Goal: Task Accomplishment & Management: Manage account settings

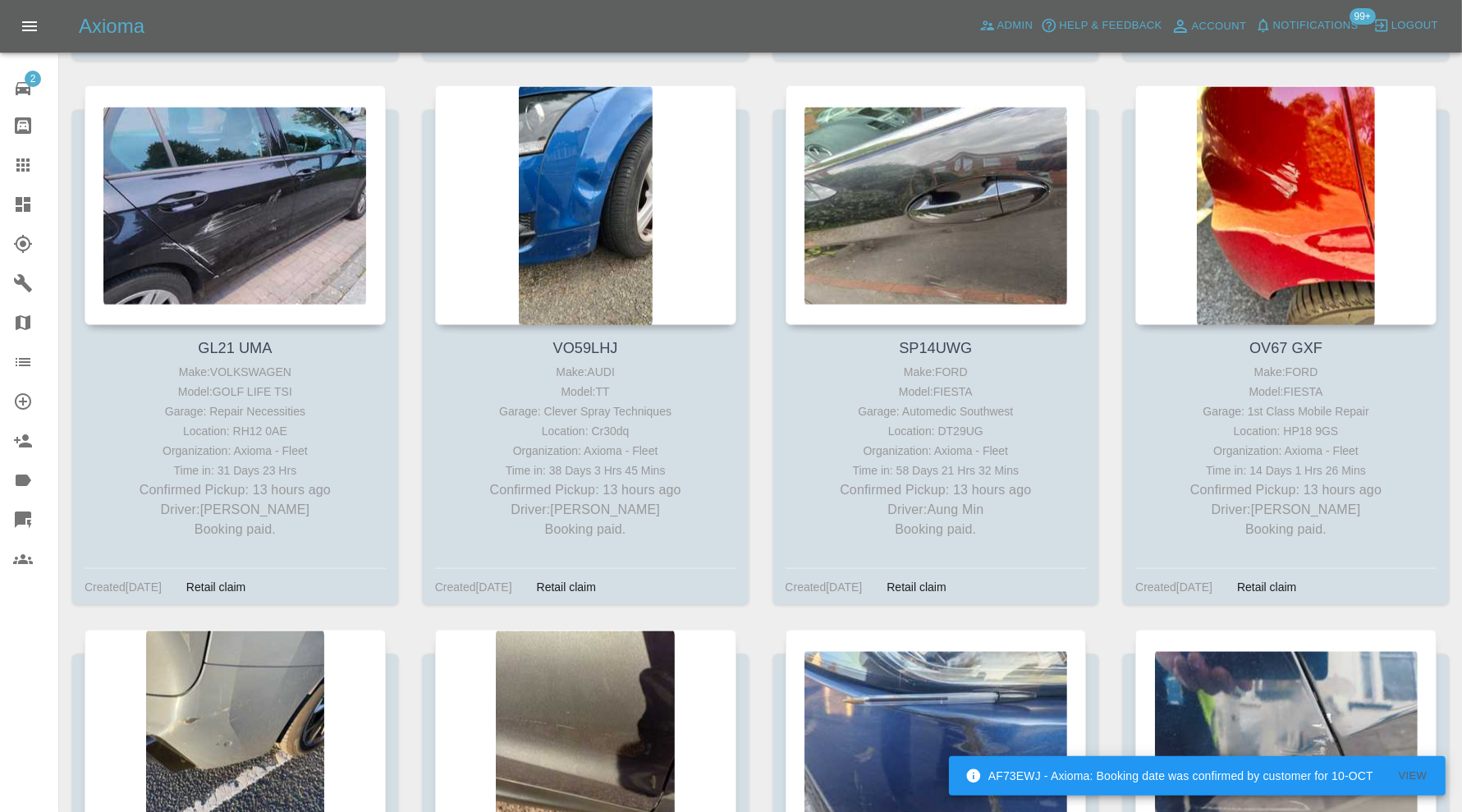
scroll to position [7910, 0]
click at [23, 161] on icon at bounding box center [23, 165] width 13 height 13
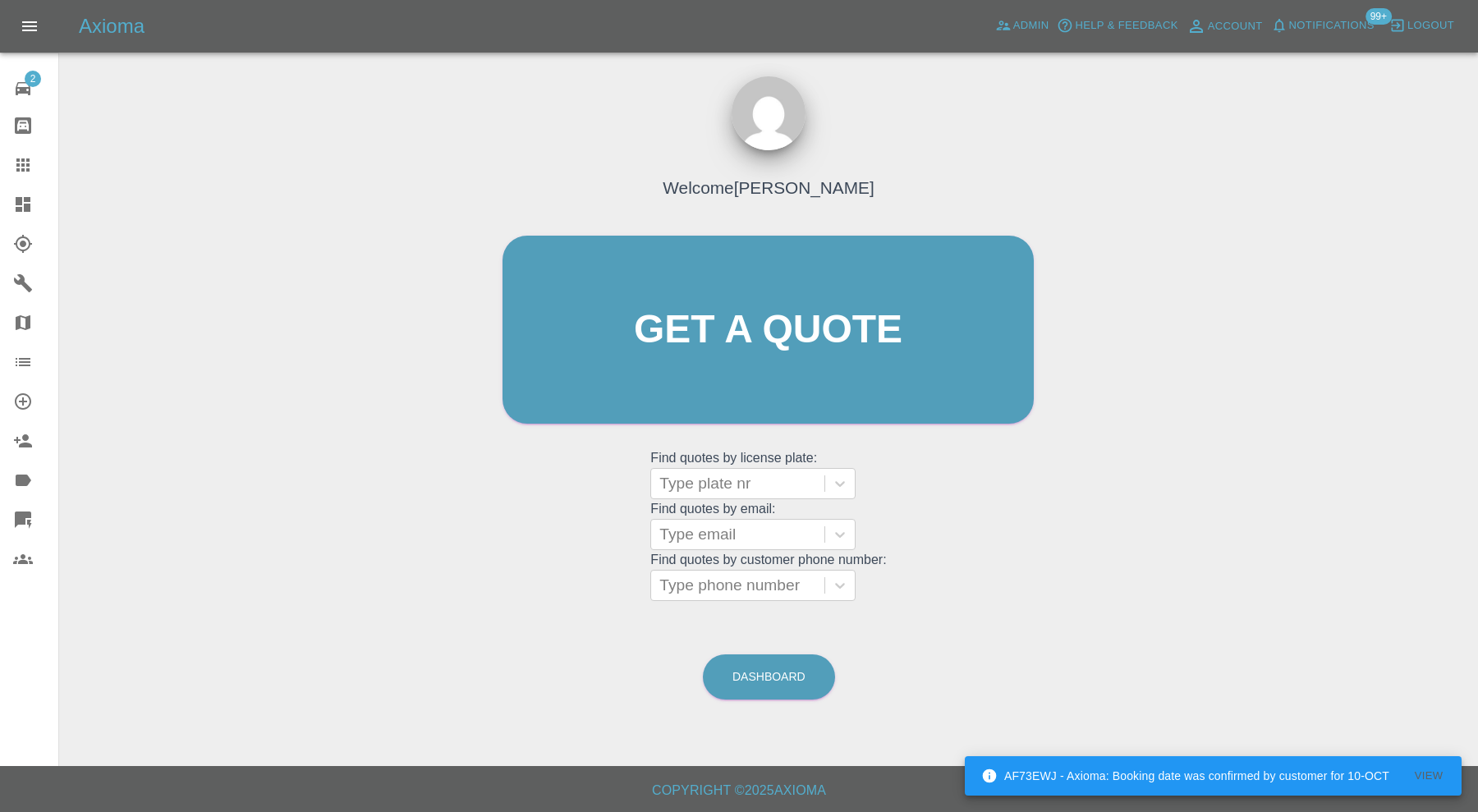
click at [747, 476] on div at bounding box center [737, 483] width 156 height 23
type input "hnxn"
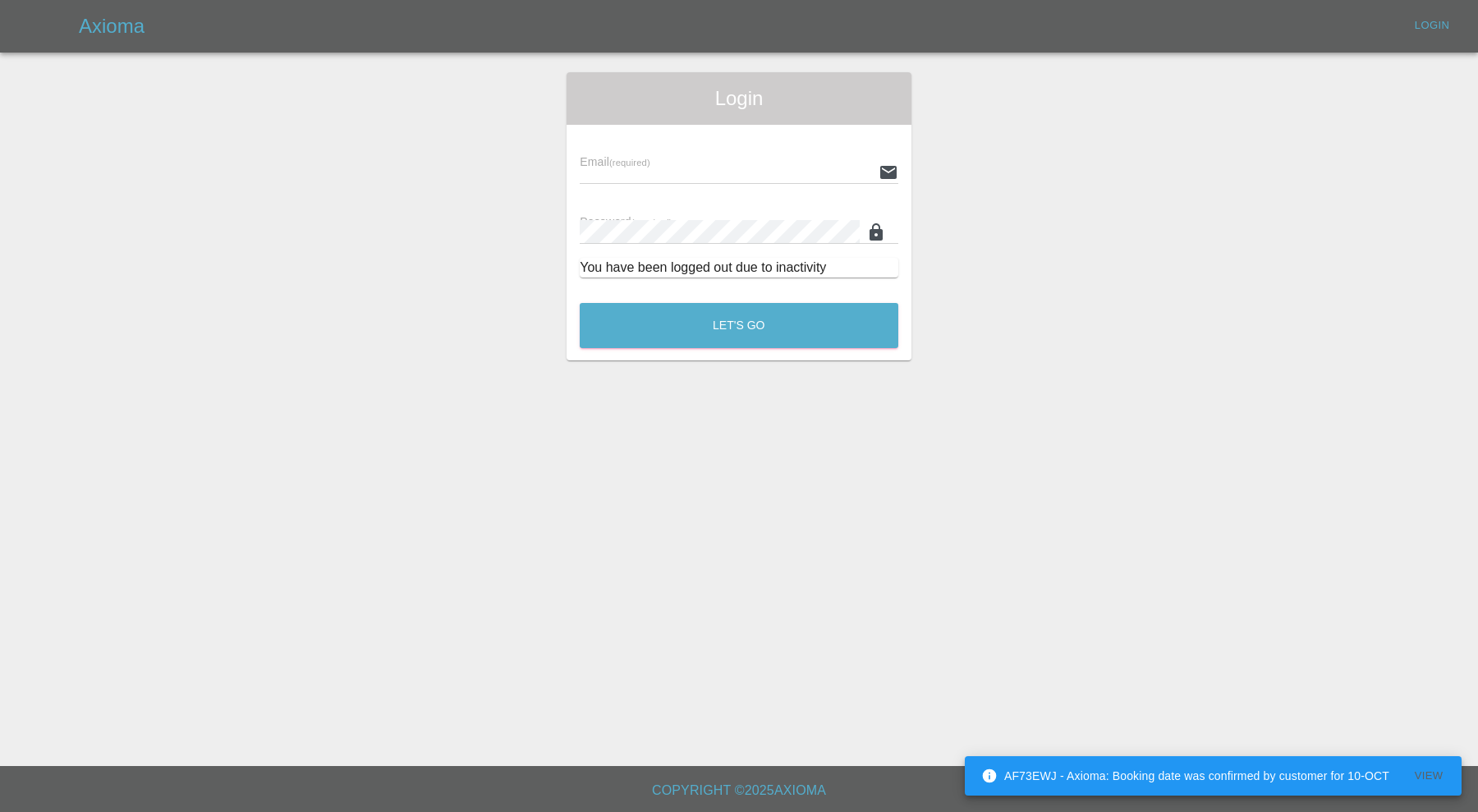
type input "carl.ainsworth@axioma.co.uk"
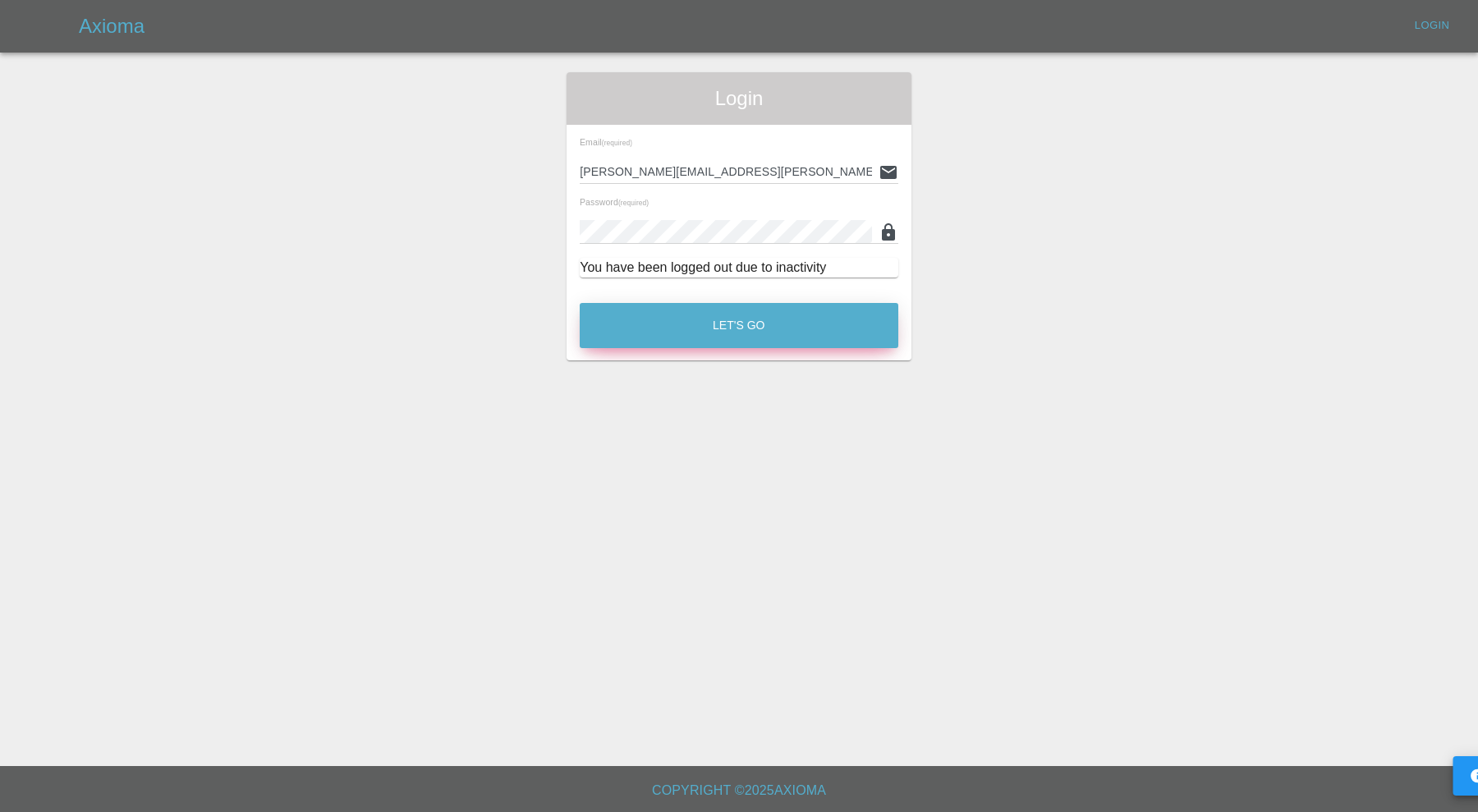
click at [701, 320] on button "Let's Go" at bounding box center [739, 325] width 318 height 45
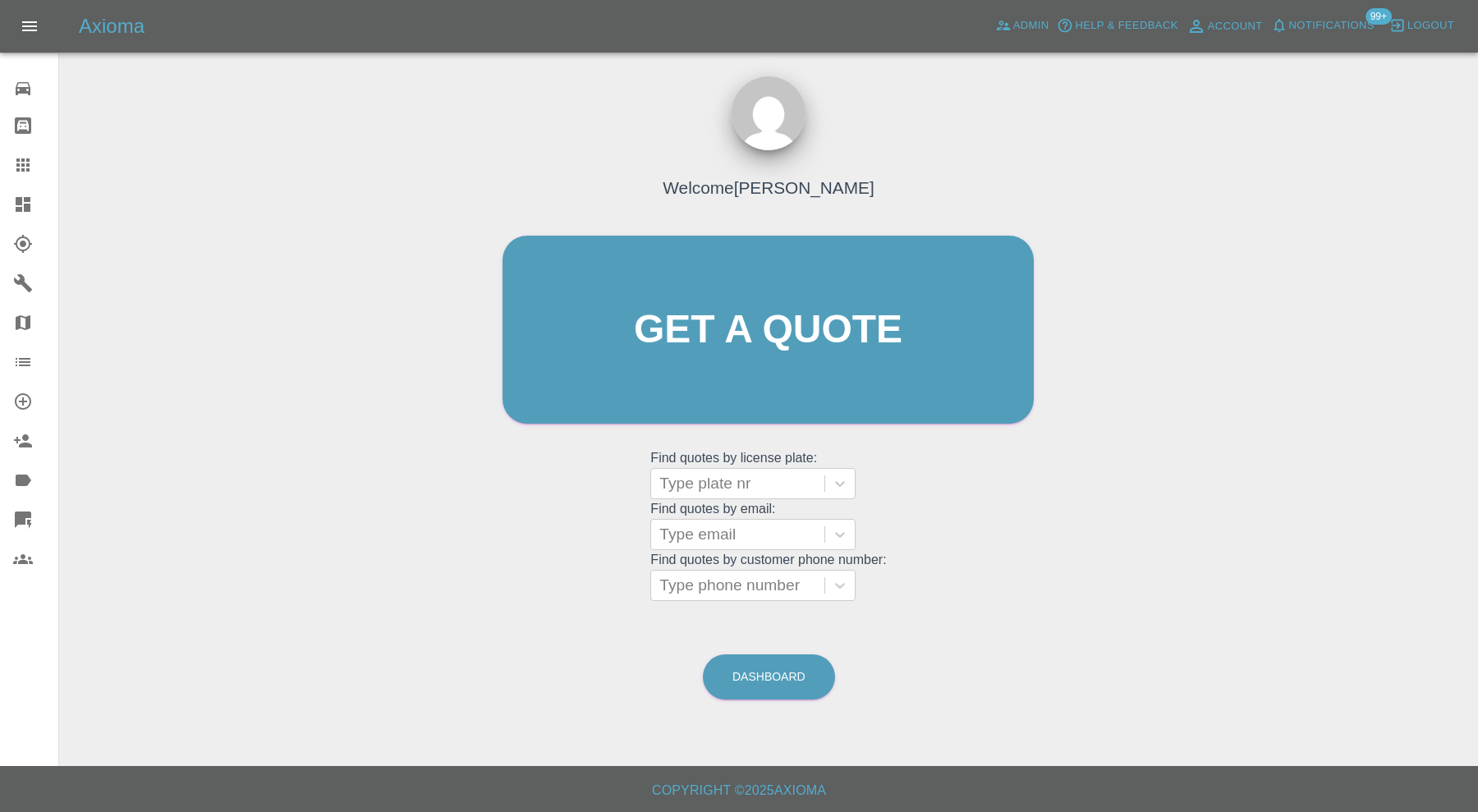
click at [690, 489] on div at bounding box center [737, 483] width 156 height 23
type input "ex15"
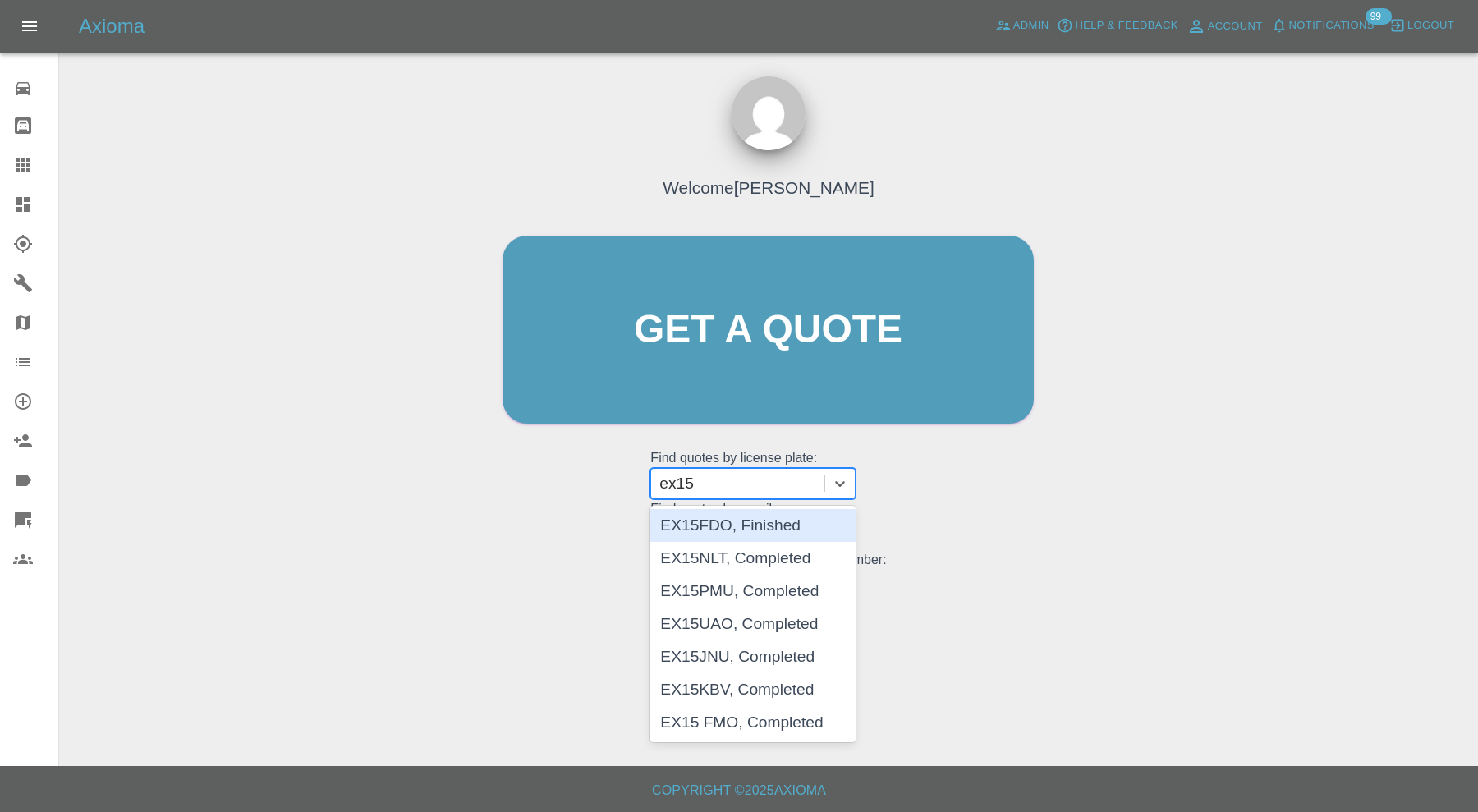
click at [732, 517] on div "EX15FDO, Finished" at bounding box center [752, 524] width 205 height 33
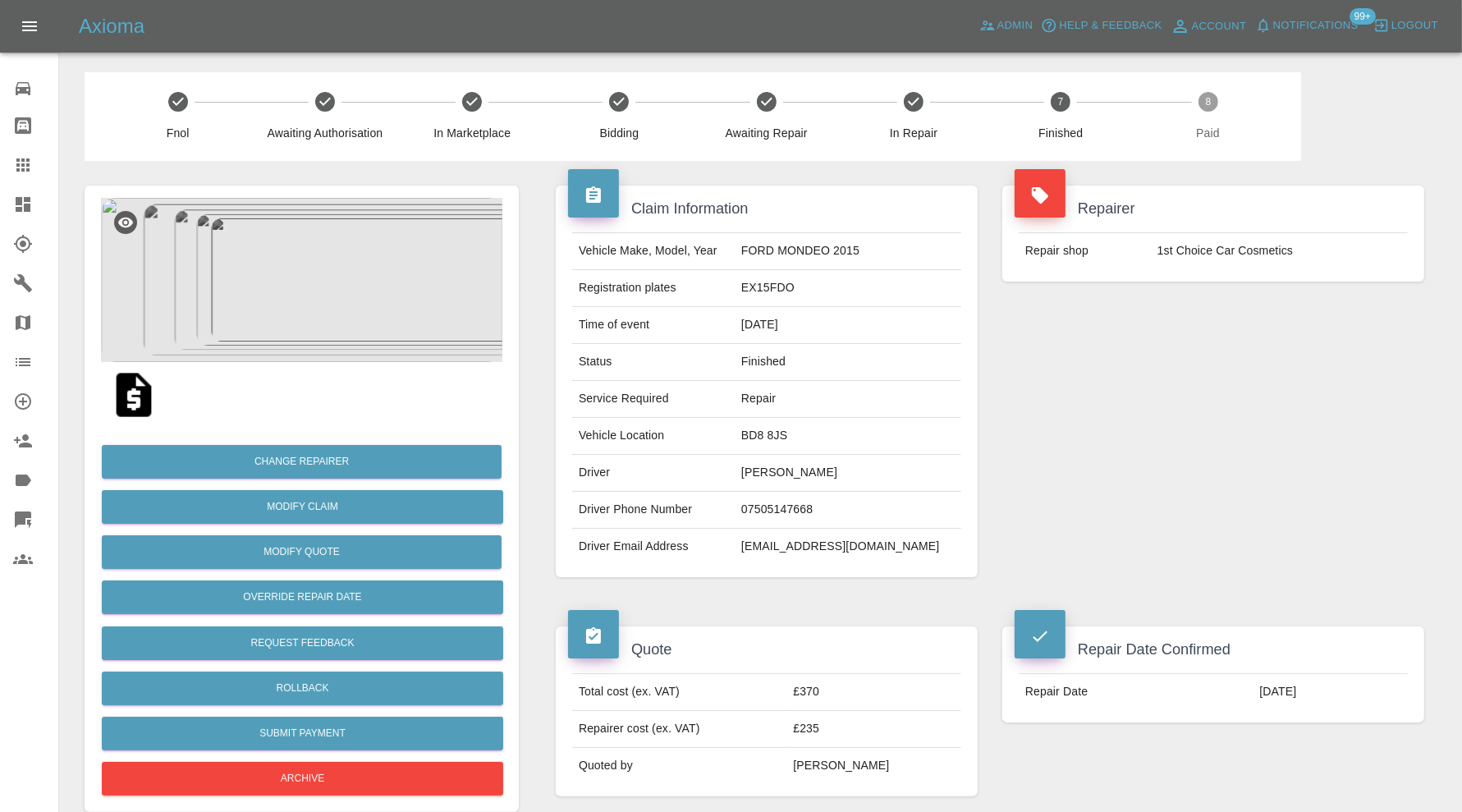
click at [873, 541] on td "Afraz_48@hotmail.com" at bounding box center [848, 546] width 227 height 37
copy div "Afraz_48@hotmail.com"
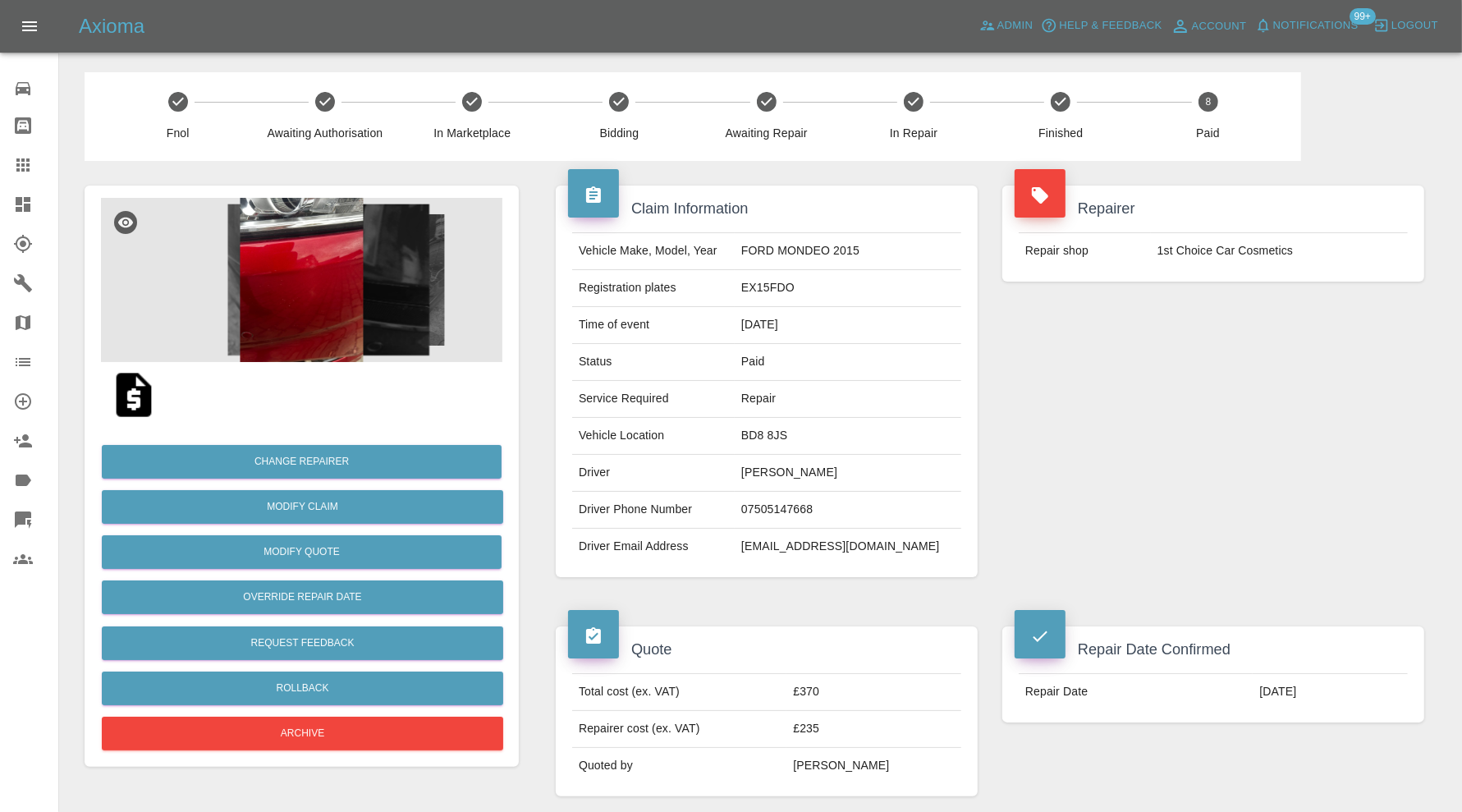
click at [27, 190] on link "Dashboard" at bounding box center [29, 204] width 58 height 39
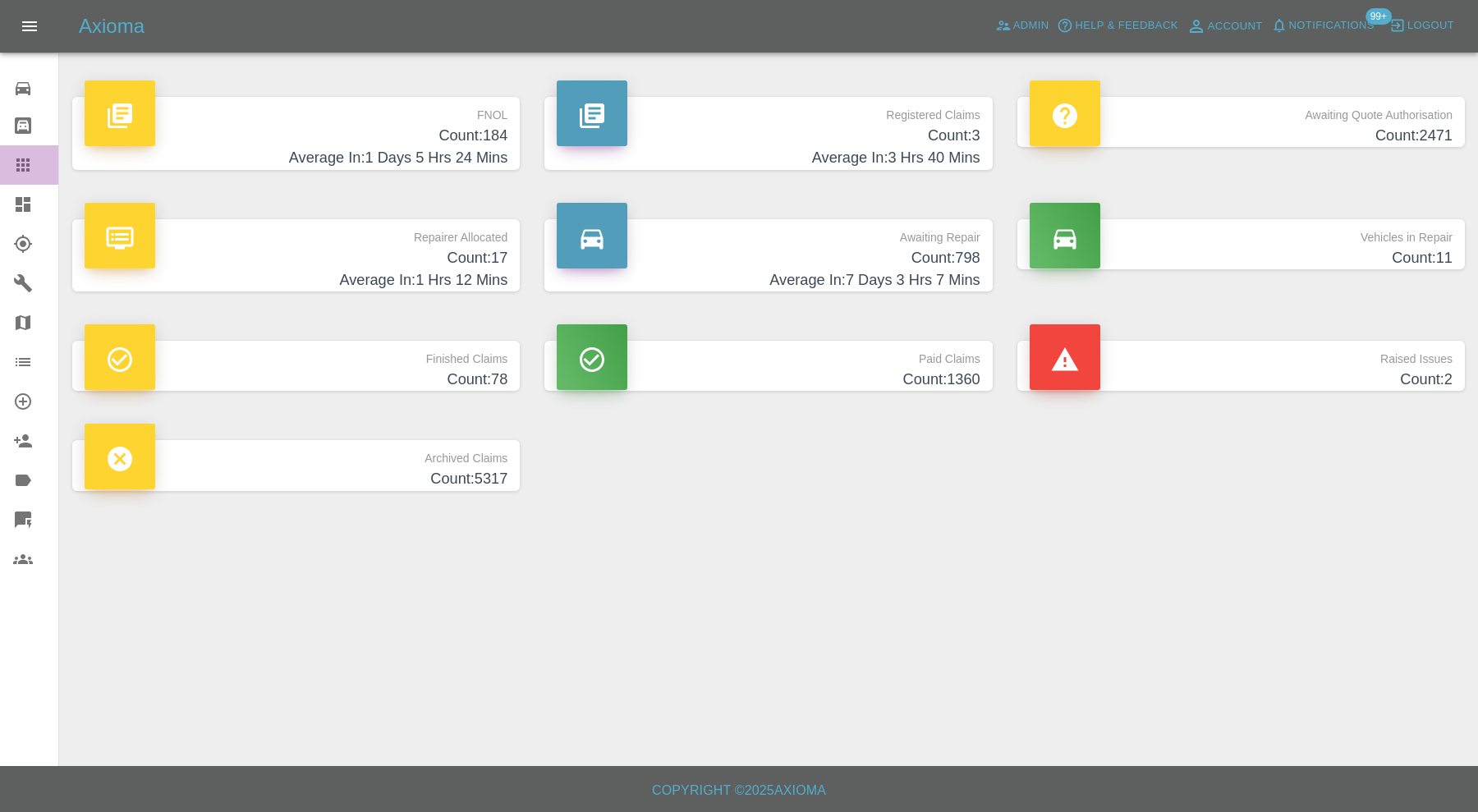
click at [25, 165] on icon at bounding box center [22, 165] width 20 height 20
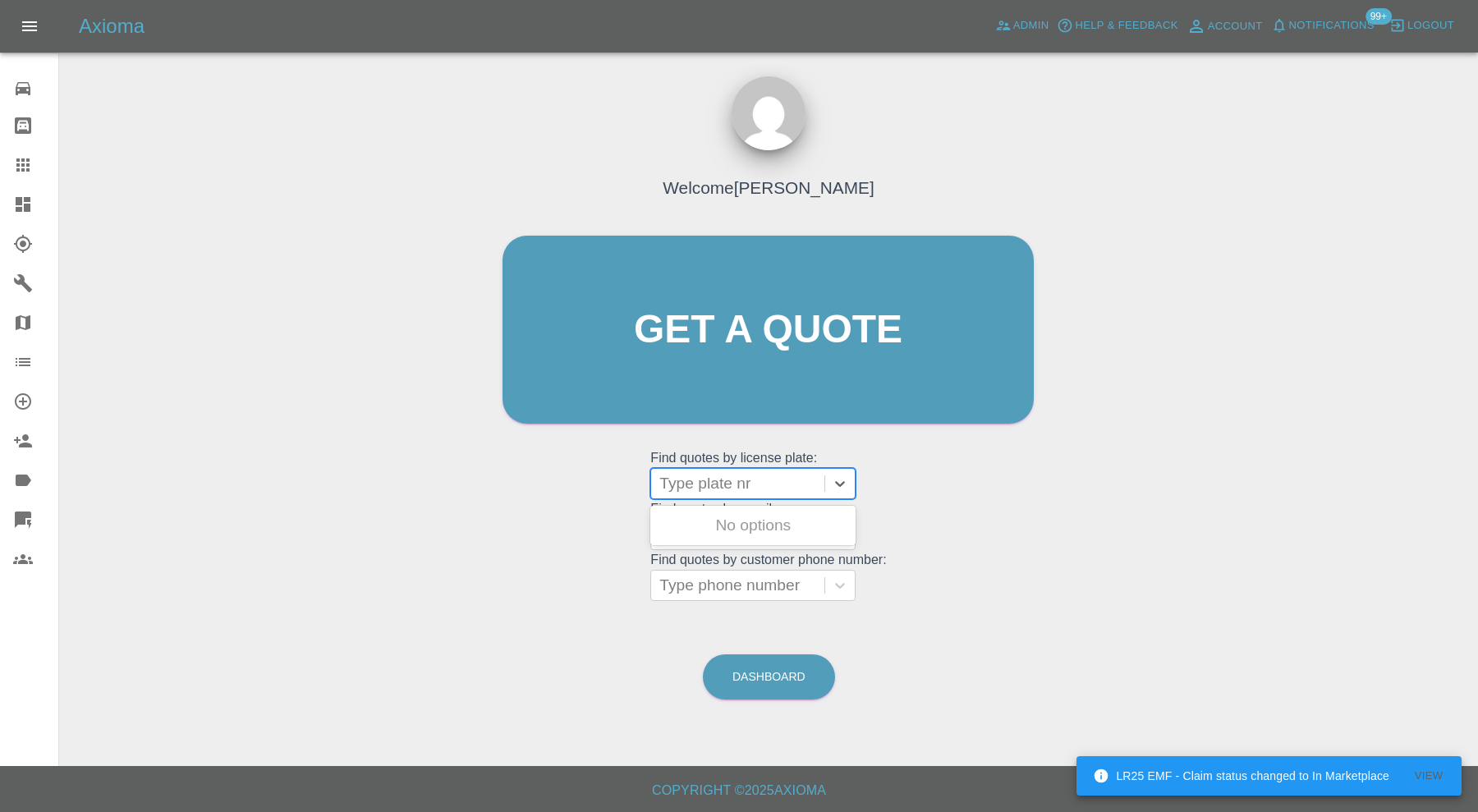
click at [735, 488] on div at bounding box center [737, 483] width 156 height 23
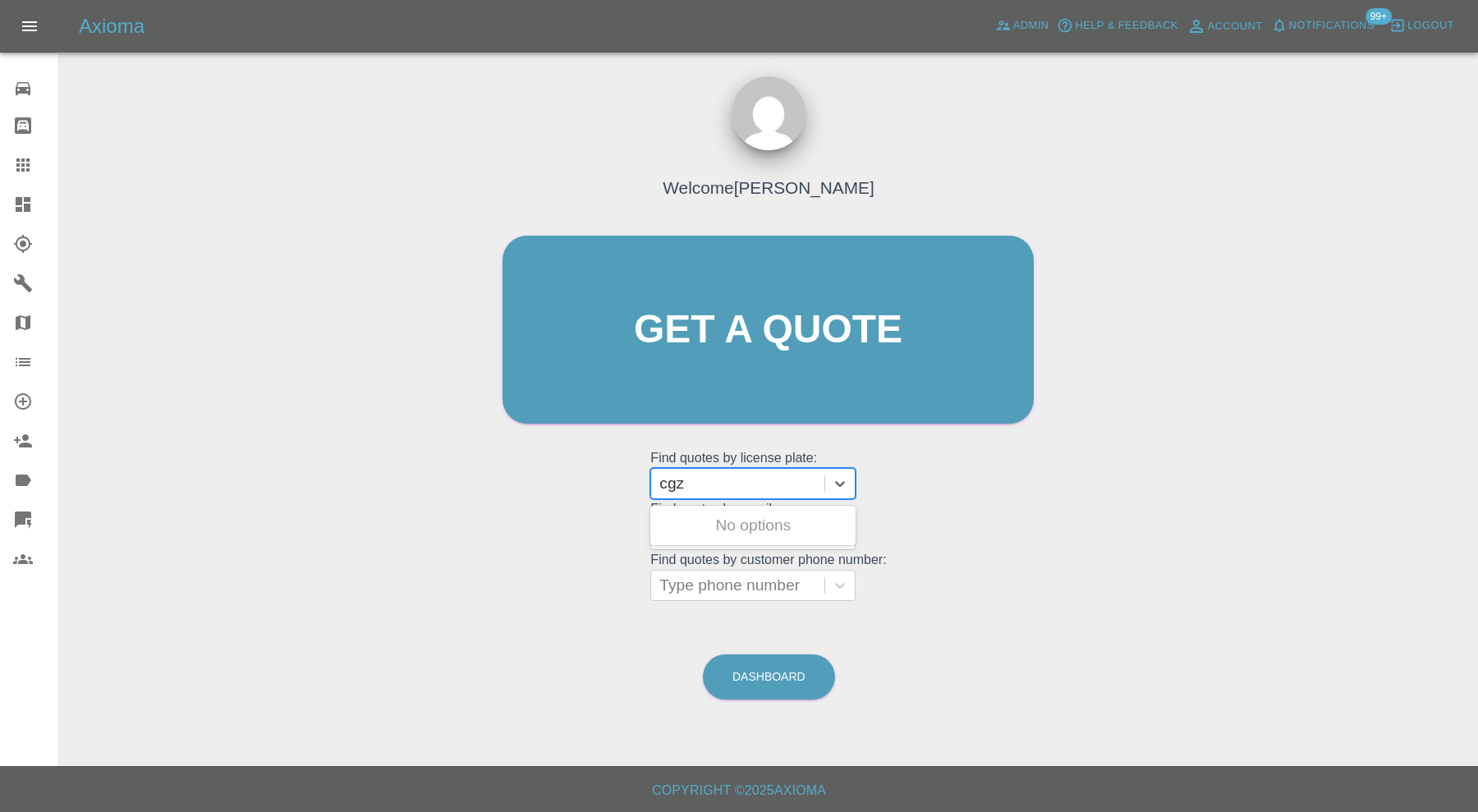
type input "cgz4"
click at [737, 521] on div "CGZ4706, Awaiting Repair" at bounding box center [752, 535] width 205 height 52
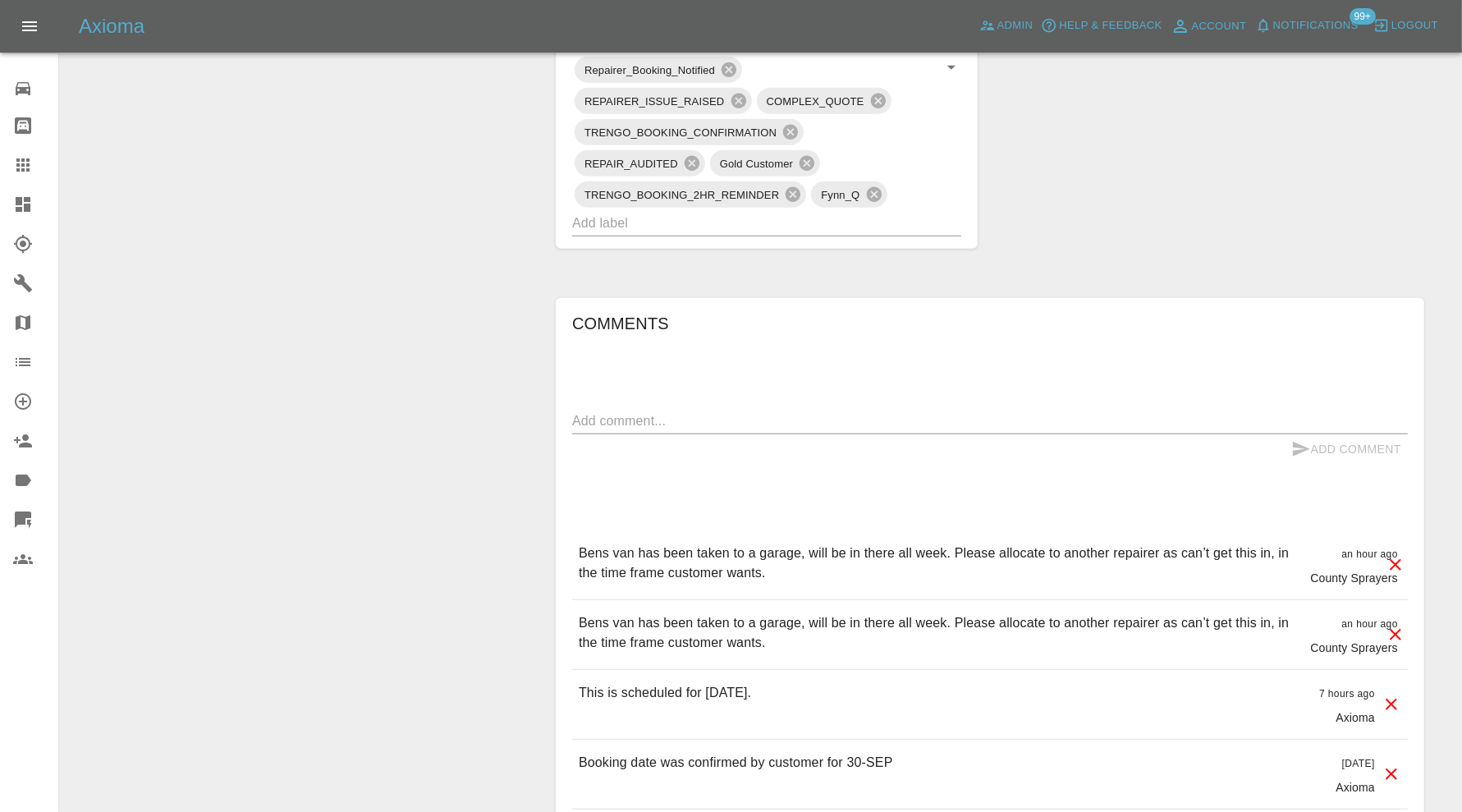
scroll to position [1367, 0]
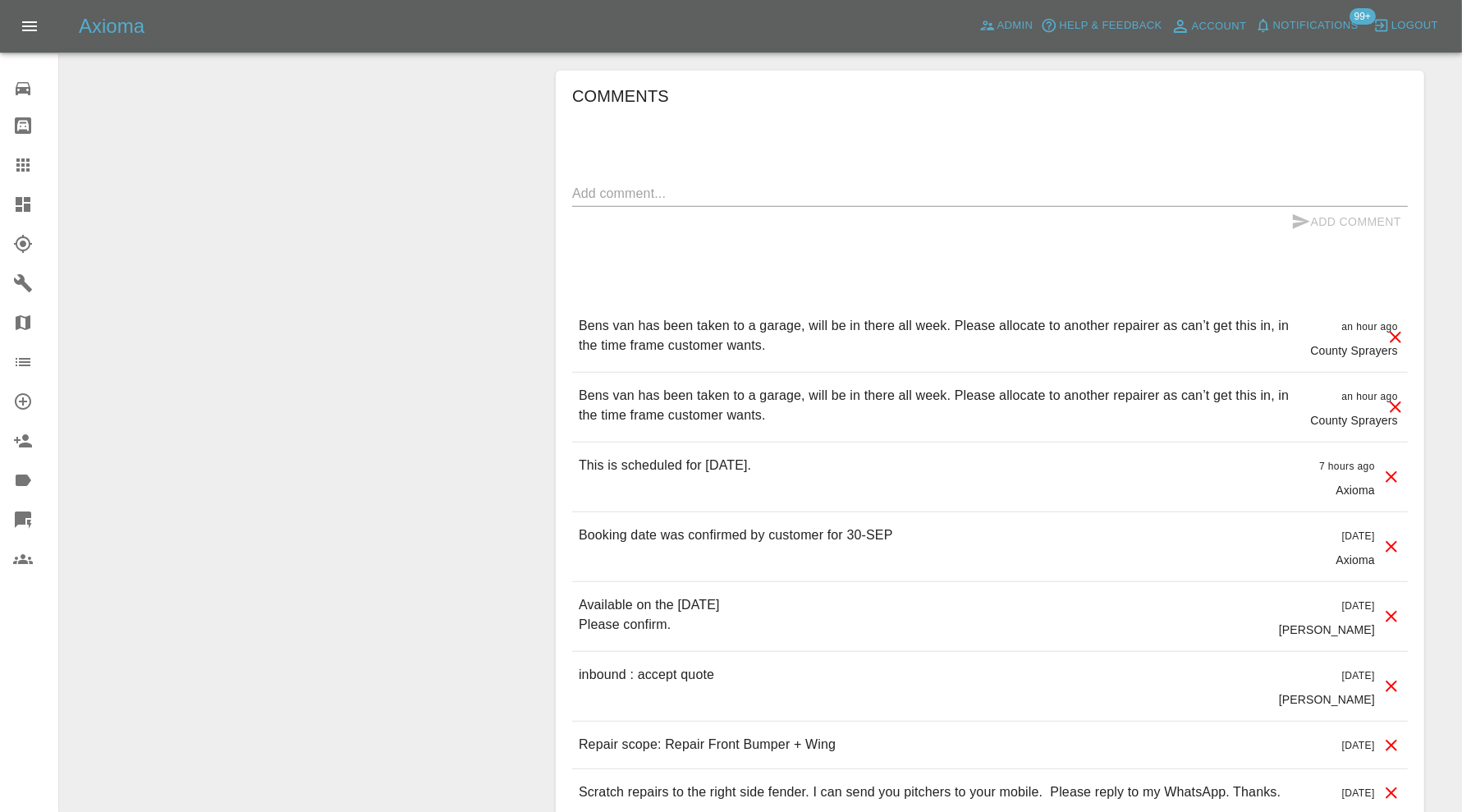
click at [1389, 402] on icon at bounding box center [1395, 406] width 20 height 20
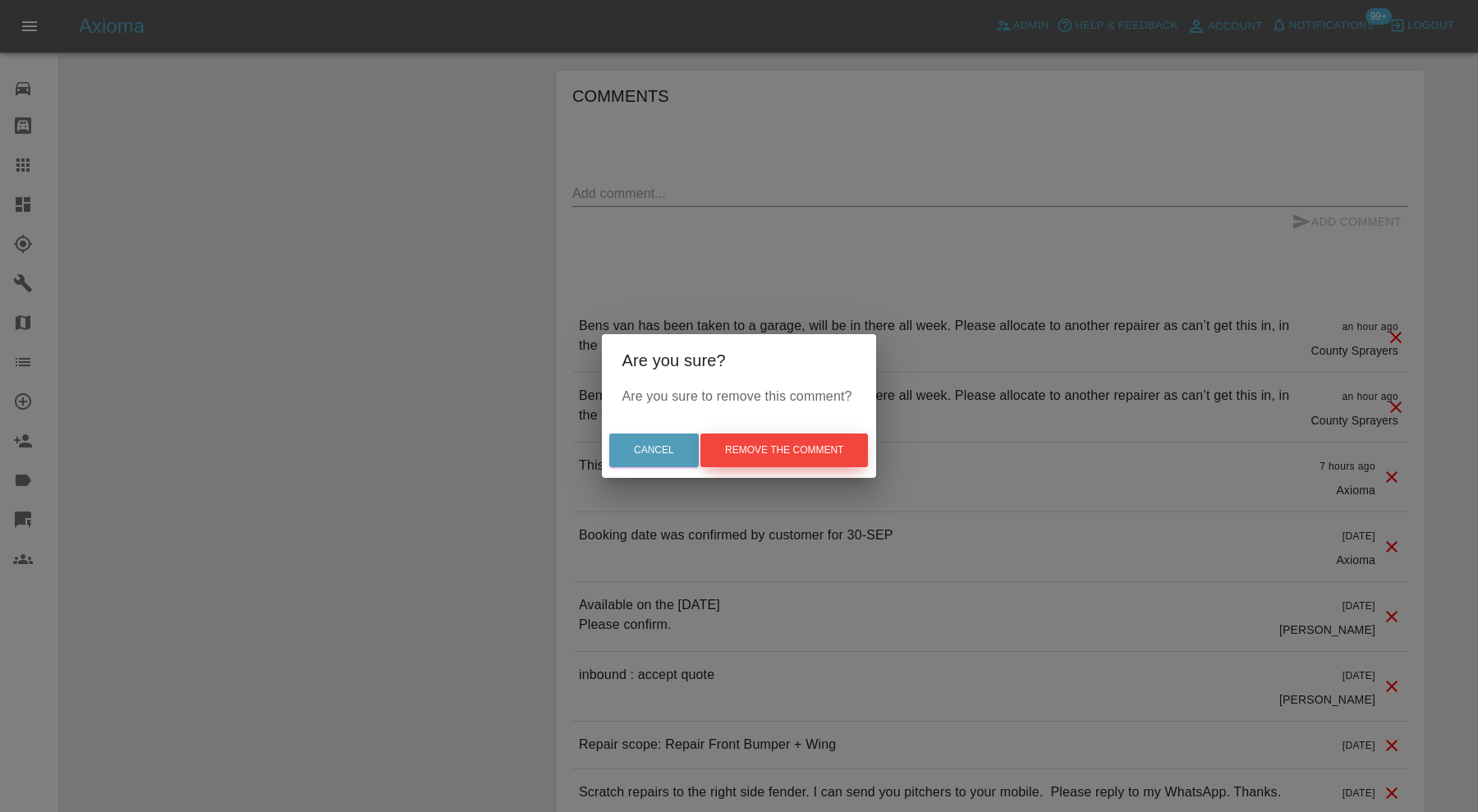
click at [825, 443] on button "Remove the comment" at bounding box center [784, 450] width 168 height 34
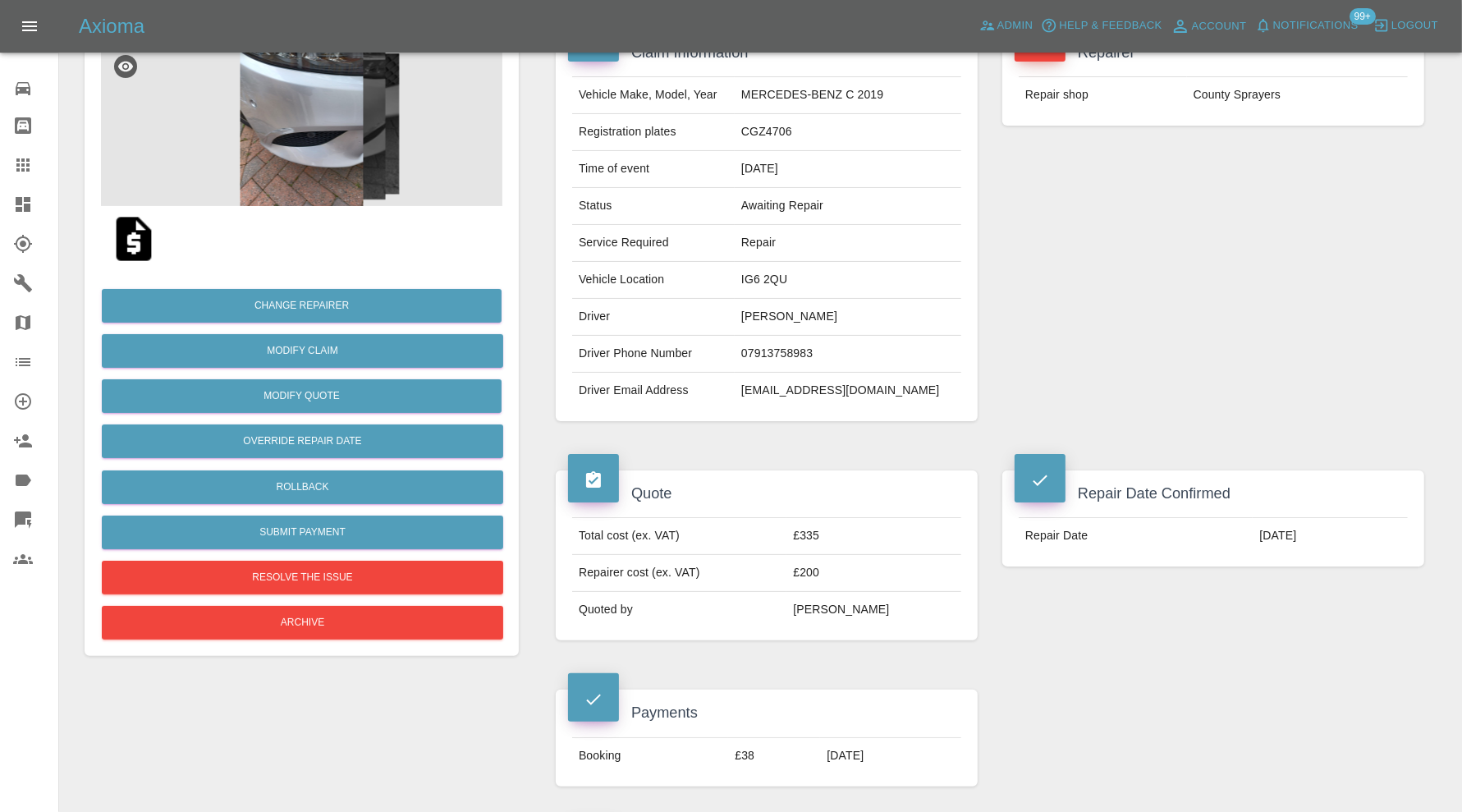
scroll to position [0, 0]
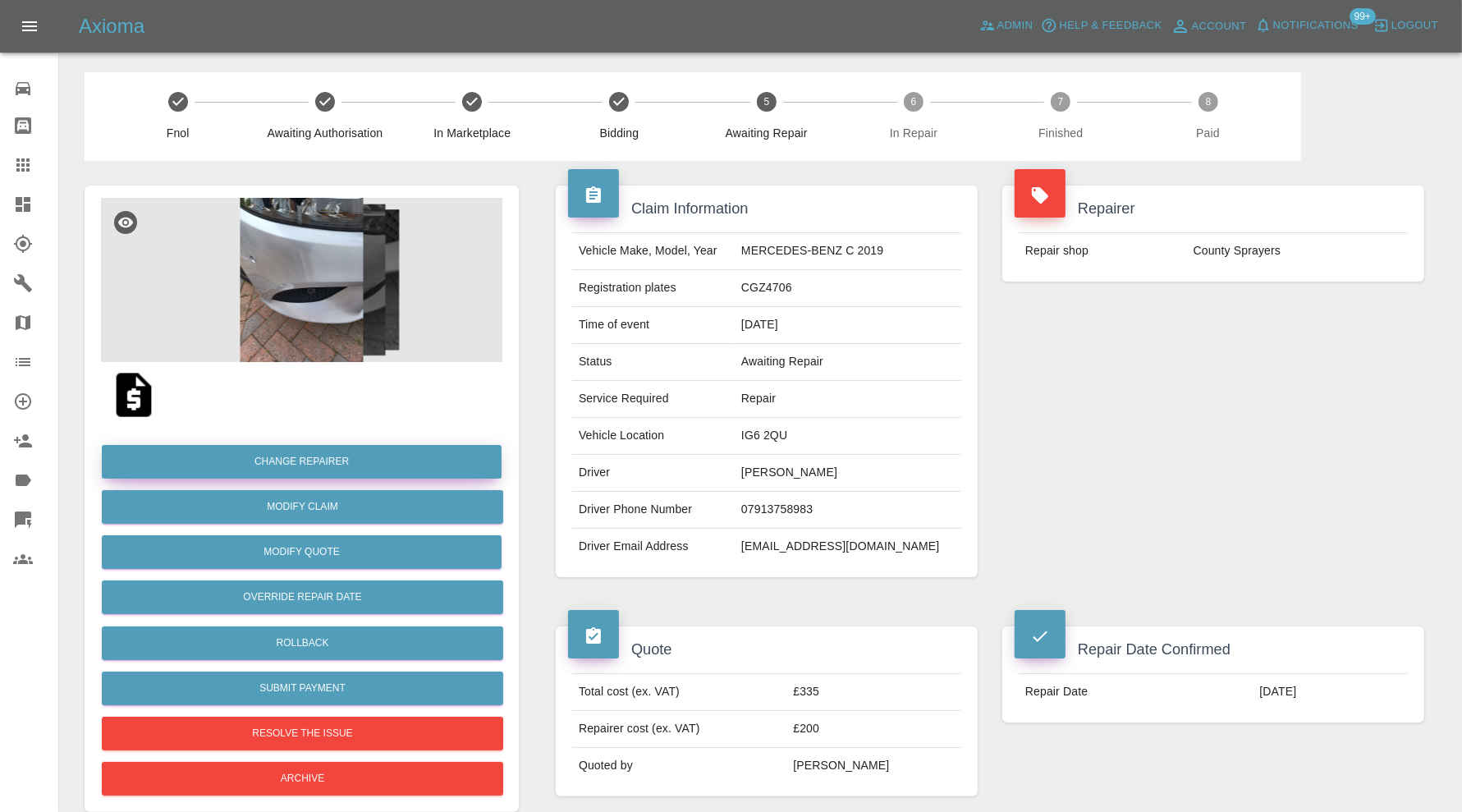
click at [417, 467] on button "Change Repairer" at bounding box center [302, 462] width 400 height 34
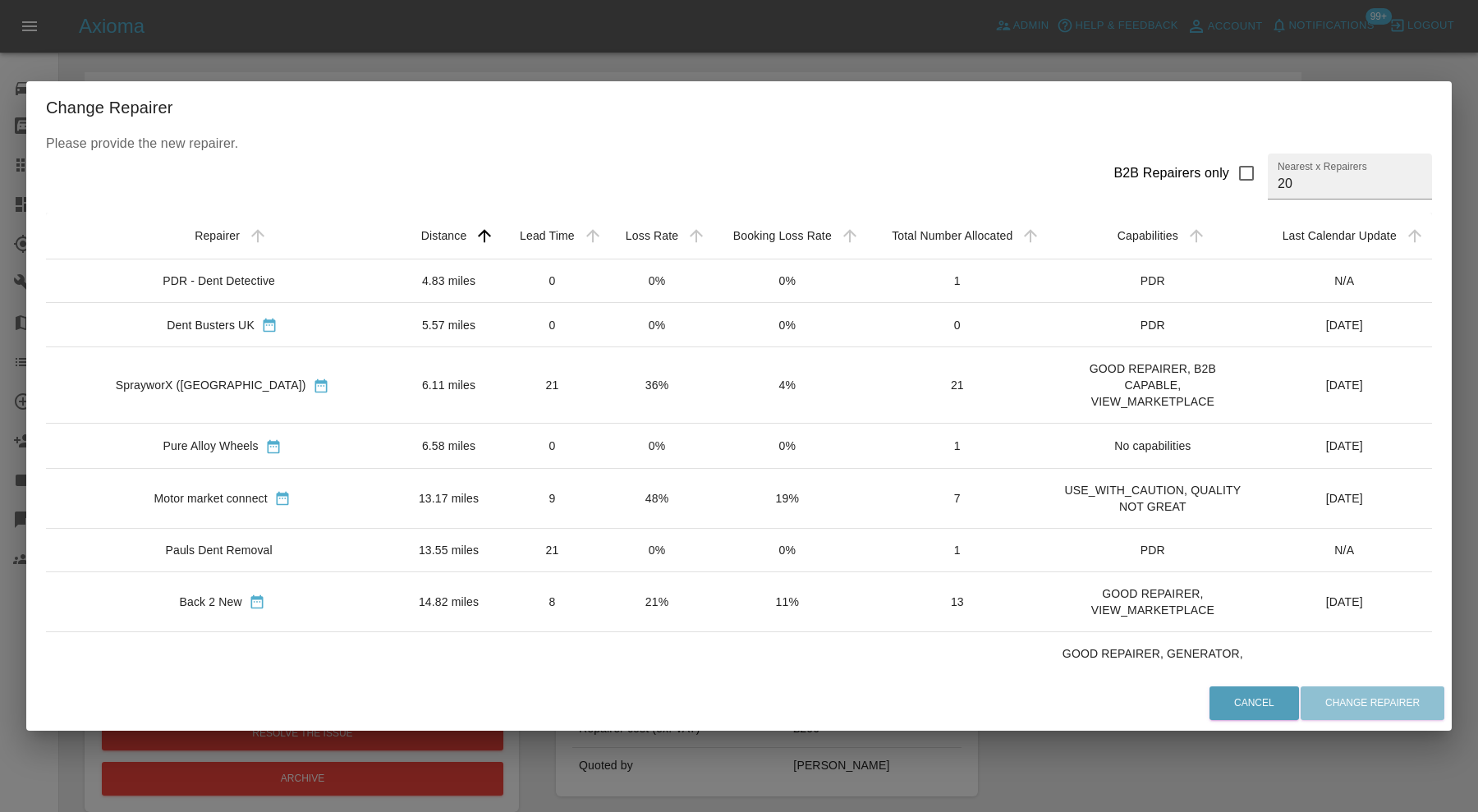
click at [499, 446] on td "0" at bounding box center [552, 445] width 106 height 44
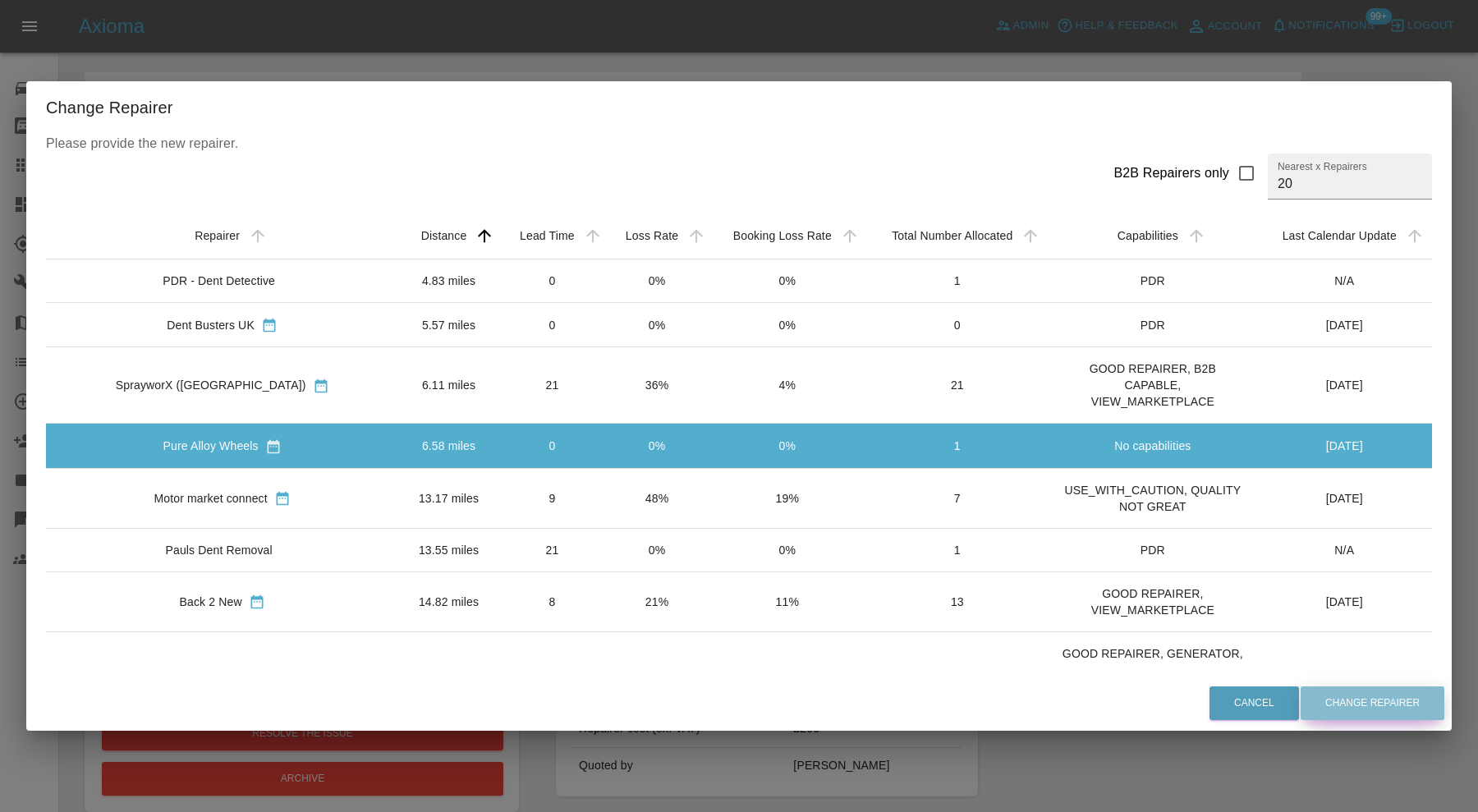
click at [1306, 698] on button "Change Repairer" at bounding box center [1371, 703] width 143 height 34
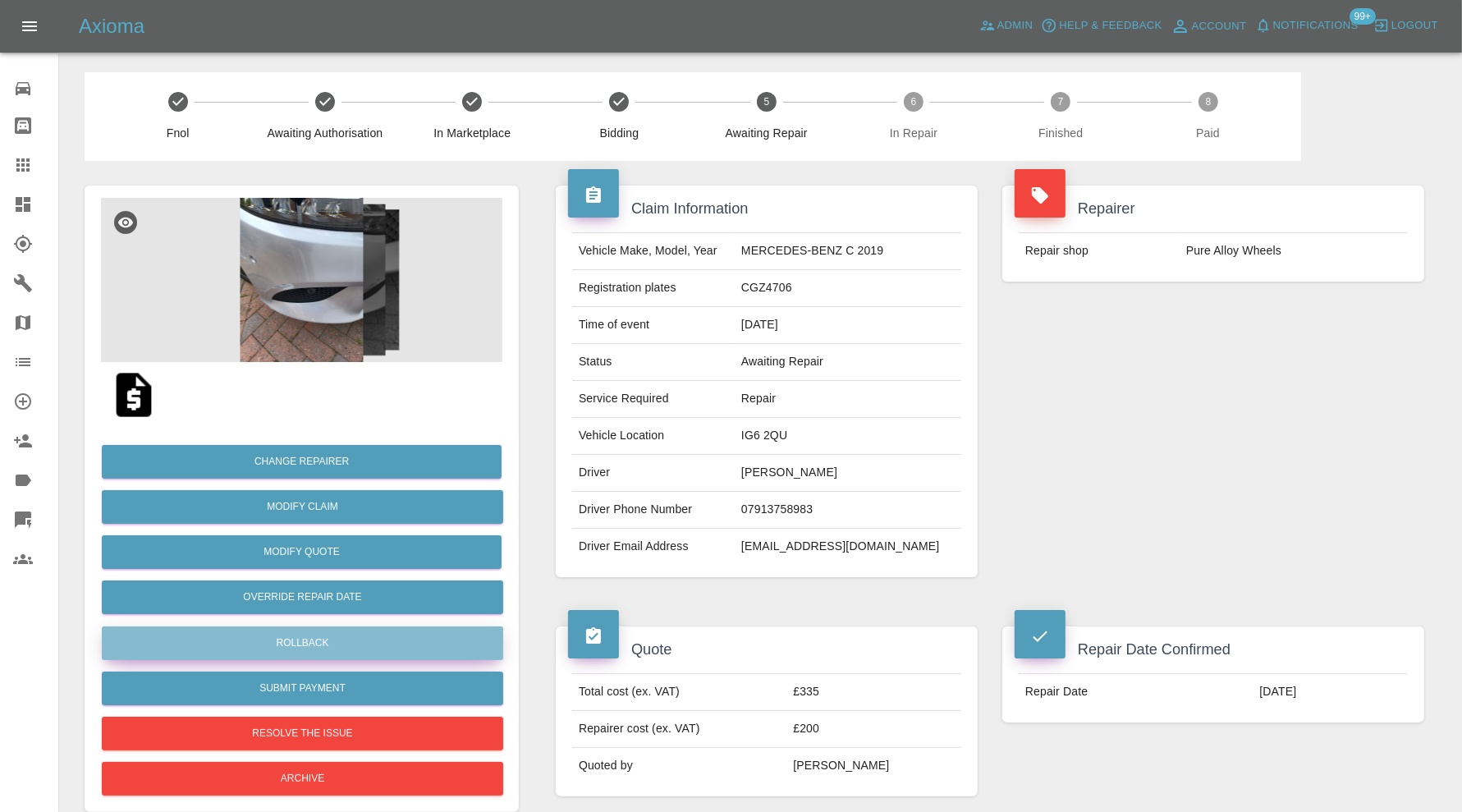
click at [382, 647] on button "Rollback" at bounding box center [303, 643] width 402 height 34
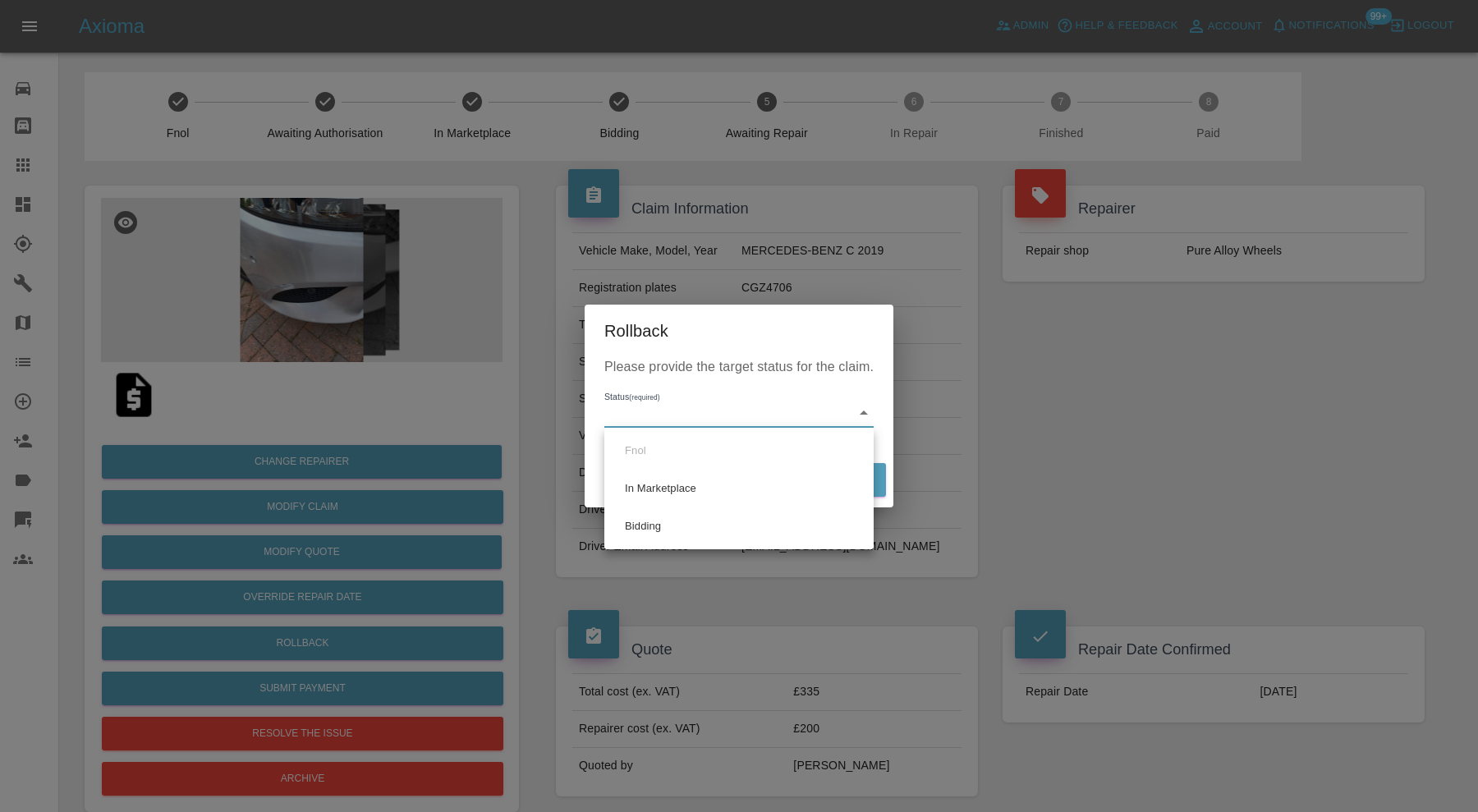
click at [694, 532] on li "Bidding" at bounding box center [738, 526] width 261 height 37
type input "bidding"
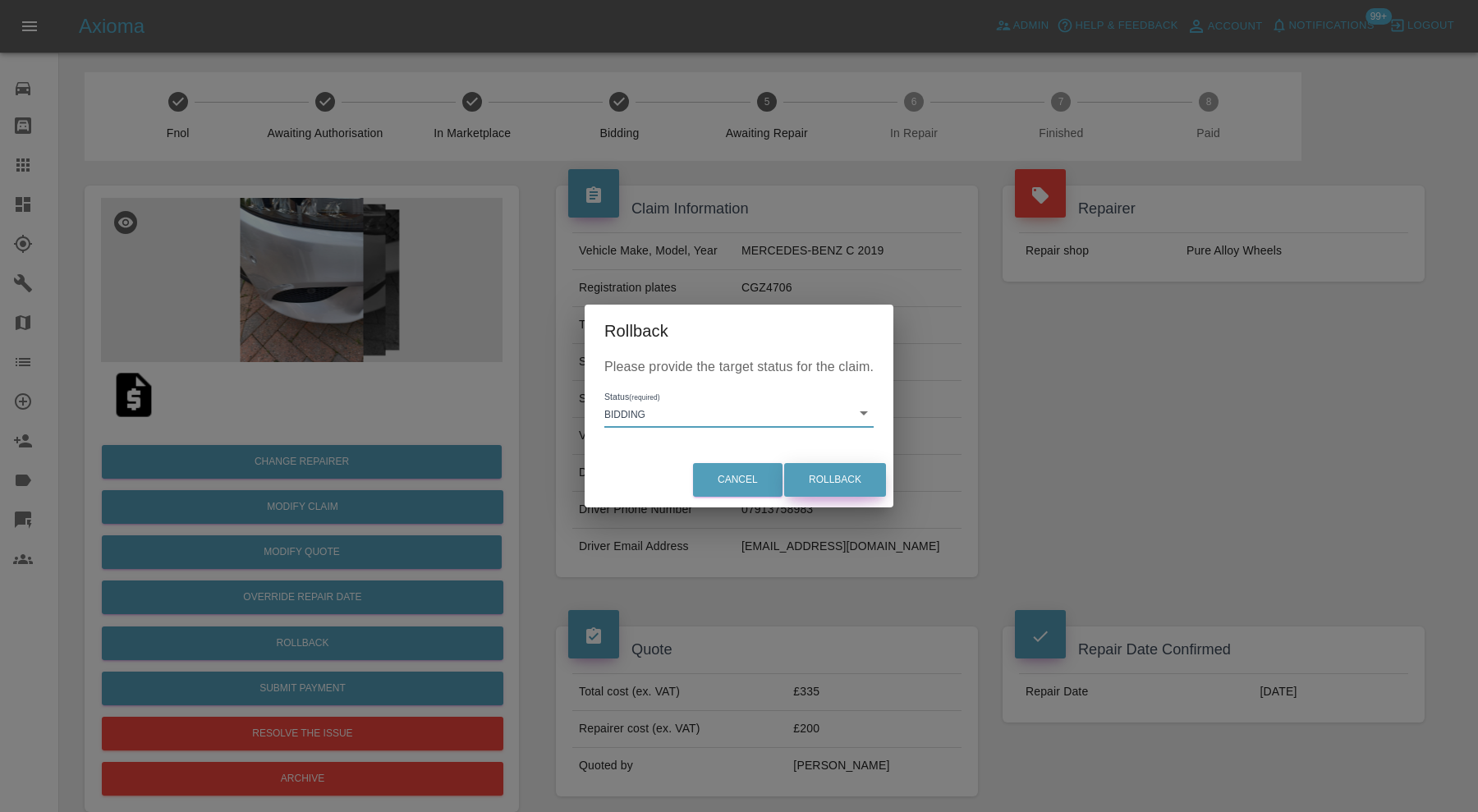
click at [837, 476] on button "Rollback" at bounding box center [835, 480] width 102 height 34
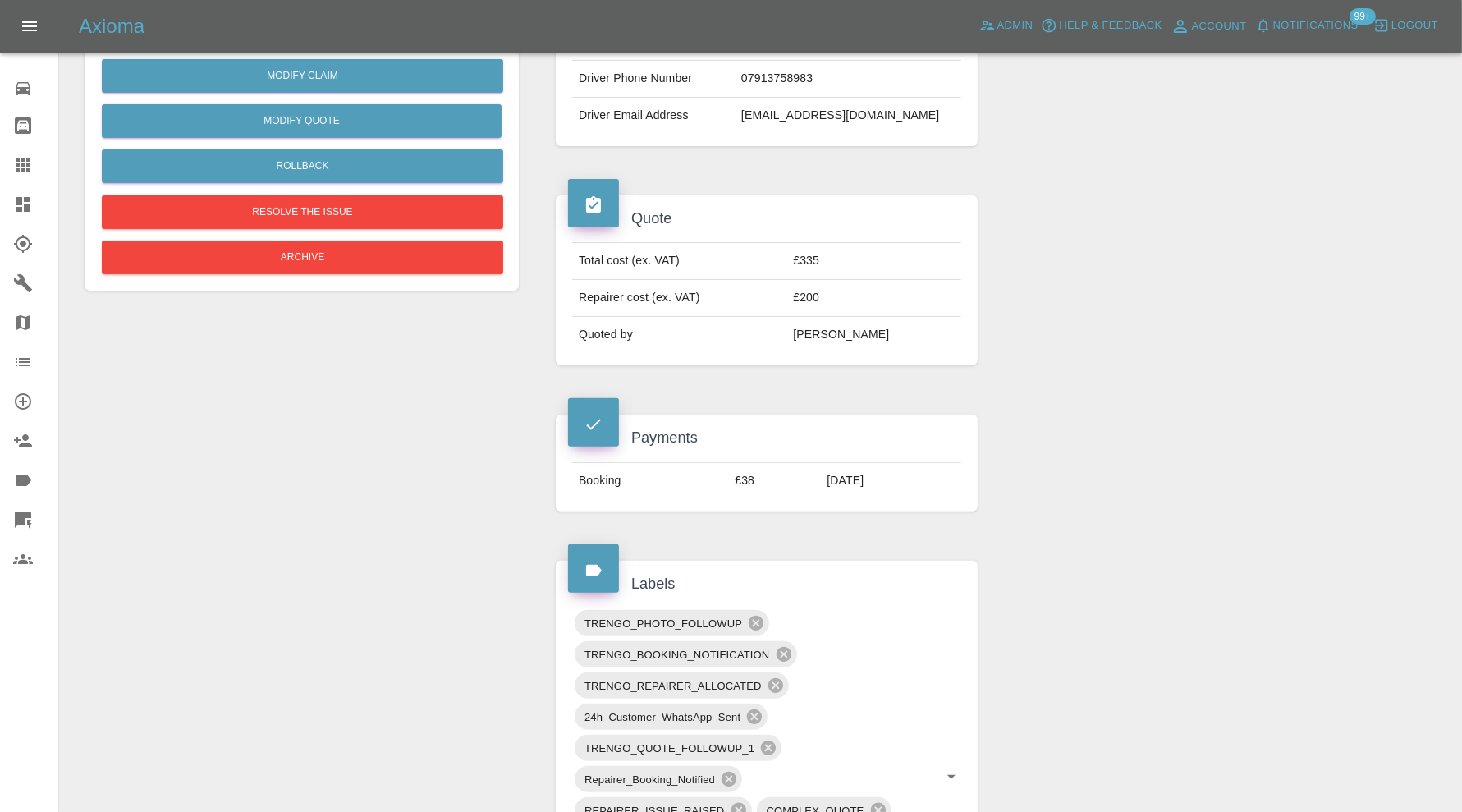
scroll to position [547, 0]
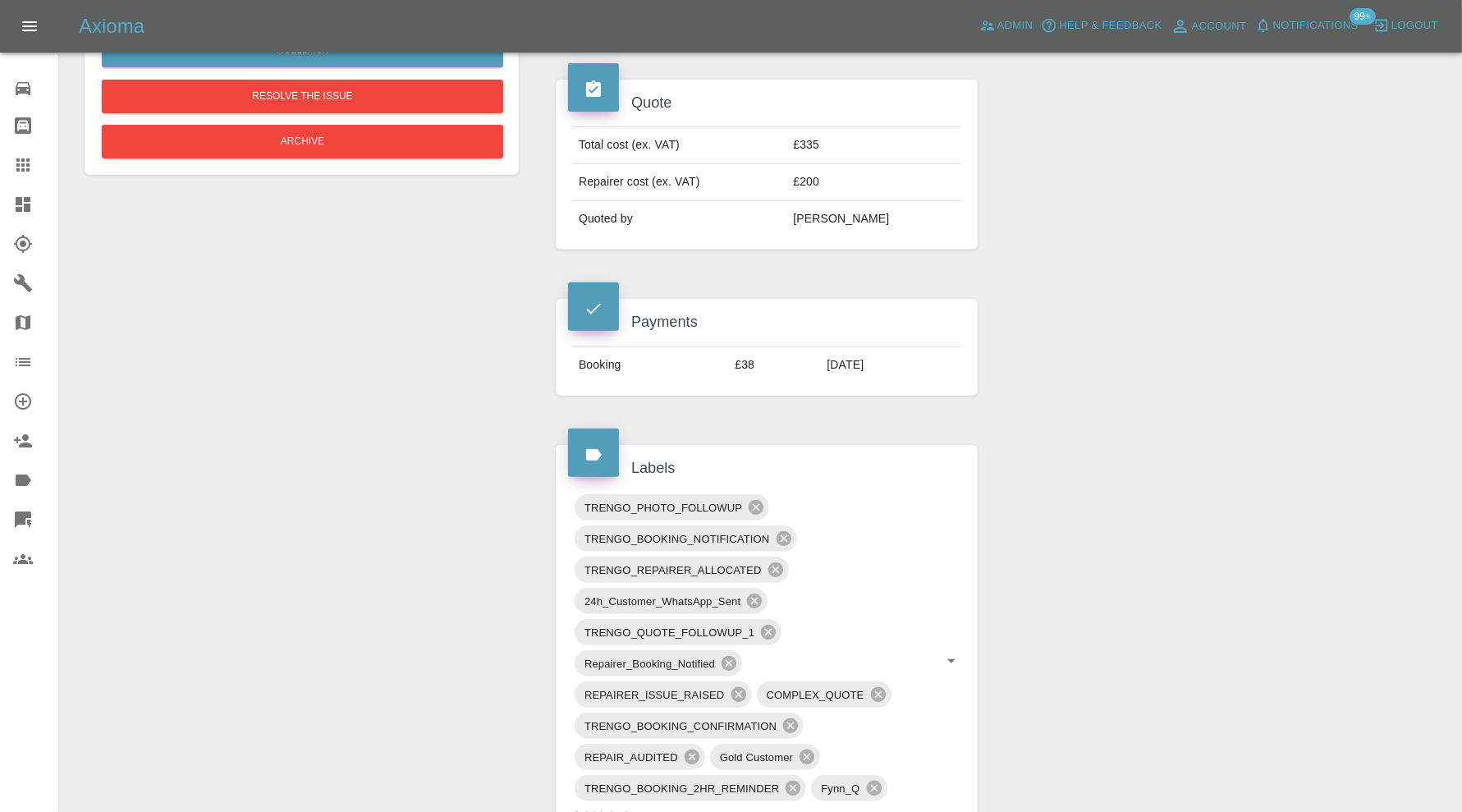
click at [780, 536] on icon at bounding box center [783, 538] width 18 height 18
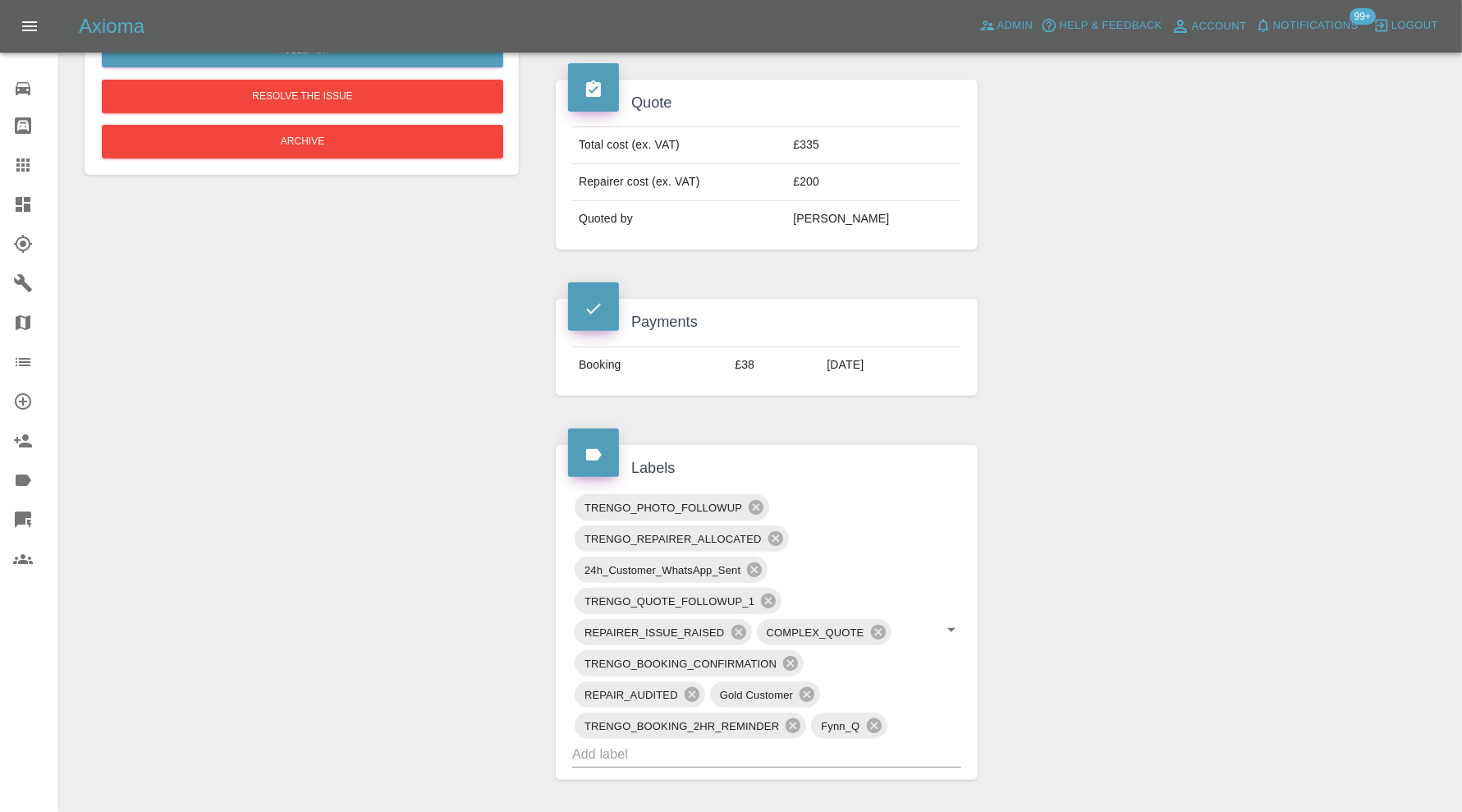
click at [775, 539] on icon at bounding box center [775, 539] width 15 height 15
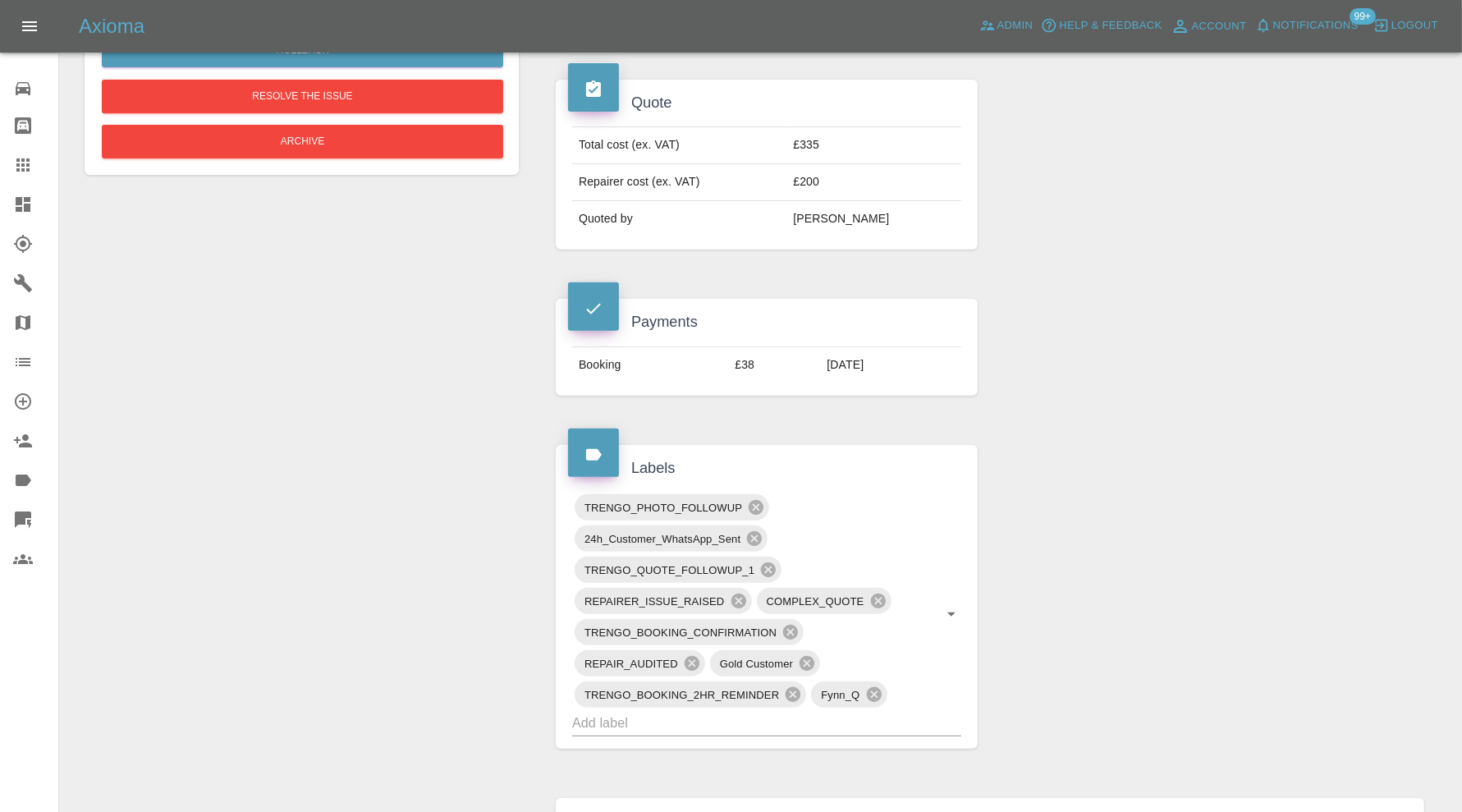
click at [755, 533] on icon at bounding box center [754, 538] width 18 height 18
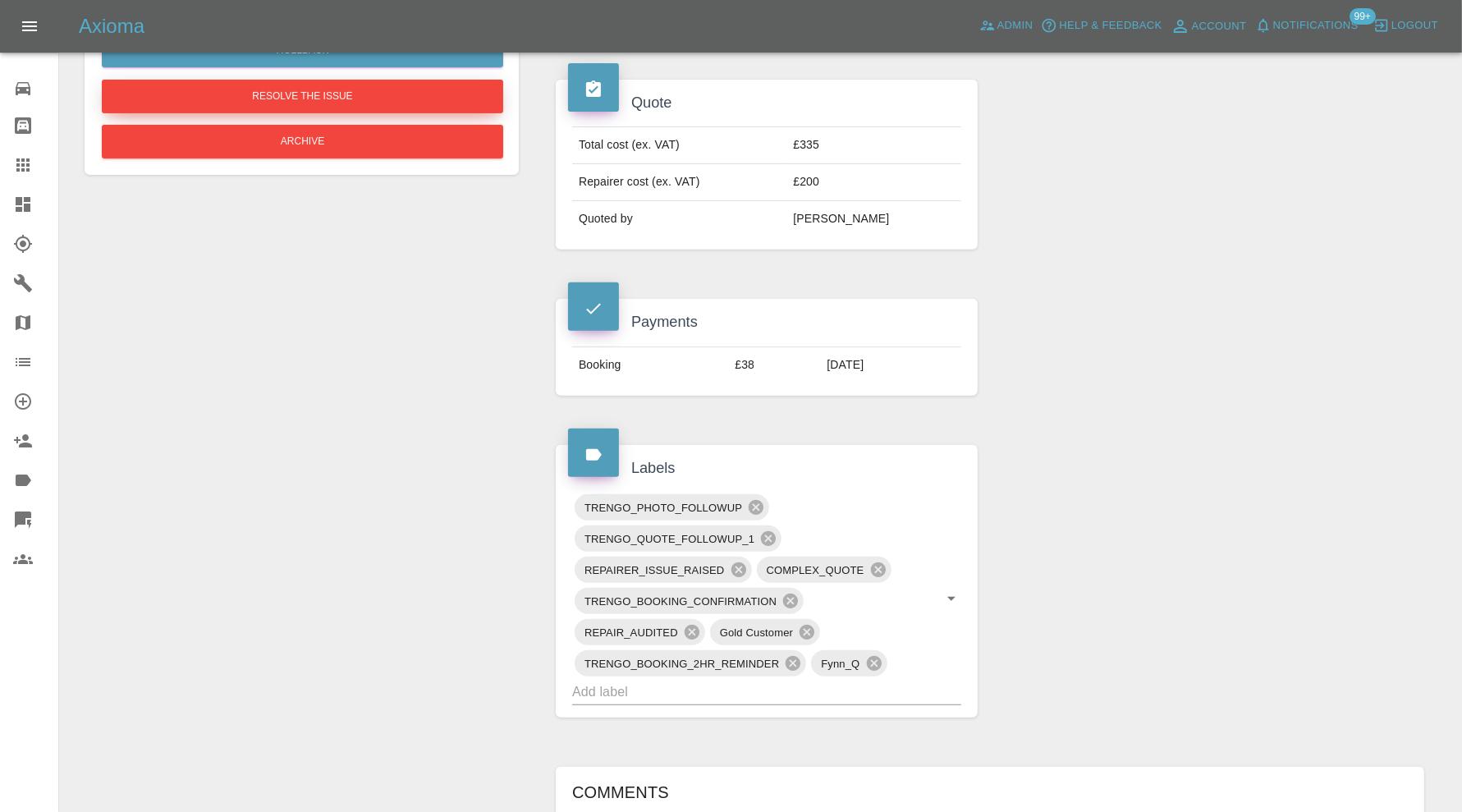
click at [318, 84] on button "Resolve the issue" at bounding box center [303, 96] width 402 height 34
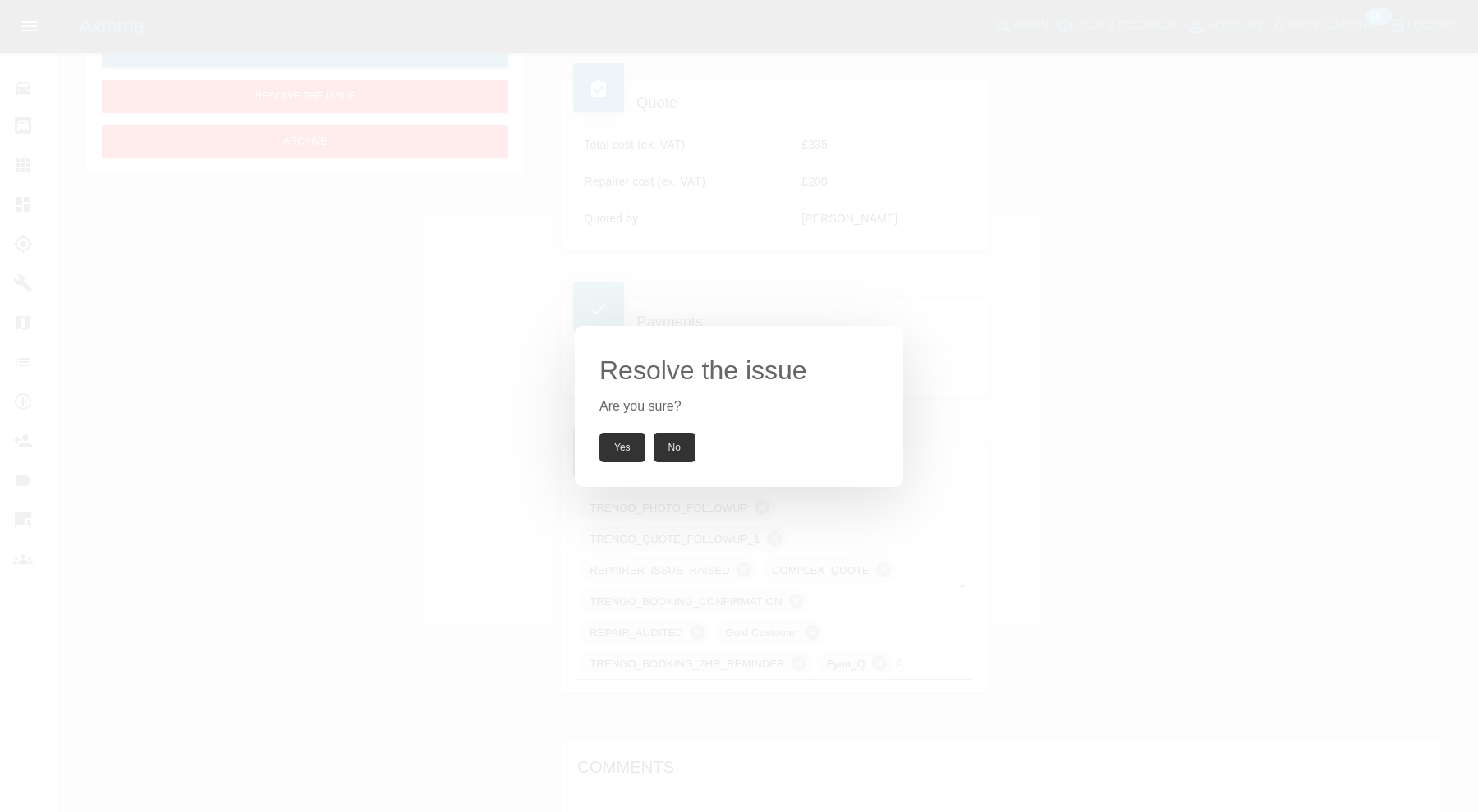
click at [618, 456] on button "Yes" at bounding box center [622, 448] width 46 height 30
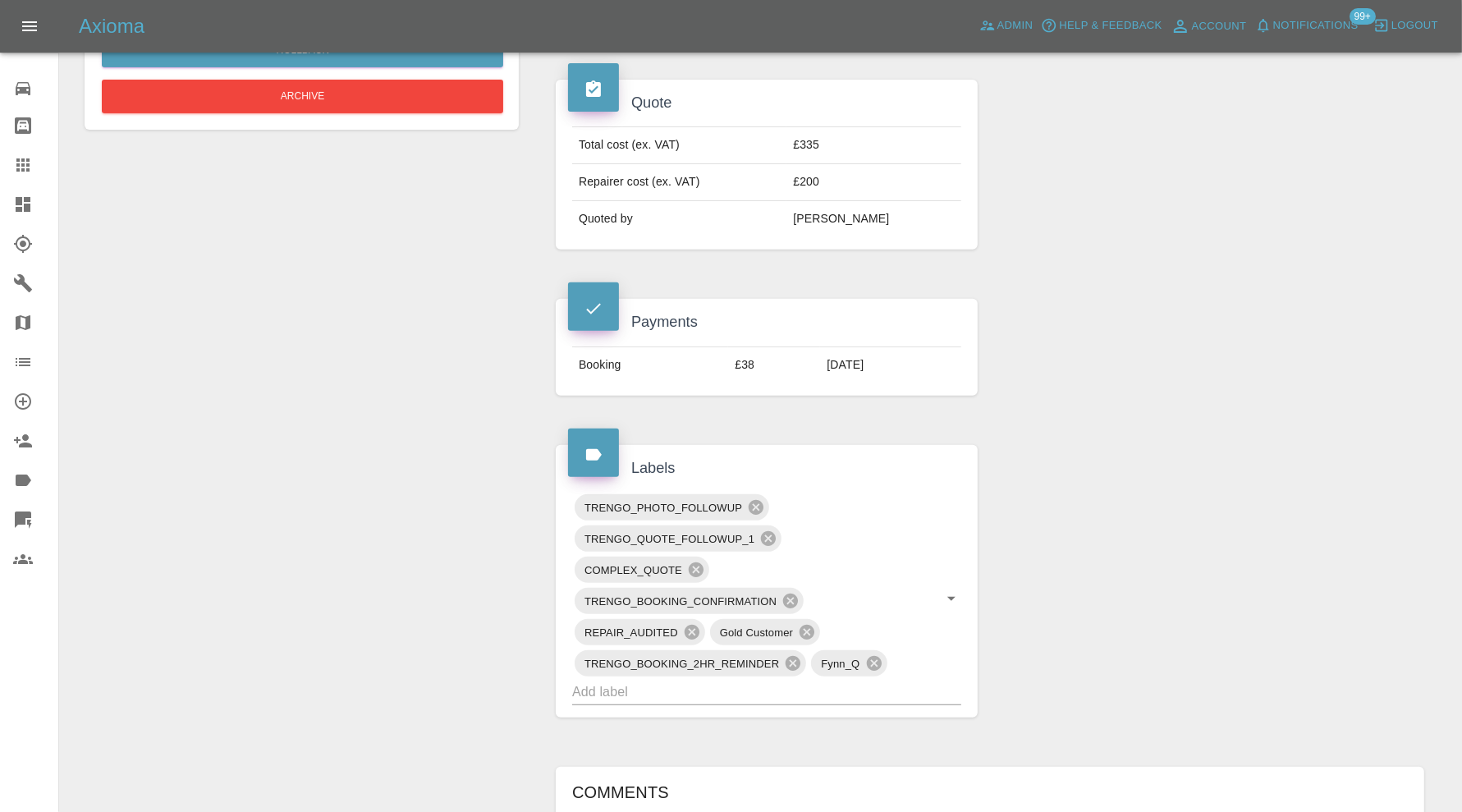
click at [801, 594] on div "TRENGO_BOOKING_CONFIRMATION" at bounding box center [688, 601] width 229 height 26
click at [794, 594] on icon at bounding box center [790, 601] width 15 height 15
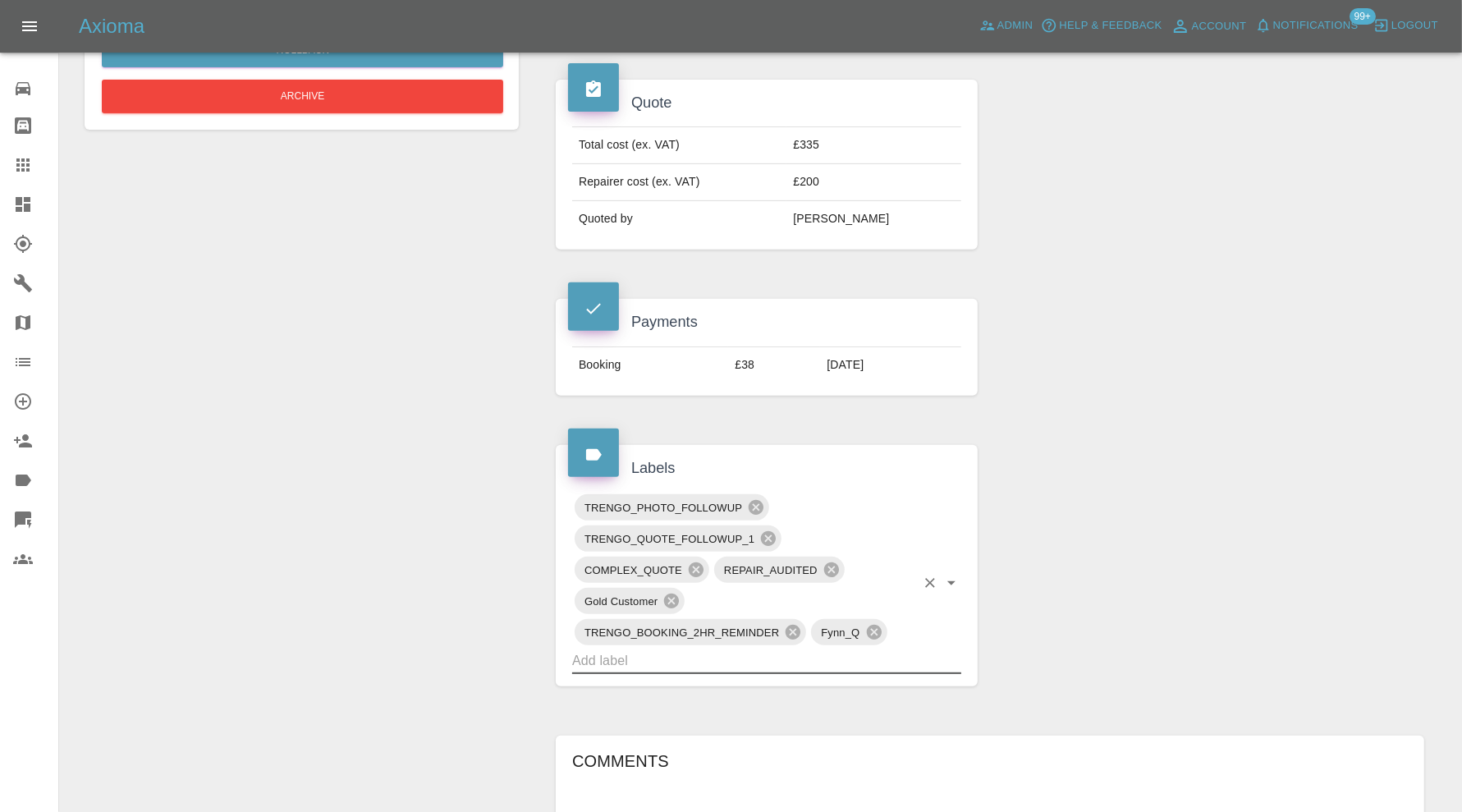
click at [791, 625] on icon at bounding box center [793, 632] width 15 height 15
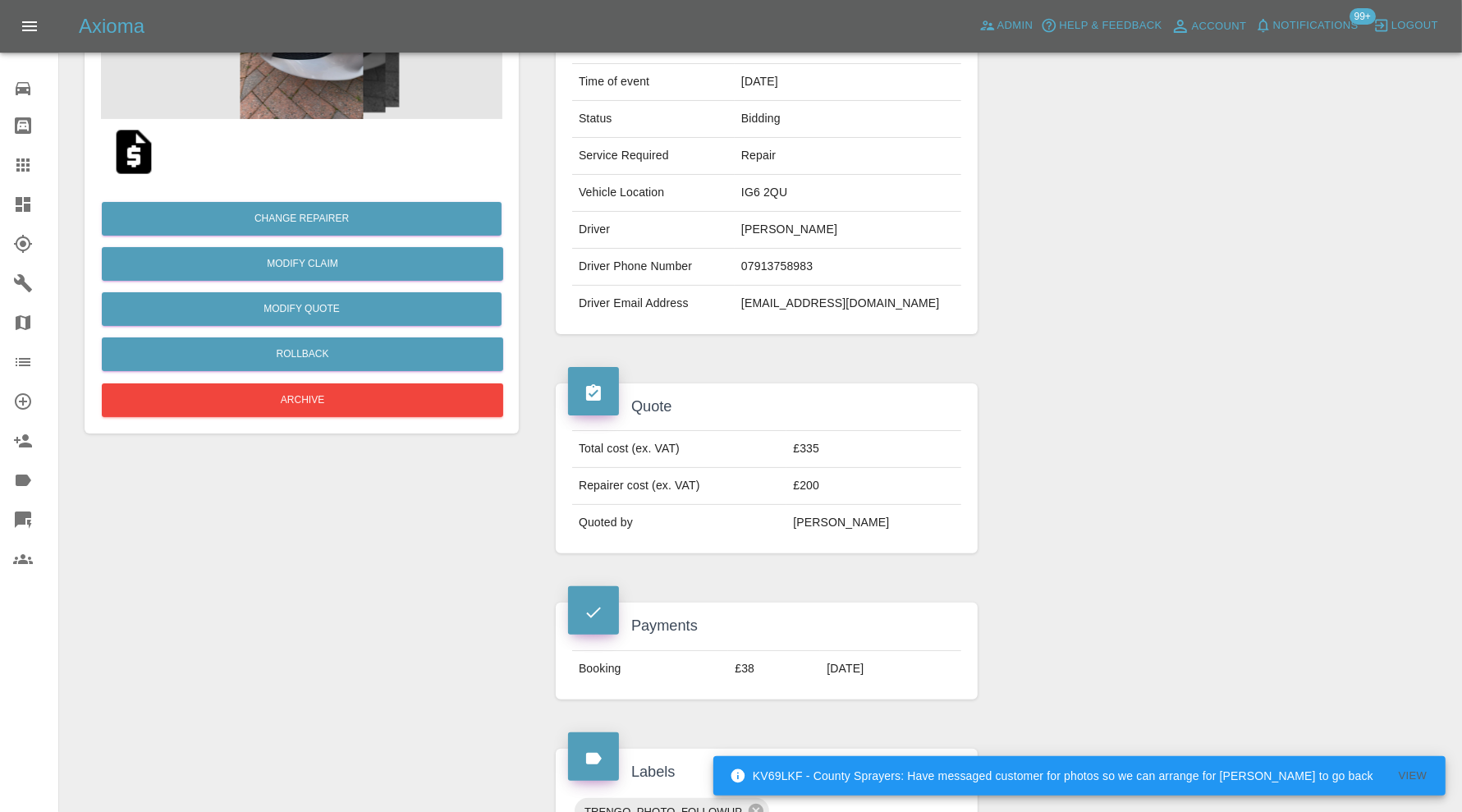
scroll to position [0, 0]
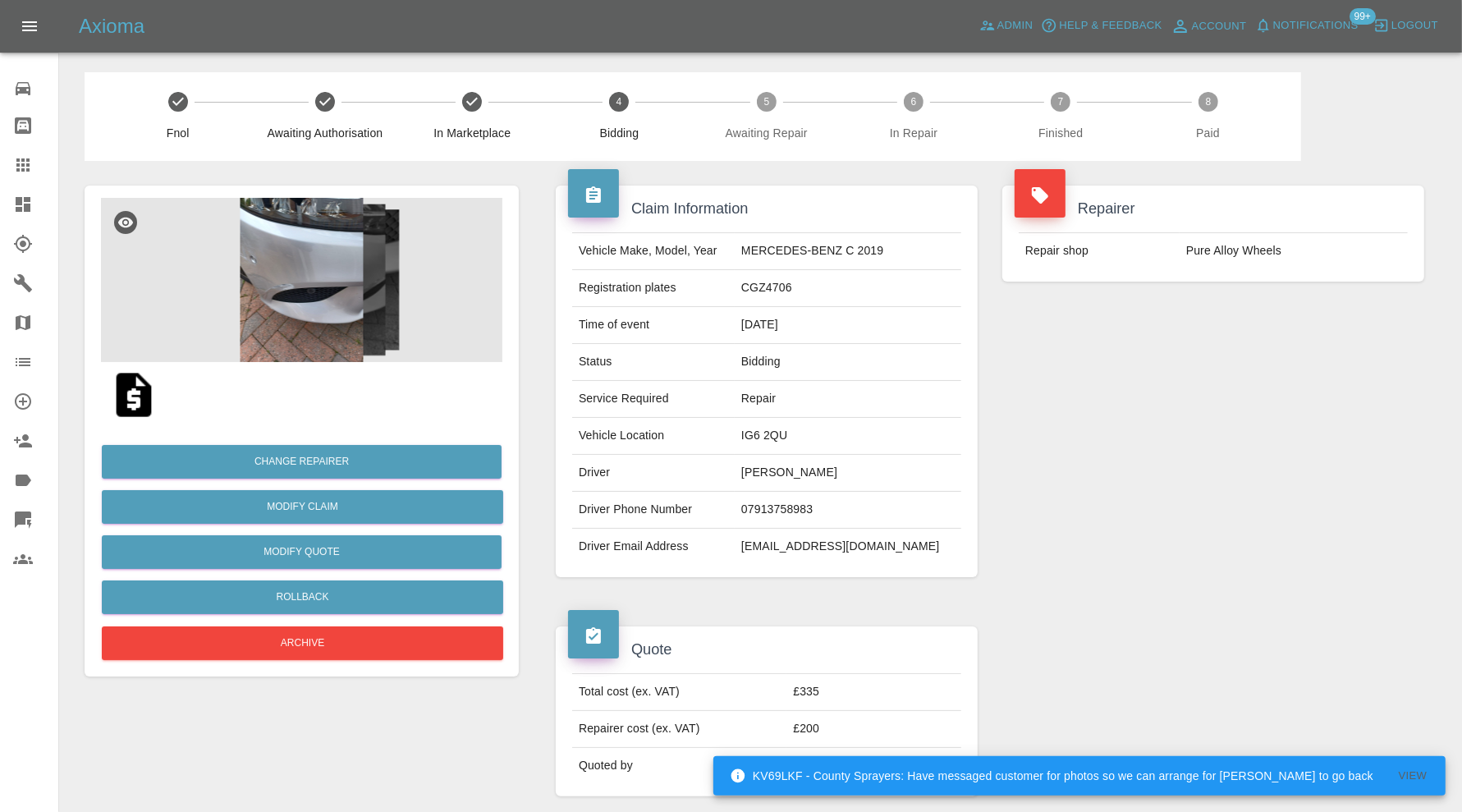
click at [318, 330] on img at bounding box center [302, 279] width 402 height 164
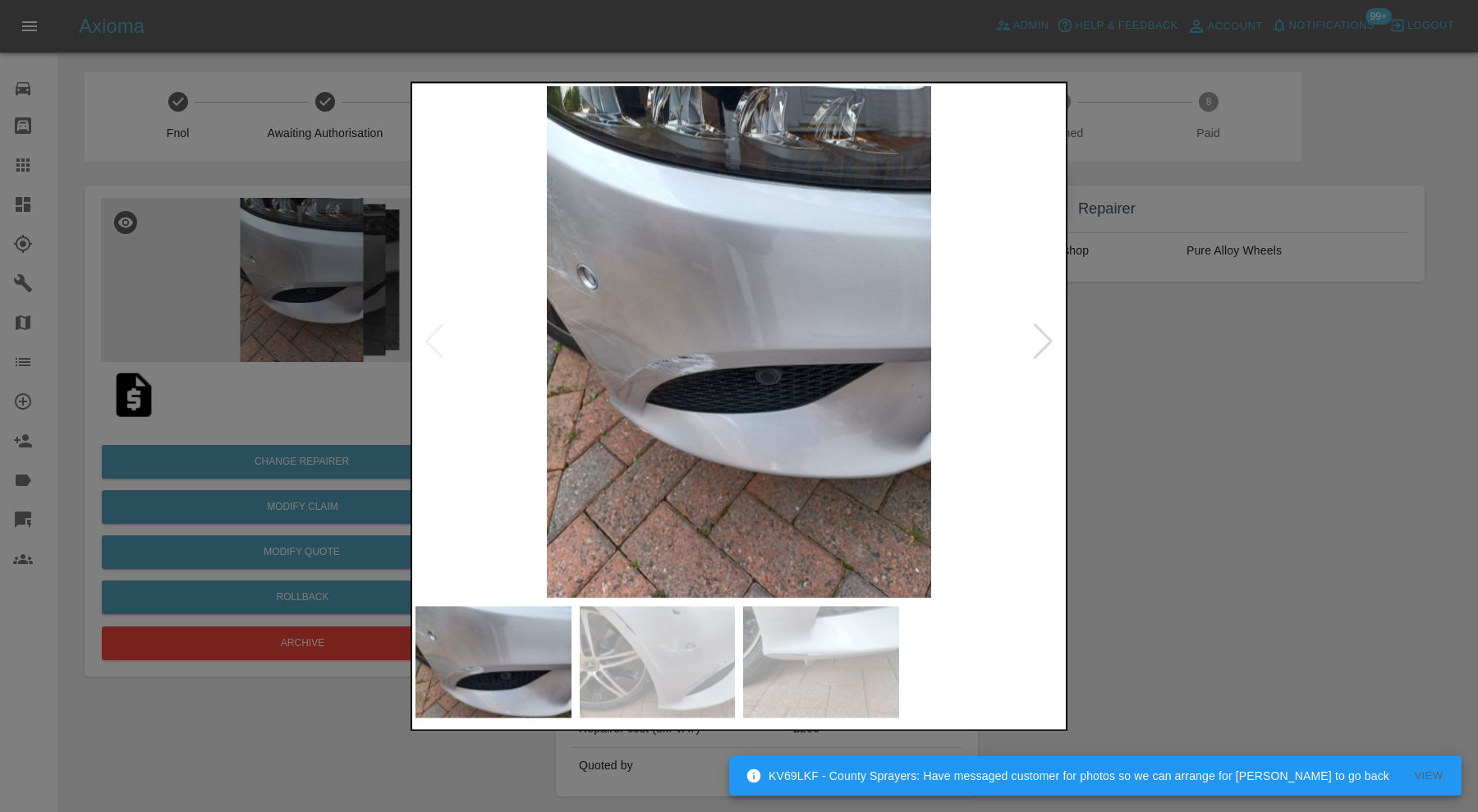
click at [669, 678] on img at bounding box center [658, 661] width 156 height 111
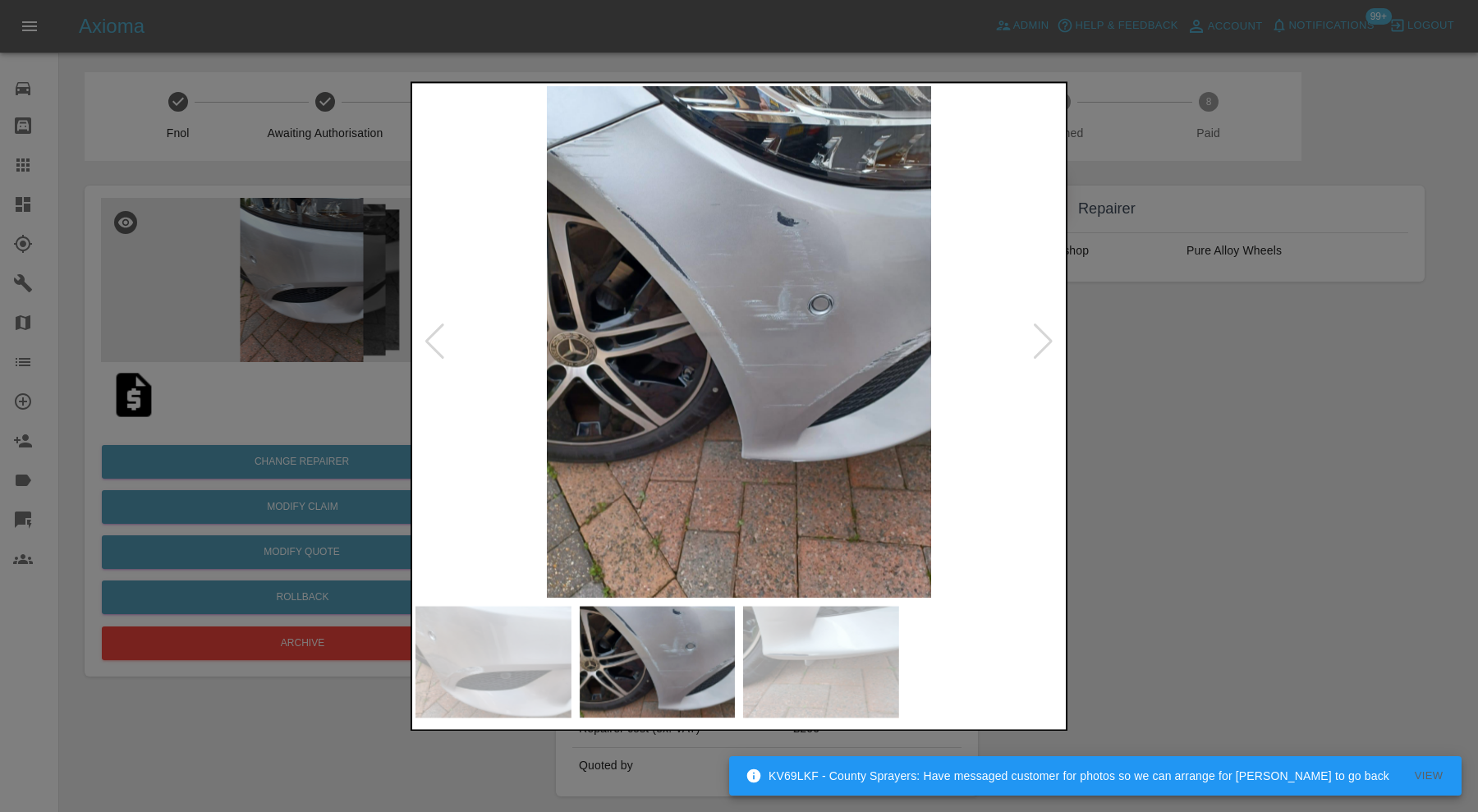
click at [811, 669] on img at bounding box center [820, 661] width 156 height 111
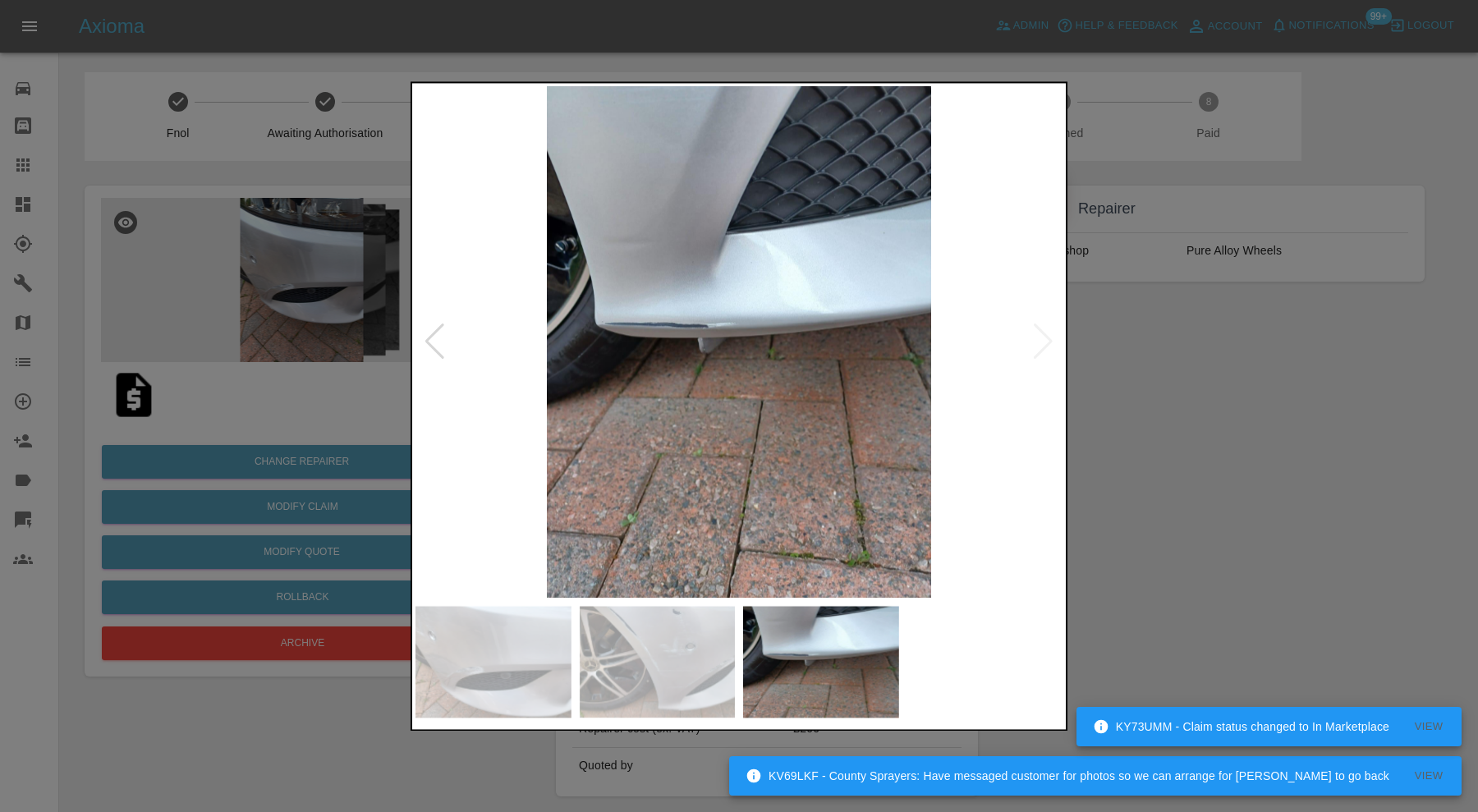
click at [1183, 522] on div at bounding box center [739, 406] width 1478 height 812
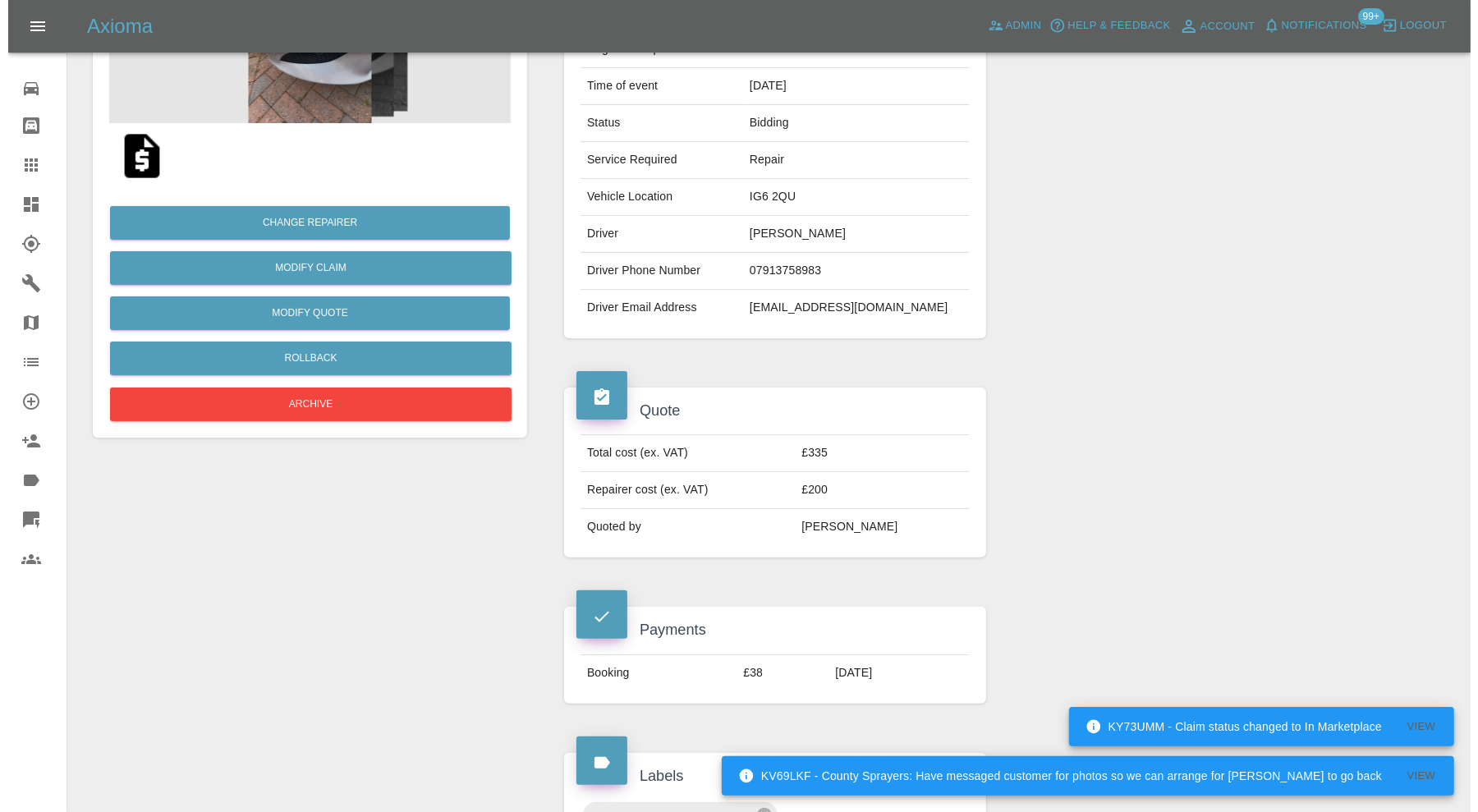
scroll to position [273, 0]
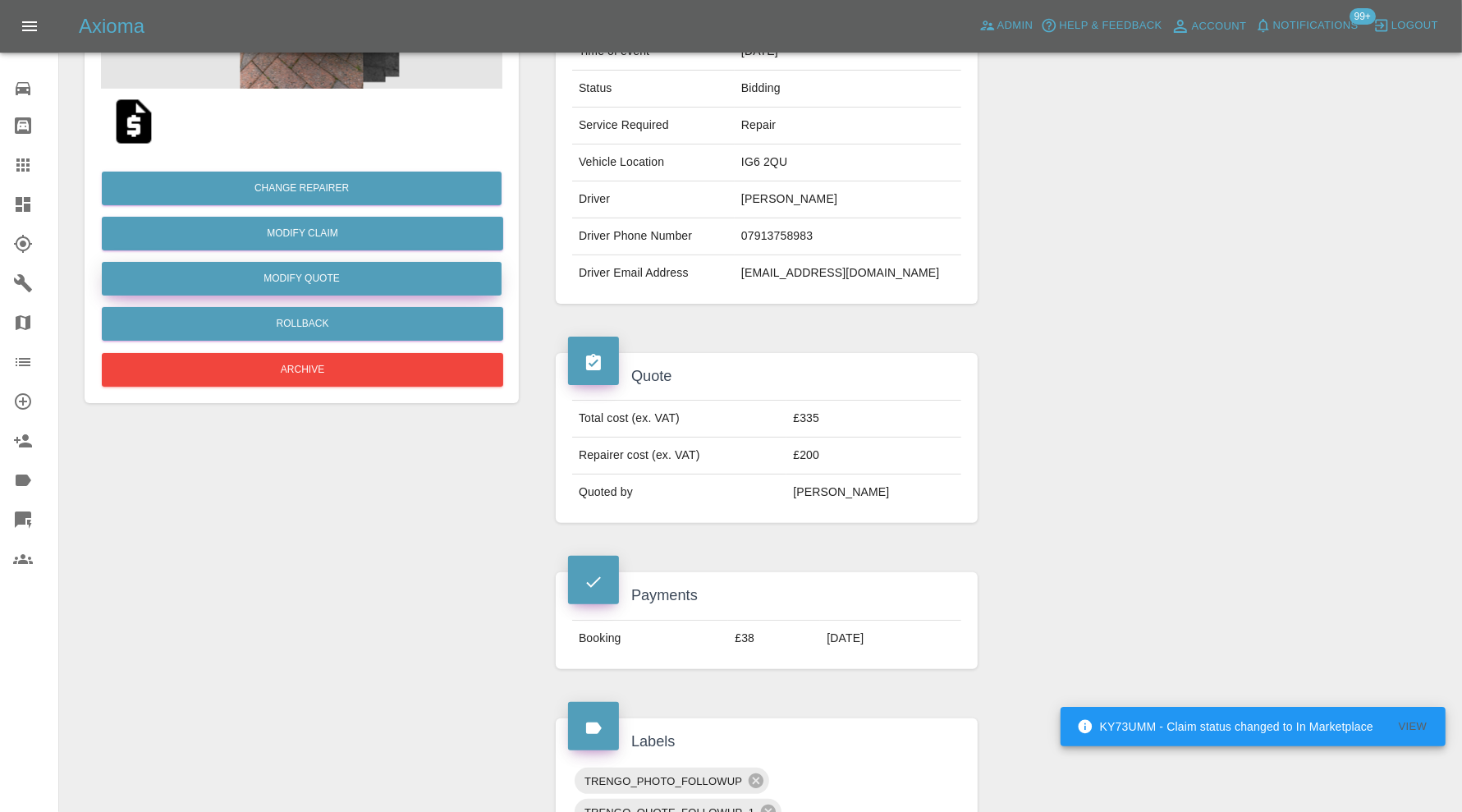
click at [445, 275] on button "Modify Quote" at bounding box center [302, 279] width 400 height 34
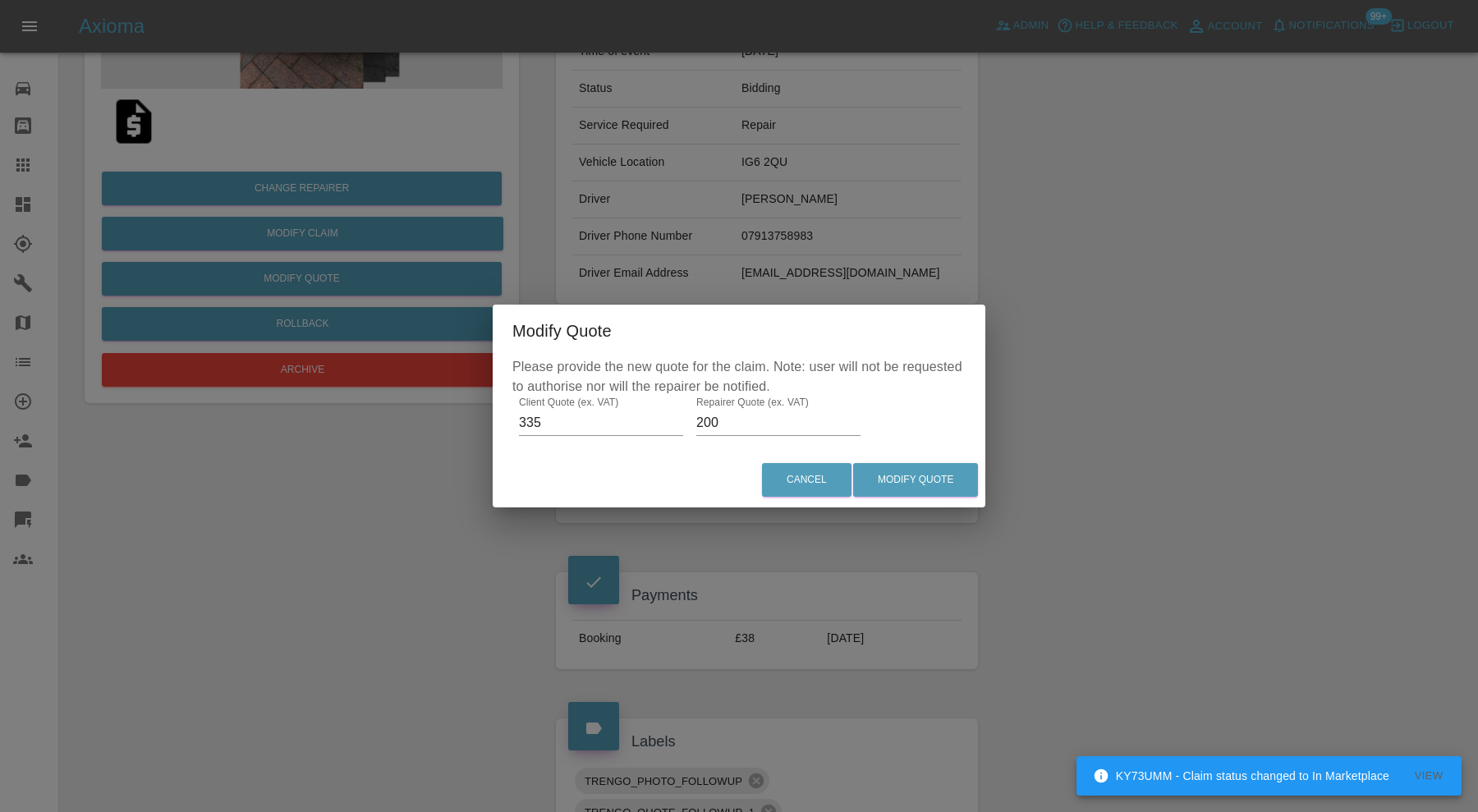
click at [715, 422] on input "200" at bounding box center [777, 422] width 164 height 26
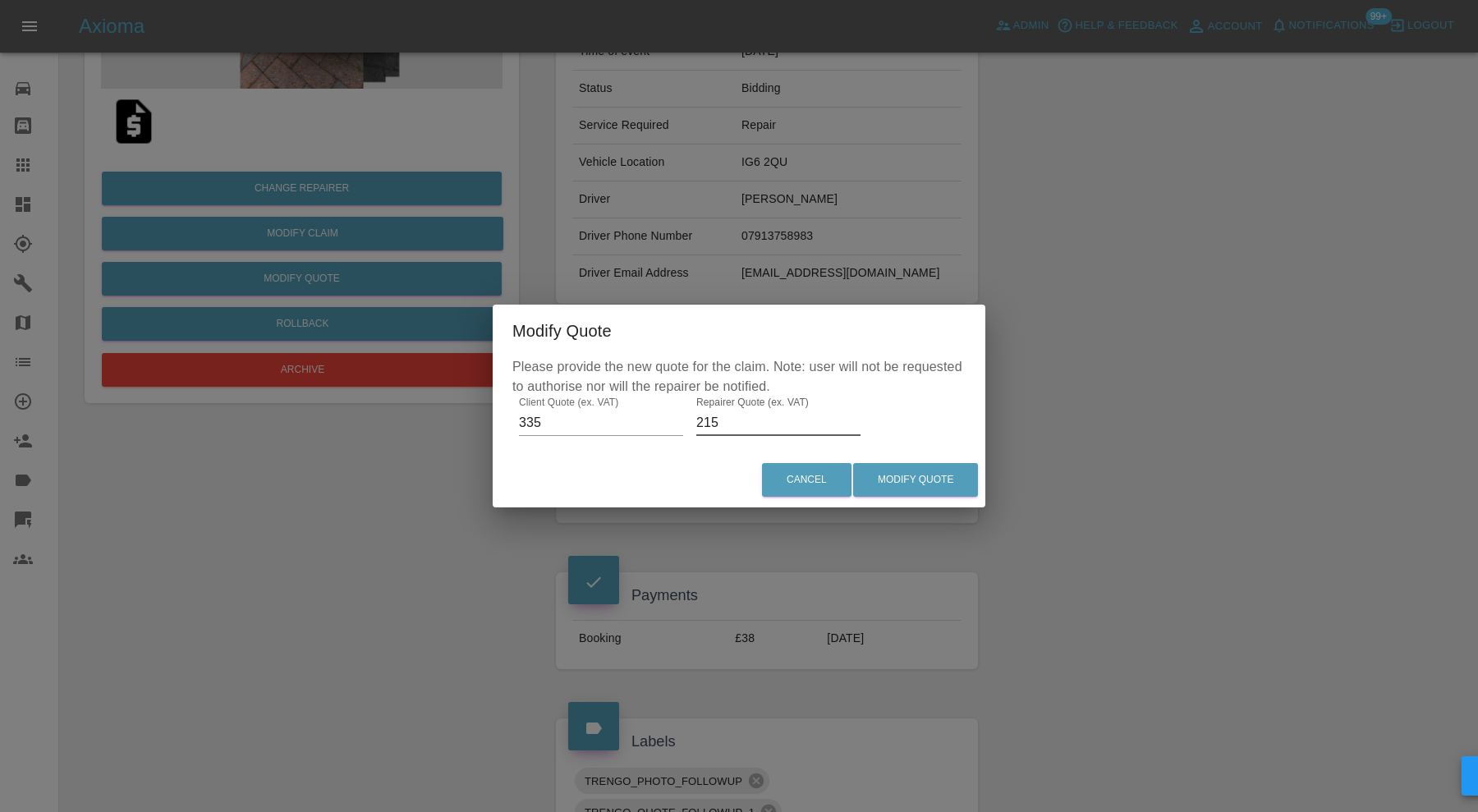
type input "215"
click at [967, 488] on button "Modify Quote" at bounding box center [915, 480] width 125 height 34
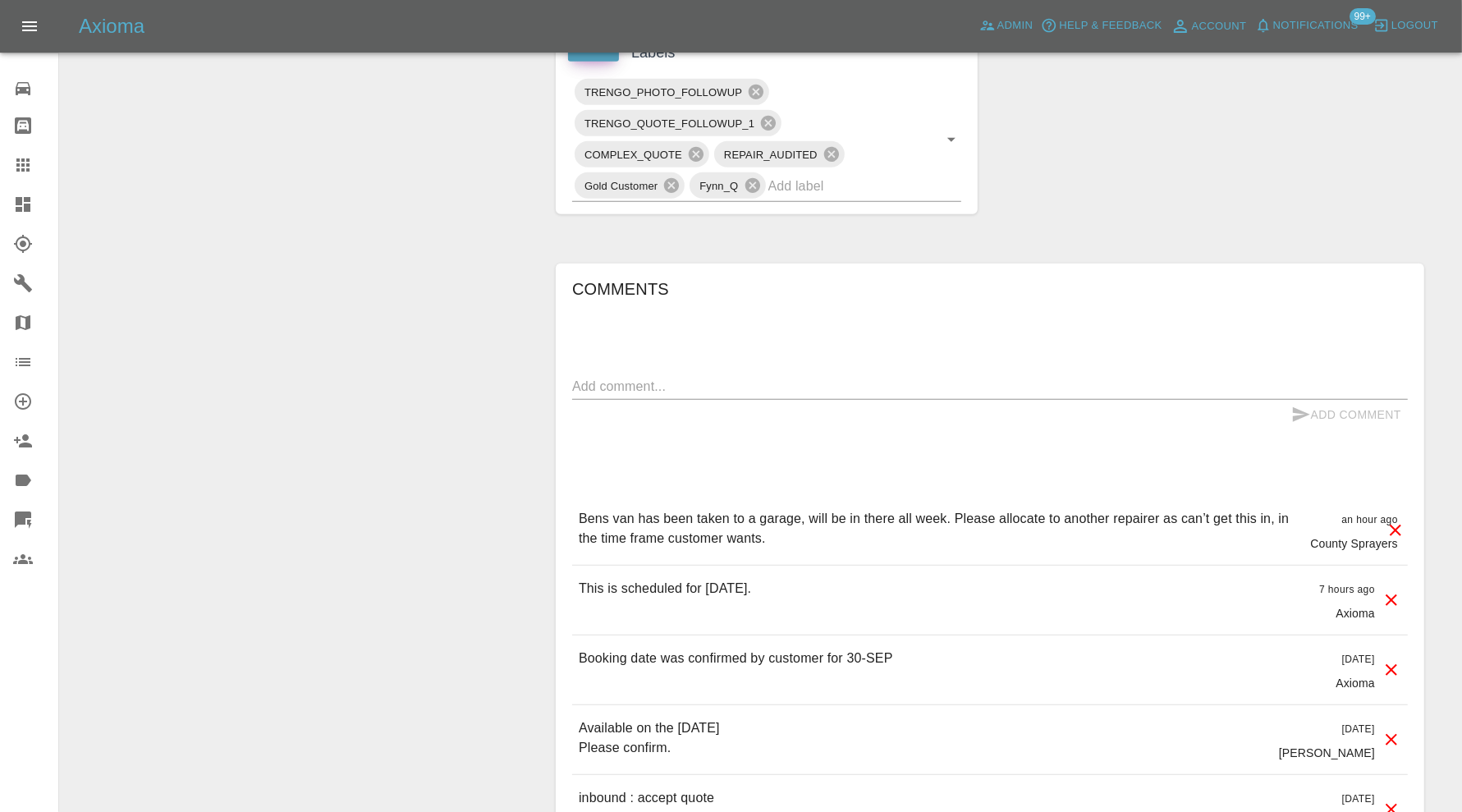
scroll to position [1094, 0]
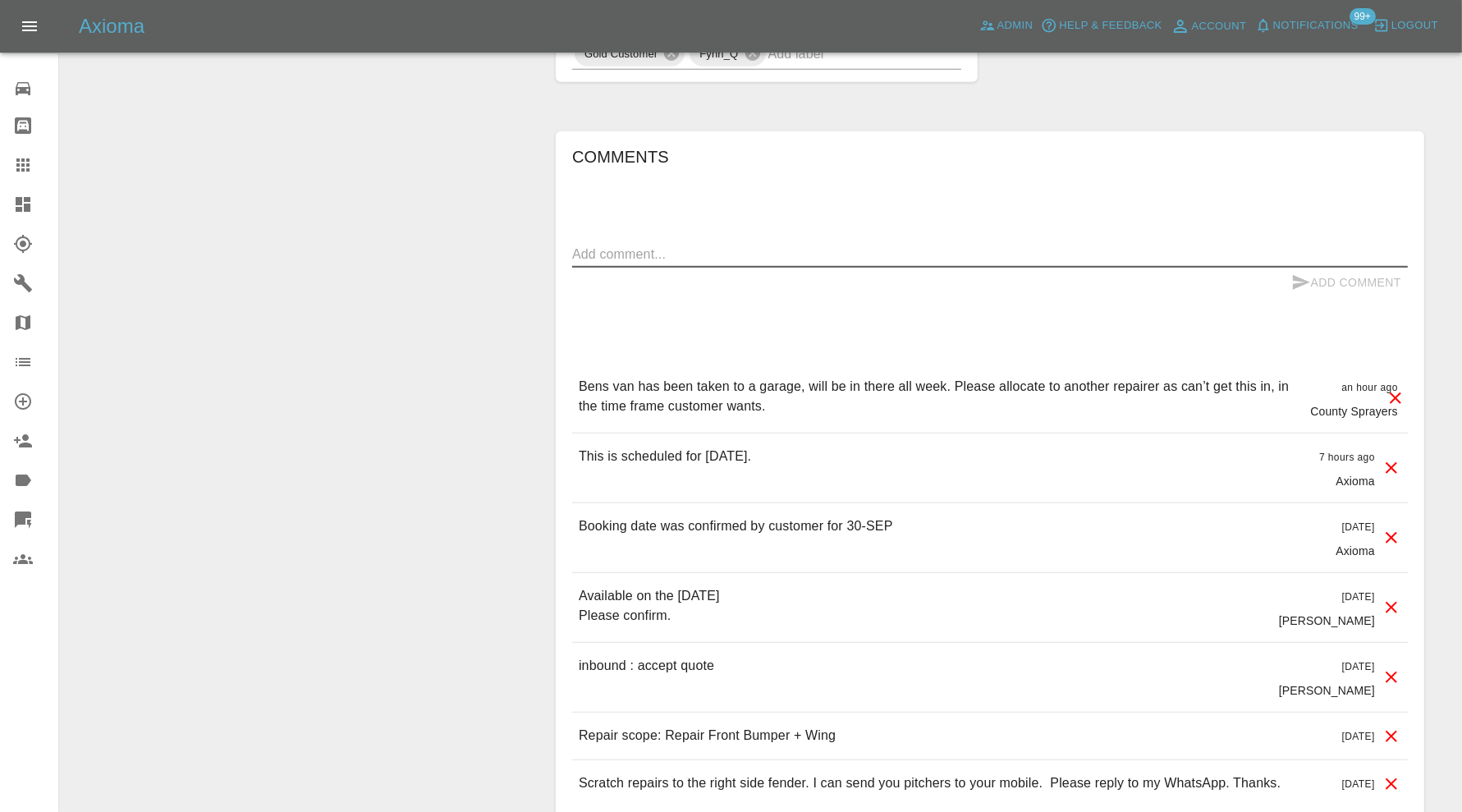
click at [879, 245] on textarea at bounding box center [990, 254] width 835 height 19
type textarea "reallocated and rebooking. Needs earlier than 13th if possible"
click at [1336, 272] on button "Add Comment" at bounding box center [1346, 283] width 123 height 30
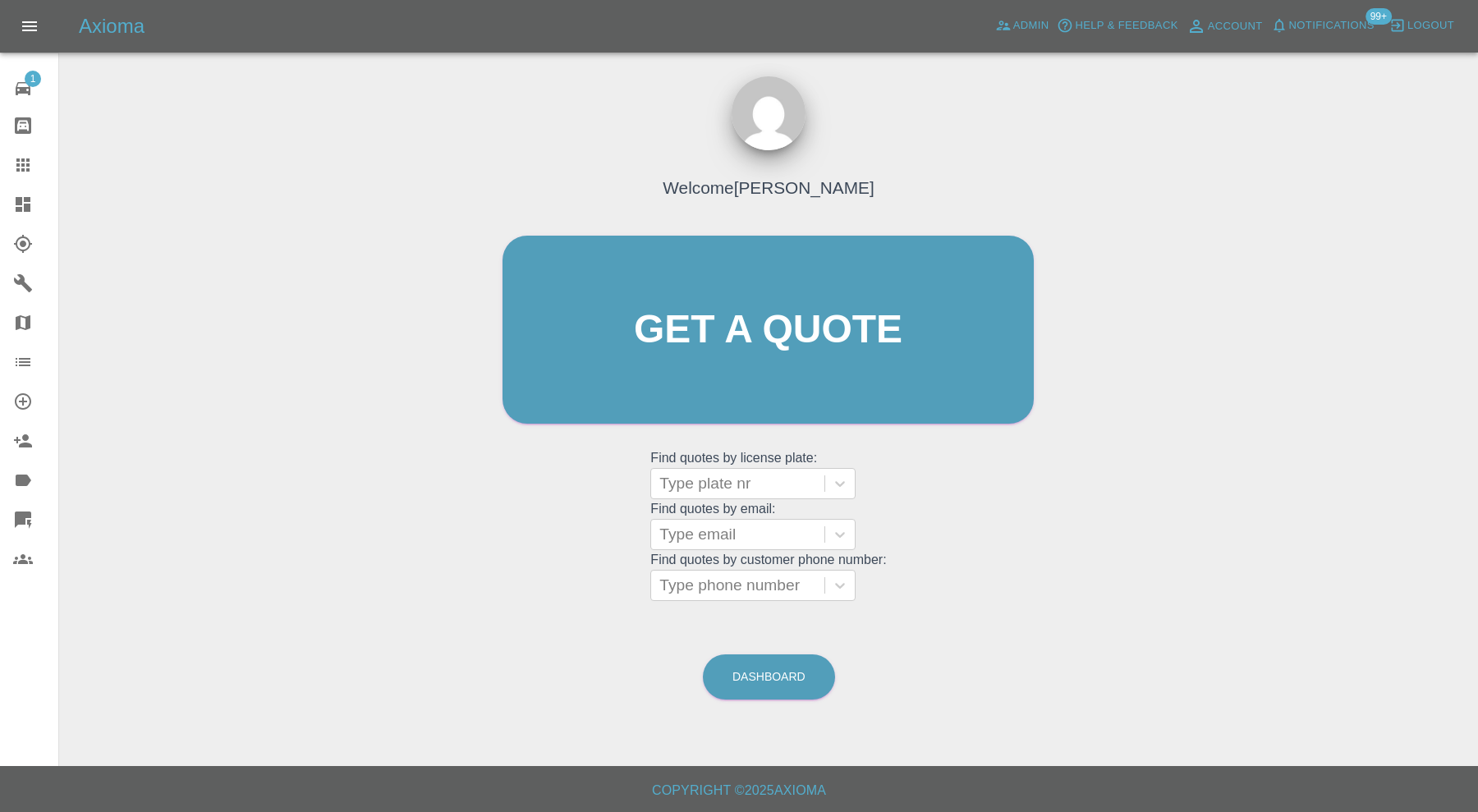
click at [759, 480] on div at bounding box center [737, 483] width 156 height 23
click at [679, 485] on input "s1mfn" at bounding box center [683, 483] width 48 height 20
type input "s1 mfn"
click at [747, 528] on div "S1 MFN, In Repair" at bounding box center [752, 524] width 205 height 33
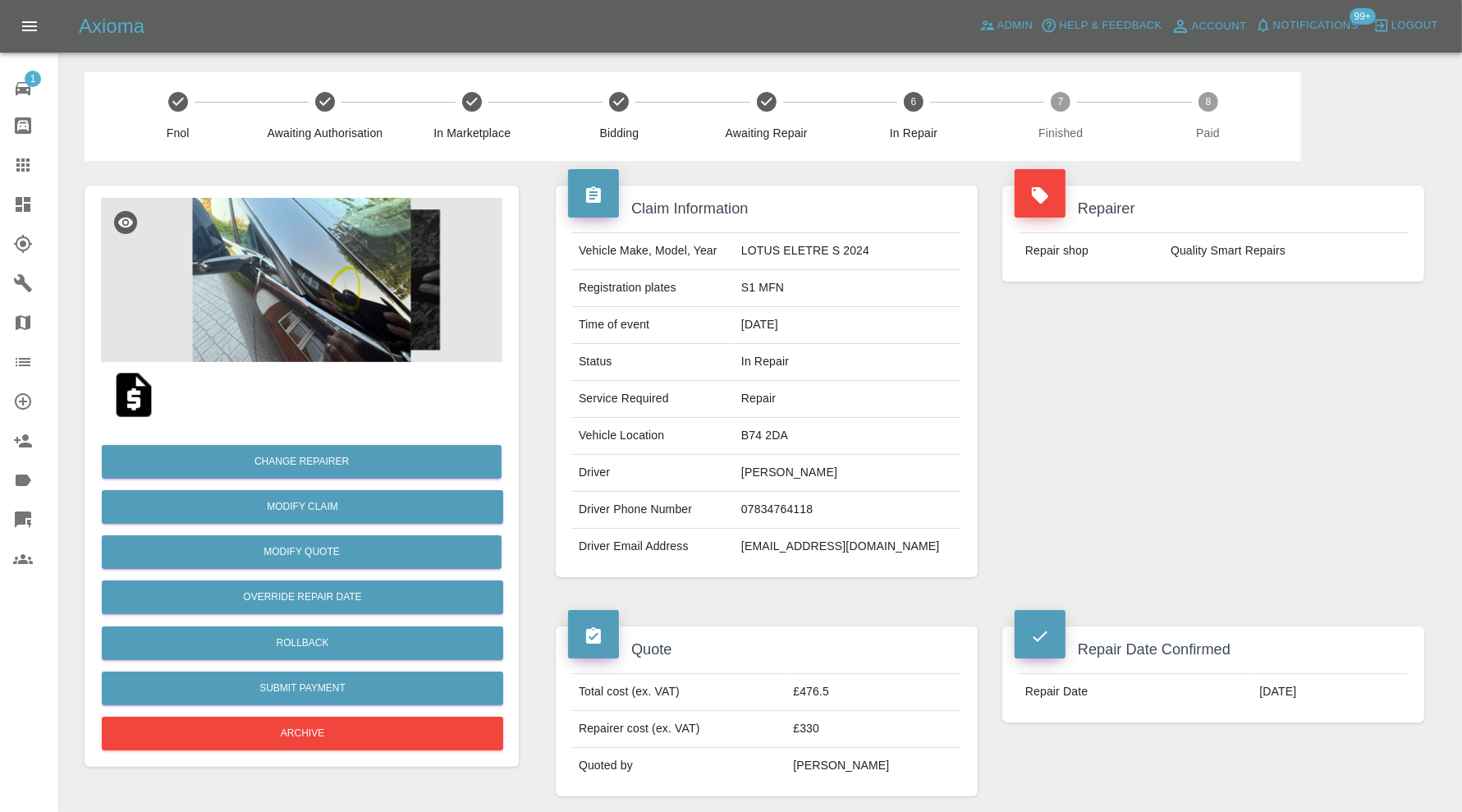
click at [338, 308] on img at bounding box center [302, 279] width 402 height 164
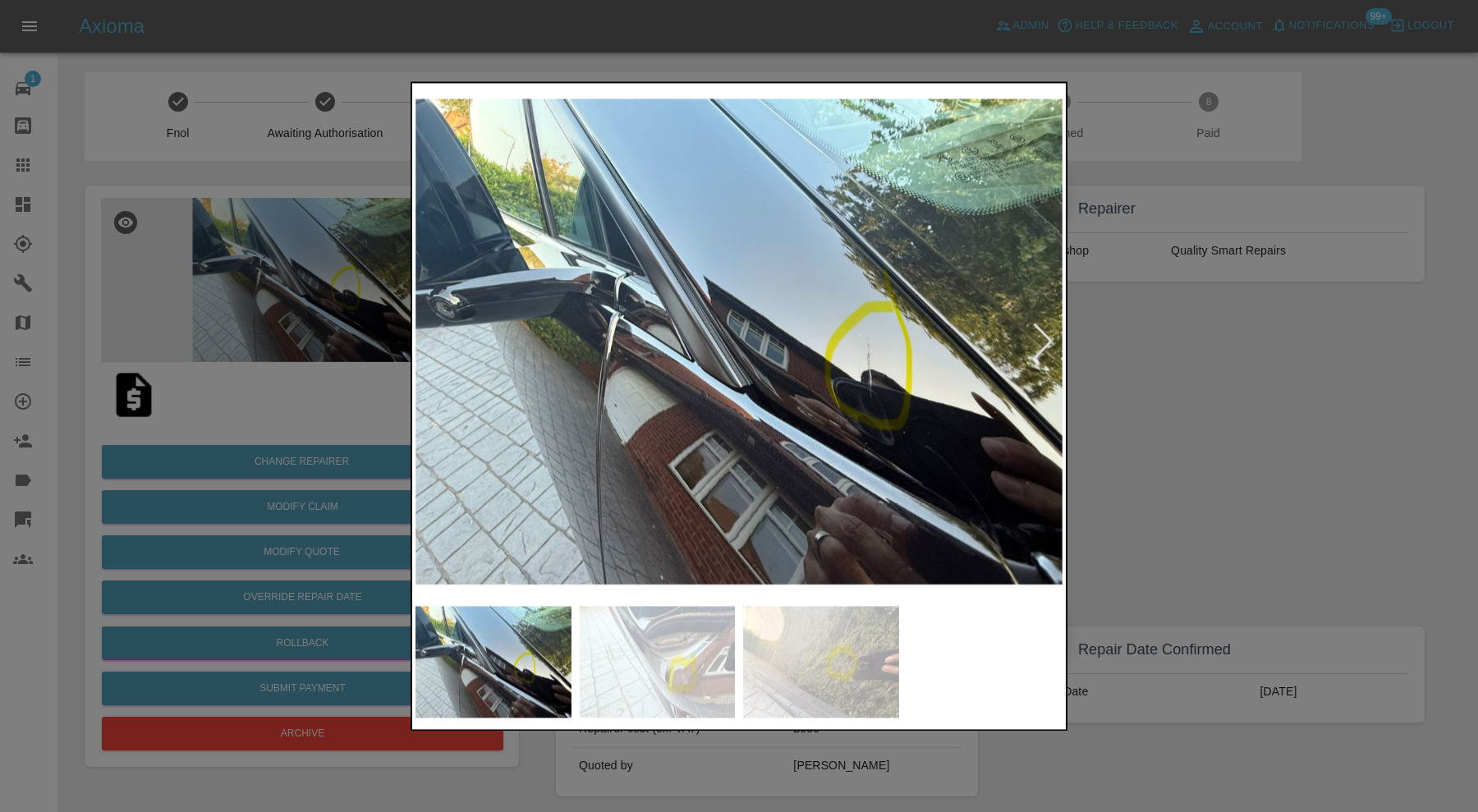
click at [1044, 343] on div at bounding box center [1043, 342] width 22 height 37
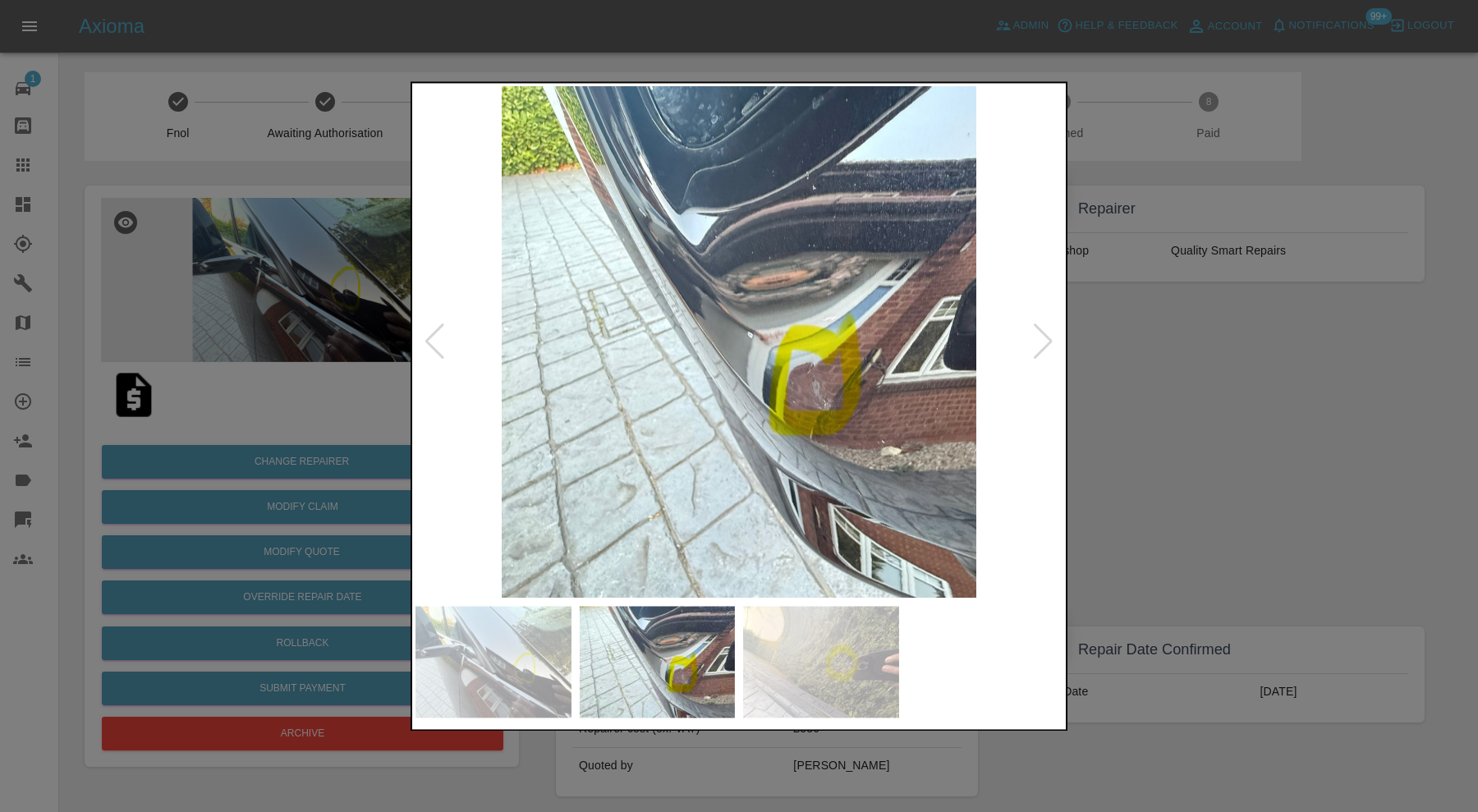
click at [1044, 338] on div at bounding box center [1043, 342] width 22 height 37
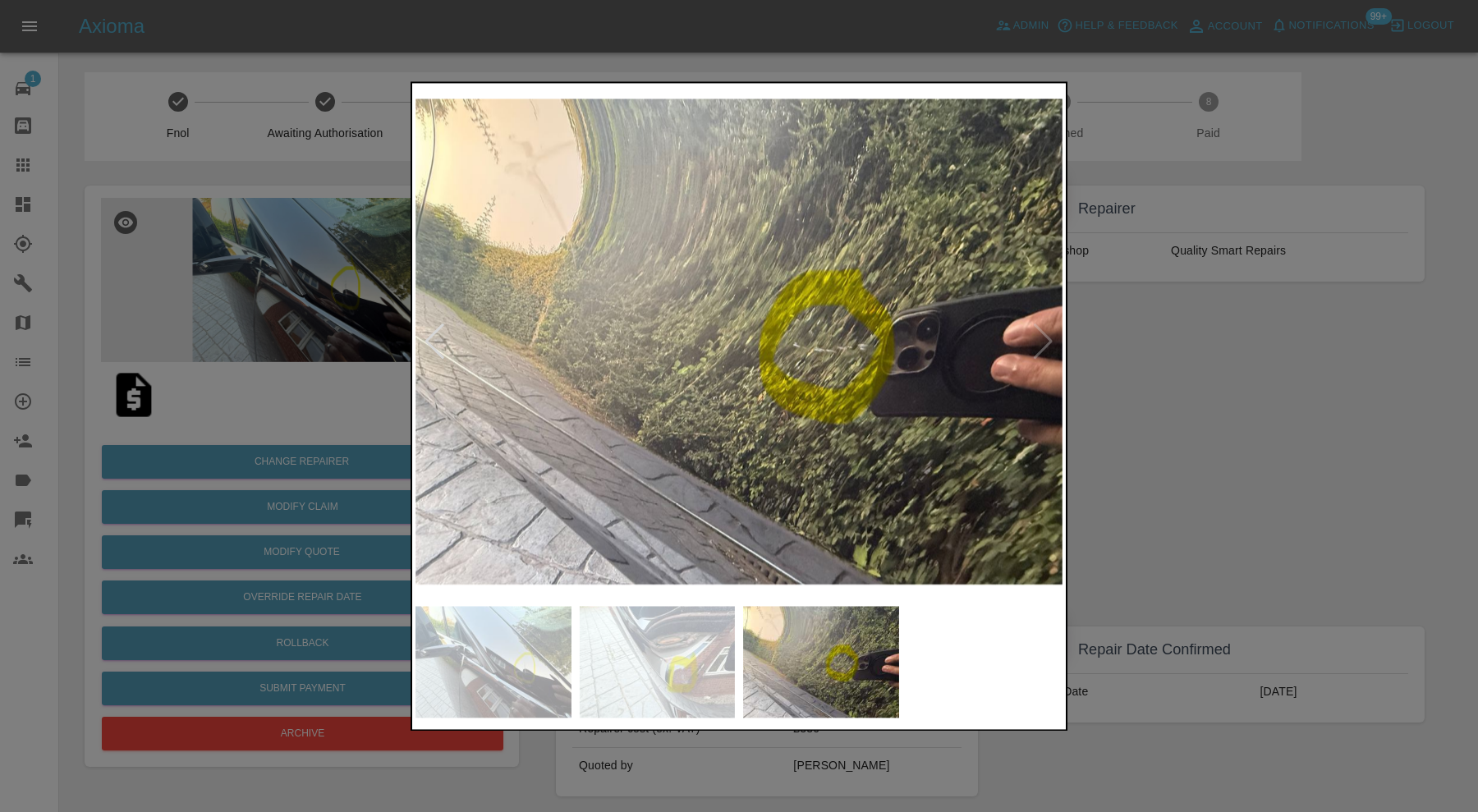
click at [1044, 338] on img at bounding box center [738, 342] width 647 height 511
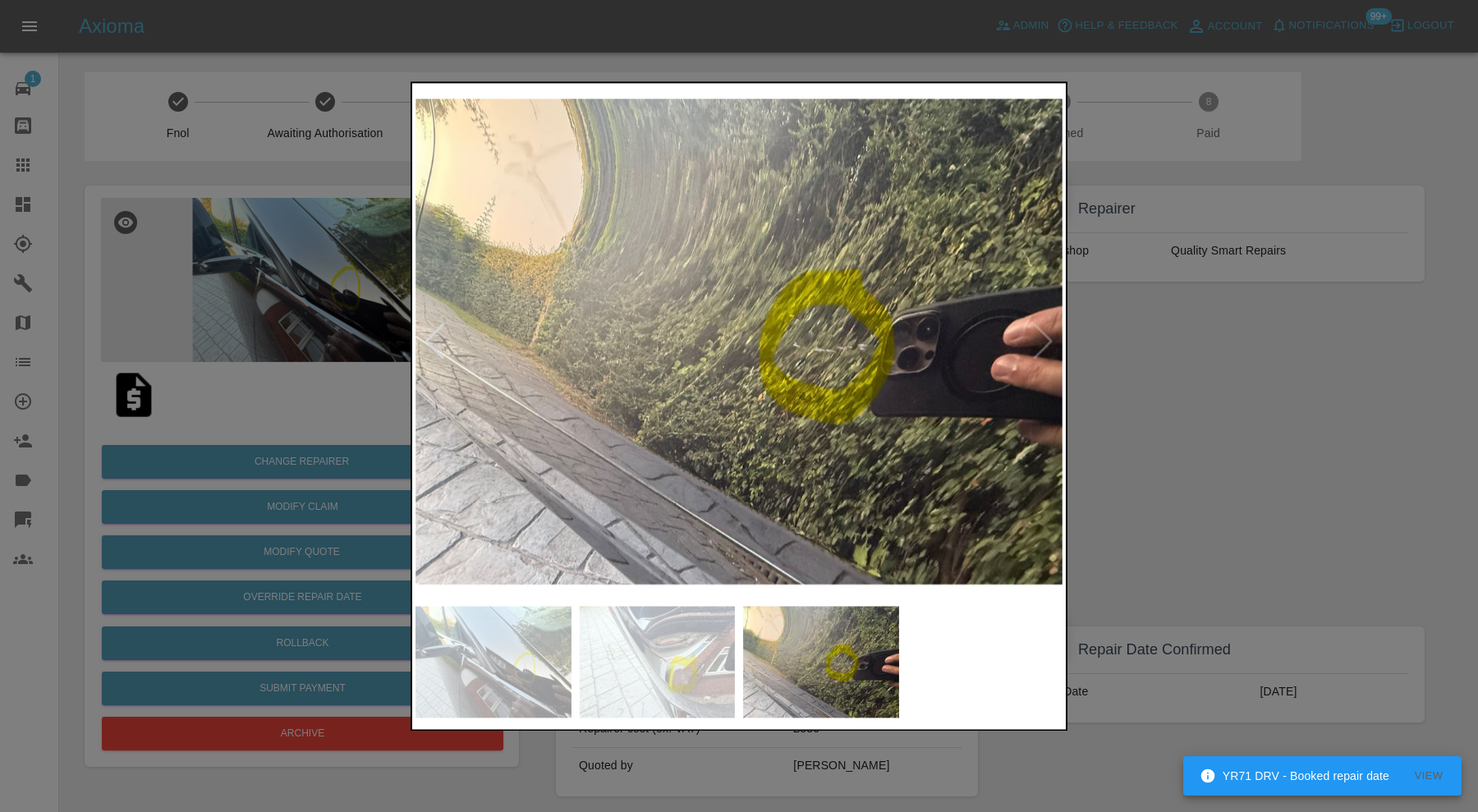
click at [1105, 347] on div at bounding box center [739, 406] width 1478 height 812
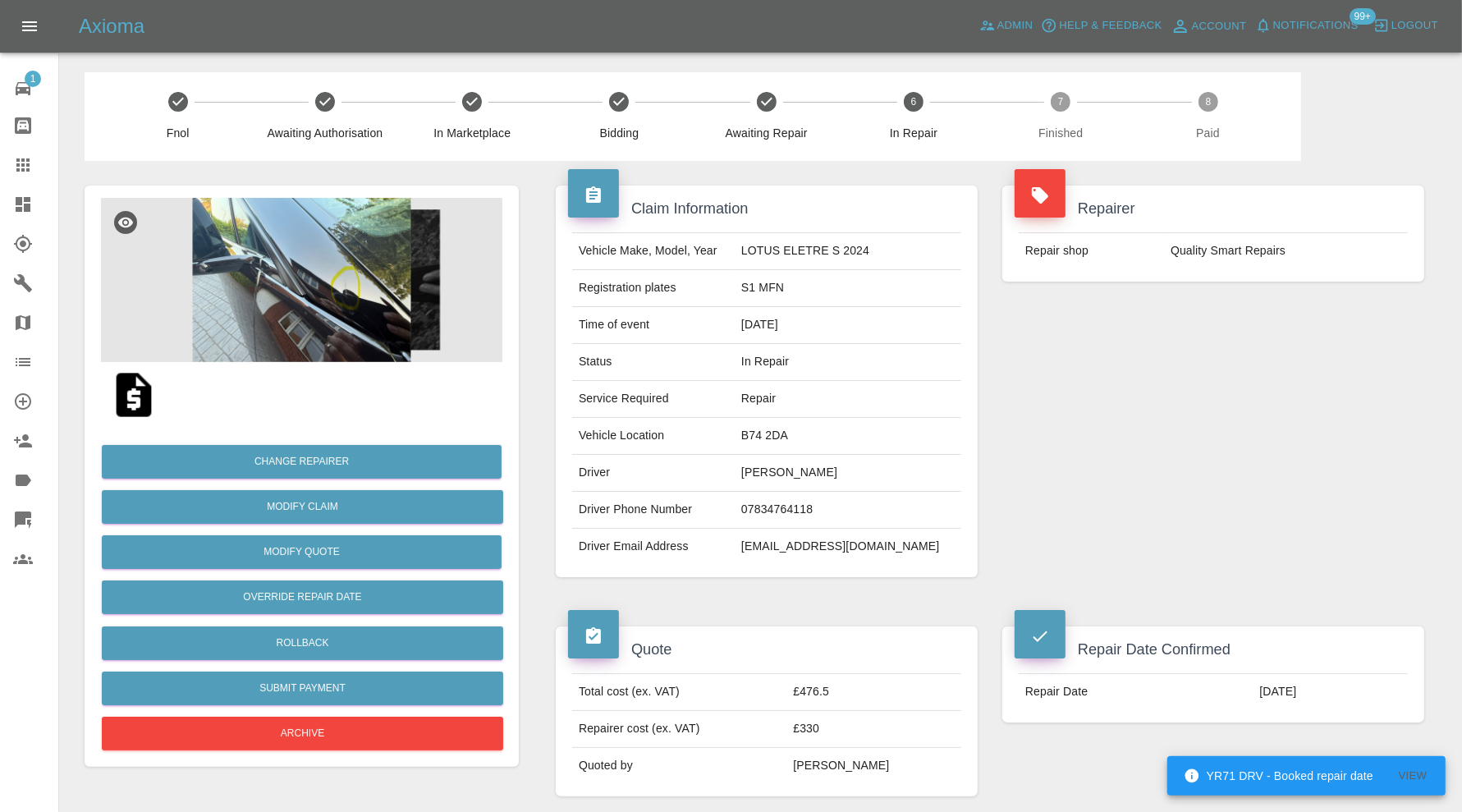
click at [372, 292] on img at bounding box center [302, 279] width 402 height 164
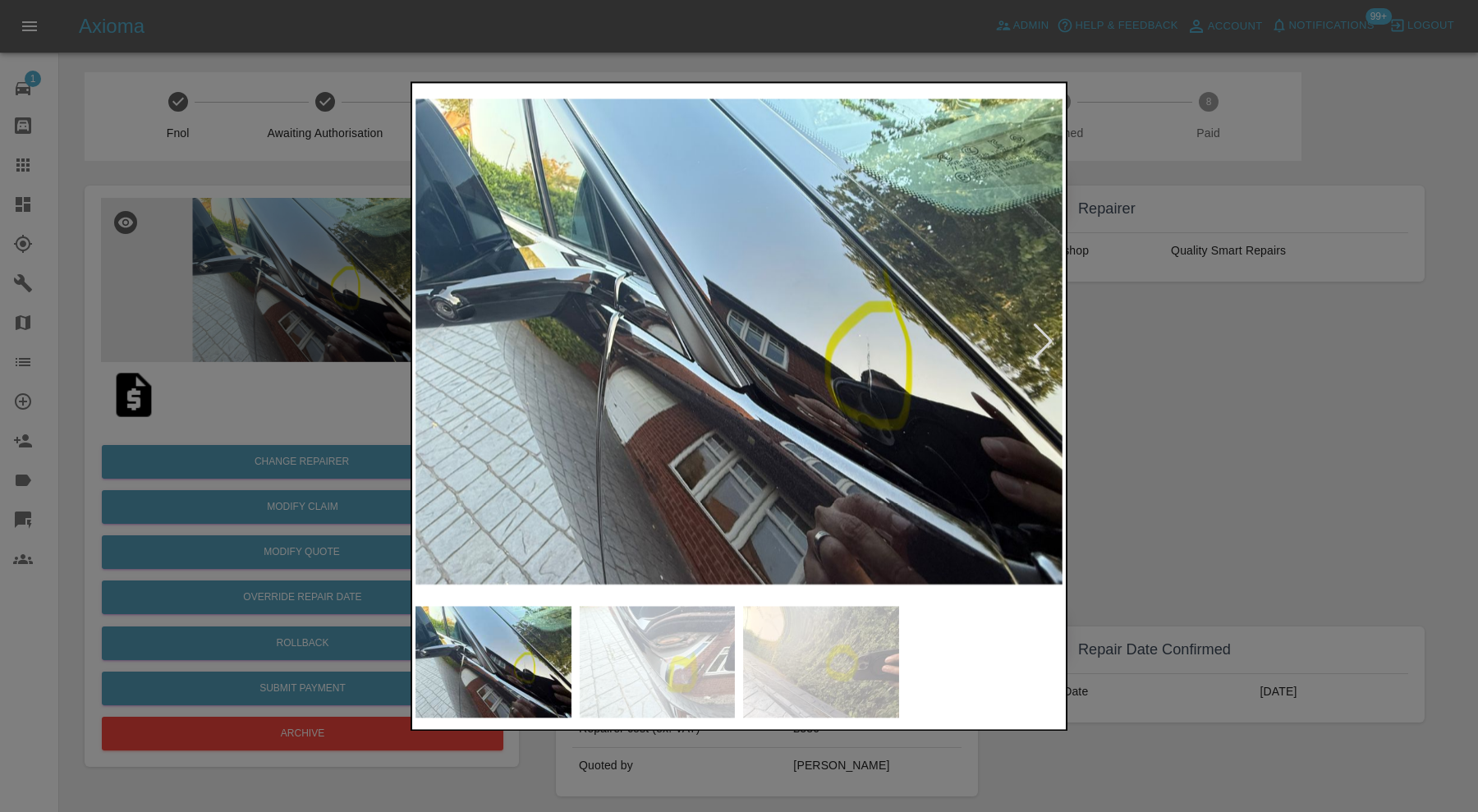
click at [1233, 376] on div at bounding box center [739, 406] width 1478 height 812
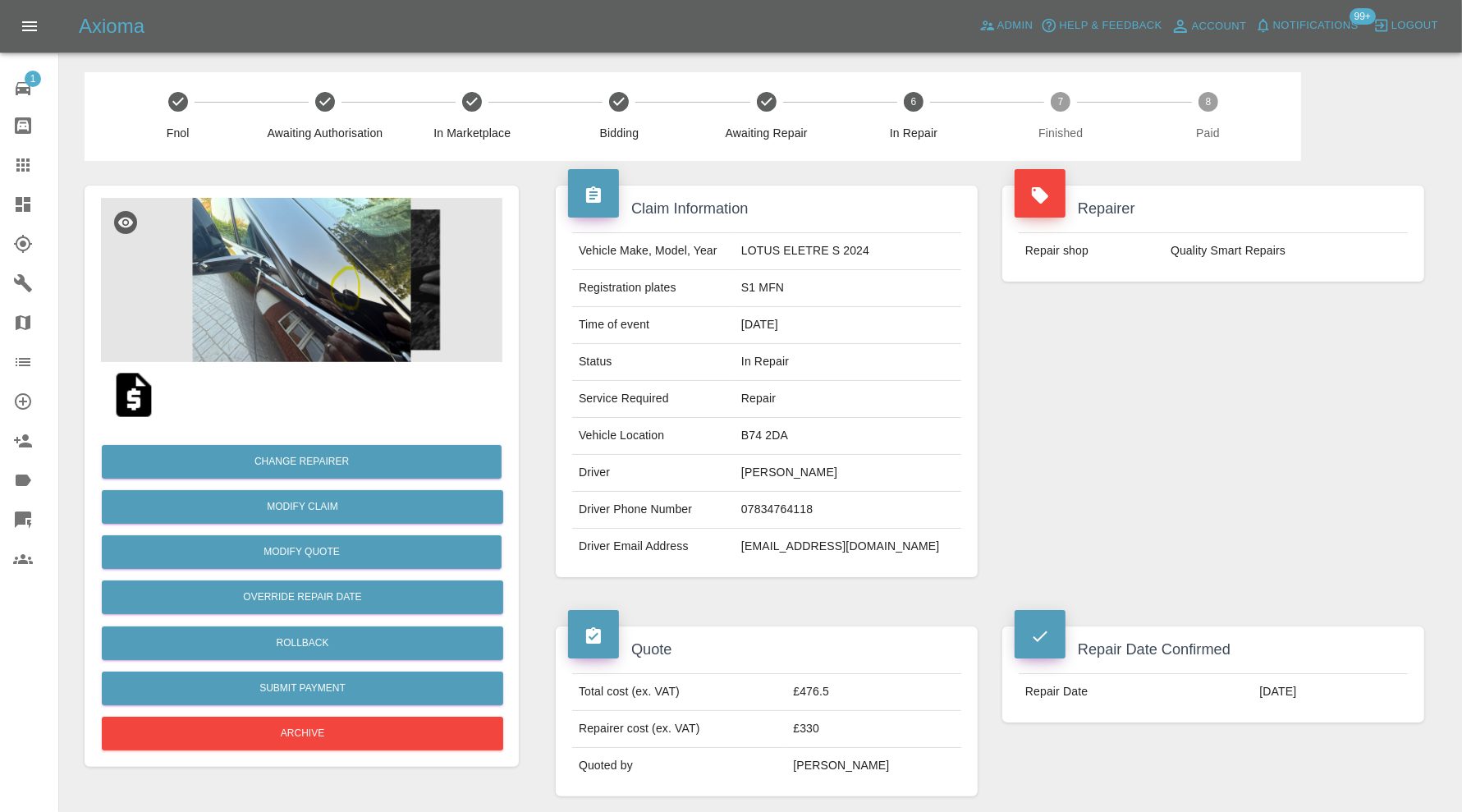
click at [140, 390] on img at bounding box center [134, 395] width 52 height 52
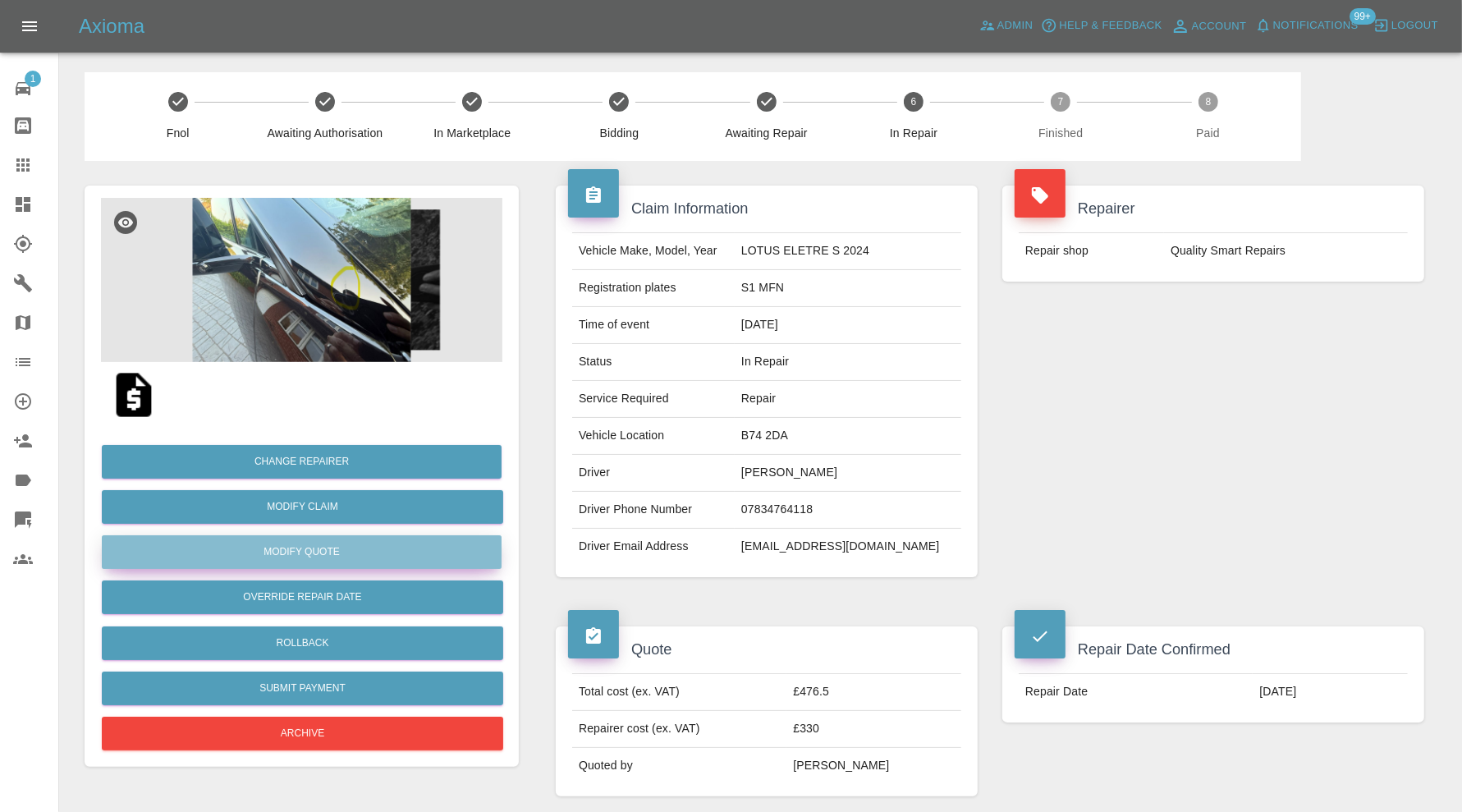
click at [429, 550] on button "Modify Quote" at bounding box center [302, 552] width 400 height 34
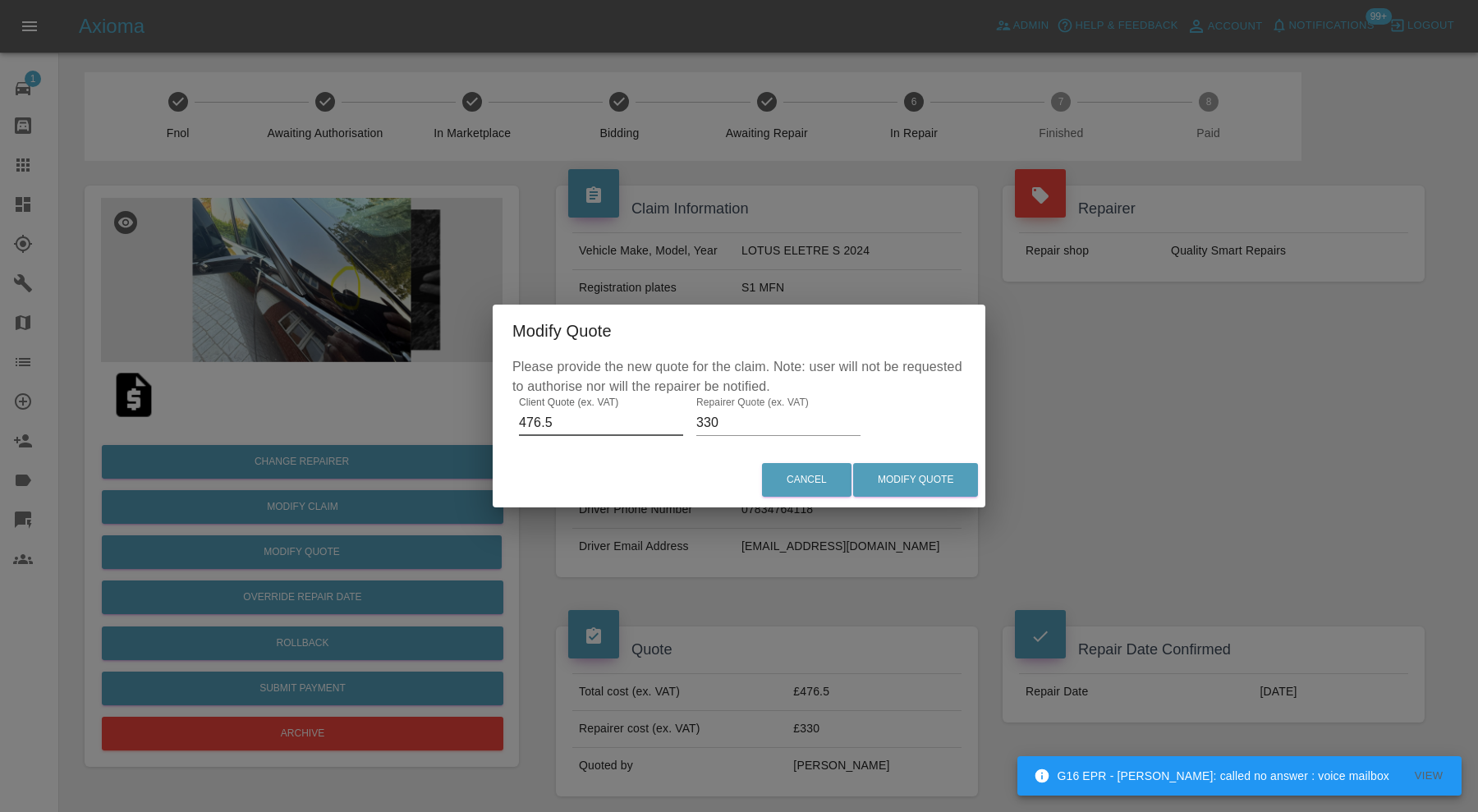
drag, startPoint x: 584, startPoint y: 422, endPoint x: 501, endPoint y: 426, distance: 83.1
click at [501, 426] on div "Please provide the new quote for the claim. Note: user will not be requested to…" at bounding box center [739, 405] width 493 height 96
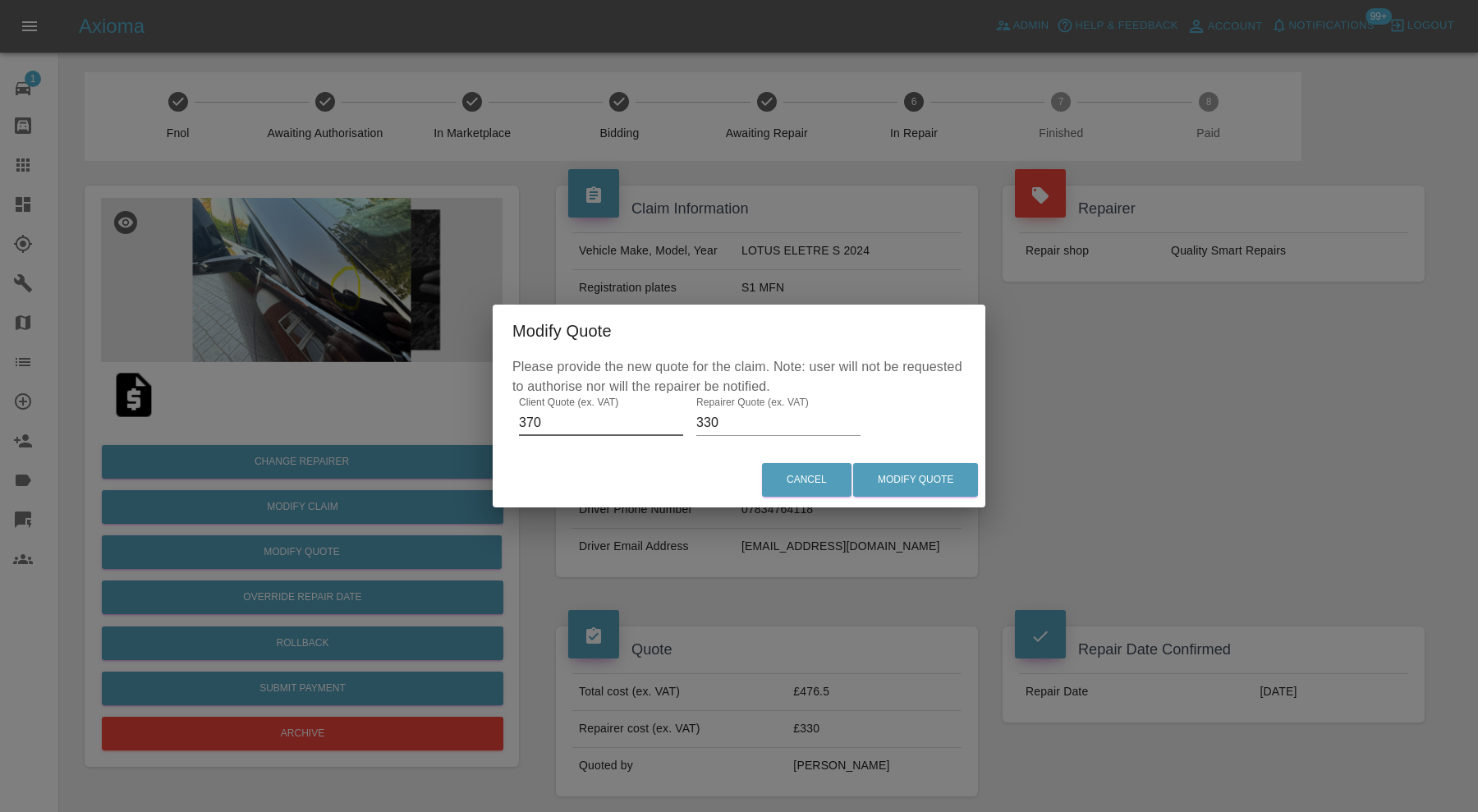
type input "370"
drag, startPoint x: 751, startPoint y: 426, endPoint x: 684, endPoint y: 431, distance: 67.2
click at [684, 431] on div "Please provide the new quote for the claim. Note: user will not be requested to…" at bounding box center [739, 405] width 493 height 96
type input "270"
click at [910, 479] on button "Modify Quote" at bounding box center [915, 480] width 125 height 34
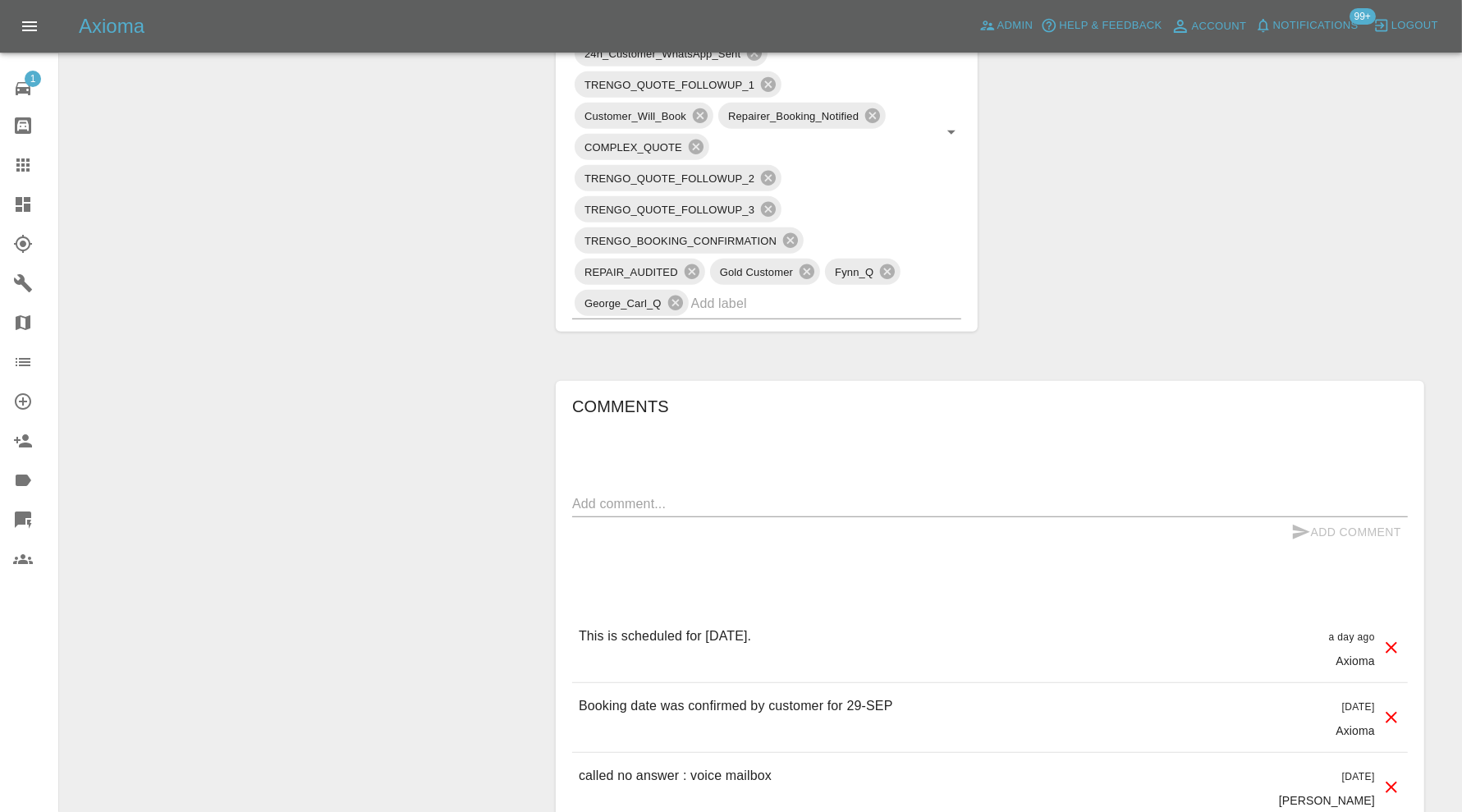
scroll to position [1367, 0]
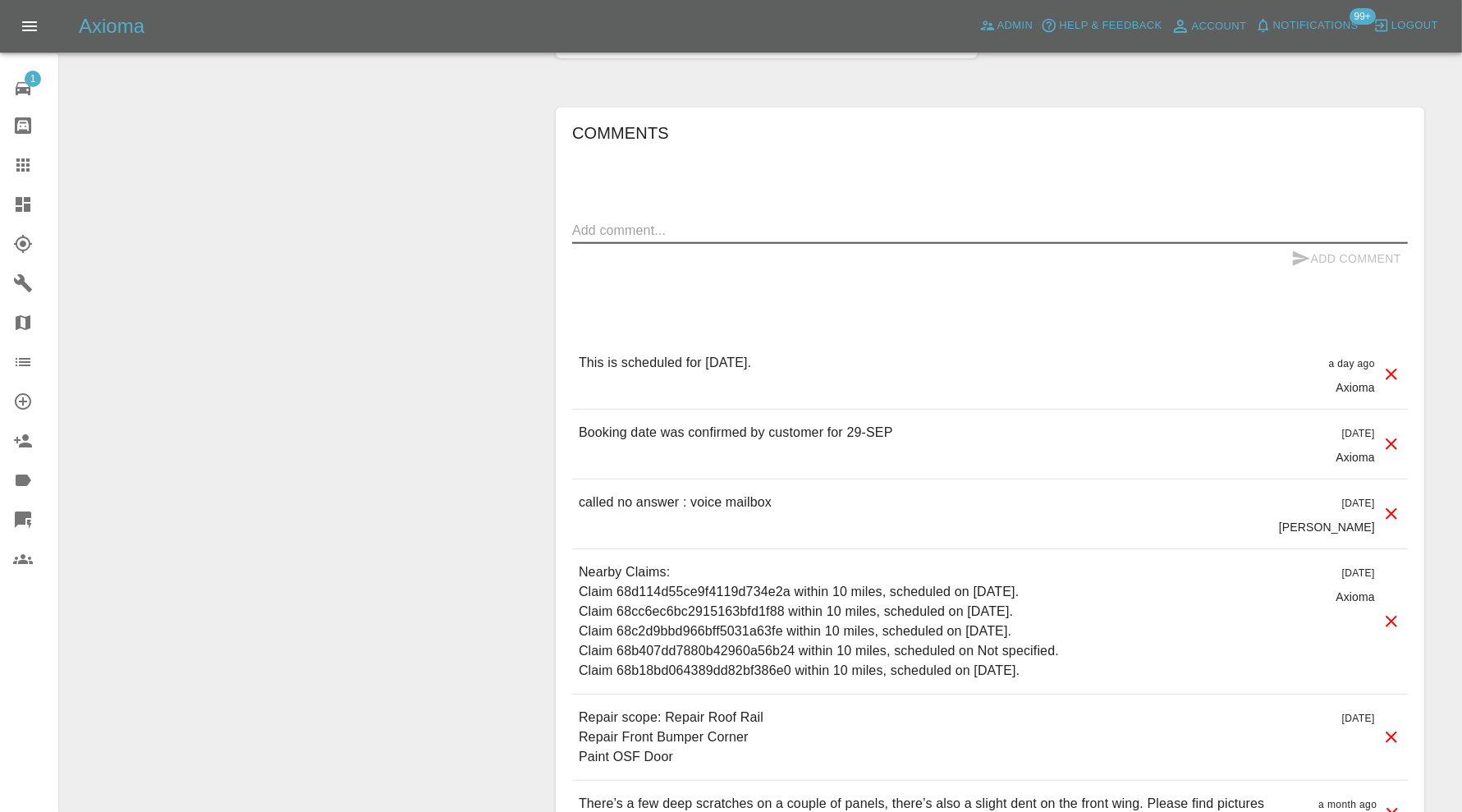
click at [803, 222] on textarea at bounding box center [990, 230] width 835 height 19
type textarea "amended to bumper paint a polish 2 panels"
click at [1328, 246] on button "Add Comment" at bounding box center [1346, 258] width 123 height 30
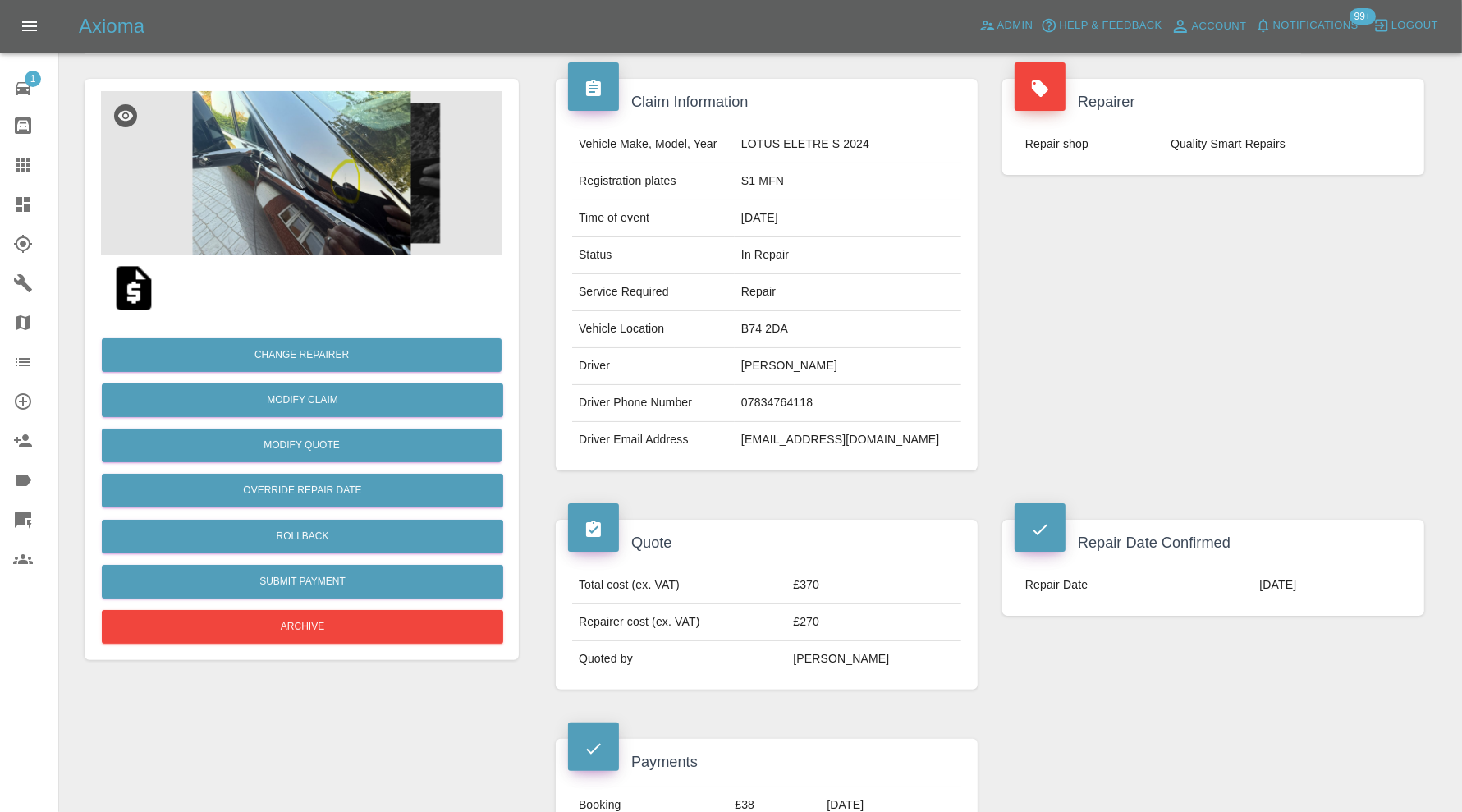
scroll to position [0, 0]
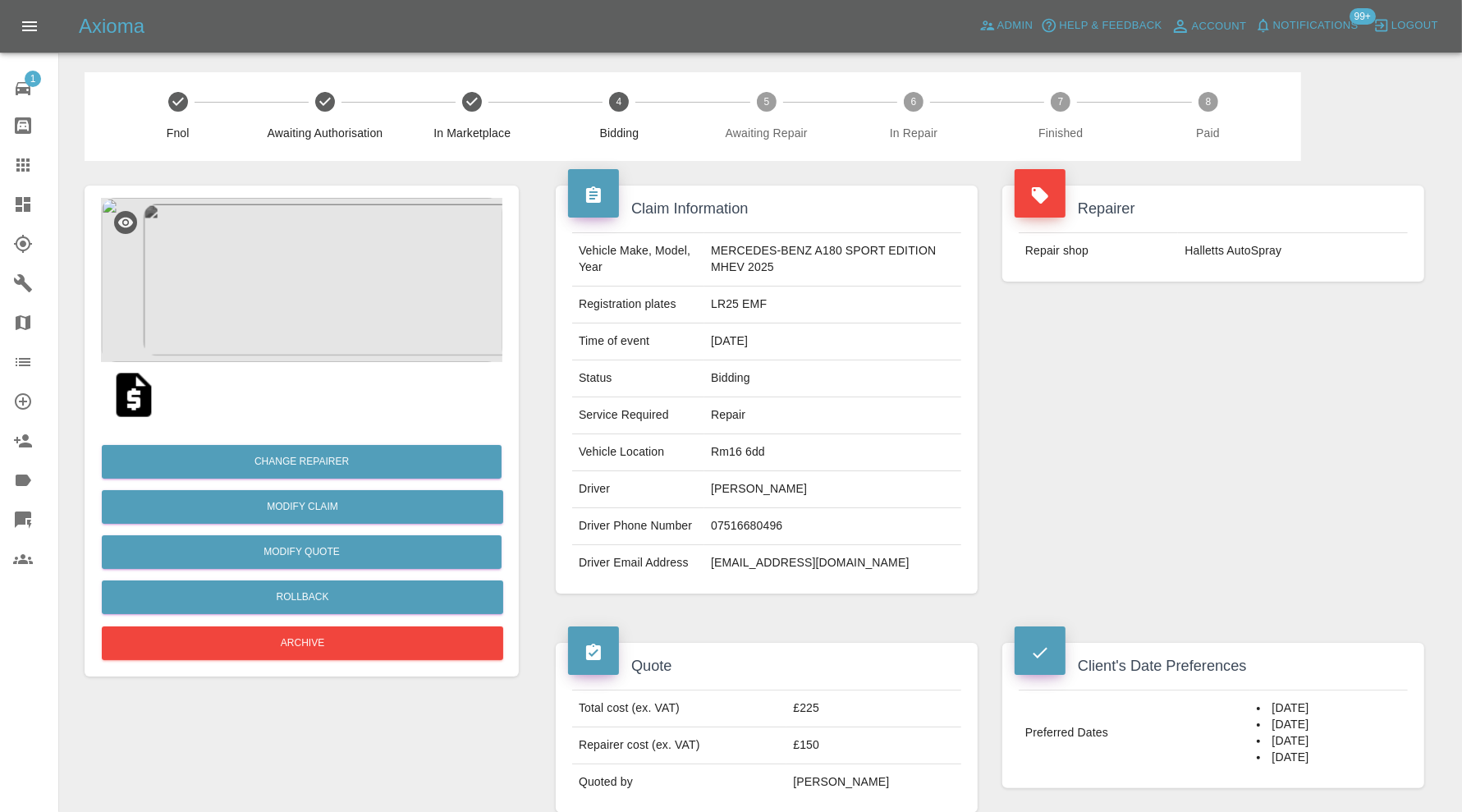
click at [258, 284] on img at bounding box center [302, 279] width 402 height 164
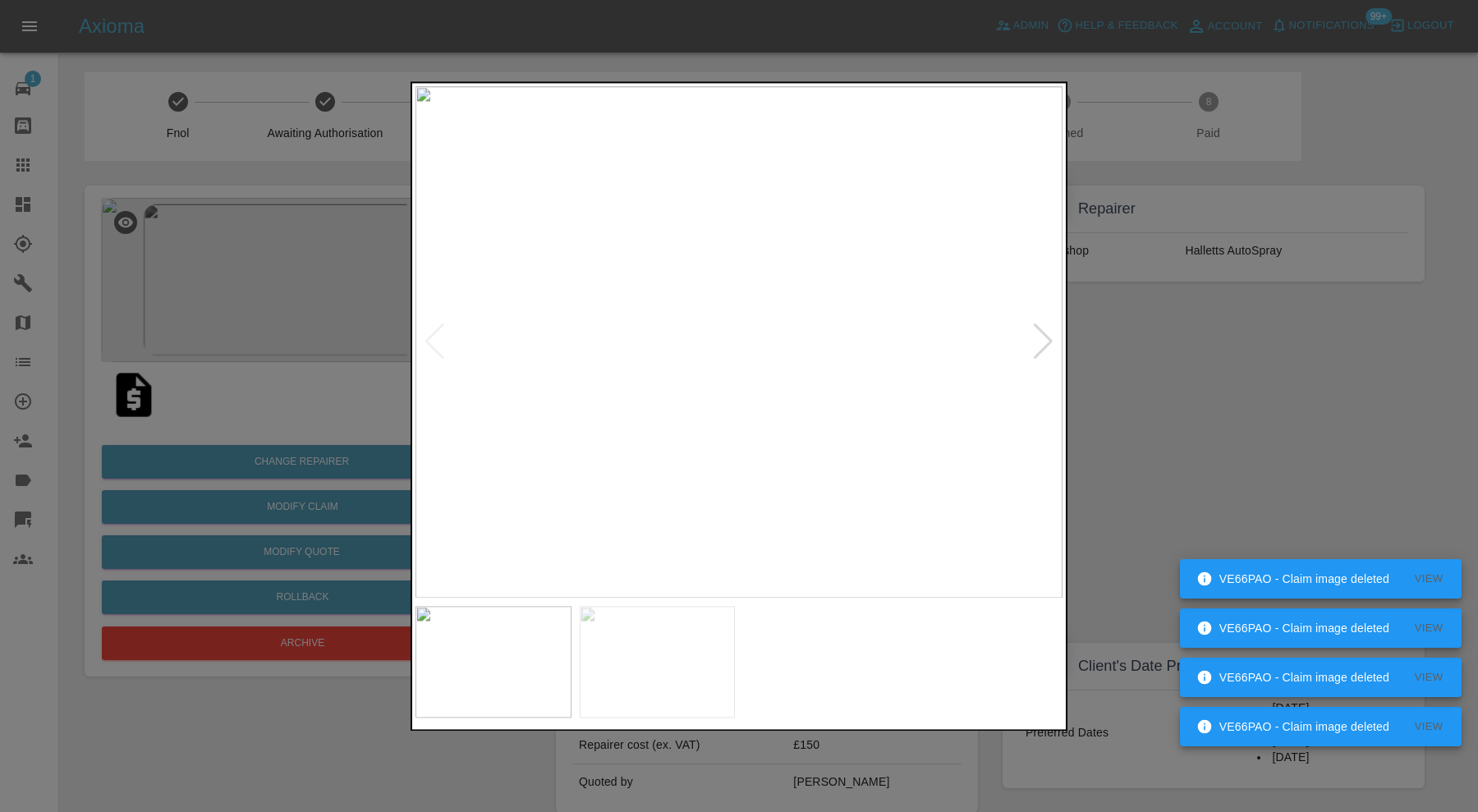
click at [1035, 337] on div at bounding box center [1043, 342] width 22 height 37
click at [1035, 337] on img at bounding box center [738, 342] width 647 height 511
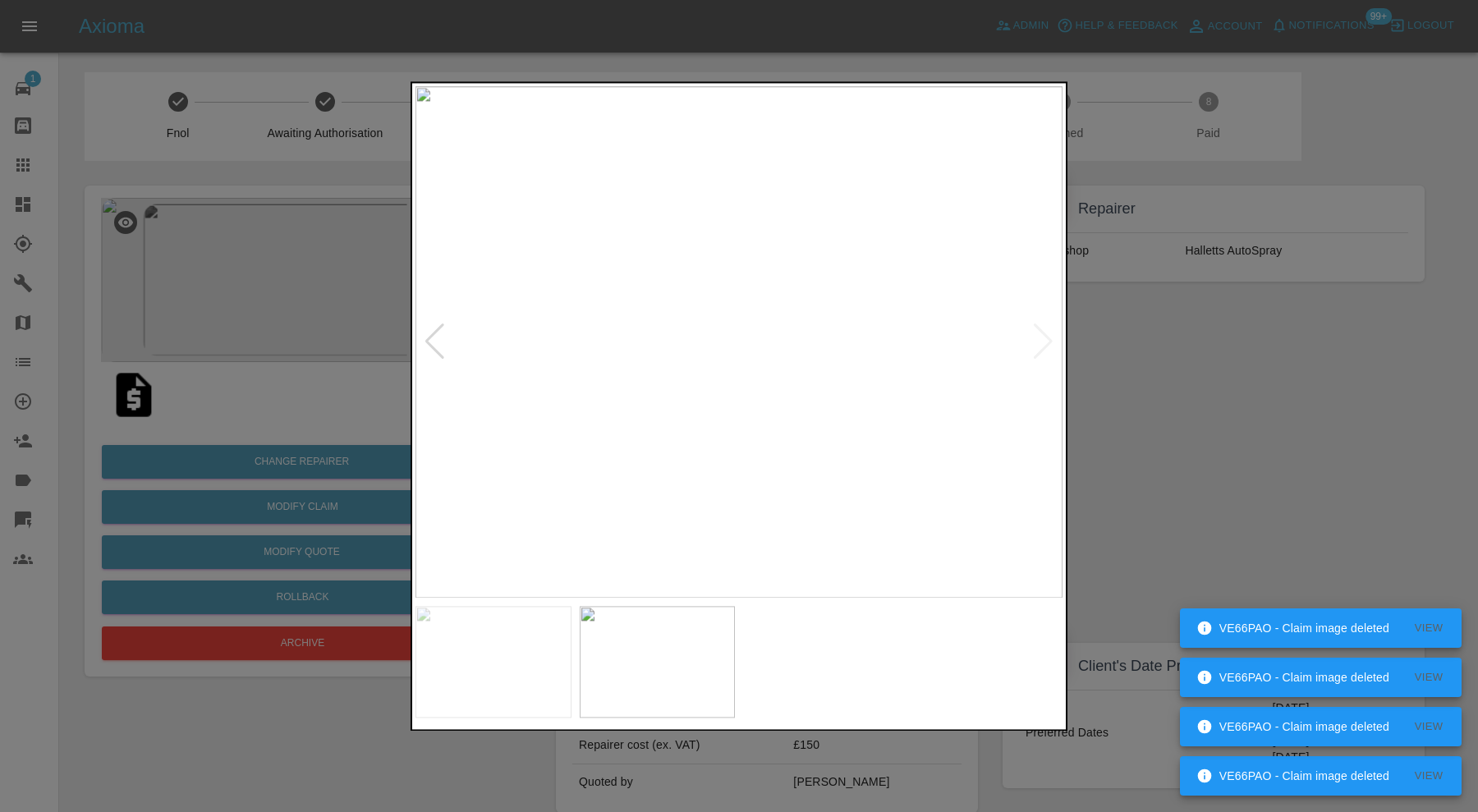
click at [1121, 338] on div at bounding box center [739, 406] width 1478 height 812
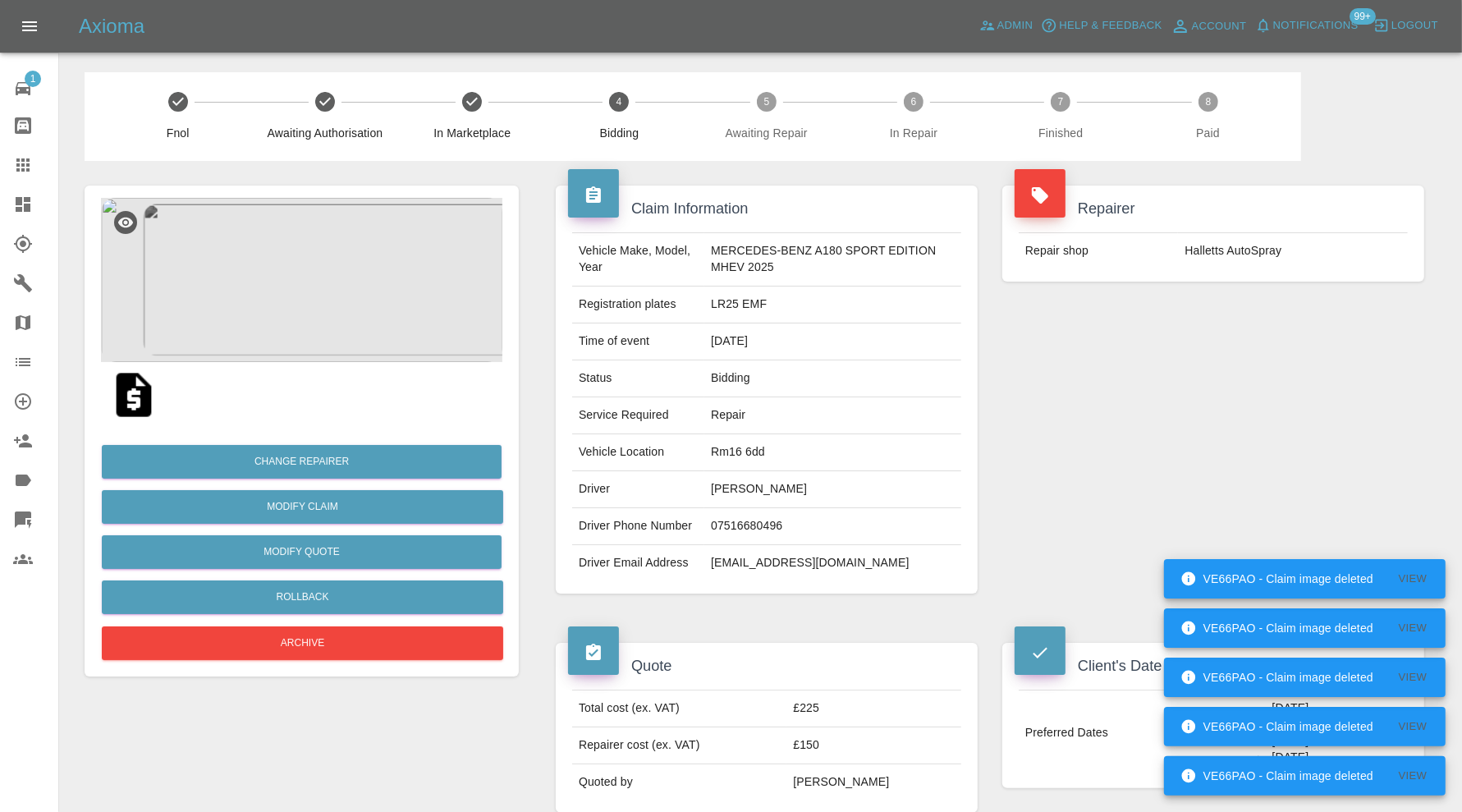
click at [316, 298] on img at bounding box center [302, 279] width 402 height 164
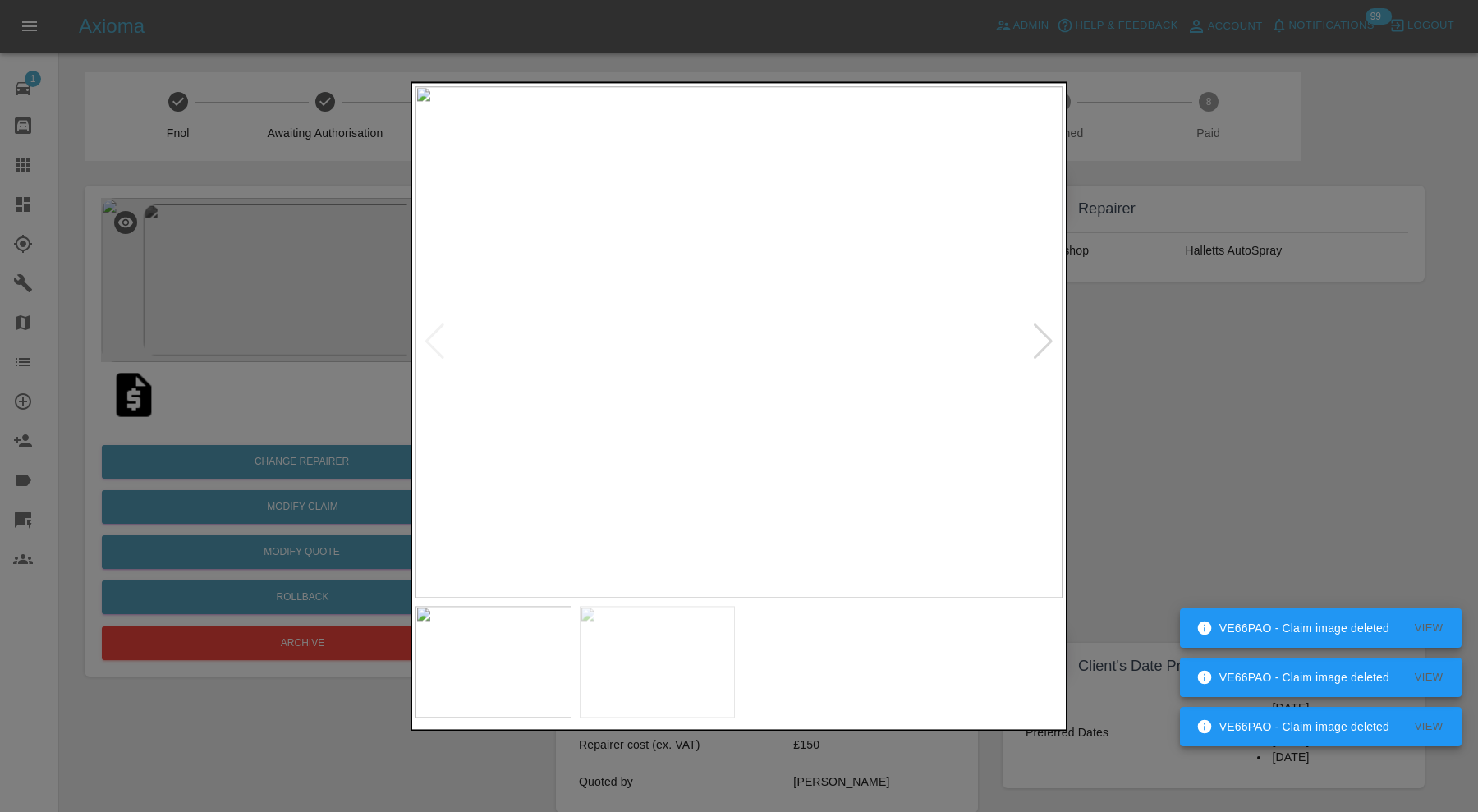
click at [1040, 342] on div at bounding box center [1043, 342] width 22 height 37
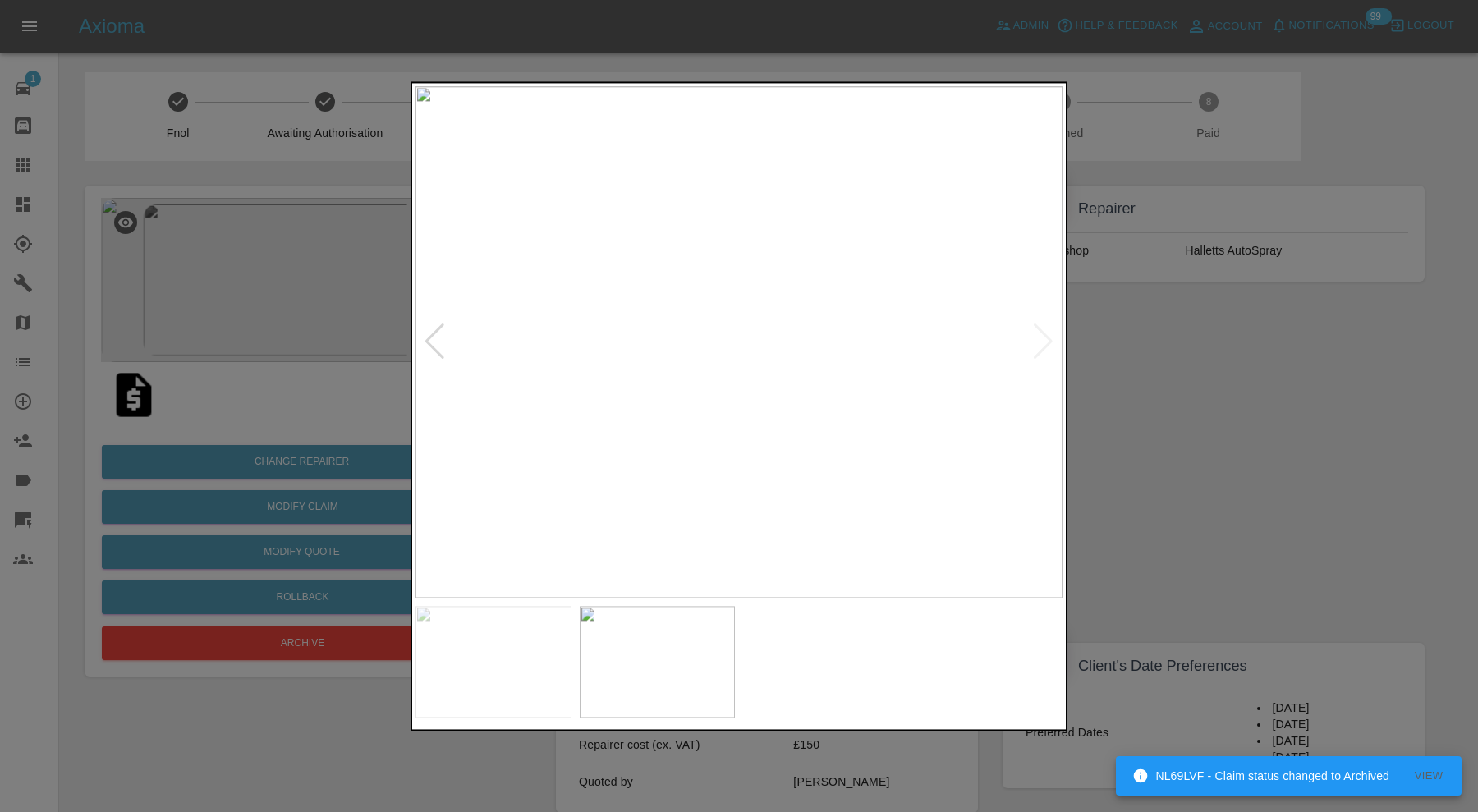
click at [1043, 339] on img at bounding box center [738, 342] width 647 height 511
click at [1186, 346] on div at bounding box center [739, 406] width 1478 height 812
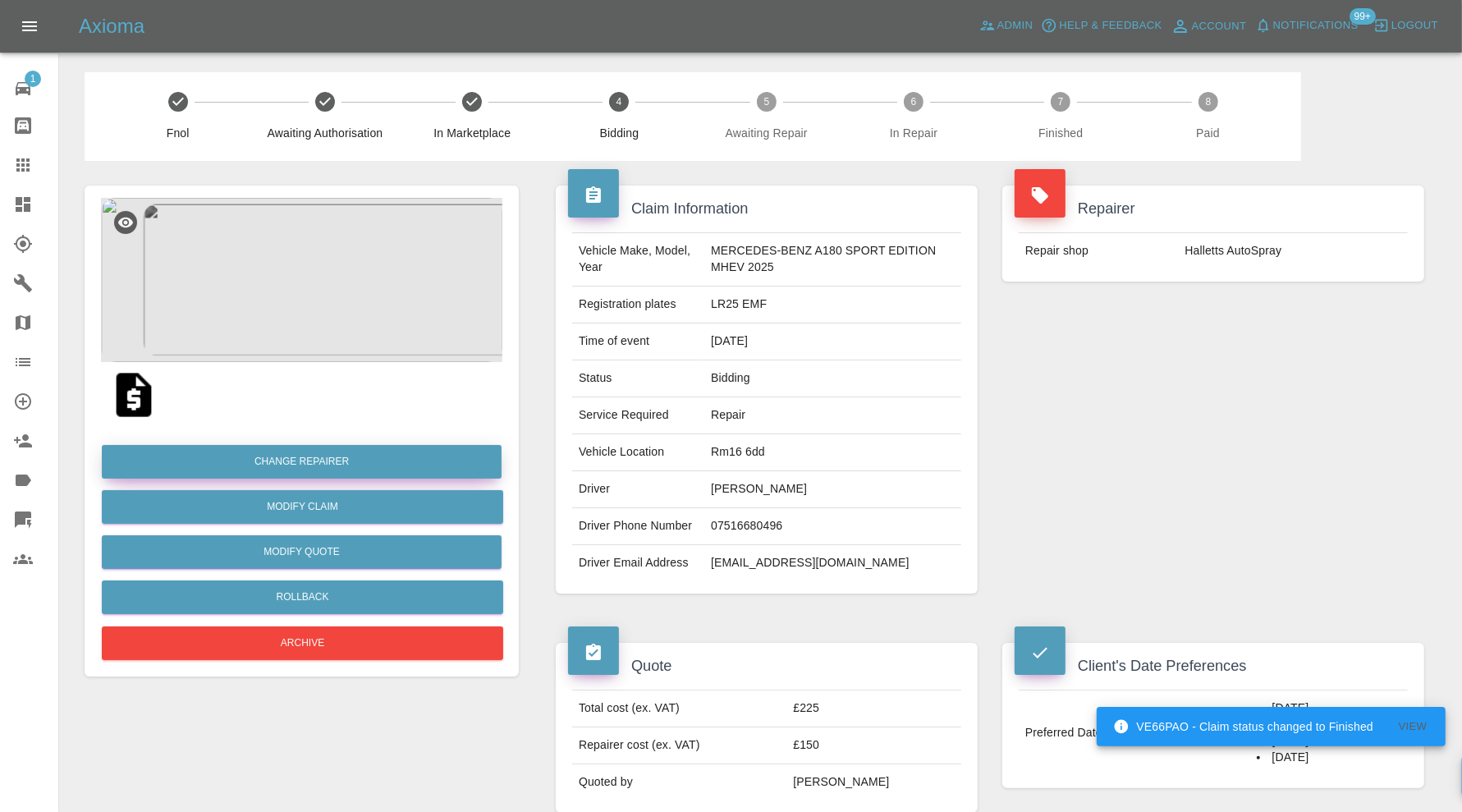
click at [430, 458] on button "Change Repairer" at bounding box center [302, 462] width 400 height 34
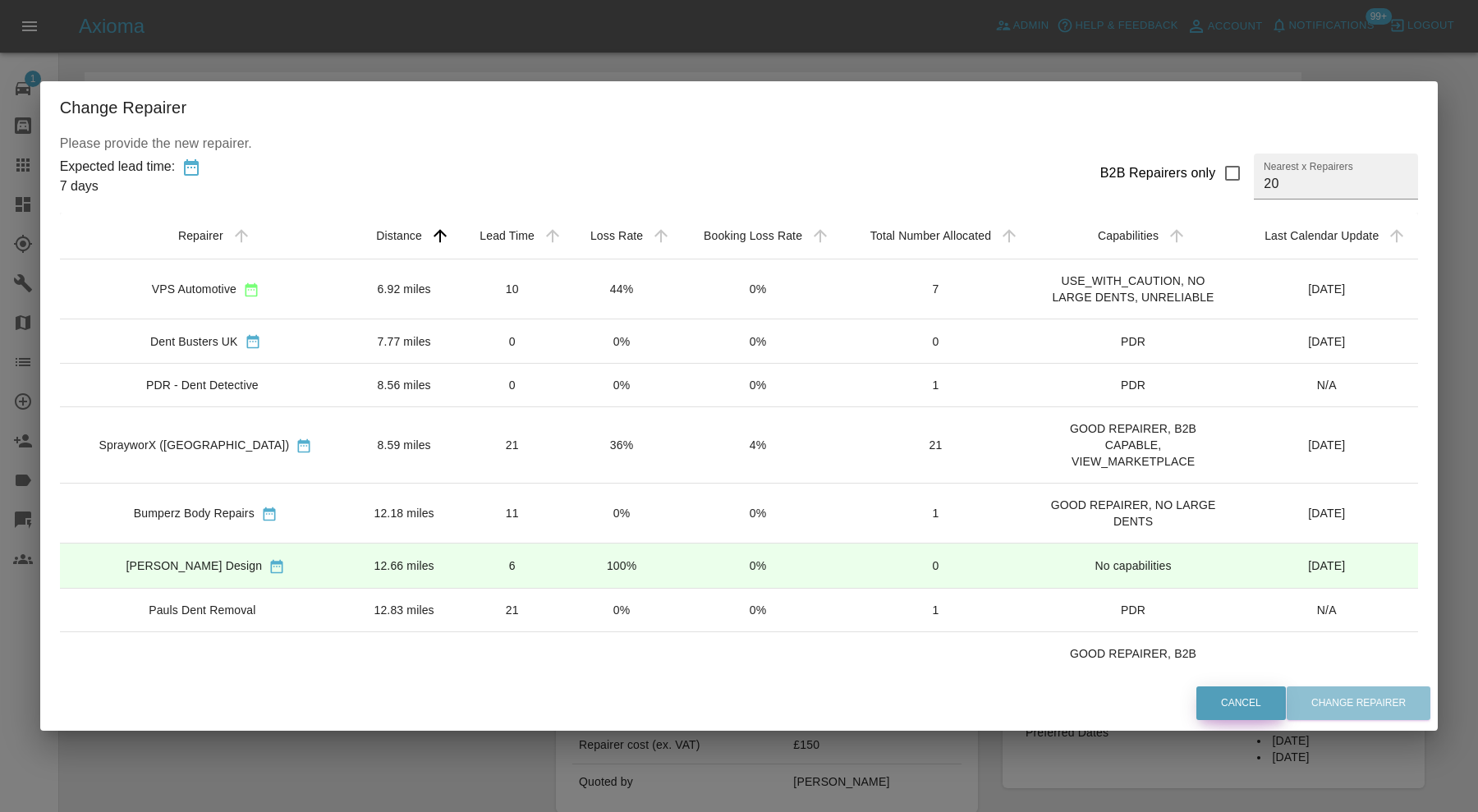
click at [1219, 697] on button "Cancel" at bounding box center [1241, 703] width 90 height 34
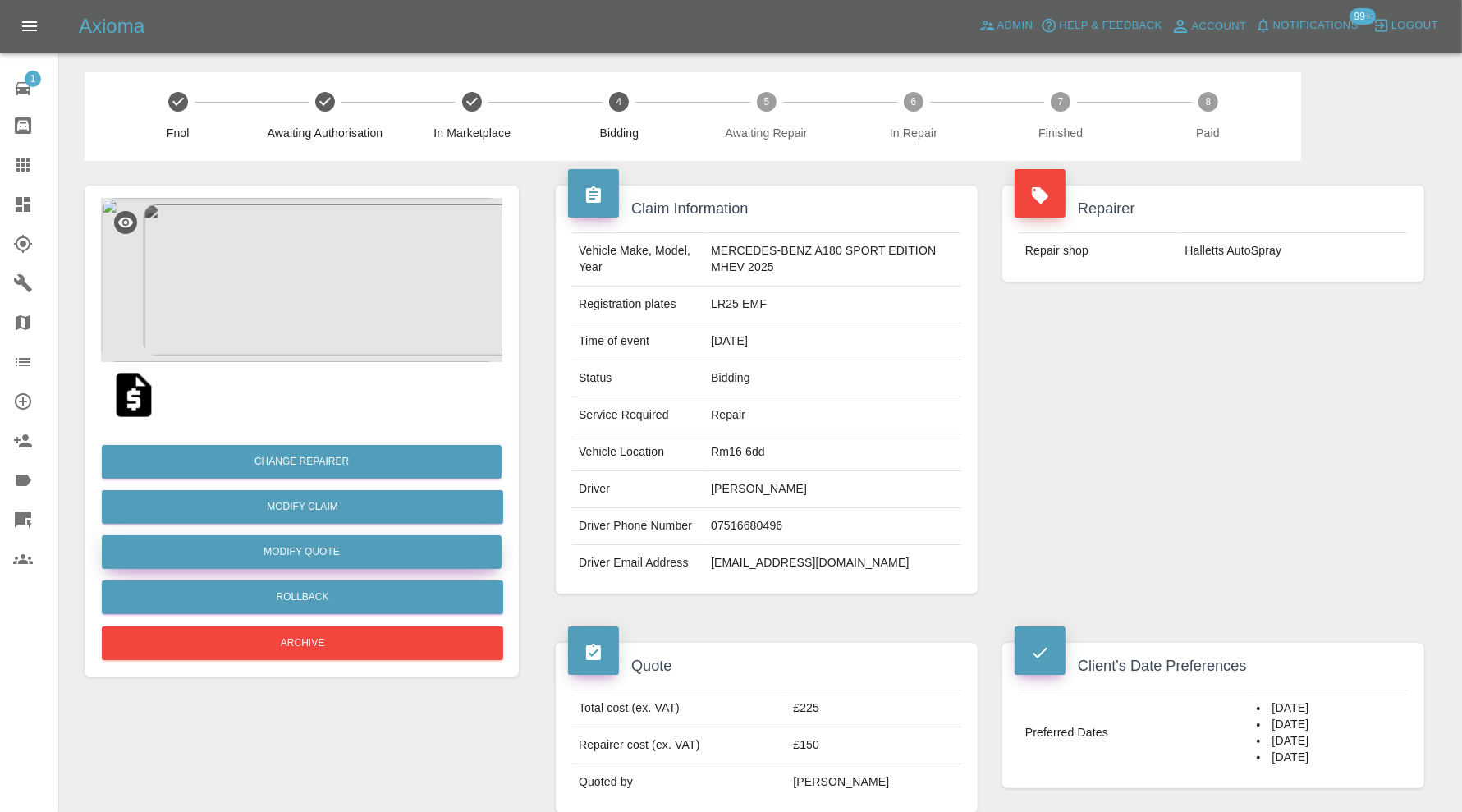
click at [449, 550] on button "Modify Quote" at bounding box center [302, 552] width 400 height 34
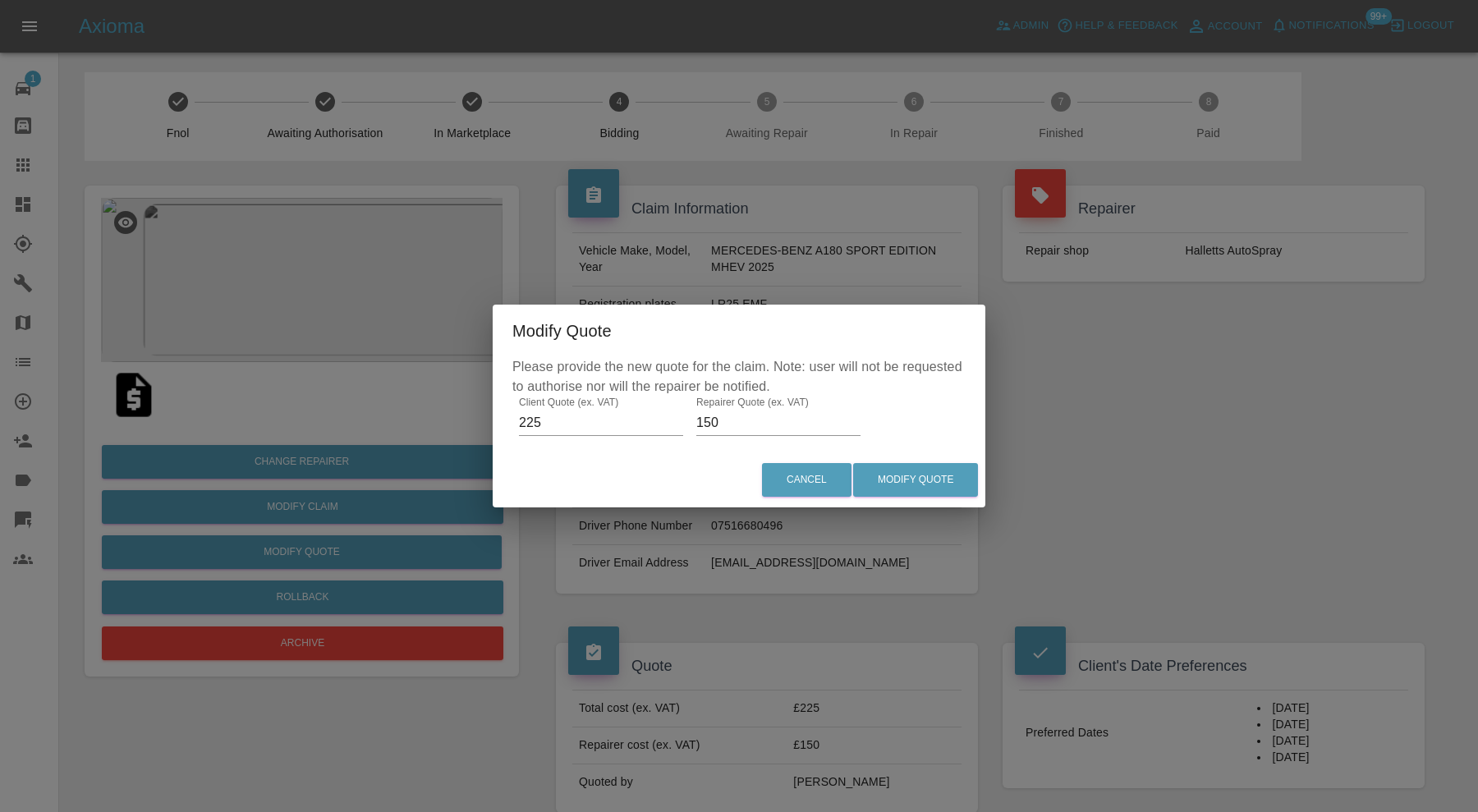
click at [711, 421] on input "150" at bounding box center [777, 422] width 164 height 26
type input "160"
click at [890, 468] on button "Modify Quote" at bounding box center [915, 480] width 125 height 34
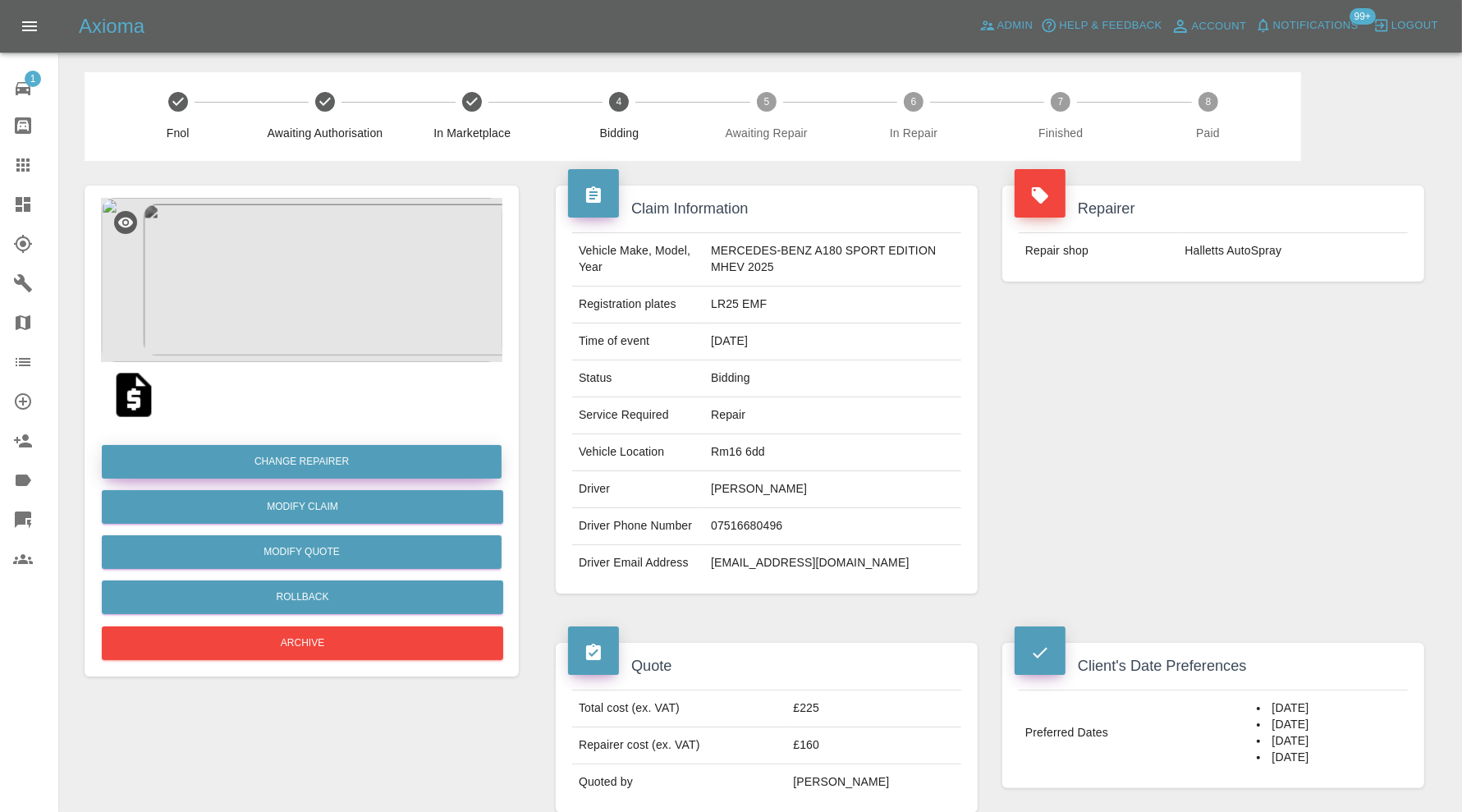
click at [369, 464] on button "Change Repairer" at bounding box center [302, 462] width 400 height 34
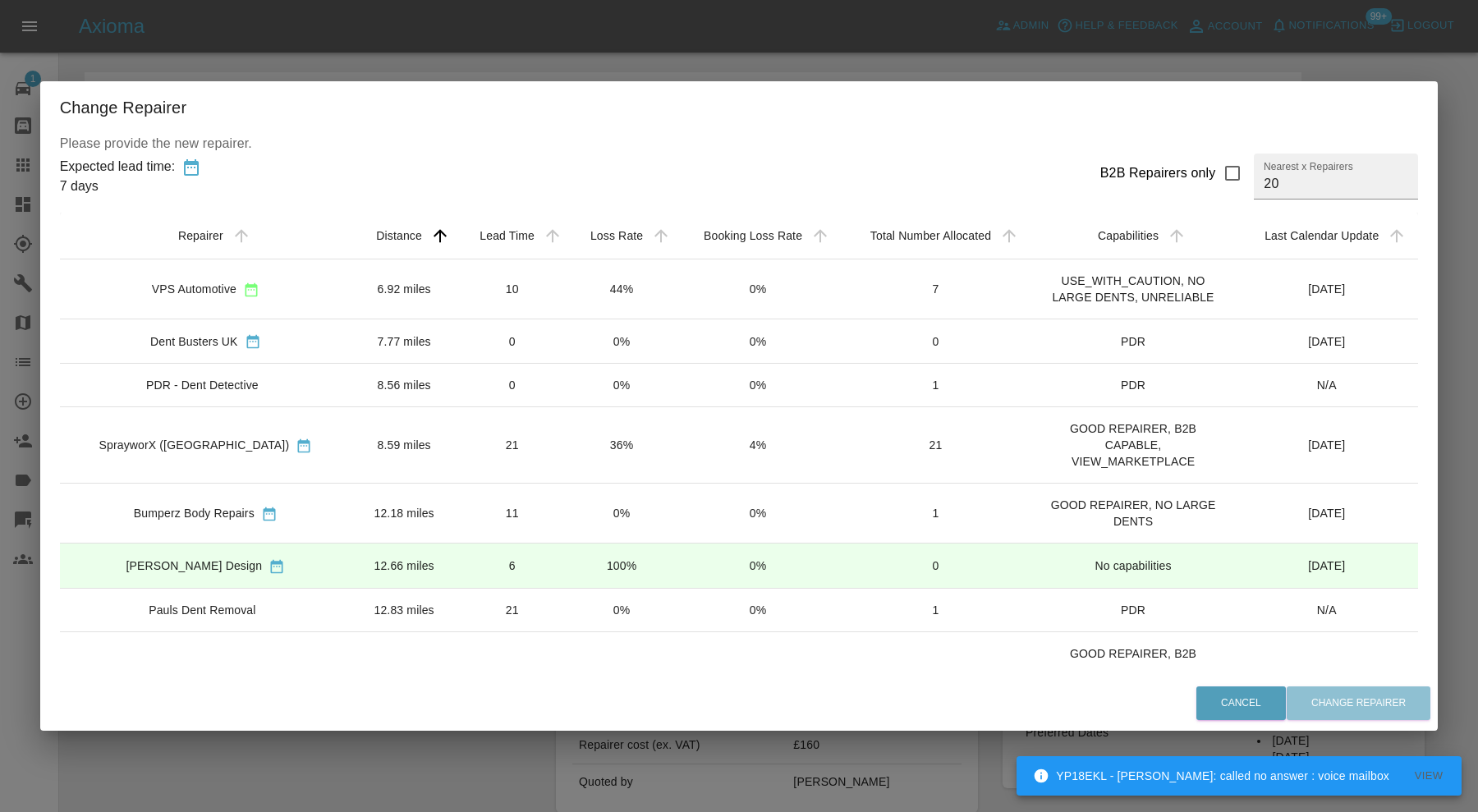
click at [351, 557] on td "12.66 miles" at bounding box center [404, 565] width 105 height 44
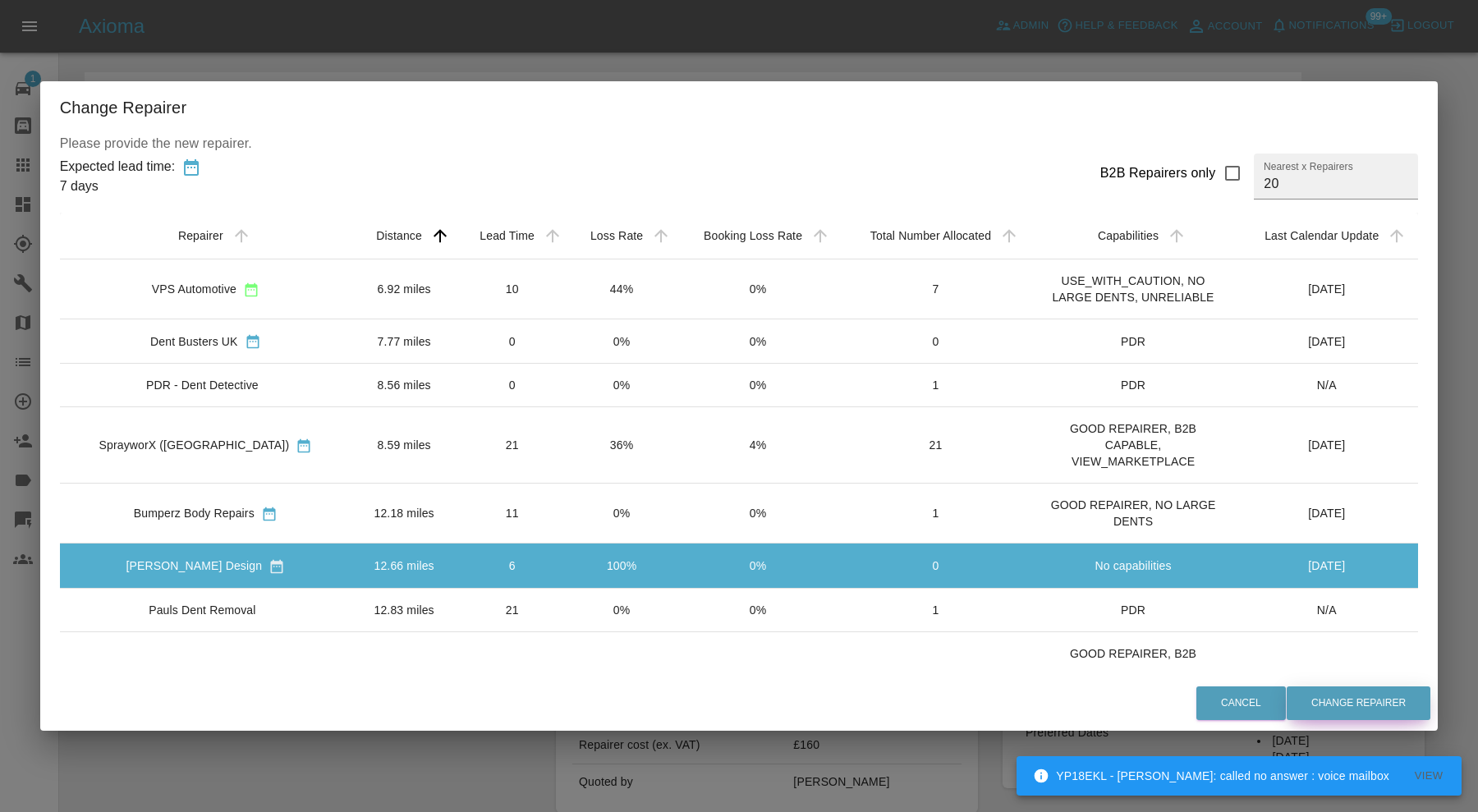
click at [1337, 707] on button "Change Repairer" at bounding box center [1357, 703] width 143 height 34
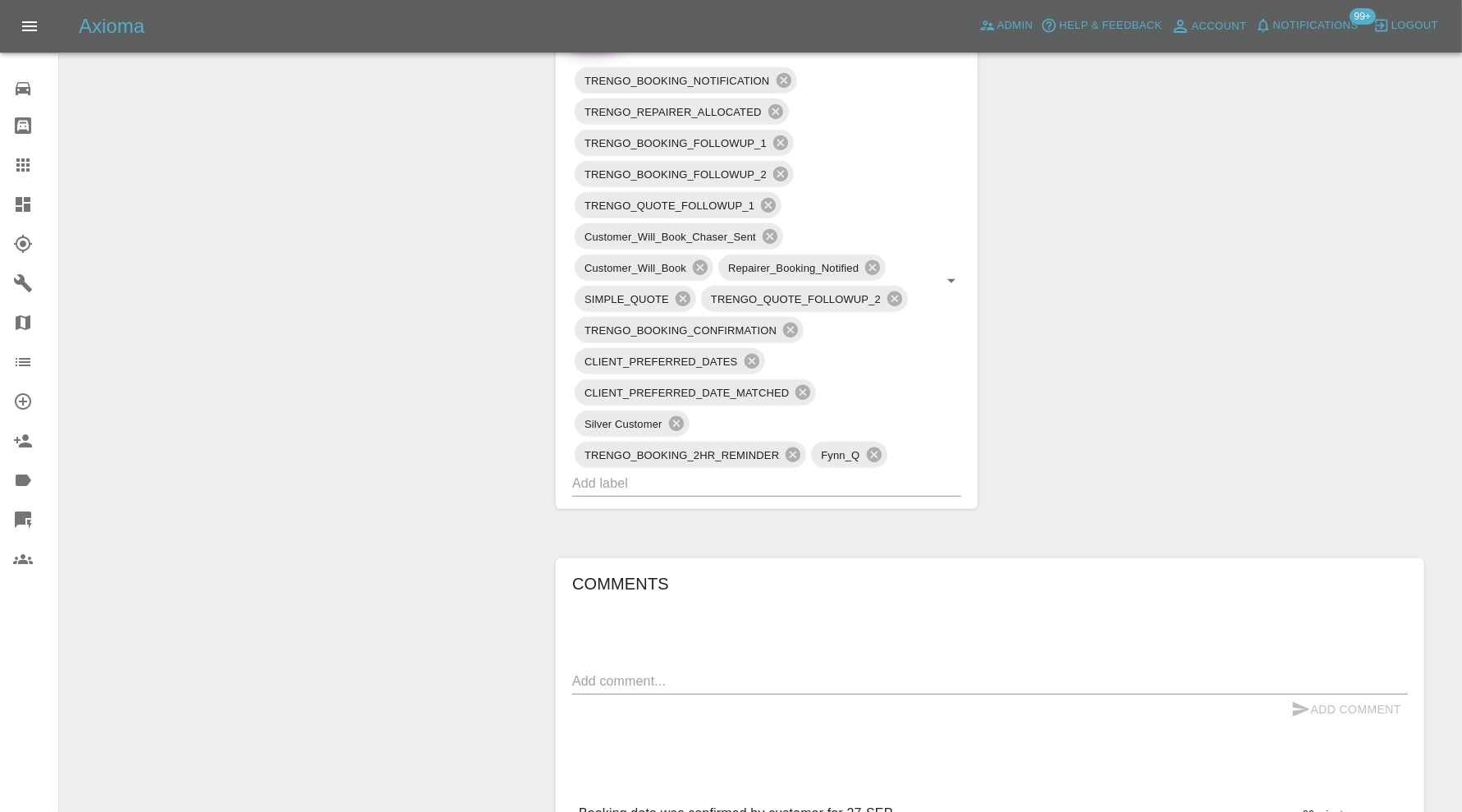
scroll to position [1504, 0]
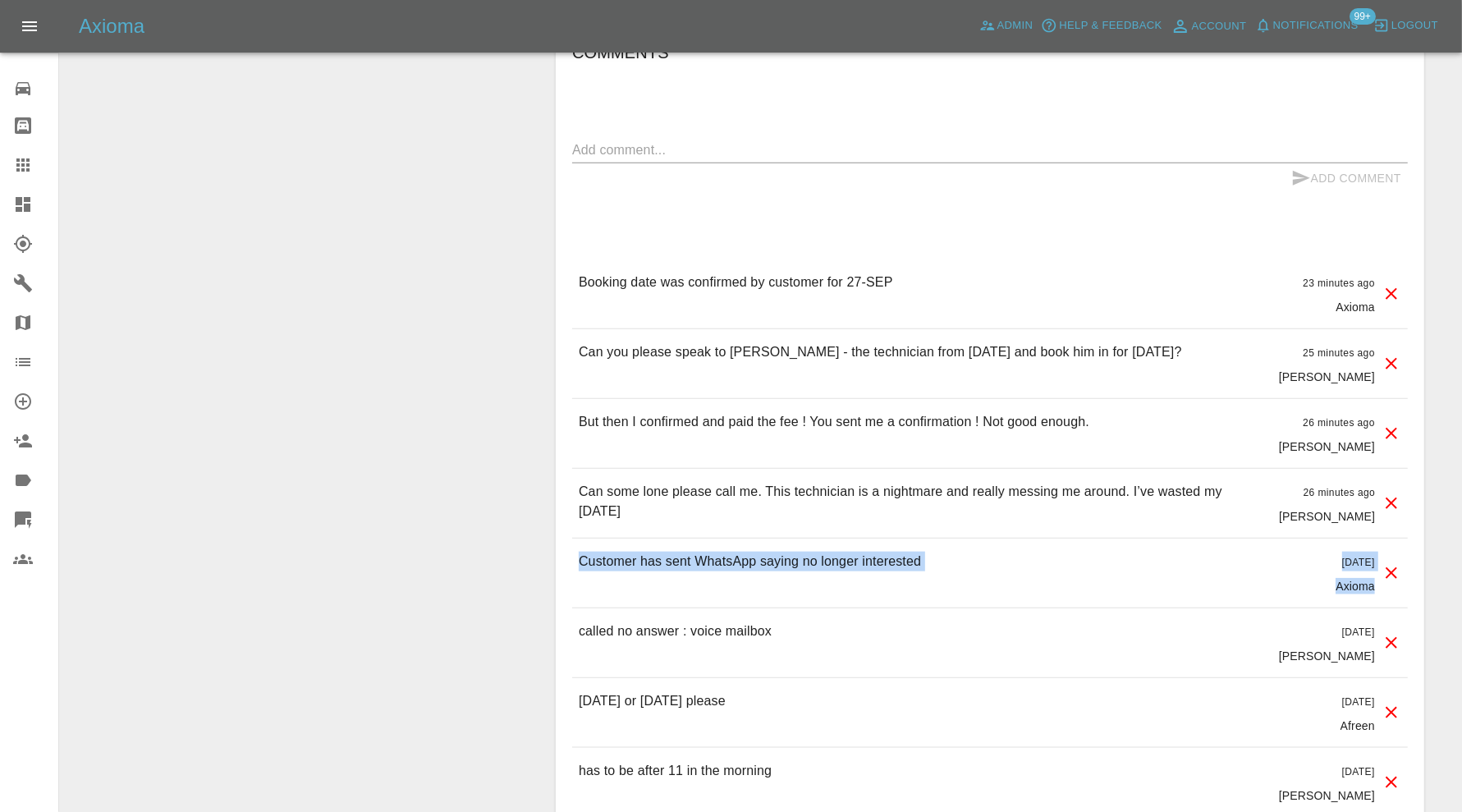
drag, startPoint x: 582, startPoint y: 554, endPoint x: 1379, endPoint y: 574, distance: 797.3
click at [1379, 574] on div "Customer has sent WhatsApp saying no longer interested [DATE] Axioma" at bounding box center [990, 573] width 835 height 69
copy div "Customer has sent WhatsApp saying no longer interested [DATE] Axioma"
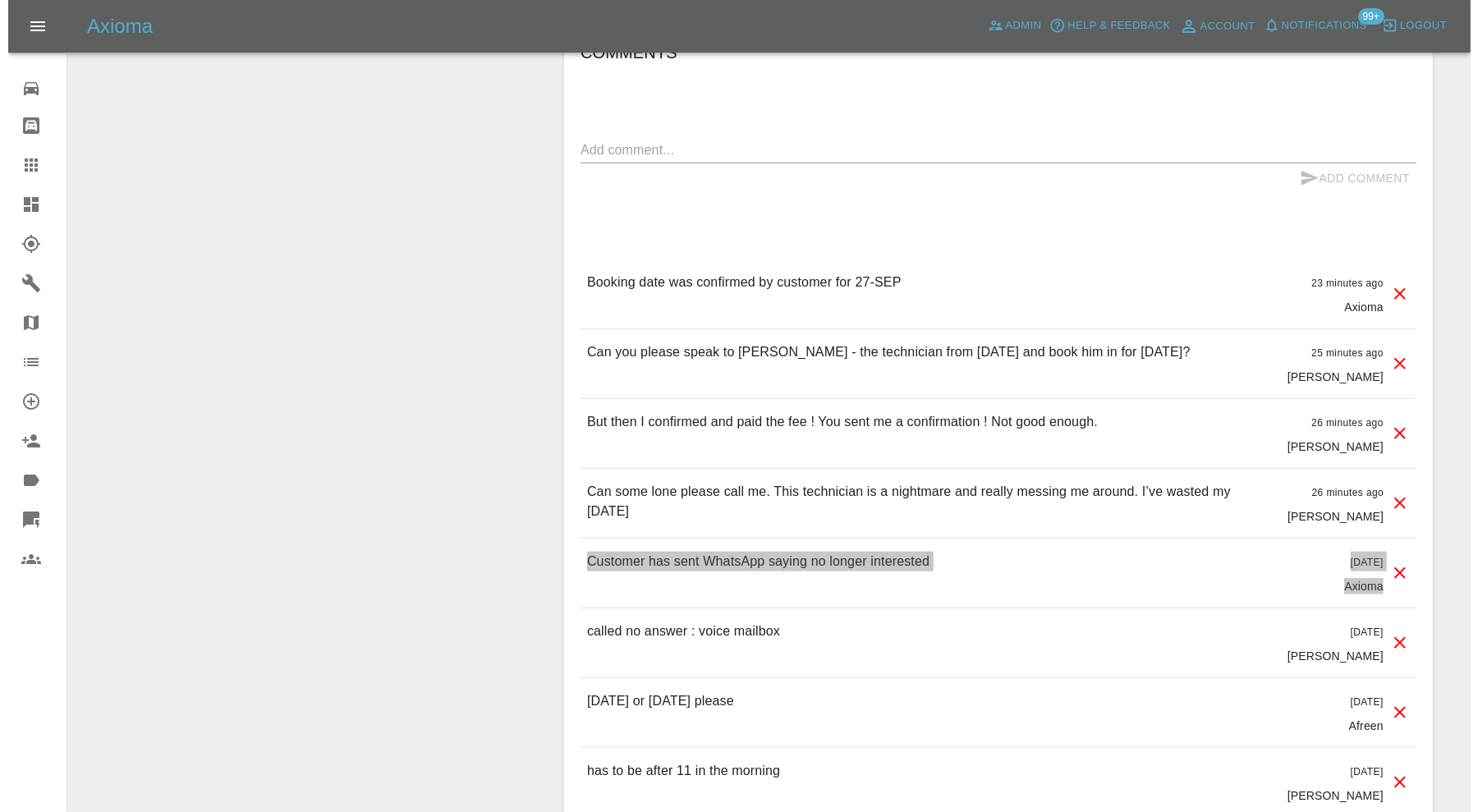
scroll to position [410, 0]
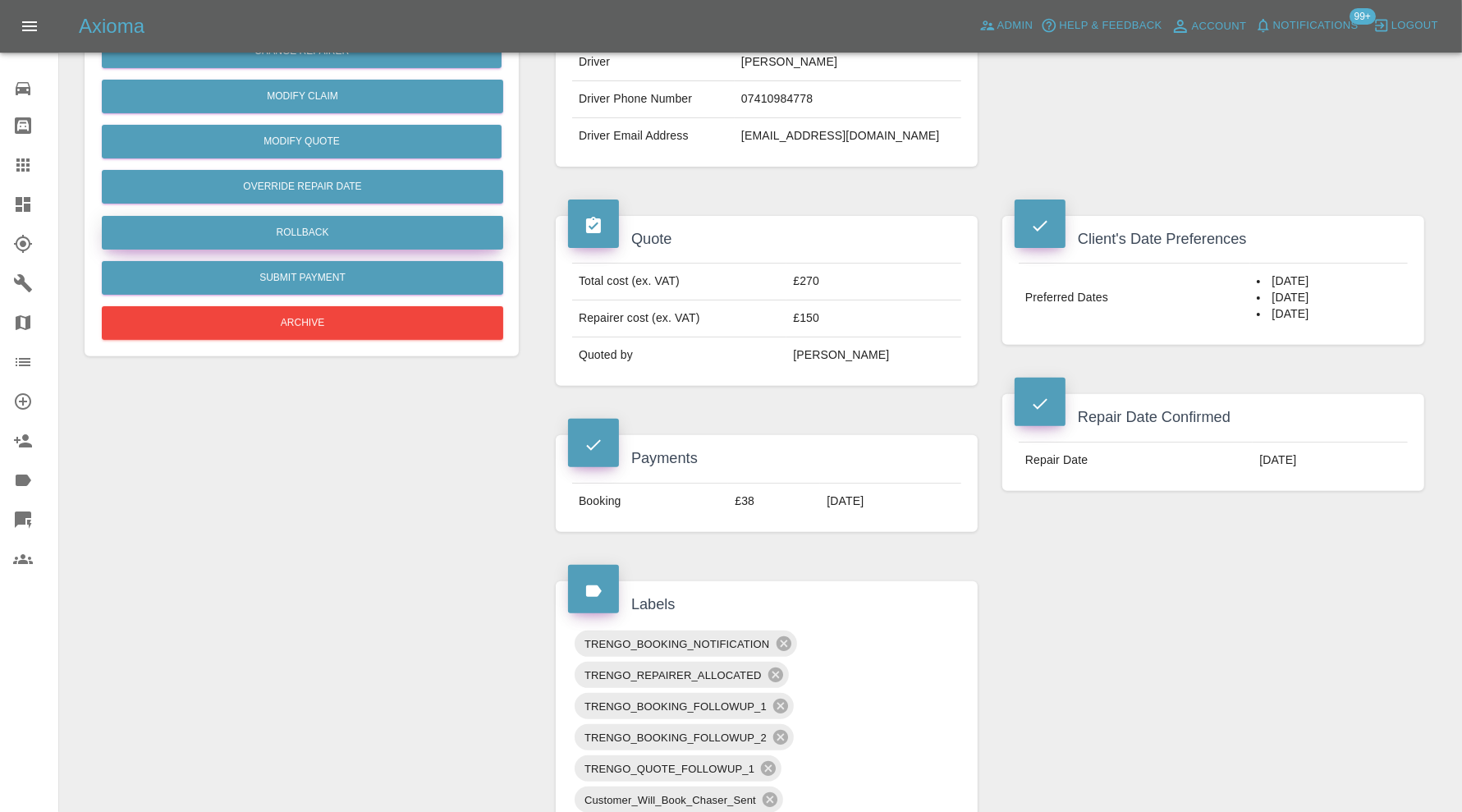
click at [382, 244] on button "Rollback" at bounding box center [303, 232] width 402 height 34
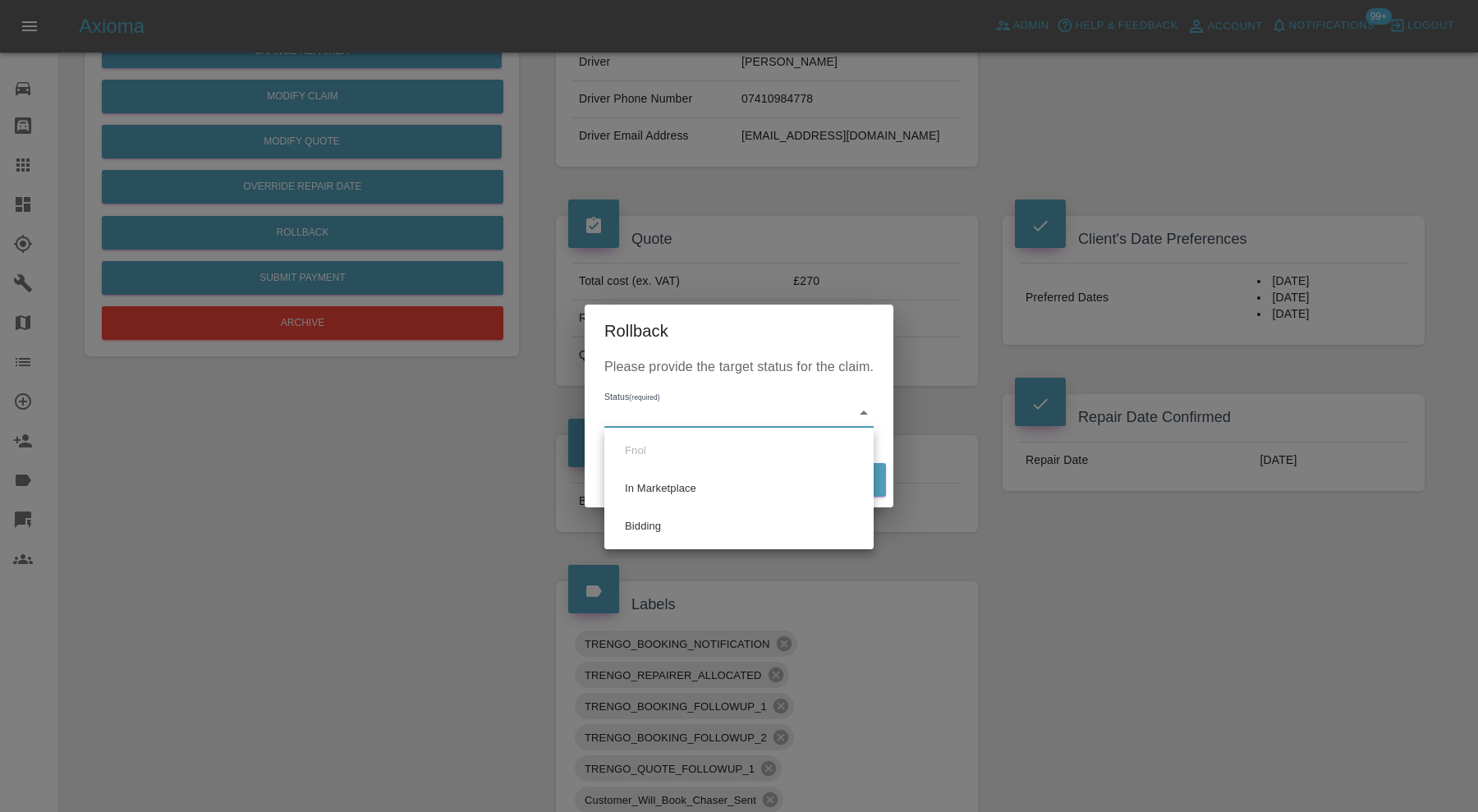
click at [683, 514] on li "Bidding" at bounding box center [738, 526] width 261 height 37
type input "bidding"
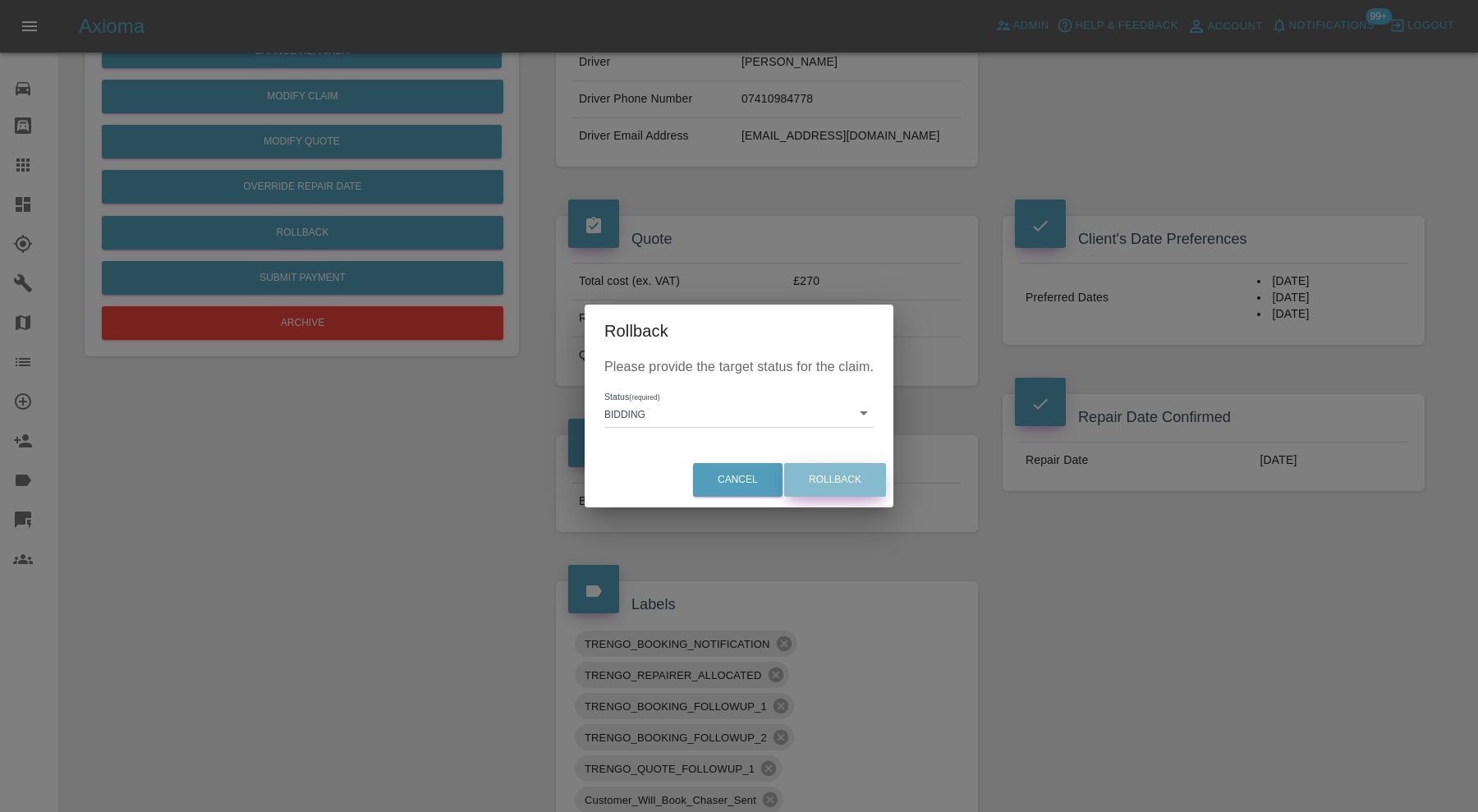
click at [817, 472] on button "Rollback" at bounding box center [835, 480] width 102 height 34
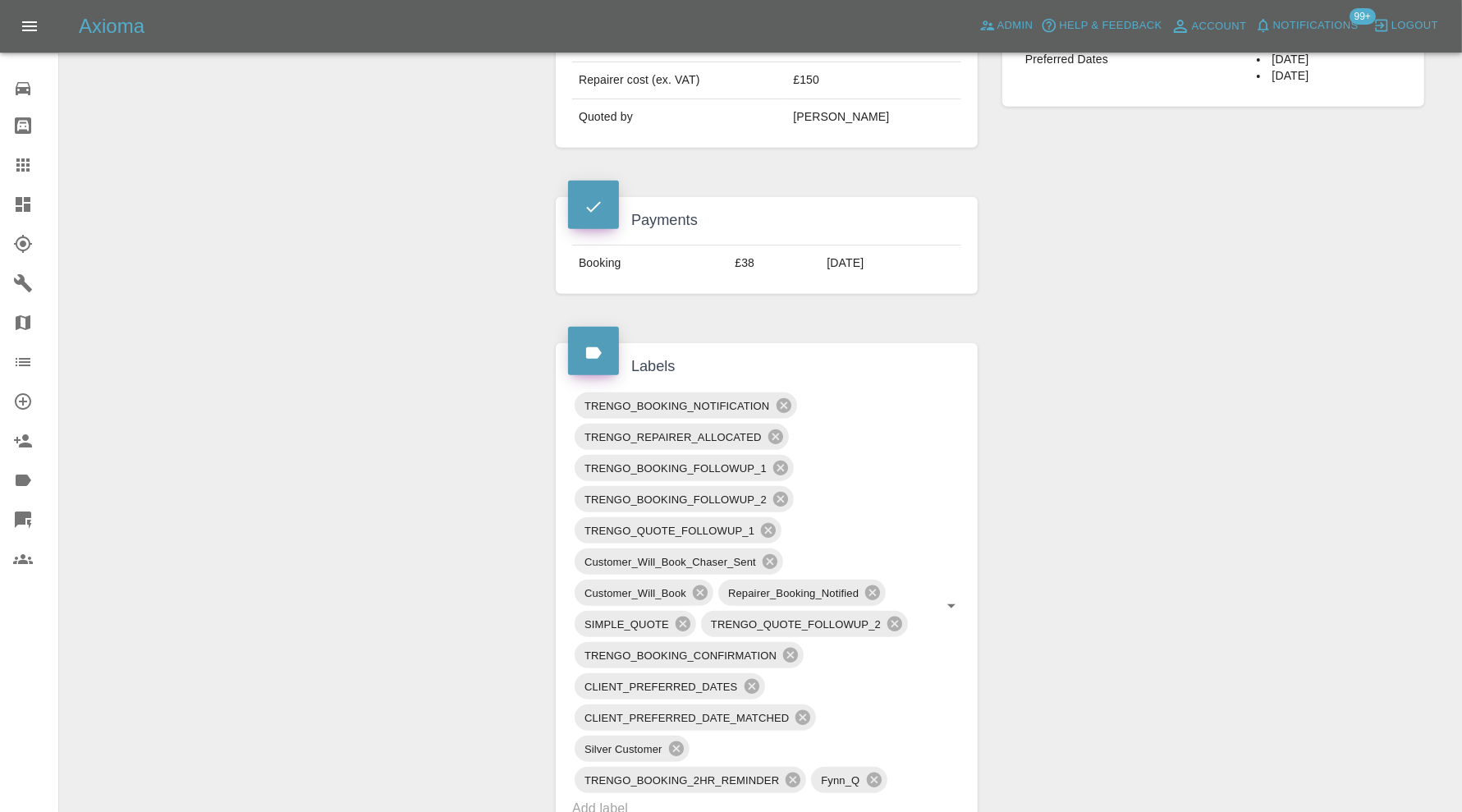
scroll to position [684, 0]
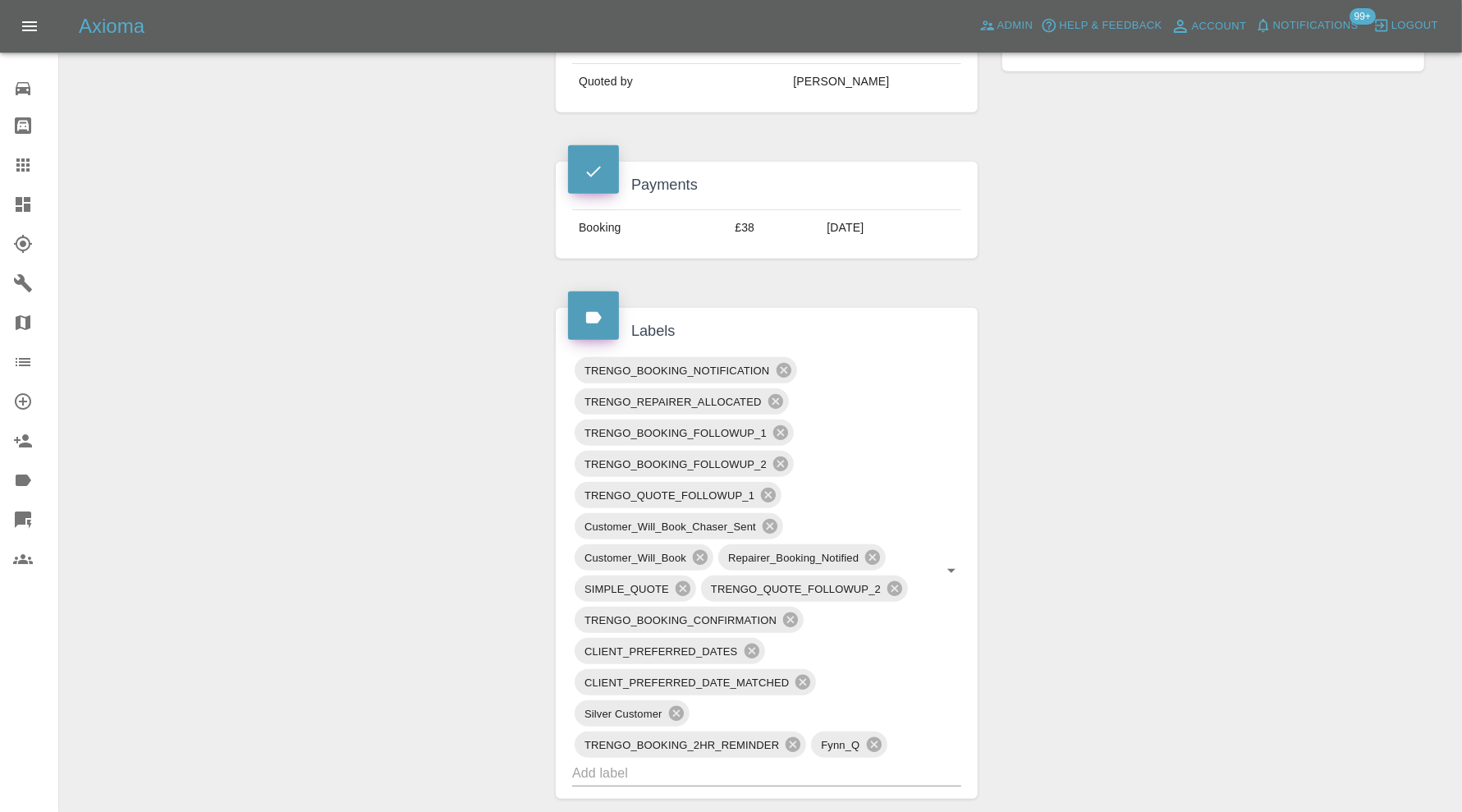
click at [793, 737] on icon at bounding box center [793, 745] width 15 height 15
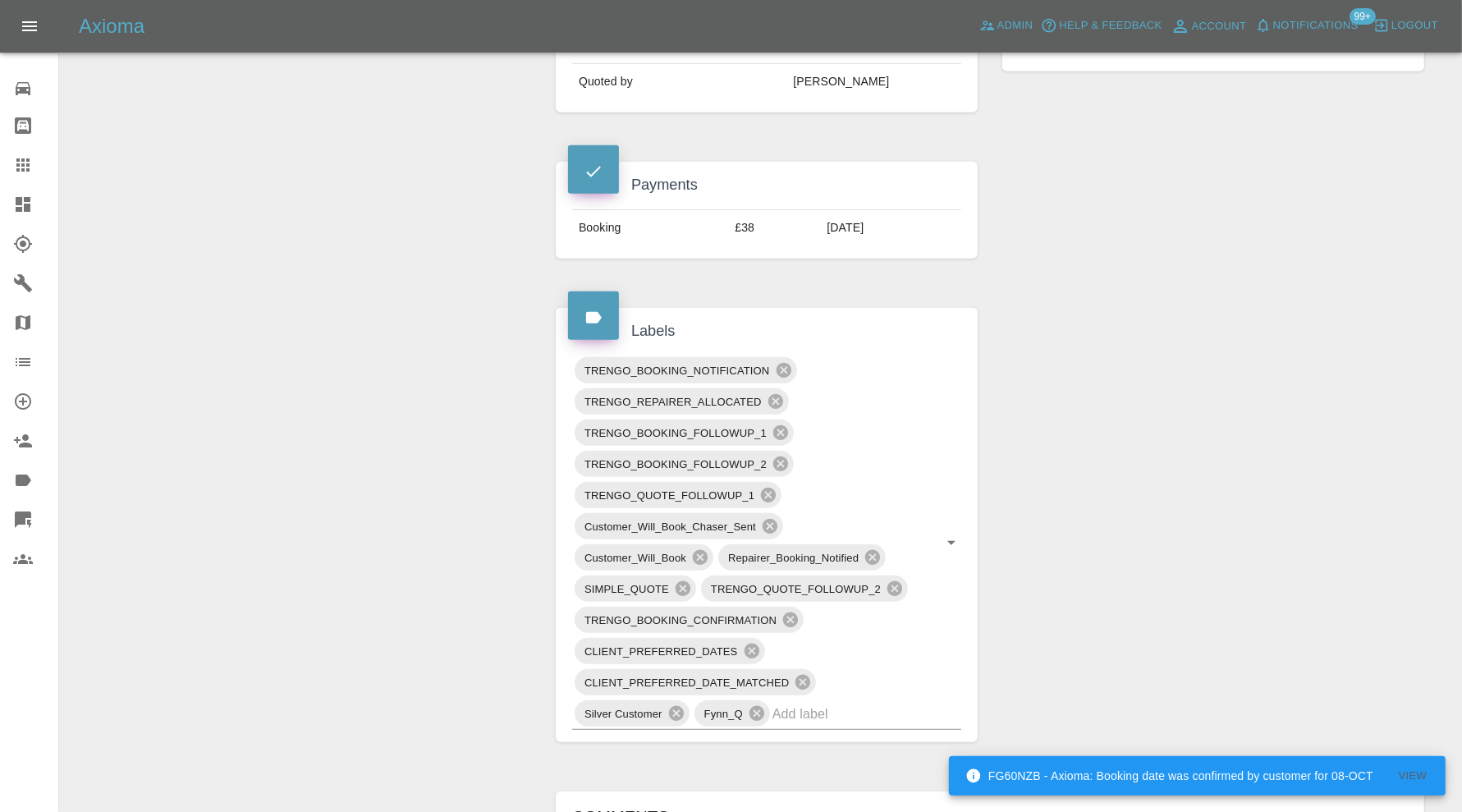
click at [793, 613] on icon at bounding box center [790, 619] width 18 height 18
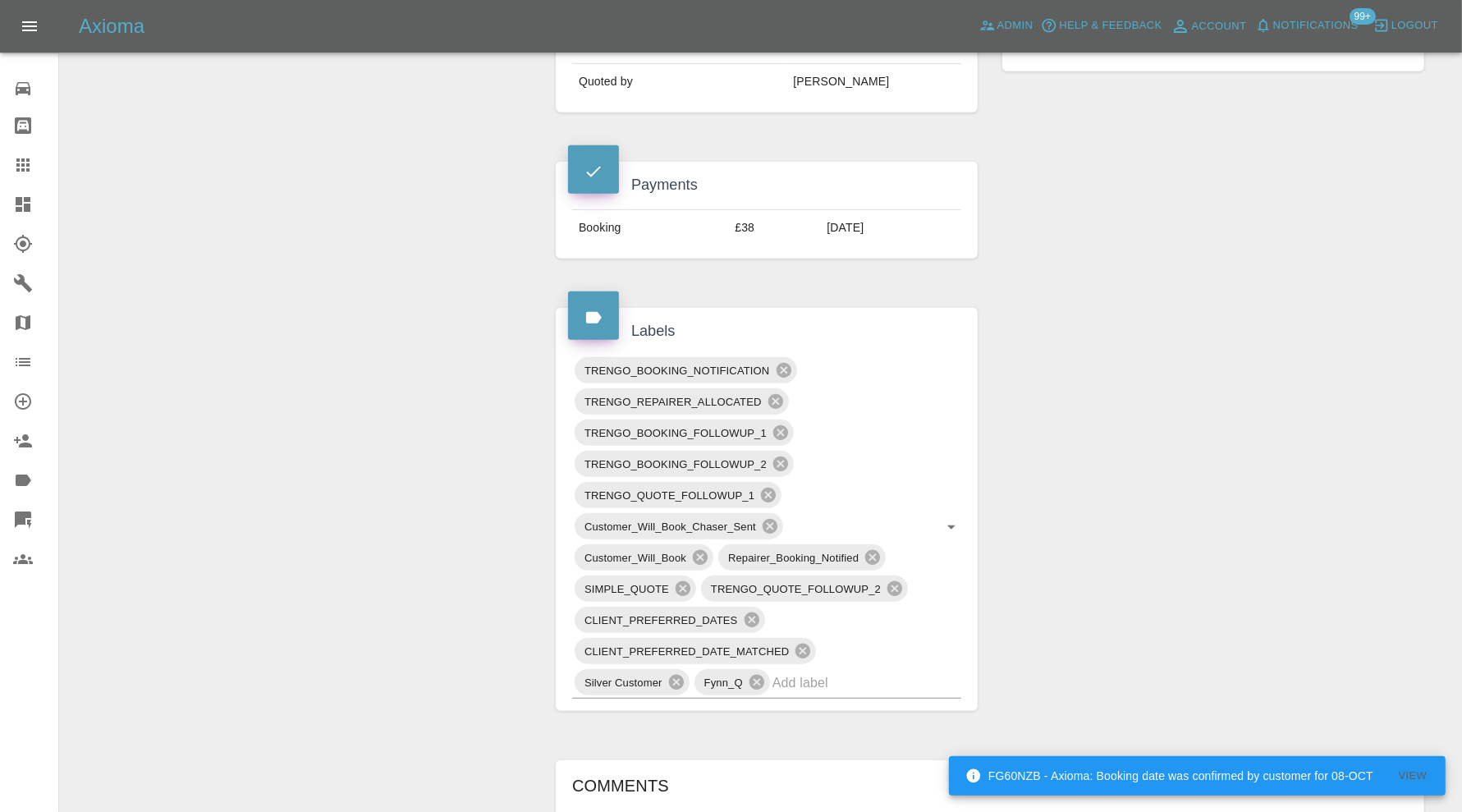
click at [876, 548] on icon at bounding box center [872, 556] width 18 height 18
click at [697, 550] on icon at bounding box center [701, 557] width 15 height 15
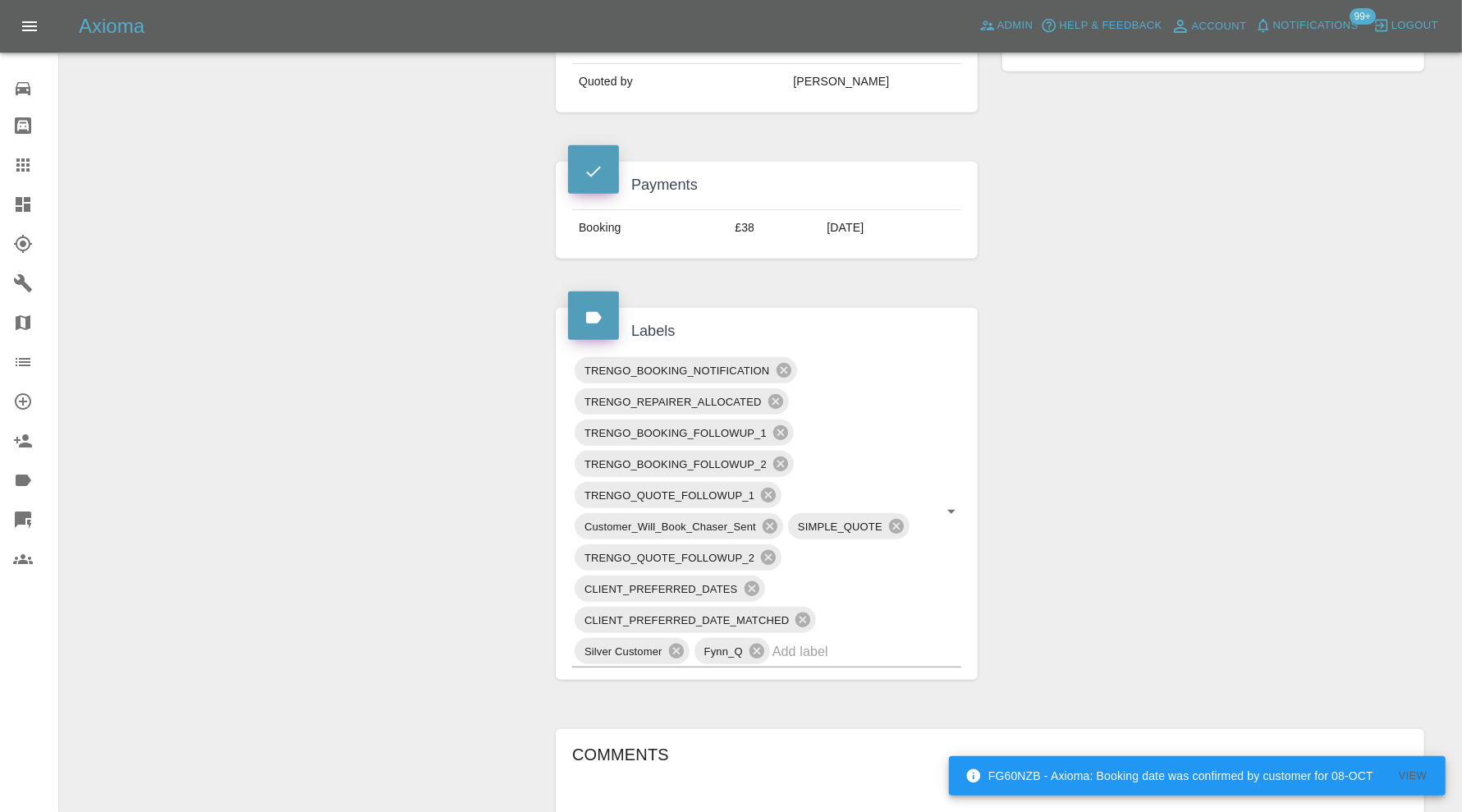
click at [767, 520] on icon at bounding box center [769, 525] width 18 height 18
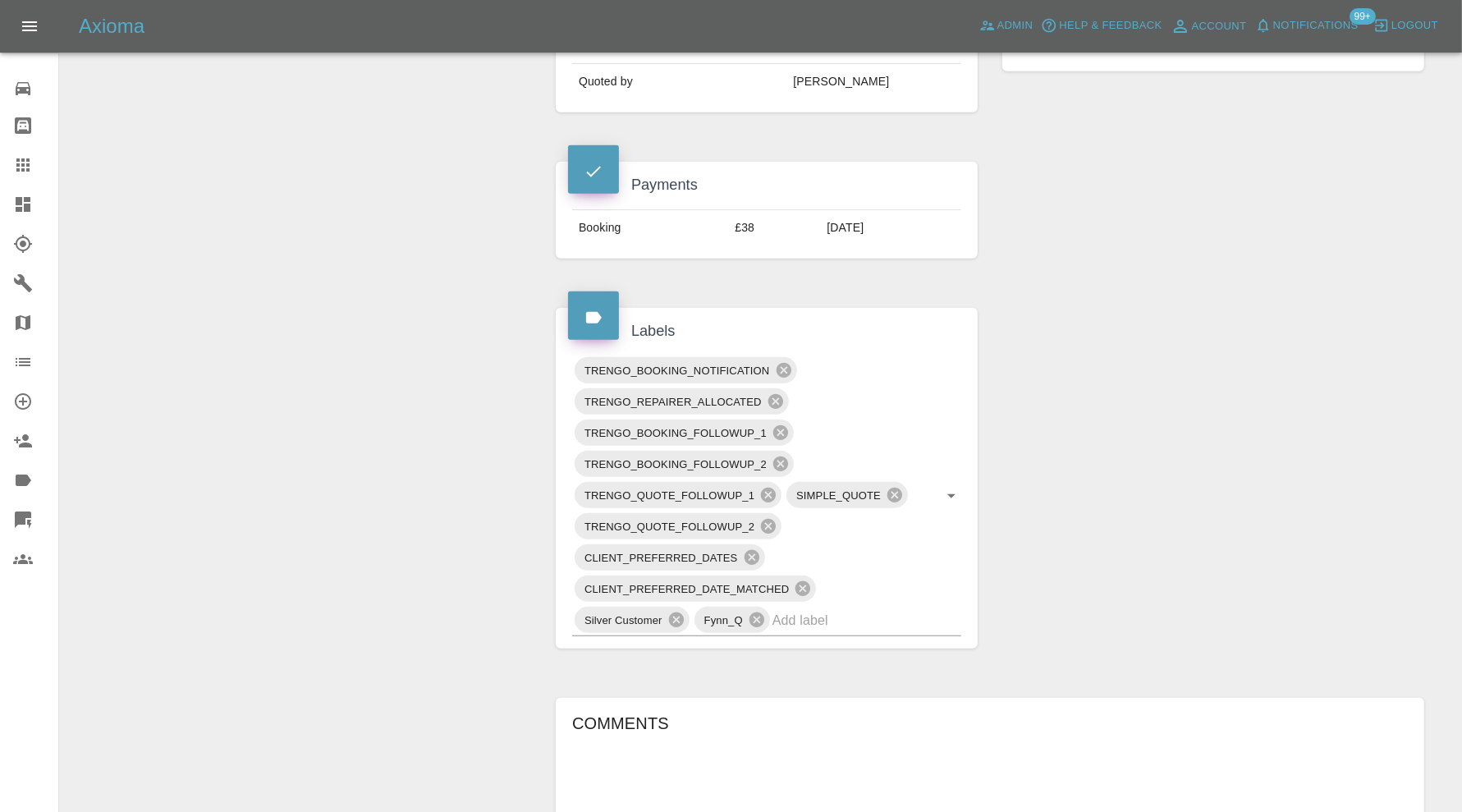
click at [784, 456] on icon at bounding box center [781, 464] width 15 height 15
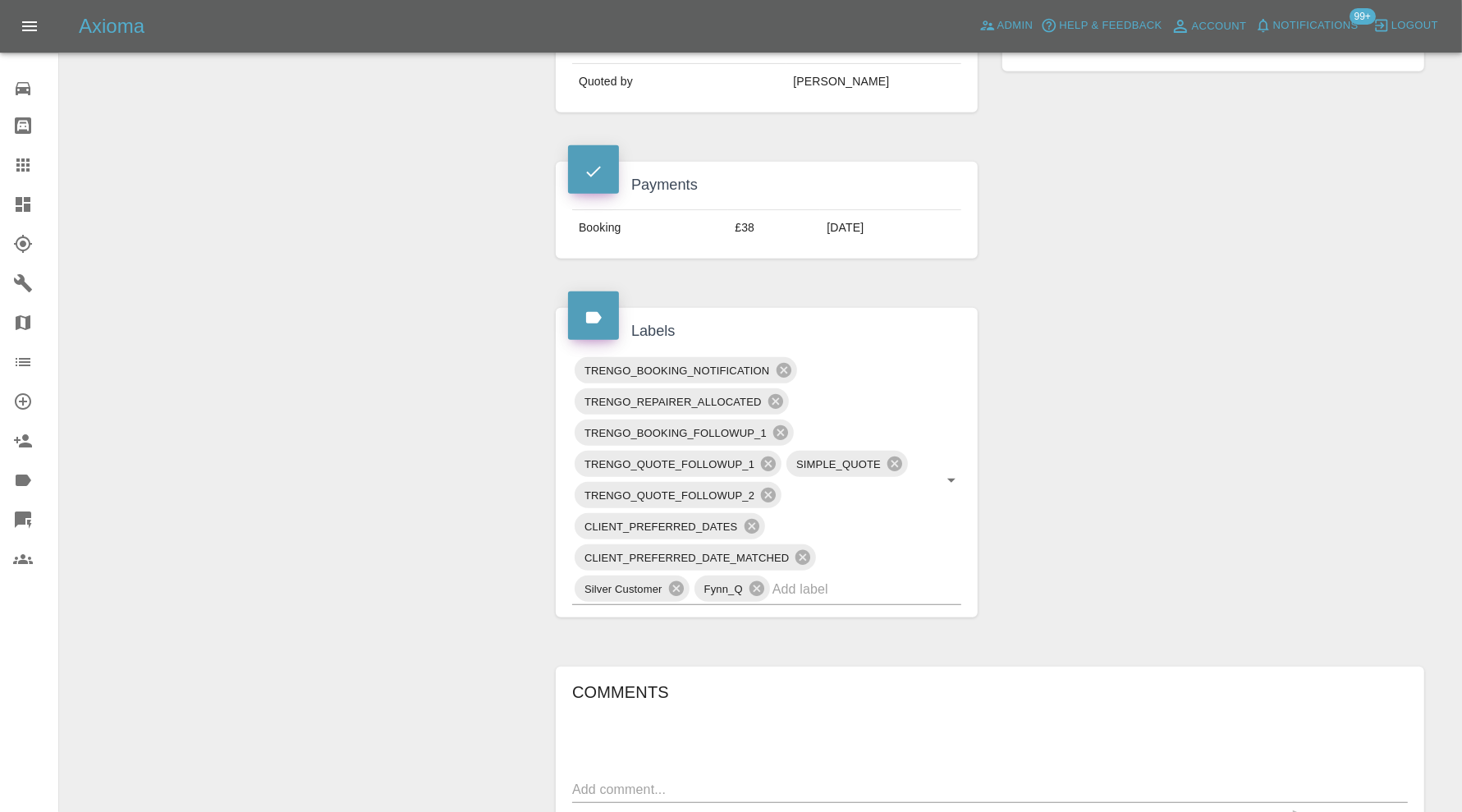
click at [780, 427] on icon at bounding box center [780, 432] width 18 height 18
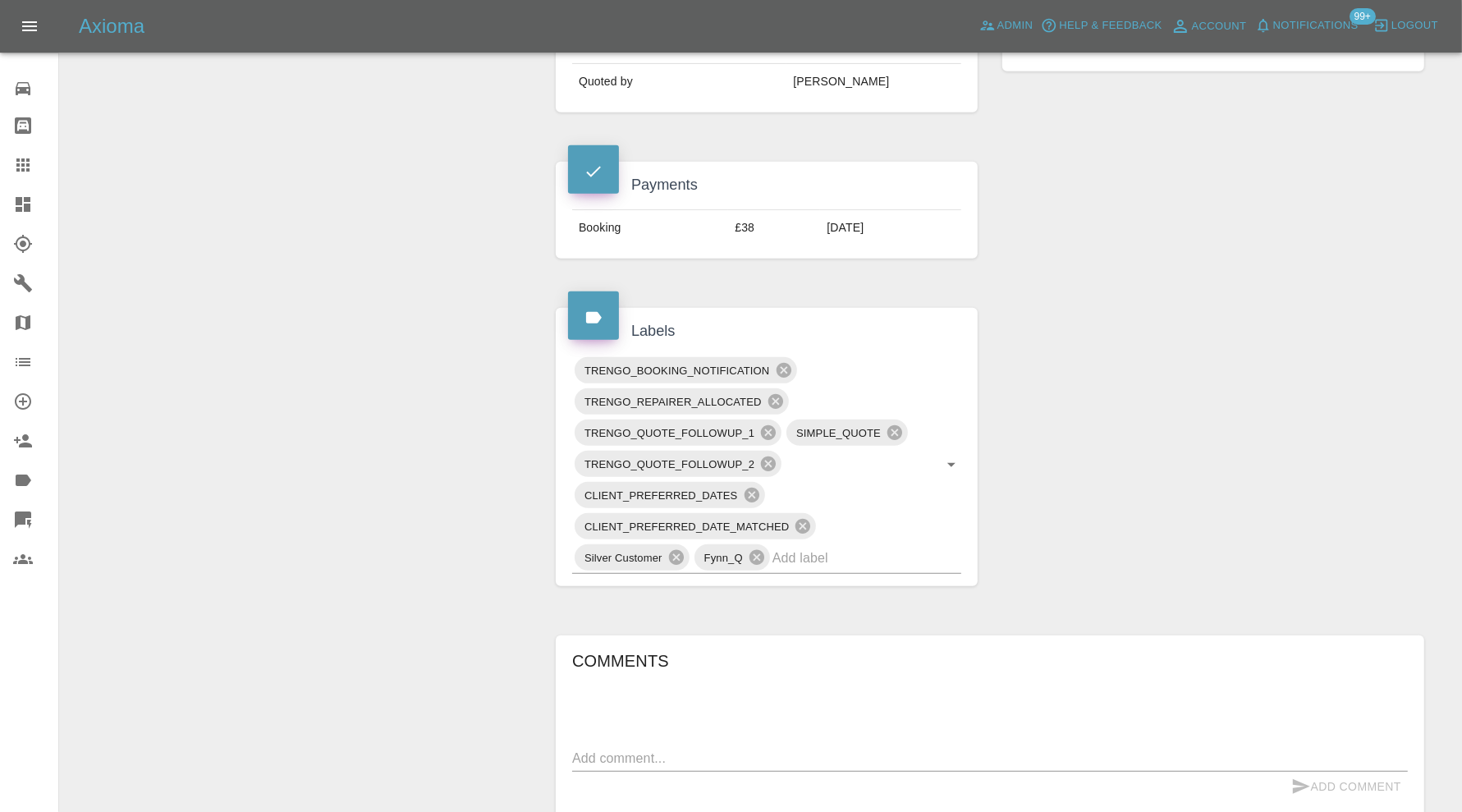
click at [788, 369] on icon at bounding box center [783, 370] width 15 height 15
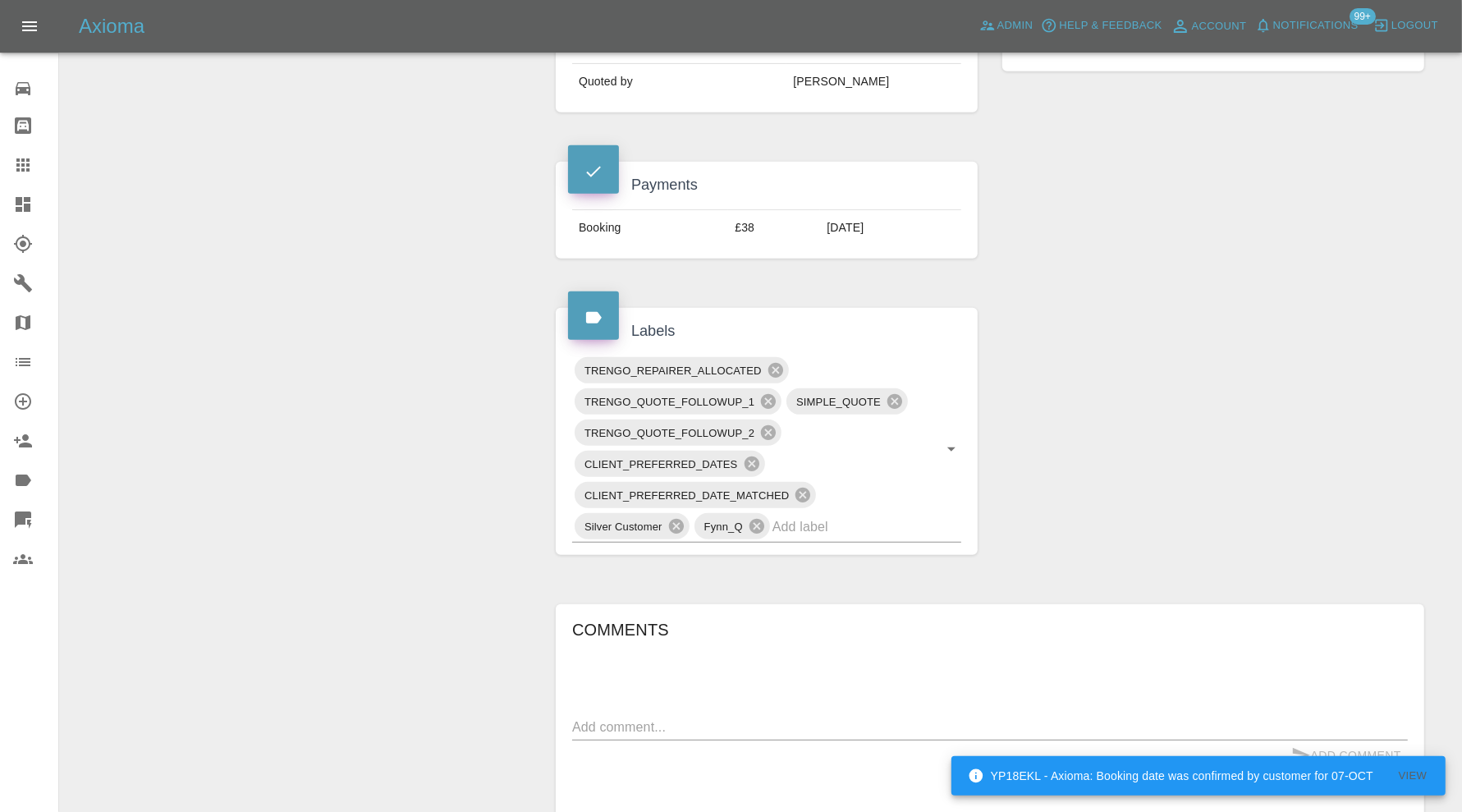
click at [841, 514] on input "text" at bounding box center [844, 526] width 142 height 25
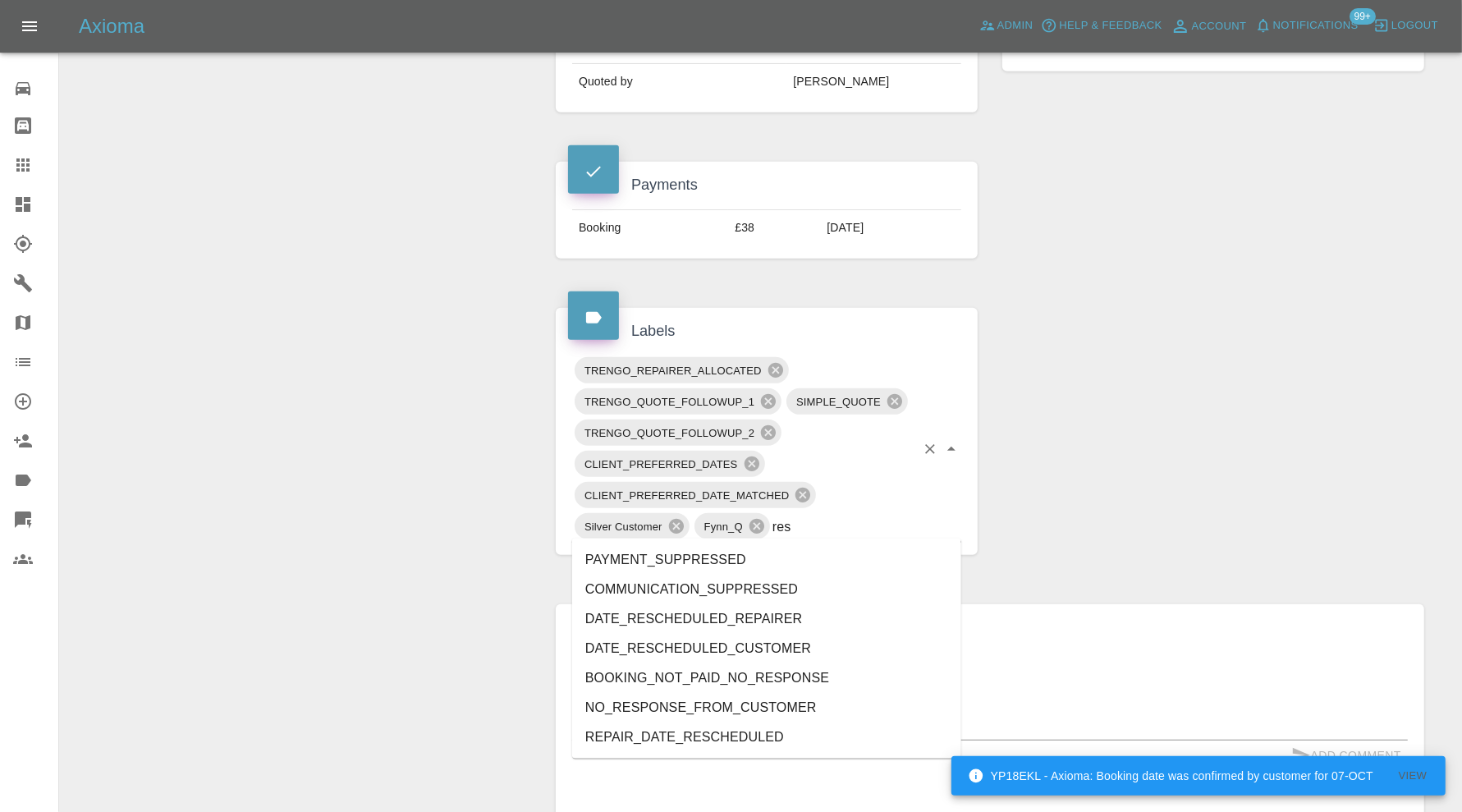
type input "resc"
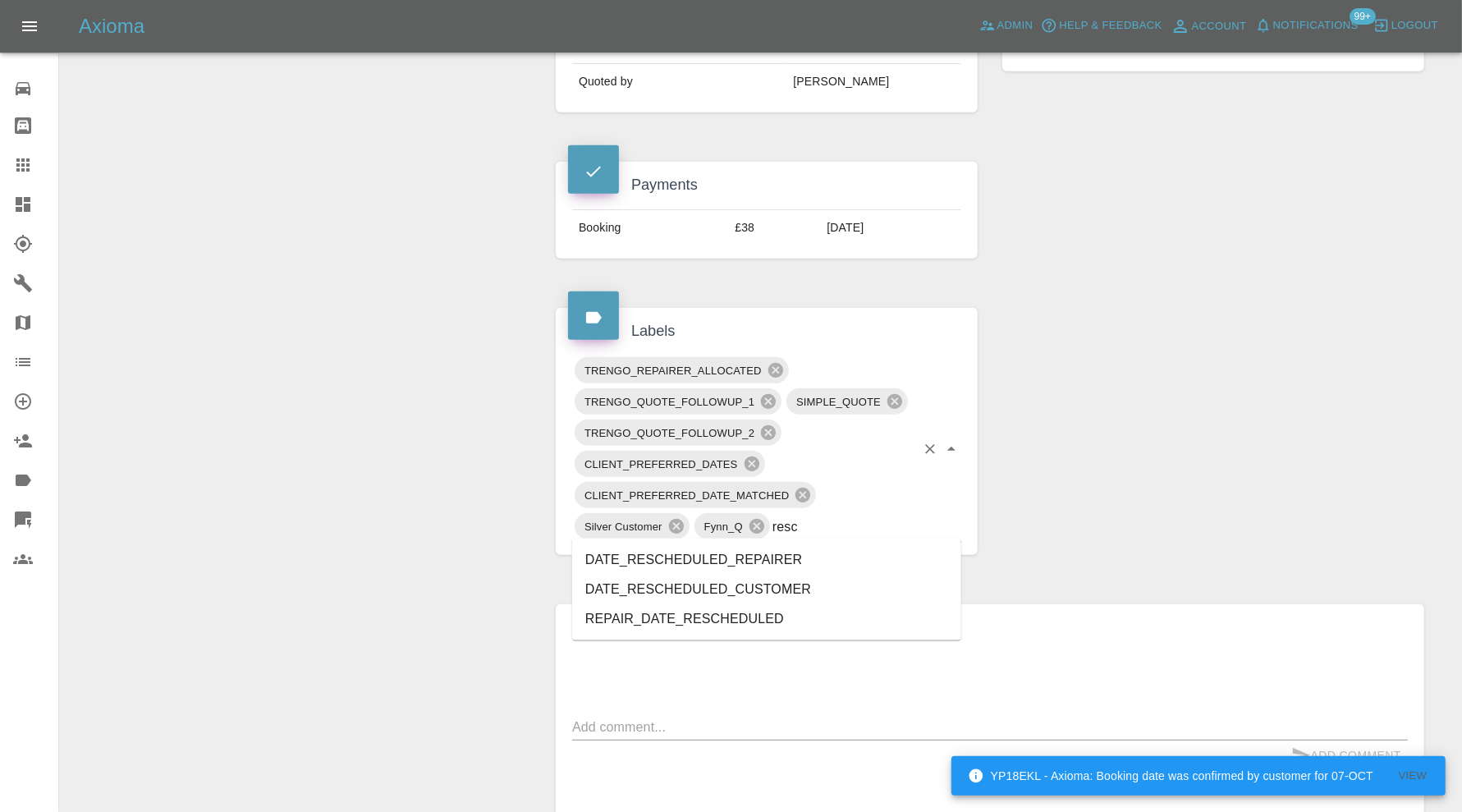
click at [801, 607] on li "REPAIR_DATE_RESCHEDULED" at bounding box center [766, 619] width 389 height 30
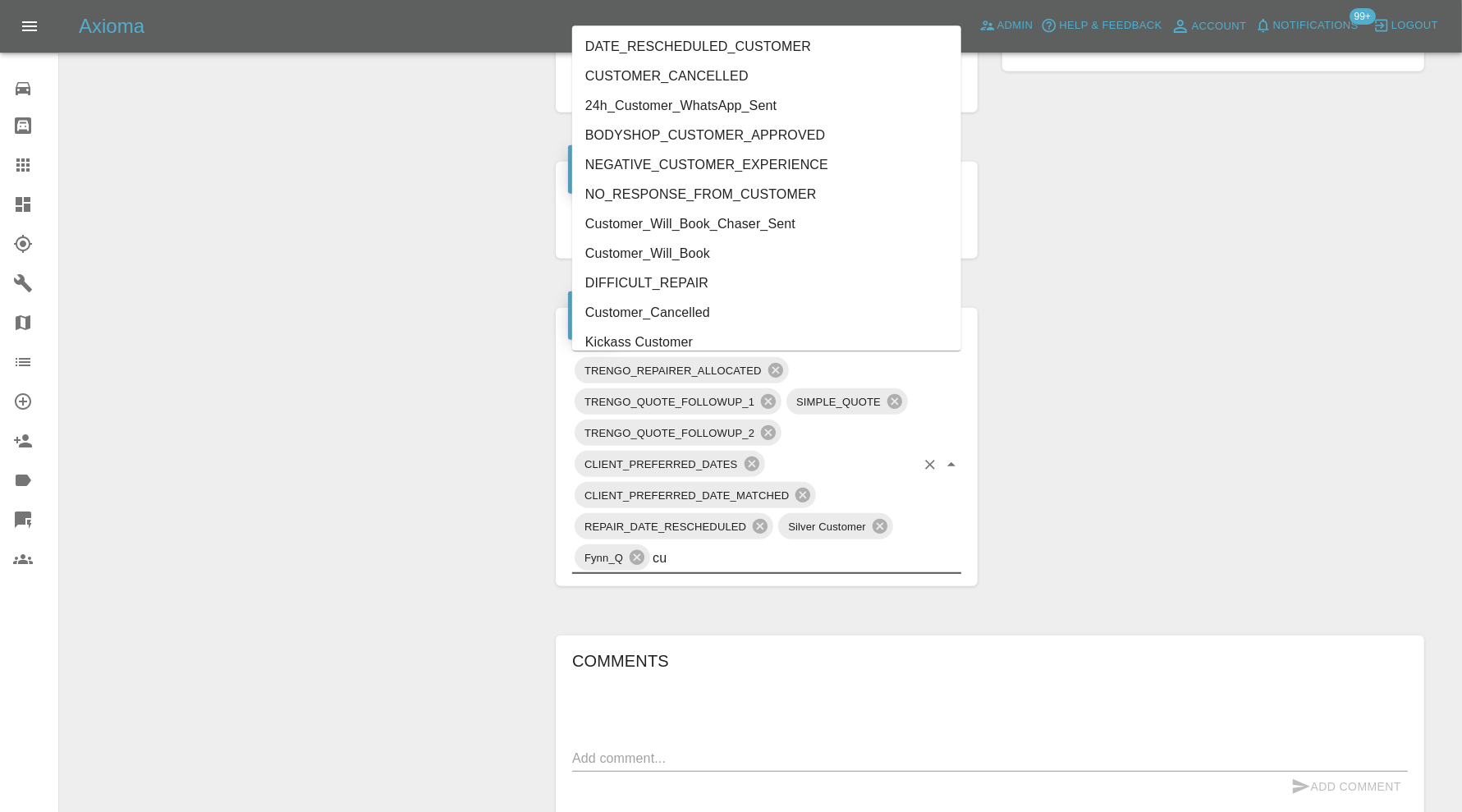
type input "cus"
click at [716, 279] on li "Customer_Cancelled" at bounding box center [766, 284] width 389 height 30
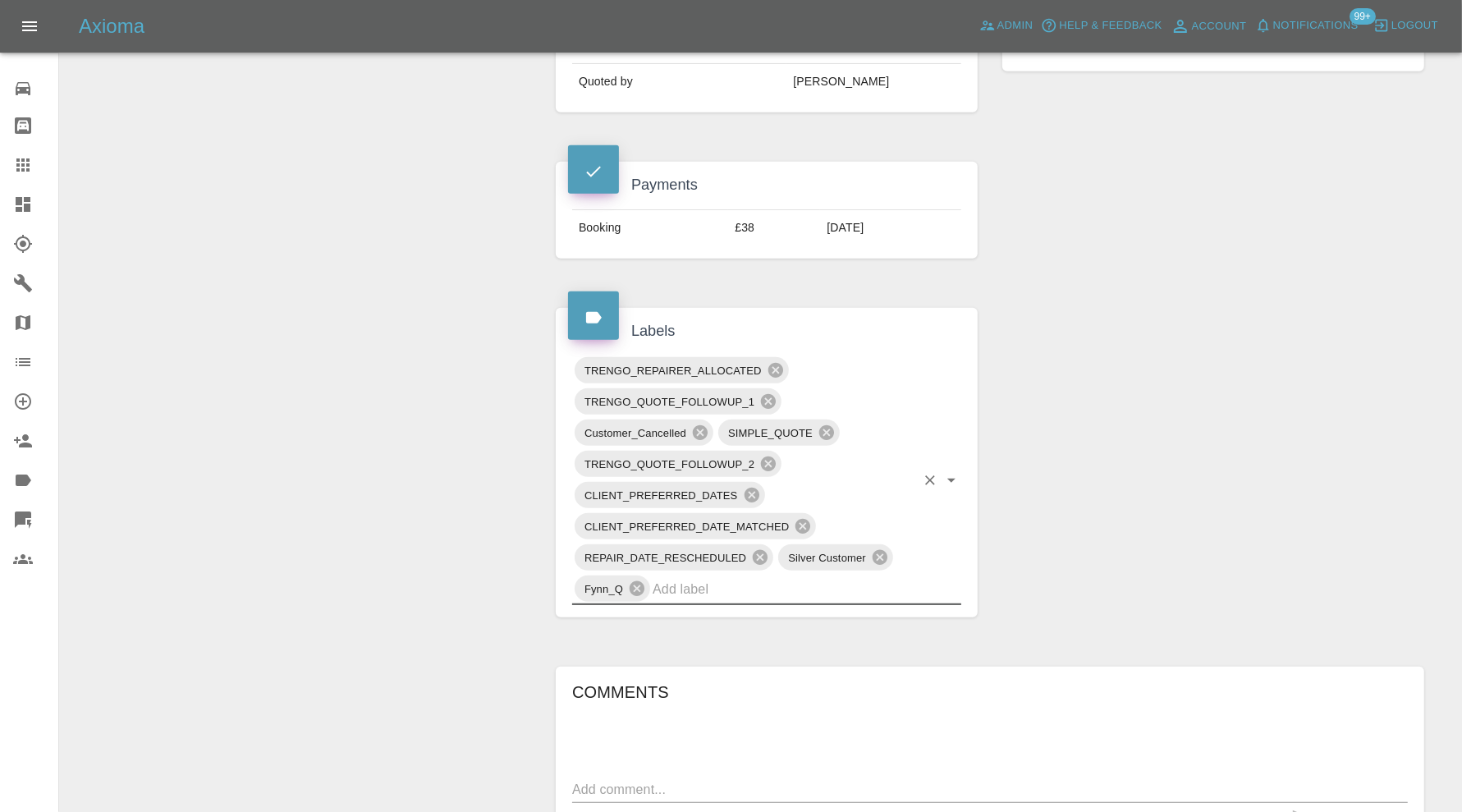
click at [766, 583] on input "text" at bounding box center [784, 588] width 262 height 25
type input "do"
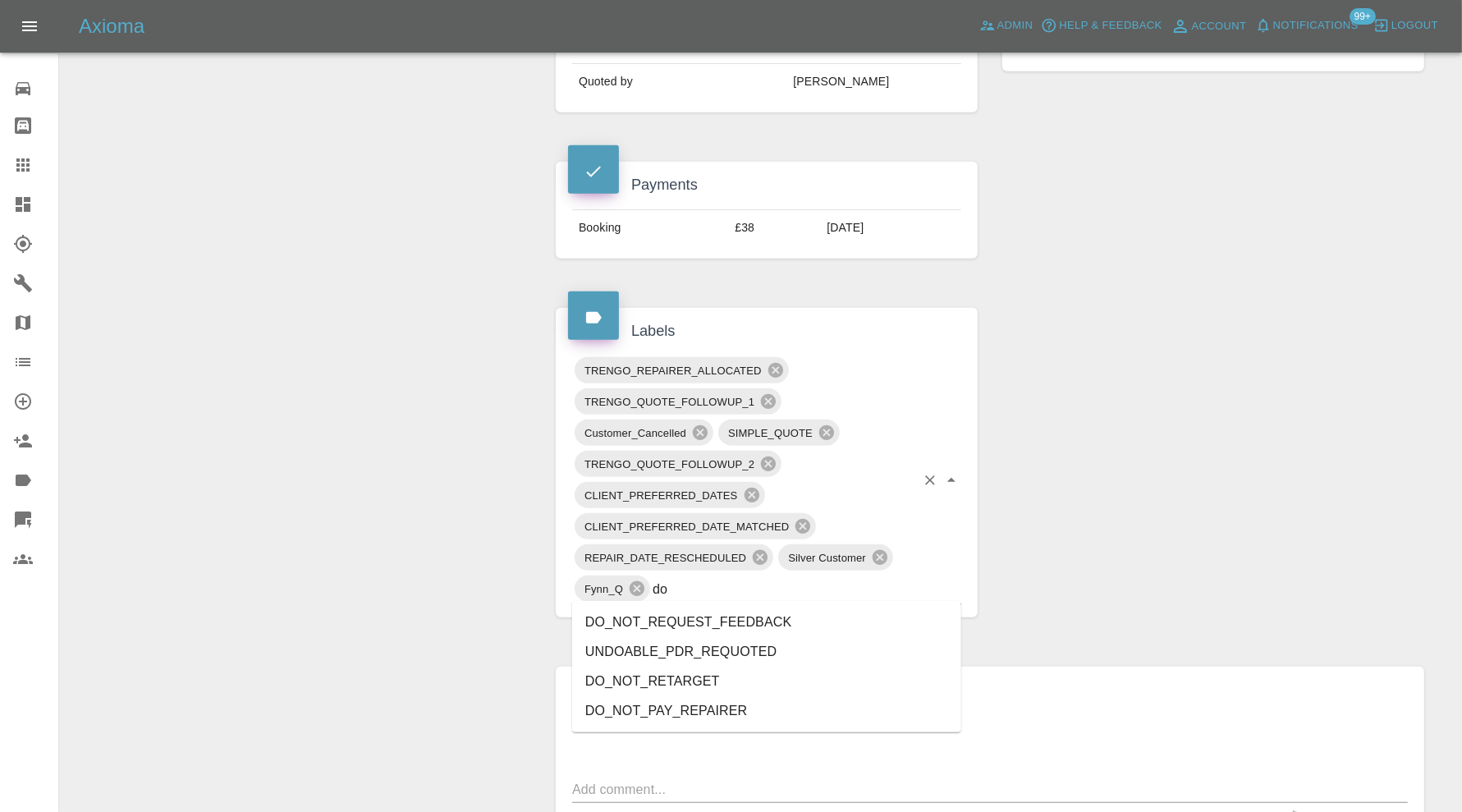
click at [741, 611] on li "DO_NOT_REQUEST_FEEDBACK" at bounding box center [766, 623] width 389 height 30
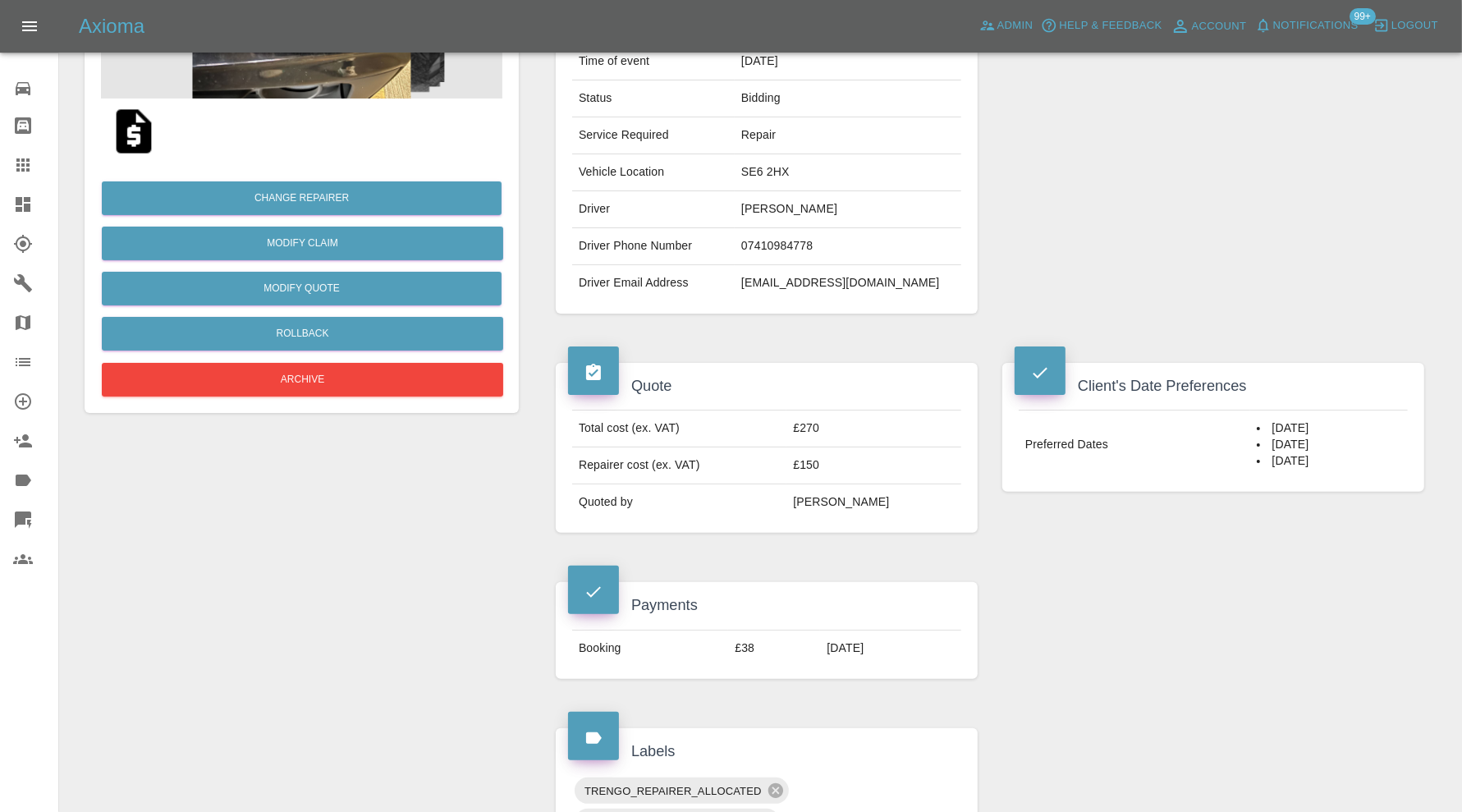
scroll to position [0, 0]
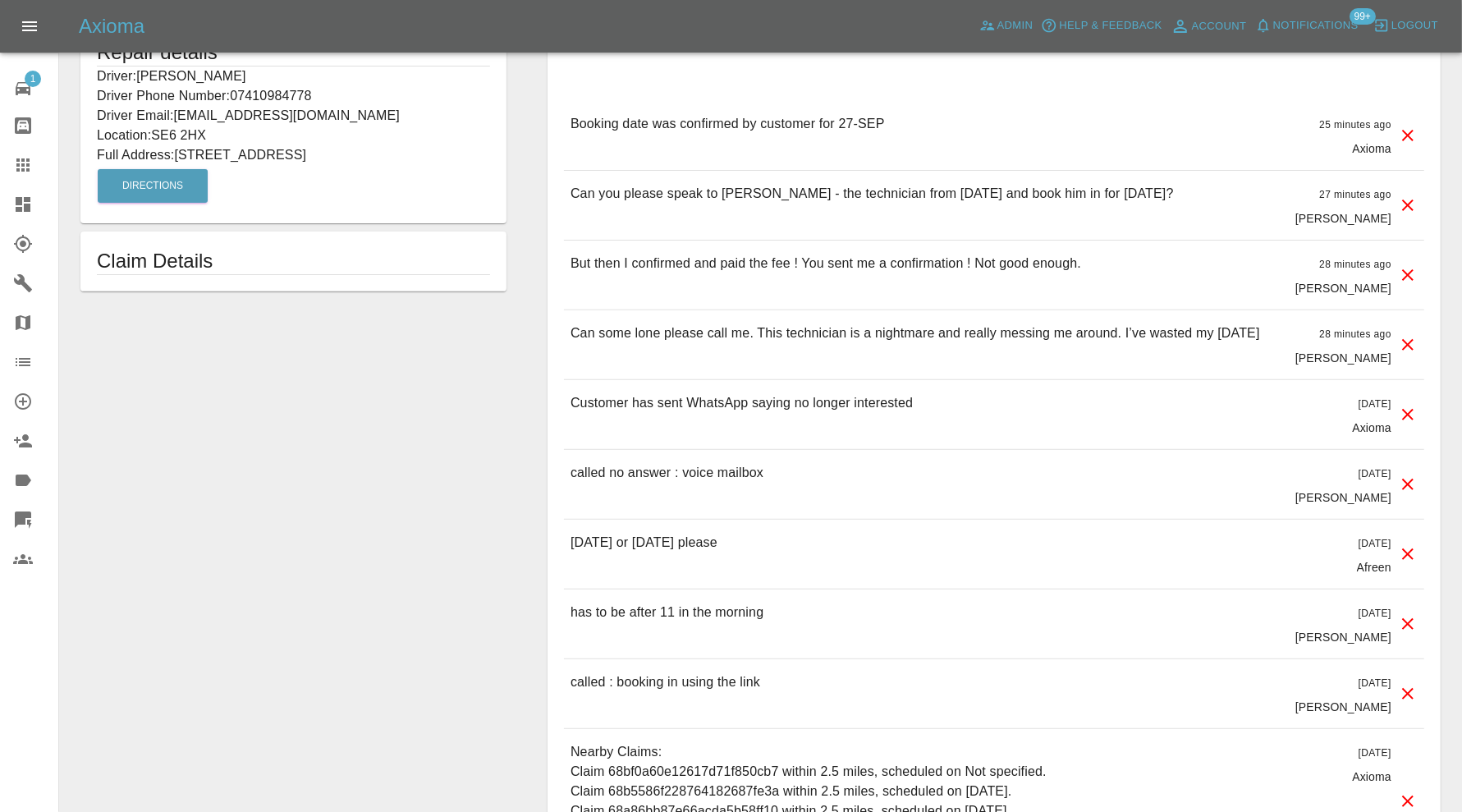
scroll to position [410, 0]
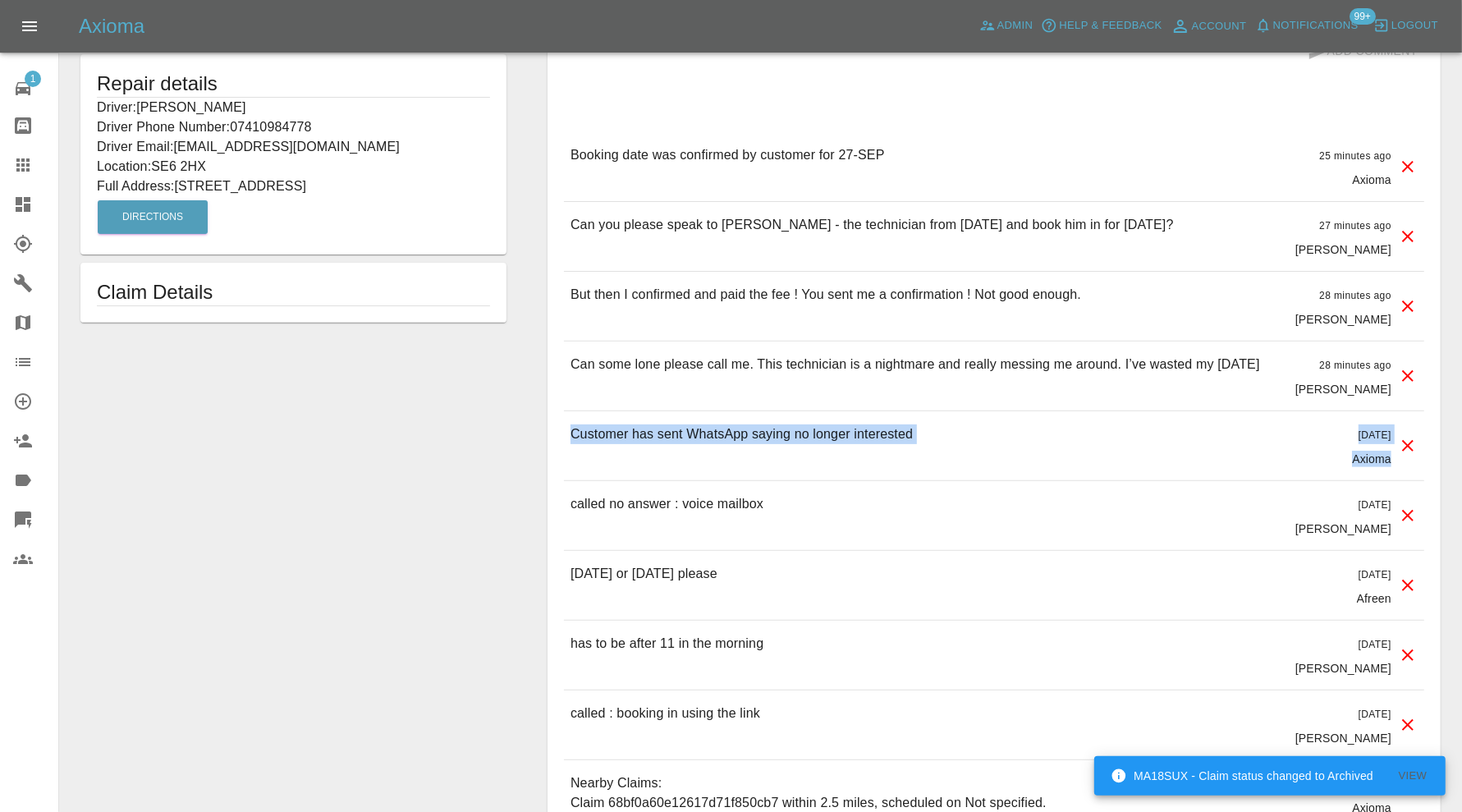
drag, startPoint x: 569, startPoint y: 436, endPoint x: 1394, endPoint y: 475, distance: 825.9
click at [1394, 475] on div "Customer has sent WhatsApp saying no longer interested [DATE] Axioma" at bounding box center [994, 446] width 860 height 69
copy div "Customer has sent WhatsApp saying no longer interested [DATE] Axioma"
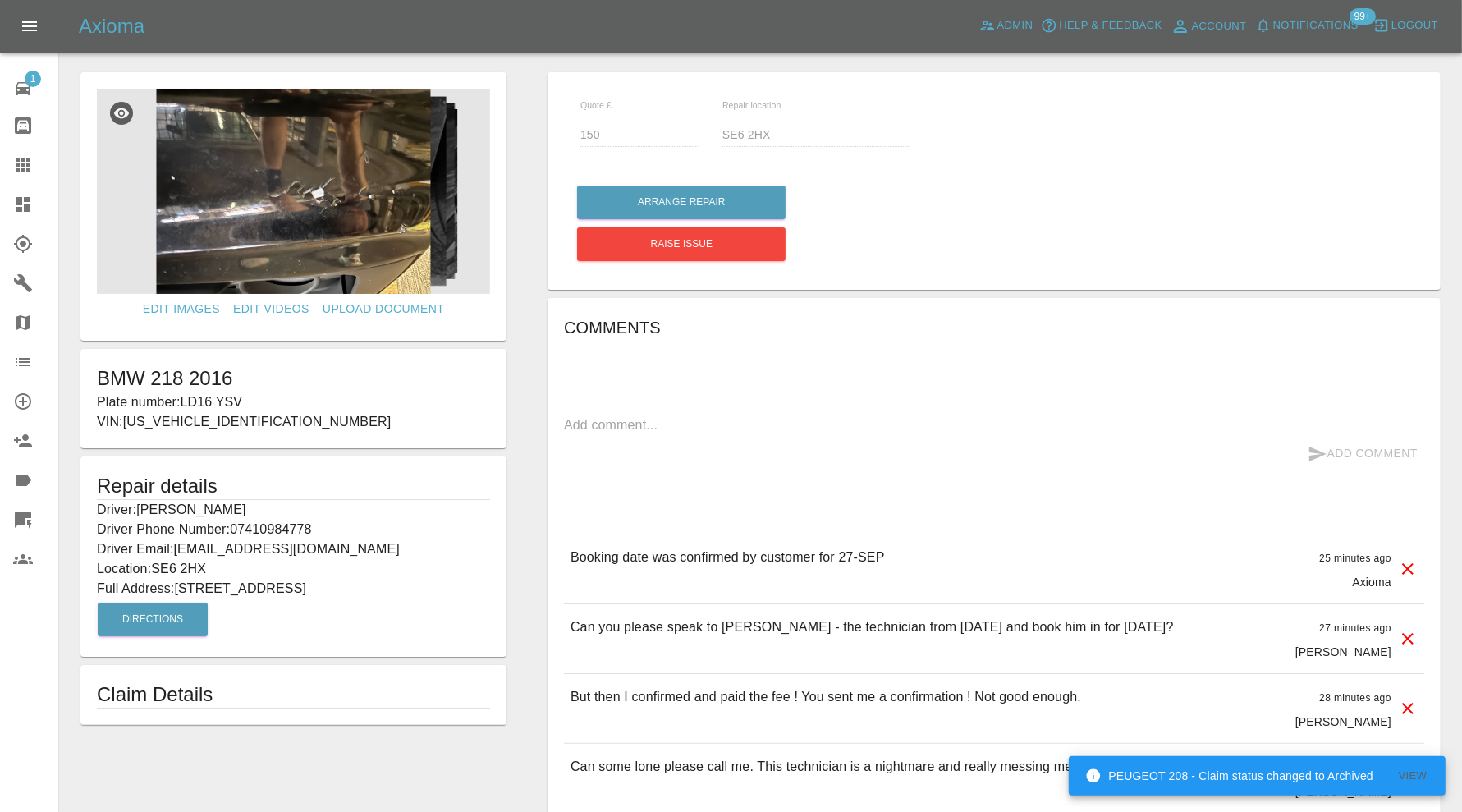
scroll to position [0, 0]
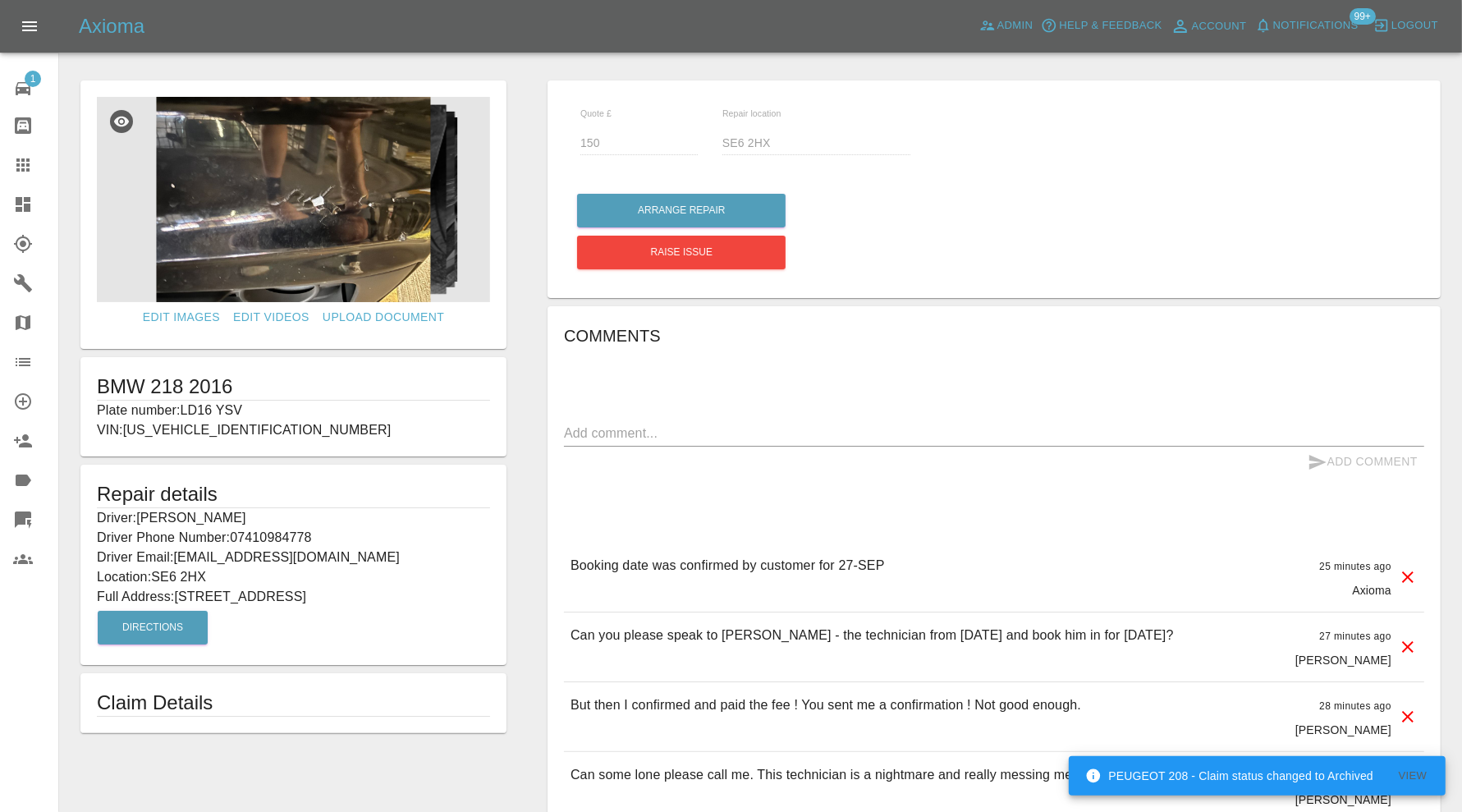
click at [858, 438] on textarea at bounding box center [994, 433] width 860 height 19
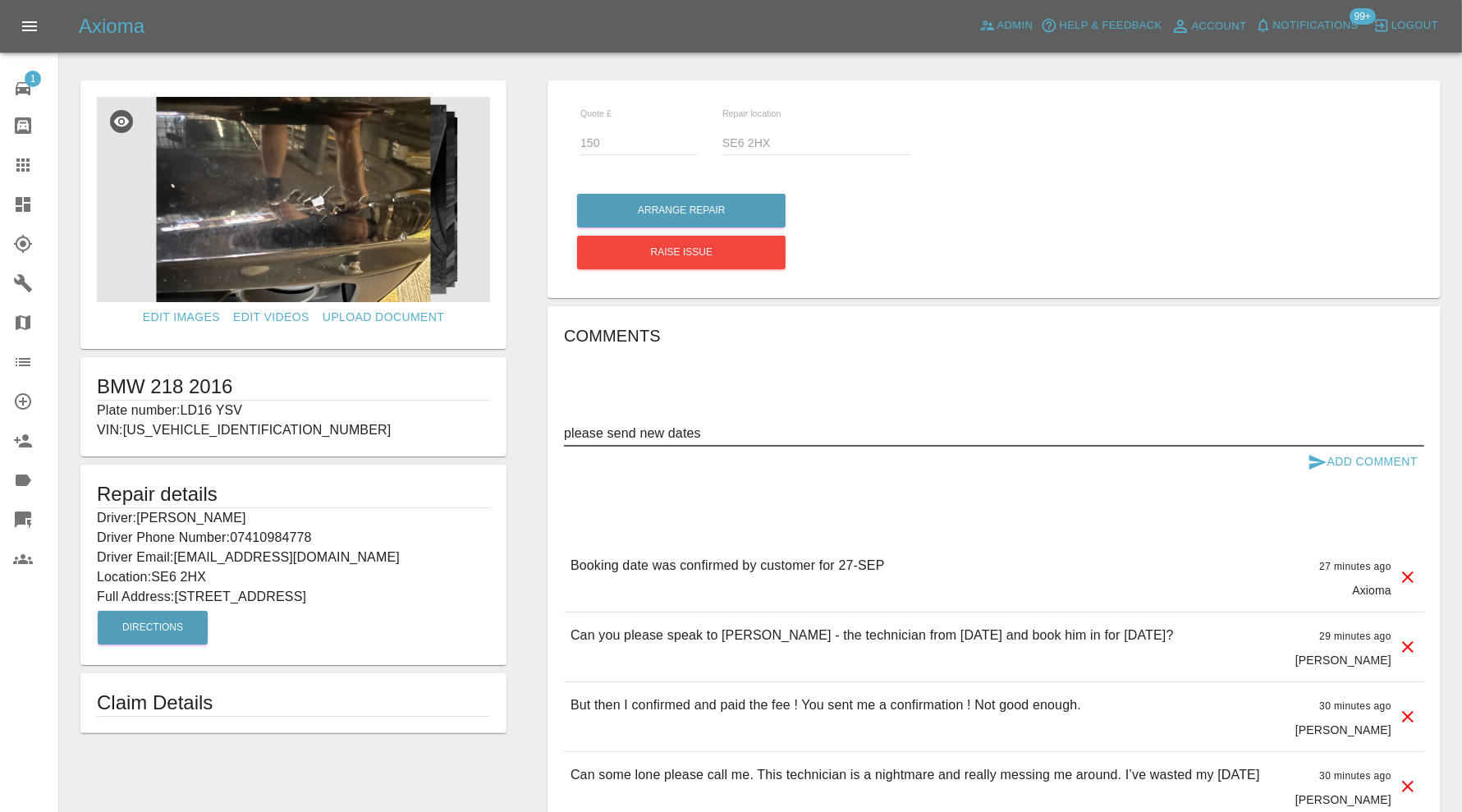
type textarea "please send new dates"
click at [1343, 455] on button "Add Comment" at bounding box center [1362, 462] width 123 height 30
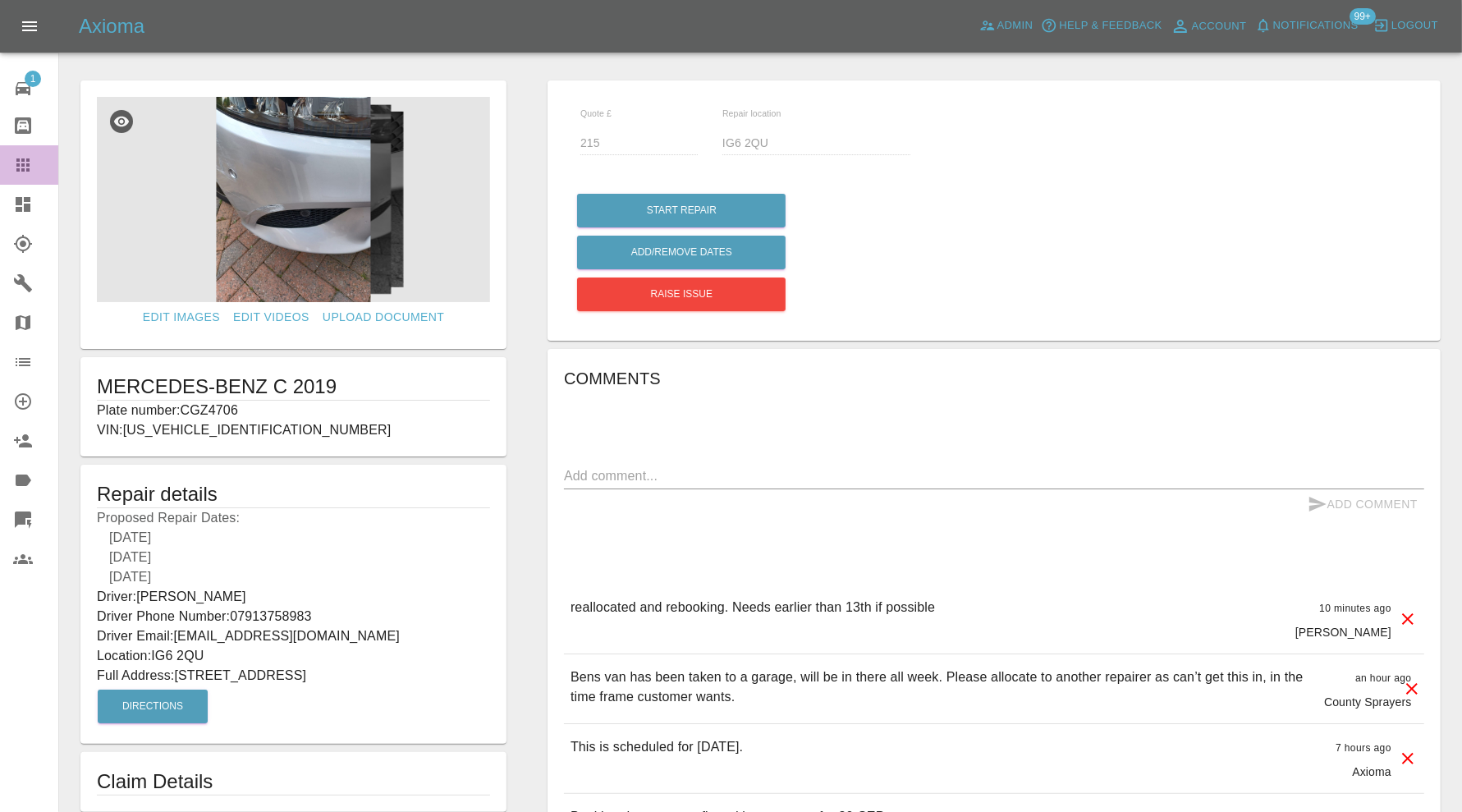
click at [22, 161] on icon at bounding box center [22, 165] width 20 height 20
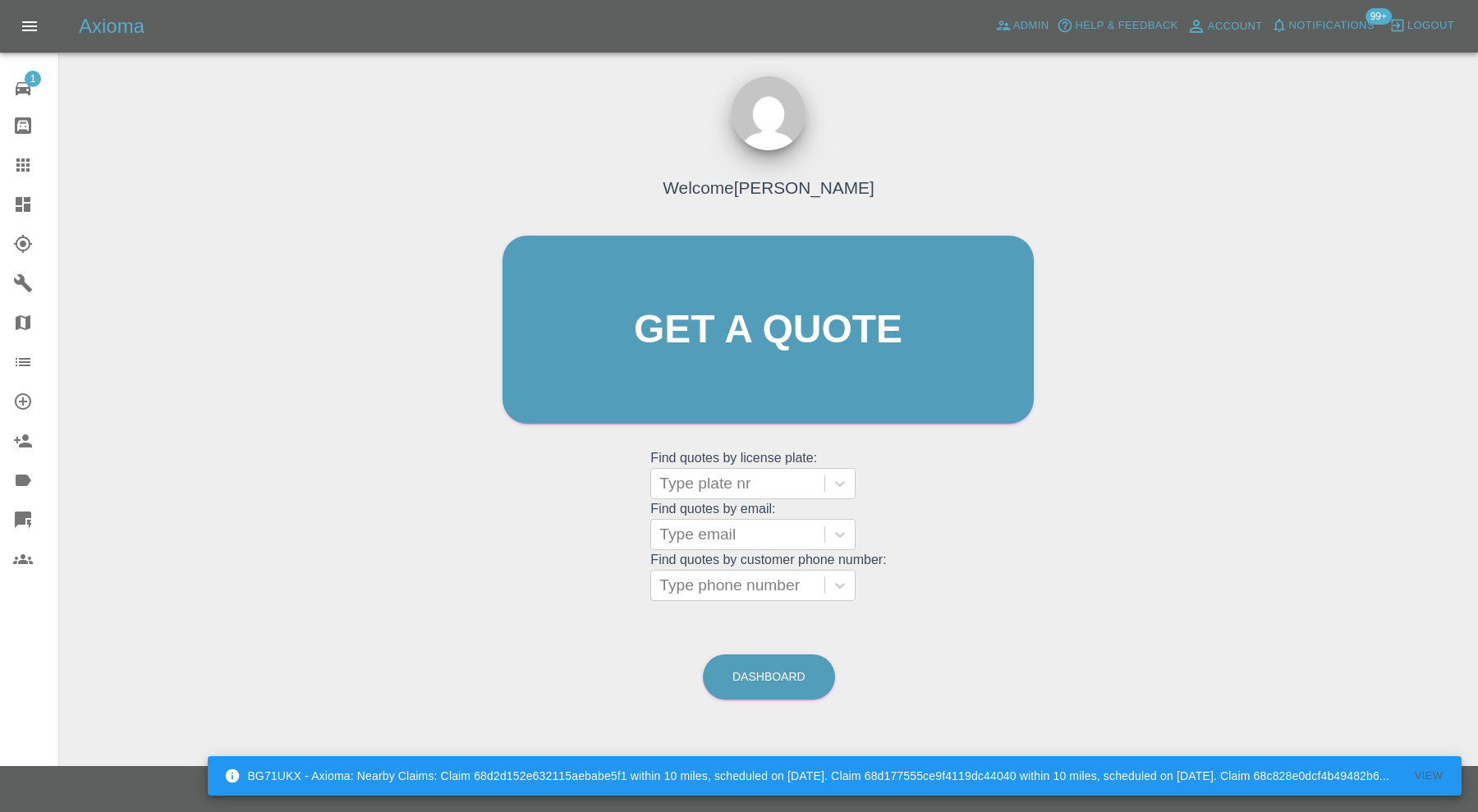
click at [714, 482] on div at bounding box center [737, 483] width 156 height 23
type input "ls66"
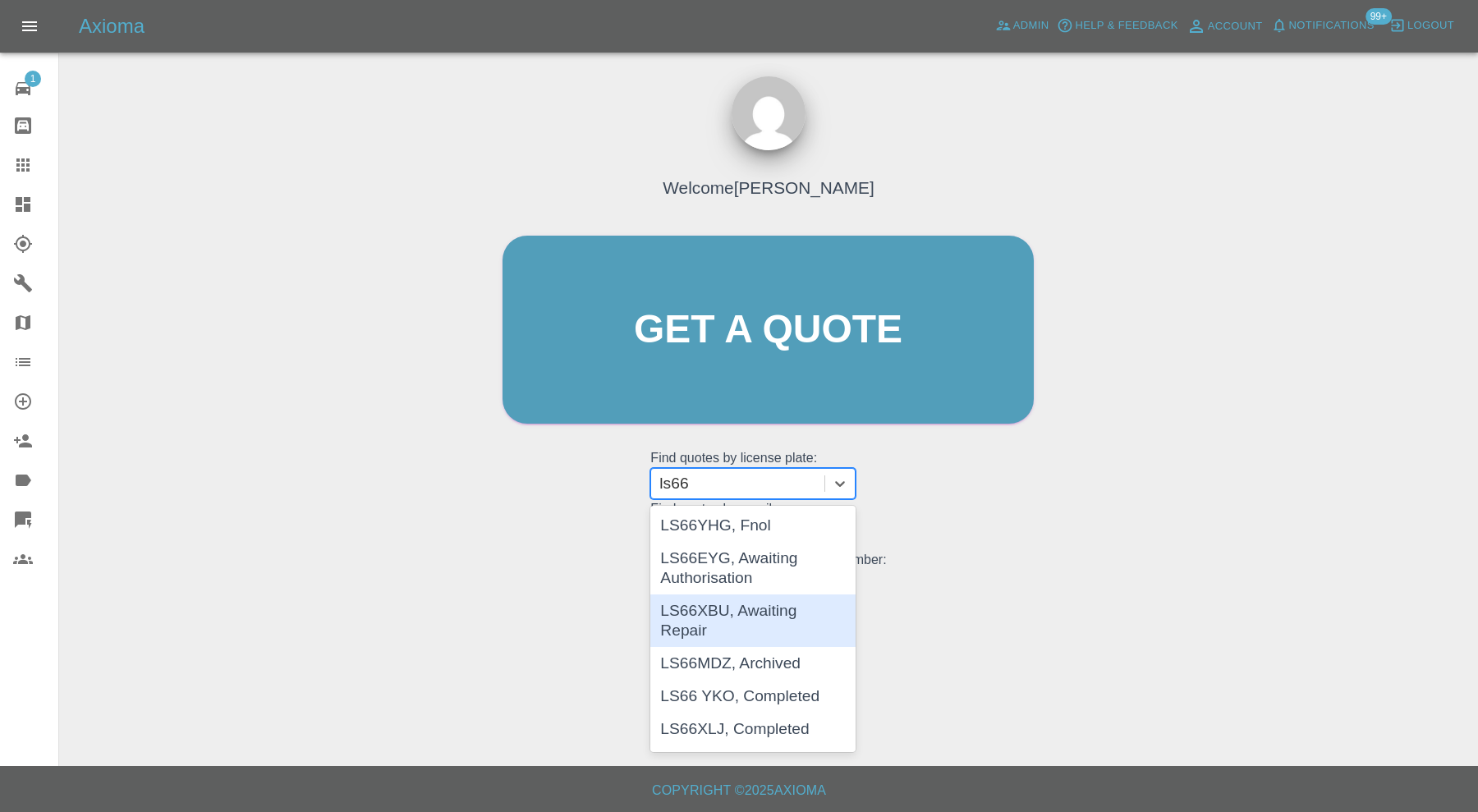
click at [761, 602] on div "LS66XBU, Awaiting Repair" at bounding box center [752, 621] width 205 height 52
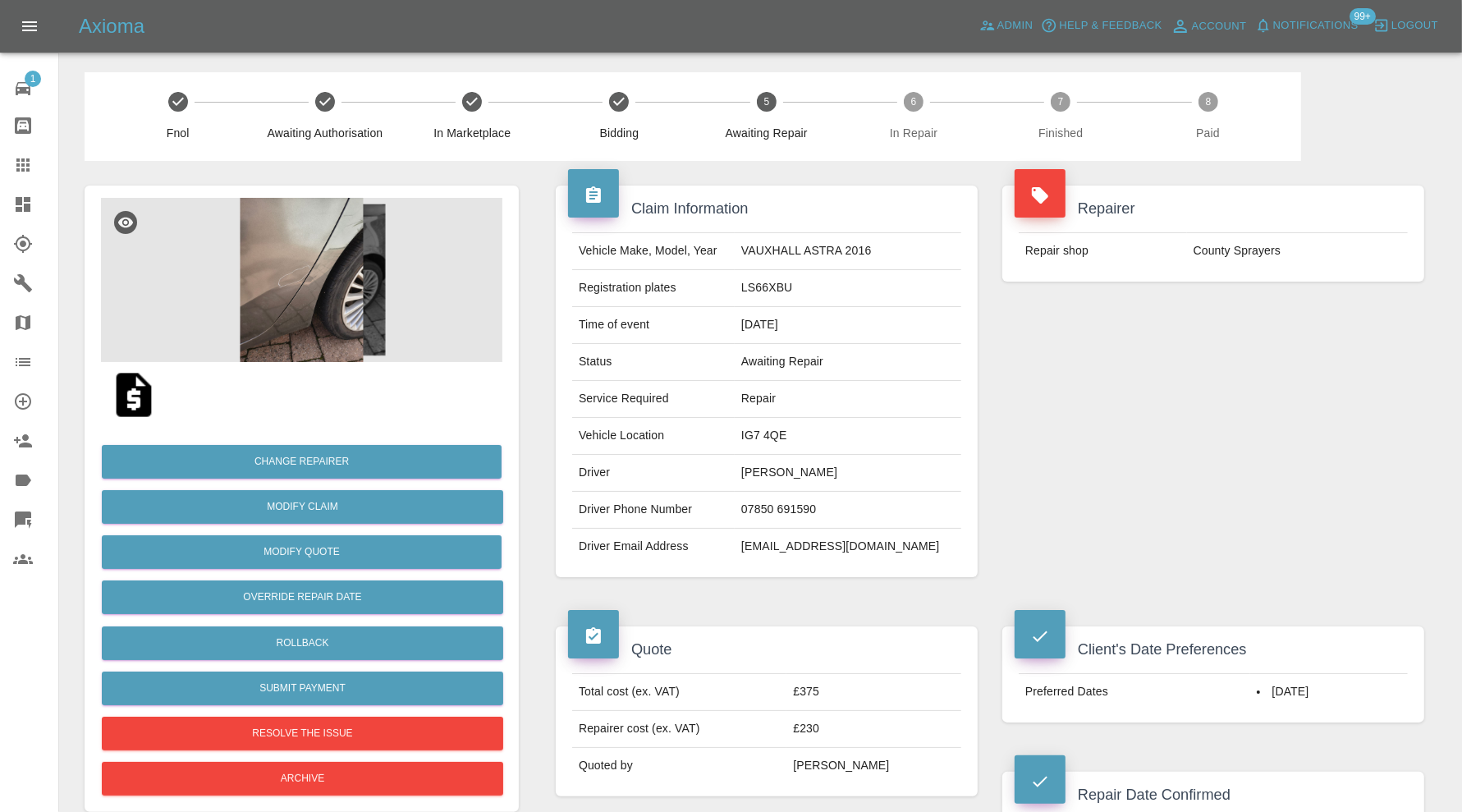
click at [331, 264] on img at bounding box center [302, 279] width 402 height 164
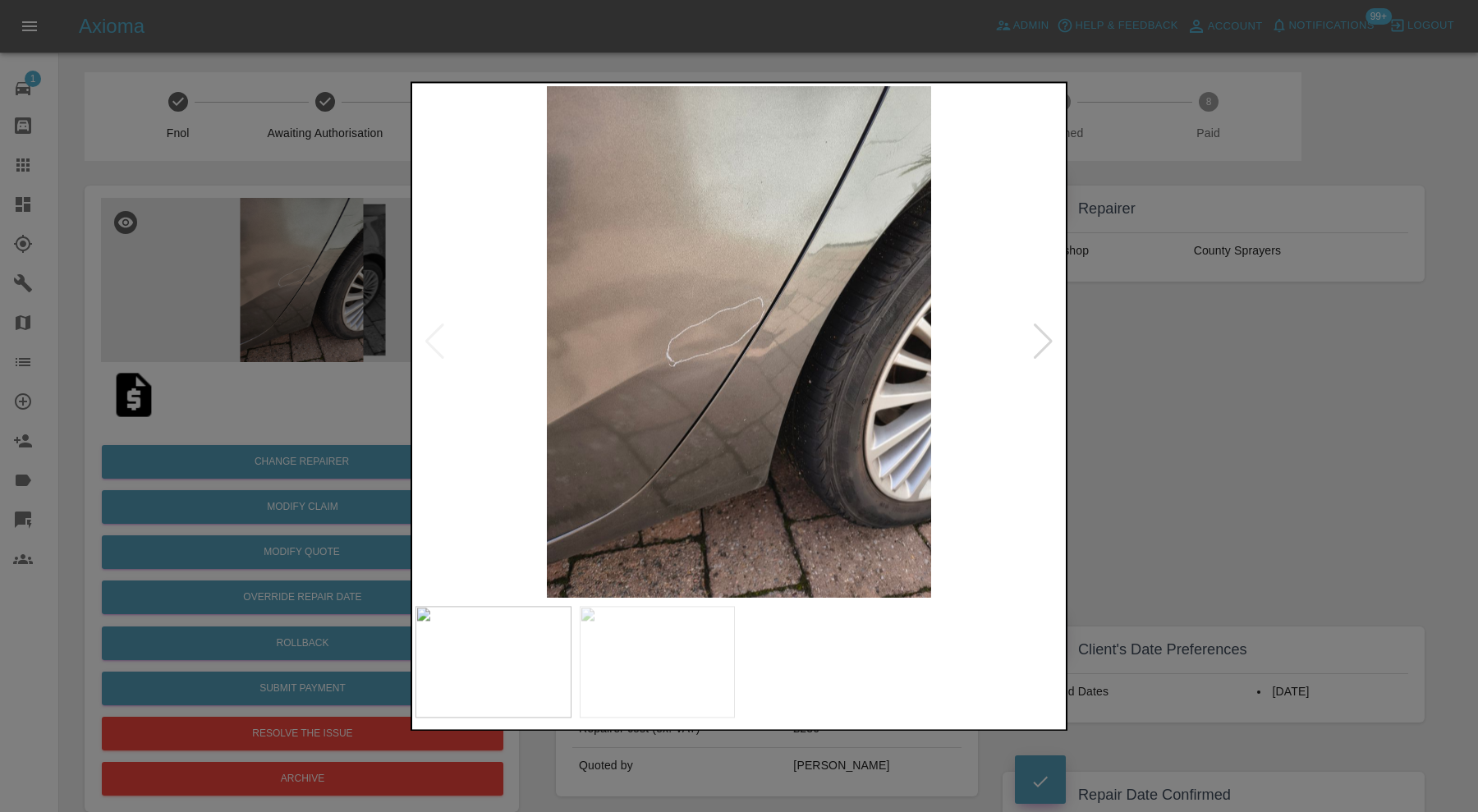
click at [1045, 342] on div at bounding box center [1043, 342] width 22 height 37
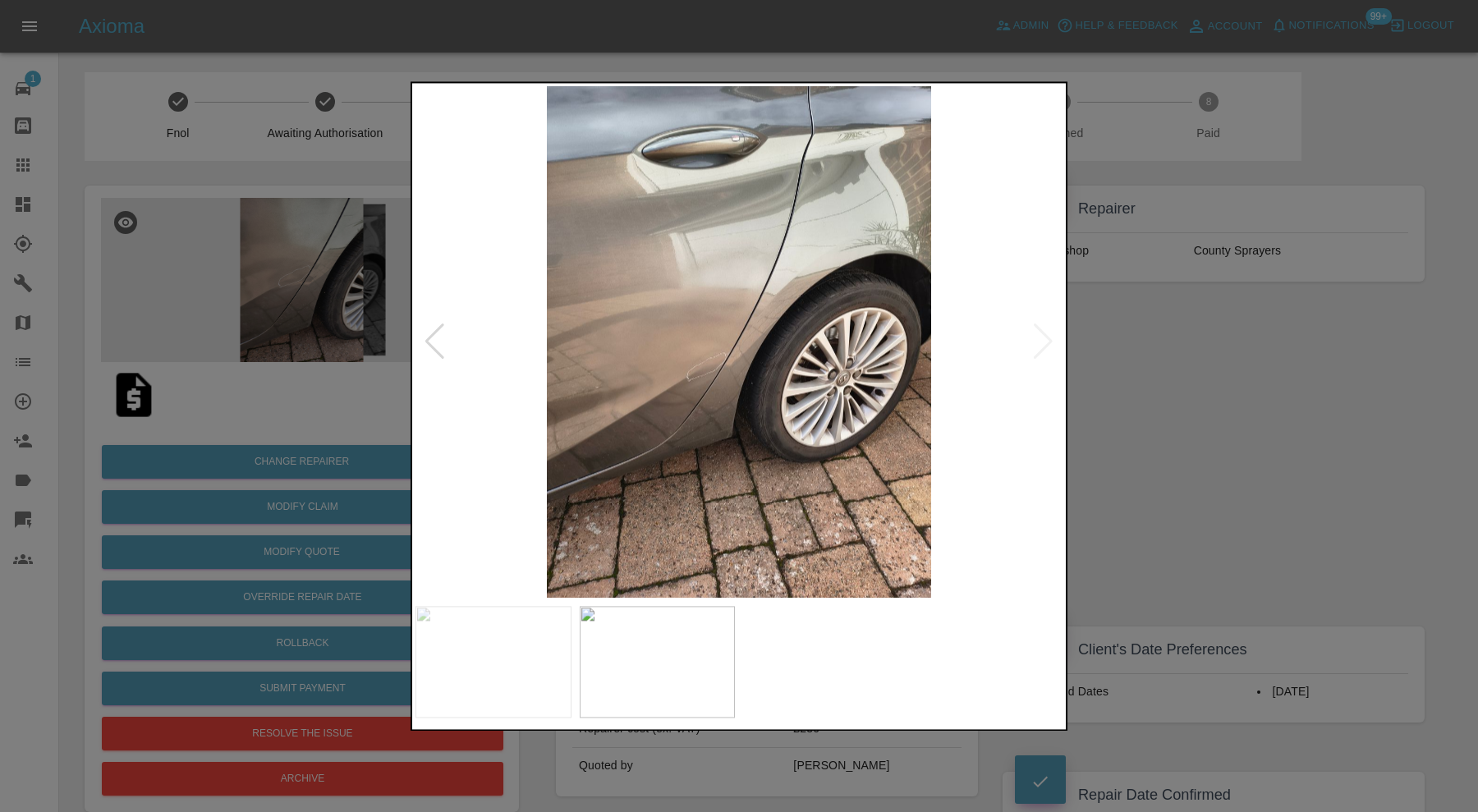
click at [1045, 342] on img at bounding box center [738, 342] width 647 height 511
click at [1122, 406] on div at bounding box center [739, 406] width 1478 height 812
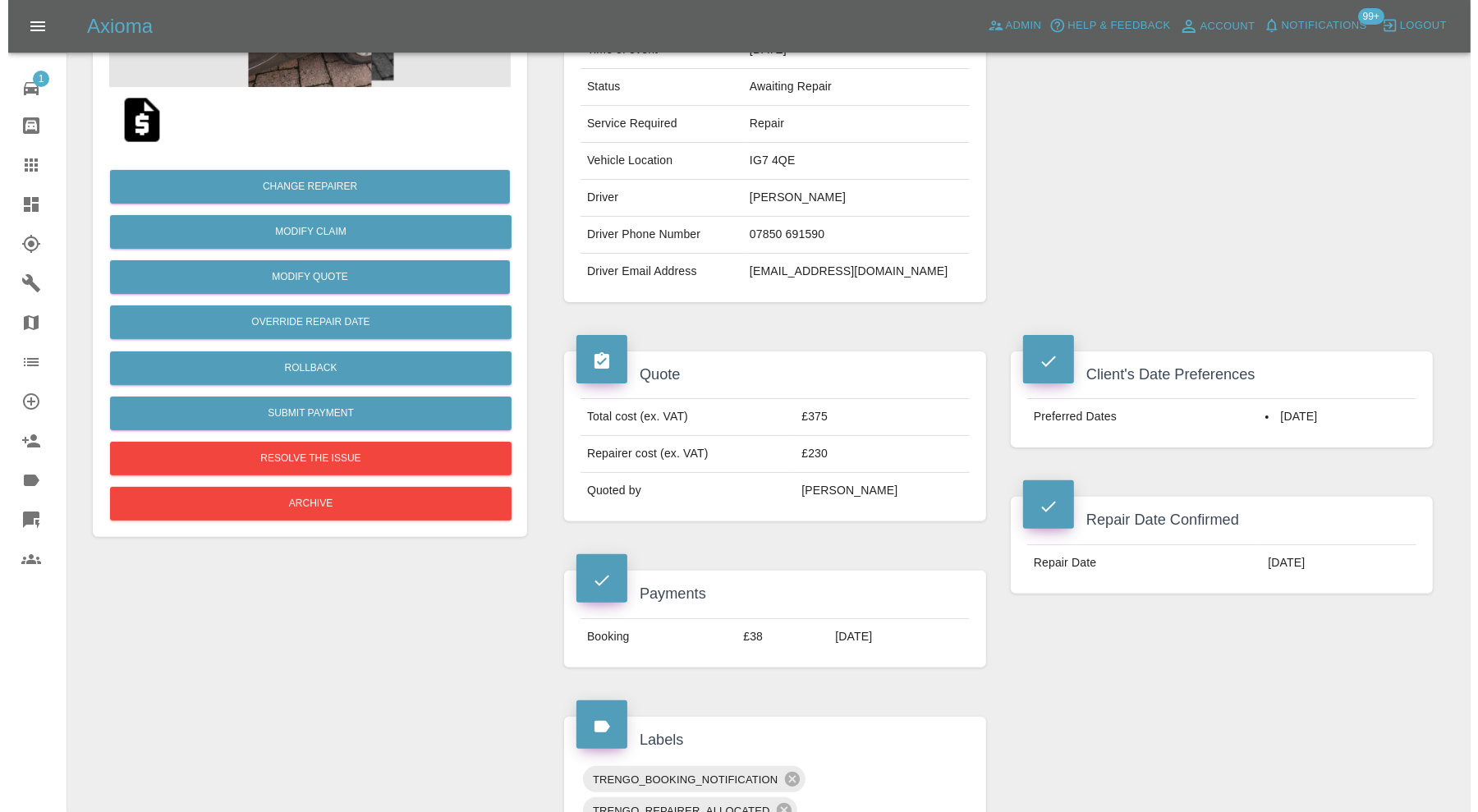
scroll to position [273, 0]
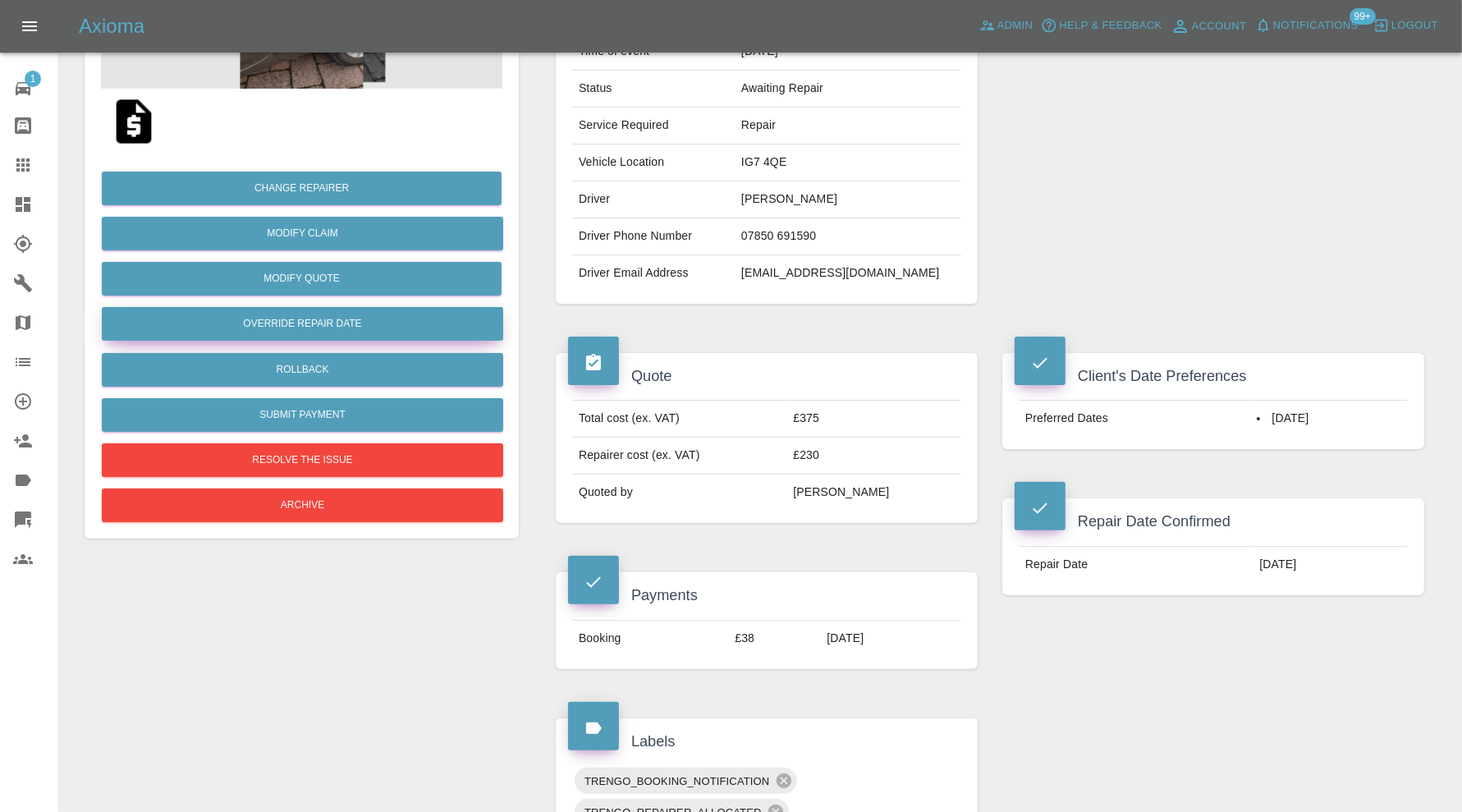
click at [402, 321] on button "Override Repair Date" at bounding box center [303, 324] width 402 height 34
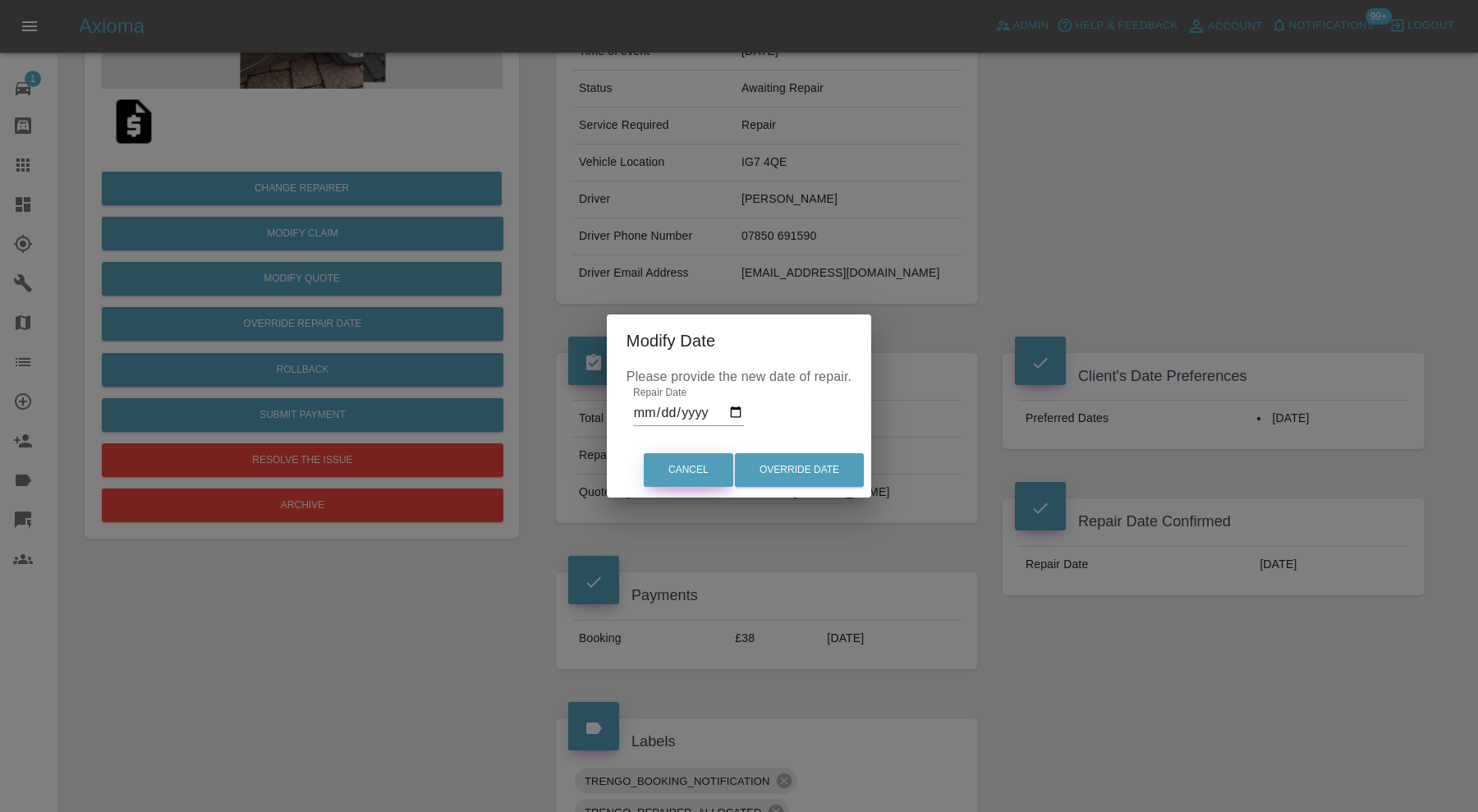
click at [677, 479] on button "Cancel" at bounding box center [688, 470] width 90 height 34
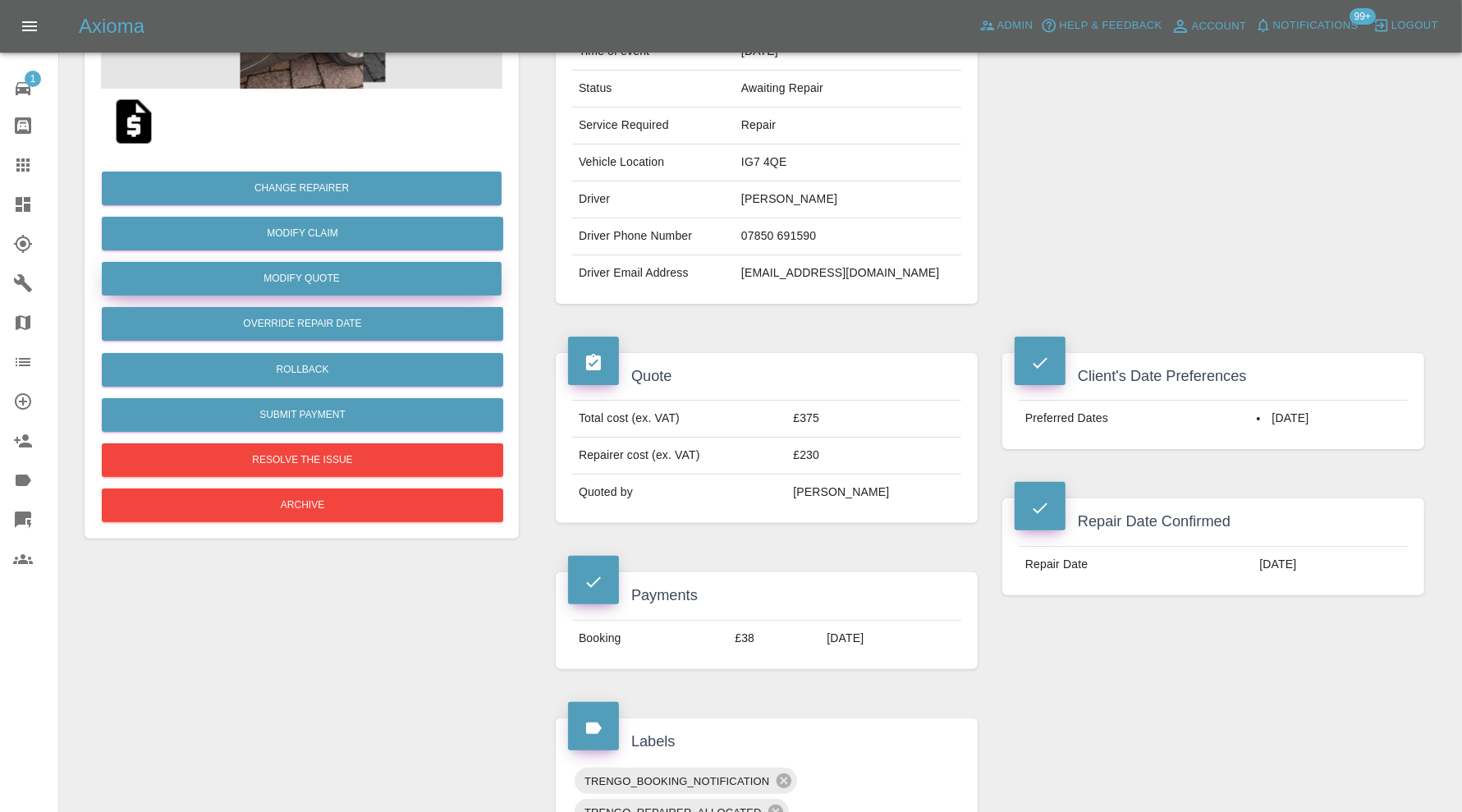
click at [354, 274] on button "Modify Quote" at bounding box center [302, 279] width 400 height 34
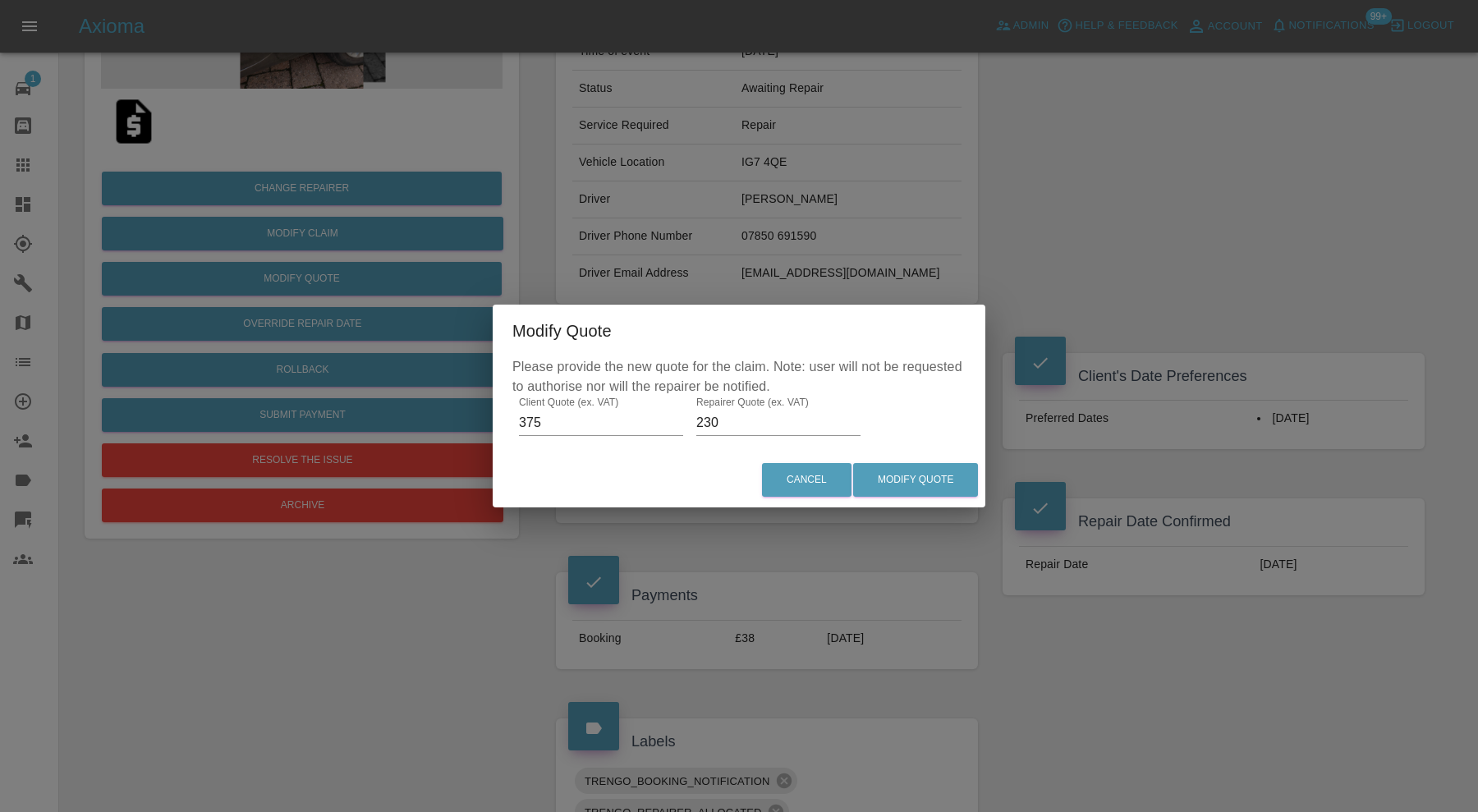
click at [725, 420] on input "230" at bounding box center [777, 422] width 164 height 26
type input "275"
click at [931, 480] on button "Modify Quote" at bounding box center [915, 480] width 125 height 34
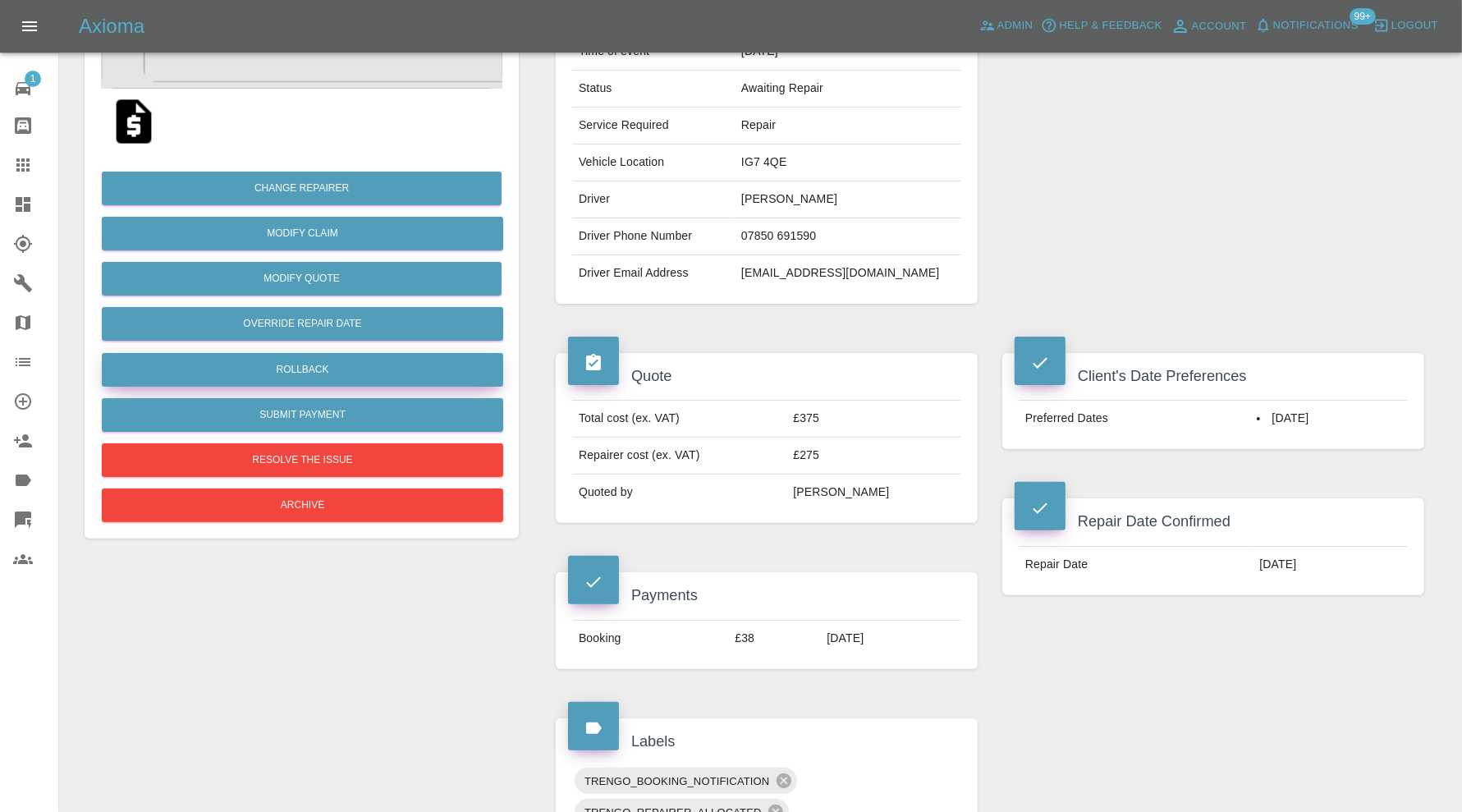
click at [401, 369] on button "Rollback" at bounding box center [303, 370] width 402 height 34
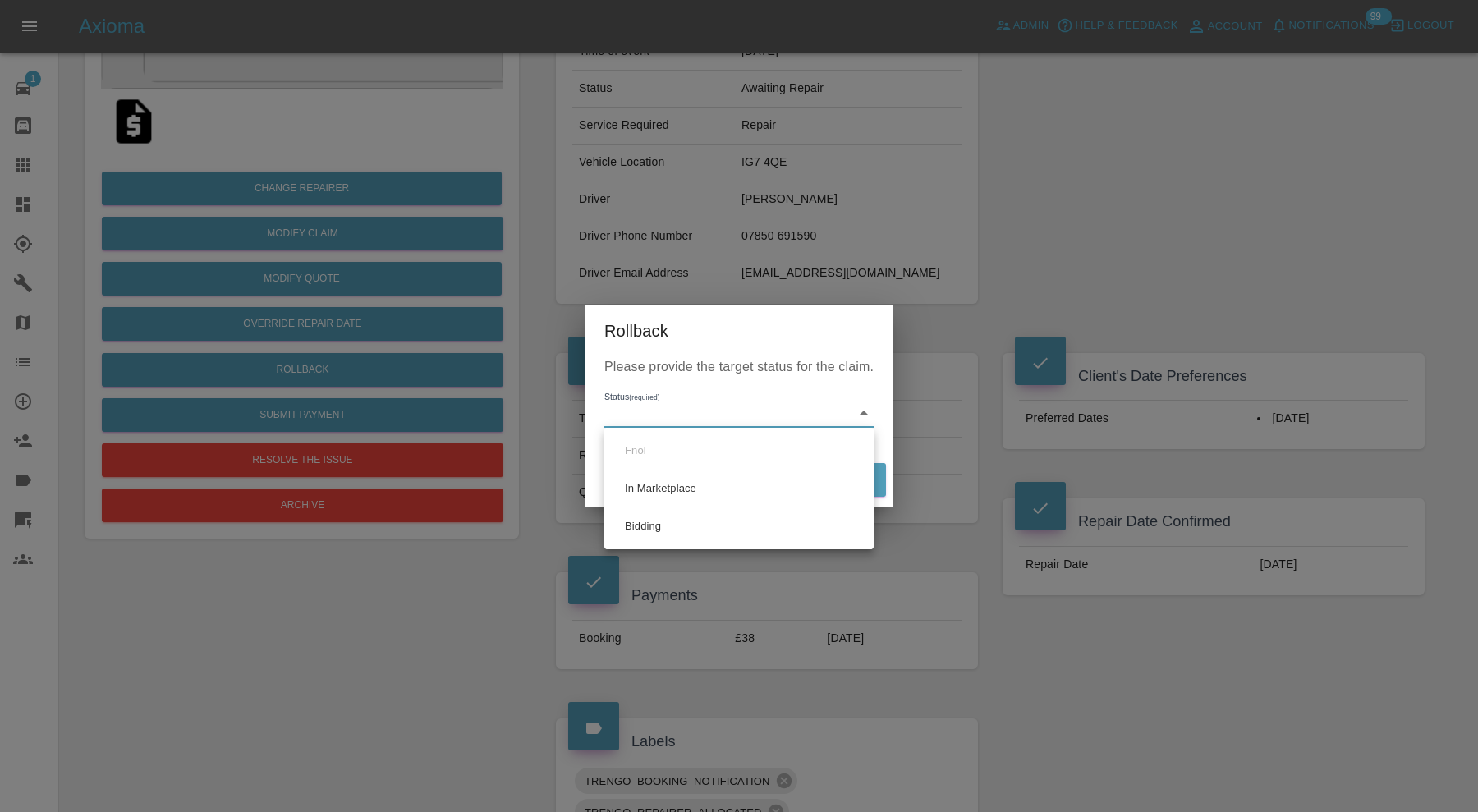
click at [674, 532] on li "Bidding" at bounding box center [738, 526] width 261 height 37
type input "bidding"
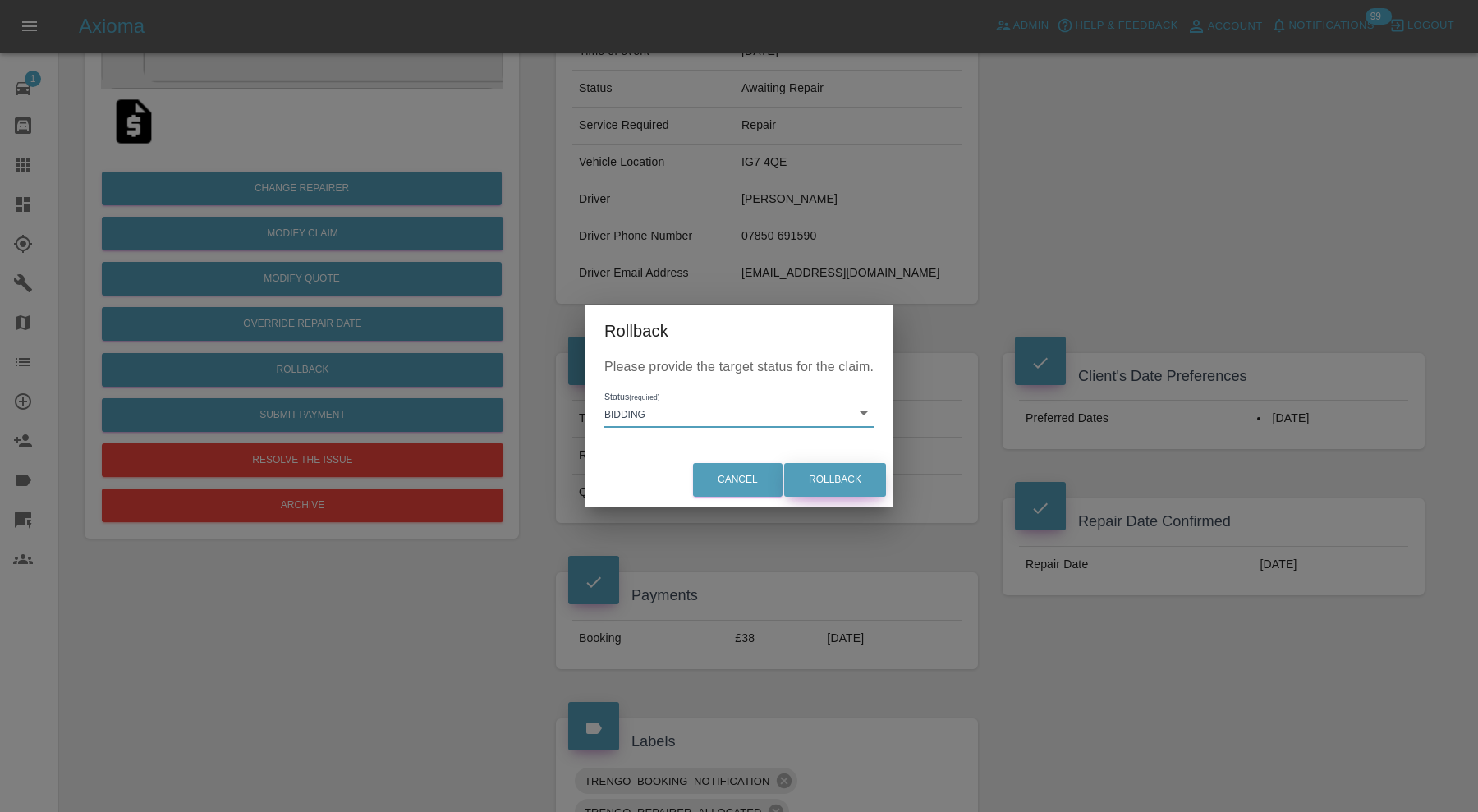
click at [858, 491] on button "Rollback" at bounding box center [835, 480] width 102 height 34
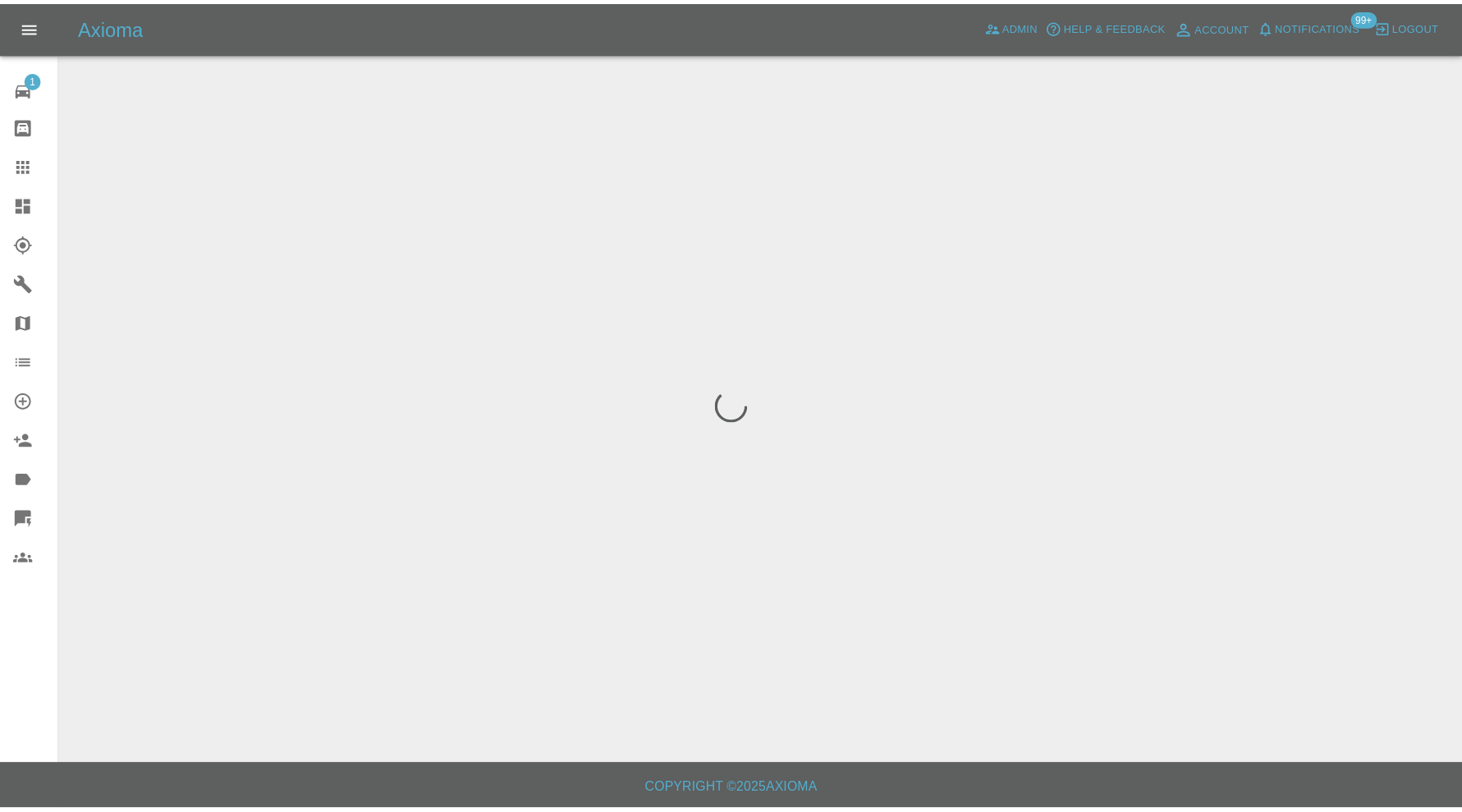
scroll to position [0, 0]
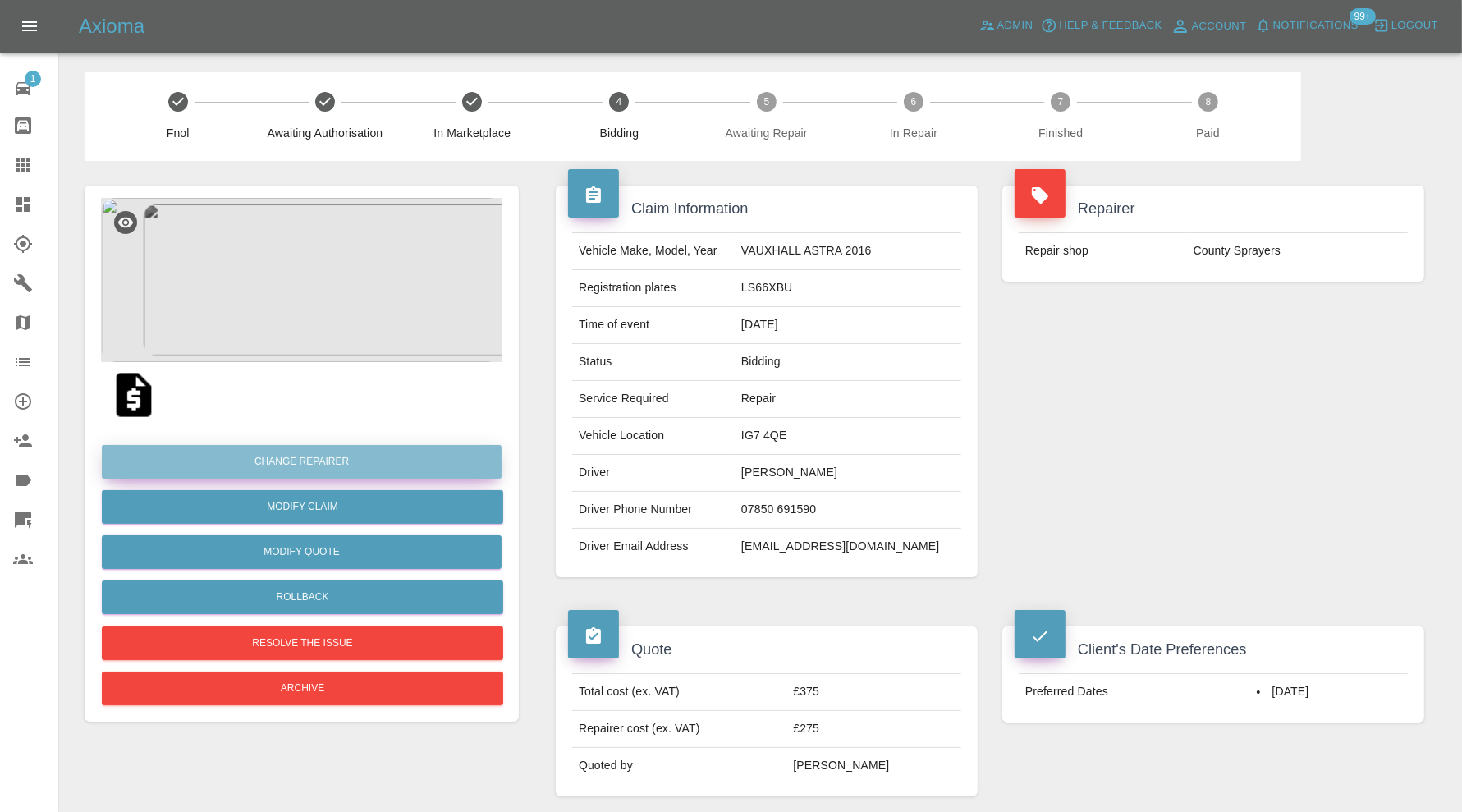
click at [377, 449] on button "Change Repairer" at bounding box center [302, 462] width 400 height 34
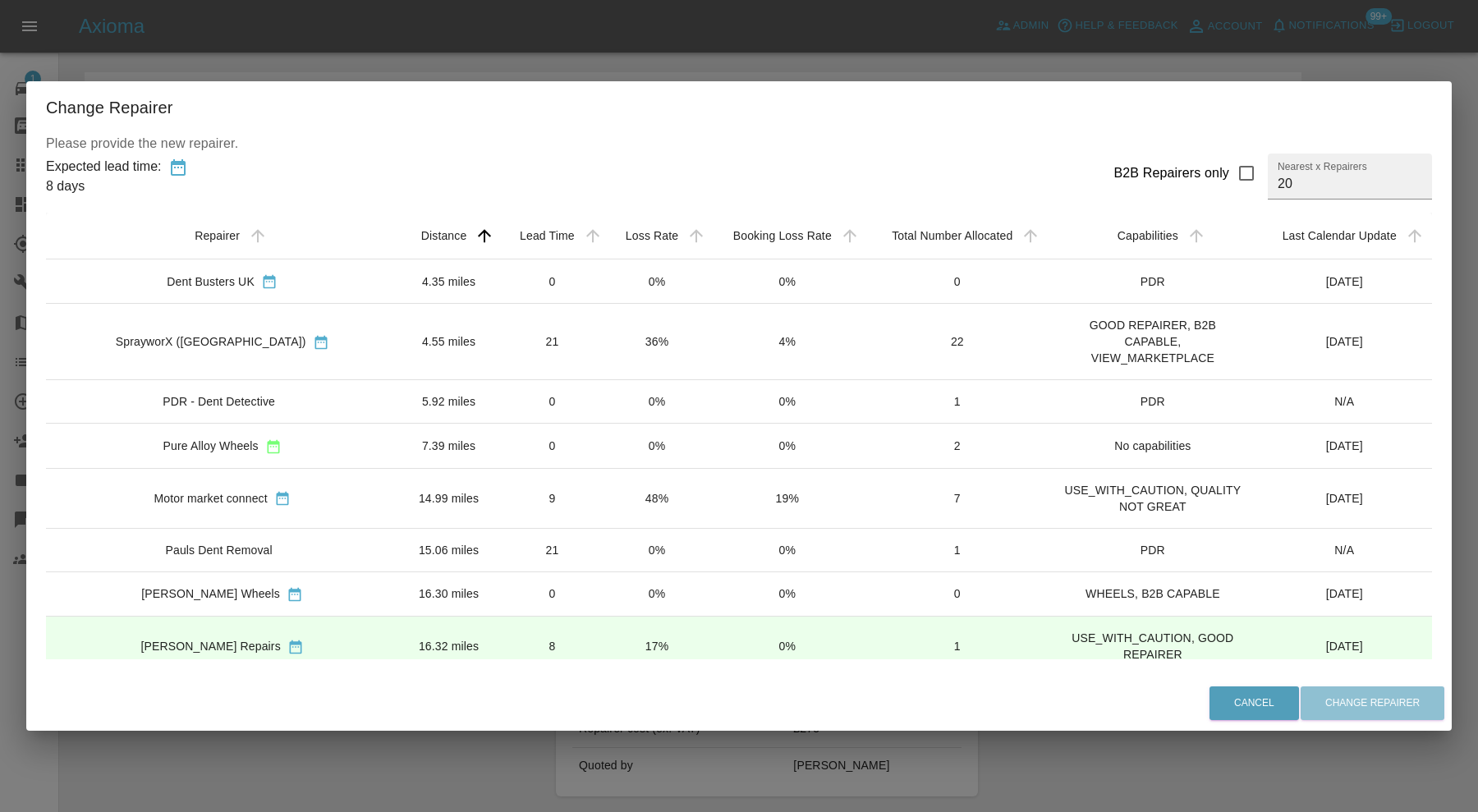
click at [499, 434] on td "0" at bounding box center [552, 445] width 106 height 44
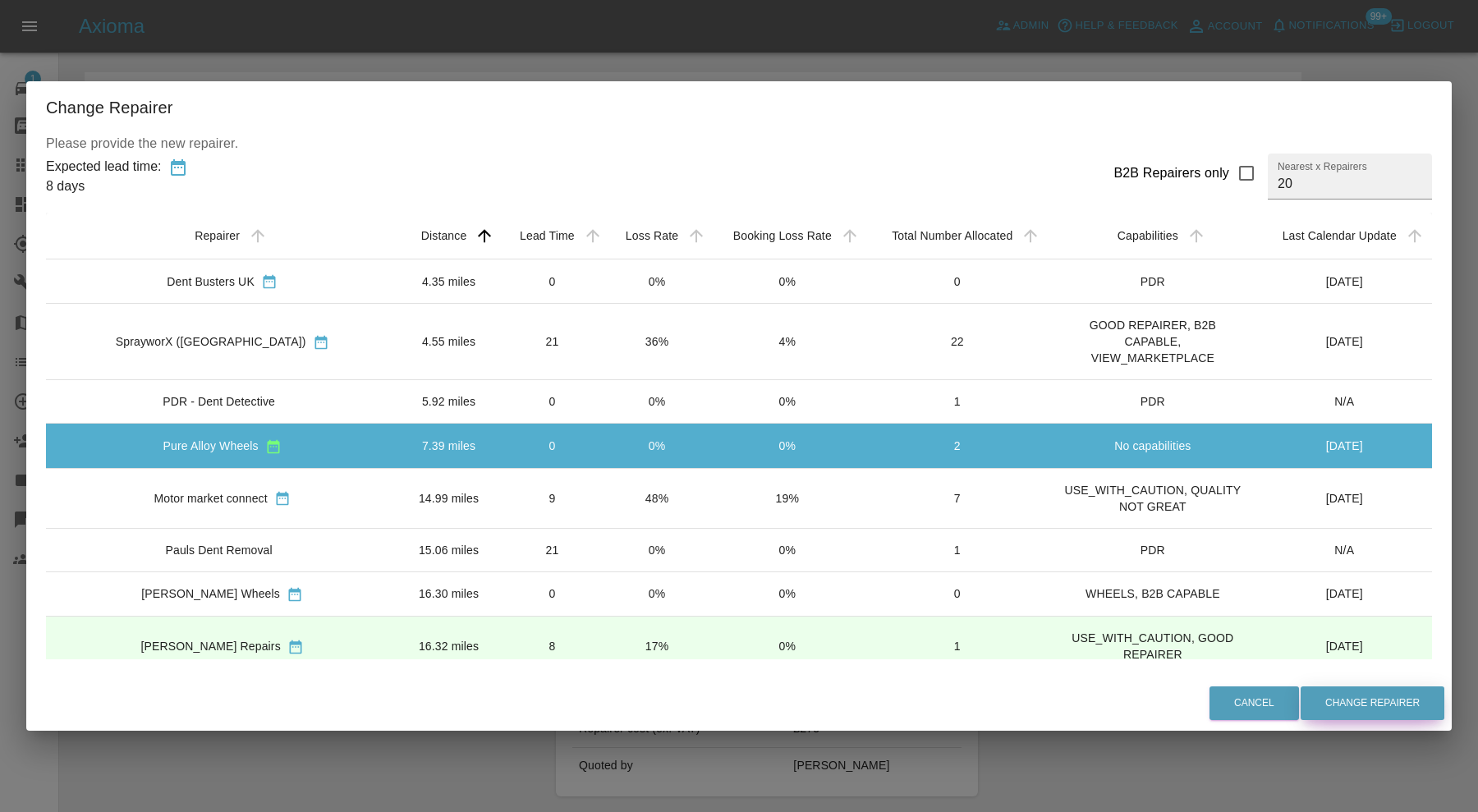
click at [1349, 705] on button "Change Repairer" at bounding box center [1371, 703] width 143 height 34
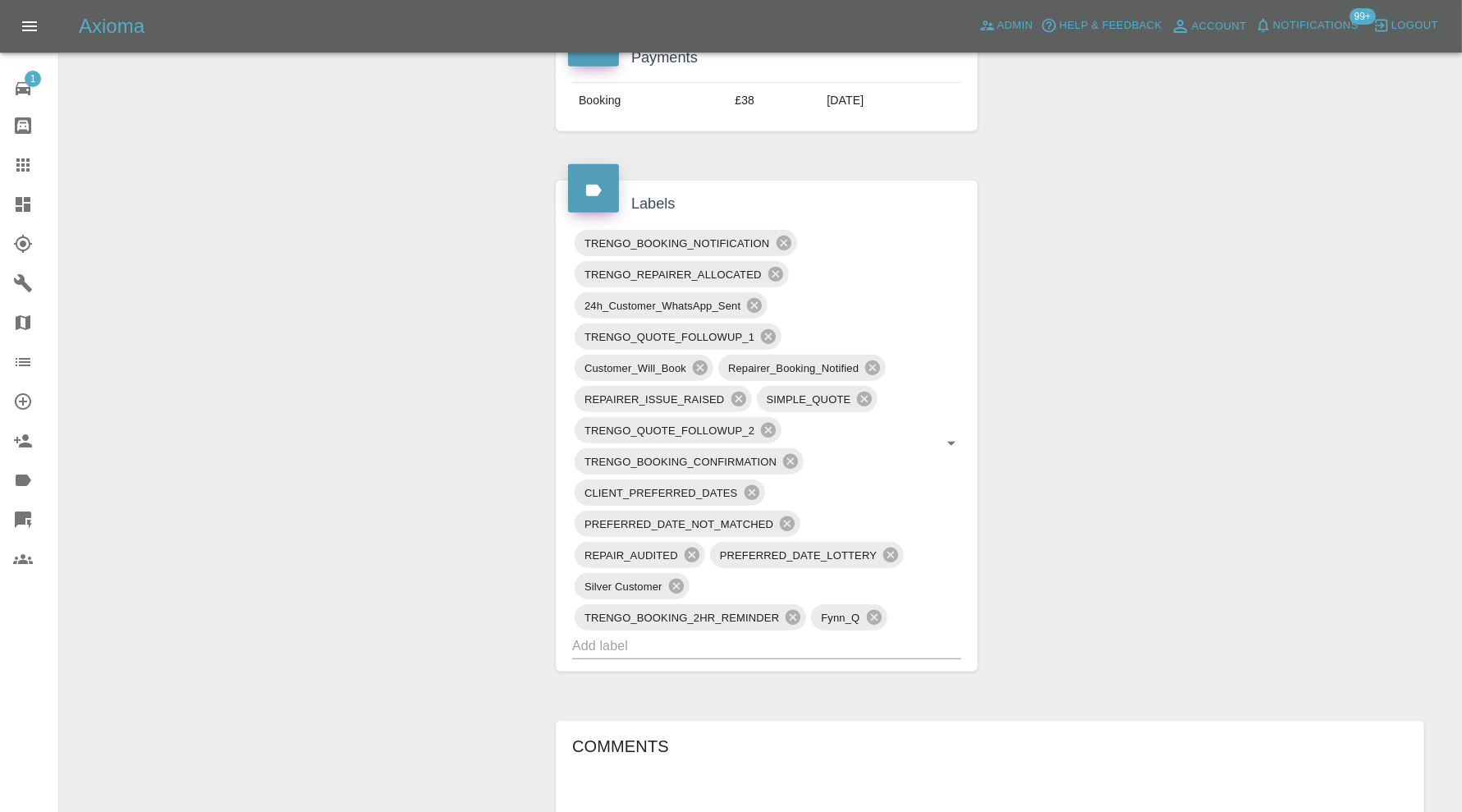
scroll to position [820, 0]
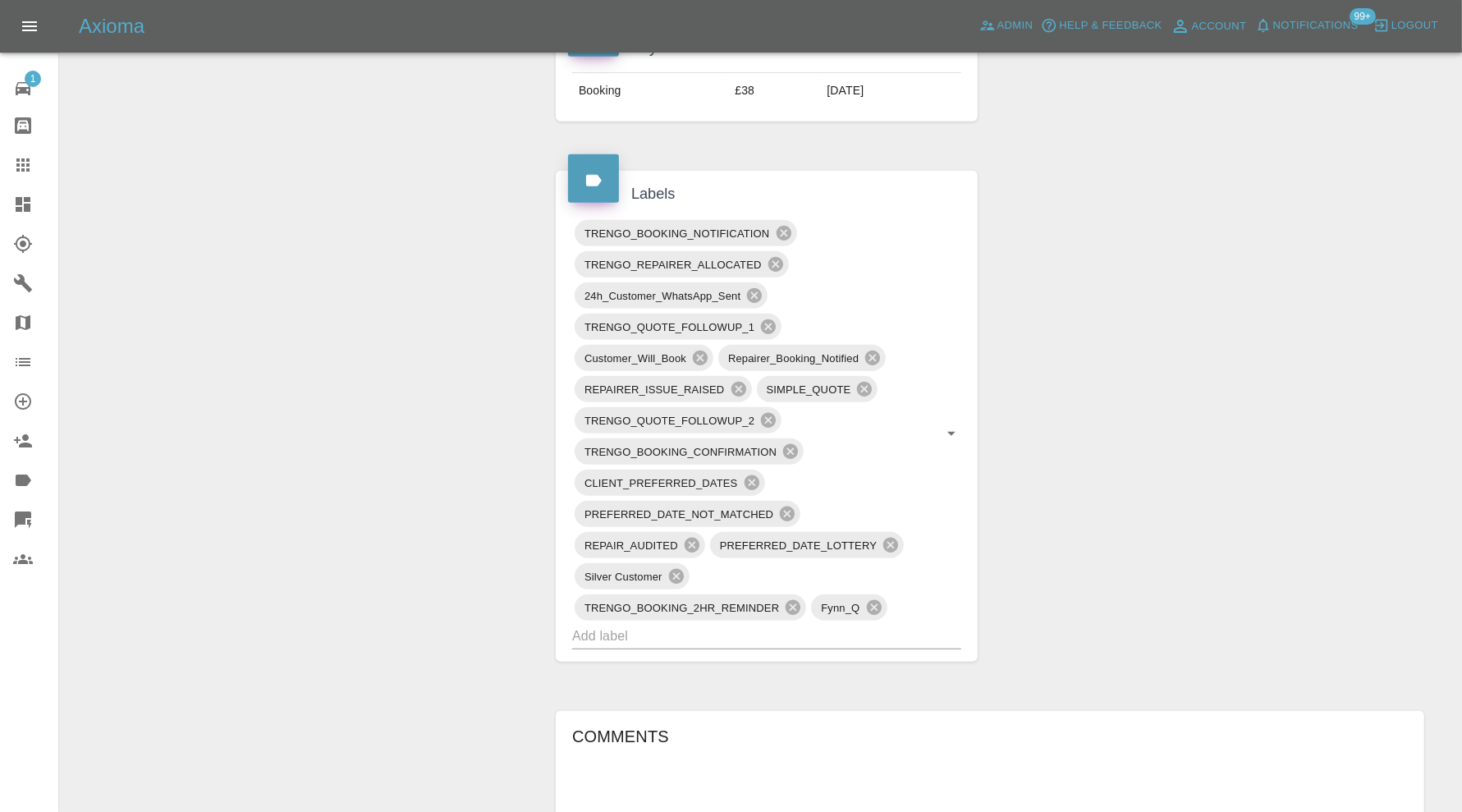
click at [787, 224] on icon at bounding box center [783, 232] width 18 height 18
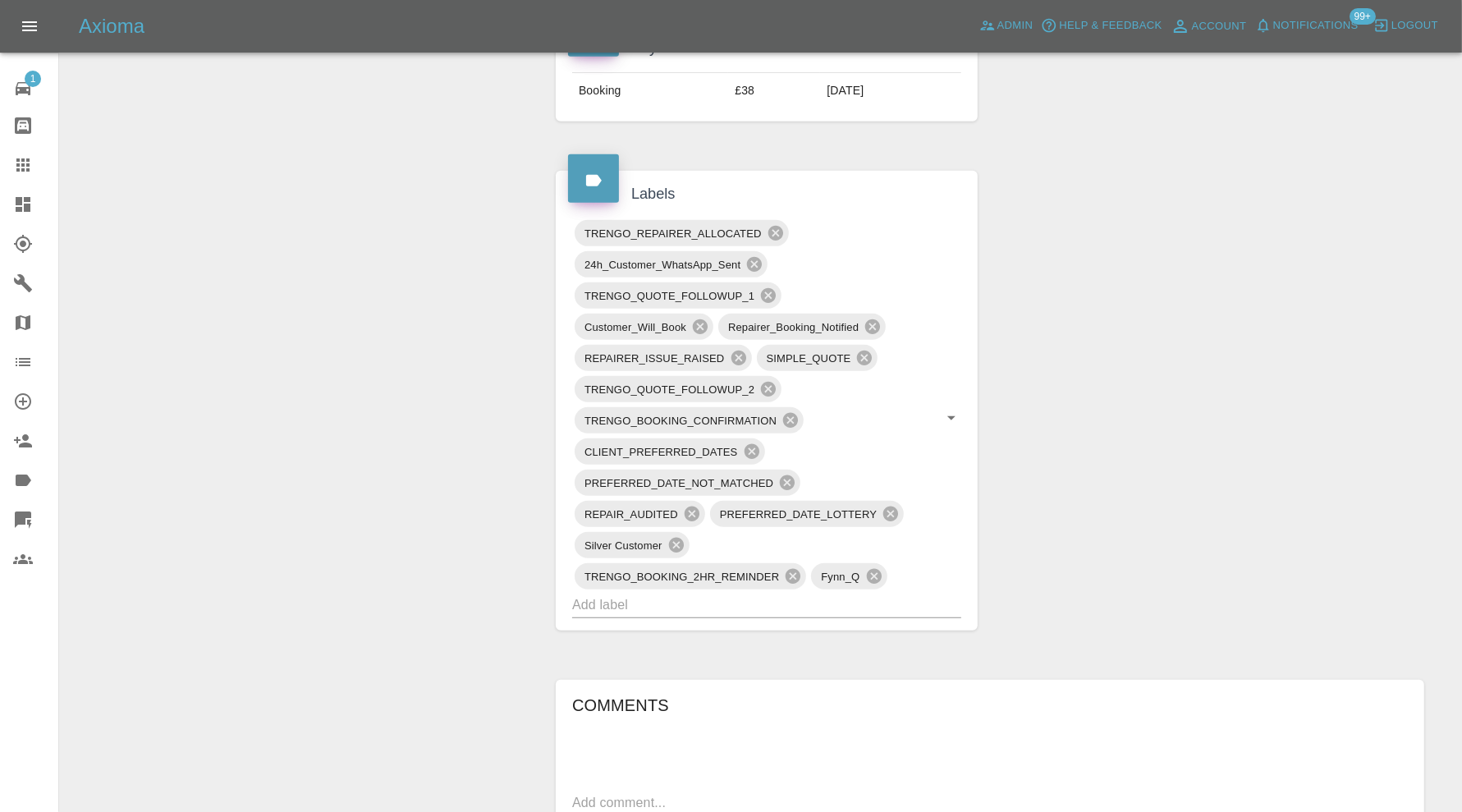
click at [752, 257] on icon at bounding box center [755, 264] width 15 height 15
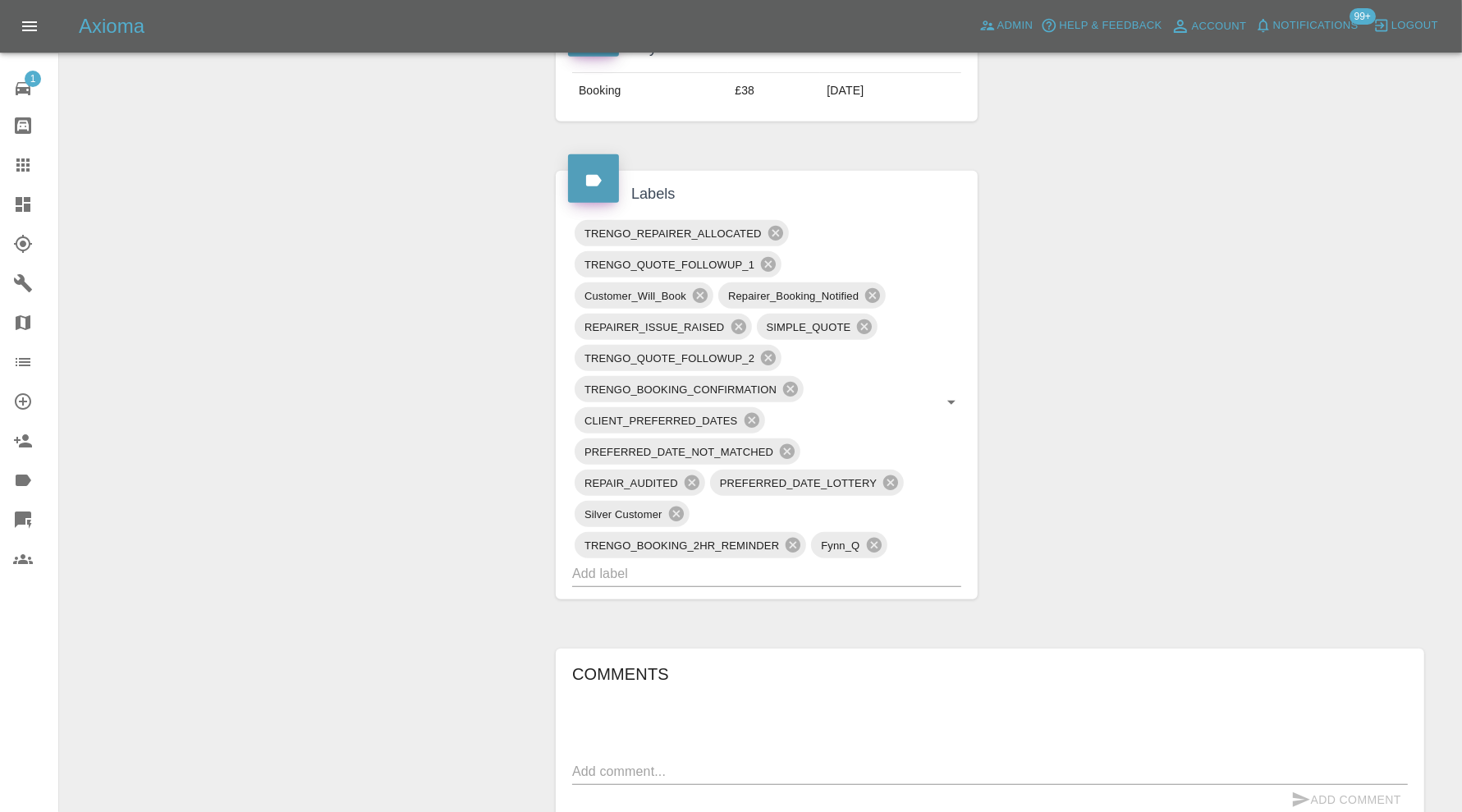
click at [700, 289] on icon at bounding box center [700, 295] width 18 height 18
click at [725, 289] on icon at bounding box center [729, 296] width 15 height 15
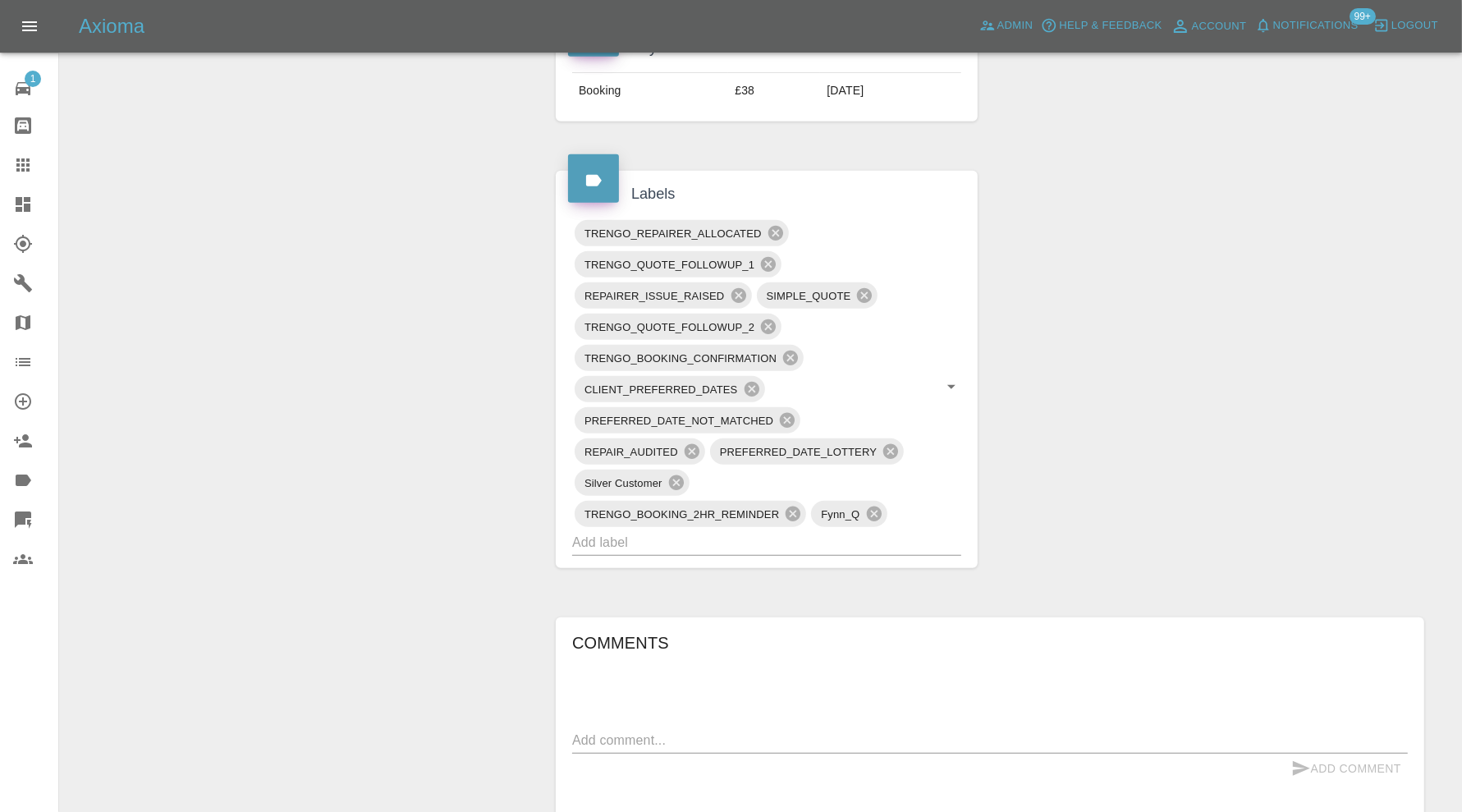
scroll to position [136, 0]
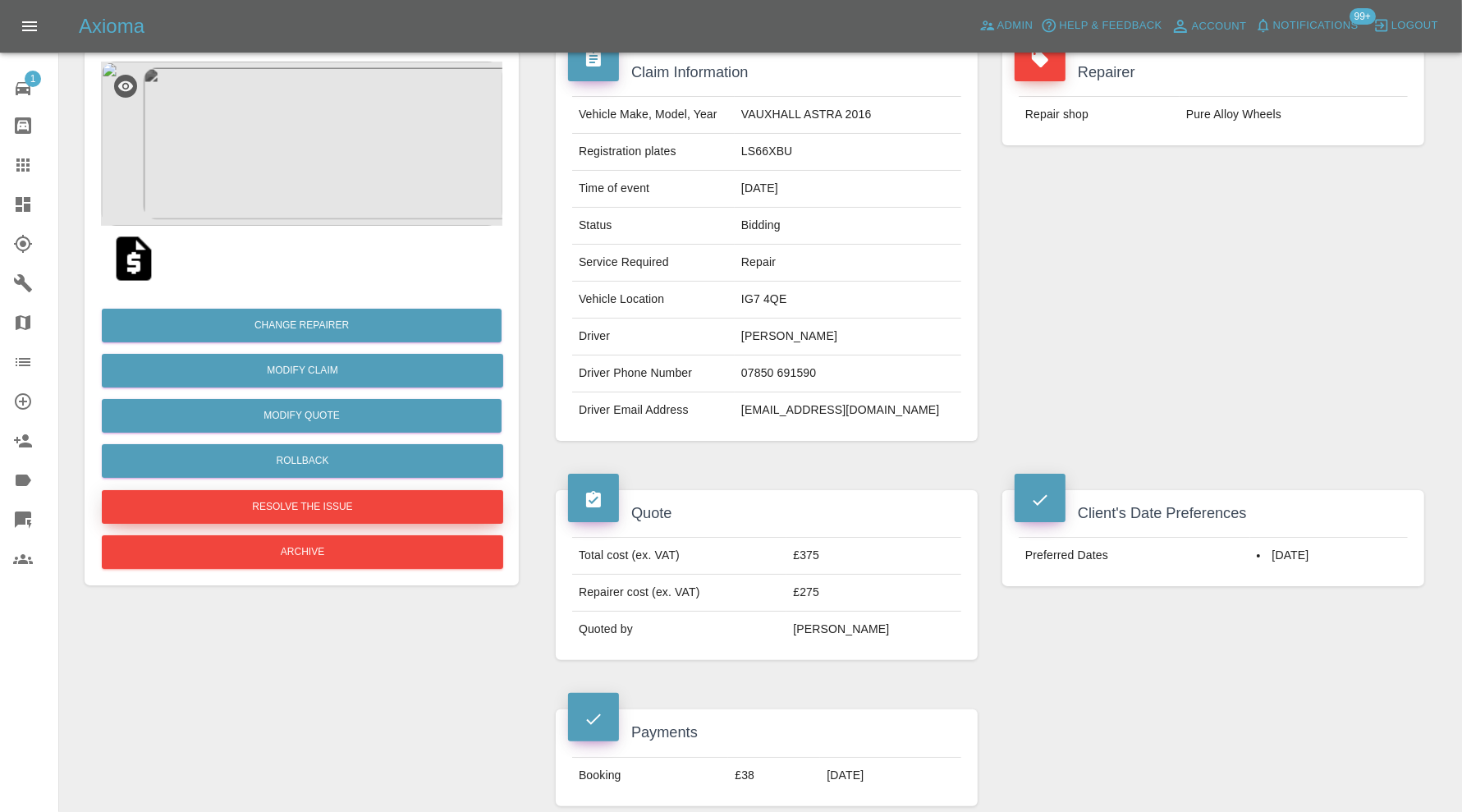
click at [332, 509] on button "Resolve the issue" at bounding box center [303, 507] width 402 height 34
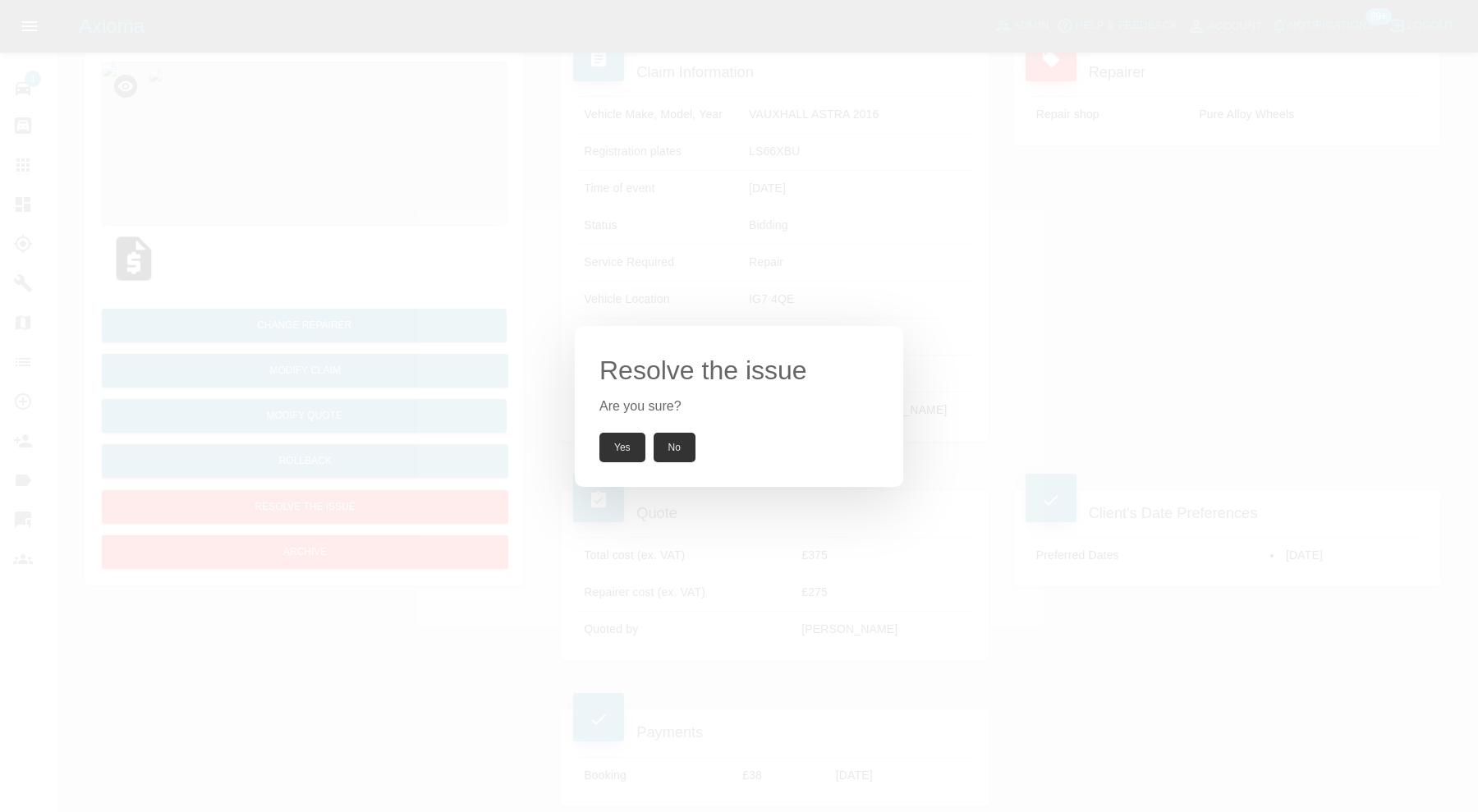
click at [613, 444] on button "Yes" at bounding box center [622, 448] width 46 height 30
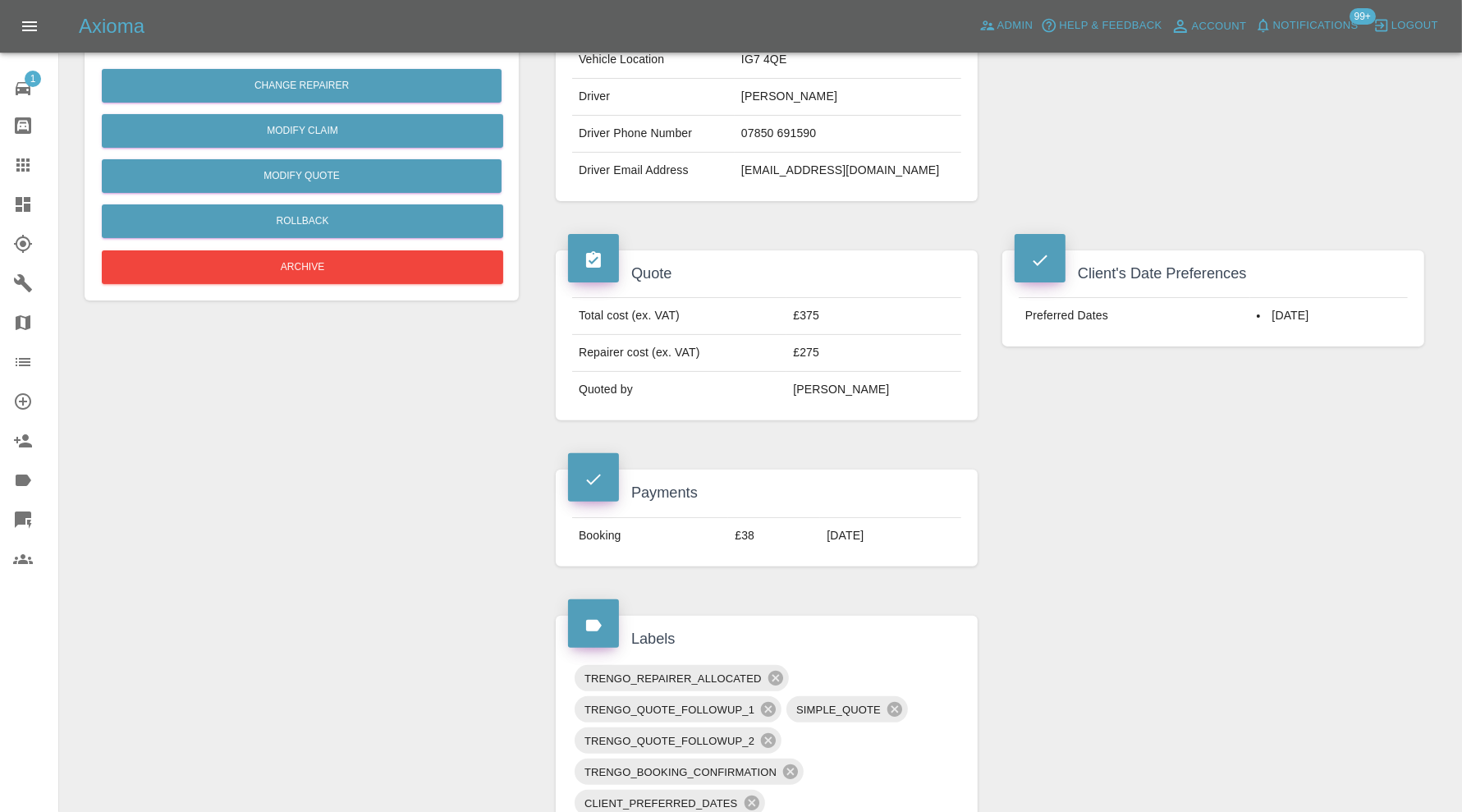
scroll to position [547, 0]
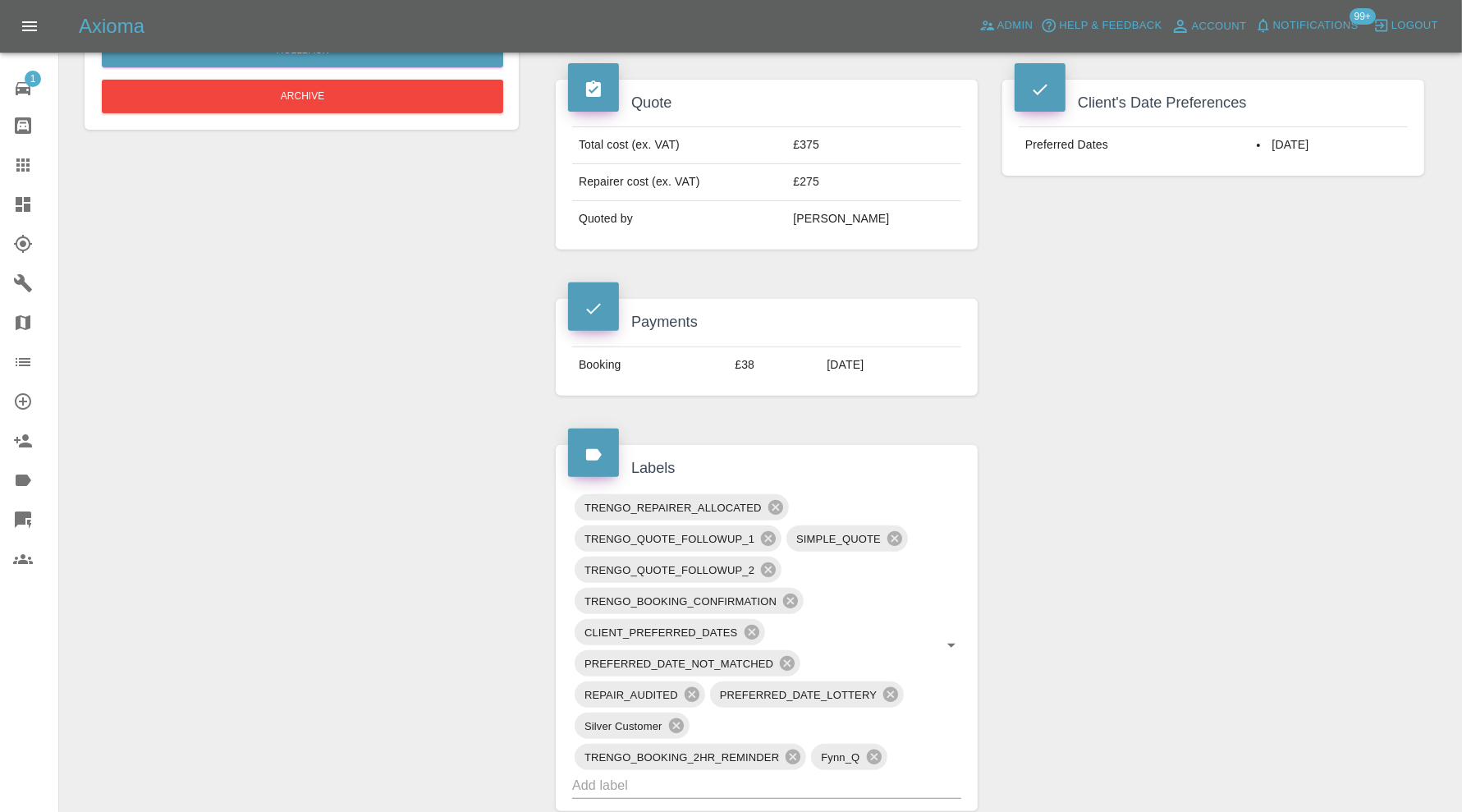
click at [790, 594] on icon at bounding box center [790, 601] width 15 height 15
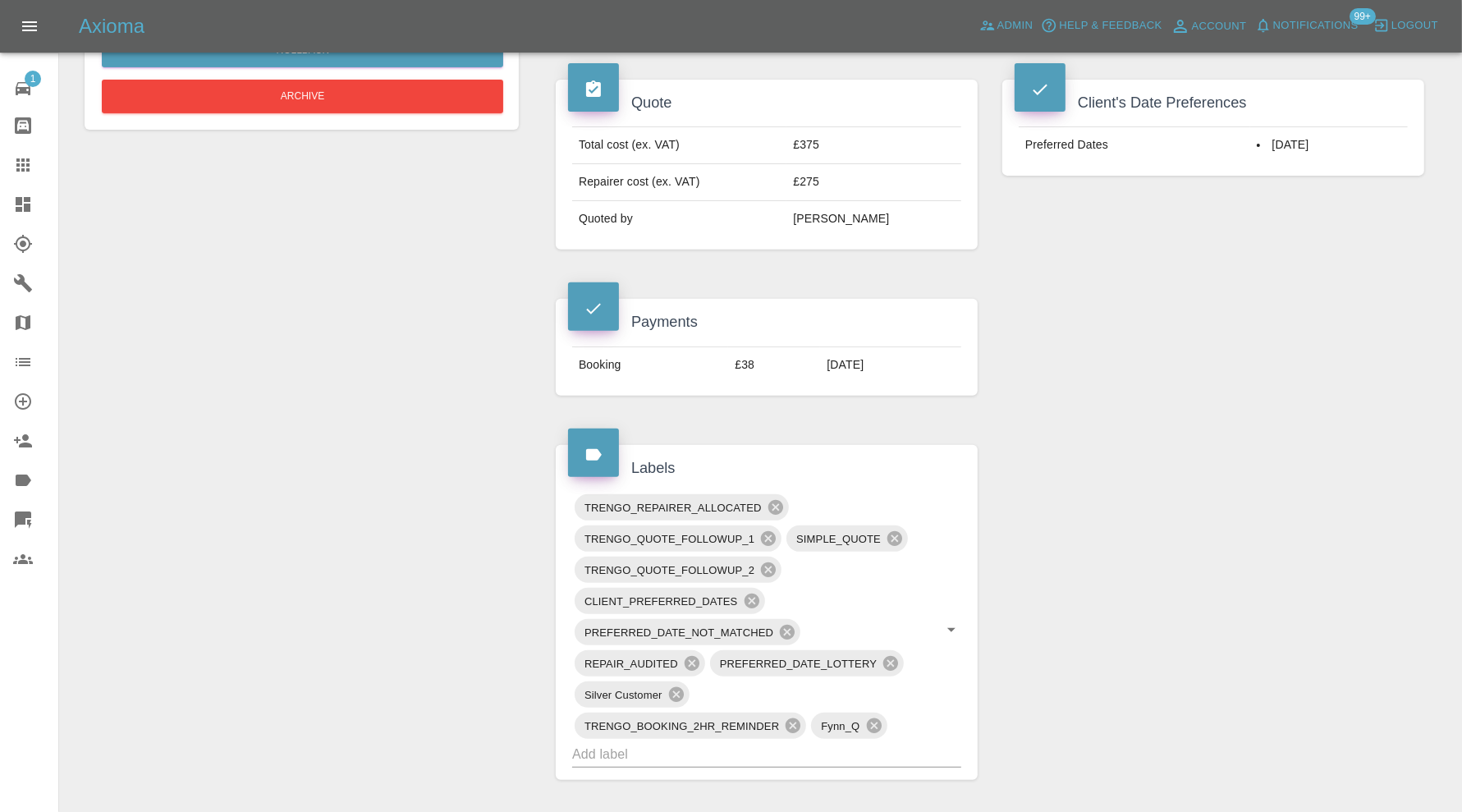
click at [782, 623] on icon at bounding box center [787, 631] width 18 height 18
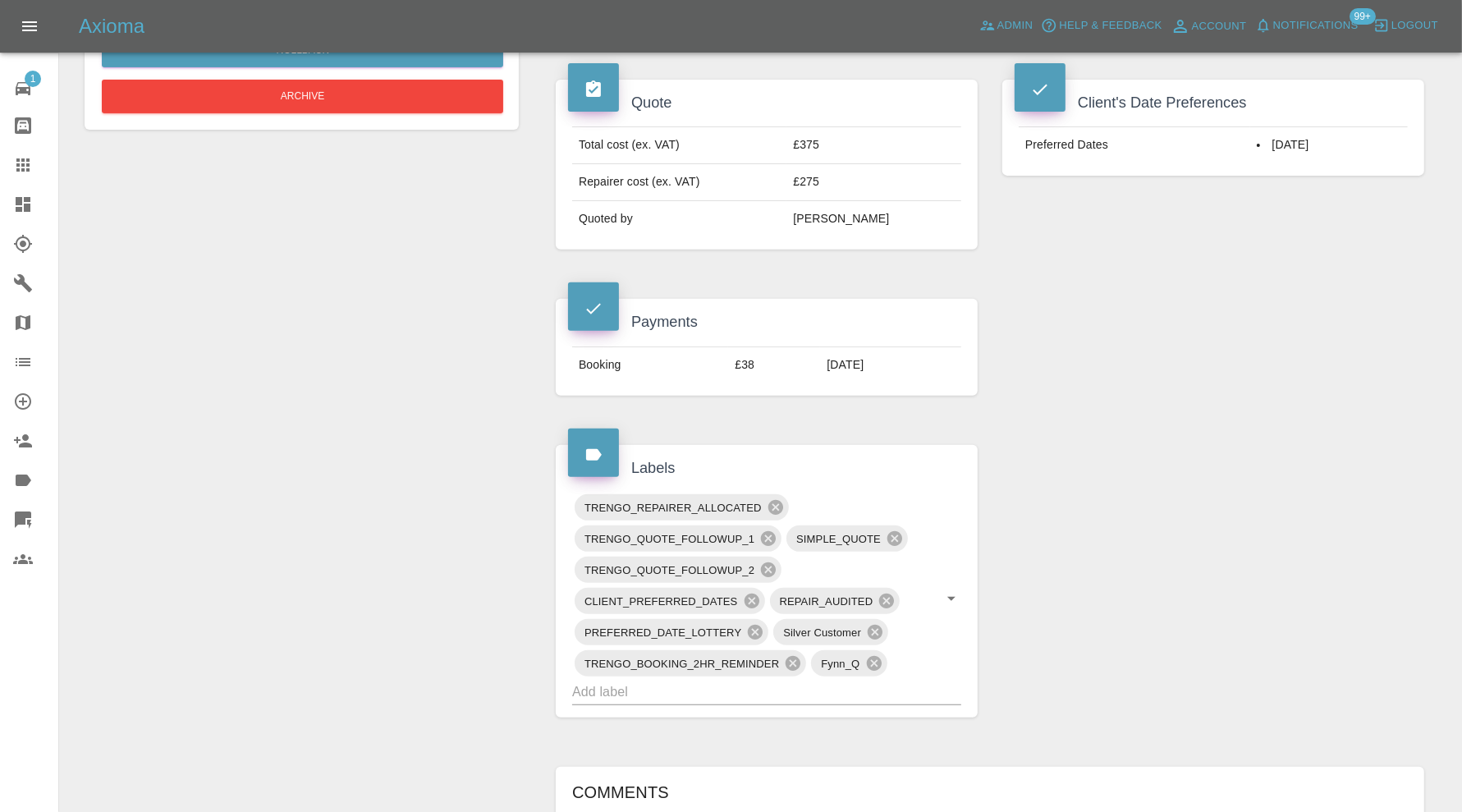
click at [799, 657] on icon at bounding box center [793, 663] width 15 height 15
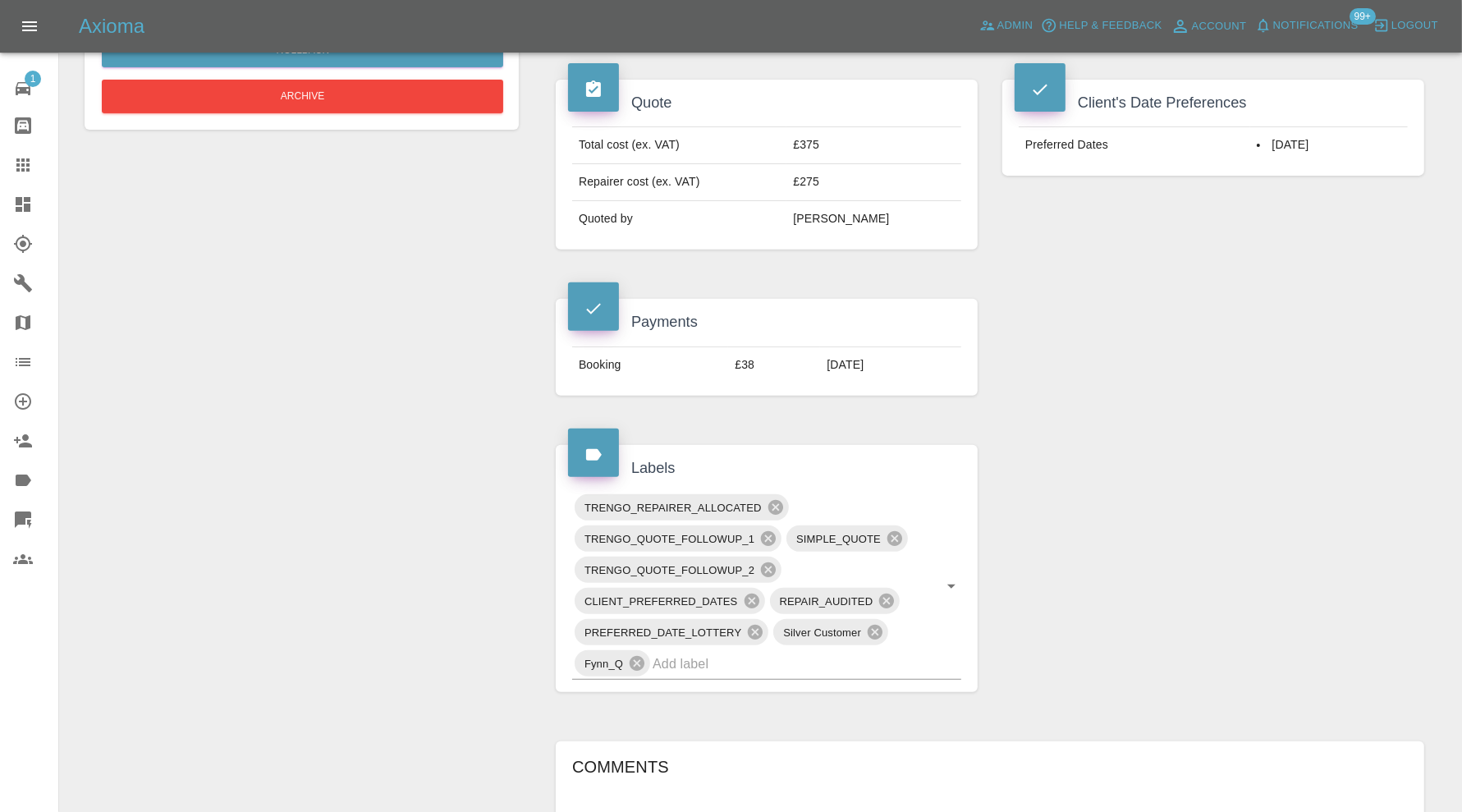
click at [799, 657] on input "text" at bounding box center [784, 663] width 262 height 25
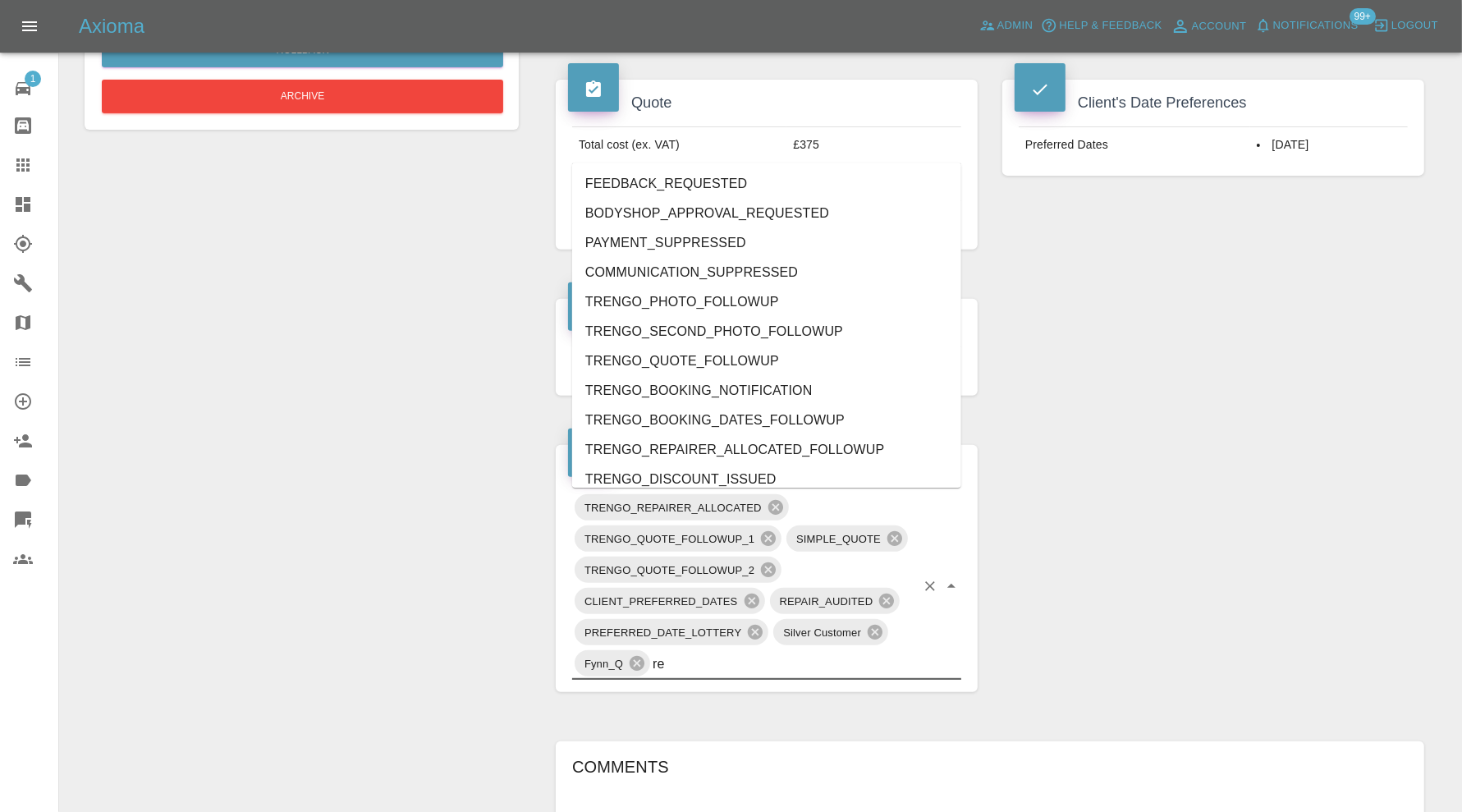
type input "rea"
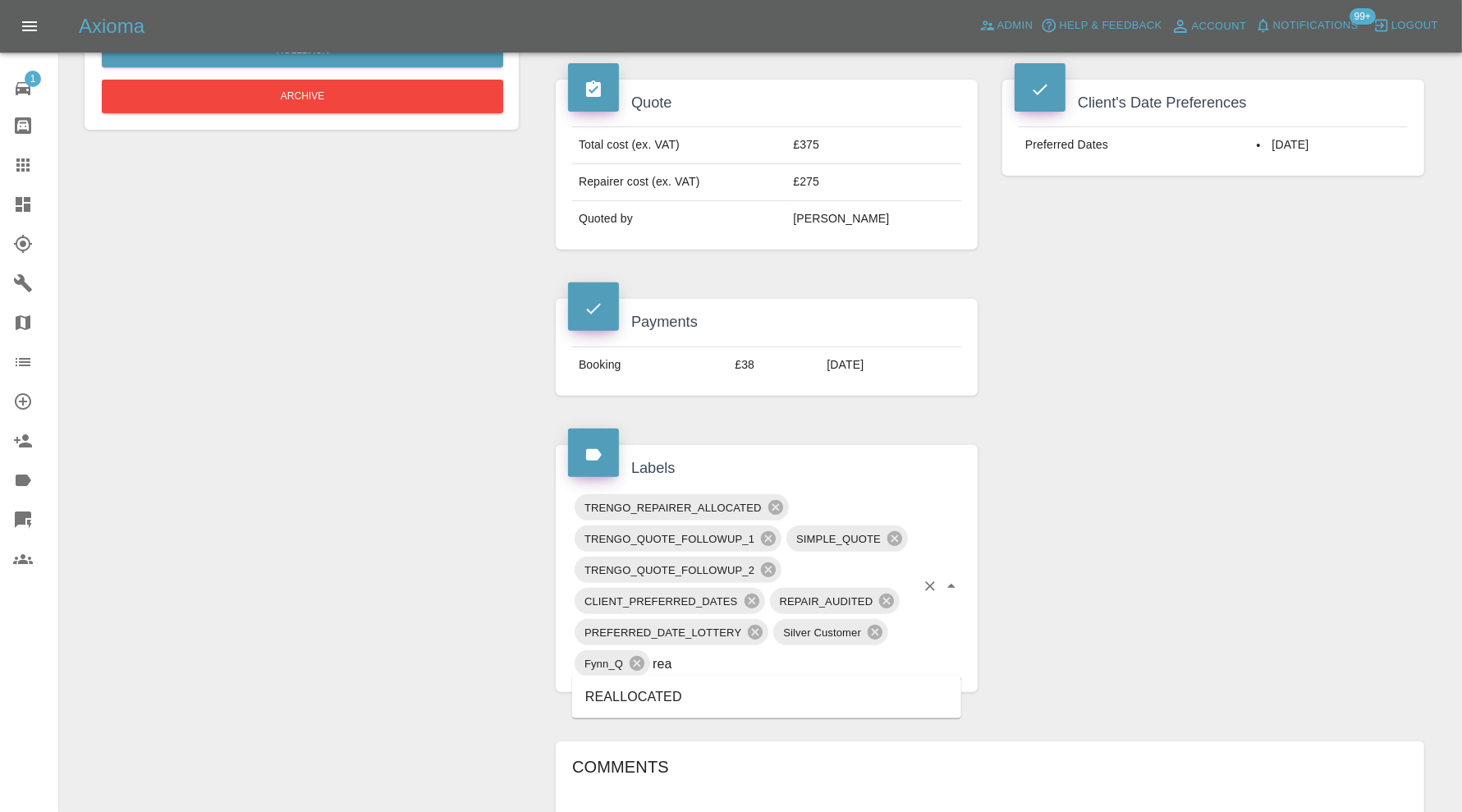
click at [698, 688] on li "REALLOCATED" at bounding box center [766, 697] width 389 height 30
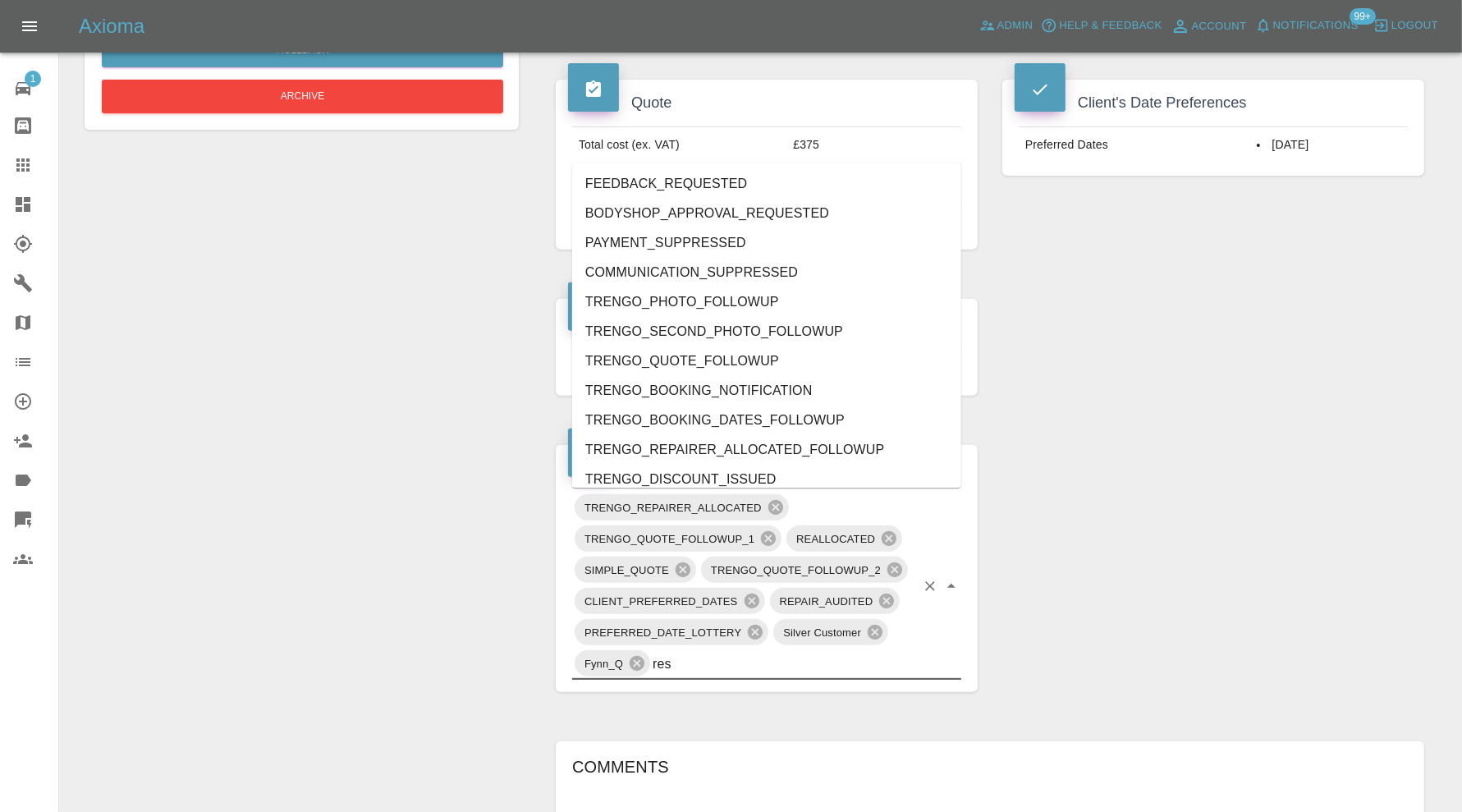
type input "resc"
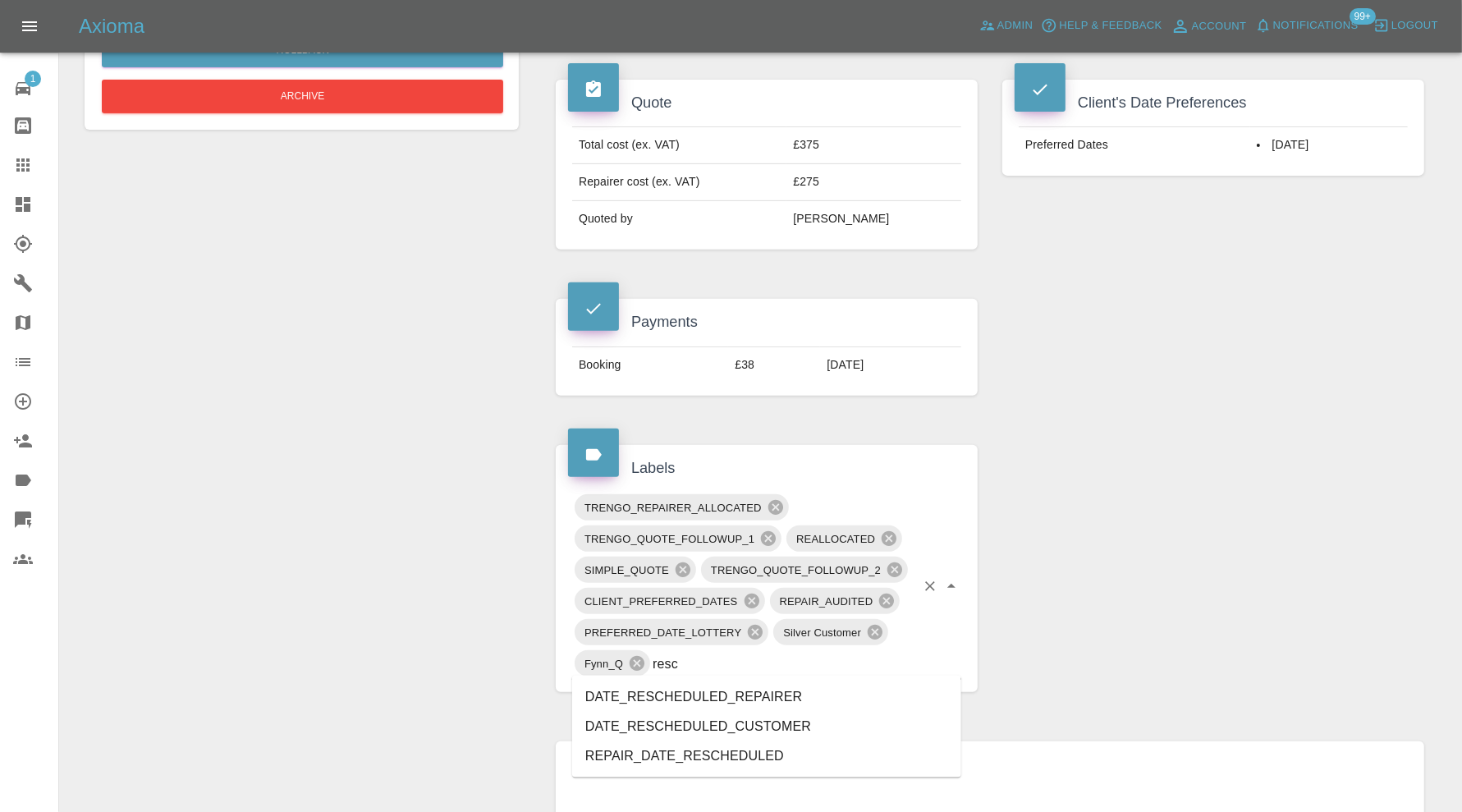
click at [707, 747] on li "REPAIR_DATE_RESCHEDULED" at bounding box center [766, 756] width 389 height 30
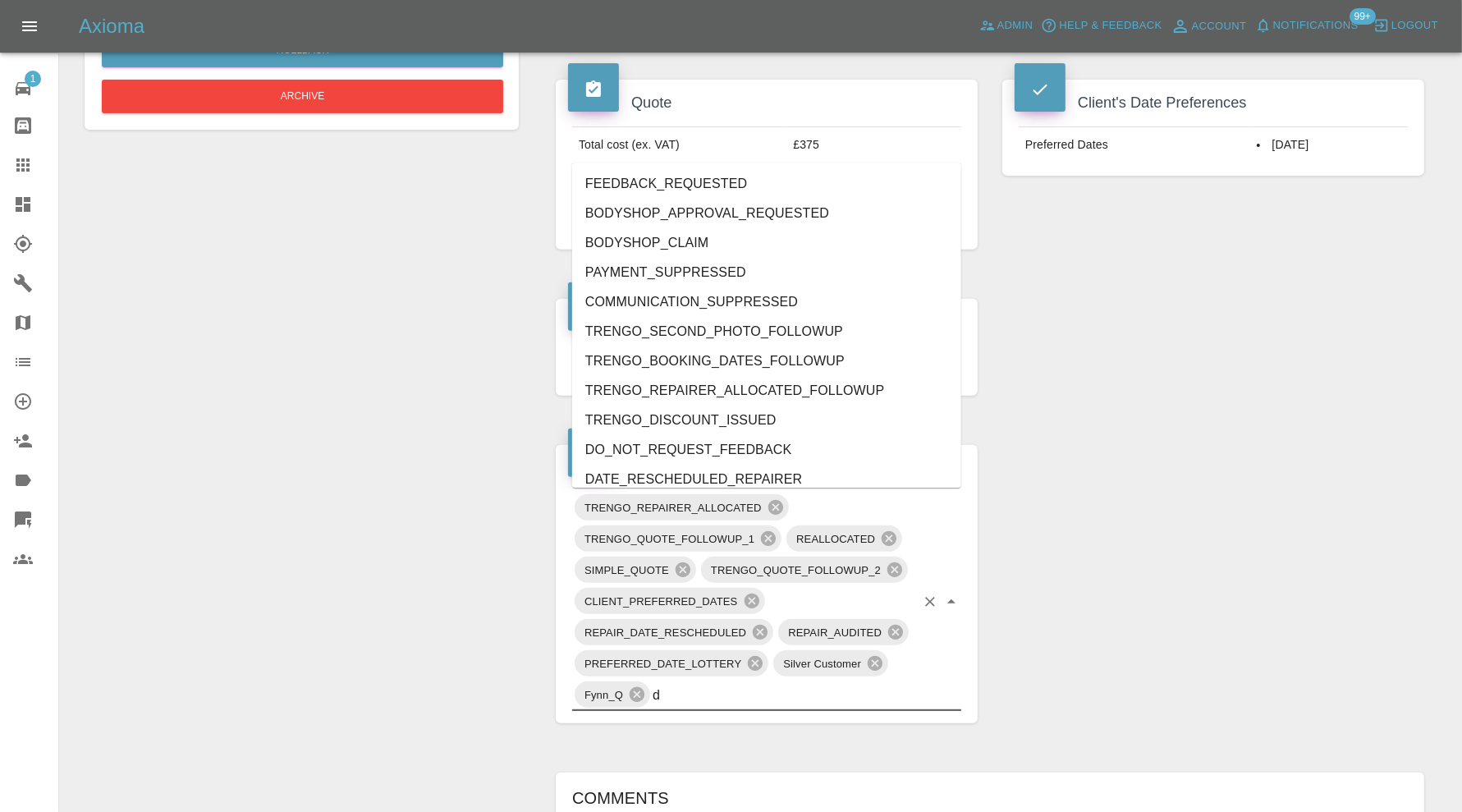
type input "do"
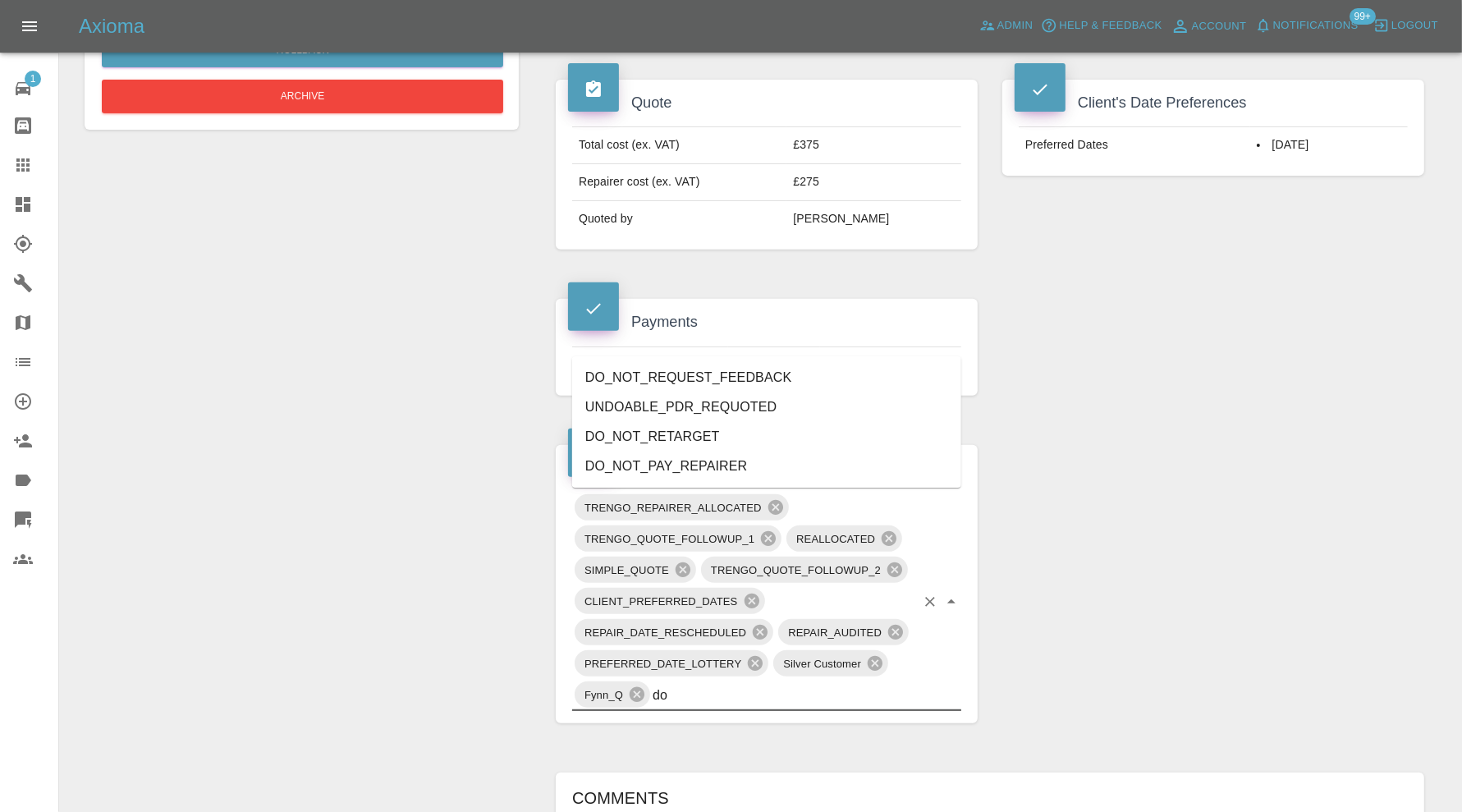
click at [727, 375] on li "DO_NOT_REQUEST_FEEDBACK" at bounding box center [766, 377] width 389 height 30
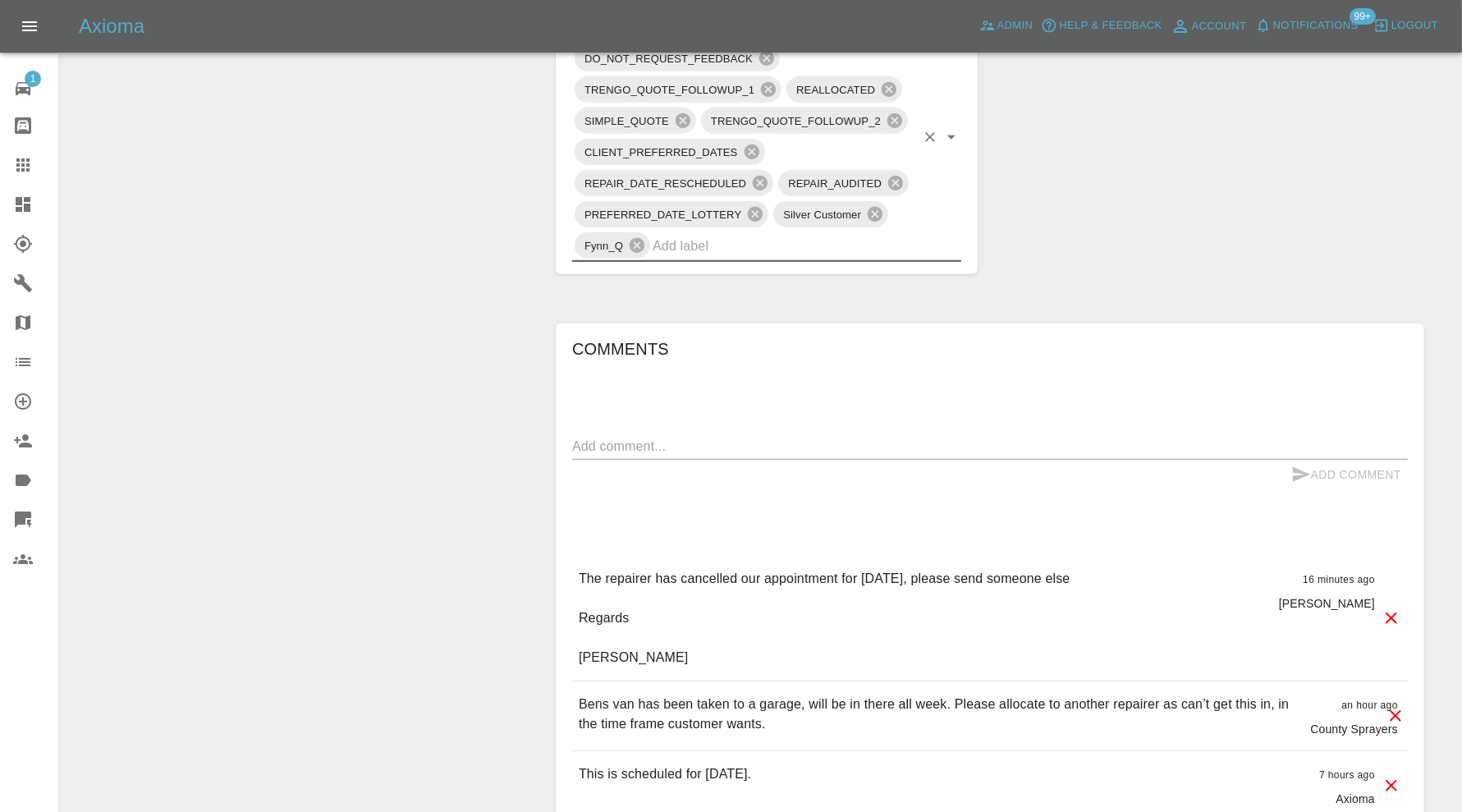
scroll to position [1026, 0]
click at [1010, 447] on textarea at bounding box center [990, 446] width 835 height 19
type textarea "Reallocated and rebooking"
click at [1307, 465] on icon "submit" at bounding box center [1301, 474] width 20 height 20
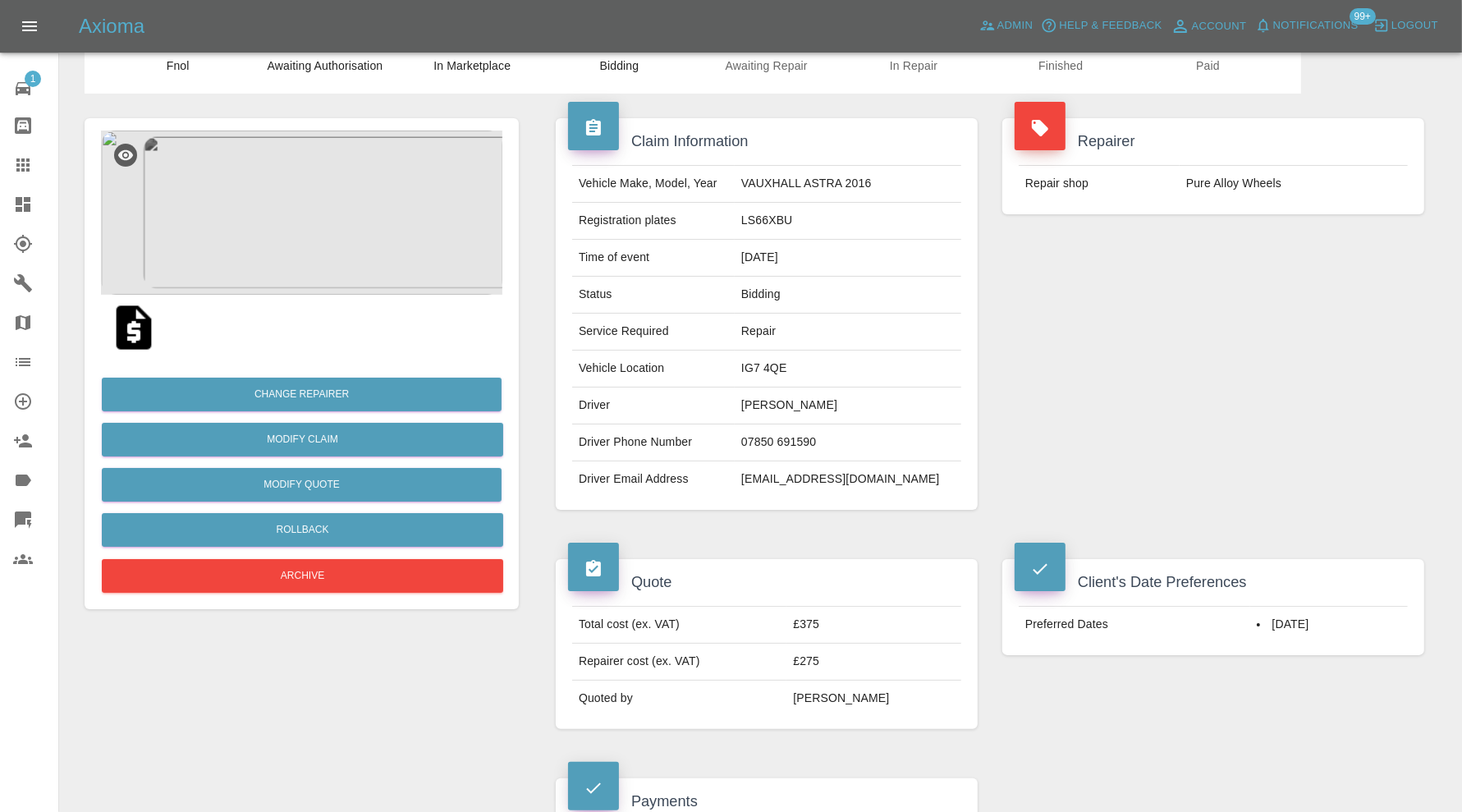
scroll to position [0, 0]
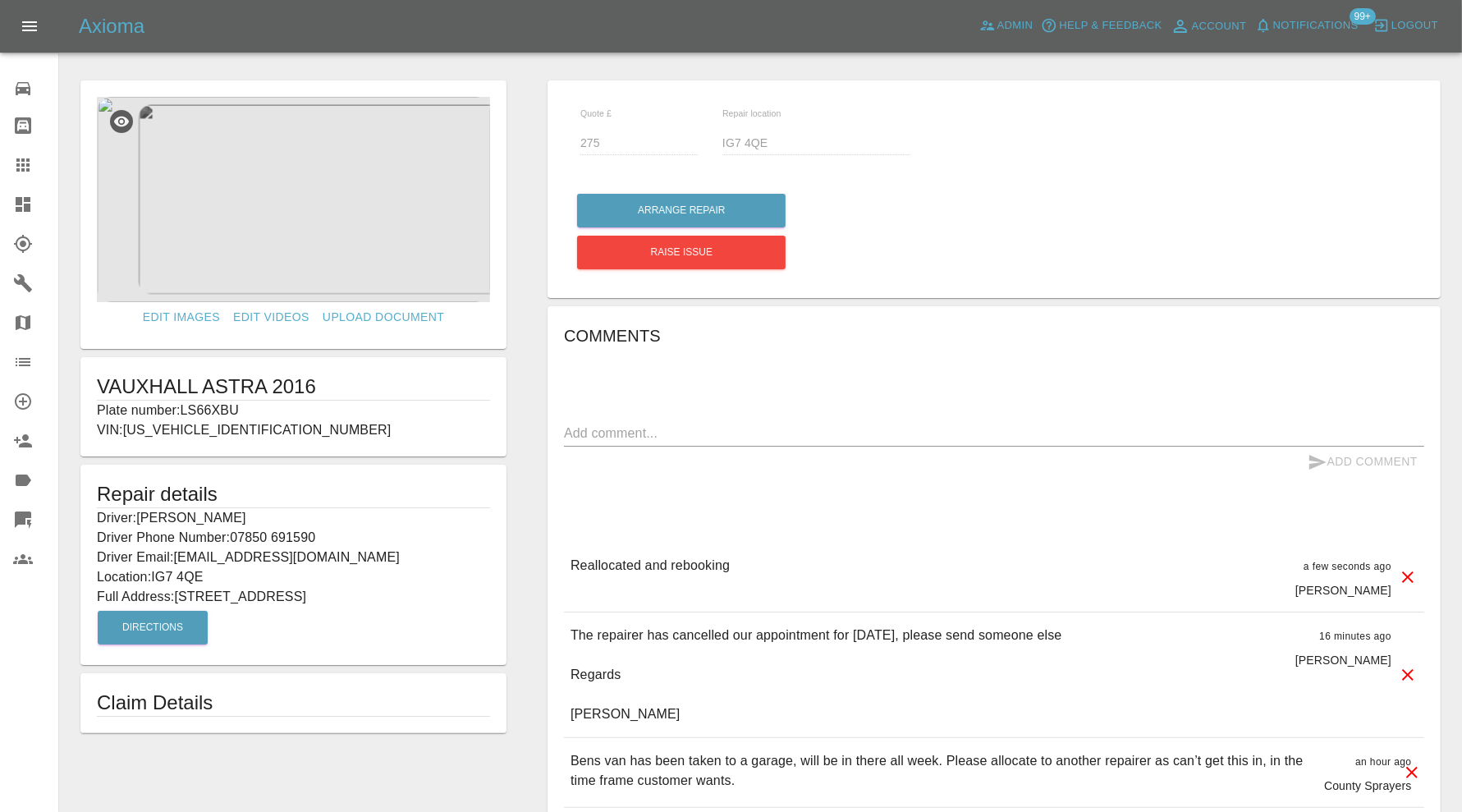
click at [22, 163] on icon at bounding box center [22, 165] width 20 height 20
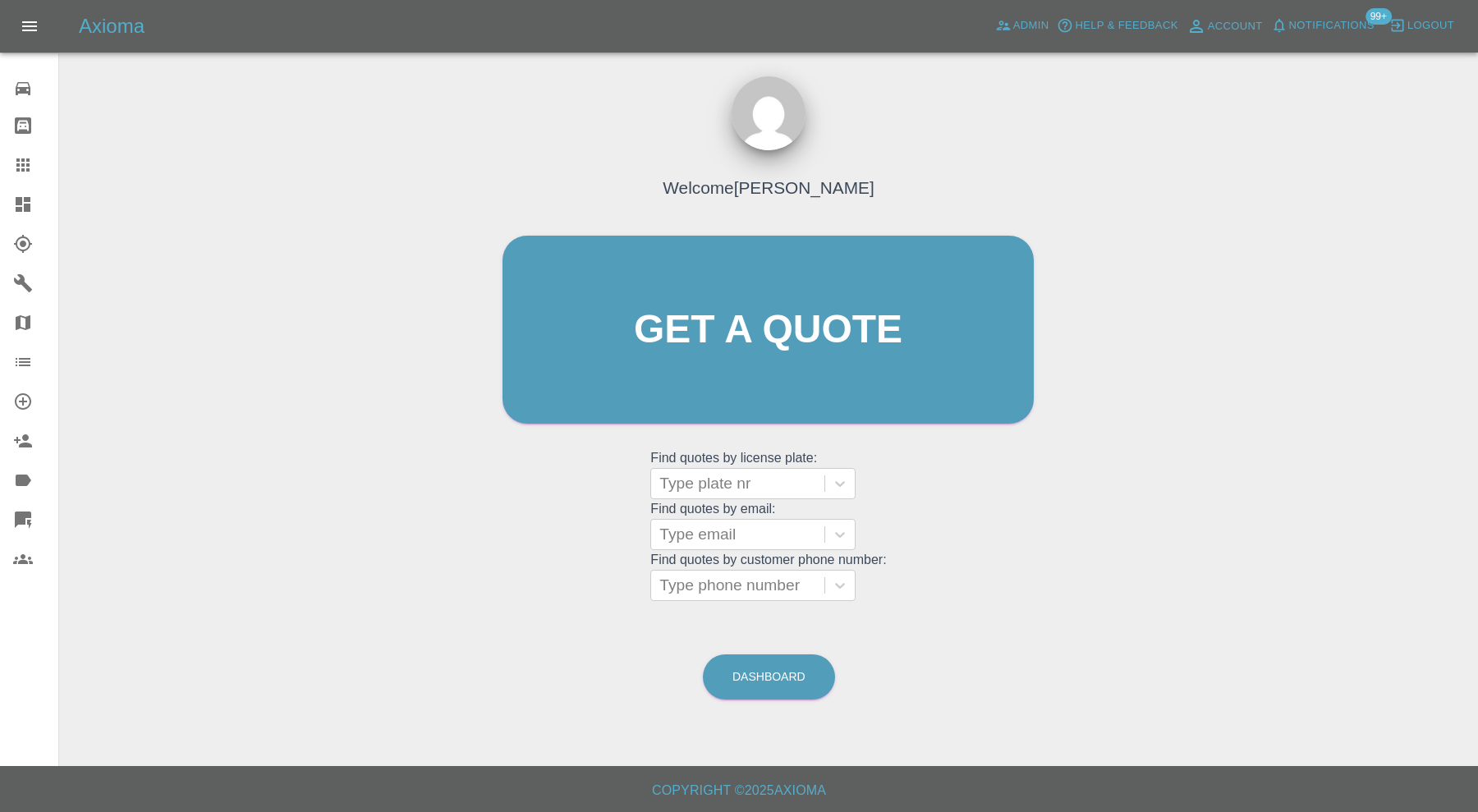
click at [674, 468] on div "Type plate nr" at bounding box center [752, 483] width 205 height 31
type input "af18"
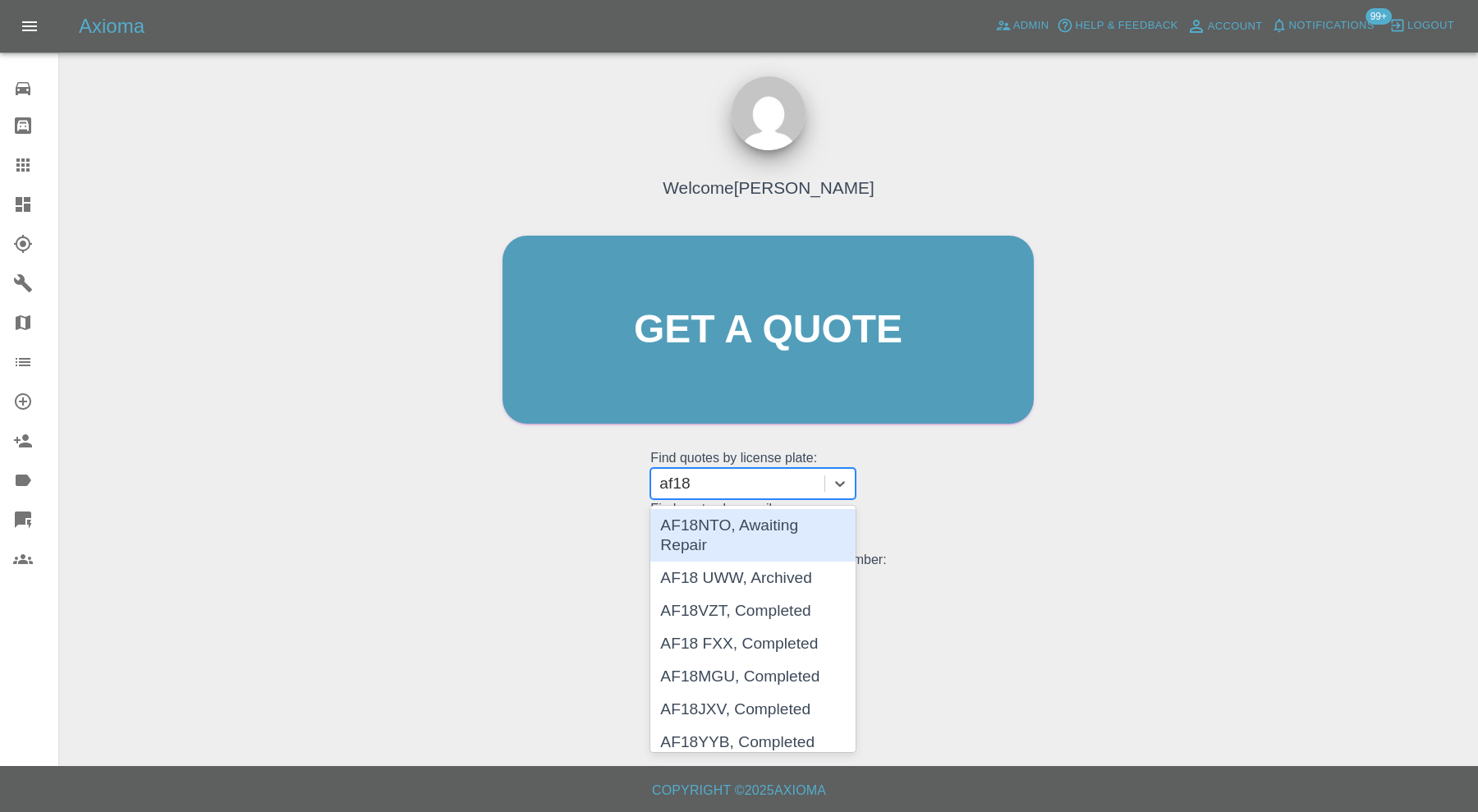
click at [717, 530] on div "AF18NTO, Awaiting Repair" at bounding box center [752, 535] width 205 height 52
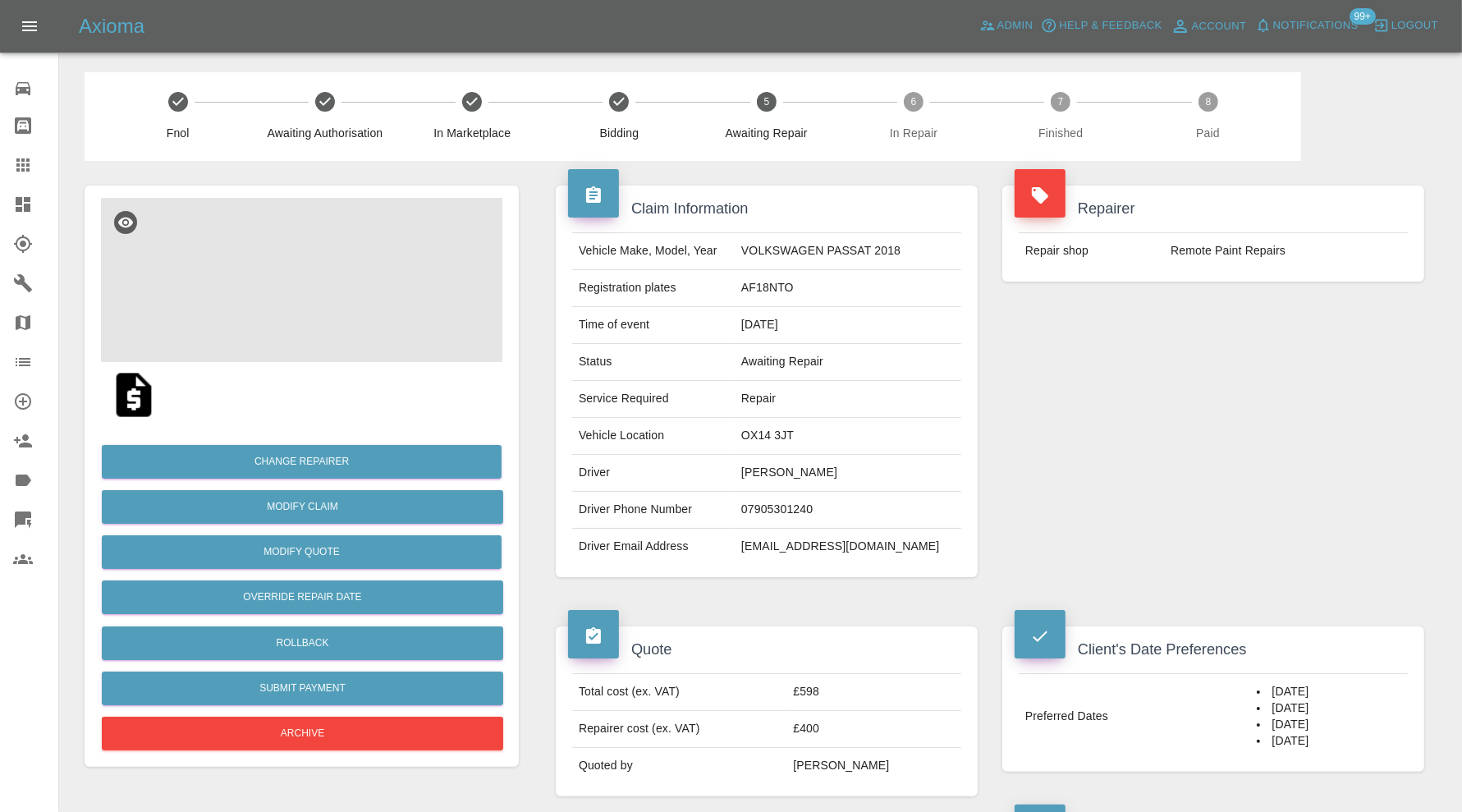
click at [282, 287] on img at bounding box center [302, 279] width 402 height 164
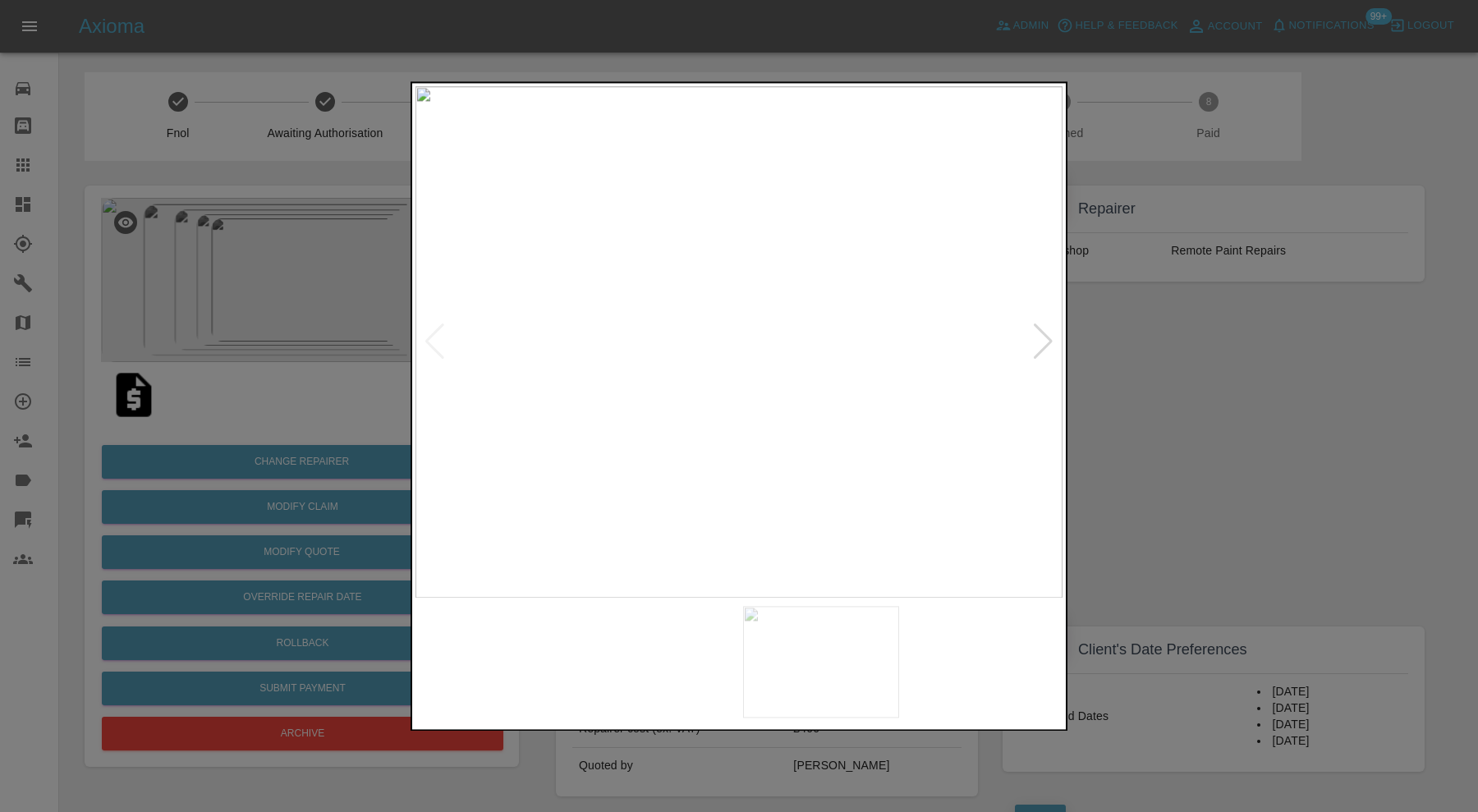
click at [598, 691] on img at bounding box center [658, 661] width 156 height 111
click at [803, 655] on img at bounding box center [820, 661] width 156 height 111
click at [907, 661] on img at bounding box center [984, 661] width 156 height 111
click at [1042, 333] on div at bounding box center [1043, 342] width 22 height 37
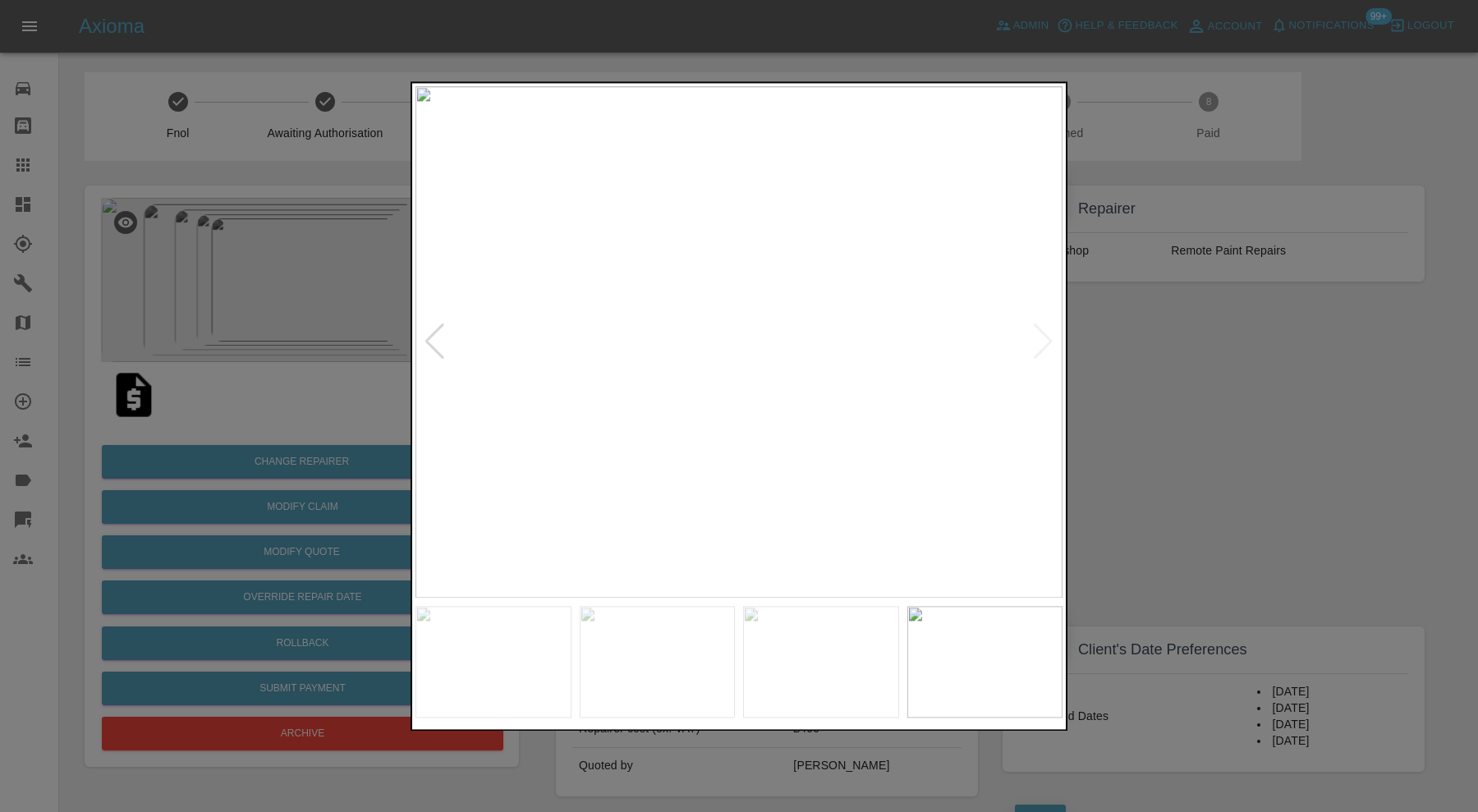
click at [1042, 333] on img at bounding box center [738, 342] width 647 height 511
click at [1120, 341] on div at bounding box center [739, 406] width 1478 height 812
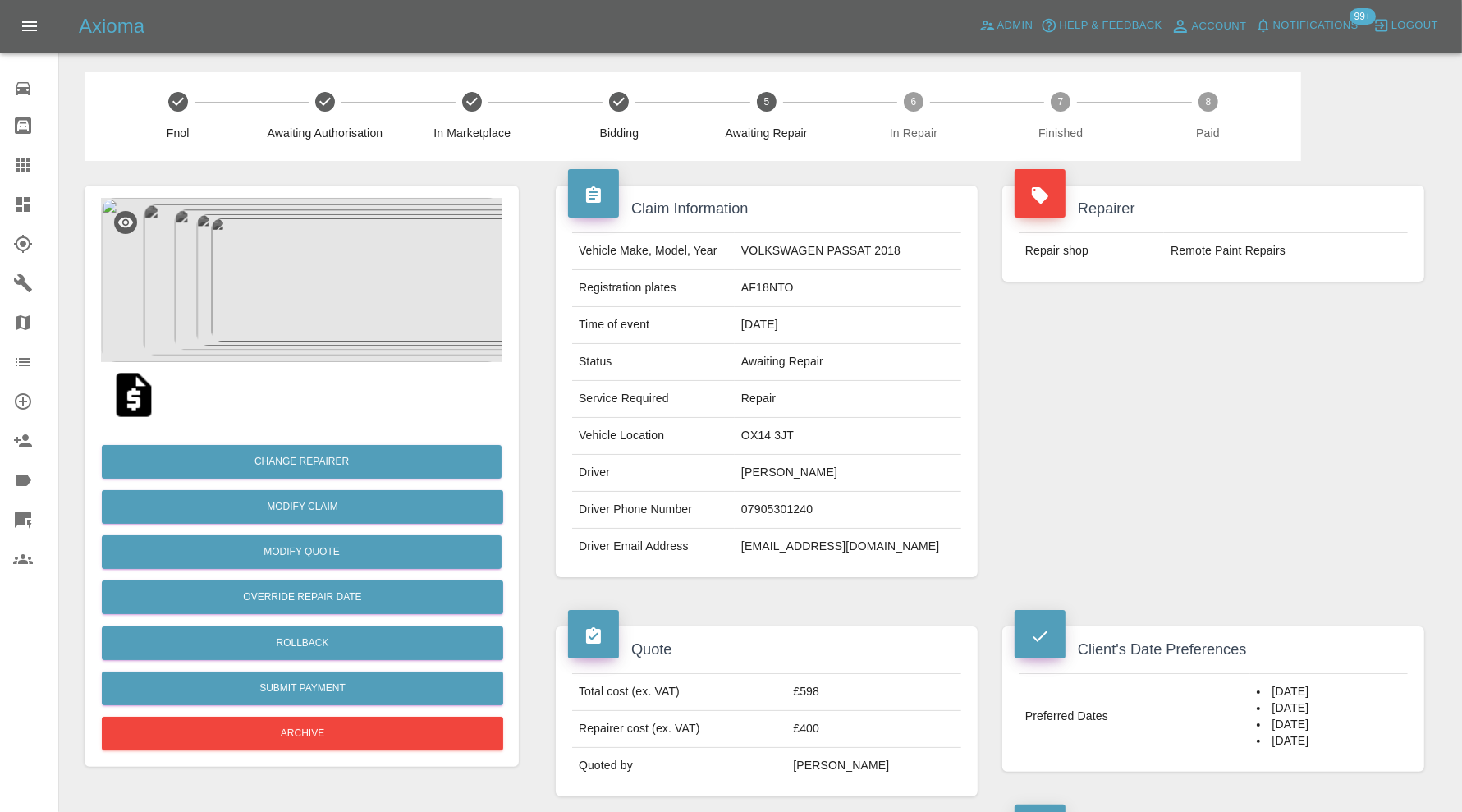
click at [275, 298] on img at bounding box center [302, 279] width 402 height 164
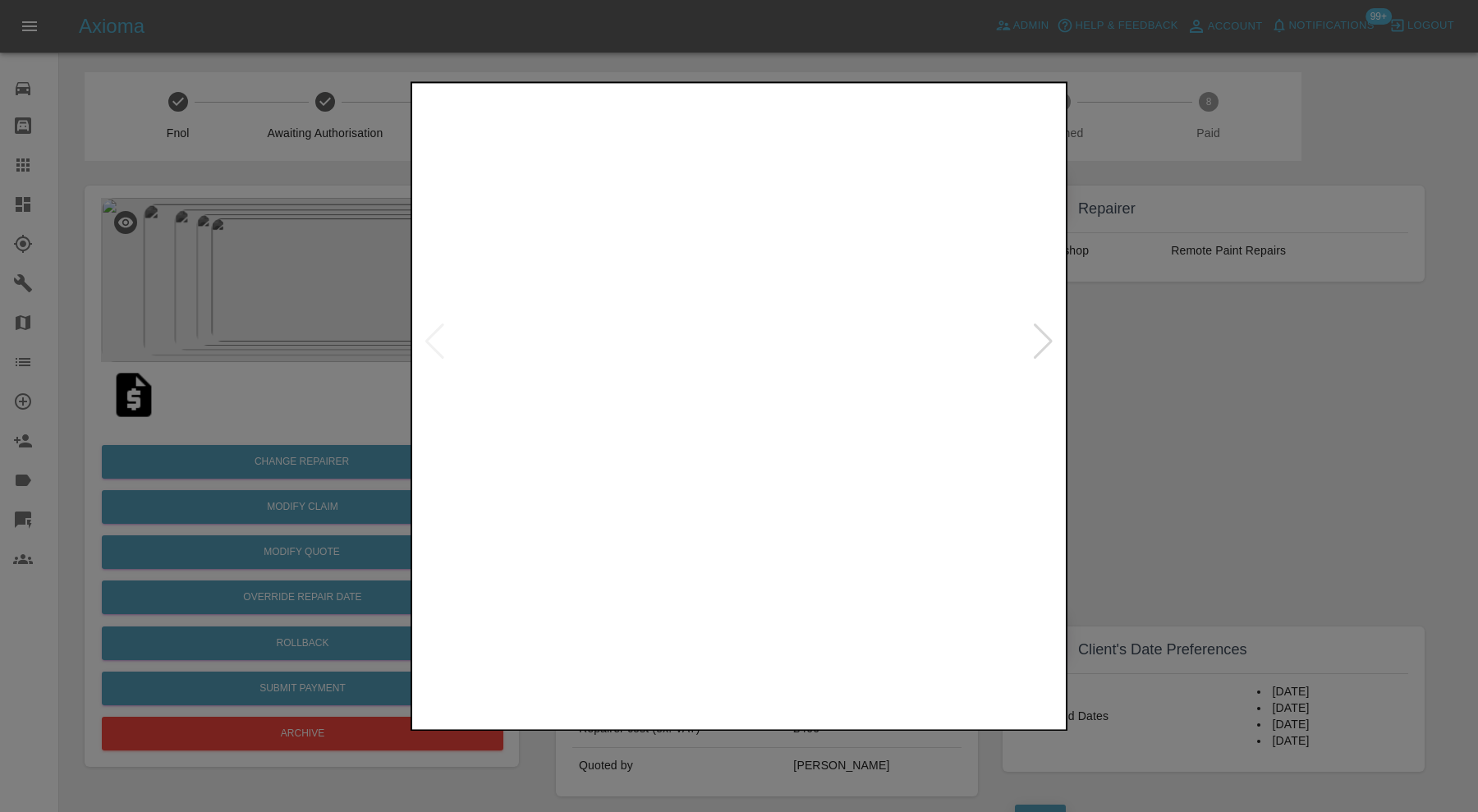
click at [578, 666] on div at bounding box center [738, 661] width 647 height 111
click at [632, 666] on img at bounding box center [658, 661] width 156 height 111
click at [780, 641] on img at bounding box center [820, 661] width 156 height 111
click at [920, 641] on img at bounding box center [984, 661] width 156 height 111
click at [1045, 328] on div at bounding box center [1043, 342] width 22 height 37
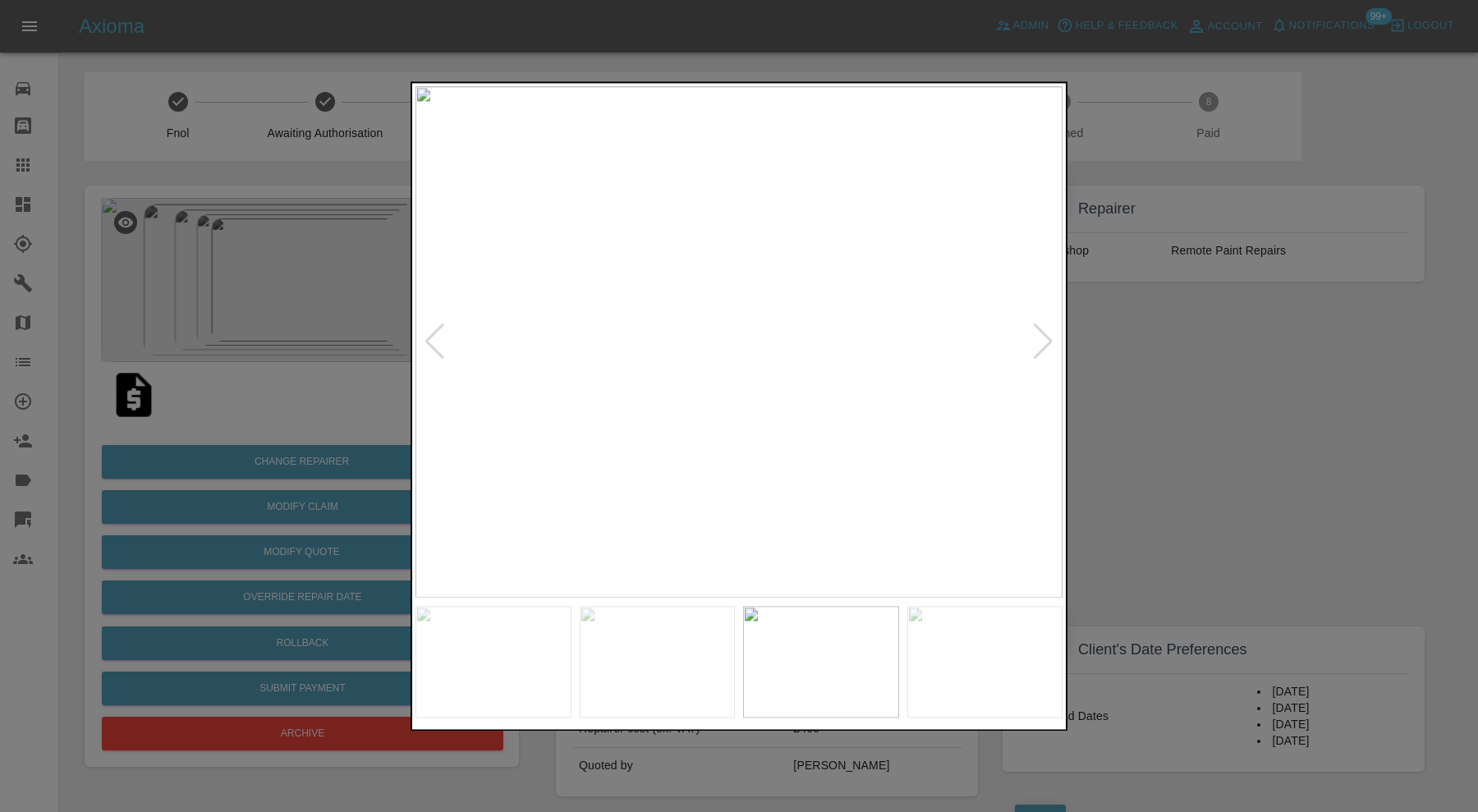
click at [1045, 328] on div at bounding box center [1043, 342] width 22 height 37
click at [1045, 328] on img at bounding box center [738, 342] width 647 height 511
click at [1109, 335] on div at bounding box center [739, 406] width 1478 height 812
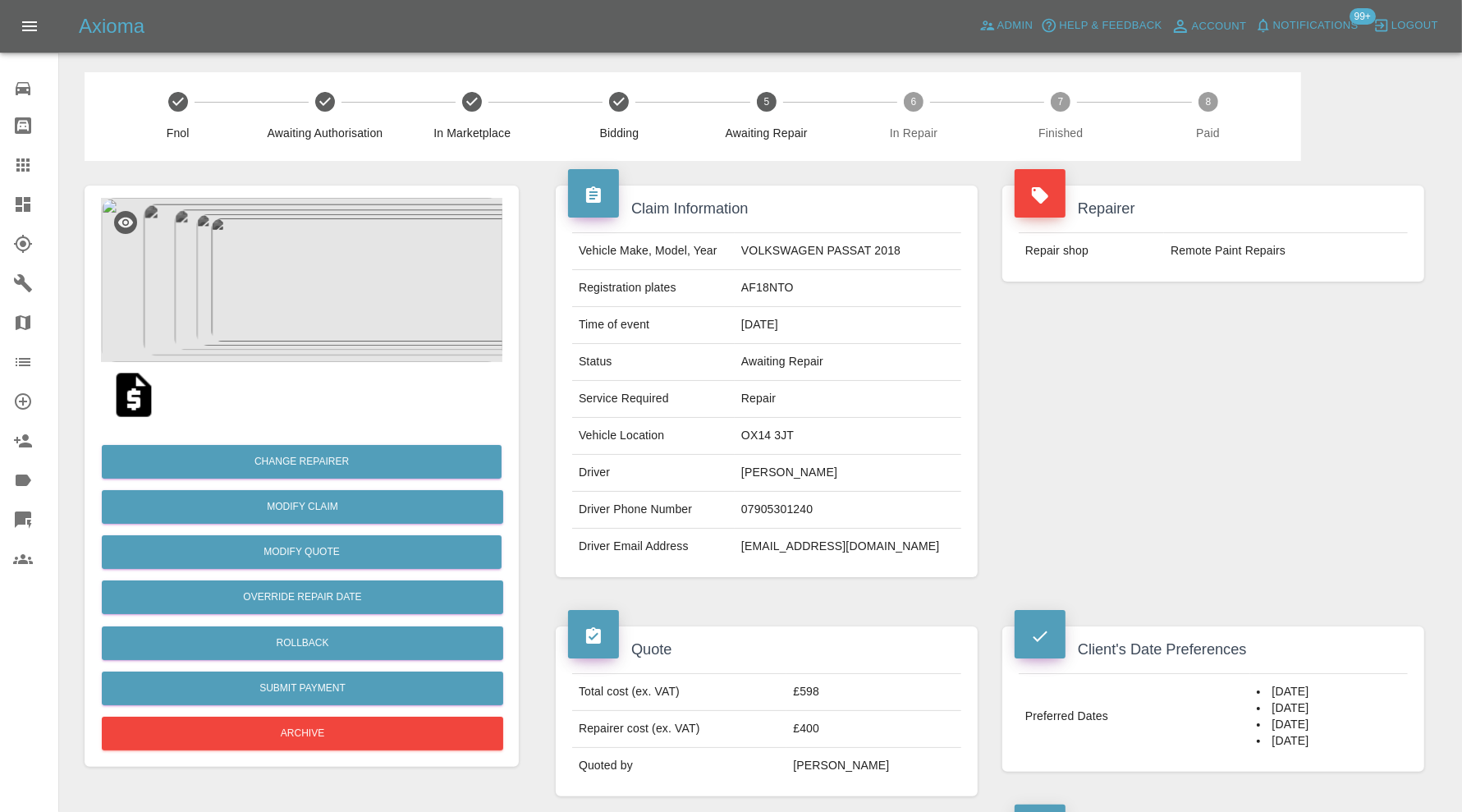
click at [370, 316] on img at bounding box center [302, 279] width 402 height 164
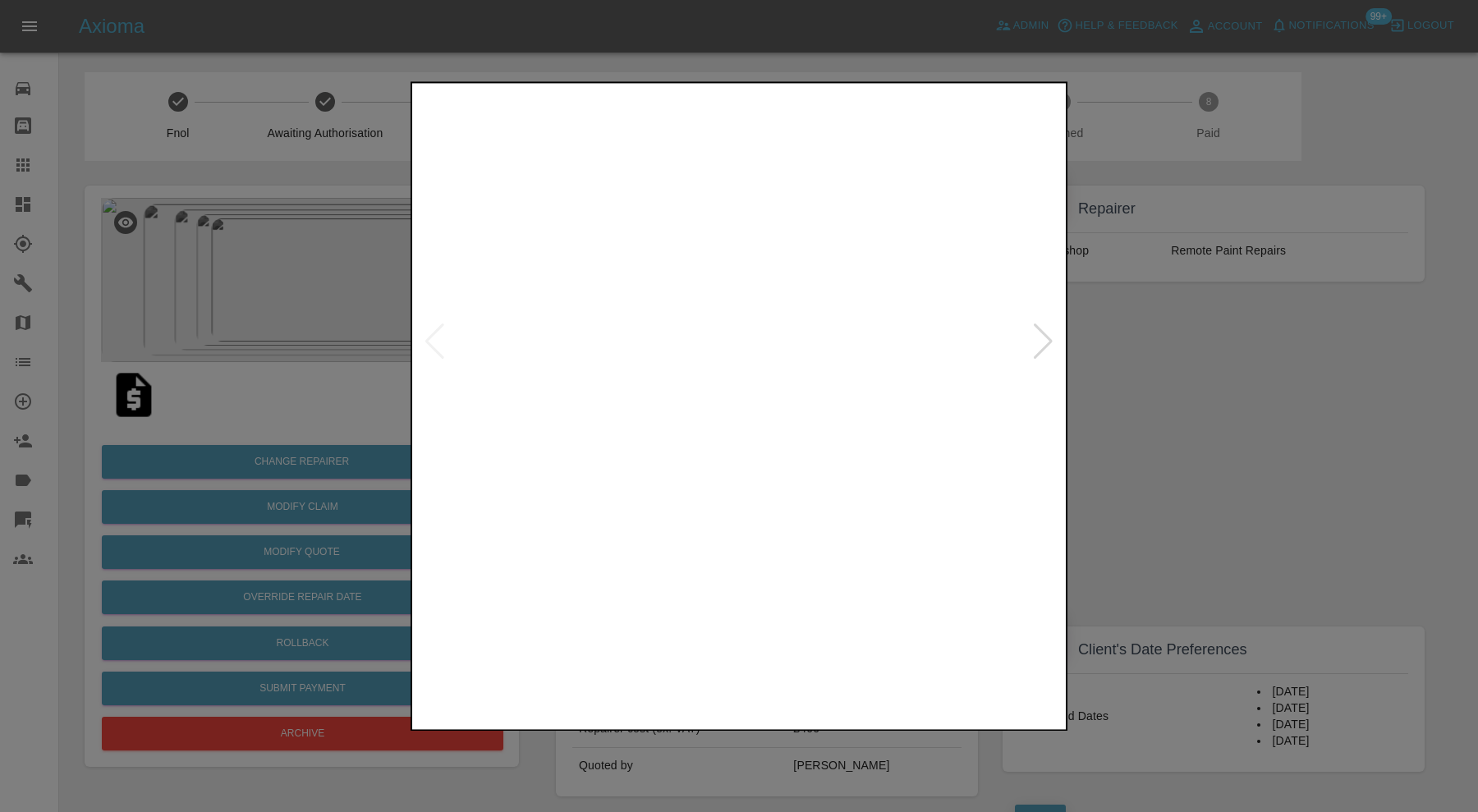
click at [641, 661] on img at bounding box center [658, 661] width 156 height 111
click at [817, 655] on img at bounding box center [820, 661] width 156 height 111
click at [968, 655] on img at bounding box center [984, 661] width 156 height 111
click at [1046, 341] on div at bounding box center [1043, 342] width 22 height 37
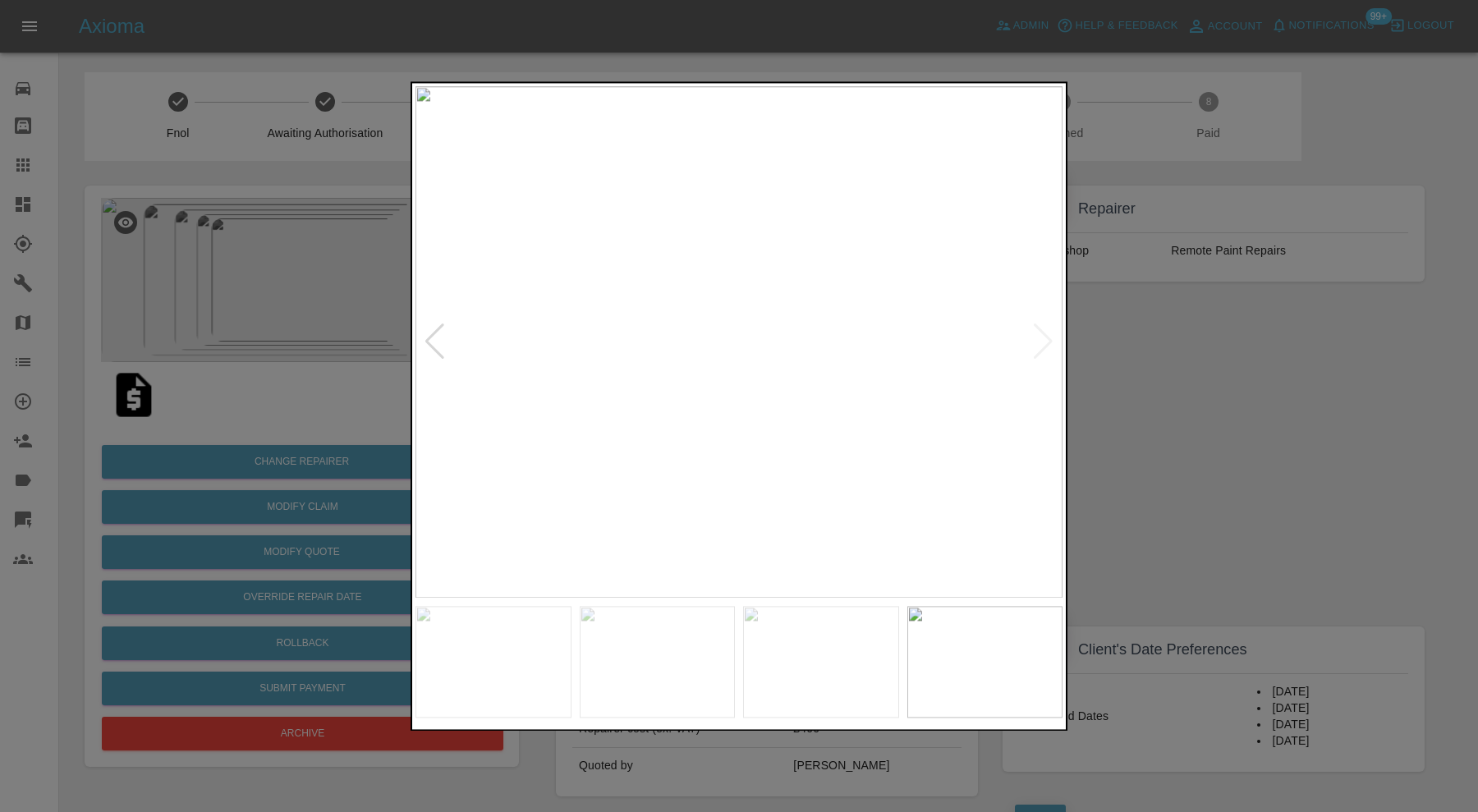
click at [1046, 341] on img at bounding box center [738, 342] width 647 height 511
click at [1116, 345] on div at bounding box center [739, 406] width 1478 height 812
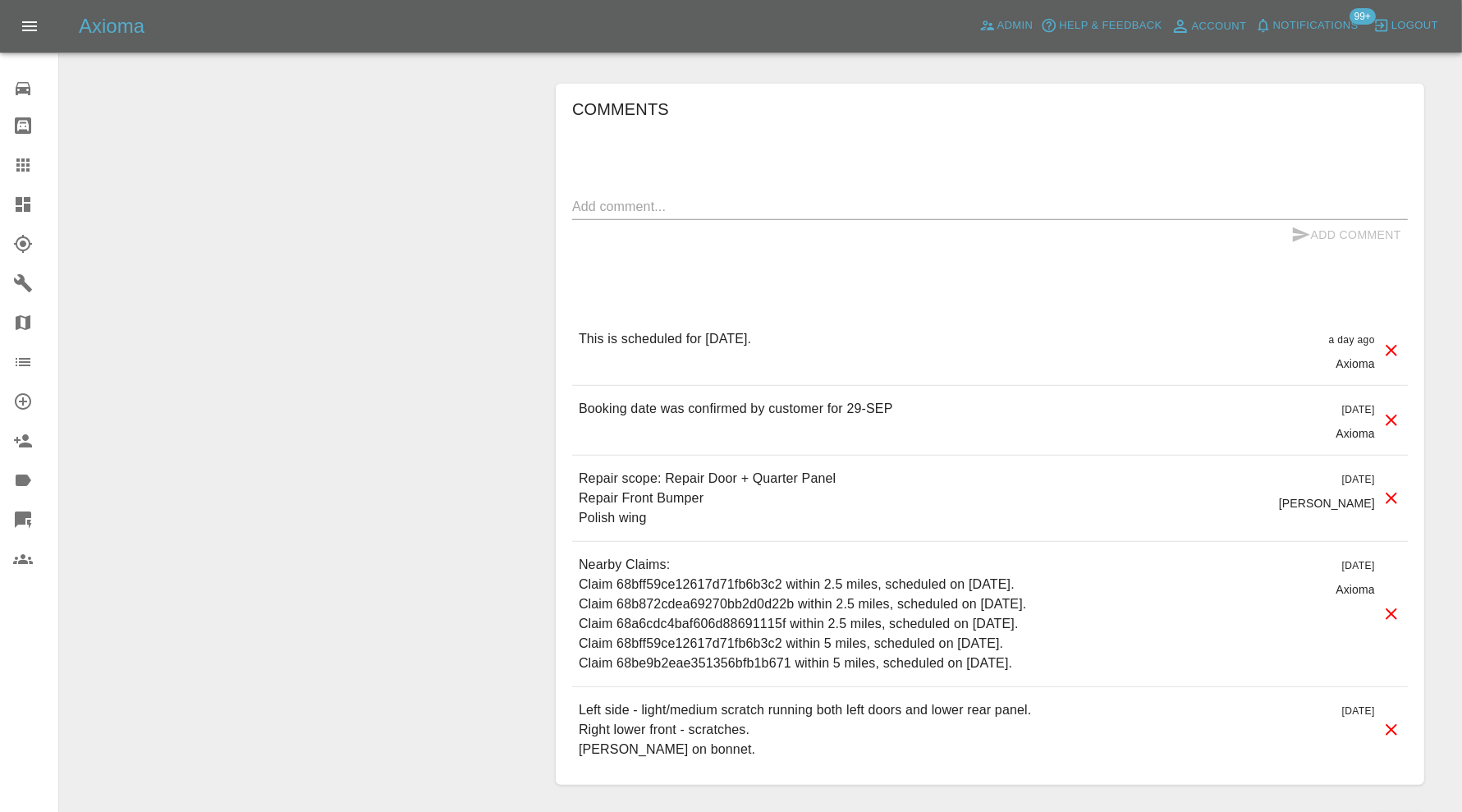
scroll to position [1367, 0]
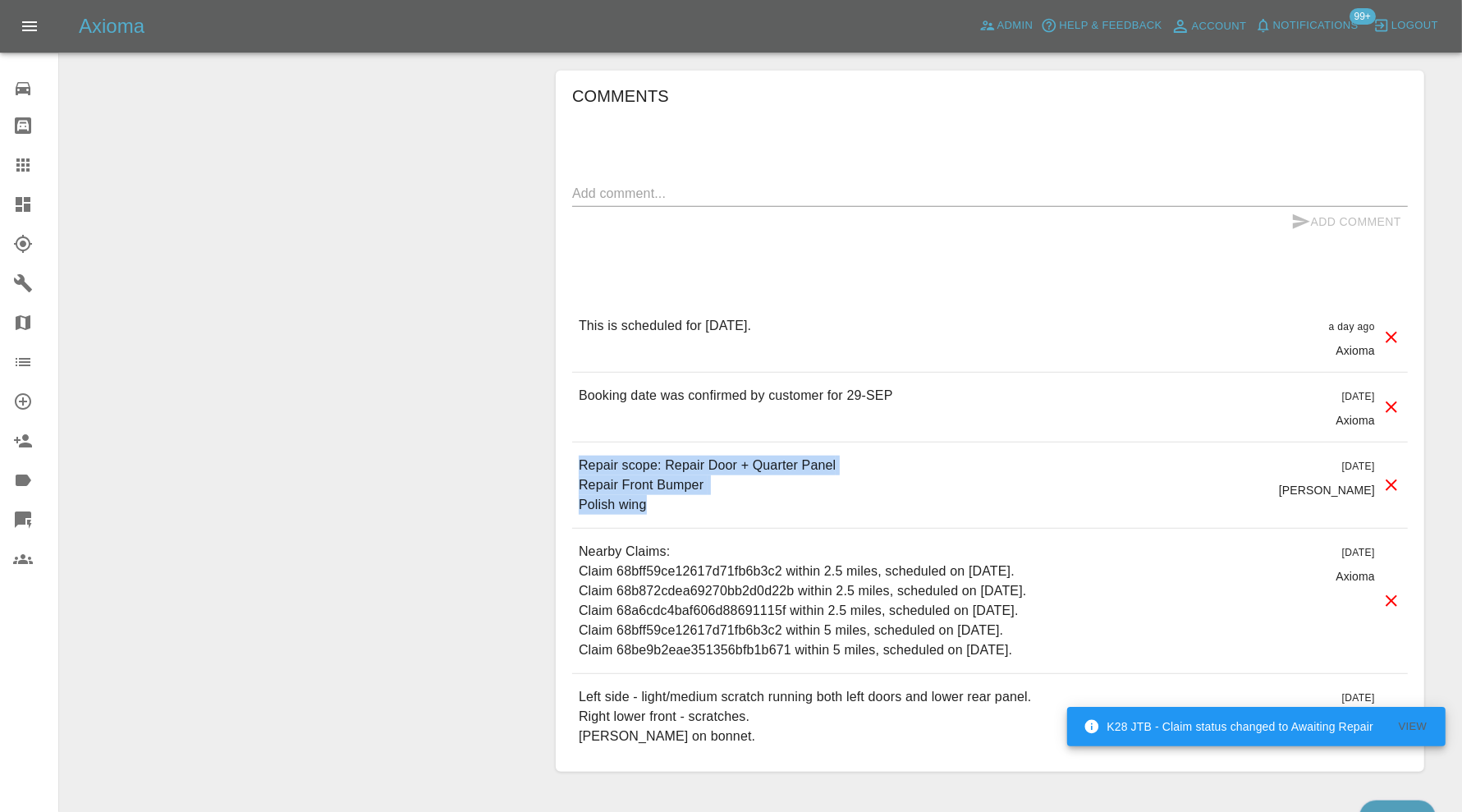
drag, startPoint x: 661, startPoint y: 497, endPoint x: 577, endPoint y: 466, distance: 89.5
click at [577, 466] on div "Repair scope: Repair Door + Quarter Panel Repair Front Bumper Polish wing 14 da…" at bounding box center [990, 484] width 835 height 85
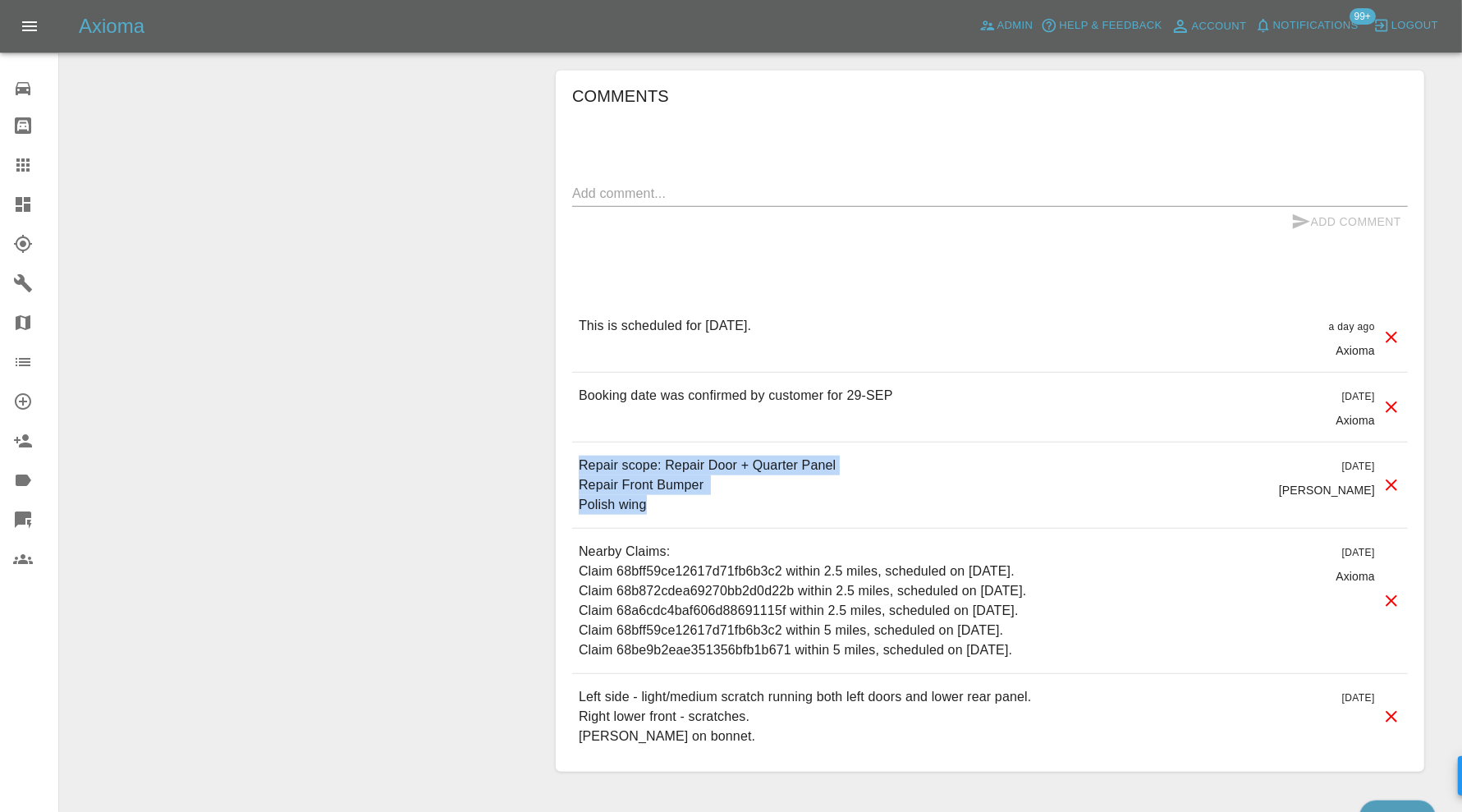
copy p "Repair scope: Repair Door + Quarter Panel Repair Front Bumper Polish wing"
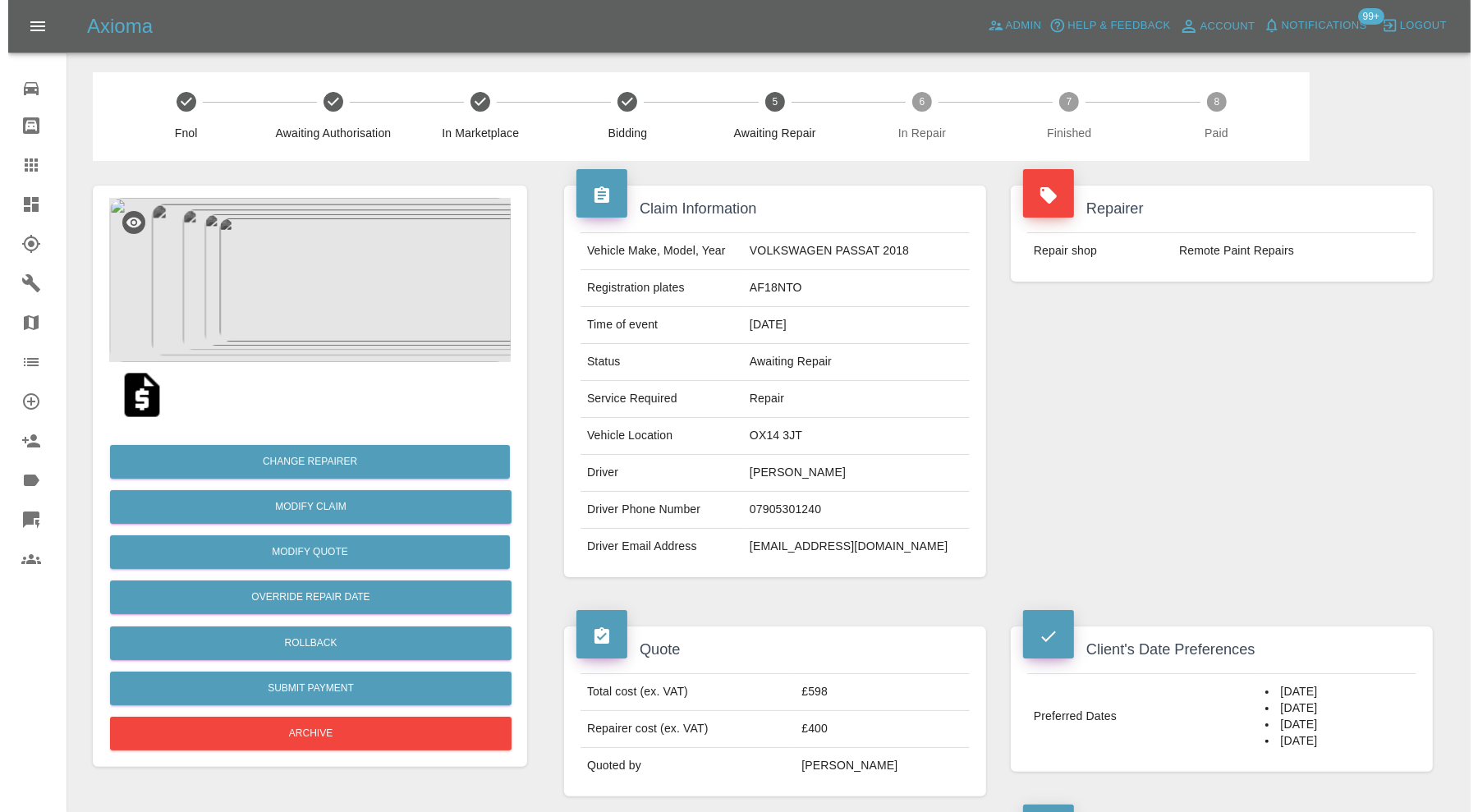
scroll to position [0, 0]
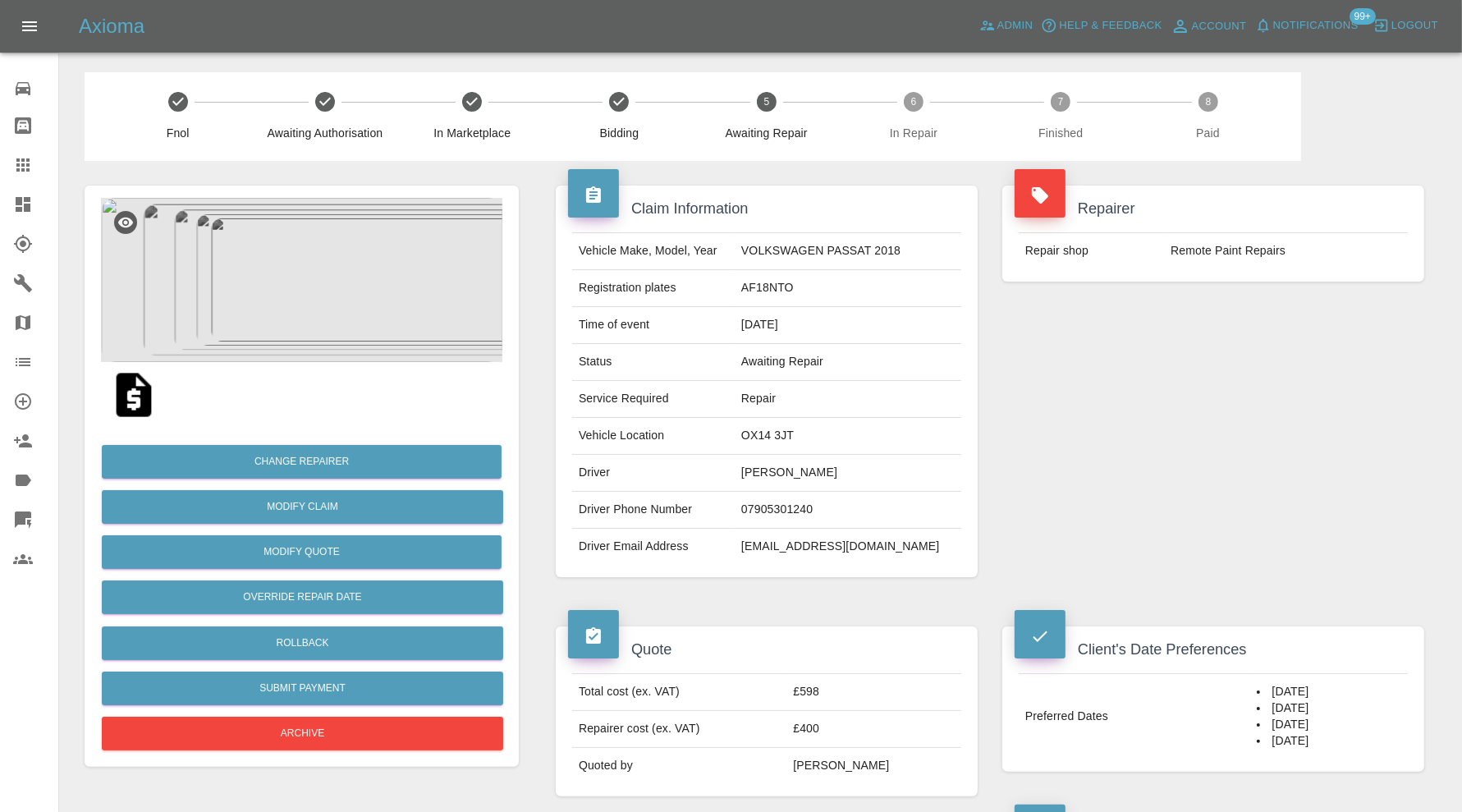
click at [292, 247] on img at bounding box center [302, 279] width 402 height 164
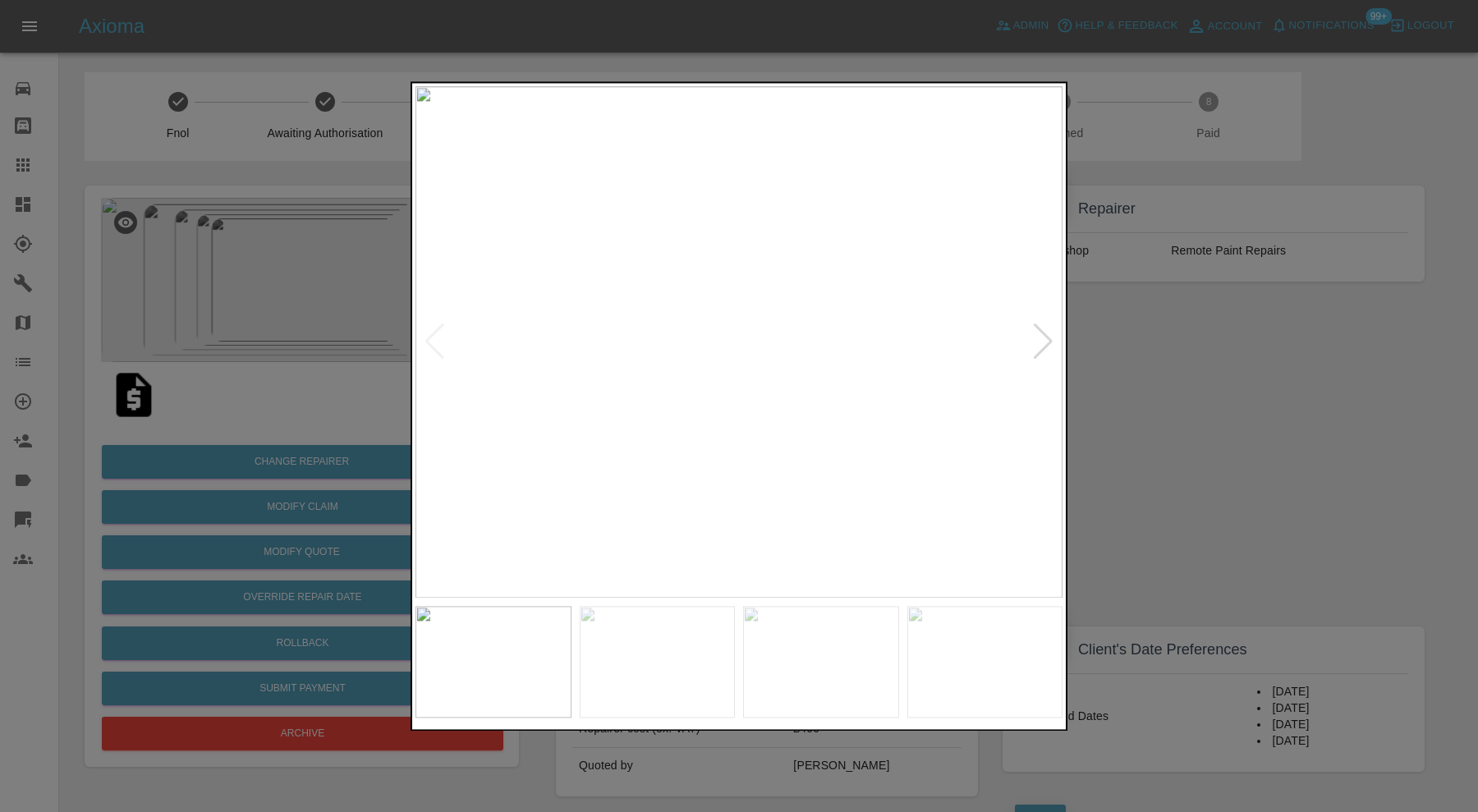
click at [1039, 338] on div at bounding box center [1043, 342] width 22 height 37
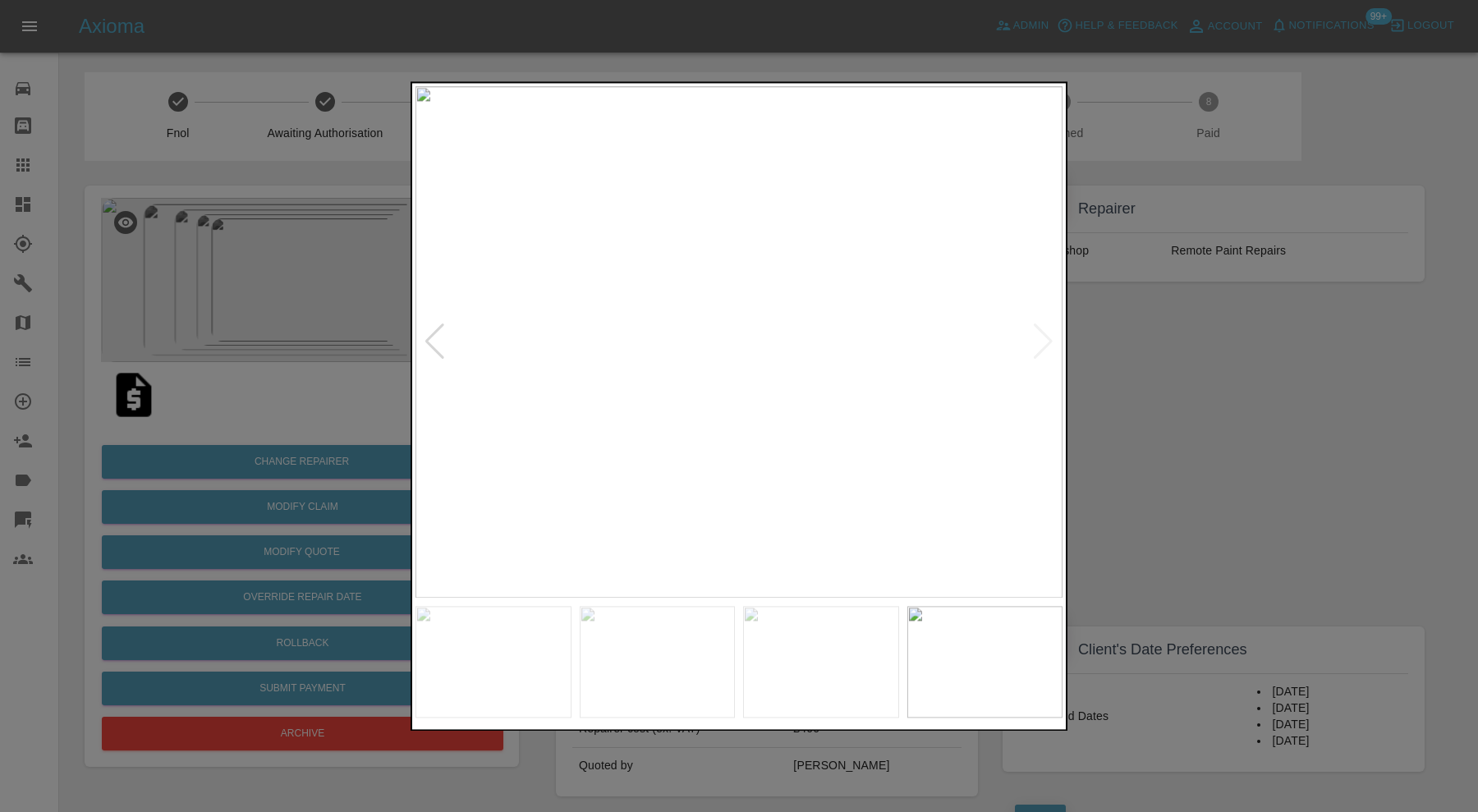
click at [1039, 338] on img at bounding box center [738, 342] width 647 height 511
click at [1128, 362] on div at bounding box center [739, 406] width 1478 height 812
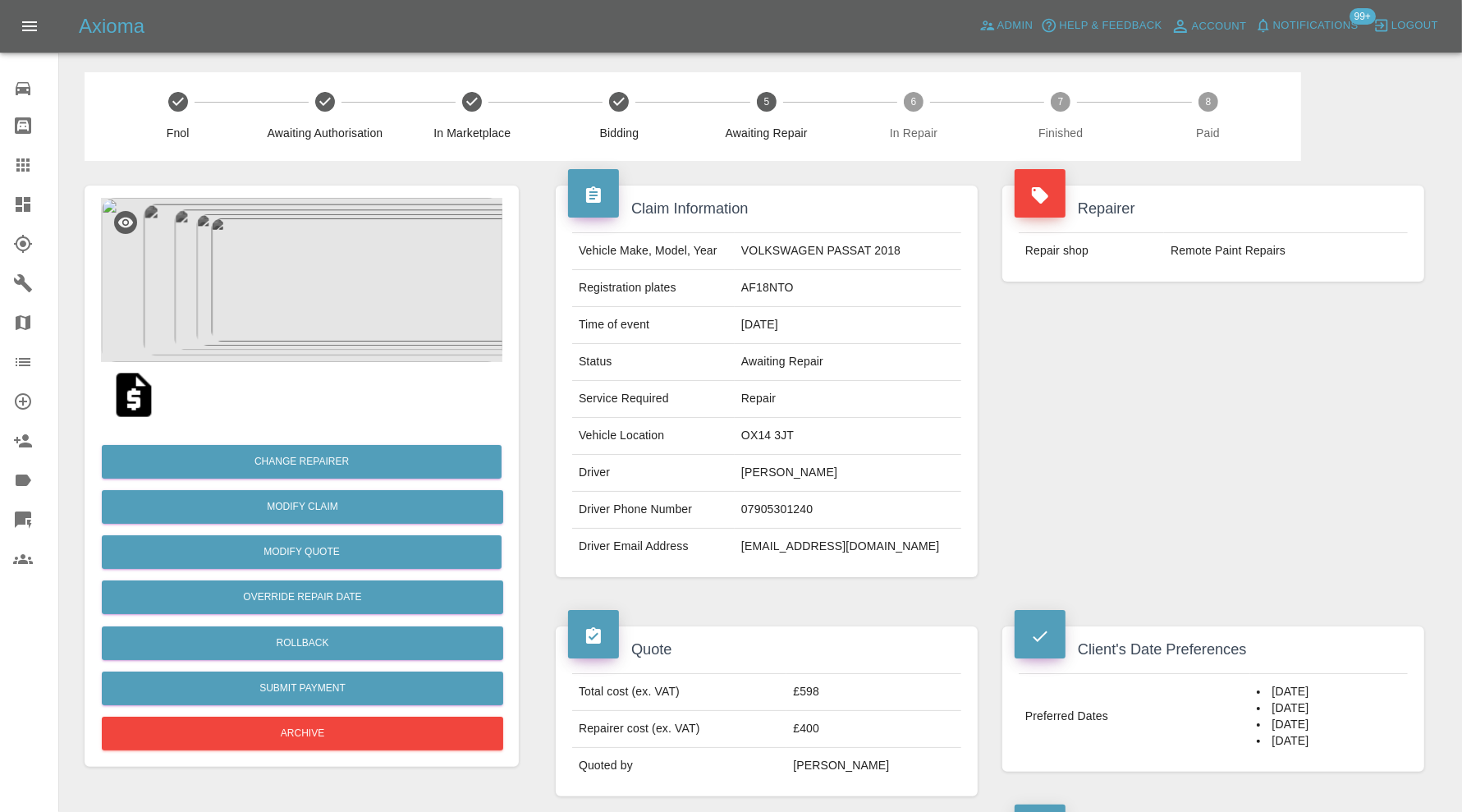
click at [28, 201] on icon at bounding box center [23, 204] width 15 height 15
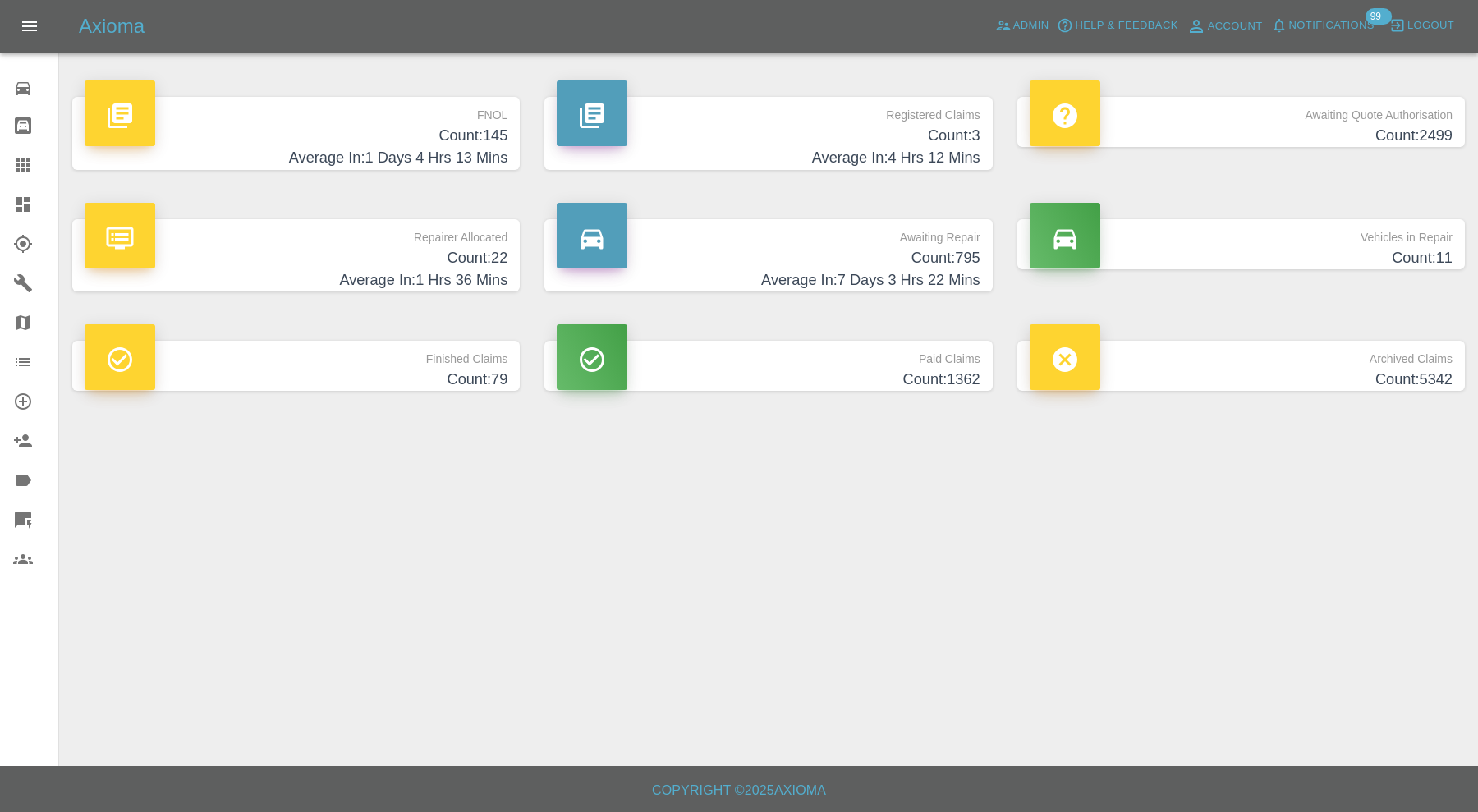
click at [432, 136] on h4 "Count: 145" at bounding box center [295, 136] width 422 height 22
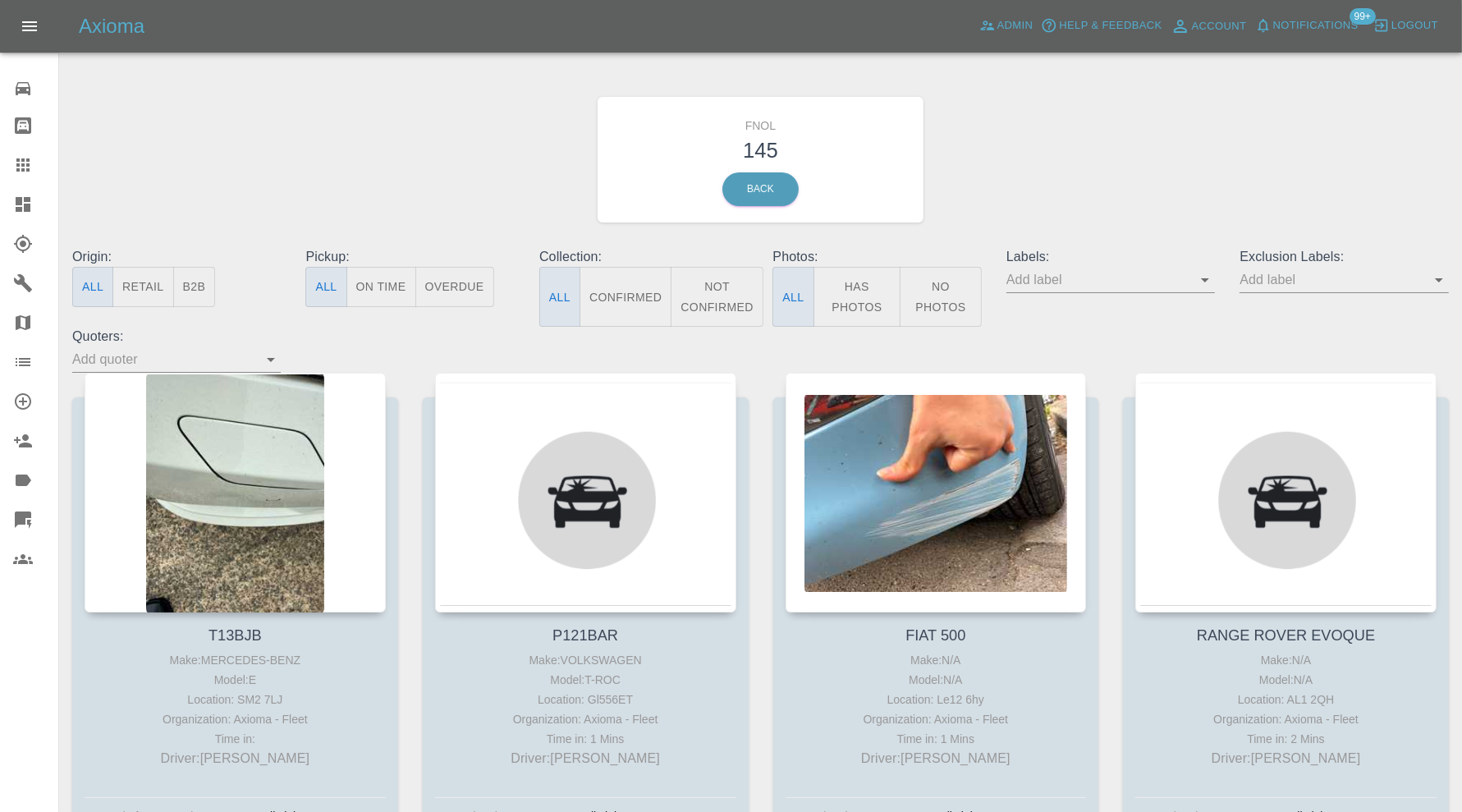
click at [23, 515] on icon at bounding box center [23, 520] width 17 height 17
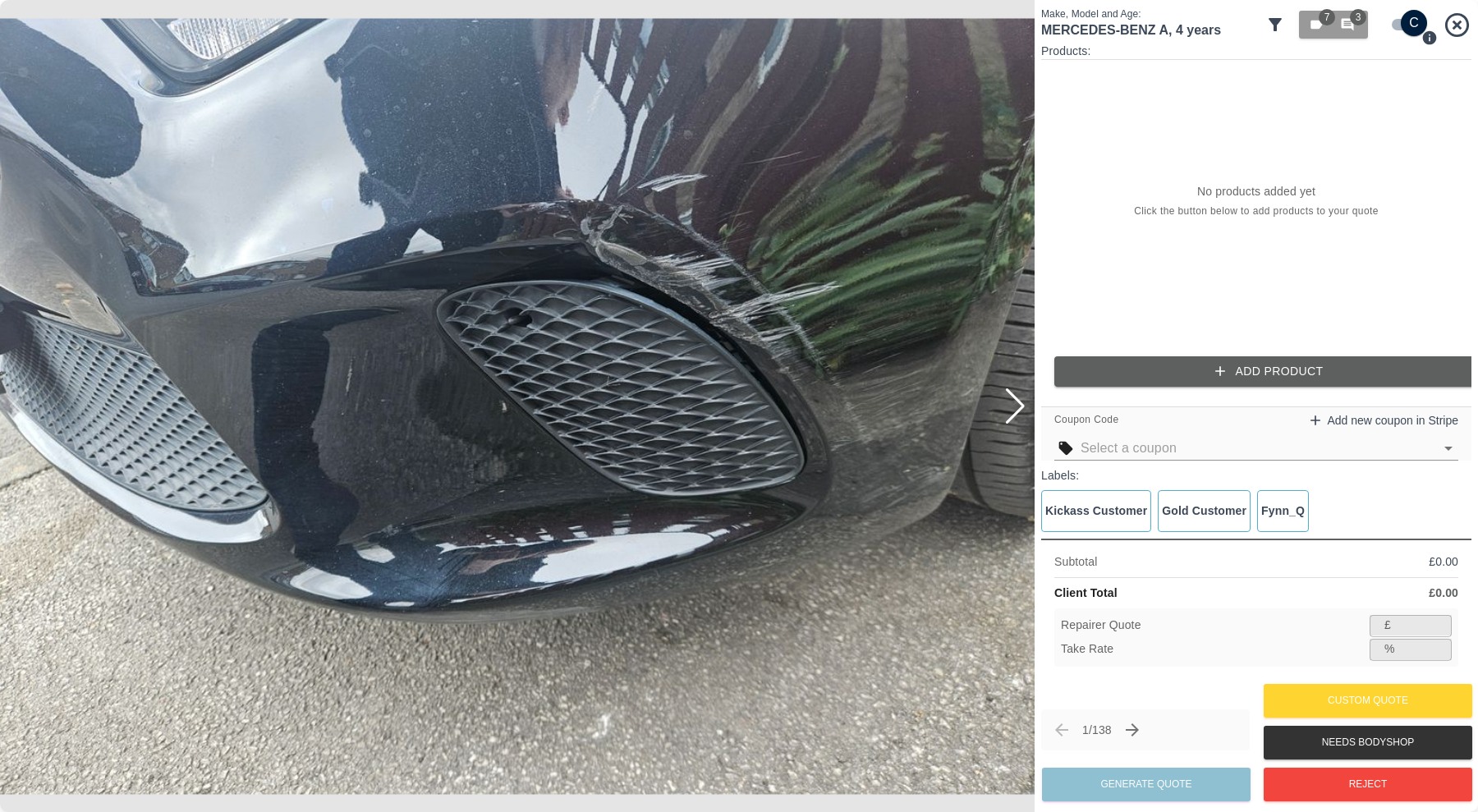
click at [1014, 402] on div at bounding box center [1015, 406] width 22 height 37
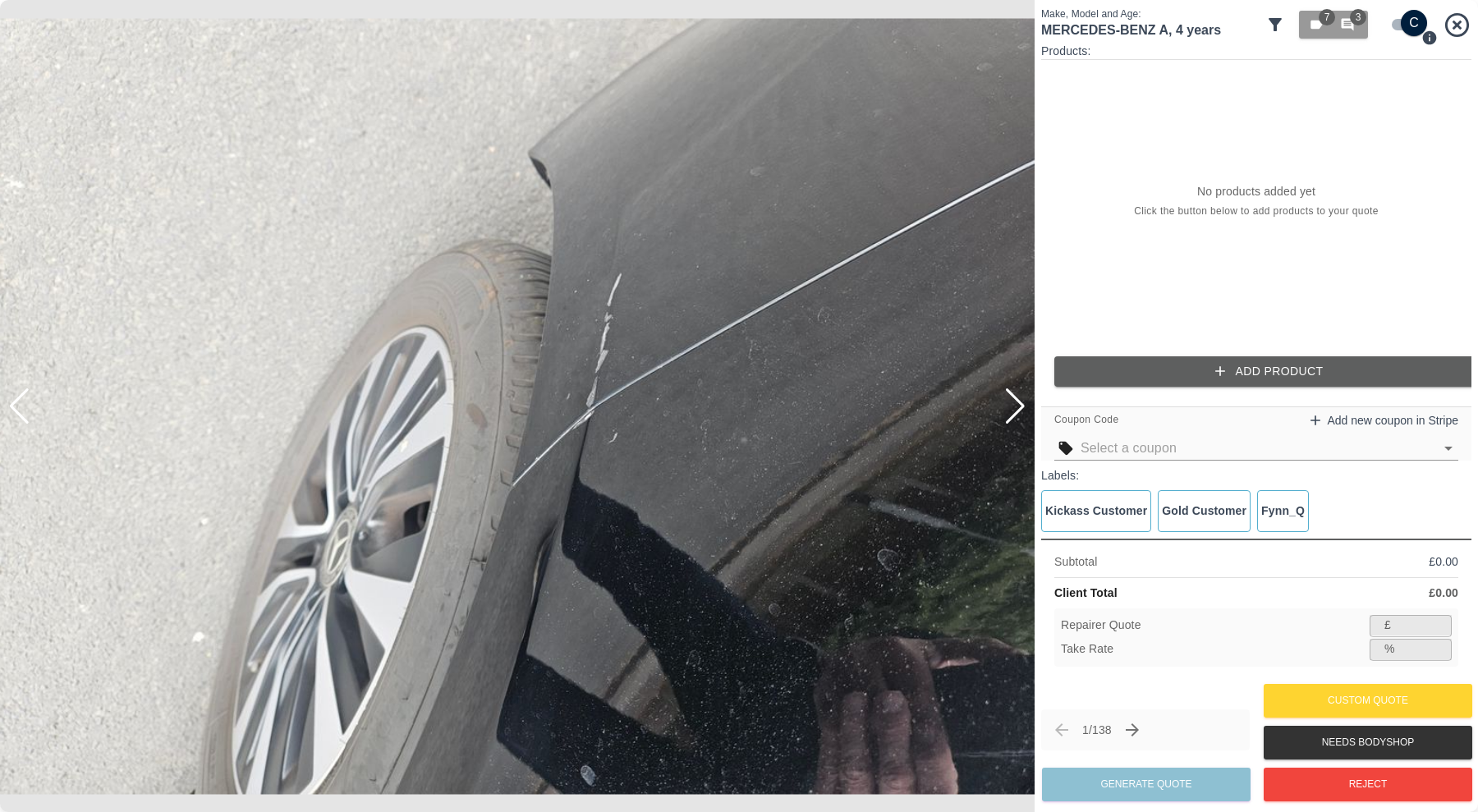
click at [1014, 402] on div at bounding box center [1015, 406] width 22 height 37
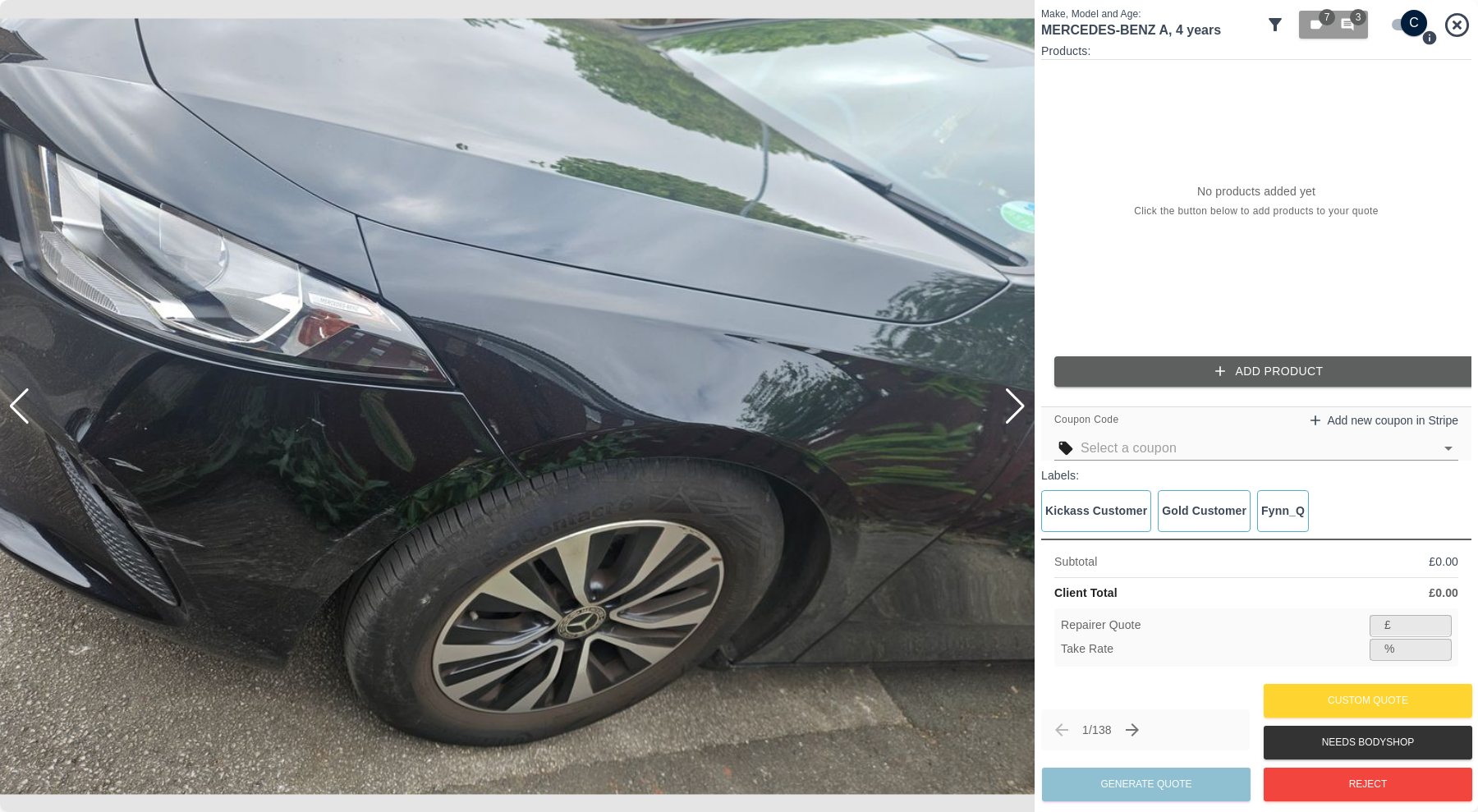
click at [1014, 402] on div at bounding box center [1015, 406] width 22 height 37
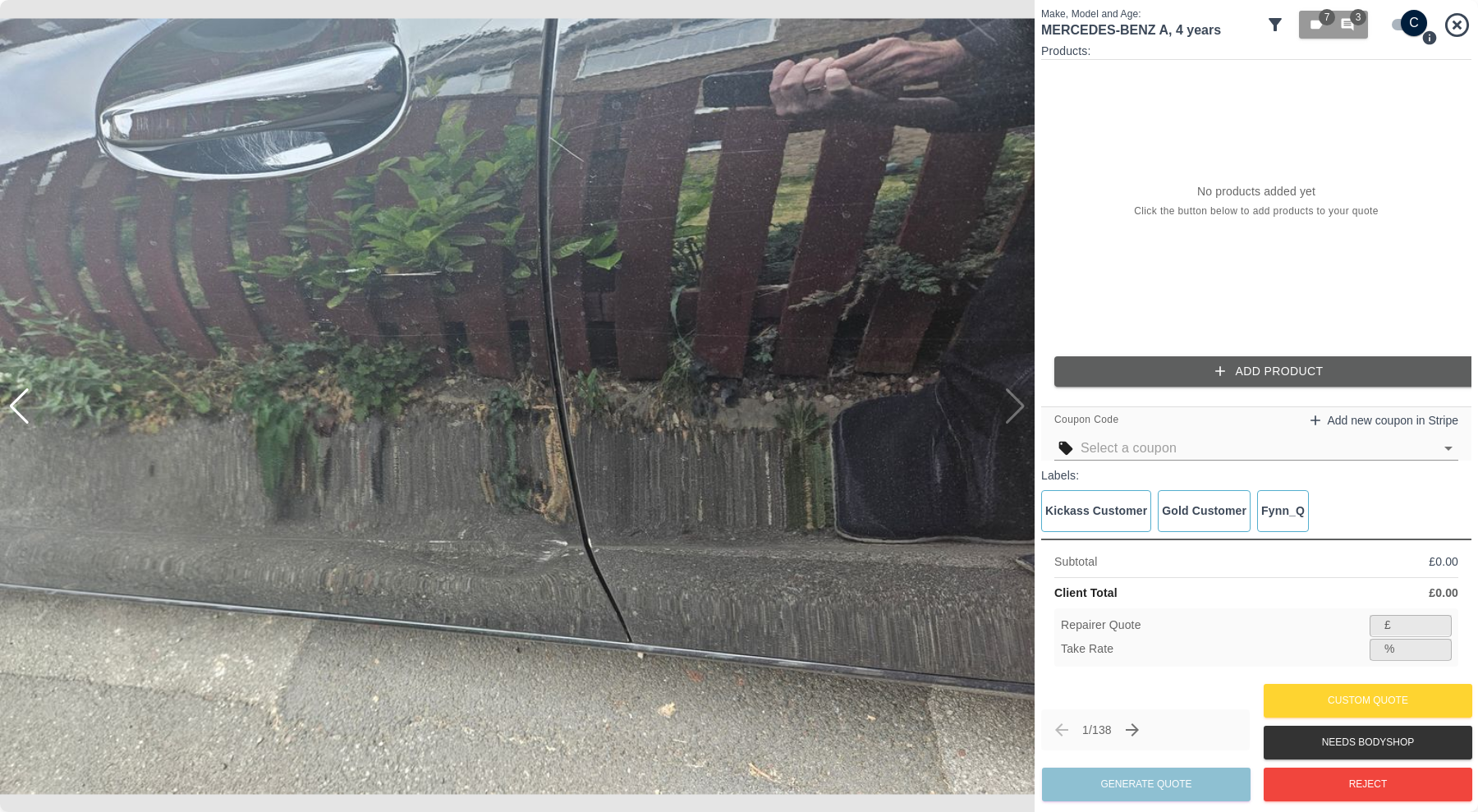
click at [1014, 402] on img at bounding box center [517, 406] width 1034 height 812
click at [1352, 22] on span "3" at bounding box center [1358, 18] width 17 height 17
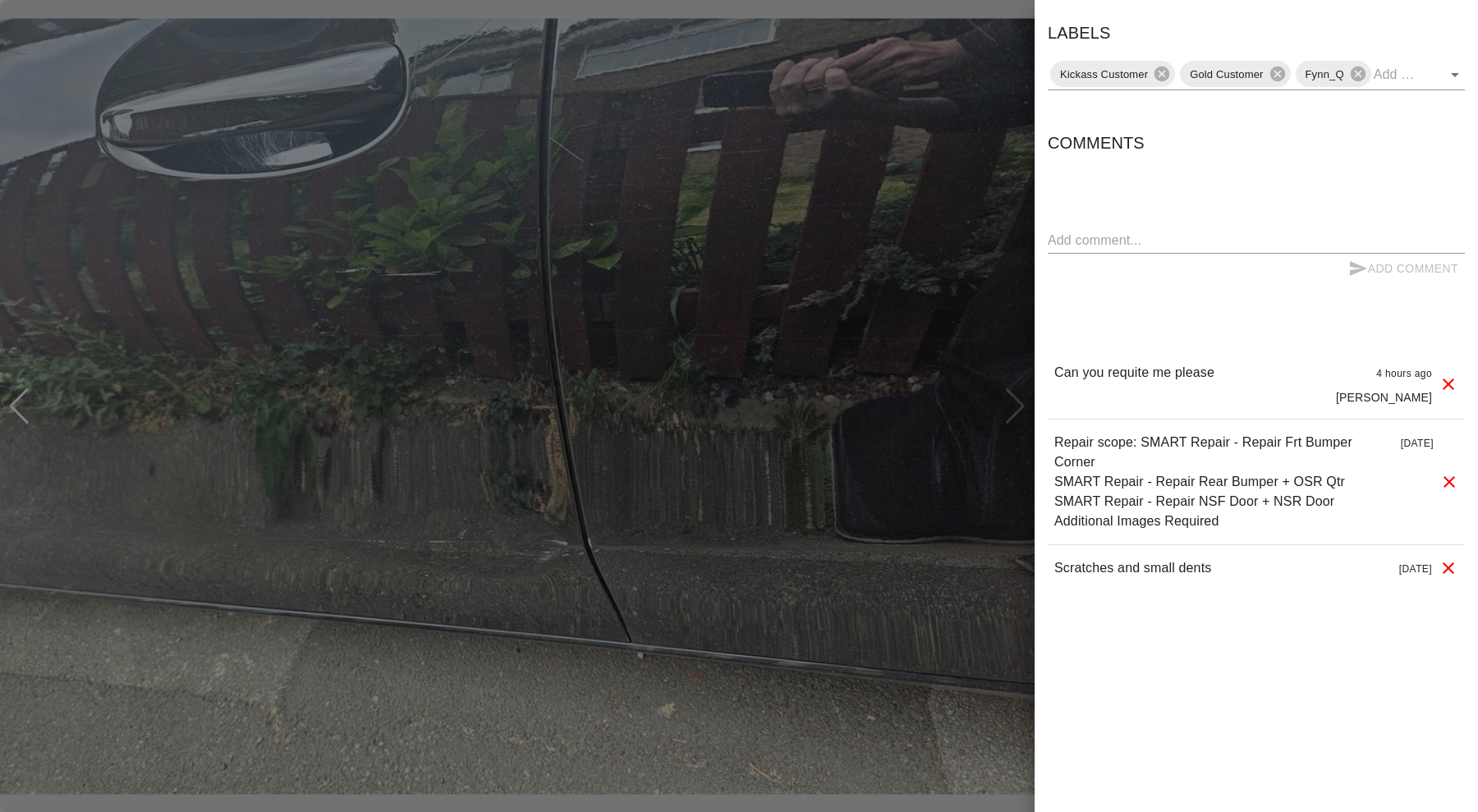
click at [447, 760] on div at bounding box center [739, 406] width 1478 height 812
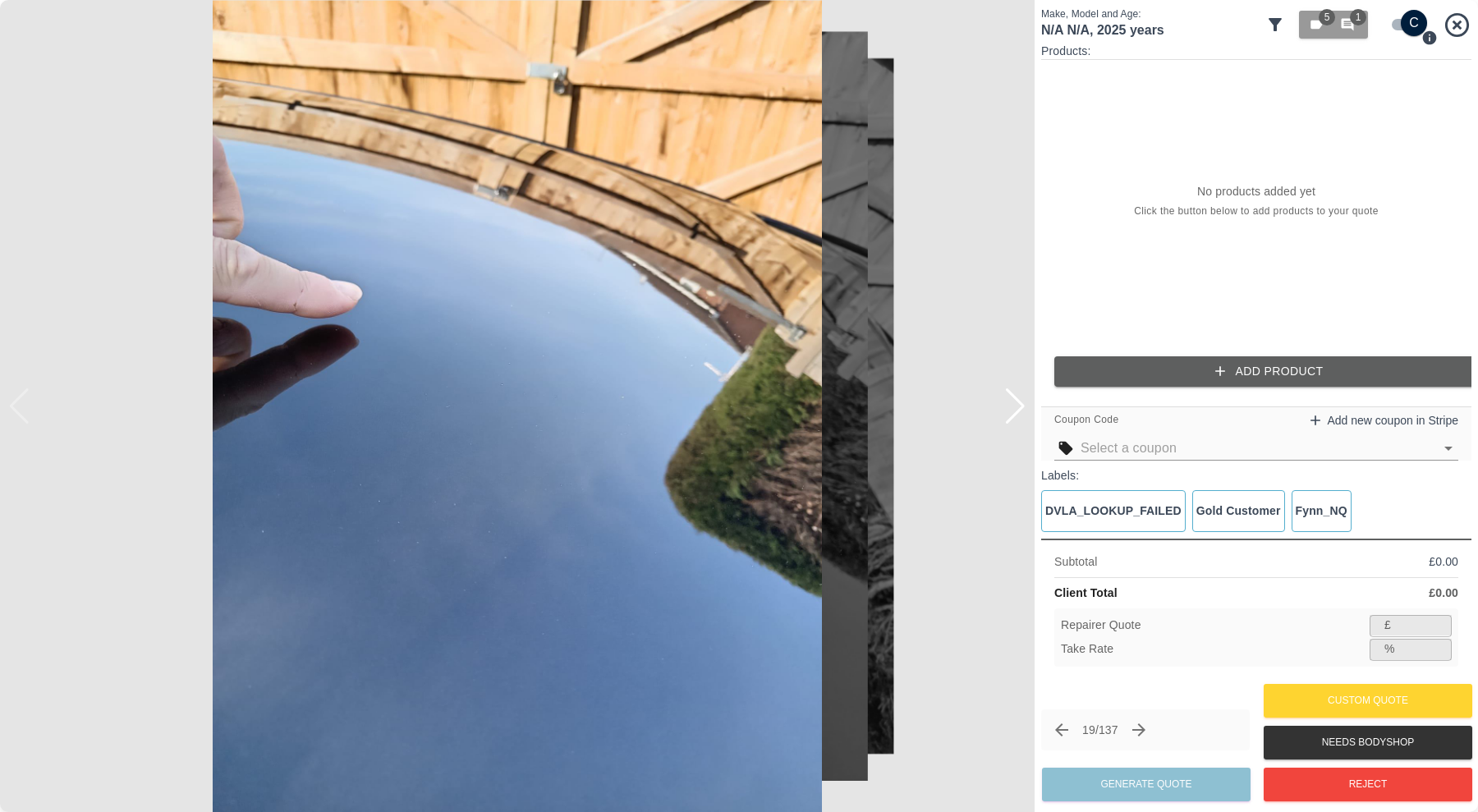
click at [1012, 407] on div at bounding box center [1015, 406] width 22 height 37
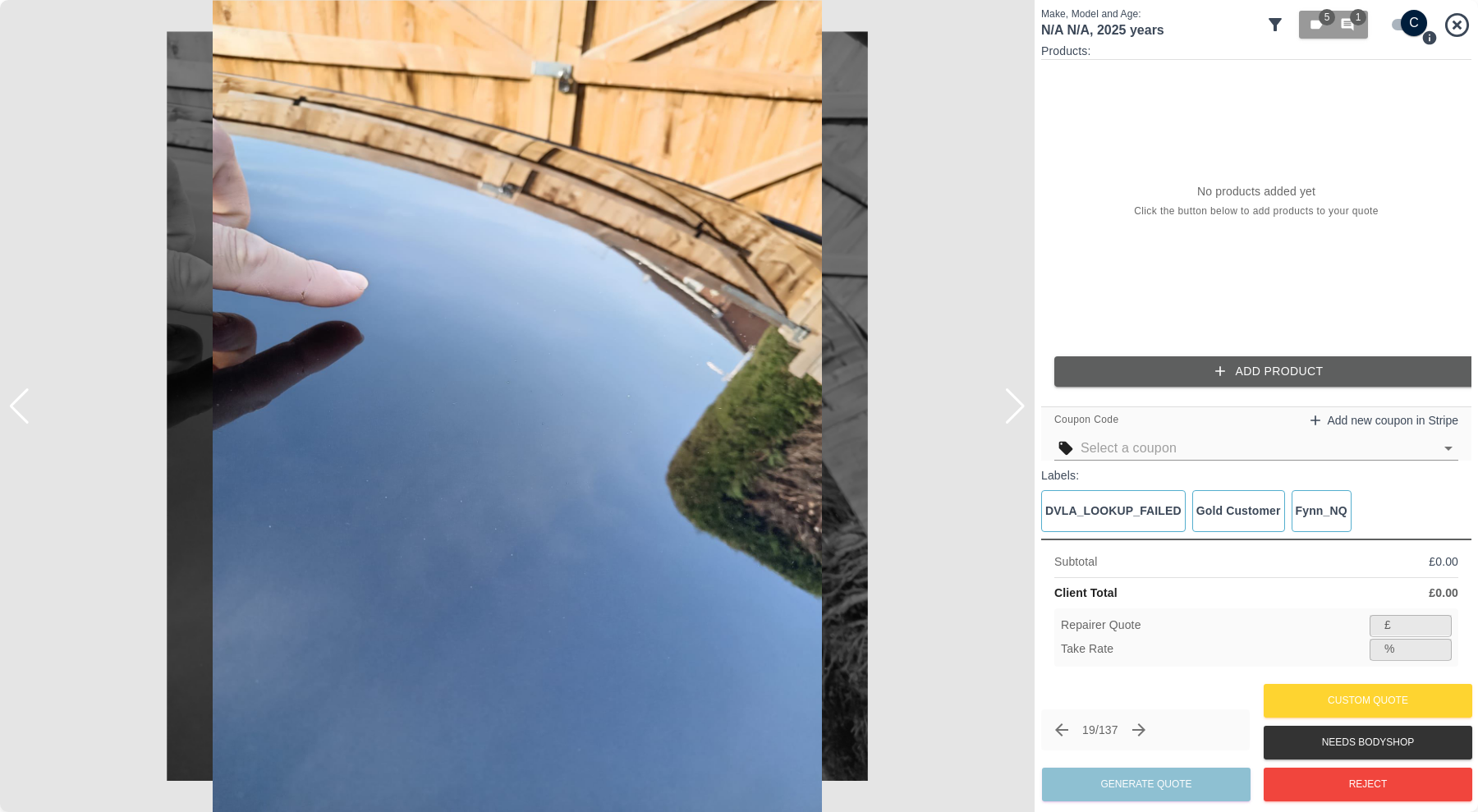
click at [1012, 407] on div at bounding box center [1015, 406] width 22 height 37
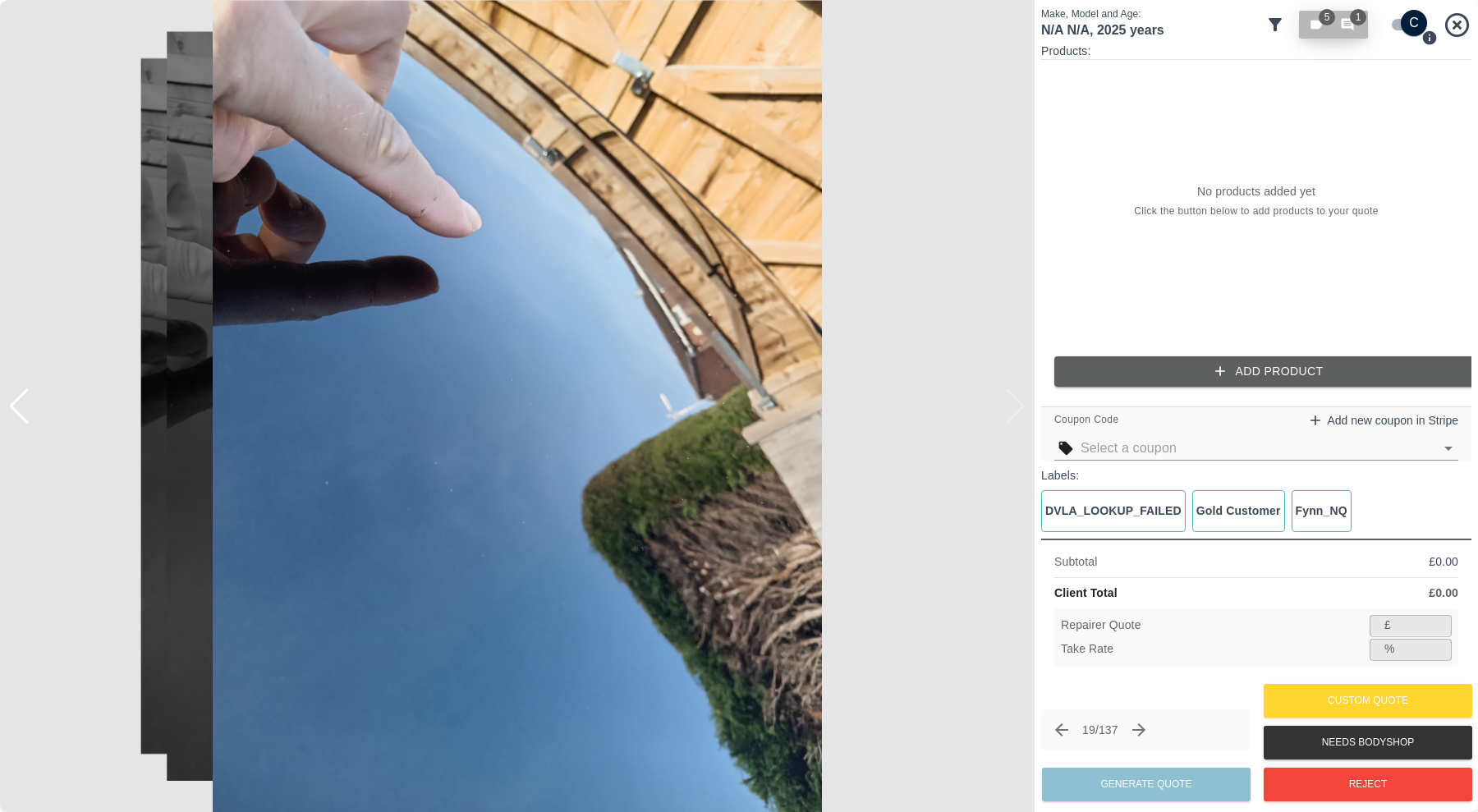
click at [1350, 22] on icon "button" at bounding box center [1347, 24] width 15 height 15
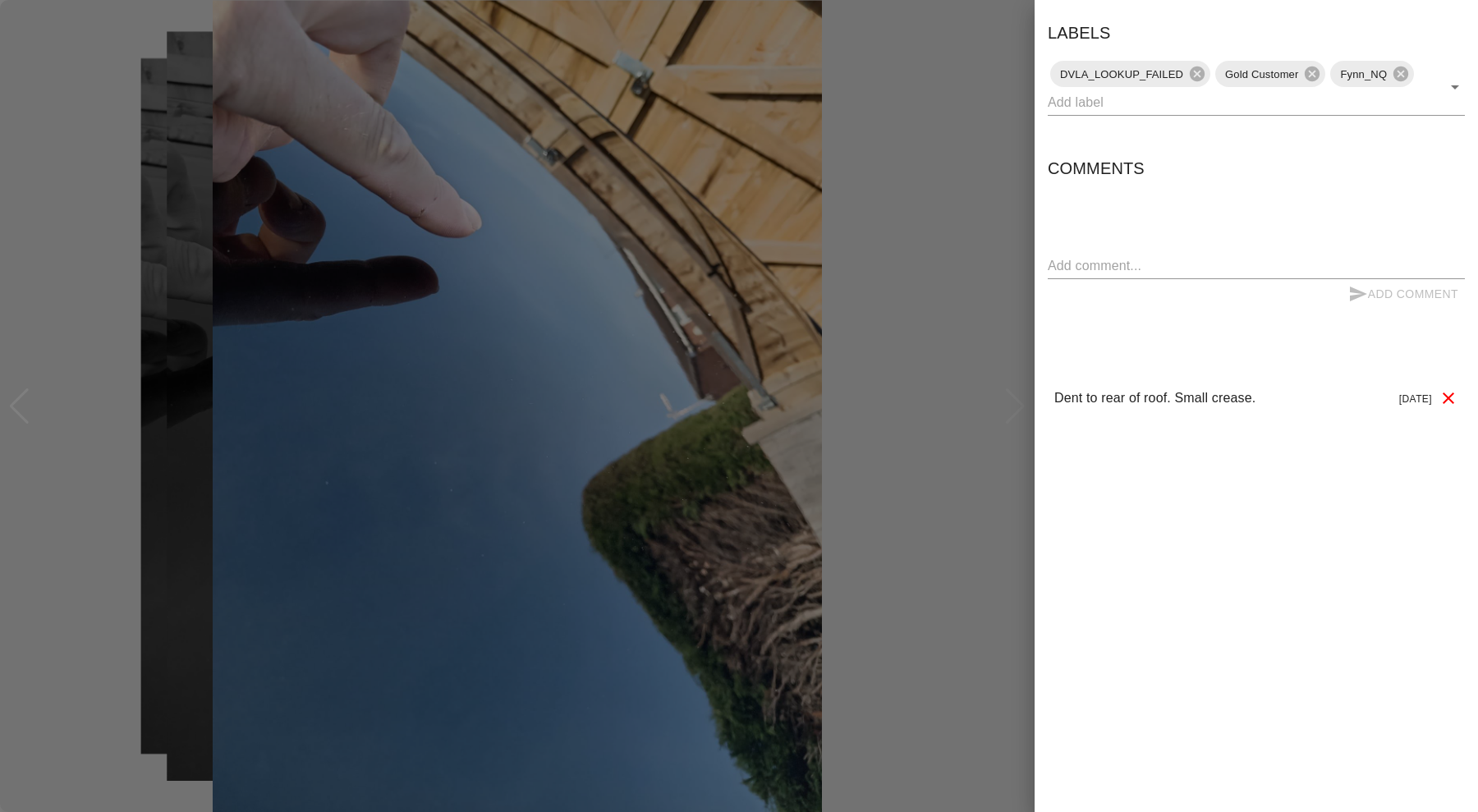
click at [939, 285] on div at bounding box center [739, 406] width 1478 height 812
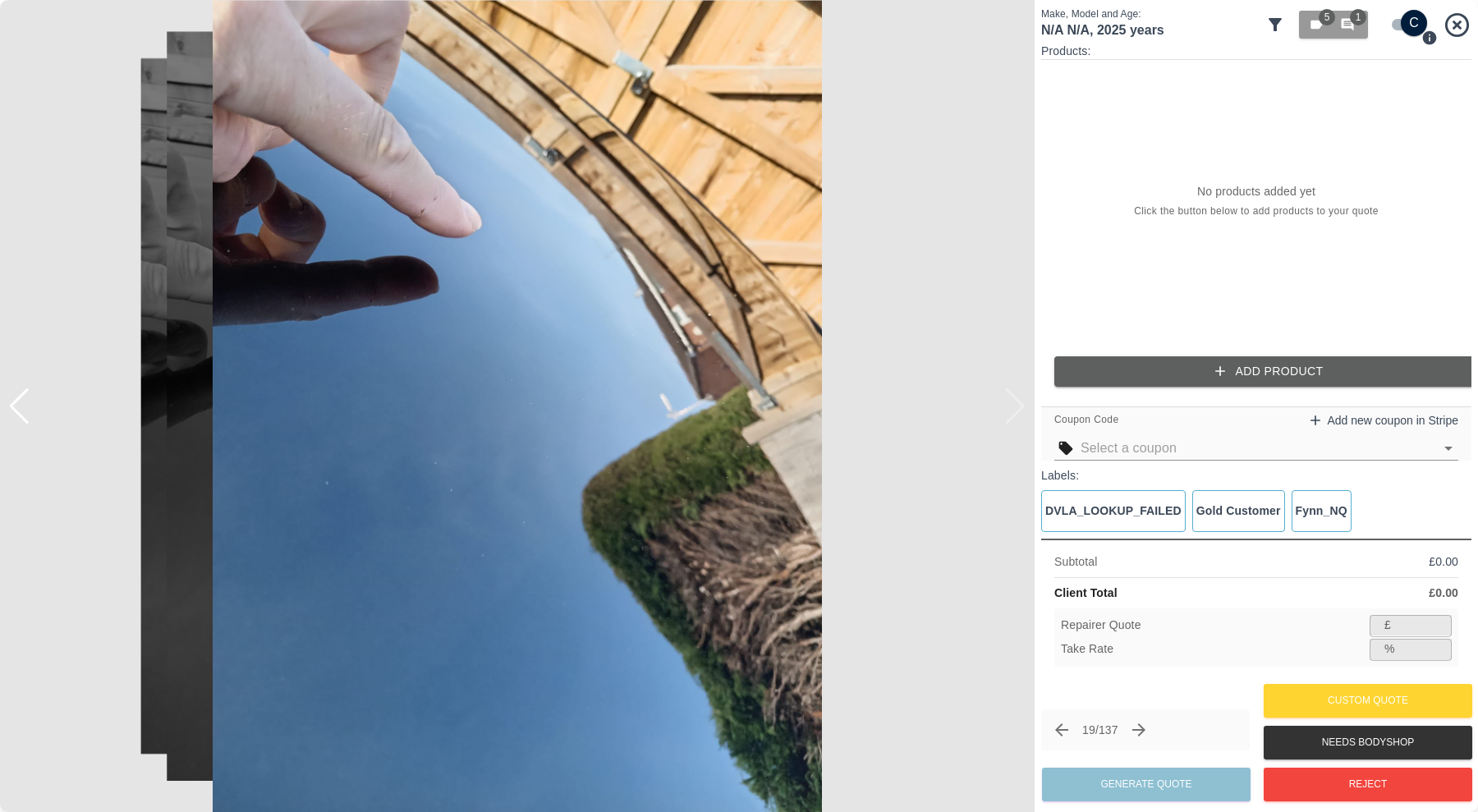
click at [536, 482] on img at bounding box center [517, 406] width 1034 height 812
click at [495, 330] on img at bounding box center [517, 406] width 1034 height 812
click at [1019, 403] on img at bounding box center [517, 406] width 1034 height 812
click at [23, 413] on div at bounding box center [20, 406] width 22 height 37
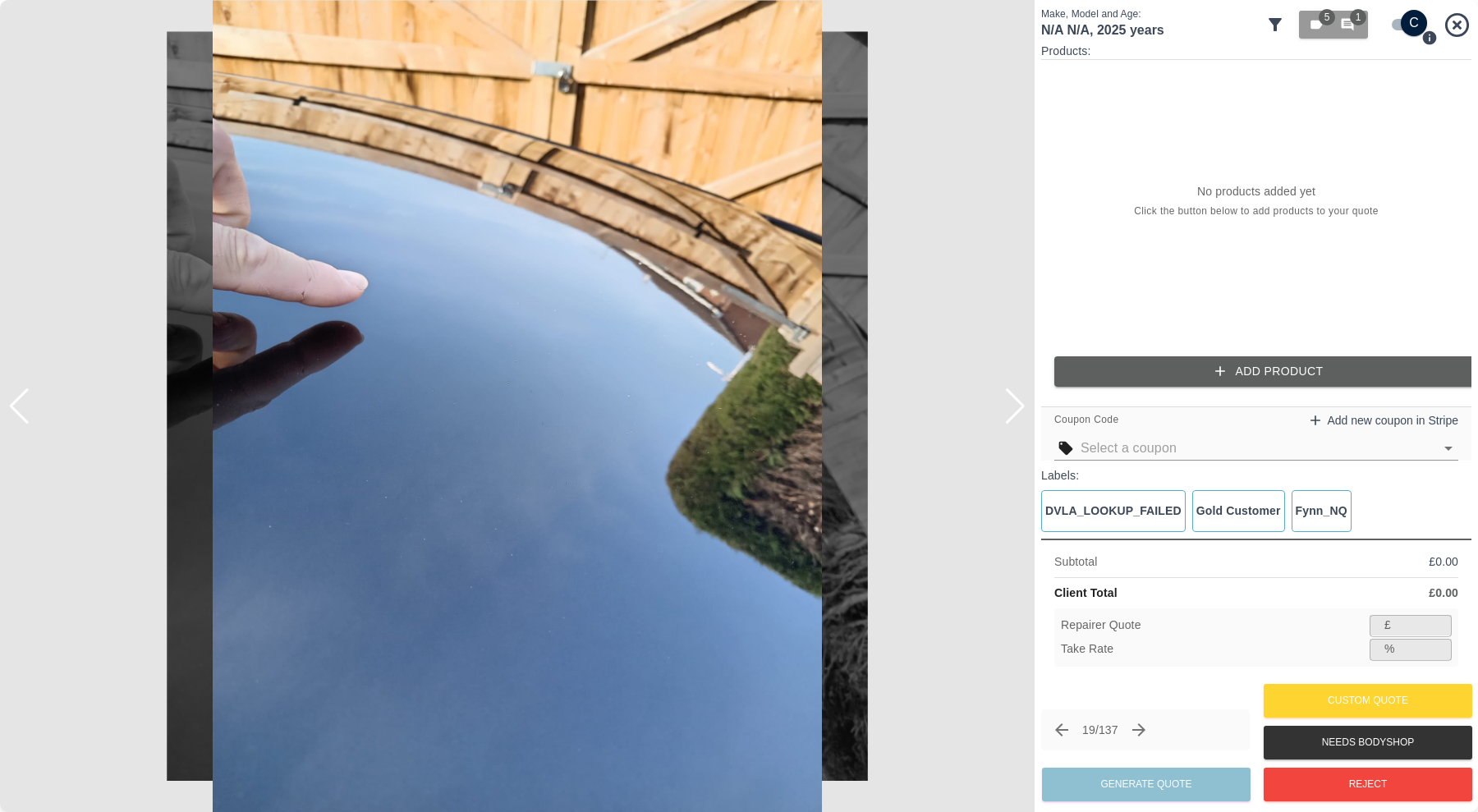
click at [23, 413] on div at bounding box center [20, 406] width 22 height 37
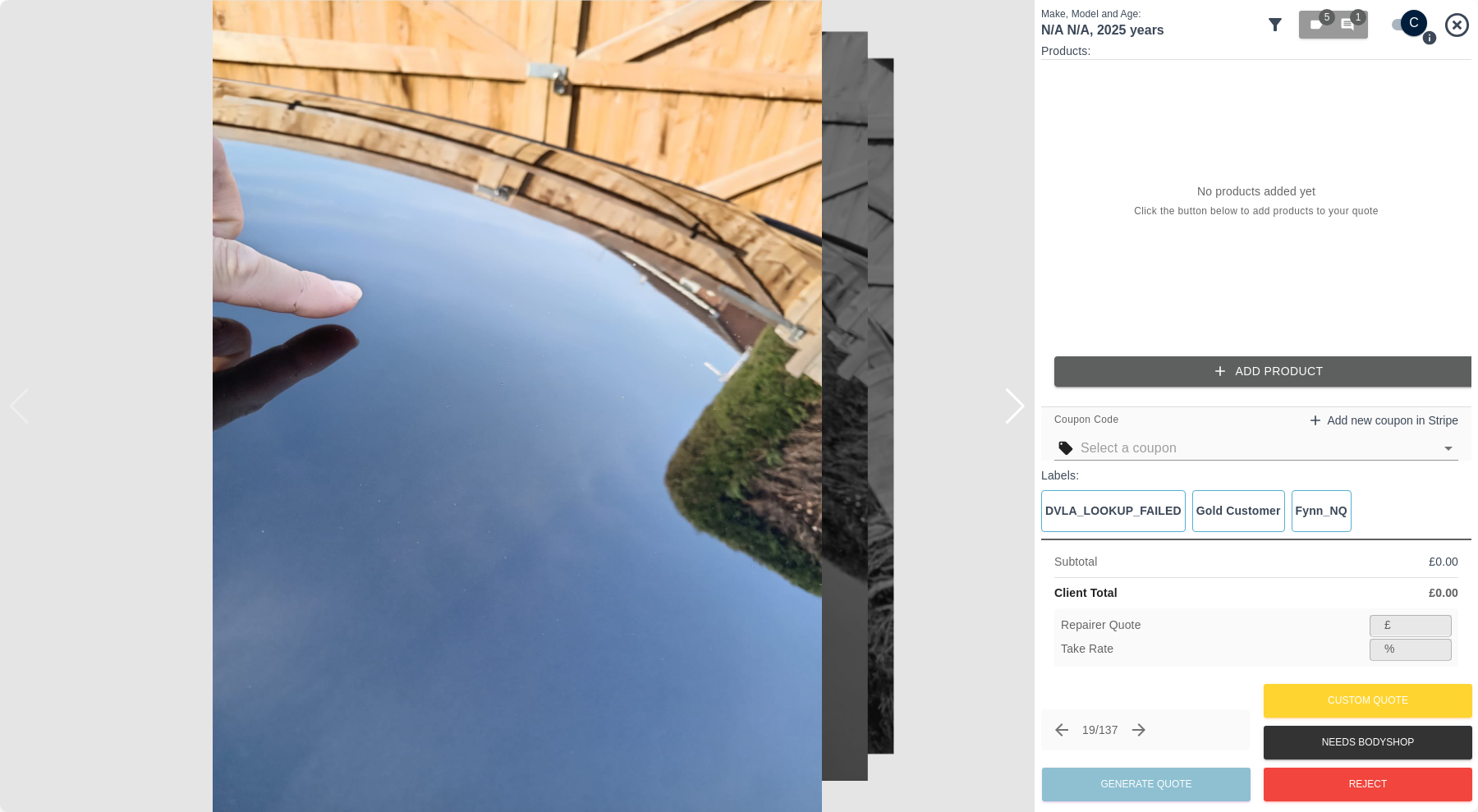
click at [23, 413] on img at bounding box center [517, 406] width 1034 height 812
click at [23, 401] on img at bounding box center [517, 406] width 1034 height 812
click at [1014, 401] on div at bounding box center [1015, 406] width 22 height 37
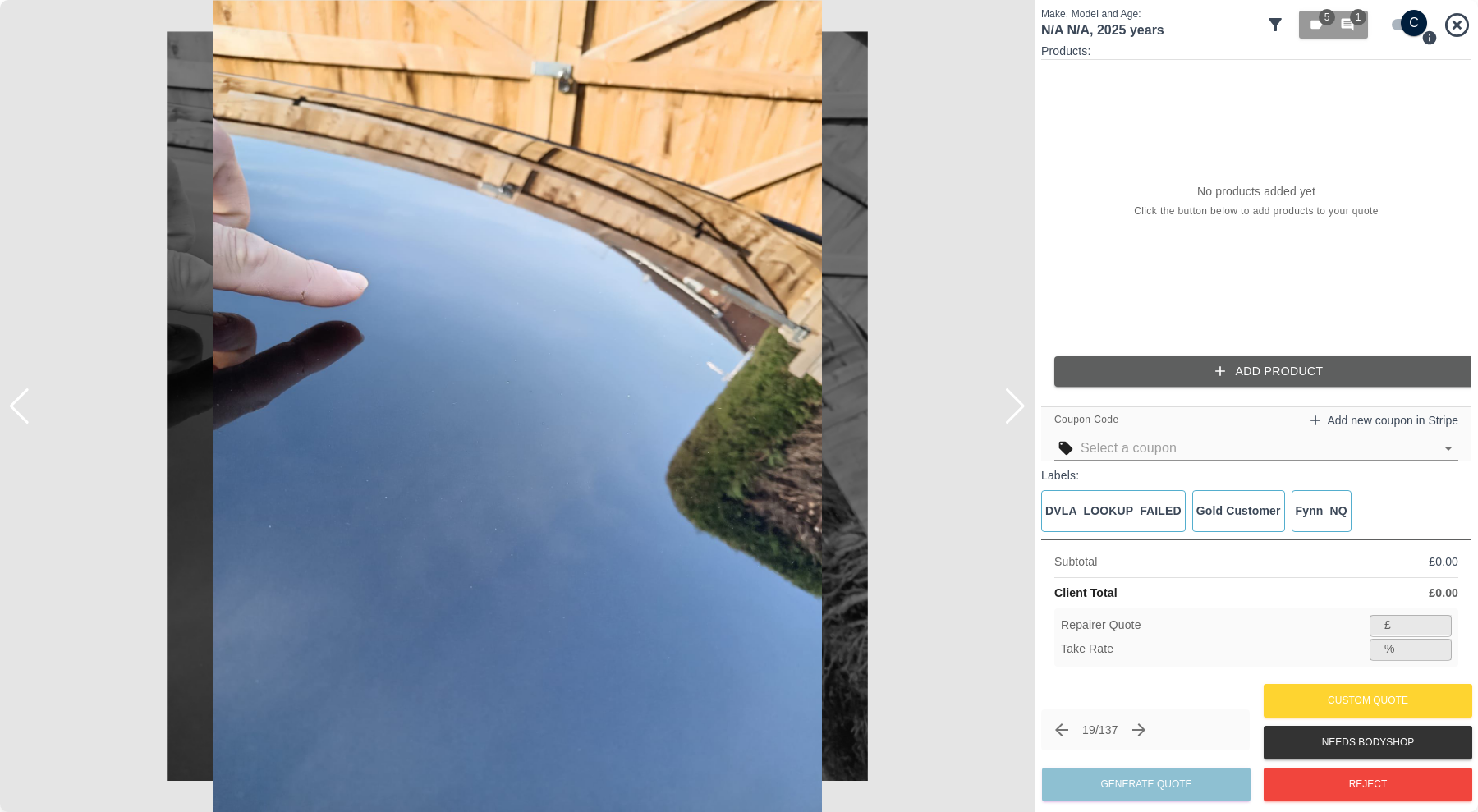
click at [1014, 401] on div at bounding box center [1015, 406] width 22 height 37
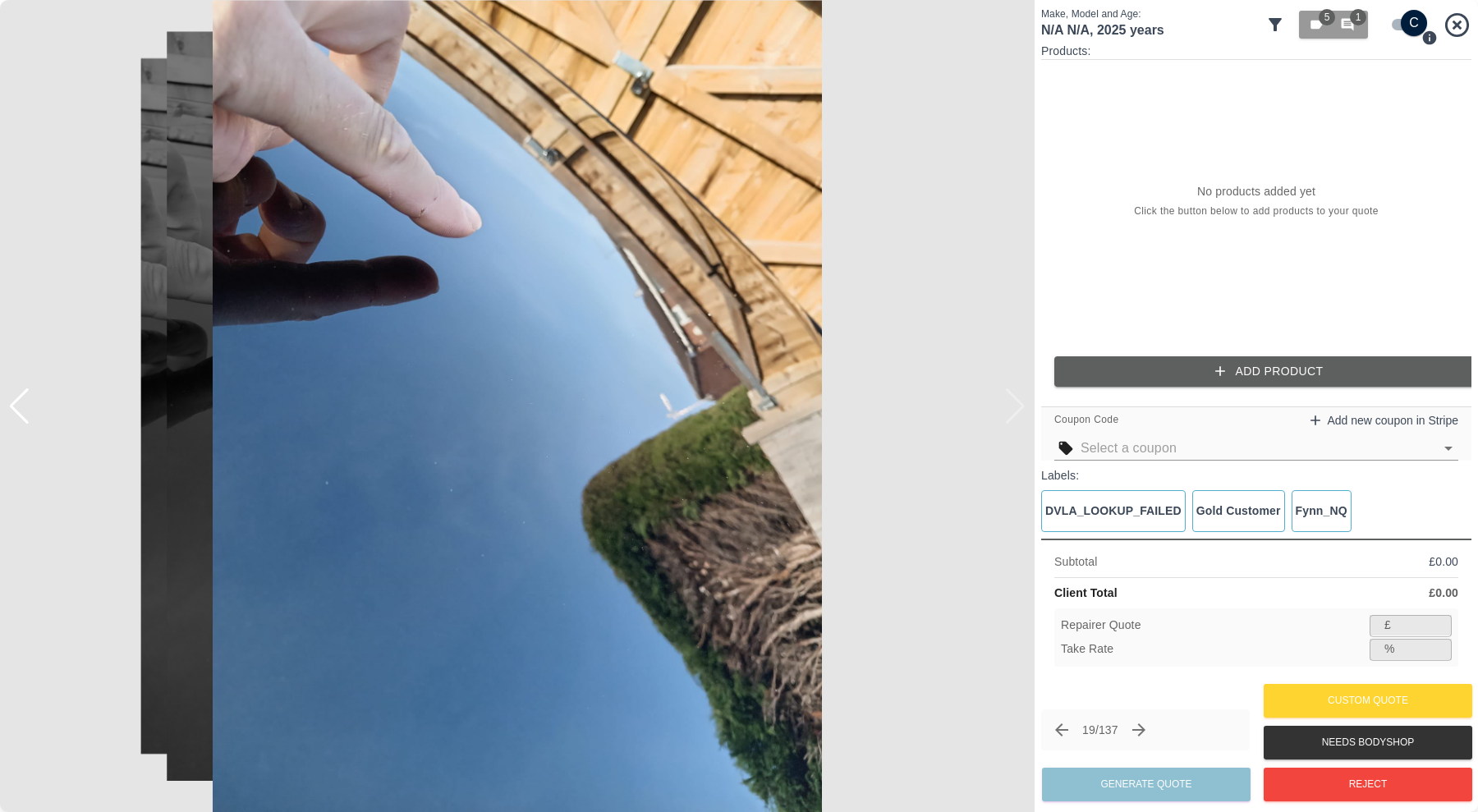
click at [1014, 401] on img at bounding box center [517, 406] width 1034 height 812
click at [1115, 368] on button "Add Product" at bounding box center [1268, 371] width 430 height 30
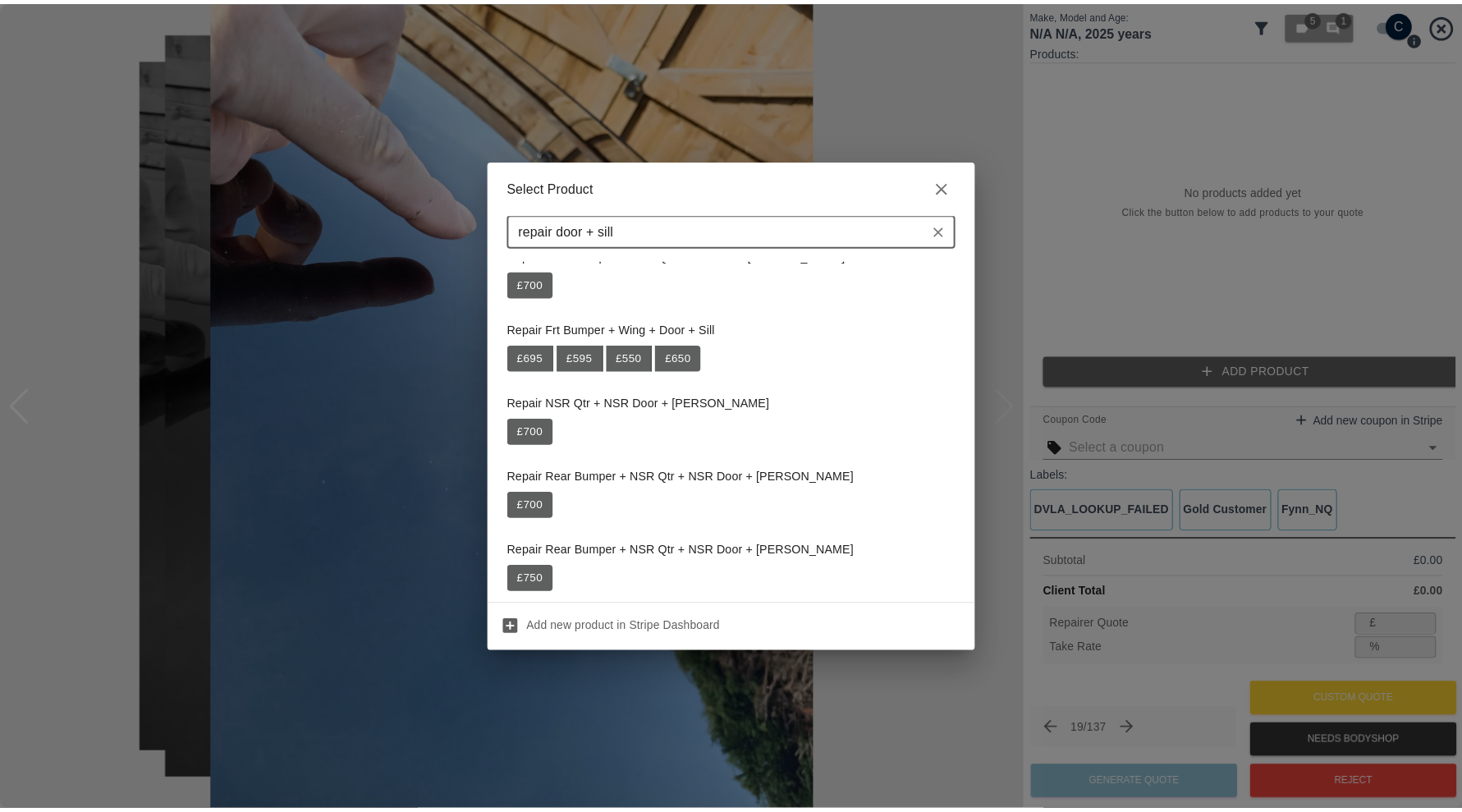
scroll to position [488, 0]
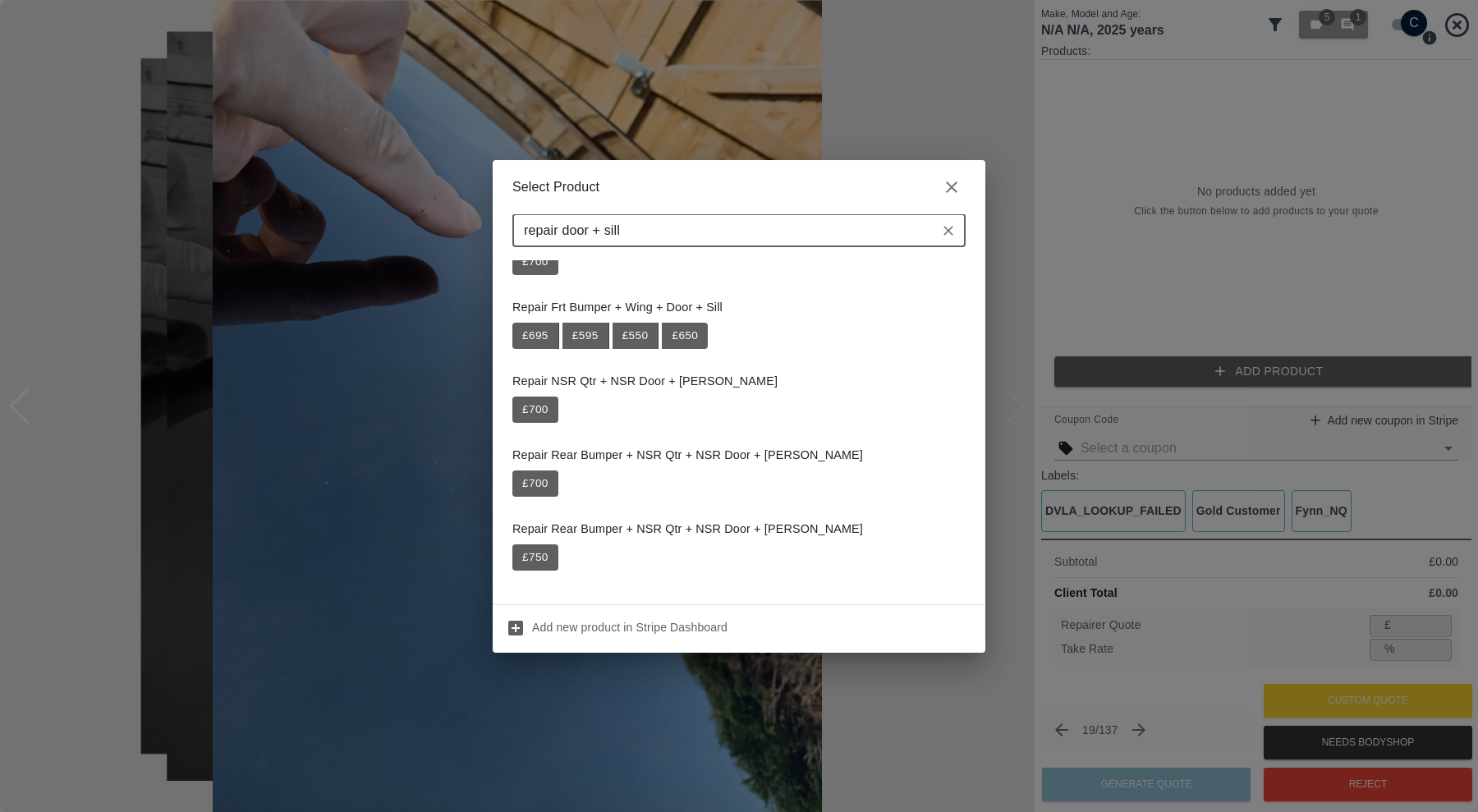
type input "repair door + sill"
click at [953, 184] on icon "button" at bounding box center [952, 187] width 11 height 11
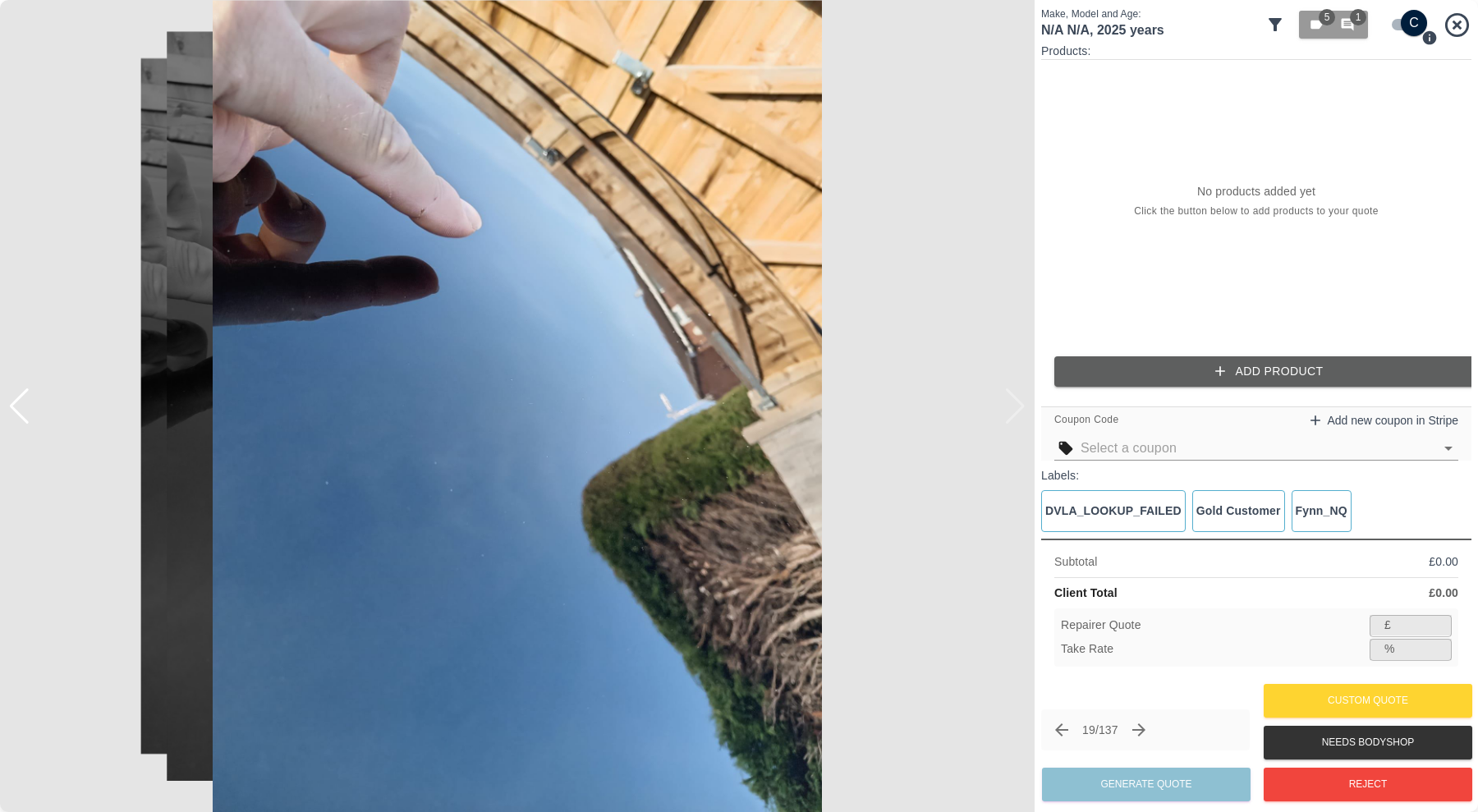
click at [1249, 364] on button "Add Product" at bounding box center [1268, 371] width 430 height 30
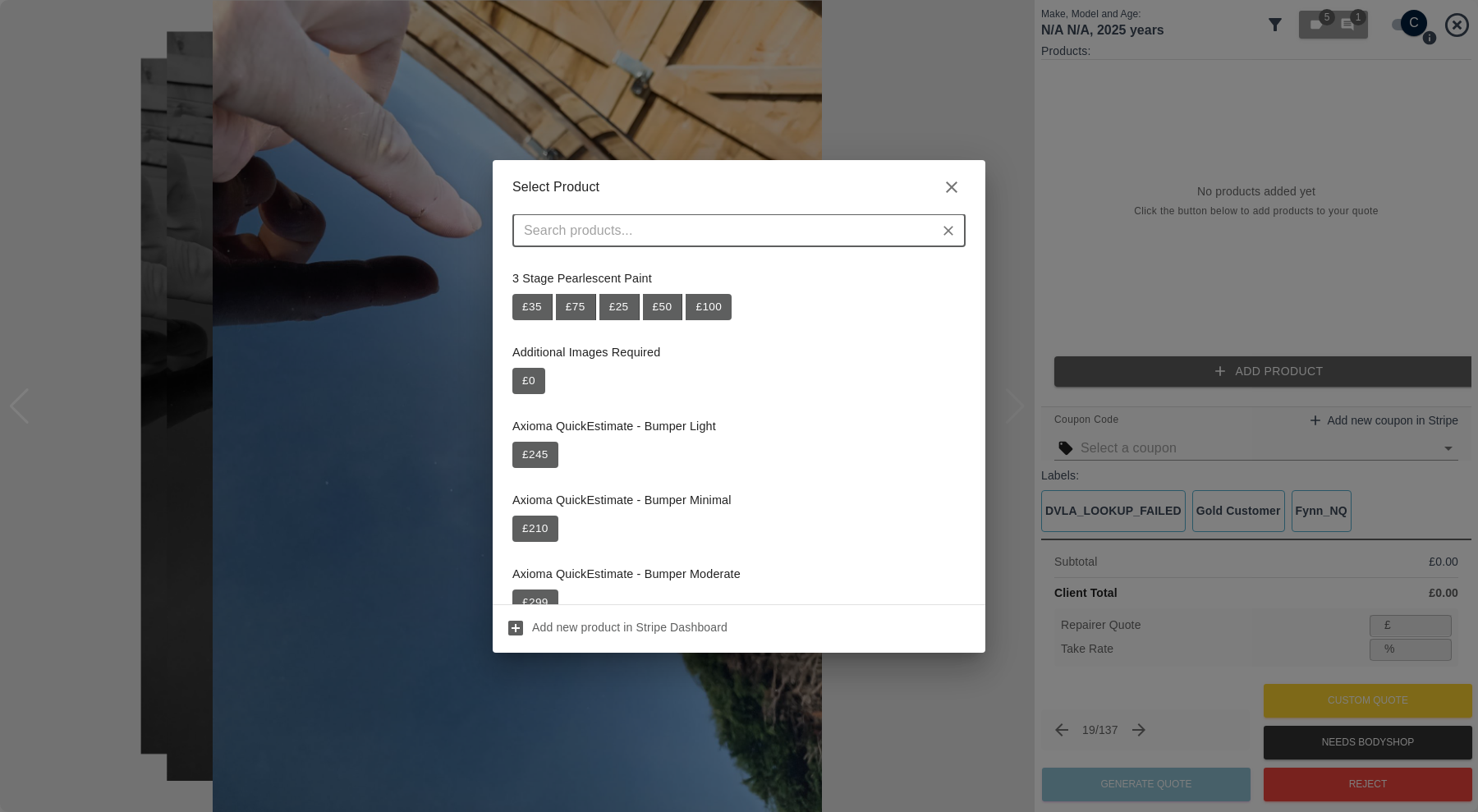
click at [994, 67] on div "Select Product ​ 3 Stage Pearlescent Paint £ 35 £ 75 £ 25 £ 50 £ 100 Additional…" at bounding box center [739, 406] width 1478 height 812
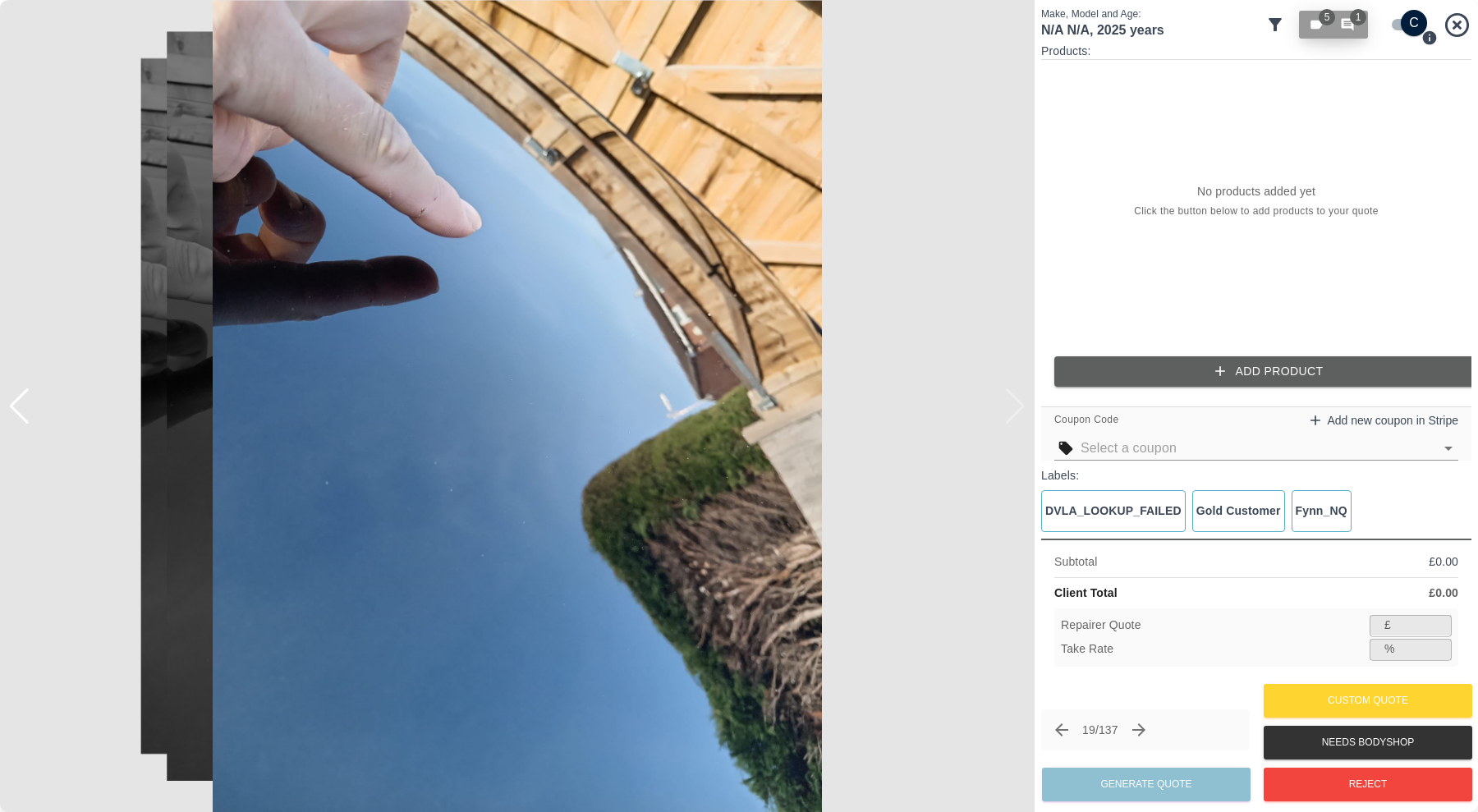
click at [1355, 22] on span "1" at bounding box center [1358, 18] width 17 height 17
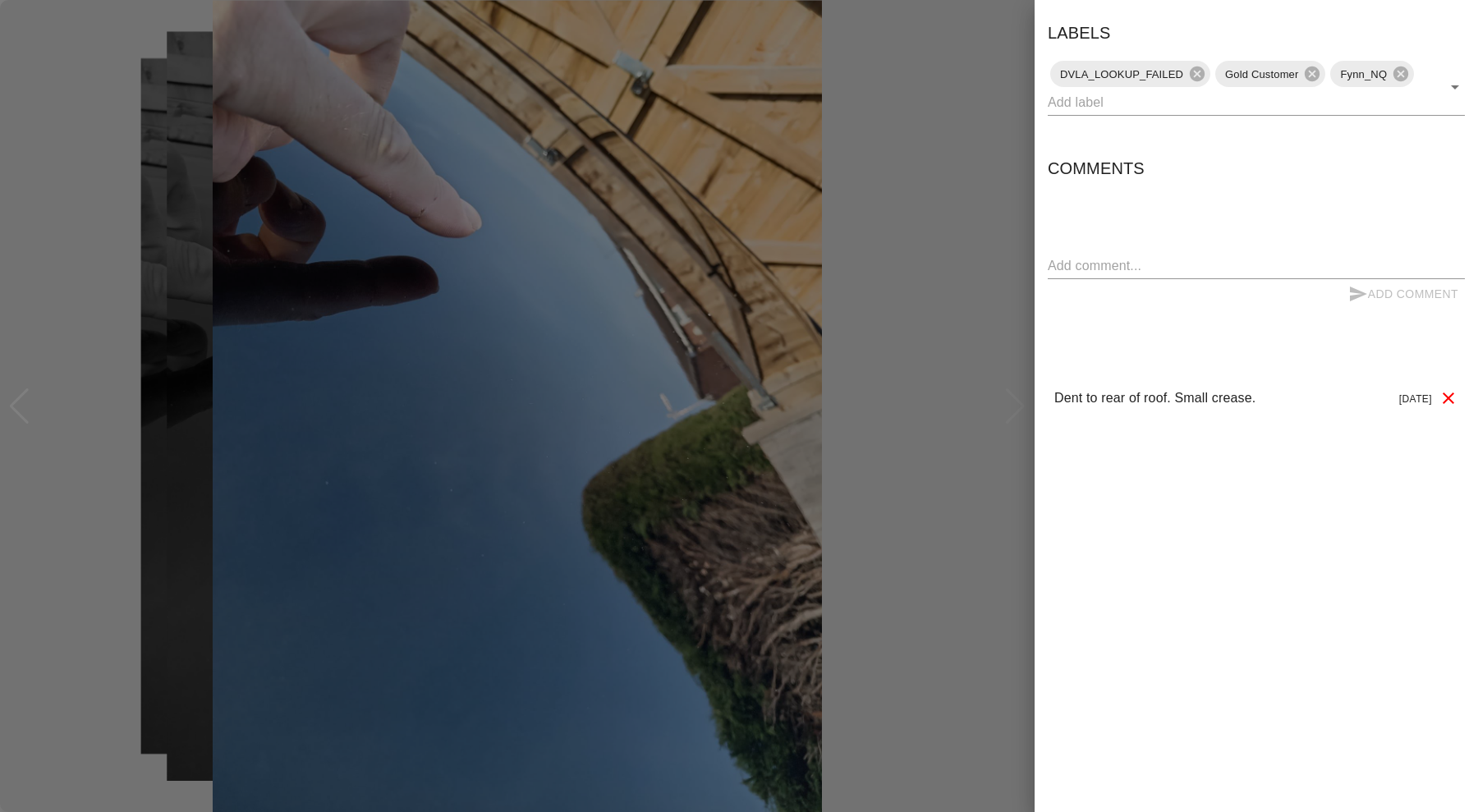
click at [911, 249] on div at bounding box center [739, 406] width 1478 height 812
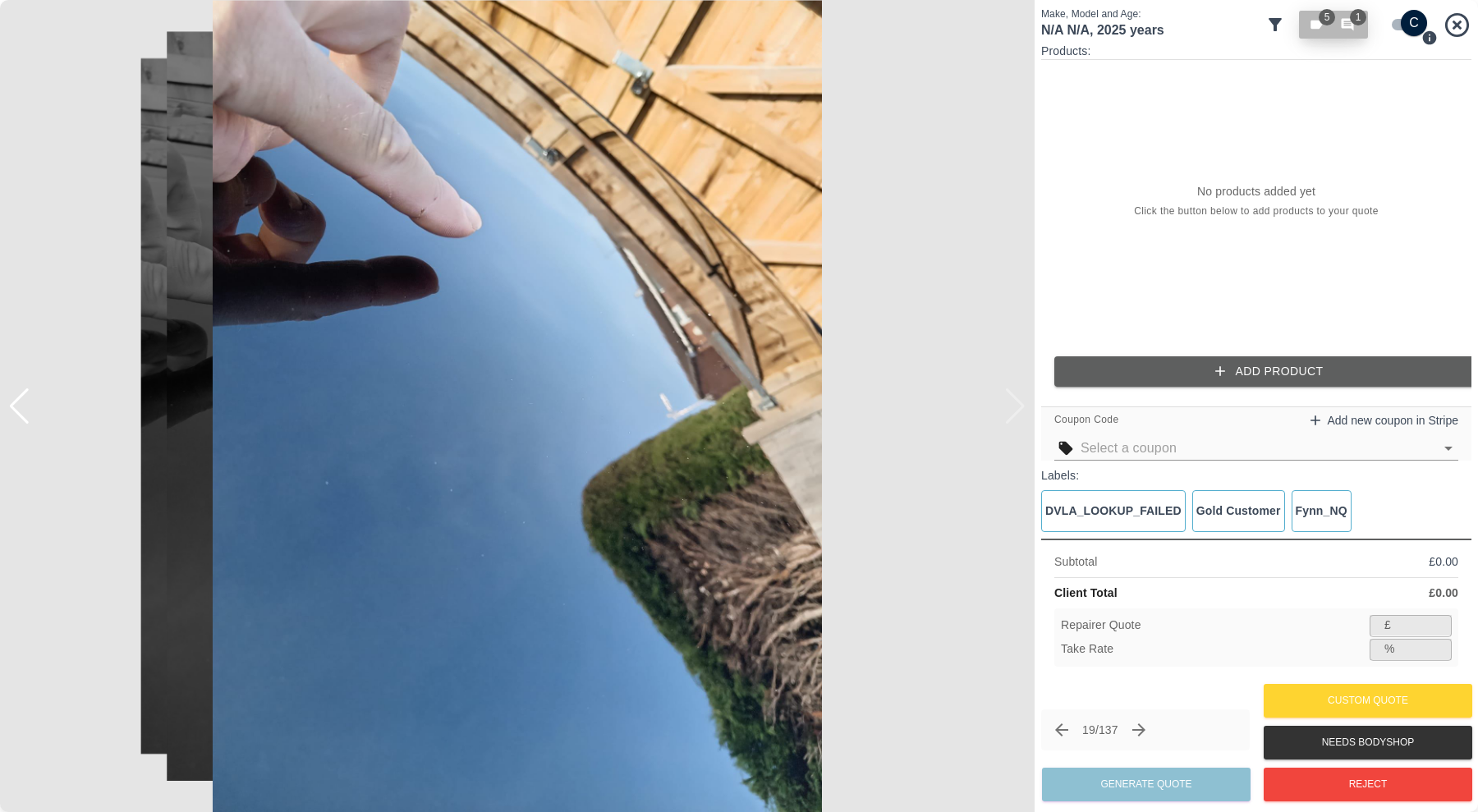
click at [1317, 26] on icon "button" at bounding box center [1316, 25] width 11 height 9
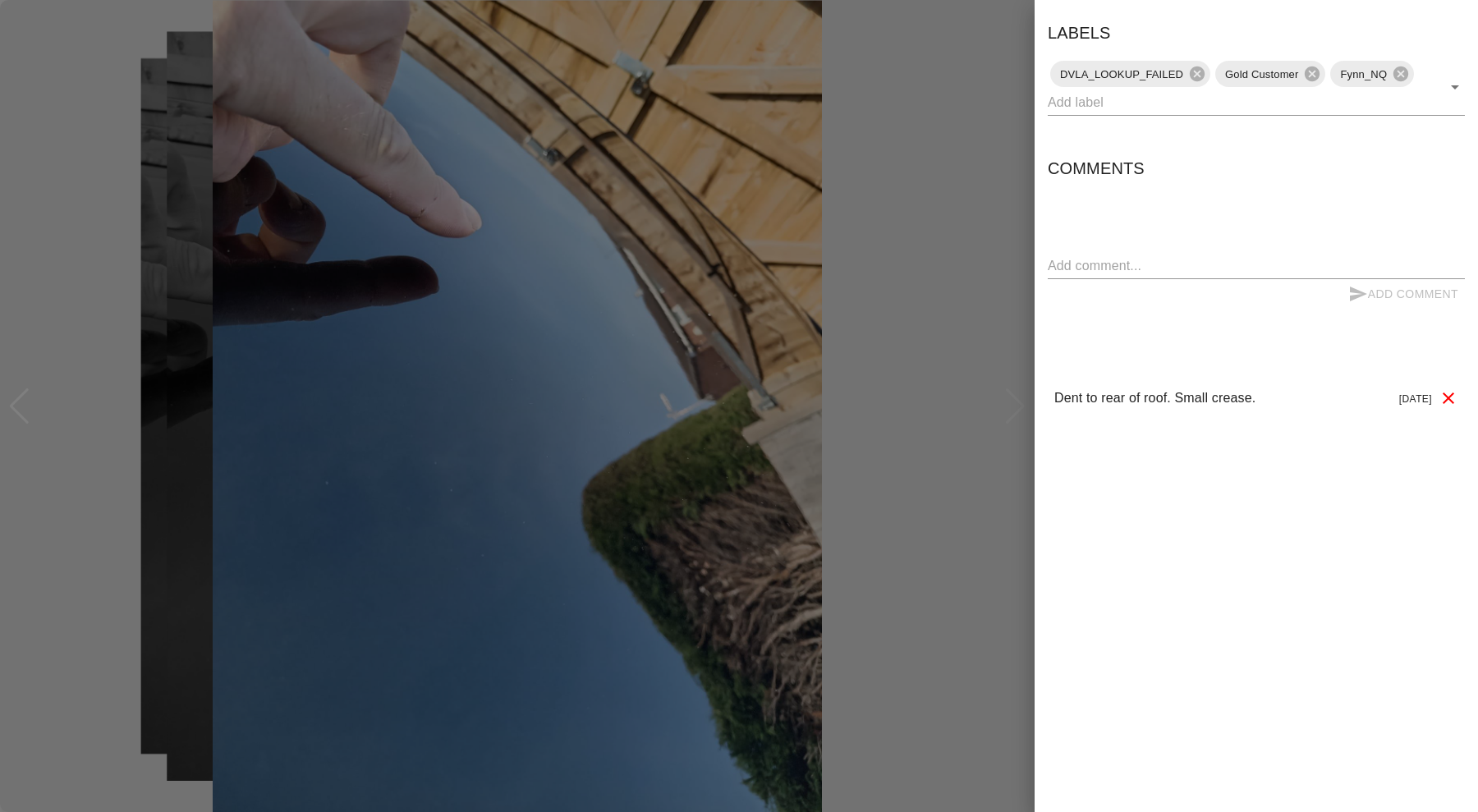
click at [944, 151] on div at bounding box center [739, 406] width 1478 height 812
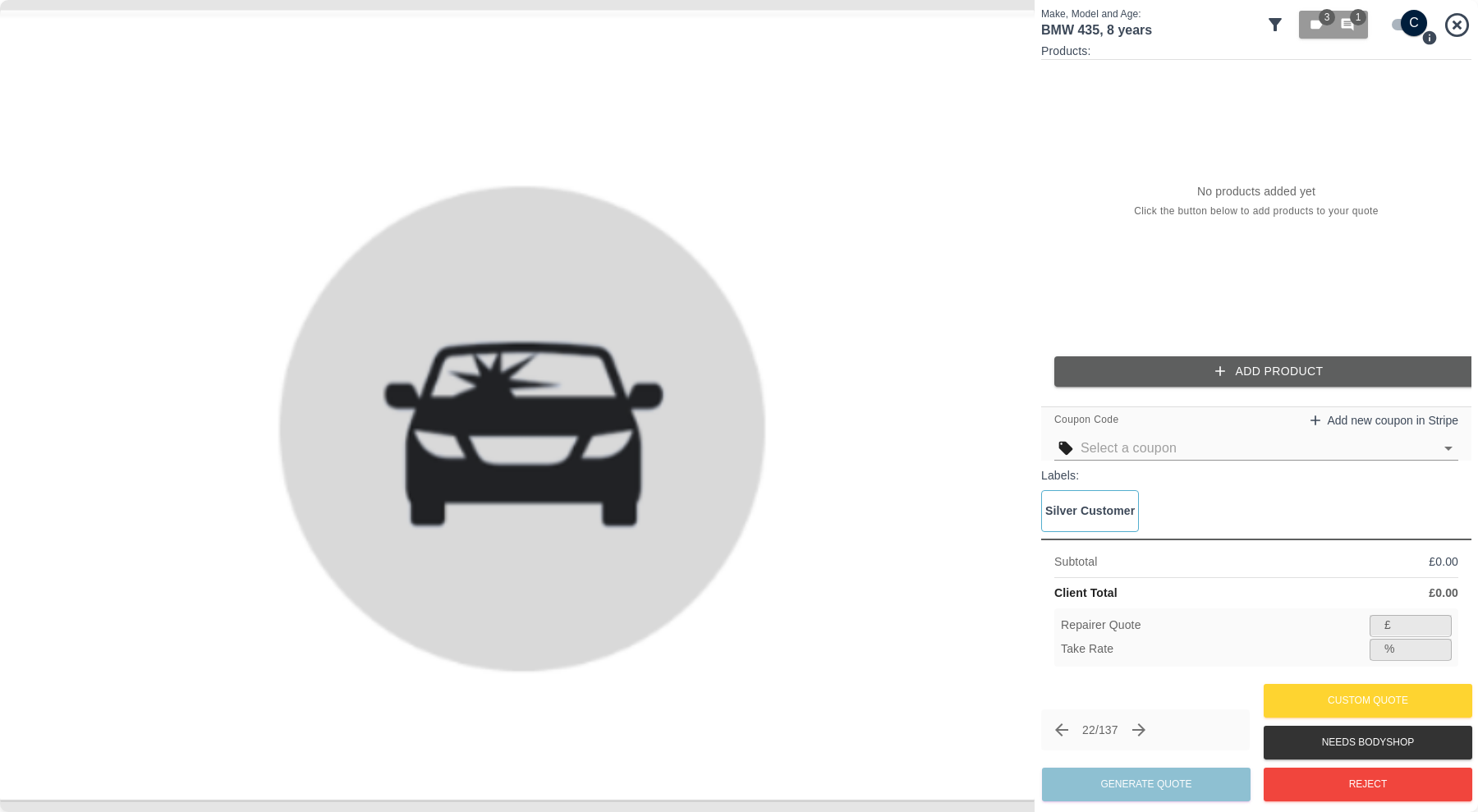
click at [1447, 24] on icon at bounding box center [1456, 24] width 29 height 29
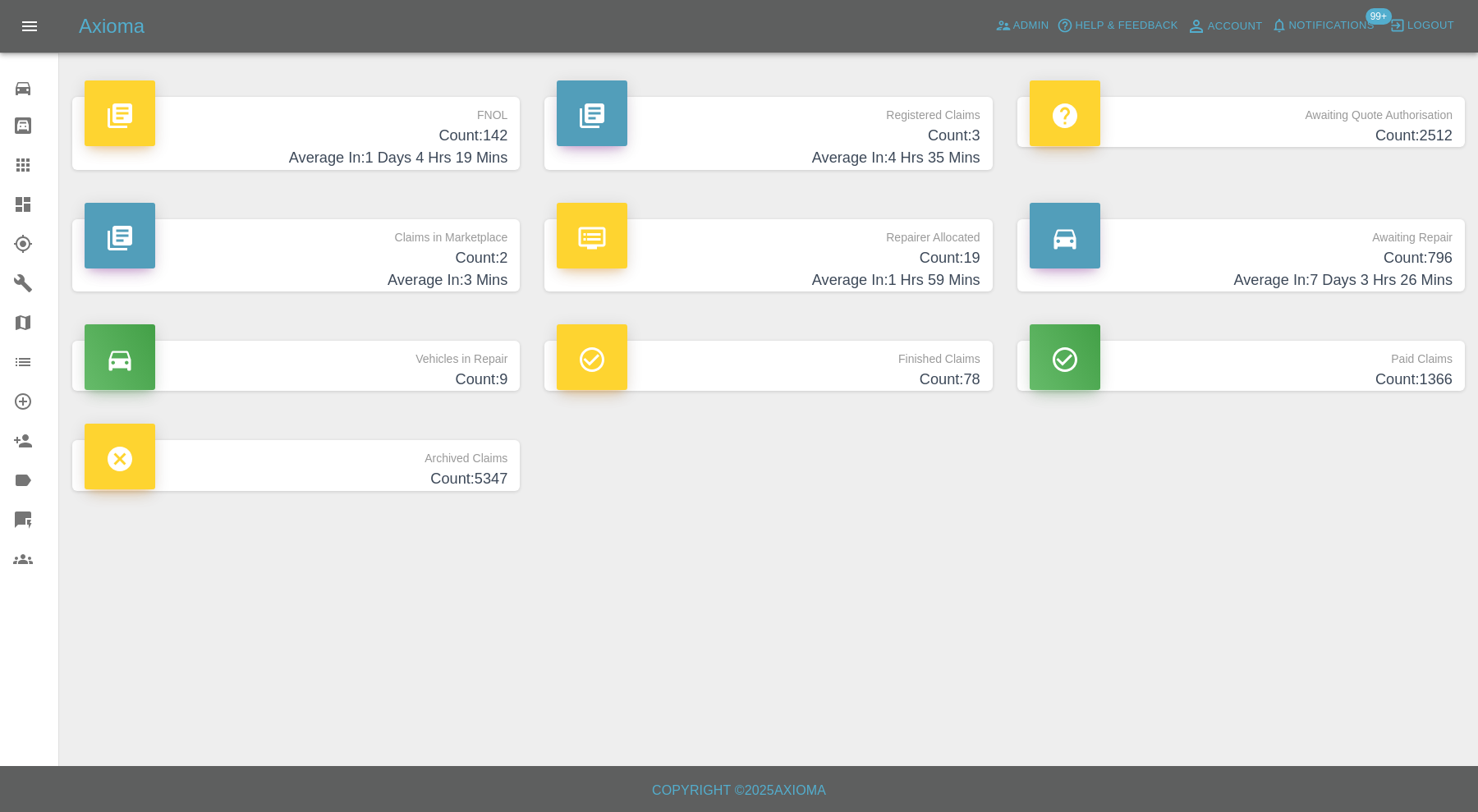
click at [27, 202] on icon at bounding box center [22, 204] width 20 height 20
click at [399, 259] on h4 "Count: 2" at bounding box center [295, 258] width 422 height 22
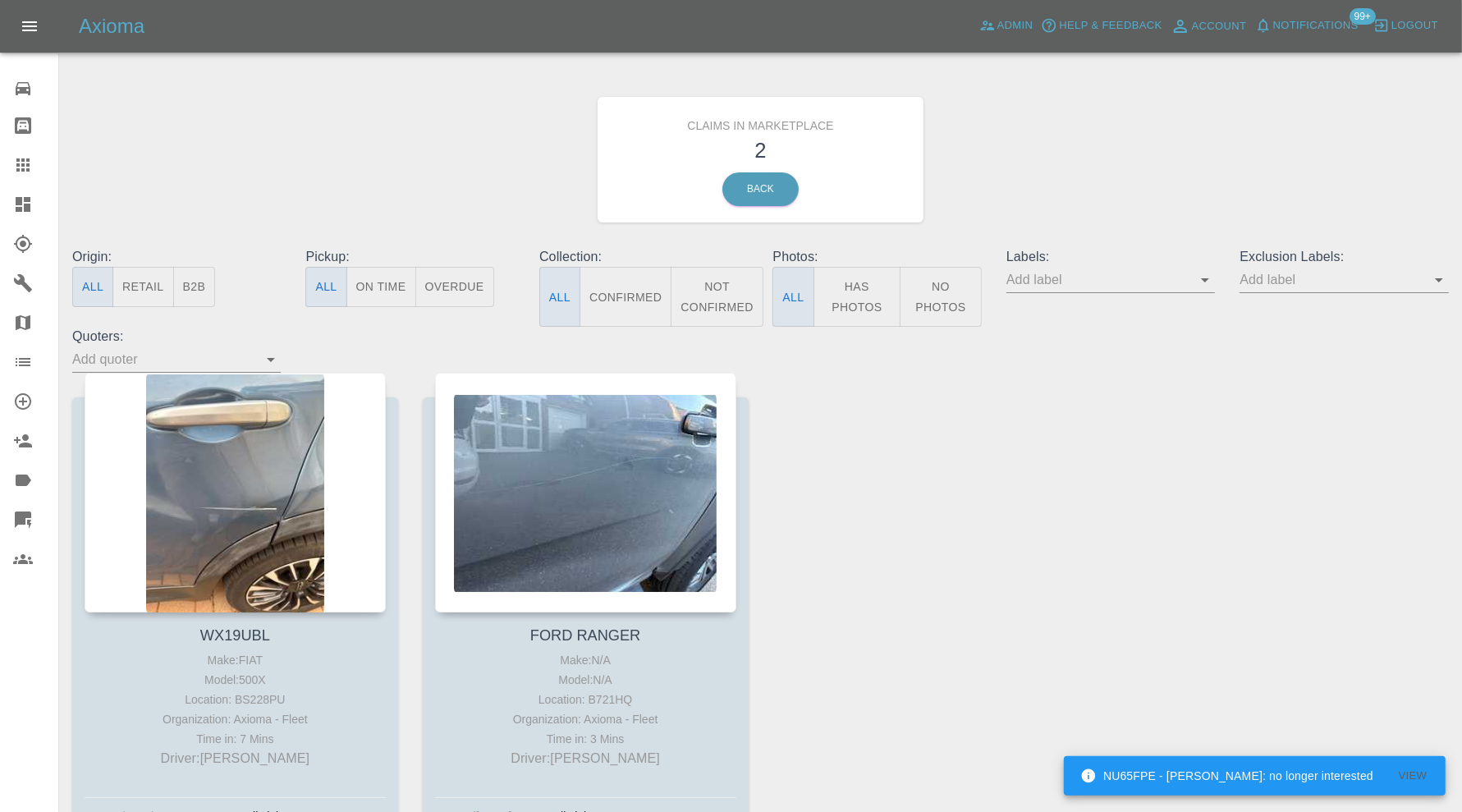
click at [512, 415] on div at bounding box center [586, 493] width 302 height 240
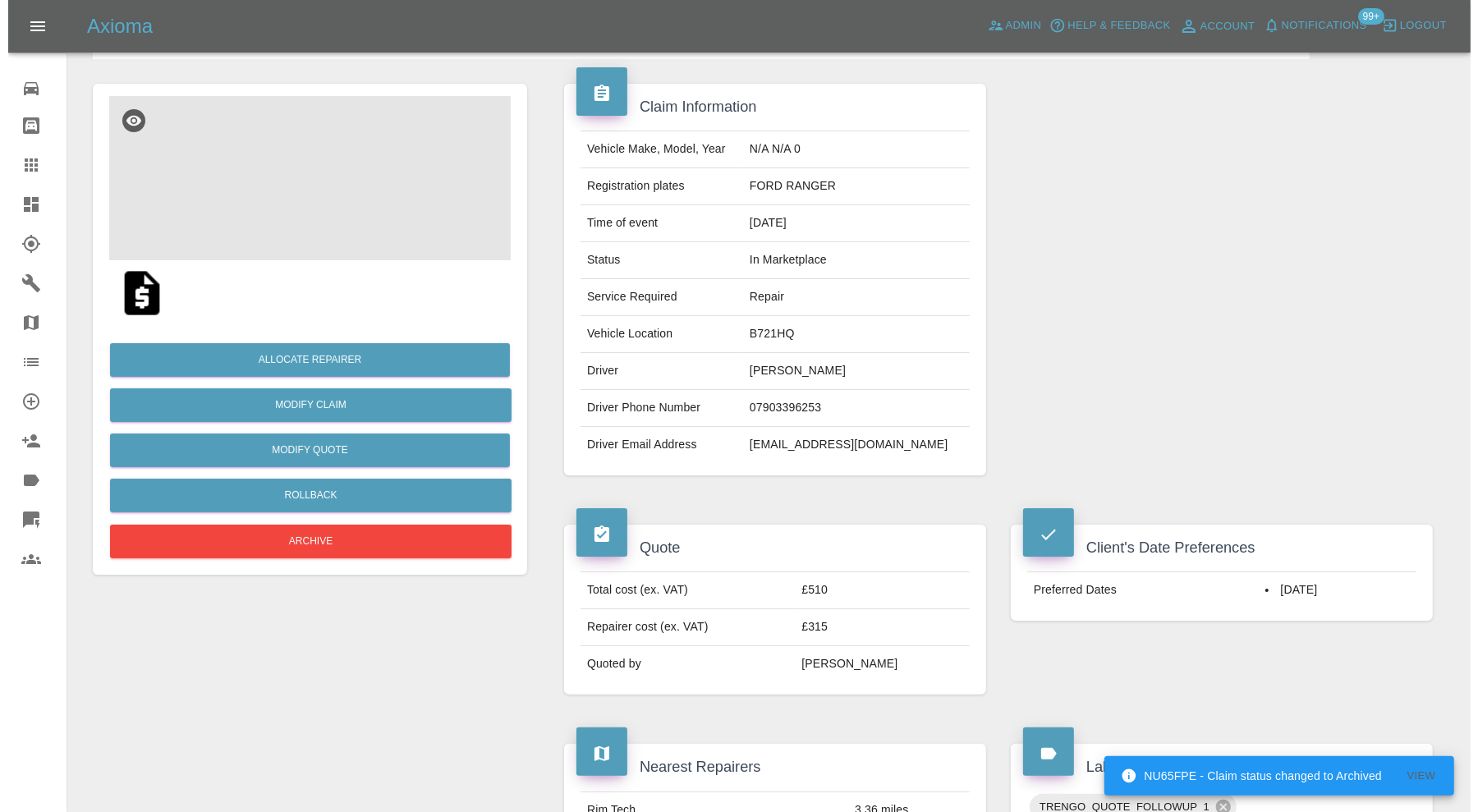
scroll to position [28, 0]
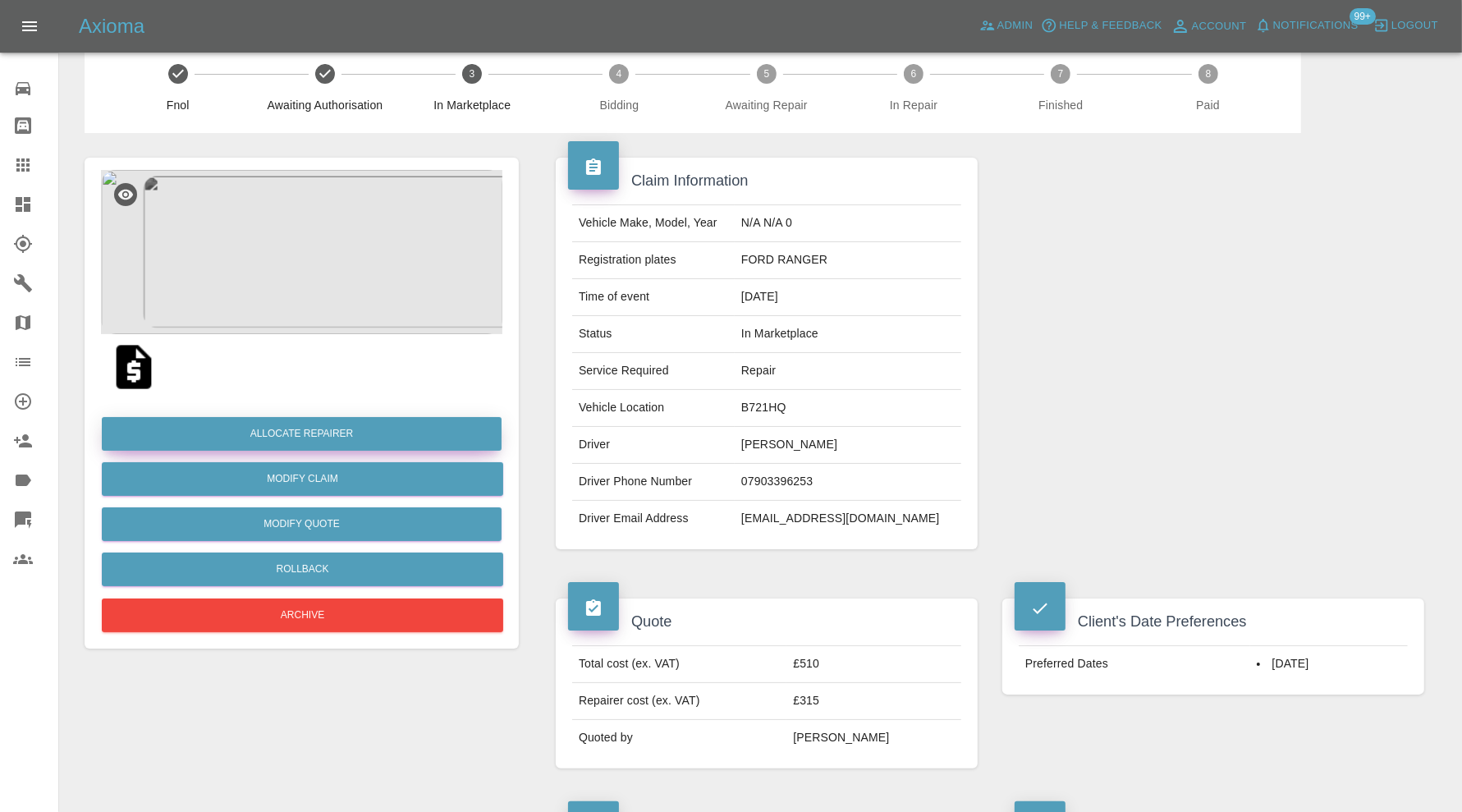
click at [257, 432] on button "Allocate Repairer" at bounding box center [302, 434] width 400 height 34
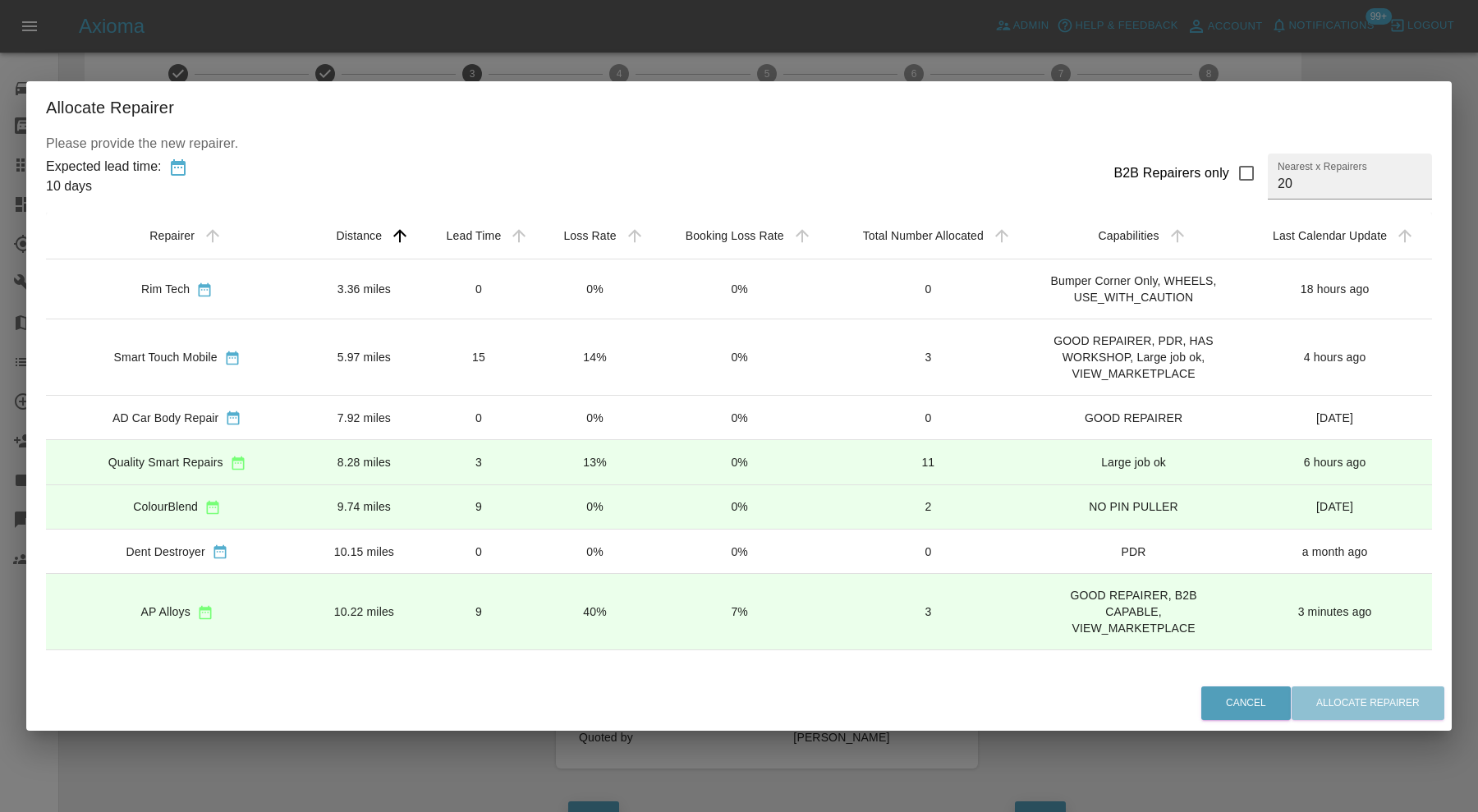
click at [292, 346] on td "Smart Touch Mobile" at bounding box center [177, 357] width 262 height 77
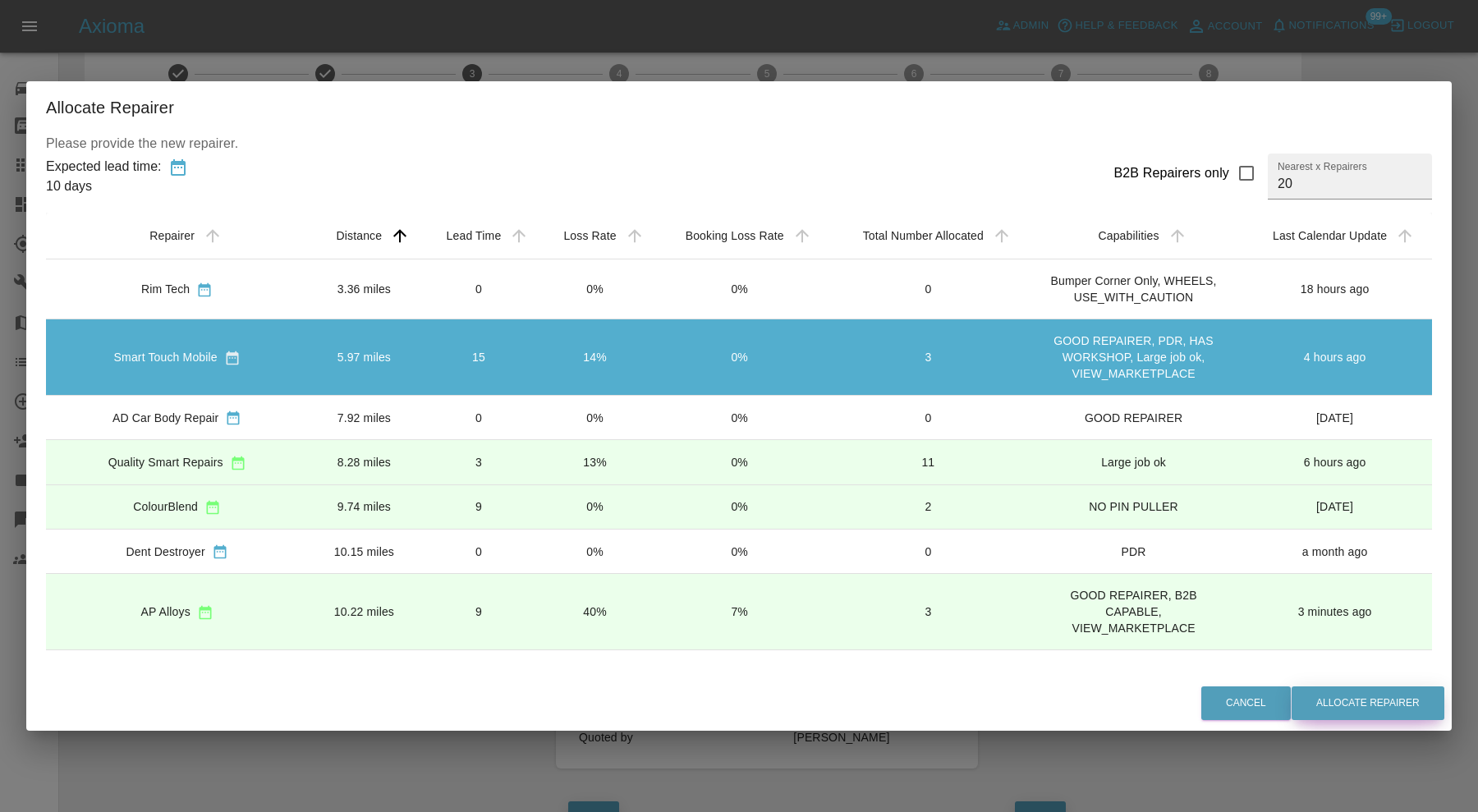
click at [1352, 704] on button "Allocate Repairer" at bounding box center [1367, 703] width 153 height 34
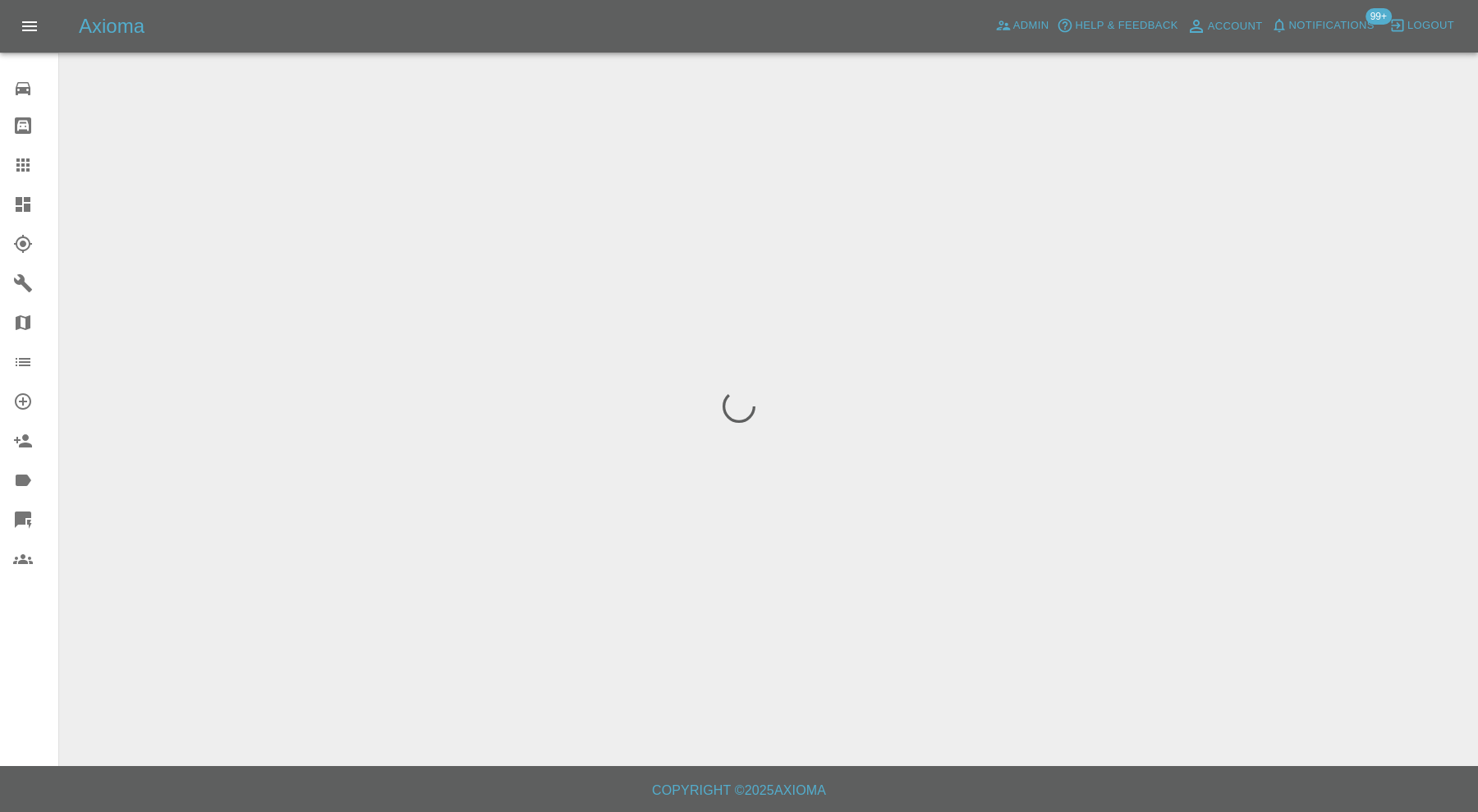
scroll to position [0, 0]
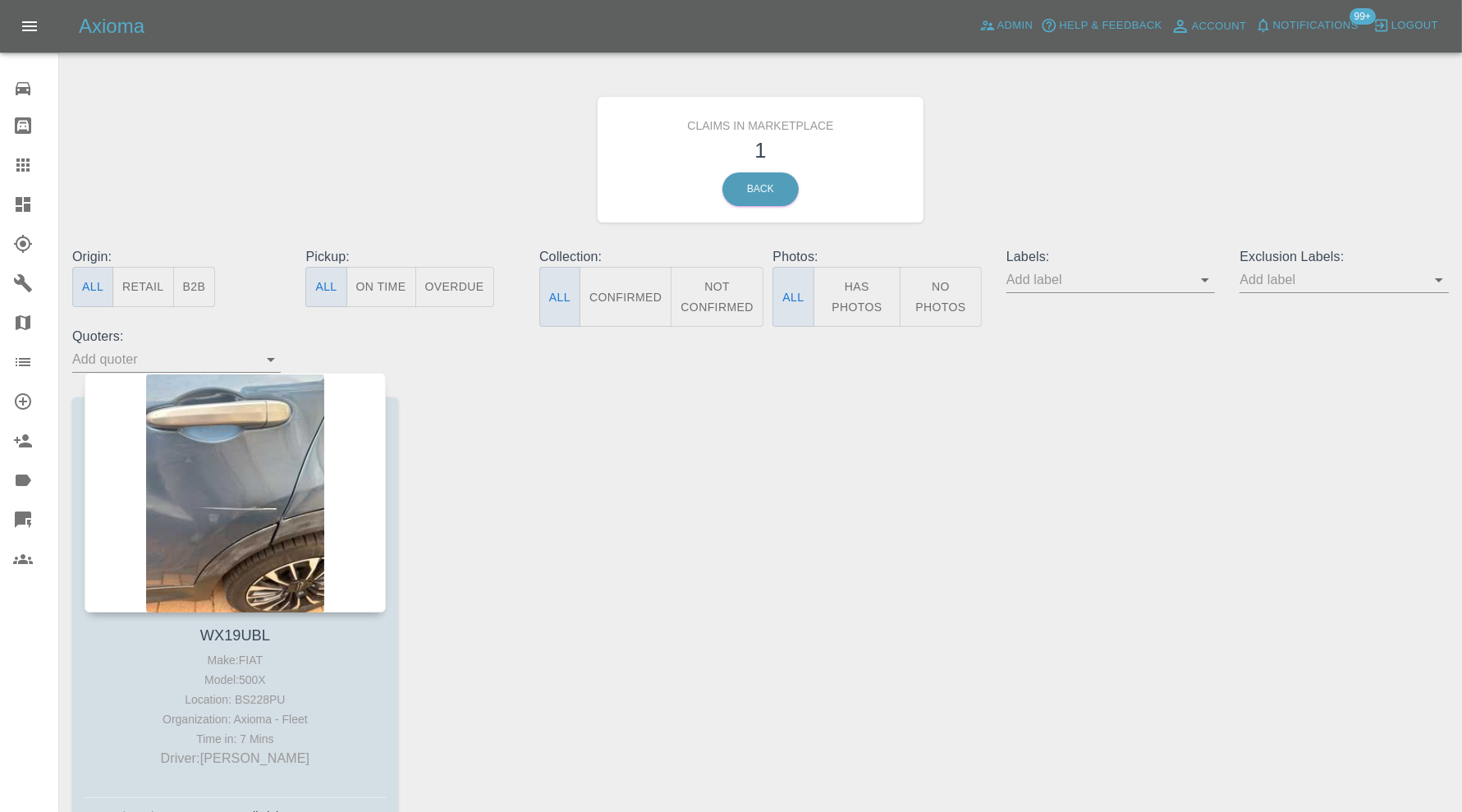
click at [248, 429] on div at bounding box center [235, 493] width 302 height 240
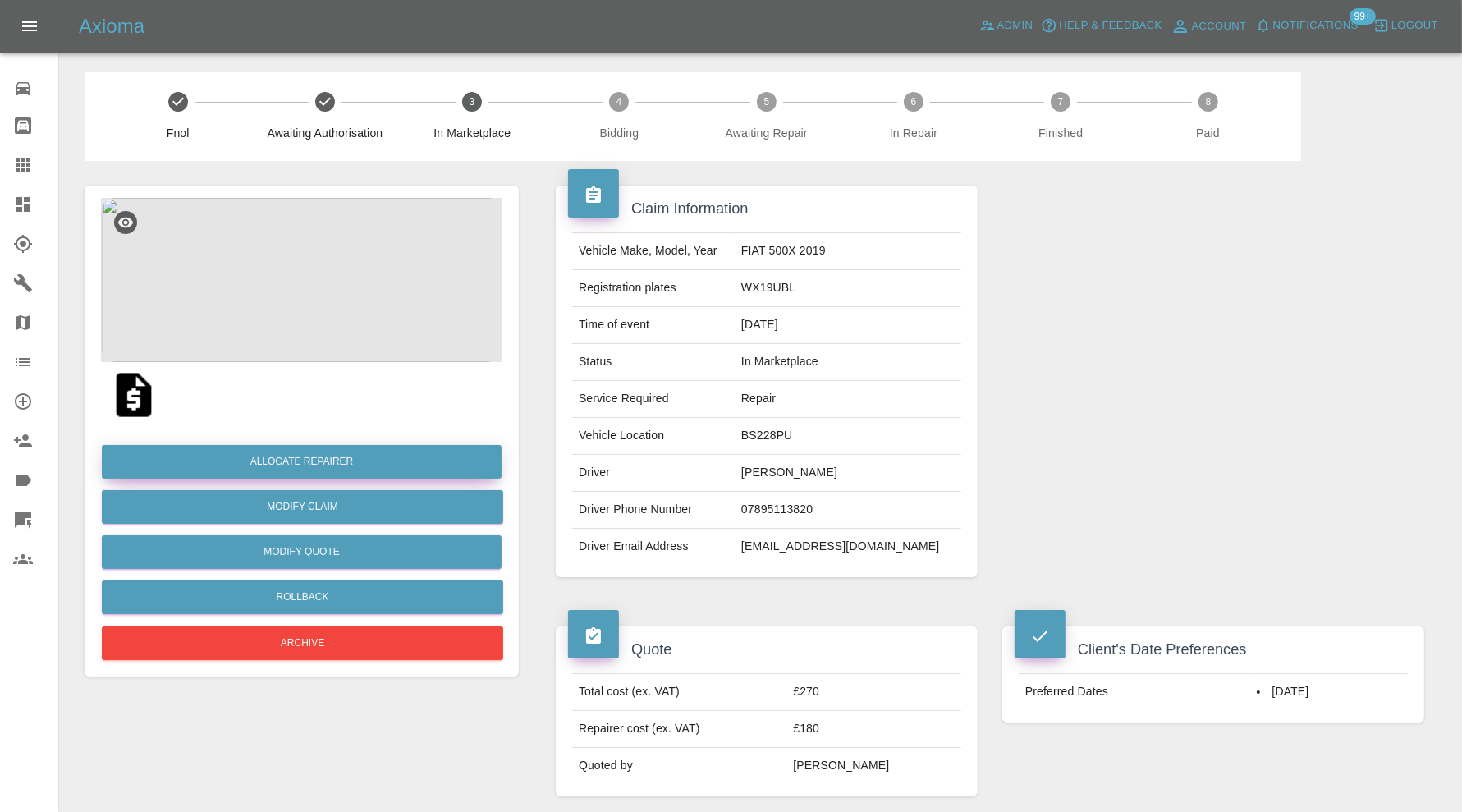
click at [277, 468] on button "Allocate Repairer" at bounding box center [302, 462] width 400 height 34
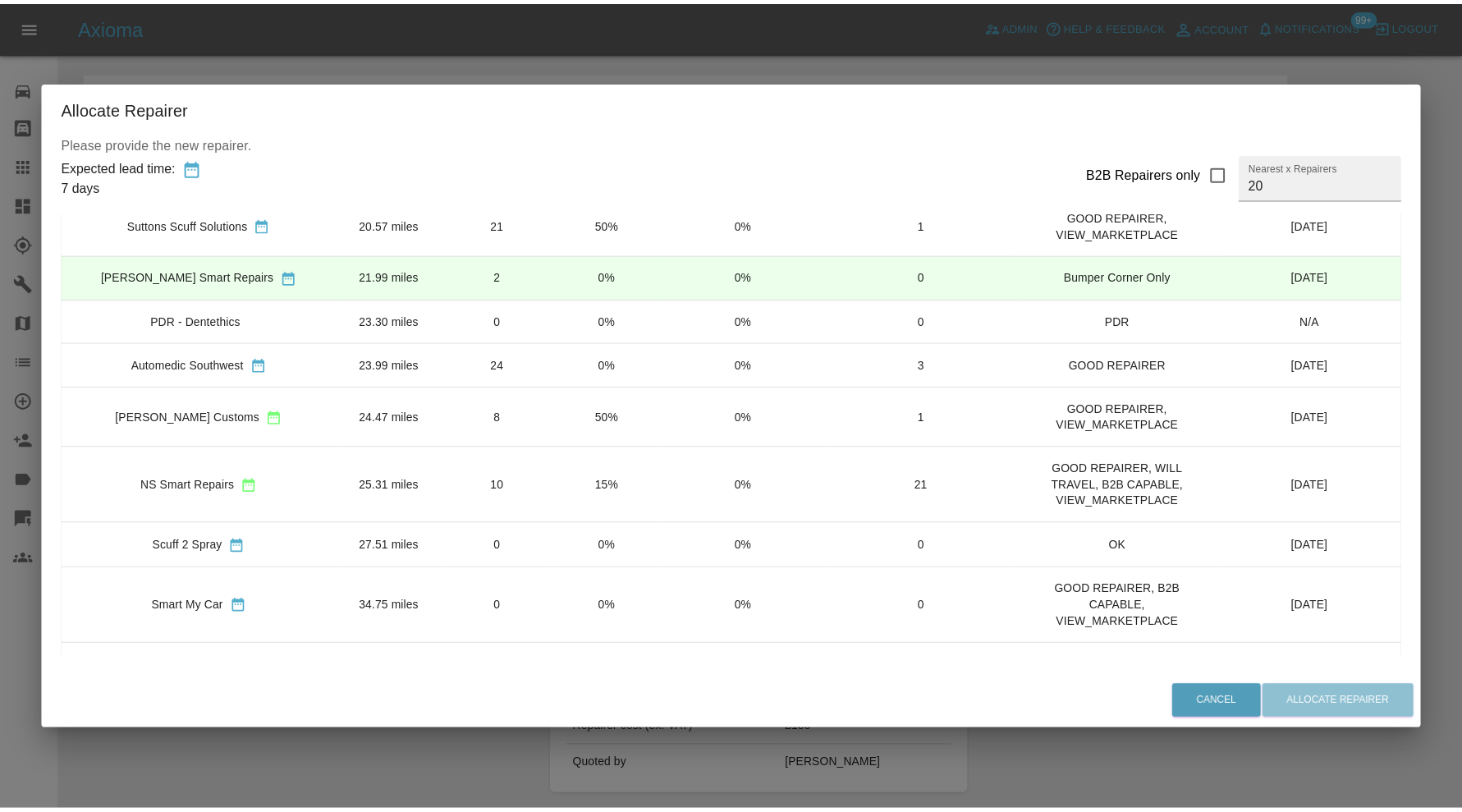
scroll to position [547, 0]
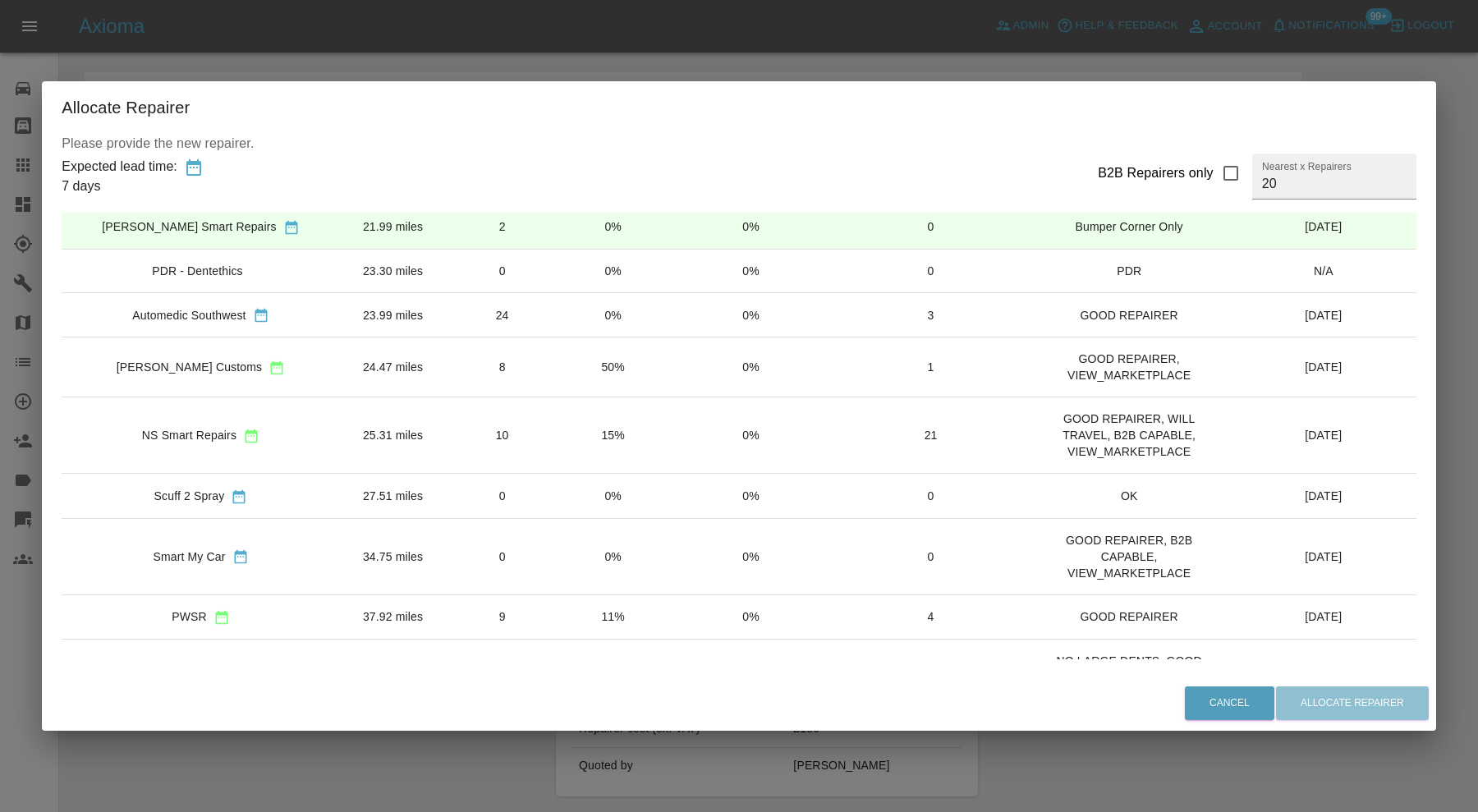
click at [316, 431] on td "NS Smart Repairs" at bounding box center [200, 436] width 277 height 77
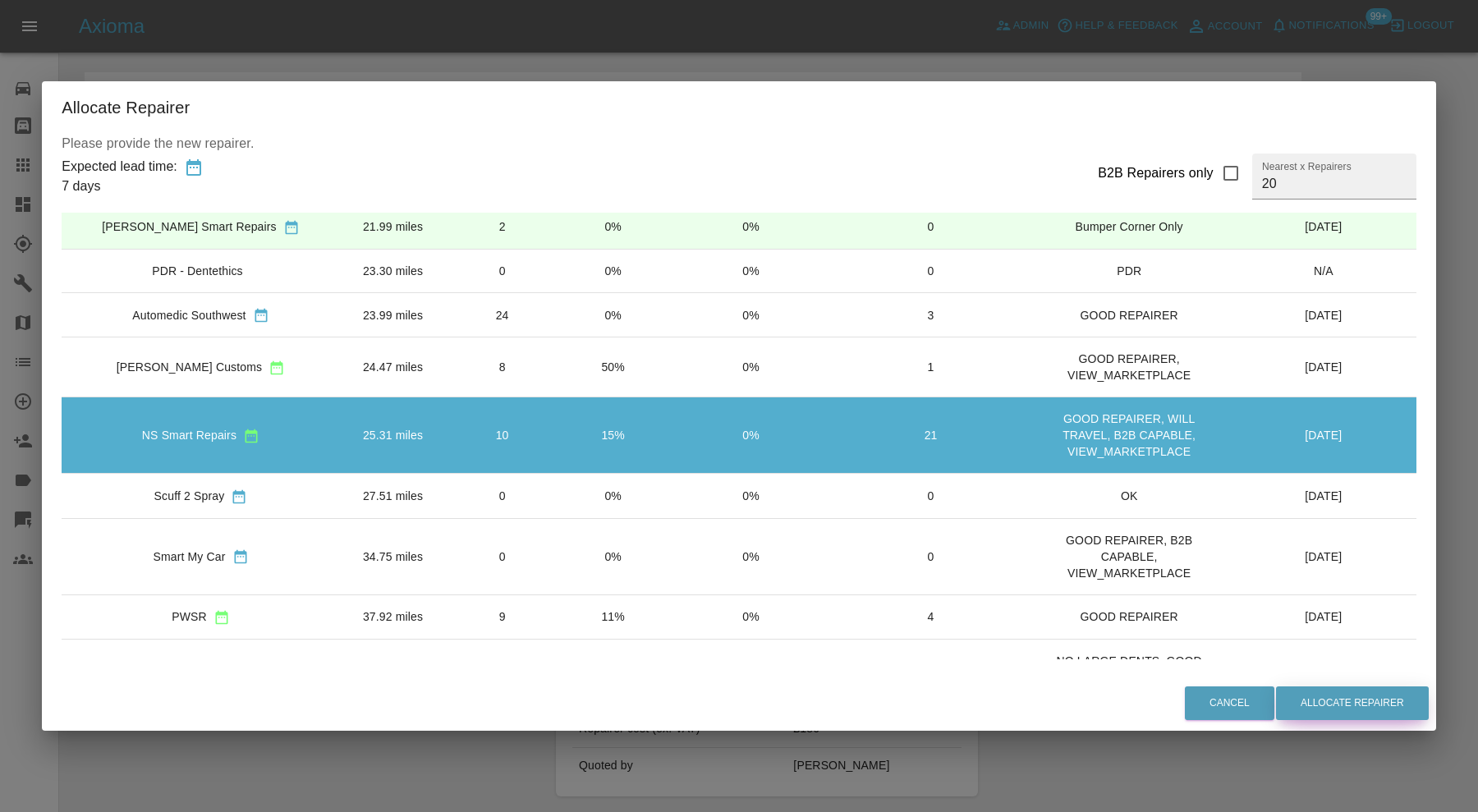
click at [1323, 694] on button "Allocate Repairer" at bounding box center [1352, 703] width 153 height 34
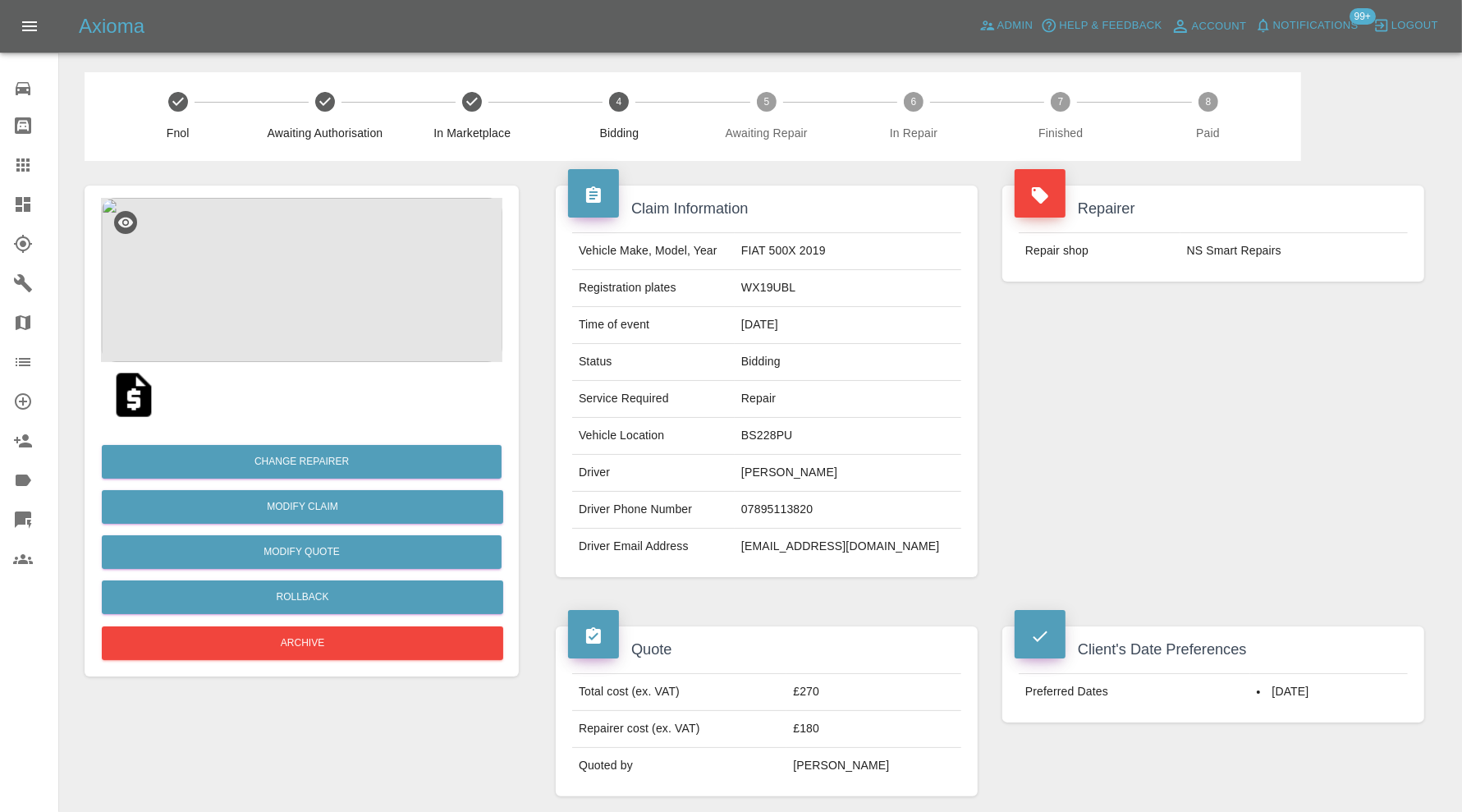
click at [29, 195] on icon at bounding box center [22, 204] width 20 height 20
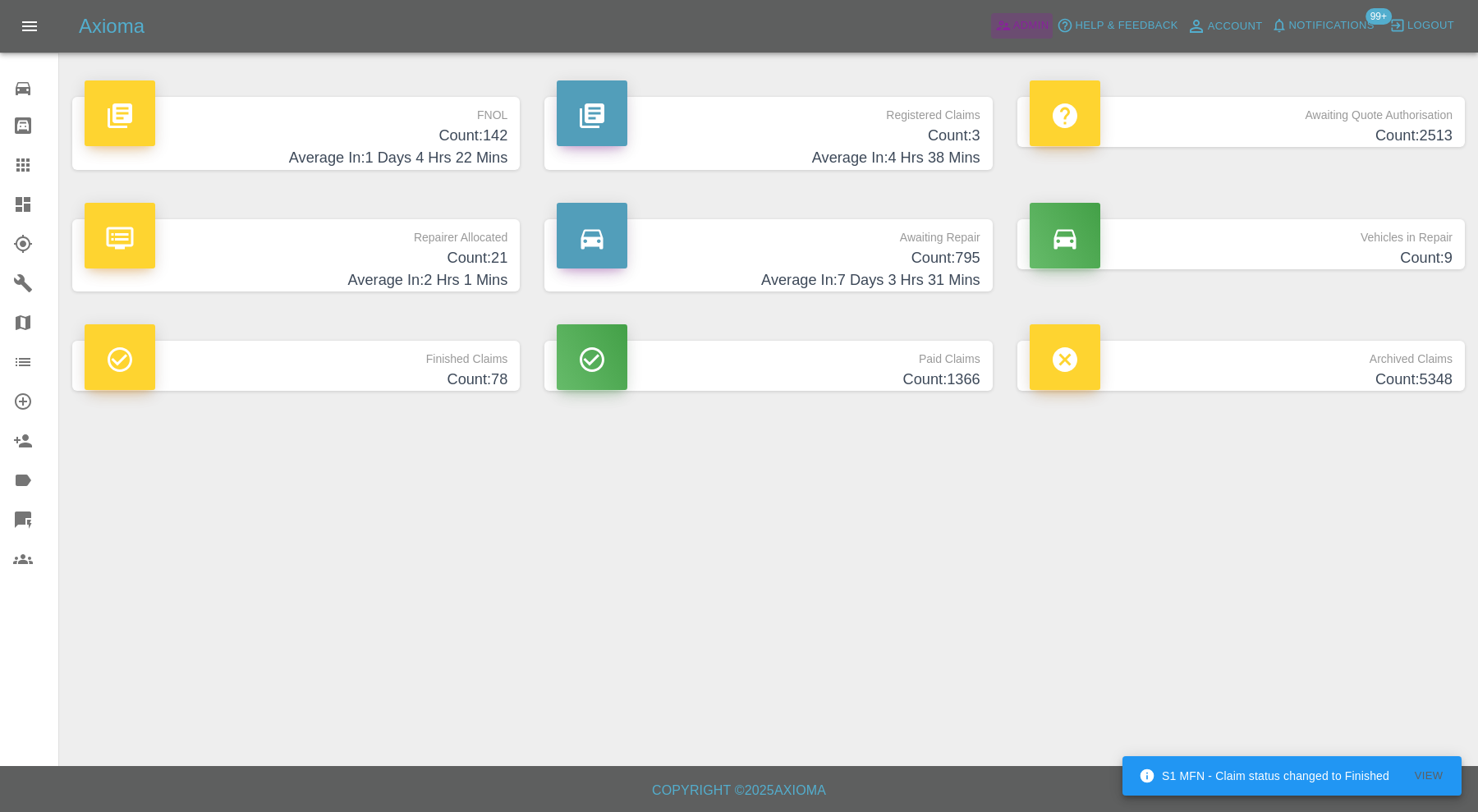
click at [1025, 30] on span "Admin" at bounding box center [1030, 26] width 37 height 19
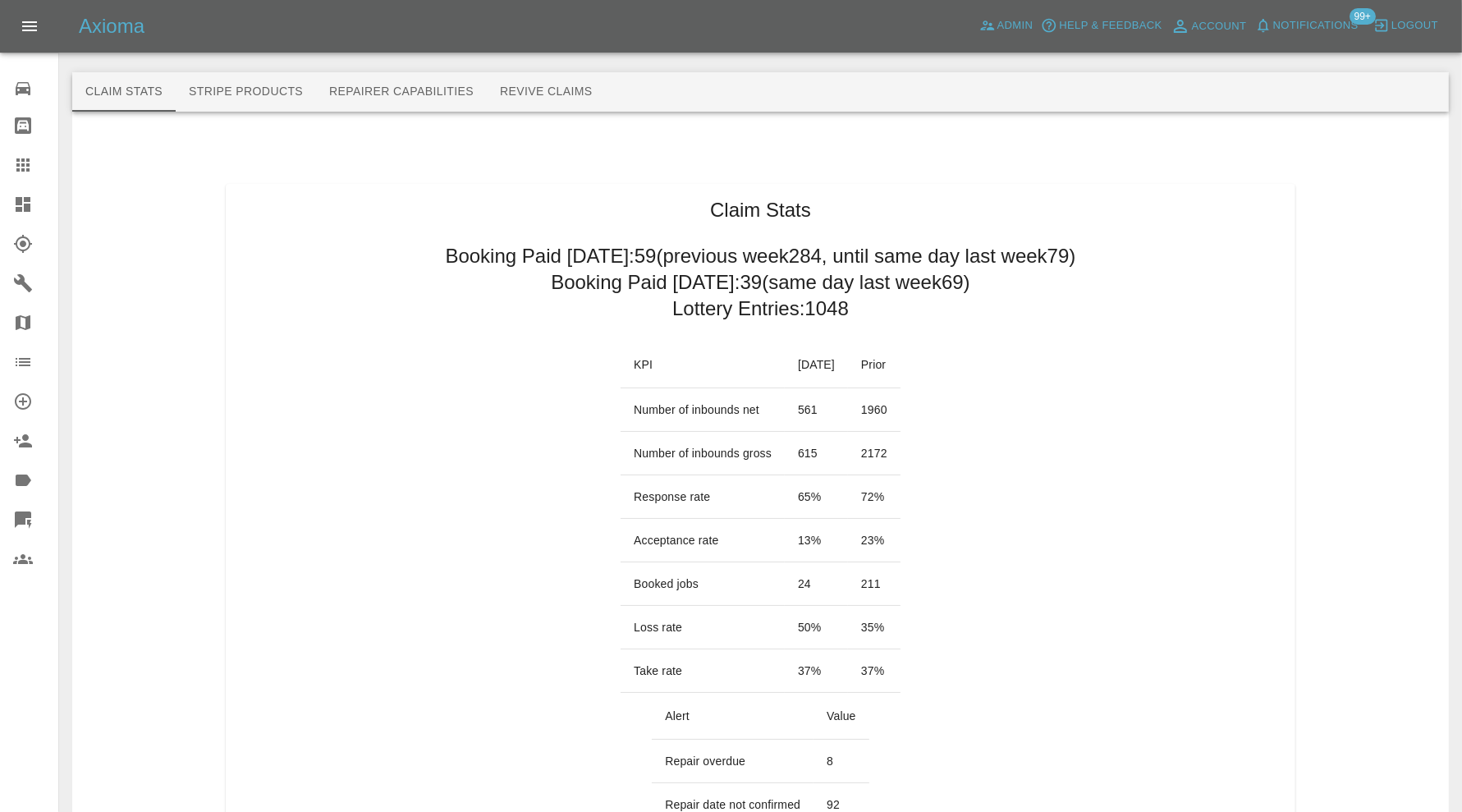
click at [10, 197] on link "Dashboard" at bounding box center [29, 204] width 58 height 39
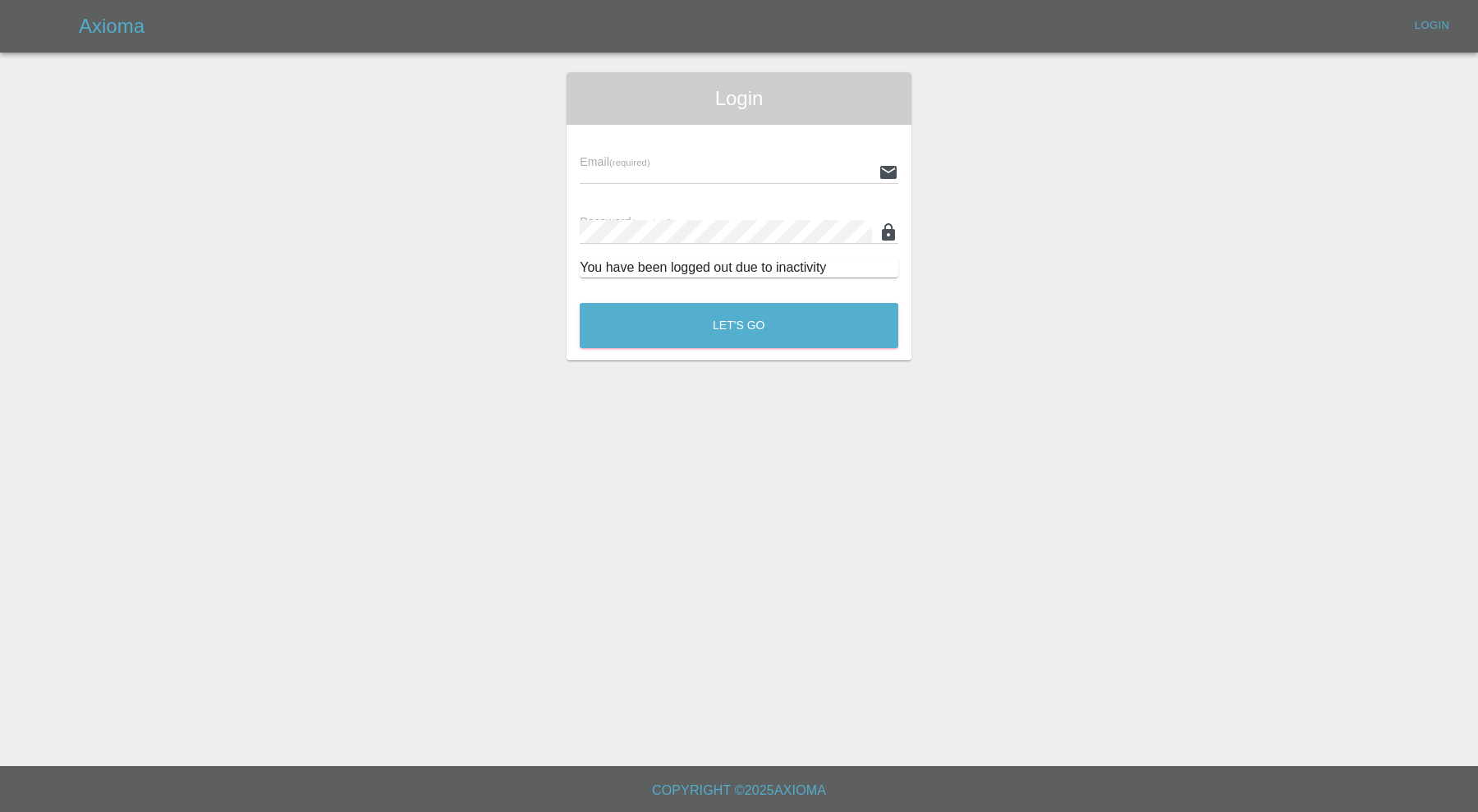
type input "carl.ainsworth@axioma.co.uk"
click at [755, 327] on button "Let's Go" at bounding box center [739, 325] width 318 height 45
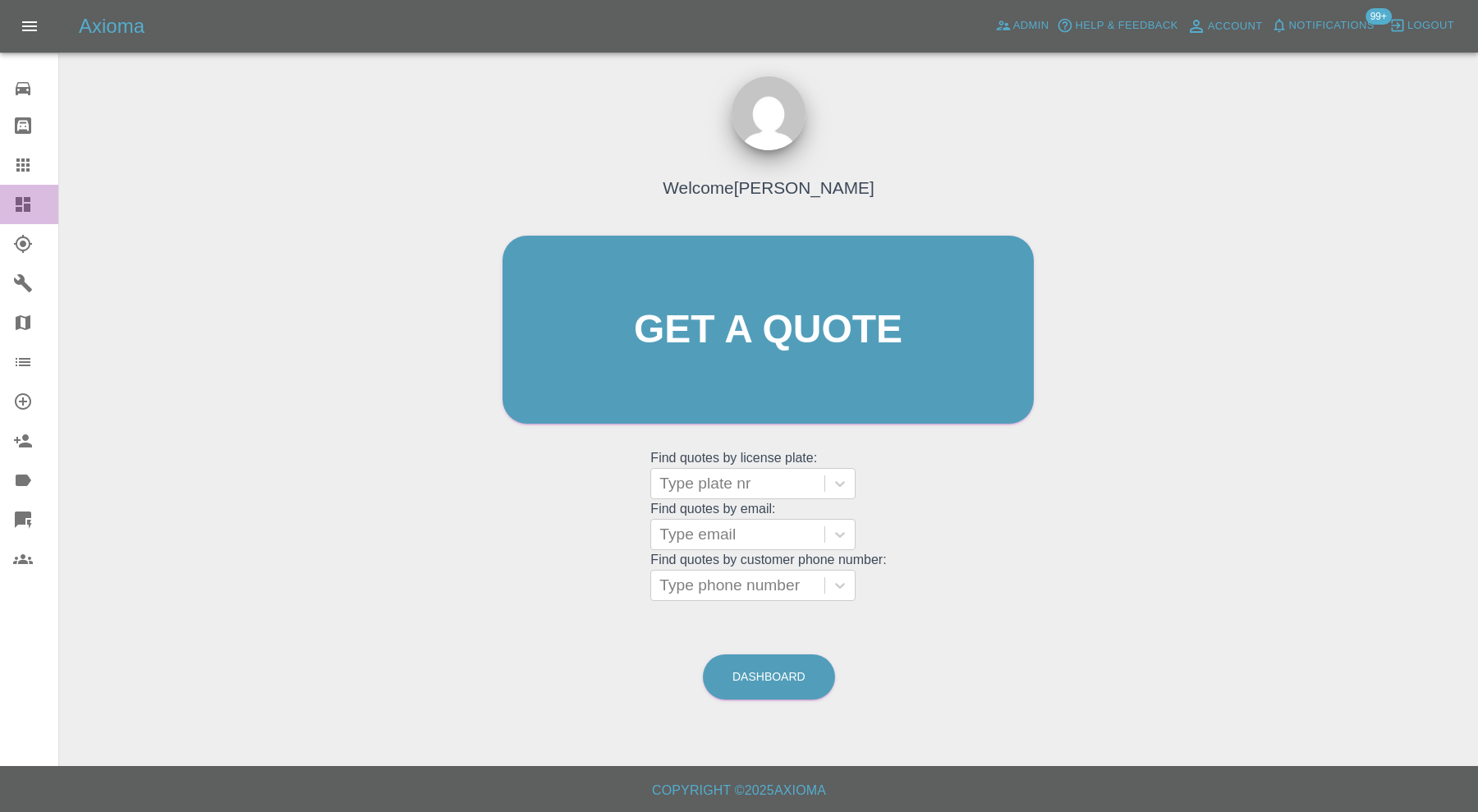
click at [20, 199] on icon at bounding box center [23, 204] width 15 height 15
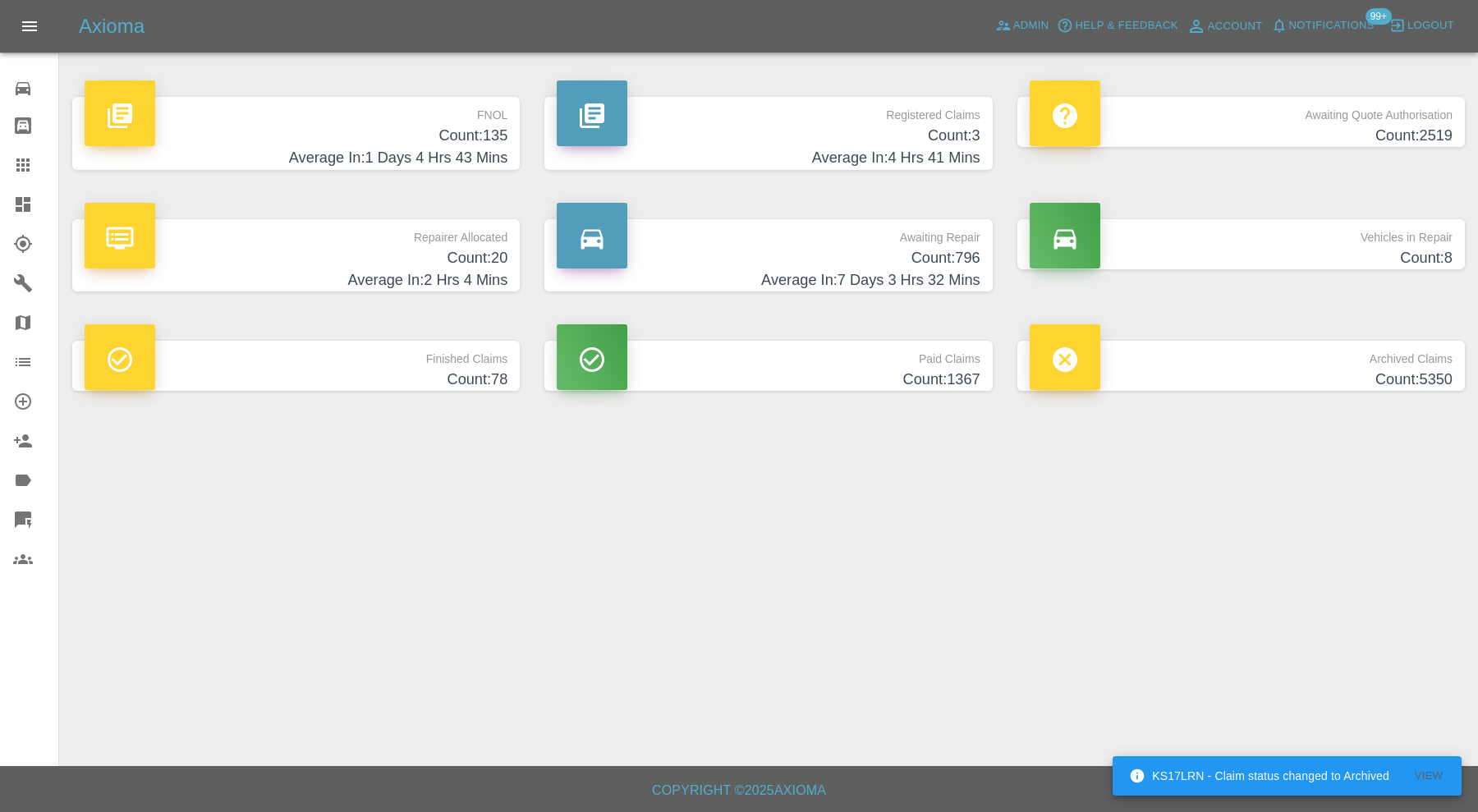
click at [895, 275] on h4 "Average In: 7 Days 3 Hrs 32 Mins" at bounding box center [767, 280] width 422 height 22
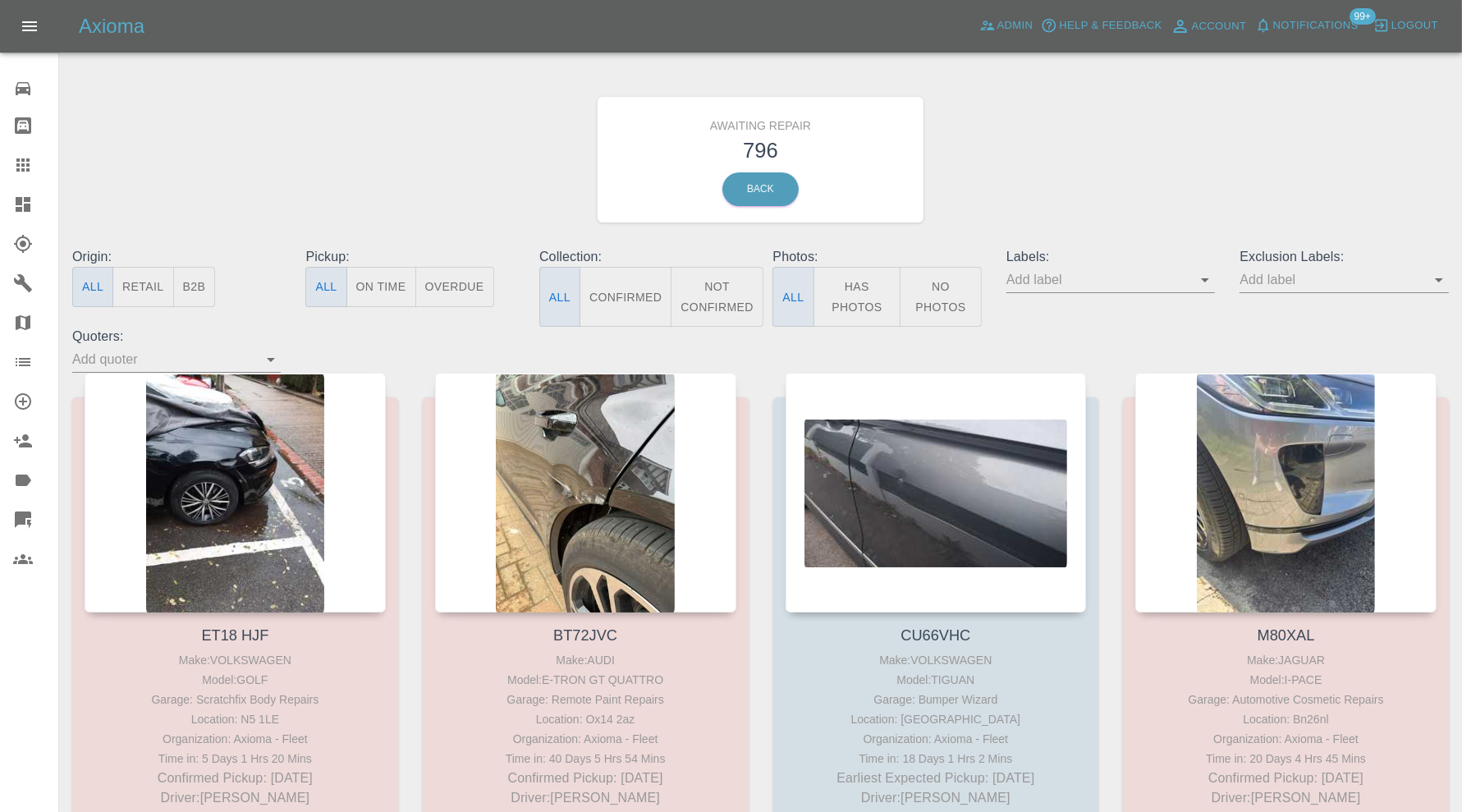
click at [1439, 278] on icon "Open" at bounding box center [1439, 279] width 20 height 20
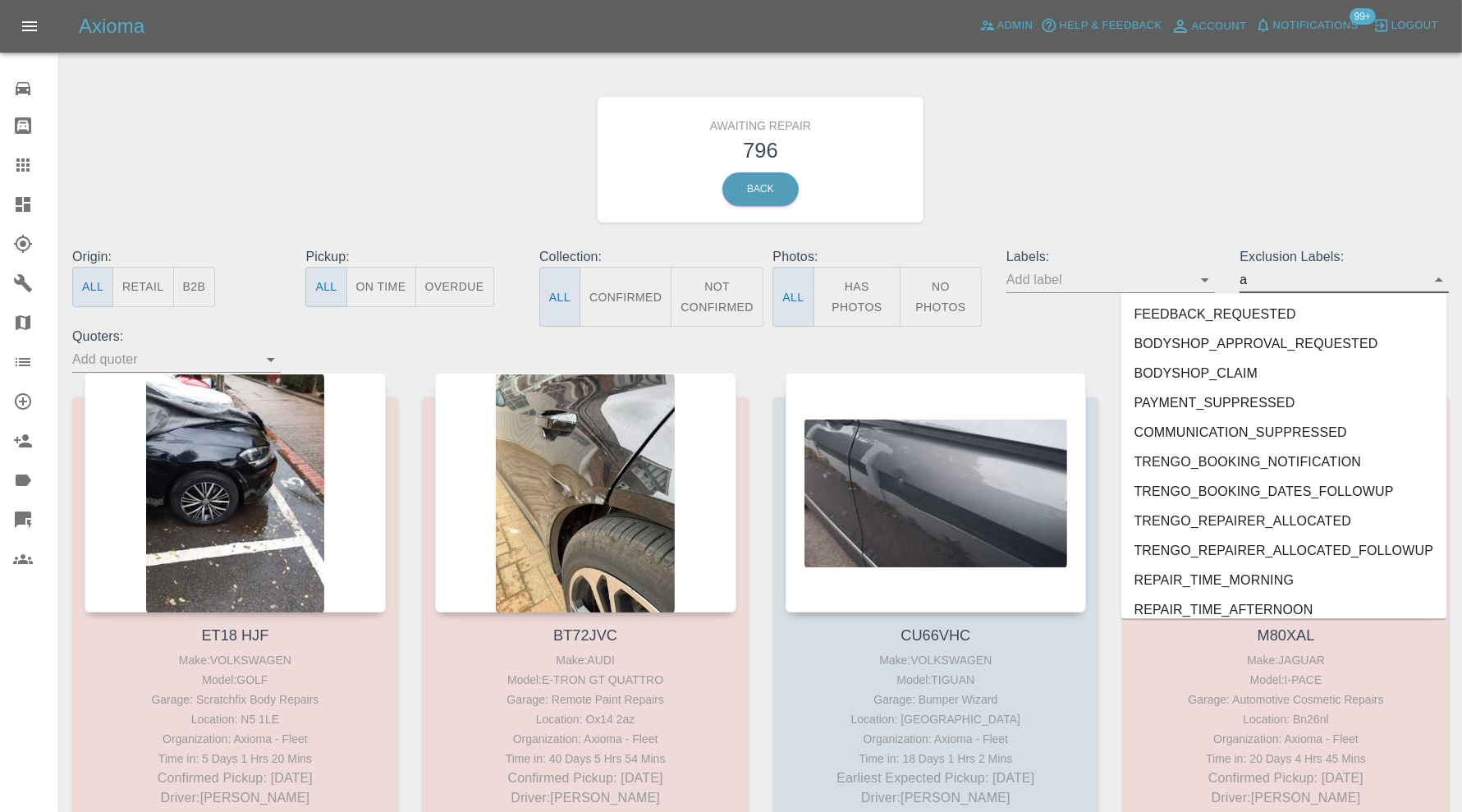
type input "au"
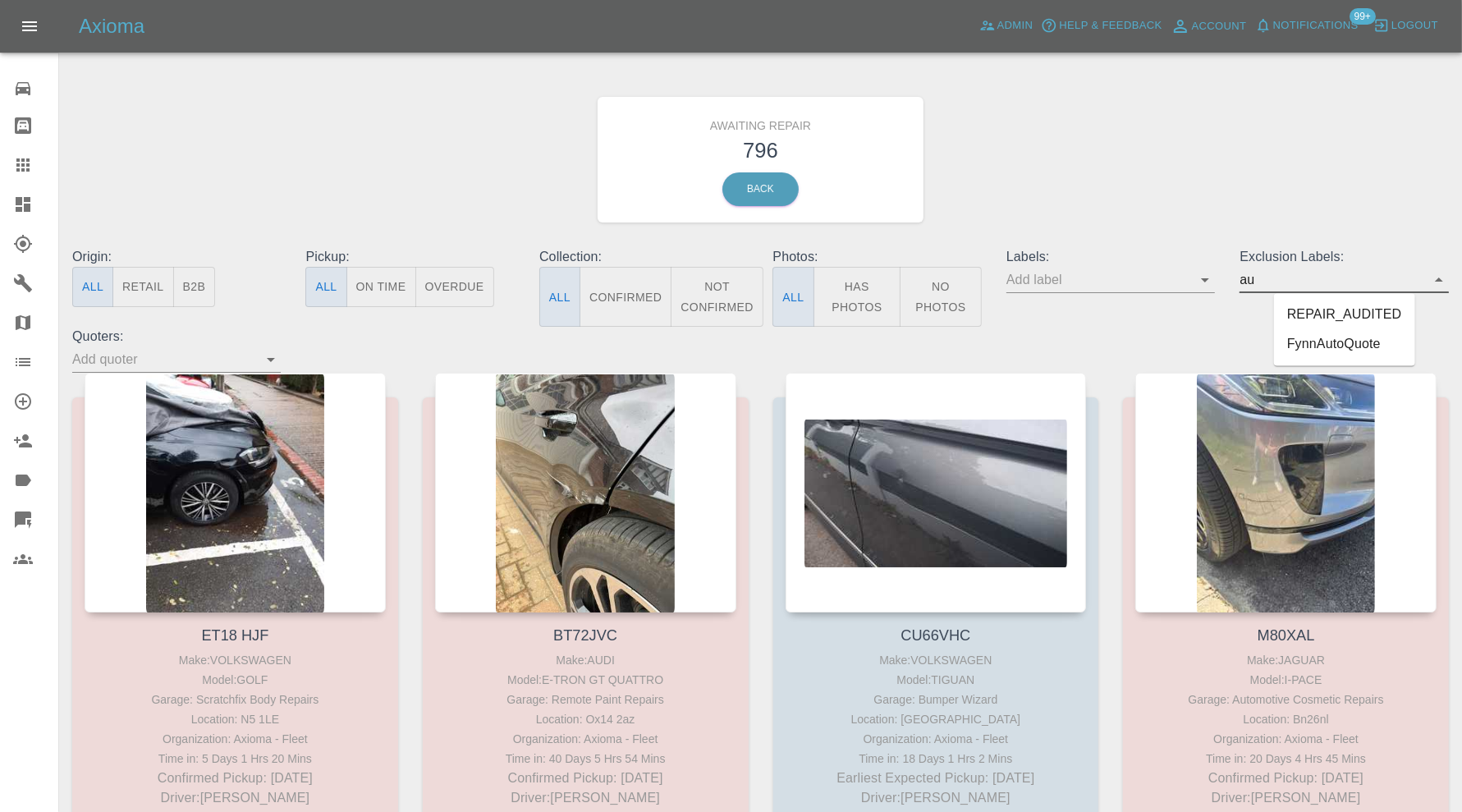
click at [1293, 316] on li "REPAIR_AUDITED" at bounding box center [1344, 316] width 141 height 30
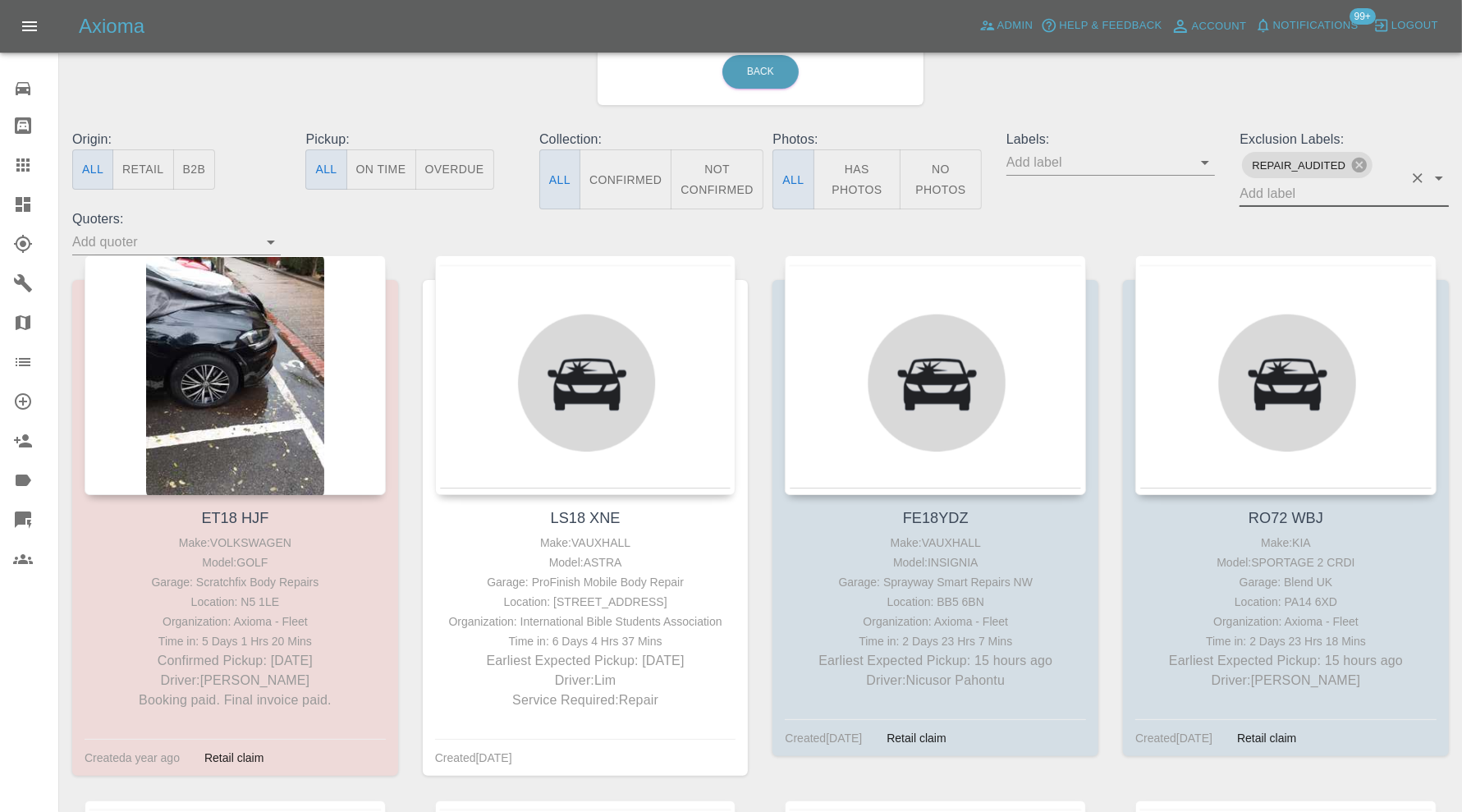
scroll to position [136, 0]
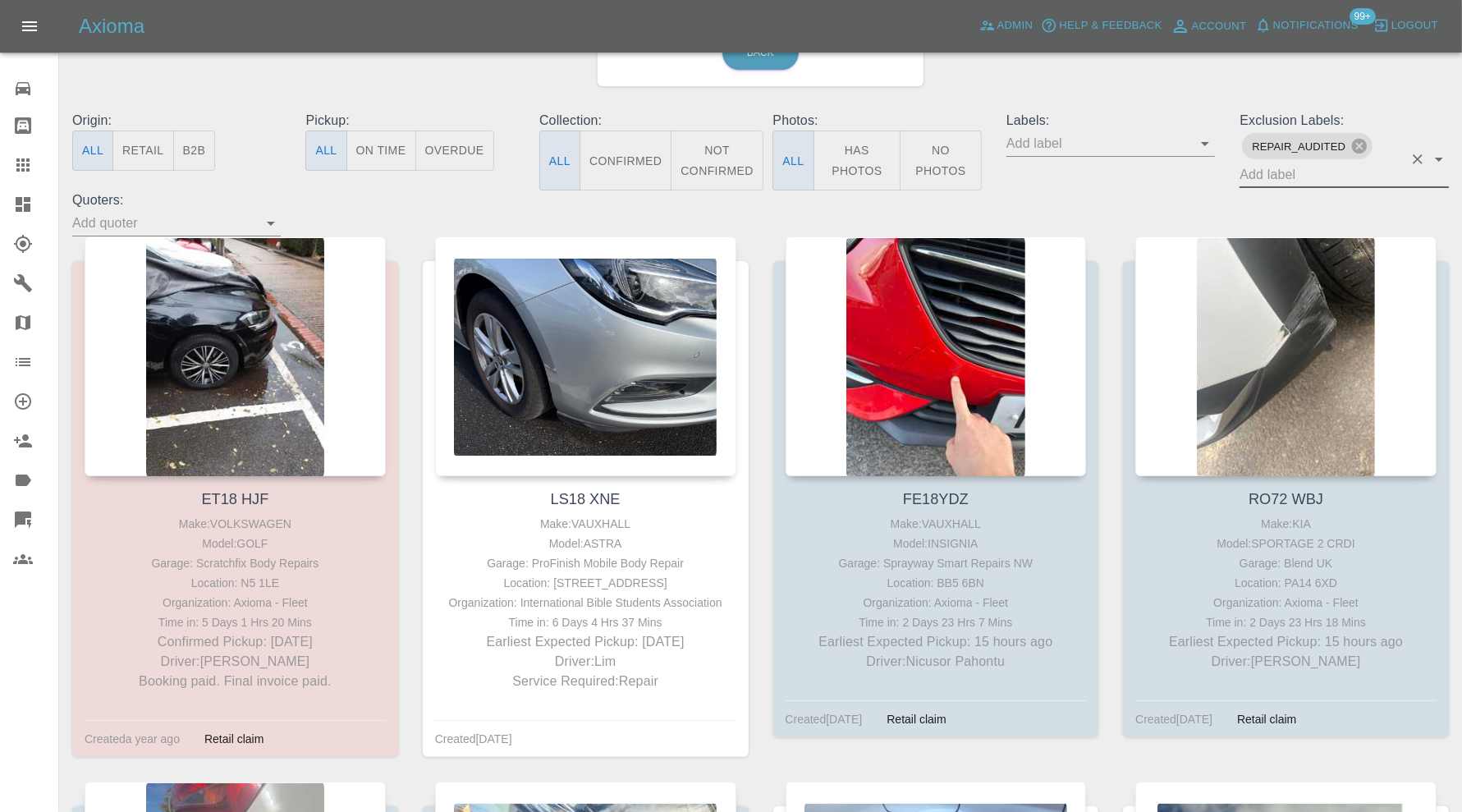
drag, startPoint x: 622, startPoint y: 158, endPoint x: 1007, endPoint y: 273, distance: 401.8
click at [621, 158] on button "Confirmed" at bounding box center [626, 160] width 92 height 60
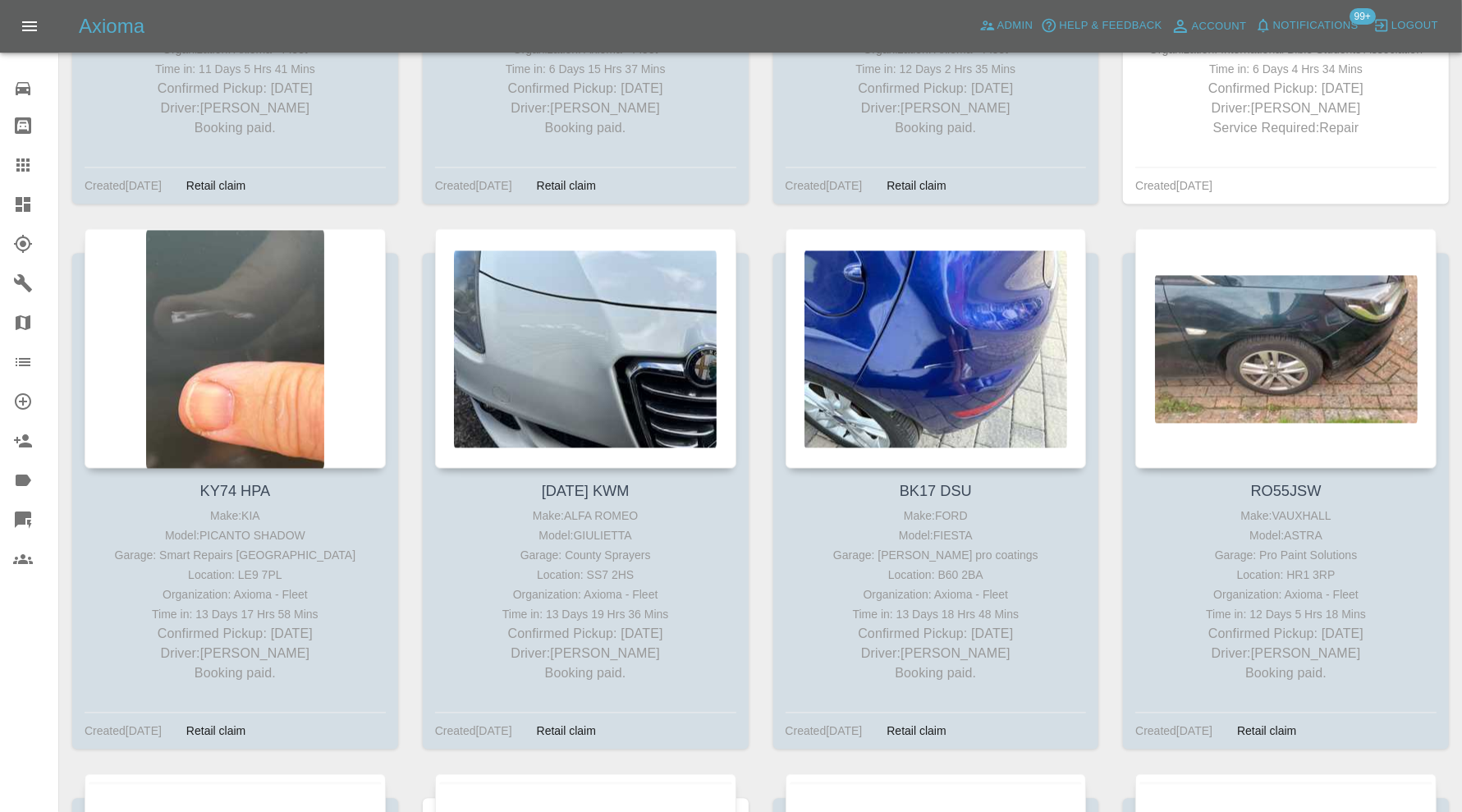
scroll to position [8885, 0]
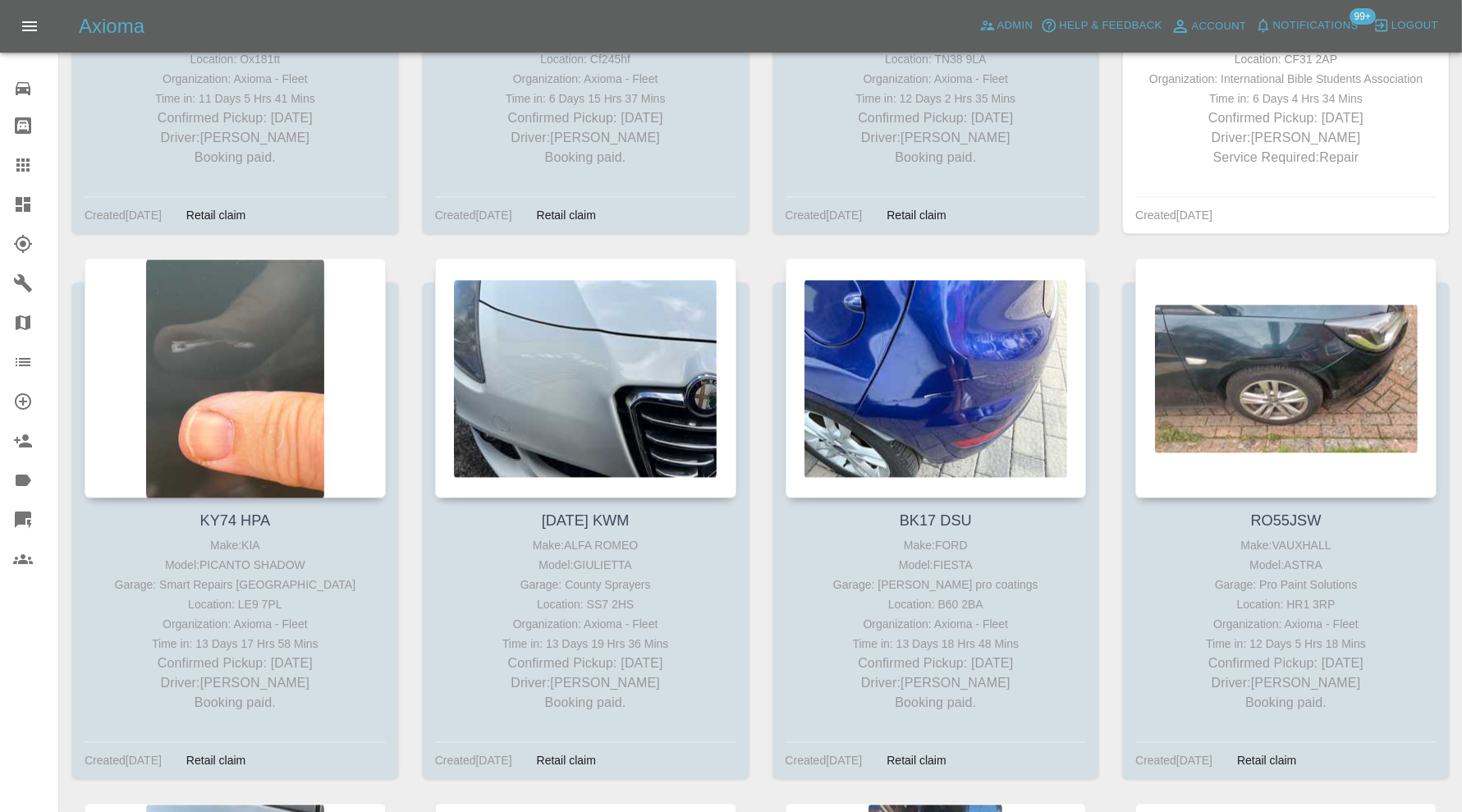
click at [522, 341] on div at bounding box center [586, 377] width 302 height 240
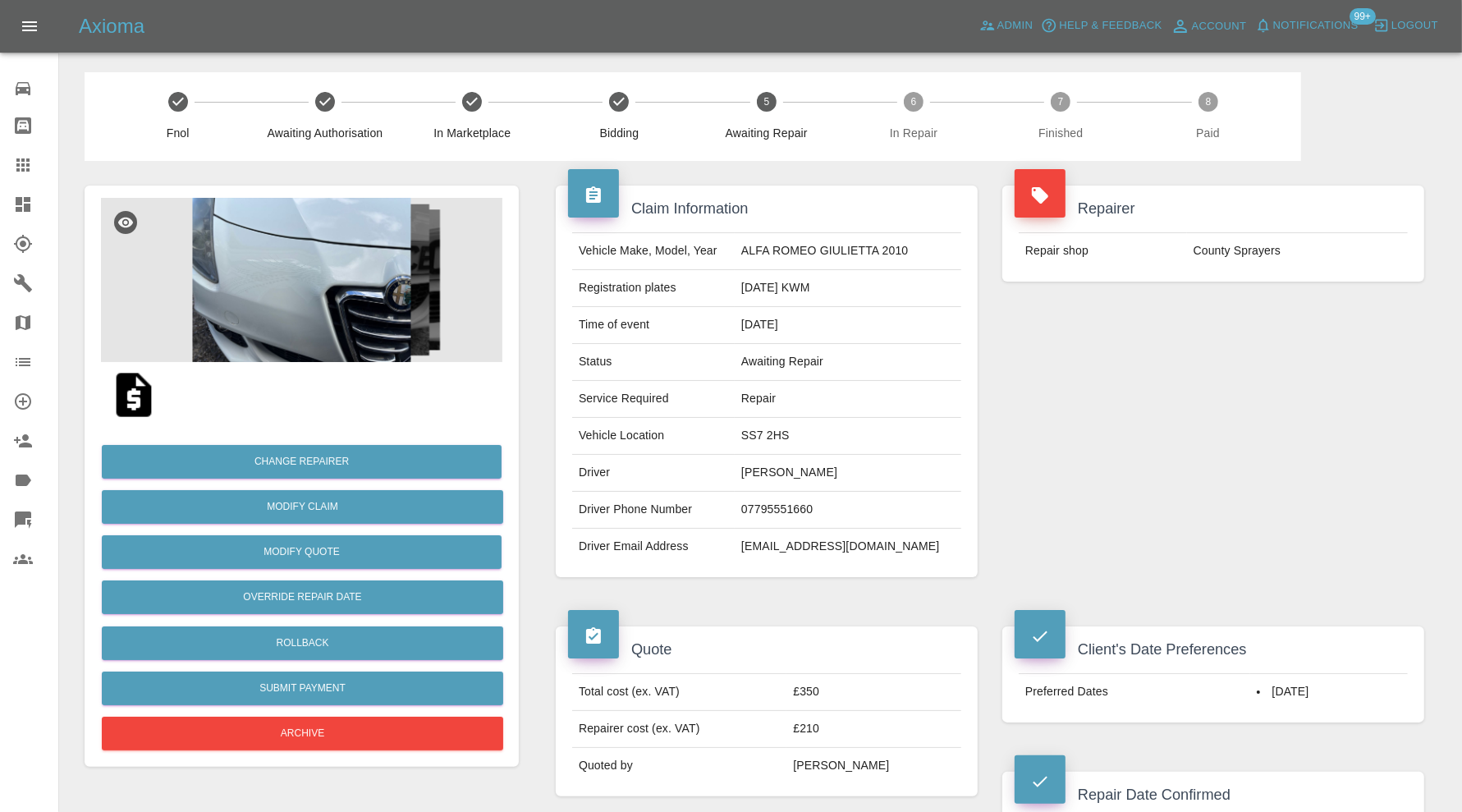
click at [331, 306] on img at bounding box center [302, 279] width 402 height 164
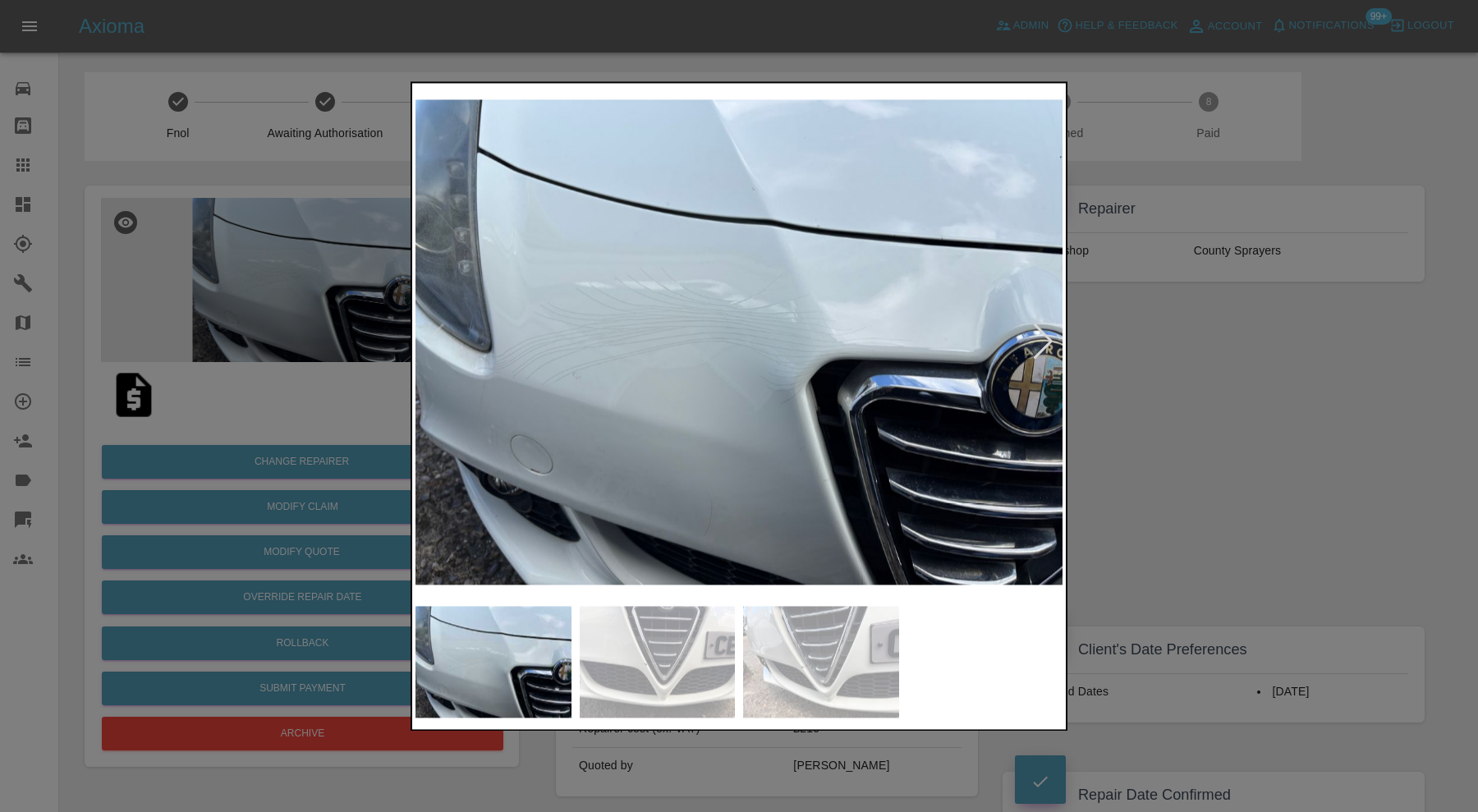
click at [694, 668] on img at bounding box center [658, 661] width 156 height 111
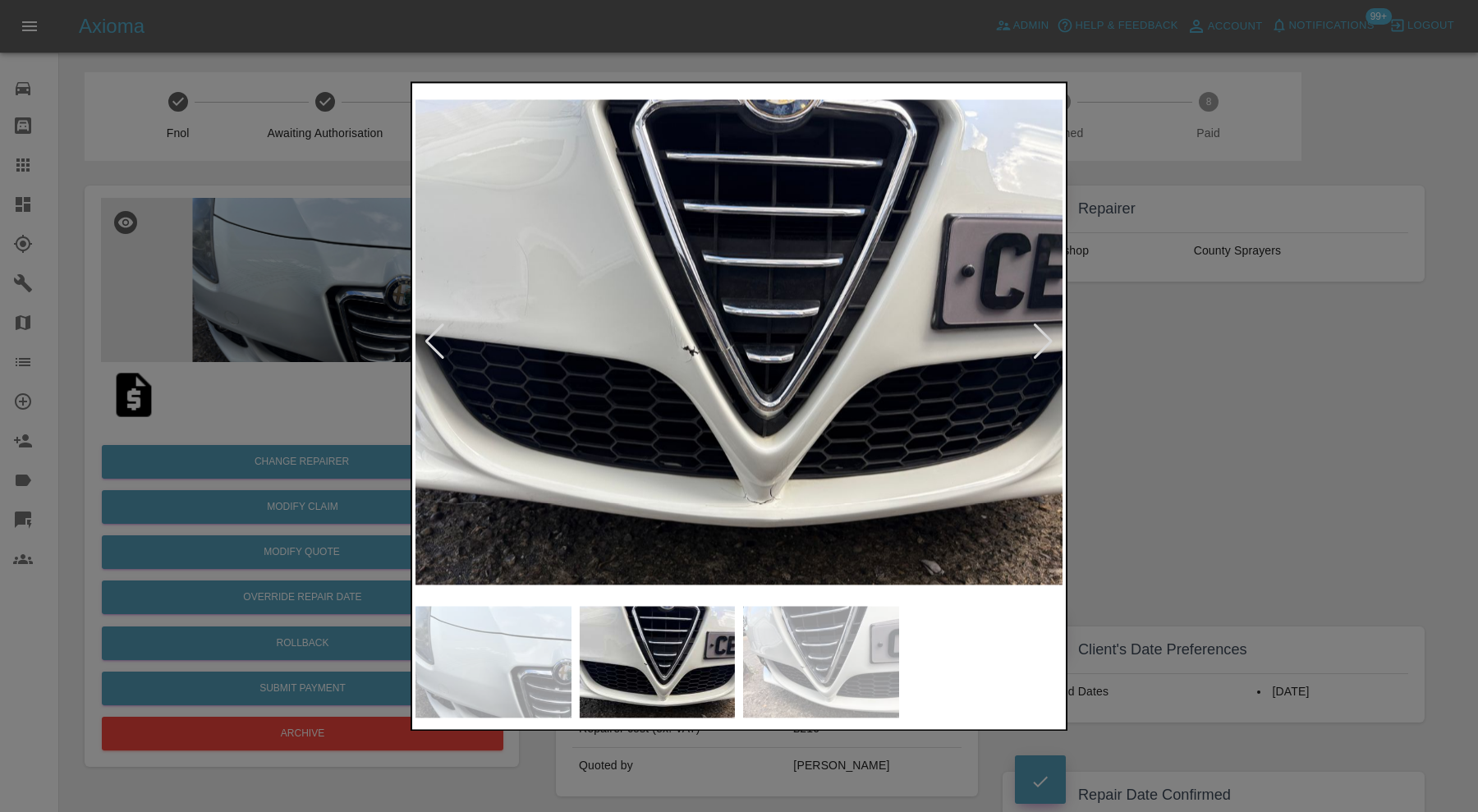
click at [840, 657] on img at bounding box center [820, 661] width 156 height 111
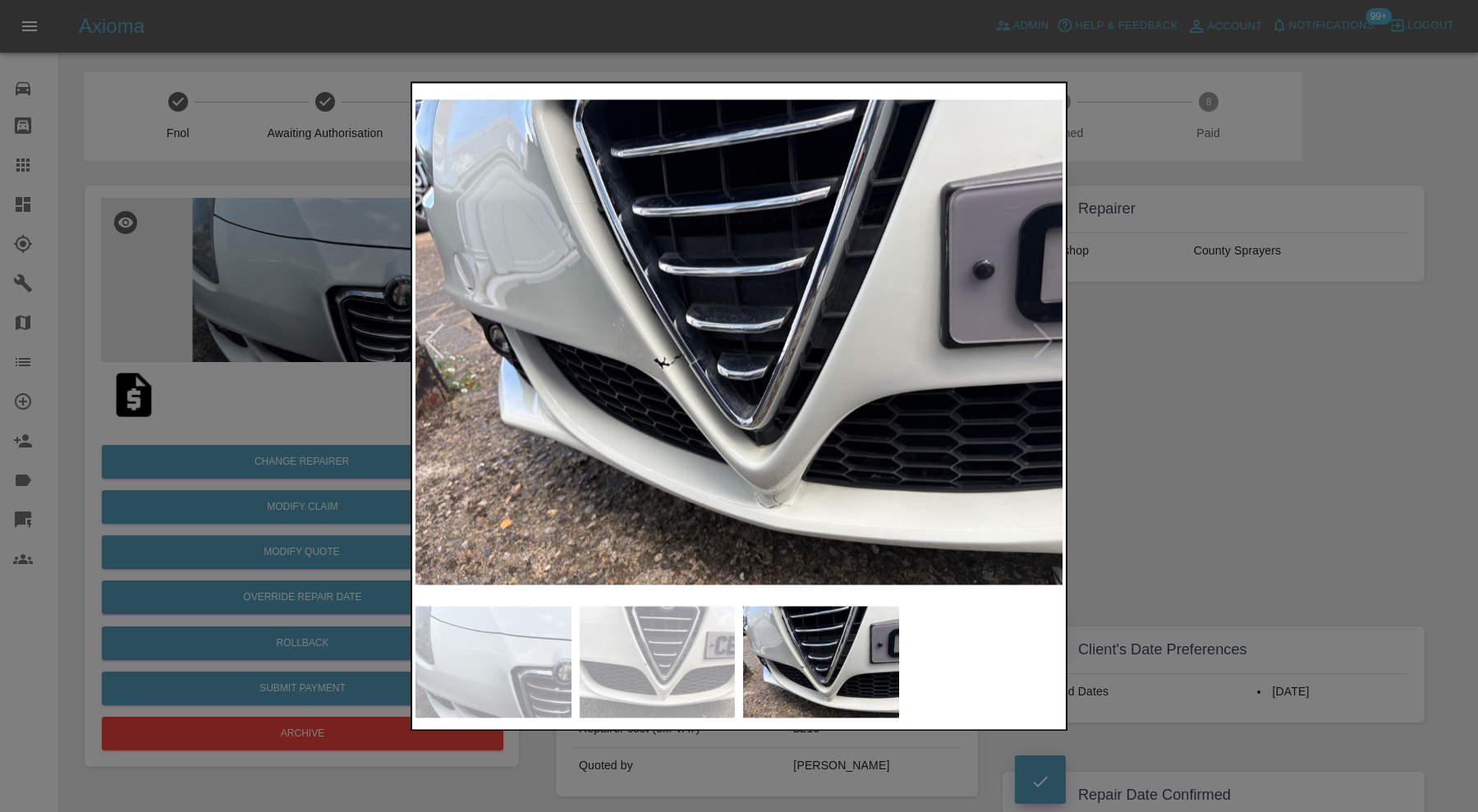
click at [664, 374] on img at bounding box center [738, 342] width 647 height 511
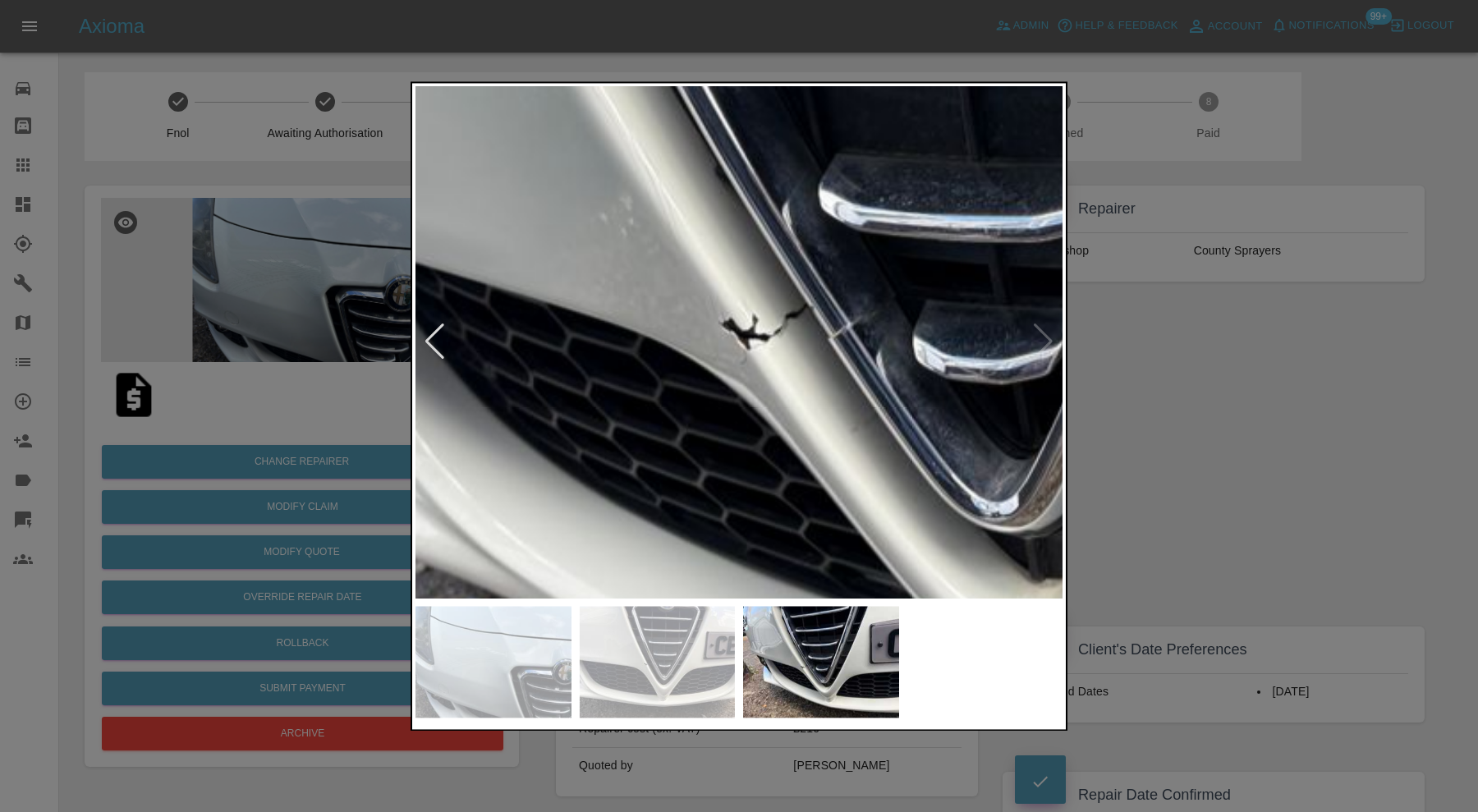
click at [756, 235] on img at bounding box center [978, 270] width 1941 height 1535
click at [715, 647] on img at bounding box center [658, 661] width 156 height 111
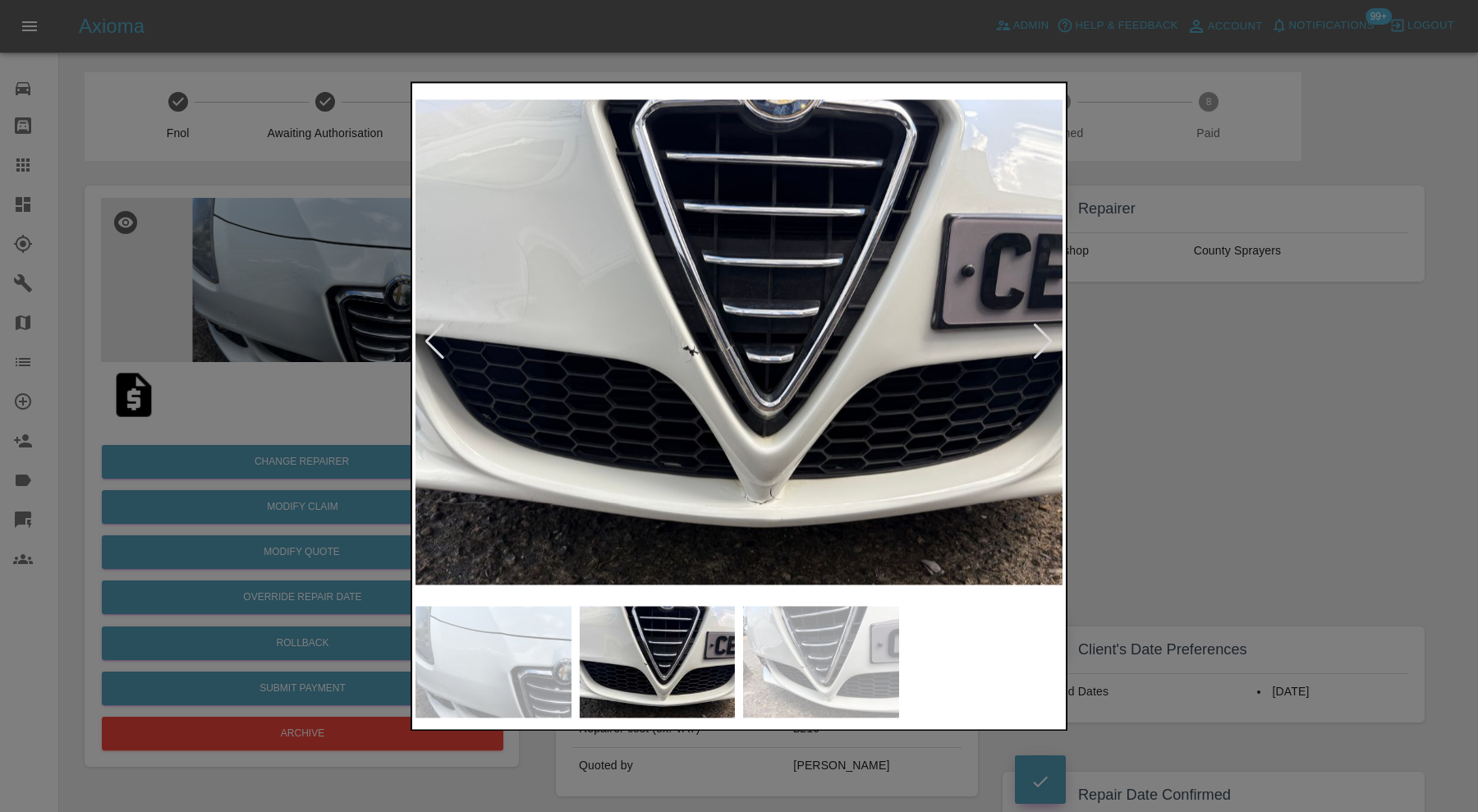
click at [1227, 439] on div at bounding box center [739, 406] width 1478 height 812
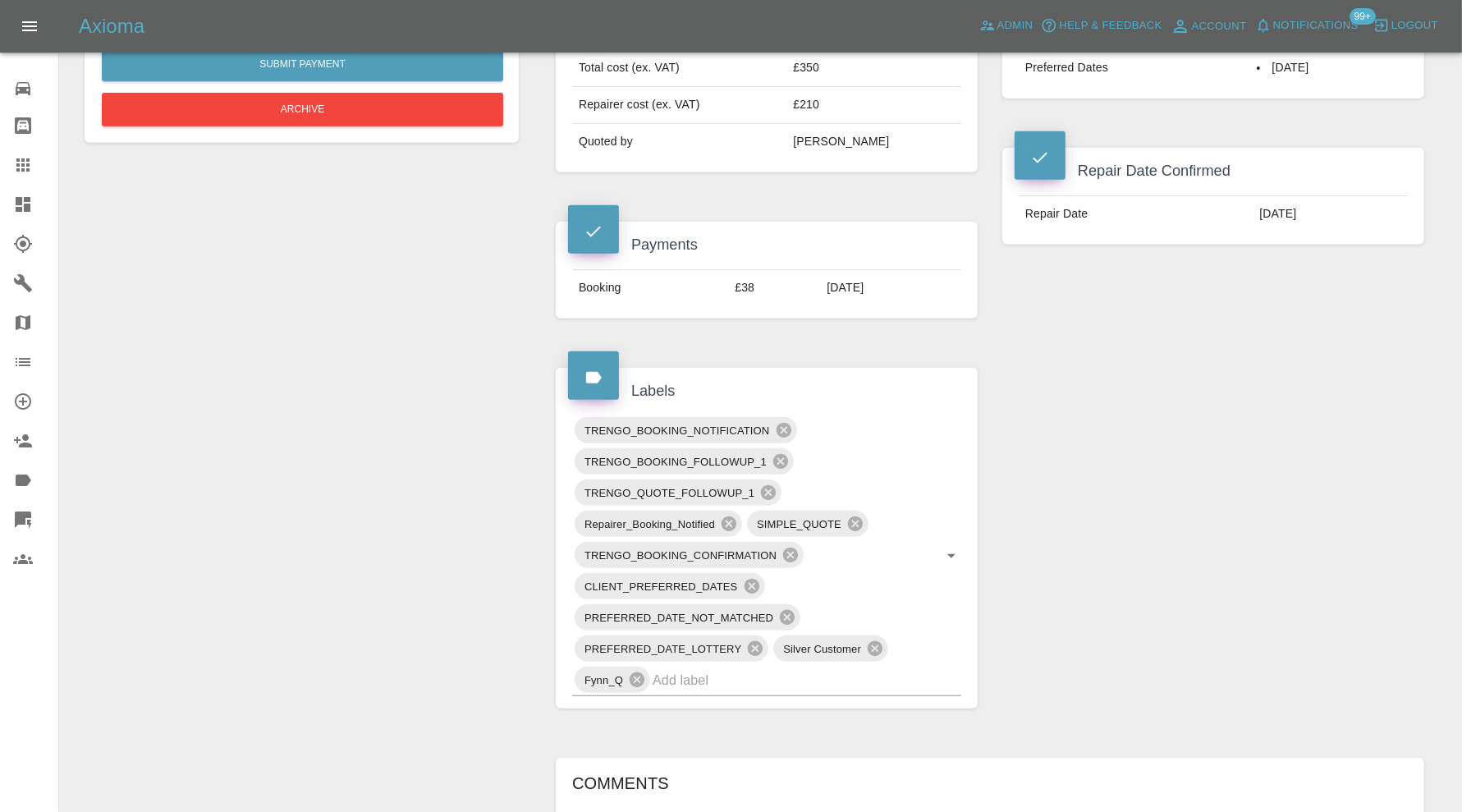
scroll to position [136, 0]
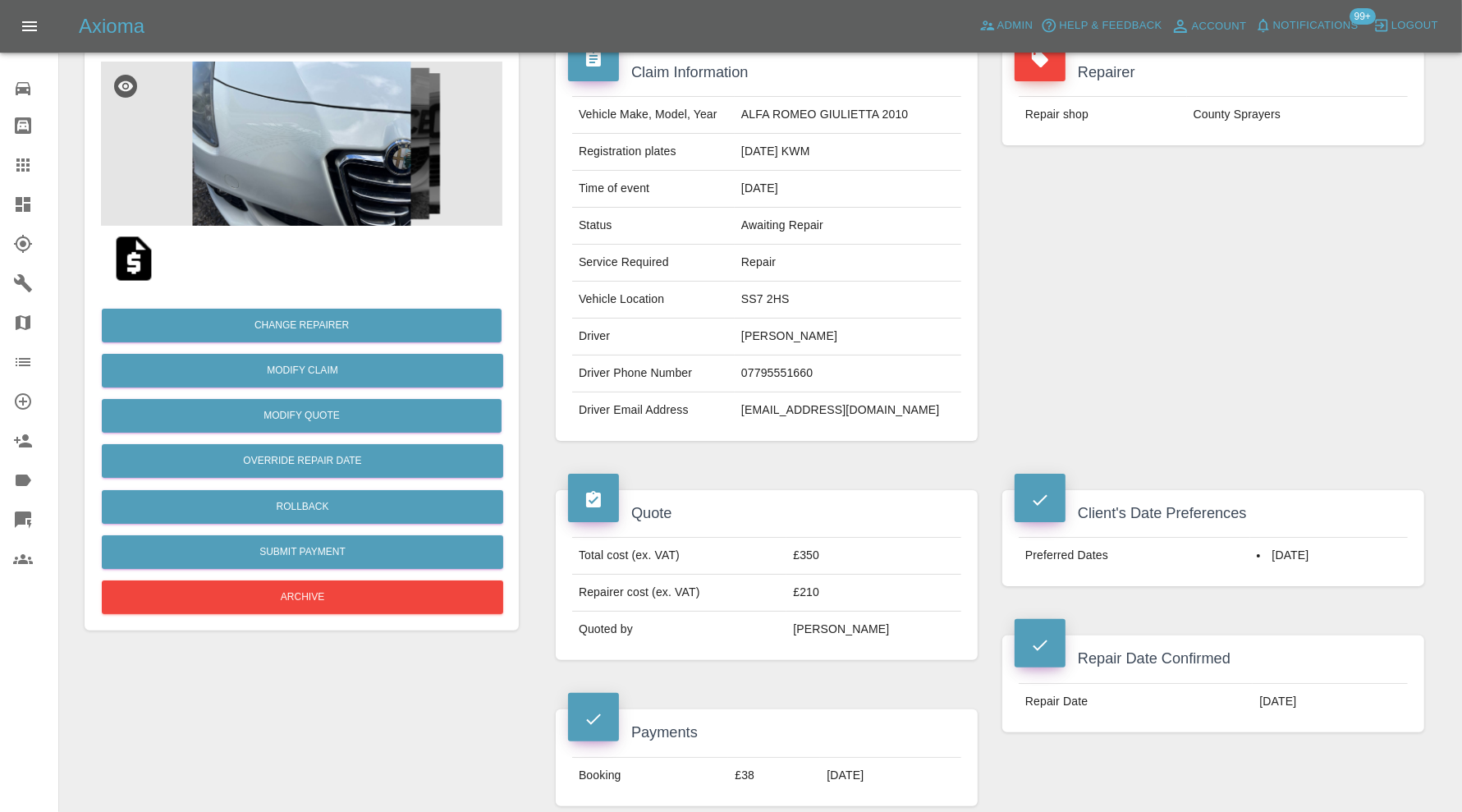
click at [341, 158] on img at bounding box center [302, 143] width 402 height 164
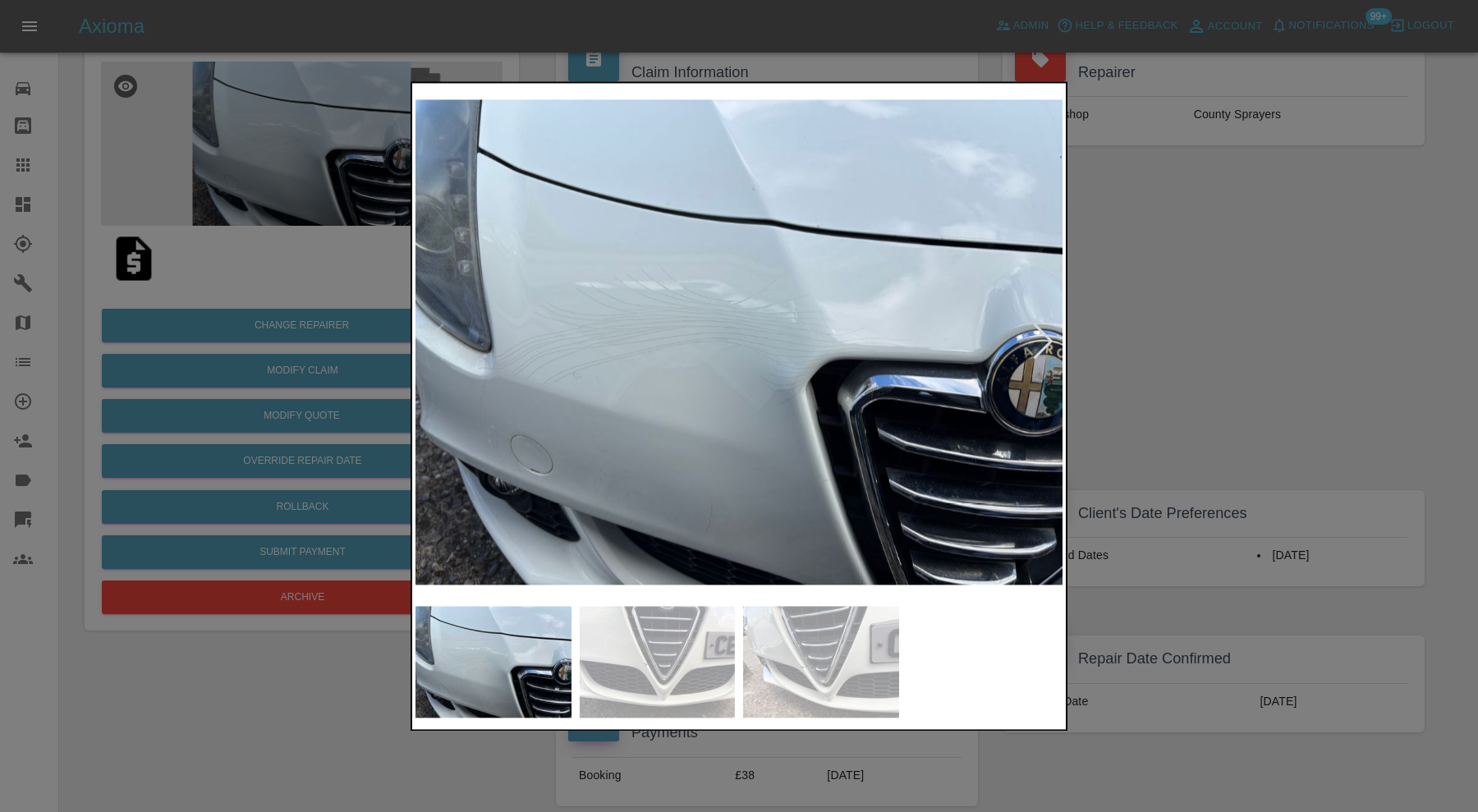
click at [874, 681] on img at bounding box center [820, 661] width 156 height 111
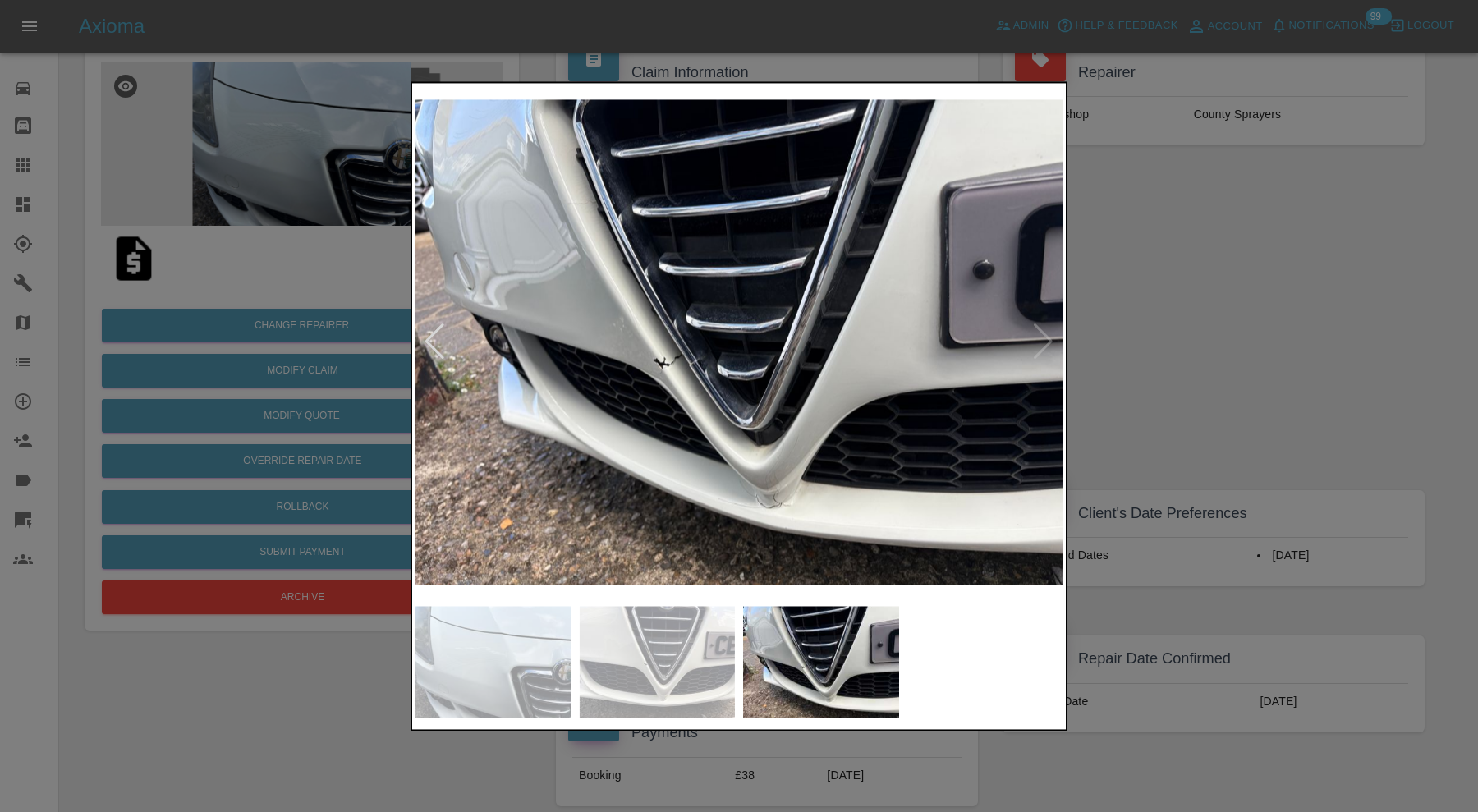
click at [1197, 355] on div at bounding box center [739, 406] width 1478 height 812
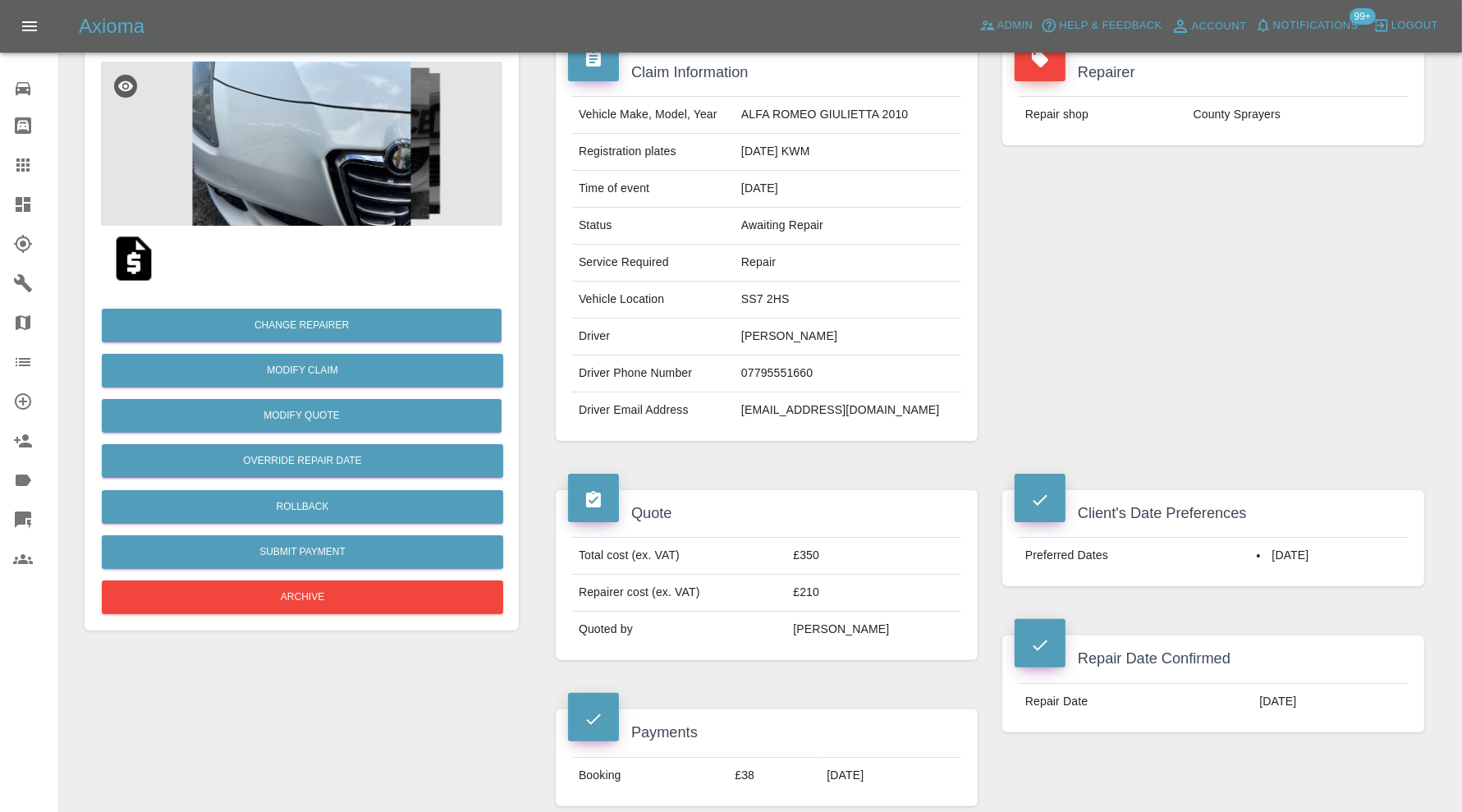
click at [782, 293] on td "SS7 2HS" at bounding box center [848, 300] width 227 height 37
copy td "SS7 2HS"
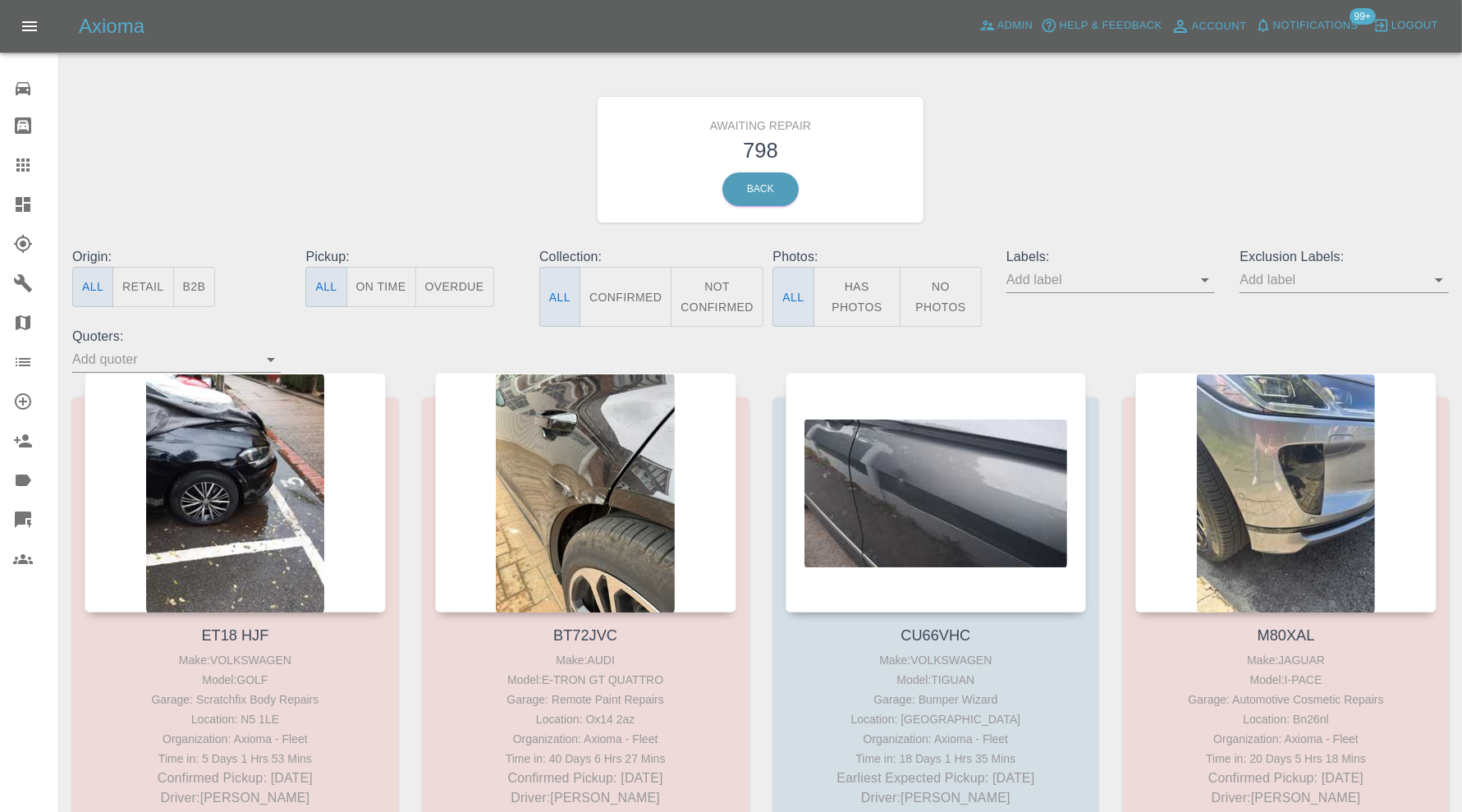
click at [1440, 274] on icon "Open" at bounding box center [1439, 279] width 20 height 20
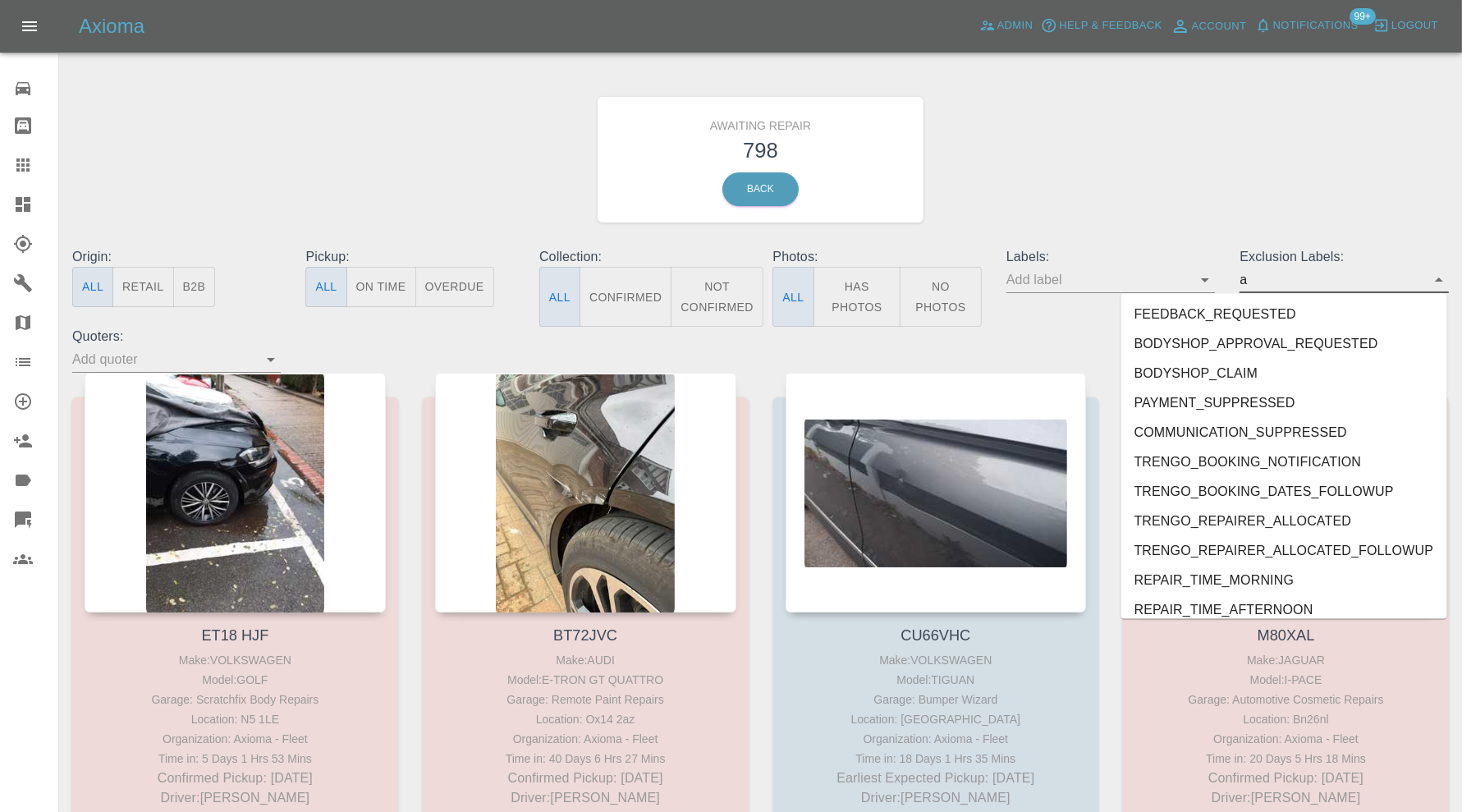
type input "au"
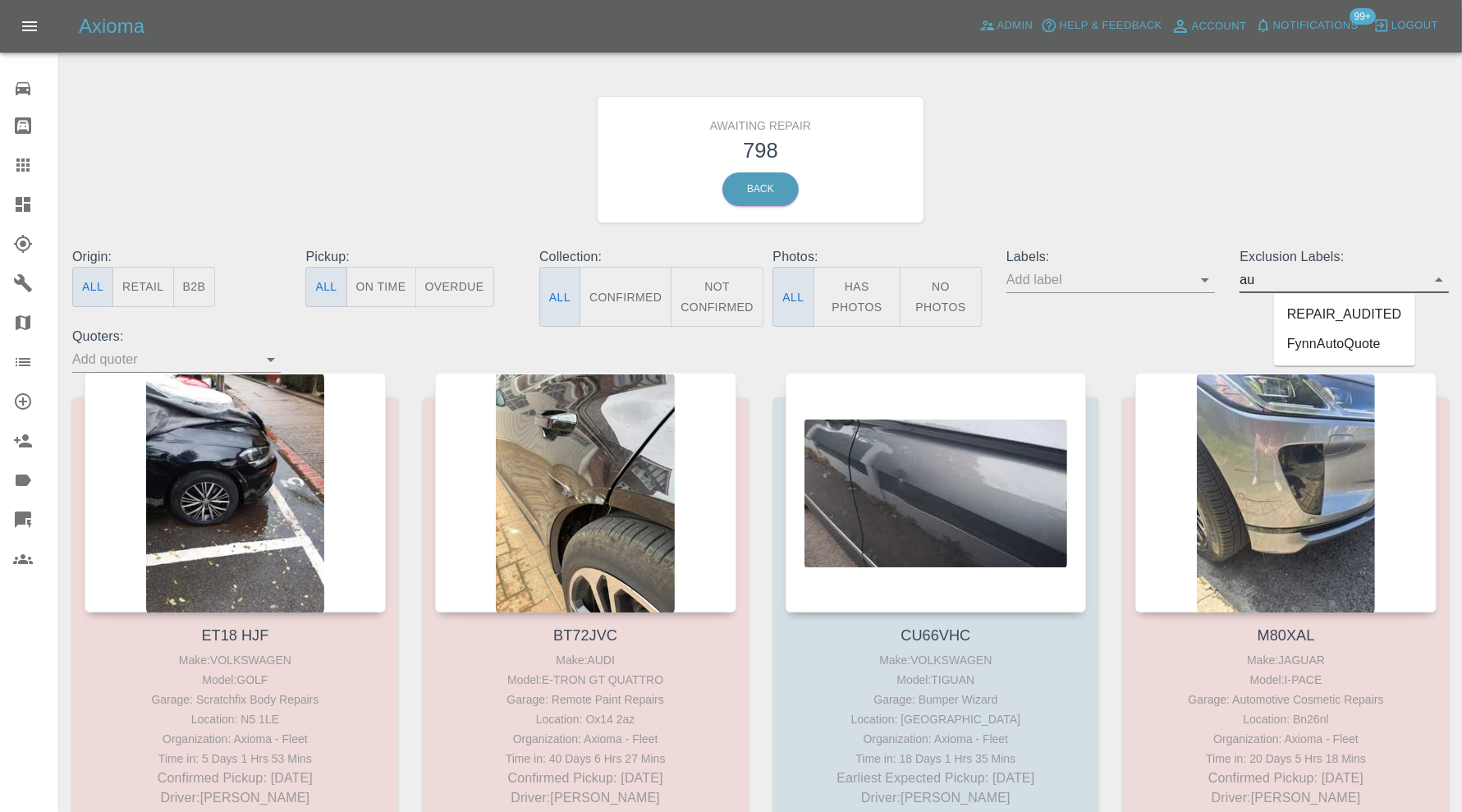
click at [1301, 303] on li "REPAIR_AUDITED" at bounding box center [1344, 316] width 141 height 30
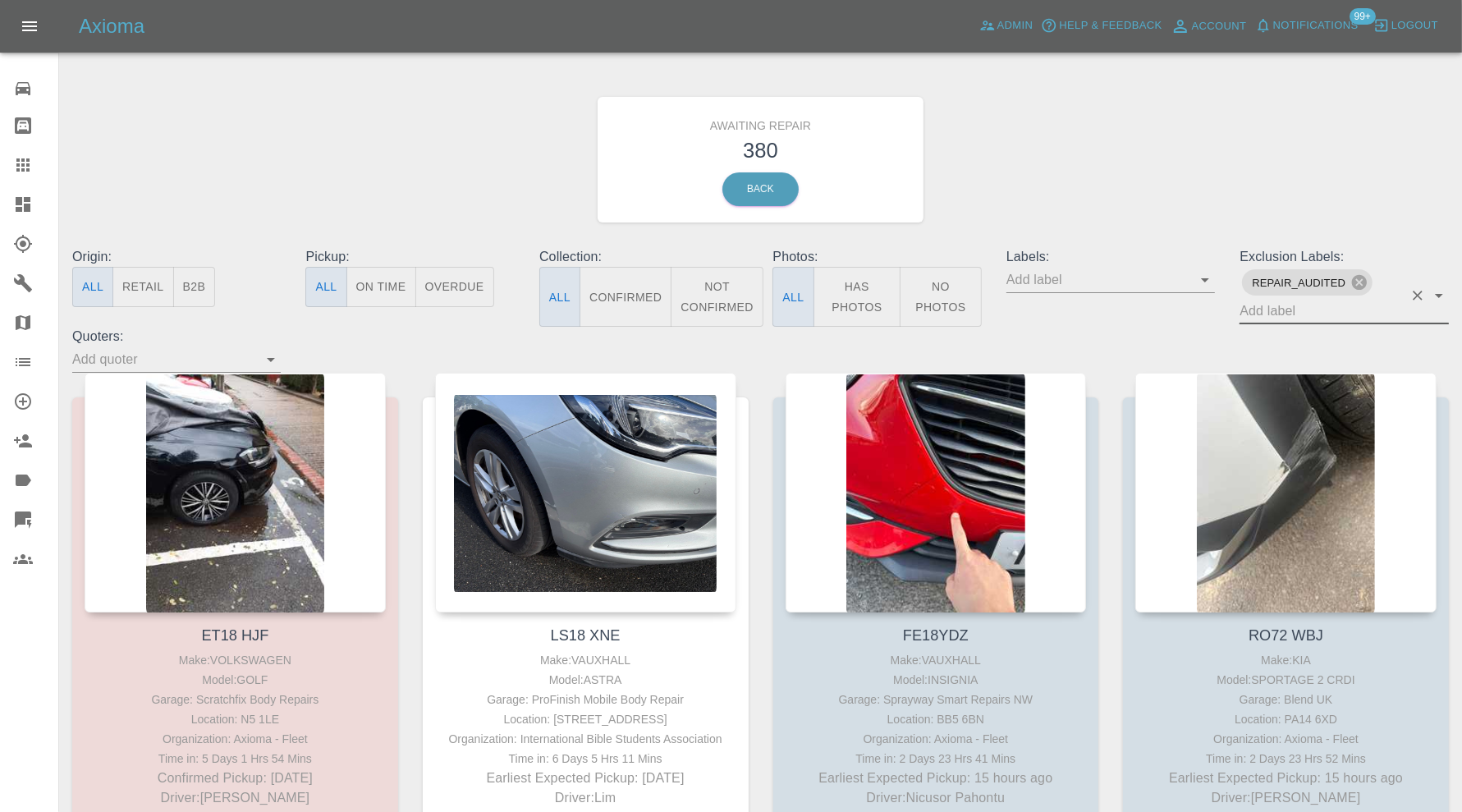
click at [622, 283] on button "Confirmed" at bounding box center [626, 297] width 92 height 60
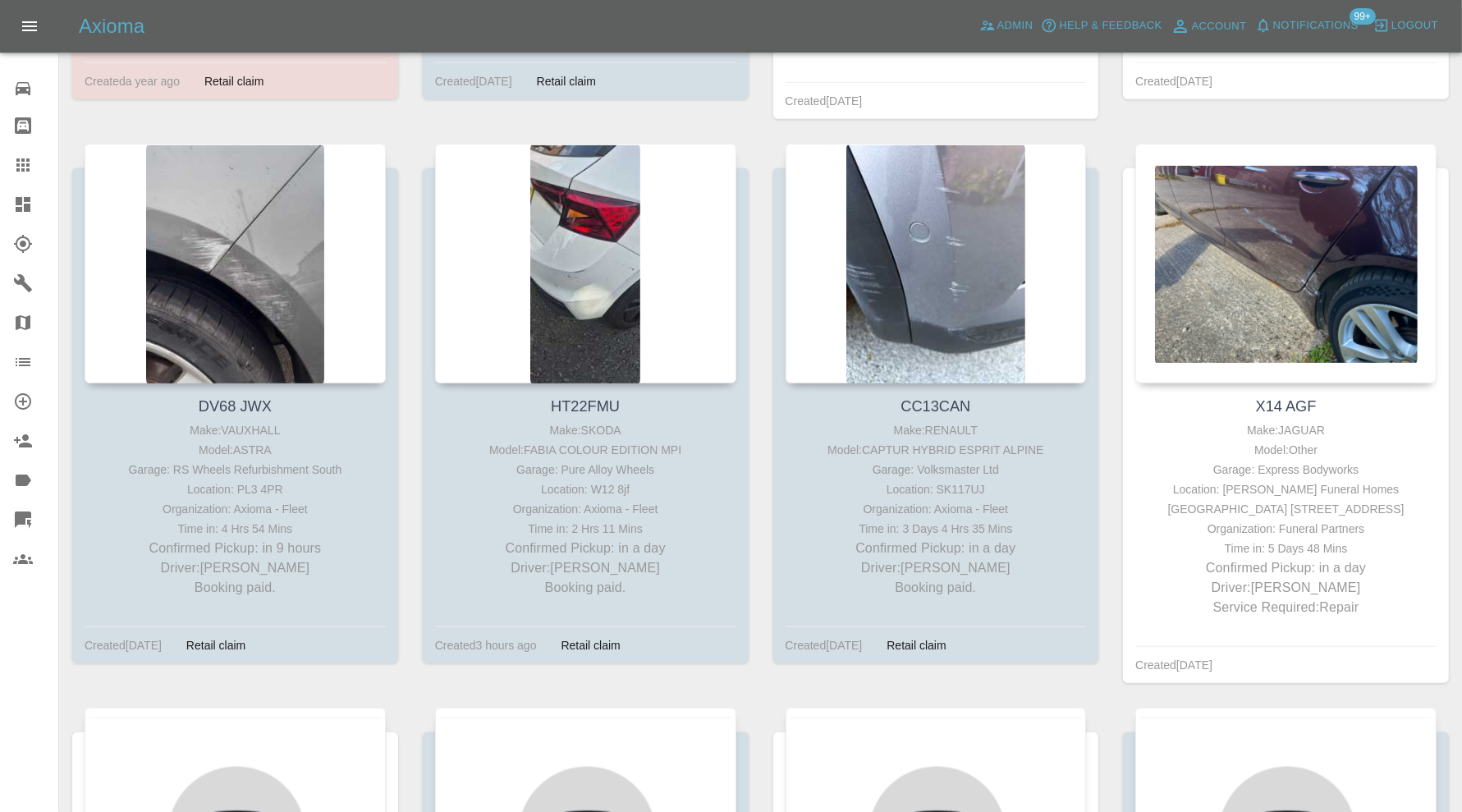
scroll to position [820, 0]
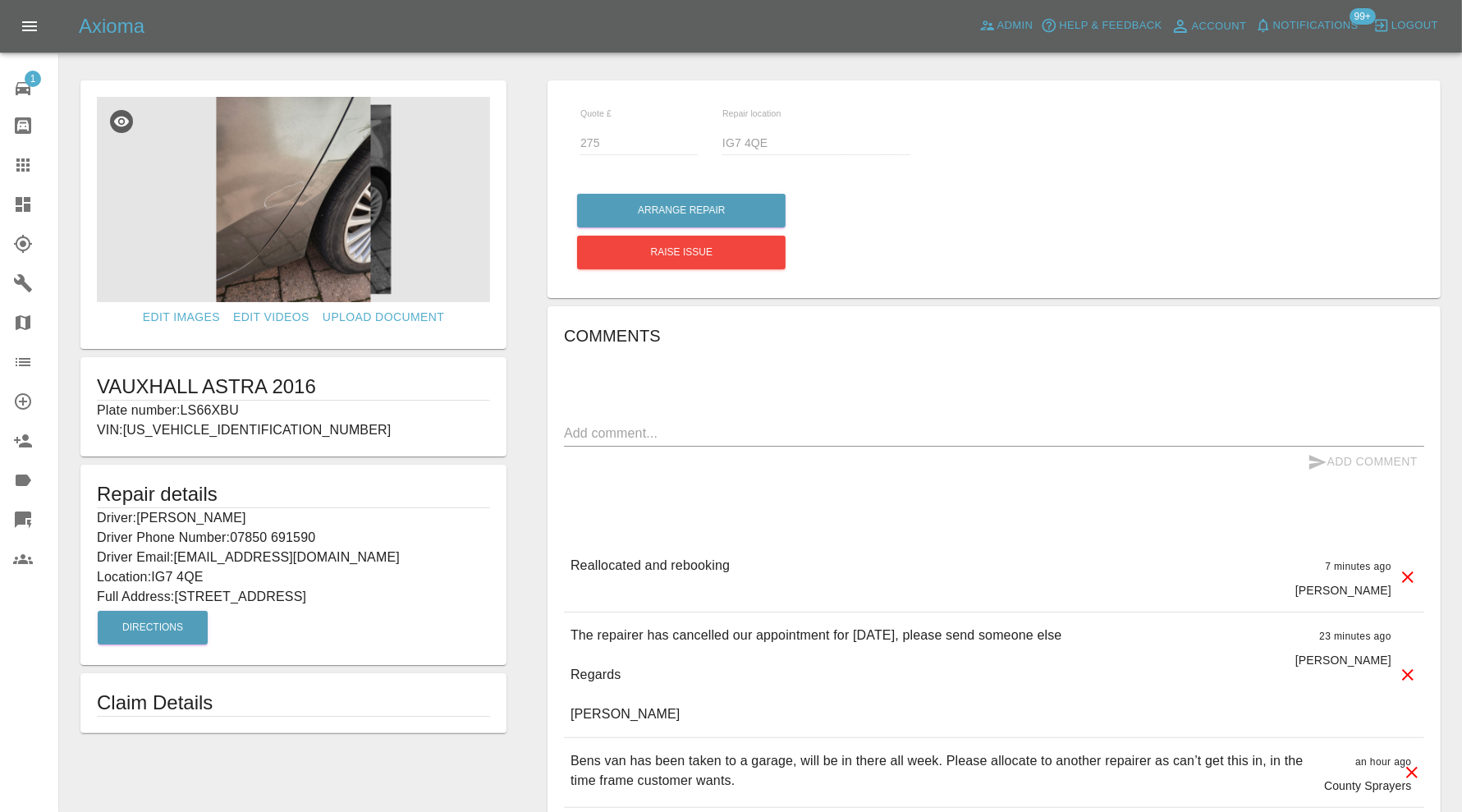
click at [320, 237] on img at bounding box center [293, 199] width 393 height 205
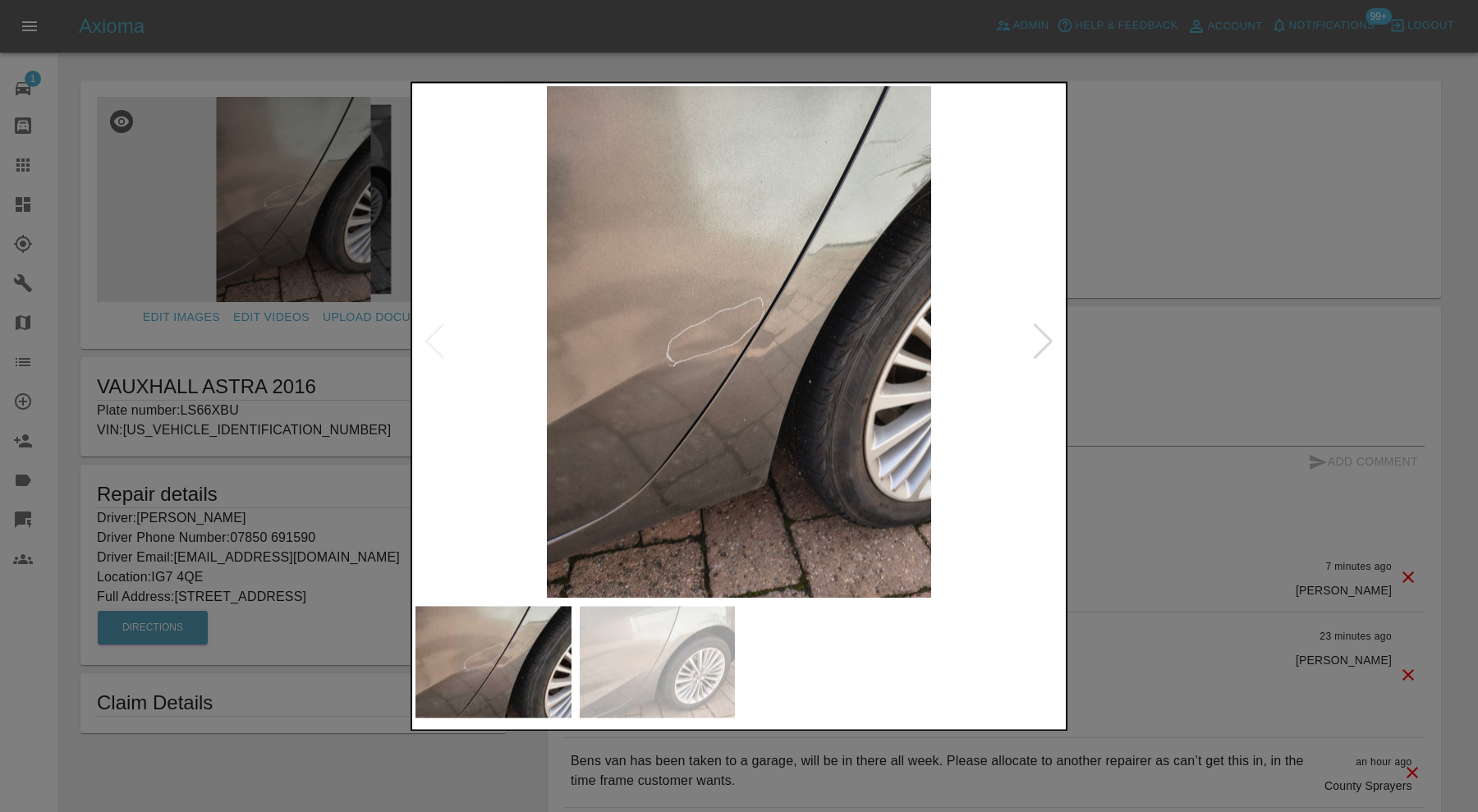
click at [1159, 395] on div at bounding box center [739, 406] width 1478 height 812
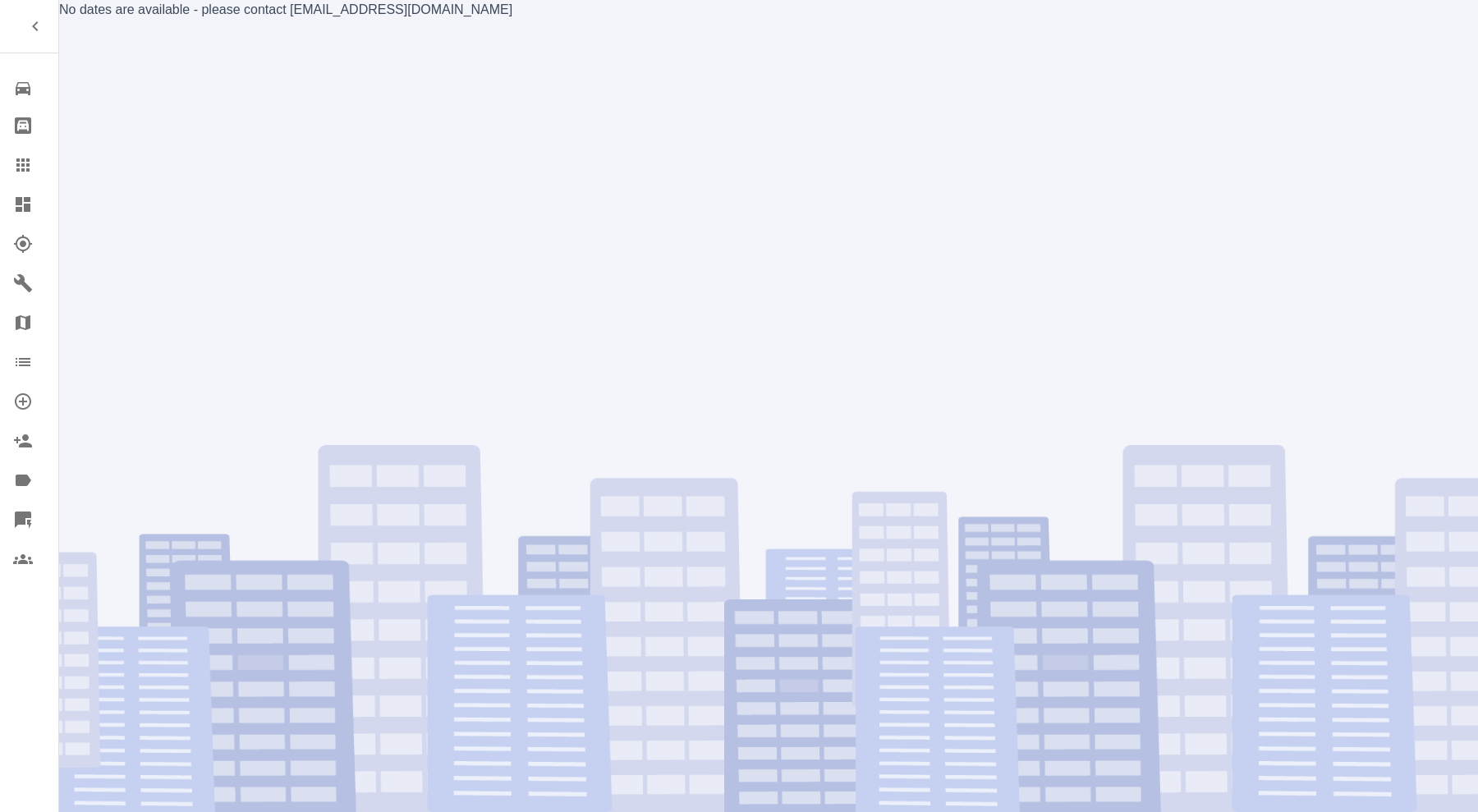
click at [522, 158] on div "No dates are available - please contact [EMAIL_ADDRESS][DOMAIN_NAME]" at bounding box center [768, 406] width 1418 height 812
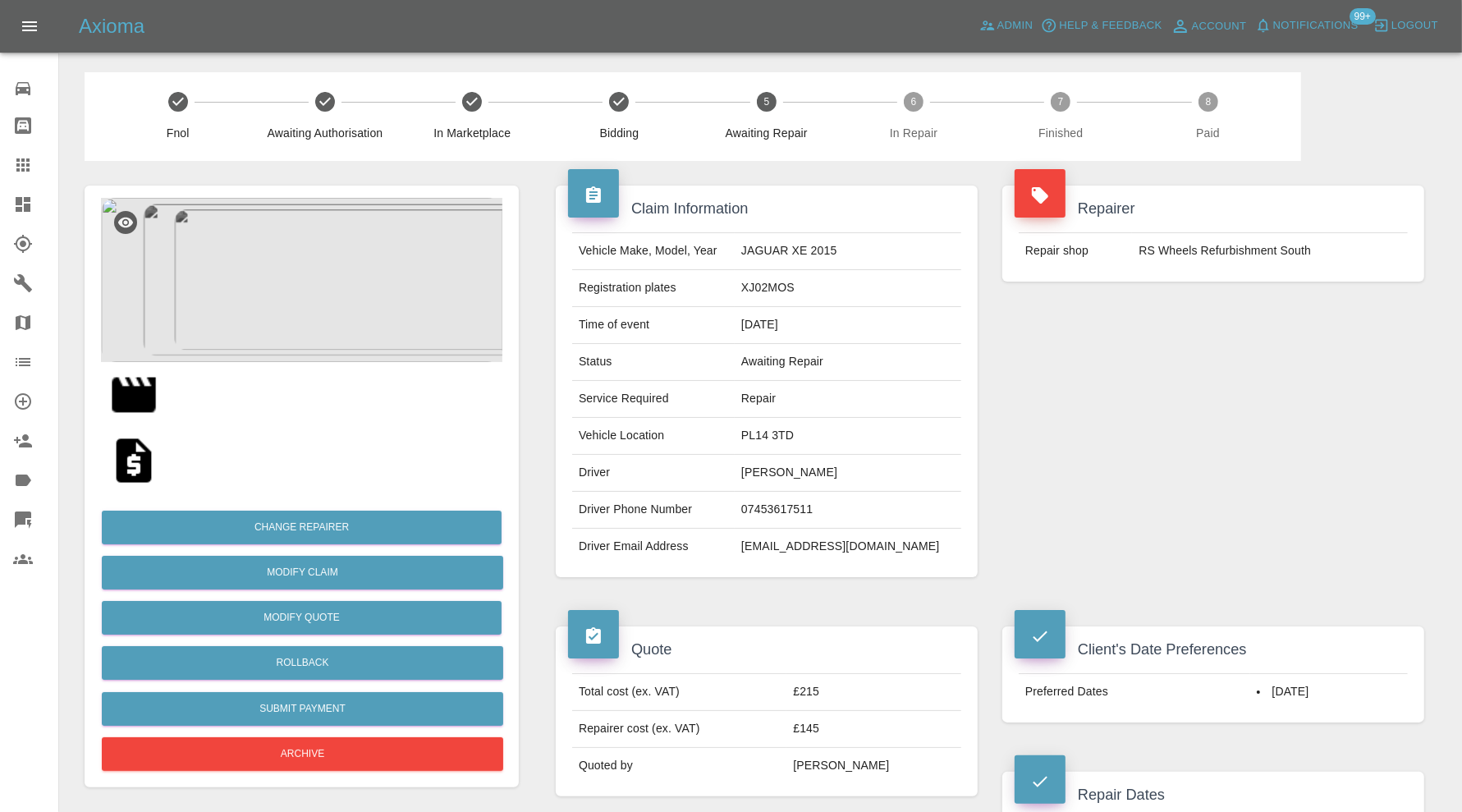
click at [142, 397] on img at bounding box center [134, 395] width 52 height 52
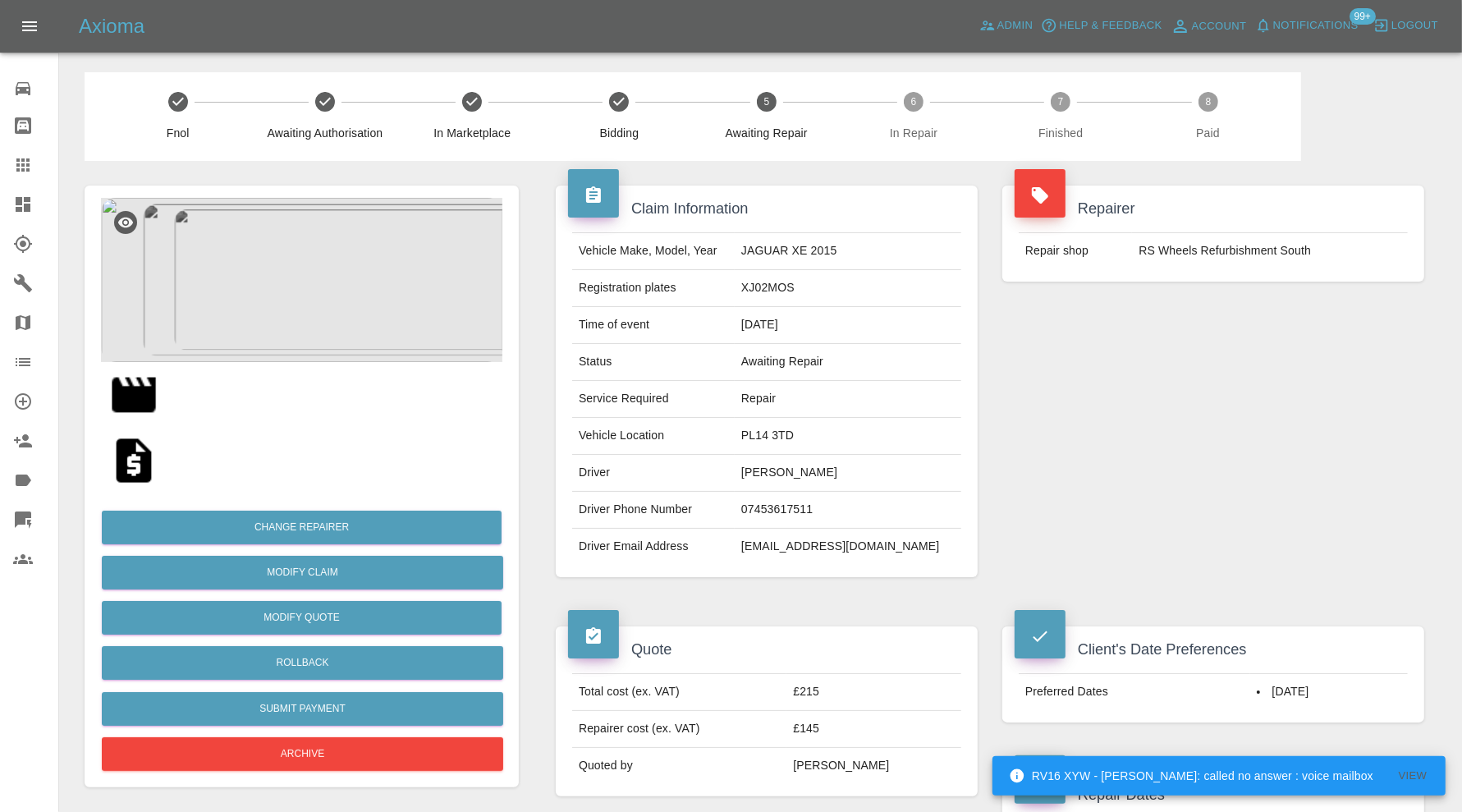
click at [1406, 345] on div "Repairer Repair shop RS Wheels Refurbishment South" at bounding box center [1213, 381] width 447 height 441
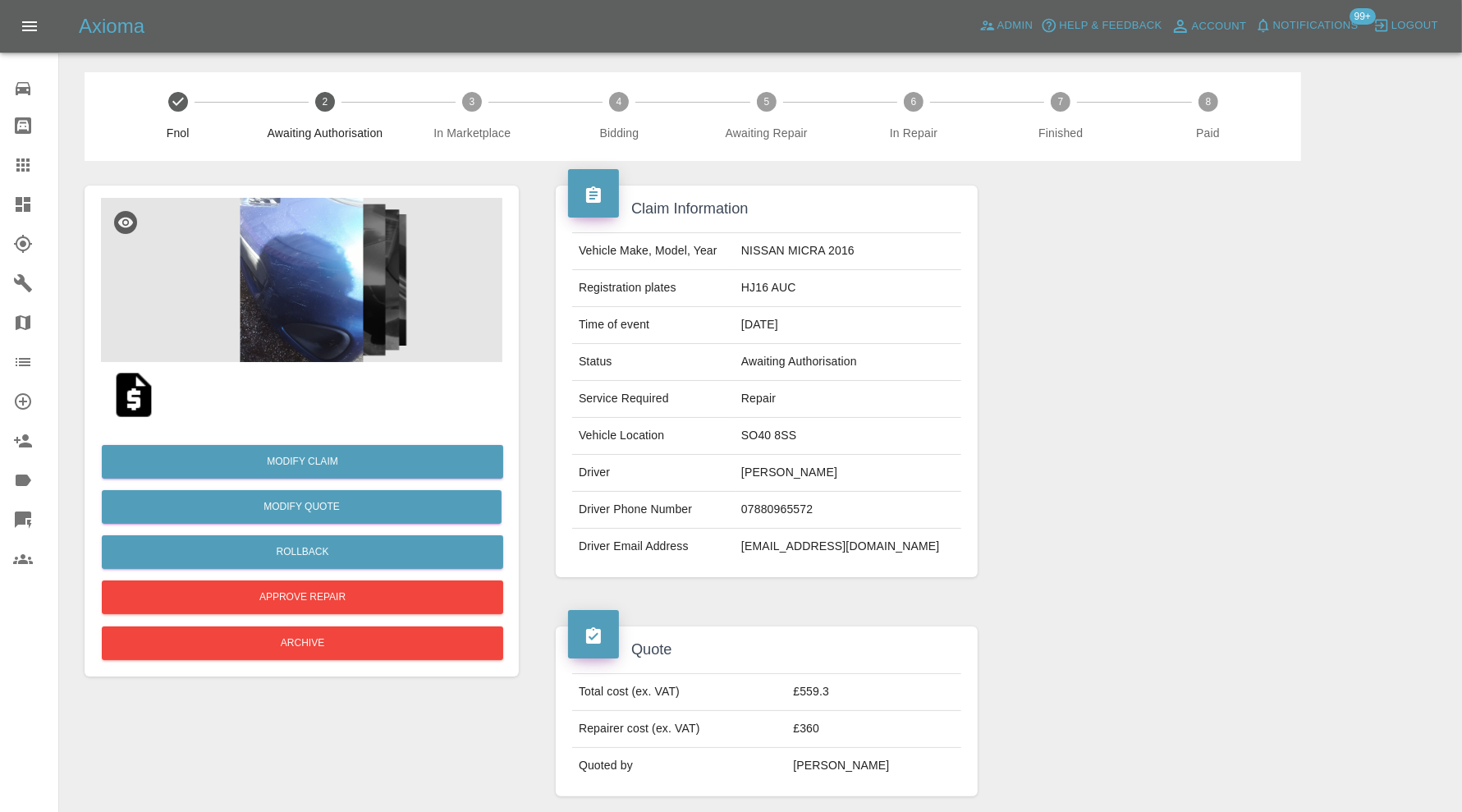
click at [339, 310] on img at bounding box center [302, 279] width 402 height 164
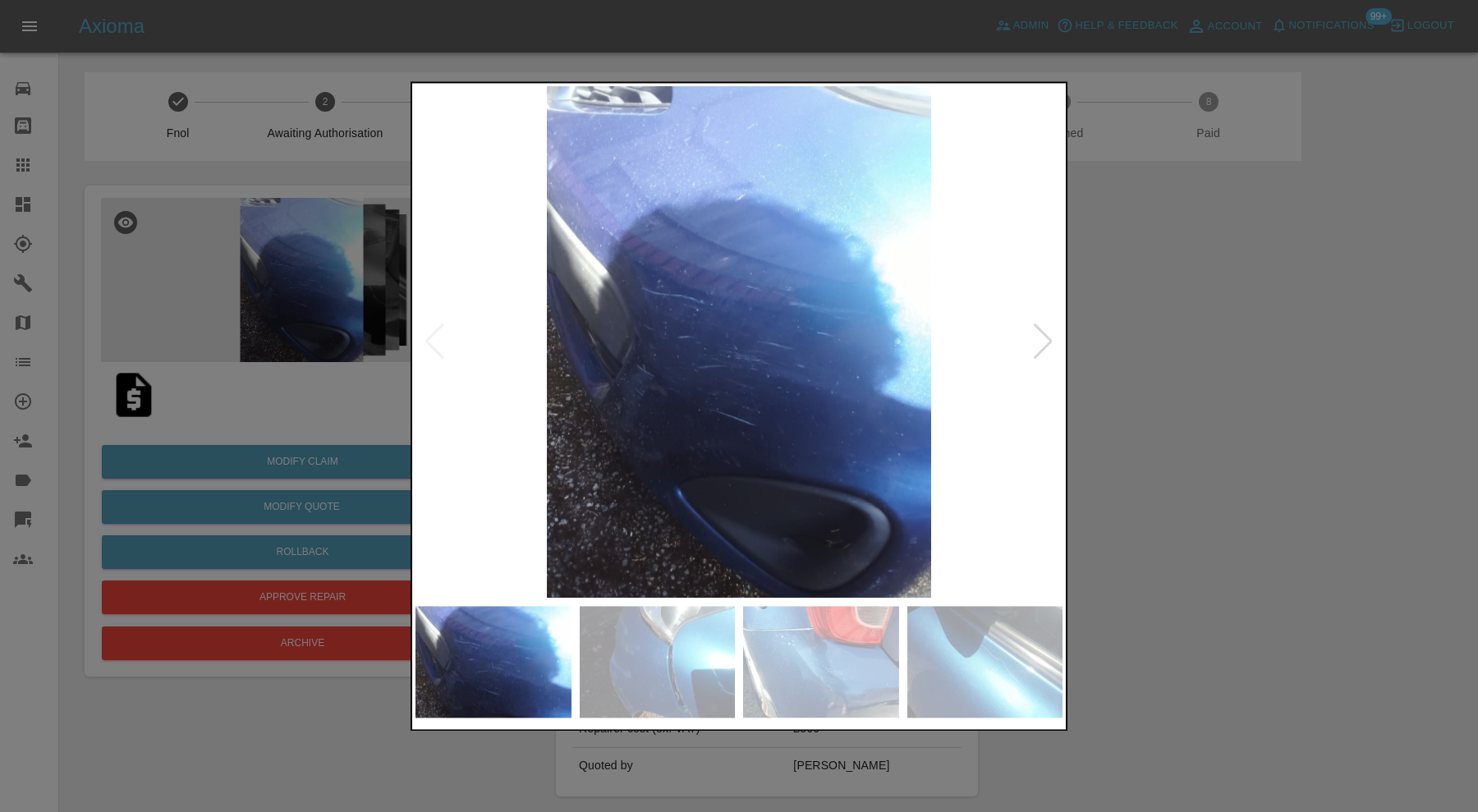
click at [1038, 342] on div at bounding box center [1043, 342] width 22 height 37
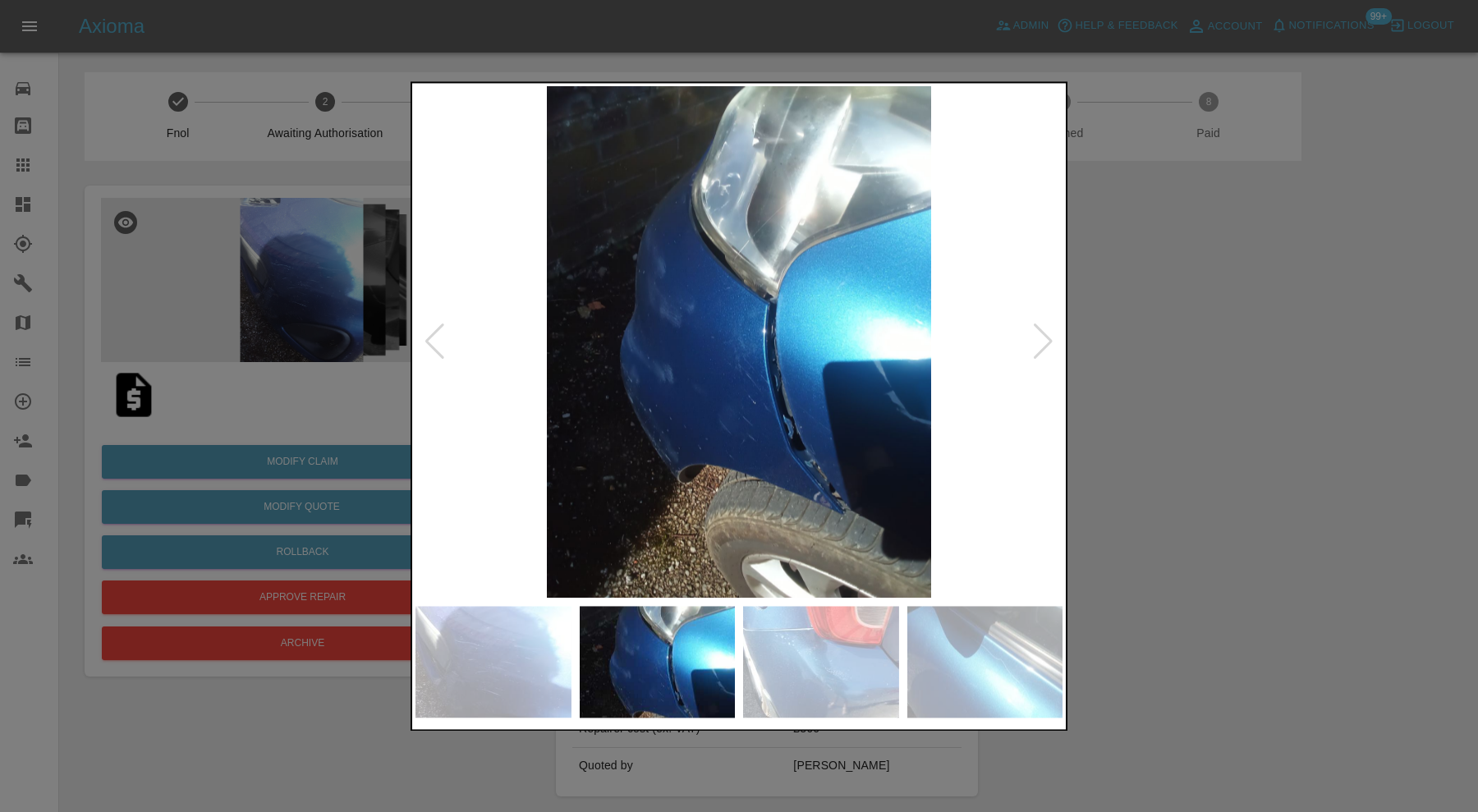
click at [1038, 342] on div at bounding box center [1043, 342] width 22 height 37
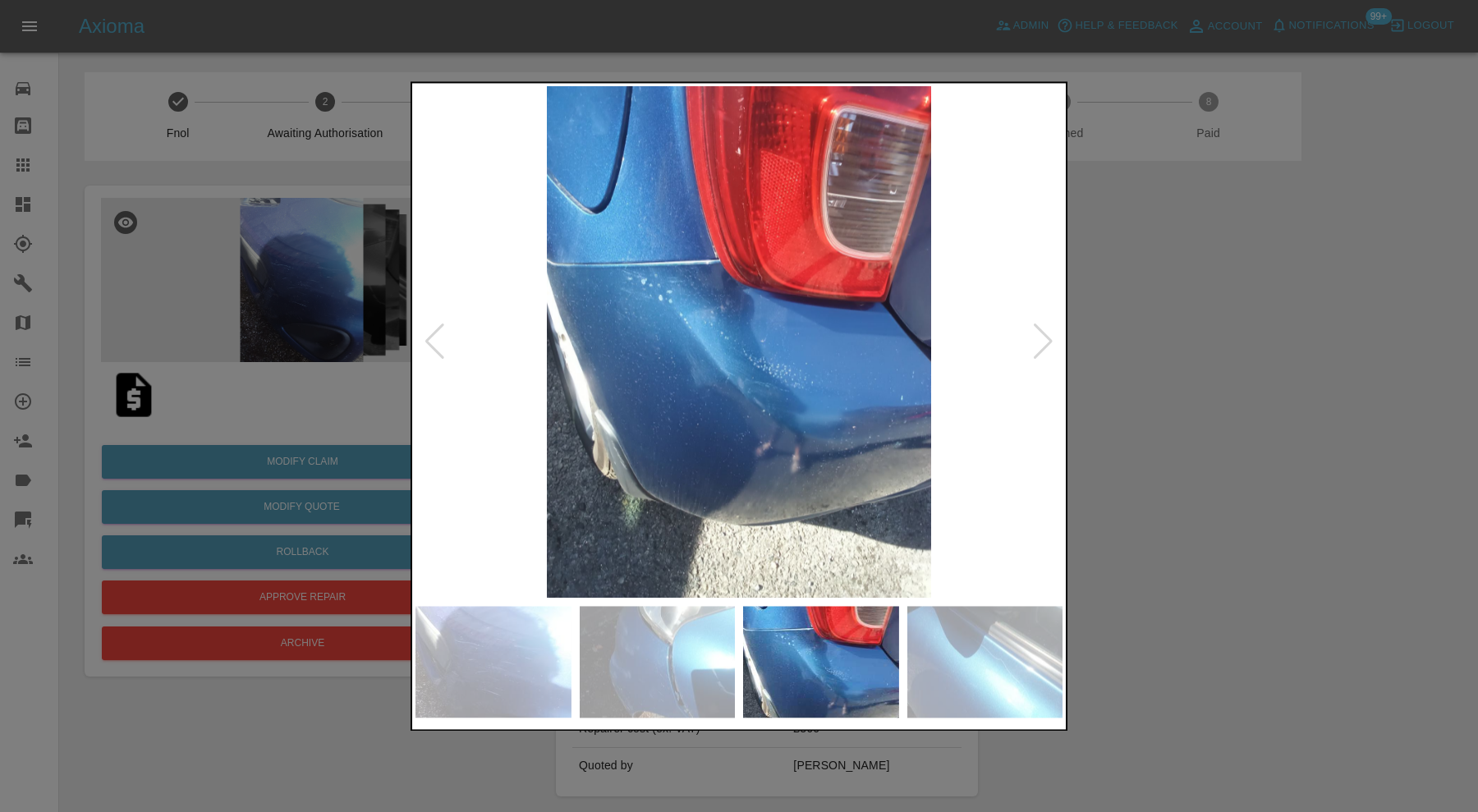
click at [1038, 342] on div at bounding box center [1043, 342] width 22 height 37
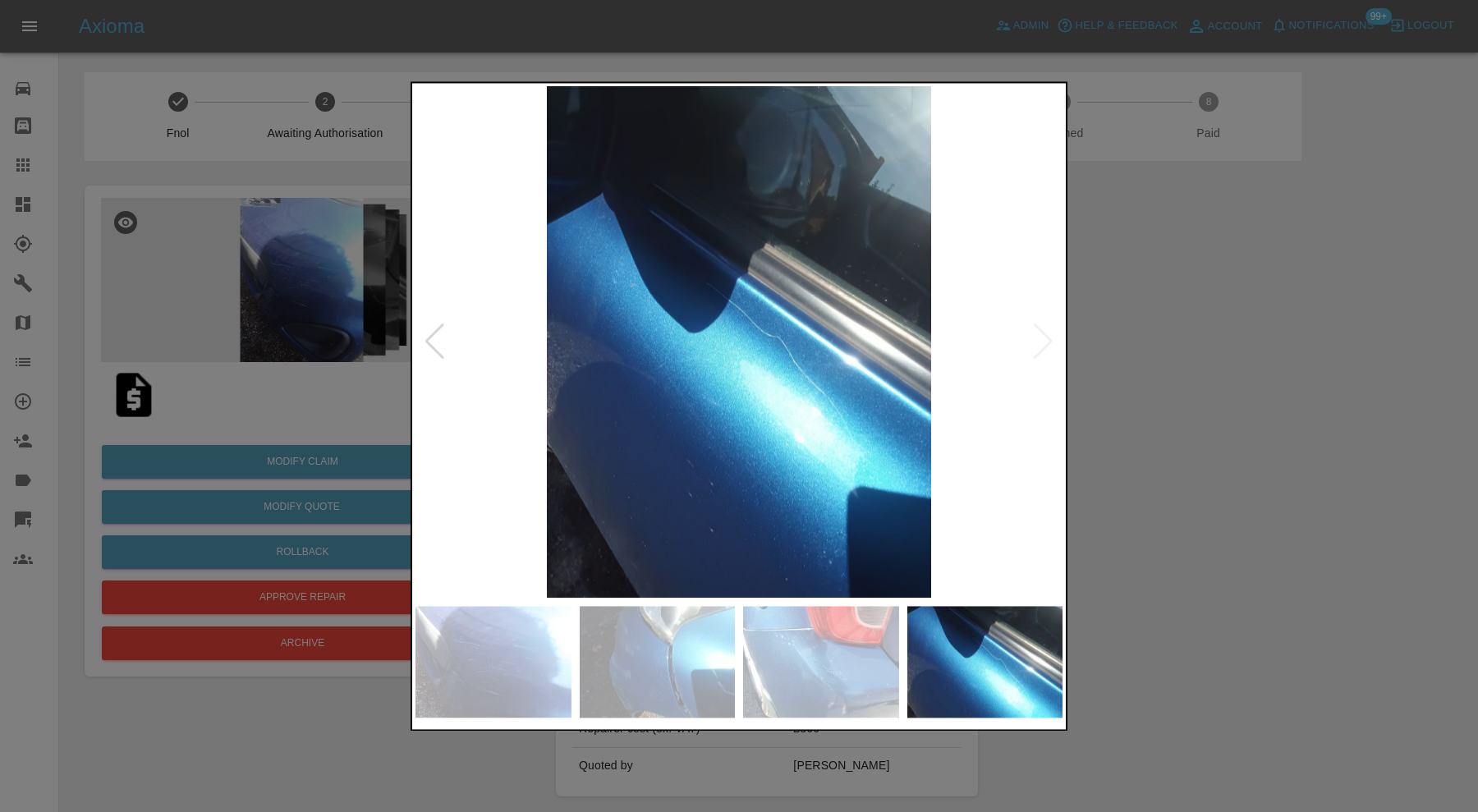
click at [1038, 342] on img at bounding box center [738, 342] width 647 height 511
click at [1240, 338] on div at bounding box center [739, 406] width 1478 height 812
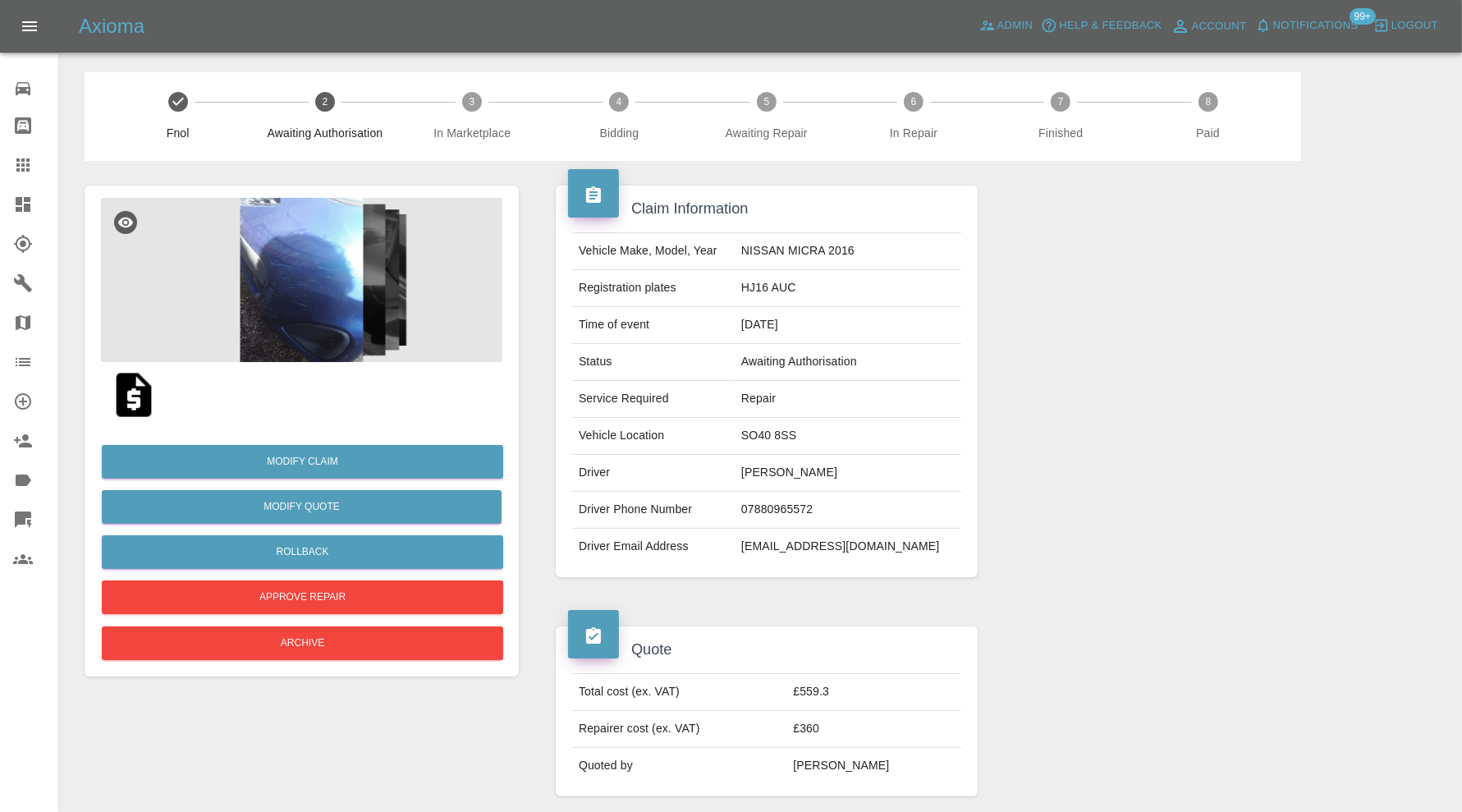
click at [319, 298] on img at bounding box center [302, 279] width 402 height 164
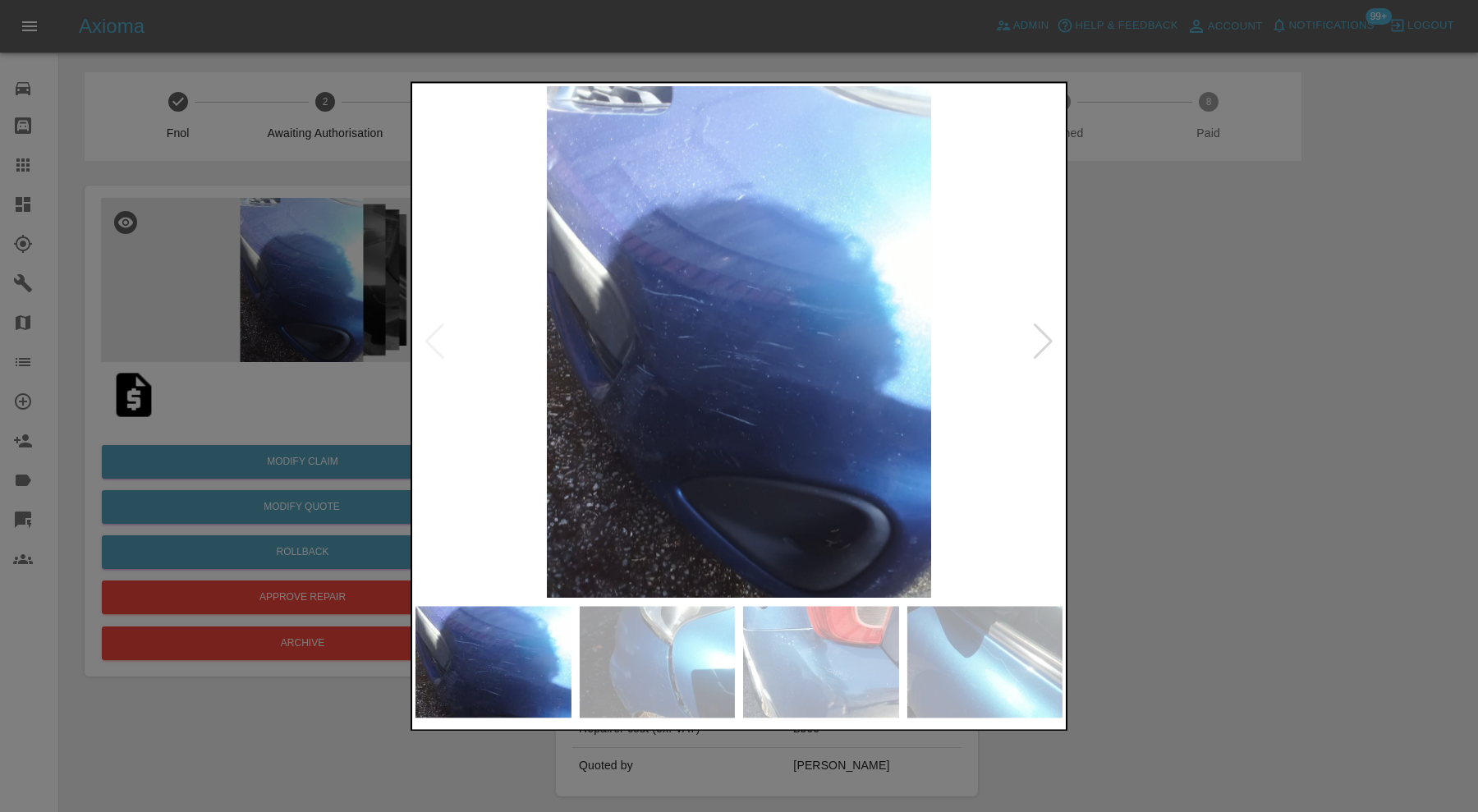
click at [710, 667] on img at bounding box center [658, 661] width 156 height 111
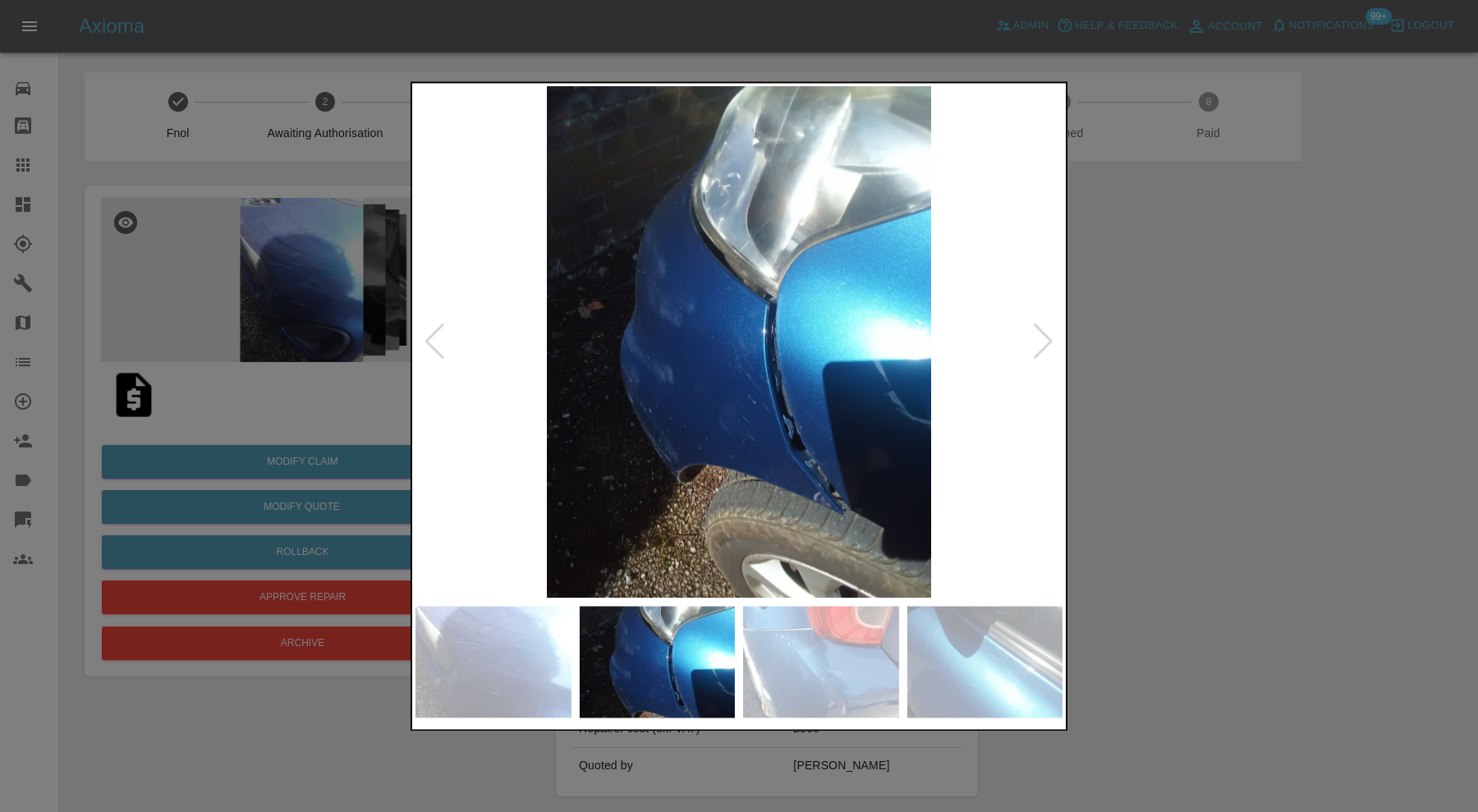
click at [823, 656] on img at bounding box center [820, 661] width 156 height 111
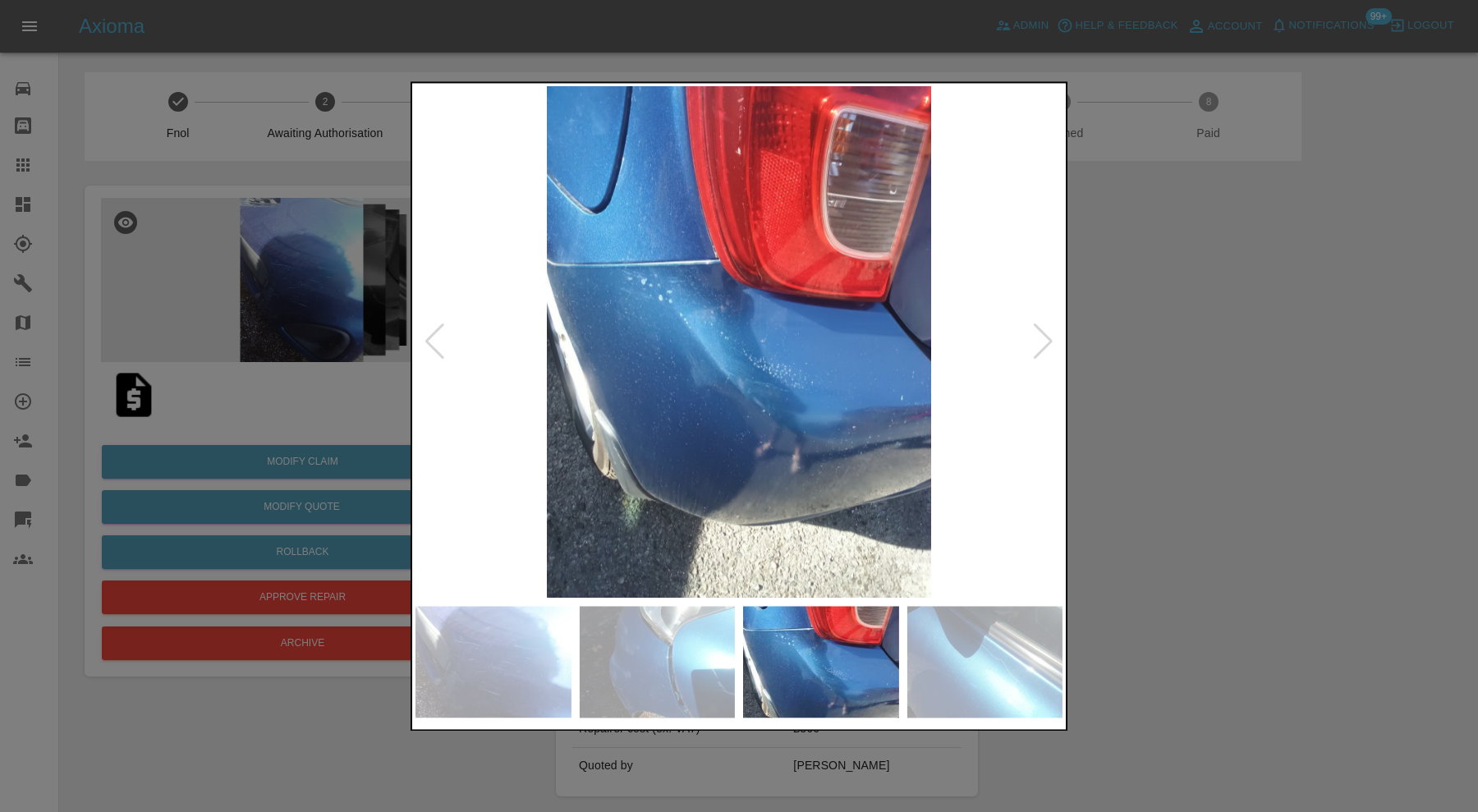
click at [933, 647] on img at bounding box center [984, 661] width 156 height 111
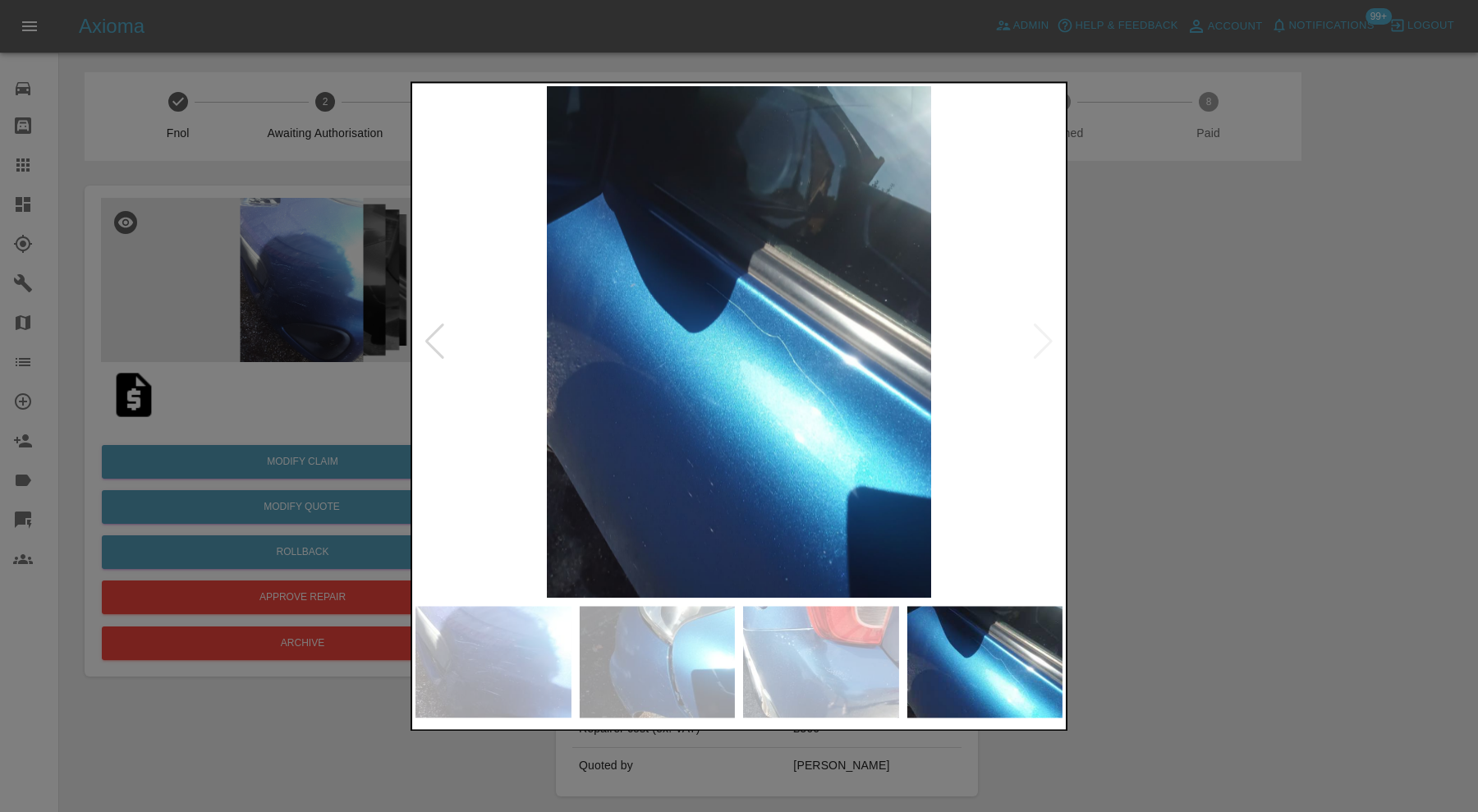
click at [1231, 436] on div at bounding box center [739, 406] width 1478 height 812
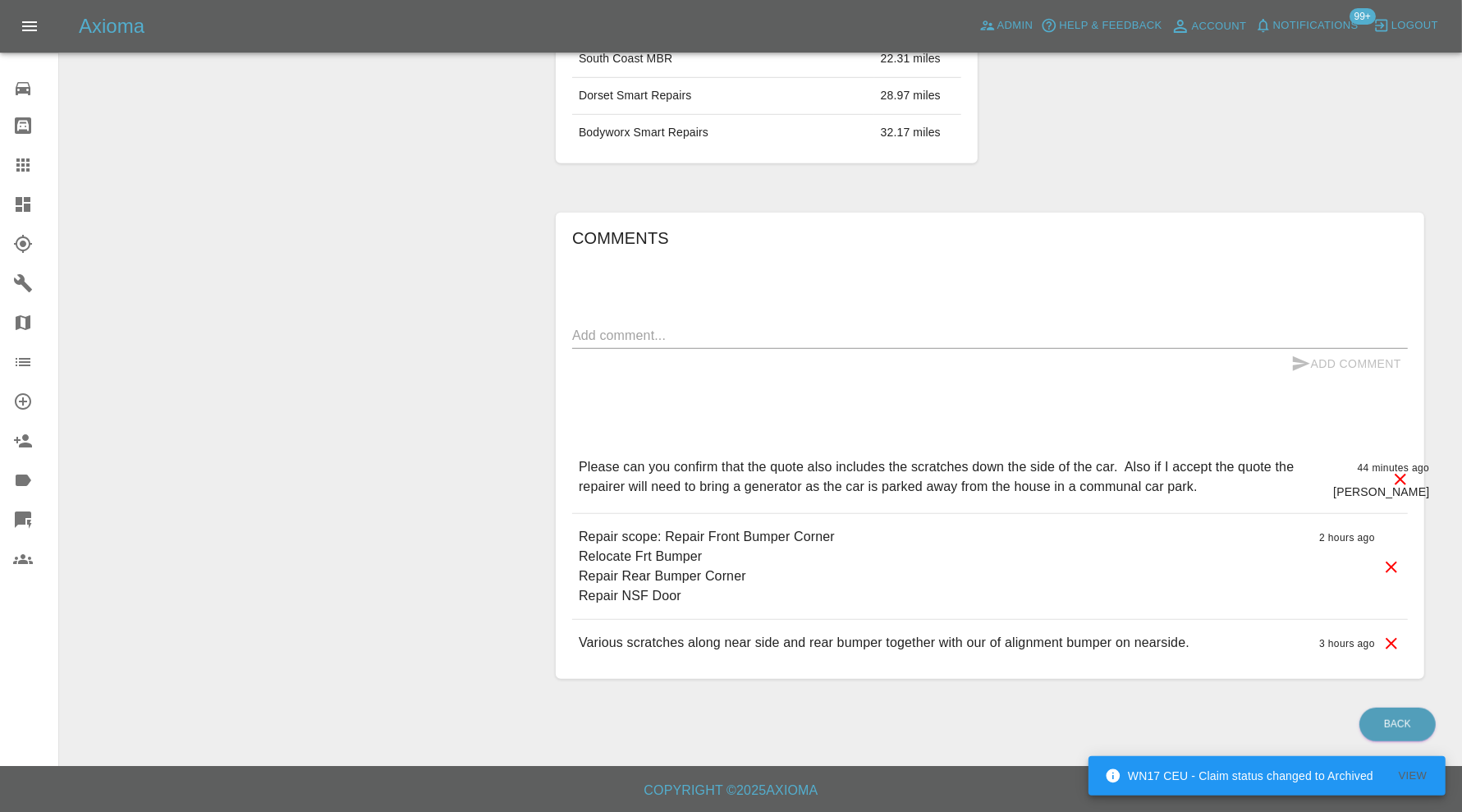
scroll to position [26, 0]
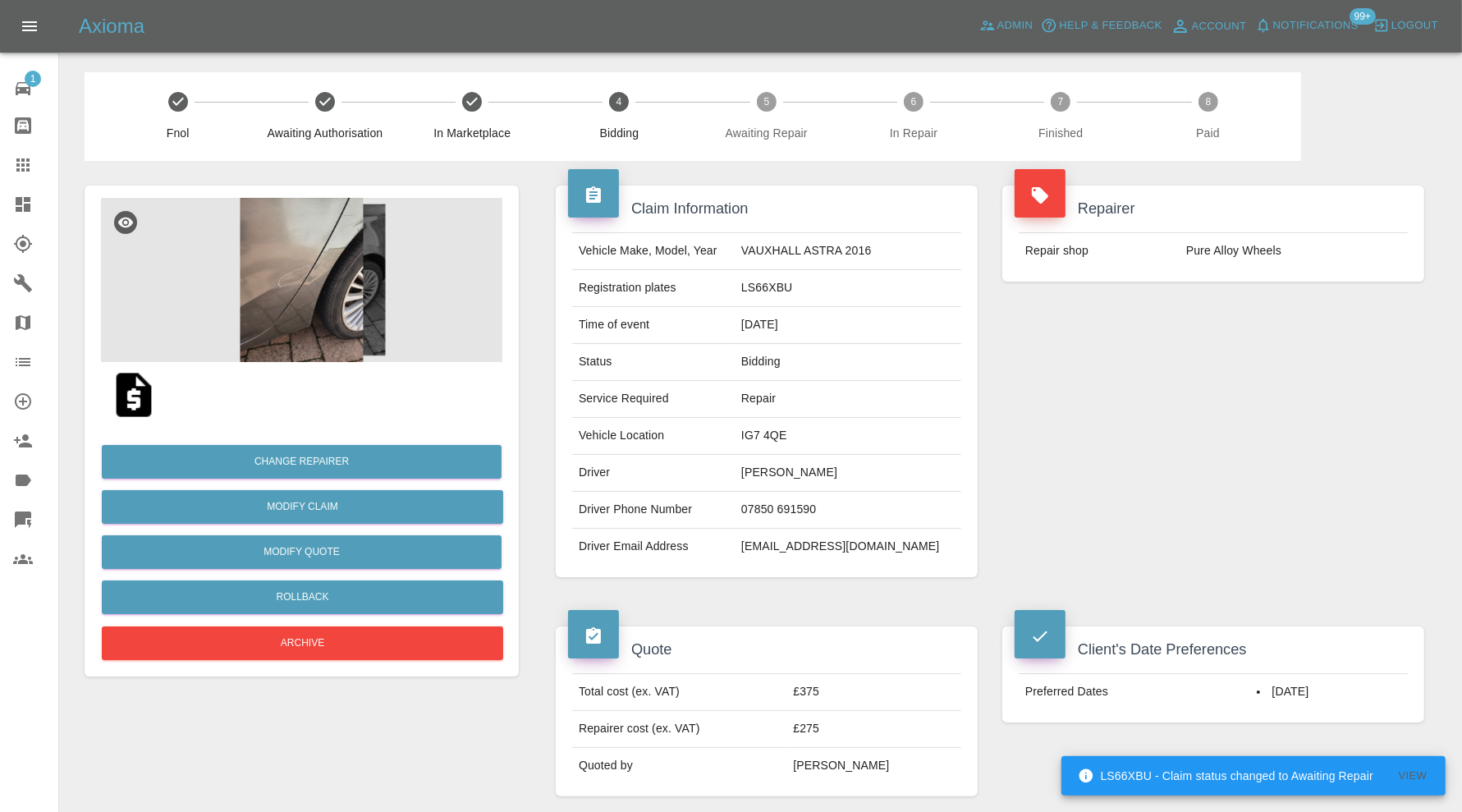
click at [29, 164] on icon at bounding box center [22, 165] width 20 height 20
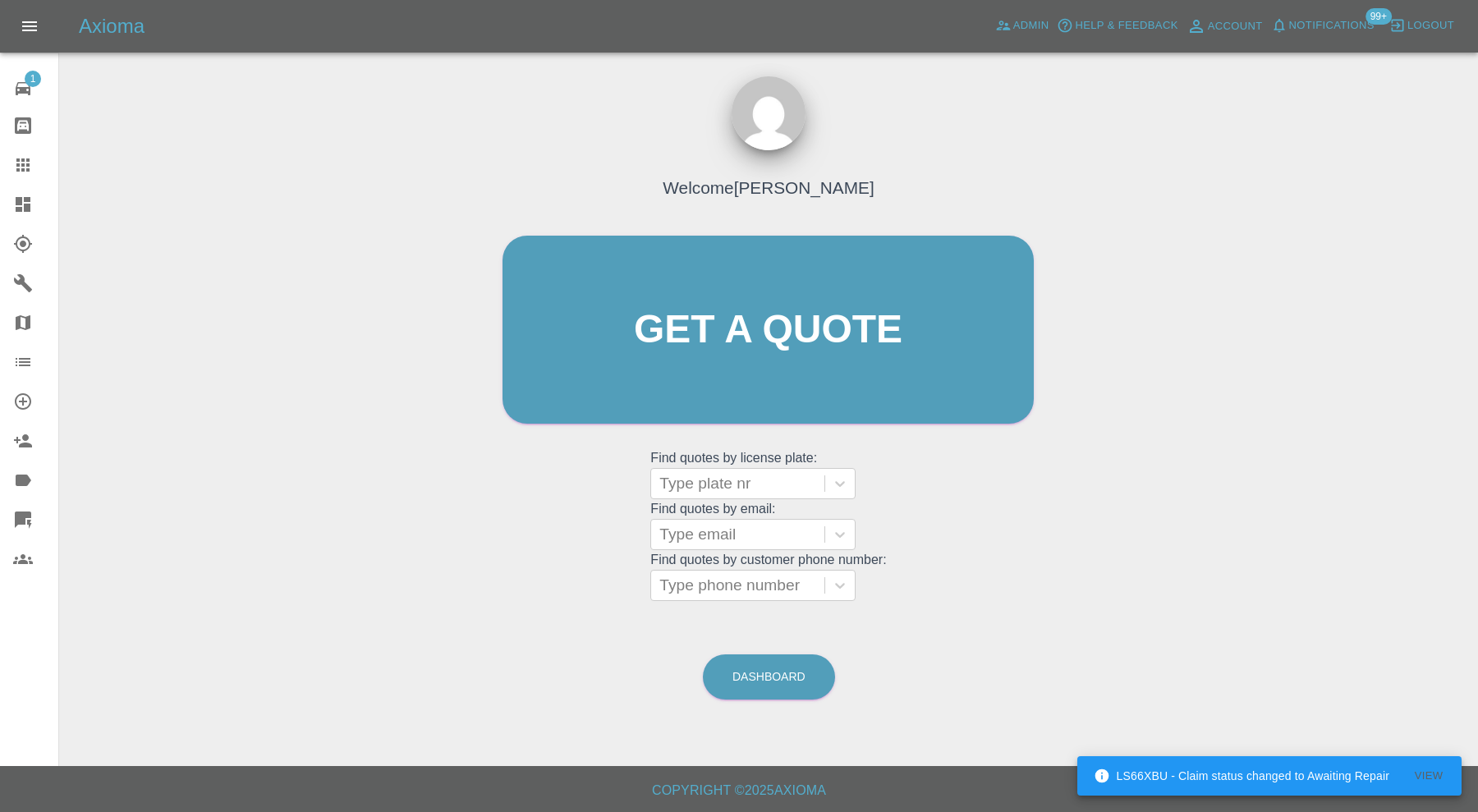
click at [794, 483] on div at bounding box center [737, 483] width 156 height 23
paste input "WJ71CDY"
type input "WJ71CDY"
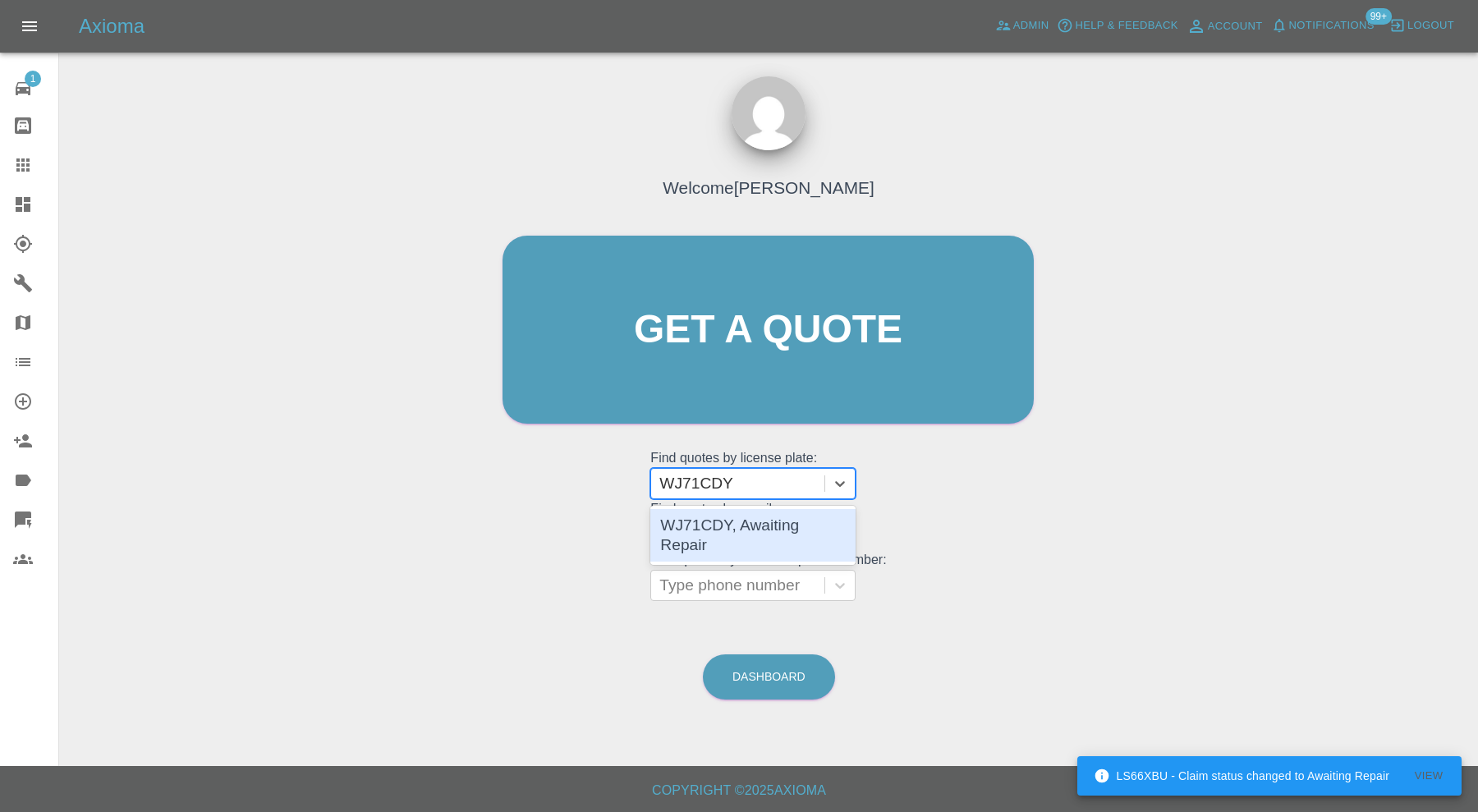
click at [789, 520] on div "WJ71CDY, Awaiting Repair" at bounding box center [752, 535] width 205 height 52
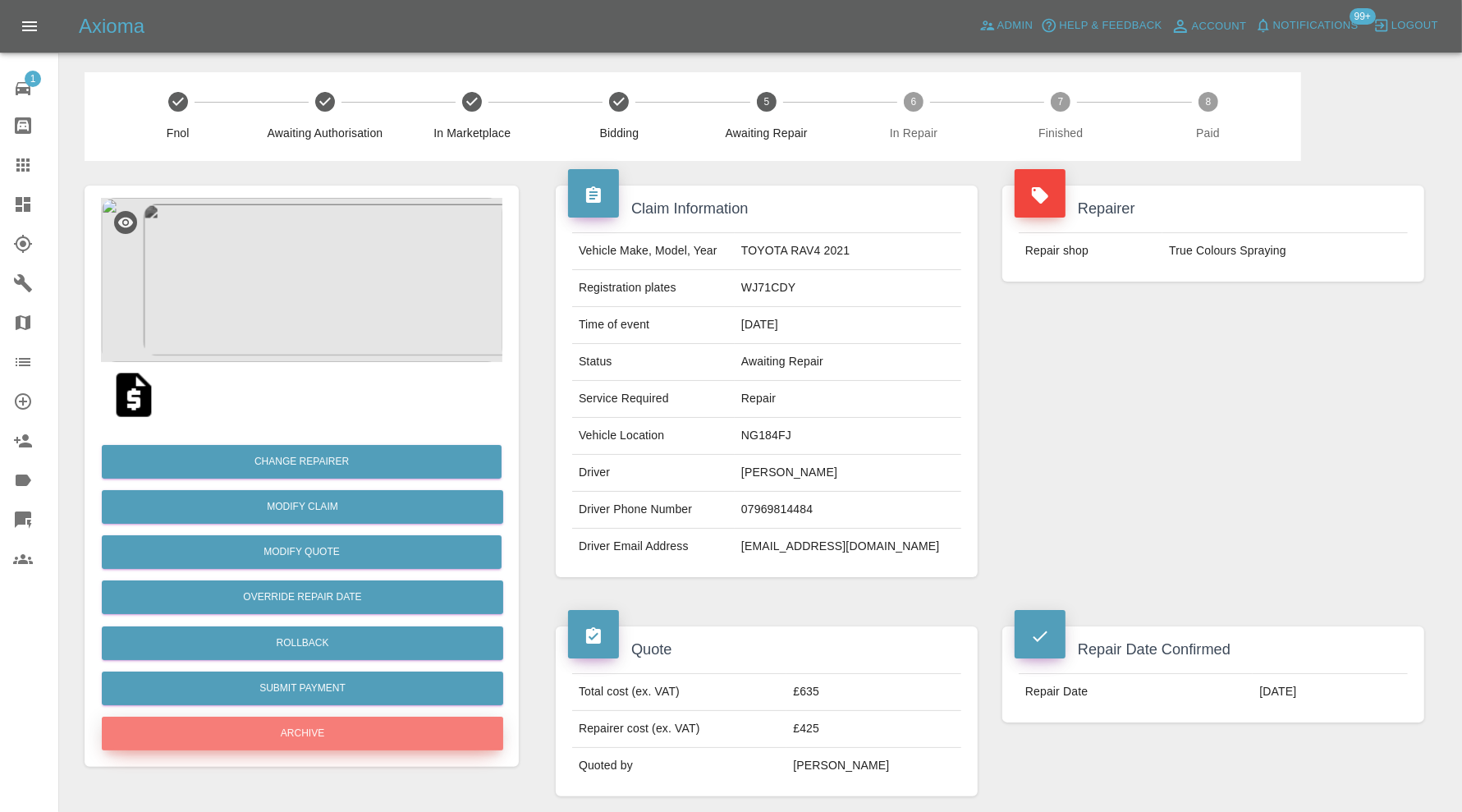
click at [414, 719] on button "Archive" at bounding box center [303, 733] width 402 height 34
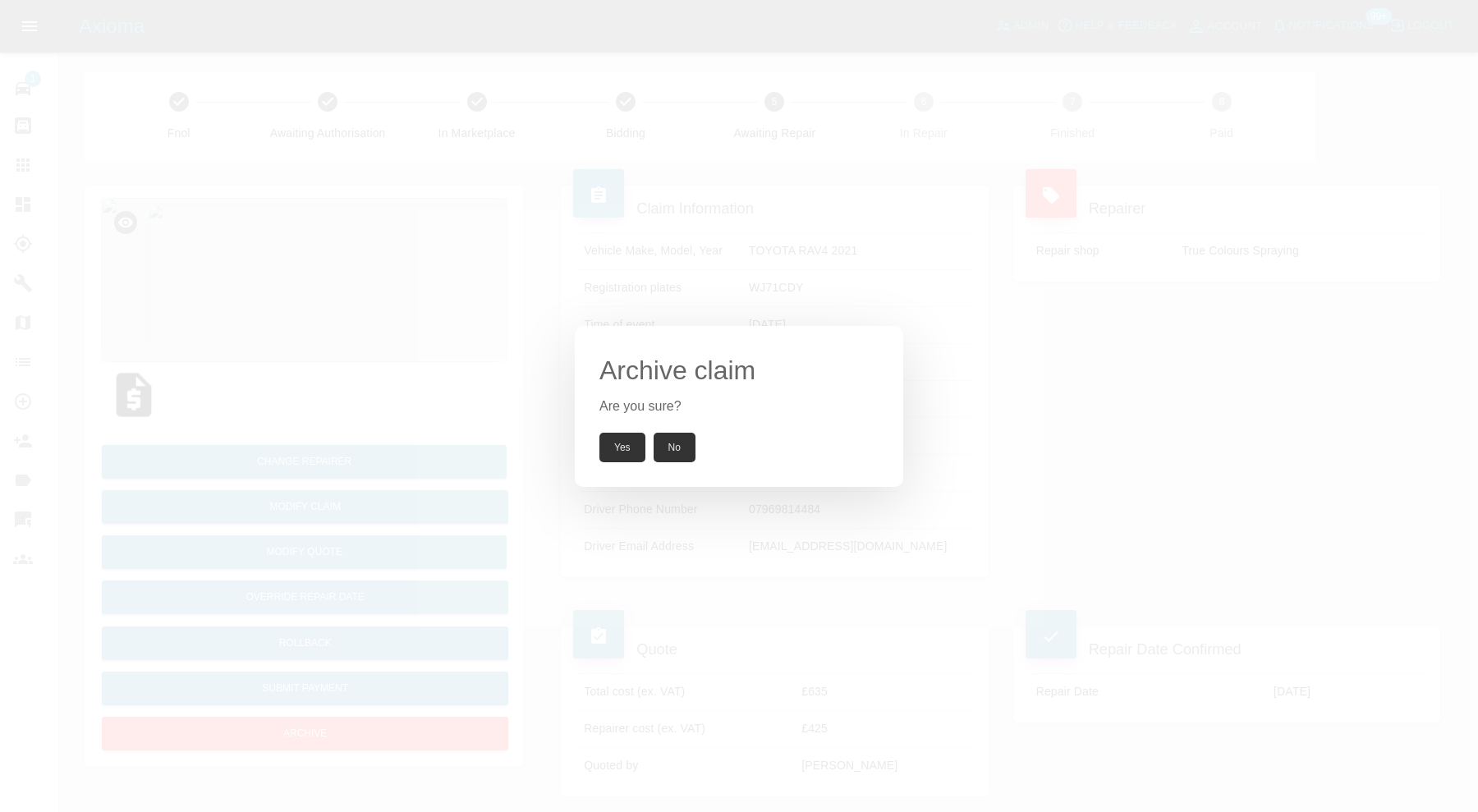
click at [628, 439] on button "Yes" at bounding box center [622, 448] width 46 height 30
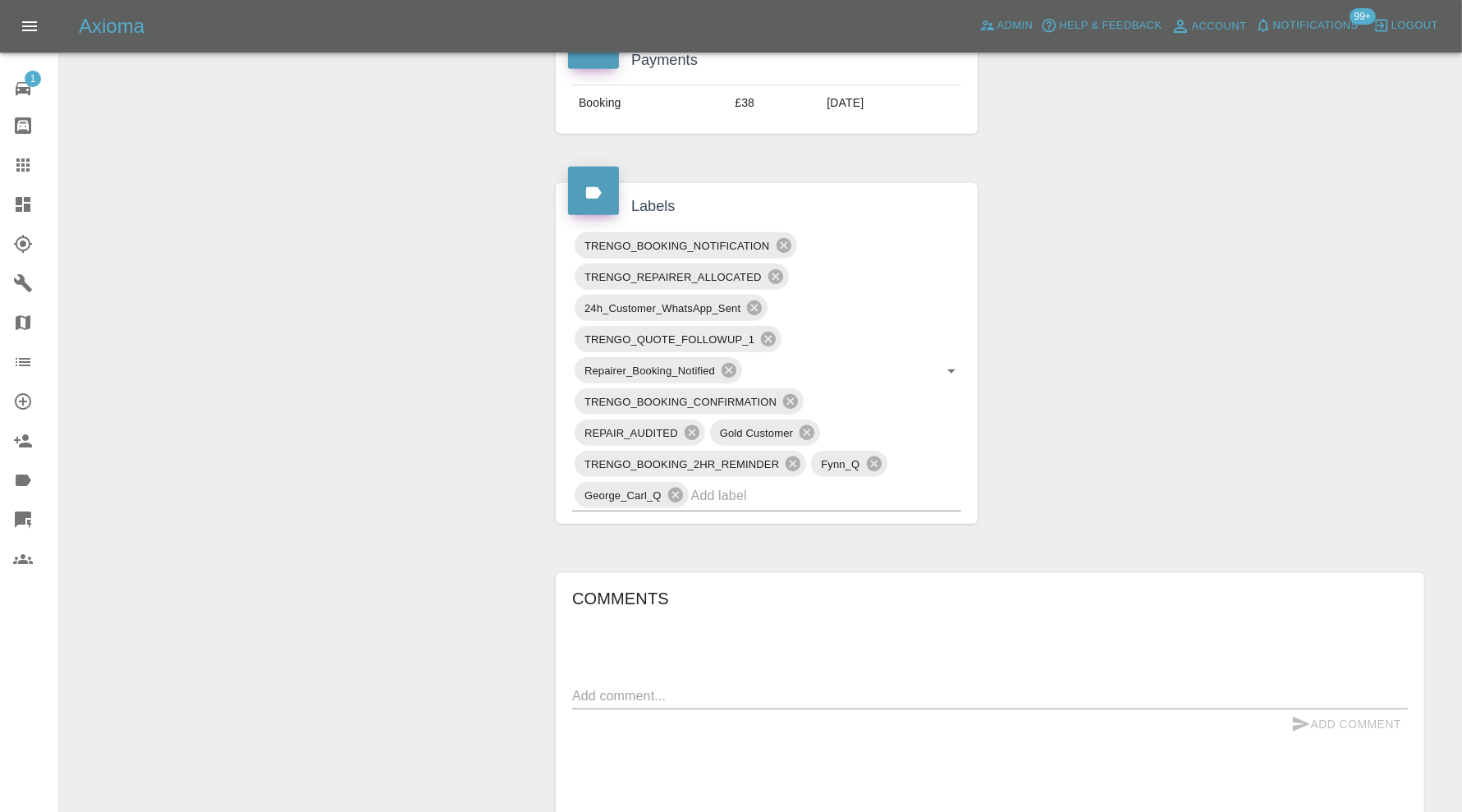
scroll to position [820, 0]
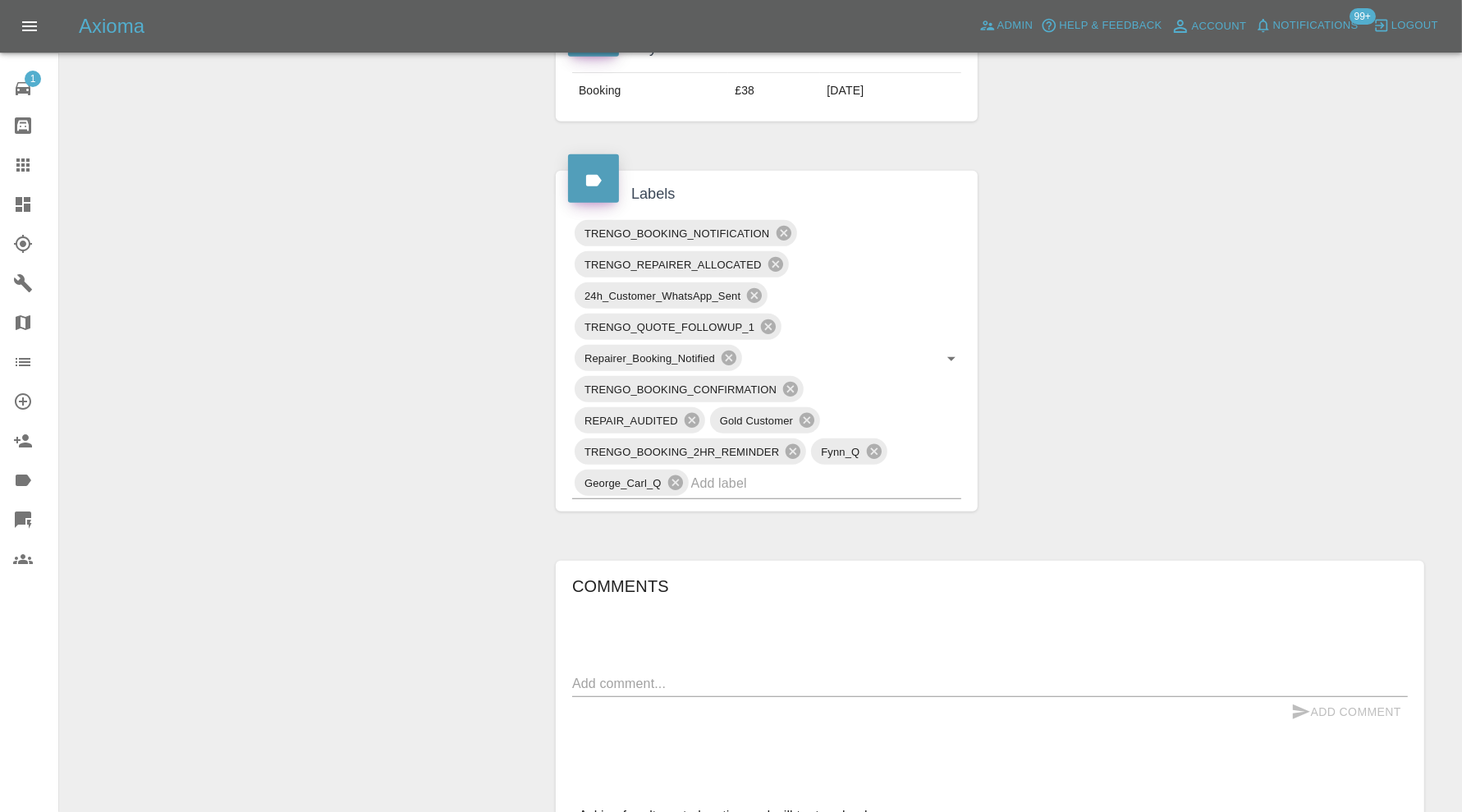
click at [748, 480] on input "text" at bounding box center [803, 482] width 224 height 25
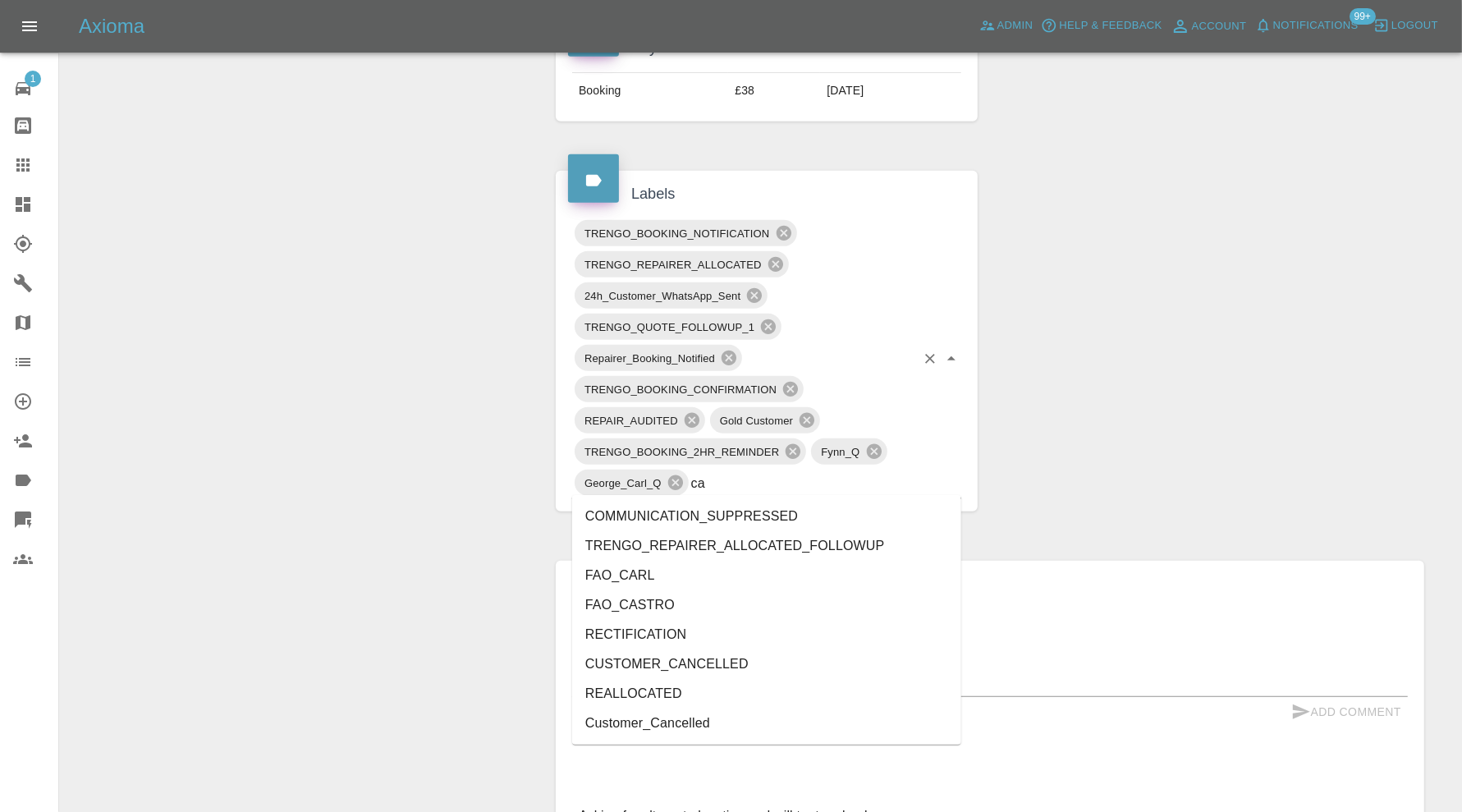
type input "can"
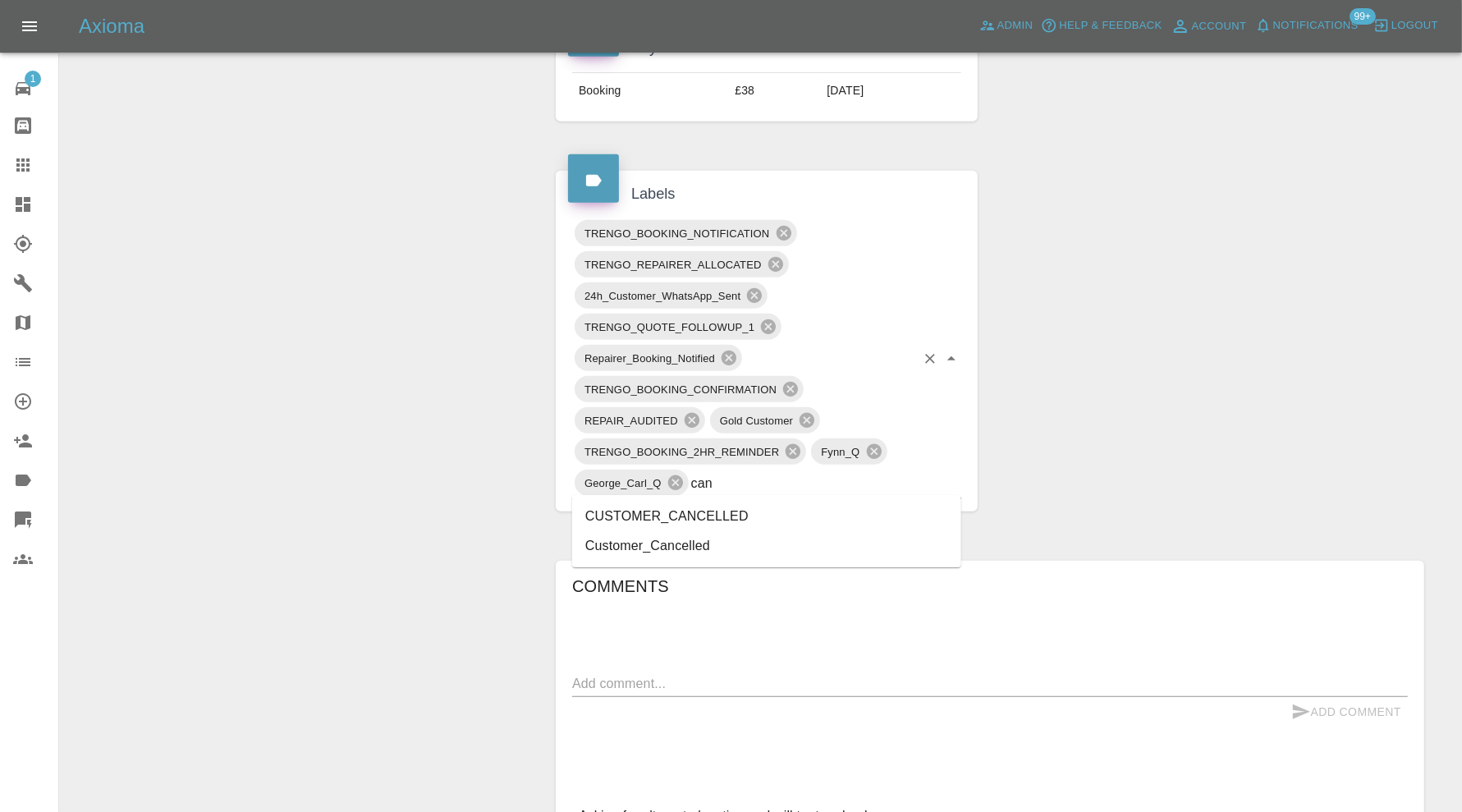
click at [690, 517] on li "CUSTOMER_CANCELLED" at bounding box center [766, 516] width 389 height 30
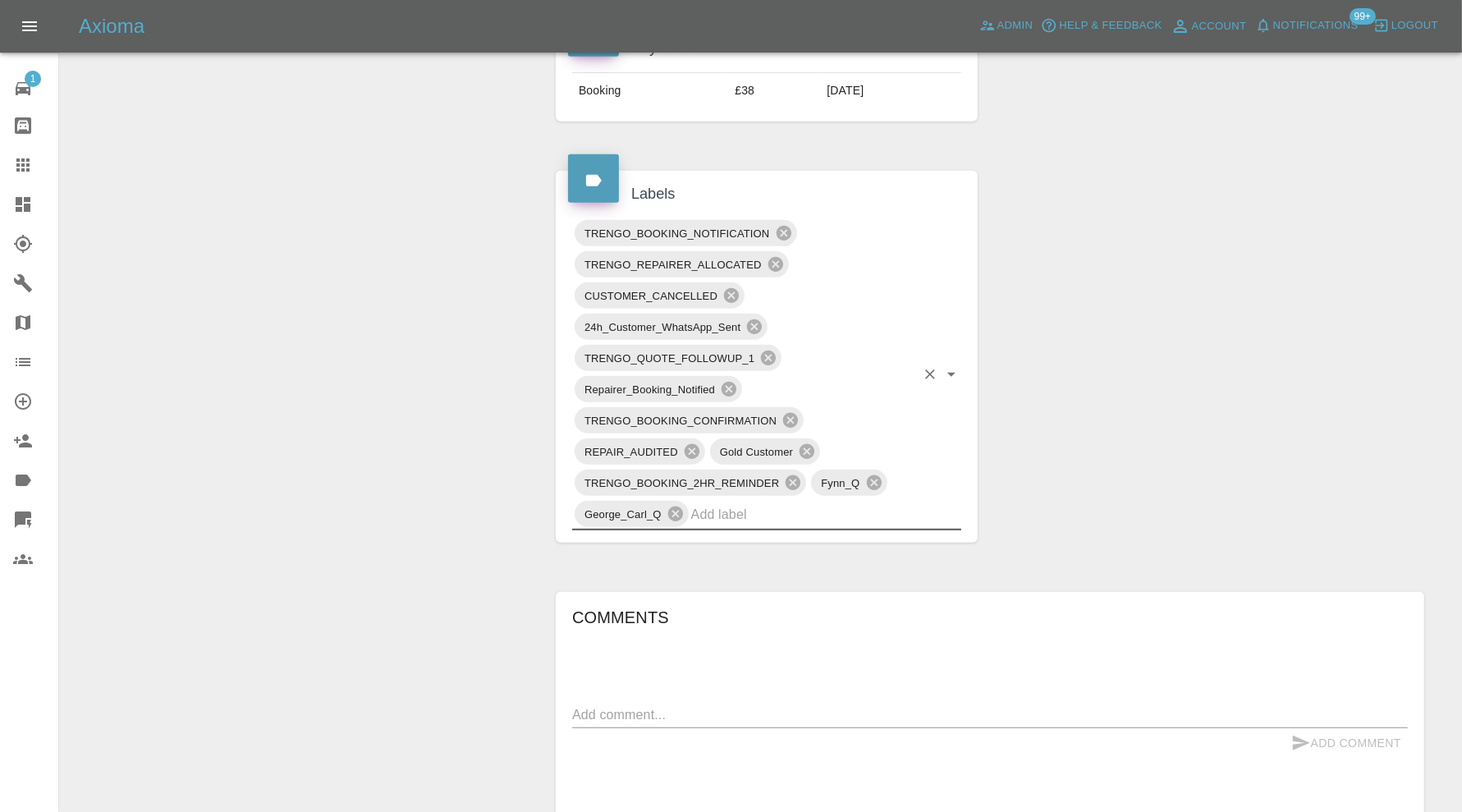
scroll to position [0, 0]
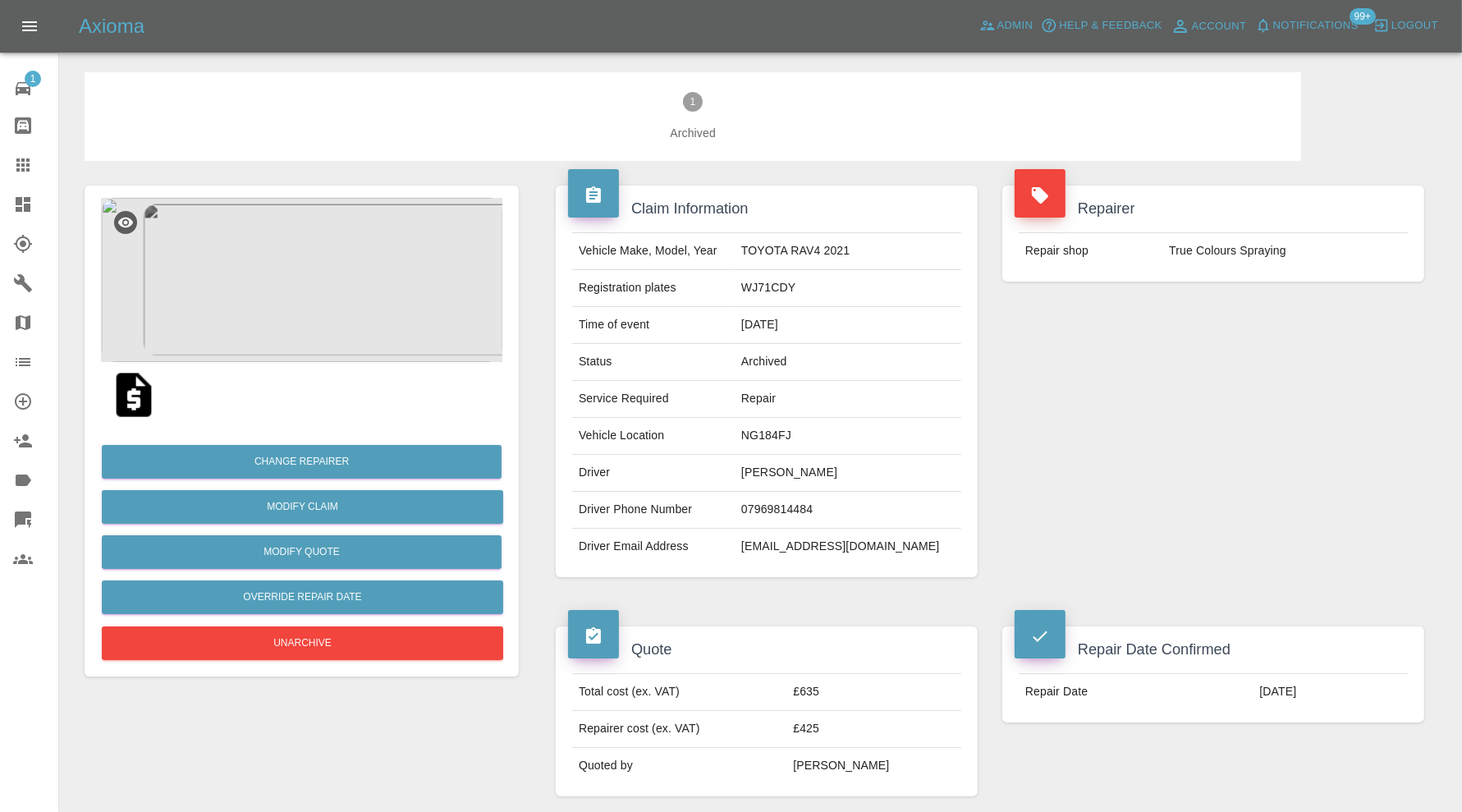
click at [897, 544] on td "jacksonrow1969@icloud.com" at bounding box center [848, 546] width 227 height 37
copy div "jacksonrow1969@icloud.com"
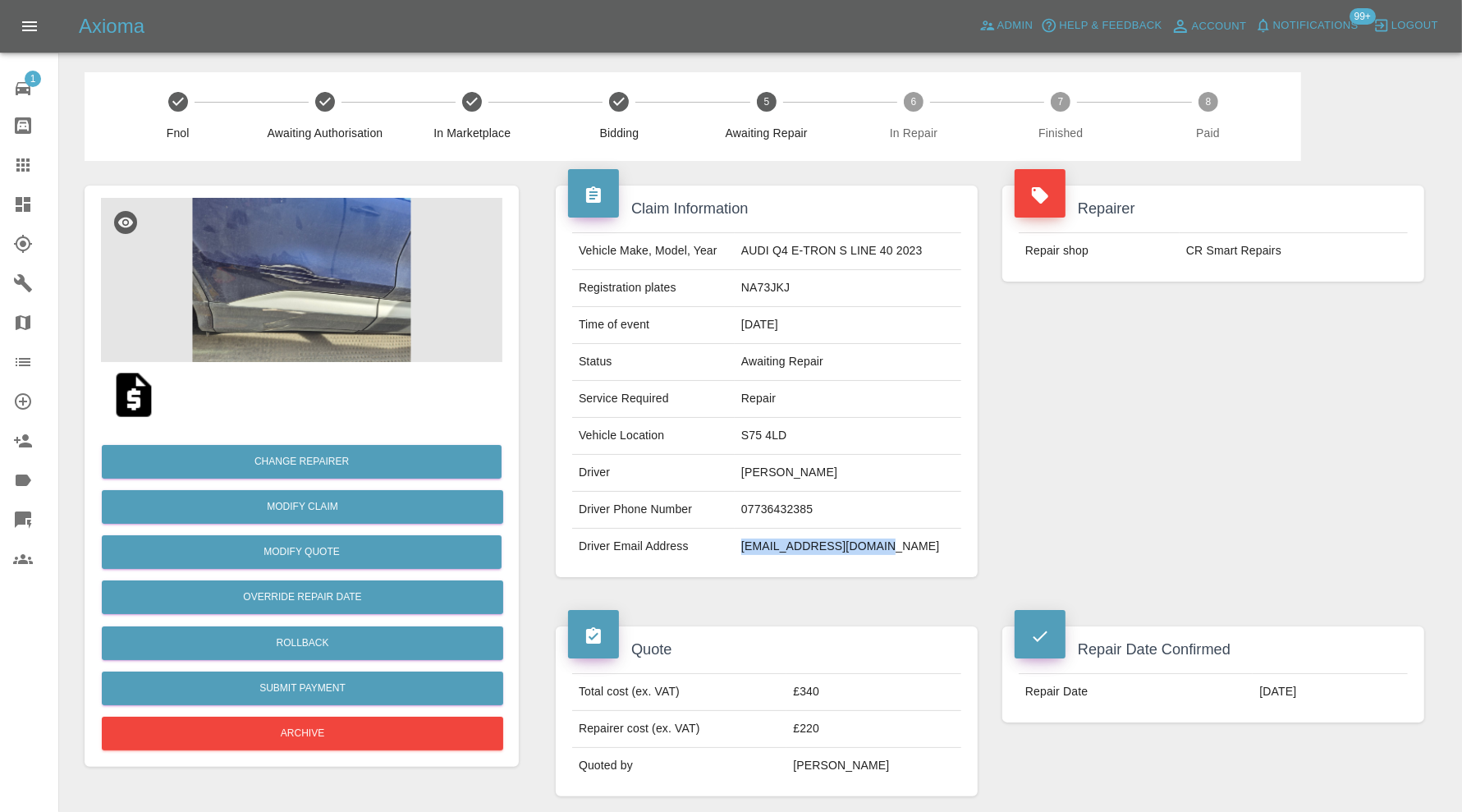
drag, startPoint x: 903, startPoint y: 541, endPoint x: 741, endPoint y: 558, distance: 162.9
click at [741, 558] on tr "Driver Email Address [EMAIL_ADDRESS][DOMAIN_NAME]" at bounding box center [766, 546] width 389 height 37
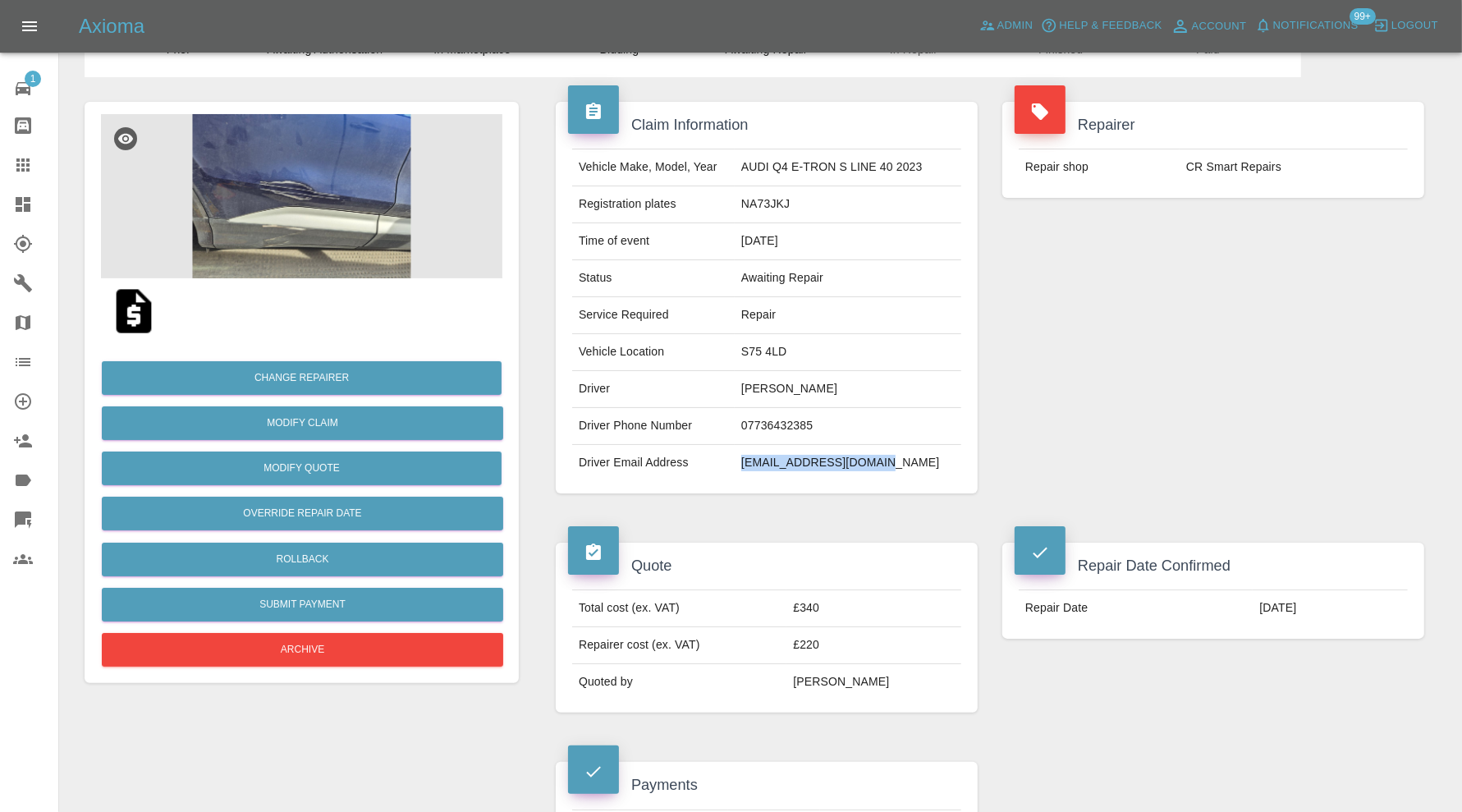
scroll to position [57, 0]
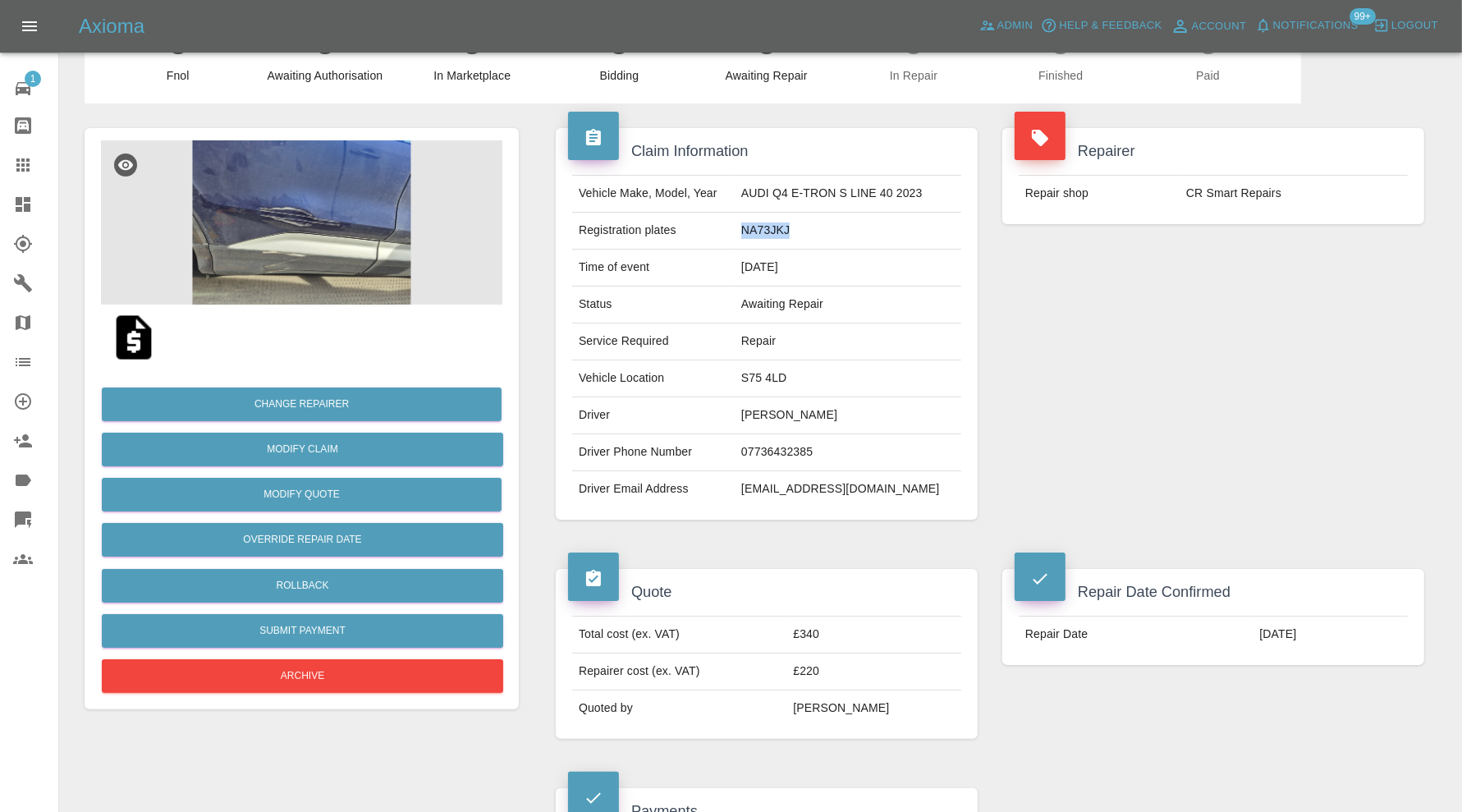
drag, startPoint x: 818, startPoint y: 226, endPoint x: 748, endPoint y: 239, distance: 71.2
click at [748, 239] on td "NA73JKJ" at bounding box center [848, 230] width 227 height 37
copy td "NA73JKJ"
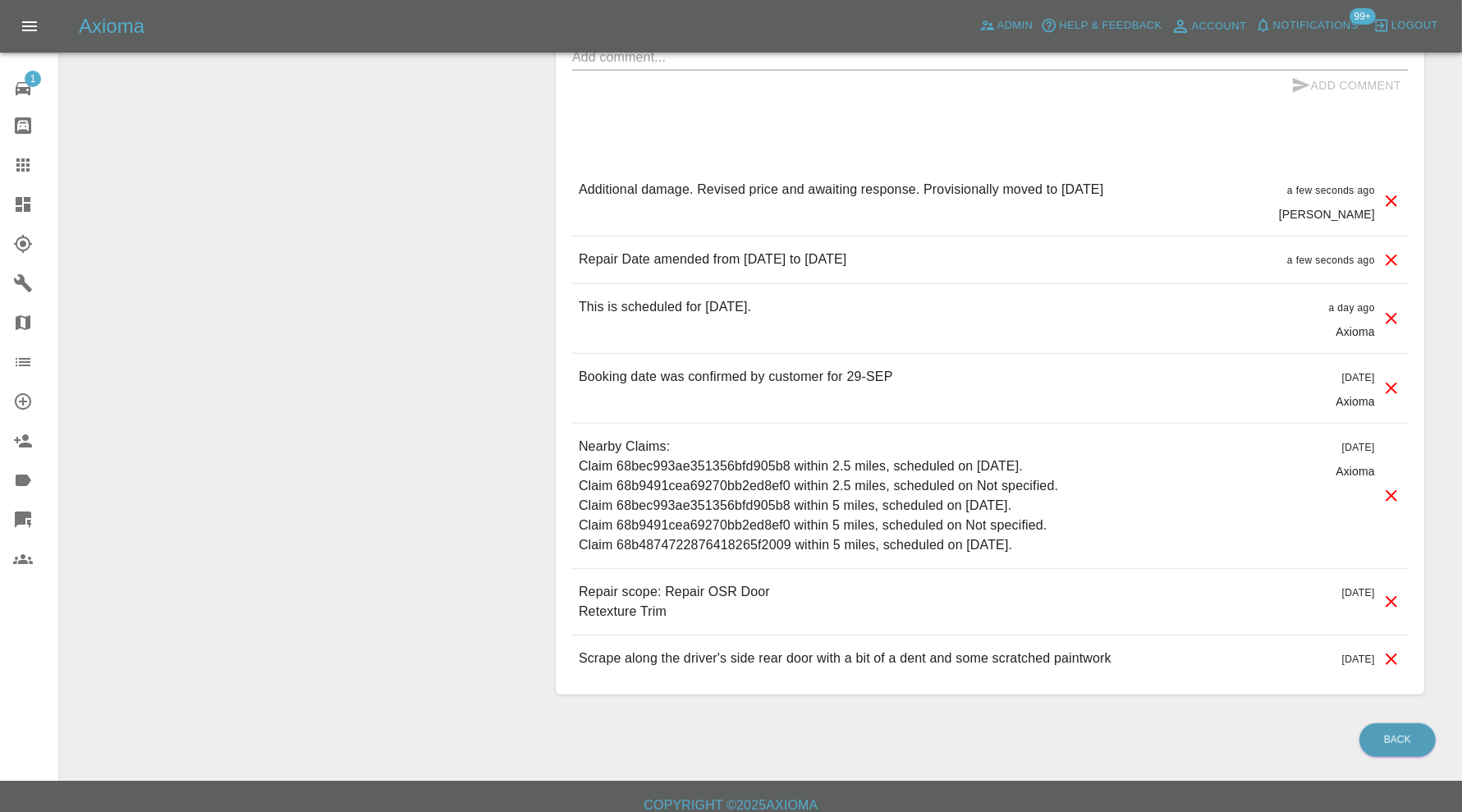
scroll to position [1425, 0]
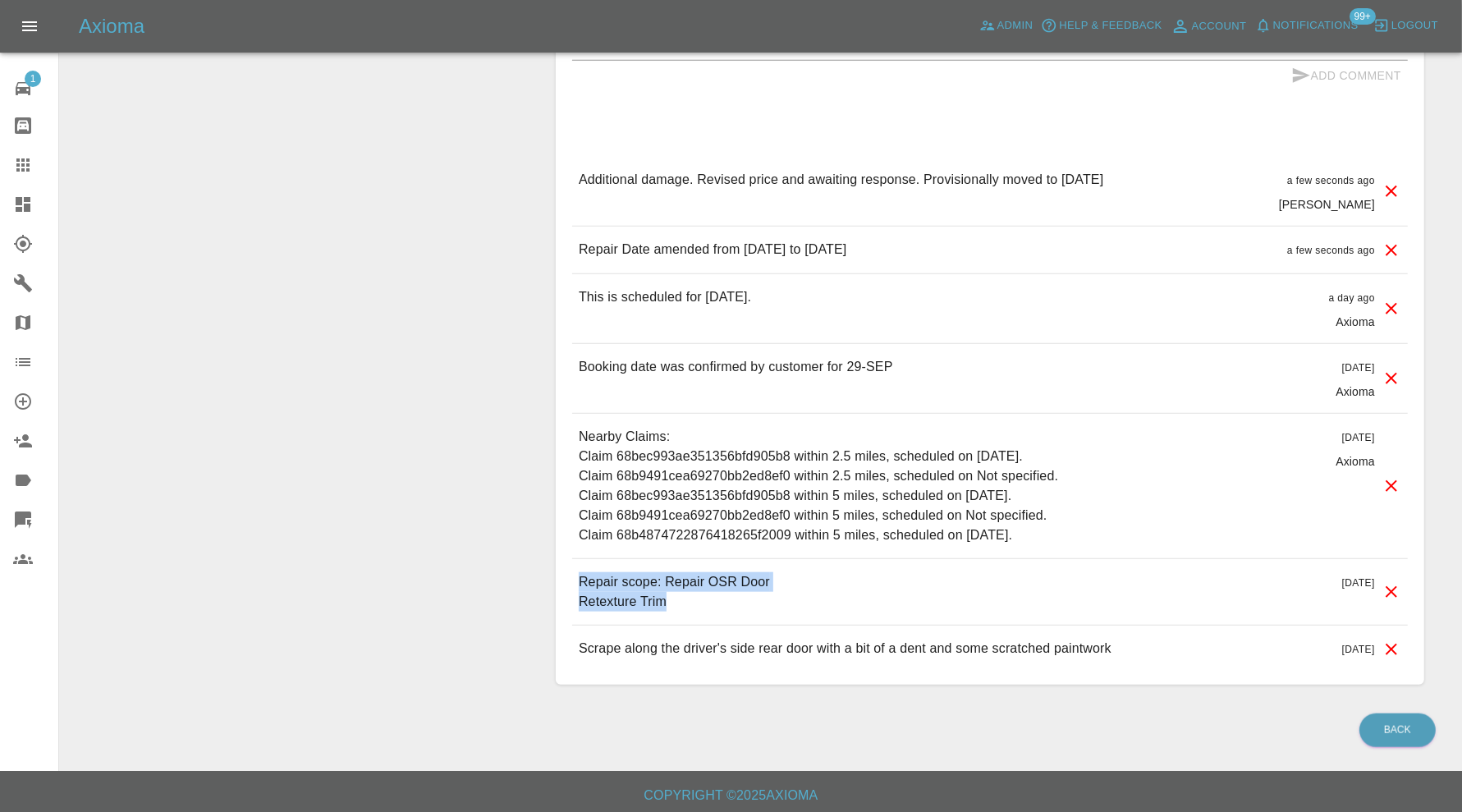
drag, startPoint x: 671, startPoint y: 596, endPoint x: 574, endPoint y: 572, distance: 99.9
click at [574, 572] on div "Repair scope: Repair OSR Door Retexture Trim [DATE]" at bounding box center [990, 592] width 835 height 66
copy p "Repair scope: Repair OSR Door Retexture Trim"
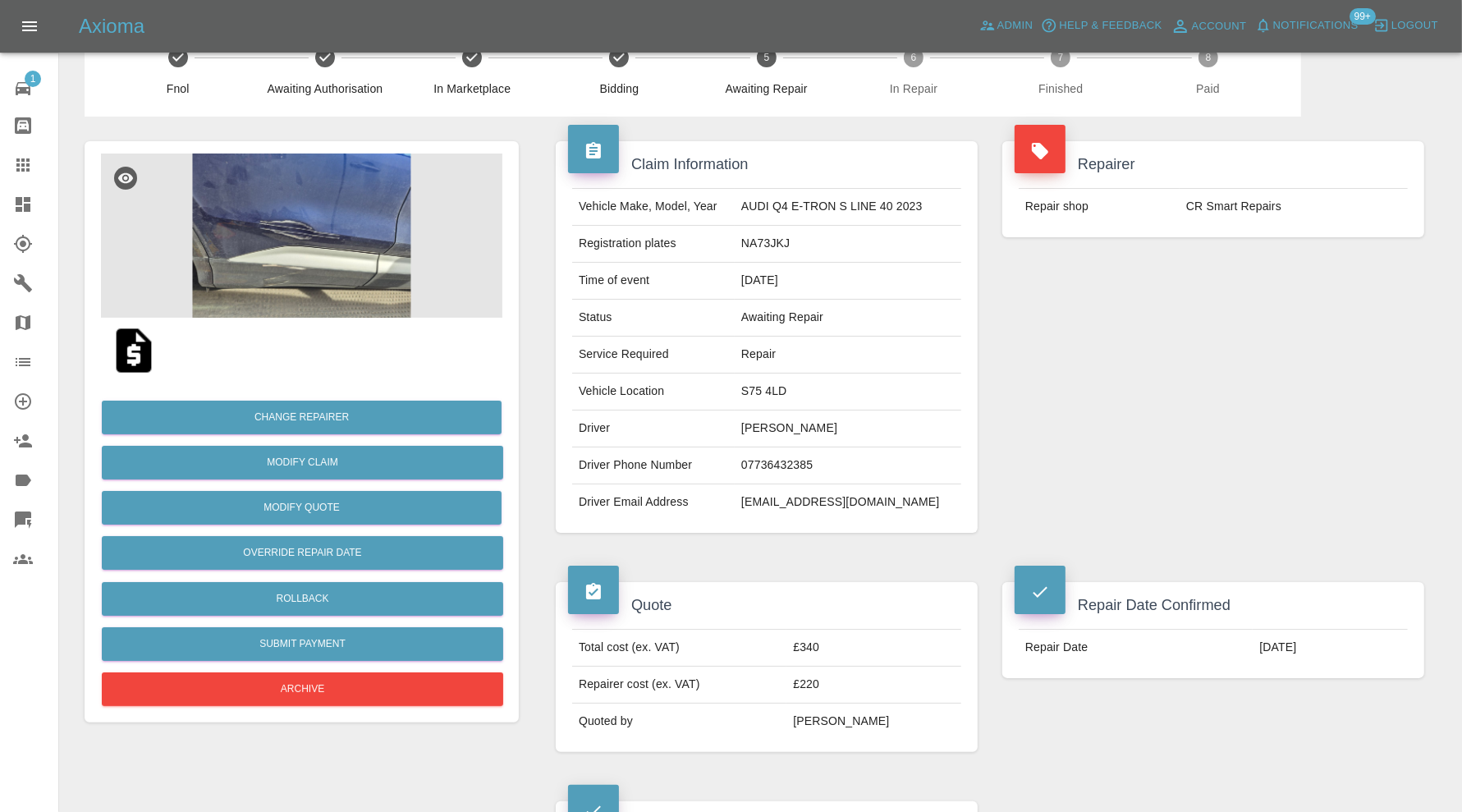
scroll to position [0, 0]
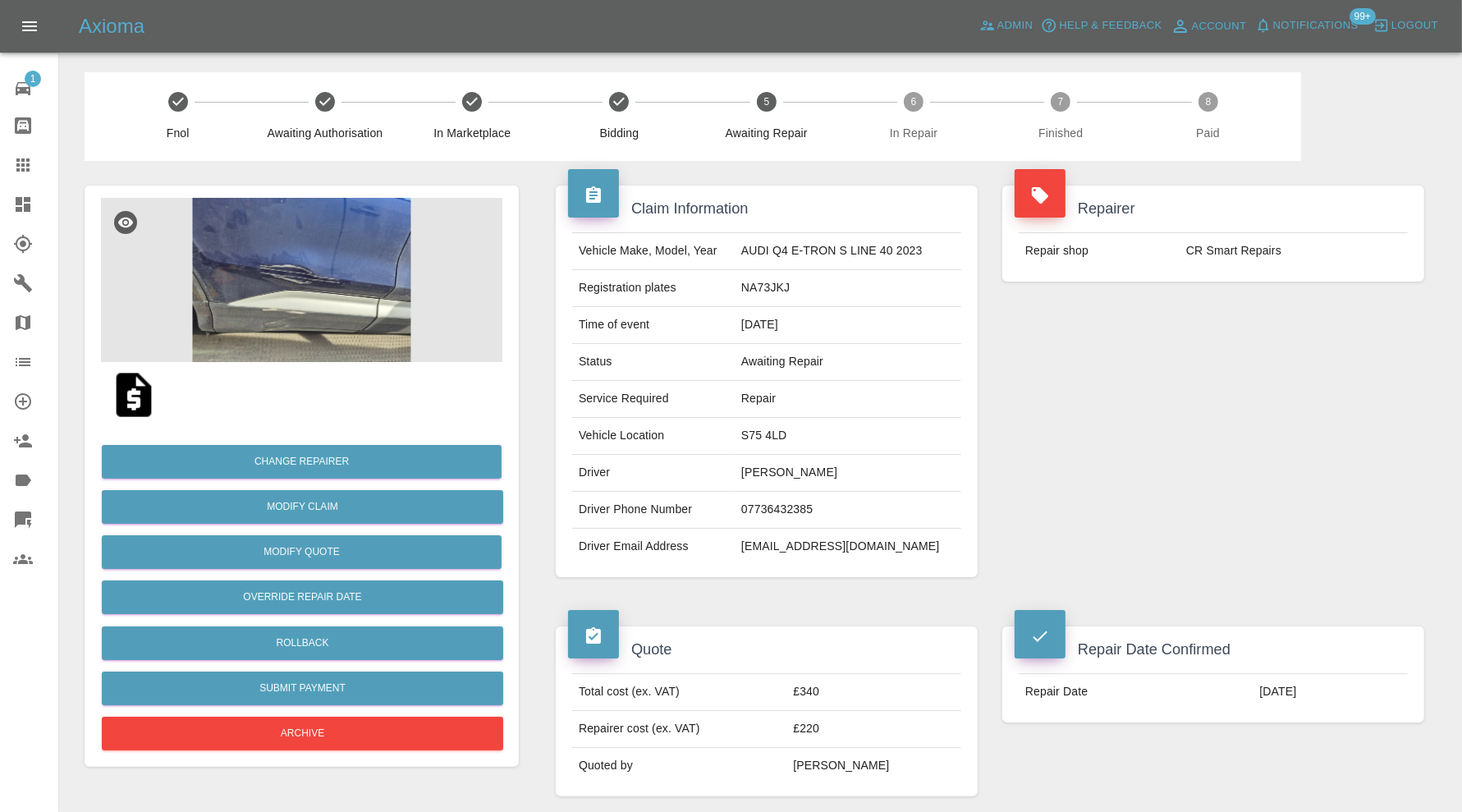
click at [129, 382] on img at bounding box center [134, 395] width 52 height 52
drag, startPoint x: 907, startPoint y: 542, endPoint x: 746, endPoint y: 547, distance: 161.1
click at [746, 547] on td "e.macinnes11@gmail.com" at bounding box center [848, 546] width 227 height 37
copy td "e.macinnes11@gmail.com"
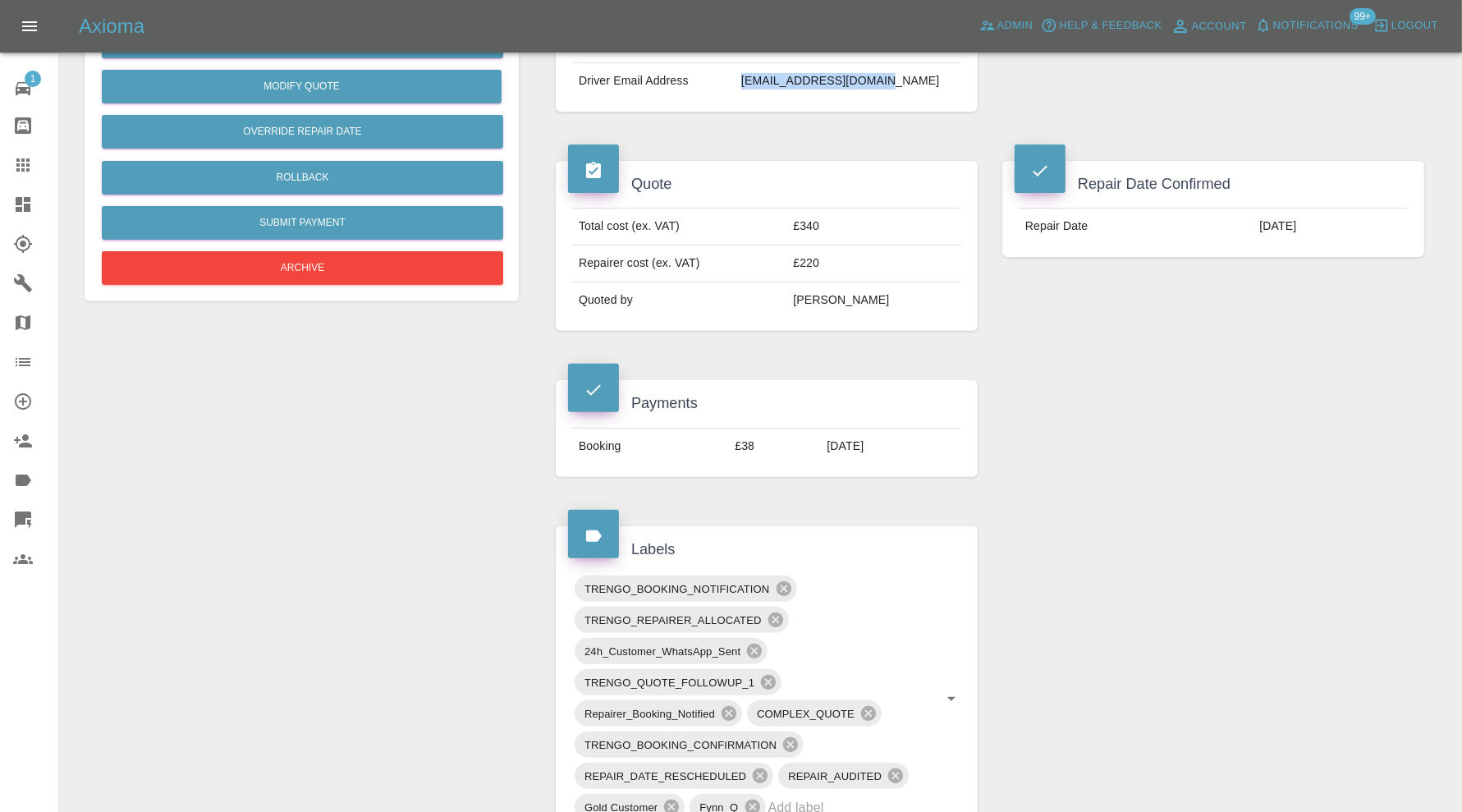
scroll to position [547, 0]
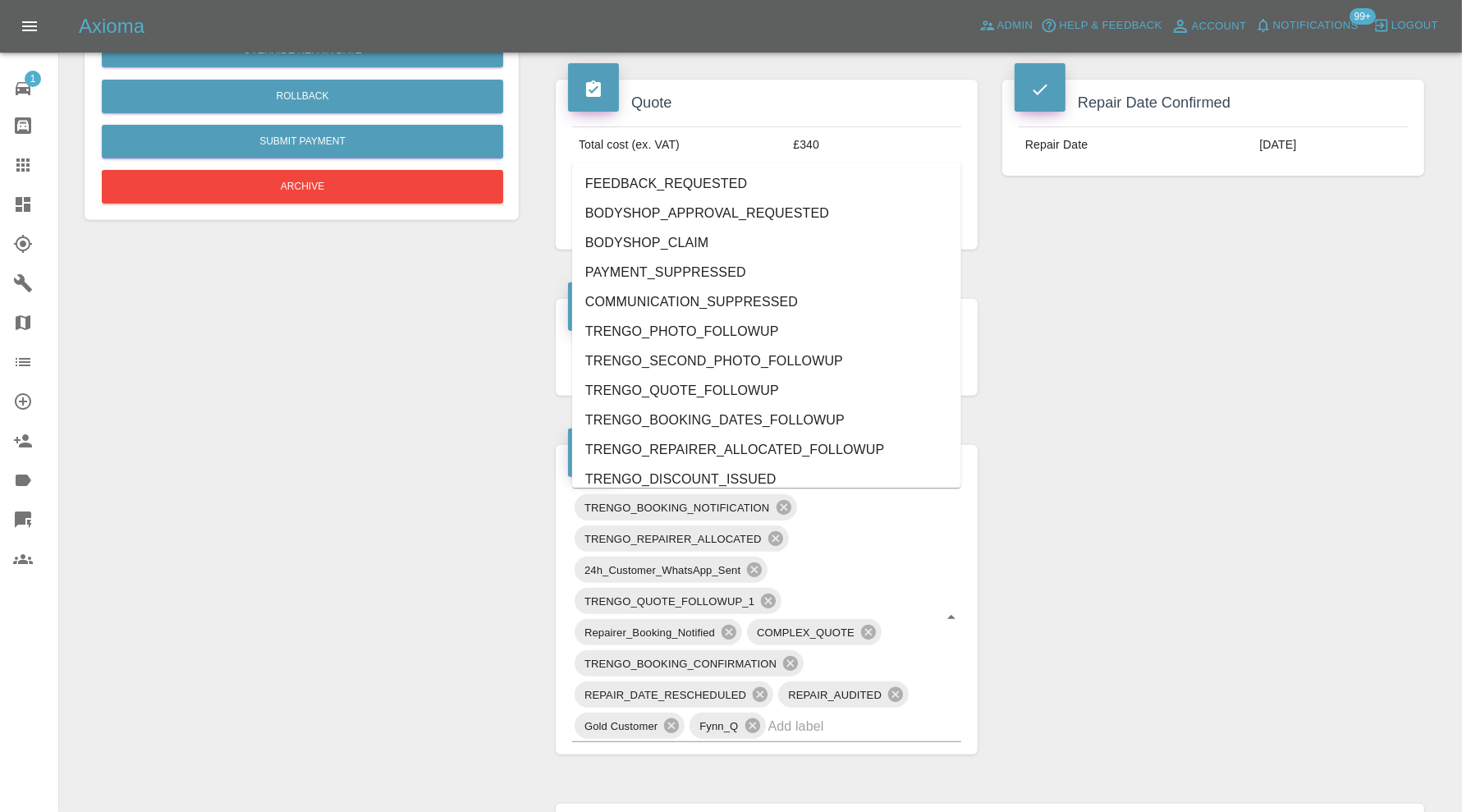
click at [937, 725] on div "TRENGO_BOOKING_NOTIFICATION TRENGO_REPAIRER_ALLOCATED 24h_Customer_WhatsApp_Sen…" at bounding box center [766, 616] width 389 height 250
type input "do"
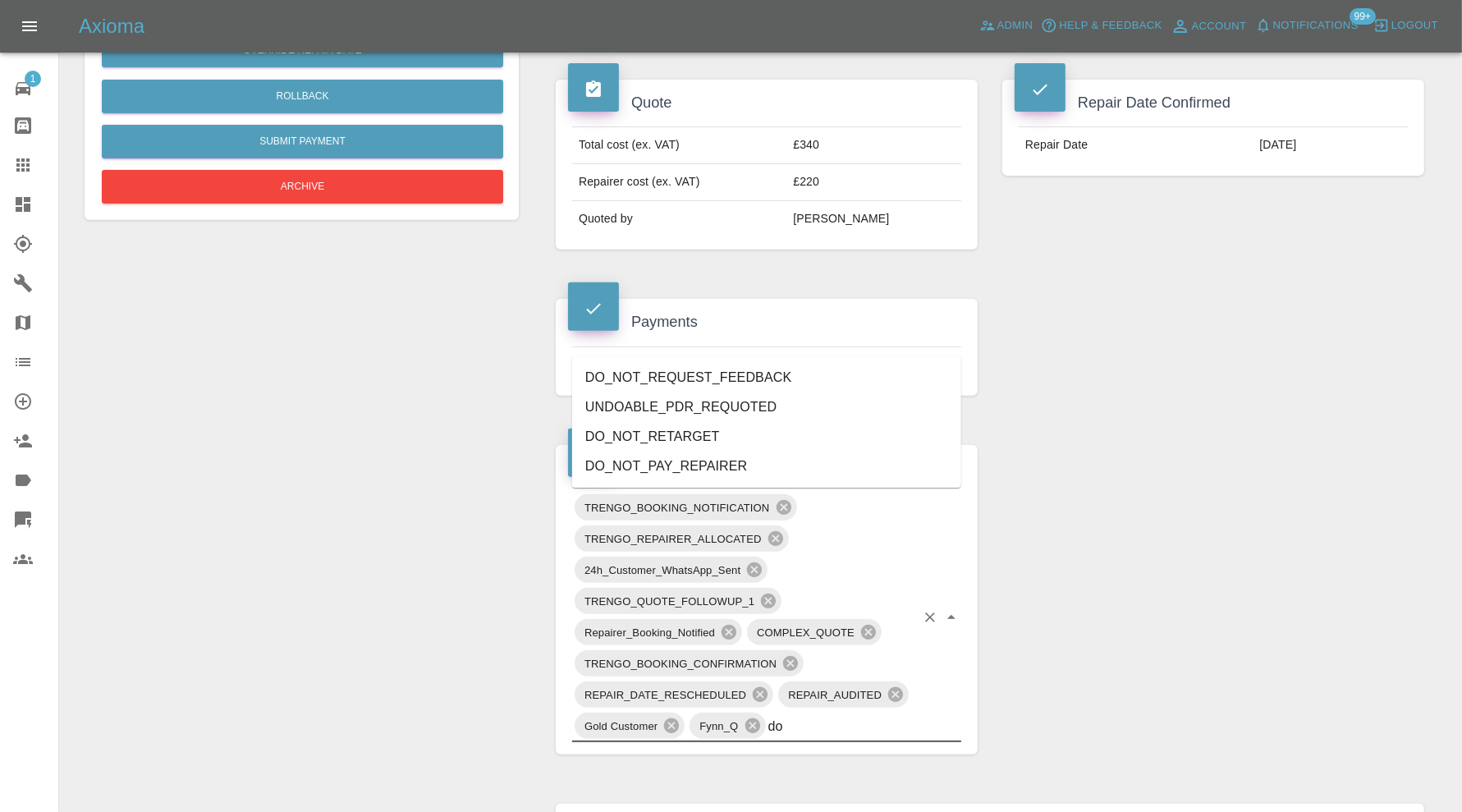
click at [723, 377] on li "DO_NOT_REQUEST_FEEDBACK" at bounding box center [766, 377] width 389 height 30
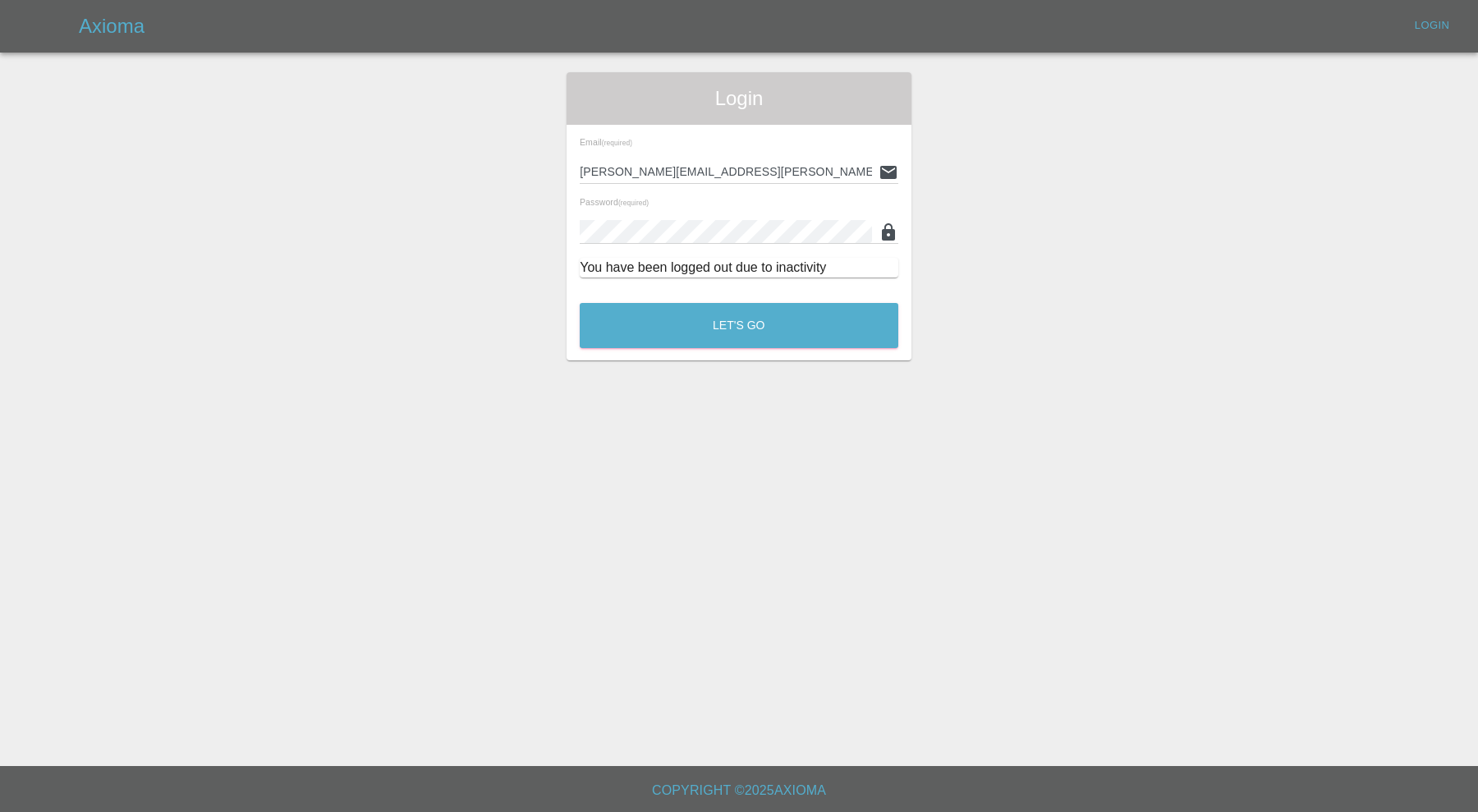
click at [794, 281] on div "Email (required) carl.ainsworth@axioma.co.uk Password (required) You have been …" at bounding box center [739, 207] width 345 height 166
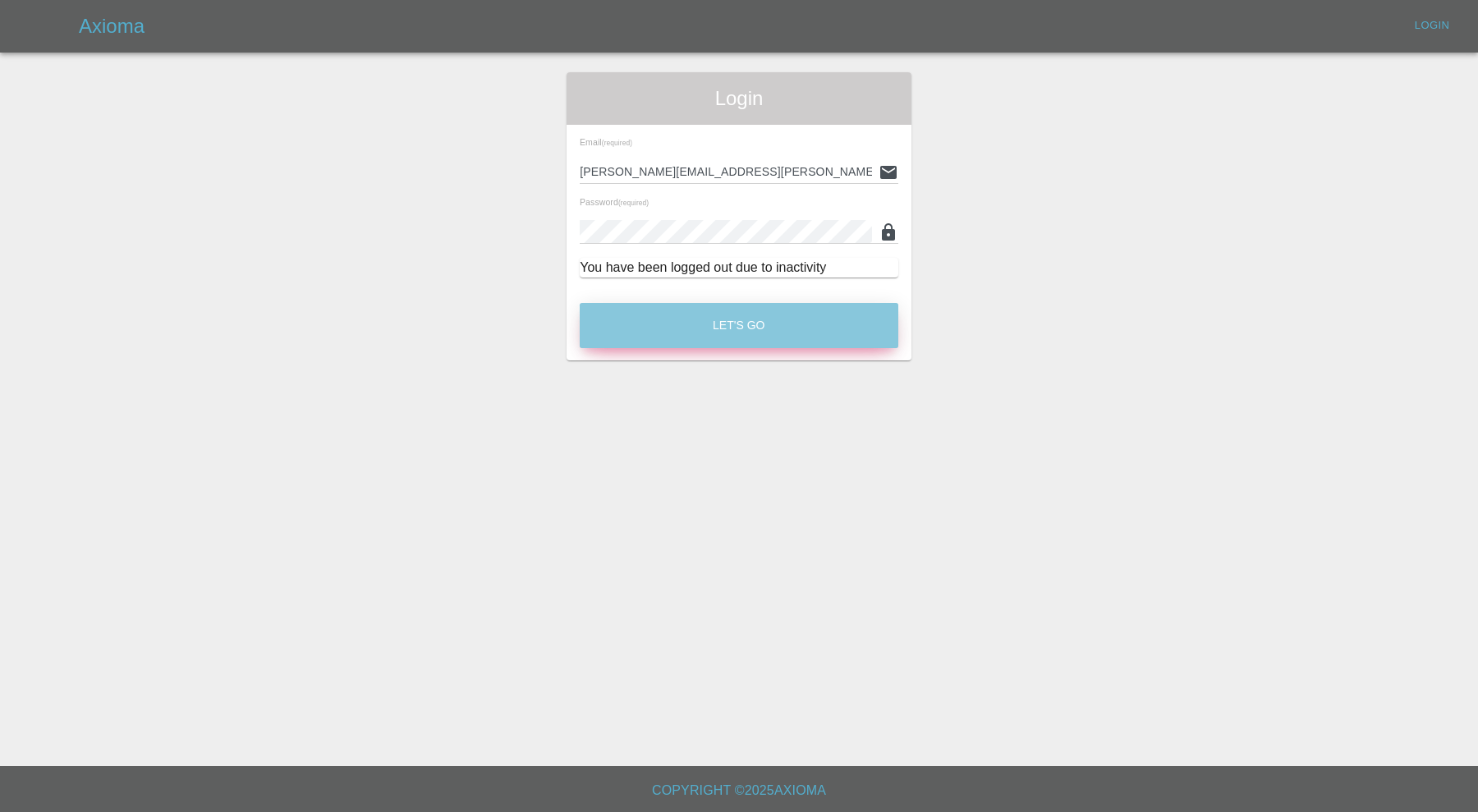
click at [793, 323] on button "Let's Go" at bounding box center [739, 325] width 318 height 45
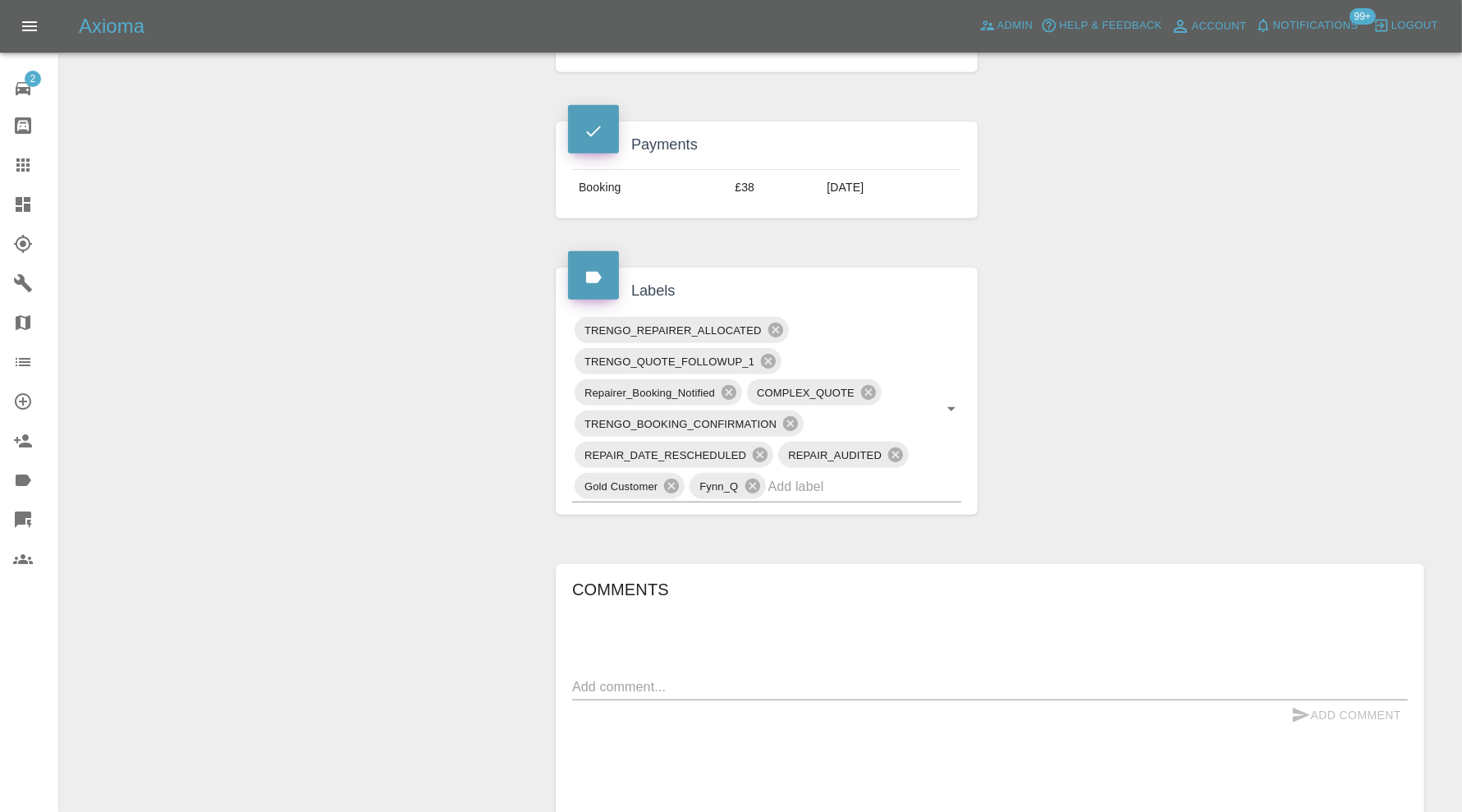
scroll to position [820, 0]
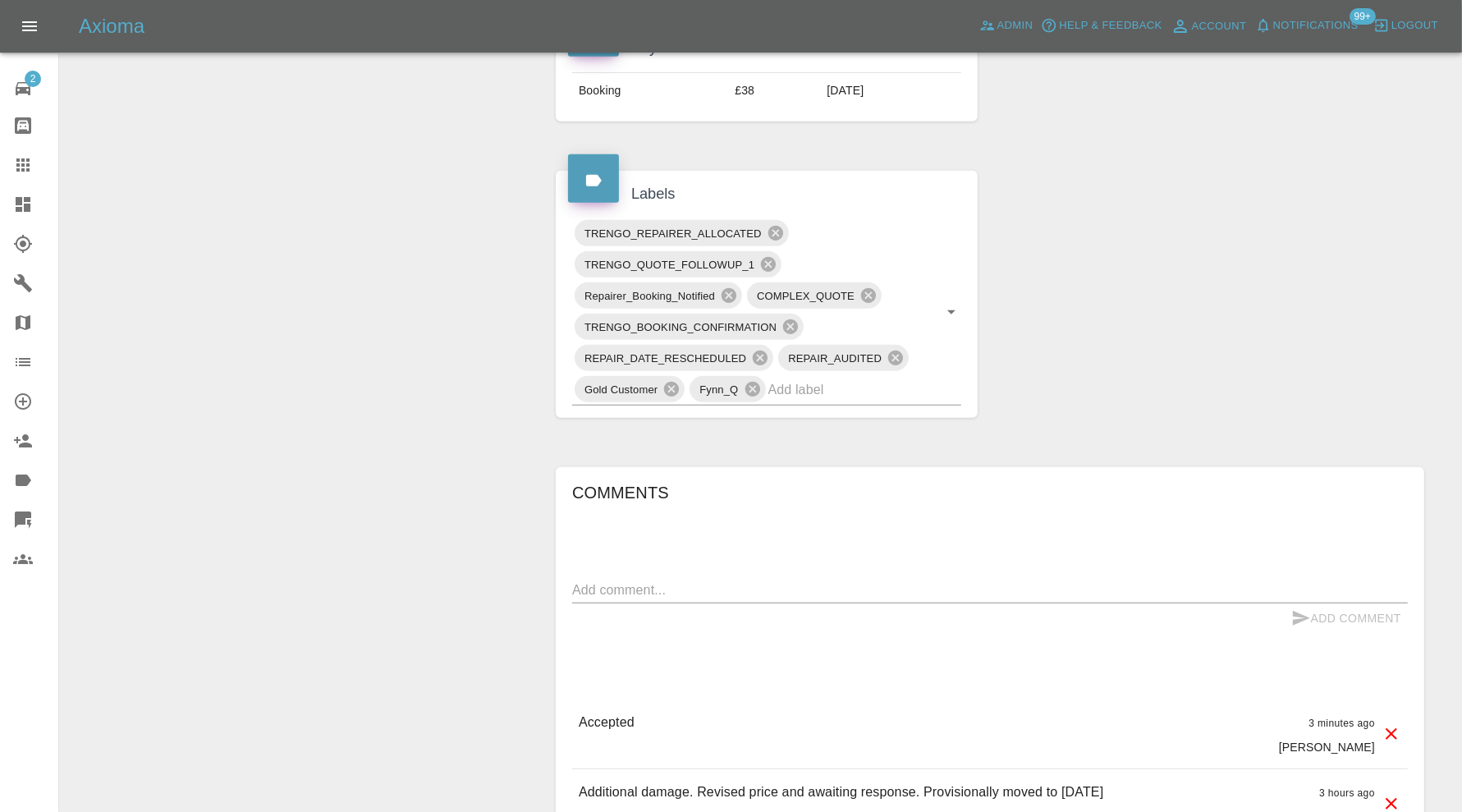
click at [866, 385] on input "text" at bounding box center [841, 389] width 147 height 25
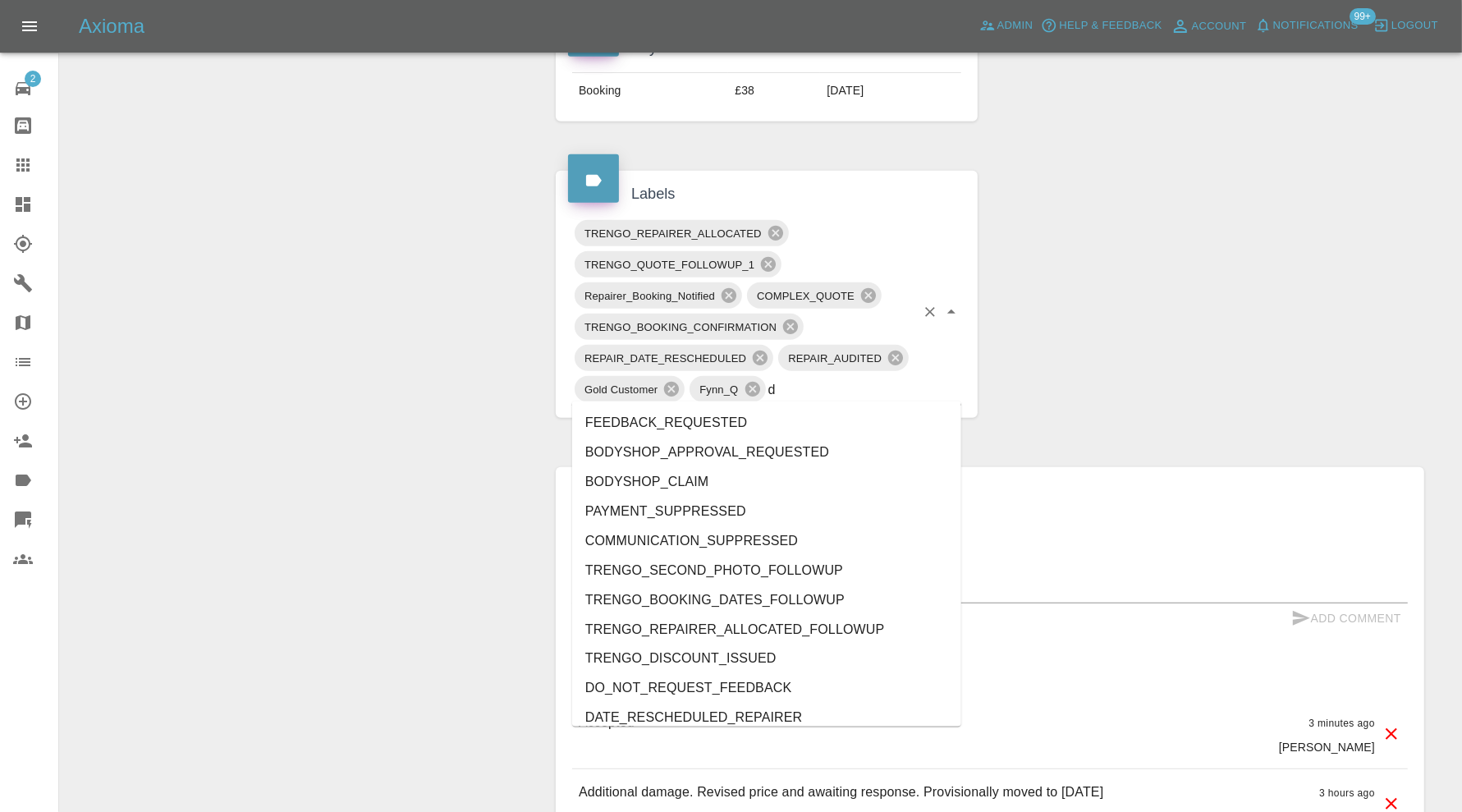
type input "do"
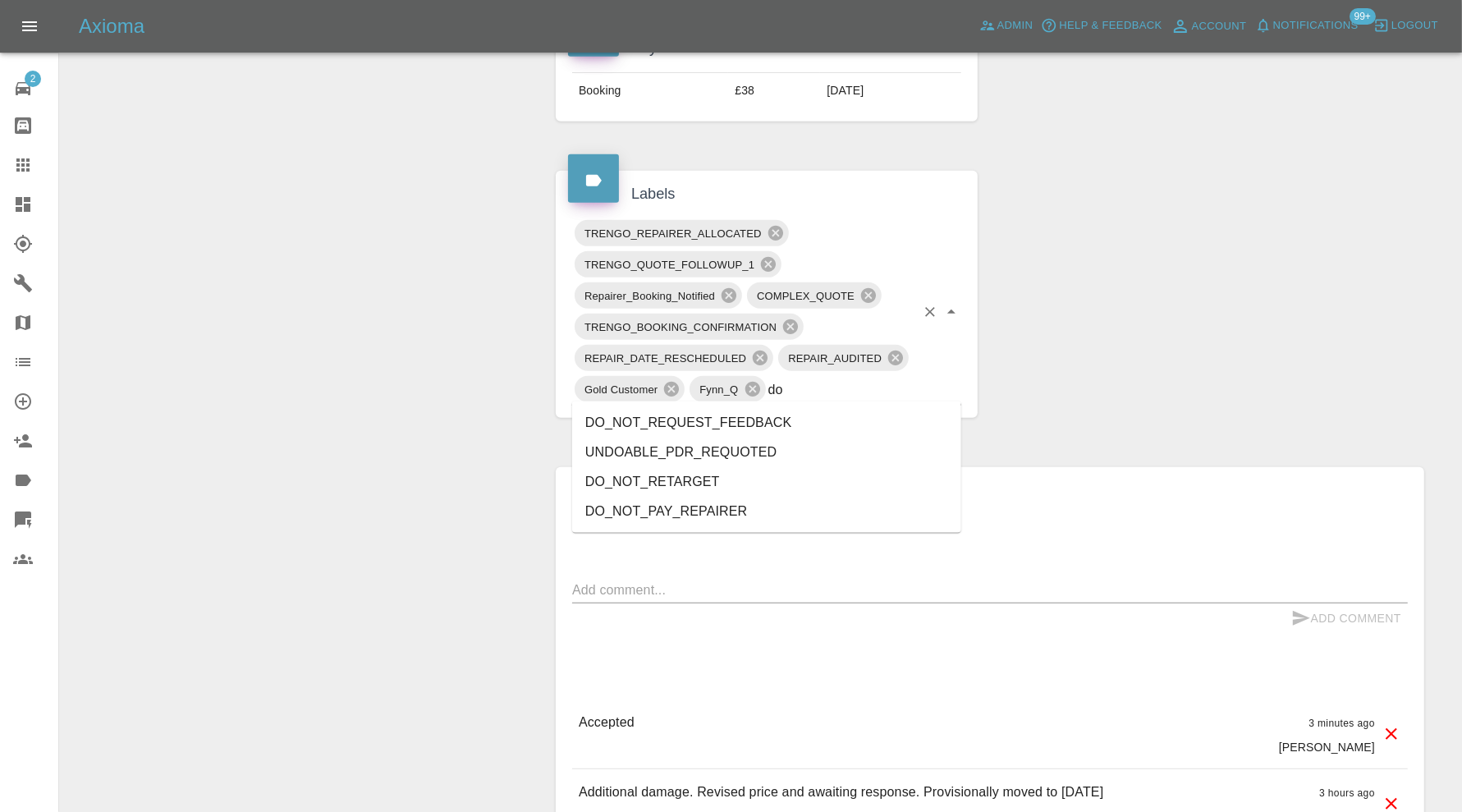
click at [807, 411] on li "DO_NOT_REQUEST_FEEDBACK" at bounding box center [766, 423] width 389 height 30
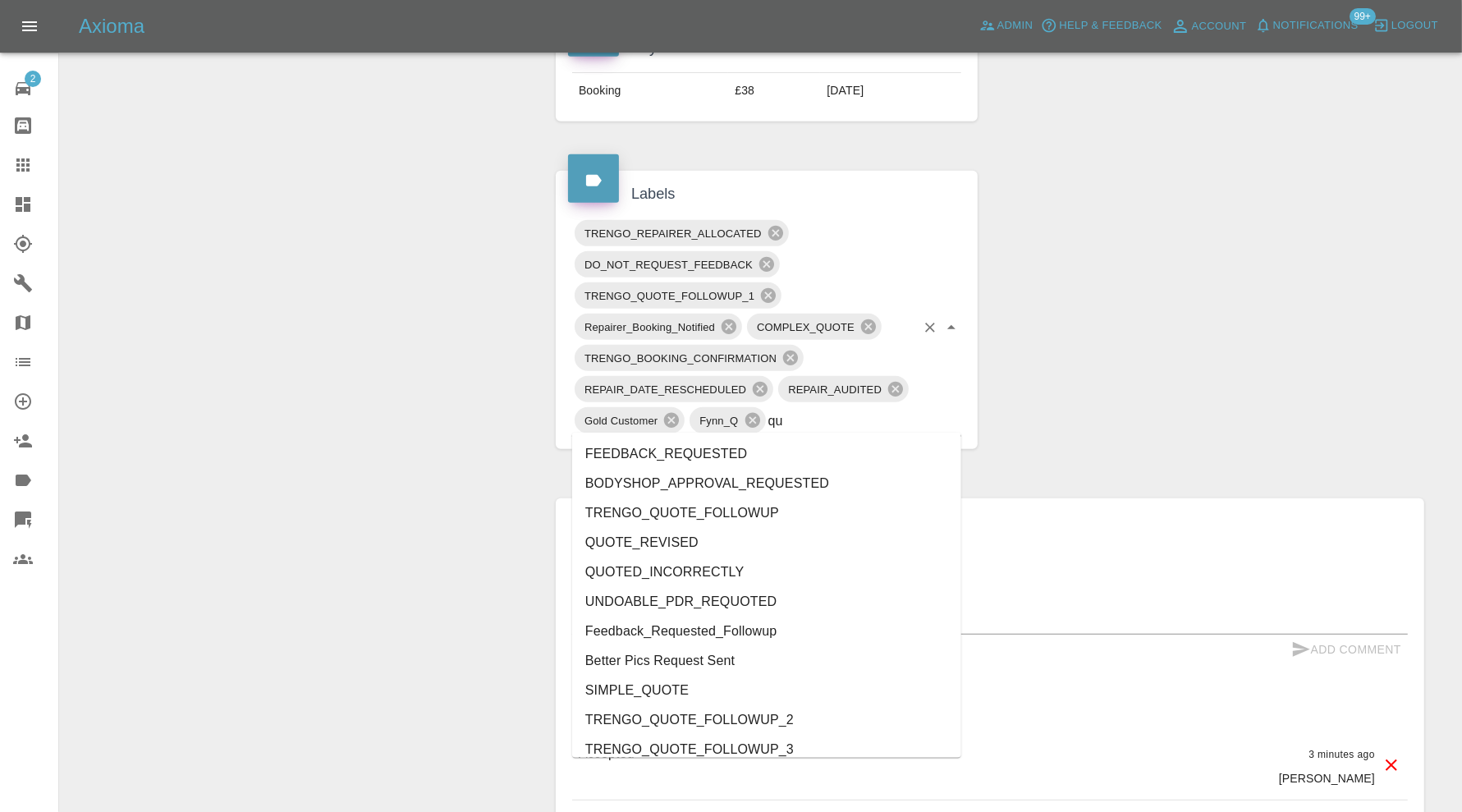
type input "quo"
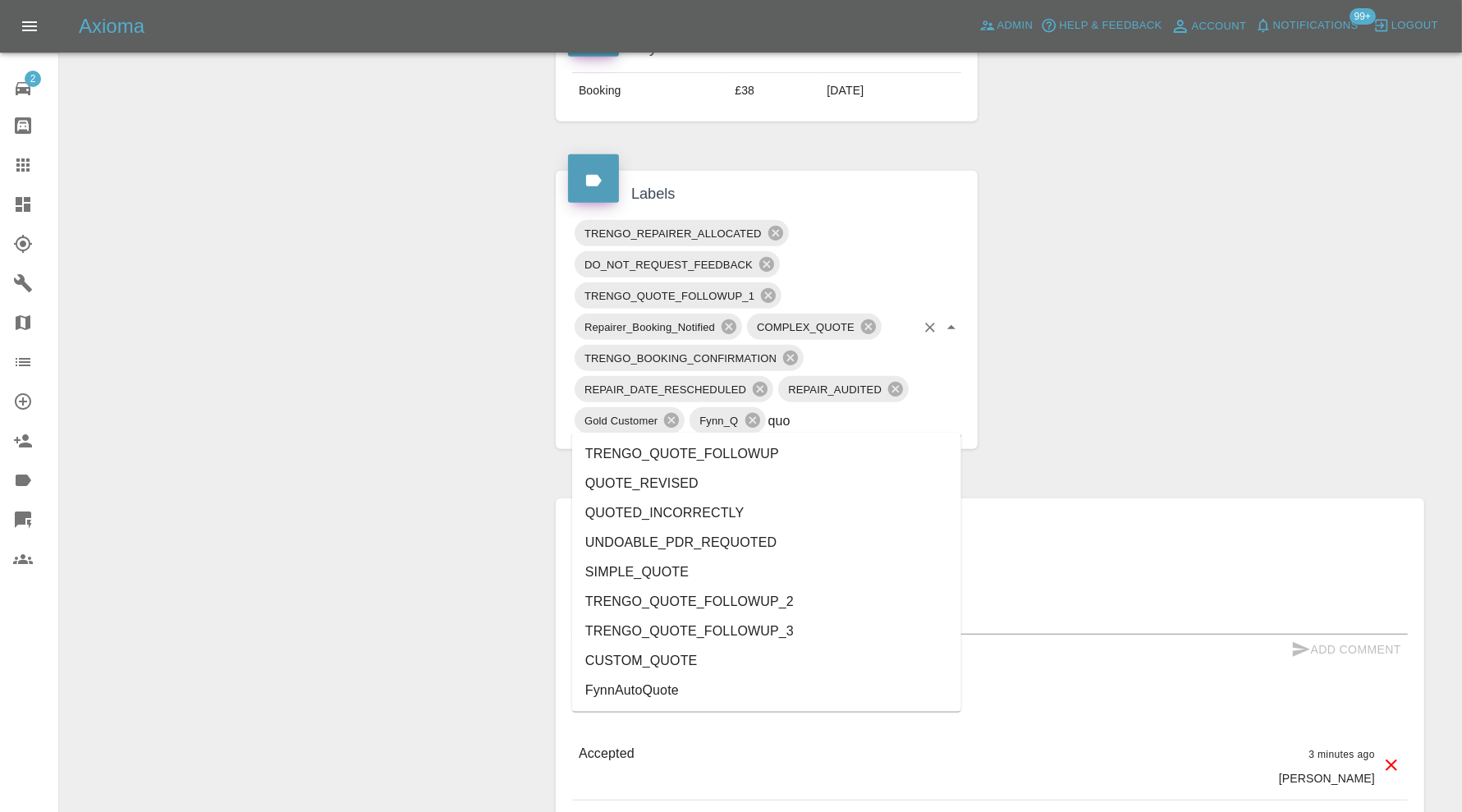
click at [698, 473] on li "QUOTE_REVISED" at bounding box center [766, 483] width 389 height 30
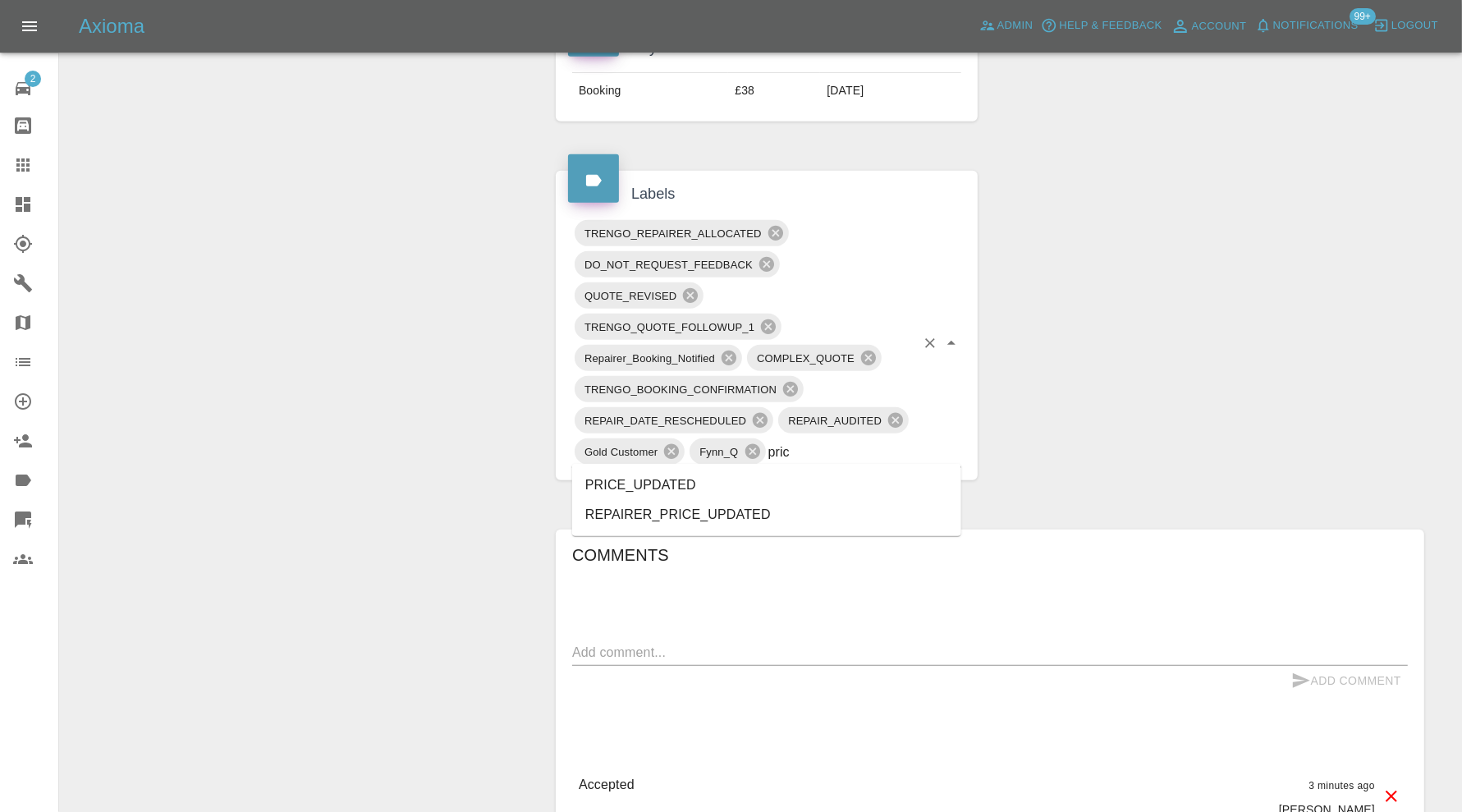
type input "price"
click at [698, 473] on li "PRICE_UPDATED" at bounding box center [766, 485] width 389 height 30
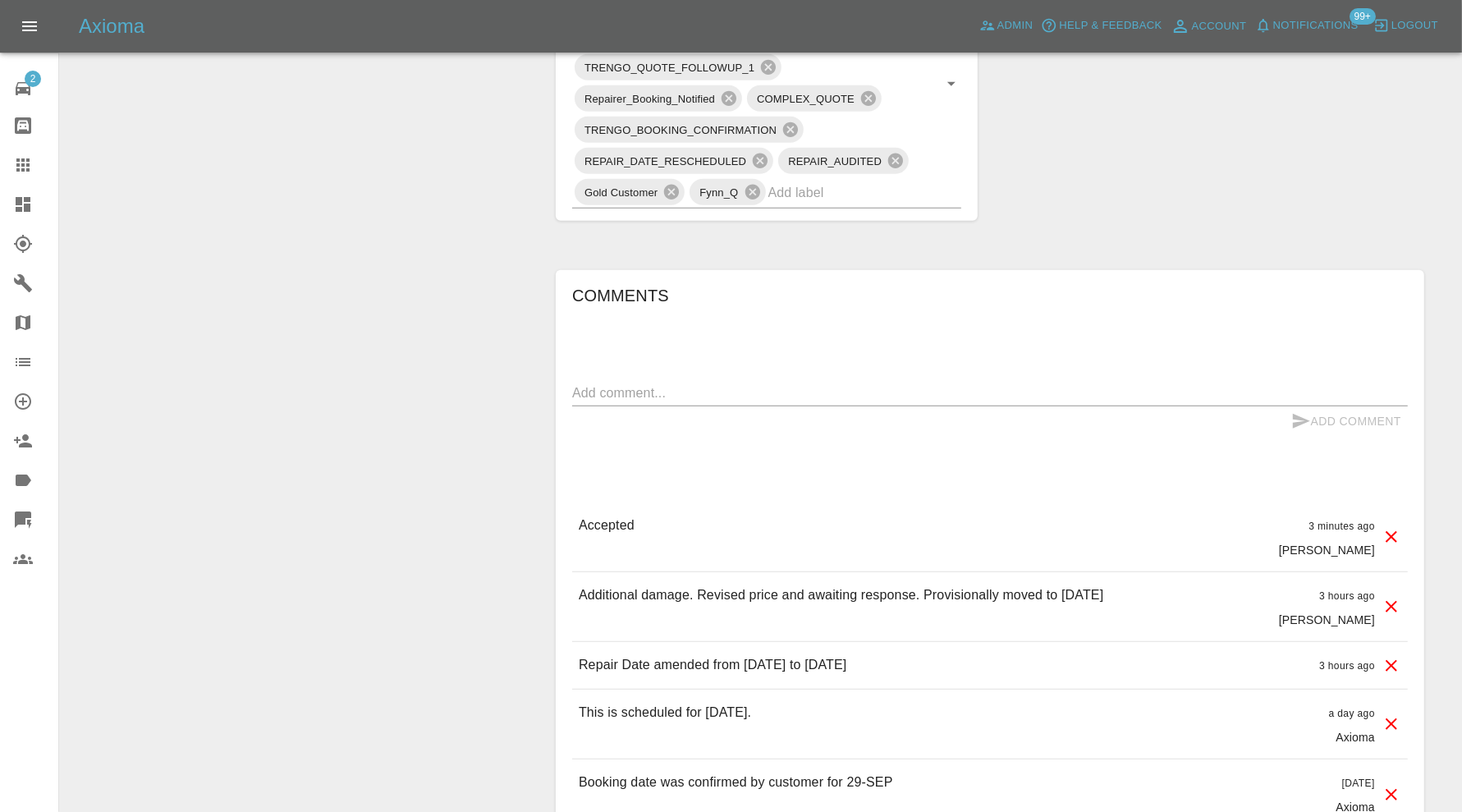
scroll to position [948, 0]
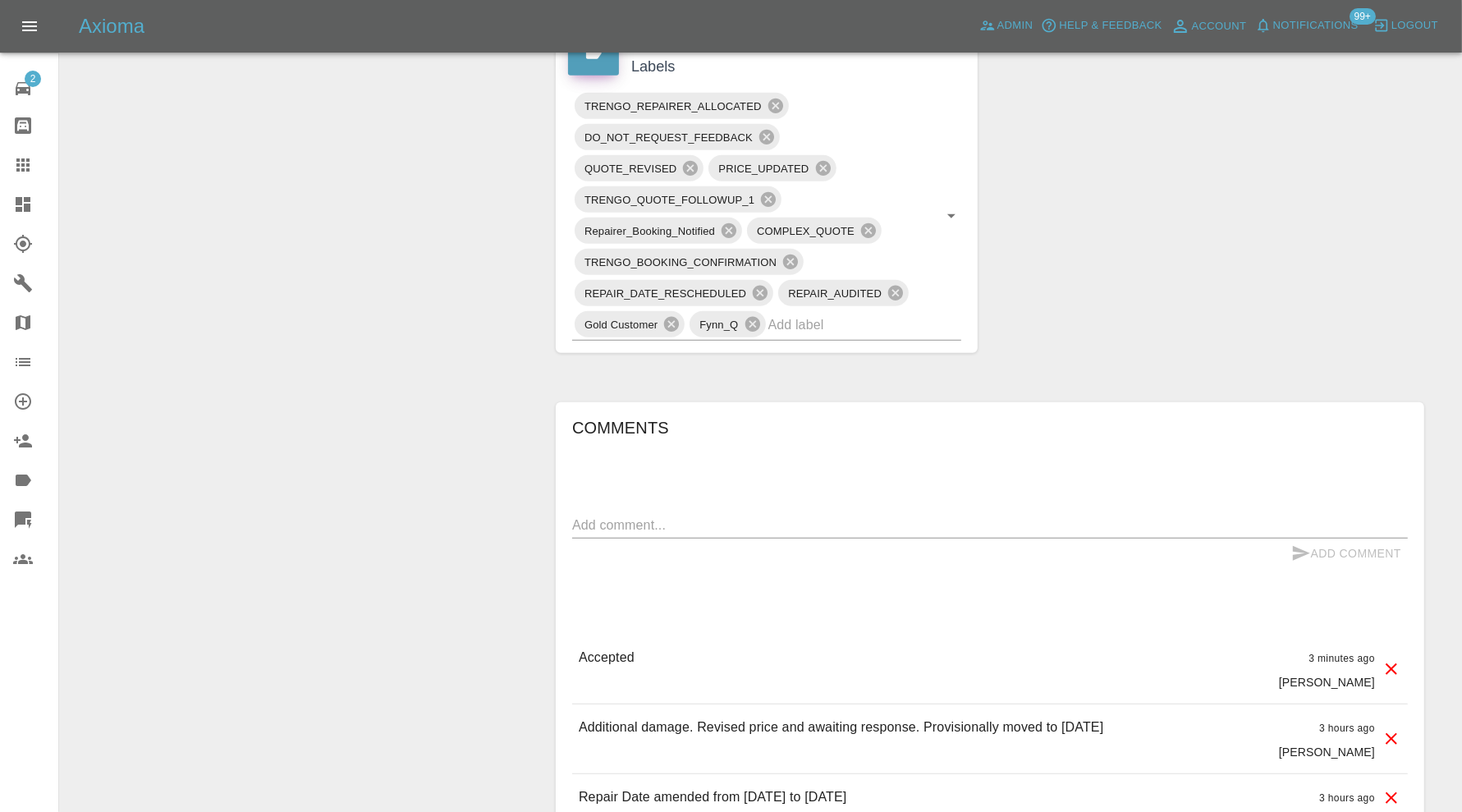
click at [724, 512] on div "x" at bounding box center [990, 525] width 835 height 26
paste textarea "Repair scope: Repair OSR Door - £325 Repair OSR Door Moulding - £75"
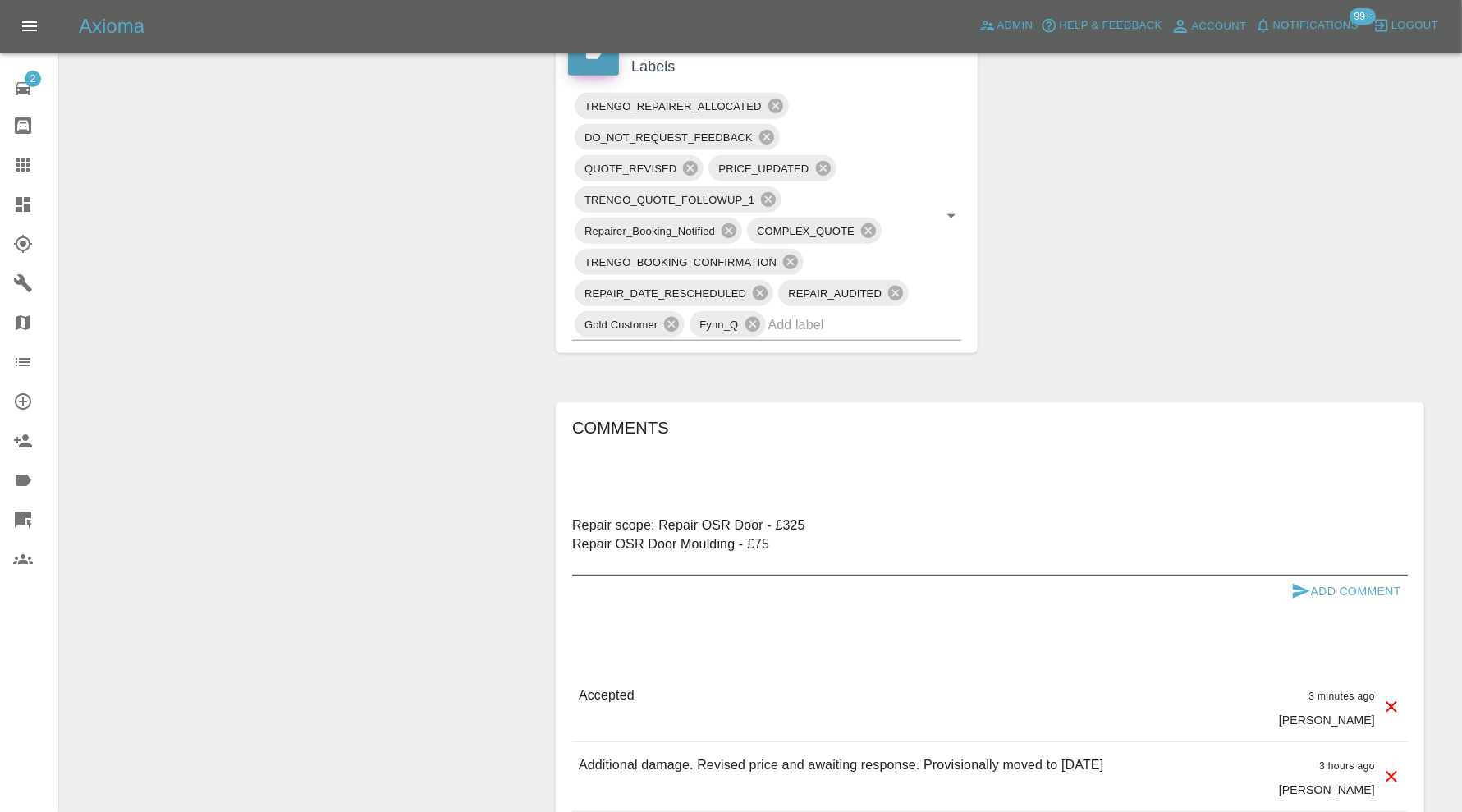
drag, startPoint x: 801, startPoint y: 547, endPoint x: 741, endPoint y: 538, distance: 60.7
click at [741, 538] on textarea "Repair scope: Repair OSR Door - £325 Repair OSR Door Moulding - £75" at bounding box center [990, 543] width 835 height 56
drag, startPoint x: 836, startPoint y: 516, endPoint x: 764, endPoint y: 522, distance: 72.2
click at [764, 522] on textarea "Repair scope: Repair OSR Door - £325 Repair OSR Door Moulding" at bounding box center [990, 543] width 835 height 56
type textarea "Repair scope: Repair OSR Door Repair OSR Door Moulding"
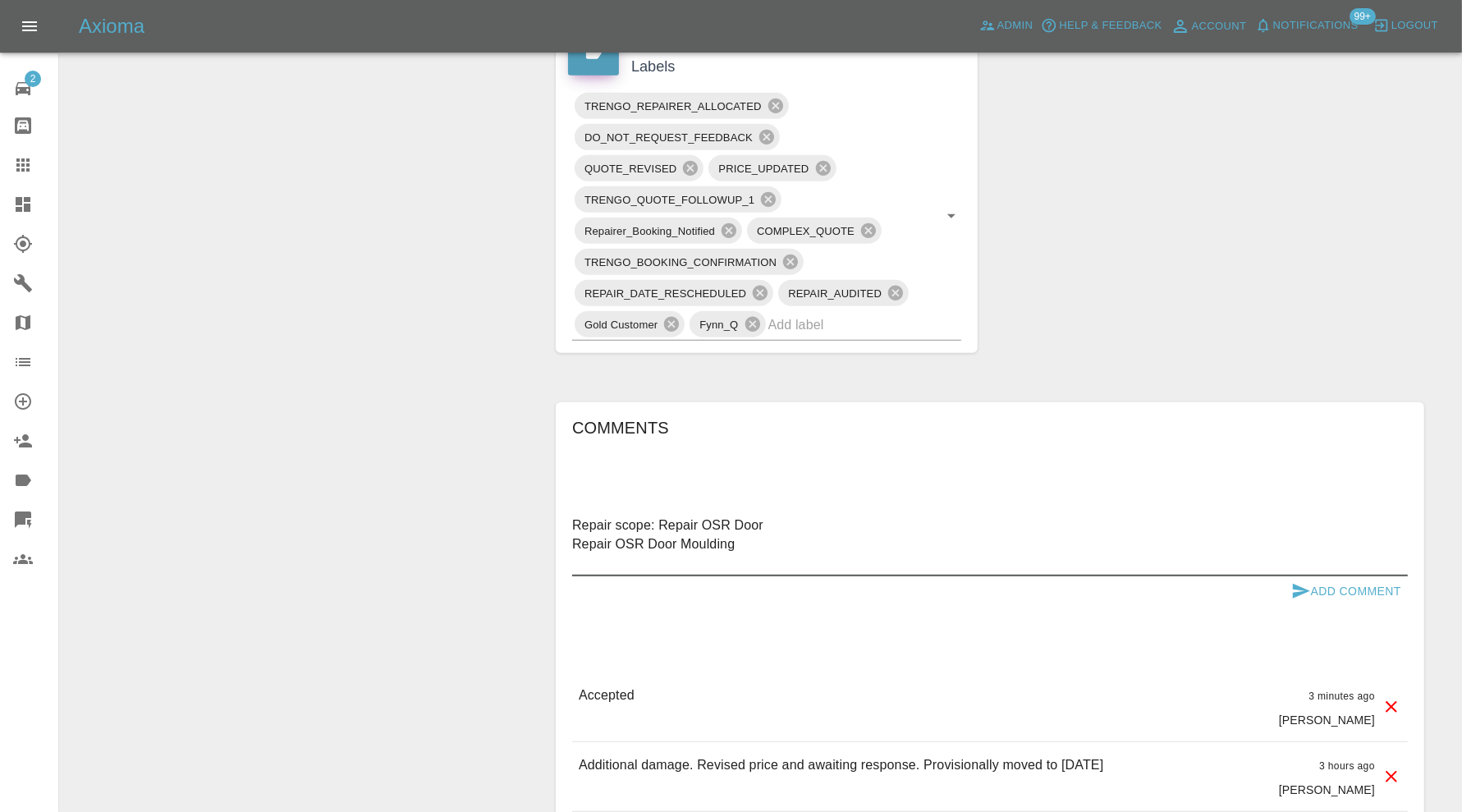
click at [1315, 585] on button "Add Comment" at bounding box center [1346, 591] width 123 height 30
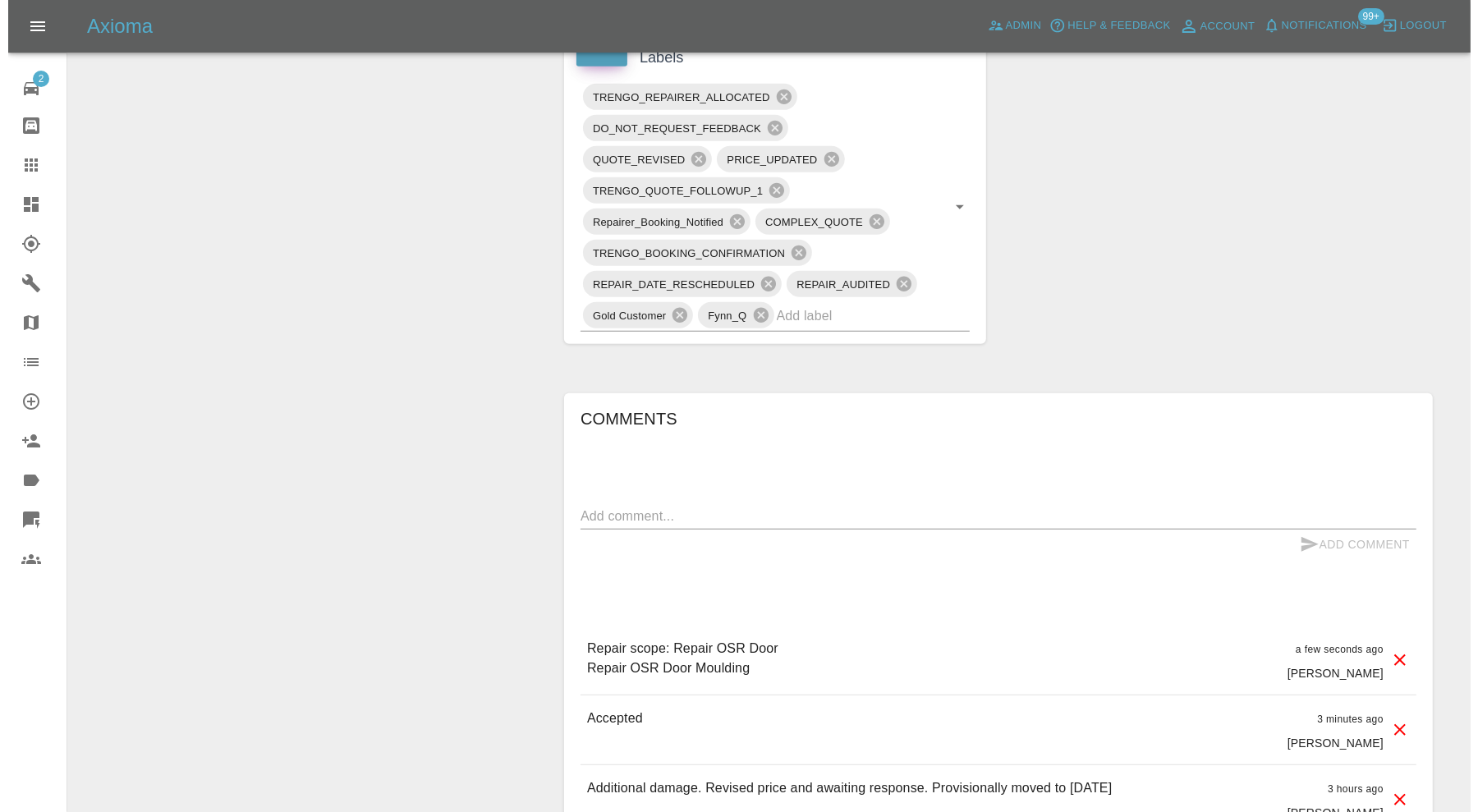
scroll to position [1564, 0]
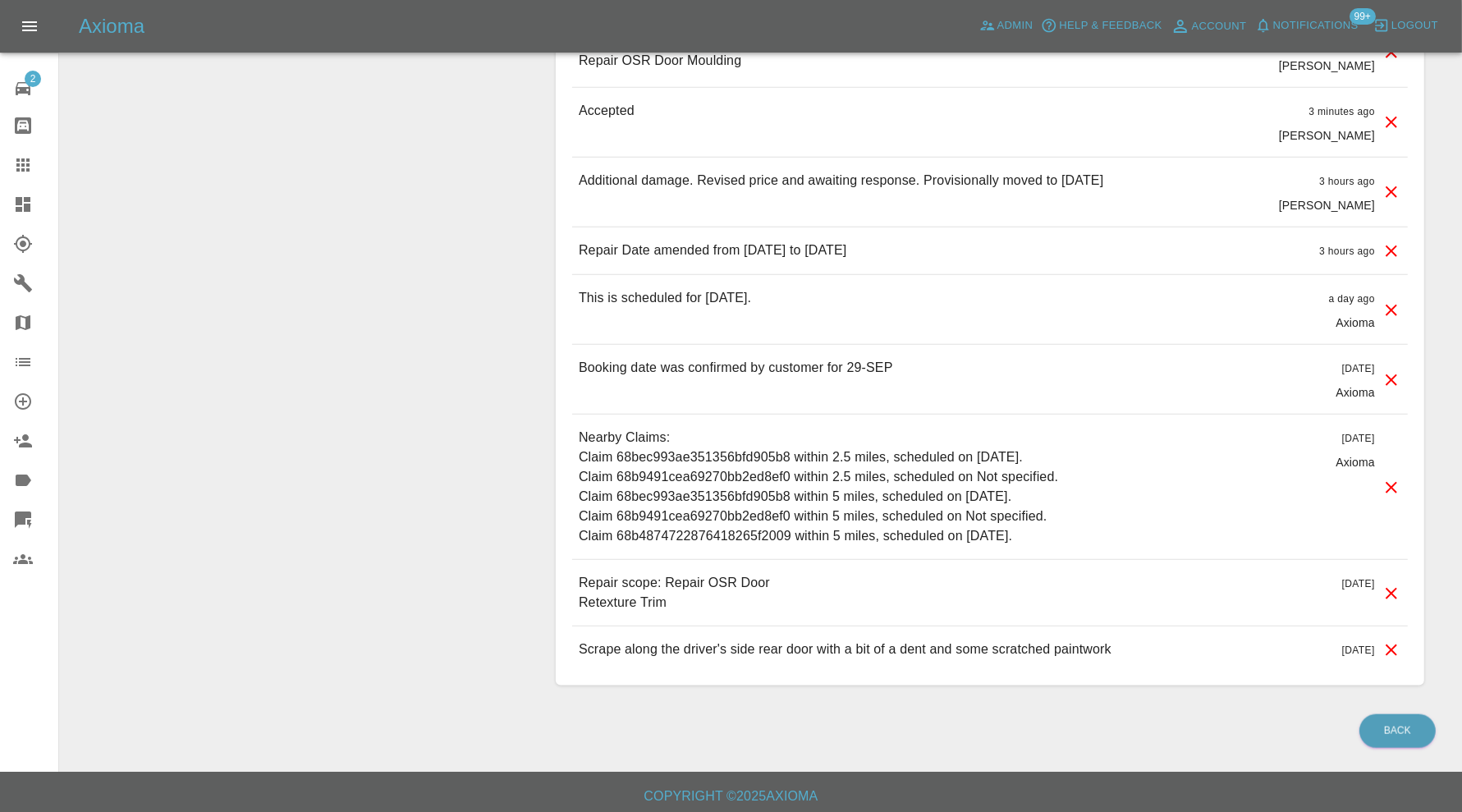
click at [1392, 588] on icon at bounding box center [1391, 594] width 11 height 11
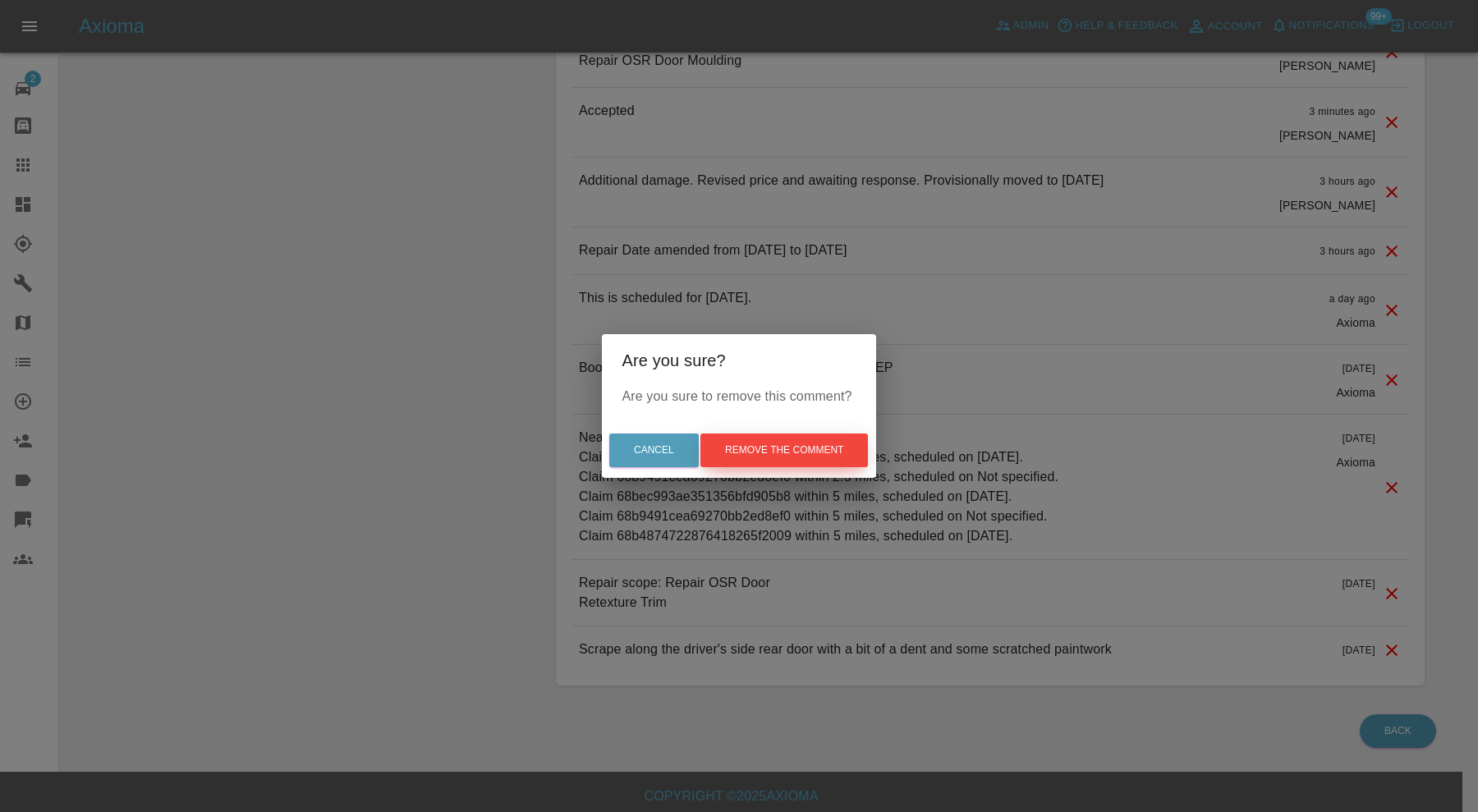
click at [830, 443] on button "Remove the comment" at bounding box center [784, 450] width 168 height 34
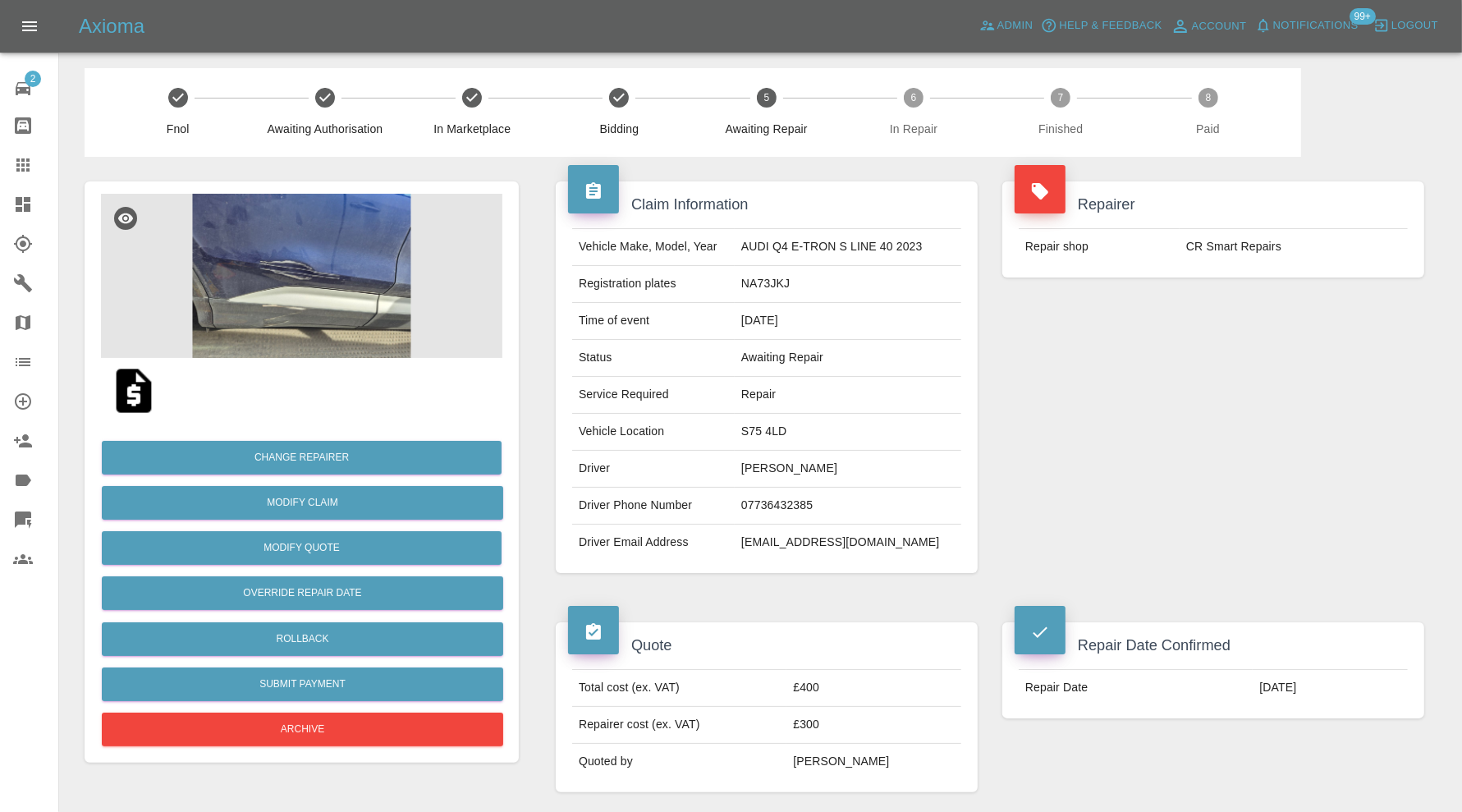
scroll to position [0, 0]
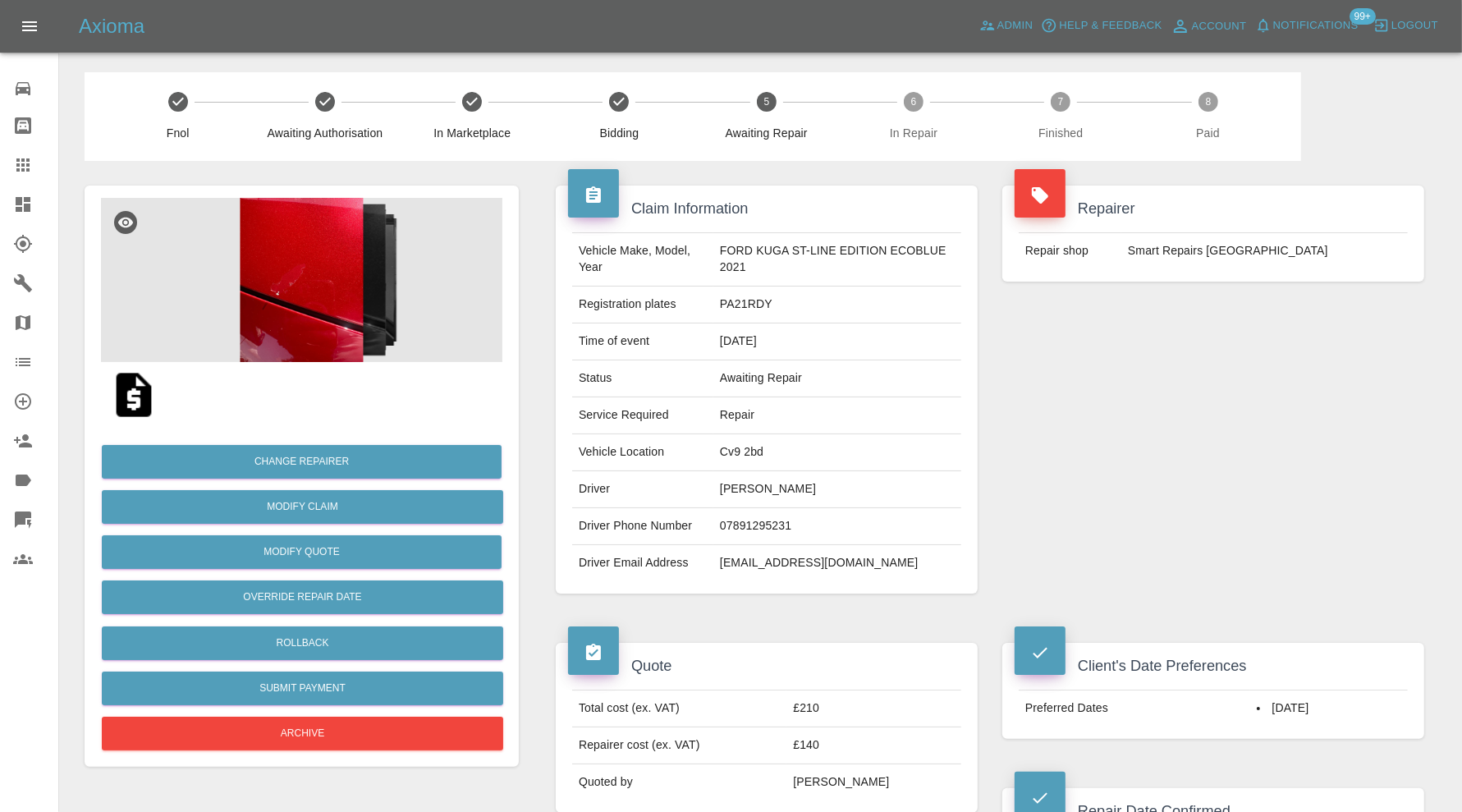
click at [318, 289] on img at bounding box center [302, 279] width 402 height 164
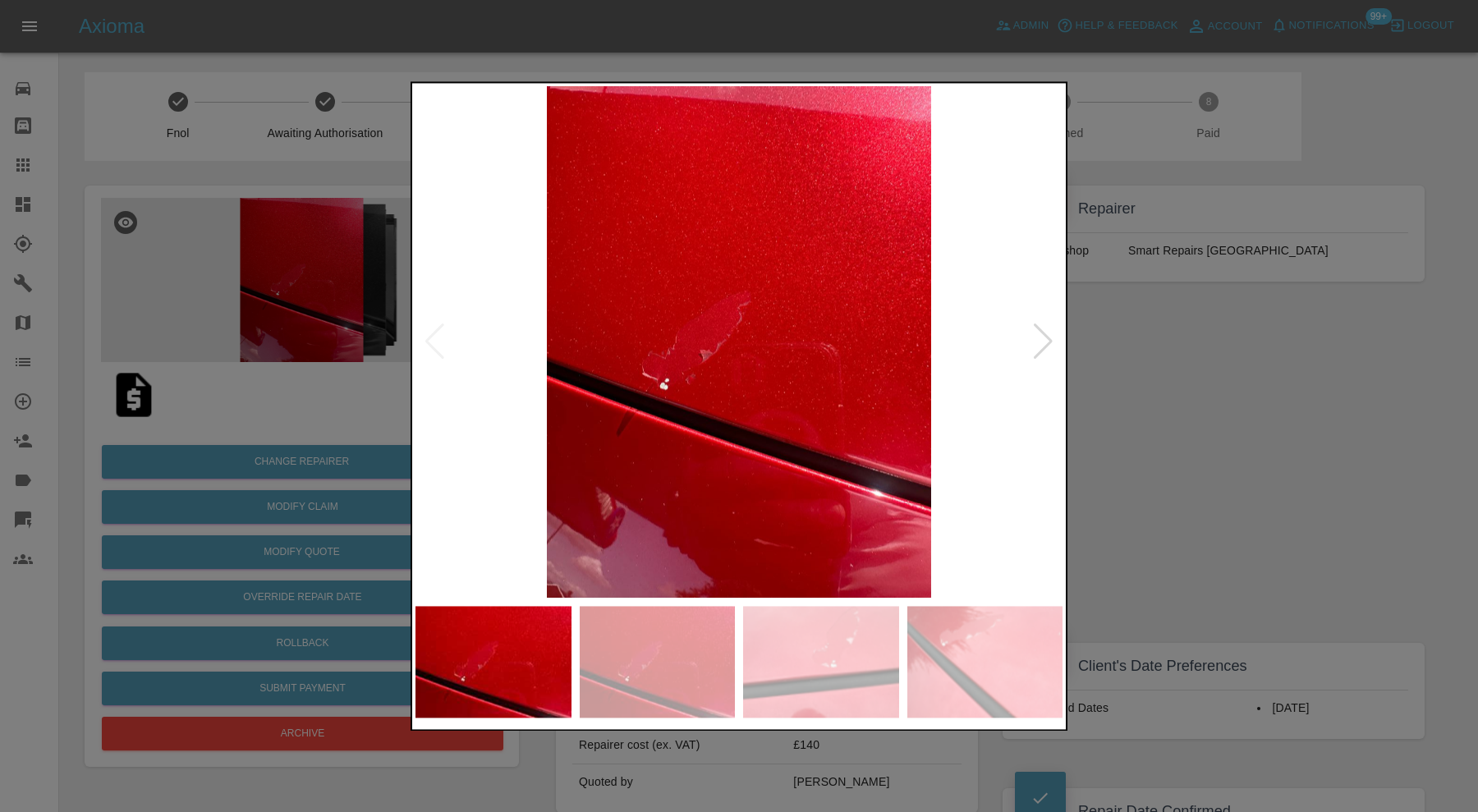
click at [1044, 329] on div at bounding box center [1043, 342] width 22 height 37
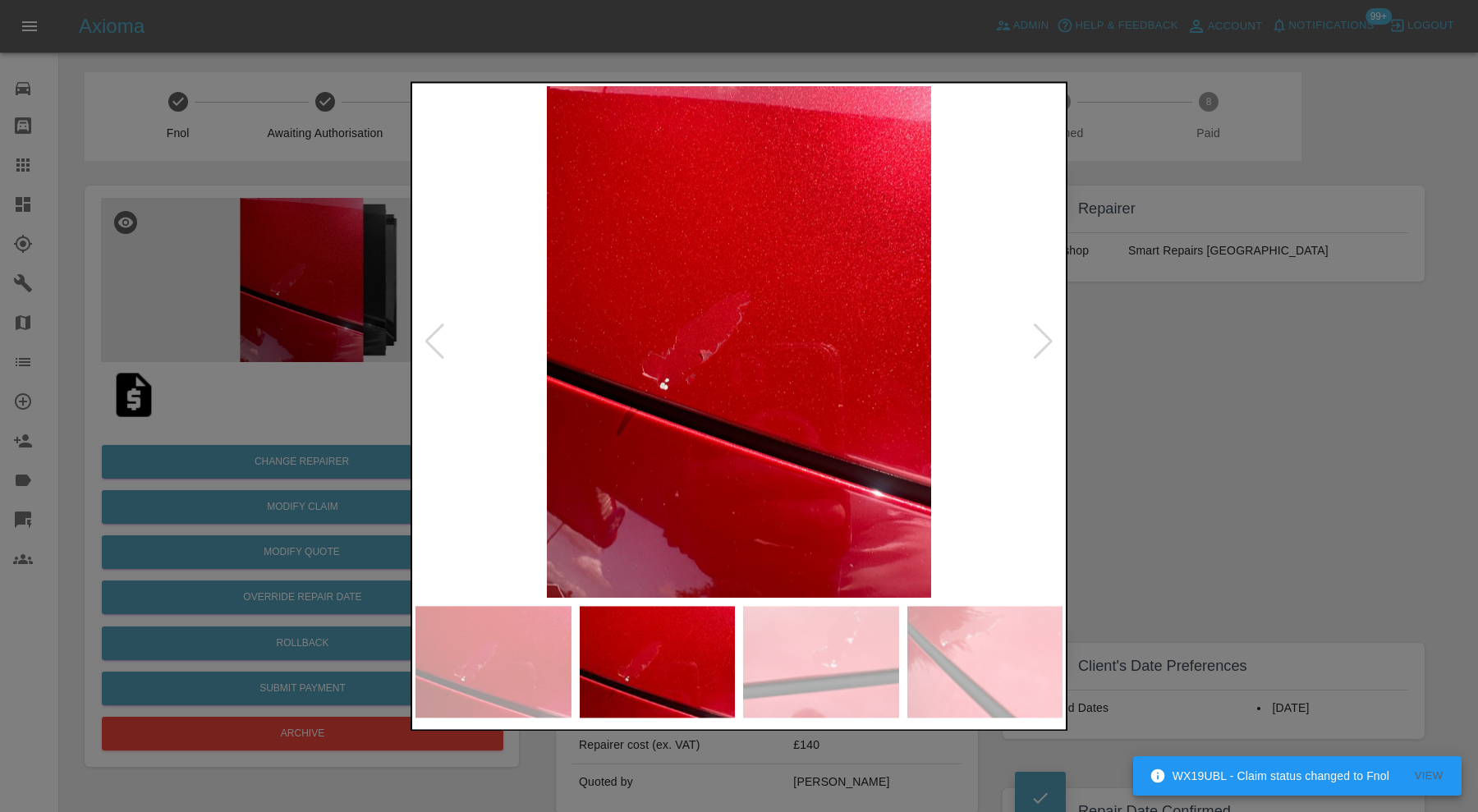
click at [1044, 329] on div at bounding box center [1043, 342] width 22 height 37
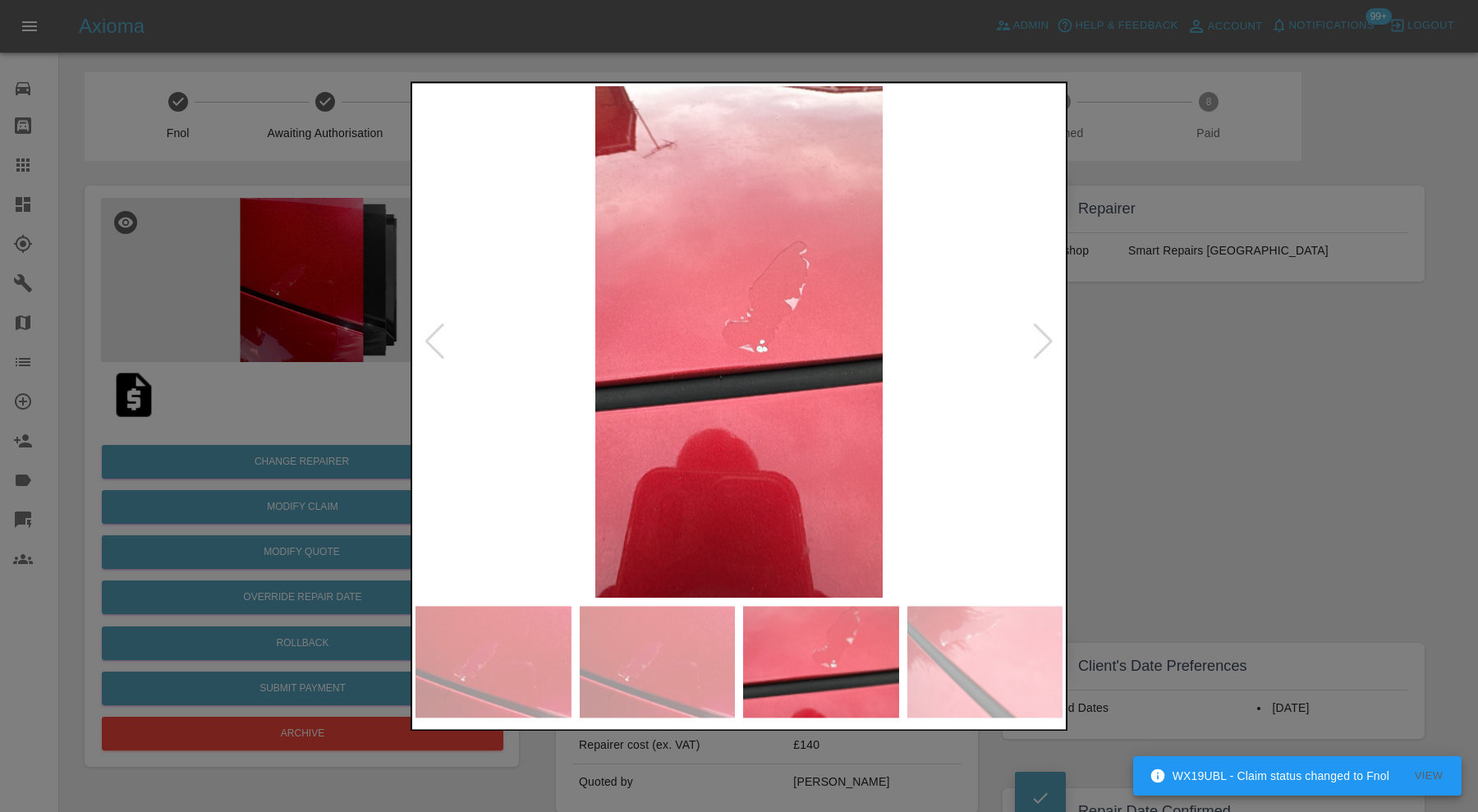
click at [1044, 329] on div at bounding box center [1043, 342] width 22 height 37
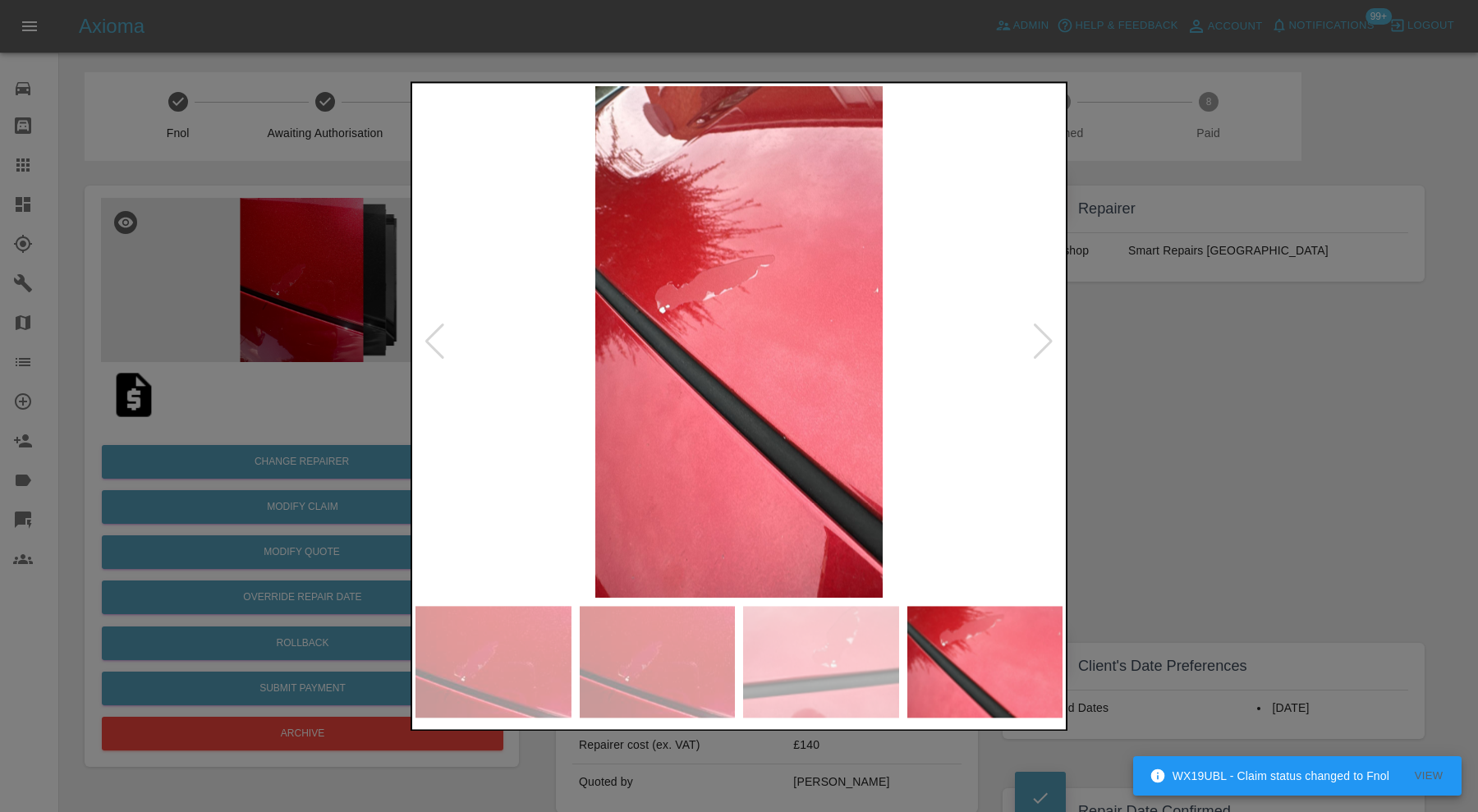
click at [1044, 329] on div at bounding box center [1043, 342] width 22 height 37
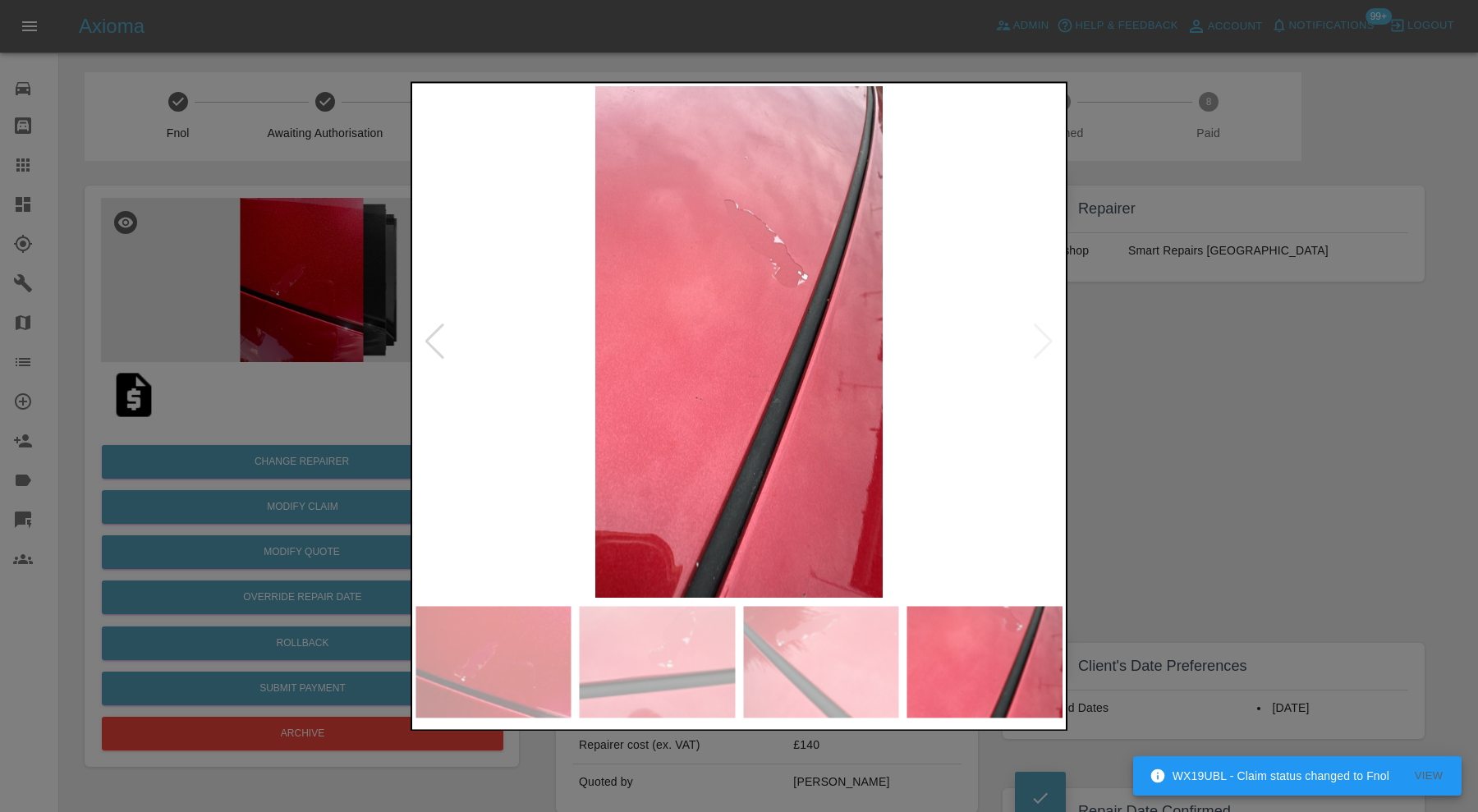
click at [1044, 329] on img at bounding box center [738, 342] width 647 height 511
click at [1183, 346] on div at bounding box center [739, 406] width 1478 height 812
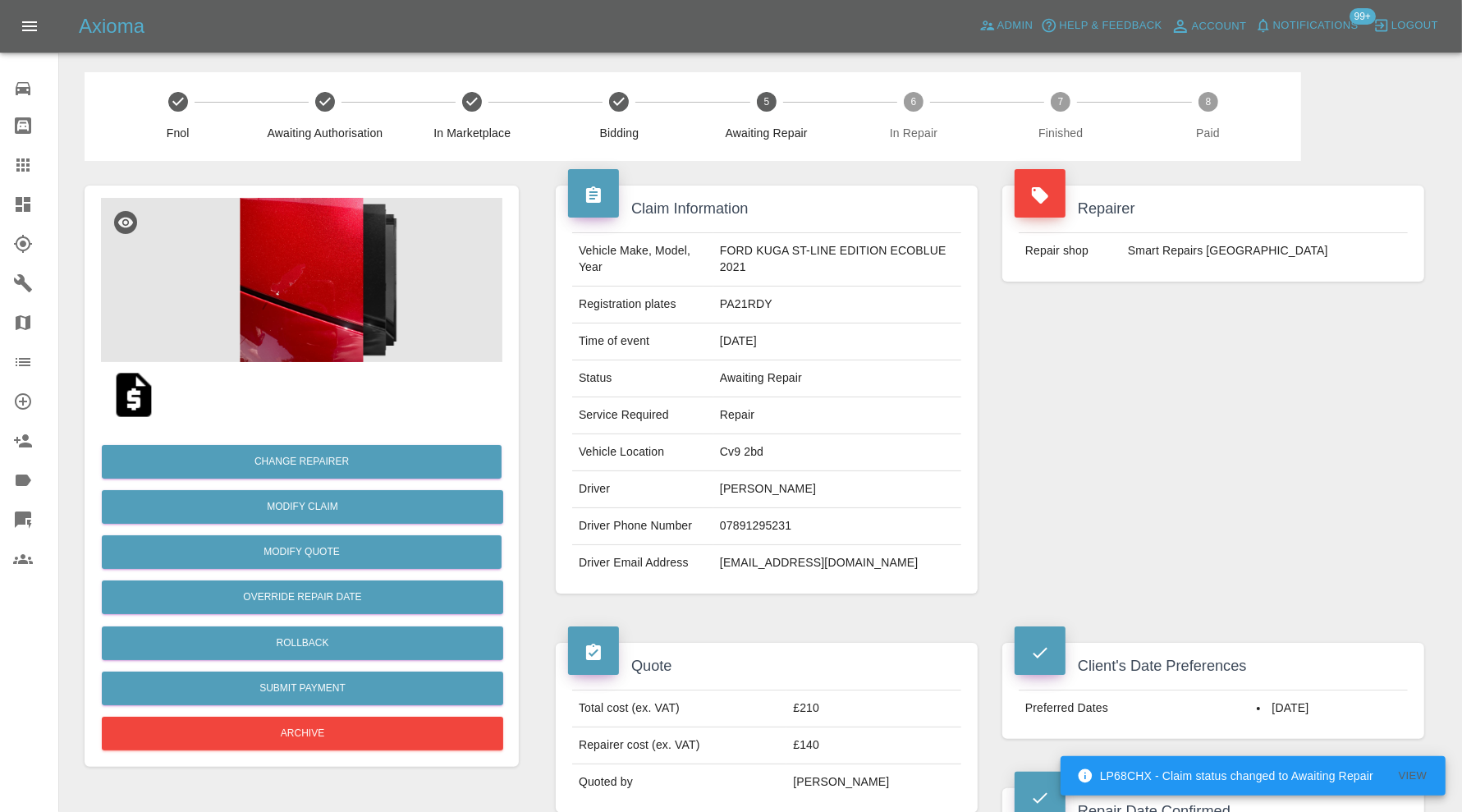
click at [364, 283] on img at bounding box center [302, 279] width 402 height 164
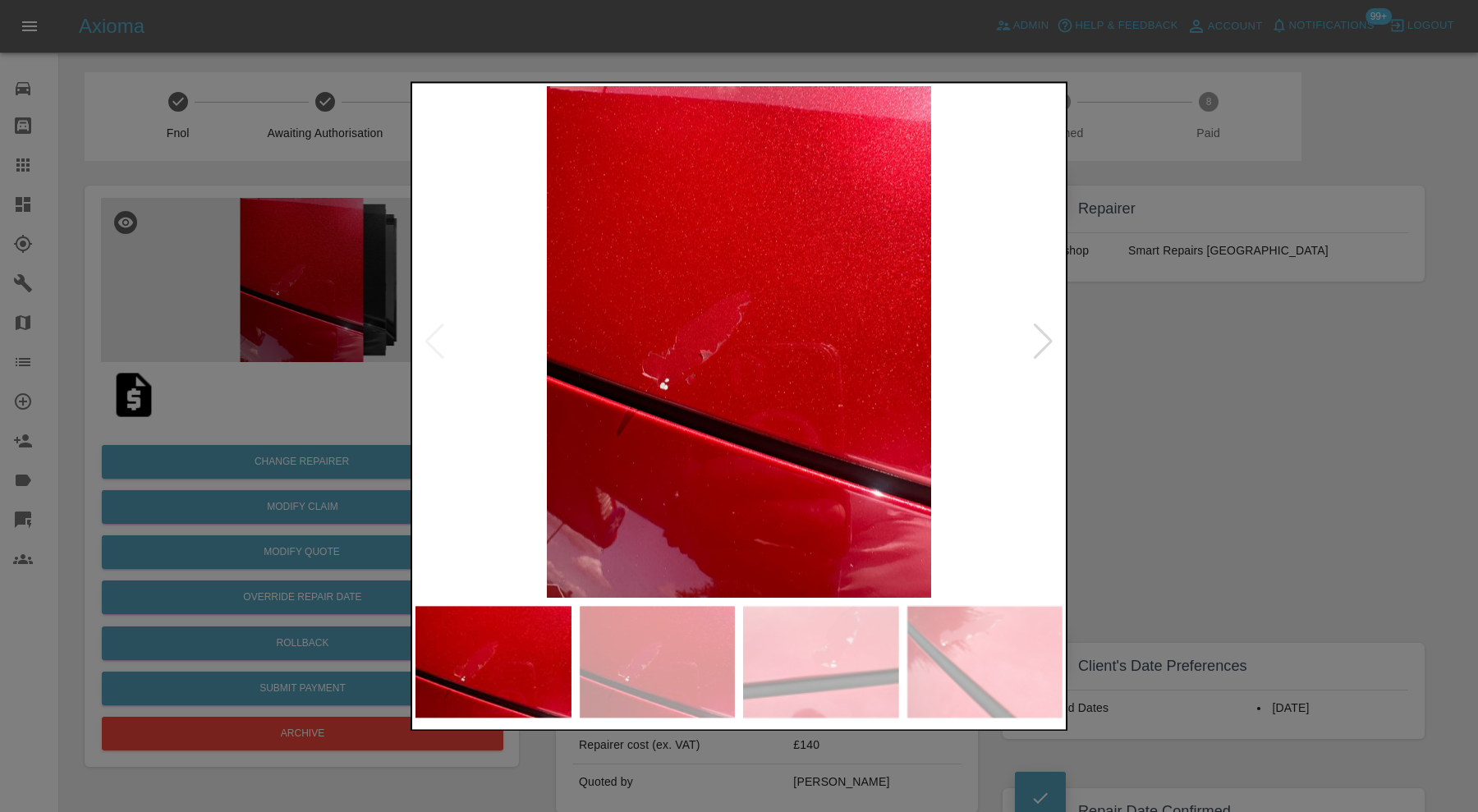
click at [839, 659] on img at bounding box center [820, 661] width 156 height 111
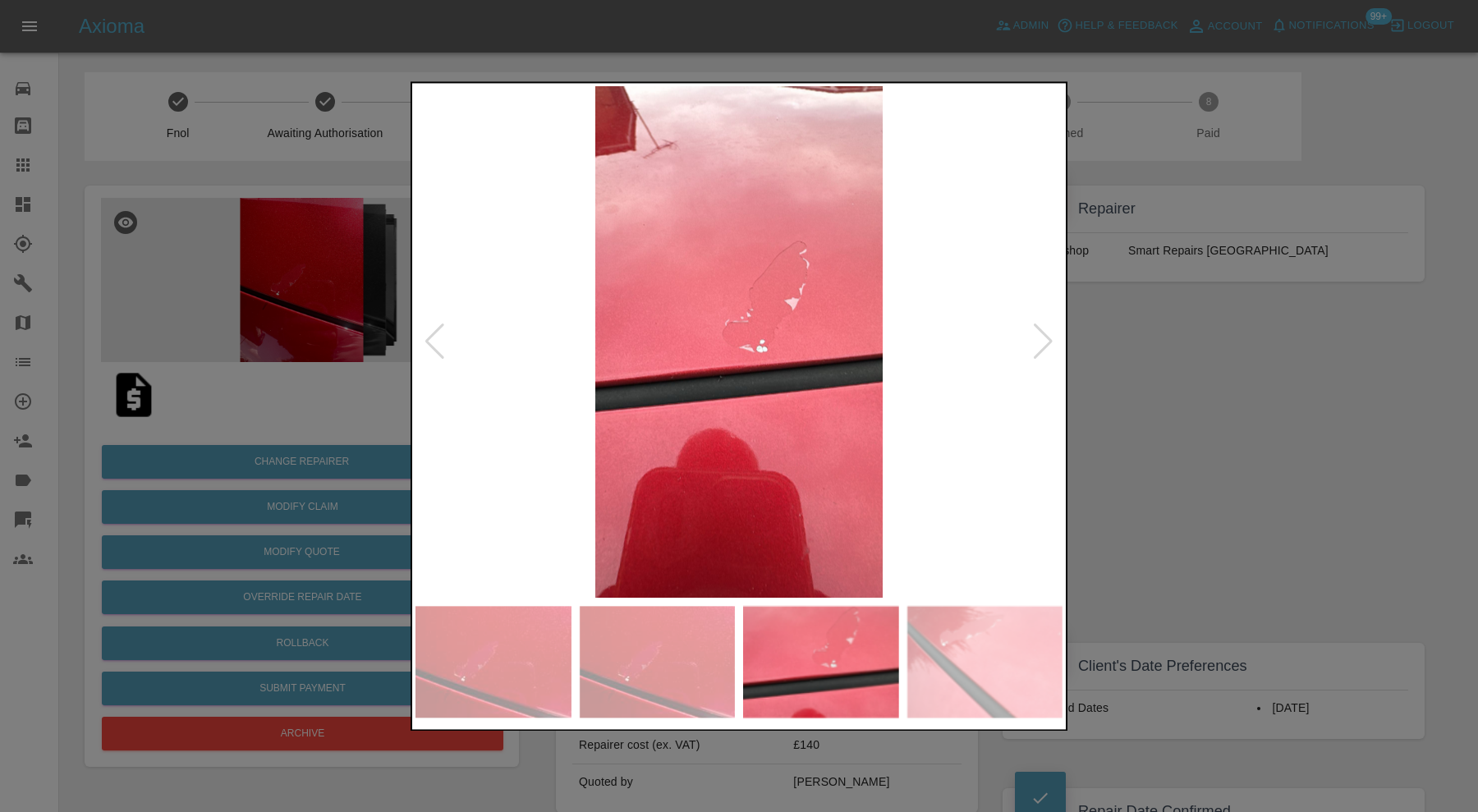
click at [993, 632] on img at bounding box center [984, 661] width 156 height 111
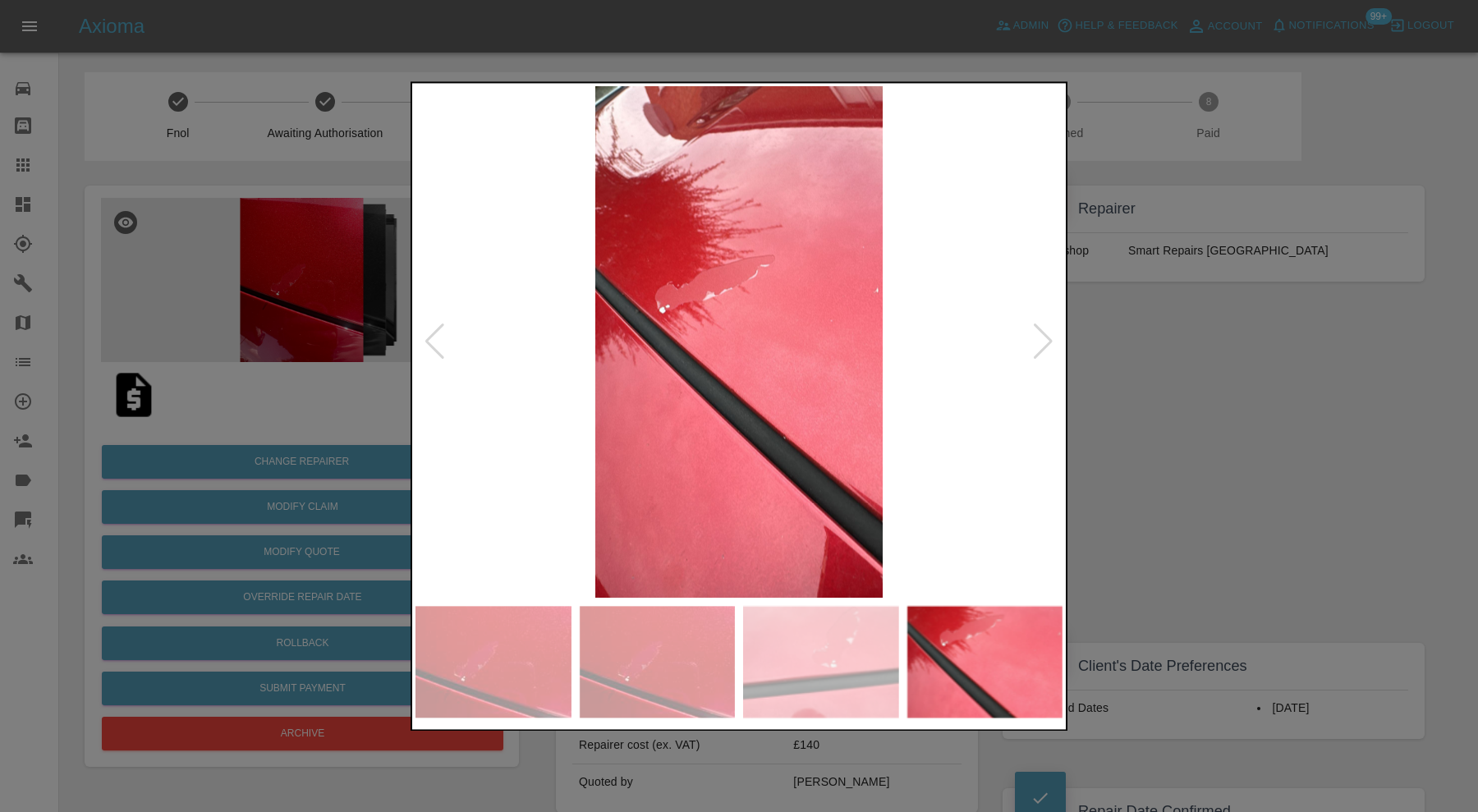
click at [798, 648] on img at bounding box center [820, 661] width 156 height 111
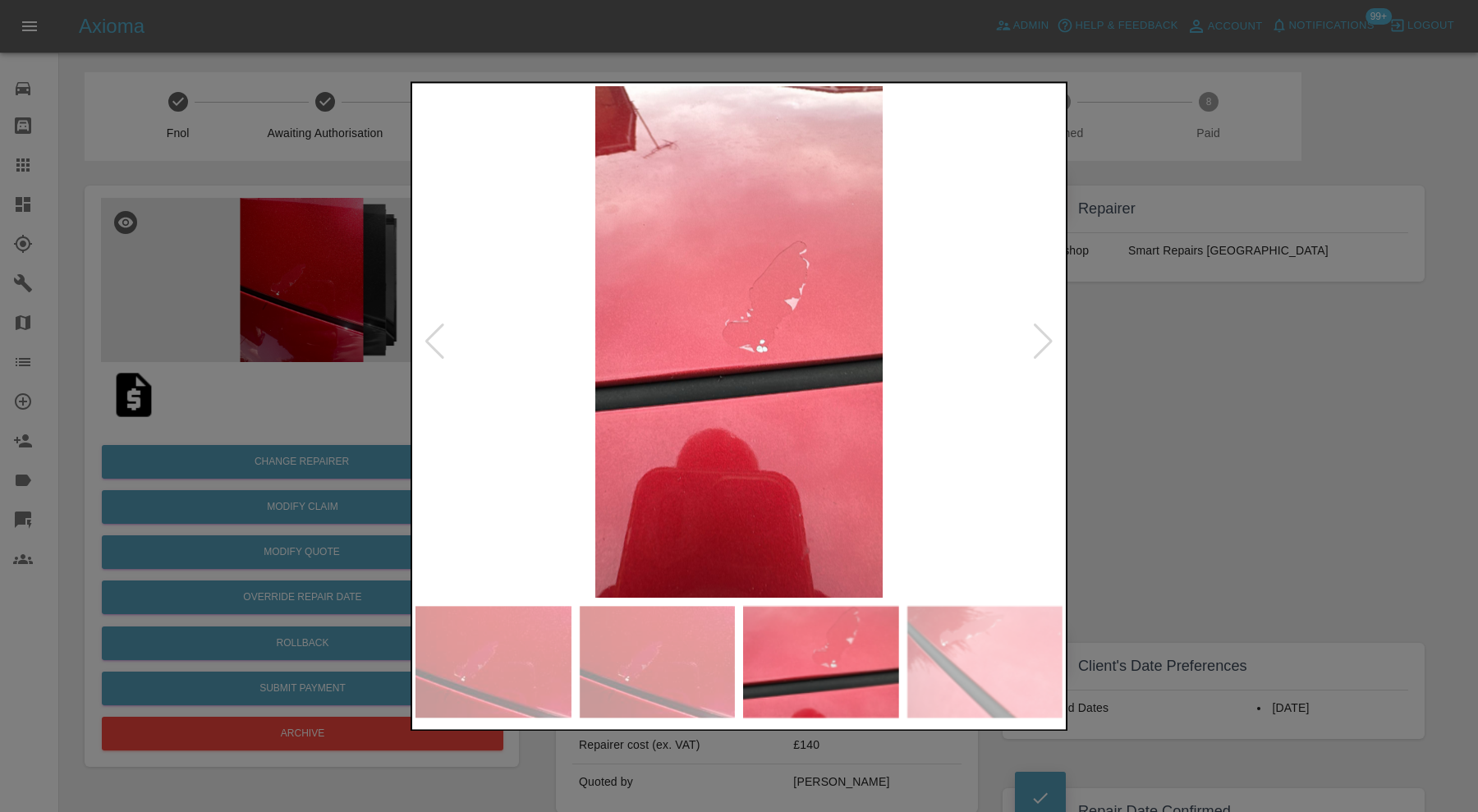
click at [1194, 453] on div at bounding box center [739, 406] width 1478 height 812
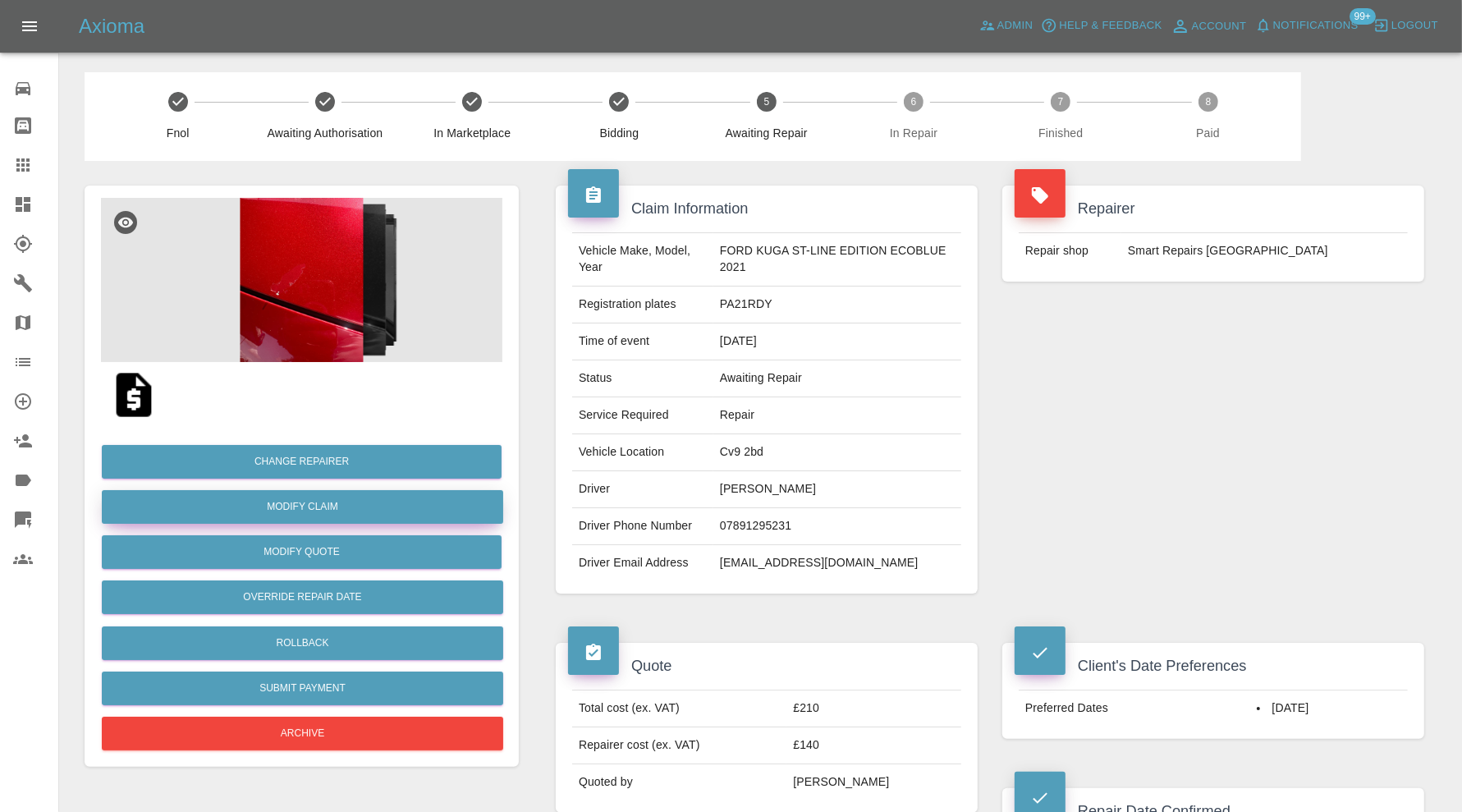
click at [362, 505] on link "Modify Claim" at bounding box center [303, 507] width 402 height 34
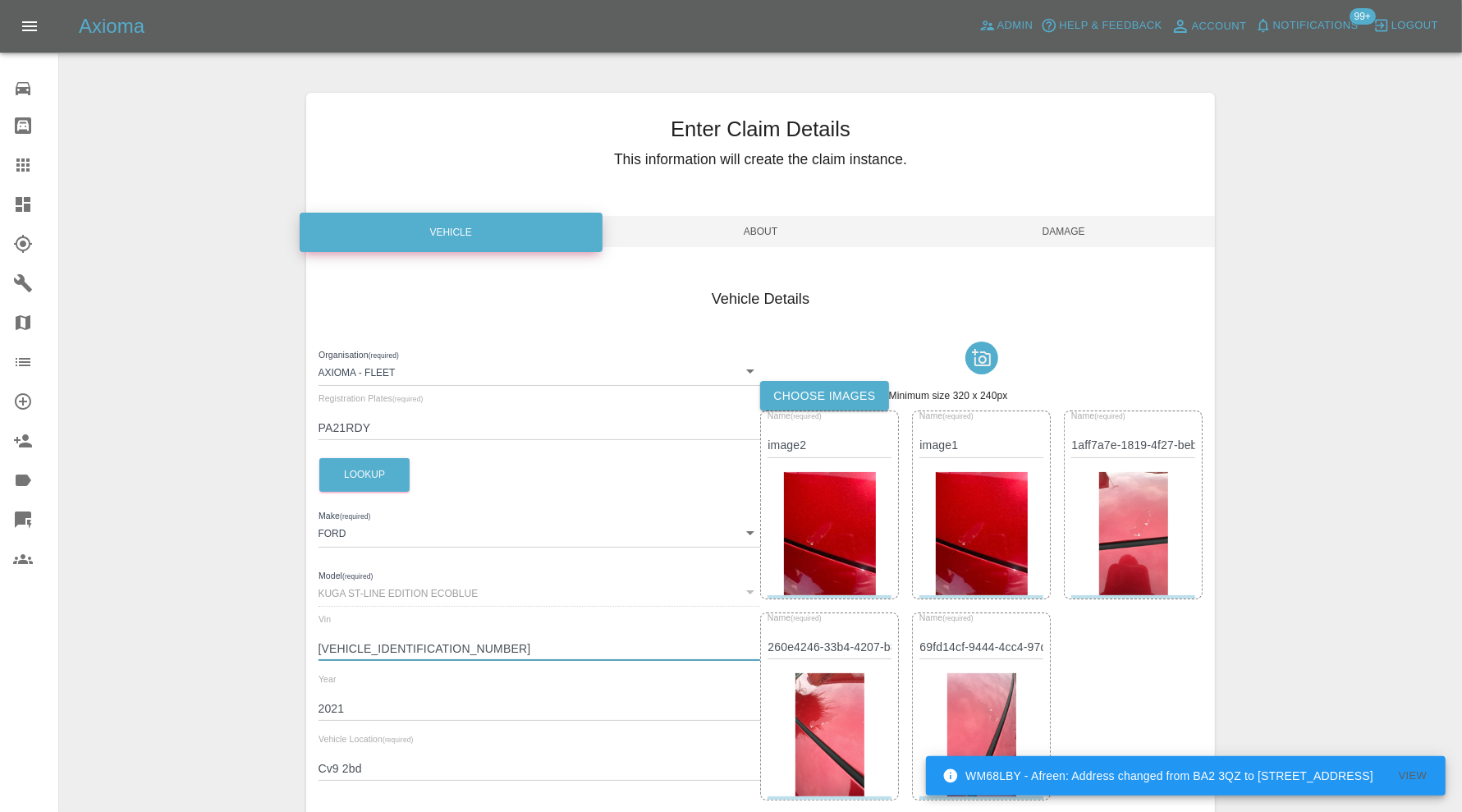
drag, startPoint x: 481, startPoint y: 655, endPoint x: 319, endPoint y: 654, distance: 162.0
click at [319, 654] on input "WF0FXXWPMFLS03702" at bounding box center [539, 648] width 442 height 23
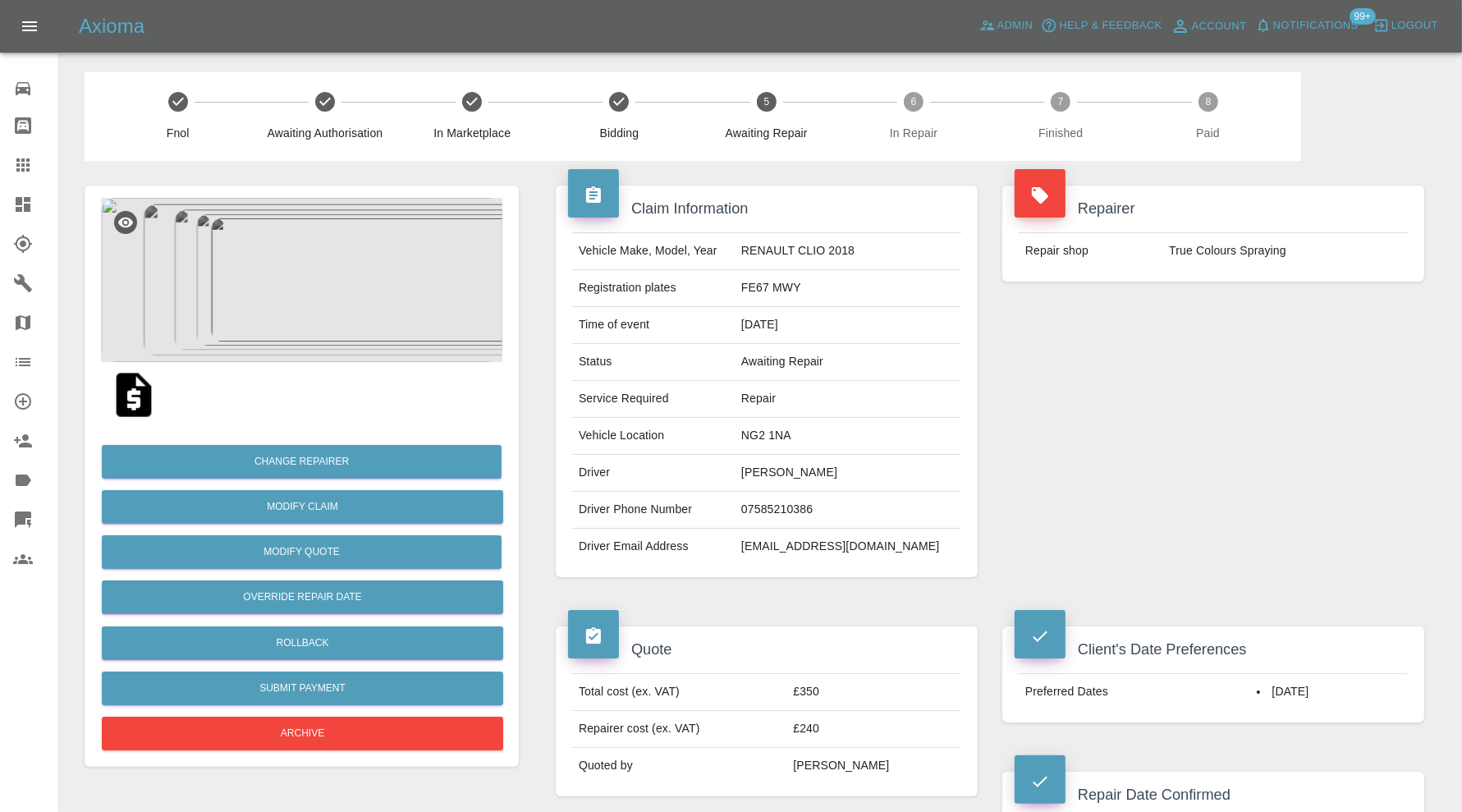
click at [322, 261] on img at bounding box center [302, 279] width 402 height 164
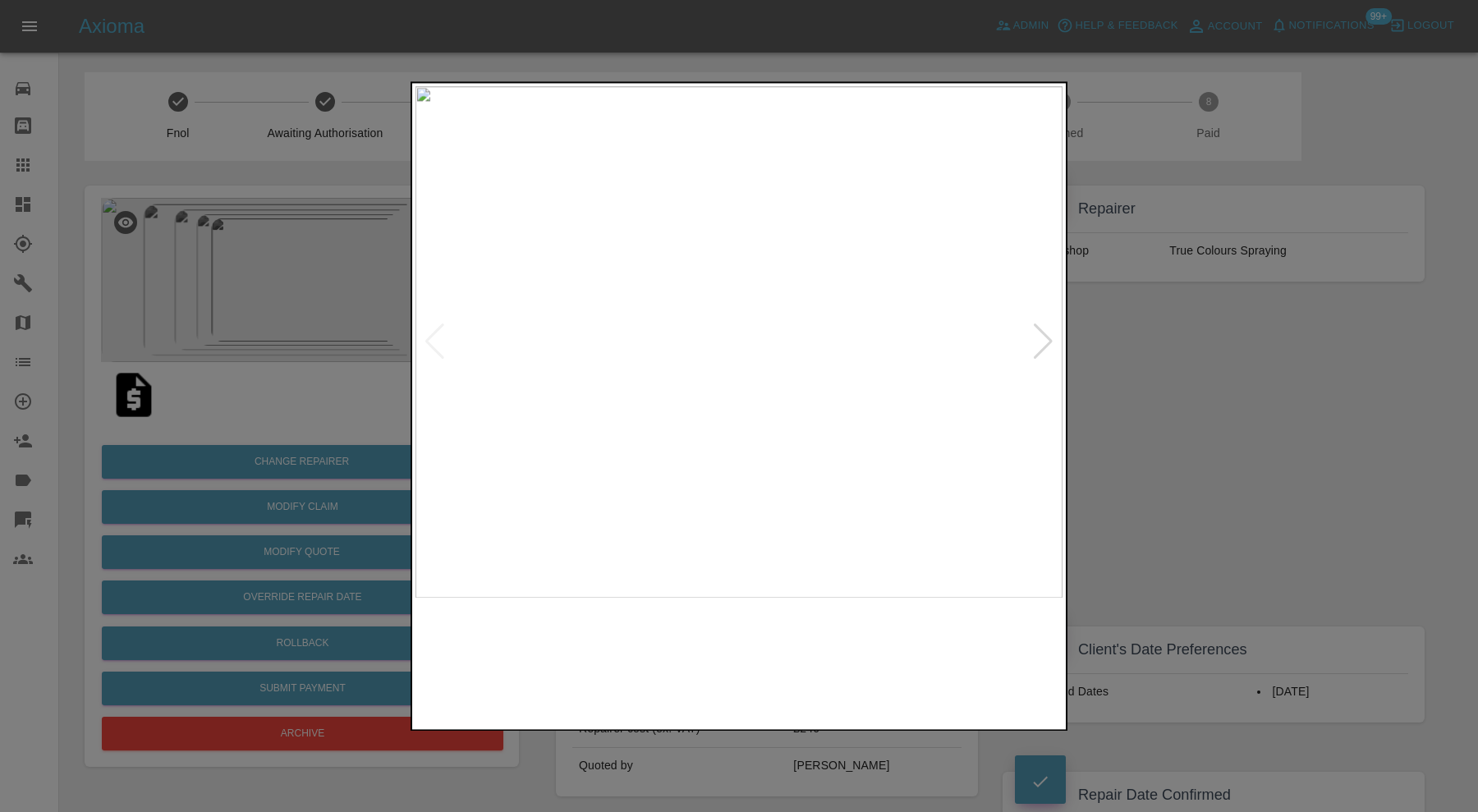
click at [683, 654] on img at bounding box center [658, 661] width 156 height 111
click at [859, 659] on img at bounding box center [820, 661] width 156 height 111
click at [998, 677] on img at bounding box center [984, 661] width 156 height 111
click at [1040, 335] on div at bounding box center [1043, 342] width 22 height 37
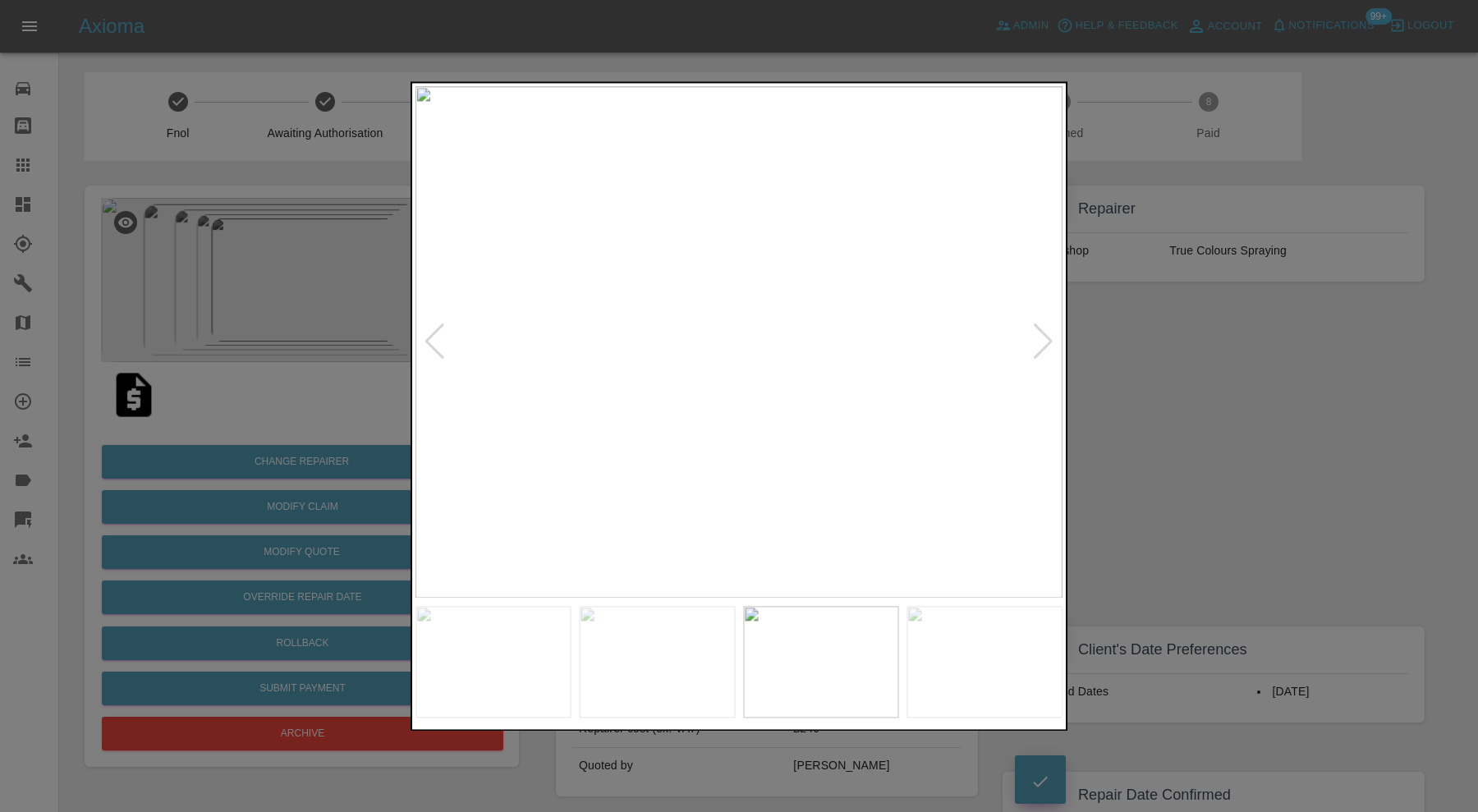
click at [1040, 335] on div at bounding box center [1043, 342] width 22 height 37
click at [1044, 333] on img at bounding box center [738, 342] width 647 height 511
click at [1186, 365] on div at bounding box center [739, 406] width 1478 height 812
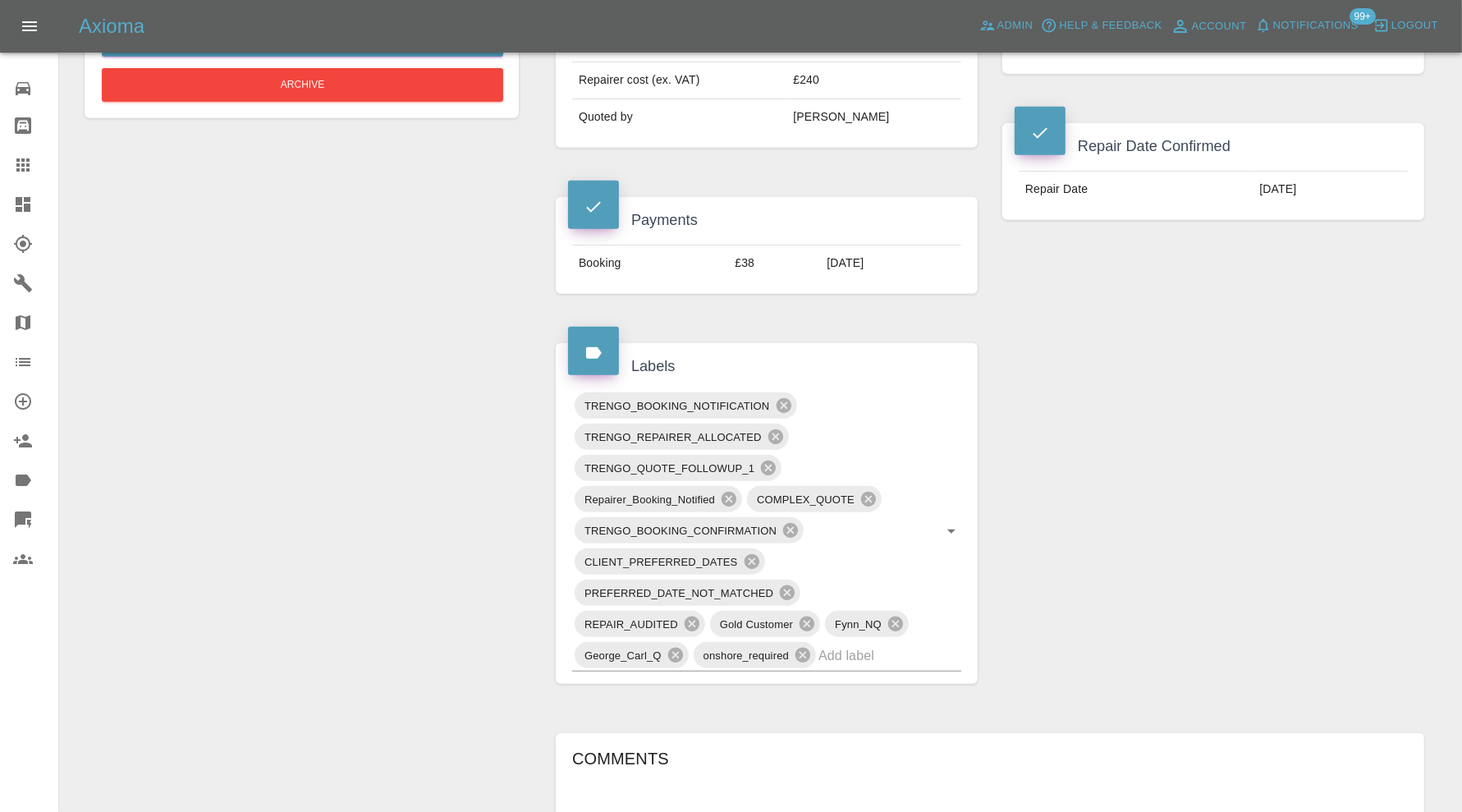
scroll to position [957, 0]
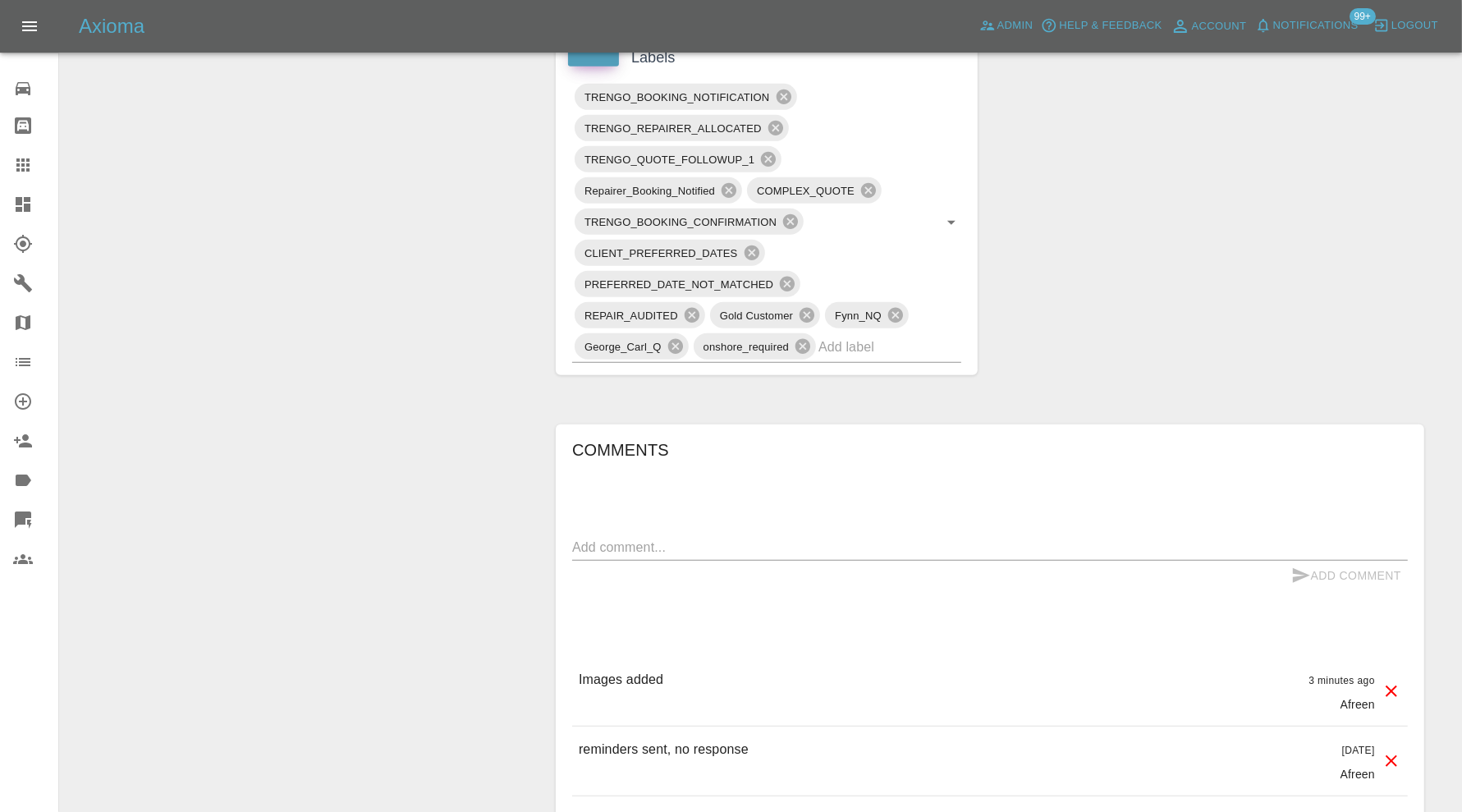
click at [863, 344] on input "text" at bounding box center [866, 347] width 96 height 25
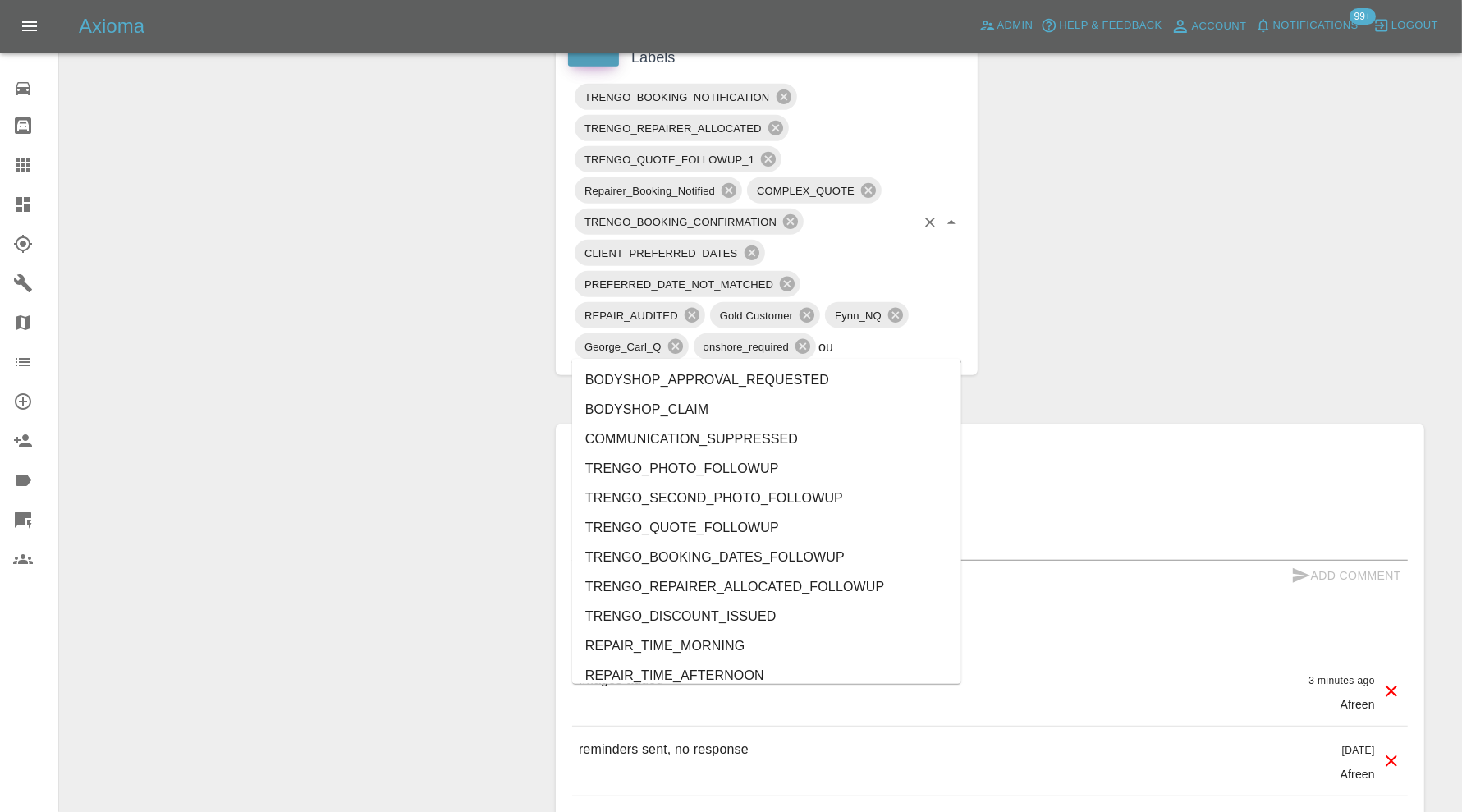
type input "out"
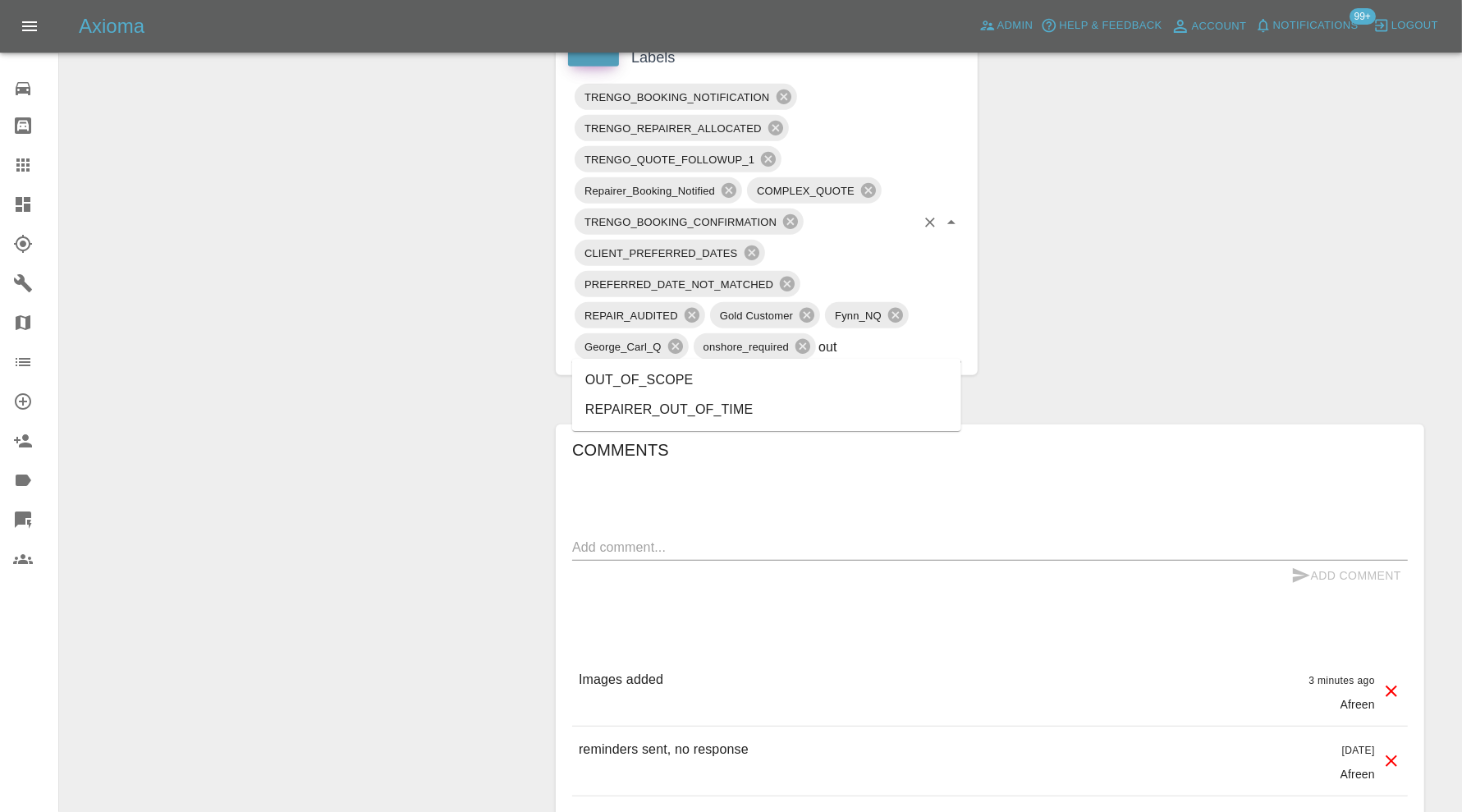
click at [690, 376] on li "OUT_OF_SCOPE" at bounding box center [766, 380] width 389 height 30
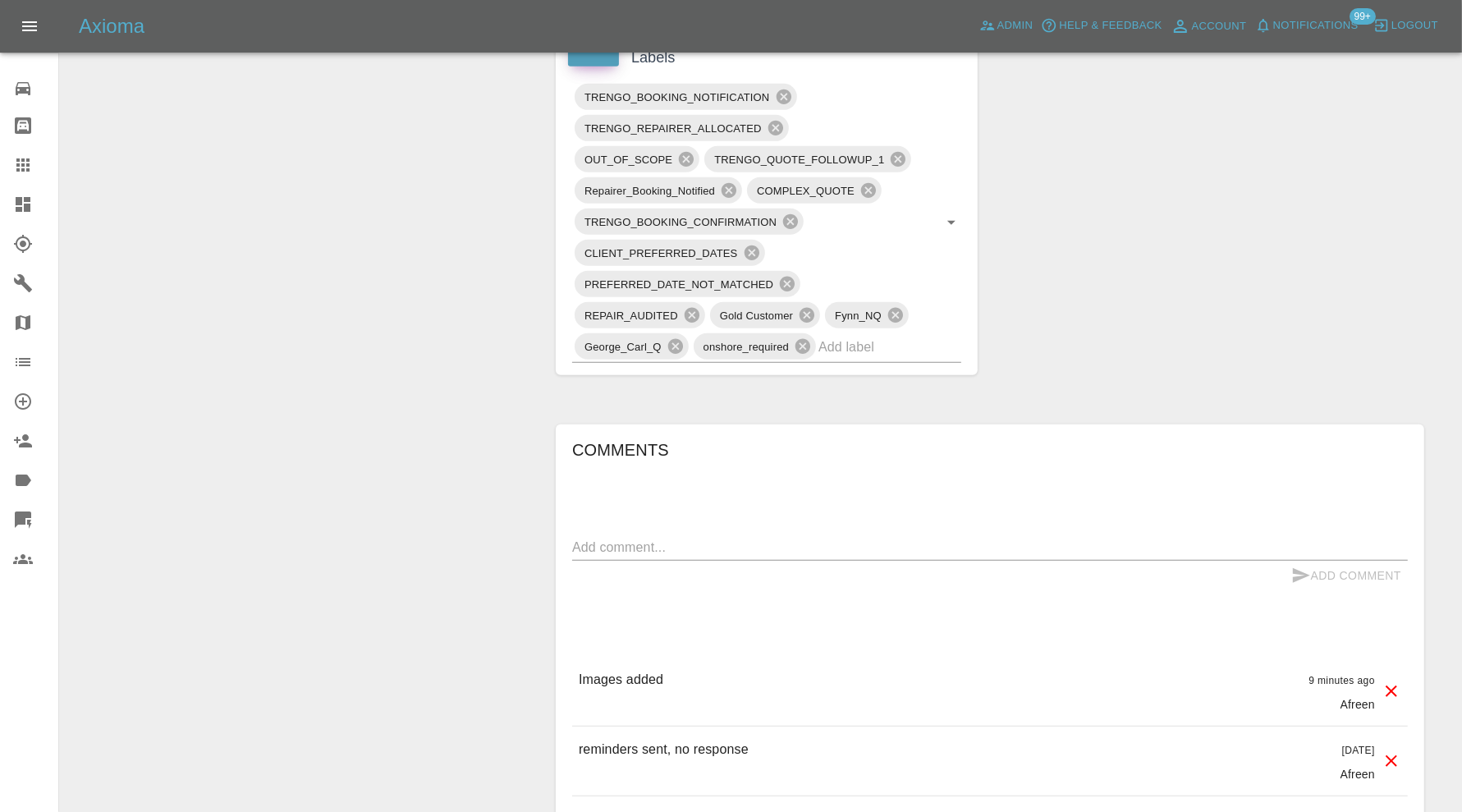
drag, startPoint x: 628, startPoint y: 539, endPoint x: 645, endPoint y: 542, distance: 17.3
click at [628, 540] on textarea at bounding box center [990, 547] width 835 height 19
paste textarea "the door skin is all buckled under and around the mirror unit."
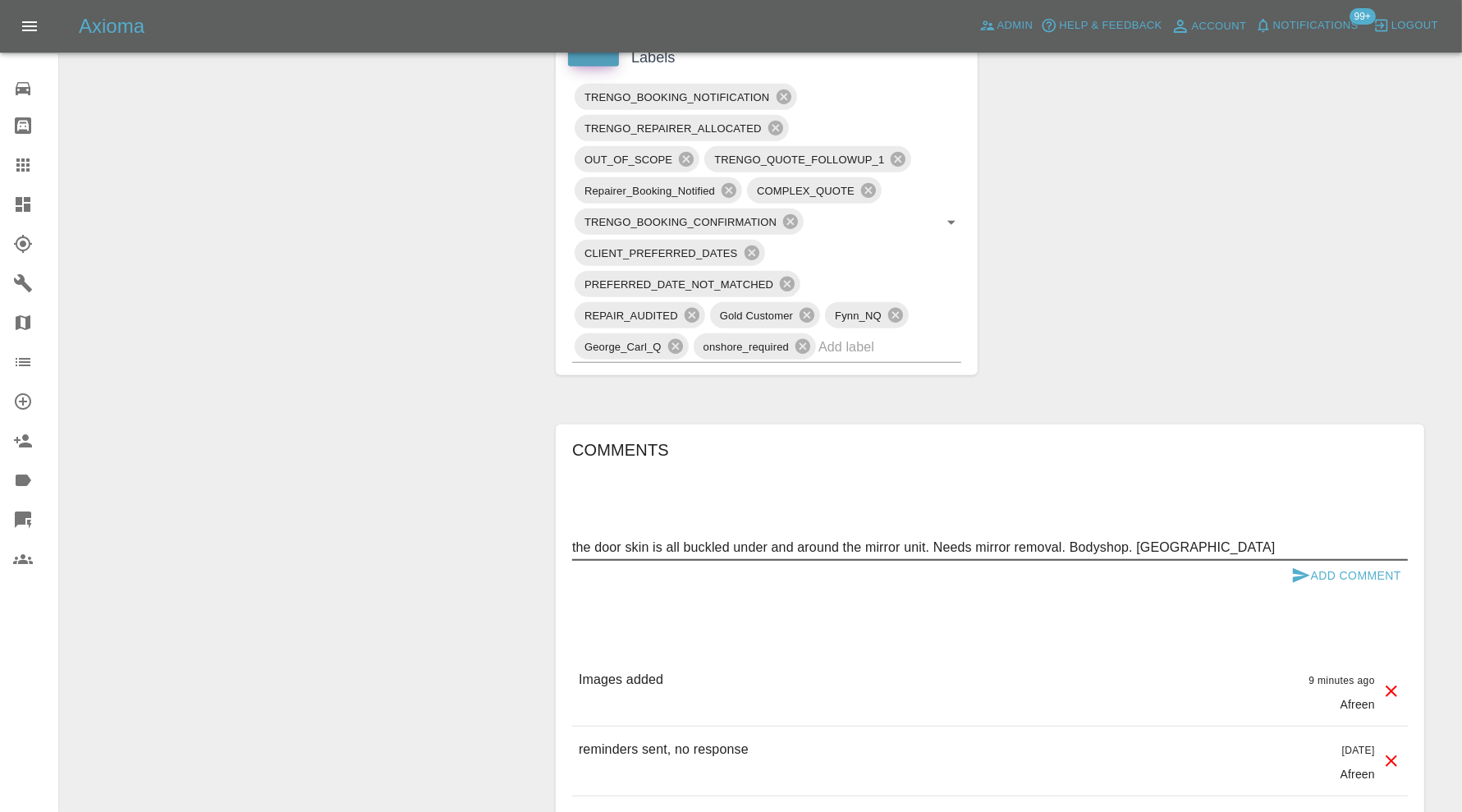
click at [582, 542] on textarea "the door skin is all buckled under and around the mirror unit. Needs mirror rem…" at bounding box center [990, 547] width 835 height 19
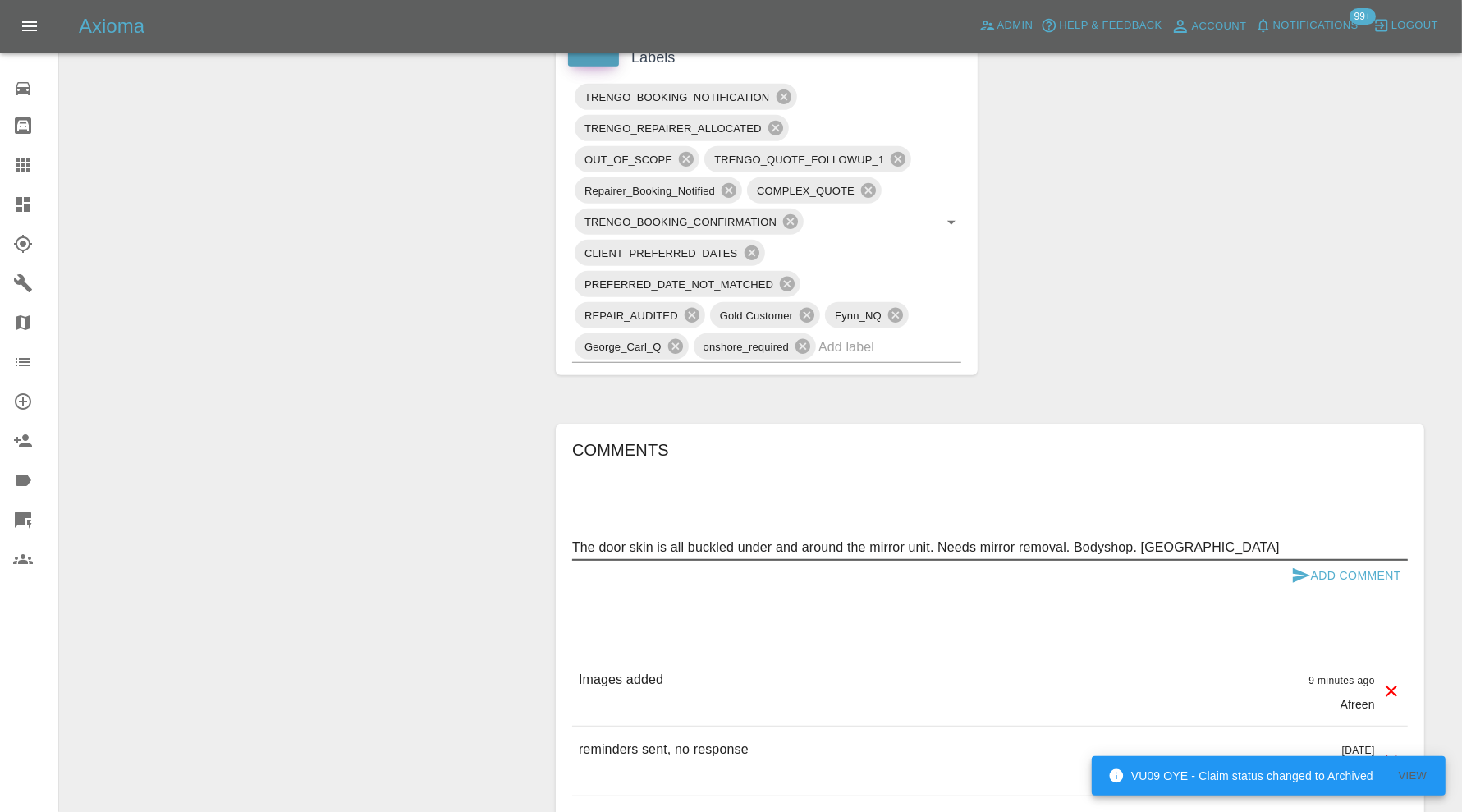
type textarea "The door skin is all buckled under and around the mirror unit. Needs mirror rem…"
click at [1325, 565] on button "Add Comment" at bounding box center [1346, 576] width 123 height 30
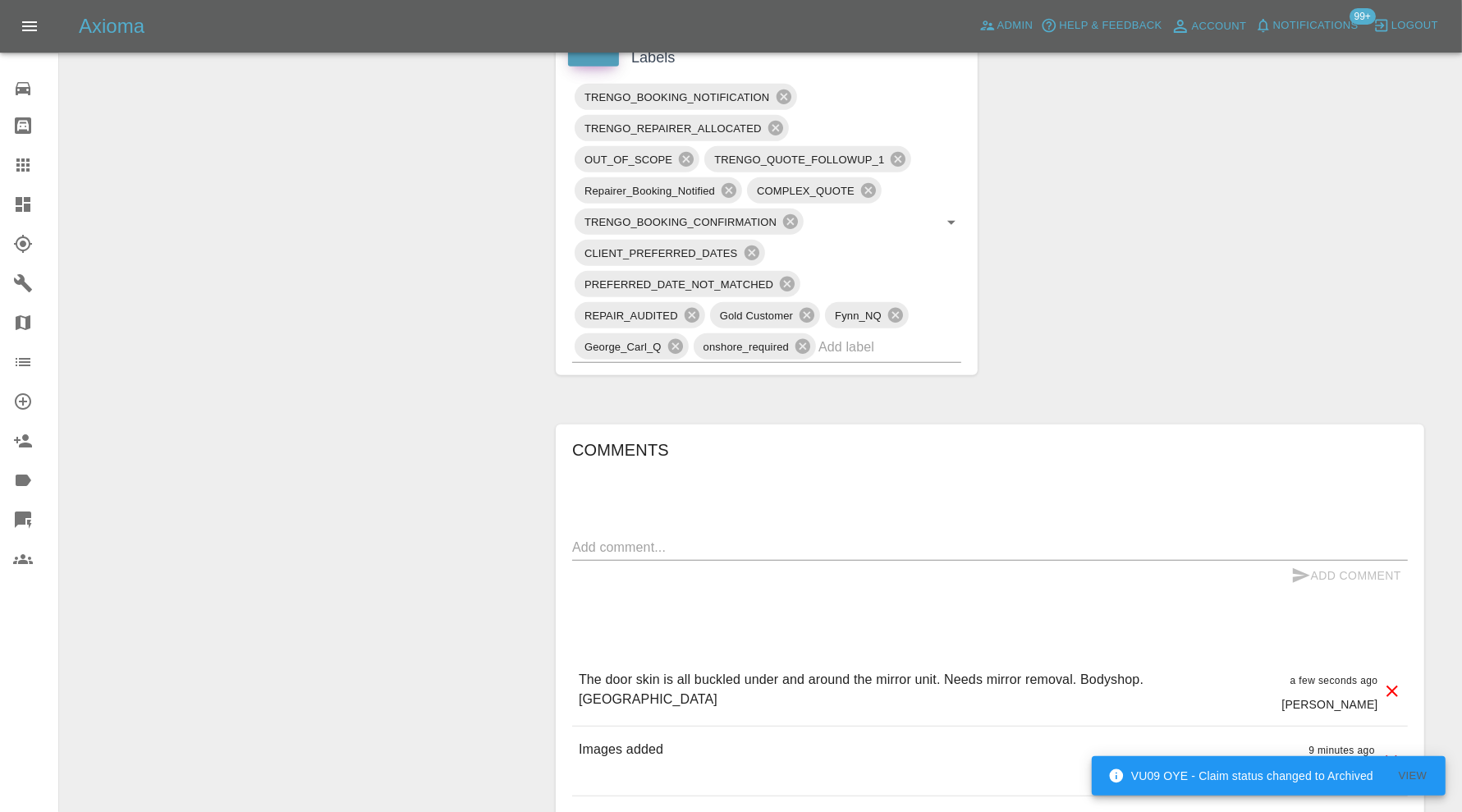
click at [862, 347] on input "text" at bounding box center [866, 347] width 96 height 25
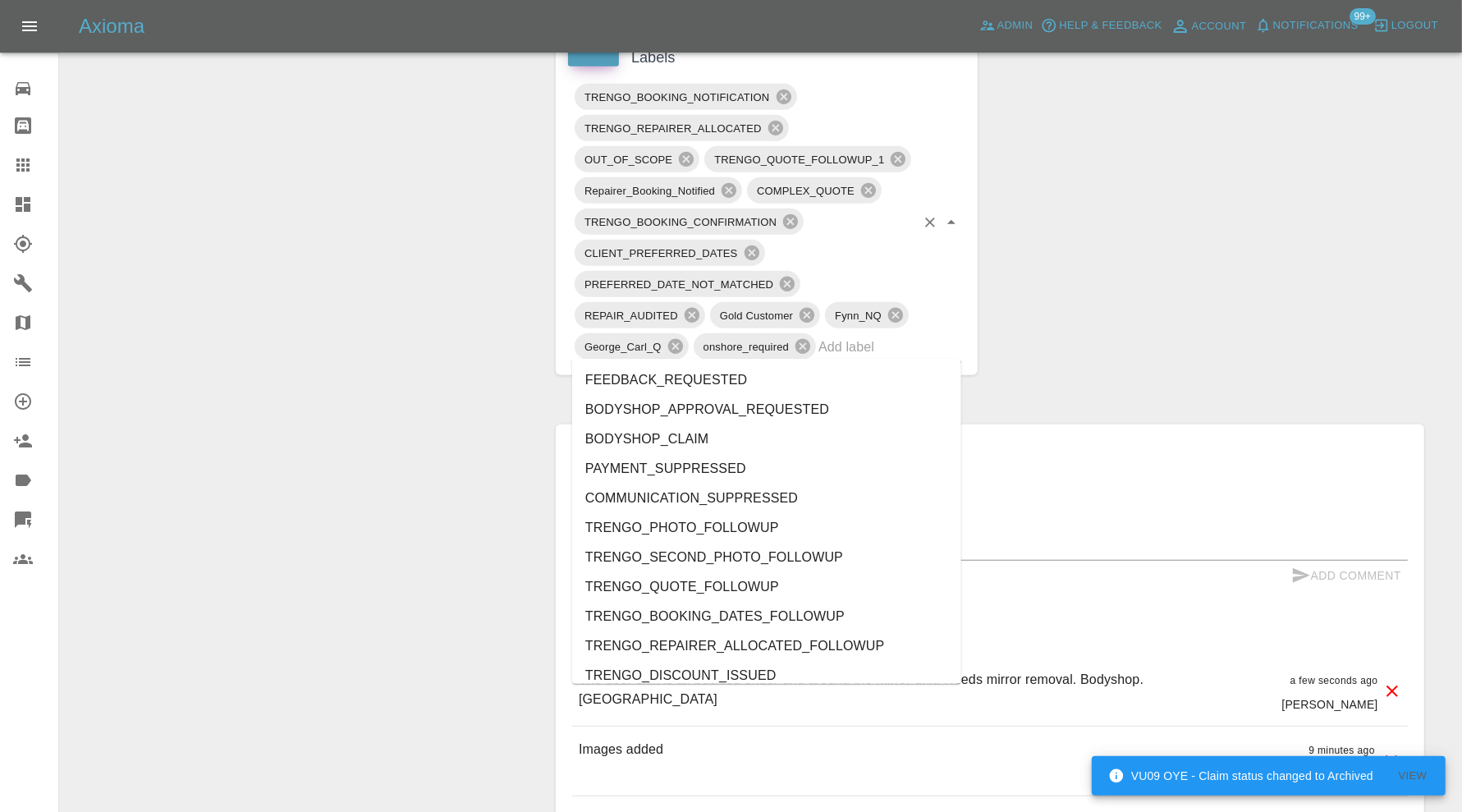
click at [368, 389] on div "Change Repairer Modify Claim Modify Quote Override Repair Date Rollback Submit …" at bounding box center [302, 224] width 459 height 2041
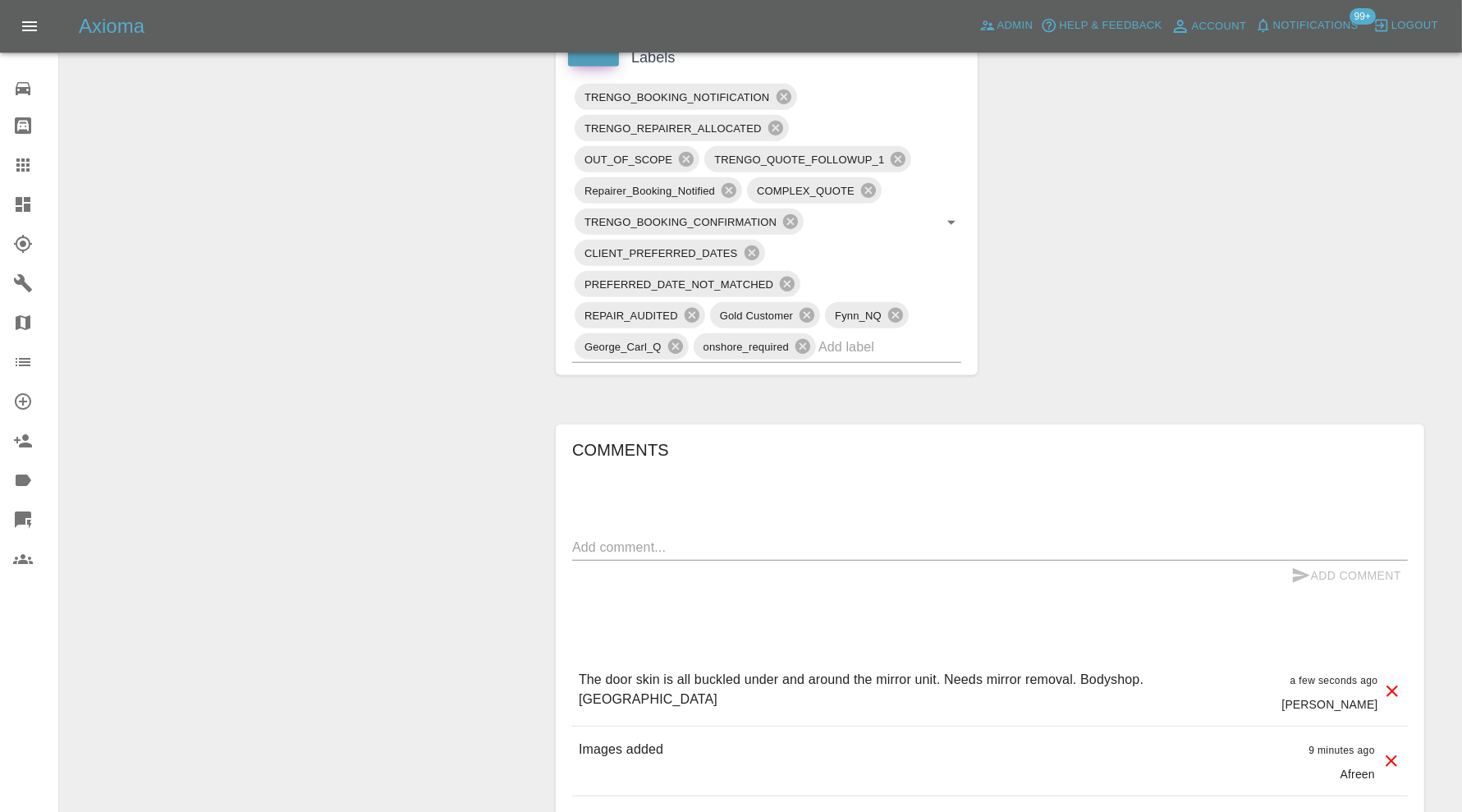
scroll to position [273, 0]
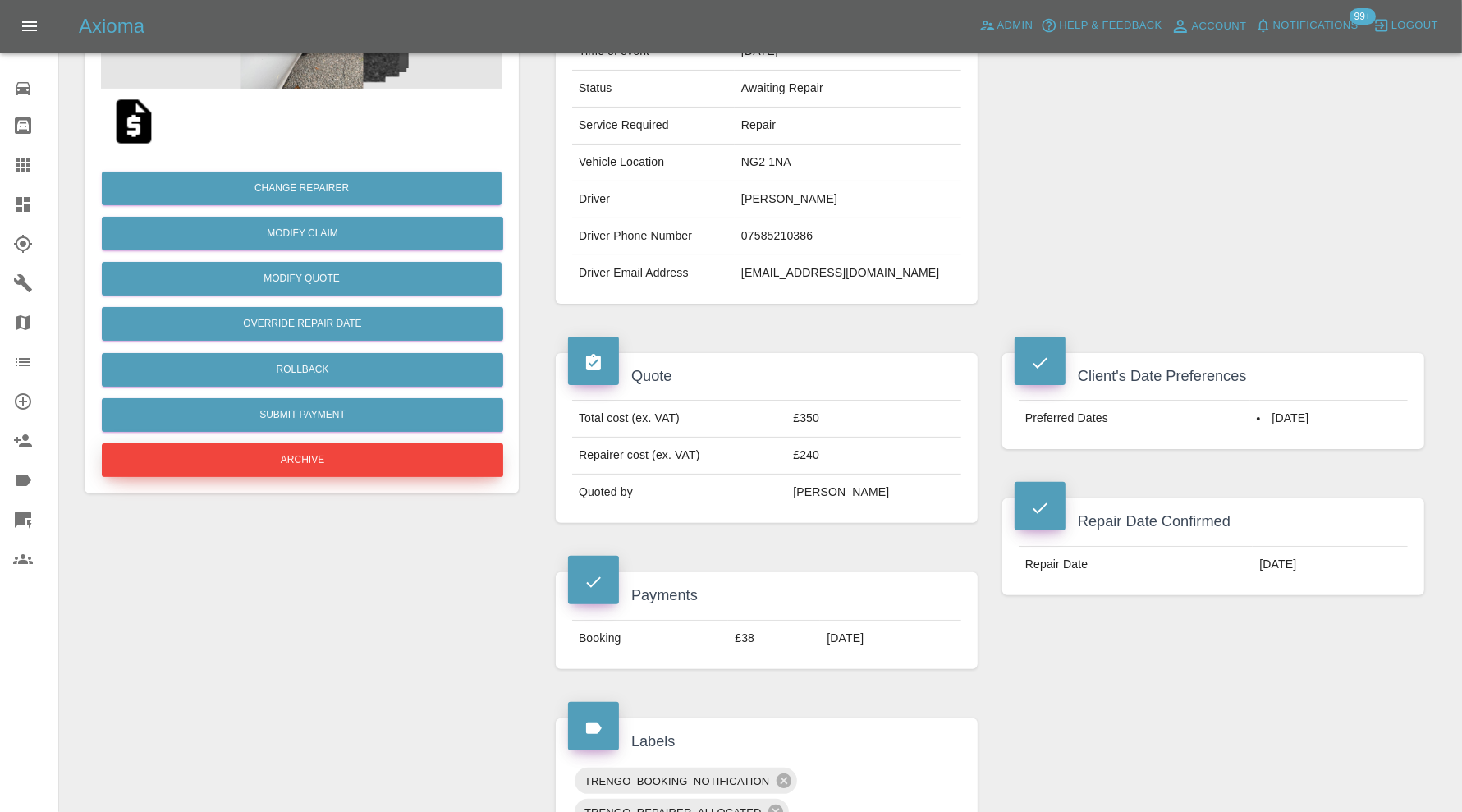
click at [418, 454] on button "Archive" at bounding box center [303, 460] width 402 height 34
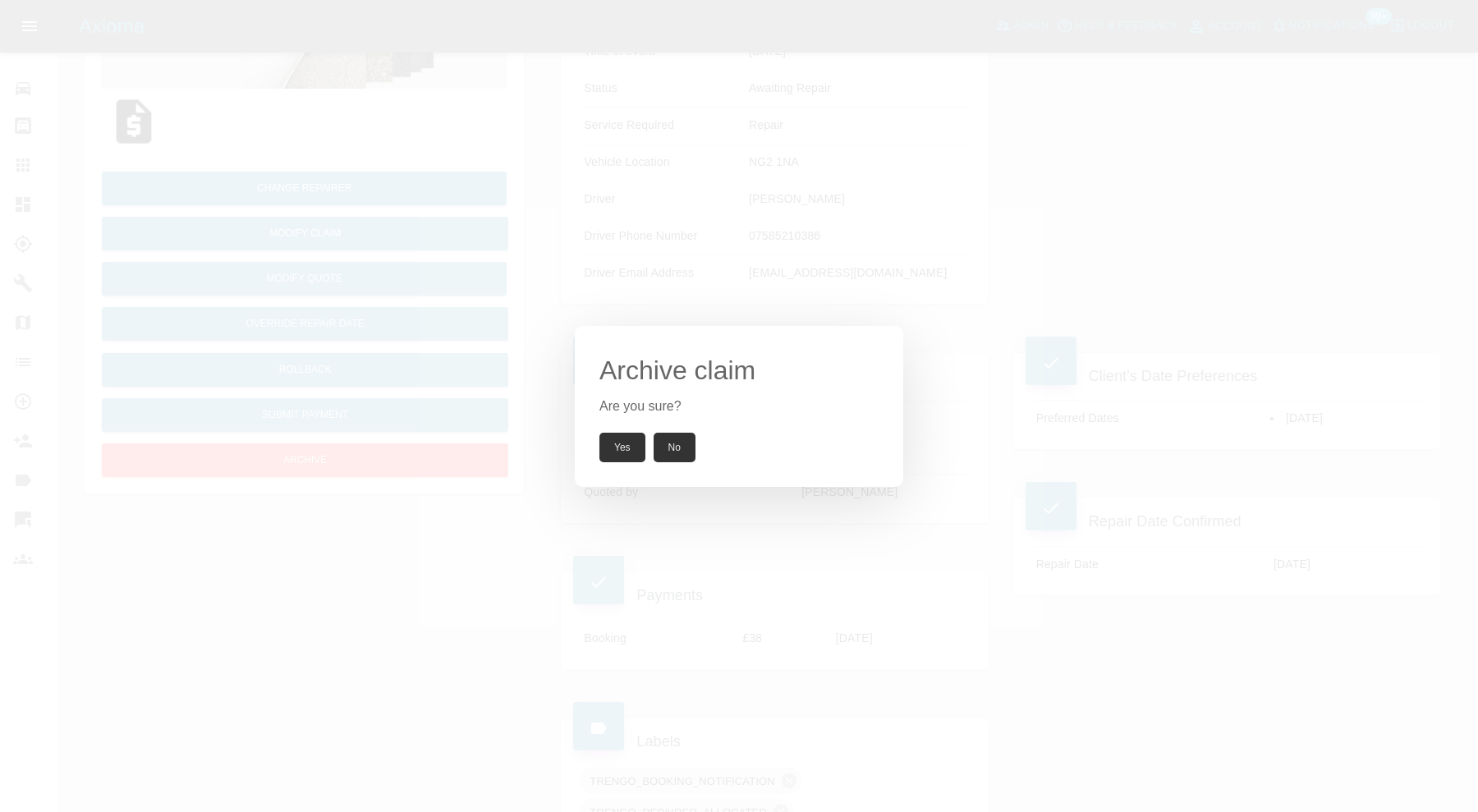
click at [618, 451] on button "Yes" at bounding box center [622, 448] width 46 height 30
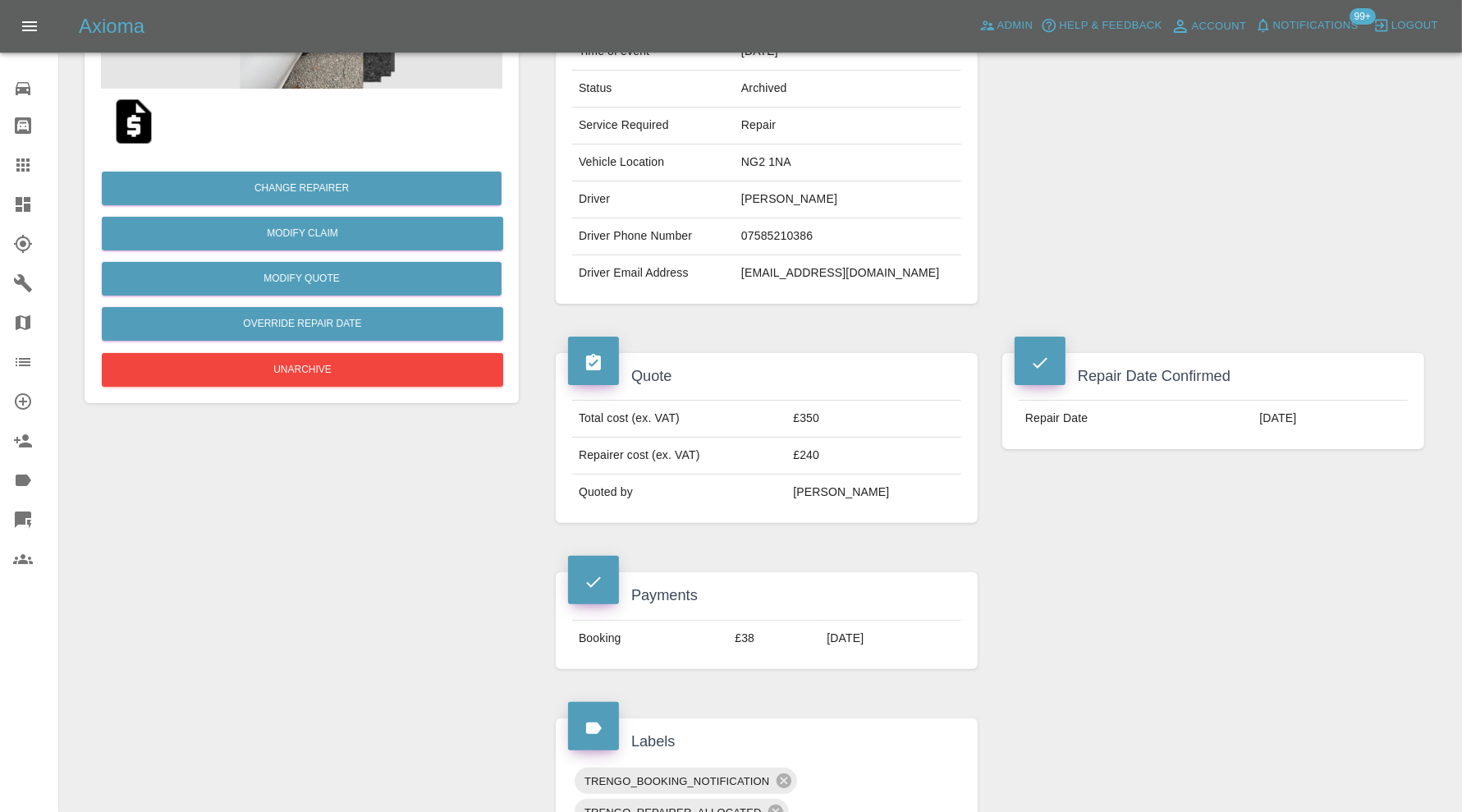
click at [884, 269] on td "large.cj1999@gmail.com" at bounding box center [848, 273] width 227 height 37
copy div "large.cj1999@gmail.com"
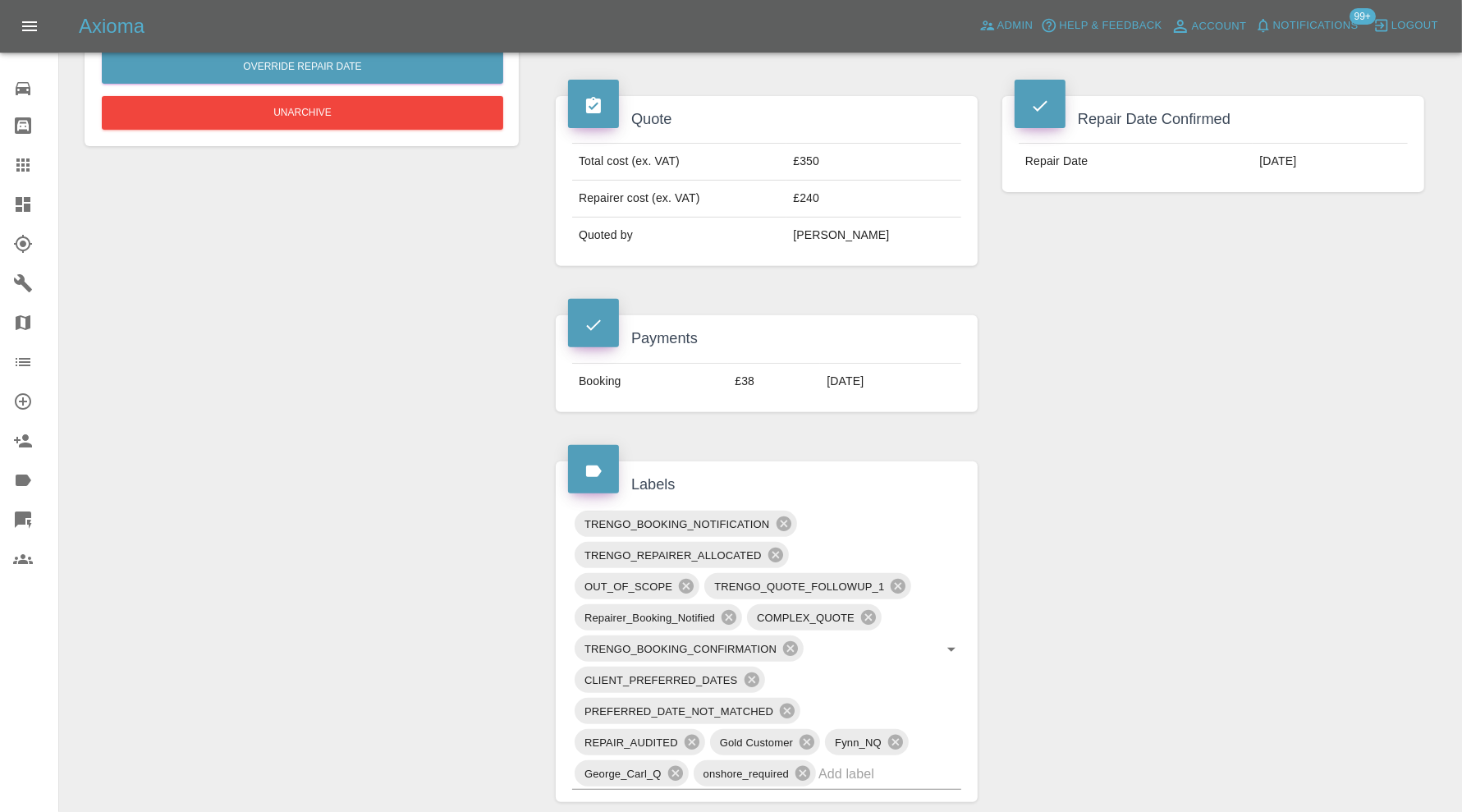
scroll to position [136, 0]
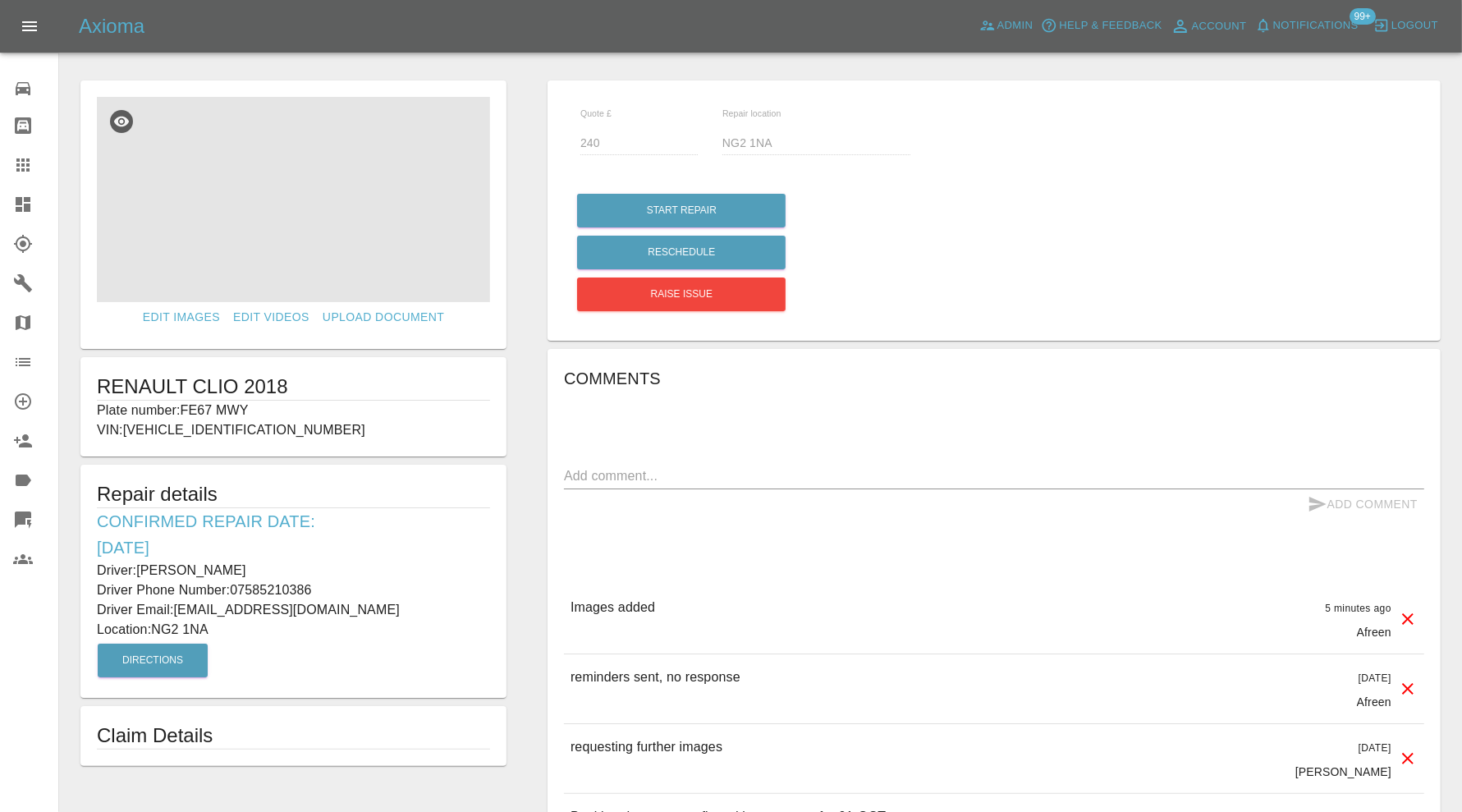
click at [329, 235] on img at bounding box center [293, 199] width 393 height 205
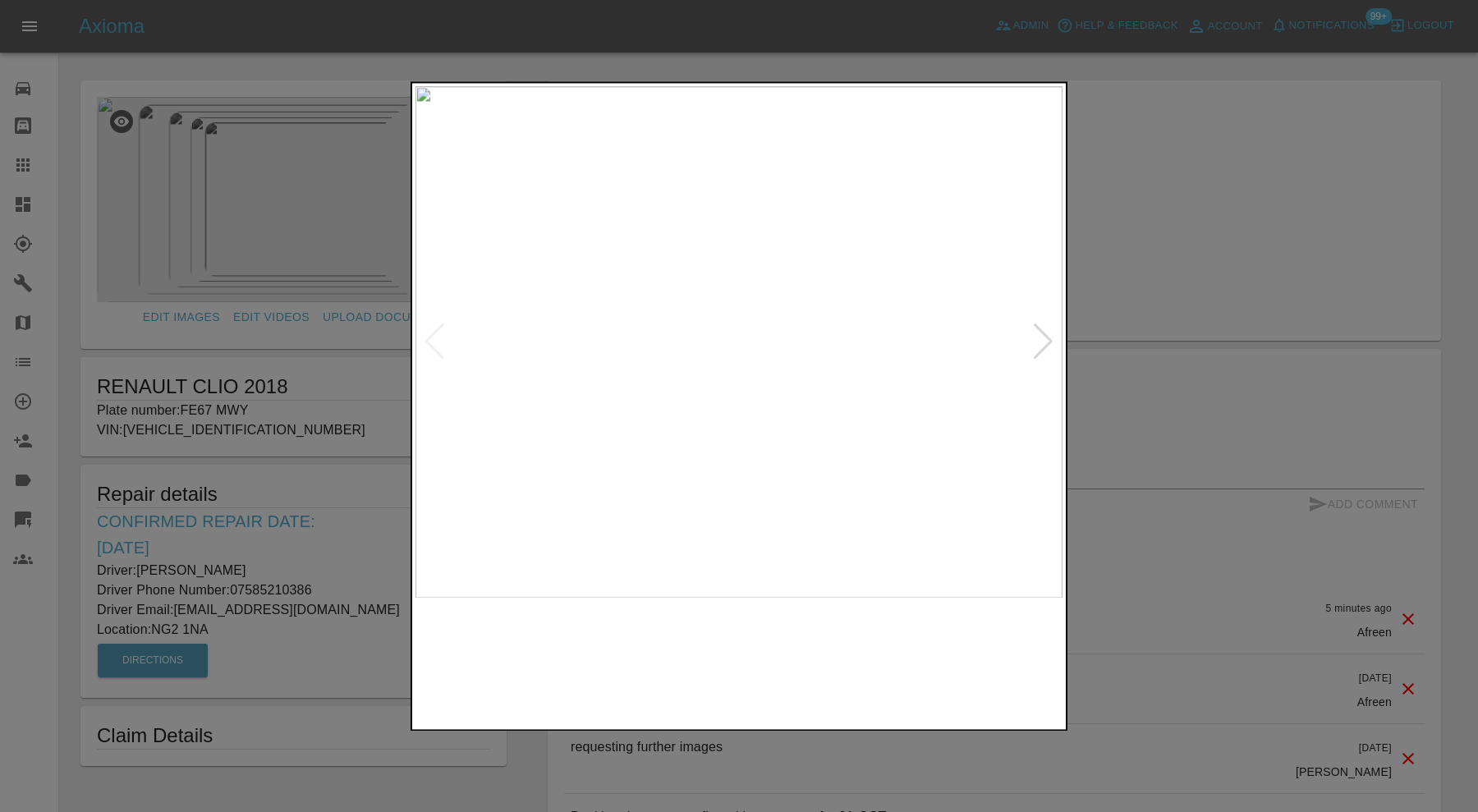
click at [806, 671] on img at bounding box center [820, 661] width 156 height 111
click at [661, 653] on img at bounding box center [658, 661] width 156 height 111
click at [808, 659] on img at bounding box center [820, 661] width 156 height 111
click at [1020, 654] on img at bounding box center [984, 661] width 156 height 111
click at [737, 369] on img at bounding box center [671, 342] width 647 height 511
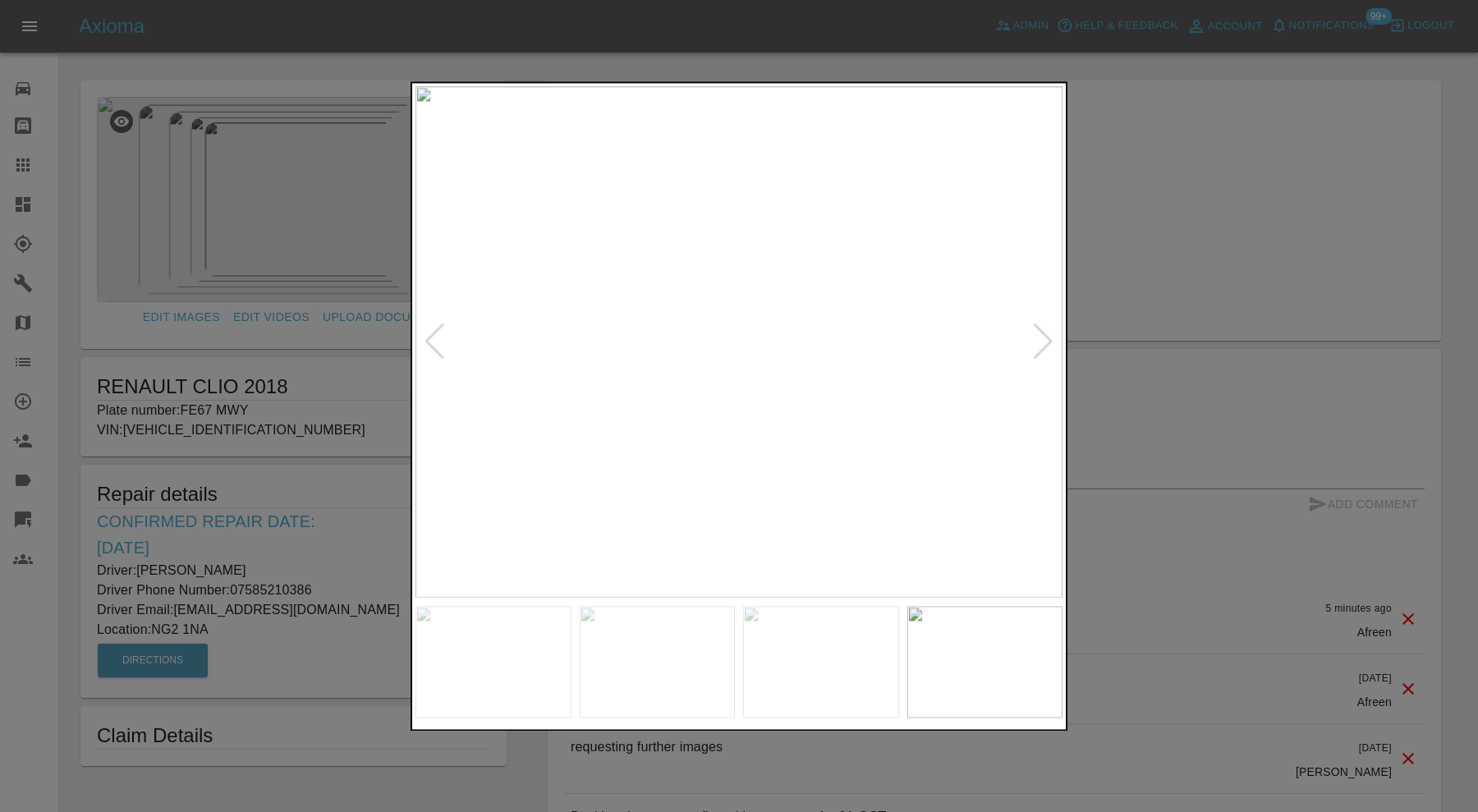
click at [1252, 239] on div at bounding box center [739, 406] width 1478 height 812
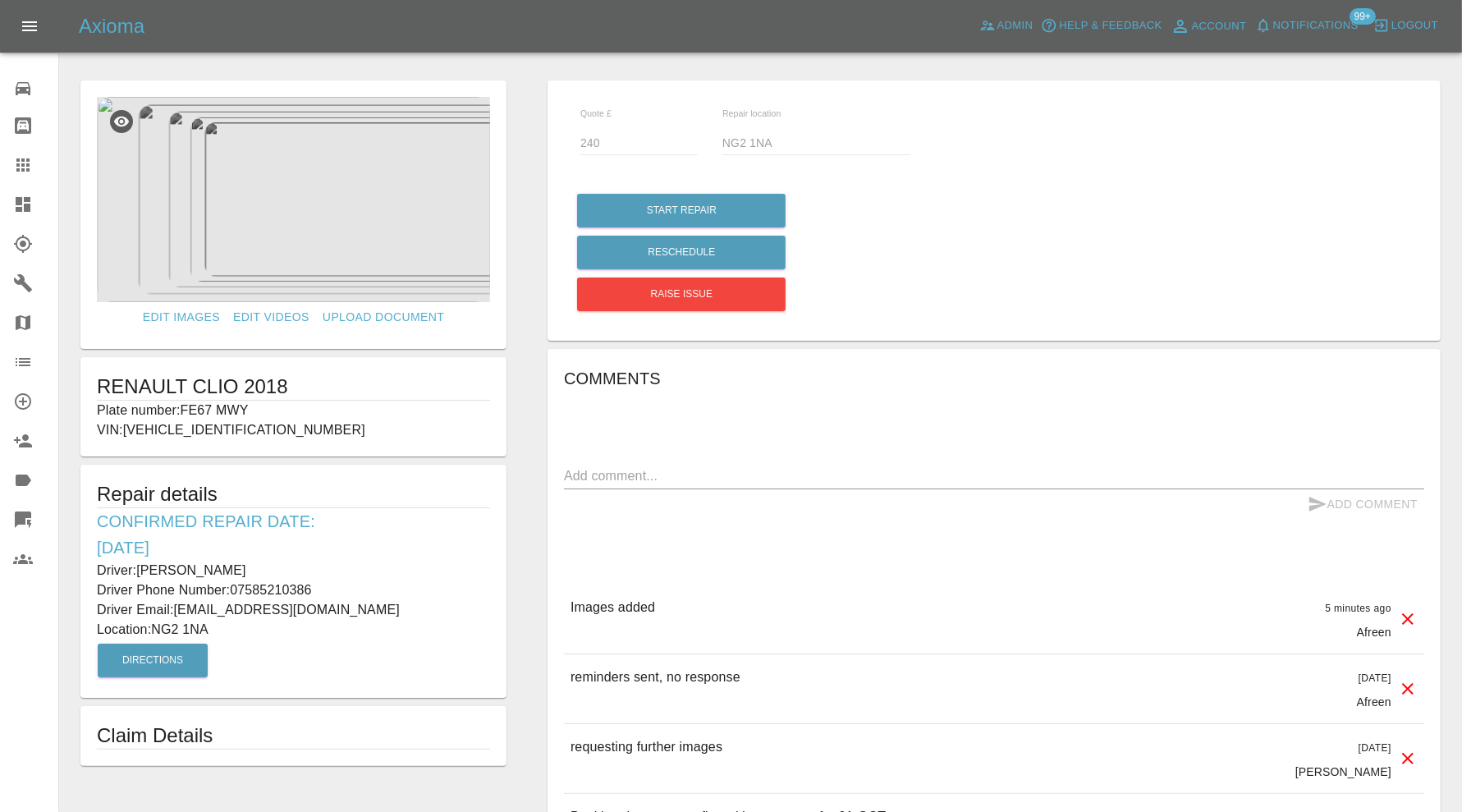
click at [23, 161] on icon at bounding box center [22, 165] width 20 height 20
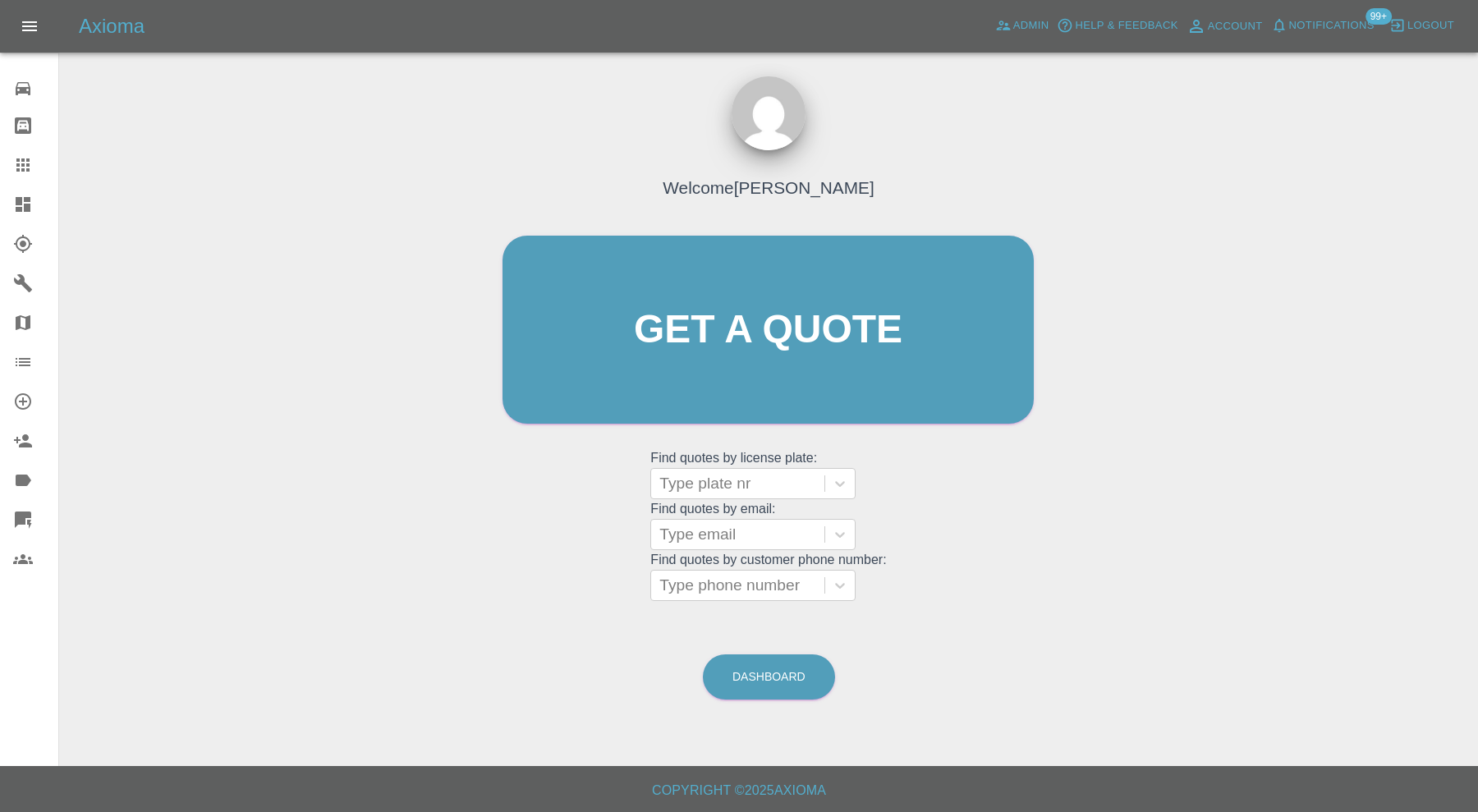
click at [677, 477] on div at bounding box center [737, 483] width 156 height 23
paste input "NA73JKJ"
type input "NA73JKJ"
click at [784, 522] on div "NA73JKJ, Awaiting Repair" at bounding box center [752, 524] width 205 height 33
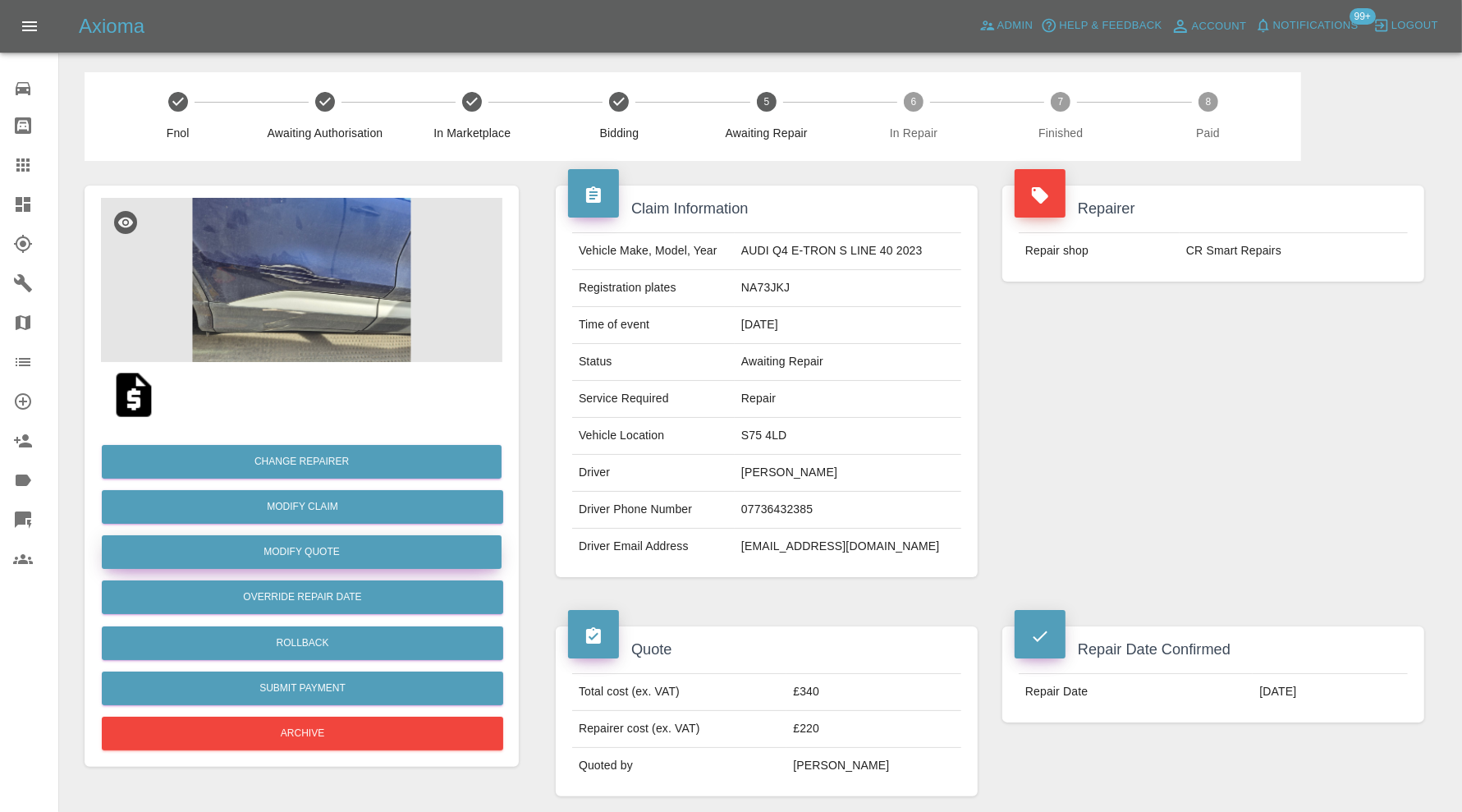
click at [372, 550] on button "Modify Quote" at bounding box center [302, 552] width 400 height 34
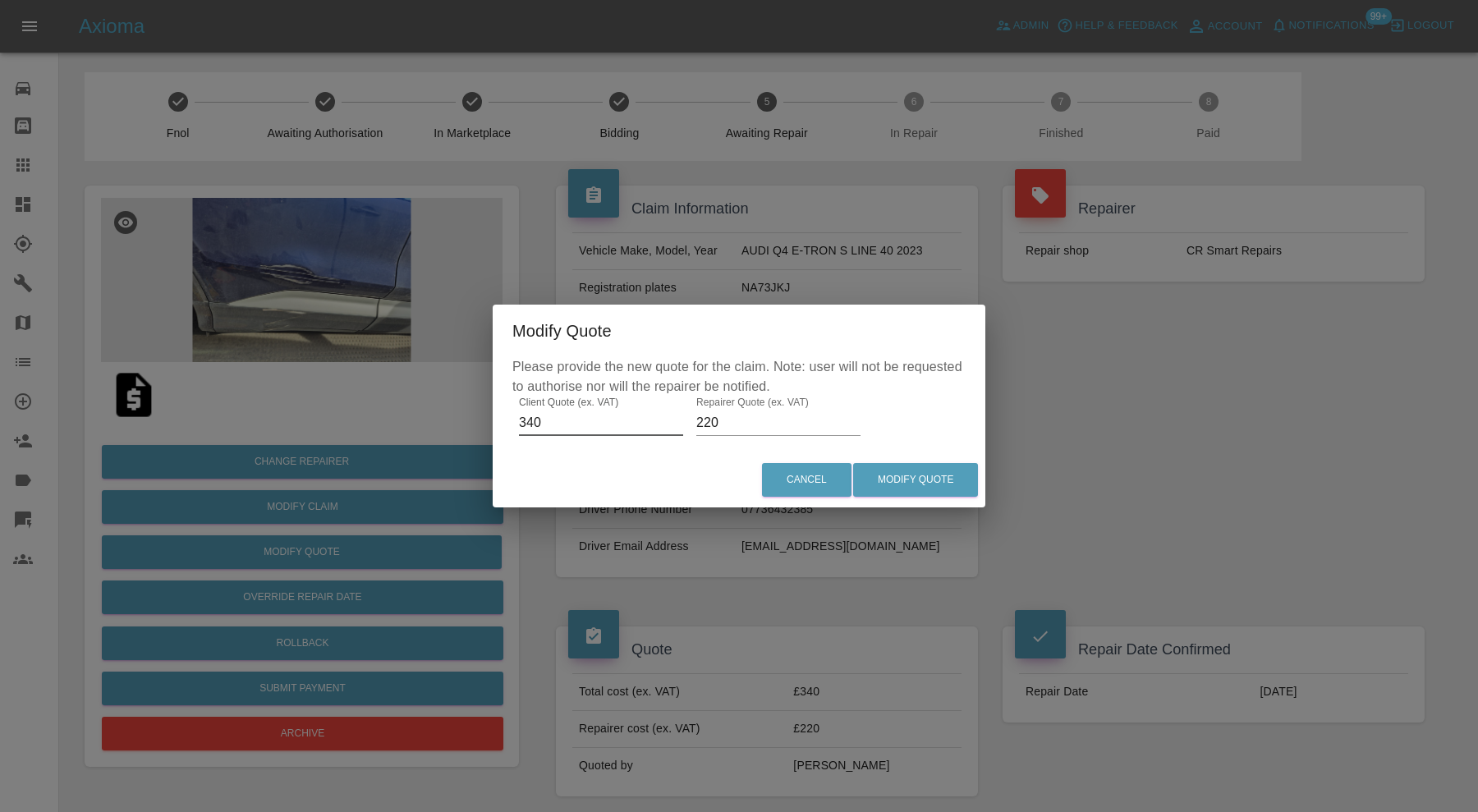
drag, startPoint x: 554, startPoint y: 420, endPoint x: 485, endPoint y: 428, distance: 69.5
click at [485, 428] on div "Modify Quote Please provide the new quote for the claim. Note: user will not be…" at bounding box center [739, 406] width 1478 height 812
type input "400"
drag, startPoint x: 755, startPoint y: 429, endPoint x: 693, endPoint y: 424, distance: 62.2
click at [696, 424] on input "220" at bounding box center [777, 422] width 164 height 26
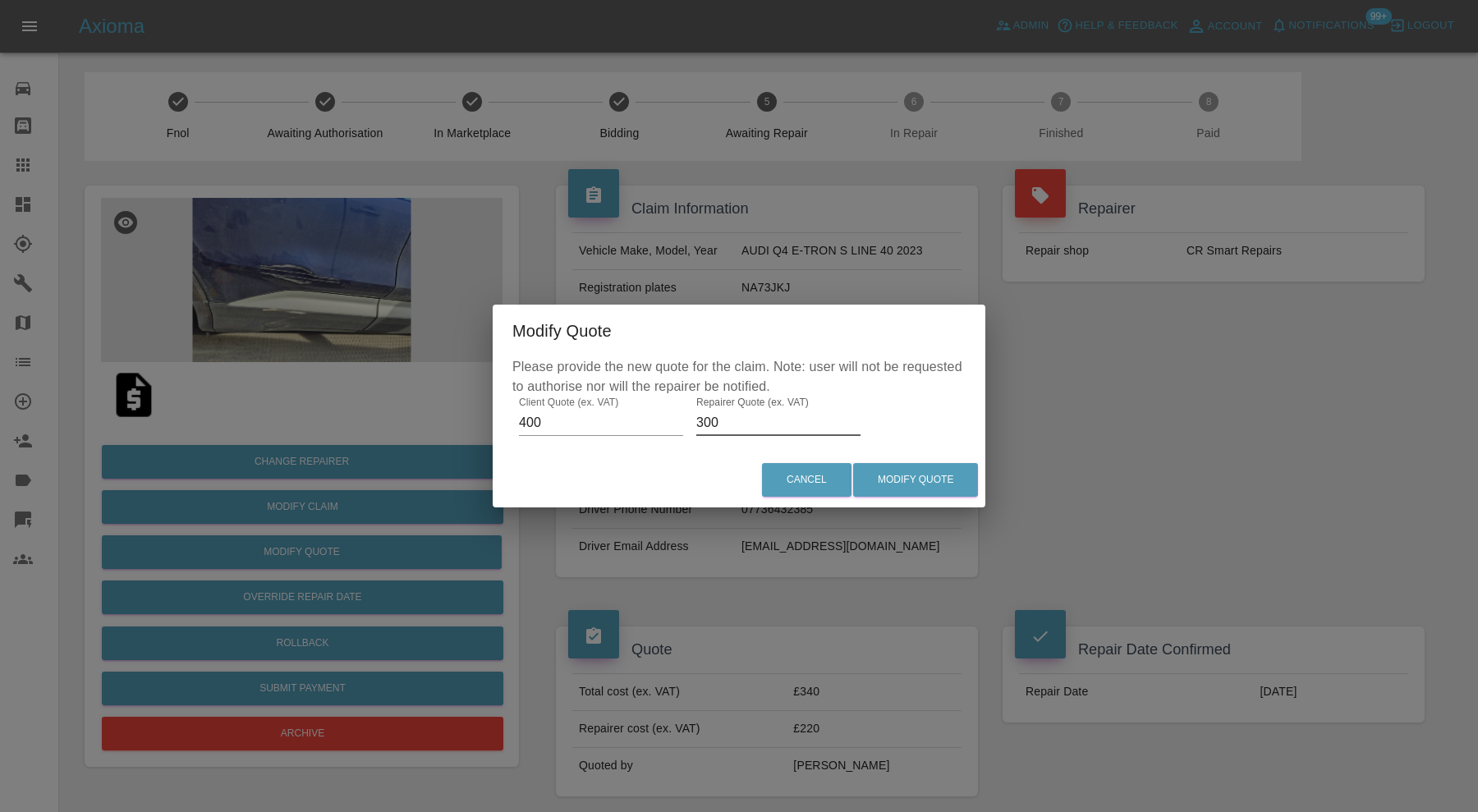
type input "300"
click at [920, 468] on button "Modify Quote" at bounding box center [915, 480] width 125 height 34
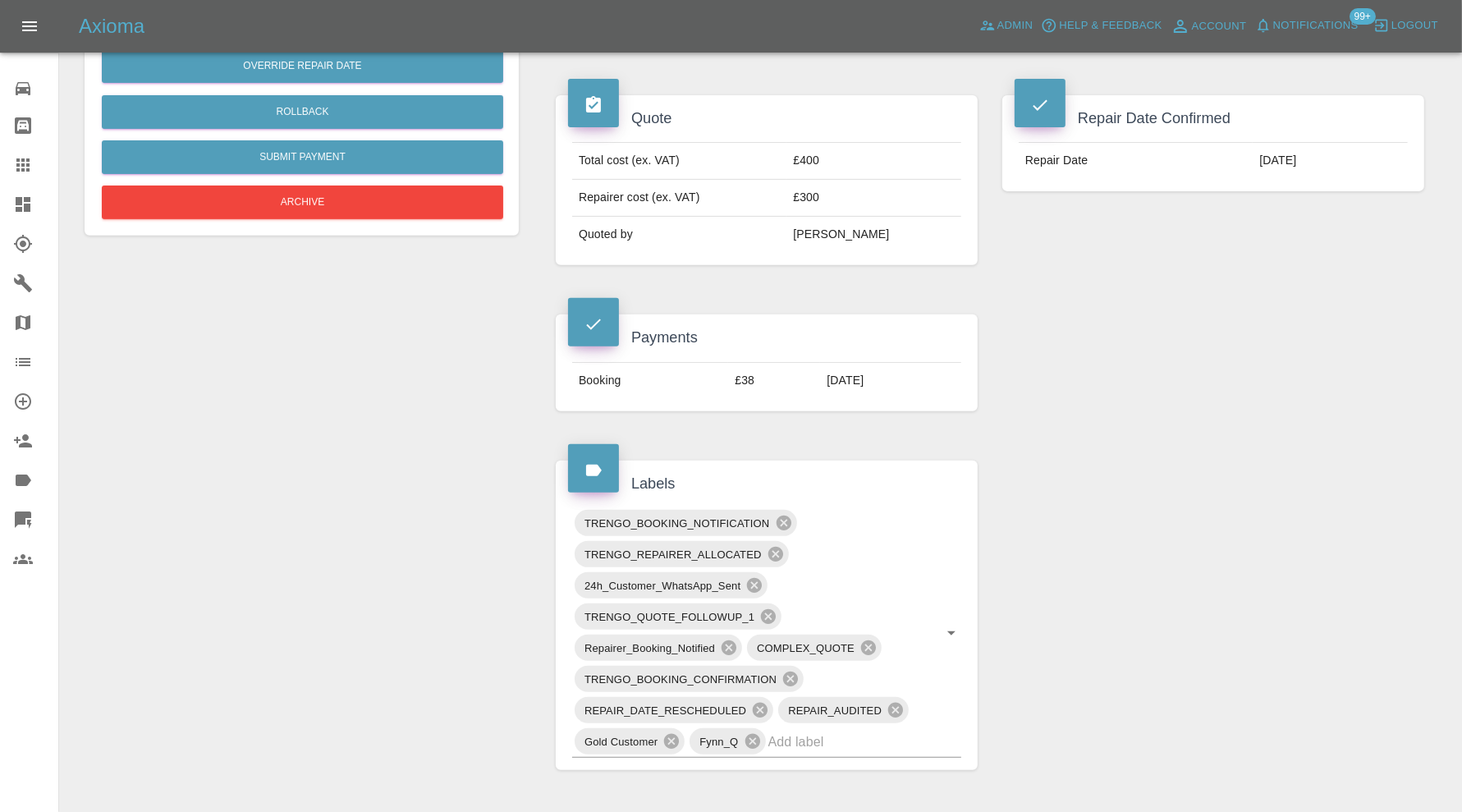
scroll to position [957, 0]
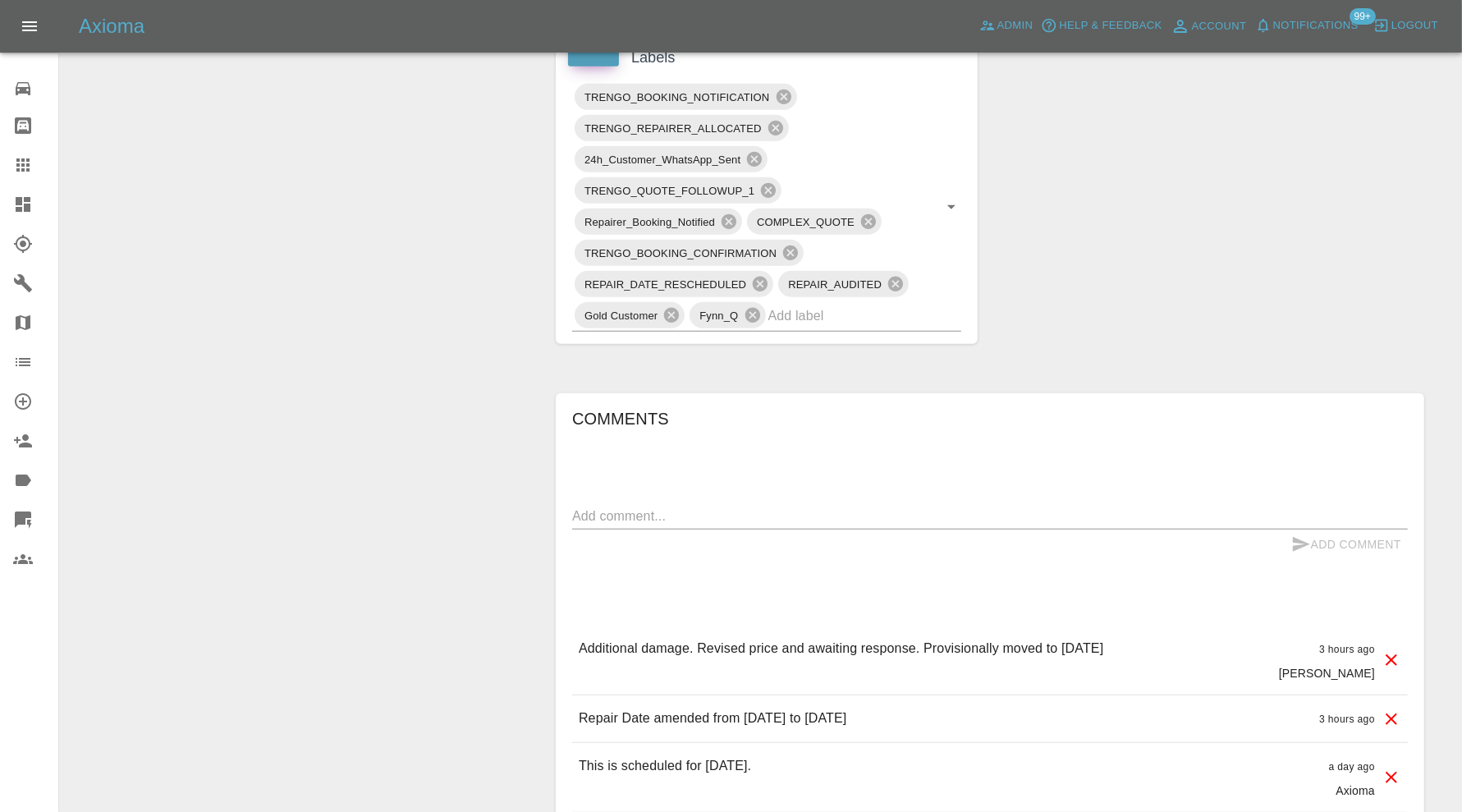
click at [887, 515] on textarea at bounding box center [990, 516] width 835 height 19
type textarea "Accepted"
click at [1355, 544] on button "Add Comment" at bounding box center [1346, 544] width 123 height 30
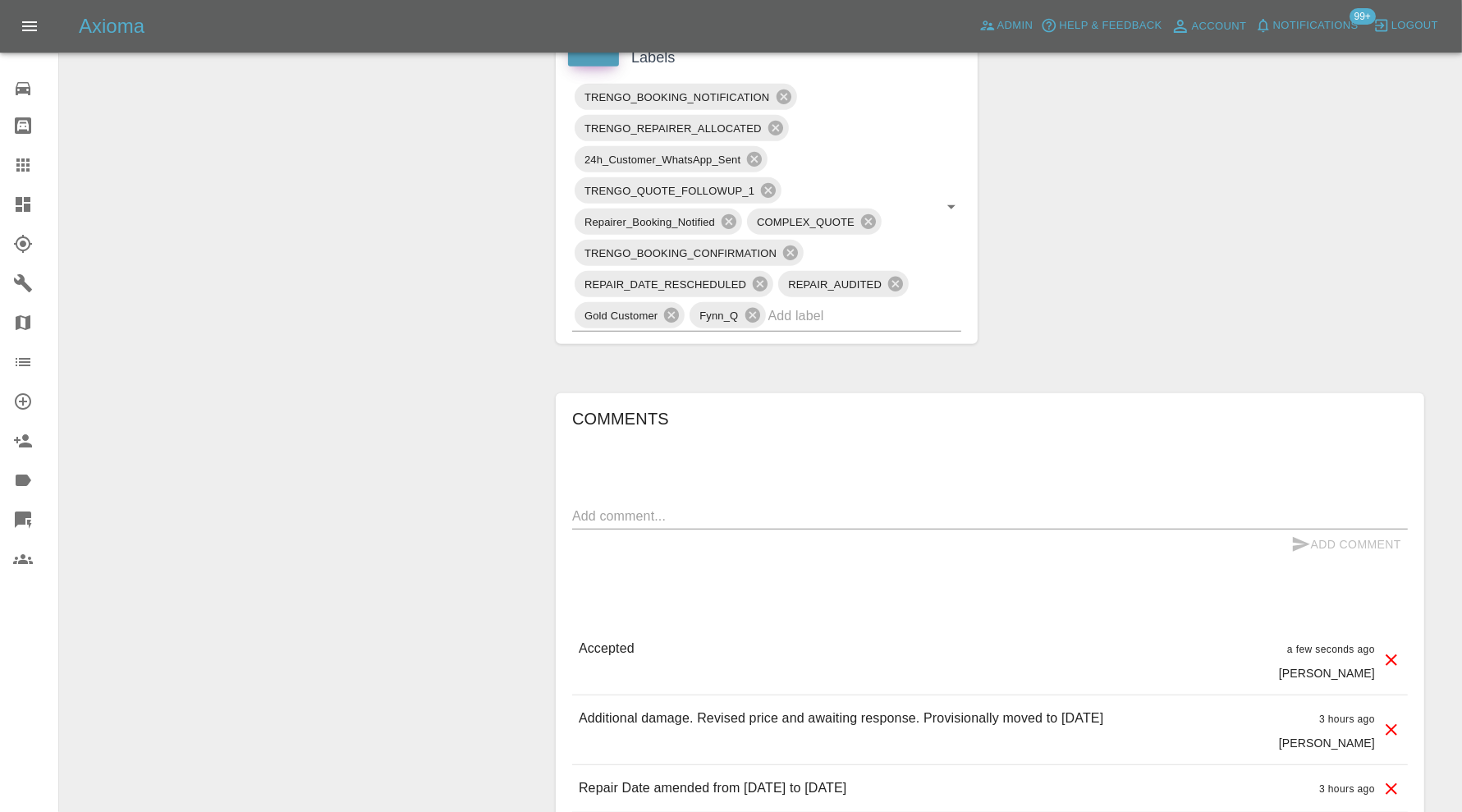
scroll to position [684, 0]
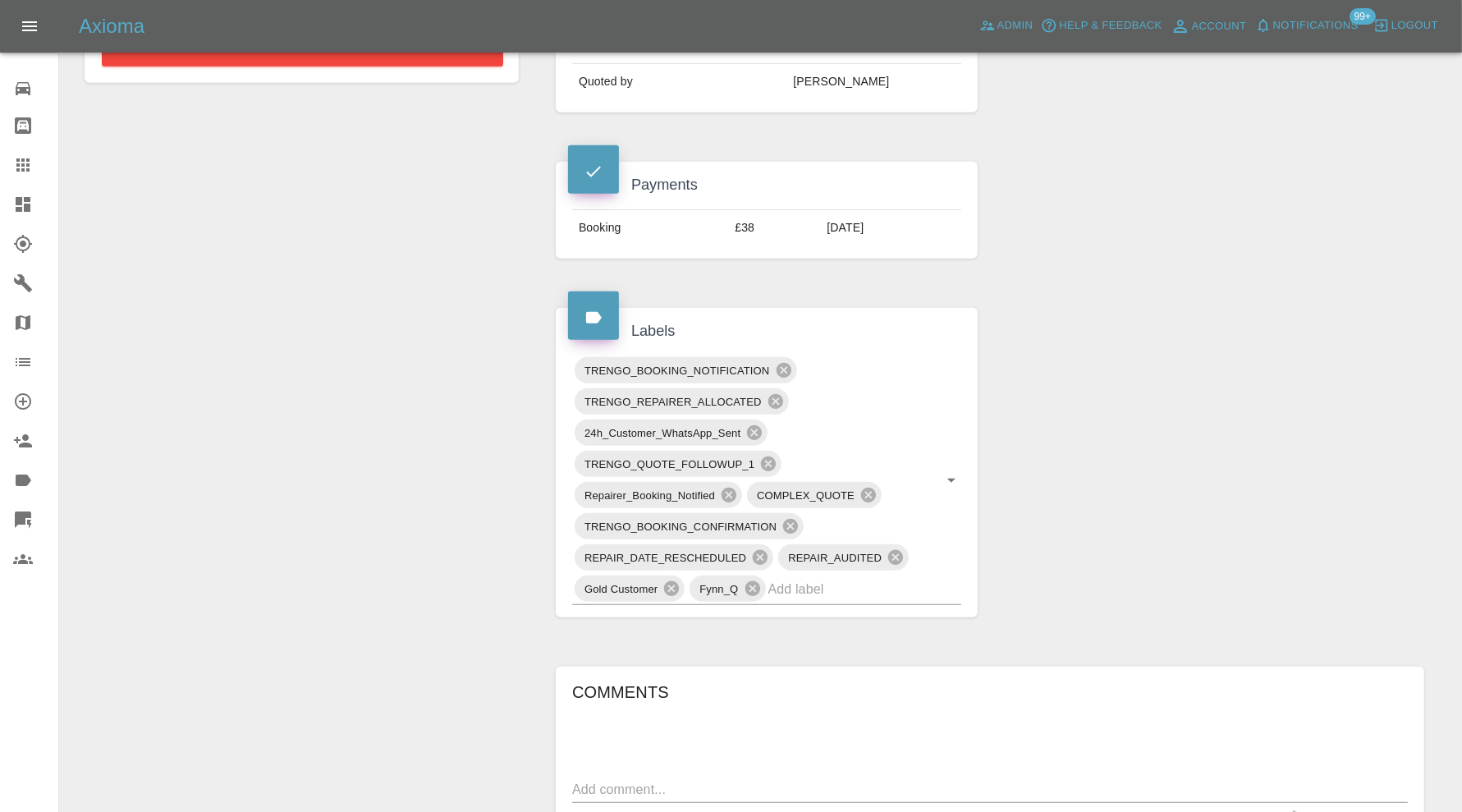
click at [759, 425] on icon at bounding box center [755, 433] width 15 height 15
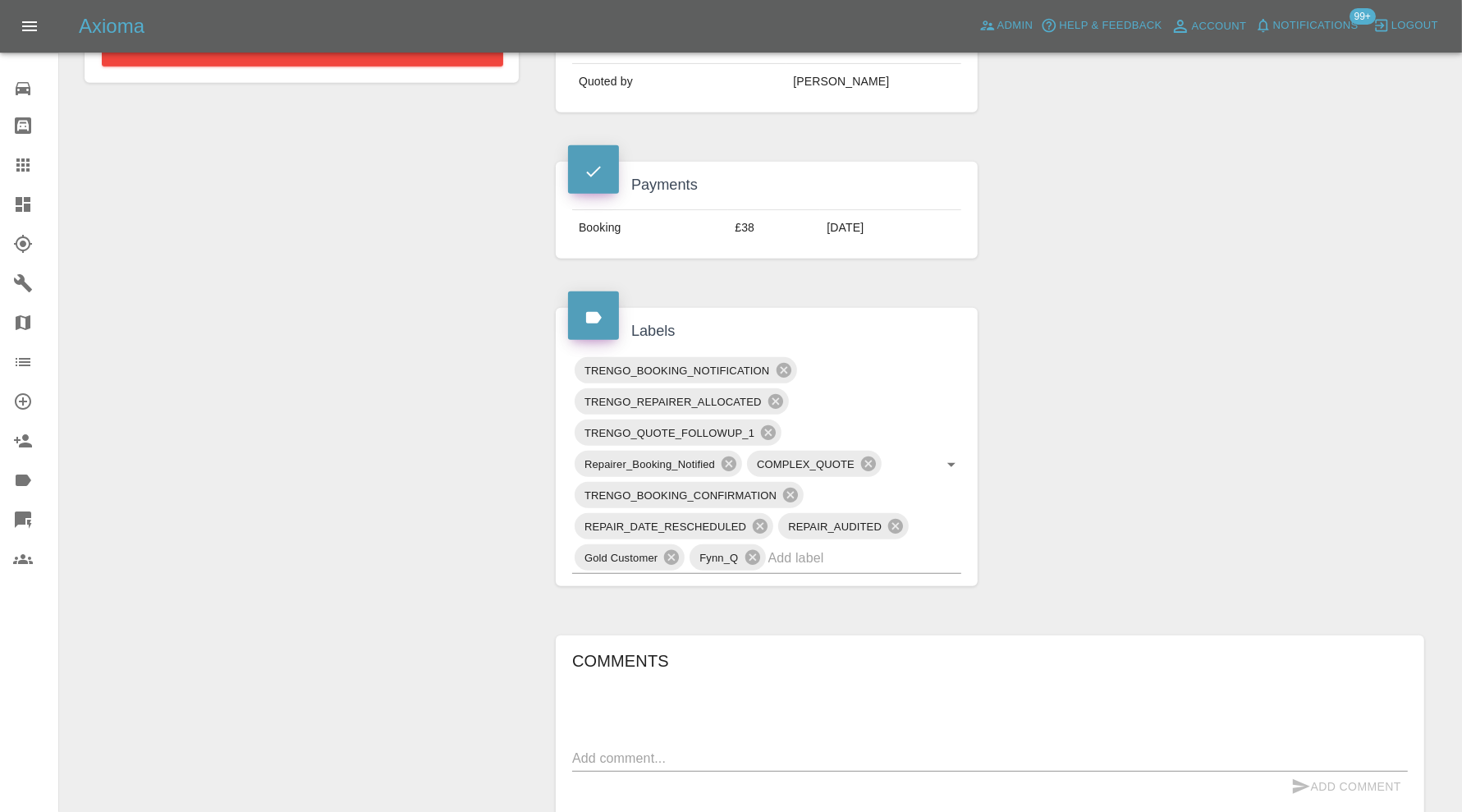
click at [787, 362] on icon at bounding box center [783, 370] width 15 height 15
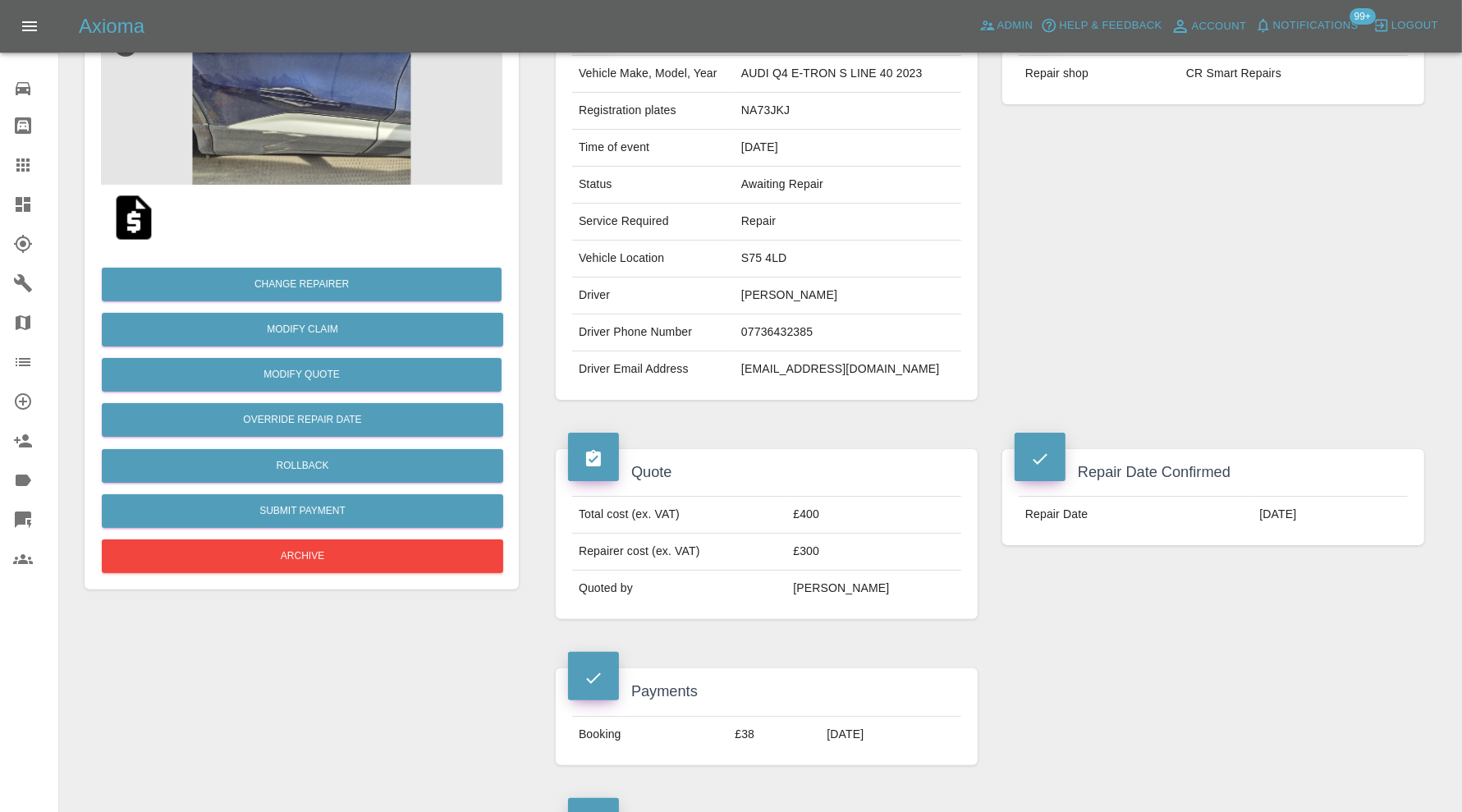
scroll to position [0, 0]
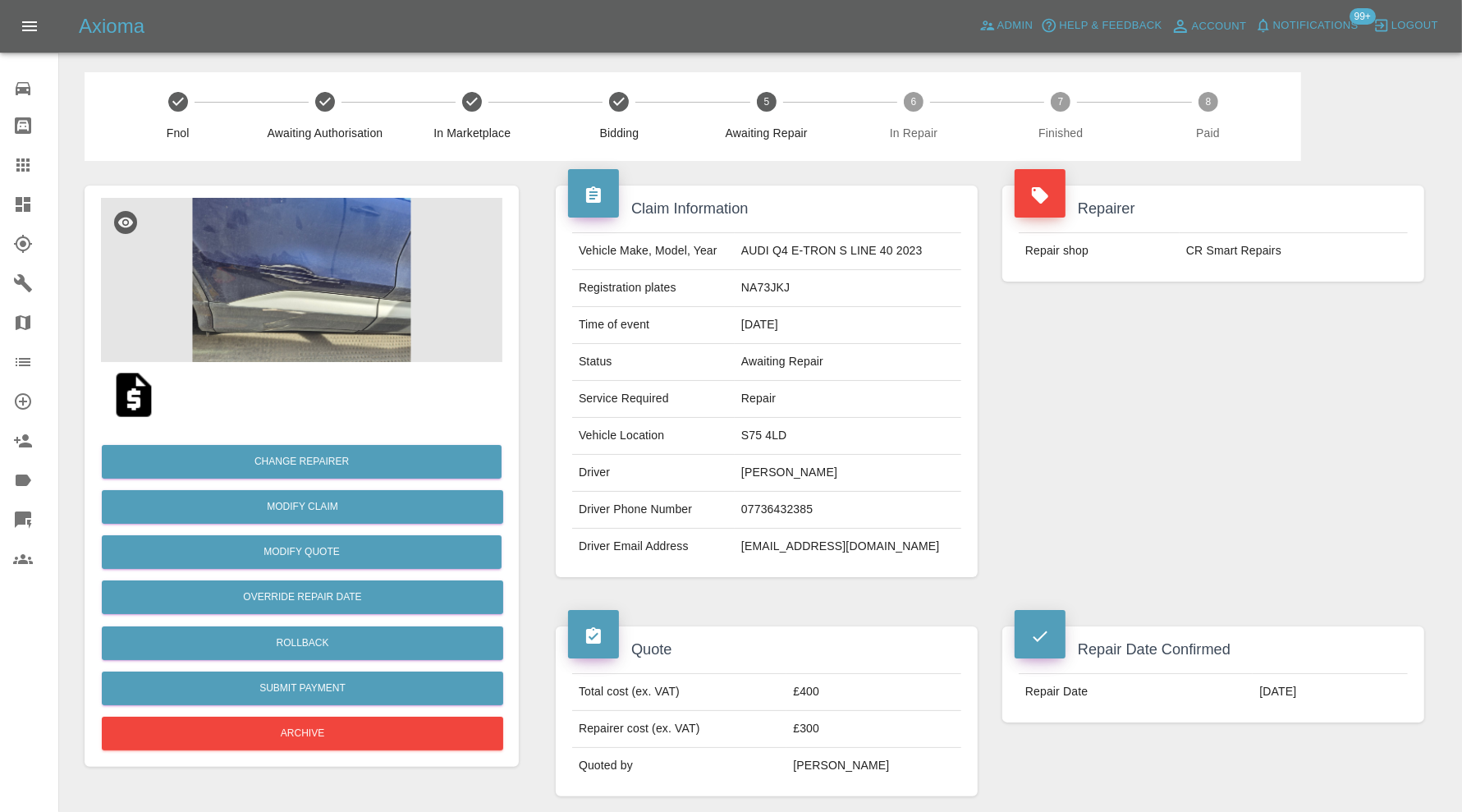
click at [317, 286] on img at bounding box center [302, 279] width 402 height 164
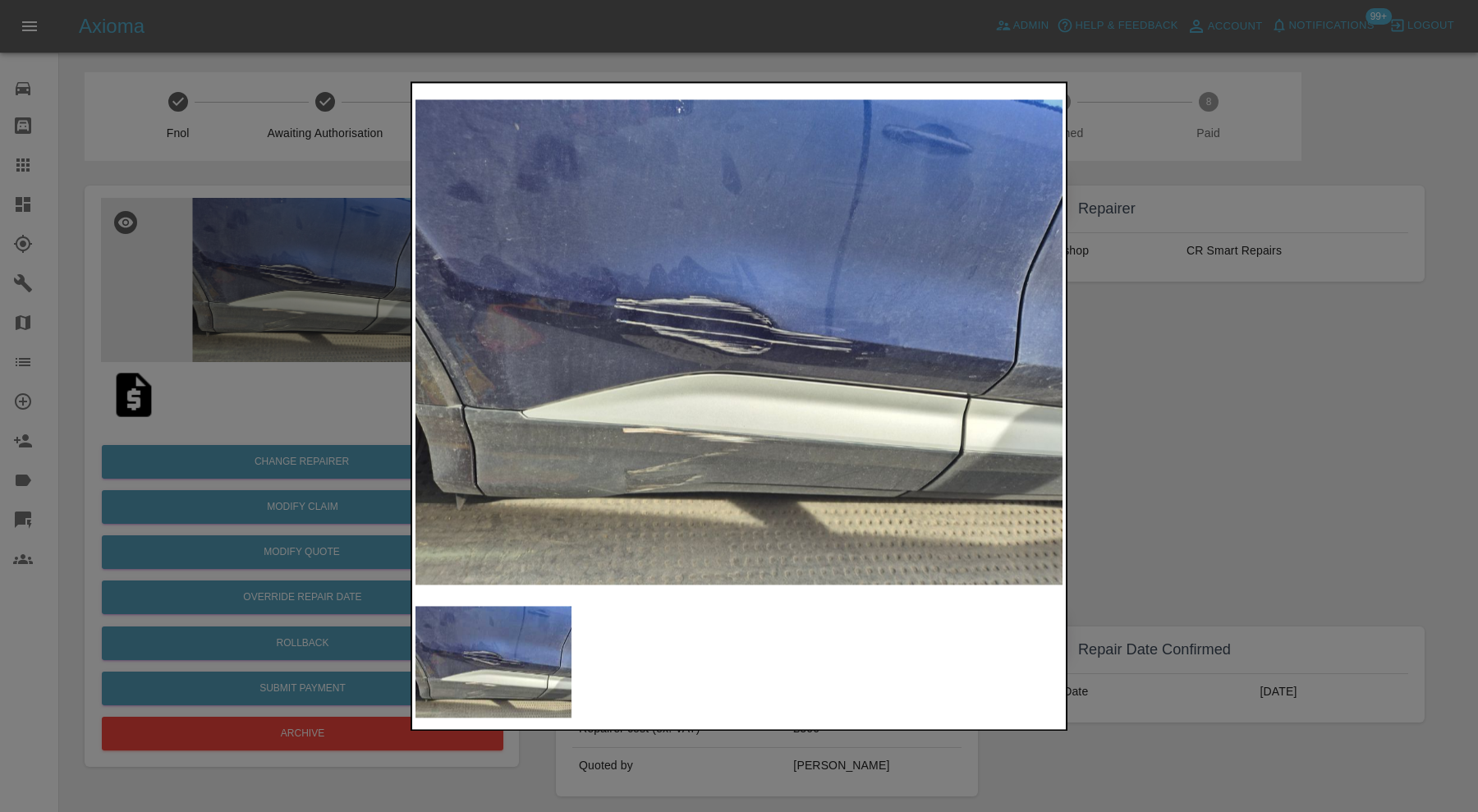
click at [727, 340] on img at bounding box center [738, 342] width 647 height 511
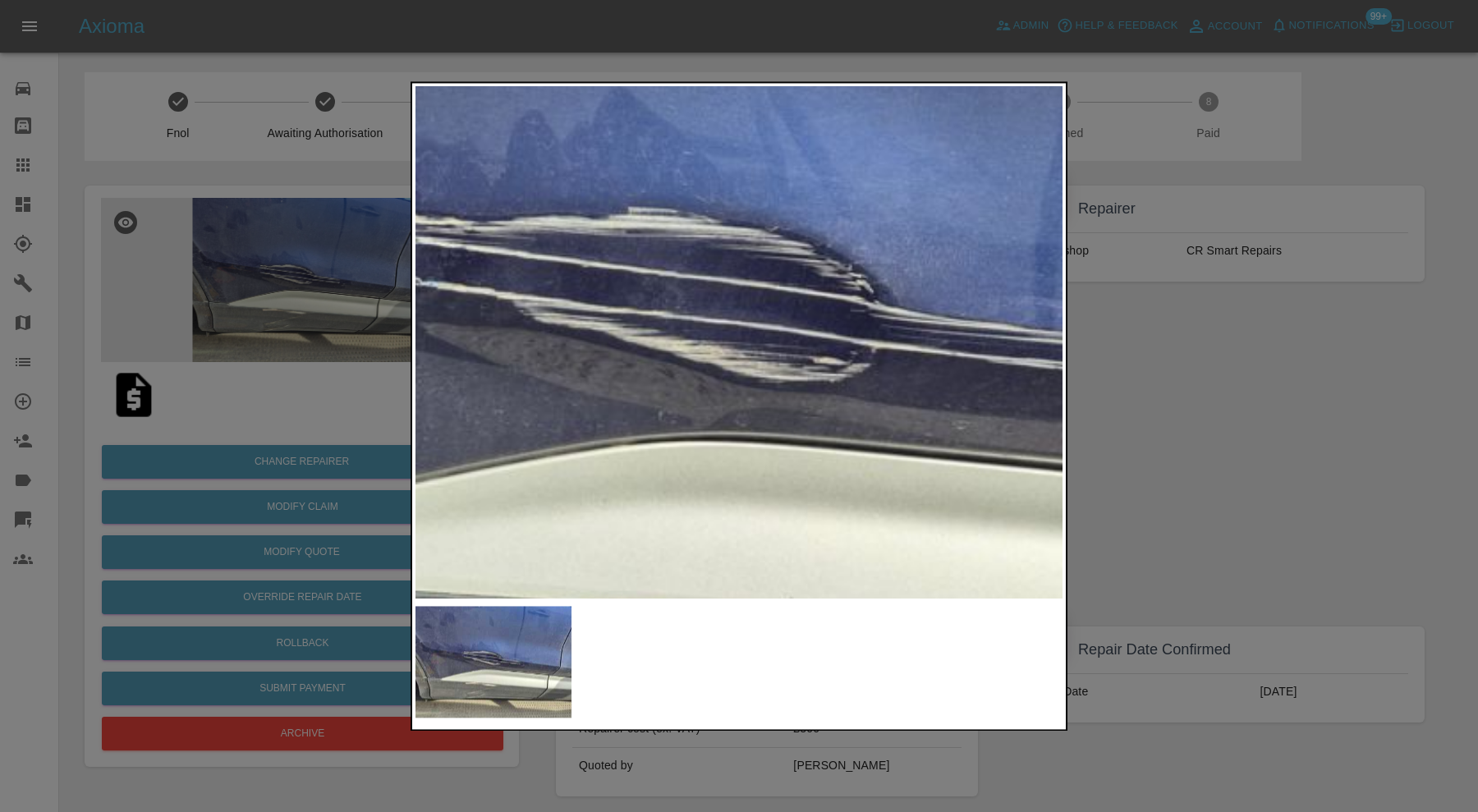
click at [1194, 387] on div at bounding box center [739, 406] width 1478 height 812
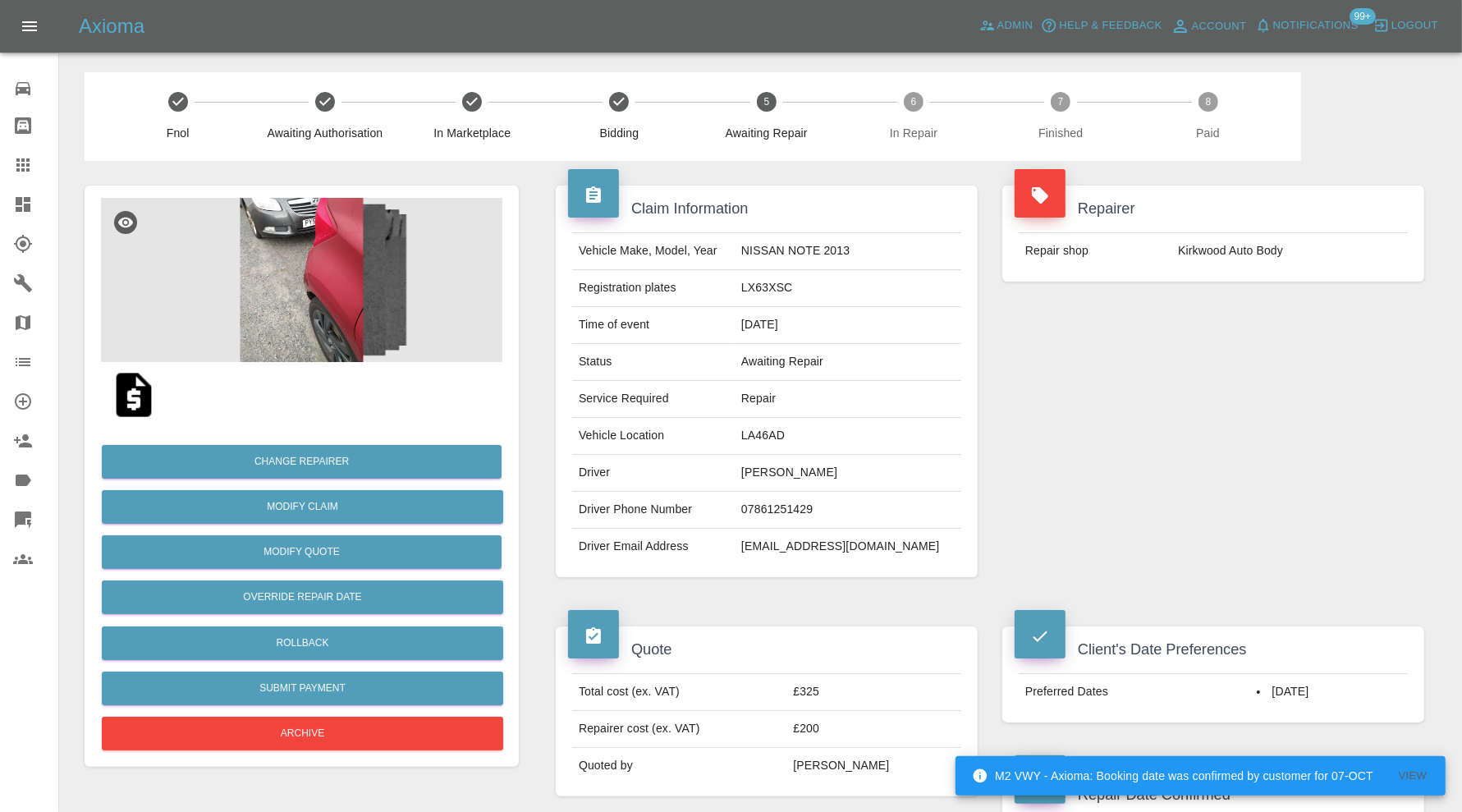
click at [308, 310] on img at bounding box center [302, 279] width 402 height 164
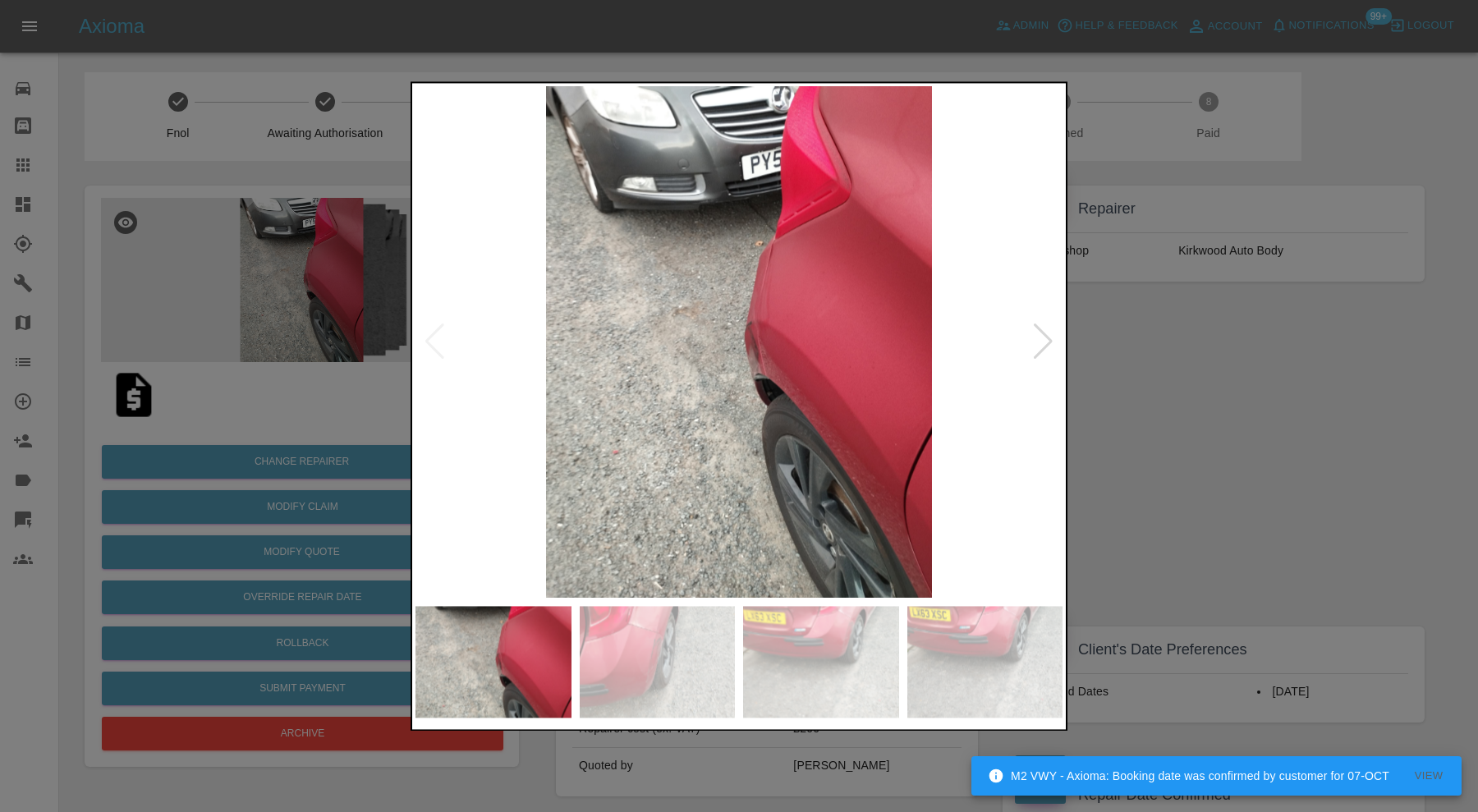
click at [1047, 336] on div at bounding box center [1043, 342] width 22 height 37
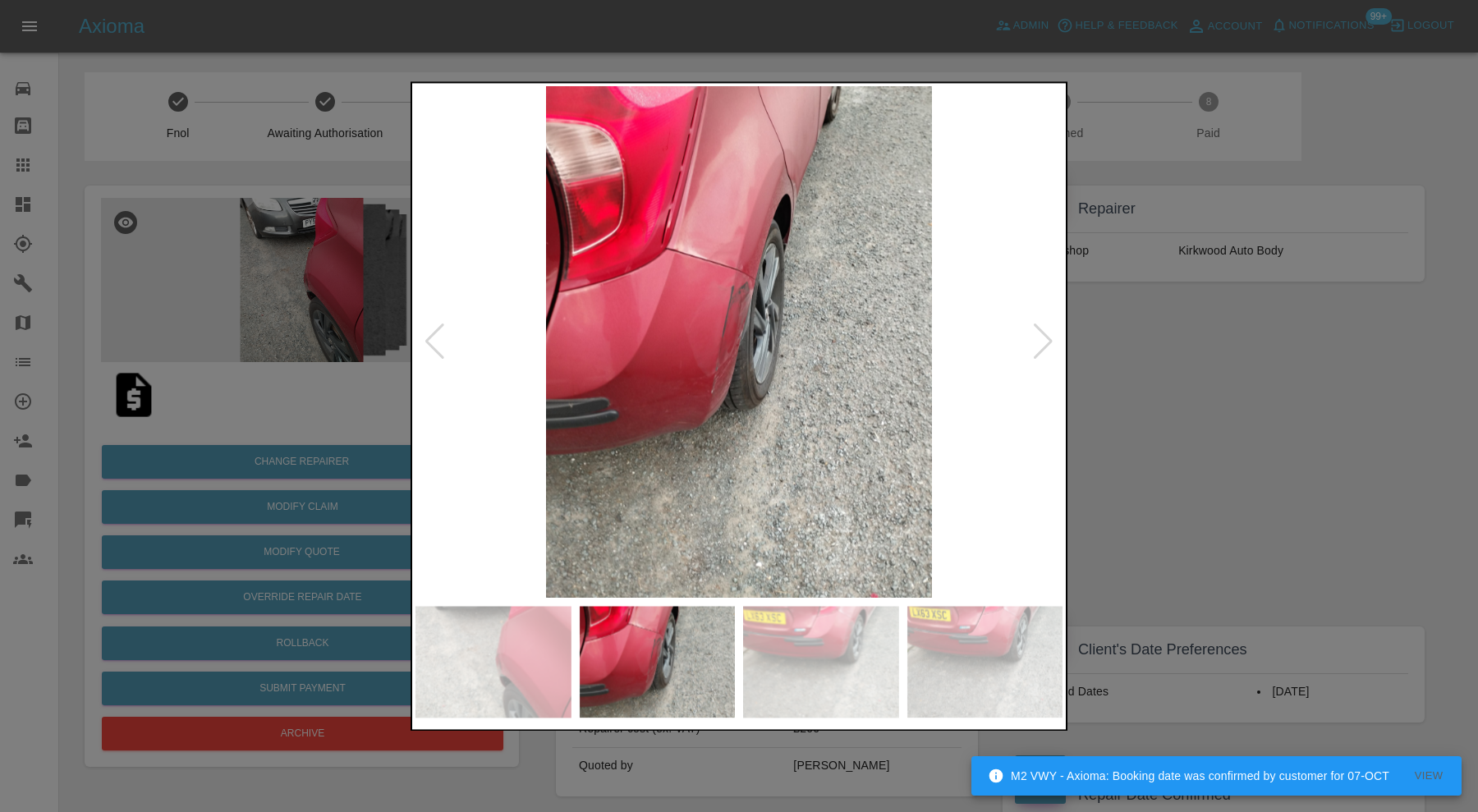
click at [1047, 337] on div at bounding box center [1043, 342] width 22 height 37
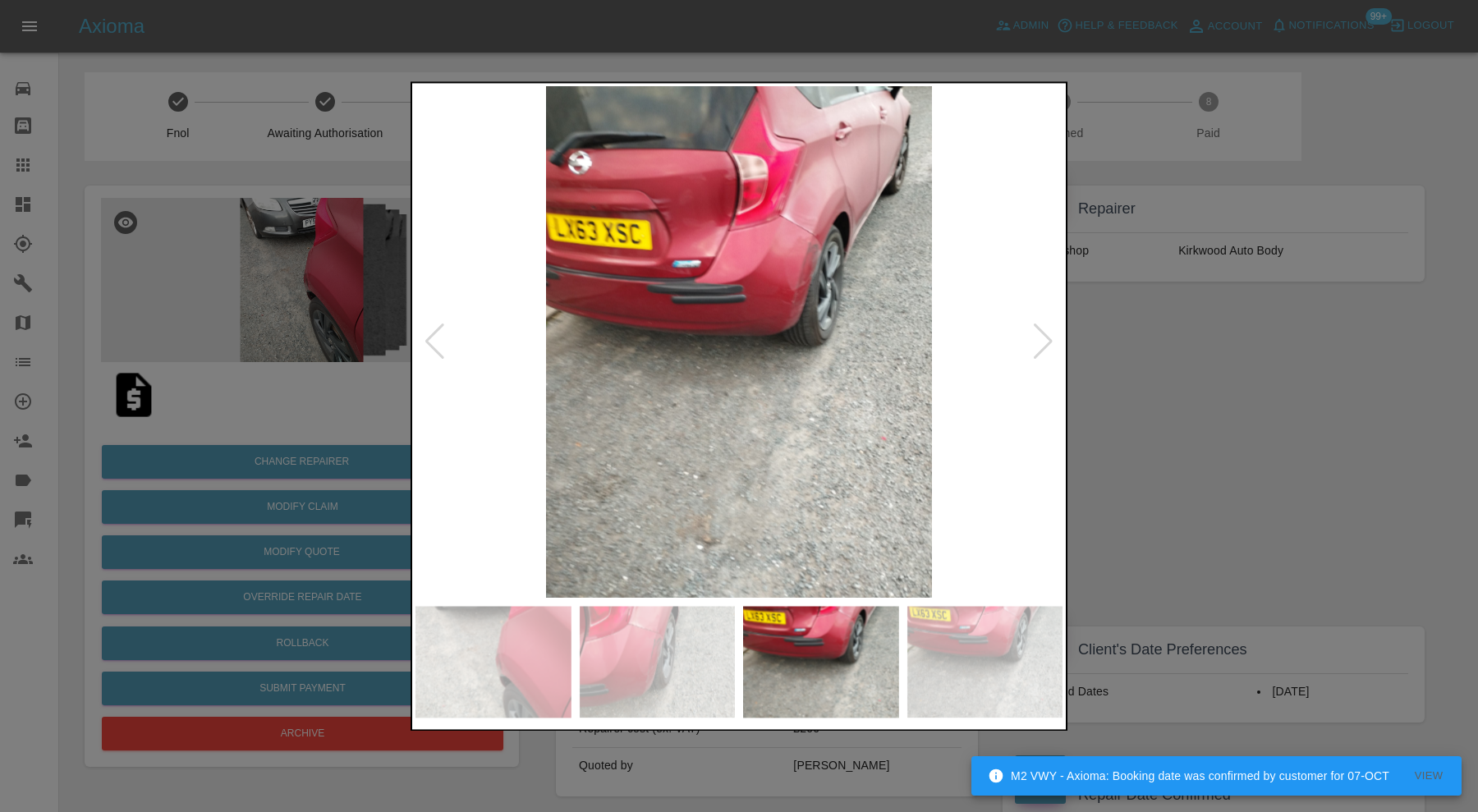
click at [1047, 337] on div at bounding box center [1043, 342] width 22 height 37
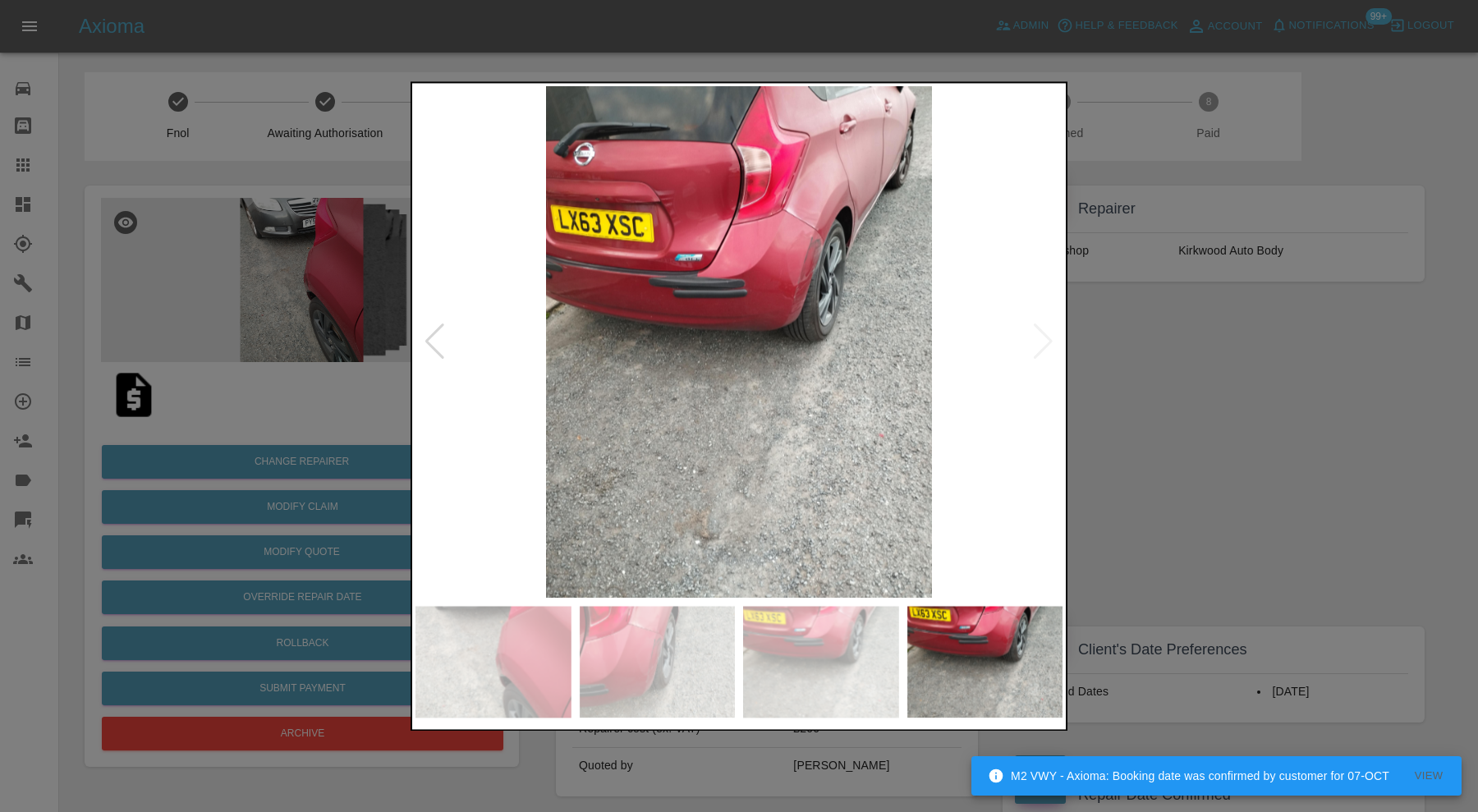
click at [1047, 337] on img at bounding box center [738, 342] width 647 height 511
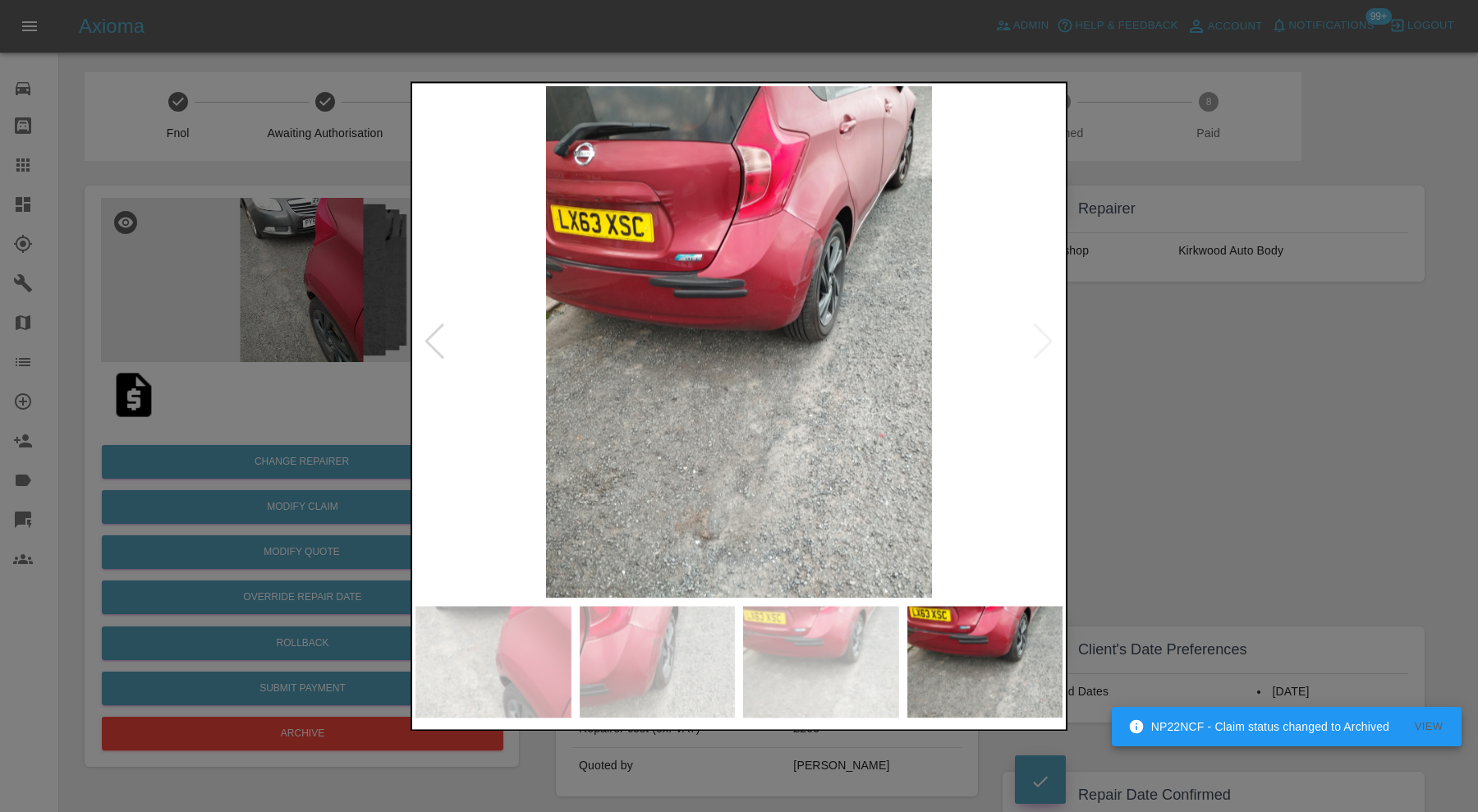
click at [1164, 342] on div at bounding box center [739, 406] width 1478 height 812
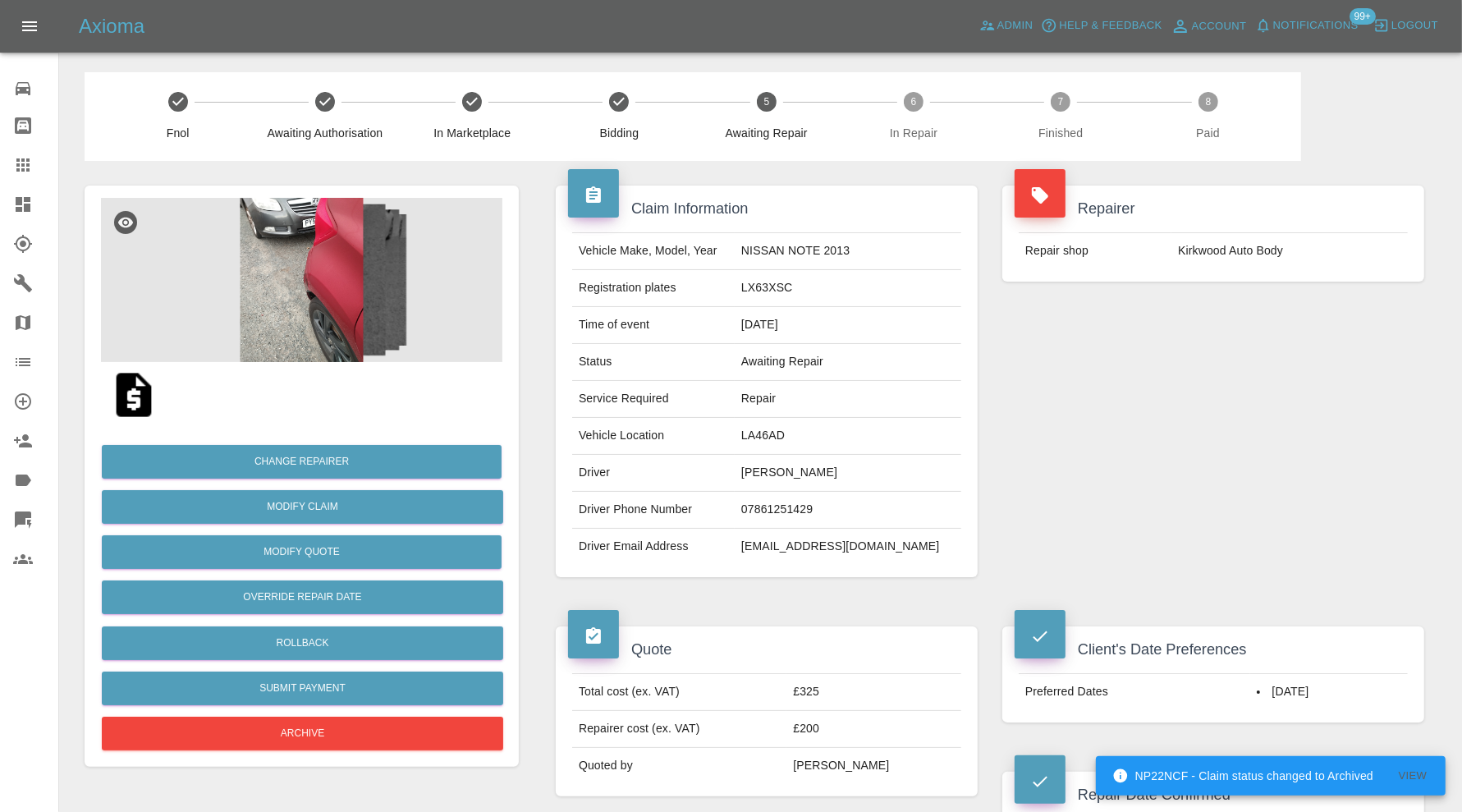
click at [778, 431] on td "LA46AD" at bounding box center [848, 436] width 227 height 37
copy td "LA46AD"
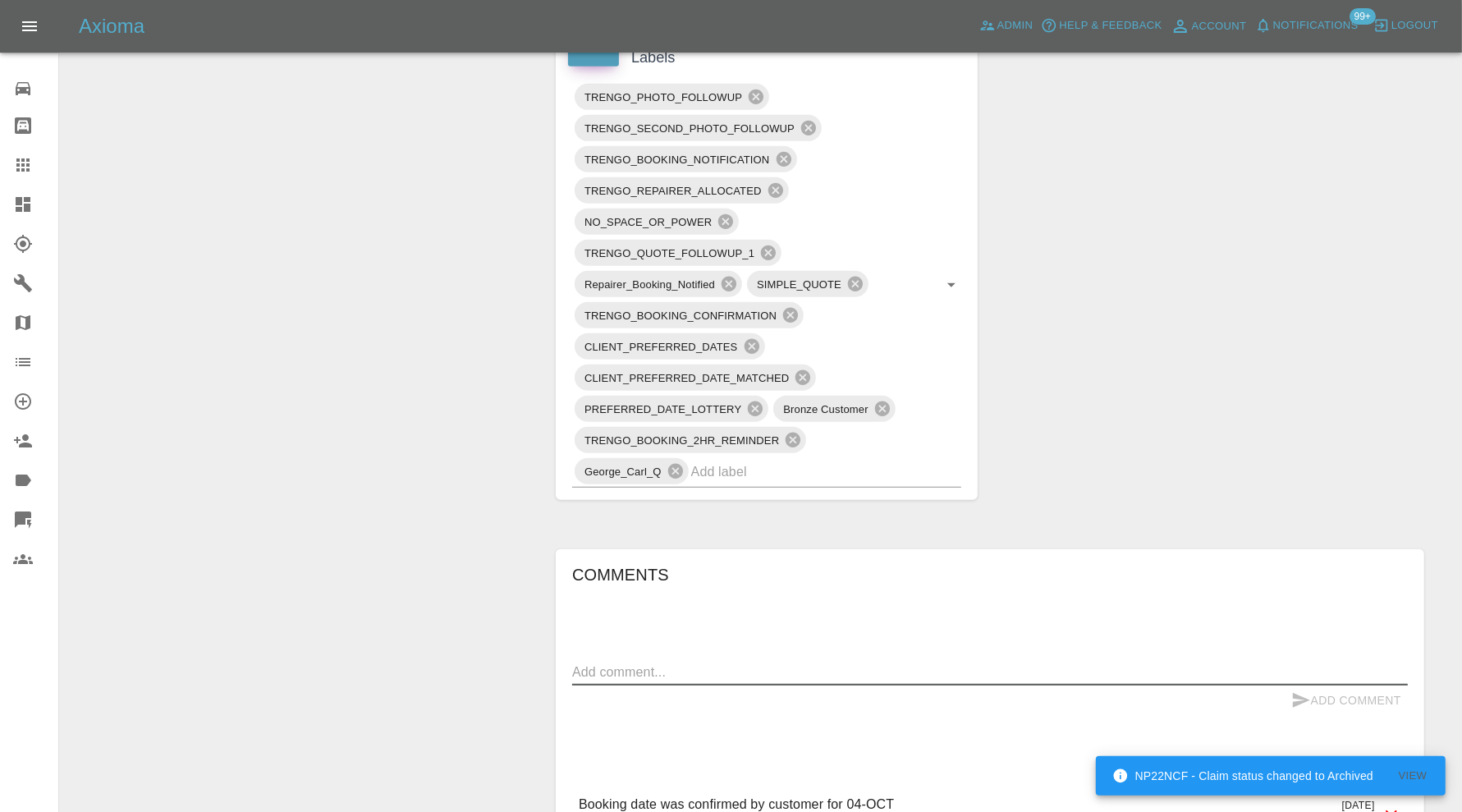
click at [707, 663] on textarea at bounding box center [990, 672] width 835 height 19
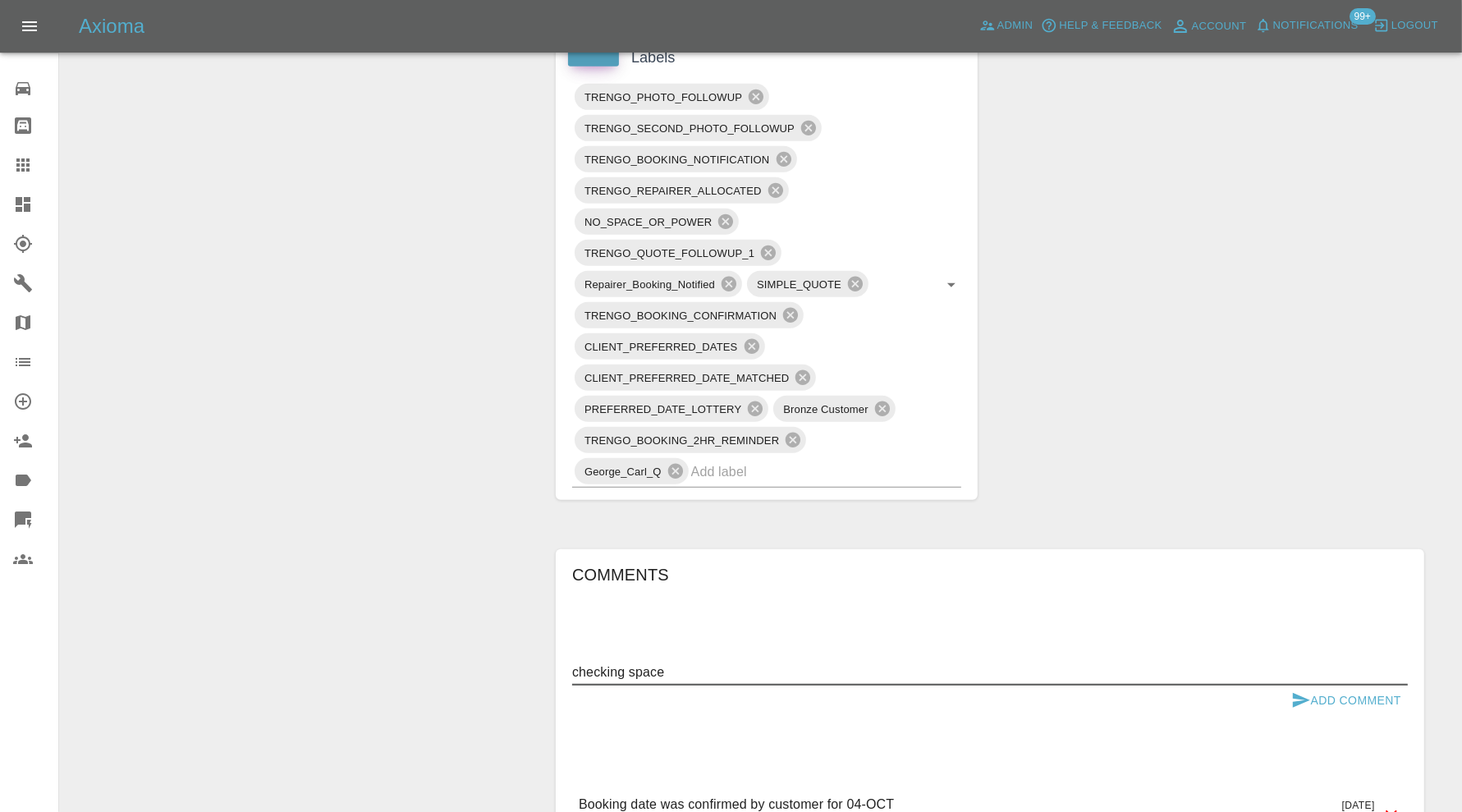
type textarea "checking space"
click at [1343, 702] on button "Add Comment" at bounding box center [1346, 701] width 123 height 30
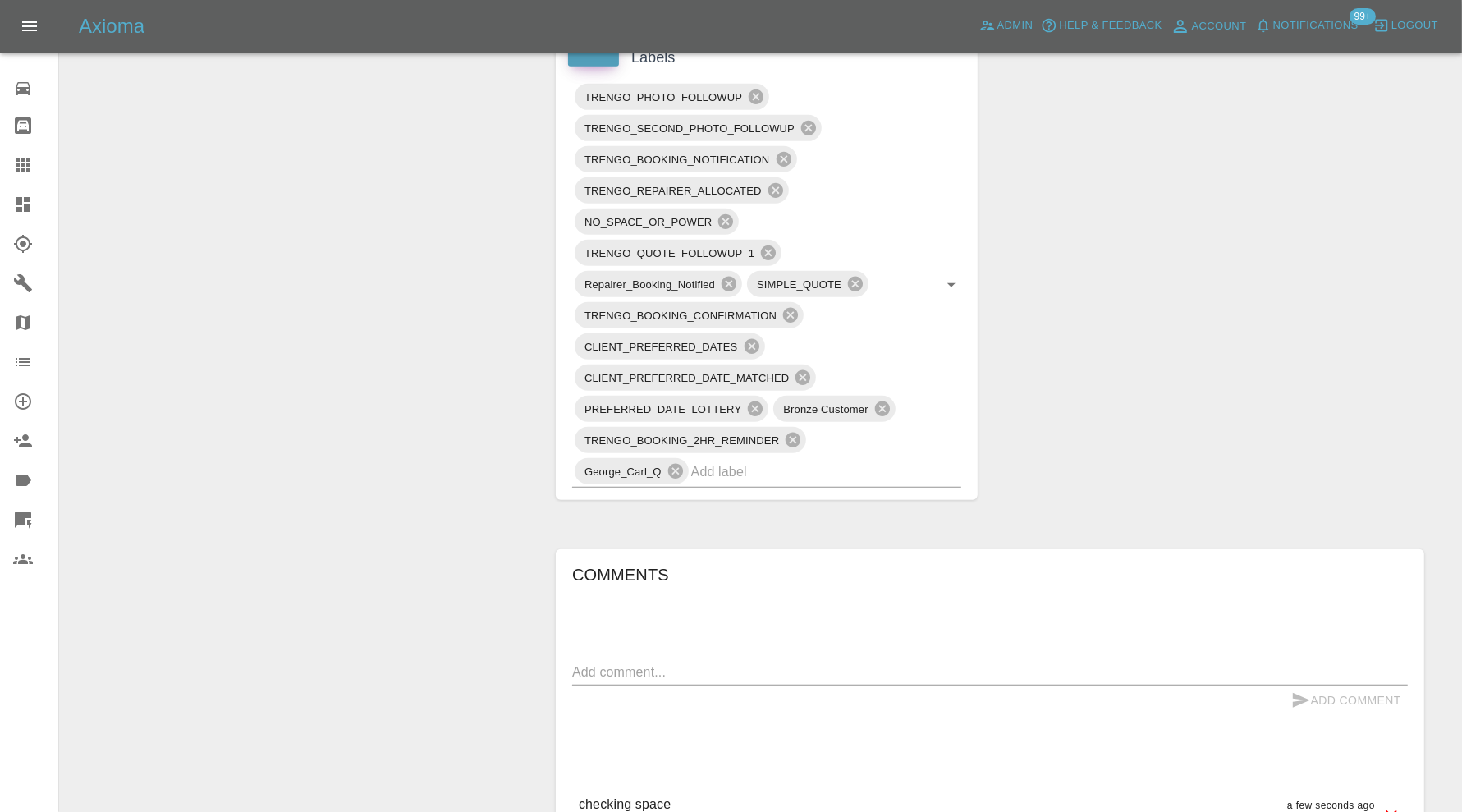
click at [763, 462] on input "text" at bounding box center [803, 471] width 224 height 25
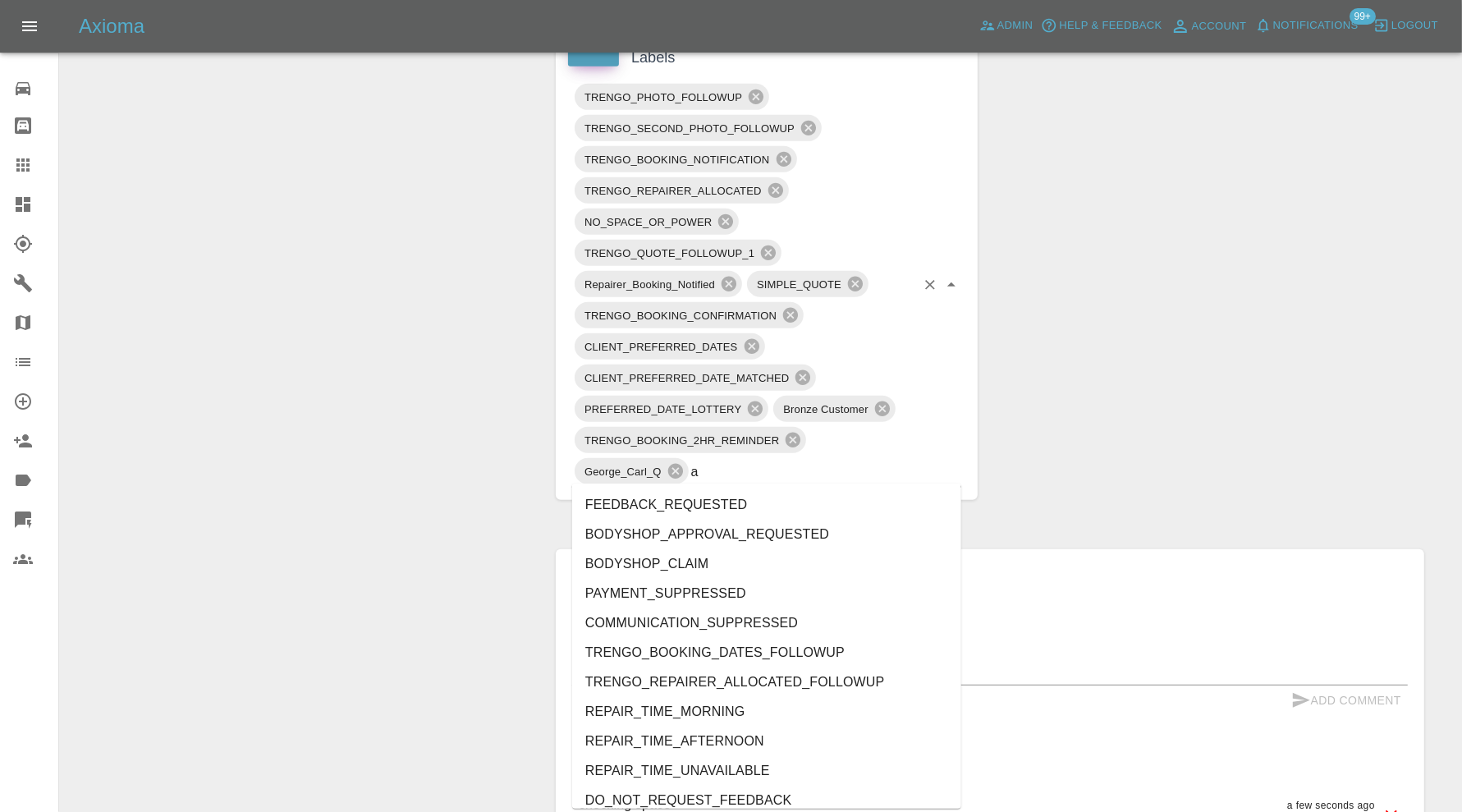
type input "au"
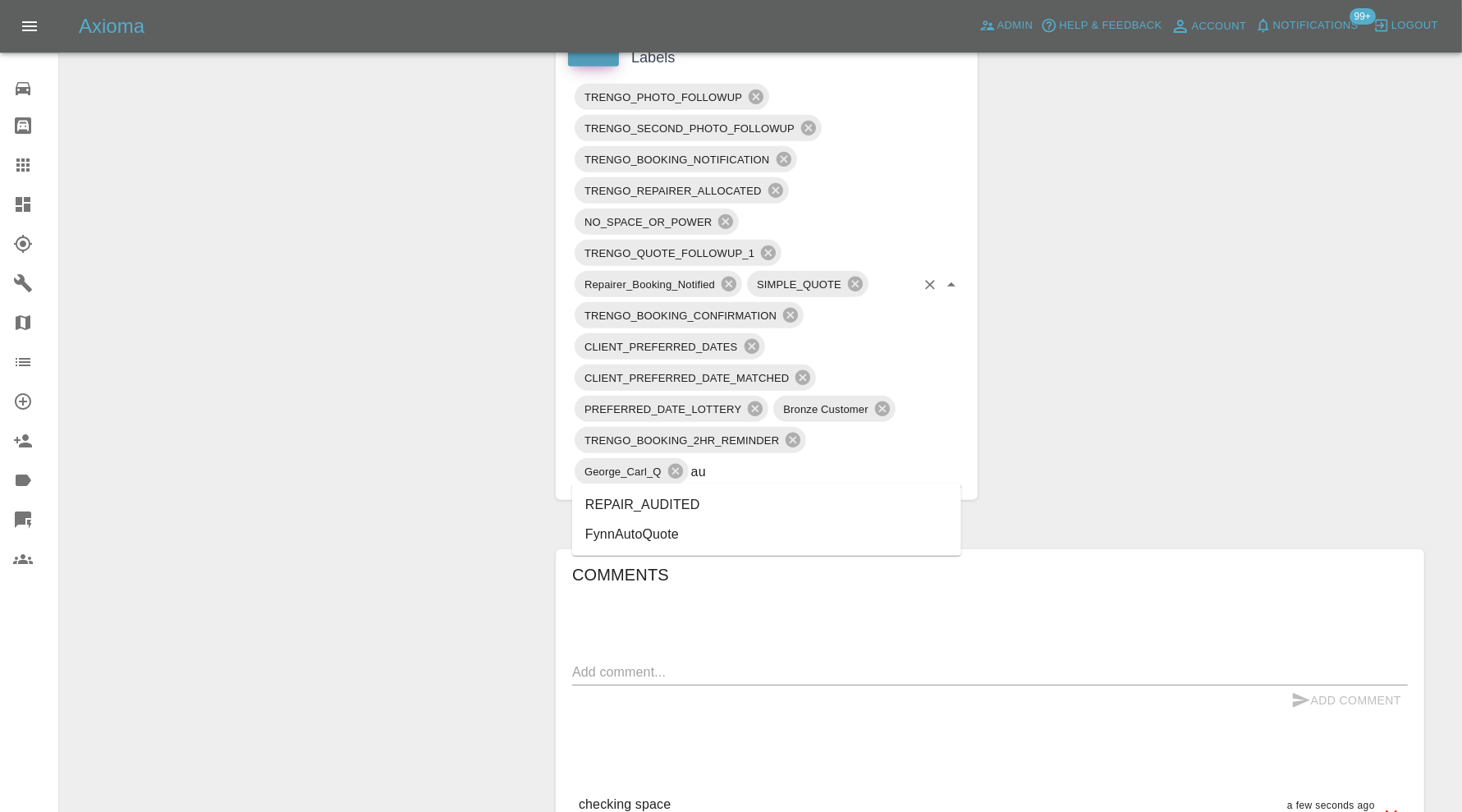
click at [687, 504] on li "REPAIR_AUDITED" at bounding box center [766, 505] width 389 height 30
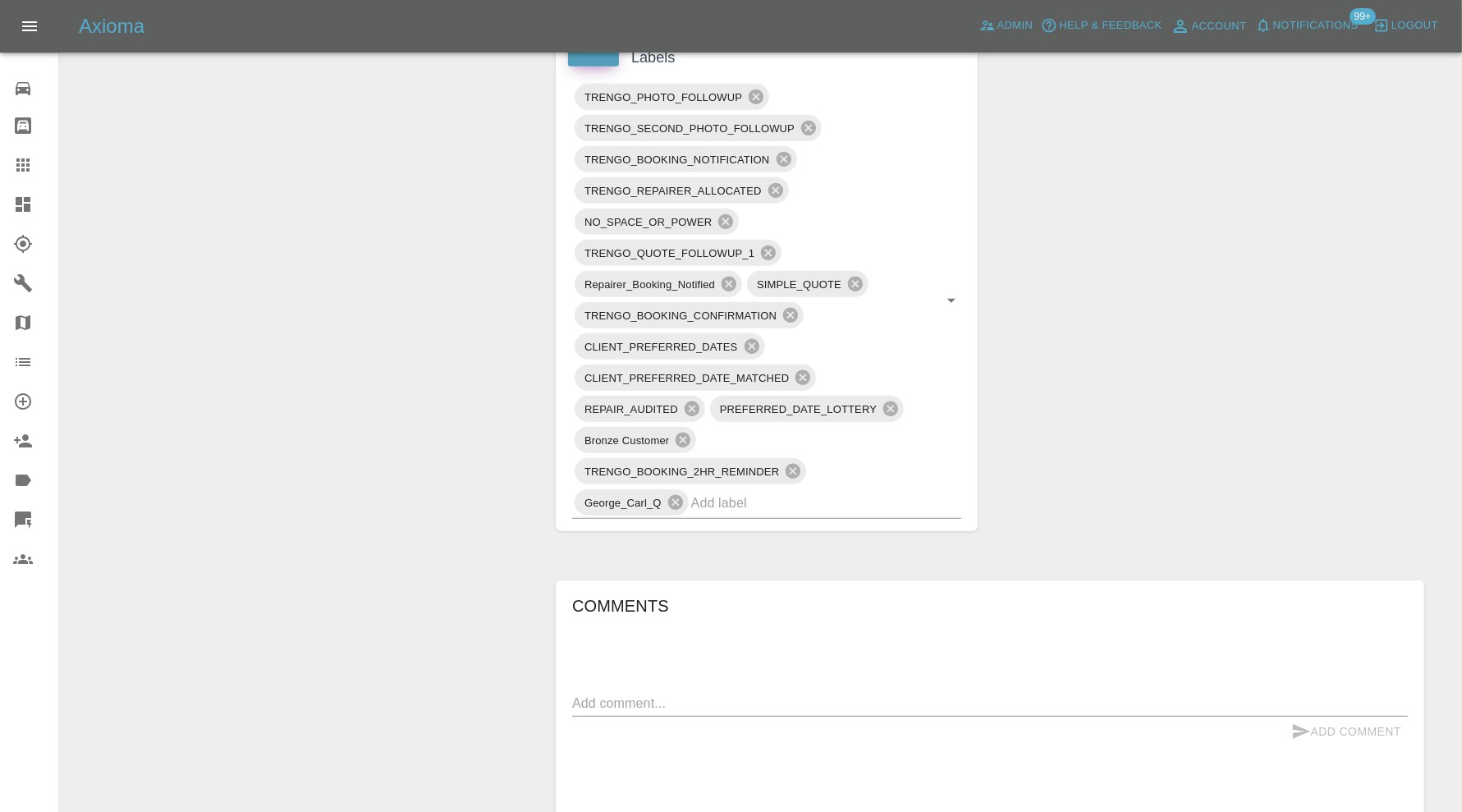
click at [798, 492] on input "text" at bounding box center [803, 502] width 224 height 25
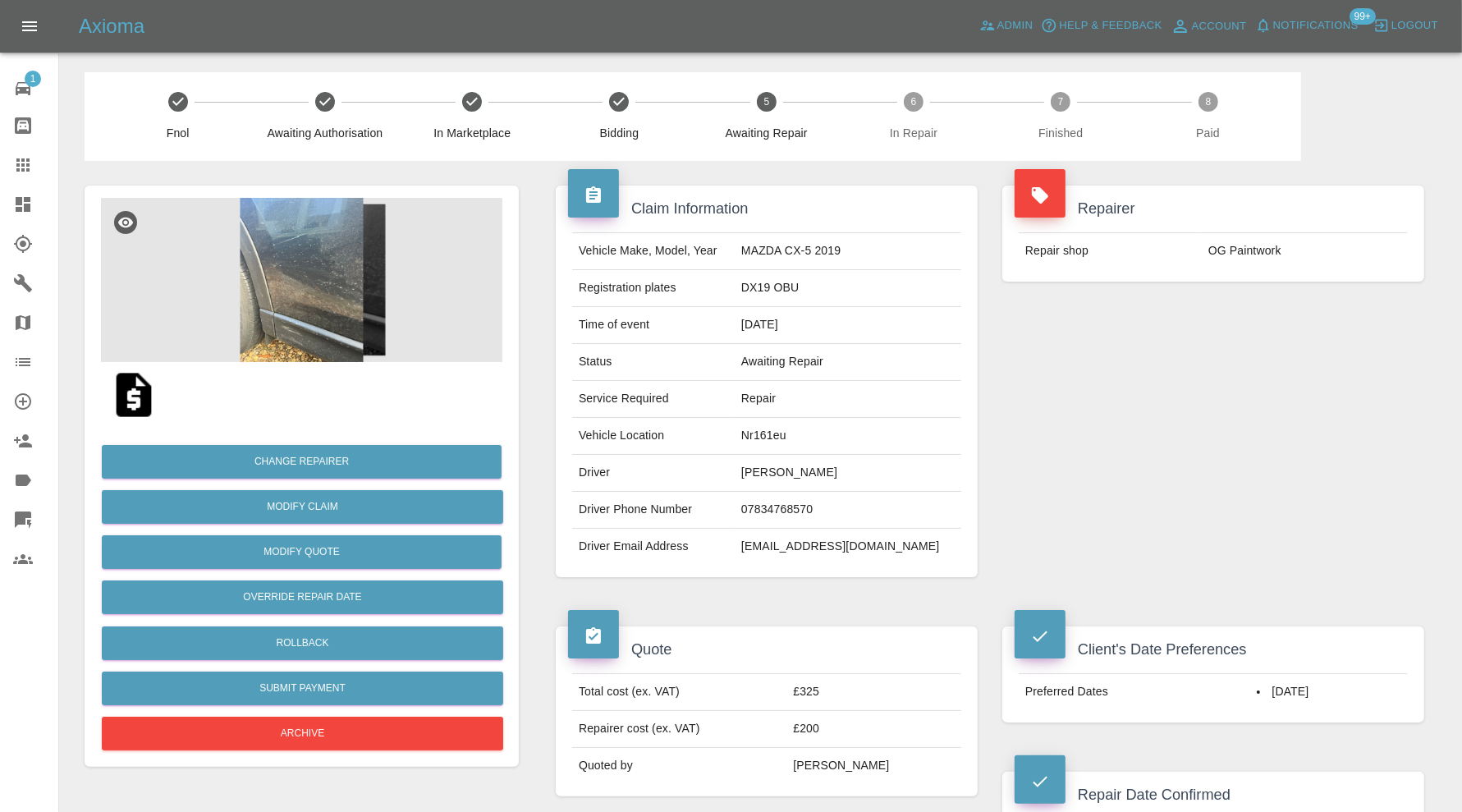
click at [288, 254] on img at bounding box center [302, 279] width 402 height 164
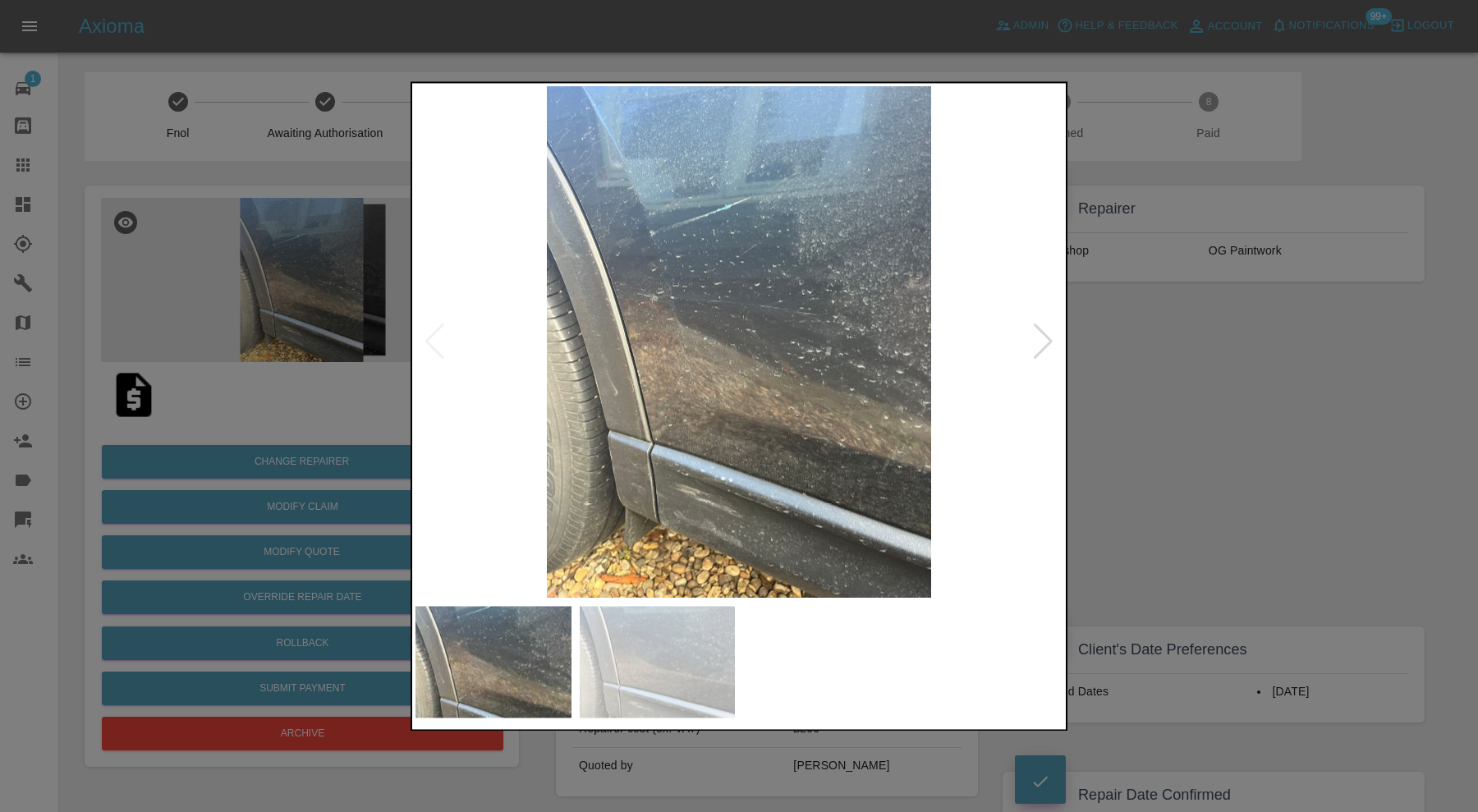
click at [1041, 337] on div at bounding box center [1043, 342] width 22 height 37
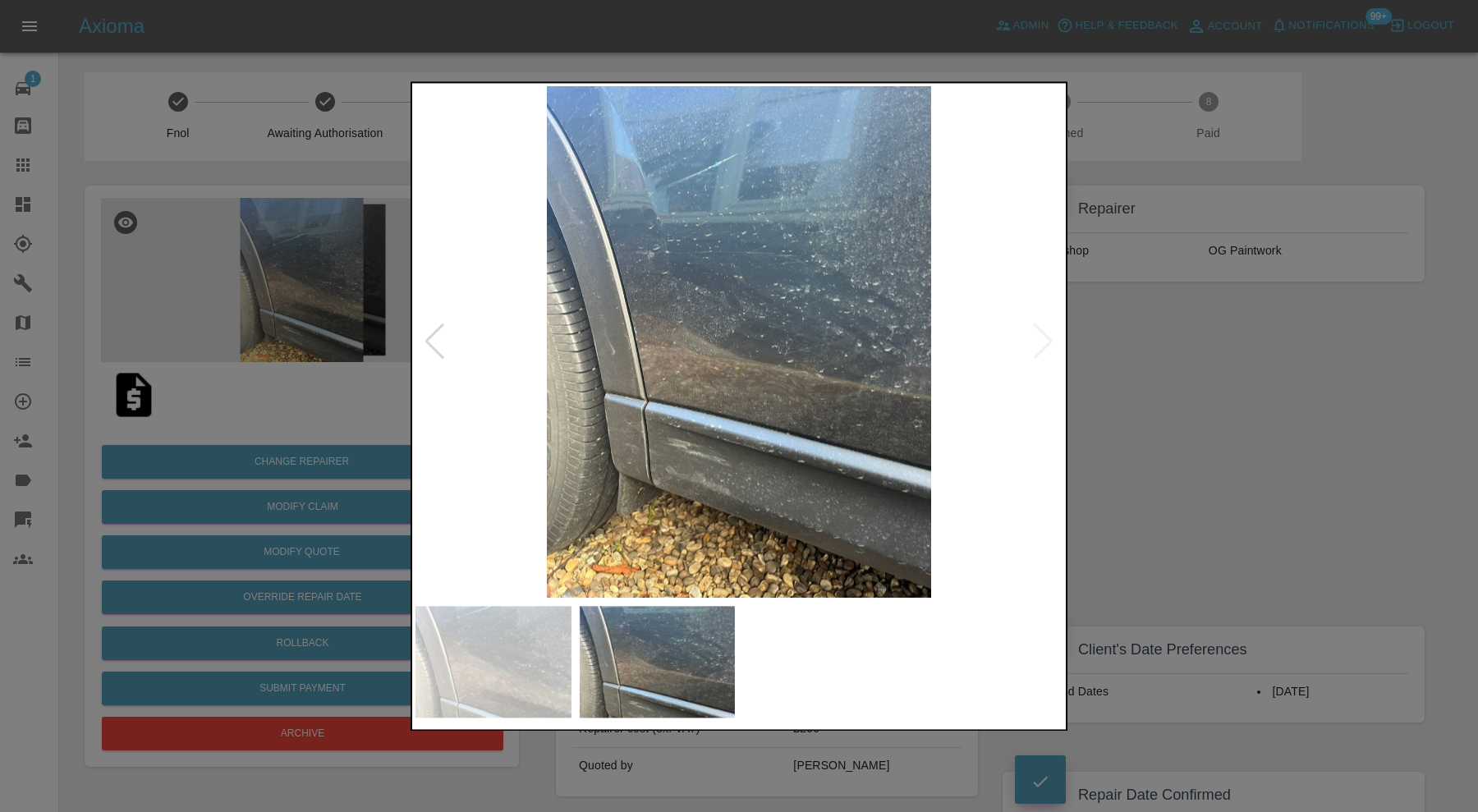
click at [1041, 337] on img at bounding box center [738, 342] width 647 height 511
click at [1190, 383] on div at bounding box center [739, 406] width 1478 height 812
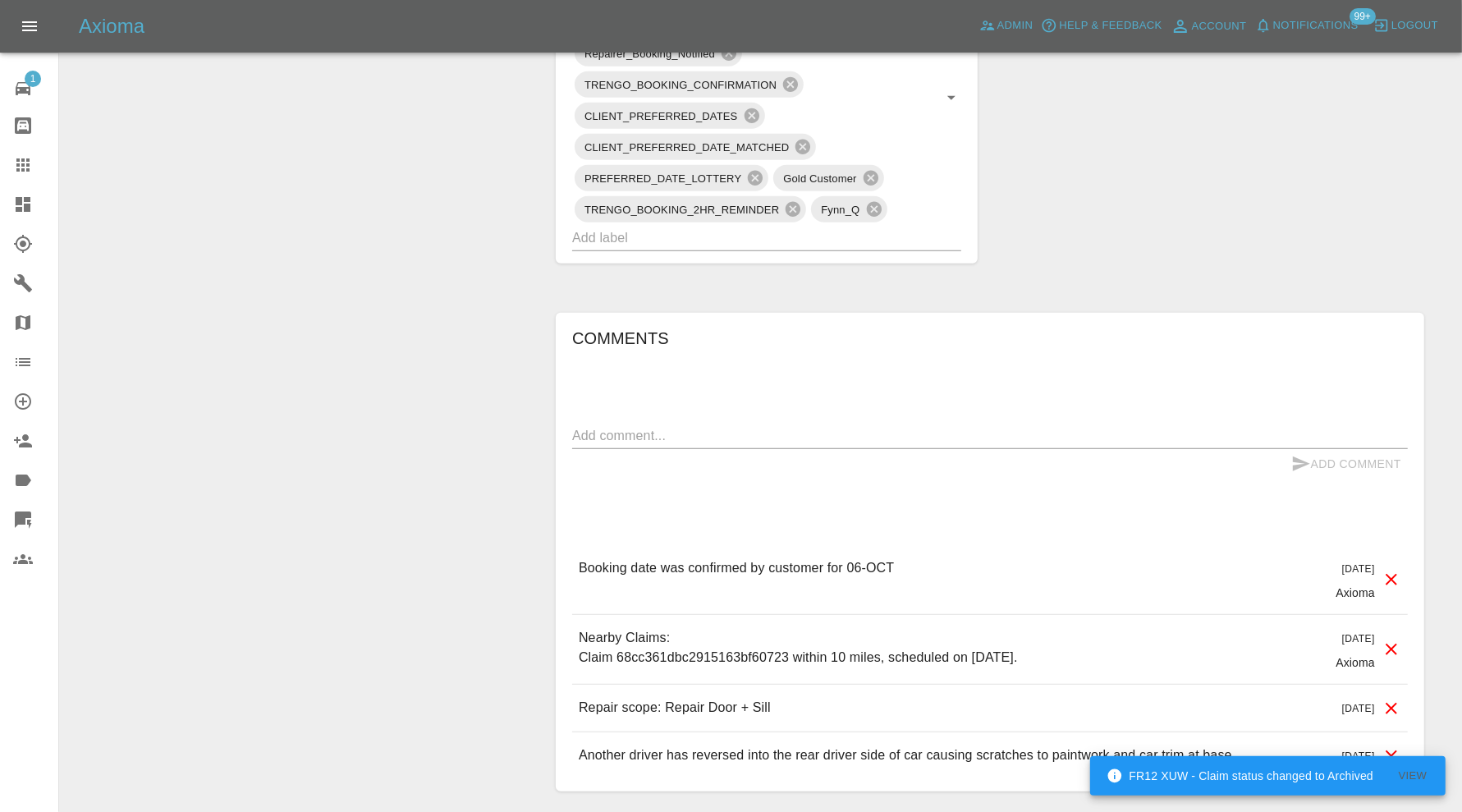
scroll to position [684, 0]
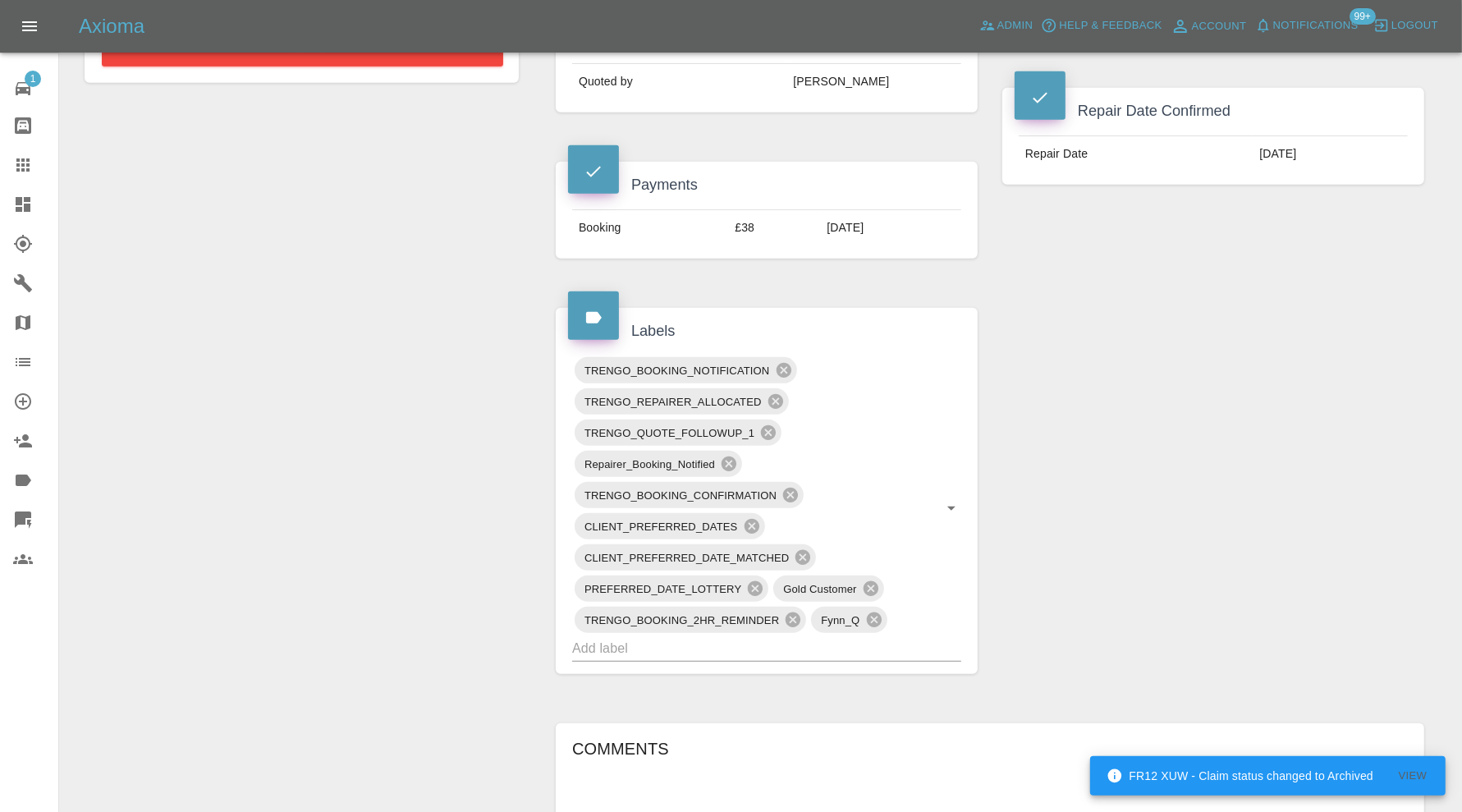
click at [749, 657] on div "TRENGO_BOOKING_NOTIFICATION TRENGO_REPAIRER_ALLOCATED TRENGO_QUOTE_FOLLOWUP_1 R…" at bounding box center [766, 509] width 389 height 307
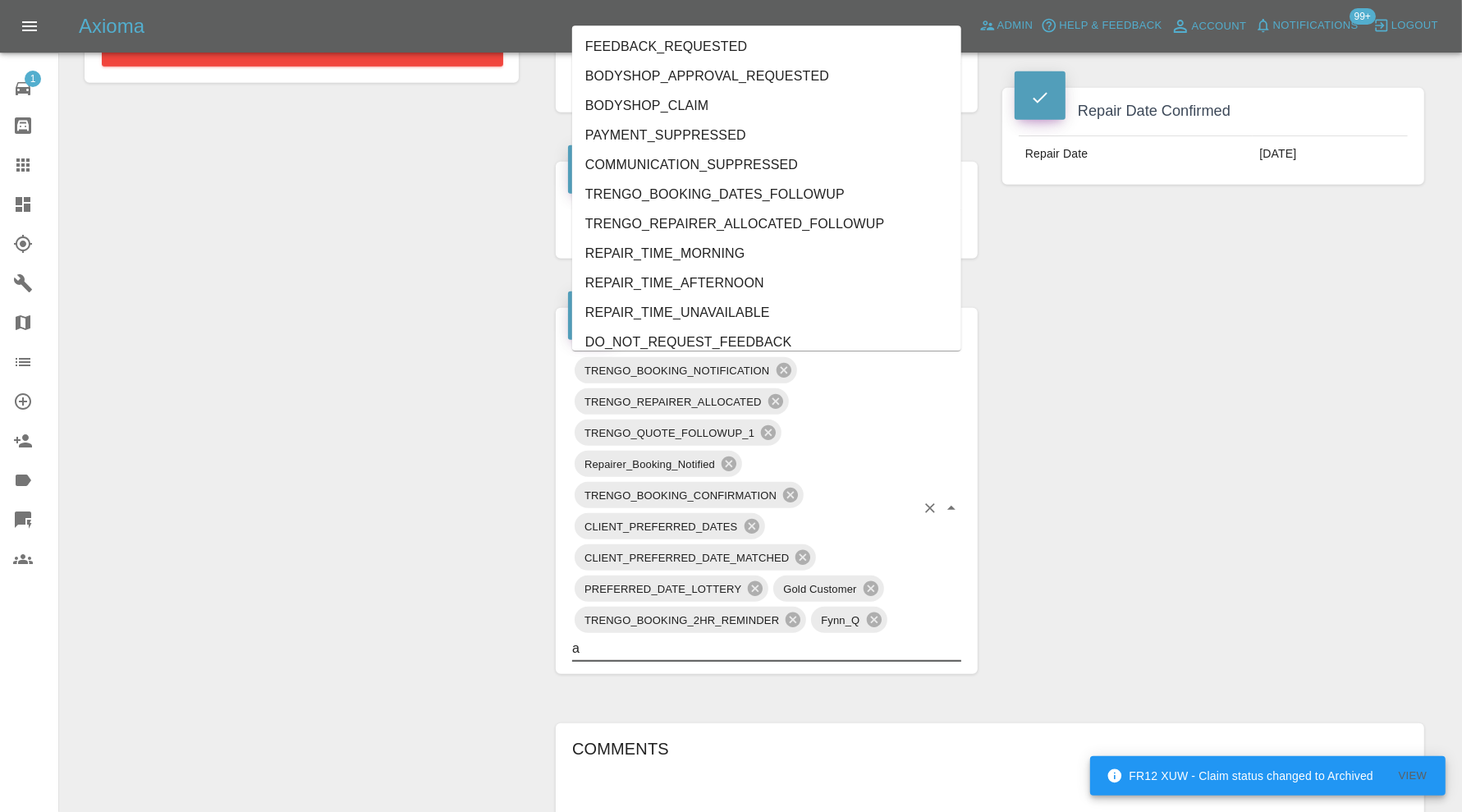
type input "au"
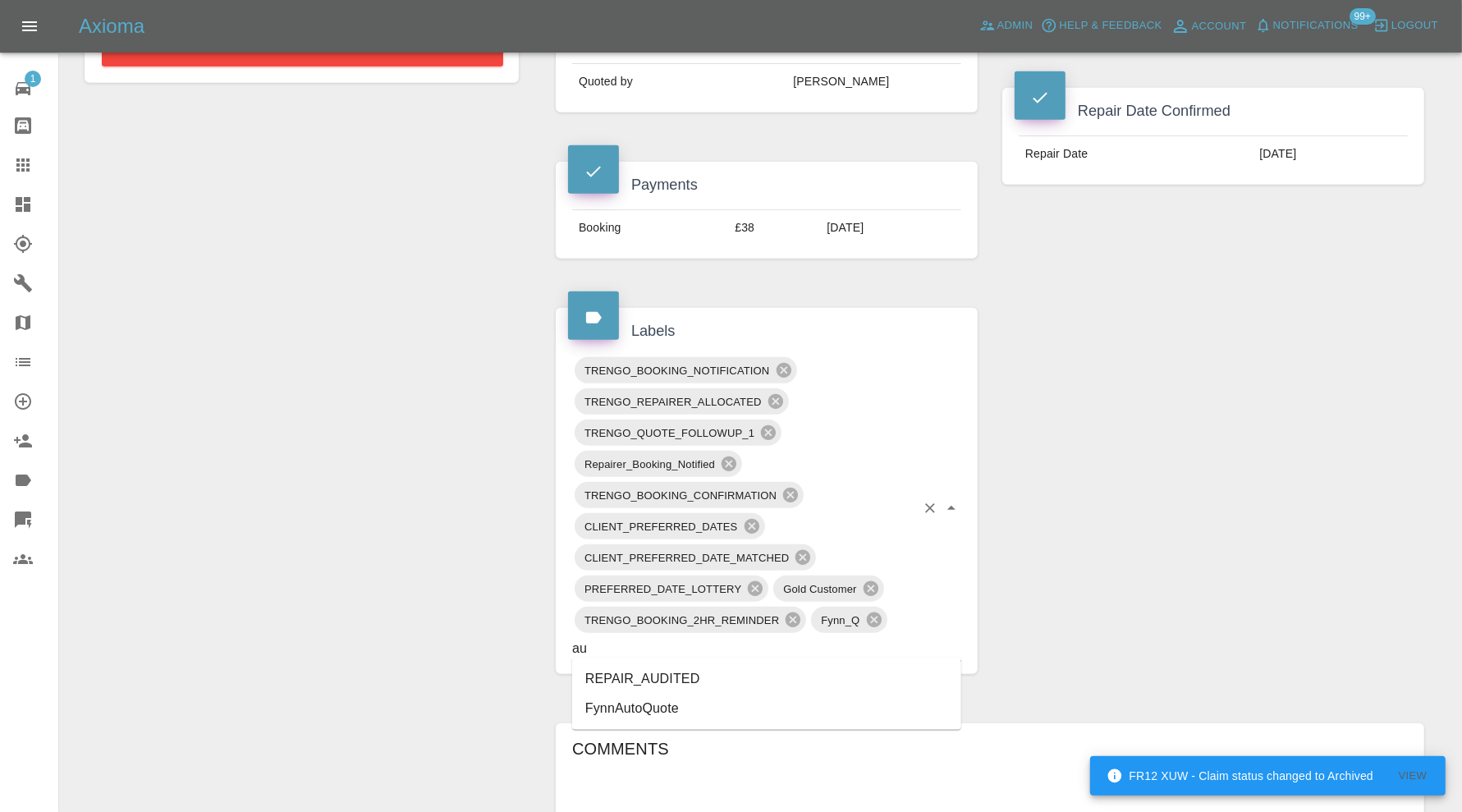
click at [684, 664] on li "REPAIR_AUDITED" at bounding box center [766, 679] width 389 height 30
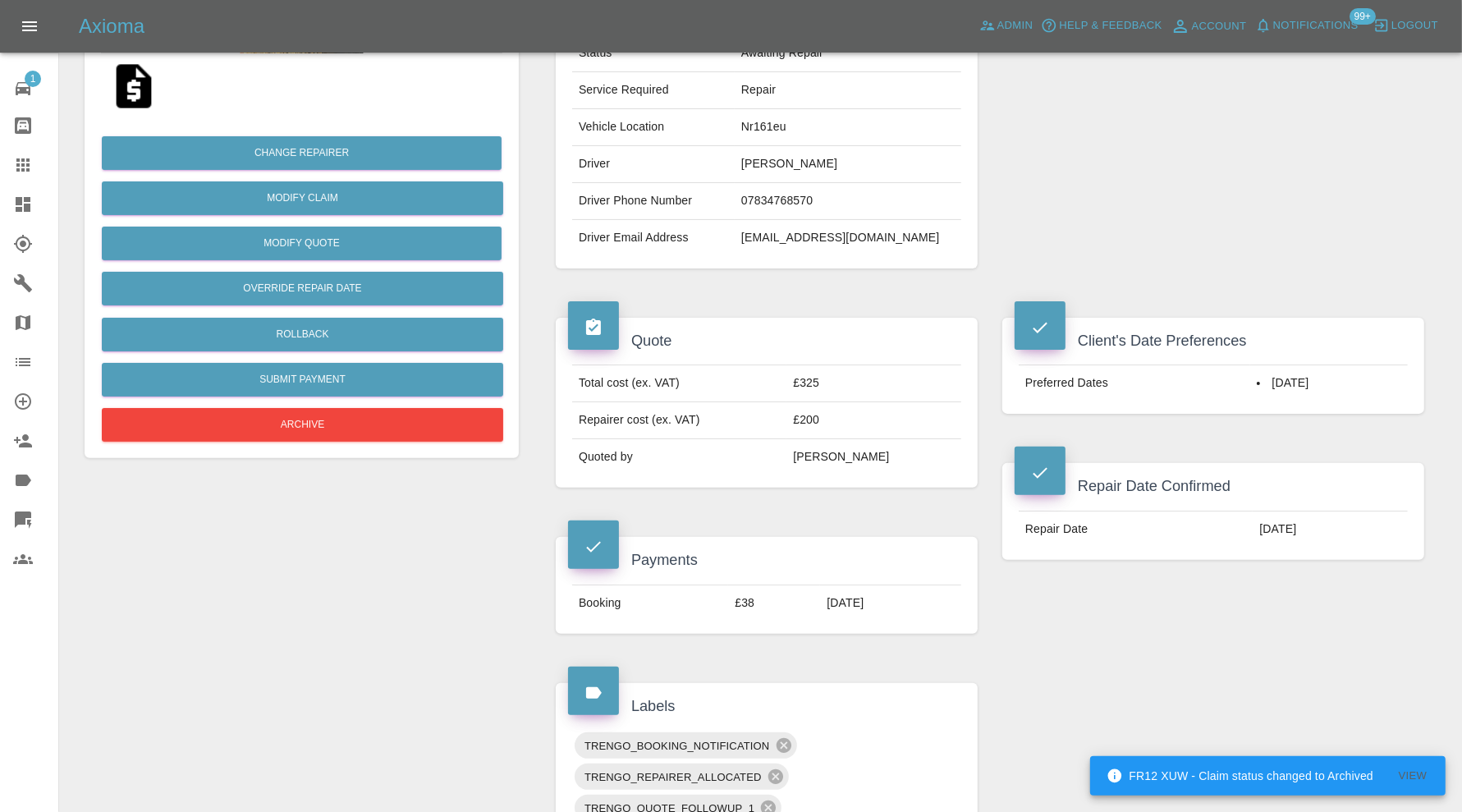
scroll to position [0, 0]
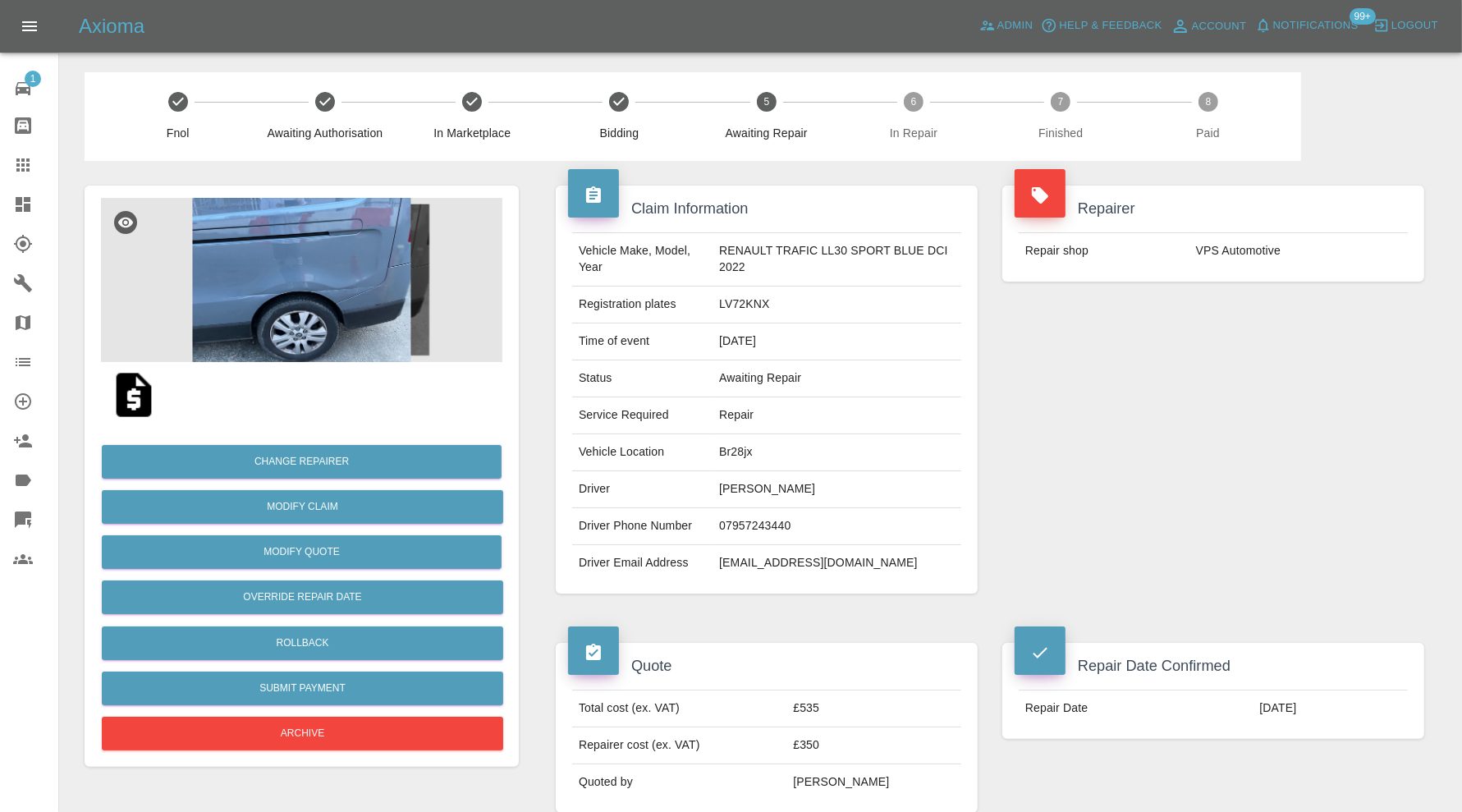
click at [313, 235] on img at bounding box center [302, 279] width 402 height 164
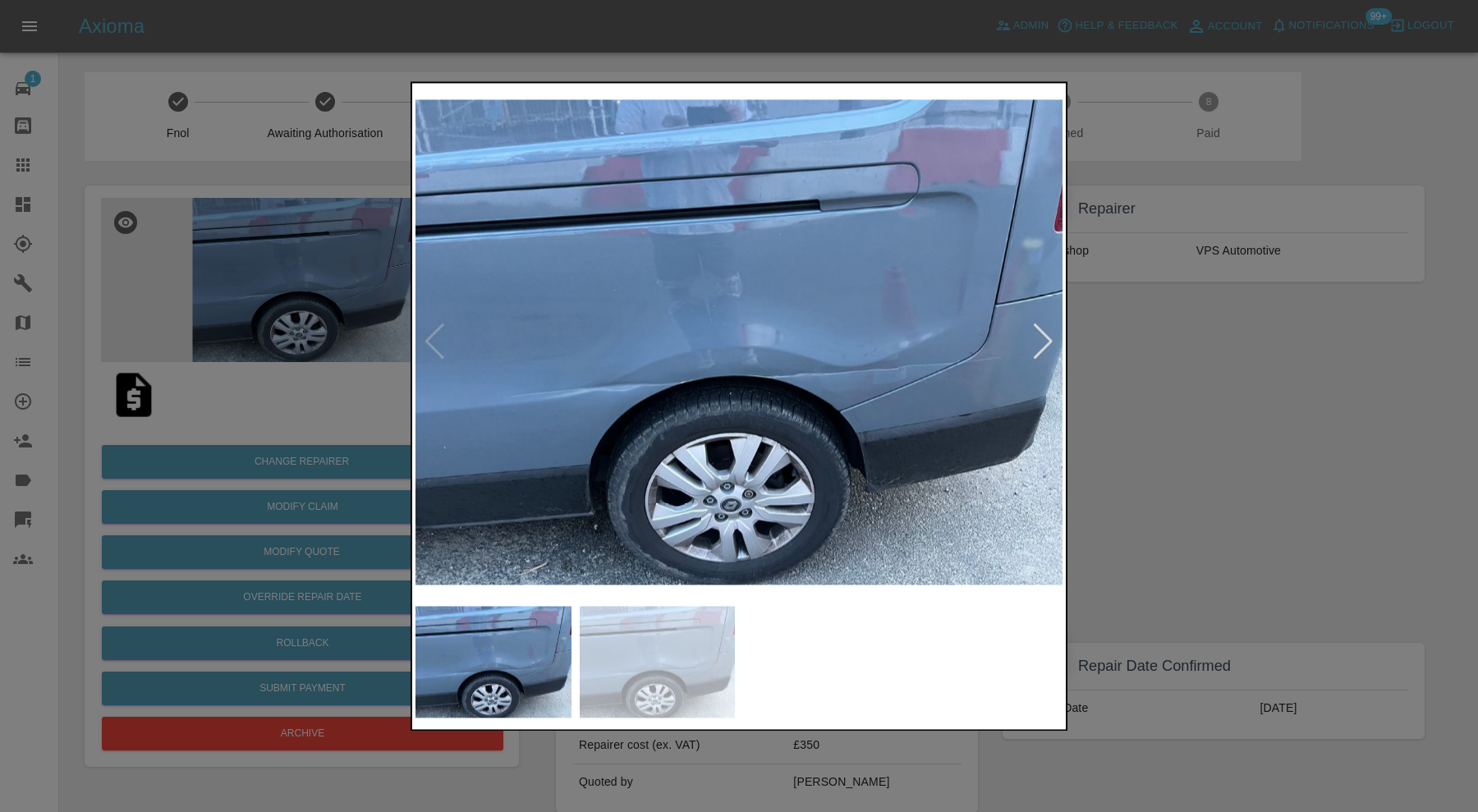
click at [1276, 468] on div at bounding box center [739, 406] width 1478 height 812
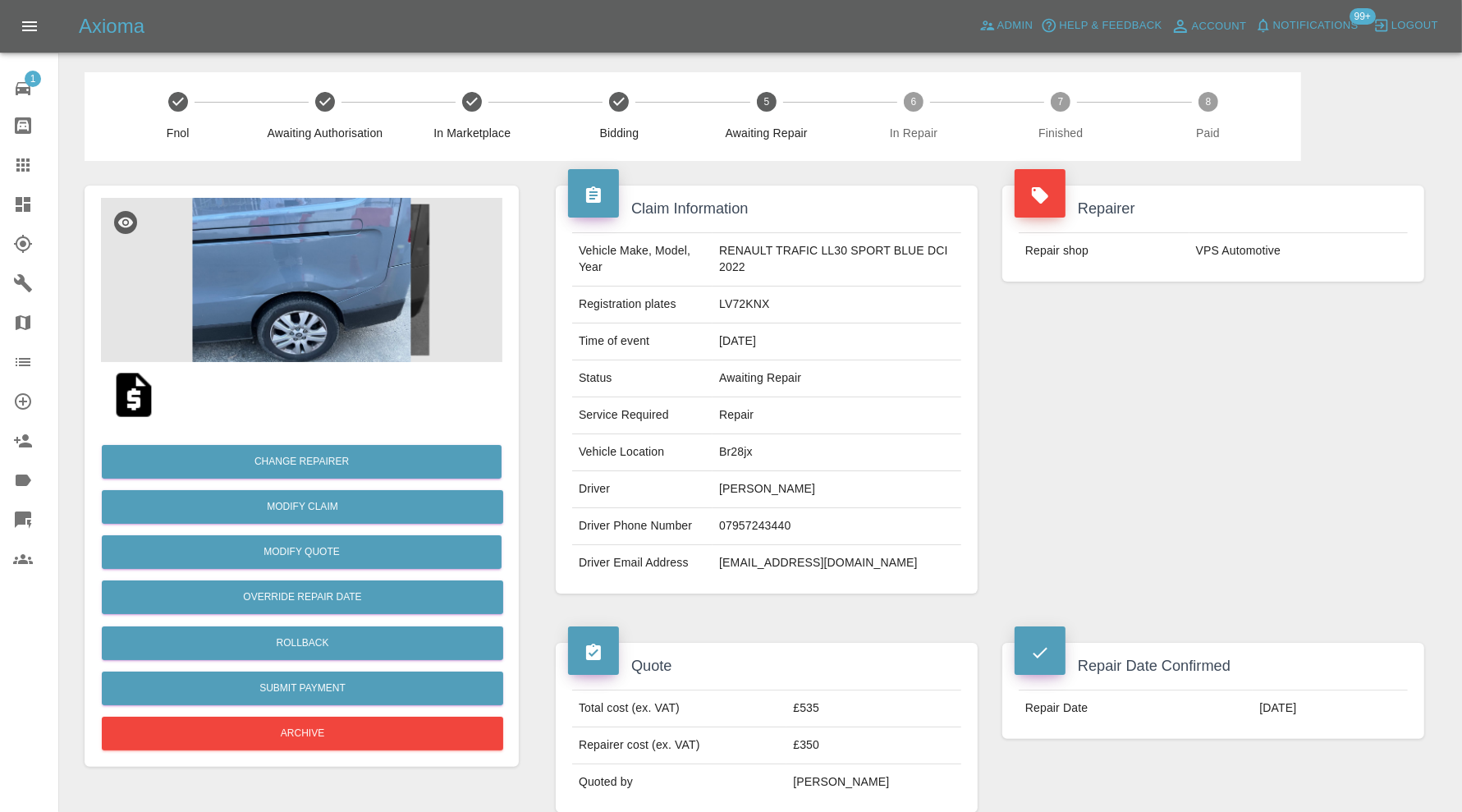
click at [735, 455] on td "Br28jx" at bounding box center [837, 452] width 249 height 37
copy td "Br28jx"
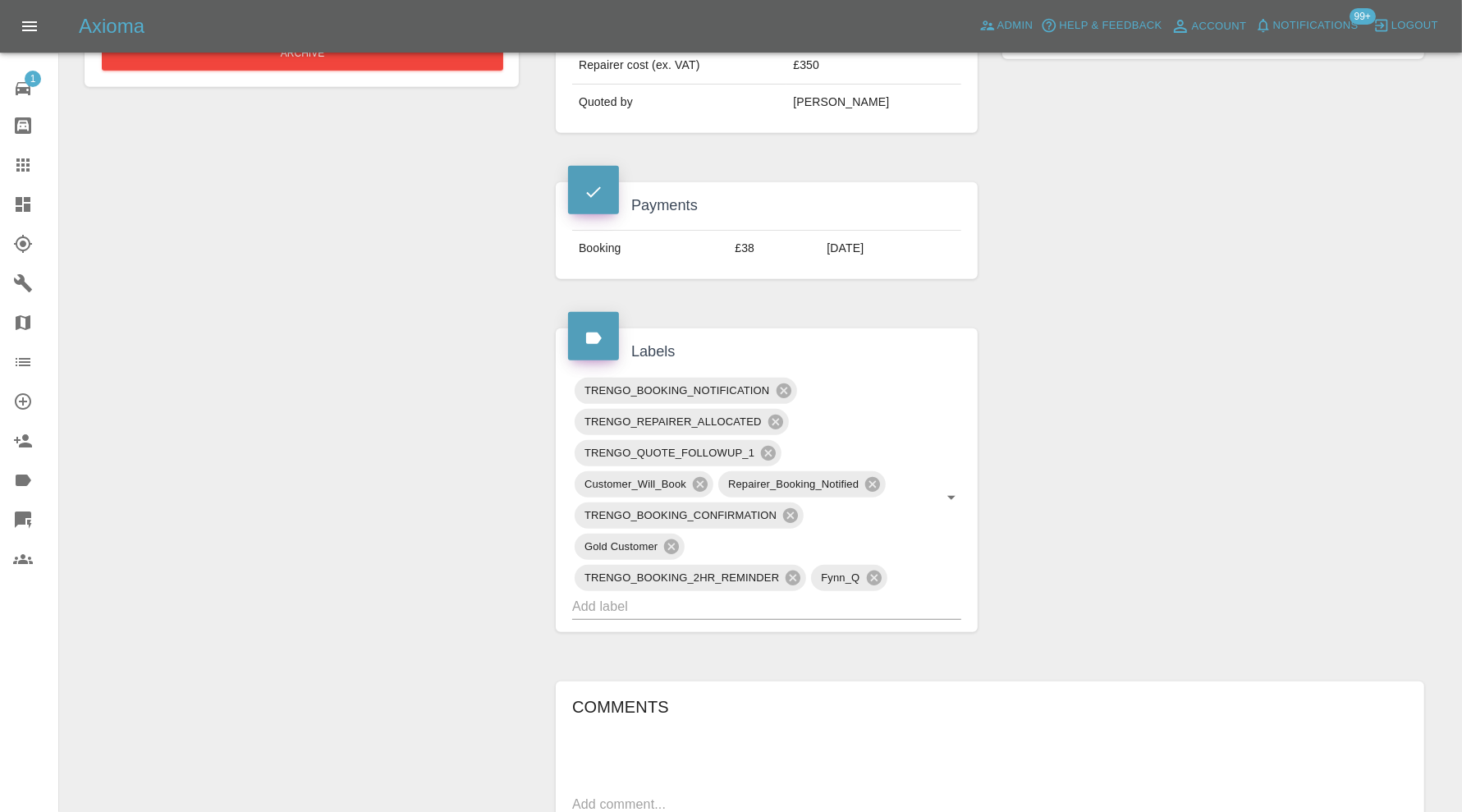
scroll to position [820, 0]
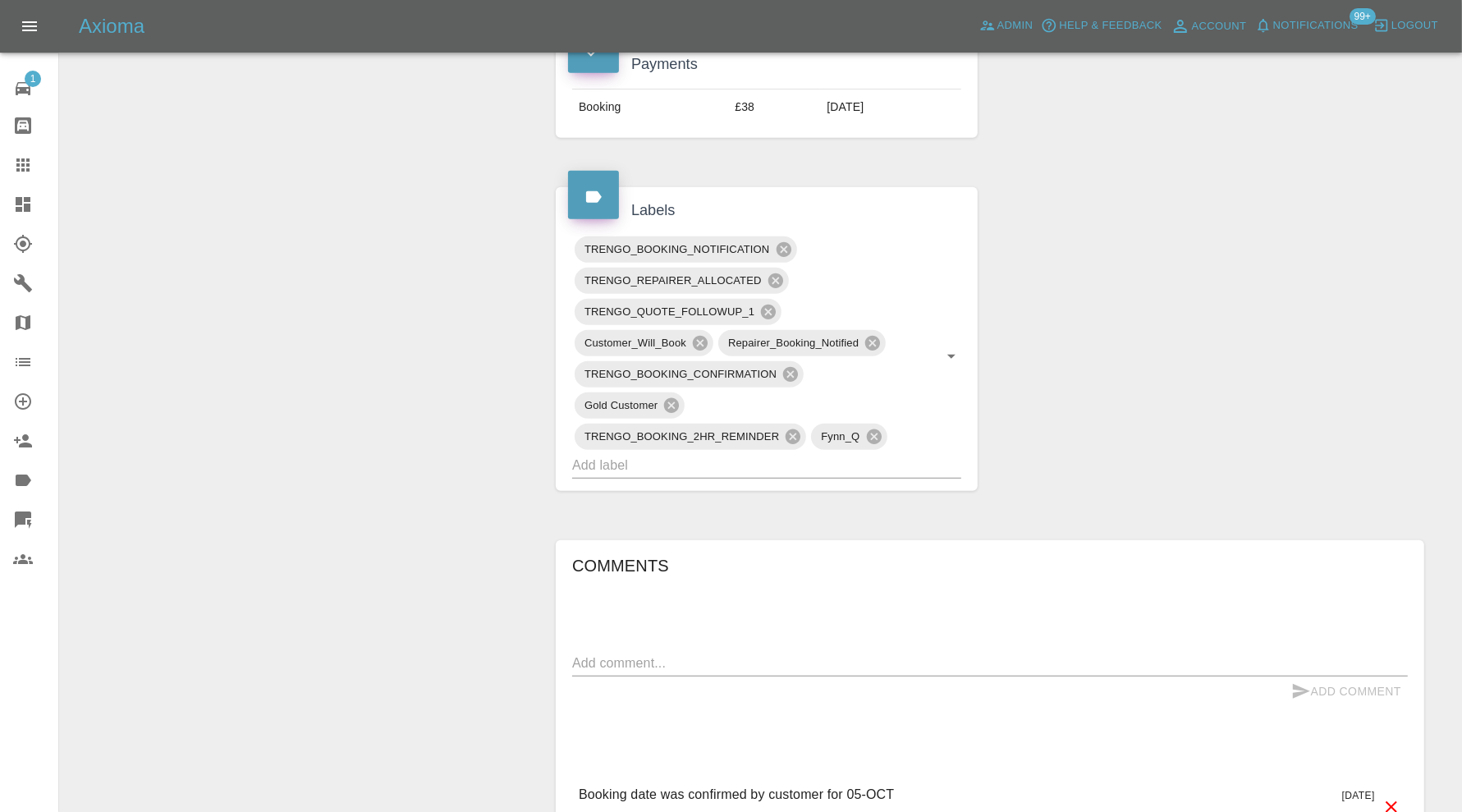
click at [871, 466] on input "text" at bounding box center [744, 465] width 343 height 25
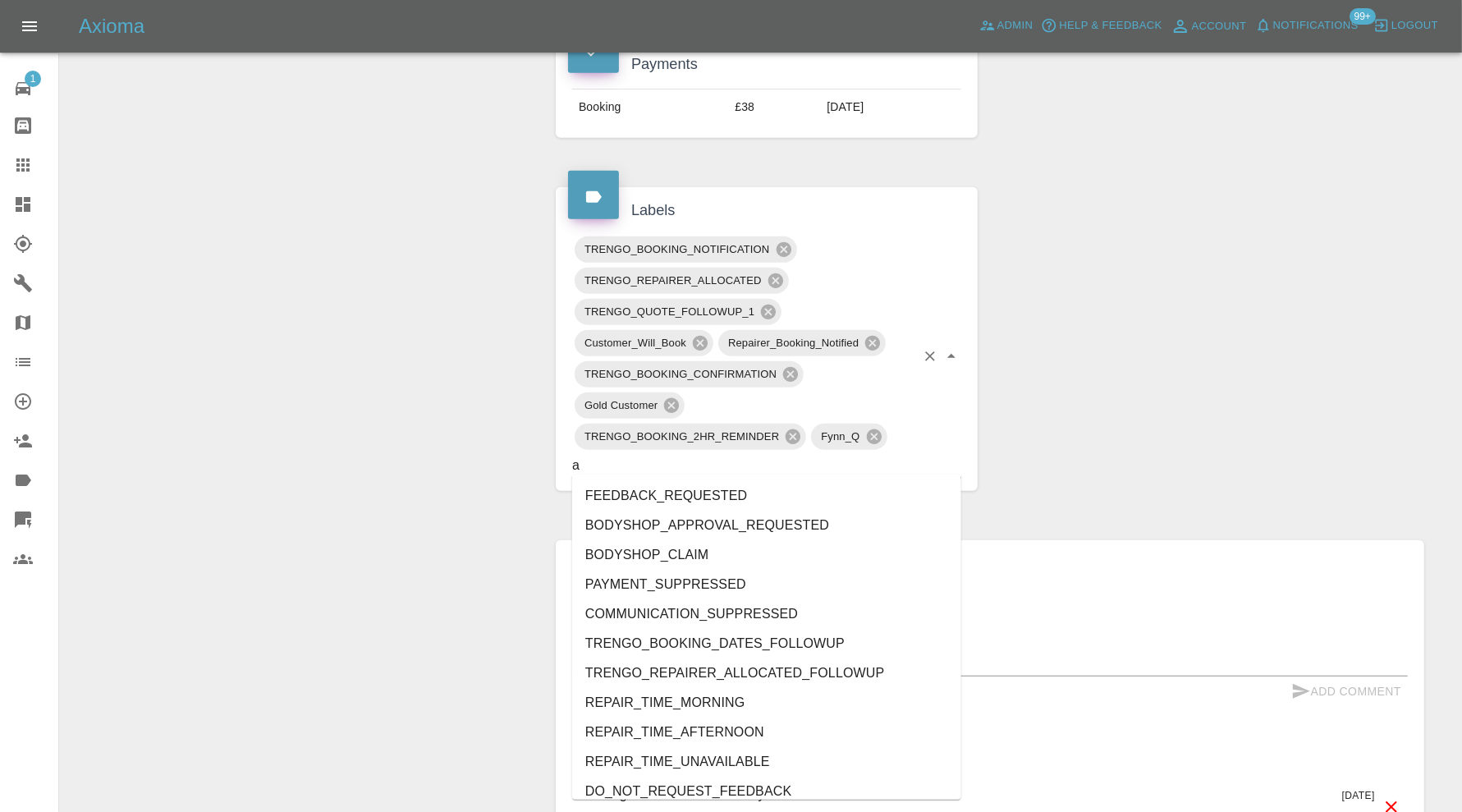
type input "au"
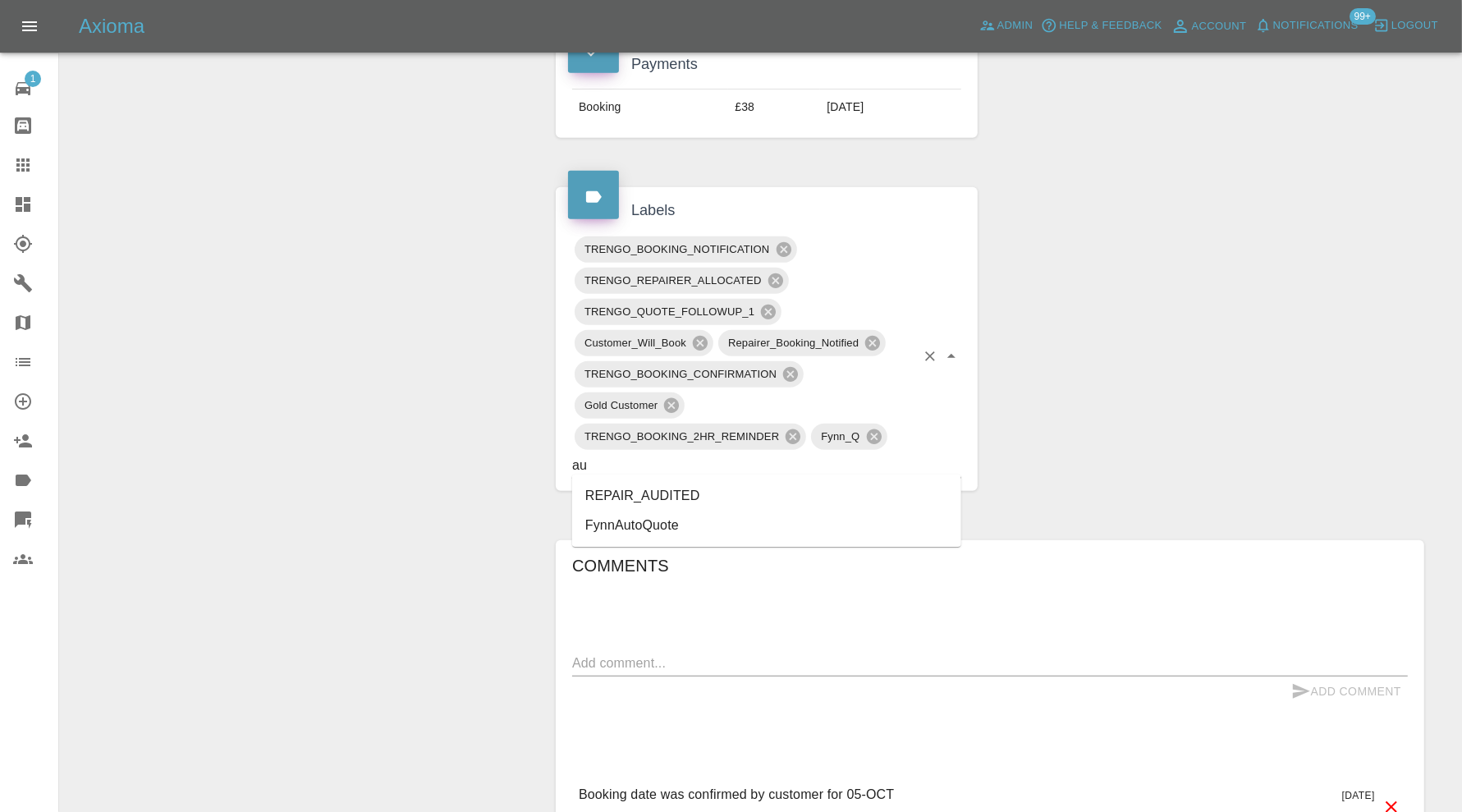
click at [715, 497] on li "REPAIR_AUDITED" at bounding box center [766, 496] width 389 height 30
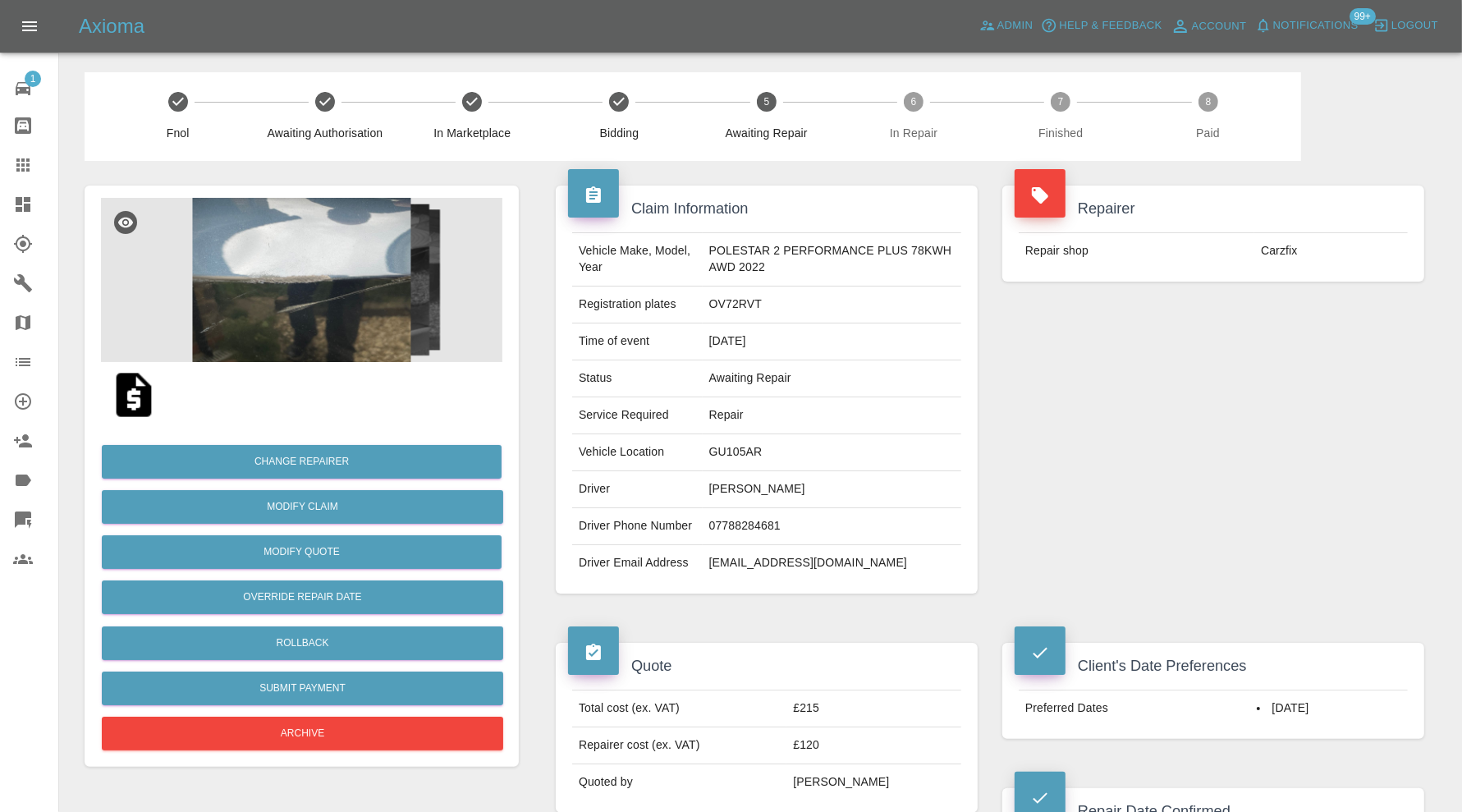
click at [303, 309] on img at bounding box center [302, 279] width 402 height 164
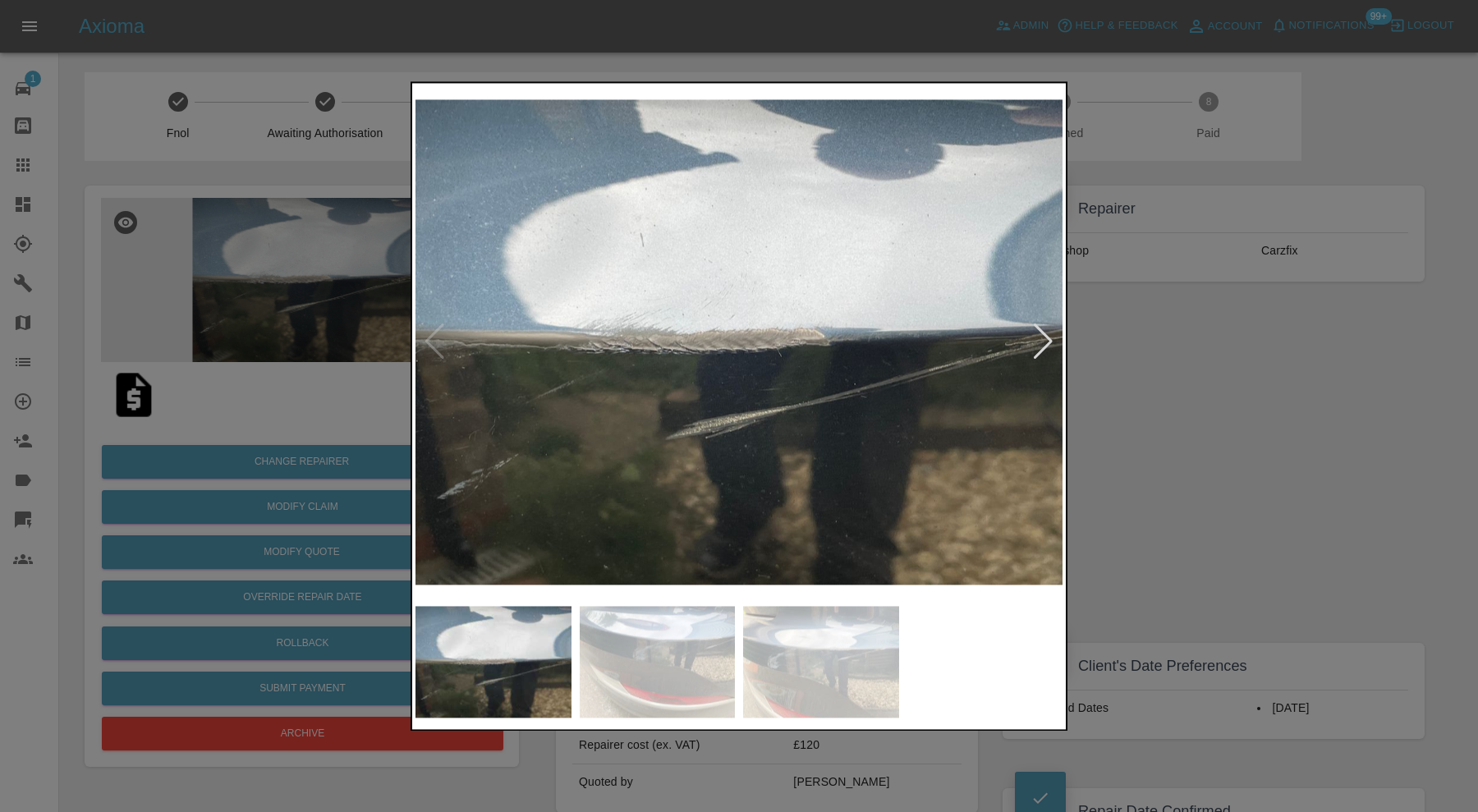
click at [1053, 340] on div at bounding box center [1043, 342] width 22 height 37
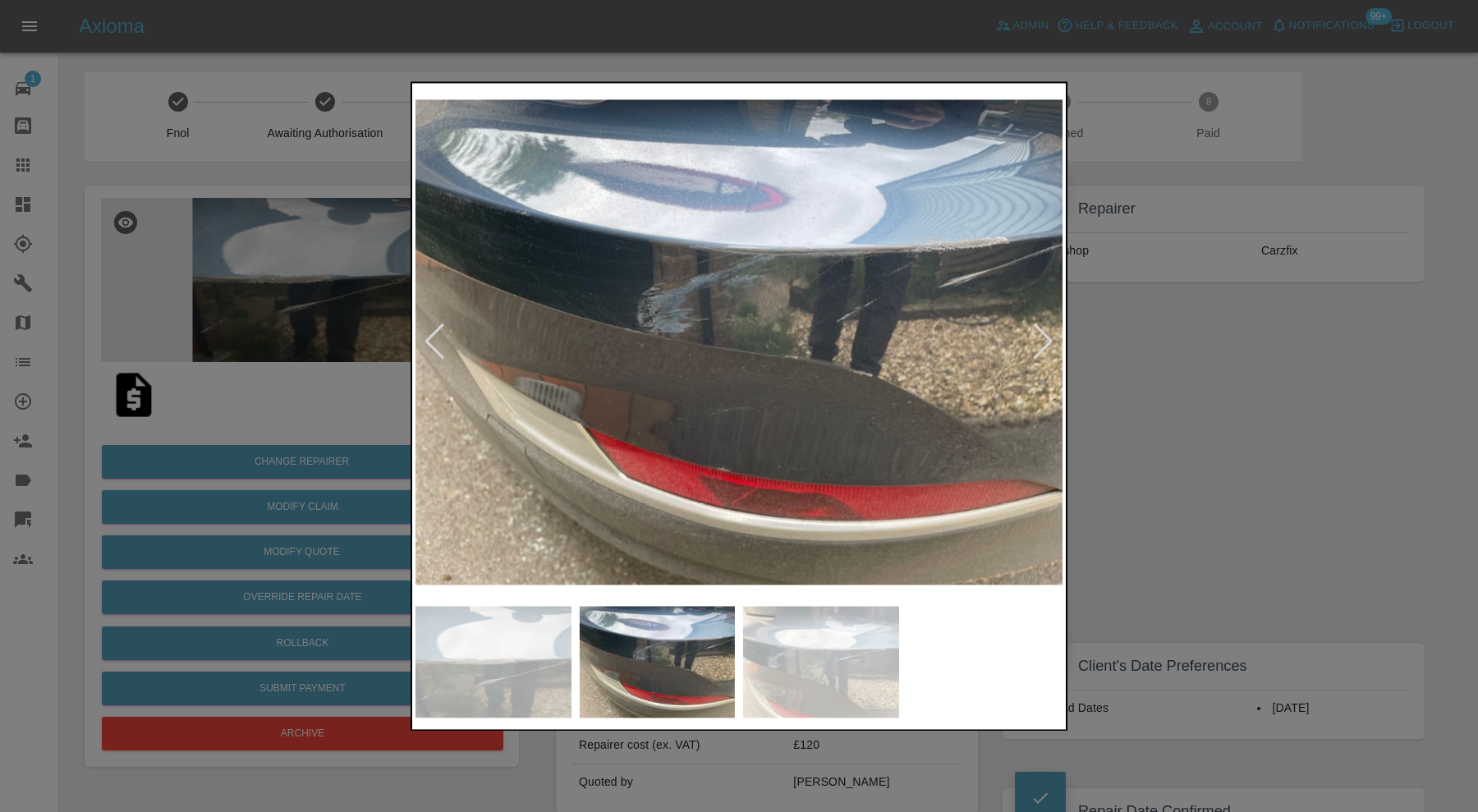
click at [1053, 340] on div at bounding box center [1043, 342] width 22 height 37
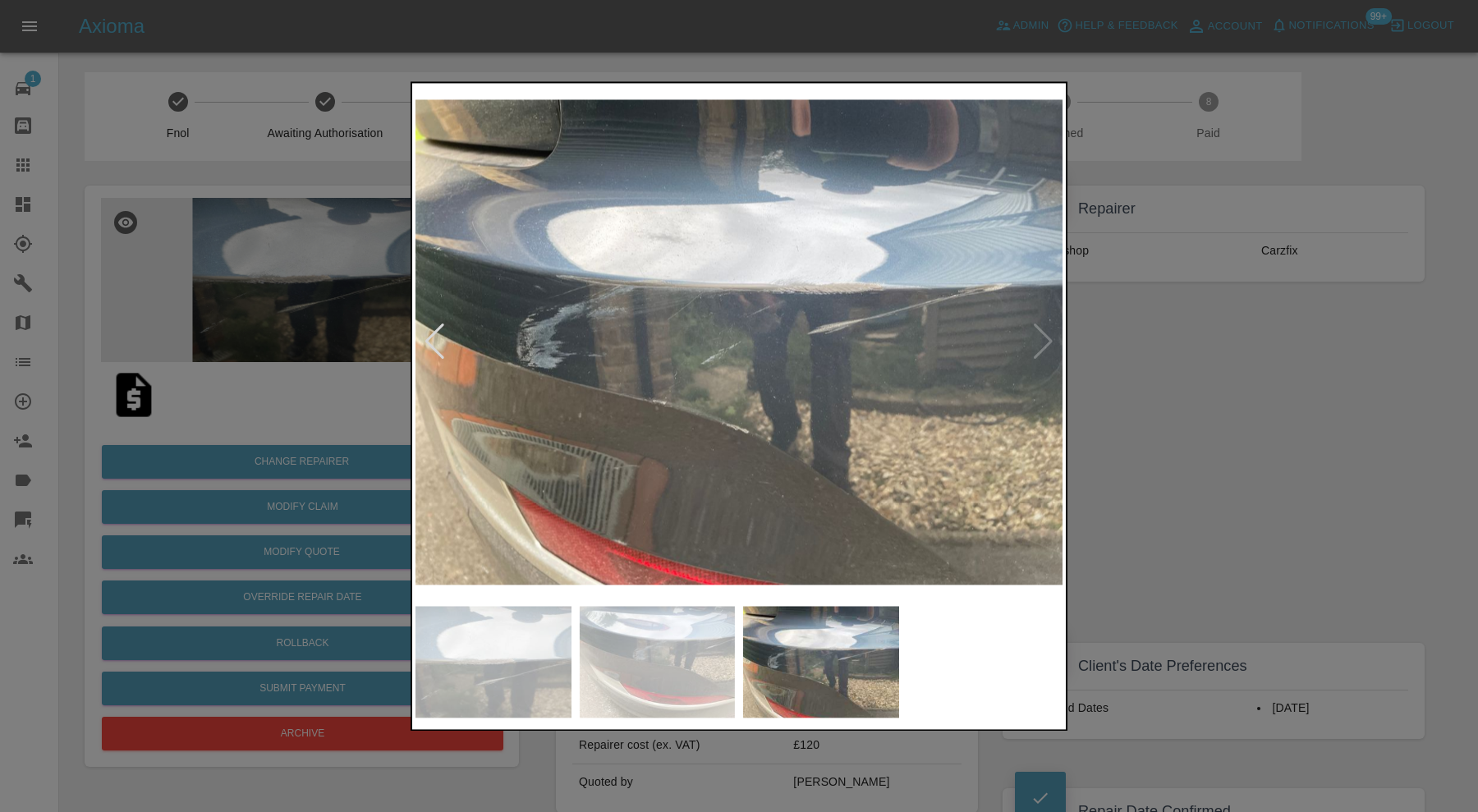
click at [1045, 342] on img at bounding box center [738, 342] width 647 height 511
click at [436, 333] on div at bounding box center [435, 342] width 22 height 37
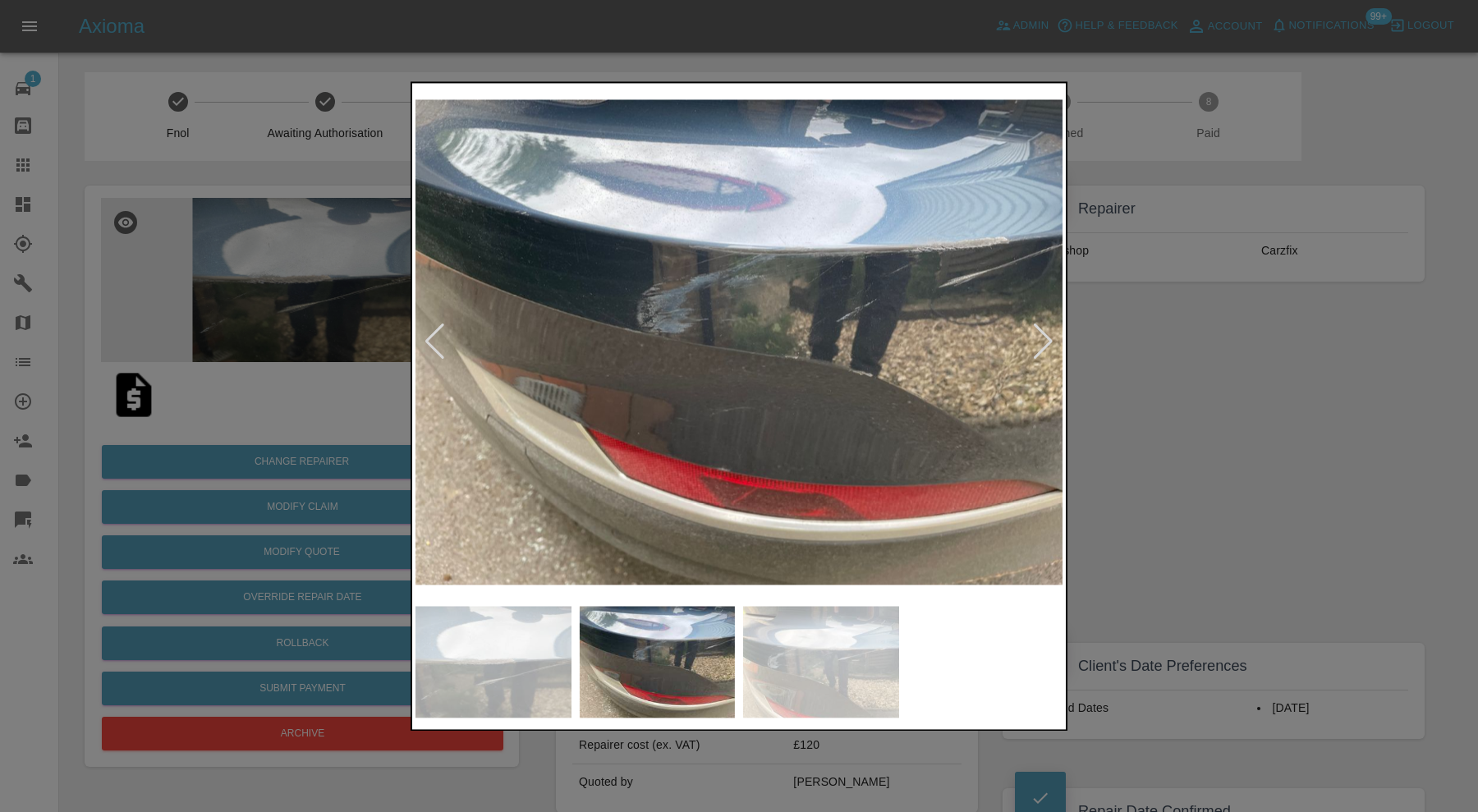
click at [436, 333] on div at bounding box center [435, 342] width 22 height 37
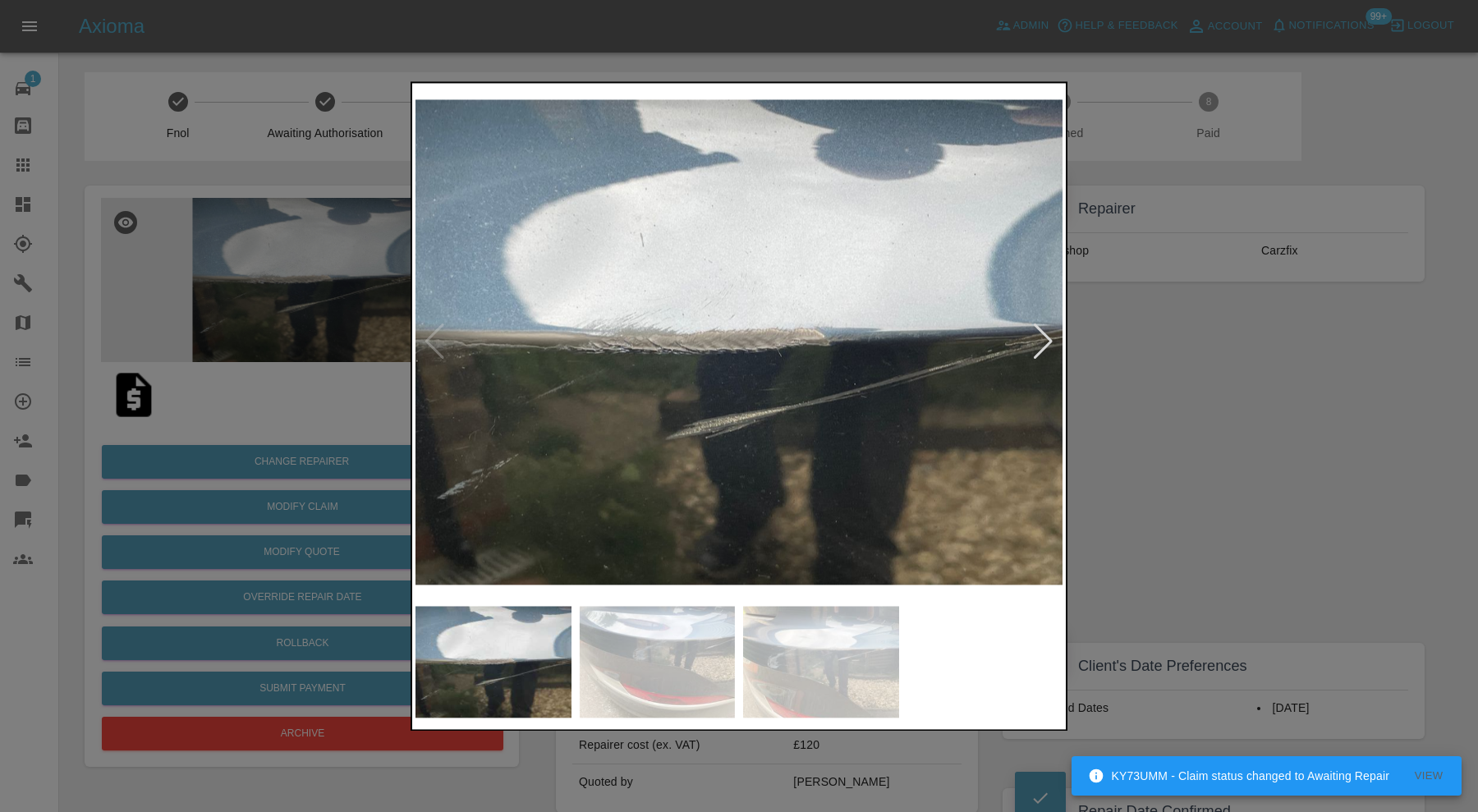
click at [1132, 366] on div at bounding box center [739, 406] width 1478 height 812
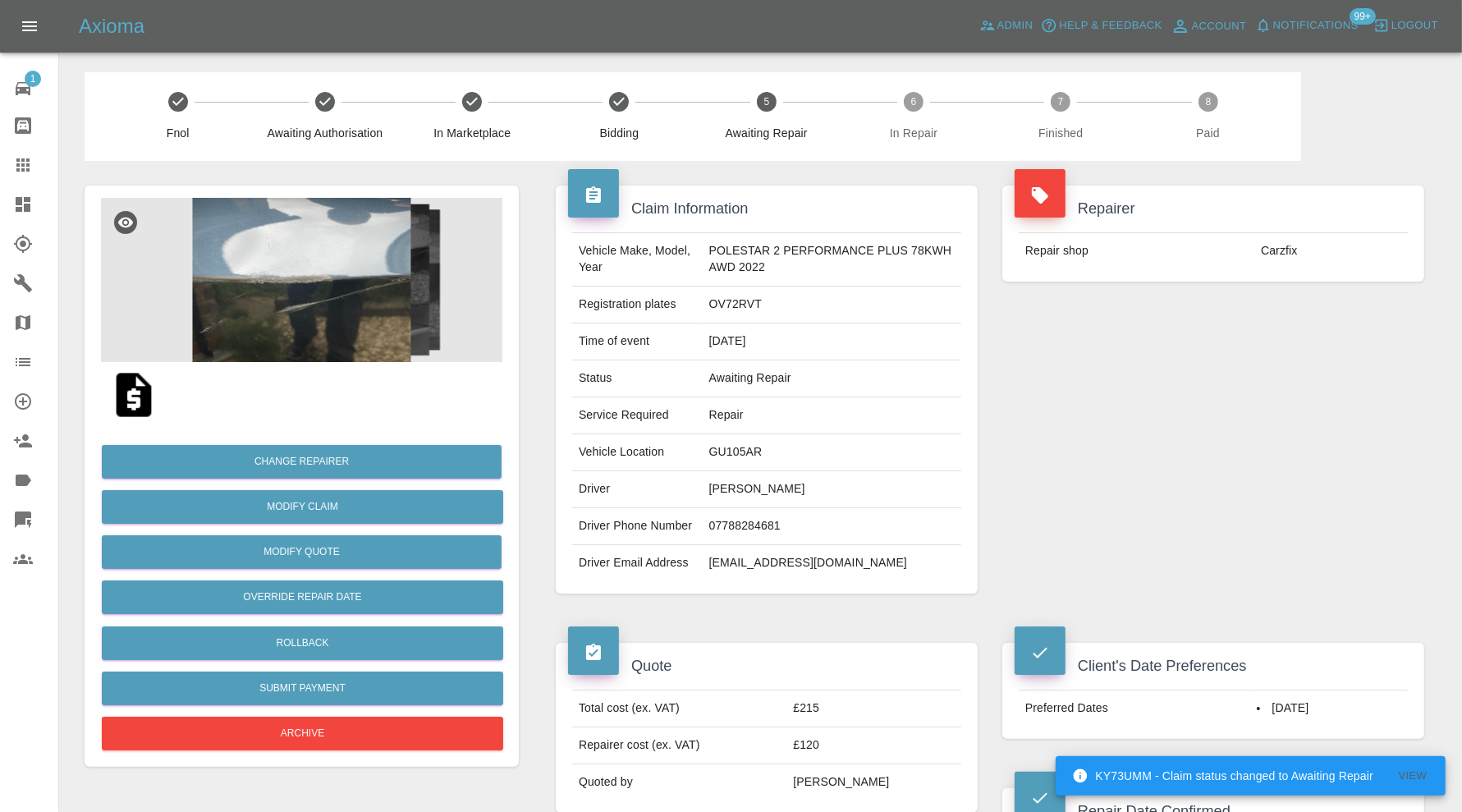
click at [302, 307] on img at bounding box center [302, 279] width 402 height 164
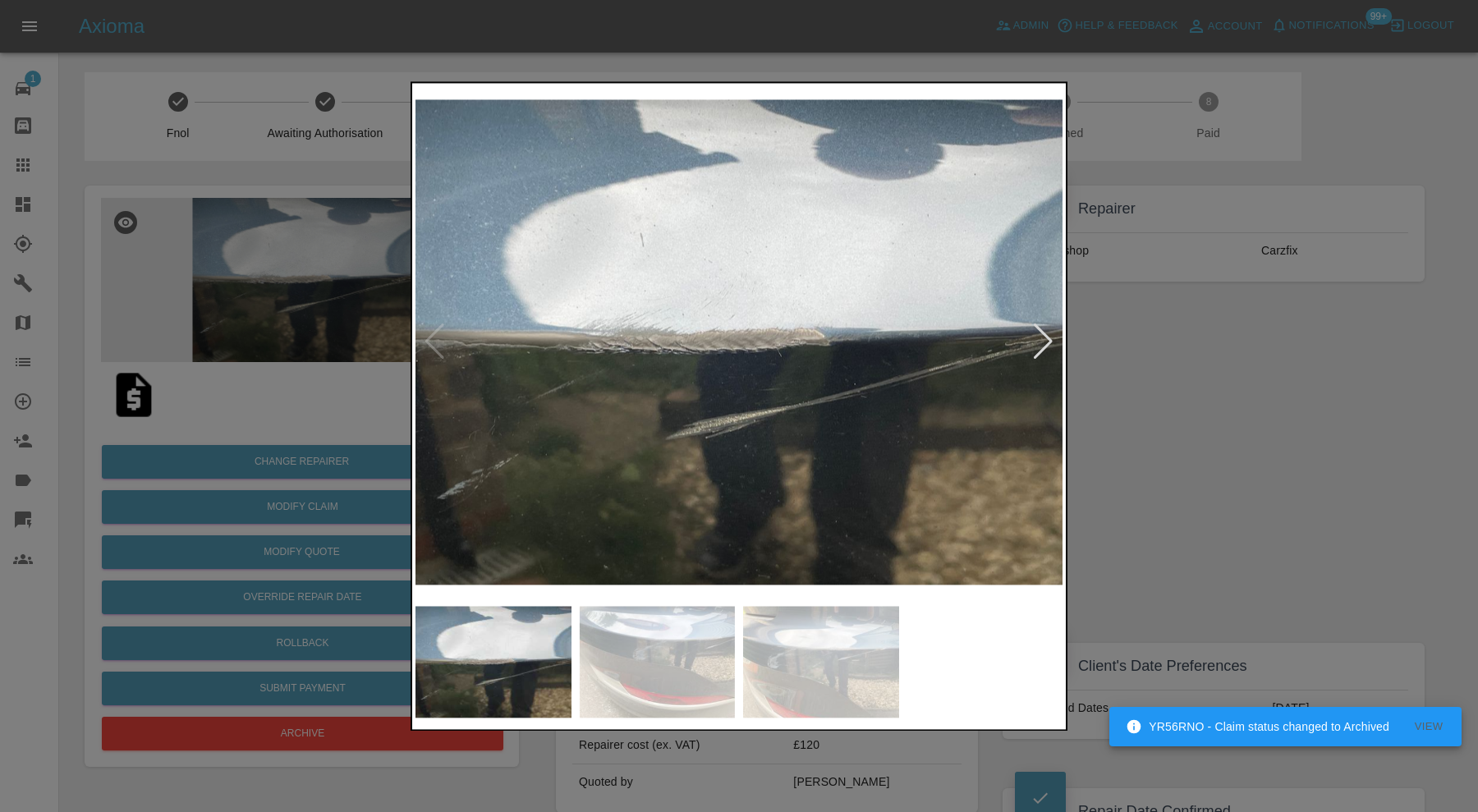
click at [690, 656] on img at bounding box center [658, 661] width 156 height 111
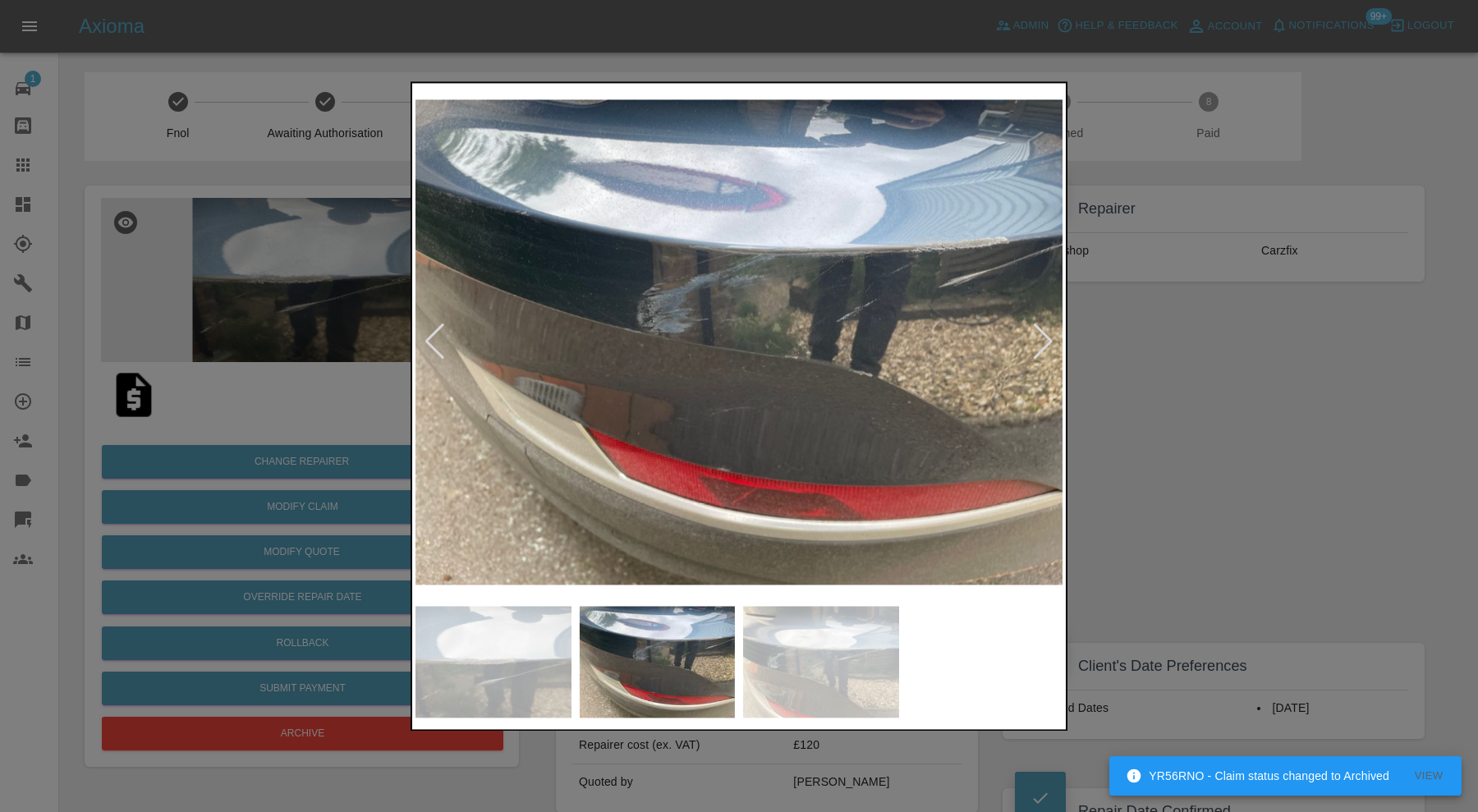
click at [1293, 414] on div at bounding box center [739, 406] width 1478 height 812
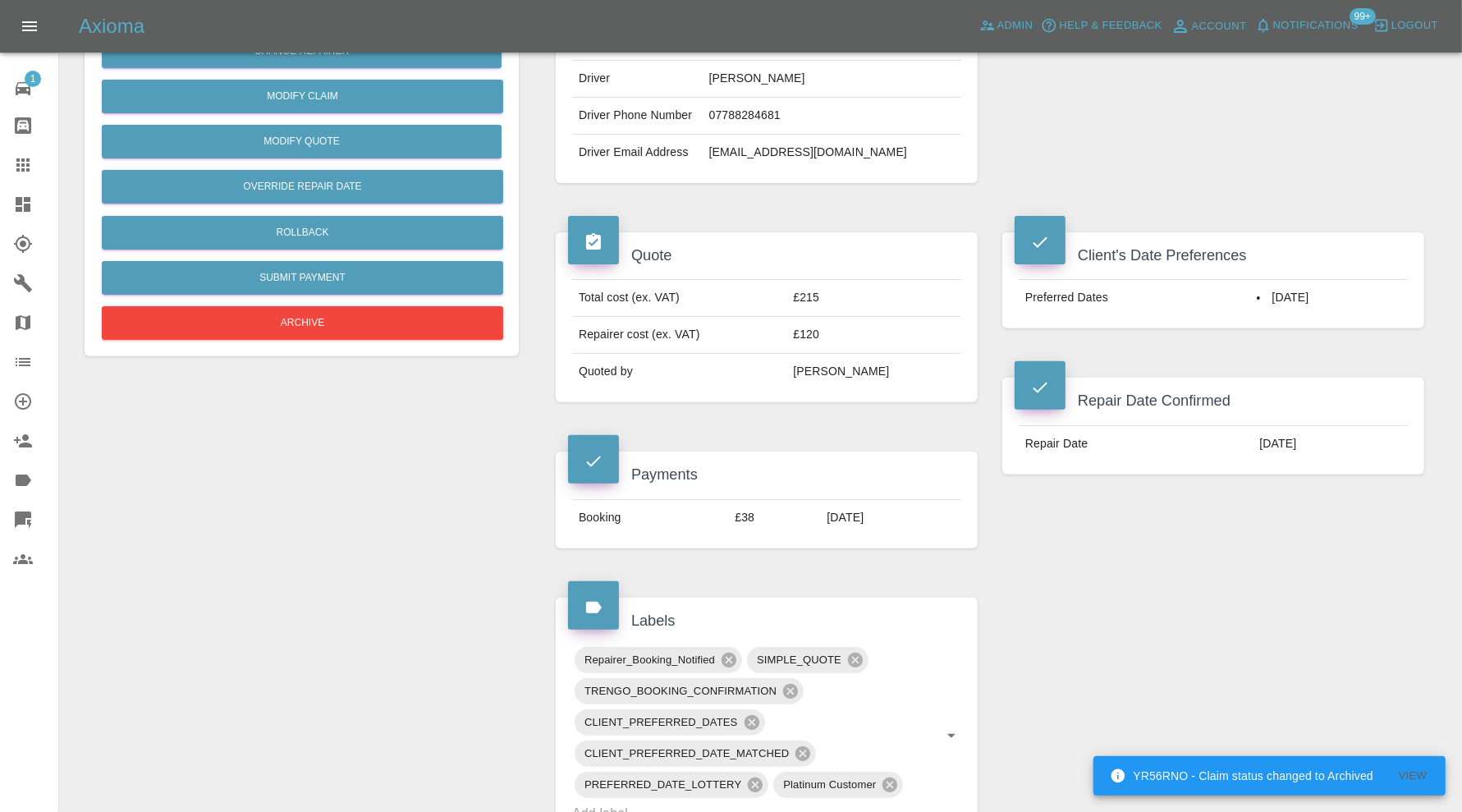
scroll to position [820, 0]
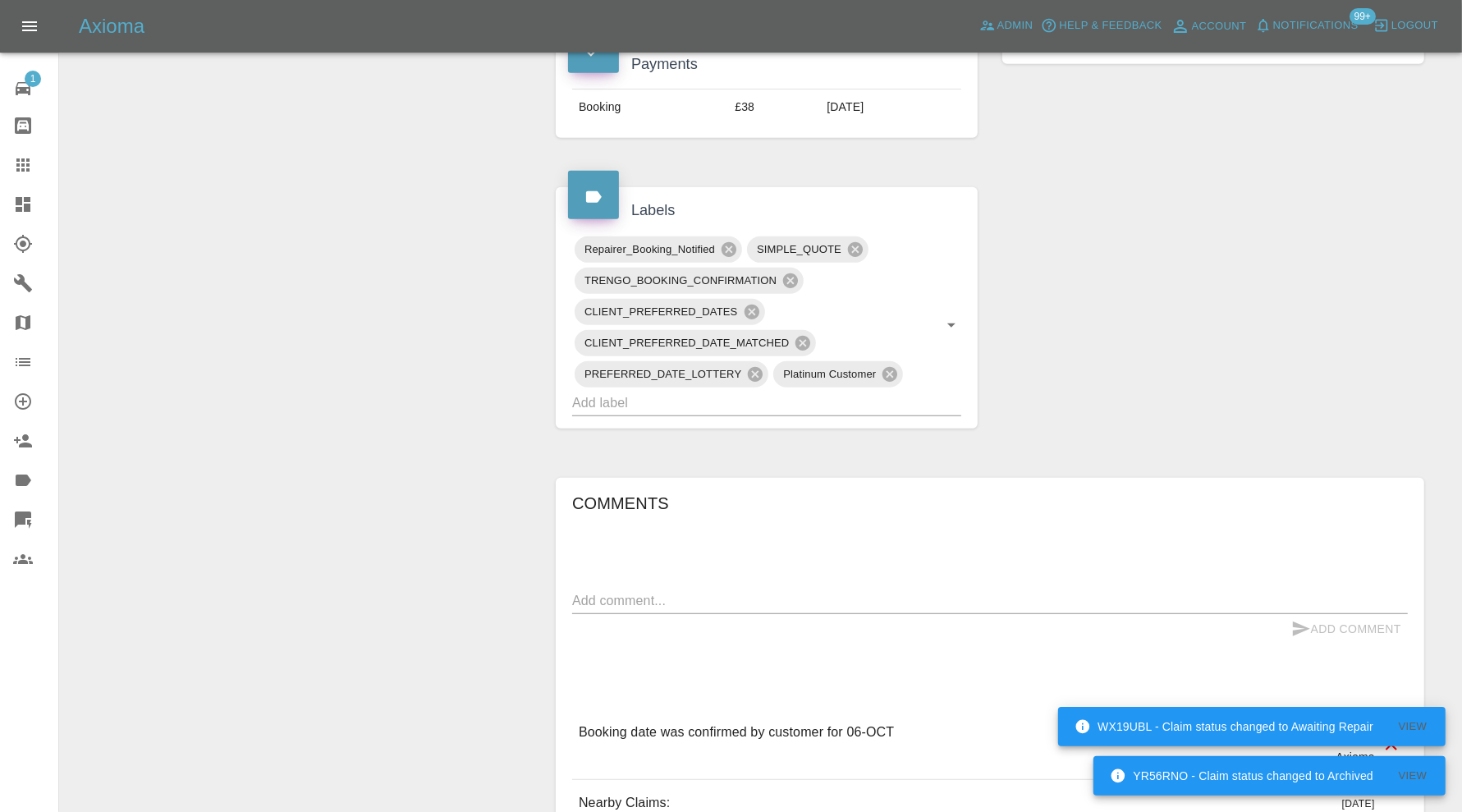
click at [860, 415] on input "text" at bounding box center [744, 402] width 343 height 25
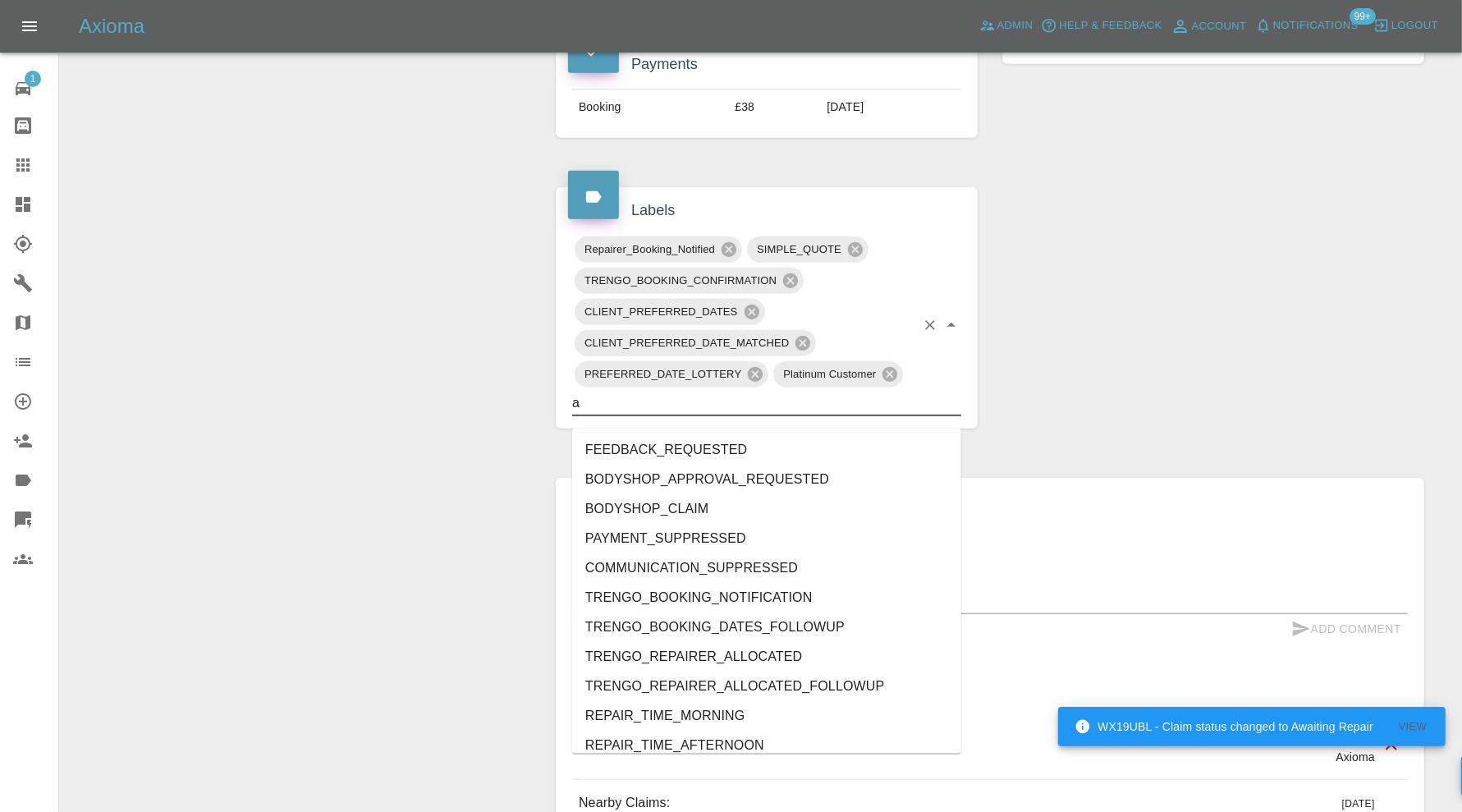
type input "au"
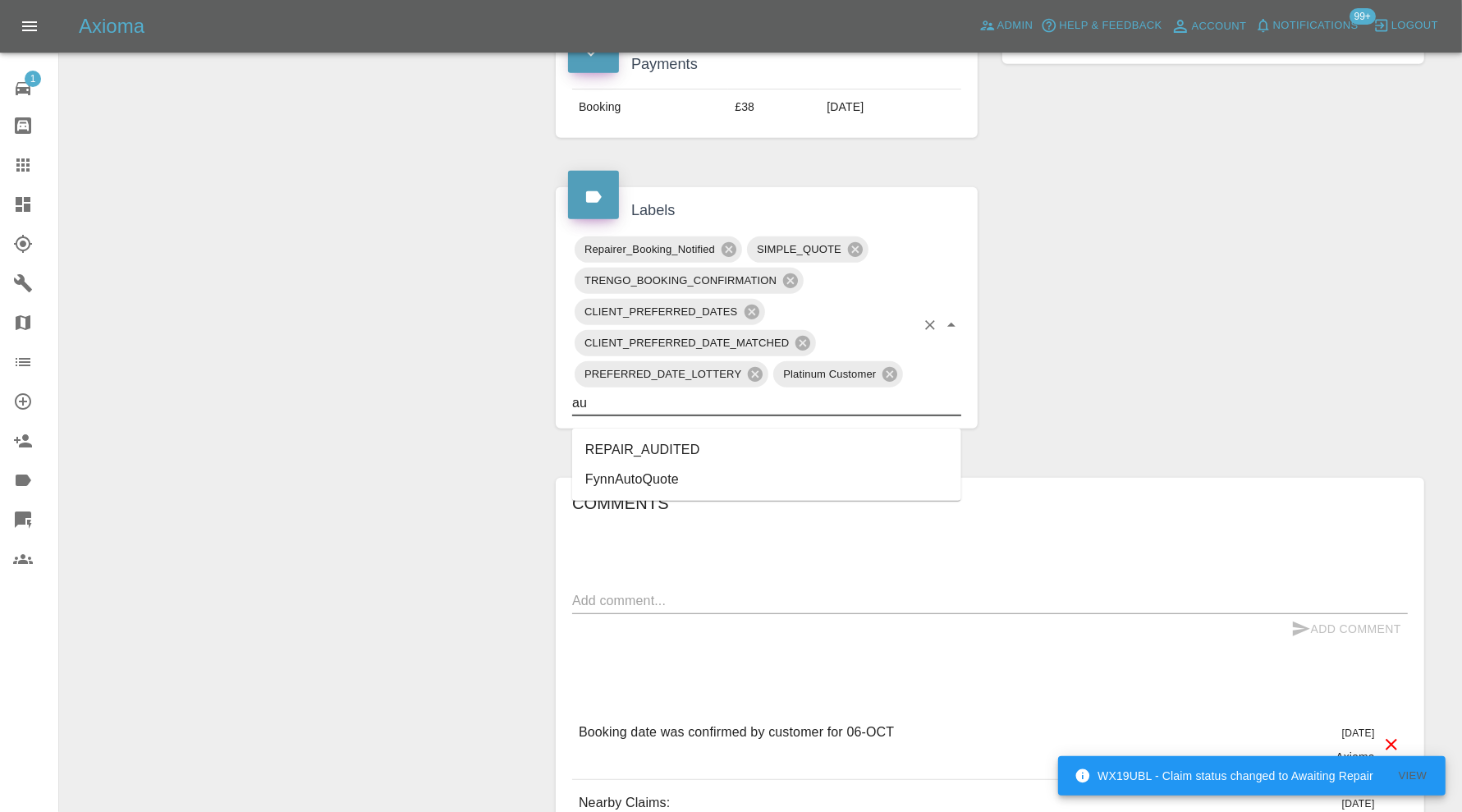
click at [746, 437] on li "REPAIR_AUDITED" at bounding box center [766, 450] width 389 height 30
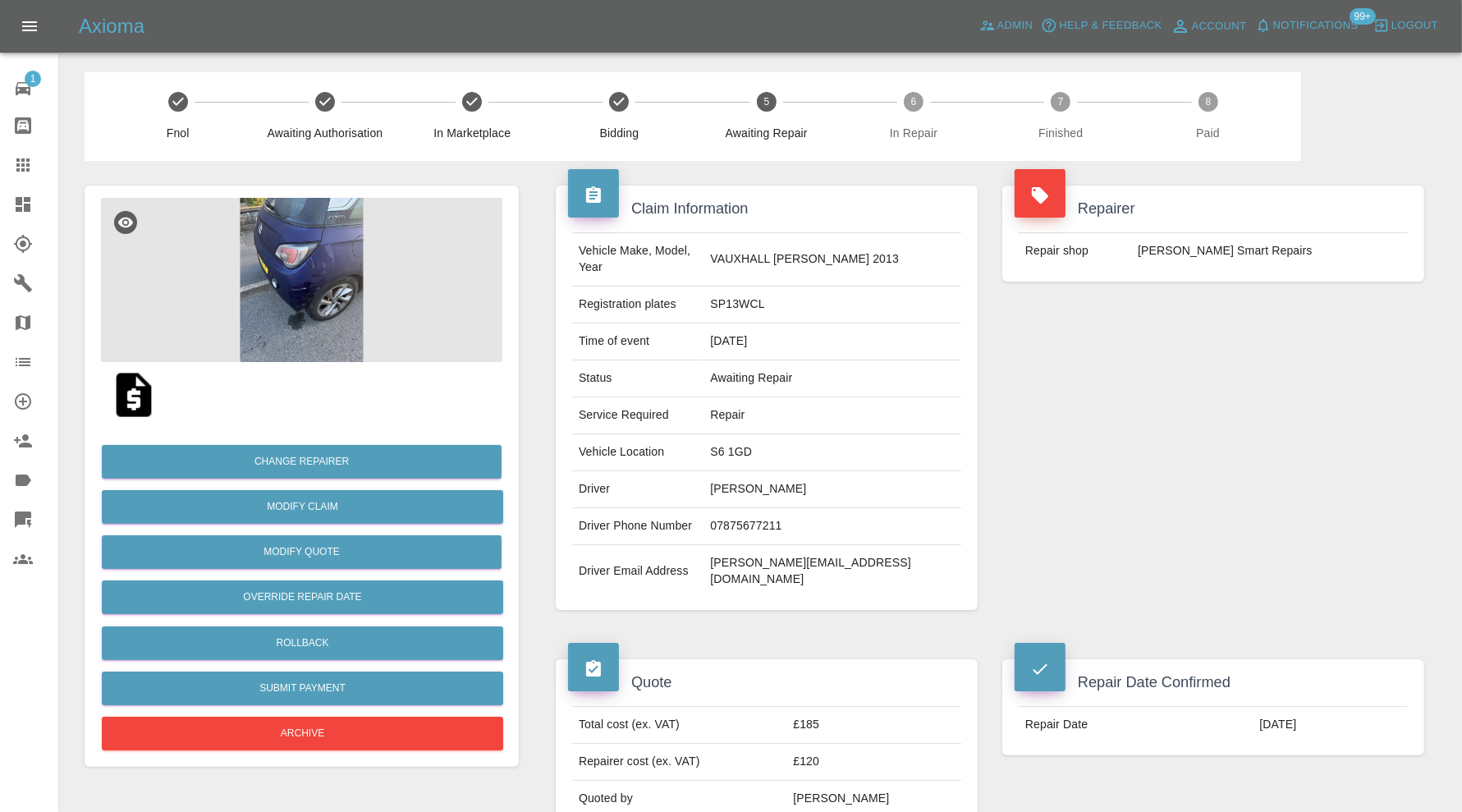
click at [294, 318] on img at bounding box center [302, 279] width 402 height 164
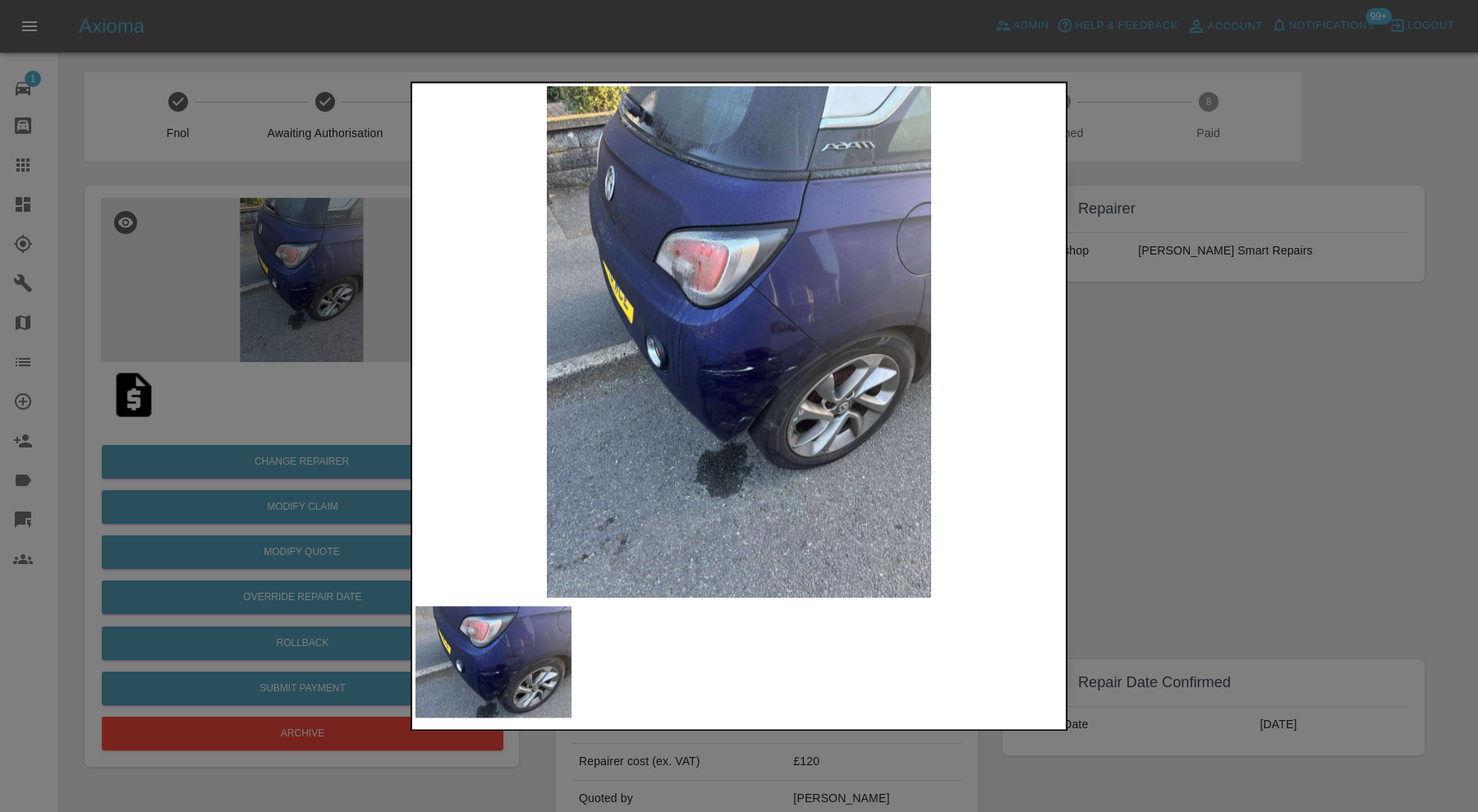
click at [1205, 421] on div at bounding box center [739, 406] width 1478 height 812
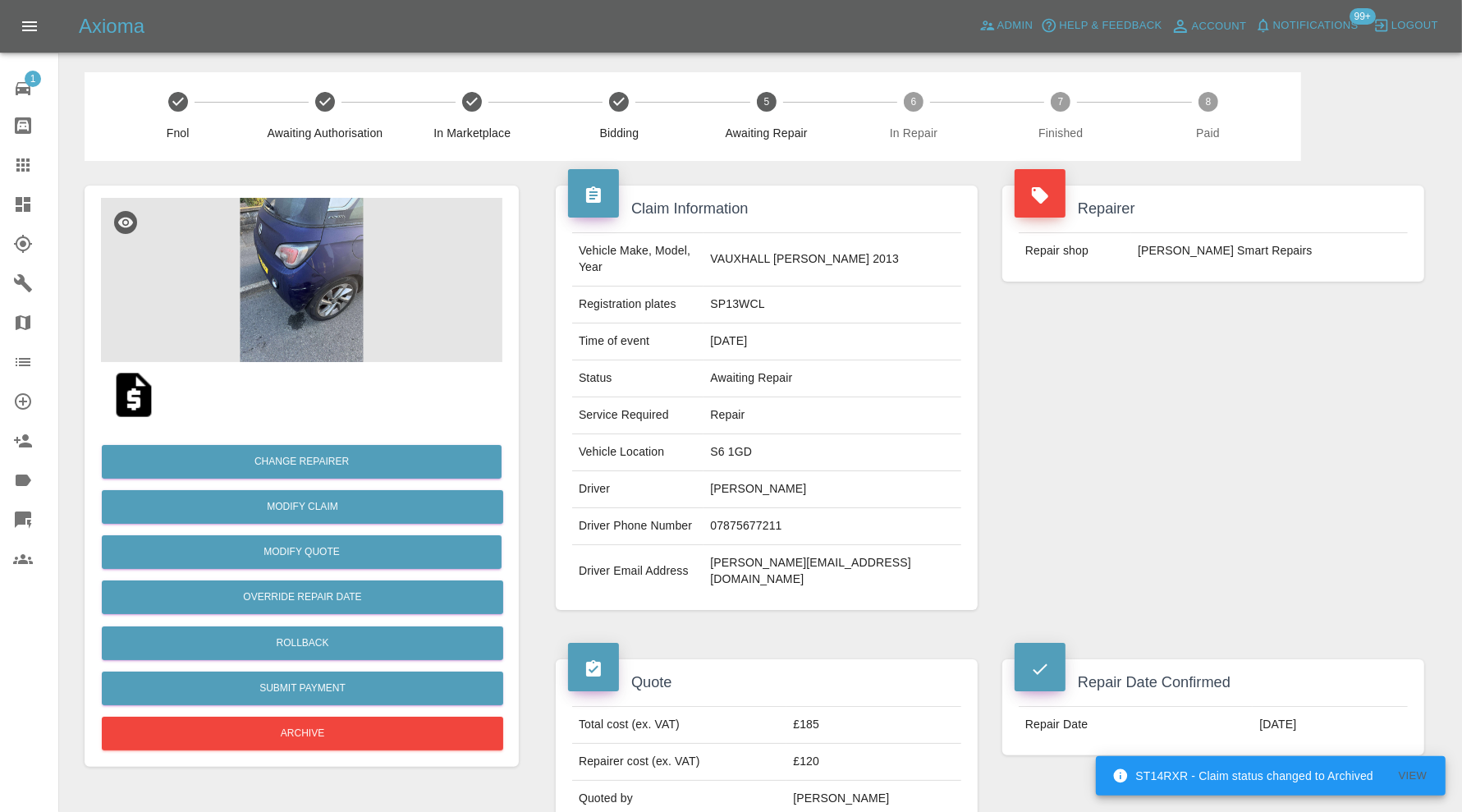
click at [785, 435] on td "S6 1GD" at bounding box center [832, 452] width 258 height 37
copy td "S6 1GD"
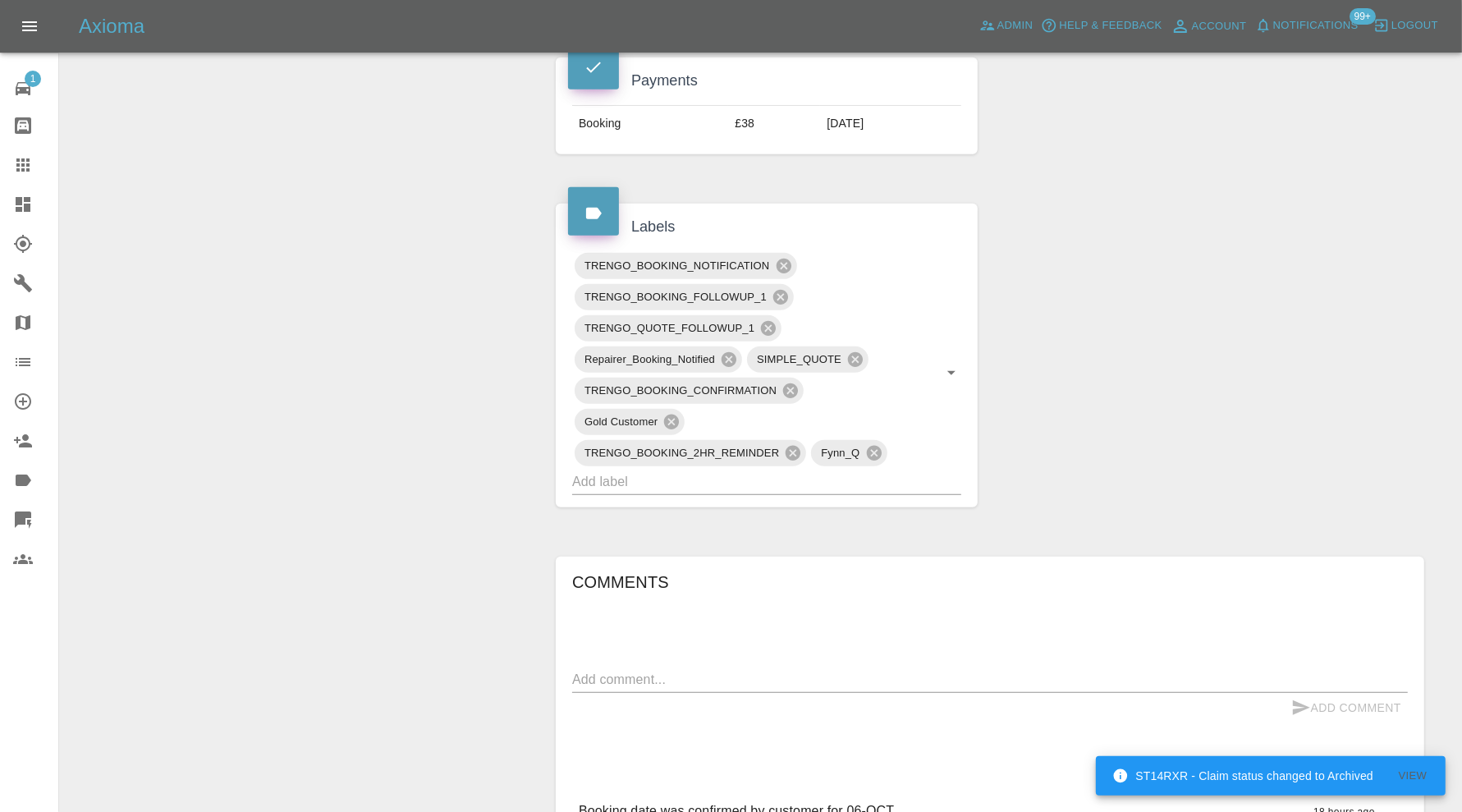
click at [821, 468] on input "text" at bounding box center [744, 480] width 343 height 25
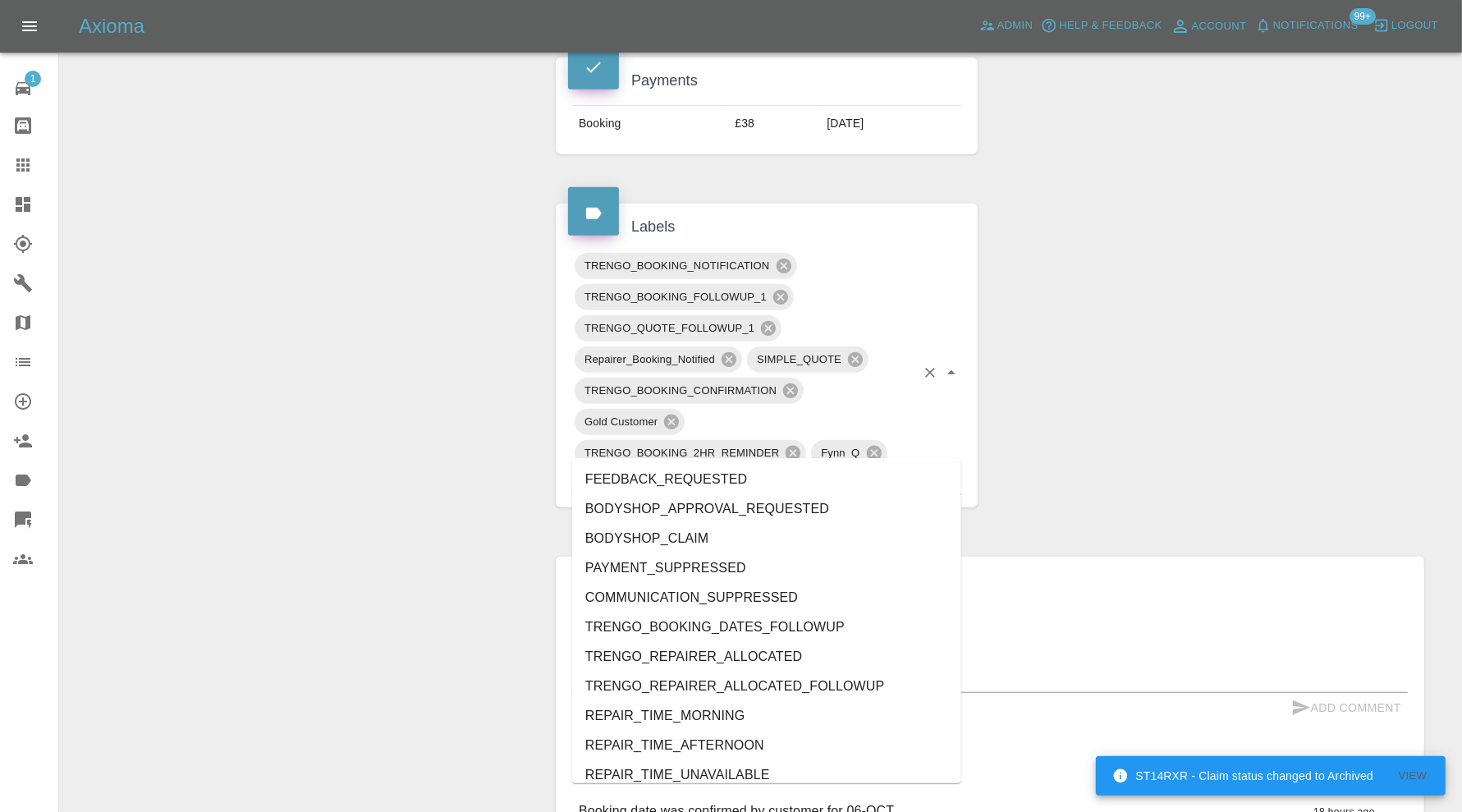
type input "au"
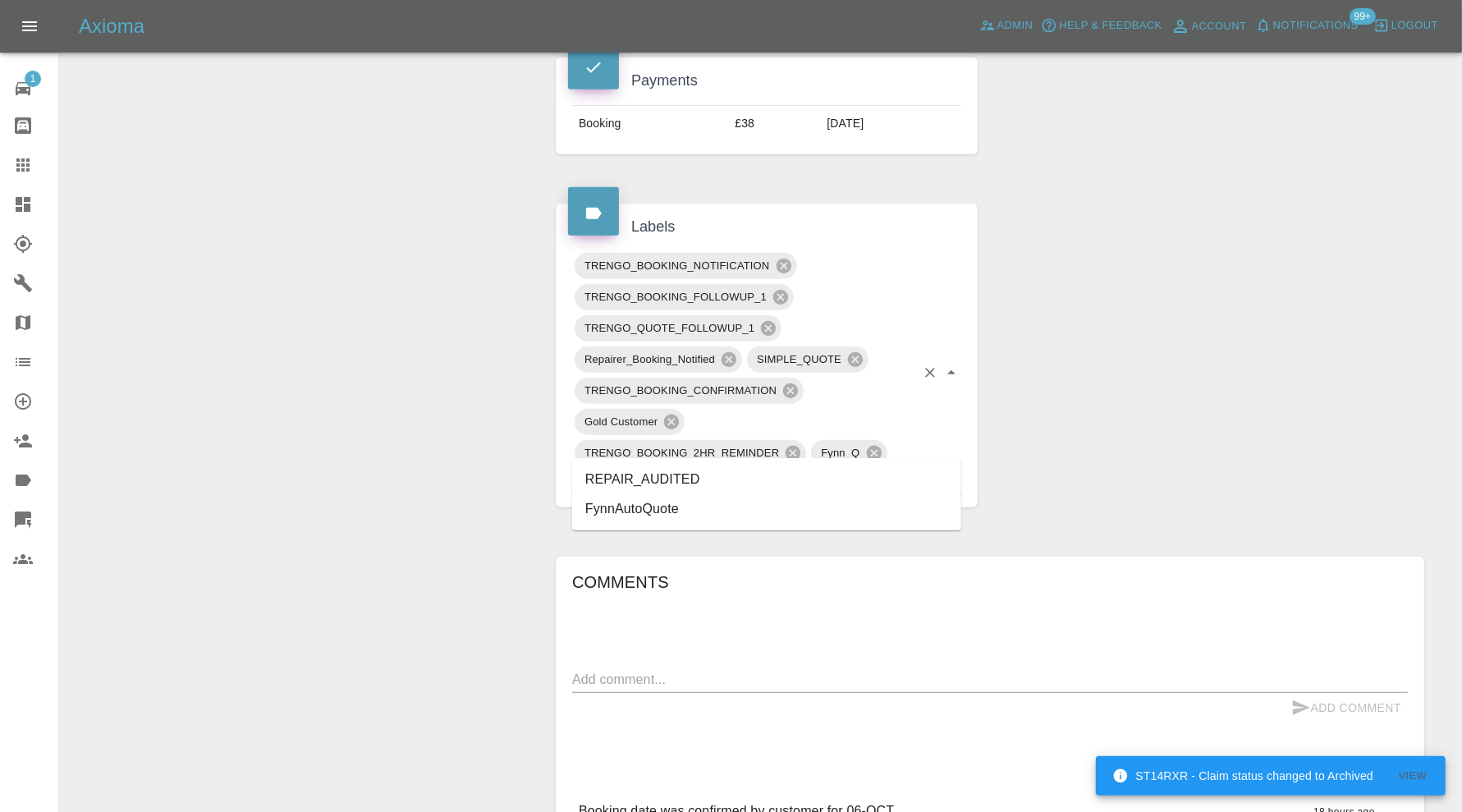
click at [701, 472] on li "REPAIR_AUDITED" at bounding box center [766, 480] width 389 height 30
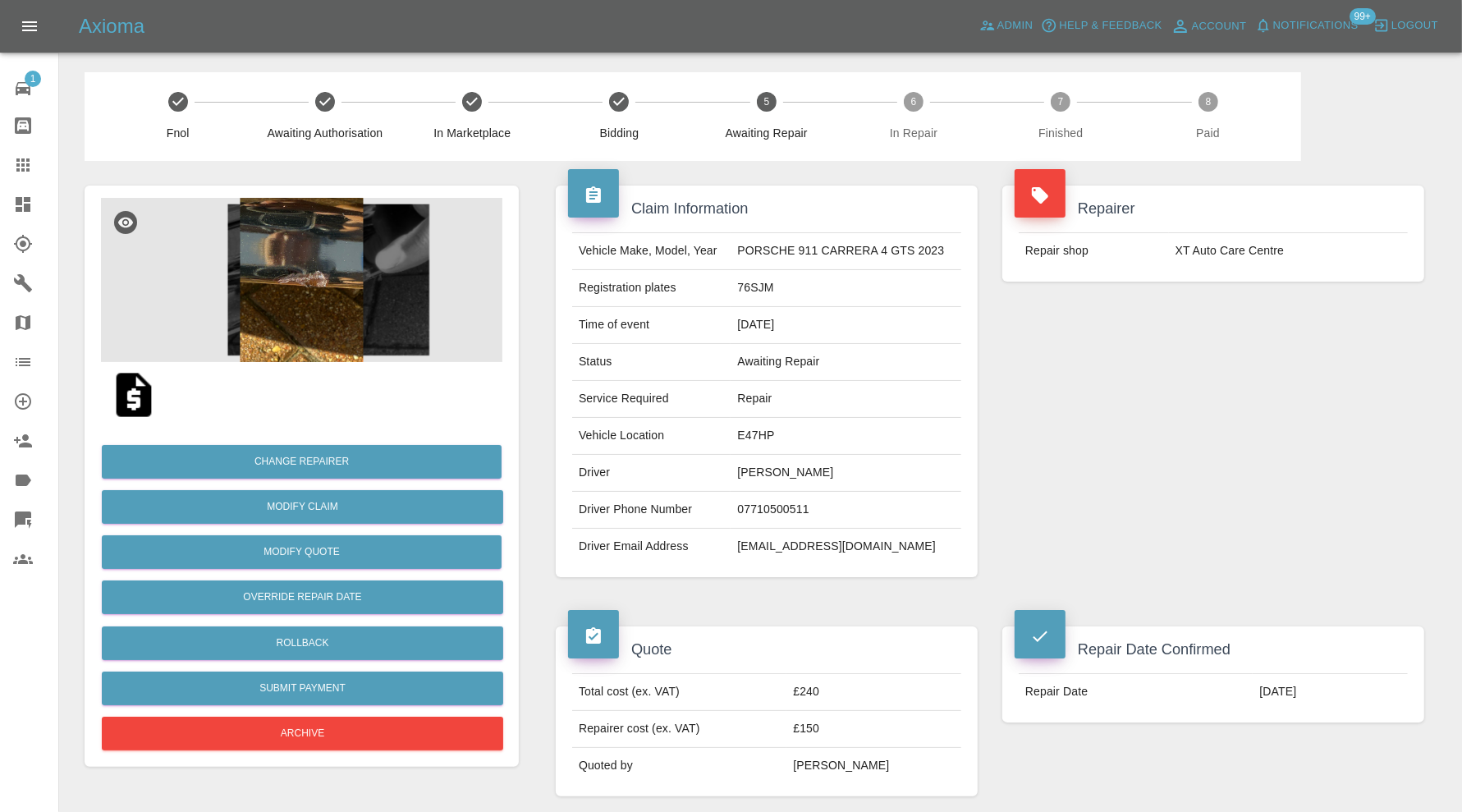
click at [322, 275] on img at bounding box center [302, 279] width 402 height 164
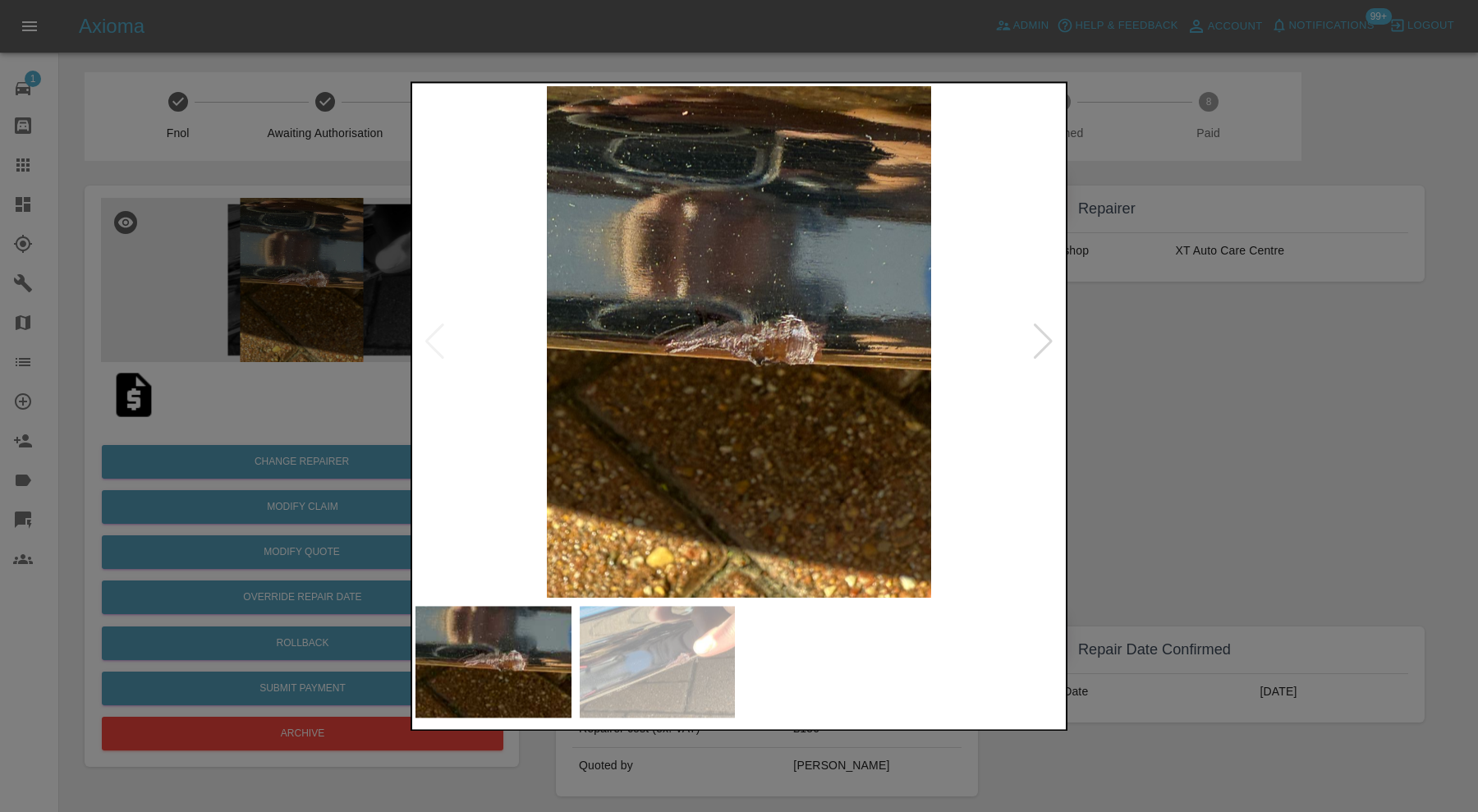
click at [1041, 335] on div at bounding box center [1043, 342] width 22 height 37
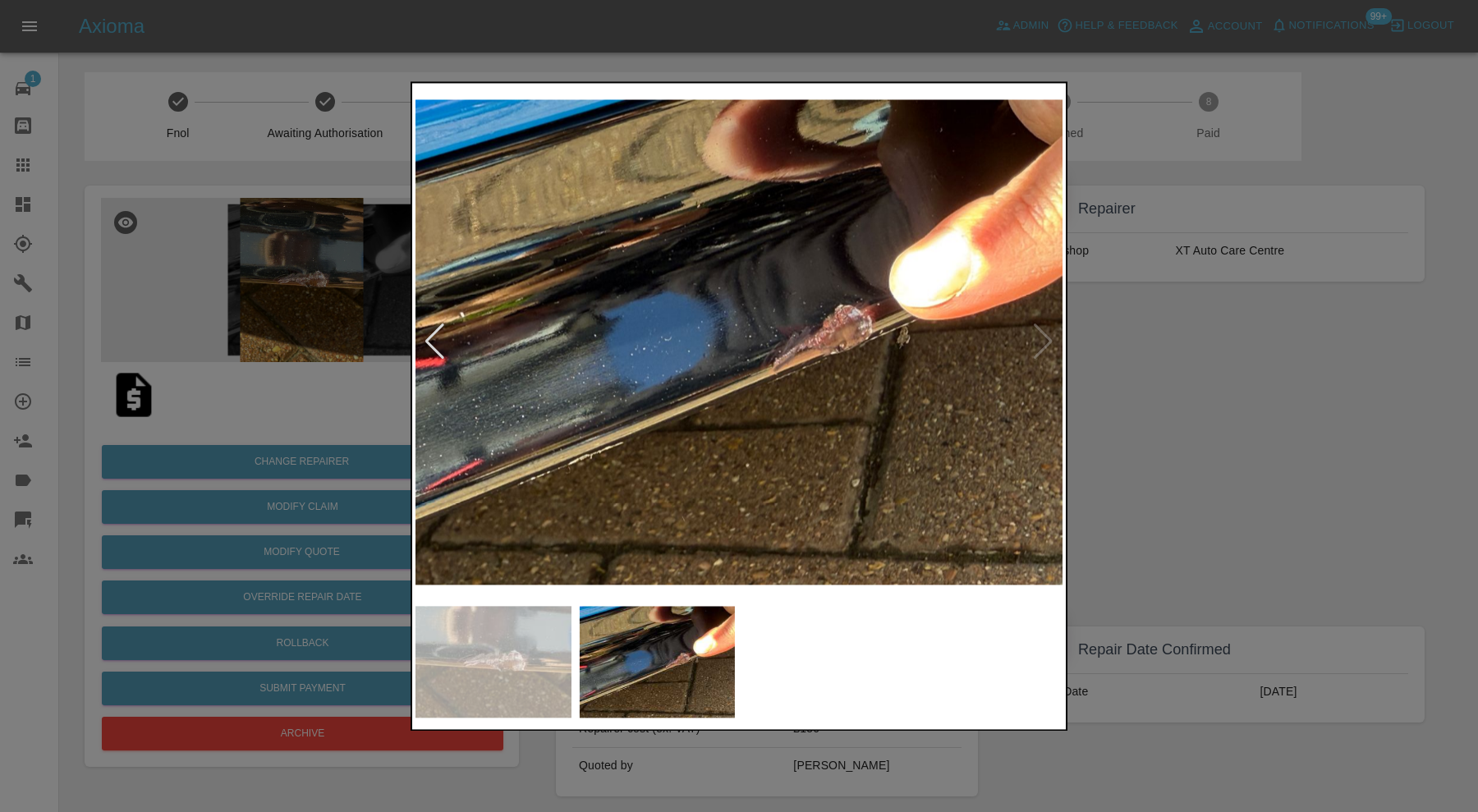
click at [444, 339] on div at bounding box center [435, 342] width 22 height 37
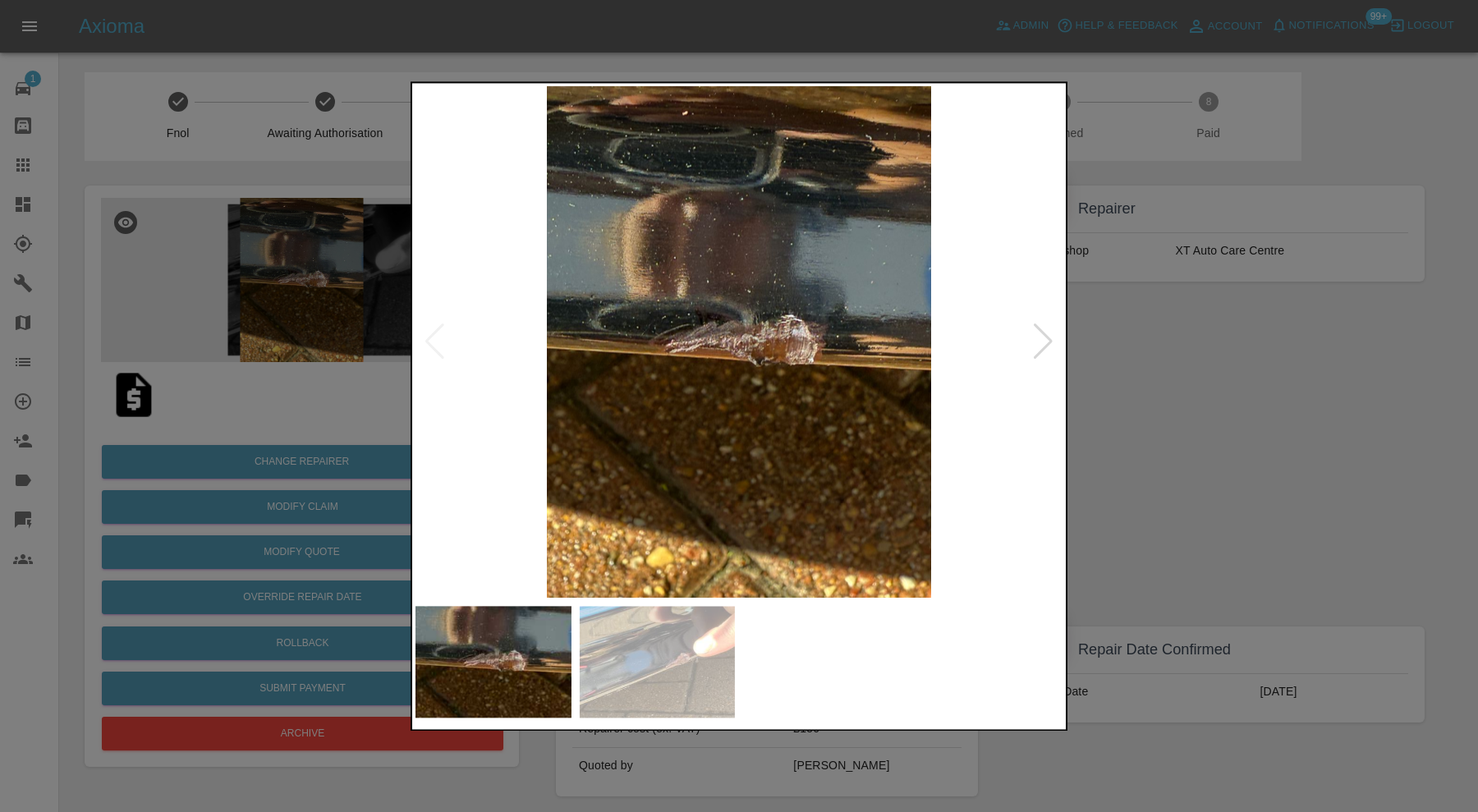
click at [1048, 339] on div at bounding box center [1043, 342] width 22 height 37
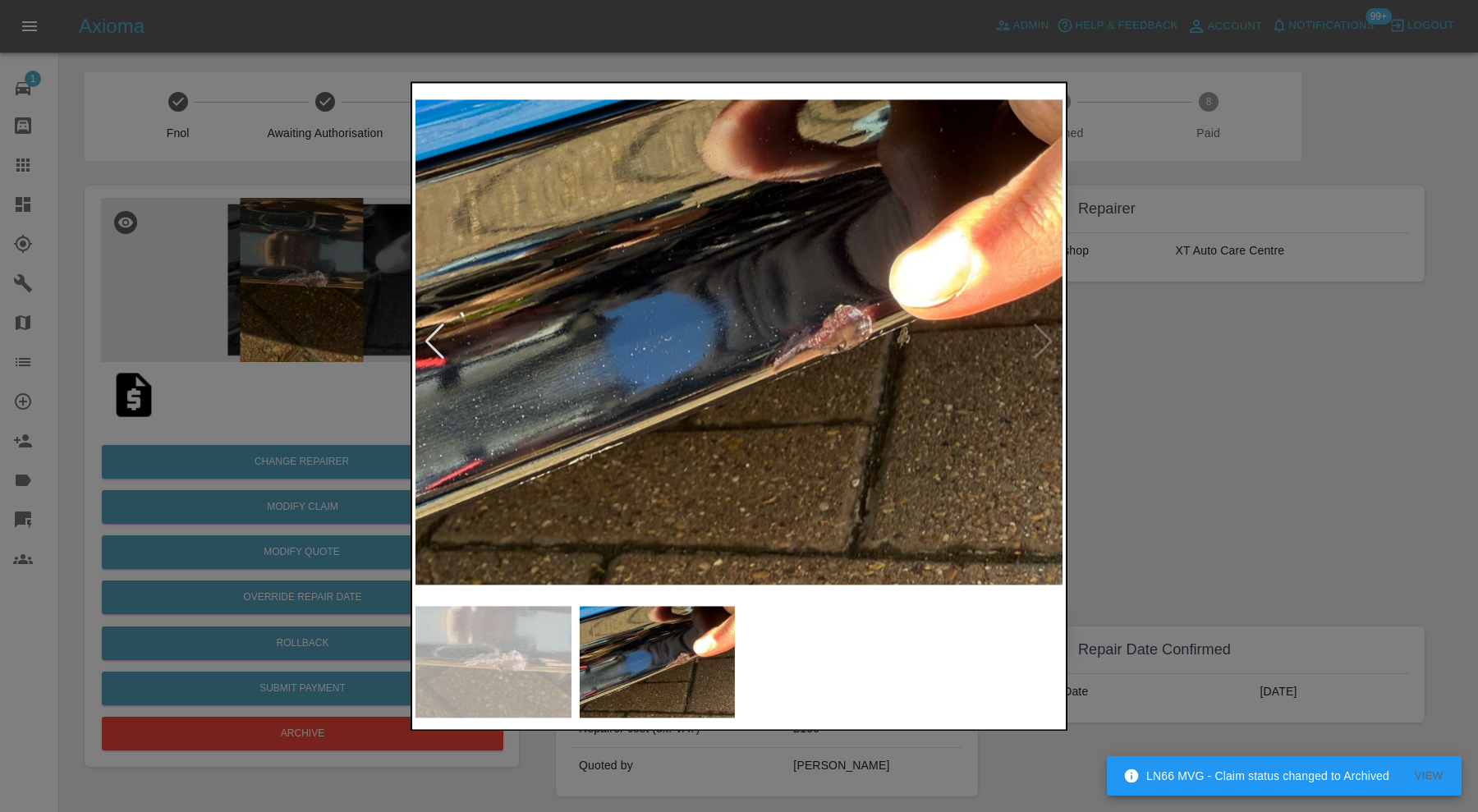
click at [1179, 339] on div at bounding box center [739, 406] width 1478 height 812
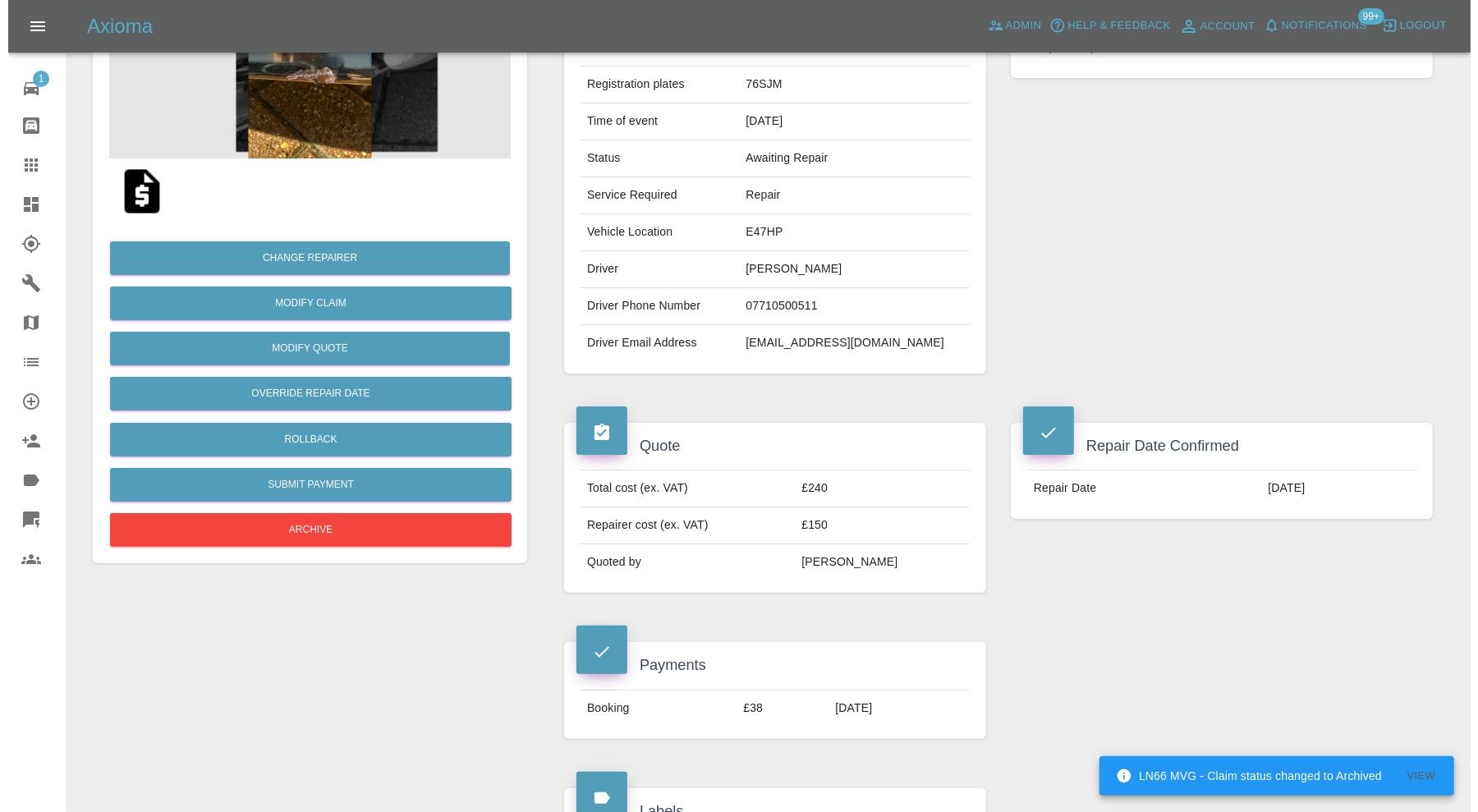
scroll to position [201, 0]
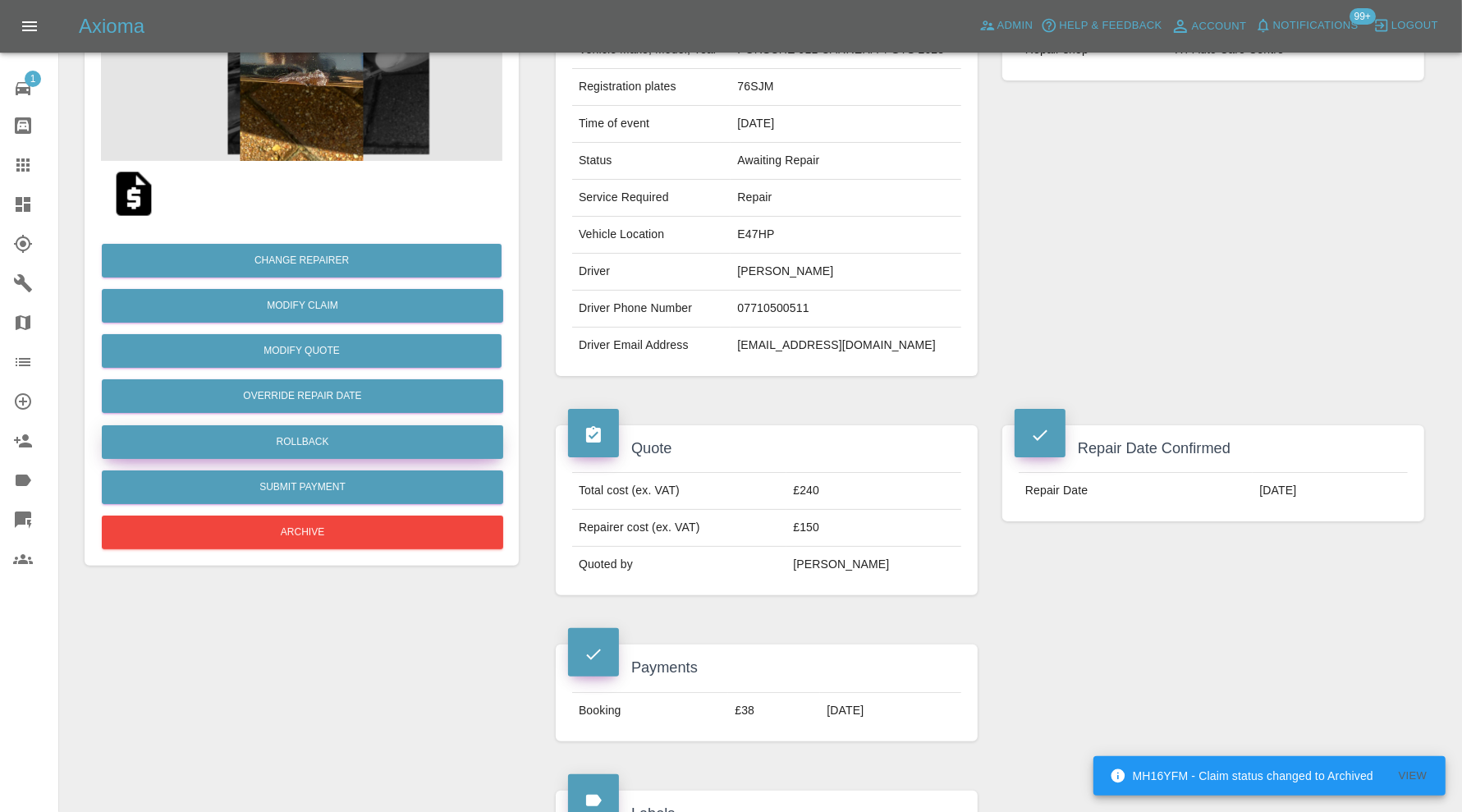
click at [436, 428] on button "Rollback" at bounding box center [303, 442] width 402 height 34
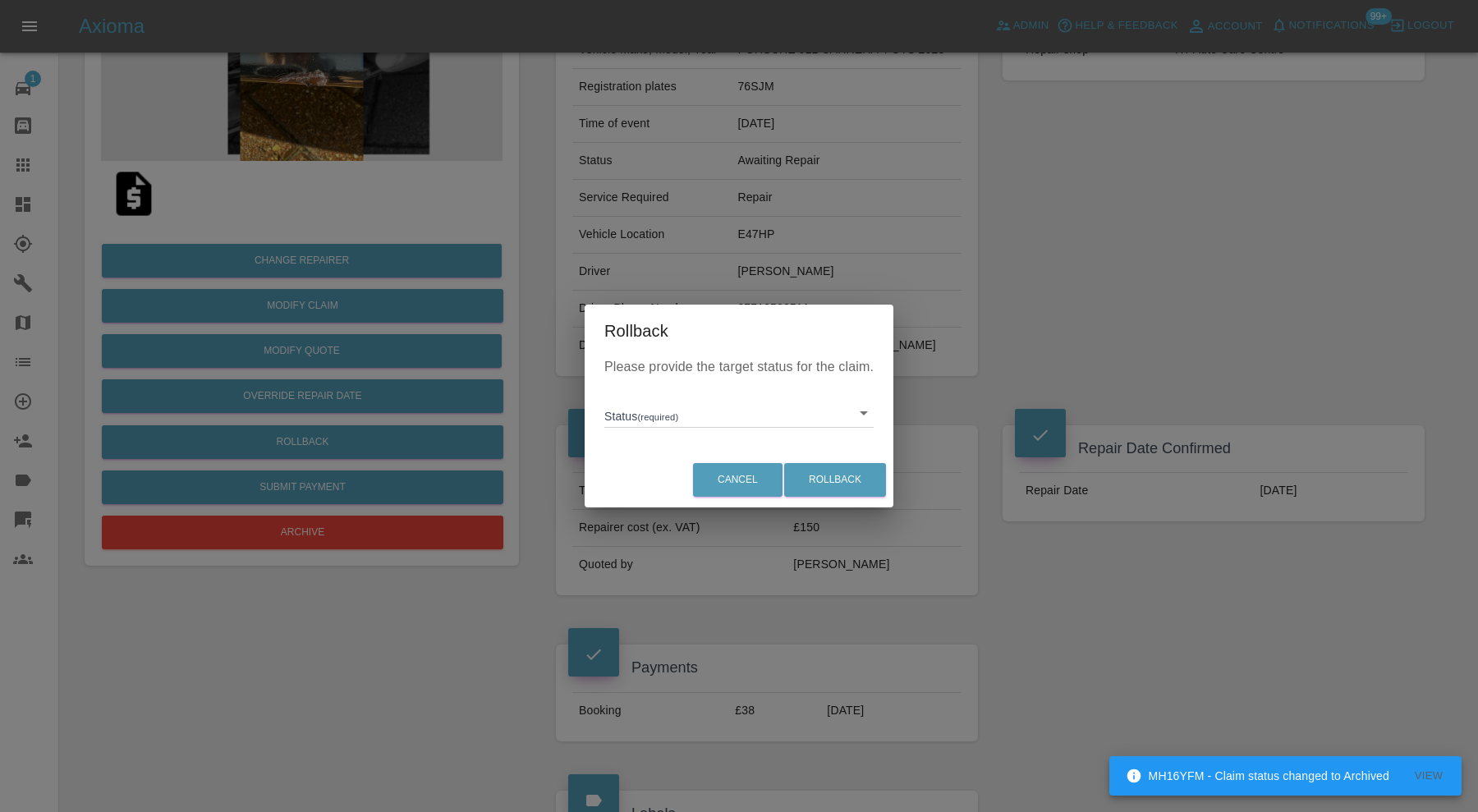
click at [665, 410] on body "MH16YFM - Claim status changed to Archived View Axioma Admin Help & Feedback Ac…" at bounding box center [739, 786] width 1478 height 1974
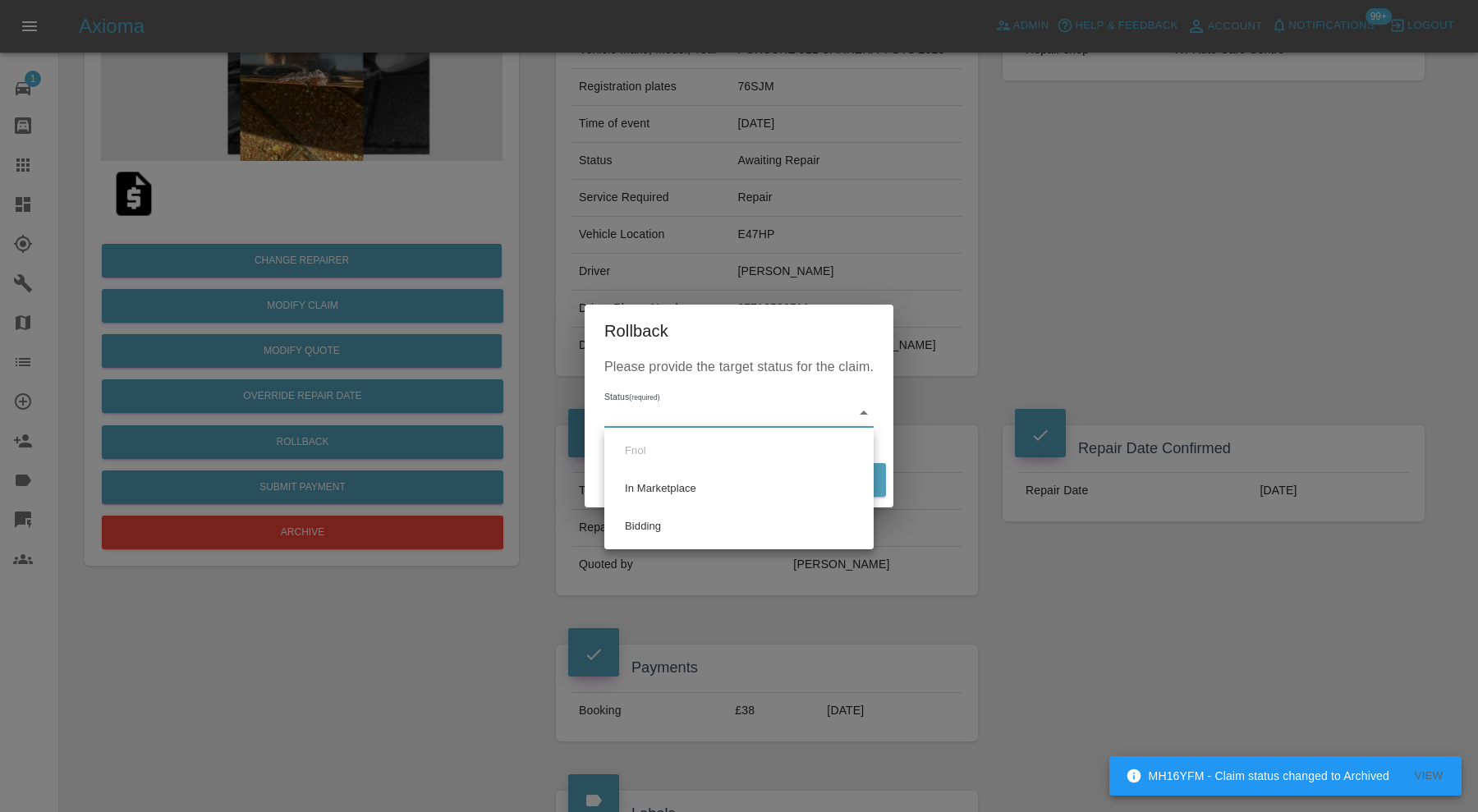
click at [1030, 379] on div at bounding box center [739, 406] width 1478 height 812
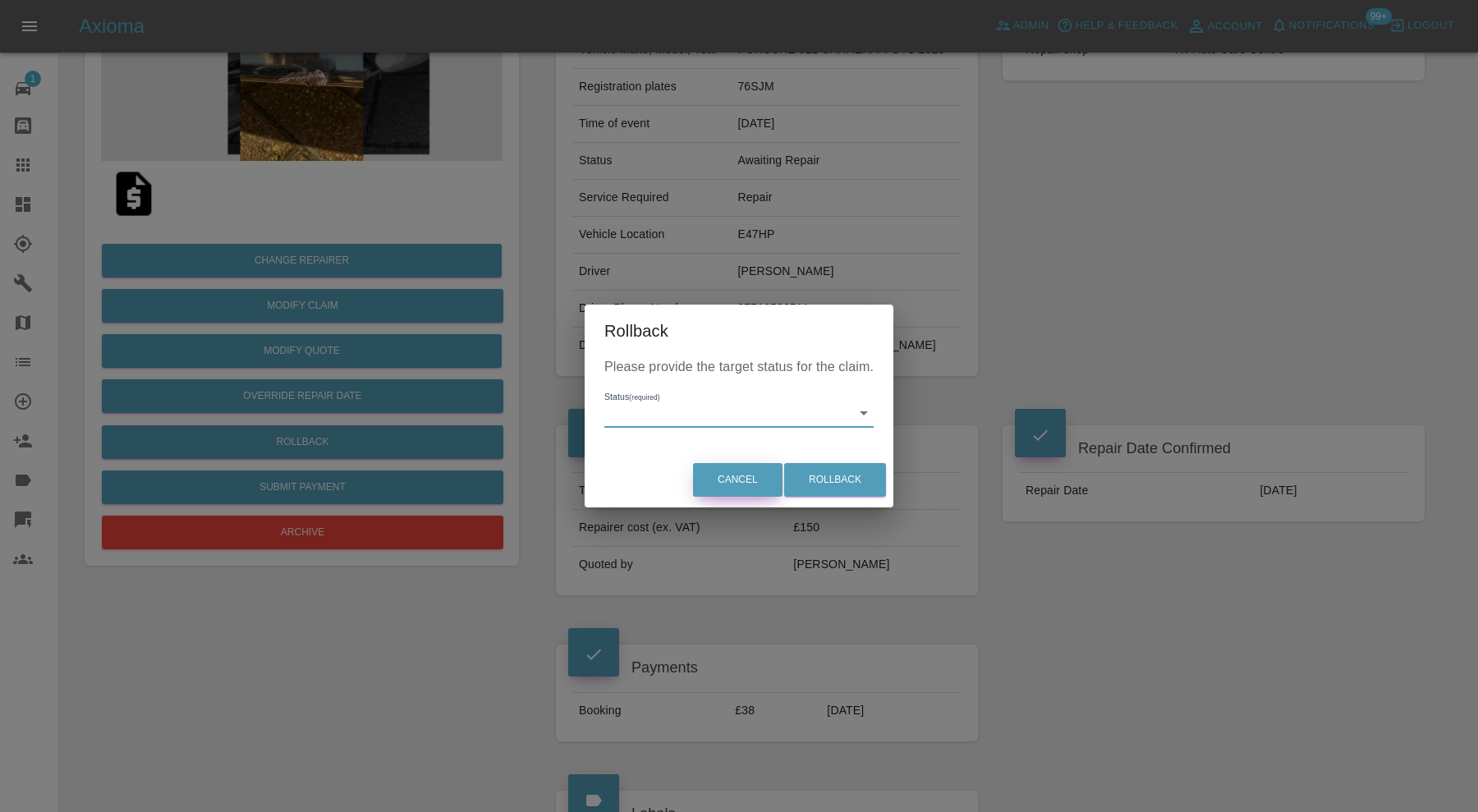
click at [759, 477] on button "Cancel" at bounding box center [738, 480] width 90 height 34
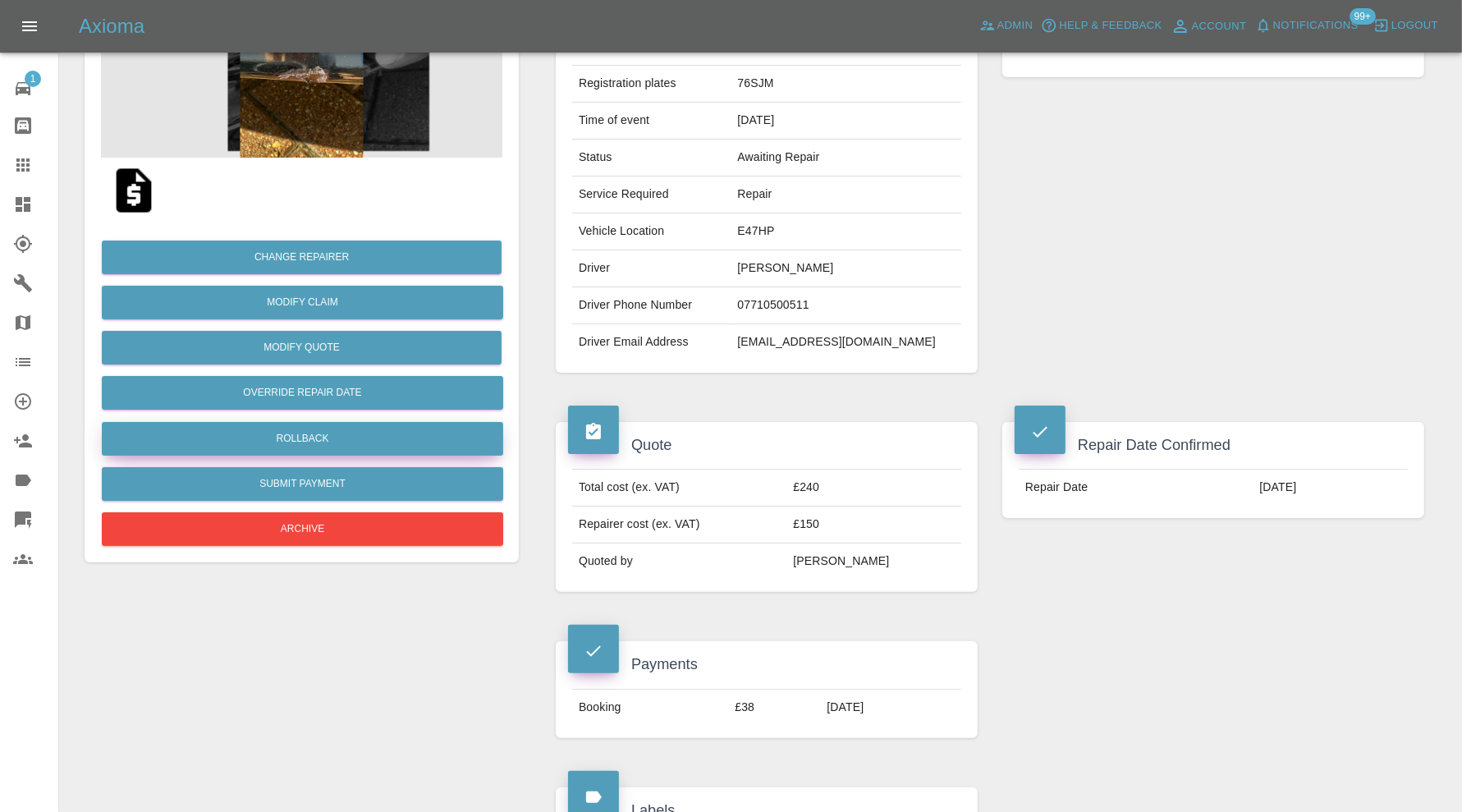
scroll to position [612, 0]
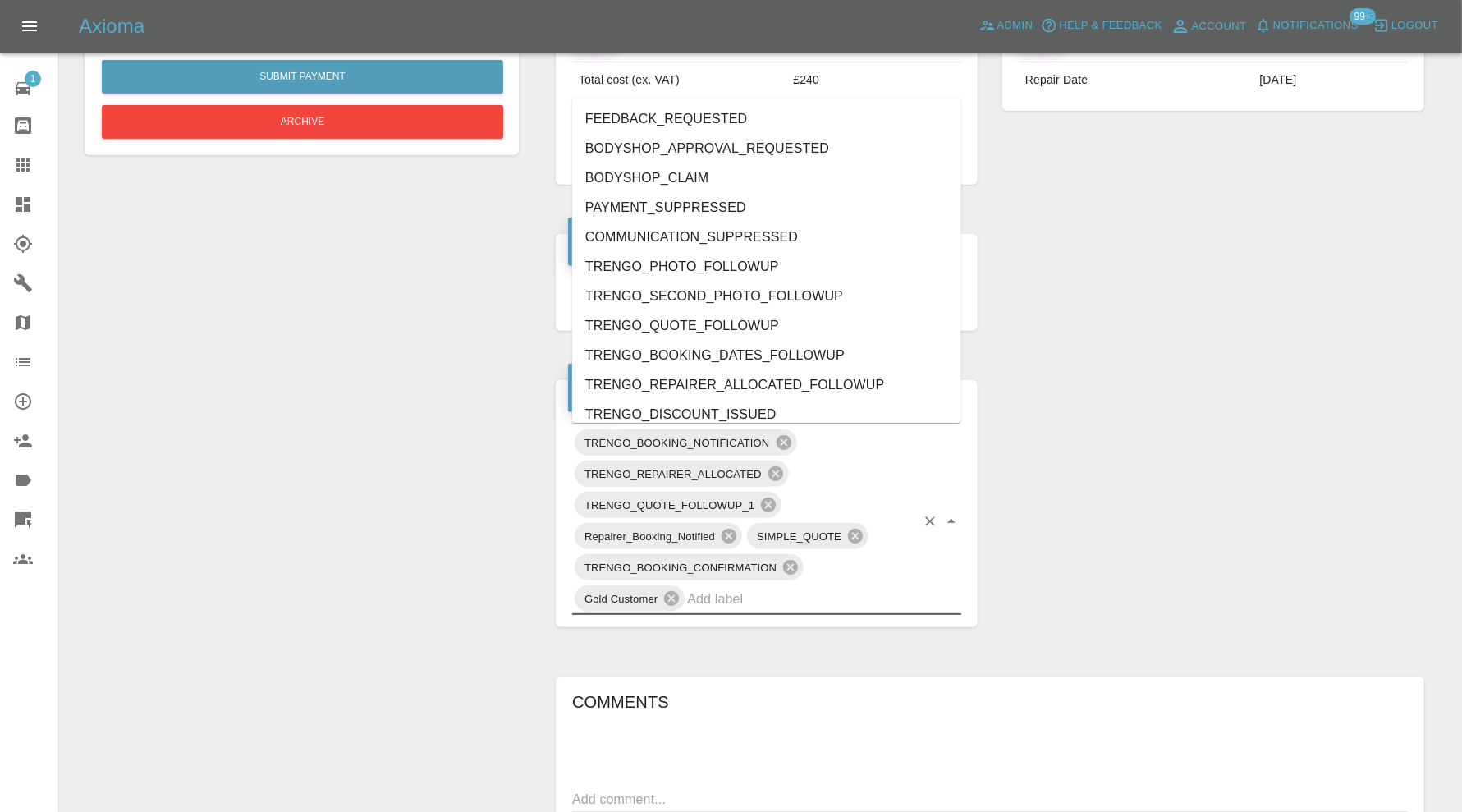
click at [894, 601] on input "text" at bounding box center [802, 598] width 229 height 25
type input "au"
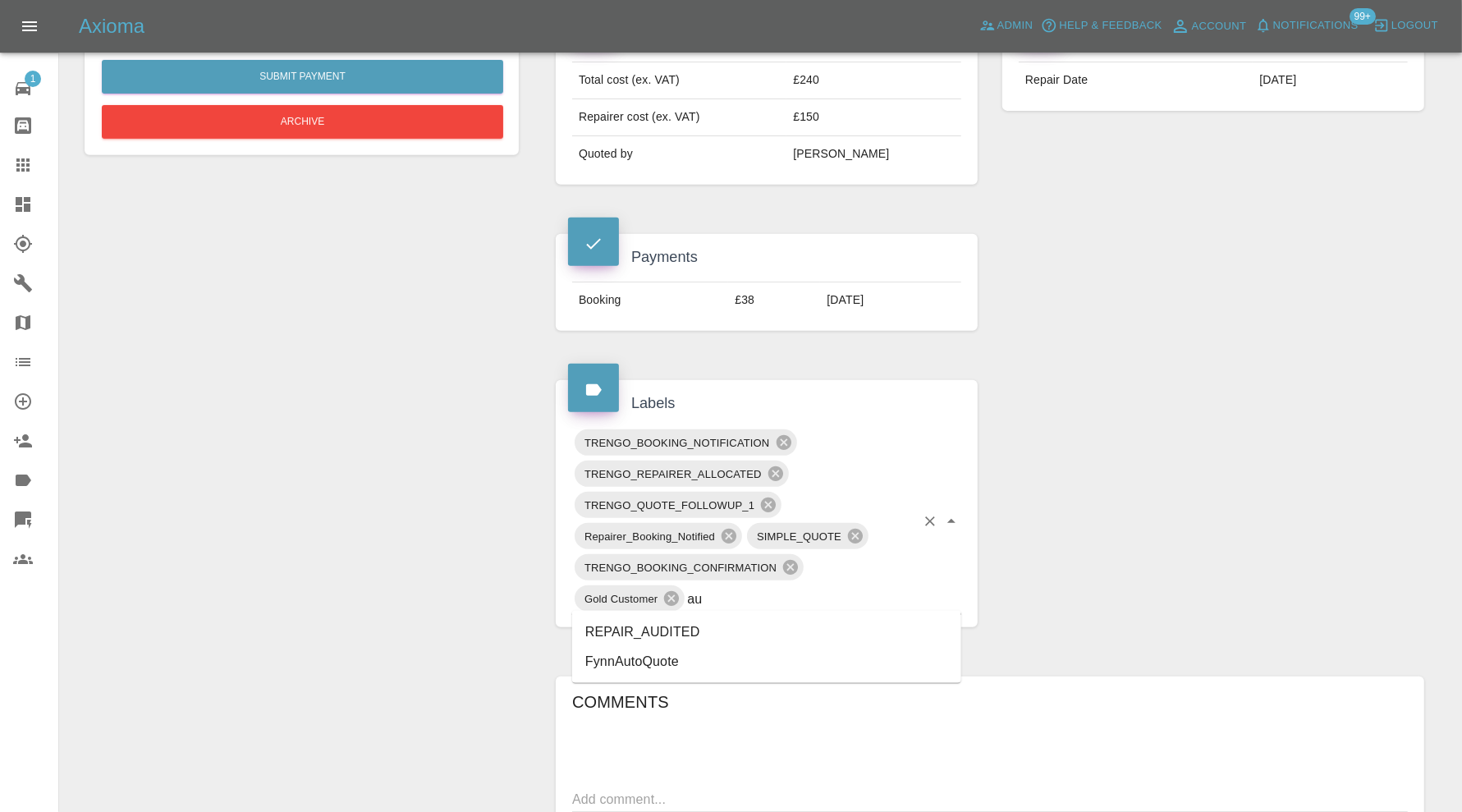
click at [723, 621] on li "REPAIR_AUDITED" at bounding box center [766, 632] width 389 height 30
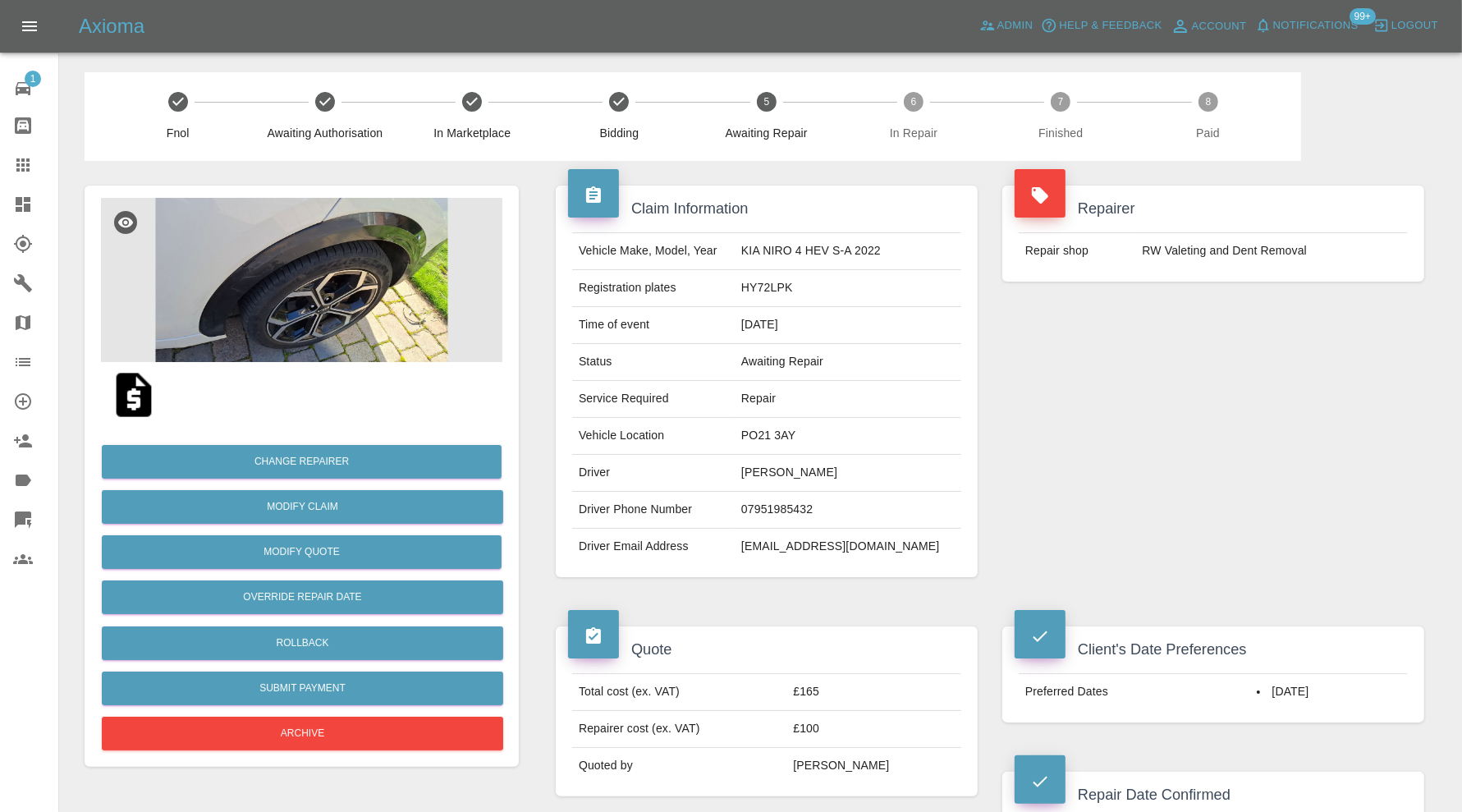
click at [331, 229] on img at bounding box center [302, 279] width 402 height 164
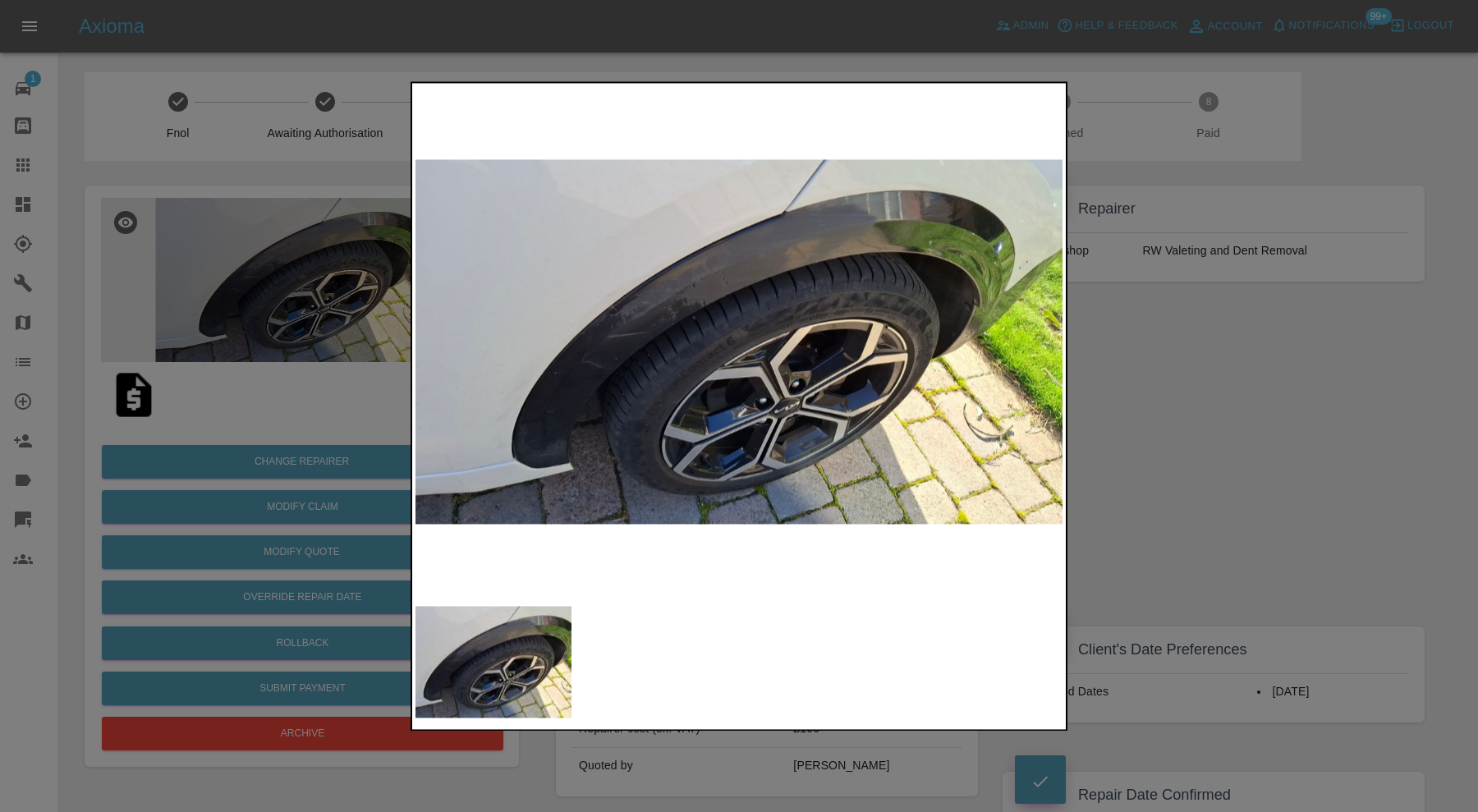
click at [1175, 375] on div at bounding box center [739, 406] width 1478 height 812
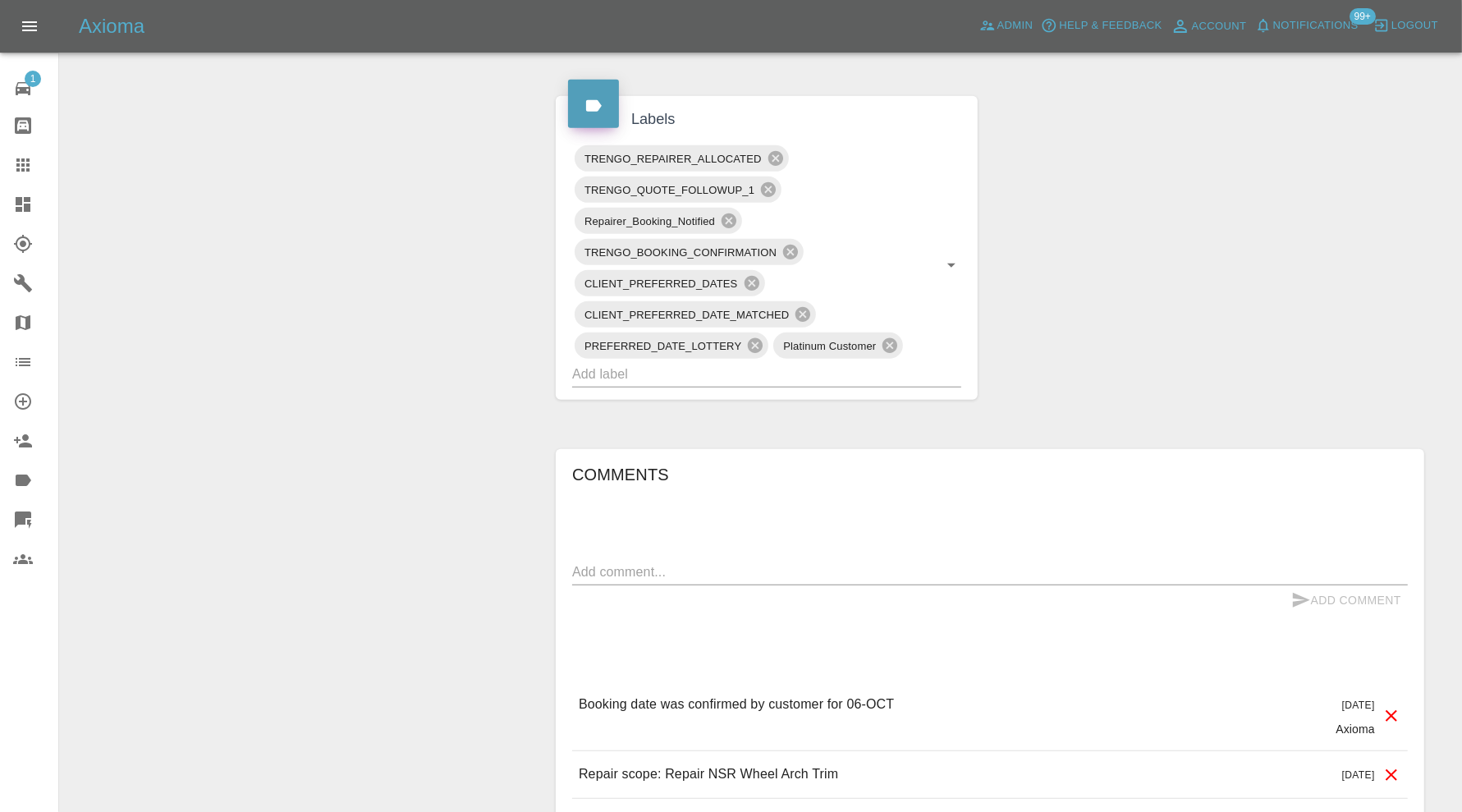
scroll to position [957, 0]
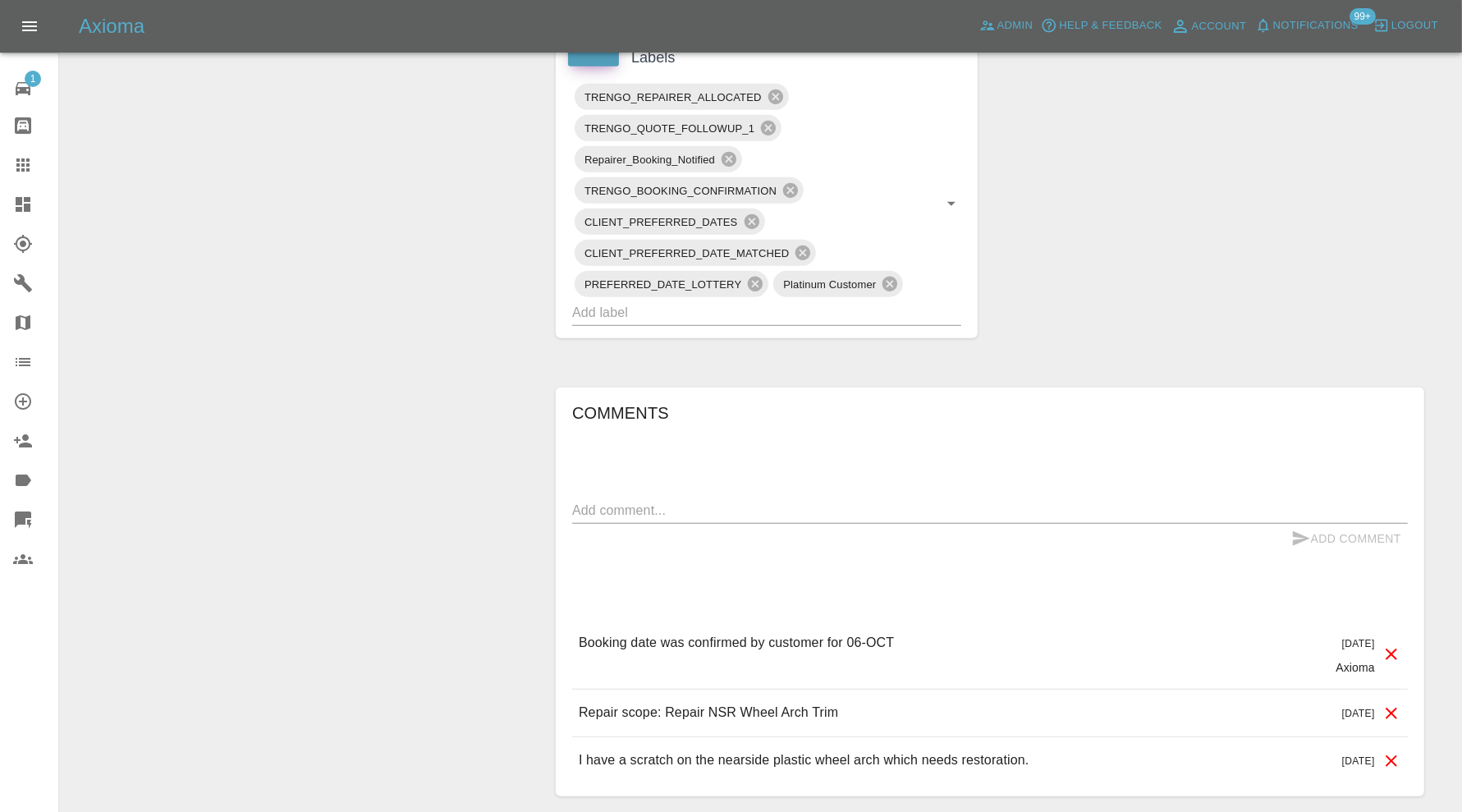
click at [827, 293] on div "TRENGO_REPAIRER_ALLOCATED TRENGO_QUOTE_FOLLOWUP_1 Repairer_Booking_Notified TRE…" at bounding box center [766, 203] width 389 height 244
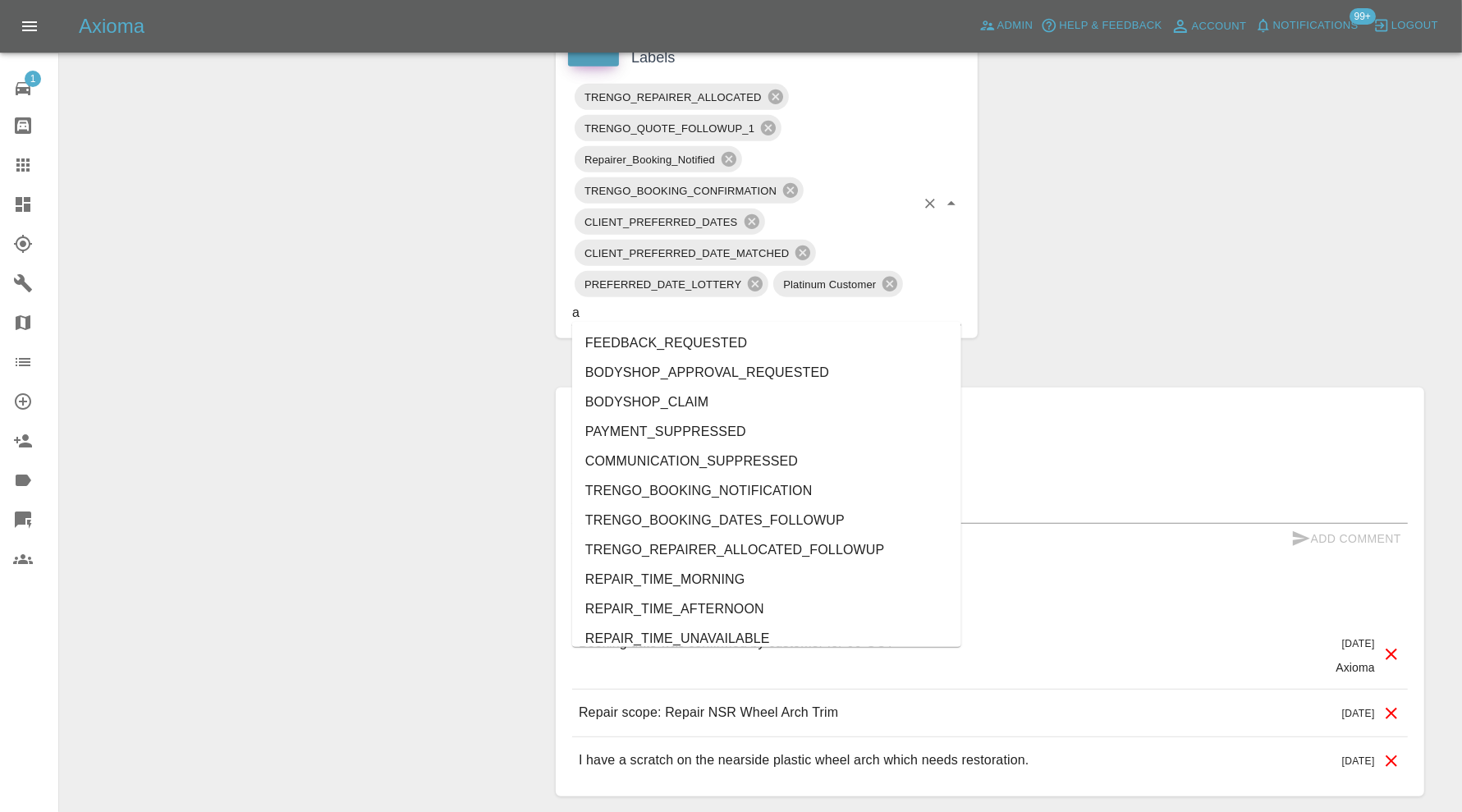
type input "au"
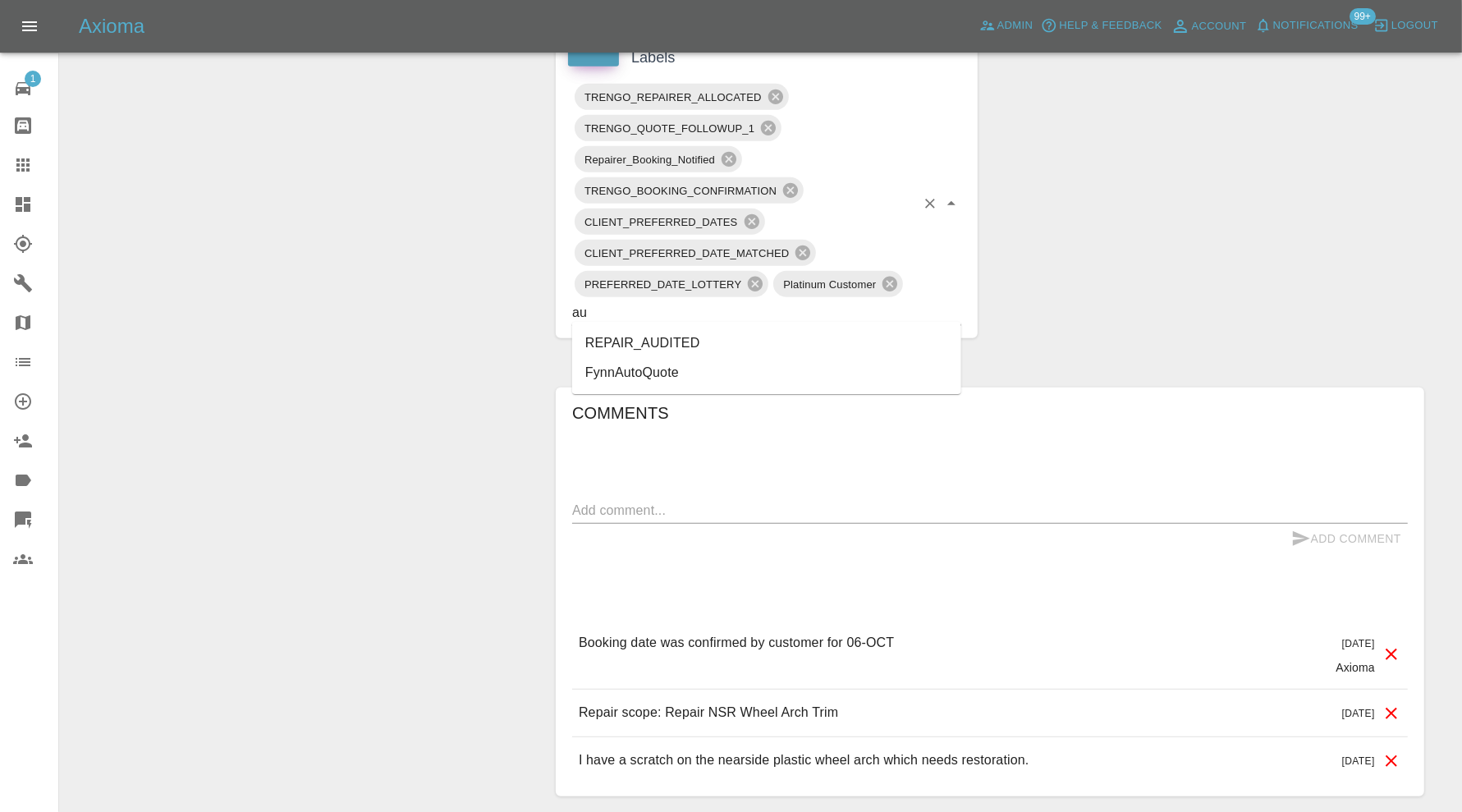
click at [673, 339] on li "REPAIR_AUDITED" at bounding box center [766, 344] width 389 height 30
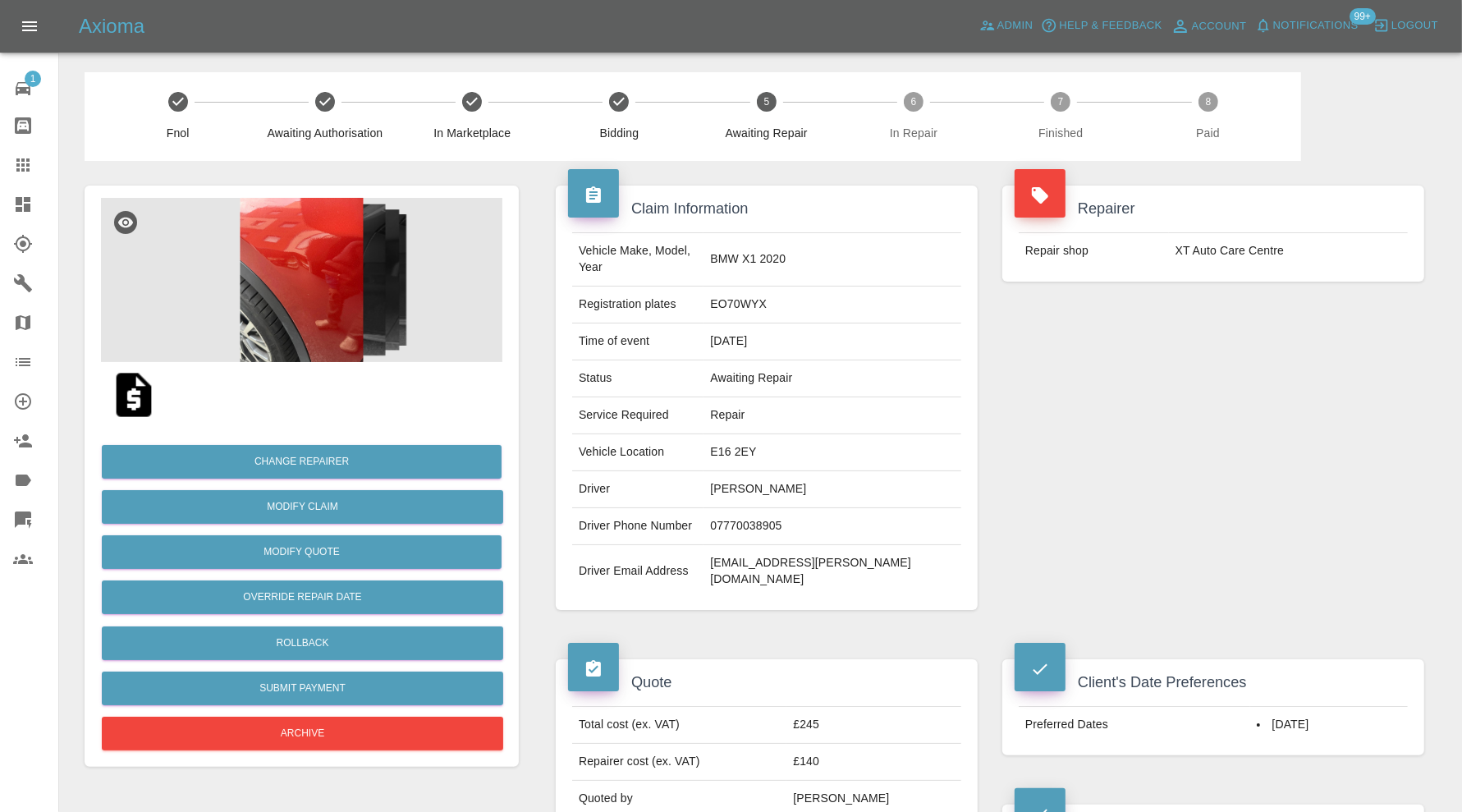
click at [305, 310] on img at bounding box center [302, 279] width 402 height 164
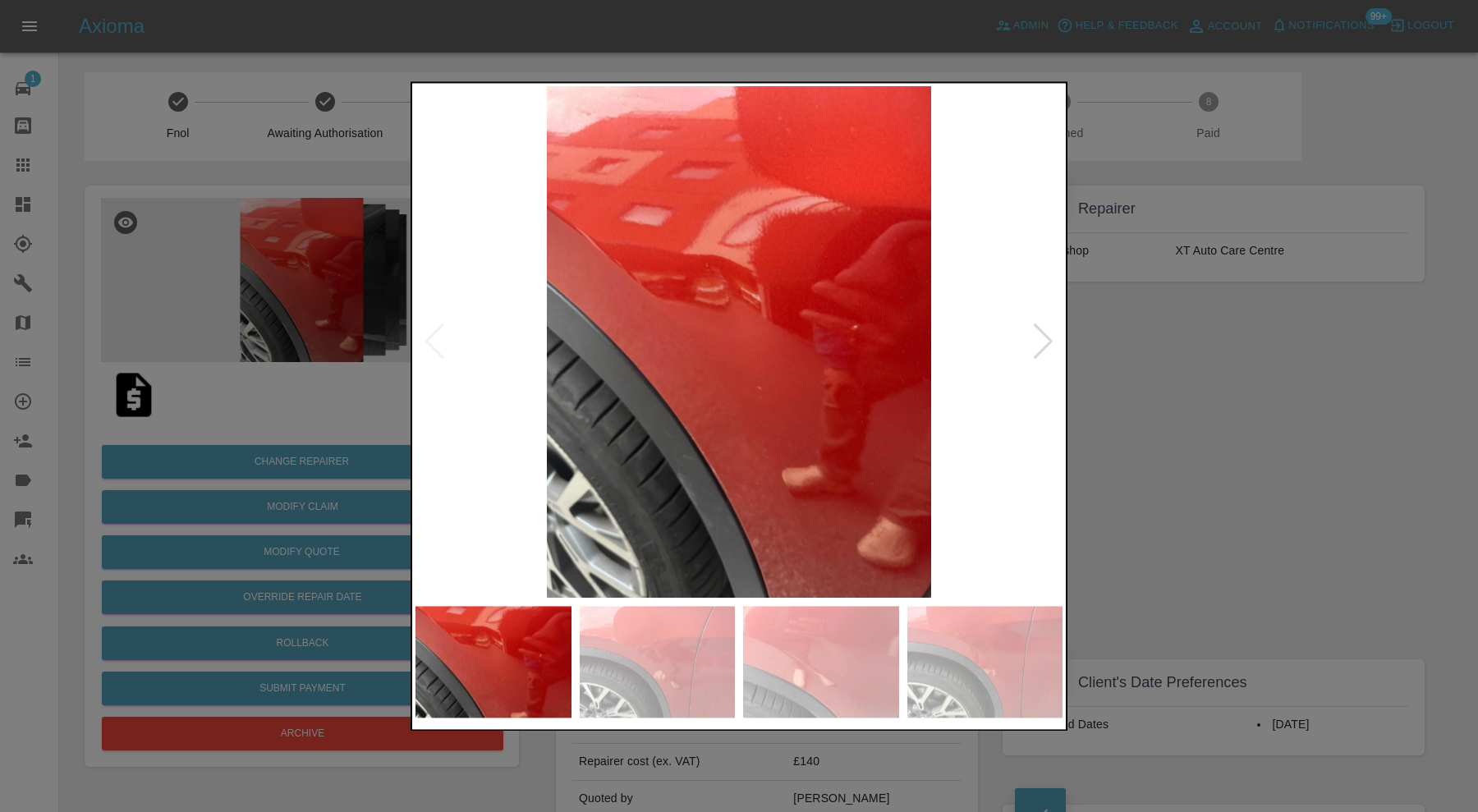
click at [1037, 334] on div at bounding box center [1043, 342] width 22 height 37
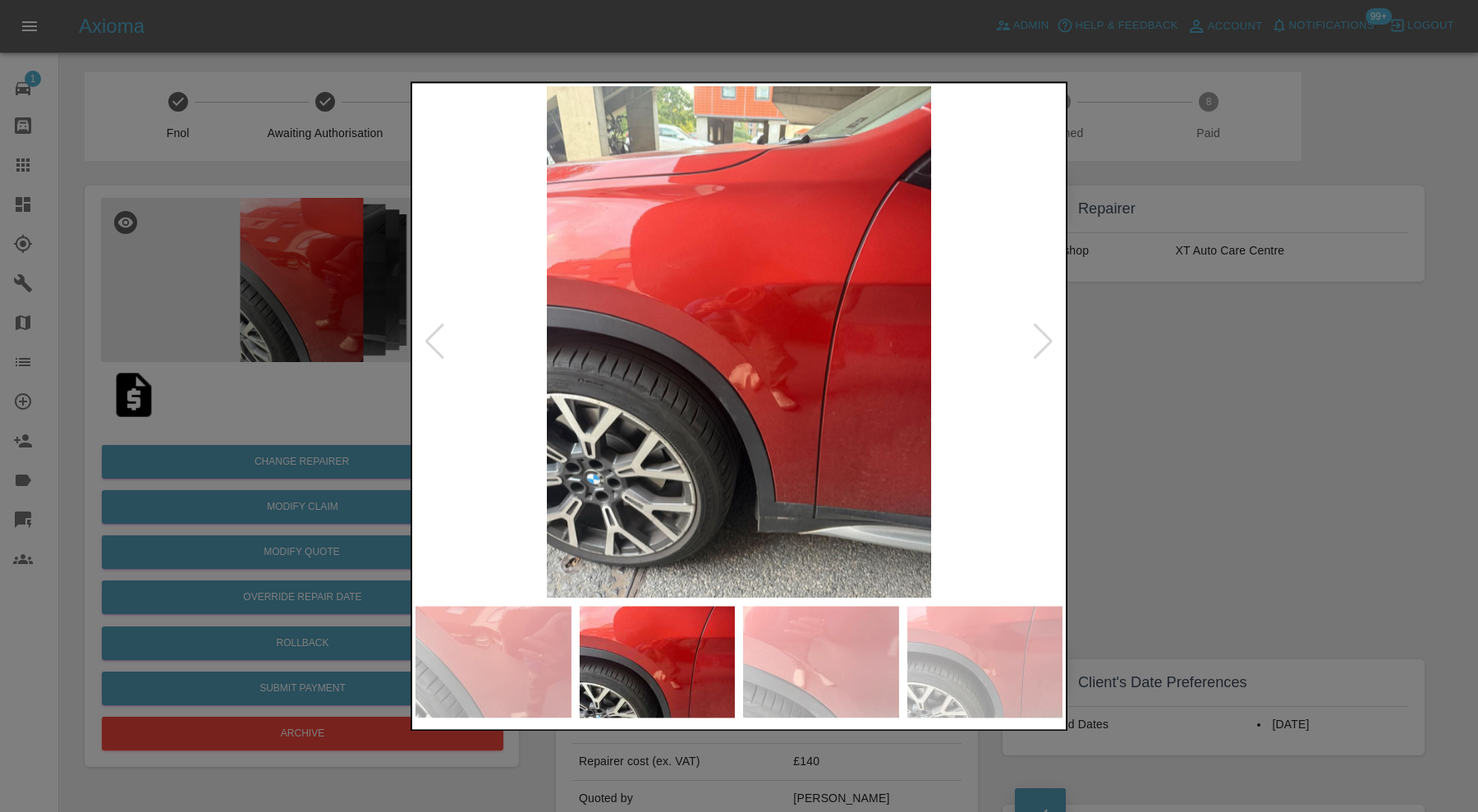
click at [1037, 334] on div at bounding box center [1043, 342] width 22 height 37
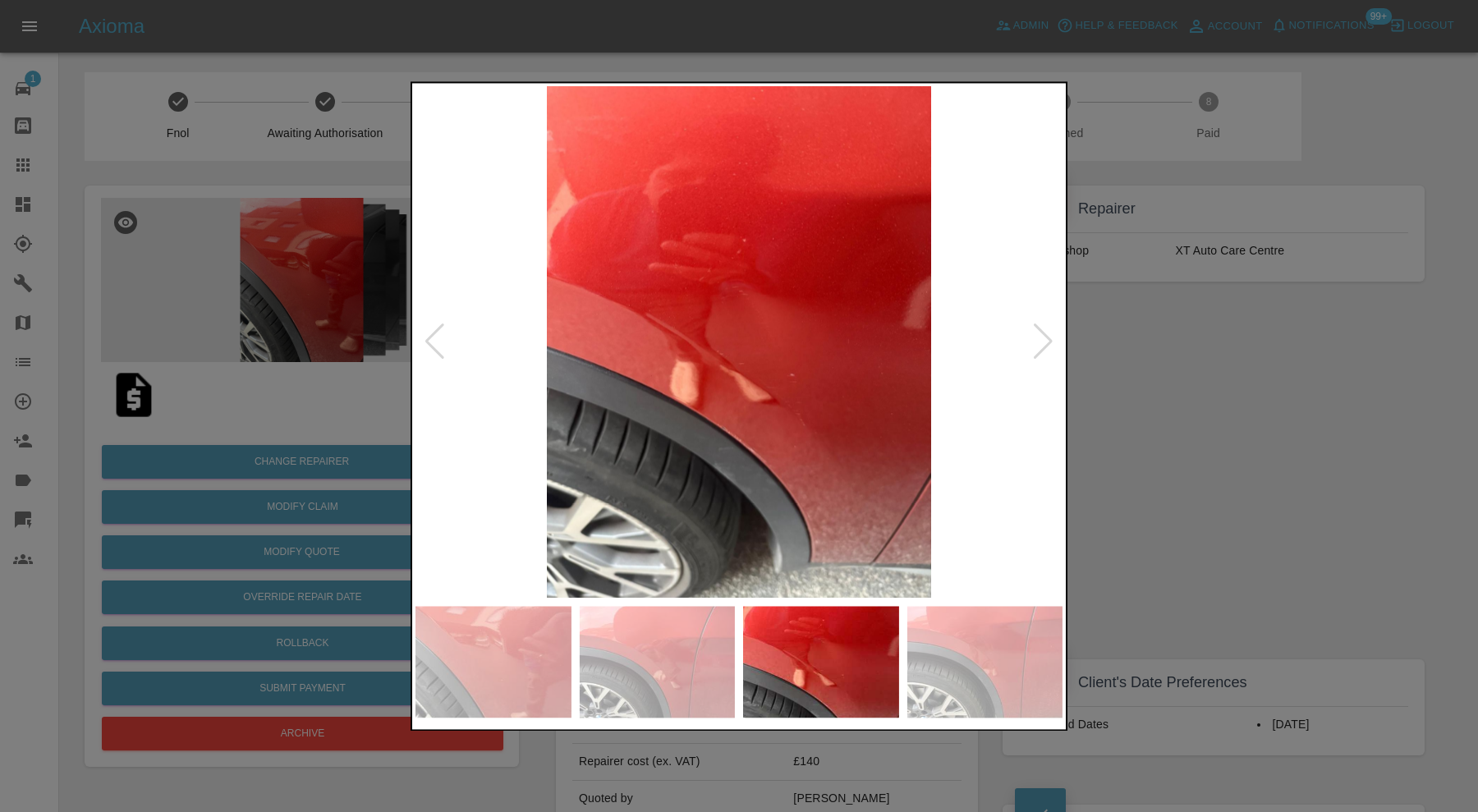
click at [1037, 334] on div at bounding box center [1043, 342] width 22 height 37
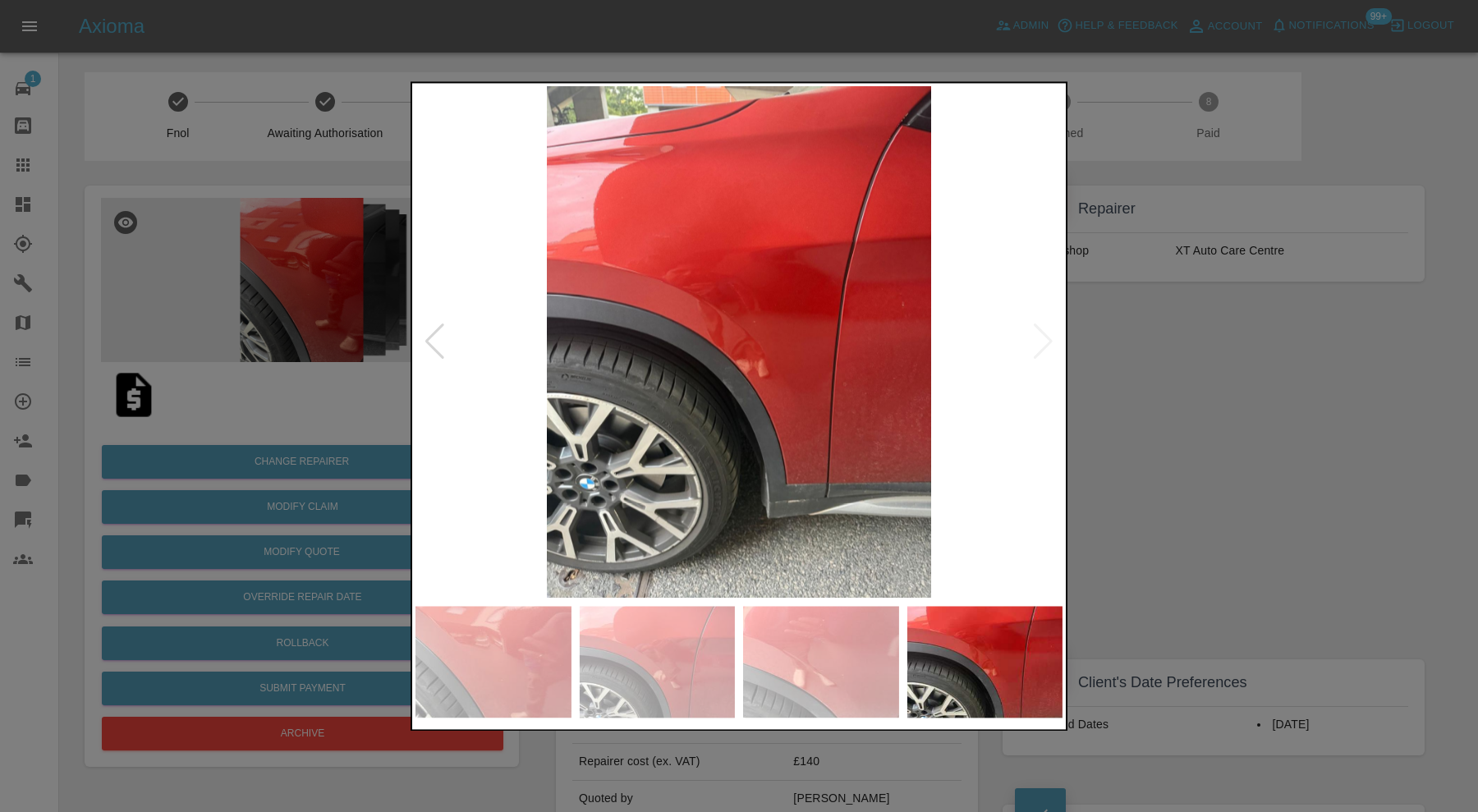
click at [1037, 334] on img at bounding box center [738, 342] width 647 height 511
click at [1199, 370] on div at bounding box center [739, 406] width 1478 height 812
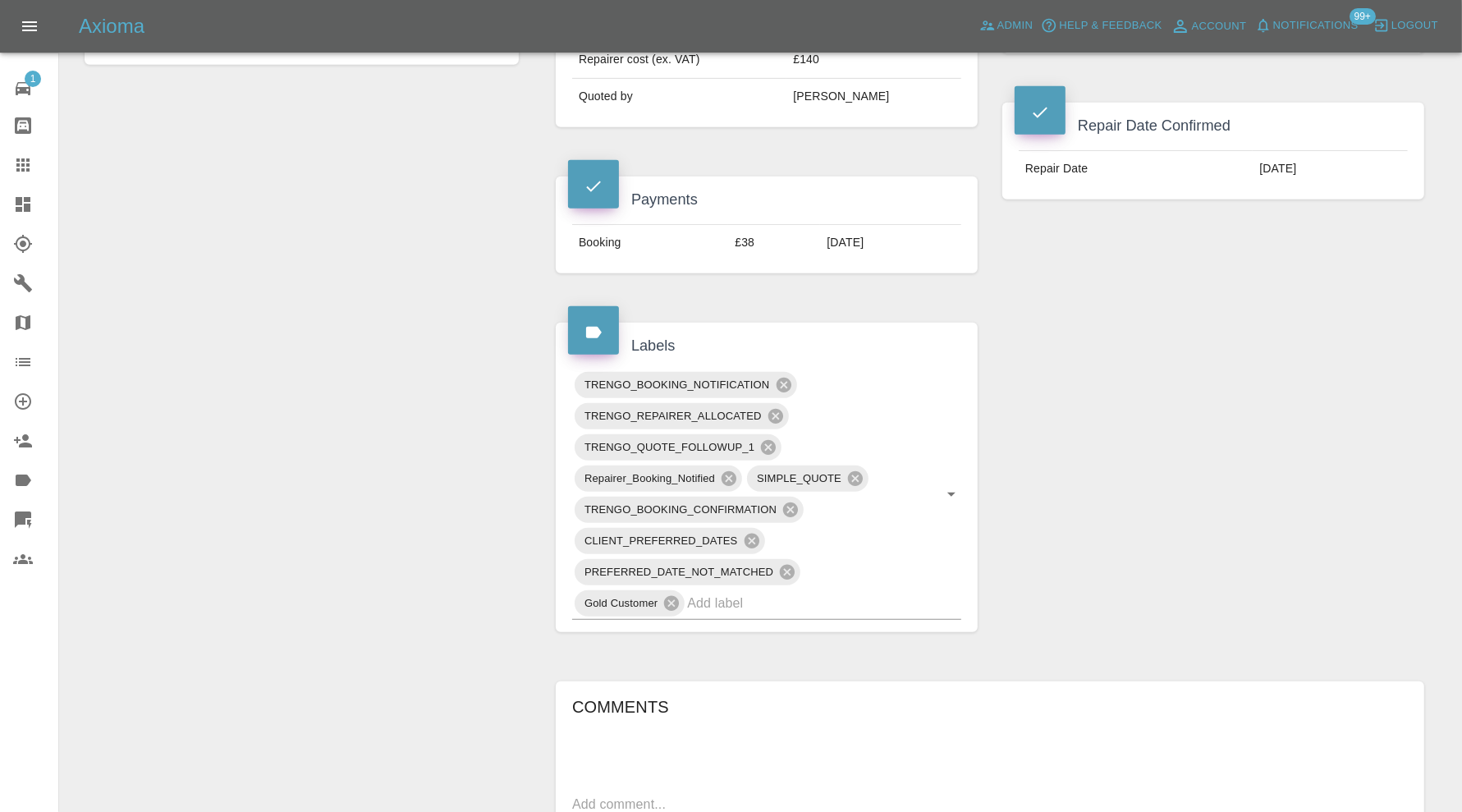
scroll to position [1094, 0]
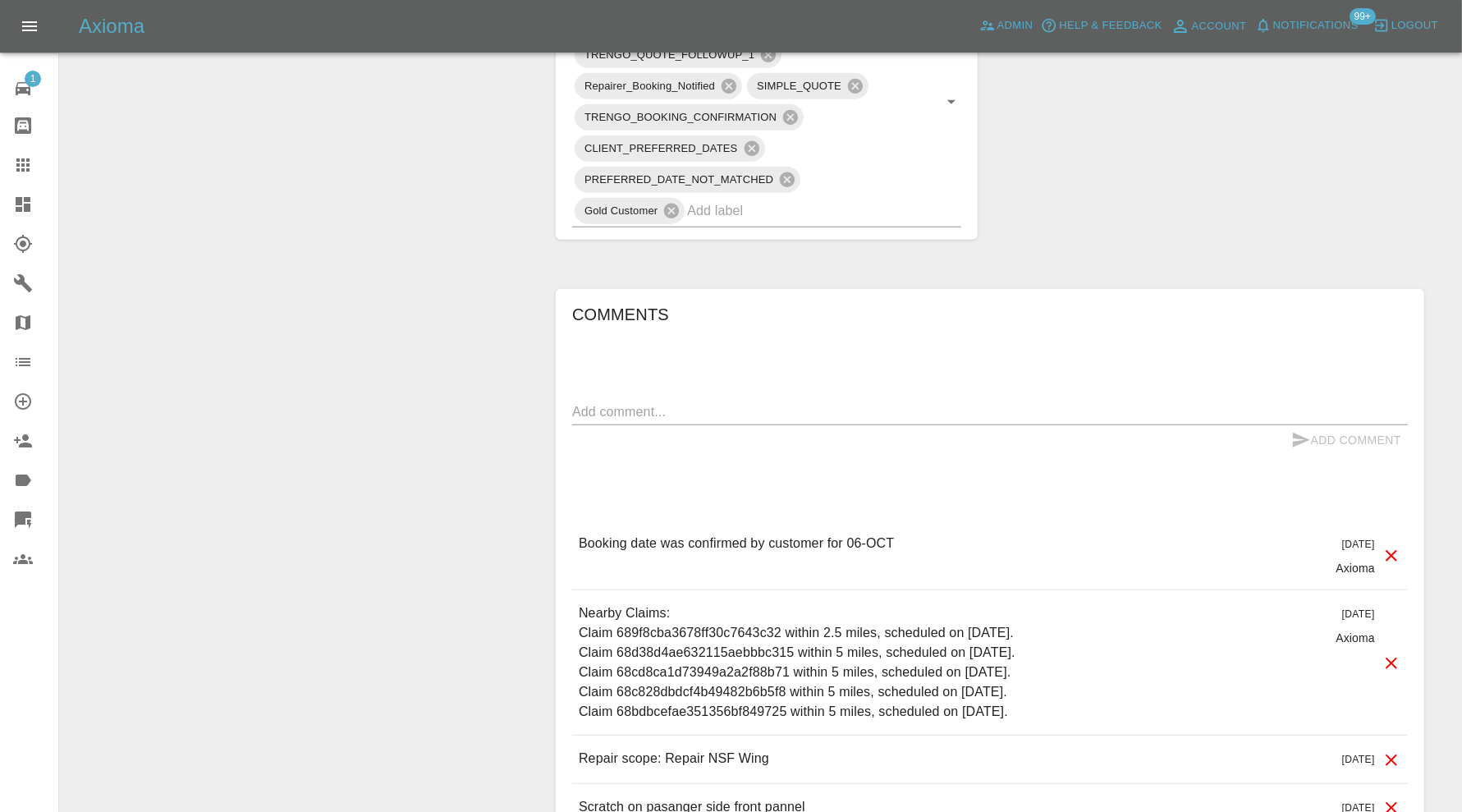
click at [897, 198] on input "text" at bounding box center [802, 210] width 229 height 25
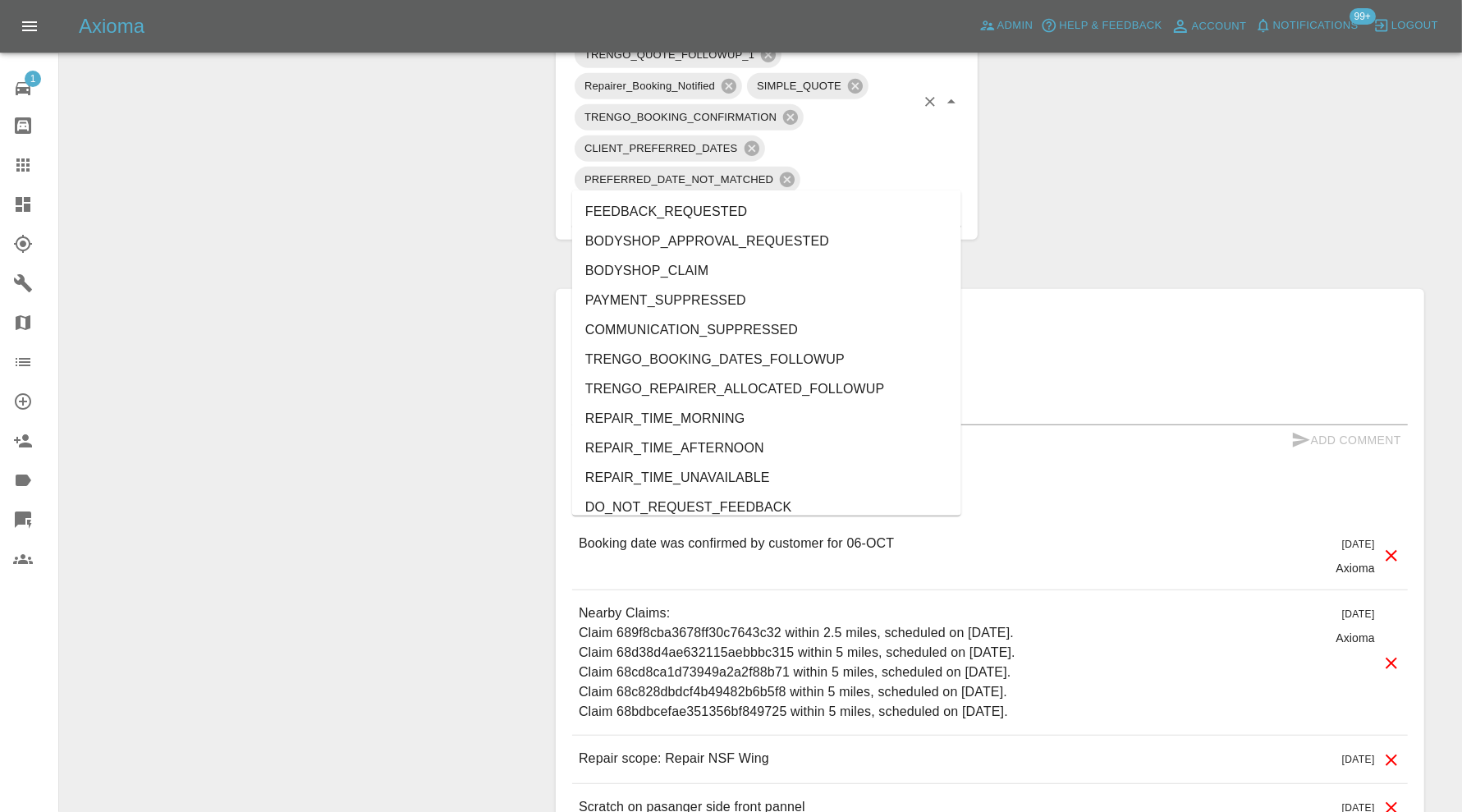
type input "au"
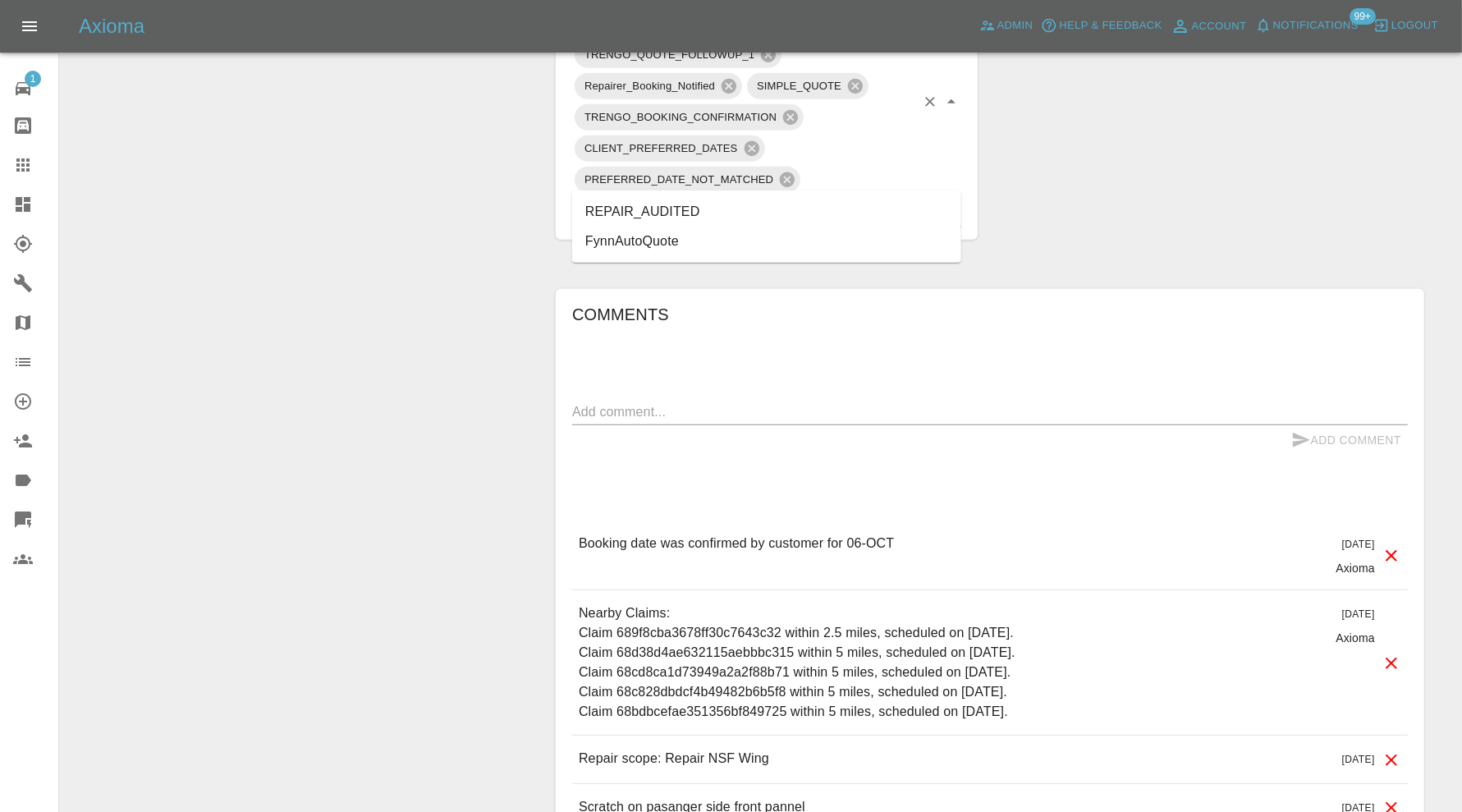
click at [747, 208] on li "REPAIR_AUDITED" at bounding box center [766, 212] width 389 height 30
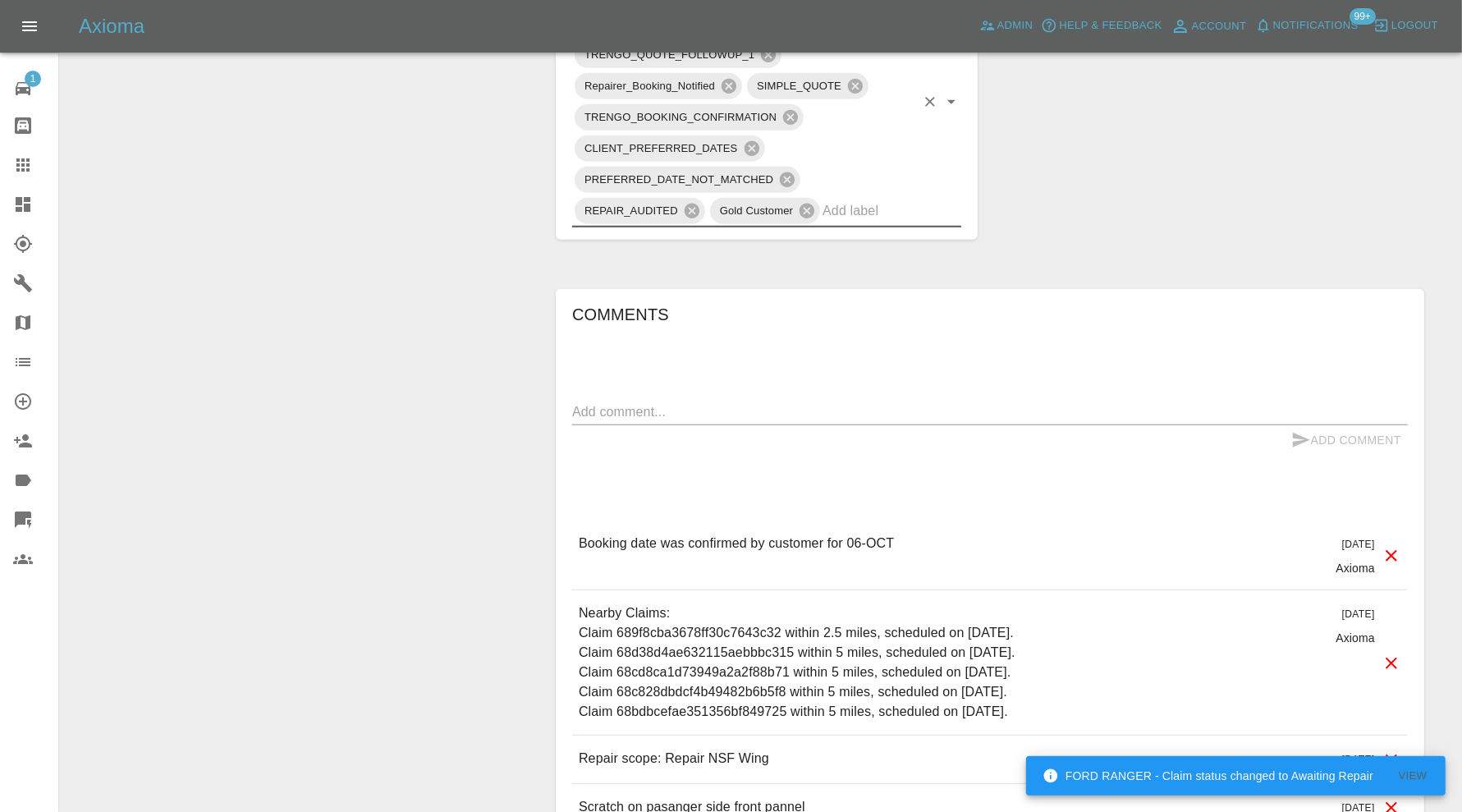
scroll to position [410, 0]
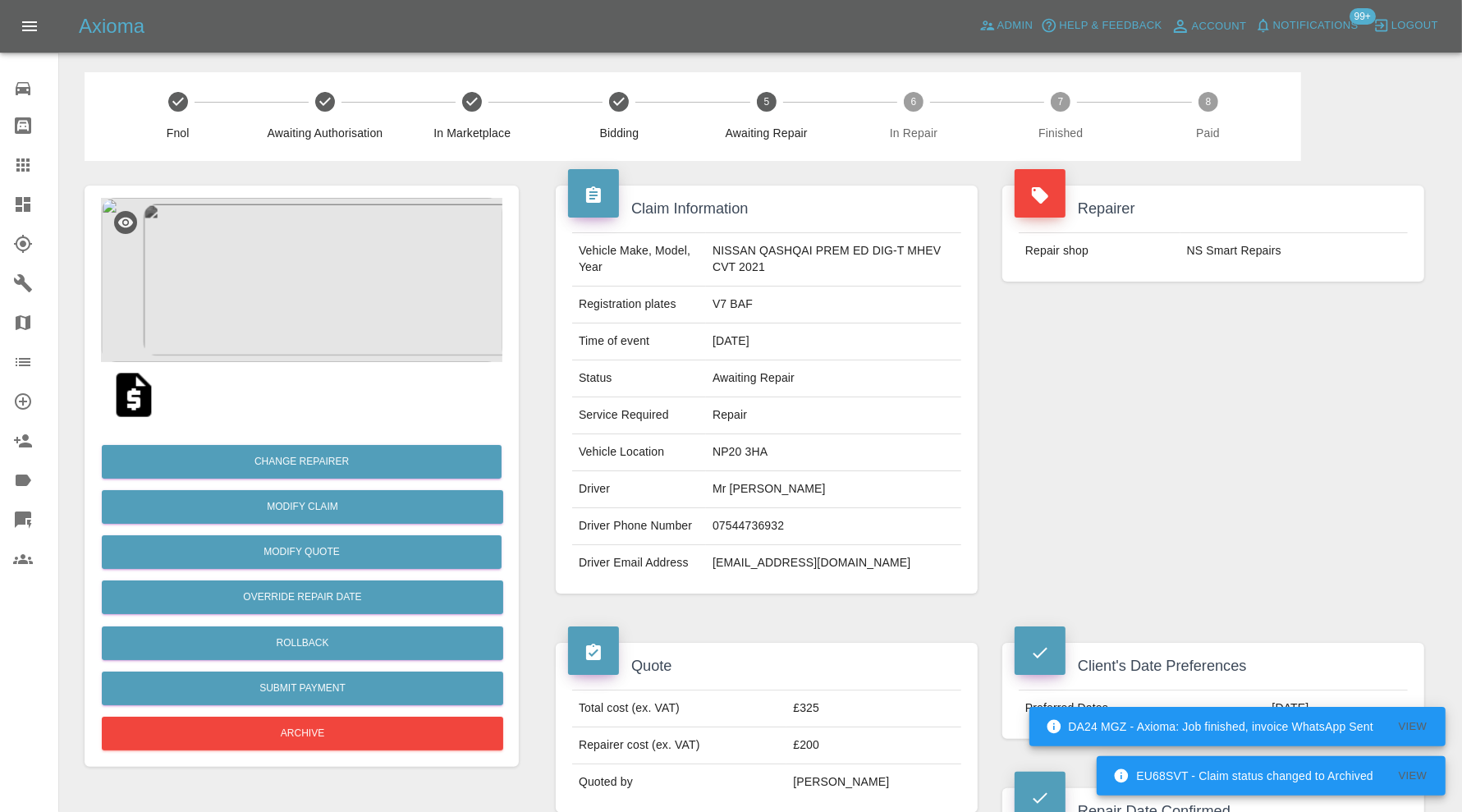
click at [293, 243] on img at bounding box center [302, 279] width 402 height 164
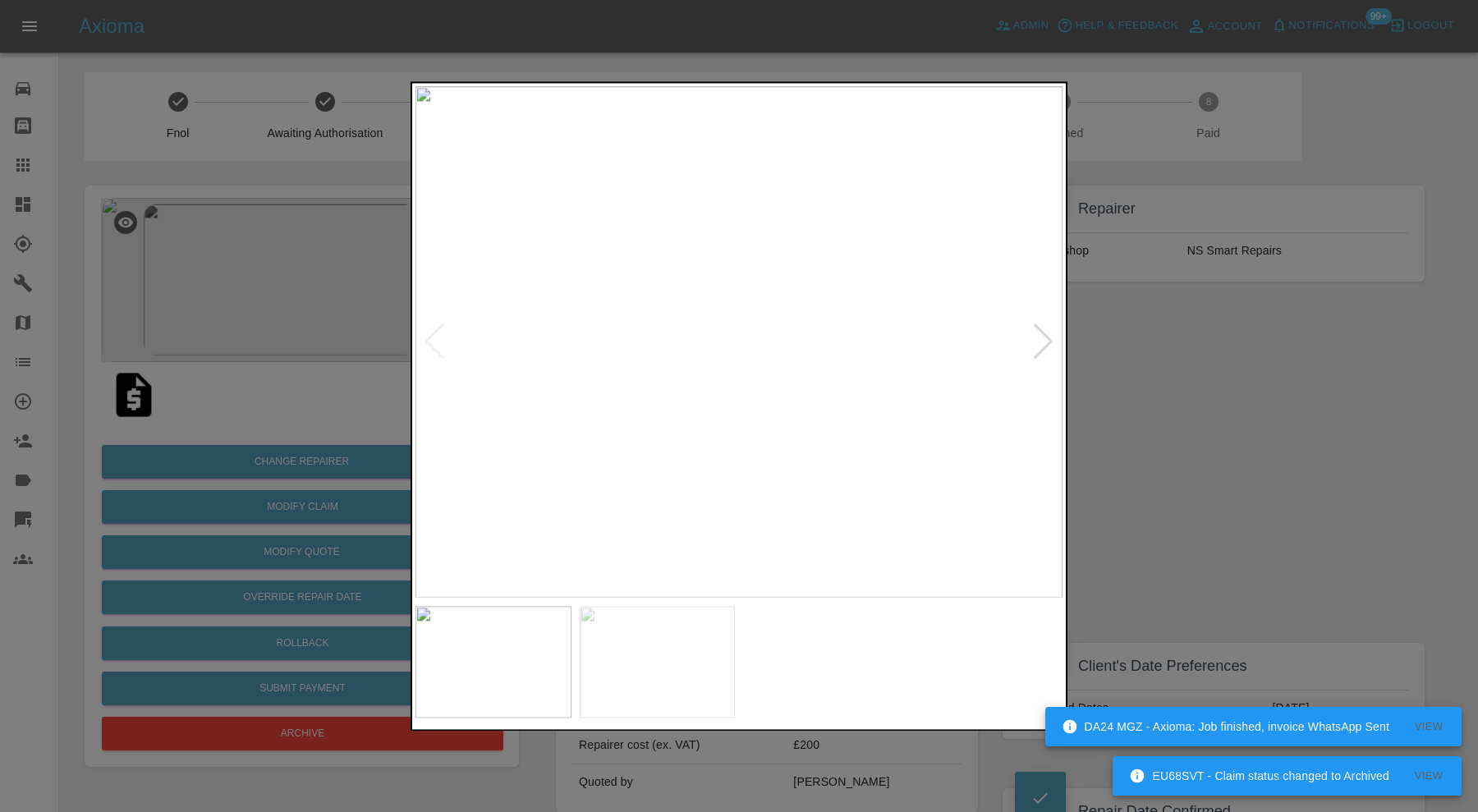
click at [1237, 422] on div at bounding box center [739, 406] width 1478 height 812
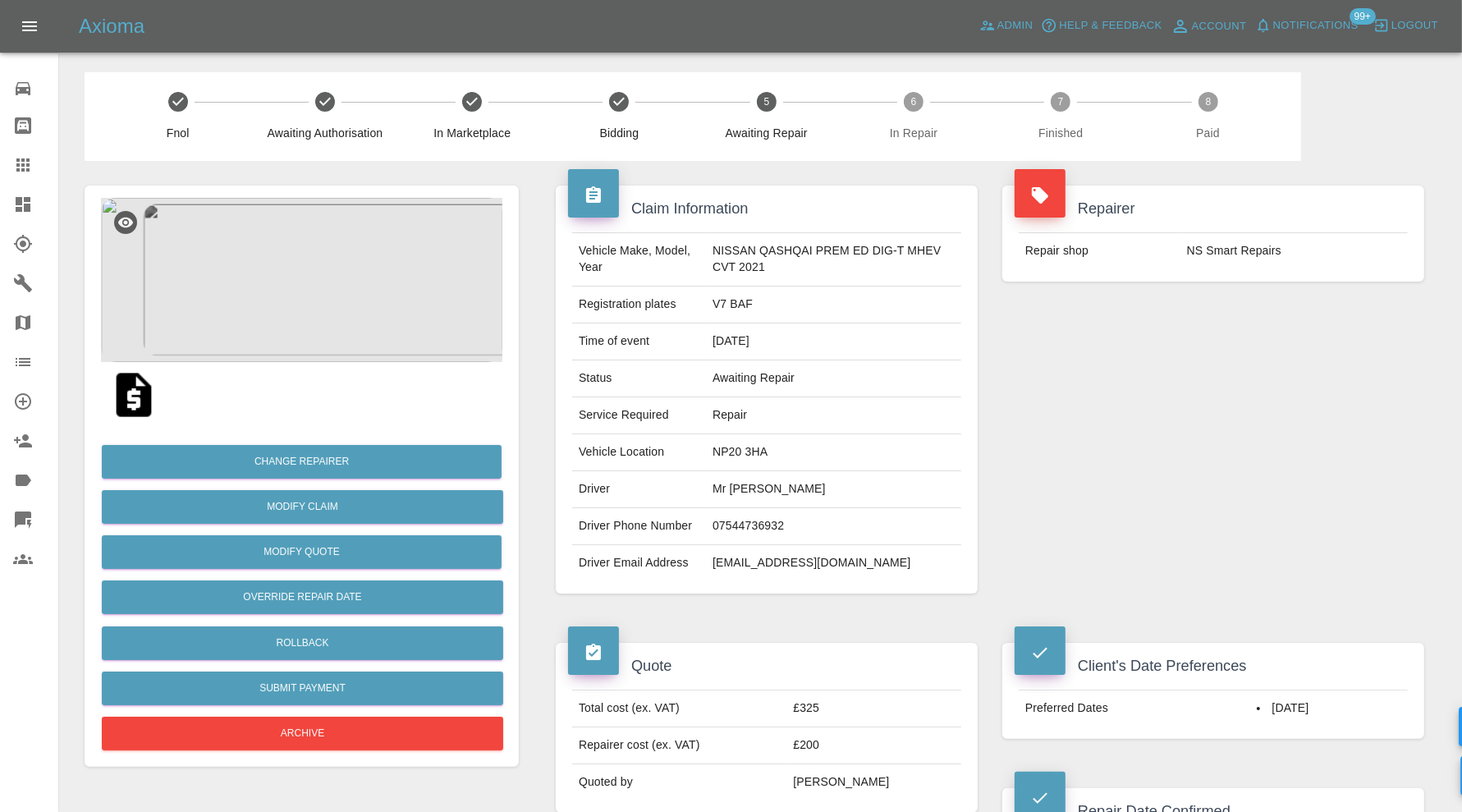
click at [752, 456] on td "NP20 3HA" at bounding box center [834, 452] width 256 height 37
click at [752, 455] on td "NP20 3HA" at bounding box center [834, 452] width 256 height 37
copy td "NP20 3HA"
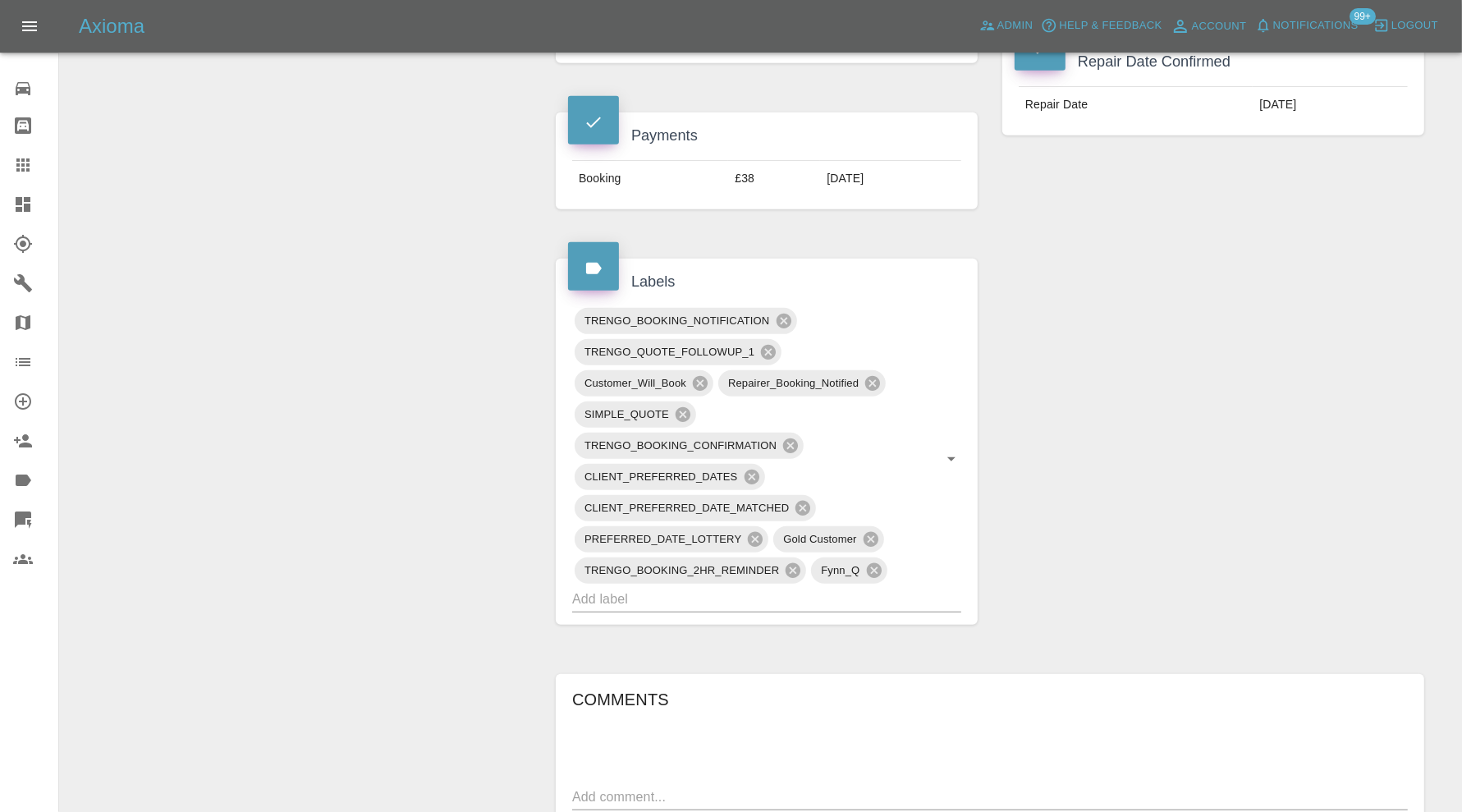
scroll to position [820, 0]
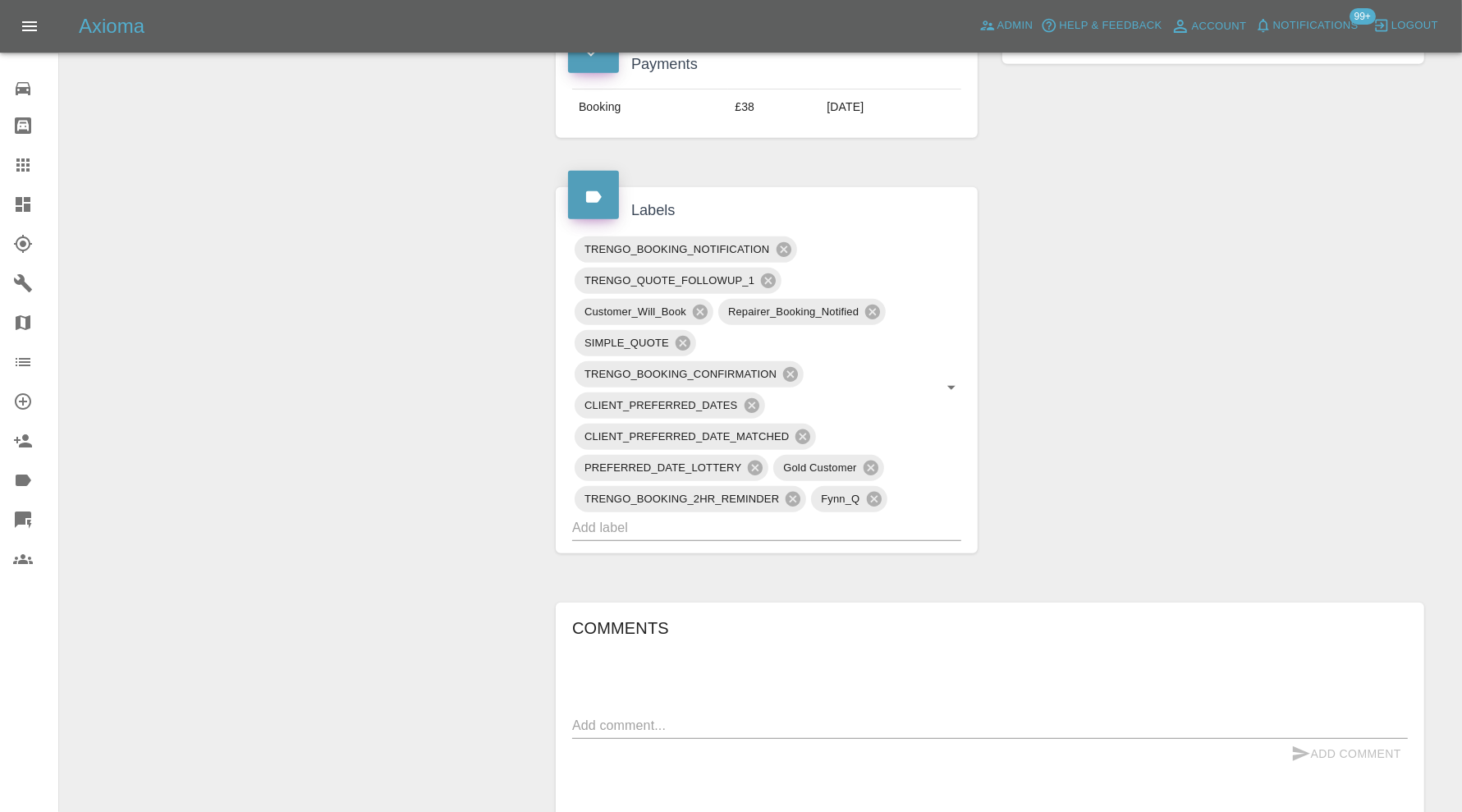
click at [762, 532] on input "text" at bounding box center [744, 527] width 343 height 25
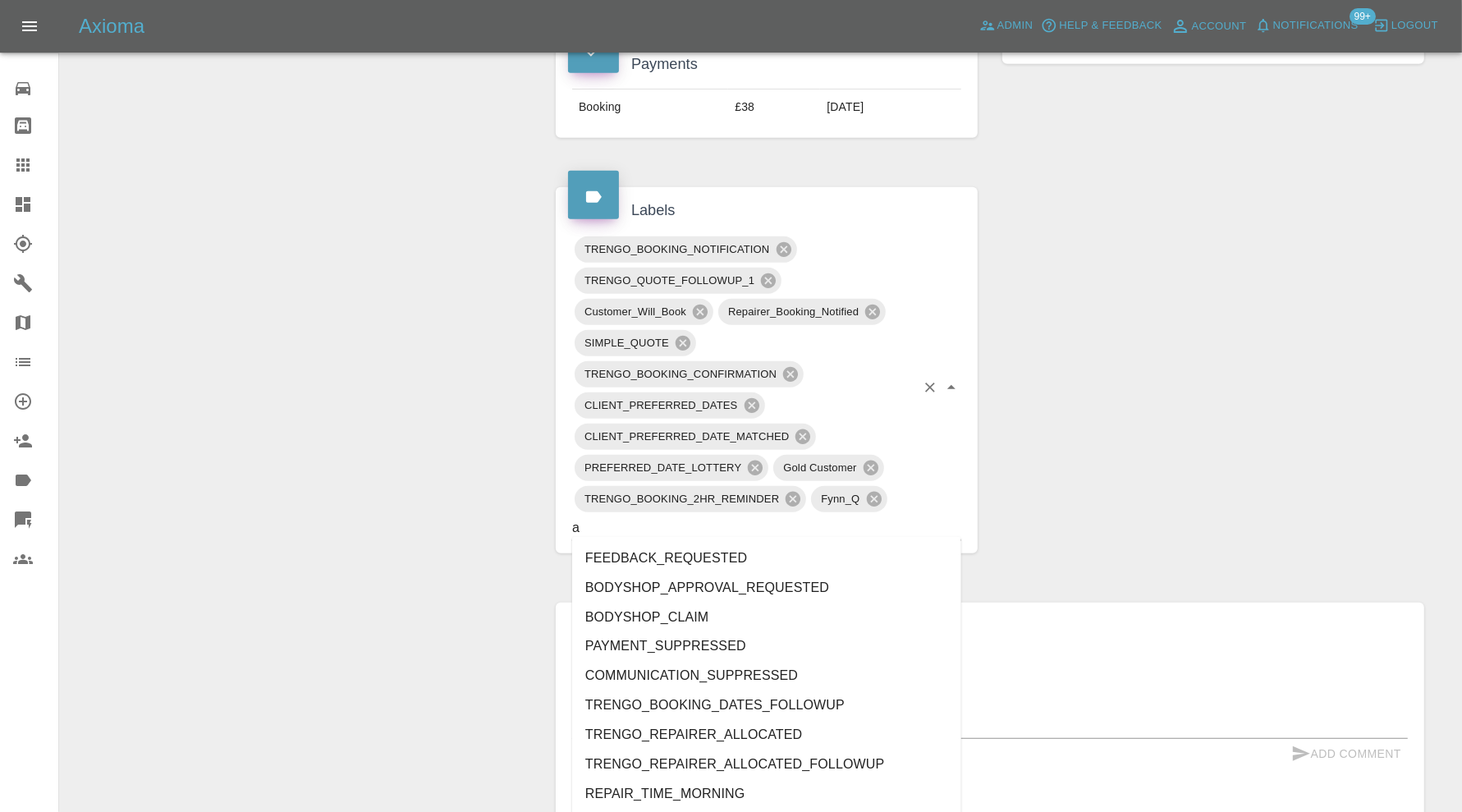
type input "au"
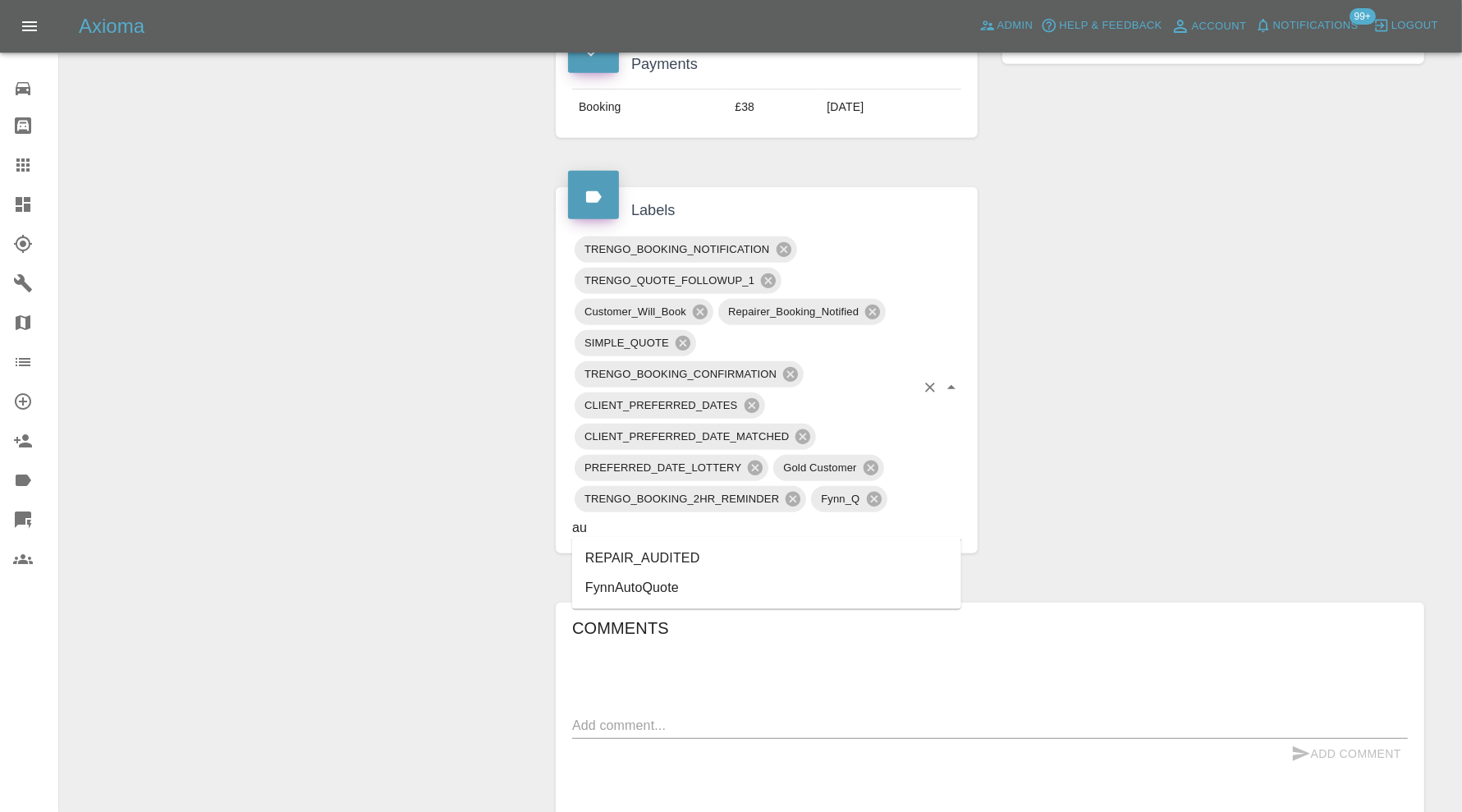
click at [653, 563] on li "REPAIR_AUDITED" at bounding box center [766, 558] width 389 height 30
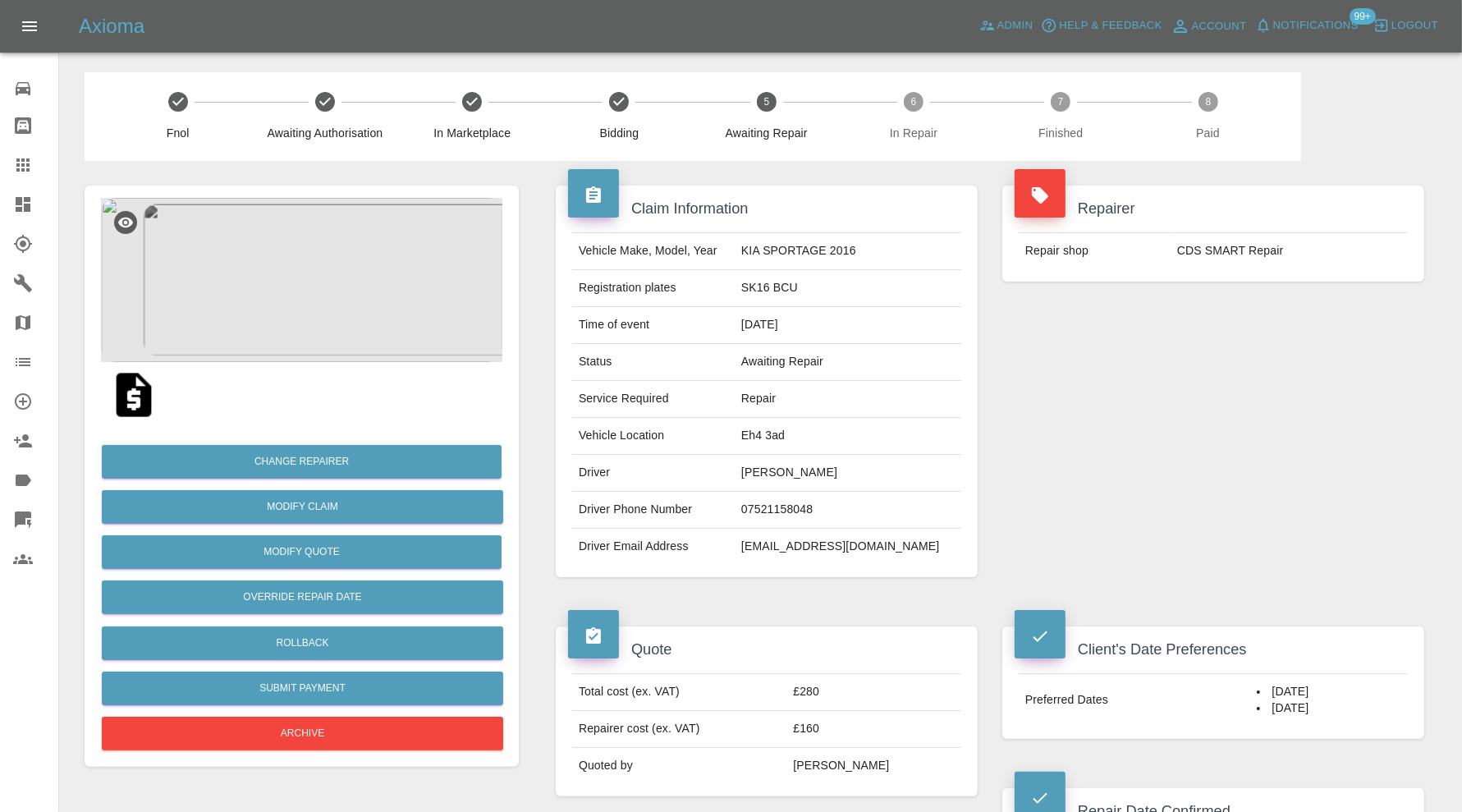
click at [320, 296] on img at bounding box center [302, 279] width 402 height 164
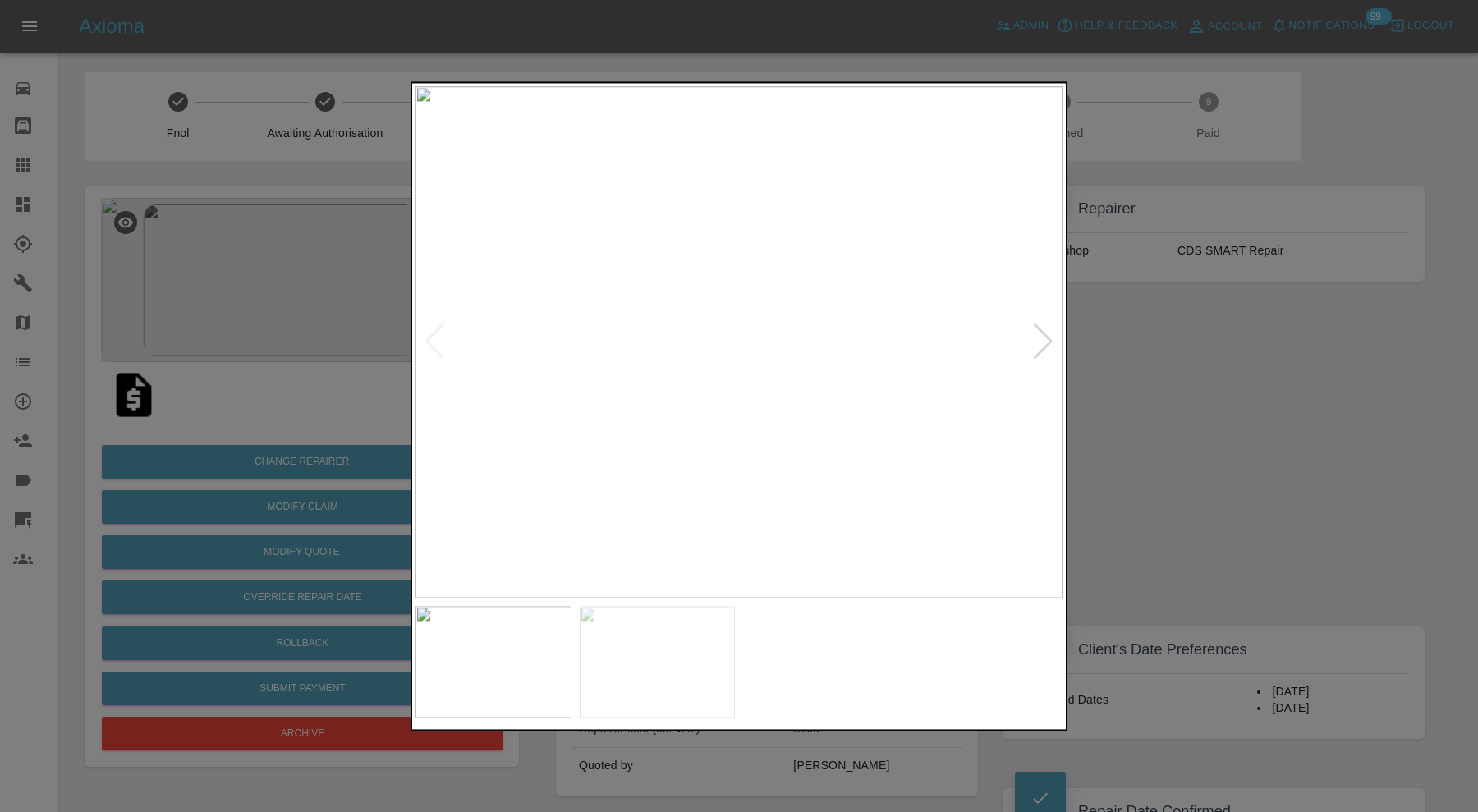
click at [714, 626] on img at bounding box center [658, 661] width 156 height 111
click at [1157, 415] on div at bounding box center [739, 406] width 1478 height 812
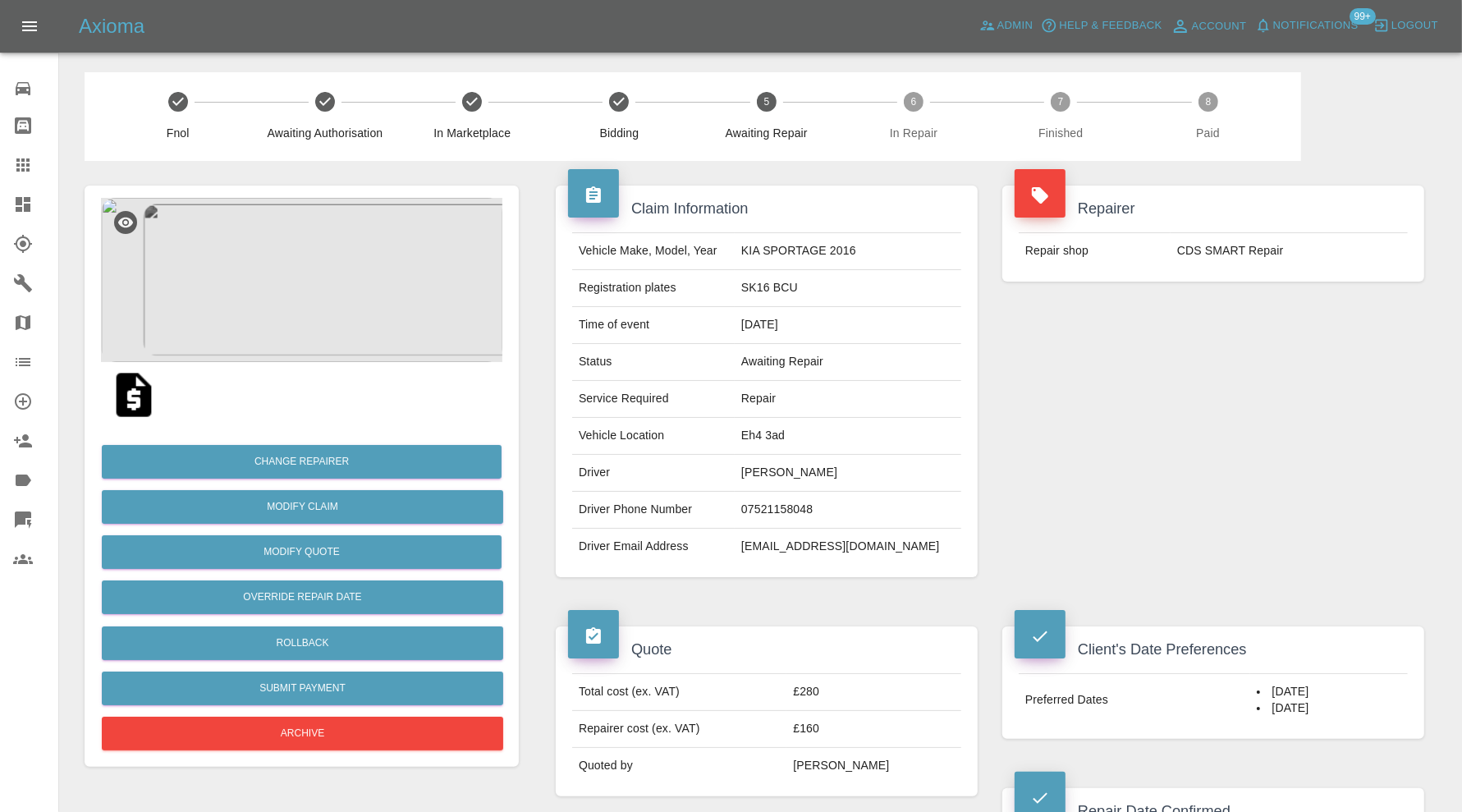
click at [799, 436] on td "Eh4 3ad" at bounding box center [848, 436] width 227 height 37
copy td "Eh4 3ad"
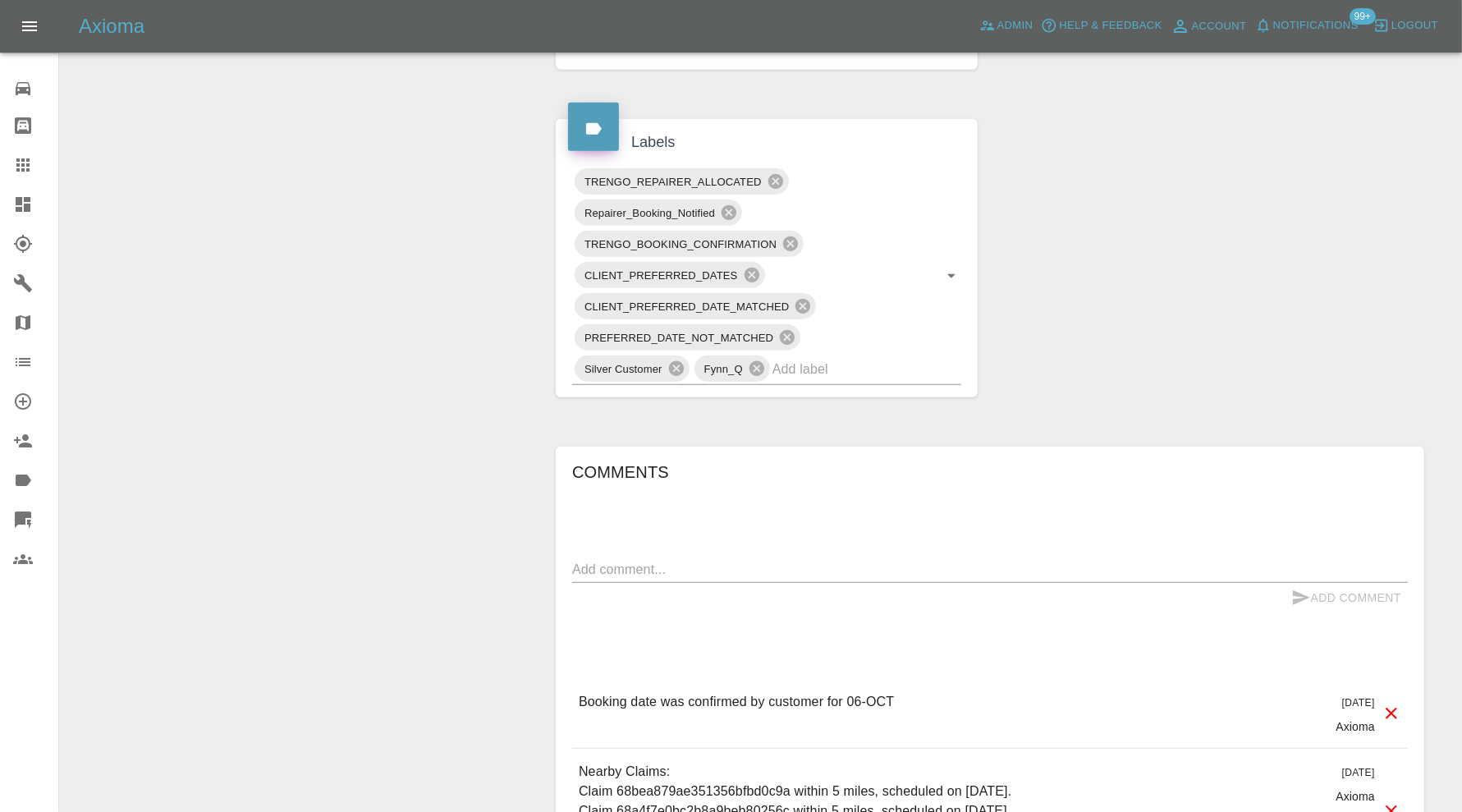
scroll to position [957, 0]
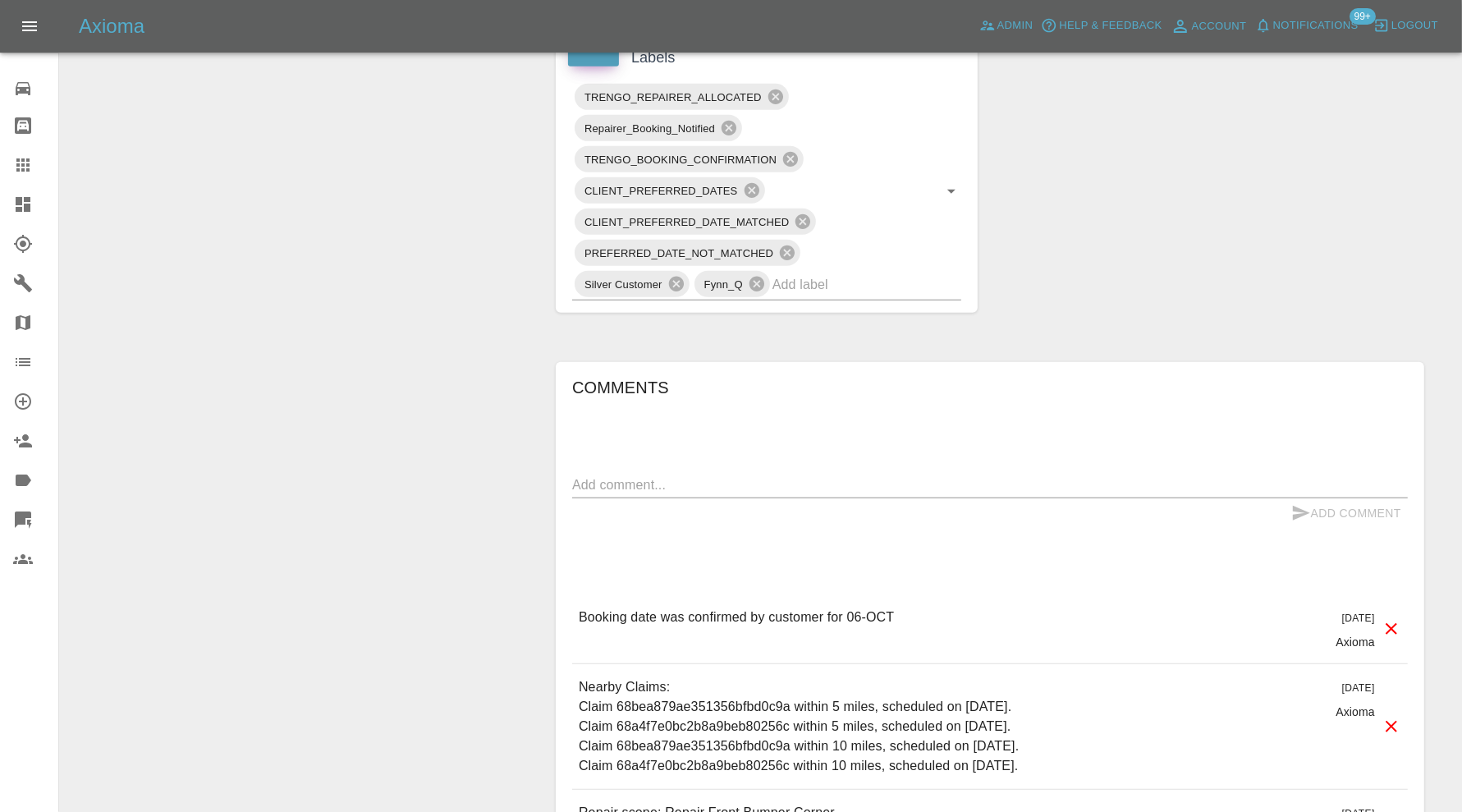
click at [732, 461] on div "Comments x Add Comment Booking date was confirmed by customer for 06-OCT 4 days…" at bounding box center [990, 639] width 835 height 528
click at [731, 472] on div "x" at bounding box center [990, 485] width 835 height 26
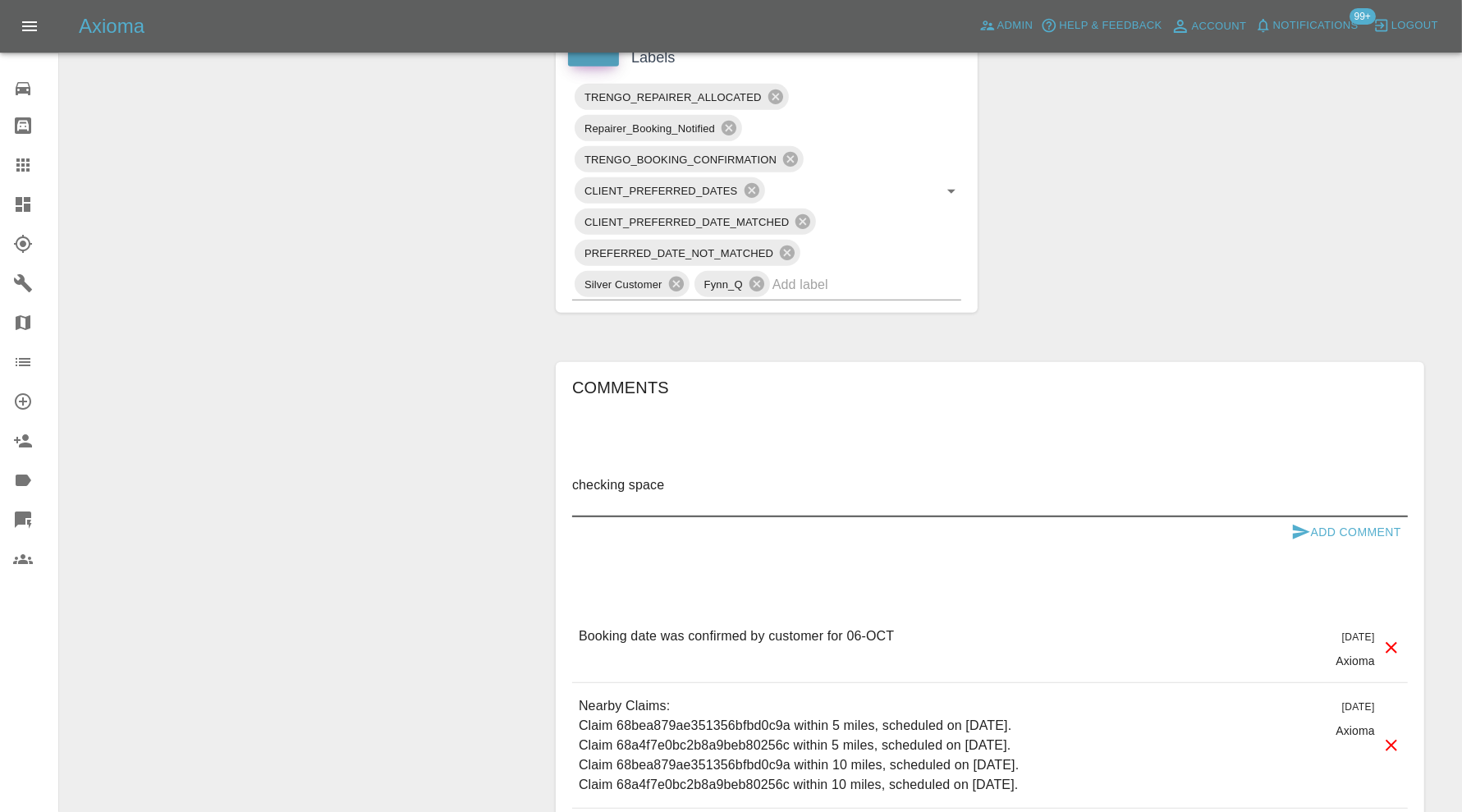
type textarea "checking space"
click at [1312, 546] on div "Comments checking space x Add Comment Booking date was confirmed by customer fo…" at bounding box center [990, 648] width 835 height 548
click at [1335, 528] on button "Add Comment" at bounding box center [1346, 532] width 123 height 30
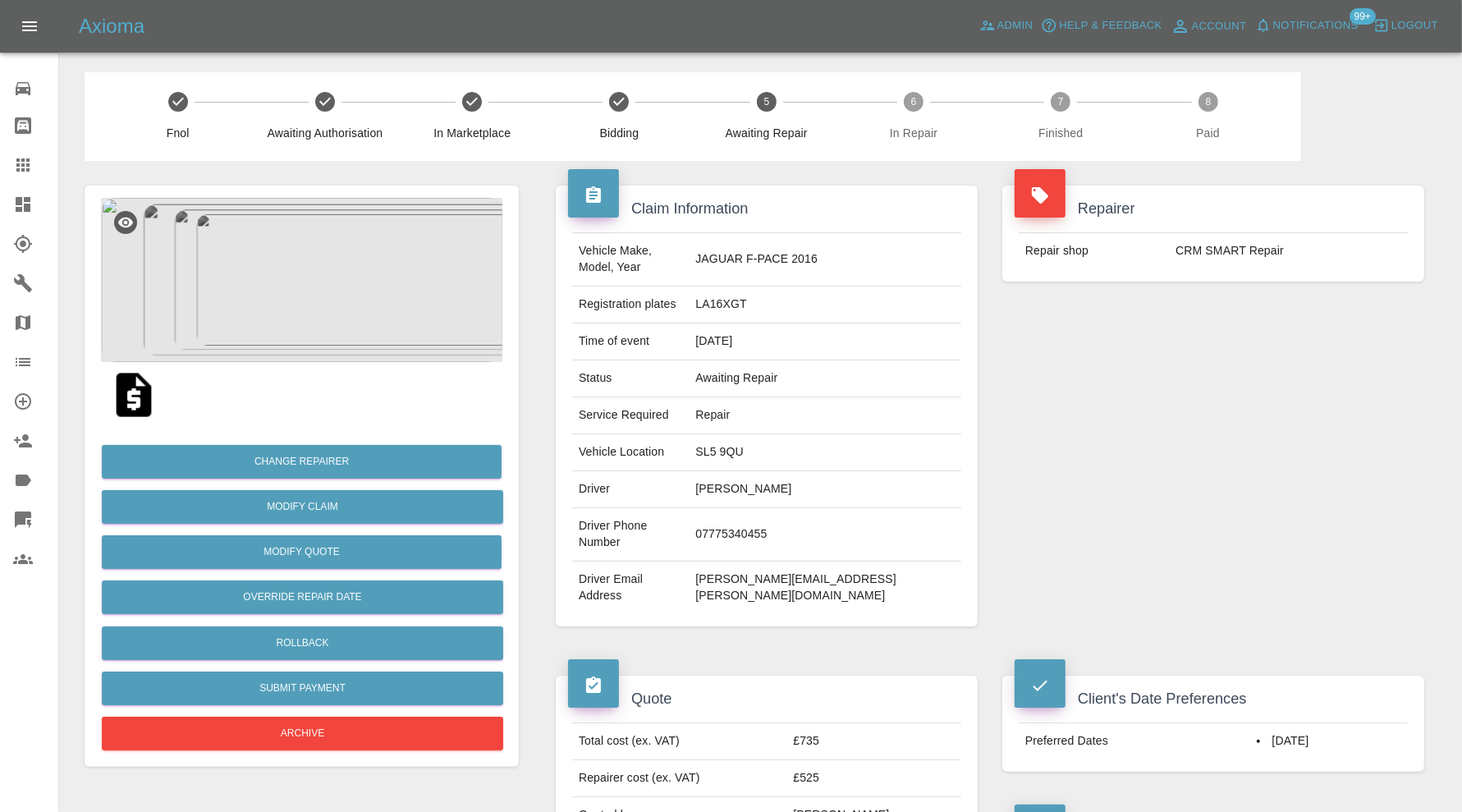
click at [336, 233] on img at bounding box center [302, 279] width 402 height 164
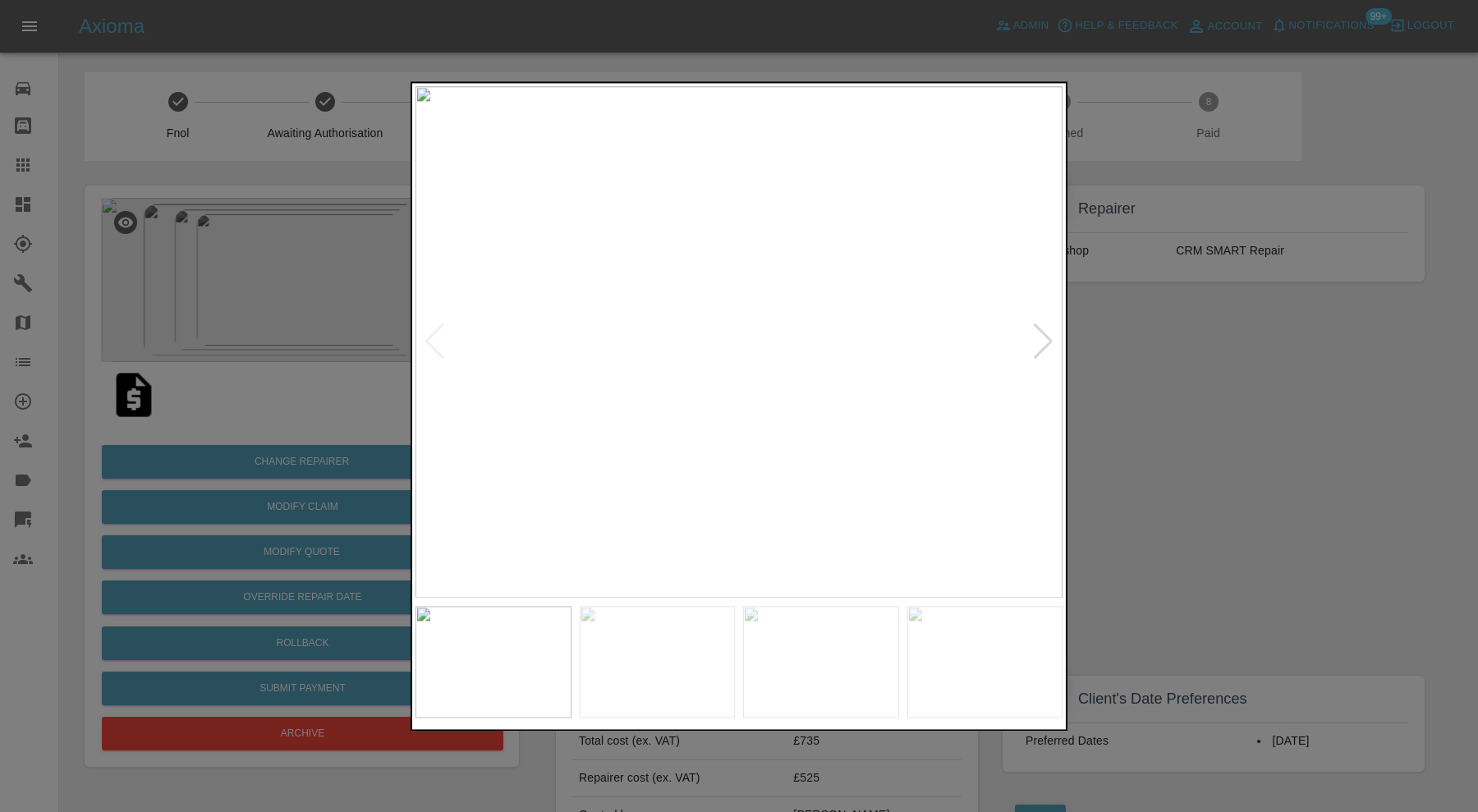
click at [1110, 382] on div at bounding box center [739, 406] width 1478 height 812
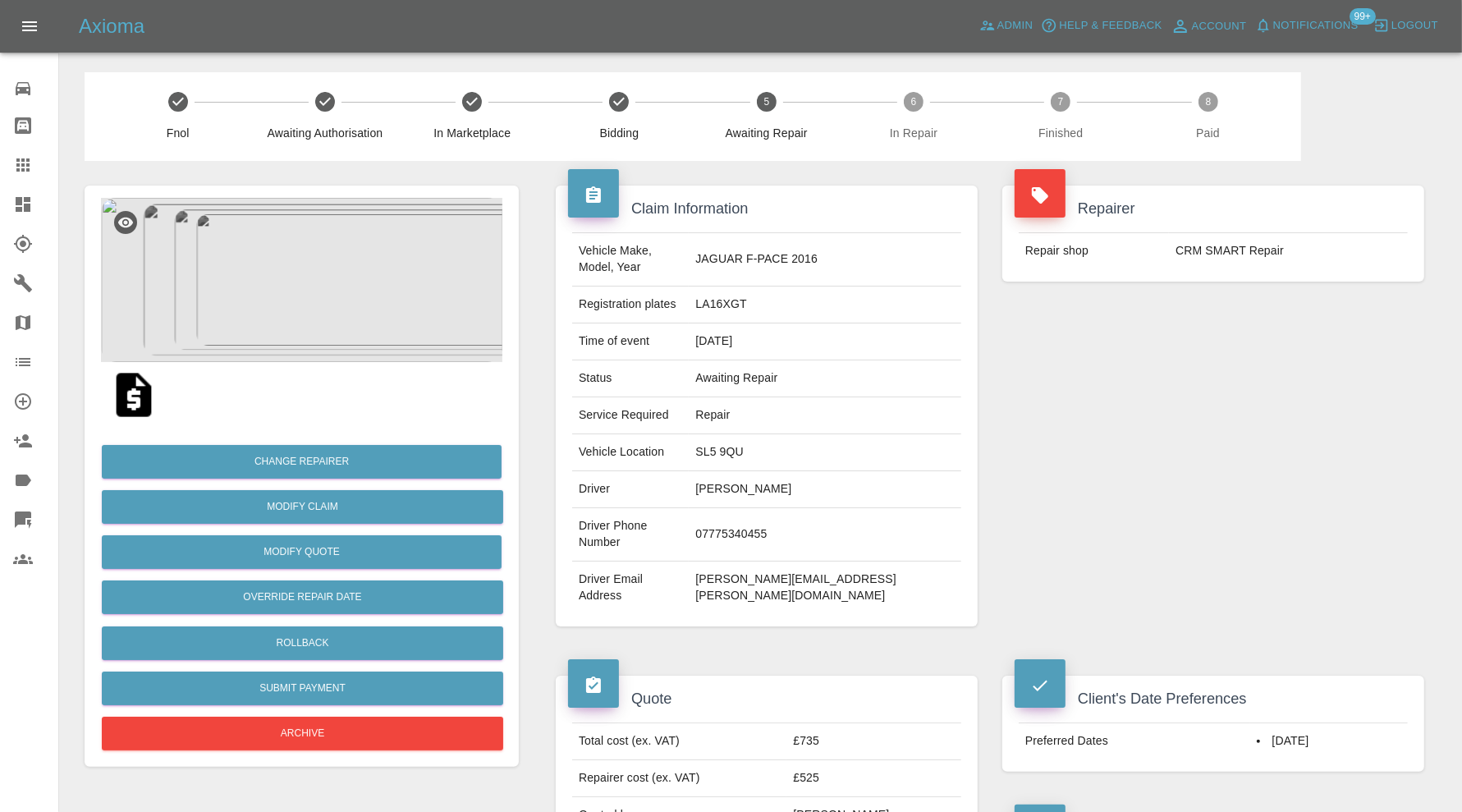
scroll to position [820, 0]
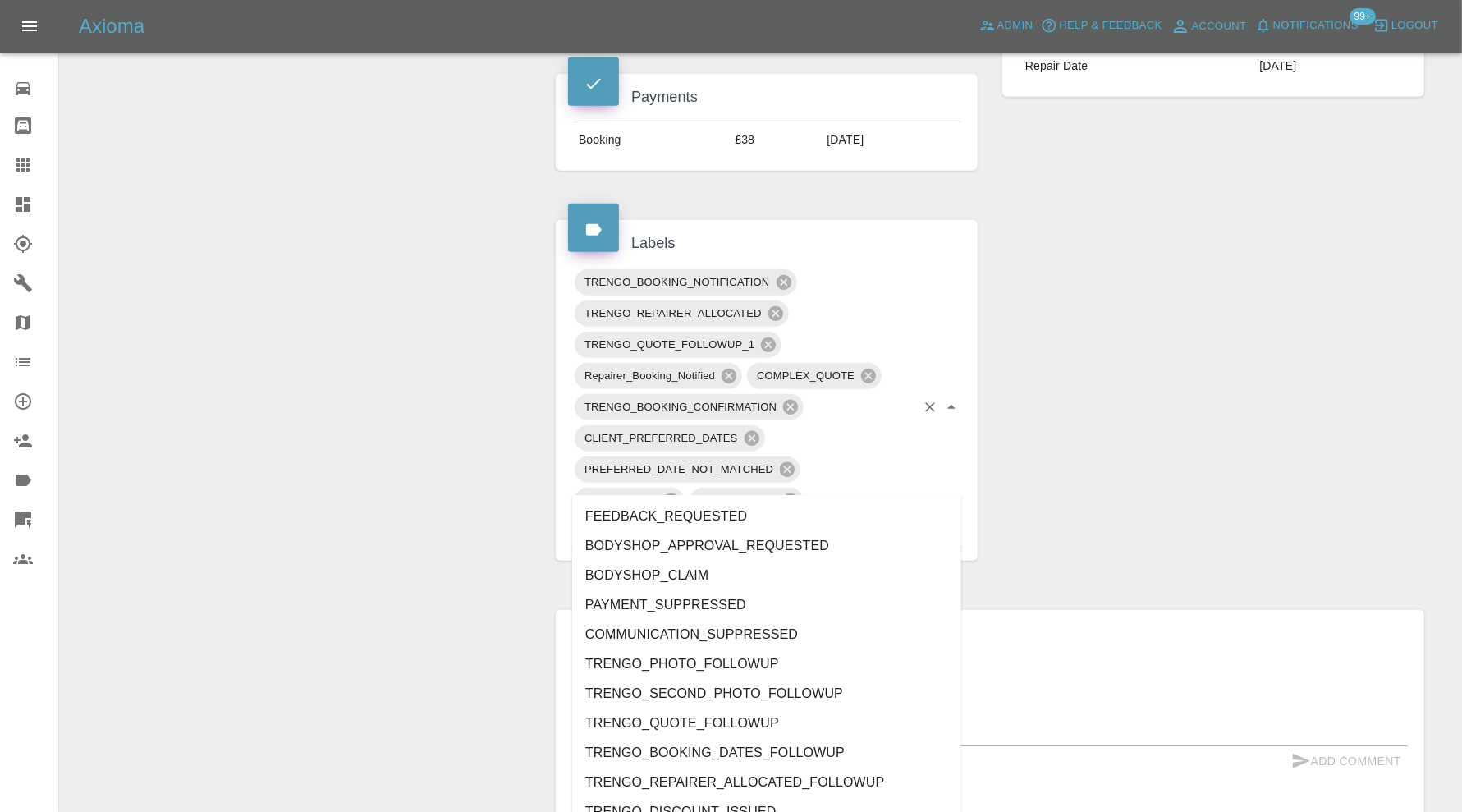
click at [814, 519] on input "text" at bounding box center [807, 531] width 215 height 25
type input "au"
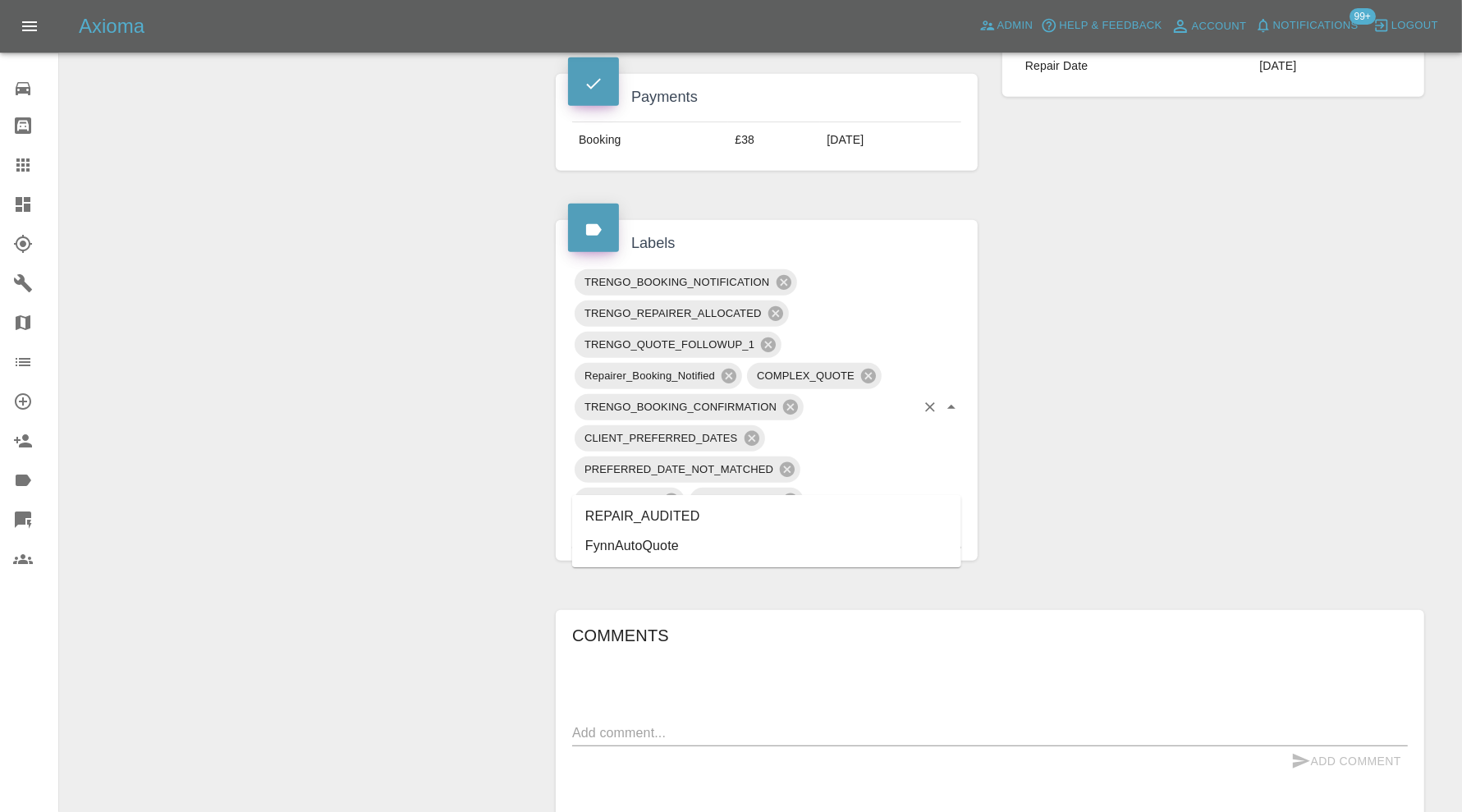
click at [712, 506] on li "REPAIR_AUDITED" at bounding box center [766, 516] width 389 height 30
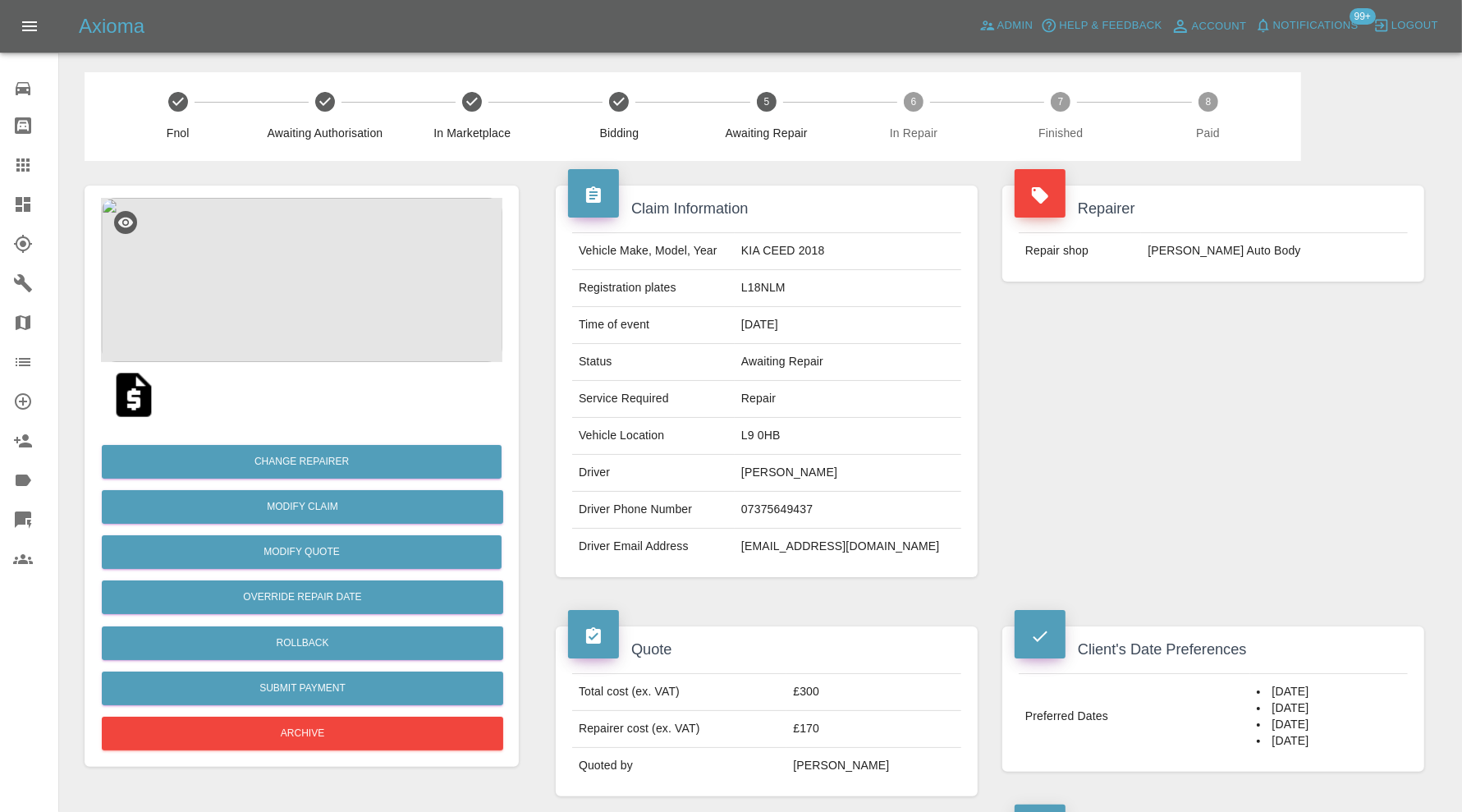
click at [273, 244] on img at bounding box center [302, 279] width 402 height 164
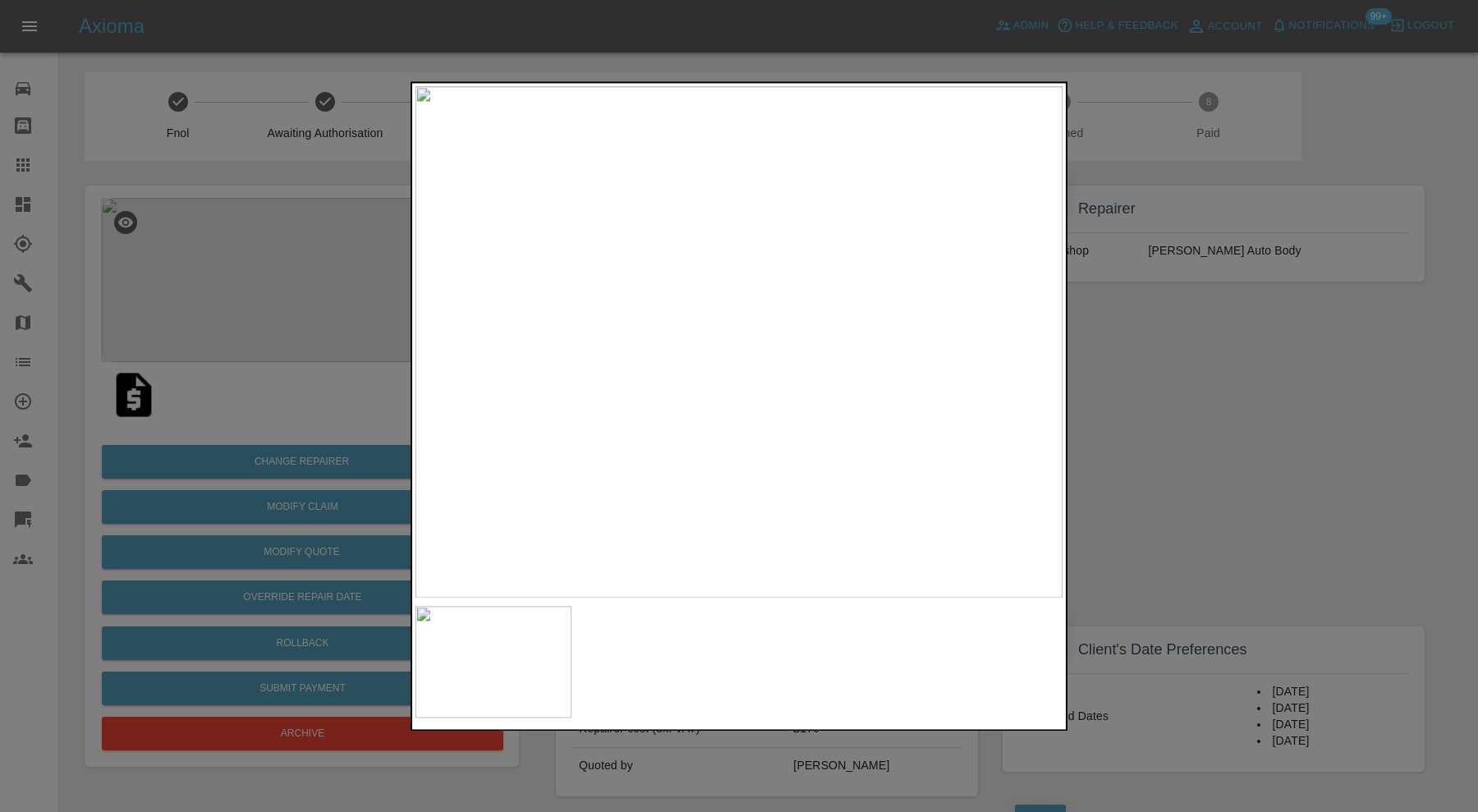
click at [1161, 406] on div at bounding box center [739, 406] width 1478 height 812
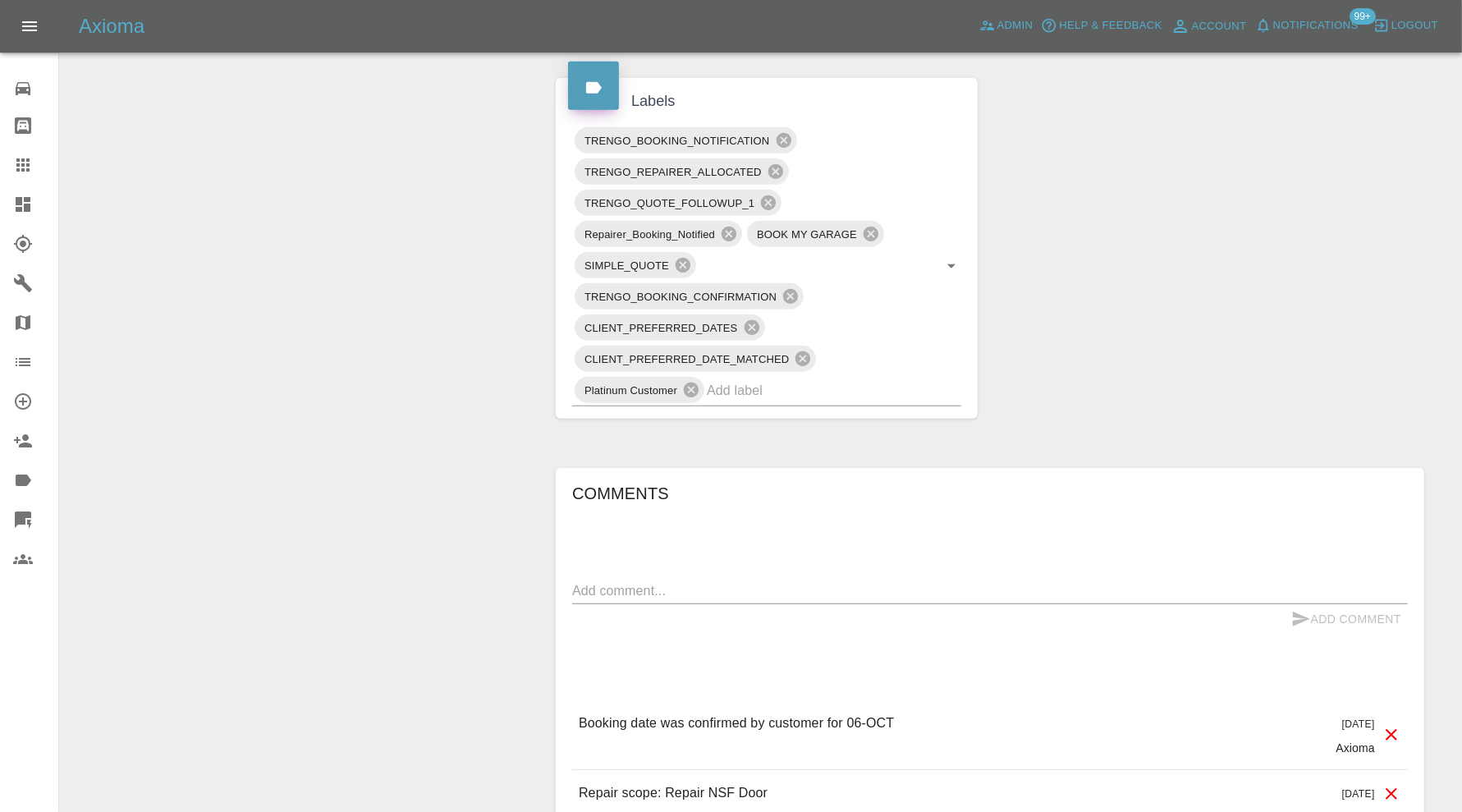
scroll to position [957, 0]
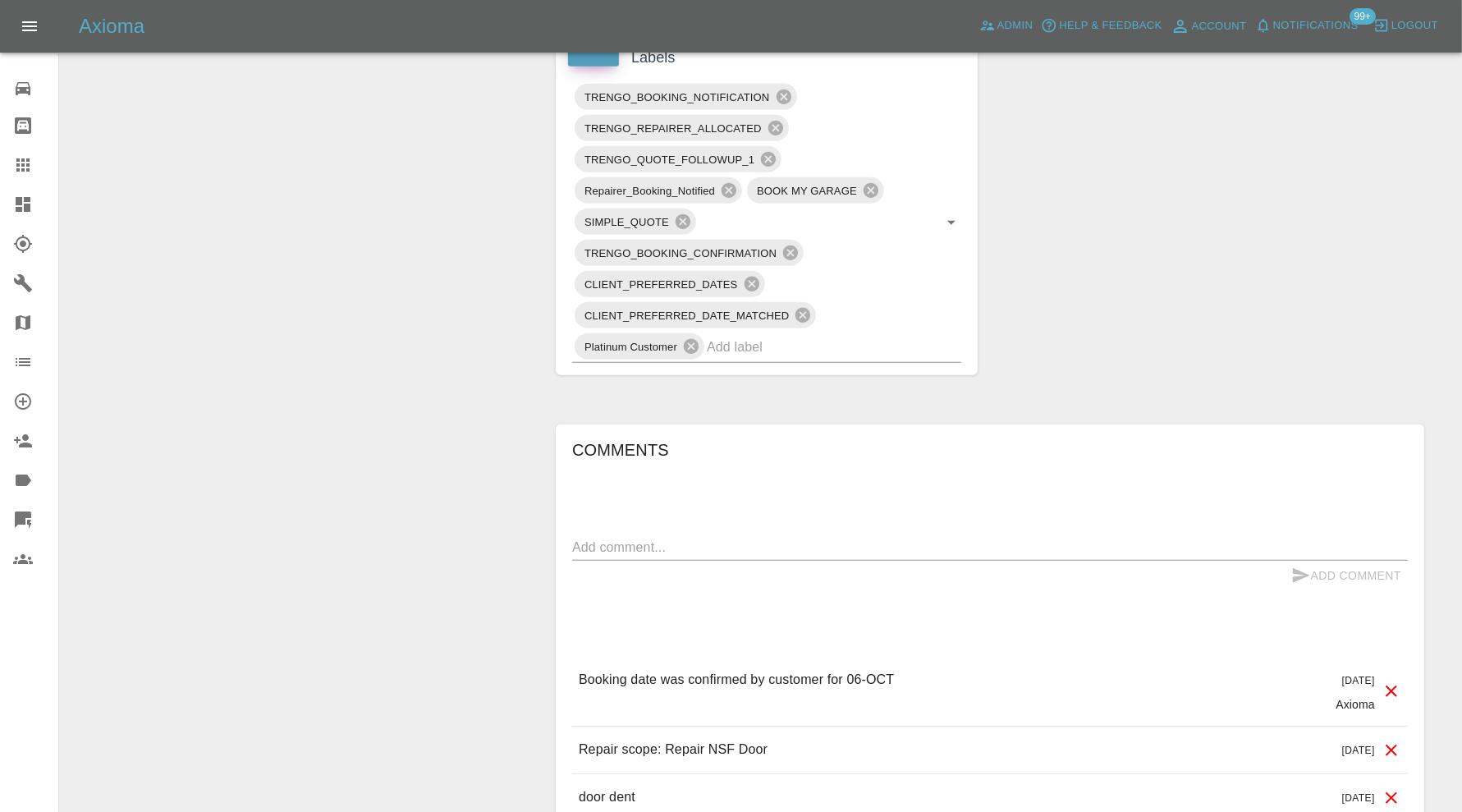
click at [820, 339] on input "text" at bounding box center [811, 347] width 209 height 25
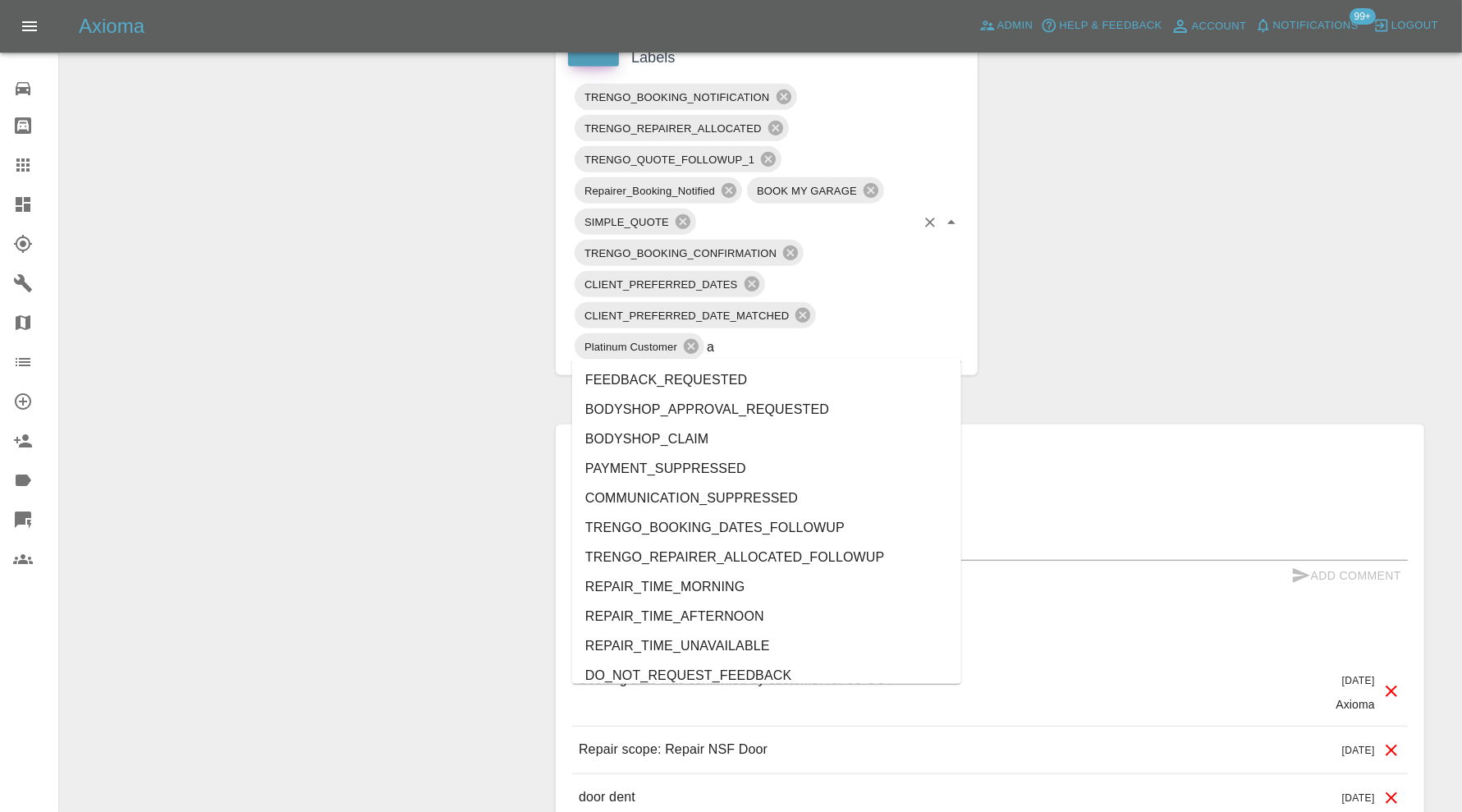
type input "au"
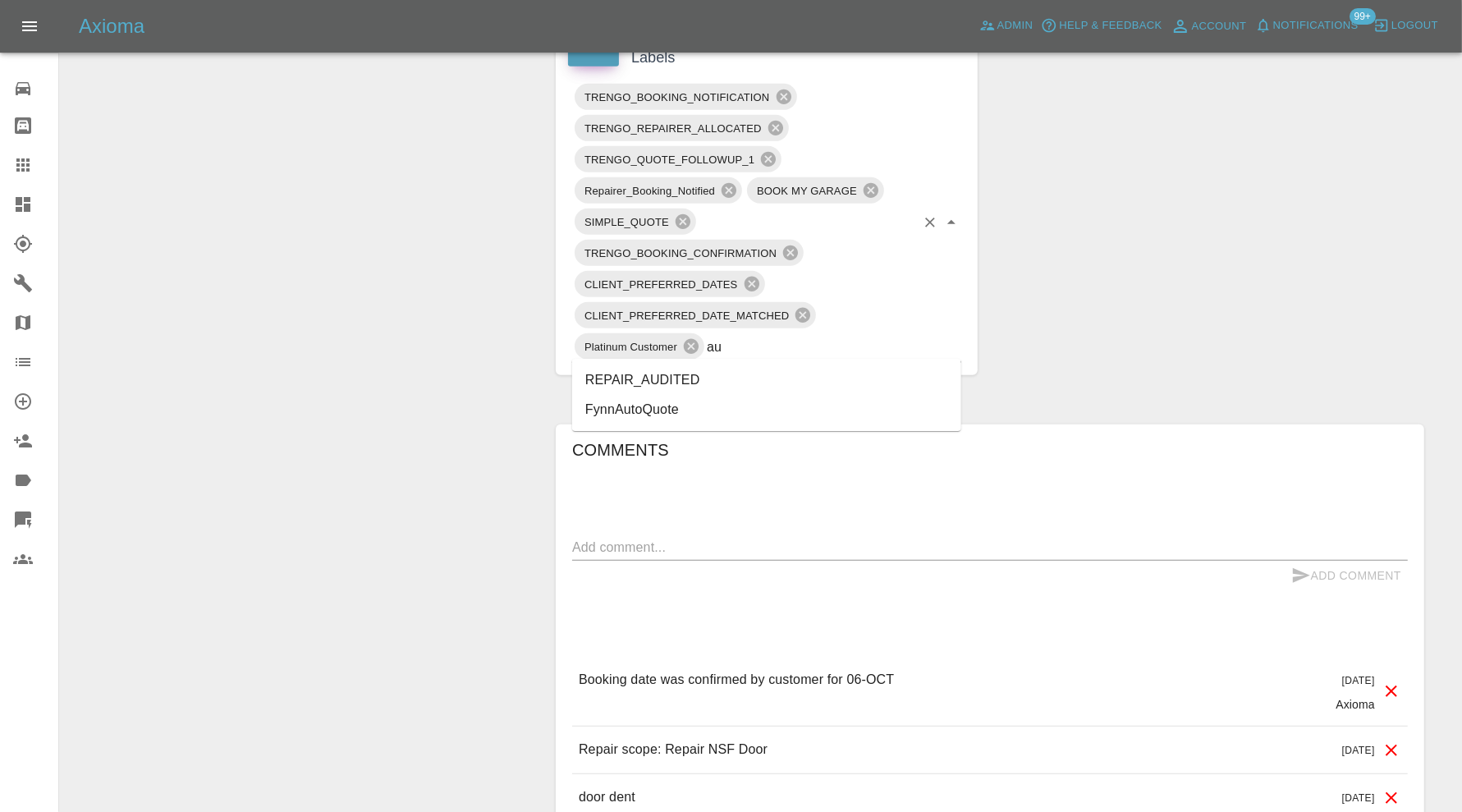
click at [767, 370] on li "REPAIR_AUDITED" at bounding box center [766, 380] width 389 height 30
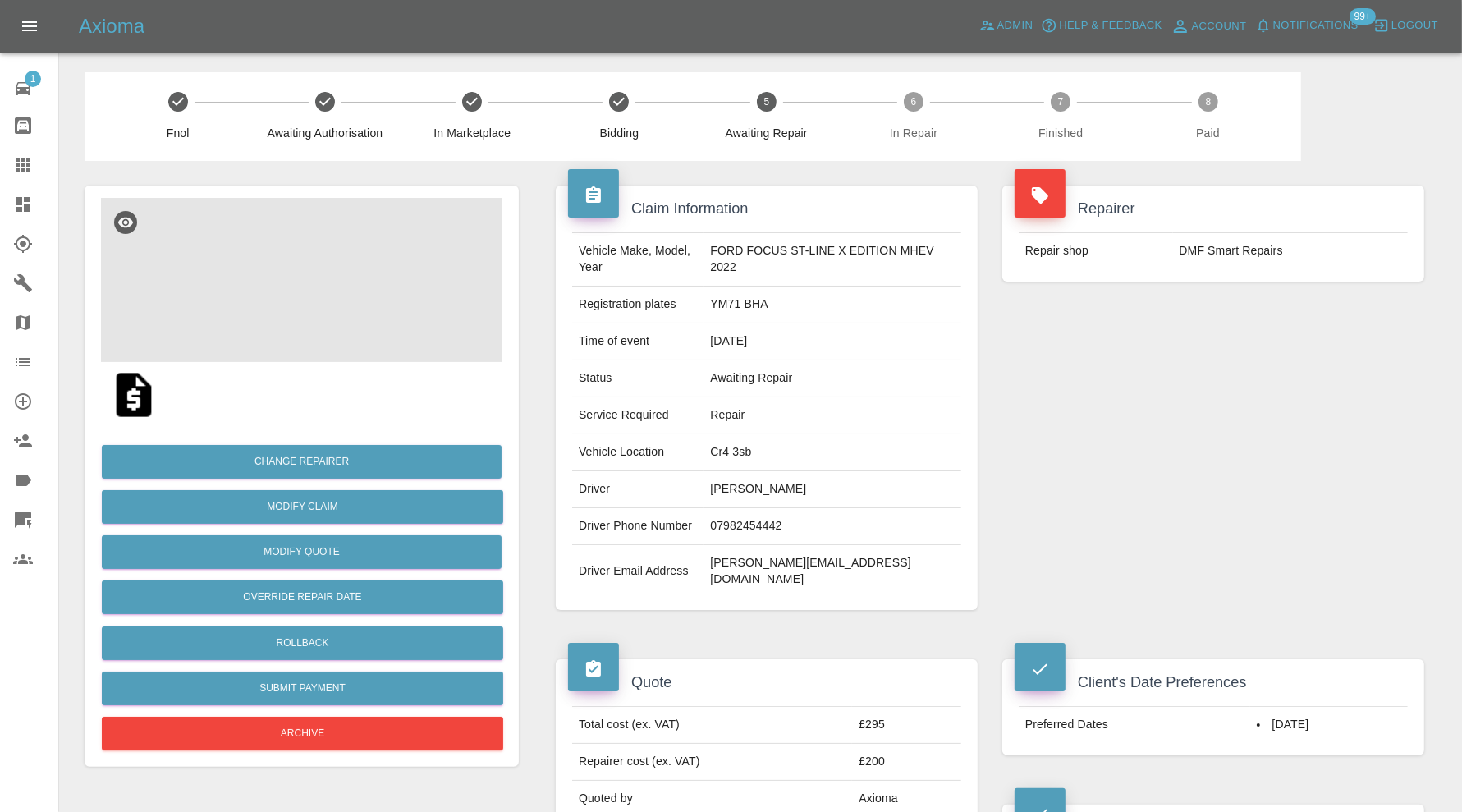
click at [308, 299] on img at bounding box center [302, 279] width 402 height 164
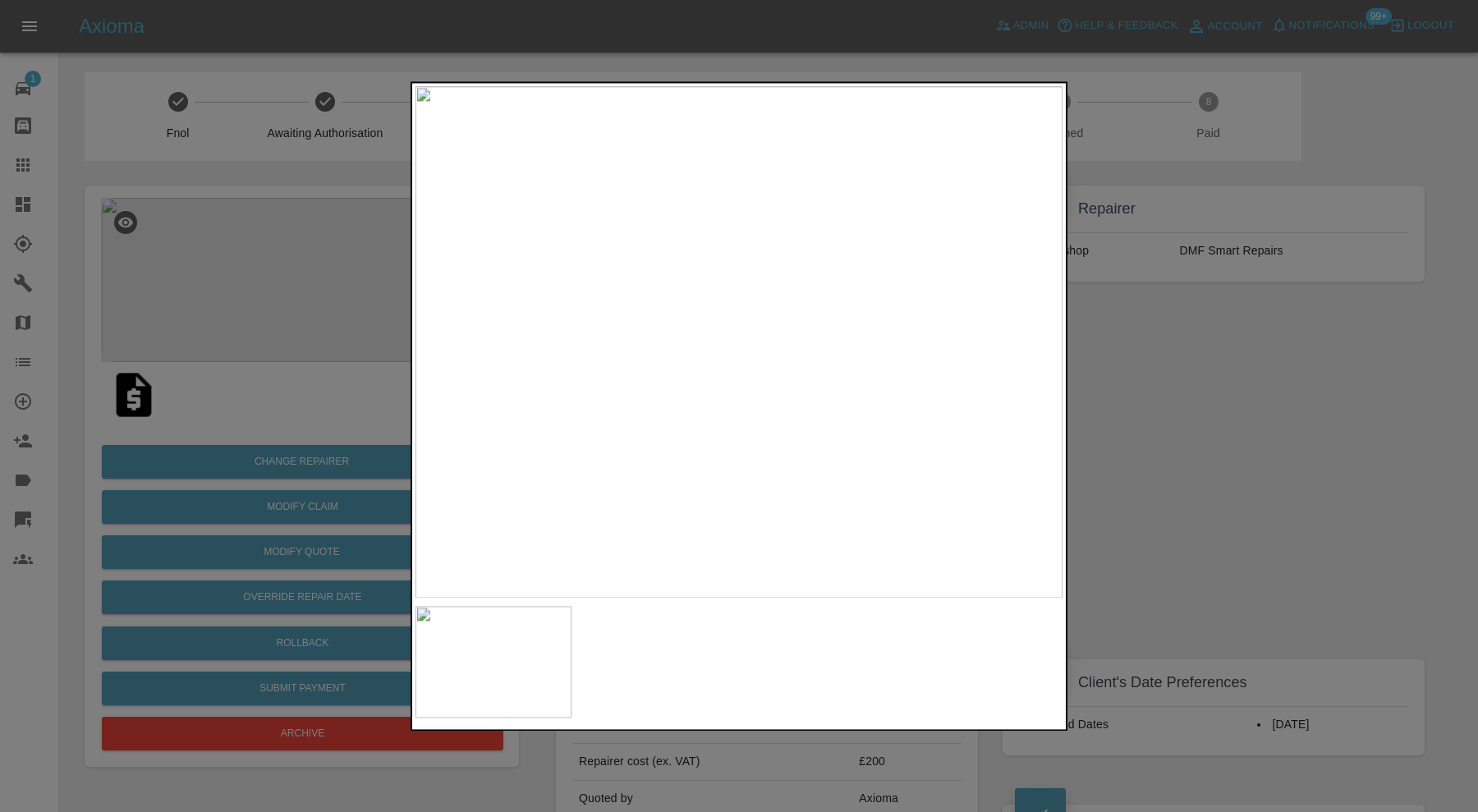
click at [1164, 394] on div at bounding box center [739, 406] width 1478 height 812
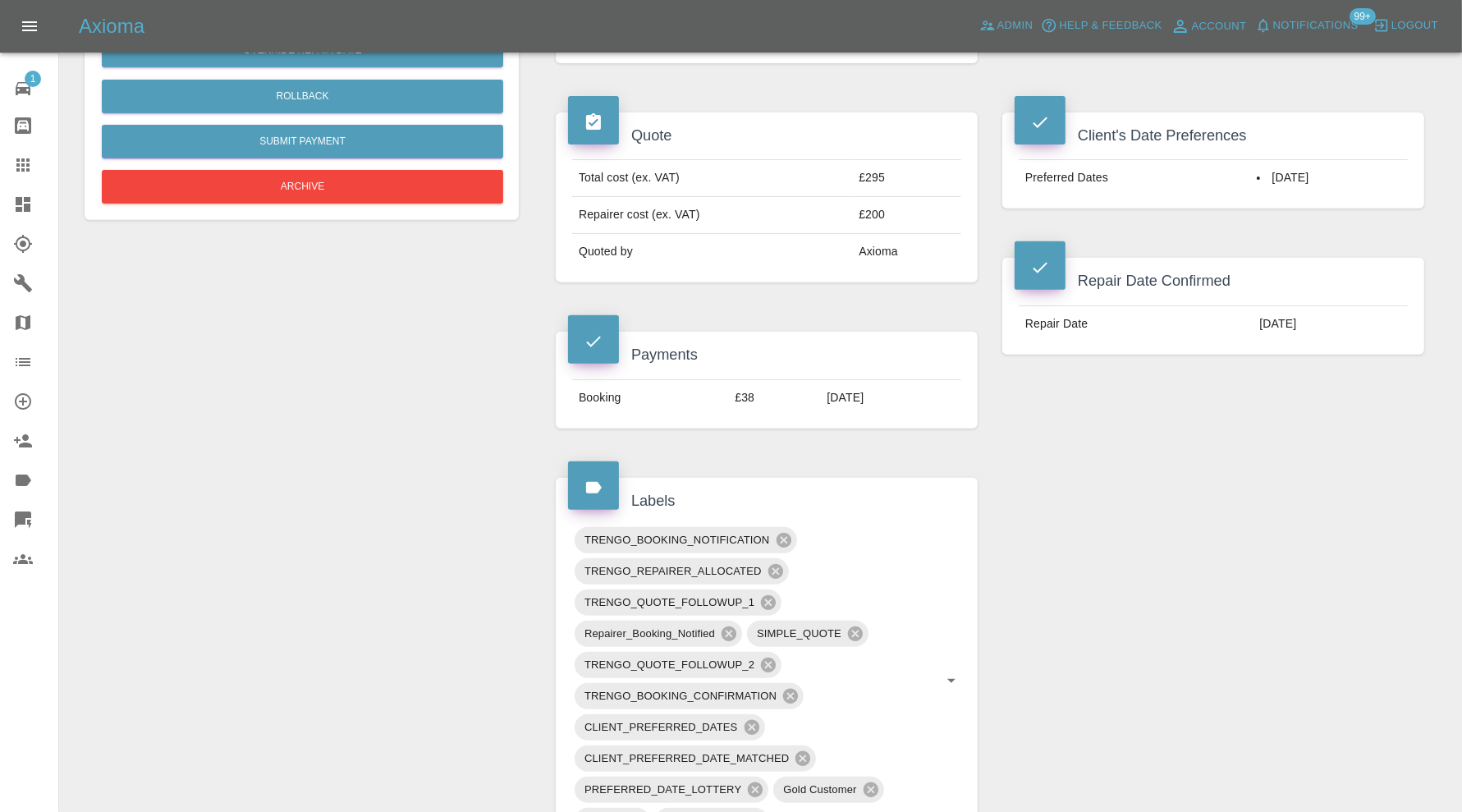
scroll to position [684, 0]
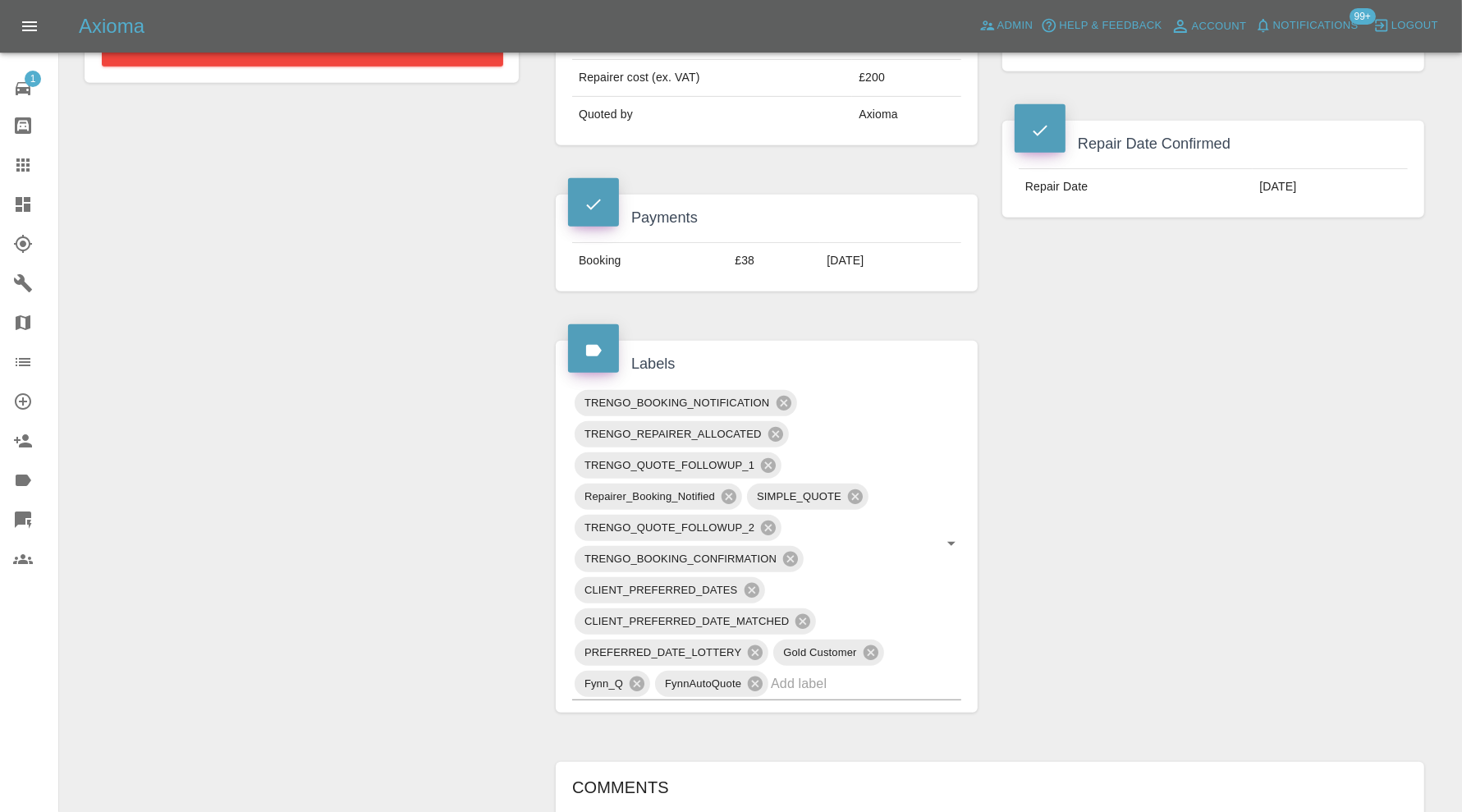
click at [842, 671] on input "text" at bounding box center [843, 683] width 144 height 25
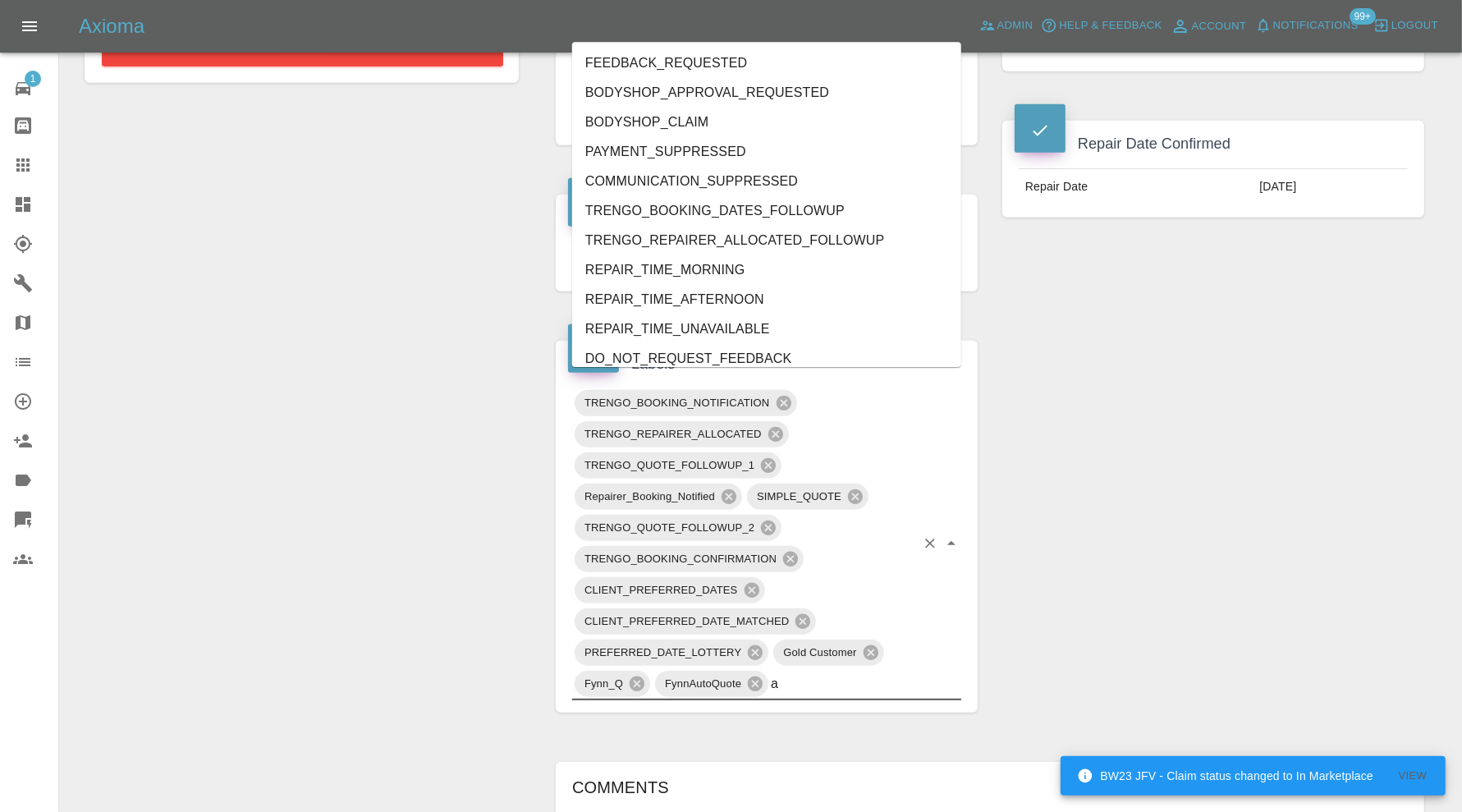
type input "au"
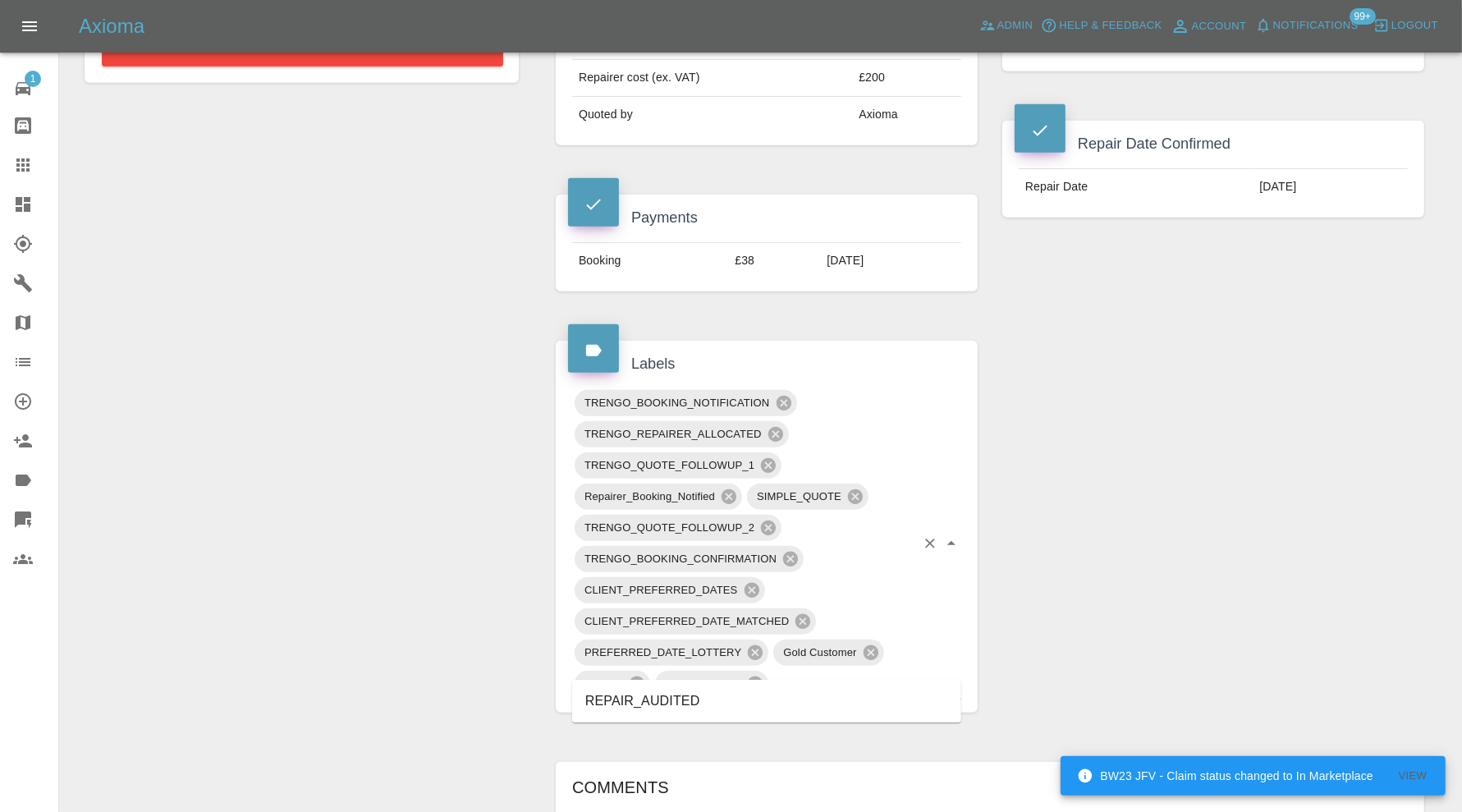
click at [679, 698] on li "REPAIR_AUDITED" at bounding box center [766, 701] width 389 height 30
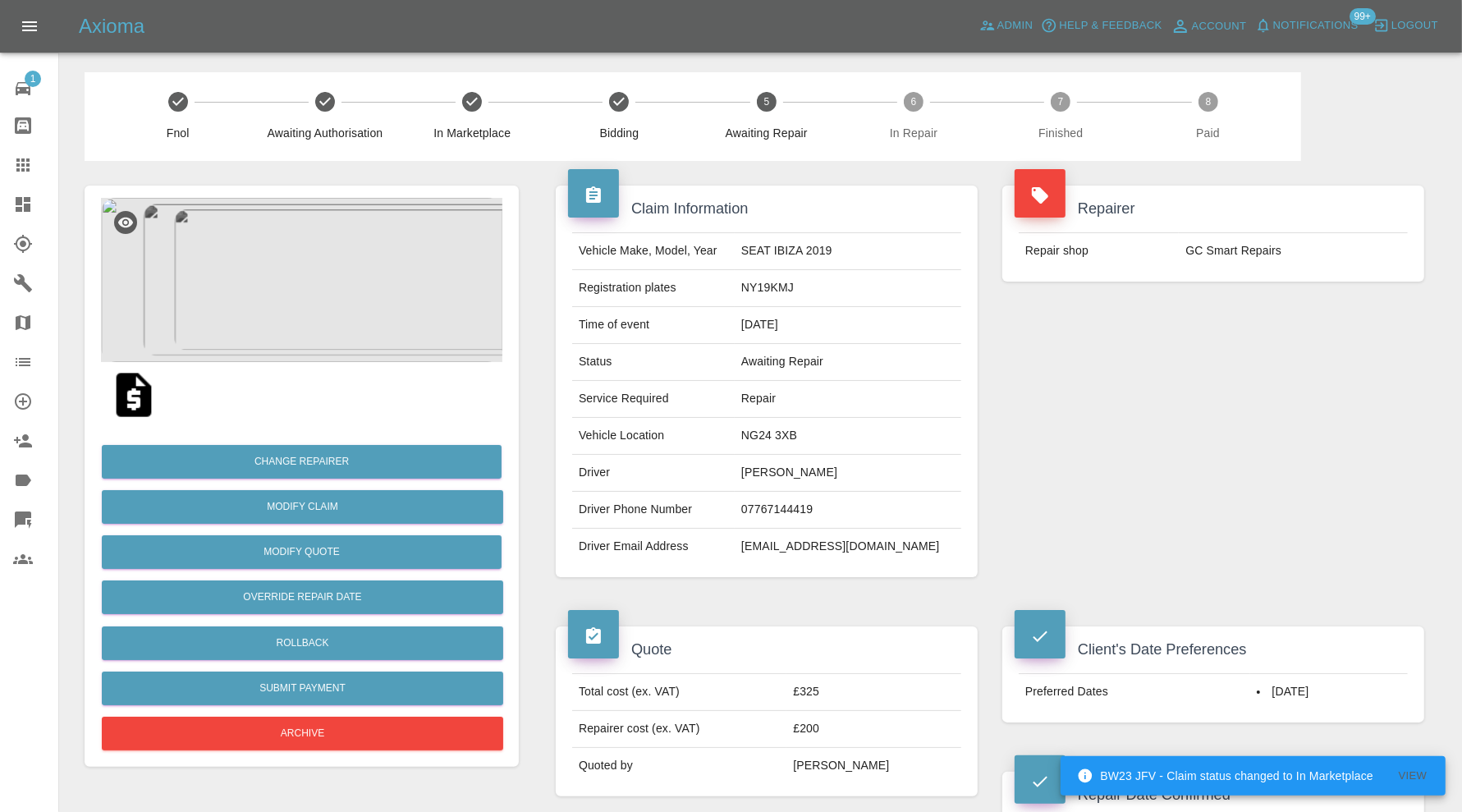
click at [337, 310] on img at bounding box center [302, 279] width 402 height 164
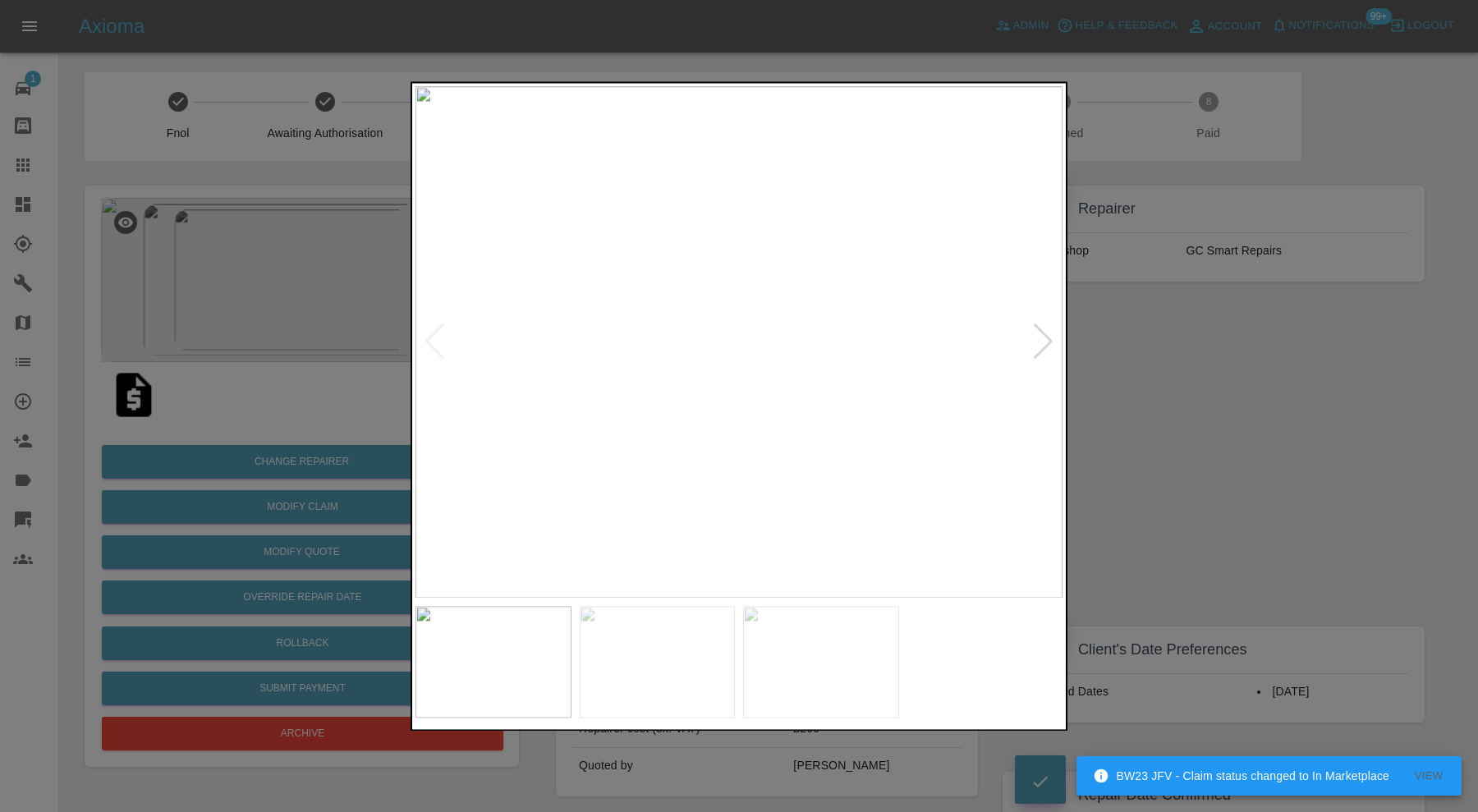
click at [1039, 346] on div at bounding box center [1043, 342] width 22 height 37
click at [1042, 340] on div at bounding box center [1043, 342] width 22 height 37
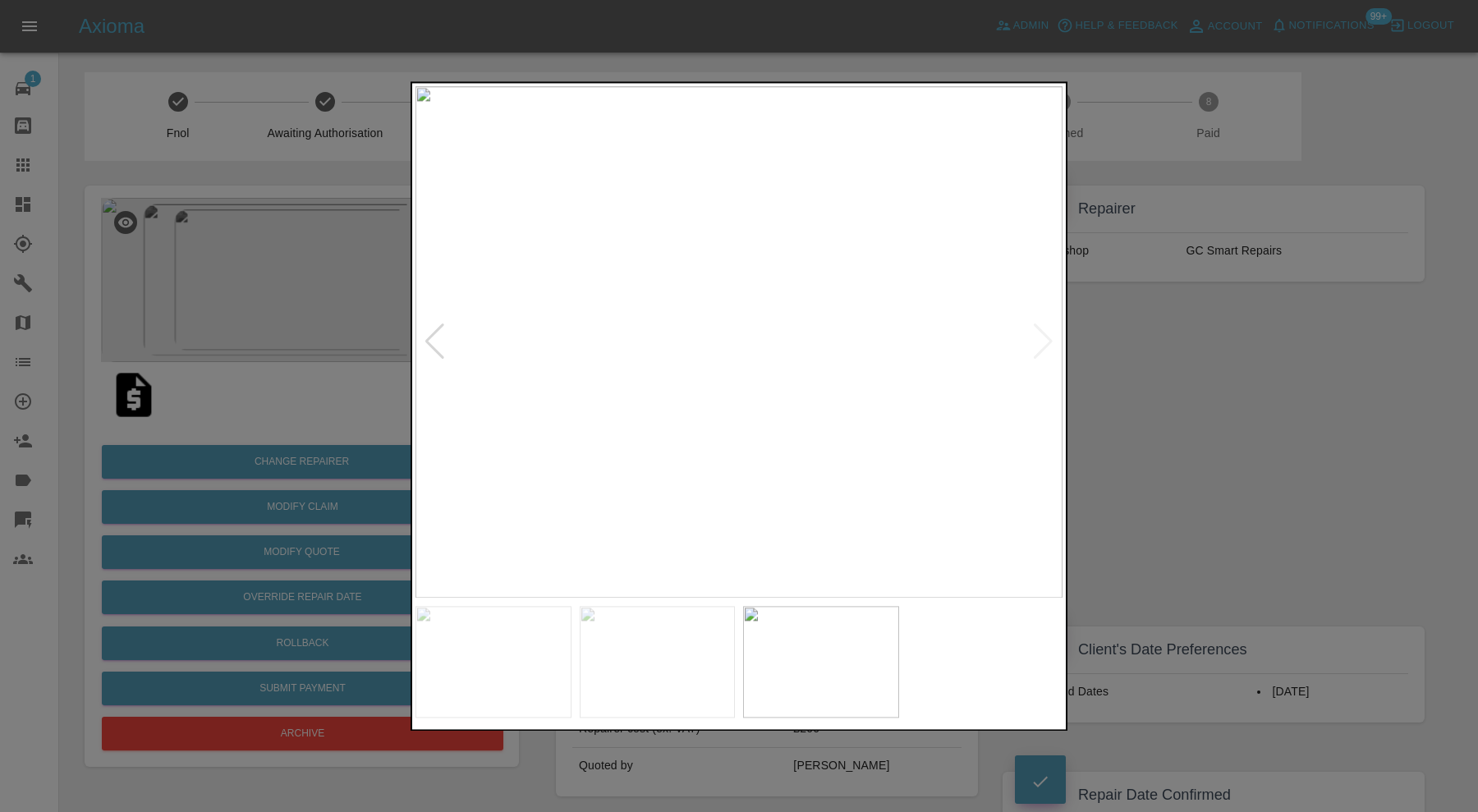
click at [1042, 340] on img at bounding box center [738, 342] width 647 height 511
click at [1192, 364] on div at bounding box center [739, 406] width 1478 height 812
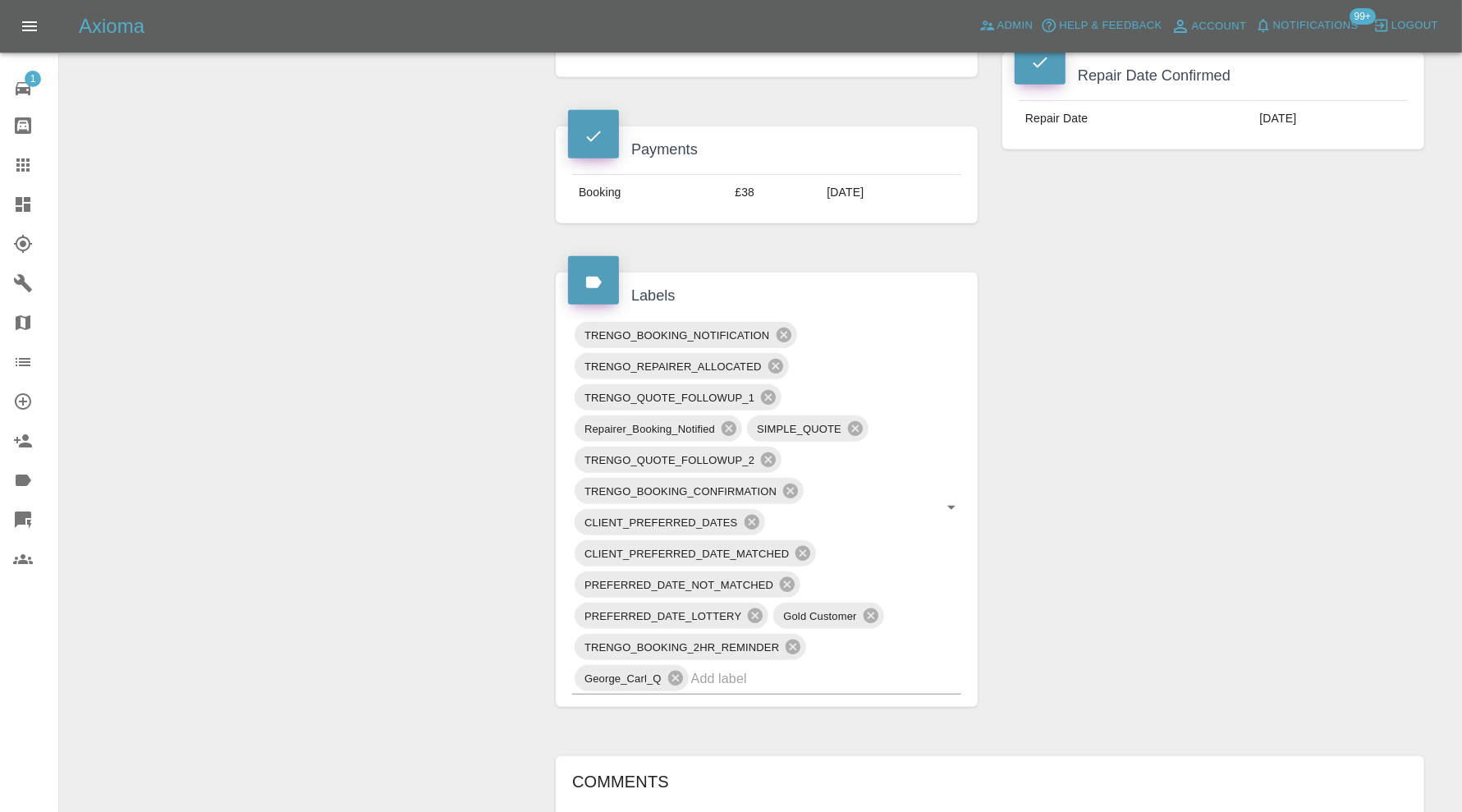
scroll to position [820, 0]
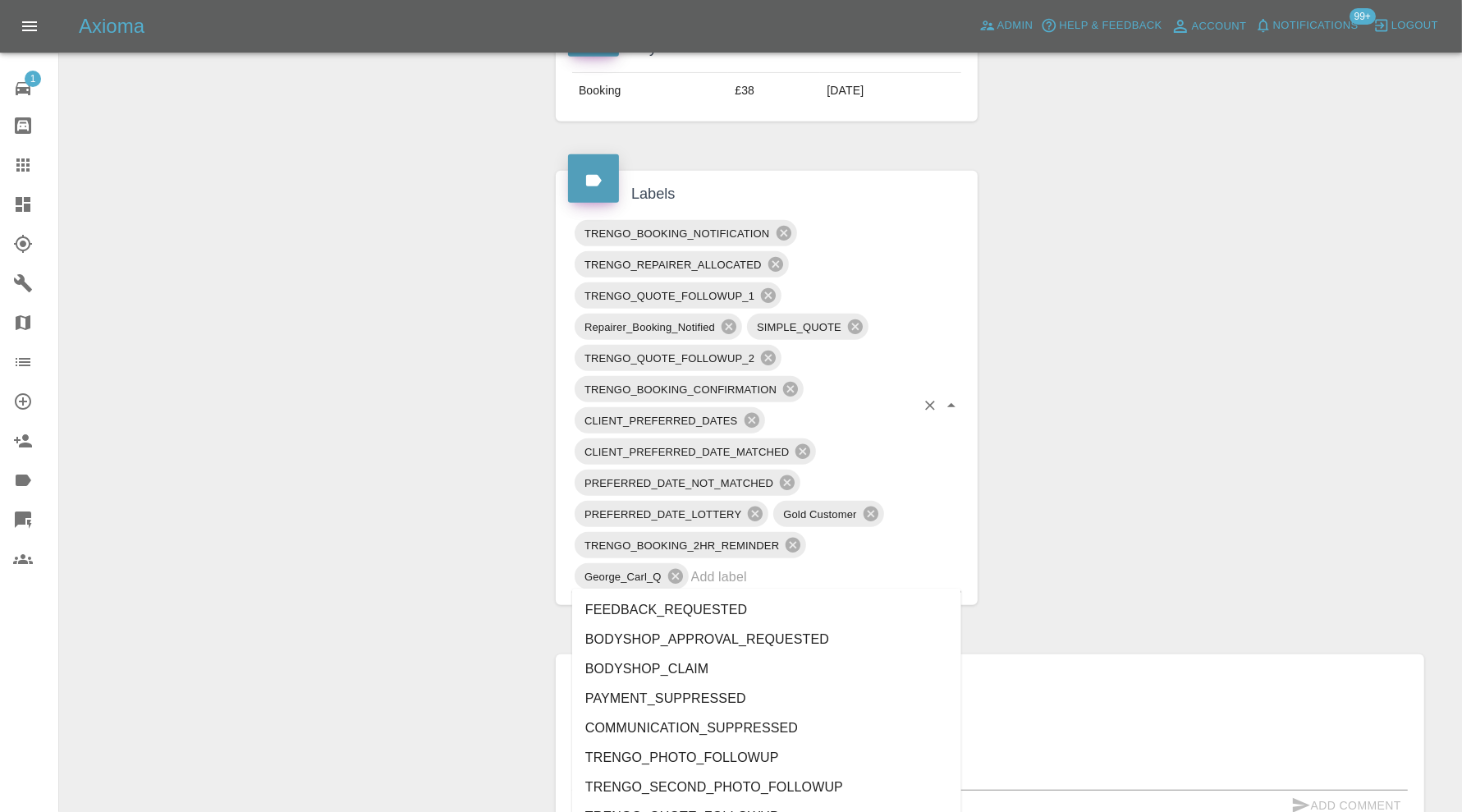
click at [743, 580] on input "text" at bounding box center [803, 576] width 224 height 25
type input "au"
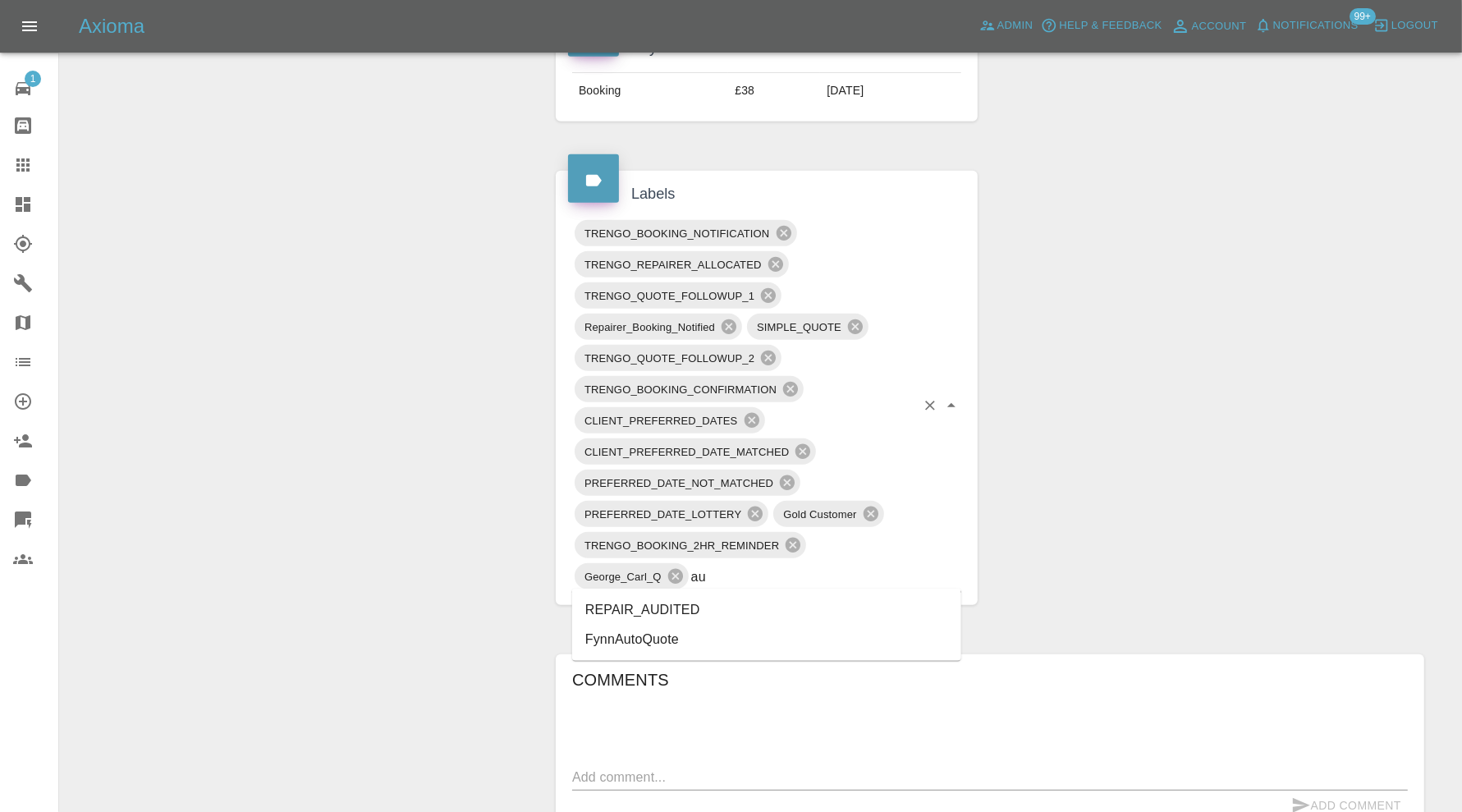
click at [707, 600] on li "REPAIR_AUDITED" at bounding box center [766, 610] width 389 height 30
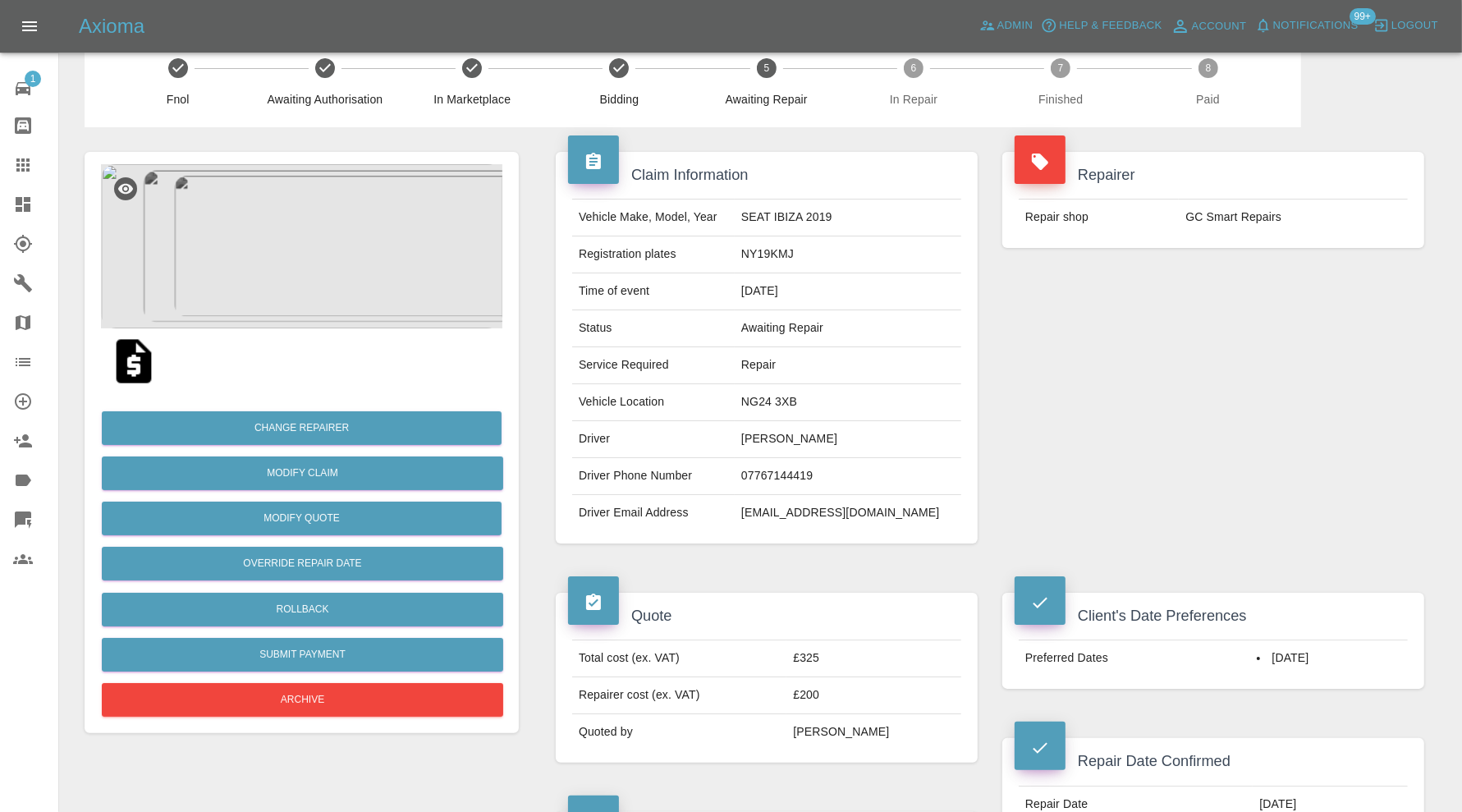
scroll to position [0, 0]
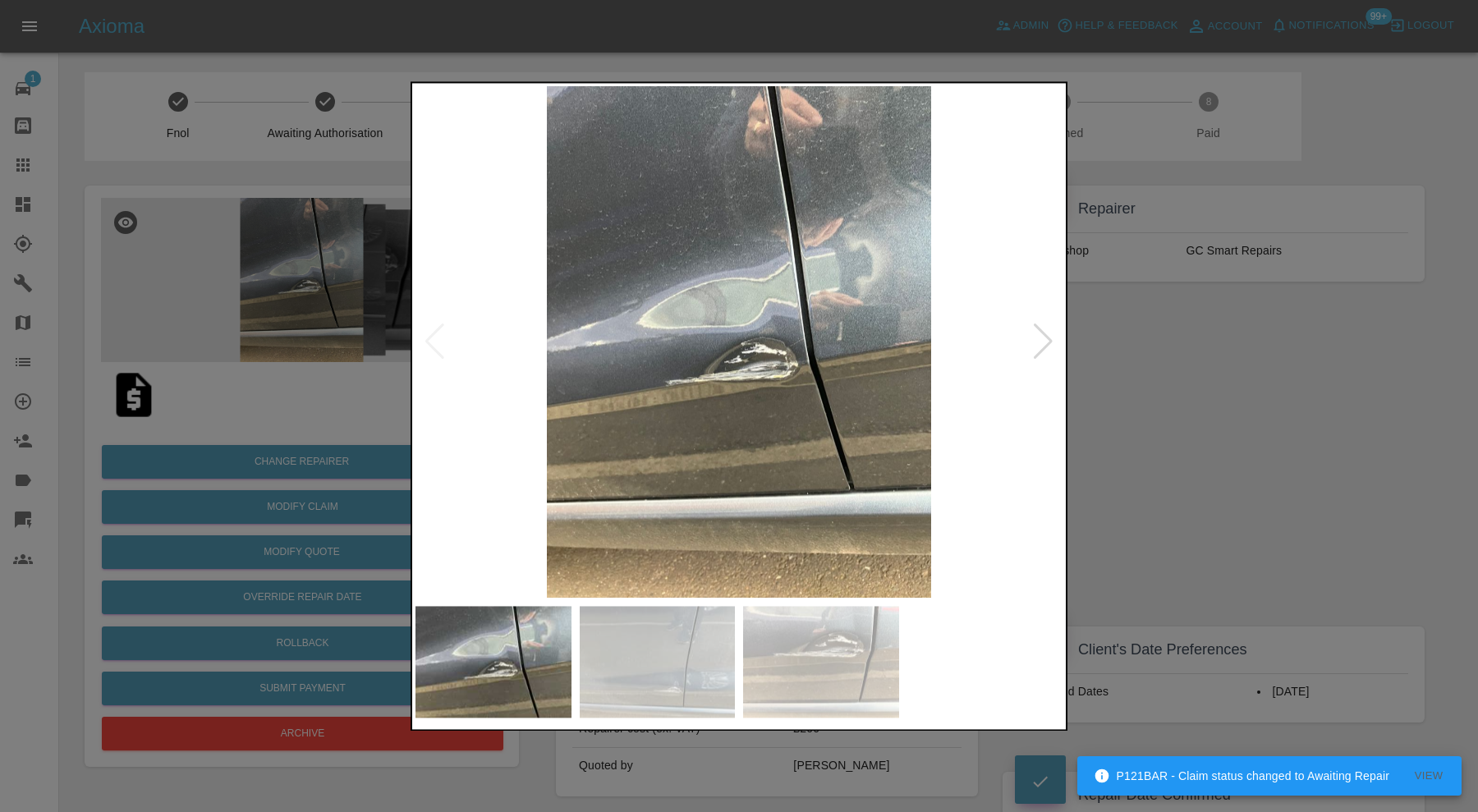
click at [739, 663] on div at bounding box center [738, 661] width 647 height 111
click at [810, 666] on img at bounding box center [820, 661] width 156 height 111
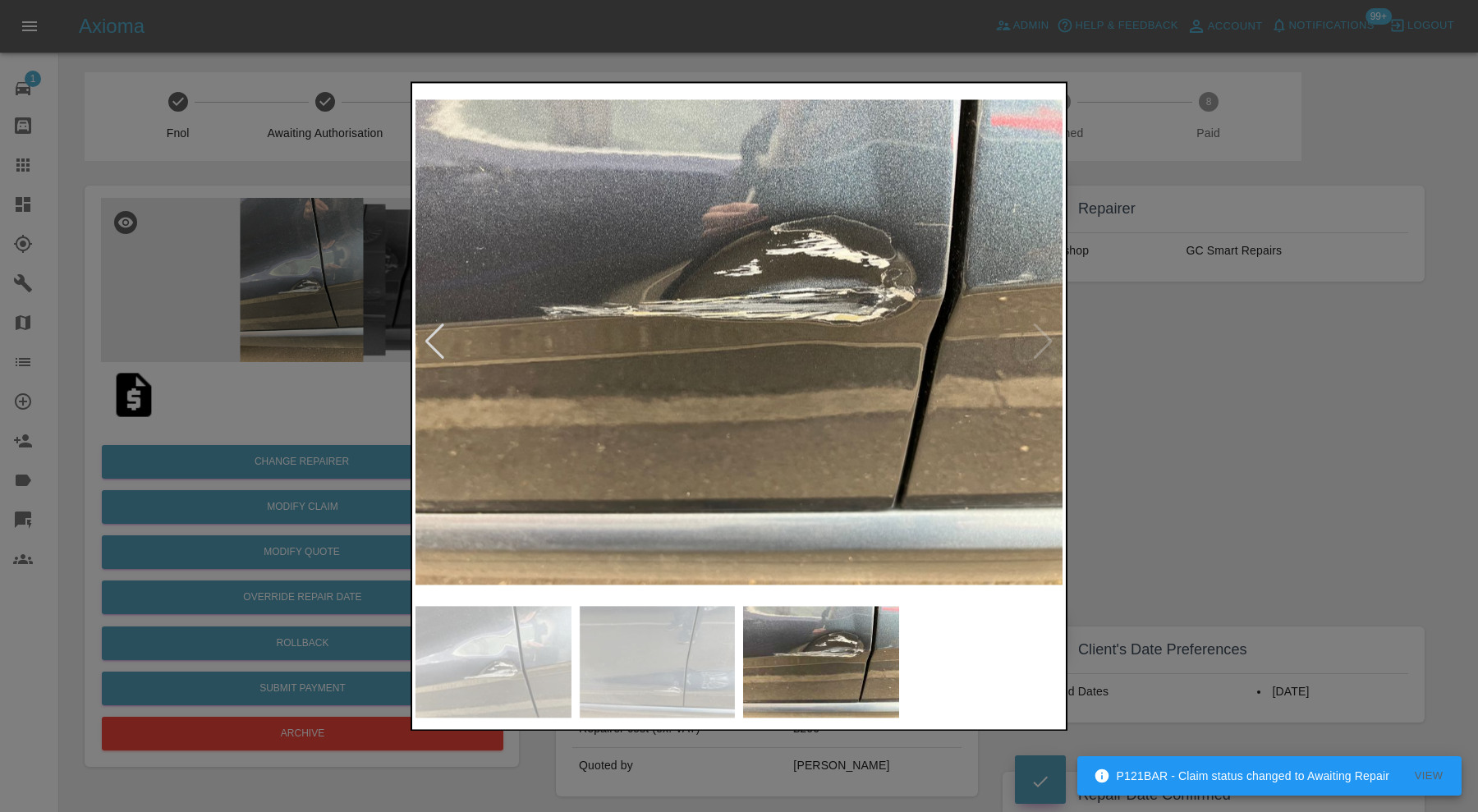
click at [1147, 457] on div at bounding box center [739, 406] width 1478 height 812
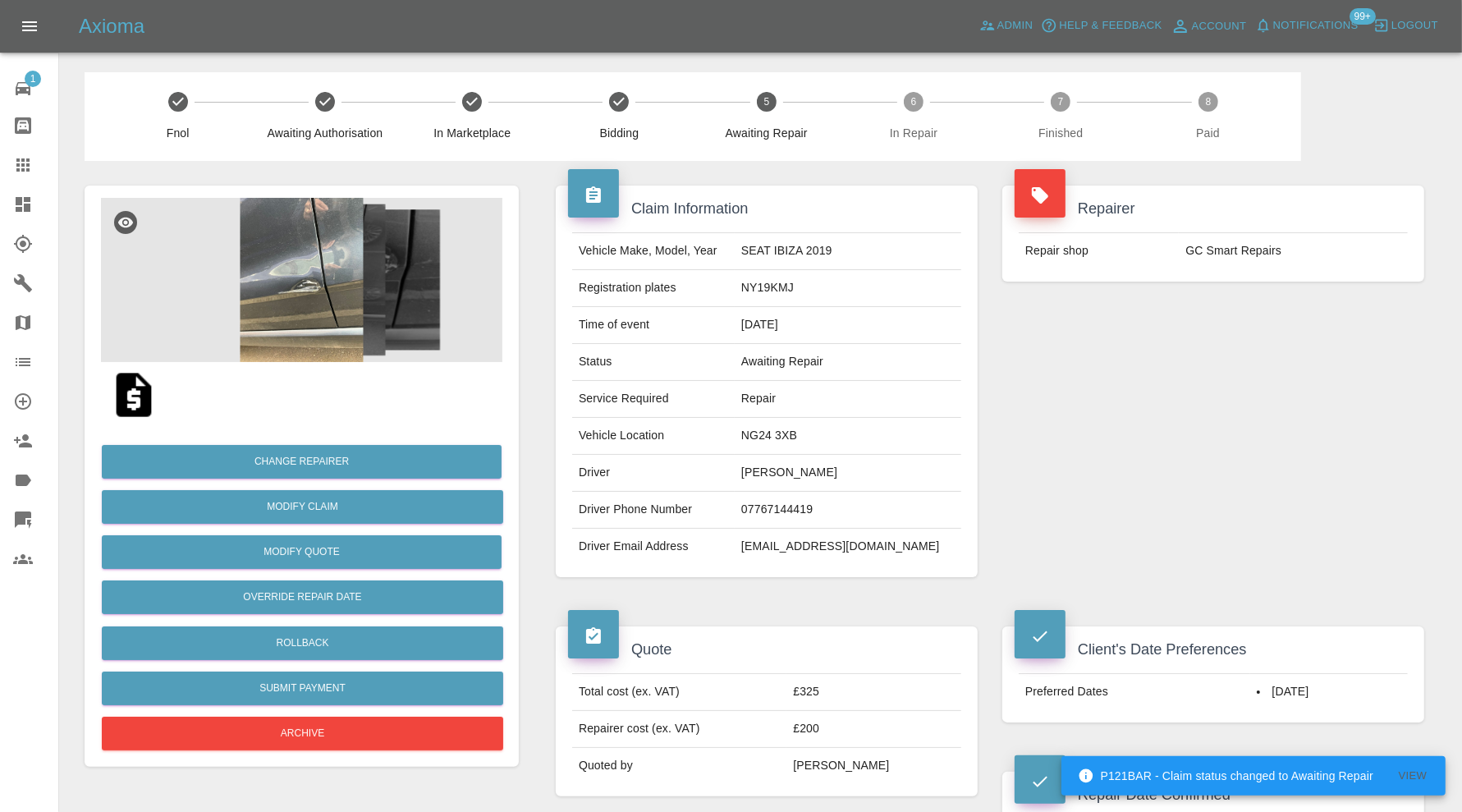
click at [802, 436] on td "NG24 3XB" at bounding box center [848, 436] width 227 height 37
copy td "NG24 3XB"
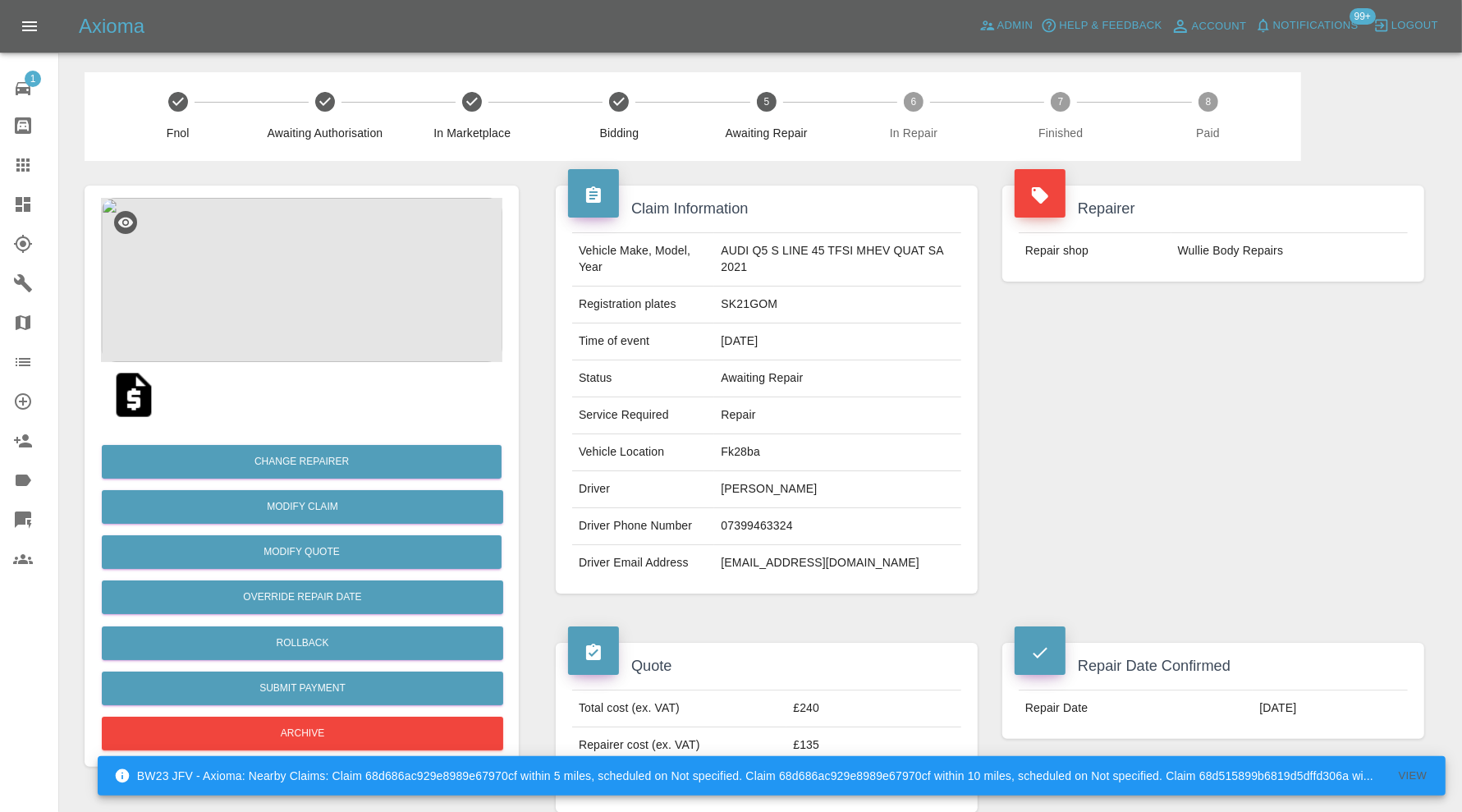
click at [316, 269] on img at bounding box center [302, 279] width 402 height 164
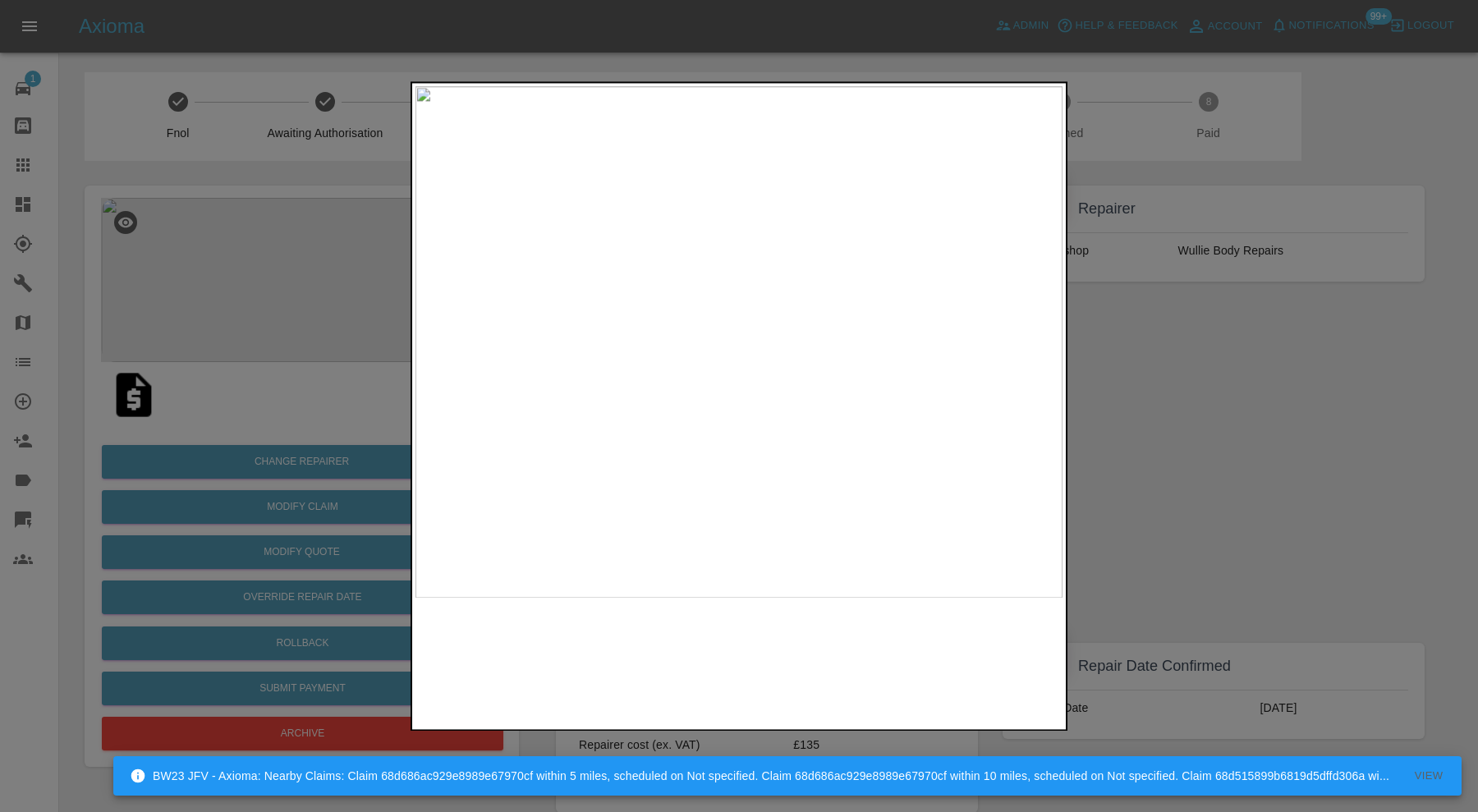
click at [513, 678] on img at bounding box center [493, 661] width 156 height 111
click at [1178, 436] on div at bounding box center [739, 406] width 1478 height 812
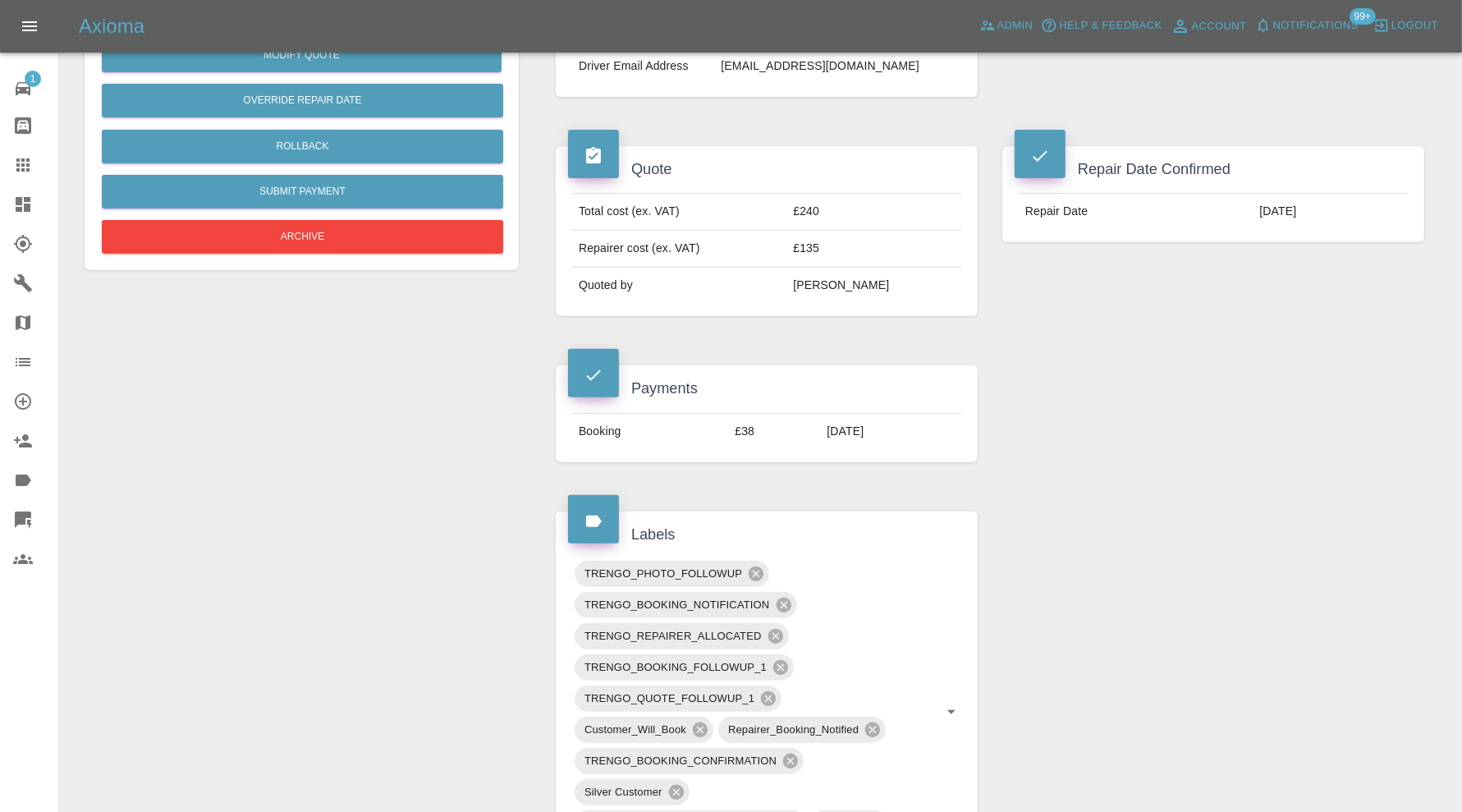
scroll to position [957, 0]
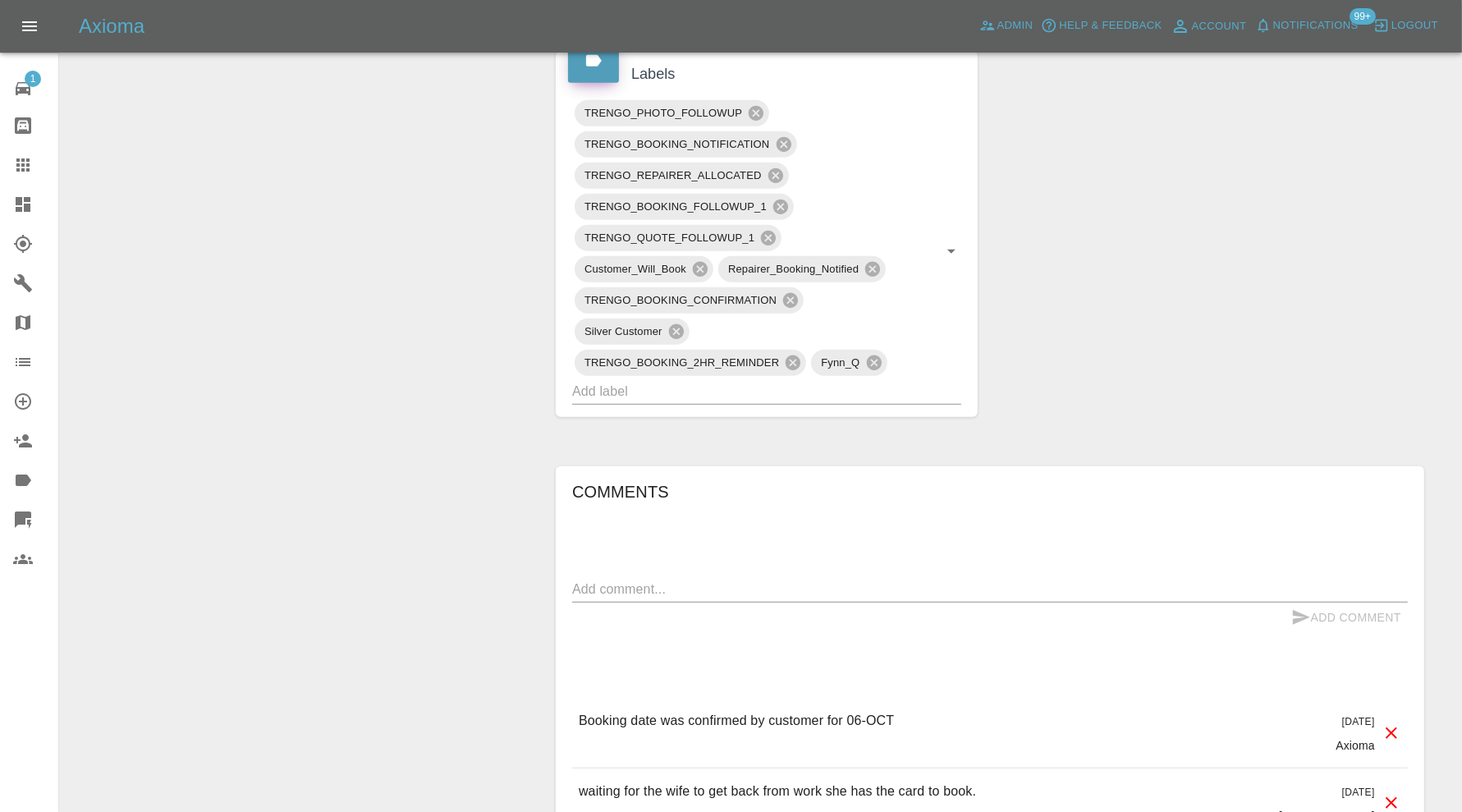
click at [821, 380] on input "text" at bounding box center [744, 391] width 343 height 25
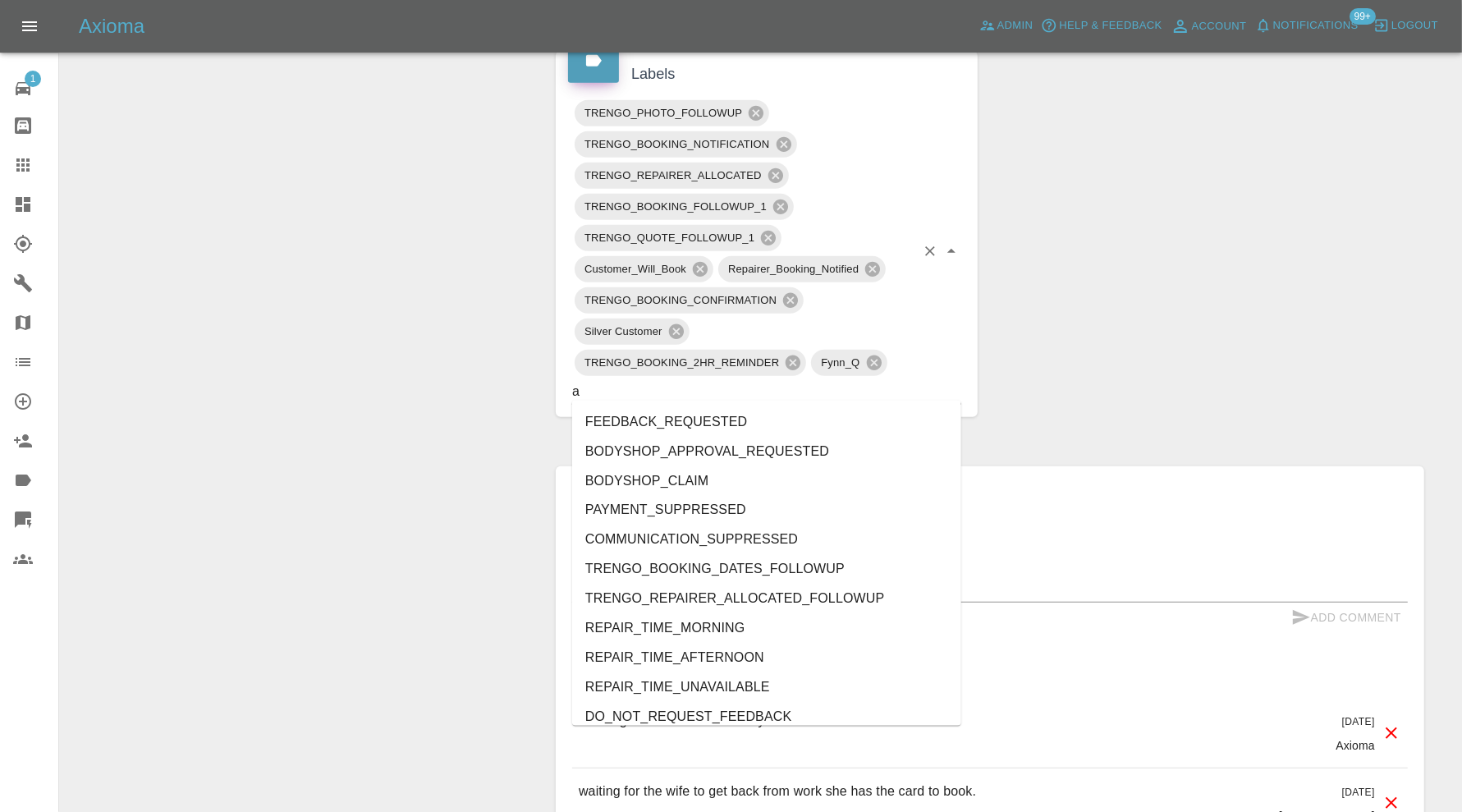
type input "au"
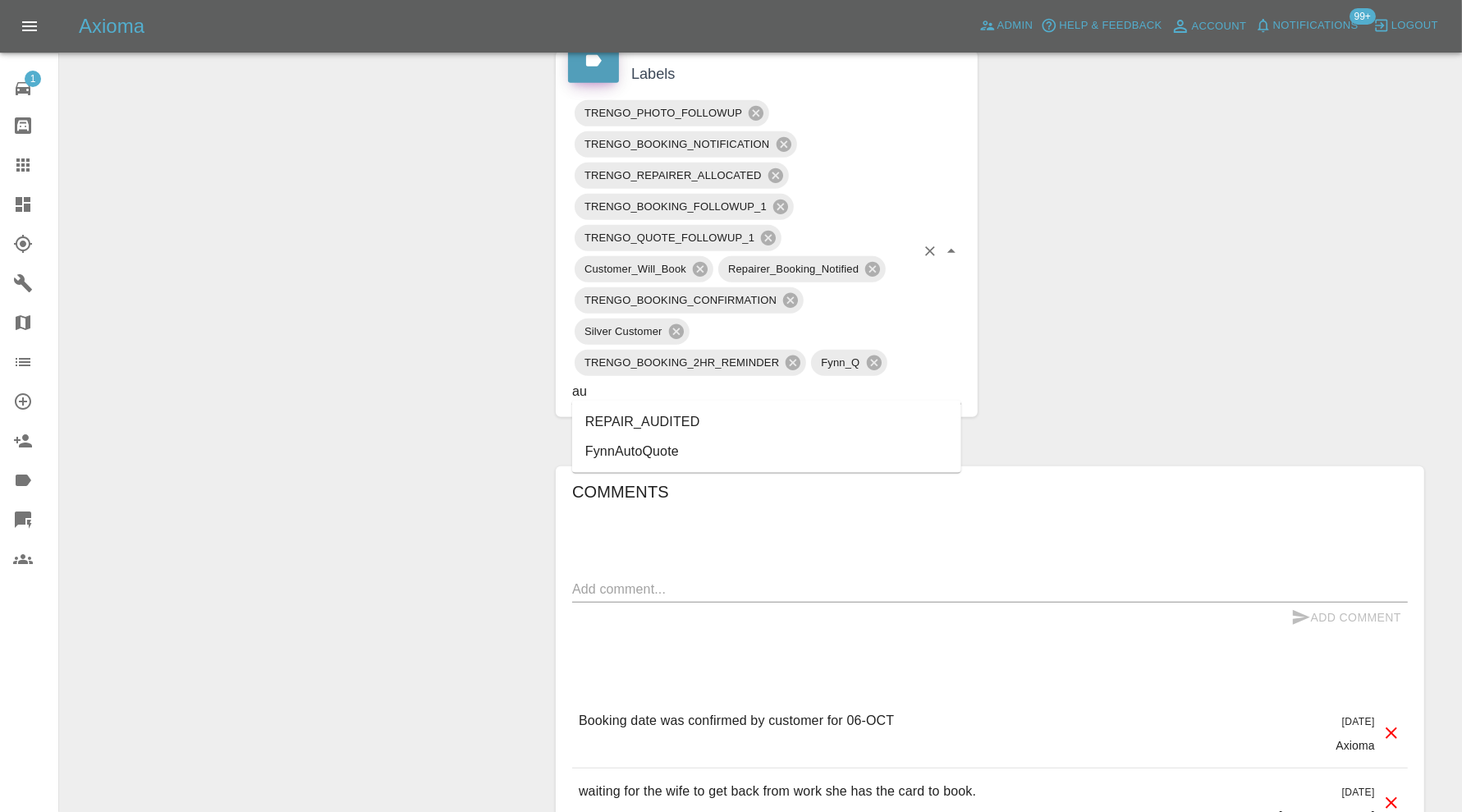
click at [722, 410] on li "REPAIR_AUDITED" at bounding box center [766, 422] width 389 height 30
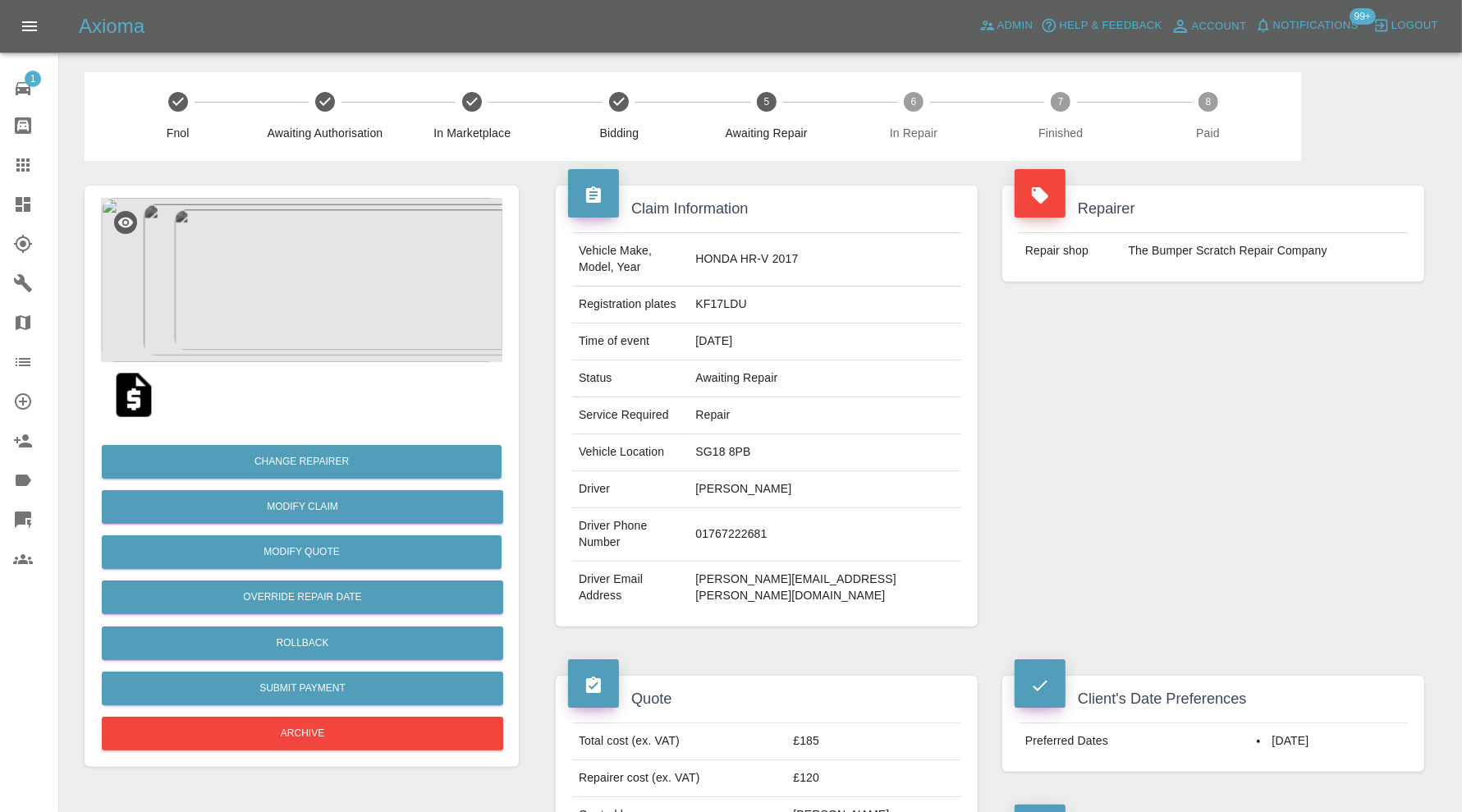
click at [340, 263] on img at bounding box center [302, 279] width 402 height 164
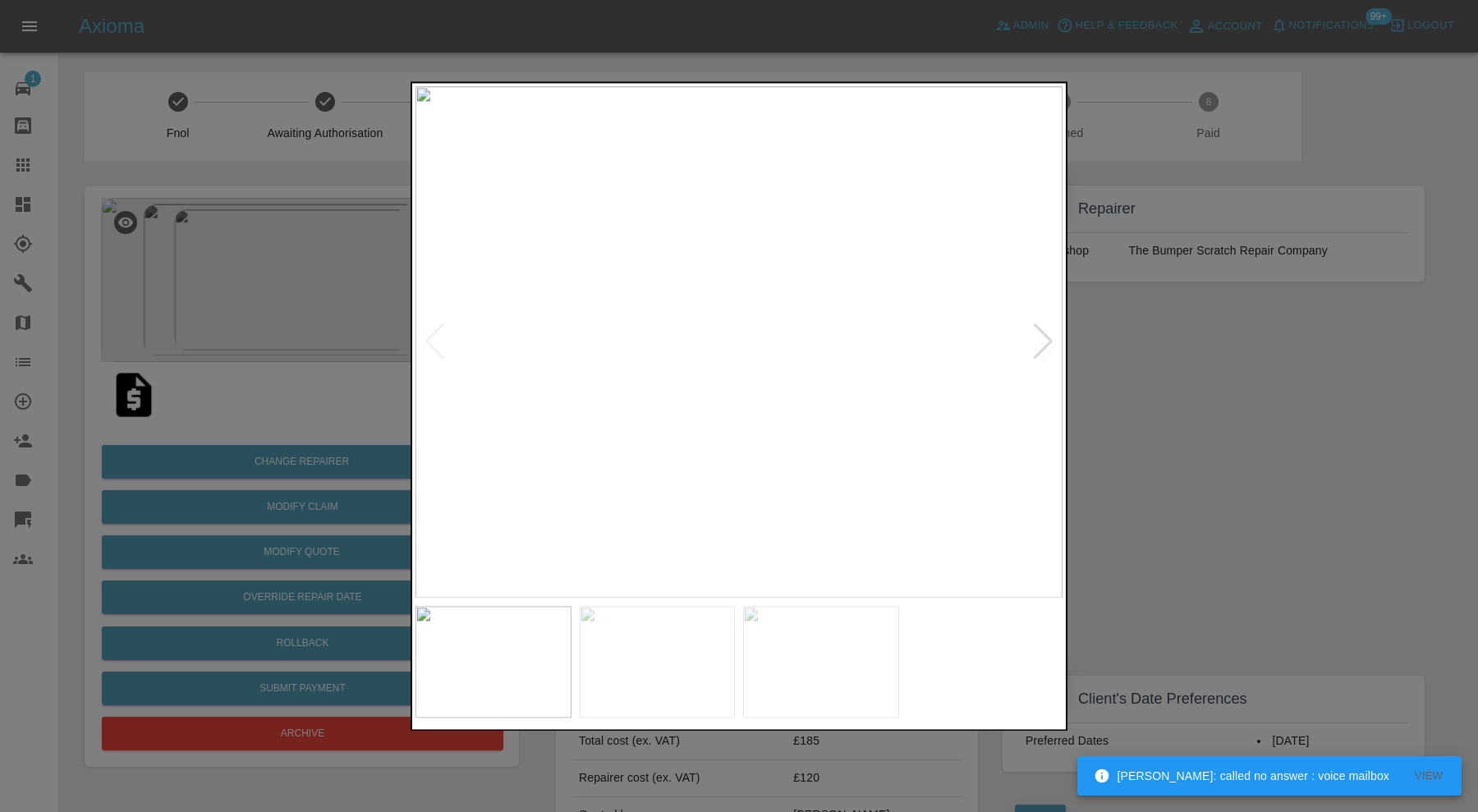
click at [1213, 398] on div at bounding box center [739, 406] width 1478 height 812
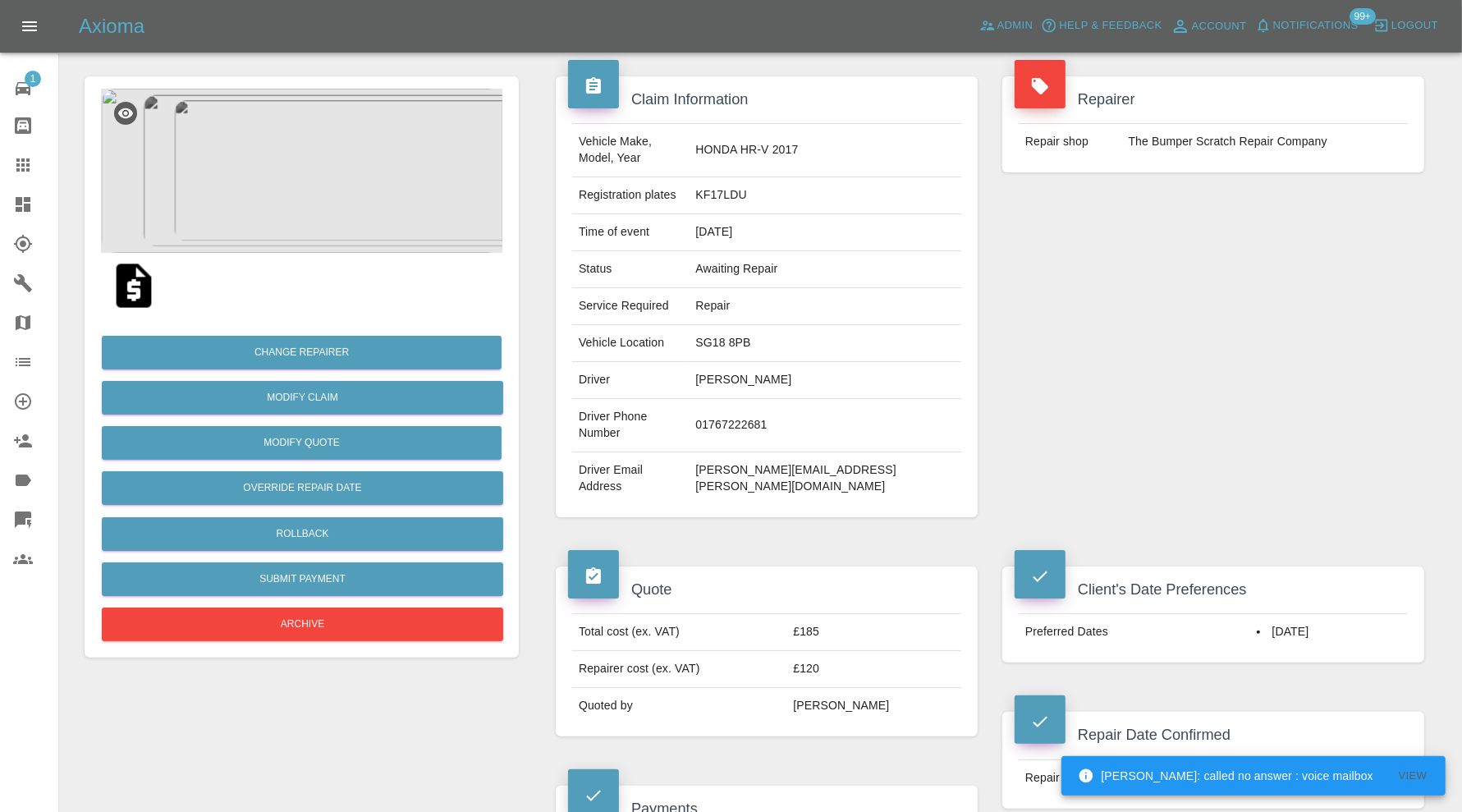
scroll to position [957, 0]
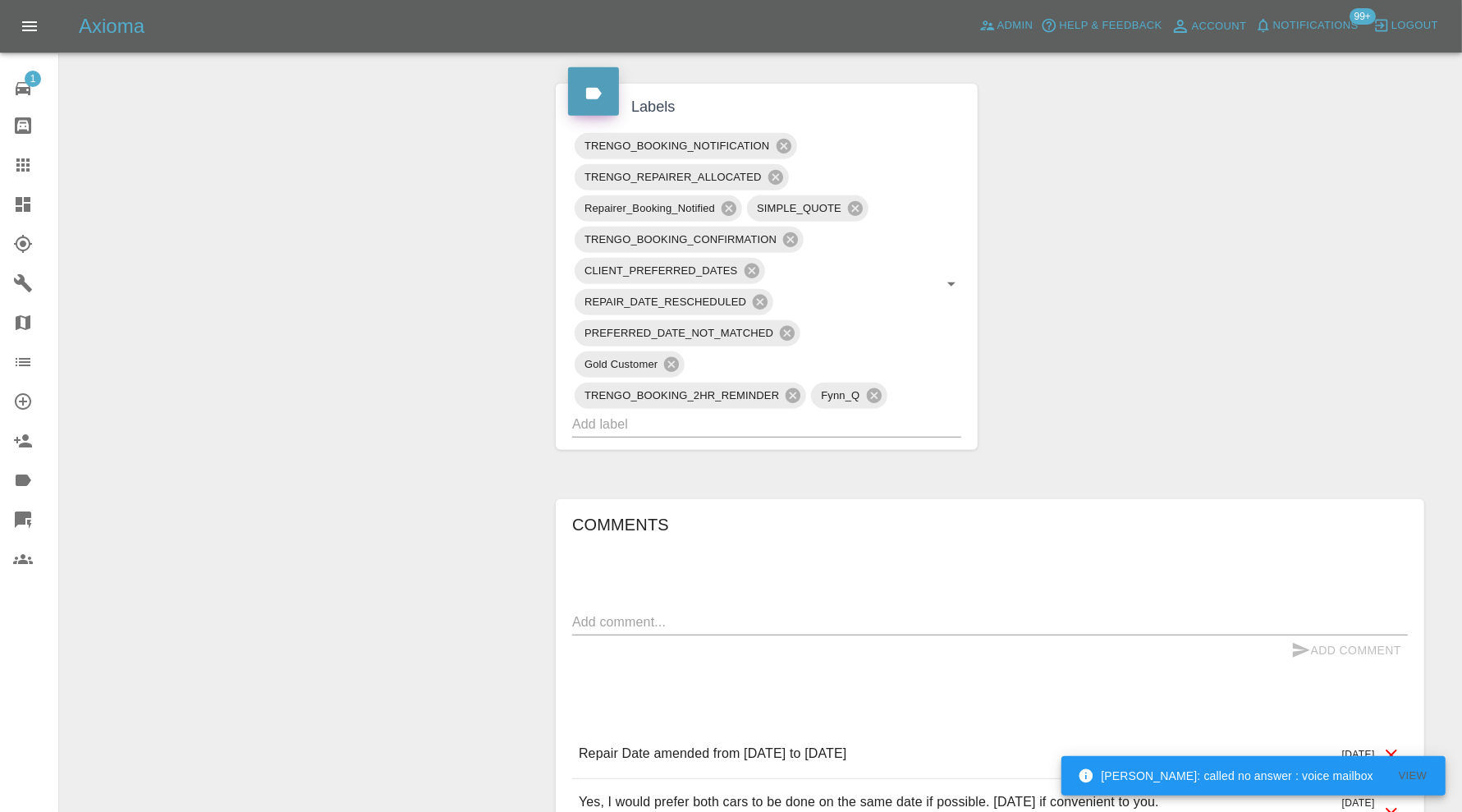
click at [838, 411] on input "text" at bounding box center [744, 423] width 343 height 25
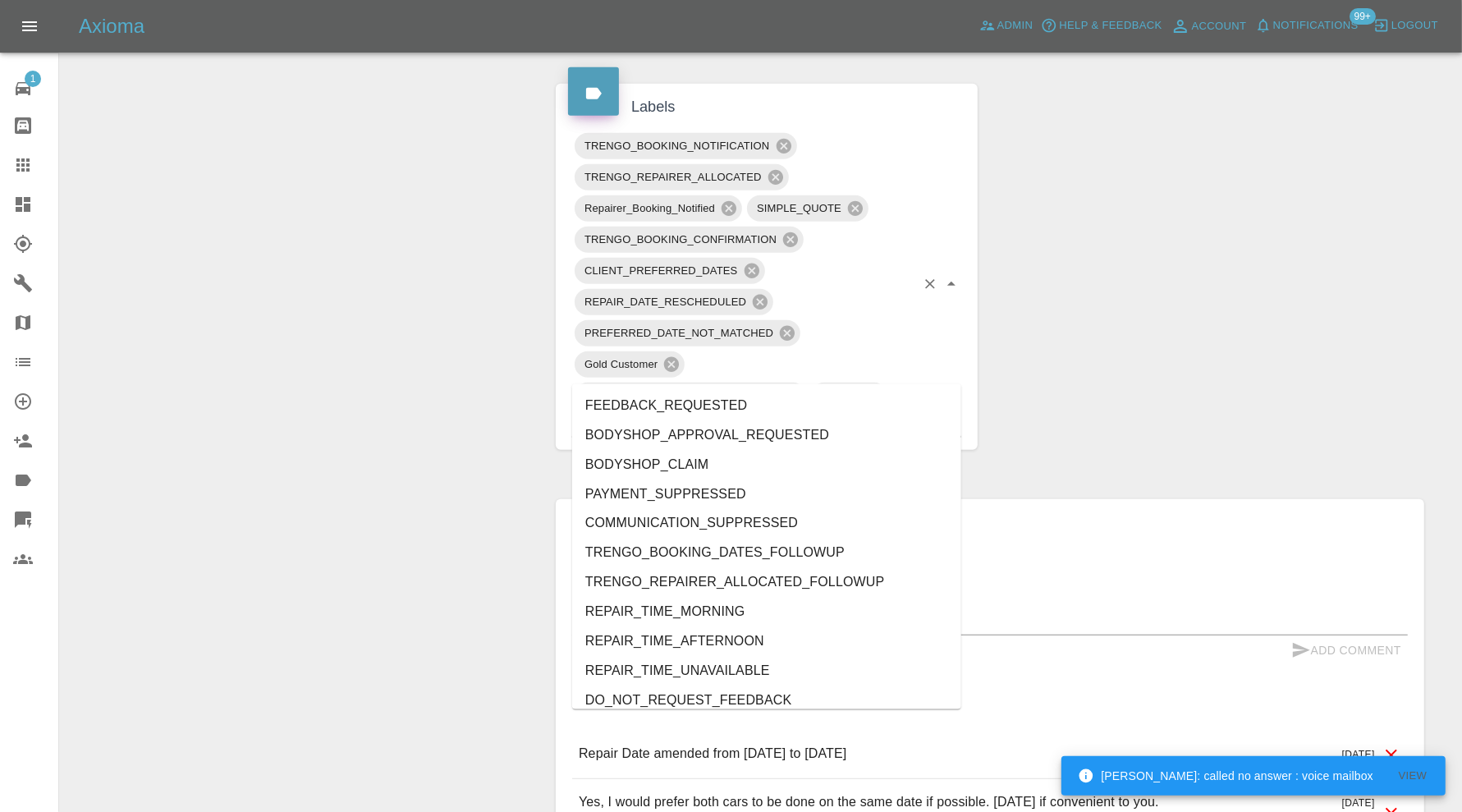
type input "au"
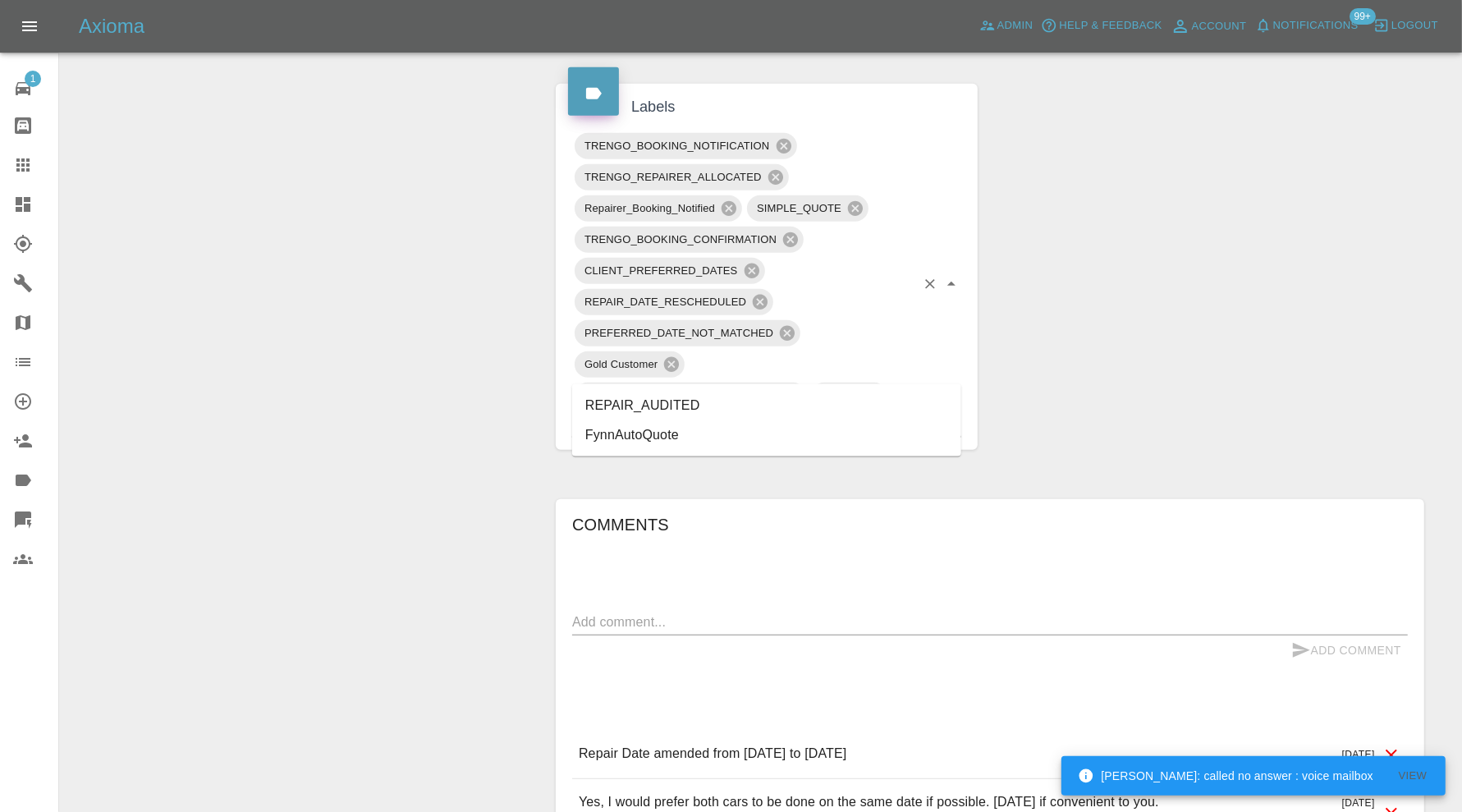
click at [719, 402] on li "REPAIR_AUDITED" at bounding box center [766, 406] width 389 height 30
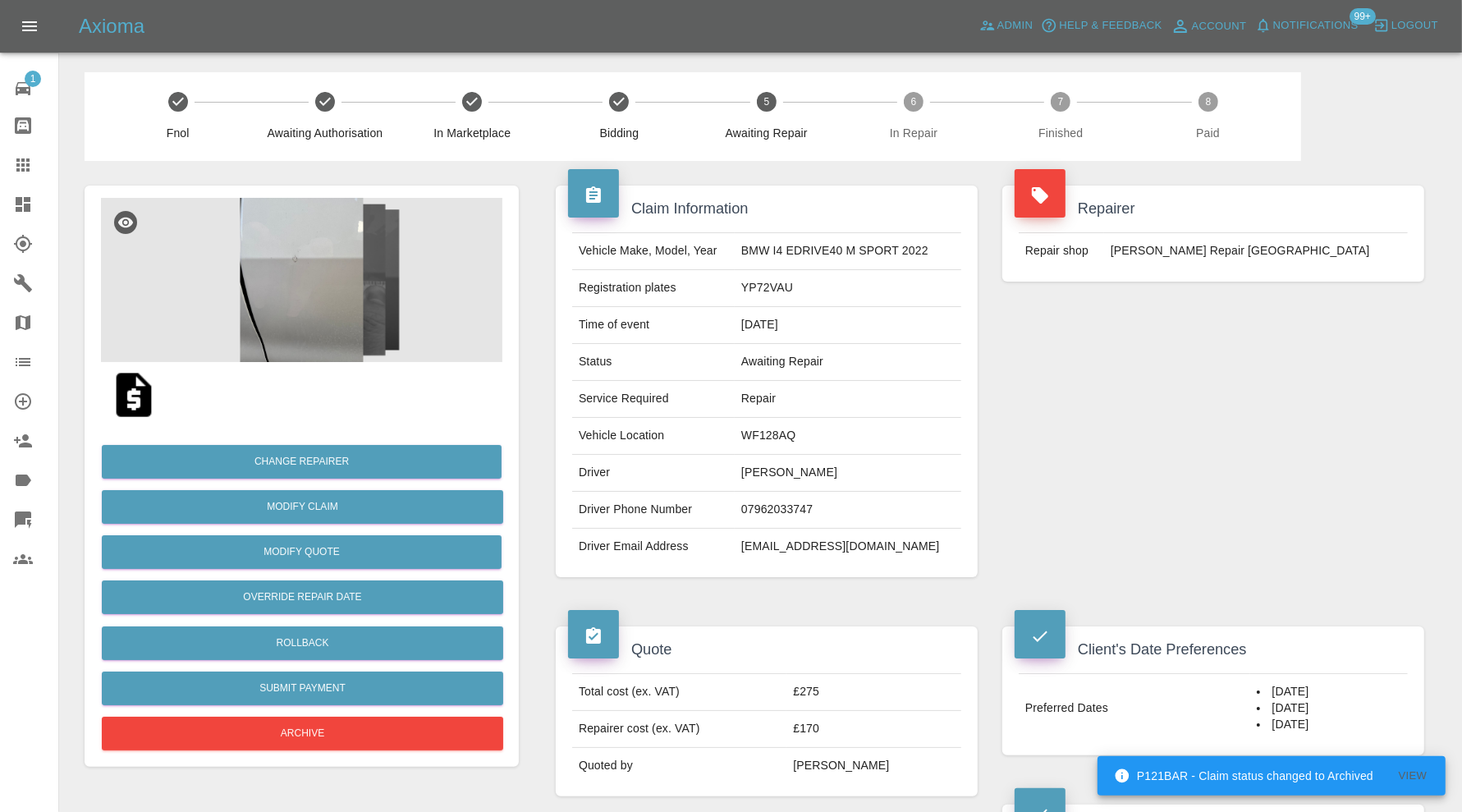
click at [306, 296] on img at bounding box center [302, 279] width 402 height 164
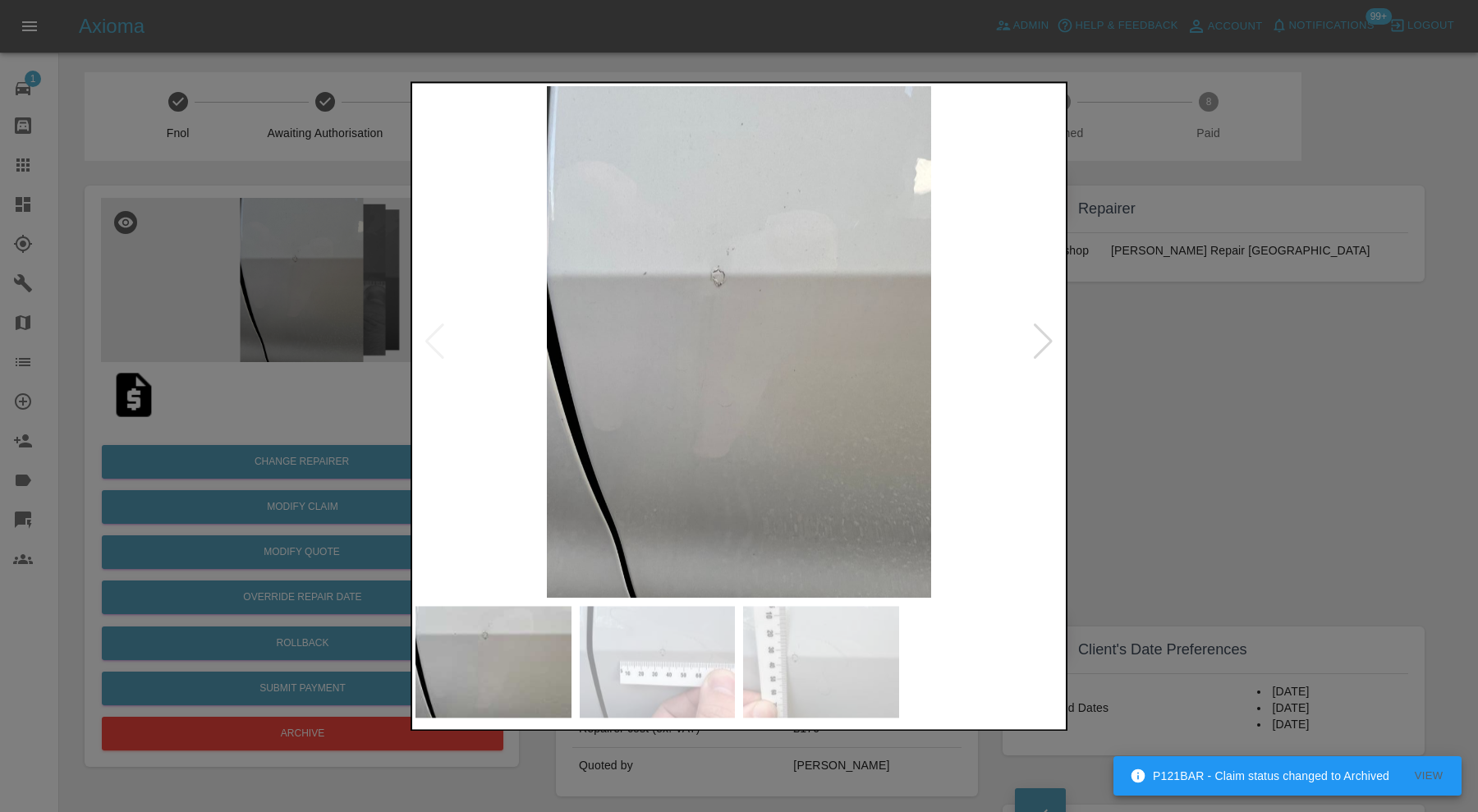
click at [1038, 344] on div at bounding box center [1043, 342] width 22 height 37
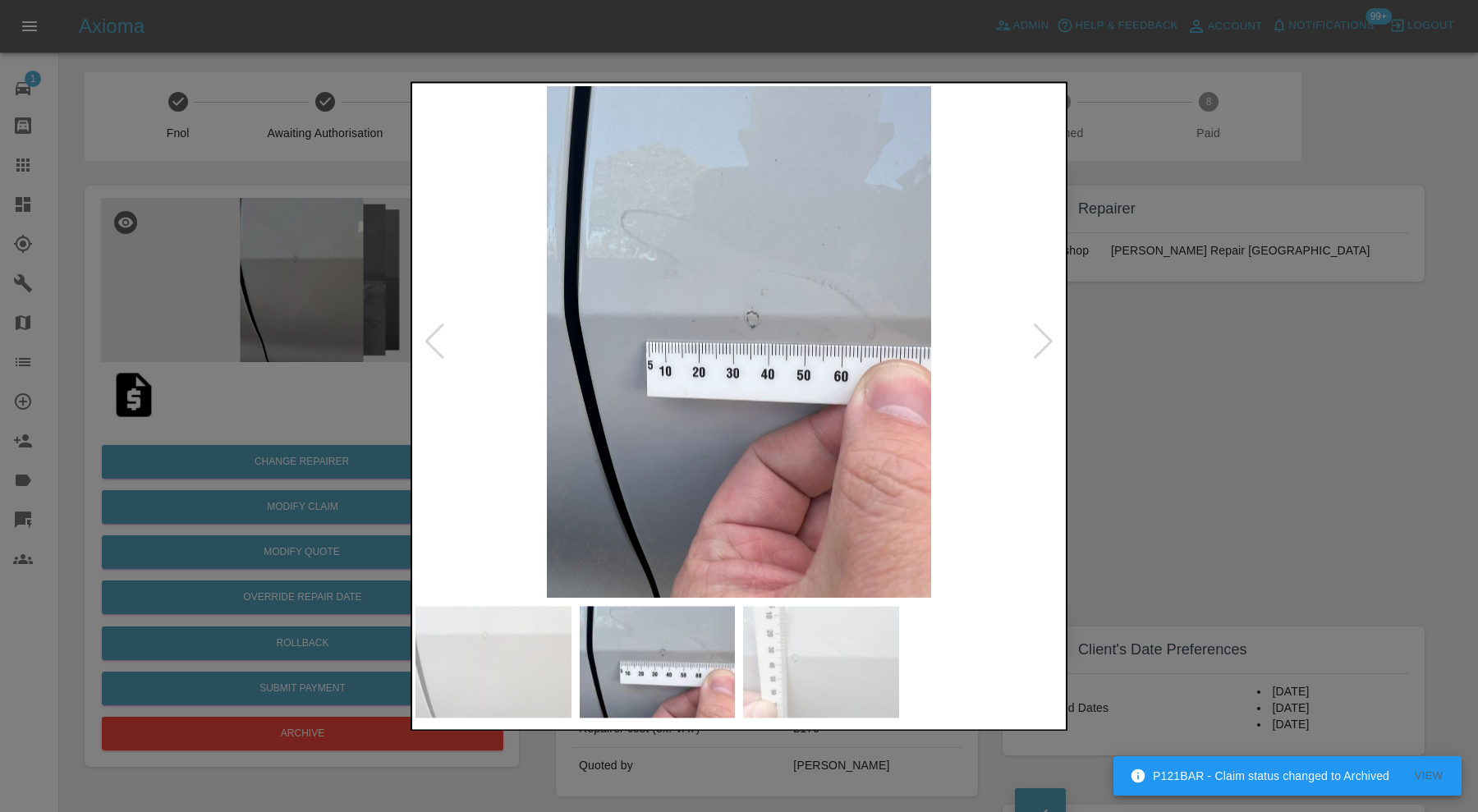
click at [1038, 344] on div at bounding box center [1043, 342] width 22 height 37
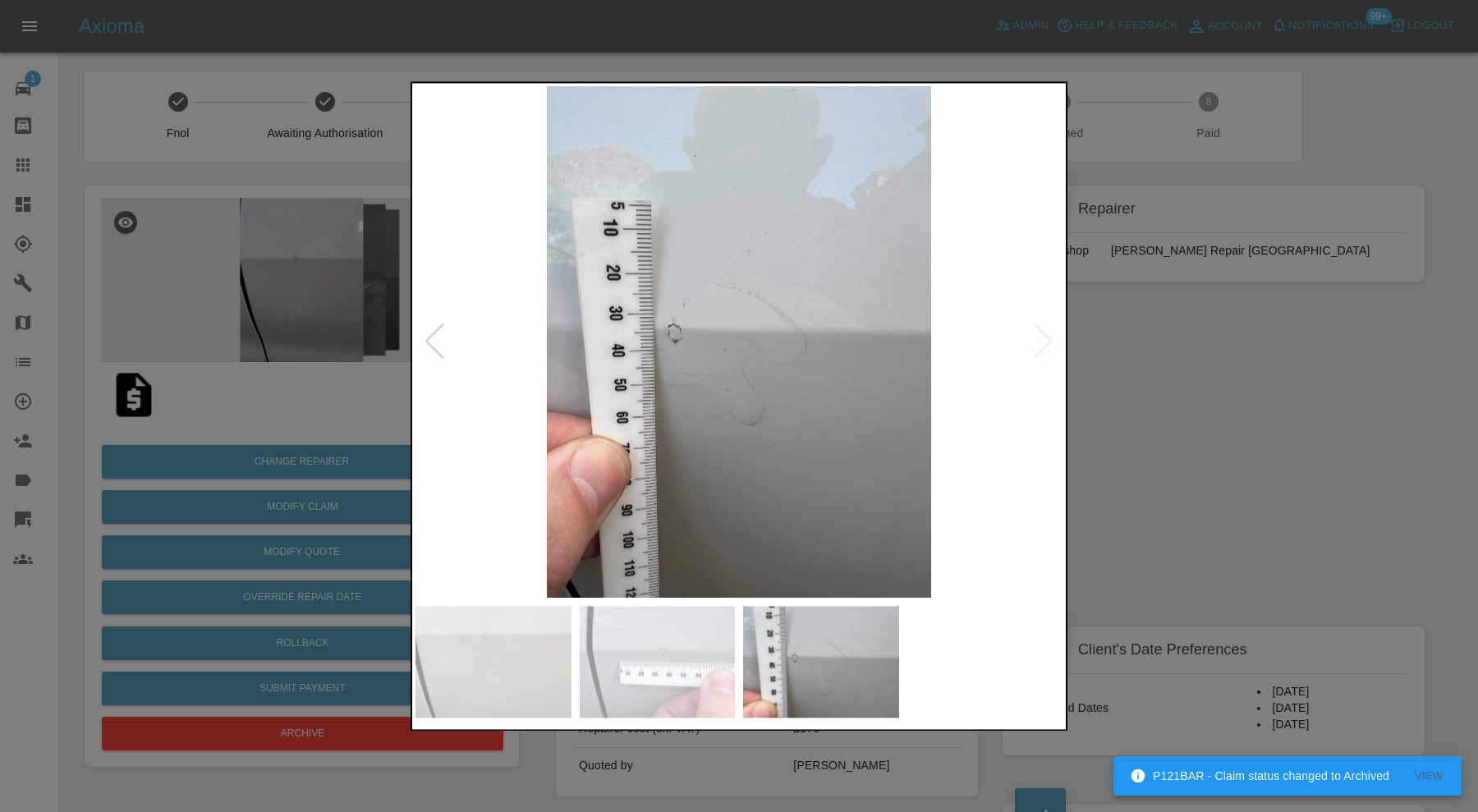
click at [1038, 344] on img at bounding box center [738, 342] width 647 height 511
click at [1115, 362] on div at bounding box center [739, 406] width 1478 height 812
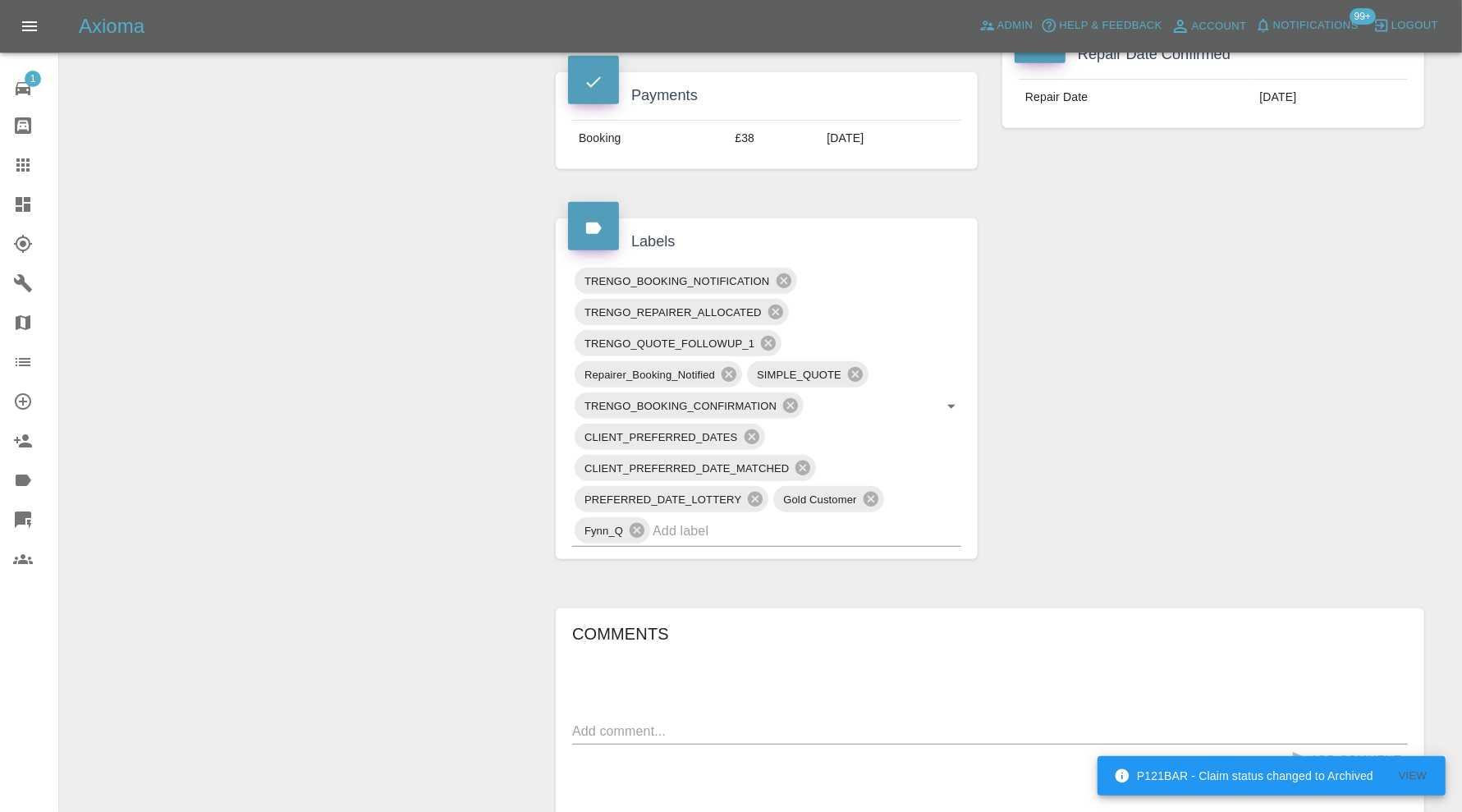
scroll to position [820, 0]
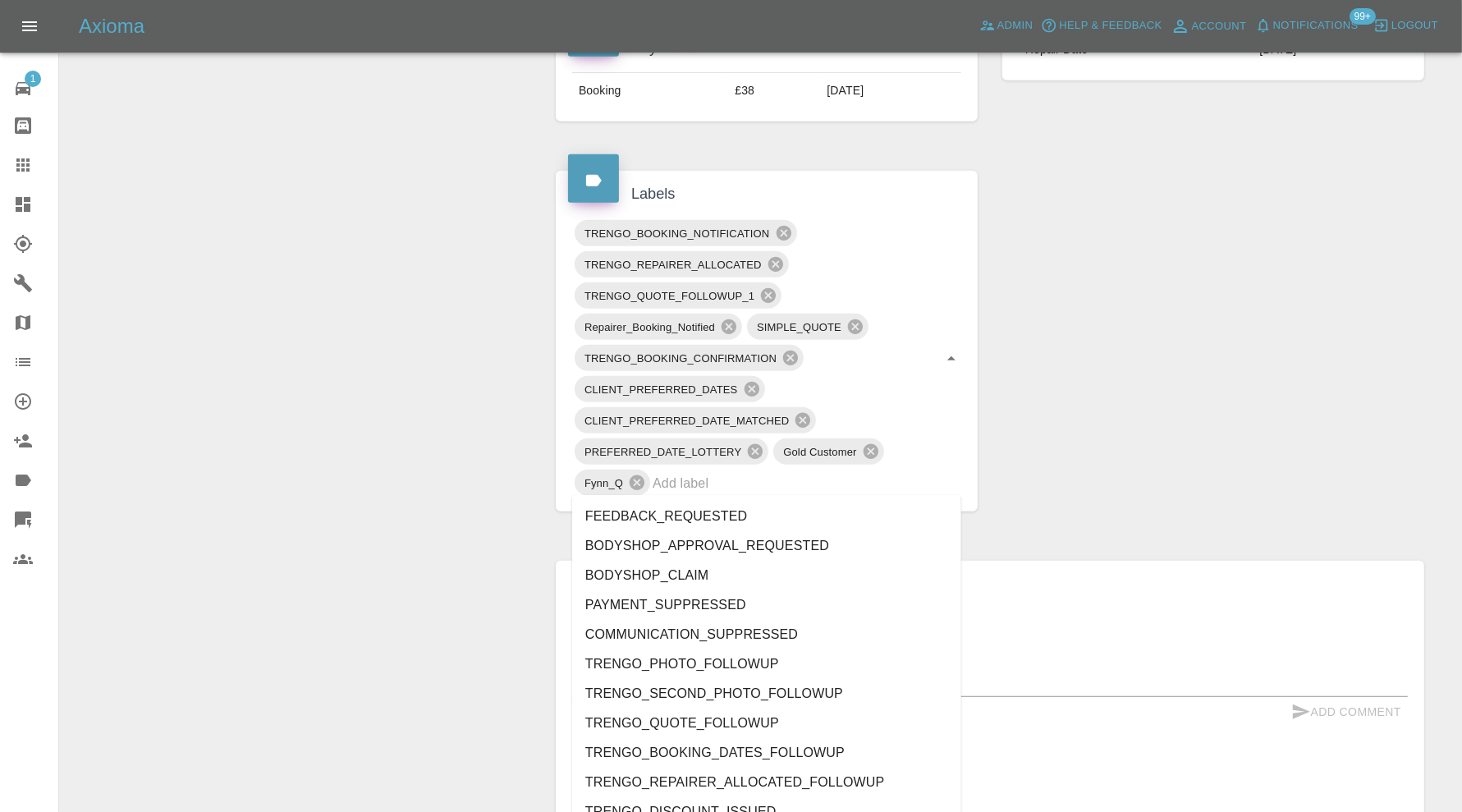
click at [887, 492] on div "TRENGO_BOOKING_NOTIFICATION TRENGO_REPAIRER_ALLOCATED TRENGO_QUOTE_FOLLOWUP_1 R…" at bounding box center [766, 358] width 389 height 282
type input "au"
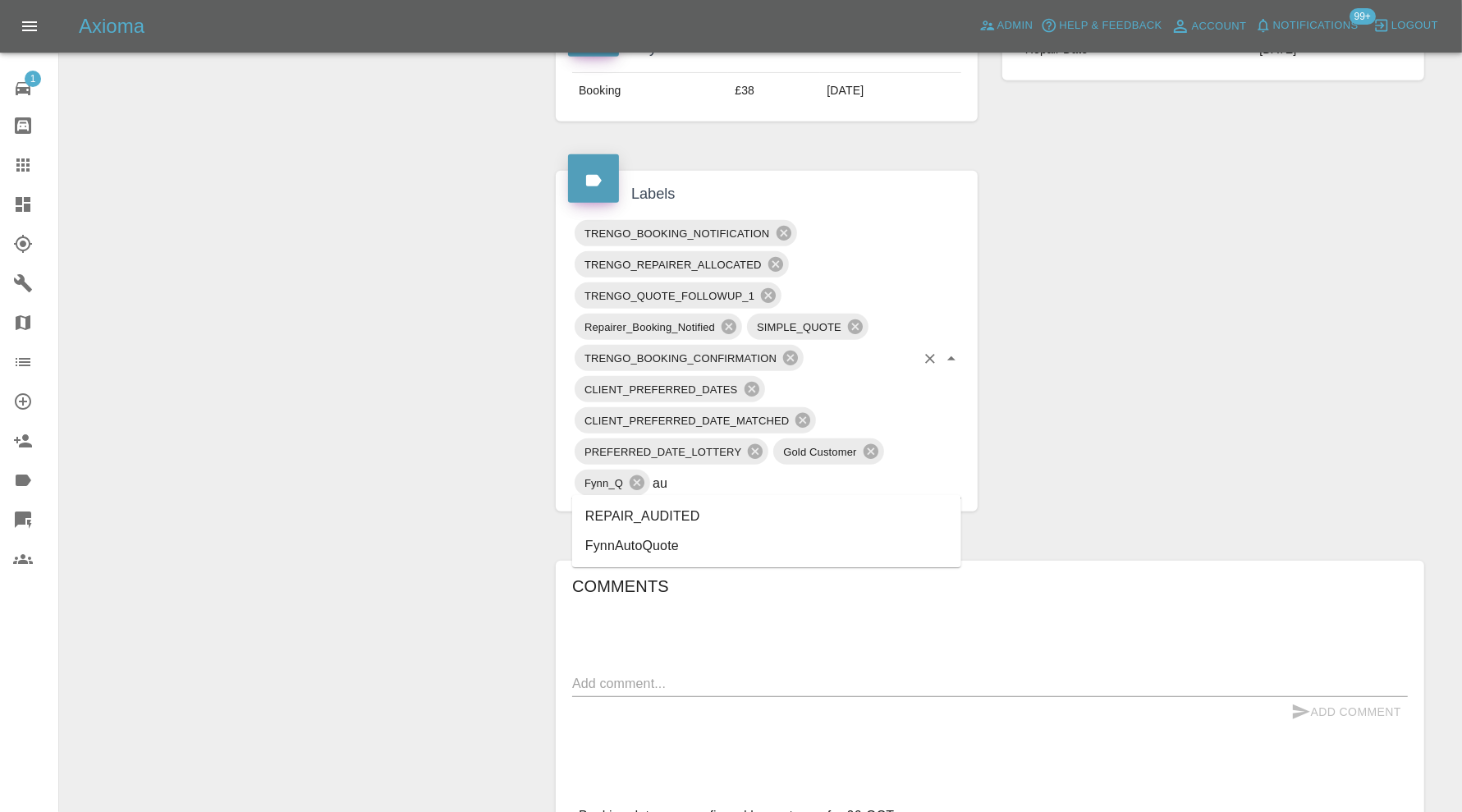
click at [673, 511] on li "REPAIR_AUDITED" at bounding box center [766, 516] width 389 height 30
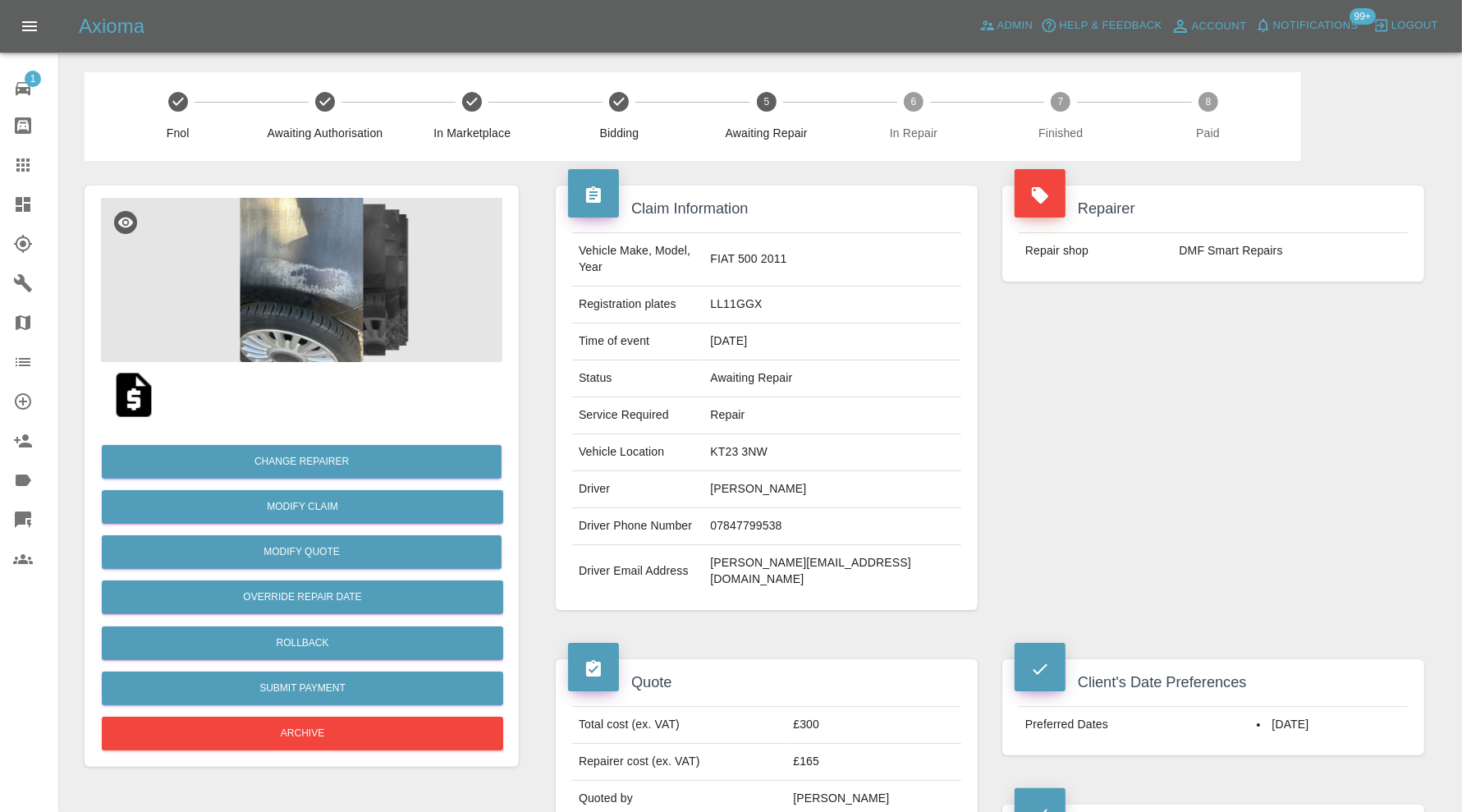
click at [335, 261] on img at bounding box center [302, 279] width 402 height 164
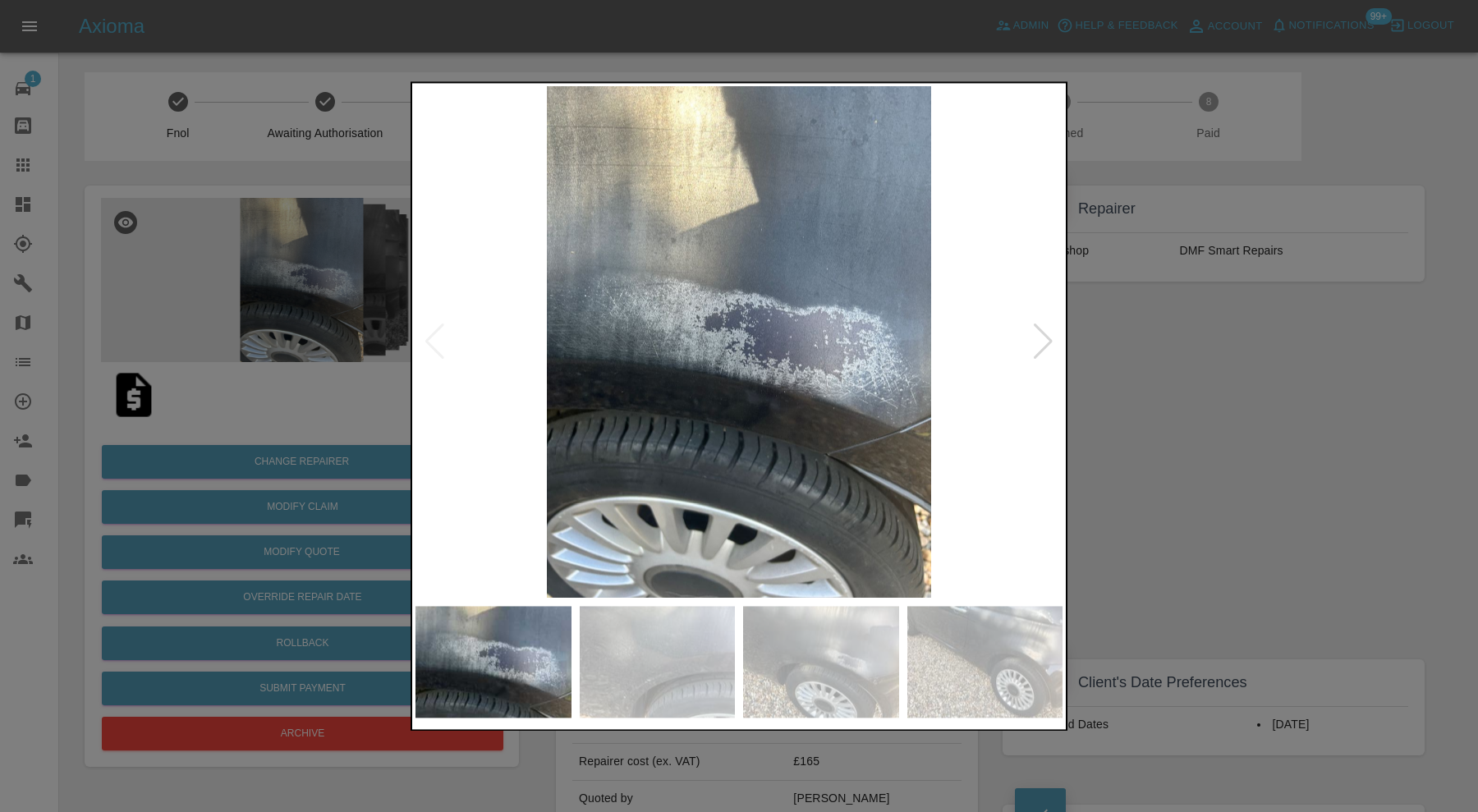
click at [1041, 339] on div at bounding box center [1043, 342] width 22 height 37
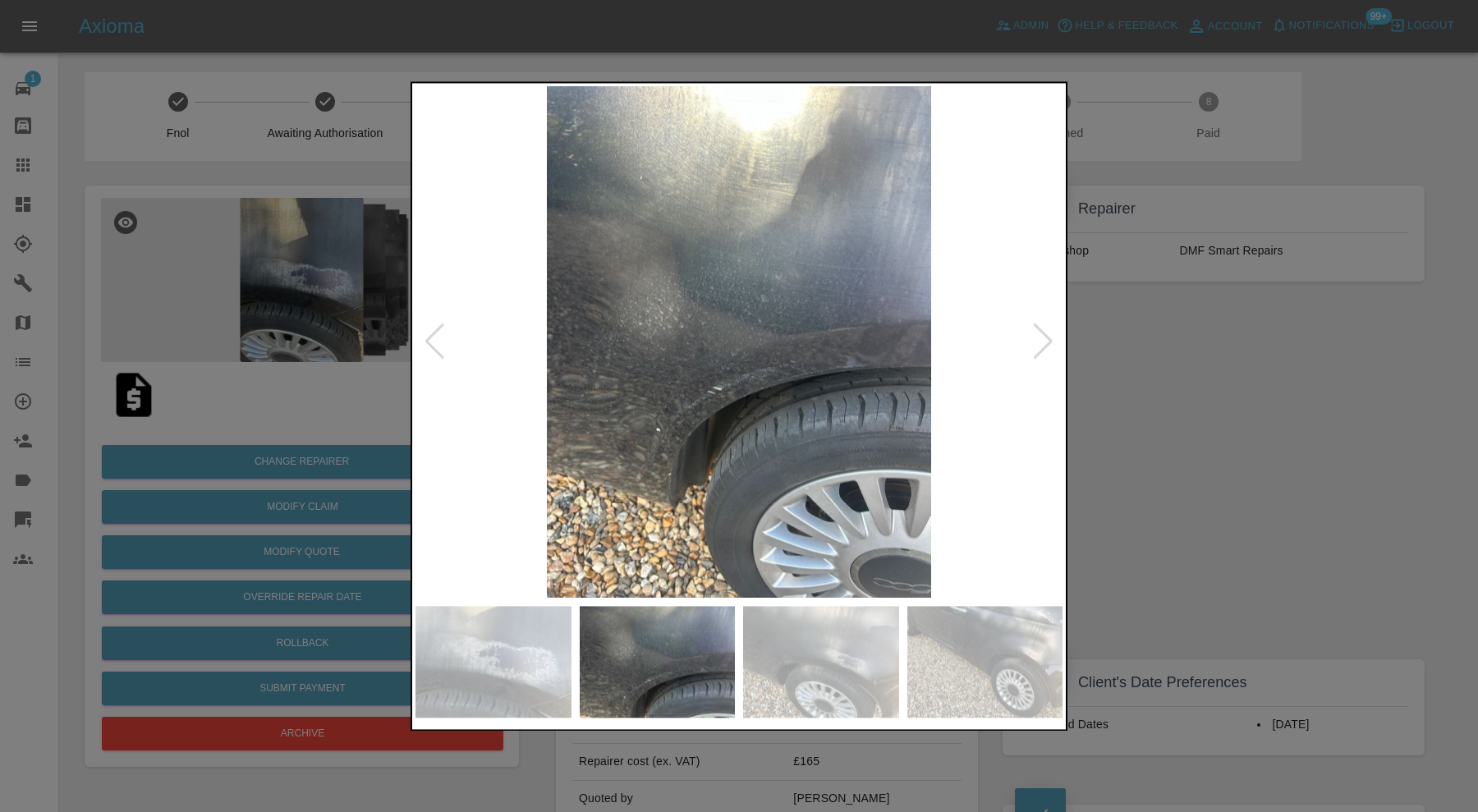
click at [1038, 337] on div at bounding box center [1043, 342] width 22 height 37
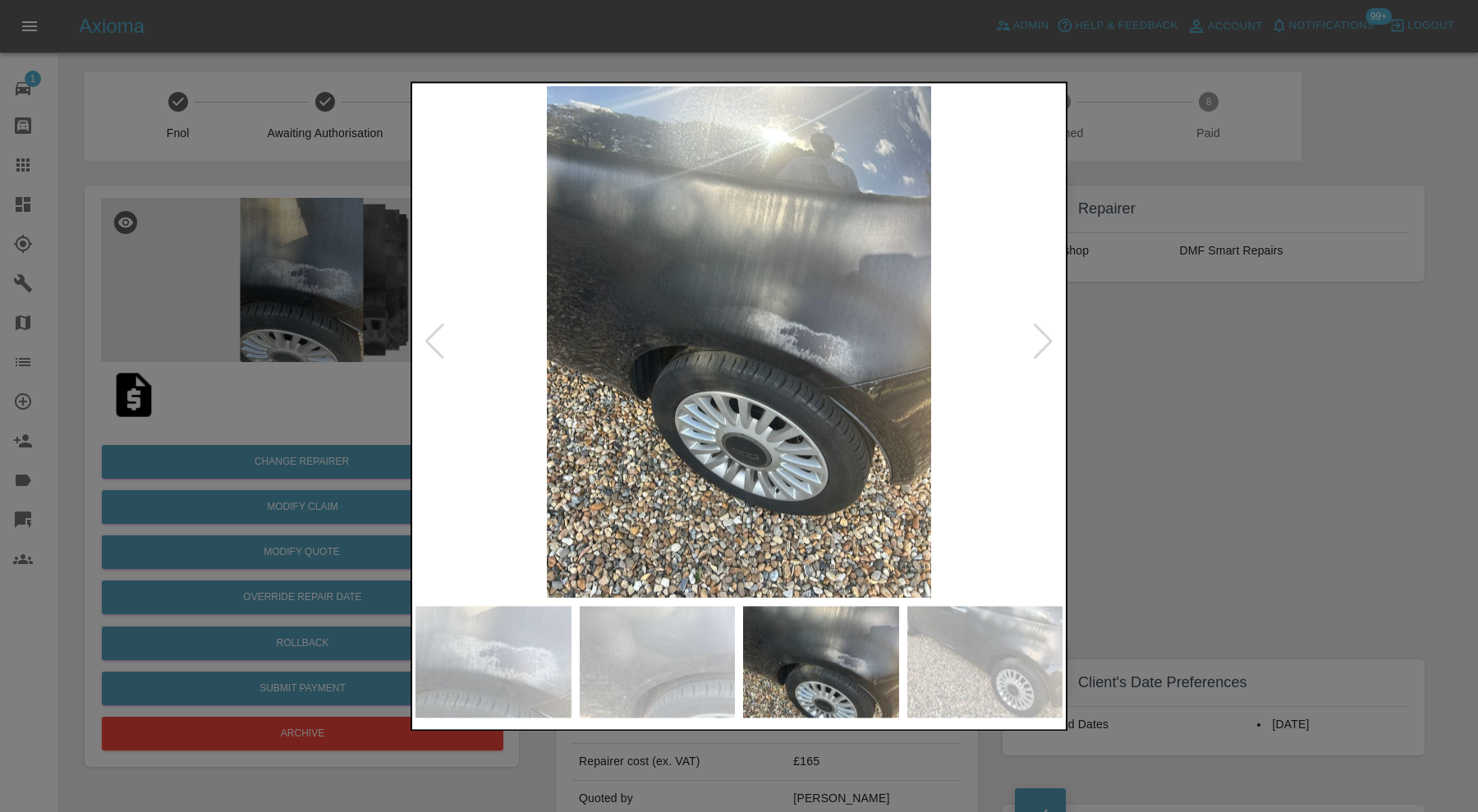
click at [1038, 337] on div at bounding box center [1043, 342] width 22 height 37
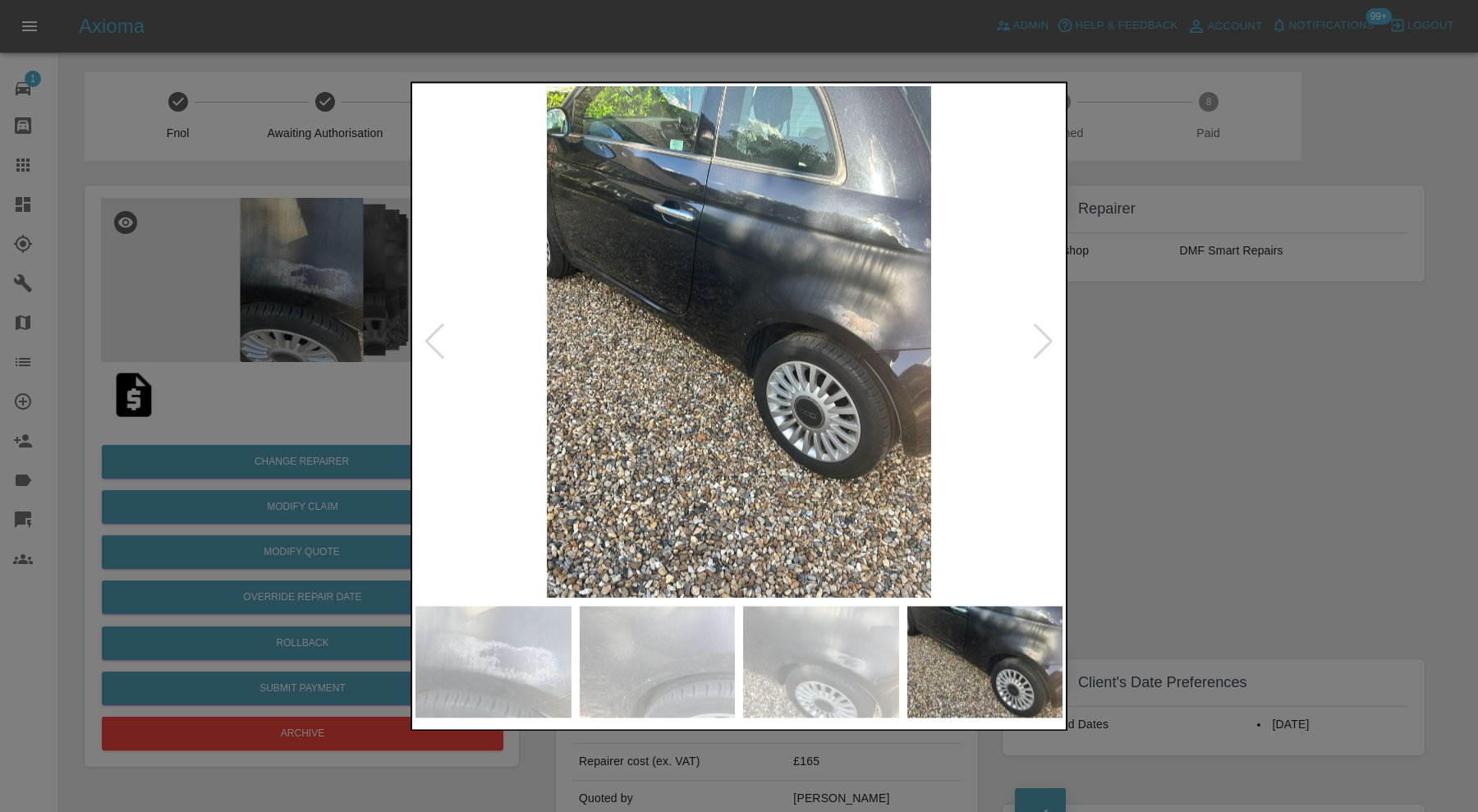
click at [1039, 337] on div at bounding box center [1043, 342] width 22 height 37
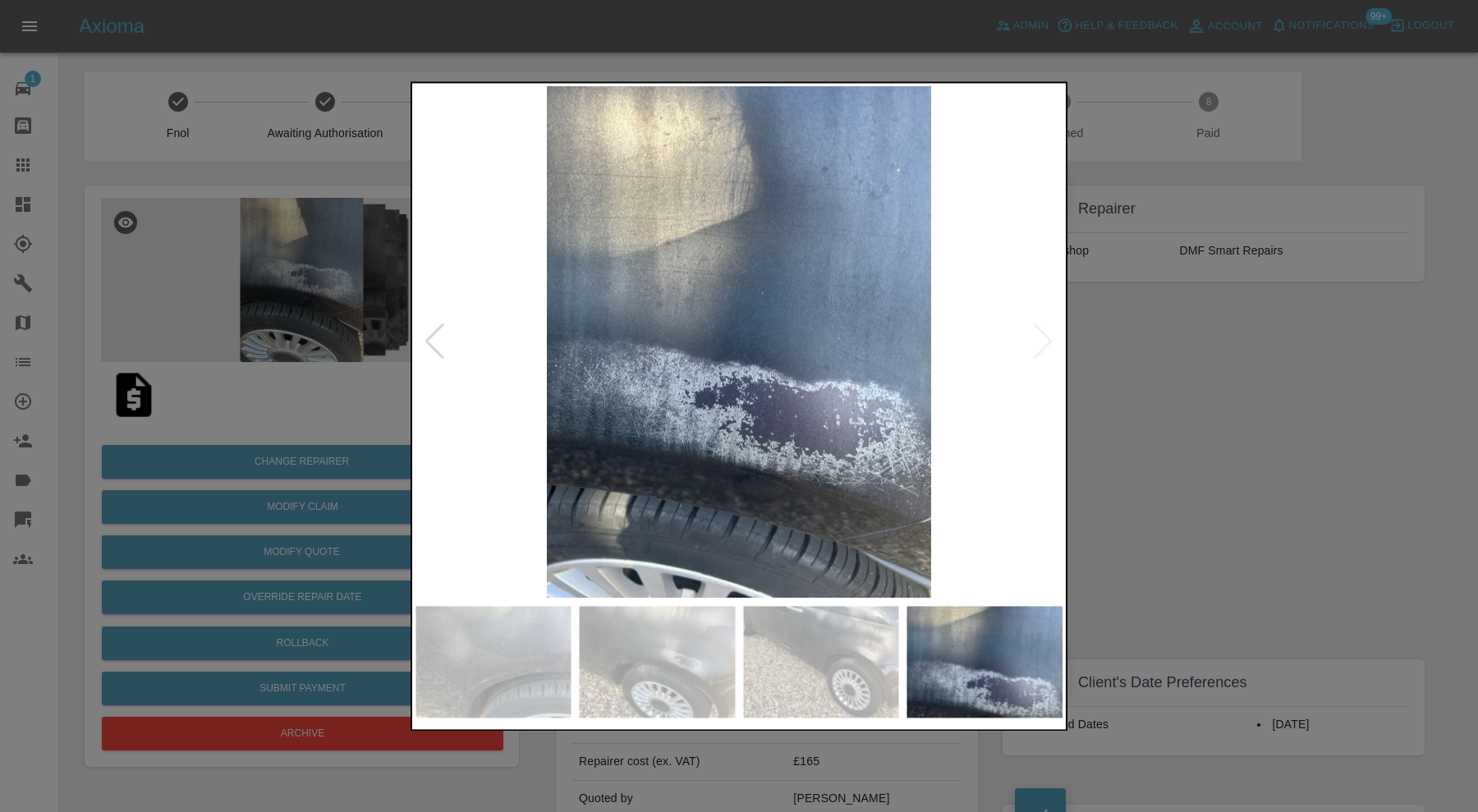
click at [1039, 337] on img at bounding box center [738, 342] width 647 height 511
click at [1122, 342] on div at bounding box center [739, 406] width 1478 height 812
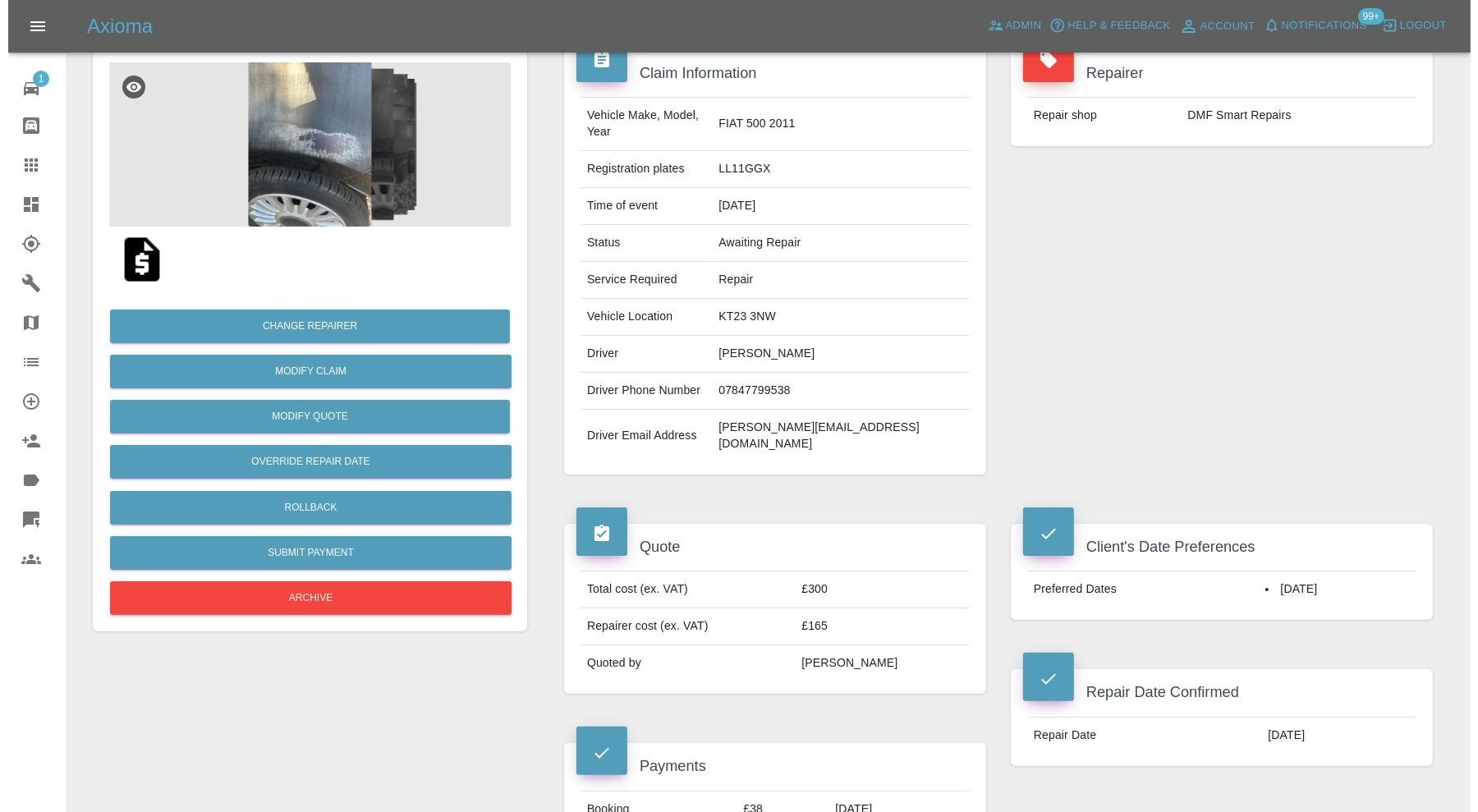
scroll to position [16, 0]
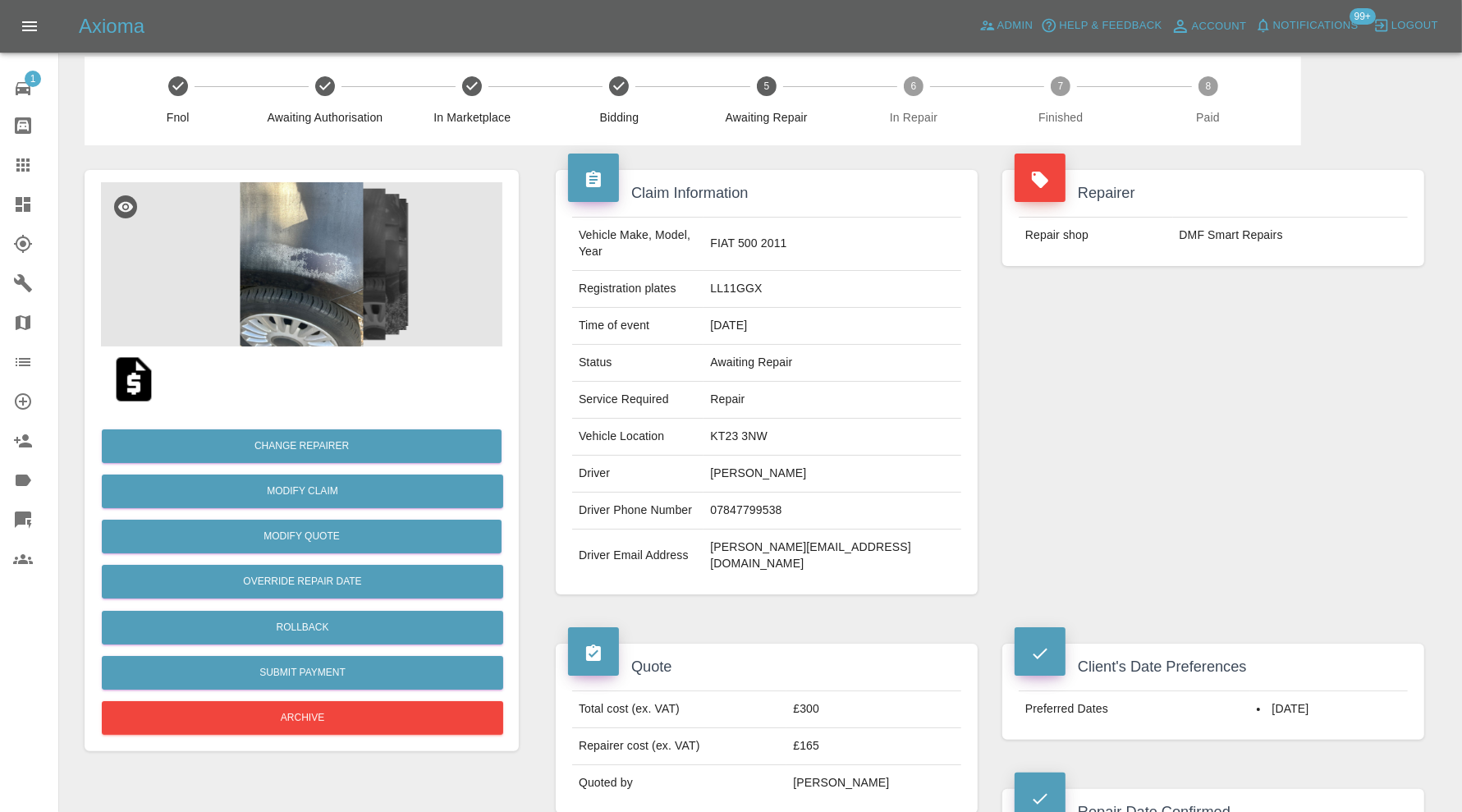
click at [303, 280] on img at bounding box center [302, 264] width 402 height 164
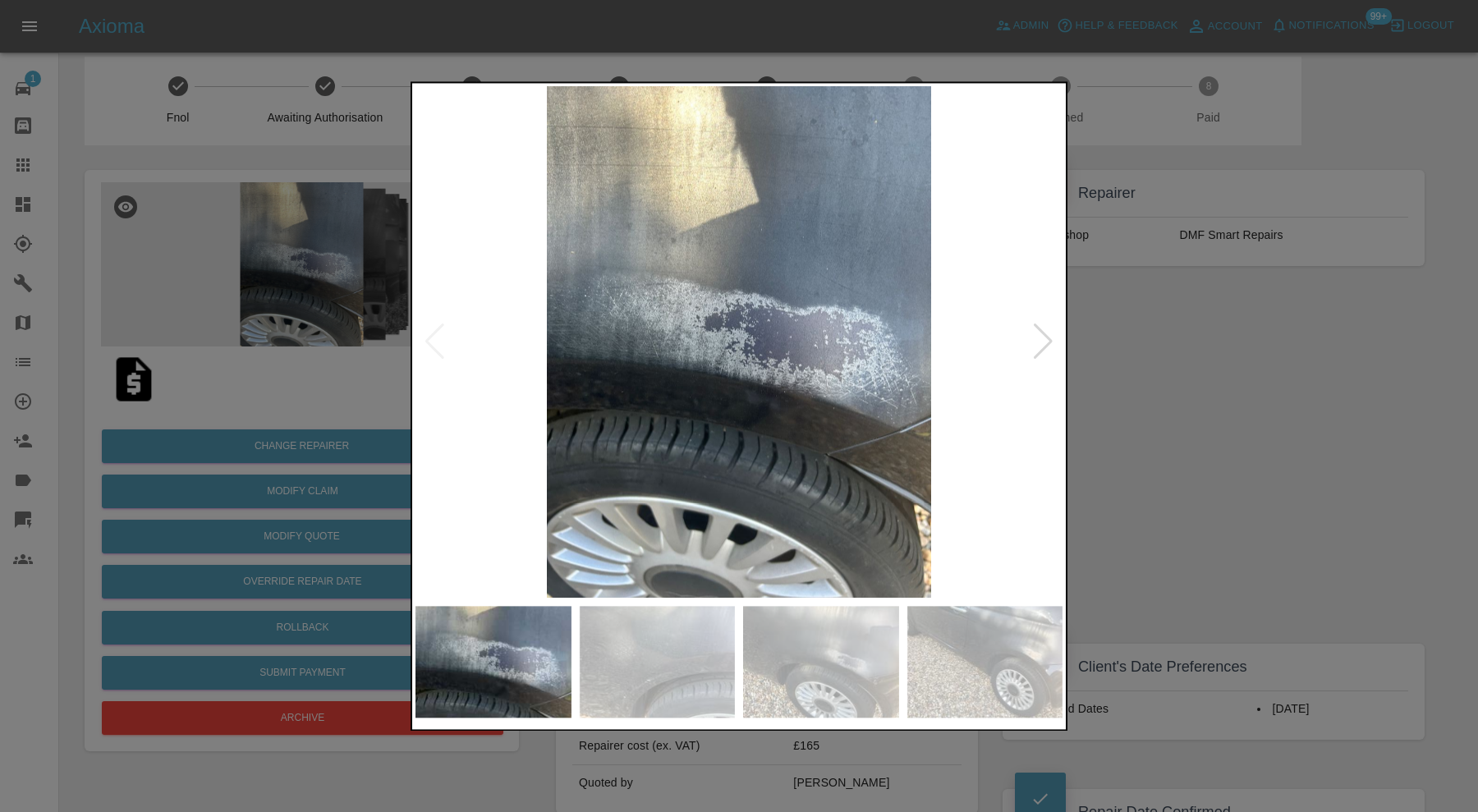
click at [1040, 347] on div at bounding box center [1043, 342] width 22 height 37
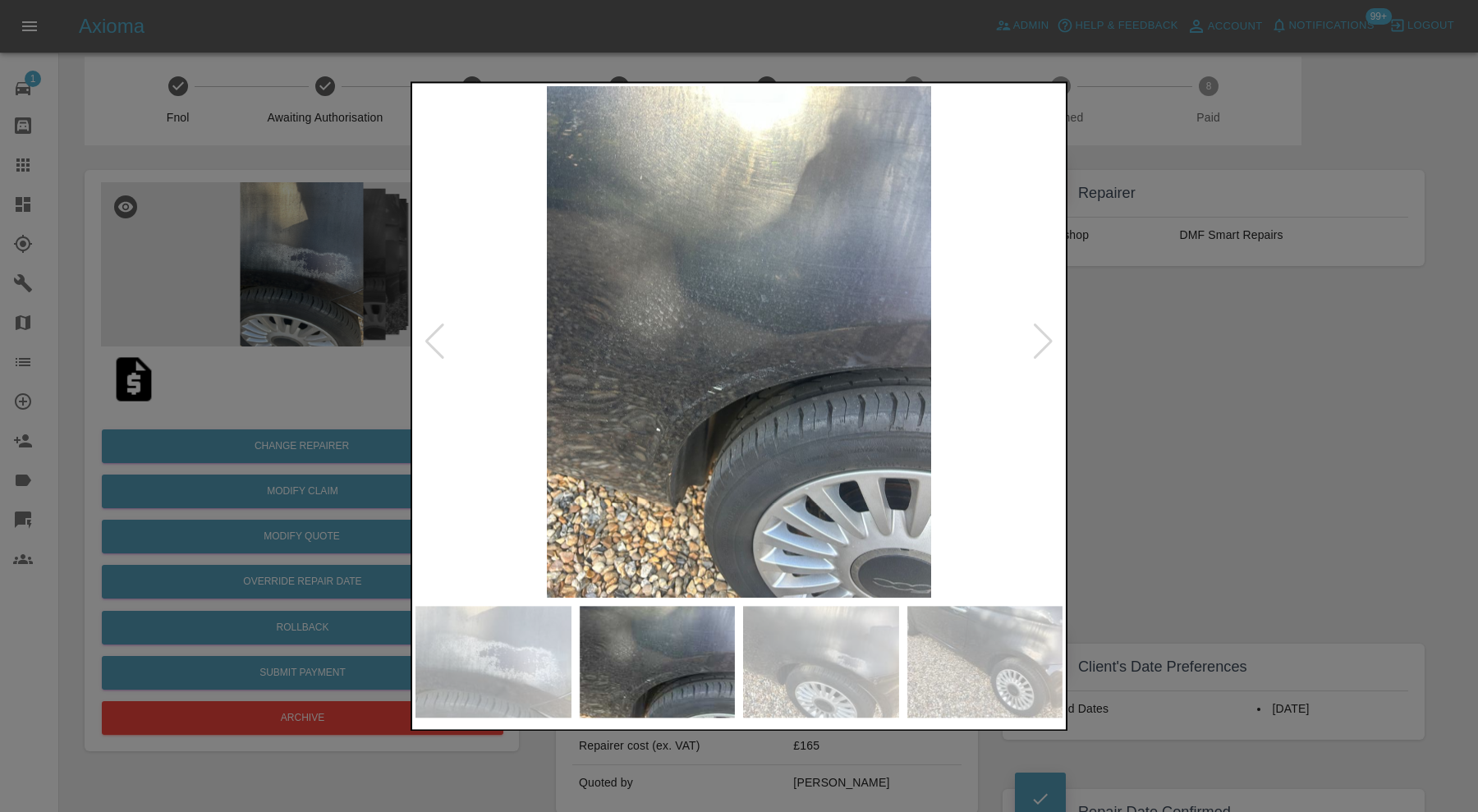
click at [1040, 341] on div at bounding box center [1043, 342] width 22 height 37
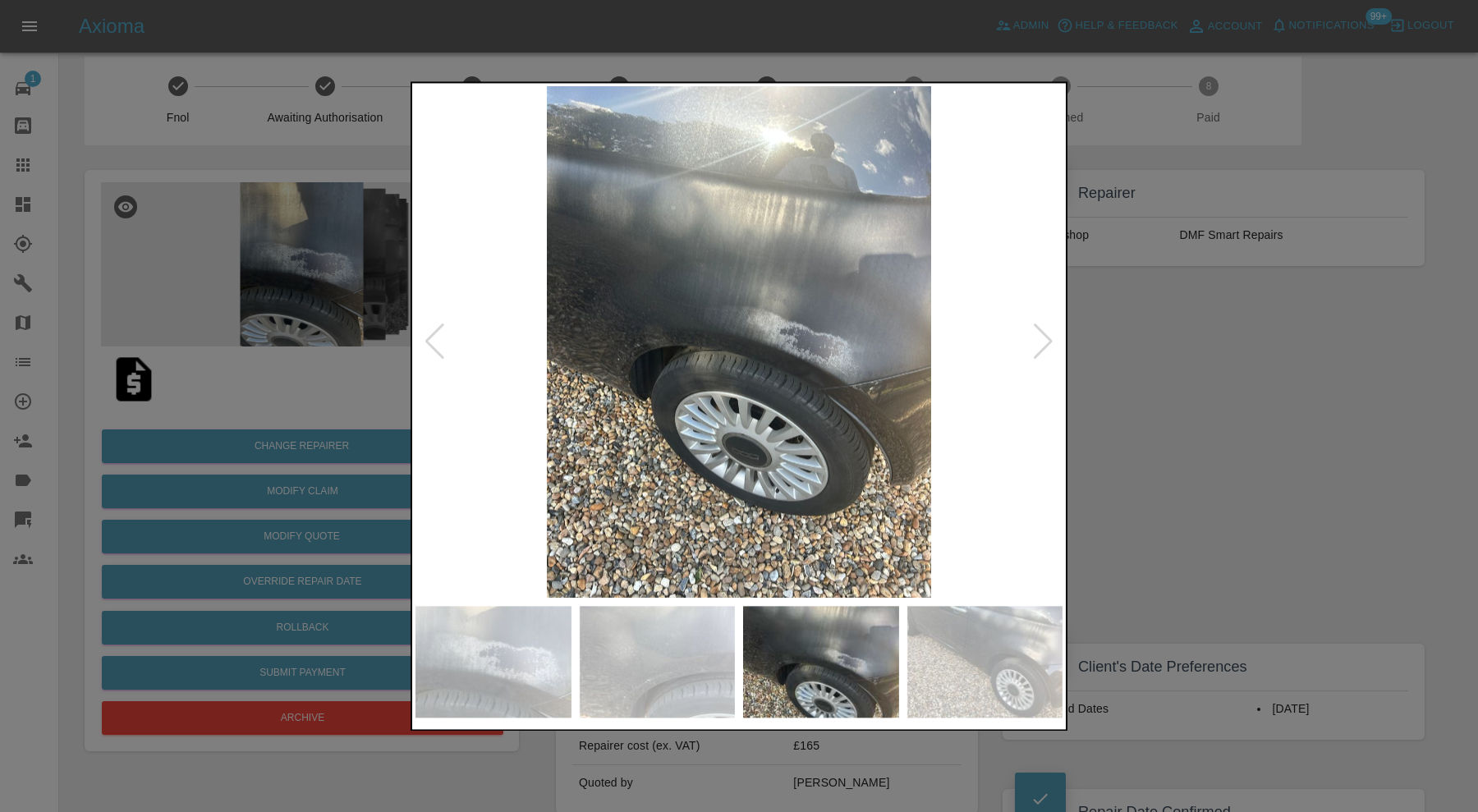
click at [1040, 341] on div at bounding box center [1043, 342] width 22 height 37
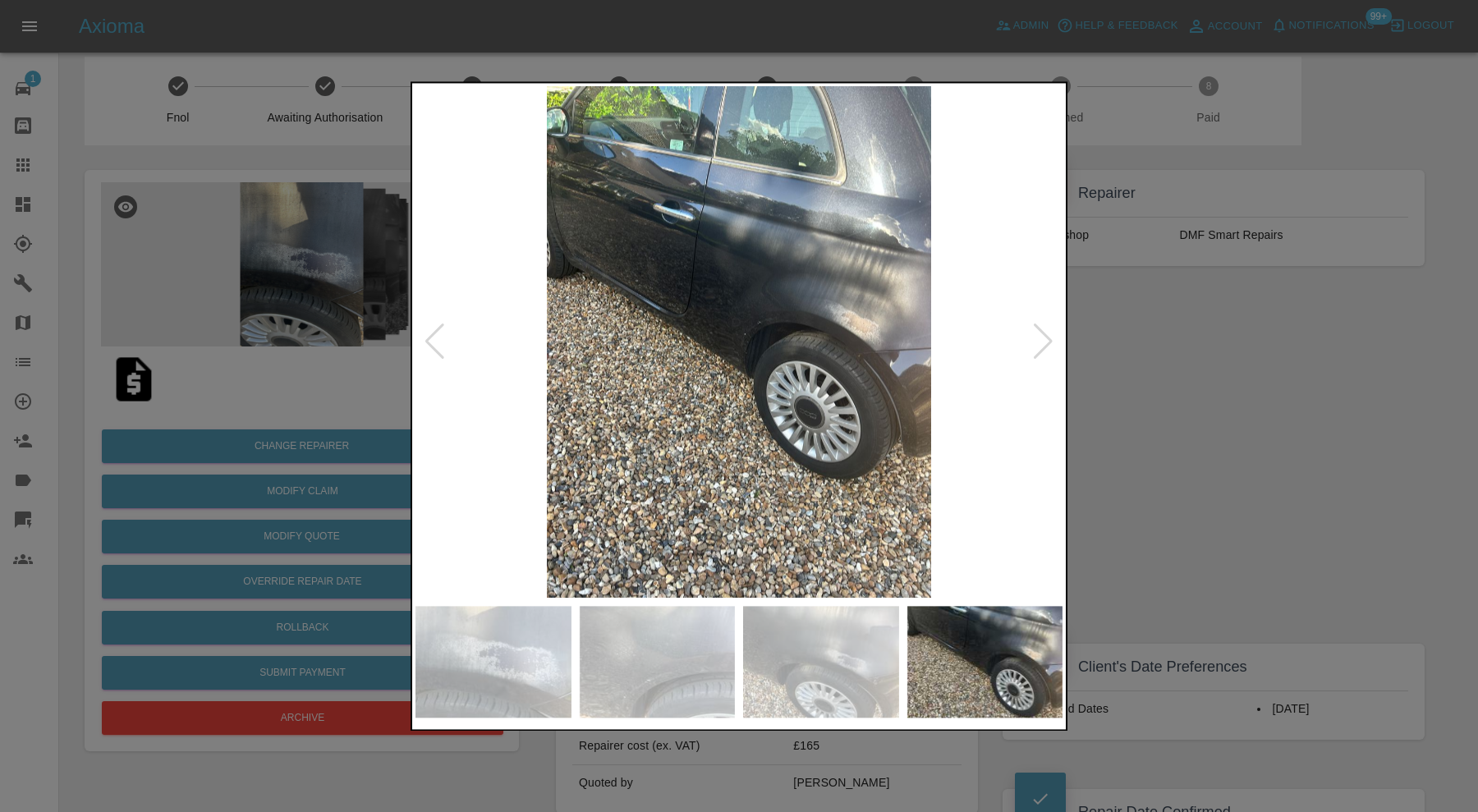
click at [1146, 343] on div at bounding box center [739, 406] width 1478 height 812
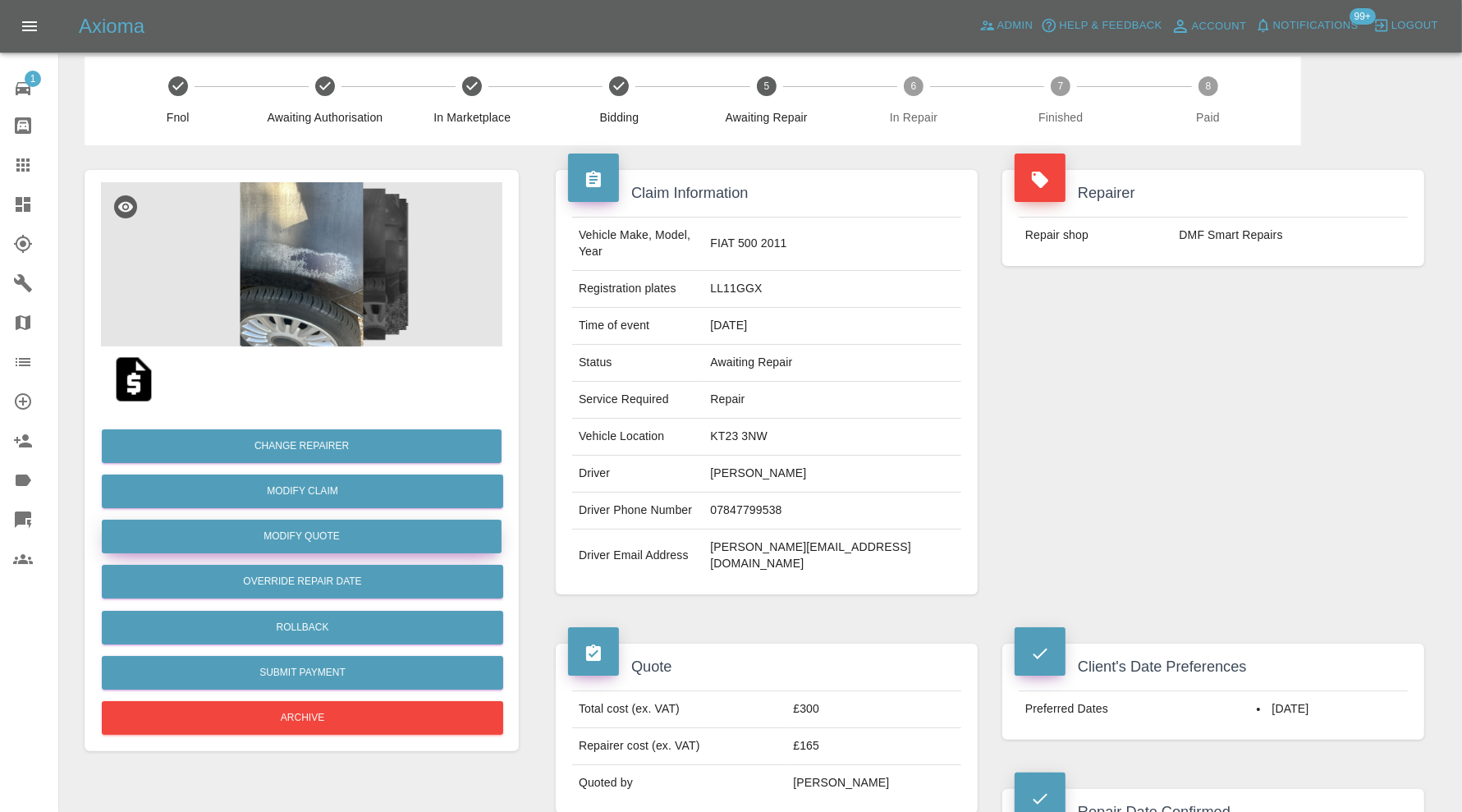
click at [395, 536] on button "Modify Quote" at bounding box center [302, 537] width 400 height 34
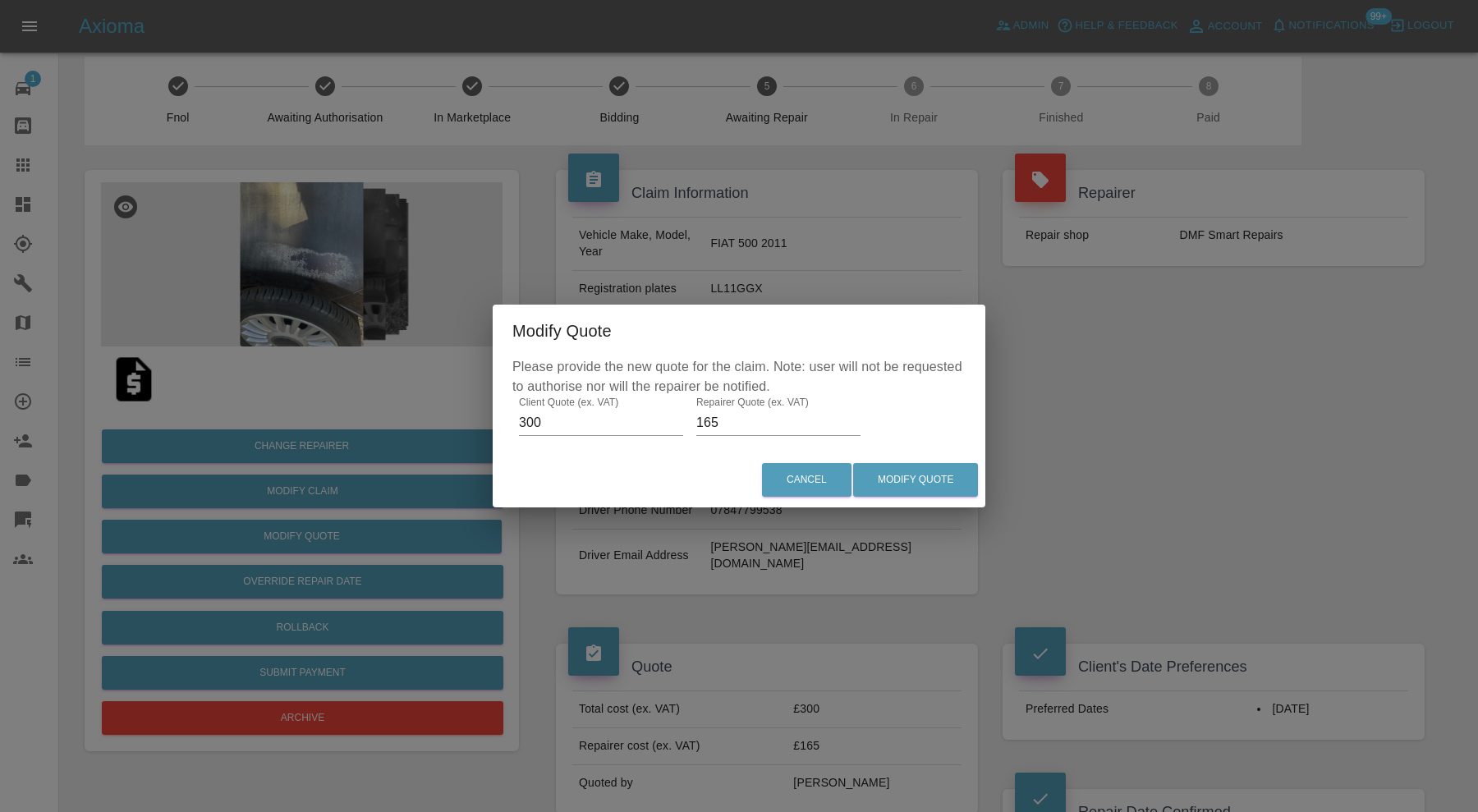
click at [719, 421] on input "165" at bounding box center [777, 422] width 164 height 26
type input "190"
click at [953, 473] on button "Modify Quote" at bounding box center [915, 480] width 125 height 34
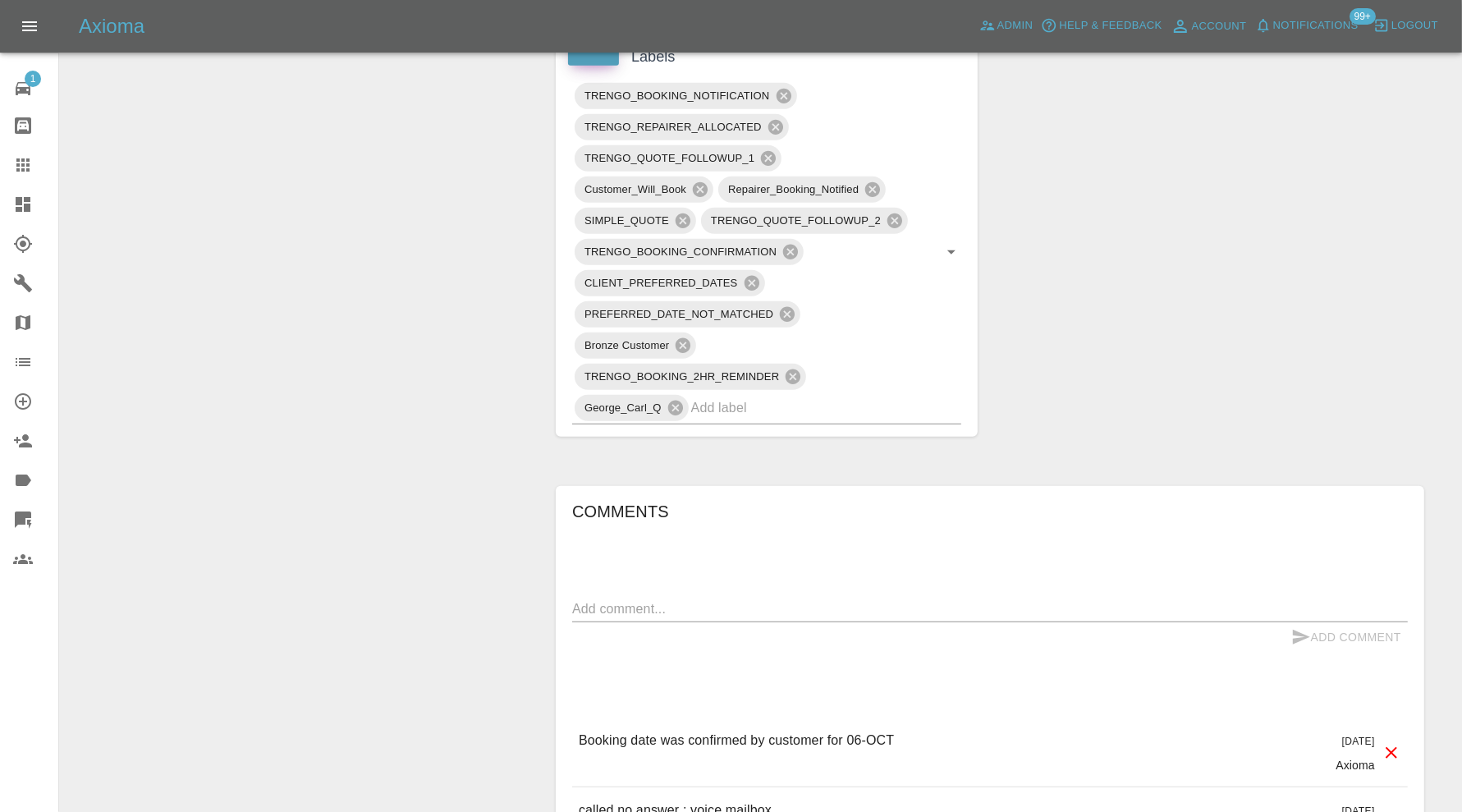
scroll to position [1232, 0]
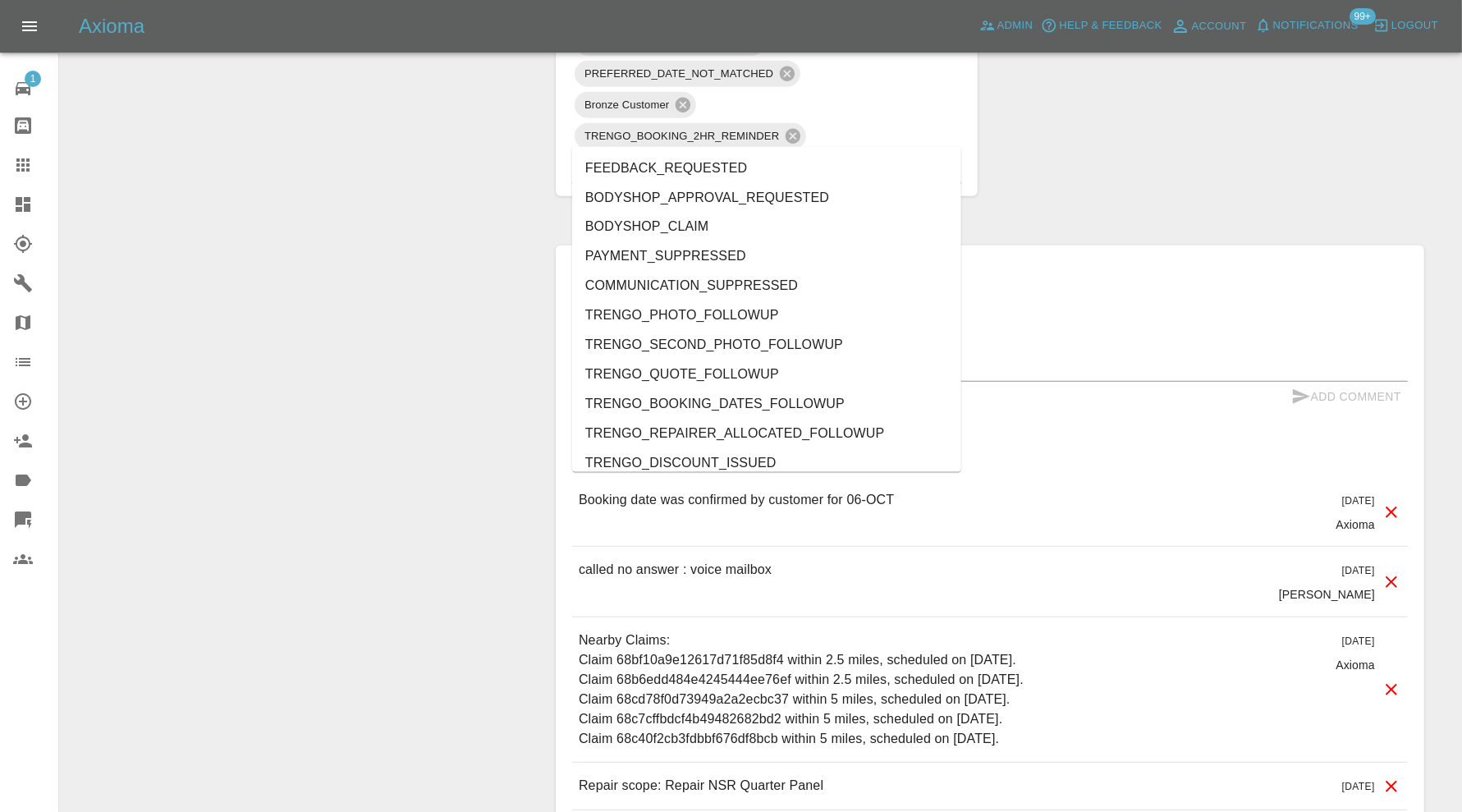
click at [790, 155] on input "text" at bounding box center [803, 167] width 224 height 25
type input "au"
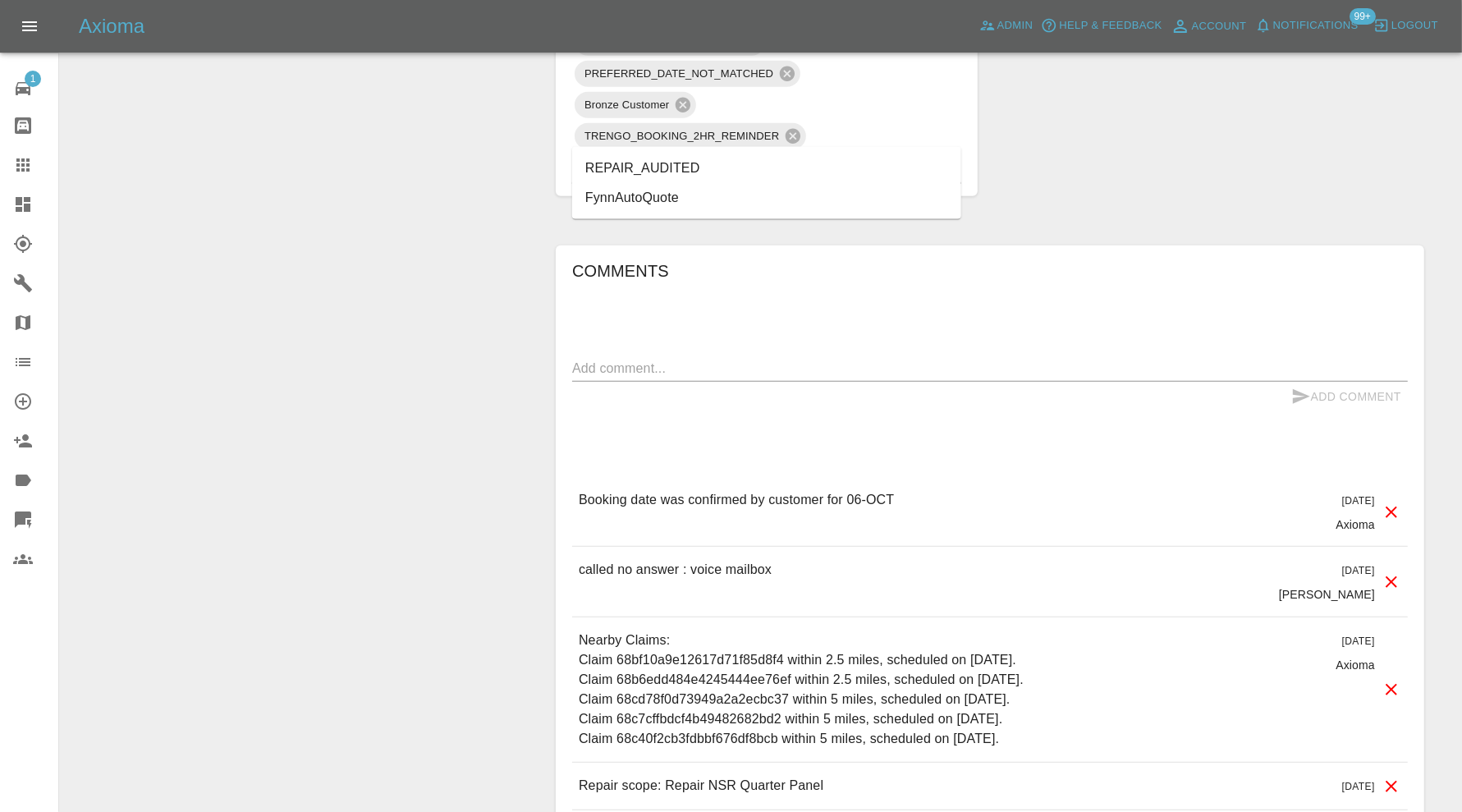
click at [698, 160] on li "REPAIR_AUDITED" at bounding box center [766, 169] width 389 height 30
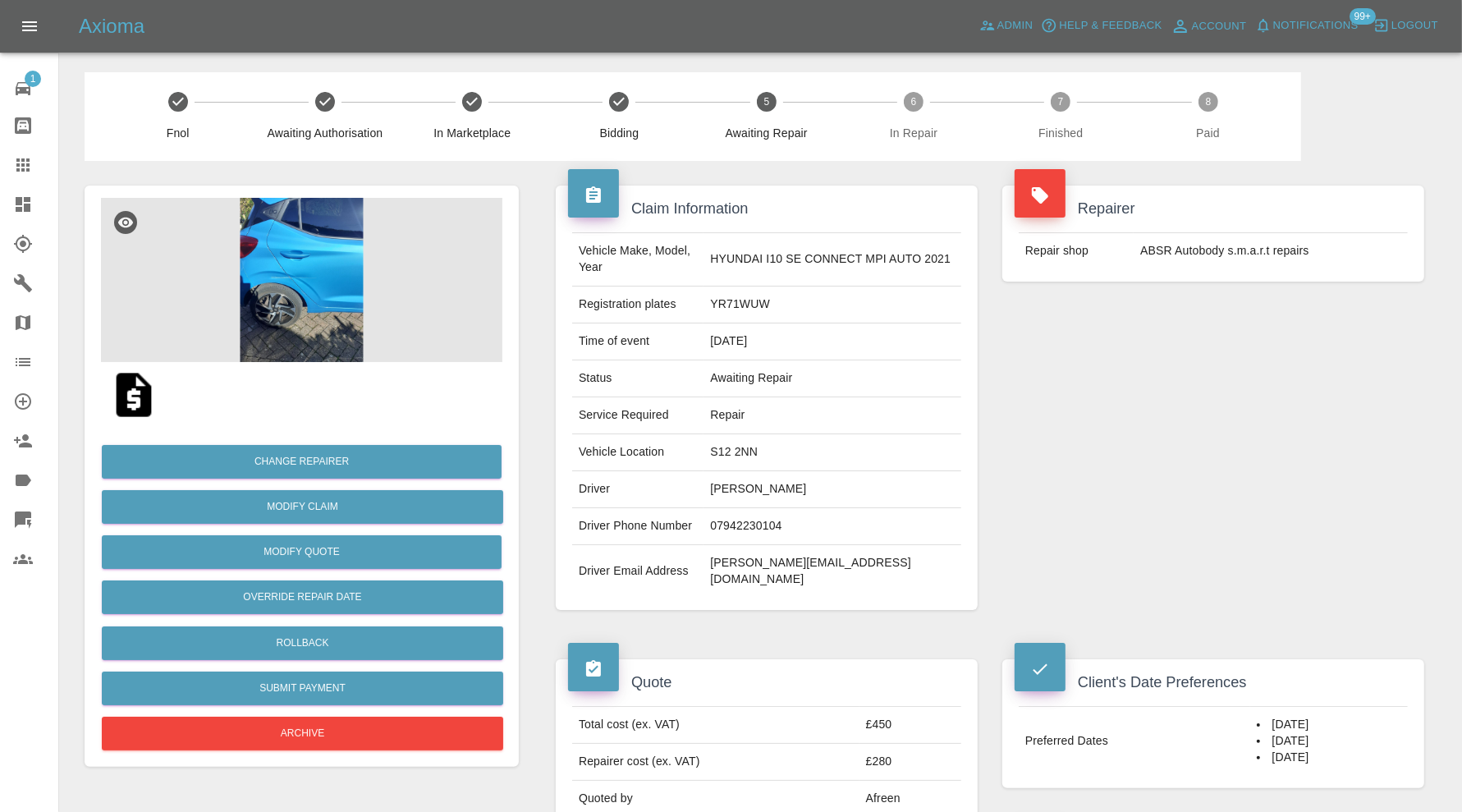
click at [318, 275] on img at bounding box center [302, 279] width 402 height 164
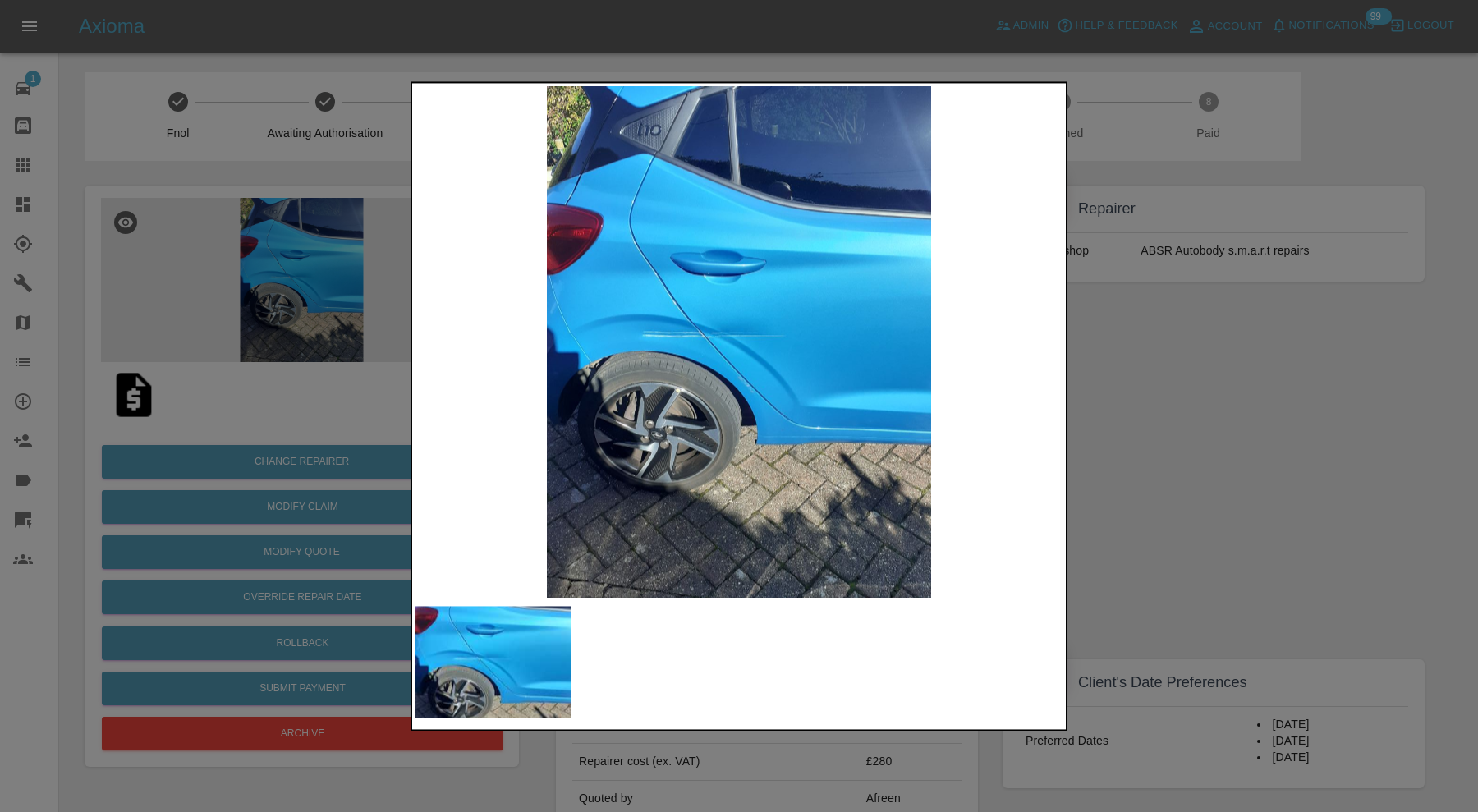
click at [1128, 400] on div at bounding box center [739, 406] width 1478 height 812
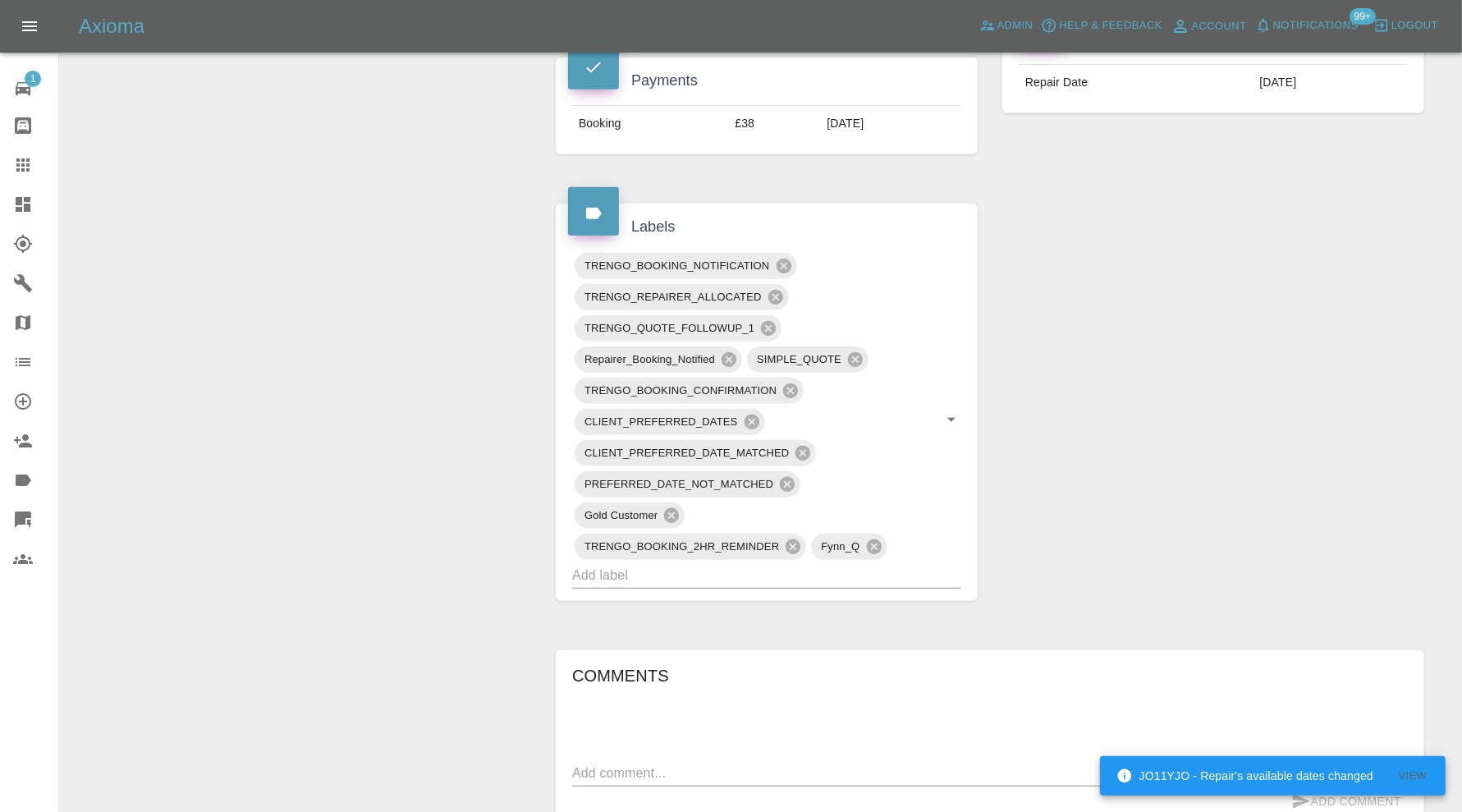
scroll to position [1094, 0]
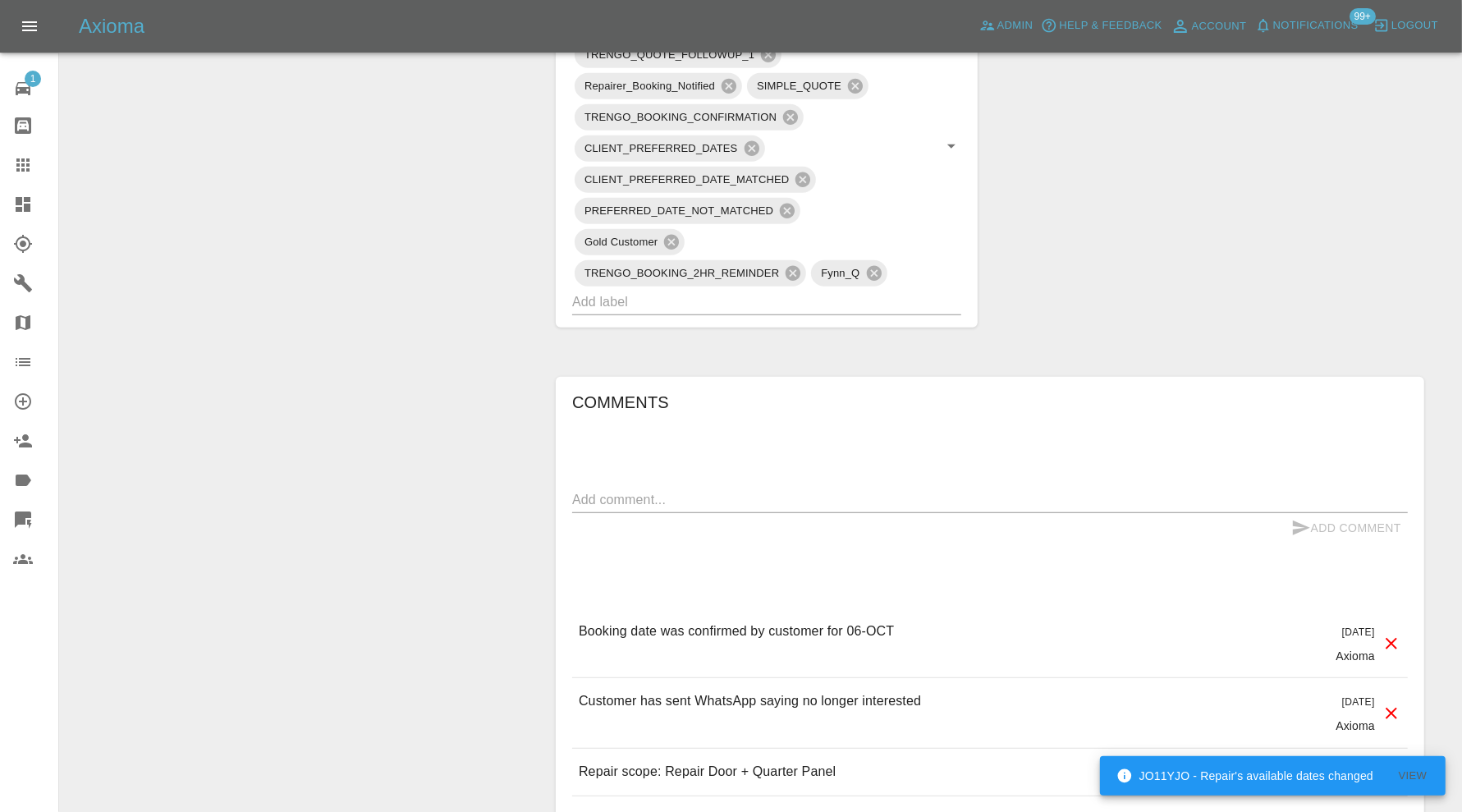
click at [1381, 703] on icon at bounding box center [1391, 713] width 20 height 20
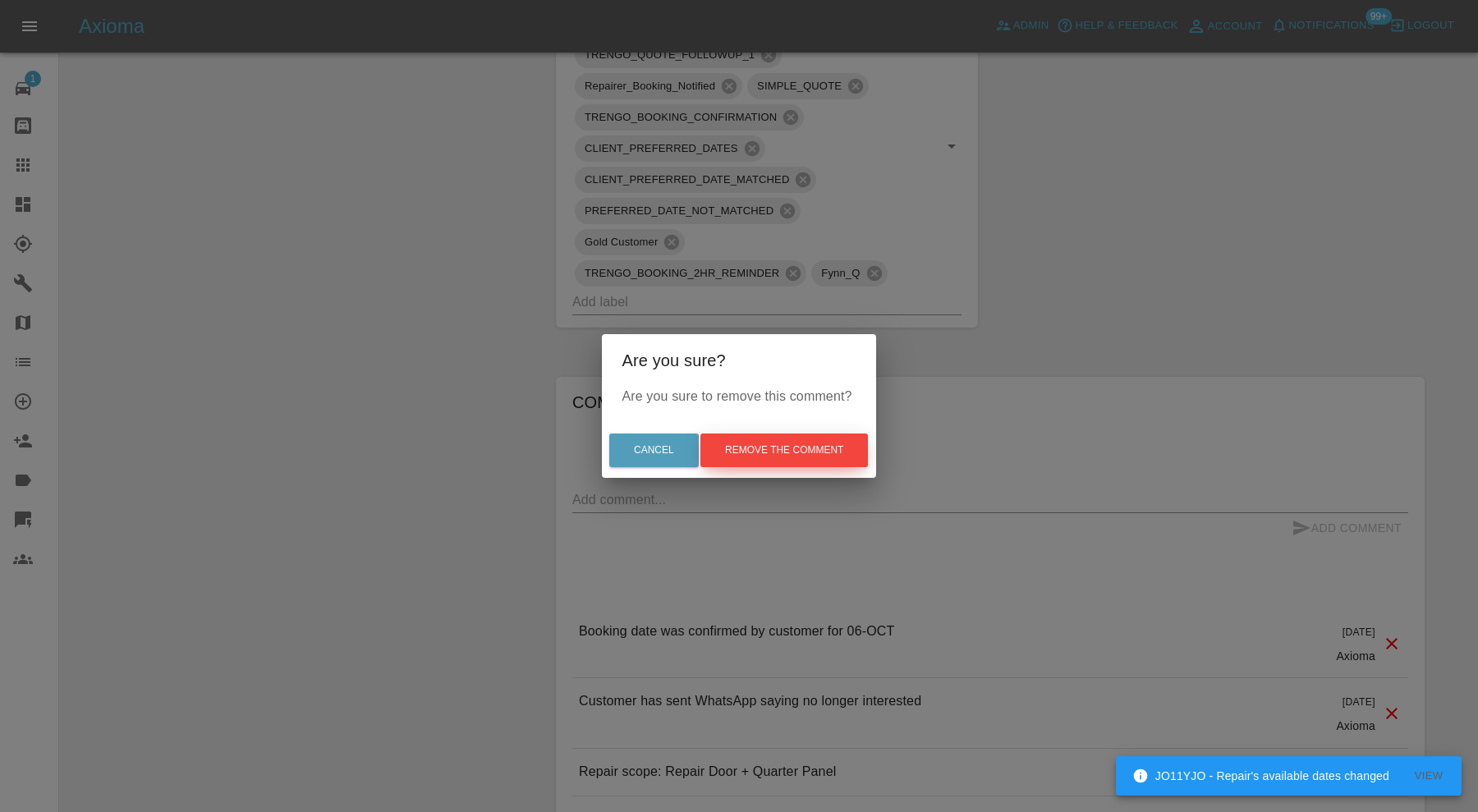
click at [738, 437] on button "Remove the comment" at bounding box center [784, 450] width 168 height 34
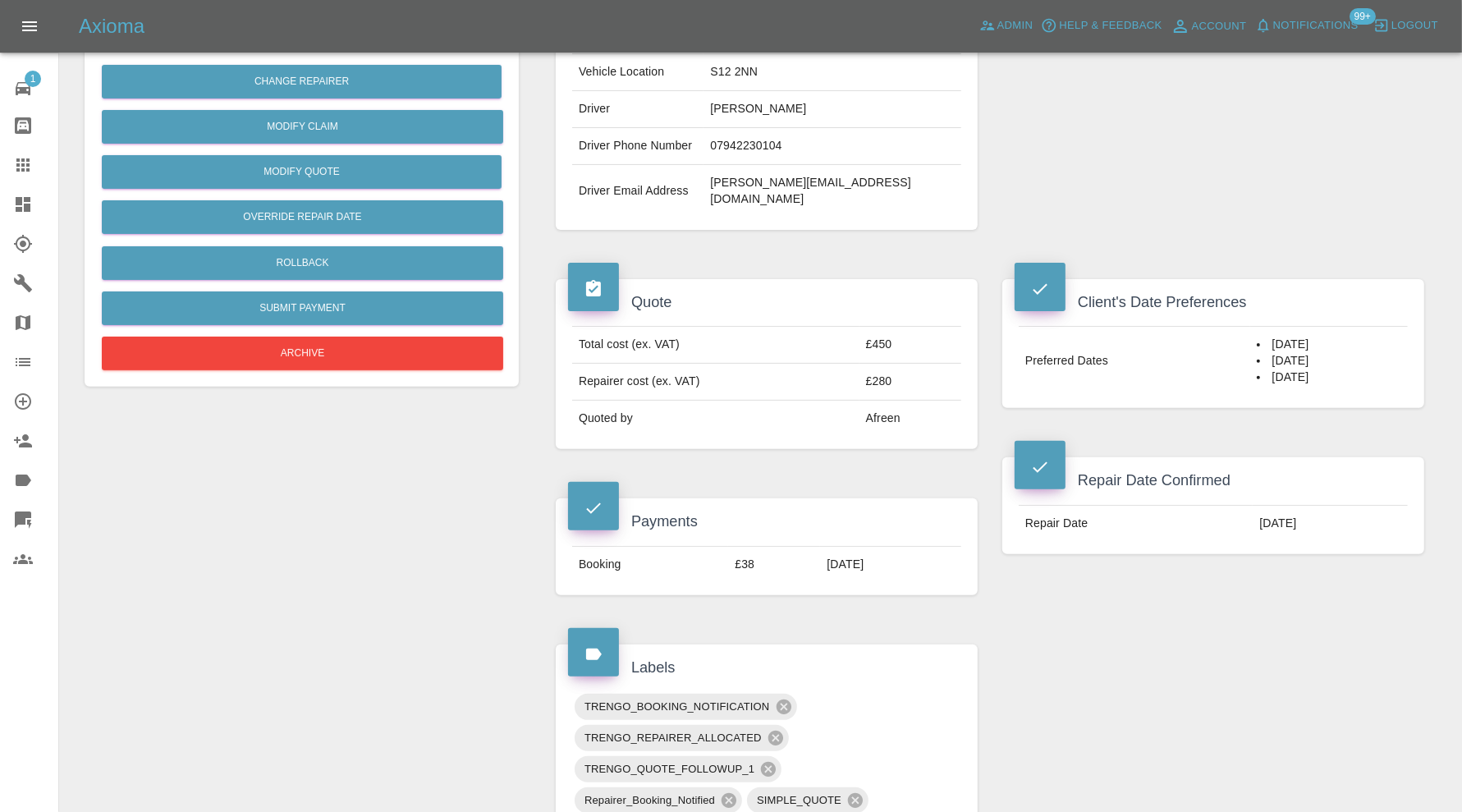
scroll to position [0, 0]
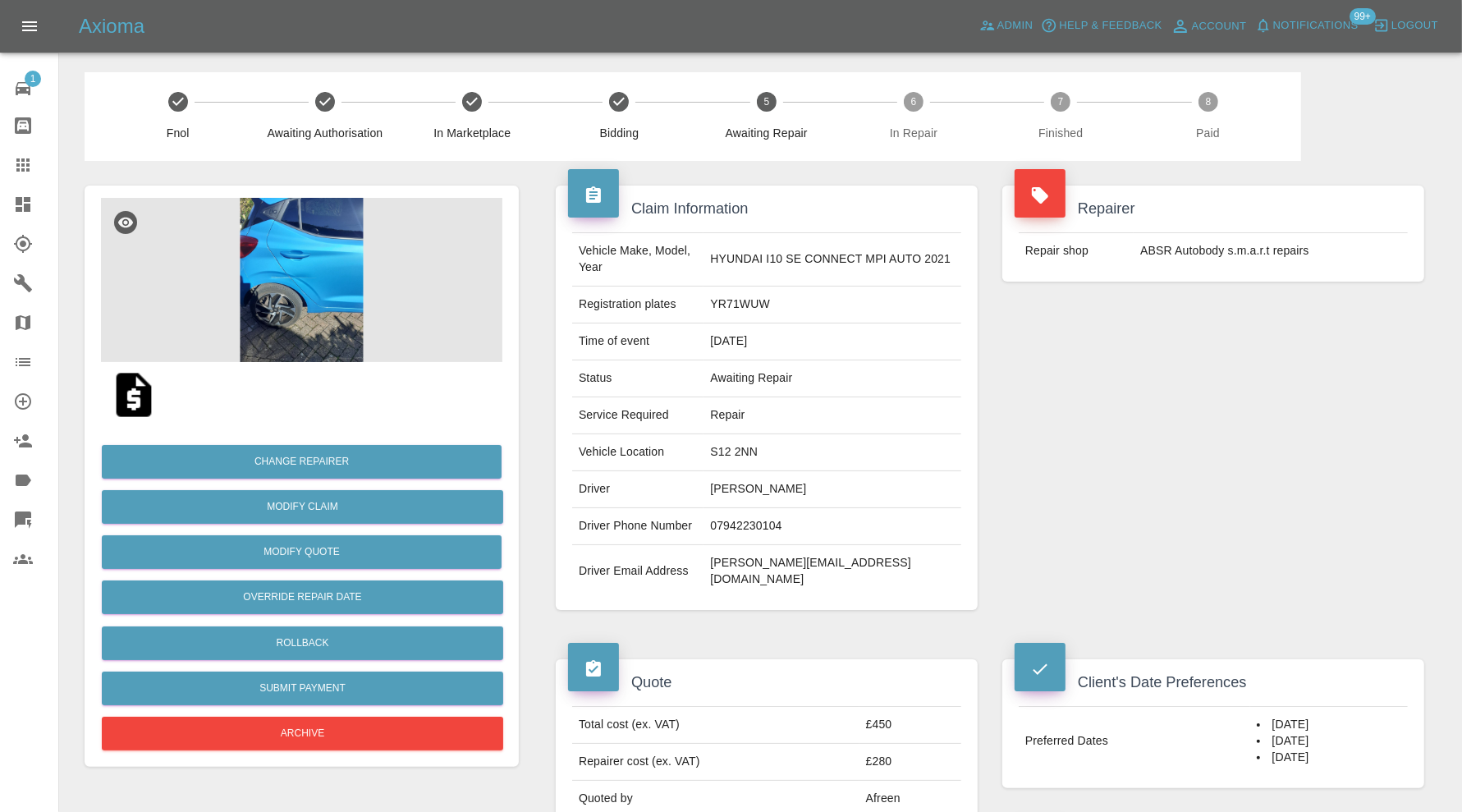
click at [758, 452] on td "S12 2NN" at bounding box center [832, 452] width 258 height 37
copy td "S12 2NN"
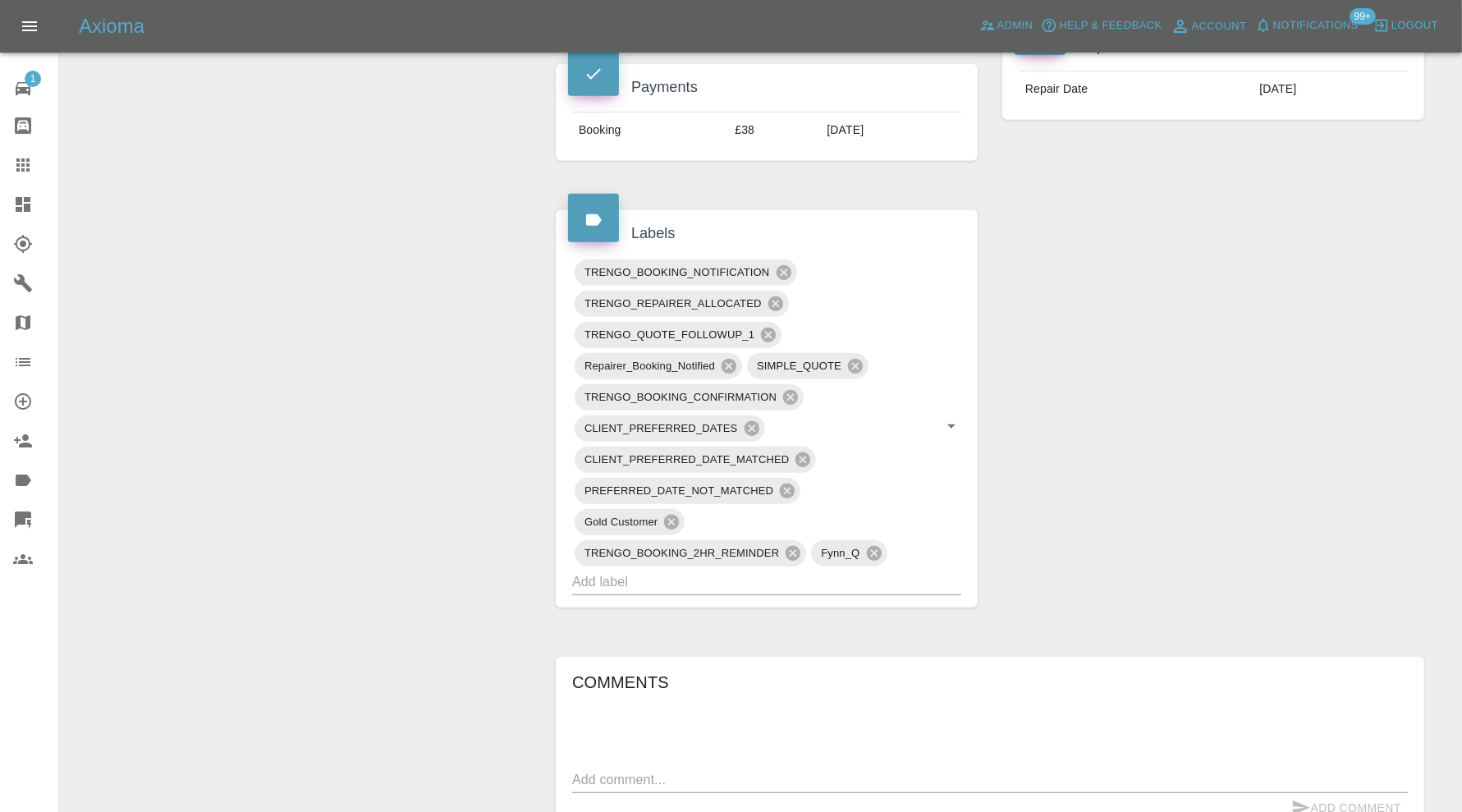
scroll to position [820, 0]
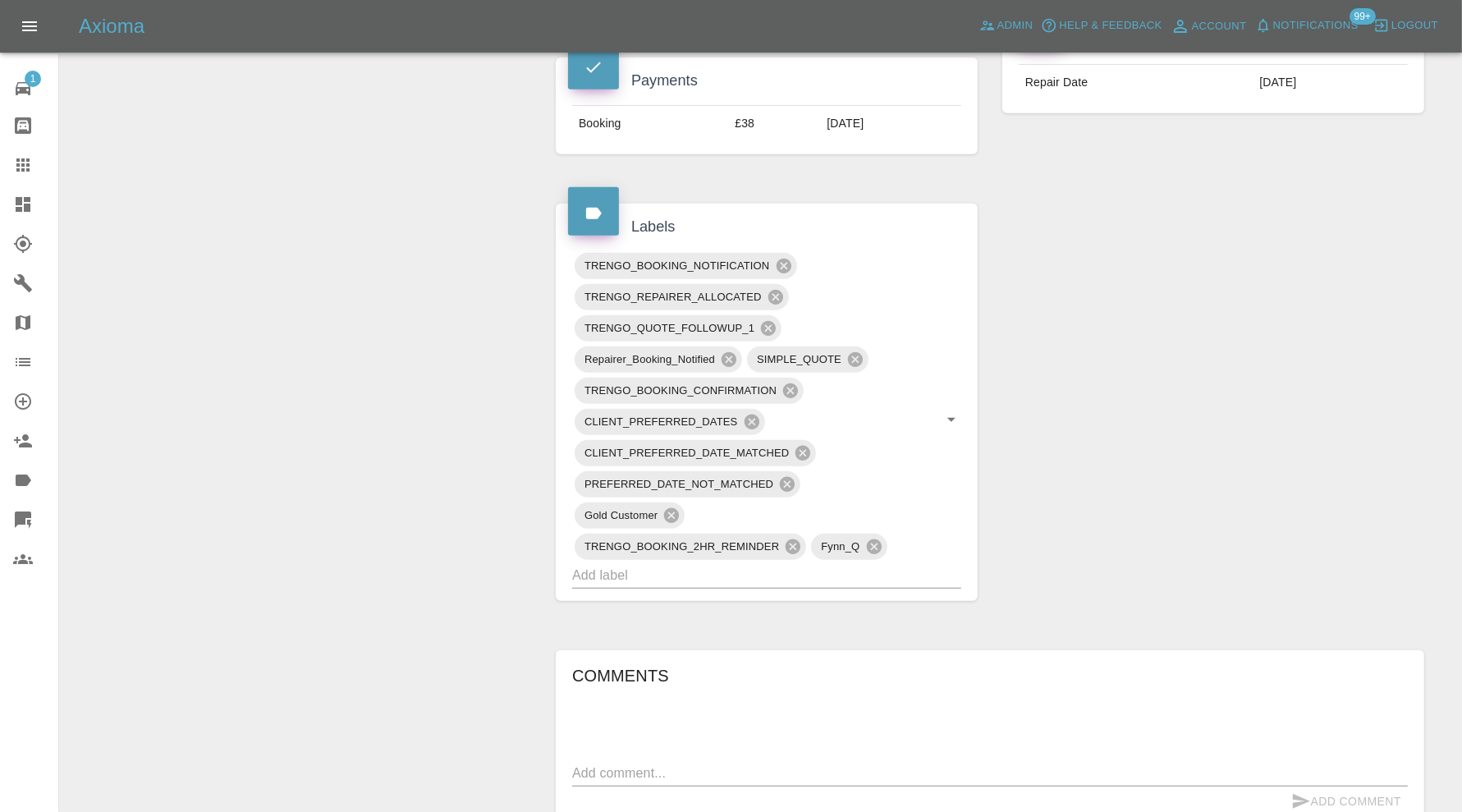
click at [801, 562] on input "text" at bounding box center [744, 574] width 343 height 25
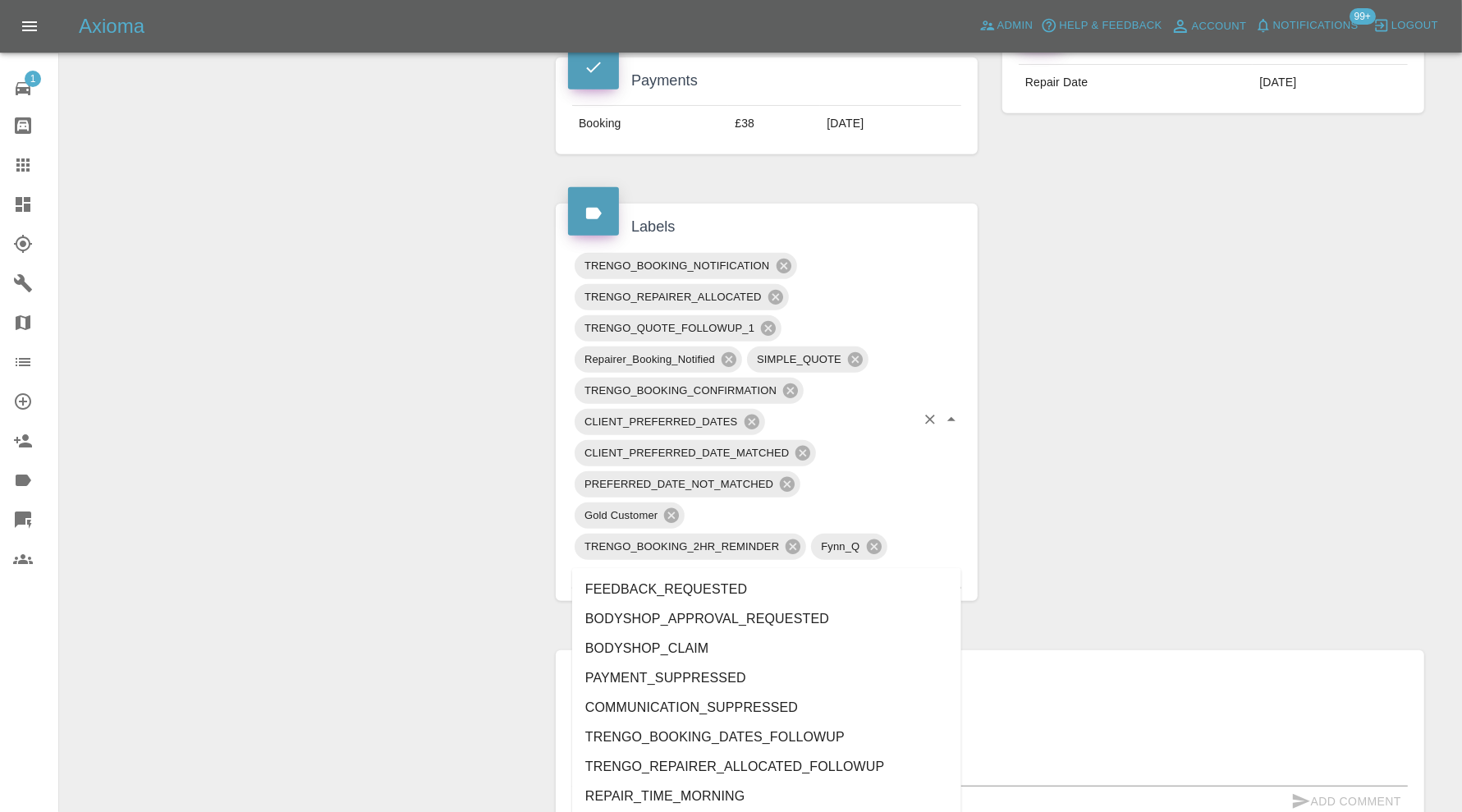
type input "au"
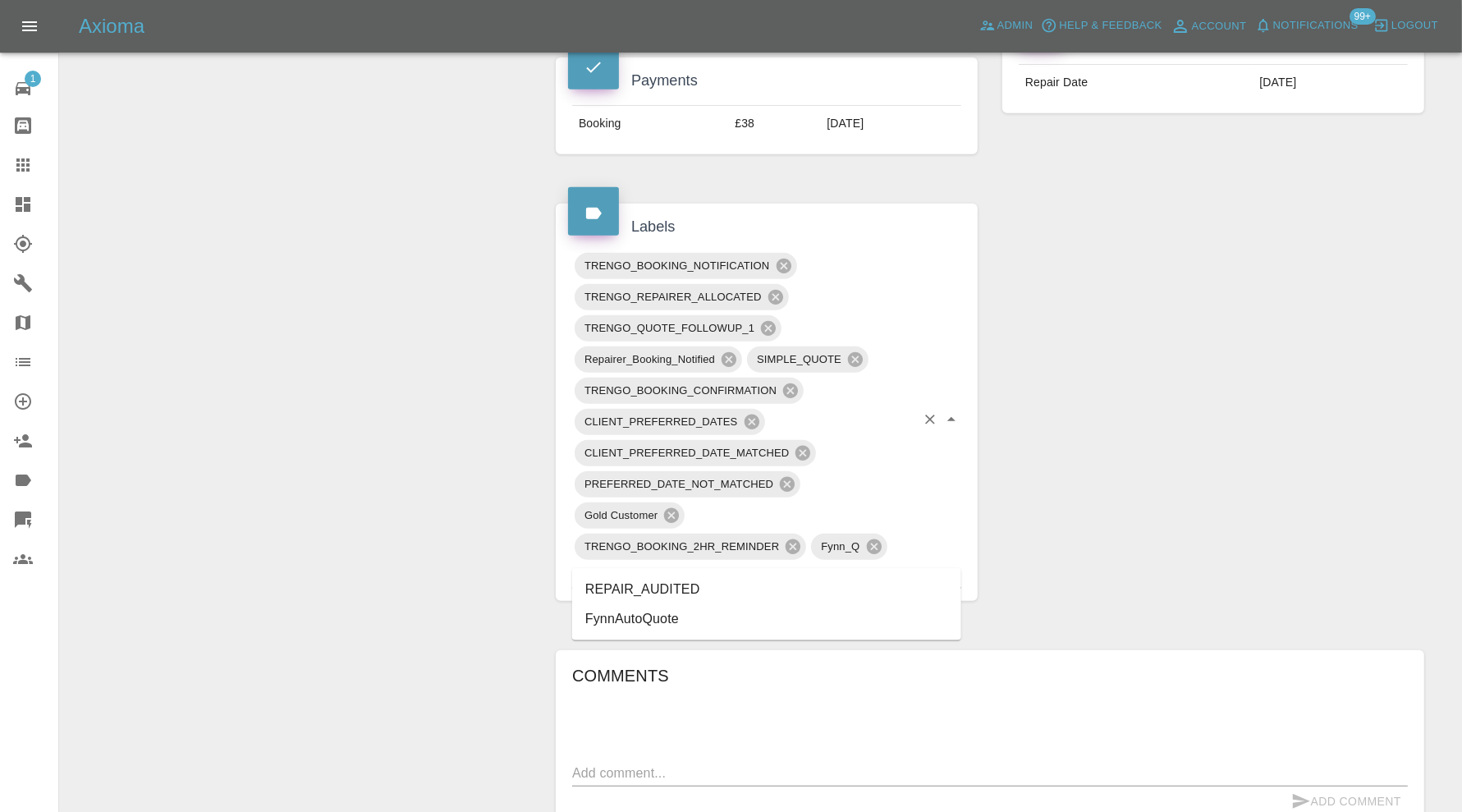
click at [707, 574] on li "REPAIR_AUDITED" at bounding box center [766, 589] width 389 height 30
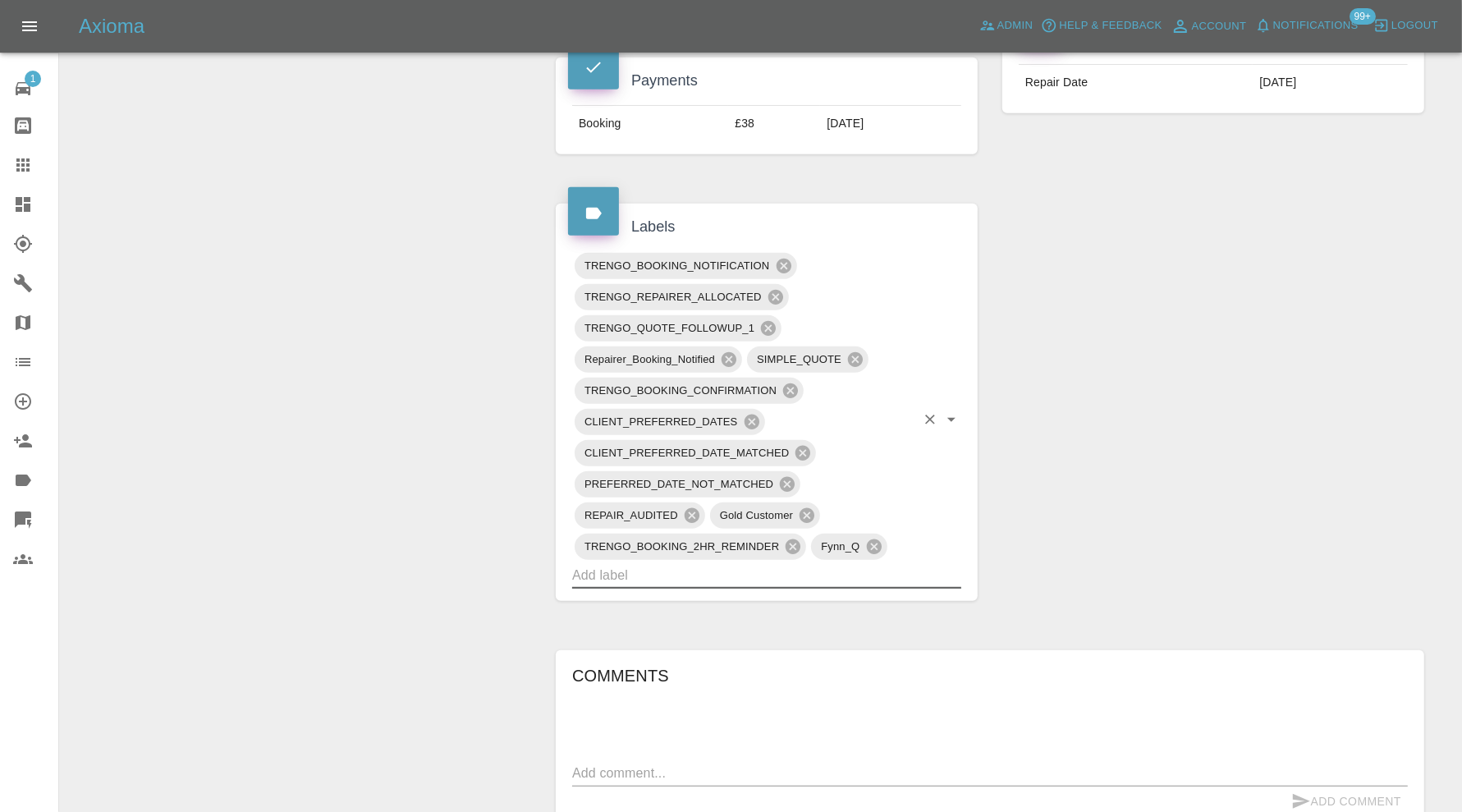
scroll to position [0, 0]
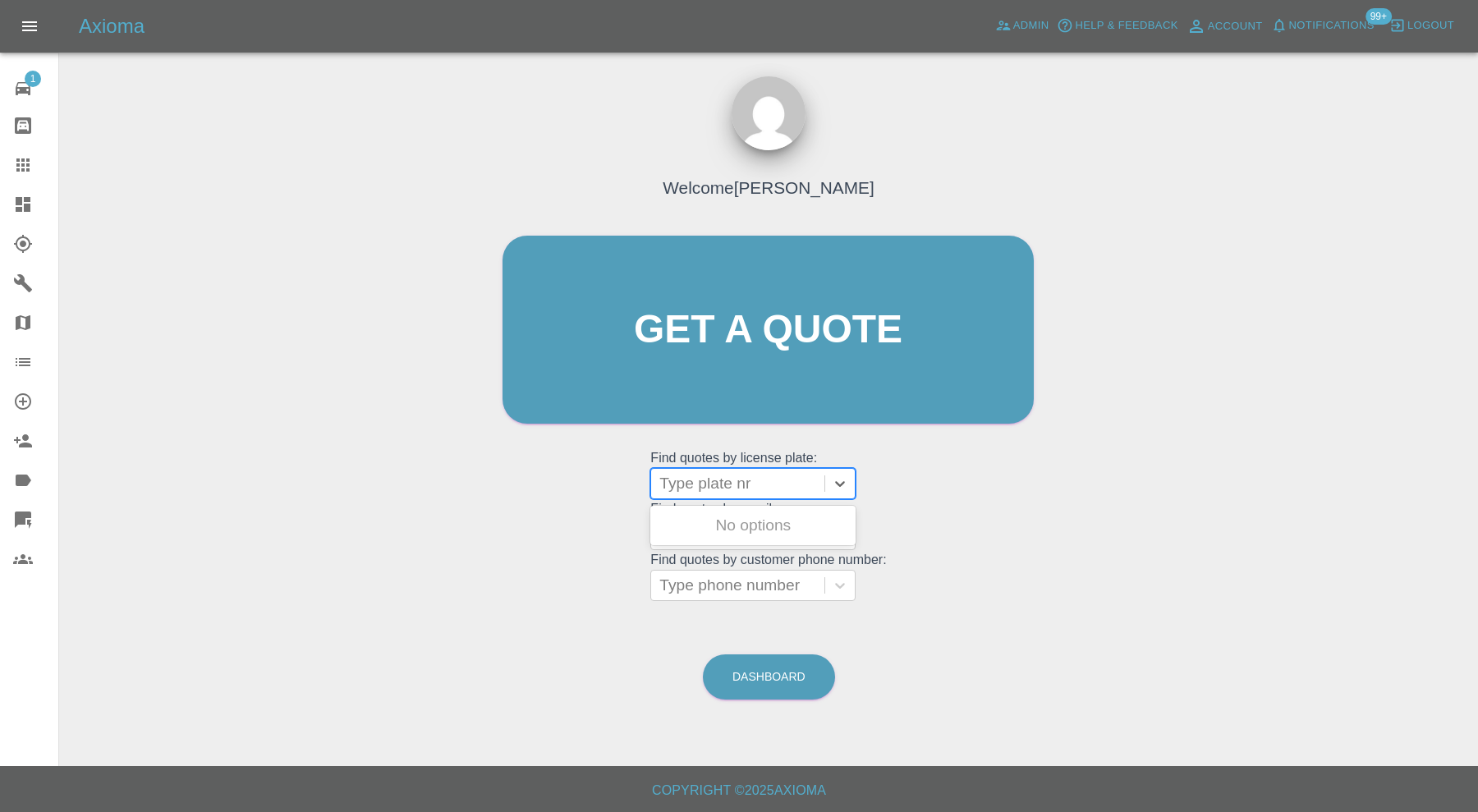
click at [745, 483] on div at bounding box center [737, 483] width 156 height 23
type input "cgz4"
click at [755, 529] on div "CGZ4706, Awaiting Repair" at bounding box center [752, 535] width 205 height 52
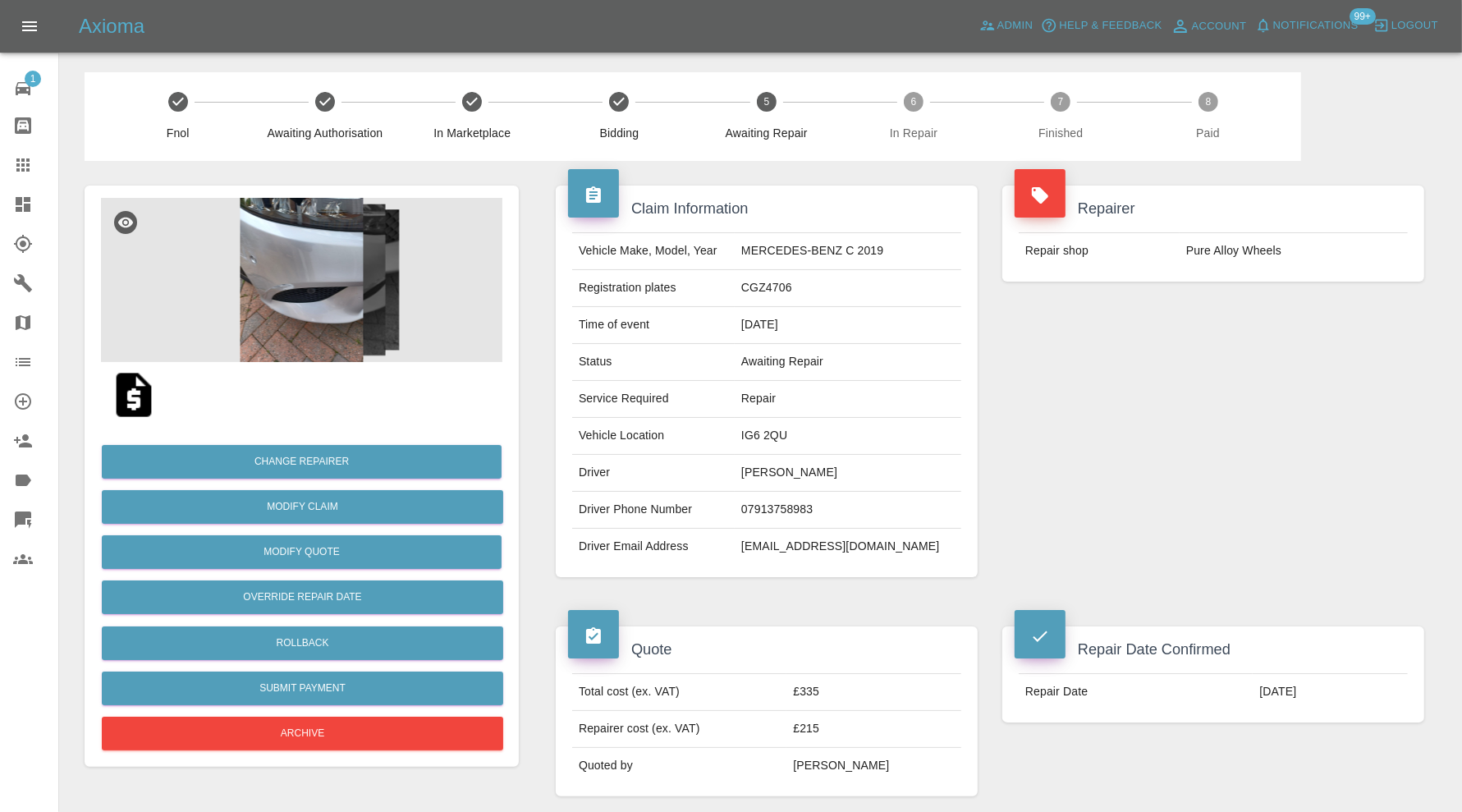
click at [29, 163] on icon at bounding box center [23, 165] width 13 height 13
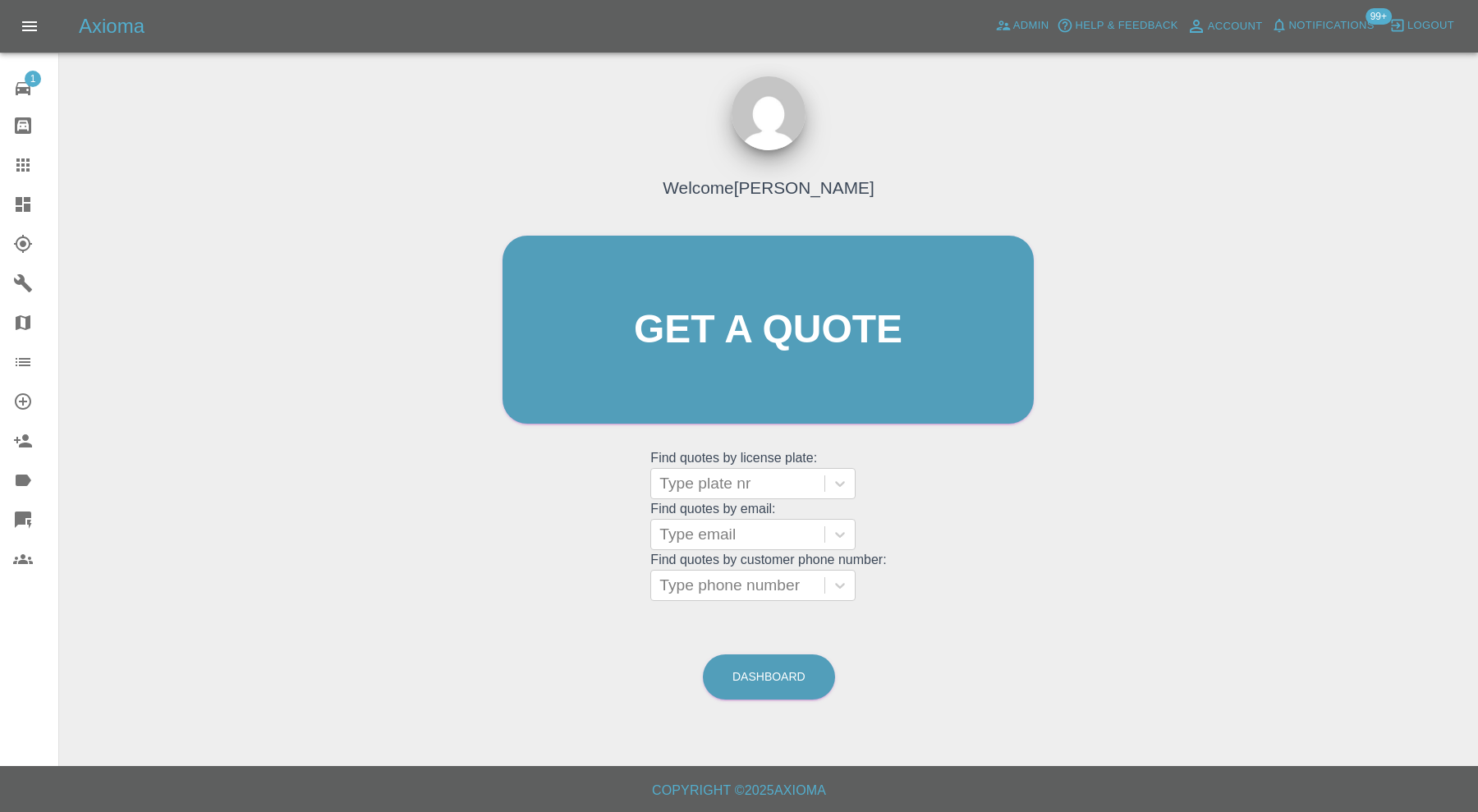
click at [754, 493] on div at bounding box center [737, 483] width 156 height 23
type input "ls66"
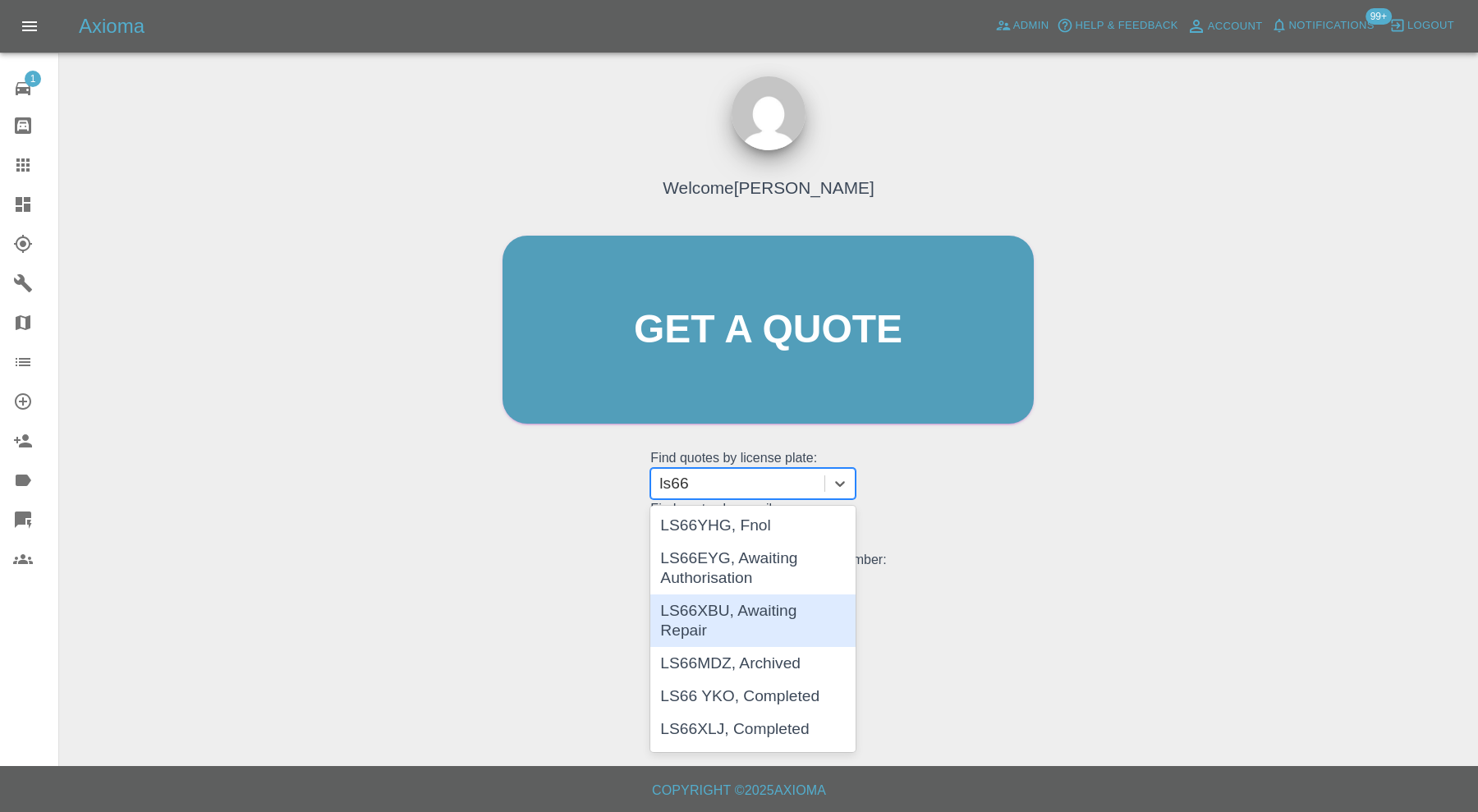
click at [771, 602] on div "LS66XBU, Awaiting Repair" at bounding box center [752, 621] width 205 height 52
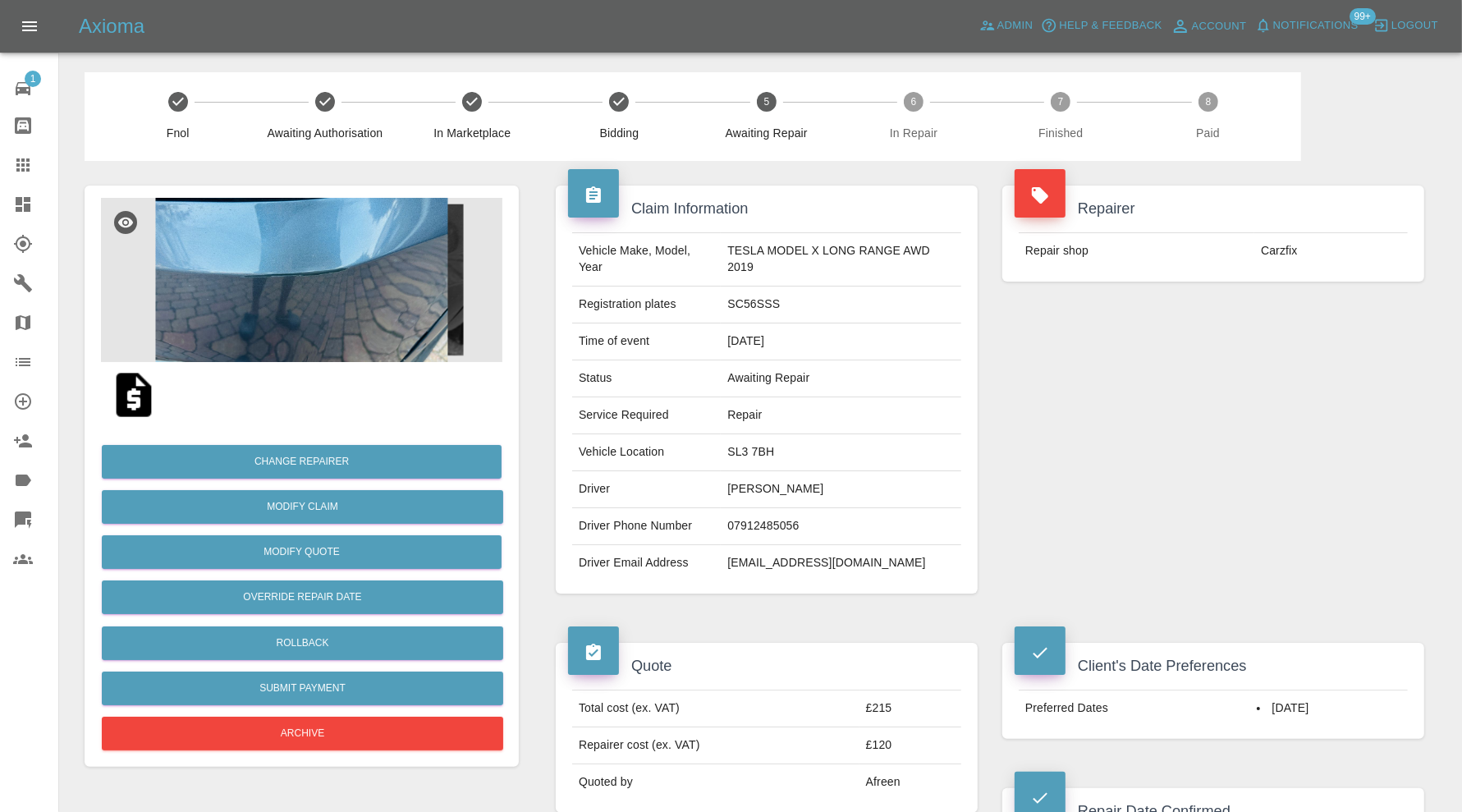
scroll to position [273, 0]
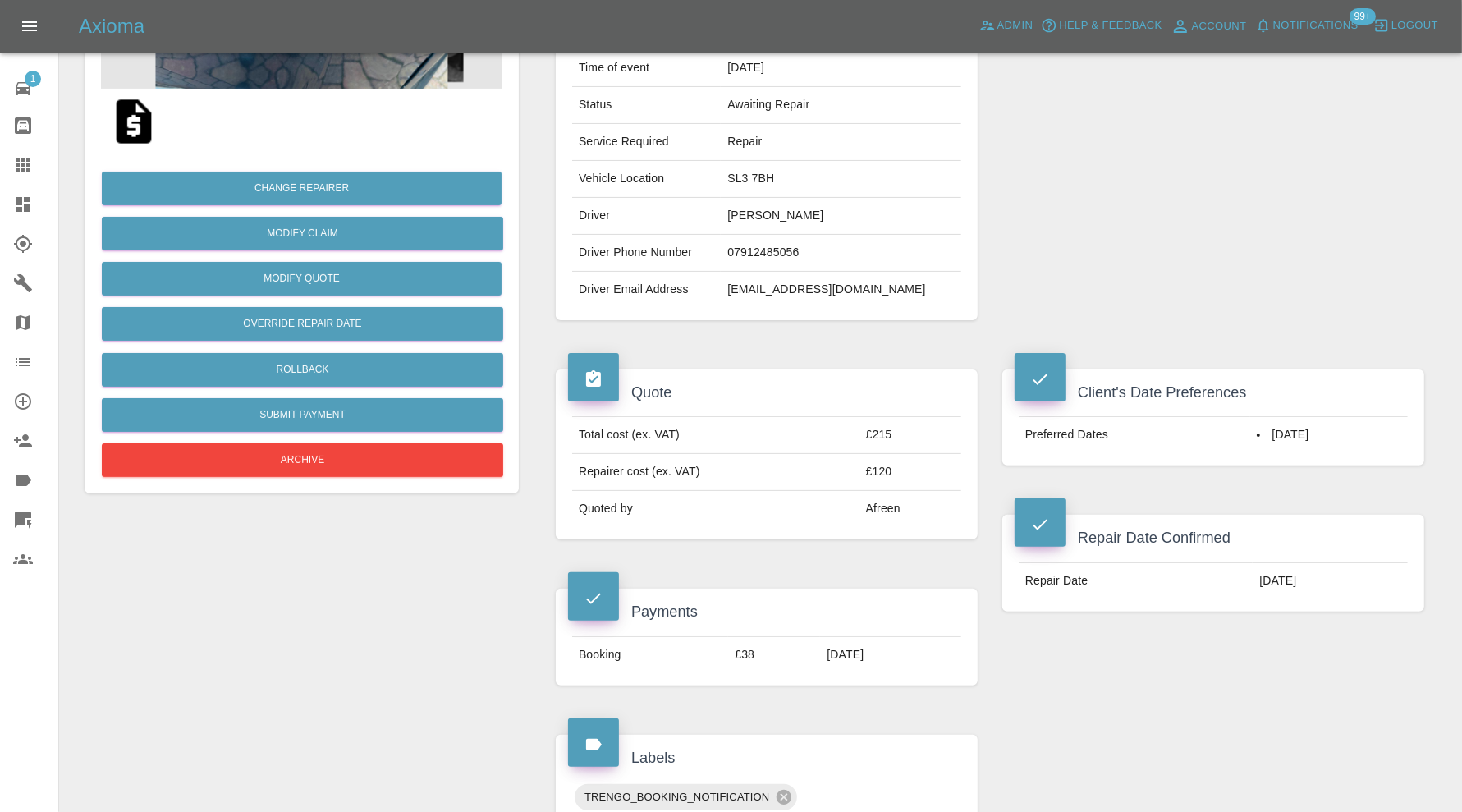
click at [1064, 674] on div "Client's Date Preferences Preferred Dates [DATE] Repair Date Confirmed Repair D…" at bounding box center [1213, 527] width 447 height 365
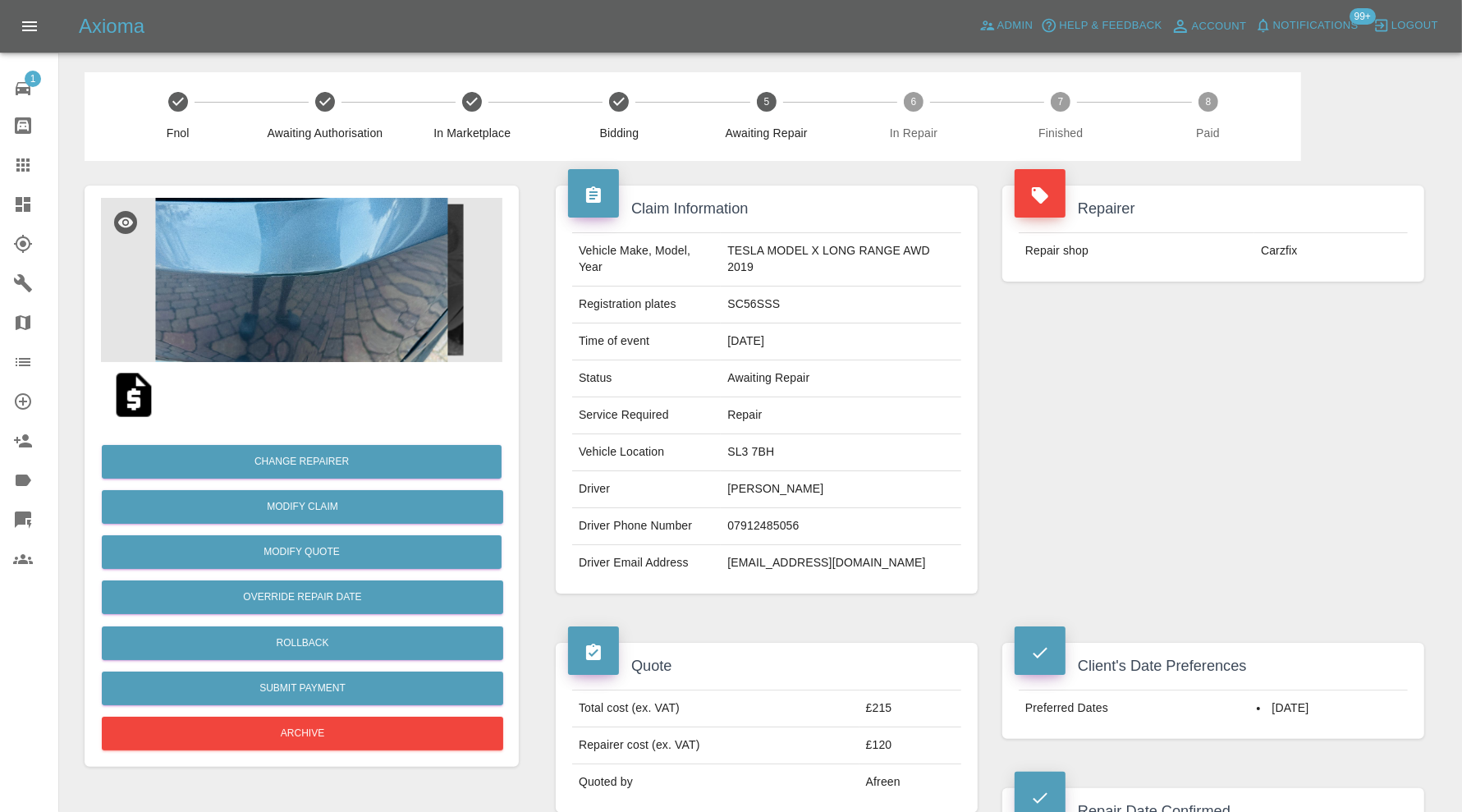
click at [268, 295] on img at bounding box center [302, 279] width 402 height 164
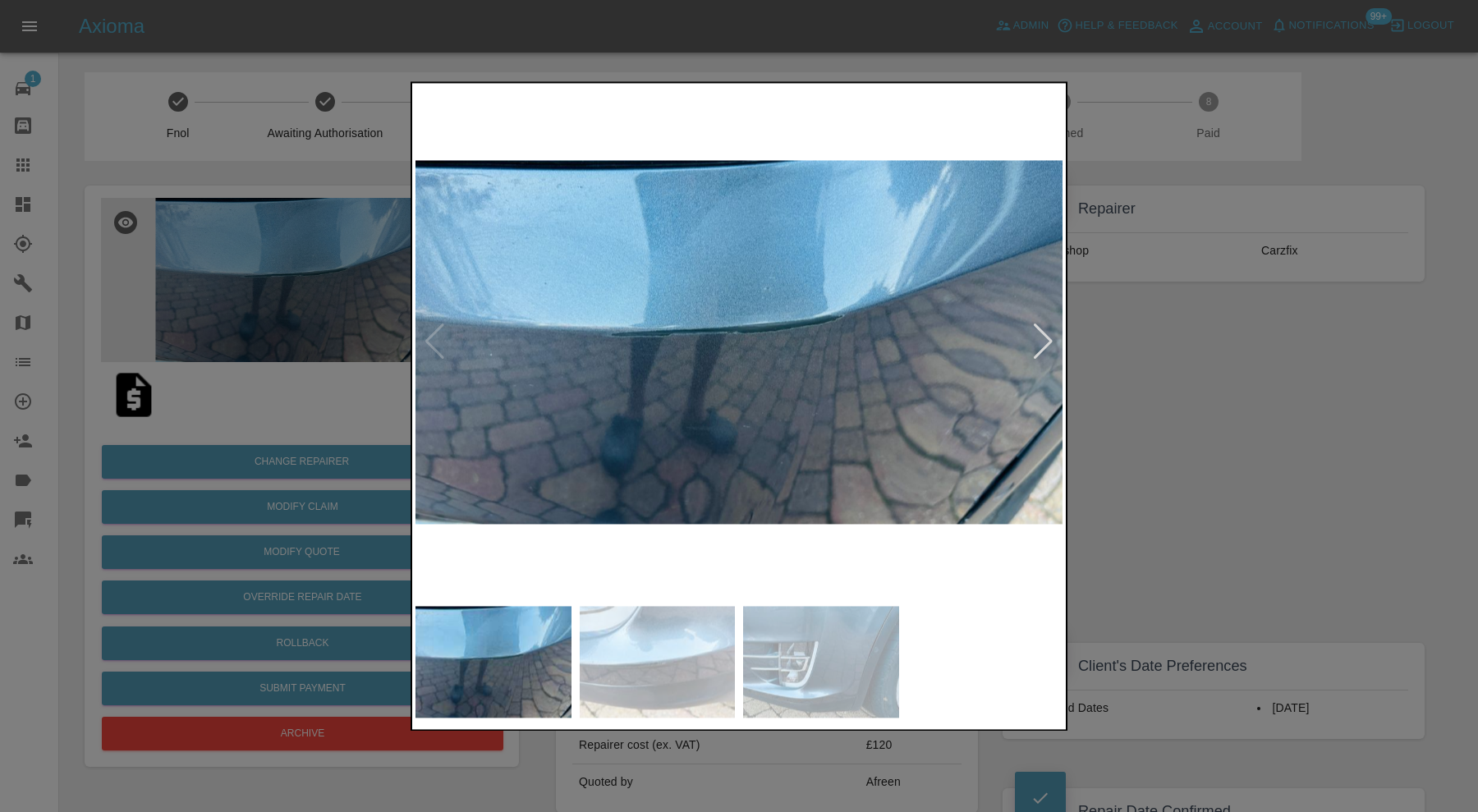
click at [1191, 475] on div at bounding box center [739, 406] width 1478 height 812
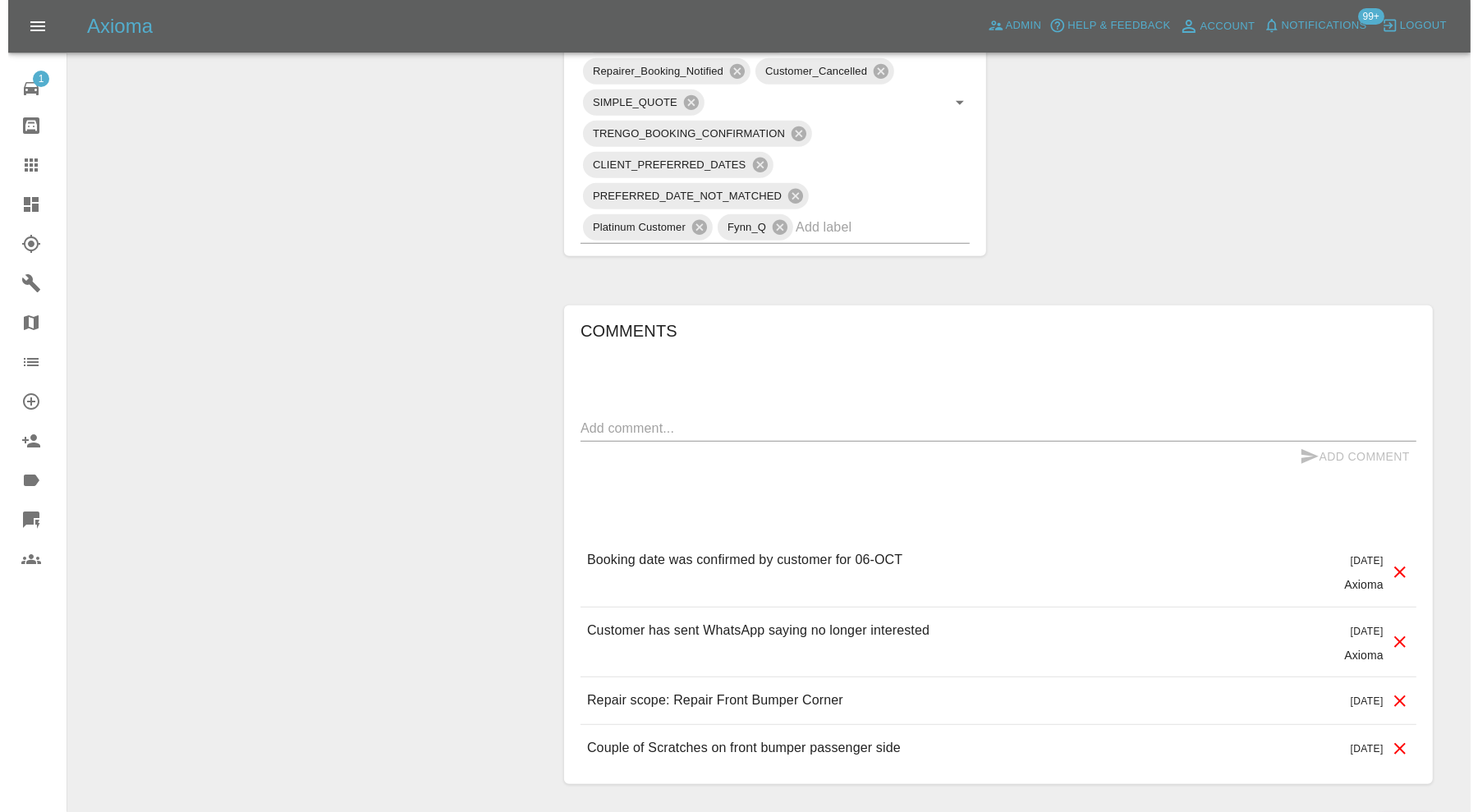
scroll to position [1192, 0]
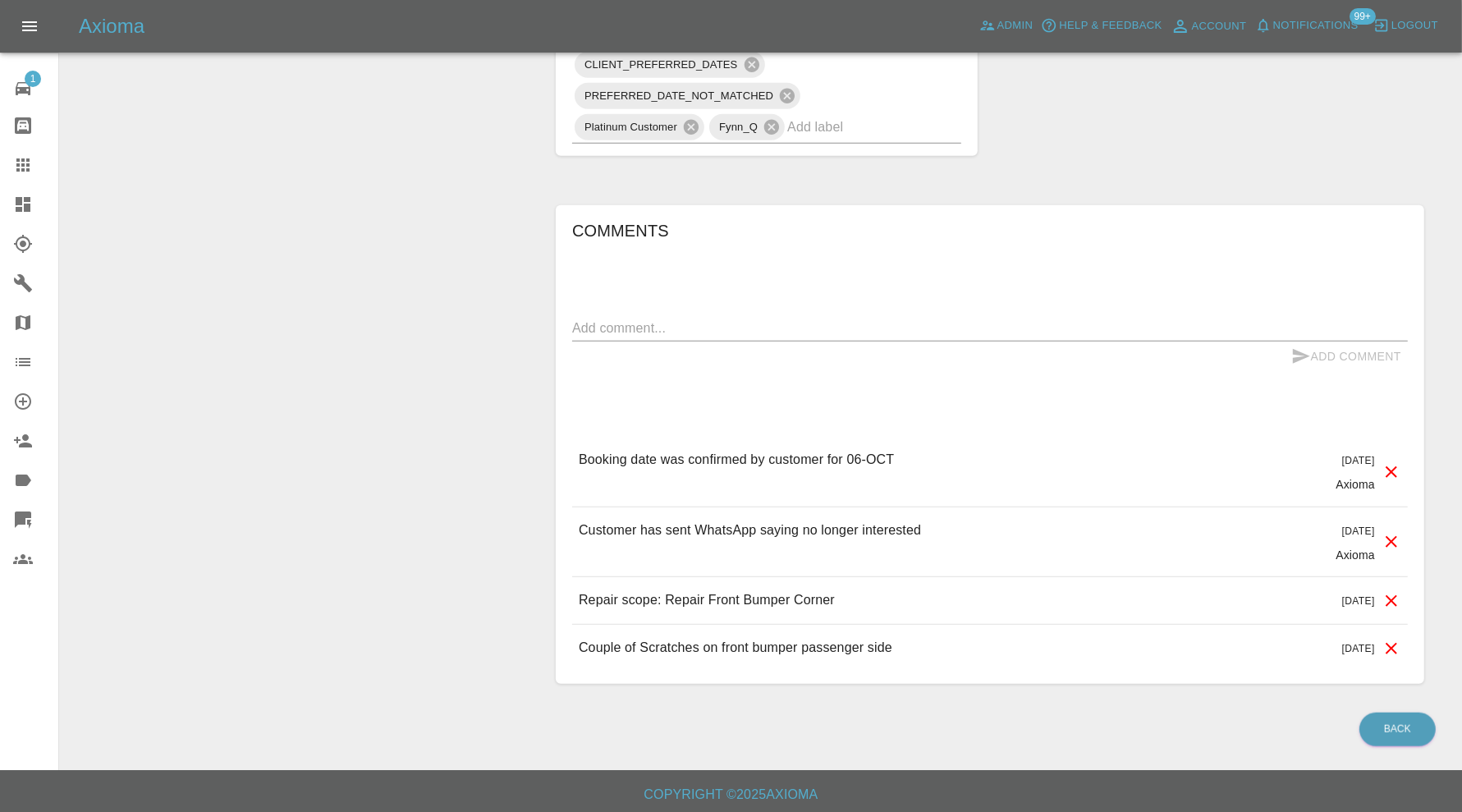
click at [1390, 536] on icon at bounding box center [1391, 541] width 11 height 11
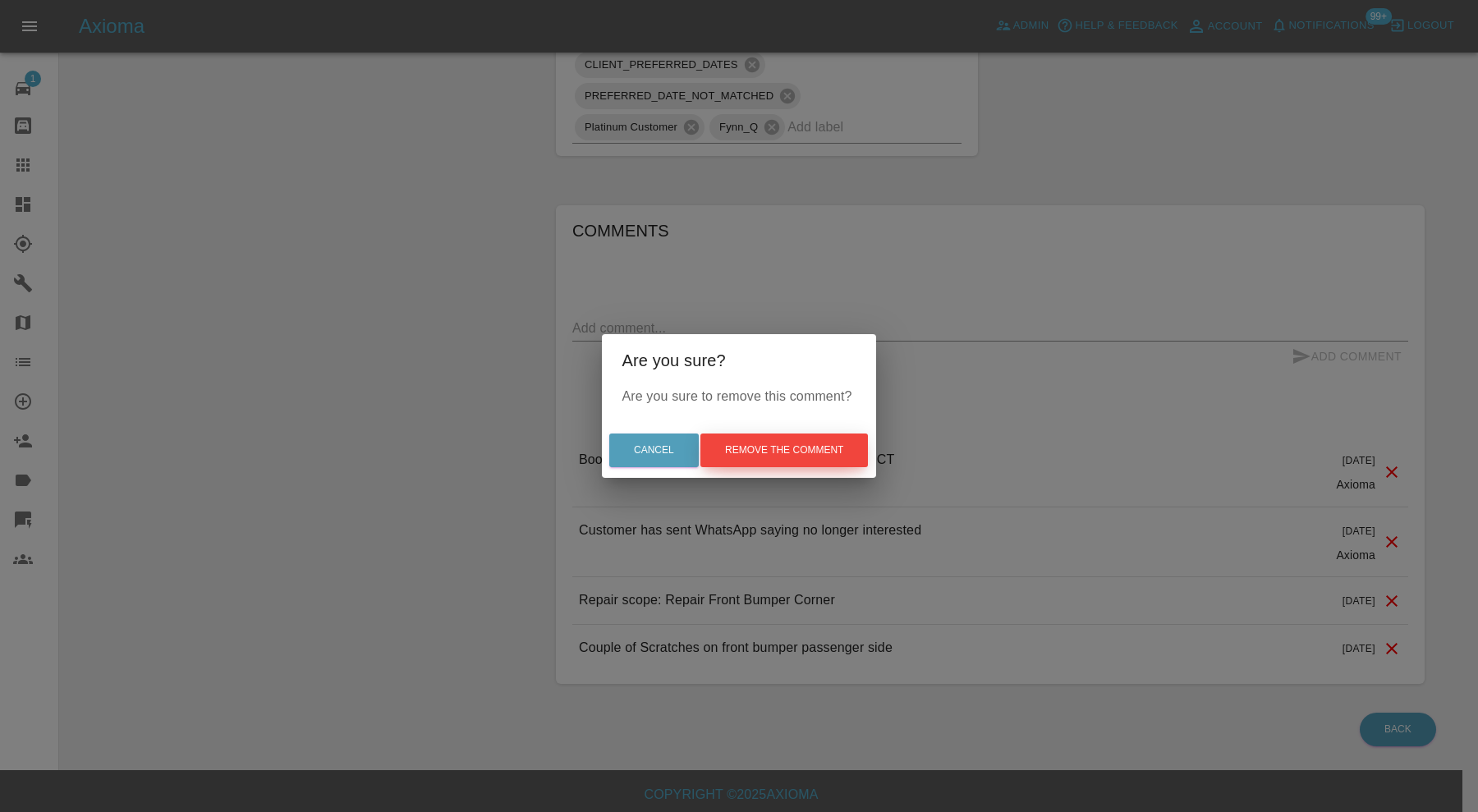
click at [820, 450] on button "Remove the comment" at bounding box center [784, 450] width 168 height 34
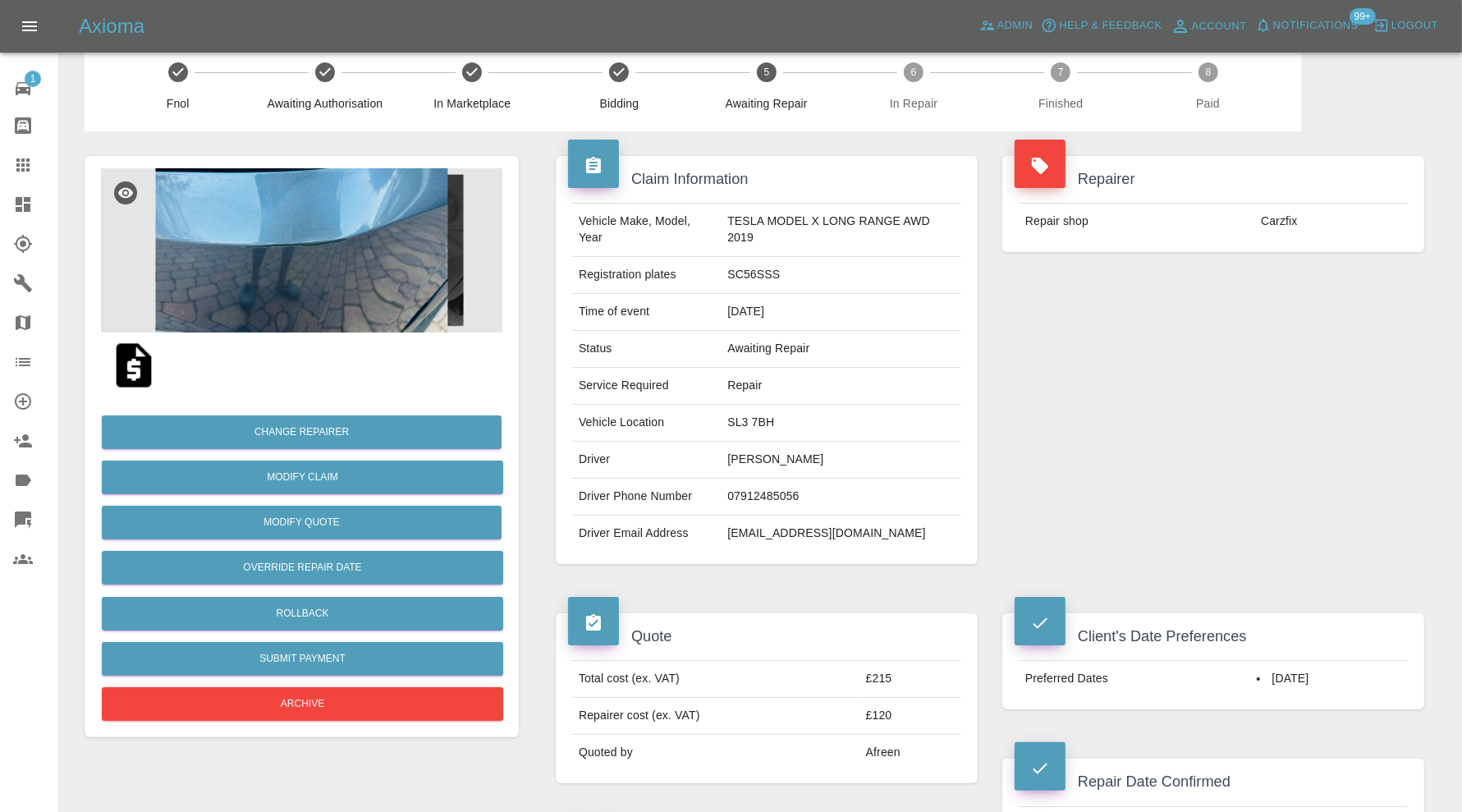
scroll to position [440, 0]
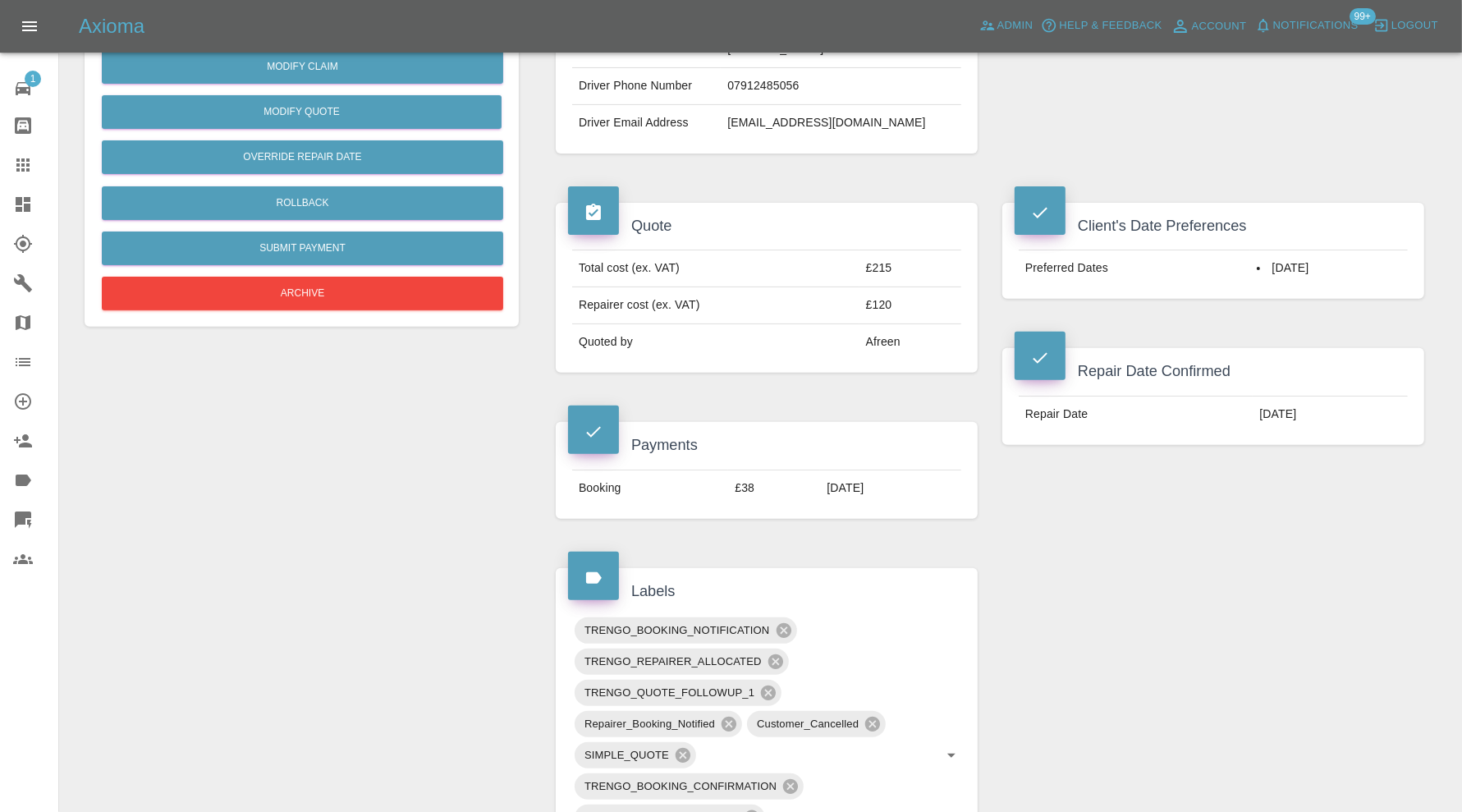
click at [858, 728] on span "Customer_Cancelled" at bounding box center [808, 723] width 122 height 19
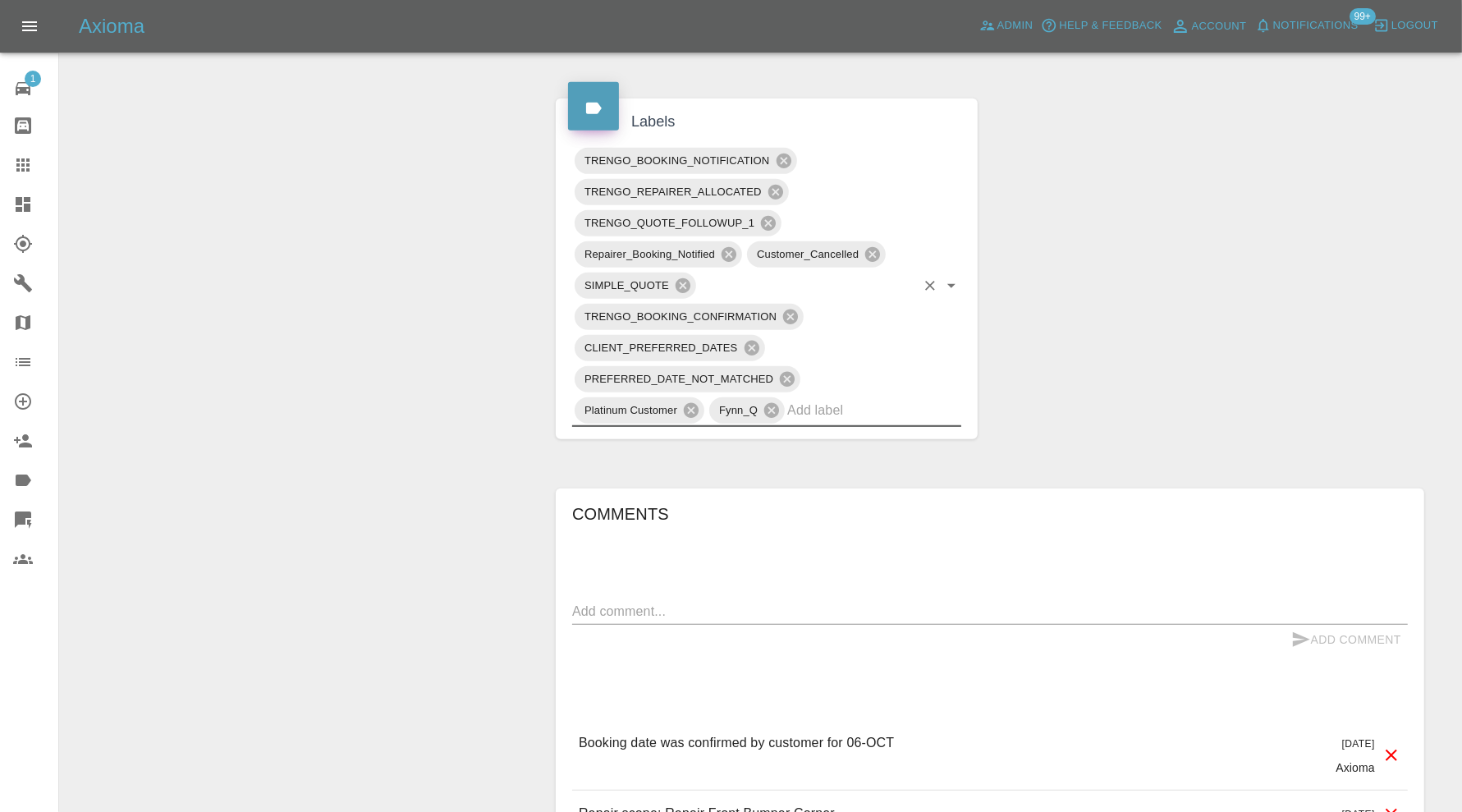
click at [875, 247] on icon at bounding box center [873, 255] width 15 height 15
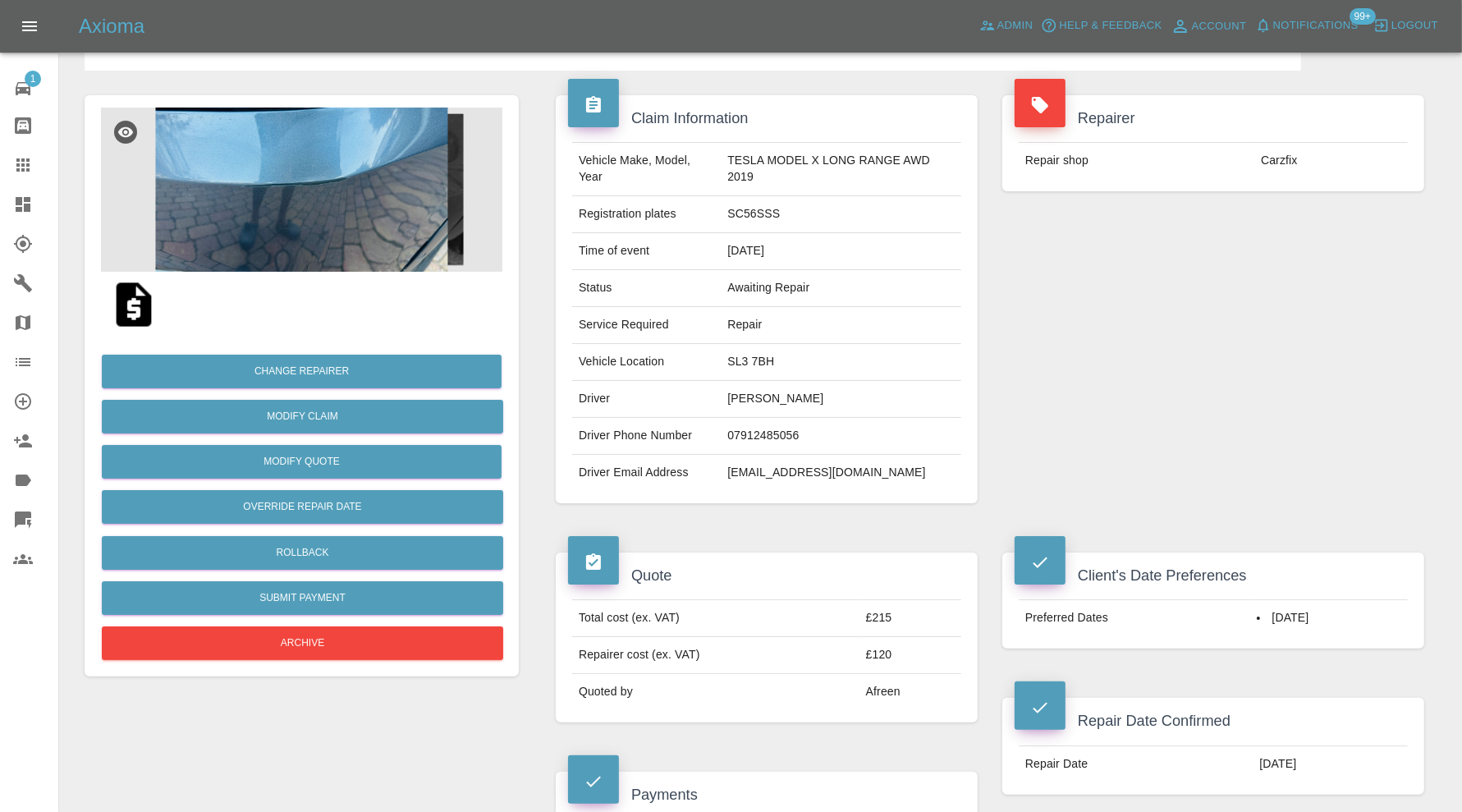
scroll to position [0, 0]
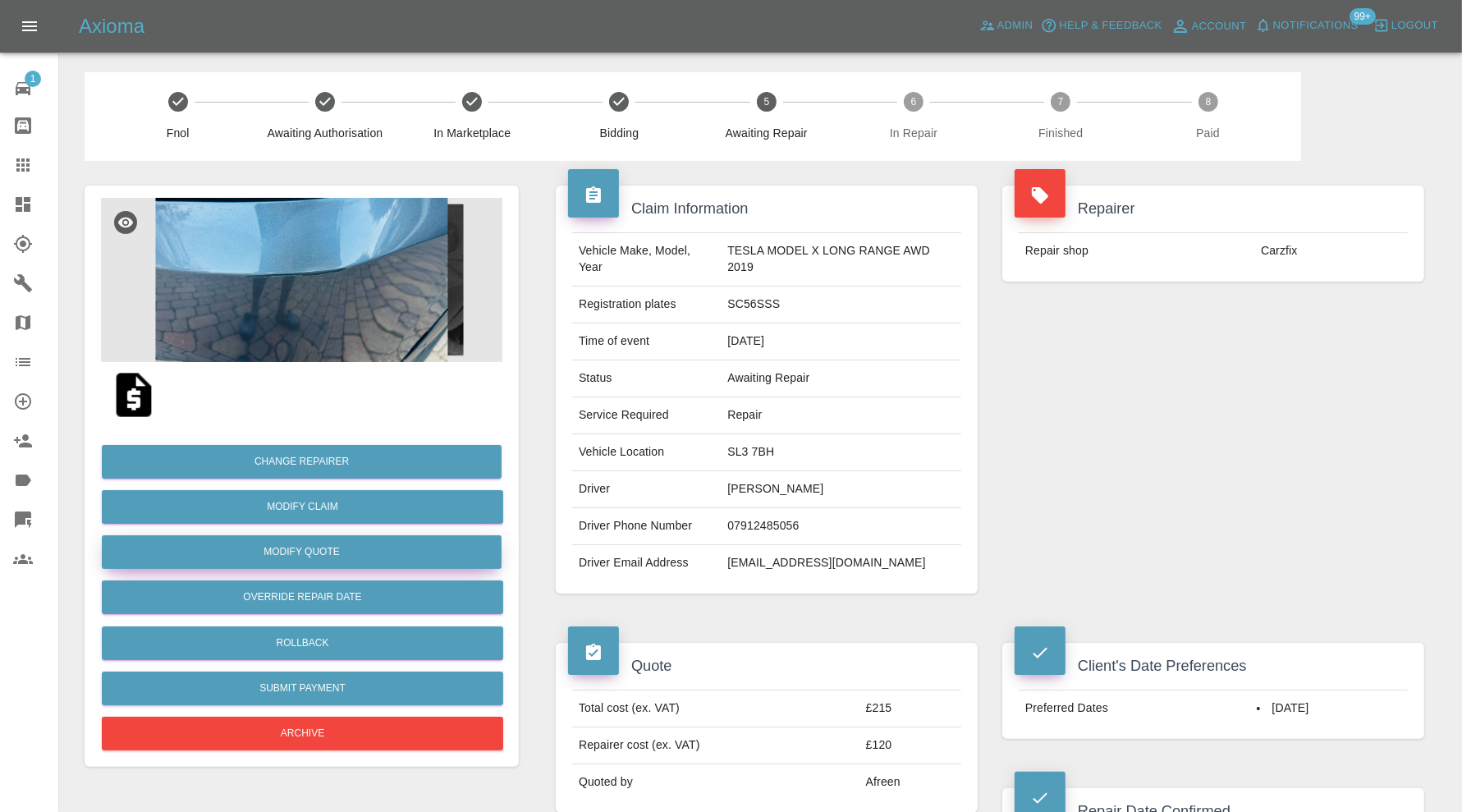
click at [391, 548] on button "Modify Quote" at bounding box center [302, 552] width 400 height 34
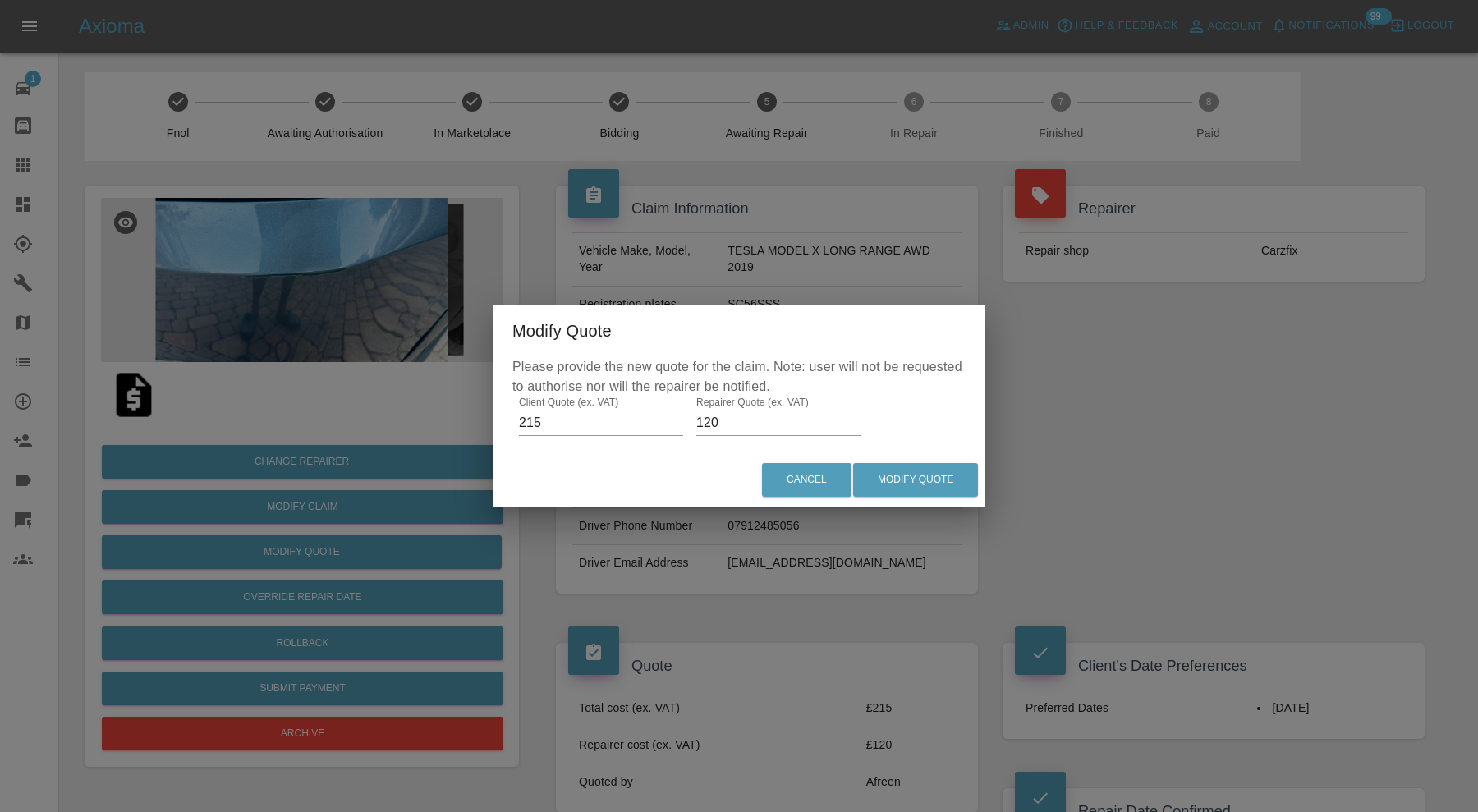
click at [736, 421] on input "120" at bounding box center [777, 422] width 164 height 26
type input "125"
click at [901, 477] on button "Modify Quote" at bounding box center [915, 480] width 125 height 34
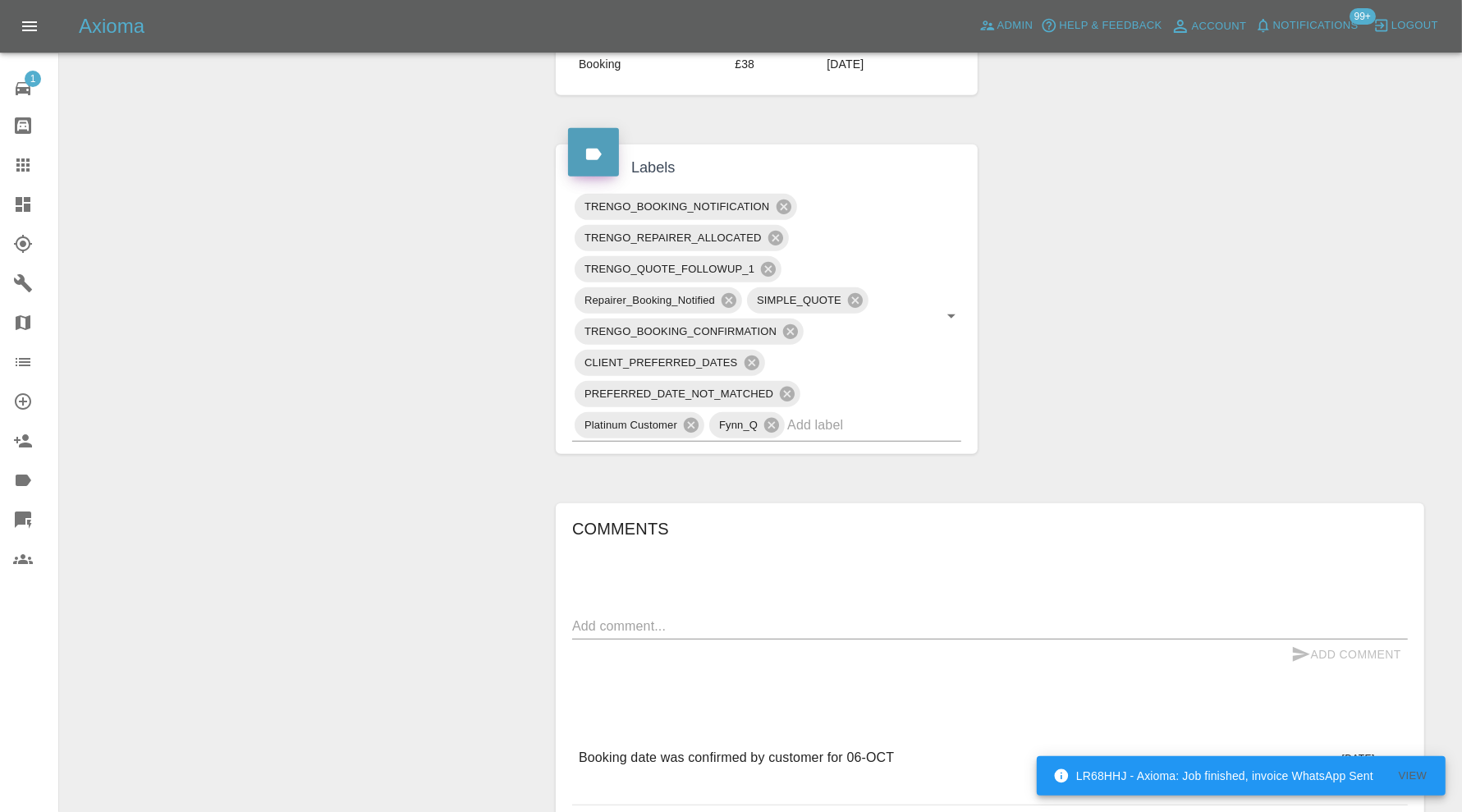
scroll to position [957, 0]
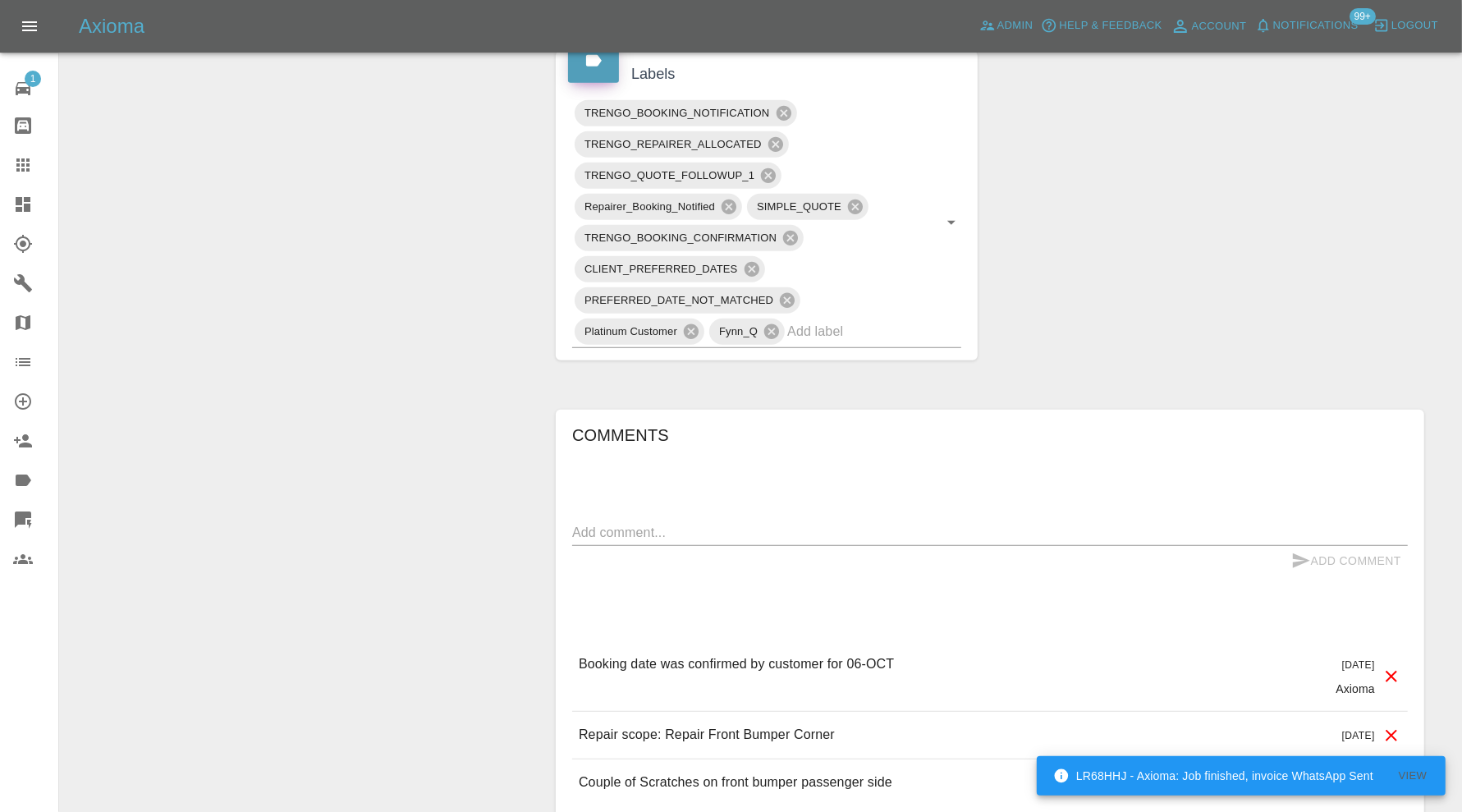
click at [839, 321] on input "text" at bounding box center [850, 331] width 128 height 25
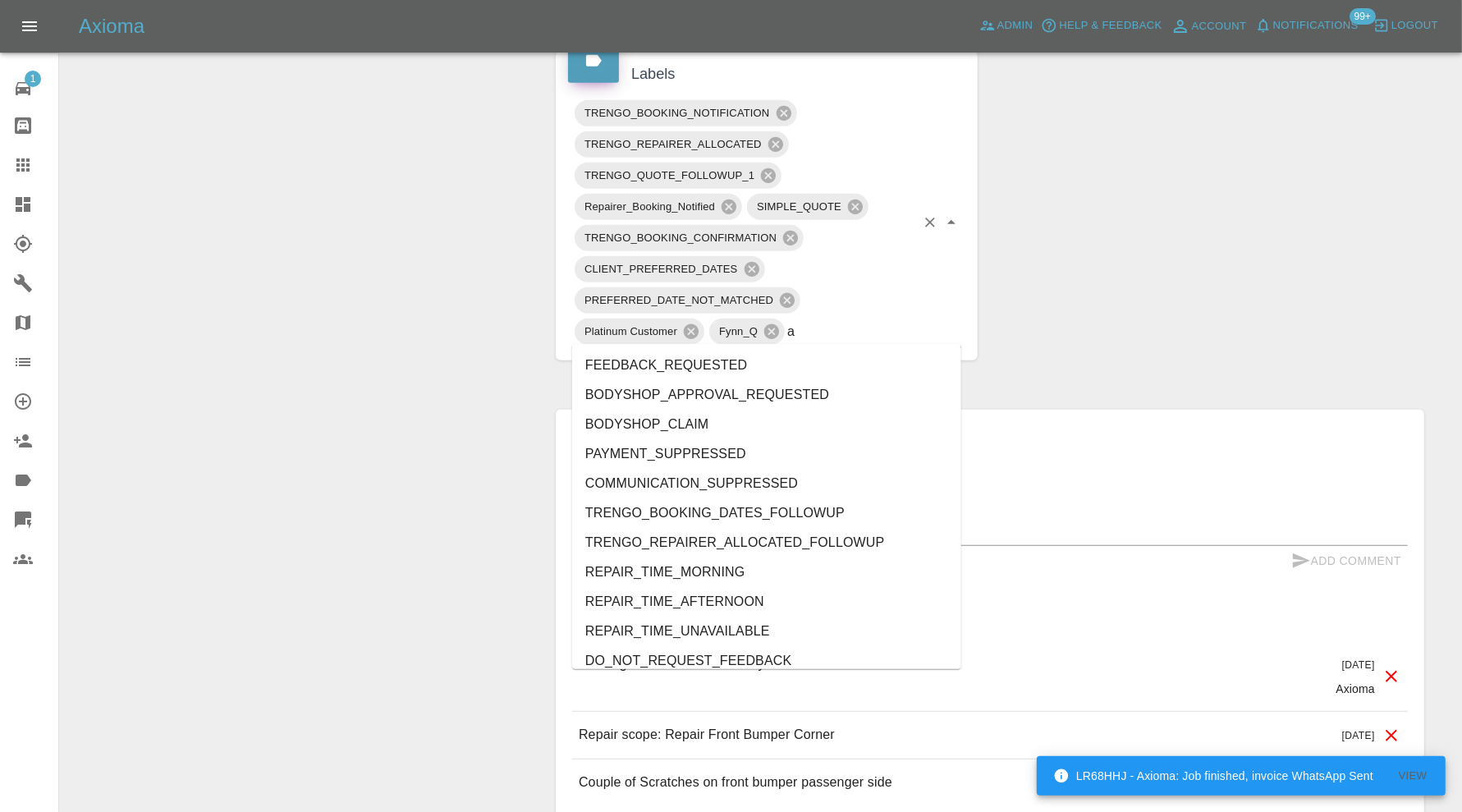
type input "au"
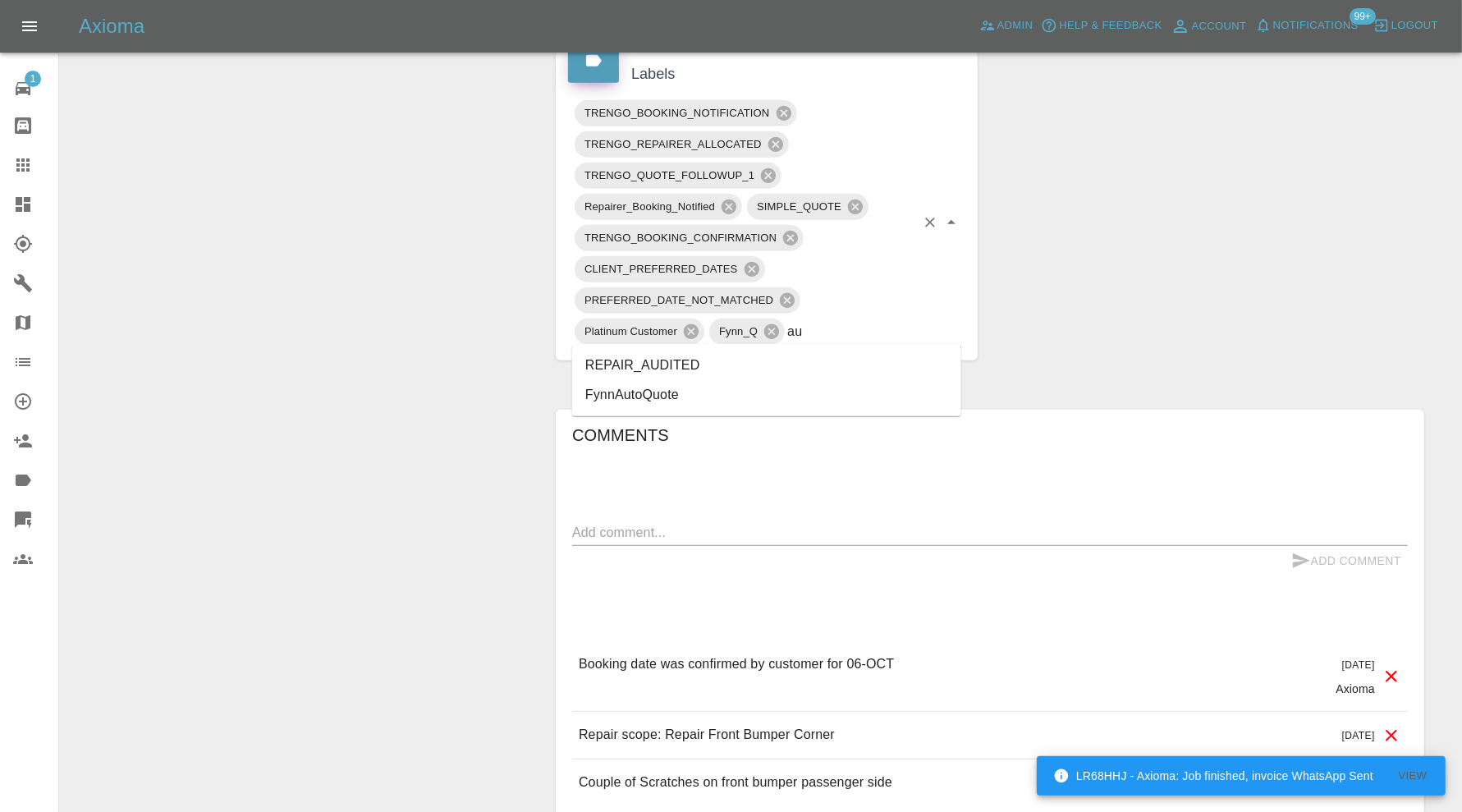
click at [719, 369] on li "REPAIR_AUDITED" at bounding box center [766, 365] width 389 height 30
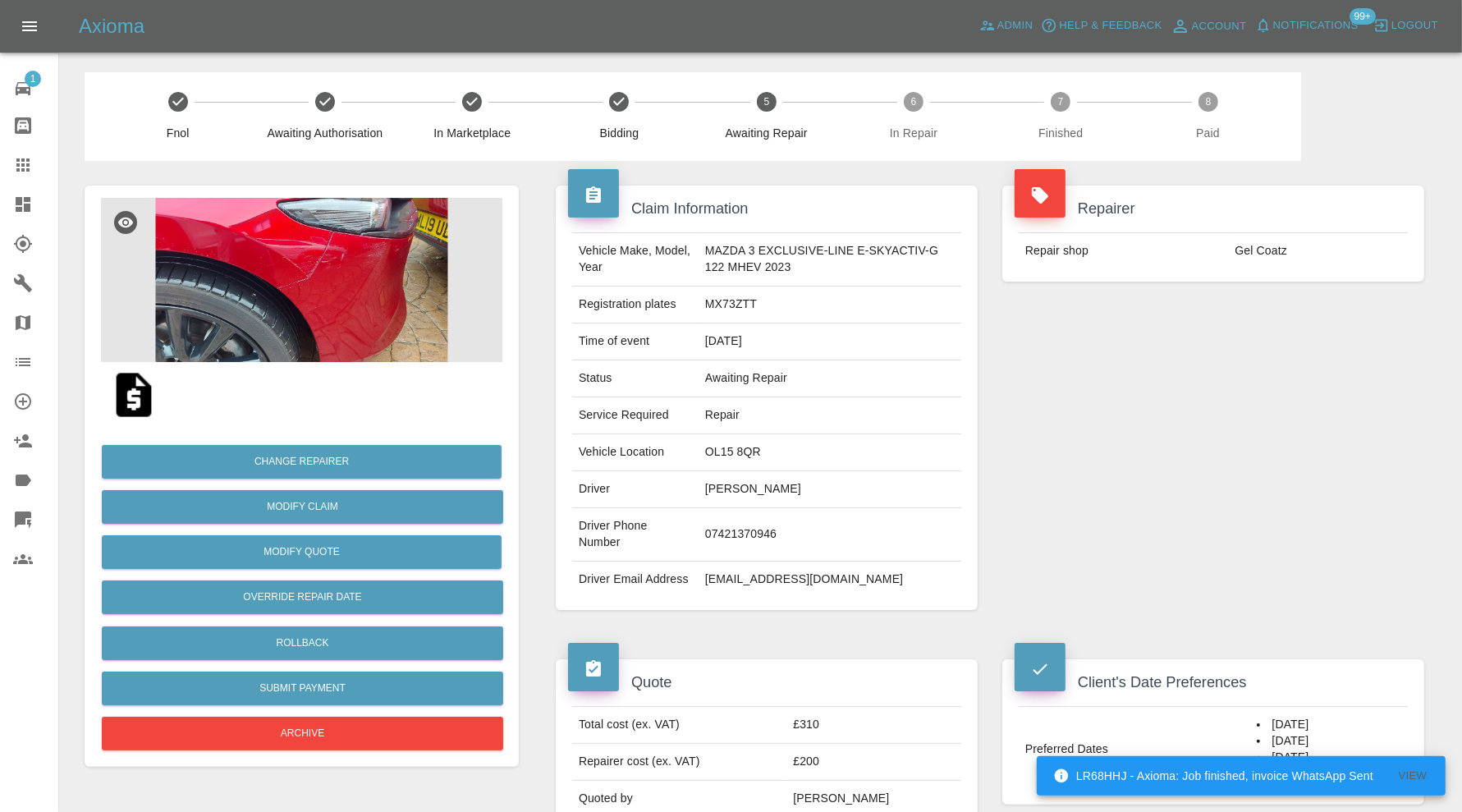
click at [316, 333] on img at bounding box center [302, 279] width 402 height 164
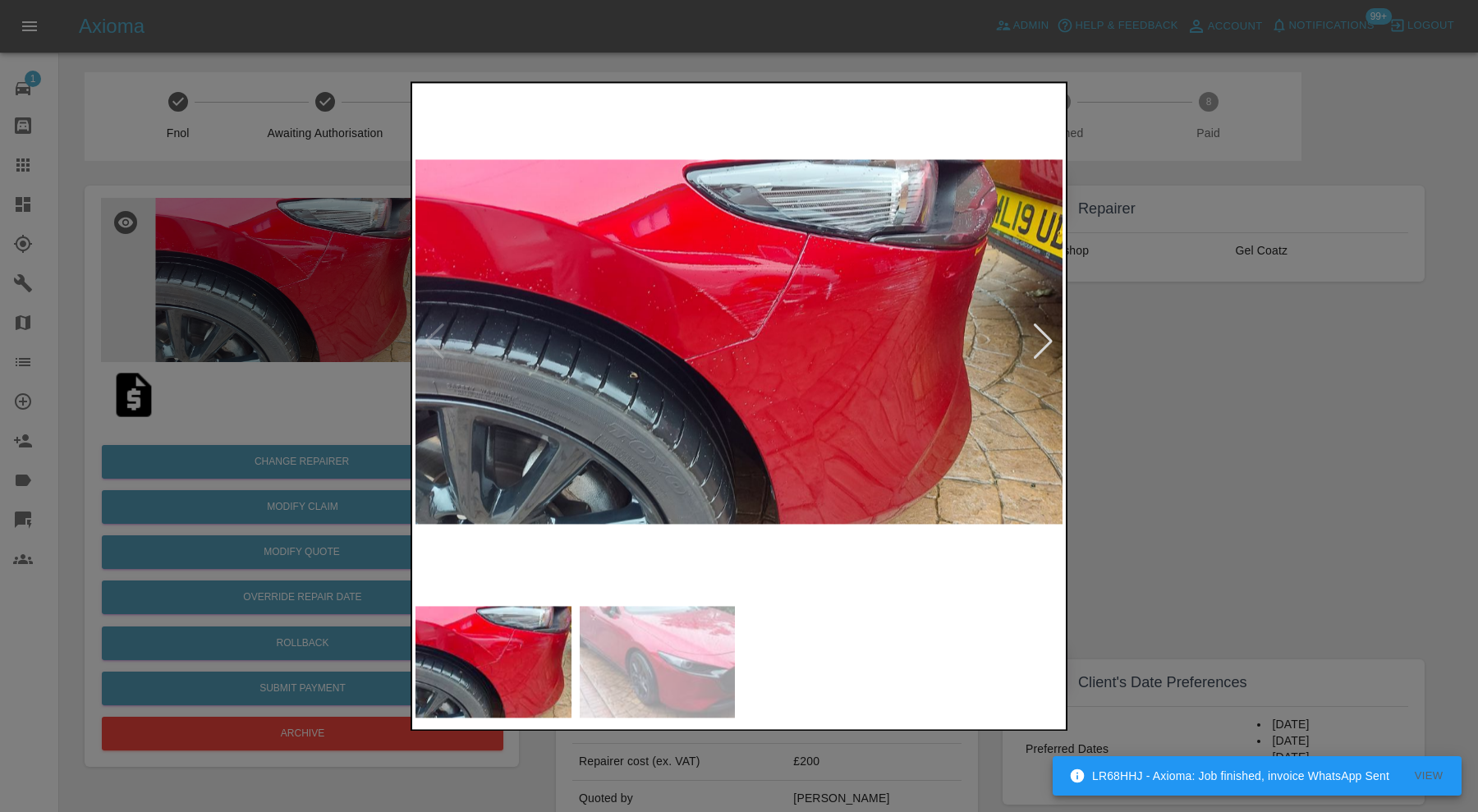
click at [1039, 320] on img at bounding box center [738, 342] width 647 height 511
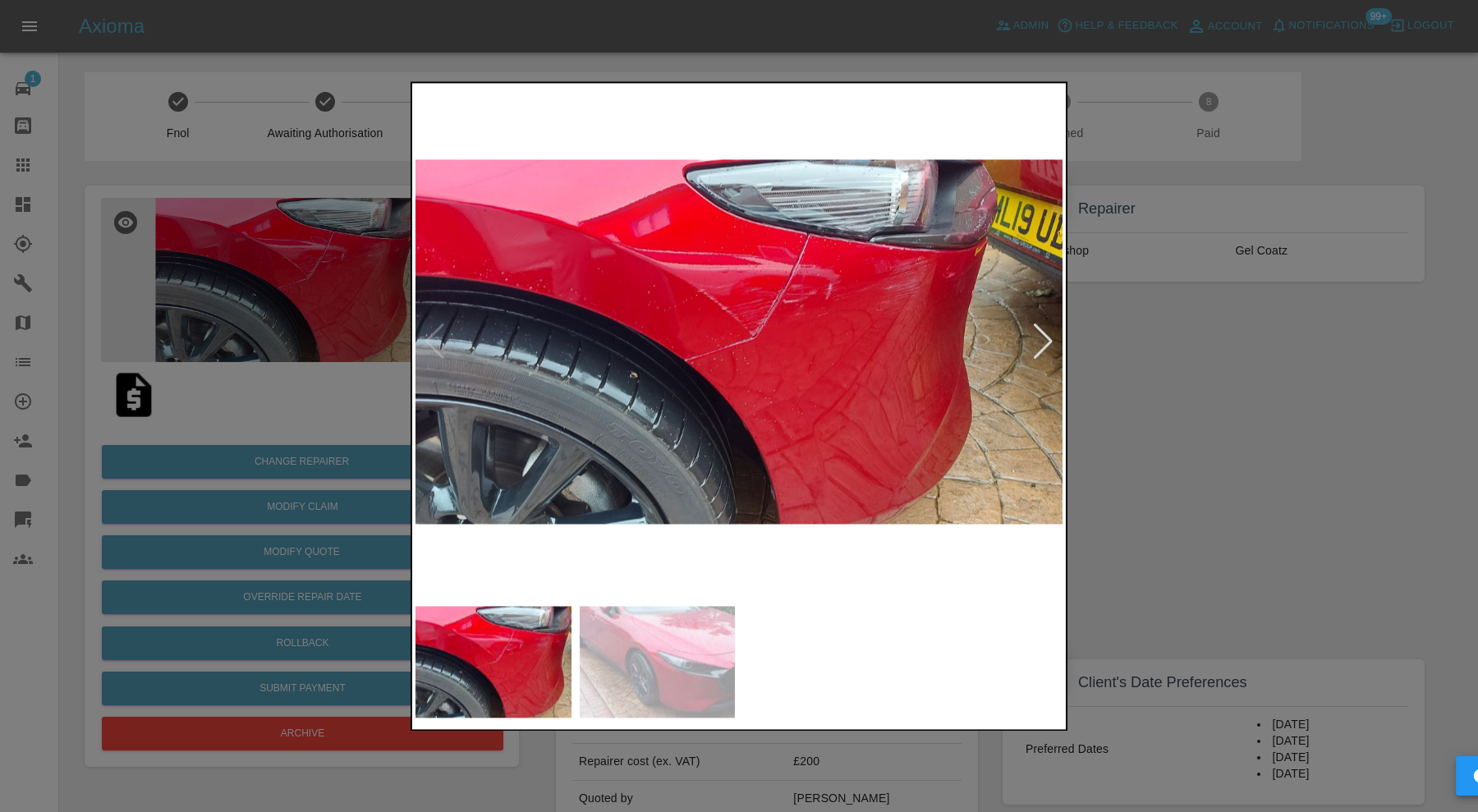
click at [1040, 325] on div at bounding box center [1043, 342] width 22 height 37
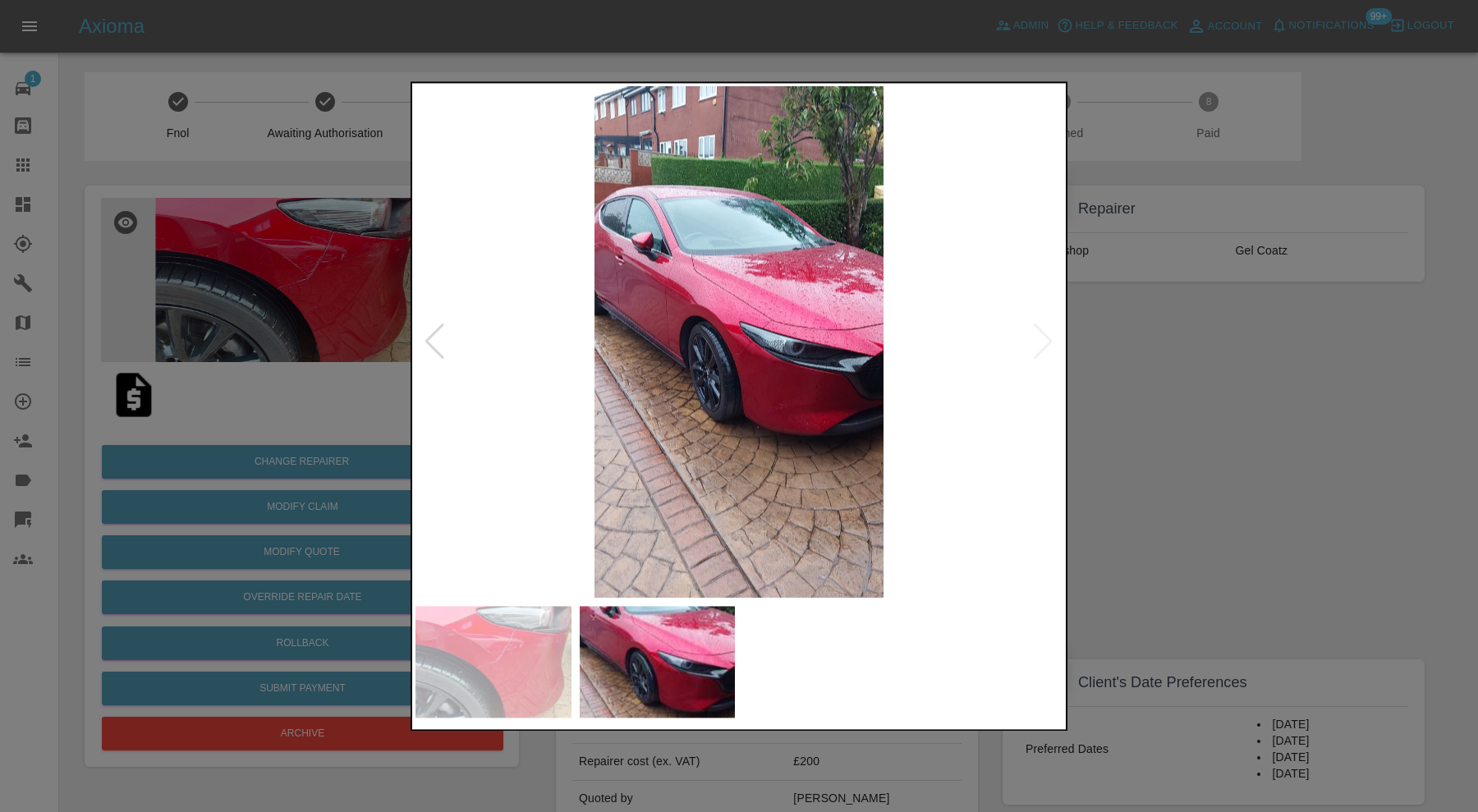
click at [1134, 365] on div at bounding box center [739, 406] width 1478 height 812
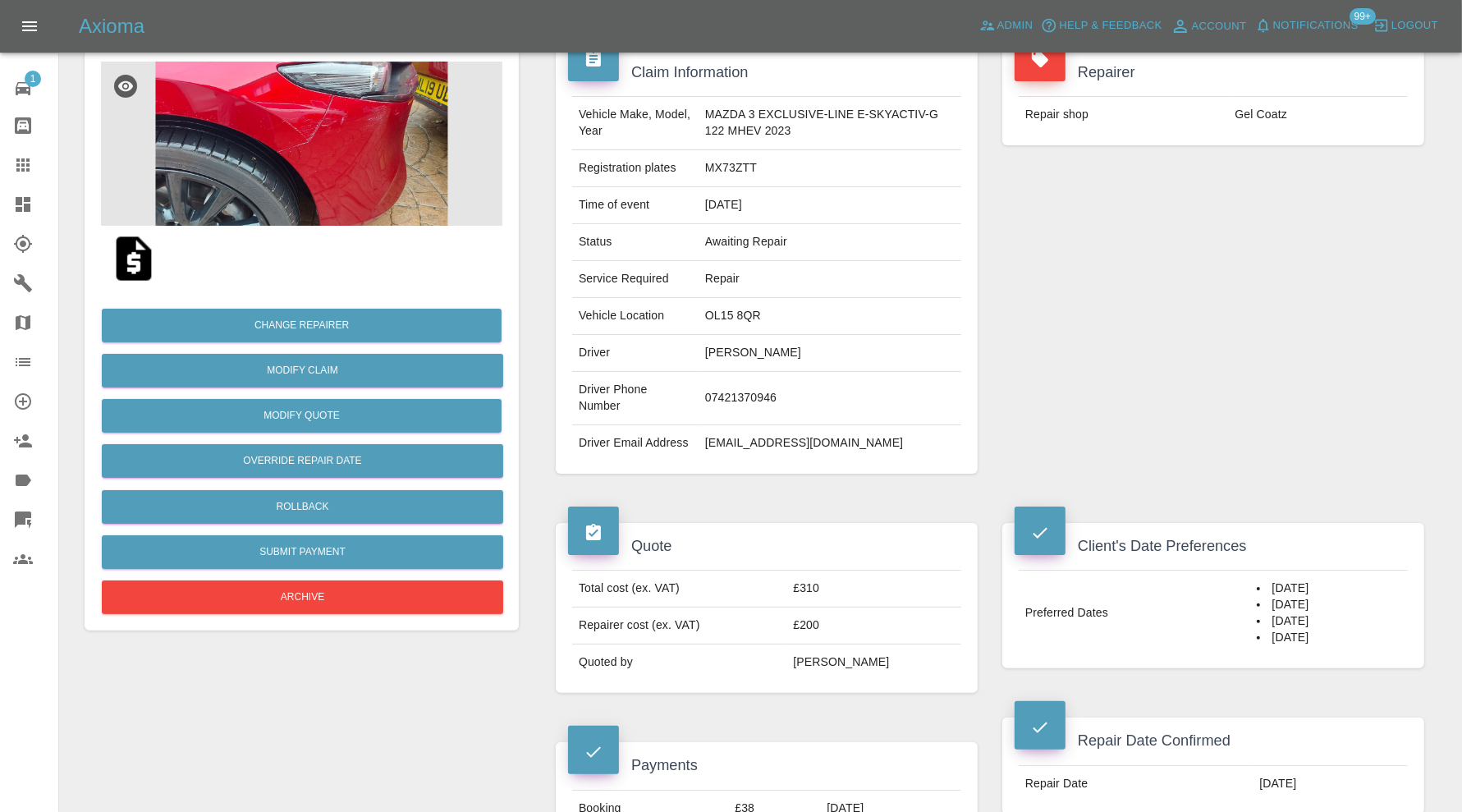
scroll to position [820, 0]
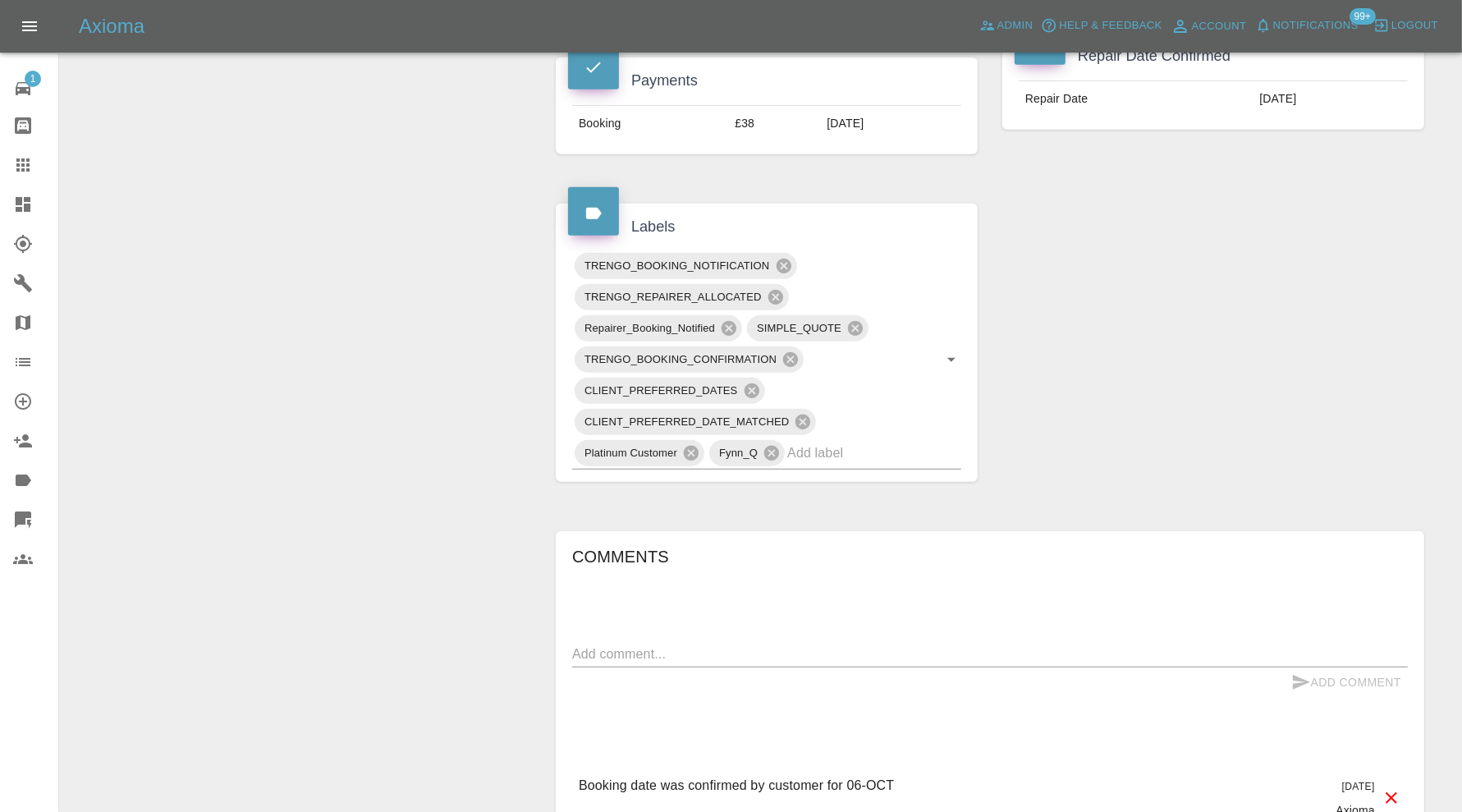
click at [921, 464] on div "TRENGO_BOOKING_NOTIFICATION TRENGO_REPAIRER_ALLOCATED Repairer_Booking_Notified…" at bounding box center [766, 360] width 389 height 219
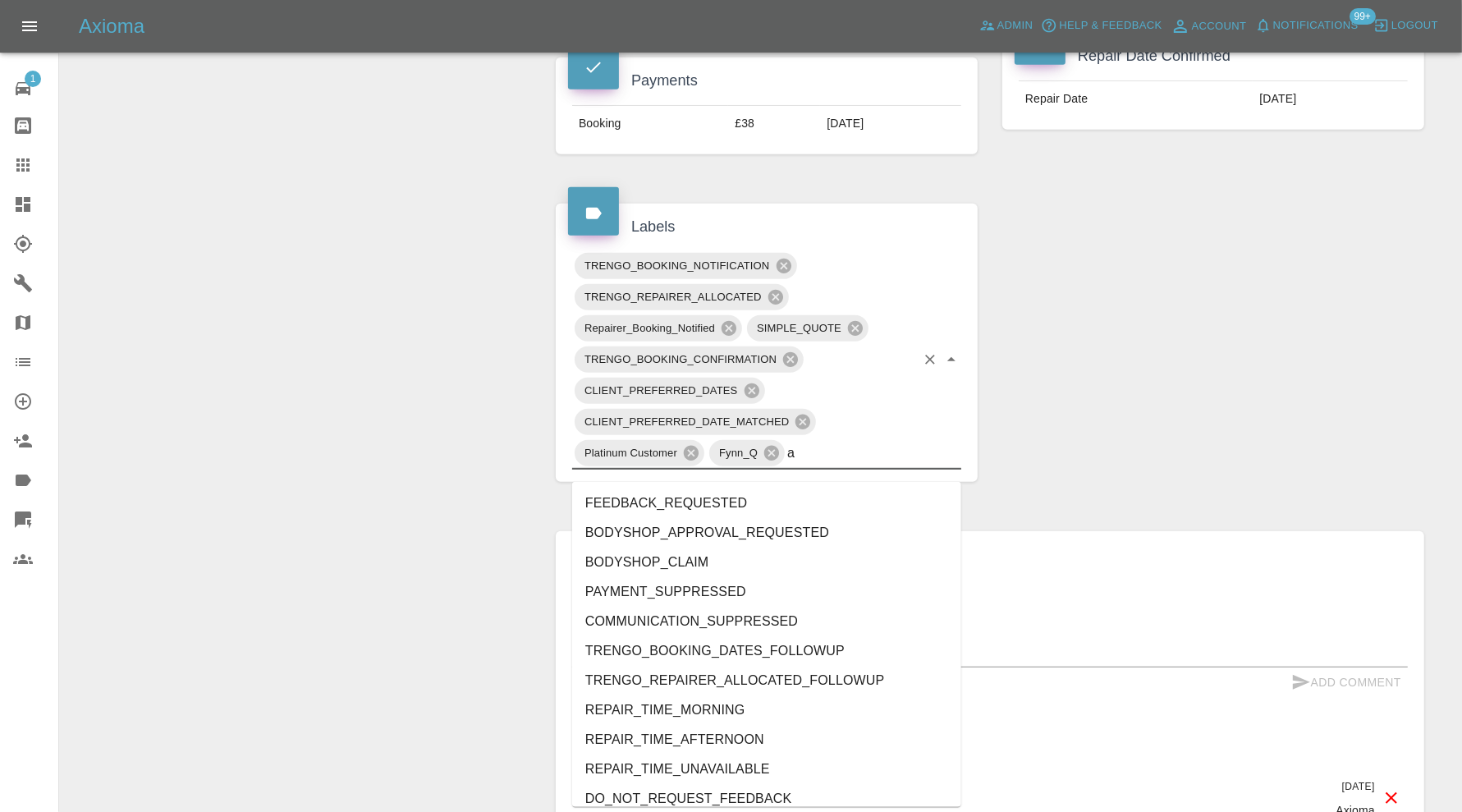
type input "au"
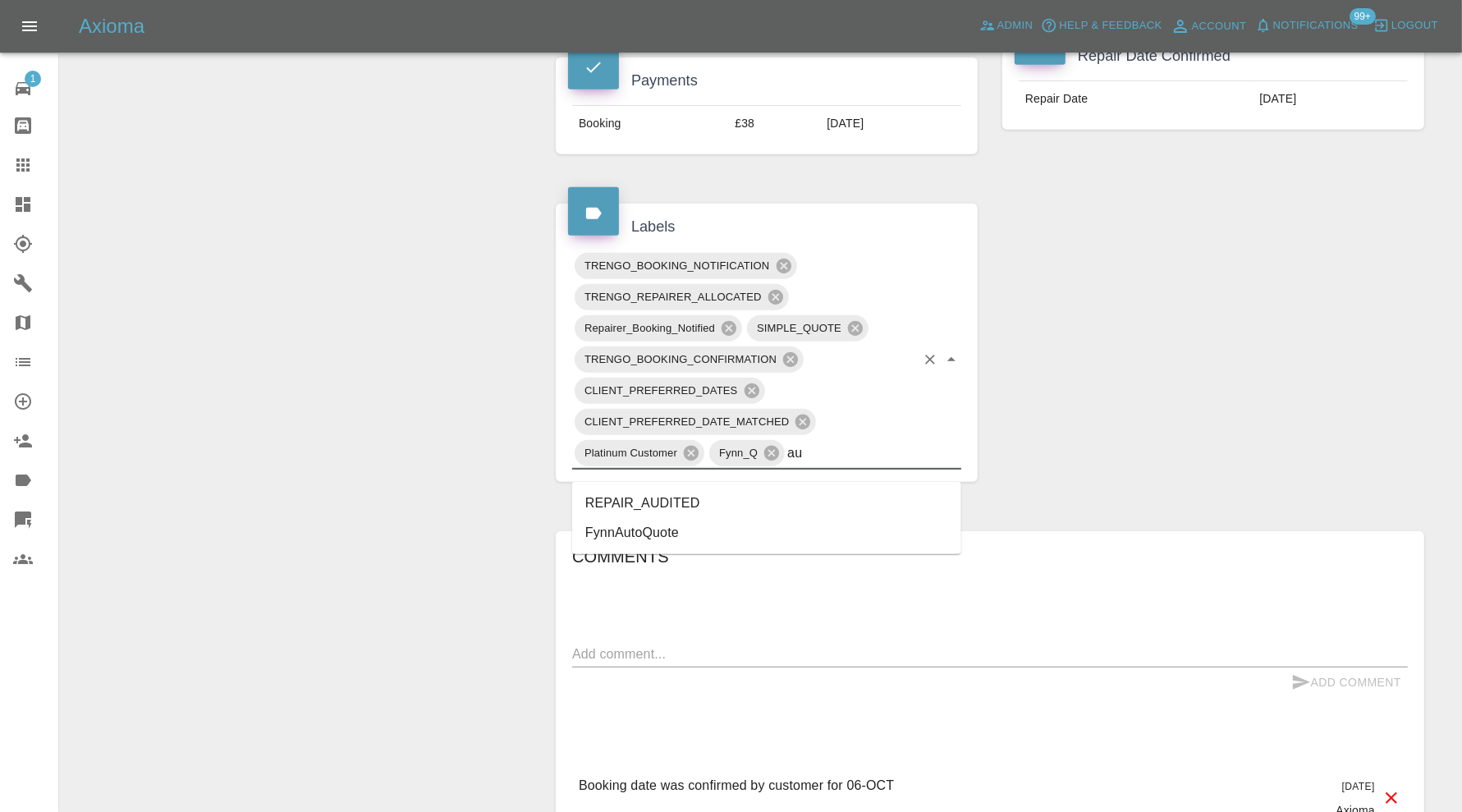
click at [740, 508] on li "REPAIR_AUDITED" at bounding box center [766, 503] width 389 height 30
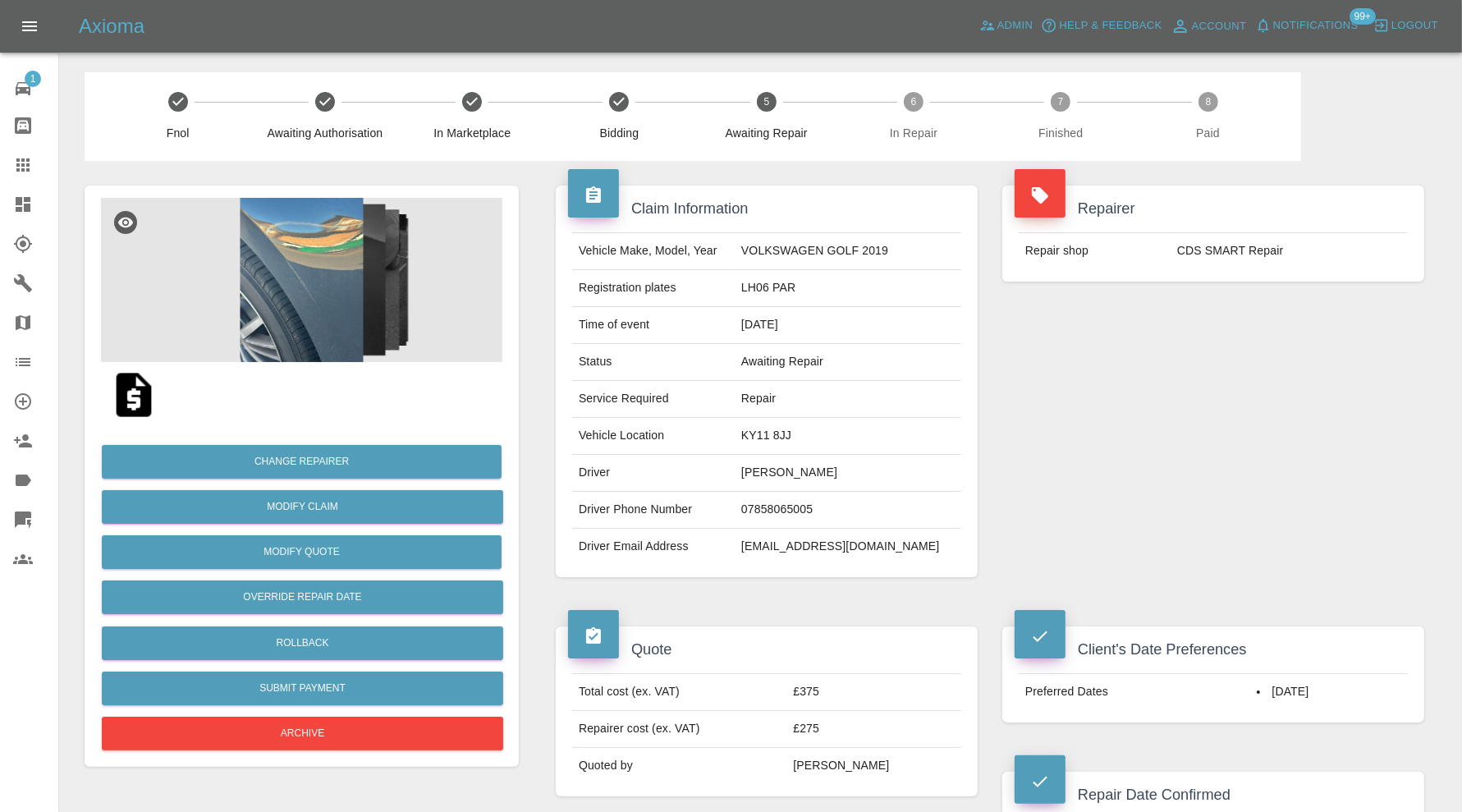
click at [297, 240] on img at bounding box center [302, 279] width 402 height 164
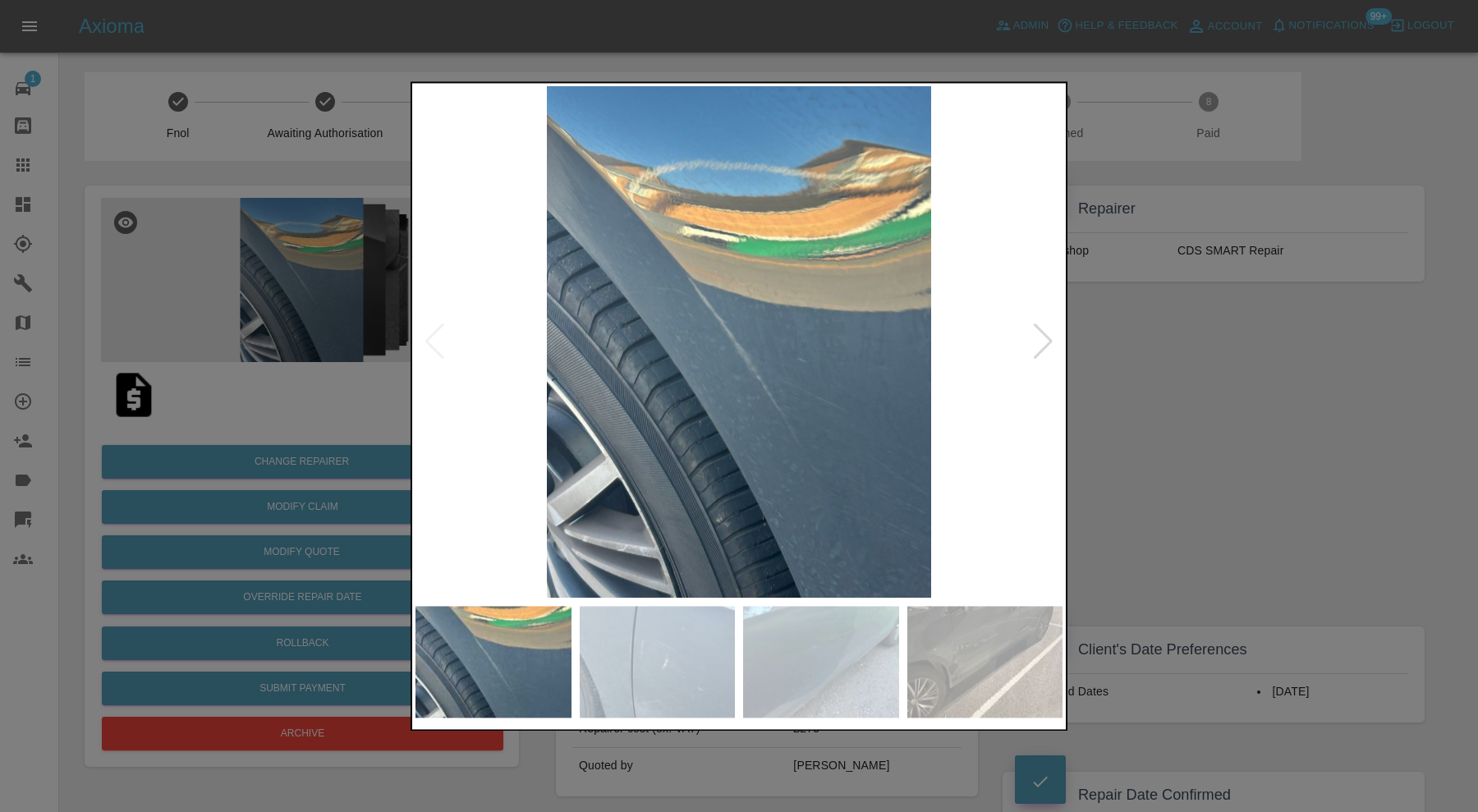
click at [743, 694] on img at bounding box center [820, 661] width 156 height 111
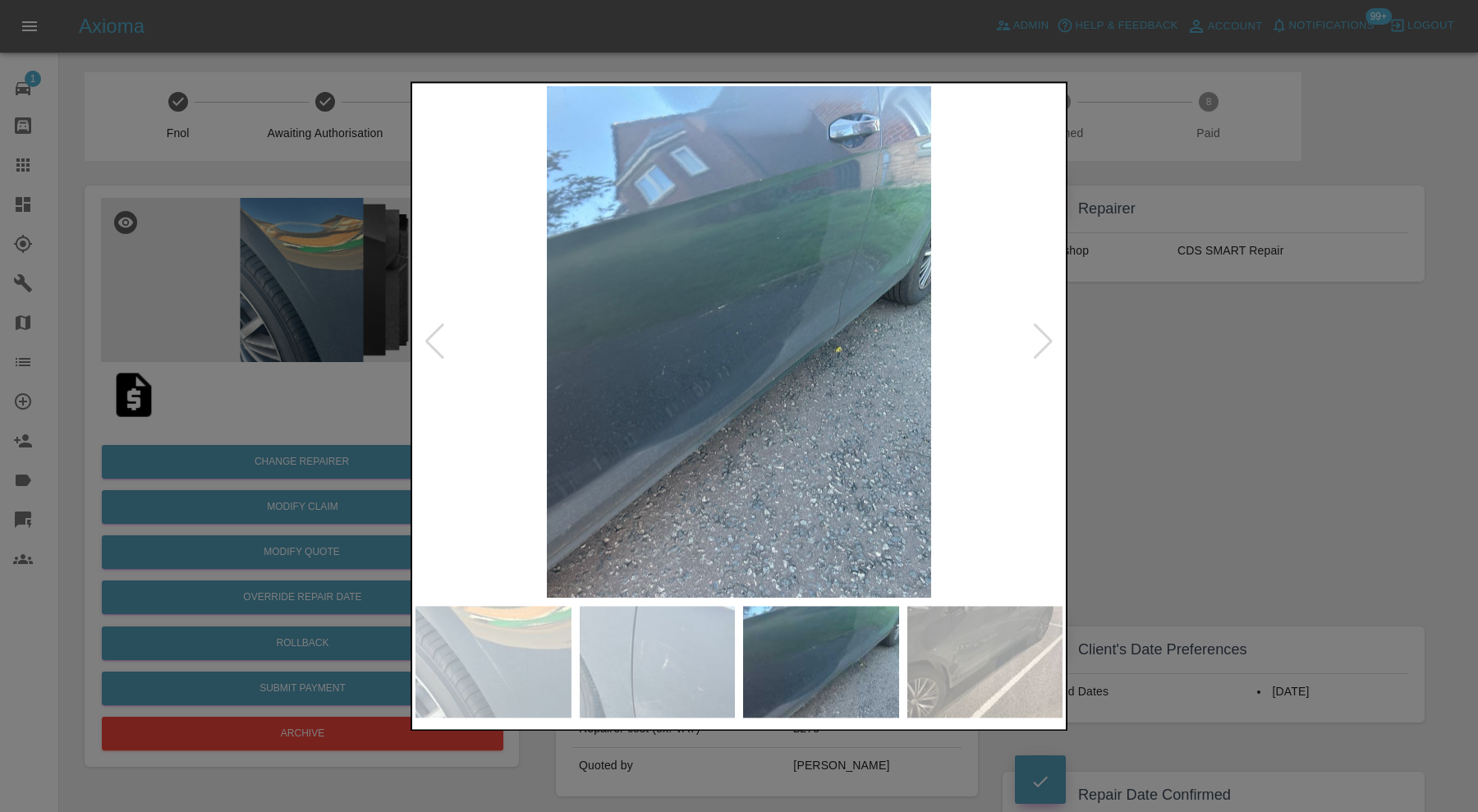
click at [677, 659] on img at bounding box center [658, 661] width 156 height 111
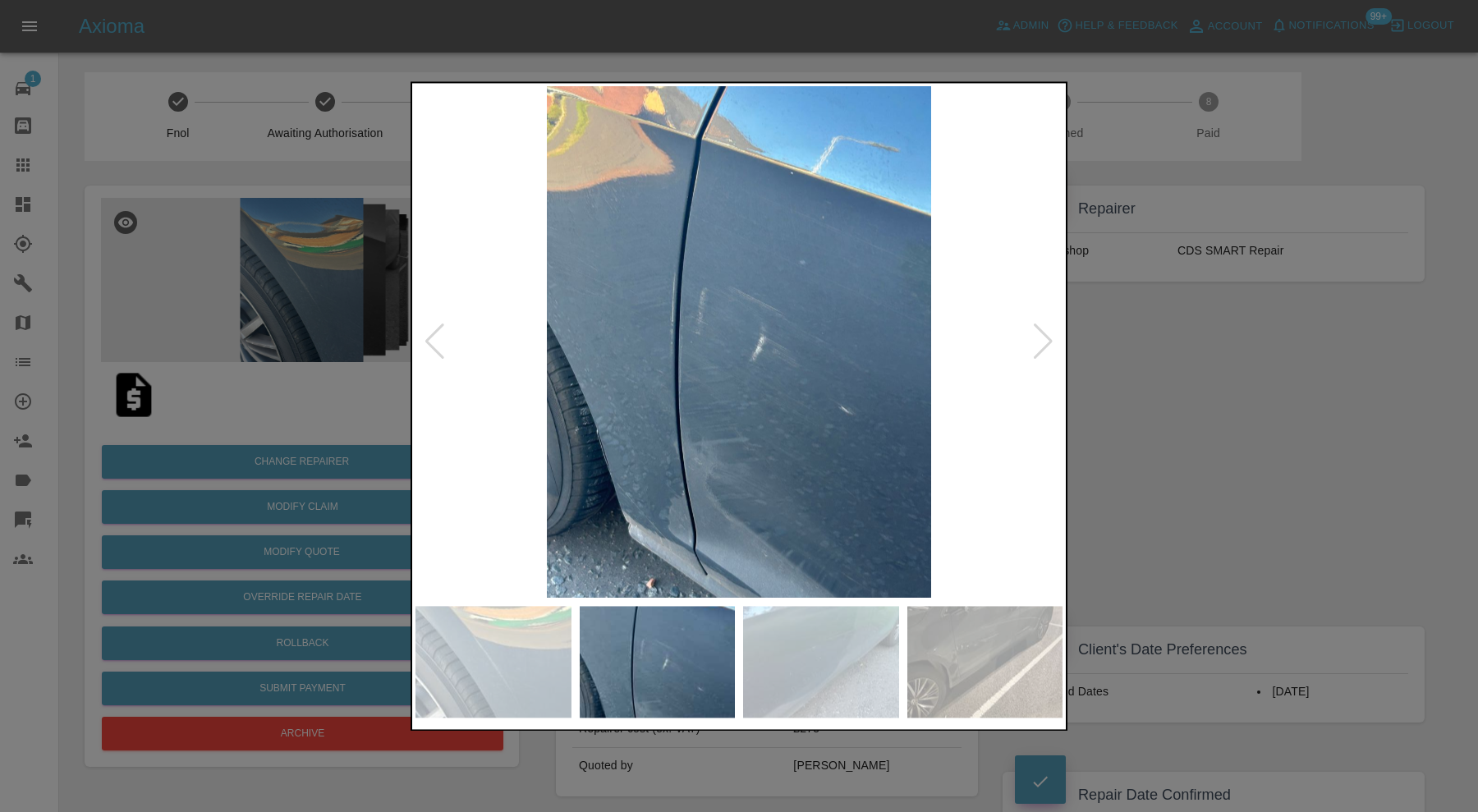
click at [815, 666] on img at bounding box center [820, 661] width 156 height 111
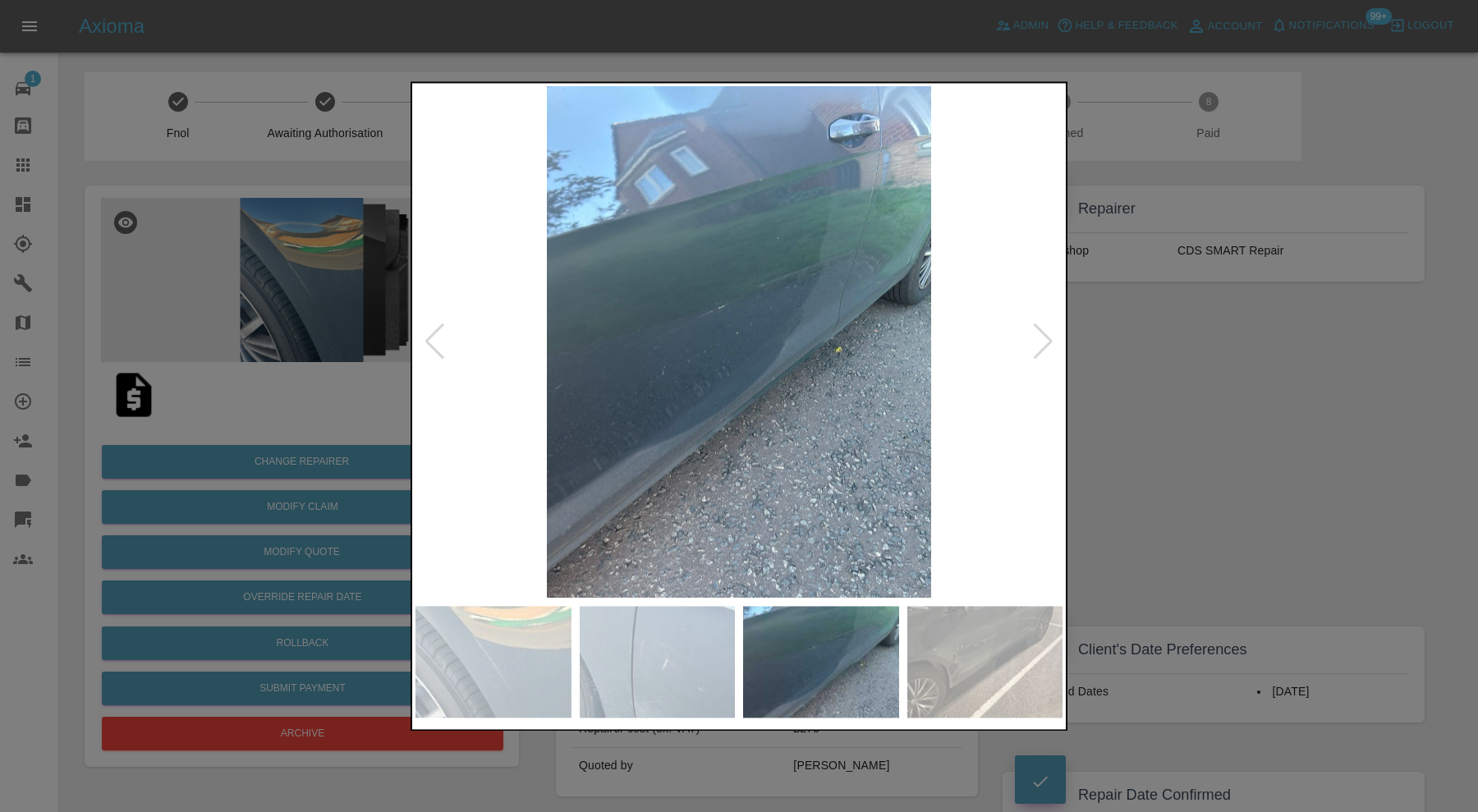
click at [966, 661] on img at bounding box center [984, 661] width 156 height 111
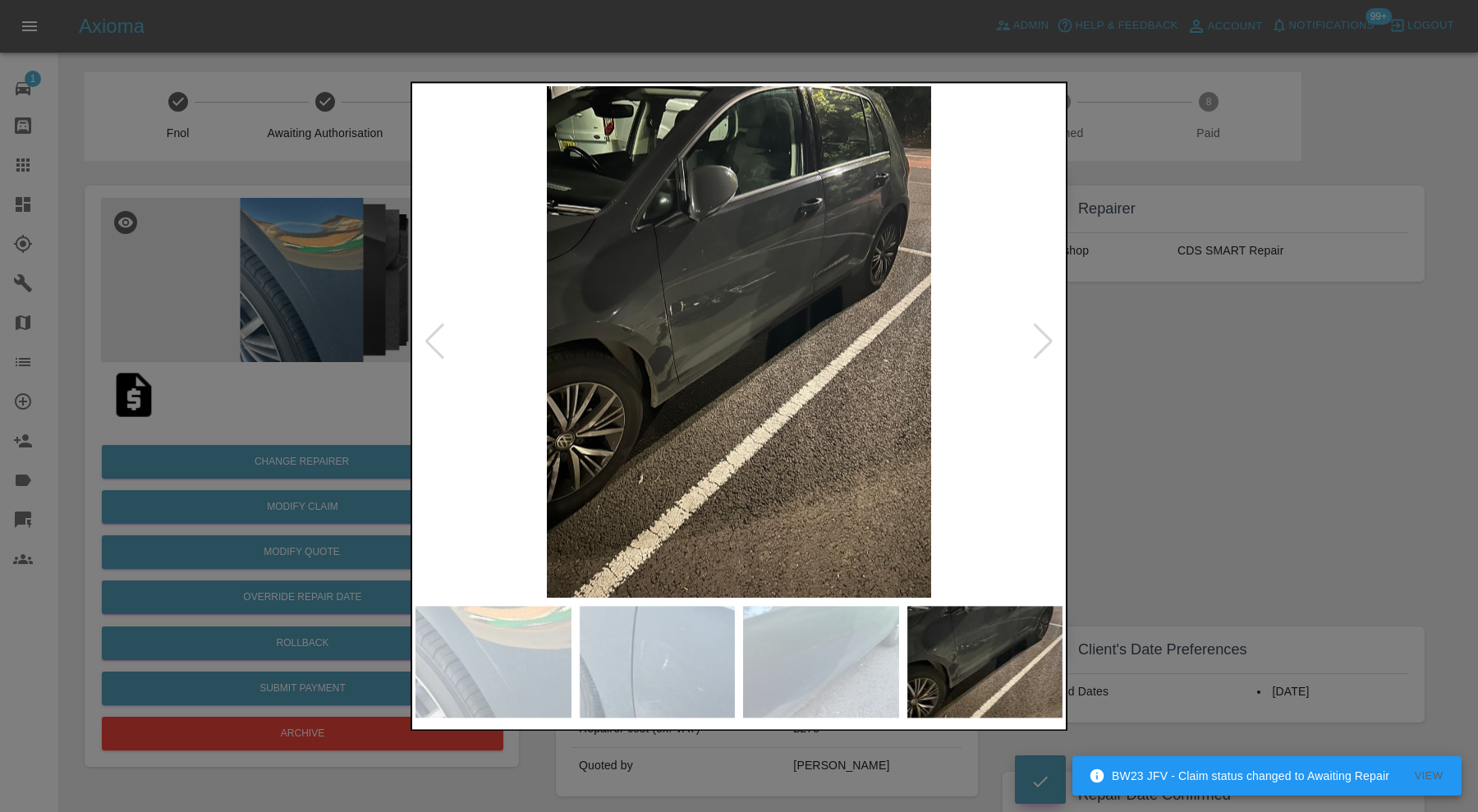
click at [1169, 467] on div at bounding box center [739, 406] width 1478 height 812
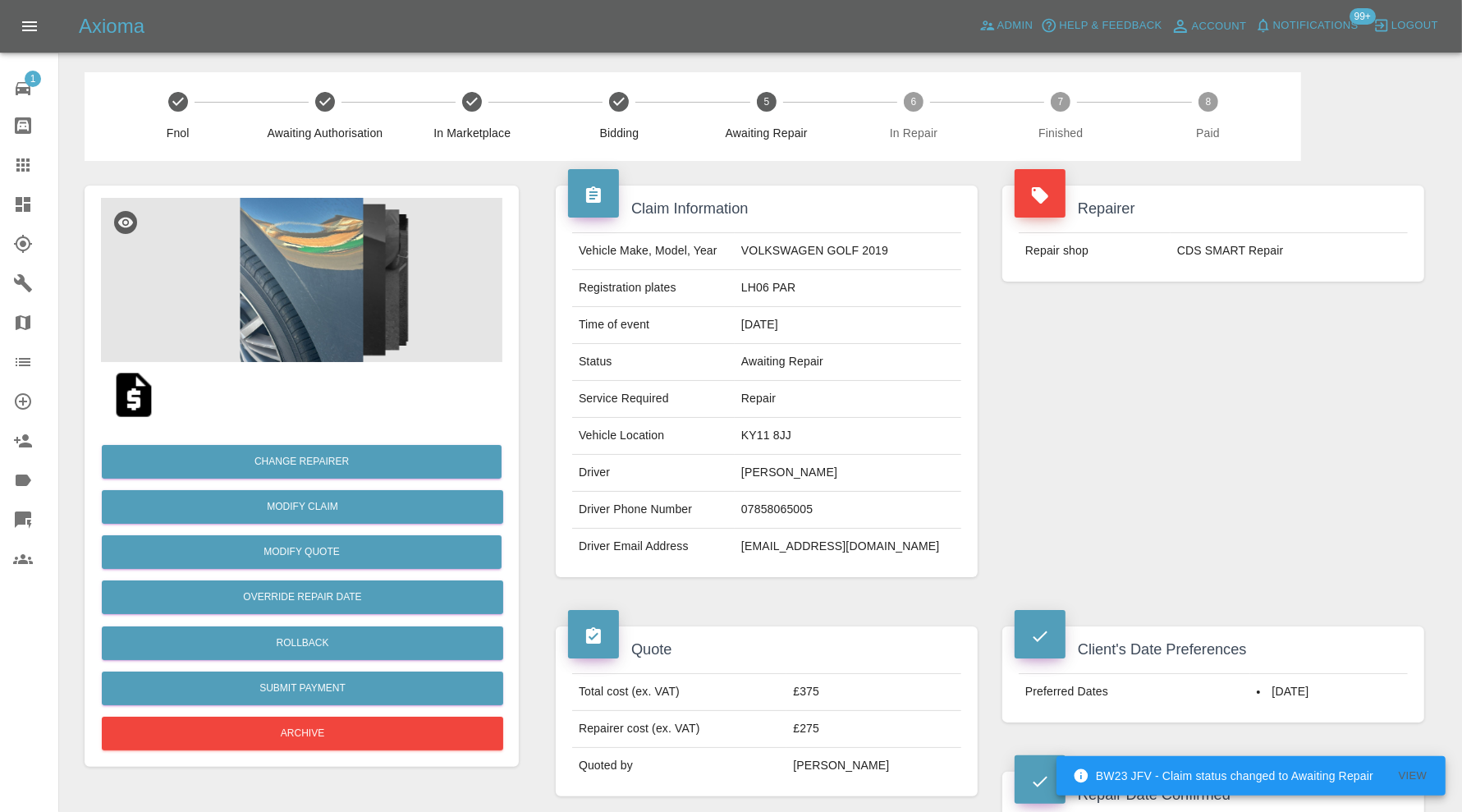
click at [767, 436] on td "KY11 8JJ" at bounding box center [848, 436] width 227 height 37
copy td "KY11 8JJ"
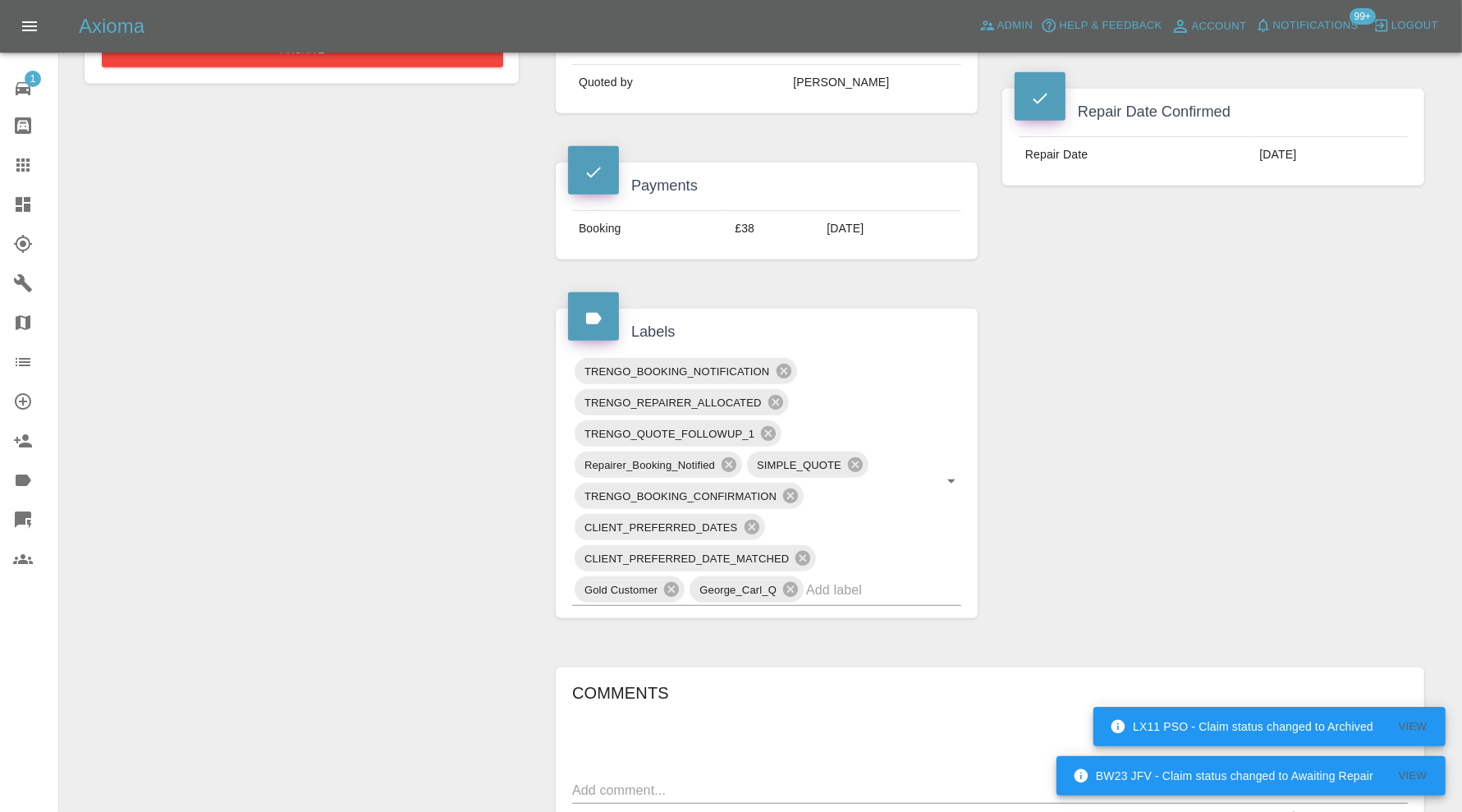
scroll to position [684, 0]
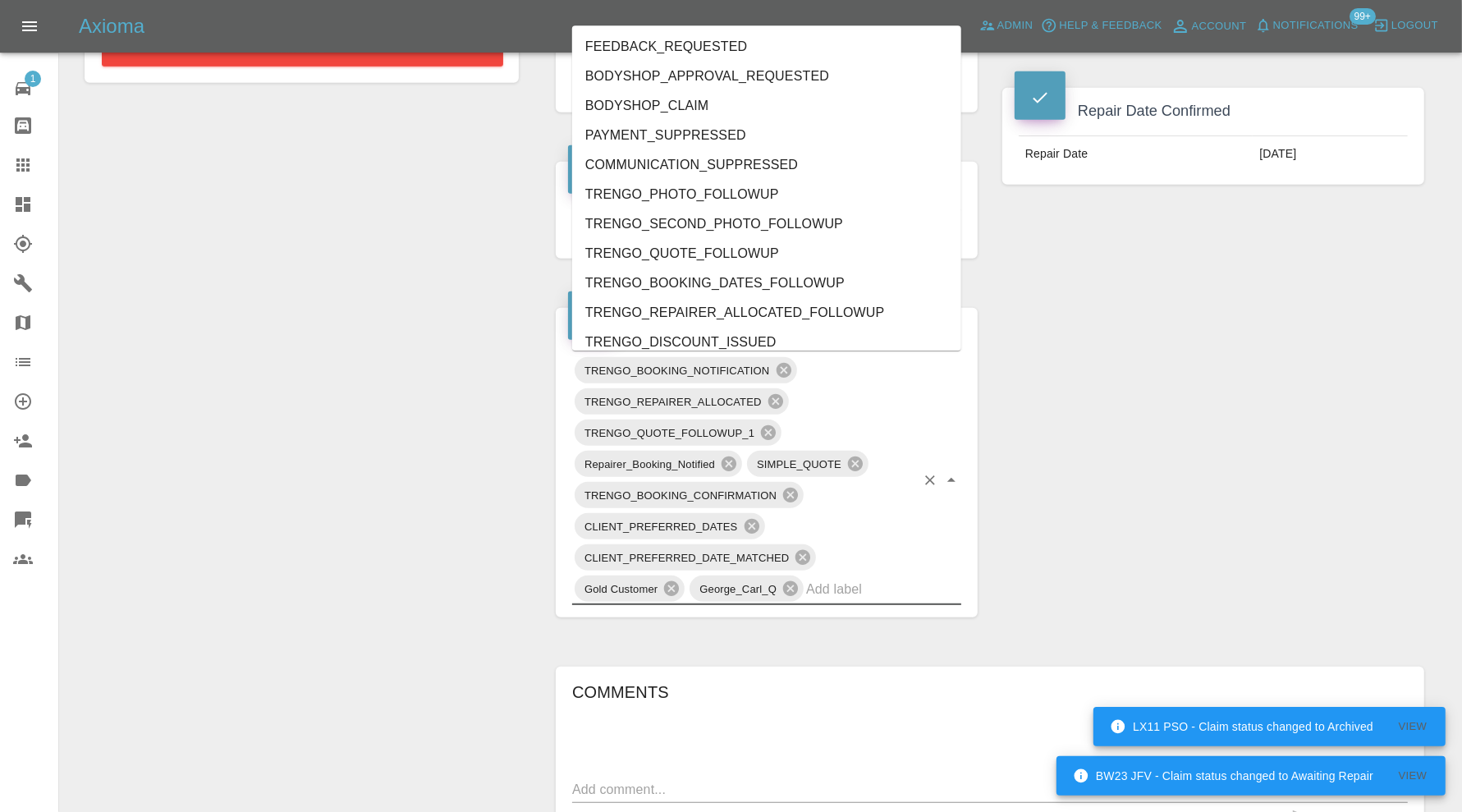
click at [885, 582] on input "text" at bounding box center [861, 588] width 110 height 25
type input "au"
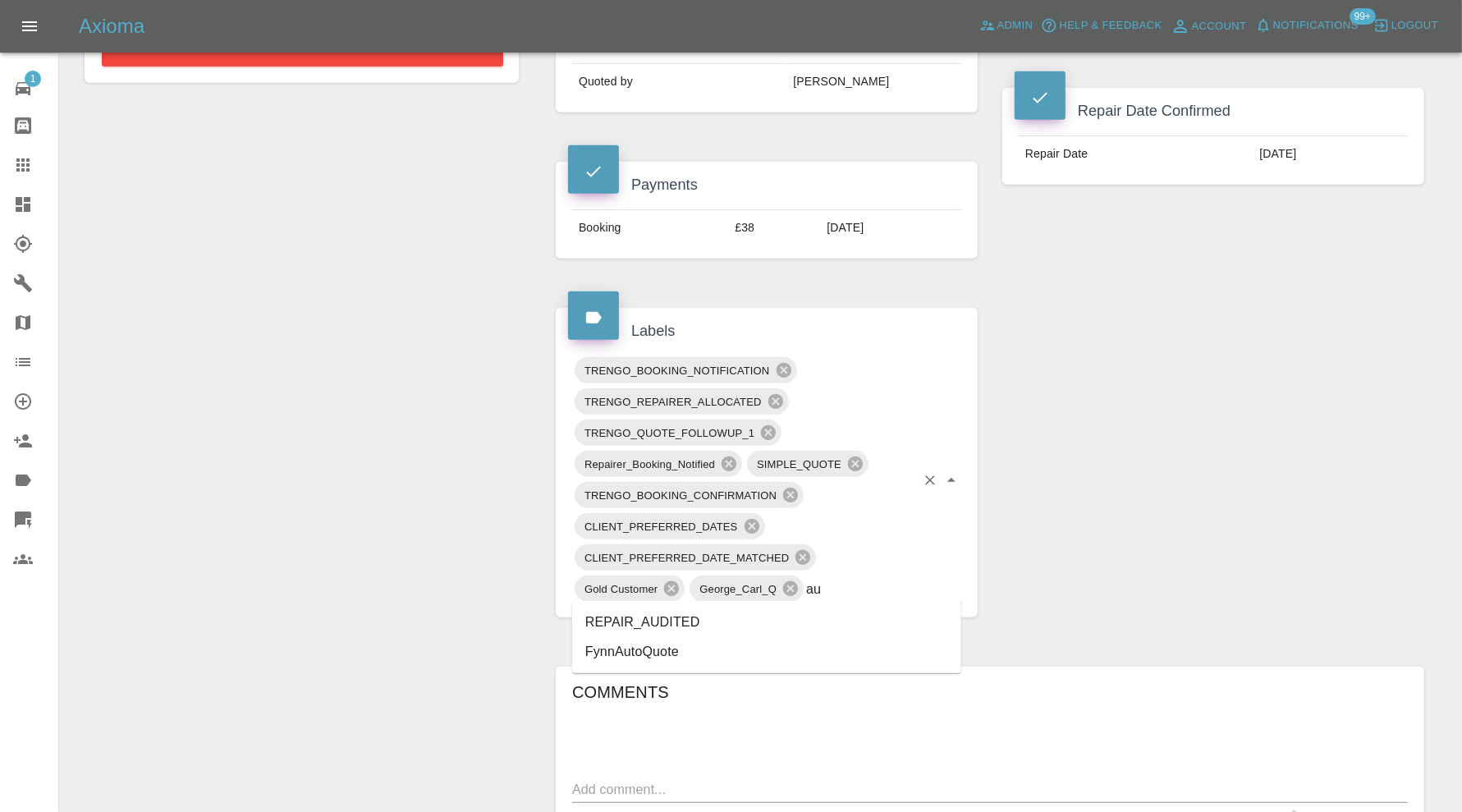
click at [731, 612] on li "REPAIR_AUDITED" at bounding box center [766, 623] width 389 height 30
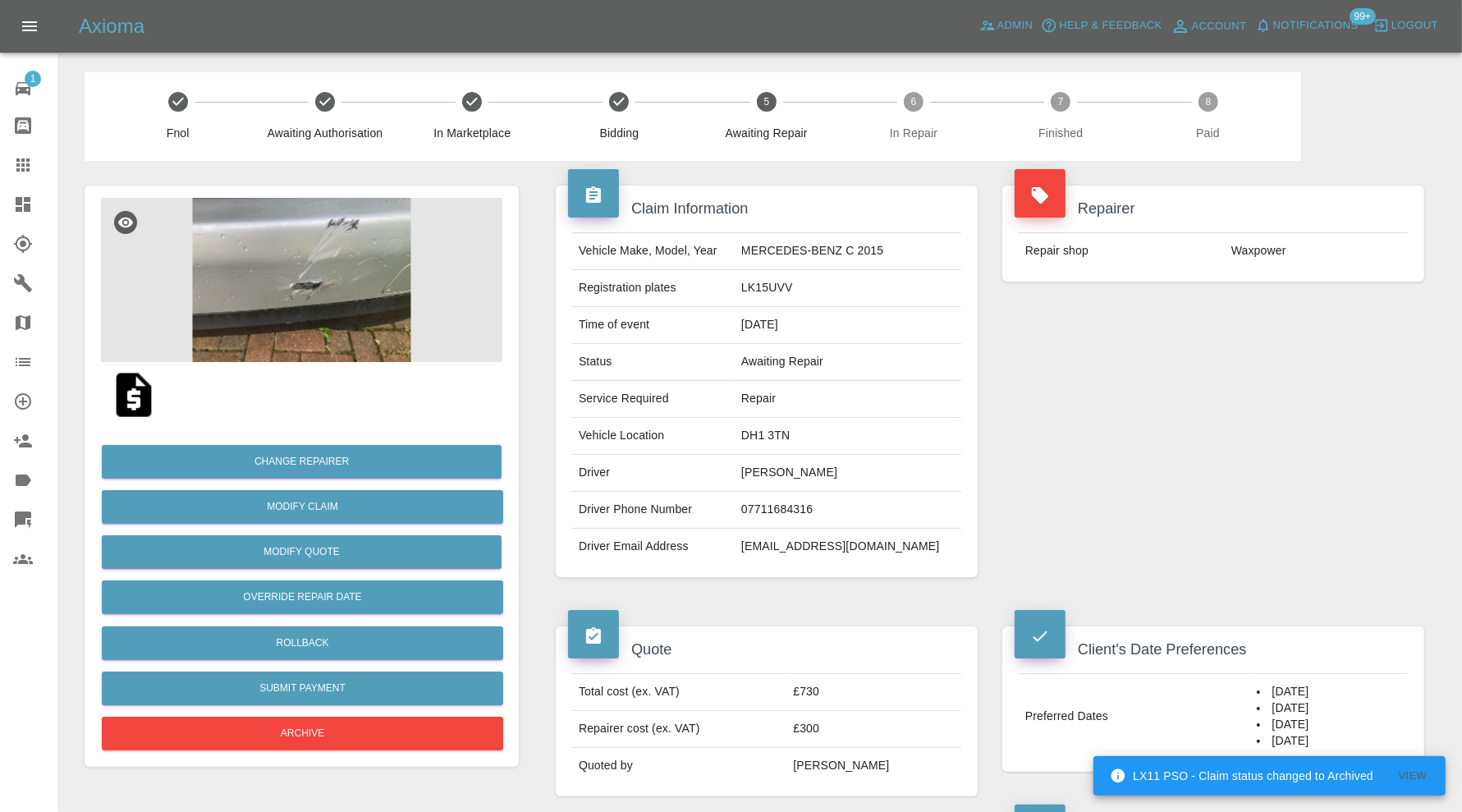
click at [309, 284] on img at bounding box center [302, 279] width 402 height 164
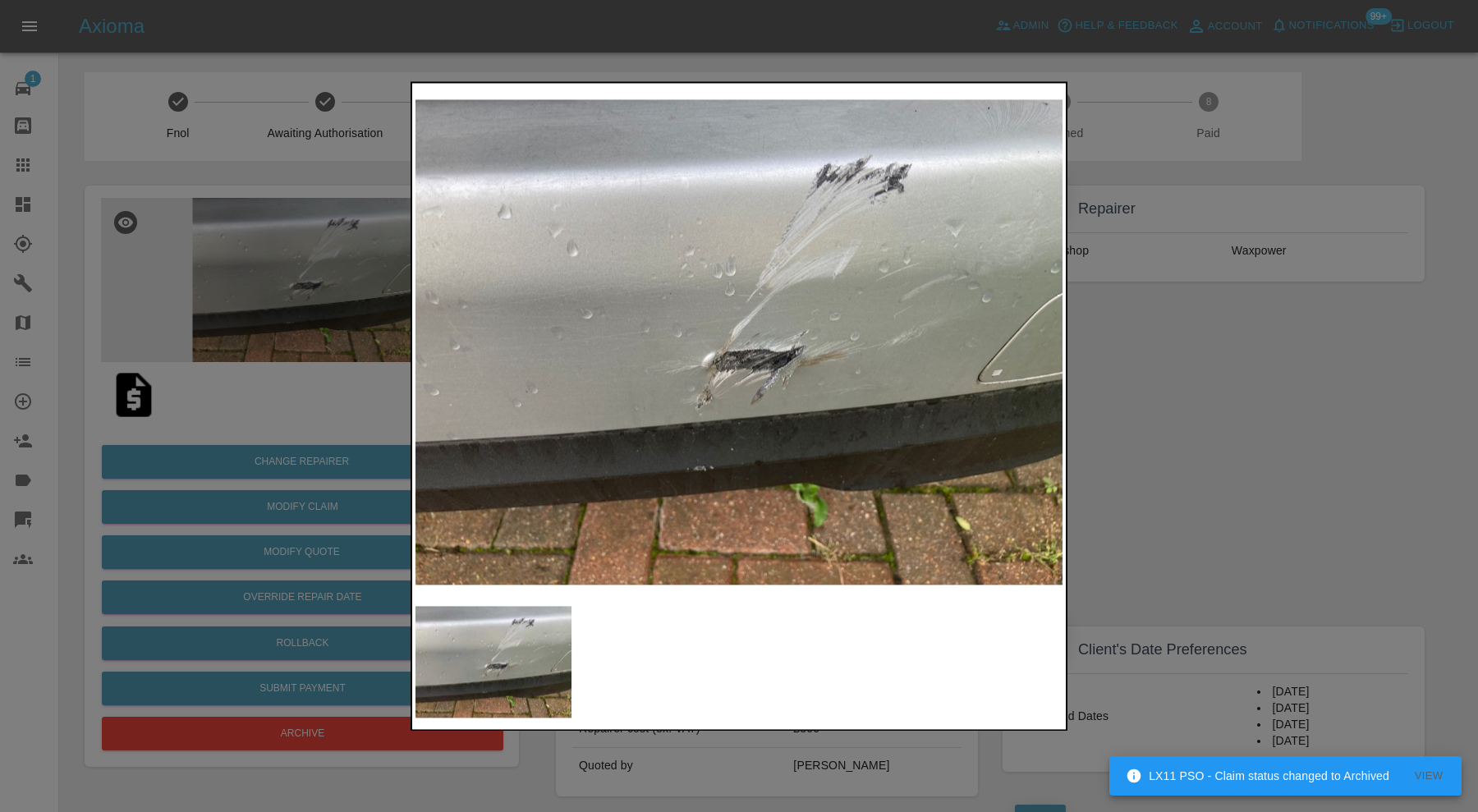
click at [1351, 348] on div at bounding box center [739, 406] width 1478 height 812
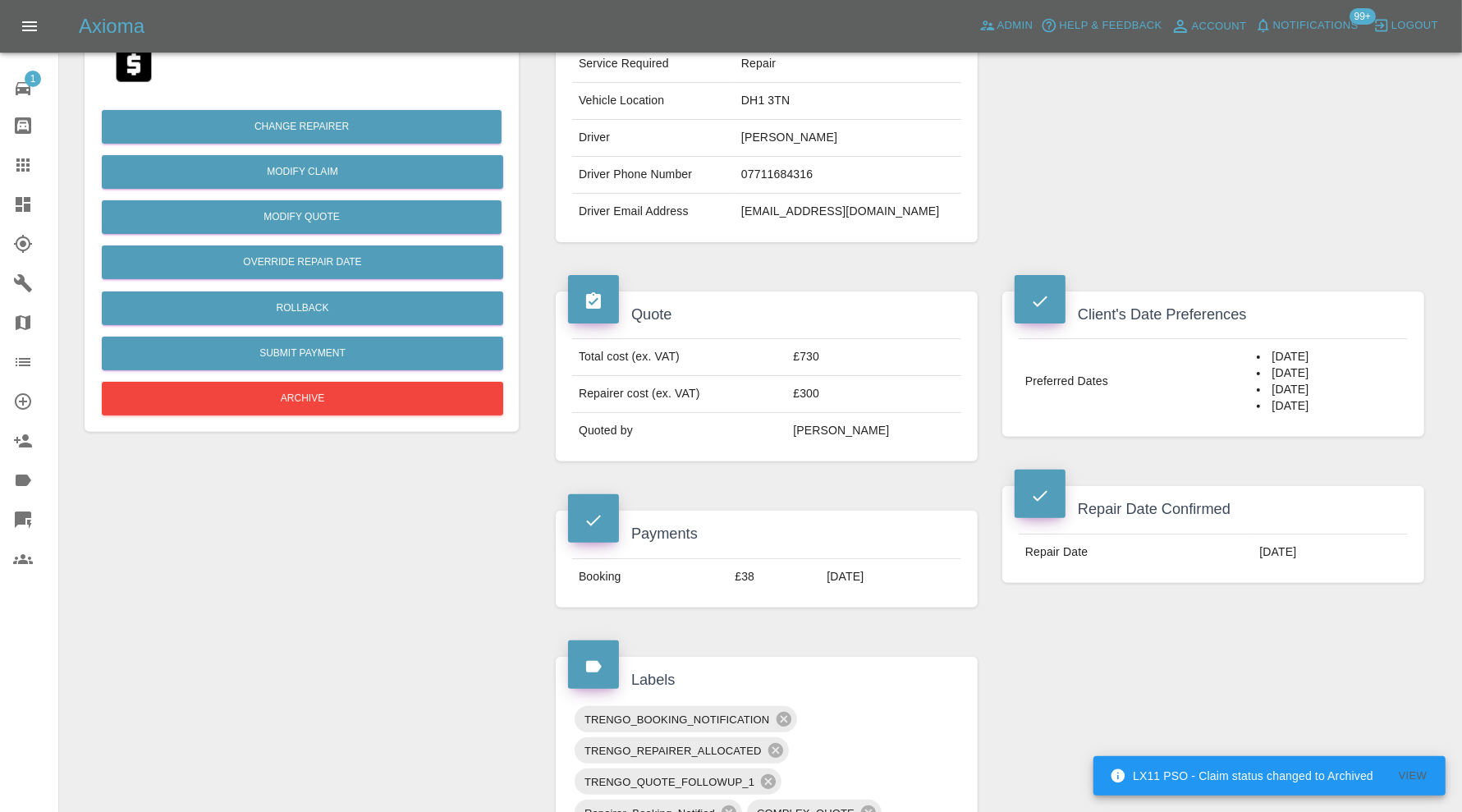
scroll to position [547, 0]
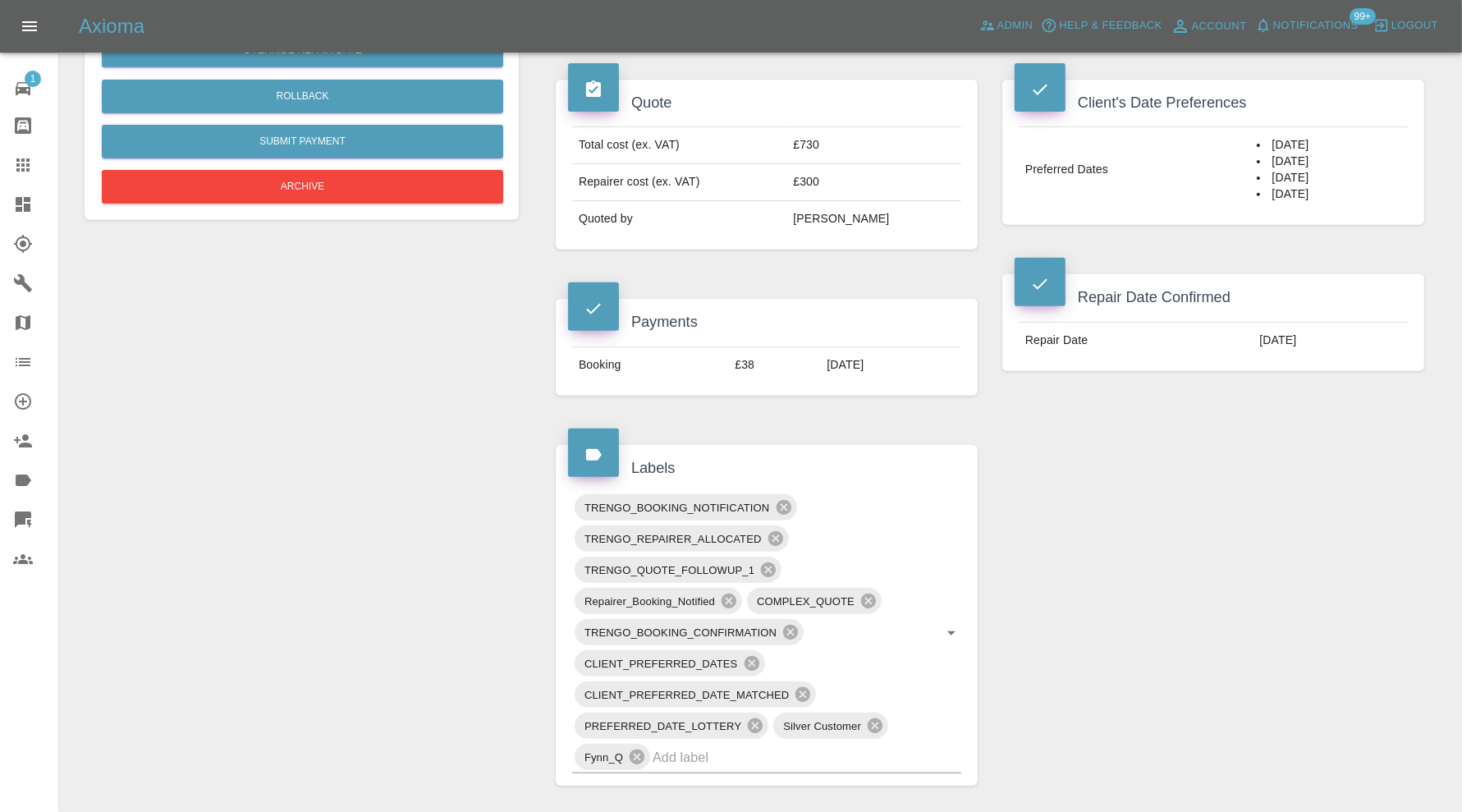
click at [794, 751] on input "text" at bounding box center [784, 757] width 262 height 25
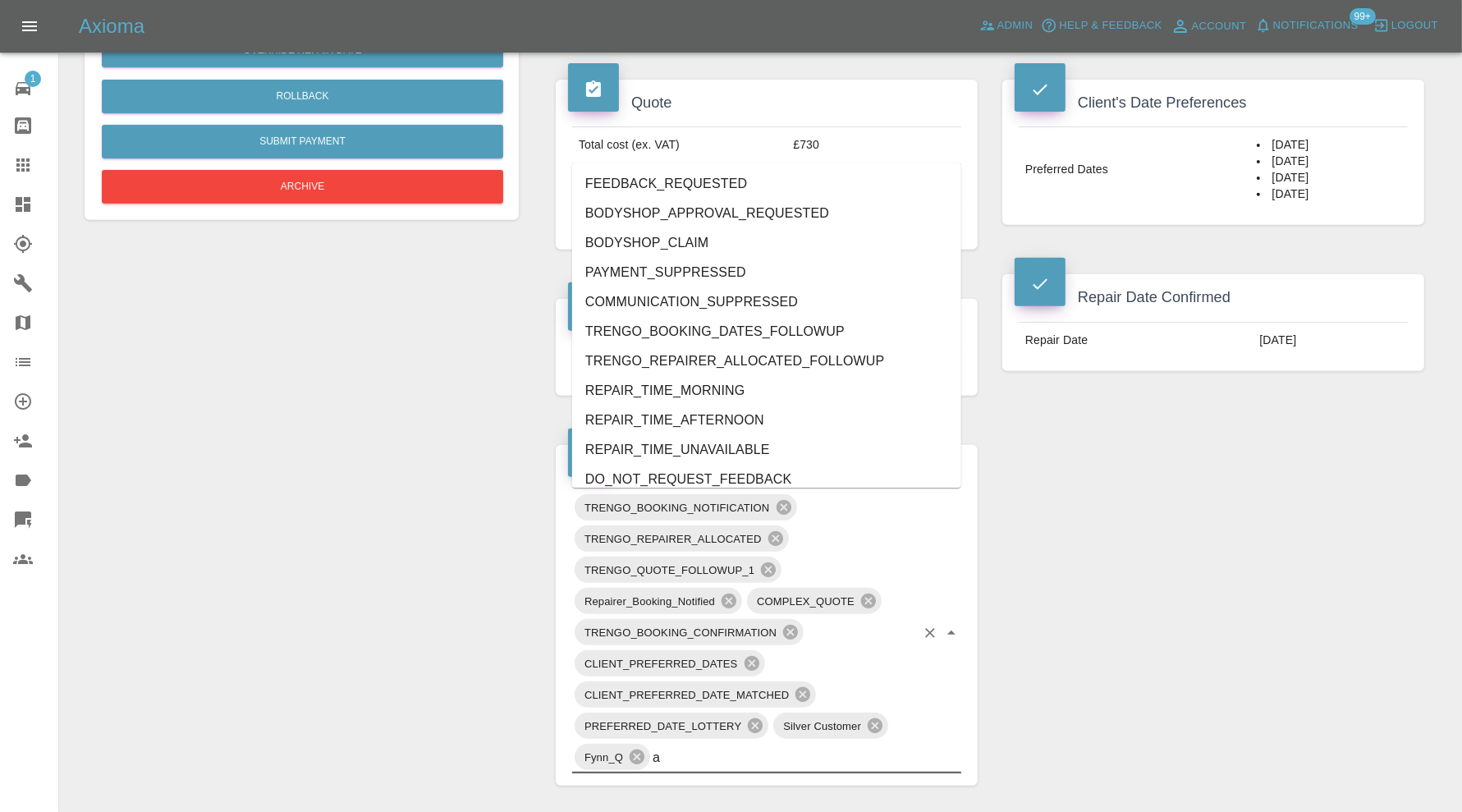
type input "au"
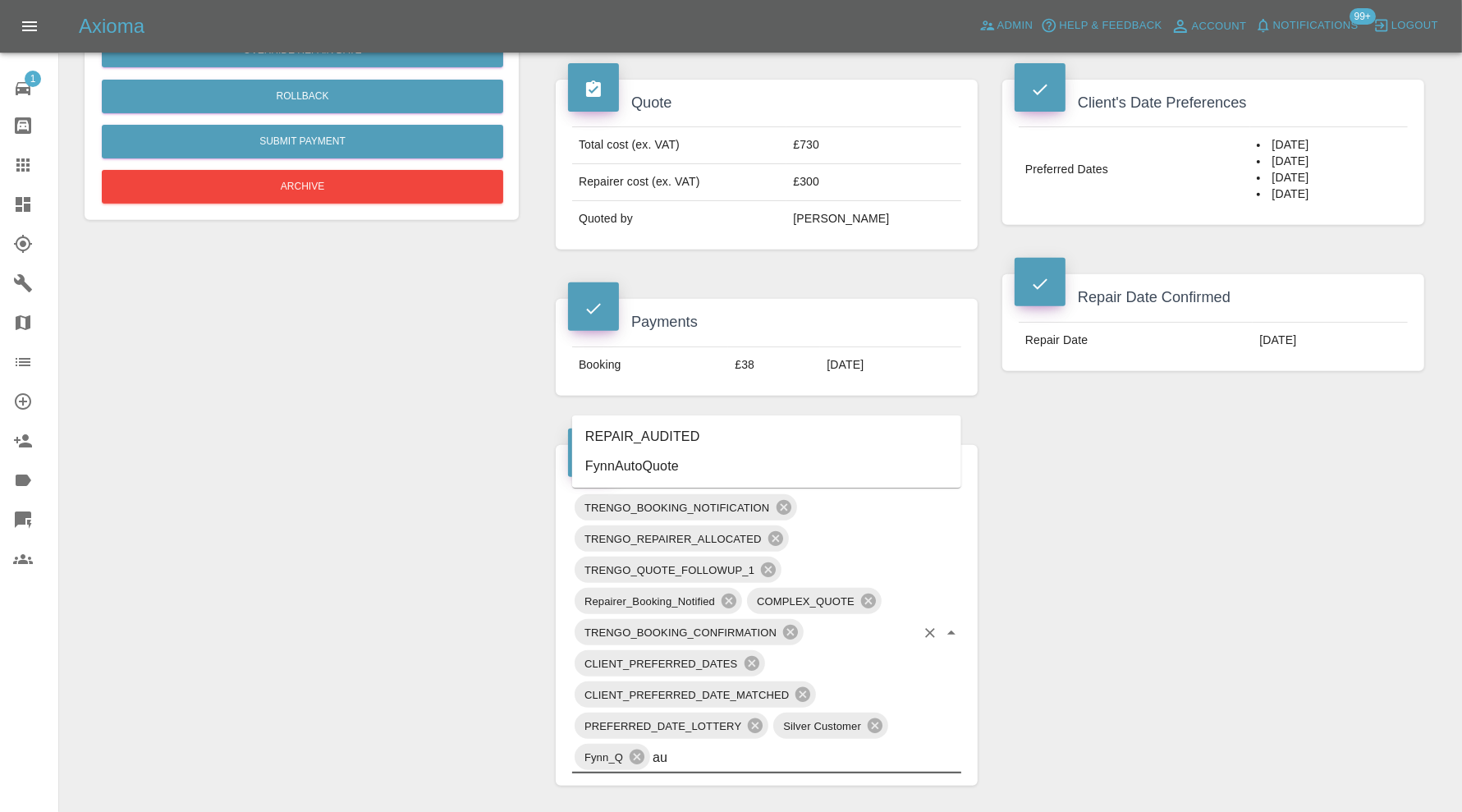
click at [681, 434] on li "REPAIR_AUDITED" at bounding box center [766, 436] width 389 height 30
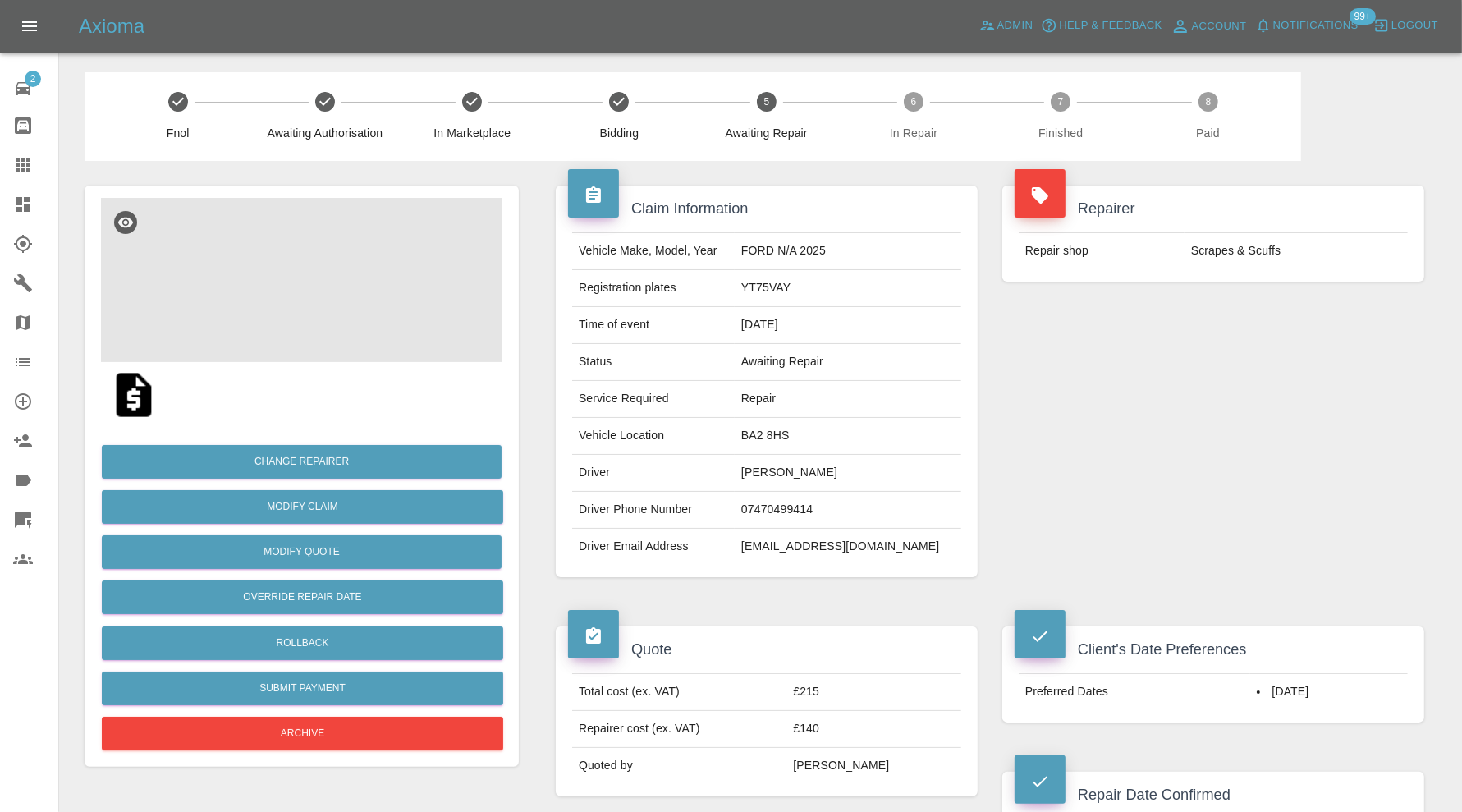
click at [279, 296] on img at bounding box center [302, 279] width 402 height 164
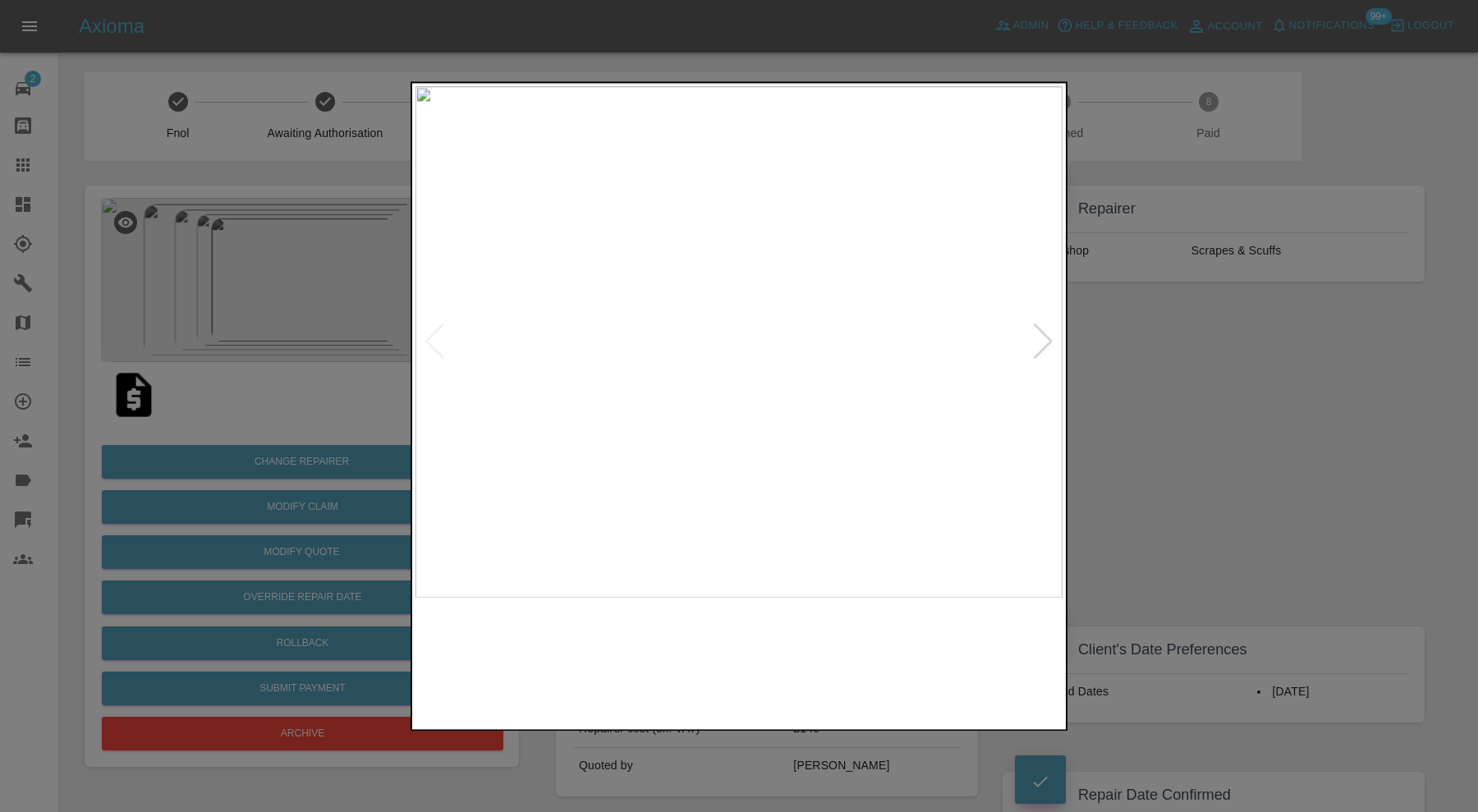
click at [1059, 345] on img at bounding box center [738, 342] width 647 height 511
click at [1046, 336] on div at bounding box center [1043, 342] width 22 height 37
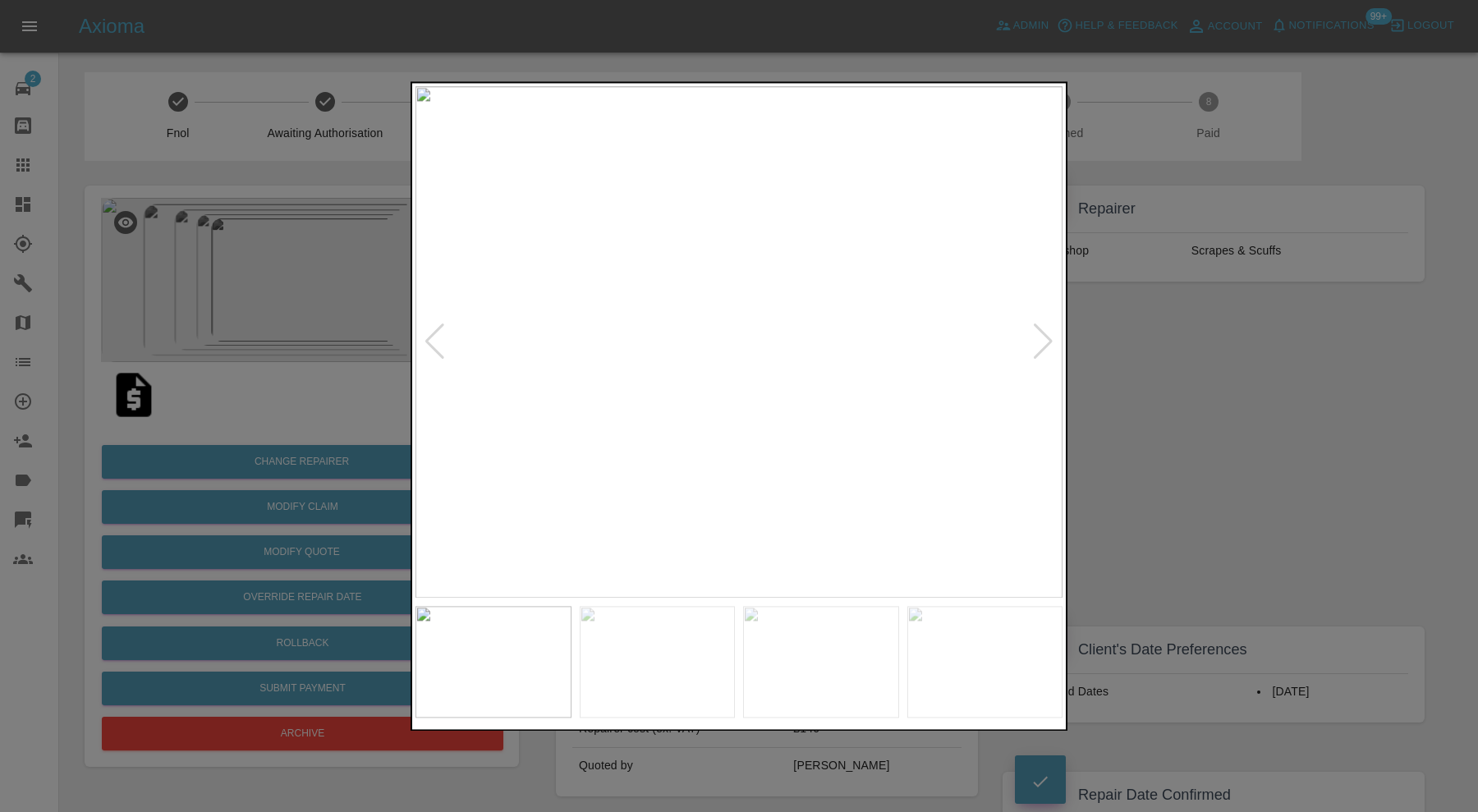
click at [1046, 336] on div at bounding box center [1043, 342] width 22 height 37
click at [1046, 336] on img at bounding box center [738, 342] width 647 height 511
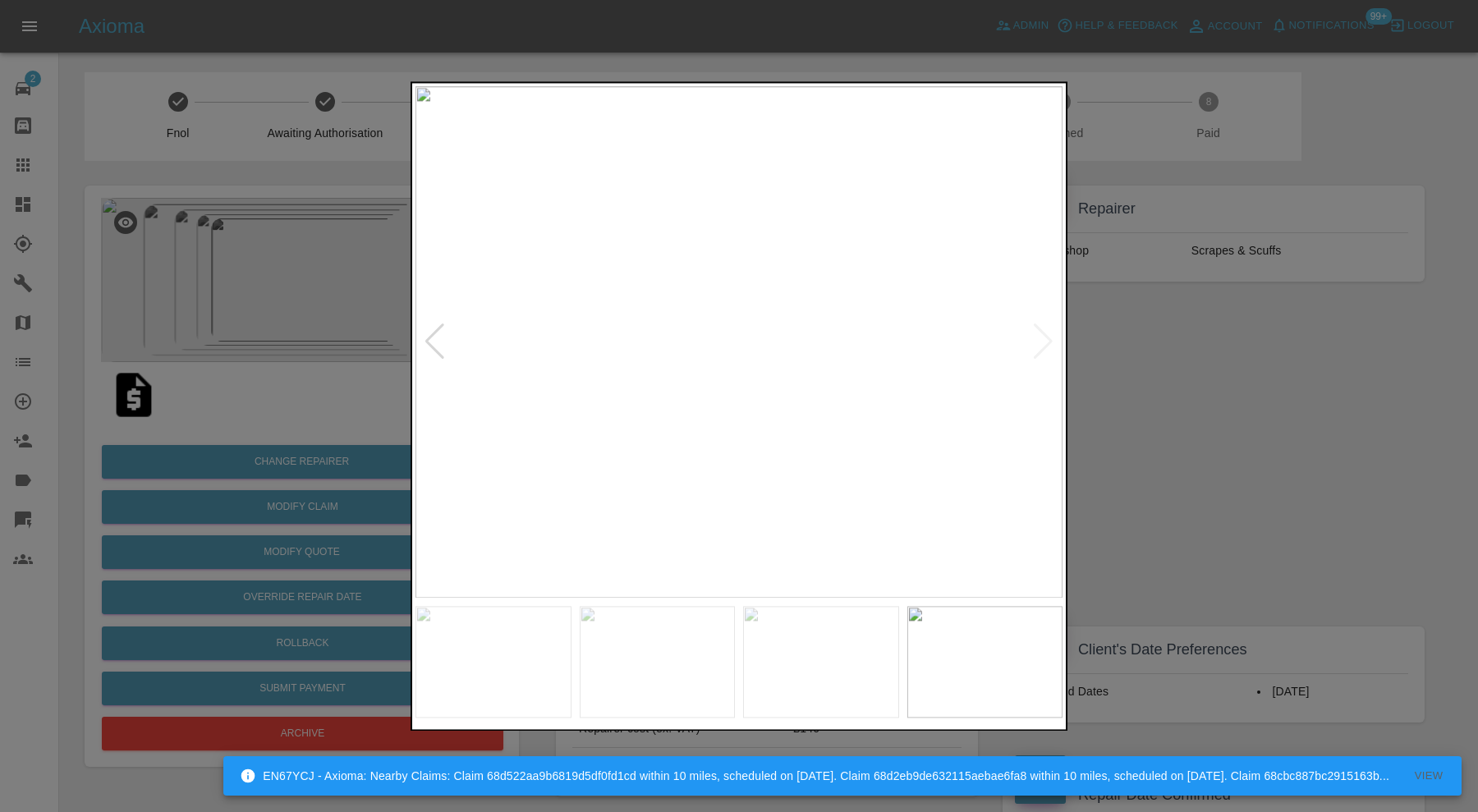
click at [1116, 362] on div at bounding box center [739, 406] width 1478 height 812
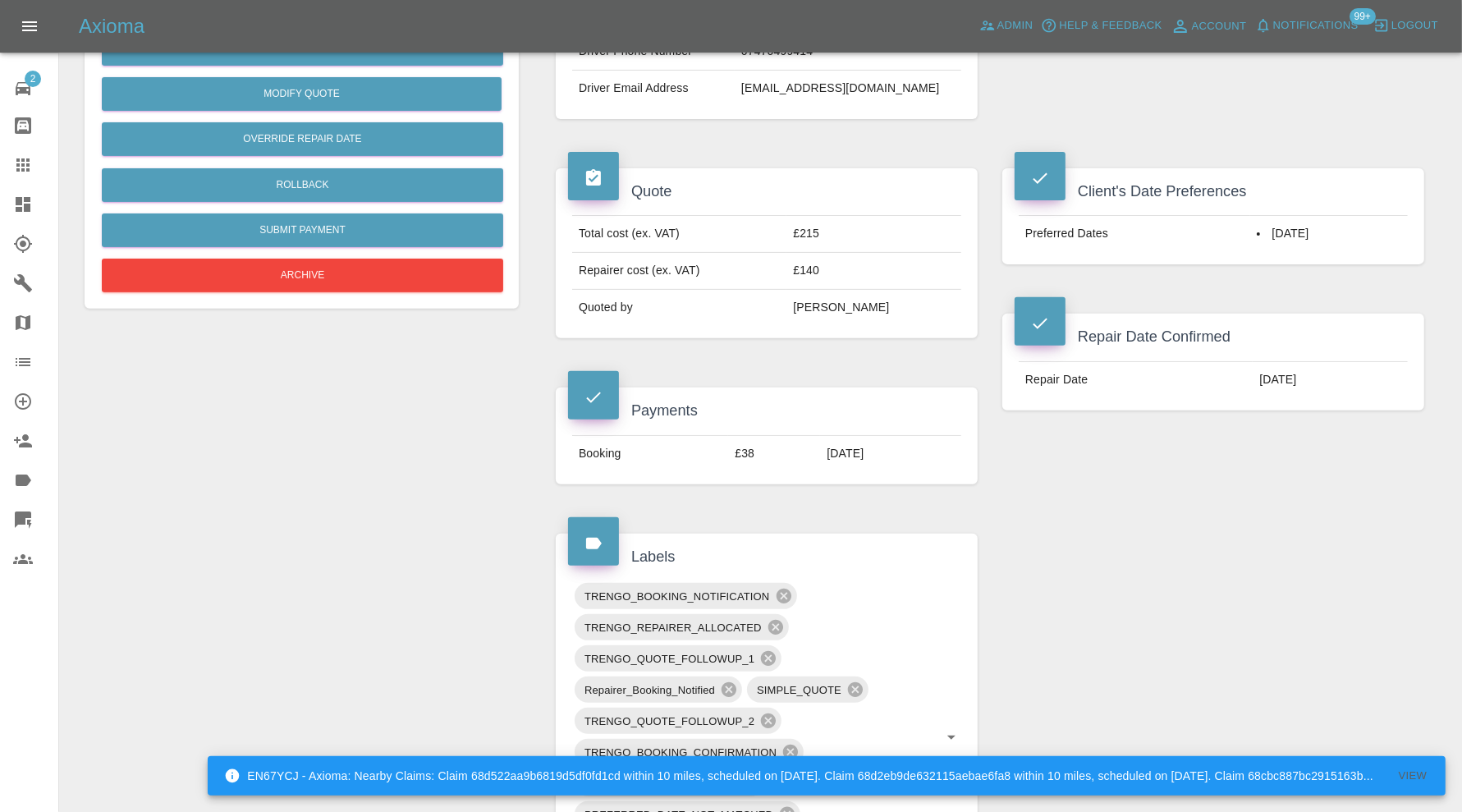
scroll to position [136, 0]
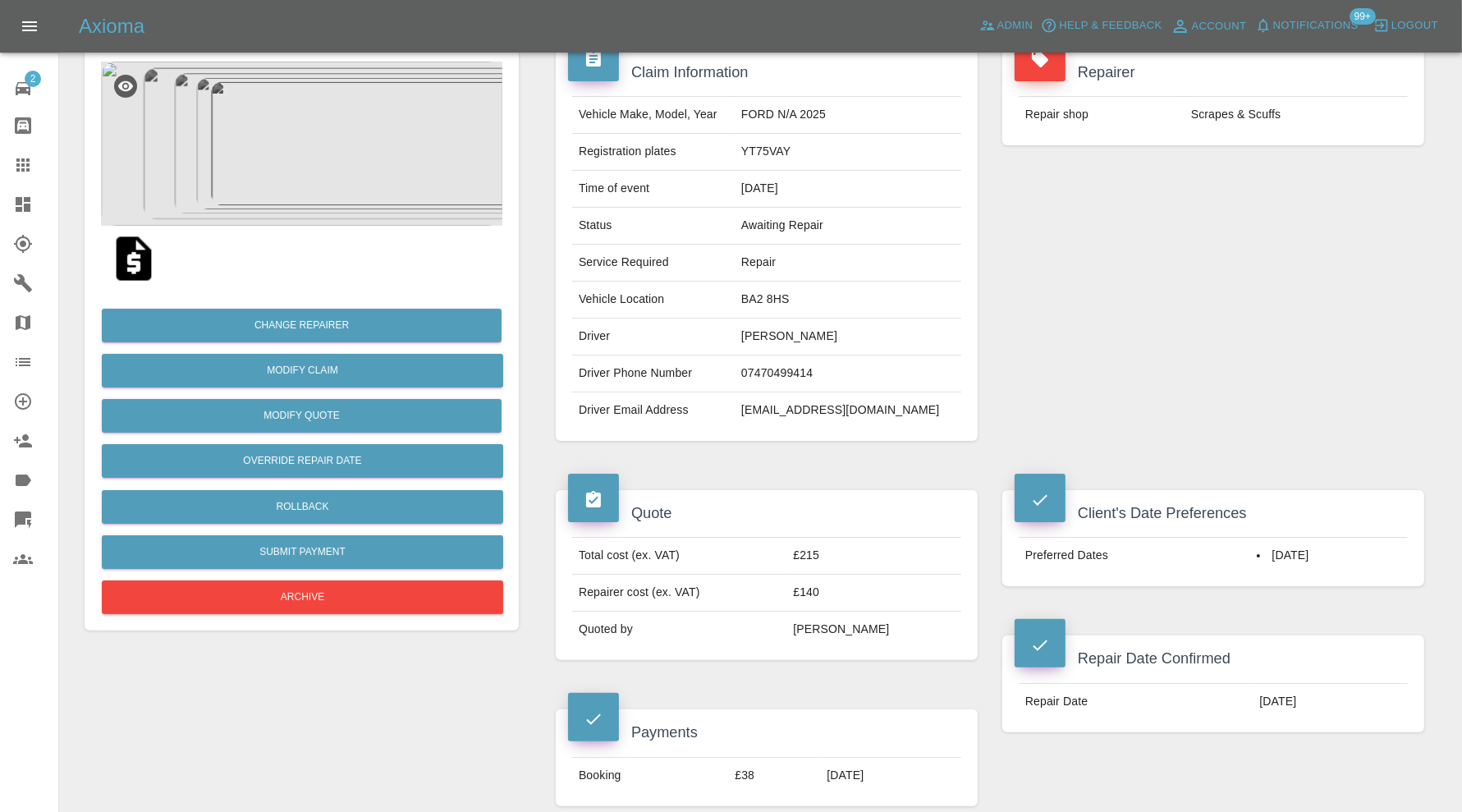
click at [790, 299] on td "BA2 8HS" at bounding box center [848, 300] width 227 height 37
copy td "BA2 8HS"
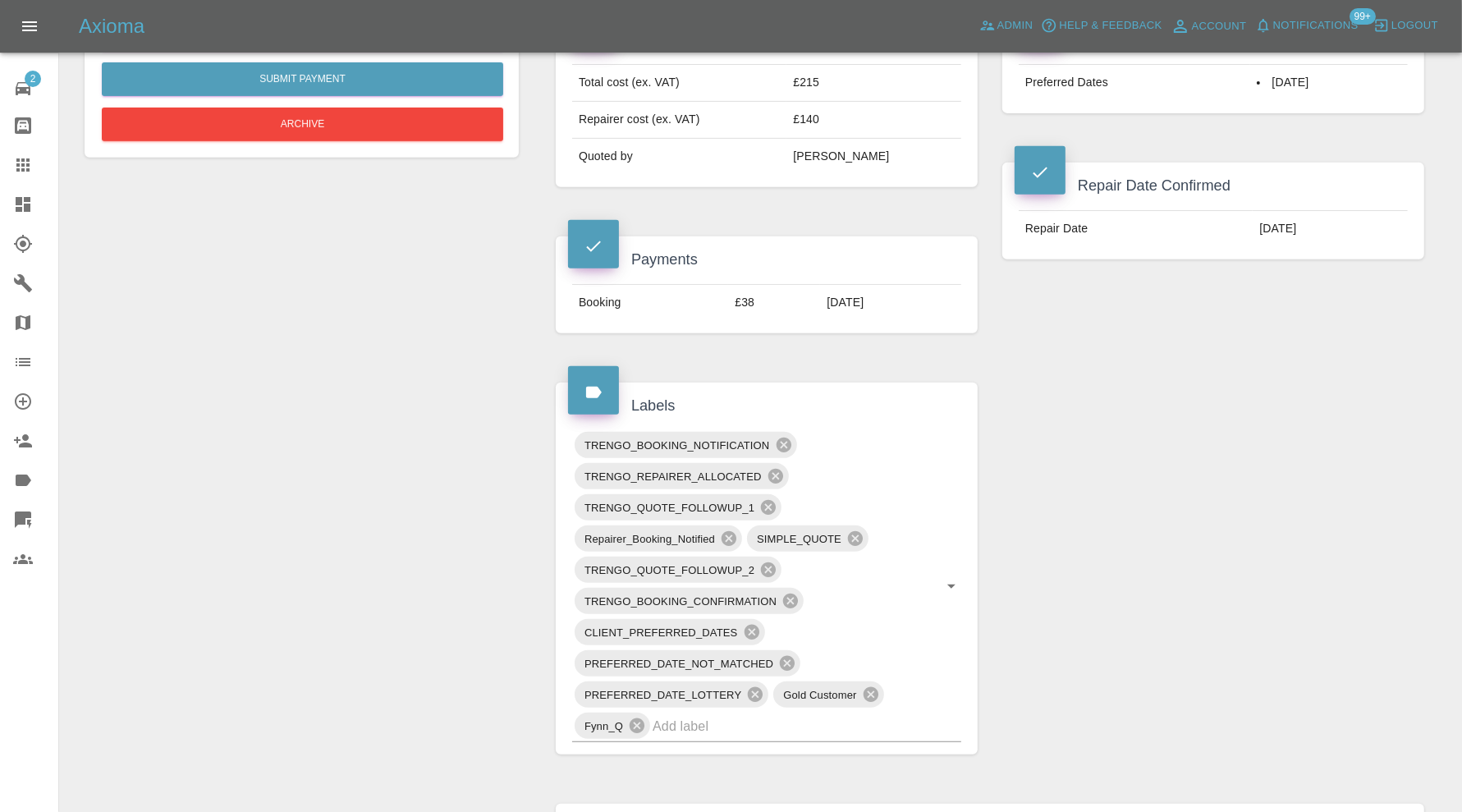
scroll to position [820, 0]
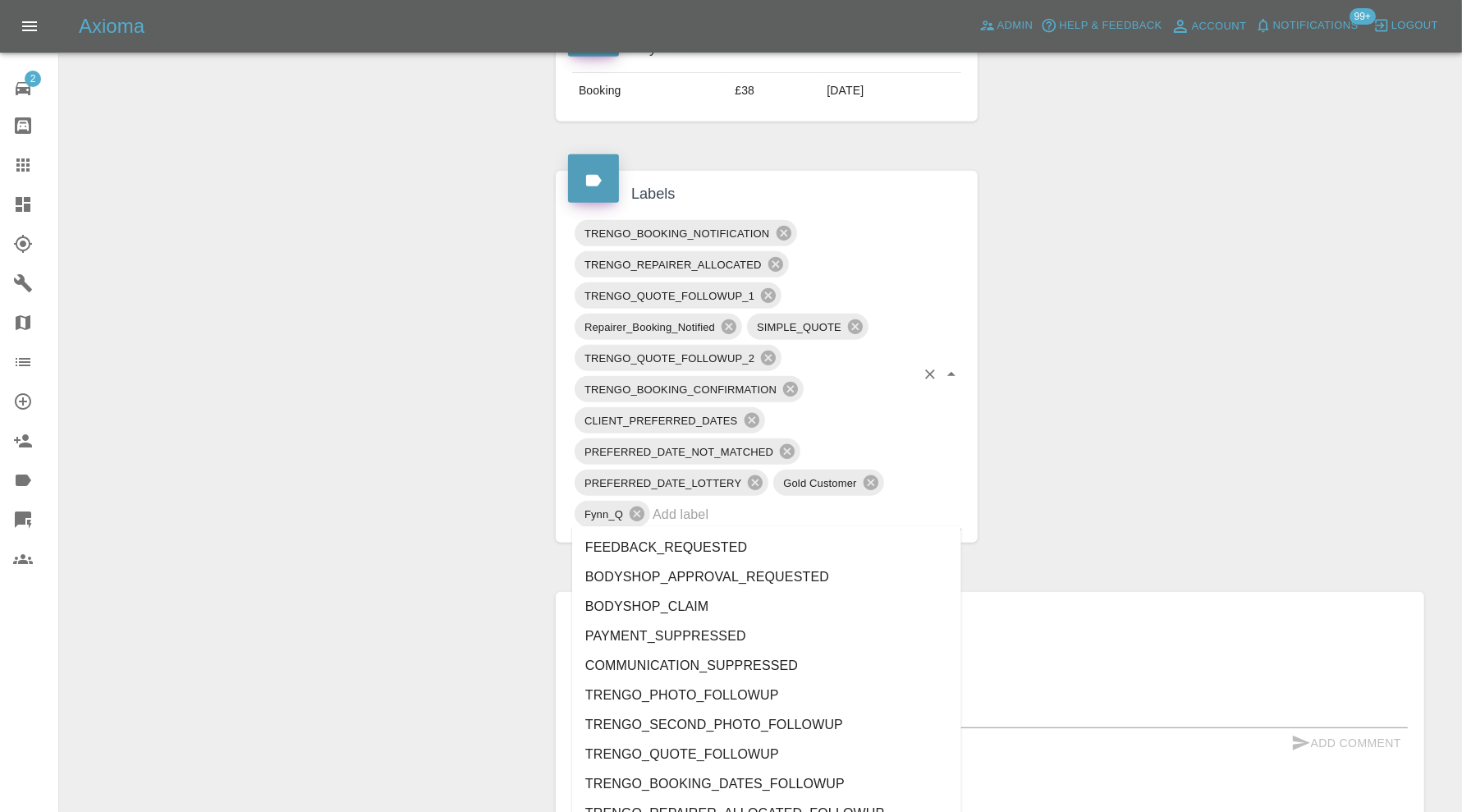
click at [763, 515] on input "text" at bounding box center [784, 513] width 262 height 25
type input "au"
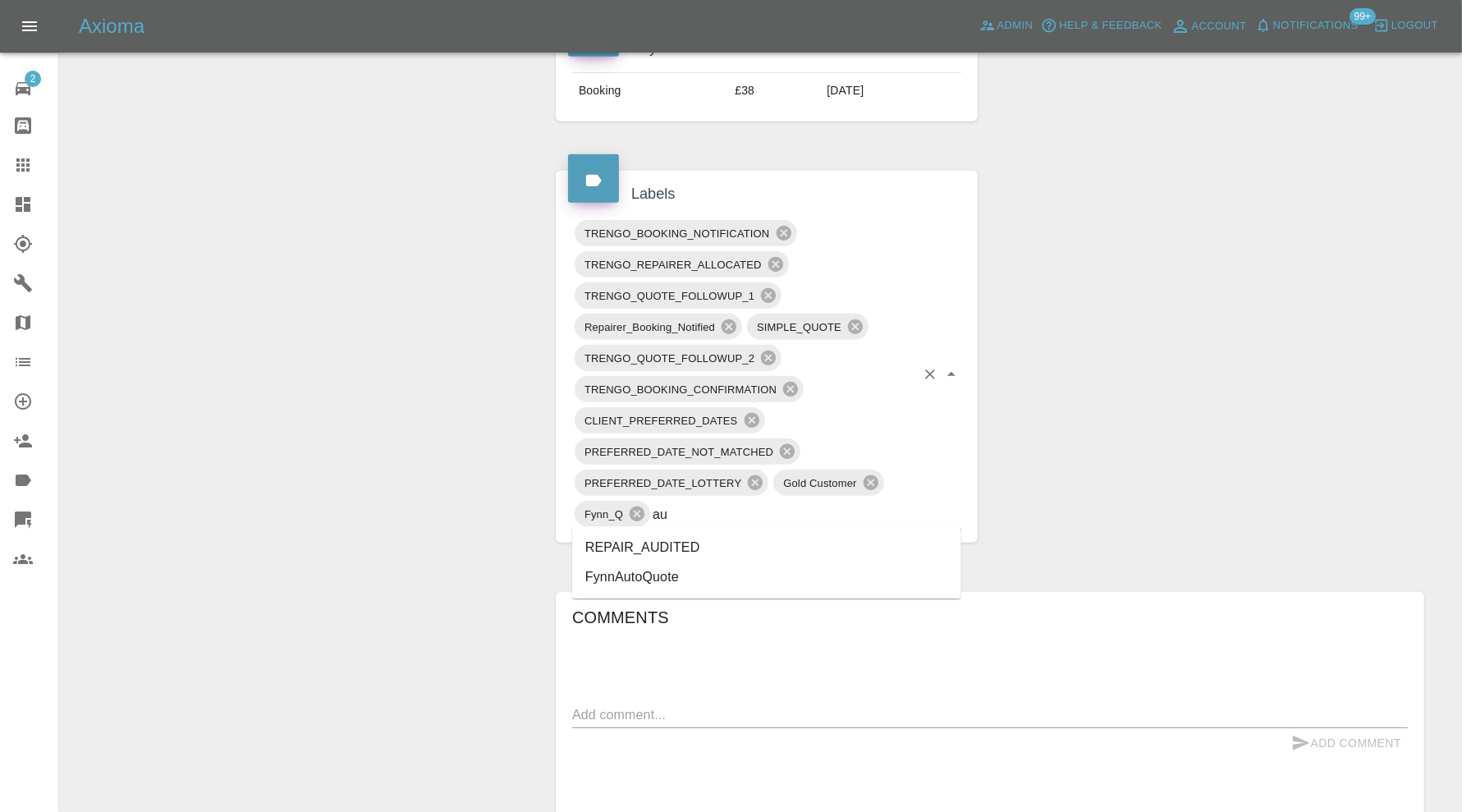
click at [689, 543] on li "REPAIR_AUDITED" at bounding box center [766, 548] width 389 height 30
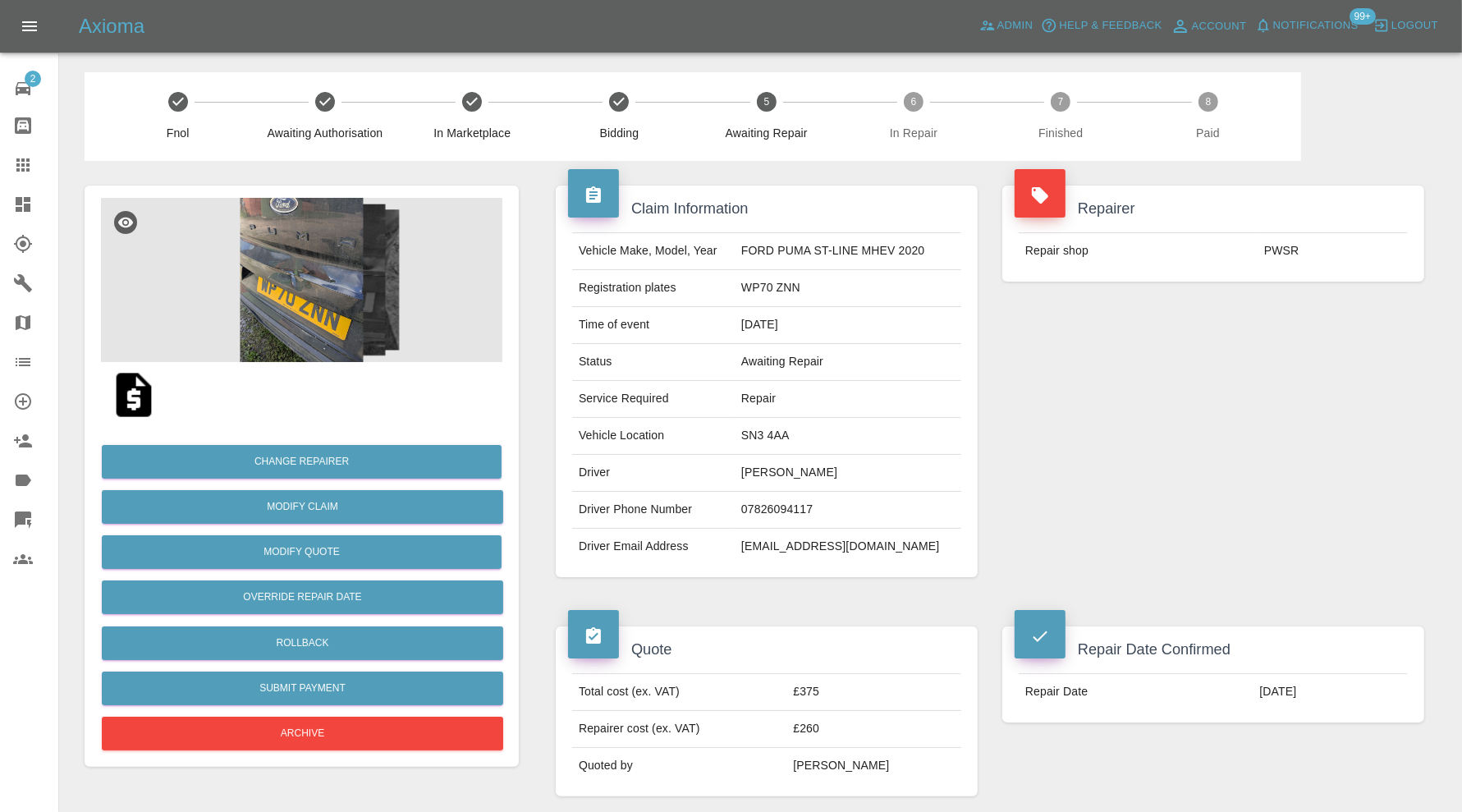
click at [309, 239] on img at bounding box center [302, 279] width 402 height 164
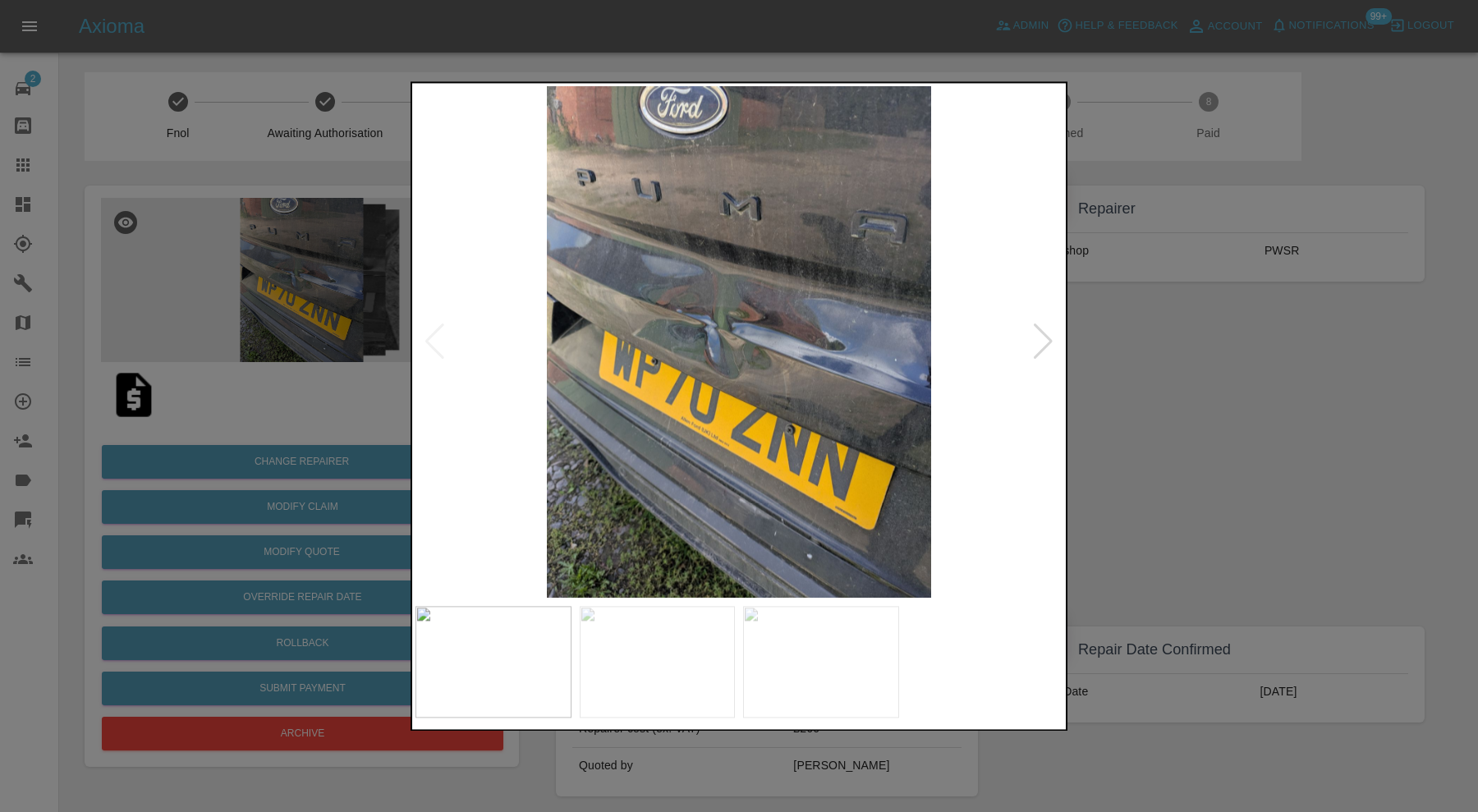
click at [1038, 336] on div at bounding box center [1043, 342] width 22 height 37
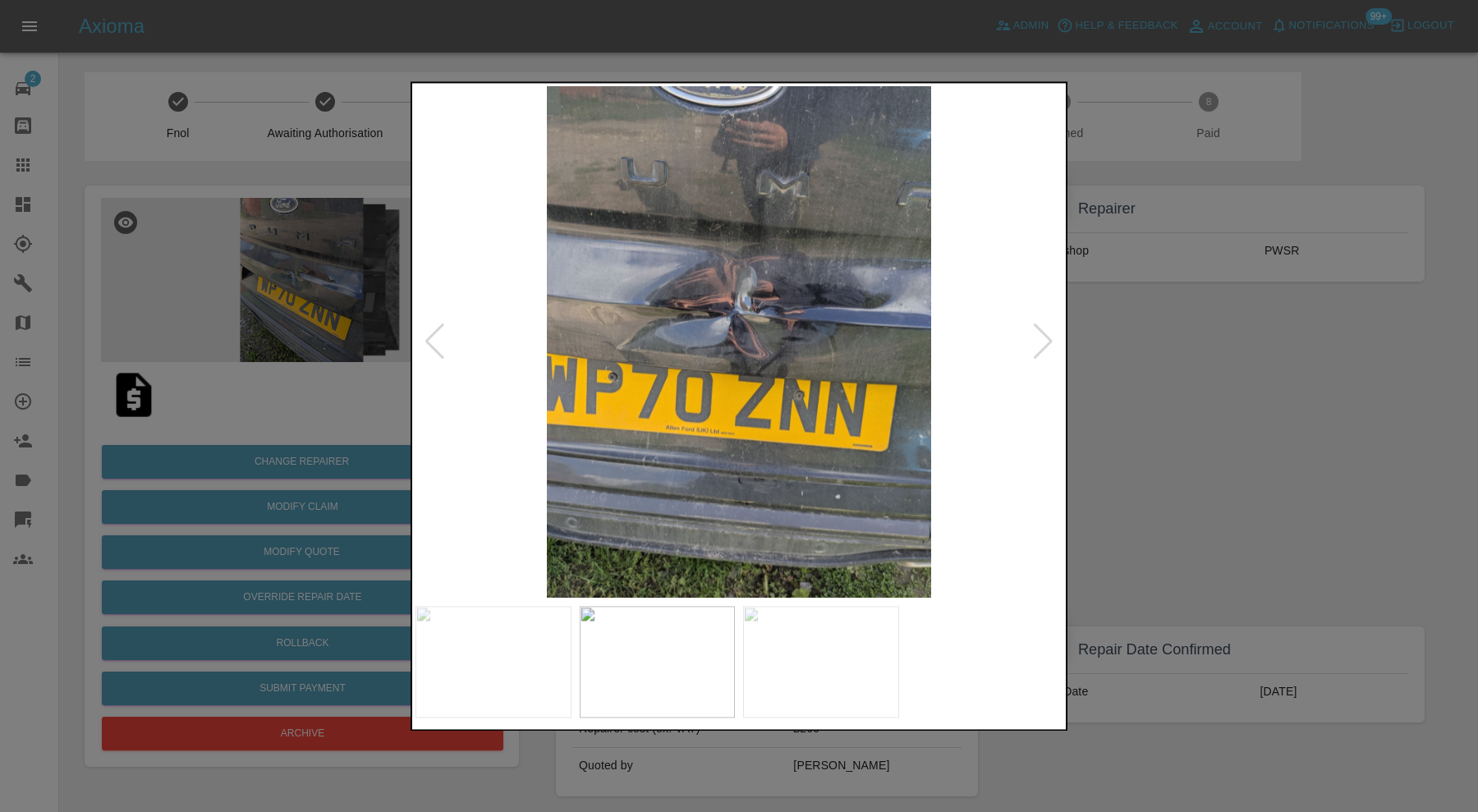
click at [1045, 340] on div at bounding box center [1043, 342] width 22 height 37
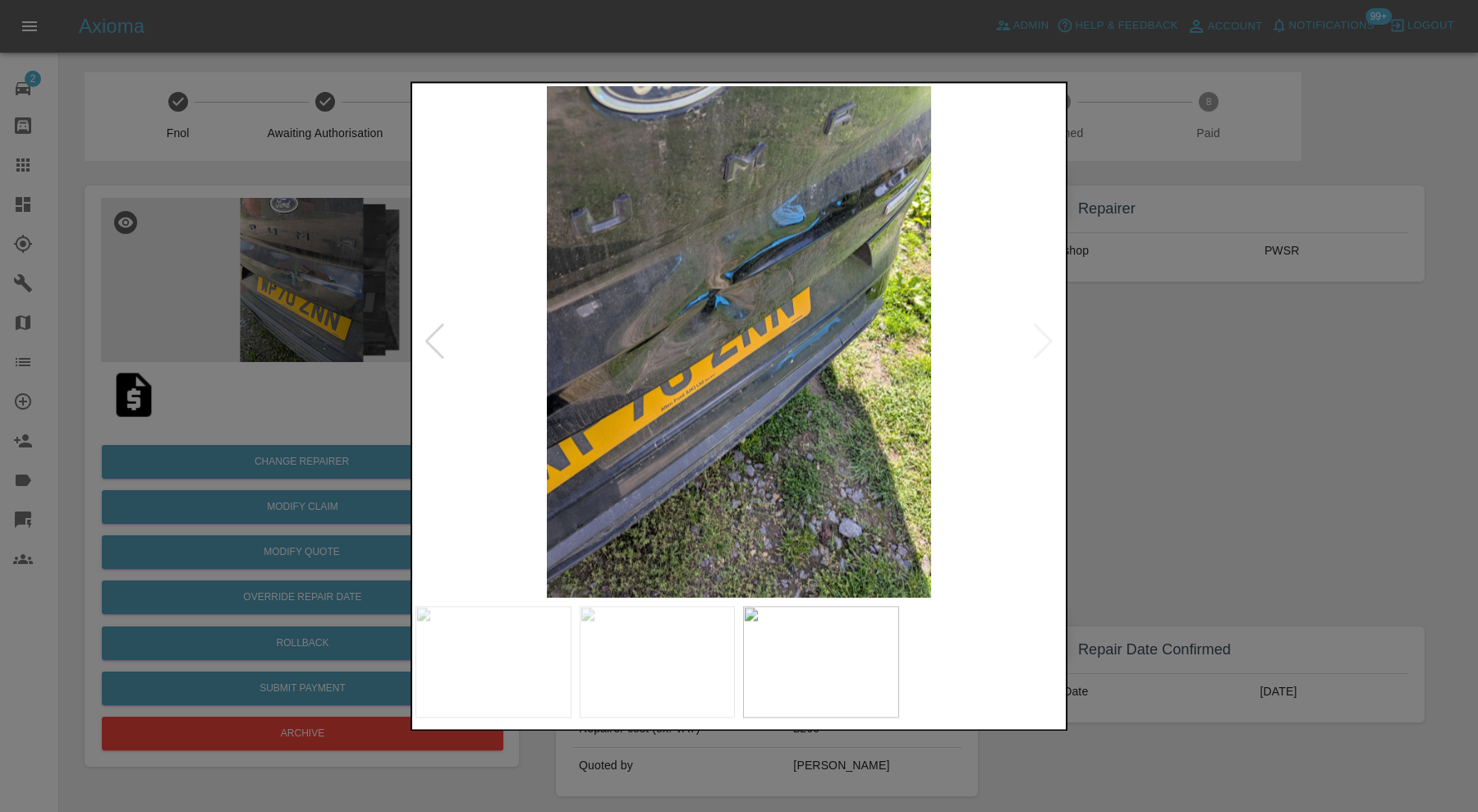
click at [1045, 340] on img at bounding box center [738, 342] width 647 height 511
click at [440, 343] on div at bounding box center [435, 342] width 22 height 37
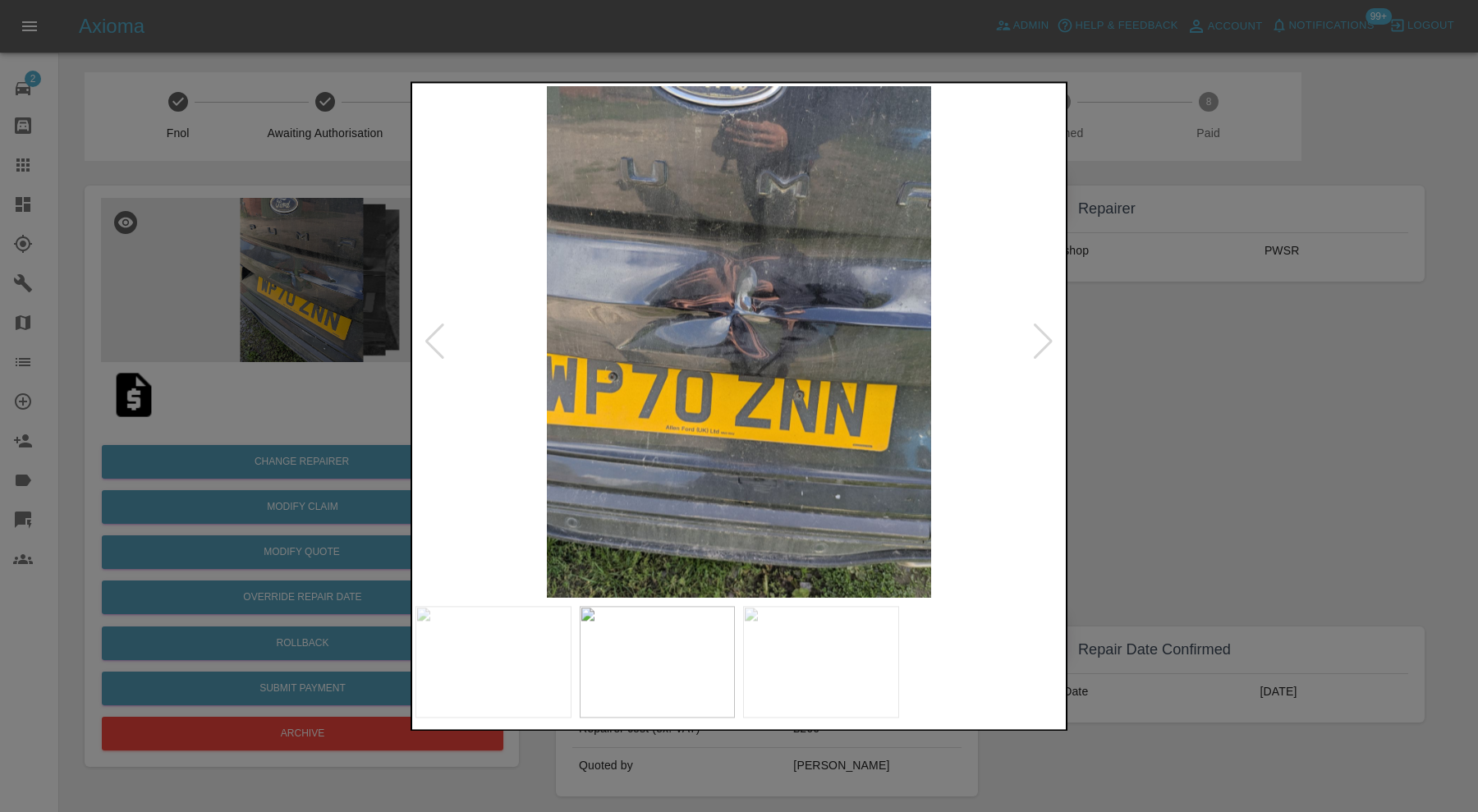
click at [440, 343] on div at bounding box center [435, 342] width 22 height 37
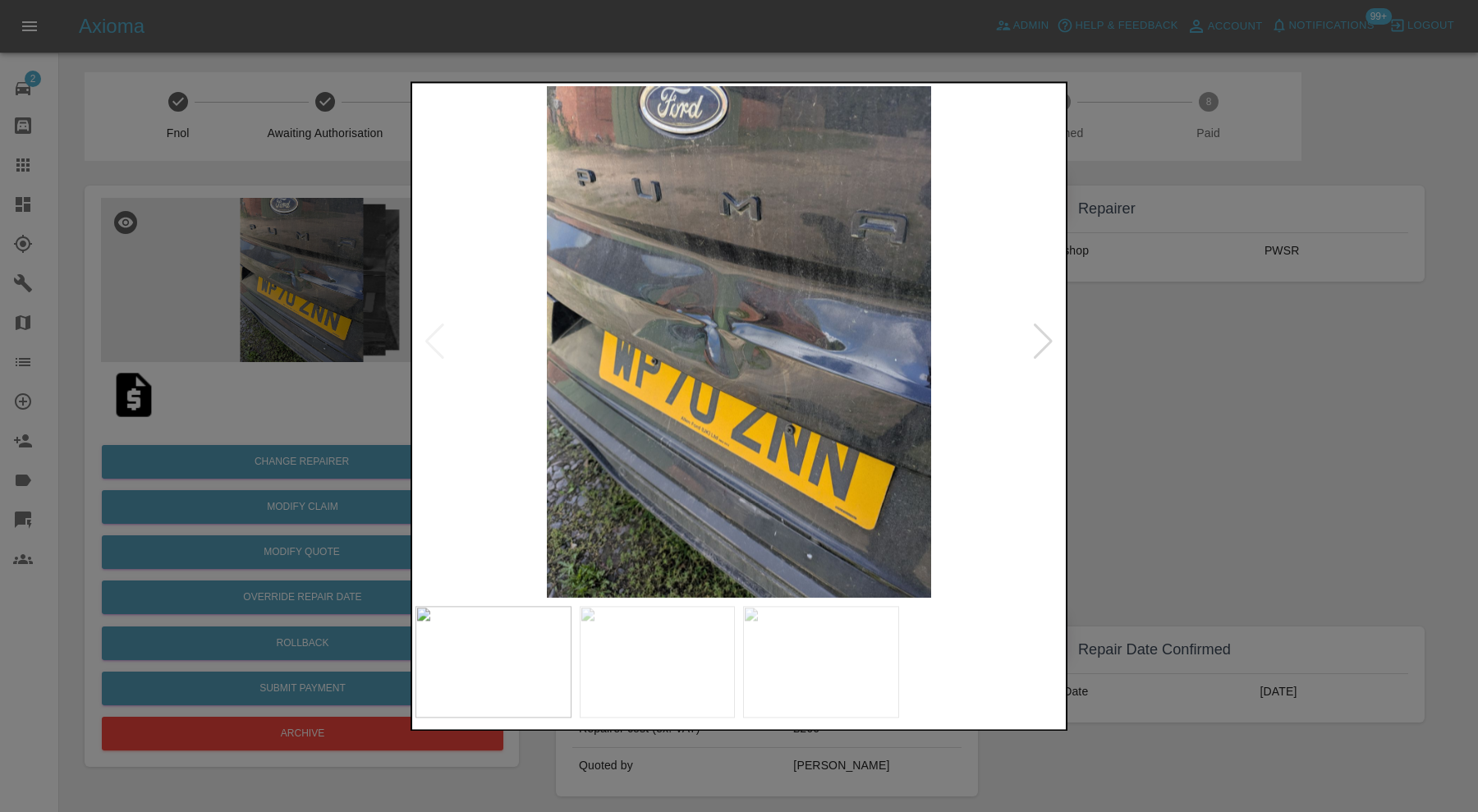
click at [1185, 386] on div at bounding box center [739, 406] width 1478 height 812
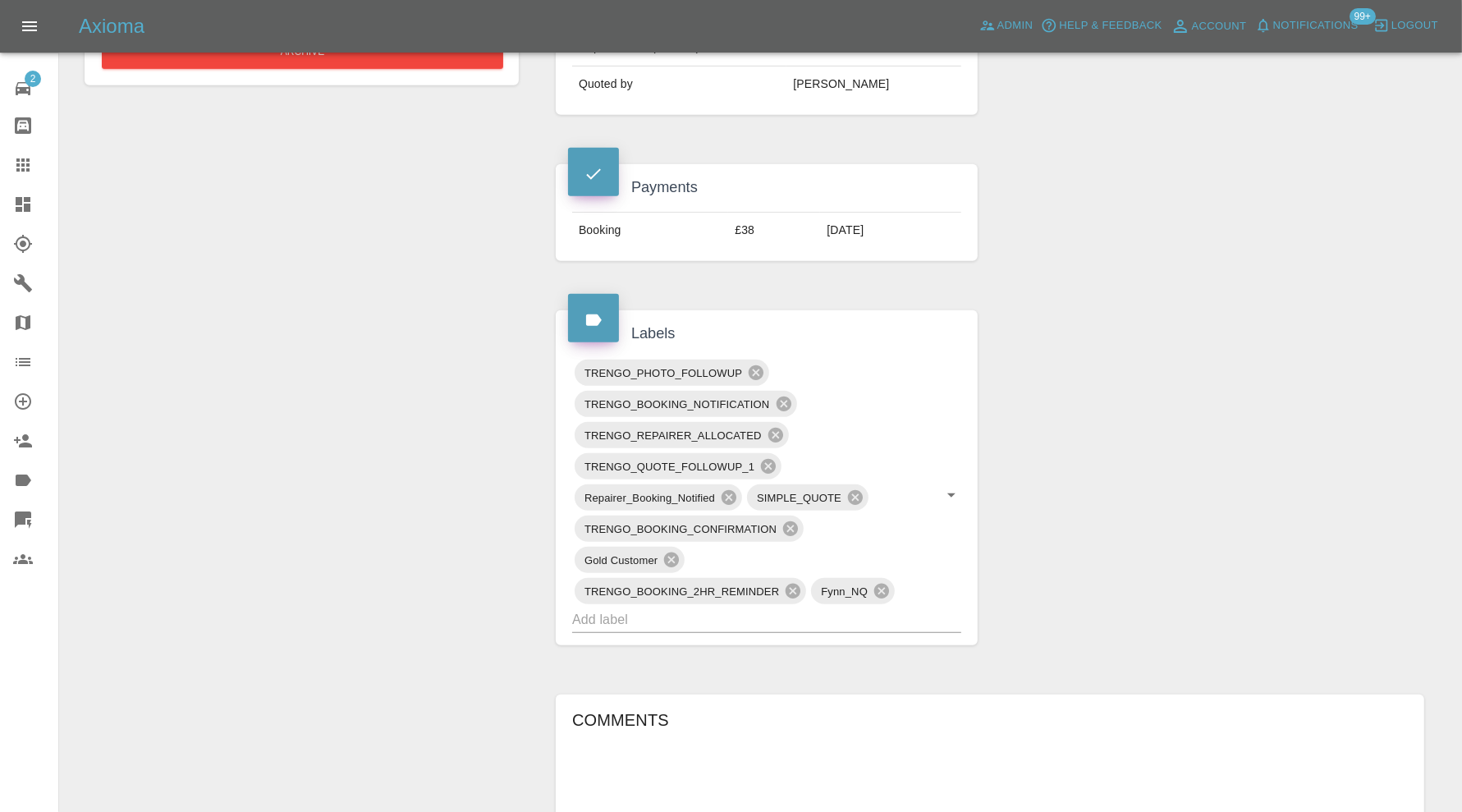
scroll to position [684, 0]
click at [834, 610] on input "text" at bounding box center [744, 616] width 343 height 25
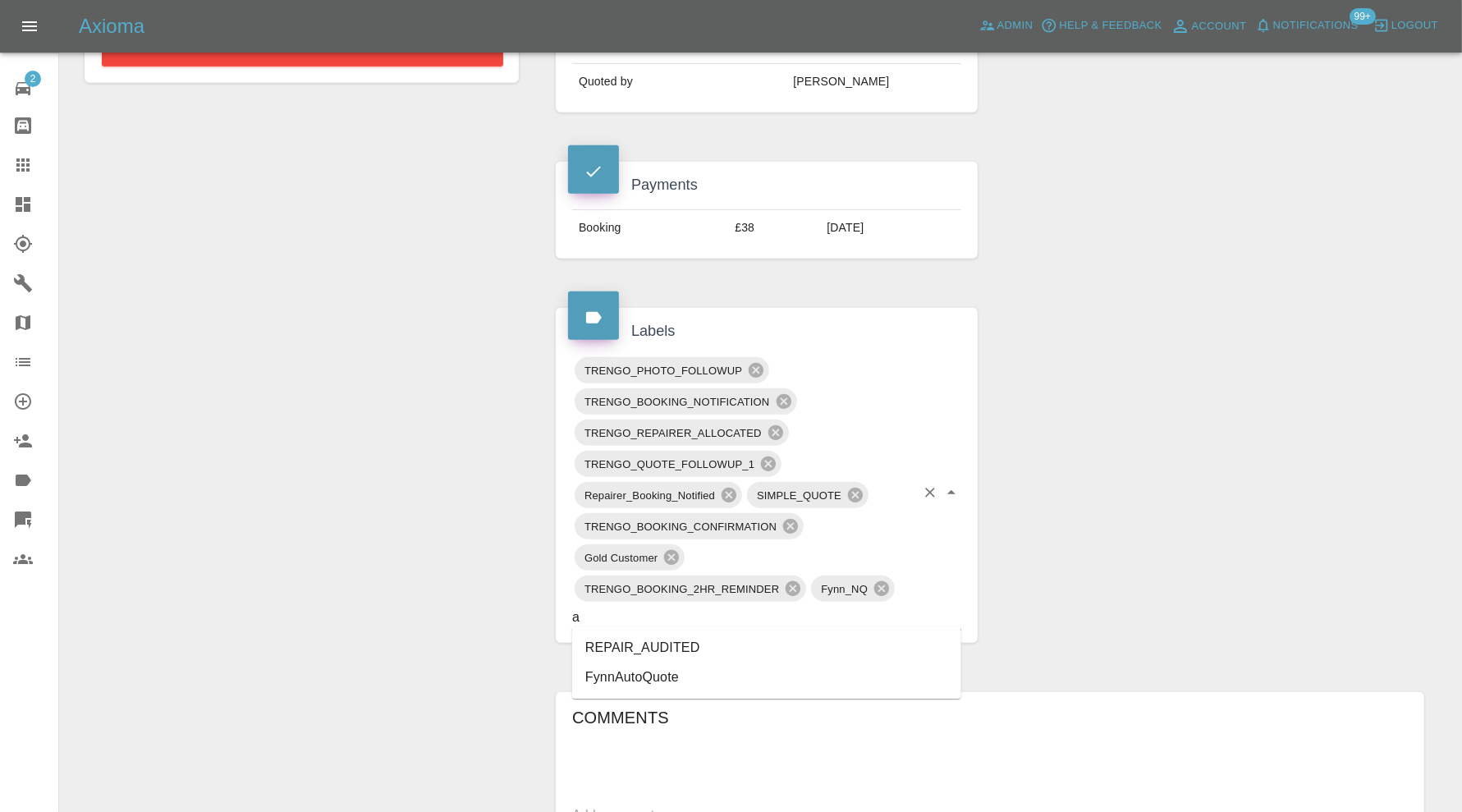
type input "au"
click at [627, 635] on li "REPAIR_AUDITED" at bounding box center [766, 648] width 389 height 30
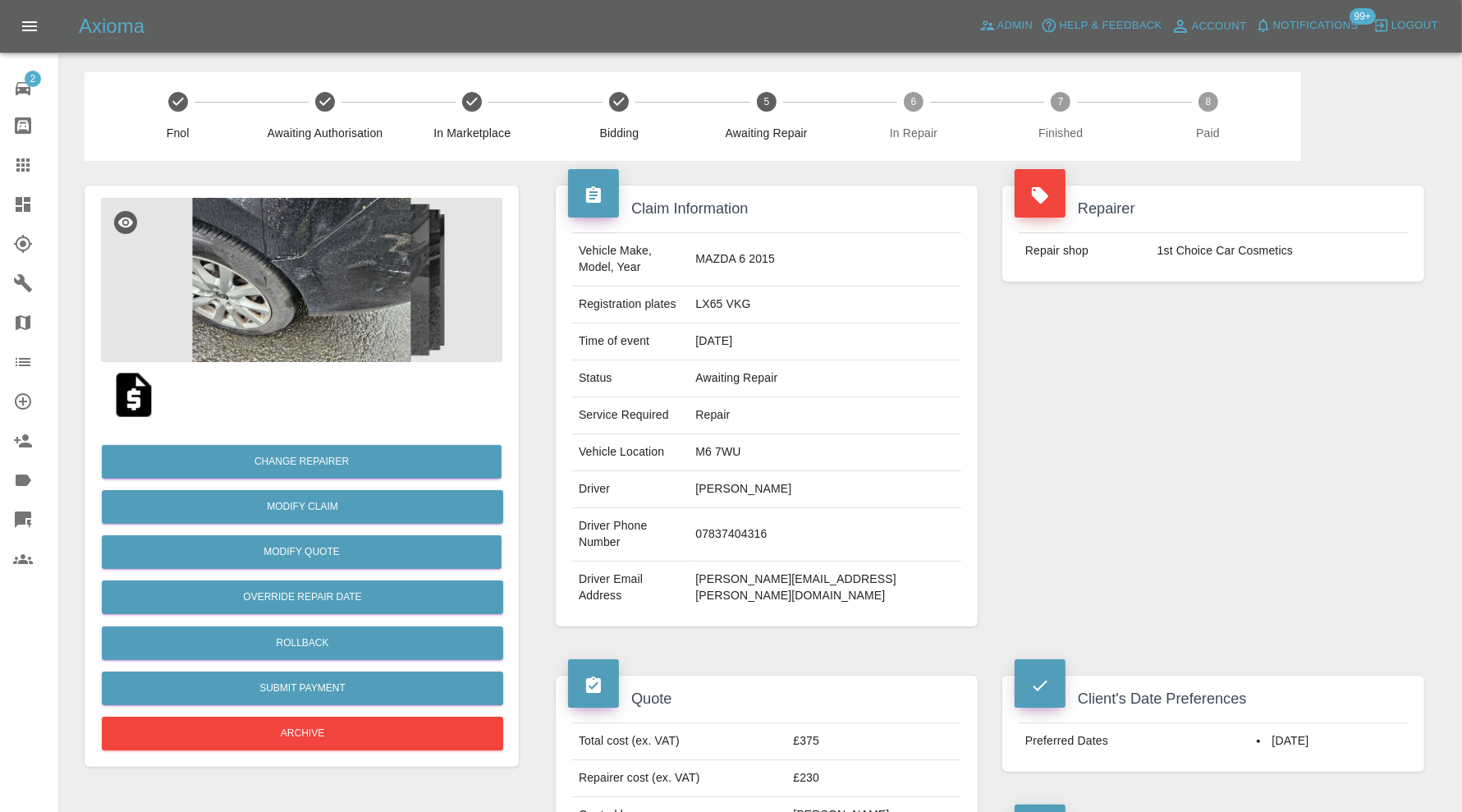
click at [287, 219] on img at bounding box center [302, 279] width 402 height 164
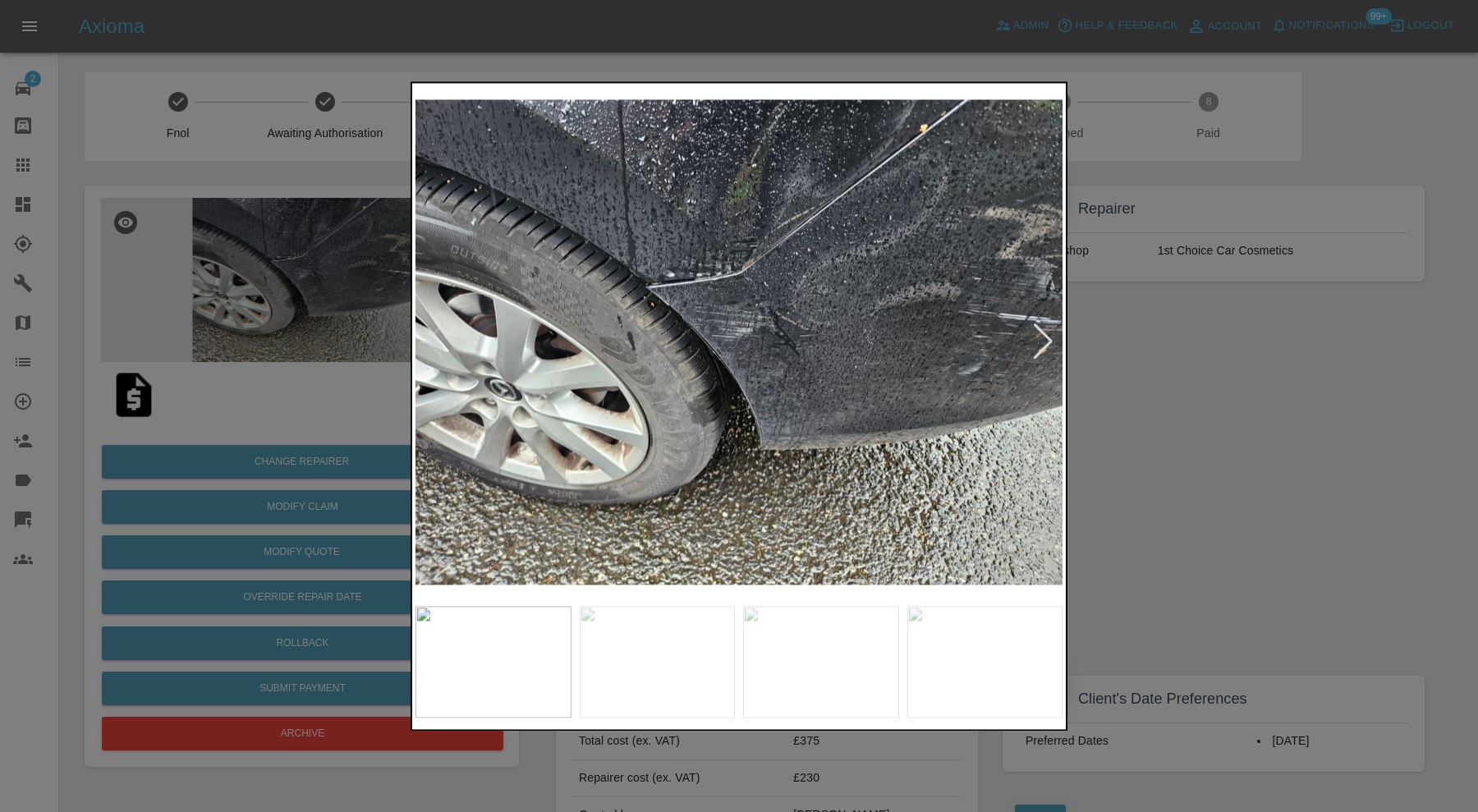
click at [1041, 341] on div at bounding box center [1043, 342] width 22 height 37
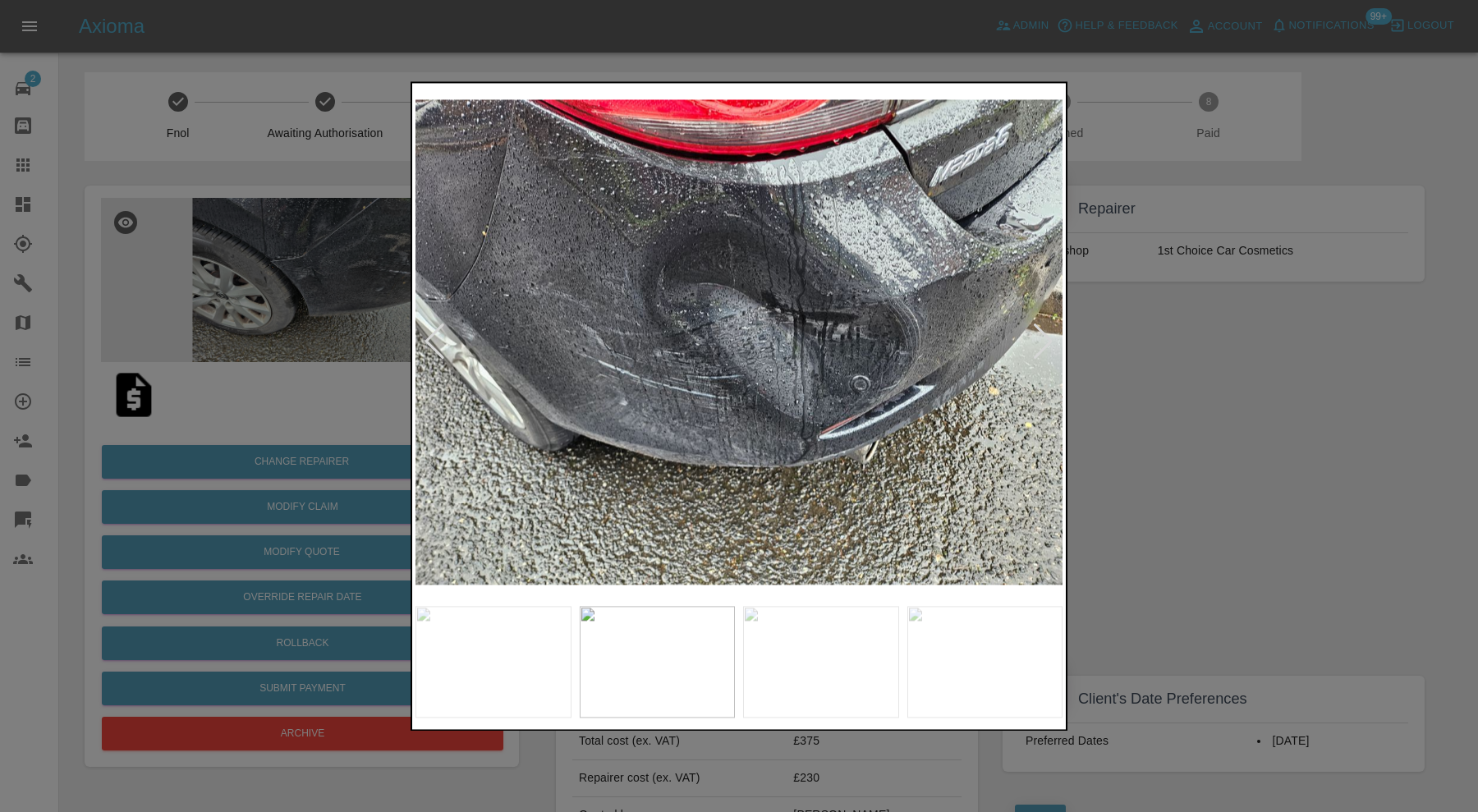
click at [1041, 341] on div at bounding box center [1043, 342] width 22 height 37
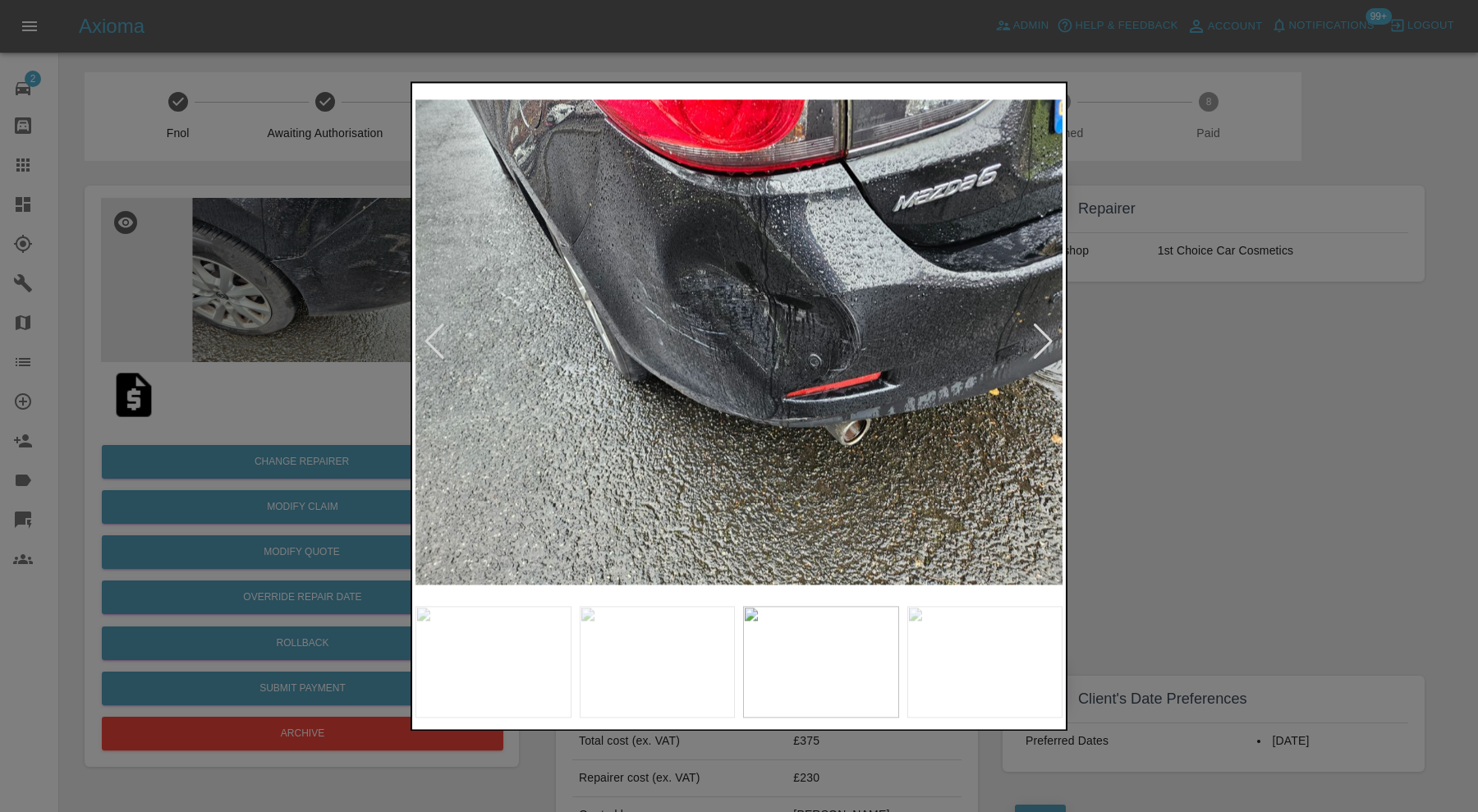
click at [1041, 341] on div at bounding box center [1043, 342] width 22 height 37
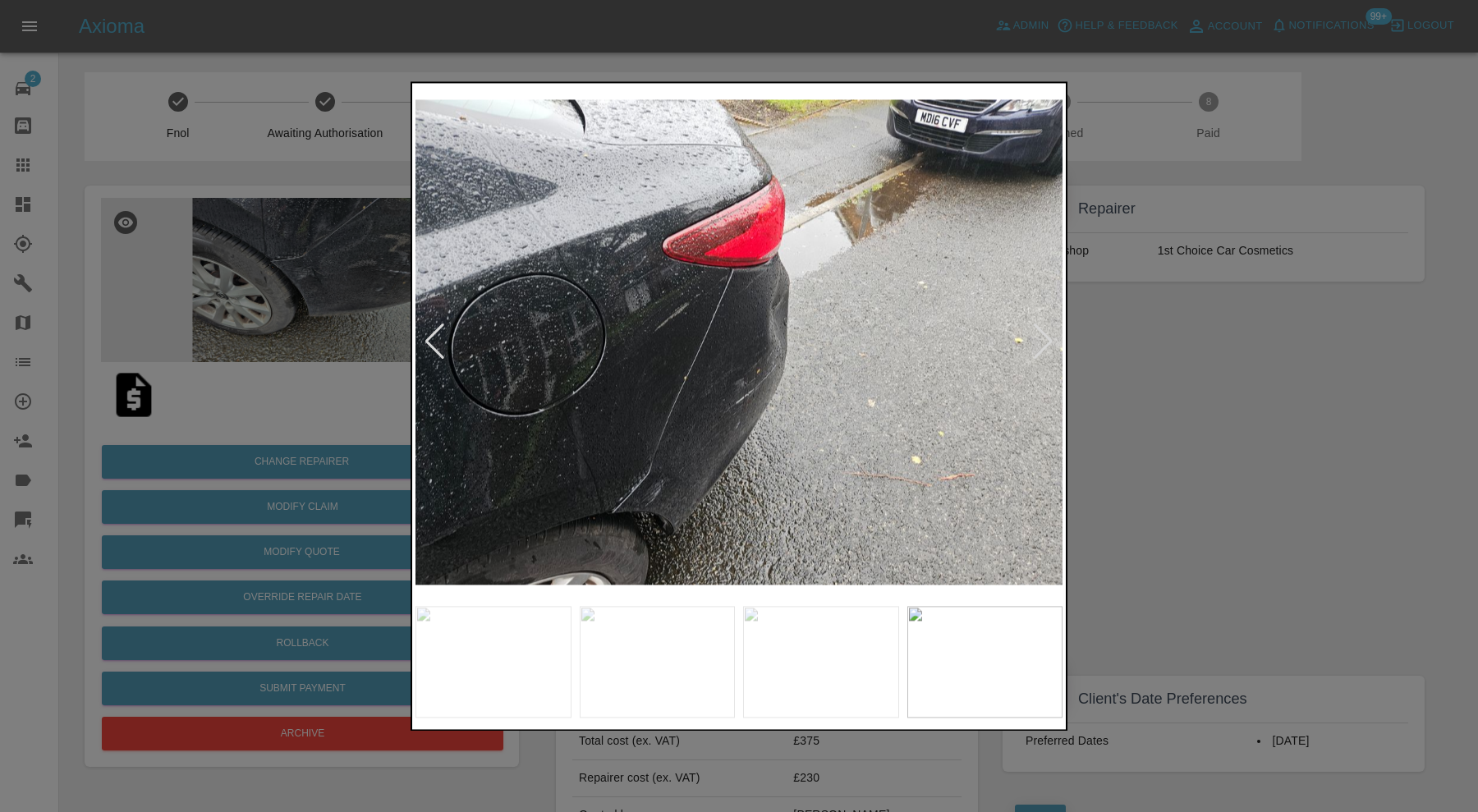
click at [1041, 341] on div at bounding box center [1043, 342] width 22 height 37
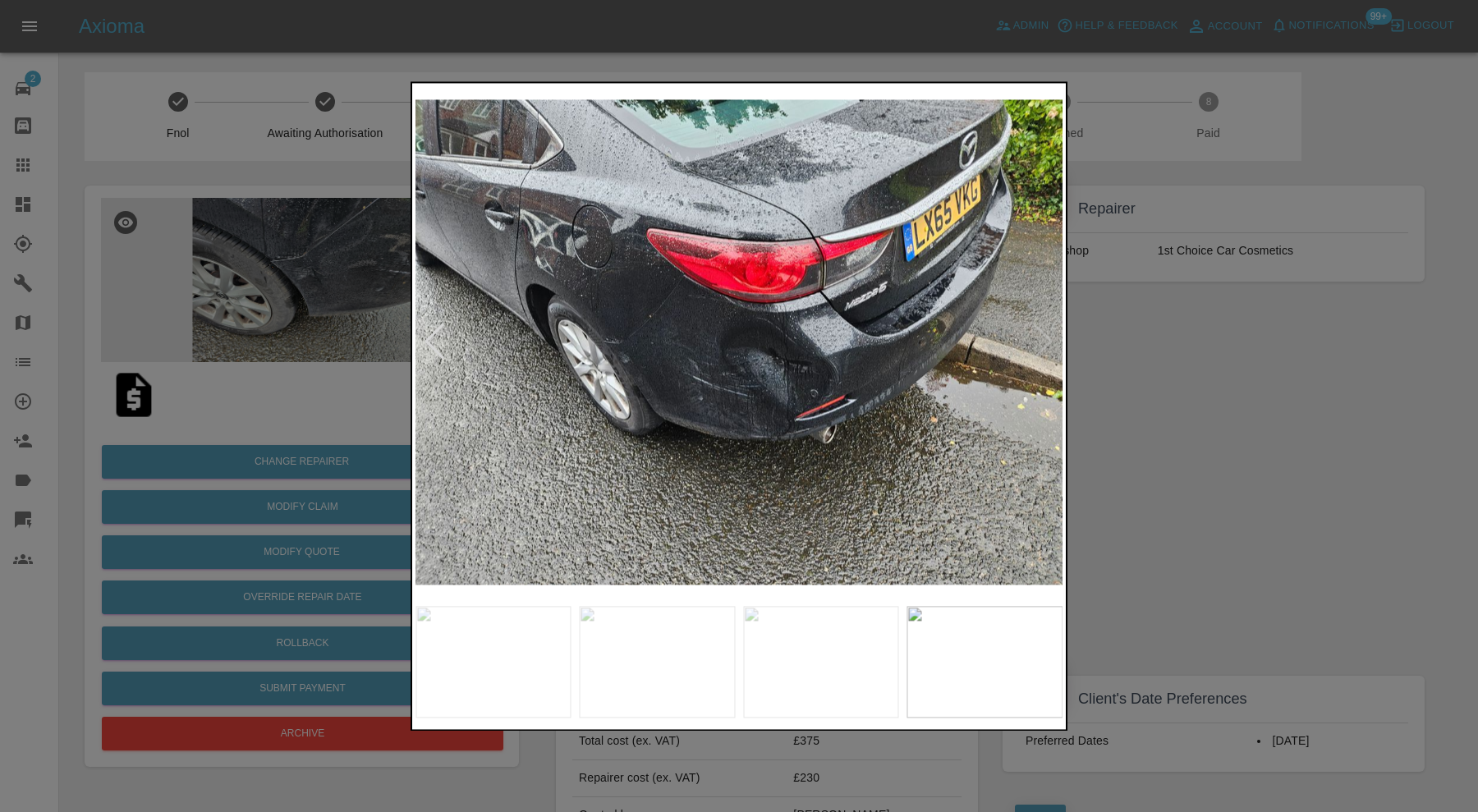
click at [1041, 341] on img at bounding box center [738, 342] width 647 height 511
click at [1176, 348] on div at bounding box center [739, 406] width 1478 height 812
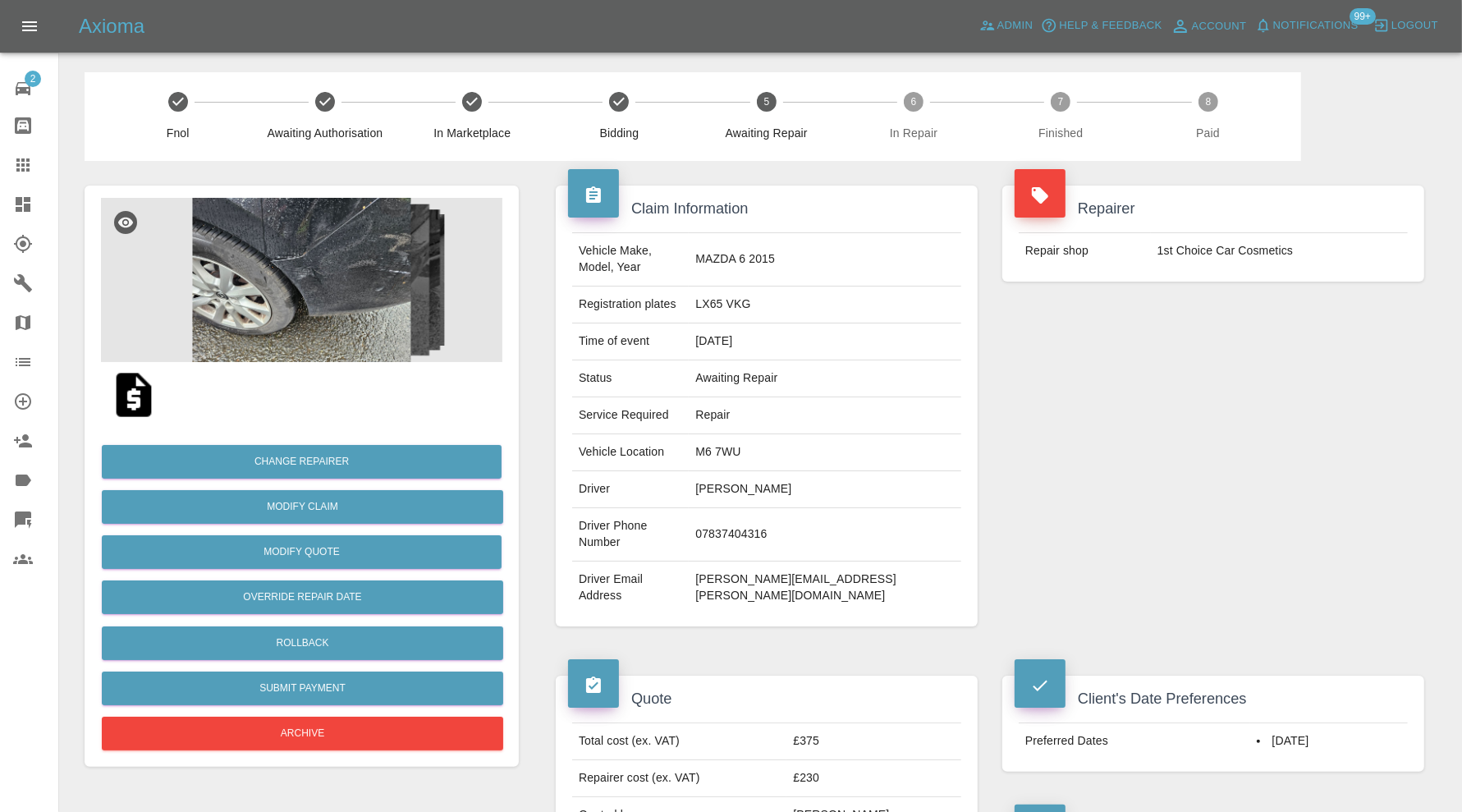
click at [805, 436] on td "M6 7WU" at bounding box center [824, 452] width 273 height 37
copy td "M6 7WU"
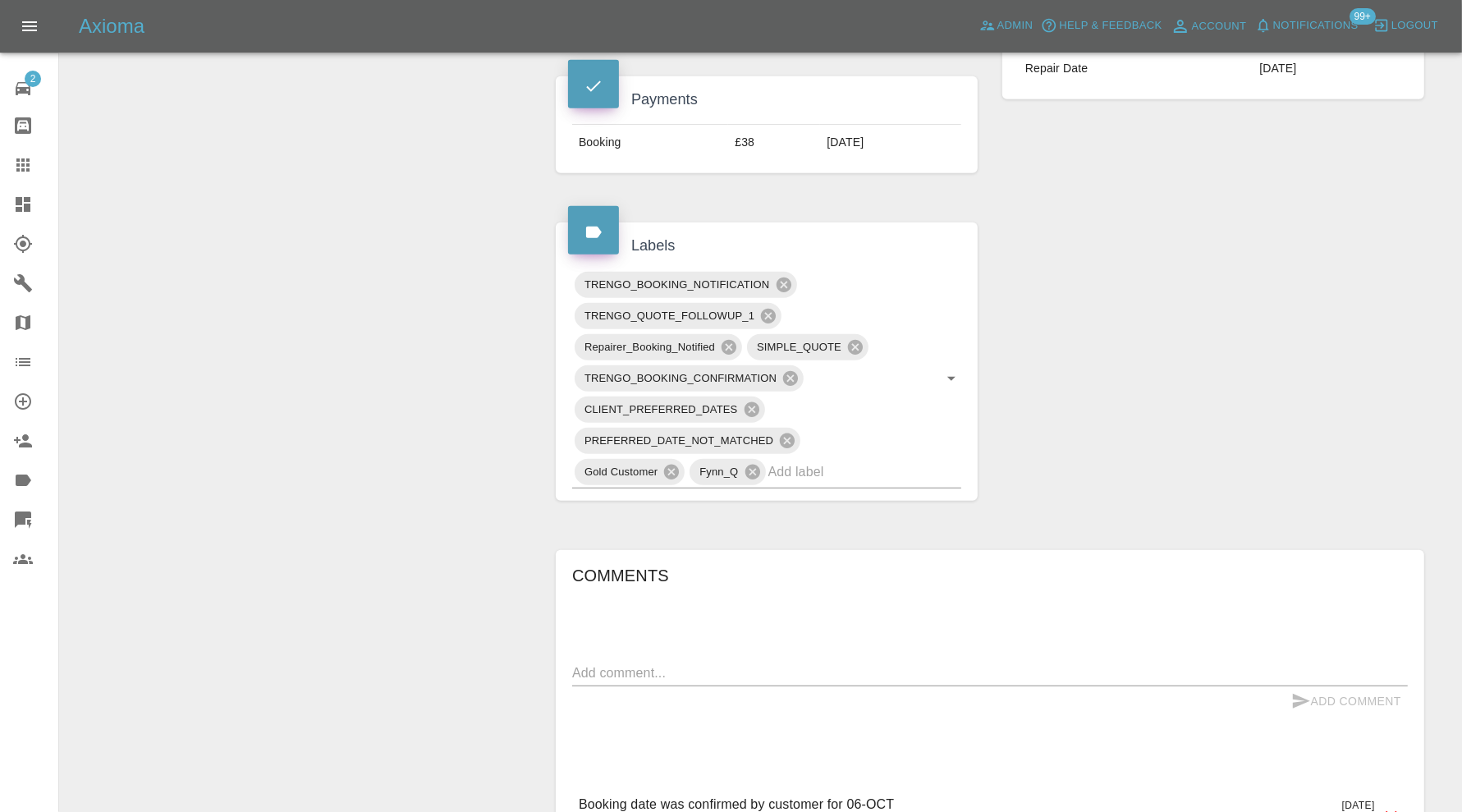
scroll to position [820, 0]
click at [914, 456] on input "text" at bounding box center [841, 468] width 147 height 25
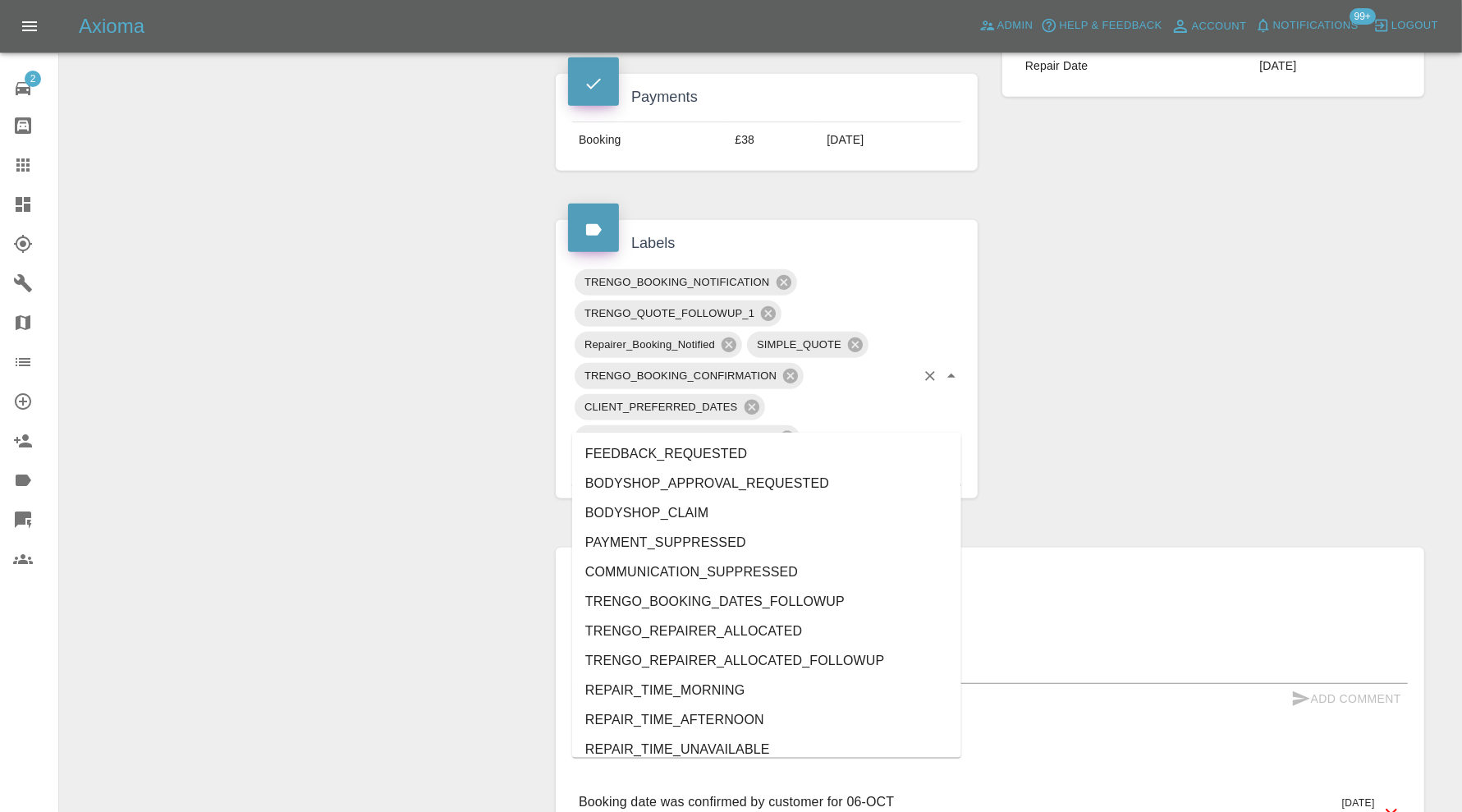
type input "au"
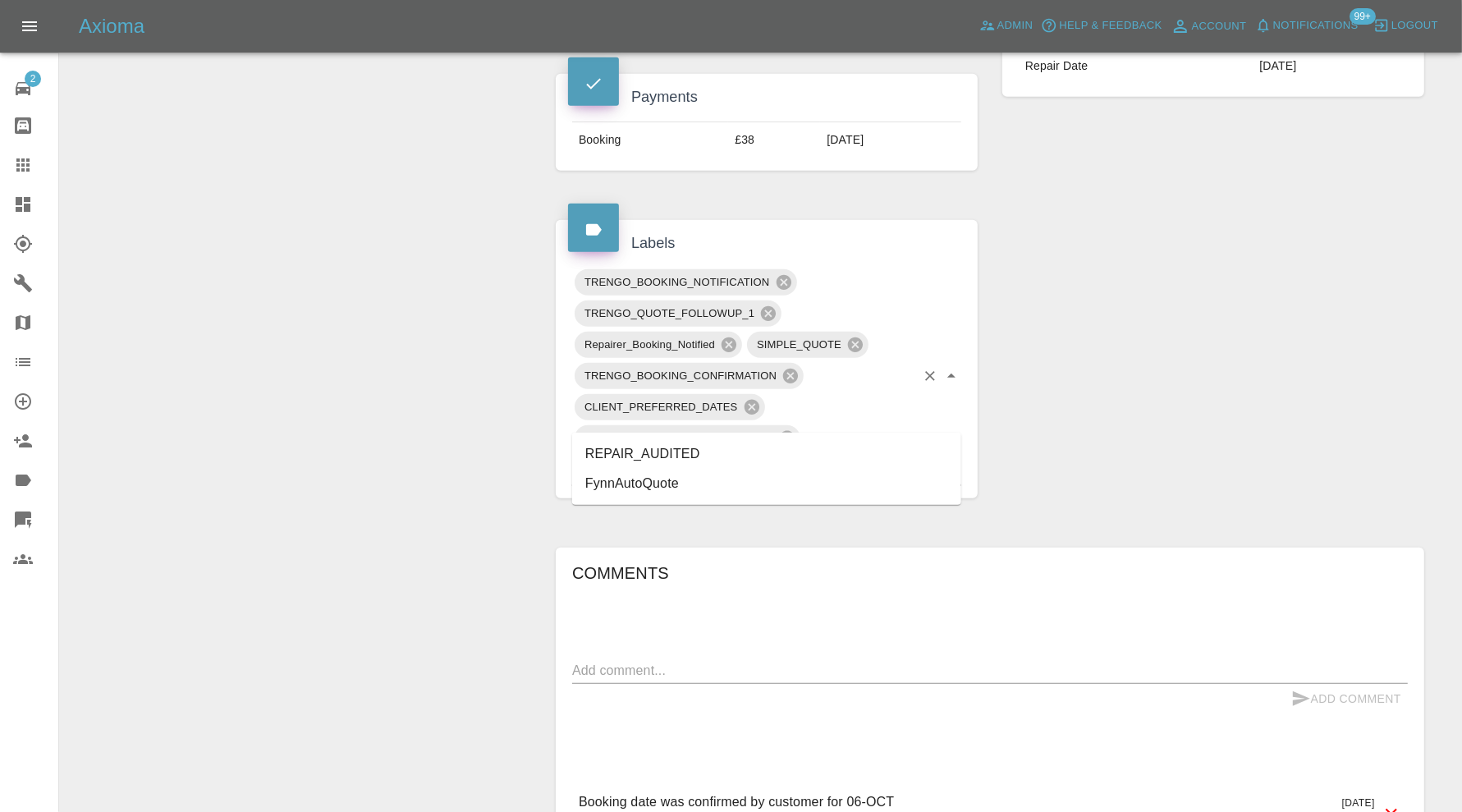
click at [640, 456] on li "REPAIR_AUDITED" at bounding box center [766, 454] width 389 height 30
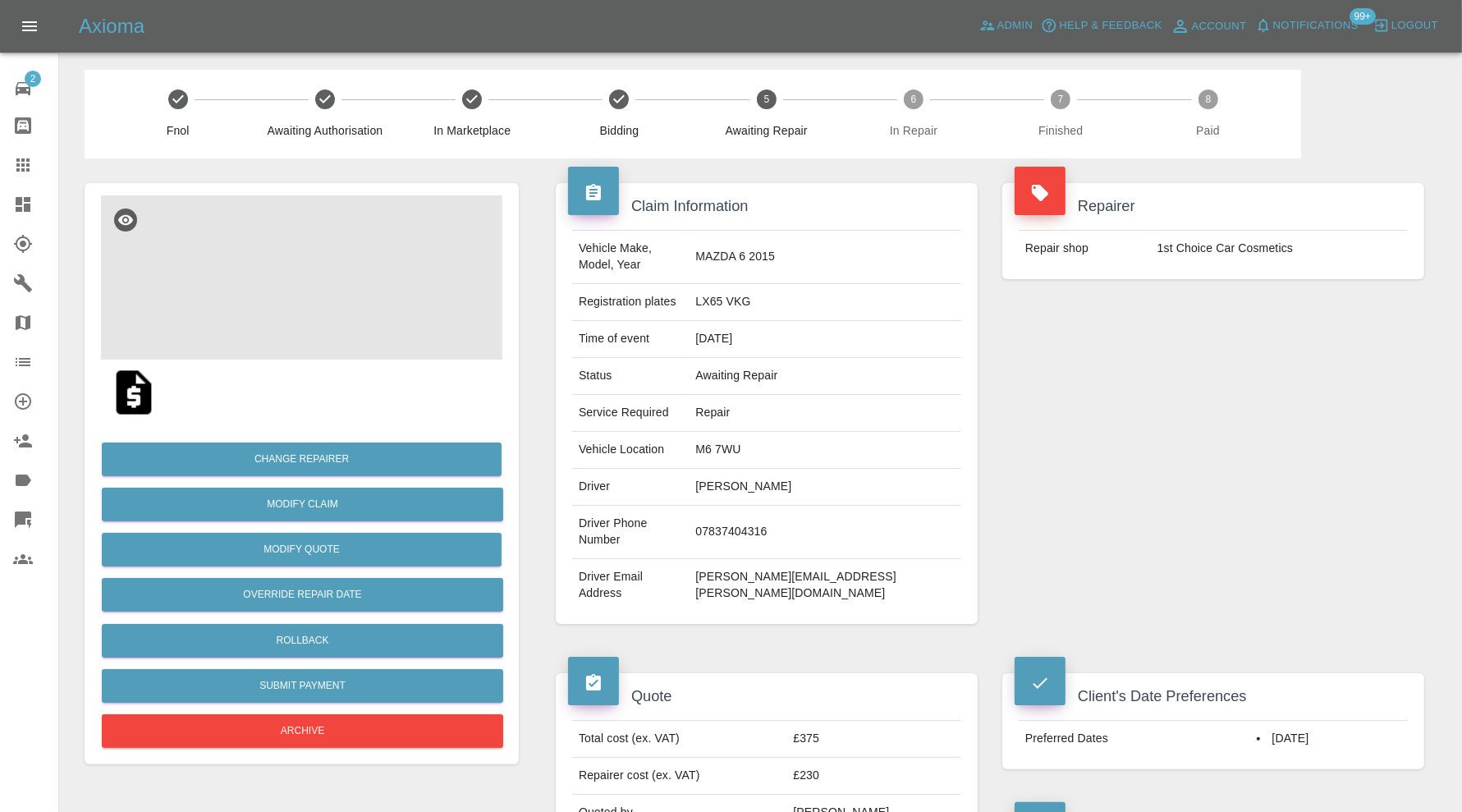
scroll to position [0, 0]
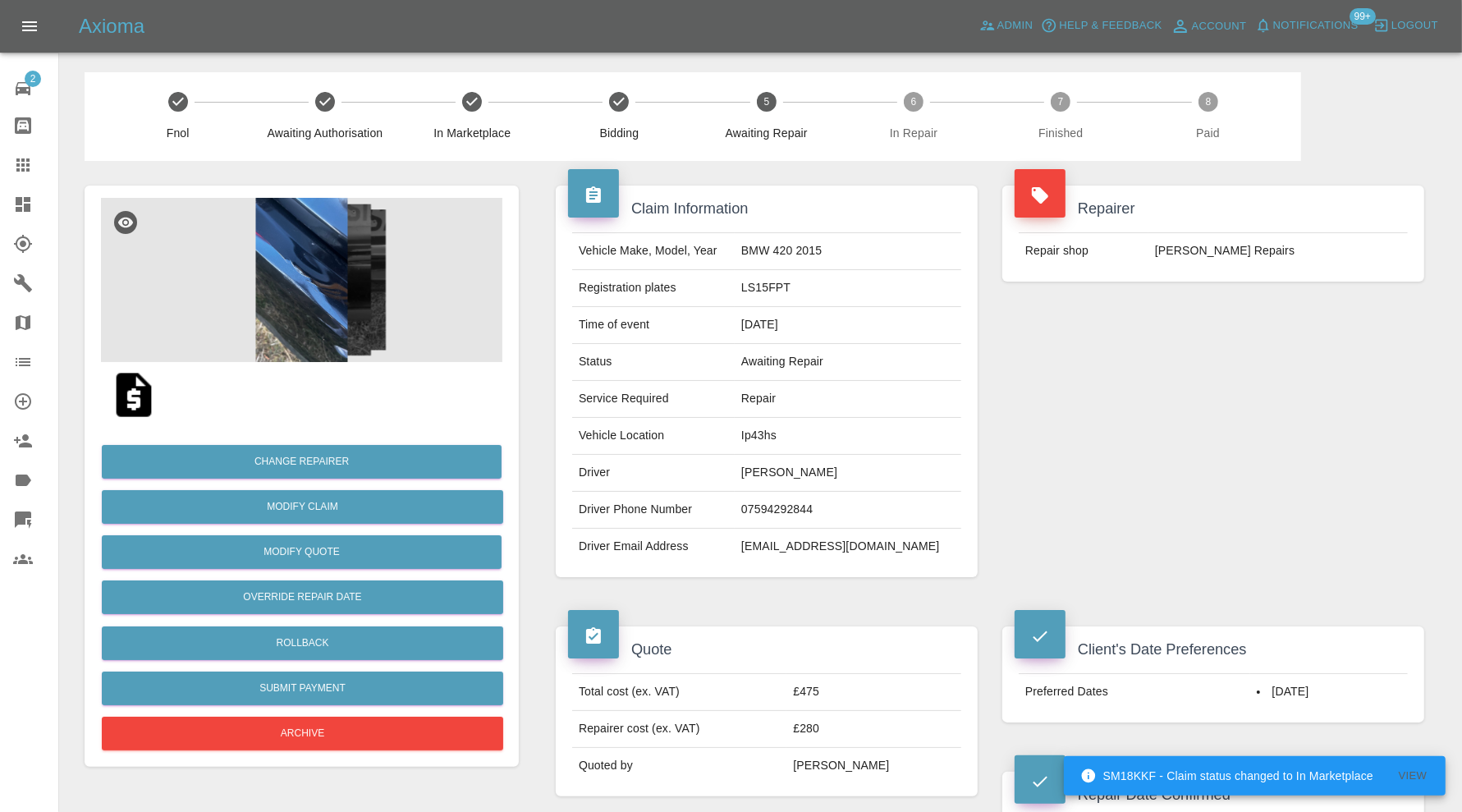
click at [282, 320] on img at bounding box center [302, 279] width 402 height 164
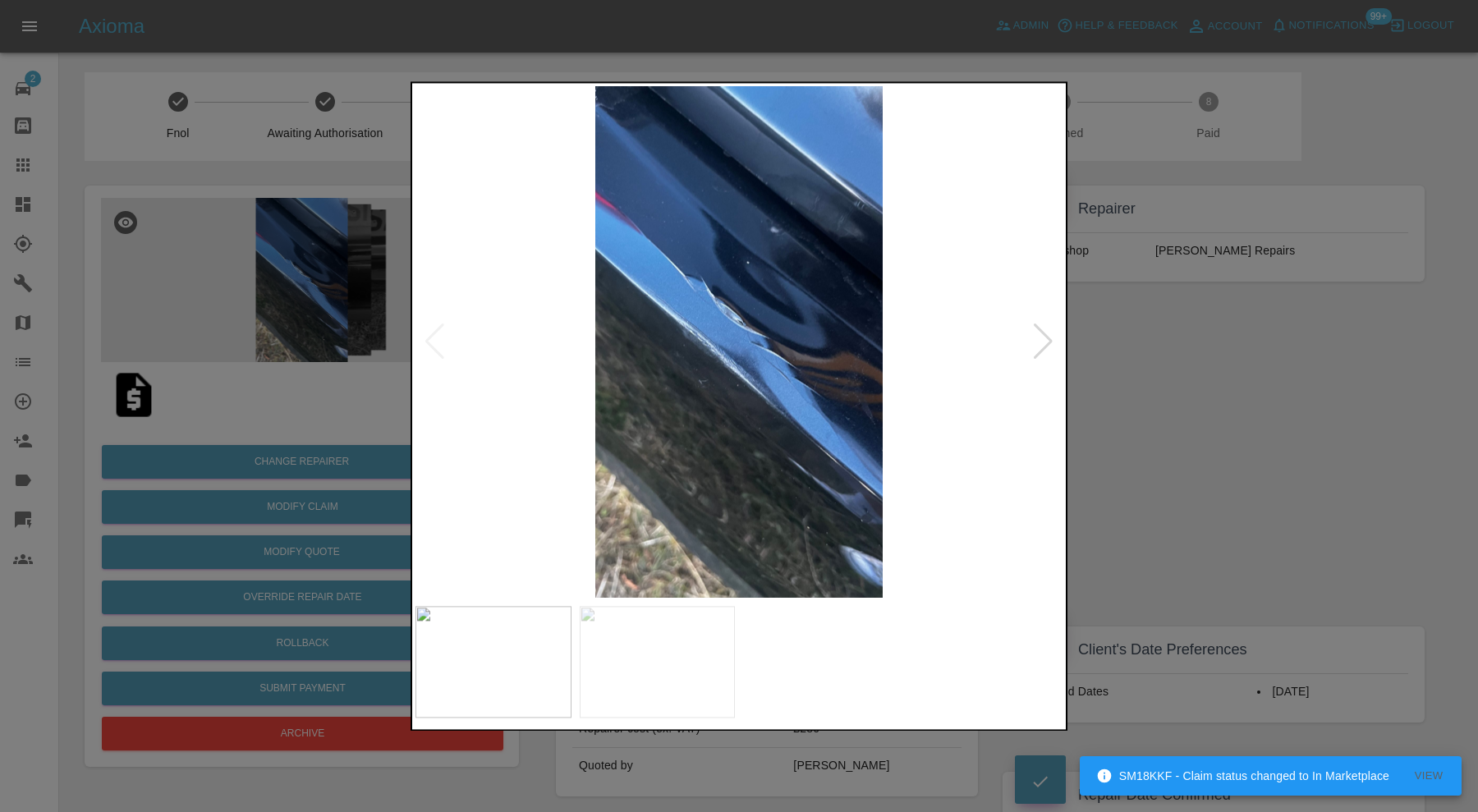
click at [1046, 322] on img at bounding box center [738, 342] width 647 height 511
click at [1046, 343] on div at bounding box center [1043, 342] width 22 height 37
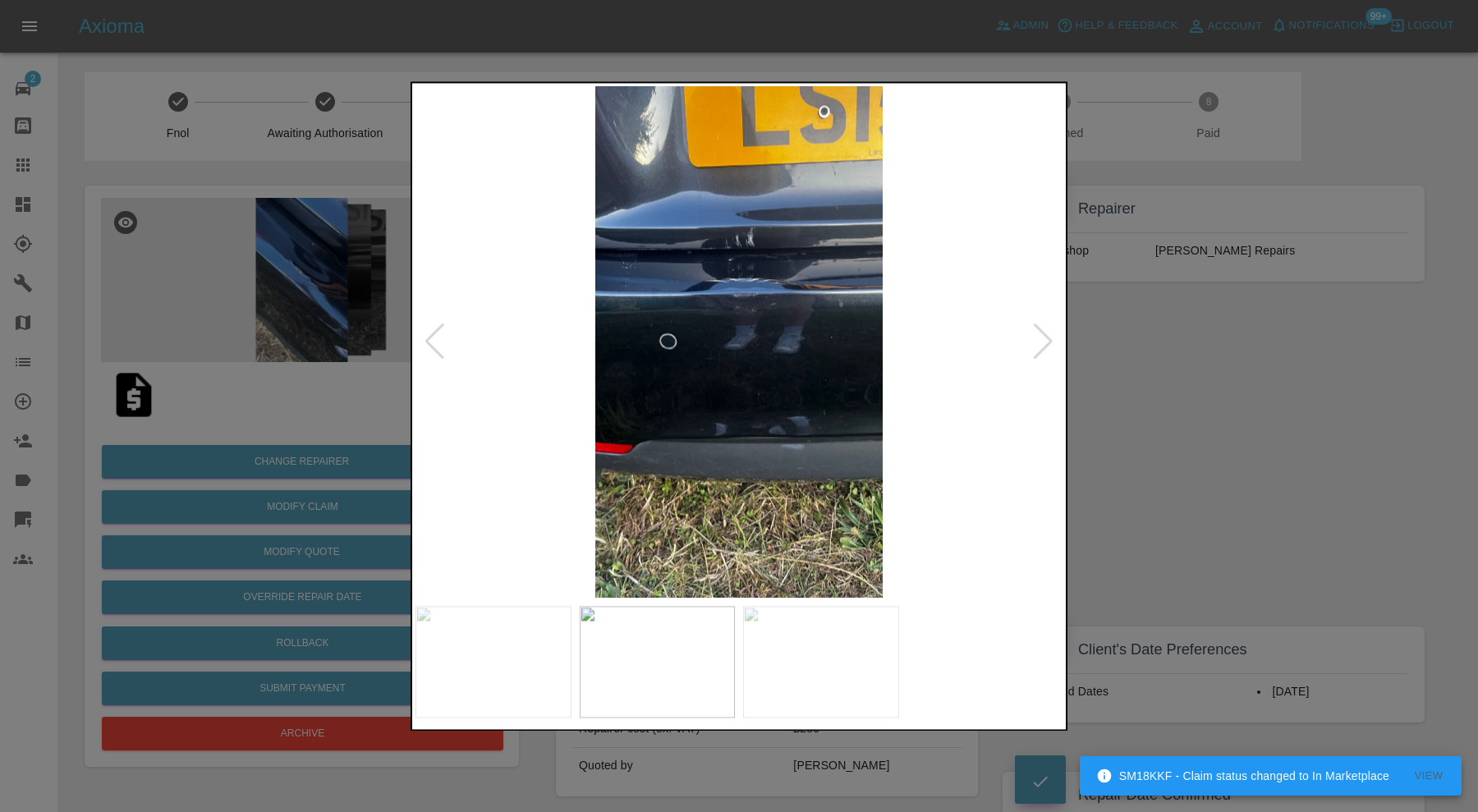
click at [1046, 343] on div at bounding box center [1043, 342] width 22 height 37
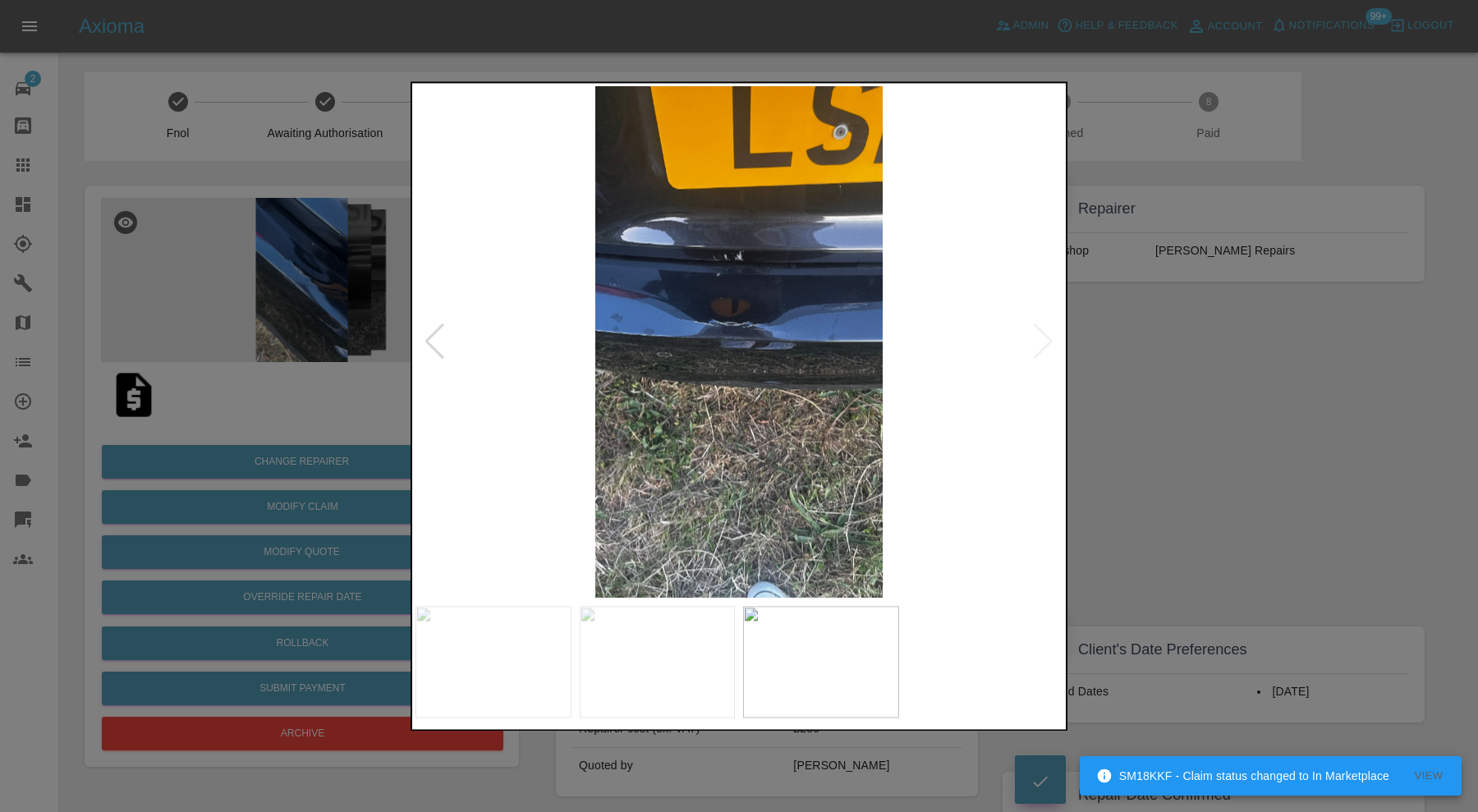
click at [1046, 343] on img at bounding box center [738, 342] width 647 height 511
click at [1192, 353] on div at bounding box center [739, 406] width 1478 height 812
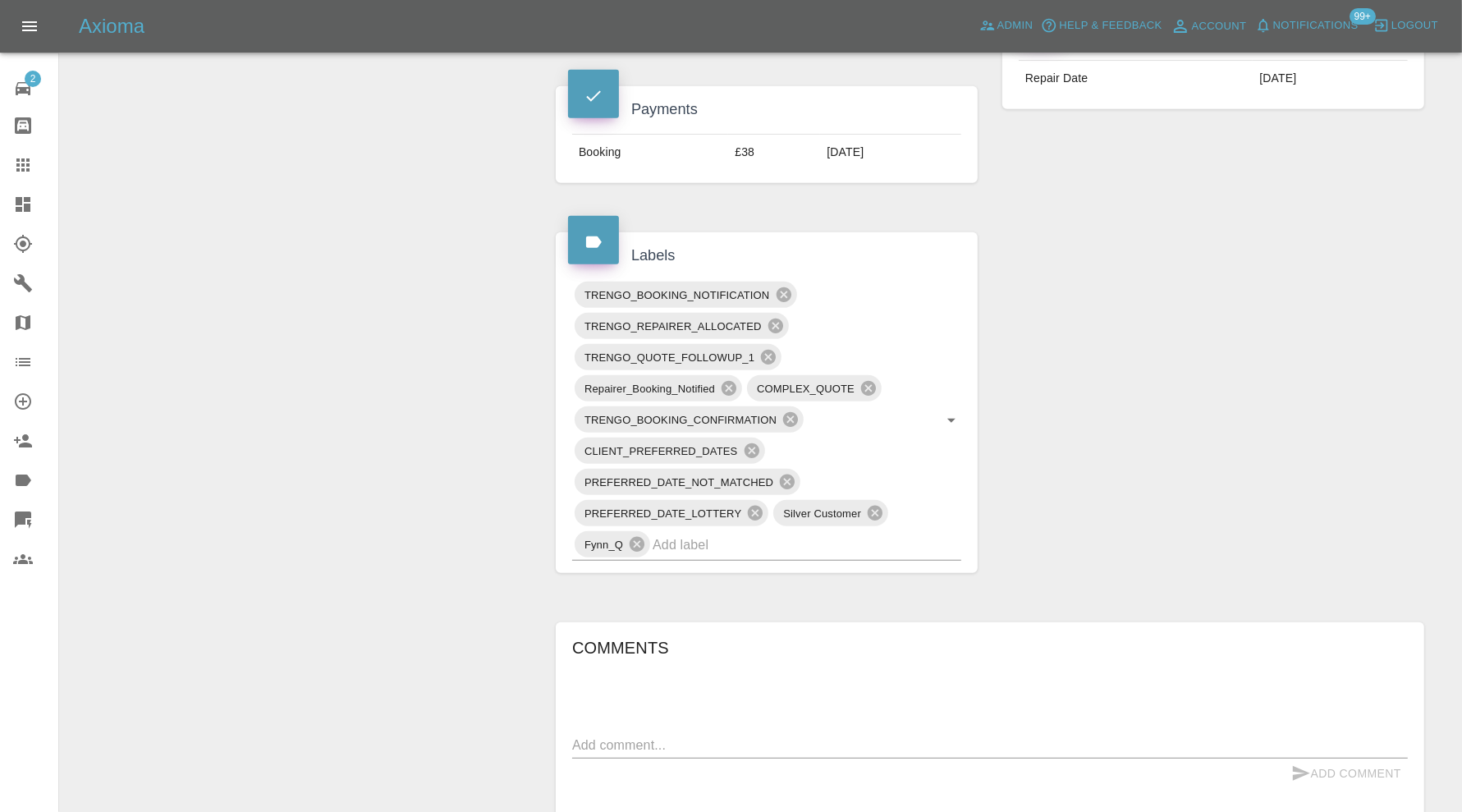
scroll to position [820, 0]
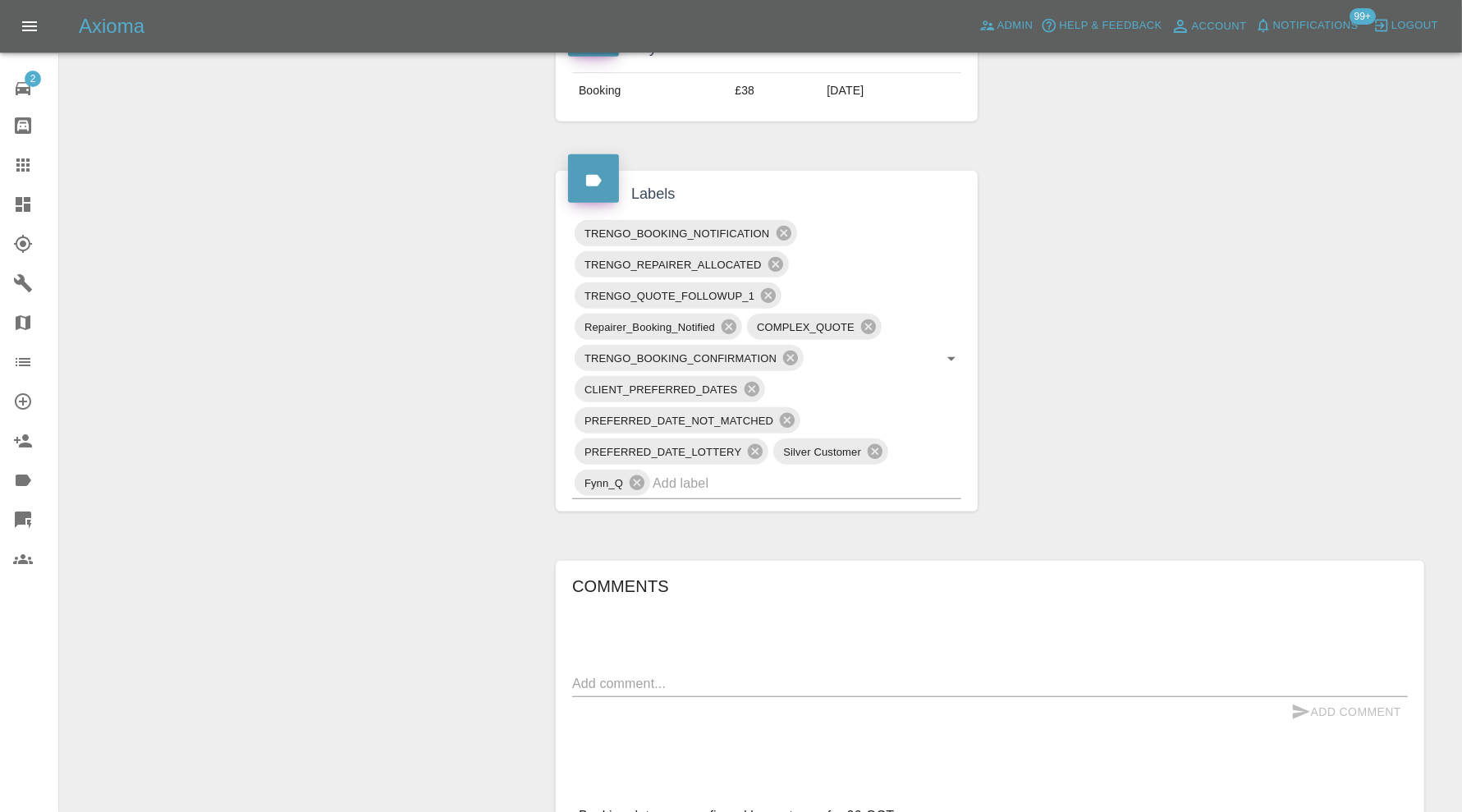
click at [913, 483] on input "text" at bounding box center [784, 482] width 262 height 25
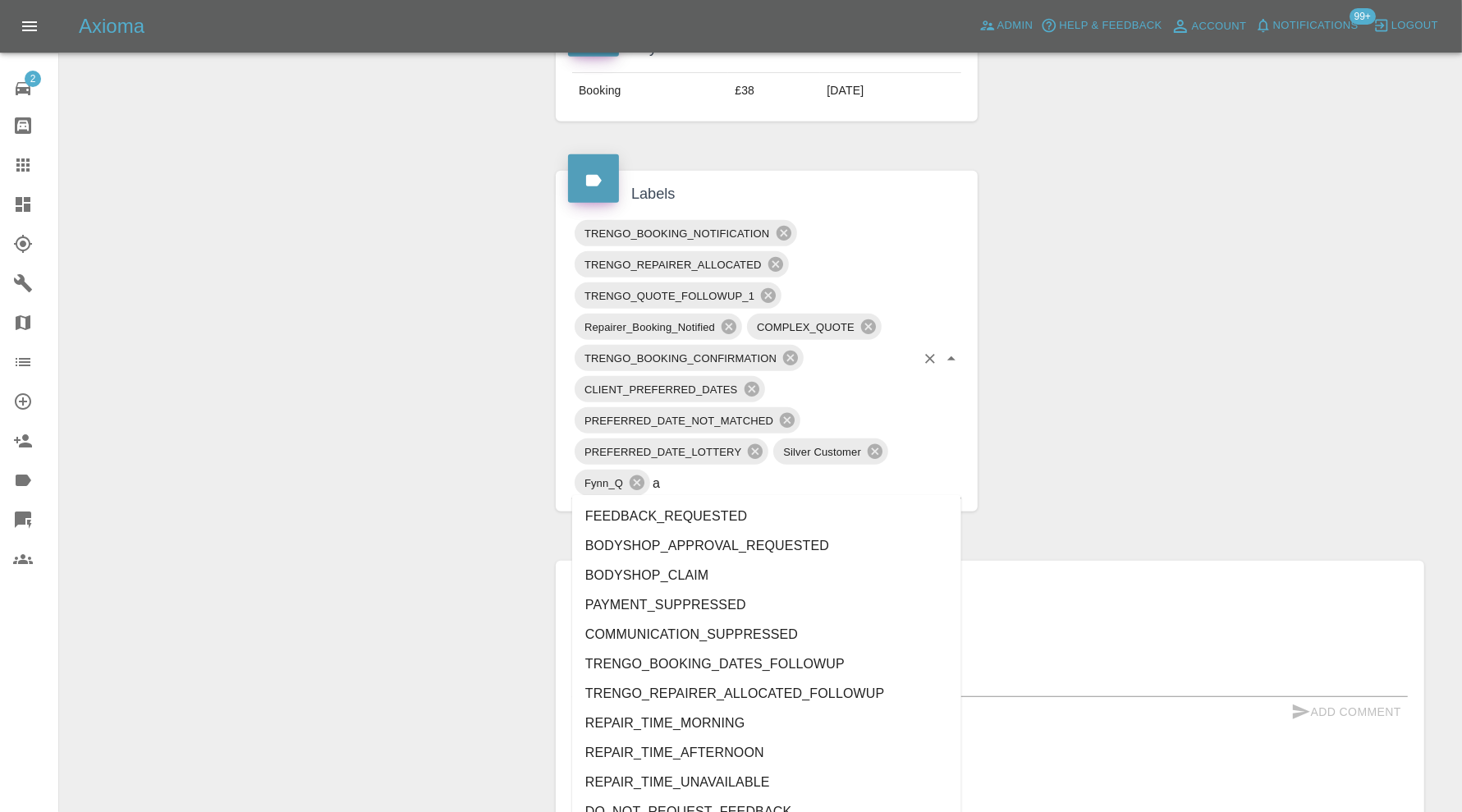
type input "au"
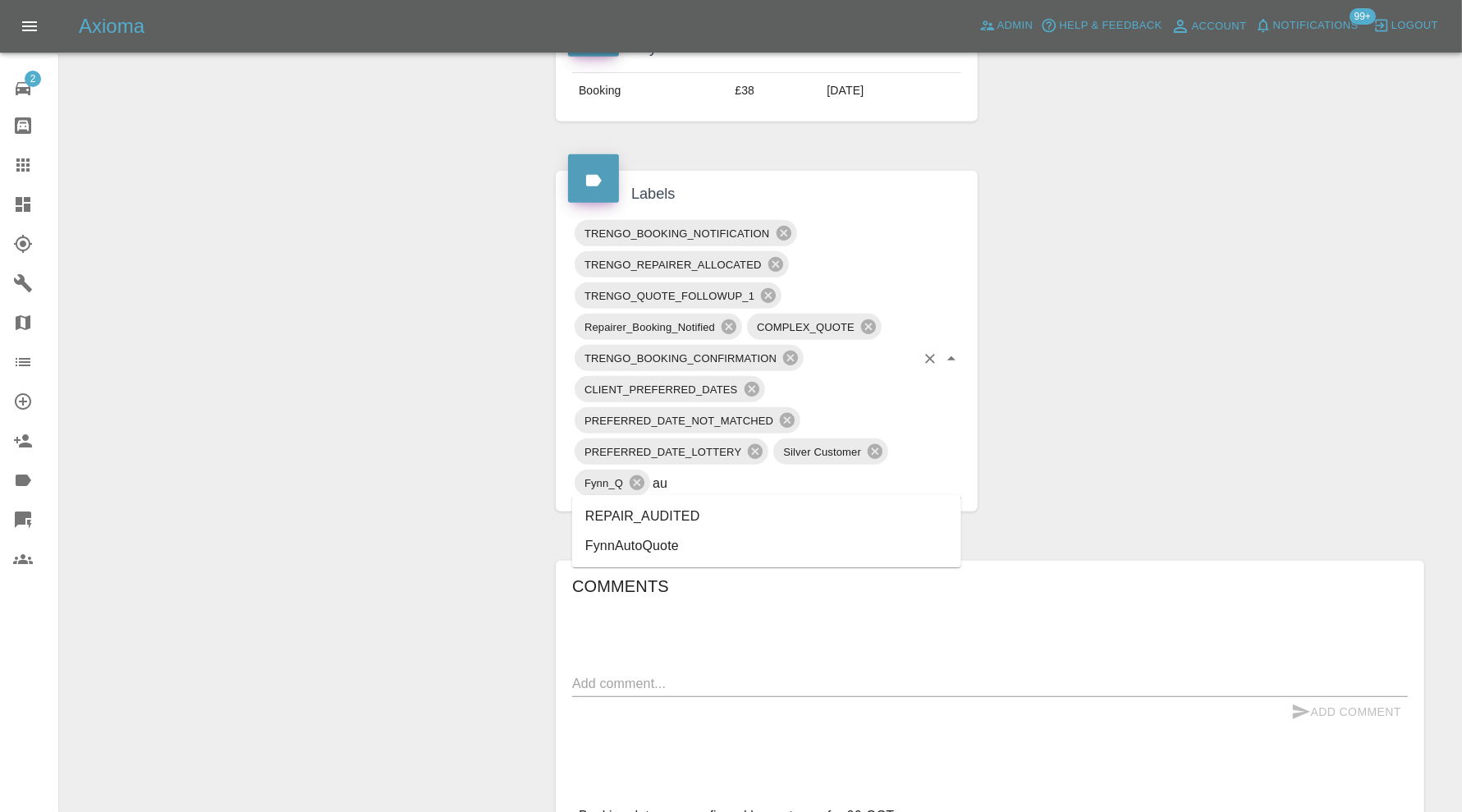
click at [729, 510] on li "REPAIR_AUDITED" at bounding box center [766, 516] width 389 height 30
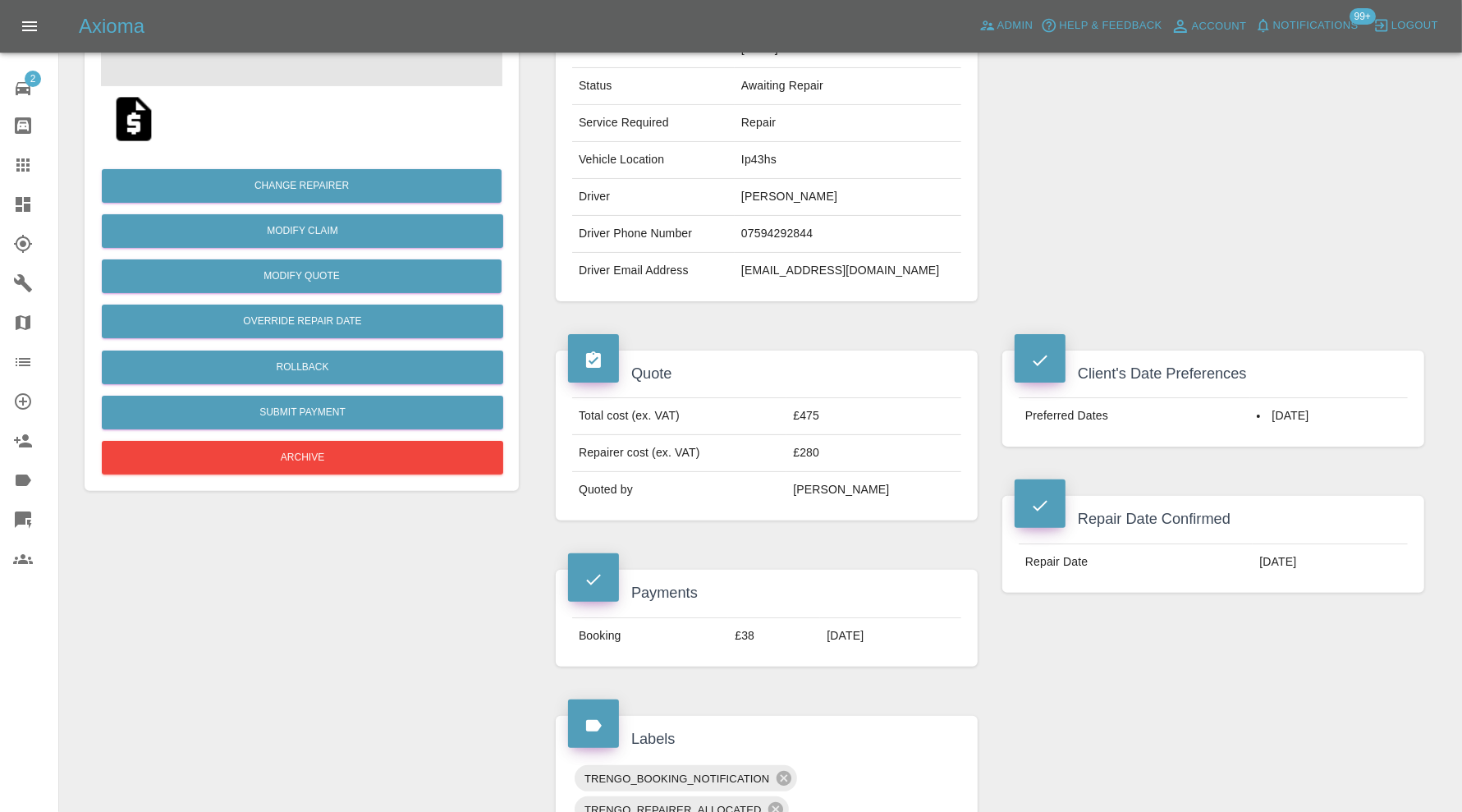
scroll to position [0, 0]
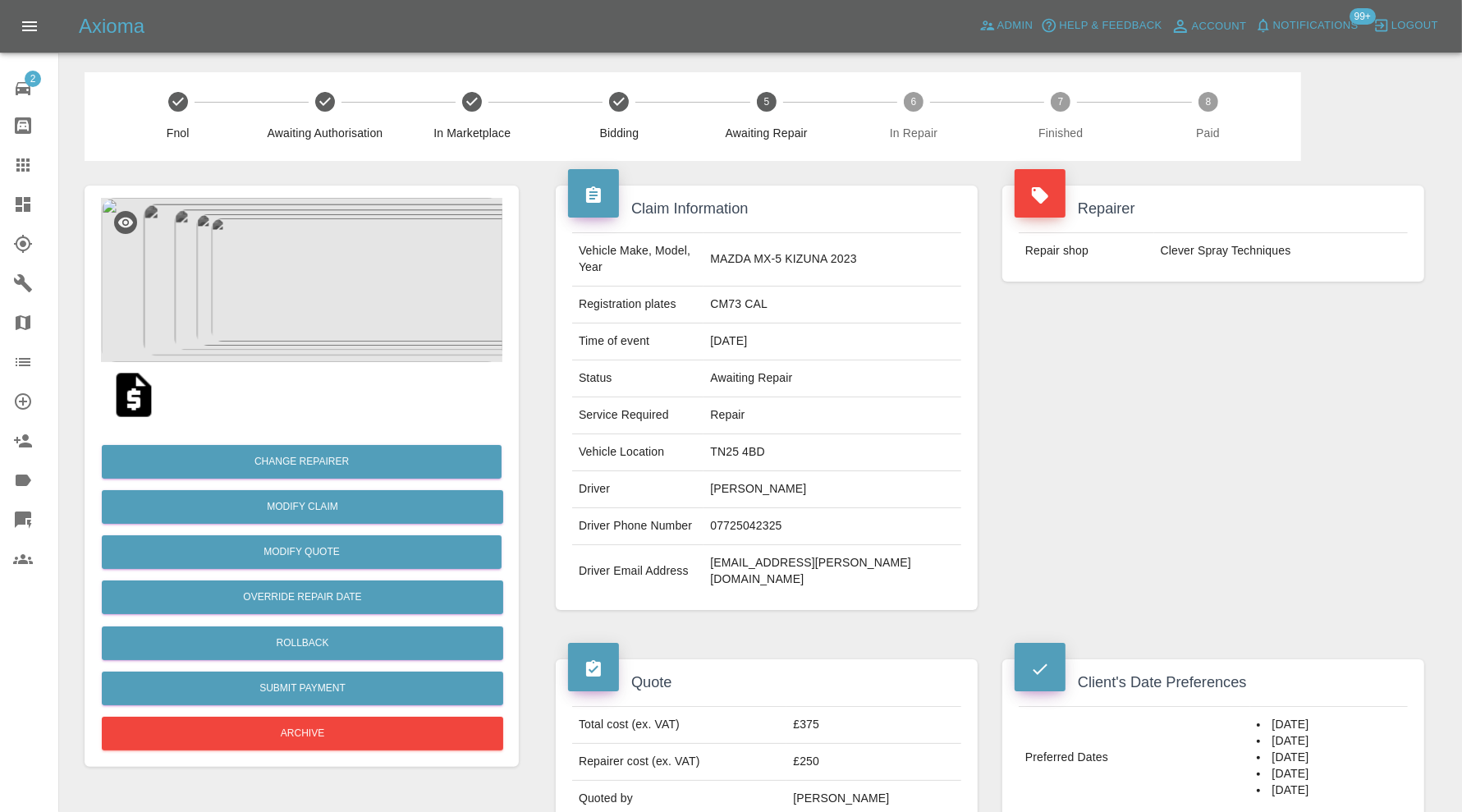
click at [322, 303] on img at bounding box center [302, 279] width 402 height 164
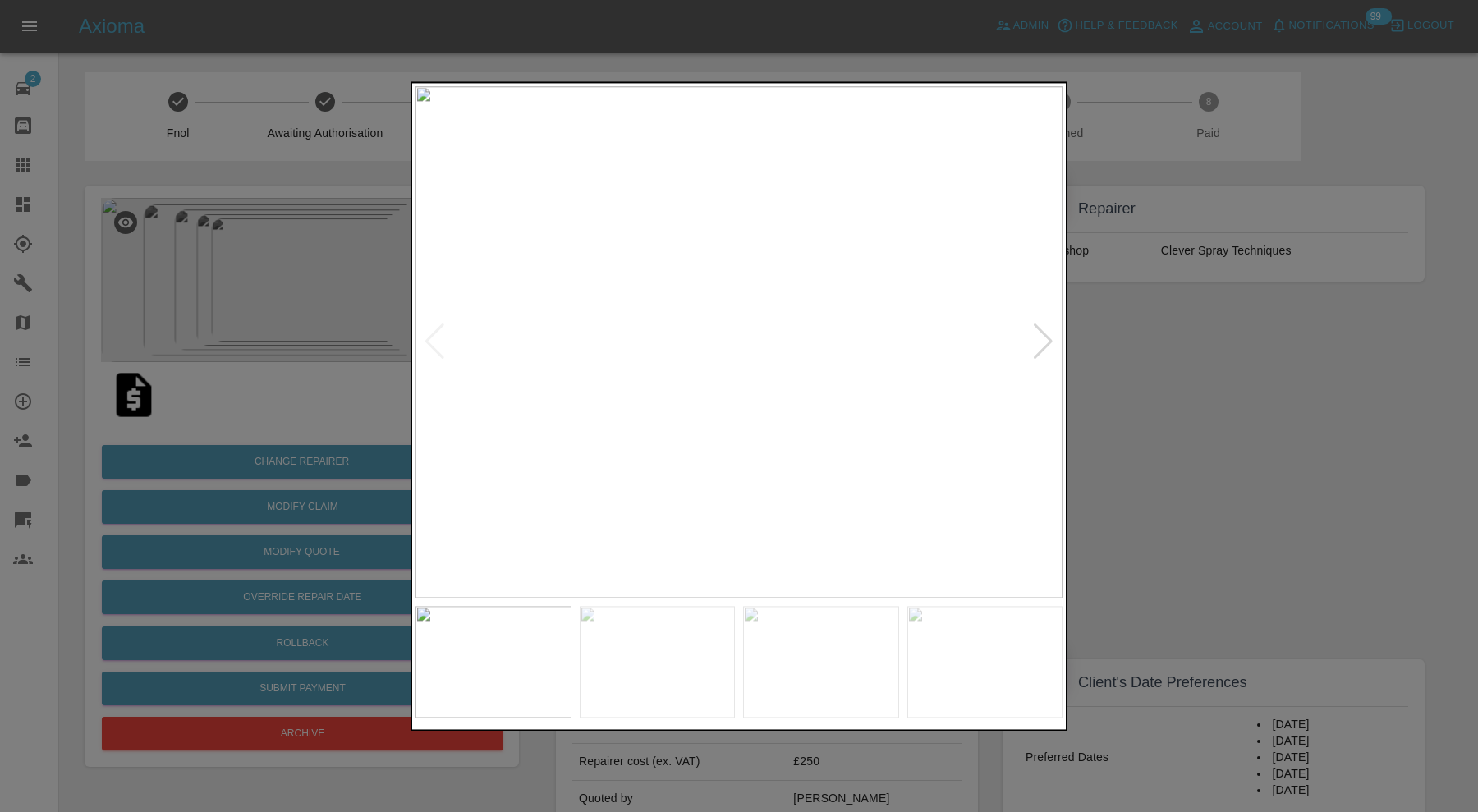
click at [1047, 348] on div at bounding box center [1043, 342] width 22 height 37
click at [1046, 347] on div at bounding box center [1043, 342] width 22 height 37
click at [1046, 347] on img at bounding box center [738, 342] width 647 height 511
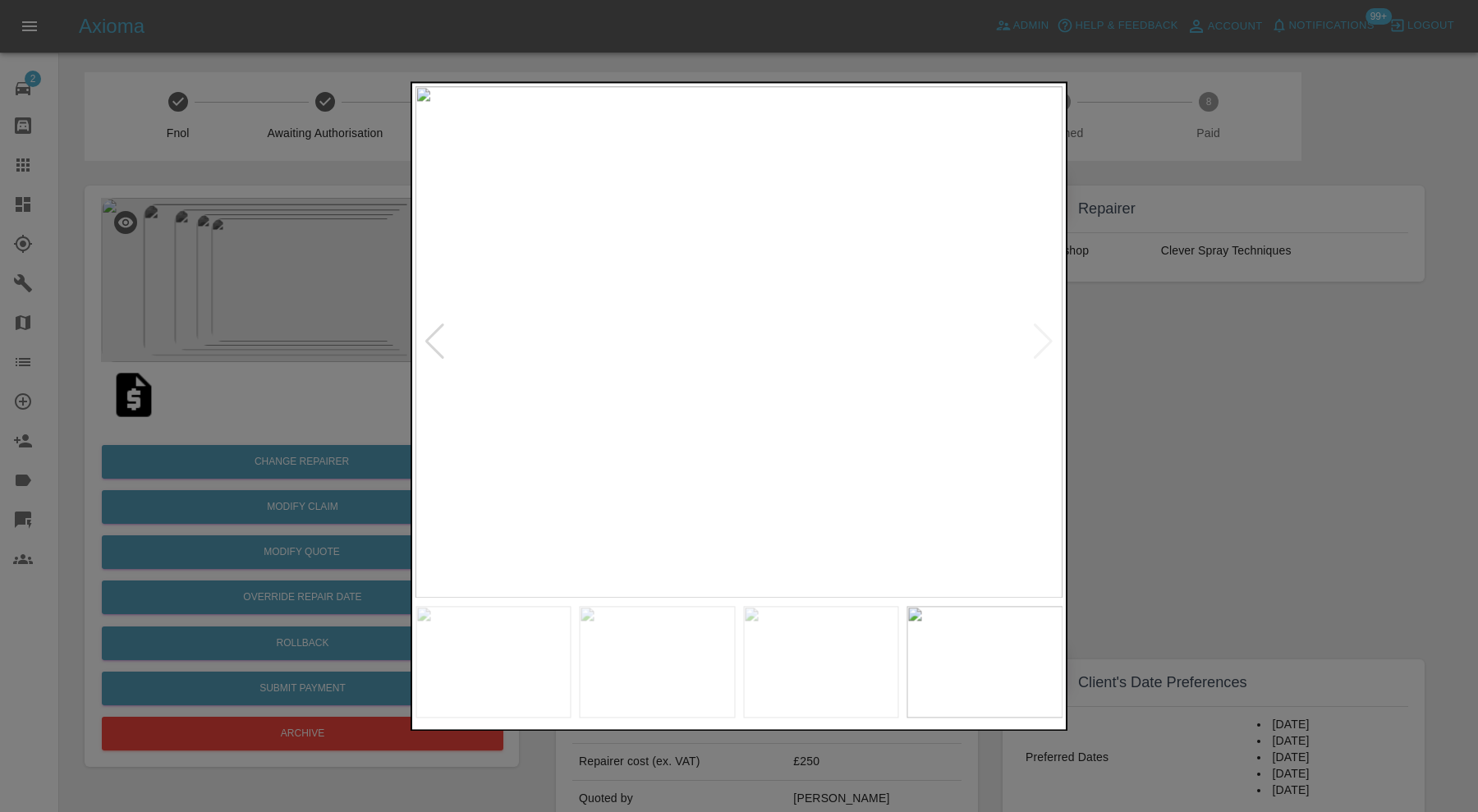
click at [1097, 362] on div at bounding box center [739, 406] width 1478 height 812
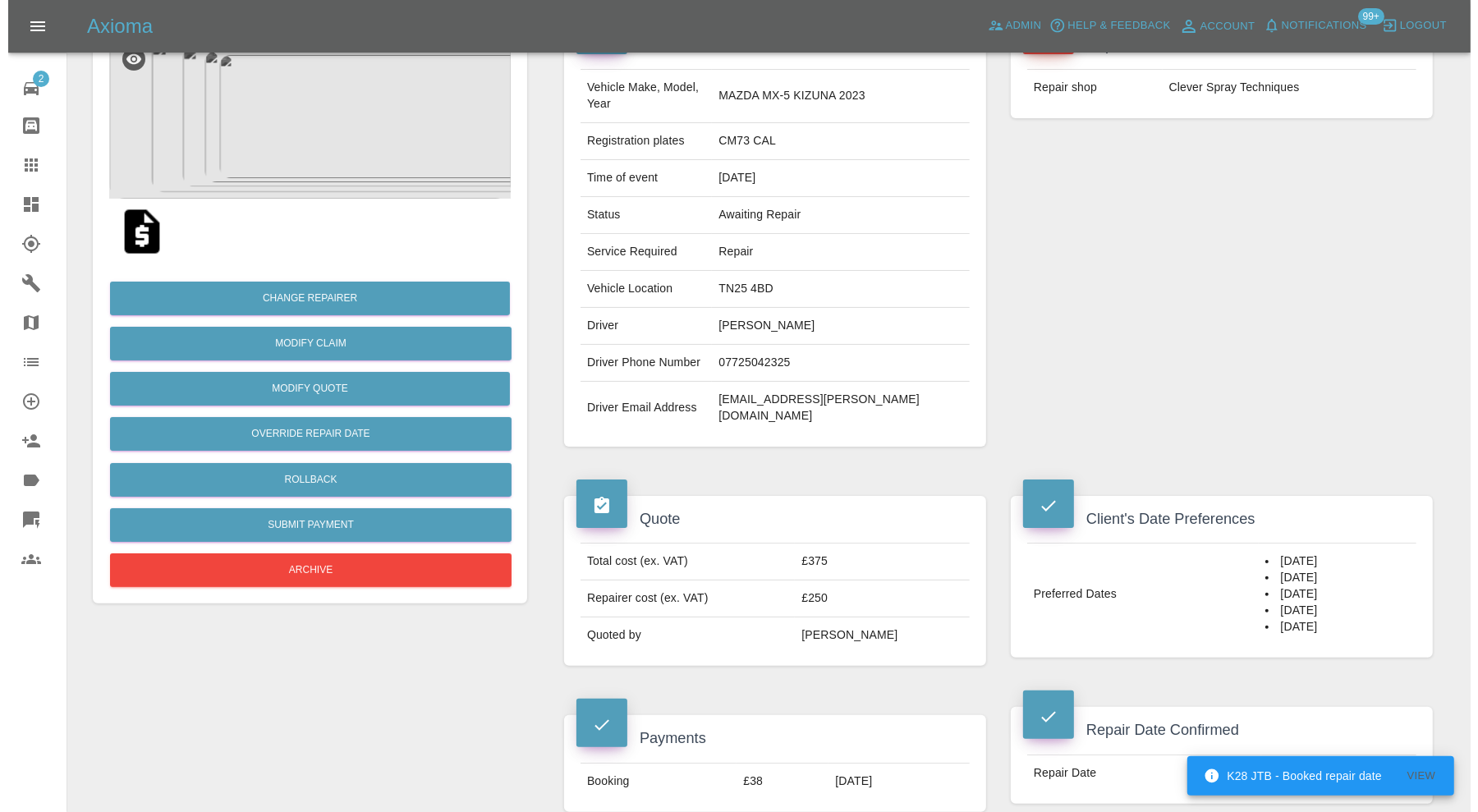
scroll to position [157, 0]
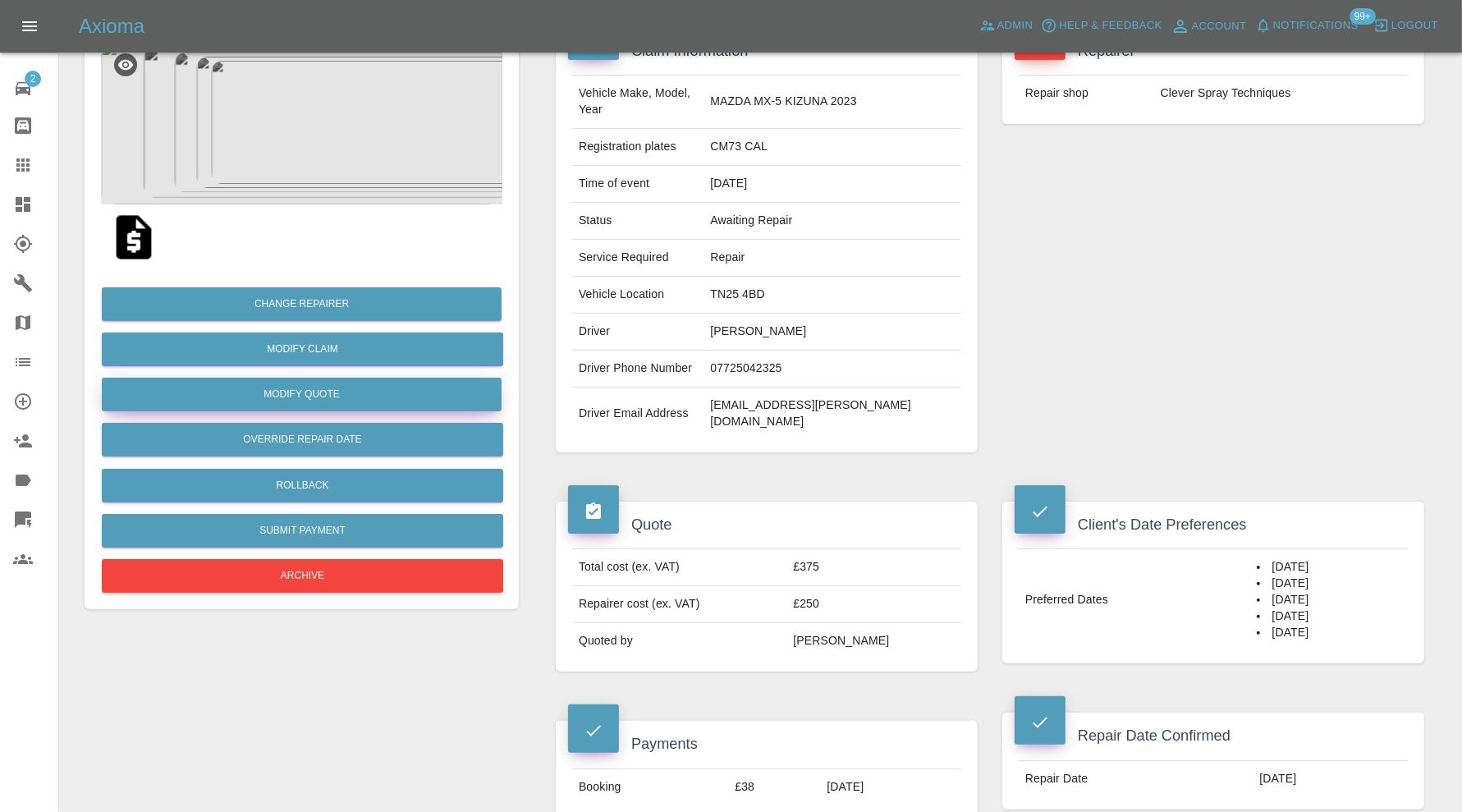
click at [408, 386] on button "Modify Quote" at bounding box center [302, 394] width 400 height 34
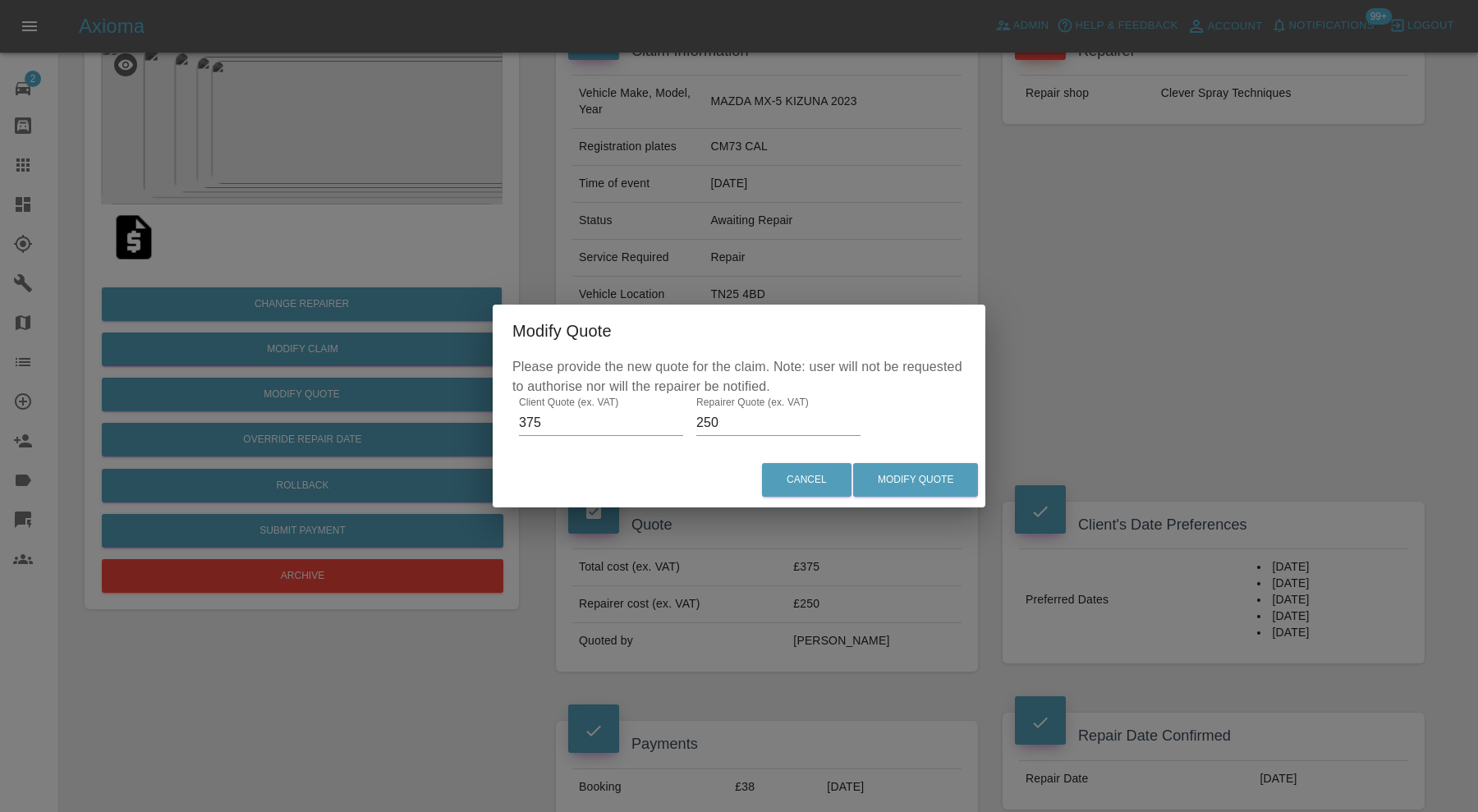
click at [747, 424] on input "250" at bounding box center [777, 422] width 164 height 26
type input "275"
click at [921, 481] on button "Modify Quote" at bounding box center [915, 480] width 125 height 34
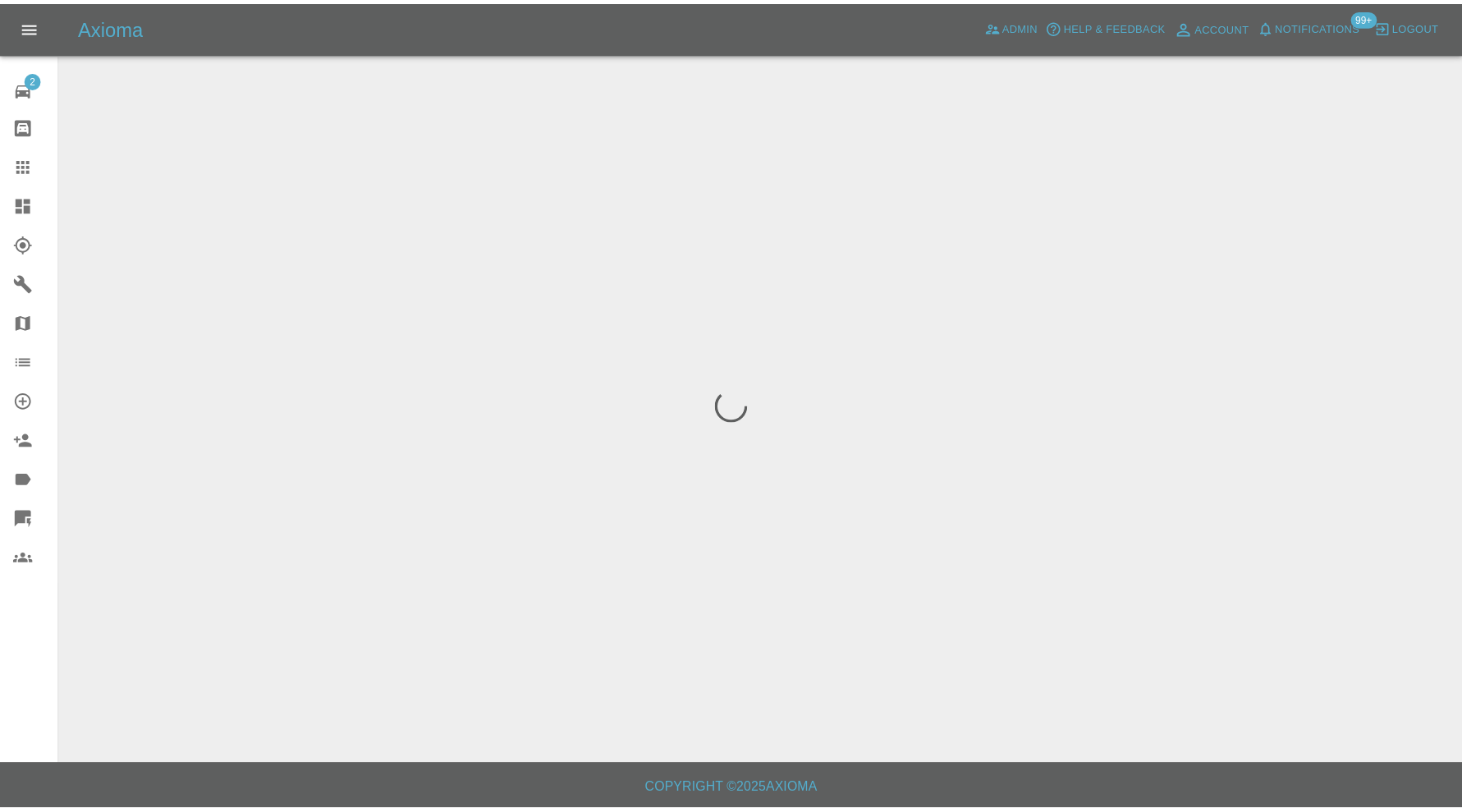
scroll to position [0, 0]
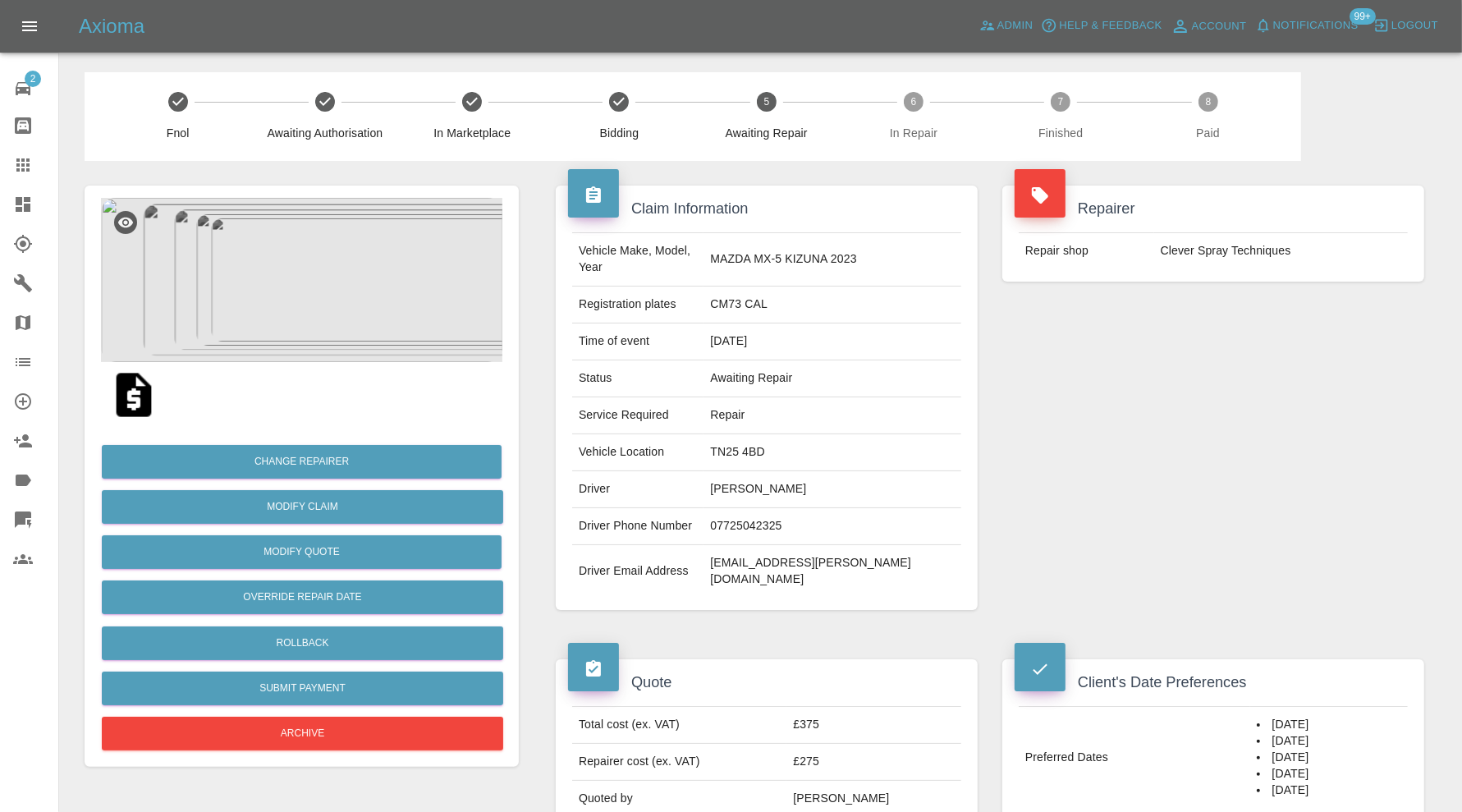
click at [807, 436] on td "TN25 4BD" at bounding box center [832, 452] width 258 height 37
copy td "TN25 4BD"
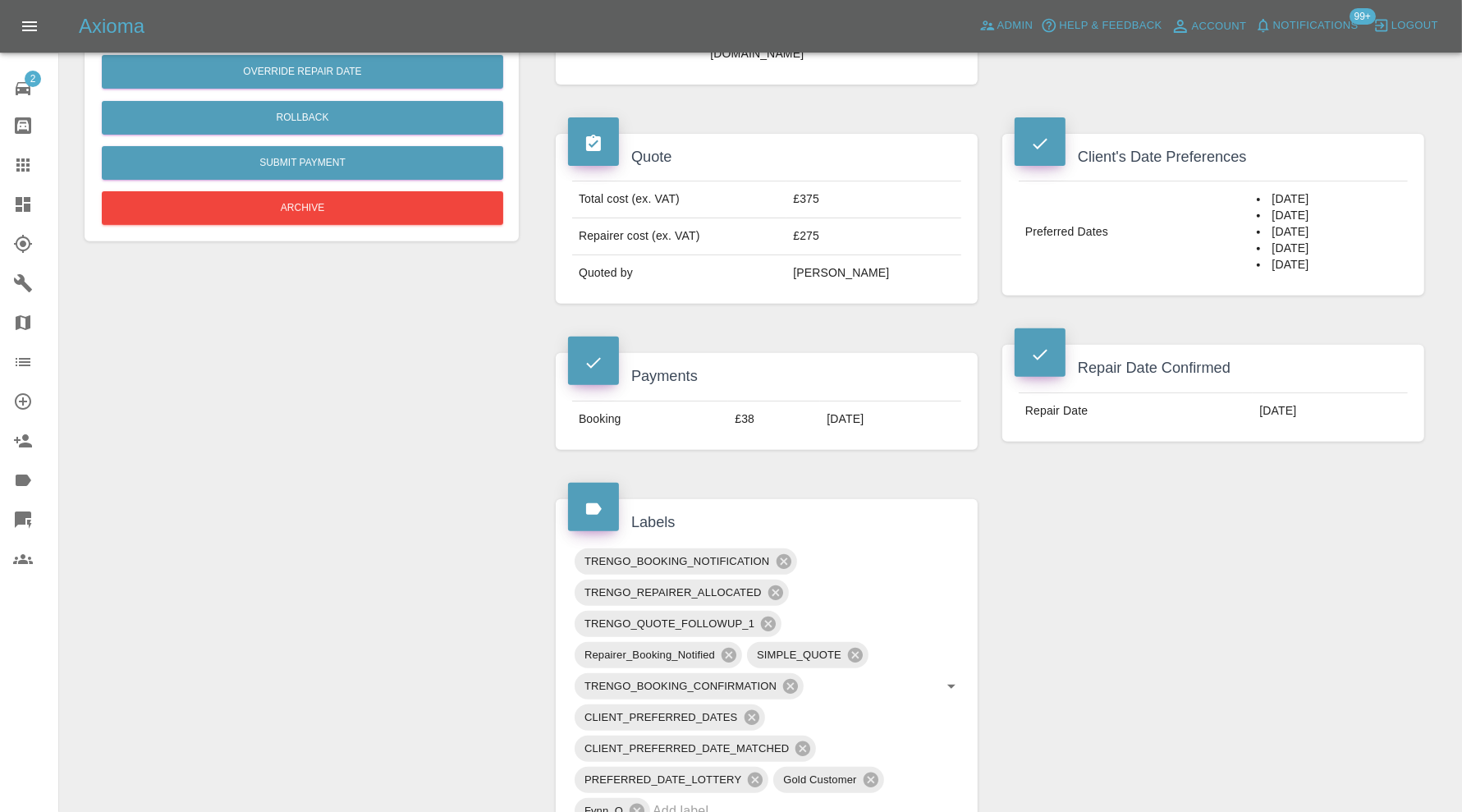
scroll to position [547, 0]
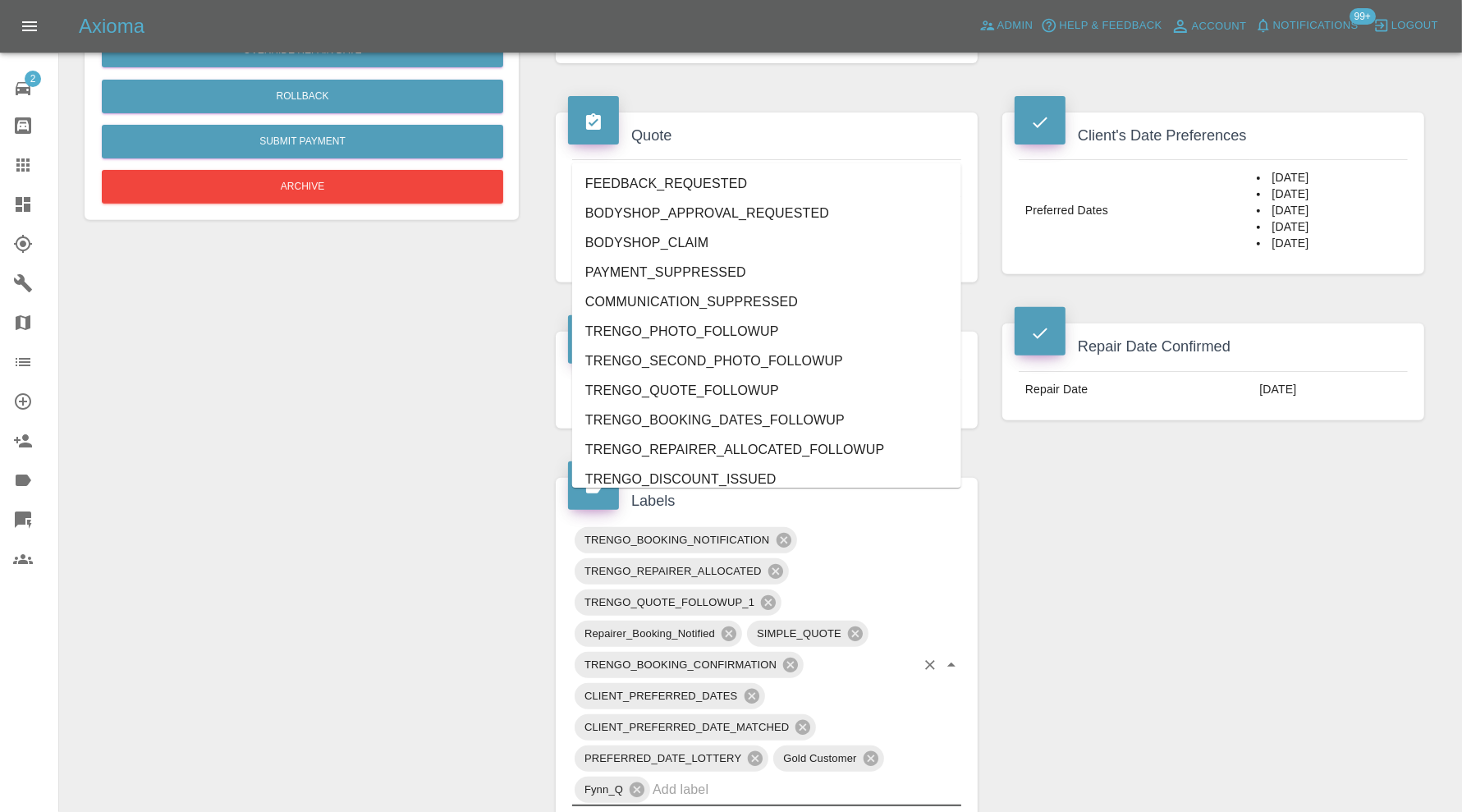
click at [808, 776] on input "text" at bounding box center [784, 789] width 262 height 25
type input "au"
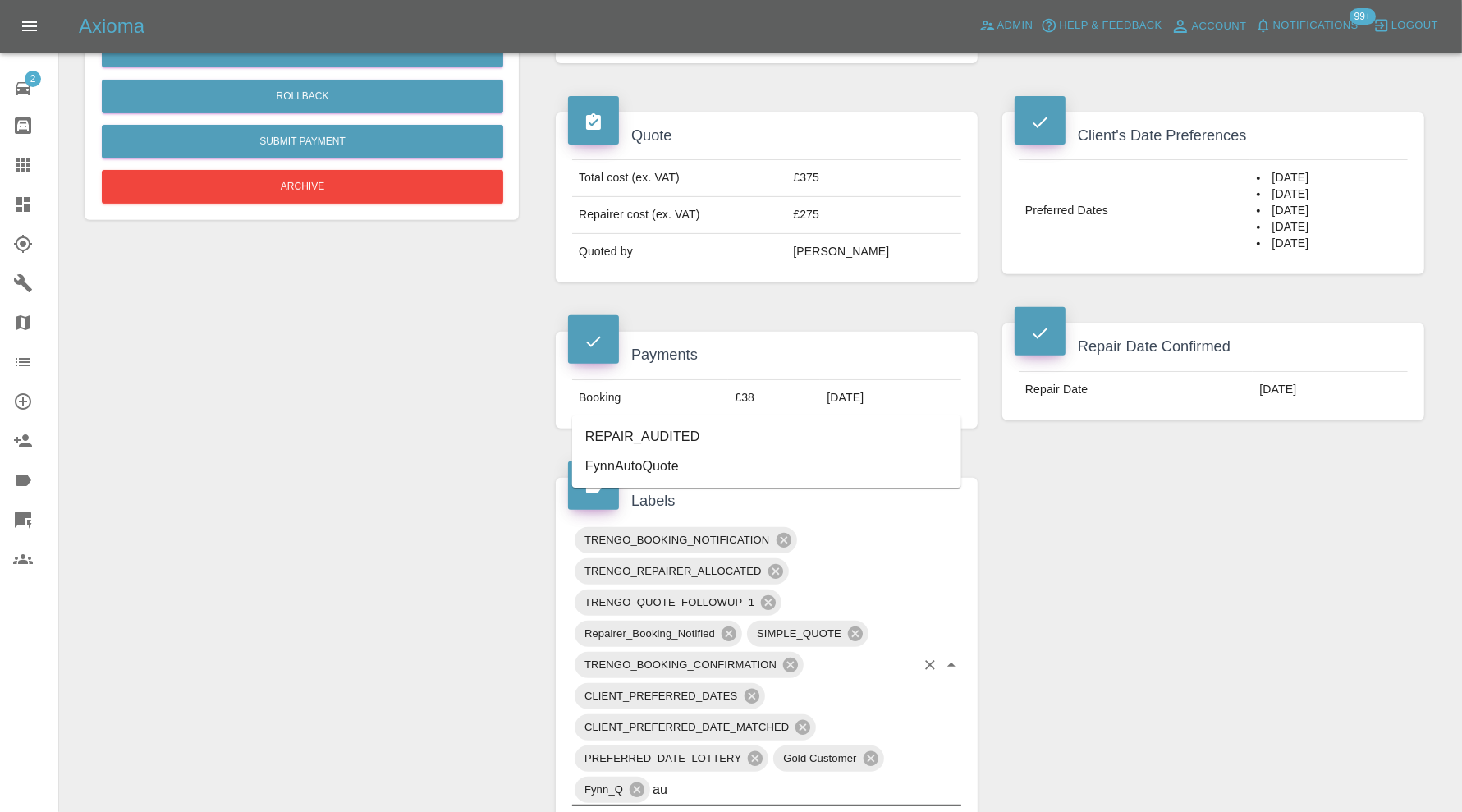
click at [665, 427] on li "REPAIR_AUDITED" at bounding box center [766, 436] width 389 height 30
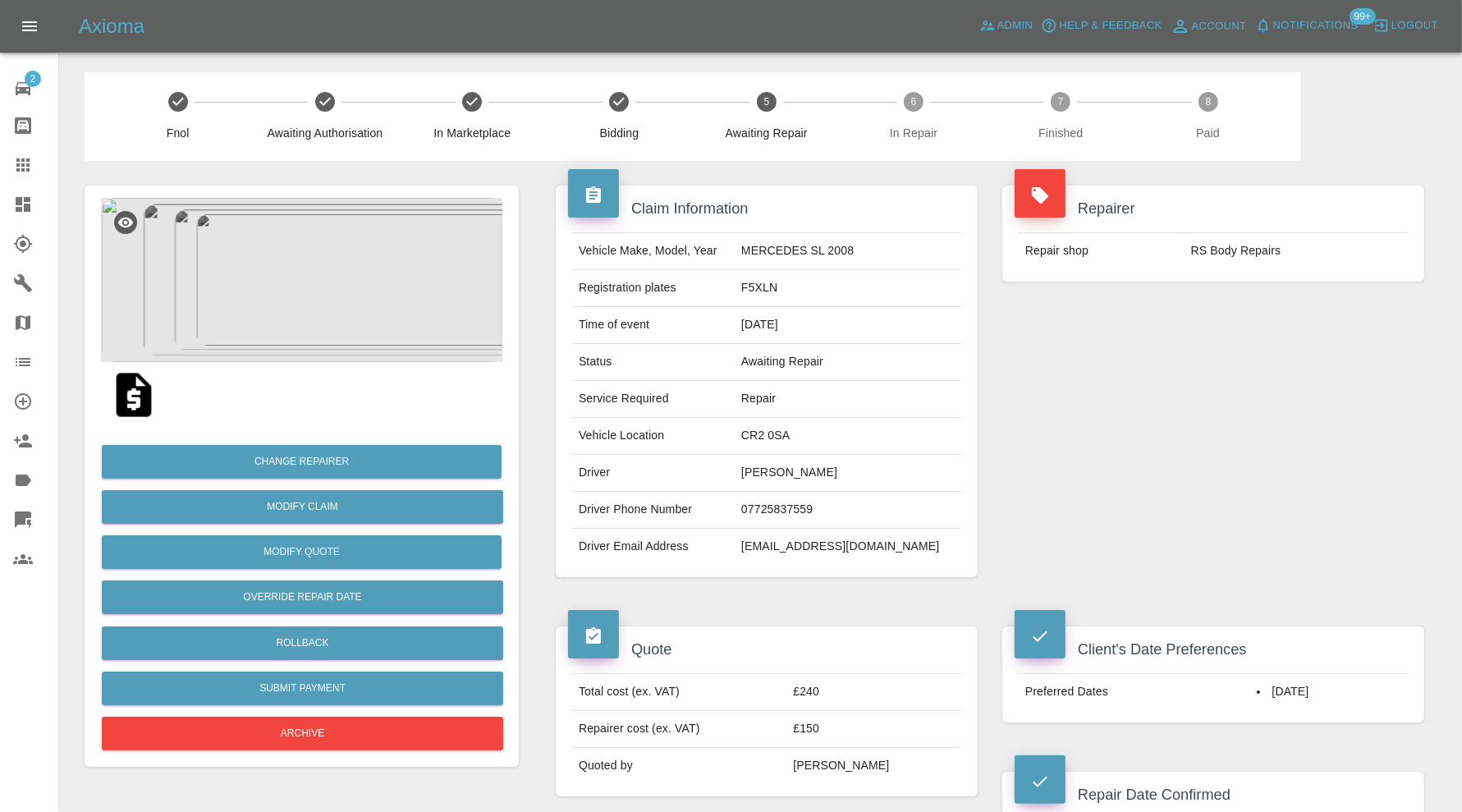
click at [287, 258] on img at bounding box center [302, 279] width 402 height 164
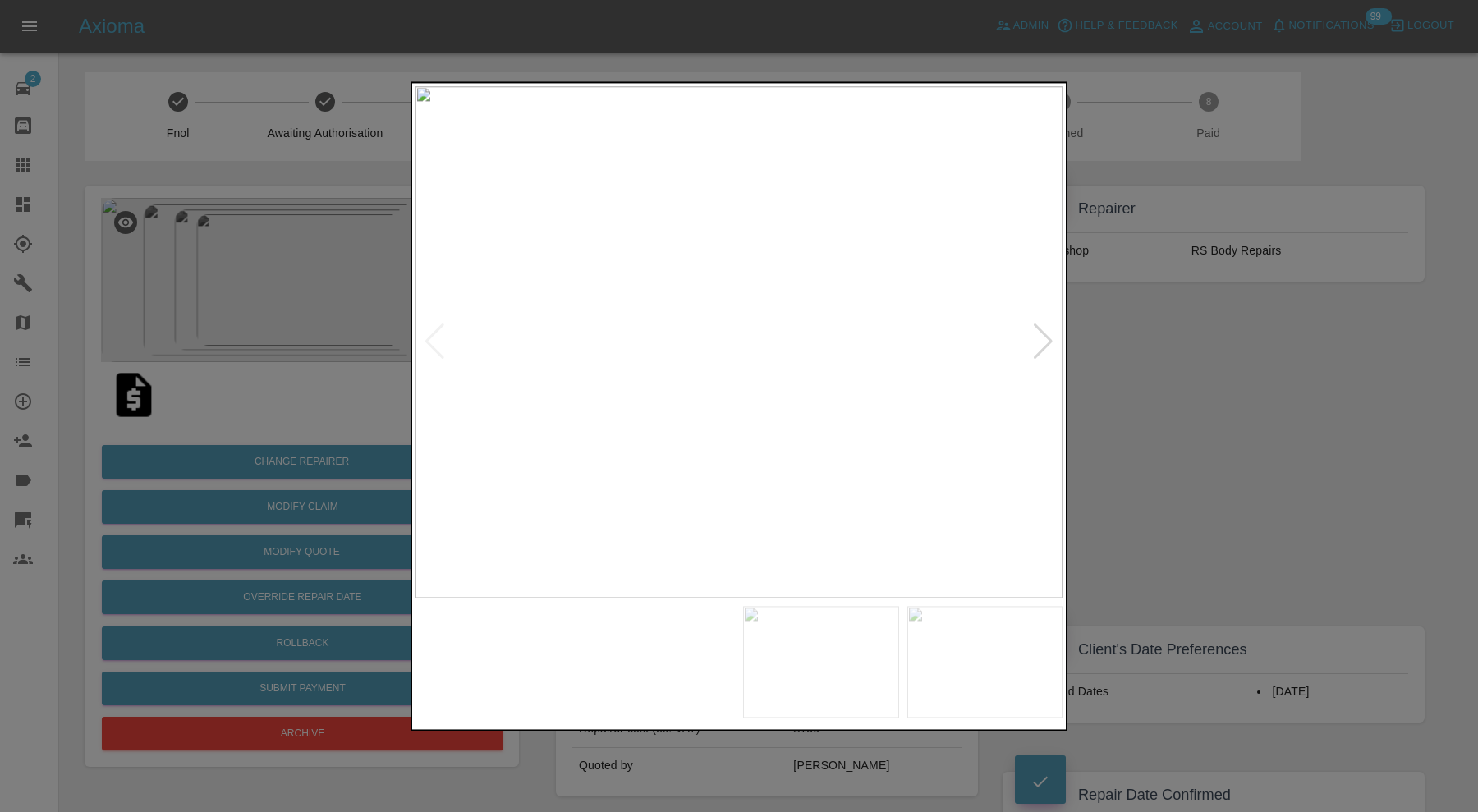
click at [680, 644] on img at bounding box center [658, 661] width 156 height 111
click at [854, 668] on img at bounding box center [820, 661] width 156 height 111
click at [990, 662] on img at bounding box center [984, 661] width 156 height 111
click at [1177, 491] on div at bounding box center [739, 406] width 1478 height 812
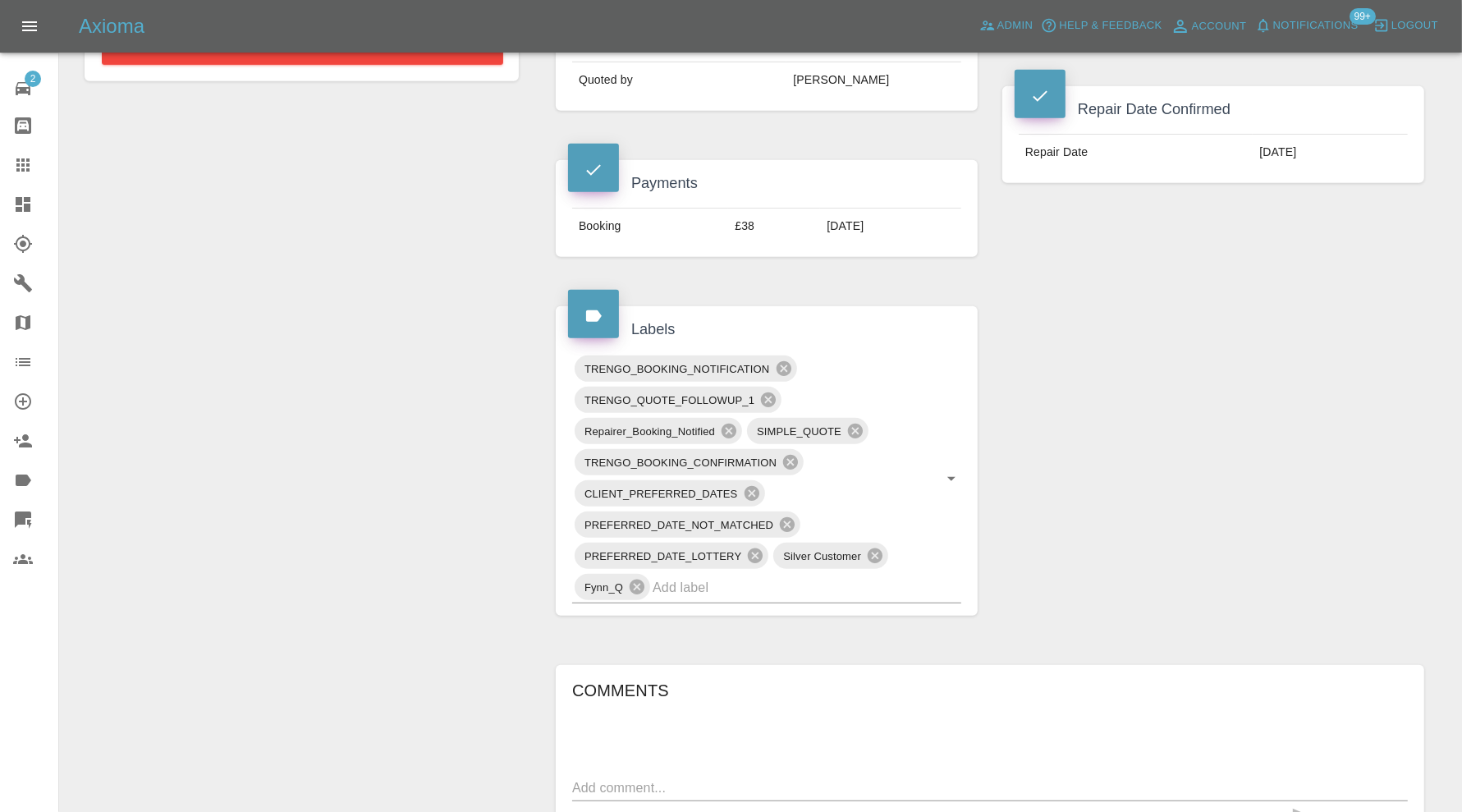
scroll to position [820, 0]
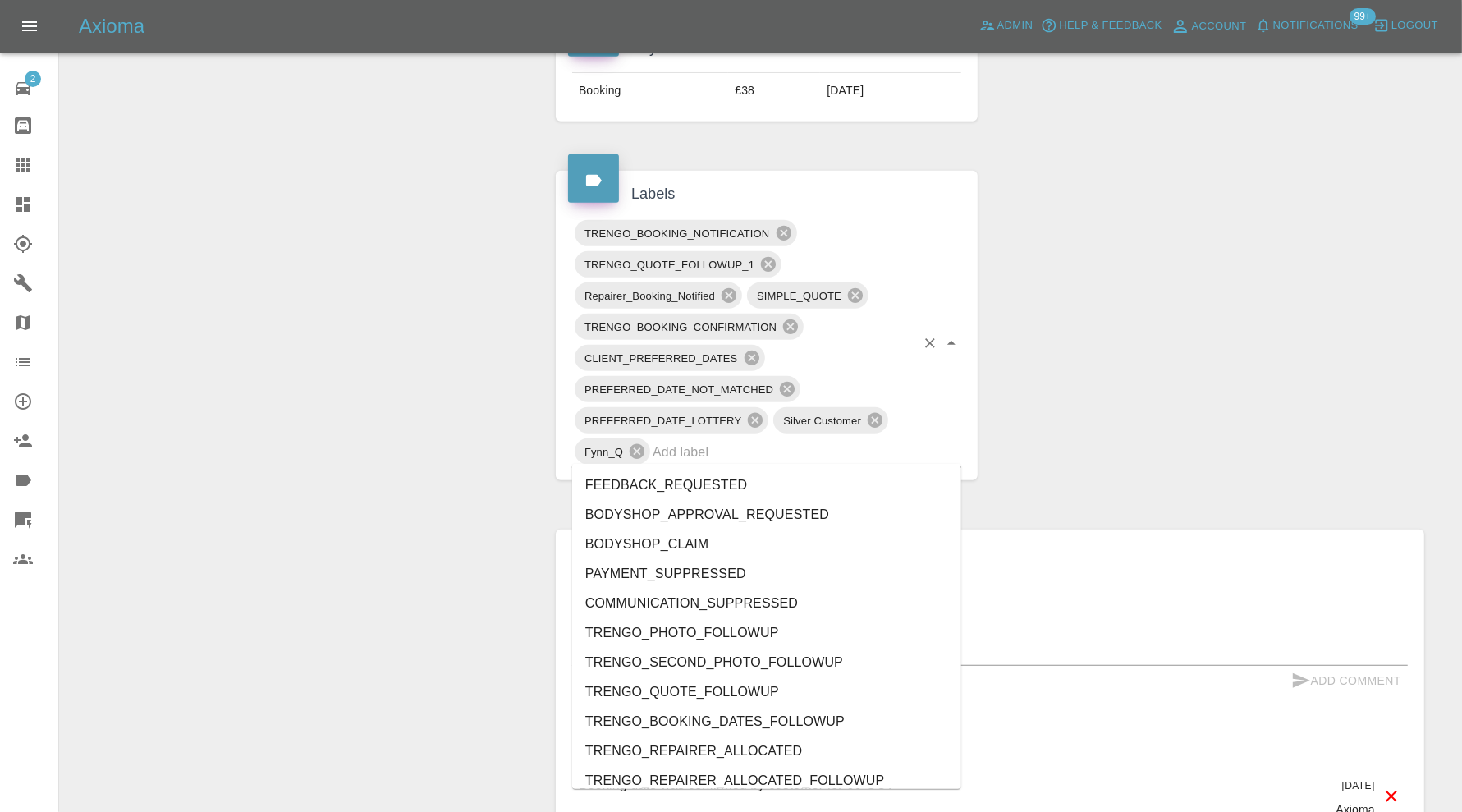
click at [752, 446] on input "text" at bounding box center [784, 451] width 262 height 25
type input "au"
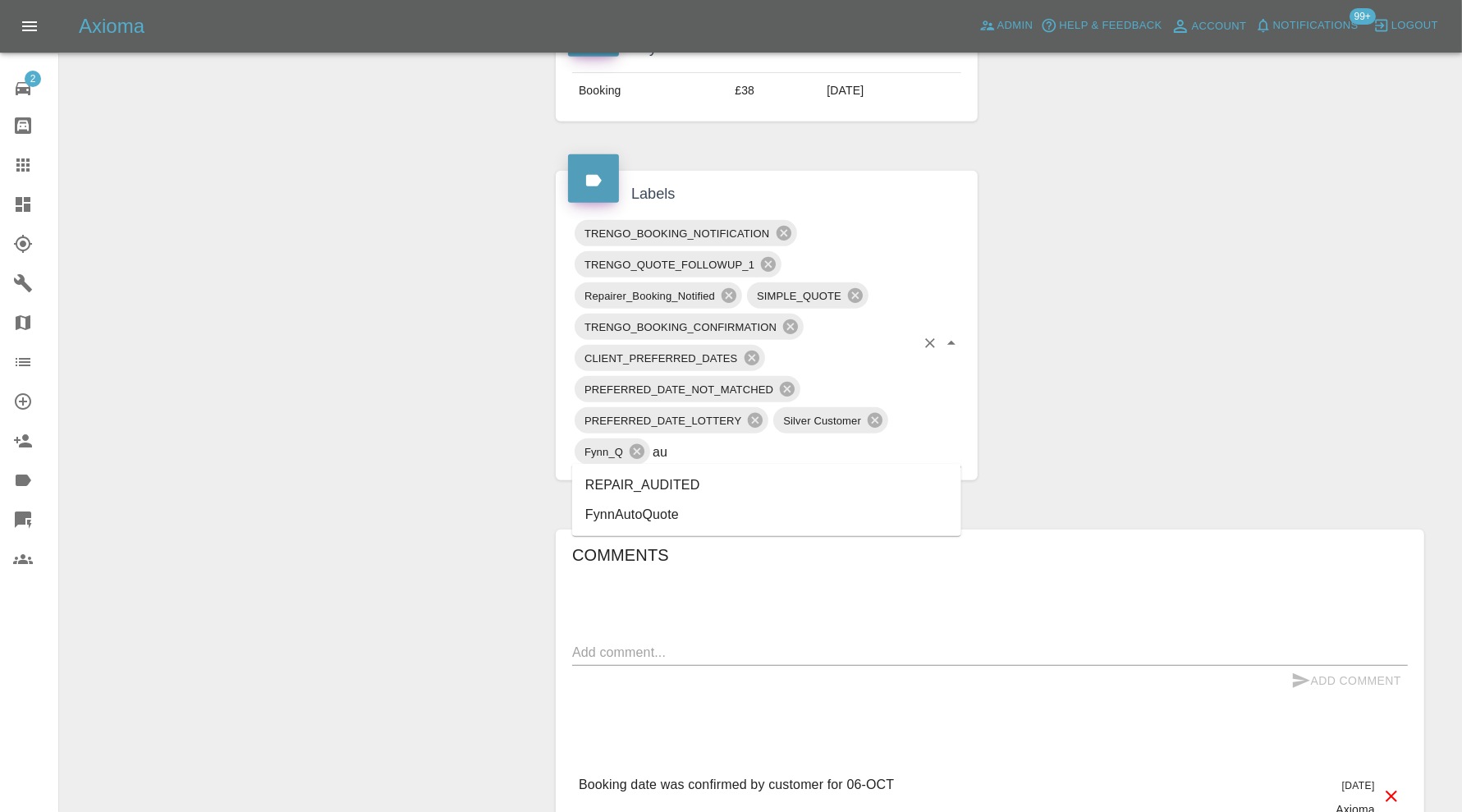
click at [680, 480] on li "REPAIR_AUDITED" at bounding box center [766, 485] width 389 height 30
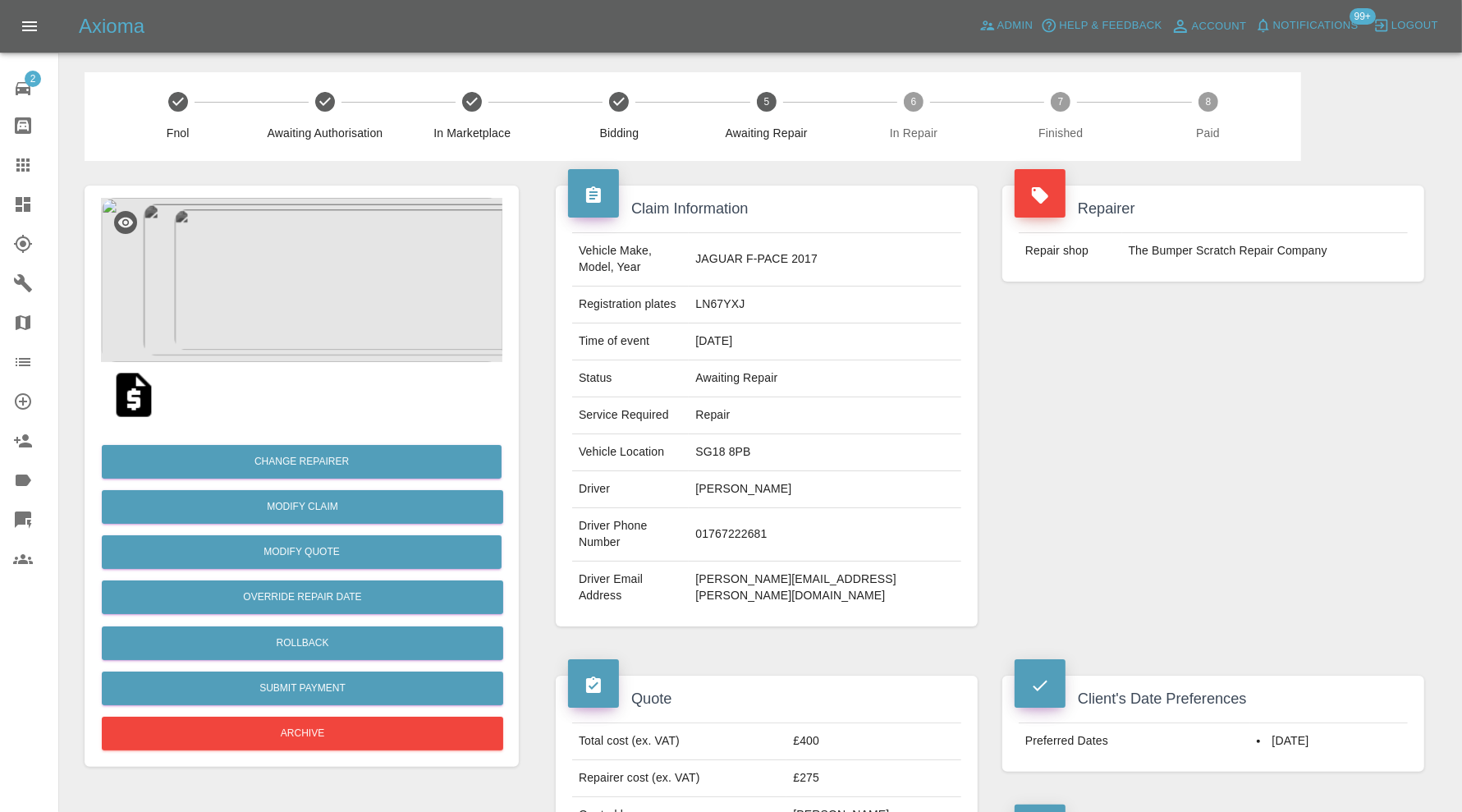
click at [309, 305] on img at bounding box center [302, 279] width 402 height 164
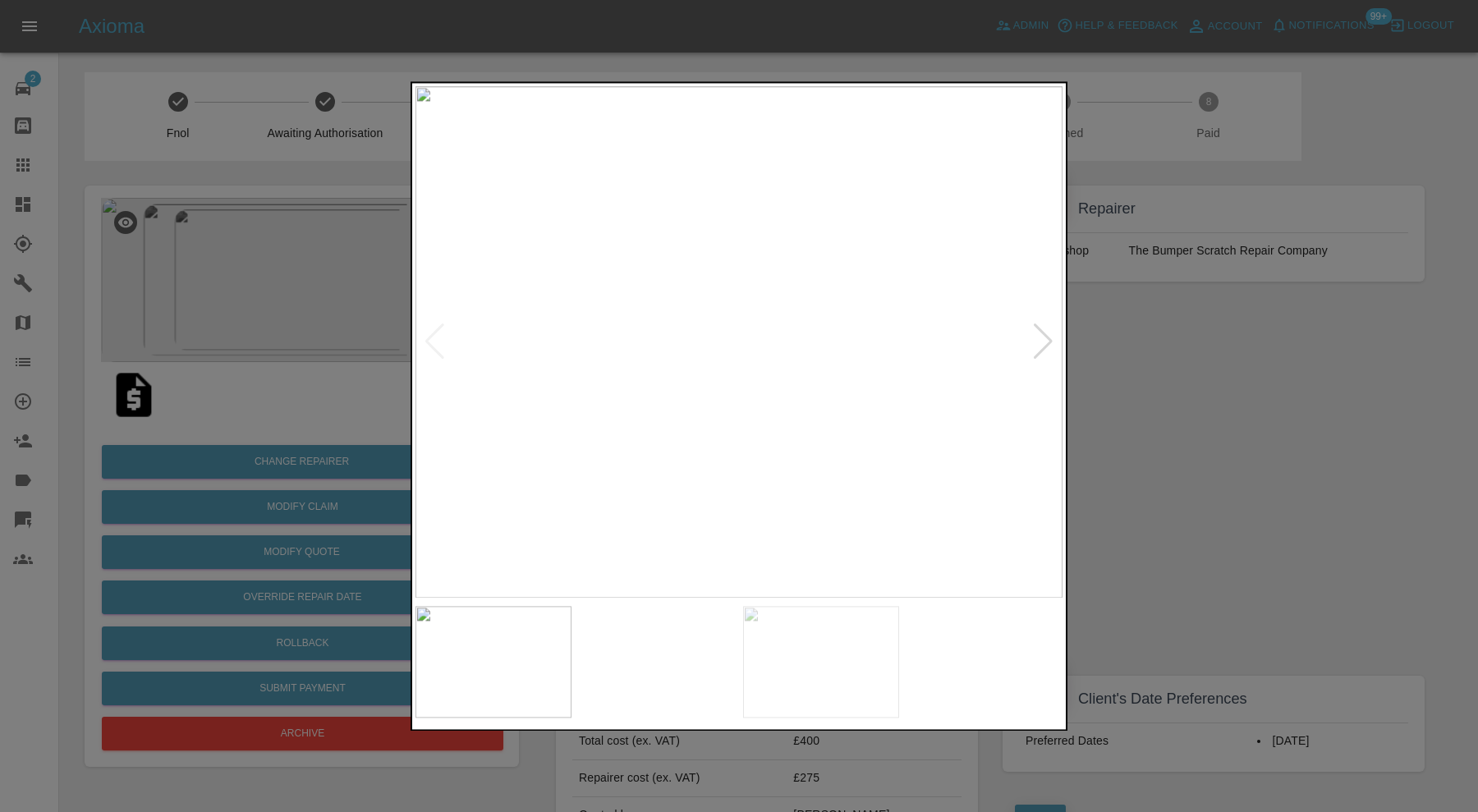
click at [761, 643] on img at bounding box center [820, 661] width 156 height 111
click at [1173, 444] on div at bounding box center [739, 406] width 1478 height 812
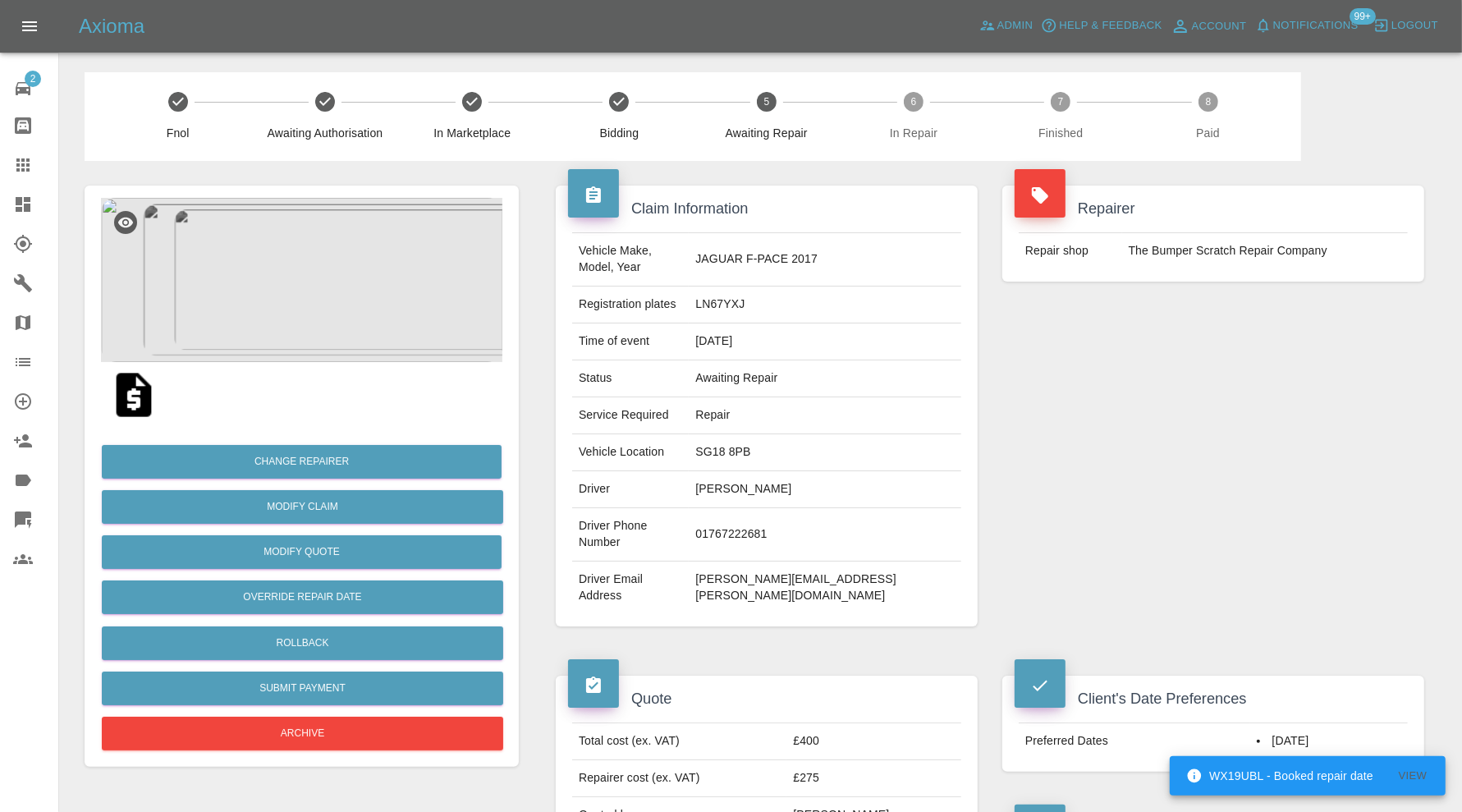
click at [797, 437] on td "SG18 8PB" at bounding box center [824, 452] width 273 height 37
copy td "SG18 8PB"
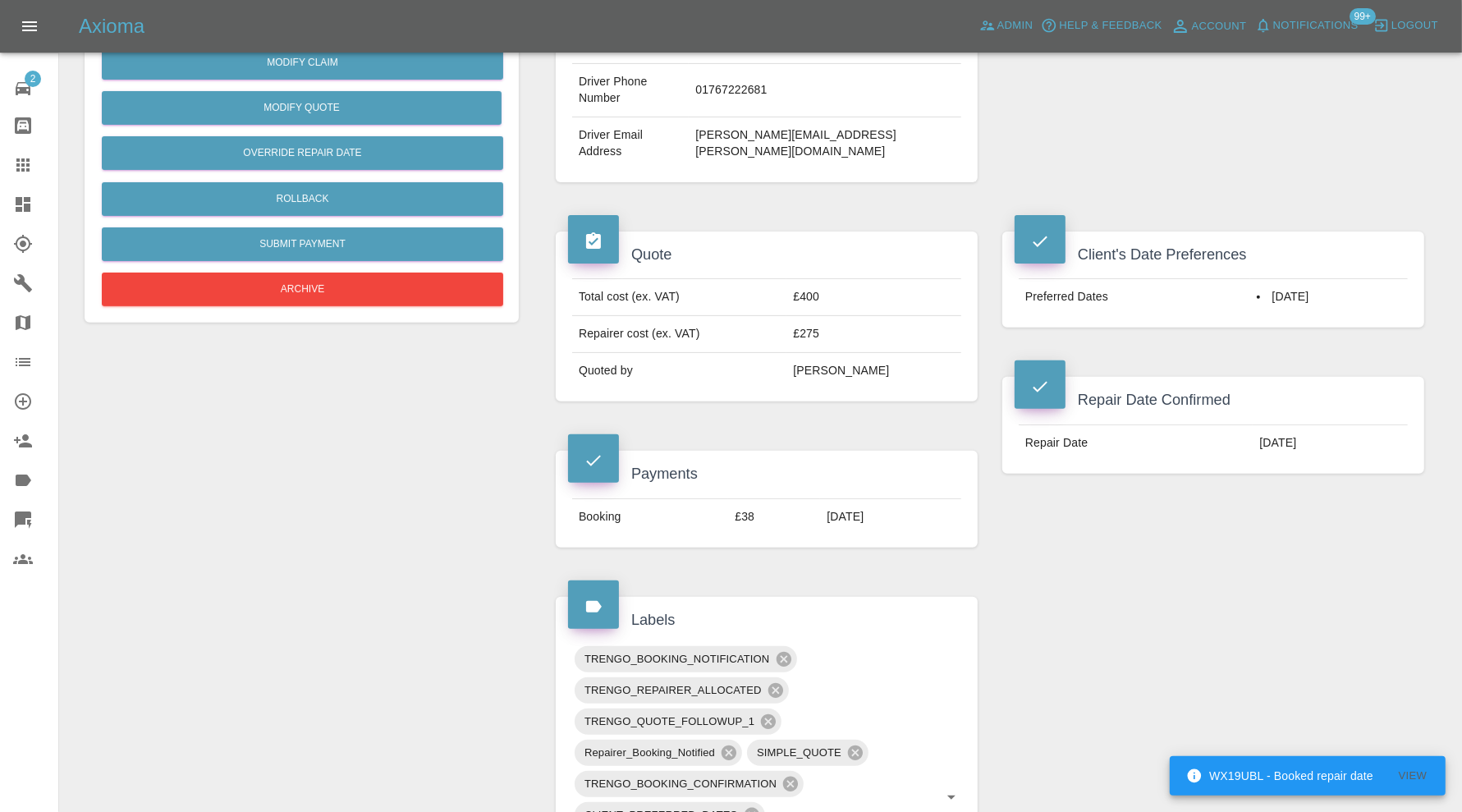
scroll to position [820, 0]
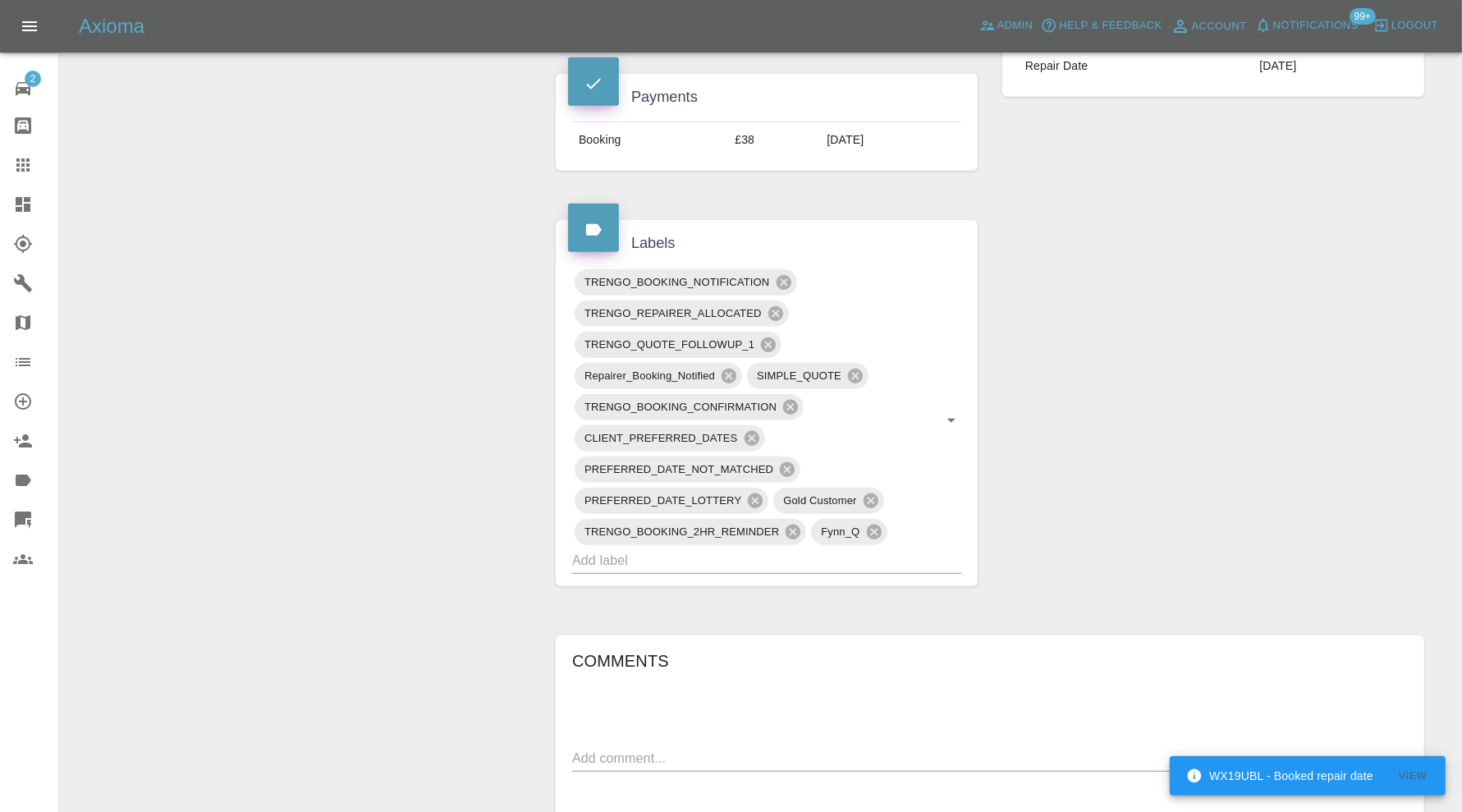
click at [799, 548] on input "text" at bounding box center [744, 560] width 343 height 25
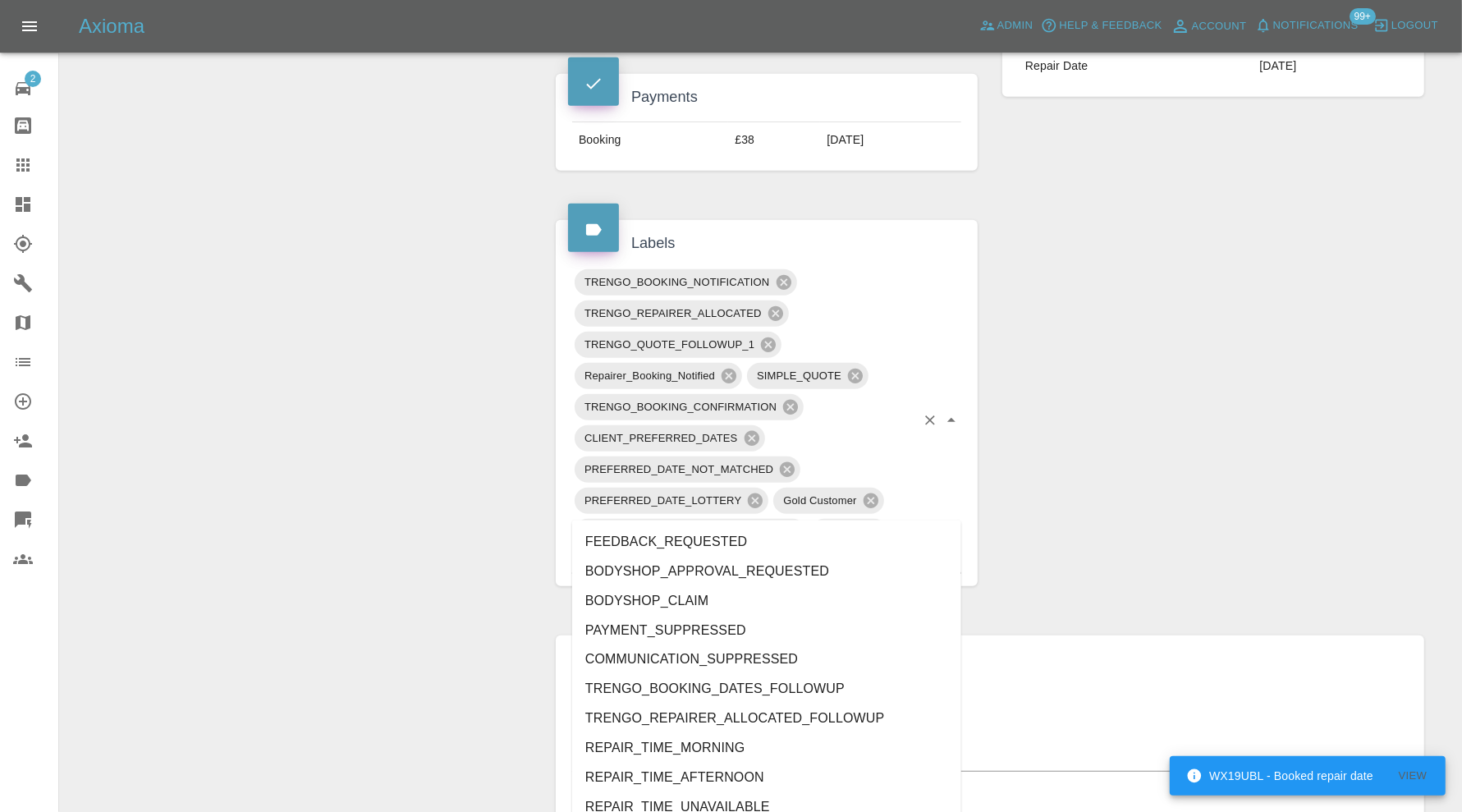
type input "au"
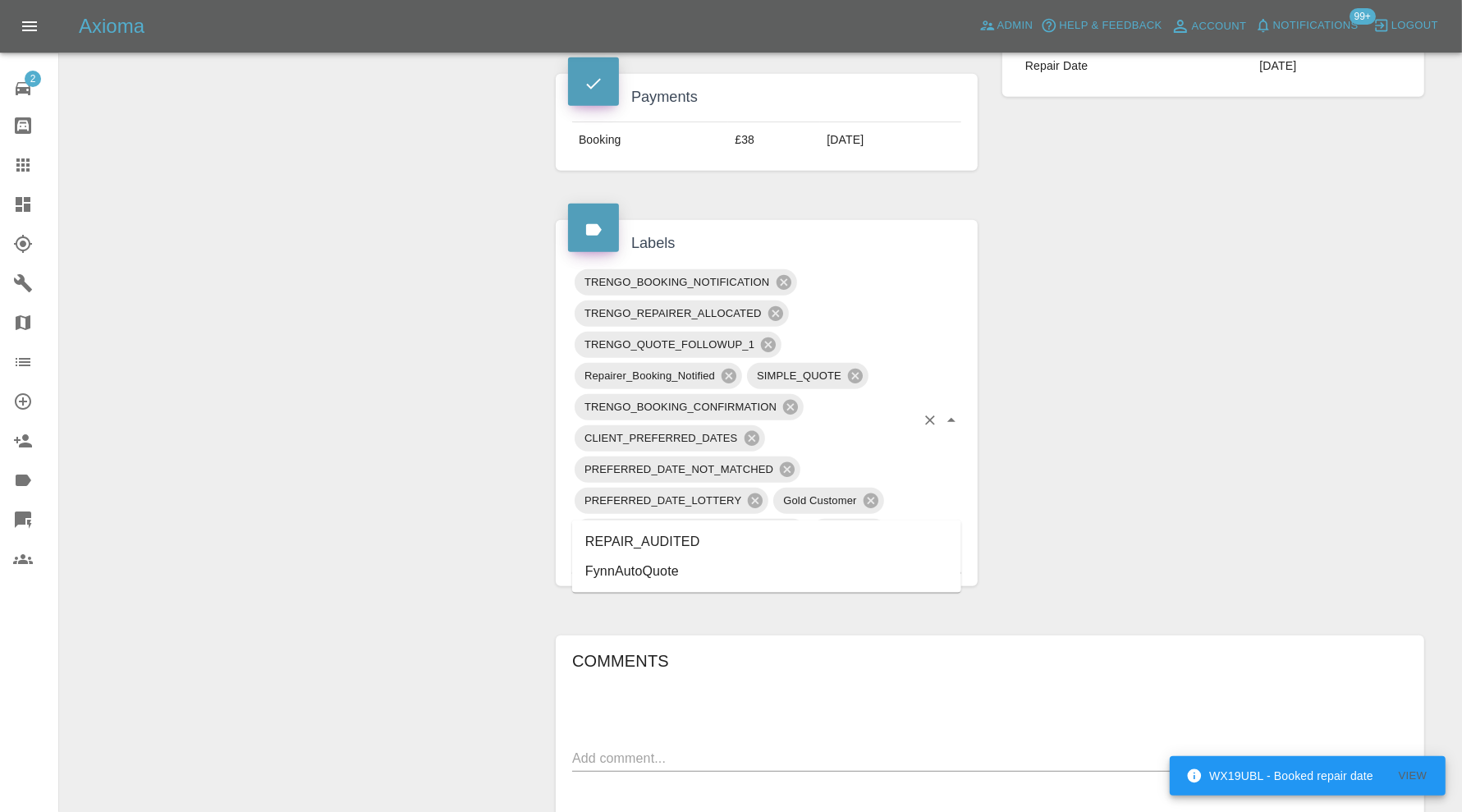
click at [723, 531] on li "REPAIR_AUDITED" at bounding box center [766, 542] width 389 height 30
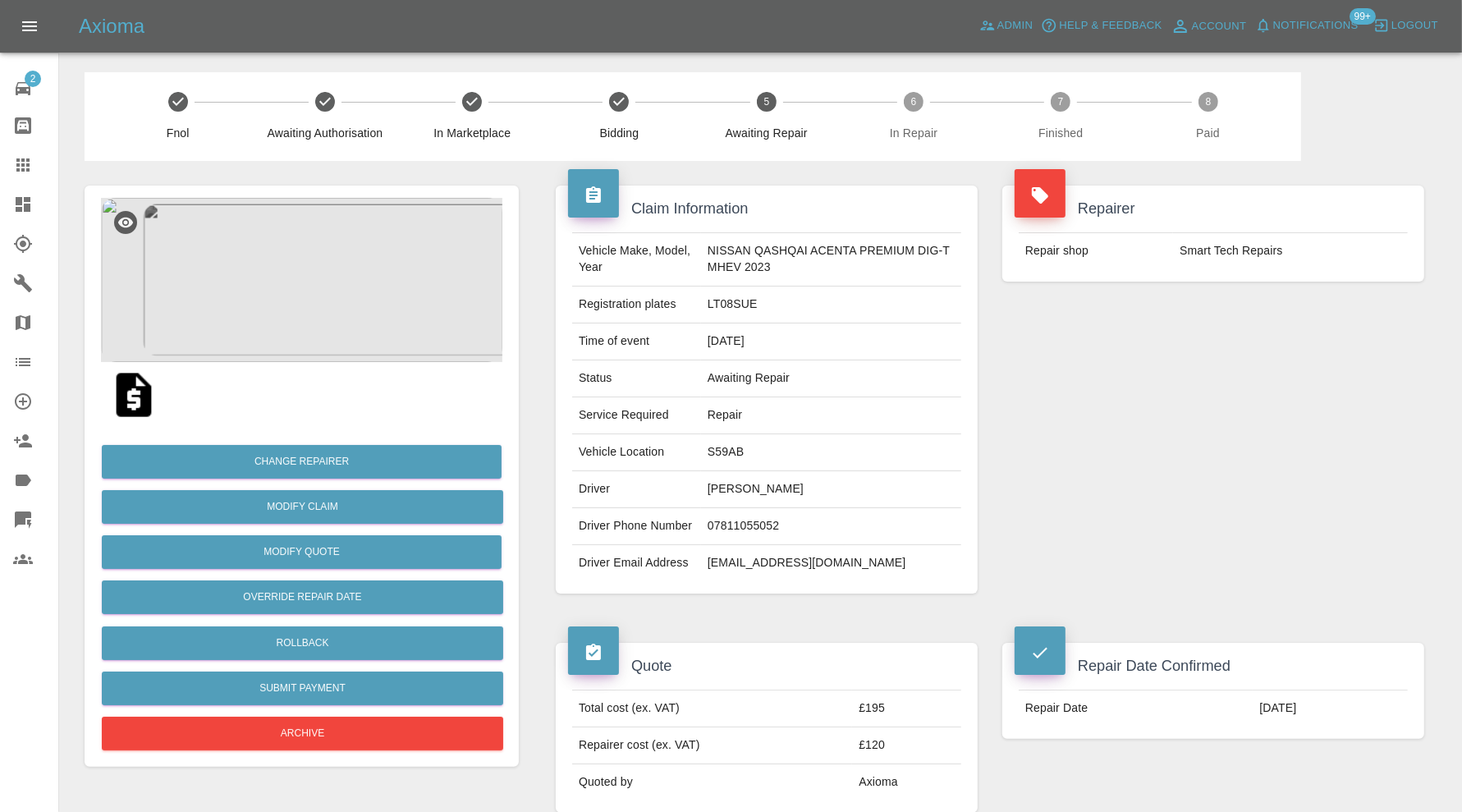
click at [357, 309] on img at bounding box center [302, 279] width 402 height 164
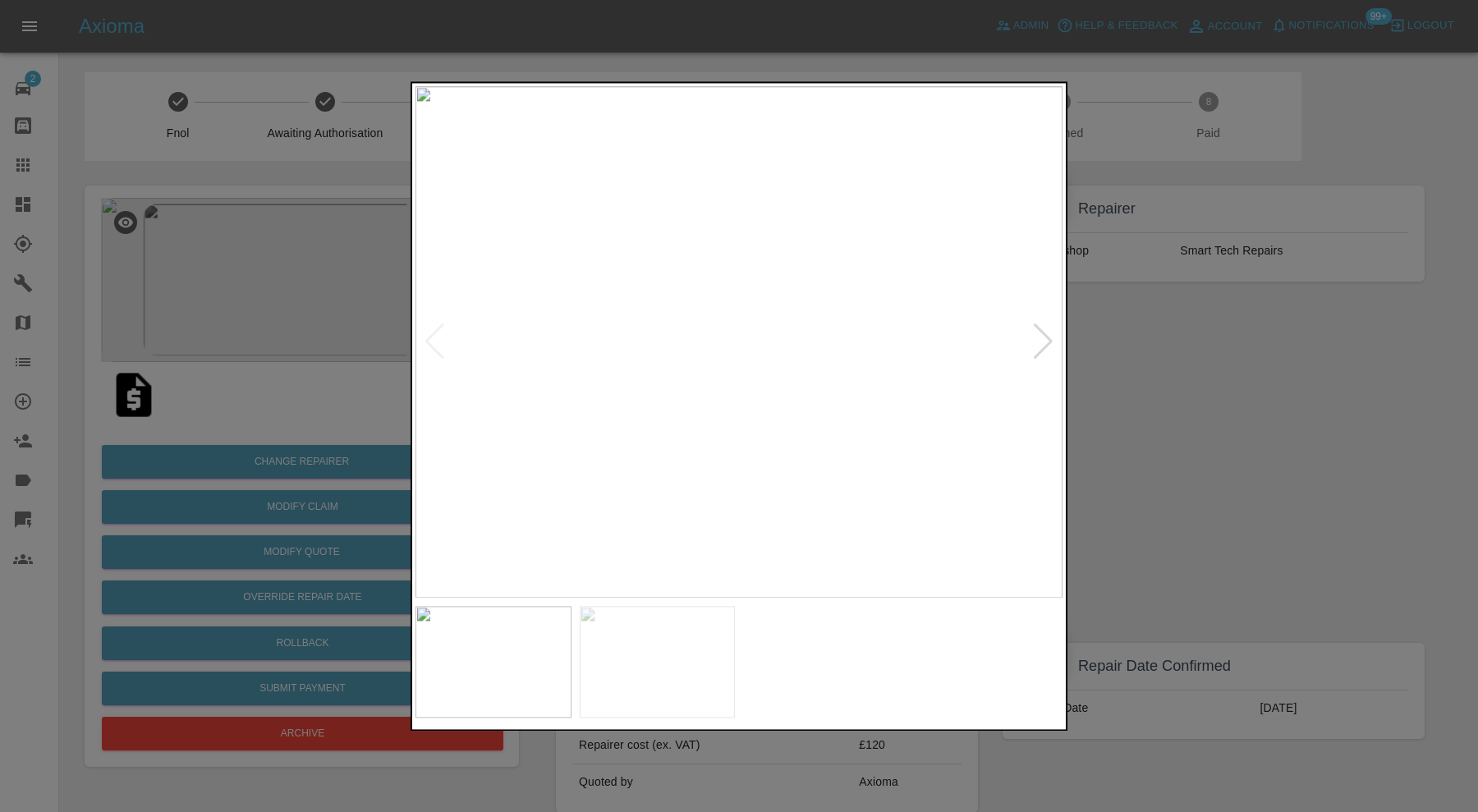
click at [1040, 342] on div at bounding box center [1043, 342] width 22 height 37
click at [1040, 342] on img at bounding box center [738, 342] width 647 height 511
click at [1116, 405] on div at bounding box center [739, 406] width 1478 height 812
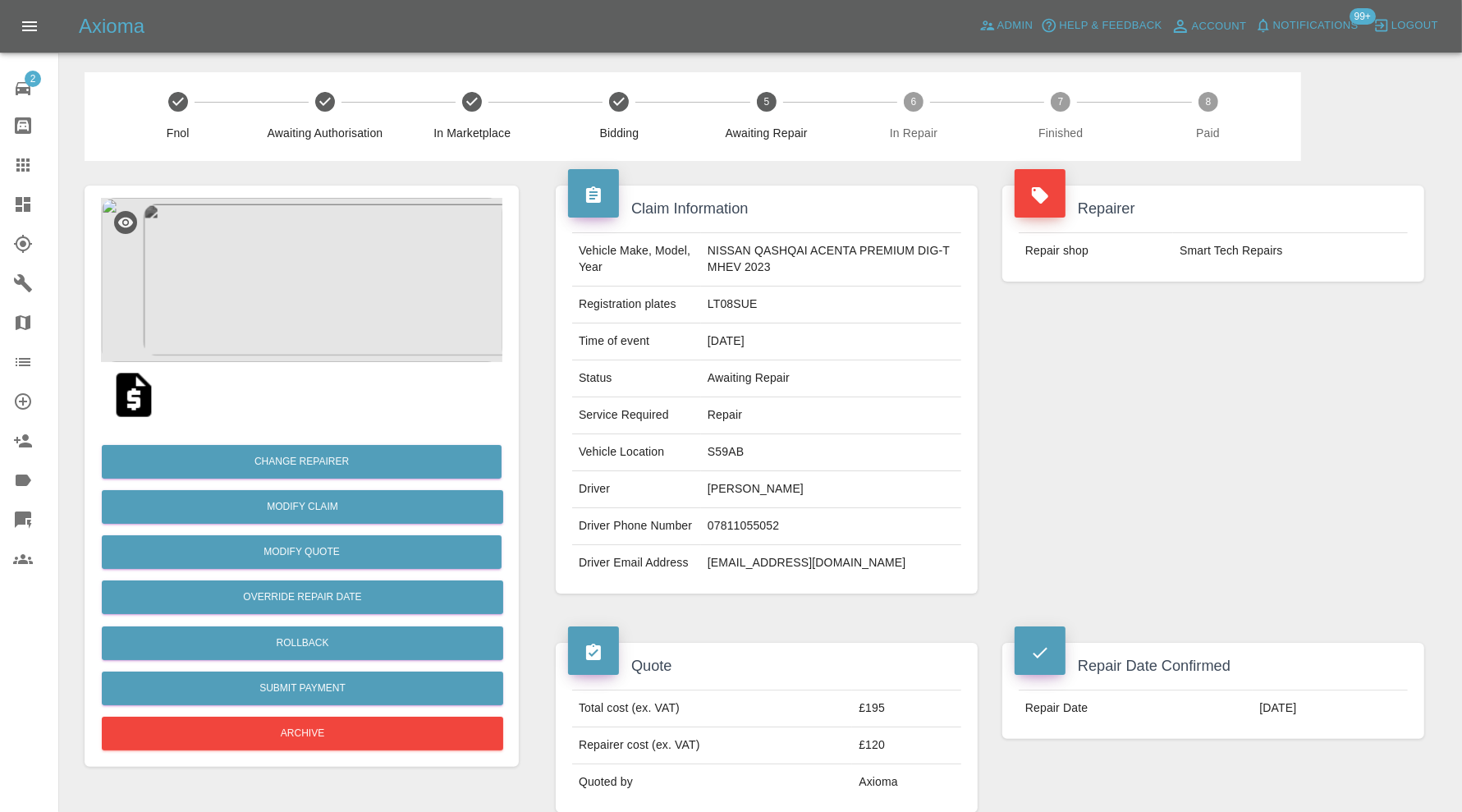
click at [300, 291] on img at bounding box center [302, 279] width 402 height 164
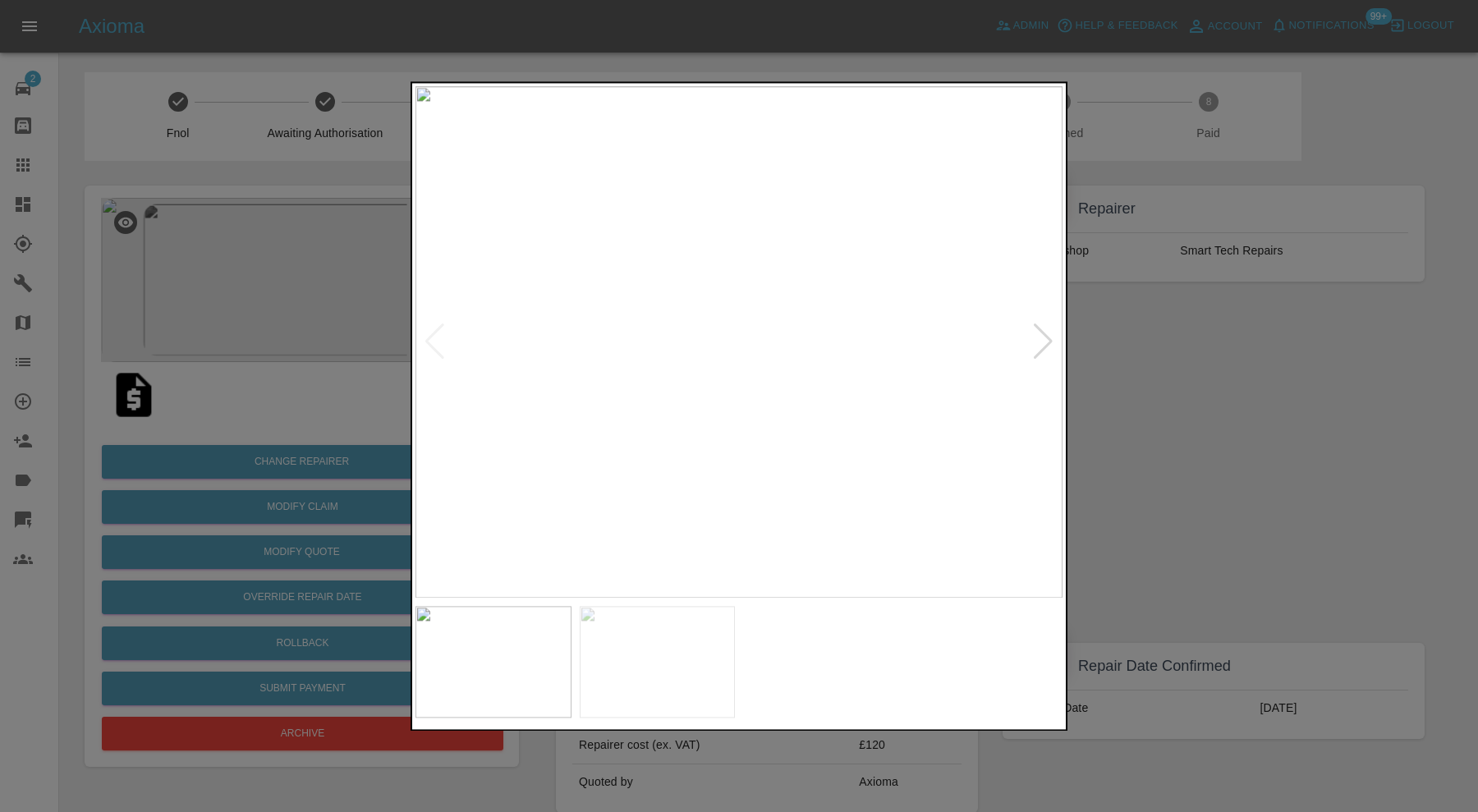
click at [696, 656] on img at bounding box center [658, 661] width 156 height 111
click at [1216, 487] on div at bounding box center [739, 406] width 1478 height 812
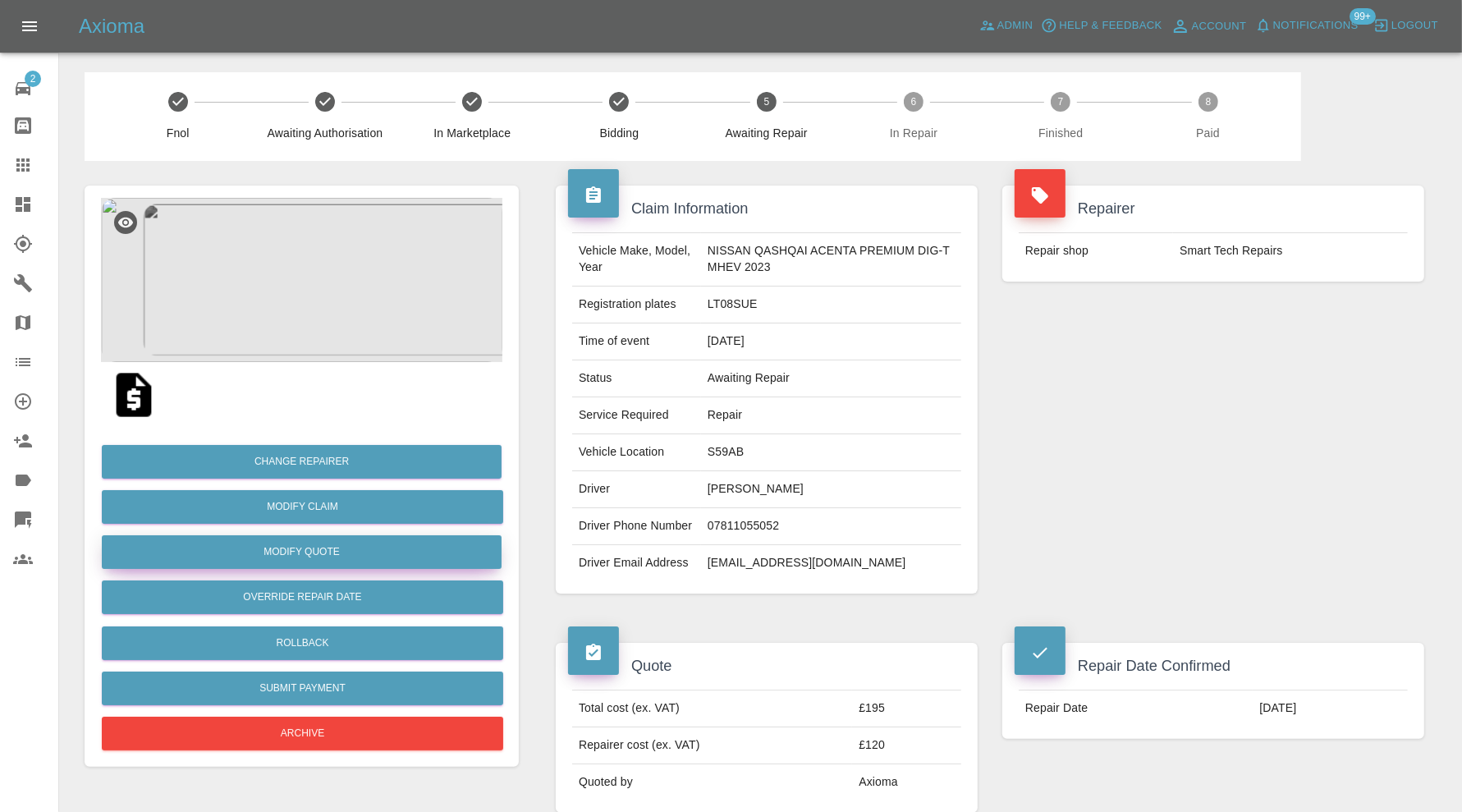
click at [439, 547] on button "Modify Quote" at bounding box center [302, 552] width 400 height 34
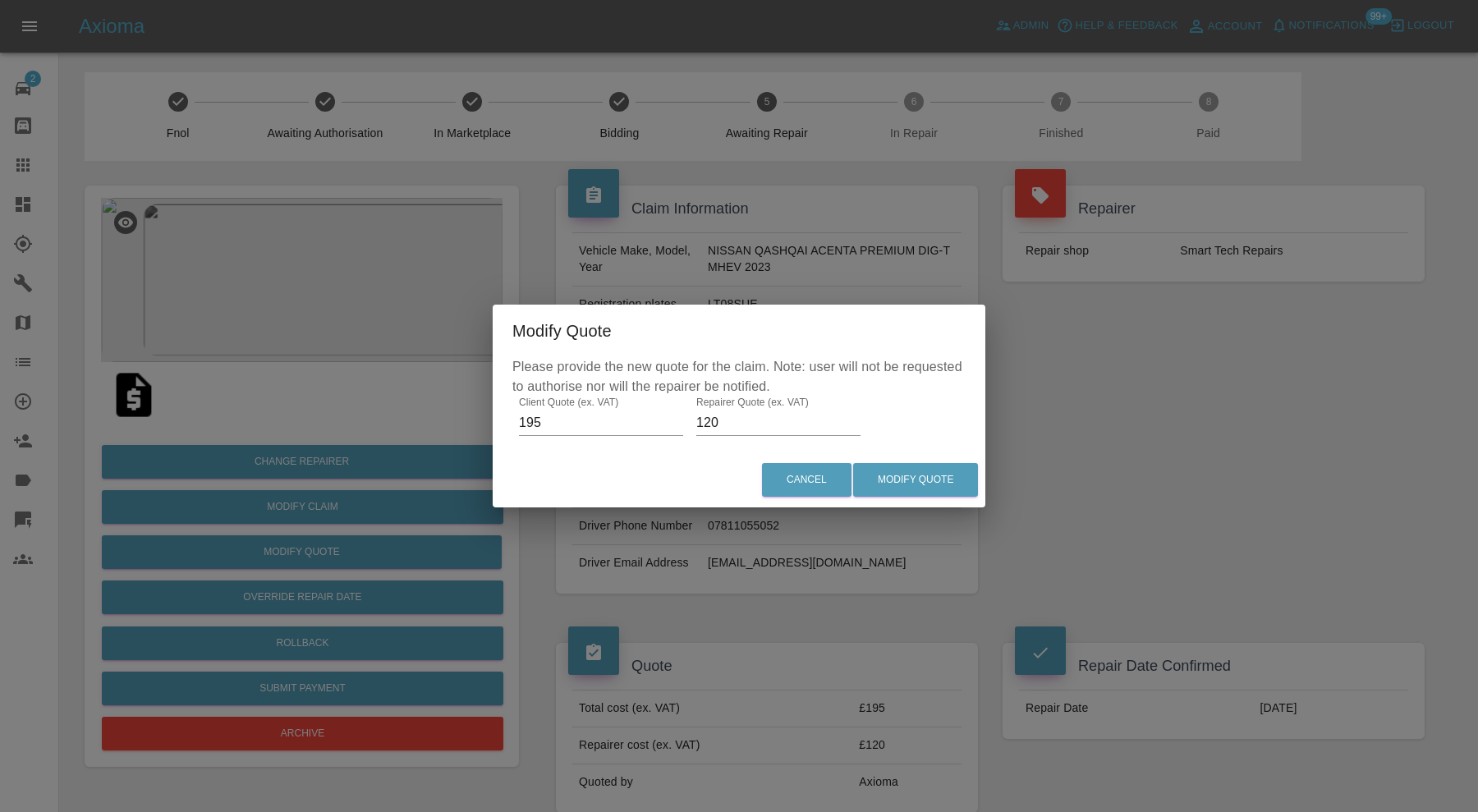
click at [728, 439] on div "Please provide the new quote for the claim. Note: user will not be requested to…" at bounding box center [739, 405] width 493 height 96
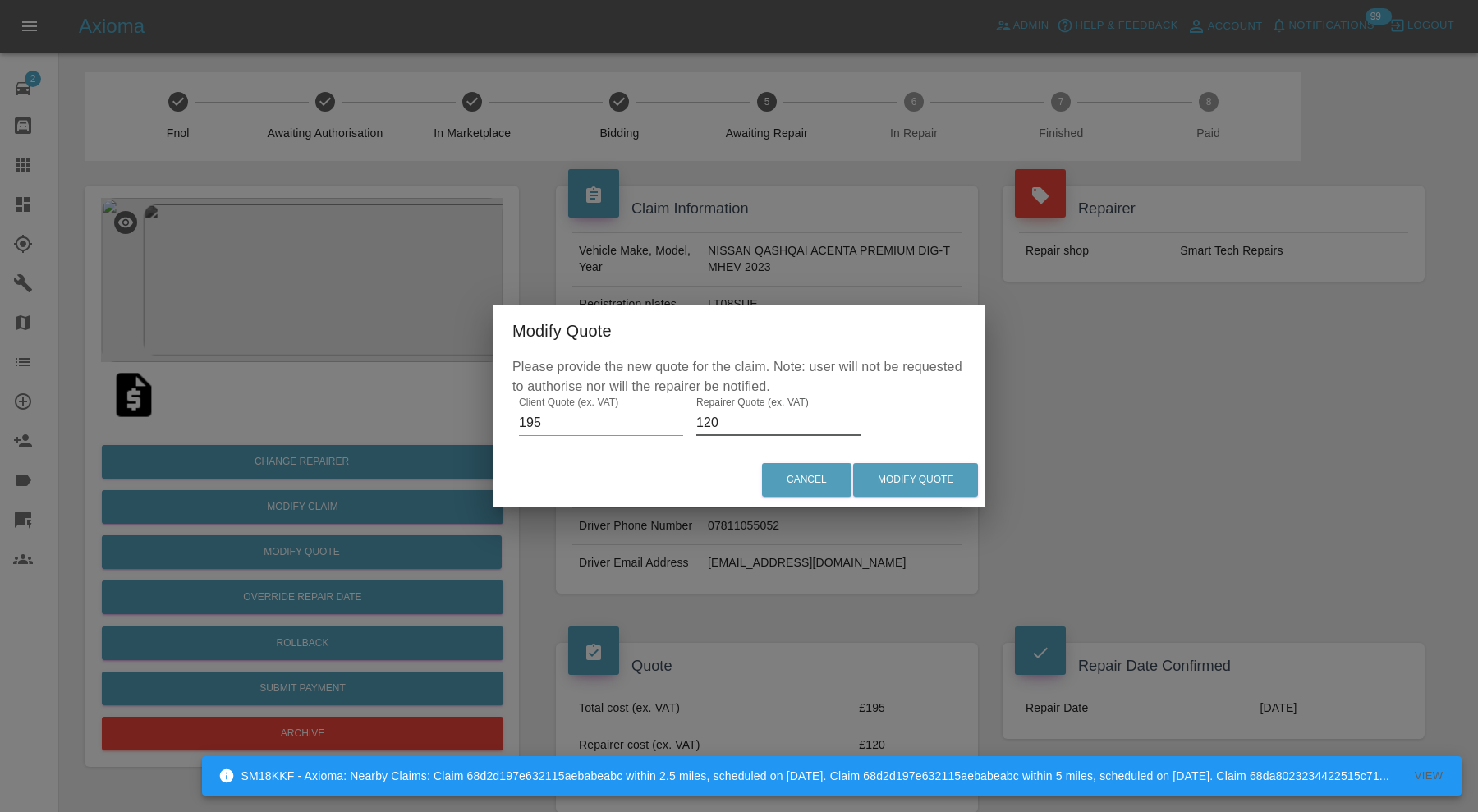
click at [733, 421] on input "120" at bounding box center [777, 422] width 164 height 26
type input "135"
click at [956, 482] on button "Modify Quote" at bounding box center [915, 480] width 125 height 34
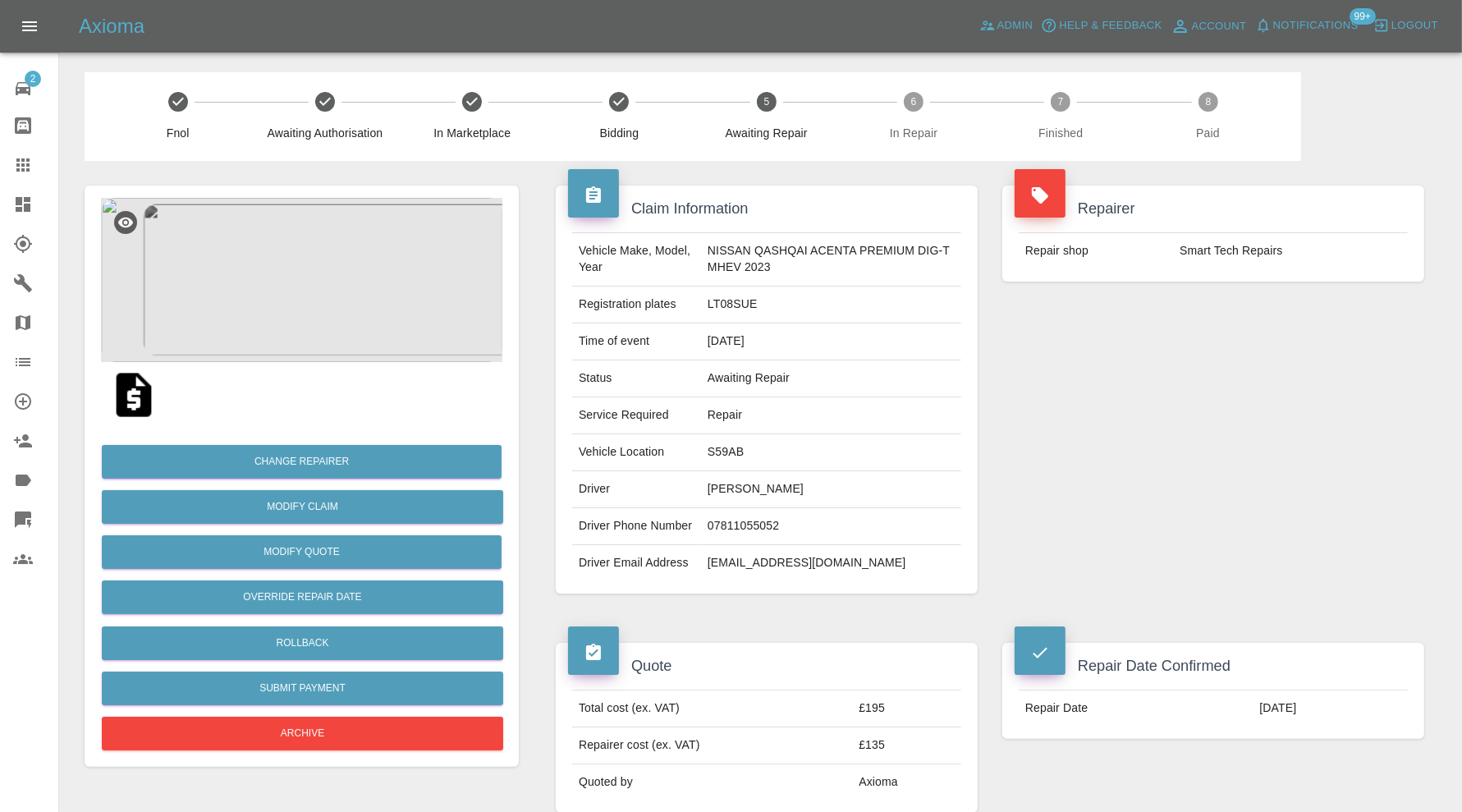
click at [728, 444] on td "S59AB" at bounding box center [831, 452] width 260 height 37
copy td "S59AB"
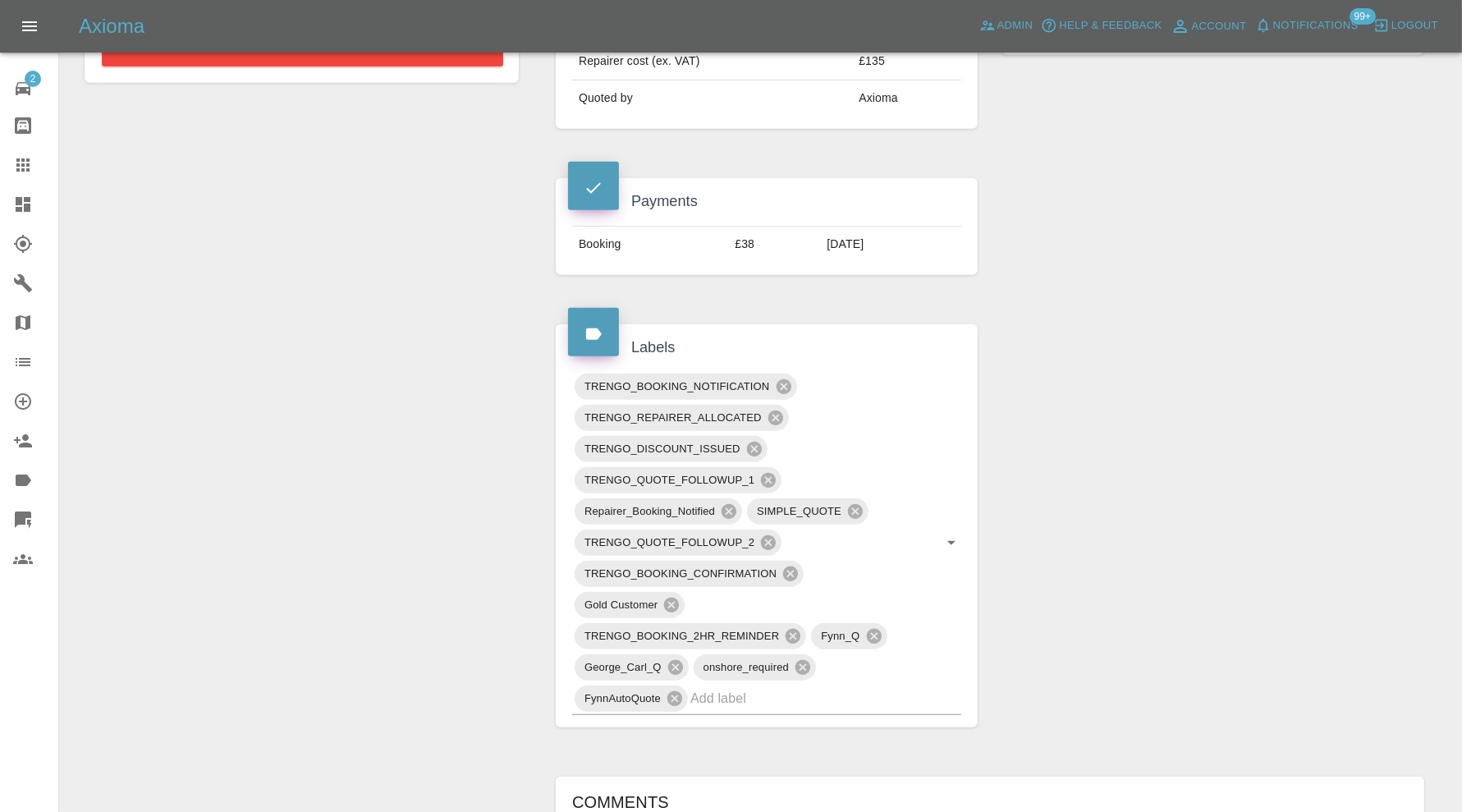
click at [841, 715] on div "TRENGO_BOOKING_NOTIFICATION TRENGO_REPAIRER_ALLOCATED TRENGO_DISCOUNT_ISSUED TR…" at bounding box center [766, 542] width 389 height 344
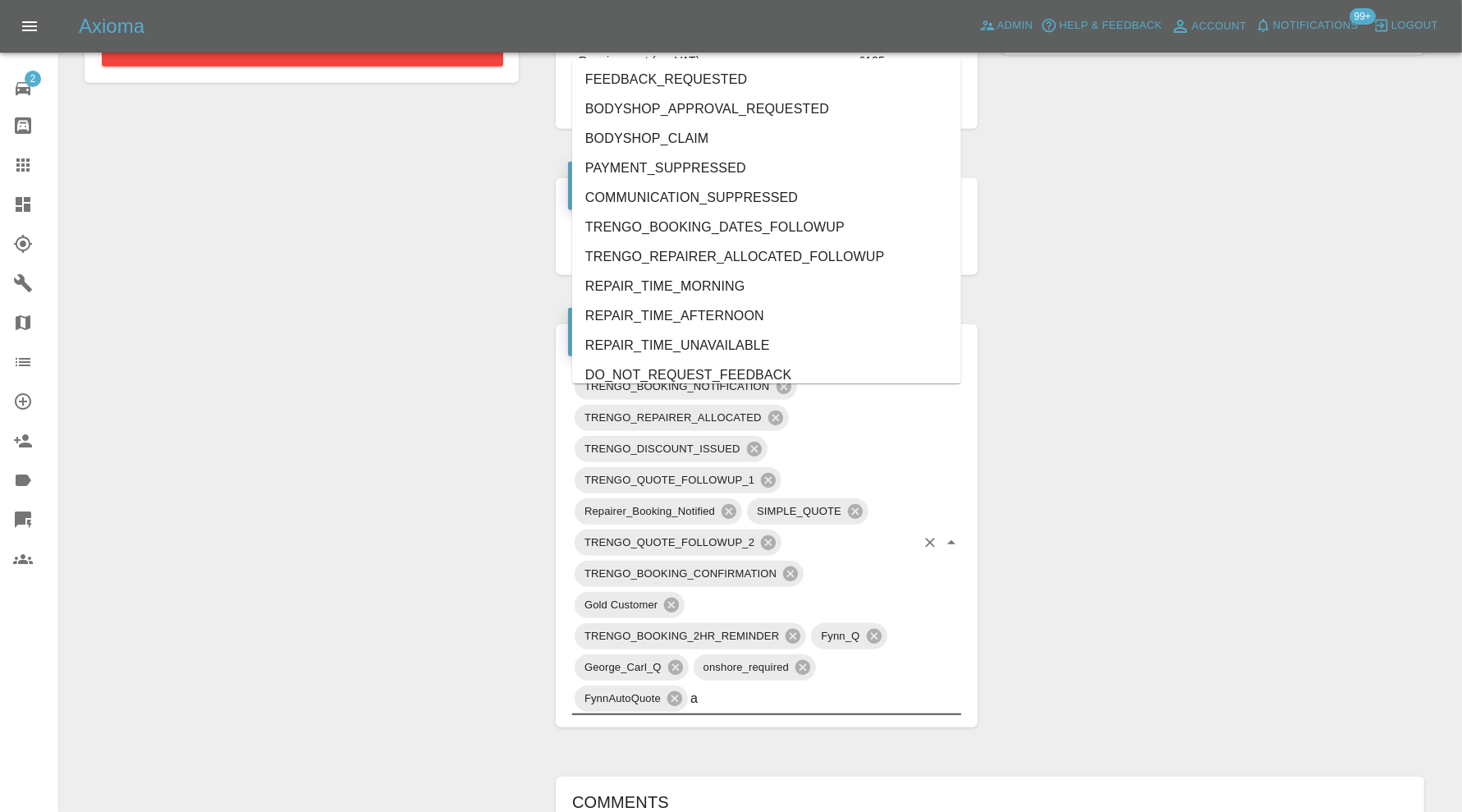
type input "au"
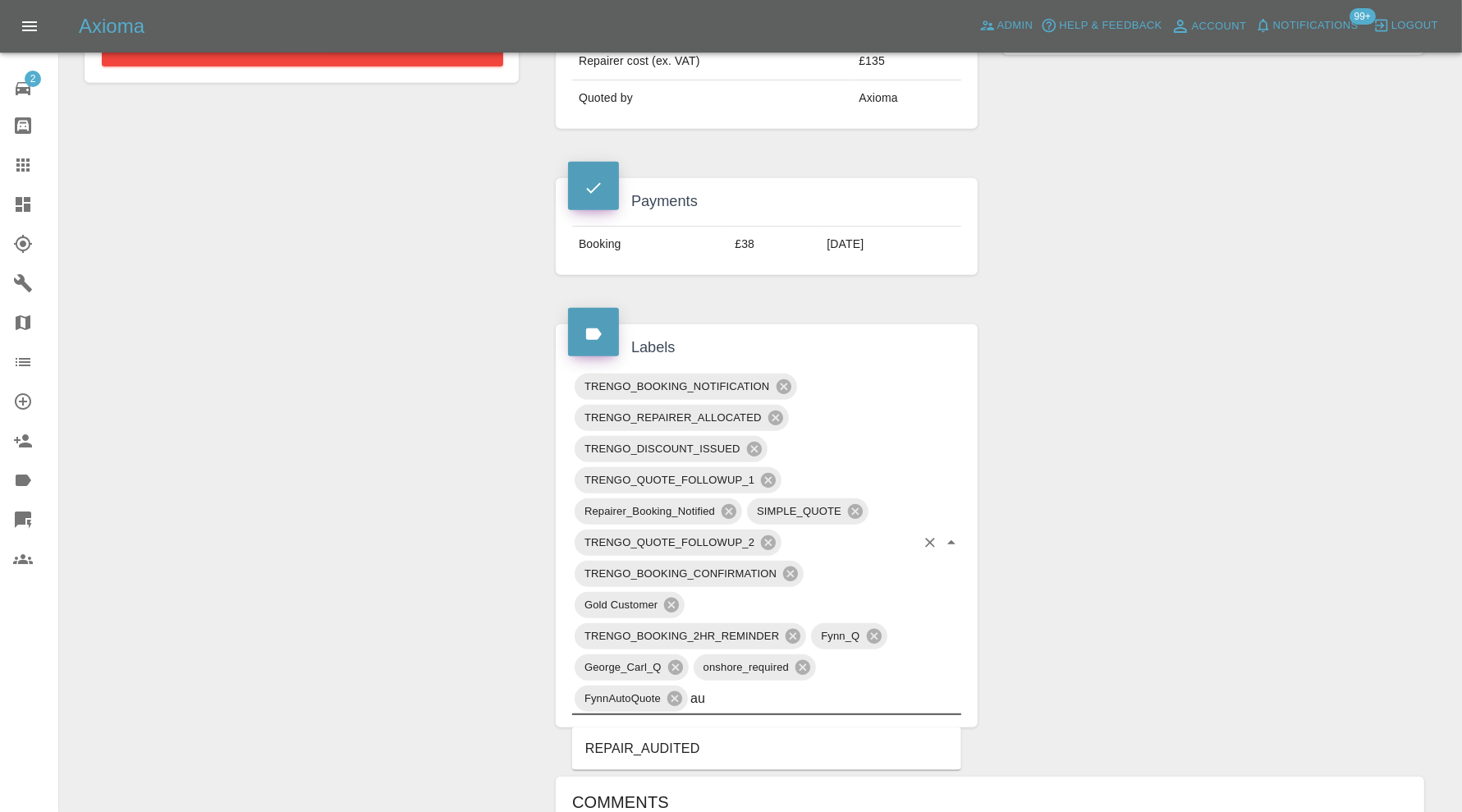
click at [687, 745] on li "REPAIR_AUDITED" at bounding box center [766, 749] width 389 height 30
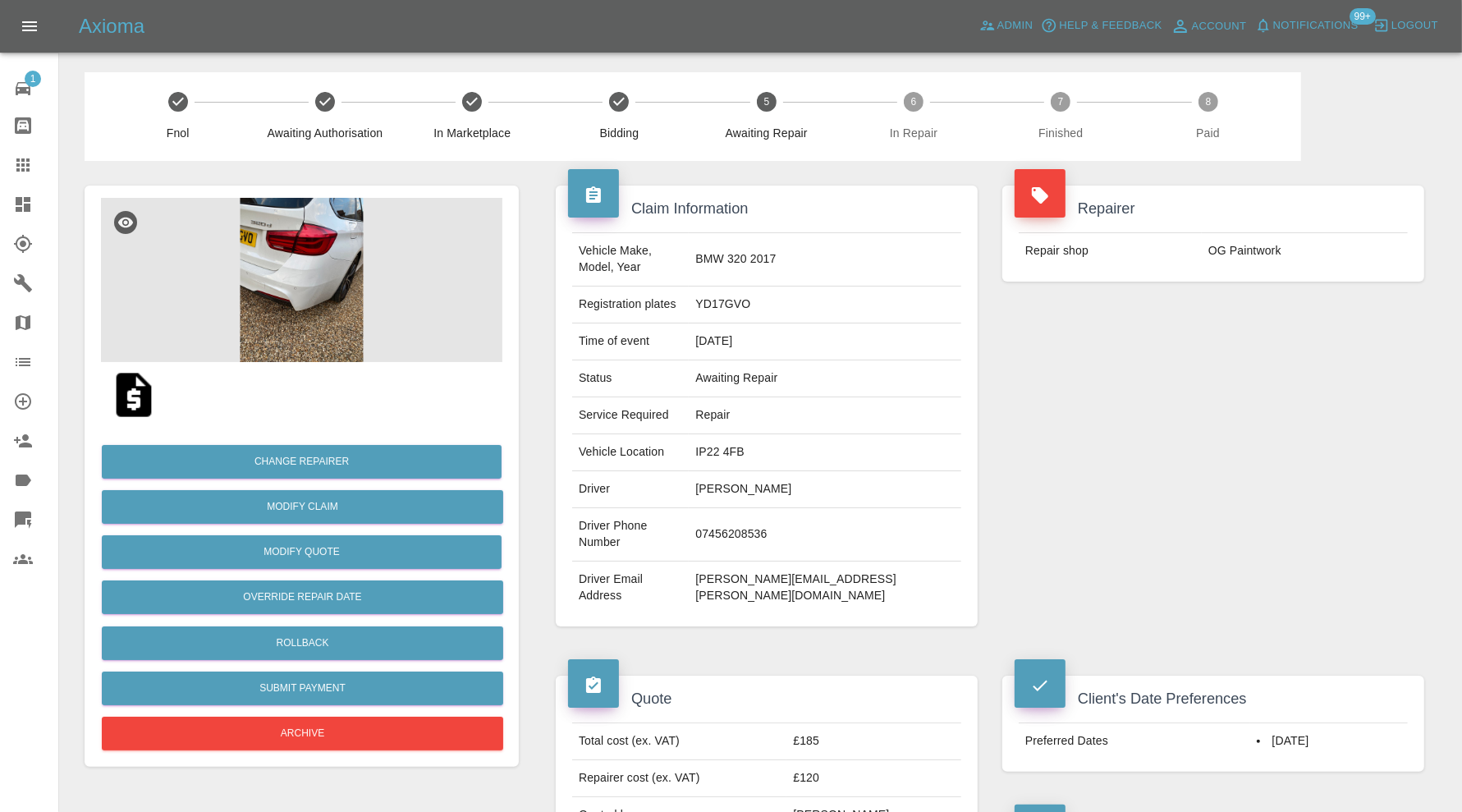
click at [333, 244] on img at bounding box center [302, 279] width 402 height 164
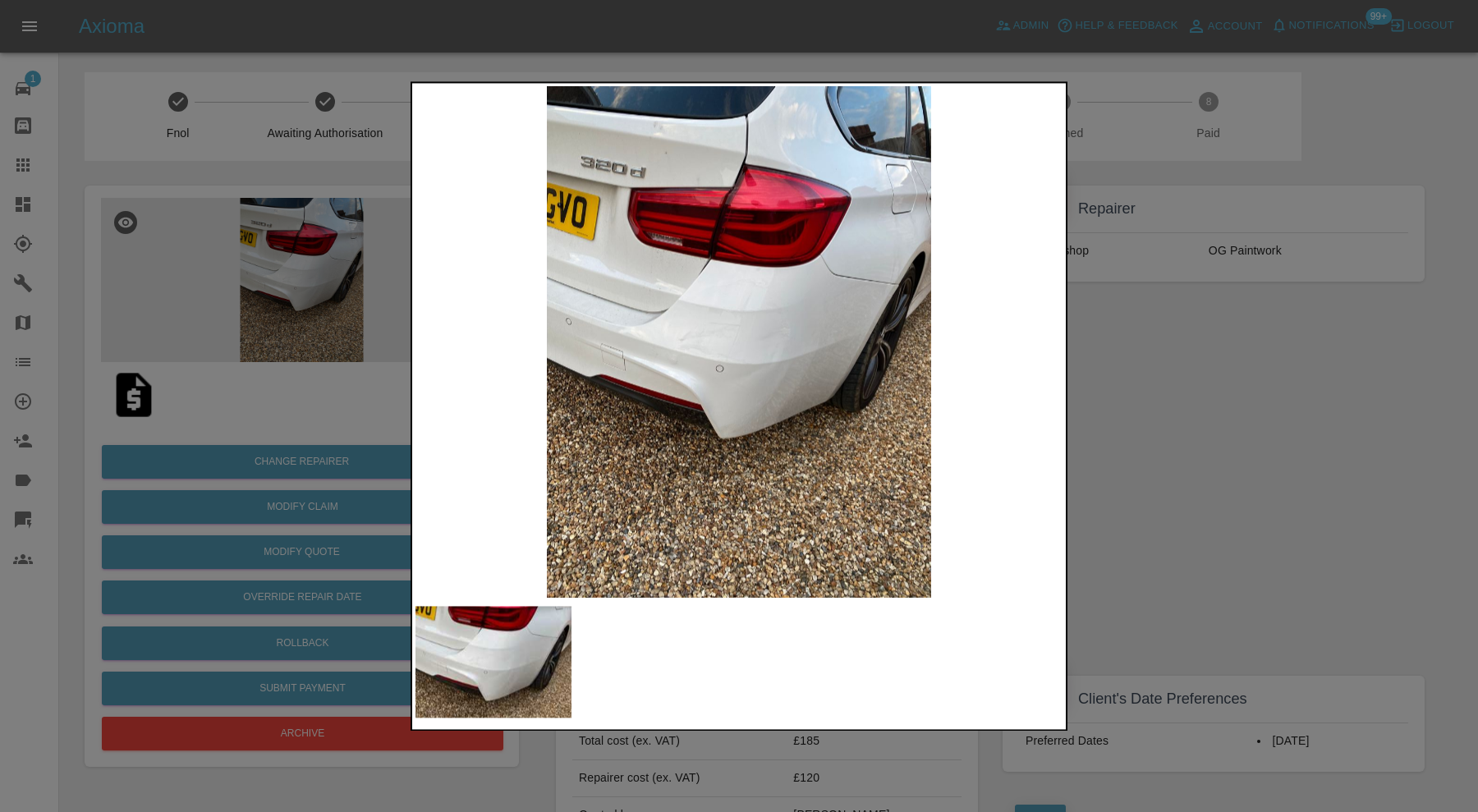
click at [1150, 450] on div at bounding box center [739, 406] width 1478 height 812
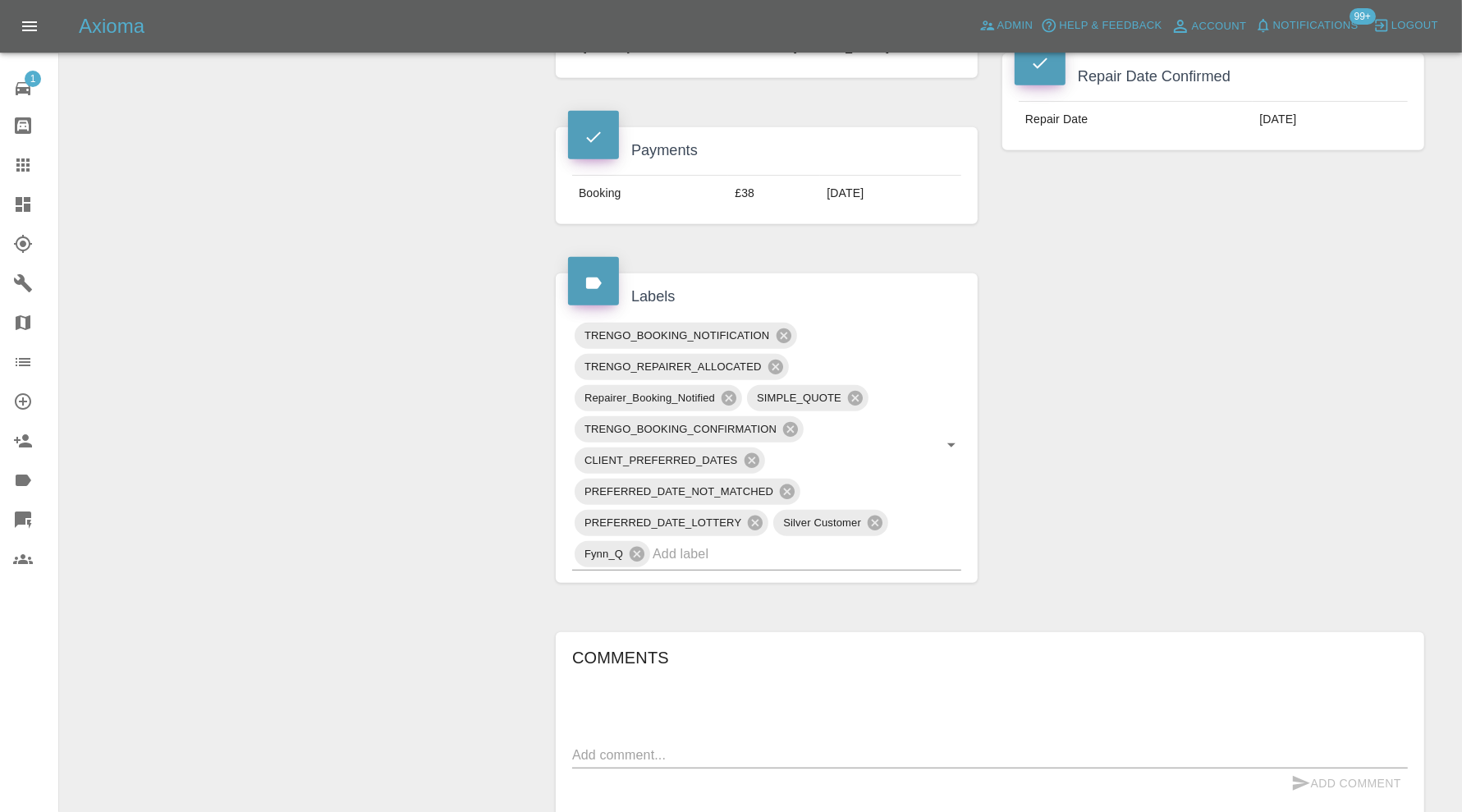
scroll to position [820, 0]
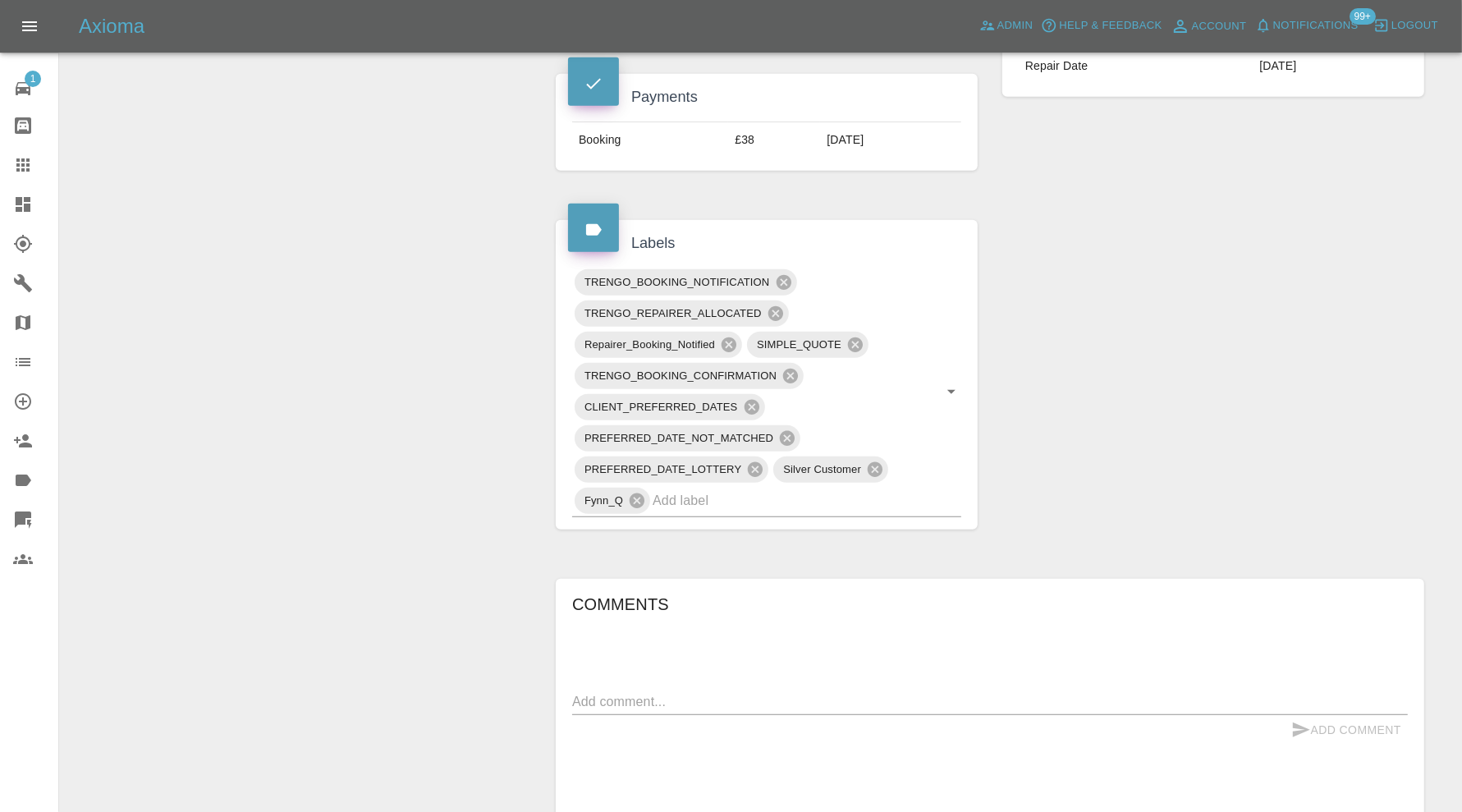
click at [833, 488] on input "text" at bounding box center [784, 500] width 262 height 25
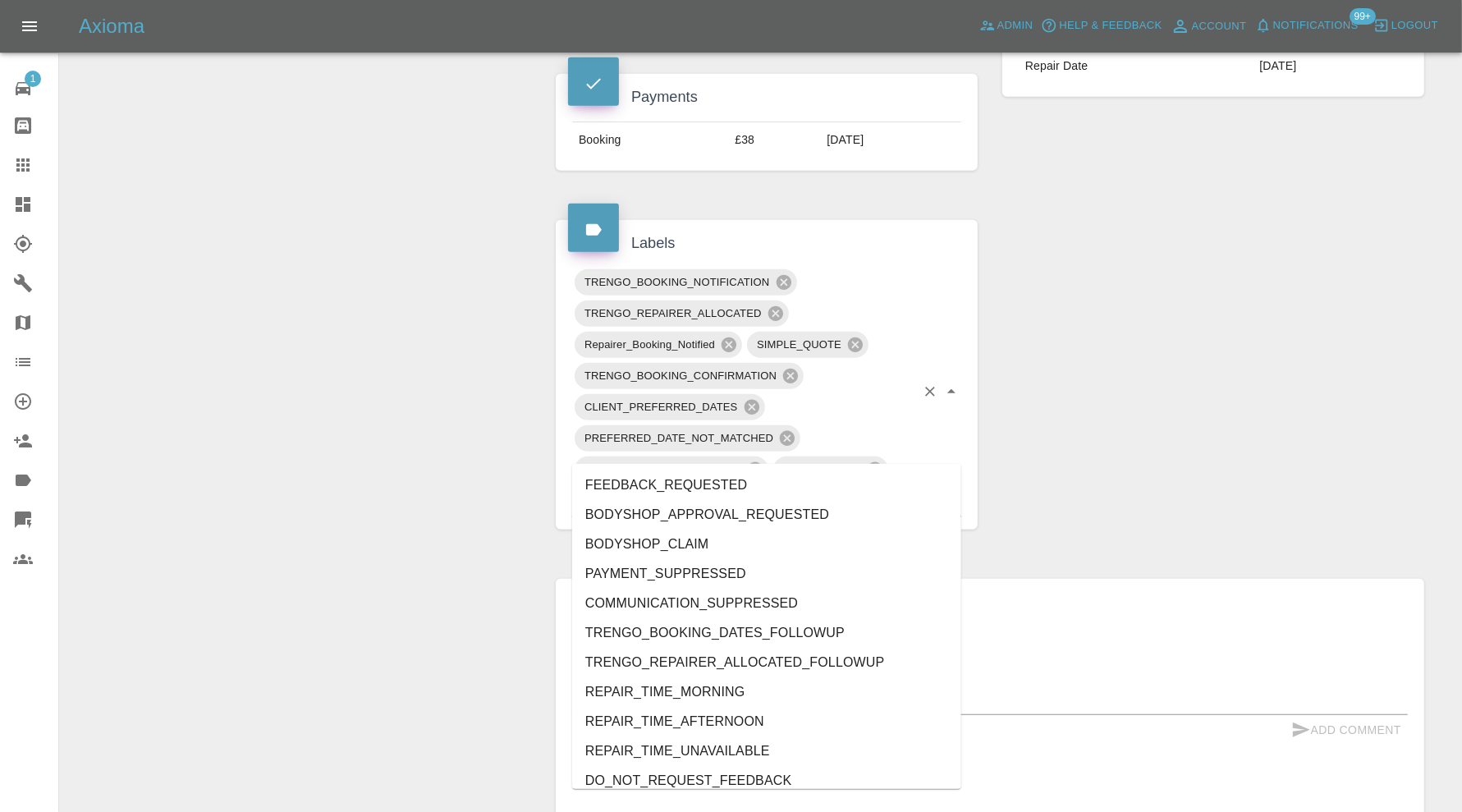
type input "au"
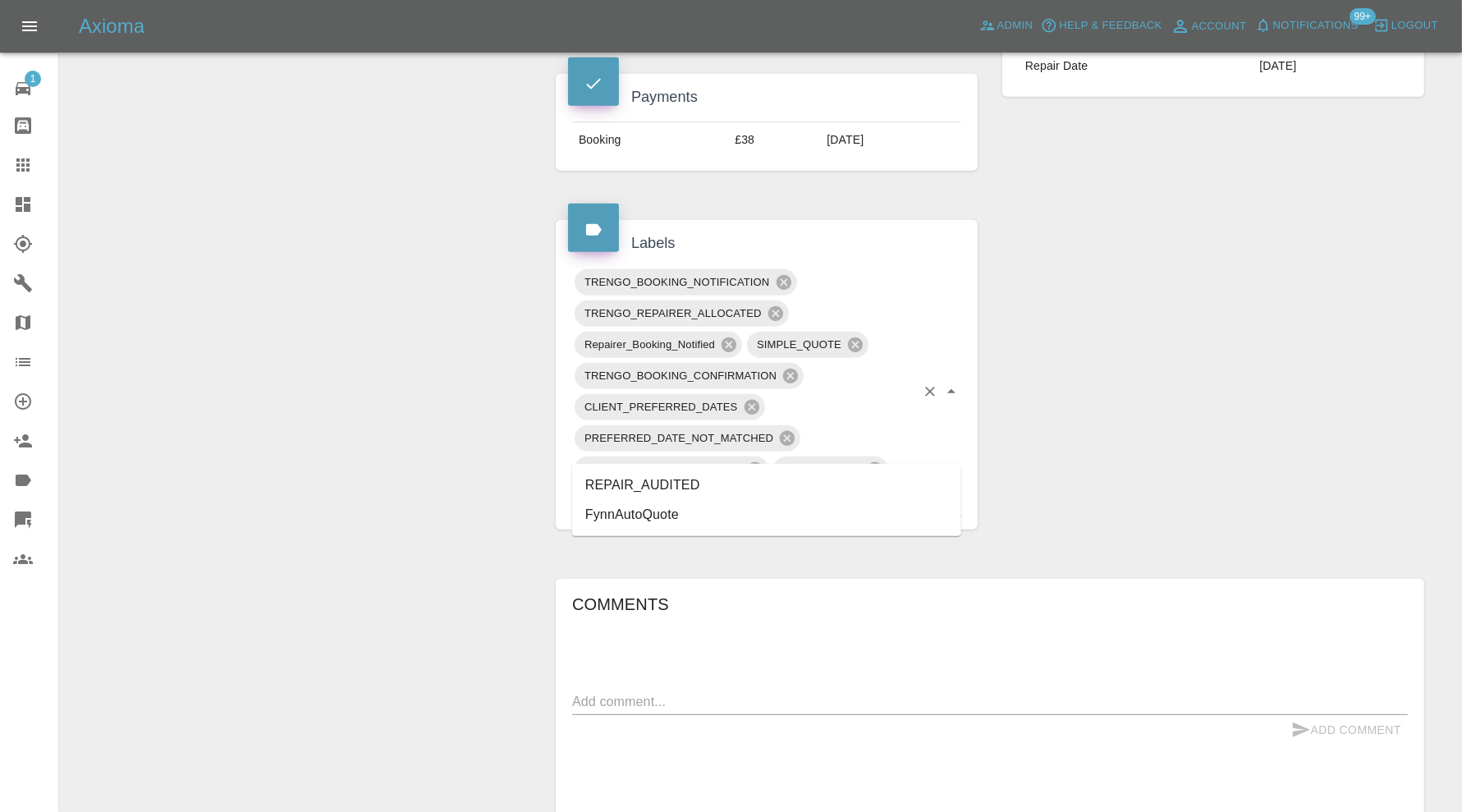
click at [673, 479] on li "REPAIR_AUDITED" at bounding box center [766, 485] width 389 height 30
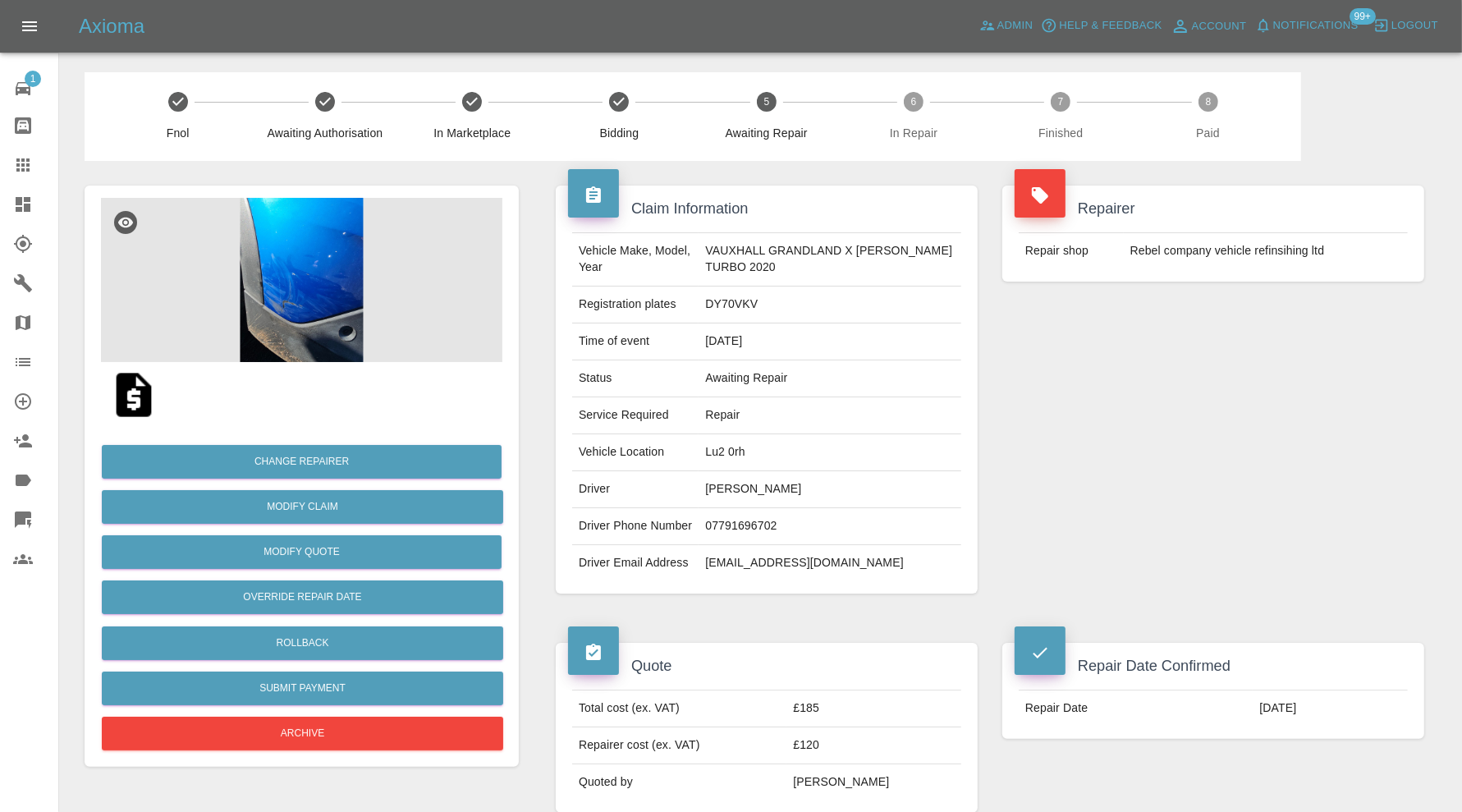
click at [271, 282] on img at bounding box center [302, 279] width 402 height 164
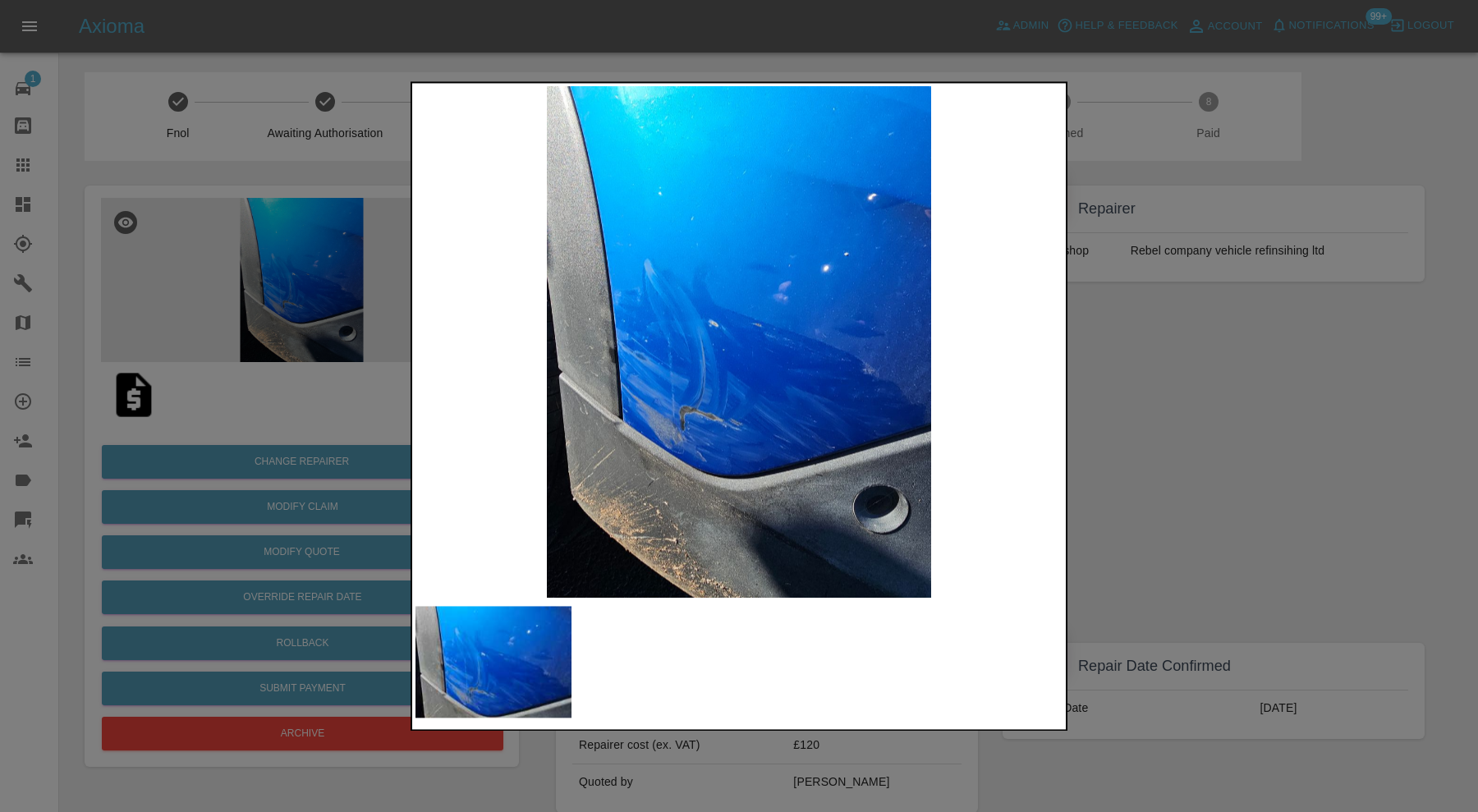
click at [1131, 424] on div at bounding box center [739, 406] width 1478 height 812
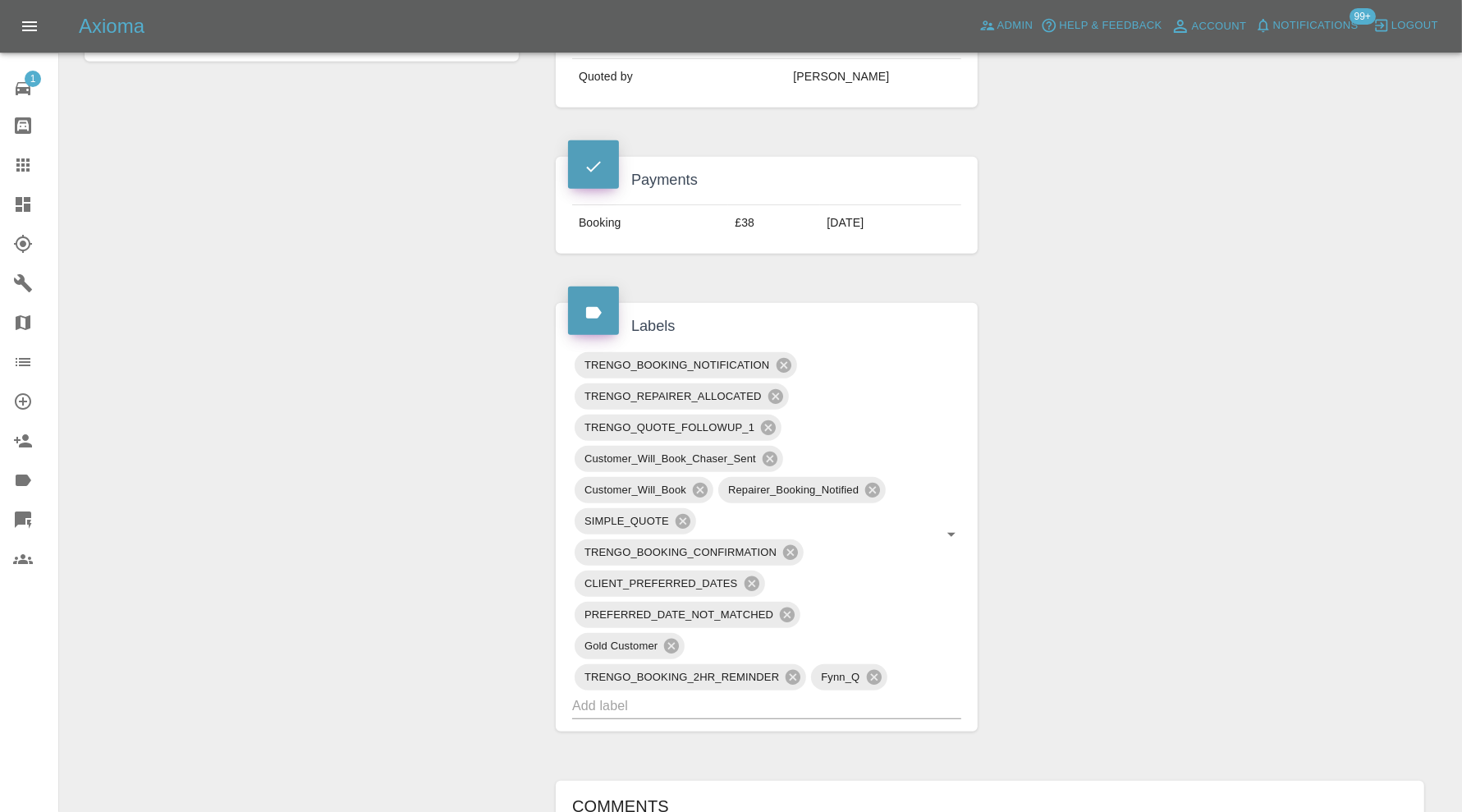
scroll to position [820, 0]
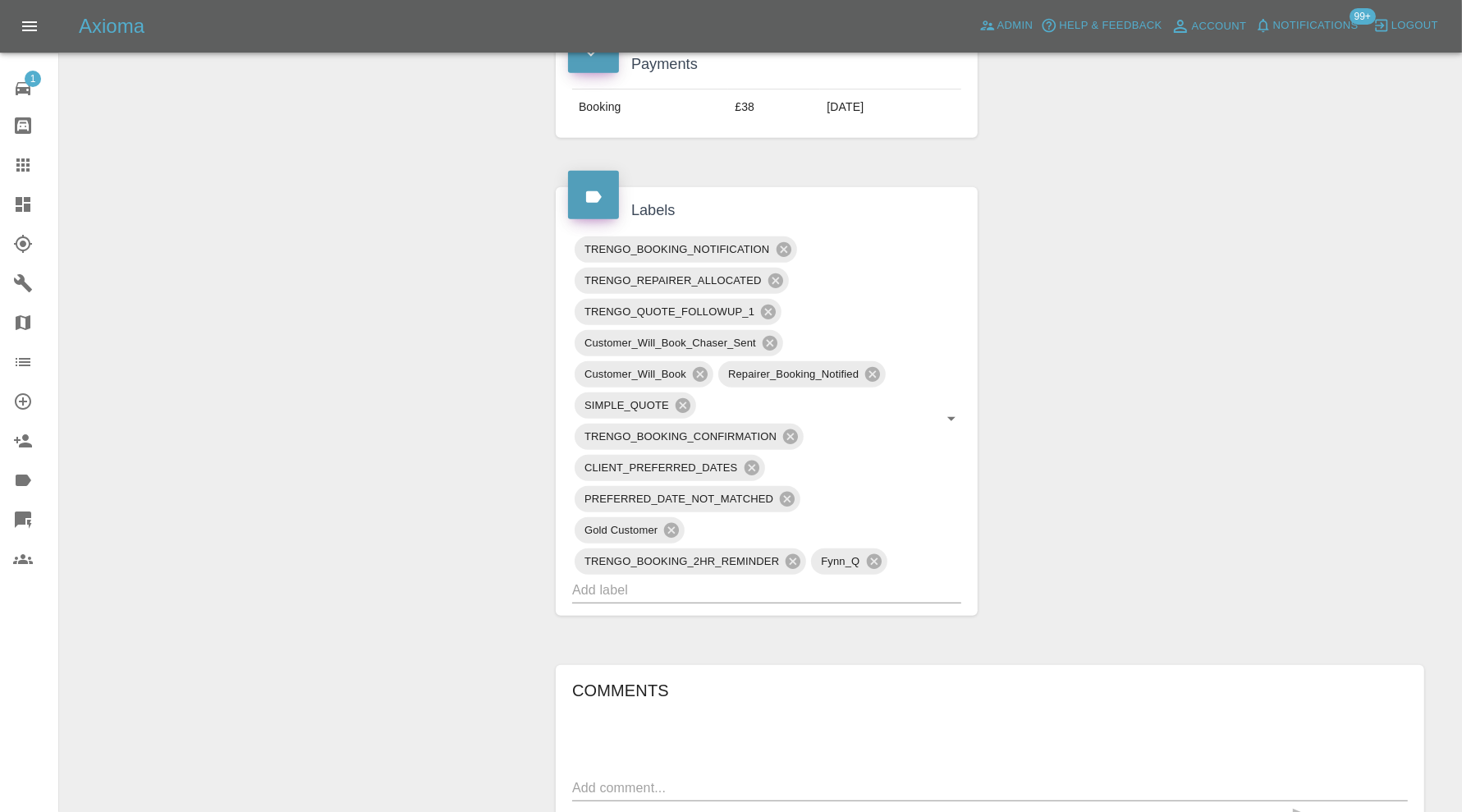
click at [811, 589] on input "text" at bounding box center [744, 589] width 343 height 25
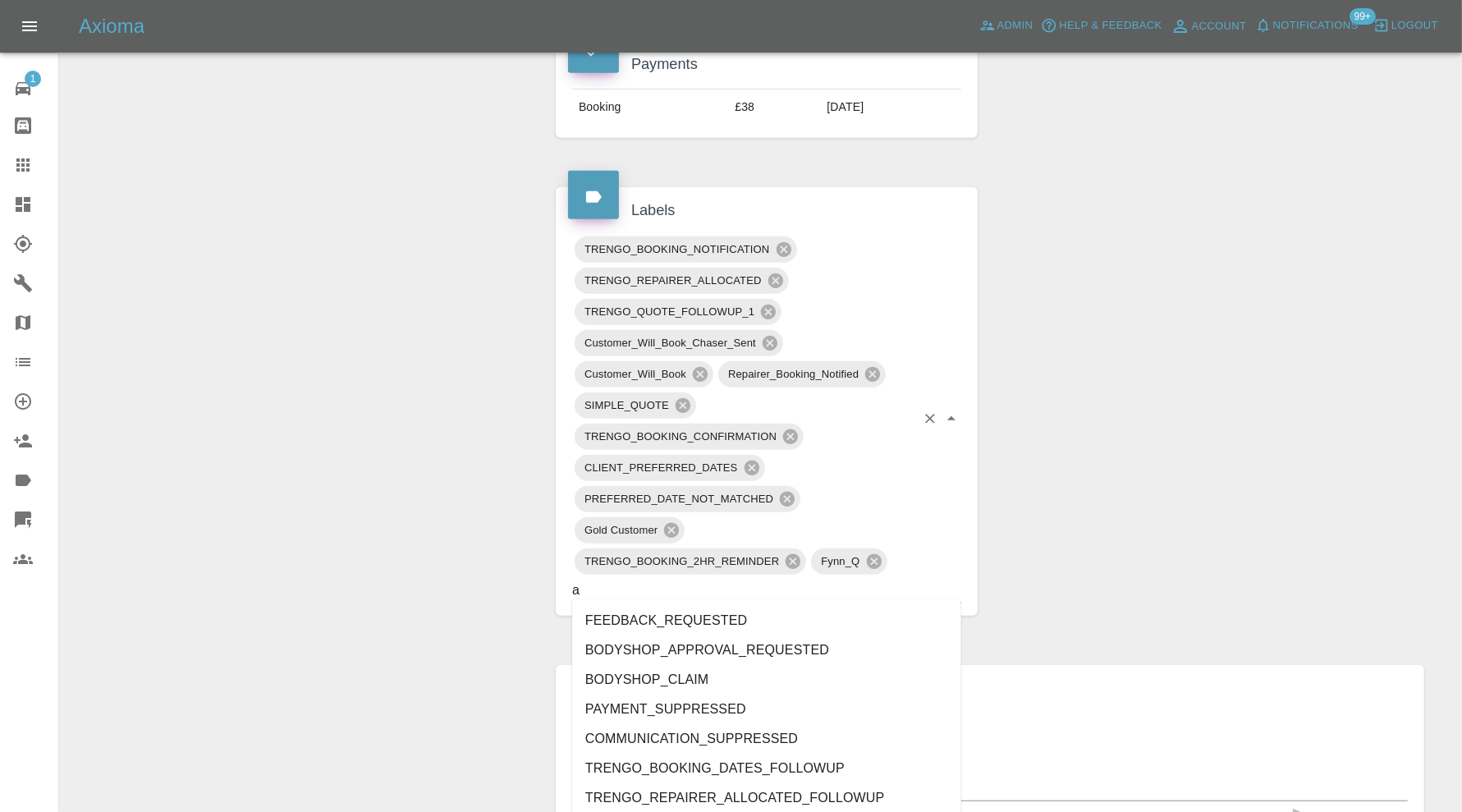
type input "au"
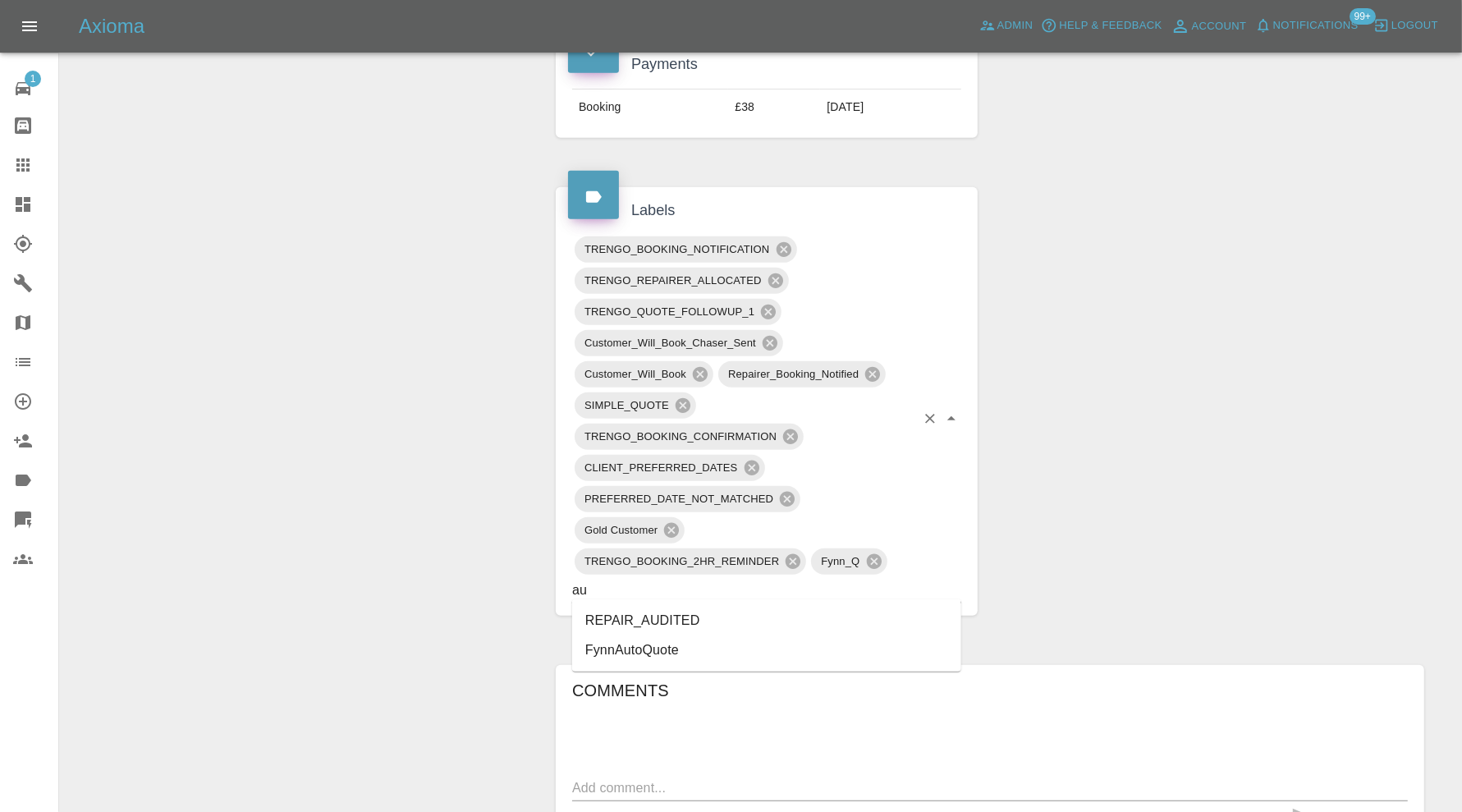
click at [661, 617] on li "REPAIR_AUDITED" at bounding box center [766, 621] width 389 height 30
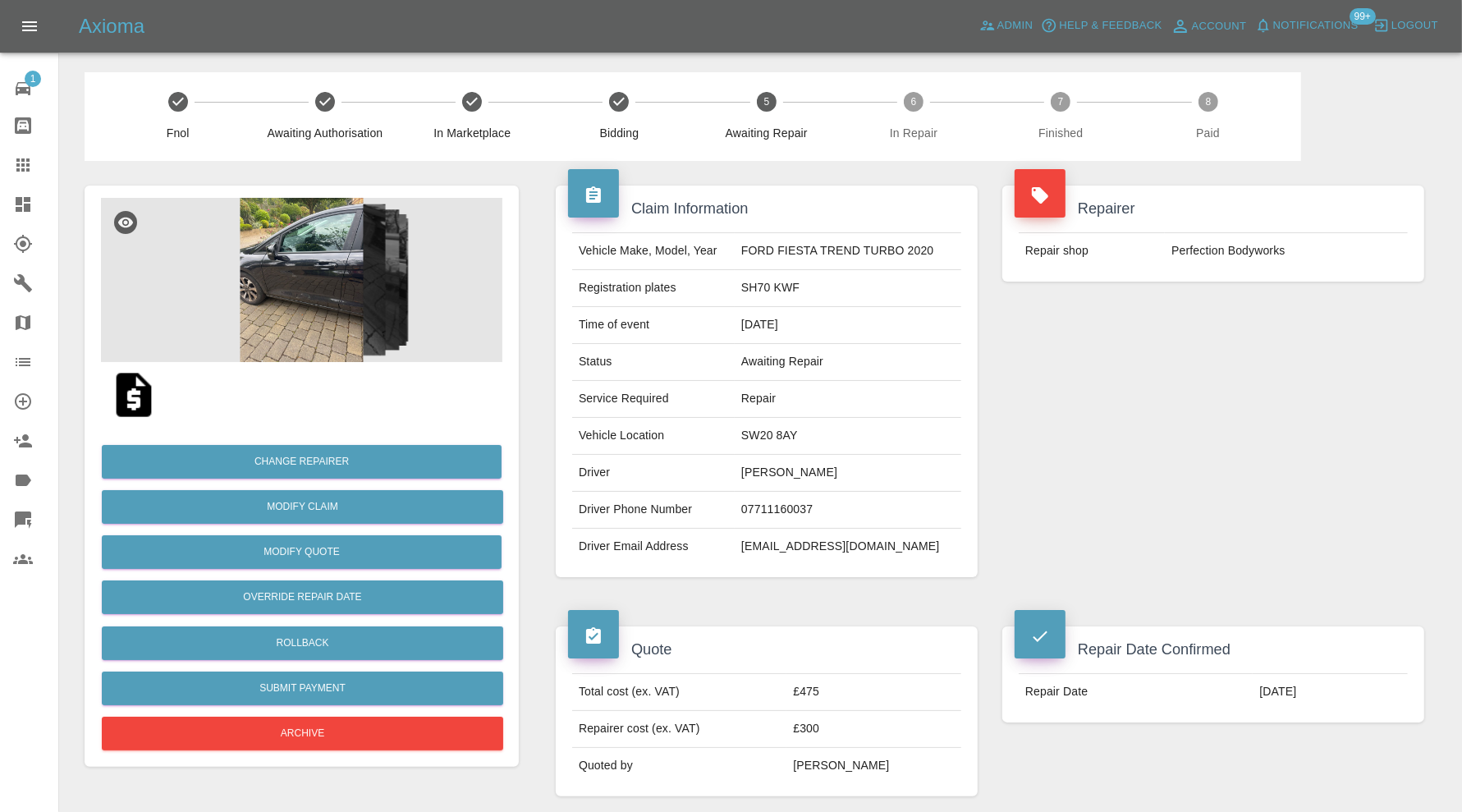
click at [316, 236] on img at bounding box center [302, 279] width 402 height 164
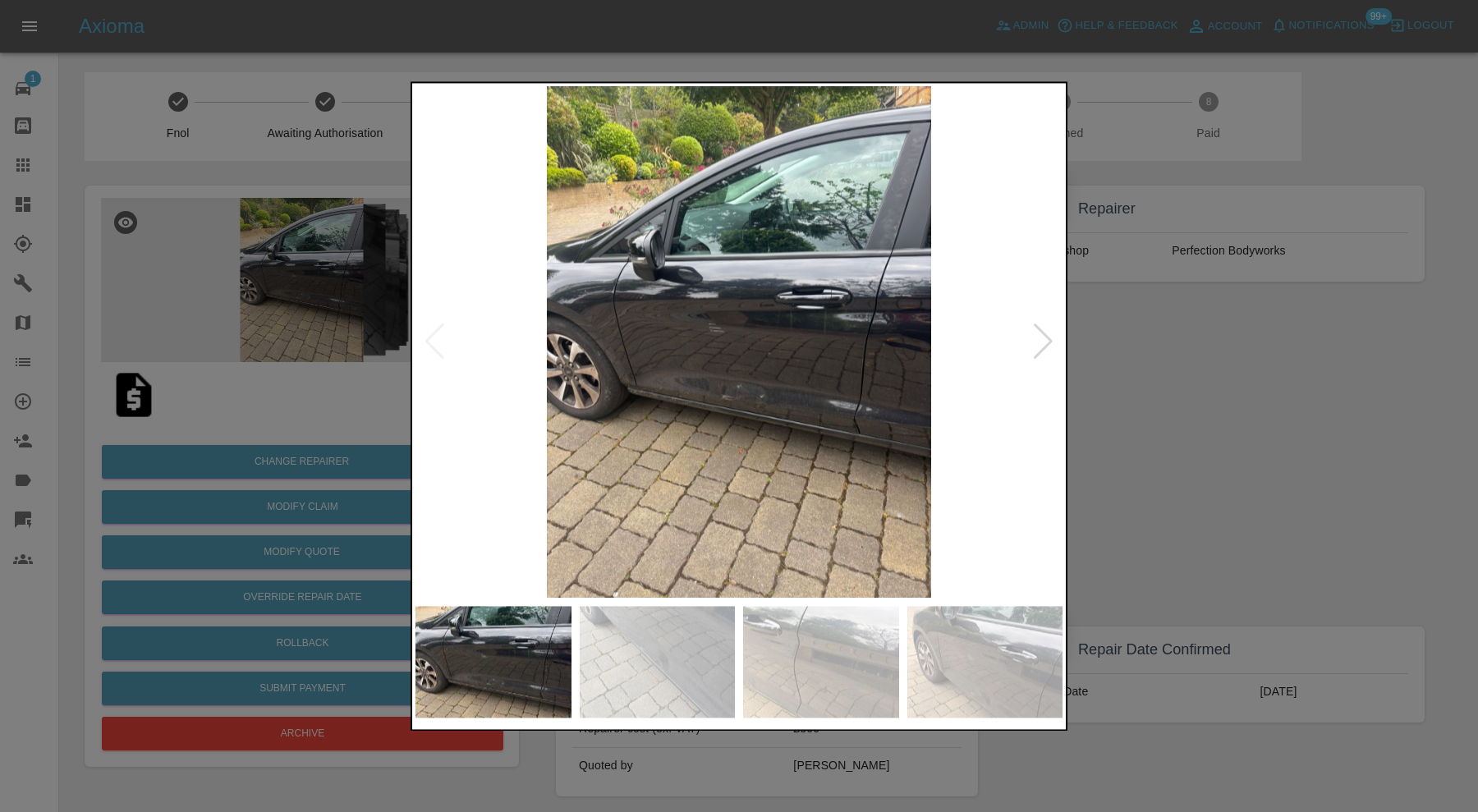
click at [1044, 336] on div at bounding box center [1043, 342] width 22 height 37
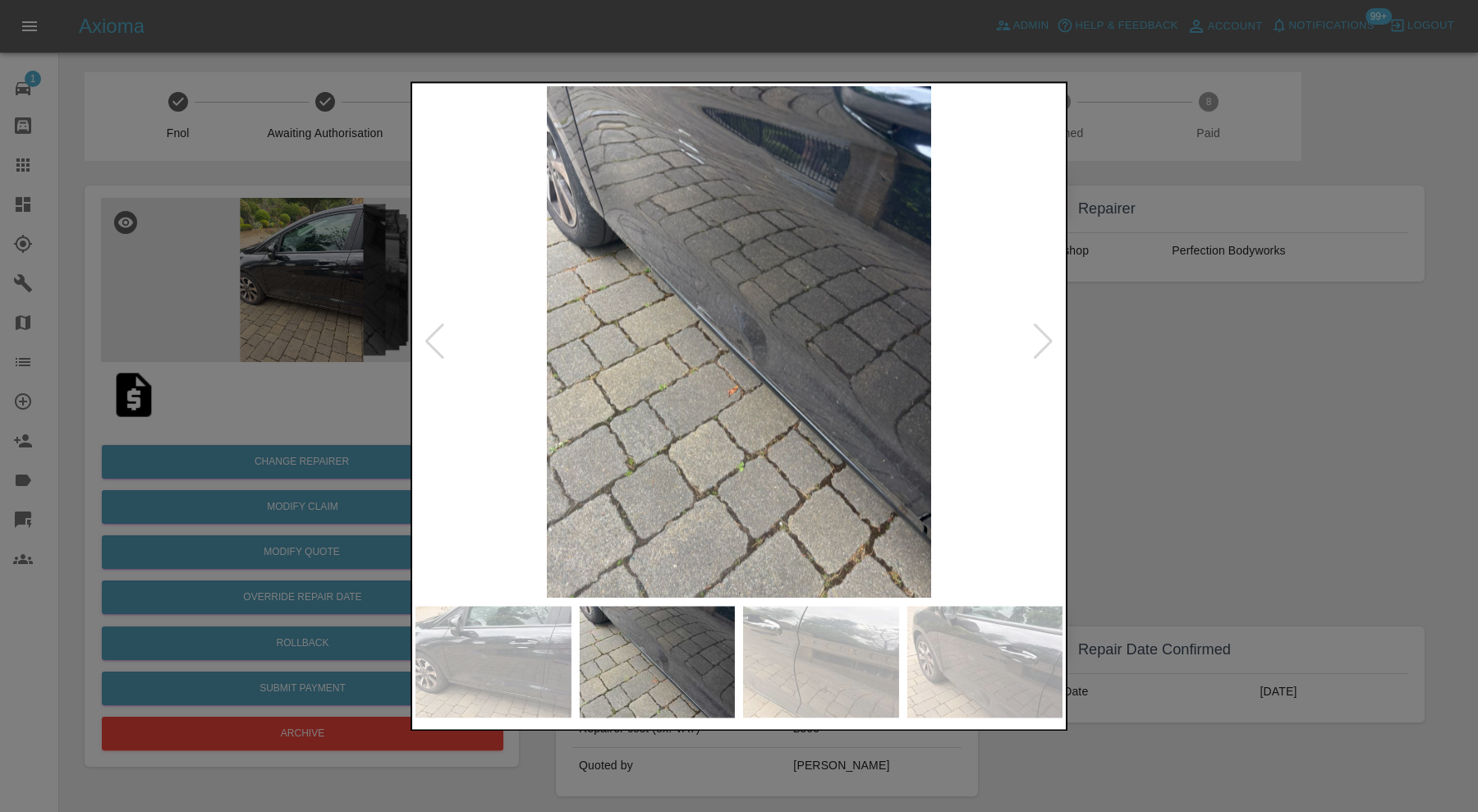
click at [1044, 336] on div at bounding box center [1043, 342] width 22 height 37
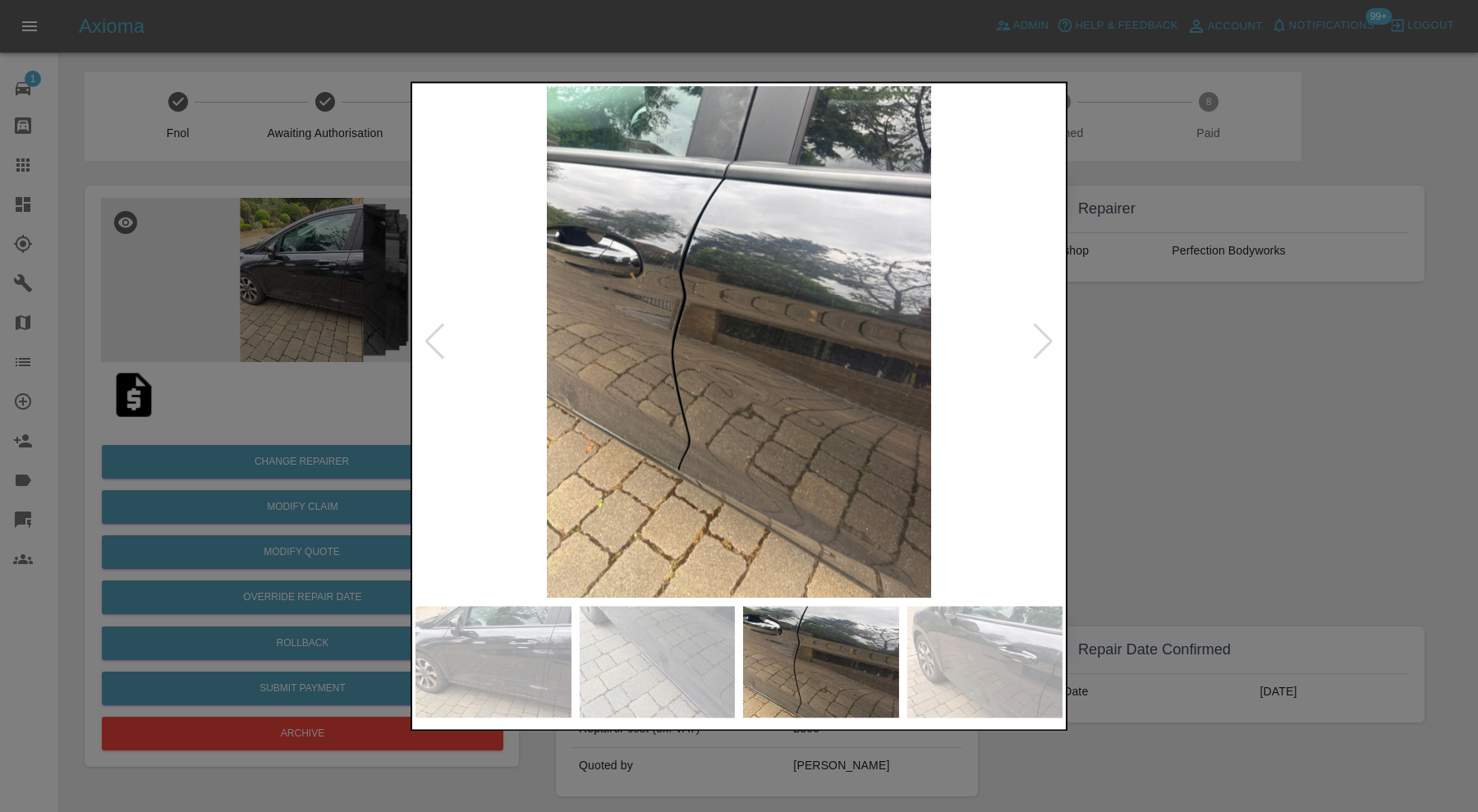
click at [1044, 336] on div at bounding box center [1043, 342] width 22 height 37
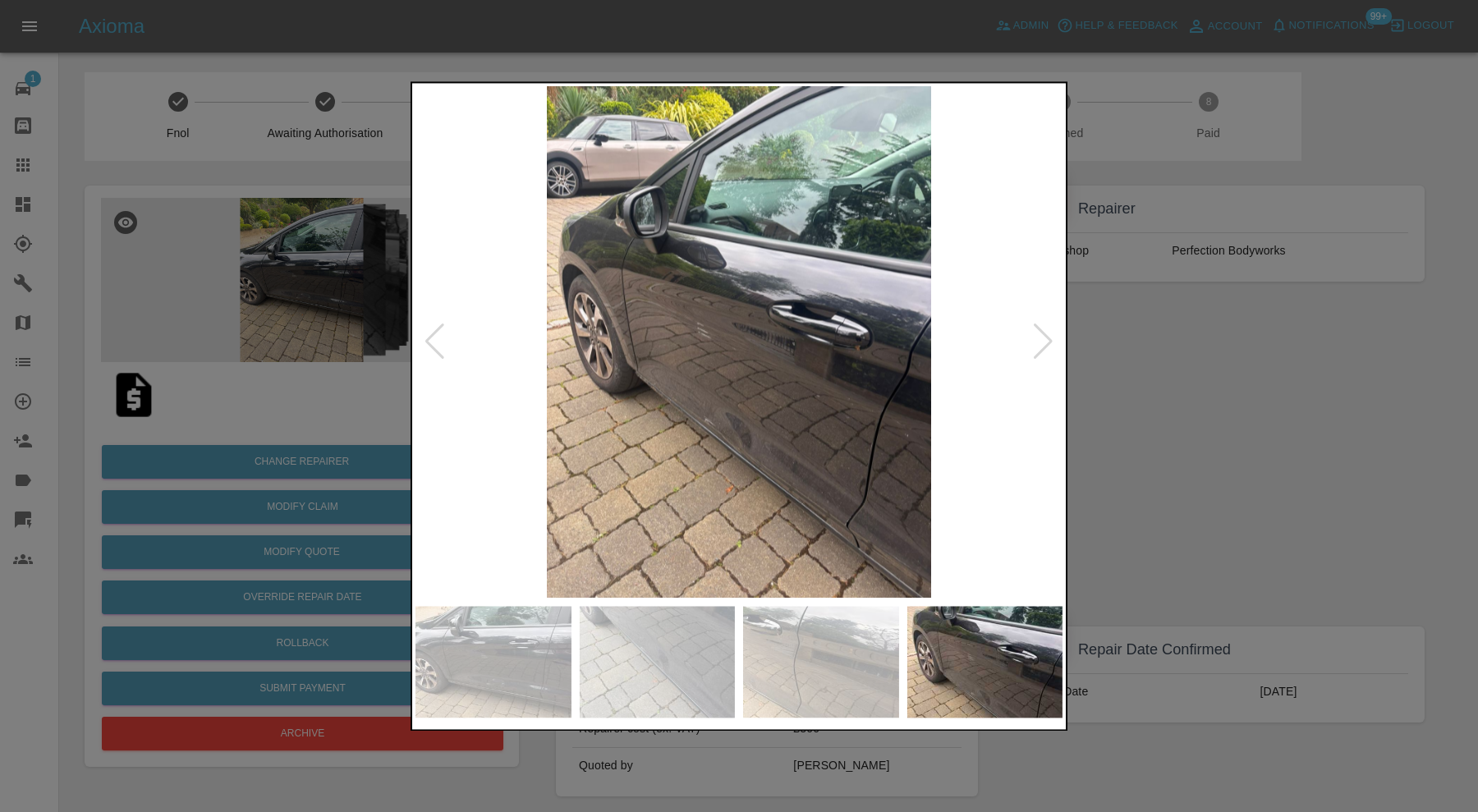
click at [1044, 336] on div at bounding box center [1043, 342] width 22 height 37
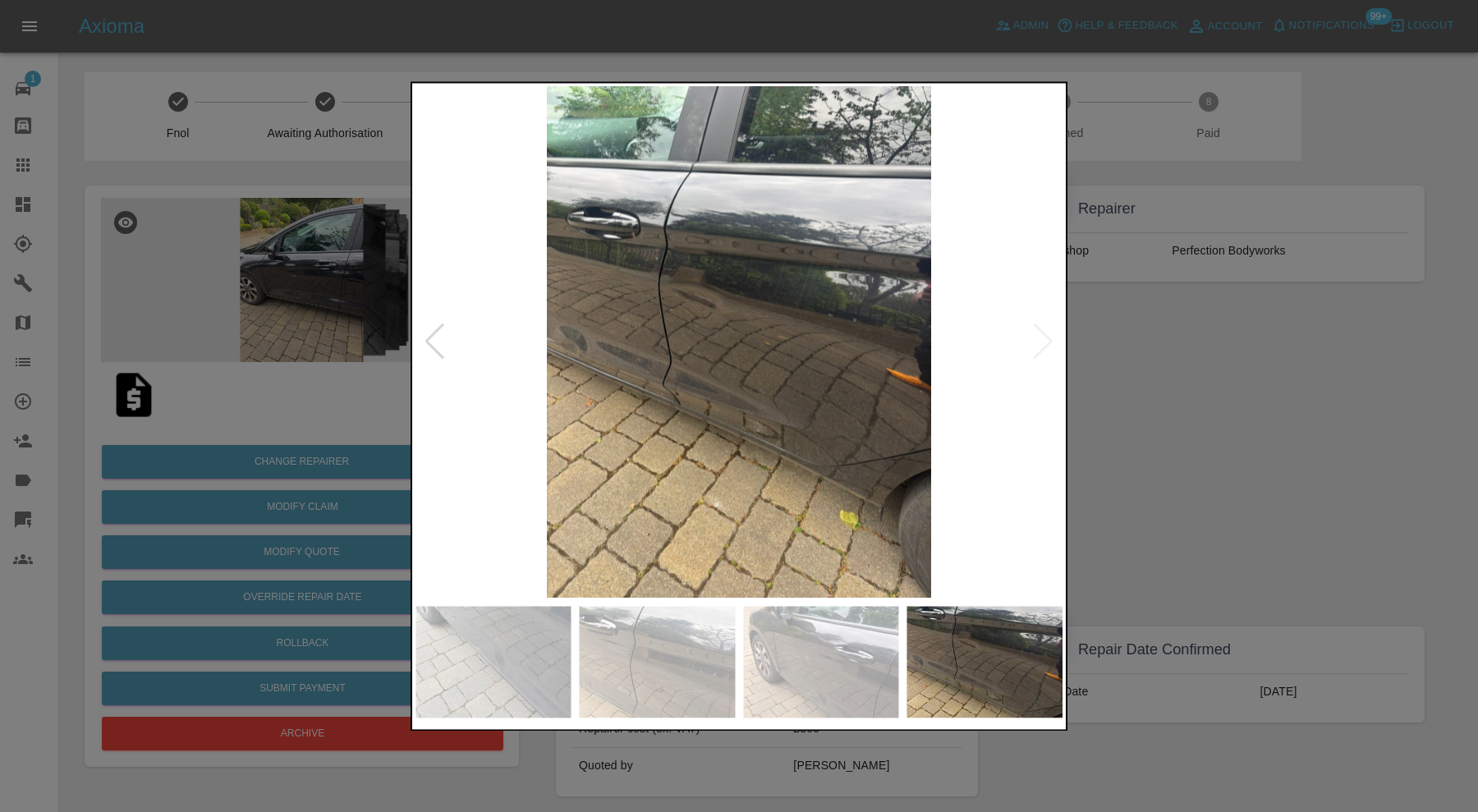
click at [1044, 336] on img at bounding box center [738, 342] width 647 height 511
click at [1295, 391] on div at bounding box center [739, 406] width 1478 height 812
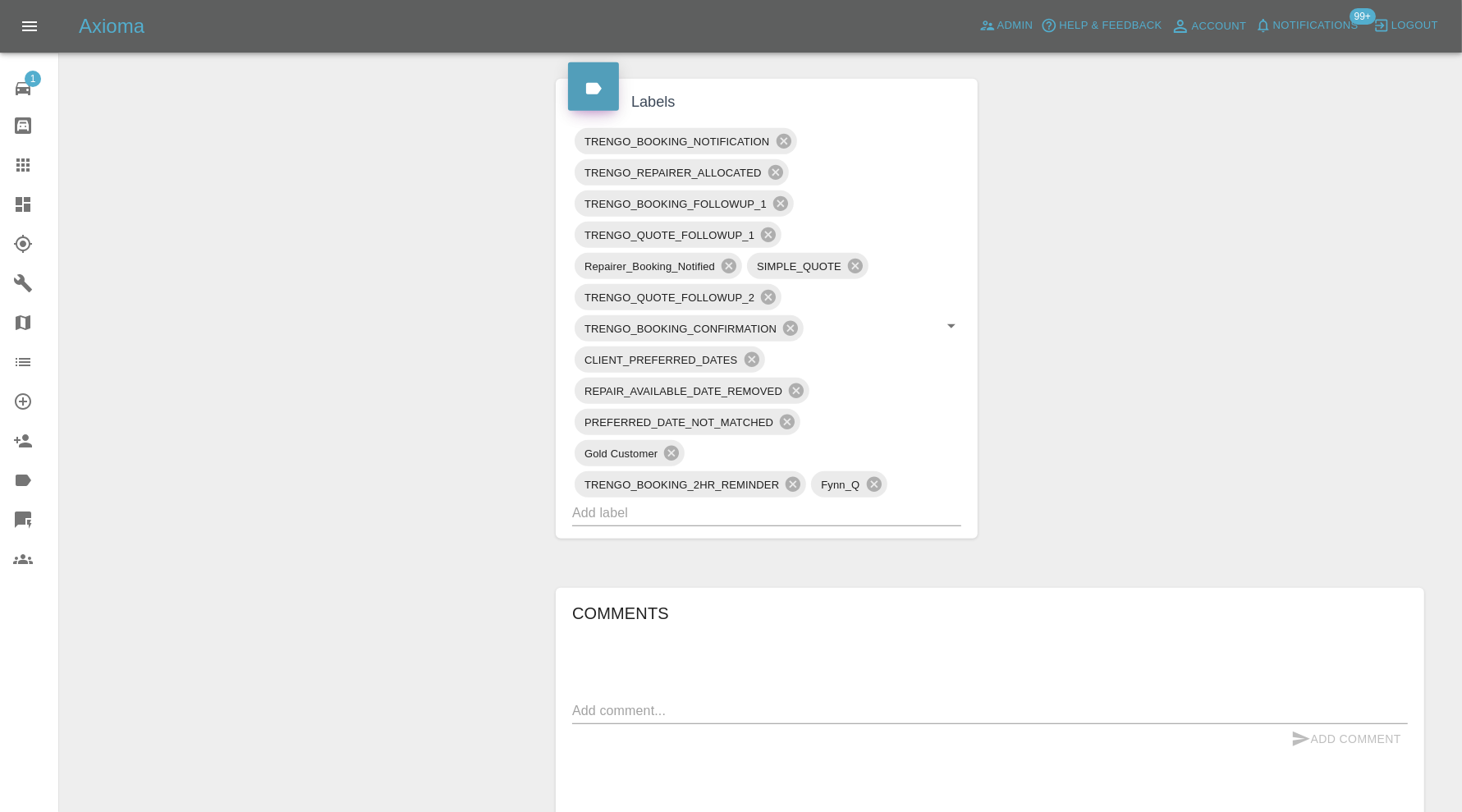
scroll to position [1094, 0]
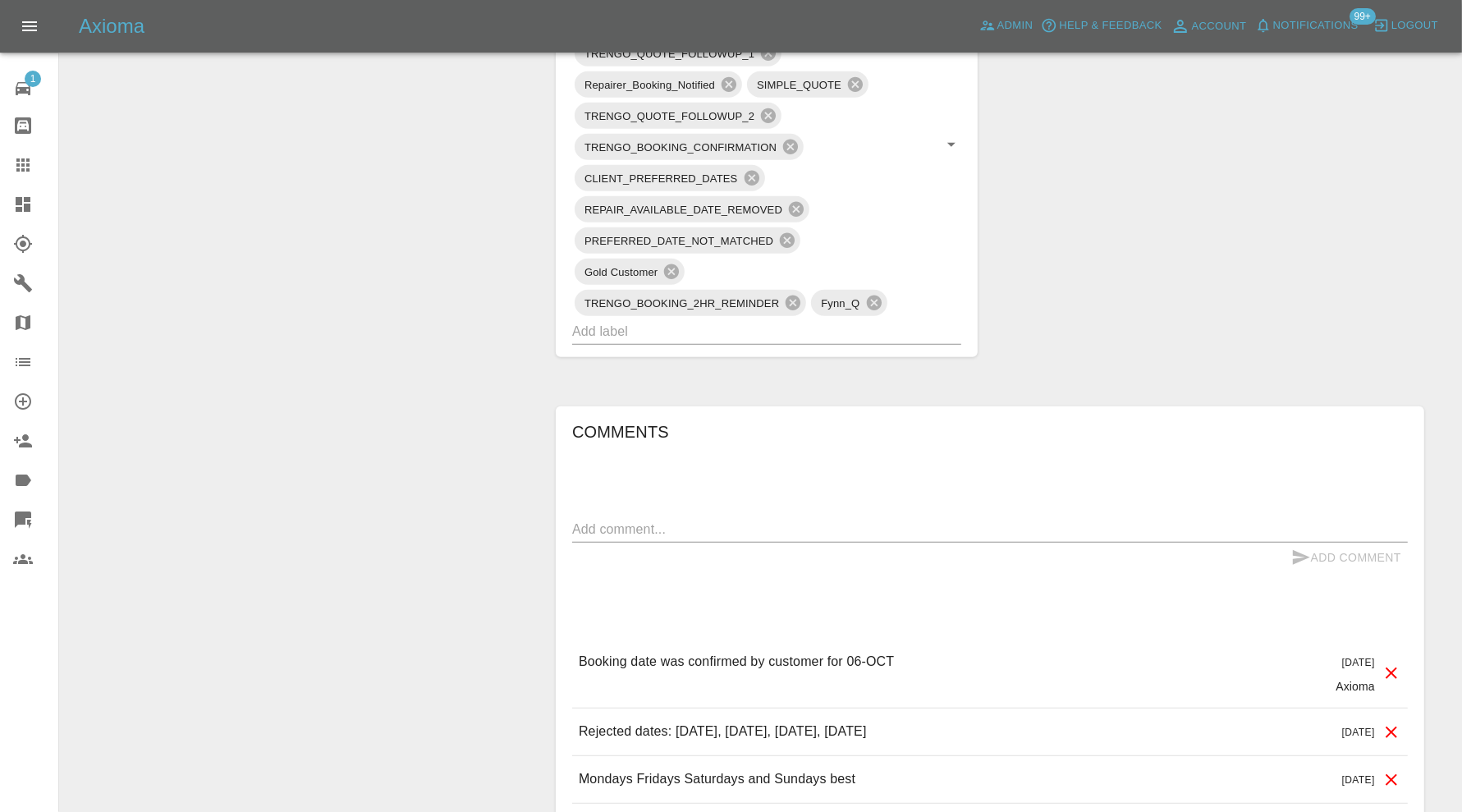
click at [750, 325] on input "text" at bounding box center [744, 331] width 343 height 25
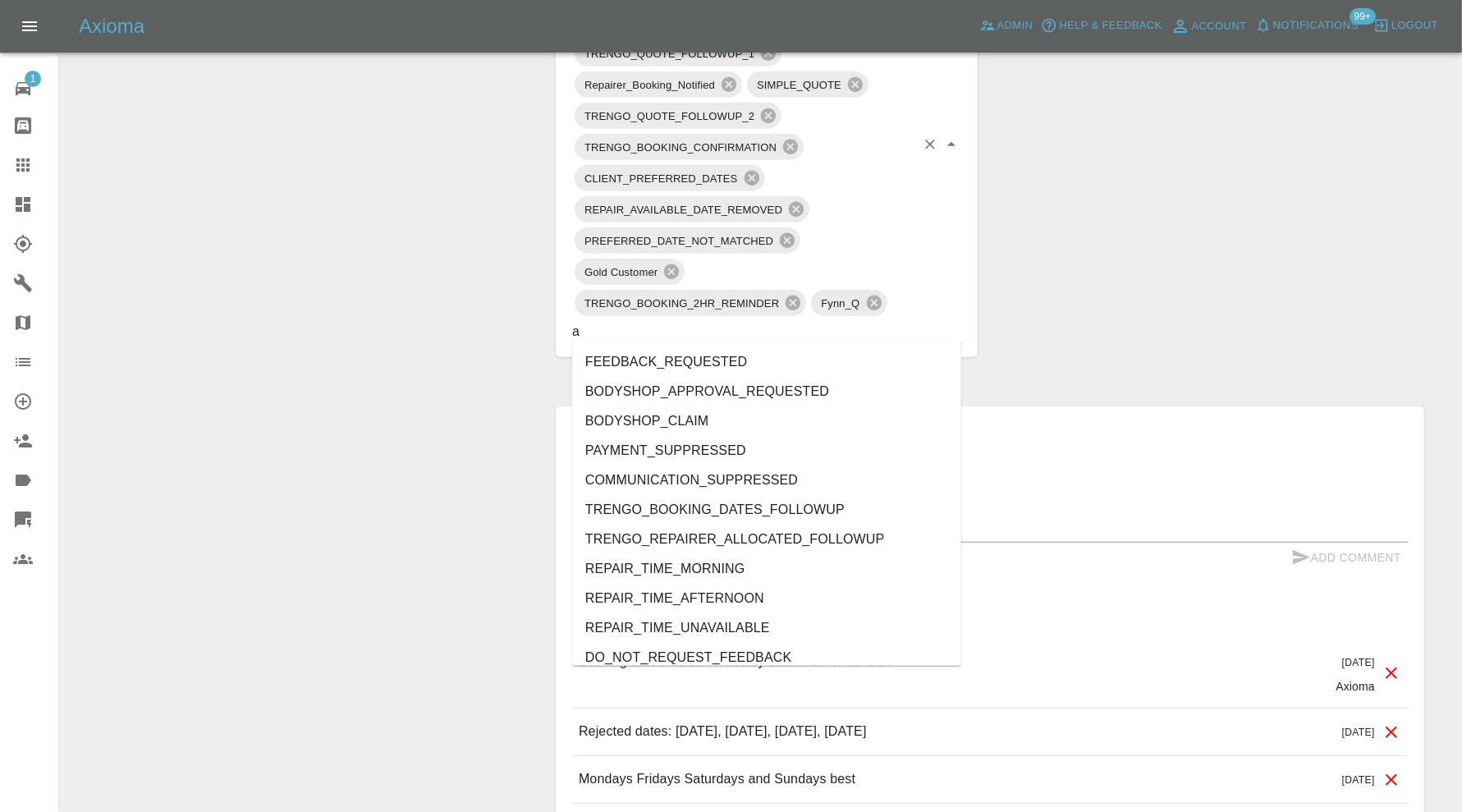
type input "au"
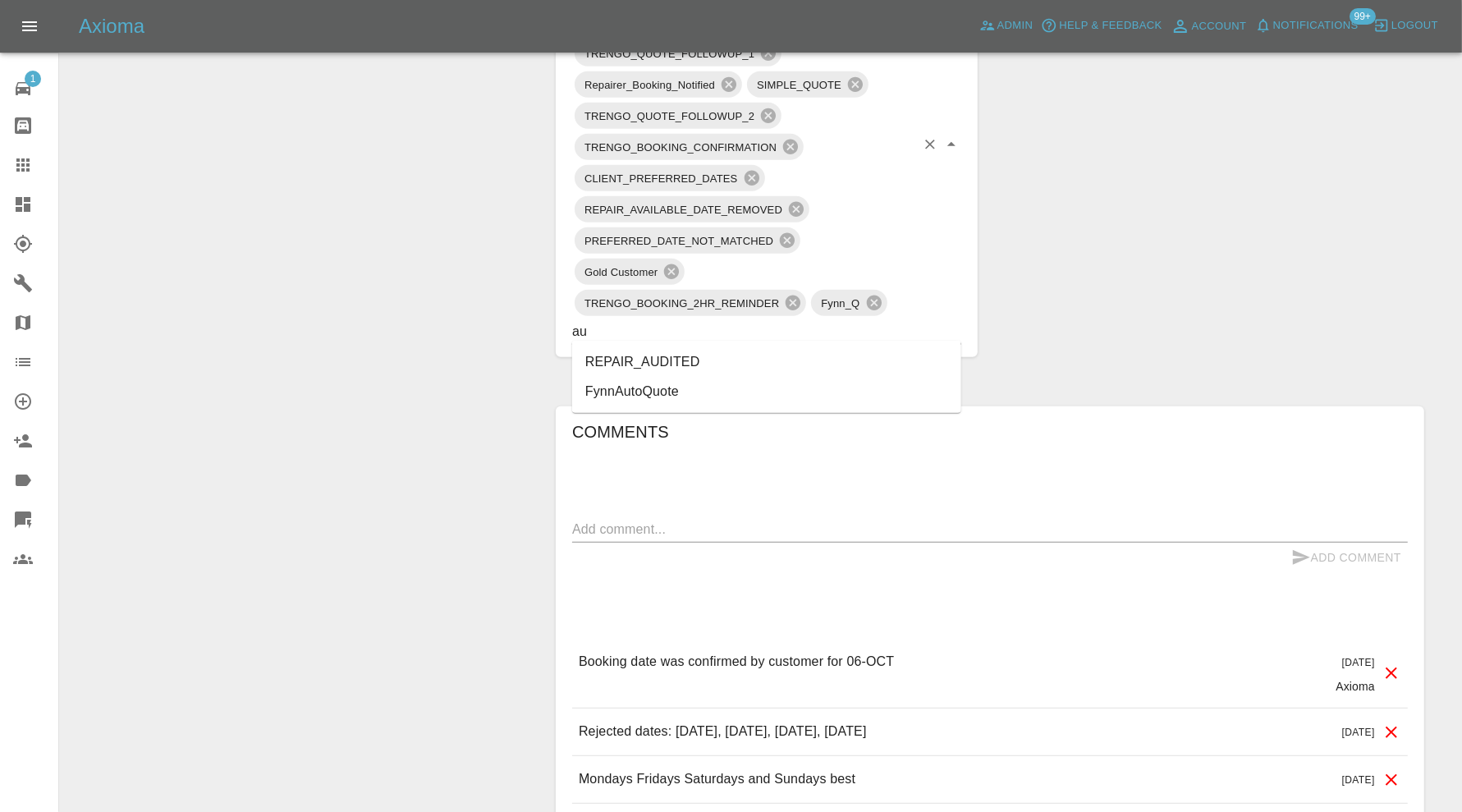
click at [631, 368] on li "REPAIR_AUDITED" at bounding box center [766, 362] width 389 height 30
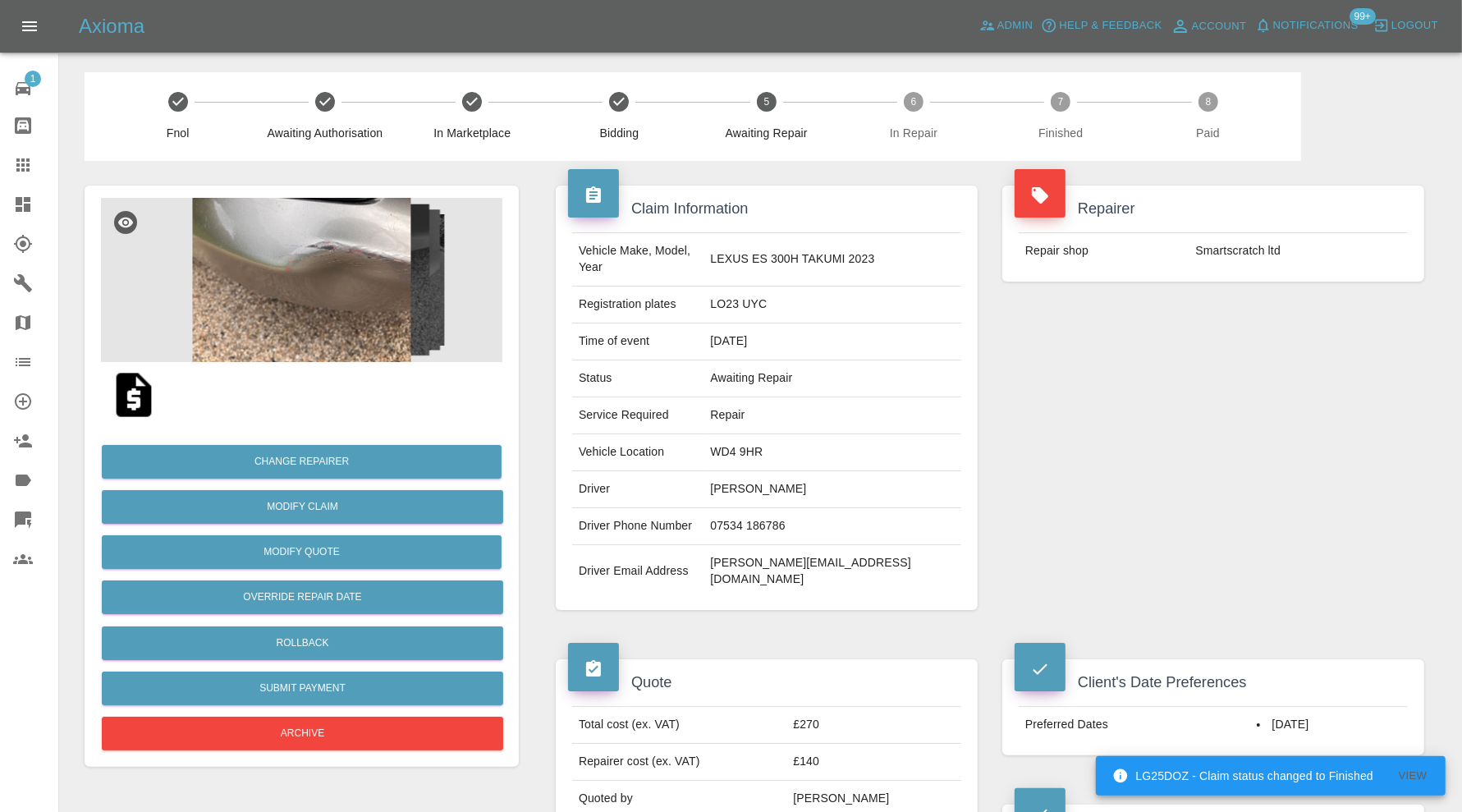
click at [360, 290] on img at bounding box center [302, 279] width 402 height 164
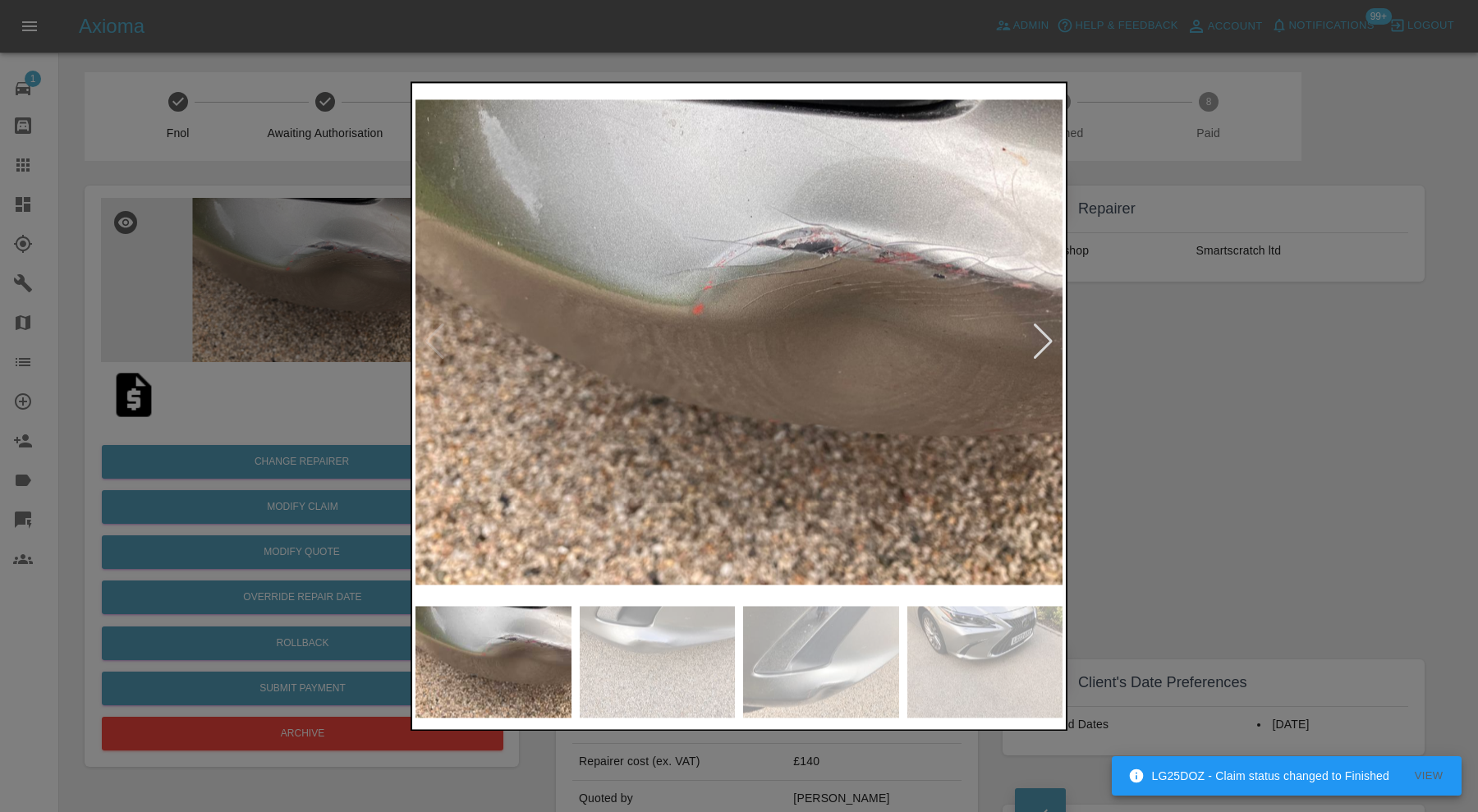
click at [814, 671] on img at bounding box center [820, 661] width 156 height 111
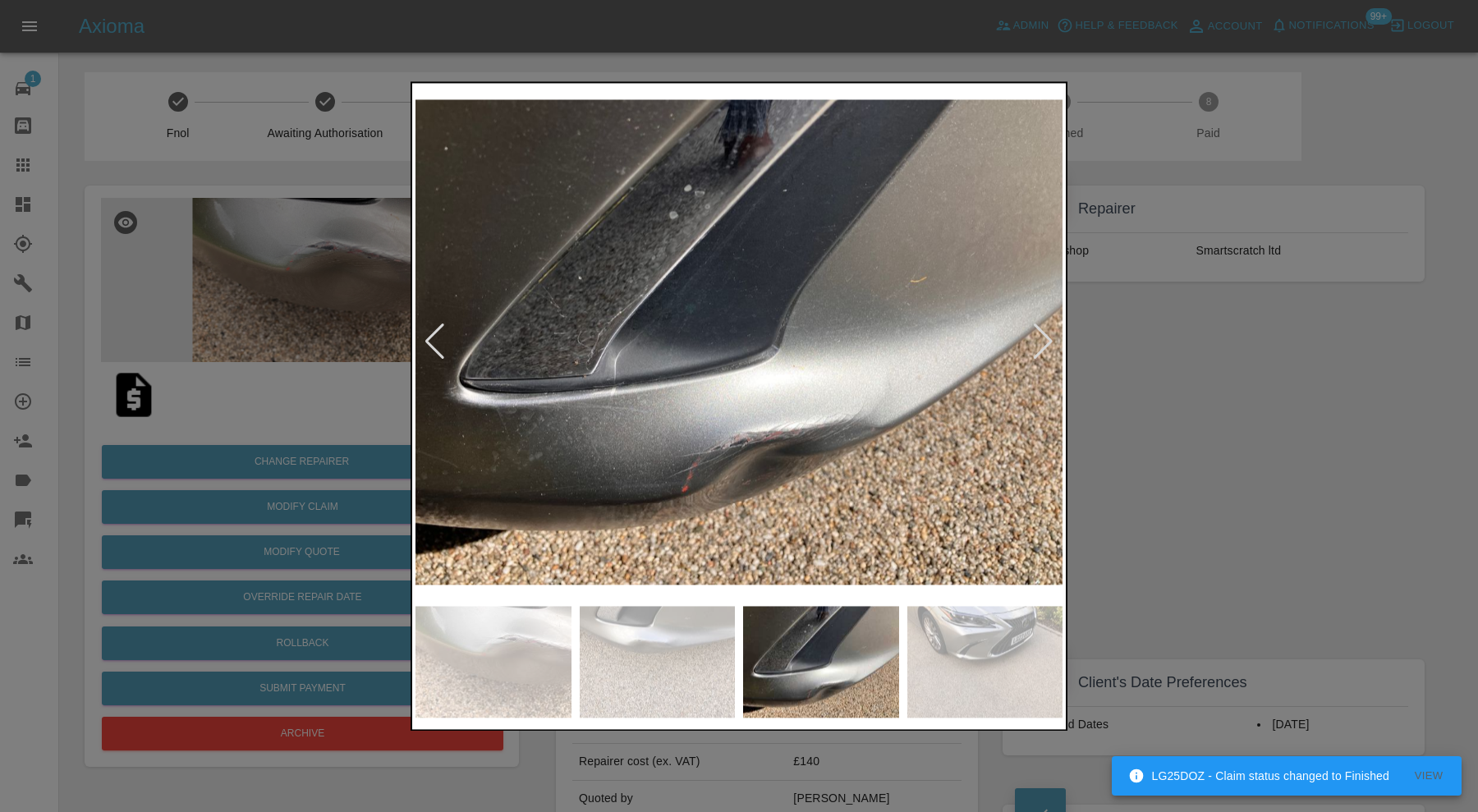
click at [991, 635] on img at bounding box center [984, 661] width 156 height 111
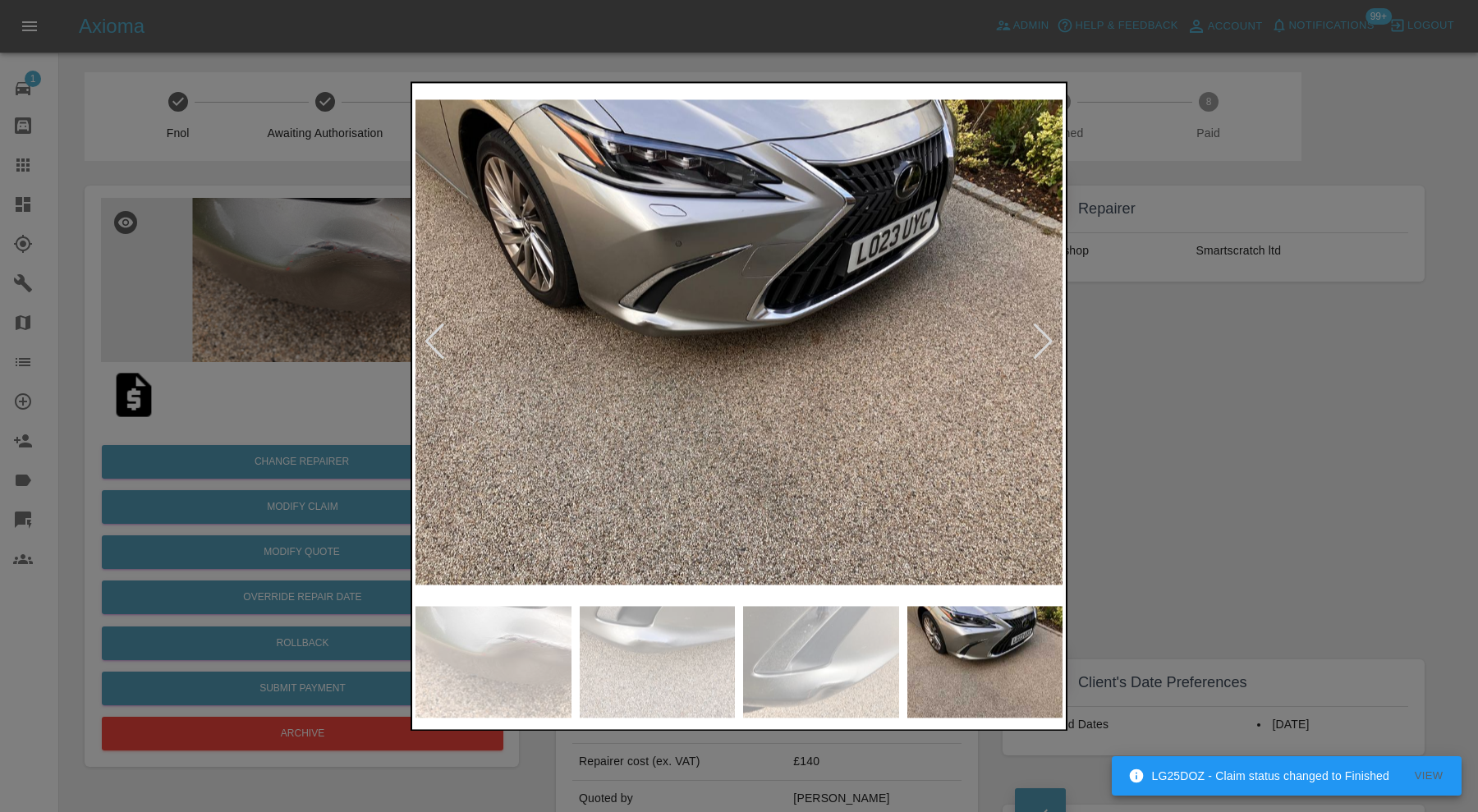
click at [1241, 452] on div at bounding box center [739, 406] width 1478 height 812
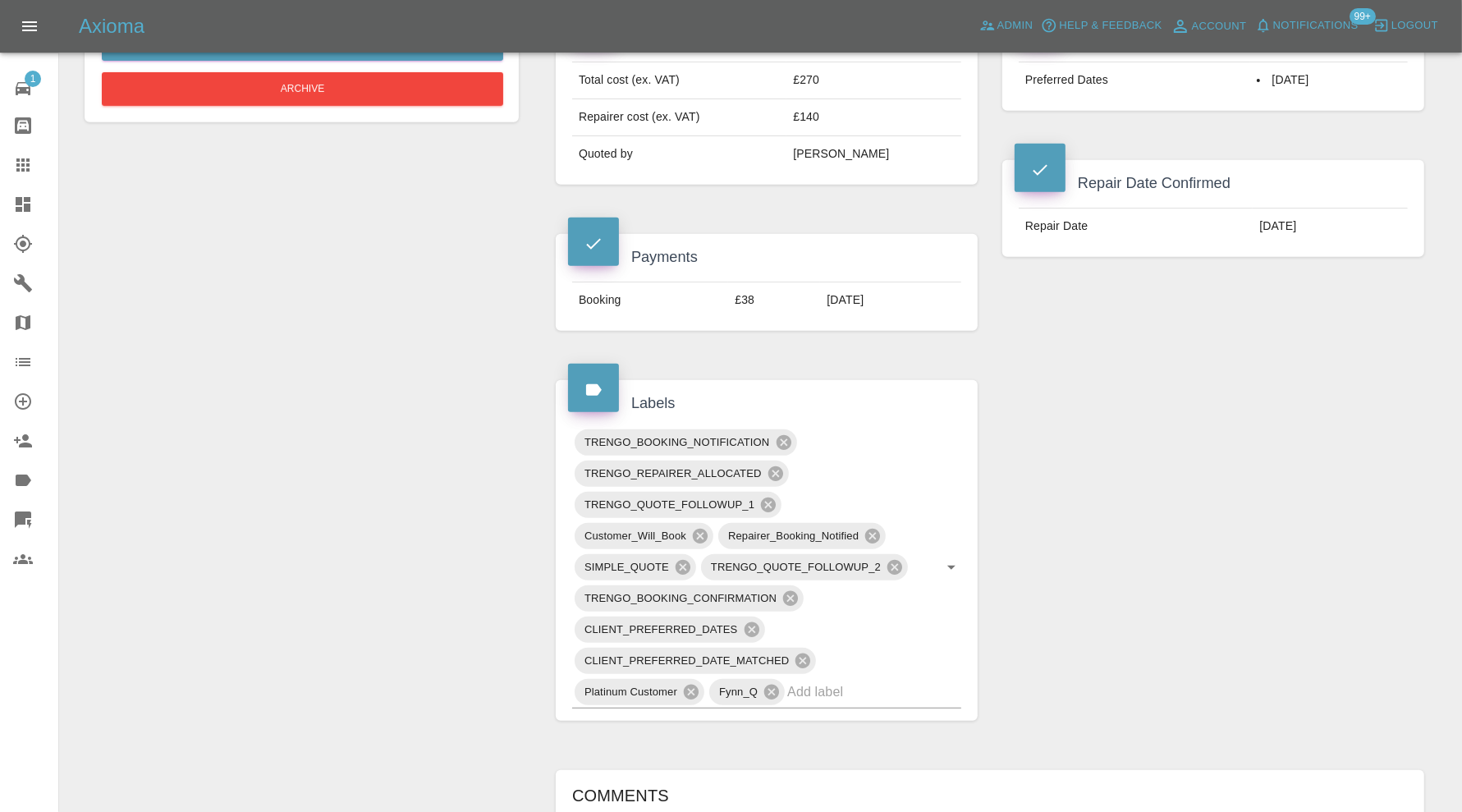
scroll to position [684, 0]
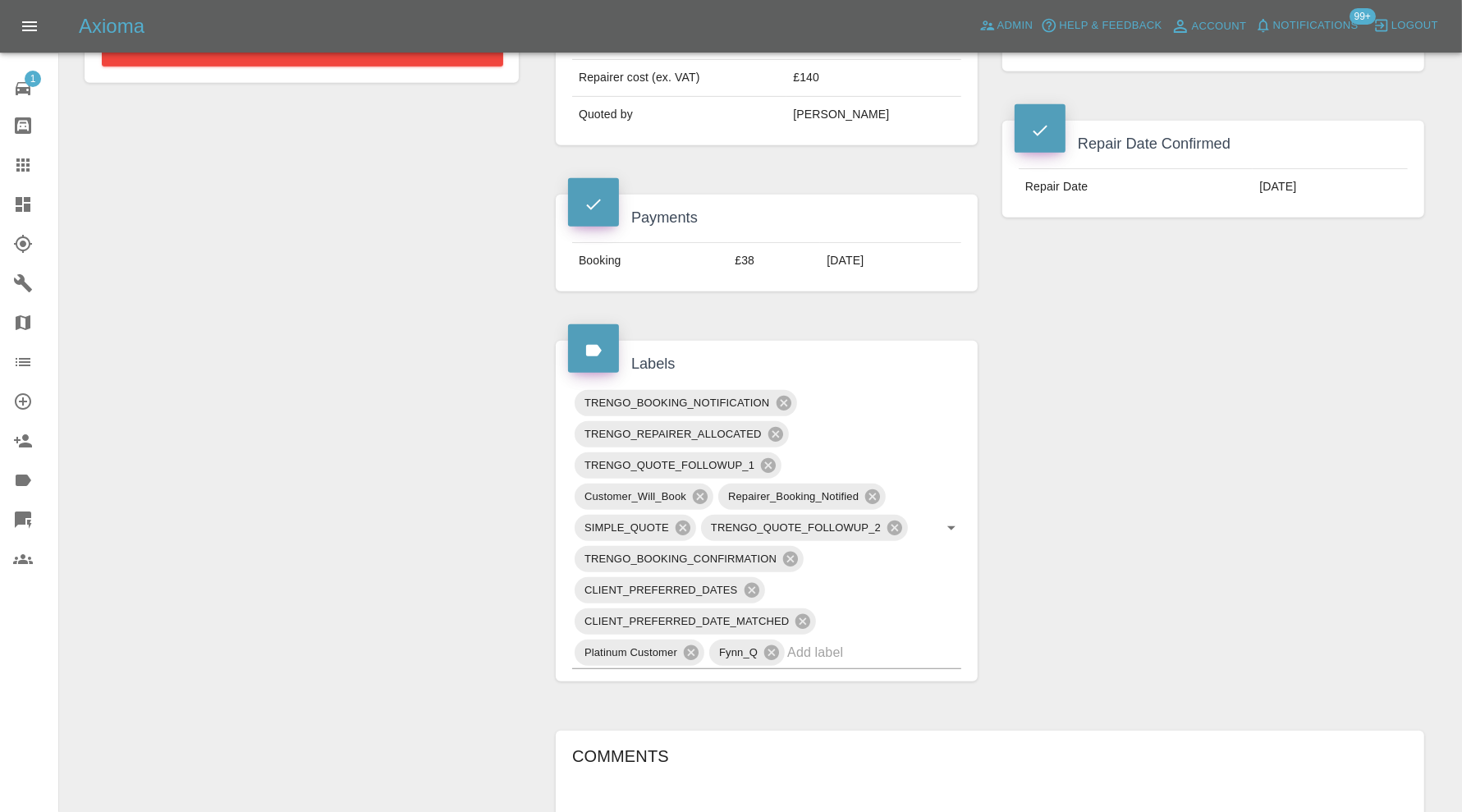
click at [834, 640] on input "text" at bounding box center [850, 652] width 128 height 25
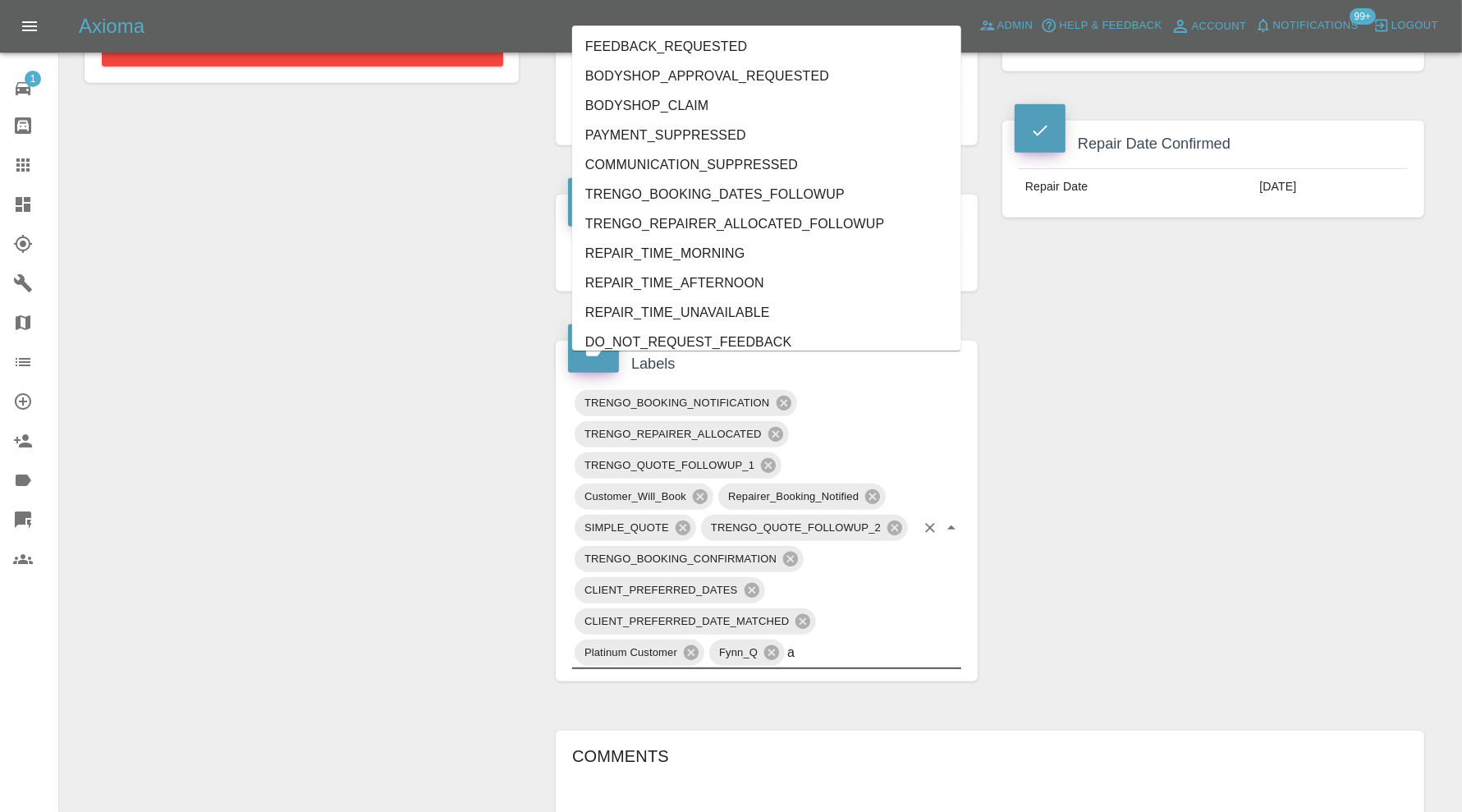
type input "au"
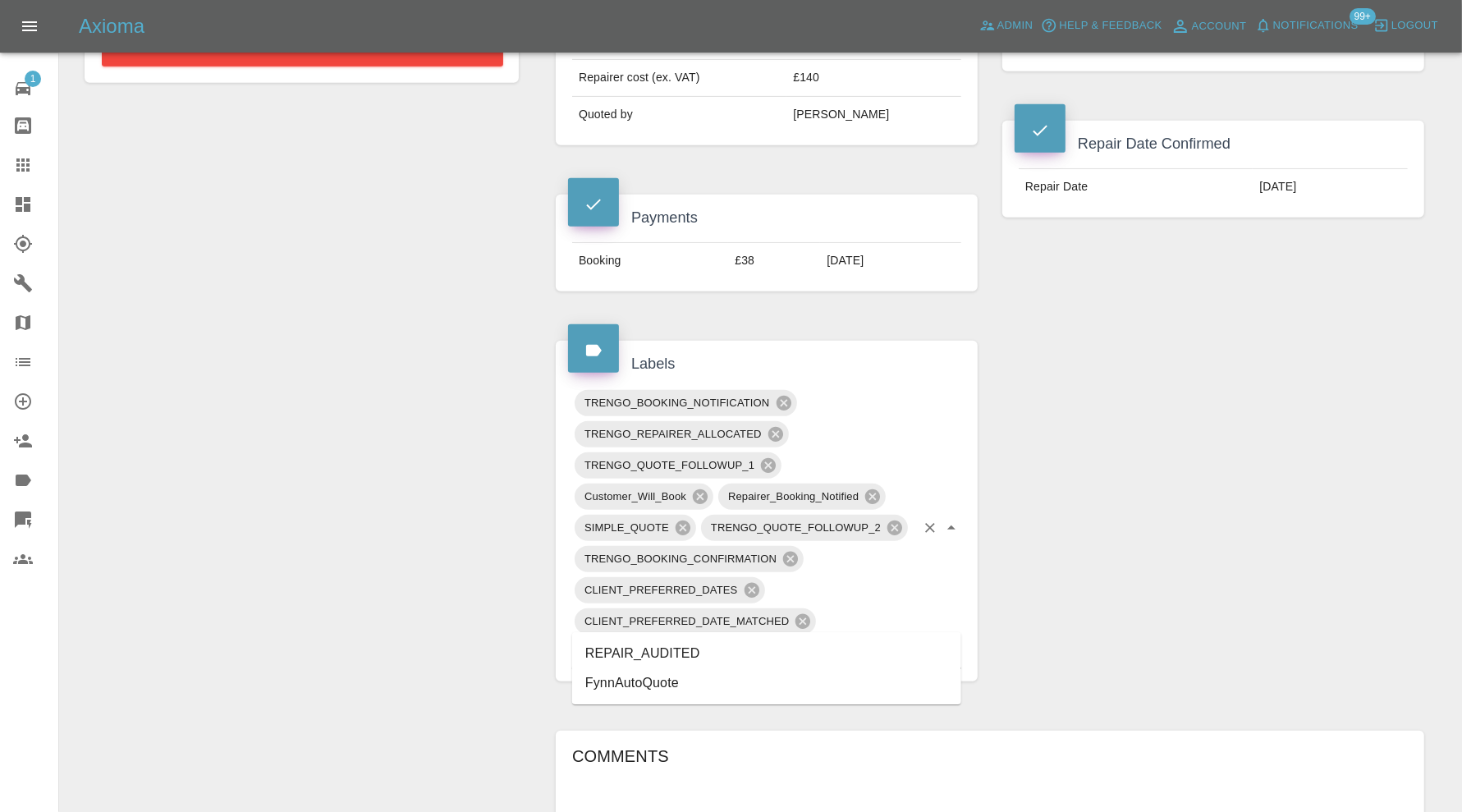
click at [693, 641] on li "REPAIR_AUDITED" at bounding box center [766, 654] width 389 height 30
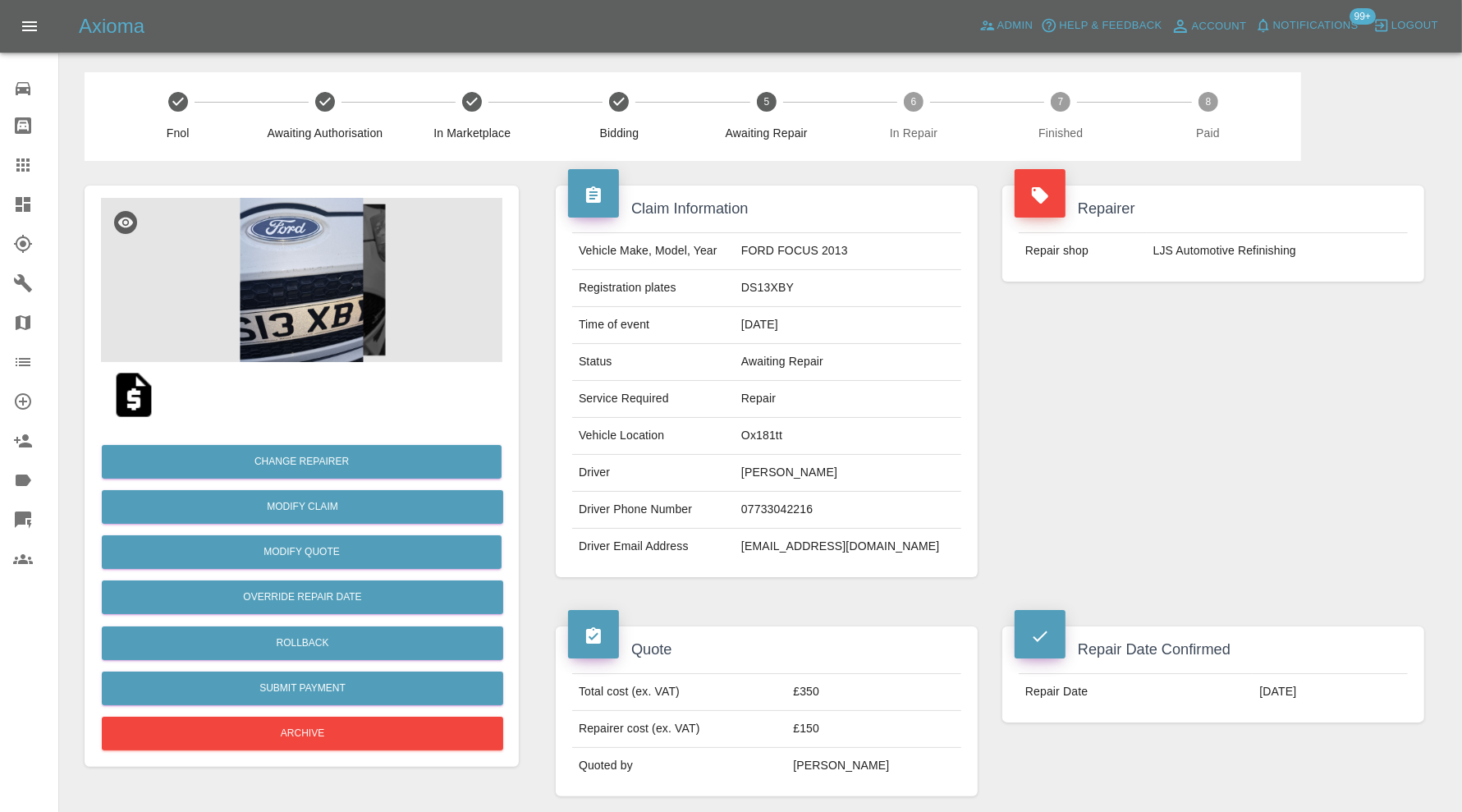
click at [332, 224] on img at bounding box center [302, 279] width 402 height 164
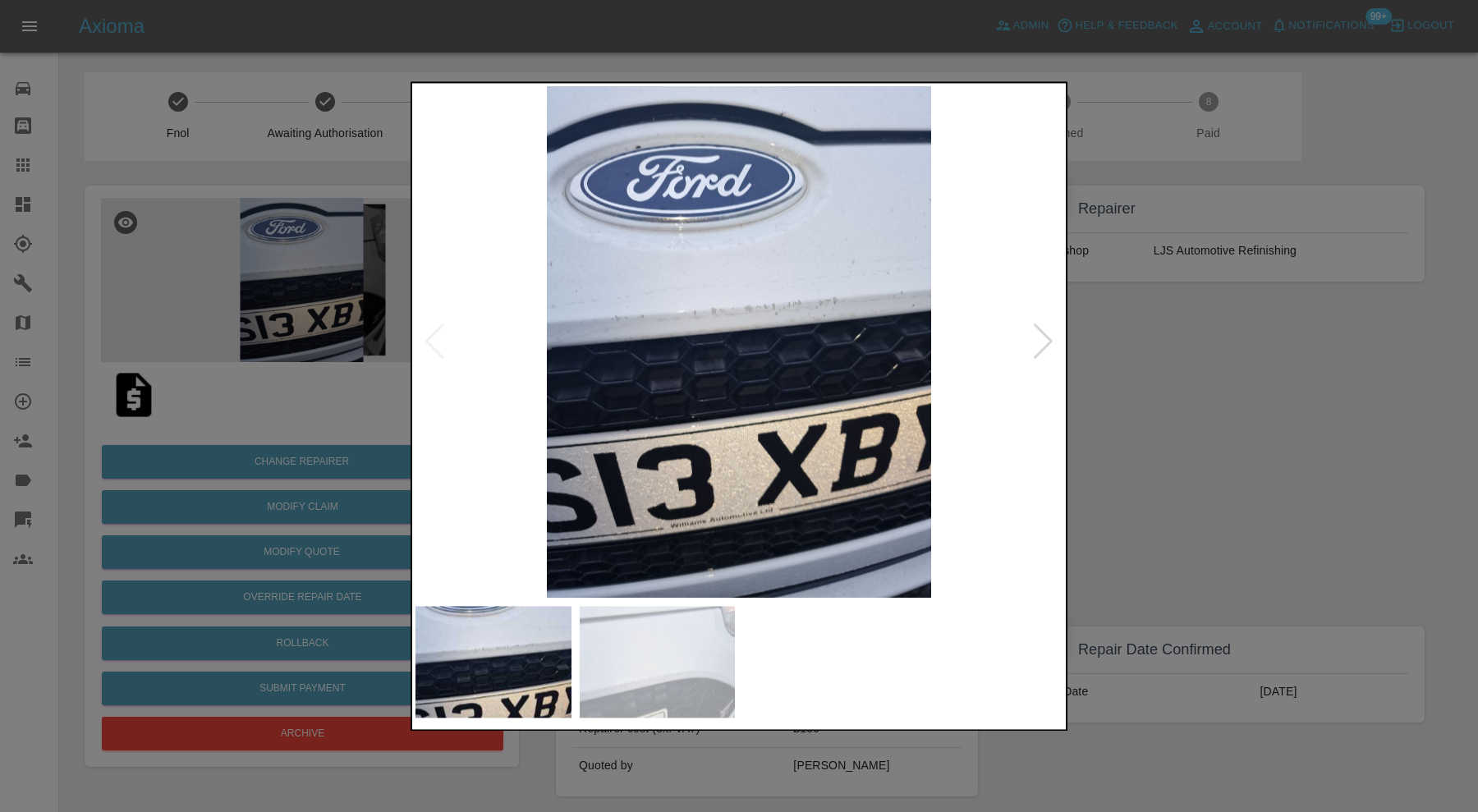
click at [685, 661] on img at bounding box center [658, 661] width 156 height 111
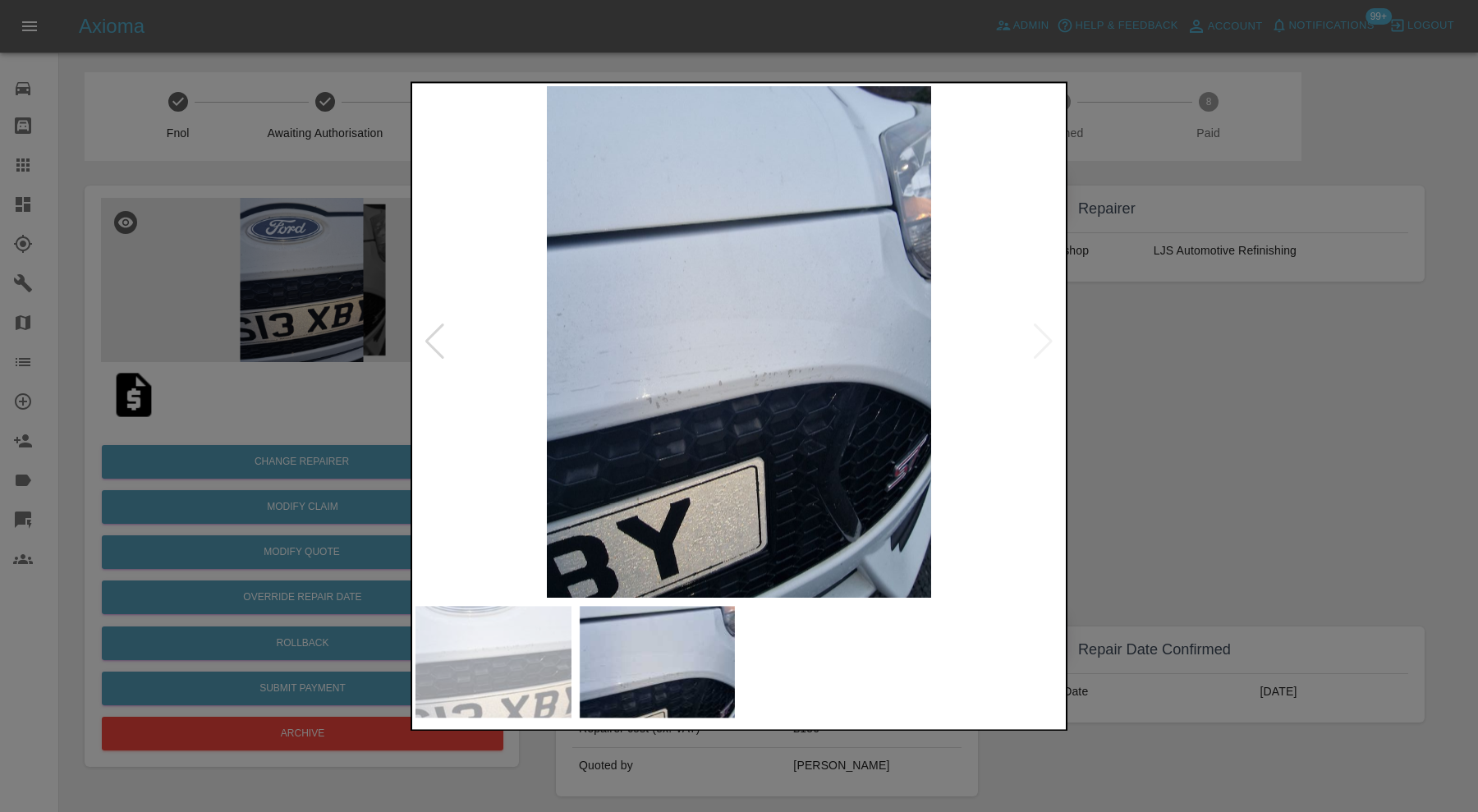
click at [1182, 468] on div at bounding box center [739, 406] width 1478 height 812
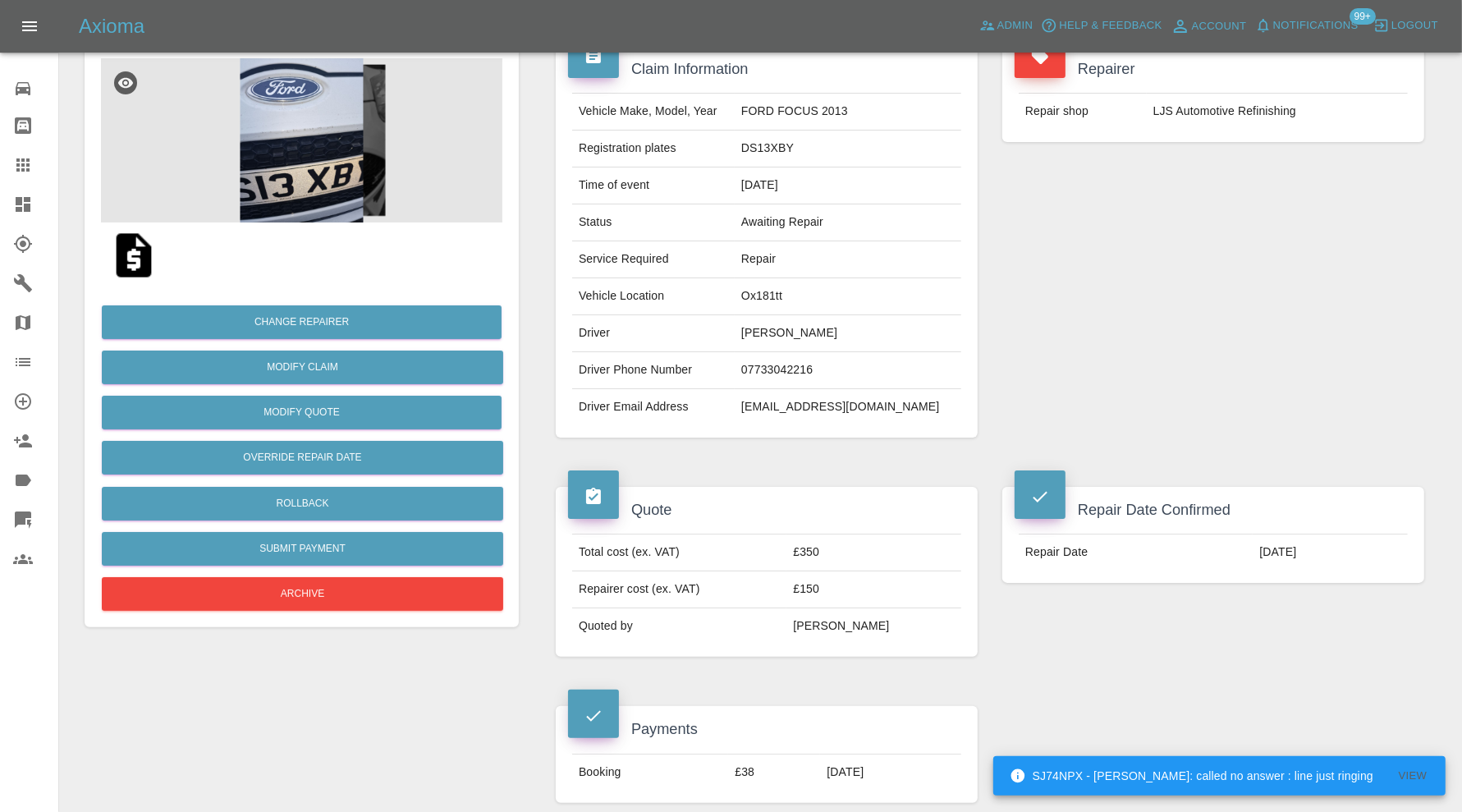
scroll to position [136, 0]
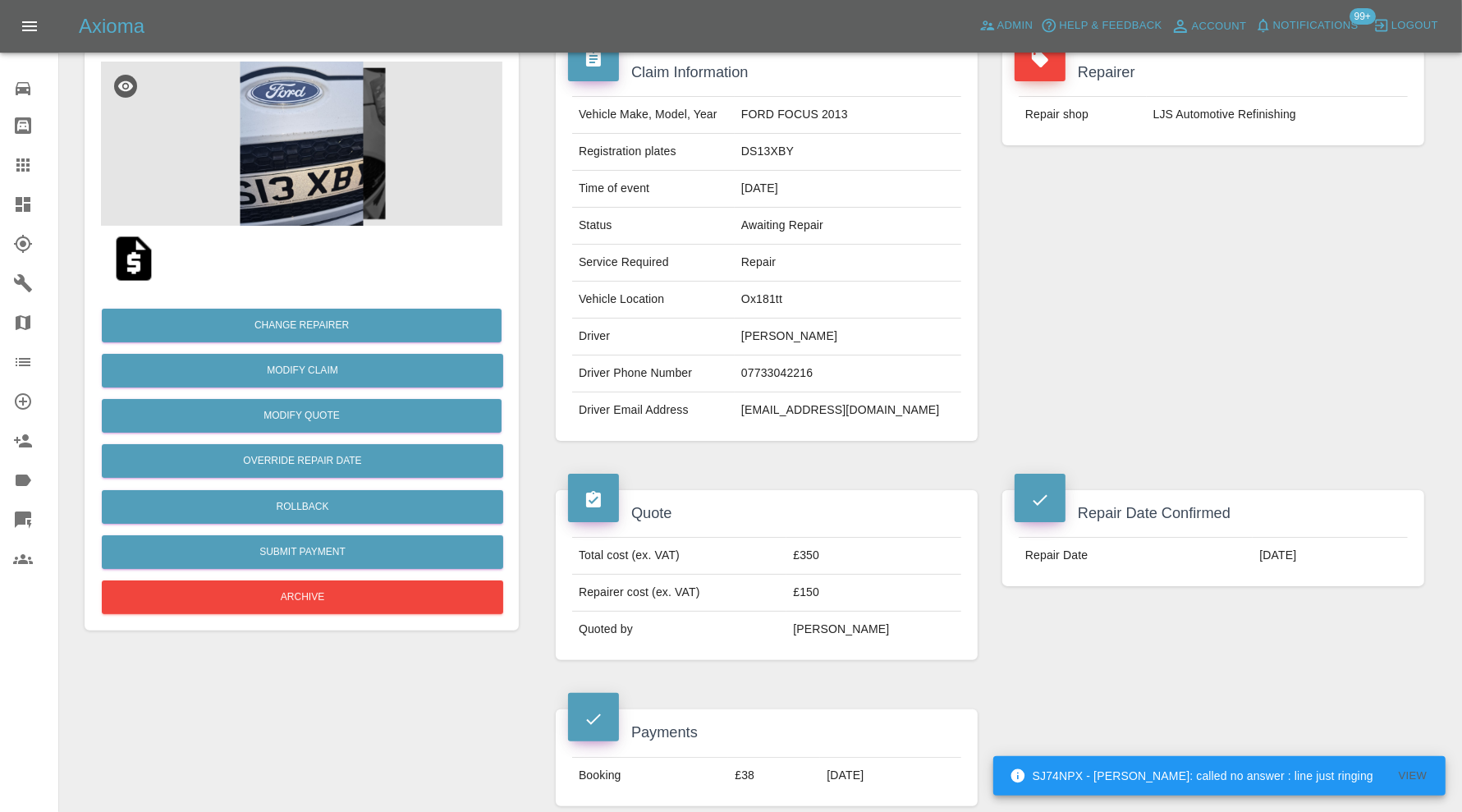
click at [788, 301] on td "Ox181tt" at bounding box center [848, 300] width 227 height 37
copy td "Ox181tt"
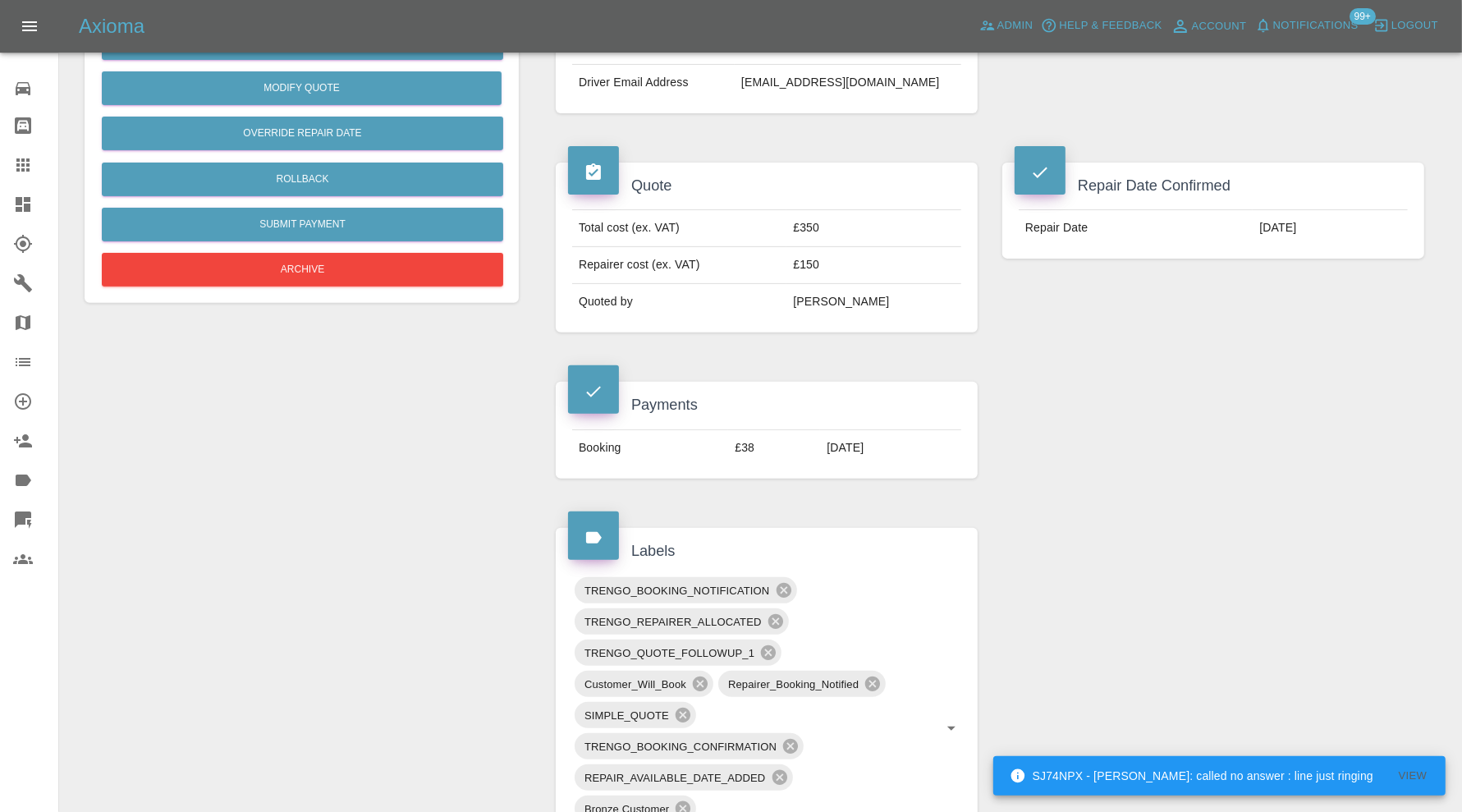
scroll to position [684, 0]
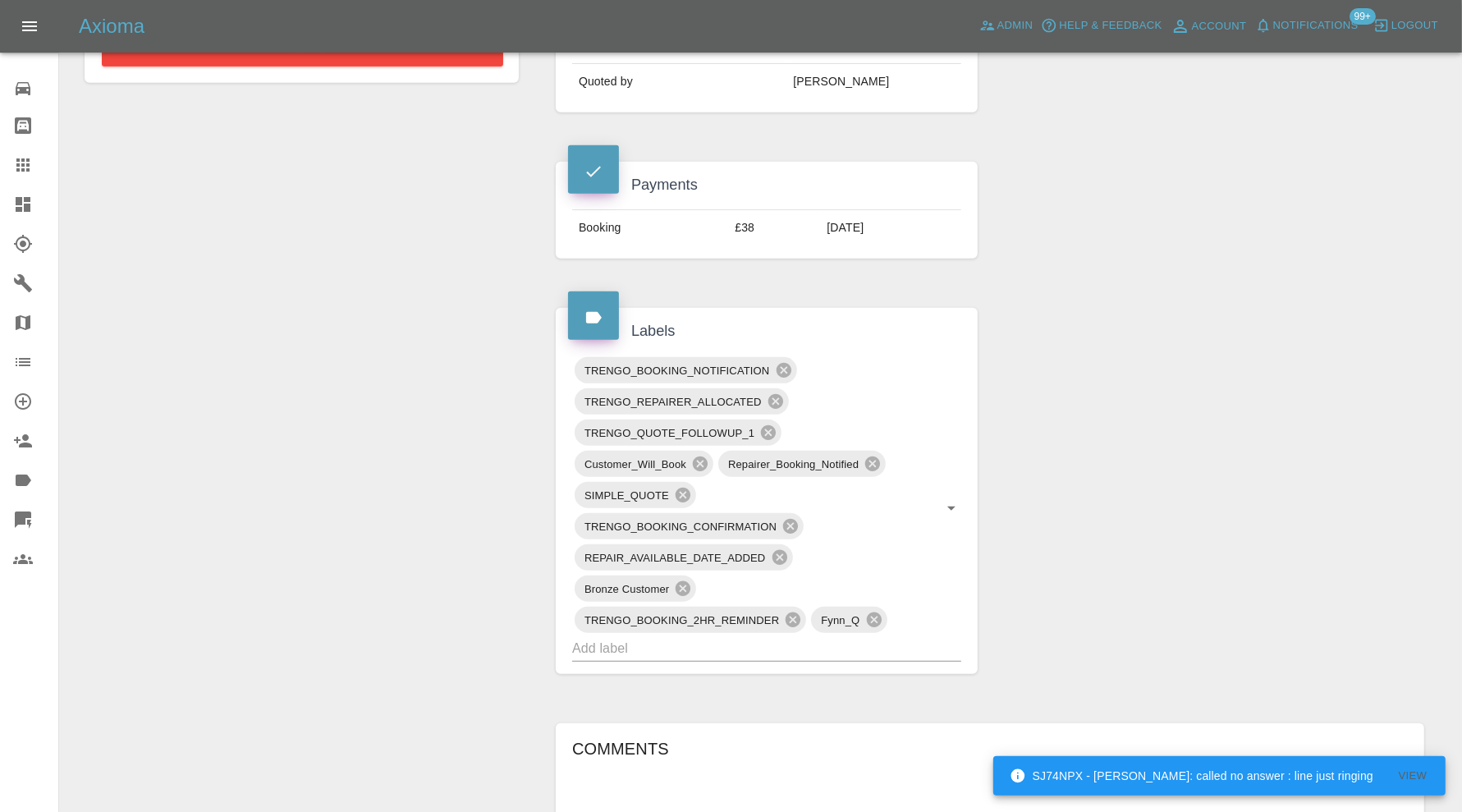
click at [822, 645] on input "text" at bounding box center [744, 647] width 343 height 25
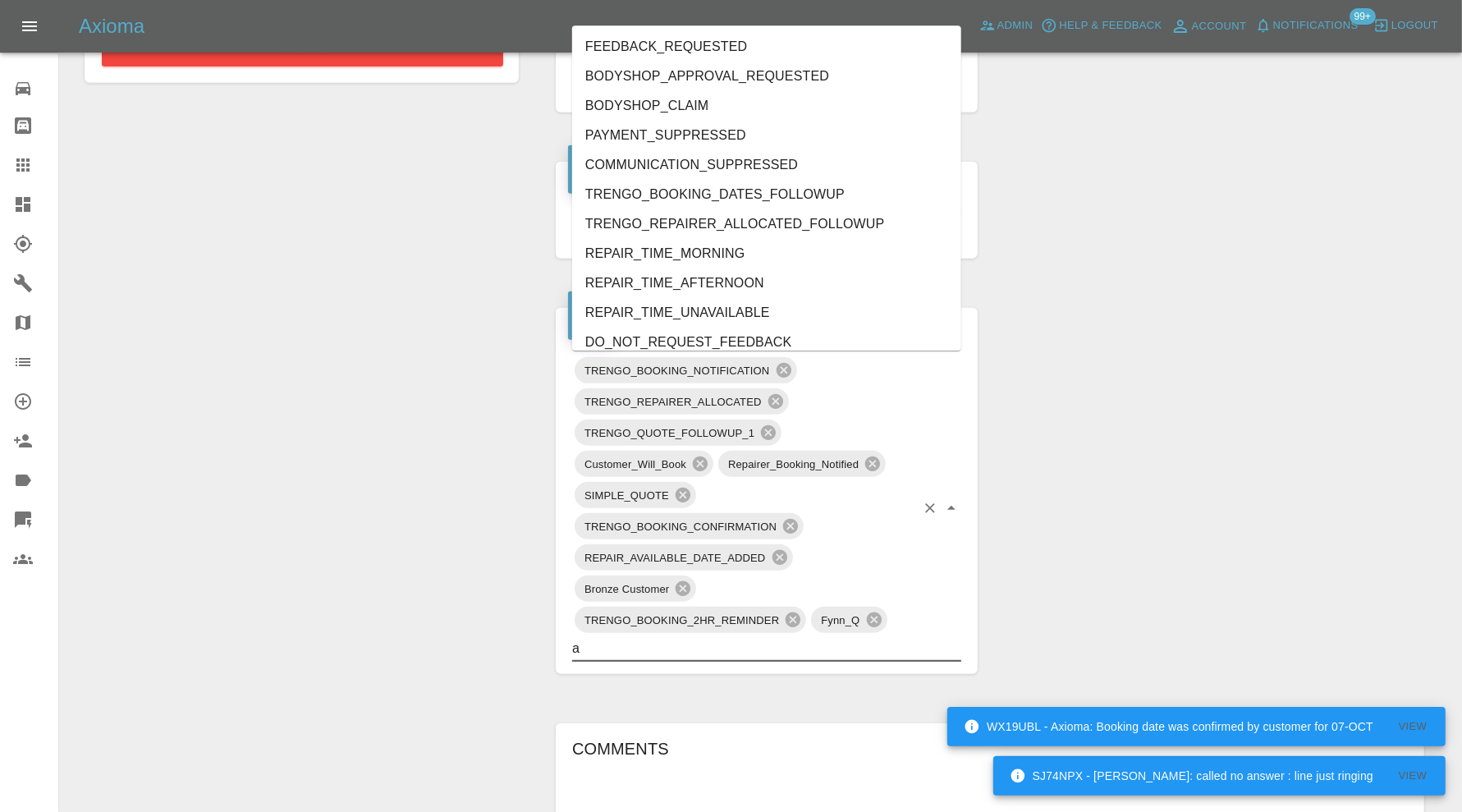
type input "au"
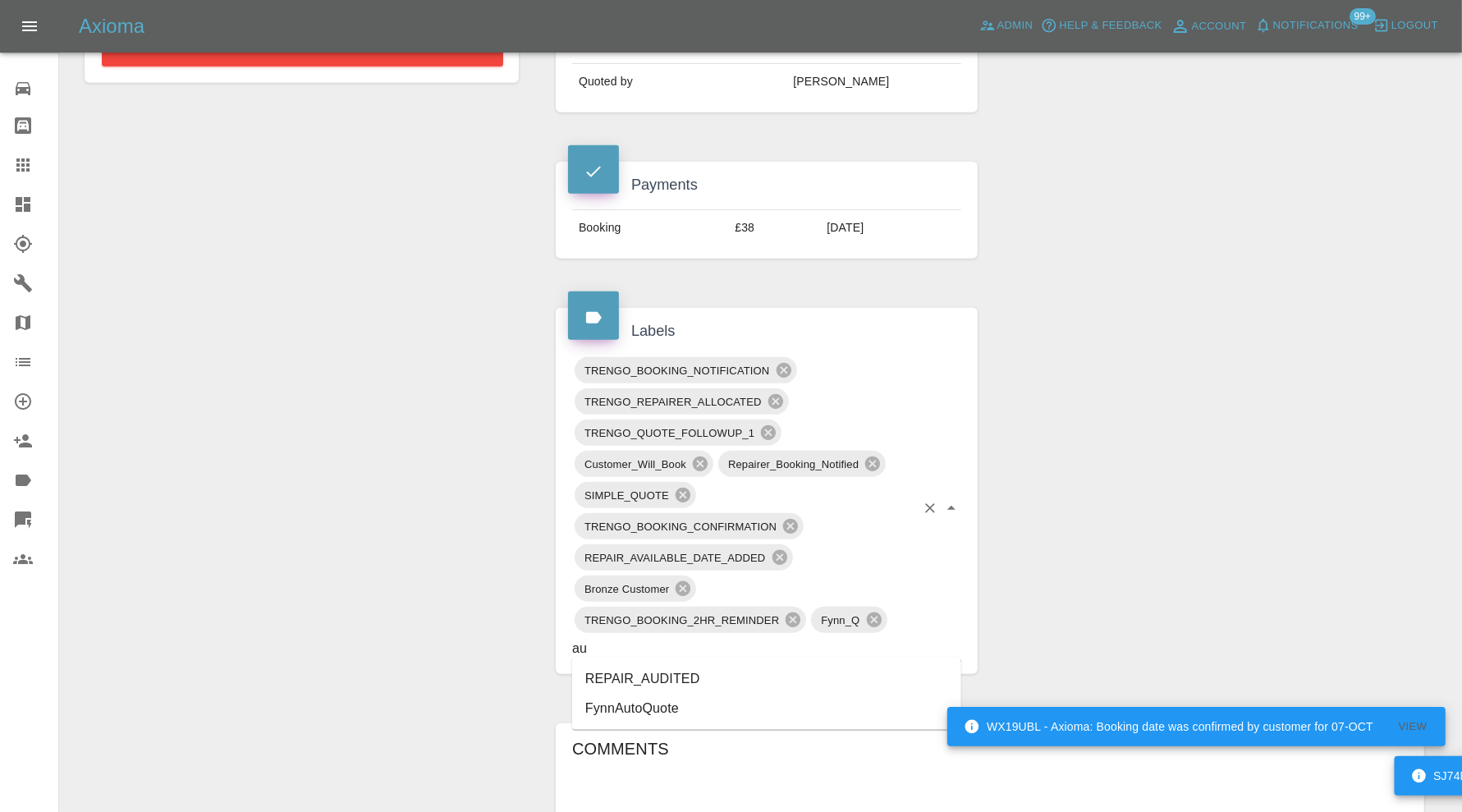
click at [661, 670] on li "REPAIR_AUDITED" at bounding box center [766, 679] width 389 height 30
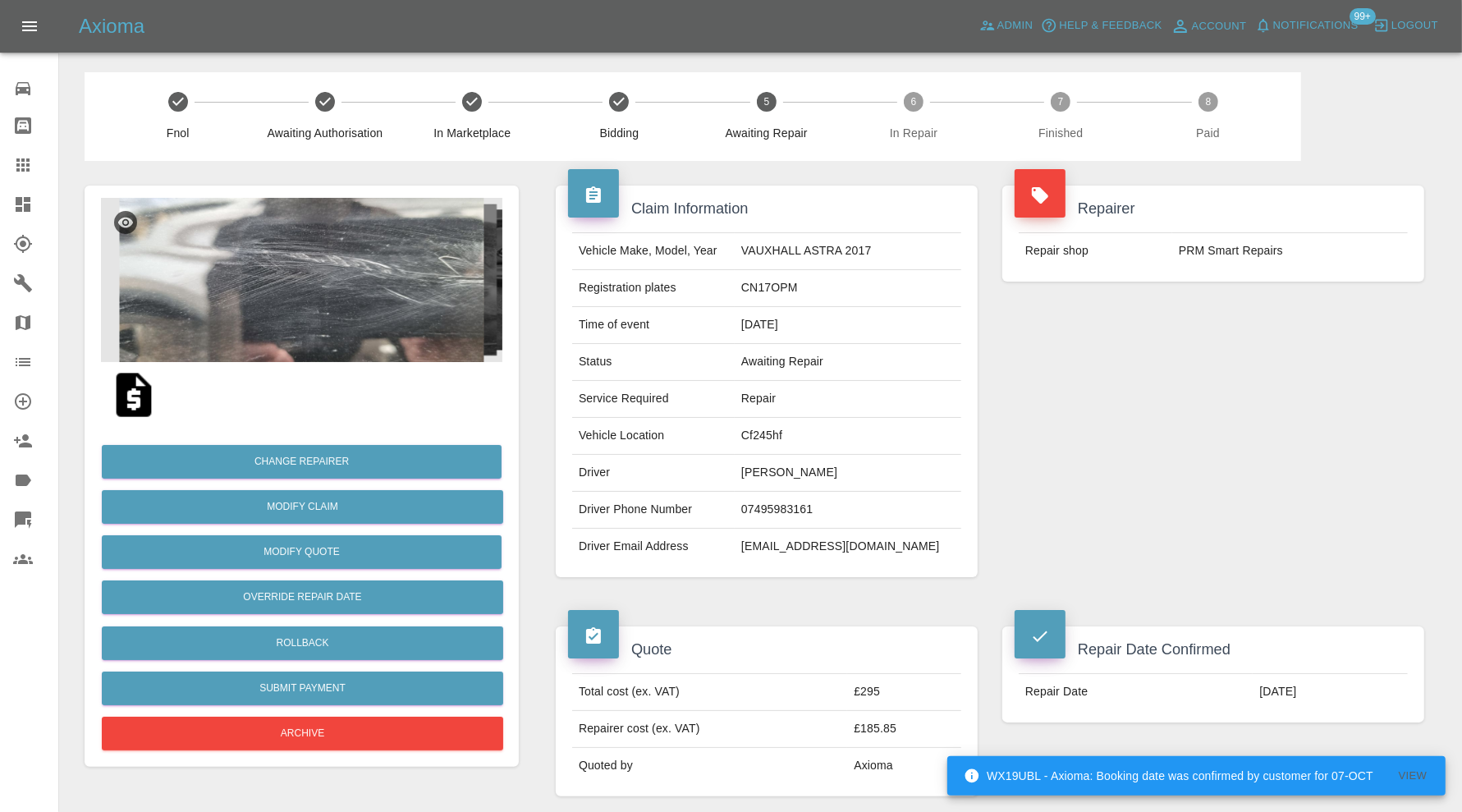
click at [299, 334] on img at bounding box center [302, 279] width 402 height 164
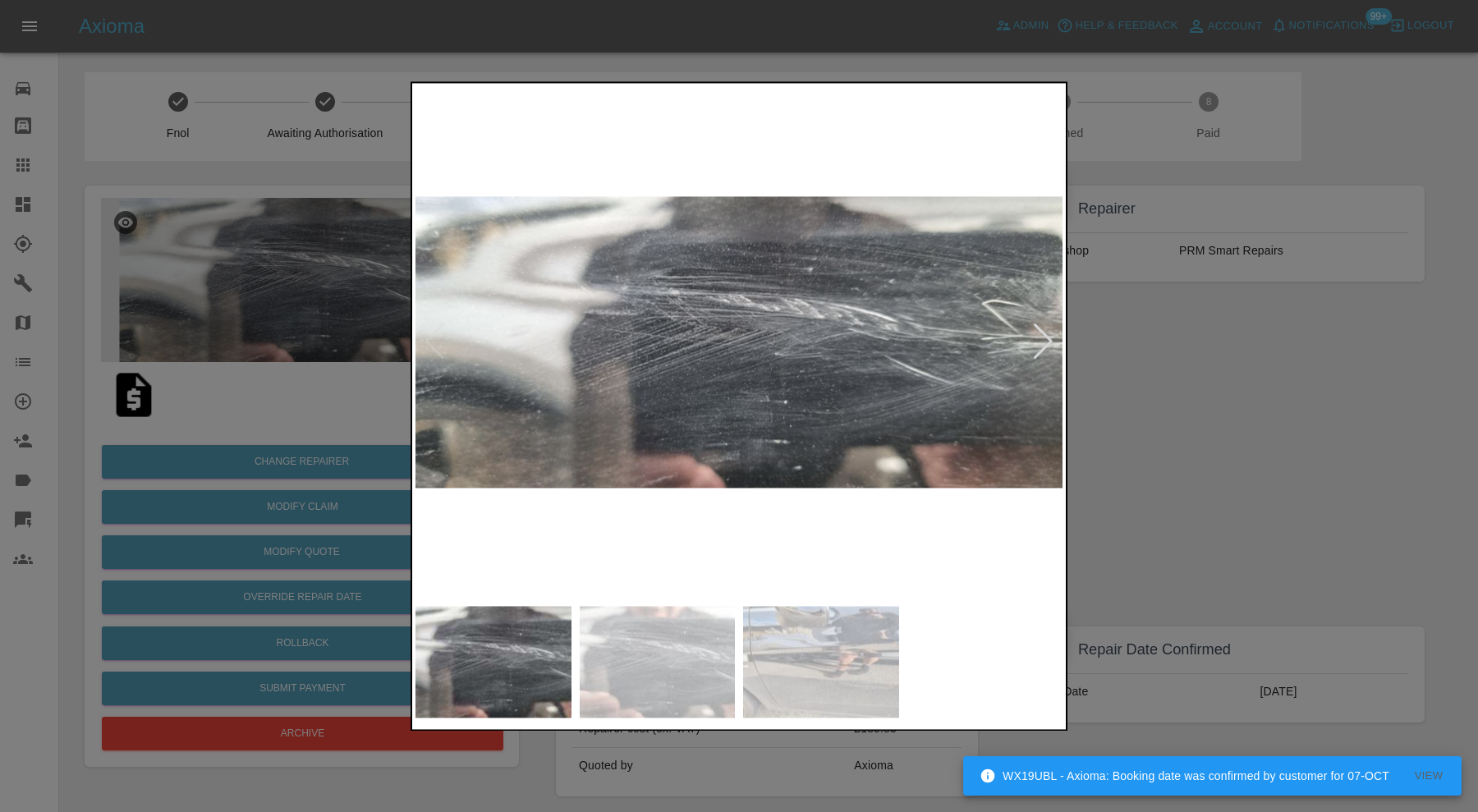
click at [667, 627] on img at bounding box center [658, 661] width 156 height 111
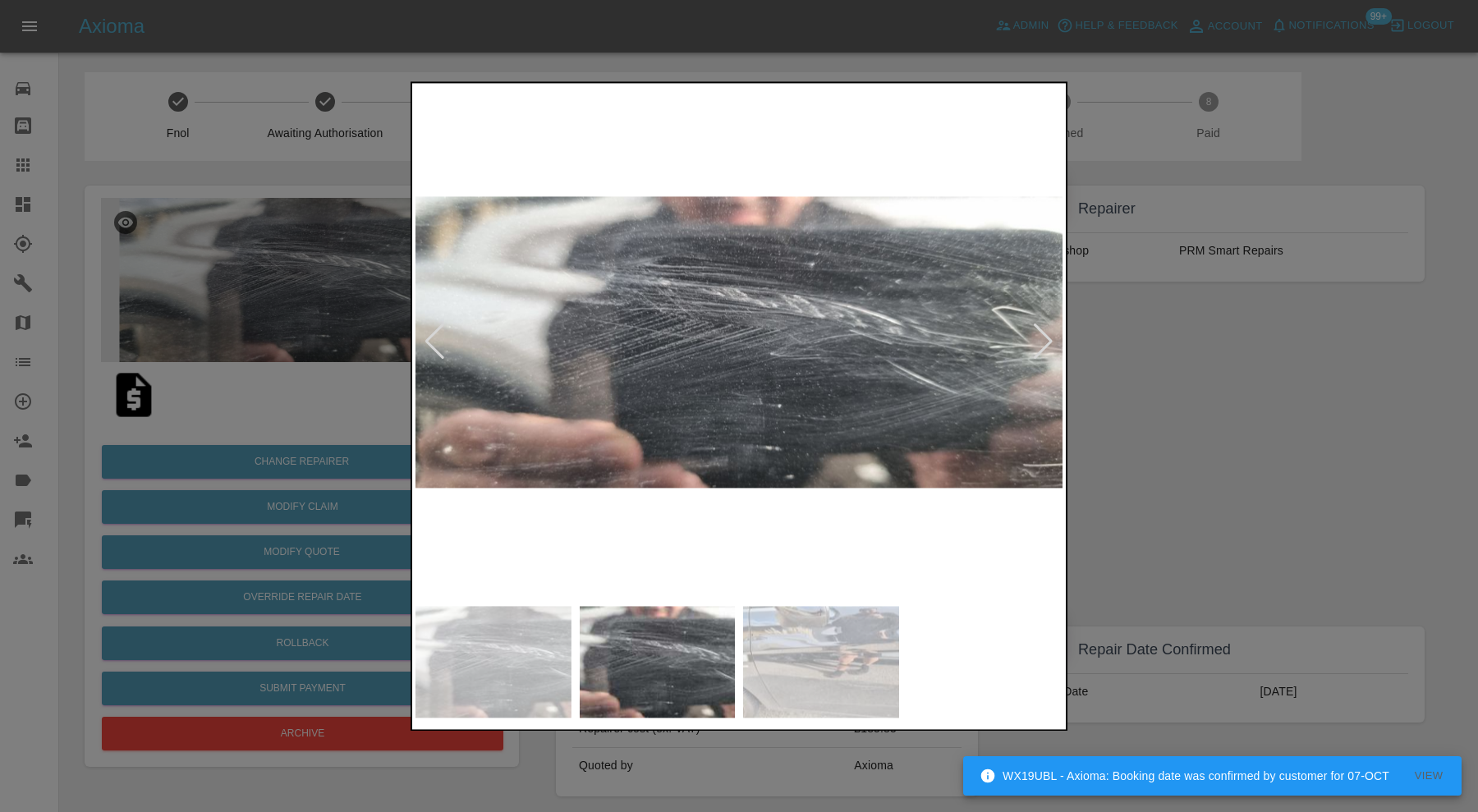
click at [796, 652] on img at bounding box center [820, 661] width 156 height 111
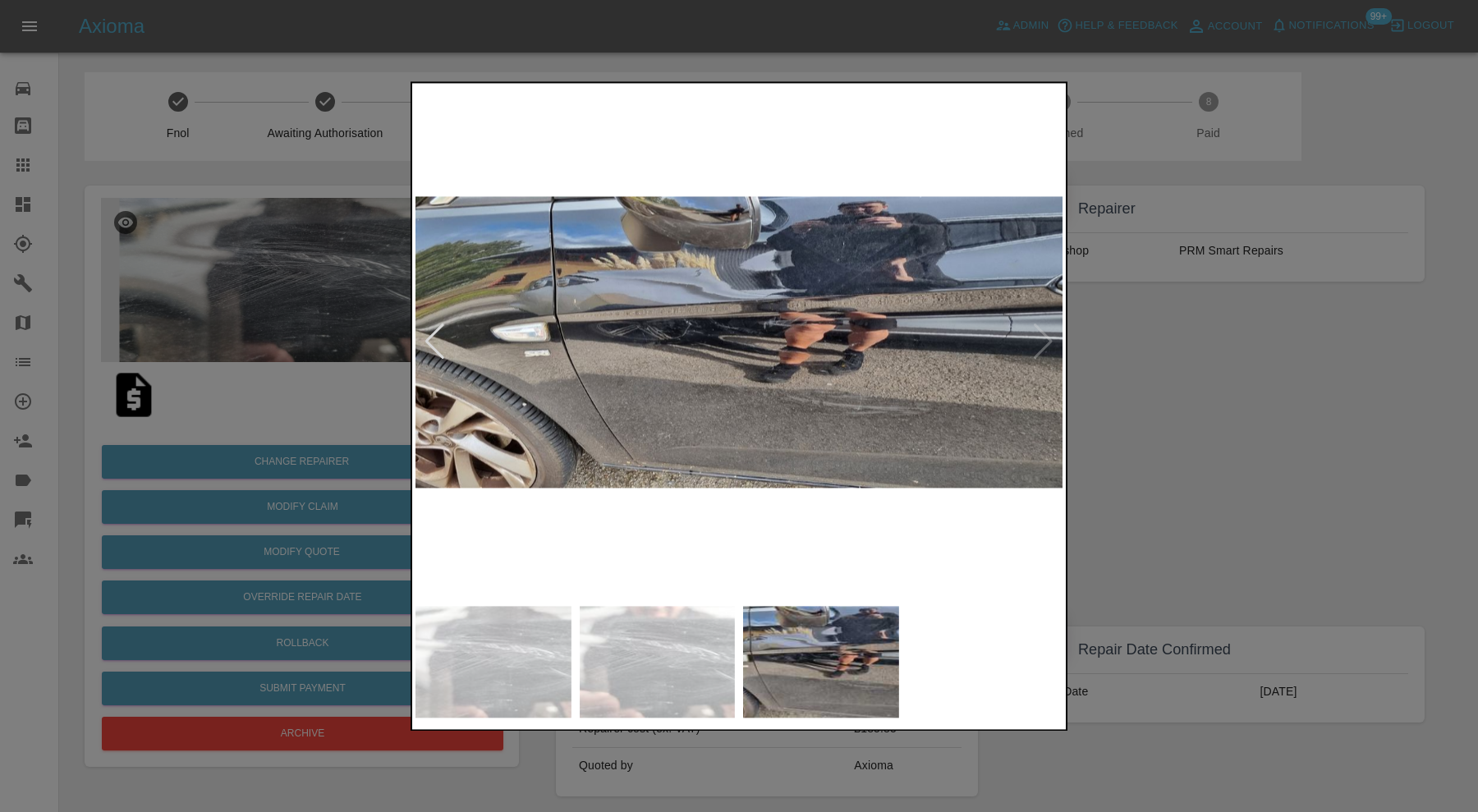
click at [1190, 461] on div at bounding box center [739, 406] width 1478 height 812
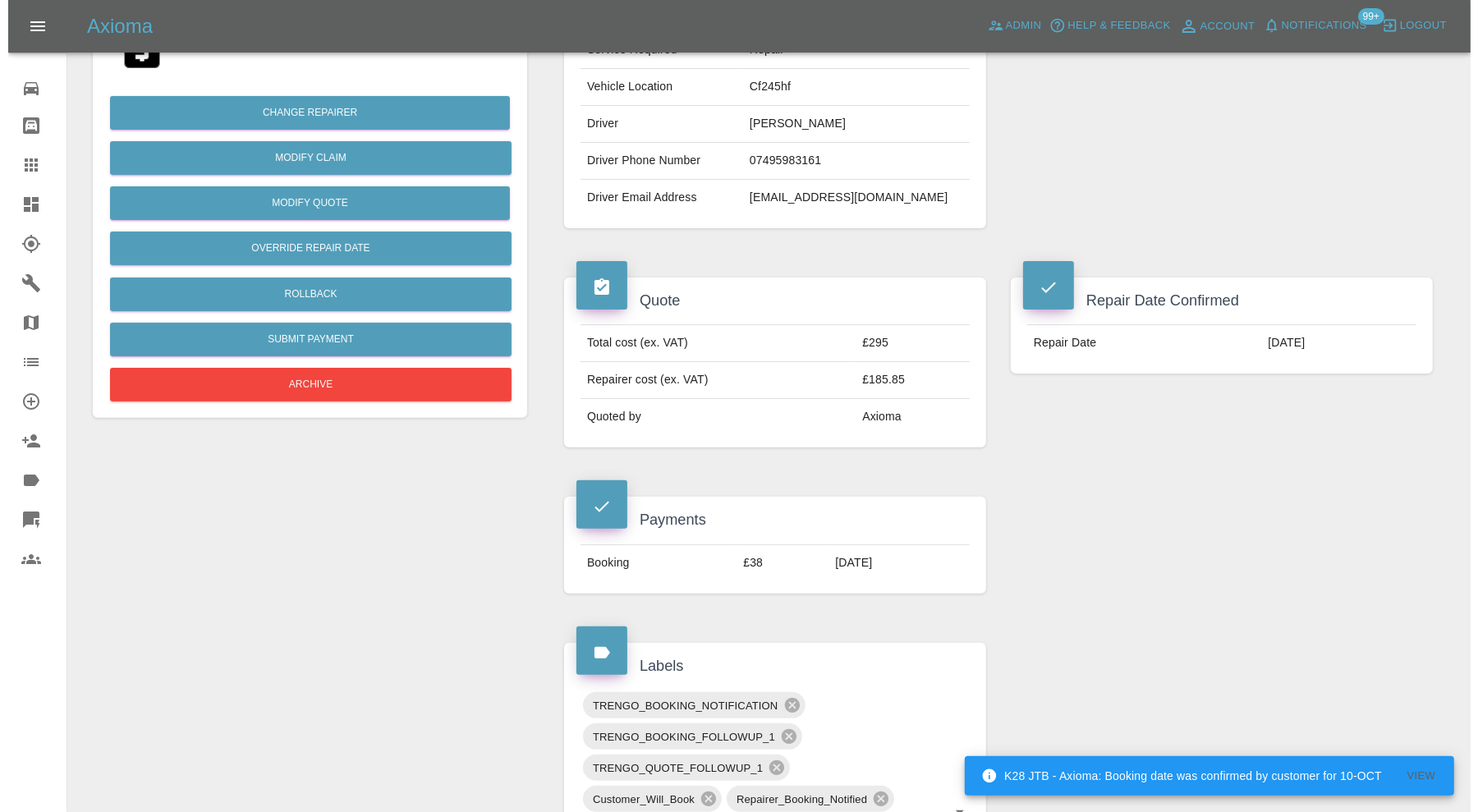
scroll to position [190, 0]
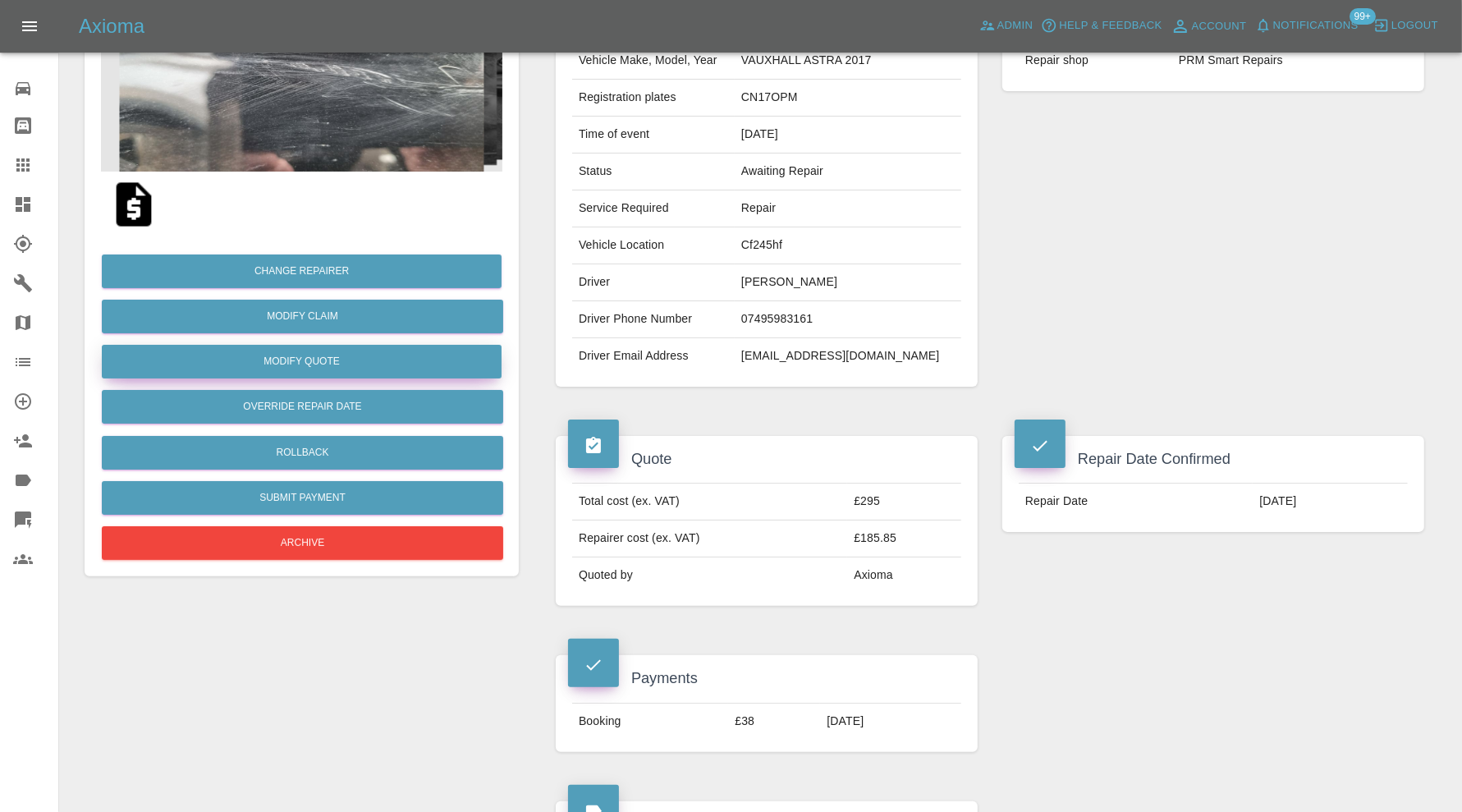
click at [365, 362] on button "Modify Quote" at bounding box center [302, 362] width 400 height 34
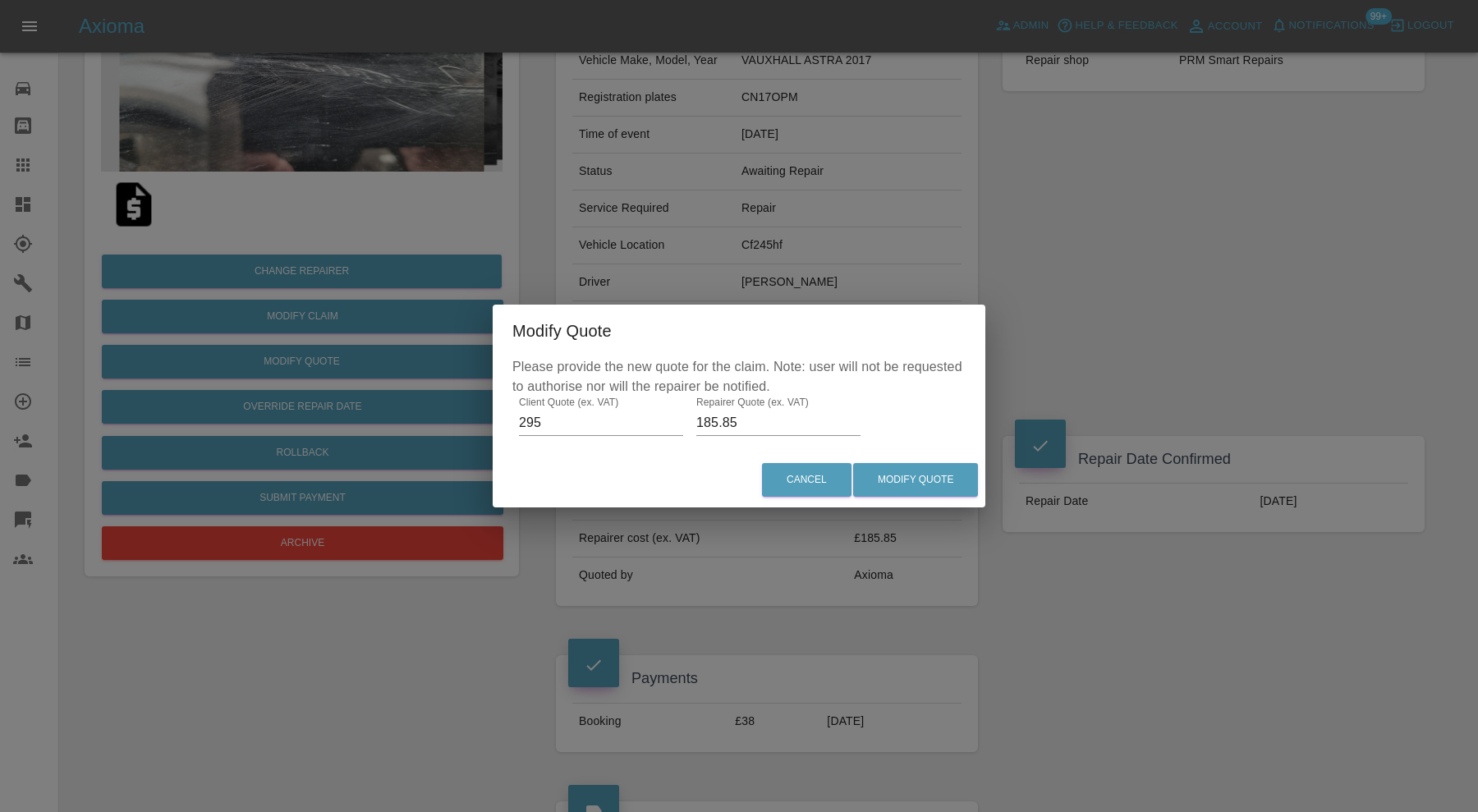
click at [747, 423] on input "185.85" at bounding box center [777, 422] width 164 height 26
type input "185"
click at [894, 464] on button "Modify Quote" at bounding box center [915, 480] width 125 height 34
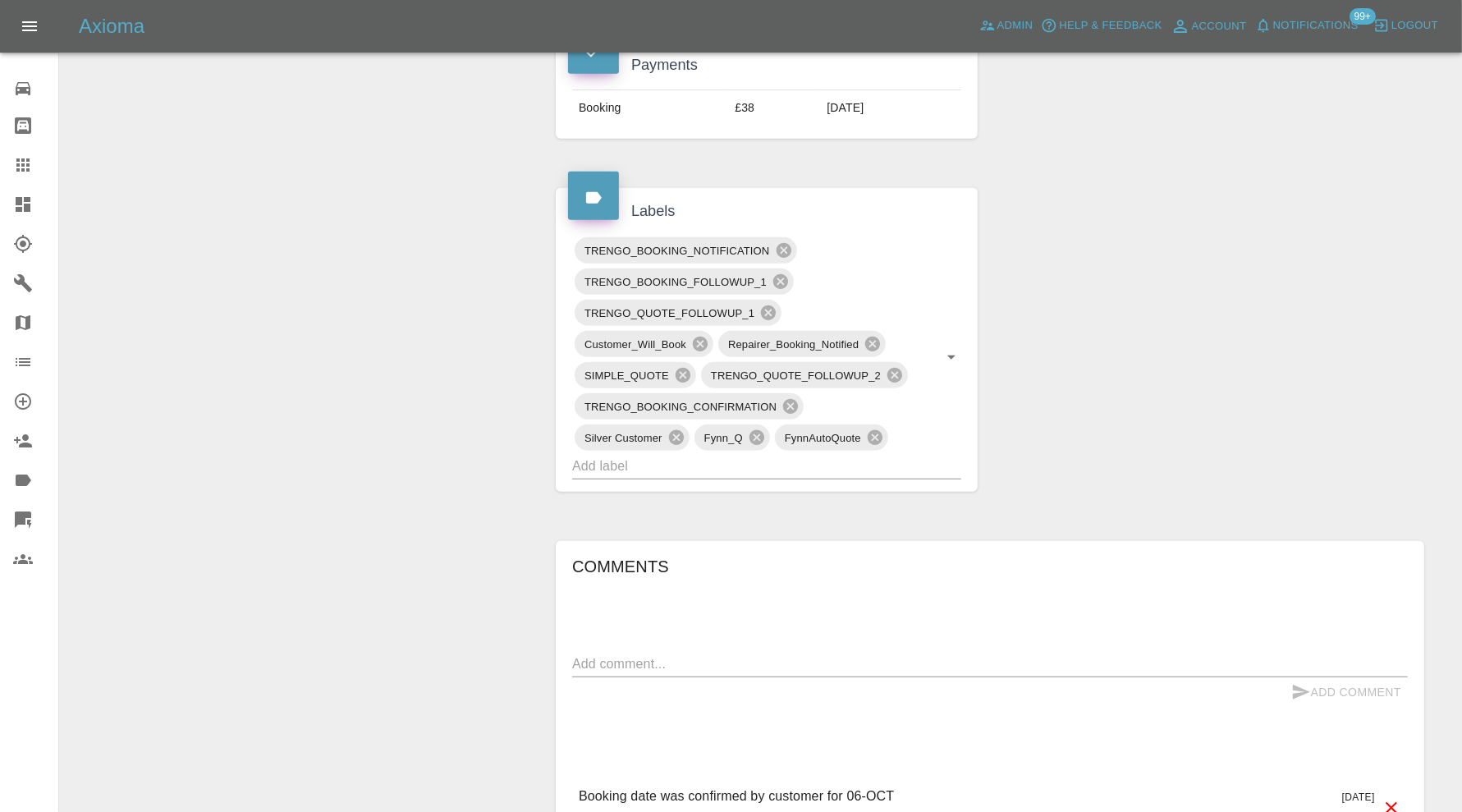
scroll to position [820, 0]
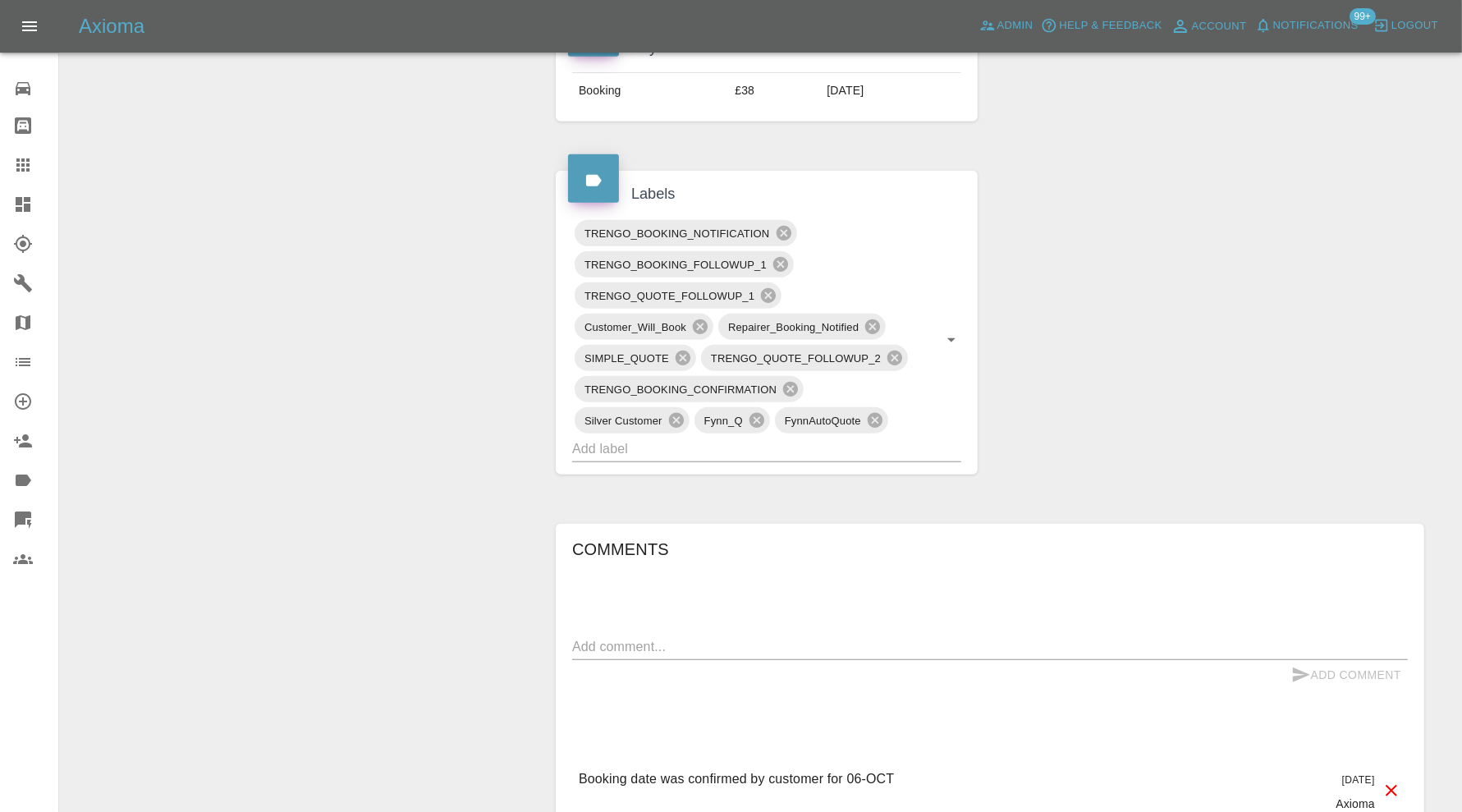
click at [891, 445] on input "text" at bounding box center [744, 448] width 343 height 25
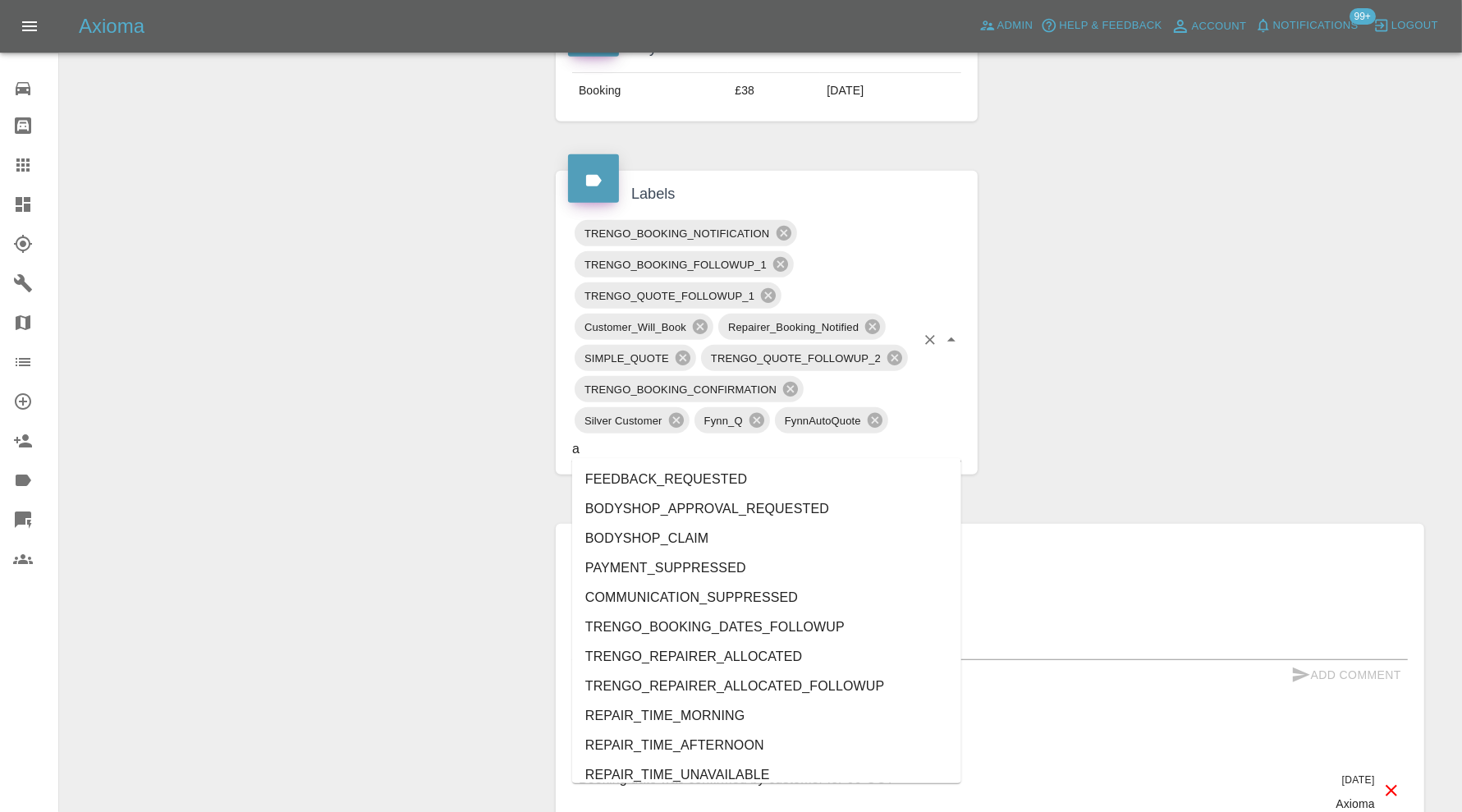
type input "au"
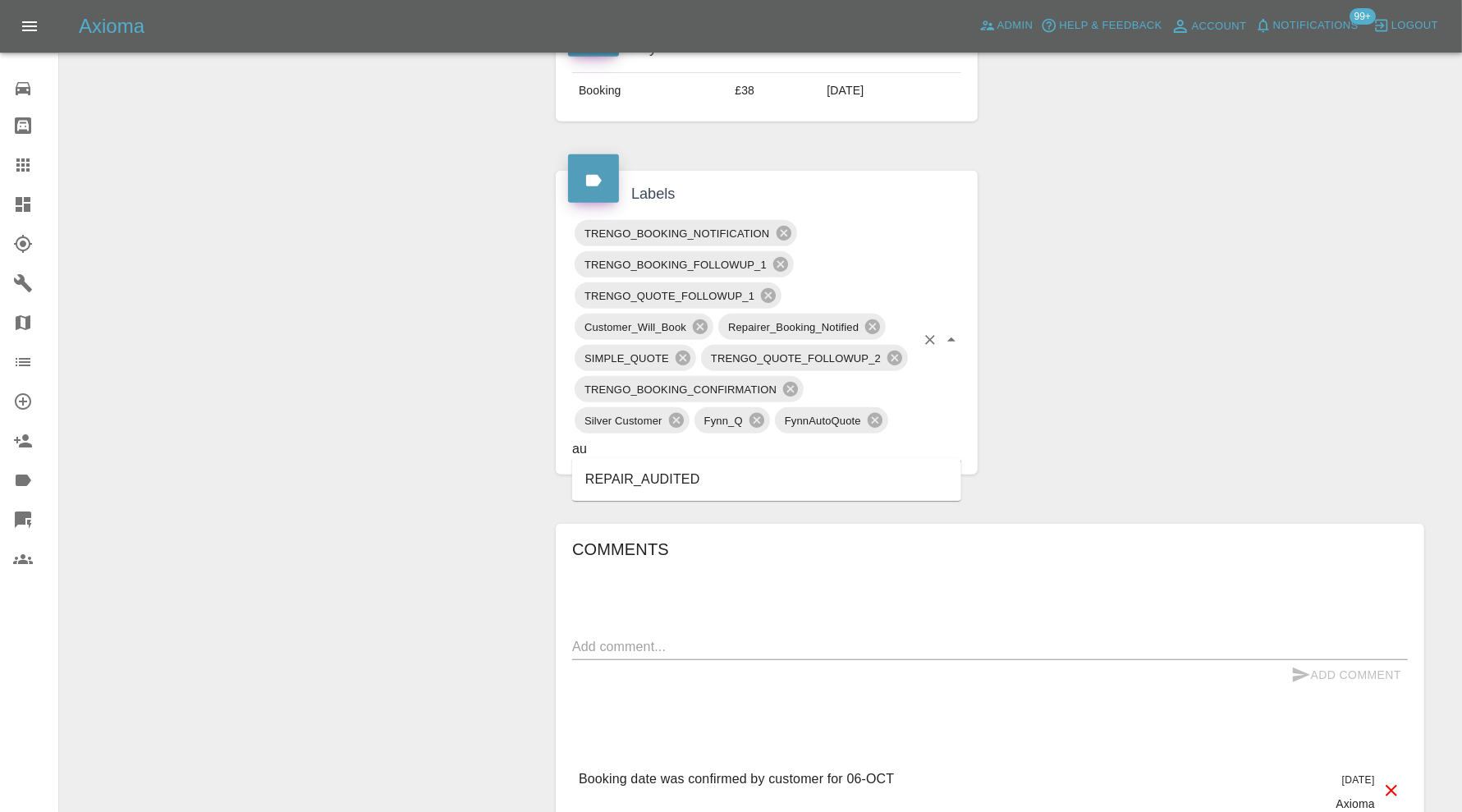
click at [726, 472] on li "REPAIR_AUDITED" at bounding box center [766, 480] width 389 height 30
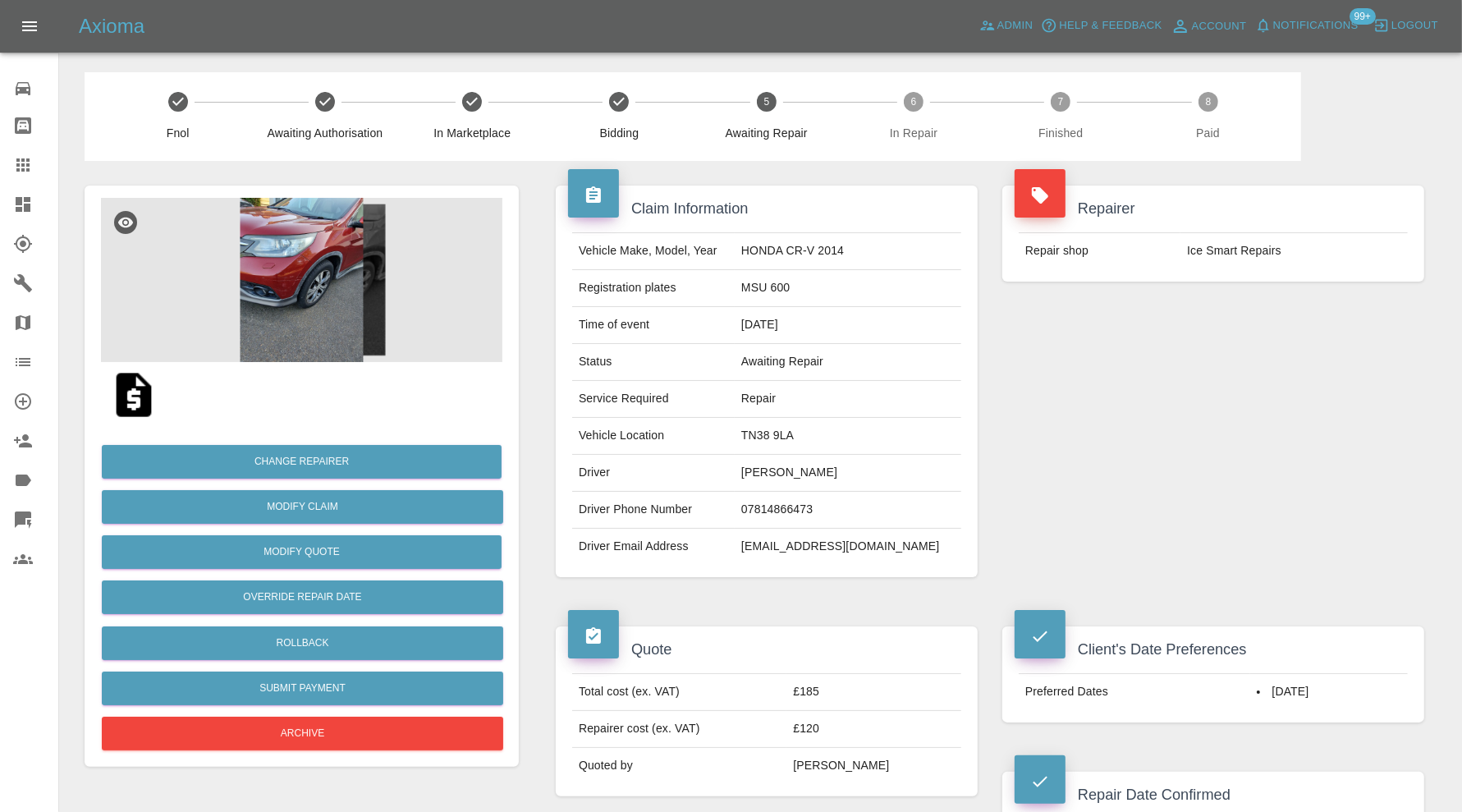
click at [238, 288] on img at bounding box center [302, 279] width 402 height 164
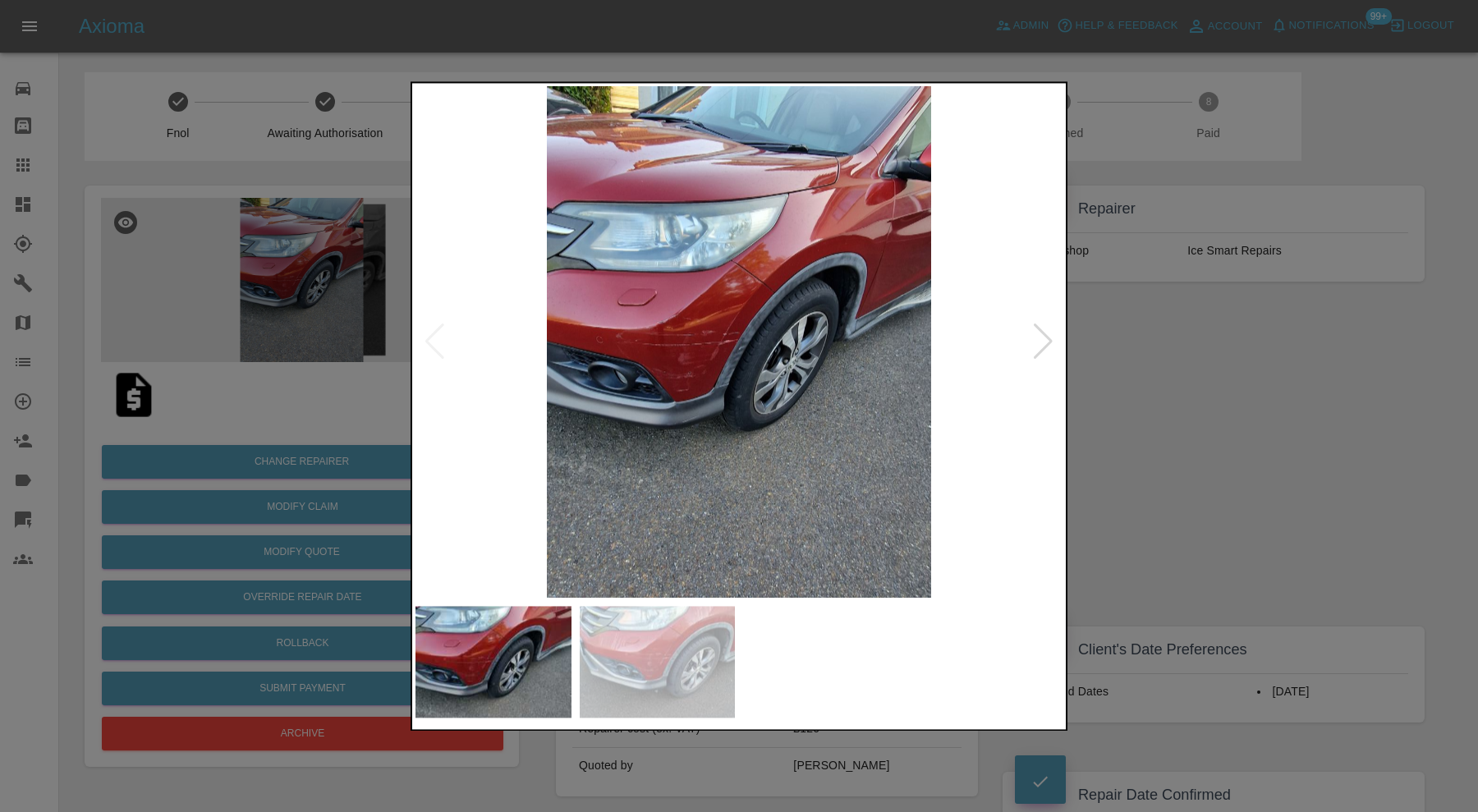
click at [1035, 345] on div at bounding box center [1043, 342] width 22 height 37
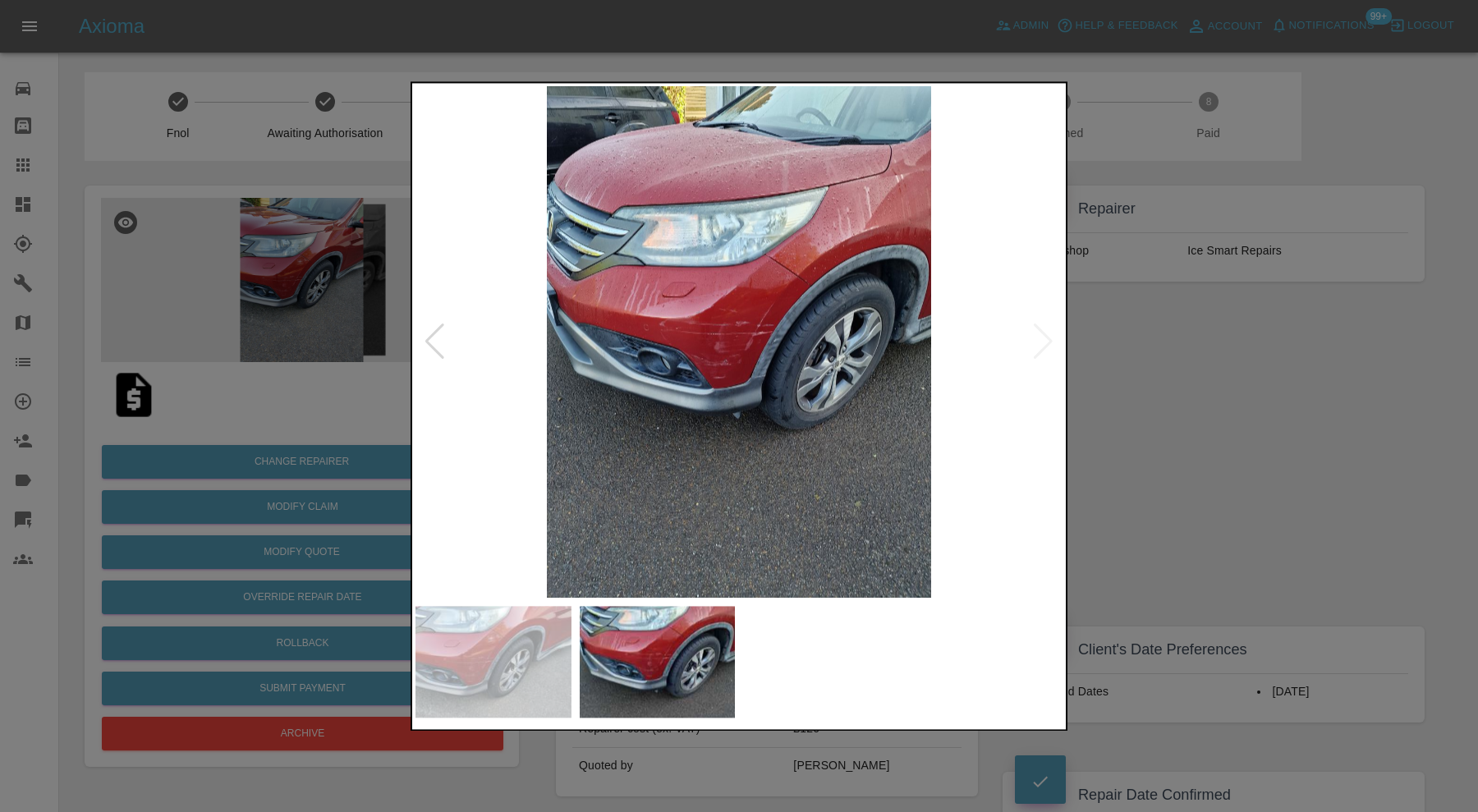
click at [1035, 345] on img at bounding box center [738, 342] width 647 height 511
click at [1212, 425] on div at bounding box center [739, 406] width 1478 height 812
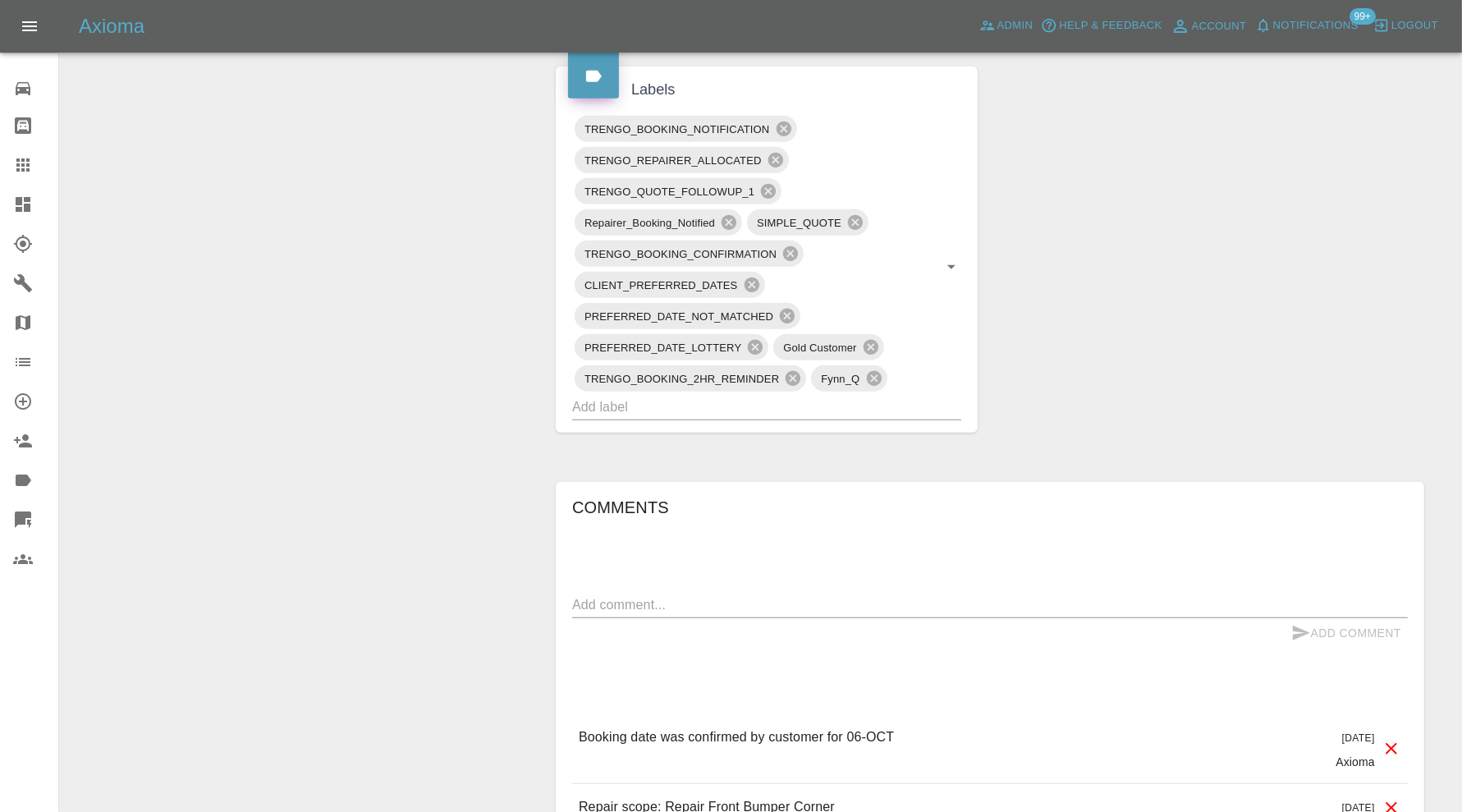
scroll to position [957, 0]
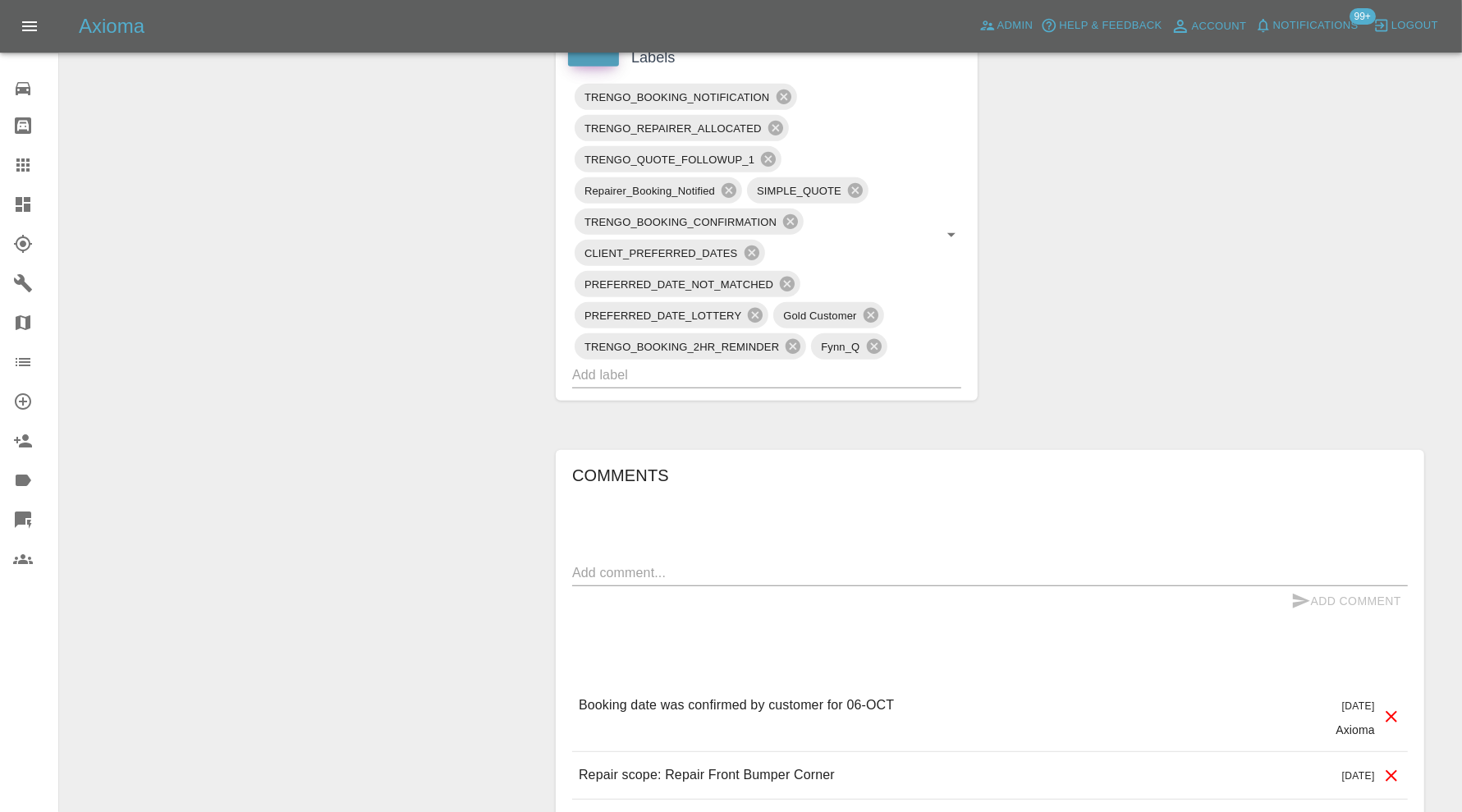
click at [731, 371] on input "text" at bounding box center [744, 375] width 343 height 25
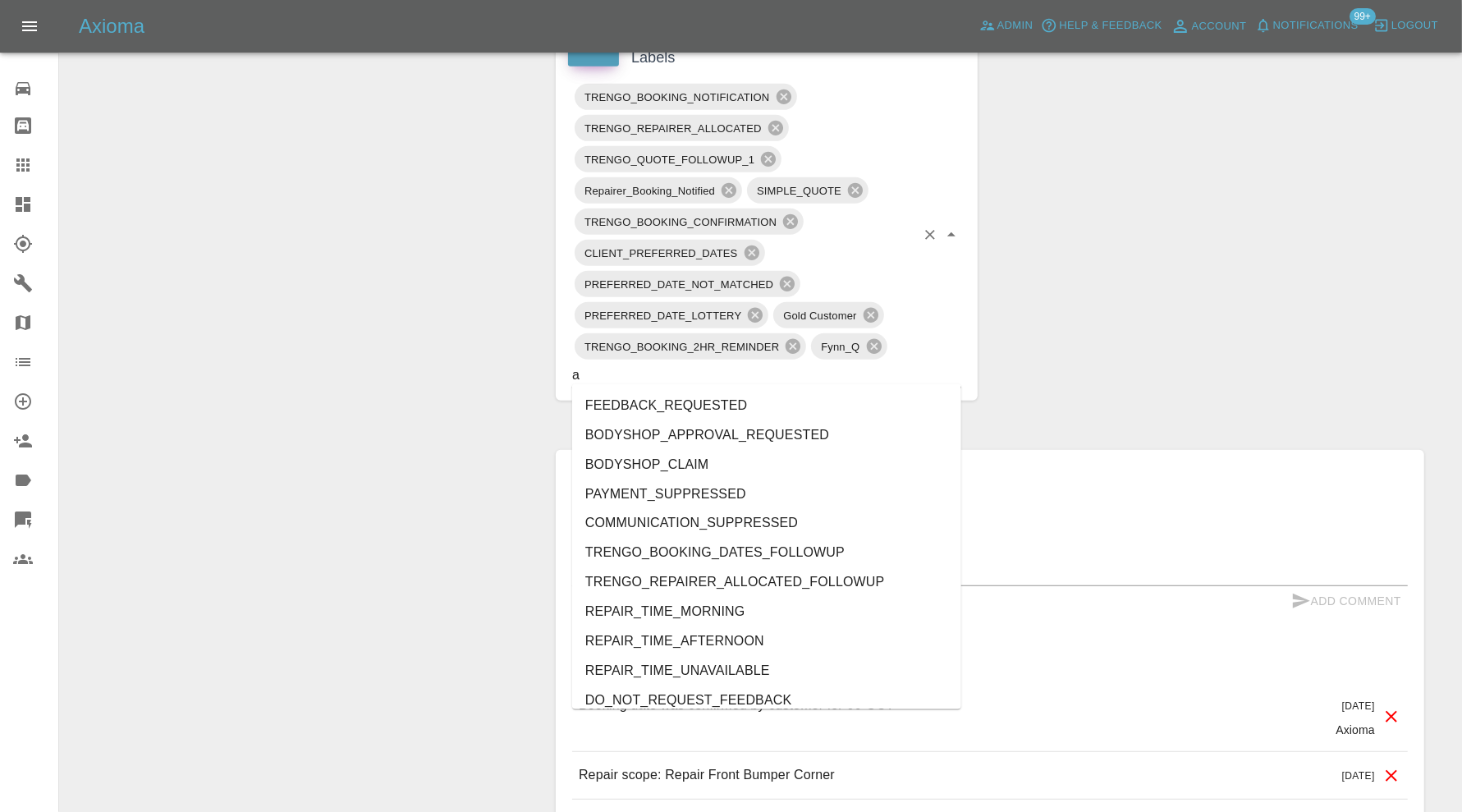
type input "au"
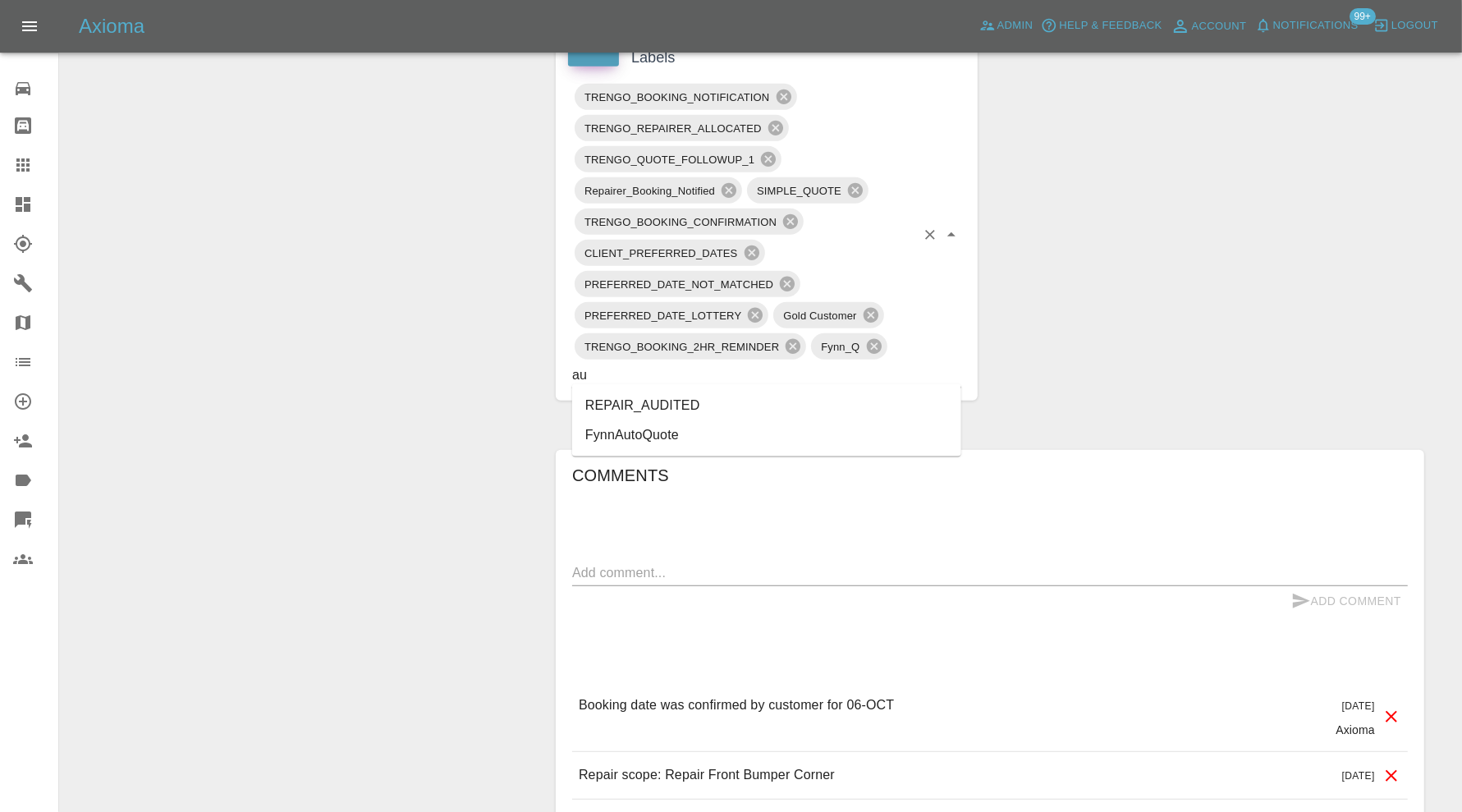
click at [670, 397] on li "REPAIR_AUDITED" at bounding box center [766, 406] width 389 height 30
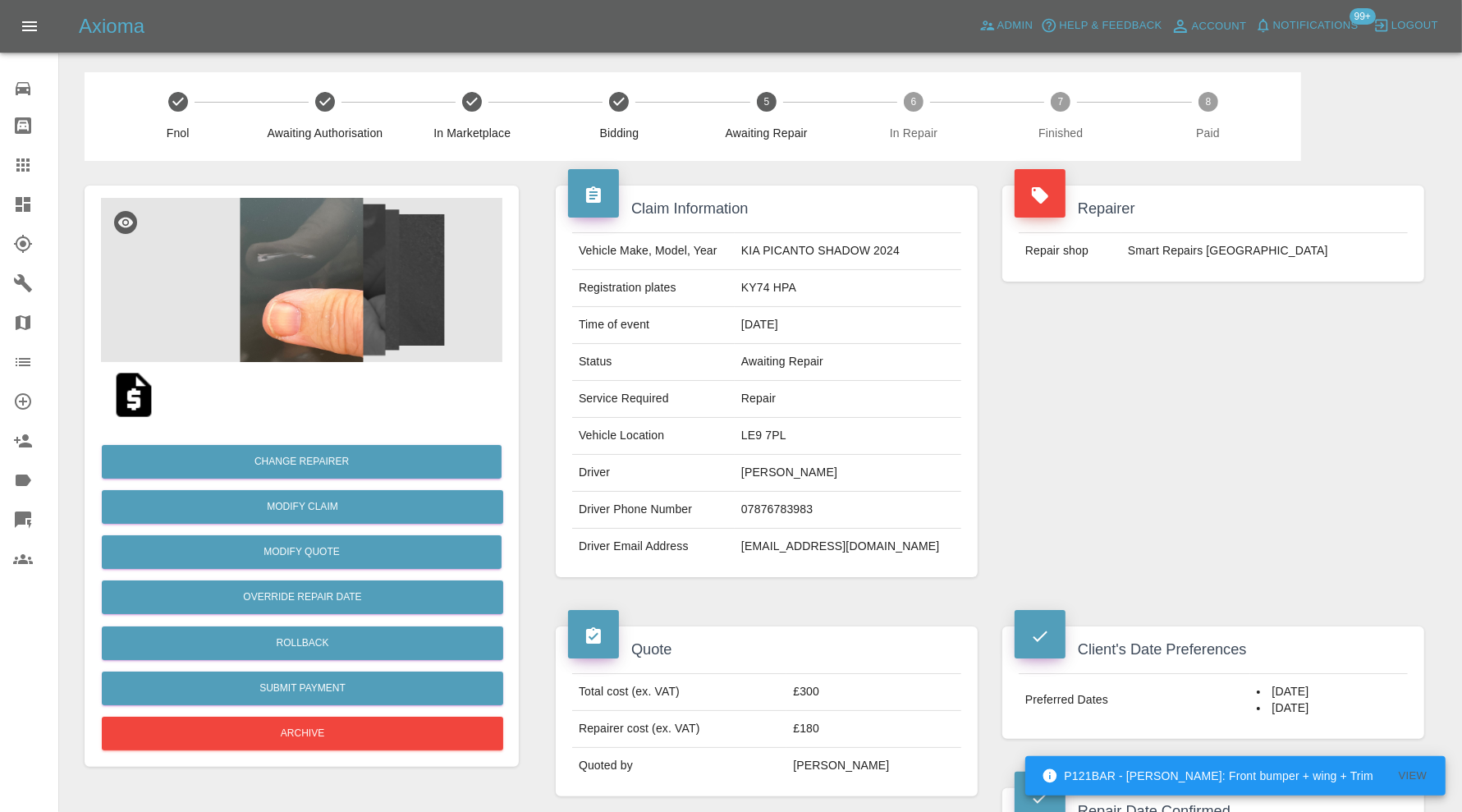
click at [284, 310] on img at bounding box center [302, 279] width 402 height 164
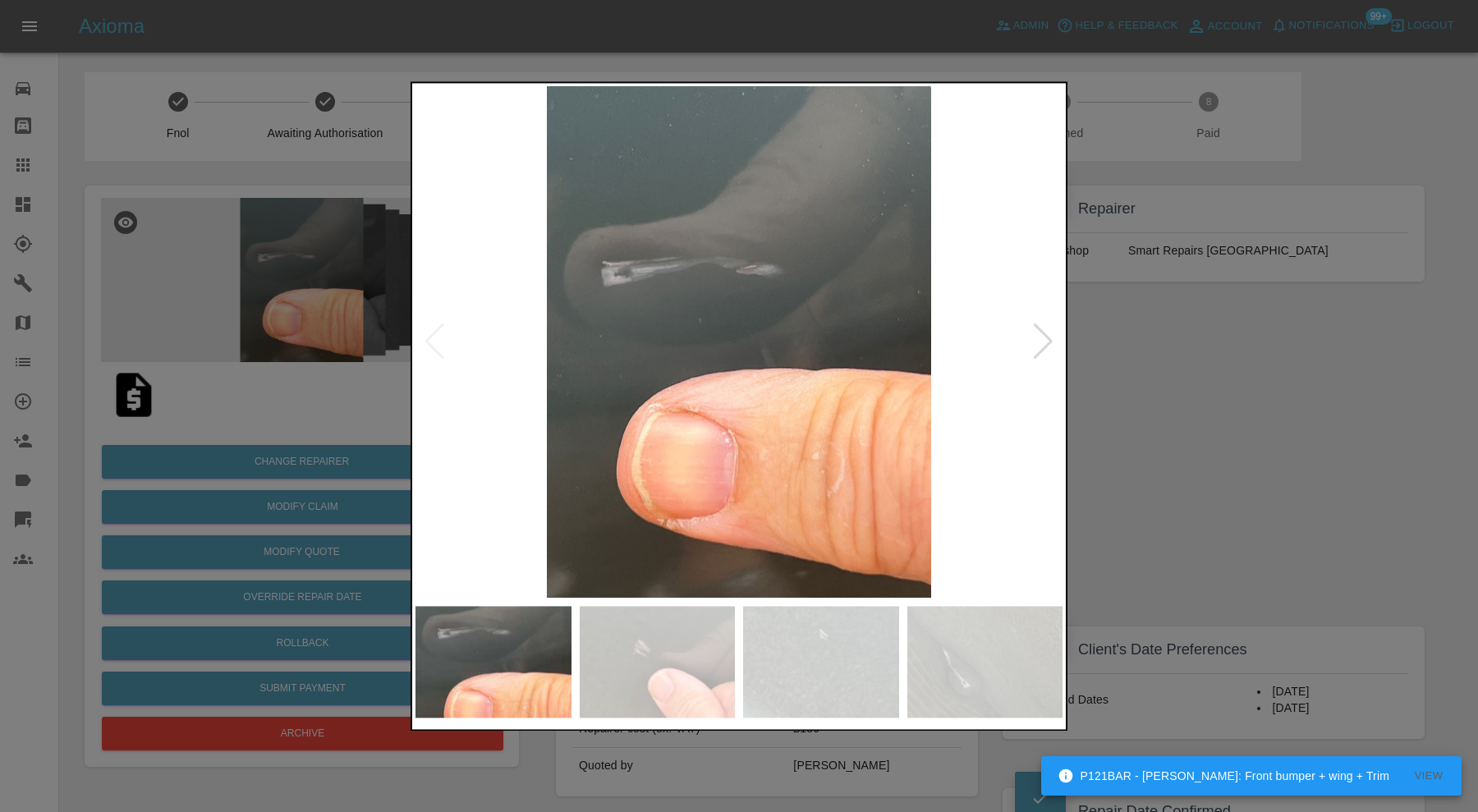
click at [793, 675] on img at bounding box center [820, 661] width 156 height 111
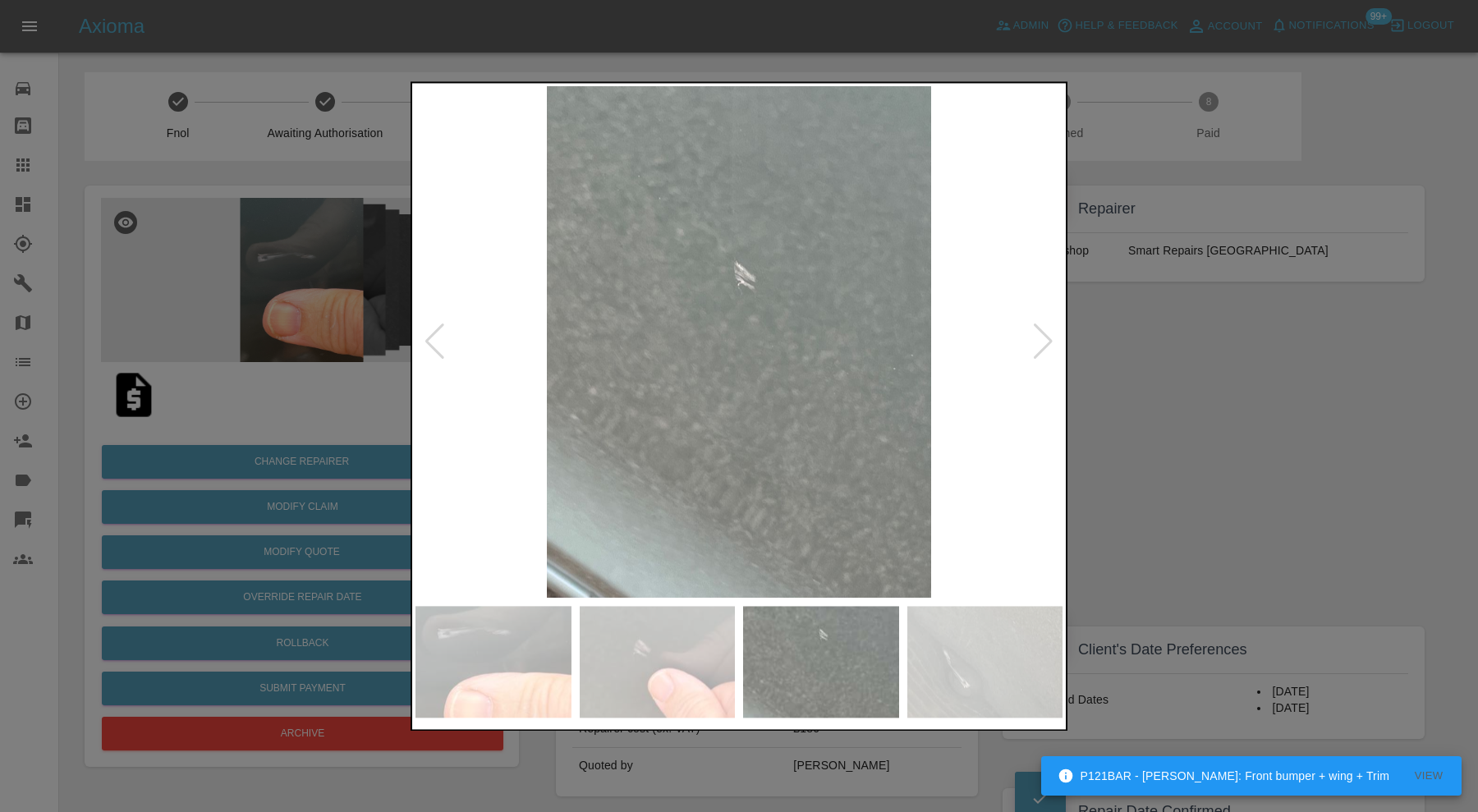
click at [1064, 667] on div at bounding box center [738, 406] width 657 height 649
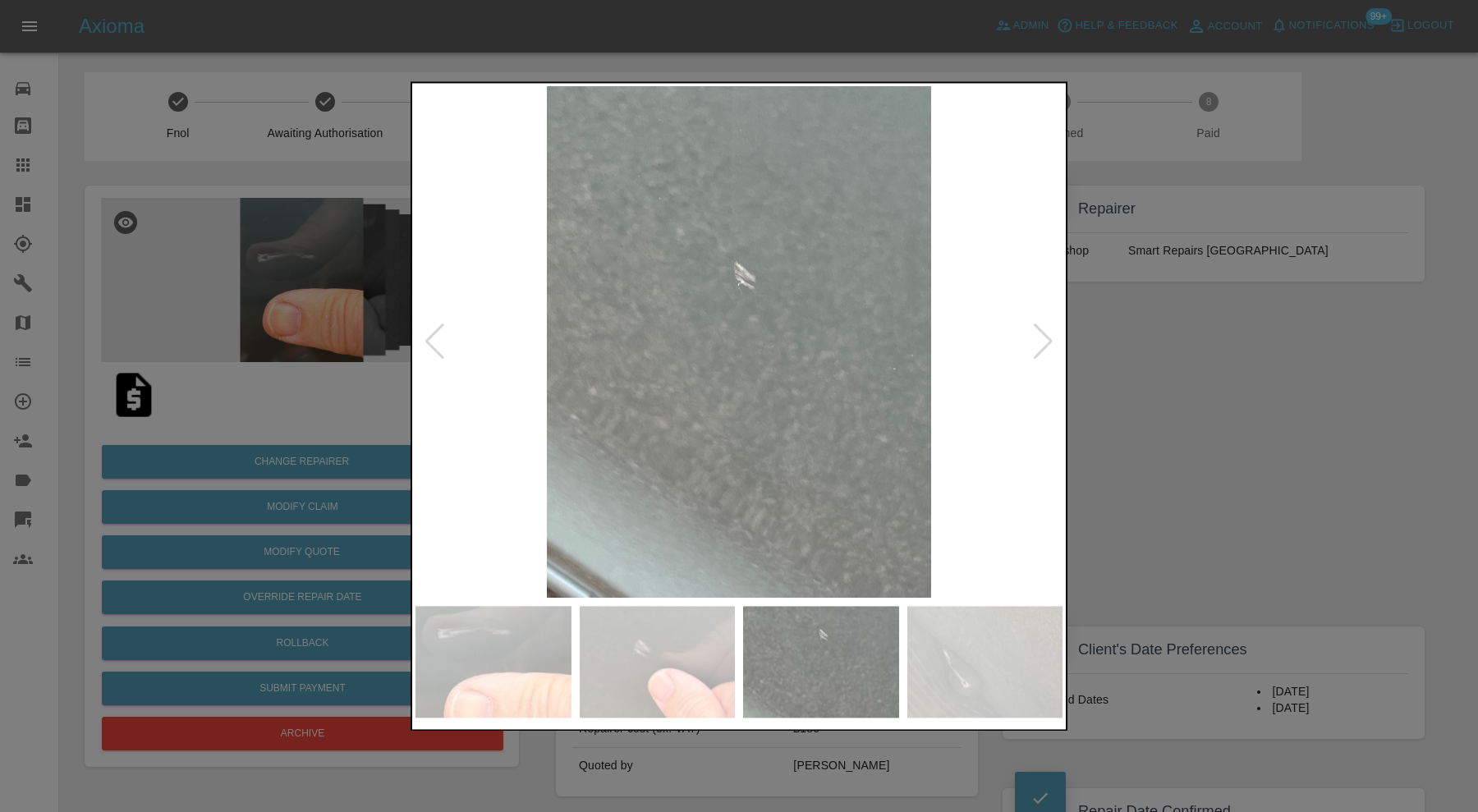
click at [998, 657] on img at bounding box center [984, 661] width 156 height 111
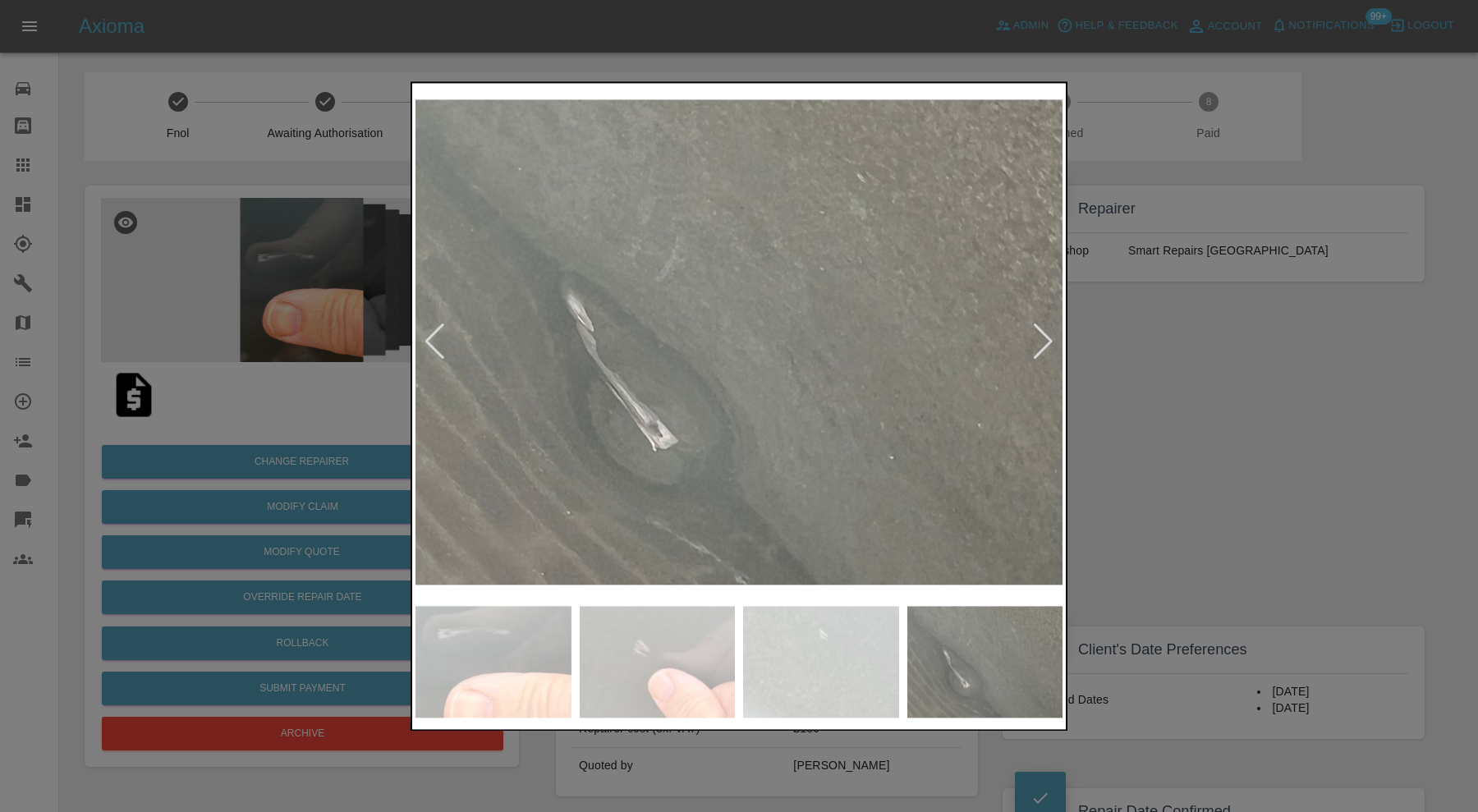
click at [813, 655] on img at bounding box center [820, 661] width 156 height 111
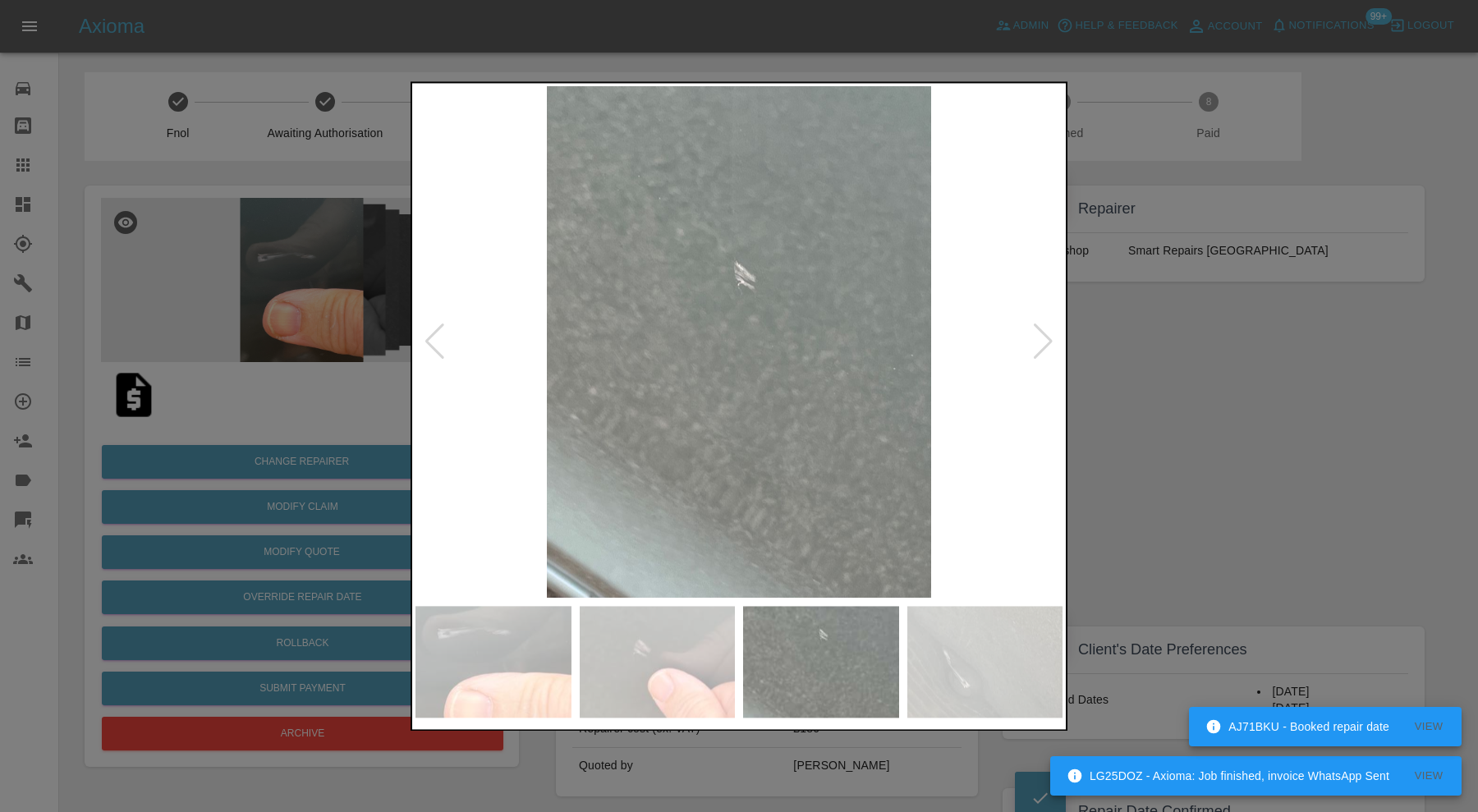
click at [698, 655] on img at bounding box center [658, 661] width 156 height 111
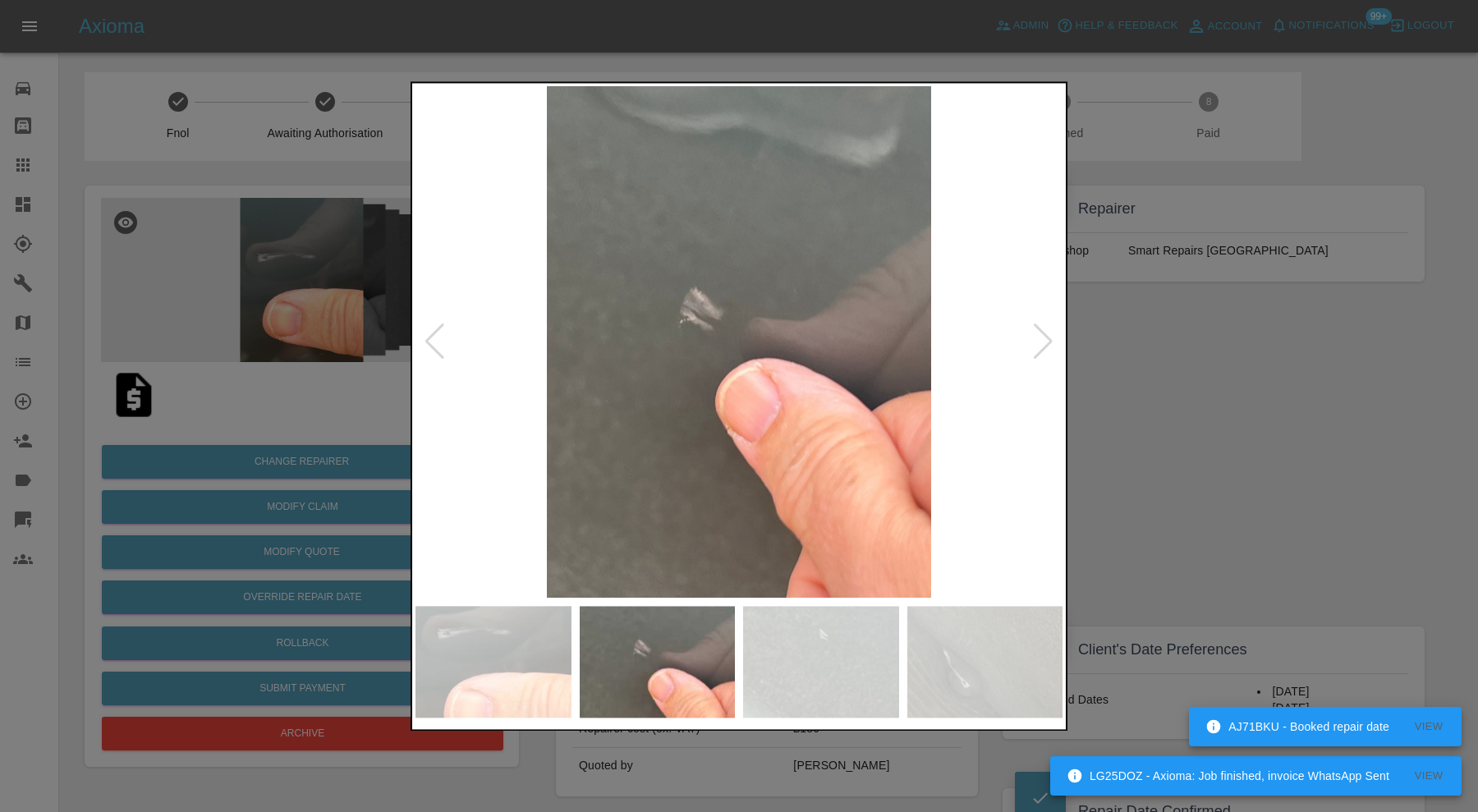
click at [558, 649] on img at bounding box center [493, 661] width 156 height 111
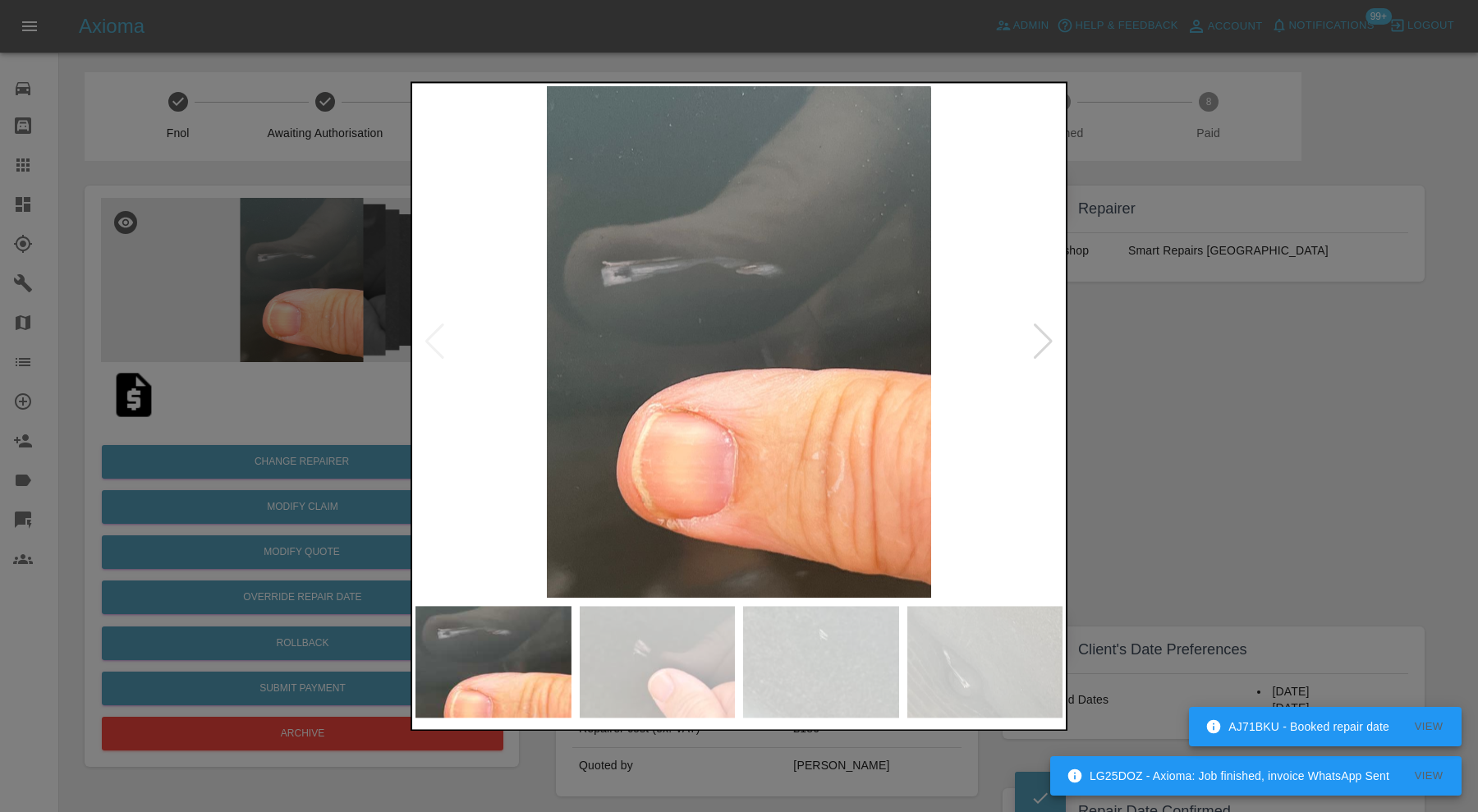
click at [1179, 401] on div at bounding box center [739, 406] width 1478 height 812
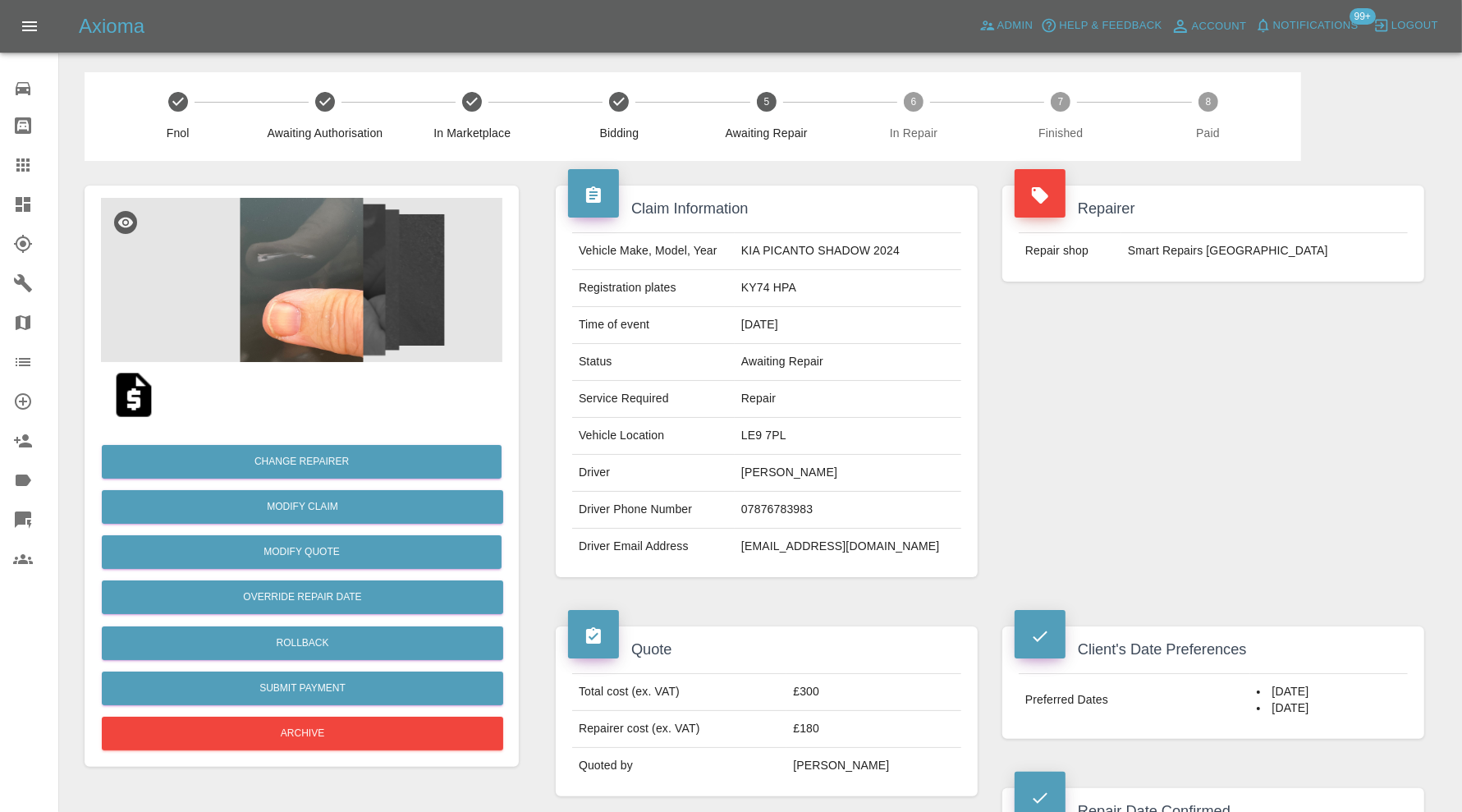
click at [807, 428] on td "LE9 7PL" at bounding box center [848, 436] width 227 height 37
copy td "LE9 7PL"
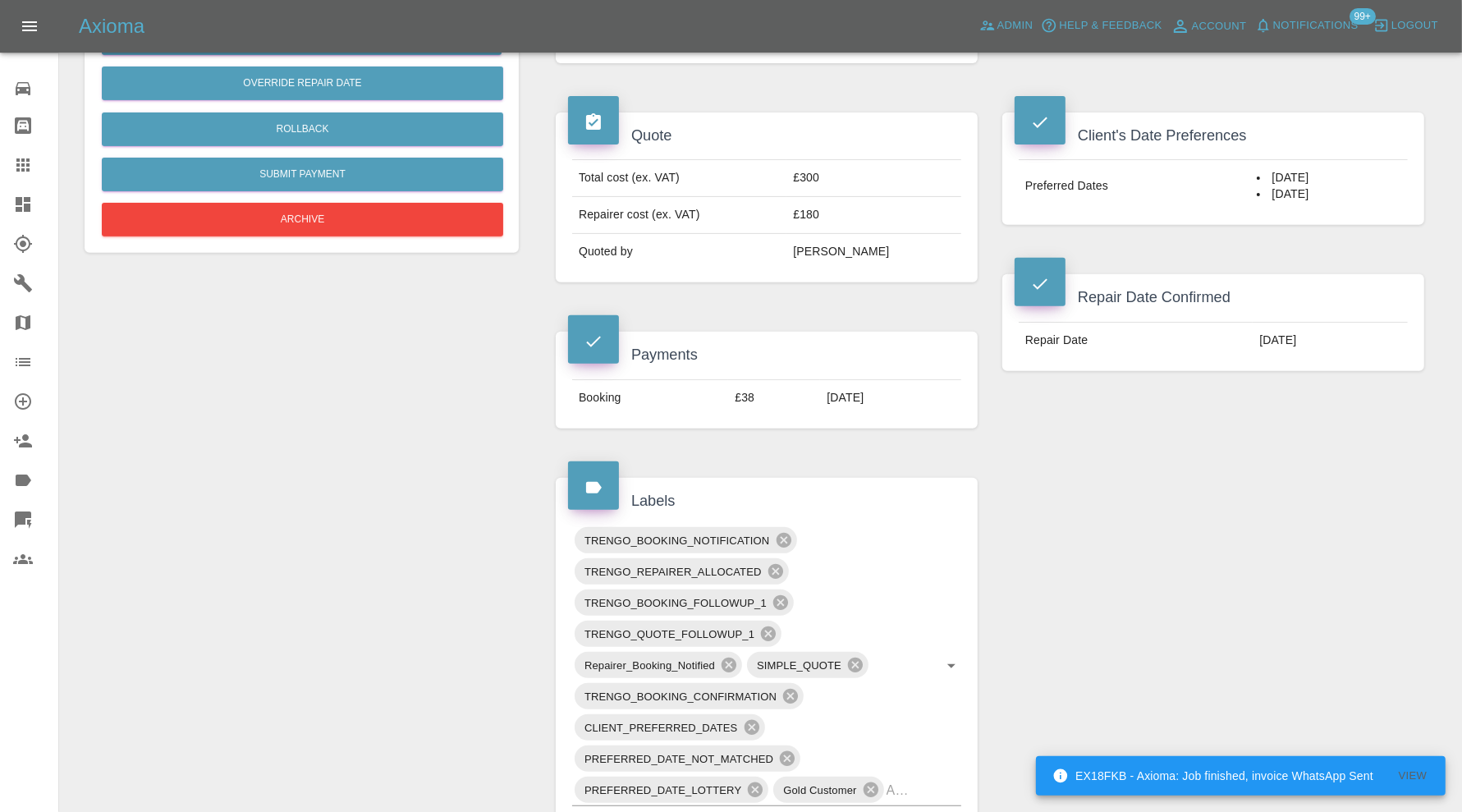
scroll to position [1094, 0]
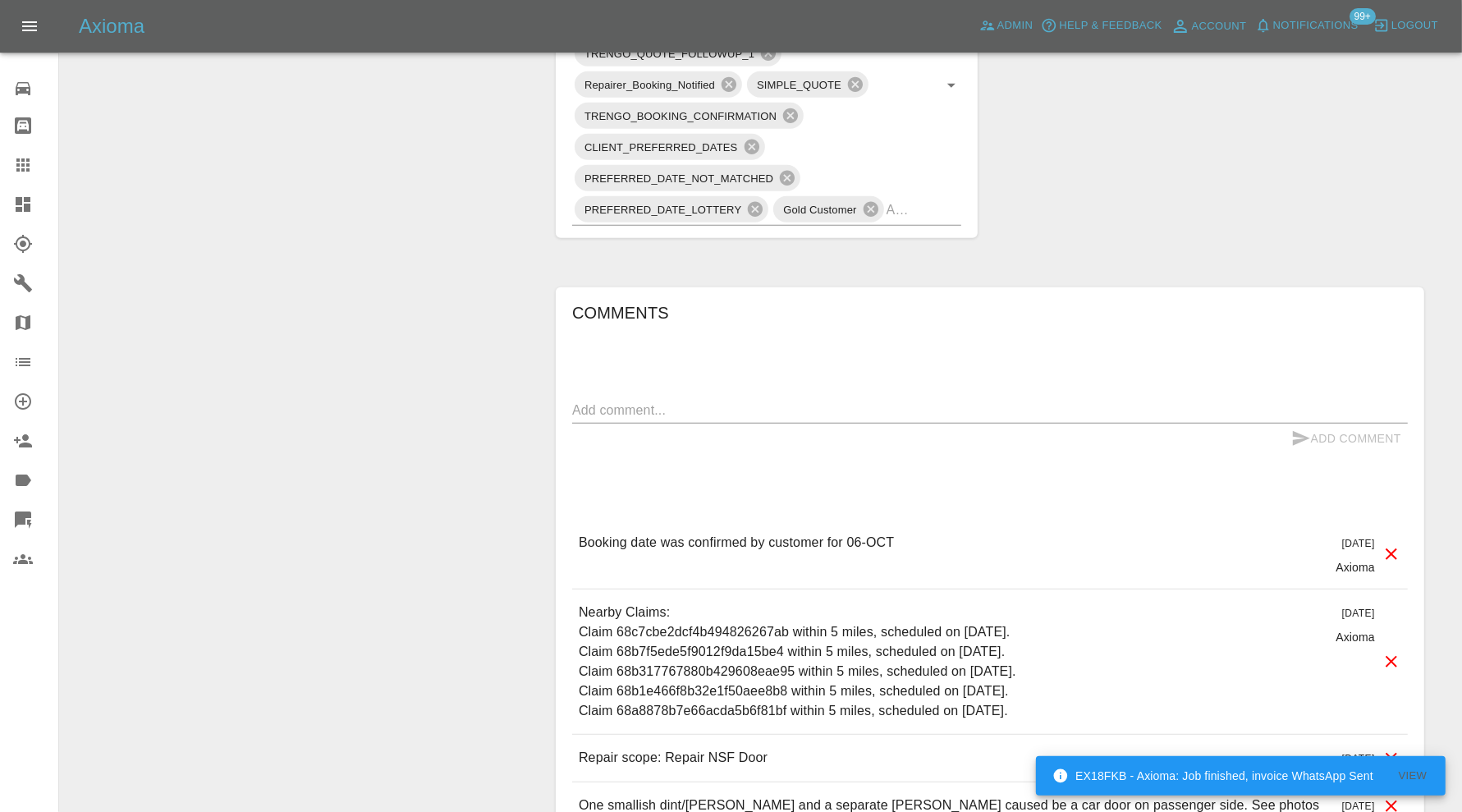
click at [894, 215] on input "text" at bounding box center [901, 209] width 29 height 25
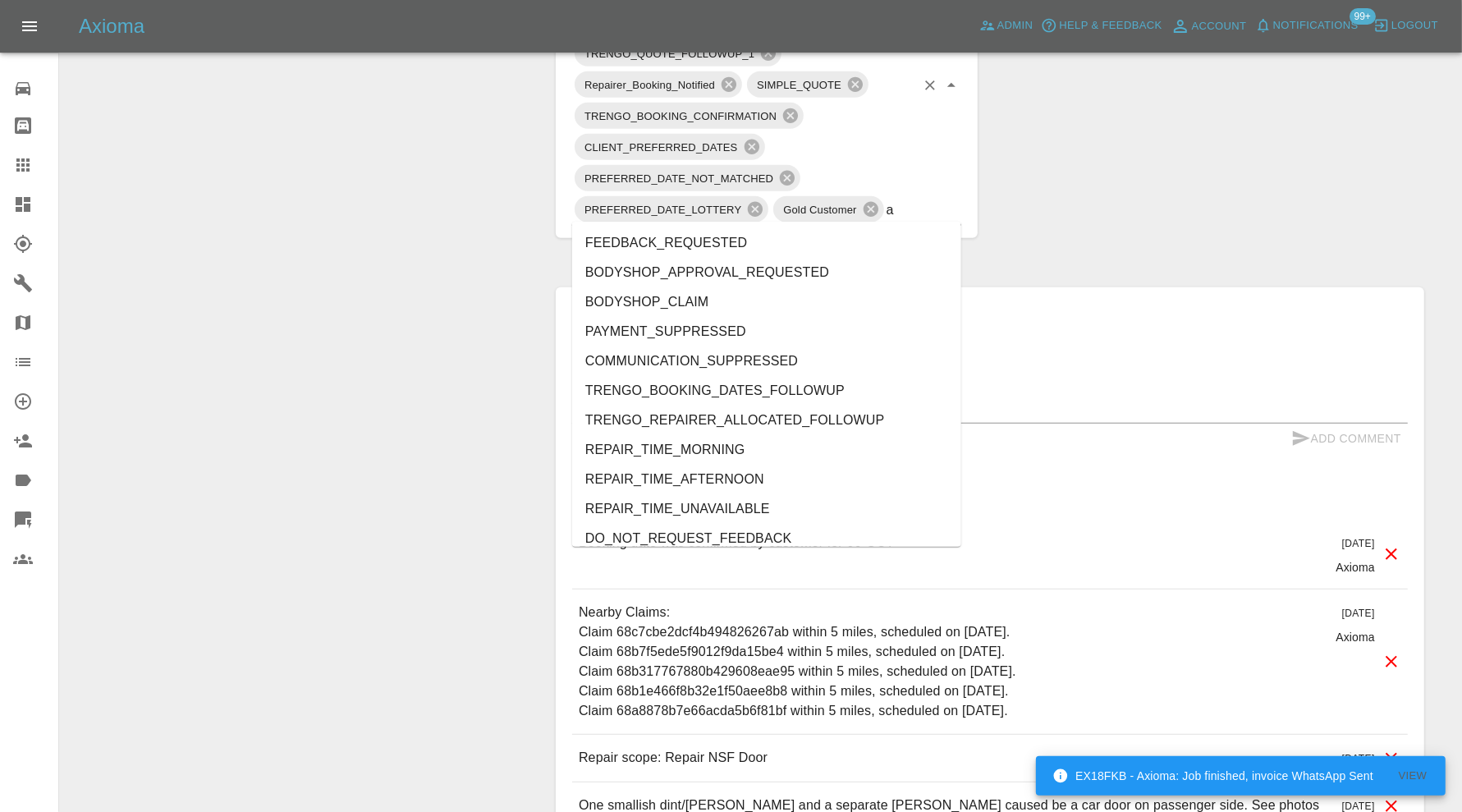
type input "au"
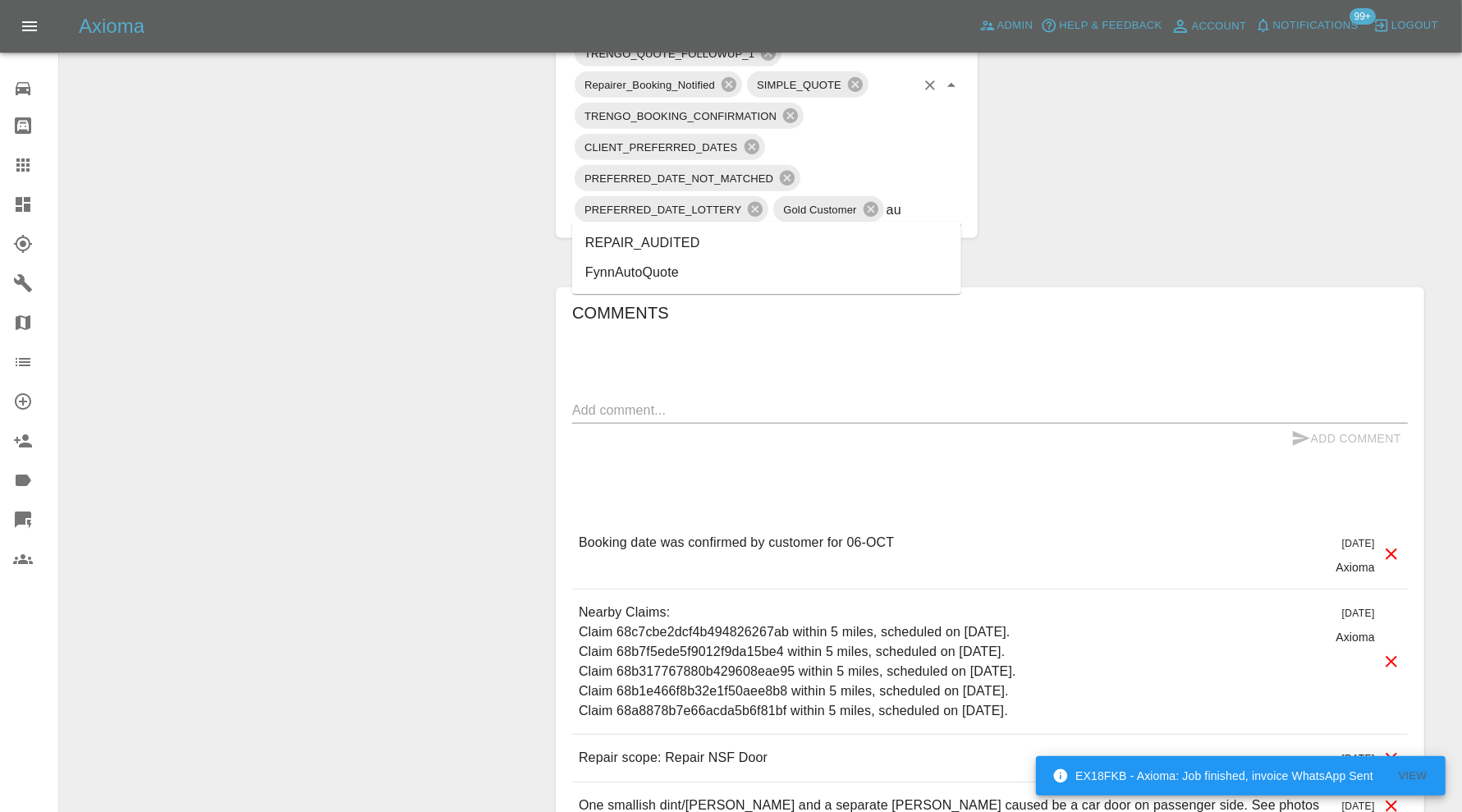
click at [718, 246] on li "REPAIR_AUDITED" at bounding box center [766, 244] width 389 height 30
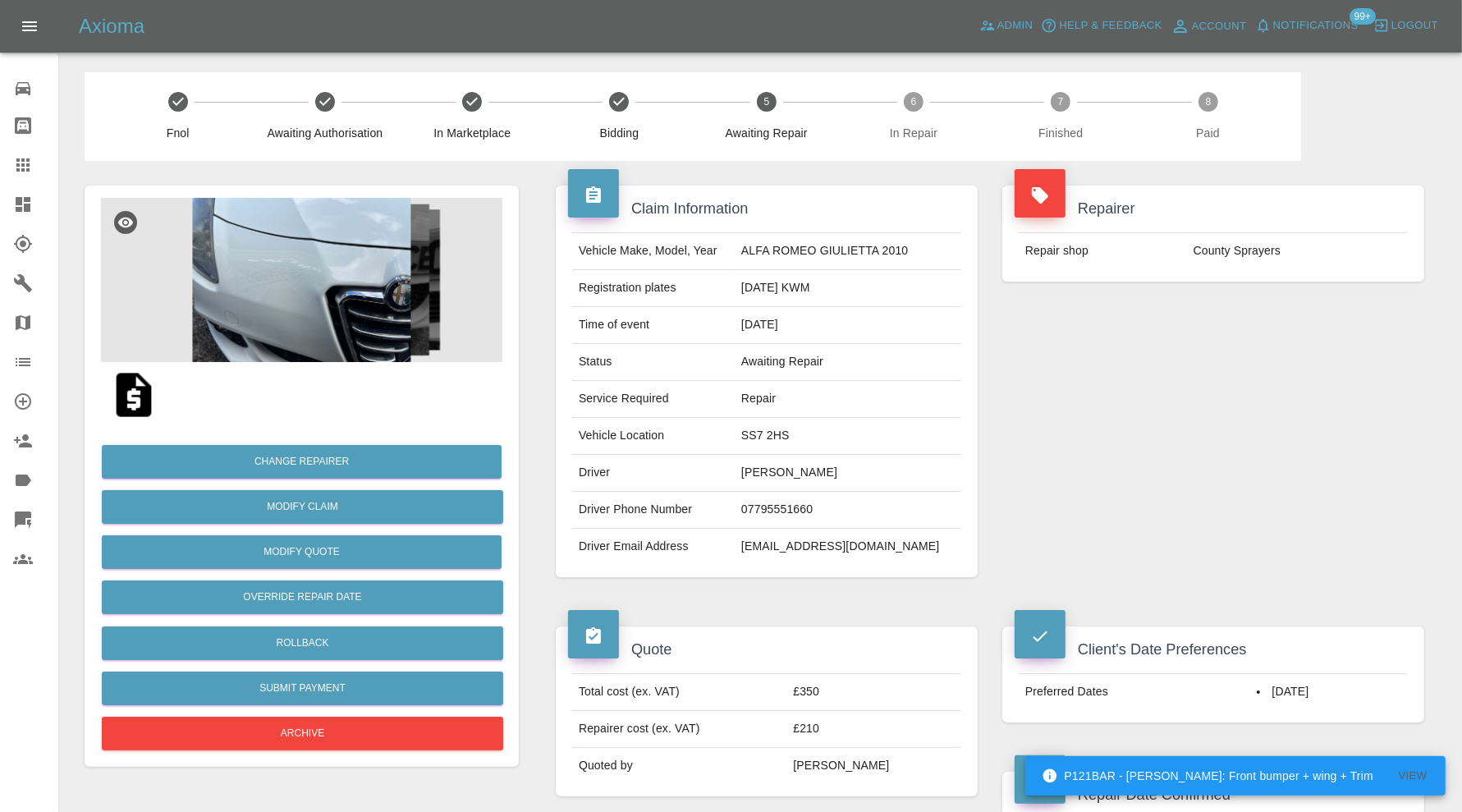
scroll to position [684, 0]
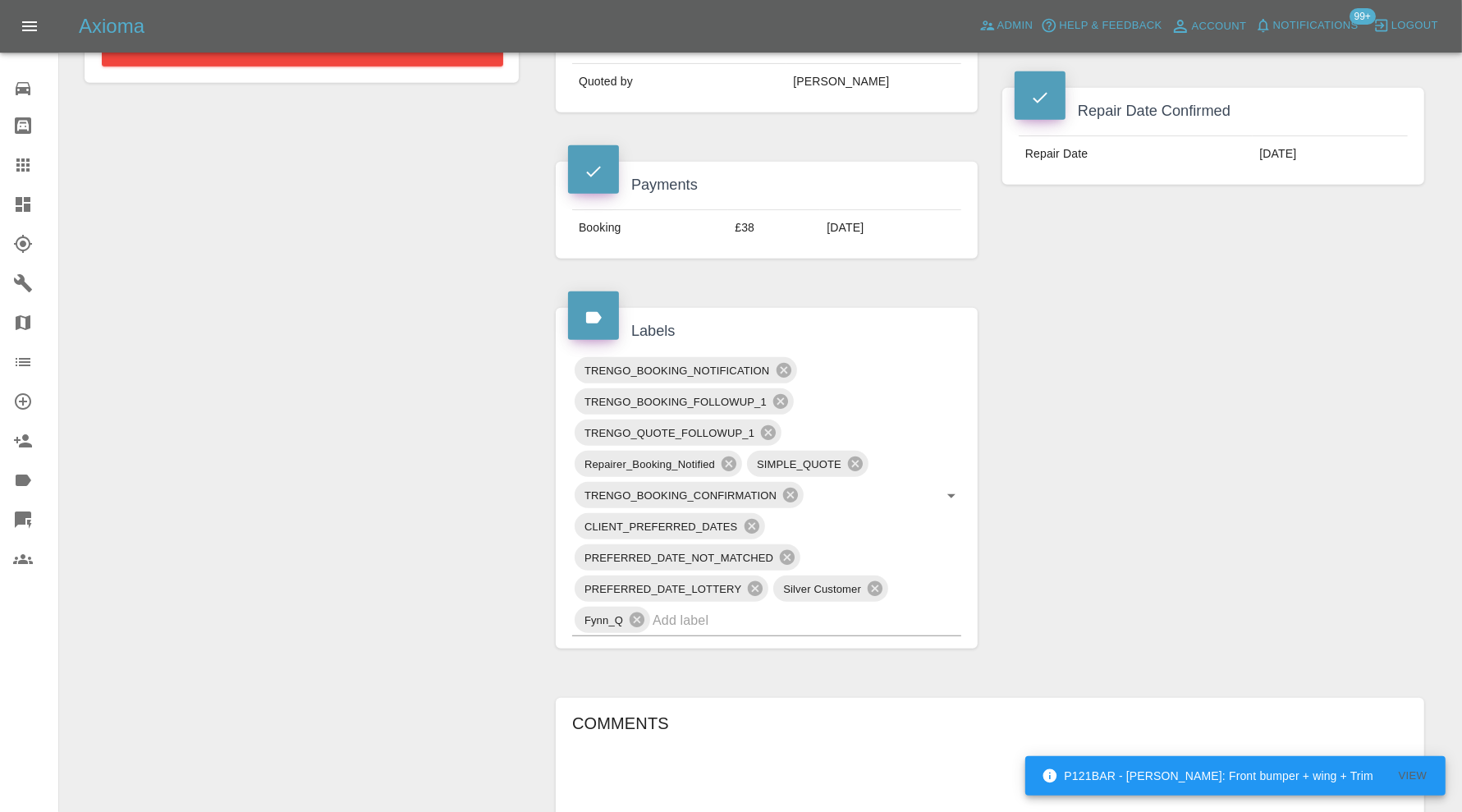
click at [851, 628] on div "TRENGO_BOOKING_NOTIFICATION TRENGO_BOOKING_FOLLOWUP_1 TRENGO_QUOTE_FOLLOWUP_1 R…" at bounding box center [766, 495] width 389 height 282
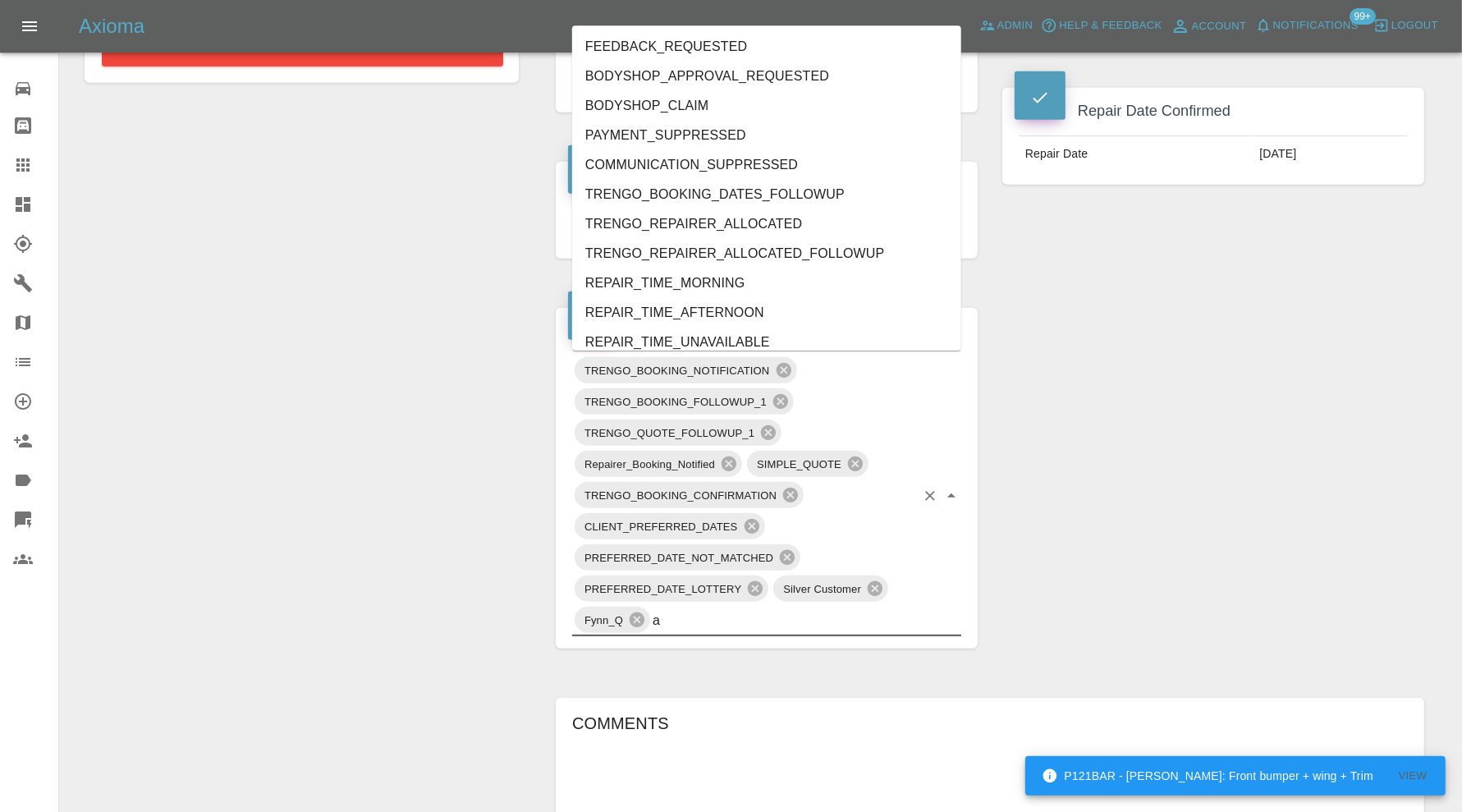
type input "au"
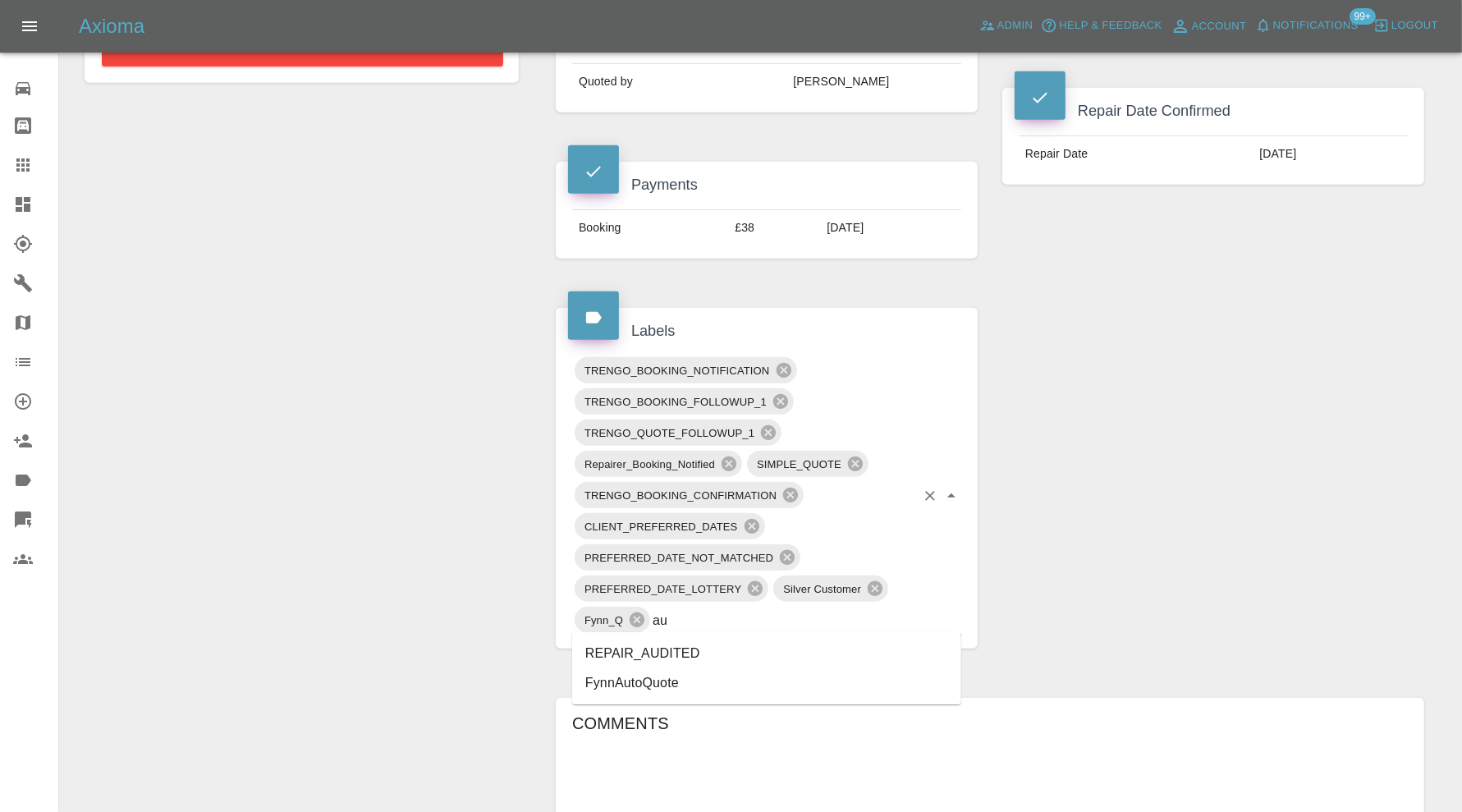
click at [710, 650] on li "REPAIR_AUDITED" at bounding box center [766, 654] width 389 height 30
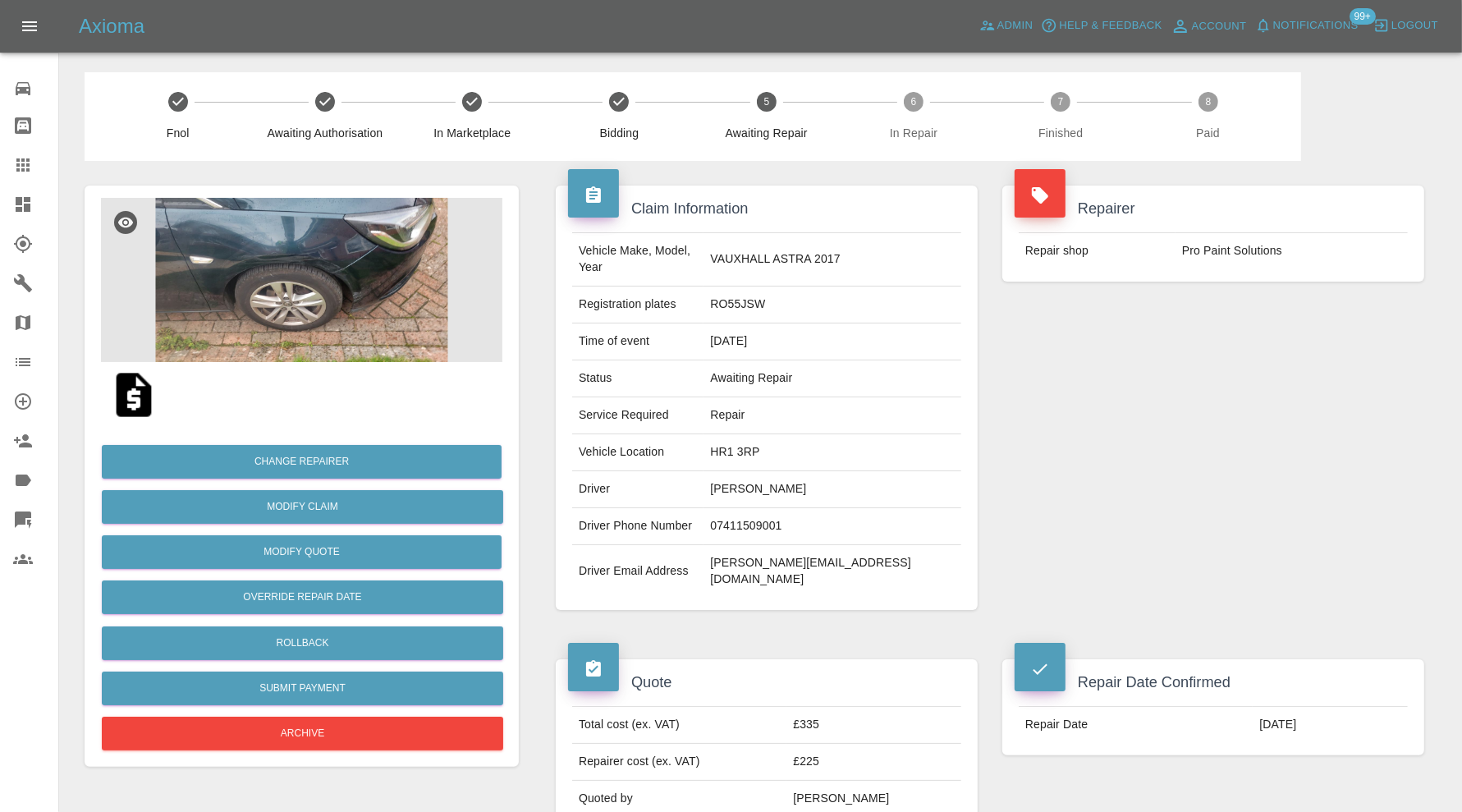
click at [321, 331] on img at bounding box center [302, 279] width 402 height 164
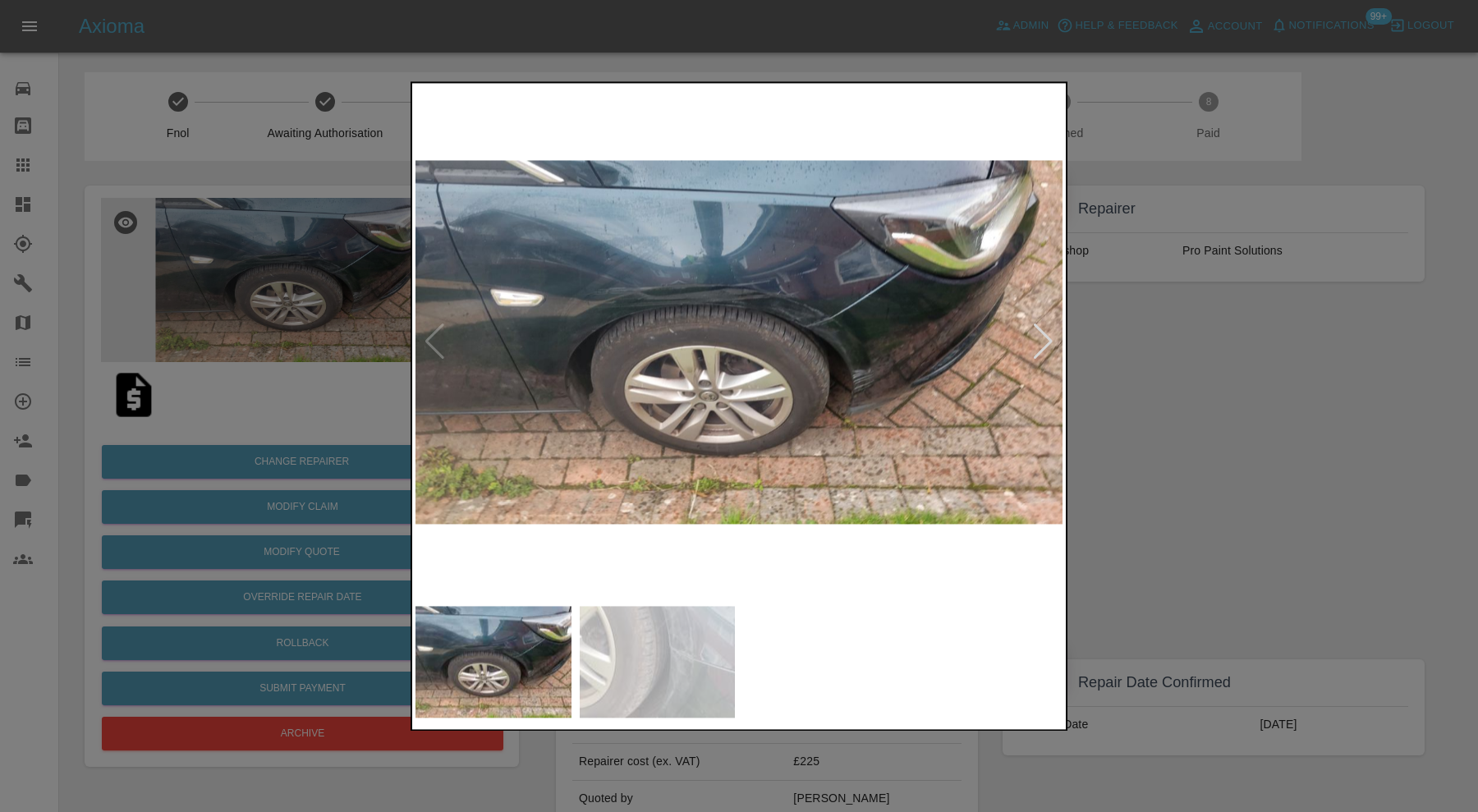
click at [1043, 338] on div at bounding box center [1043, 342] width 22 height 37
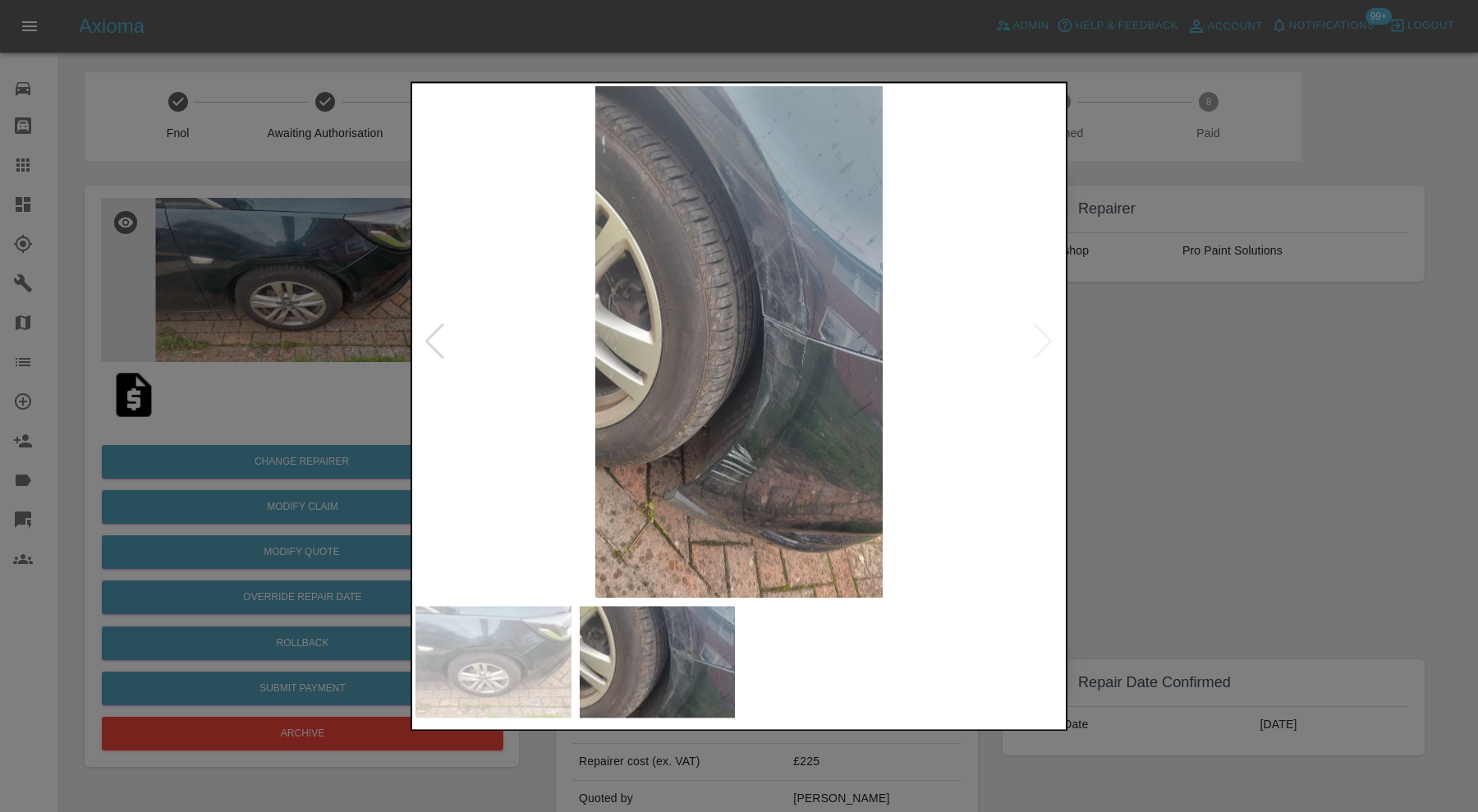
click at [1125, 358] on div at bounding box center [739, 406] width 1478 height 812
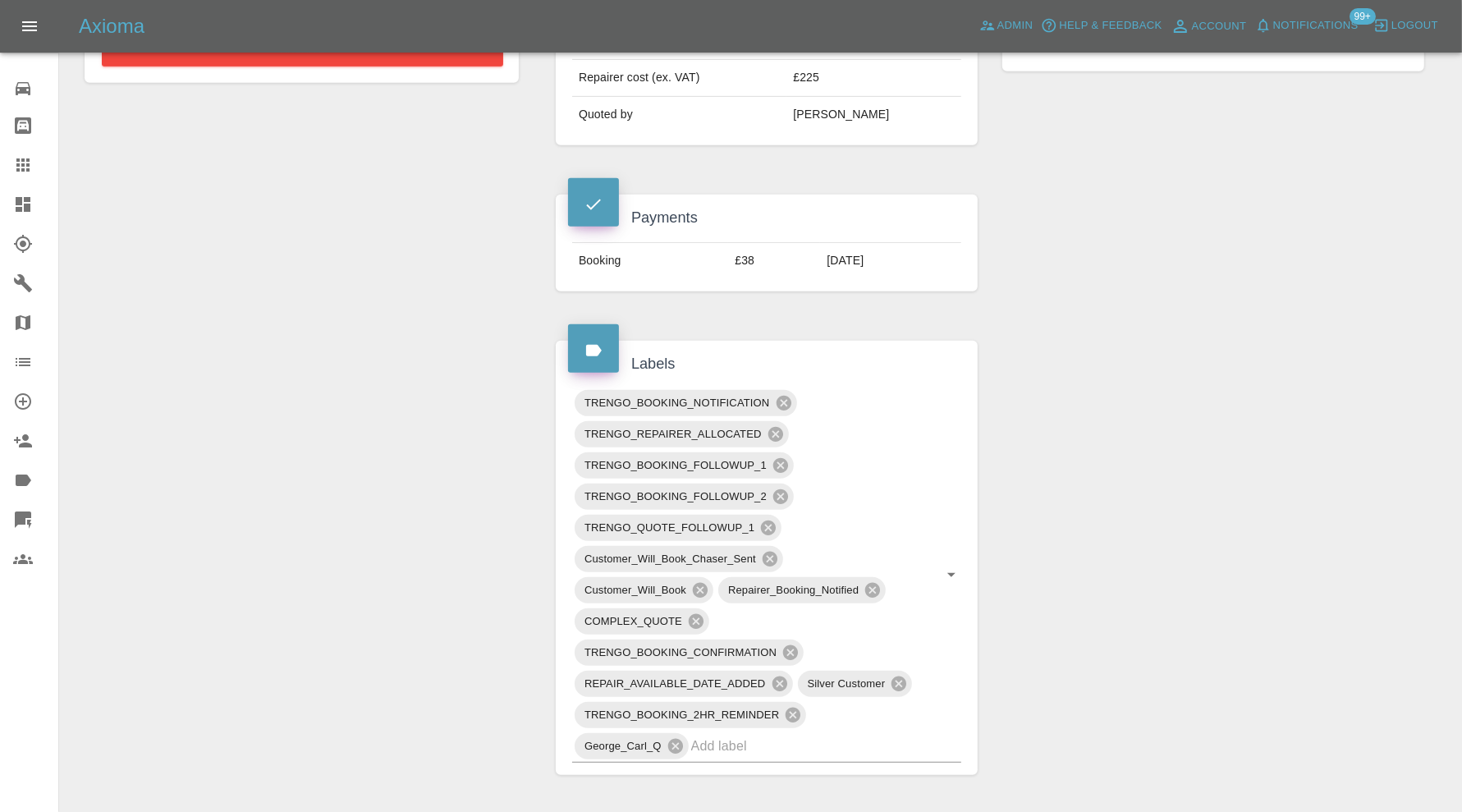
scroll to position [1094, 0]
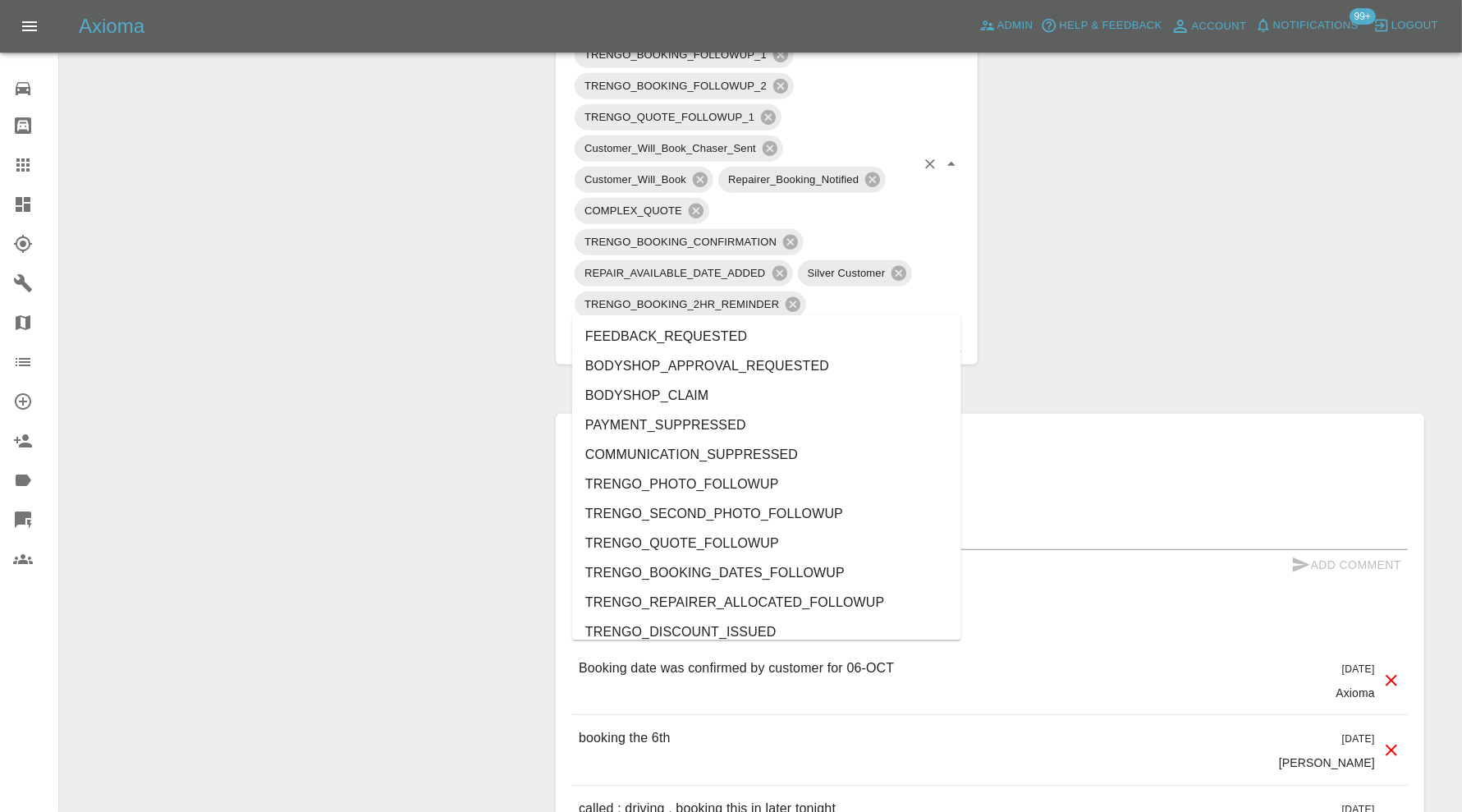
click at [808, 322] on input "text" at bounding box center [803, 334] width 224 height 25
type input "au"
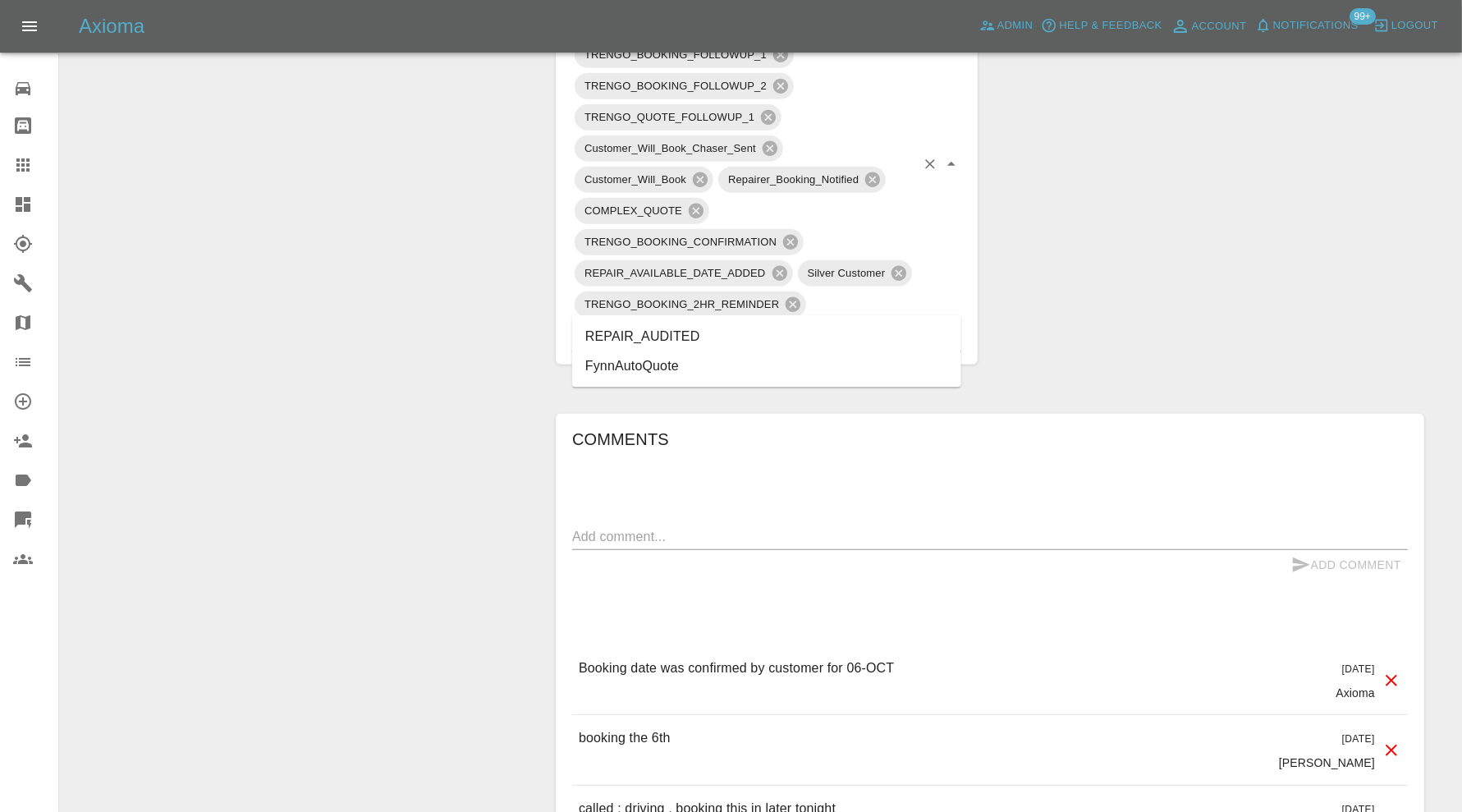
click at [749, 338] on li "REPAIR_AUDITED" at bounding box center [766, 337] width 389 height 30
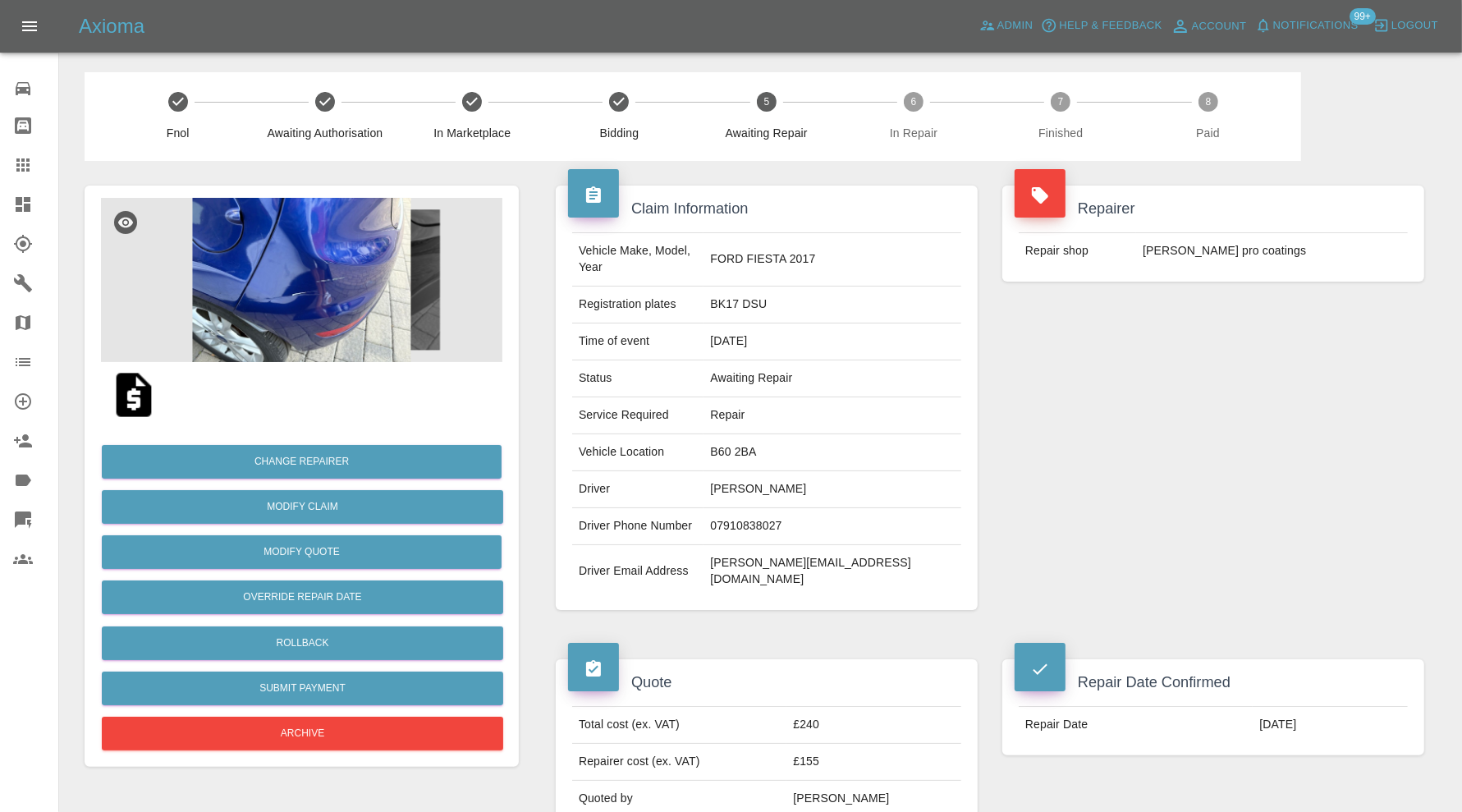
click at [324, 257] on img at bounding box center [302, 279] width 402 height 164
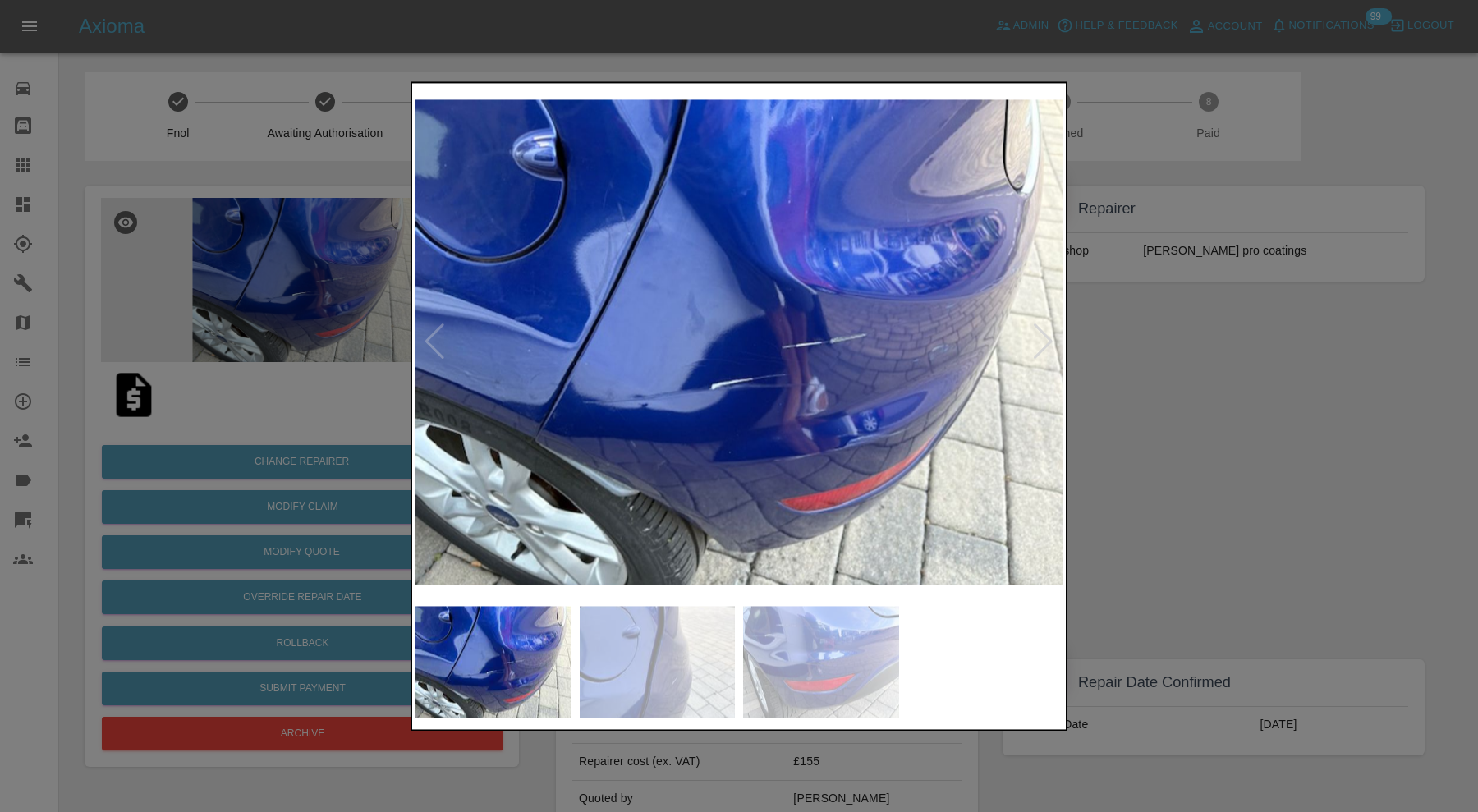
click at [1051, 337] on div at bounding box center [1043, 342] width 22 height 37
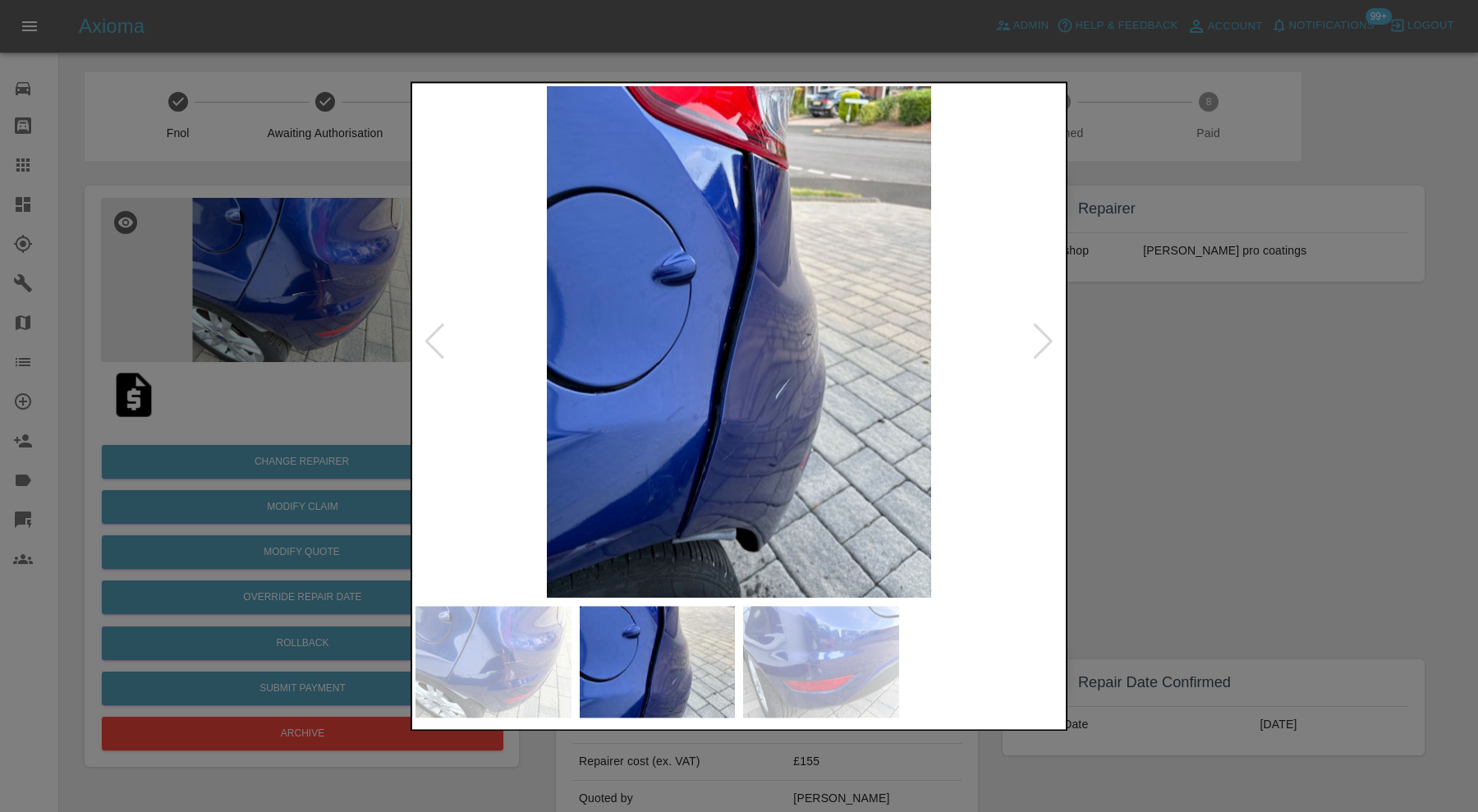
click at [1051, 337] on div at bounding box center [1043, 342] width 22 height 37
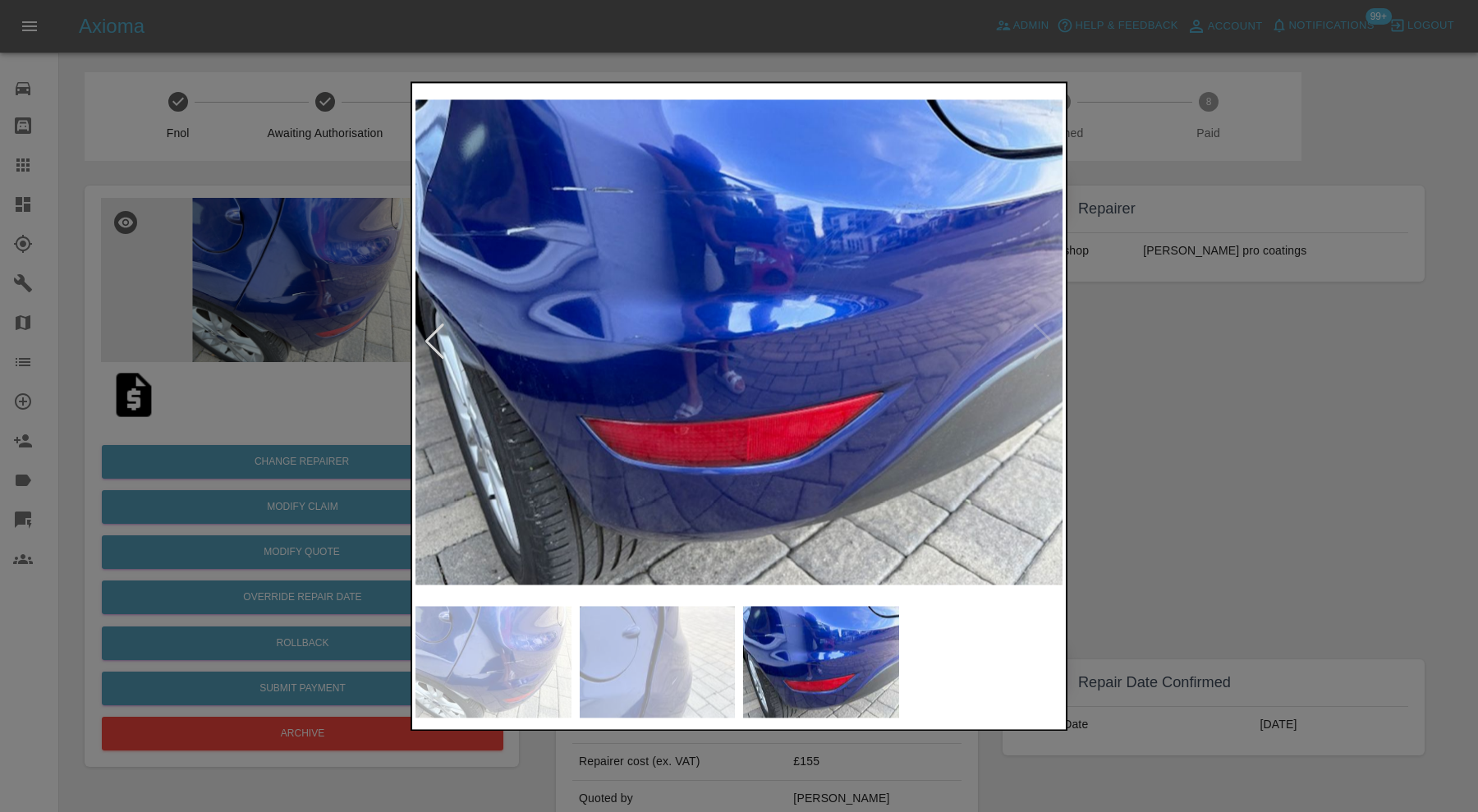
click at [1051, 337] on img at bounding box center [738, 342] width 647 height 511
click at [1180, 399] on div at bounding box center [739, 406] width 1478 height 812
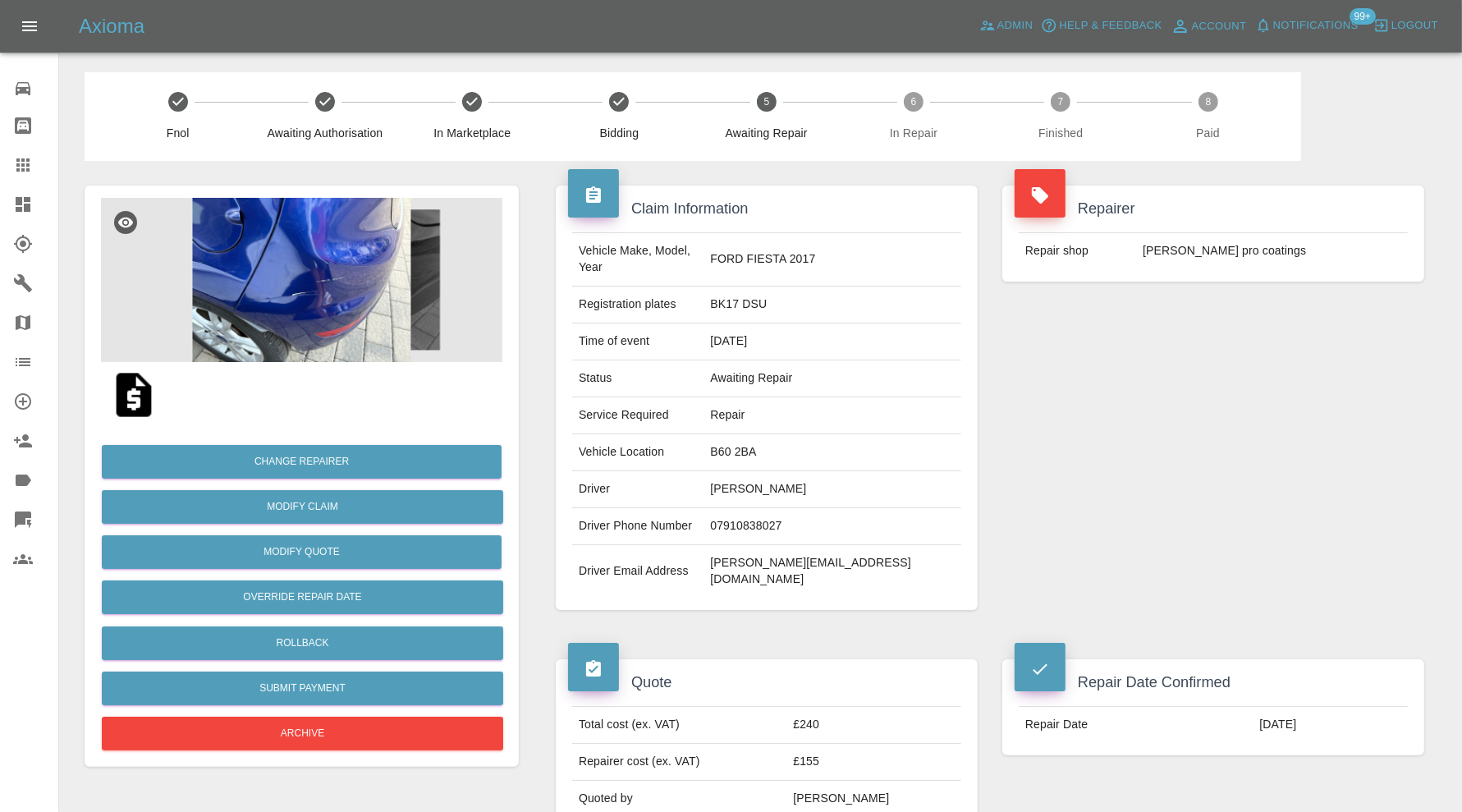
scroll to position [820, 0]
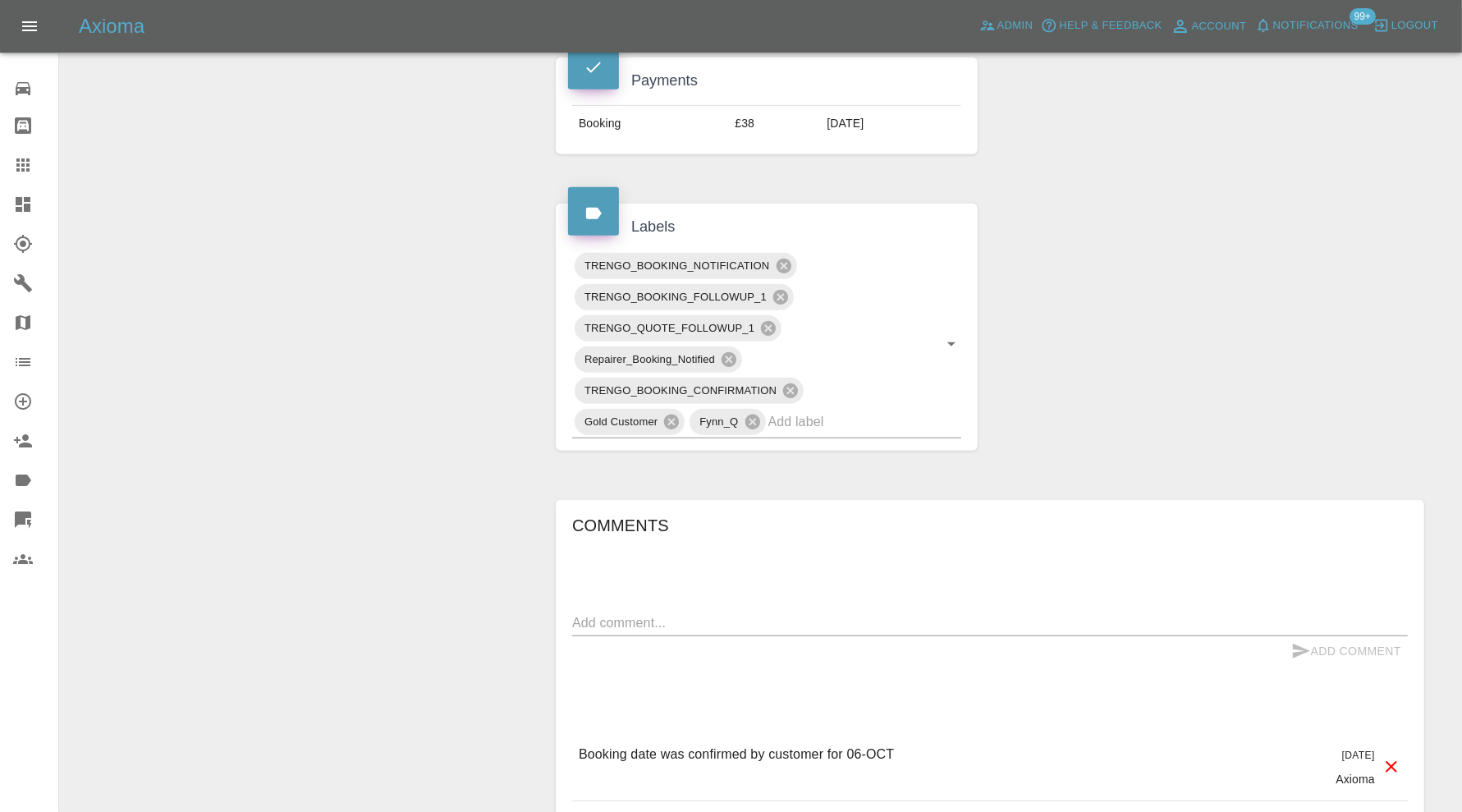
click at [833, 408] on input "text" at bounding box center [841, 421] width 147 height 25
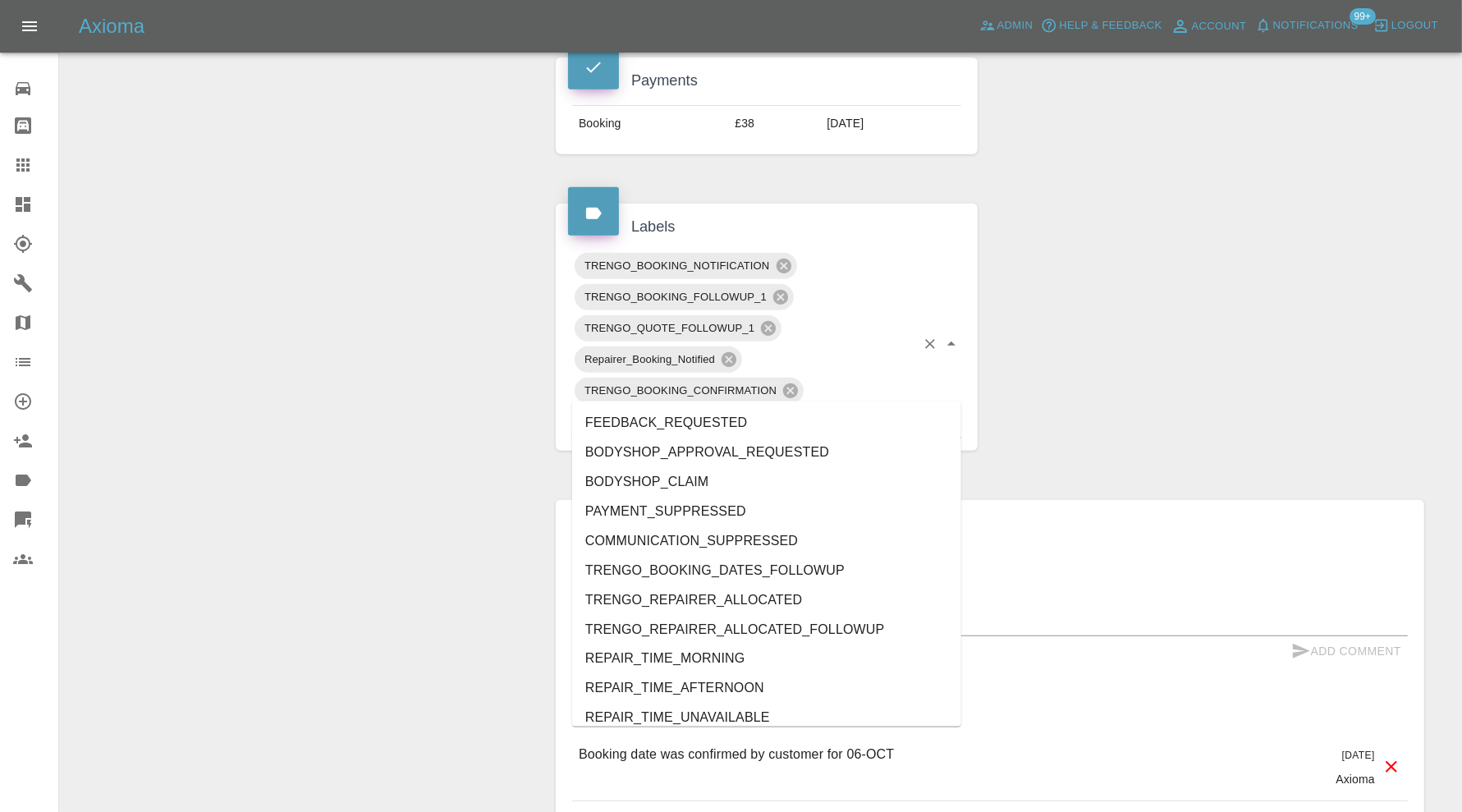
type input "au"
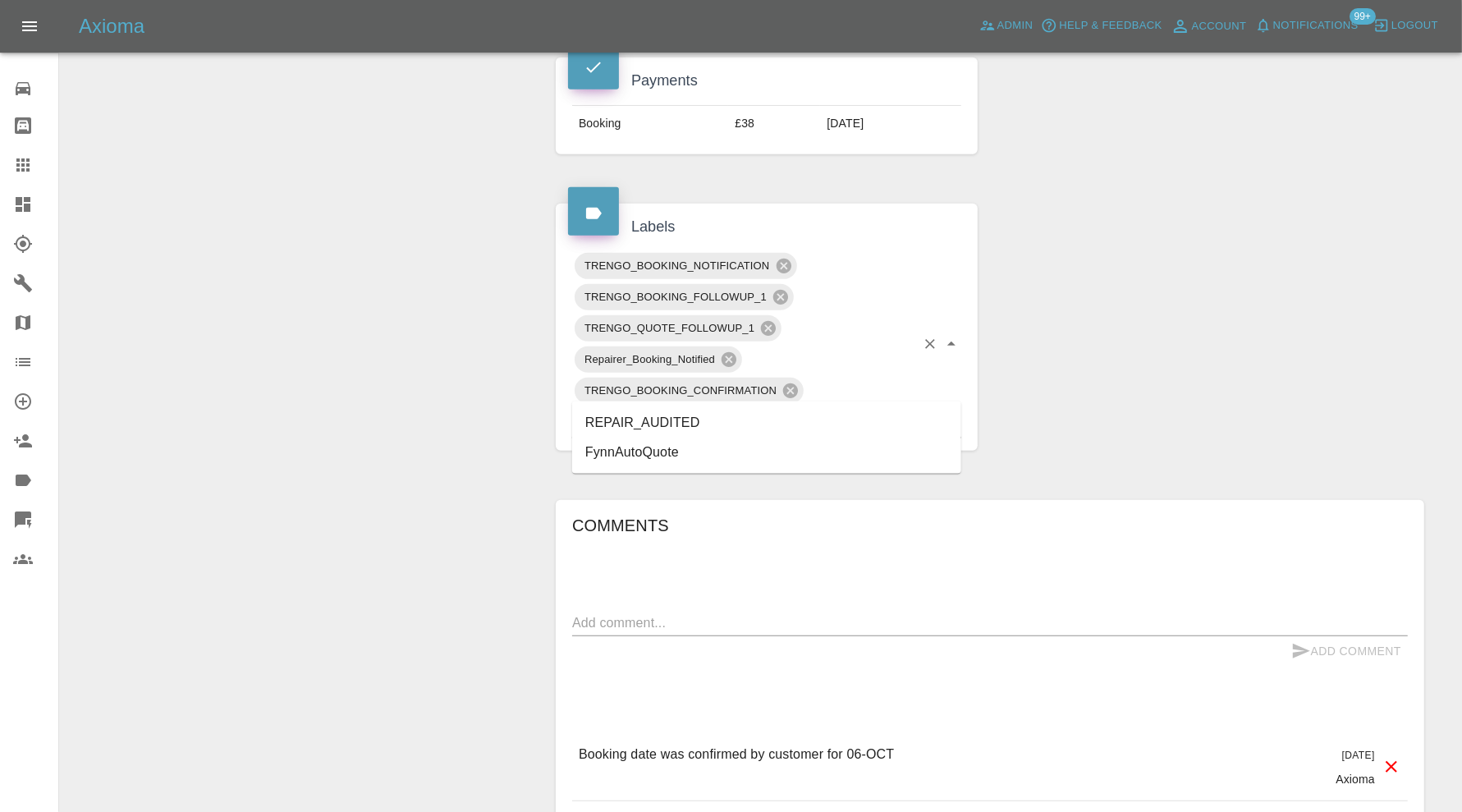
click at [709, 411] on li "REPAIR_AUDITED" at bounding box center [766, 423] width 389 height 30
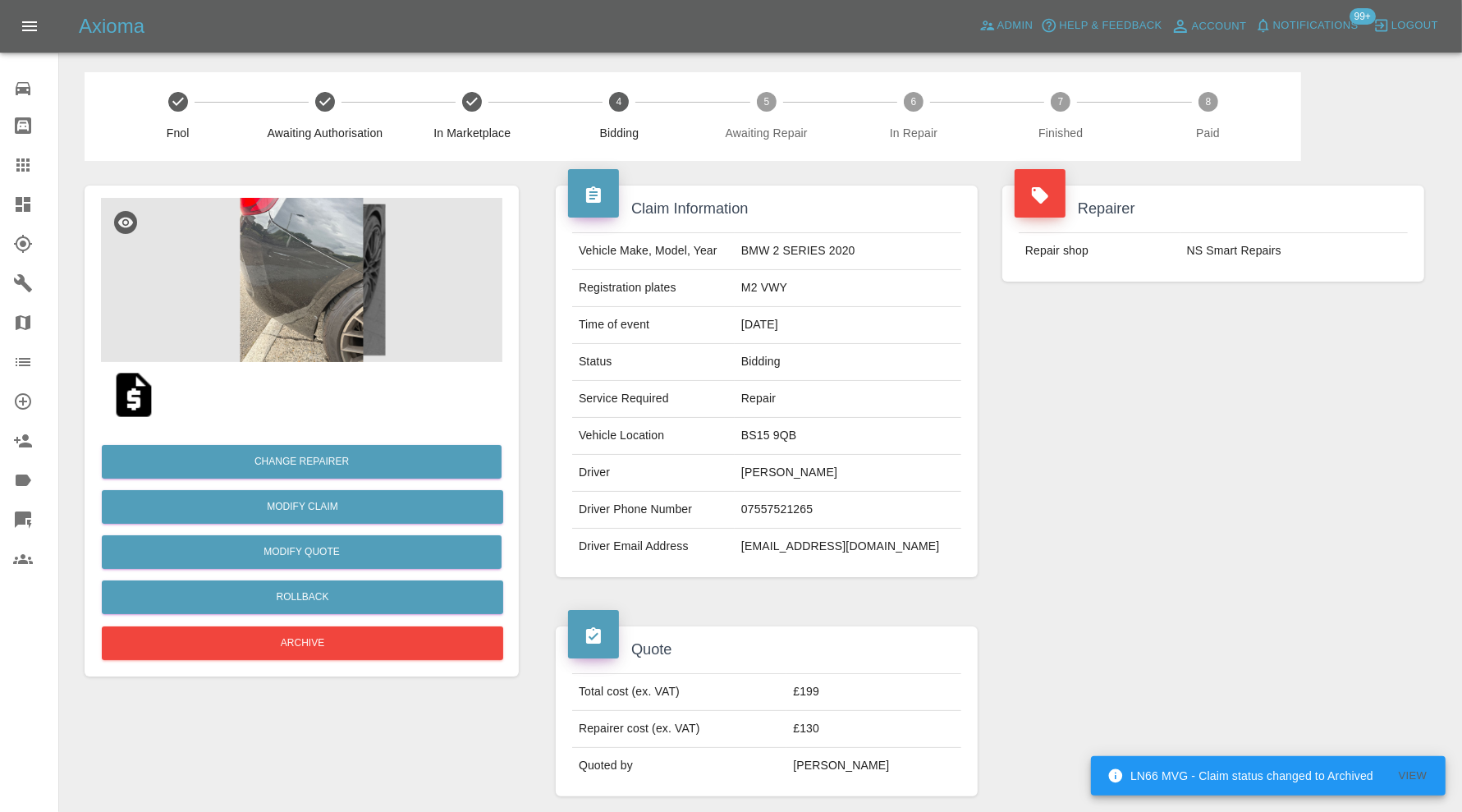
click at [327, 315] on img at bounding box center [302, 279] width 402 height 164
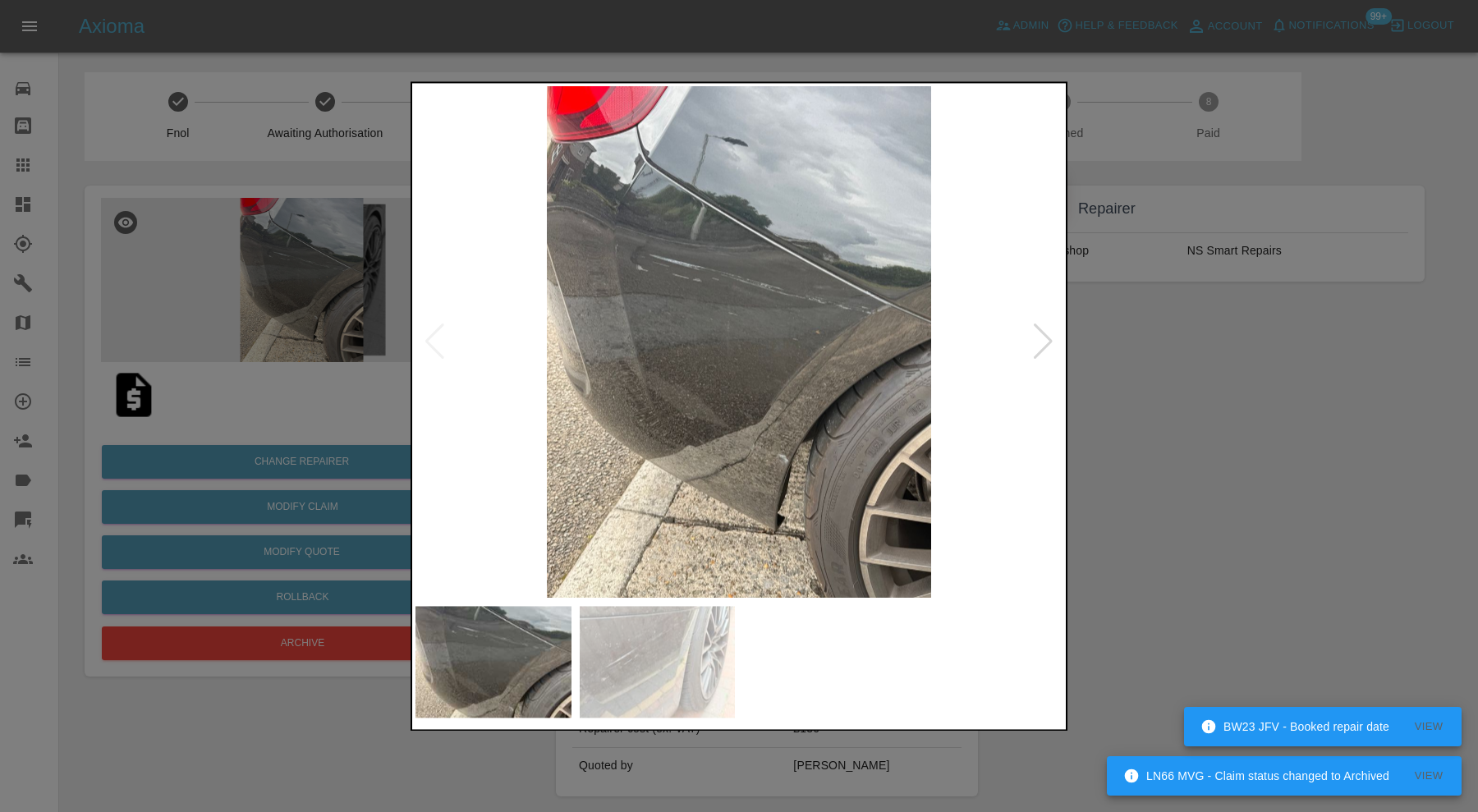
click at [1219, 457] on div at bounding box center [739, 406] width 1478 height 812
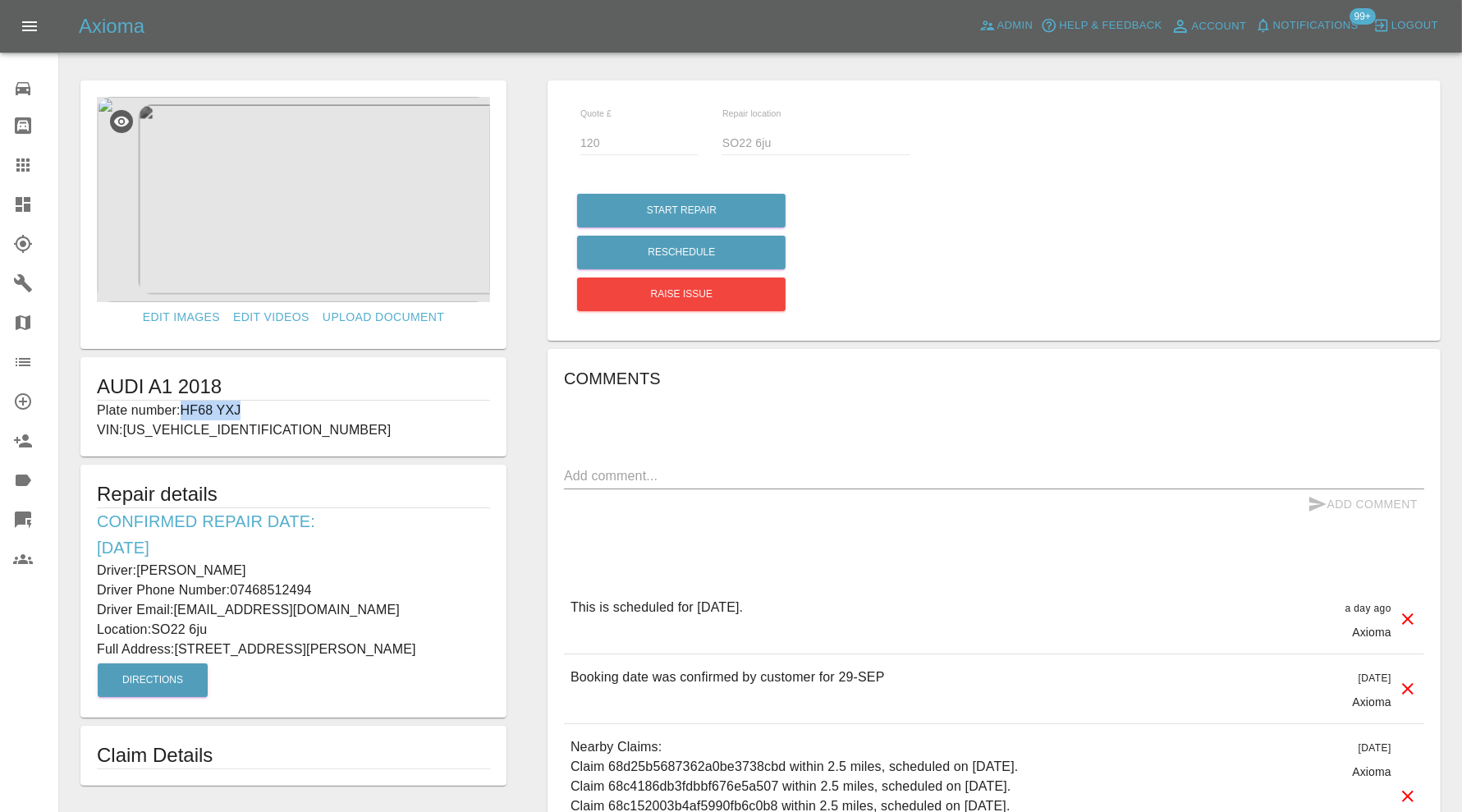
drag, startPoint x: 298, startPoint y: 401, endPoint x: 183, endPoint y: 410, distance: 115.4
click at [183, 410] on p "Plate number: HF68 YXJ" at bounding box center [293, 410] width 393 height 20
copy p "HF68 YXJ"
click at [30, 158] on icon at bounding box center [22, 165] width 20 height 20
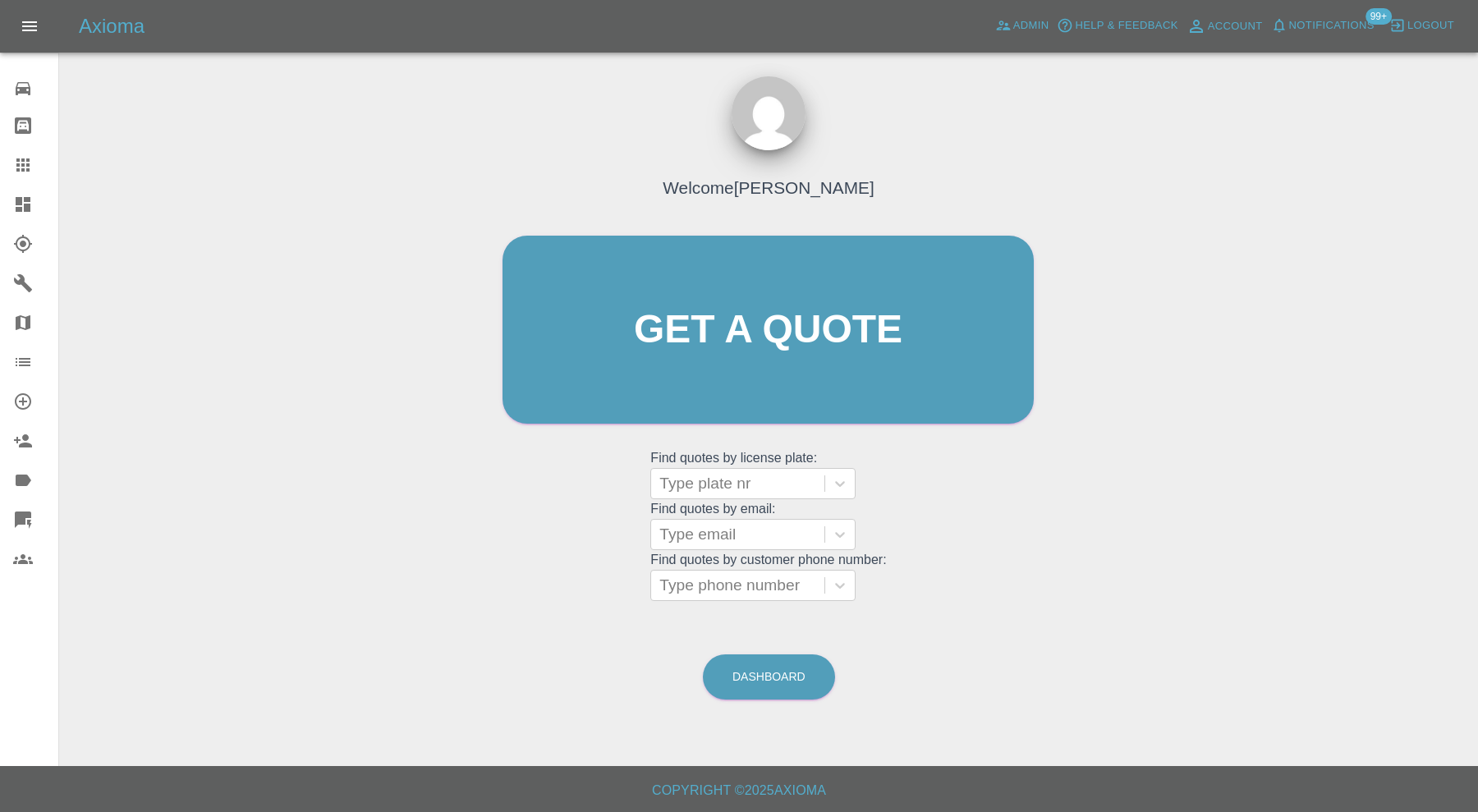
click at [761, 487] on div at bounding box center [737, 483] width 156 height 23
paste input "HF68 YXJ"
type input "HF68 YXJ"
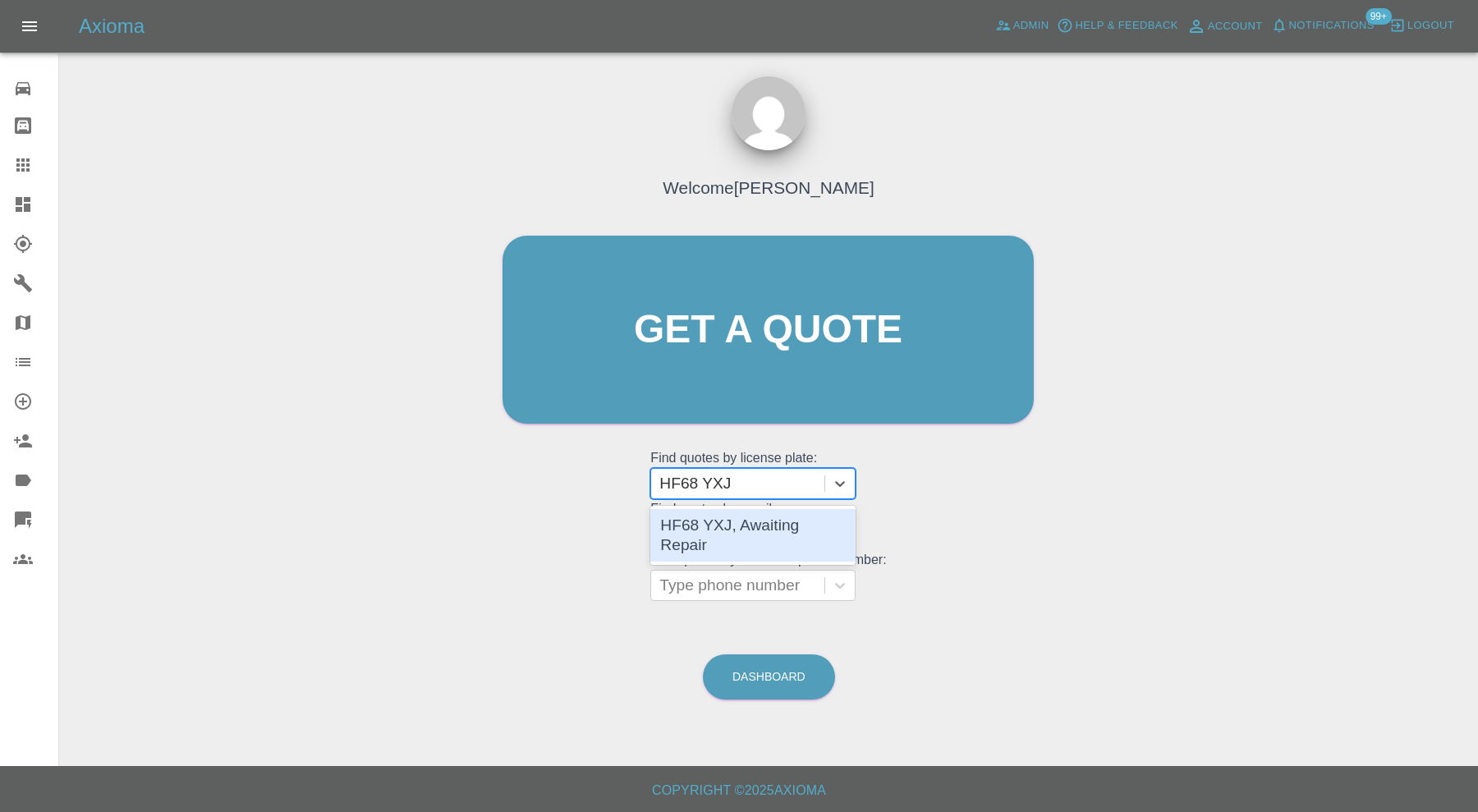
click at [768, 509] on div "HF68 YXJ, Awaiting Repair" at bounding box center [752, 535] width 205 height 52
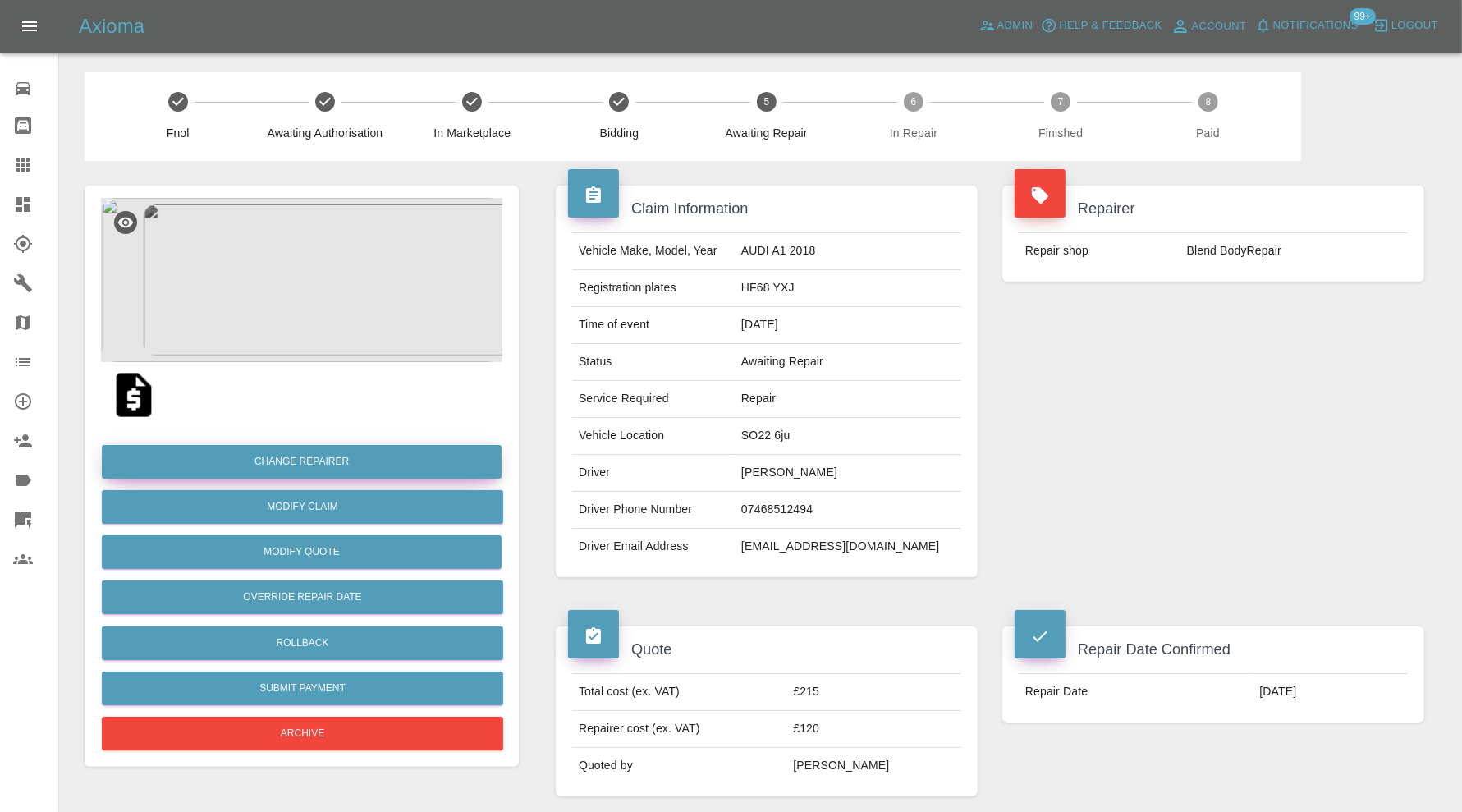
click at [376, 460] on button "Change Repairer" at bounding box center [302, 462] width 400 height 34
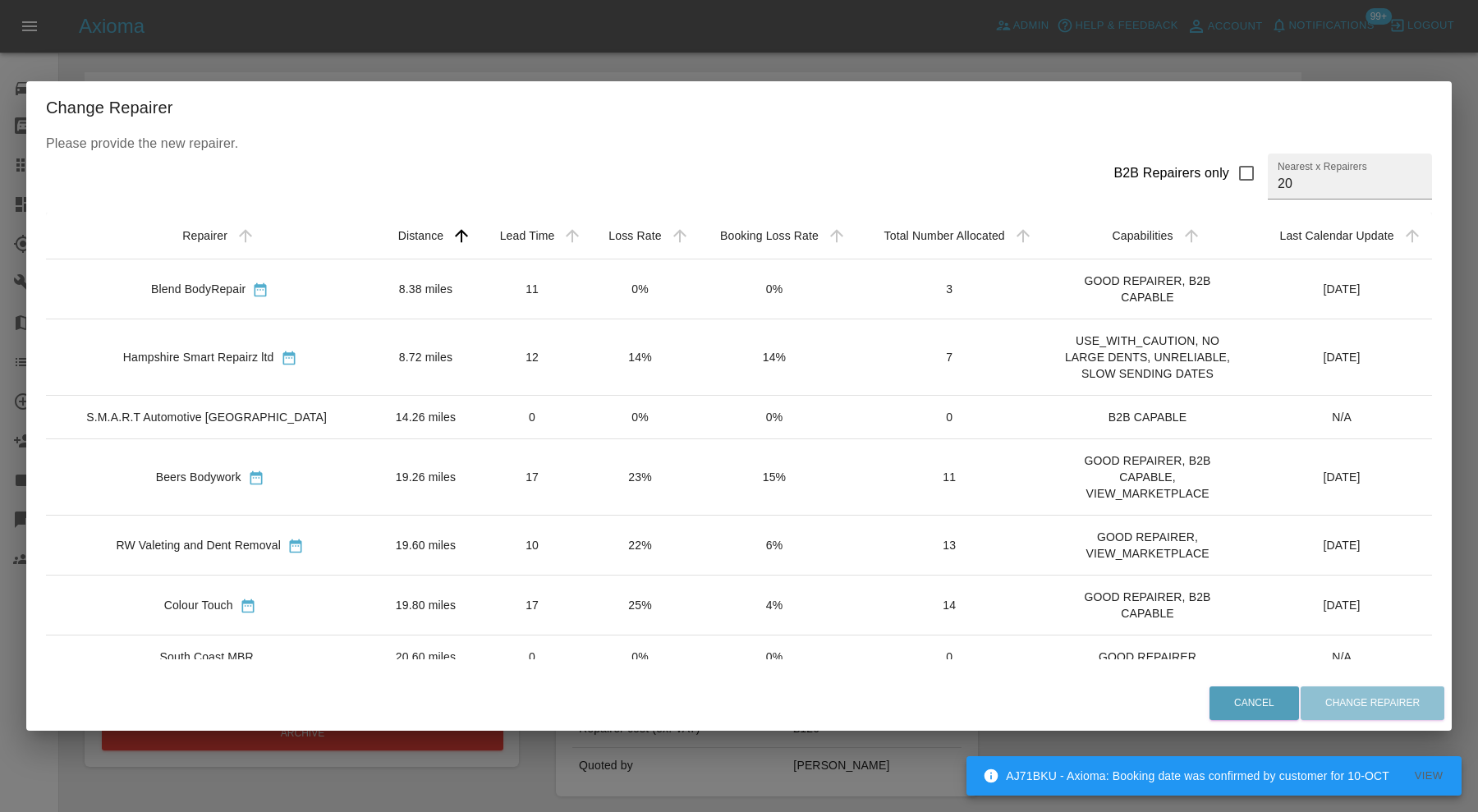
click at [422, 356] on td "8.72 miles" at bounding box center [425, 357] width 103 height 77
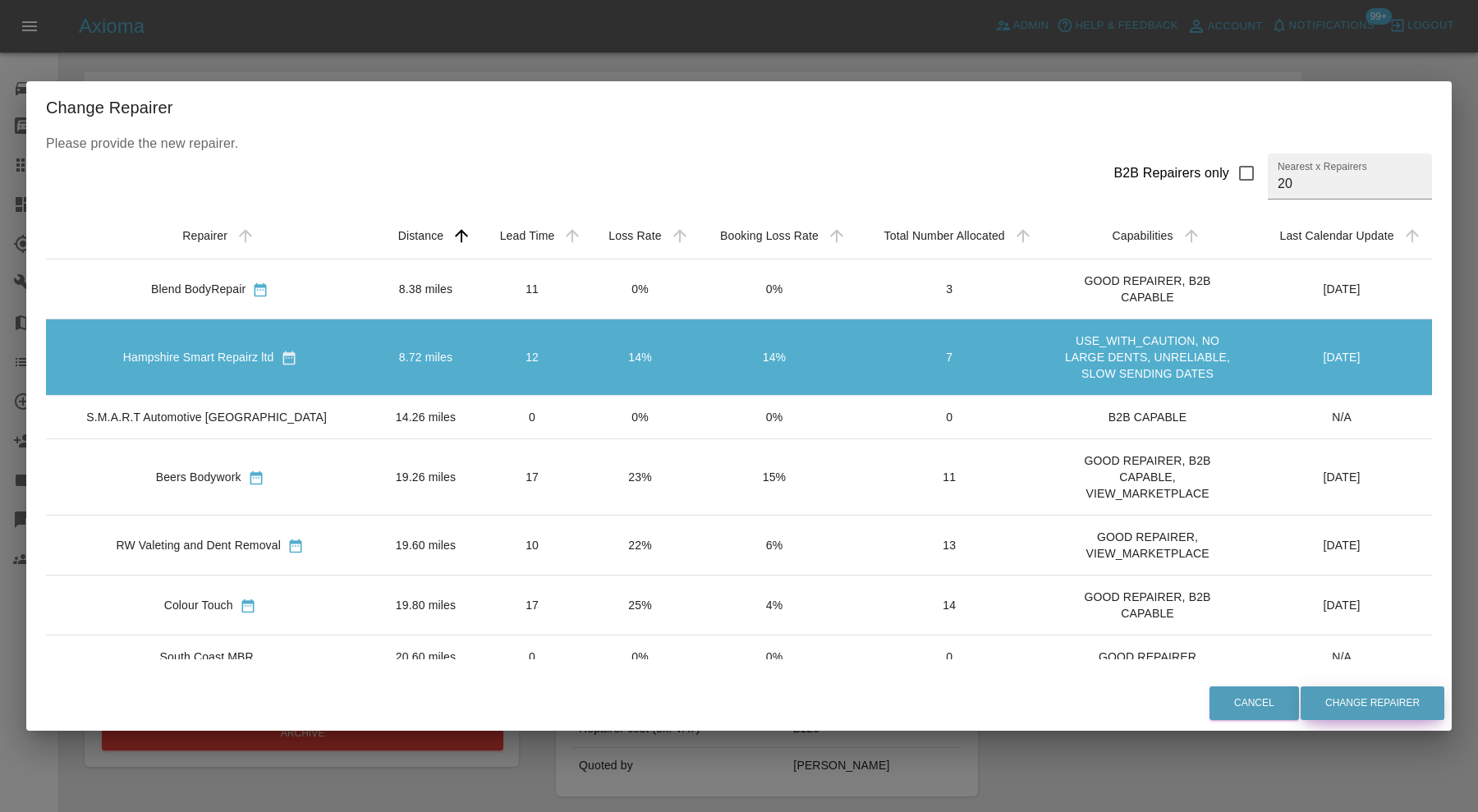
click at [1345, 707] on button "Change Repairer" at bounding box center [1371, 703] width 143 height 34
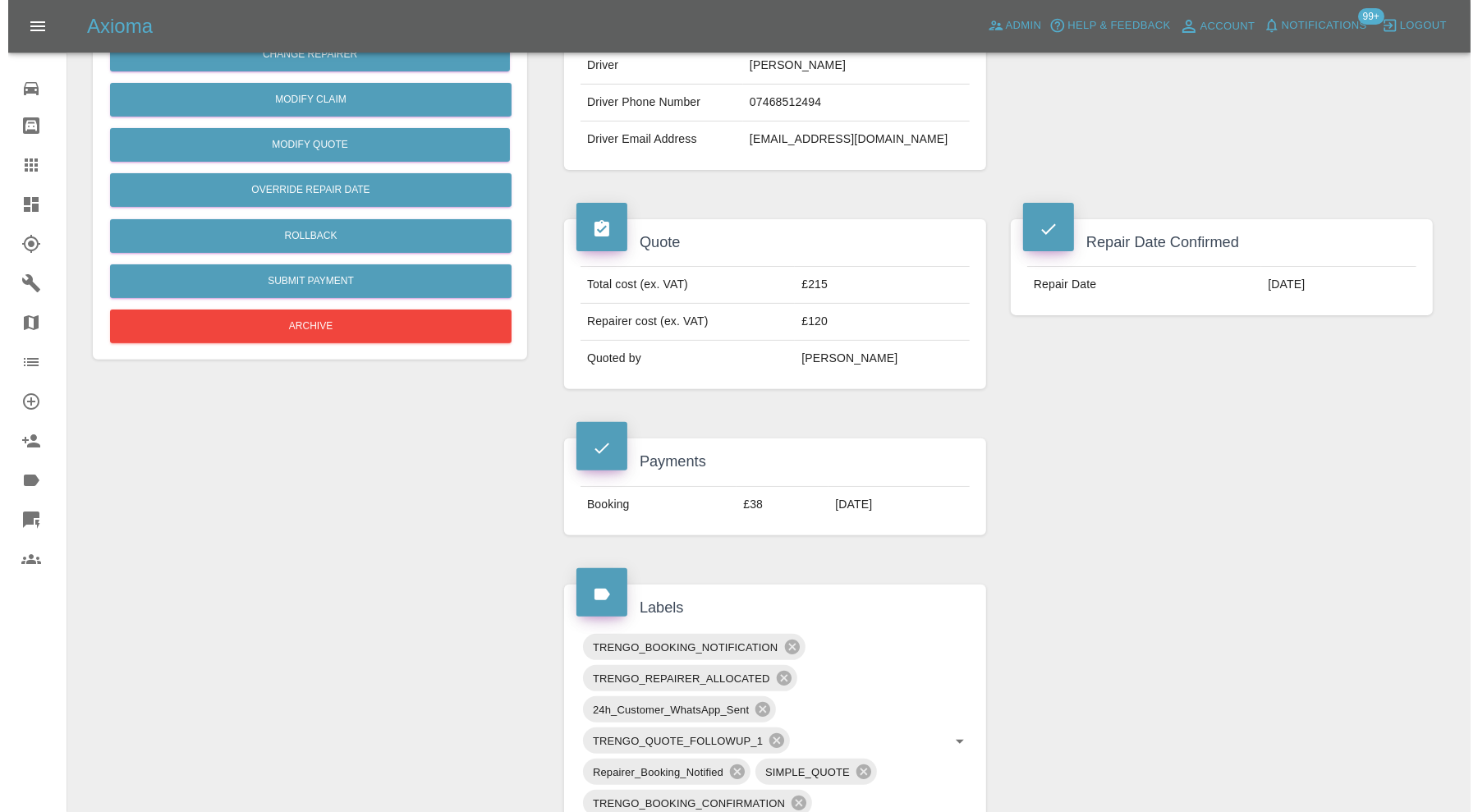
scroll to position [410, 0]
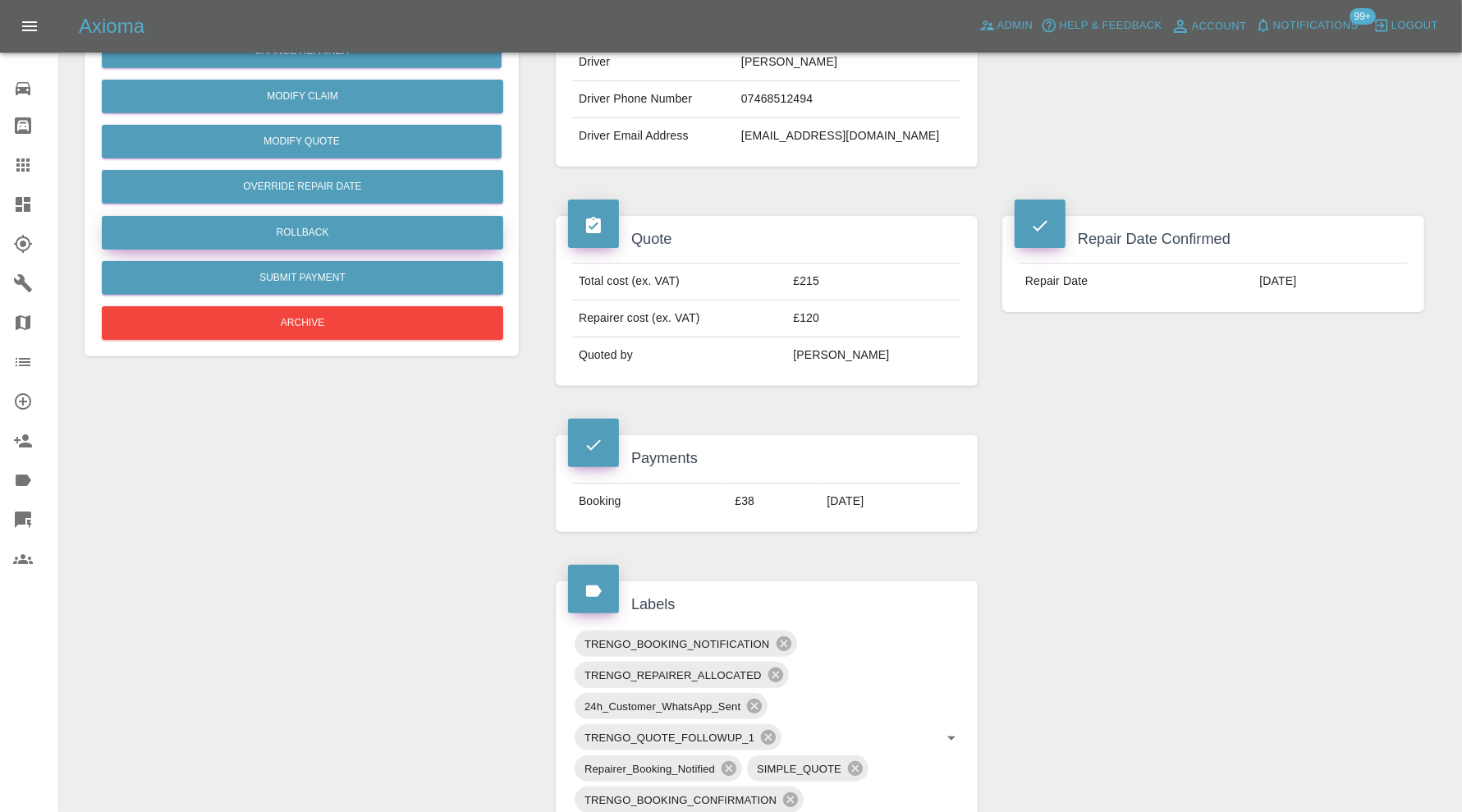
click at [436, 230] on button "Rollback" at bounding box center [303, 232] width 402 height 34
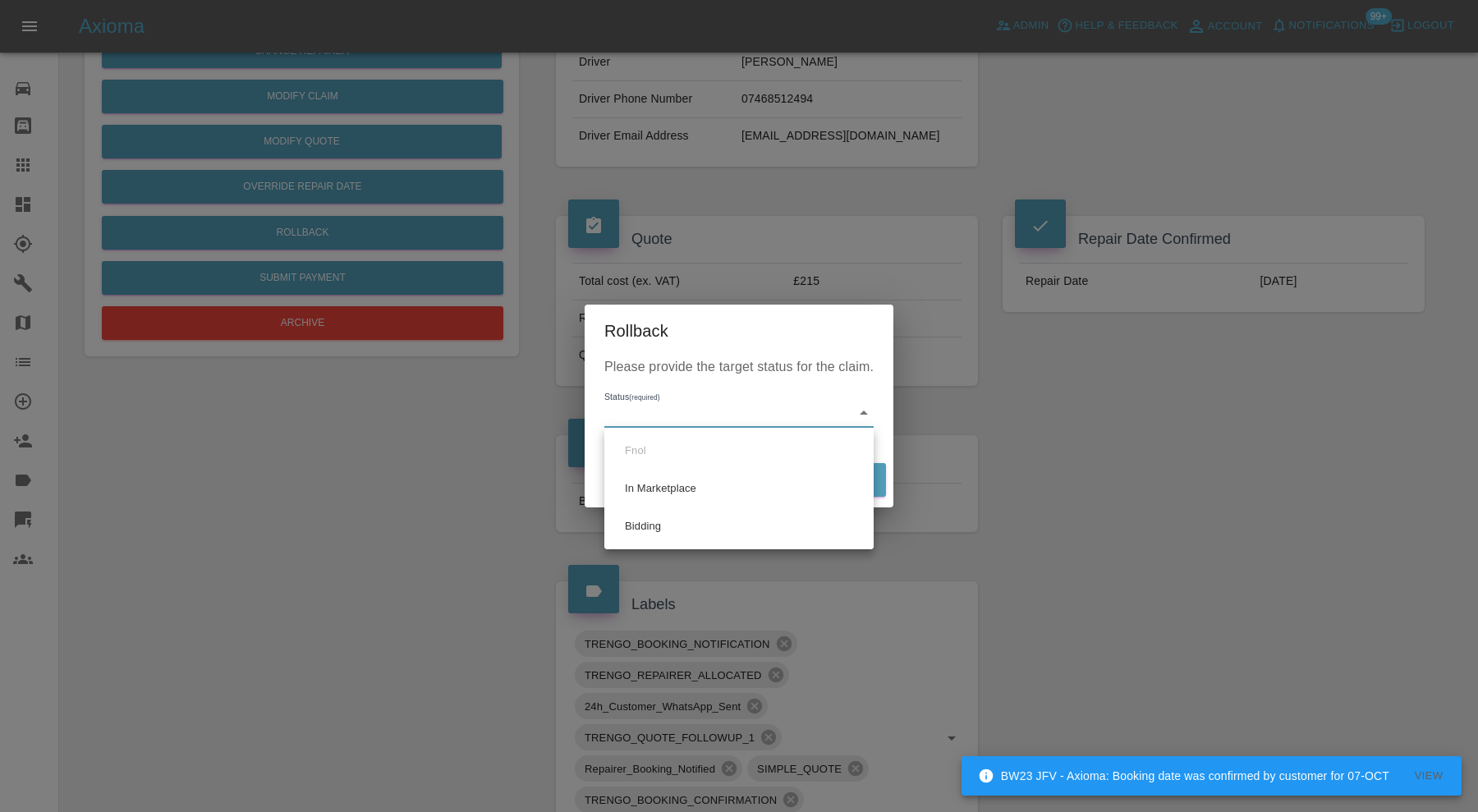
click at [707, 425] on body "BW23 JFV - Axioma: Booking date was confirmed by customer for 07-OCT View Axiom…" at bounding box center [739, 627] width 1478 height 2075
click at [678, 519] on li "Bidding" at bounding box center [738, 526] width 261 height 37
type input "bidding"
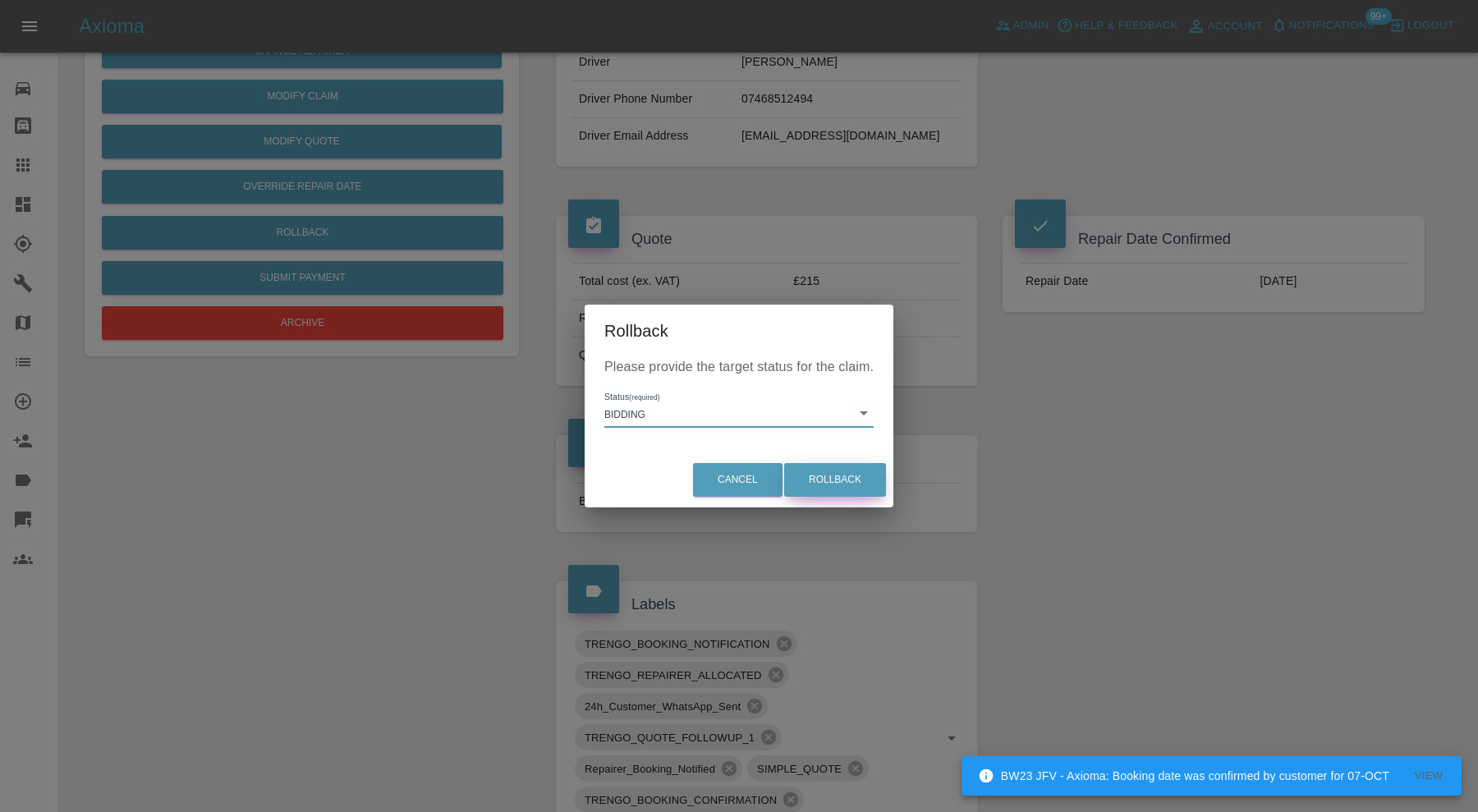
click at [870, 473] on button "Rollback" at bounding box center [835, 480] width 102 height 34
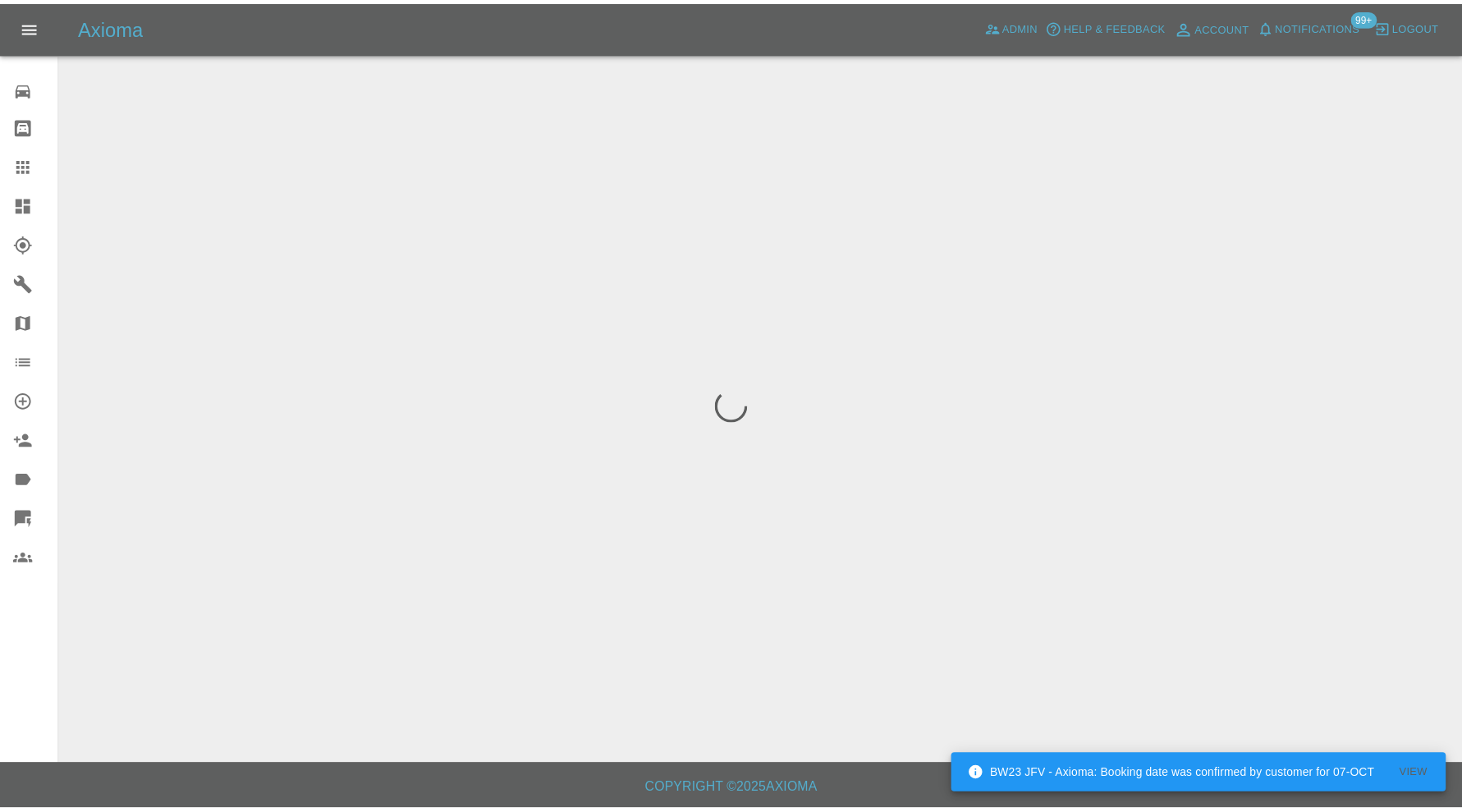
scroll to position [0, 0]
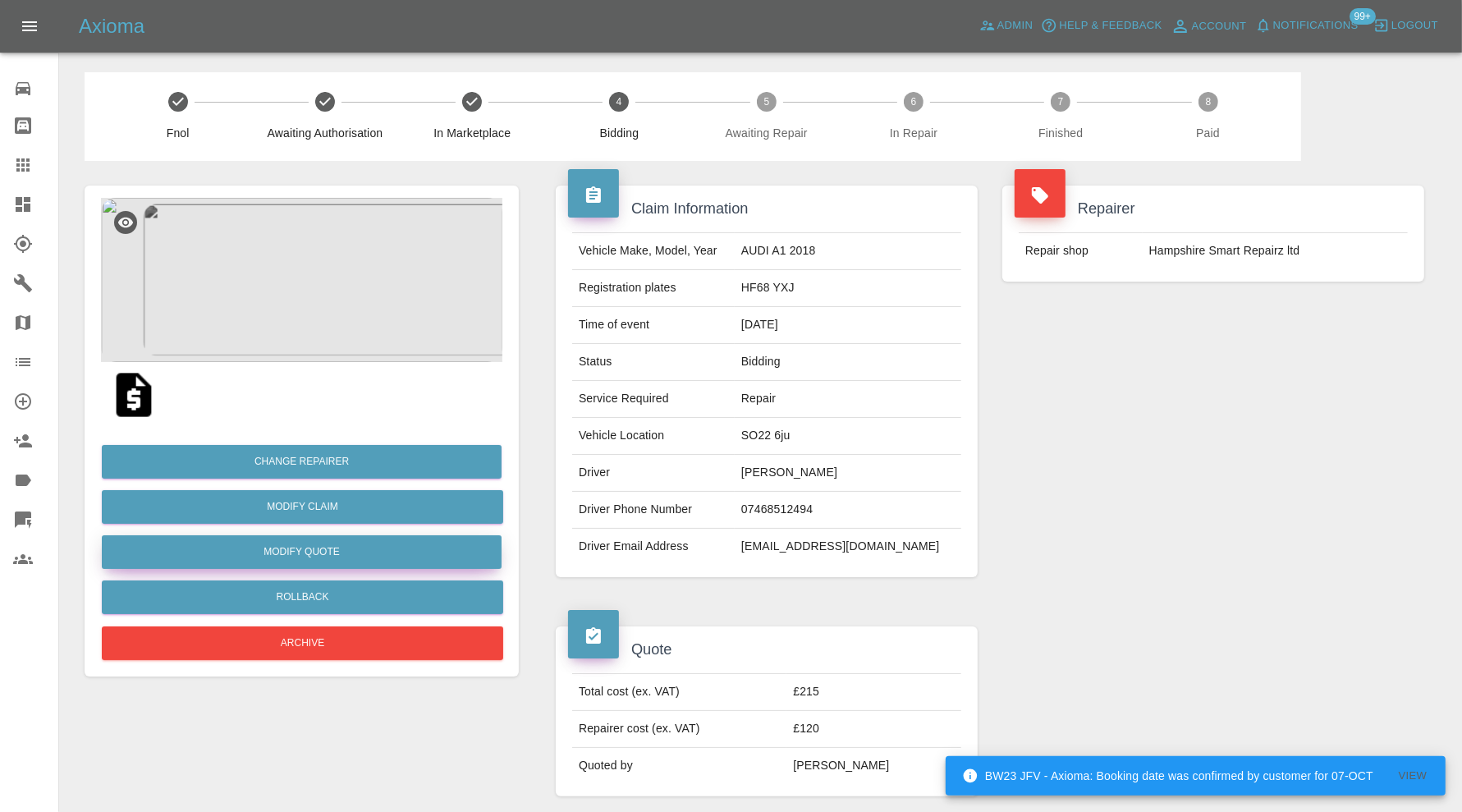
click at [368, 546] on button "Modify Quote" at bounding box center [302, 552] width 400 height 34
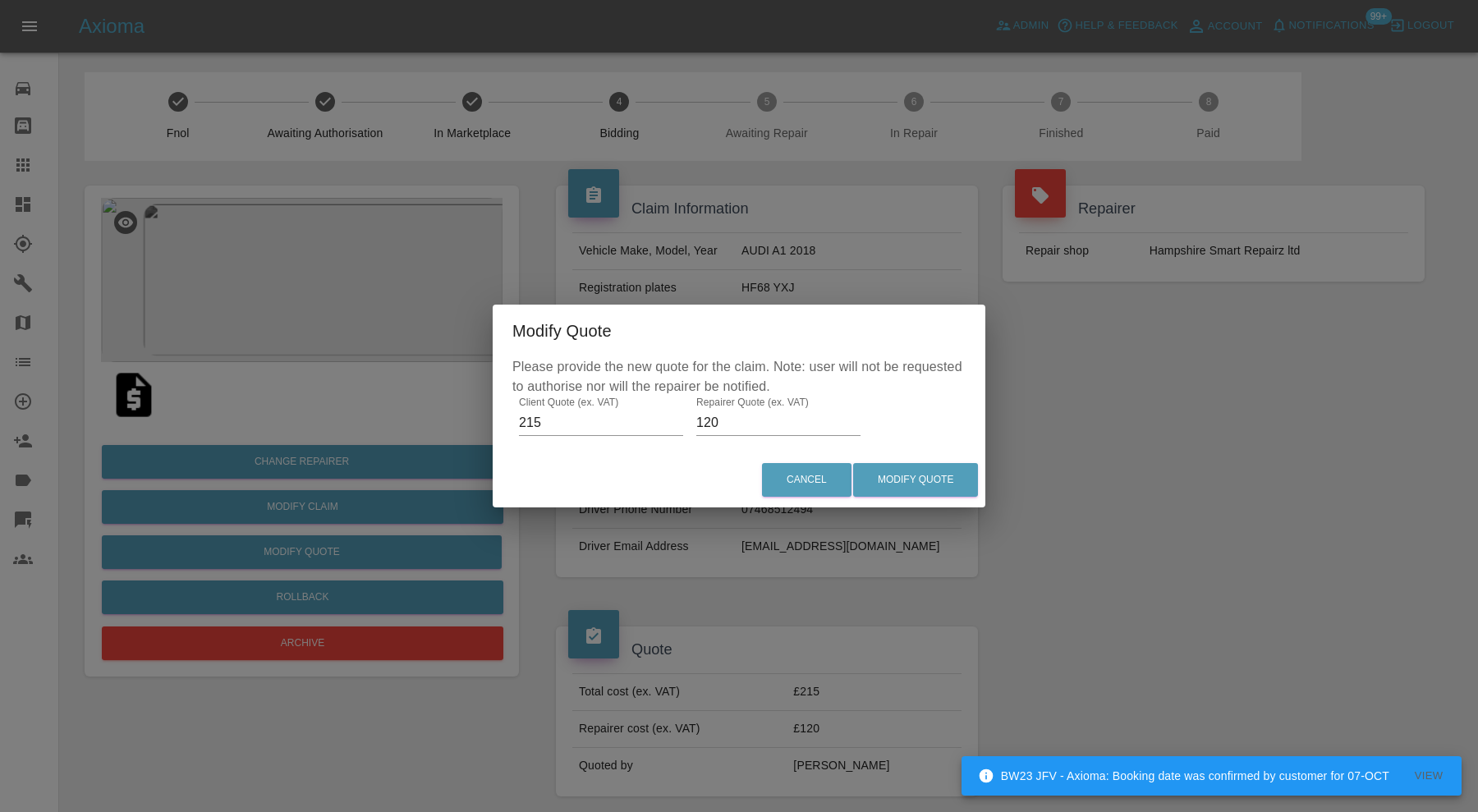
click at [732, 421] on input "120" at bounding box center [777, 422] width 164 height 26
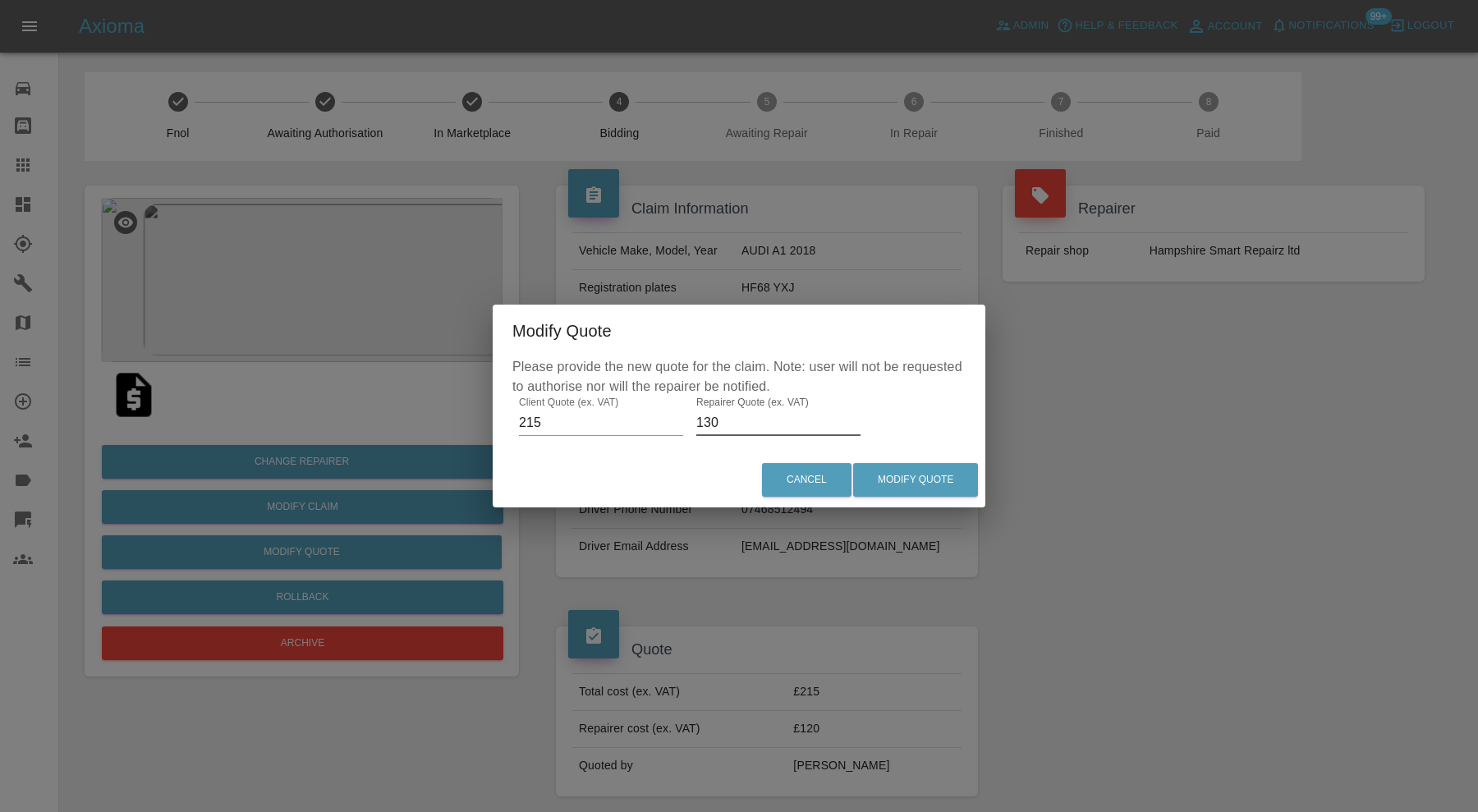
type input "130"
click at [916, 477] on button "Modify Quote" at bounding box center [915, 480] width 125 height 34
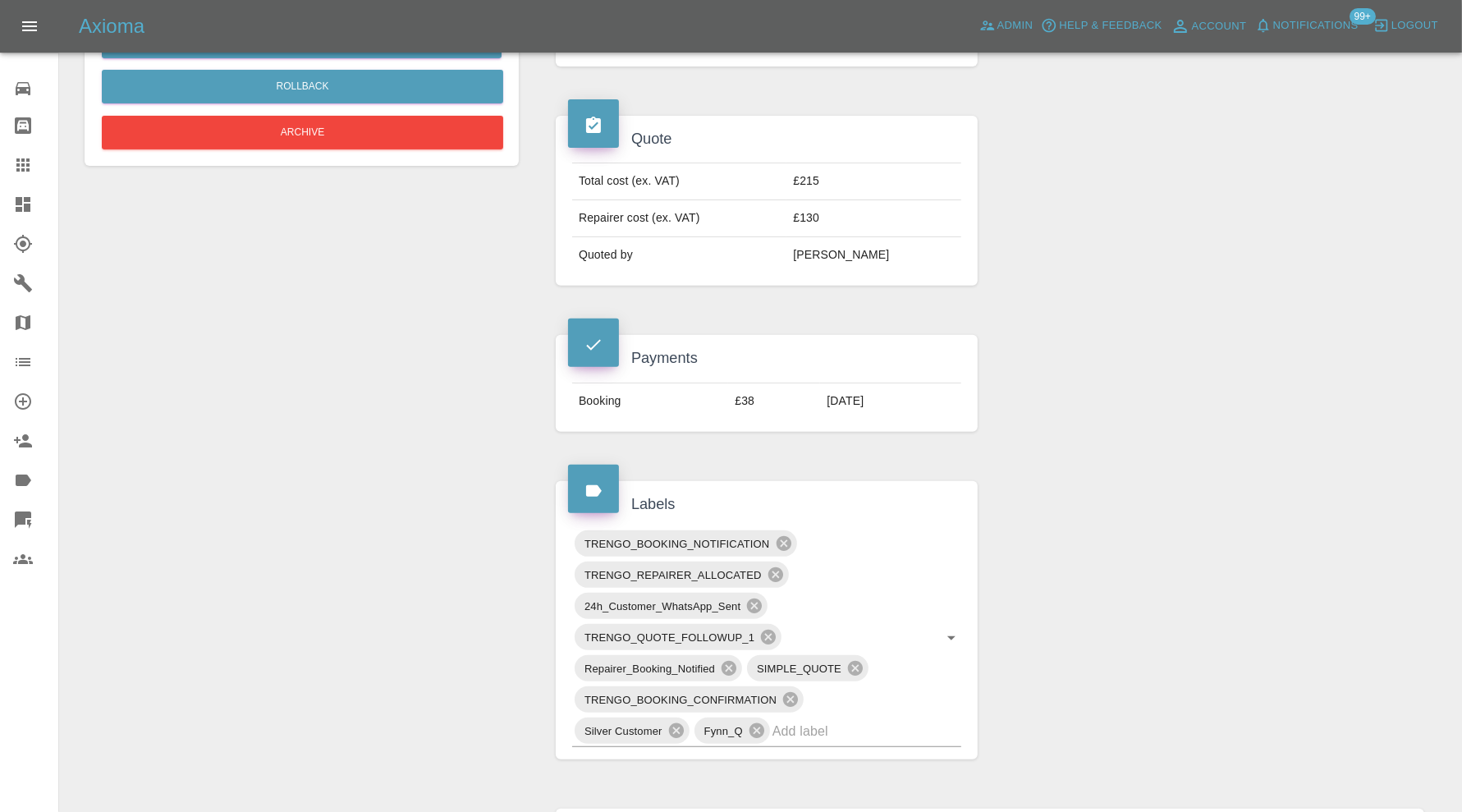
scroll to position [547, 0]
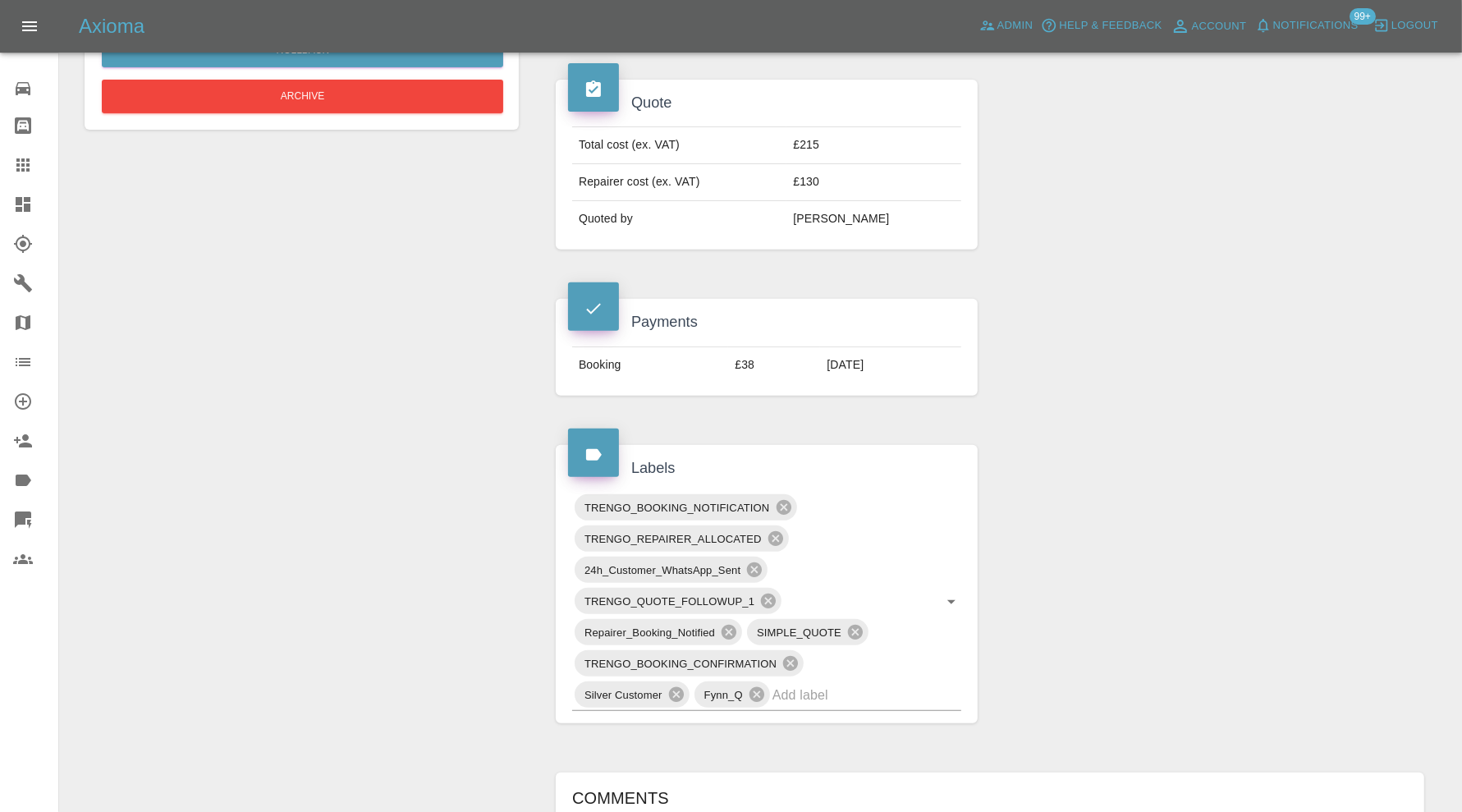
click at [784, 500] on icon at bounding box center [783, 508] width 15 height 15
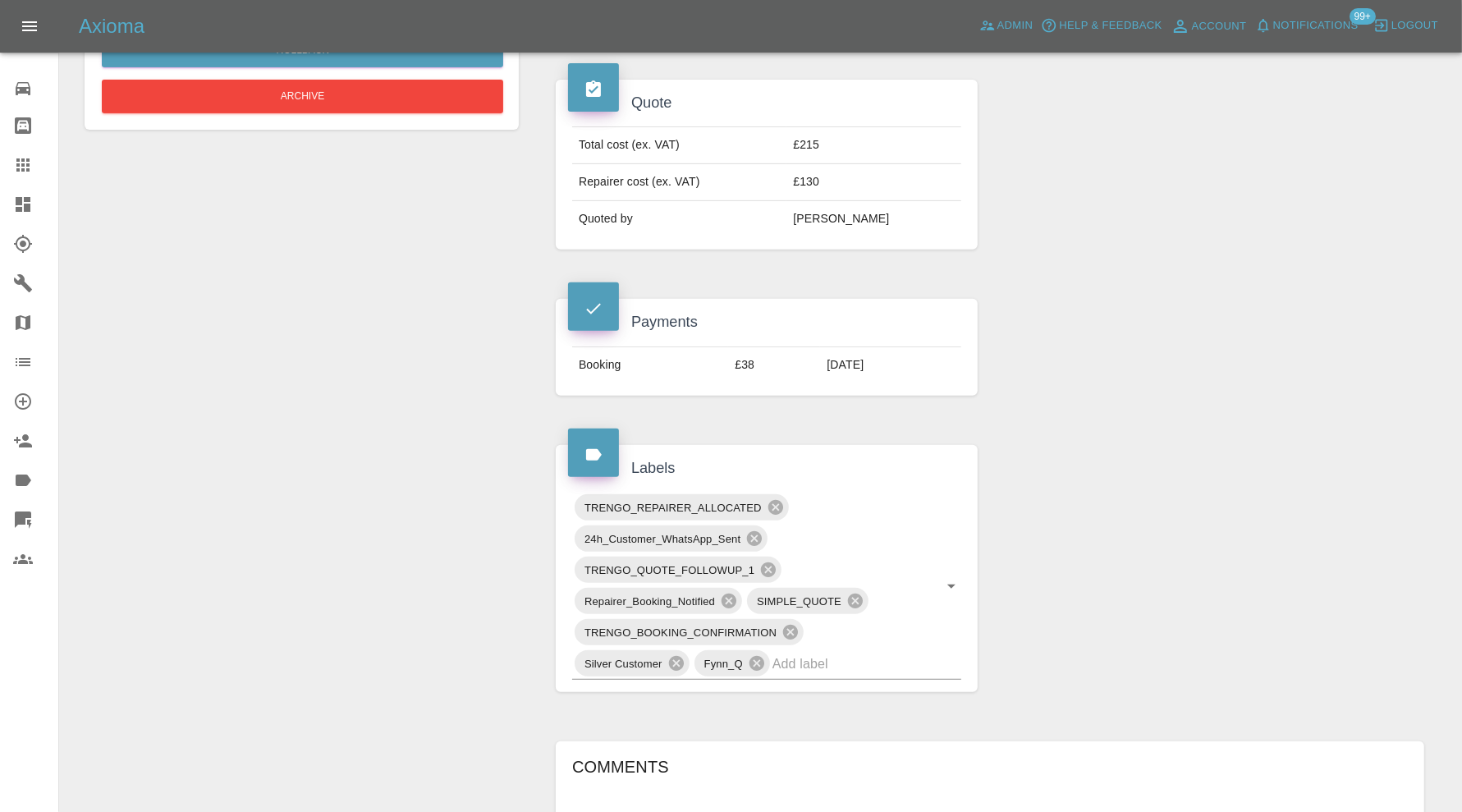
click at [761, 531] on icon at bounding box center [755, 539] width 15 height 15
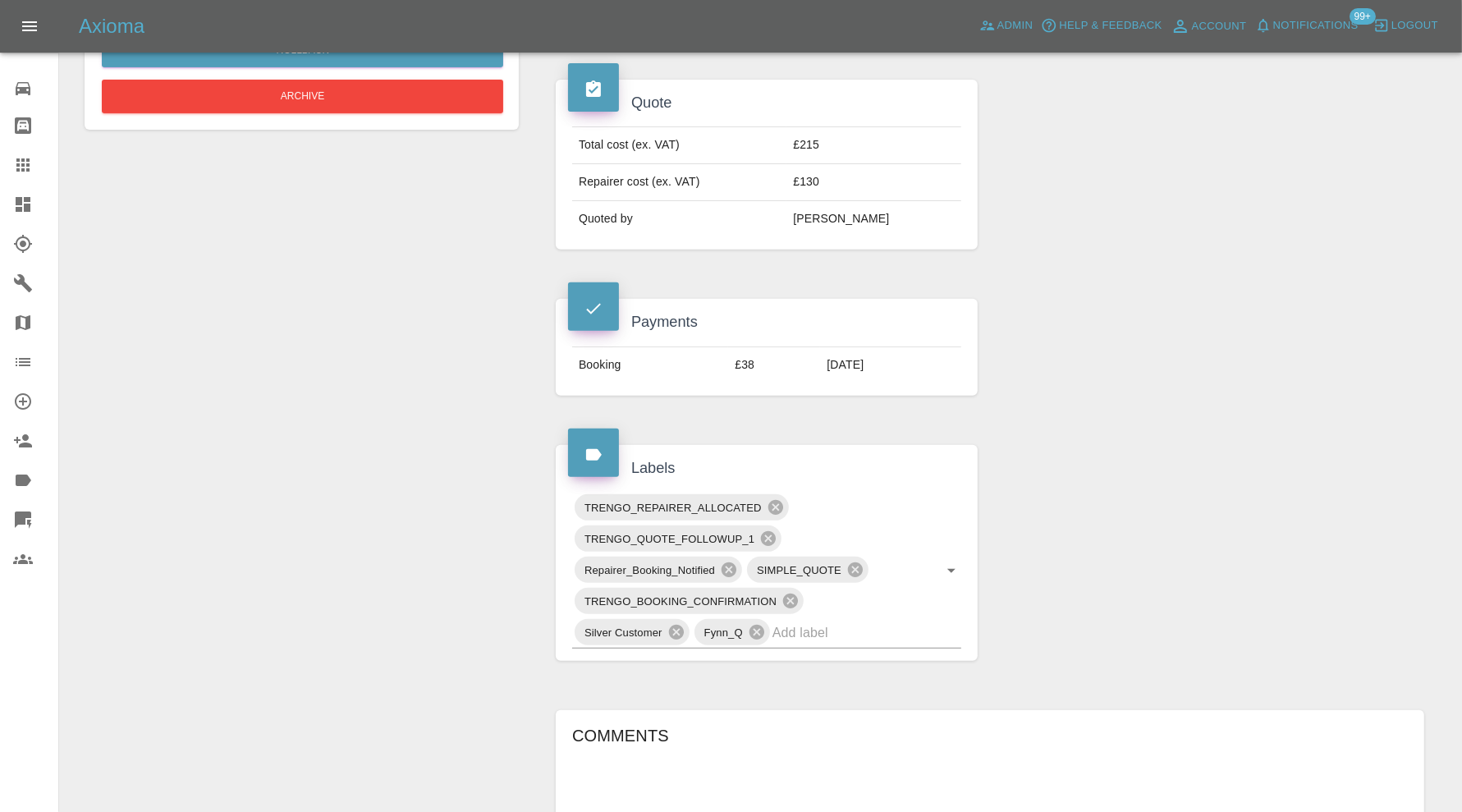
click at [727, 562] on icon at bounding box center [729, 569] width 15 height 15
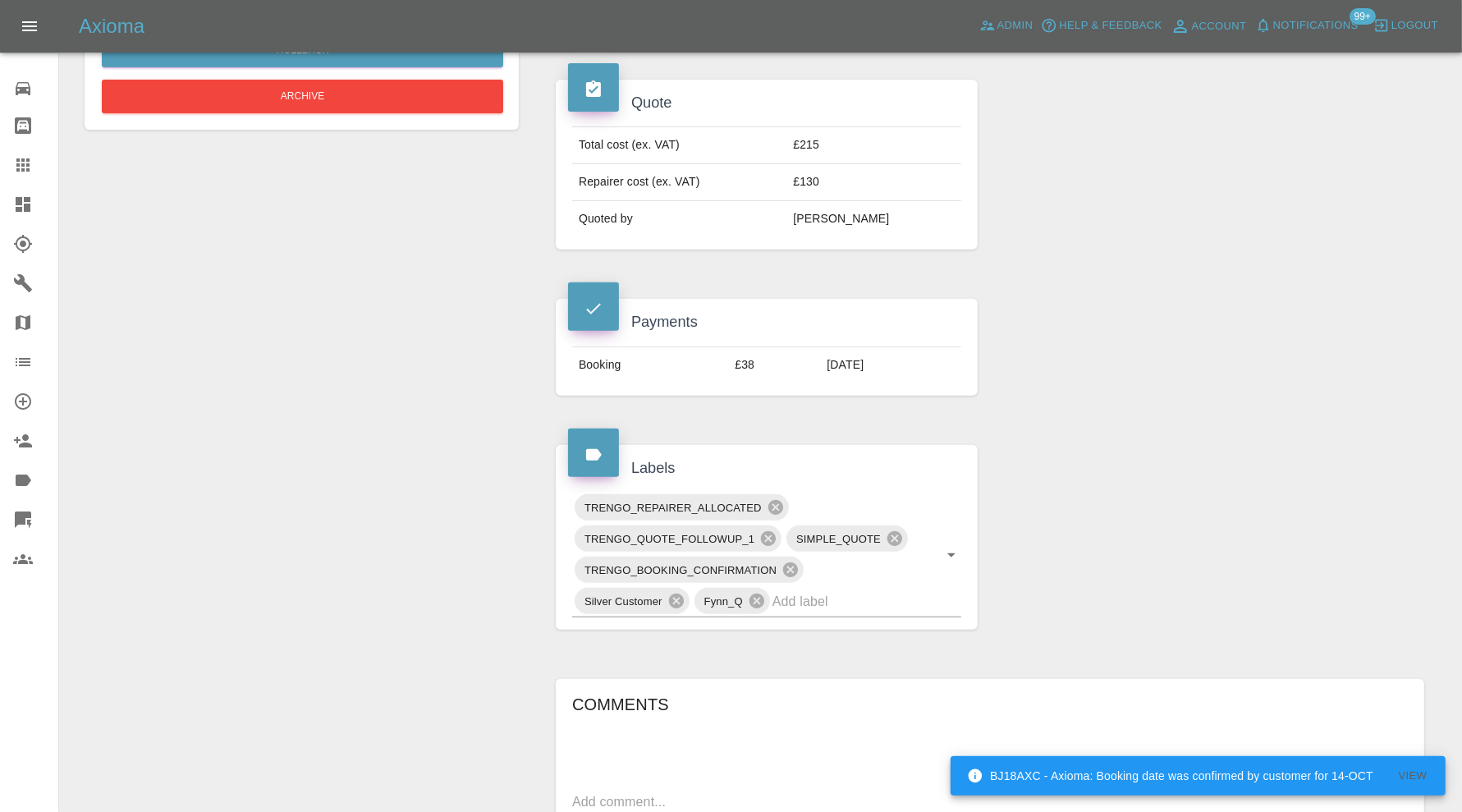
click at [790, 563] on icon at bounding box center [790, 569] width 18 height 18
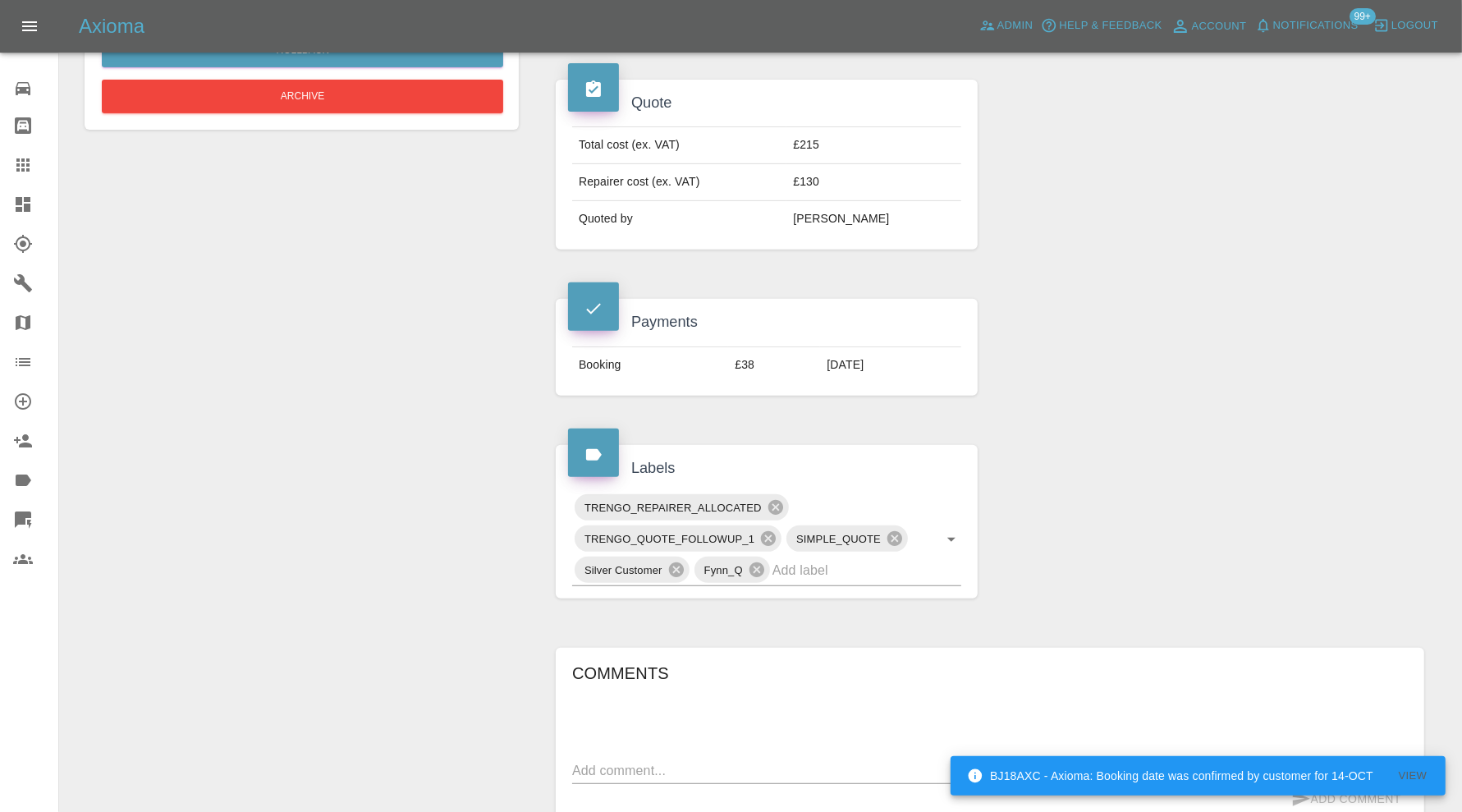
click at [832, 573] on input "text" at bounding box center [844, 569] width 142 height 25
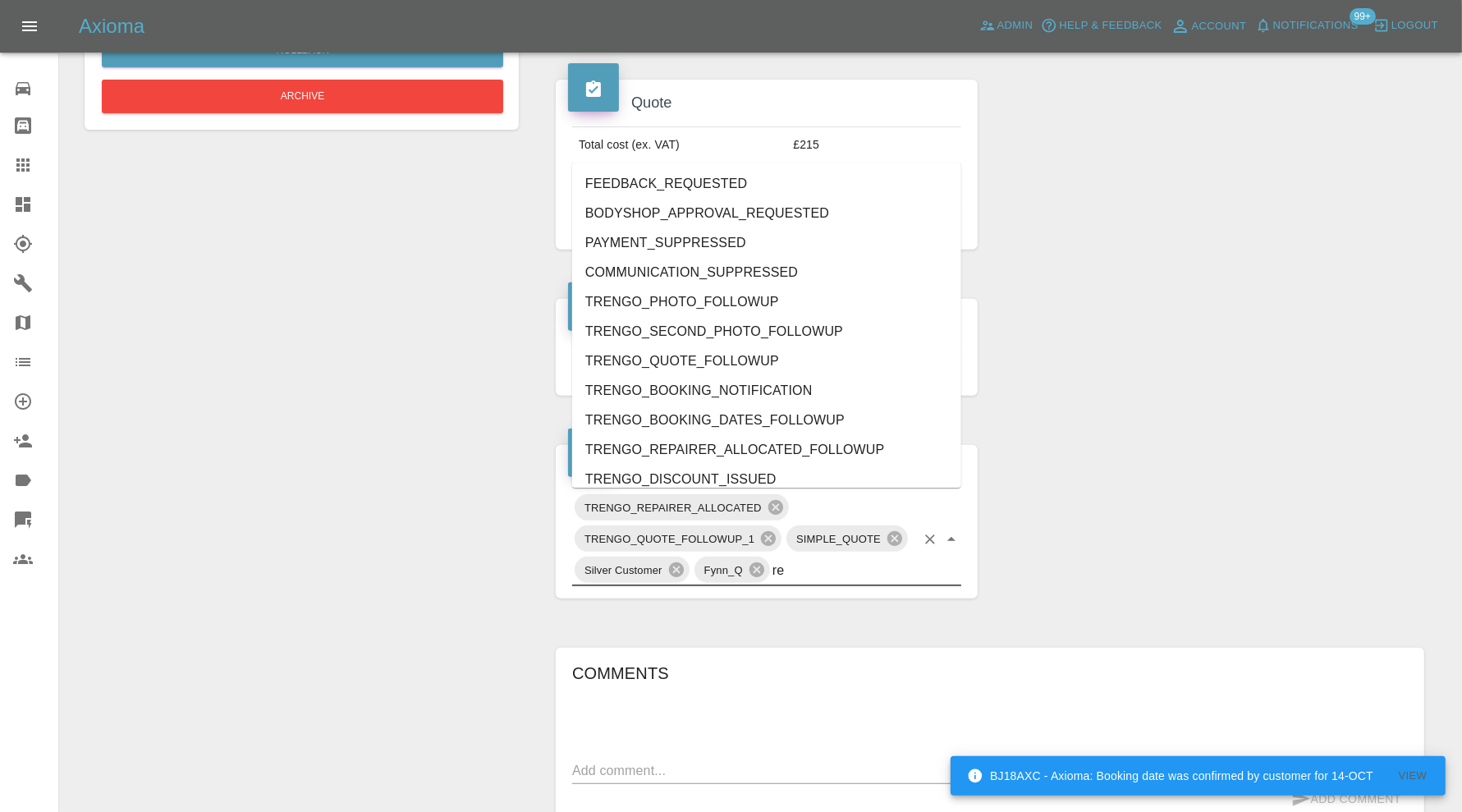
type input "rea"
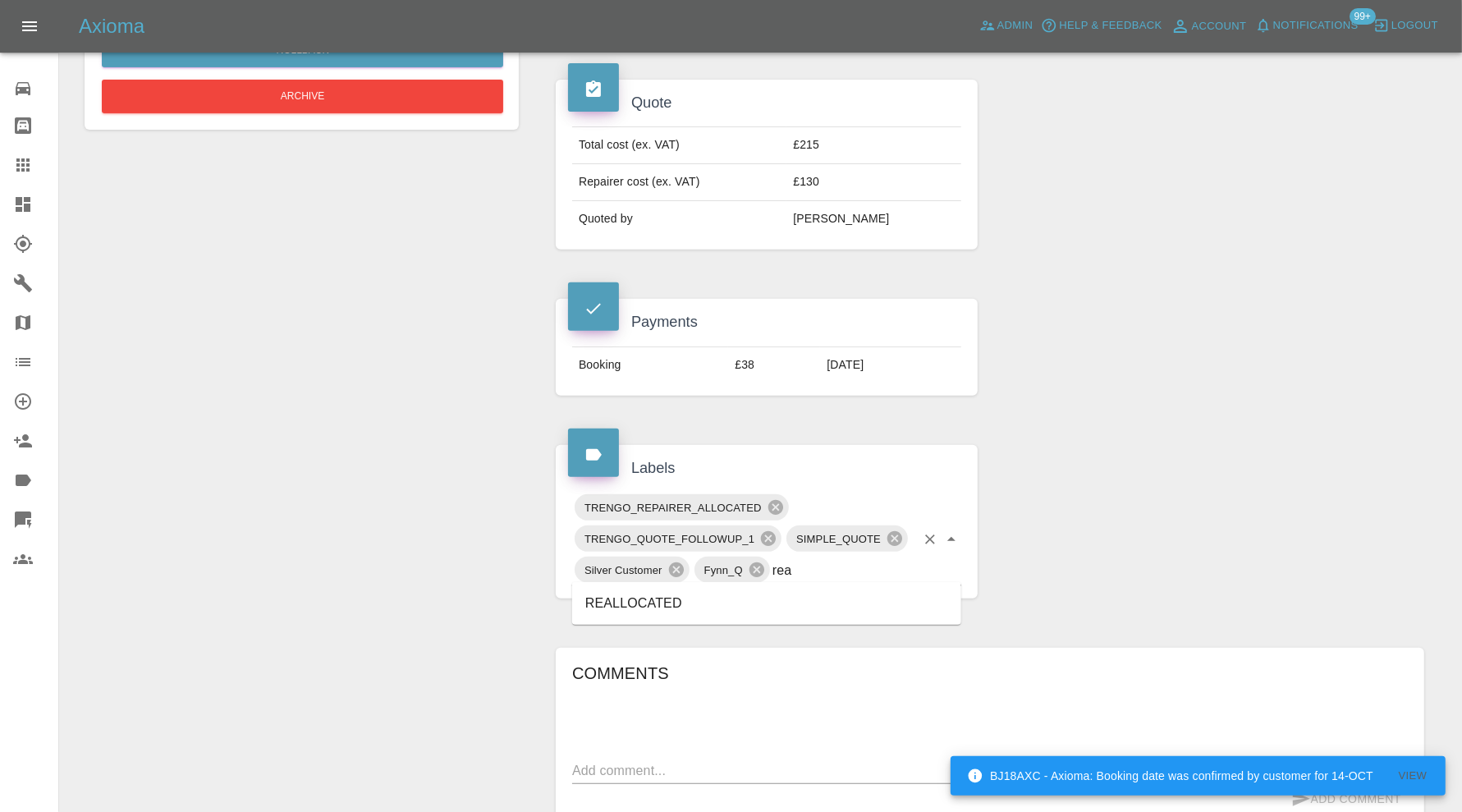
click at [757, 606] on li "REALLOCATED" at bounding box center [766, 603] width 389 height 30
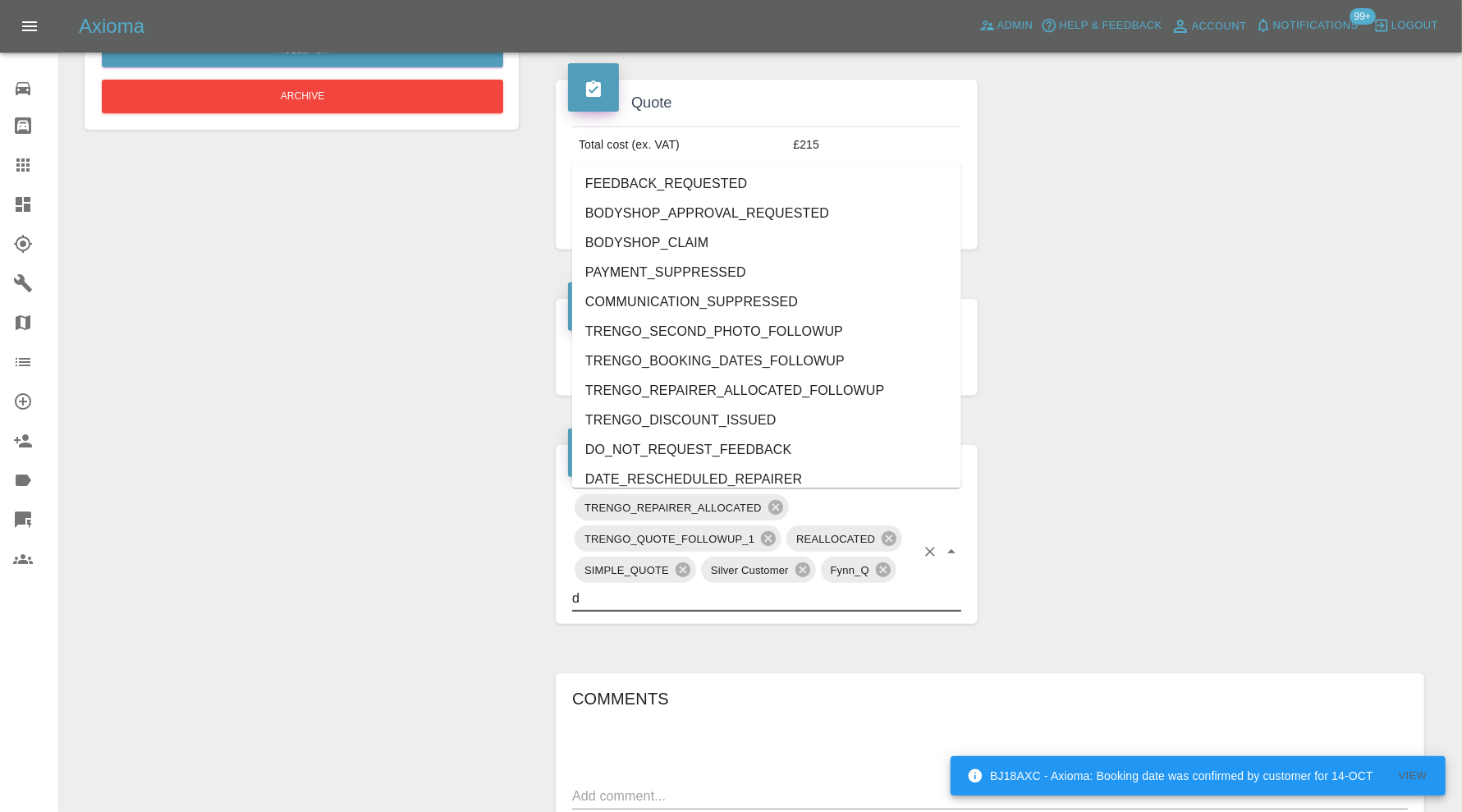
type input "do"
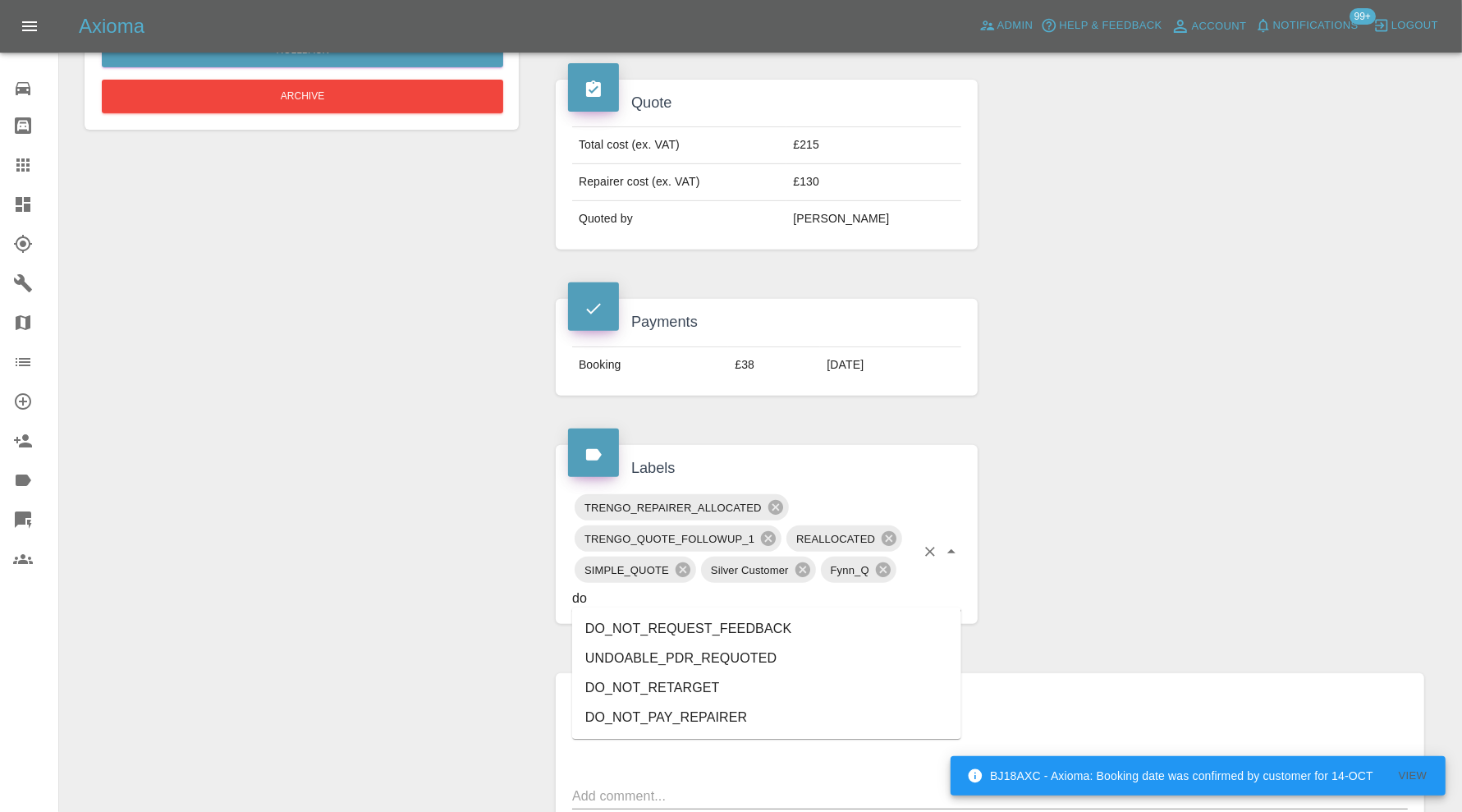
click at [713, 623] on li "DO_NOT_REQUEST_FEEDBACK" at bounding box center [766, 629] width 389 height 30
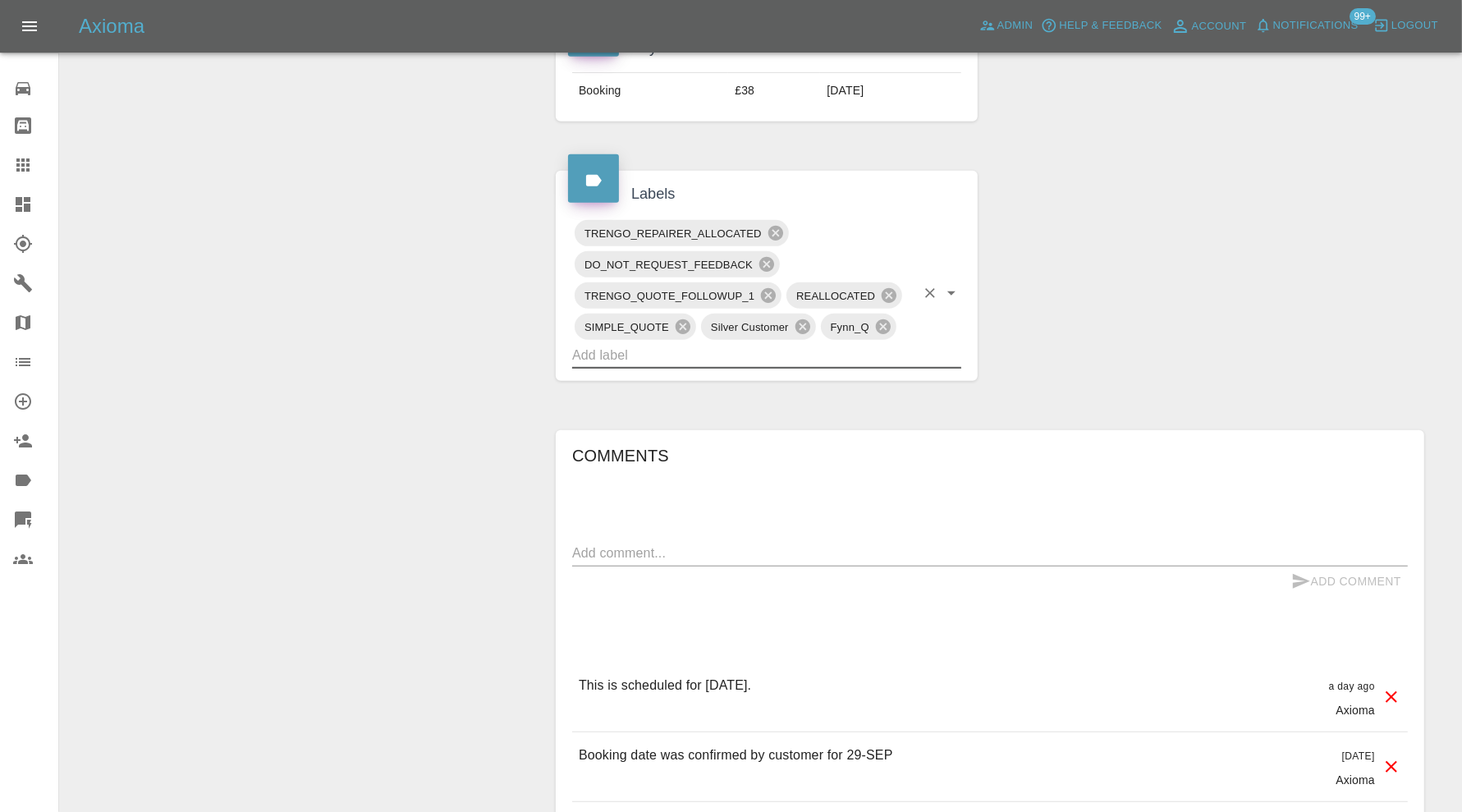
scroll to position [957, 0]
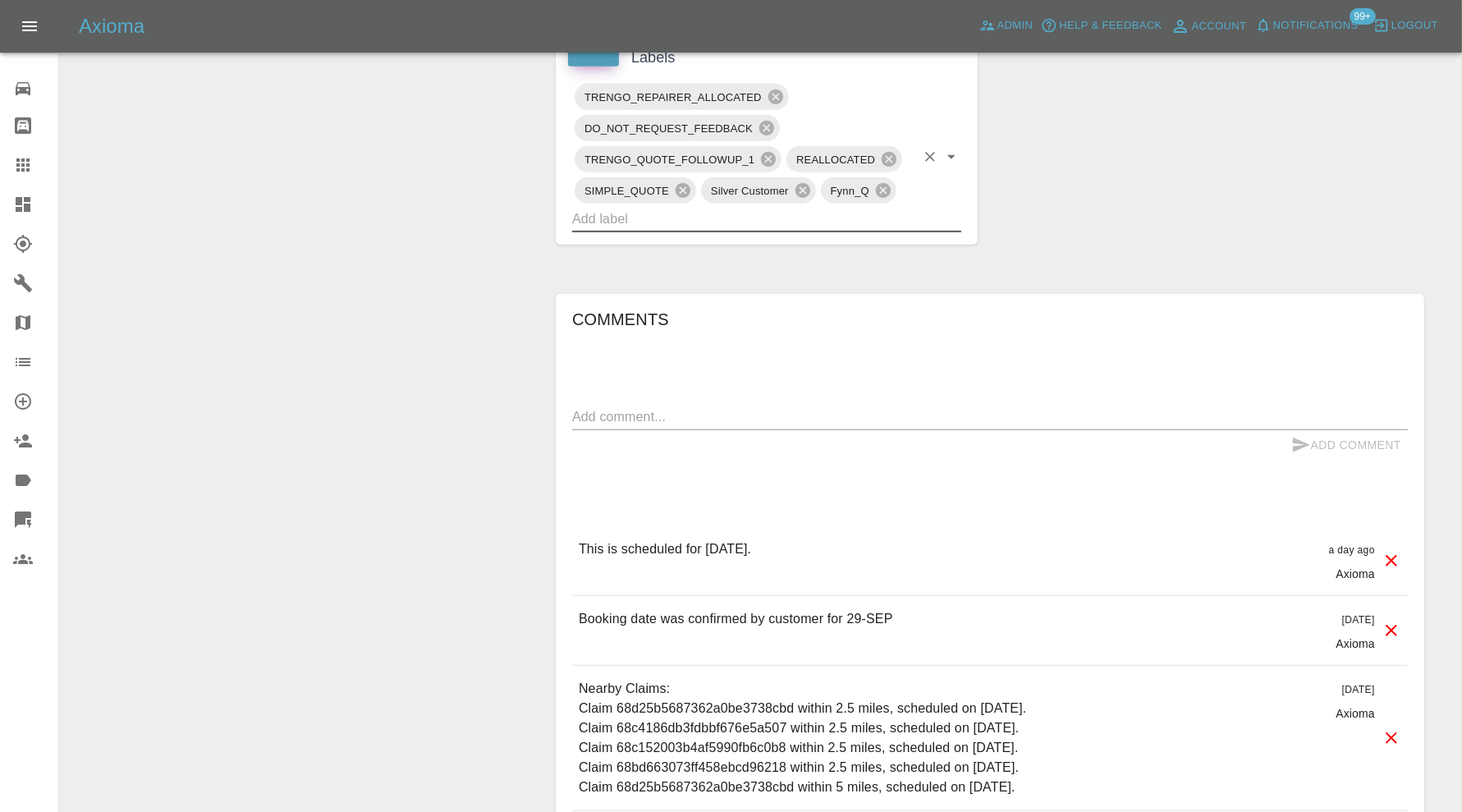
click at [767, 415] on textarea at bounding box center [990, 417] width 835 height 19
type textarea "reallocated and rebooking"
click at [1318, 437] on button "Add Comment" at bounding box center [1346, 445] width 123 height 30
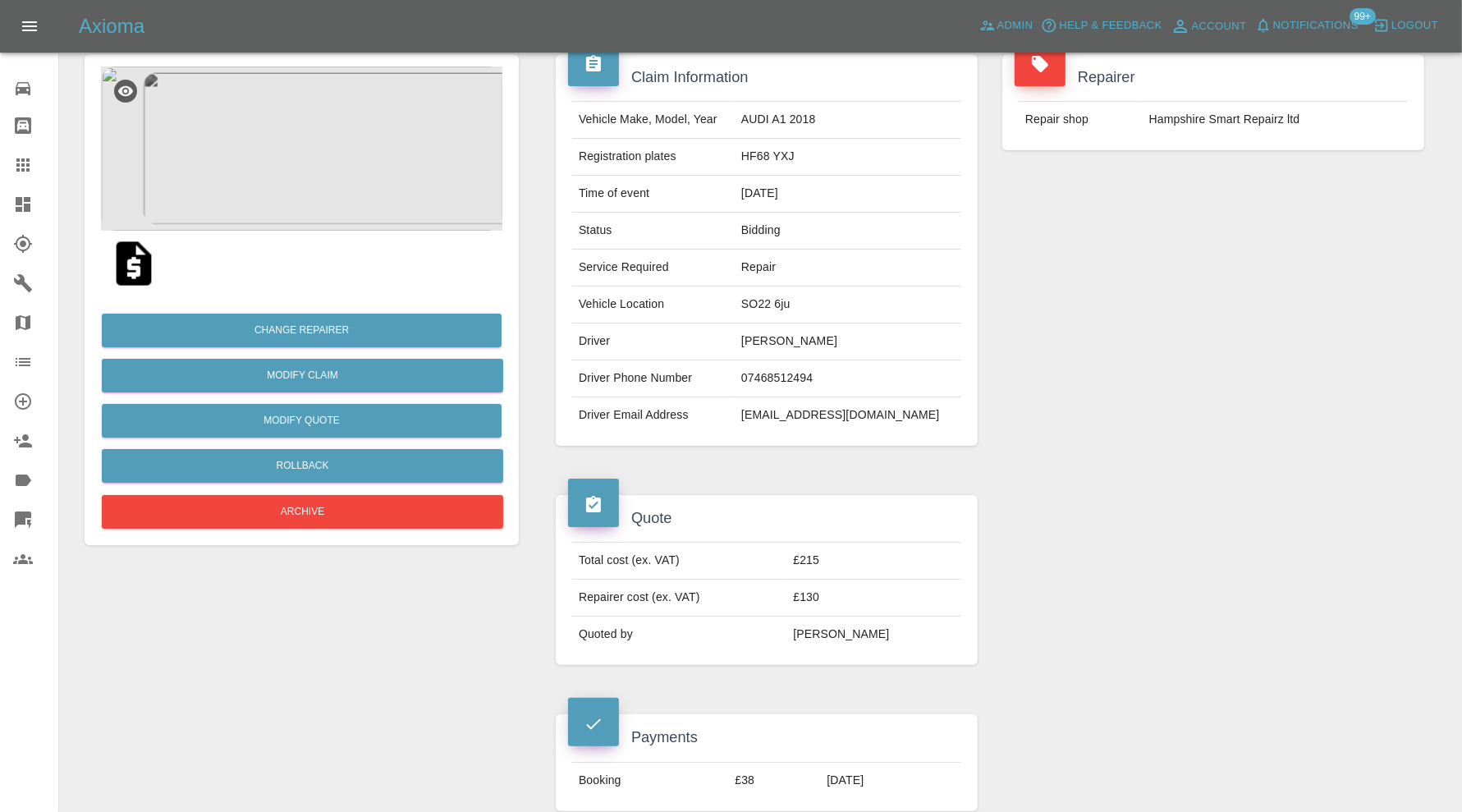
scroll to position [0, 0]
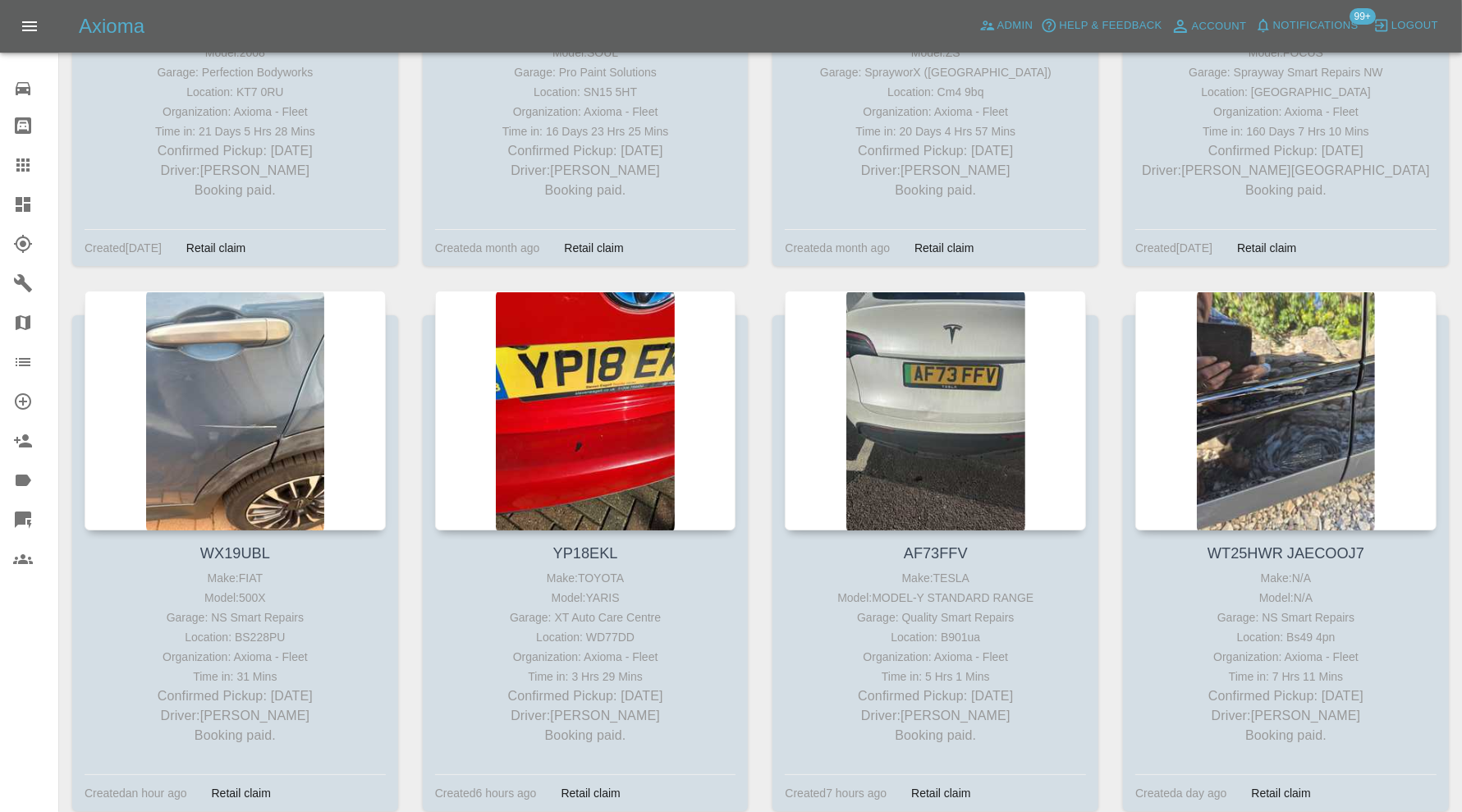
scroll to position [5609, 0]
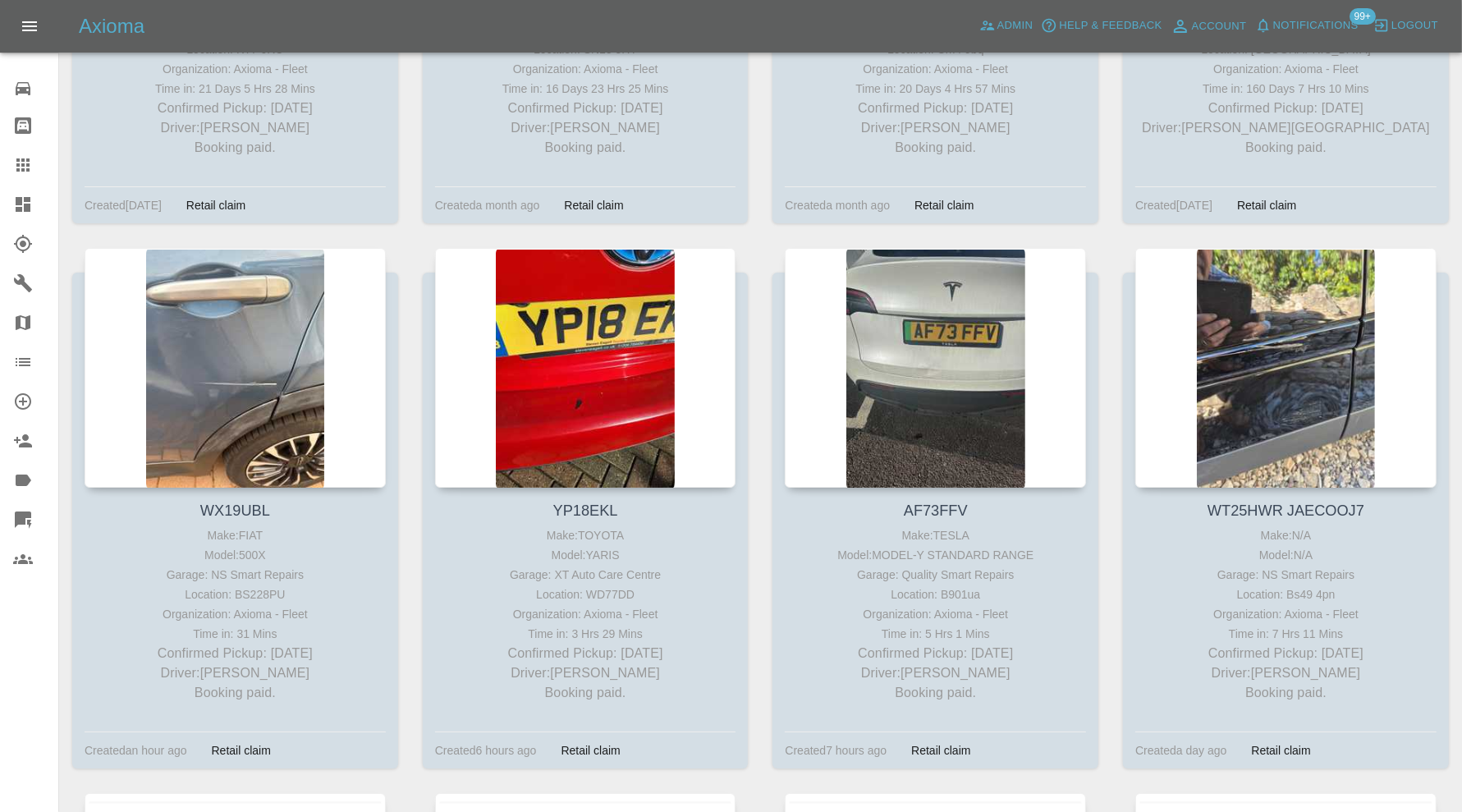
click at [993, 386] on div at bounding box center [936, 368] width 302 height 240
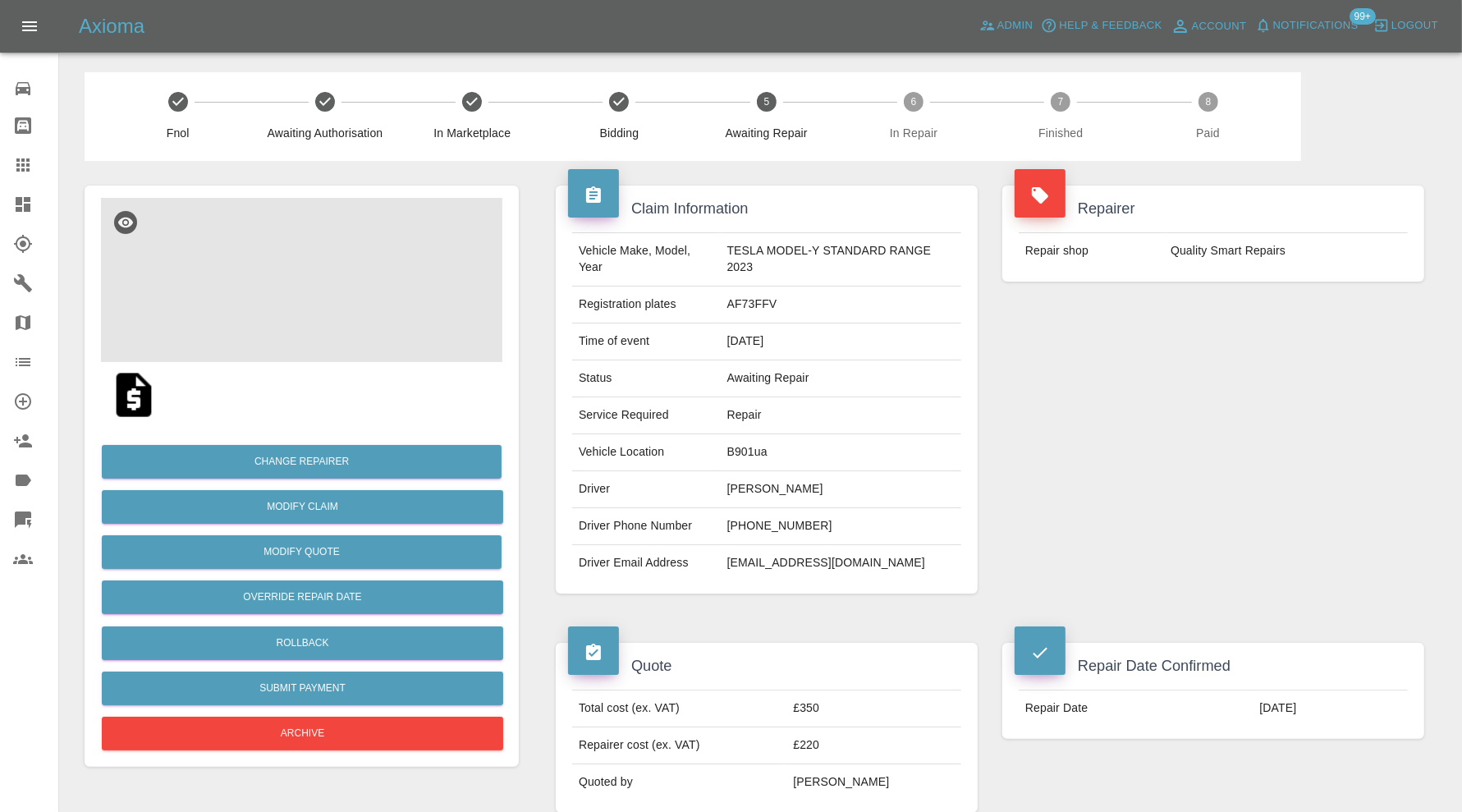
click at [311, 289] on img at bounding box center [302, 279] width 402 height 164
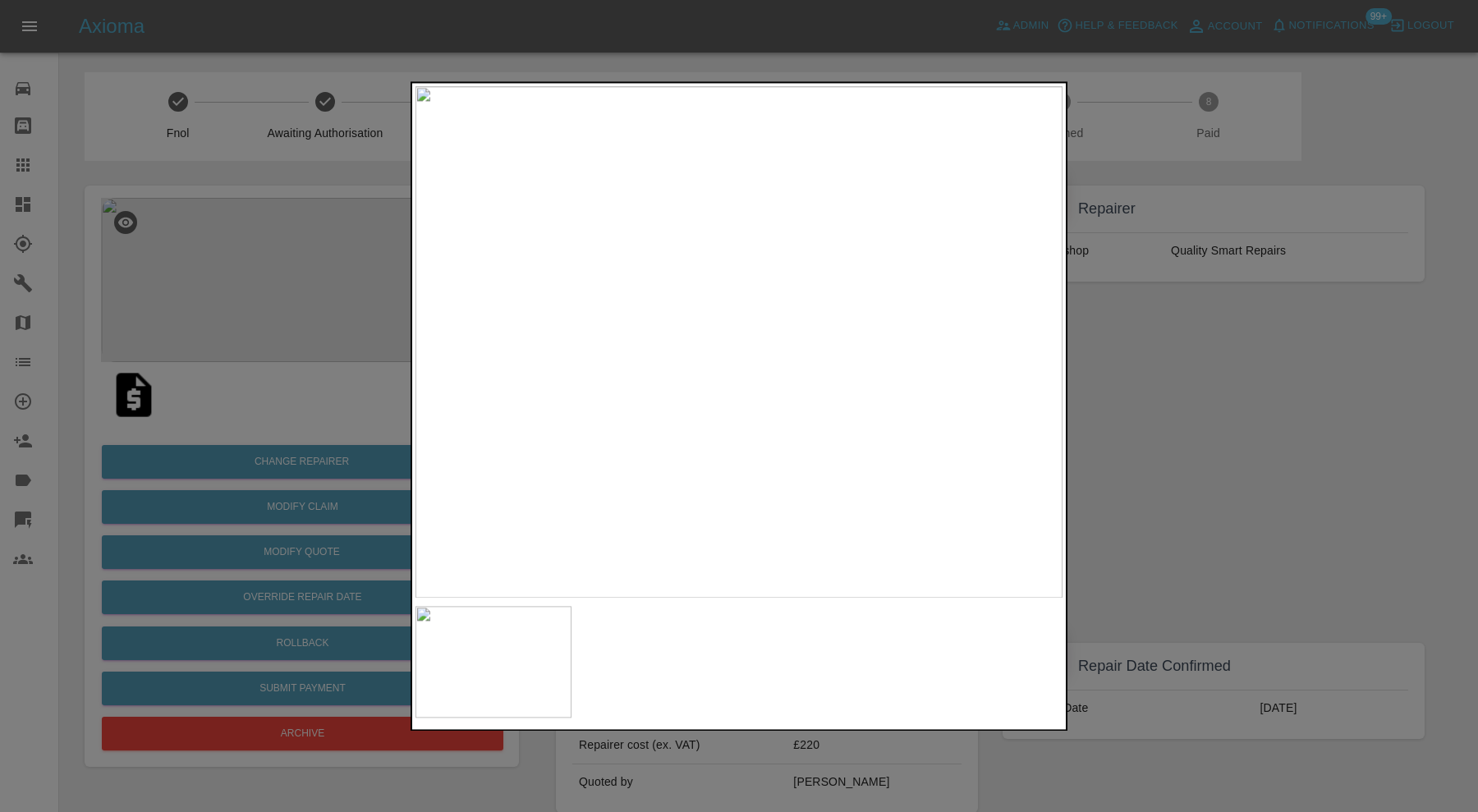
click at [1246, 376] on div at bounding box center [739, 406] width 1478 height 812
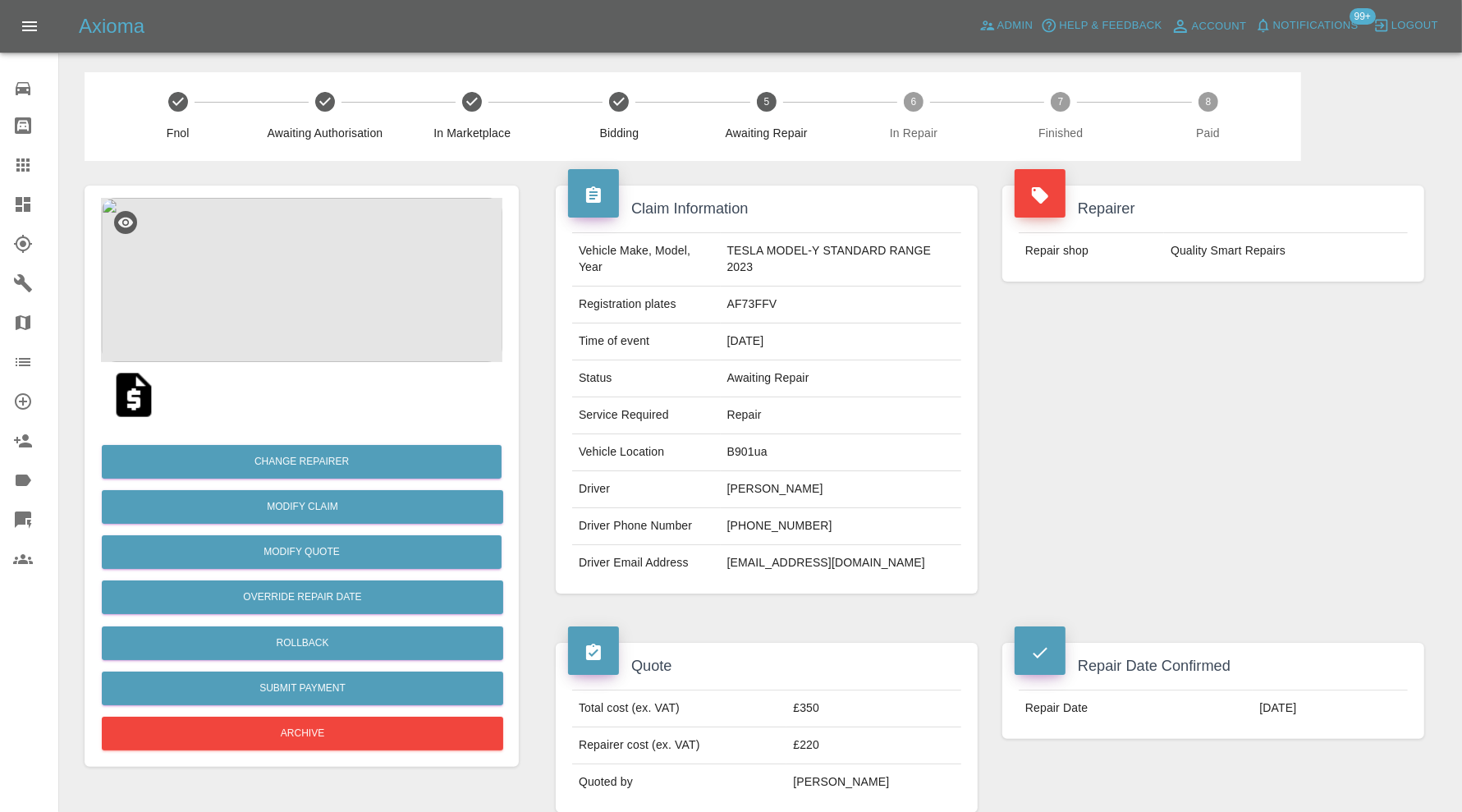
click at [739, 452] on td "B901ua" at bounding box center [840, 452] width 241 height 37
copy td "B901ua"
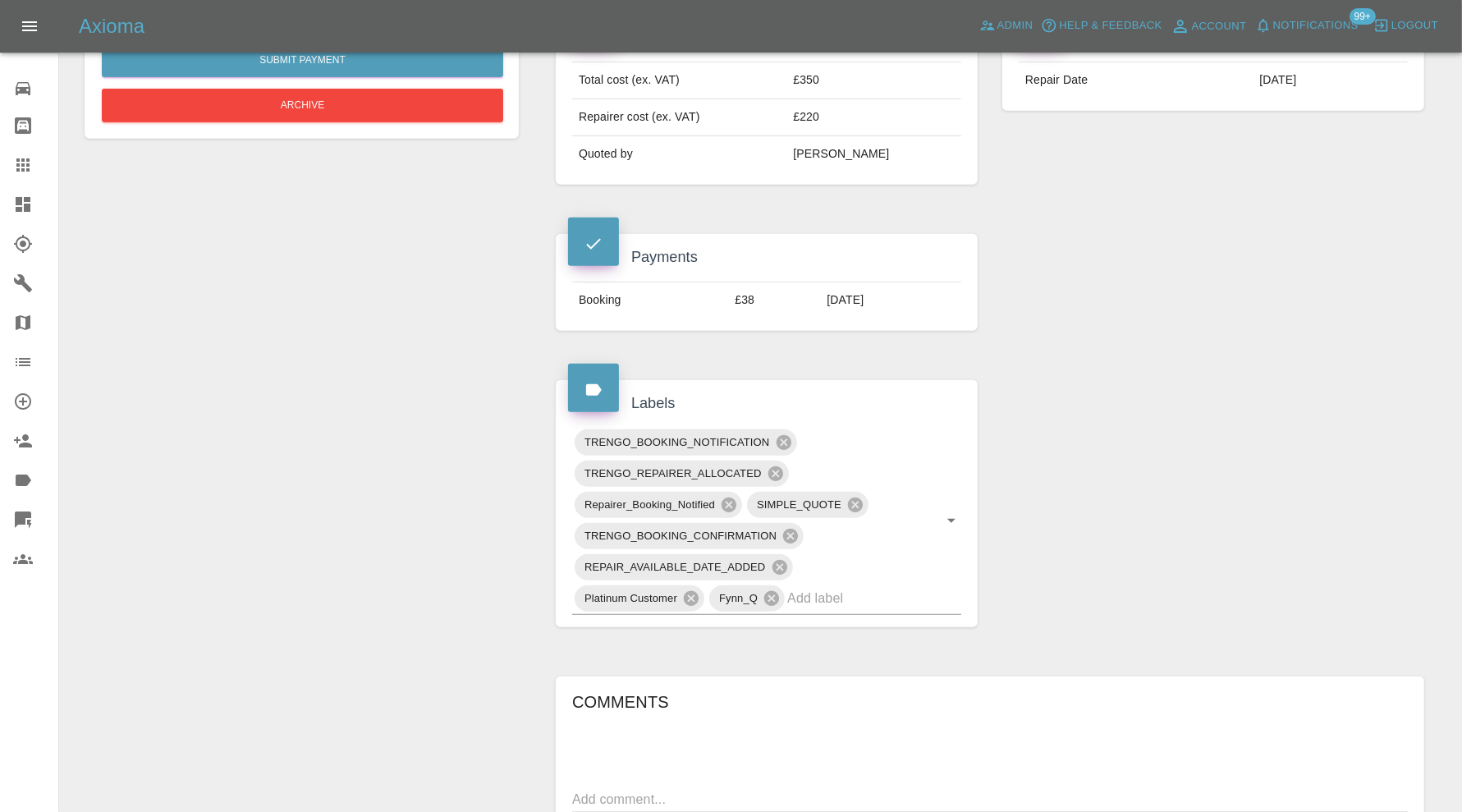
scroll to position [957, 0]
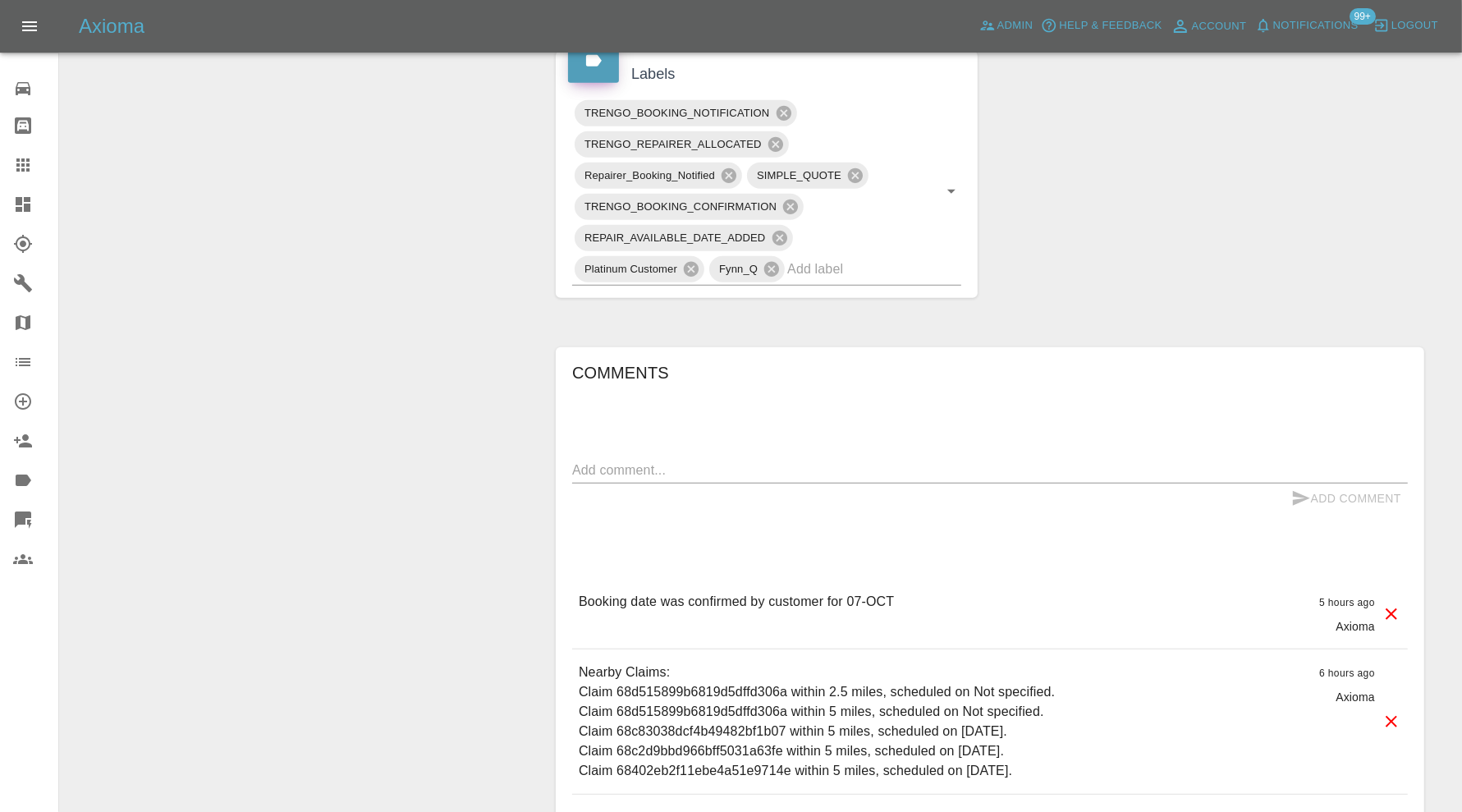
click at [847, 262] on input "text" at bounding box center [850, 268] width 128 height 25
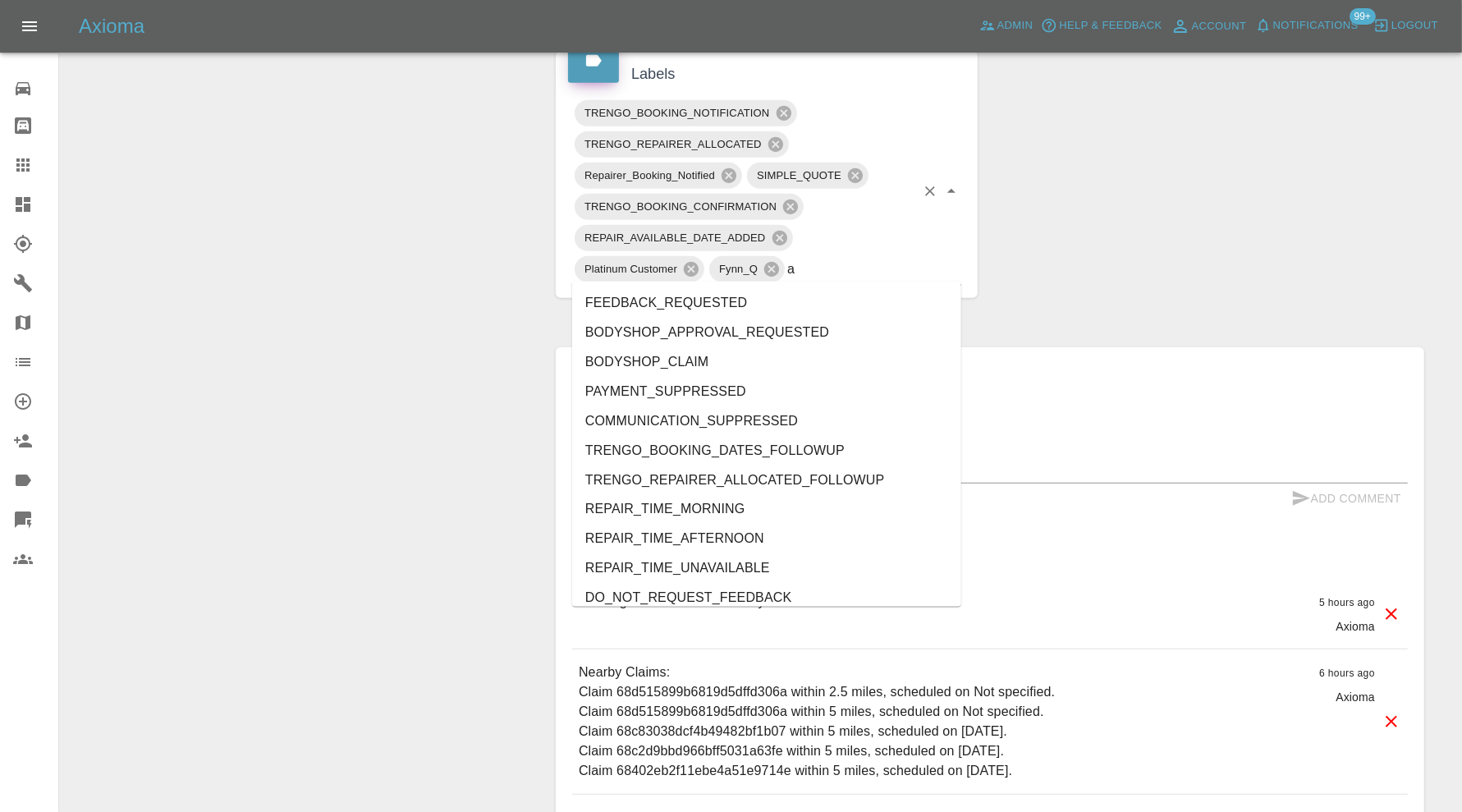
type input "au"
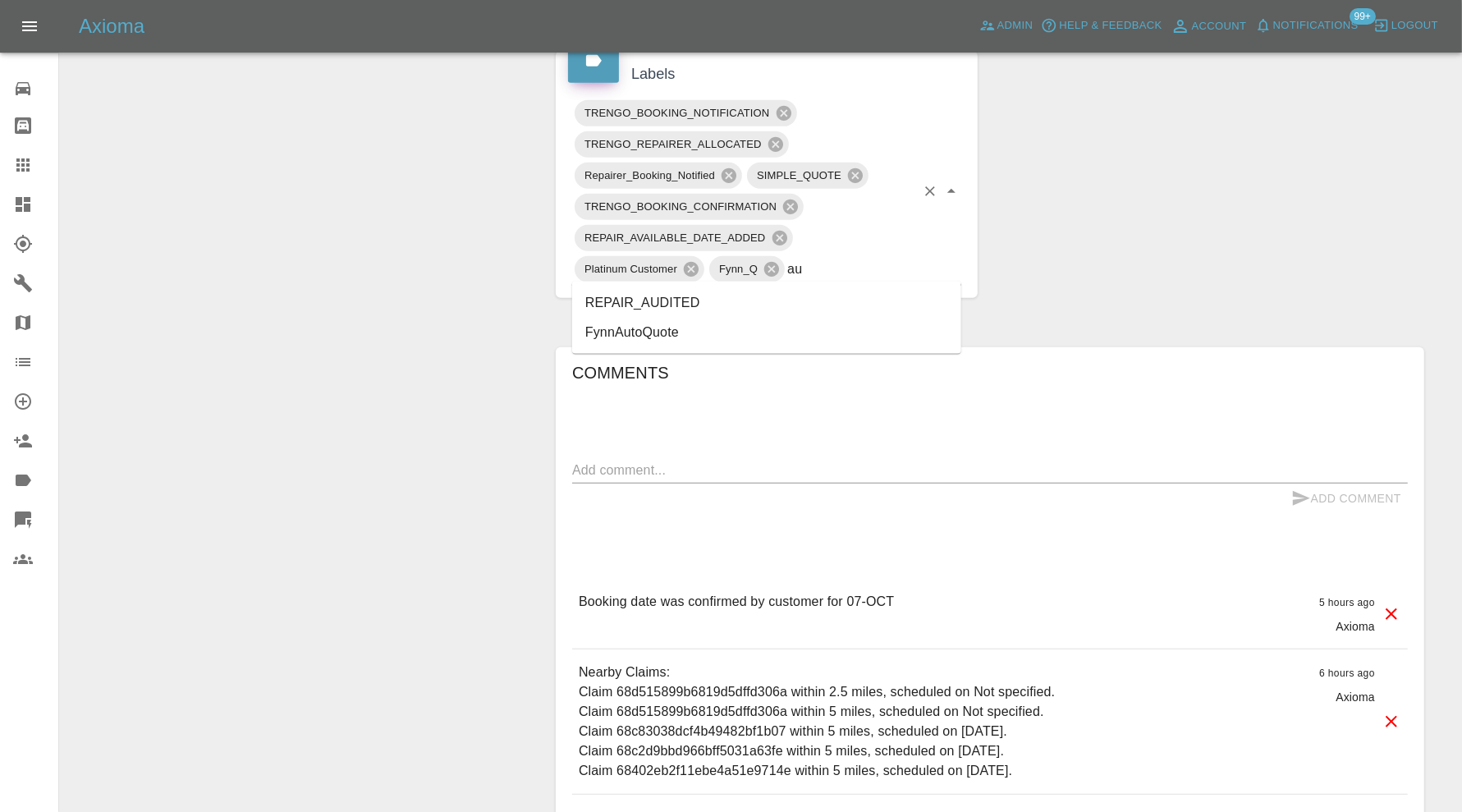
click at [665, 289] on li "REPAIR_AUDITED" at bounding box center [766, 303] width 389 height 30
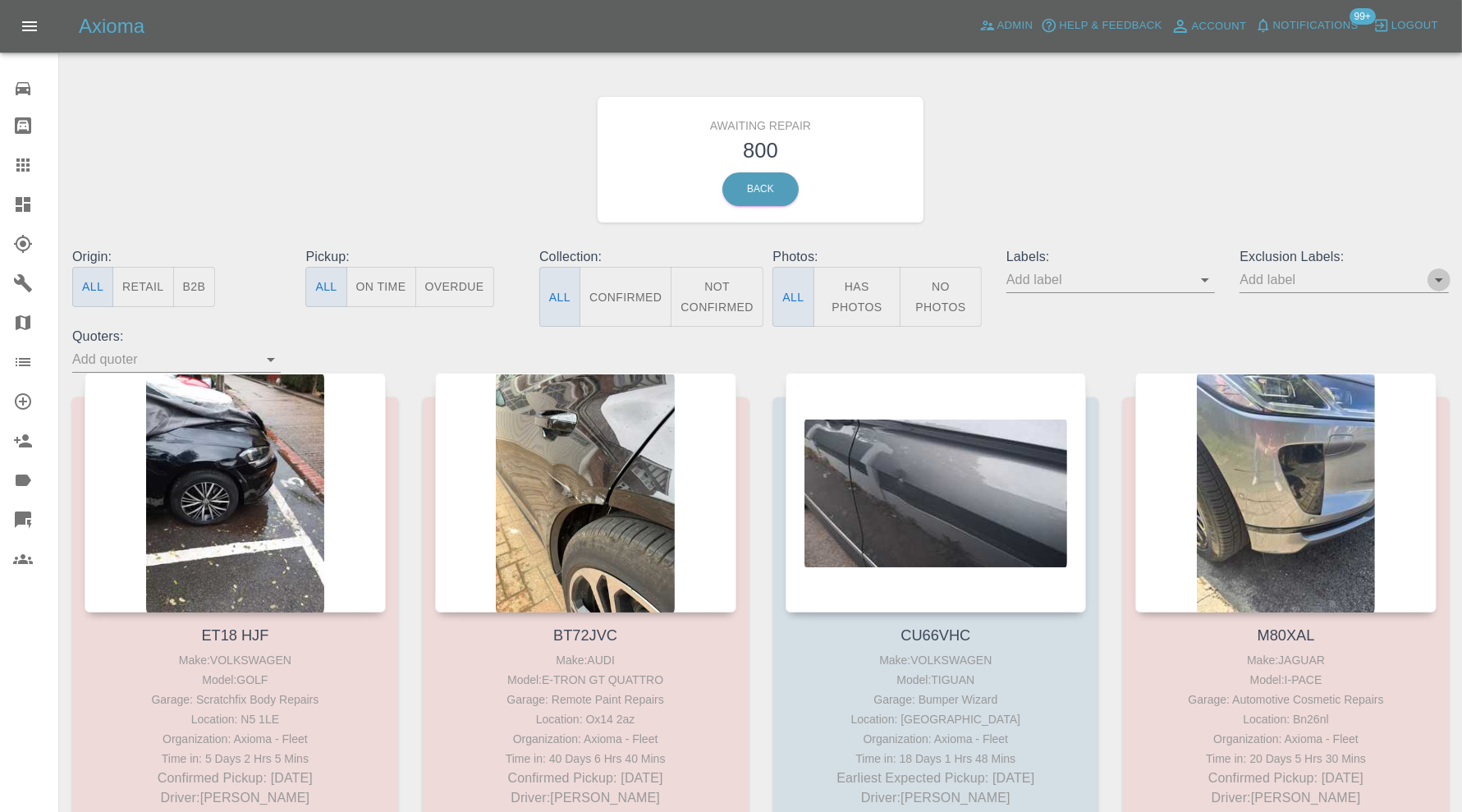
click at [1440, 279] on icon "Open" at bounding box center [1439, 280] width 8 height 4
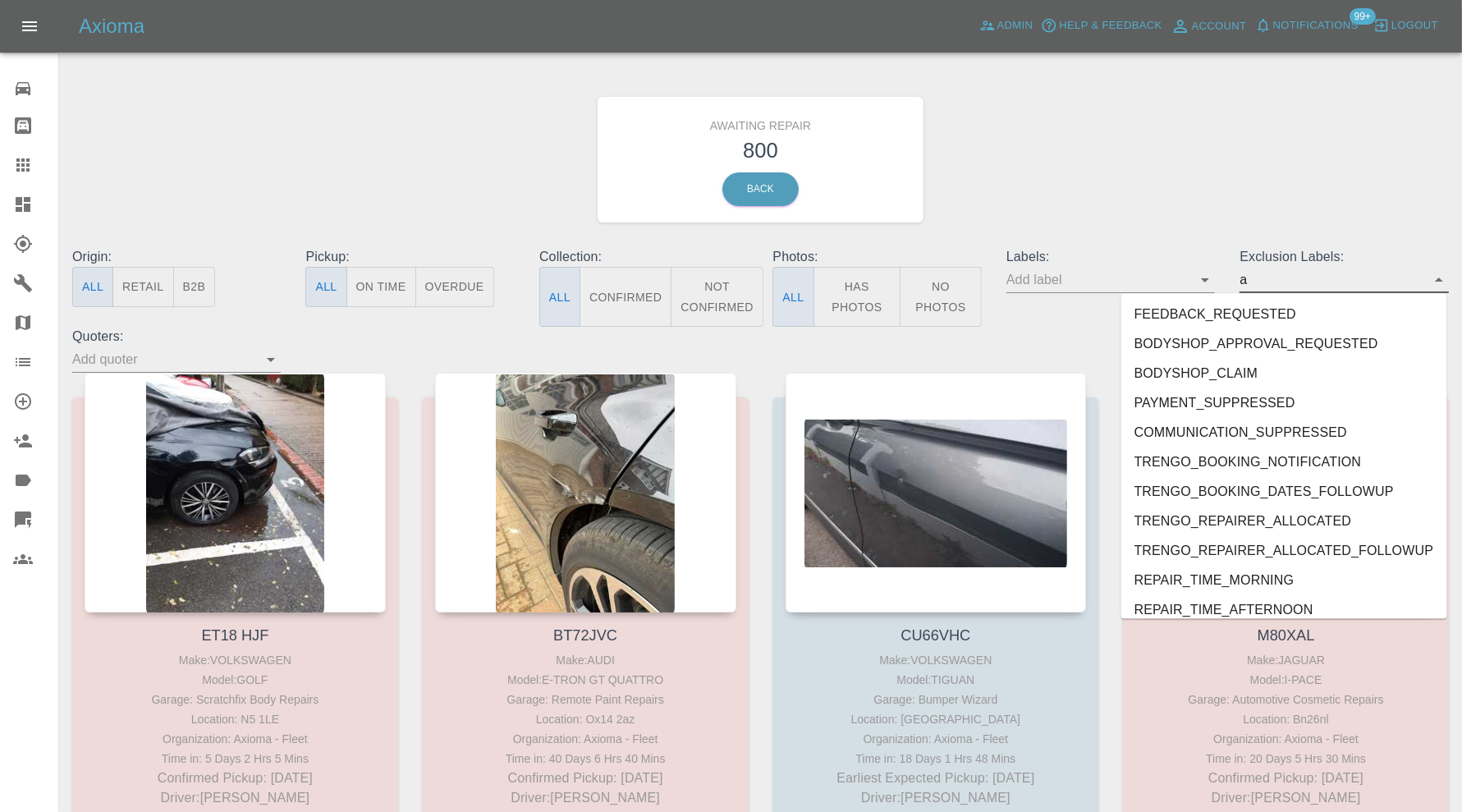
type input "au"
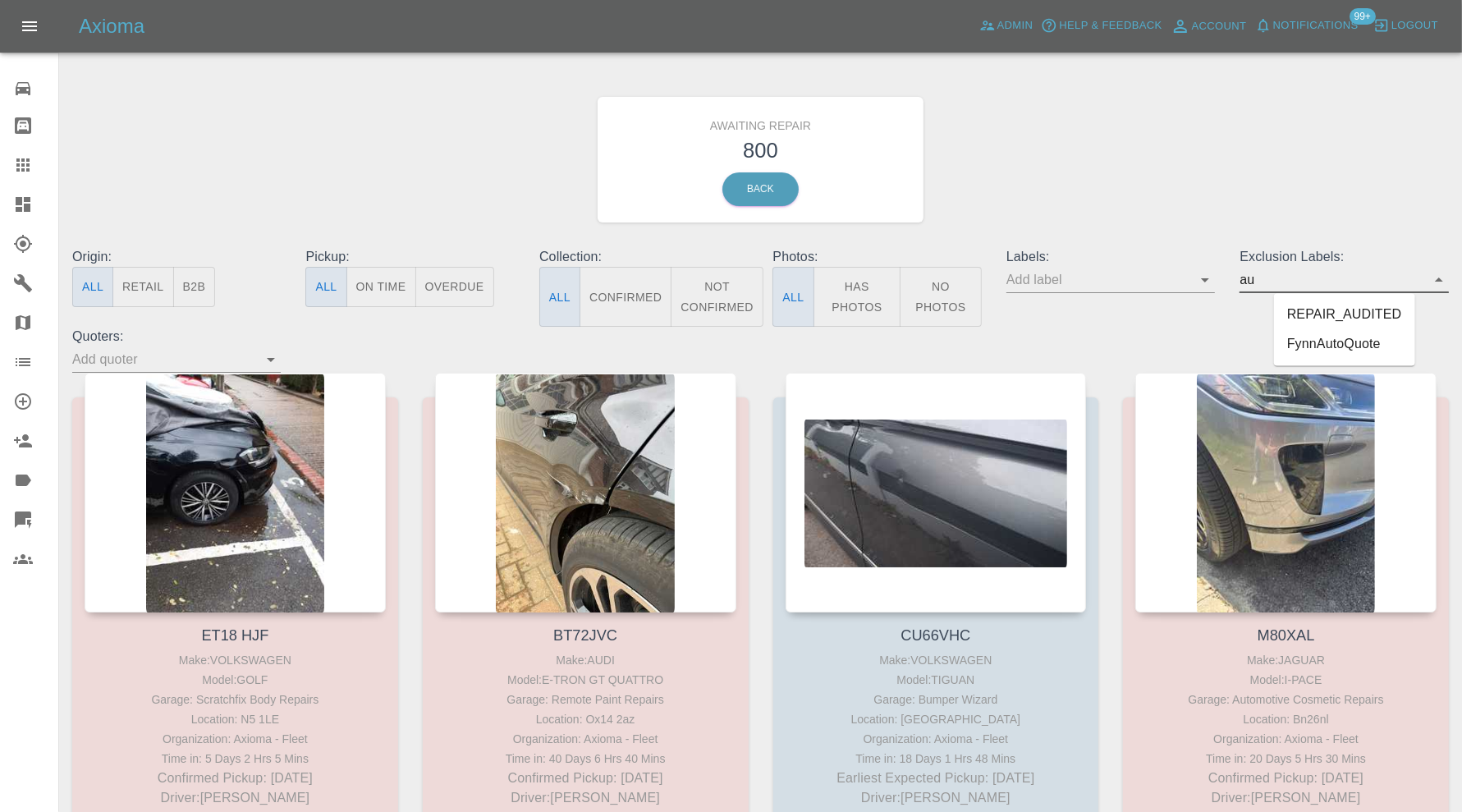
drag, startPoint x: 1307, startPoint y: 316, endPoint x: 645, endPoint y: 292, distance: 662.4
click at [1307, 316] on li "REPAIR_AUDITED" at bounding box center [1344, 316] width 141 height 30
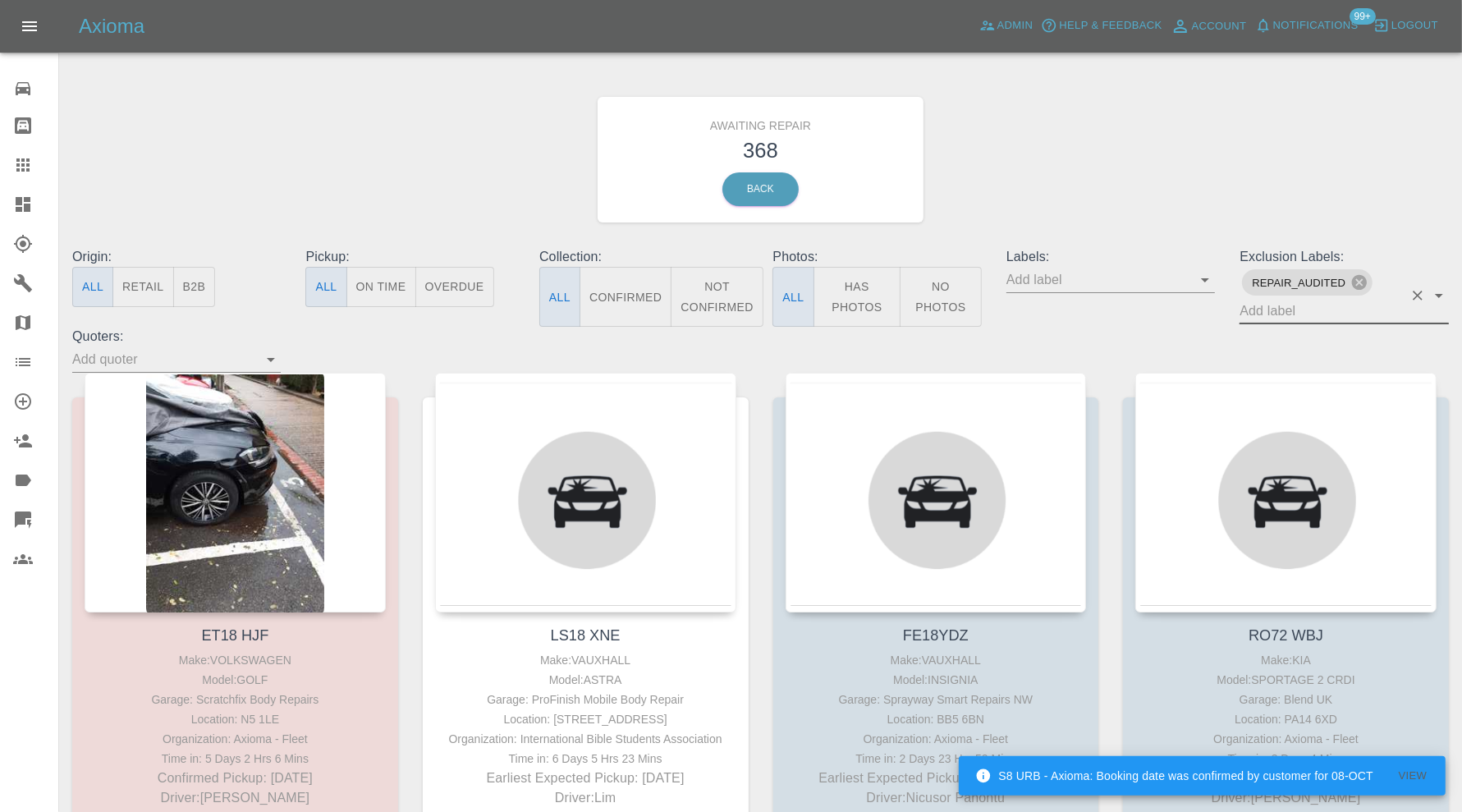
click at [620, 285] on button "Confirmed" at bounding box center [626, 297] width 92 height 60
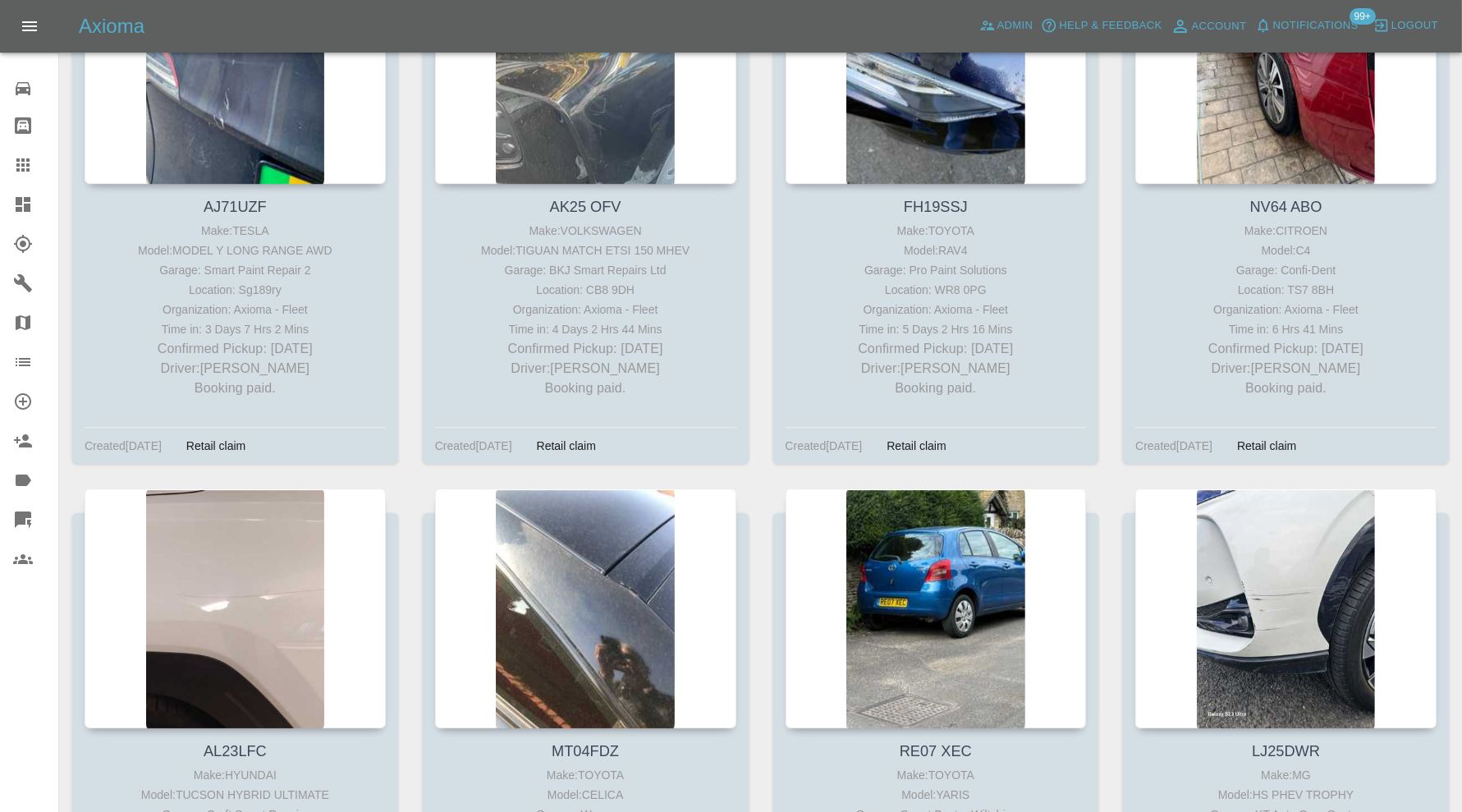
scroll to position [4925, 0]
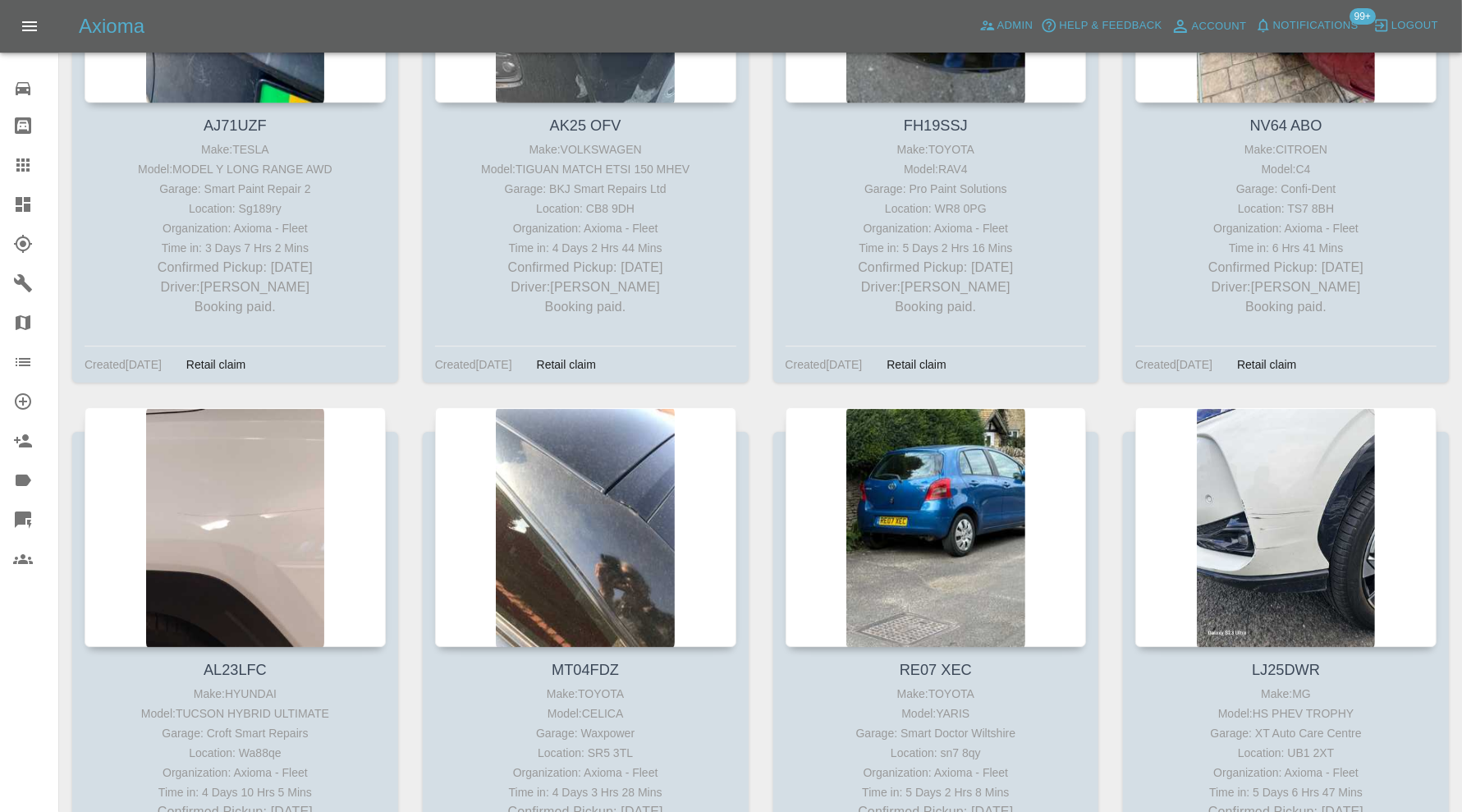
click at [271, 497] on div at bounding box center [235, 527] width 302 height 240
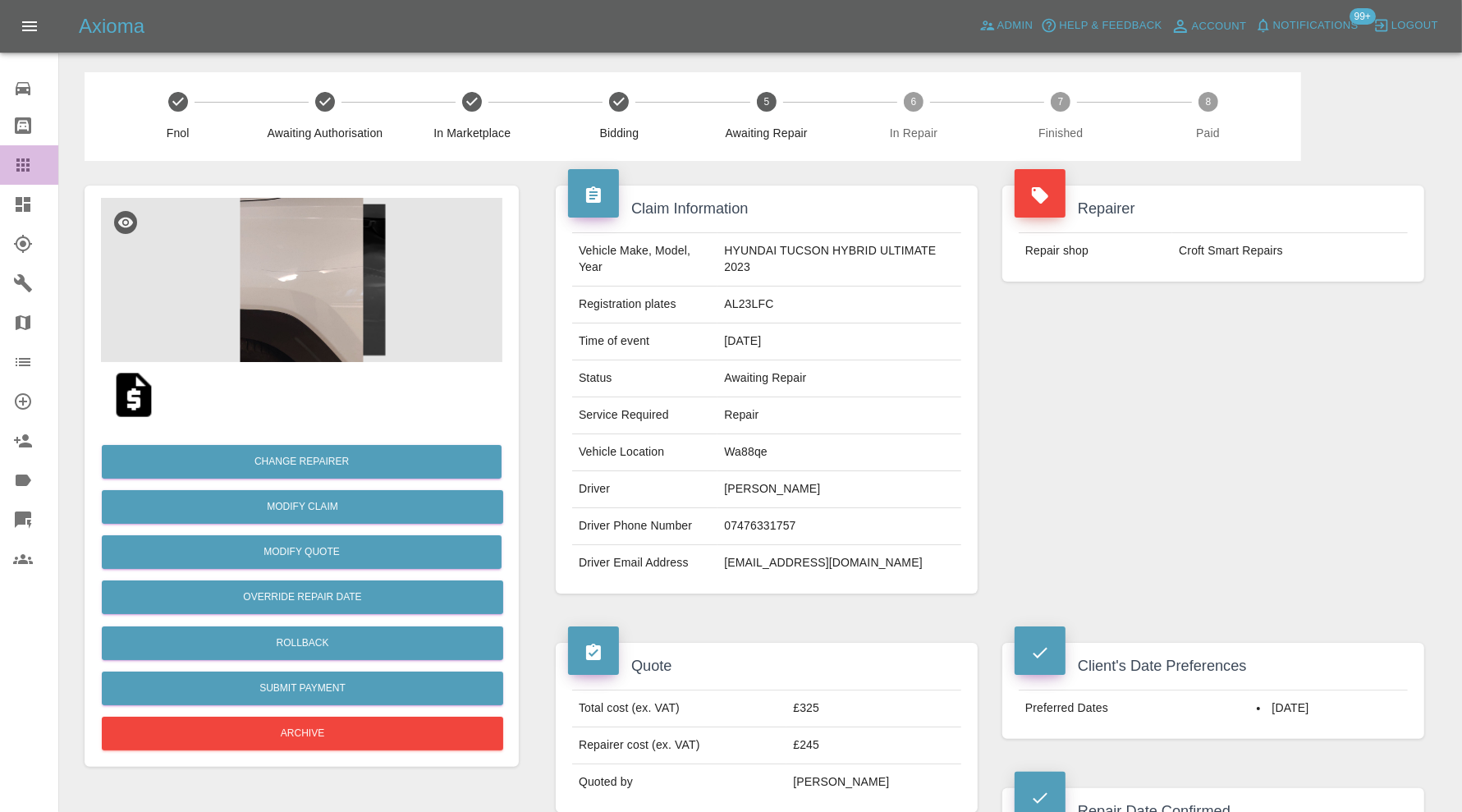
click at [37, 162] on div at bounding box center [36, 165] width 46 height 20
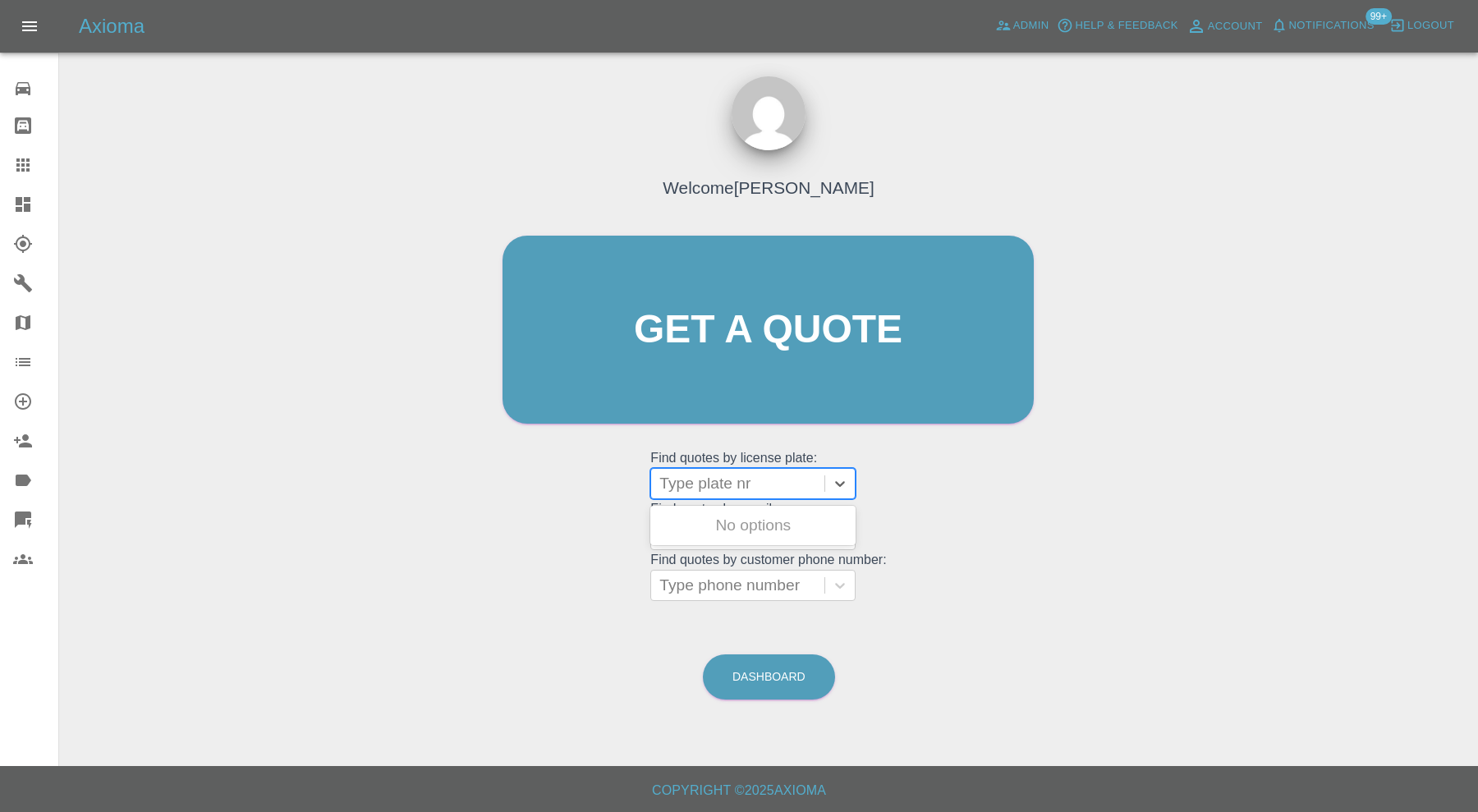
click at [690, 485] on div at bounding box center [737, 483] width 156 height 23
type input "dt25"
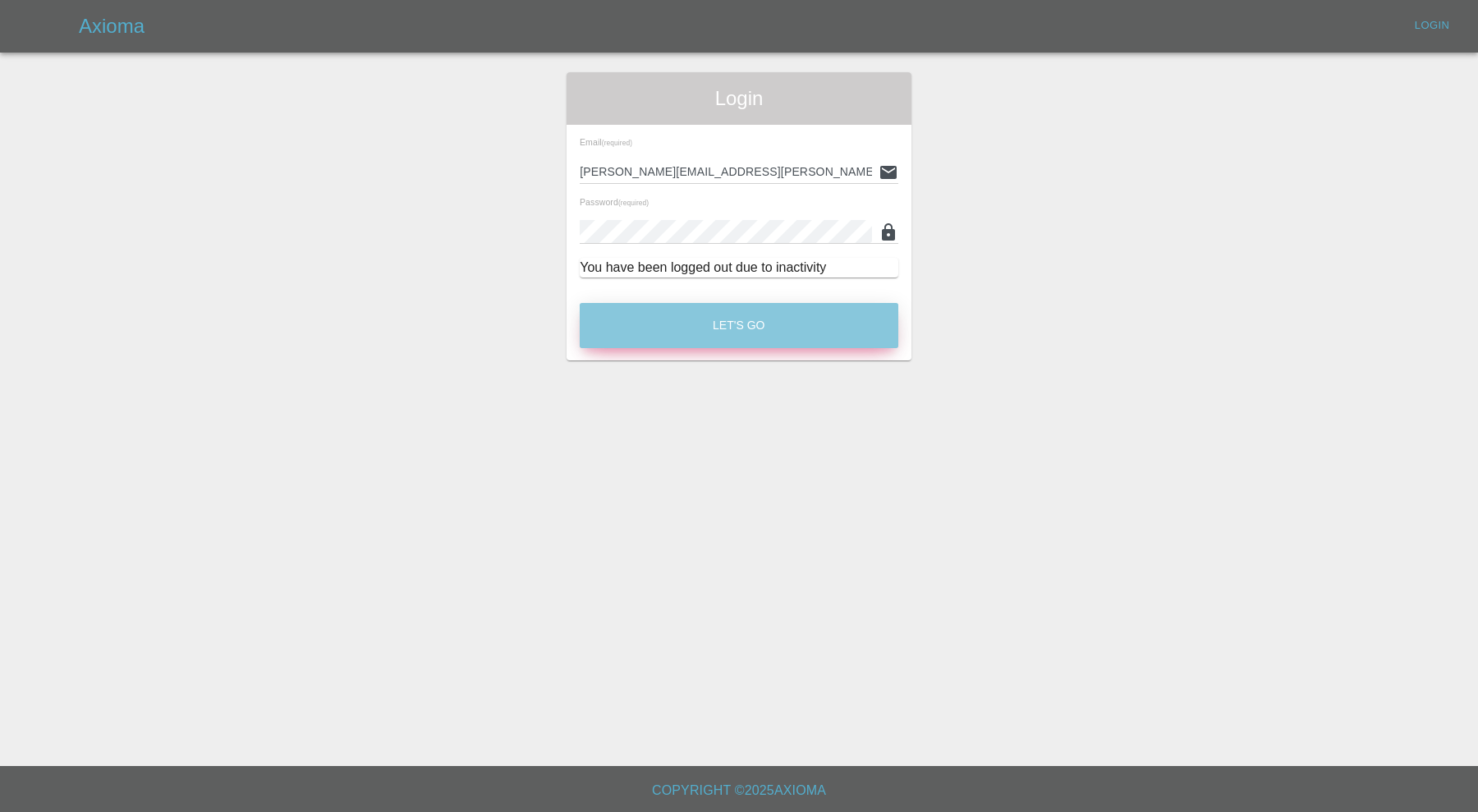
click at [767, 340] on button "Let's Go" at bounding box center [739, 325] width 318 height 45
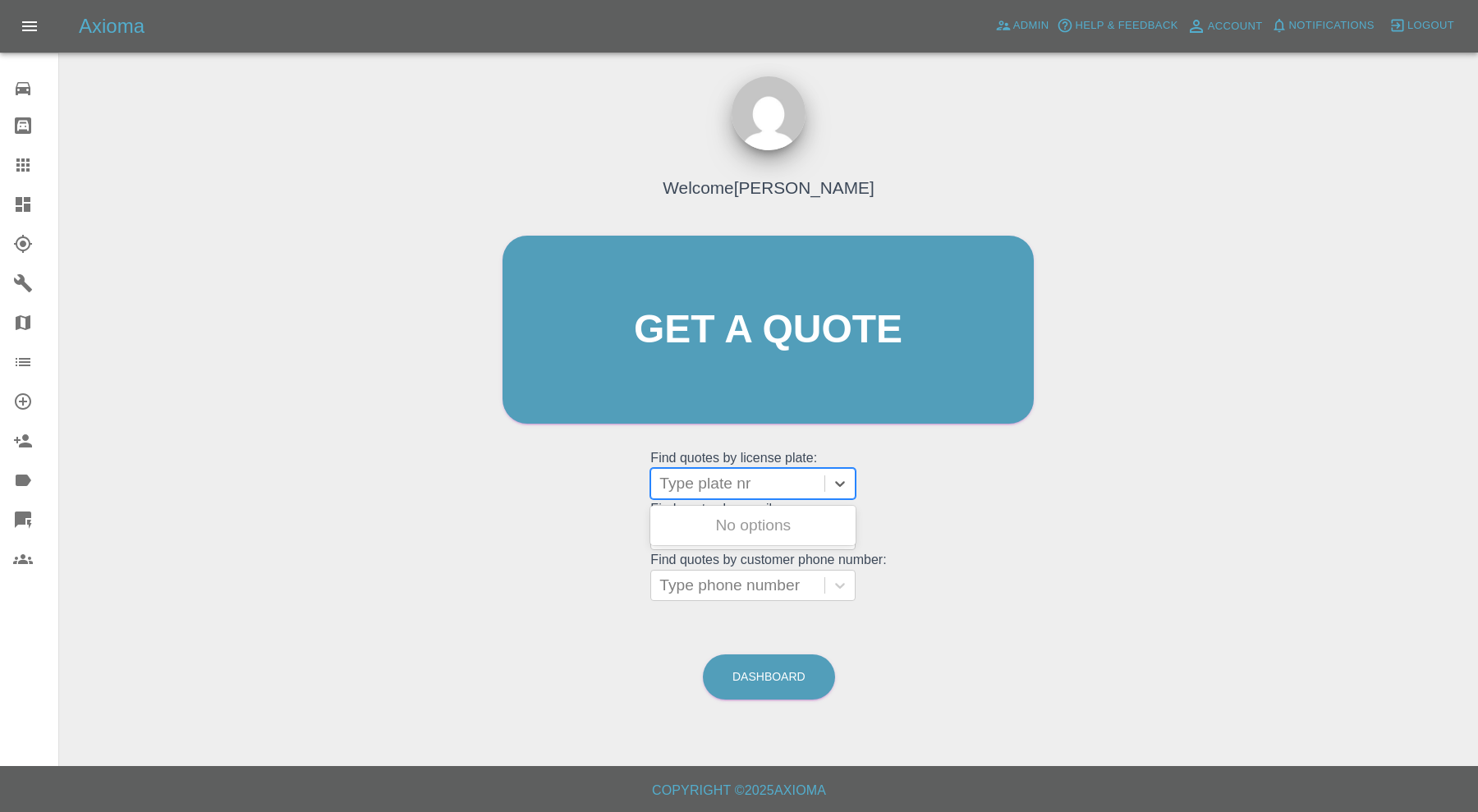
click at [741, 484] on div at bounding box center [737, 483] width 156 height 23
type input "dt25"
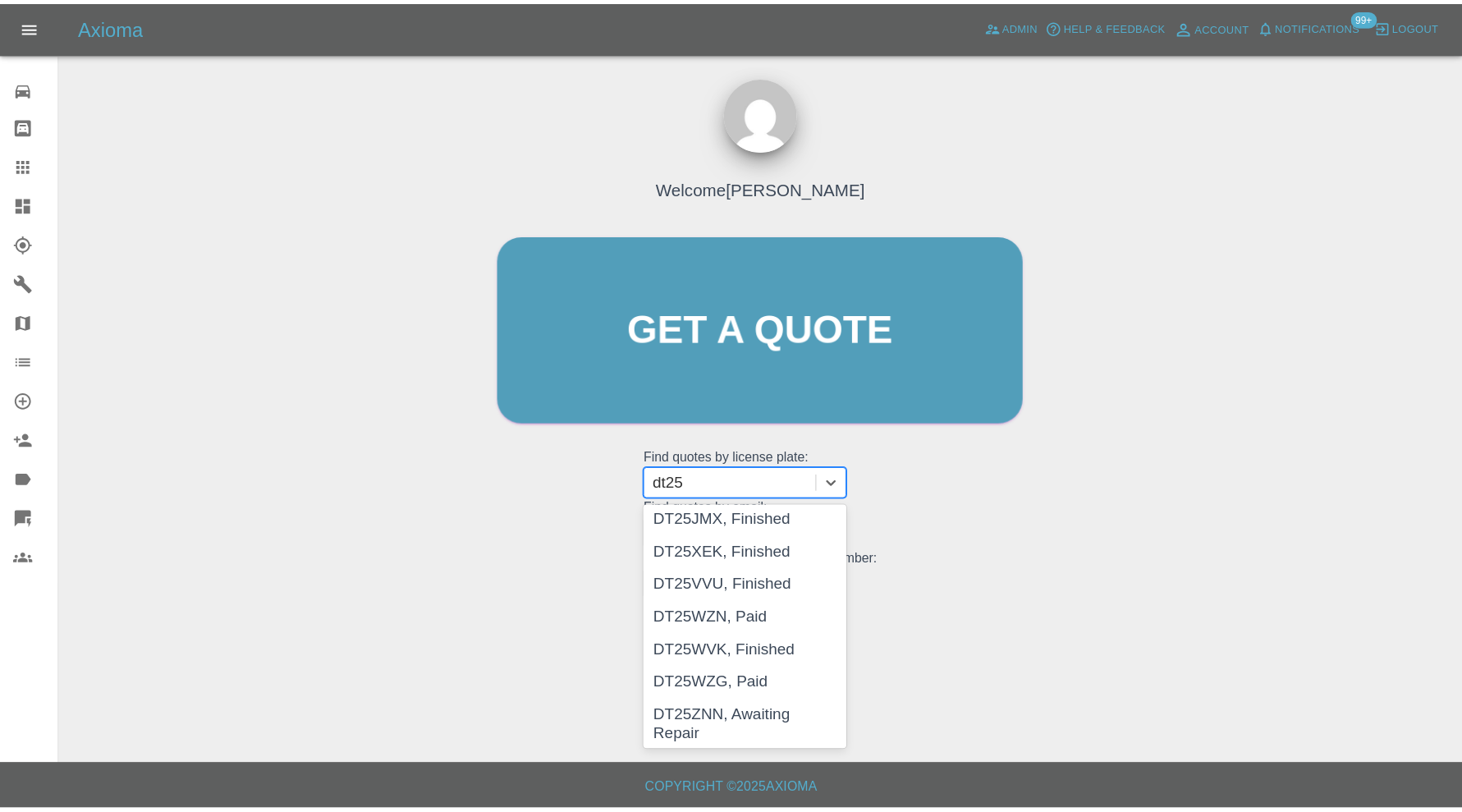
scroll to position [410, 0]
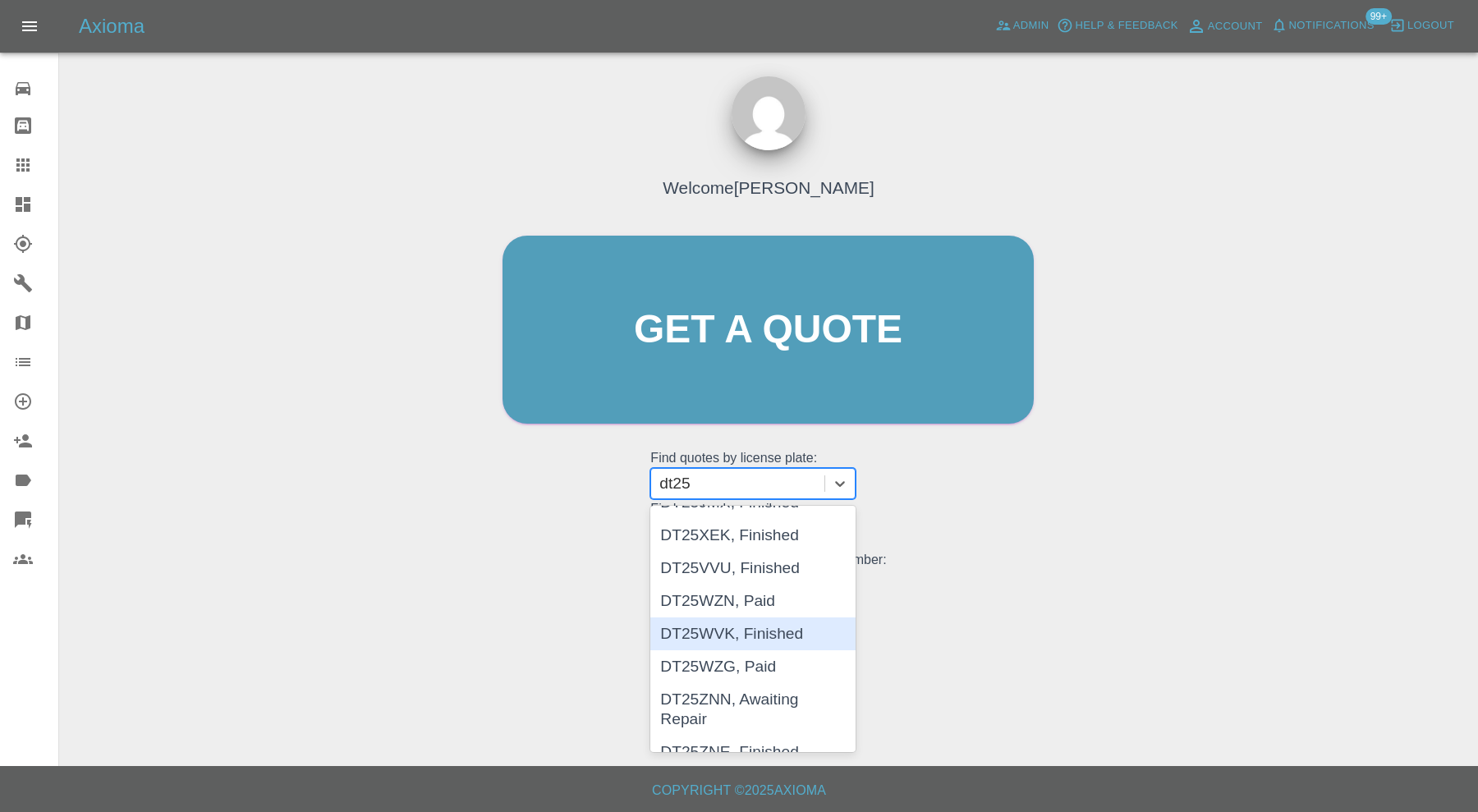
click at [791, 627] on div "DT25WVK, Finished" at bounding box center [752, 633] width 205 height 33
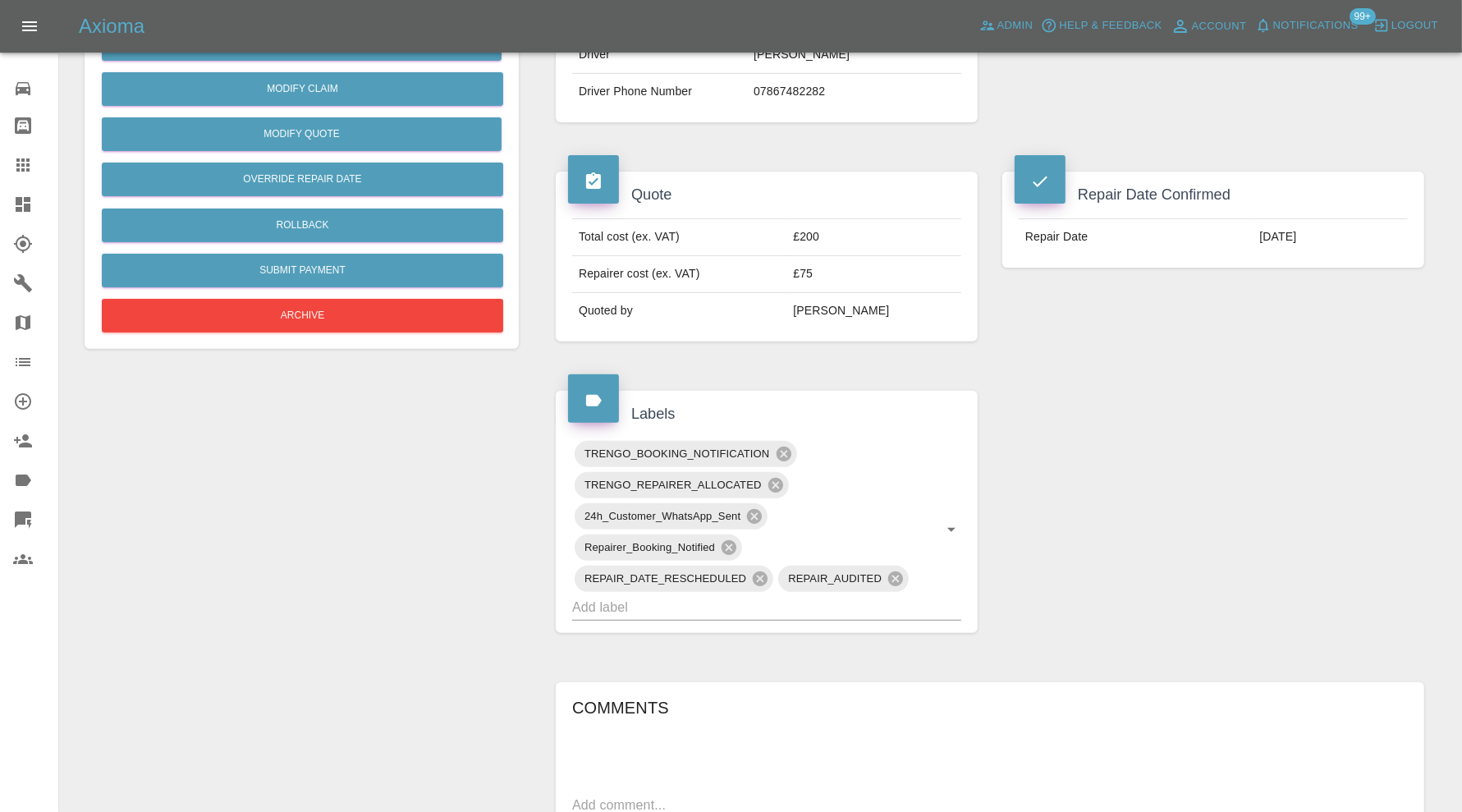
scroll to position [820, 0]
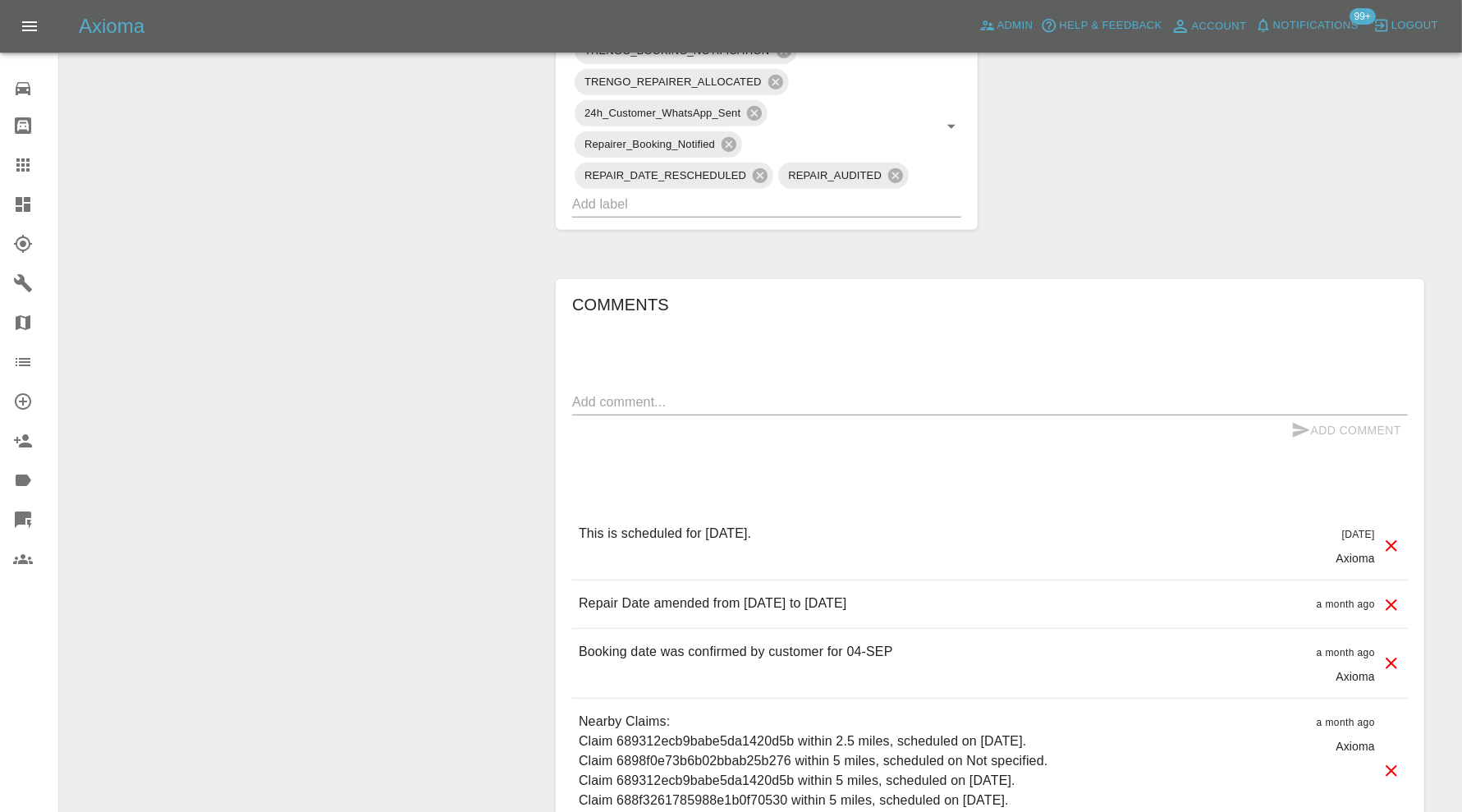
click at [820, 395] on textarea at bounding box center [990, 402] width 835 height 19
paste textarea "tr_1SCjSjA4aDea5wMjZ1ju8NeZ"
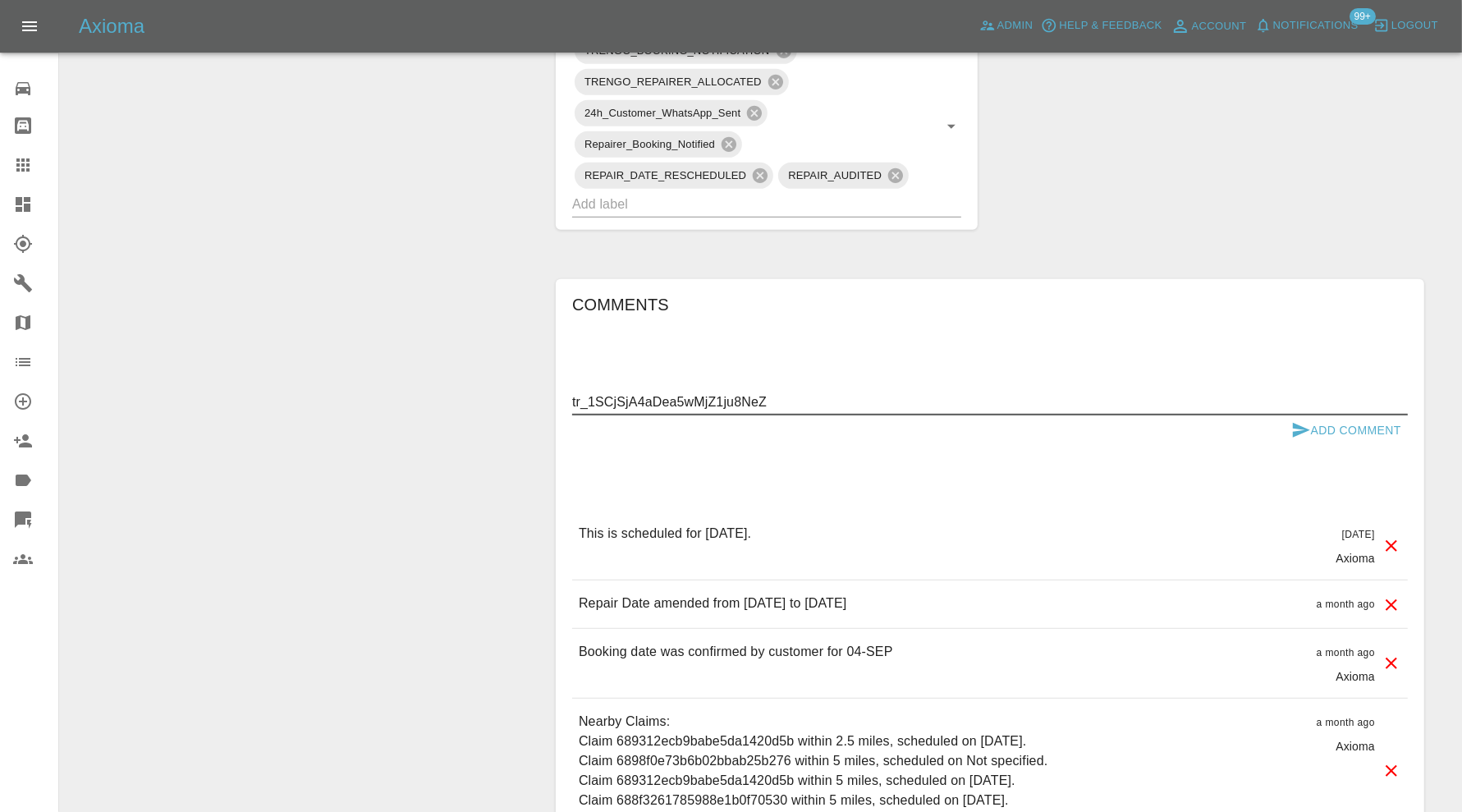
type textarea "tr_1SCjSjA4aDea5wMjZ1ju8NeZ"
click at [1380, 423] on button "Add Comment" at bounding box center [1346, 430] width 123 height 30
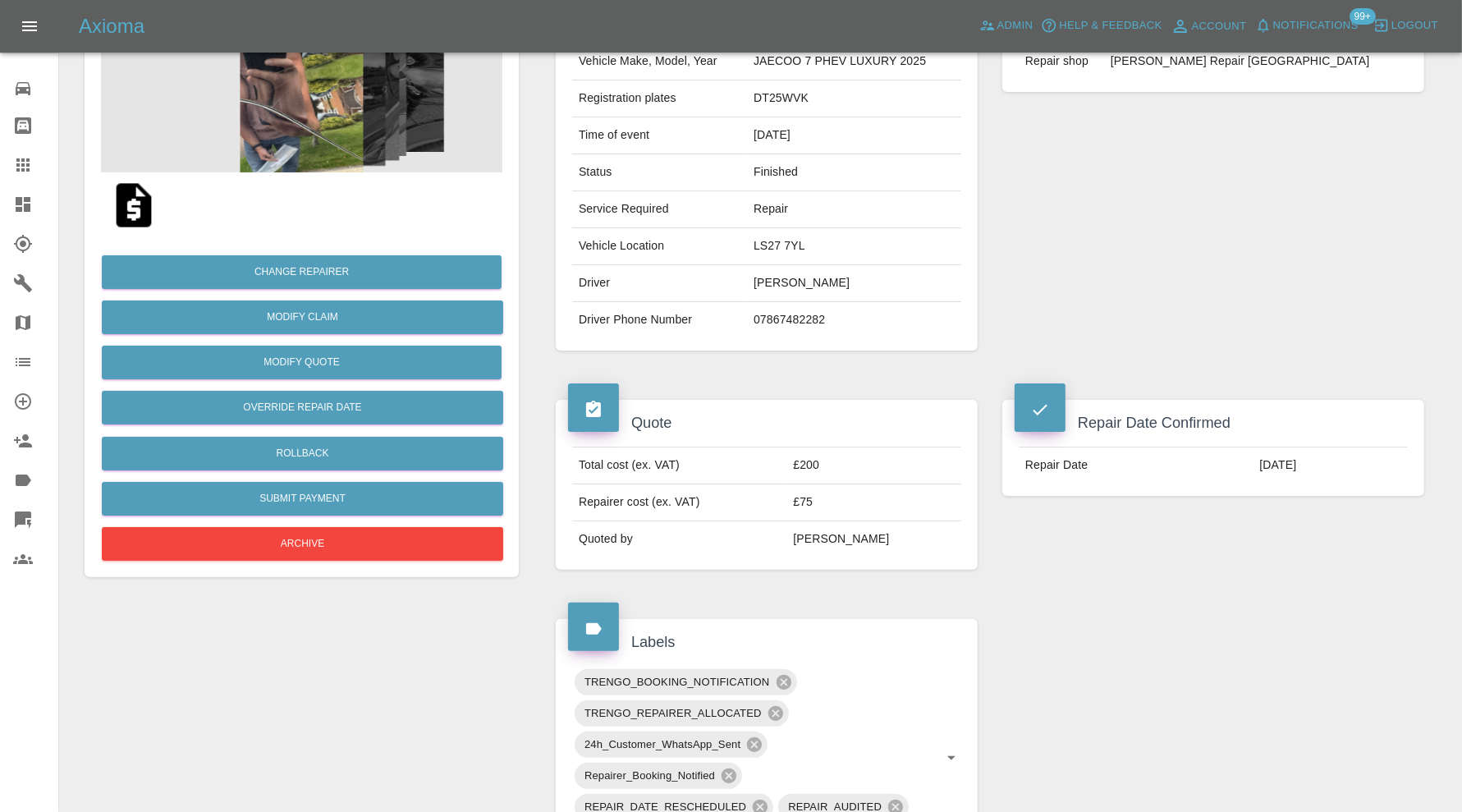
scroll to position [0, 0]
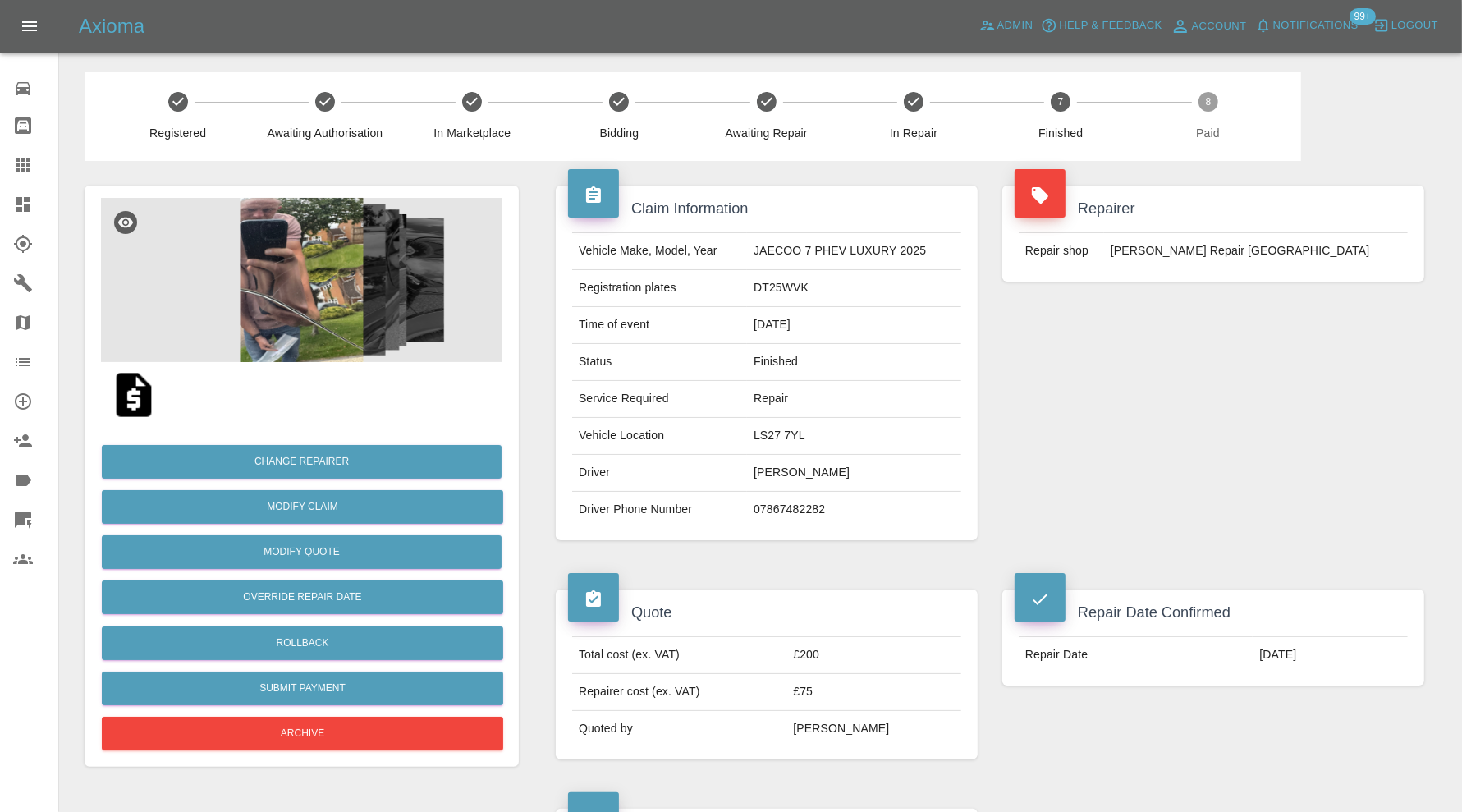
click at [799, 290] on td "DT25WVK" at bounding box center [854, 288] width 214 height 37
copy td "DT25WVK"
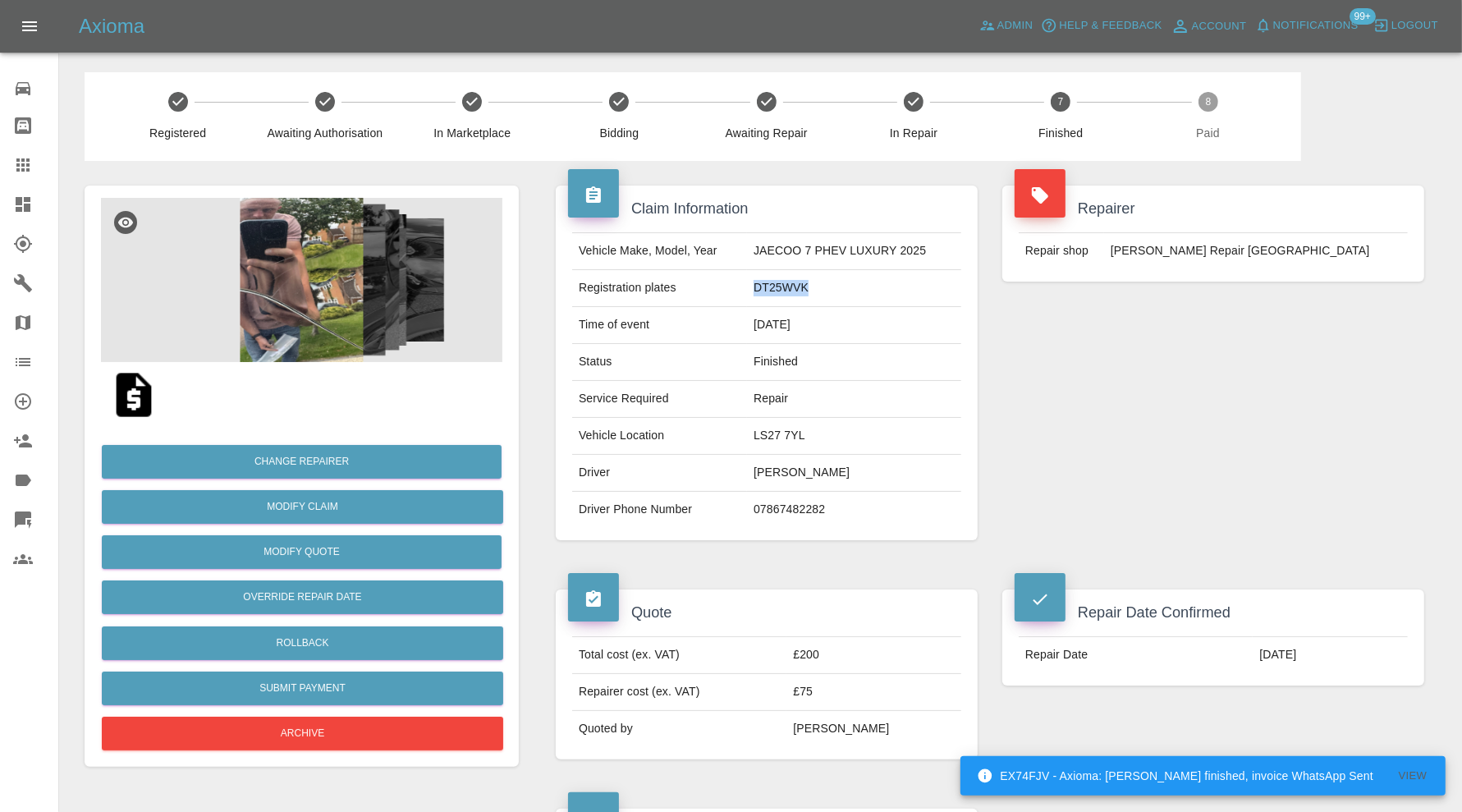
click at [28, 236] on icon at bounding box center [22, 244] width 20 height 20
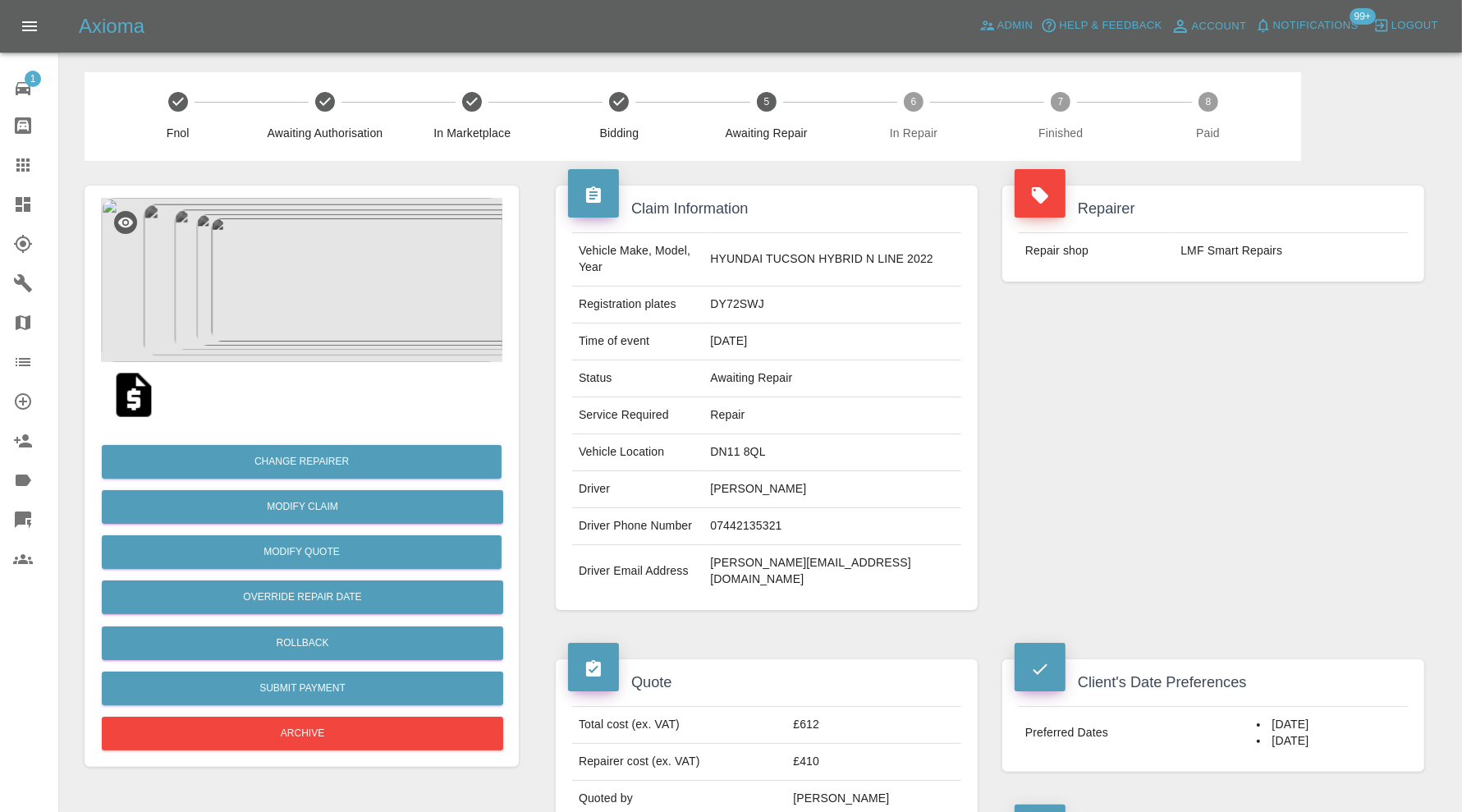
click at [273, 345] on img at bounding box center [302, 279] width 402 height 164
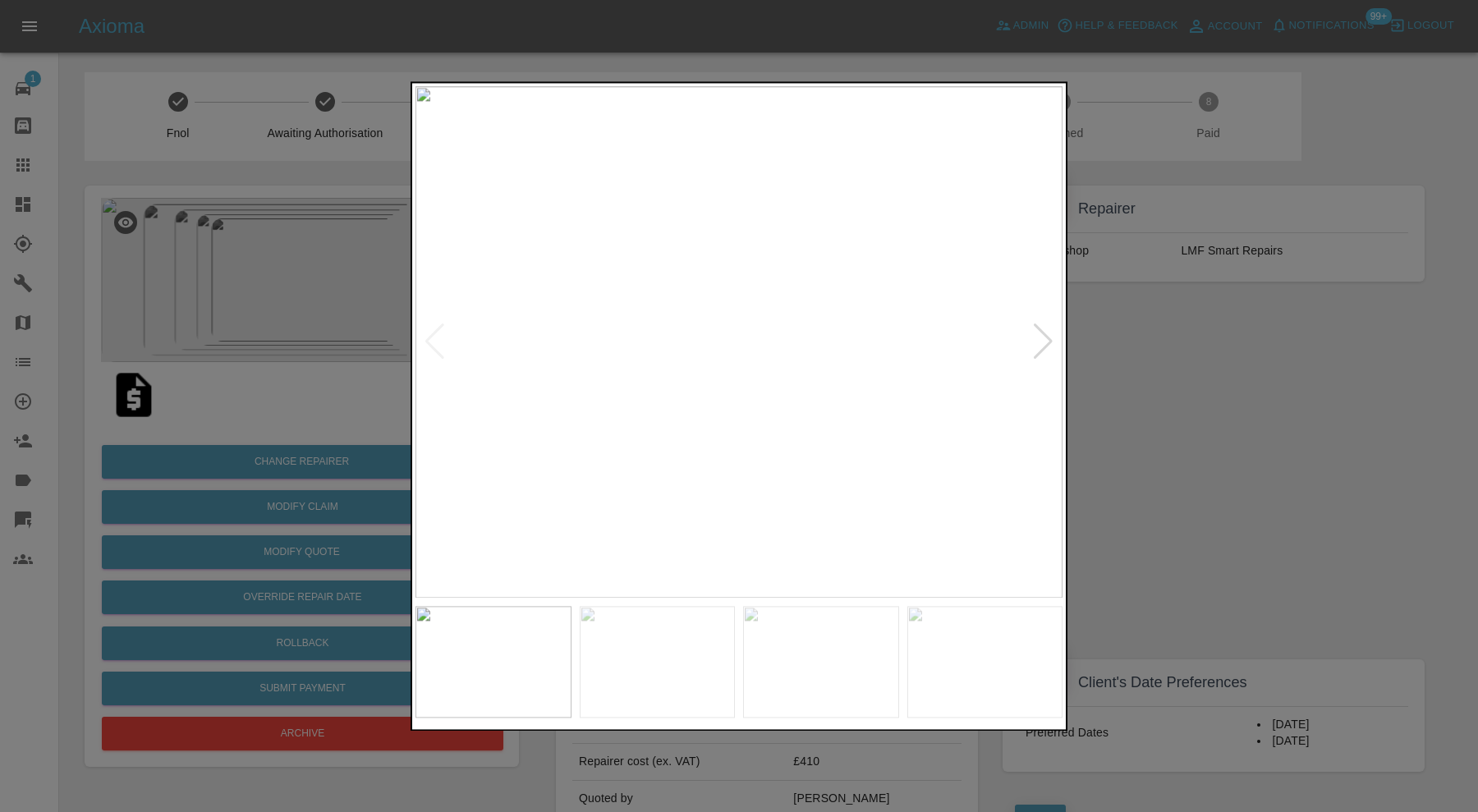
click at [1047, 341] on div at bounding box center [1043, 342] width 22 height 37
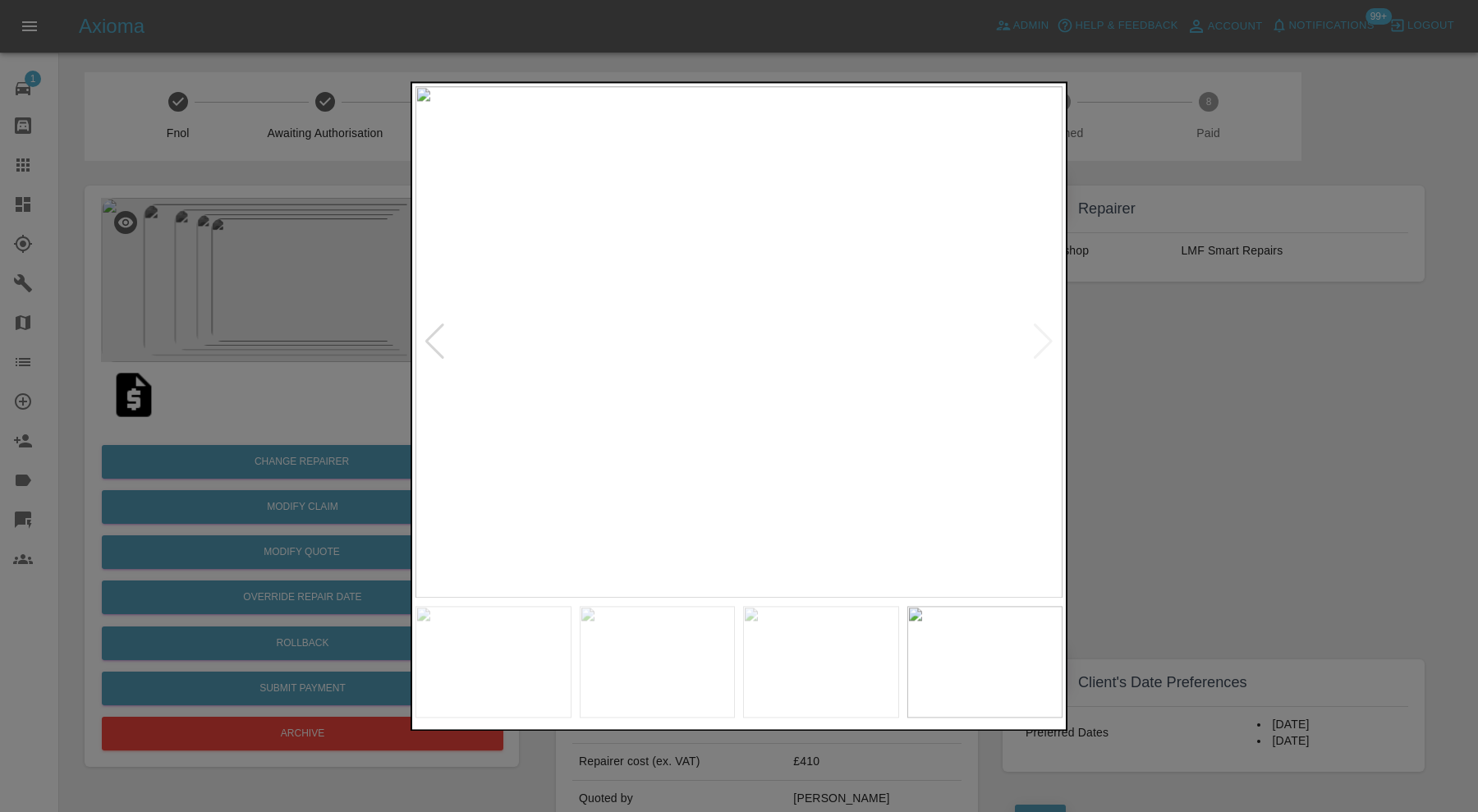
click at [1047, 341] on img at bounding box center [738, 342] width 647 height 511
click at [1099, 347] on div at bounding box center [739, 406] width 1478 height 812
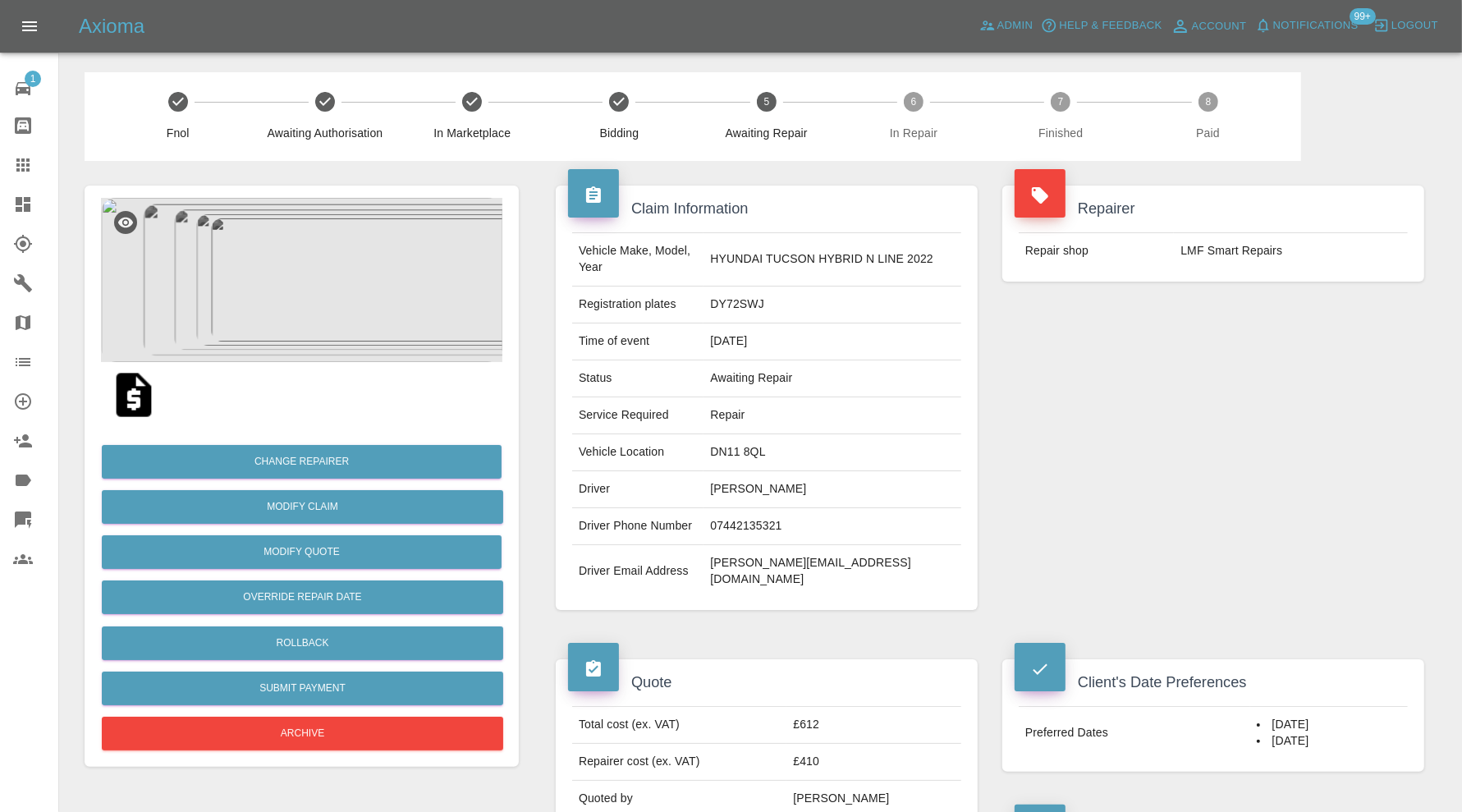
click at [758, 435] on td "DN11 8QL" at bounding box center [832, 452] width 258 height 37
copy td "DN11 8QL"
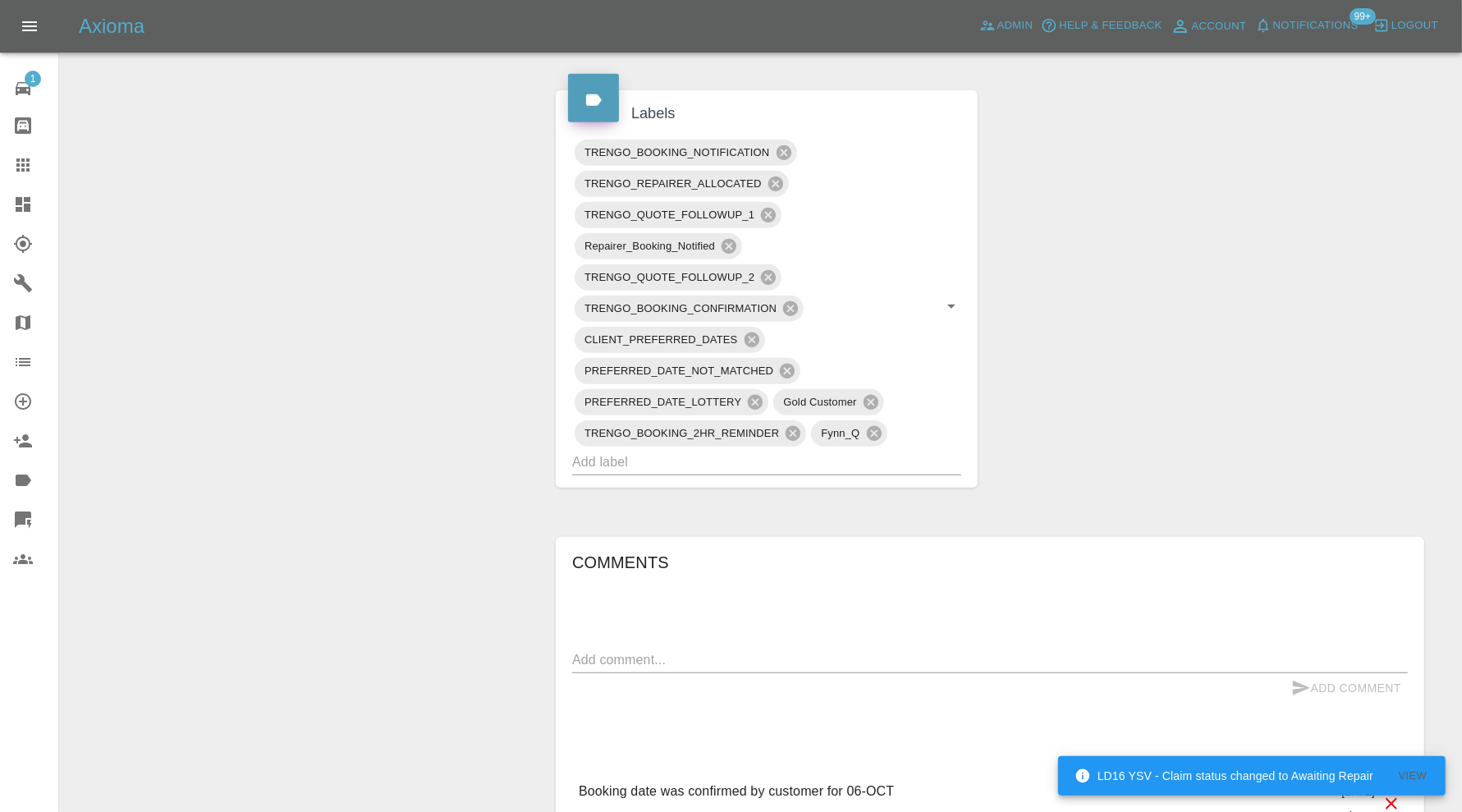
scroll to position [957, 0]
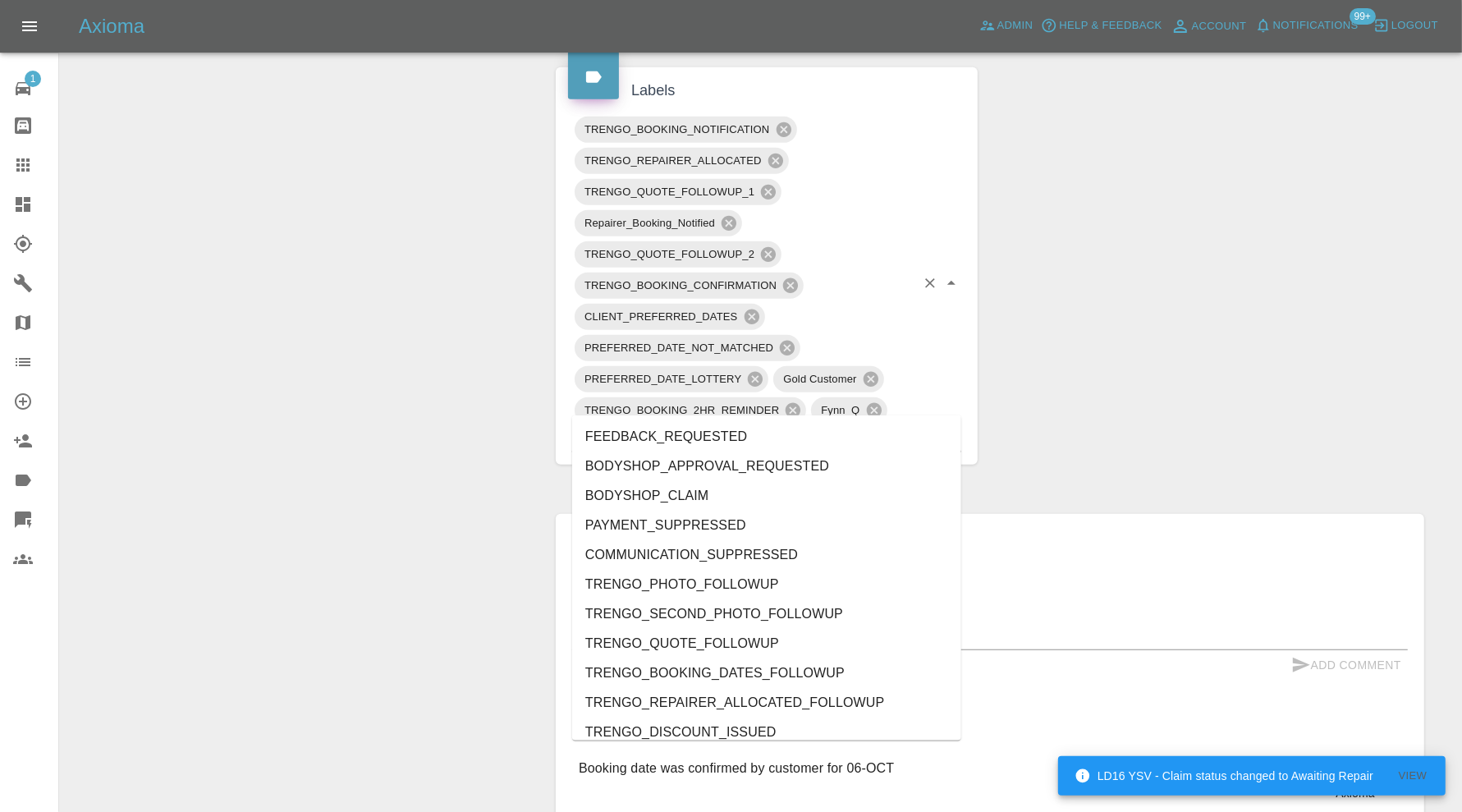
click at [875, 426] on input "text" at bounding box center [744, 438] width 343 height 25
type input "au"
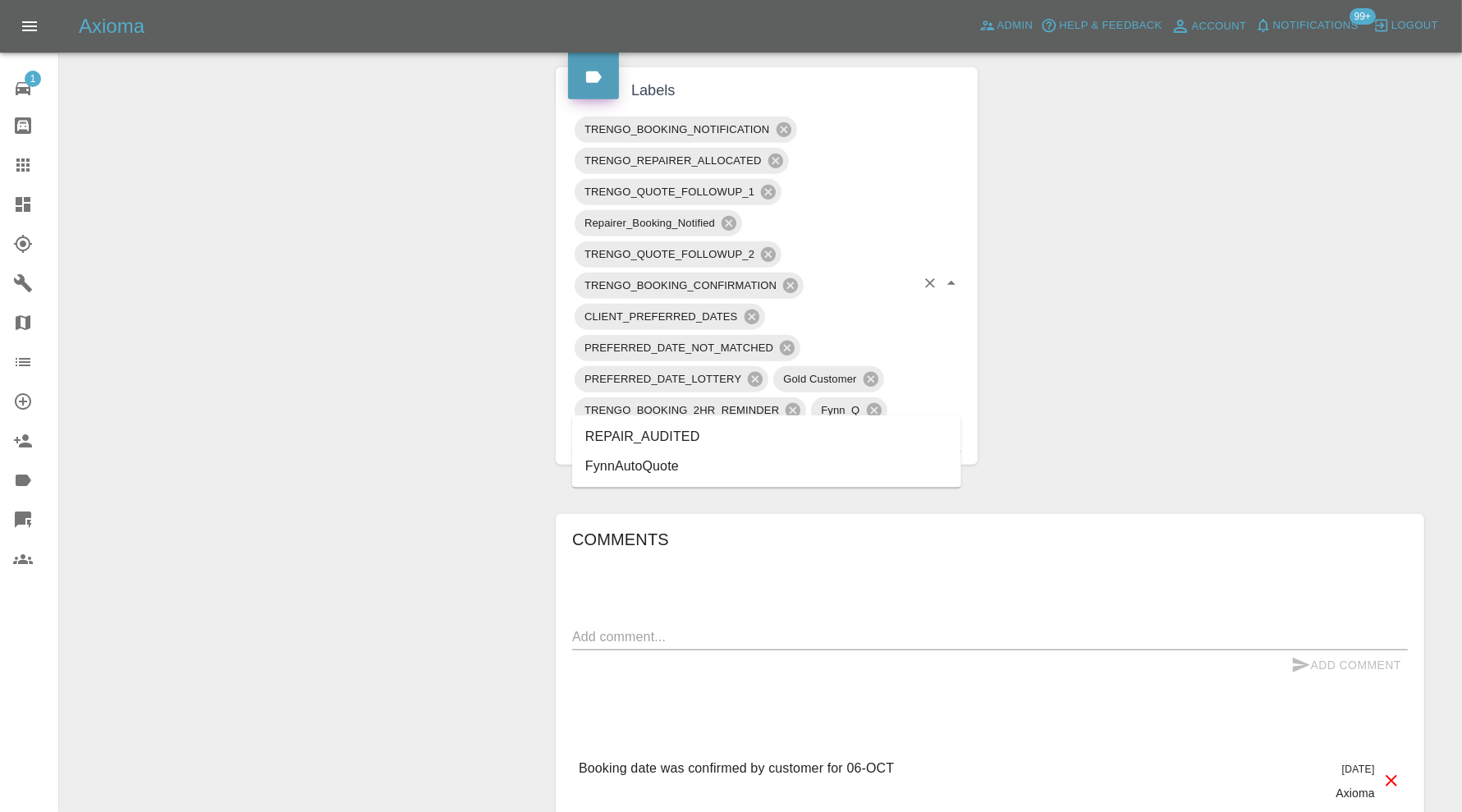
click at [710, 421] on li "REPAIR_AUDITED" at bounding box center [766, 436] width 389 height 30
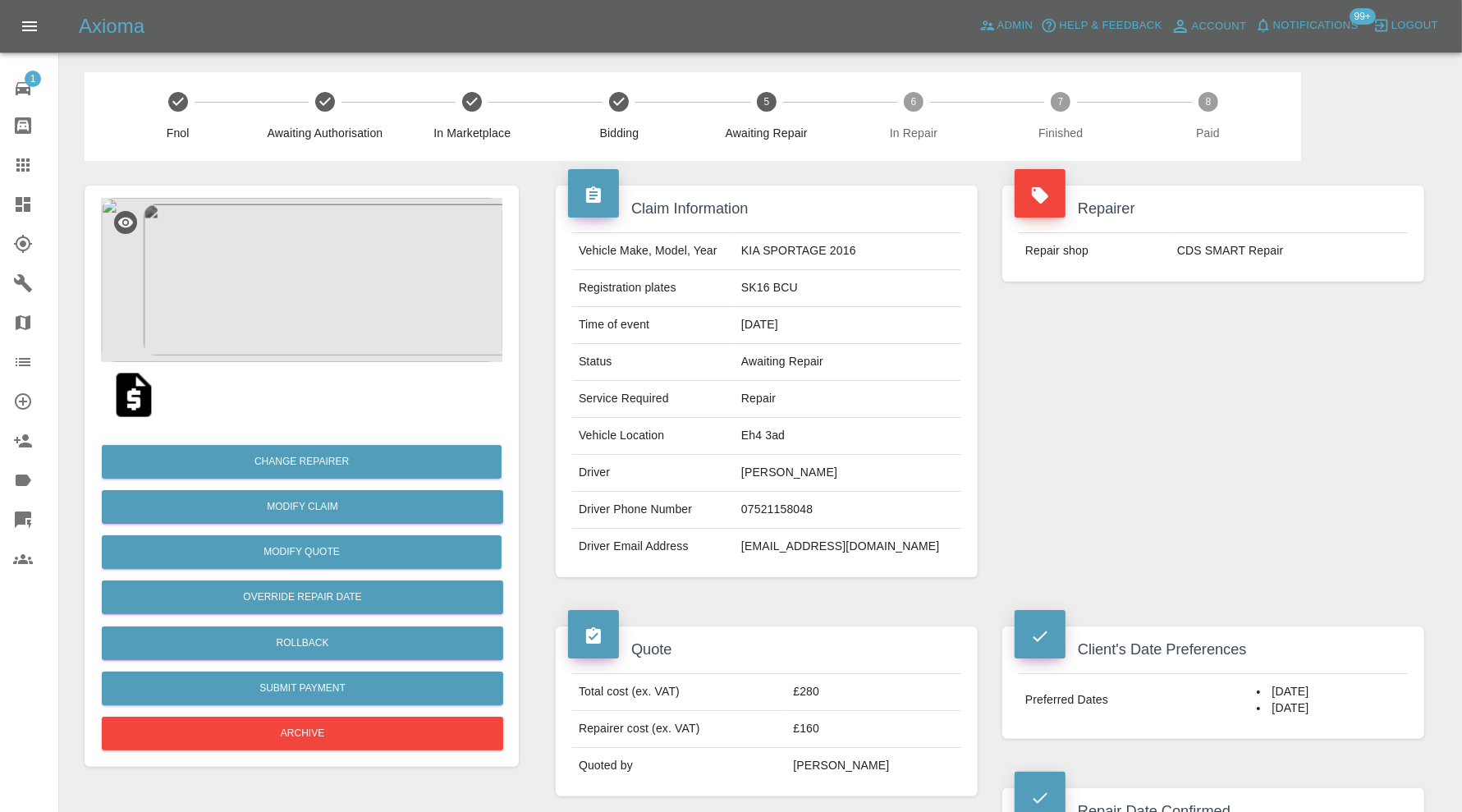
click at [337, 282] on img at bounding box center [302, 279] width 402 height 164
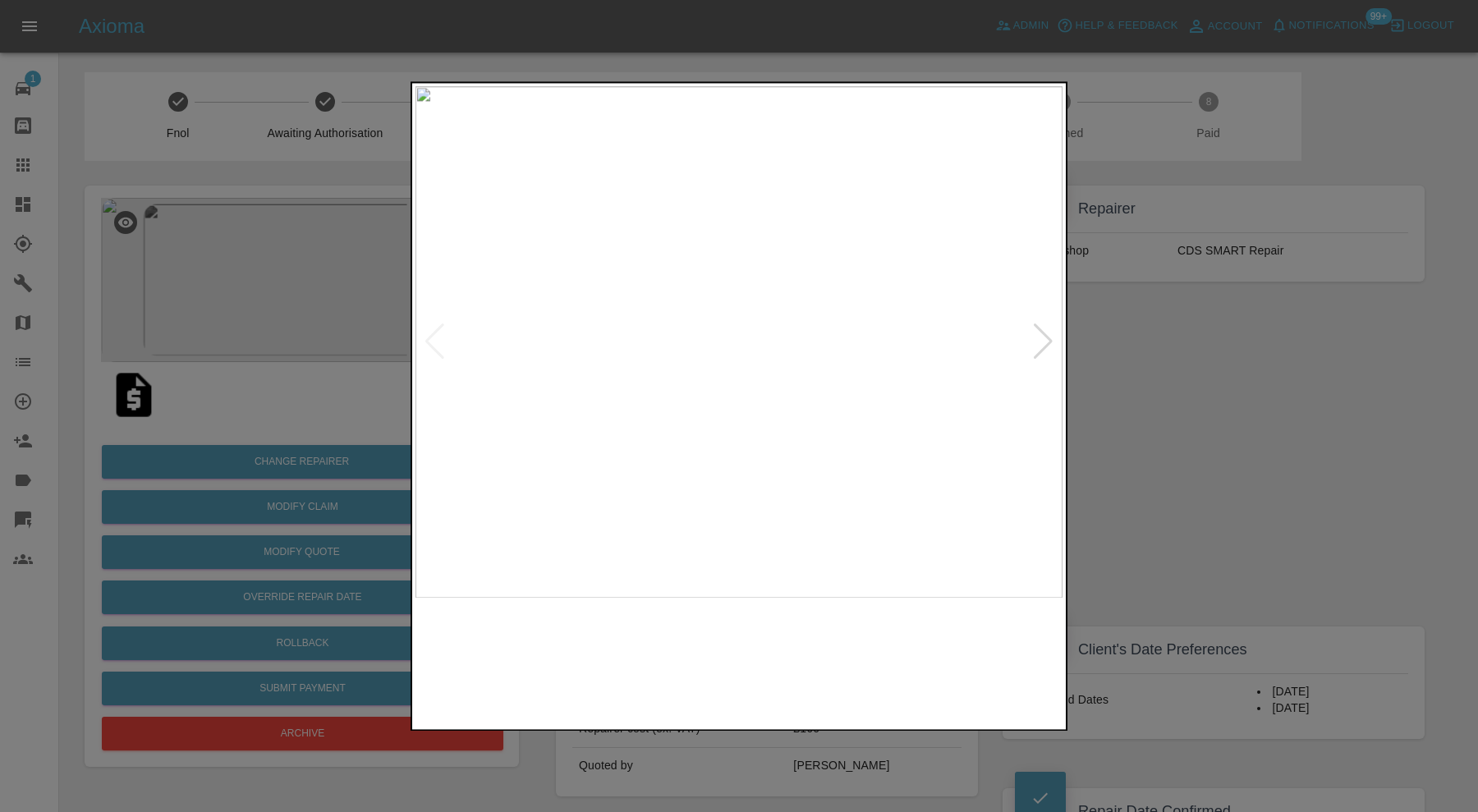
click at [1030, 342] on img at bounding box center [738, 342] width 647 height 511
click at [1038, 337] on div at bounding box center [1043, 342] width 22 height 37
click at [1037, 335] on img at bounding box center [738, 342] width 647 height 511
click at [1117, 341] on div at bounding box center [739, 406] width 1478 height 812
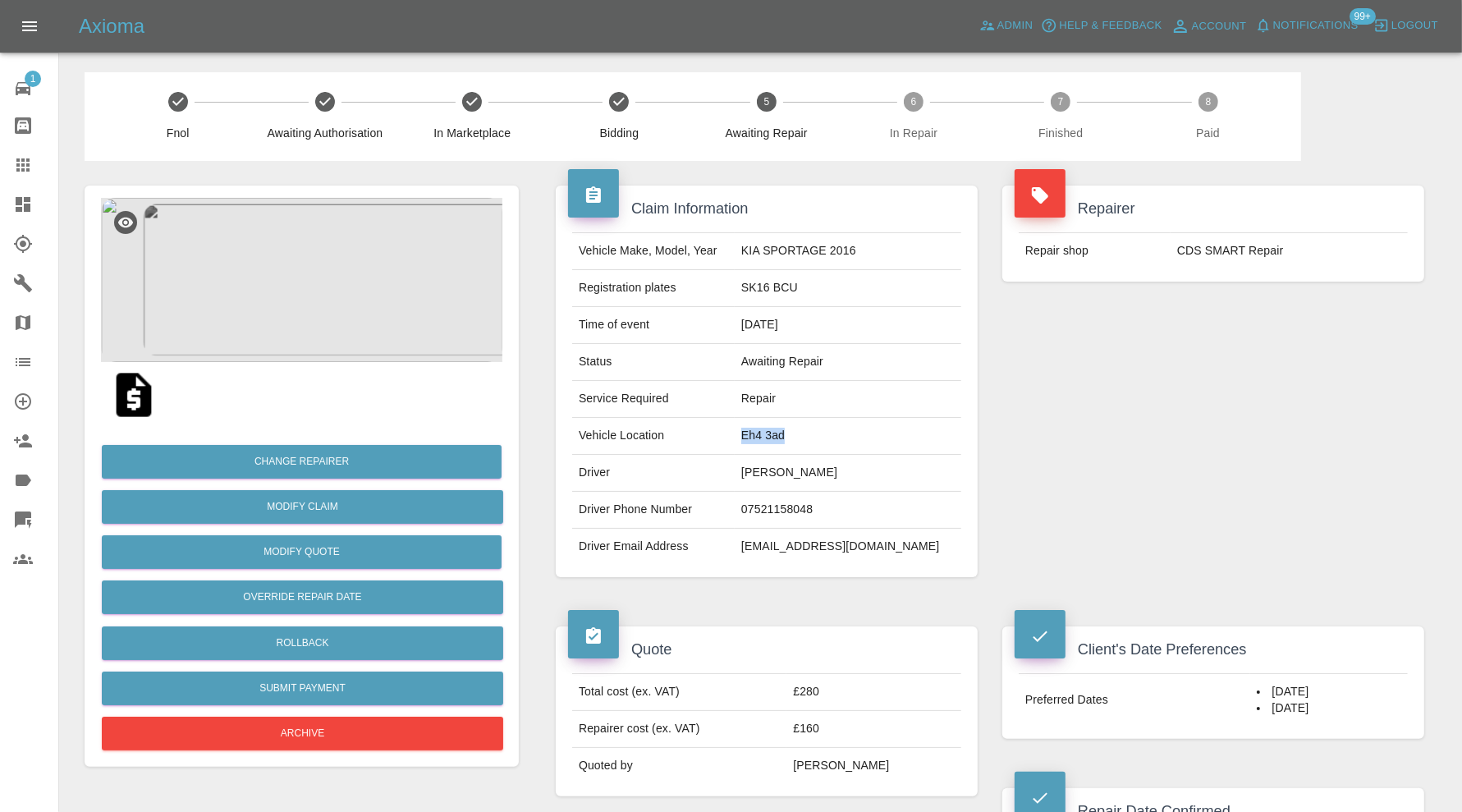
drag, startPoint x: 842, startPoint y: 441, endPoint x: 782, endPoint y: 441, distance: 60.0
click at [782, 441] on td "Eh4 3ad" at bounding box center [848, 436] width 227 height 37
copy td "Eh4 3ad"
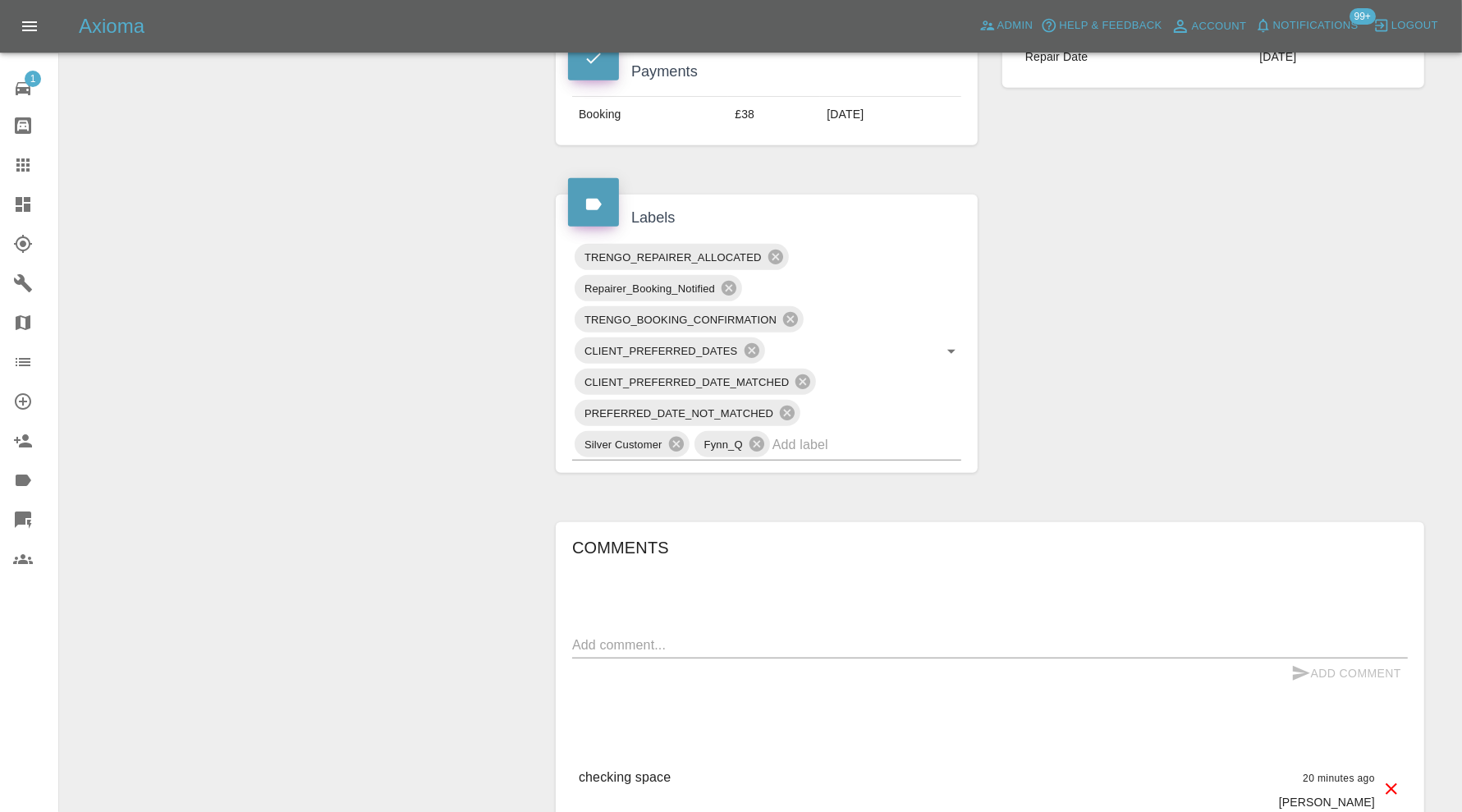
scroll to position [957, 0]
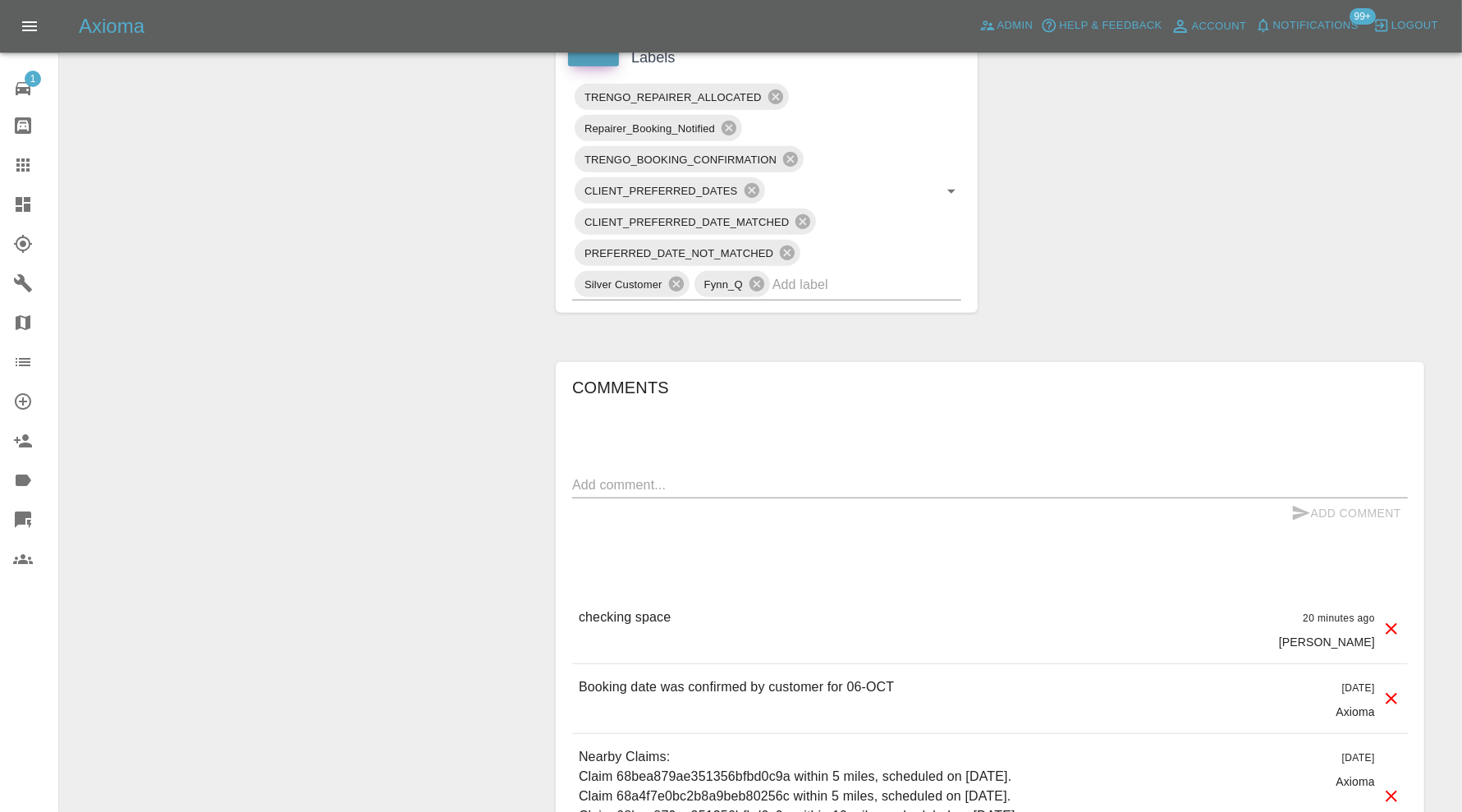
click at [815, 283] on input "text" at bounding box center [844, 284] width 142 height 25
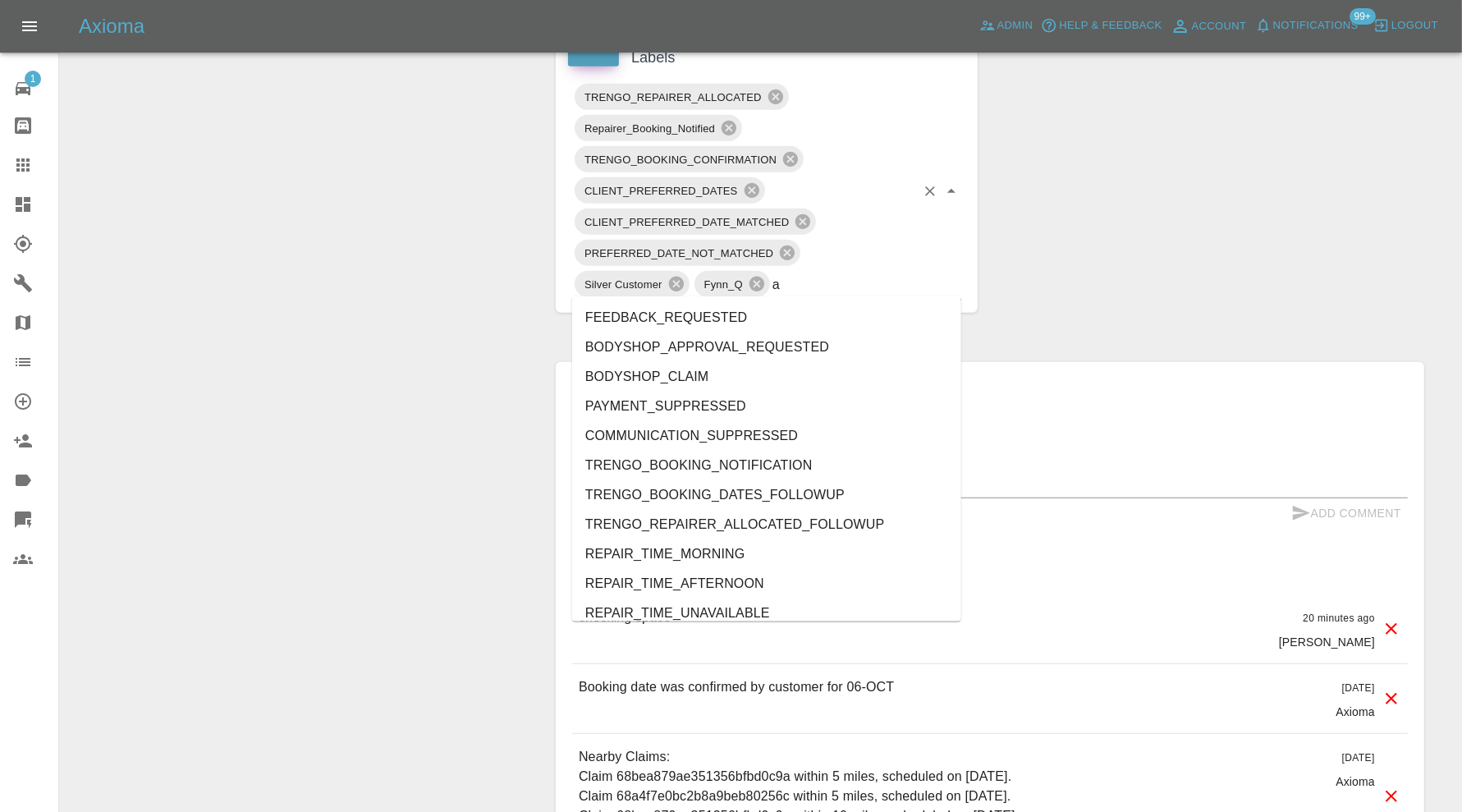
type input "au"
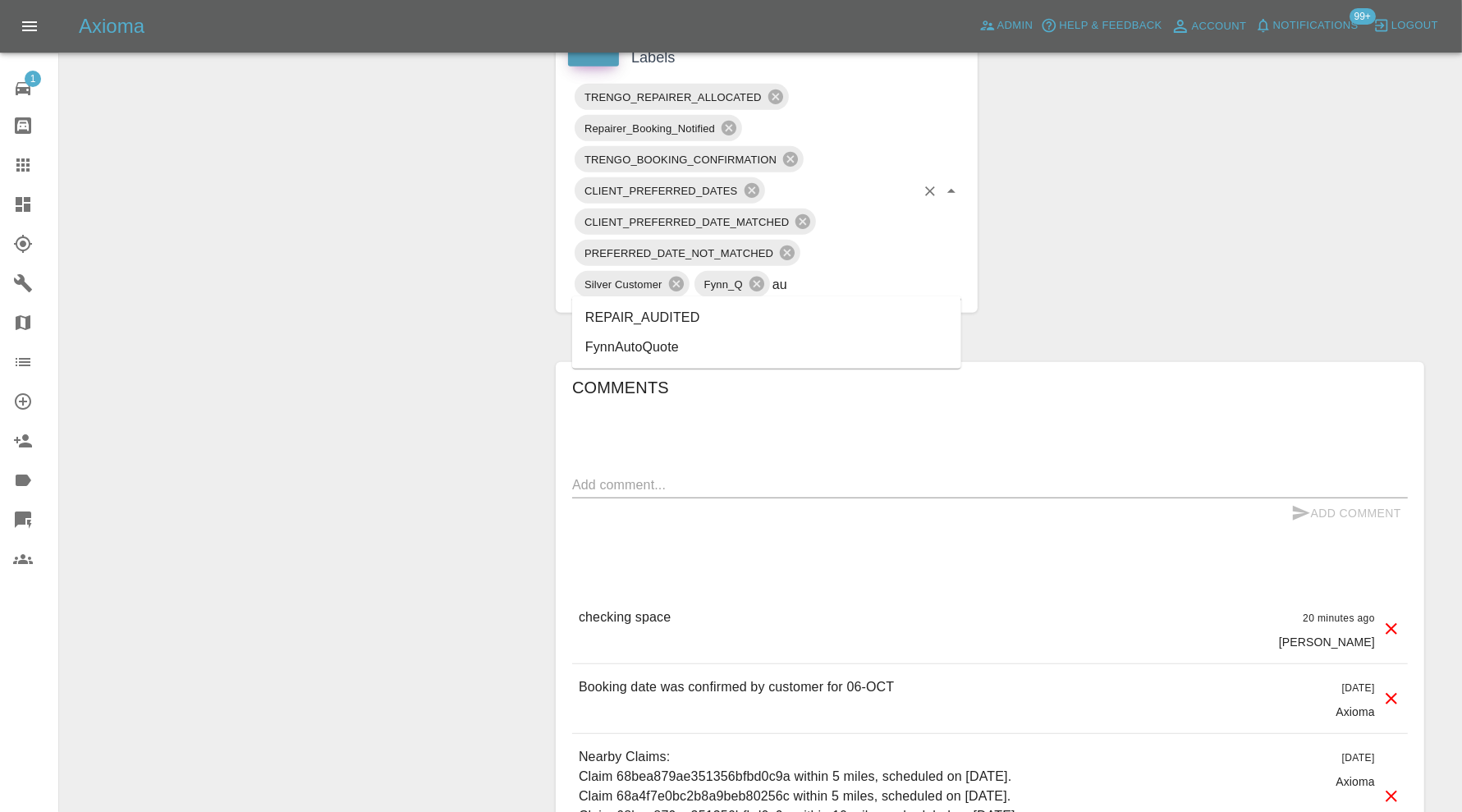
click at [694, 316] on li "REPAIR_AUDITED" at bounding box center [766, 317] width 389 height 30
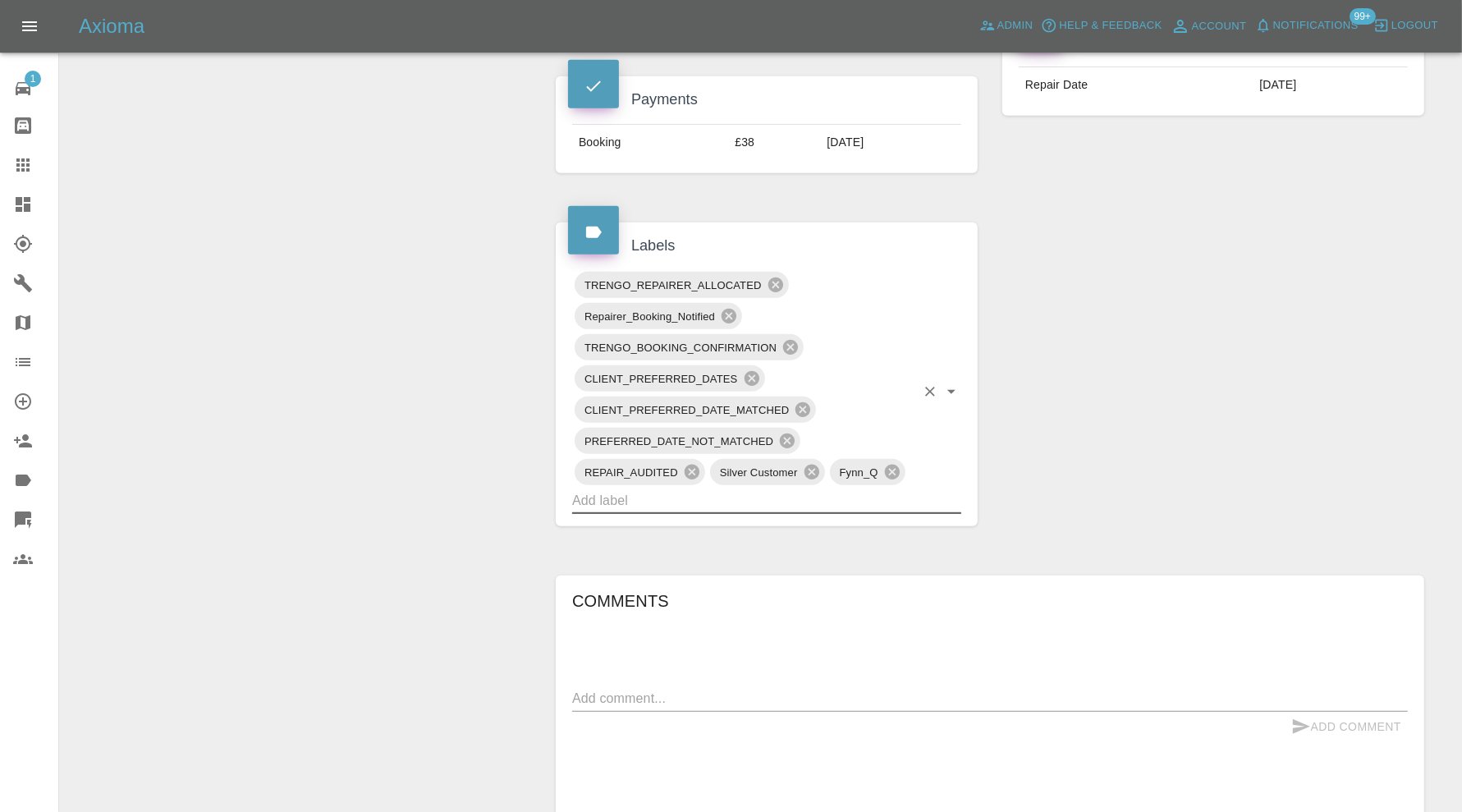
scroll to position [684, 0]
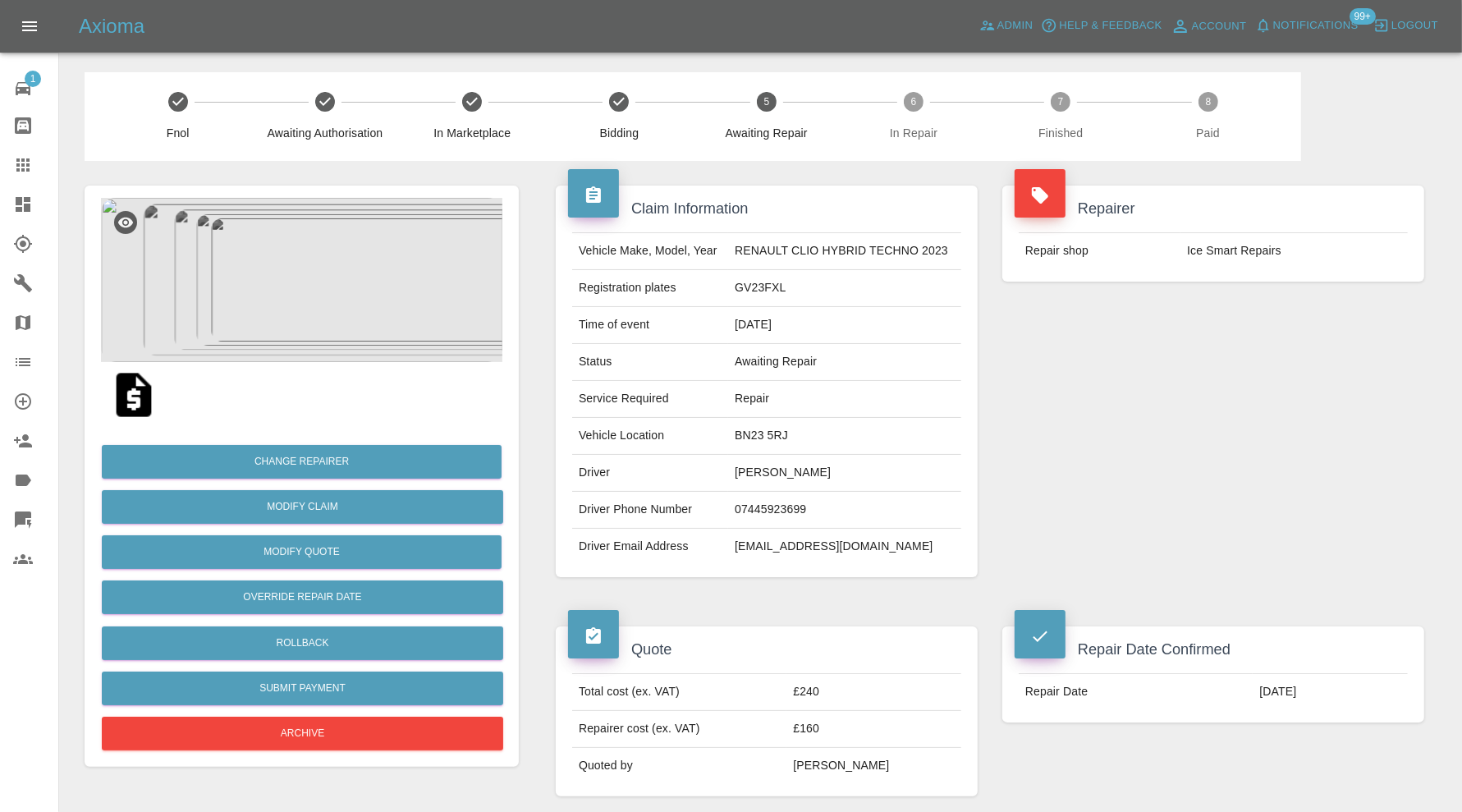
click at [329, 268] on img at bounding box center [302, 279] width 402 height 164
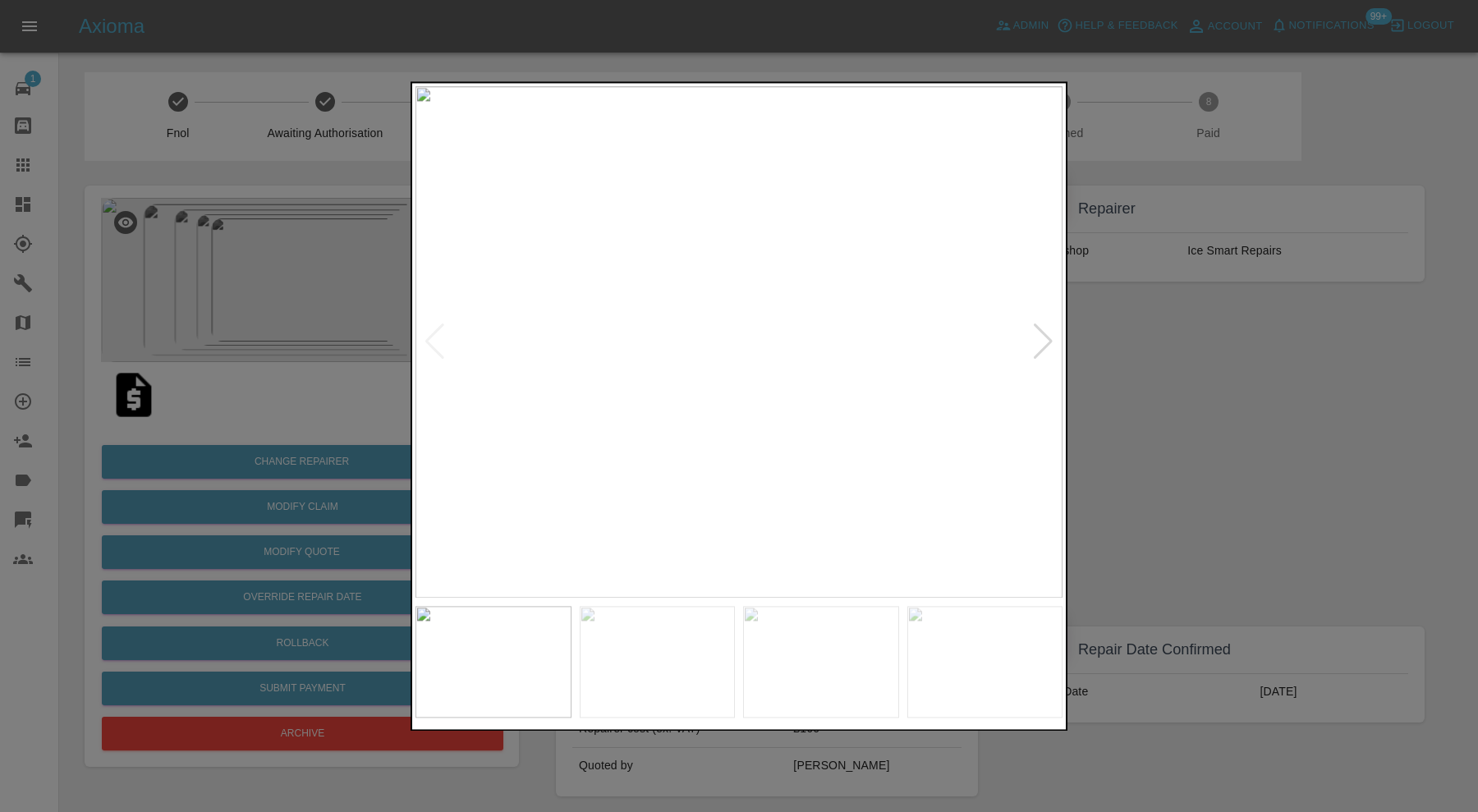
click at [1036, 332] on div at bounding box center [1043, 342] width 22 height 37
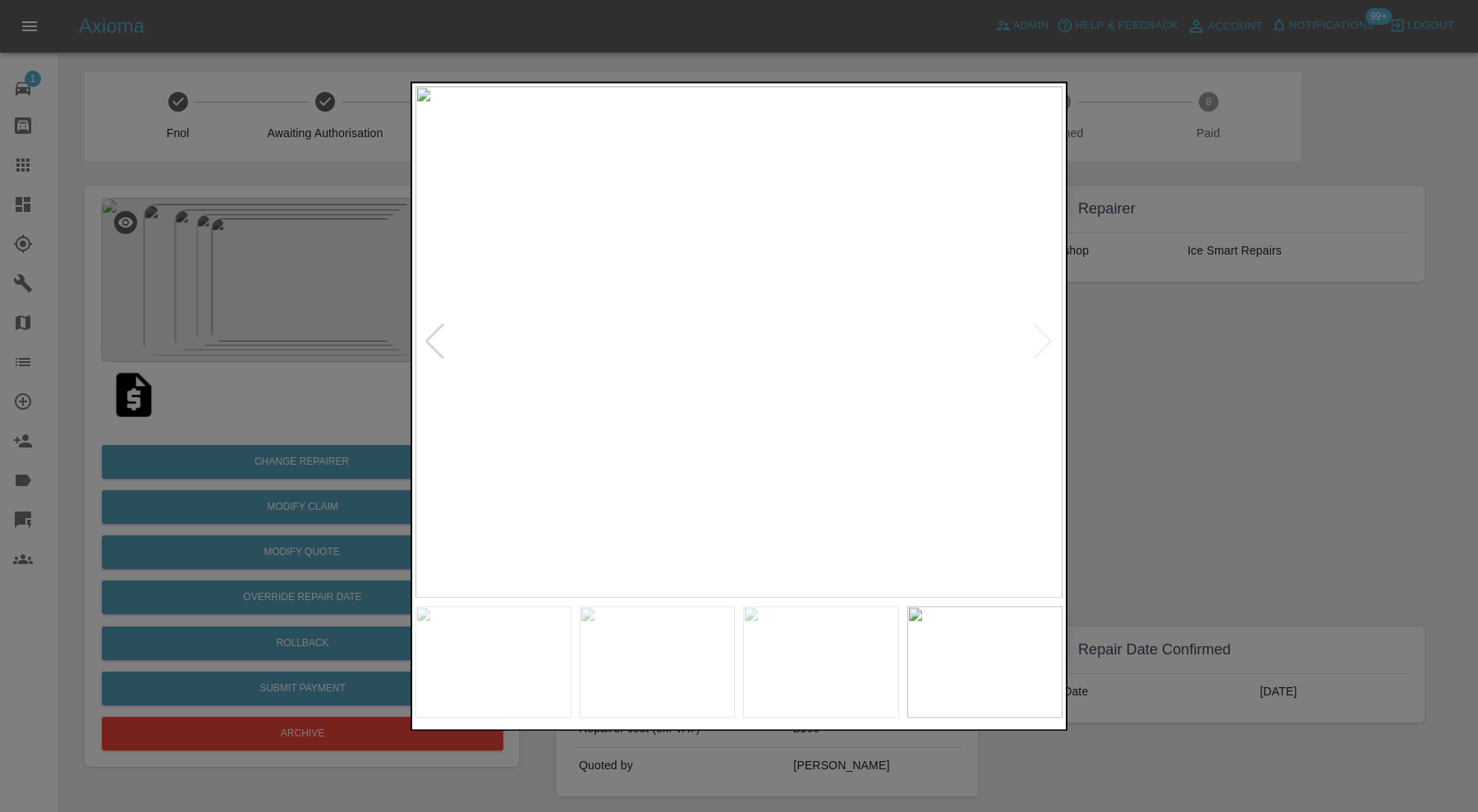
click at [1036, 332] on img at bounding box center [738, 342] width 647 height 511
click at [1248, 439] on div at bounding box center [739, 406] width 1478 height 812
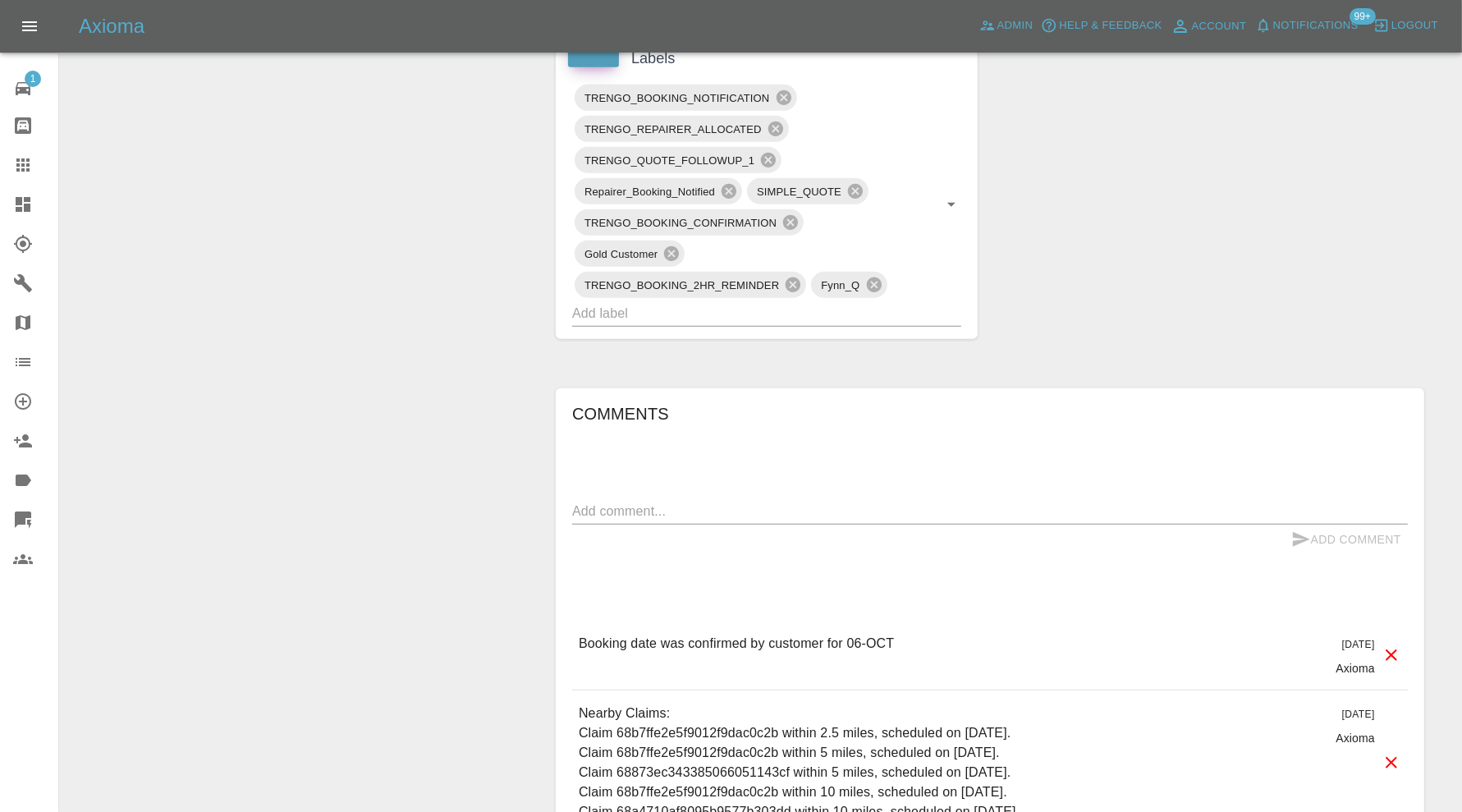
scroll to position [957, 0]
click at [772, 309] on input "text" at bounding box center [744, 312] width 343 height 25
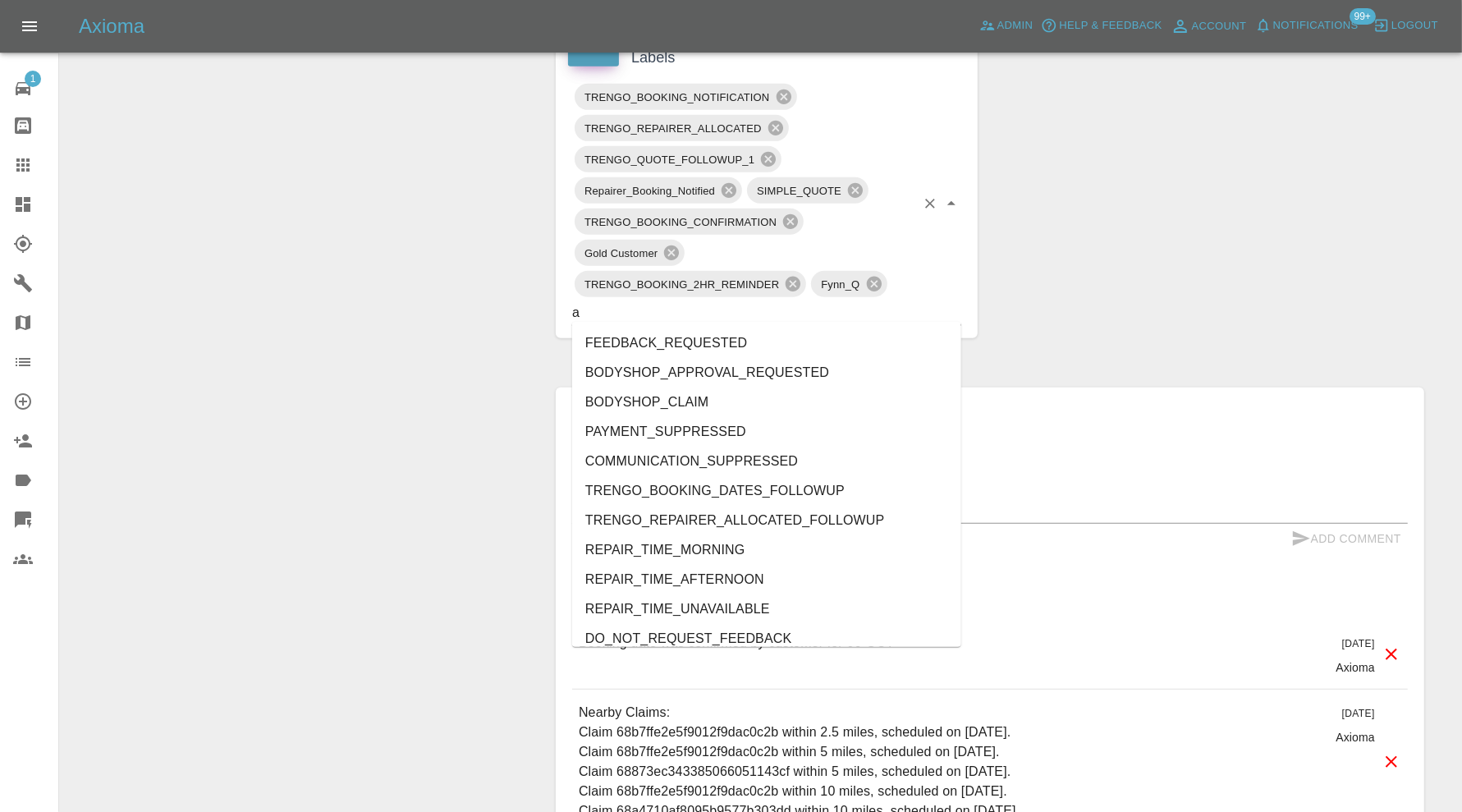
type input "au"
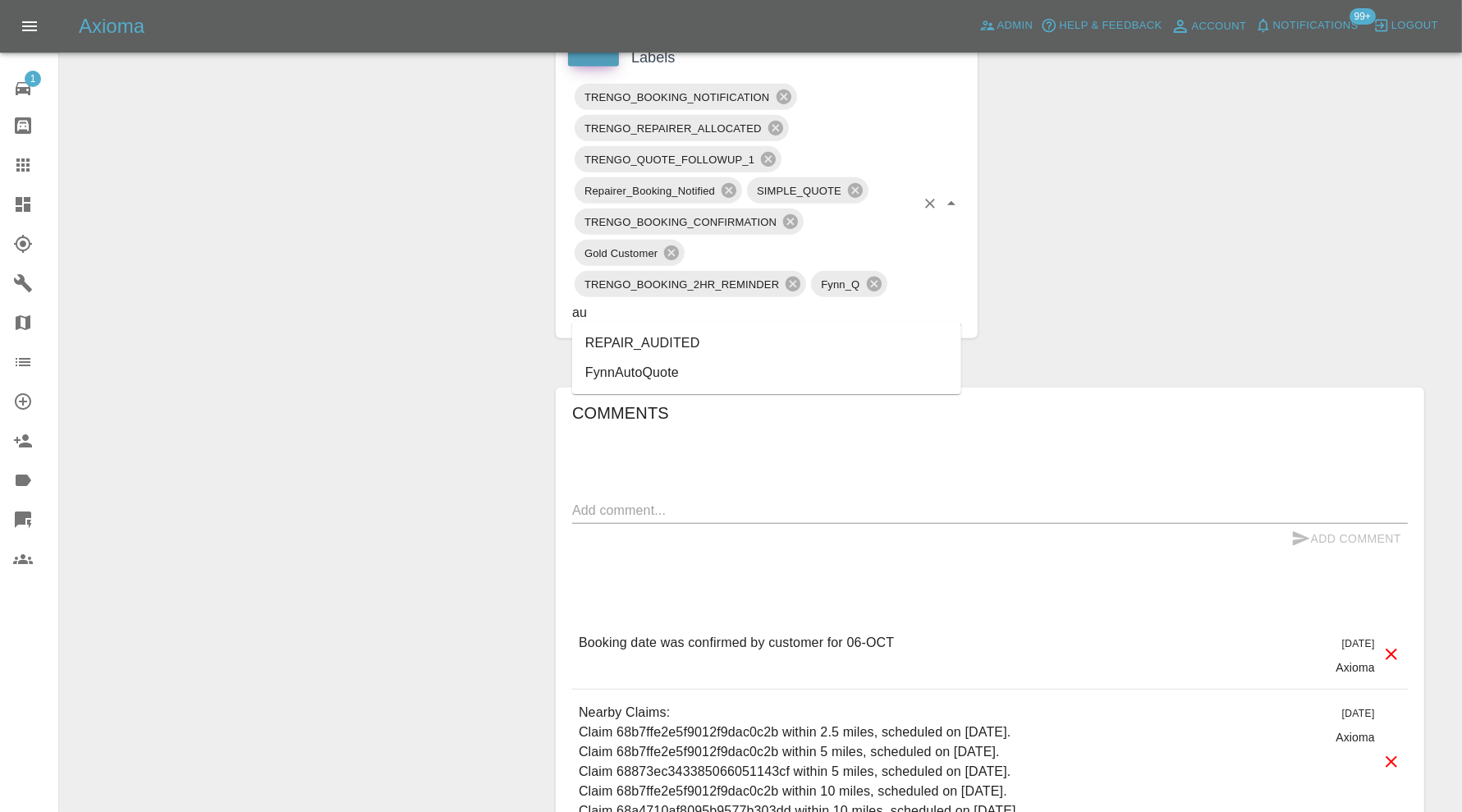
click at [647, 335] on li "REPAIR_AUDITED" at bounding box center [766, 344] width 389 height 30
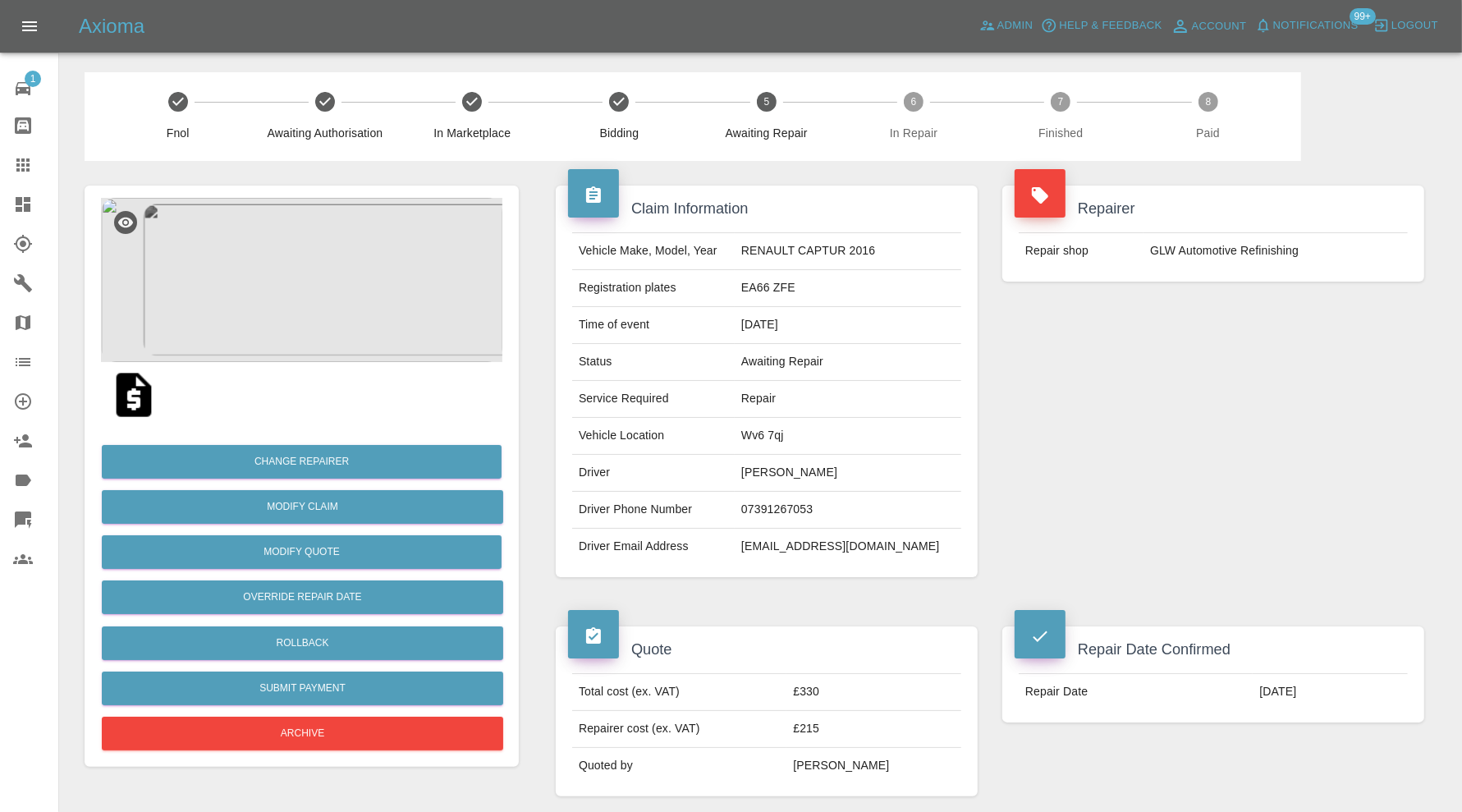
click at [275, 282] on img at bounding box center [302, 279] width 402 height 164
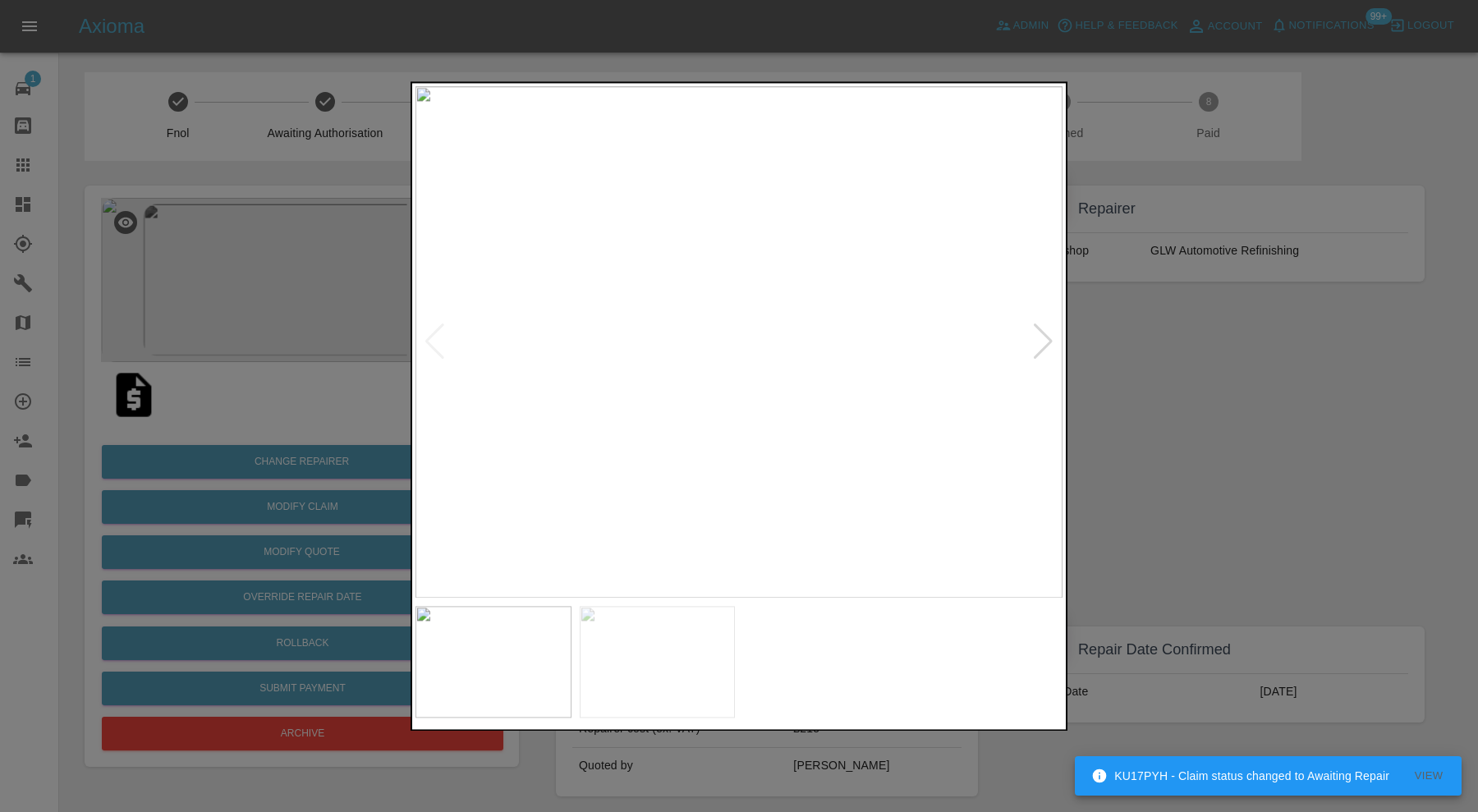
click at [1037, 335] on div at bounding box center [1043, 342] width 22 height 37
click at [1037, 335] on img at bounding box center [738, 342] width 647 height 511
click at [1173, 394] on div at bounding box center [739, 406] width 1478 height 812
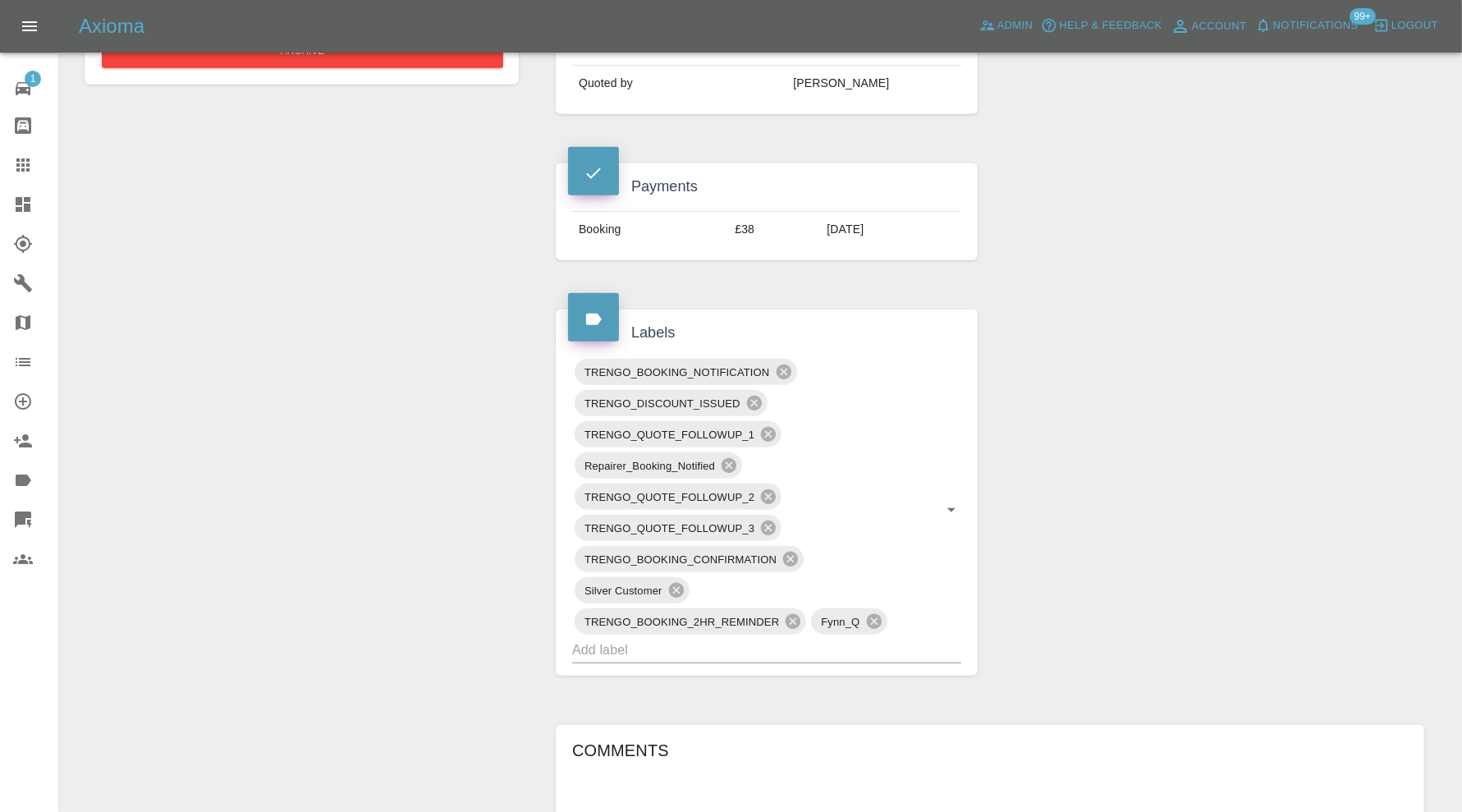
scroll to position [820, 0]
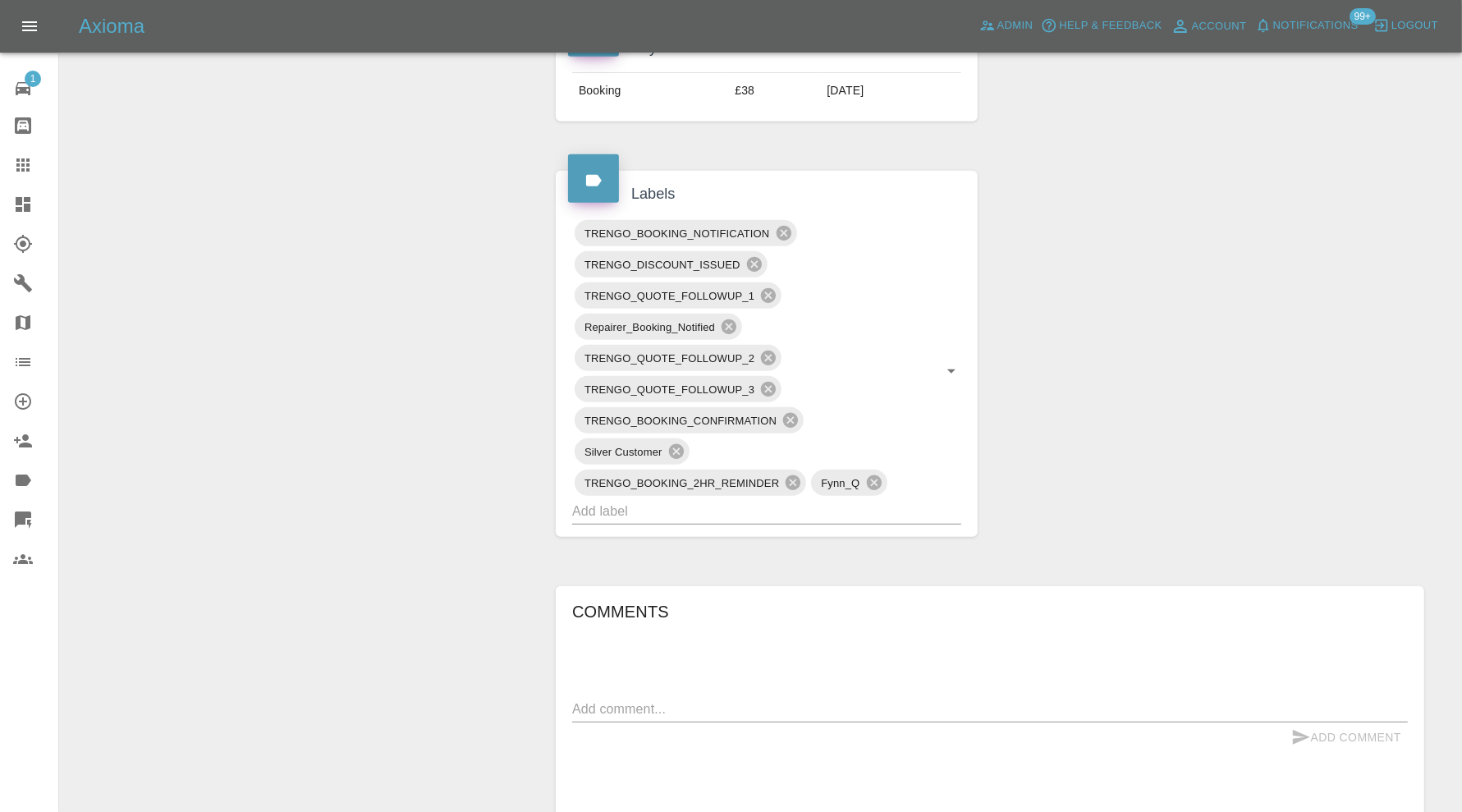
click at [723, 514] on input "text" at bounding box center [744, 510] width 343 height 25
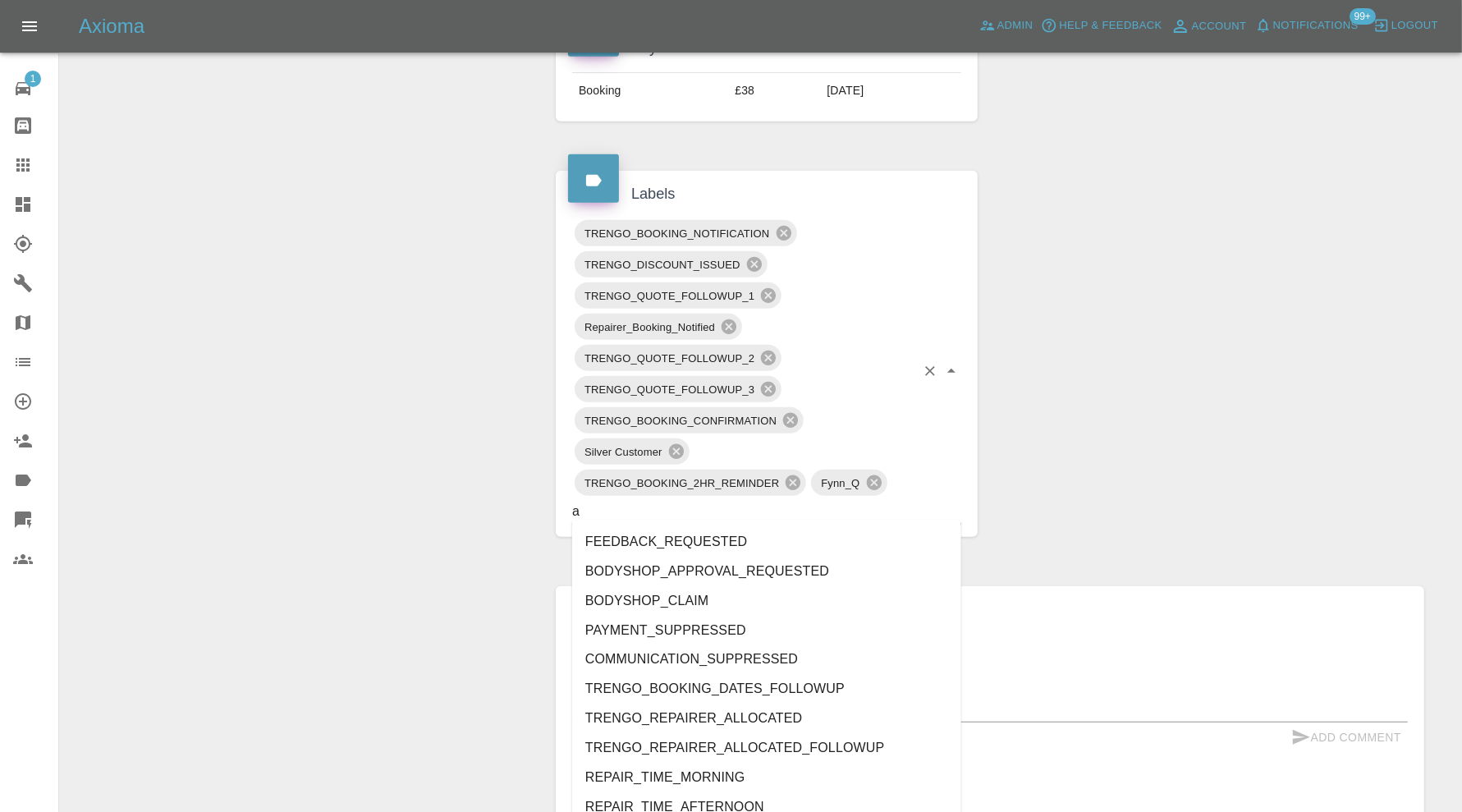
type input "au"
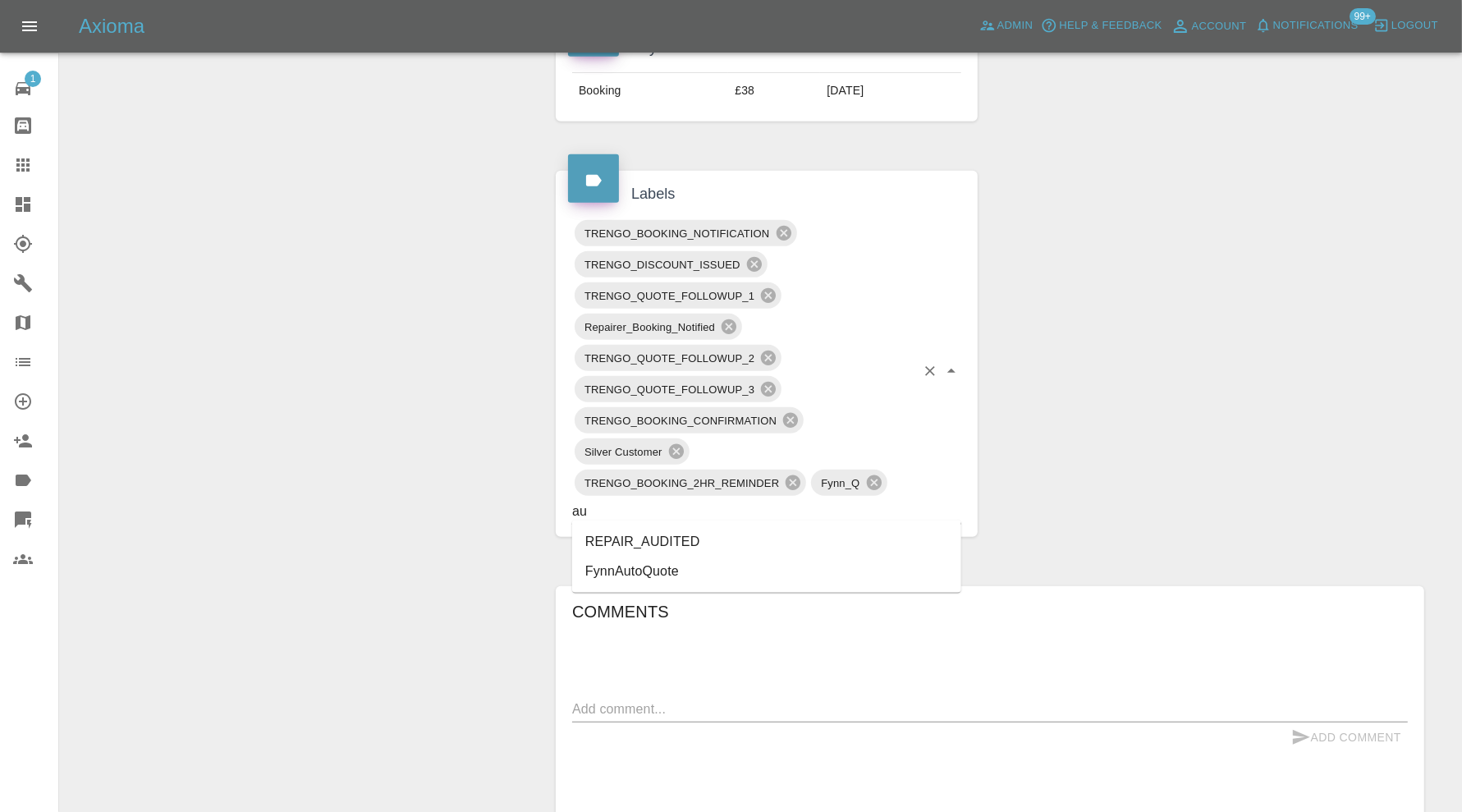
click at [655, 538] on li "REPAIR_AUDITED" at bounding box center [766, 542] width 389 height 30
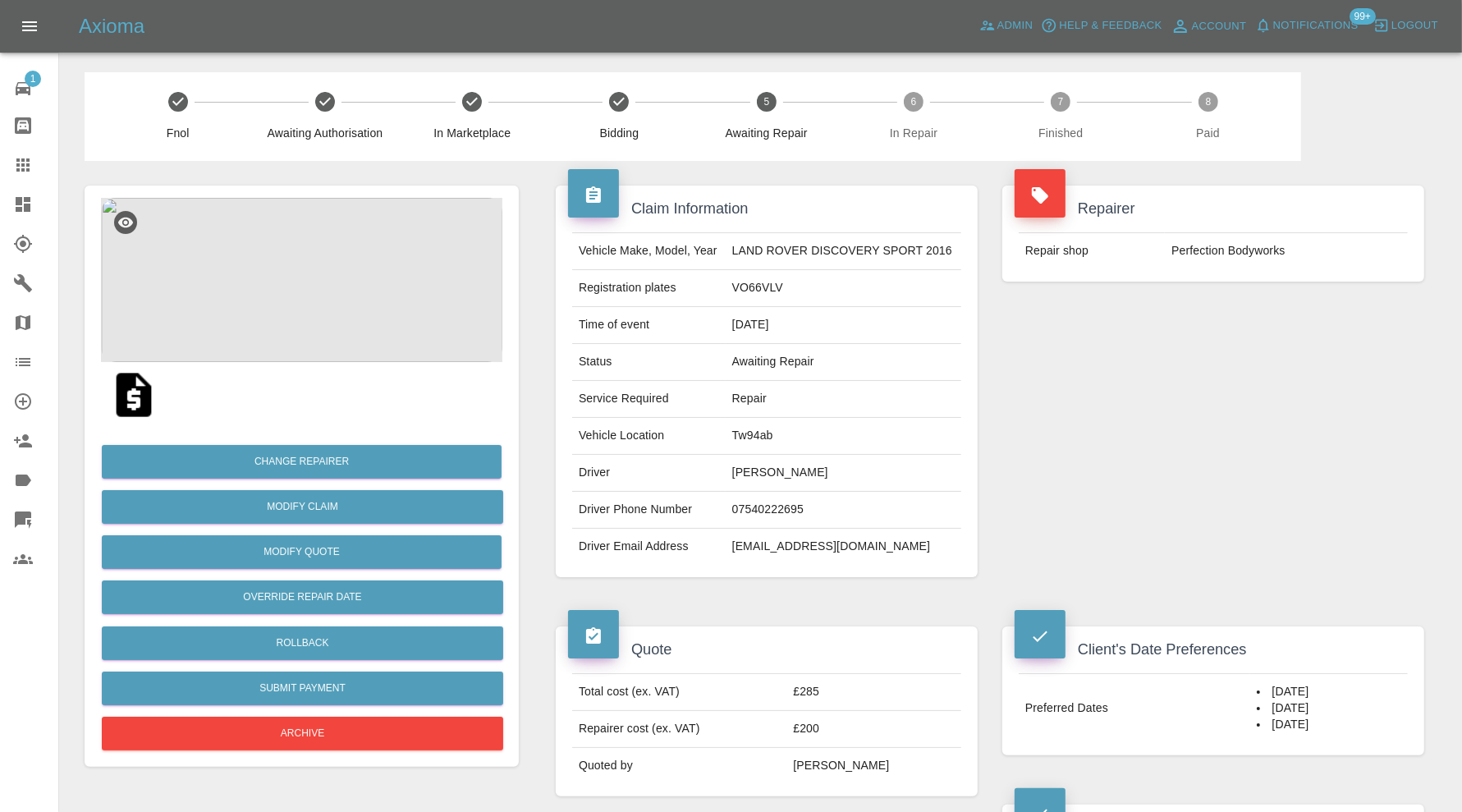
click at [291, 304] on img at bounding box center [302, 279] width 402 height 164
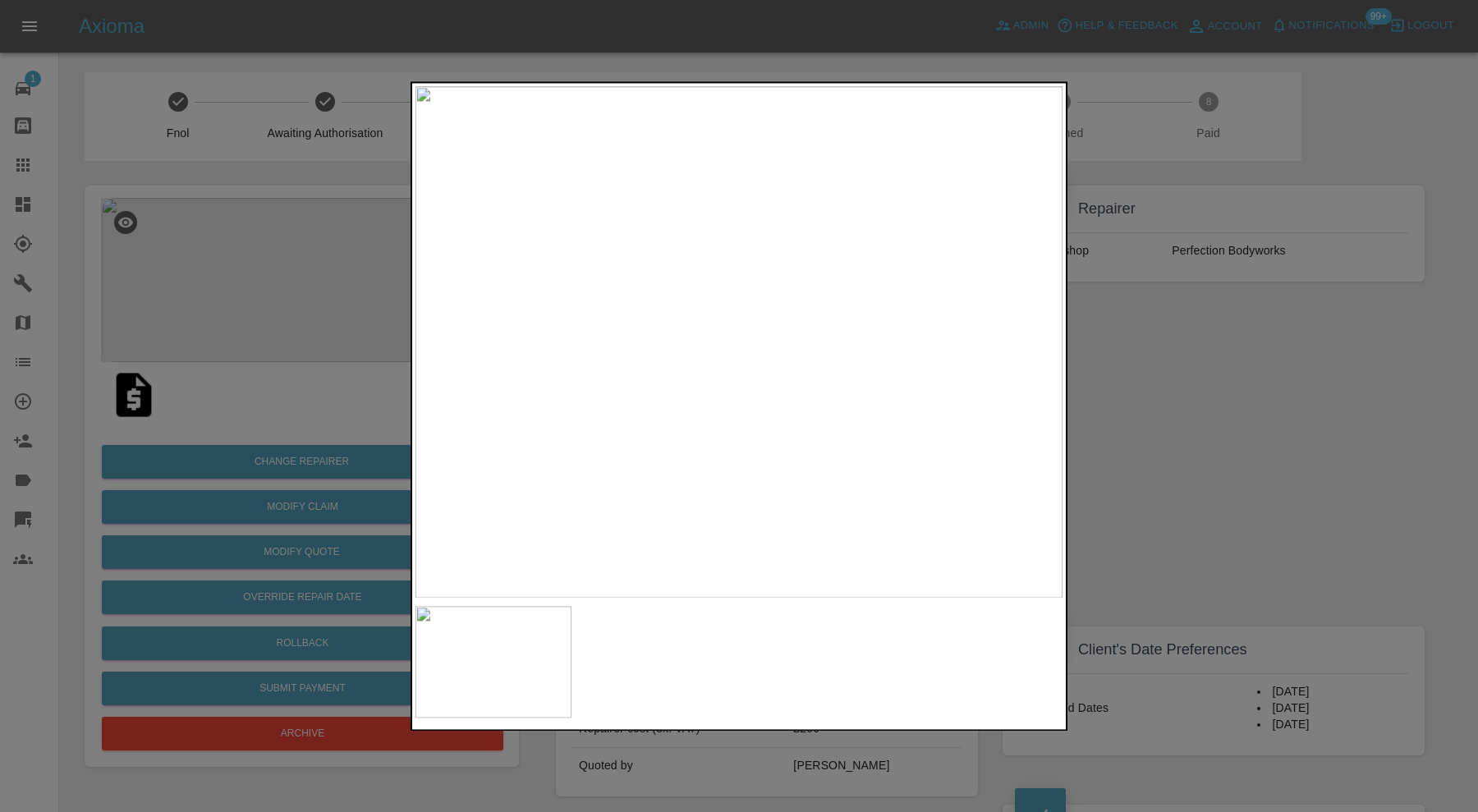
click at [1205, 391] on div at bounding box center [739, 406] width 1478 height 812
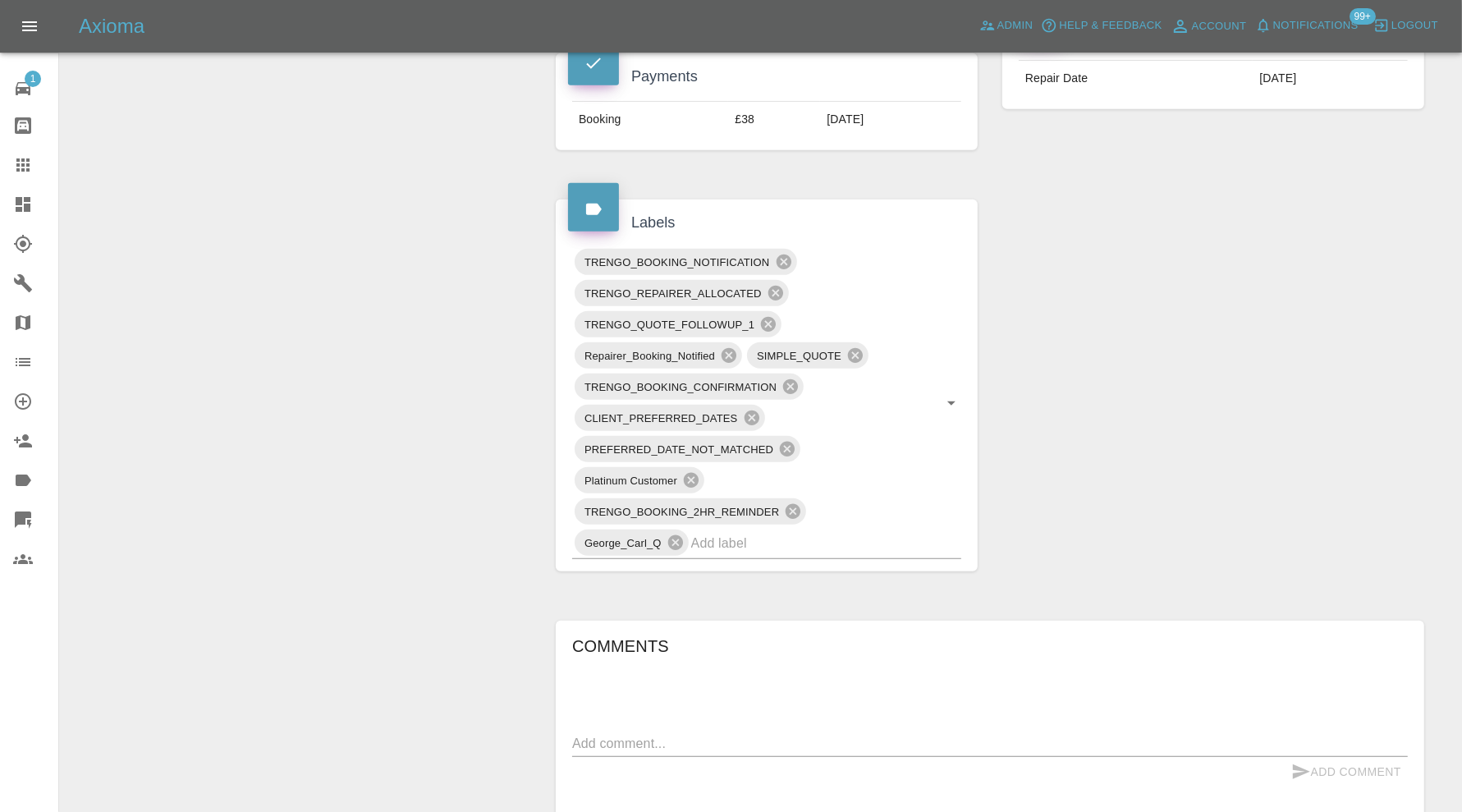
scroll to position [820, 0]
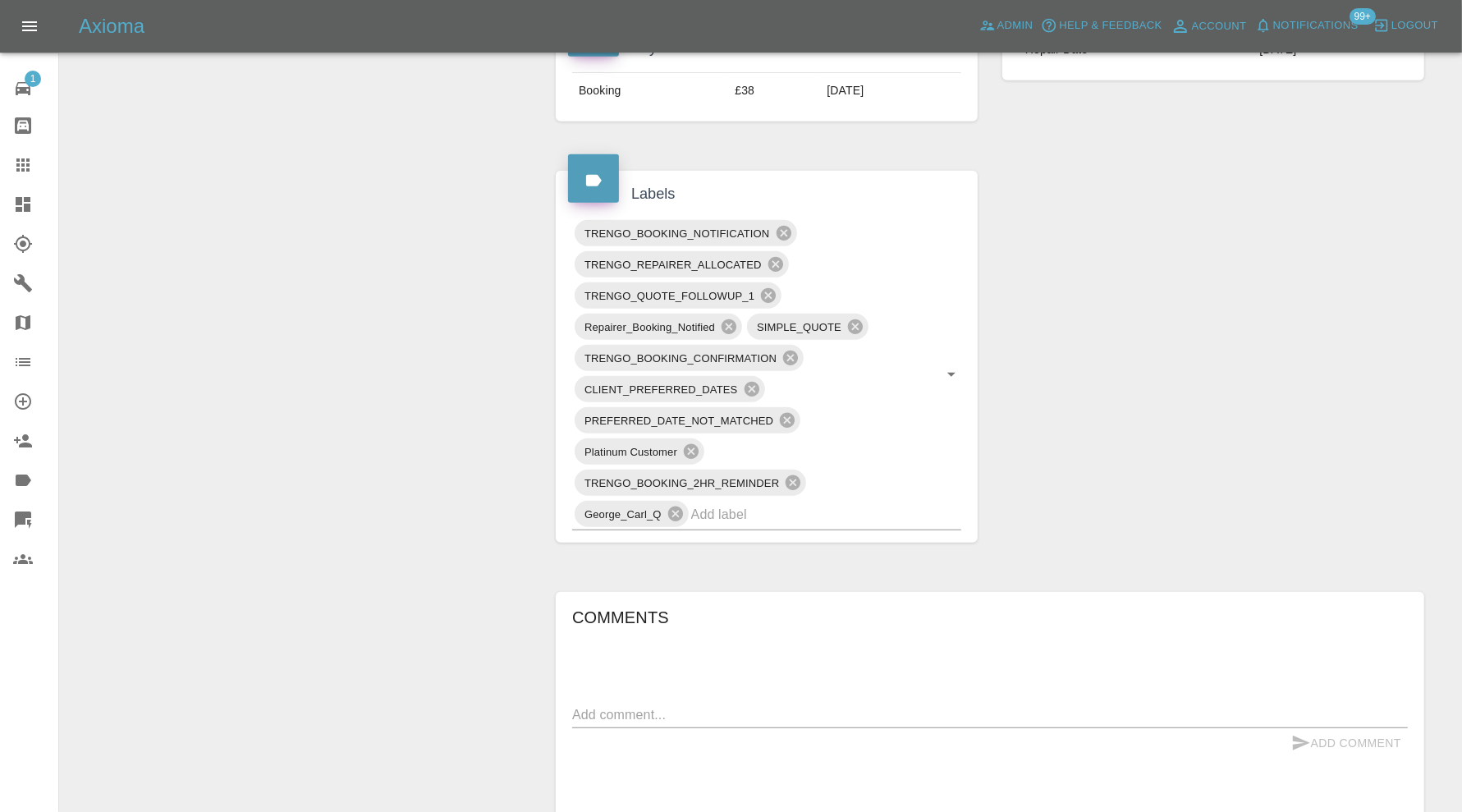
click at [813, 509] on input "text" at bounding box center [803, 513] width 224 height 25
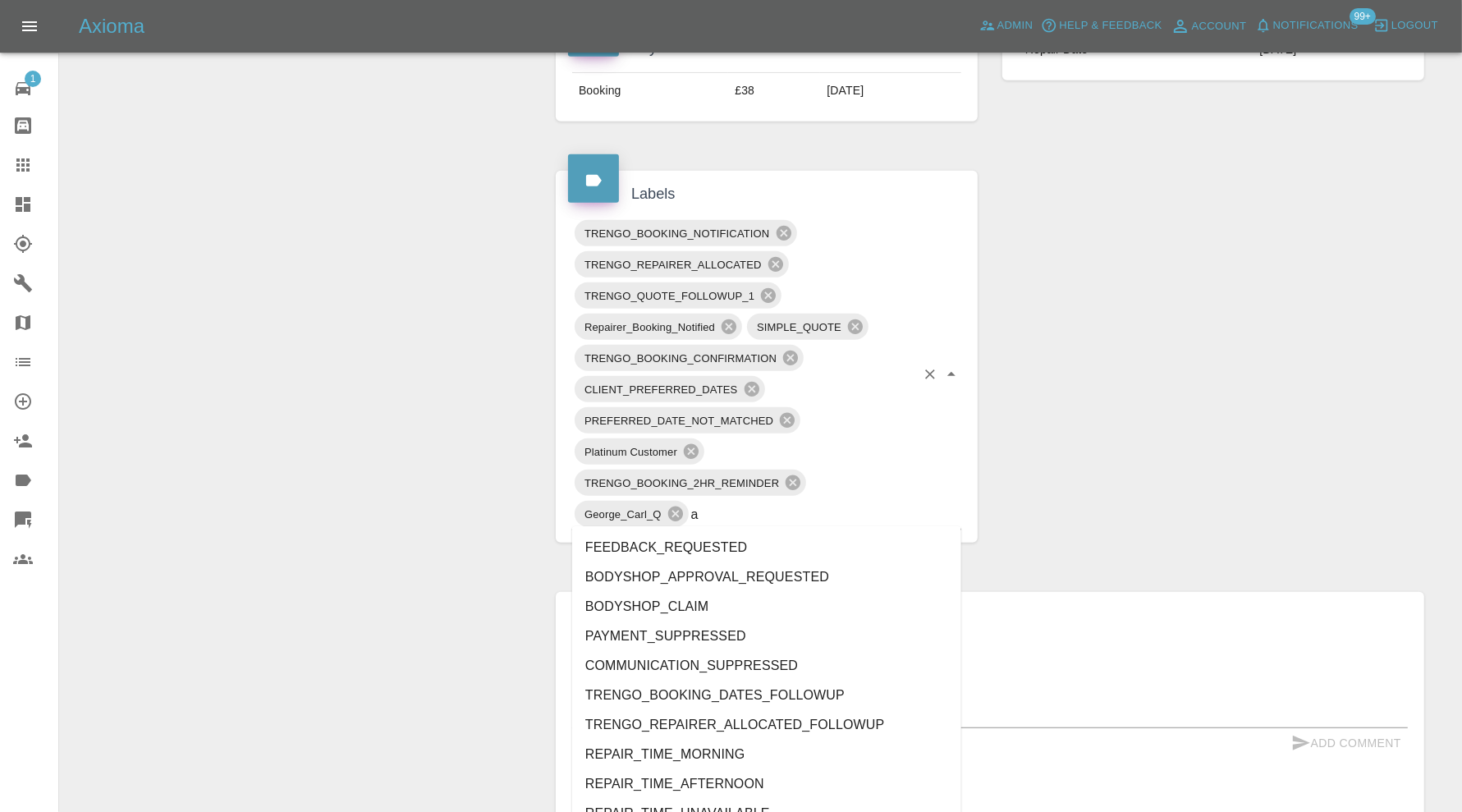
type input "au"
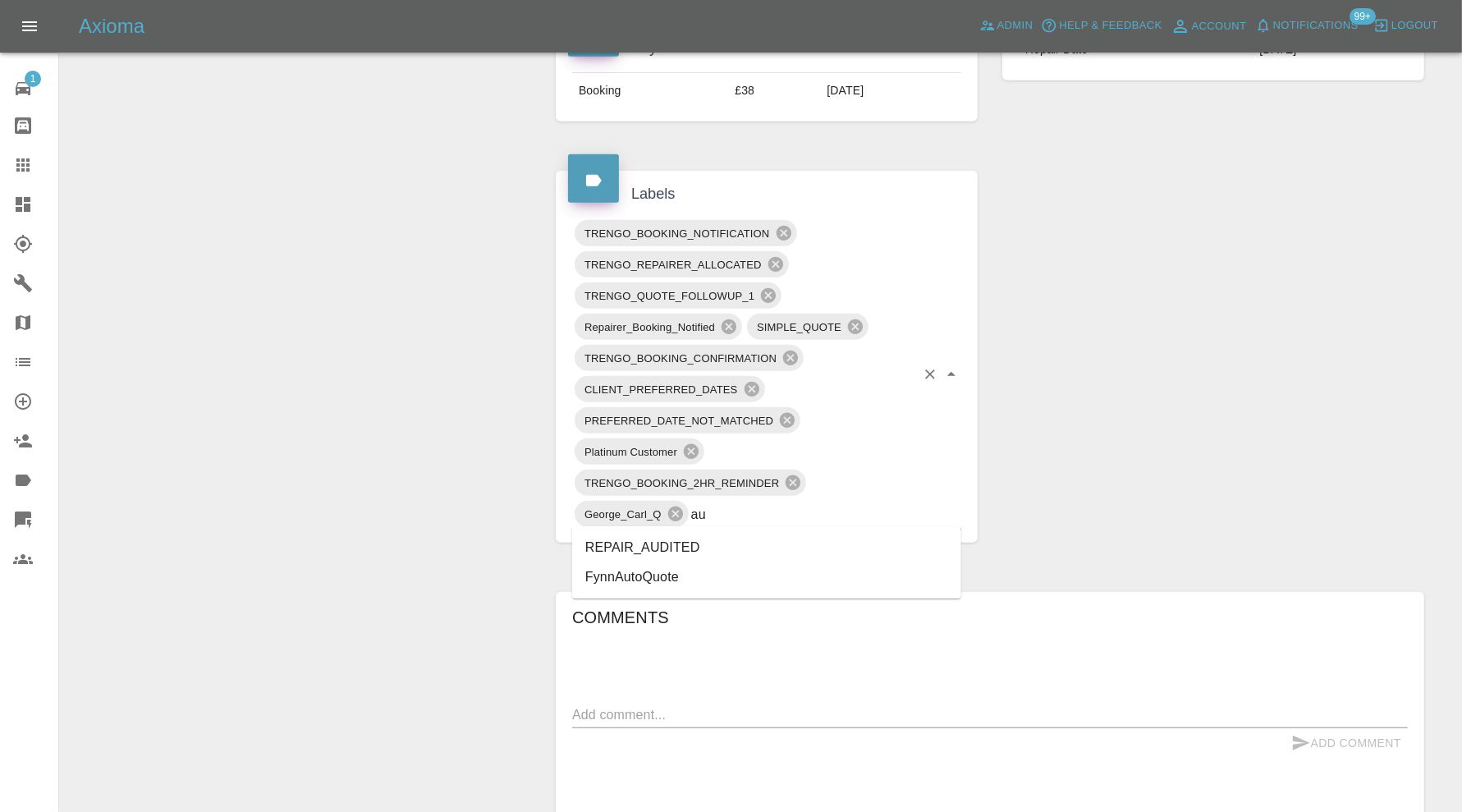
click at [710, 541] on li "REPAIR_AUDITED" at bounding box center [766, 548] width 389 height 30
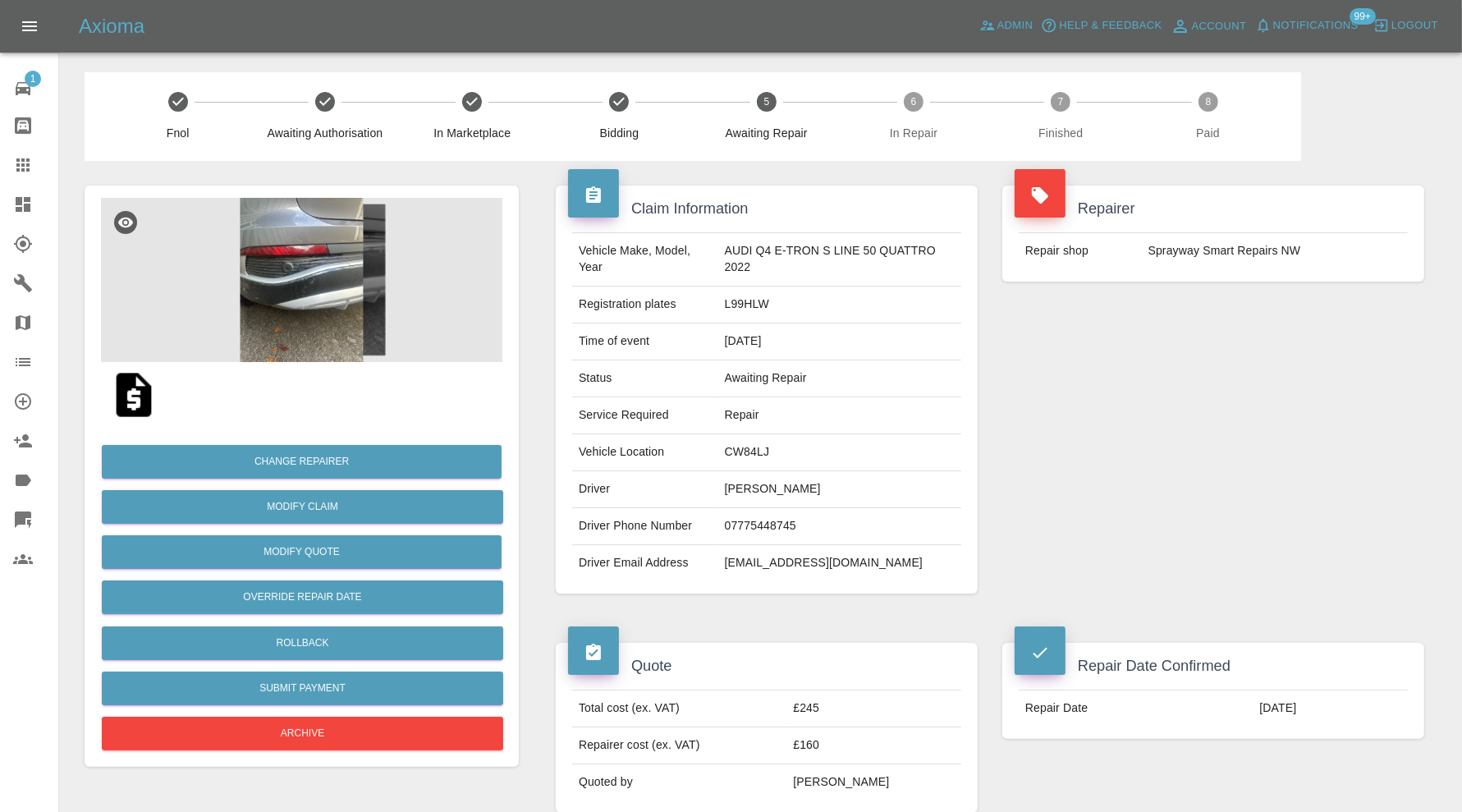
click at [329, 304] on img at bounding box center [302, 279] width 402 height 164
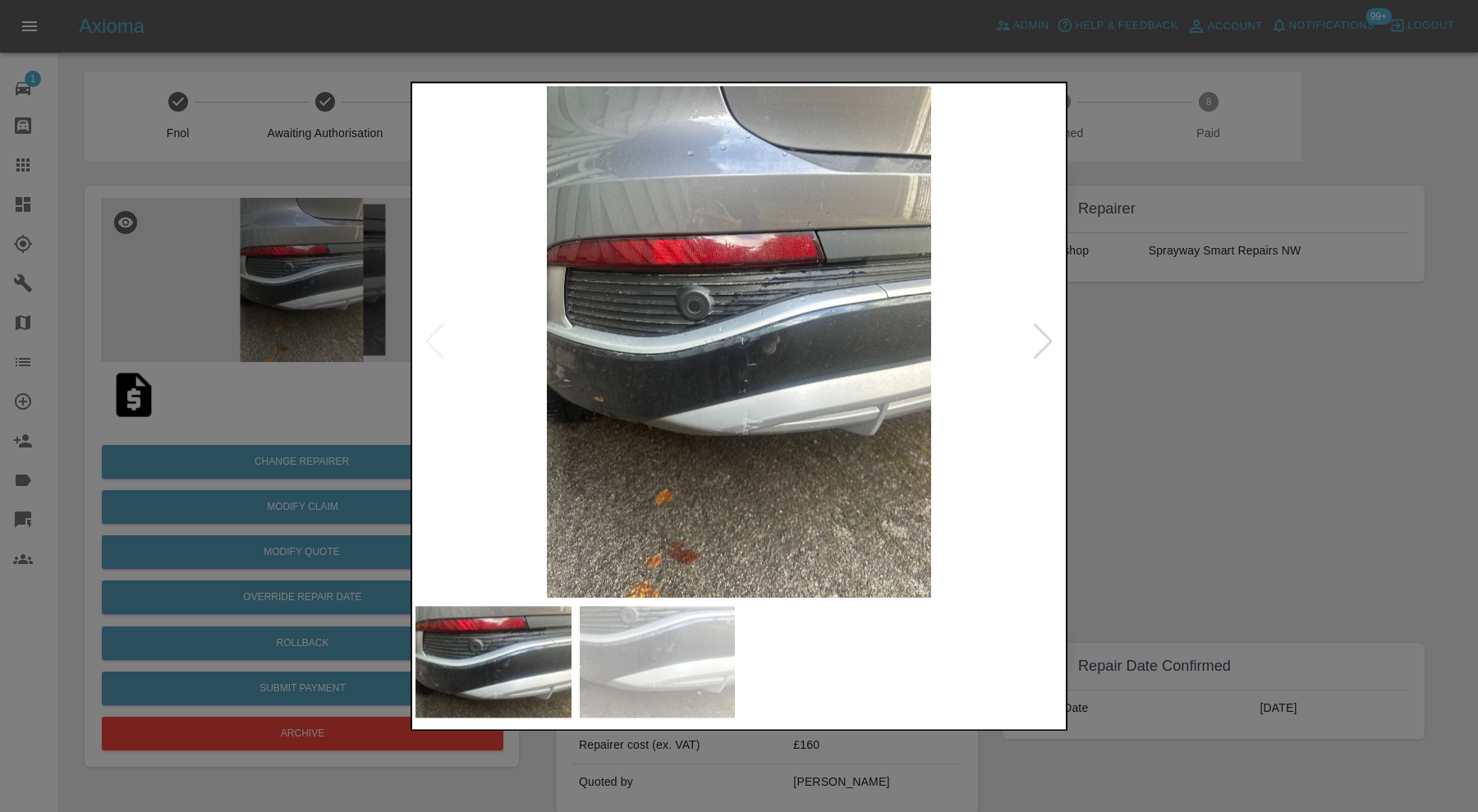
click at [674, 655] on img at bounding box center [658, 661] width 156 height 111
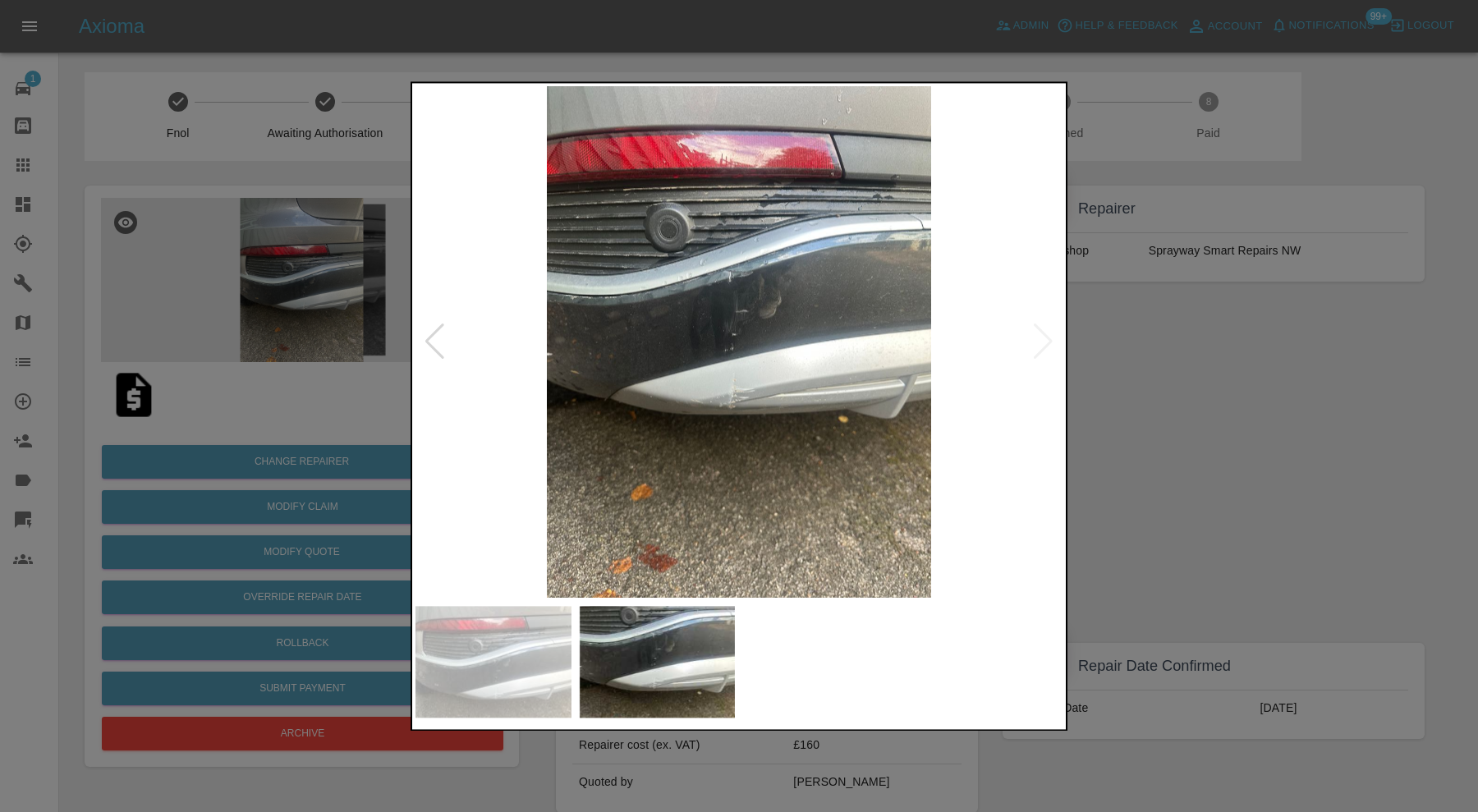
click at [1048, 341] on img at bounding box center [738, 342] width 647 height 511
click at [1206, 429] on div at bounding box center [739, 406] width 1478 height 812
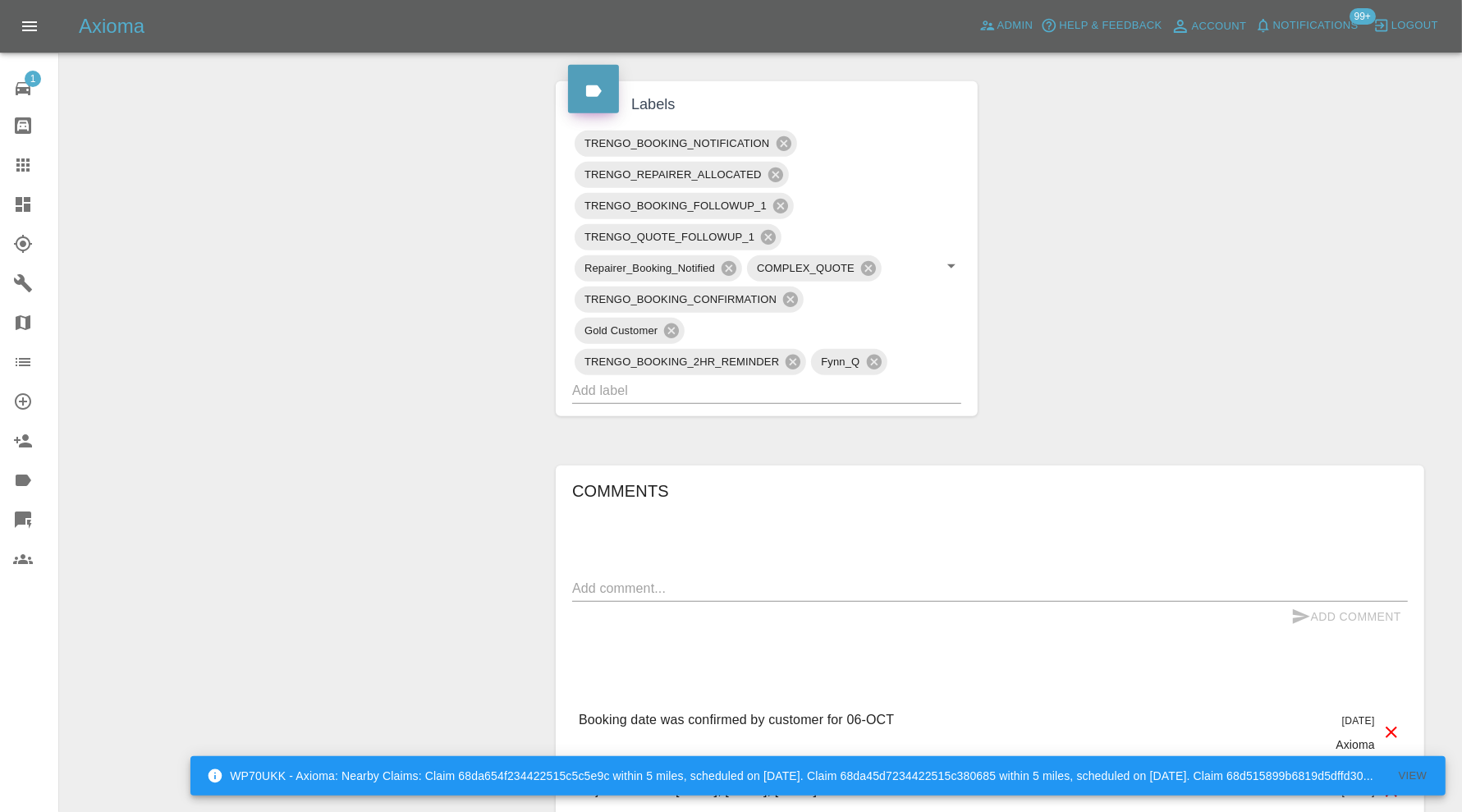
scroll to position [1094, 0]
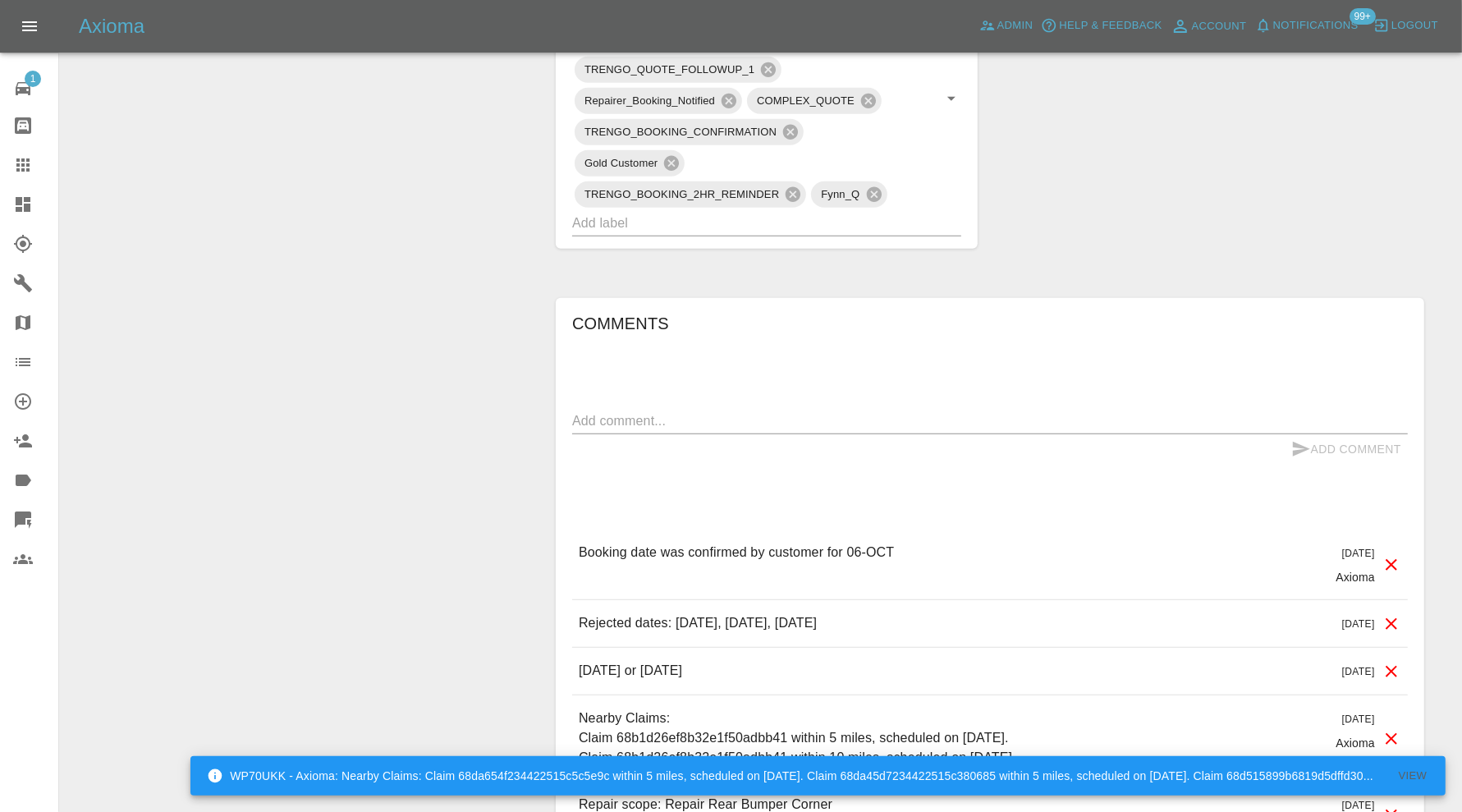
click at [797, 220] on input "text" at bounding box center [744, 222] width 343 height 25
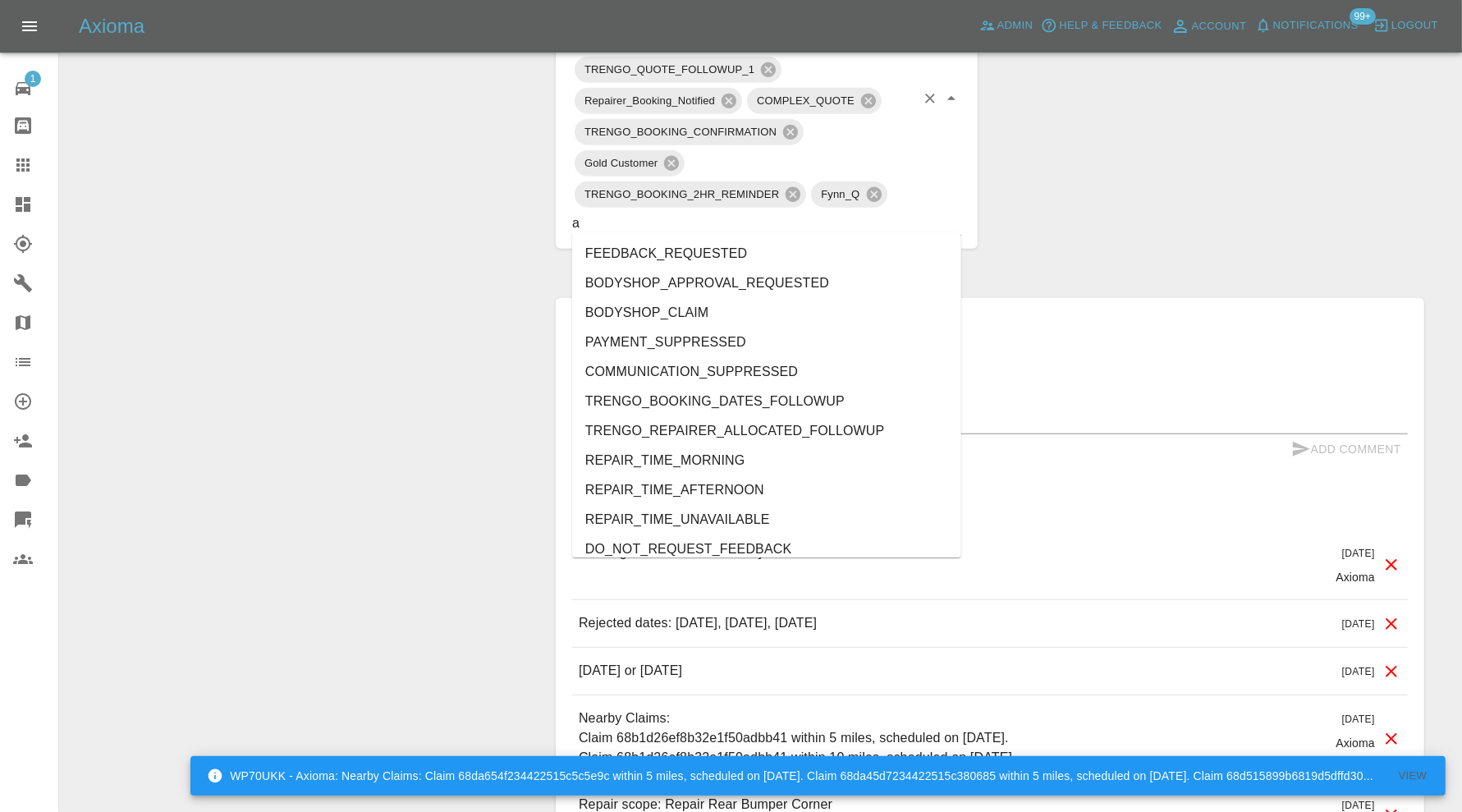
type input "au"
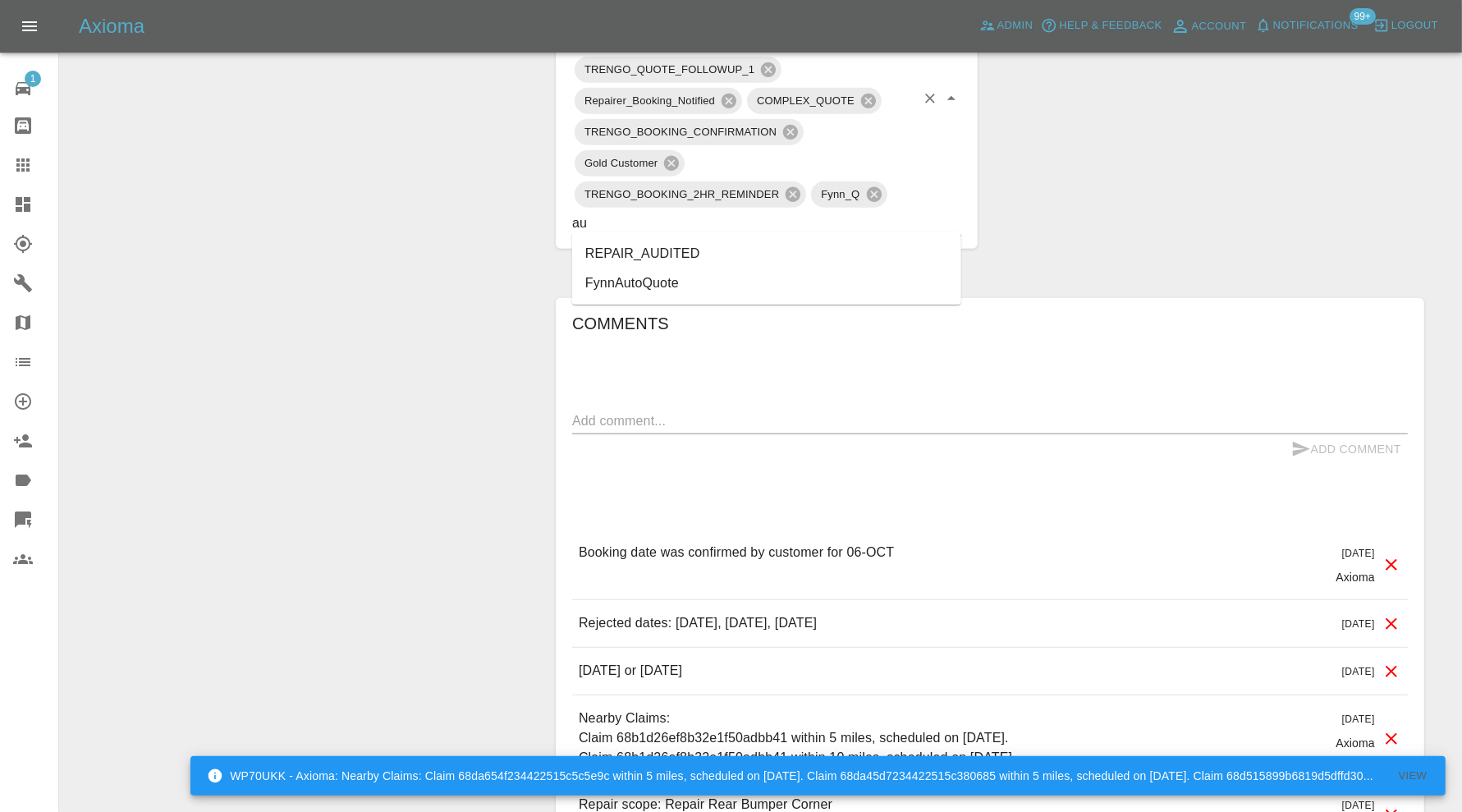
click at [633, 257] on li "REPAIR_AUDITED" at bounding box center [766, 254] width 389 height 30
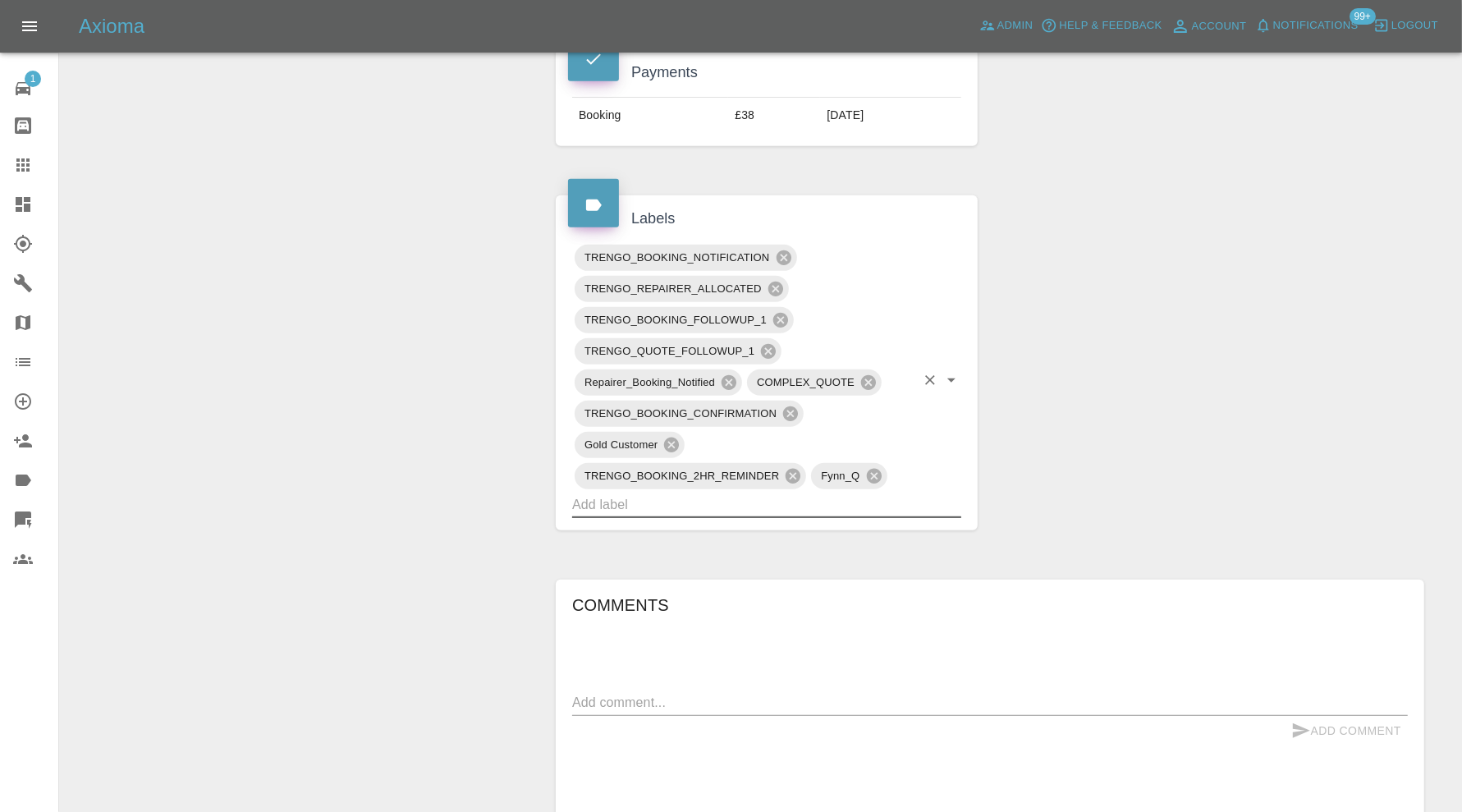
scroll to position [547, 0]
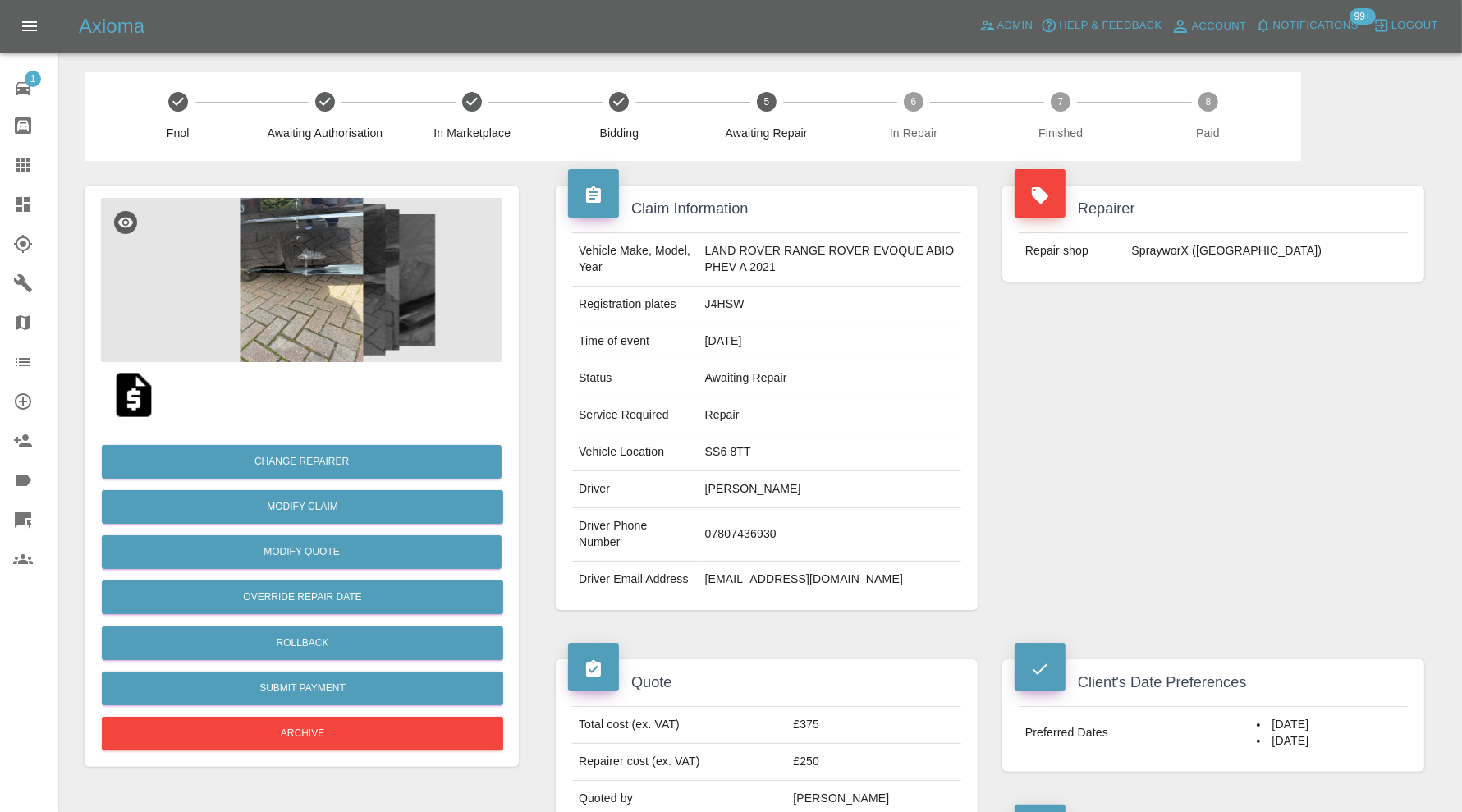
click at [286, 280] on img at bounding box center [302, 279] width 402 height 164
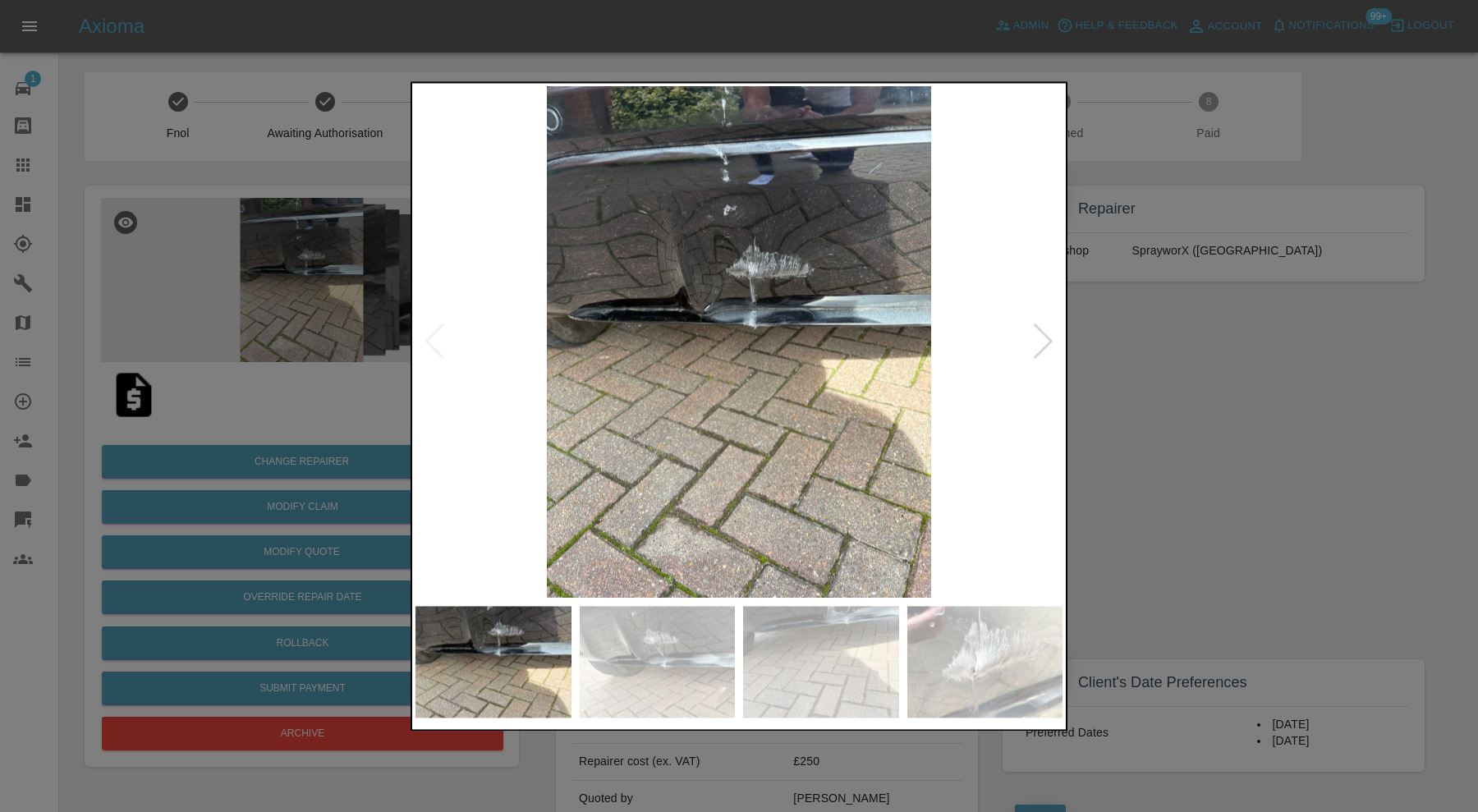
click at [1037, 338] on div at bounding box center [1043, 342] width 22 height 37
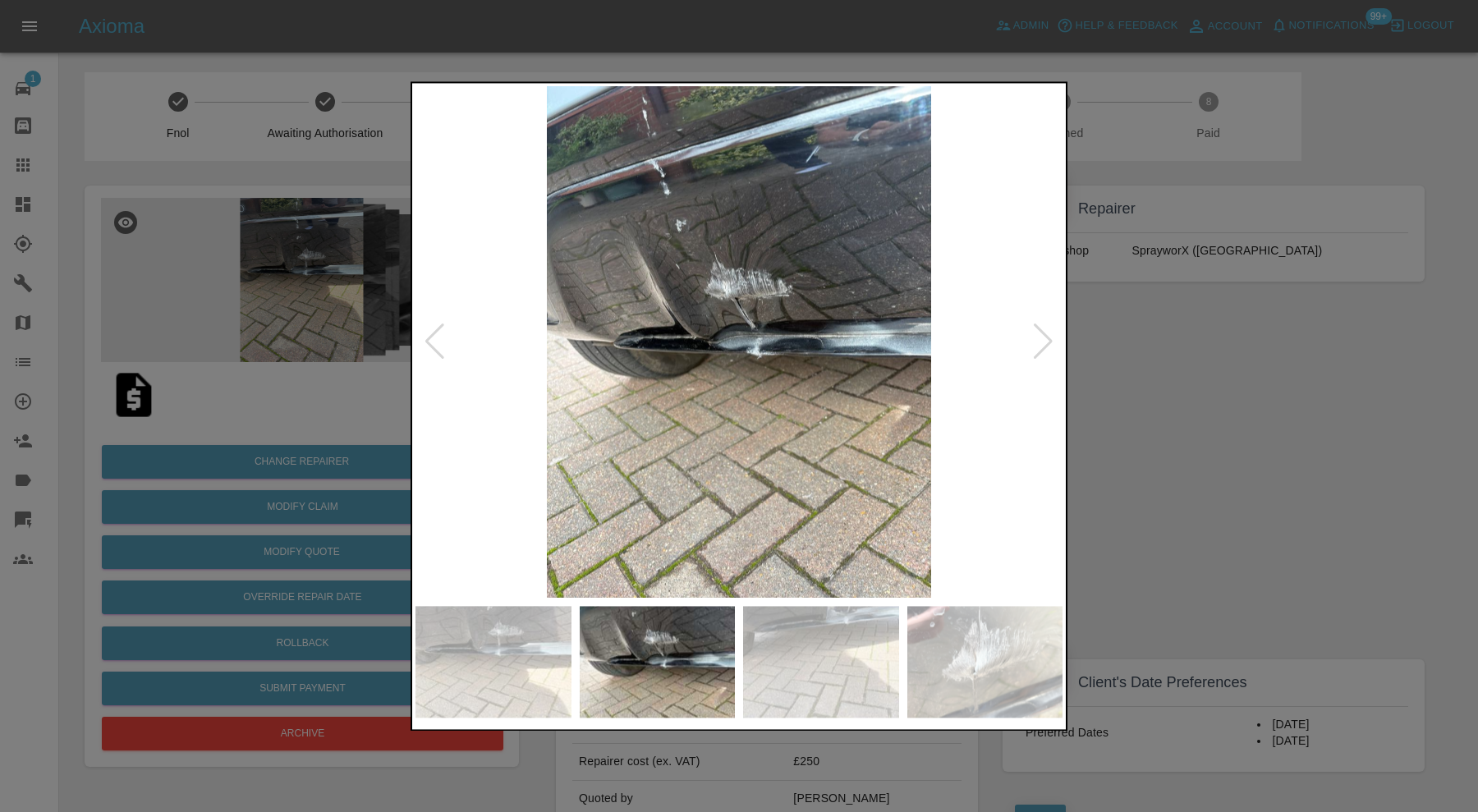
click at [1041, 337] on div at bounding box center [1043, 342] width 22 height 37
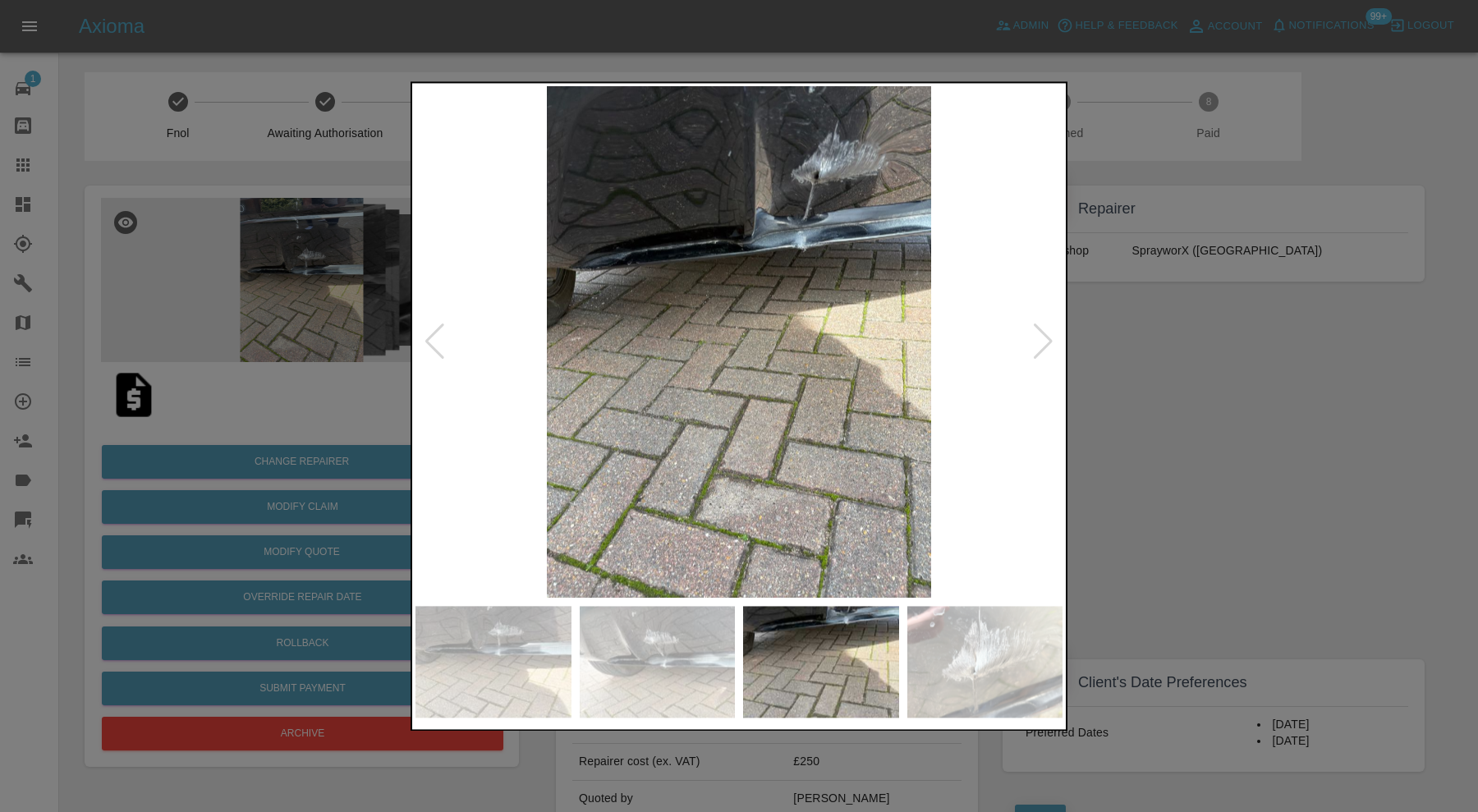
click at [1041, 337] on div at bounding box center [1043, 342] width 22 height 37
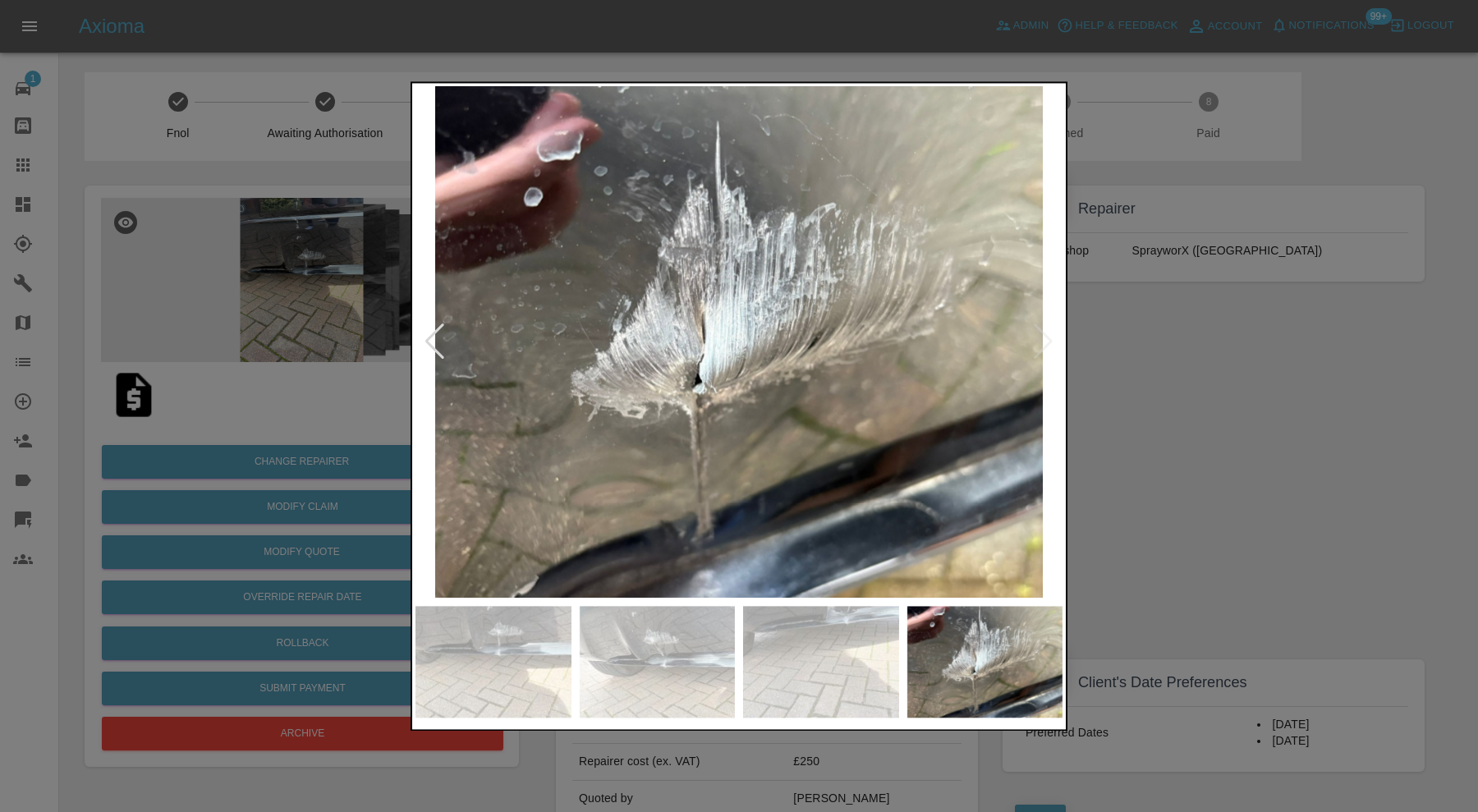
click at [1041, 337] on img at bounding box center [738, 342] width 647 height 511
click at [432, 339] on div at bounding box center [435, 342] width 22 height 37
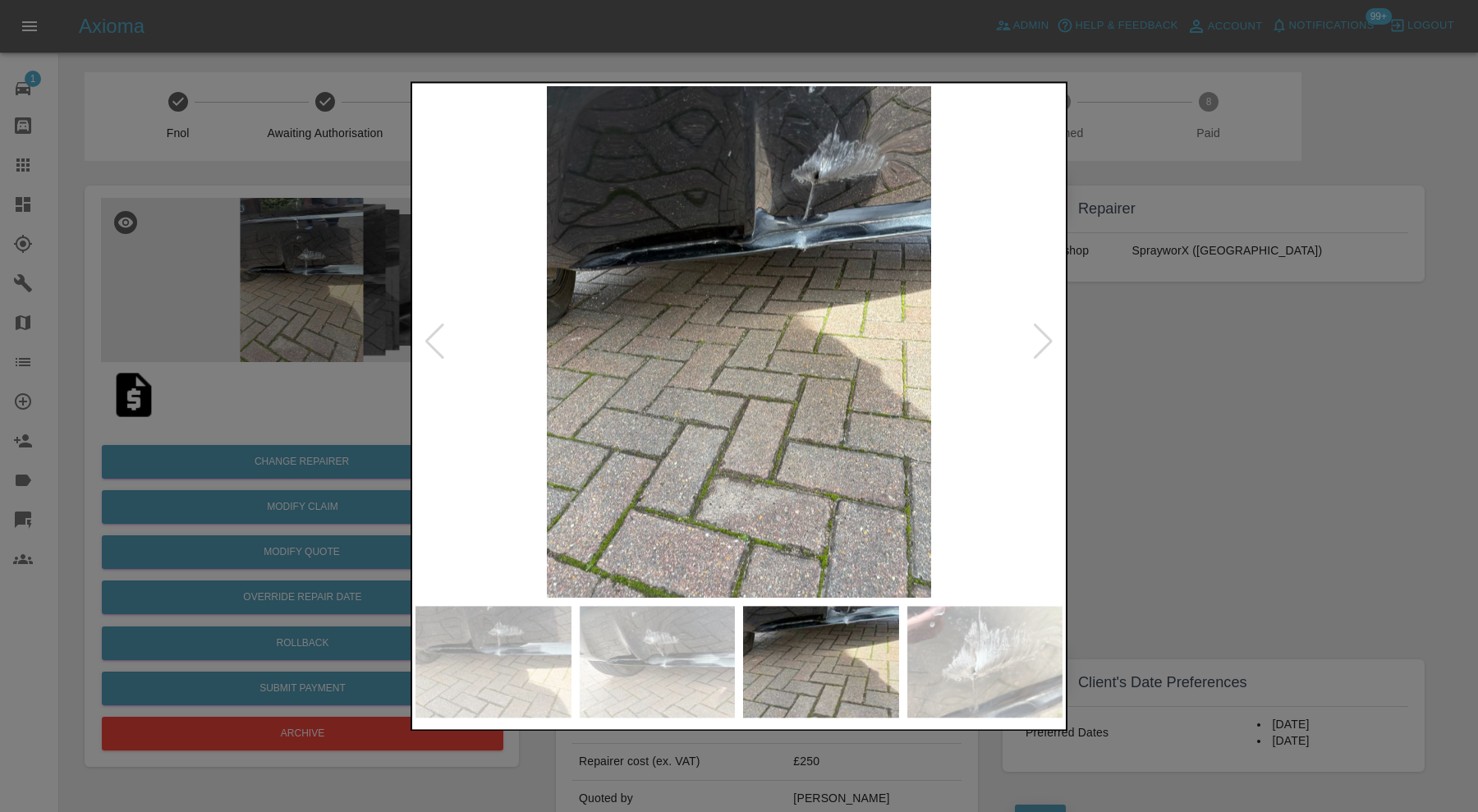
click at [432, 339] on div at bounding box center [435, 342] width 22 height 37
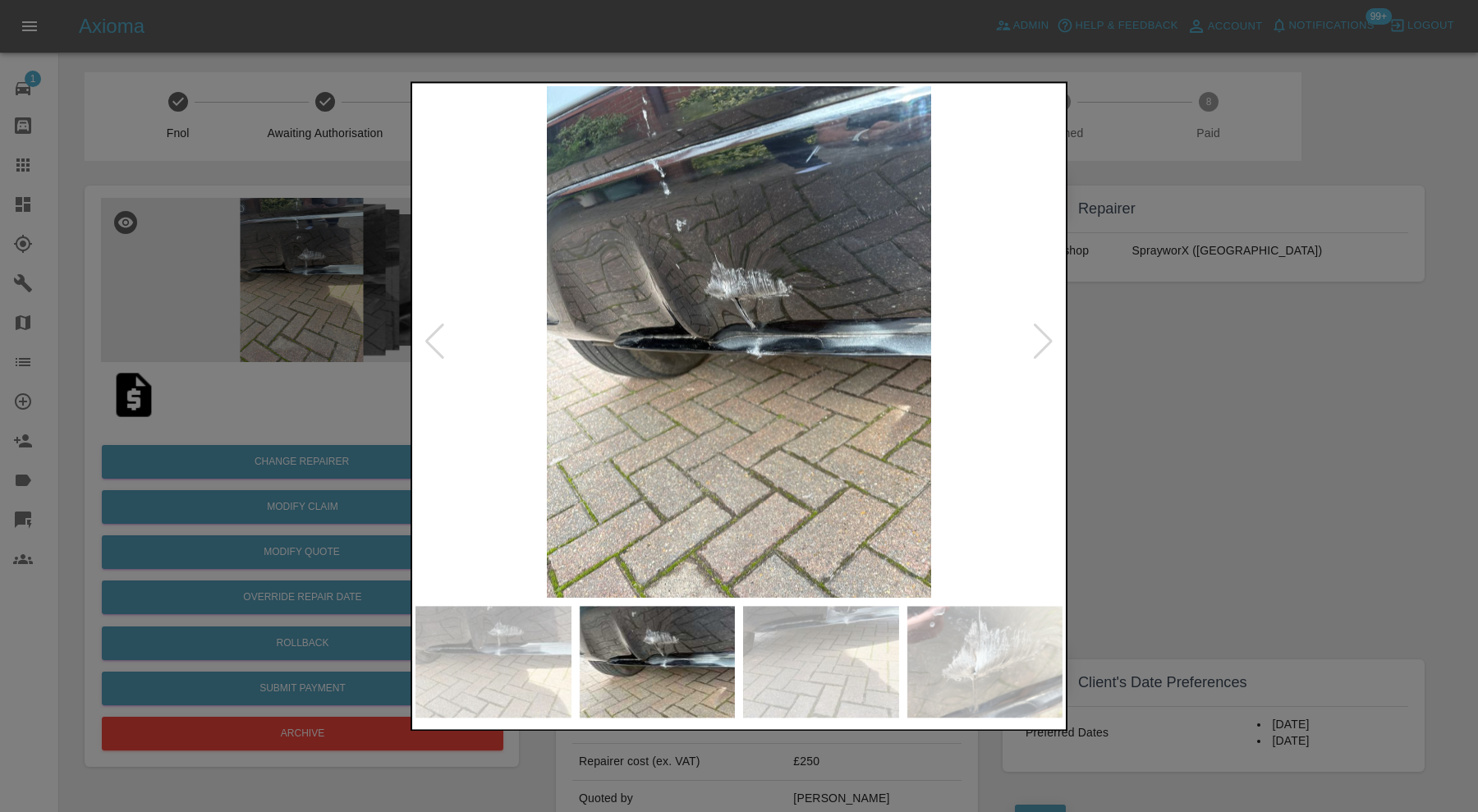
click at [432, 339] on div at bounding box center [435, 342] width 22 height 37
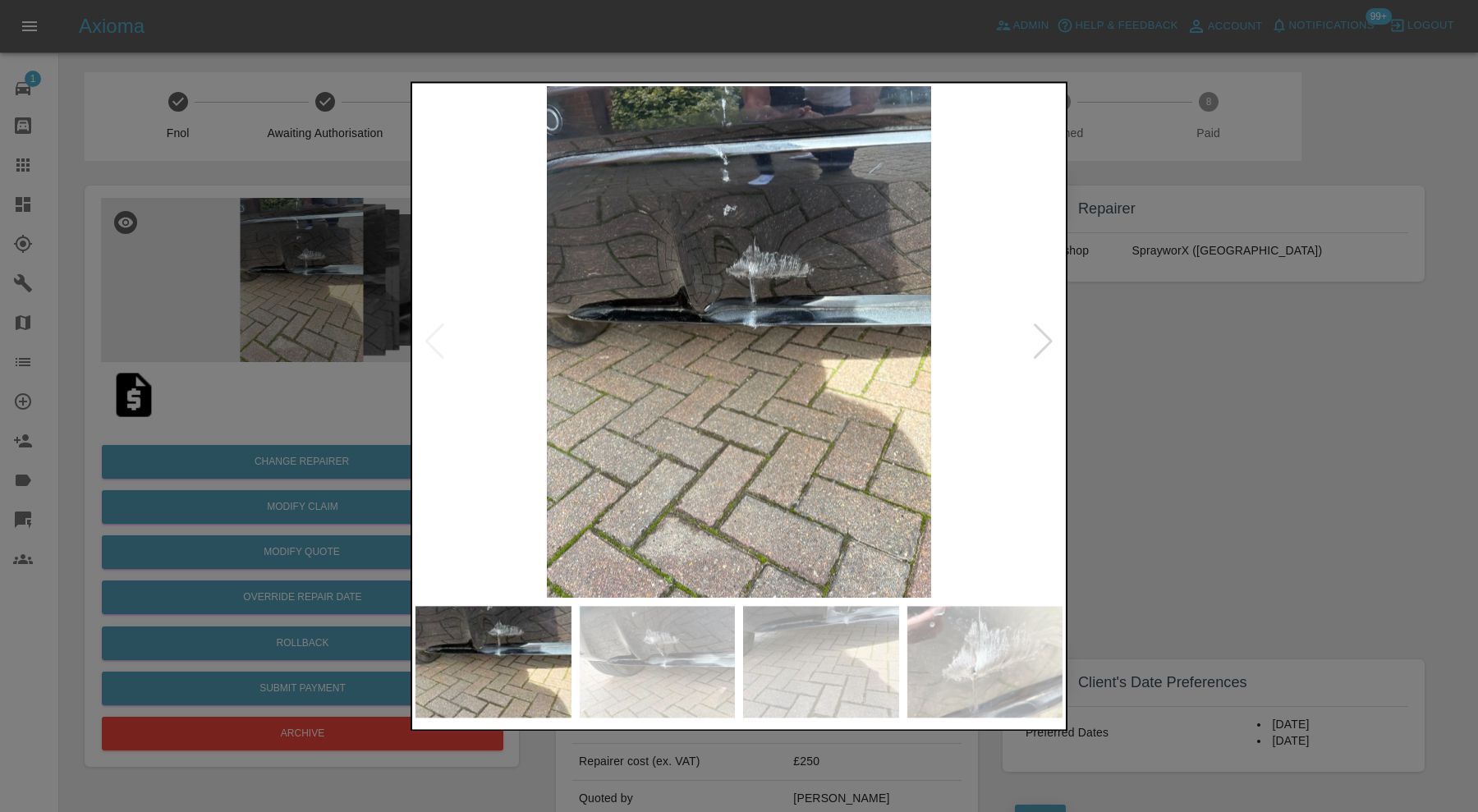
click at [432, 339] on img at bounding box center [738, 342] width 647 height 511
click at [1152, 403] on div at bounding box center [739, 406] width 1478 height 812
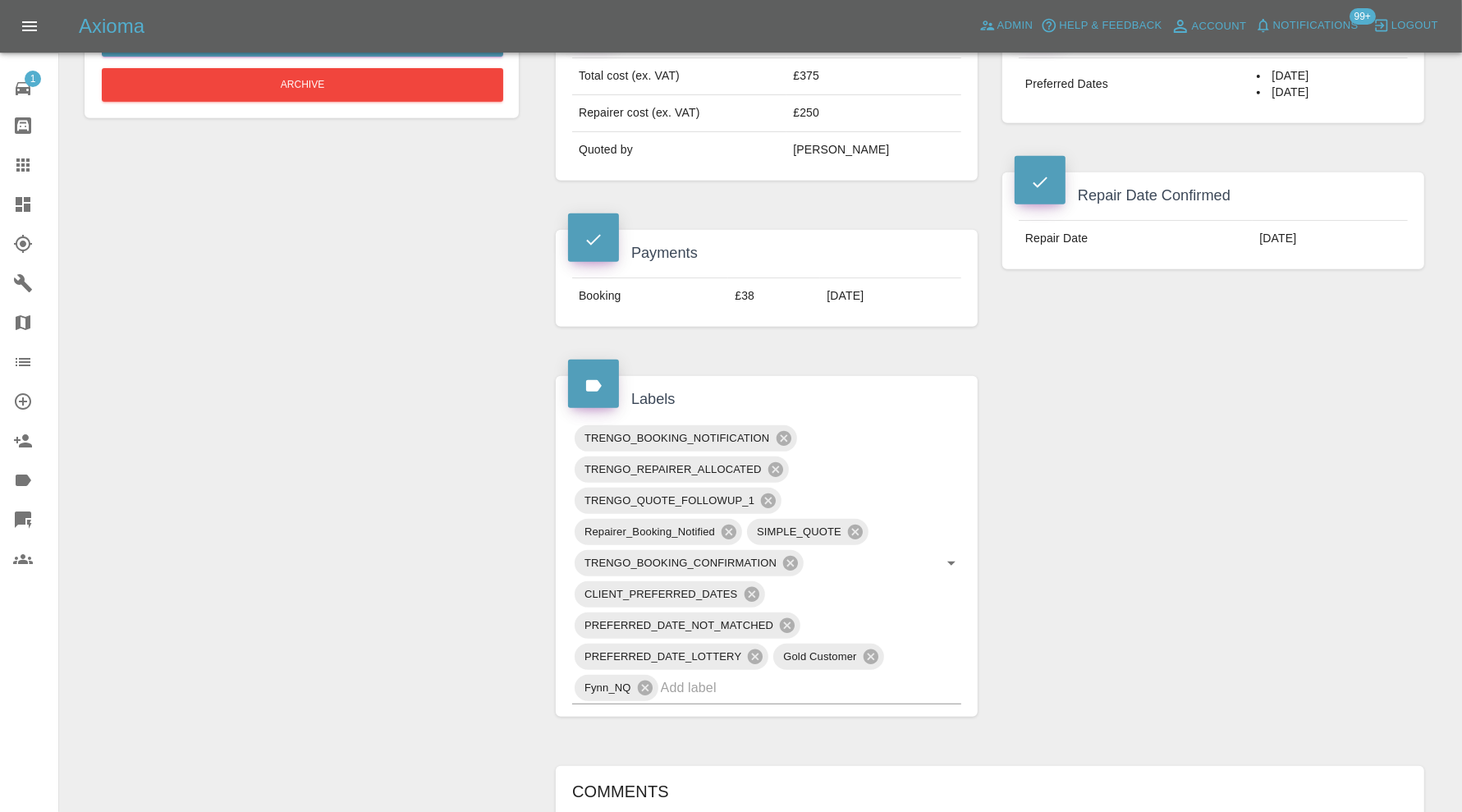
scroll to position [737, 0]
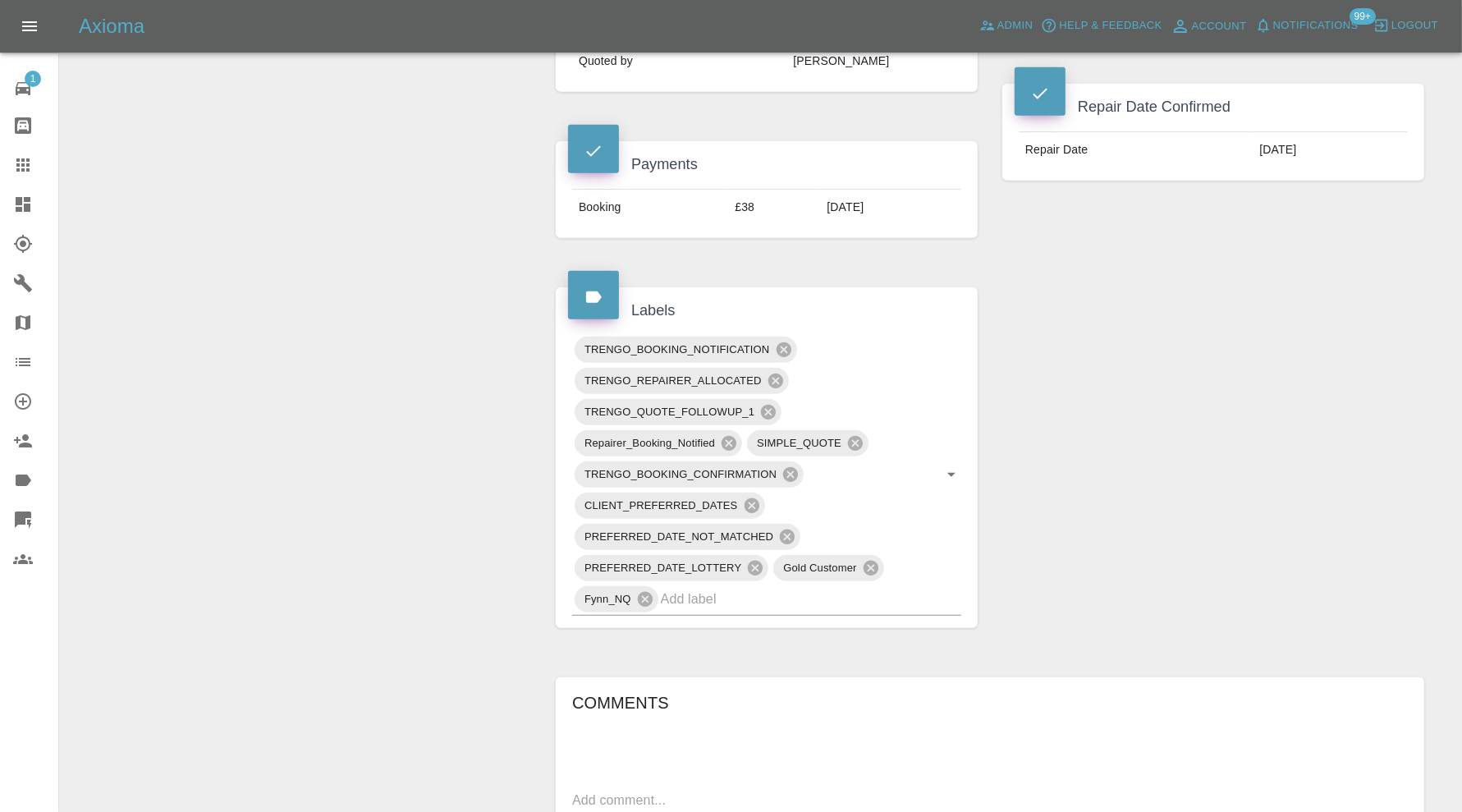
click at [841, 596] on input "text" at bounding box center [789, 598] width 255 height 25
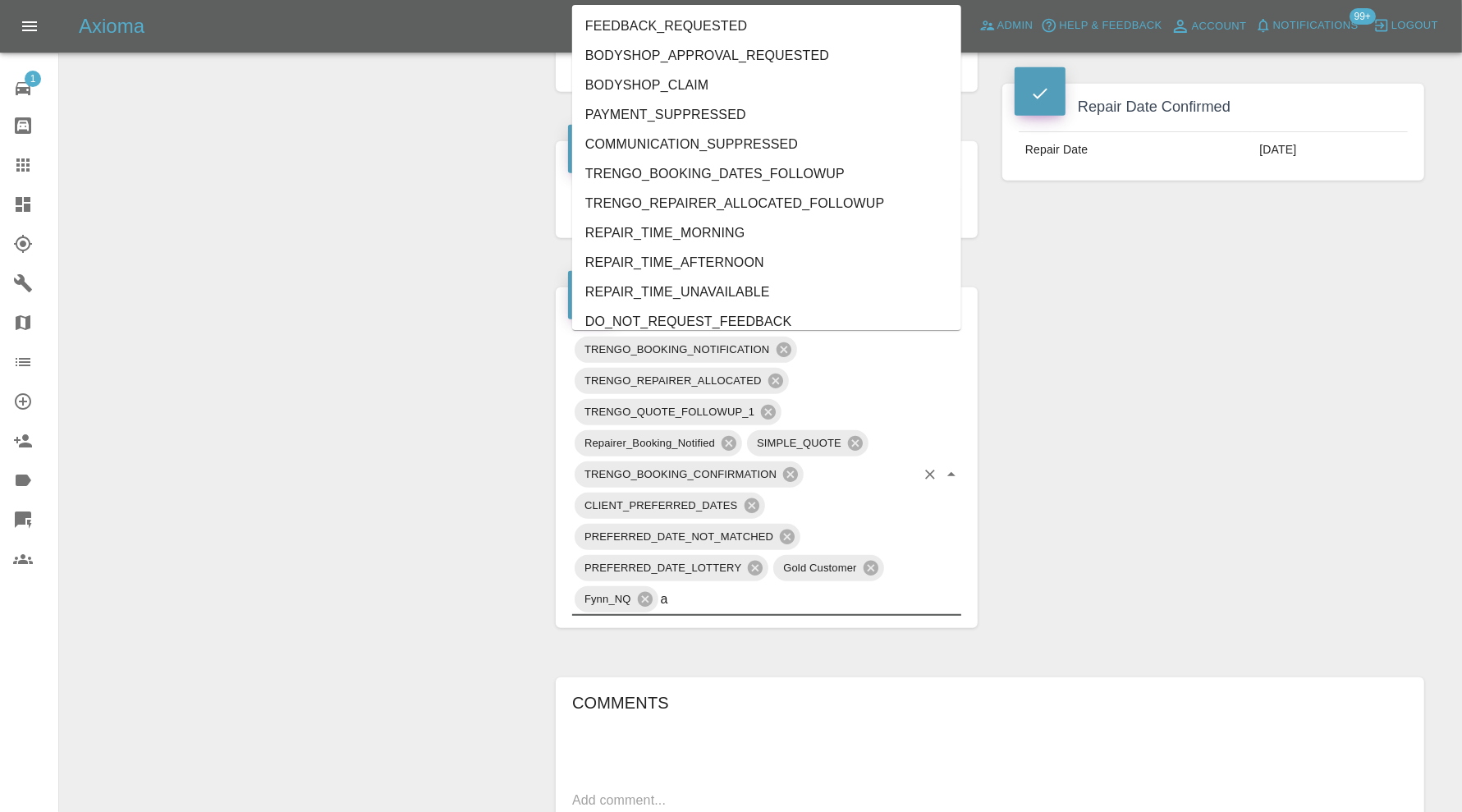
type input "au"
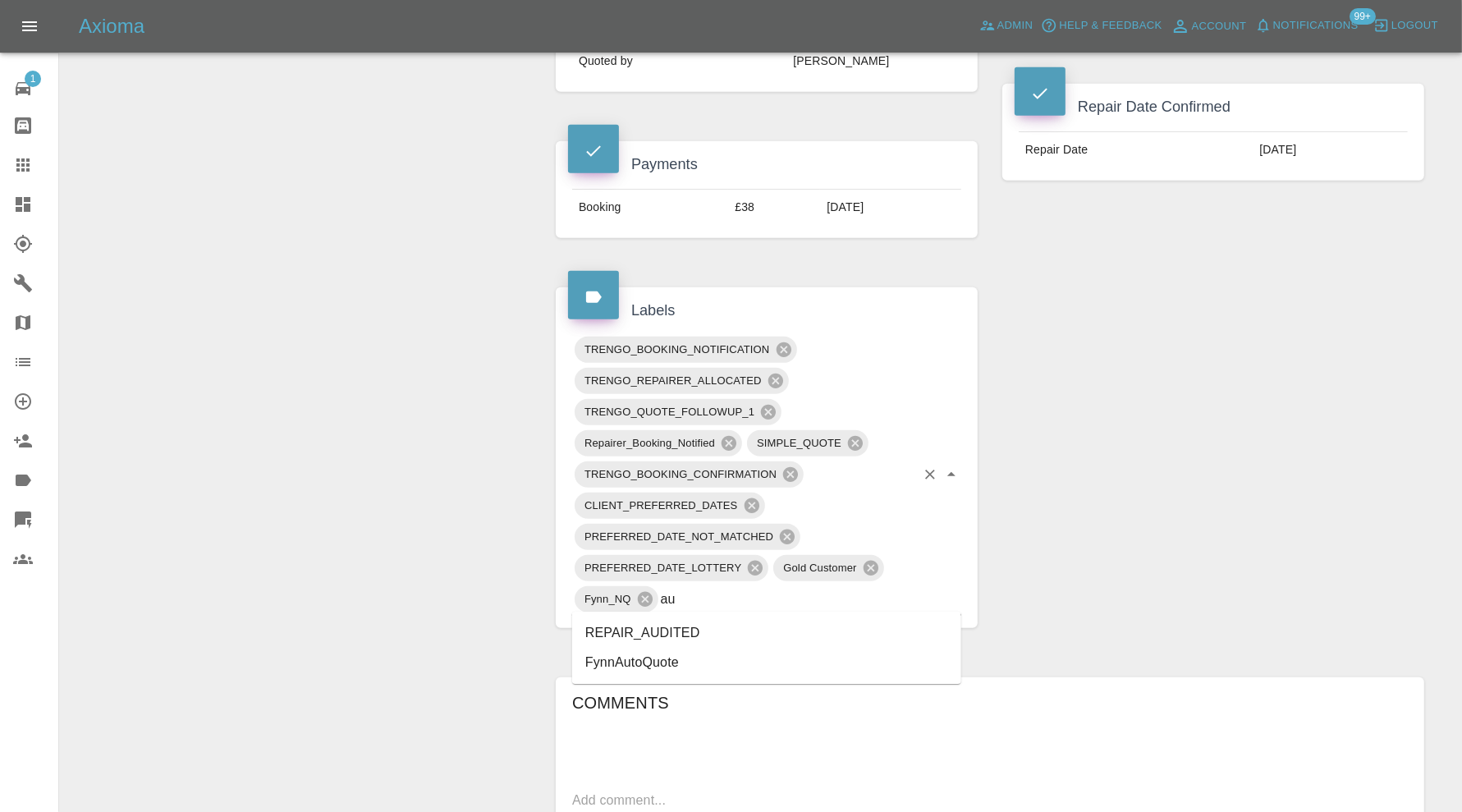
click at [662, 630] on li "REPAIR_AUDITED" at bounding box center [766, 633] width 389 height 30
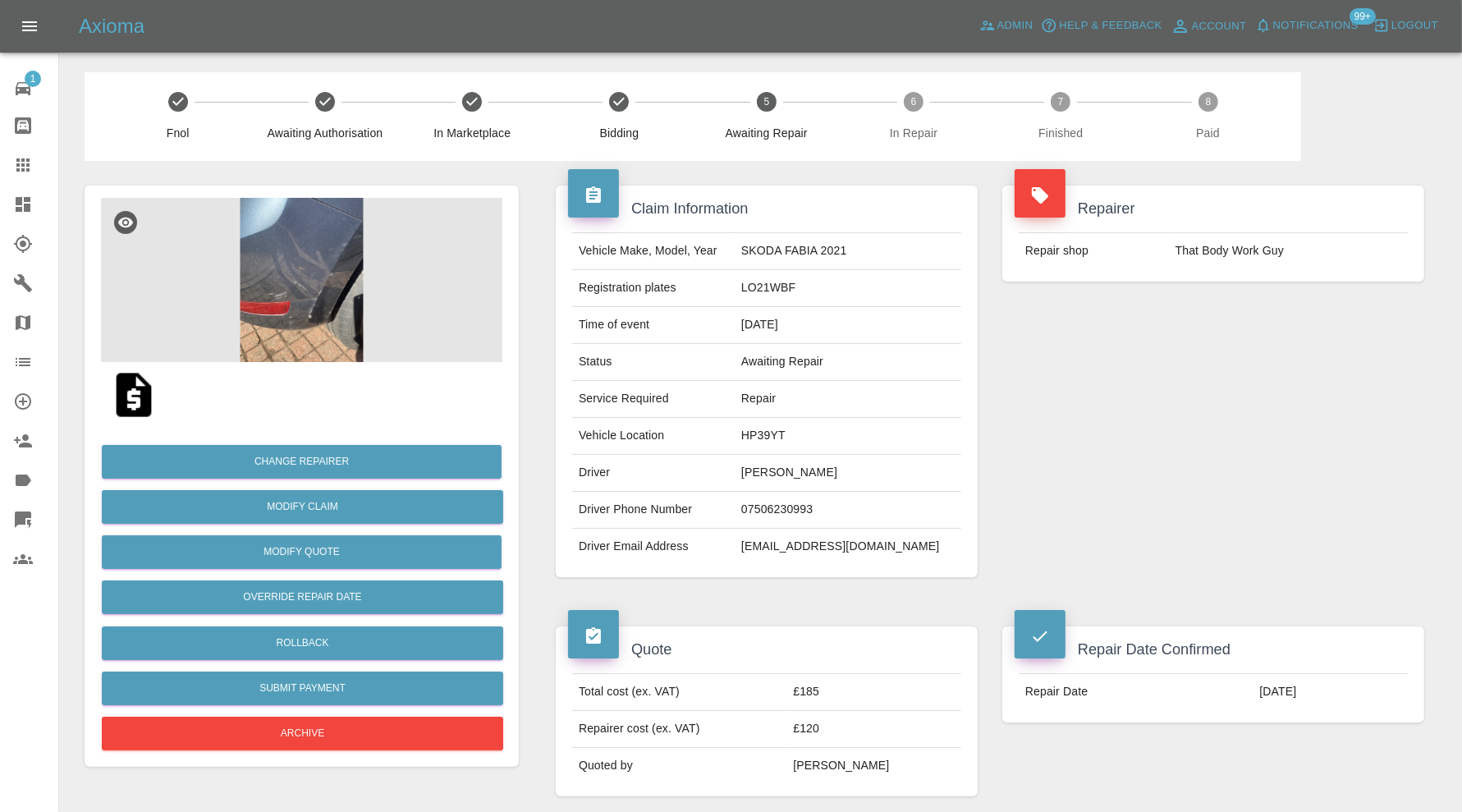
scroll to position [820, 0]
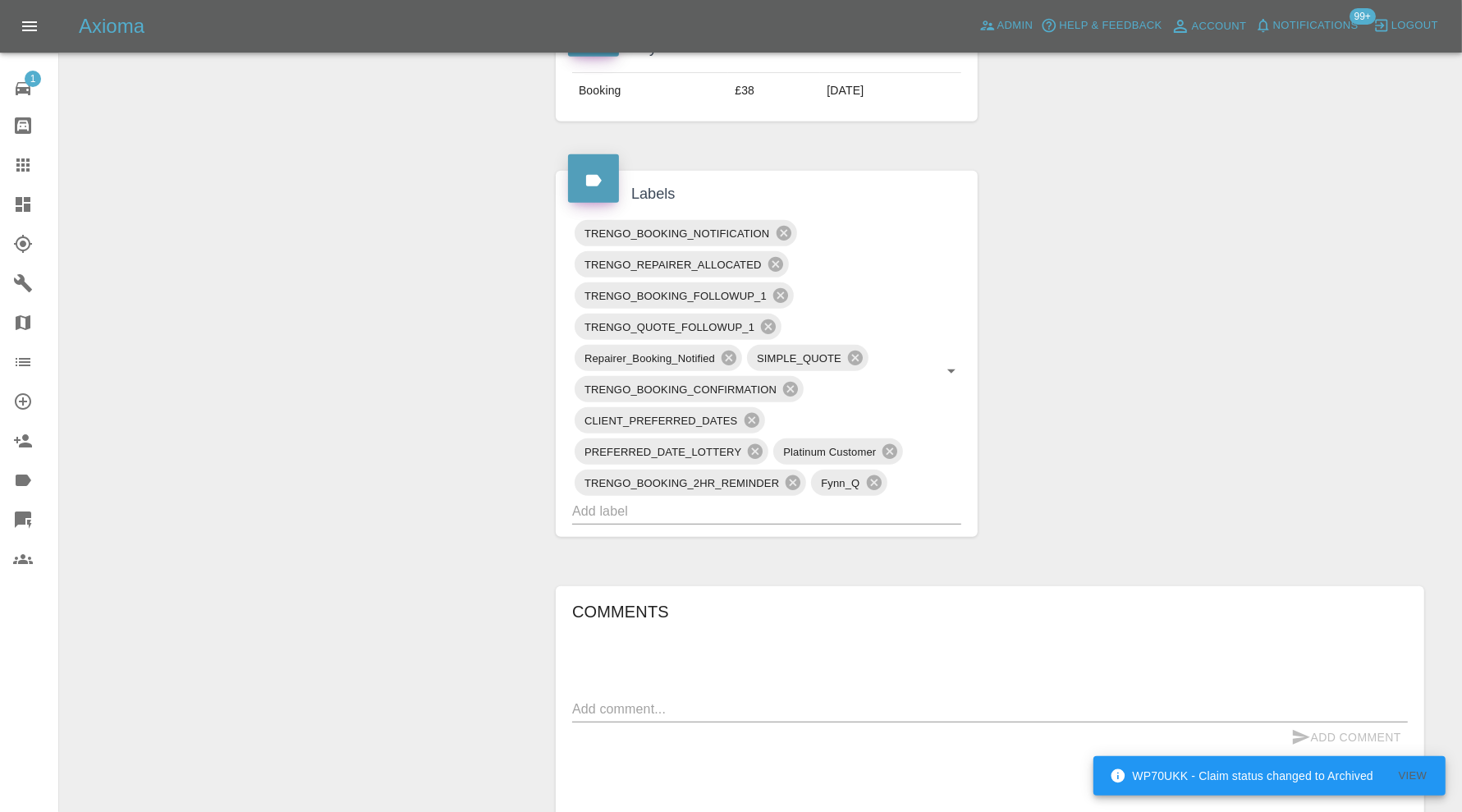
click at [832, 506] on input "text" at bounding box center [744, 510] width 343 height 25
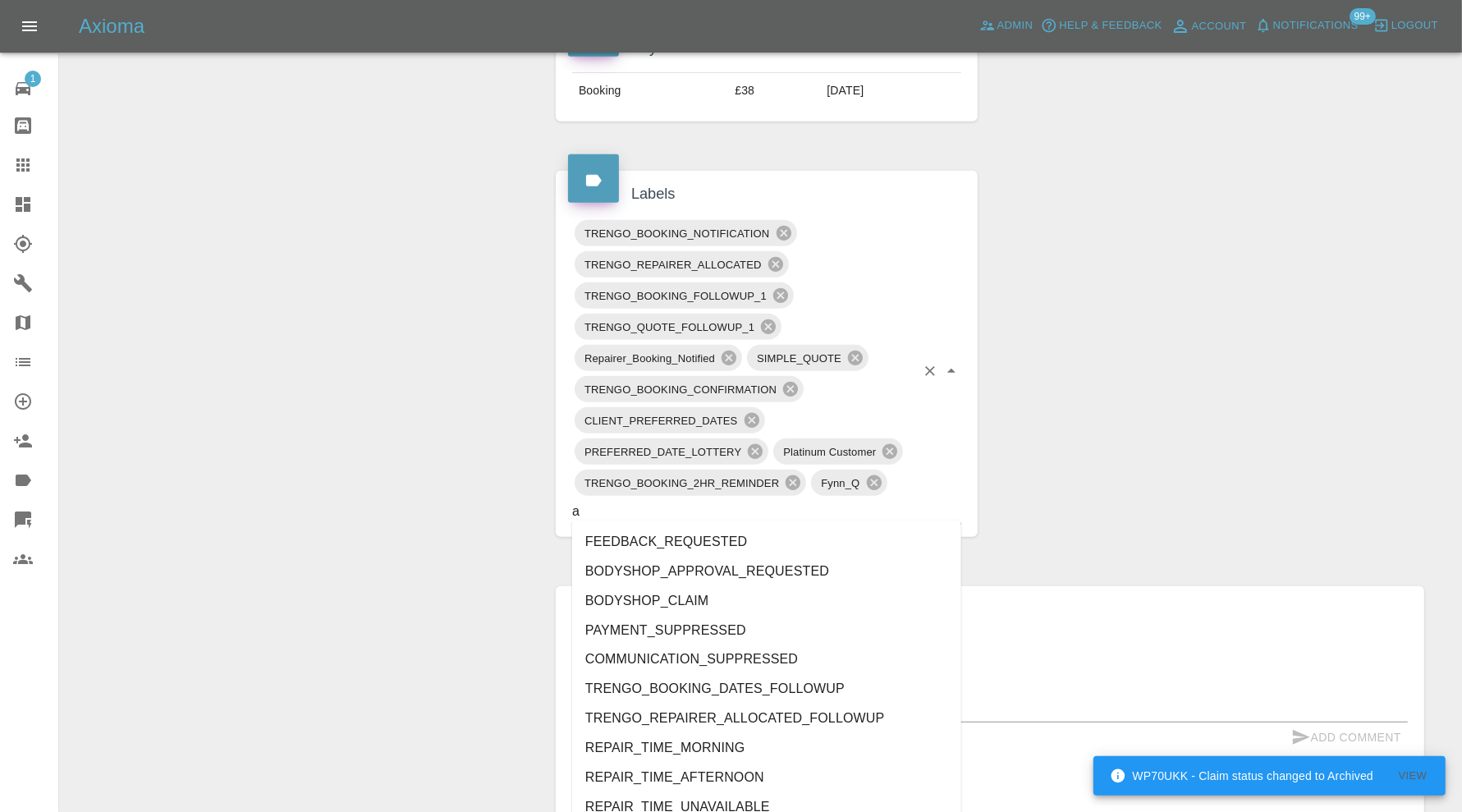
type input "au"
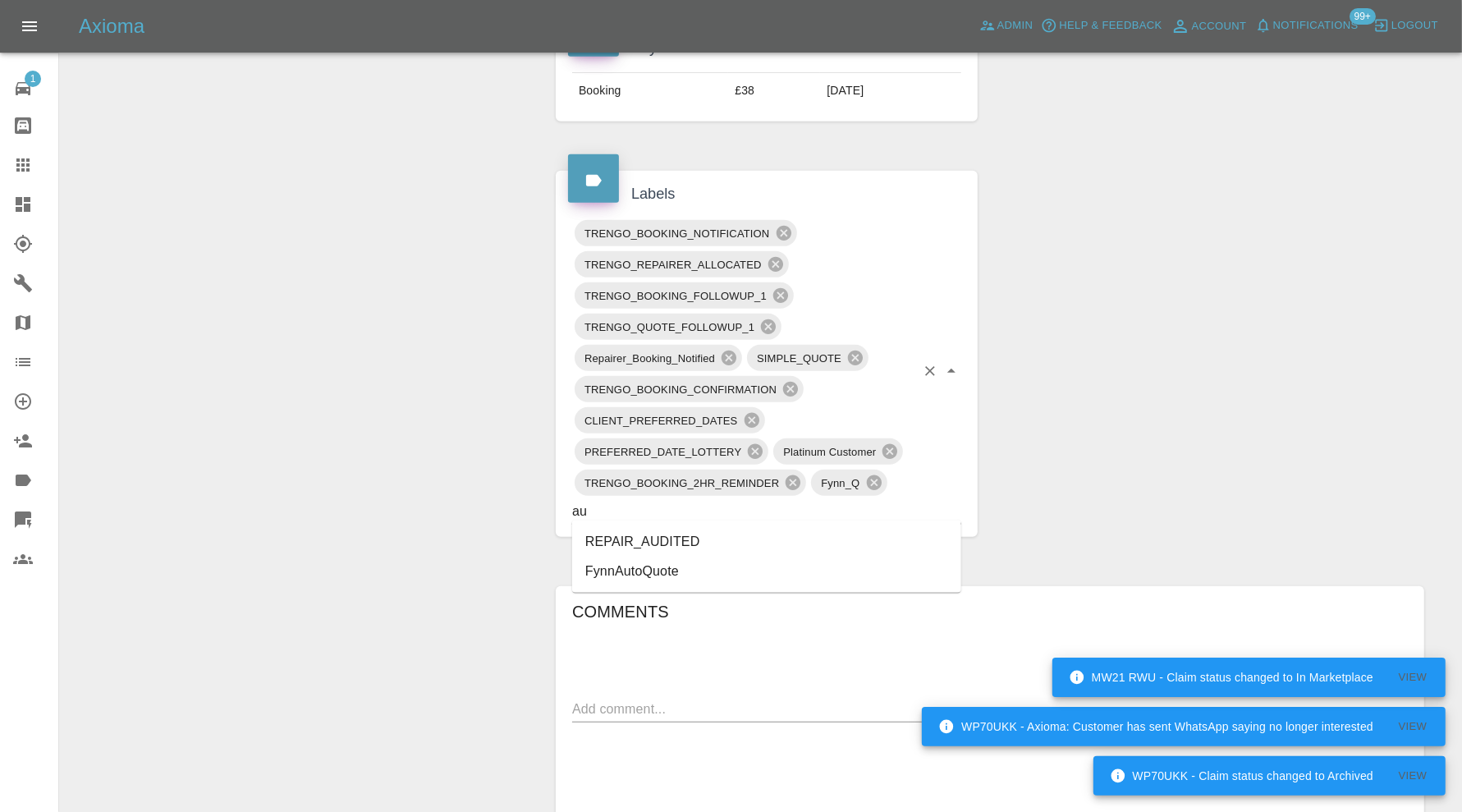
click at [716, 538] on li "REPAIR_AUDITED" at bounding box center [766, 542] width 389 height 30
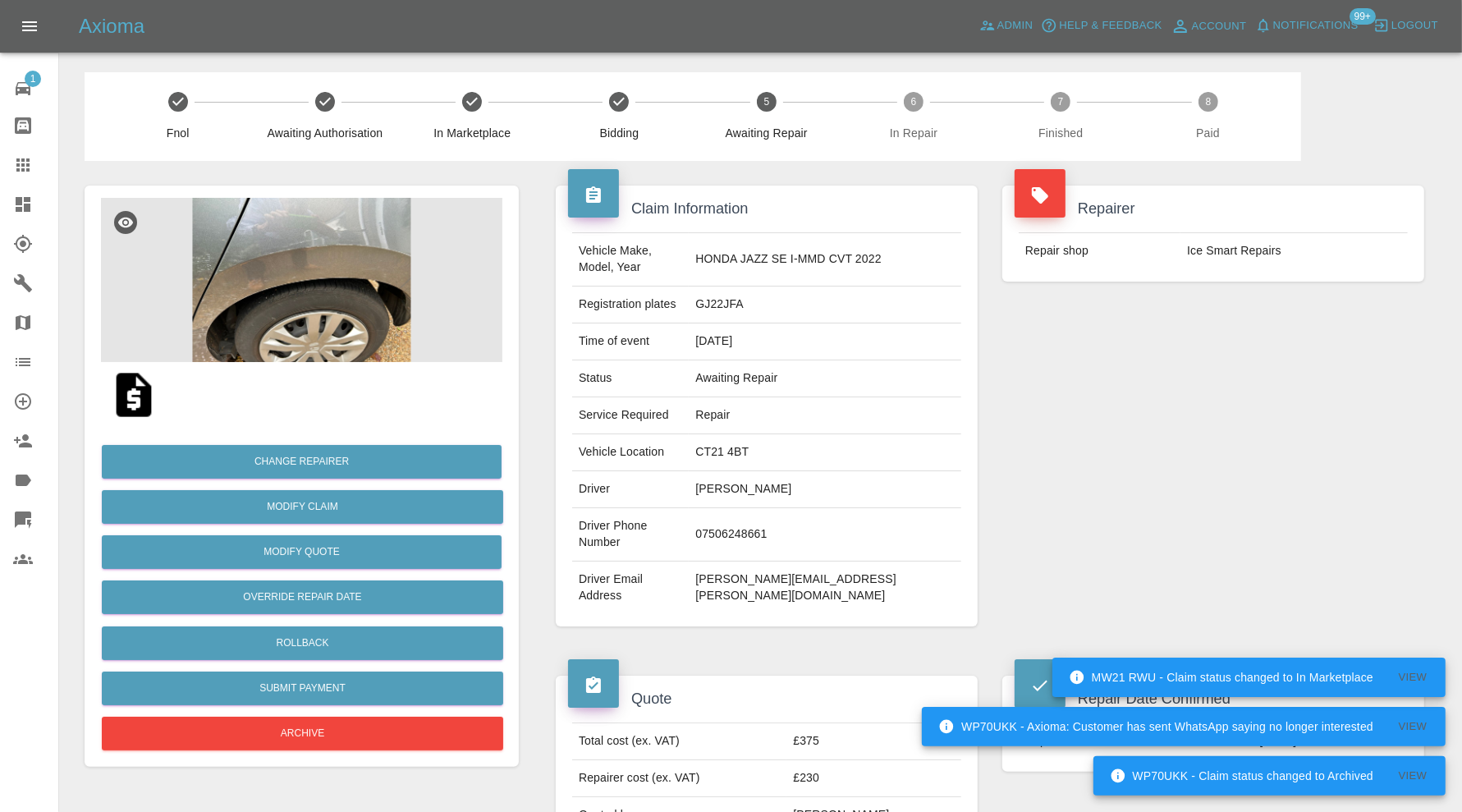
click at [343, 239] on img at bounding box center [302, 279] width 402 height 164
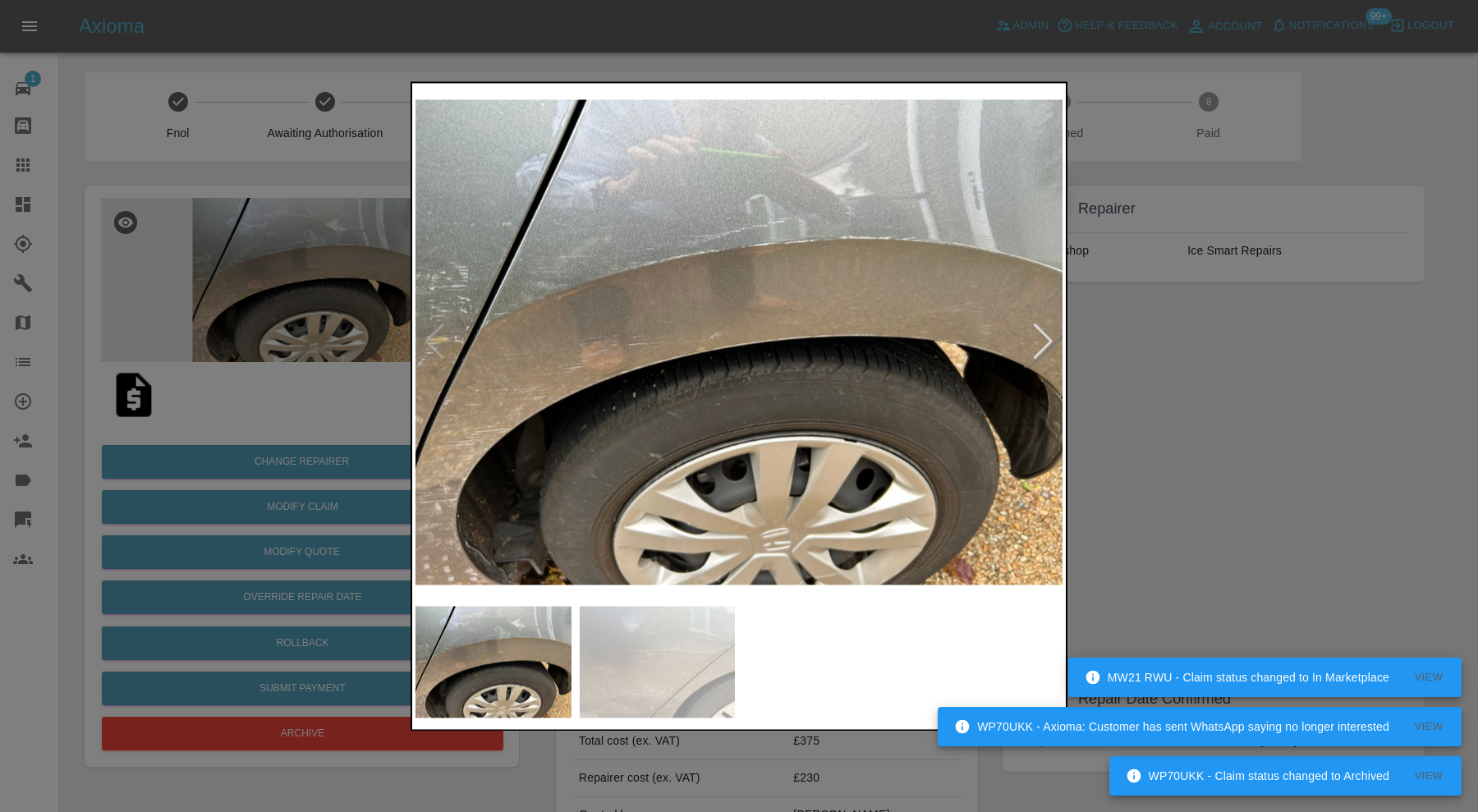
click at [1046, 345] on div at bounding box center [1043, 342] width 22 height 37
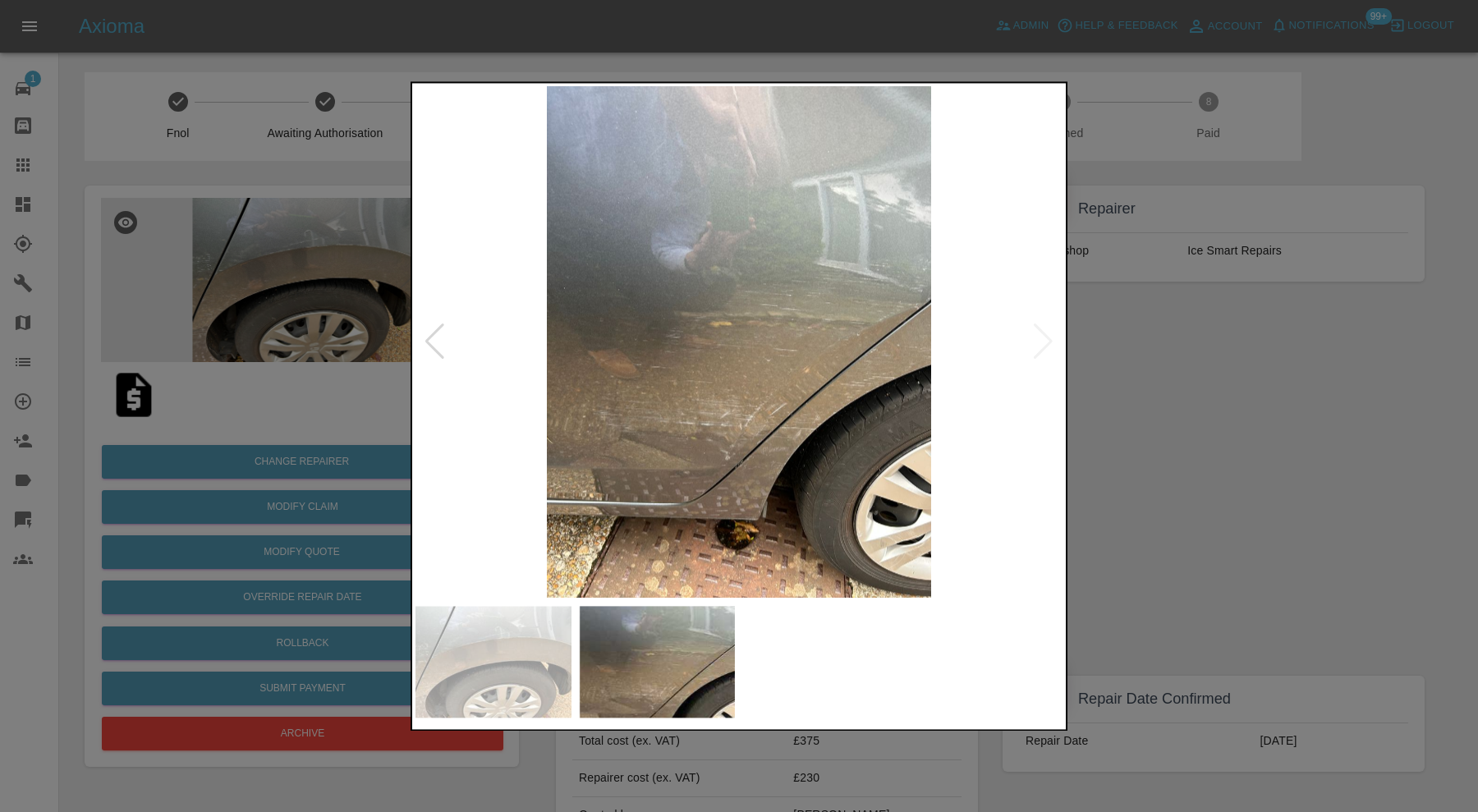
click at [1161, 347] on div at bounding box center [739, 406] width 1478 height 812
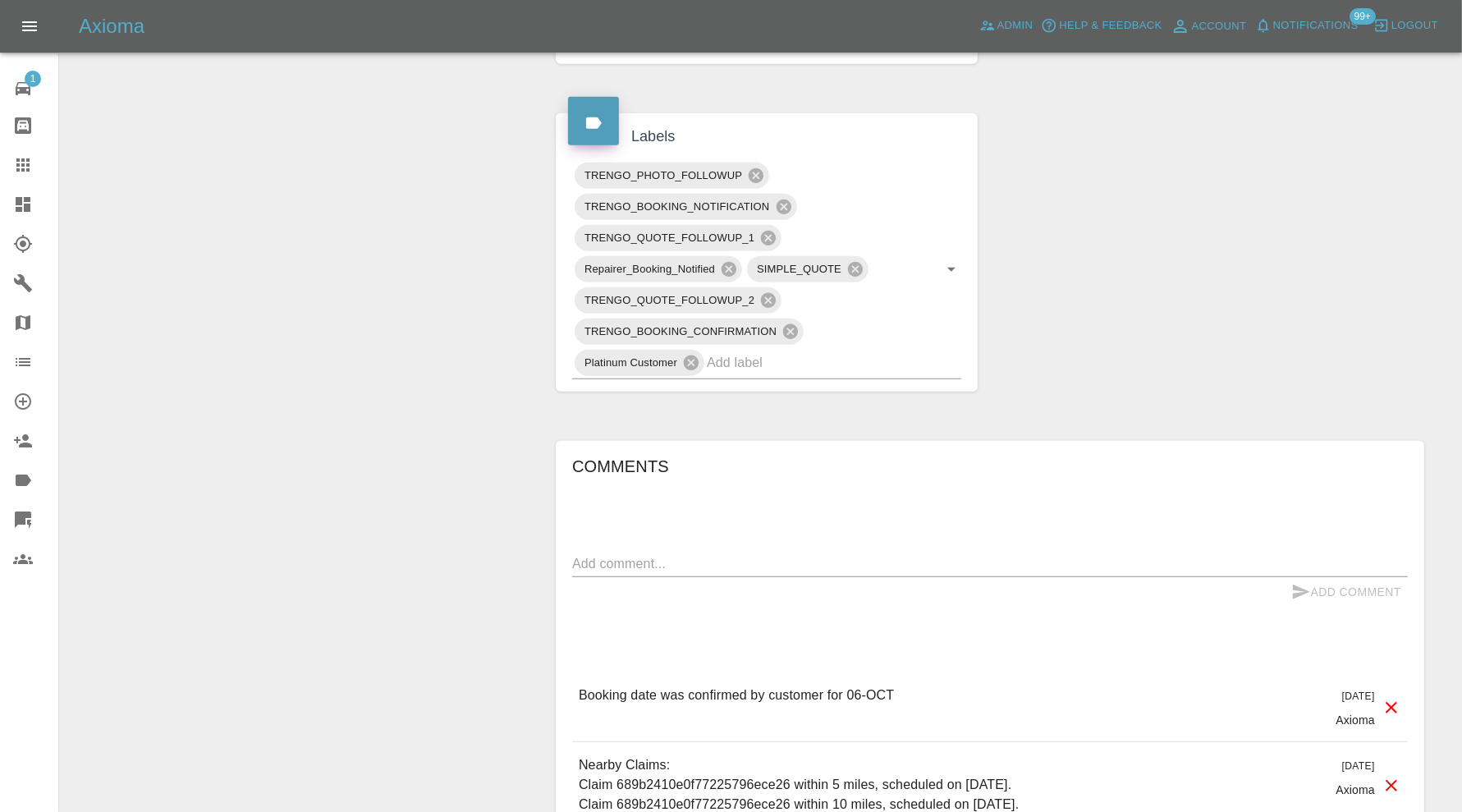
scroll to position [1094, 0]
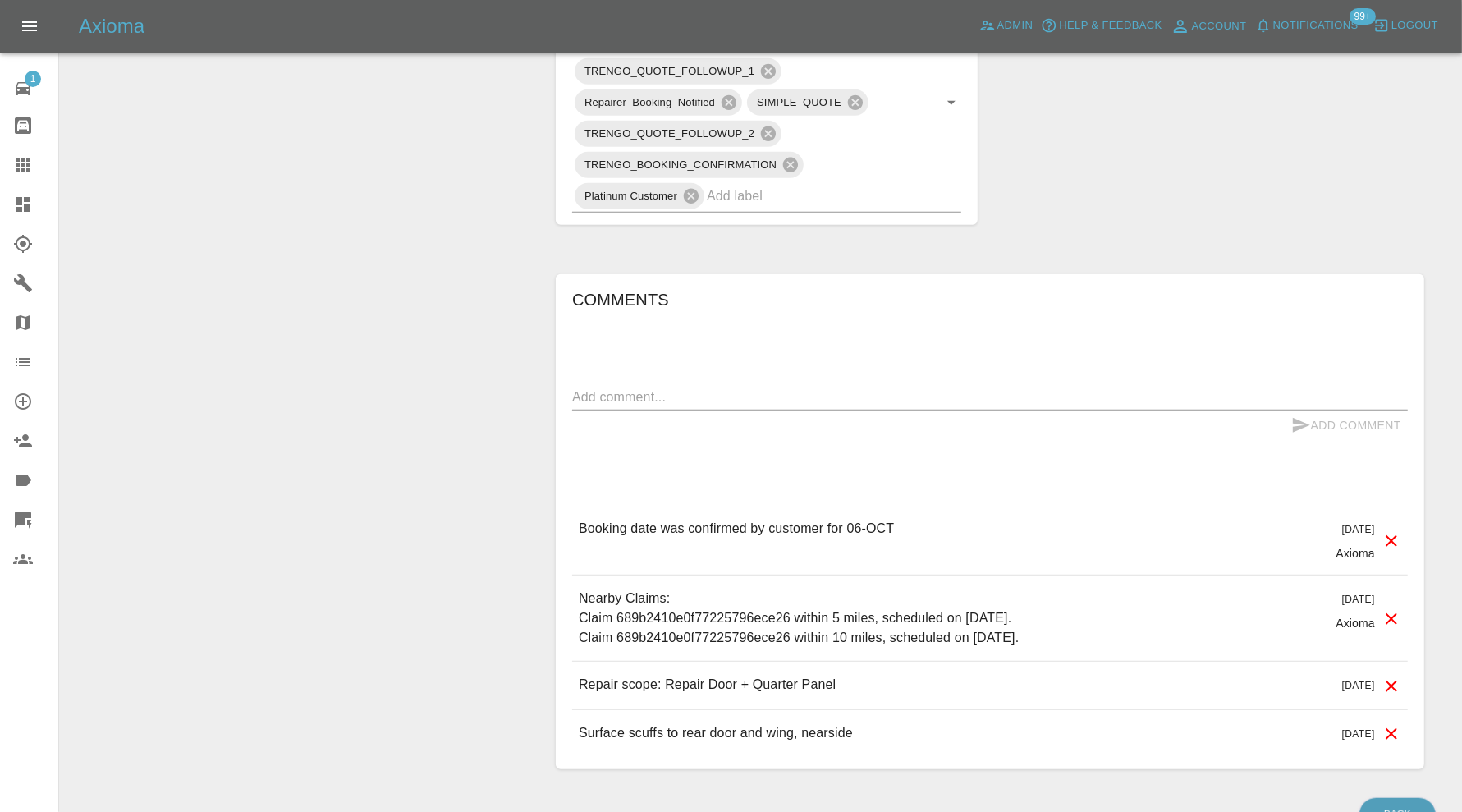
click at [842, 183] on input "text" at bounding box center [811, 195] width 209 height 25
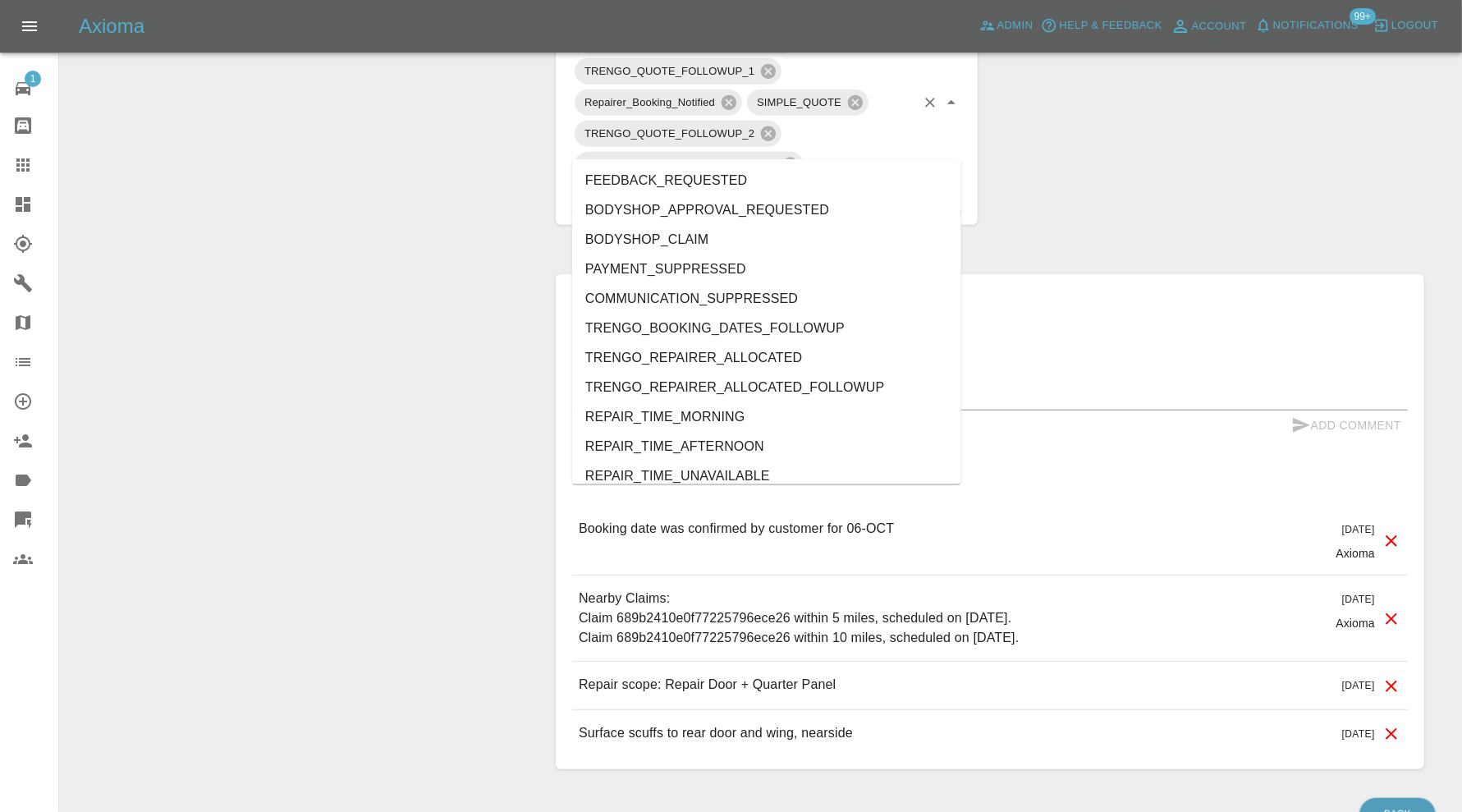
type input "au"
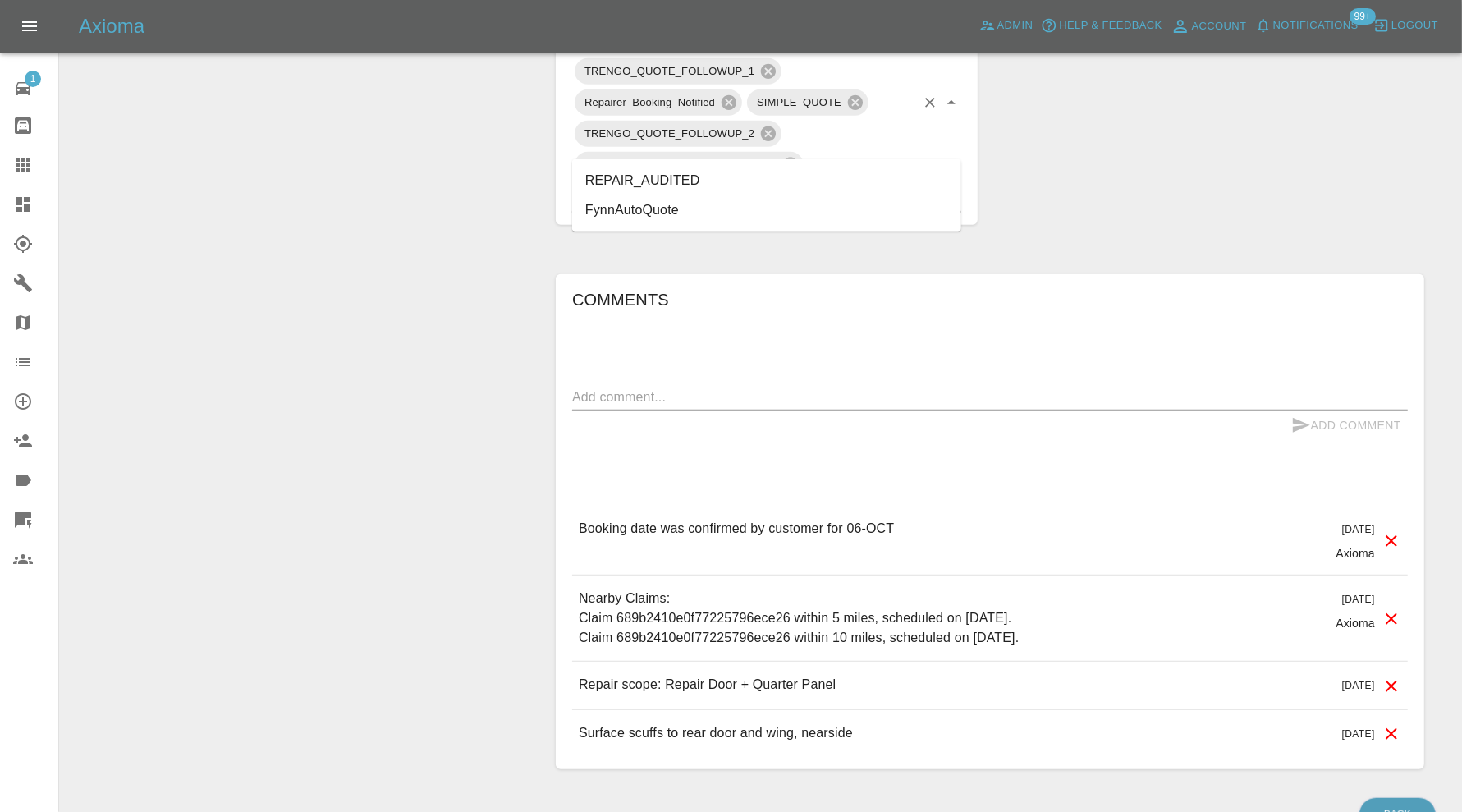
click at [694, 181] on li "REPAIR_AUDITED" at bounding box center [766, 181] width 389 height 30
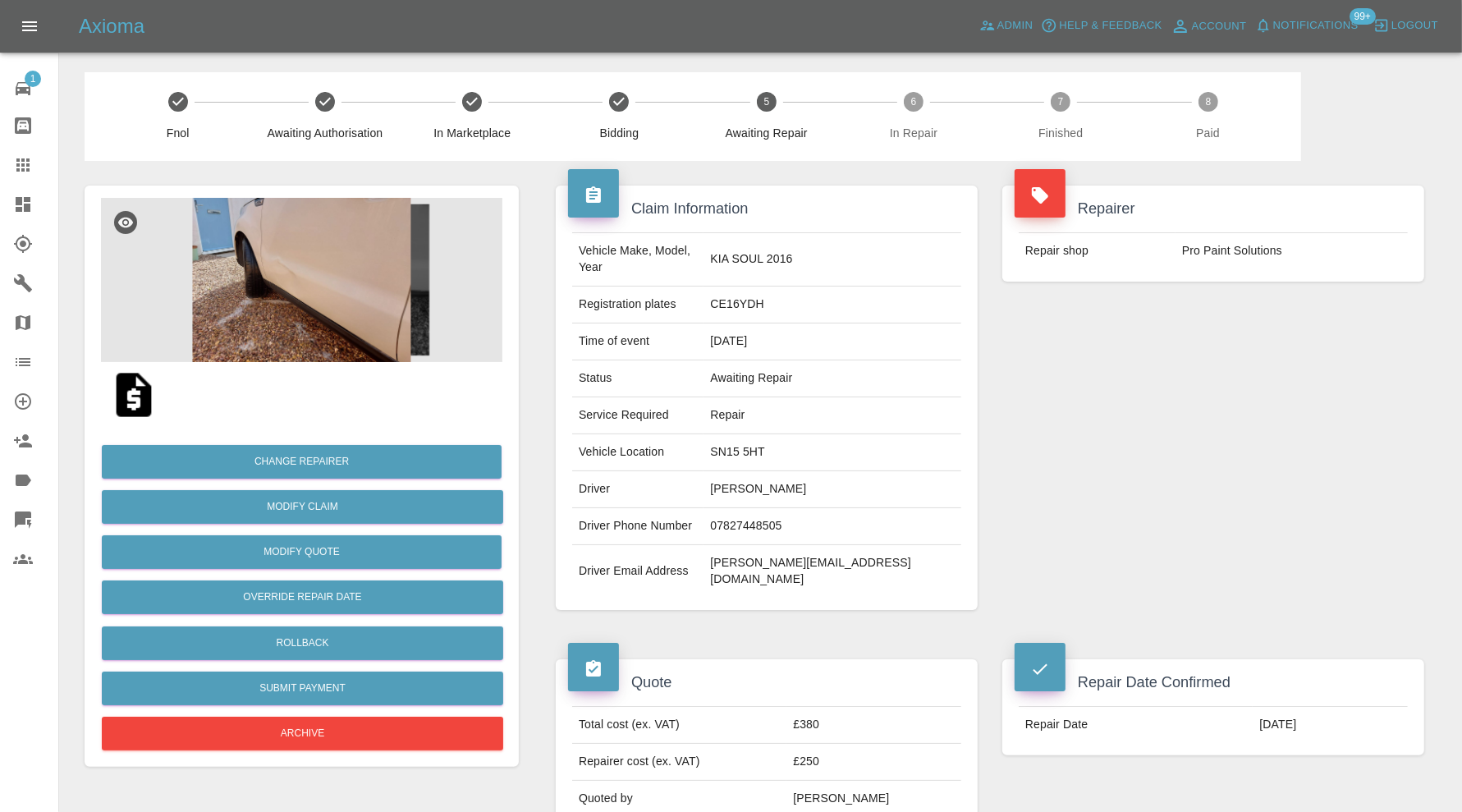
click at [332, 311] on img at bounding box center [302, 279] width 402 height 164
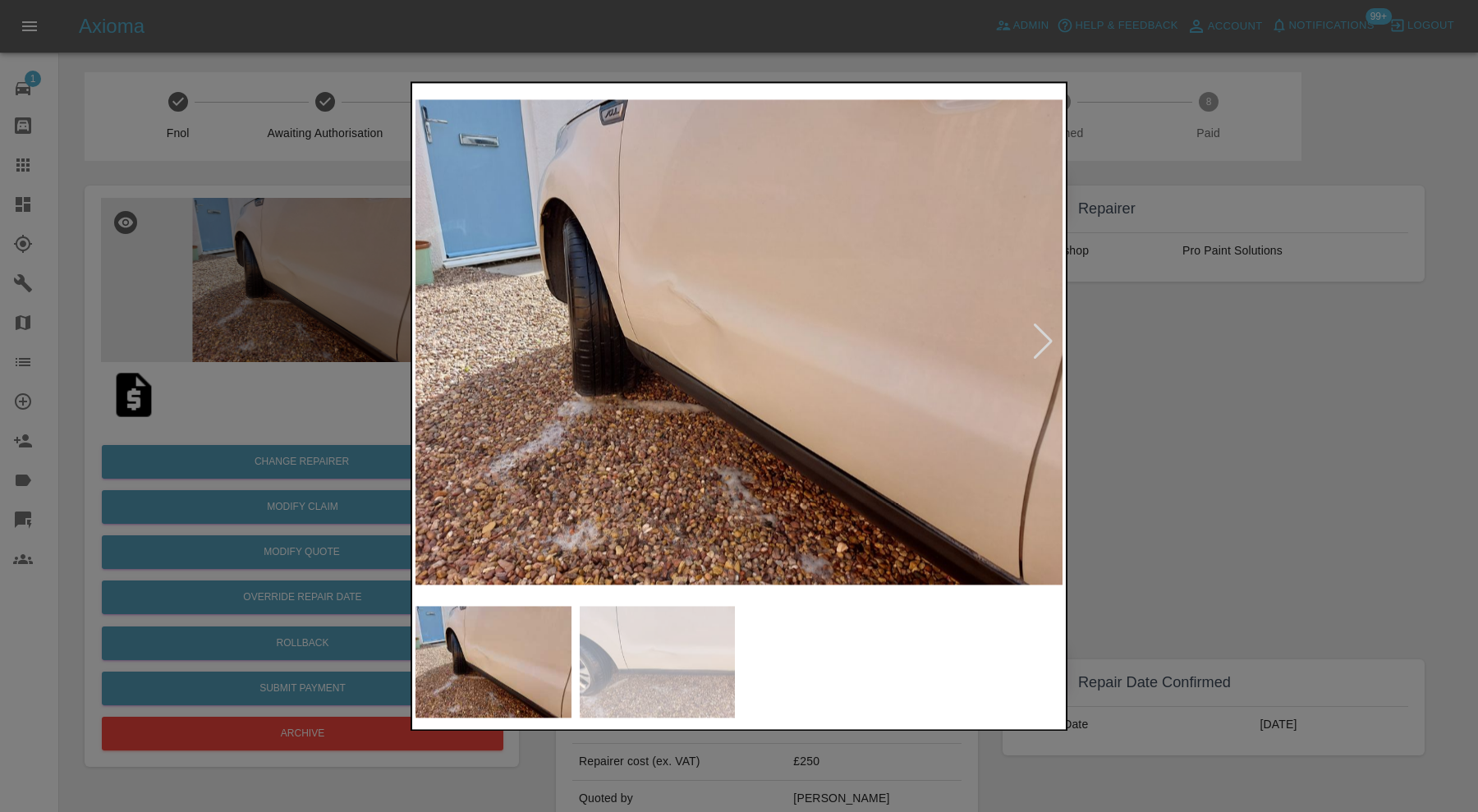
click at [1053, 335] on div at bounding box center [1043, 342] width 22 height 37
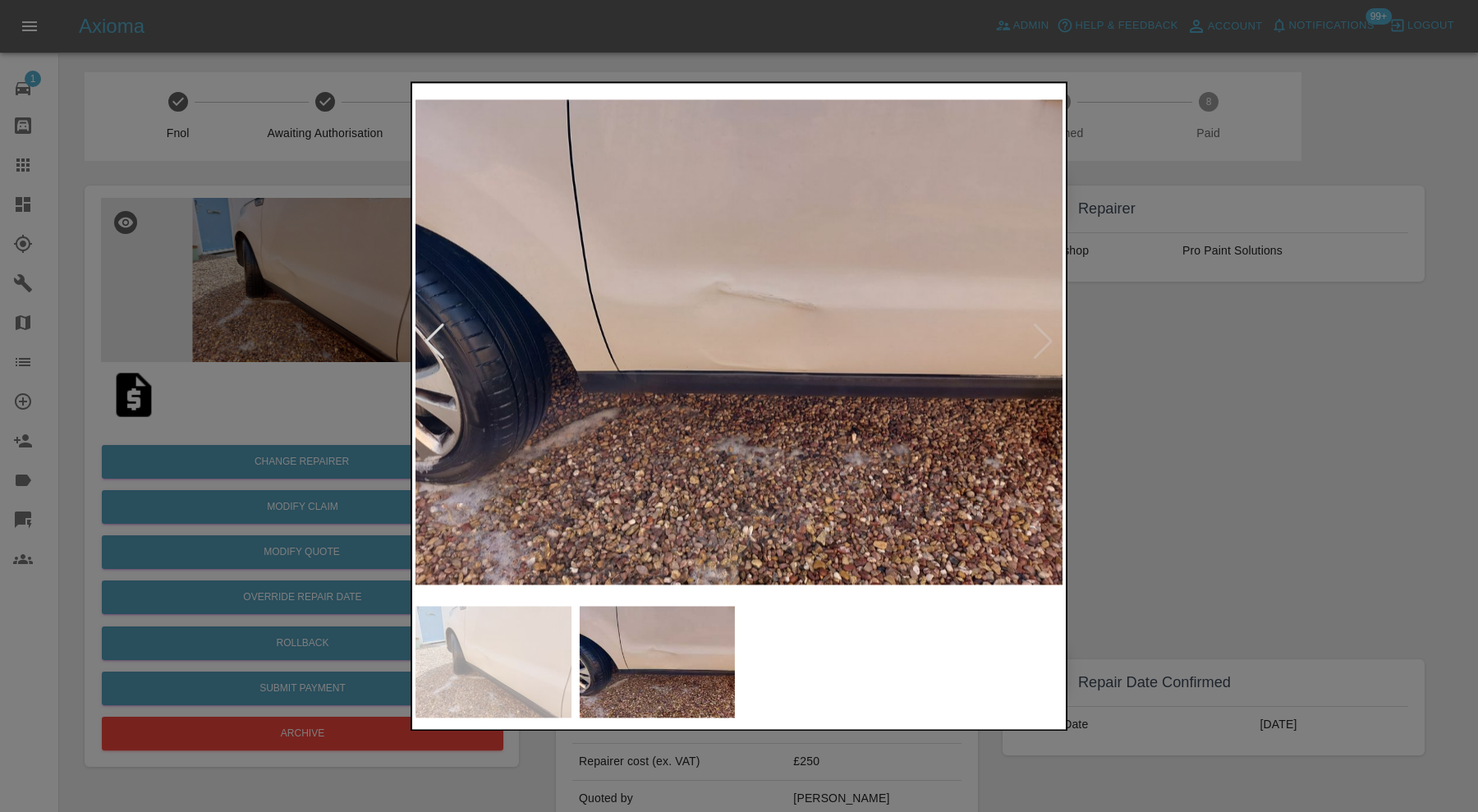
click at [1048, 337] on img at bounding box center [738, 342] width 647 height 511
click at [1166, 369] on div at bounding box center [739, 406] width 1478 height 812
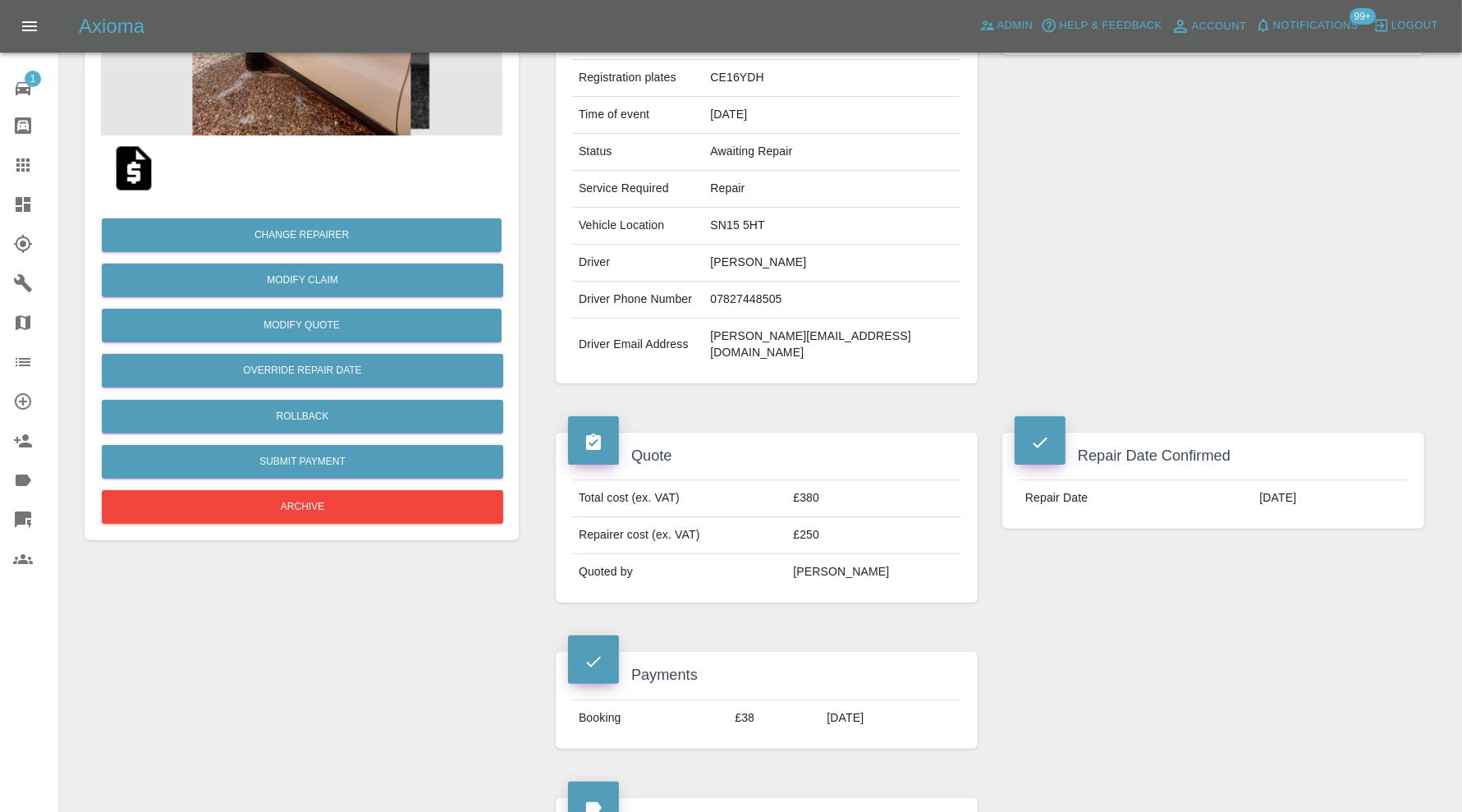
scroll to position [820, 0]
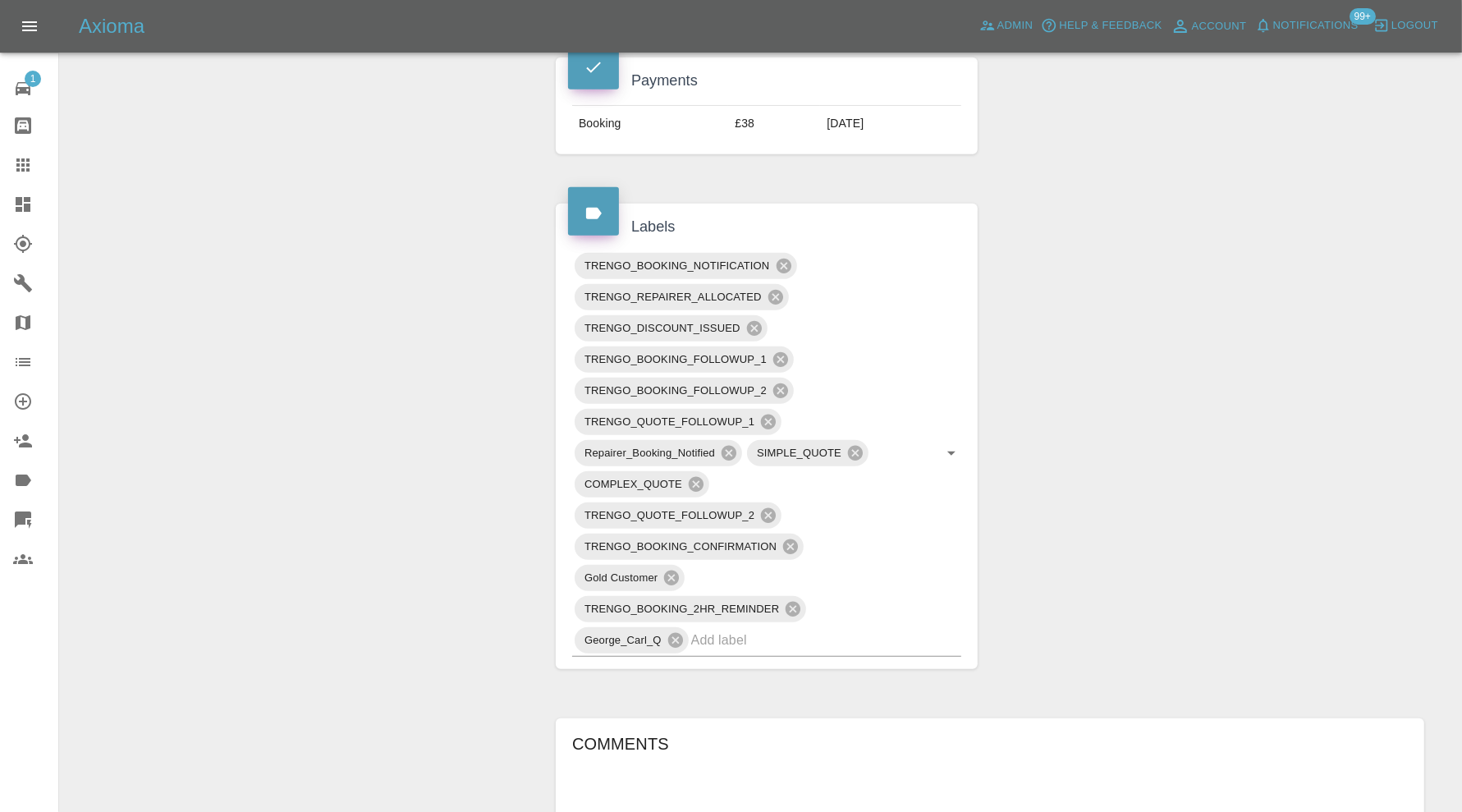
click at [807, 627] on input "text" at bounding box center [803, 640] width 224 height 25
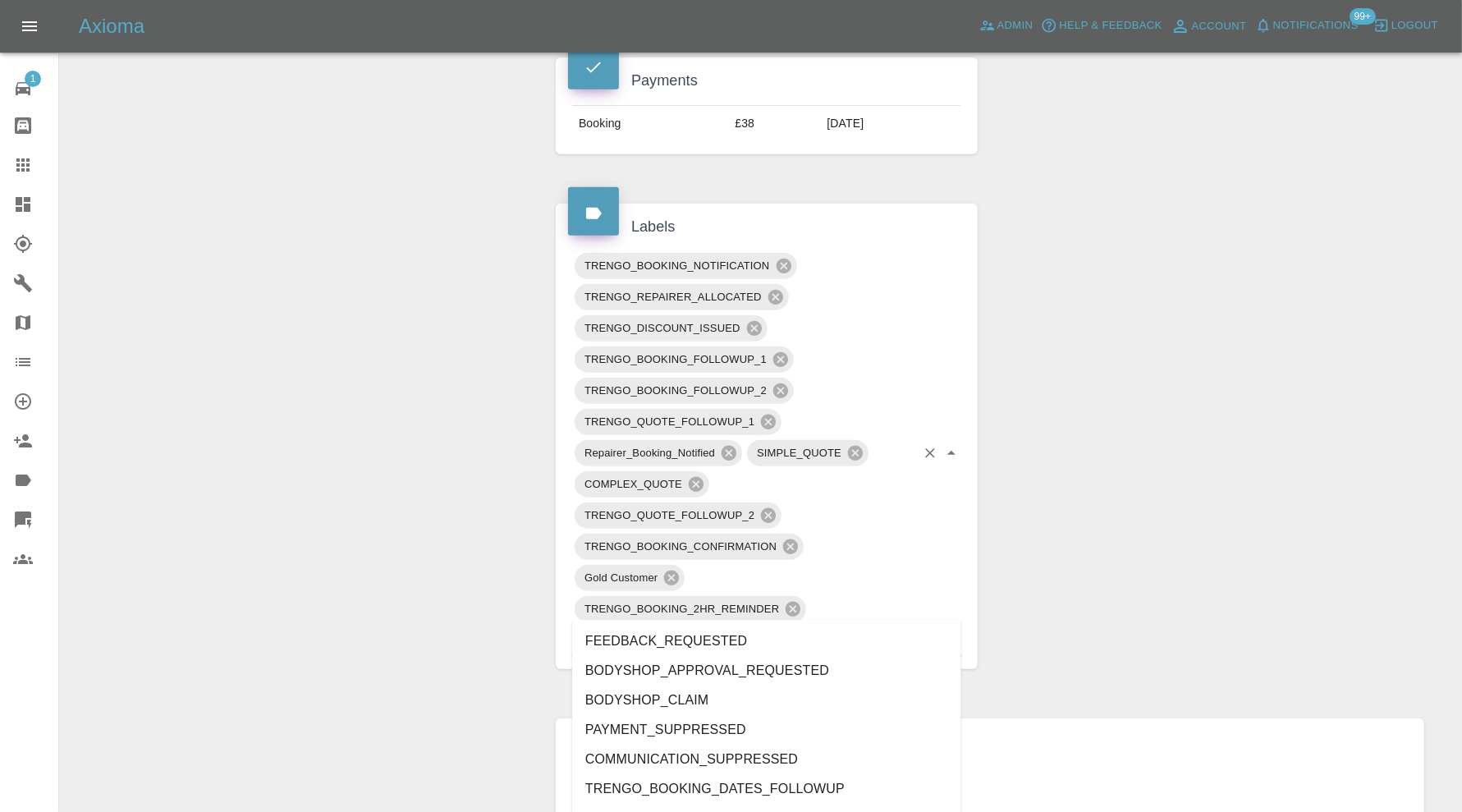
type input "au"
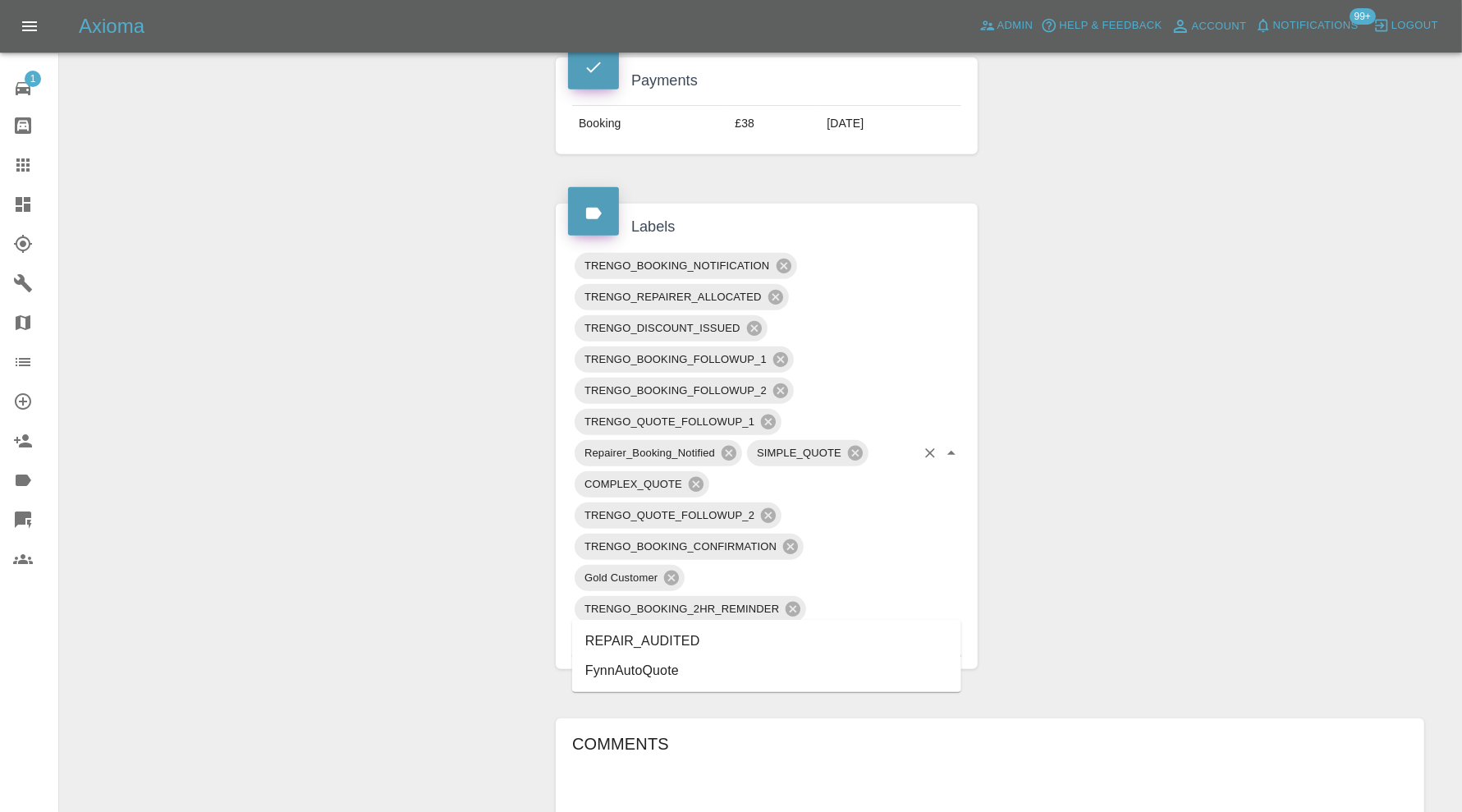
click at [729, 637] on li "REPAIR_AUDITED" at bounding box center [766, 642] width 389 height 30
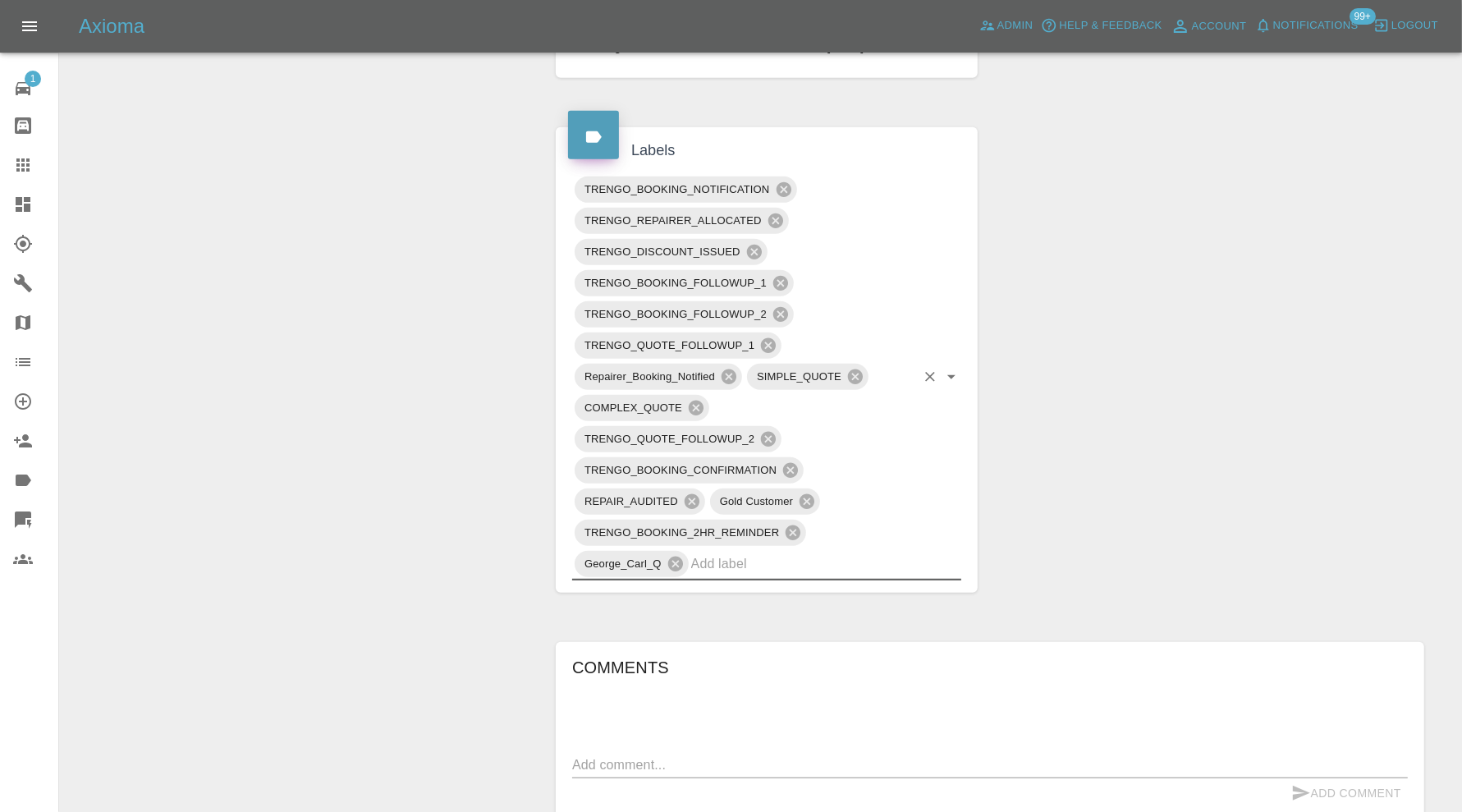
scroll to position [547, 0]
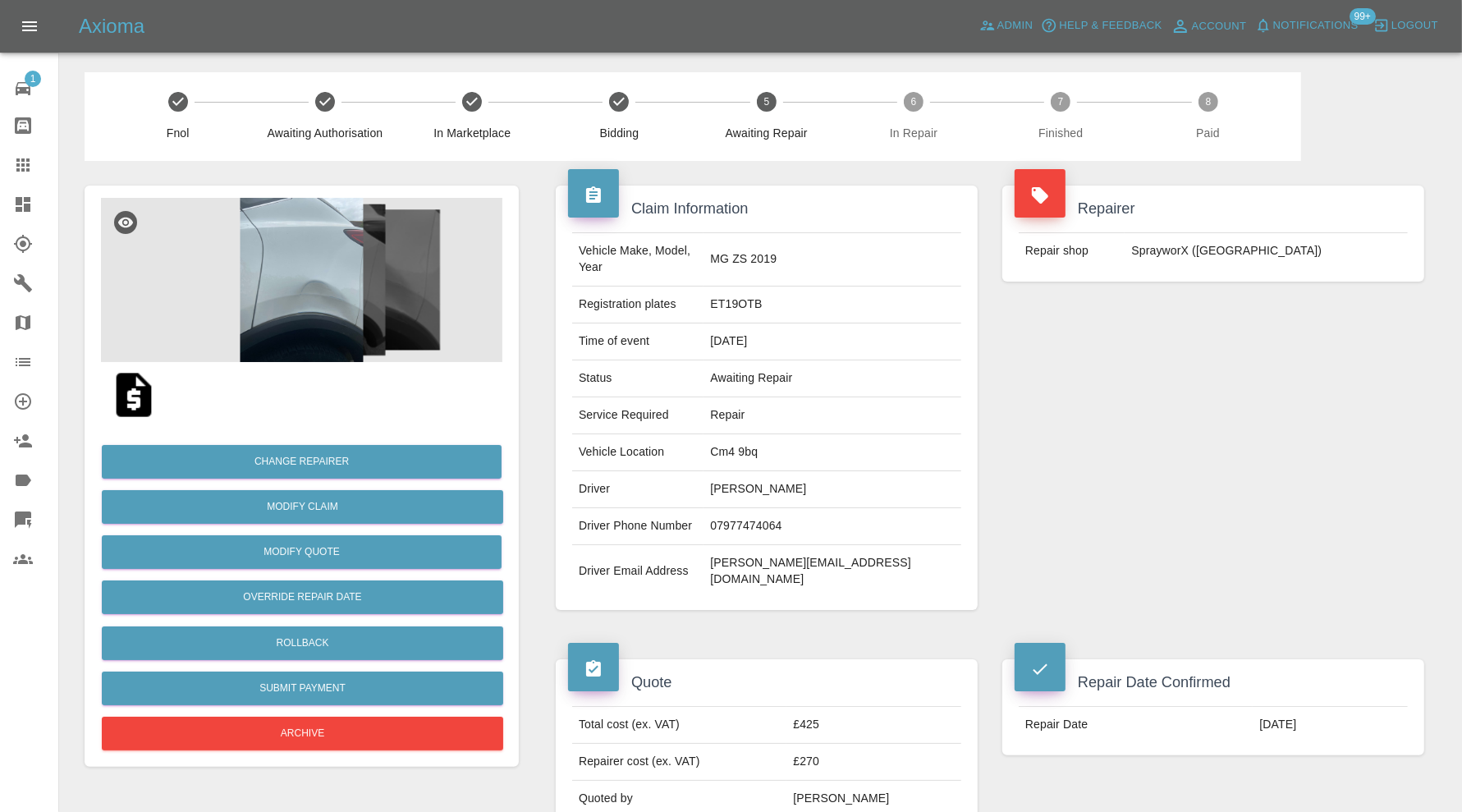
click at [327, 284] on img at bounding box center [302, 279] width 402 height 164
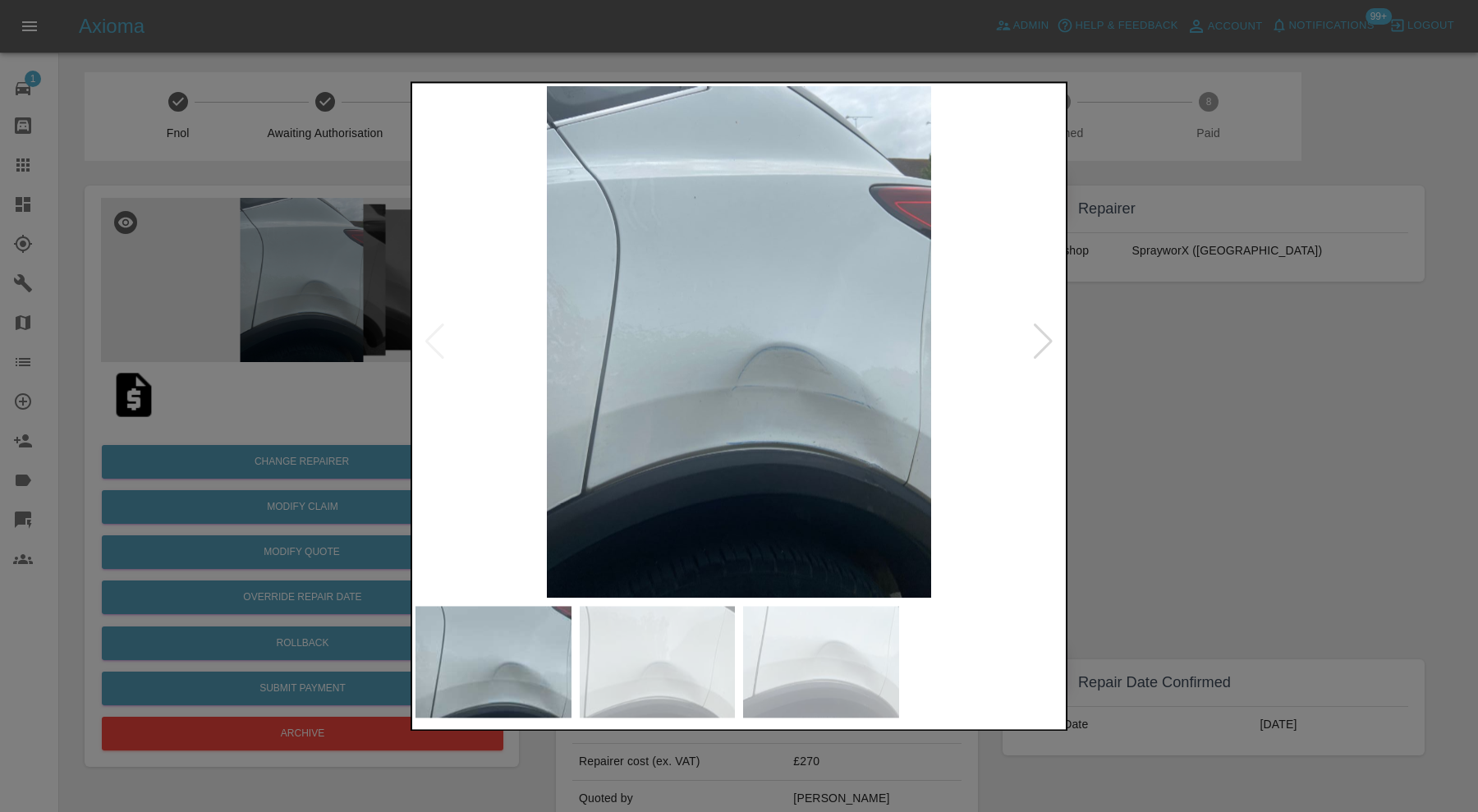
click at [1042, 345] on div at bounding box center [1043, 342] width 22 height 37
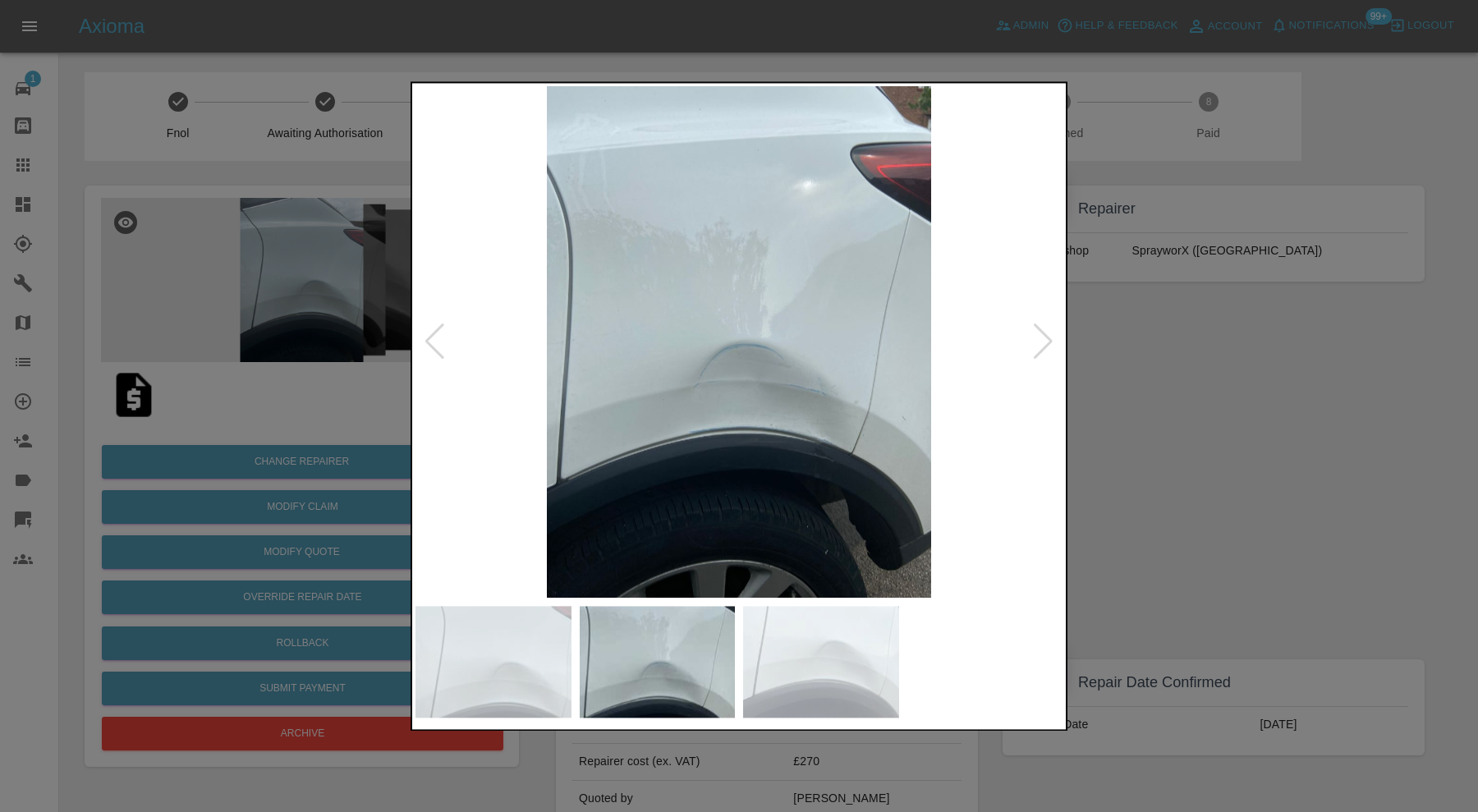
click at [1042, 345] on div at bounding box center [1043, 342] width 22 height 37
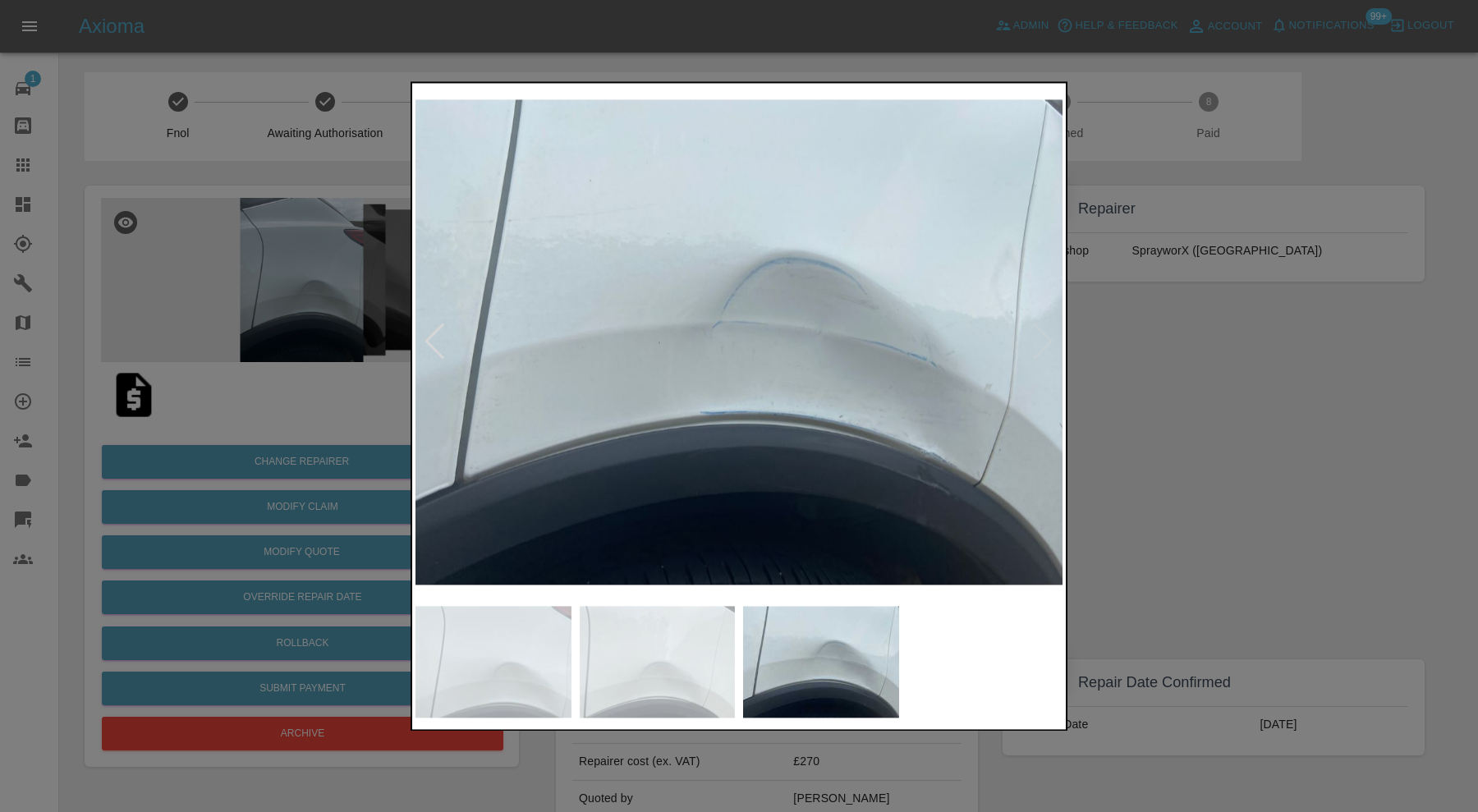
click at [1101, 347] on div at bounding box center [739, 406] width 1478 height 812
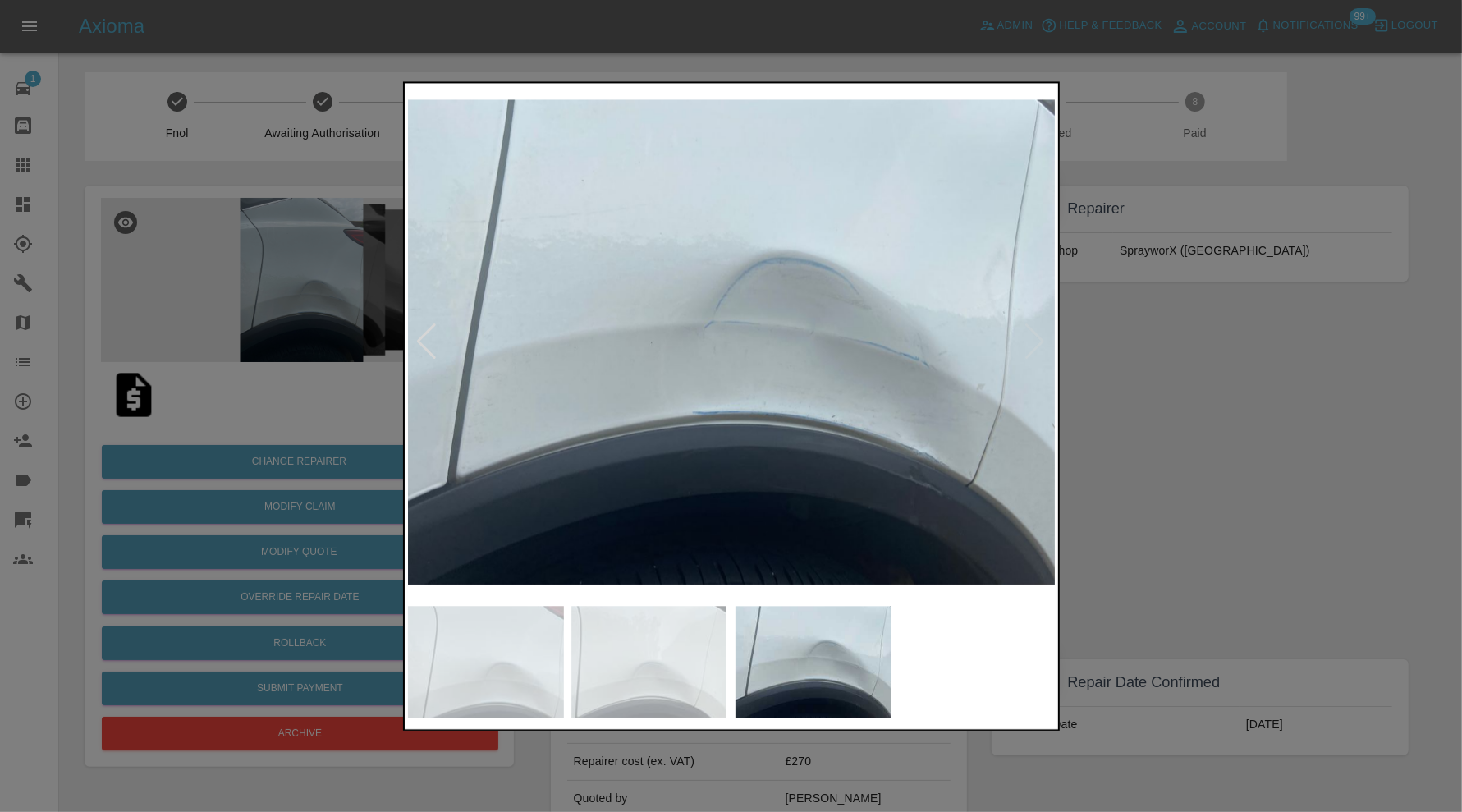
click at [1100, 347] on div "Repairer Repair shop SprayworX ([GEOGRAPHIC_DATA])" at bounding box center [1201, 398] width 442 height 474
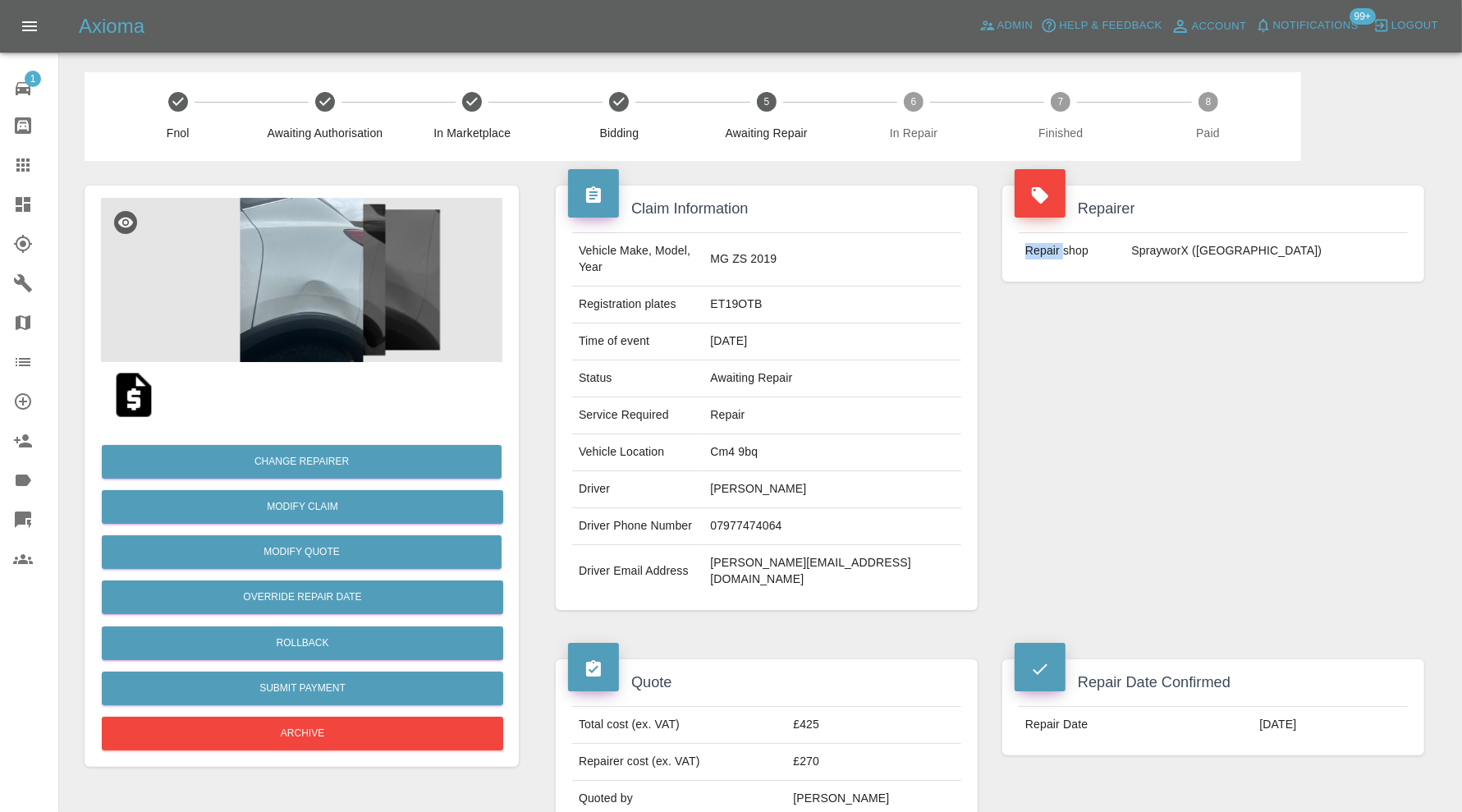
click at [1100, 347] on div "Repairer Repair shop SprayworX ([GEOGRAPHIC_DATA])" at bounding box center [1213, 398] width 447 height 474
click at [834, 435] on td "Cm4 9bq" at bounding box center [832, 452] width 258 height 37
copy td "Cm4 9bq"
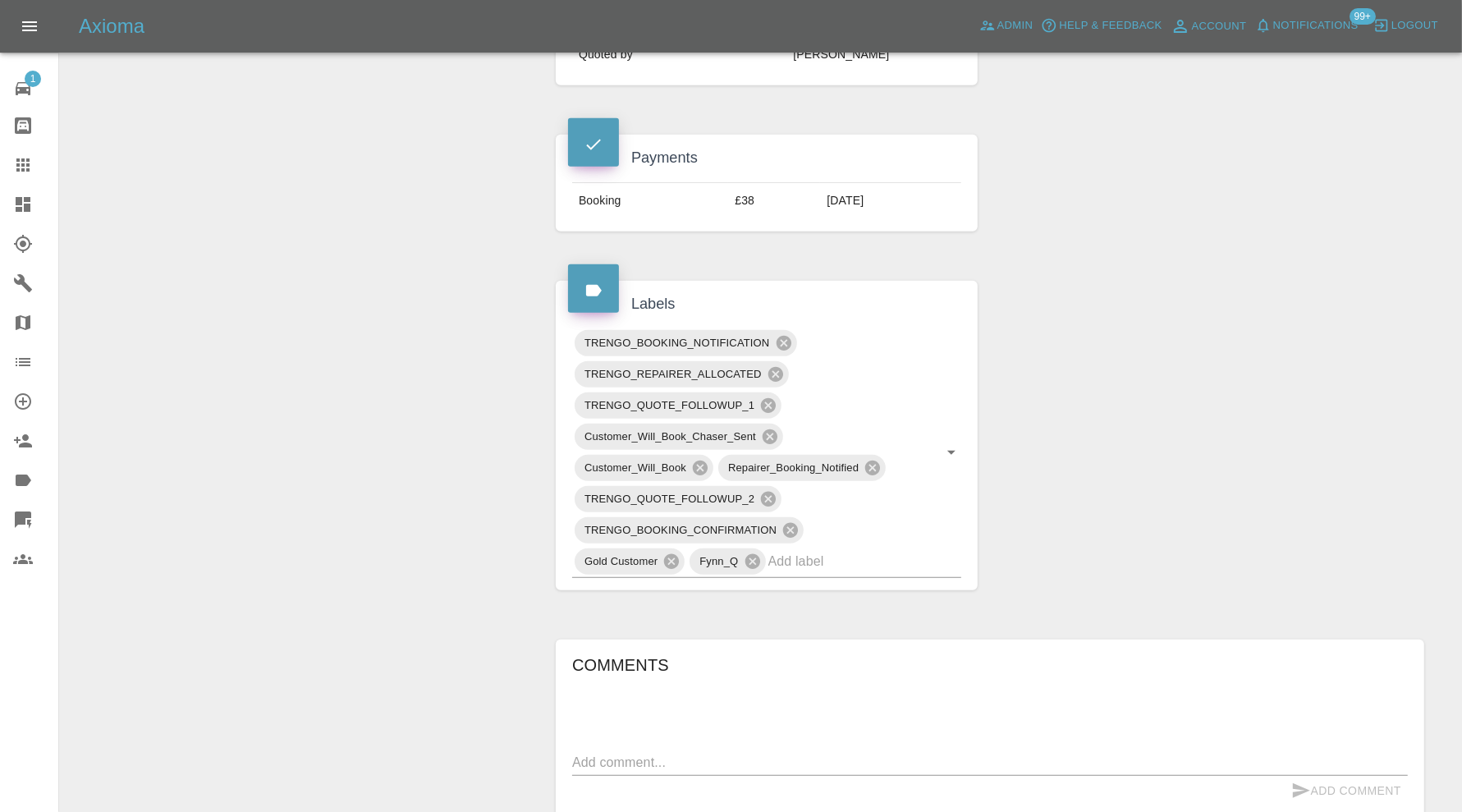
scroll to position [820, 0]
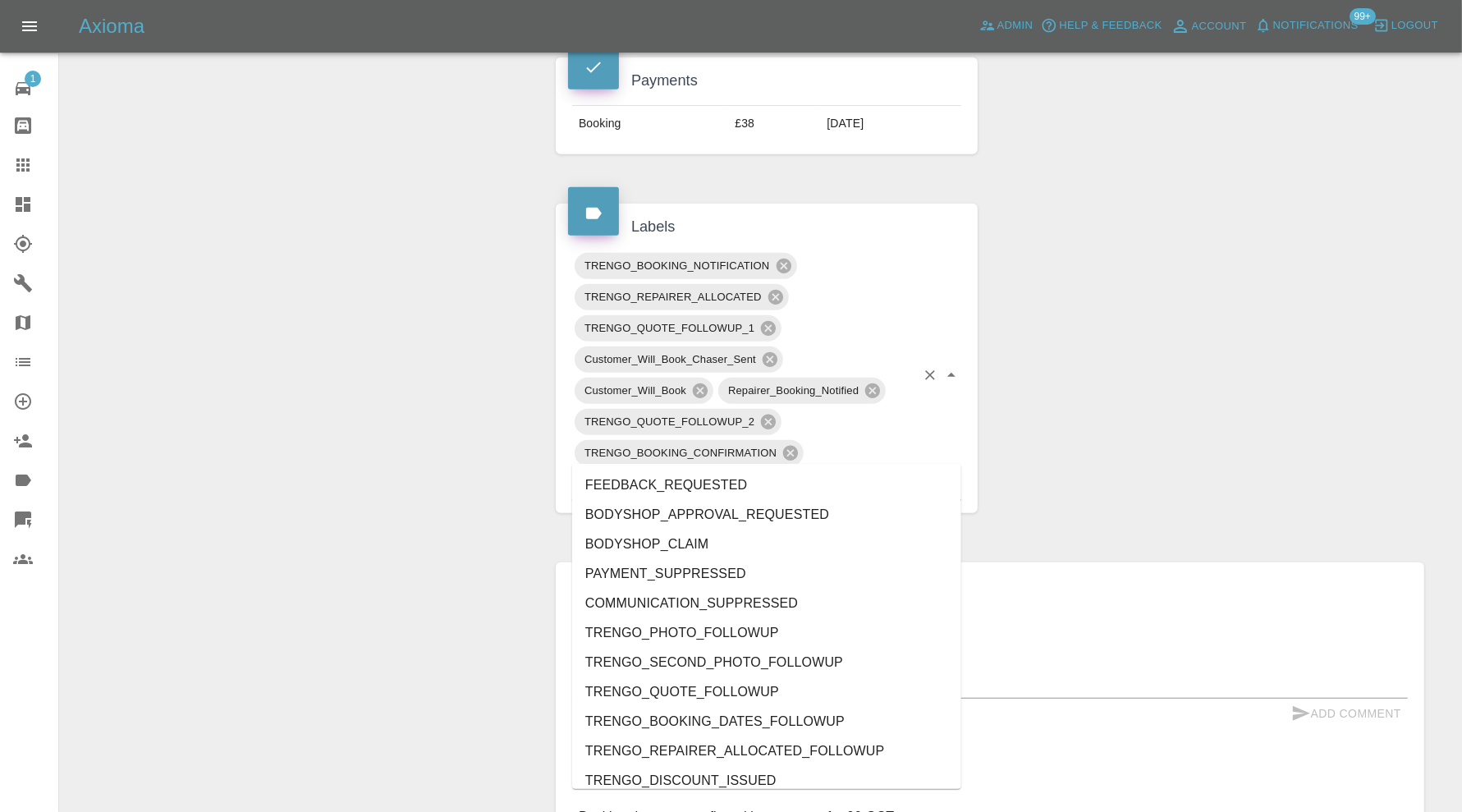
click at [835, 471] on input "text" at bounding box center [841, 483] width 147 height 25
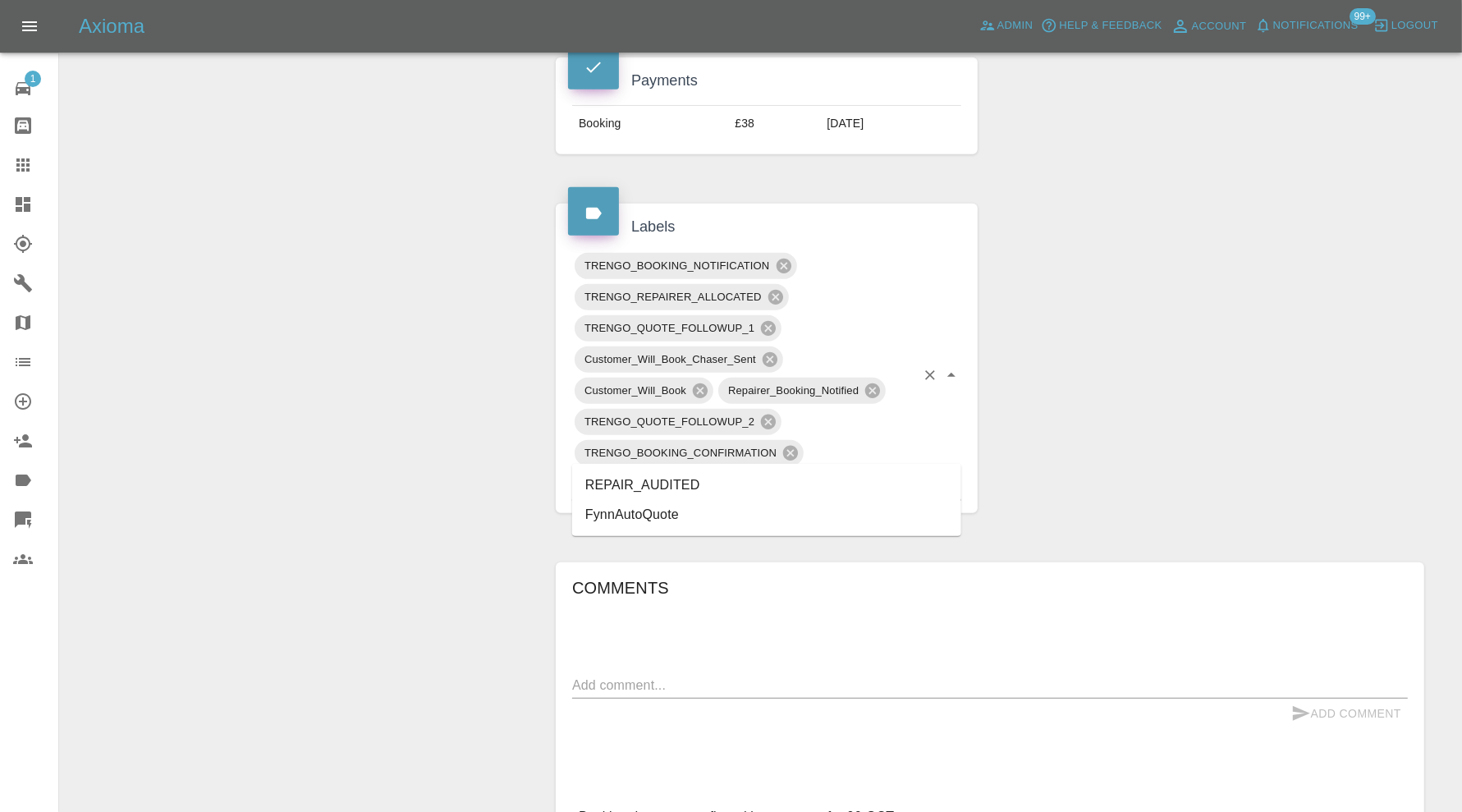
type input "au"
click at [676, 480] on li "REPAIR_AUDITED" at bounding box center [766, 485] width 389 height 30
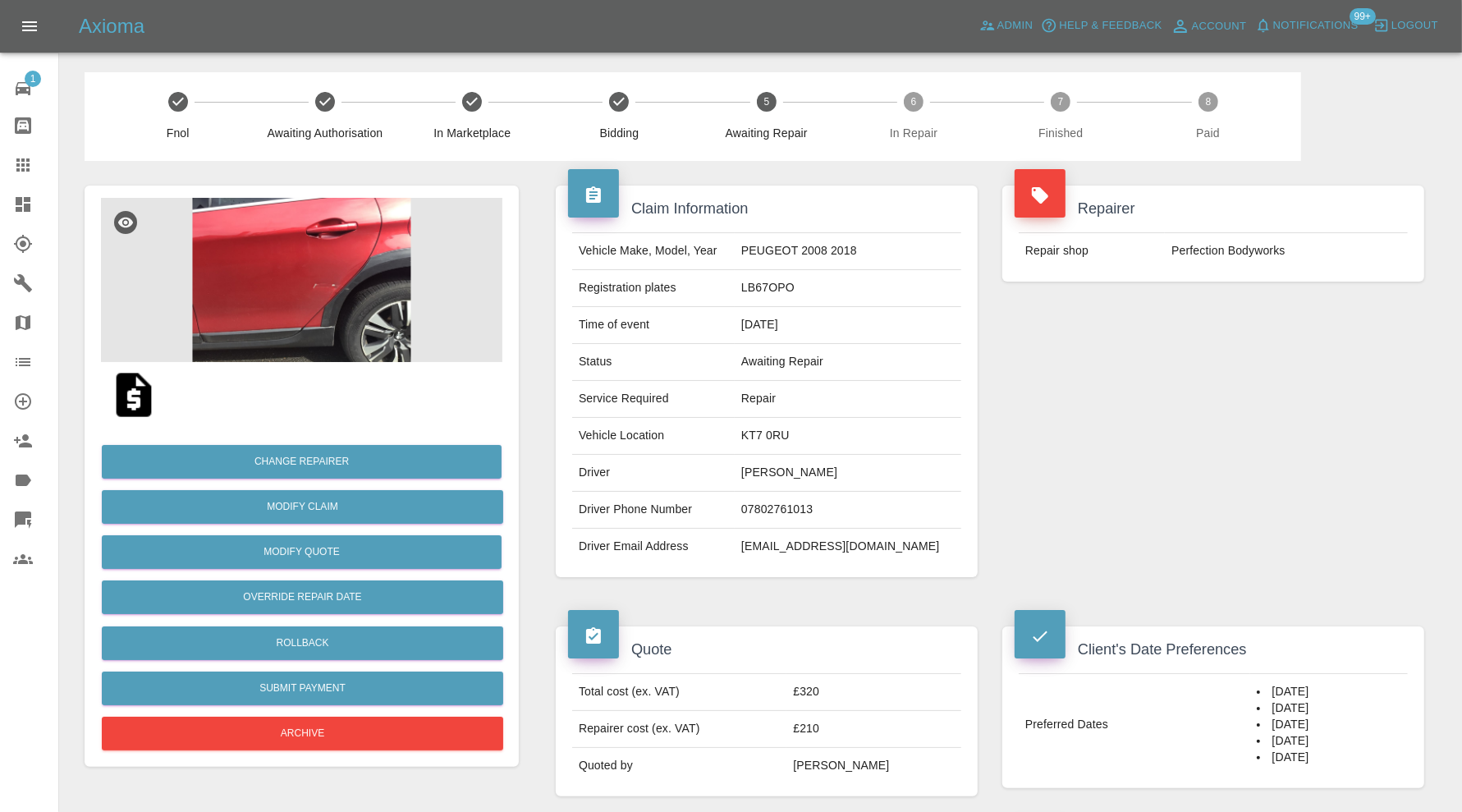
click at [255, 257] on img at bounding box center [302, 279] width 402 height 164
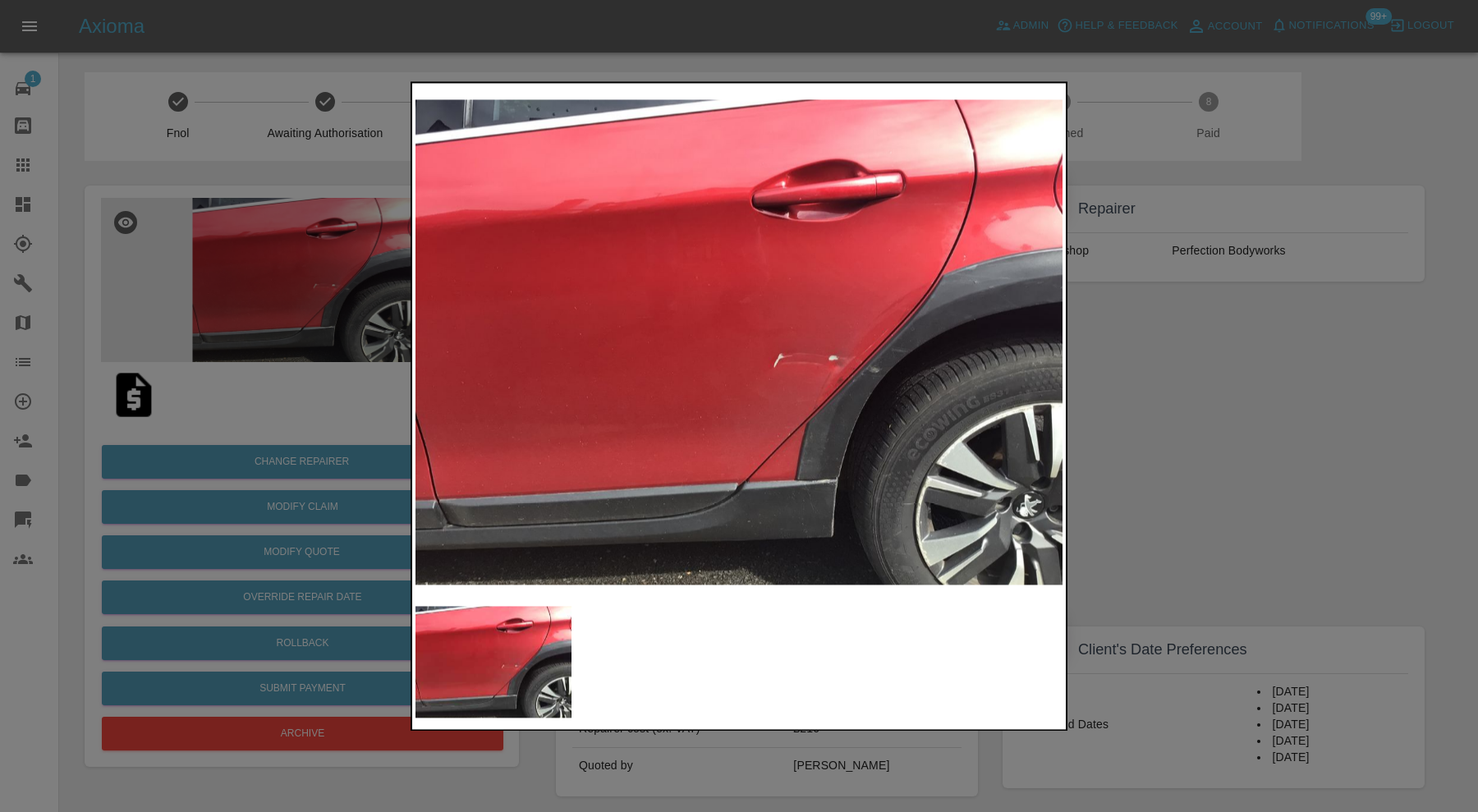
click at [866, 373] on img at bounding box center [738, 342] width 647 height 511
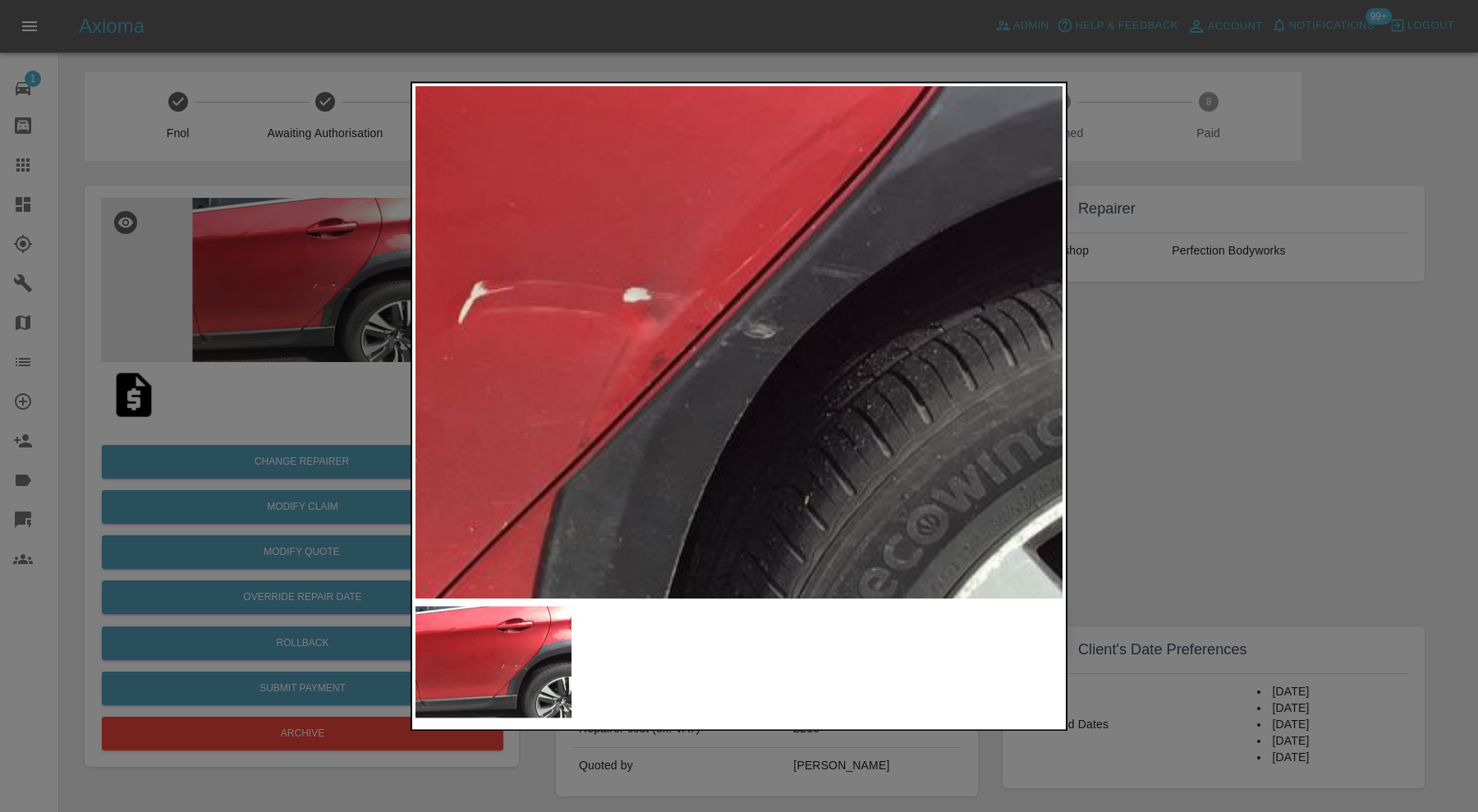
click at [786, 362] on img at bounding box center [354, 247] width 1941 height 1535
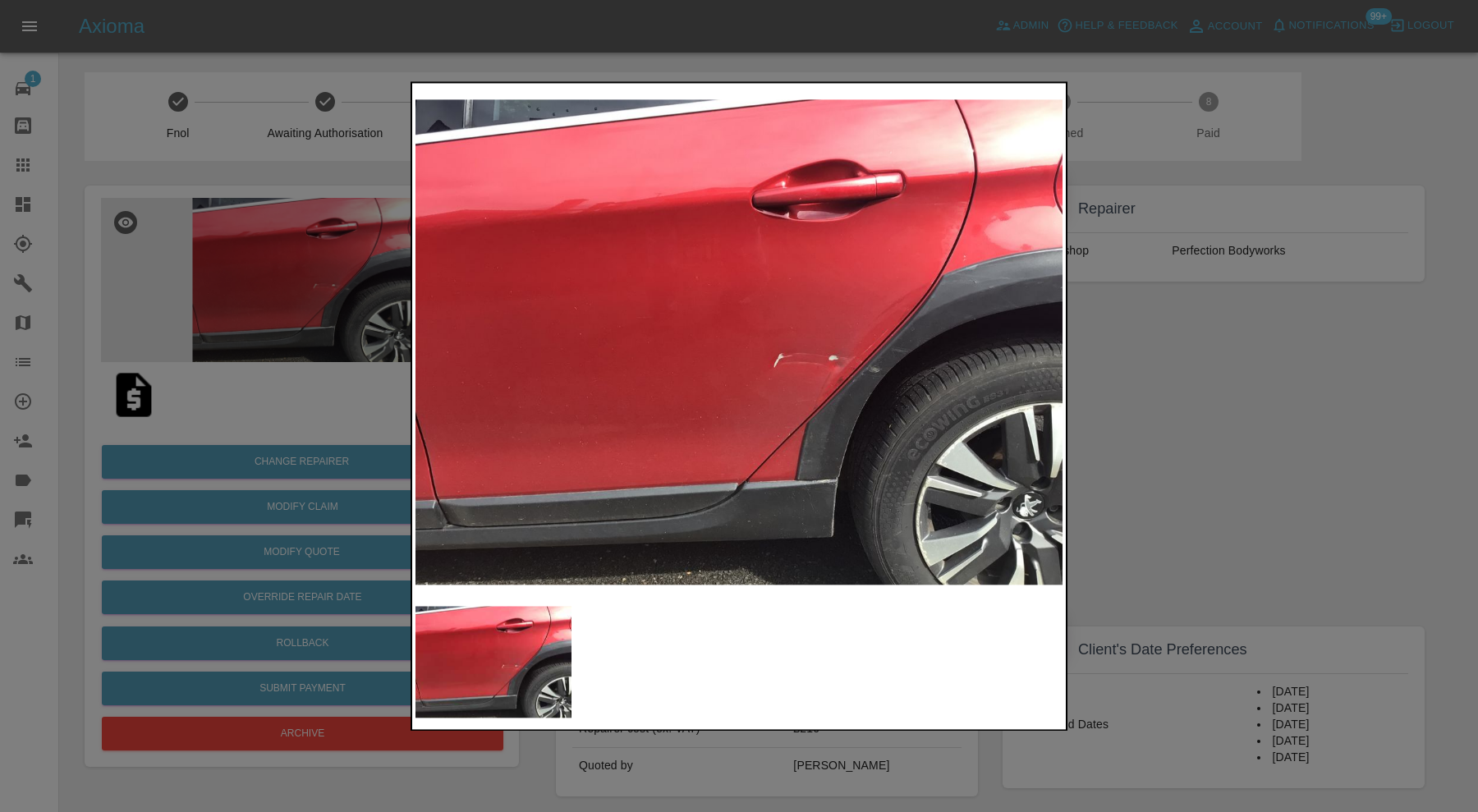
click at [1257, 409] on div at bounding box center [739, 406] width 1478 height 812
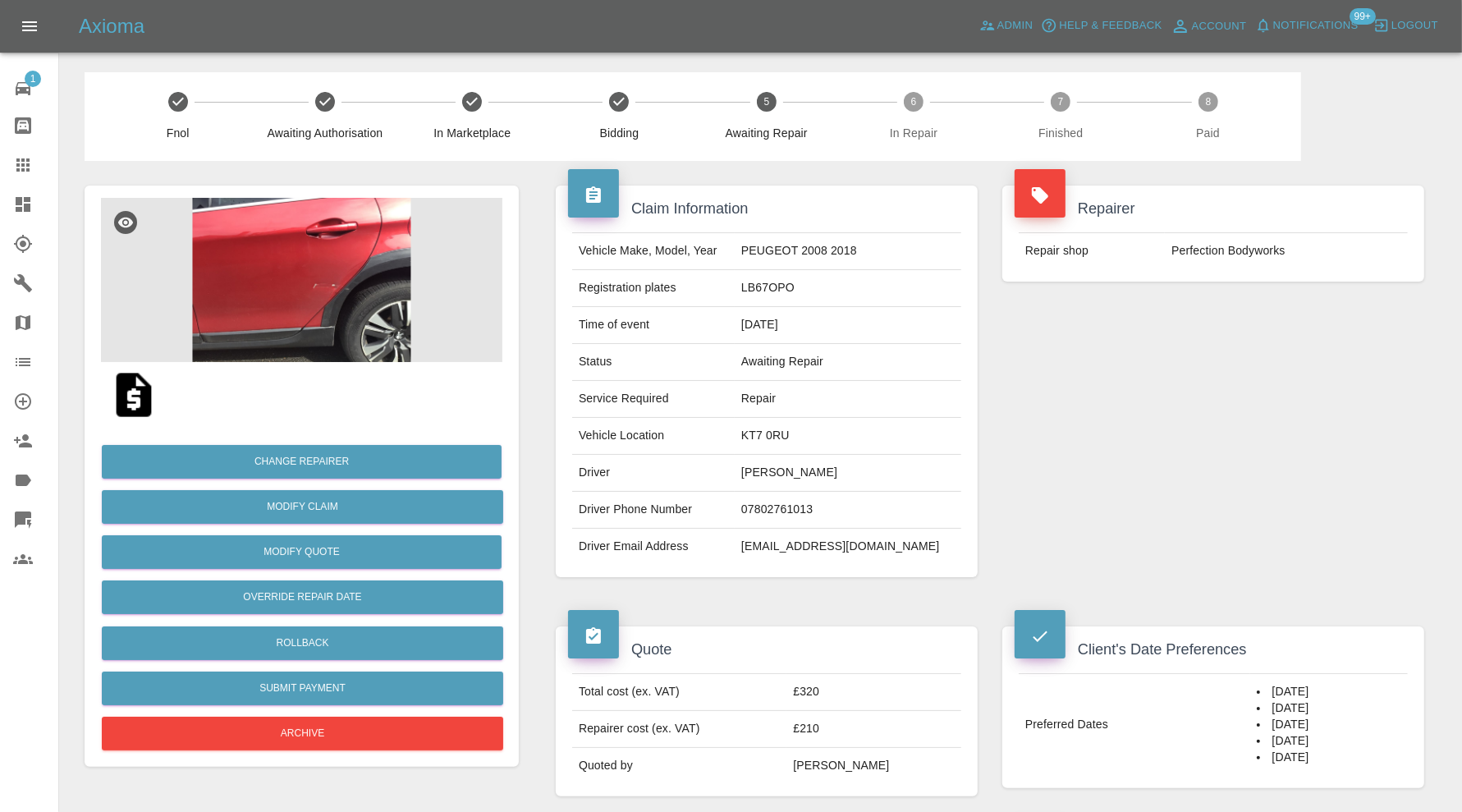
click at [790, 438] on td "KT7 0RU" at bounding box center [848, 436] width 227 height 37
copy td "KT7 0RU"
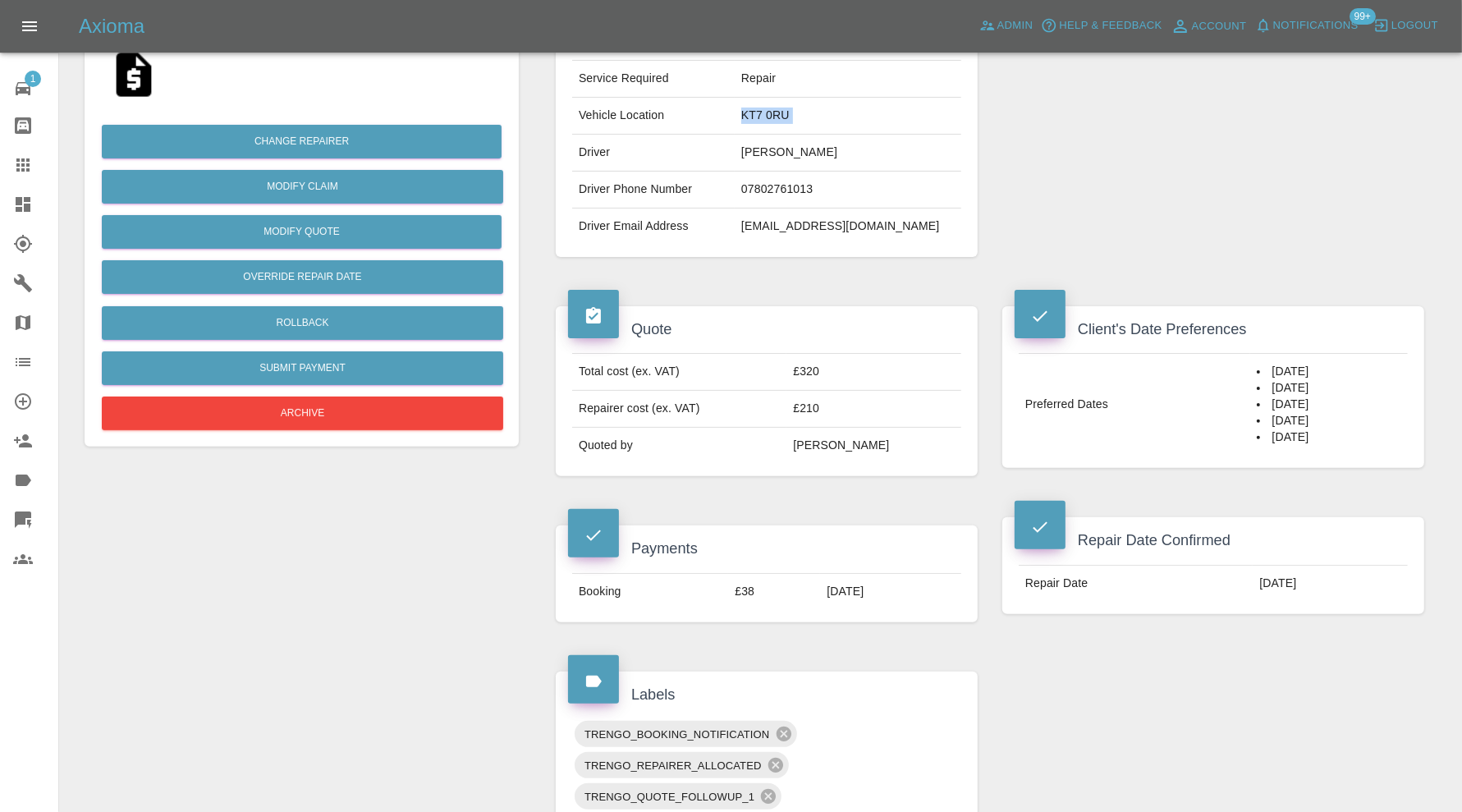
scroll to position [820, 0]
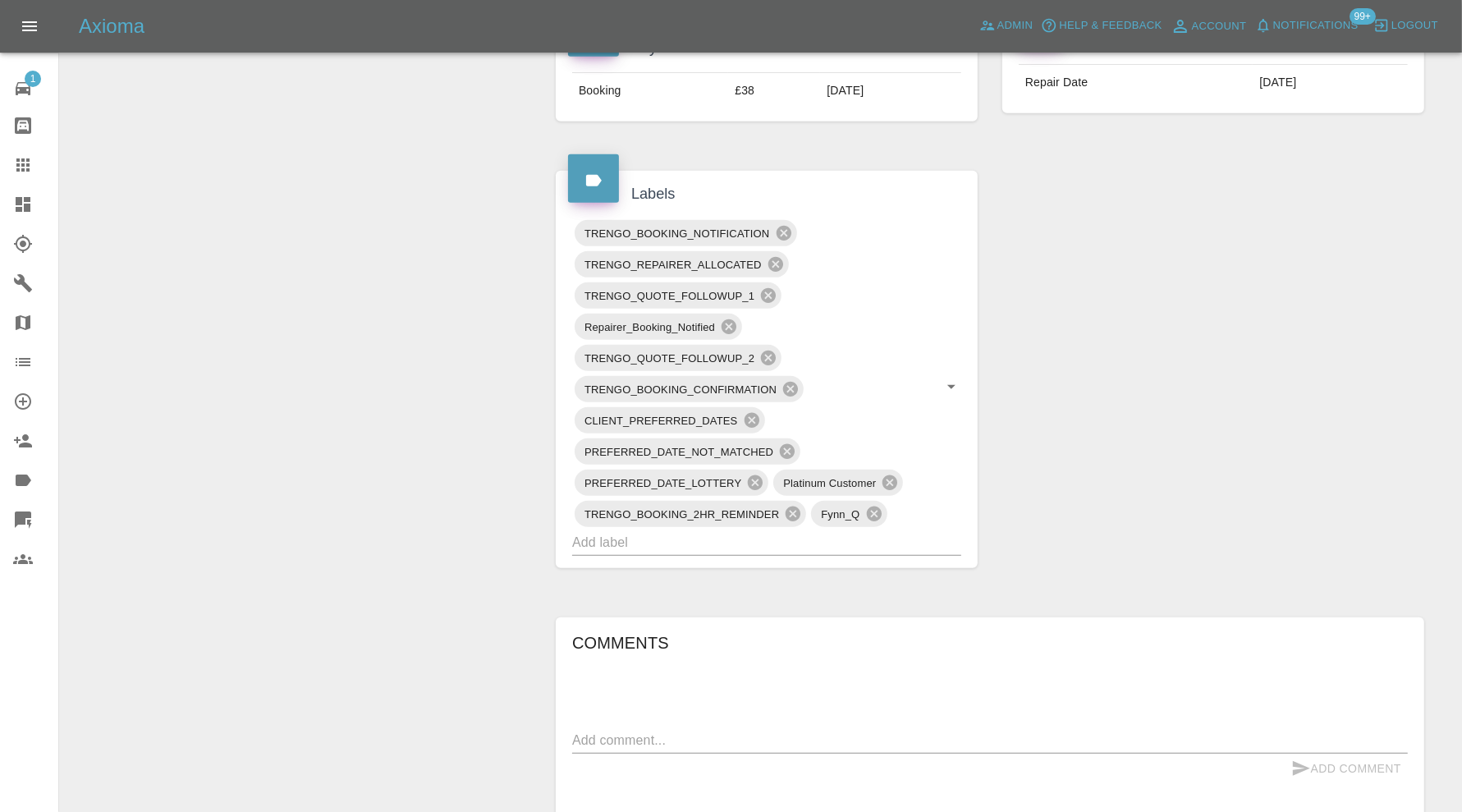
click at [794, 546] on input "text" at bounding box center [744, 541] width 343 height 25
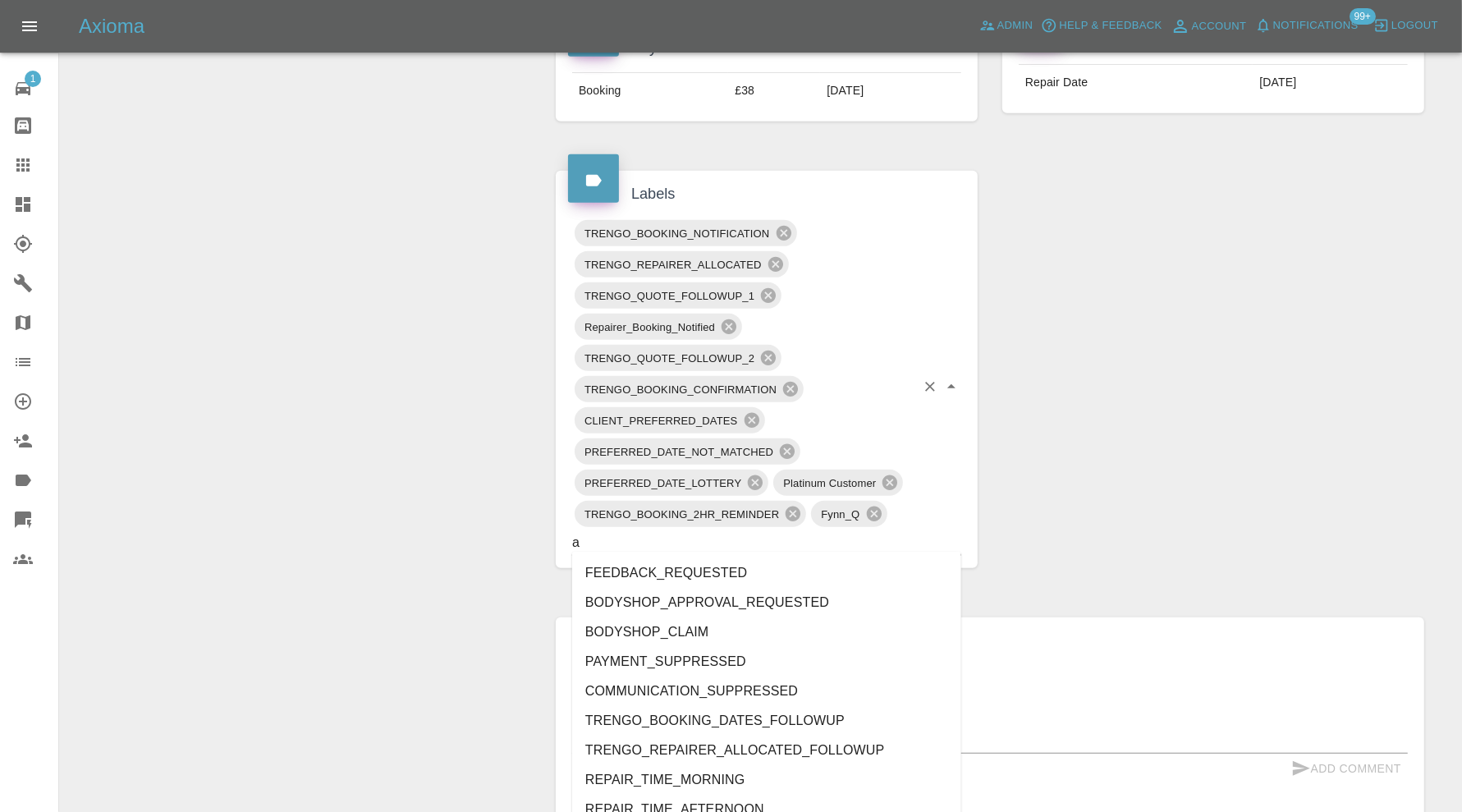
type input "au"
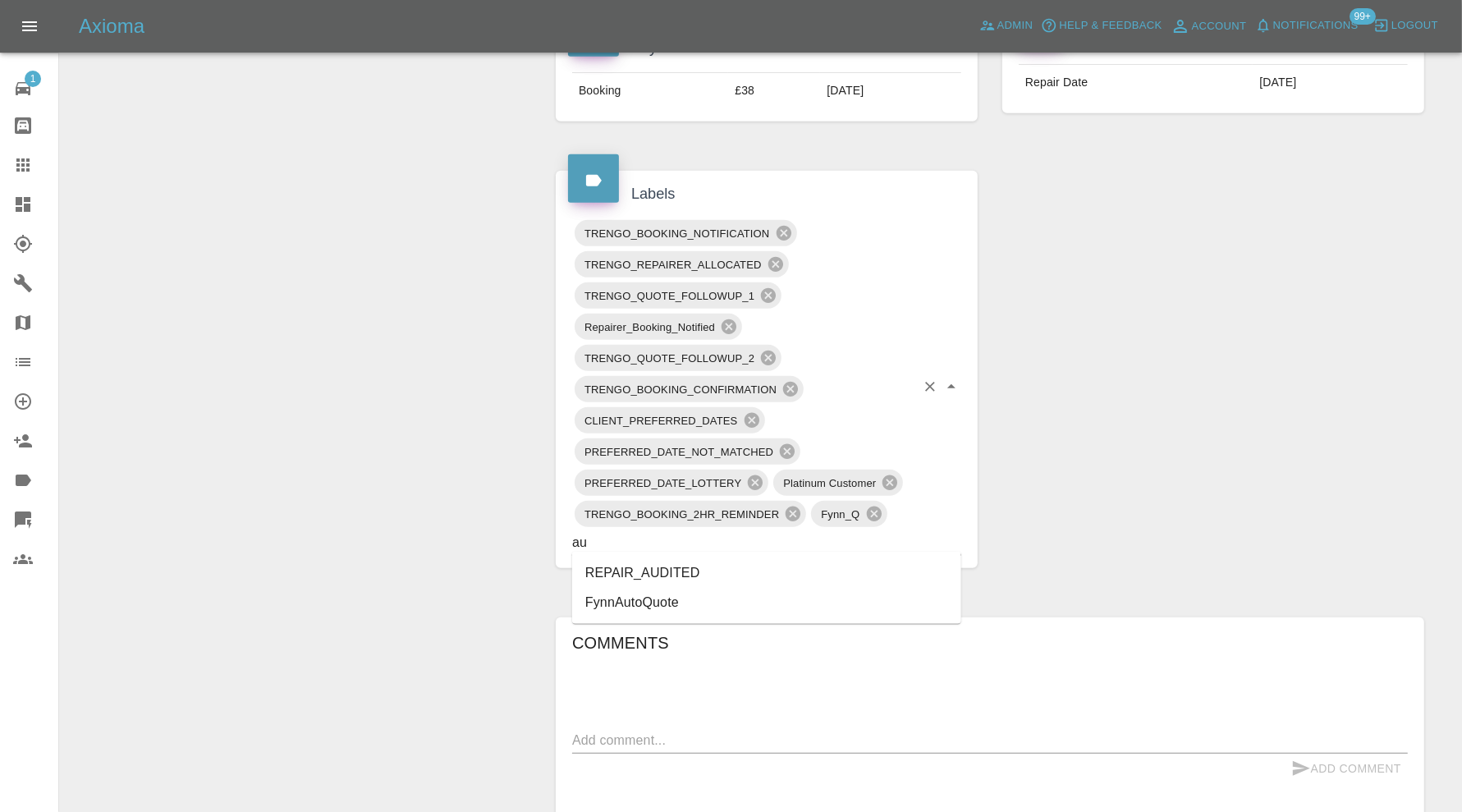
click at [676, 565] on li "REPAIR_AUDITED" at bounding box center [766, 573] width 389 height 30
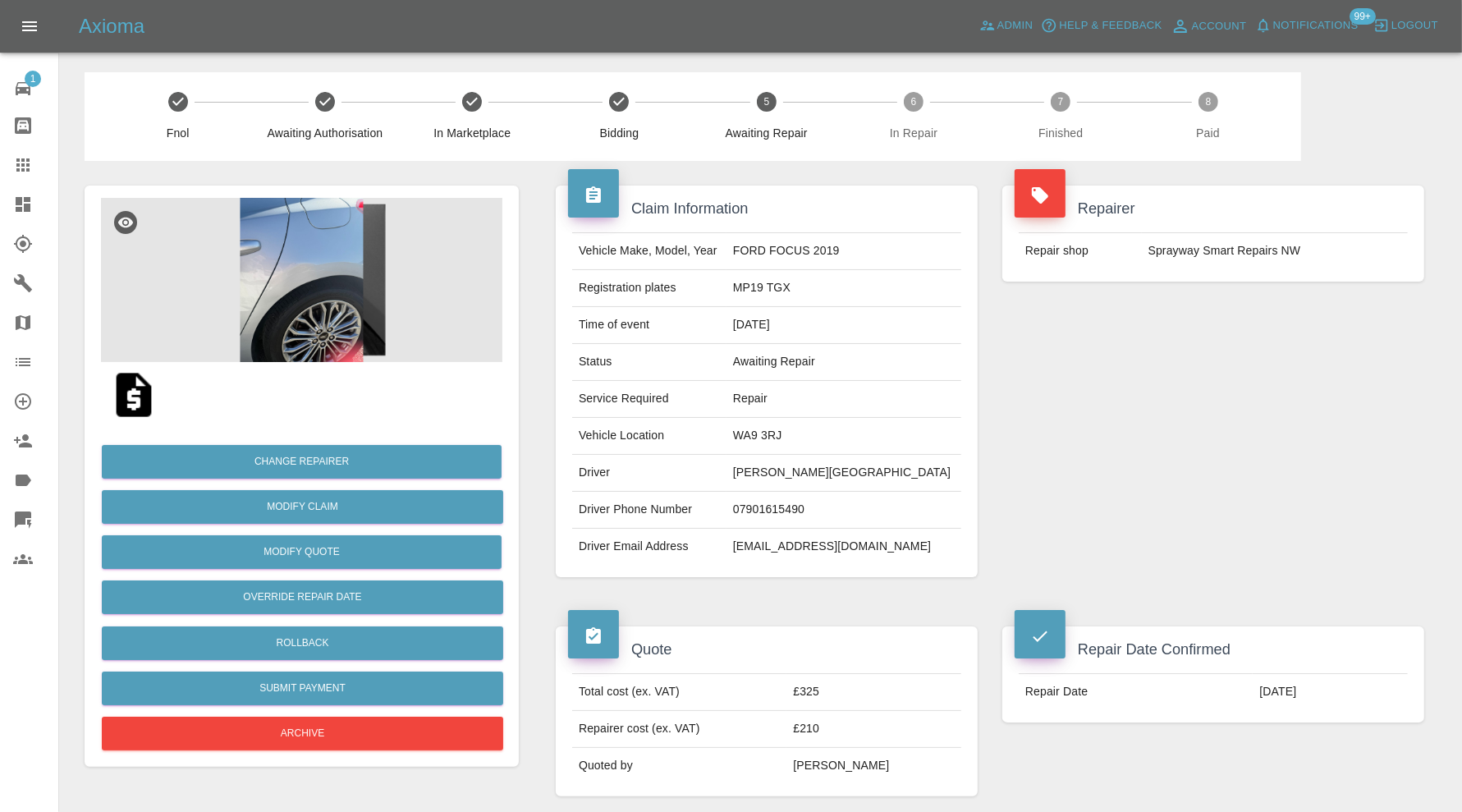
click at [259, 244] on img at bounding box center [302, 279] width 402 height 164
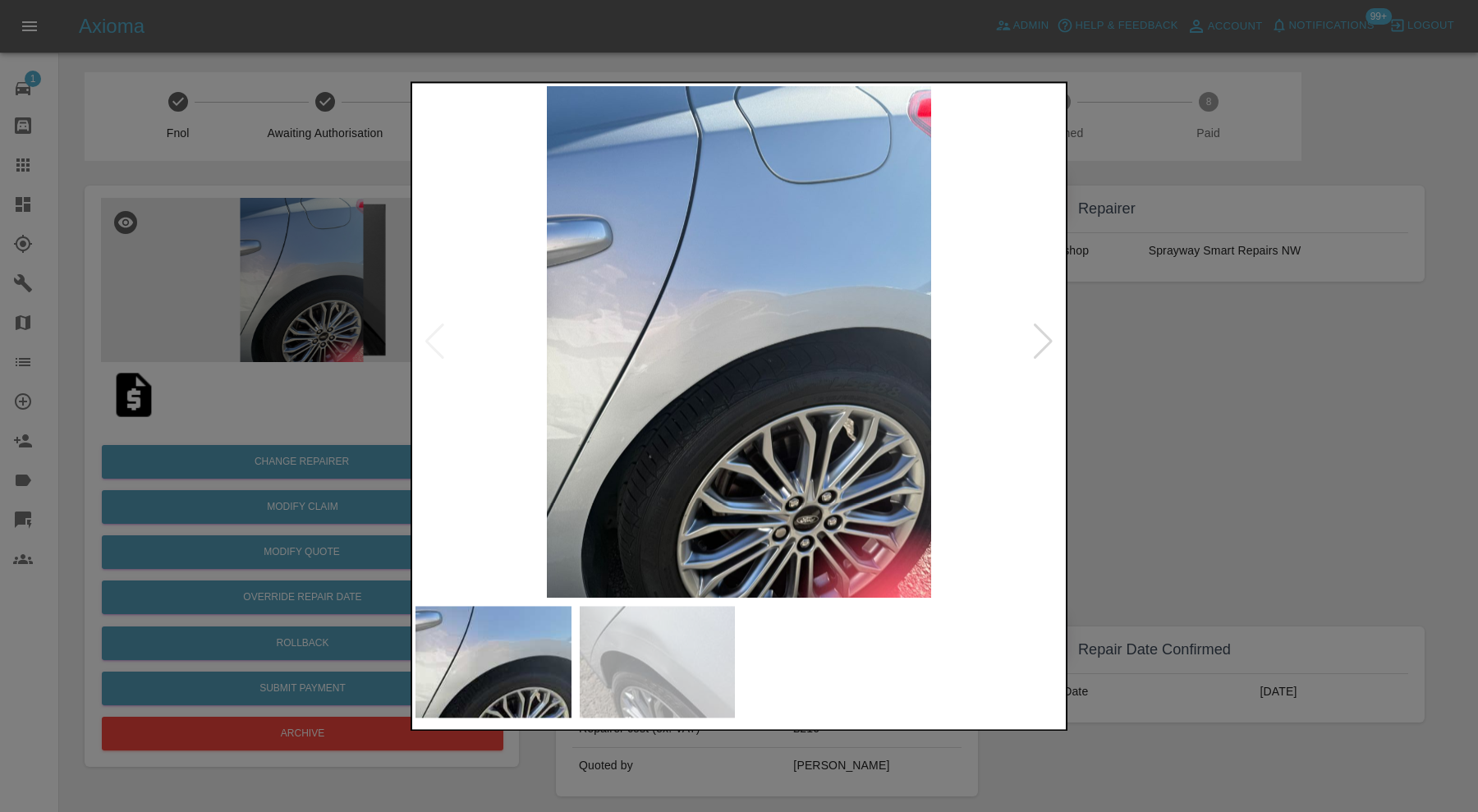
click at [1043, 339] on div at bounding box center [1043, 342] width 22 height 37
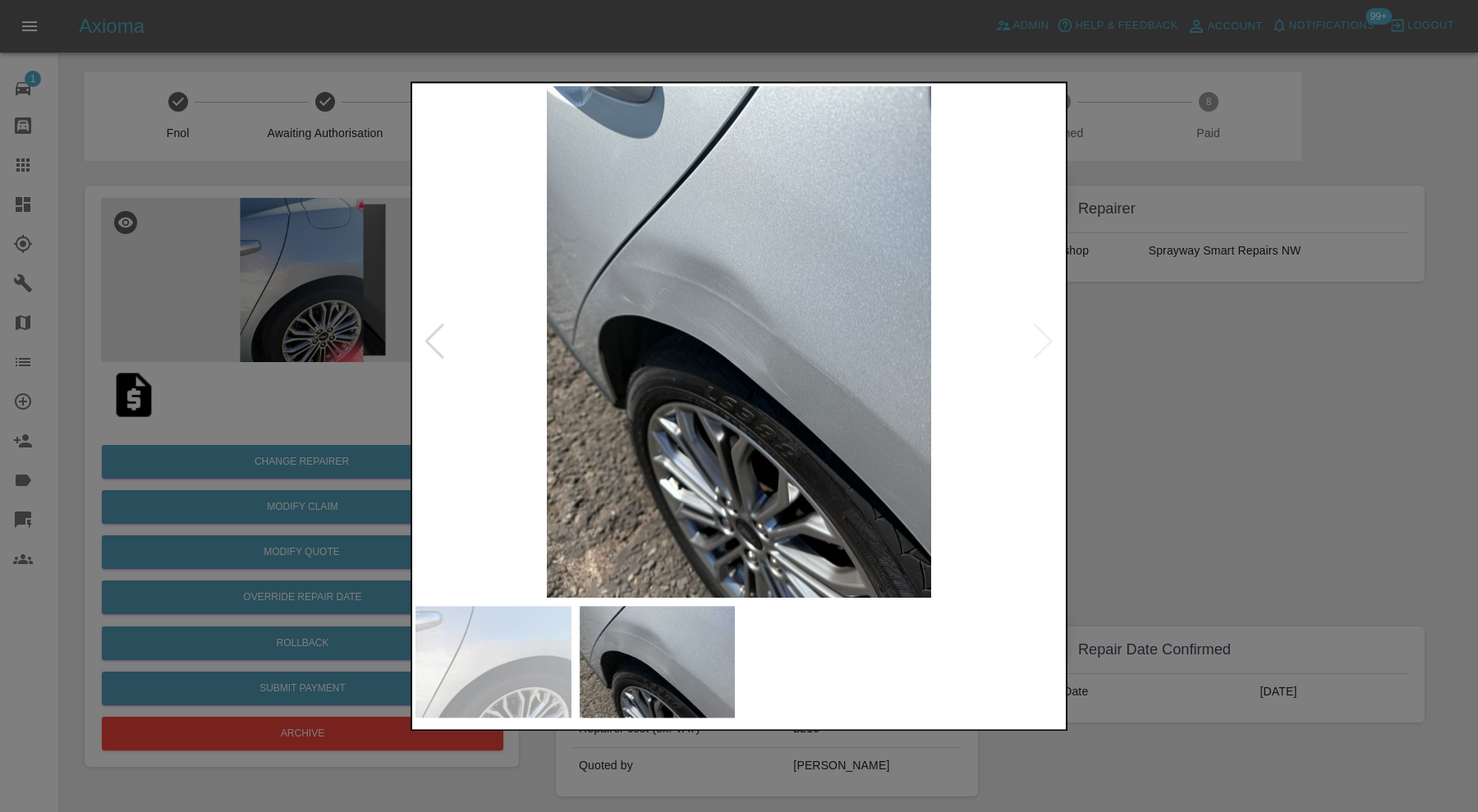
click at [434, 332] on div at bounding box center [435, 342] width 22 height 37
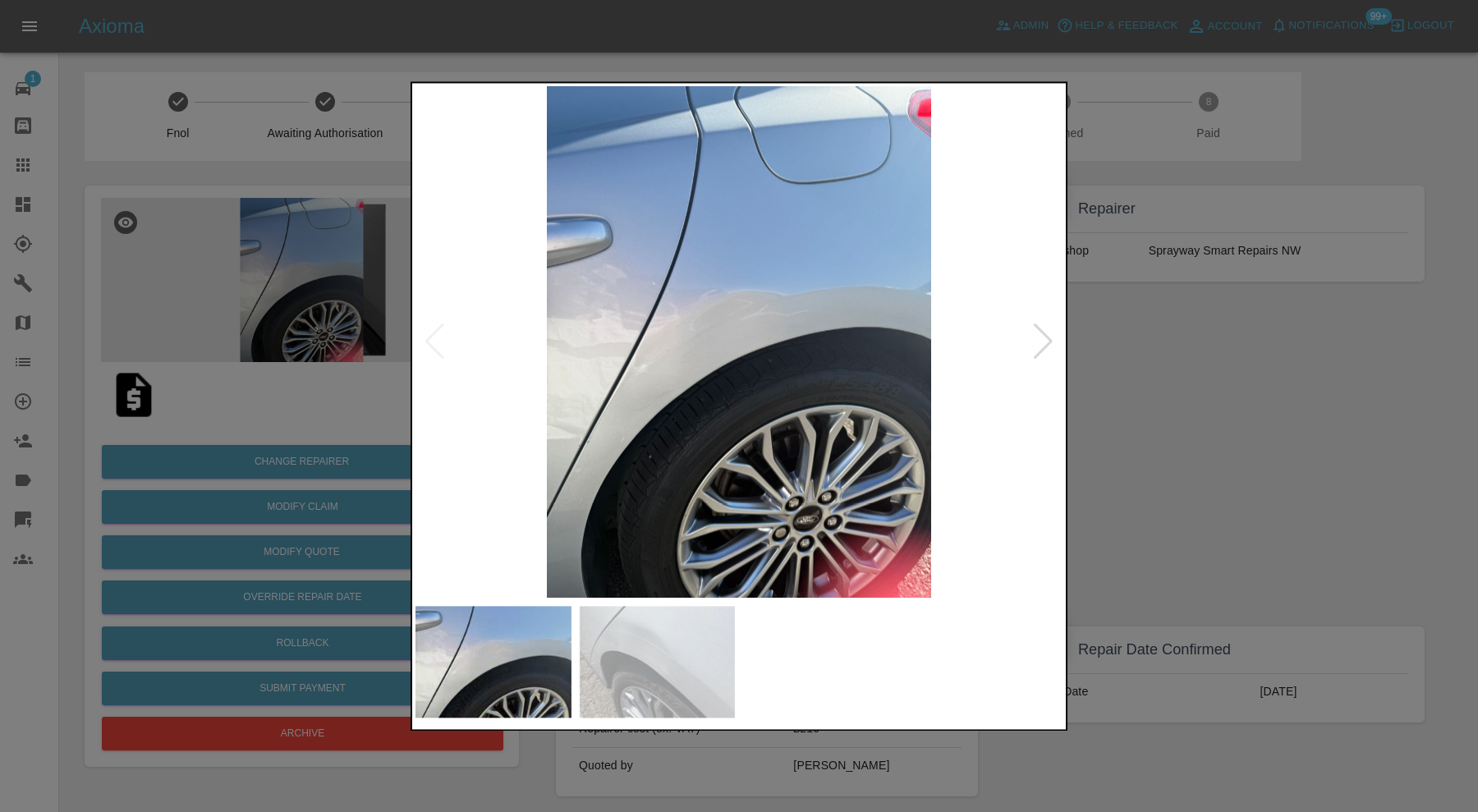
click at [1040, 336] on div at bounding box center [1043, 342] width 22 height 37
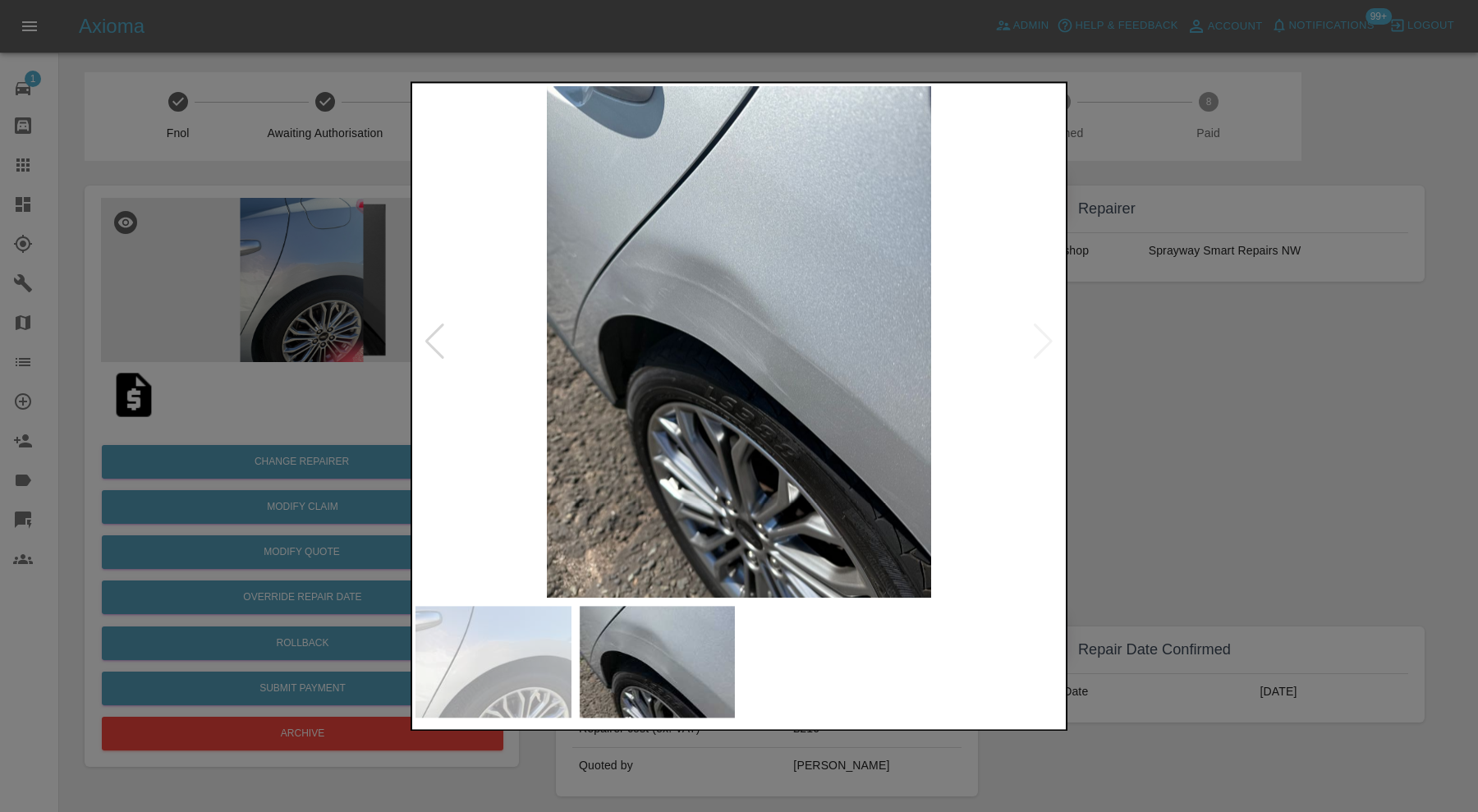
click at [1199, 329] on div at bounding box center [739, 406] width 1478 height 812
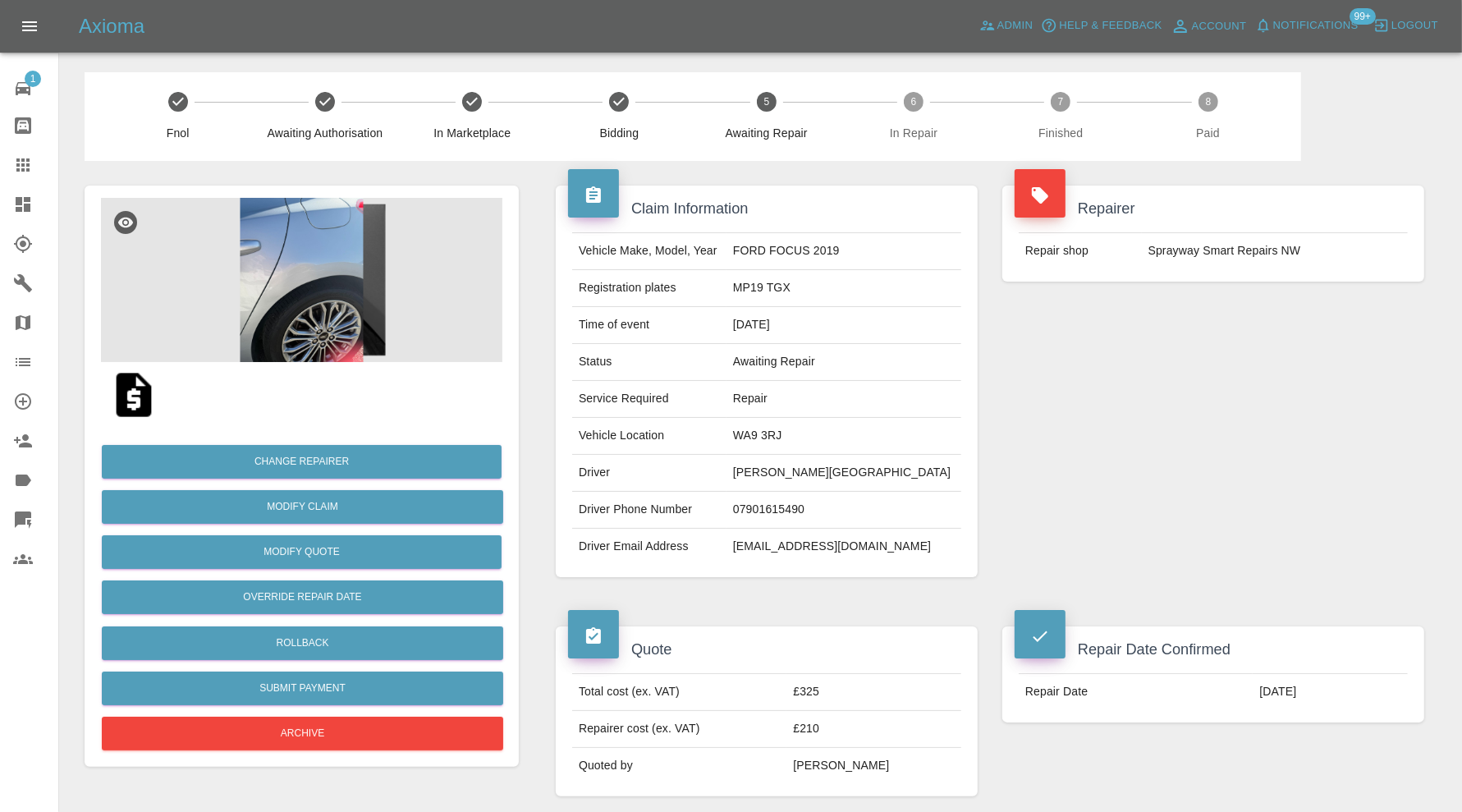
click at [793, 433] on td "WA9 3RJ" at bounding box center [844, 436] width 235 height 37
copy td "WA9 3RJ"
click at [362, 260] on img at bounding box center [302, 279] width 402 height 164
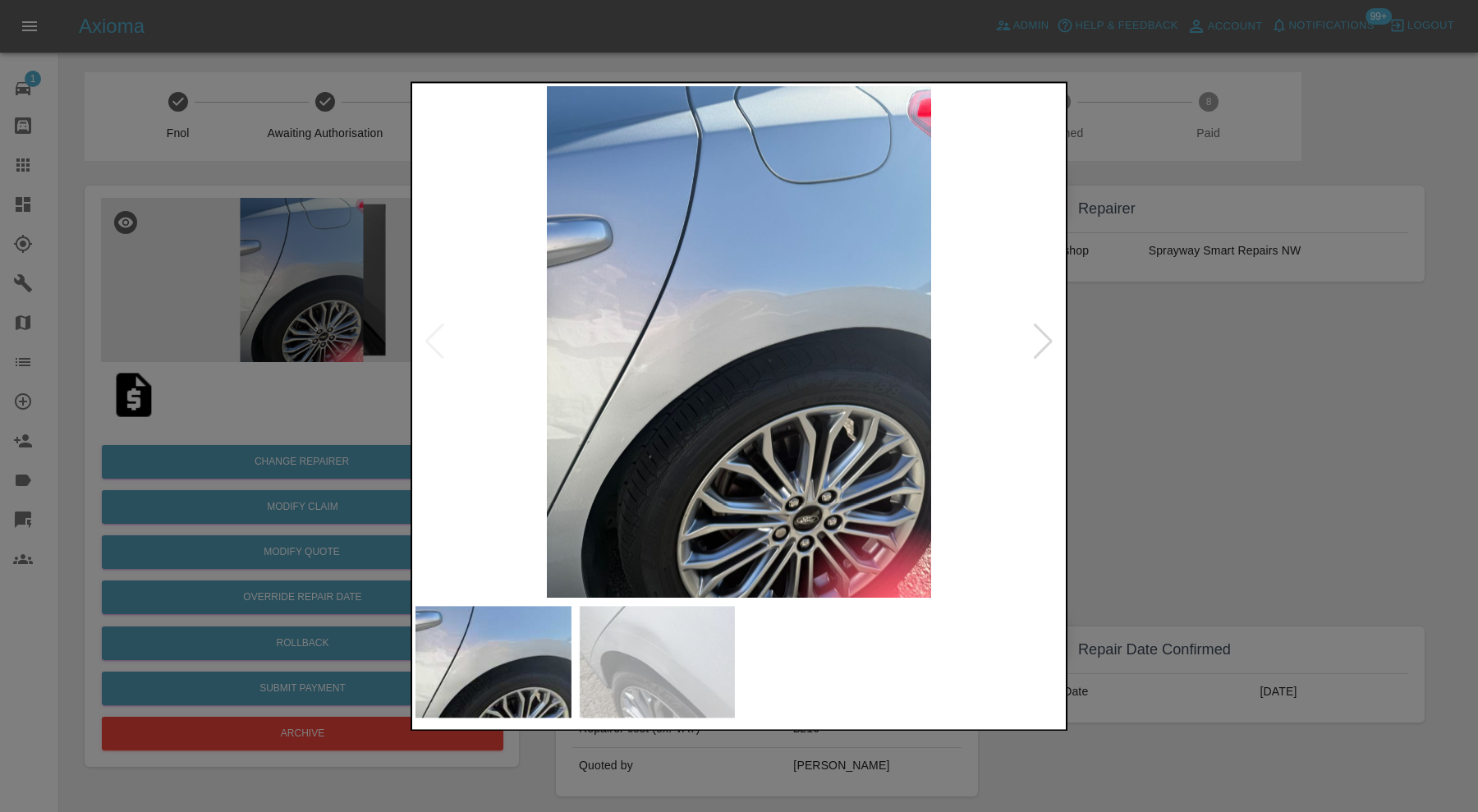
click at [718, 647] on img at bounding box center [658, 661] width 156 height 111
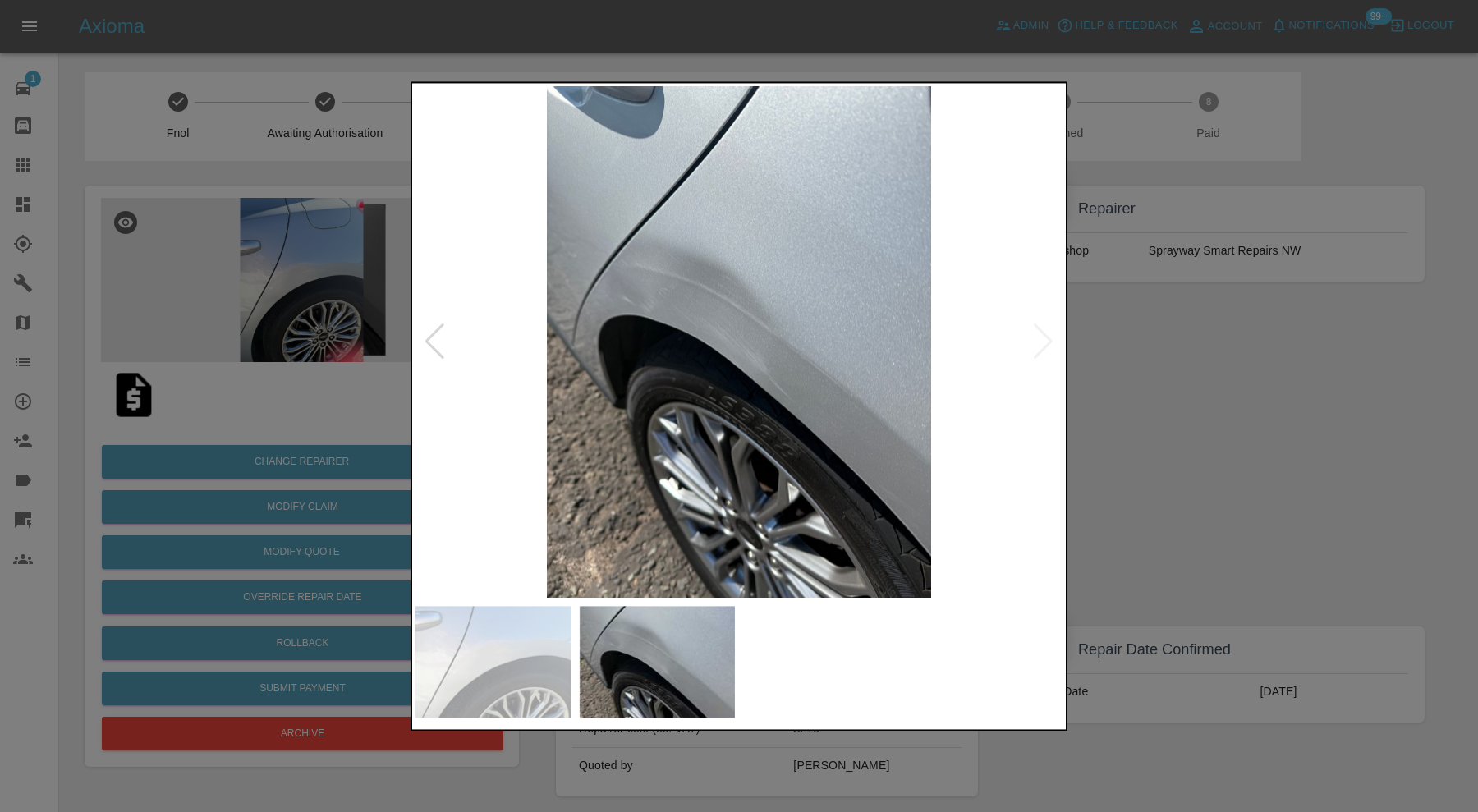
click at [1186, 490] on div at bounding box center [739, 406] width 1478 height 812
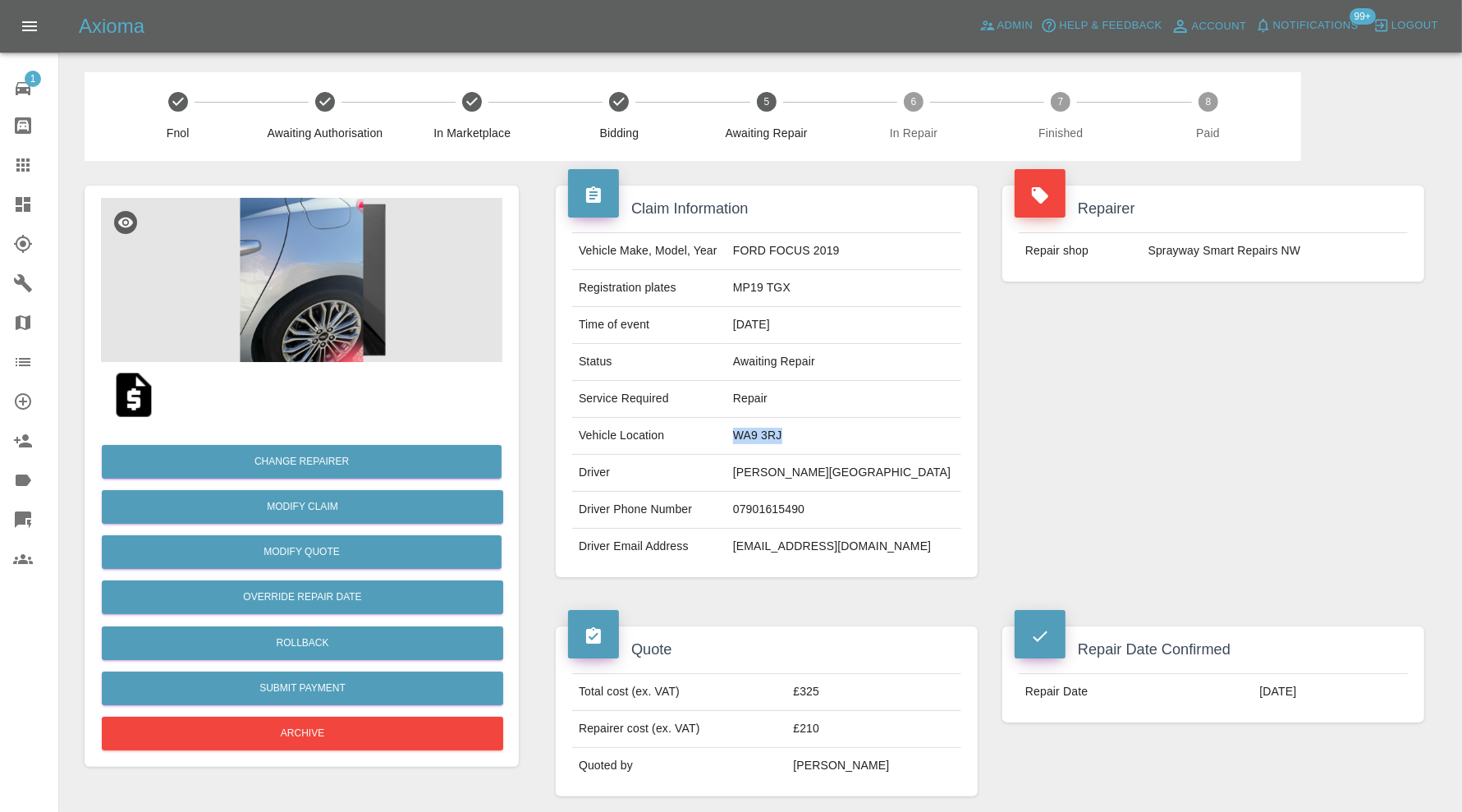
drag, startPoint x: 831, startPoint y: 431, endPoint x: 761, endPoint y: 447, distance: 71.8
click at [761, 447] on td "WA9 3RJ" at bounding box center [844, 436] width 235 height 37
click at [1163, 372] on div "Repairer Repair shop Sprayway Smart Repairs NW" at bounding box center [1213, 381] width 447 height 441
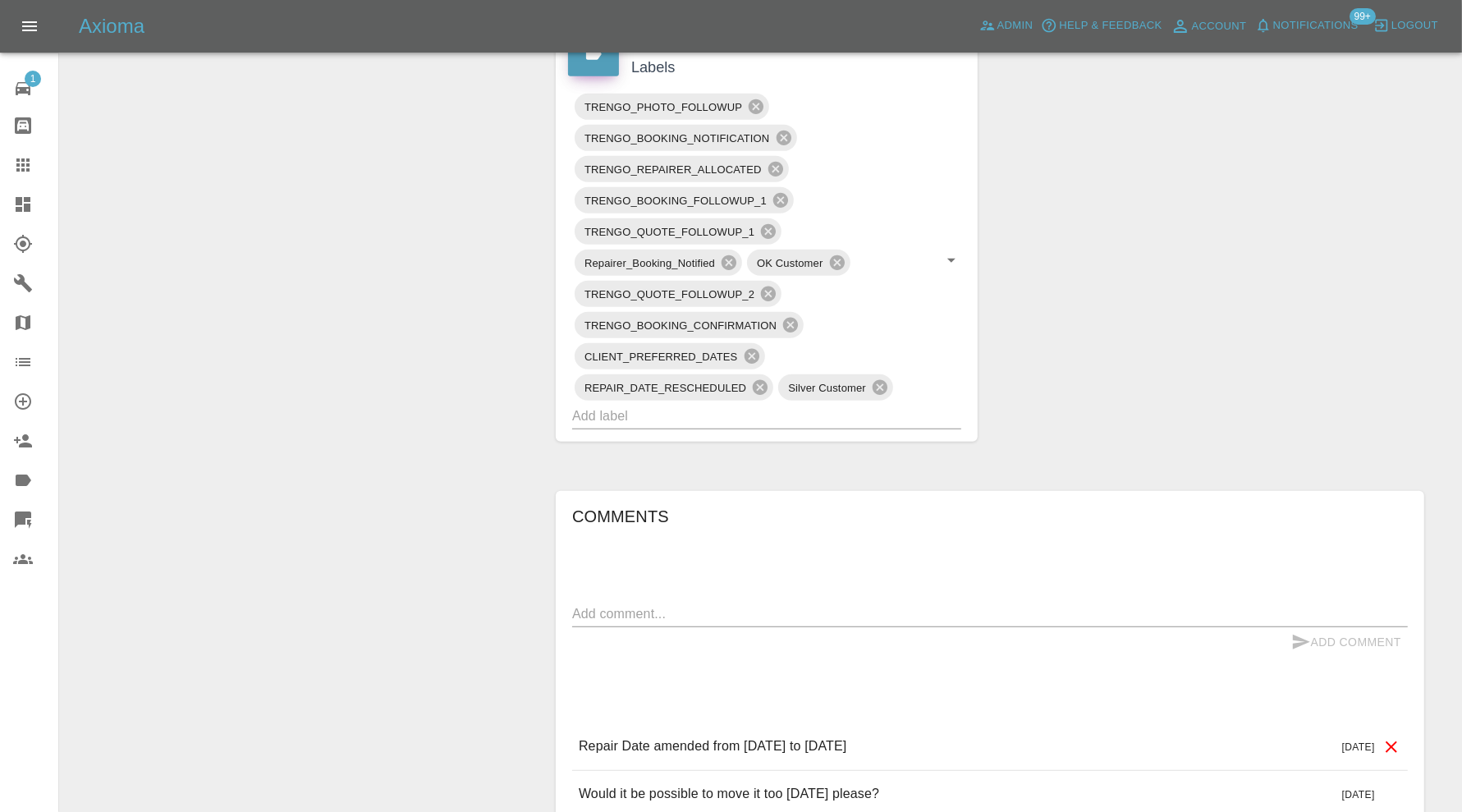
scroll to position [957, 0]
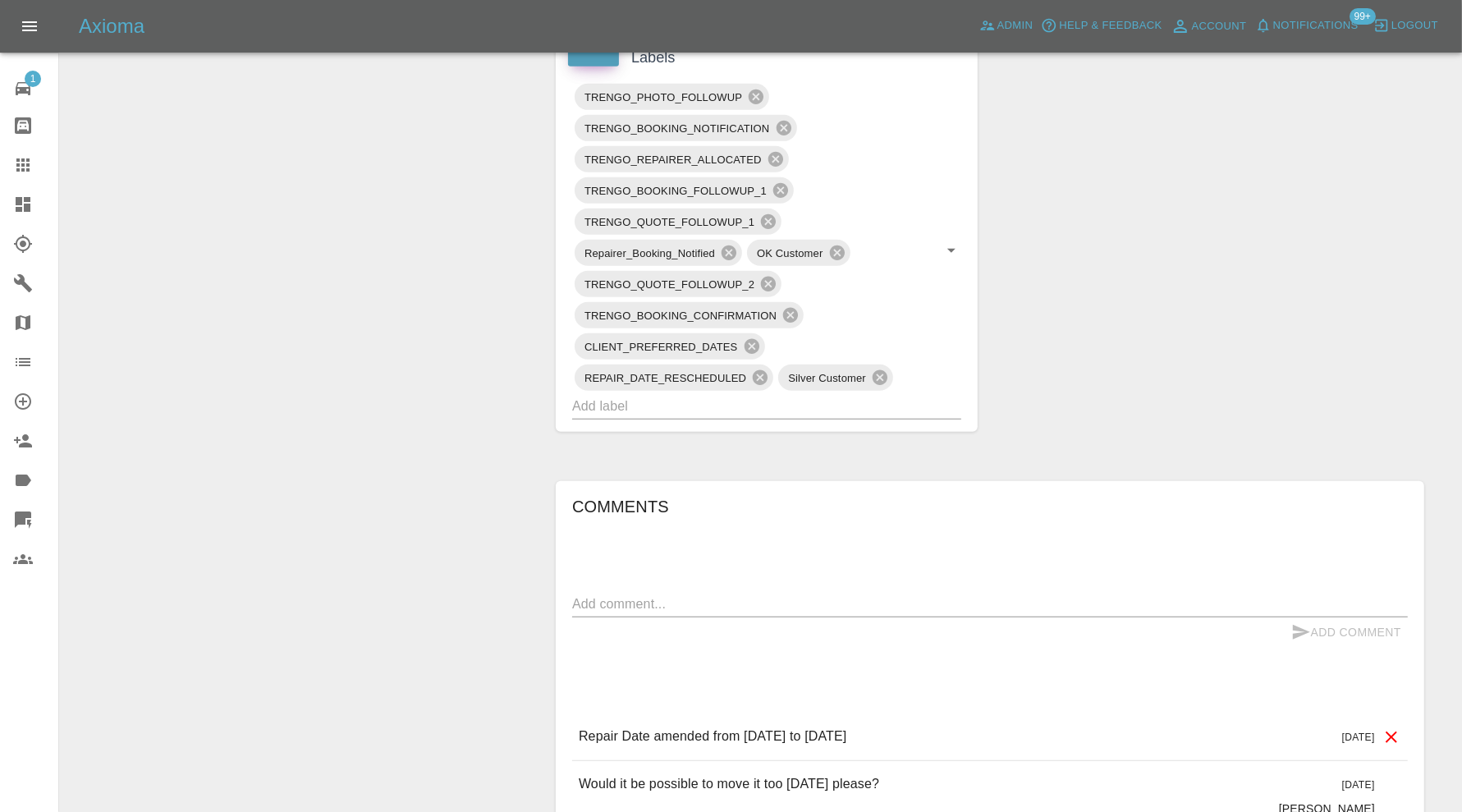
click at [784, 410] on input "text" at bounding box center [744, 406] width 343 height 25
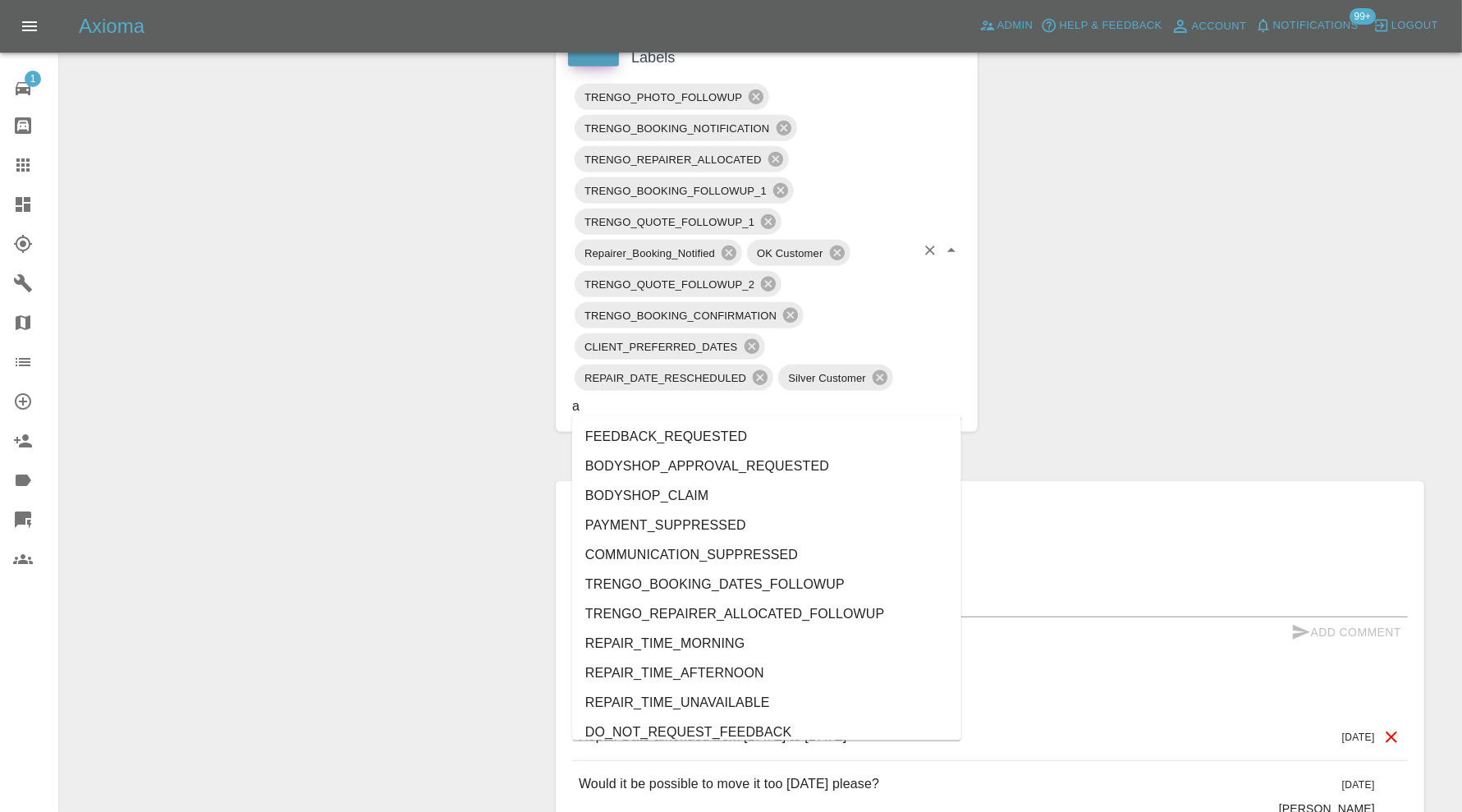
type input "au"
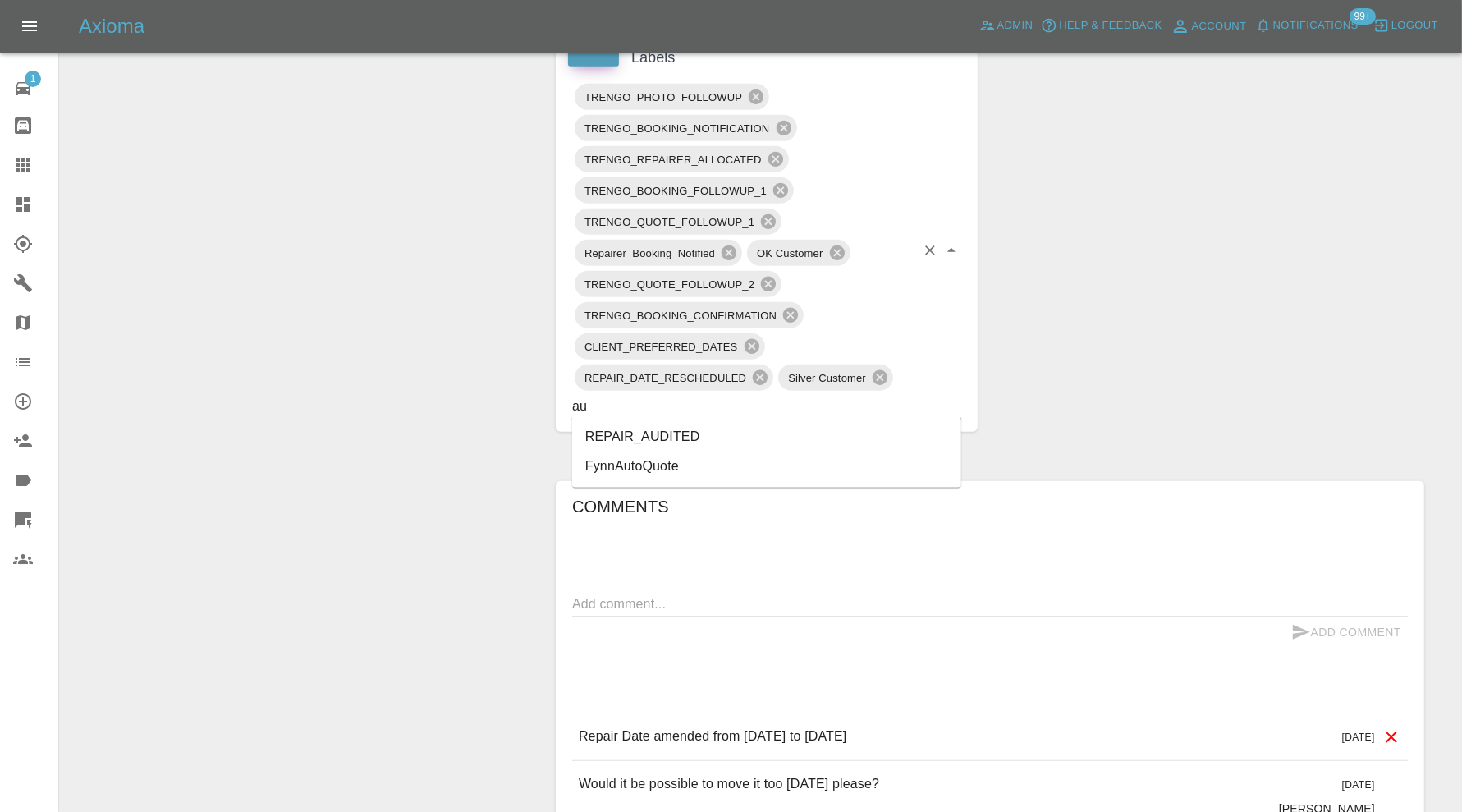
click at [675, 438] on li "REPAIR_AUDITED" at bounding box center [766, 436] width 389 height 30
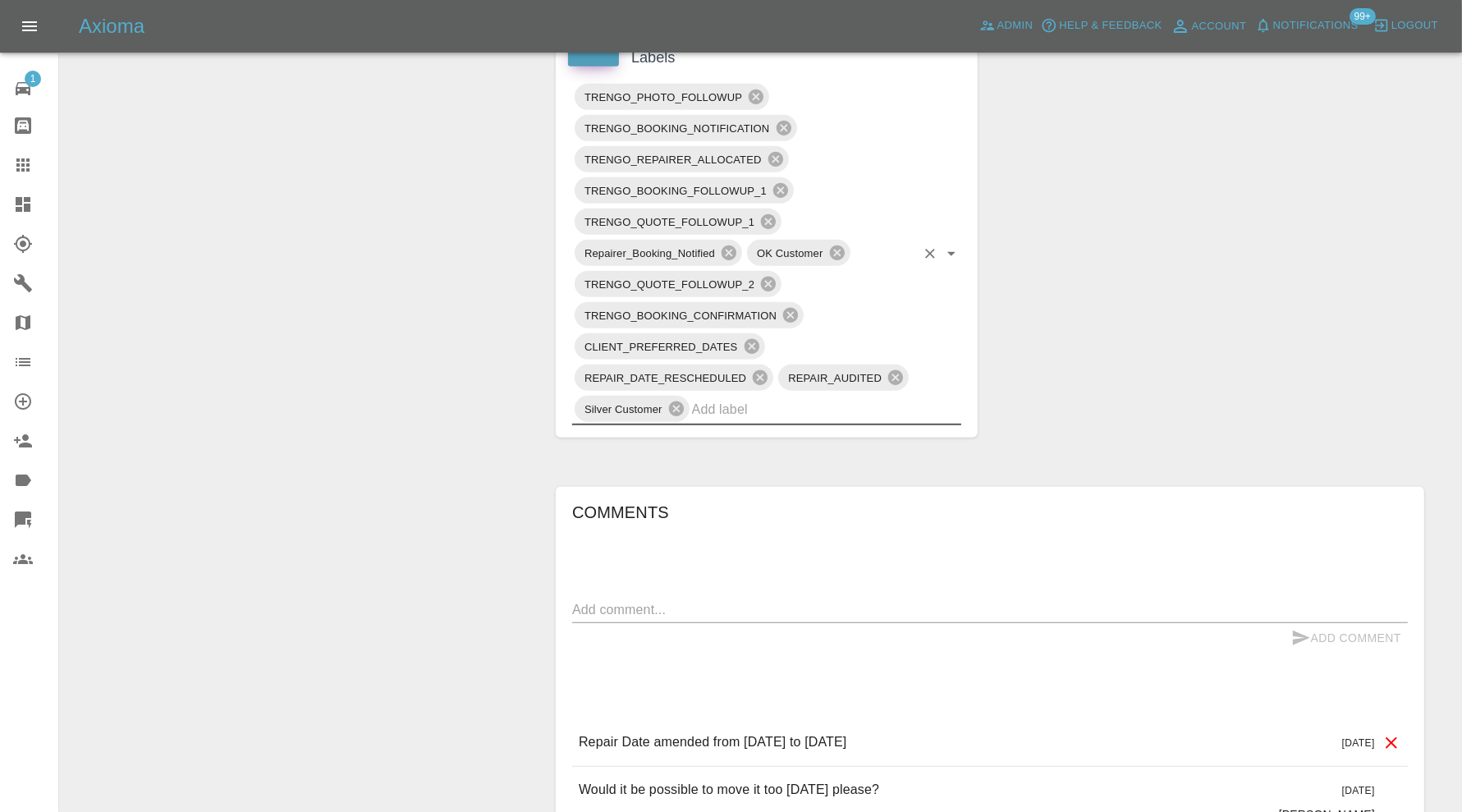
scroll to position [1094, 0]
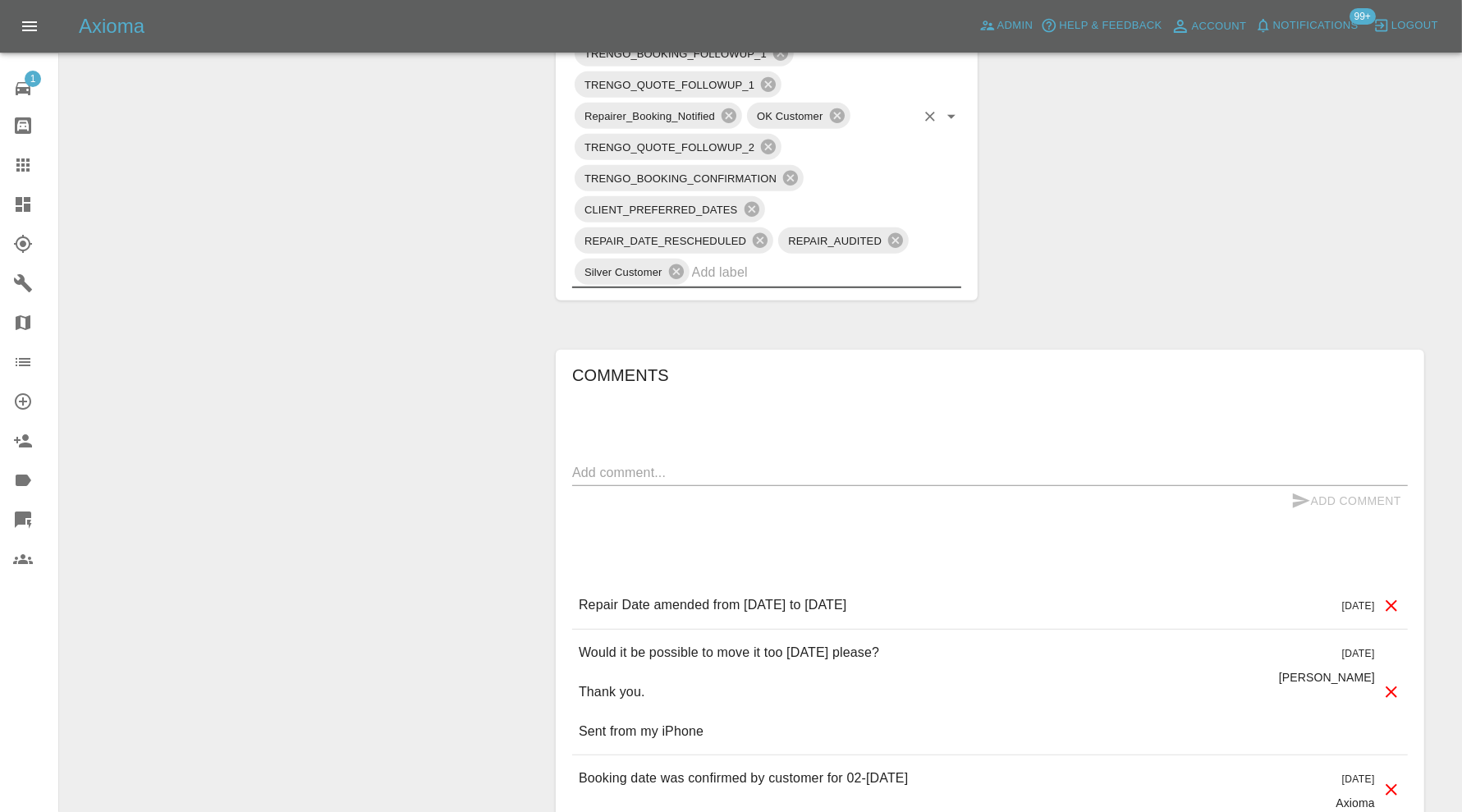
click at [733, 470] on textarea at bounding box center [990, 472] width 835 height 19
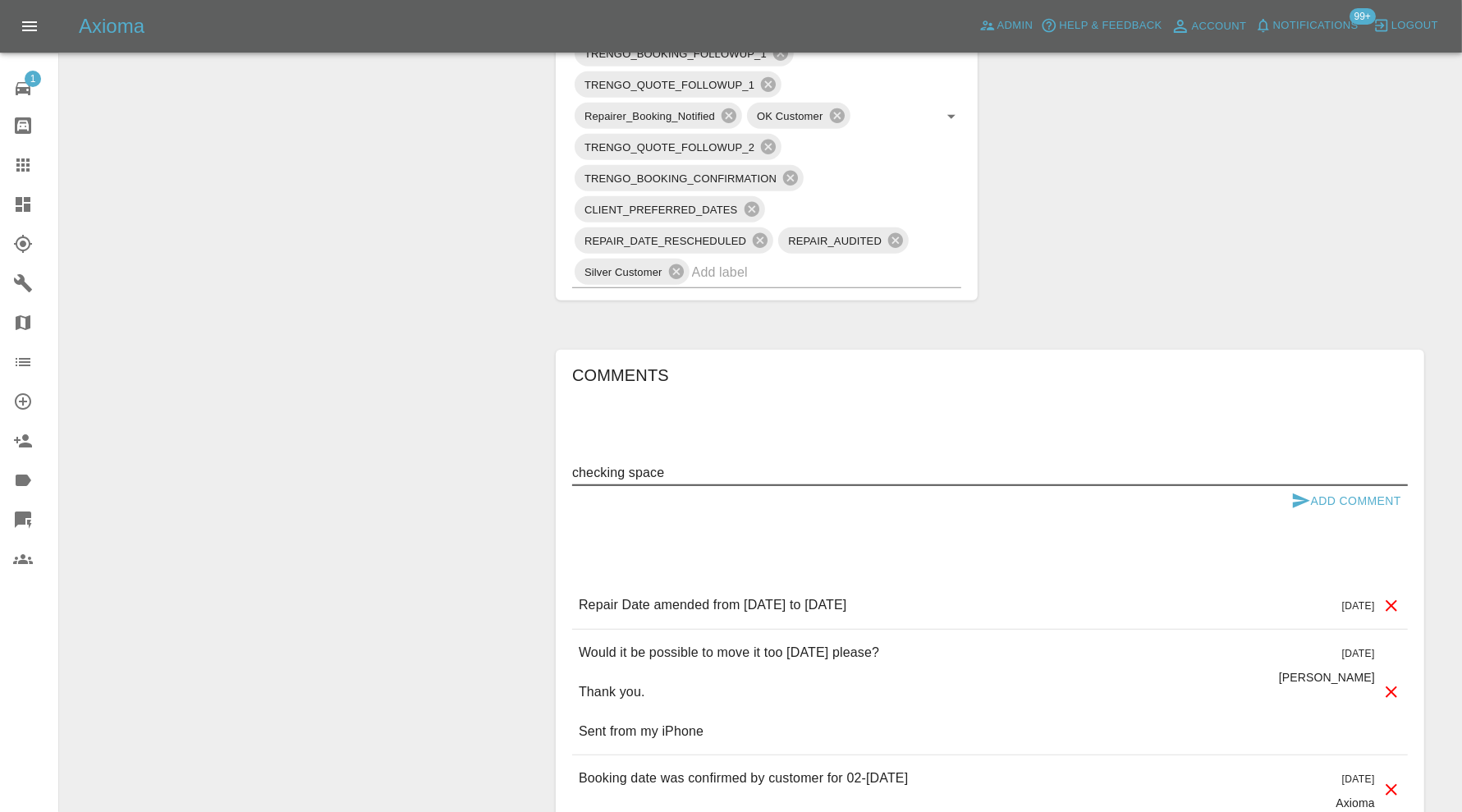
type textarea "checking space"
click at [1356, 492] on button "Add Comment" at bounding box center [1346, 501] width 123 height 30
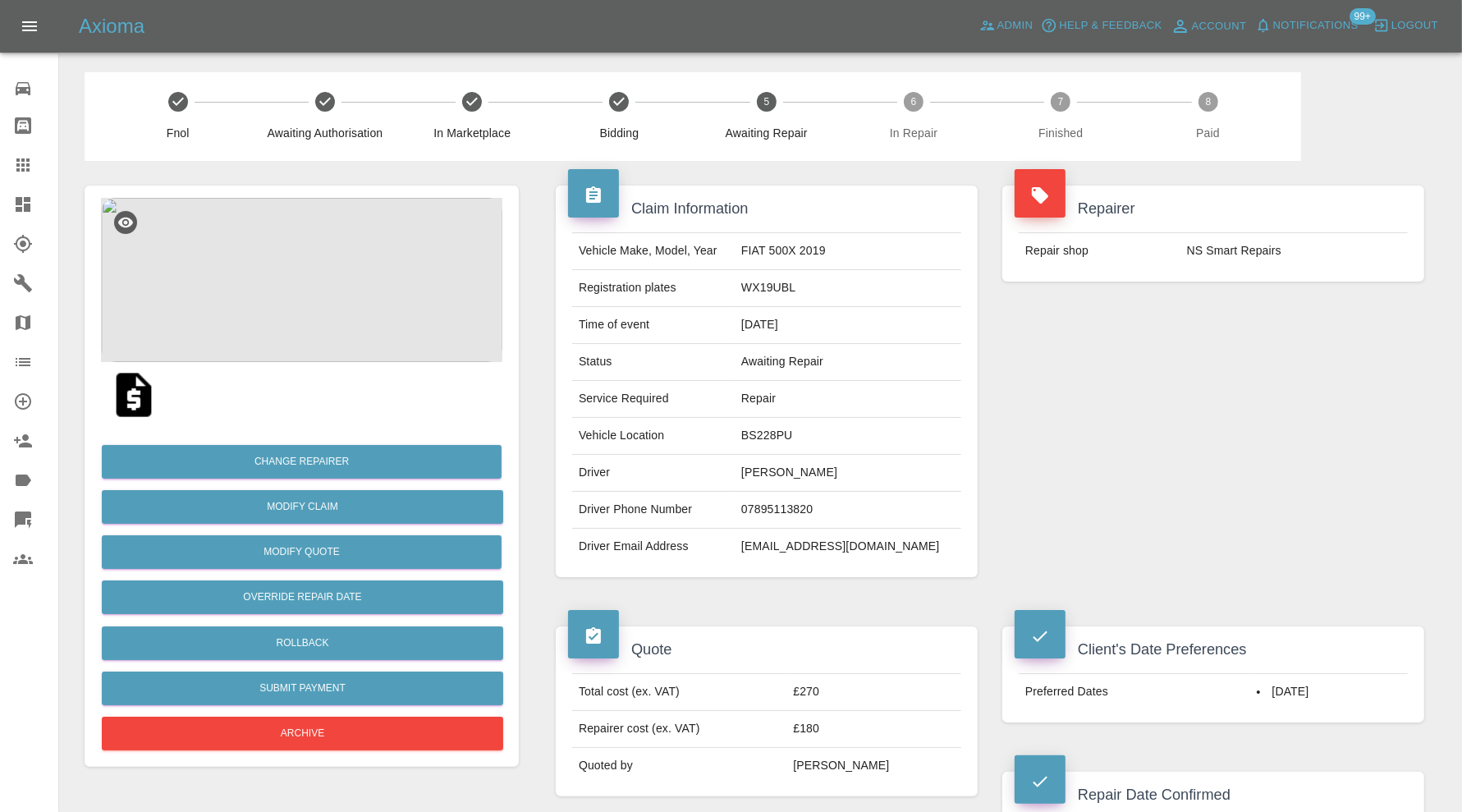
click at [315, 282] on img at bounding box center [302, 279] width 402 height 164
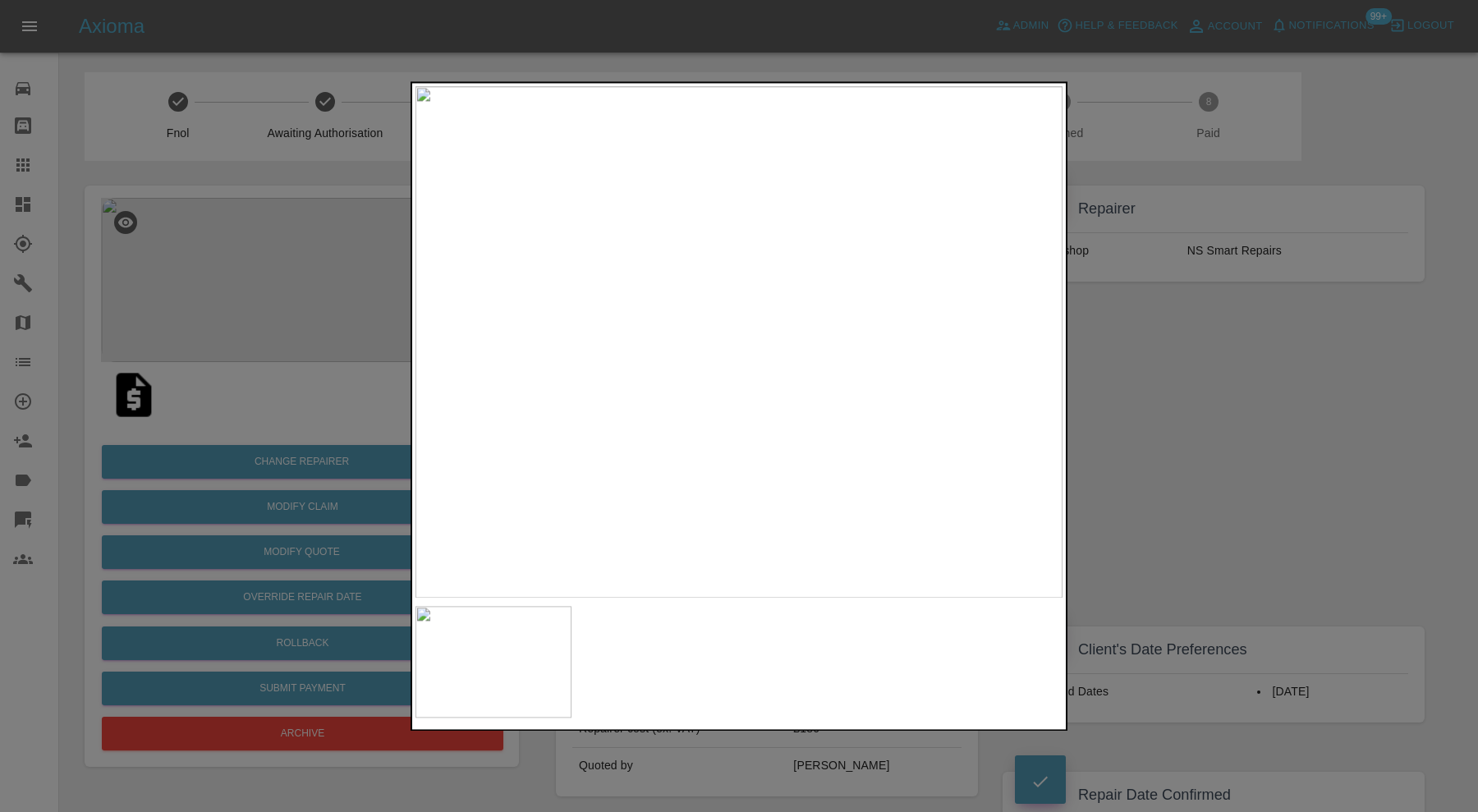
click at [1251, 384] on div at bounding box center [739, 406] width 1478 height 812
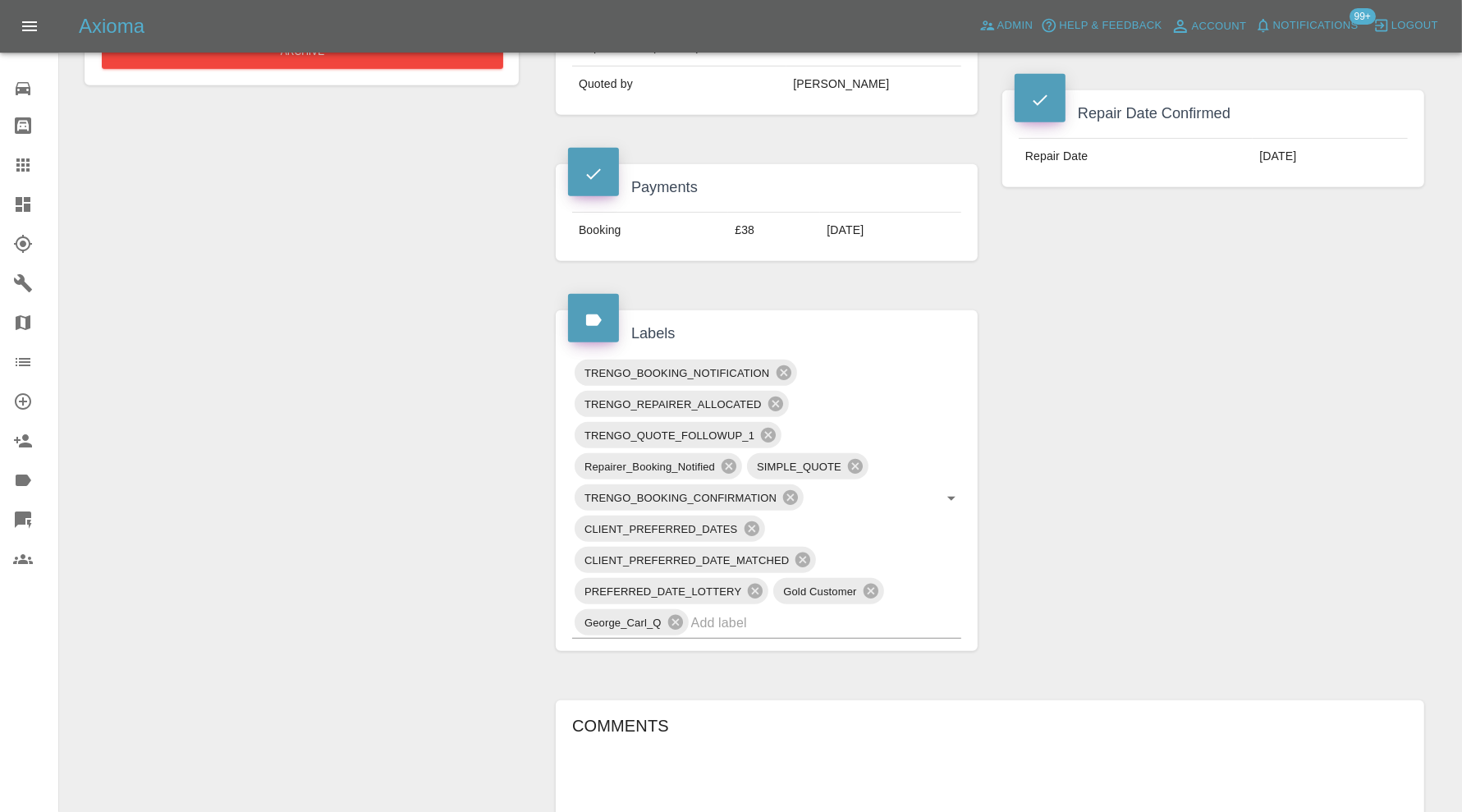
scroll to position [684, 0]
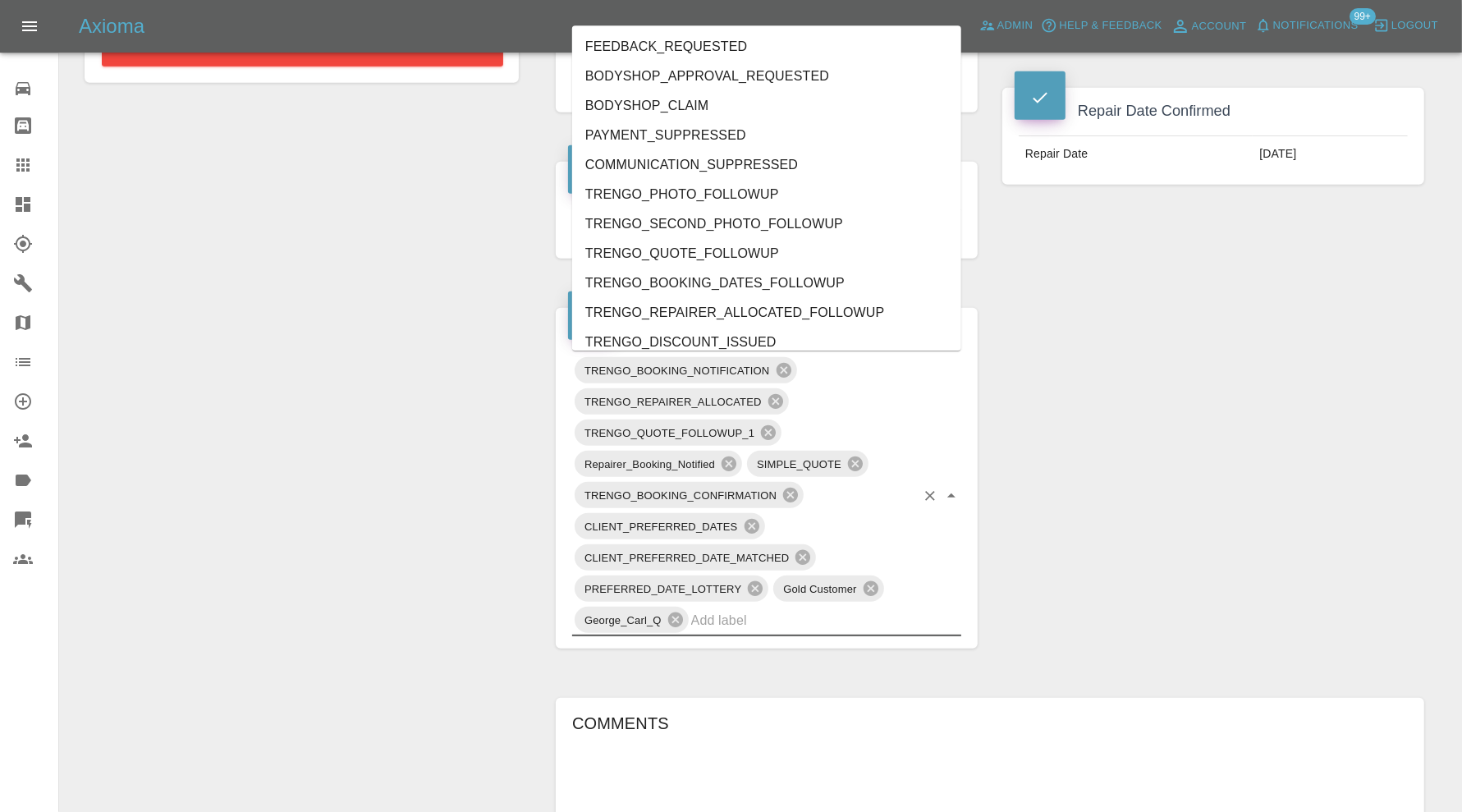
click at [842, 616] on input "text" at bounding box center [803, 620] width 224 height 25
type input "au"
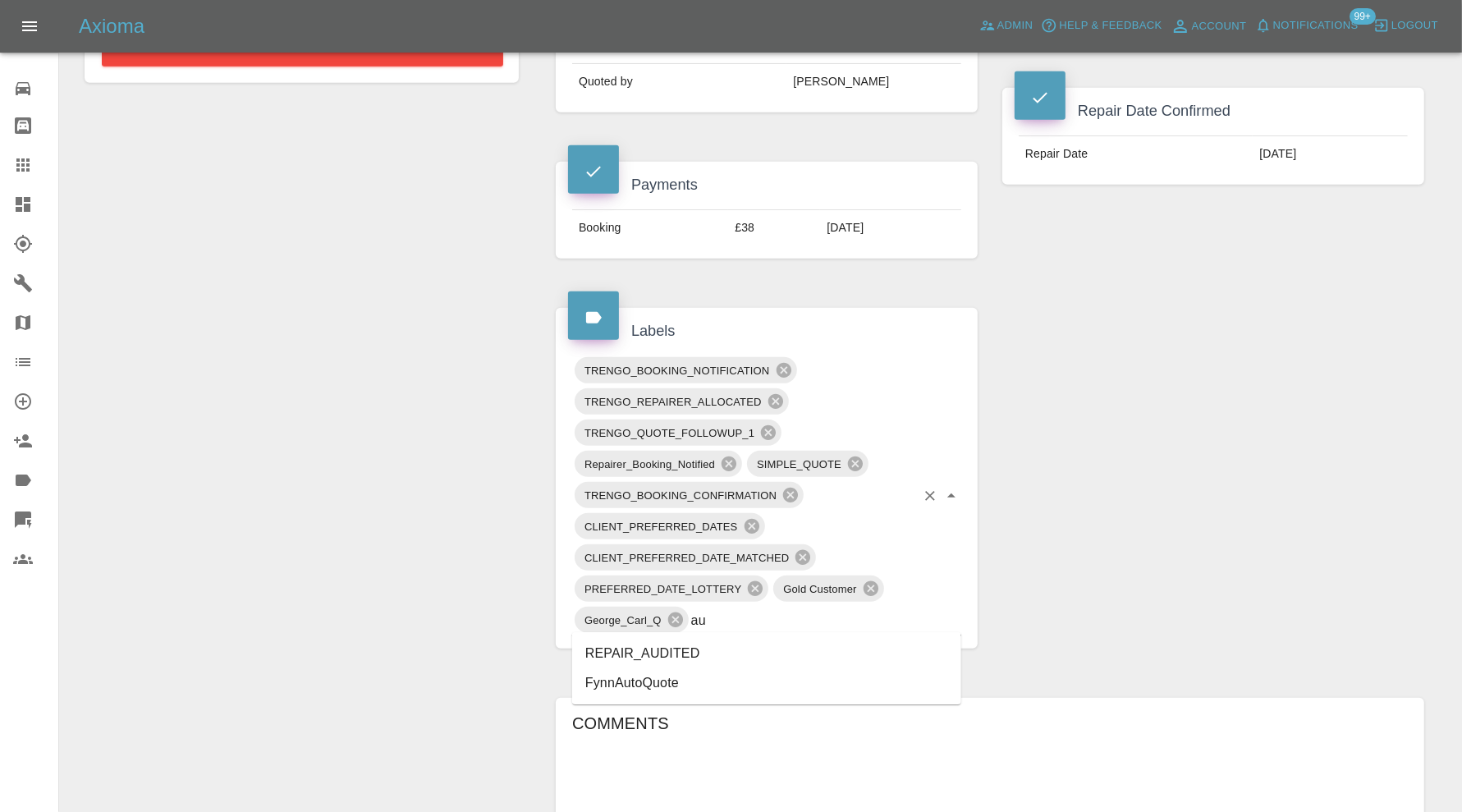
click at [733, 642] on li "REPAIR_AUDITED" at bounding box center [766, 654] width 389 height 30
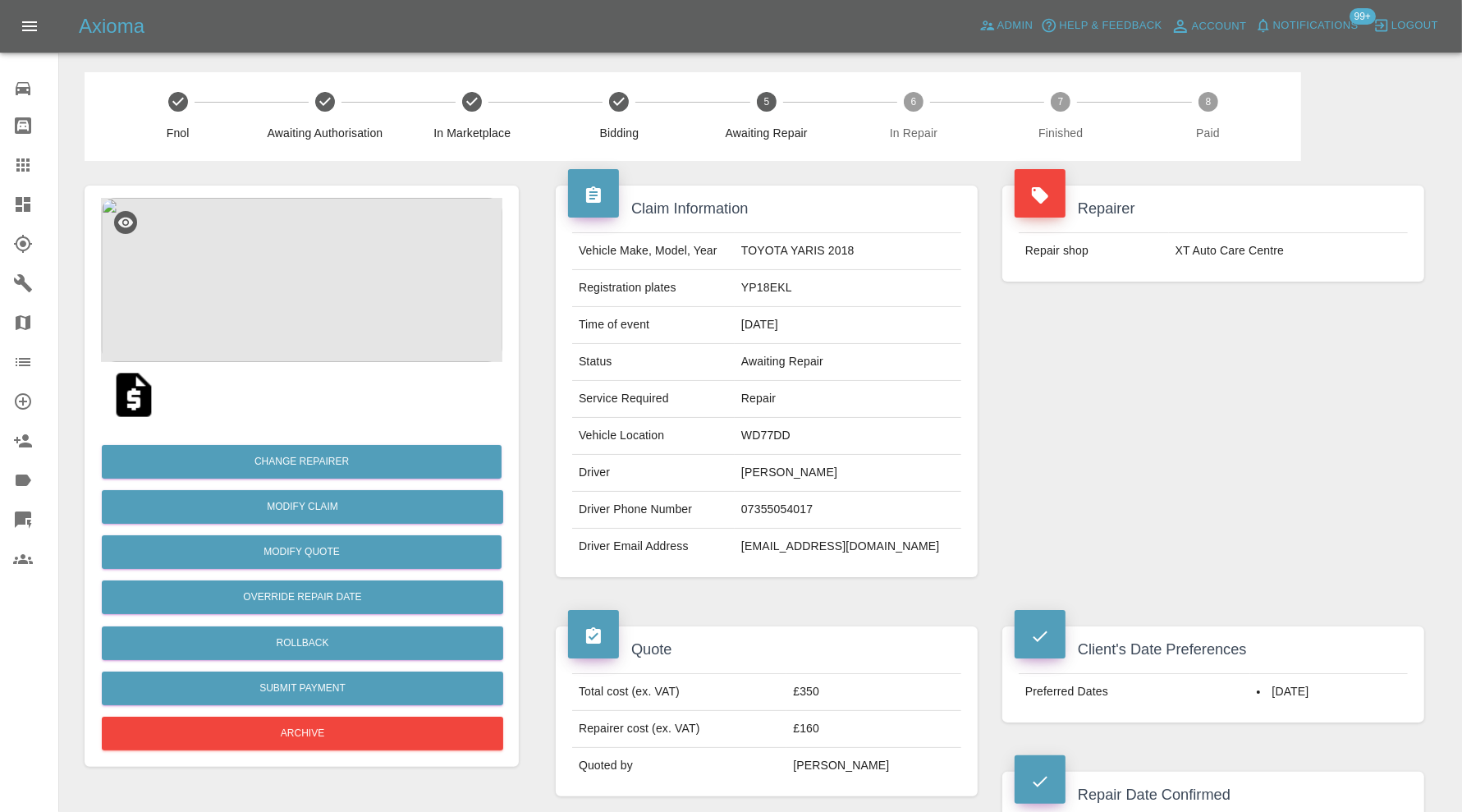
click at [318, 299] on img at bounding box center [302, 279] width 402 height 164
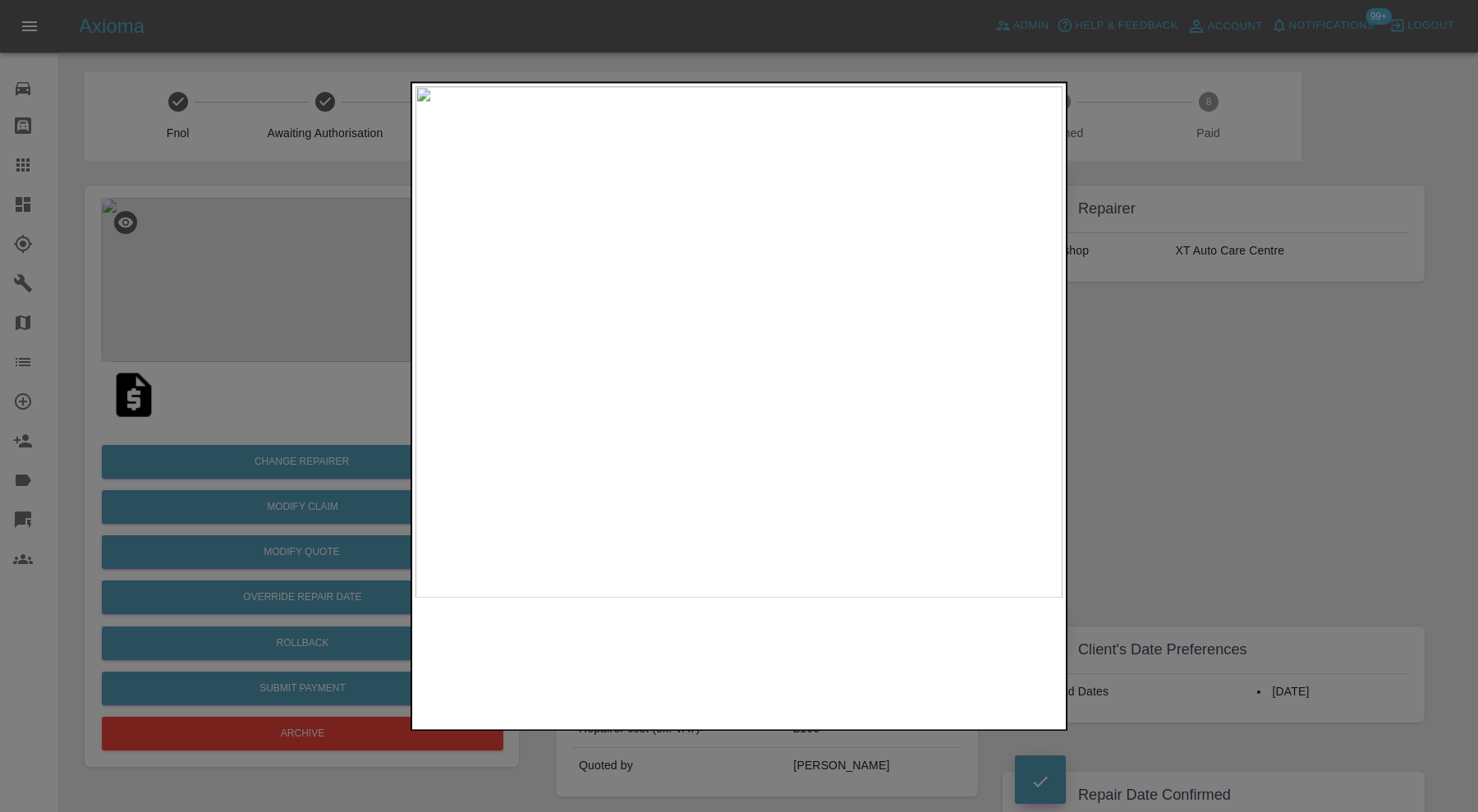
click at [621, 428] on img at bounding box center [738, 342] width 647 height 511
click at [722, 424] on img at bounding box center [921, 85] width 1941 height 1535
click at [1227, 415] on div at bounding box center [739, 406] width 1478 height 812
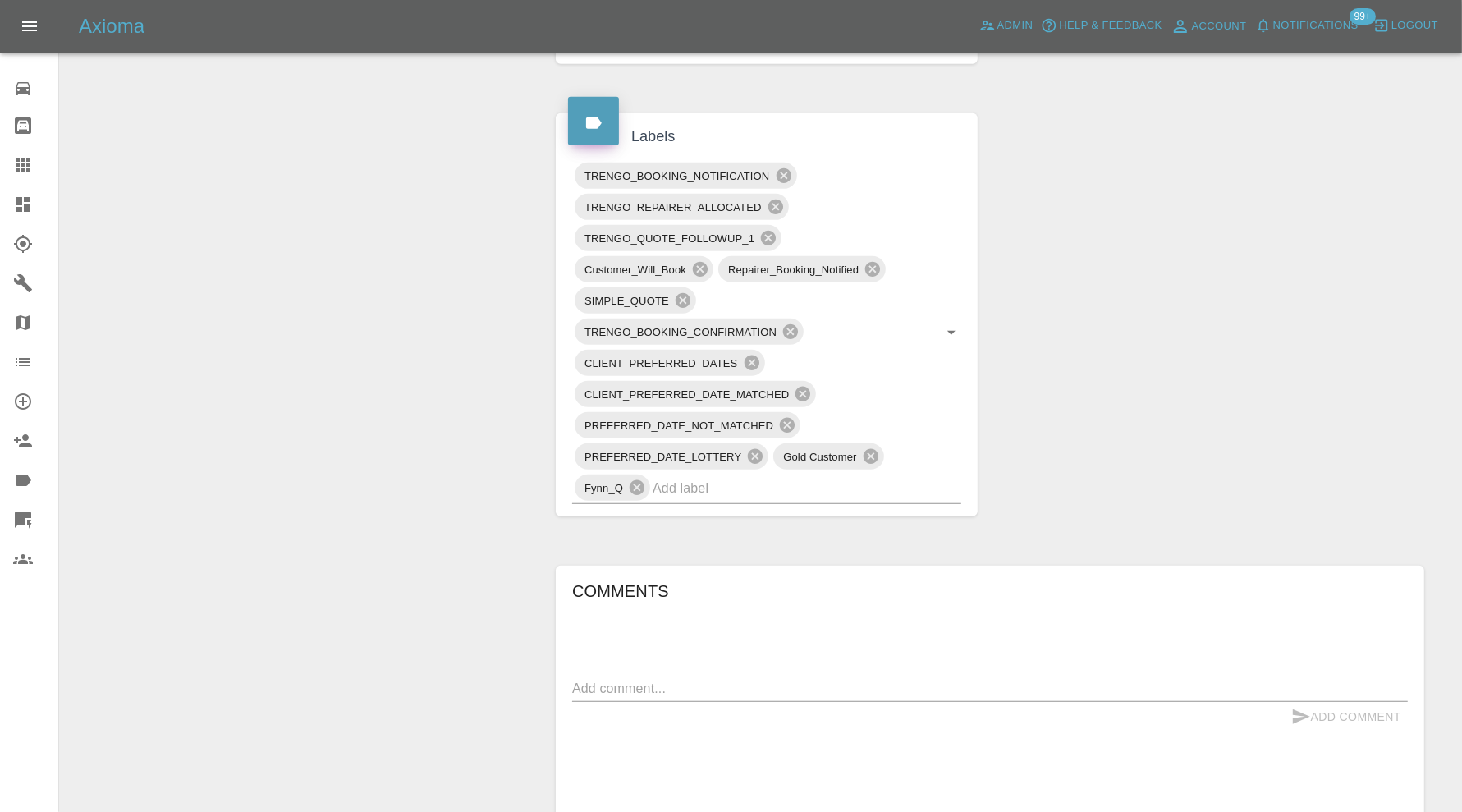
scroll to position [1094, 0]
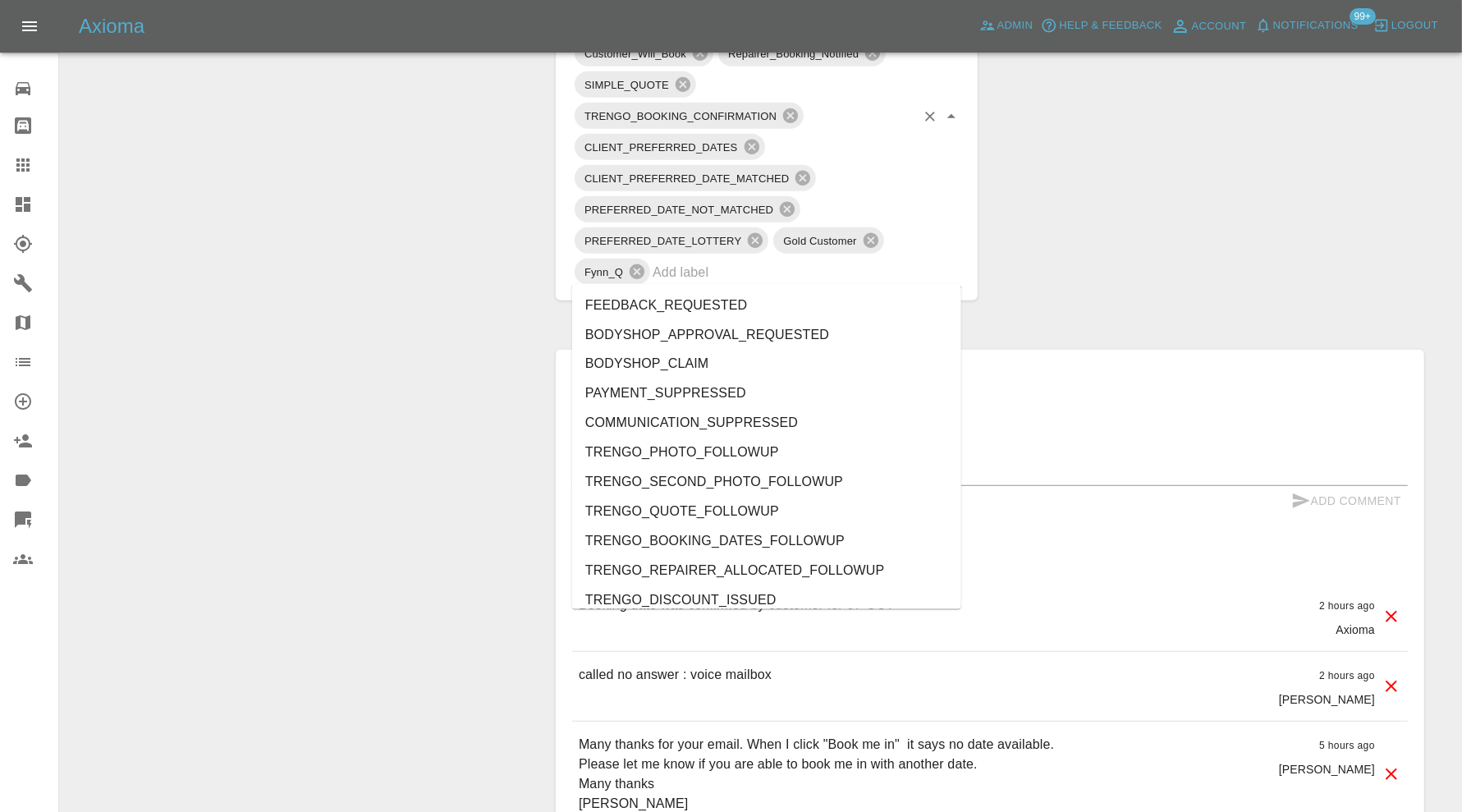
click at [789, 272] on input "text" at bounding box center [784, 272] width 262 height 25
type input "au"
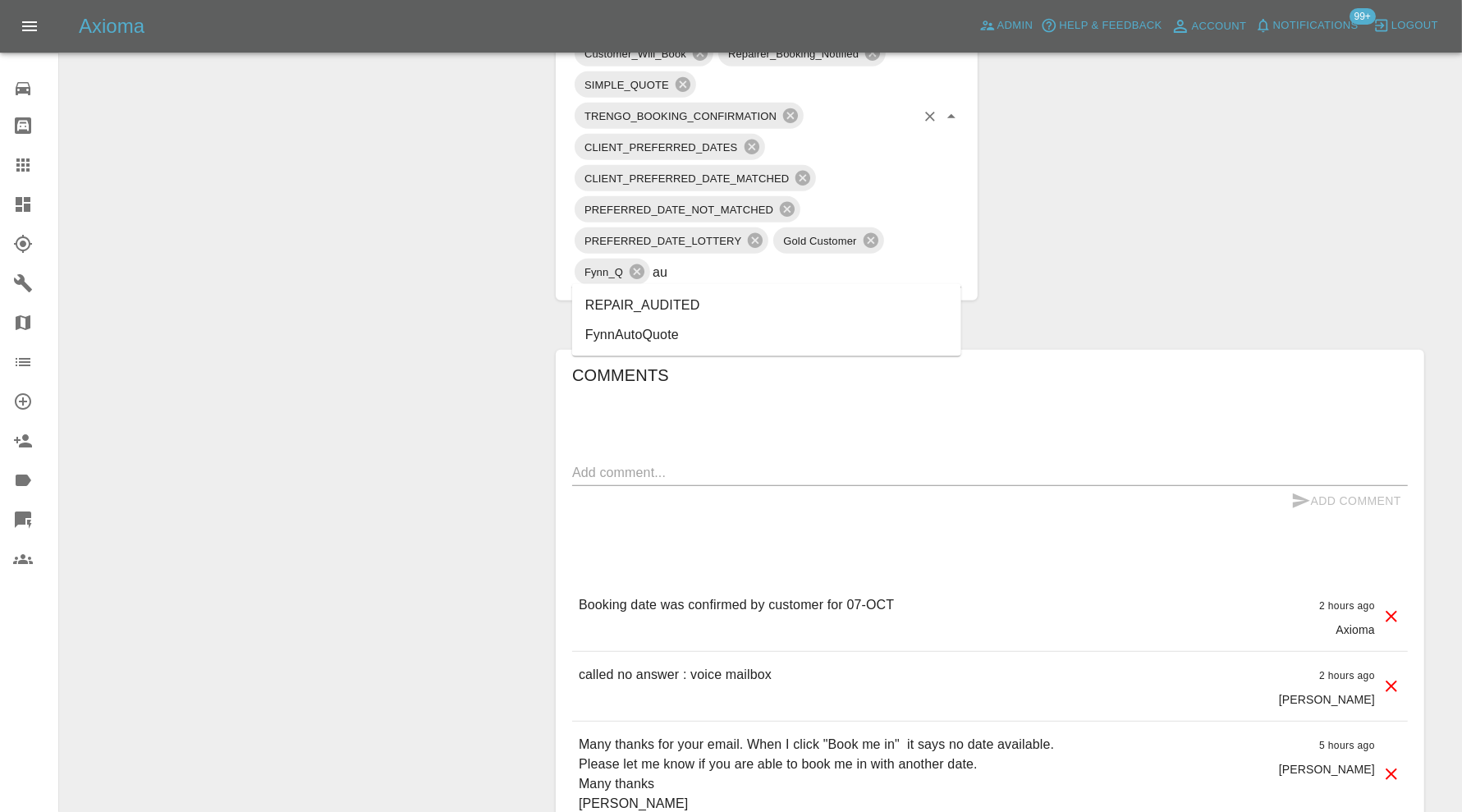
click at [718, 298] on li "REPAIR_AUDITED" at bounding box center [766, 305] width 389 height 30
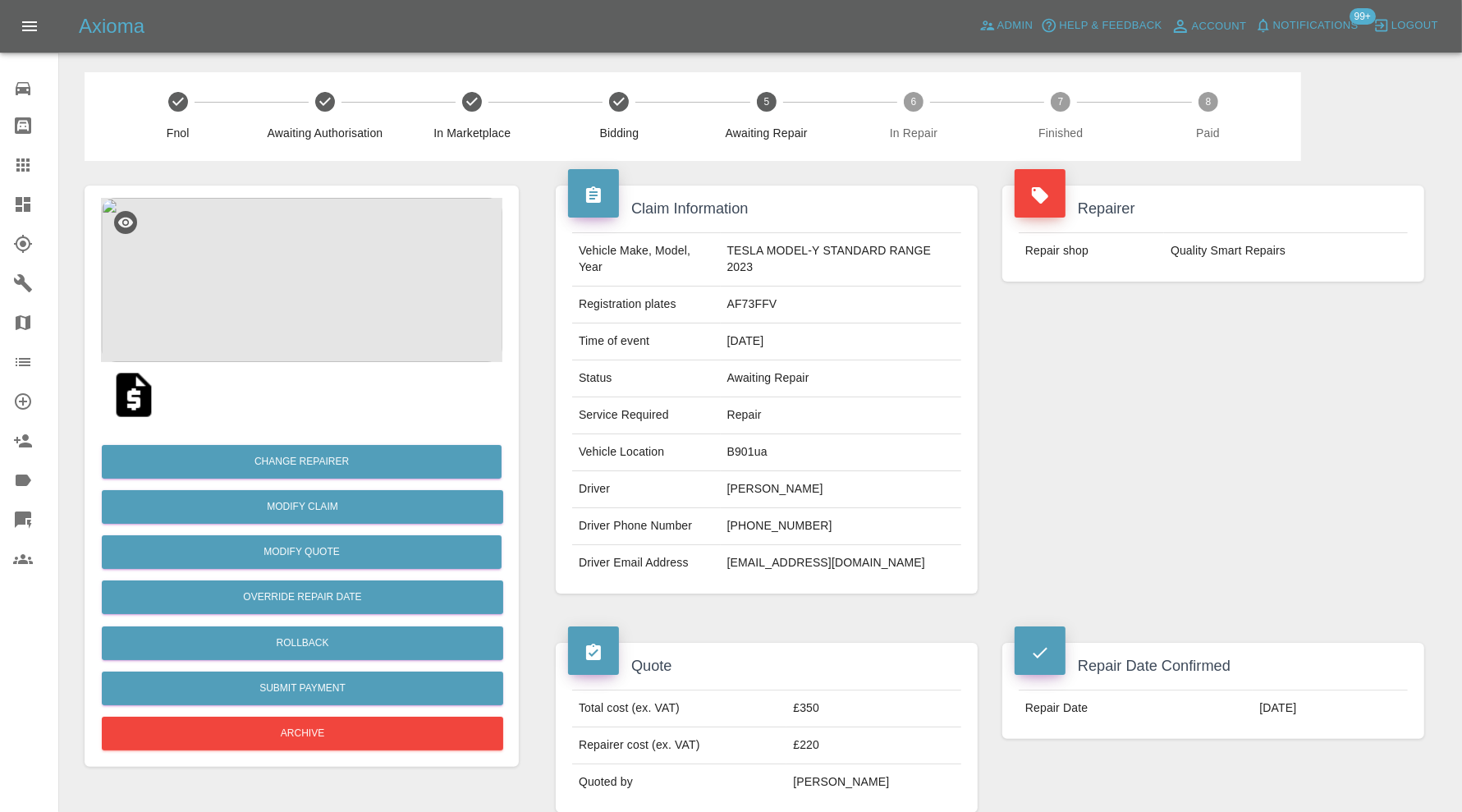
click at [317, 261] on img at bounding box center [302, 279] width 402 height 164
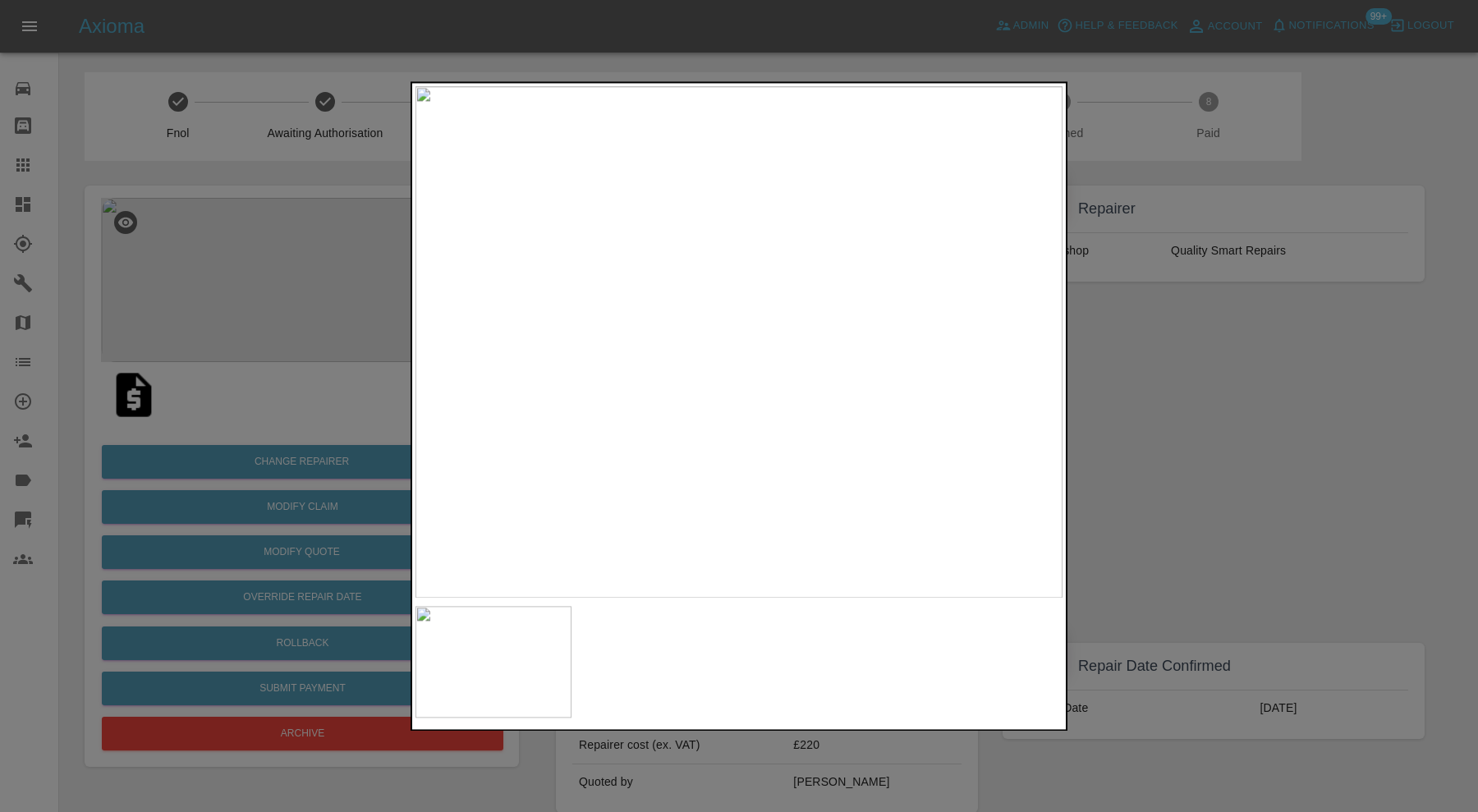
click at [1142, 345] on div at bounding box center [739, 406] width 1478 height 812
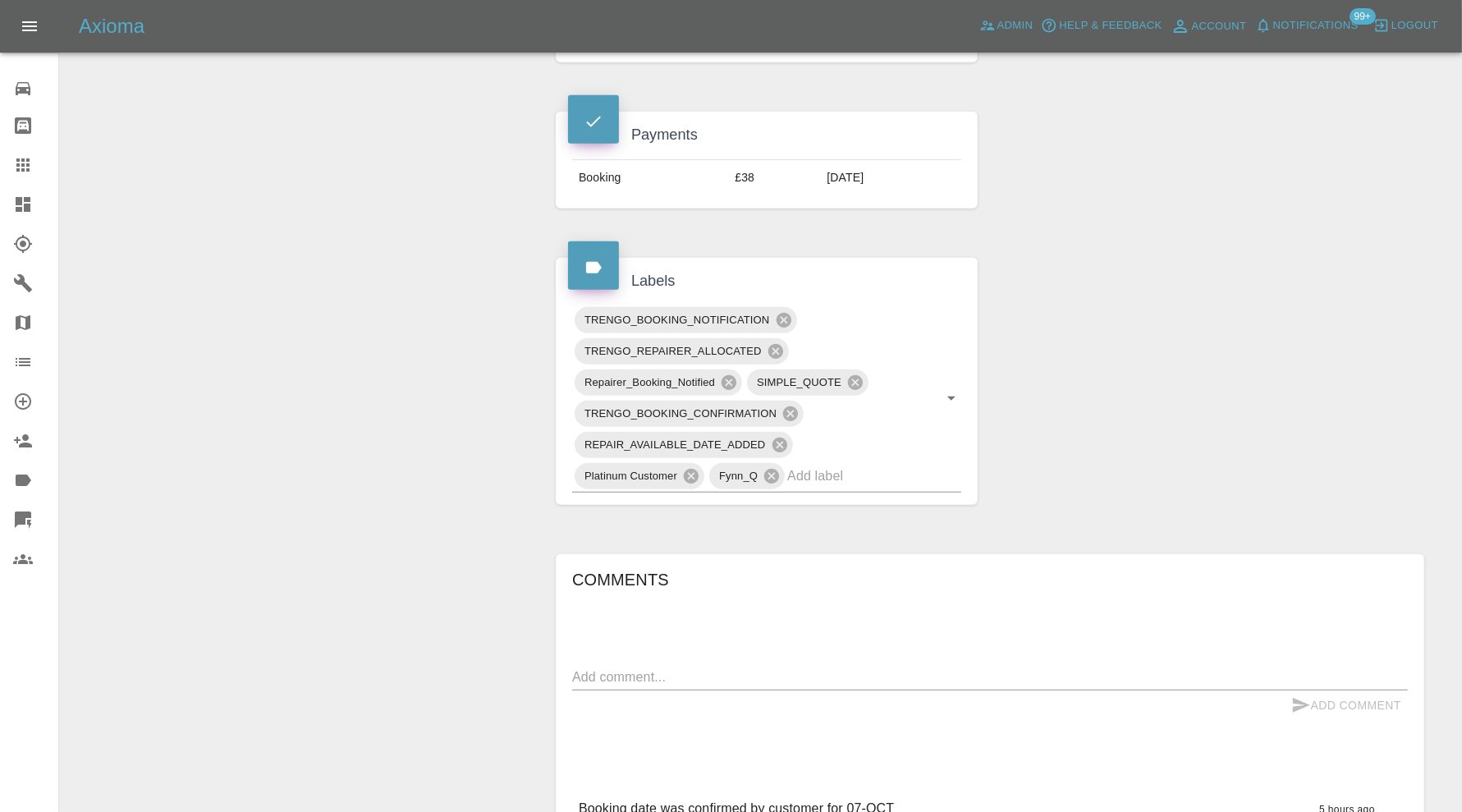
scroll to position [820, 0]
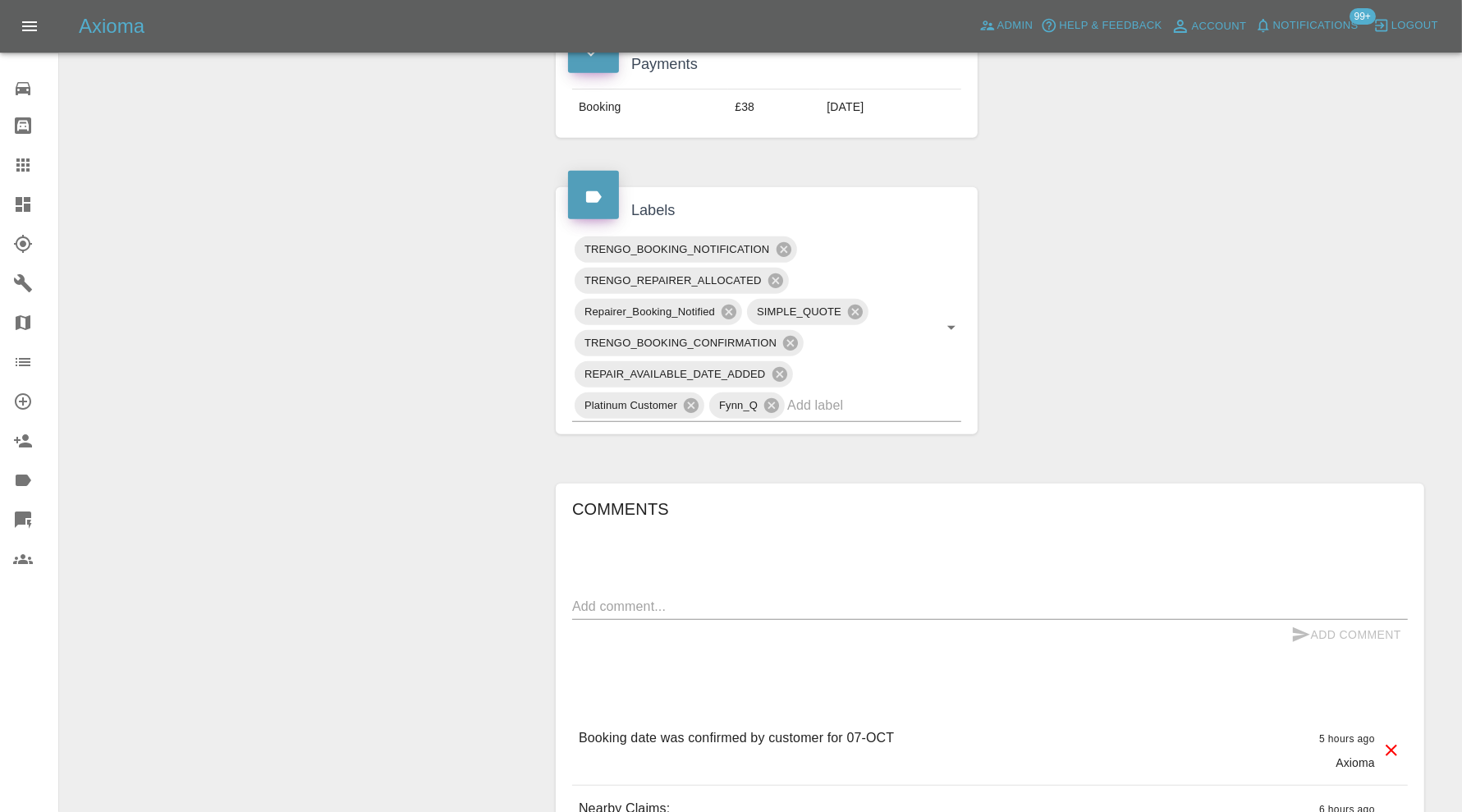
click at [877, 402] on input "text" at bounding box center [850, 405] width 128 height 25
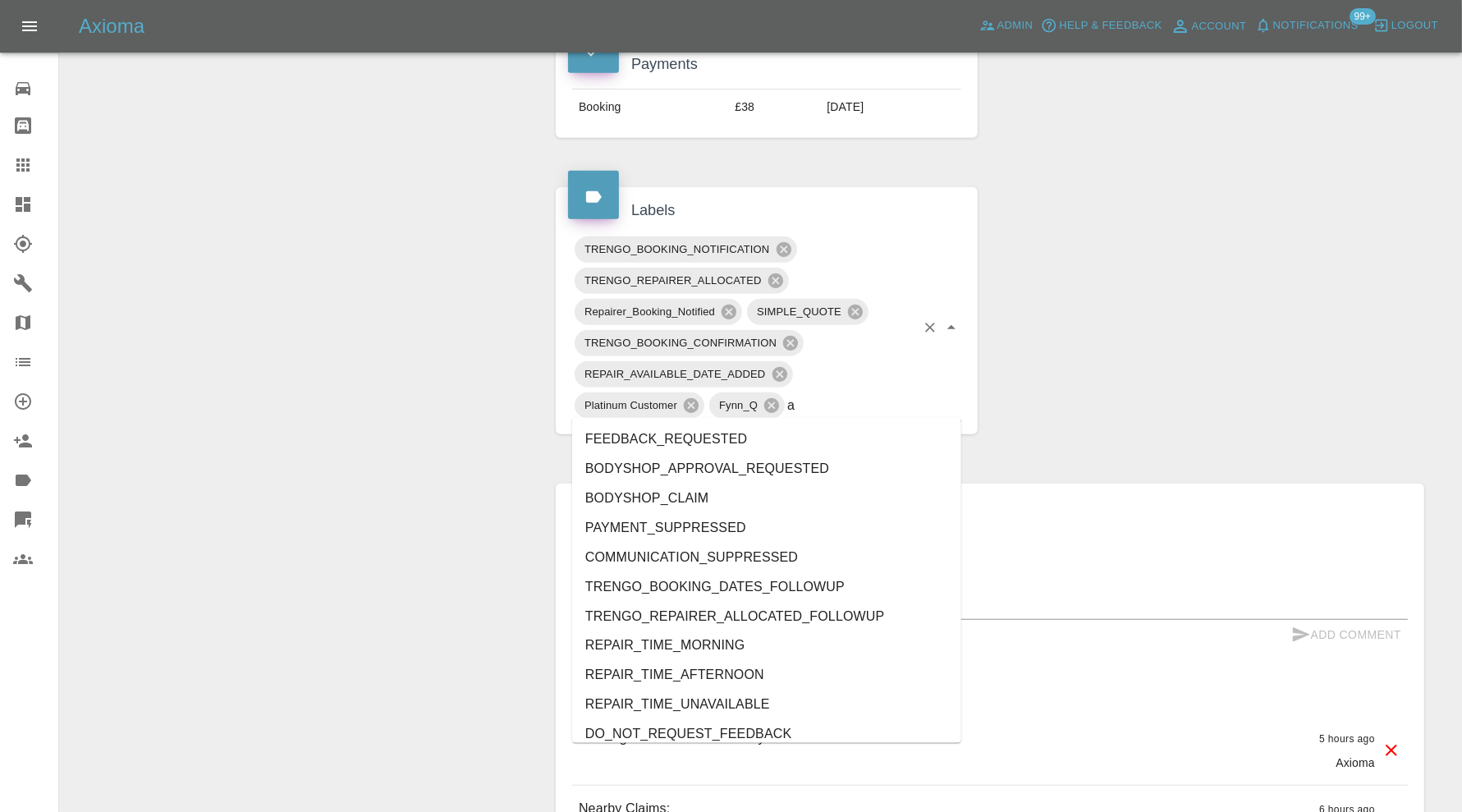
type input "au"
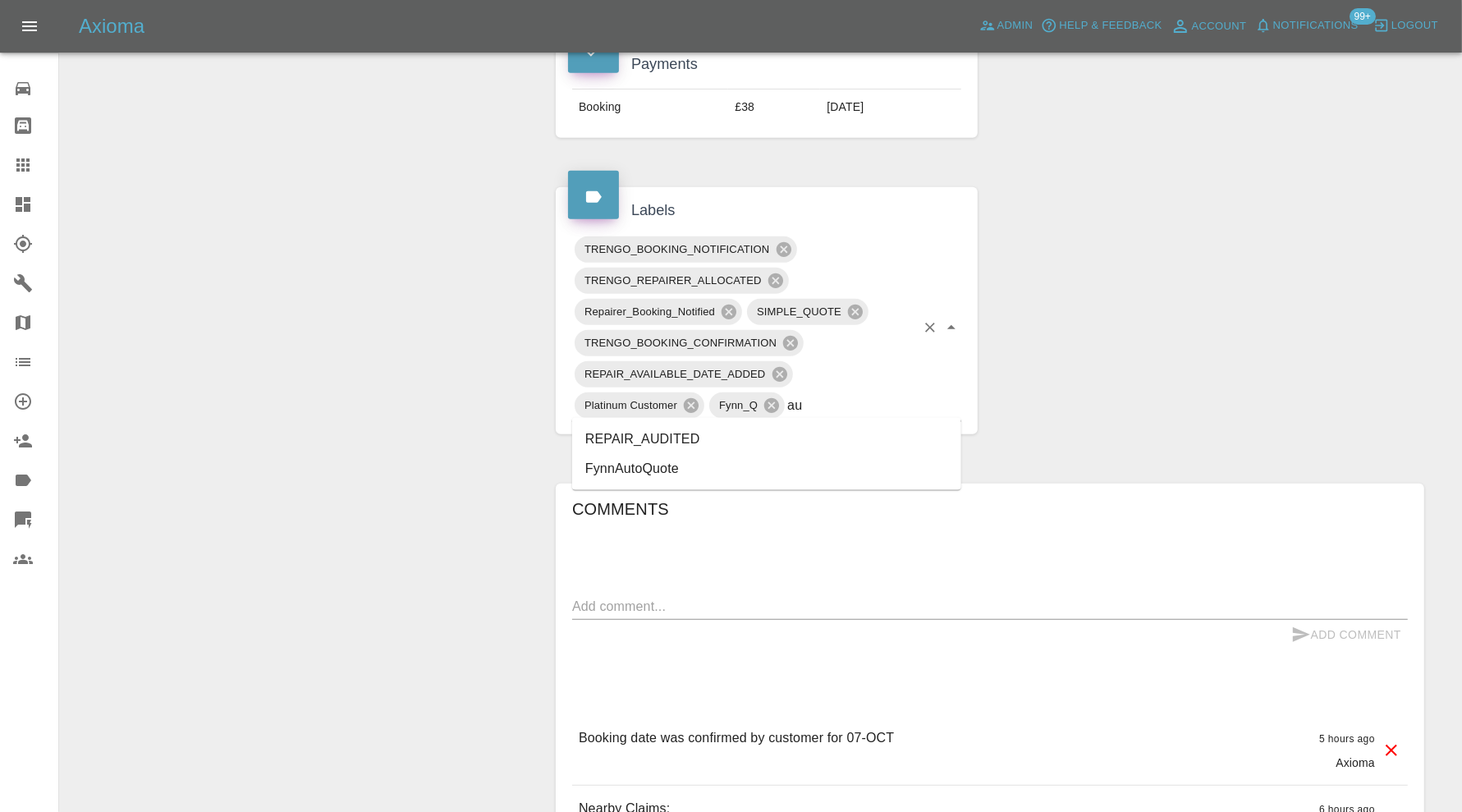
click at [805, 436] on li "REPAIR_AUDITED" at bounding box center [766, 439] width 389 height 30
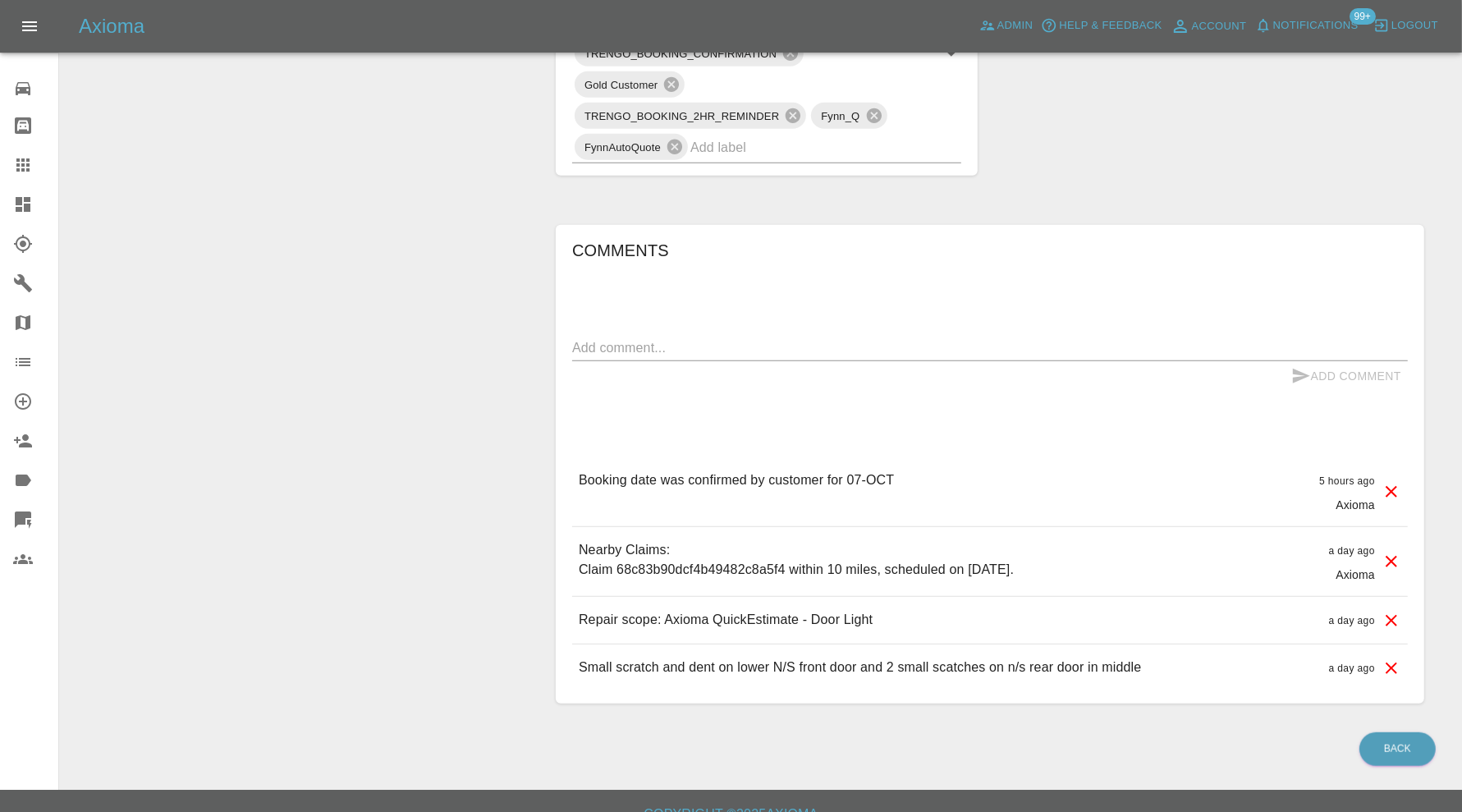
scroll to position [684, 0]
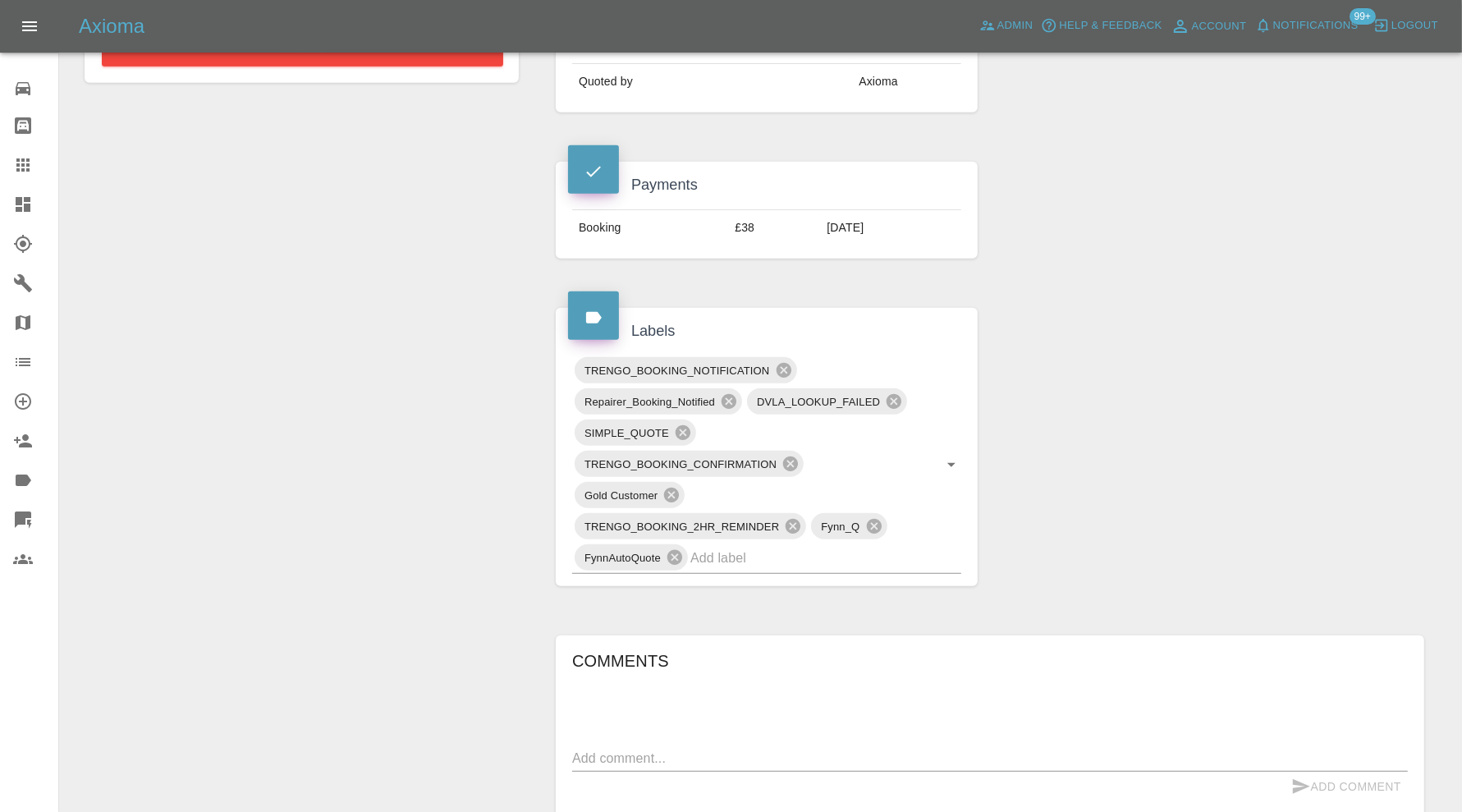
click at [782, 548] on input "text" at bounding box center [803, 557] width 225 height 25
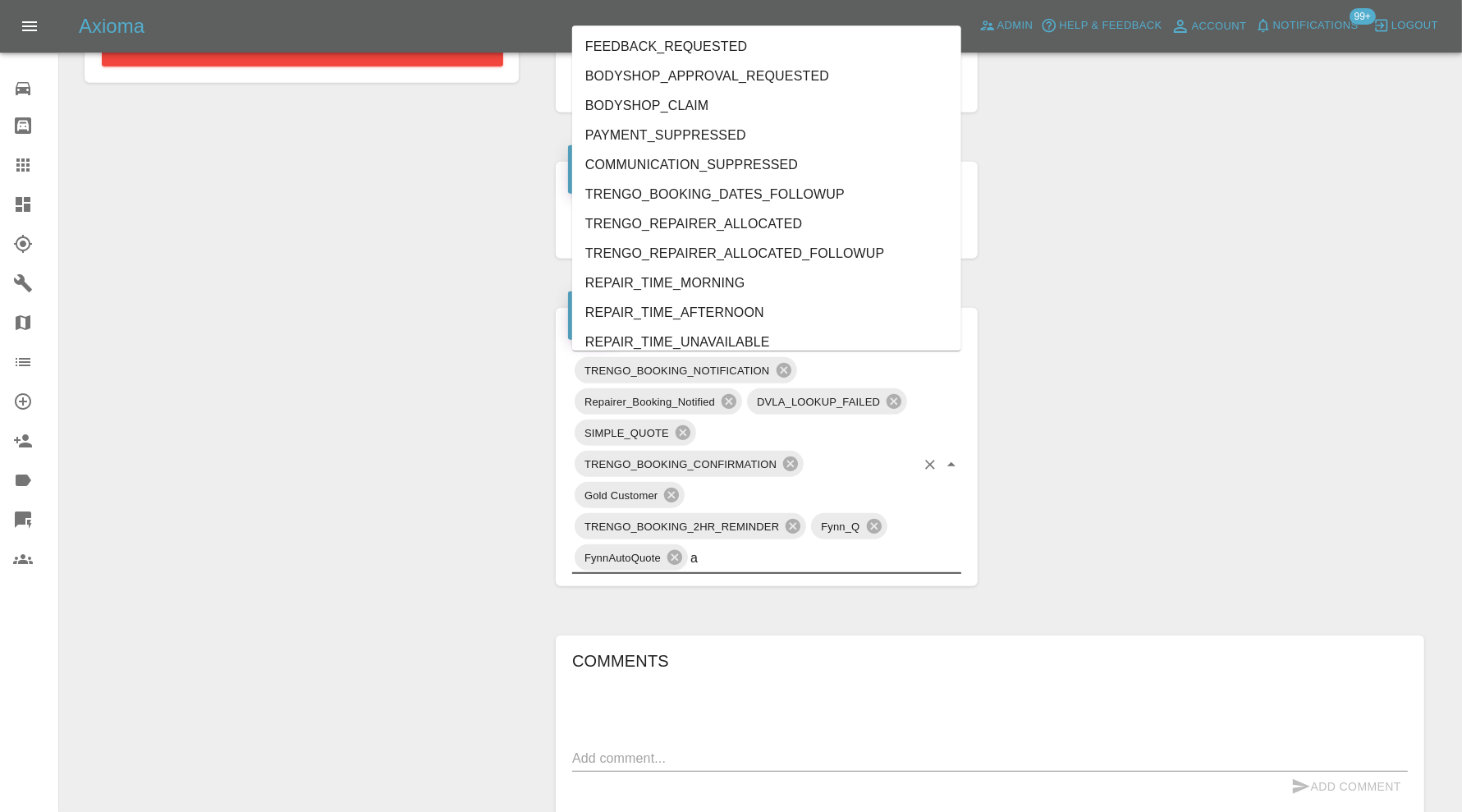
type input "au"
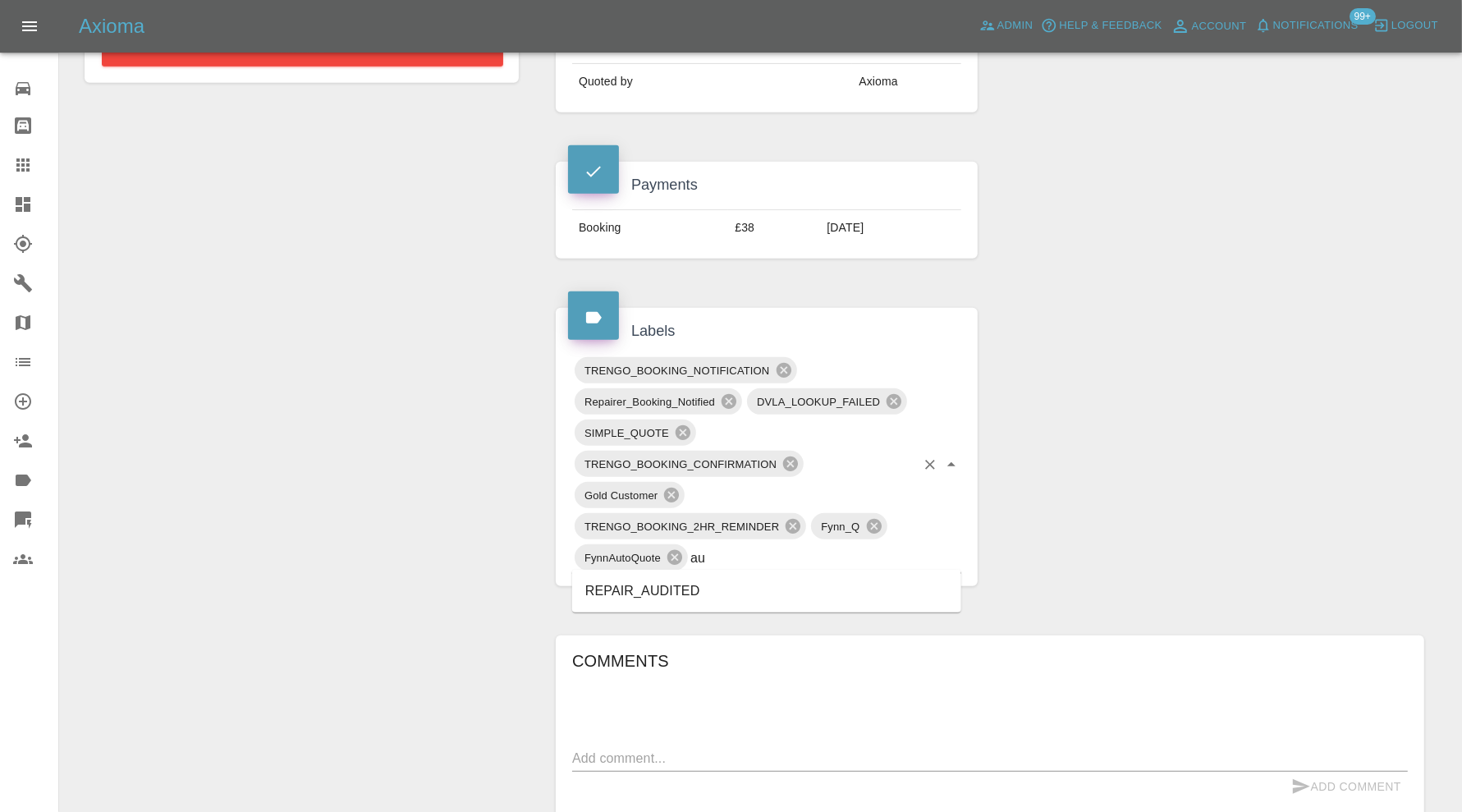
click at [682, 590] on li "REPAIR_AUDITED" at bounding box center [766, 591] width 389 height 30
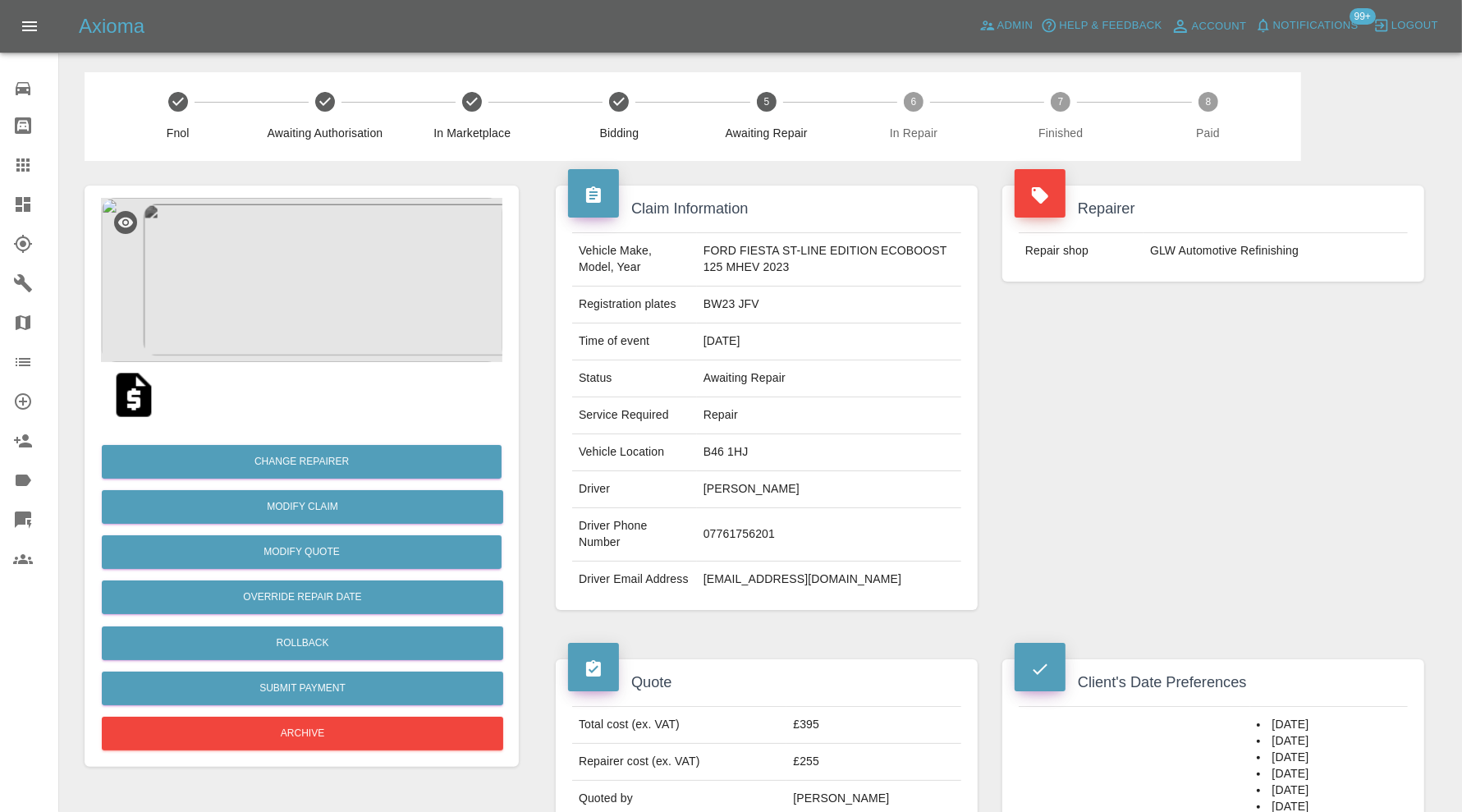
click at [340, 296] on img at bounding box center [302, 279] width 402 height 164
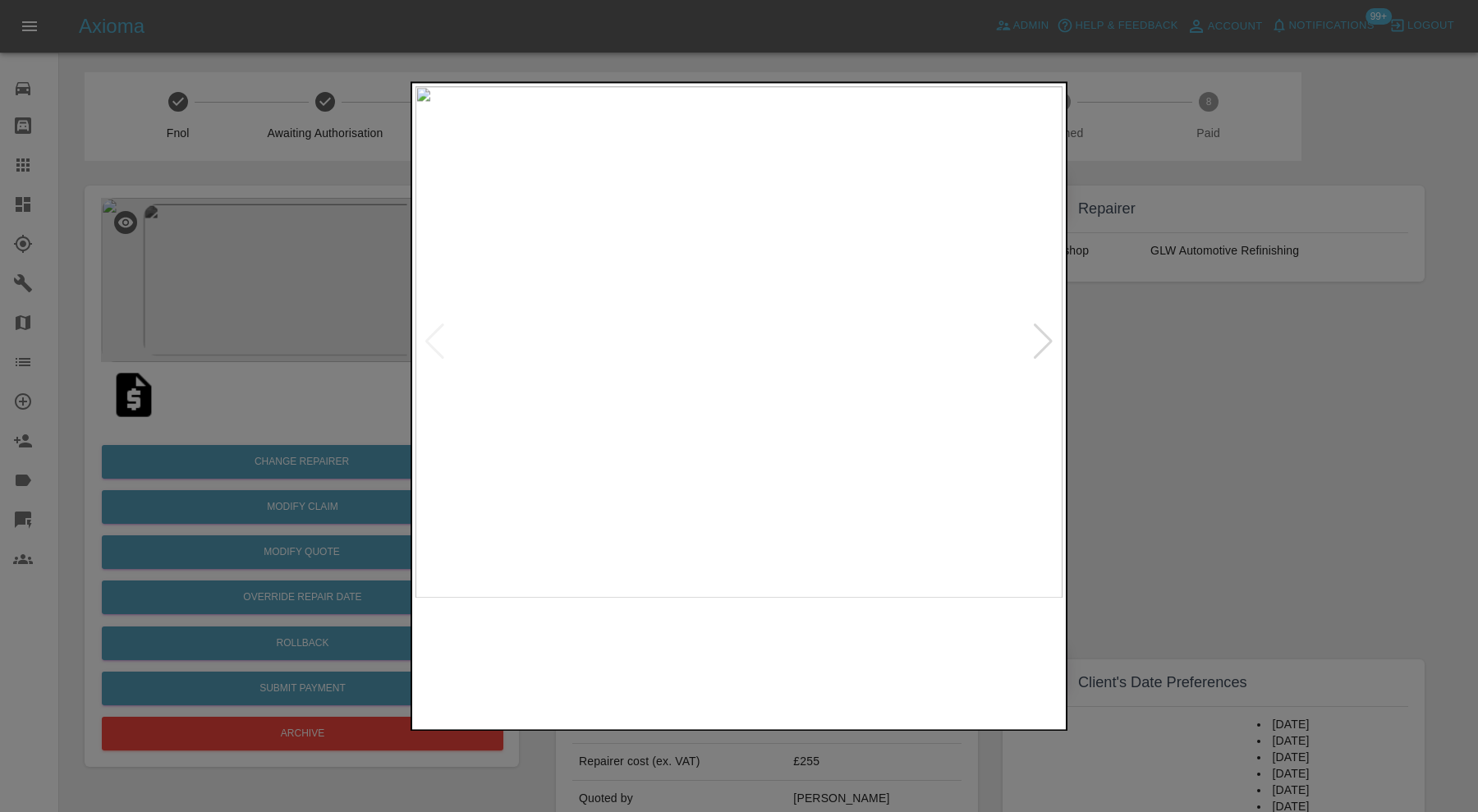
click at [664, 608] on img at bounding box center [658, 661] width 156 height 111
click at [1039, 337] on img at bounding box center [738, 342] width 647 height 511
click at [432, 341] on div at bounding box center [435, 342] width 22 height 37
click at [1040, 332] on div at bounding box center [1043, 342] width 22 height 37
click at [1040, 332] on img at bounding box center [738, 342] width 647 height 511
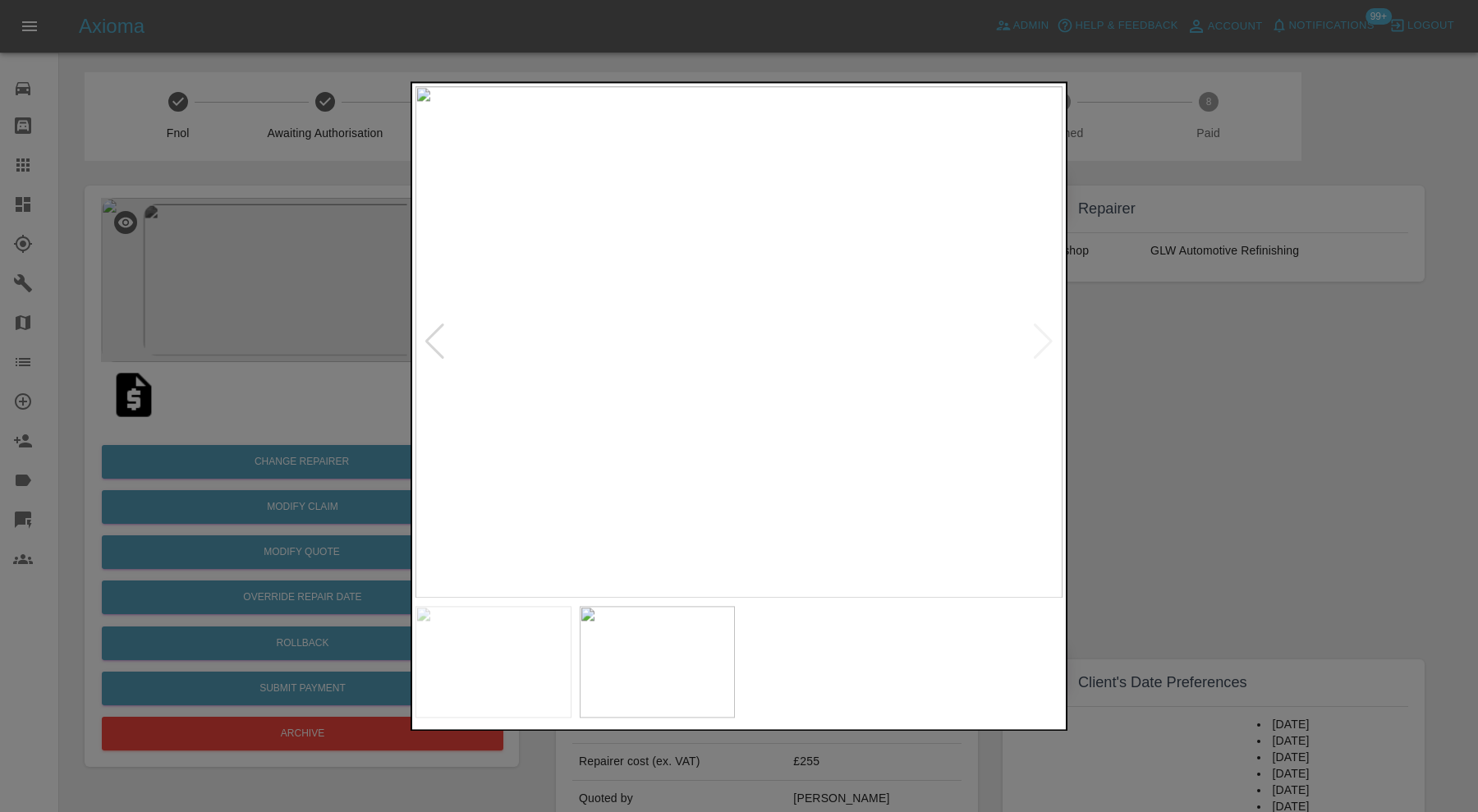
click at [437, 339] on div at bounding box center [435, 342] width 22 height 37
click at [1042, 342] on div at bounding box center [1043, 342] width 22 height 37
click at [1131, 366] on div at bounding box center [739, 406] width 1478 height 812
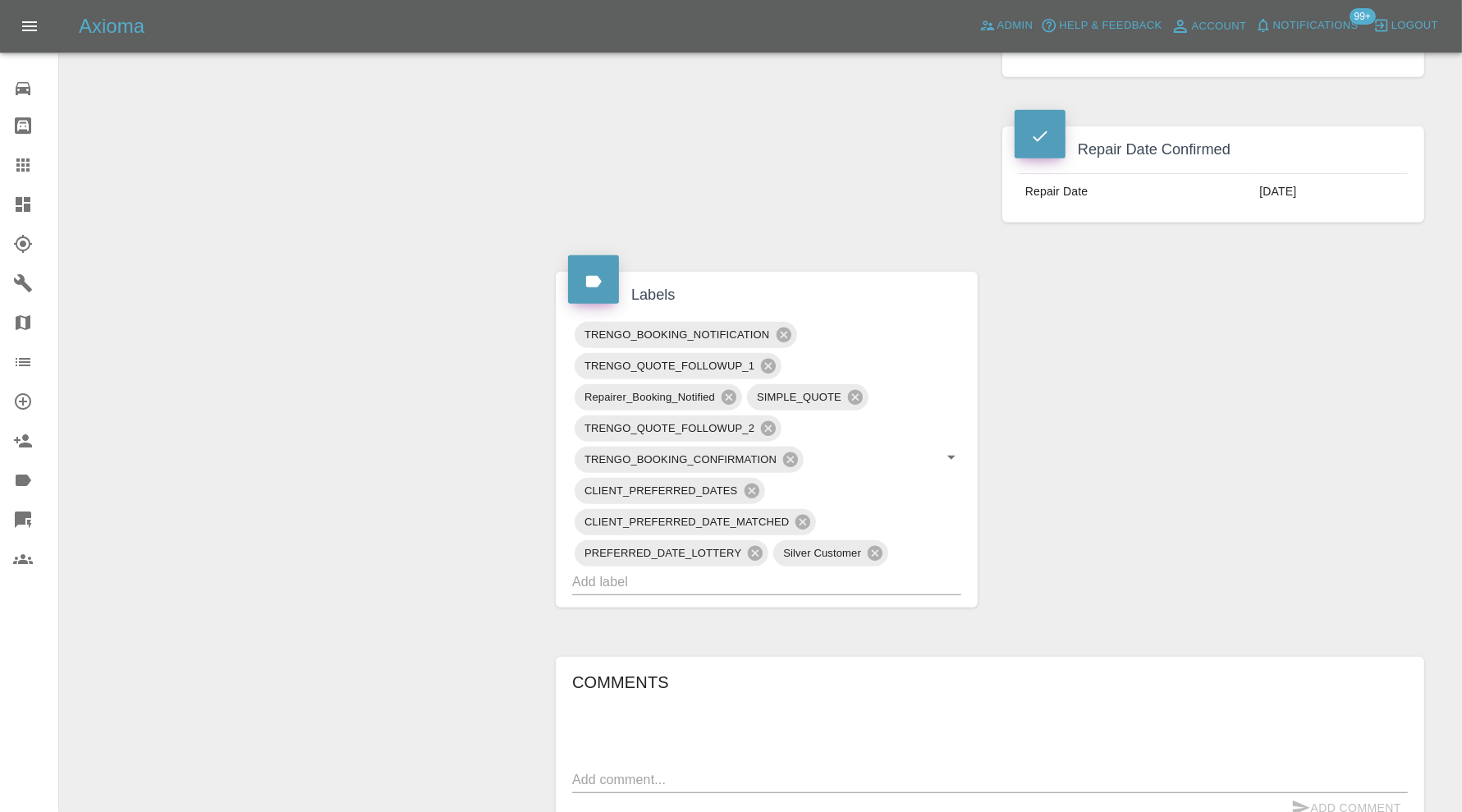
scroll to position [1367, 0]
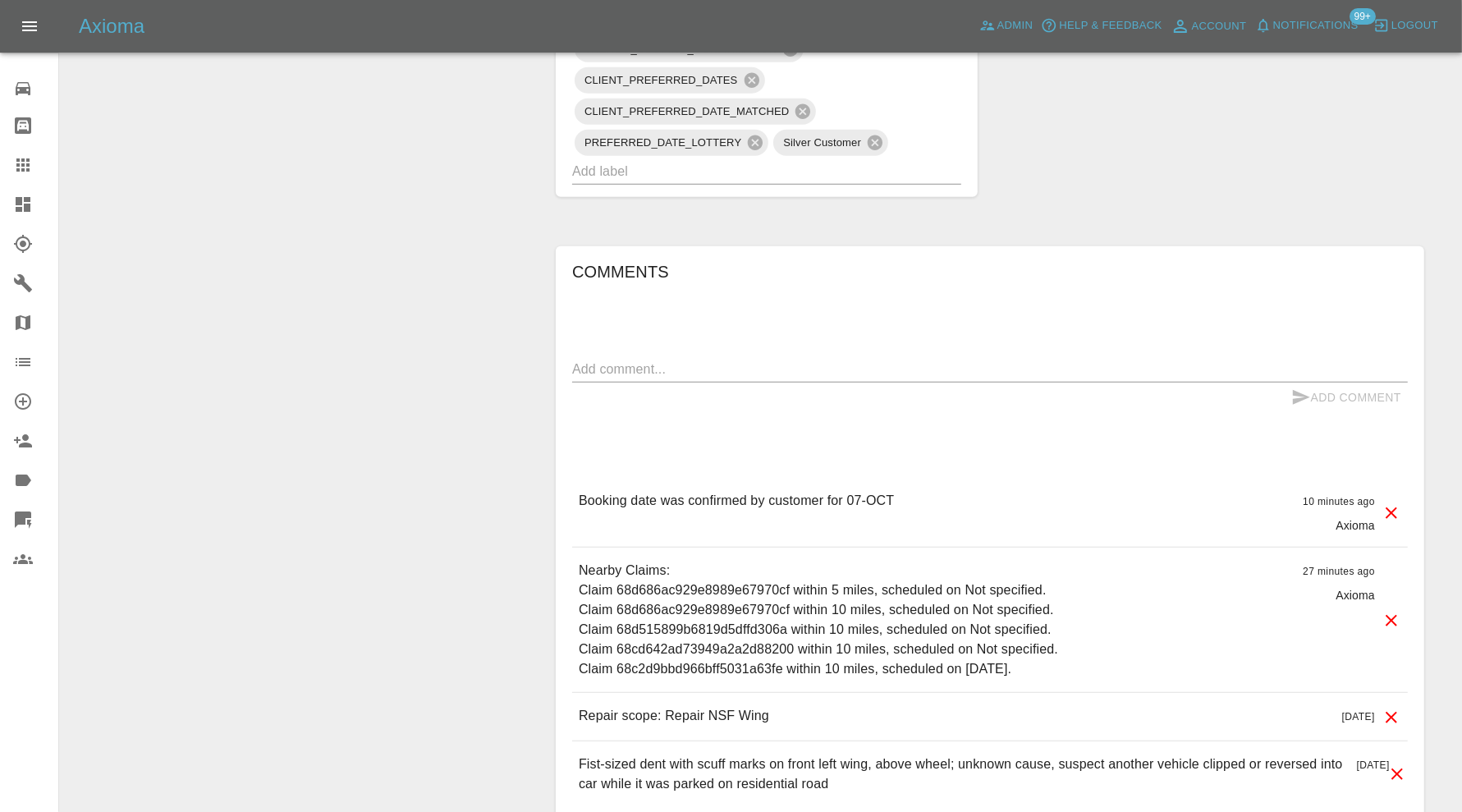
click at [723, 184] on input "text" at bounding box center [744, 170] width 343 height 25
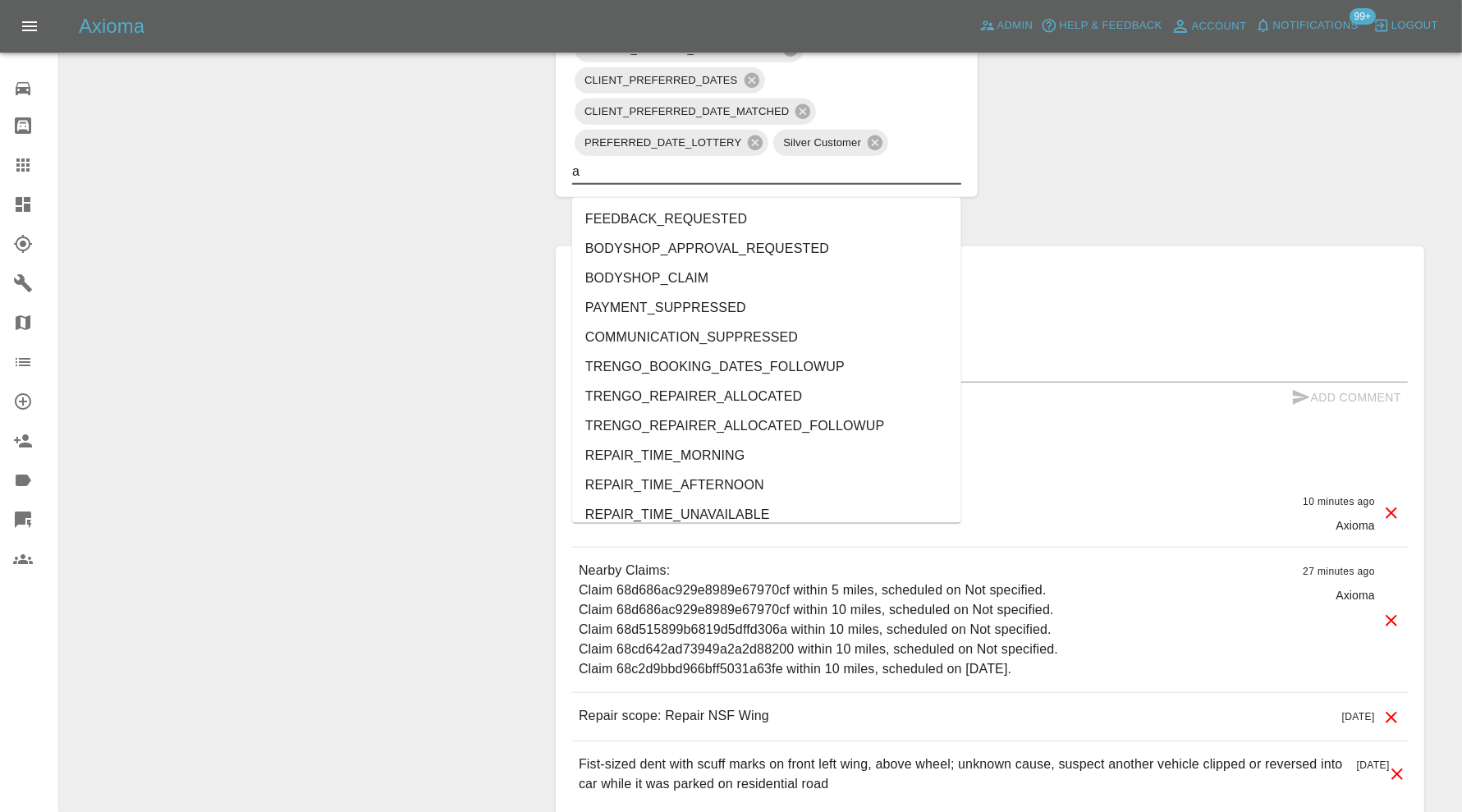
type input "au"
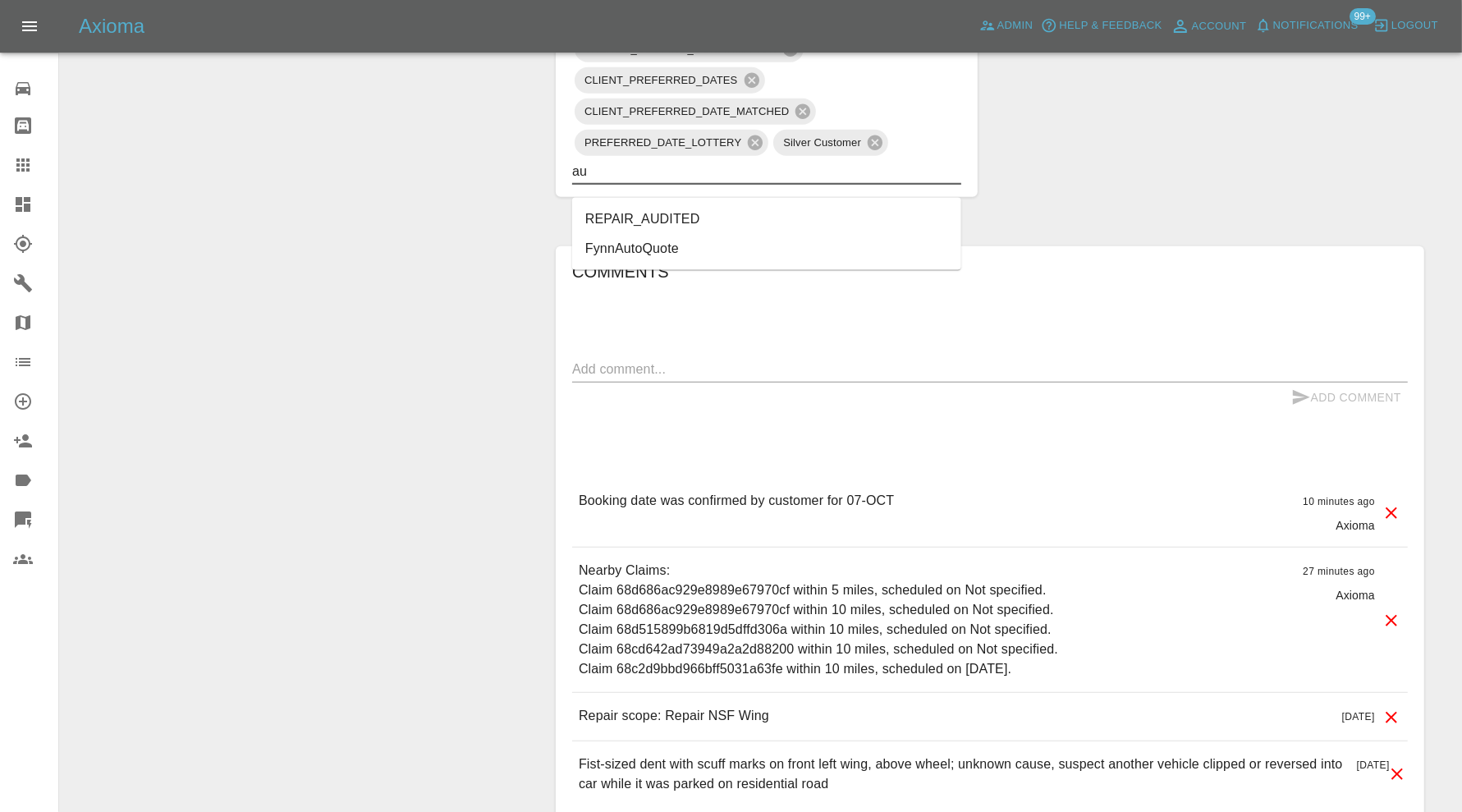
click at [631, 212] on li "REPAIR_AUDITED" at bounding box center [766, 219] width 389 height 30
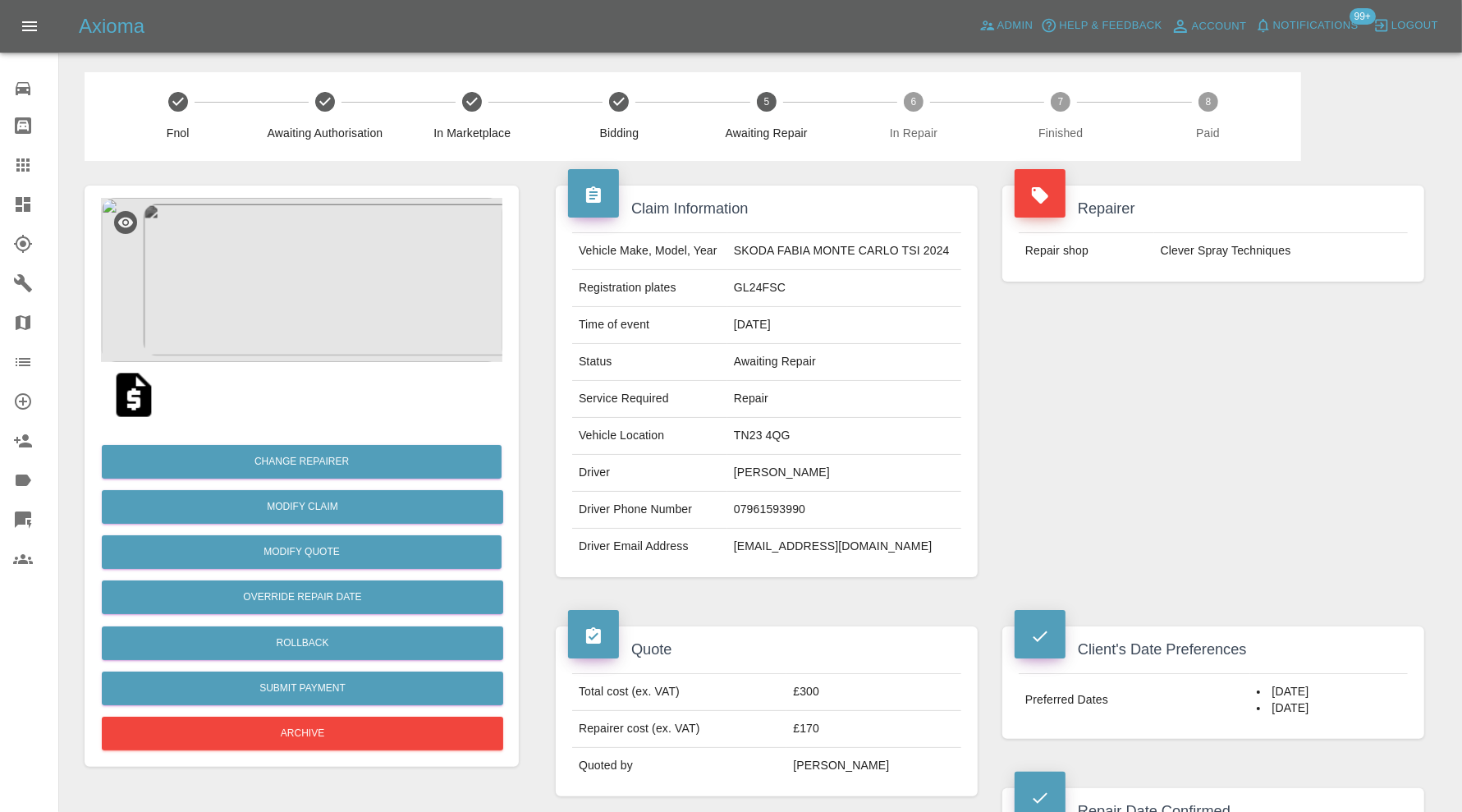
click at [327, 294] on img at bounding box center [302, 279] width 402 height 164
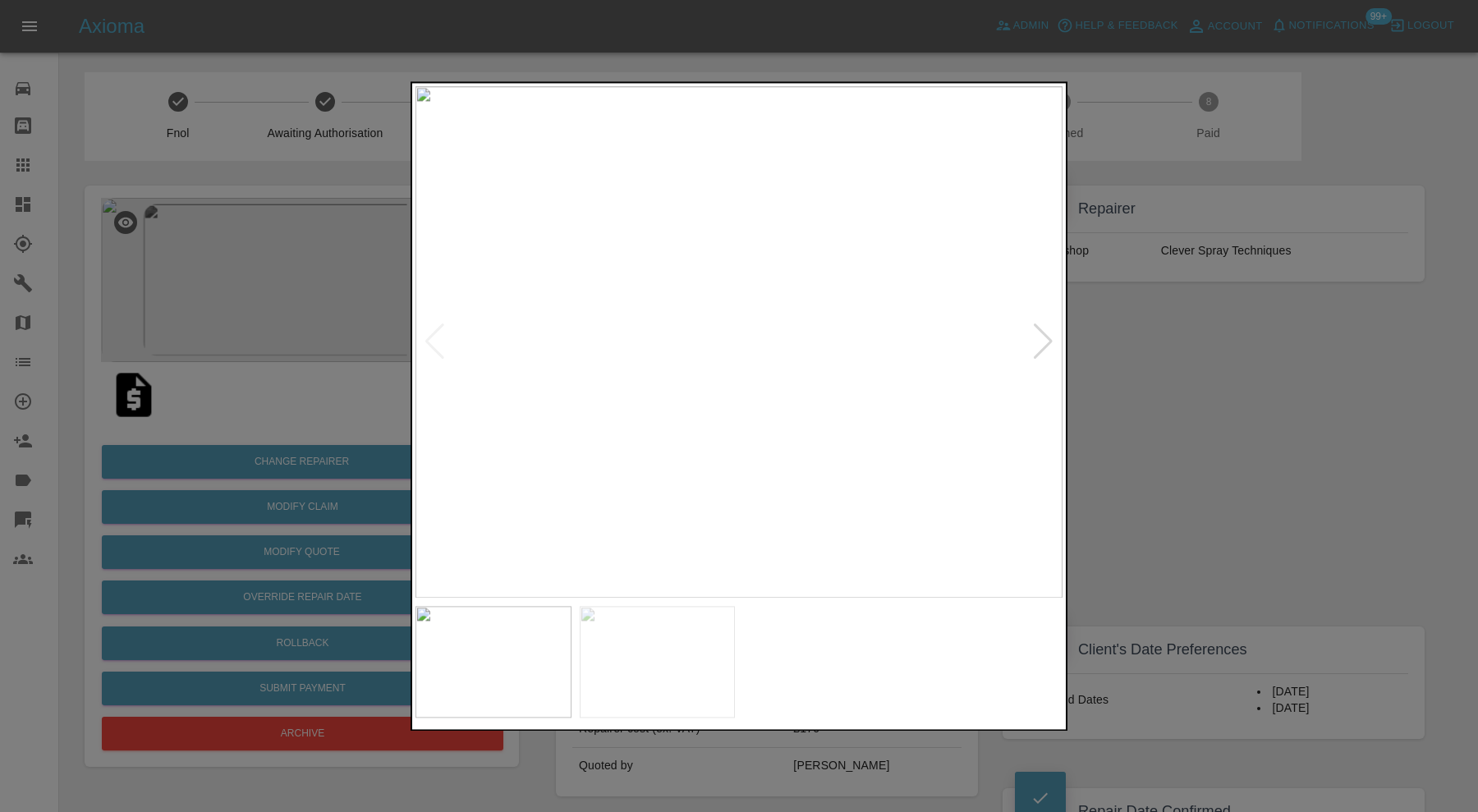
click at [1040, 330] on div at bounding box center [1043, 342] width 22 height 37
click at [1106, 346] on div at bounding box center [739, 406] width 1478 height 812
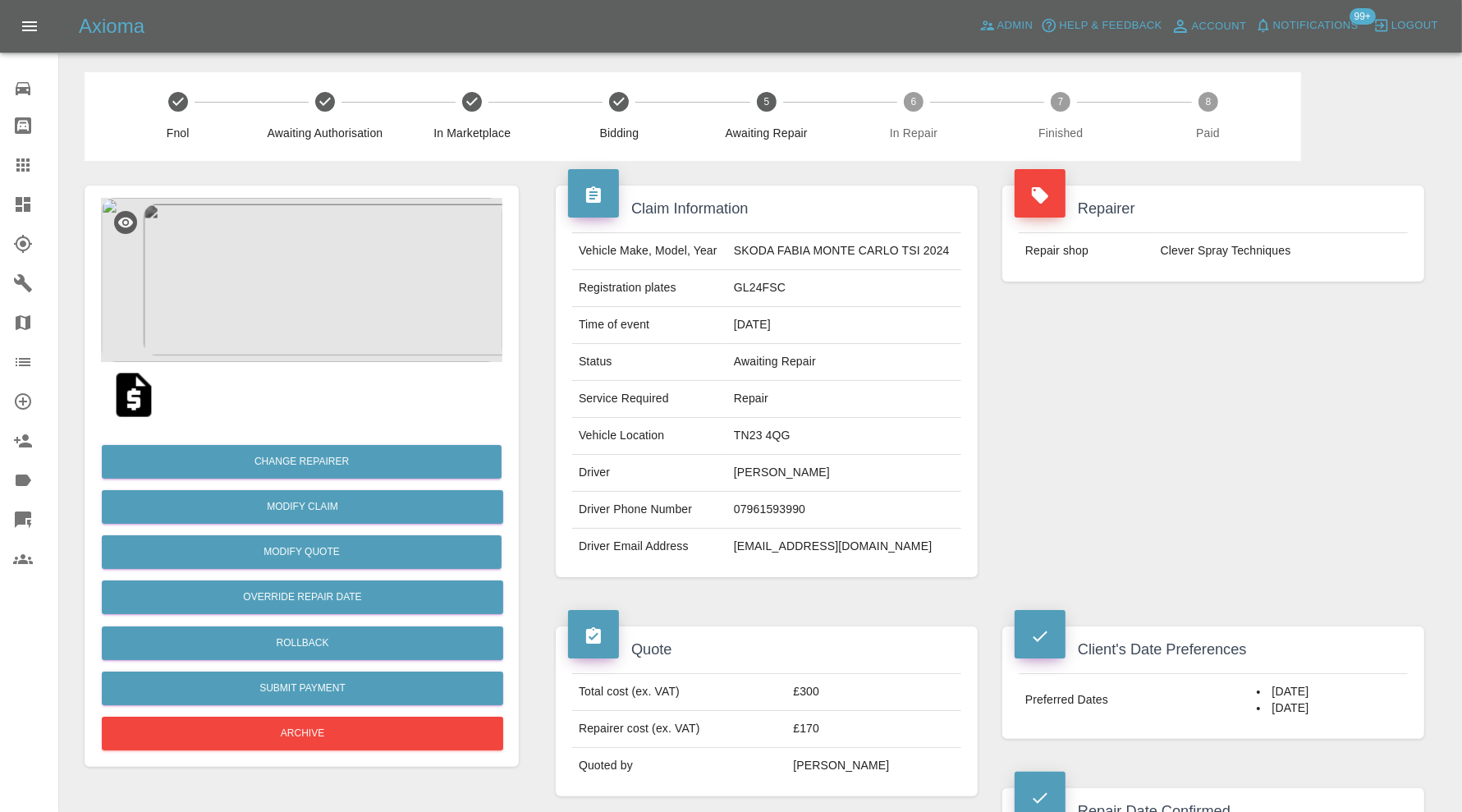
scroll to position [820, 0]
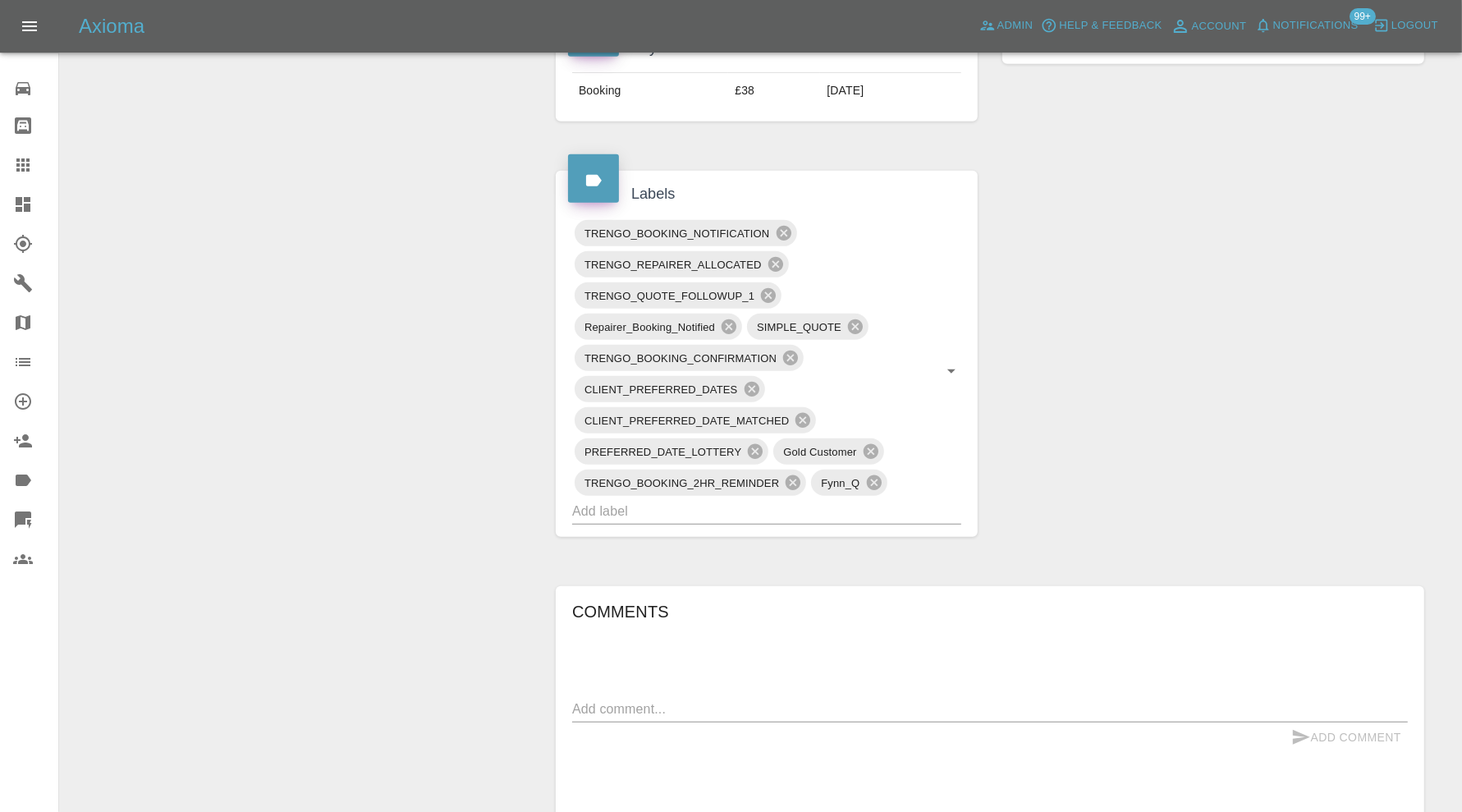
click at [785, 508] on input "text" at bounding box center [744, 510] width 343 height 25
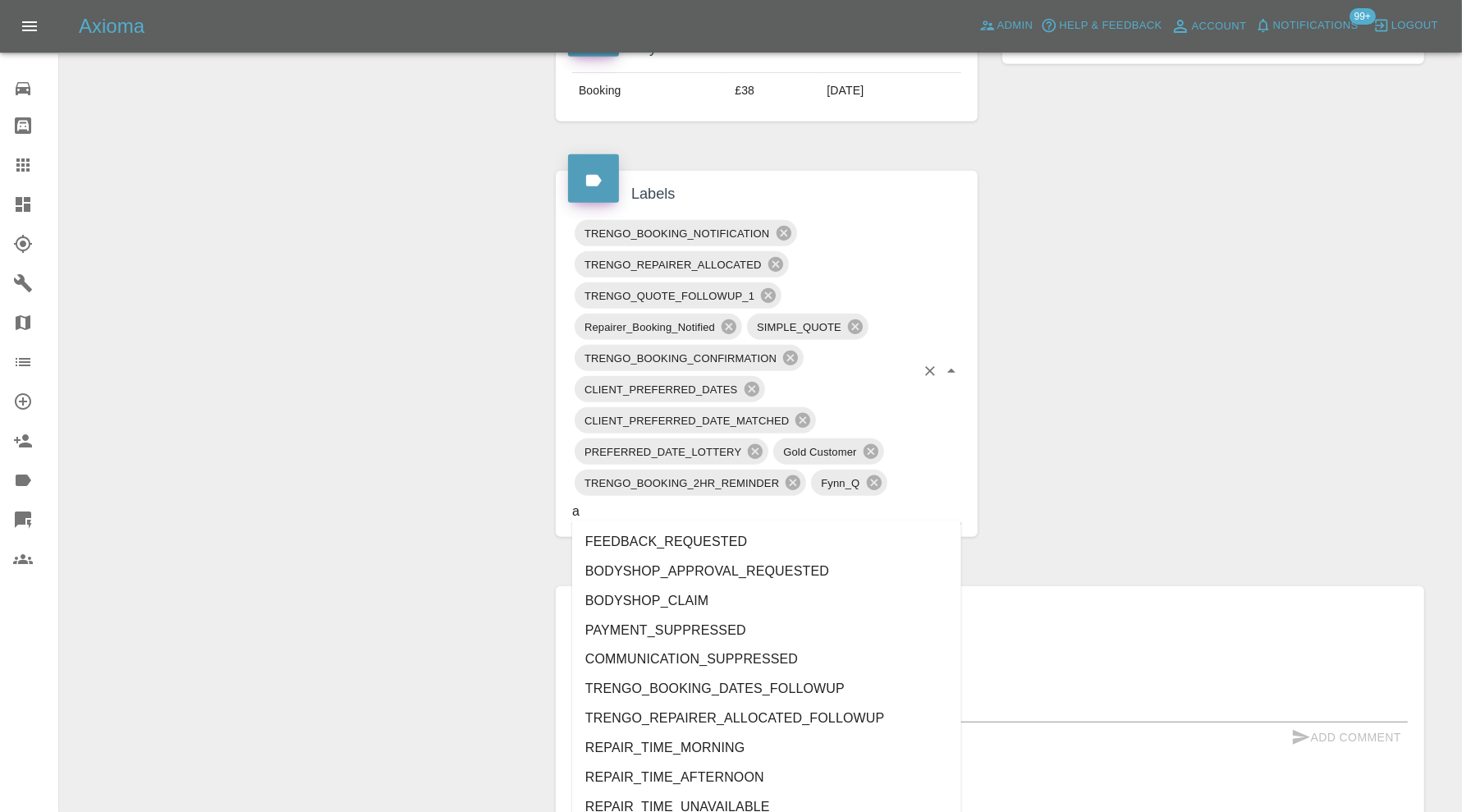
type input "au"
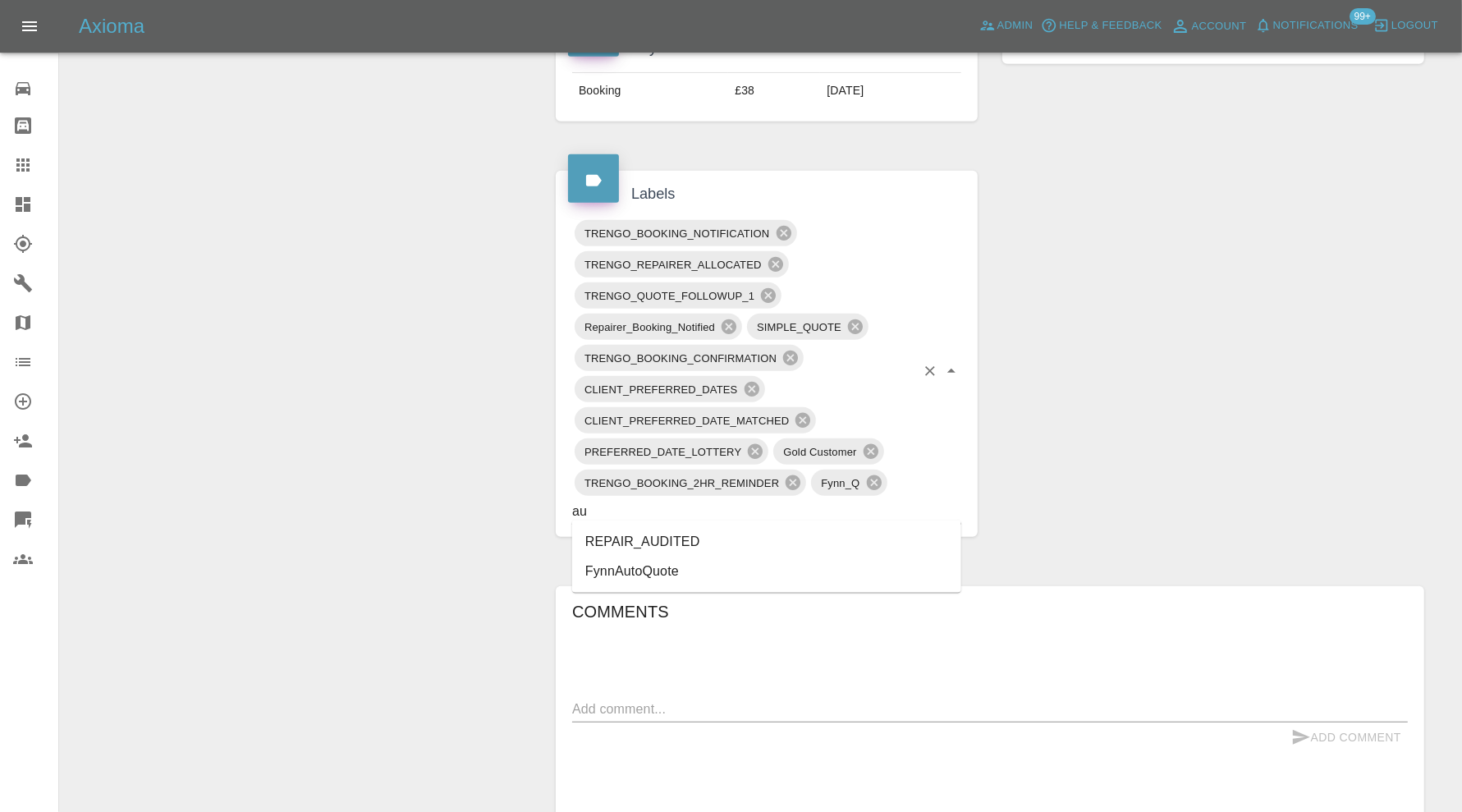
click at [694, 529] on li "REPAIR_AUDITED" at bounding box center [766, 542] width 389 height 30
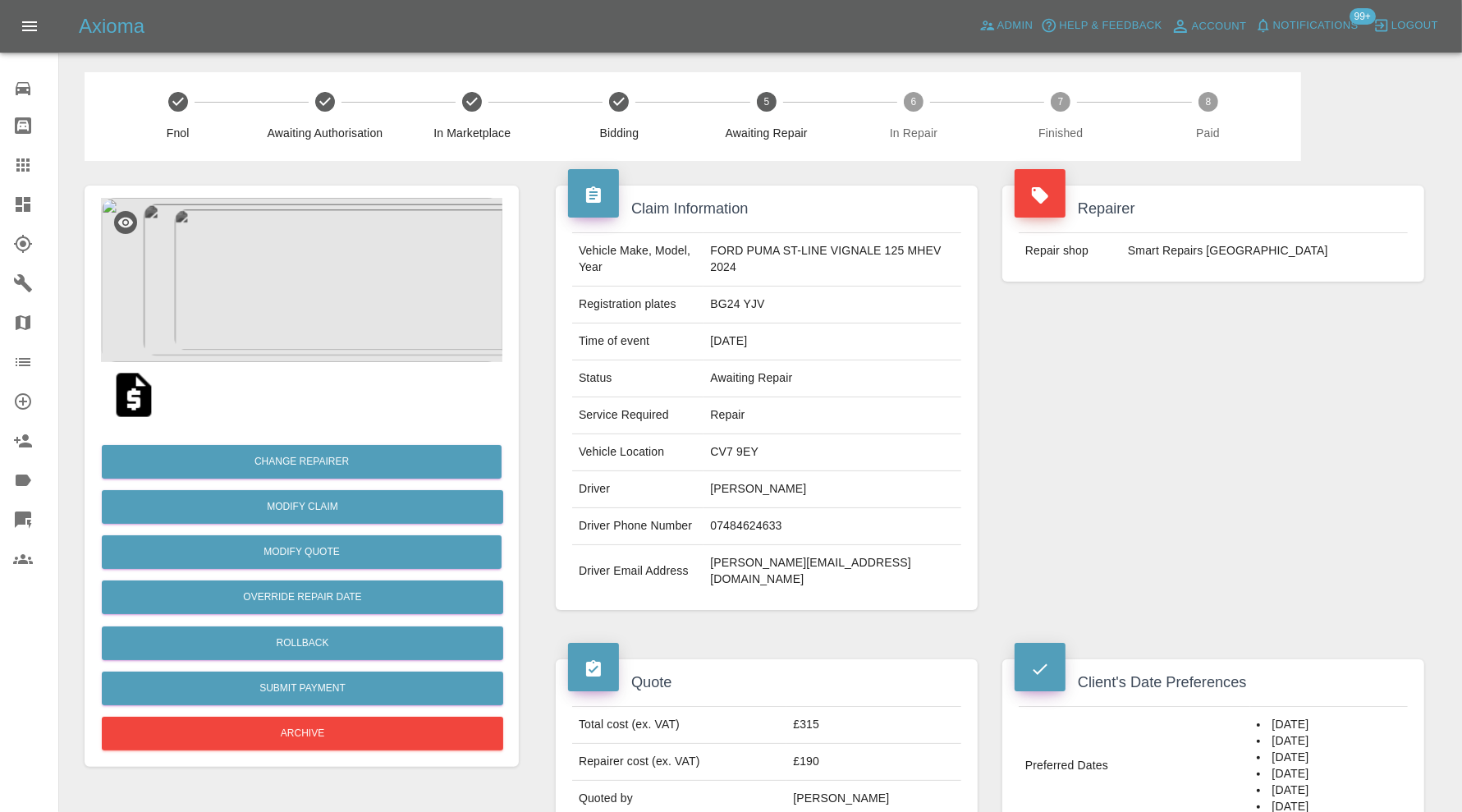
click at [316, 256] on img at bounding box center [302, 279] width 402 height 164
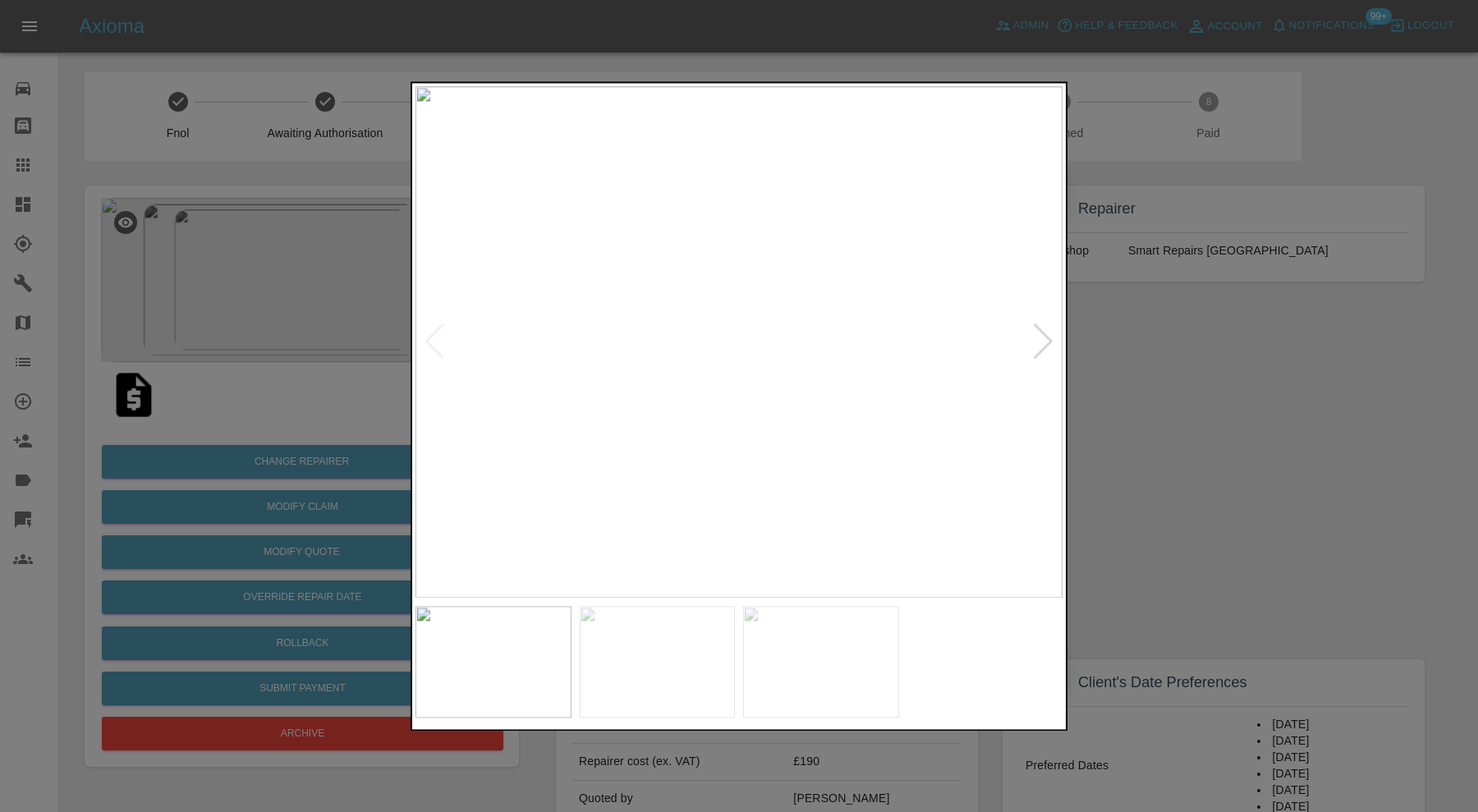
click at [1040, 341] on div at bounding box center [1043, 342] width 22 height 37
click at [1041, 341] on div at bounding box center [1043, 342] width 22 height 37
click at [1041, 341] on img at bounding box center [738, 342] width 647 height 511
click at [1189, 378] on div at bounding box center [739, 406] width 1478 height 812
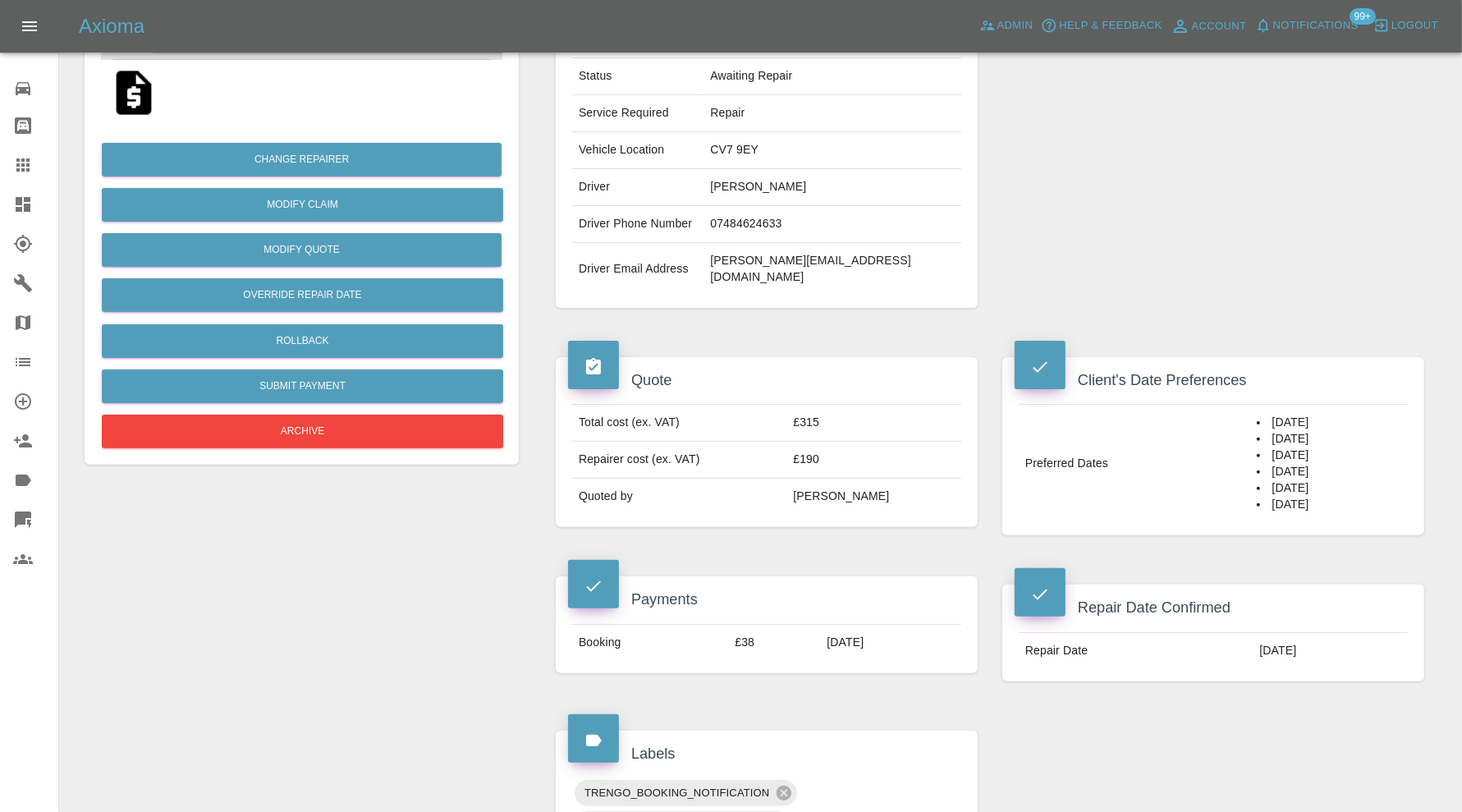
scroll to position [820, 0]
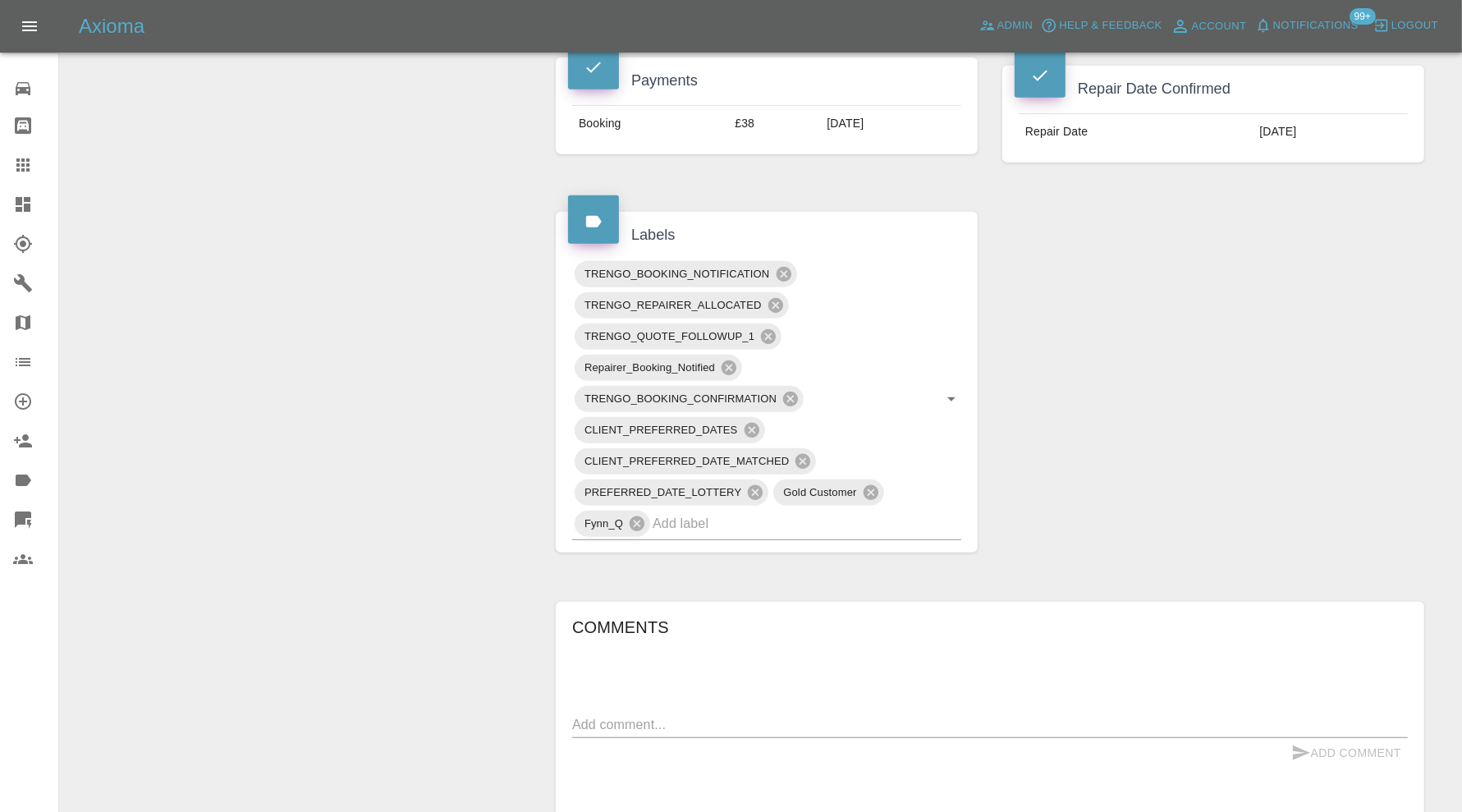
click at [801, 510] on input "text" at bounding box center [784, 523] width 262 height 25
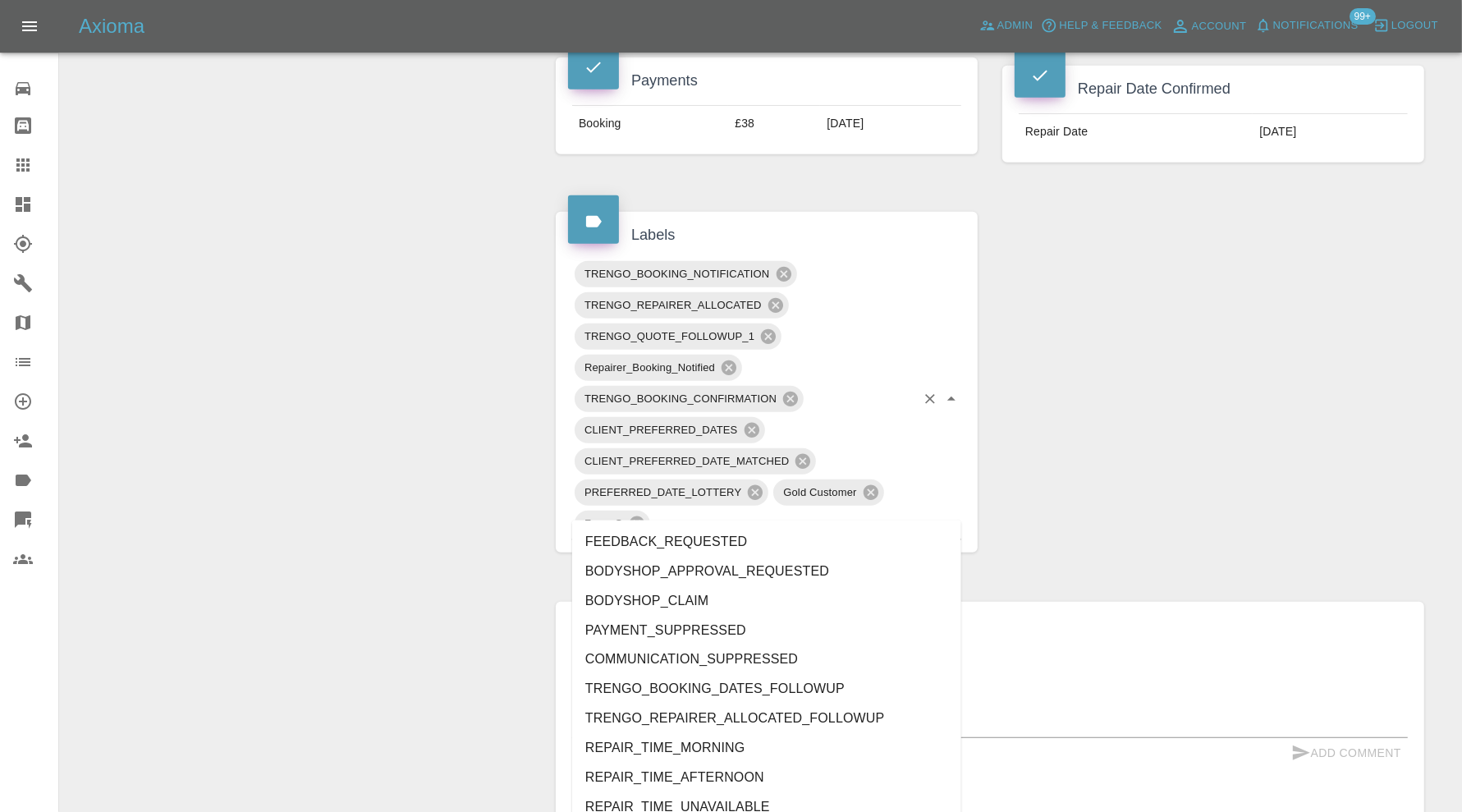
type input "au"
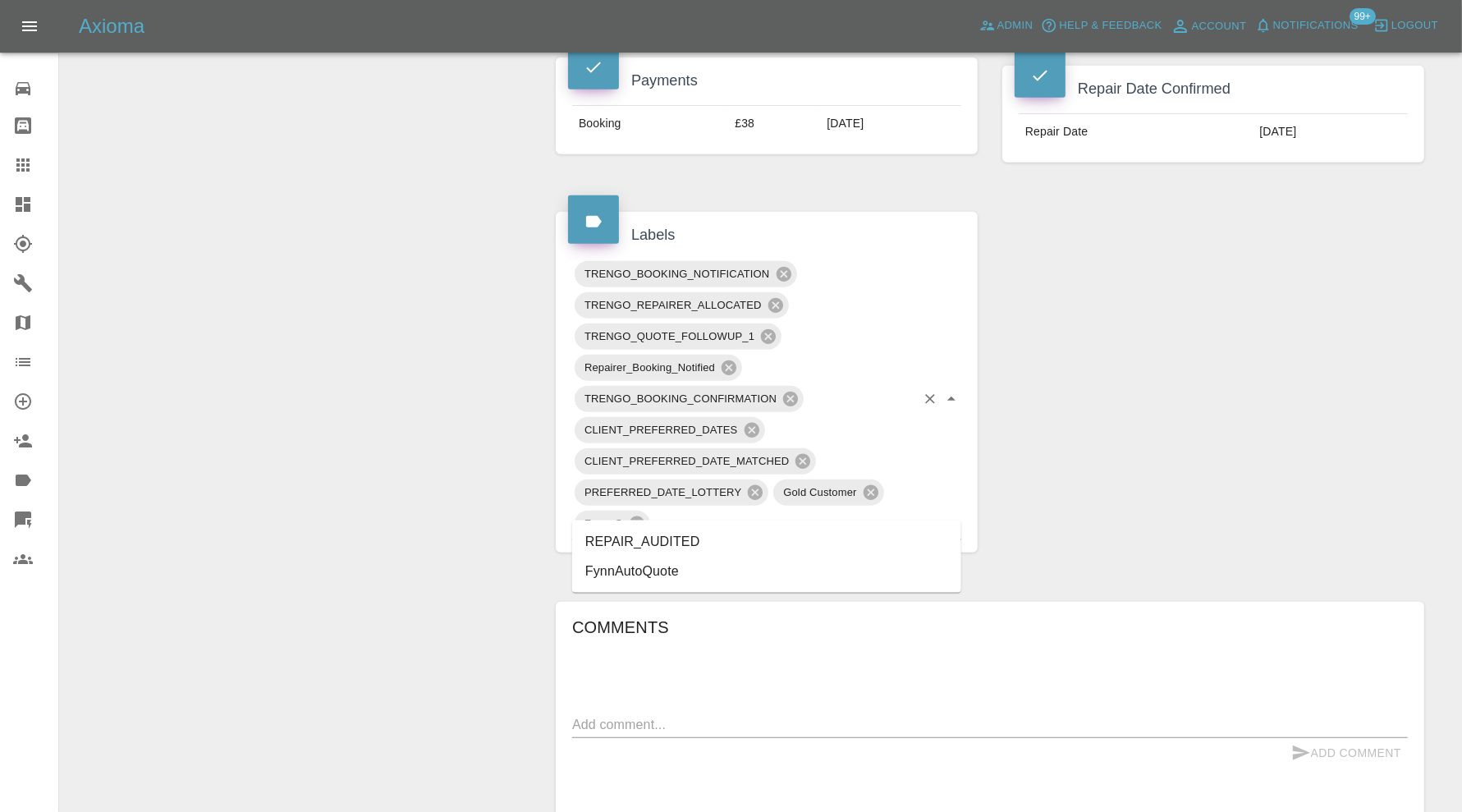
click at [690, 529] on li "REPAIR_AUDITED" at bounding box center [766, 542] width 389 height 30
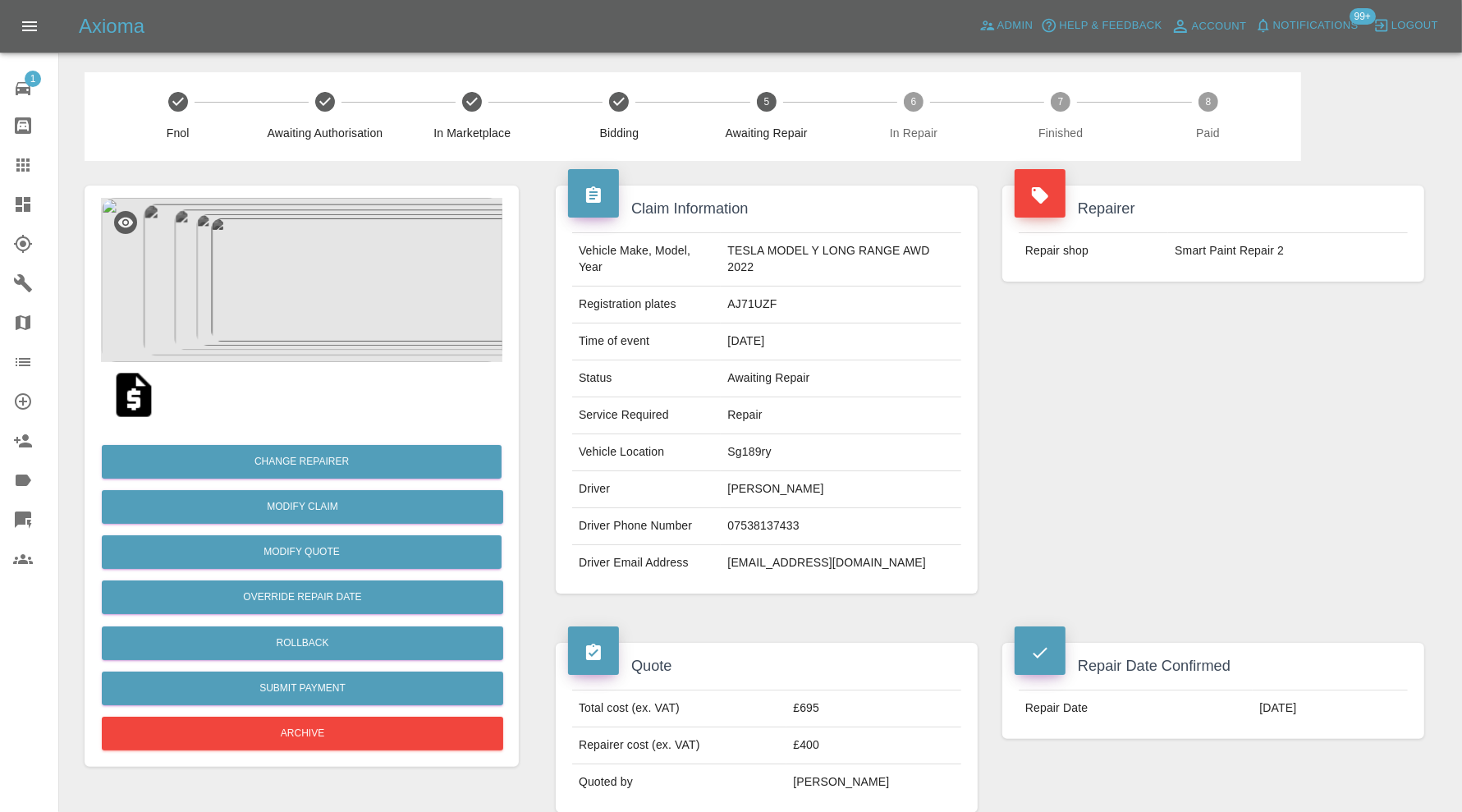
click at [255, 286] on img at bounding box center [302, 279] width 402 height 164
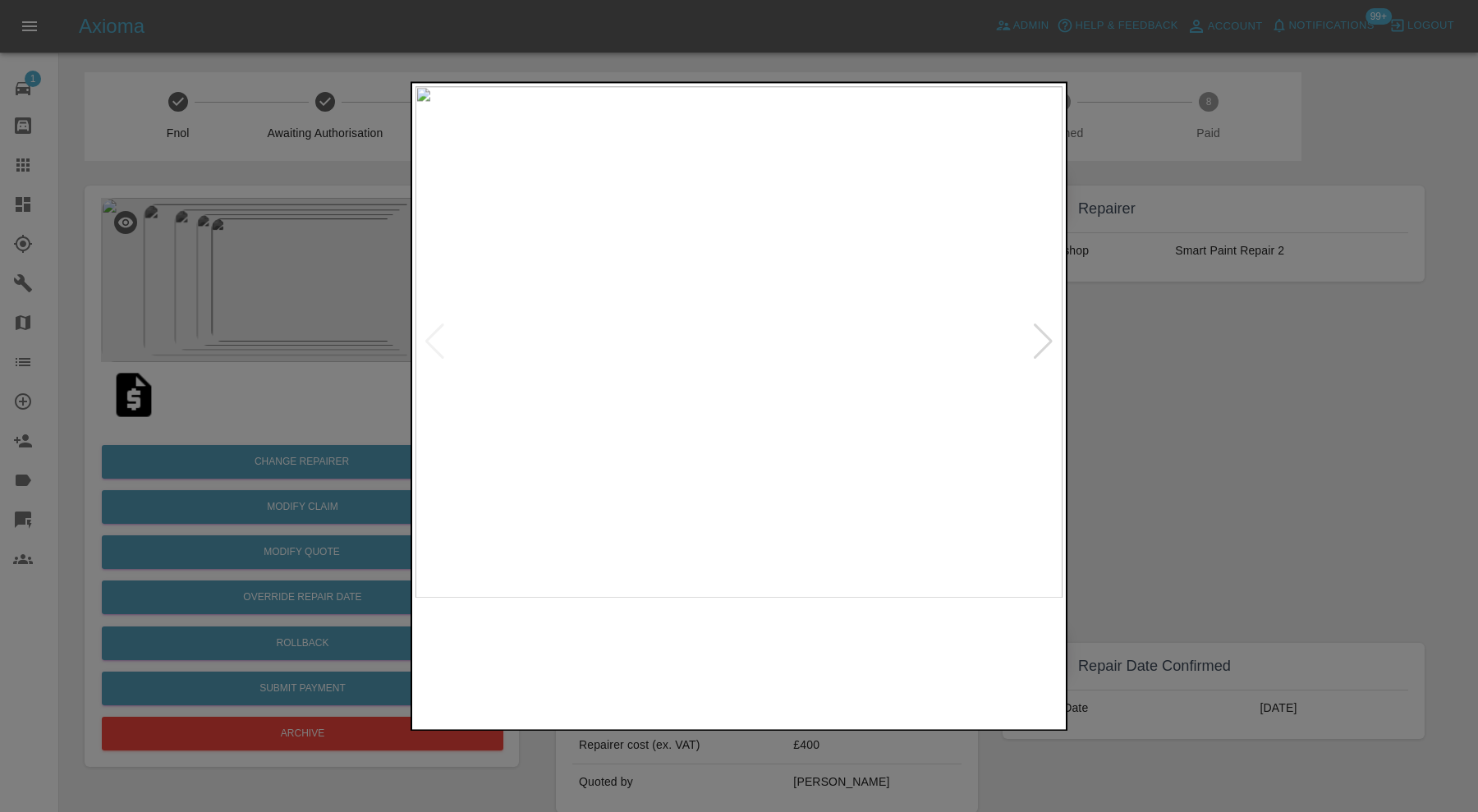
click at [720, 670] on img at bounding box center [658, 661] width 156 height 111
click at [806, 665] on img at bounding box center [820, 661] width 156 height 111
click at [991, 662] on img at bounding box center [984, 661] width 156 height 111
click at [1039, 343] on div at bounding box center [1043, 342] width 22 height 37
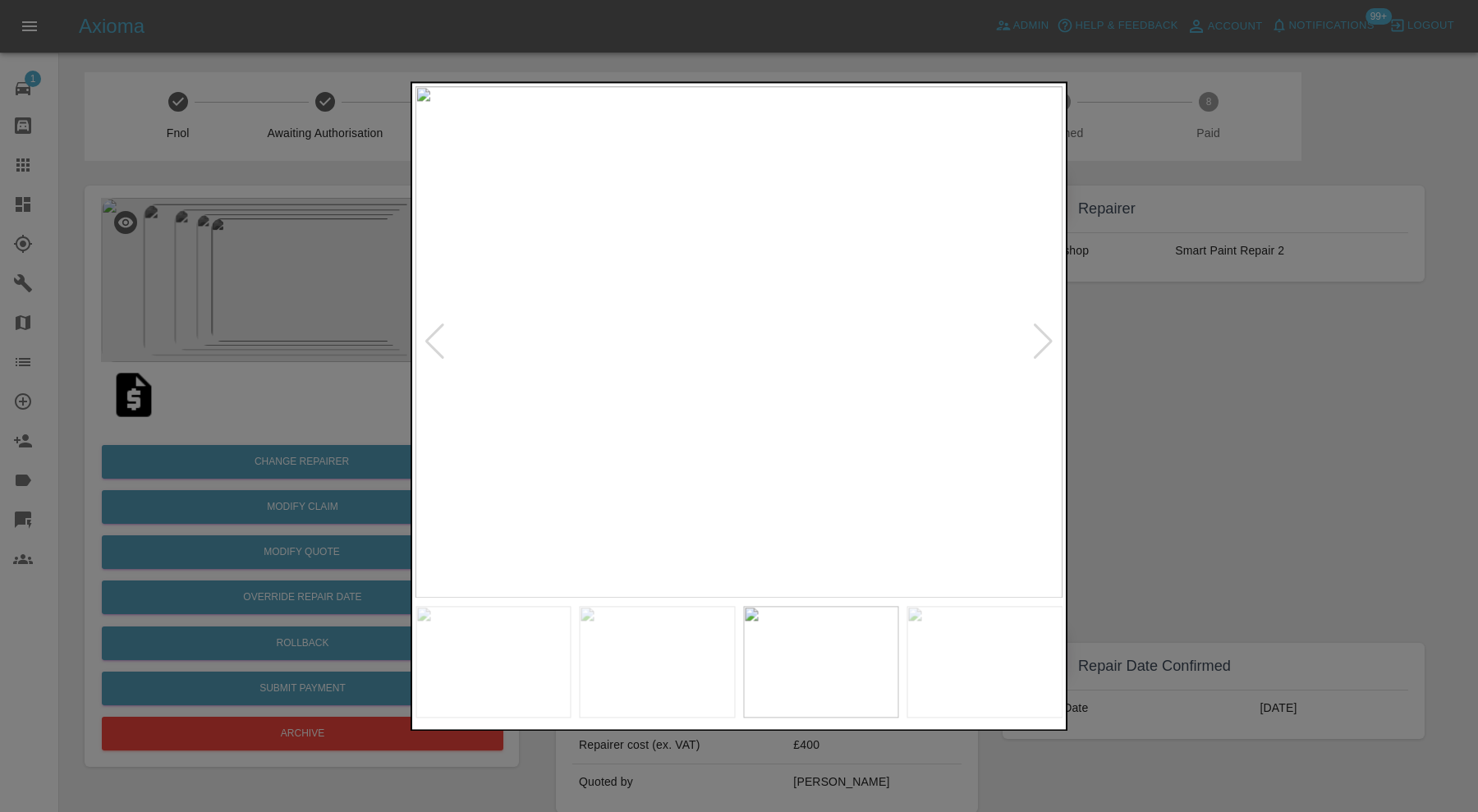
click at [1039, 343] on div at bounding box center [1043, 342] width 22 height 37
click at [1039, 343] on img at bounding box center [738, 342] width 647 height 511
click at [1085, 354] on div at bounding box center [739, 406] width 1478 height 812
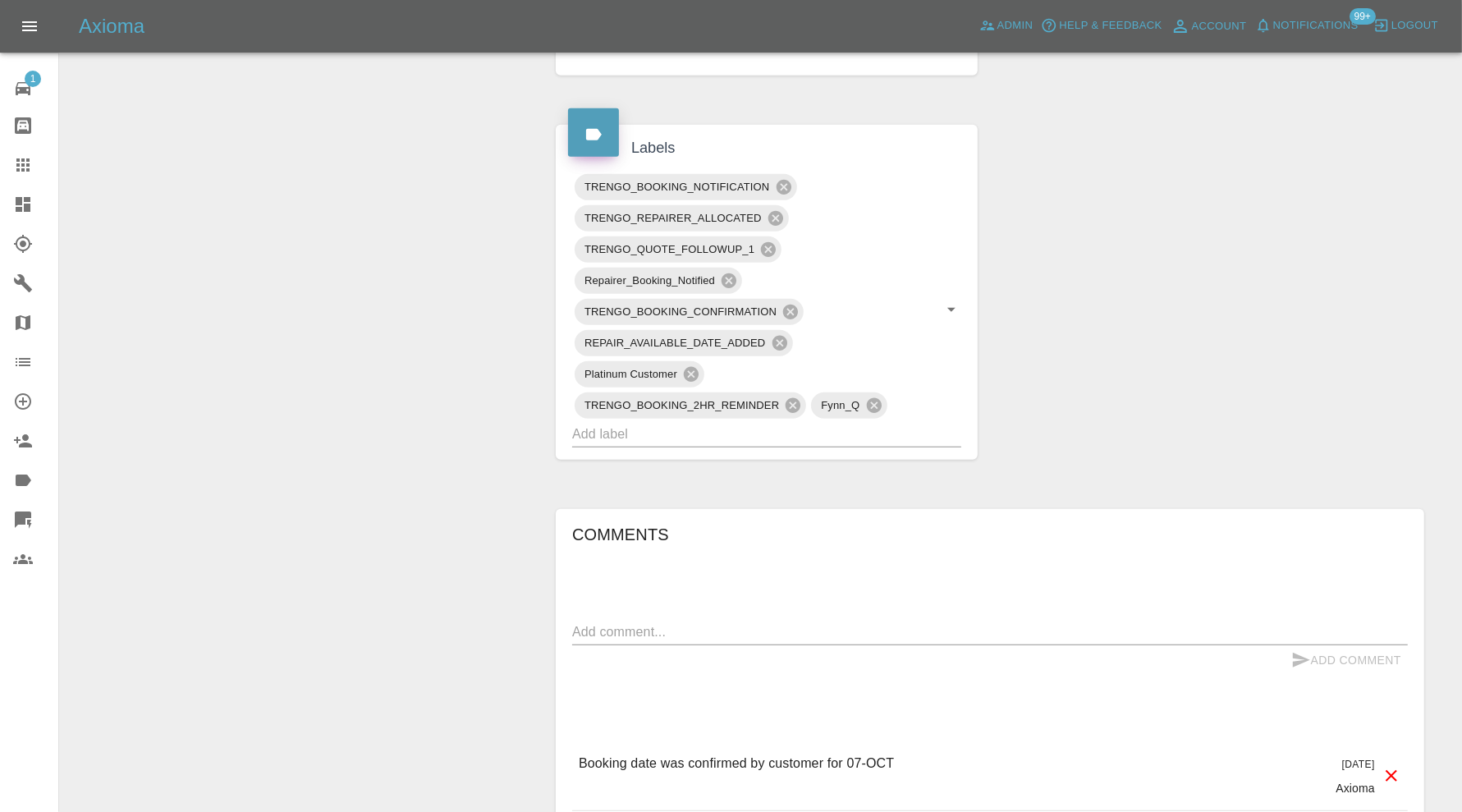
scroll to position [684, 0]
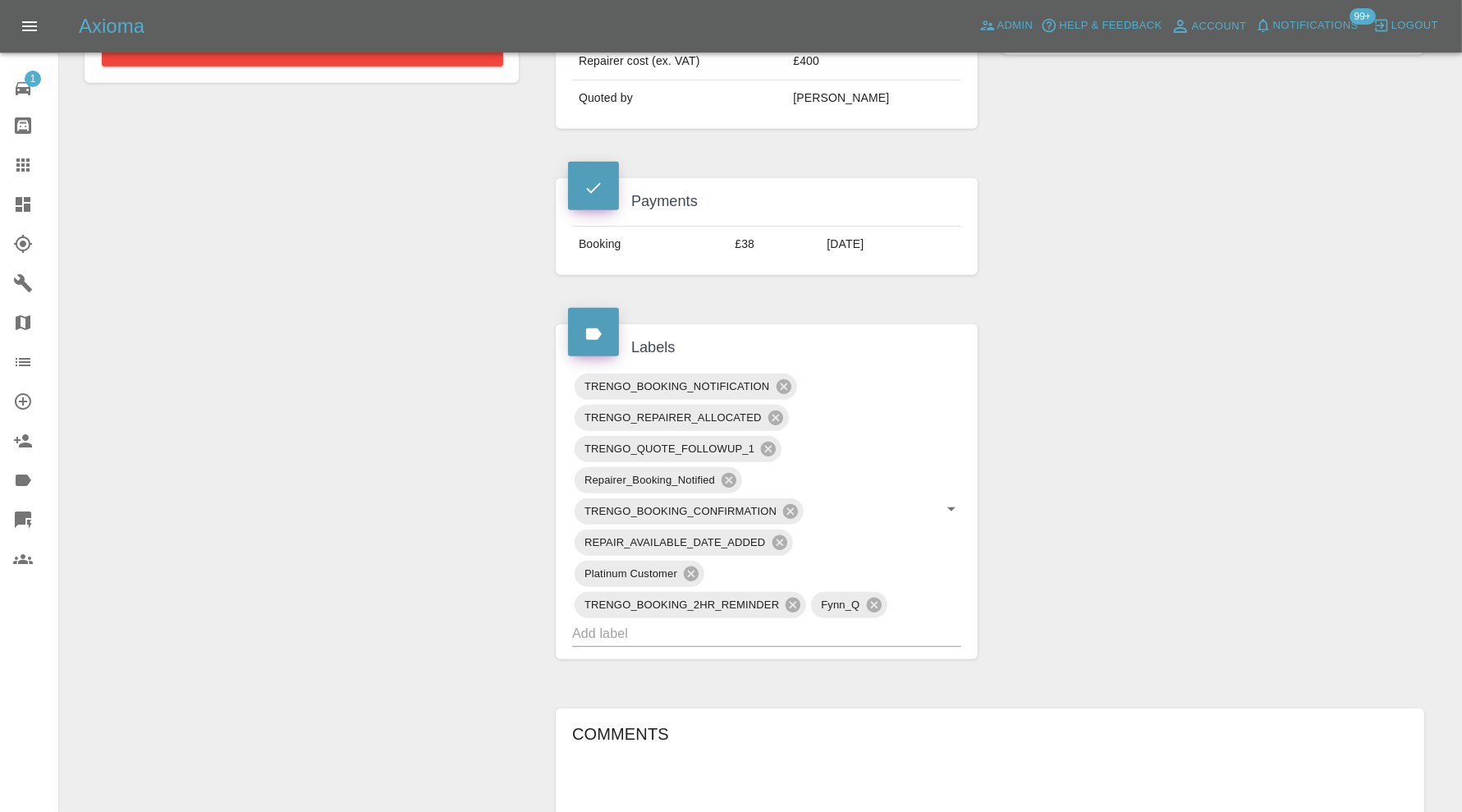
click at [801, 627] on input "text" at bounding box center [744, 633] width 343 height 25
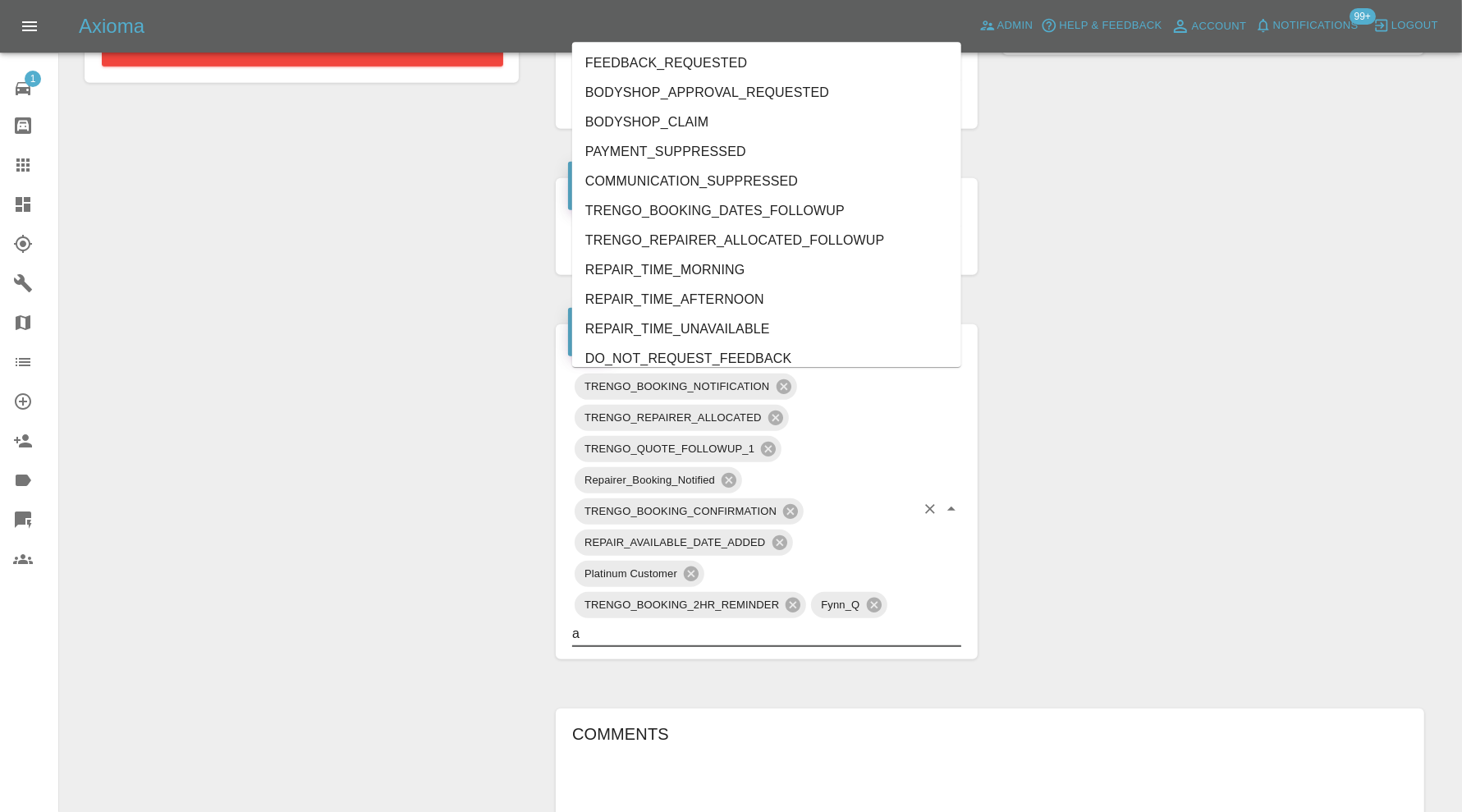
type input "au"
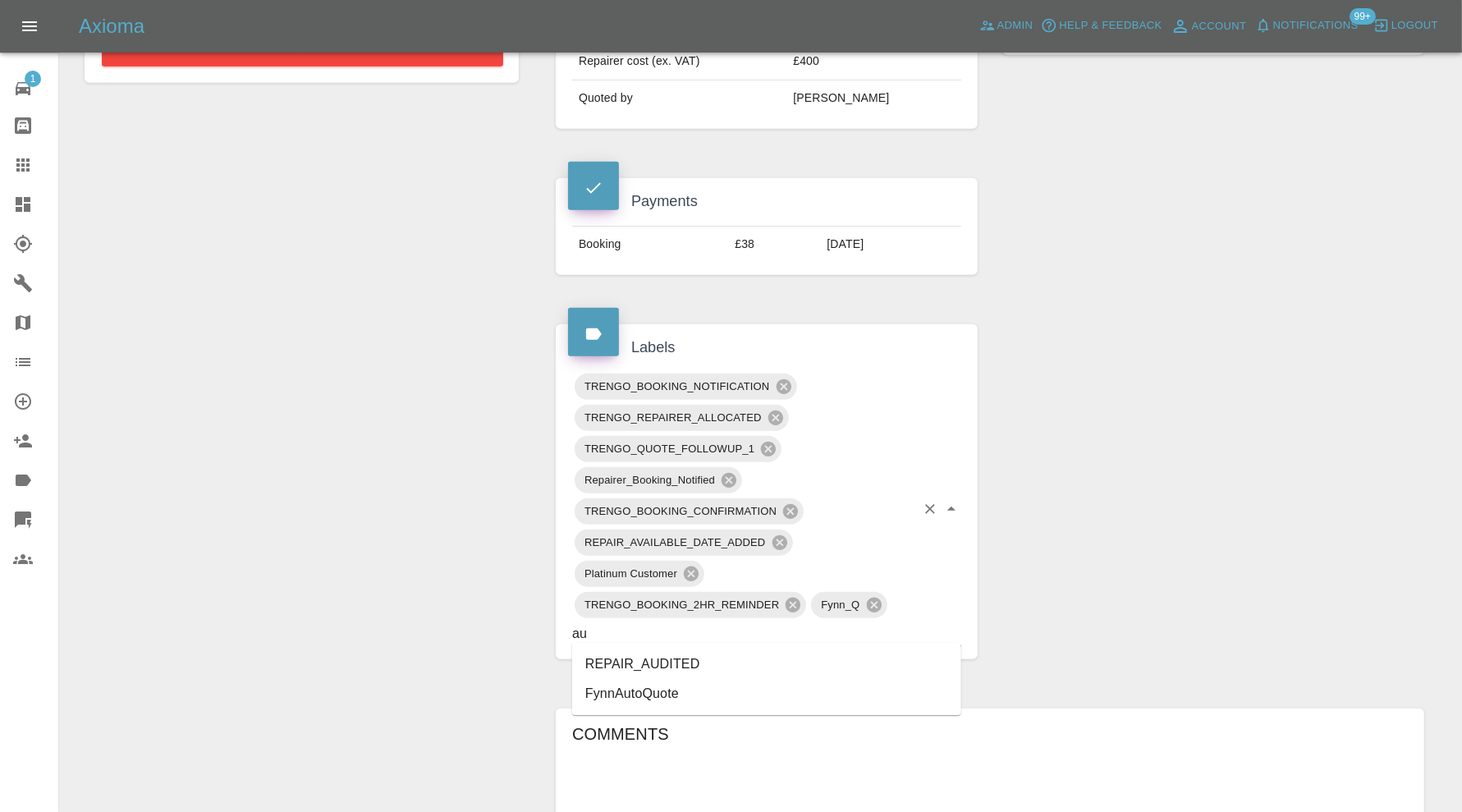
click at [687, 657] on li "REPAIR_AUDITED" at bounding box center [766, 664] width 389 height 30
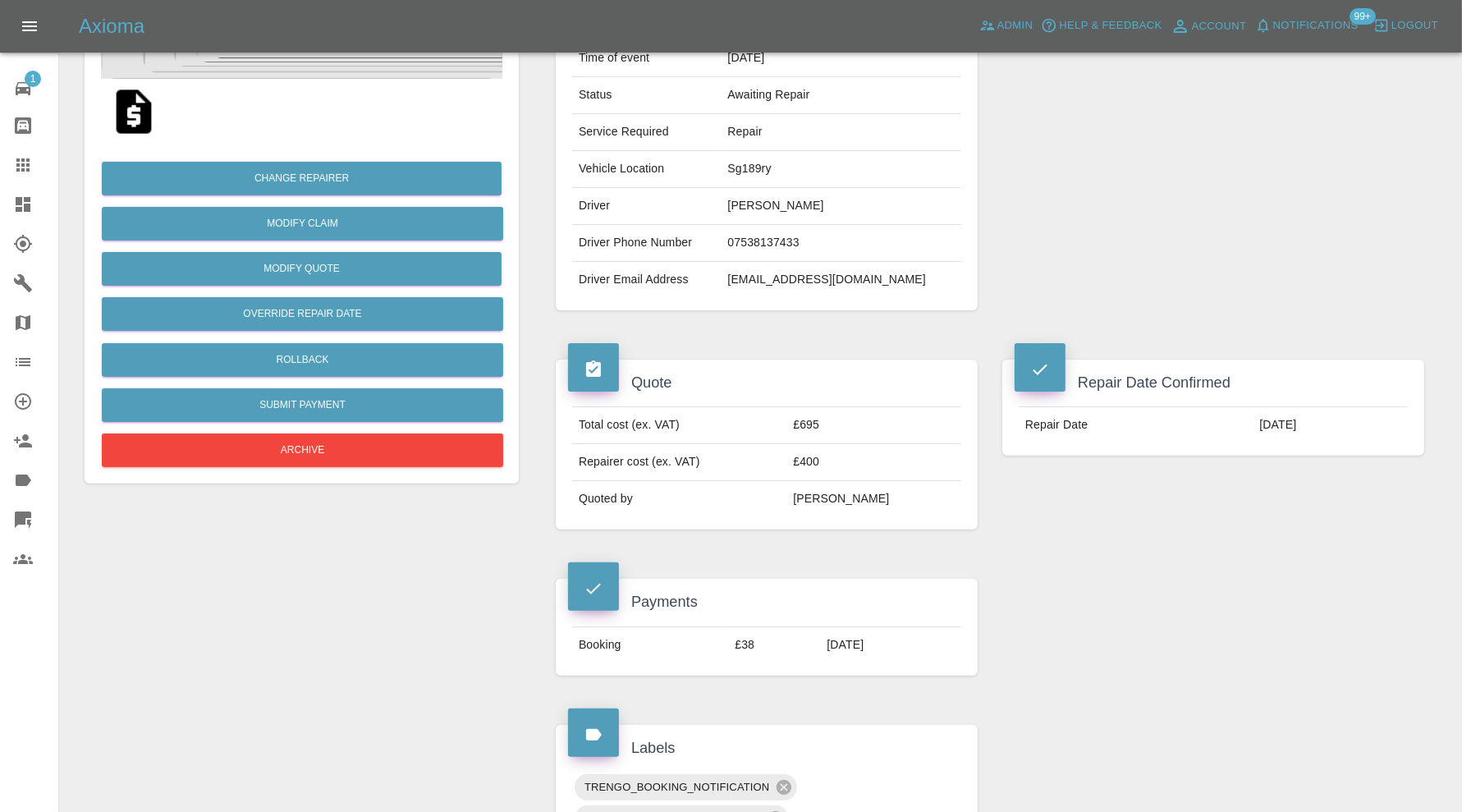
scroll to position [0, 0]
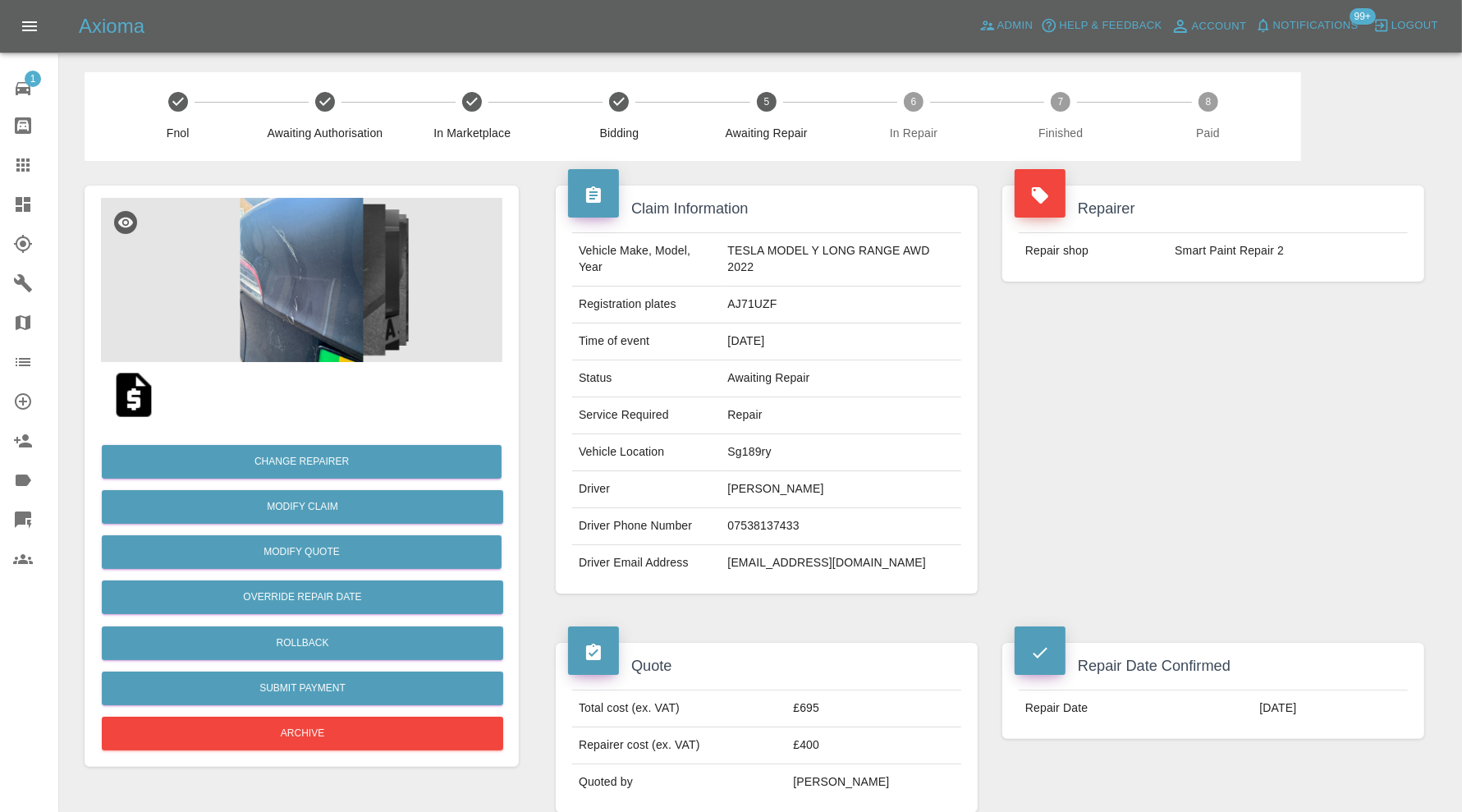
click at [321, 286] on img at bounding box center [302, 279] width 402 height 164
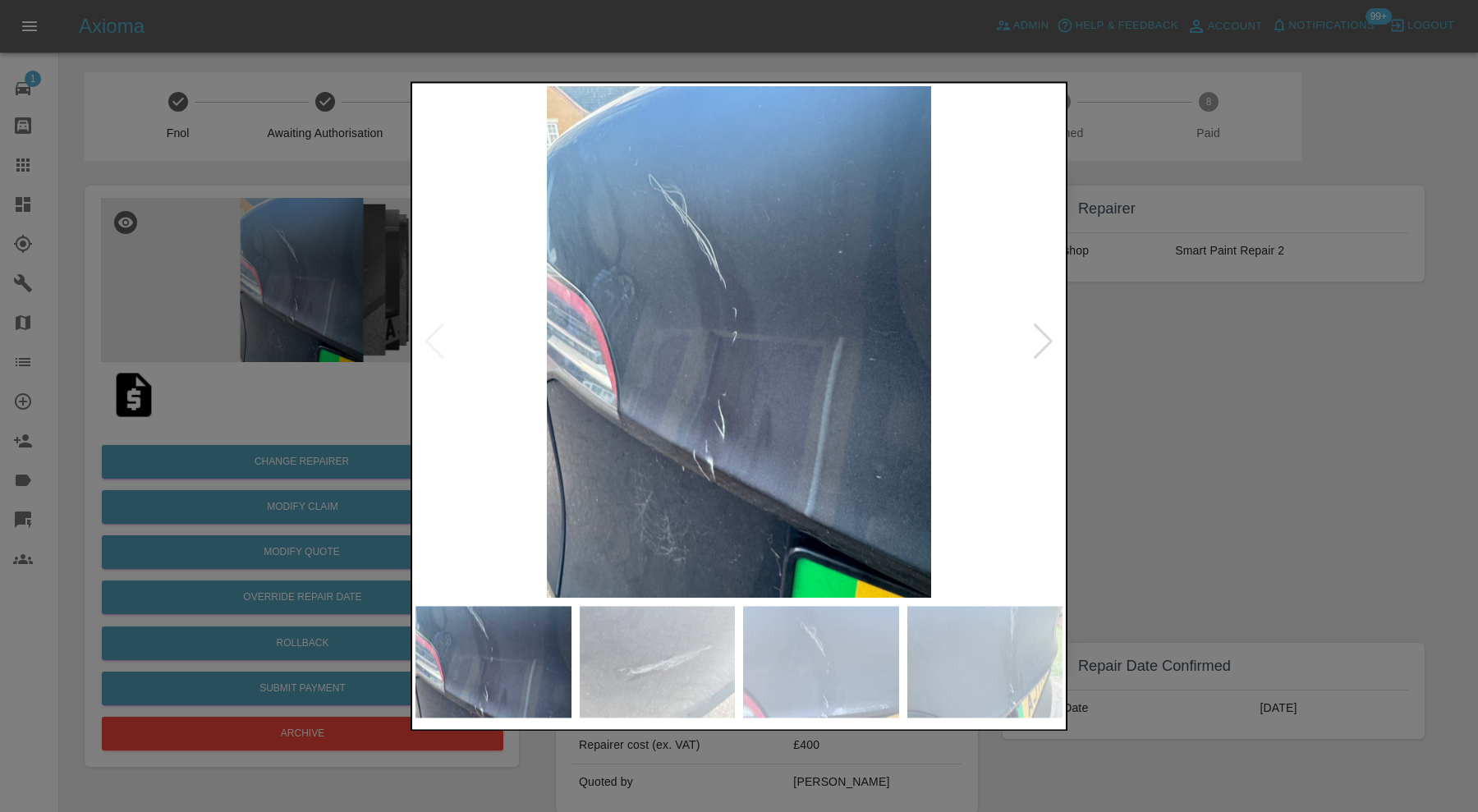
click at [687, 636] on img at bounding box center [658, 661] width 156 height 111
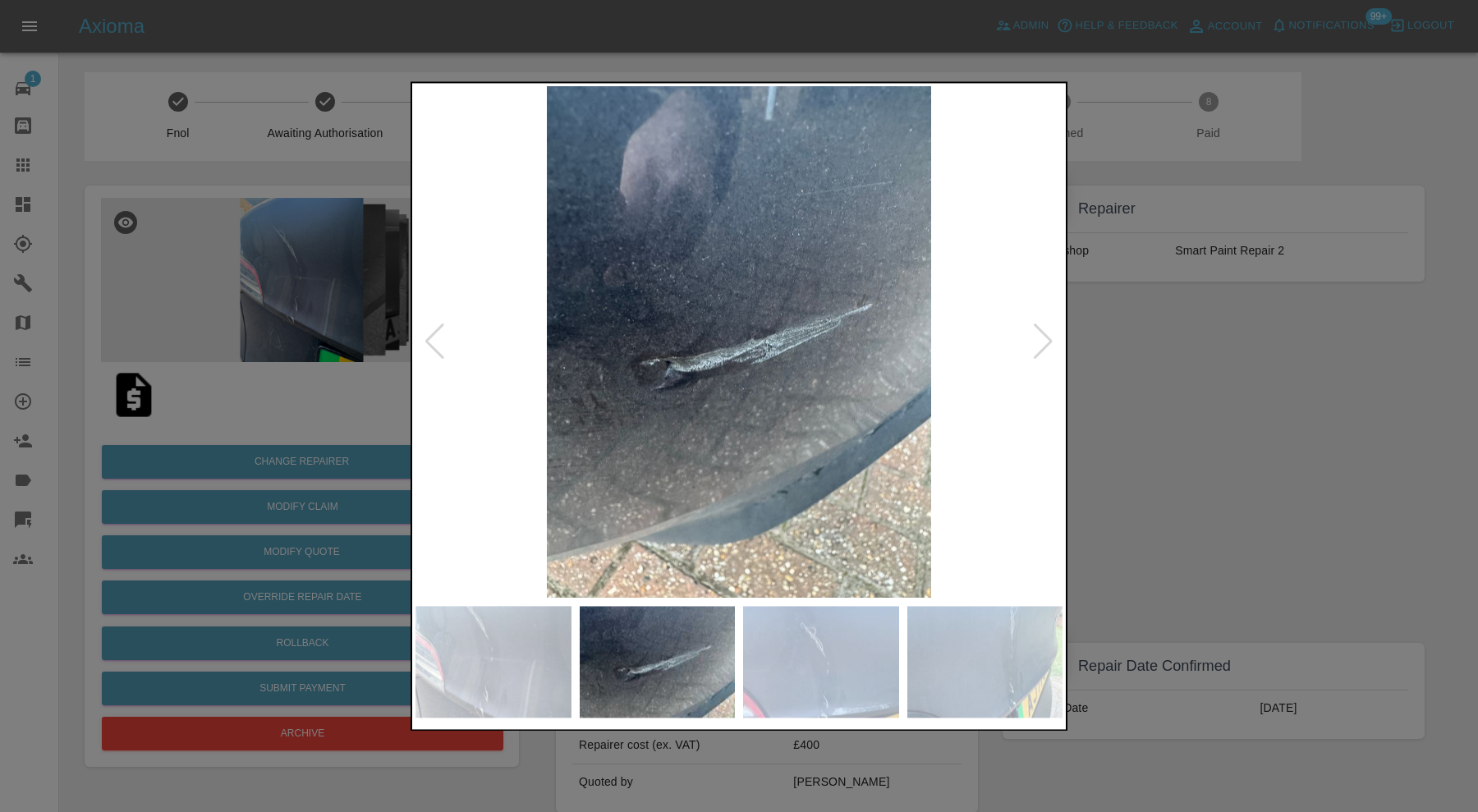
click at [813, 638] on img at bounding box center [820, 661] width 156 height 111
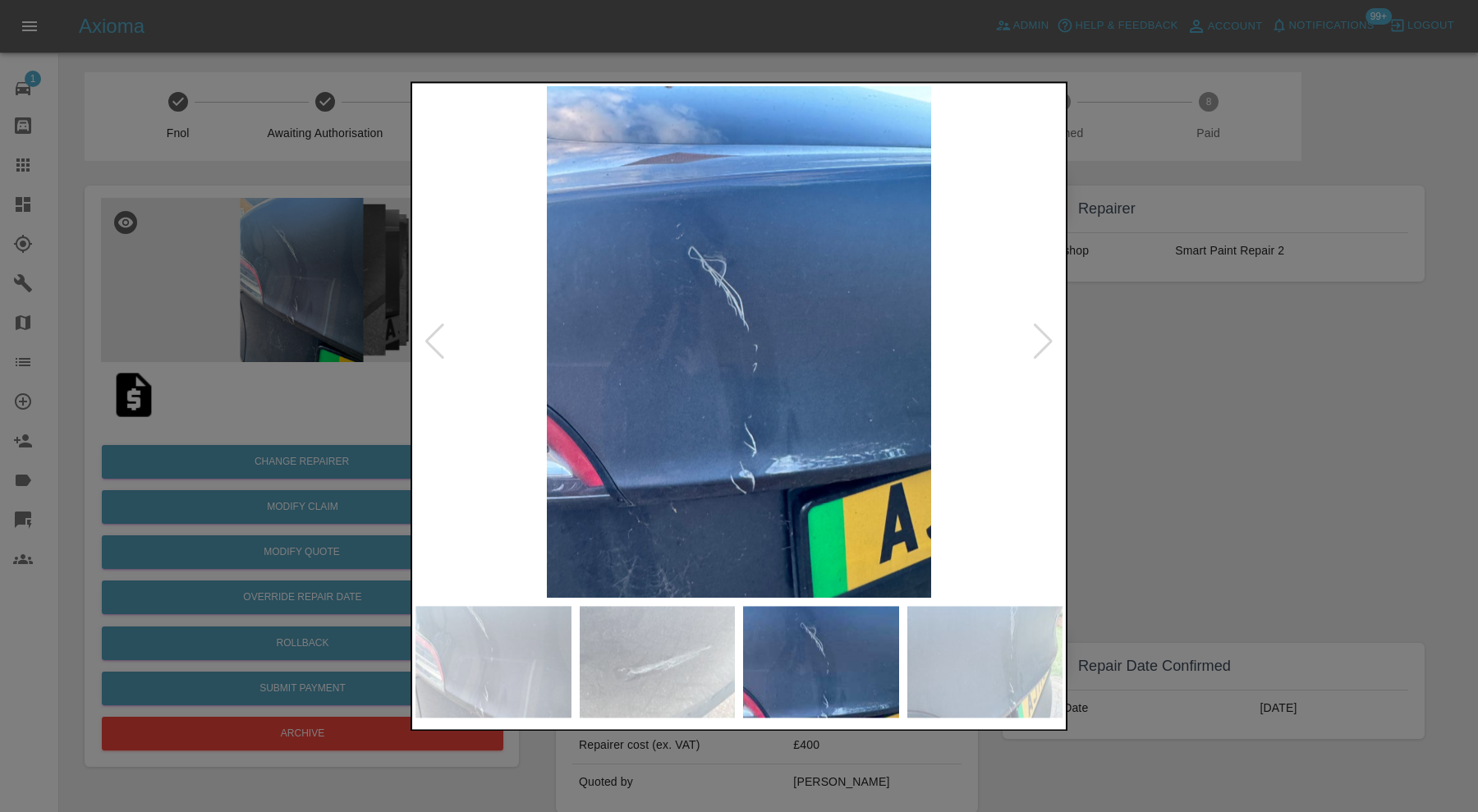
click at [1235, 459] on div at bounding box center [739, 406] width 1478 height 812
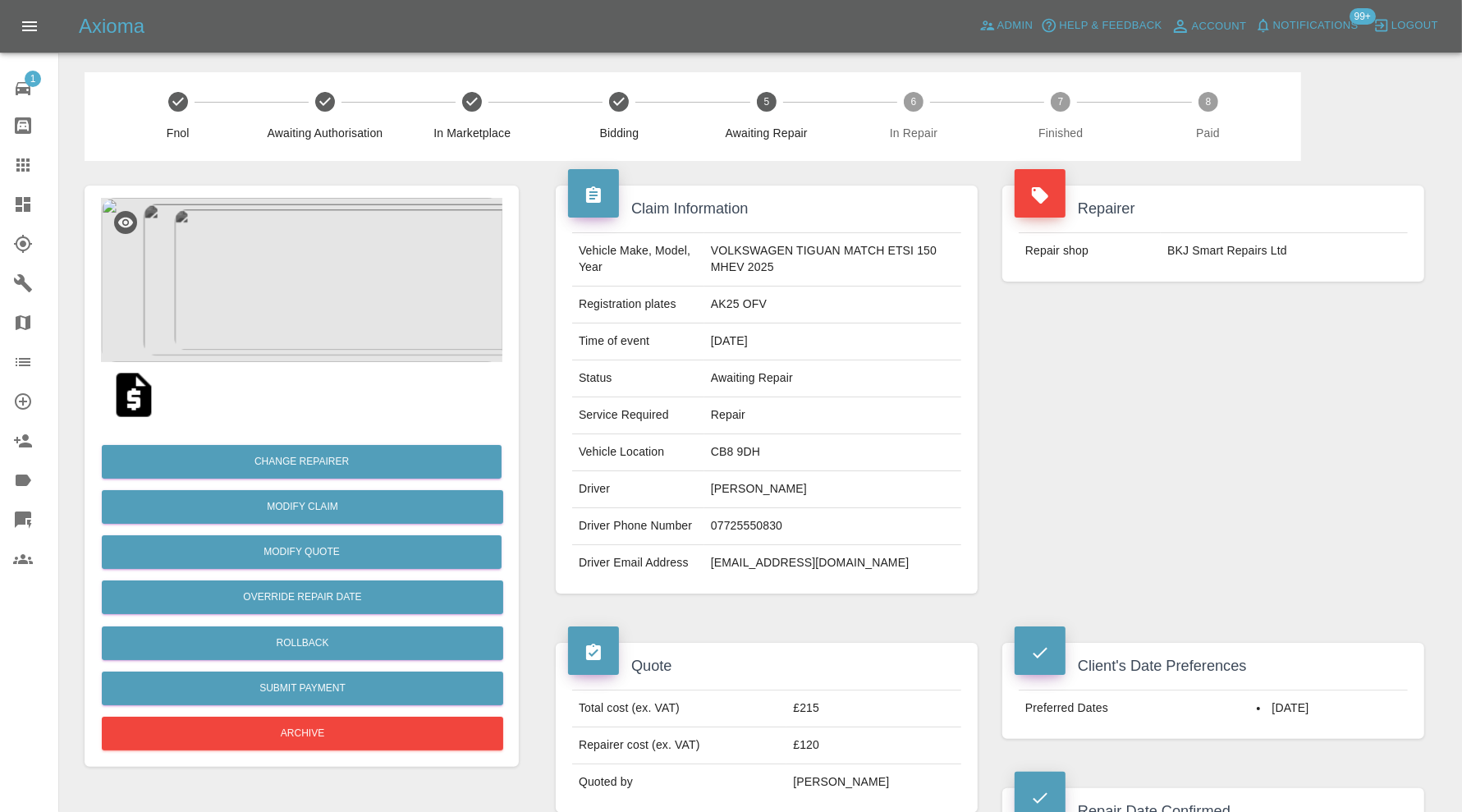
click at [296, 236] on img at bounding box center [302, 279] width 402 height 164
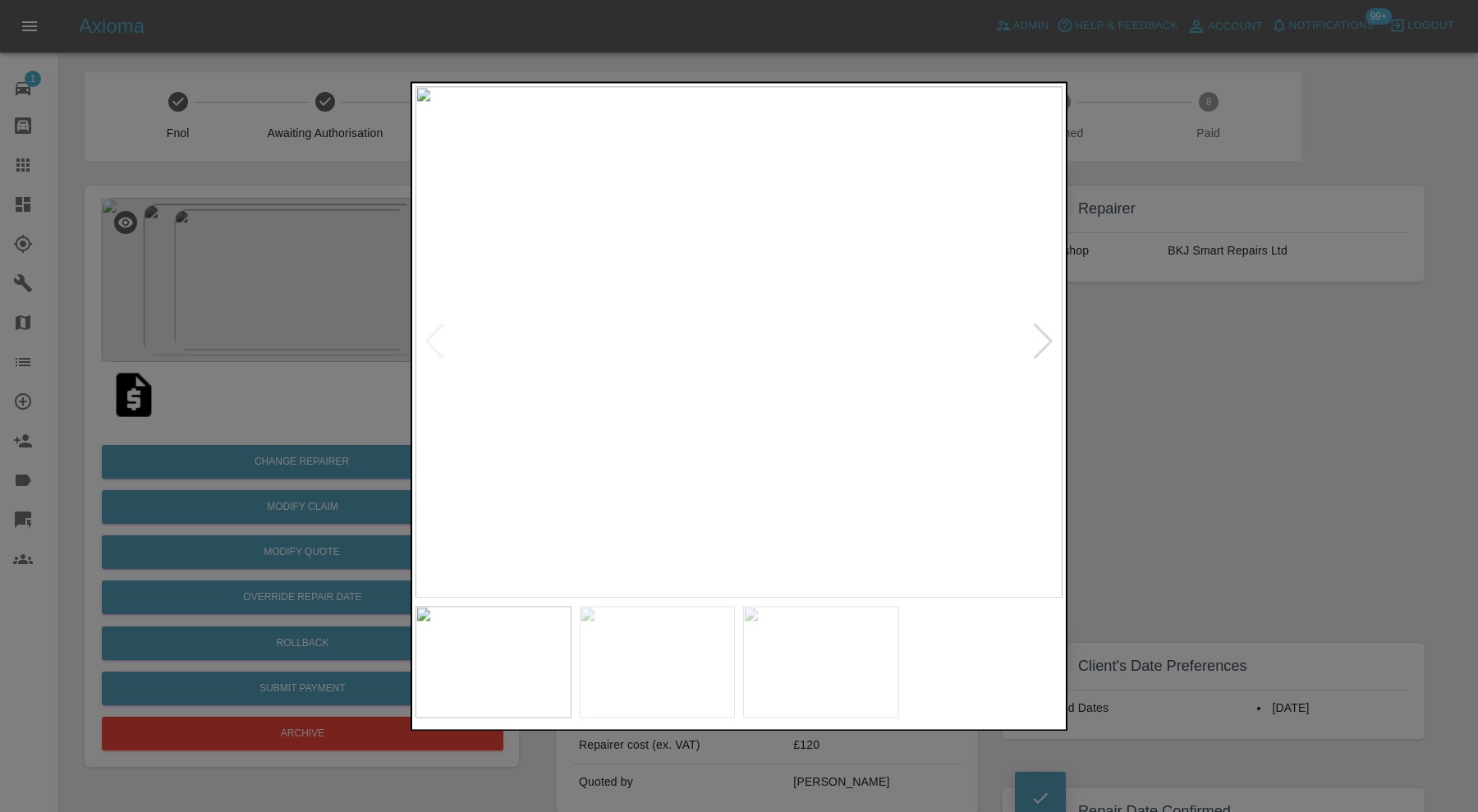
click at [664, 646] on img at bounding box center [658, 661] width 156 height 111
click at [824, 657] on img at bounding box center [820, 661] width 156 height 111
click at [1201, 468] on div at bounding box center [739, 406] width 1478 height 812
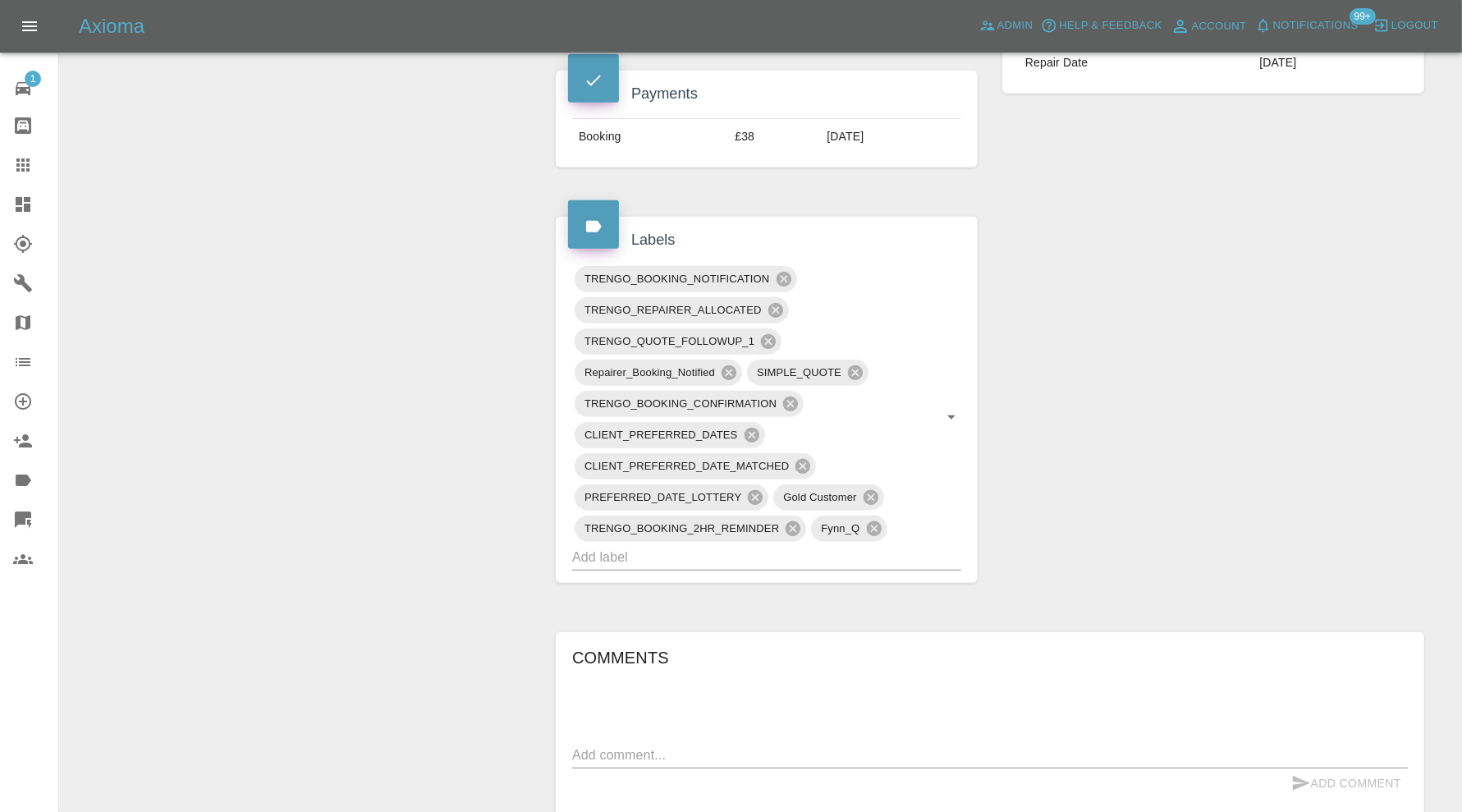
scroll to position [820, 0]
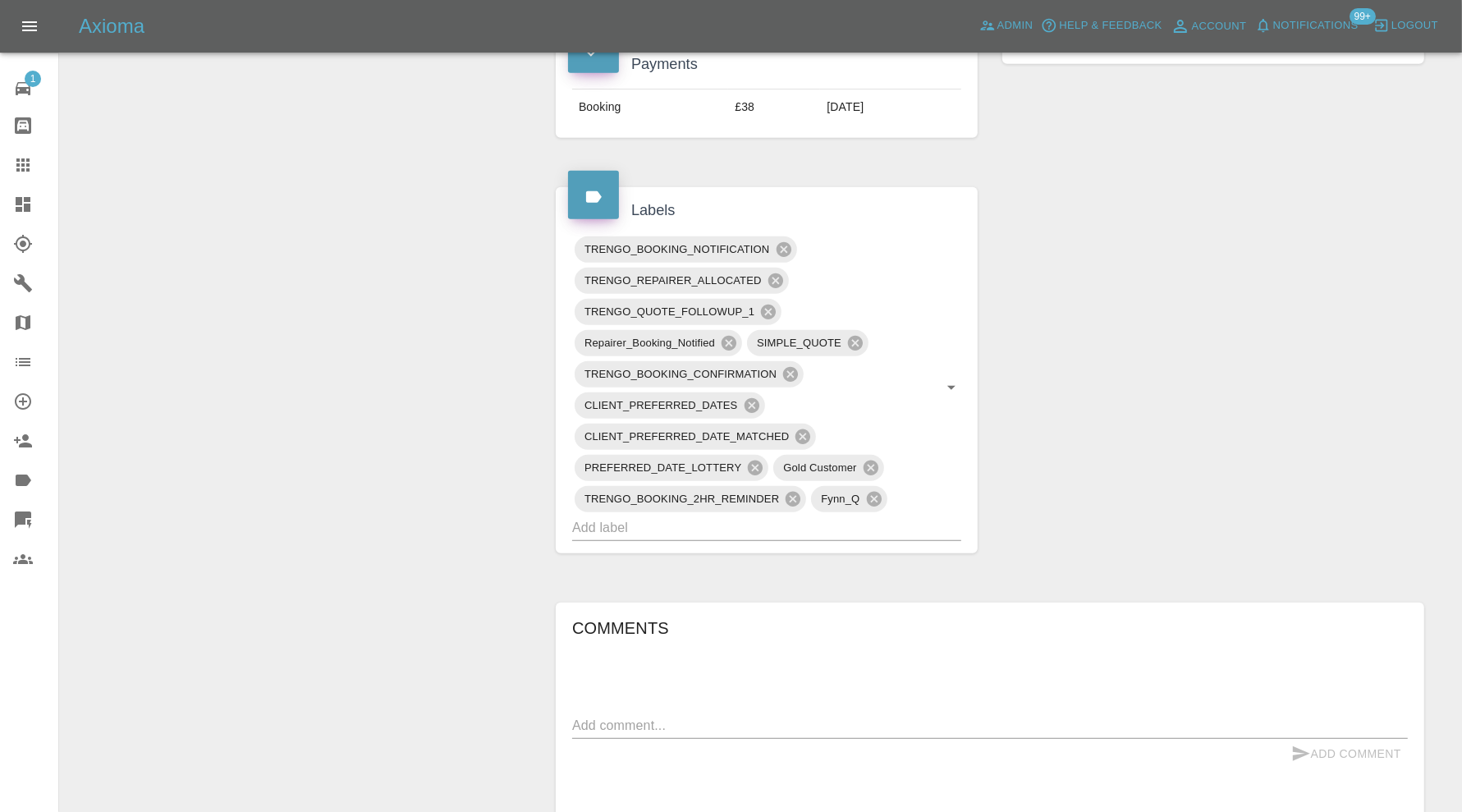
click at [790, 517] on input "text" at bounding box center [744, 527] width 343 height 25
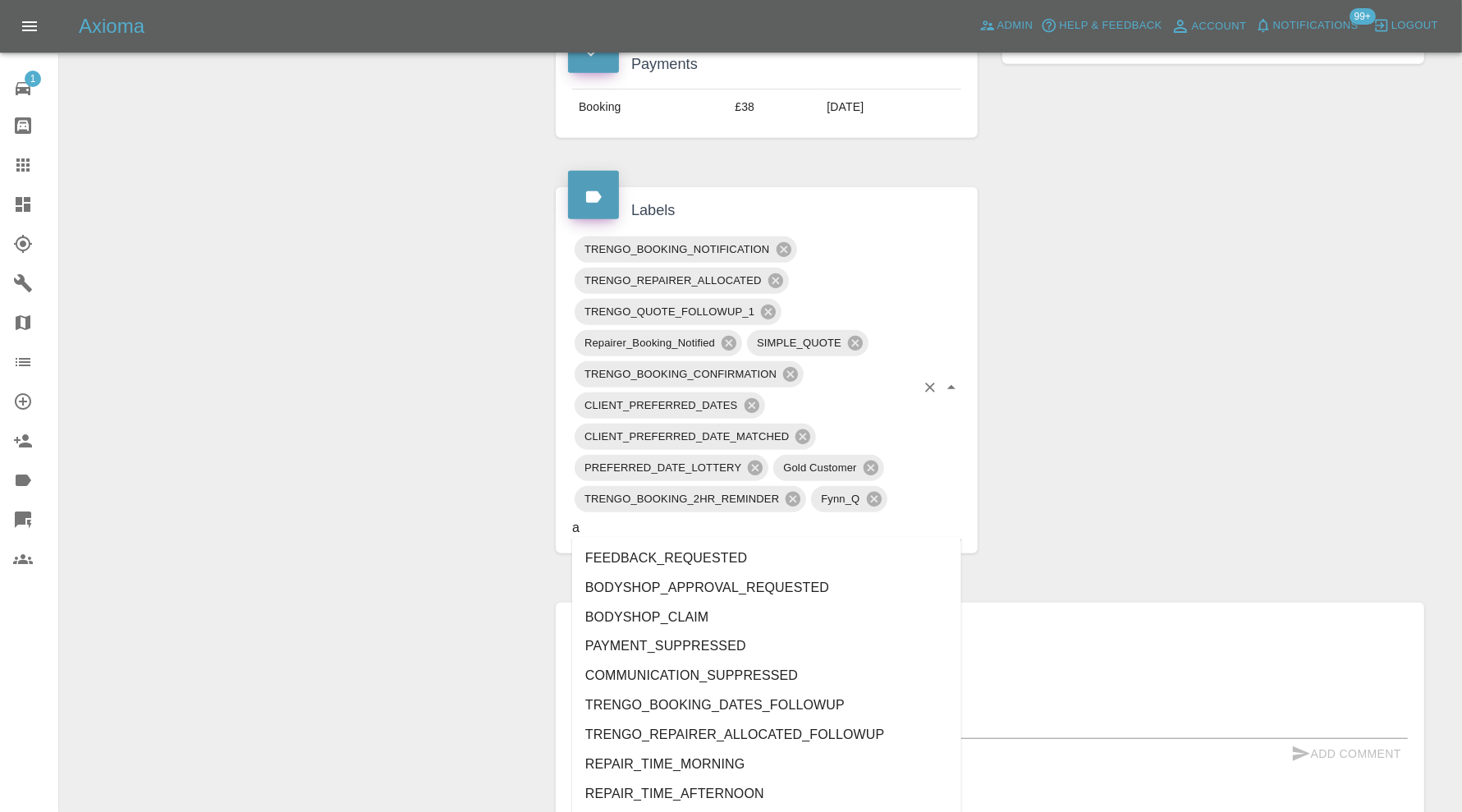
type input "au"
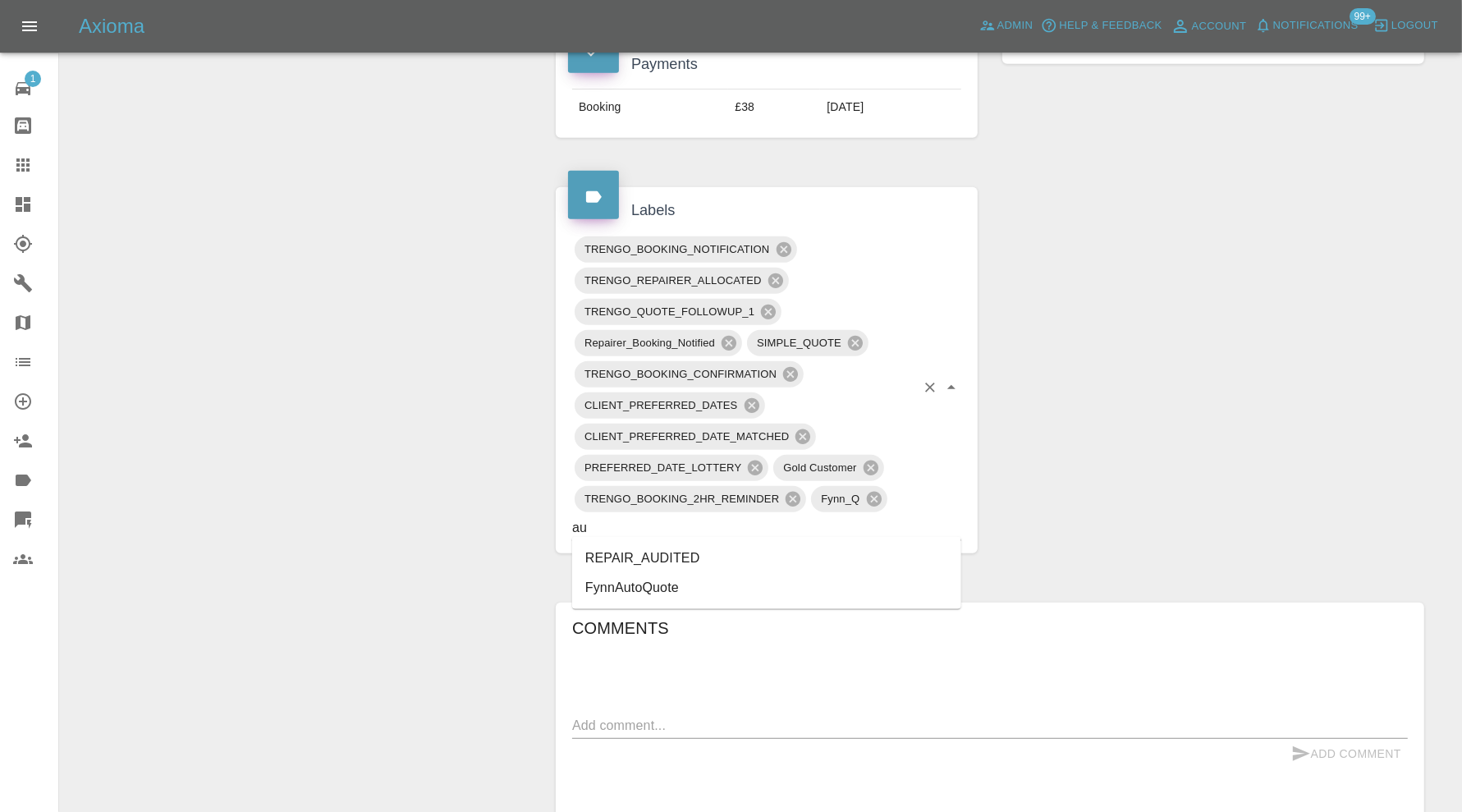
click at [701, 546] on li "REPAIR_AUDITED" at bounding box center [766, 558] width 389 height 30
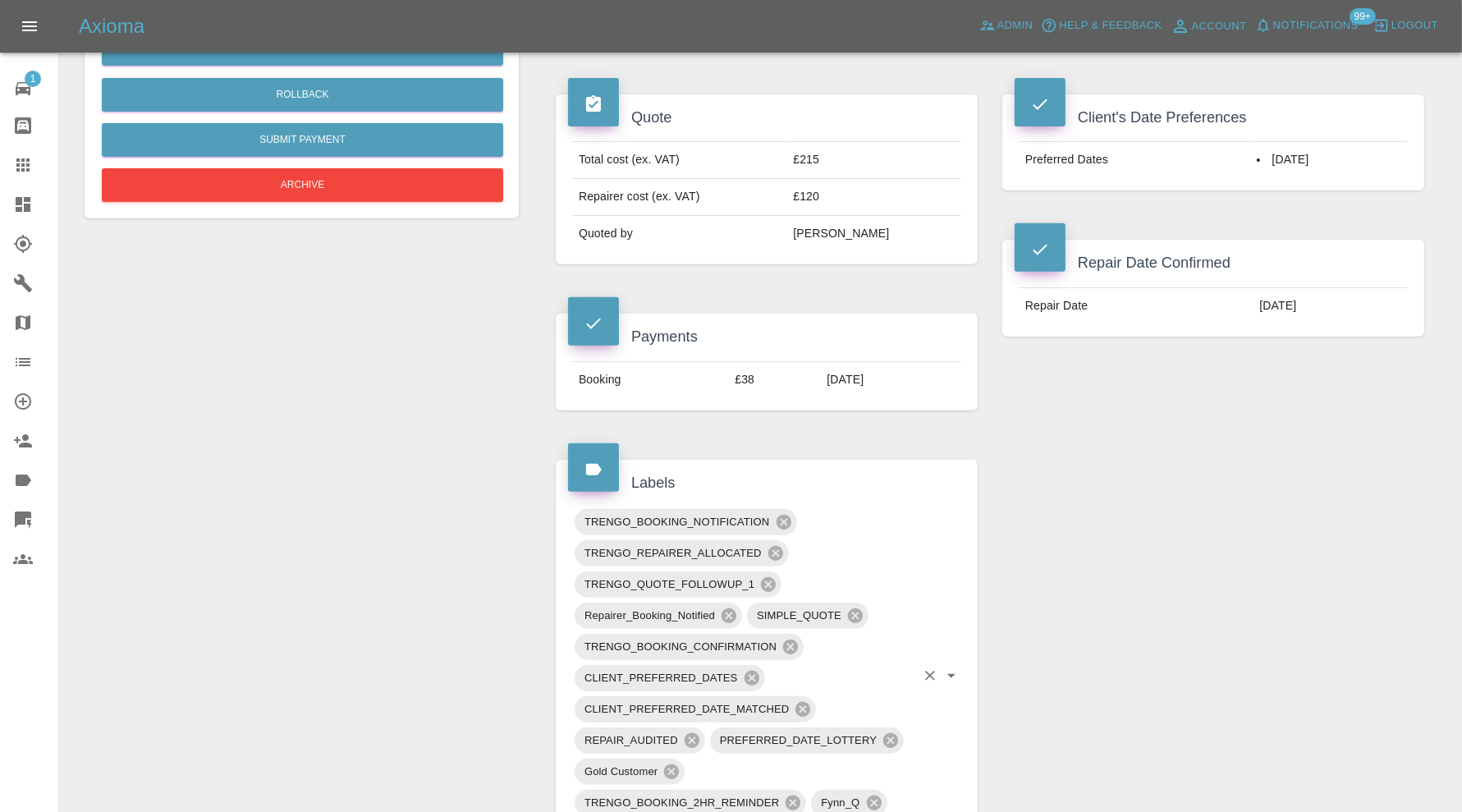
scroll to position [957, 0]
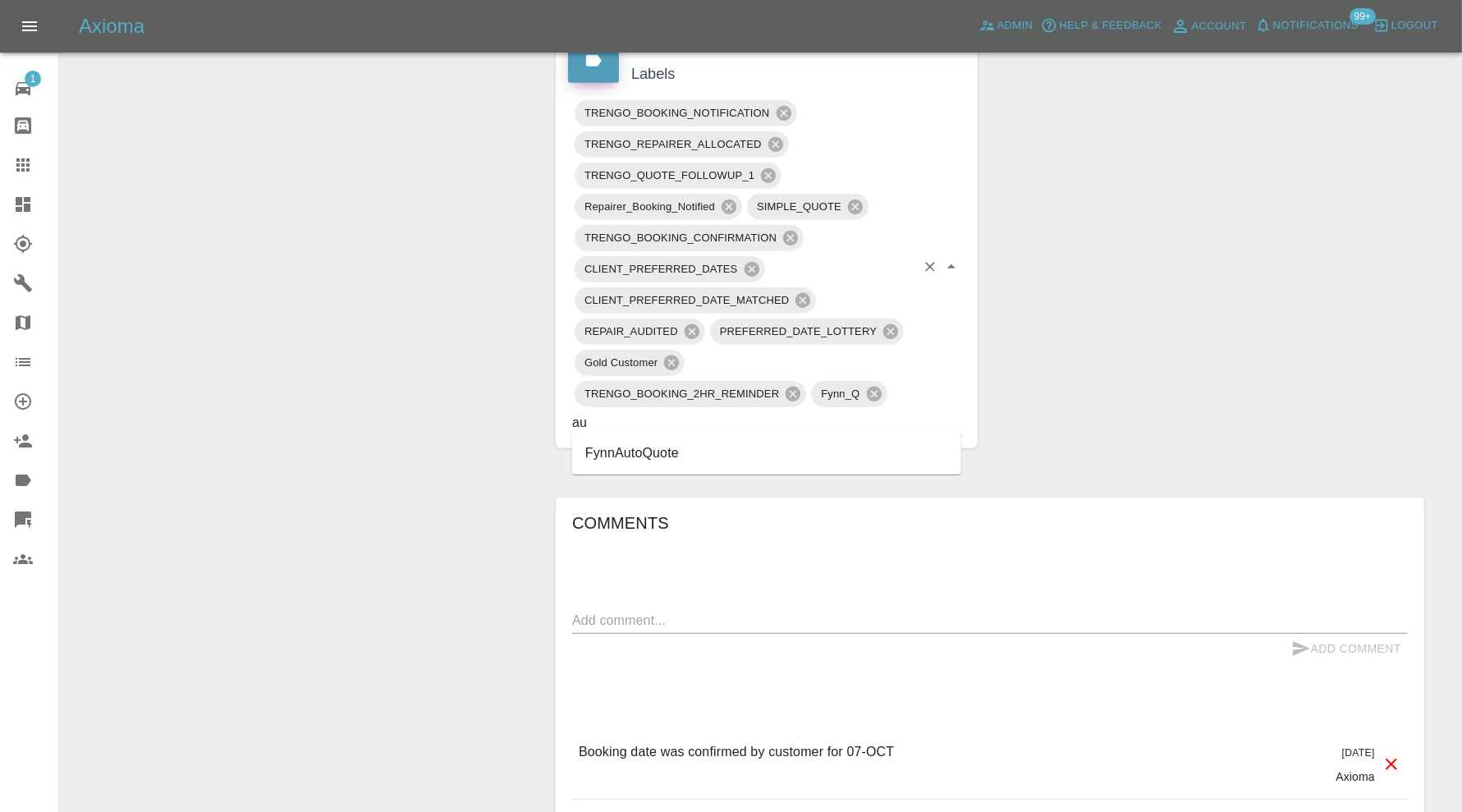
type input "au"
click at [488, 501] on div "Change Repairer Modify Claim Modify Quote Override Repair Date Rollback Submit …" at bounding box center [302, 120] width 459 height 1833
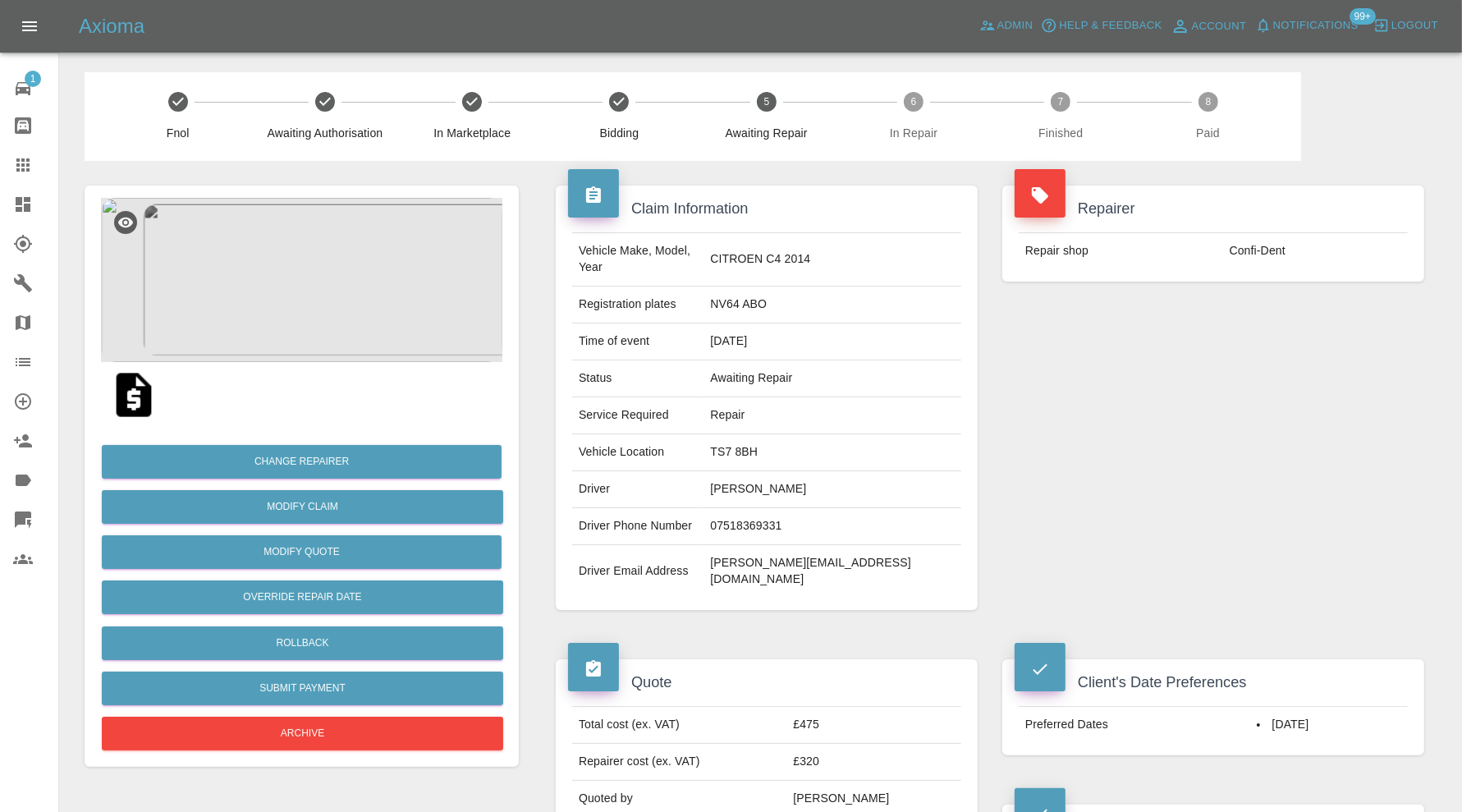
click at [318, 243] on img at bounding box center [302, 279] width 402 height 164
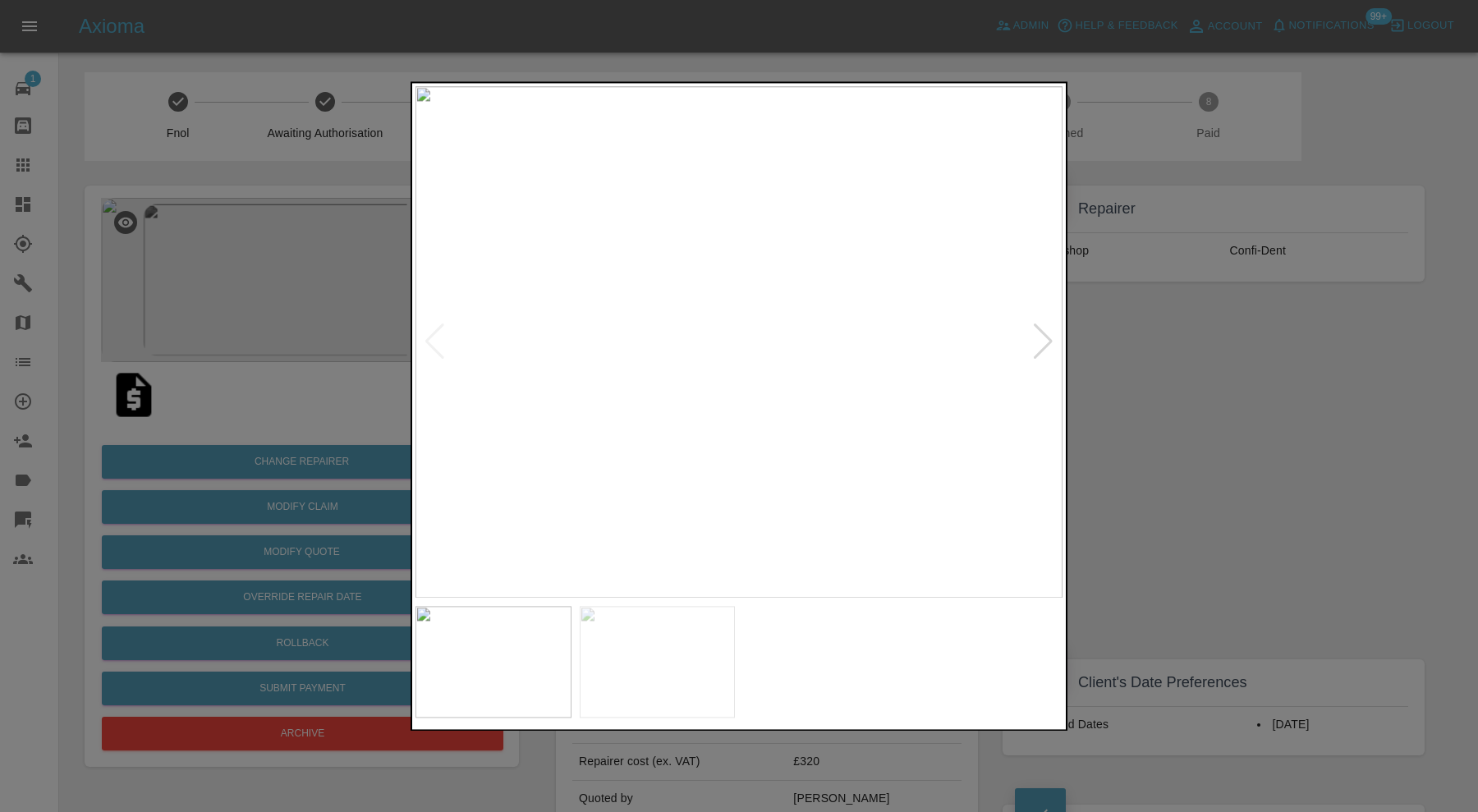
click at [1274, 411] on div at bounding box center [739, 406] width 1478 height 812
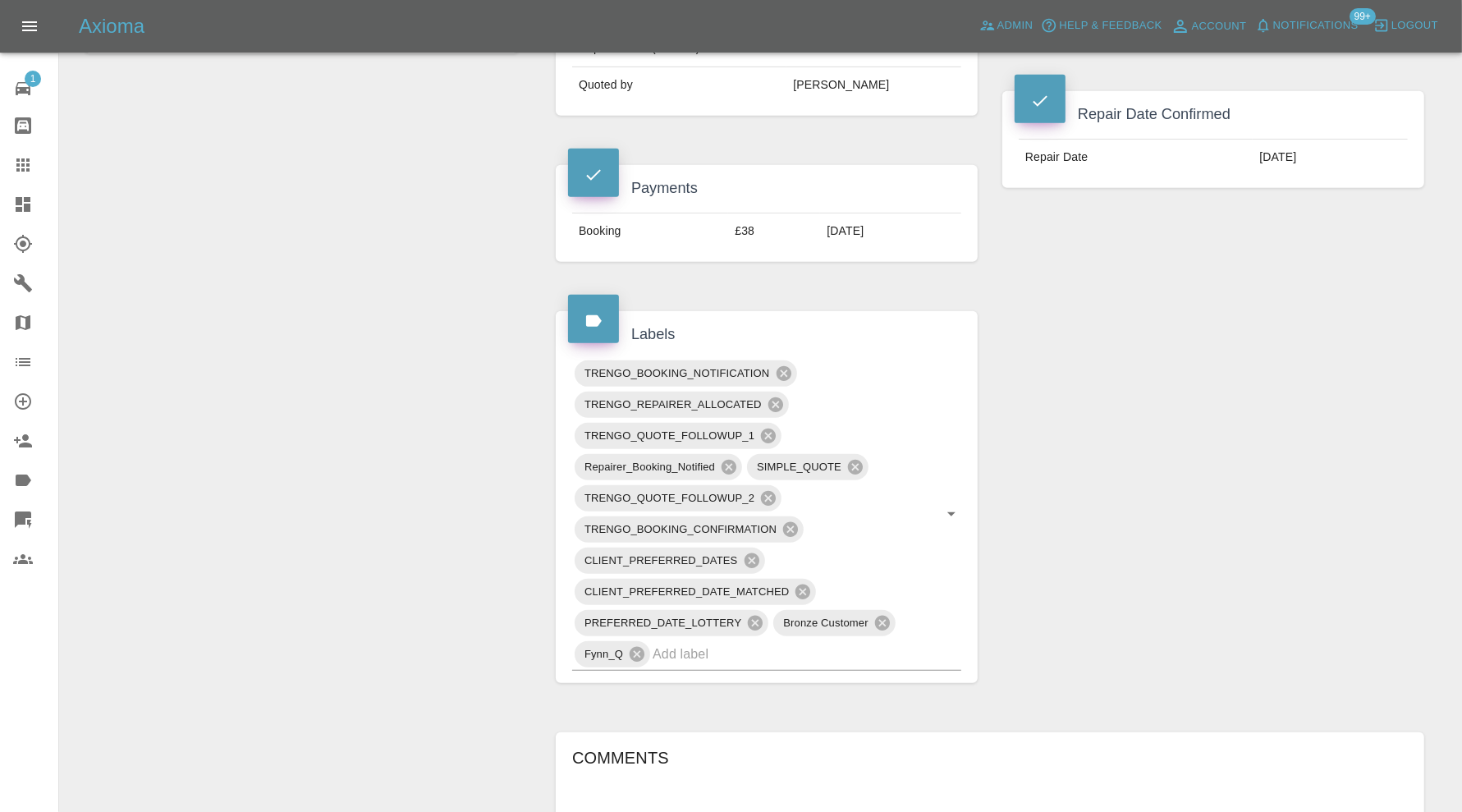
scroll to position [820, 0]
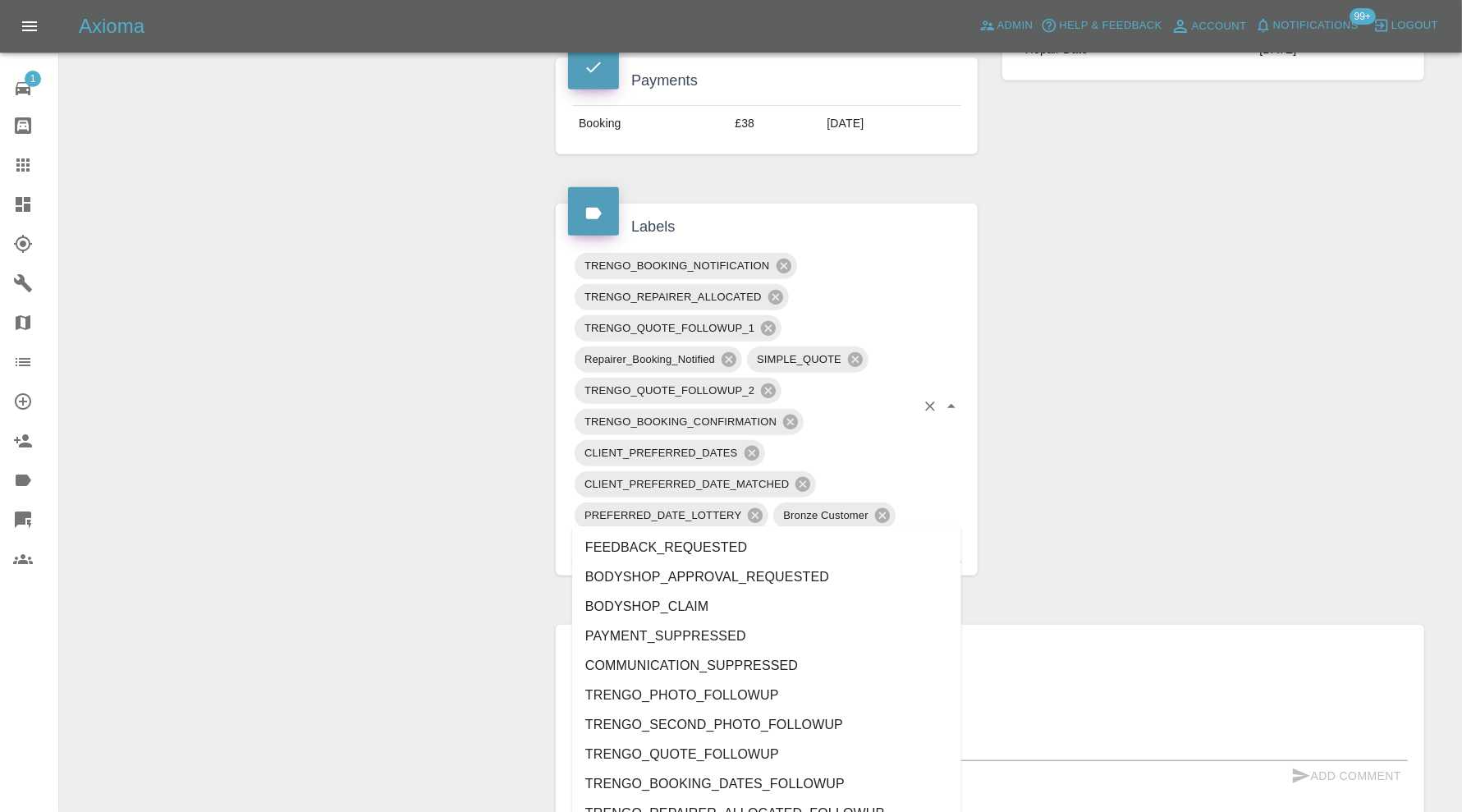
click at [825, 534] on input "text" at bounding box center [784, 546] width 262 height 25
type input "au"
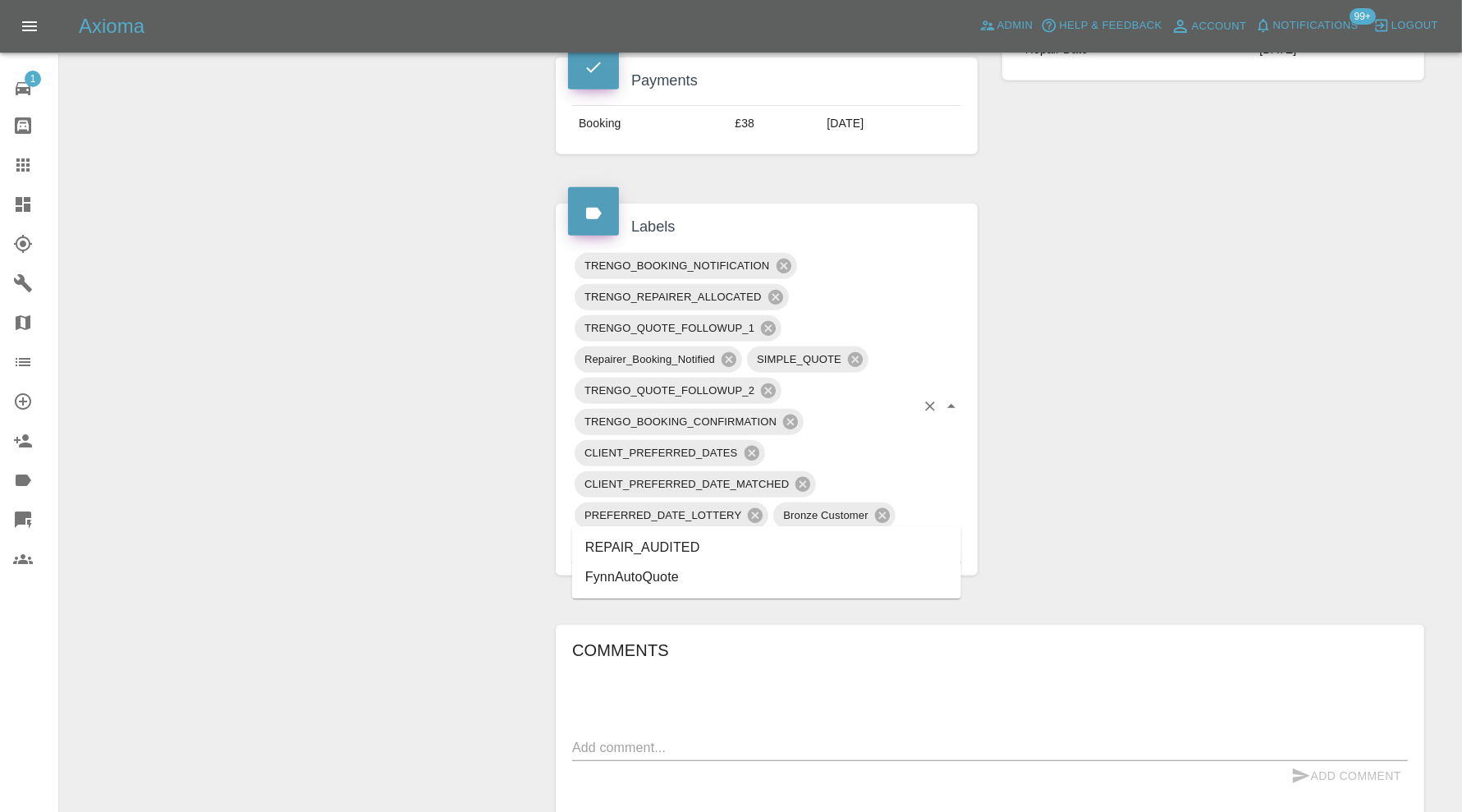
click at [694, 546] on li "REPAIR_AUDITED" at bounding box center [766, 548] width 389 height 30
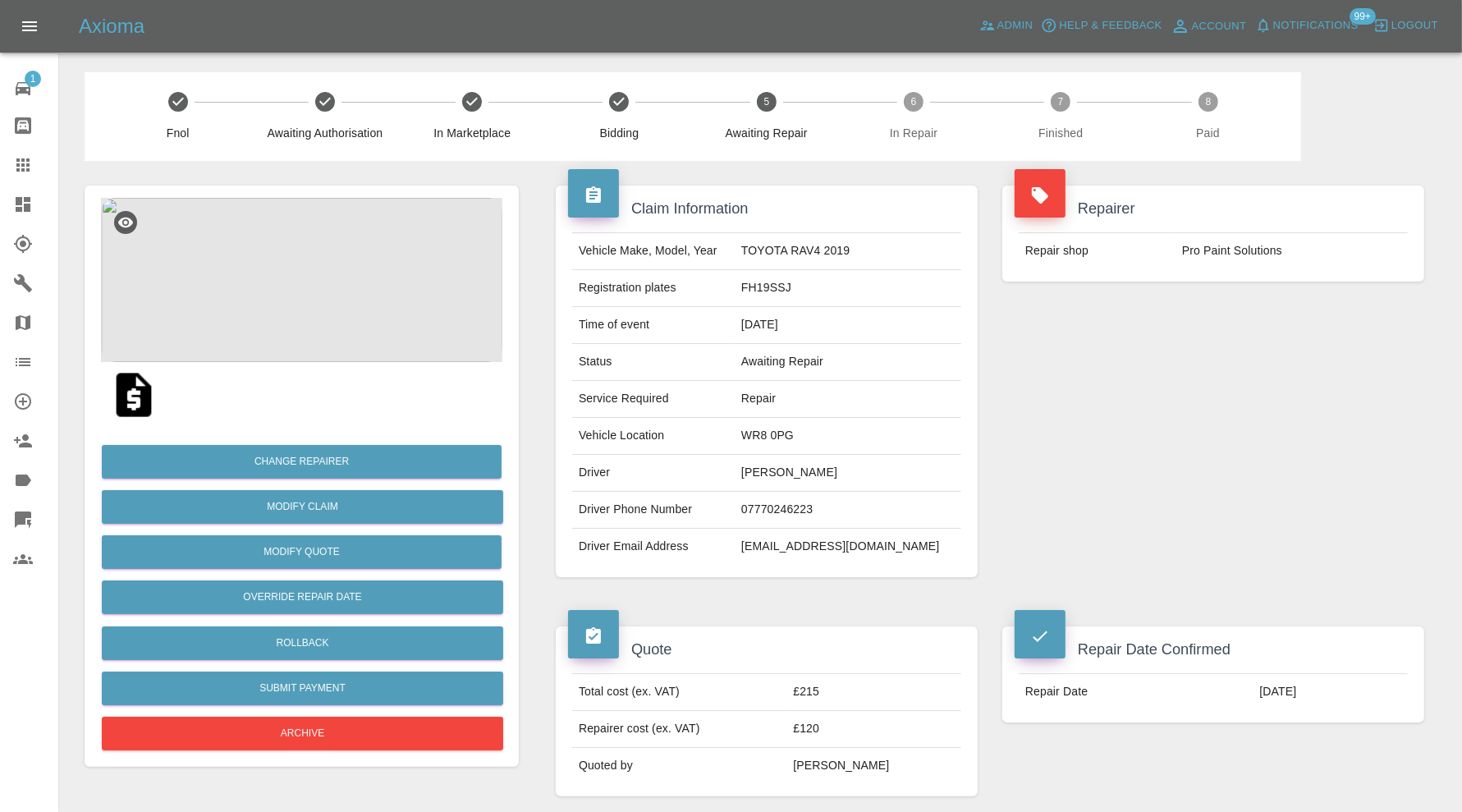
click at [322, 265] on img at bounding box center [302, 279] width 402 height 164
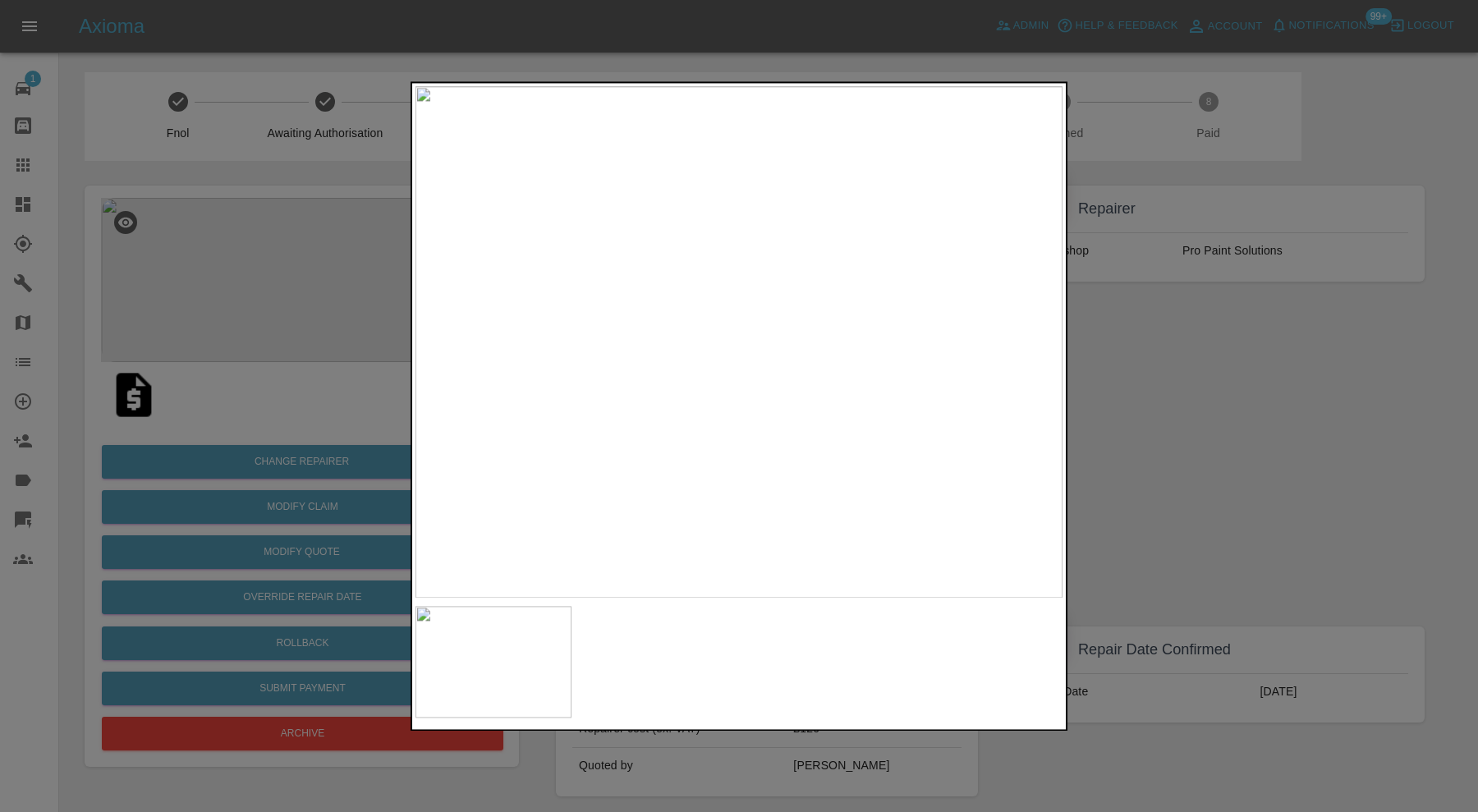
click at [1150, 407] on div at bounding box center [739, 406] width 1478 height 812
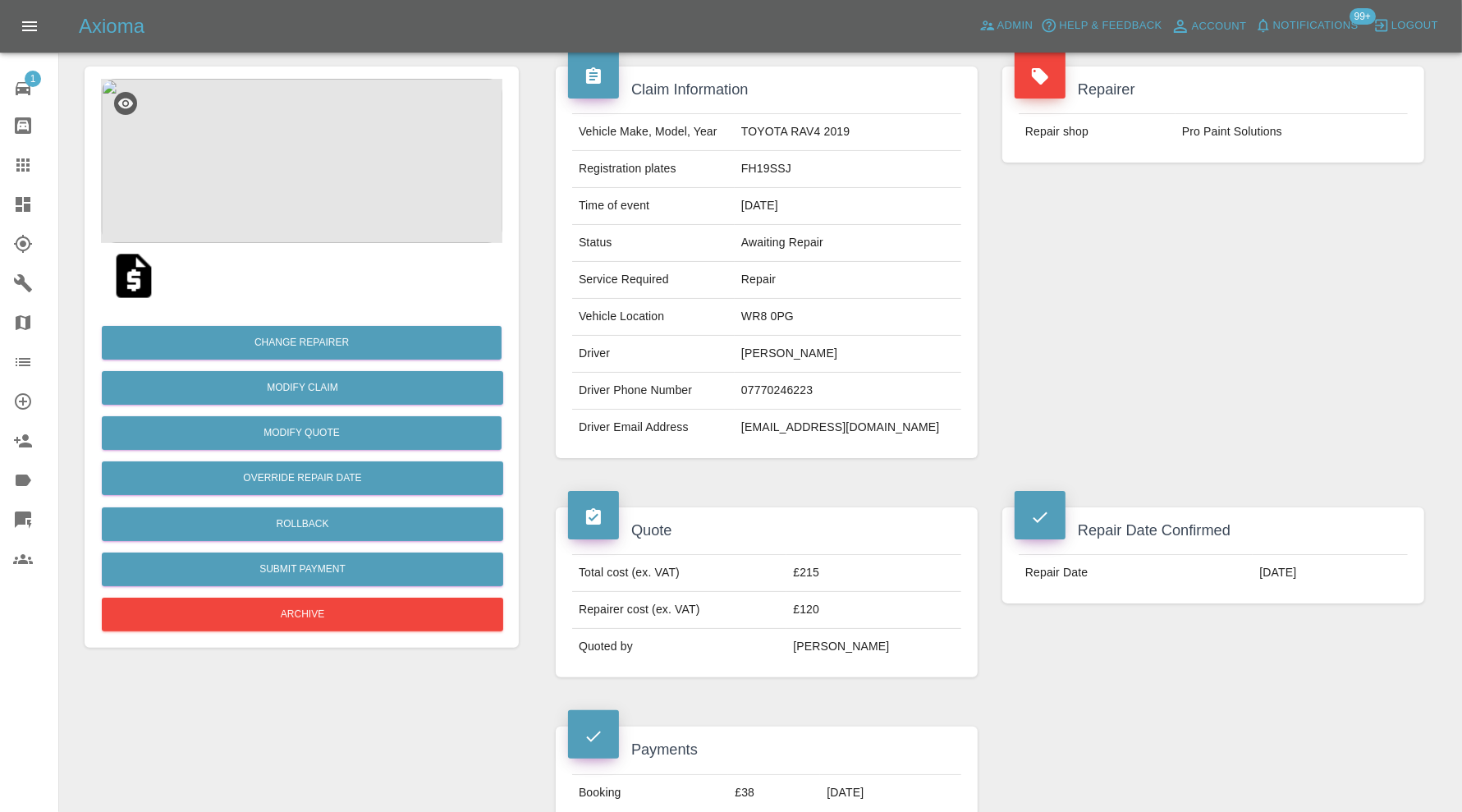
scroll to position [820, 0]
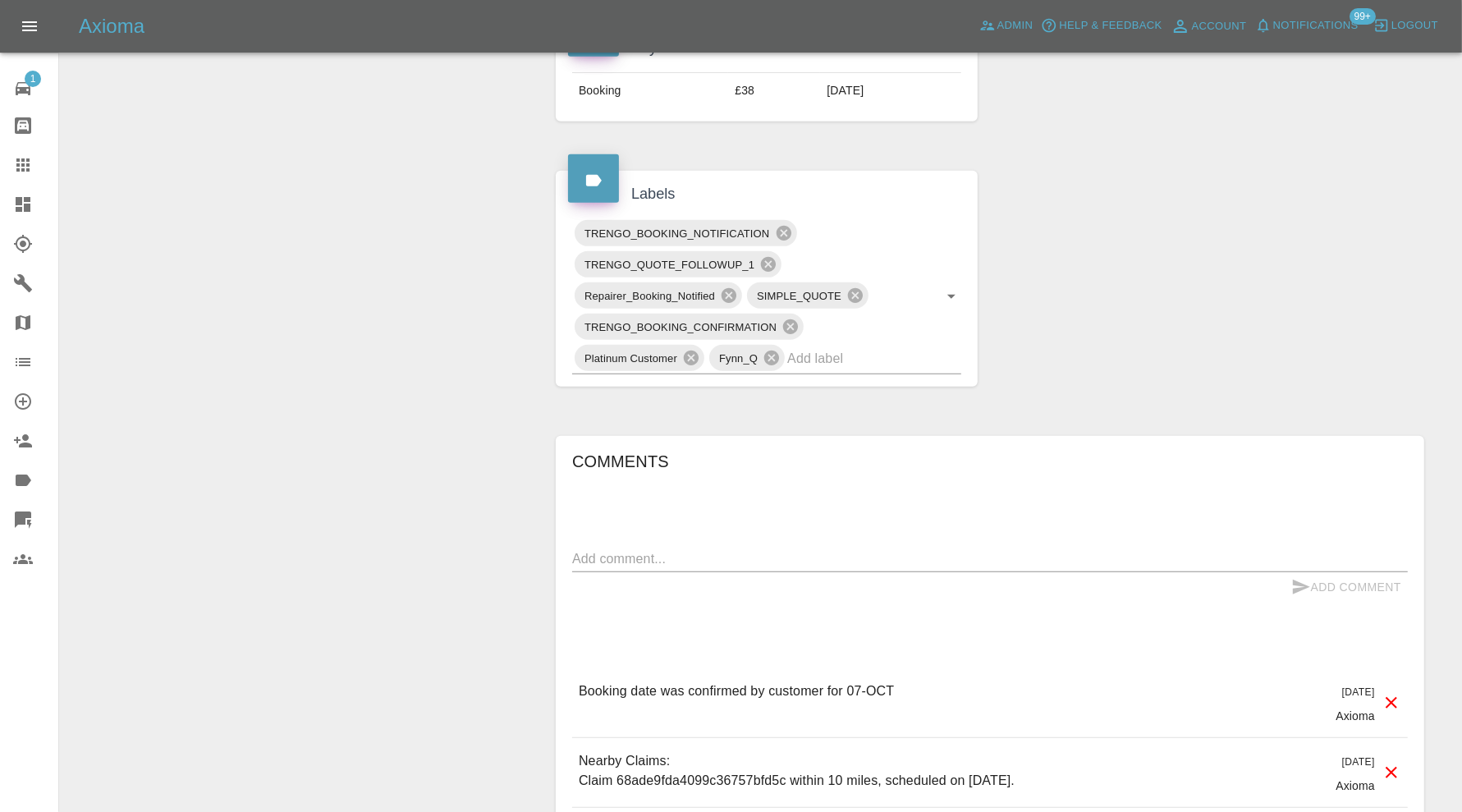
click at [863, 362] on input "text" at bounding box center [850, 358] width 128 height 25
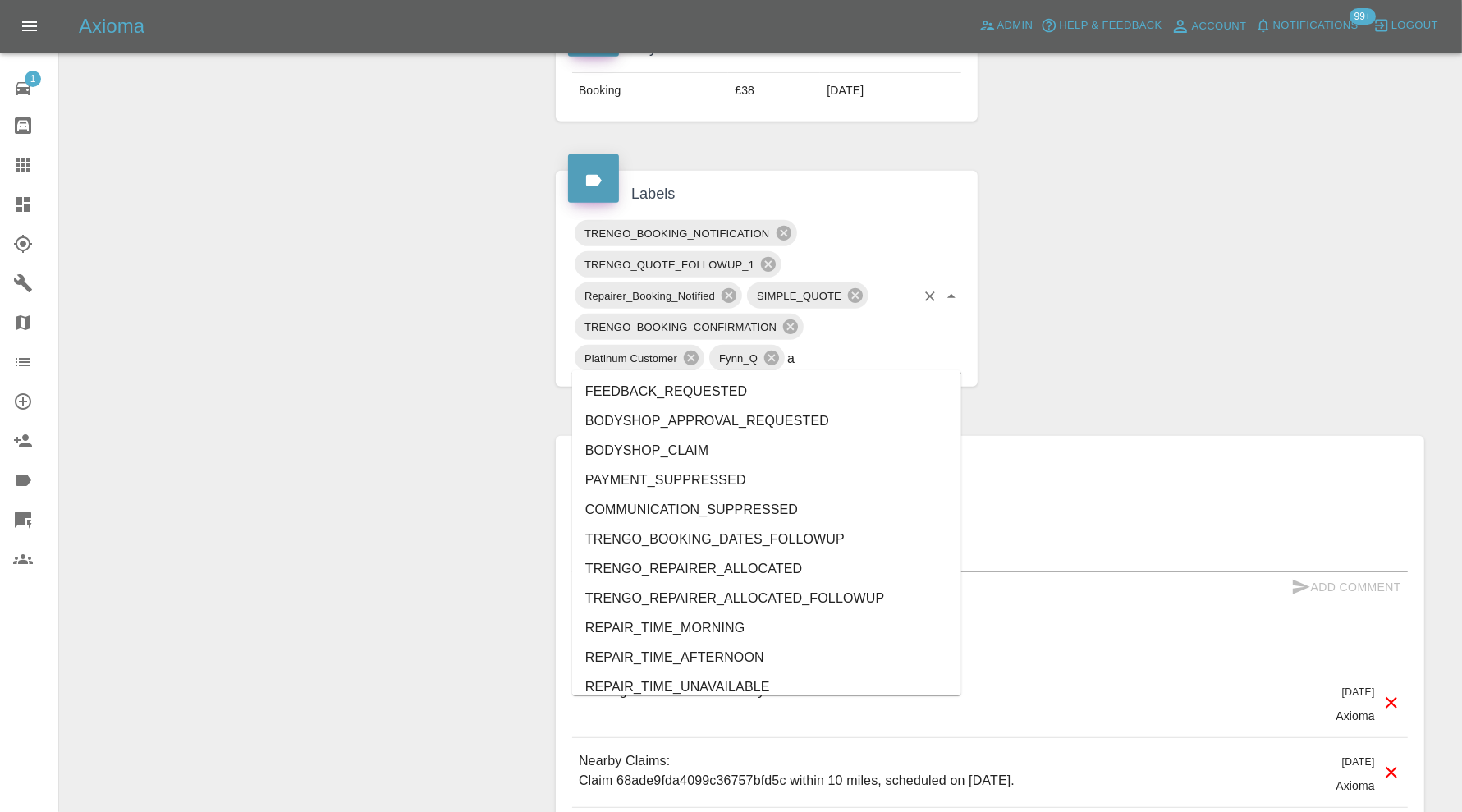
type input "au"
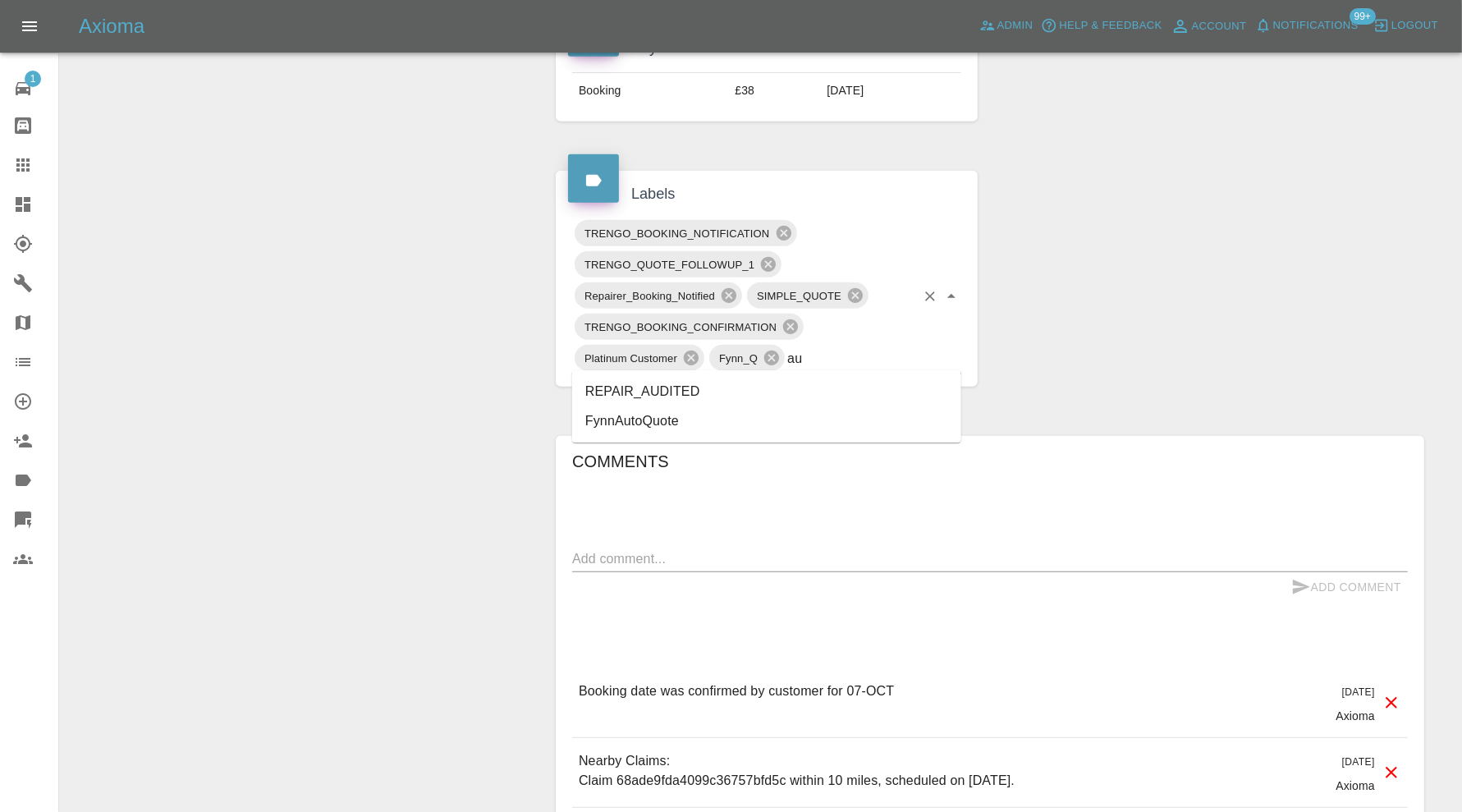
click at [732, 387] on li "REPAIR_AUDITED" at bounding box center [766, 391] width 389 height 30
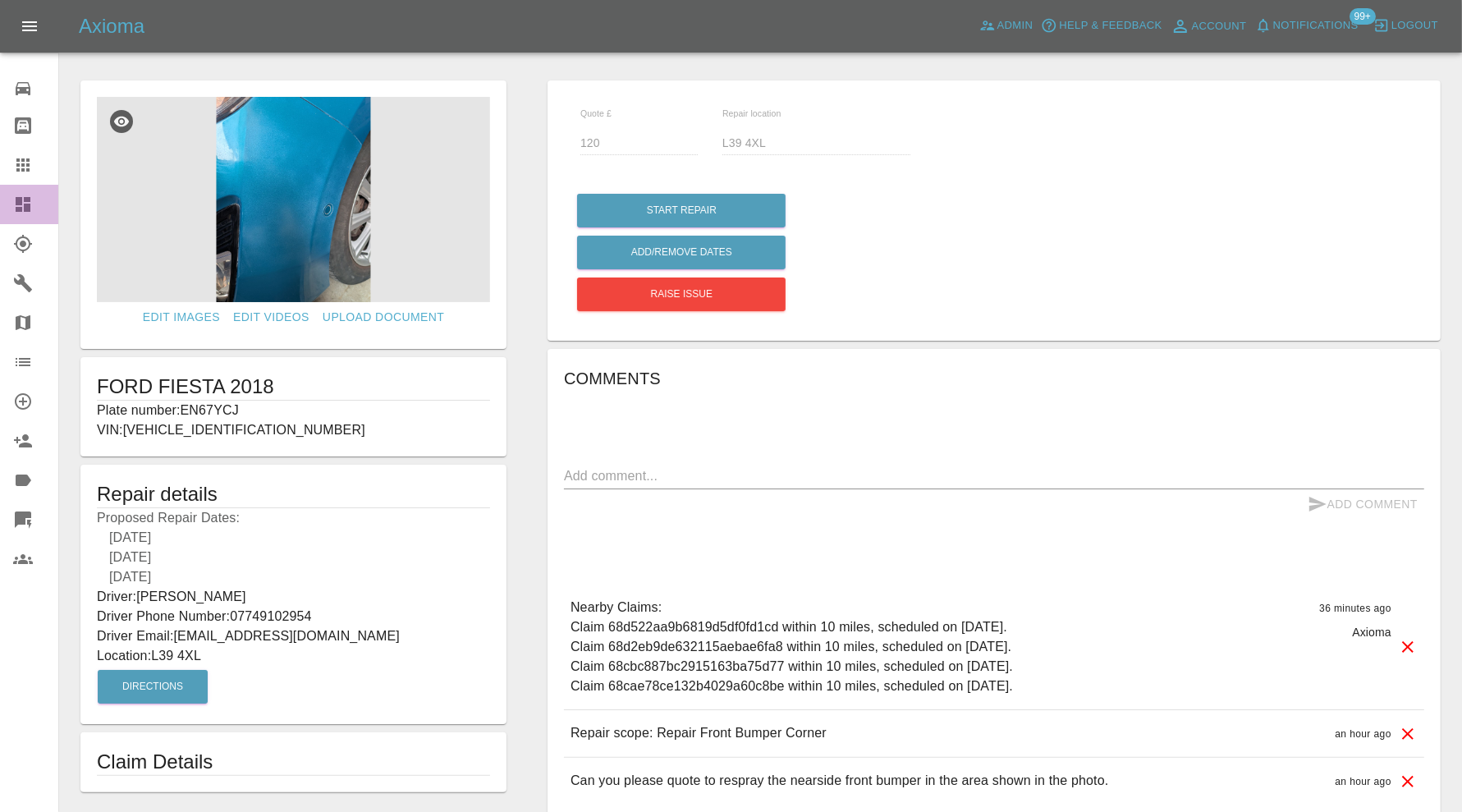
click at [30, 195] on icon at bounding box center [22, 204] width 20 height 20
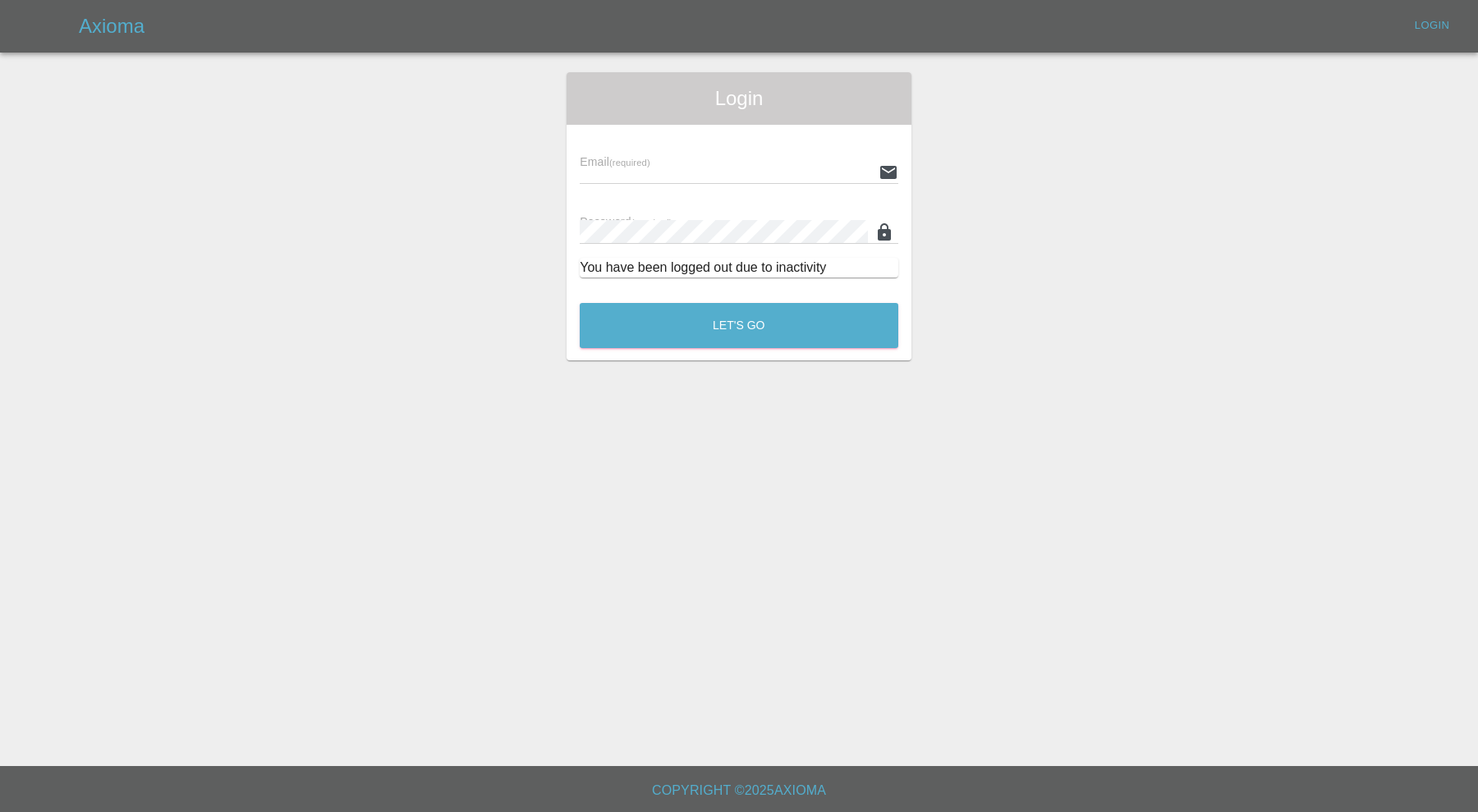
type input "[PERSON_NAME][EMAIL_ADDRESS][PERSON_NAME][DOMAIN_NAME]"
click at [624, 347] on button "Let's Go" at bounding box center [739, 325] width 318 height 45
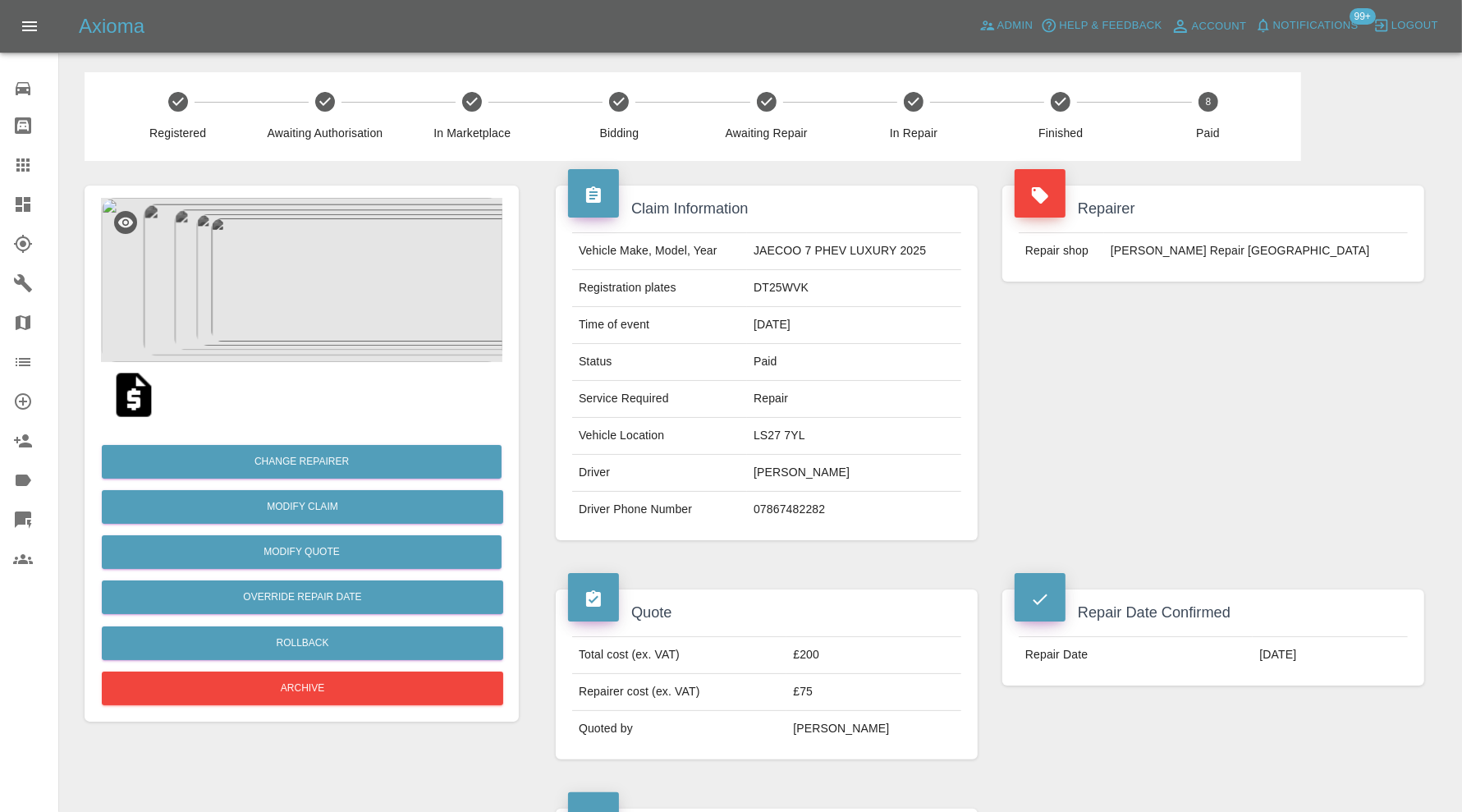
click at [21, 168] on icon at bounding box center [22, 165] width 20 height 20
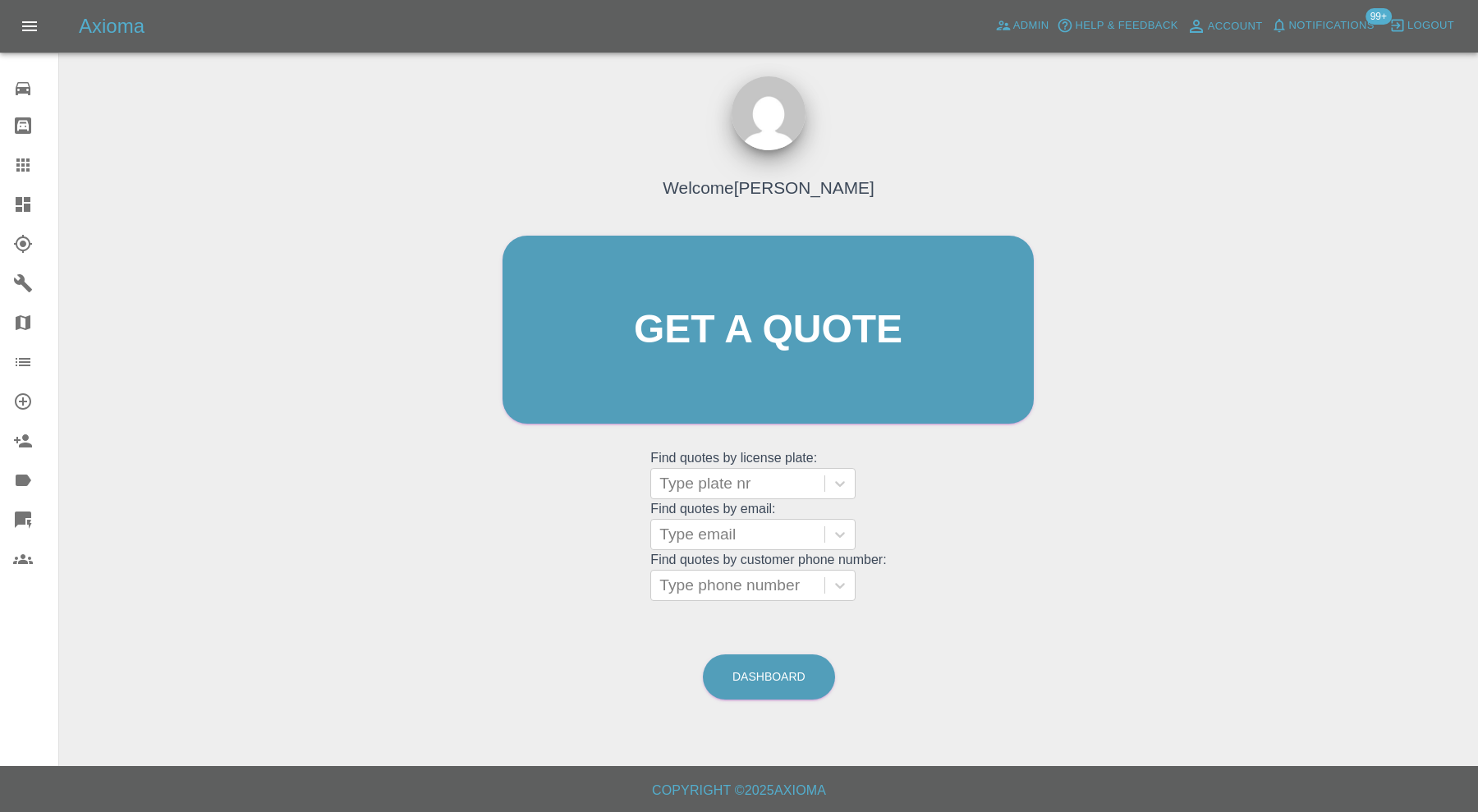
click at [751, 487] on div at bounding box center [737, 483] width 156 height 23
type input "l100"
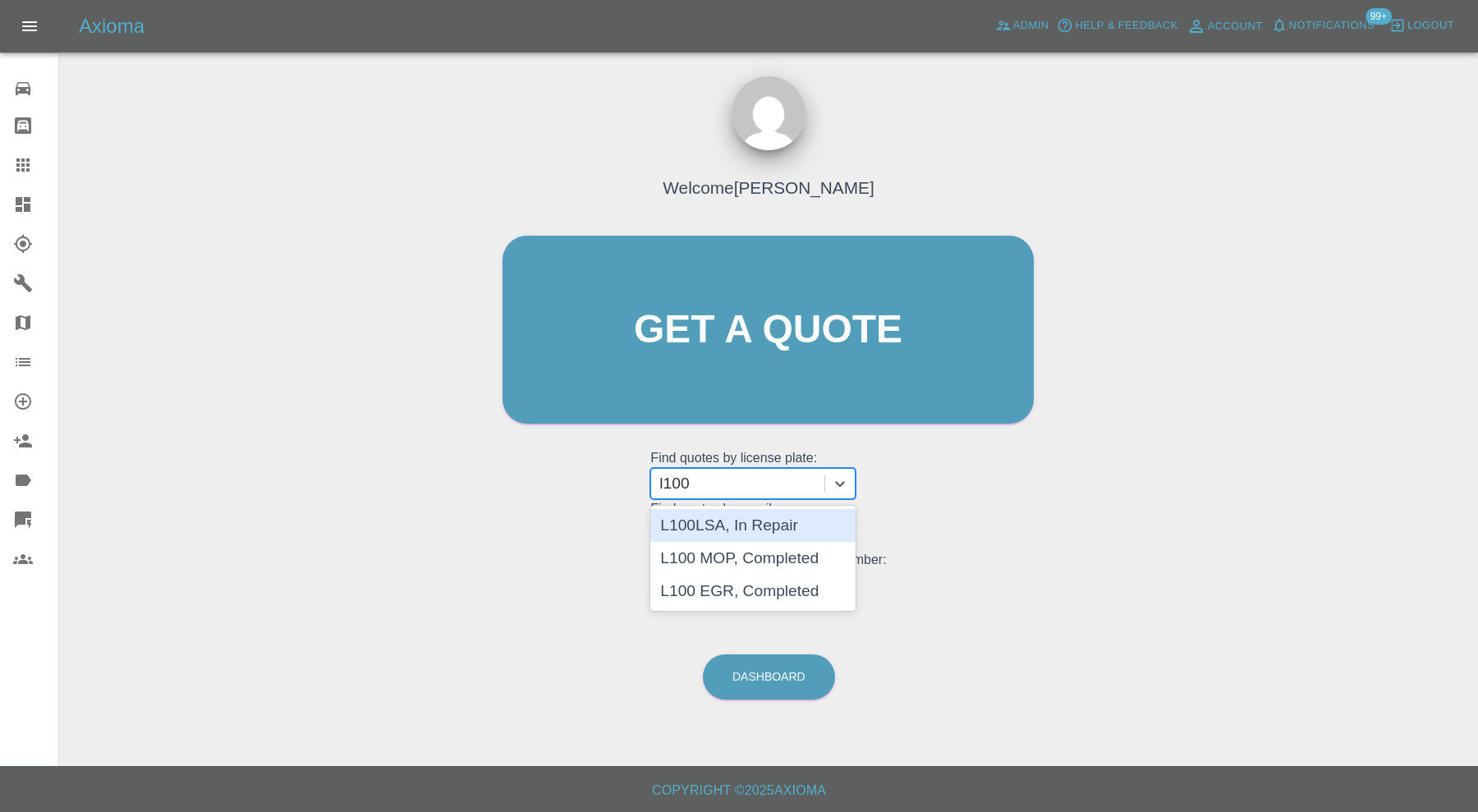
click at [761, 528] on div "L100LSA, In Repair" at bounding box center [752, 524] width 205 height 33
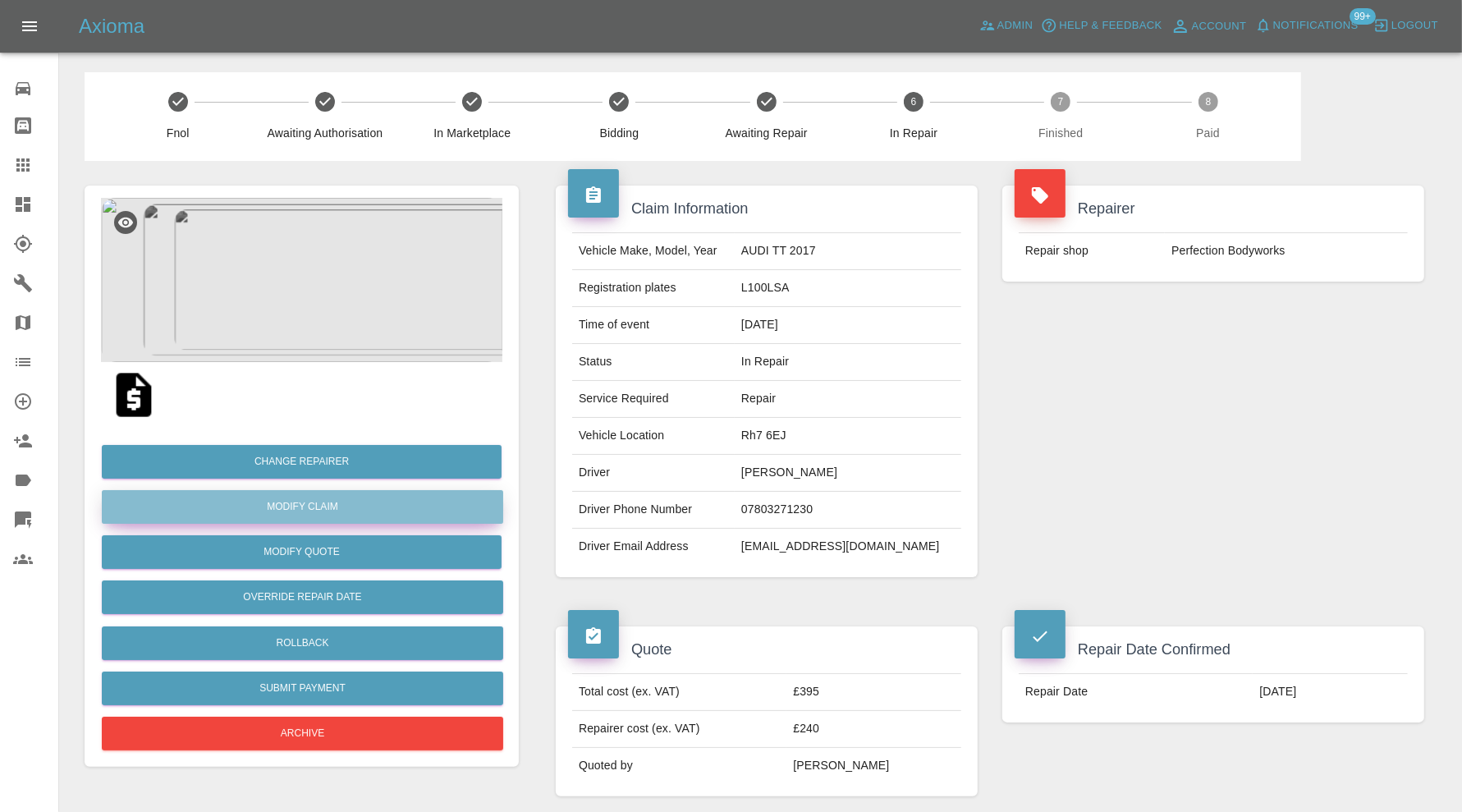
click at [284, 509] on link "Modify Claim" at bounding box center [303, 507] width 402 height 34
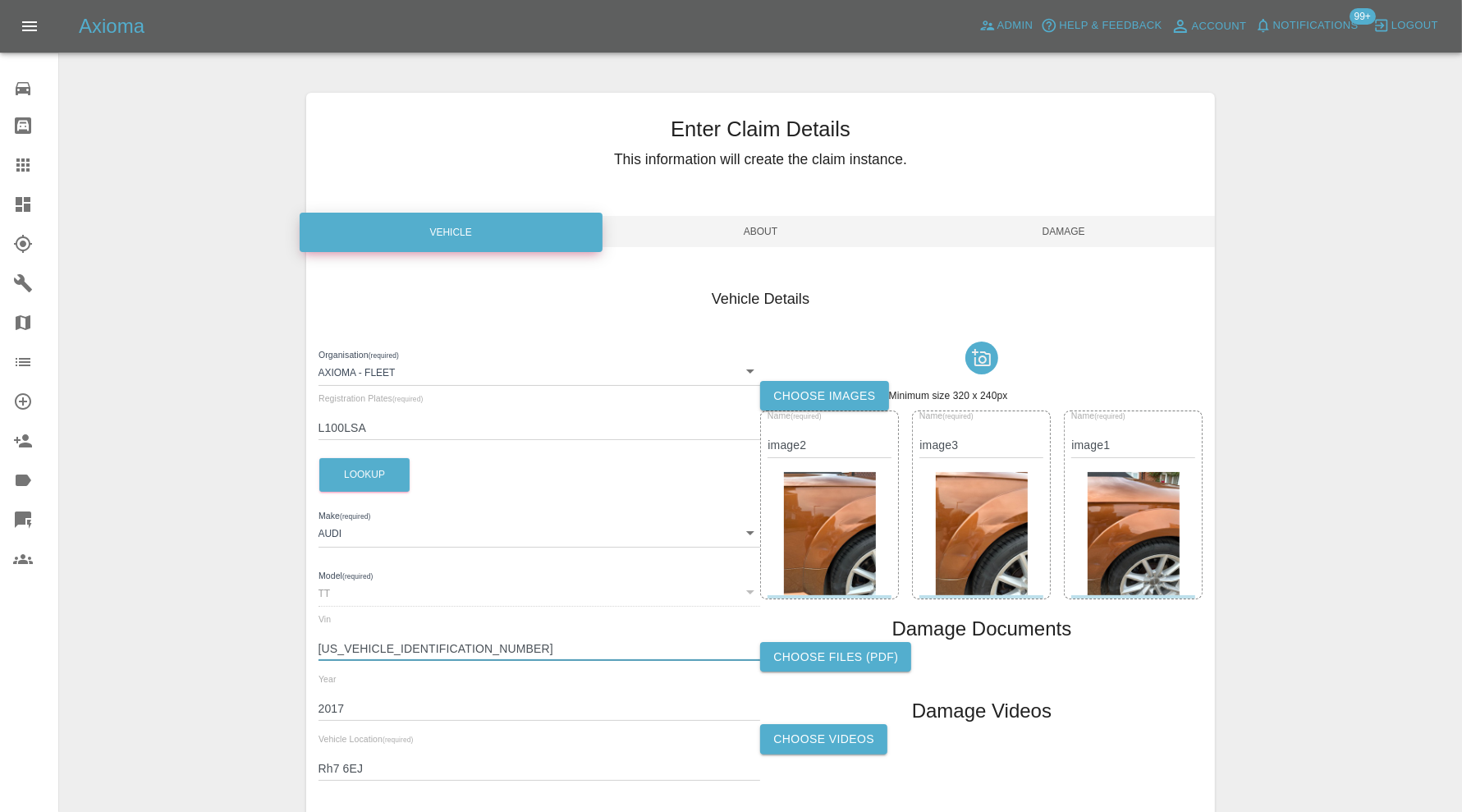
drag, startPoint x: 501, startPoint y: 655, endPoint x: 315, endPoint y: 655, distance: 186.0
click at [315, 655] on div "Vehicle Details Organisation (required) Axioma - Fleet 5e6b5a8122cd0a001728b604…" at bounding box center [761, 537] width 909 height 548
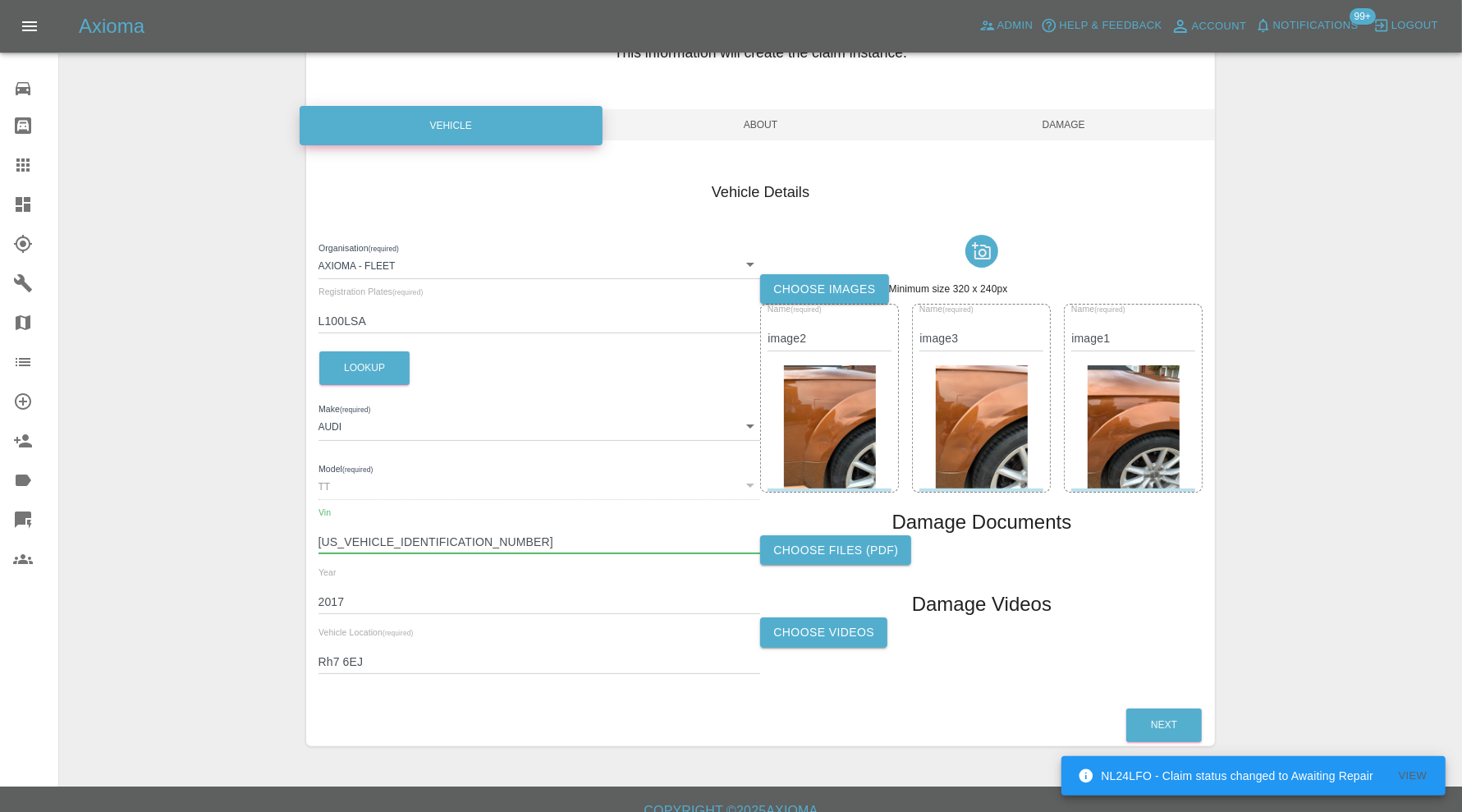
scroll to position [127, 0]
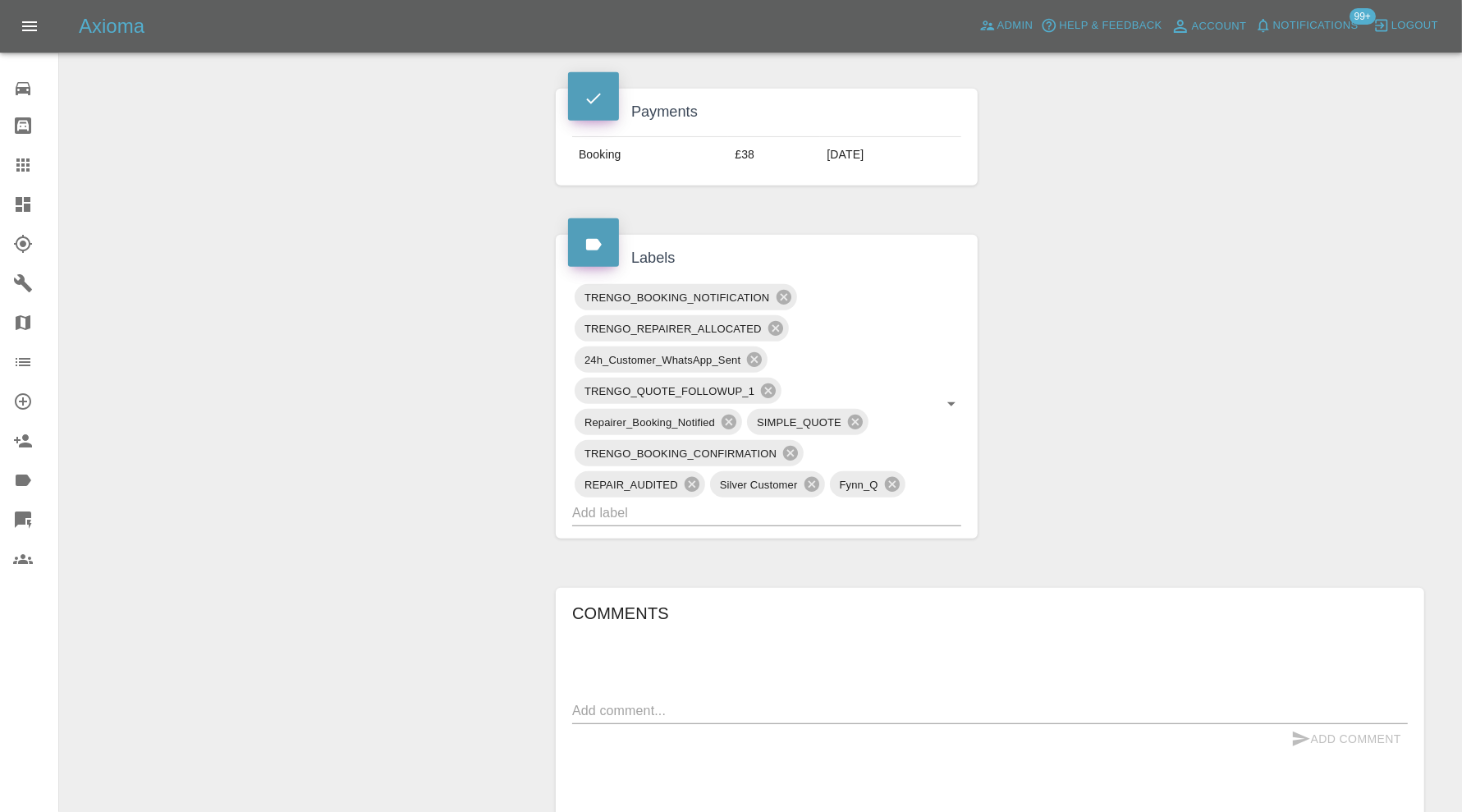
scroll to position [820, 0]
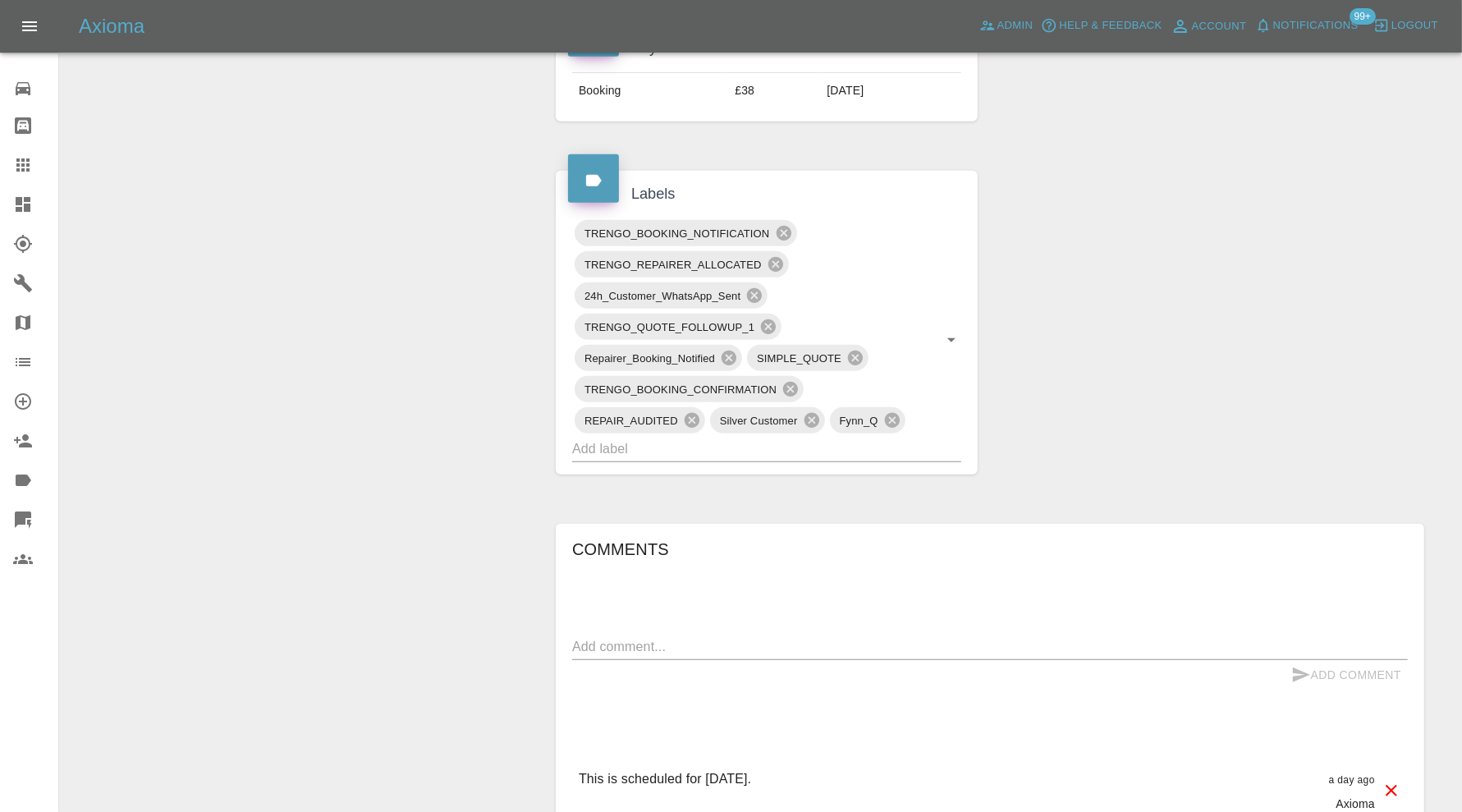
click at [732, 643] on textarea at bounding box center [990, 646] width 835 height 19
type textarea "LY8Y"
click at [1299, 665] on icon "submit" at bounding box center [1301, 674] width 20 height 20
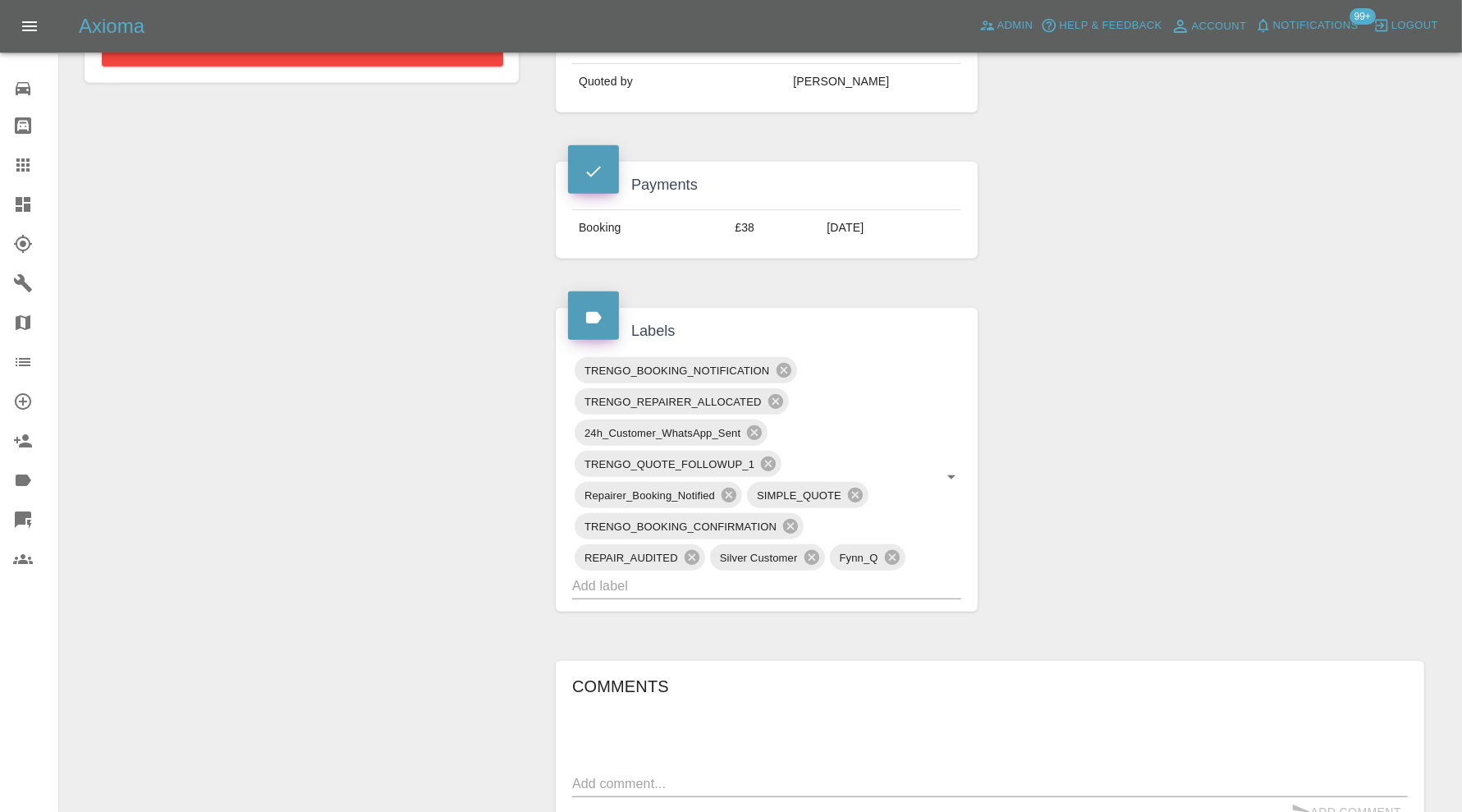
scroll to position [0, 0]
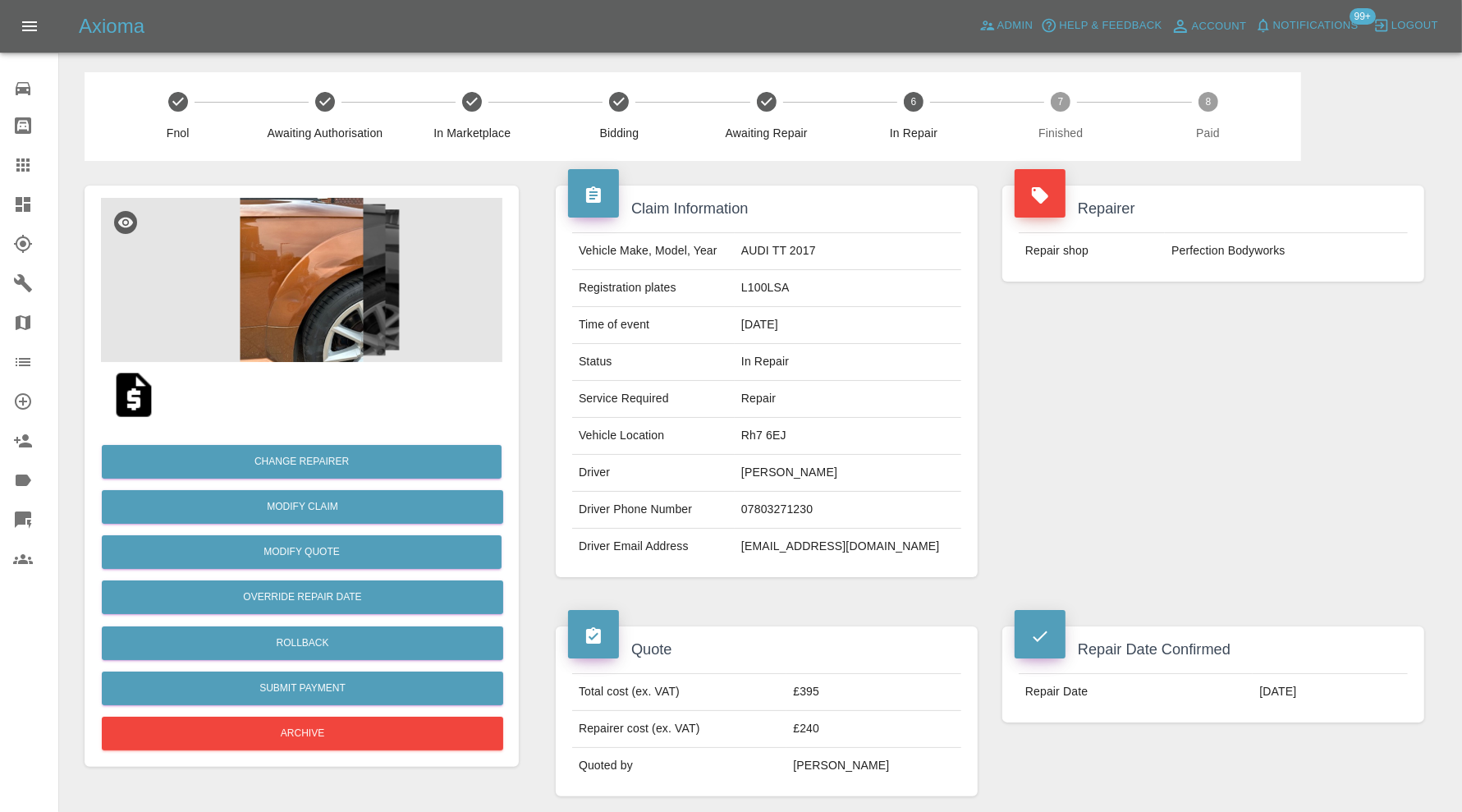
click at [23, 196] on icon at bounding box center [22, 204] width 20 height 20
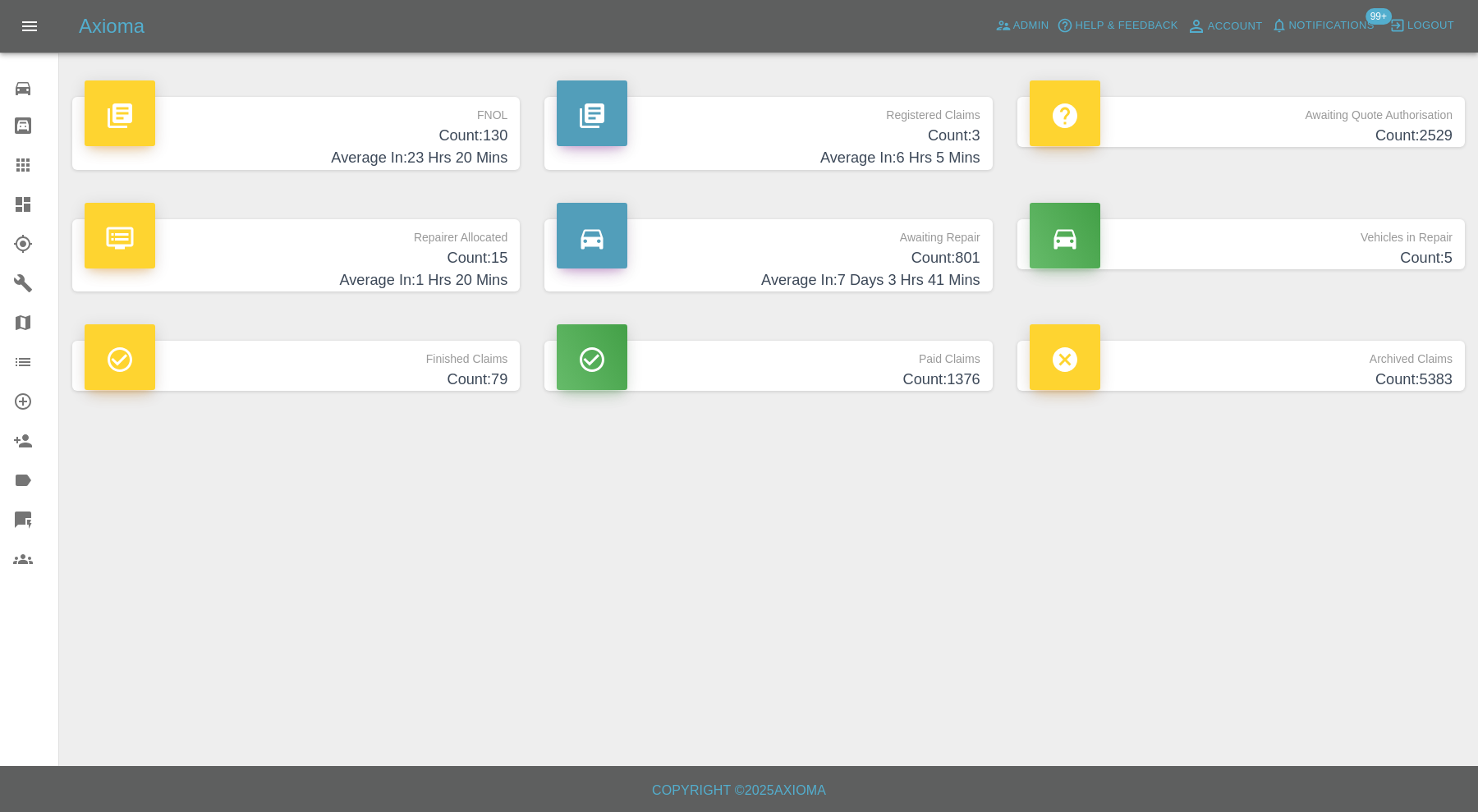
click at [18, 160] on icon at bounding box center [23, 165] width 13 height 13
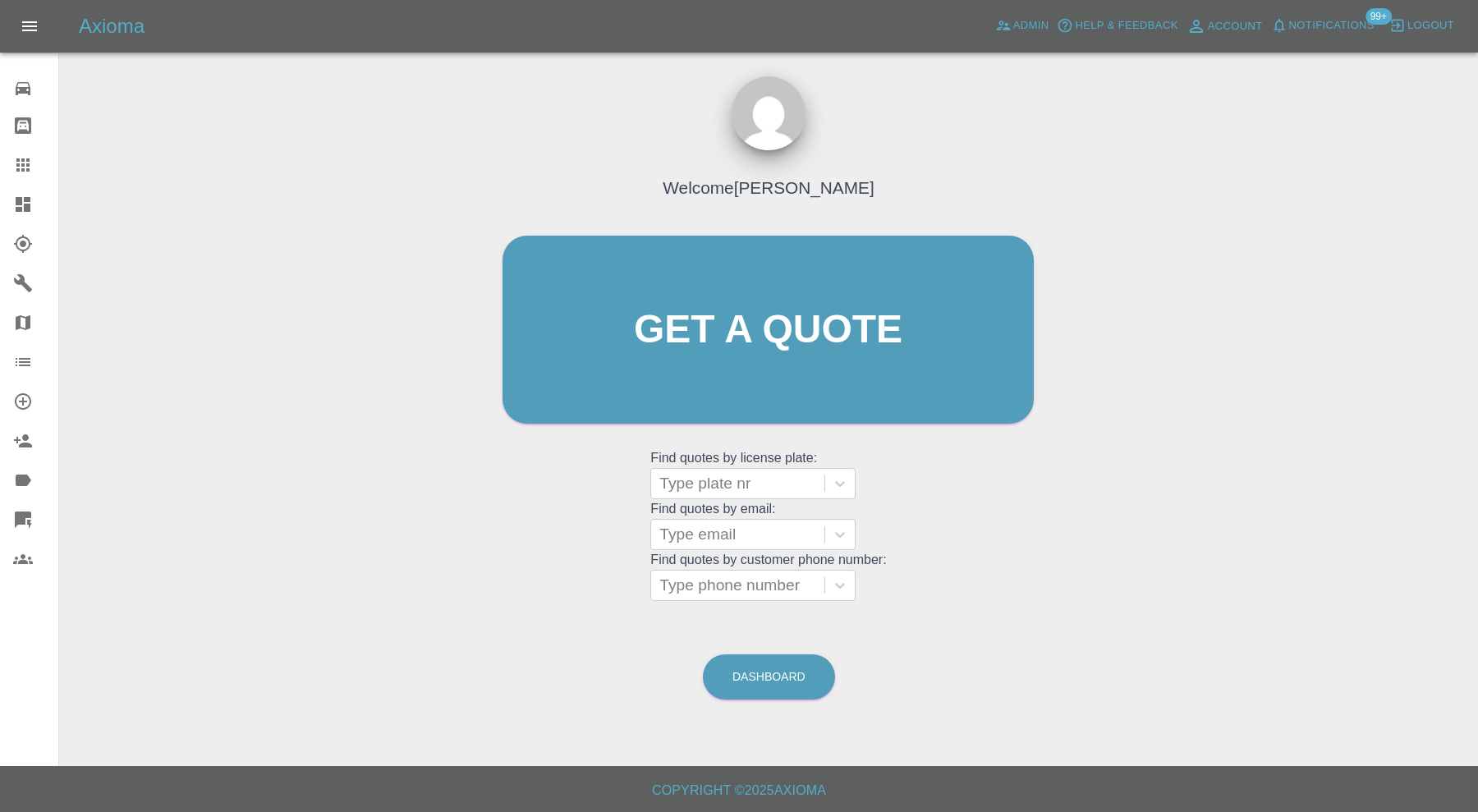
click at [718, 473] on div at bounding box center [737, 483] width 156 height 23
type input "gx75"
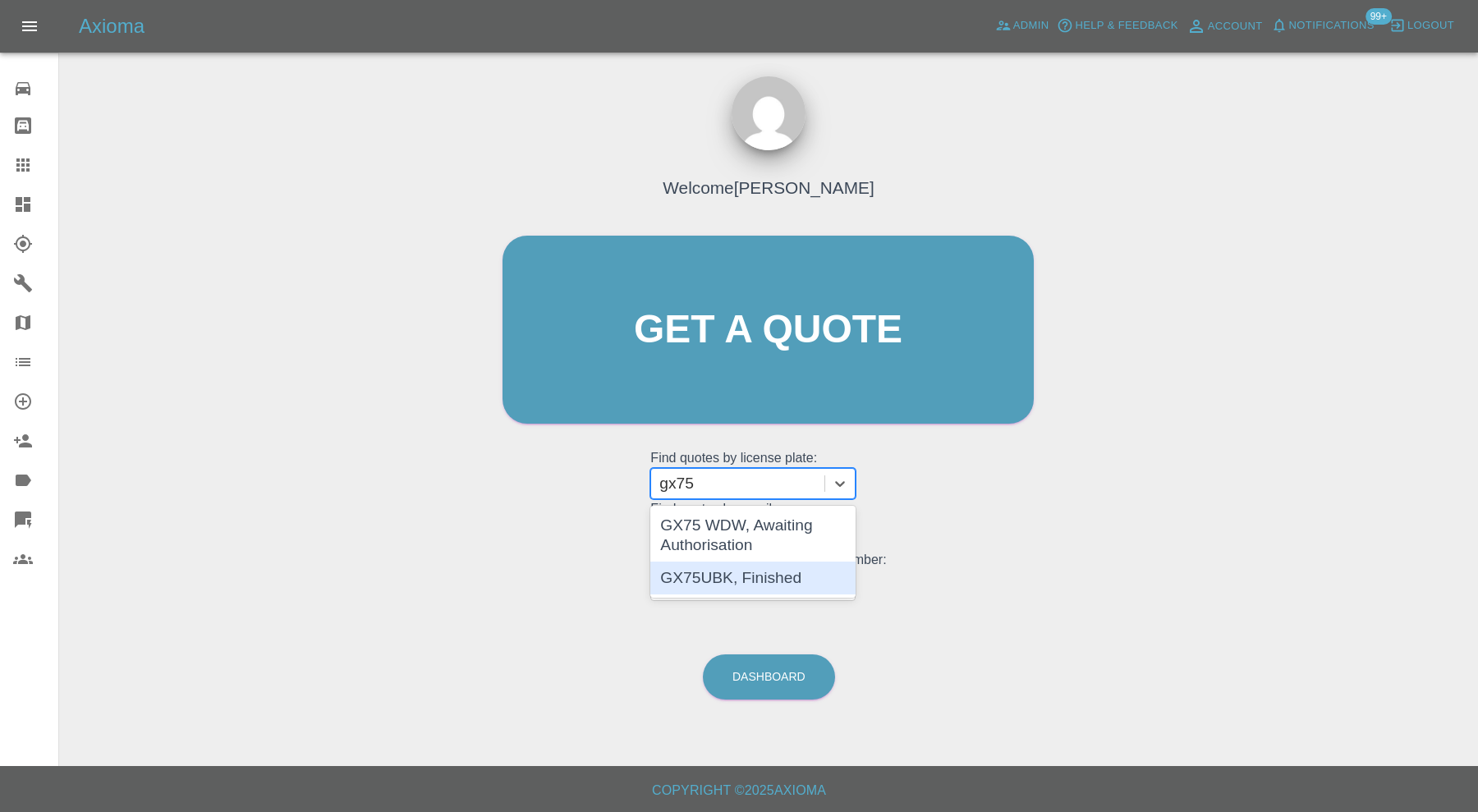
click at [782, 580] on div "GX75UBK, Finished" at bounding box center [752, 577] width 205 height 33
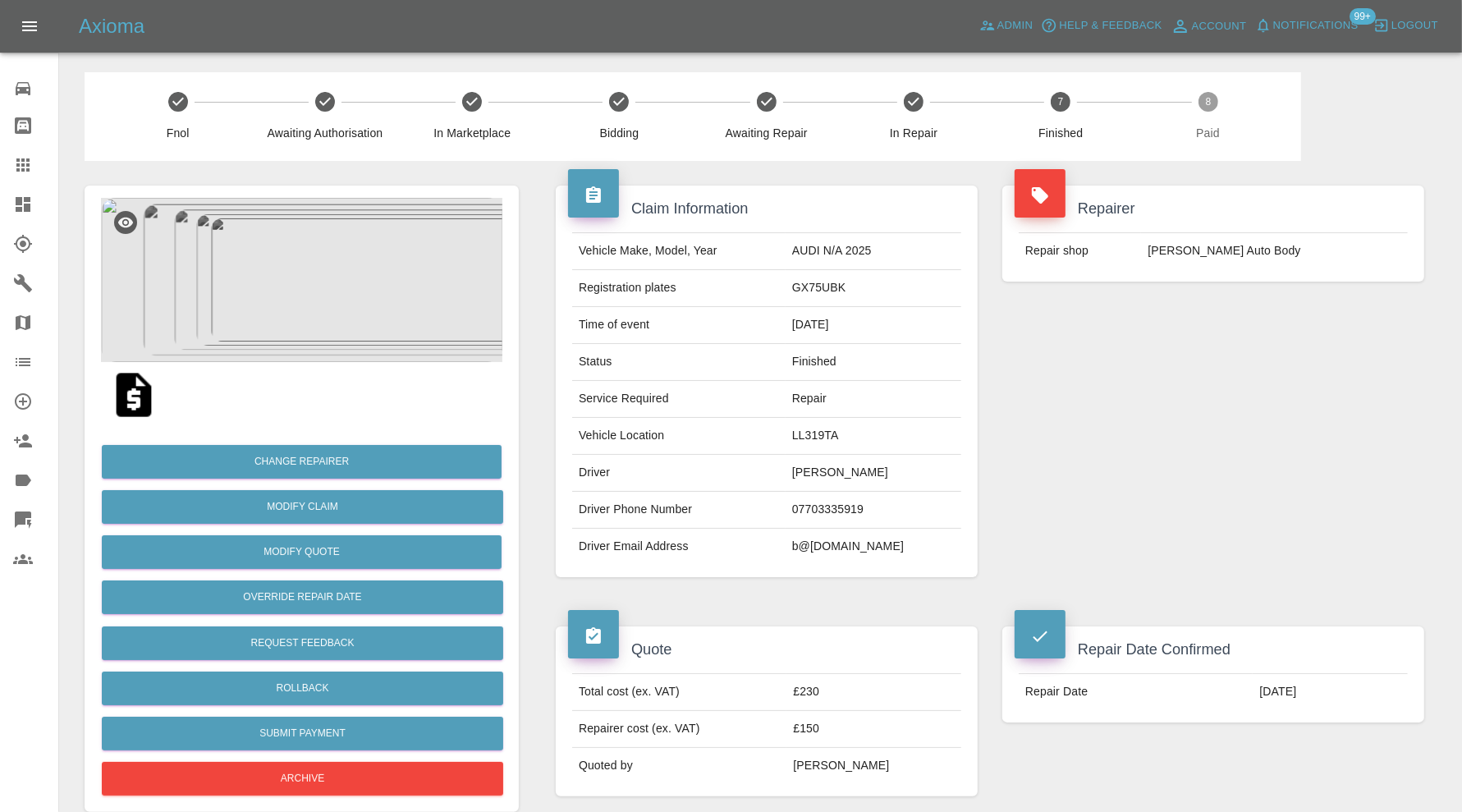
drag, startPoint x: 860, startPoint y: 469, endPoint x: 736, endPoint y: 483, distance: 124.8
click at [786, 483] on td "Bridie Stanley" at bounding box center [874, 473] width 176 height 37
copy td "Bridie Stanley"
drag, startPoint x: 944, startPoint y: 542, endPoint x: 738, endPoint y: 547, distance: 206.1
click at [786, 547] on td "b@southerncountiescardeliveries.co.uk" at bounding box center [874, 546] width 176 height 37
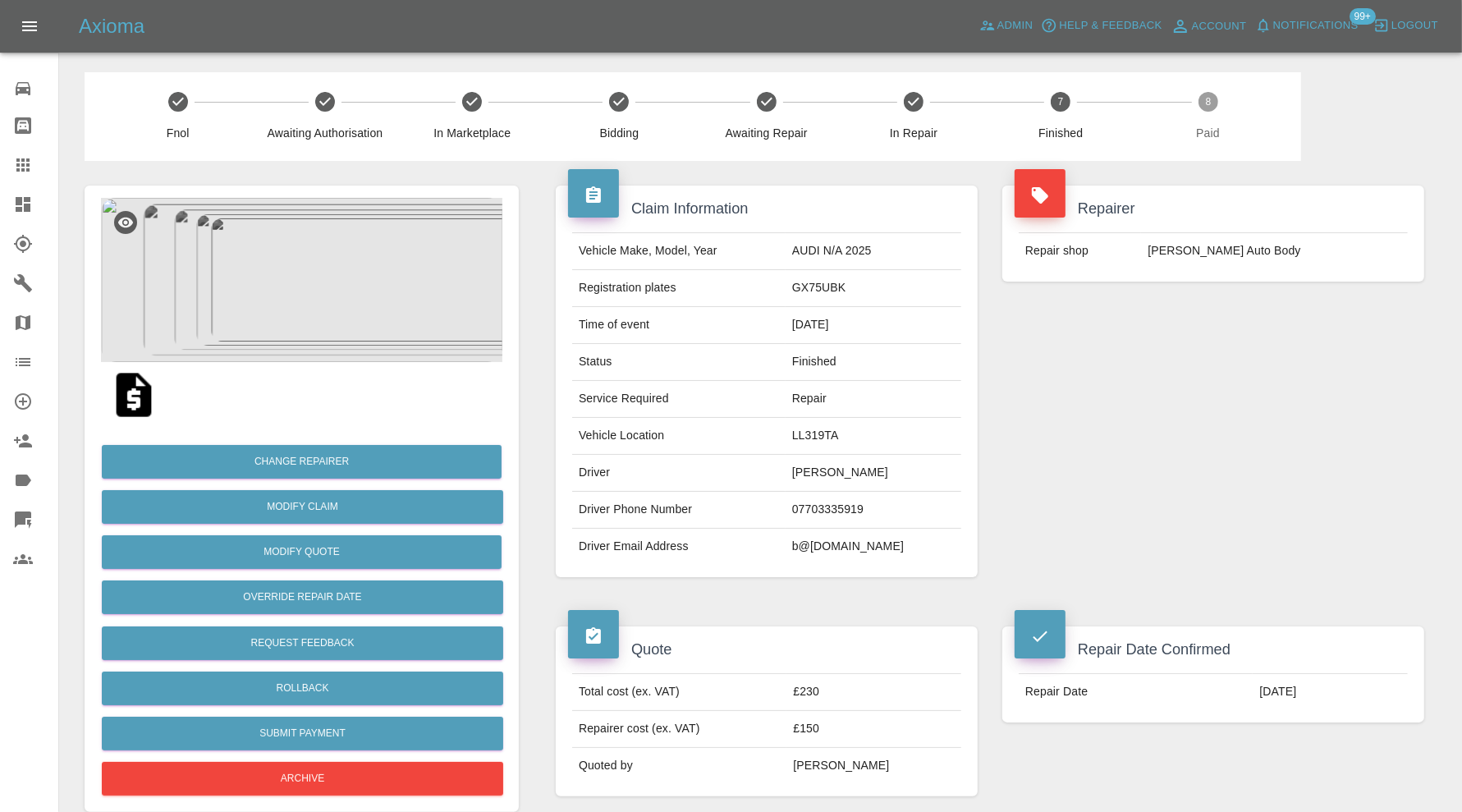
copy td "b@southerncountiescardeliveries.co.uk"
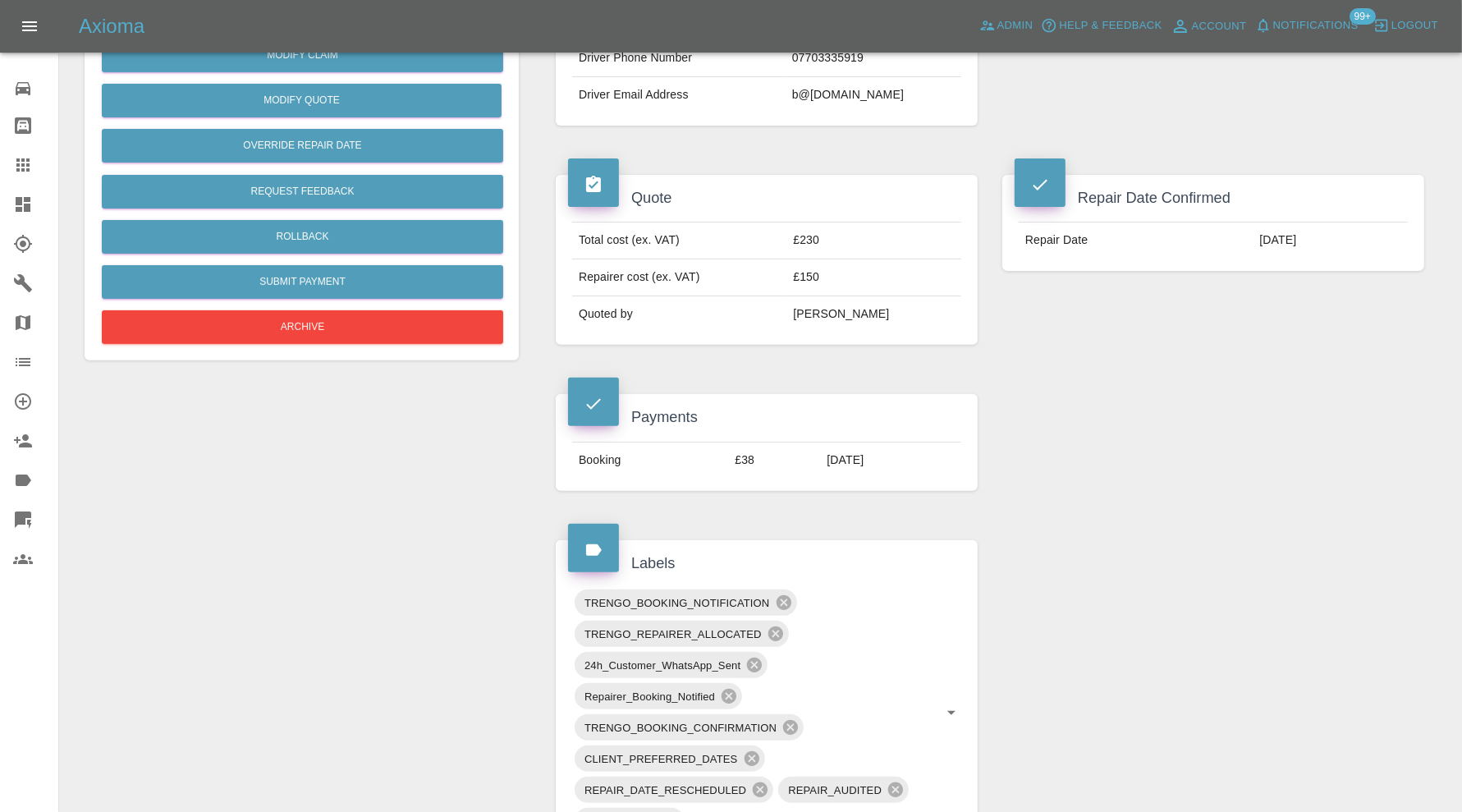
scroll to position [820, 0]
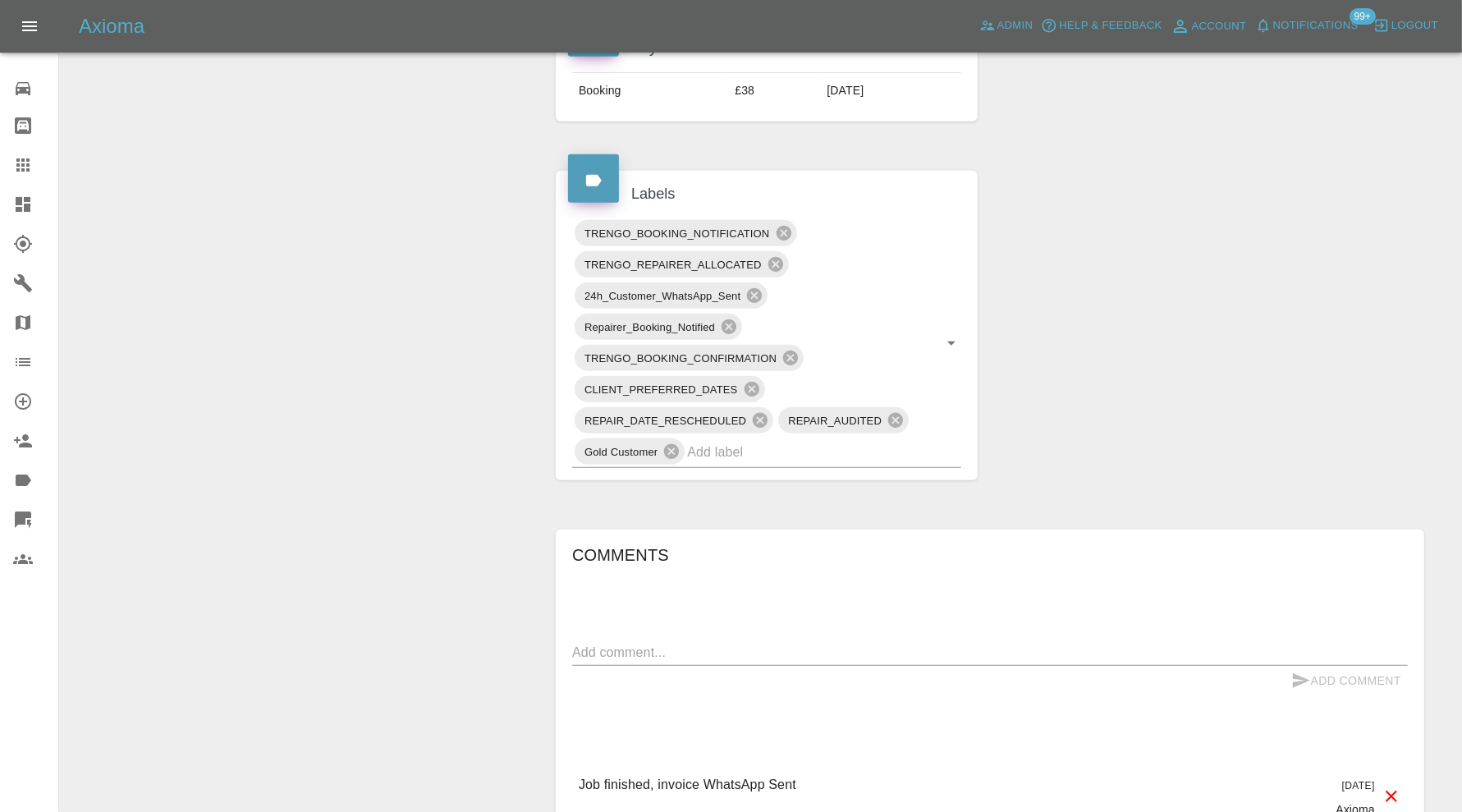
click at [874, 439] on input "text" at bounding box center [802, 451] width 229 height 25
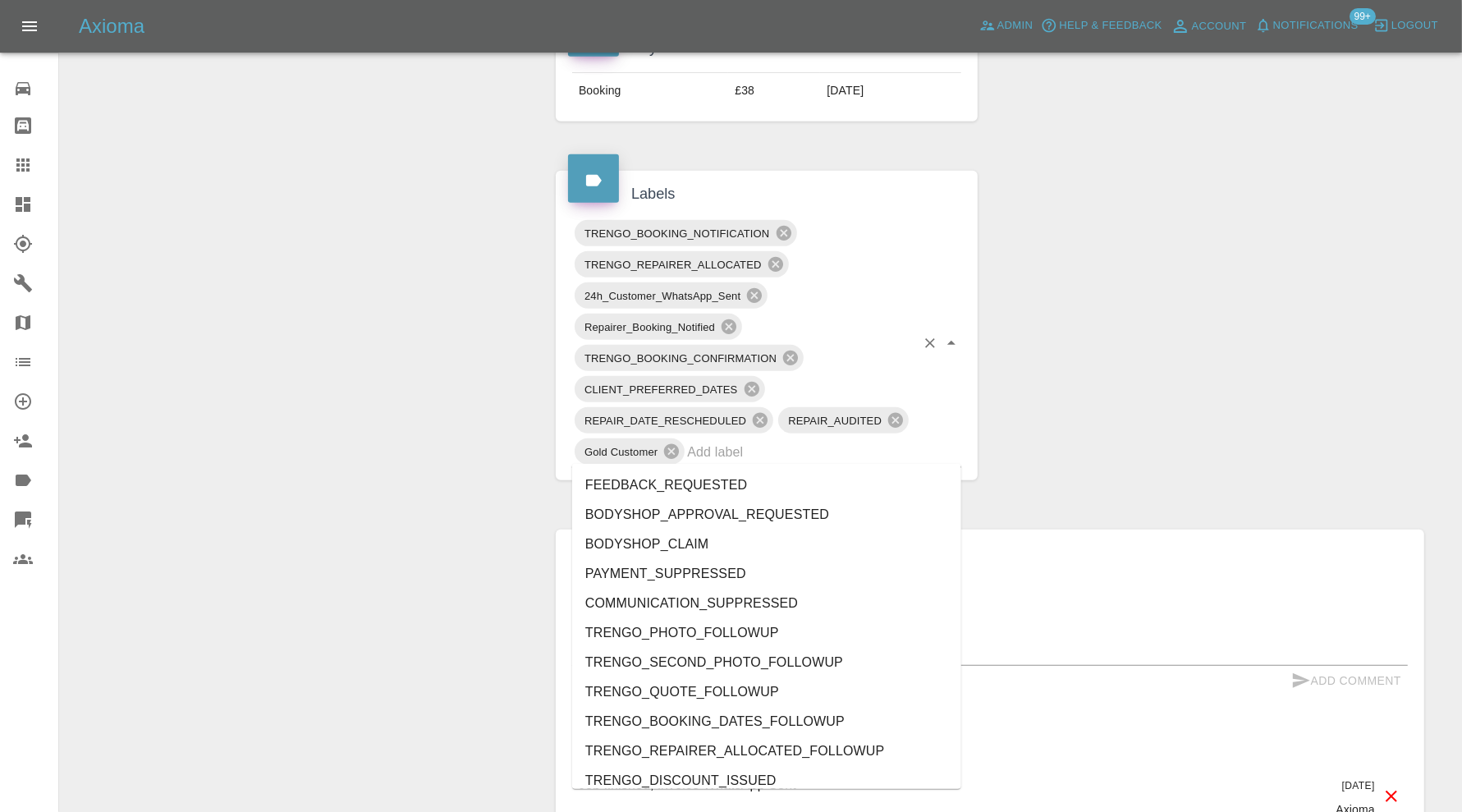
type input "a"
type input "do"
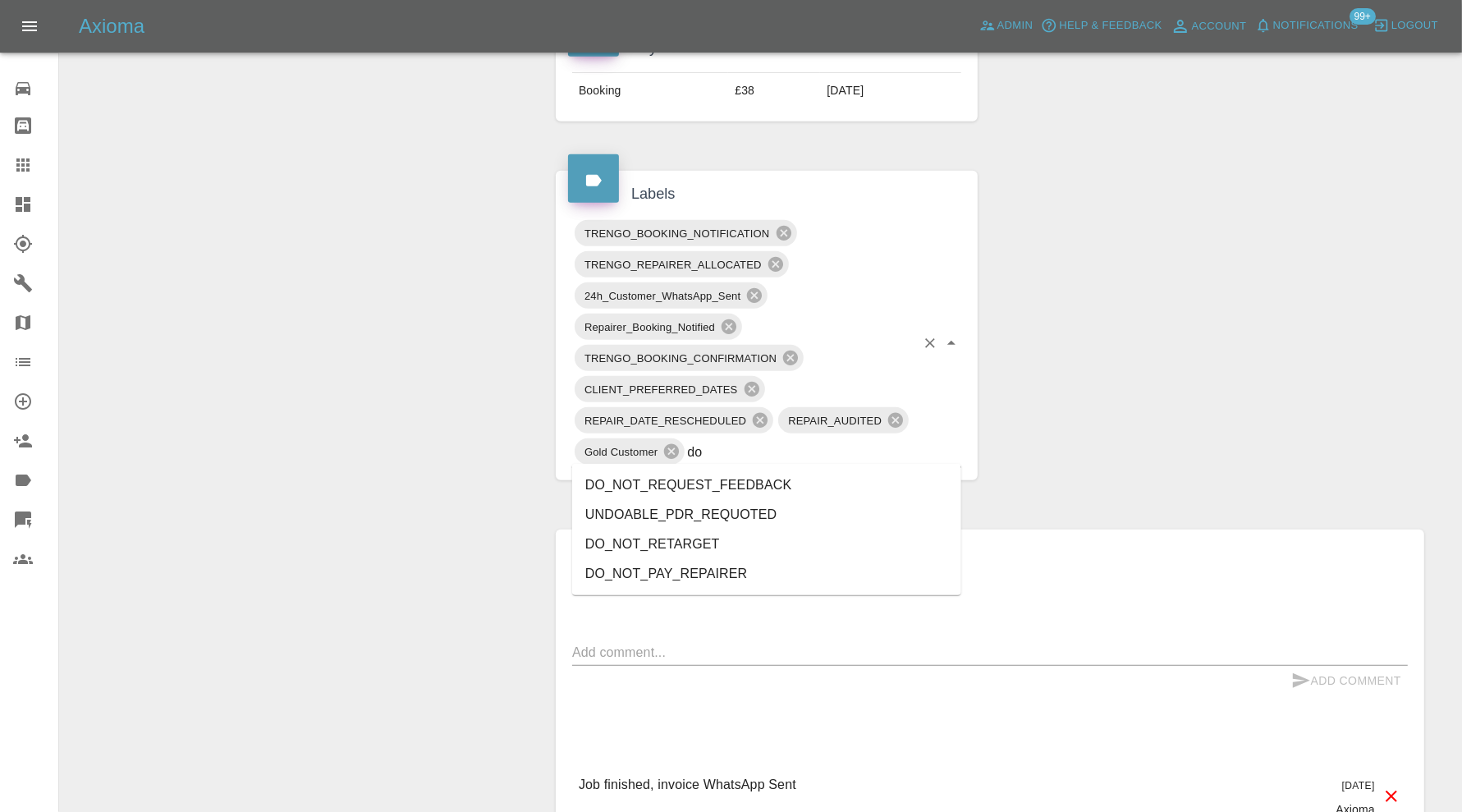
click at [771, 475] on li "DO_NOT_REQUEST_FEEDBACK" at bounding box center [766, 485] width 389 height 30
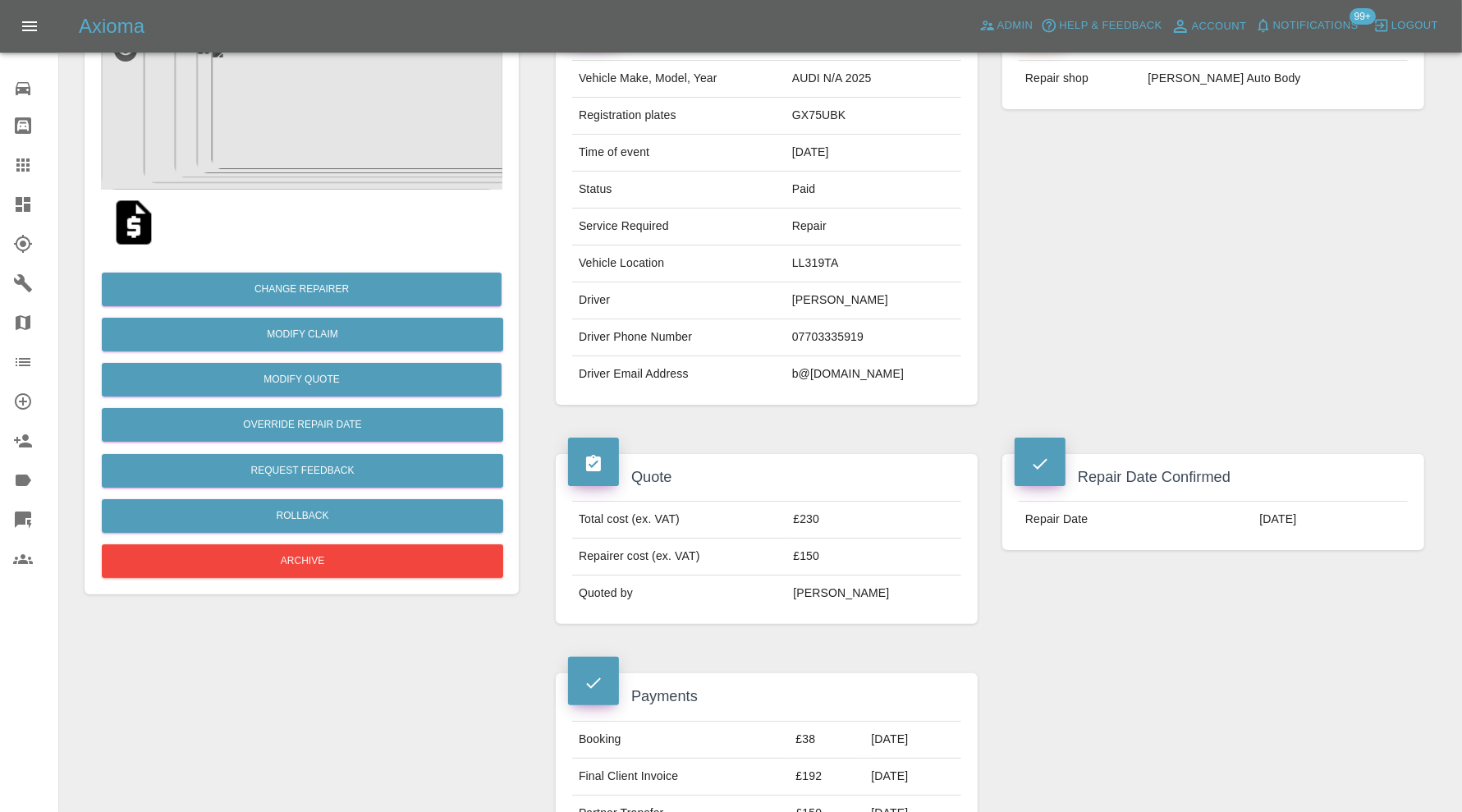
scroll to position [0, 0]
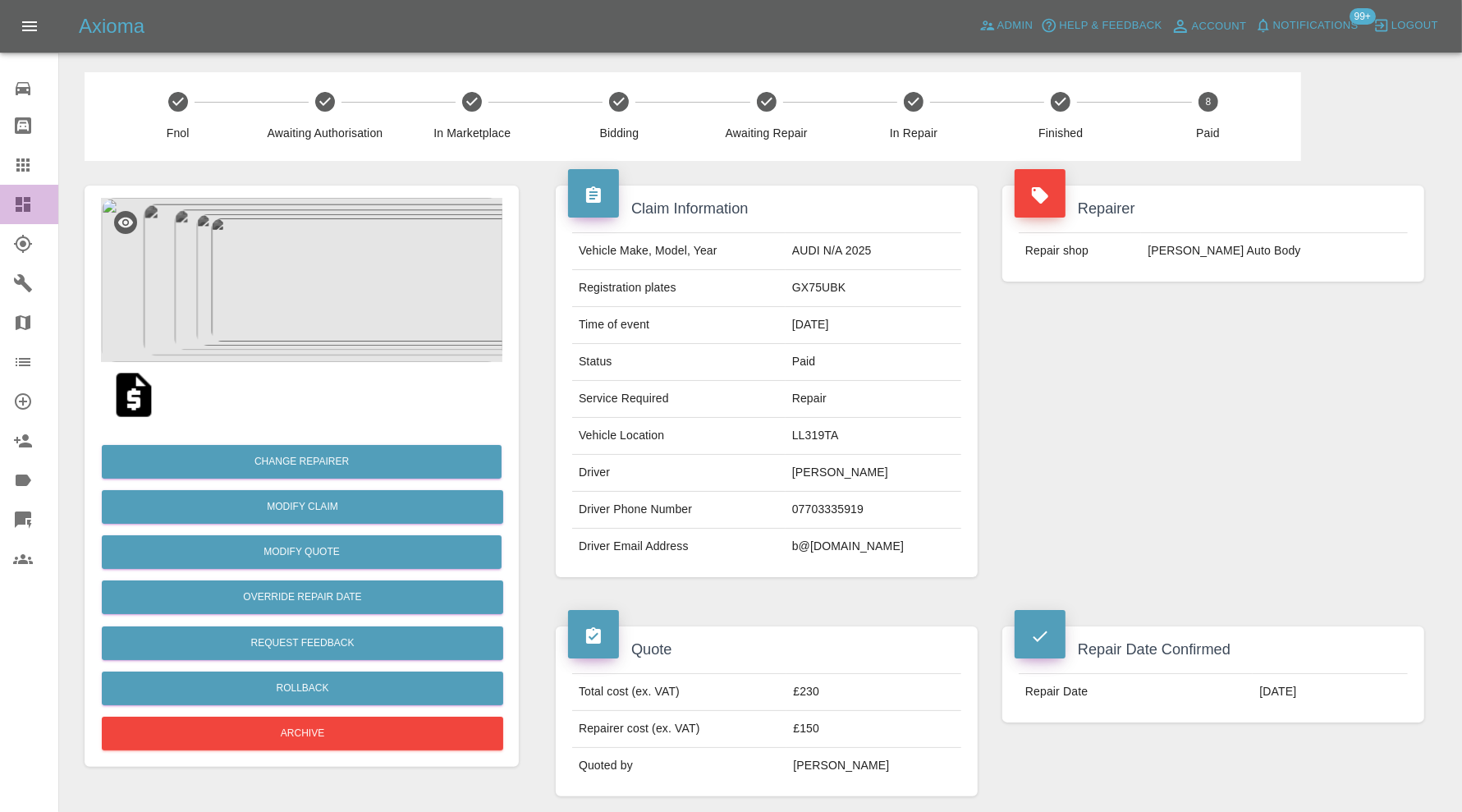
click at [24, 203] on icon at bounding box center [23, 204] width 15 height 15
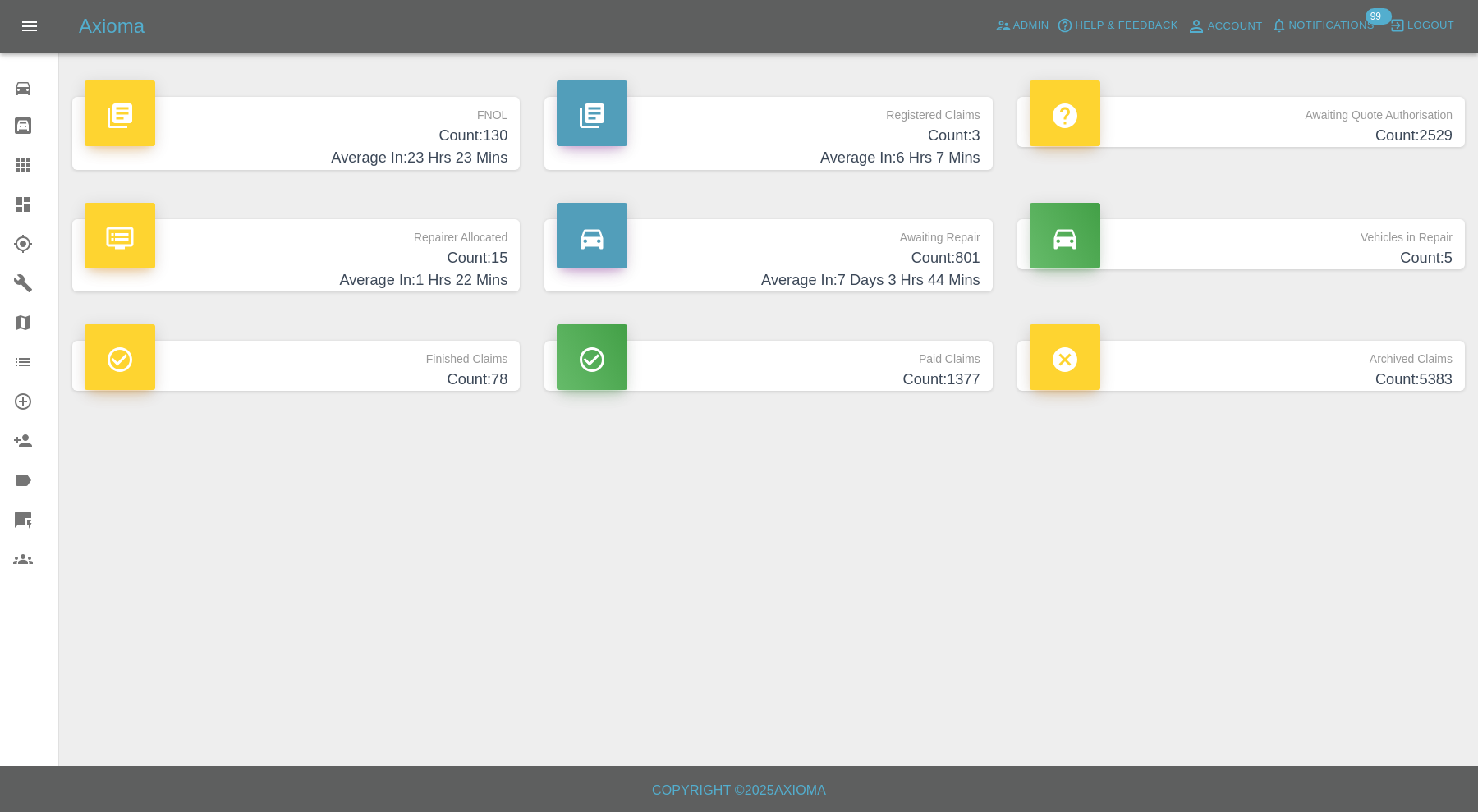
drag, startPoint x: 9, startPoint y: 155, endPoint x: 355, endPoint y: 291, distance: 371.8
click at [9, 155] on link "Claims" at bounding box center [29, 165] width 58 height 39
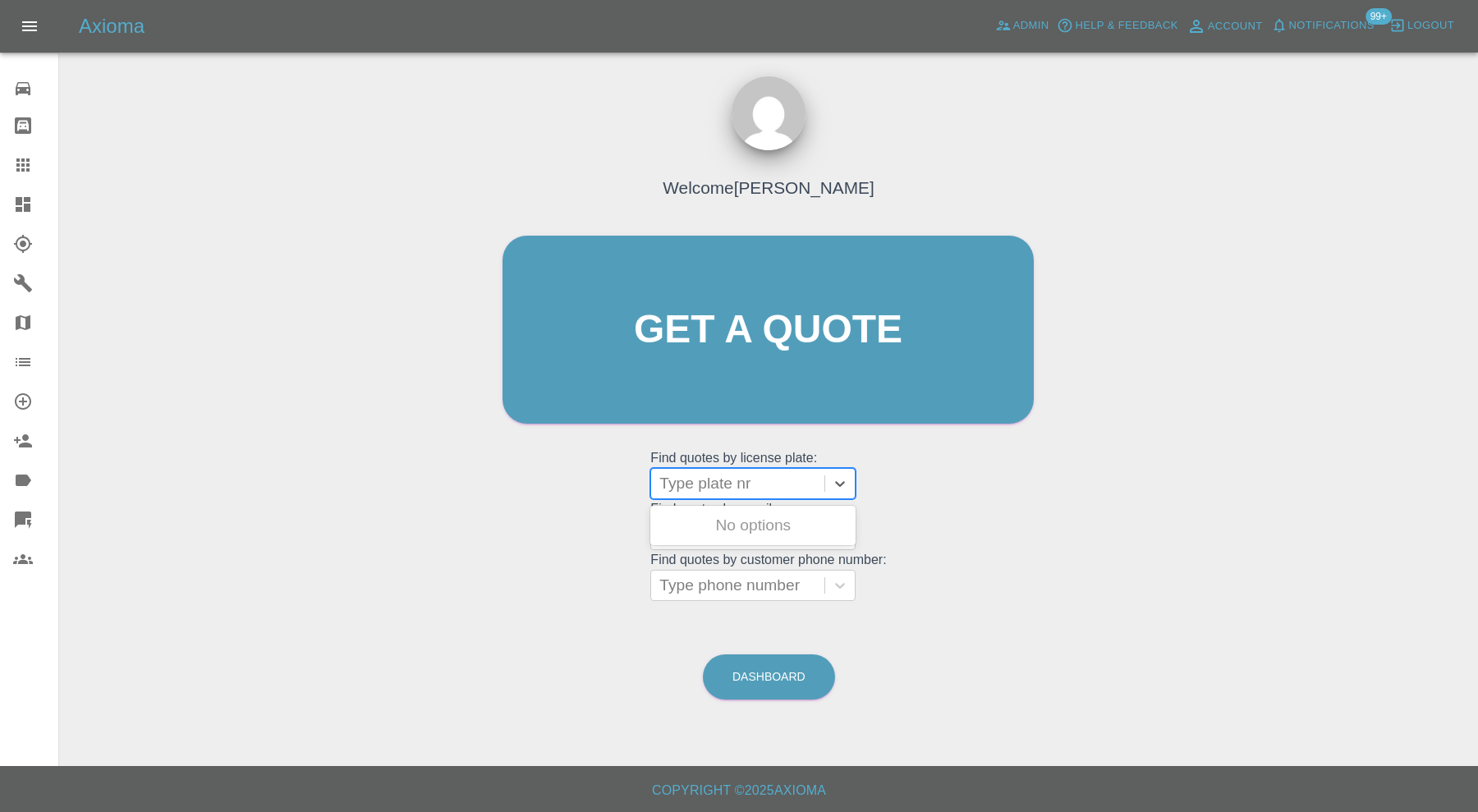
click at [713, 481] on div at bounding box center [737, 483] width 156 height 23
type input "lv69"
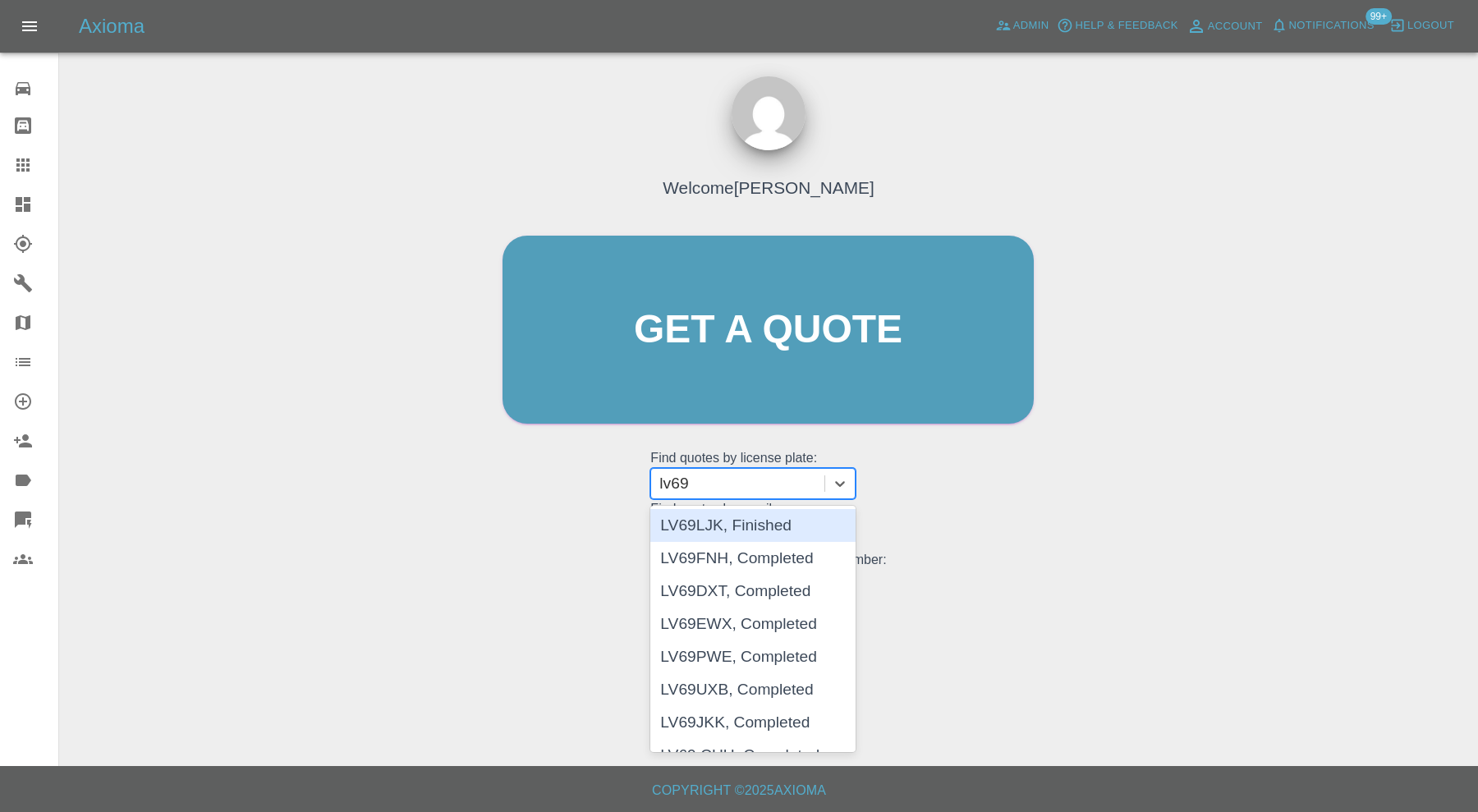
click at [735, 530] on div "LV69LJK, Finished" at bounding box center [752, 524] width 205 height 33
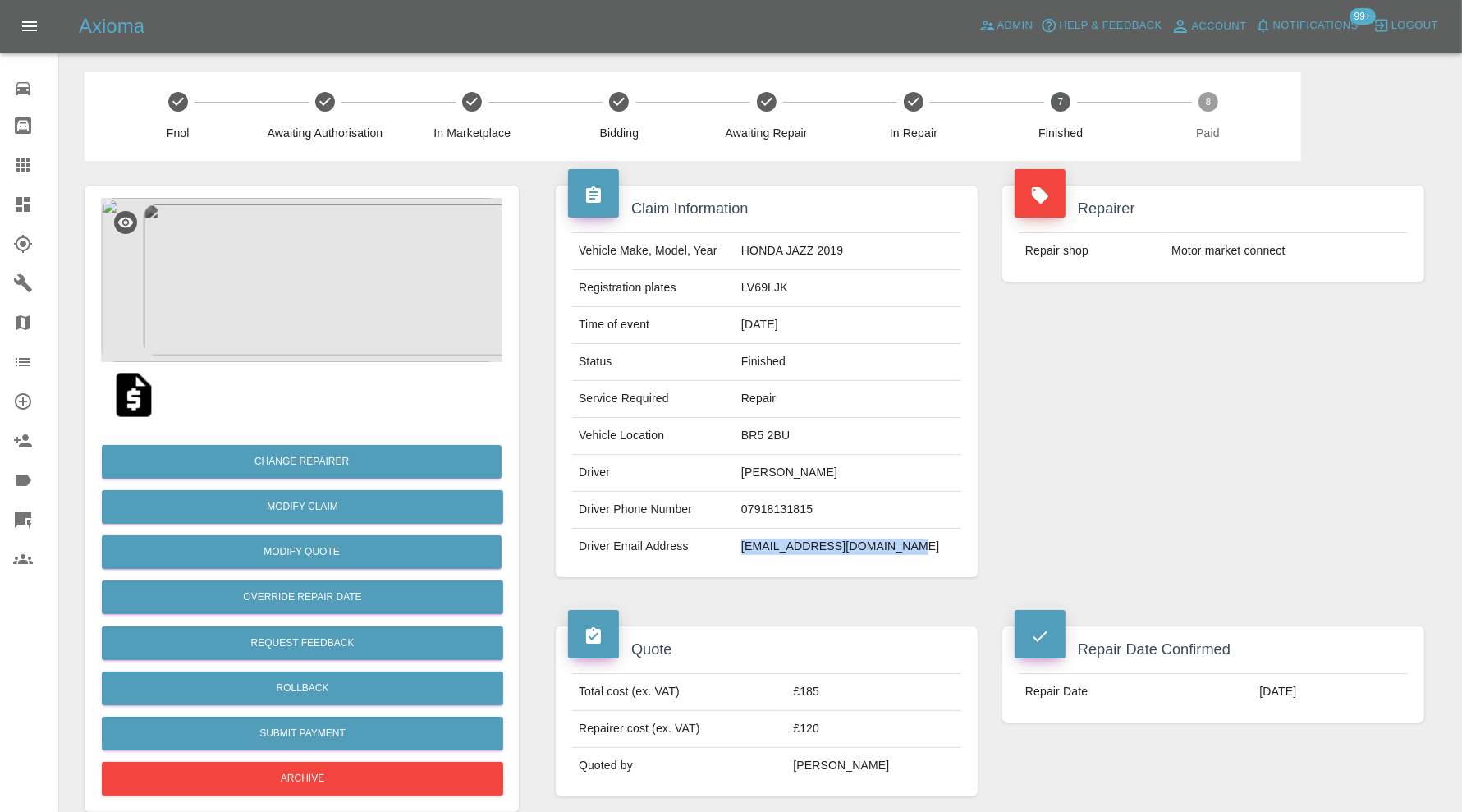
drag, startPoint x: 939, startPoint y: 541, endPoint x: 763, endPoint y: 552, distance: 176.3
click at [763, 552] on td "willhanrahan@btconnect.com" at bounding box center [848, 546] width 227 height 37
copy td "willhanrahan@btconnect.com"
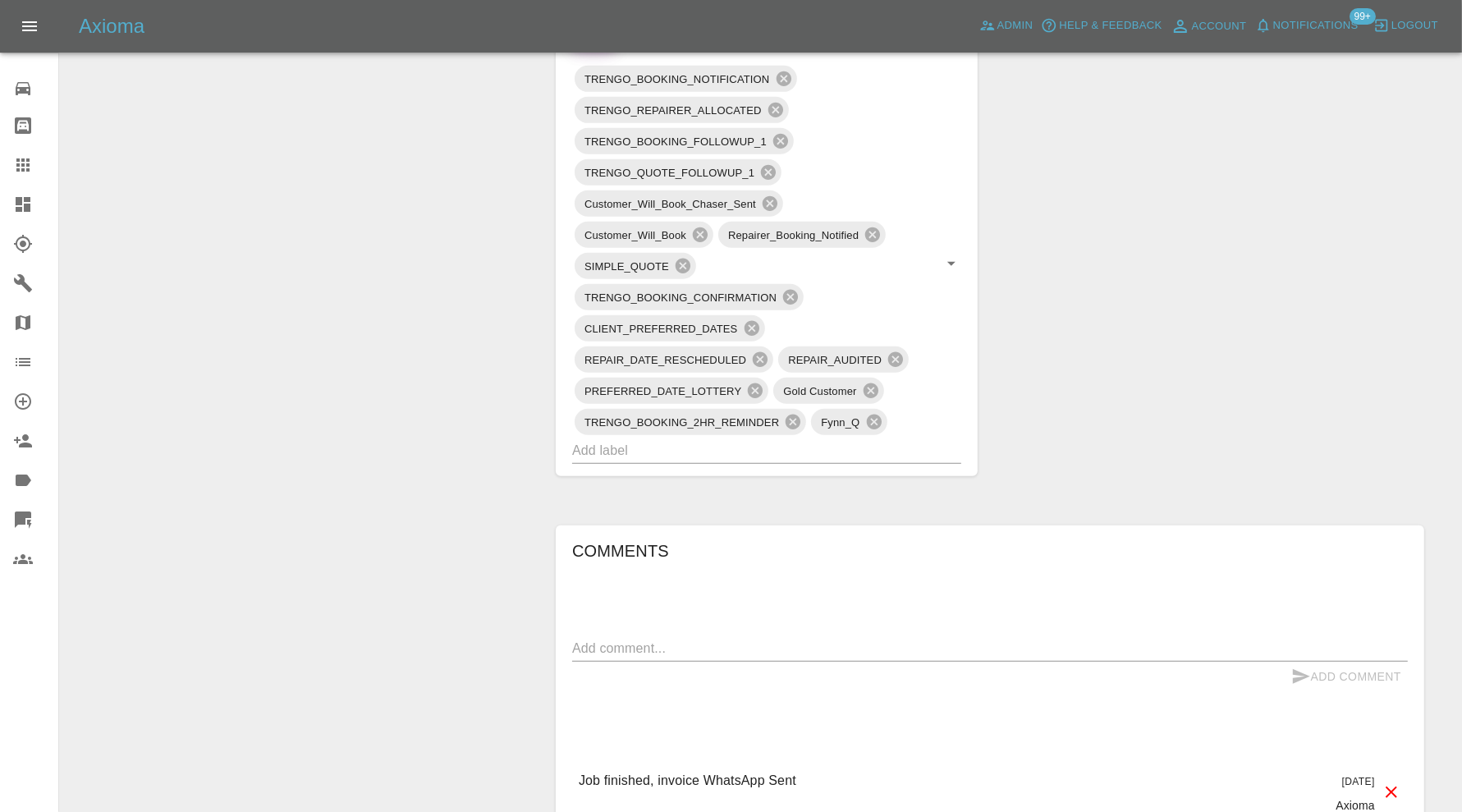
scroll to position [1367, 0]
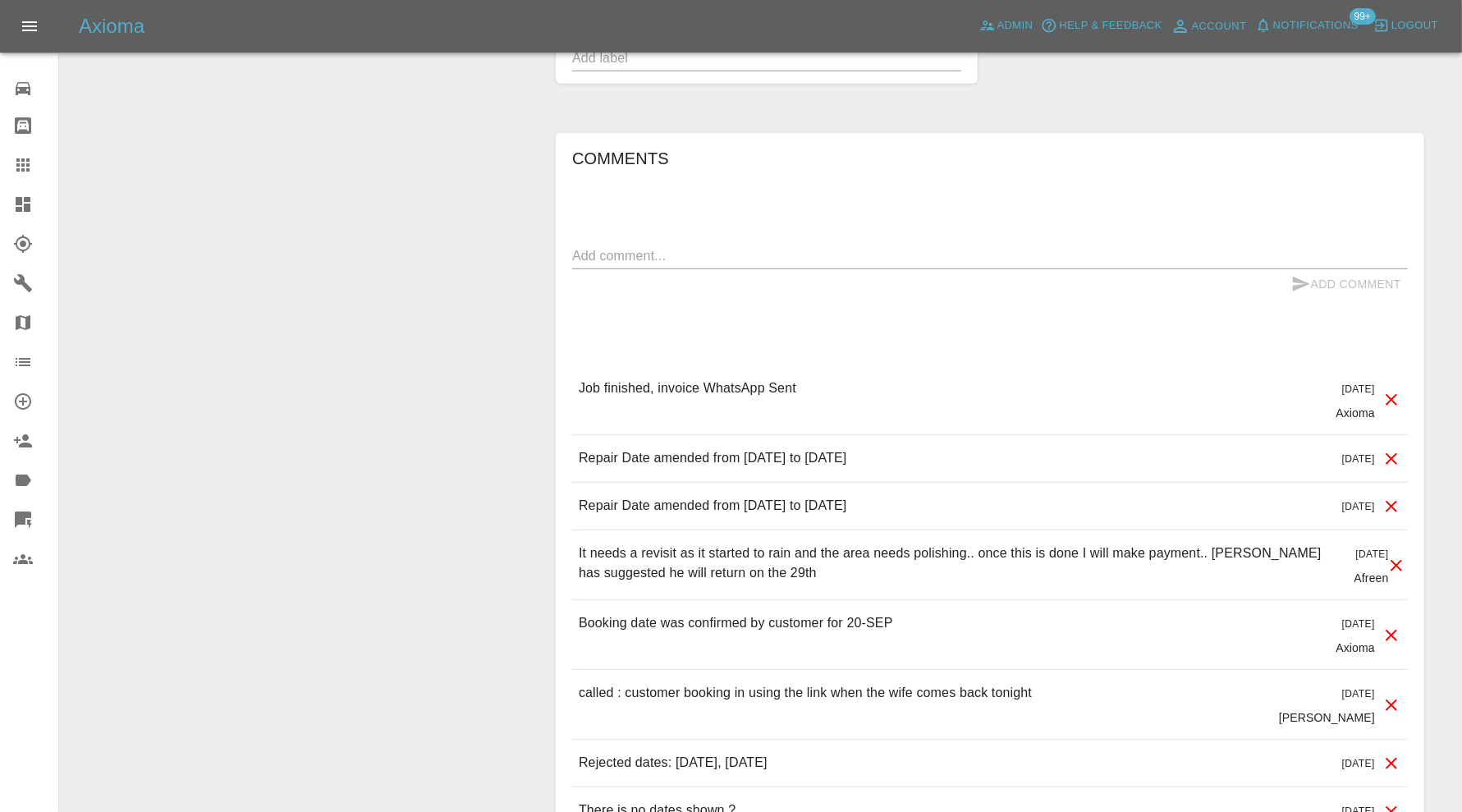
click at [780, 258] on textarea at bounding box center [990, 256] width 835 height 19
paste textarea "tr_1SCjkeA4aDea5wMj6HpKNtIT"
type textarea "tr_1SCjkeA4aDea5wMj6HpKNtIT"
click at [1322, 270] on button "Add Comment" at bounding box center [1346, 284] width 123 height 30
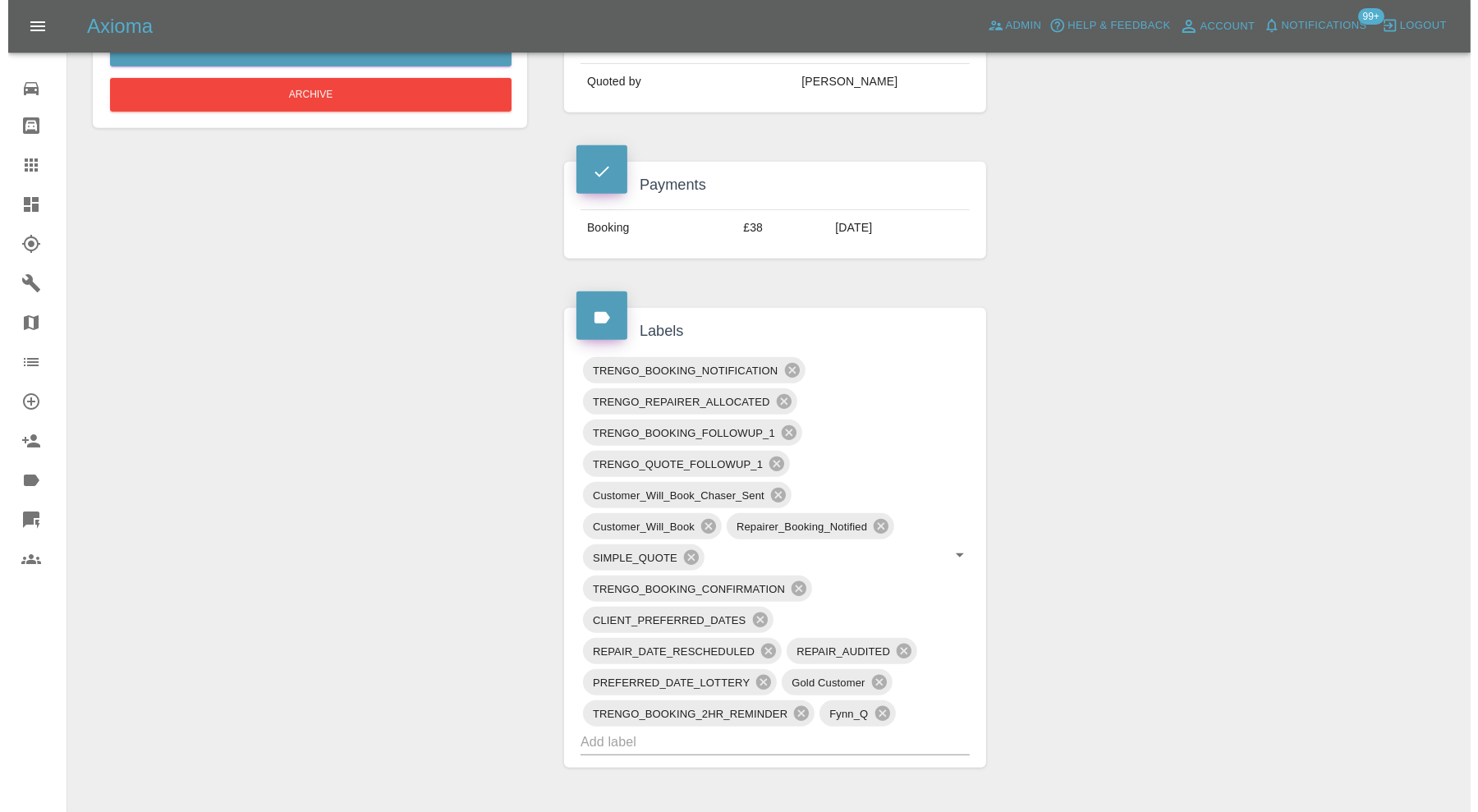
scroll to position [0, 0]
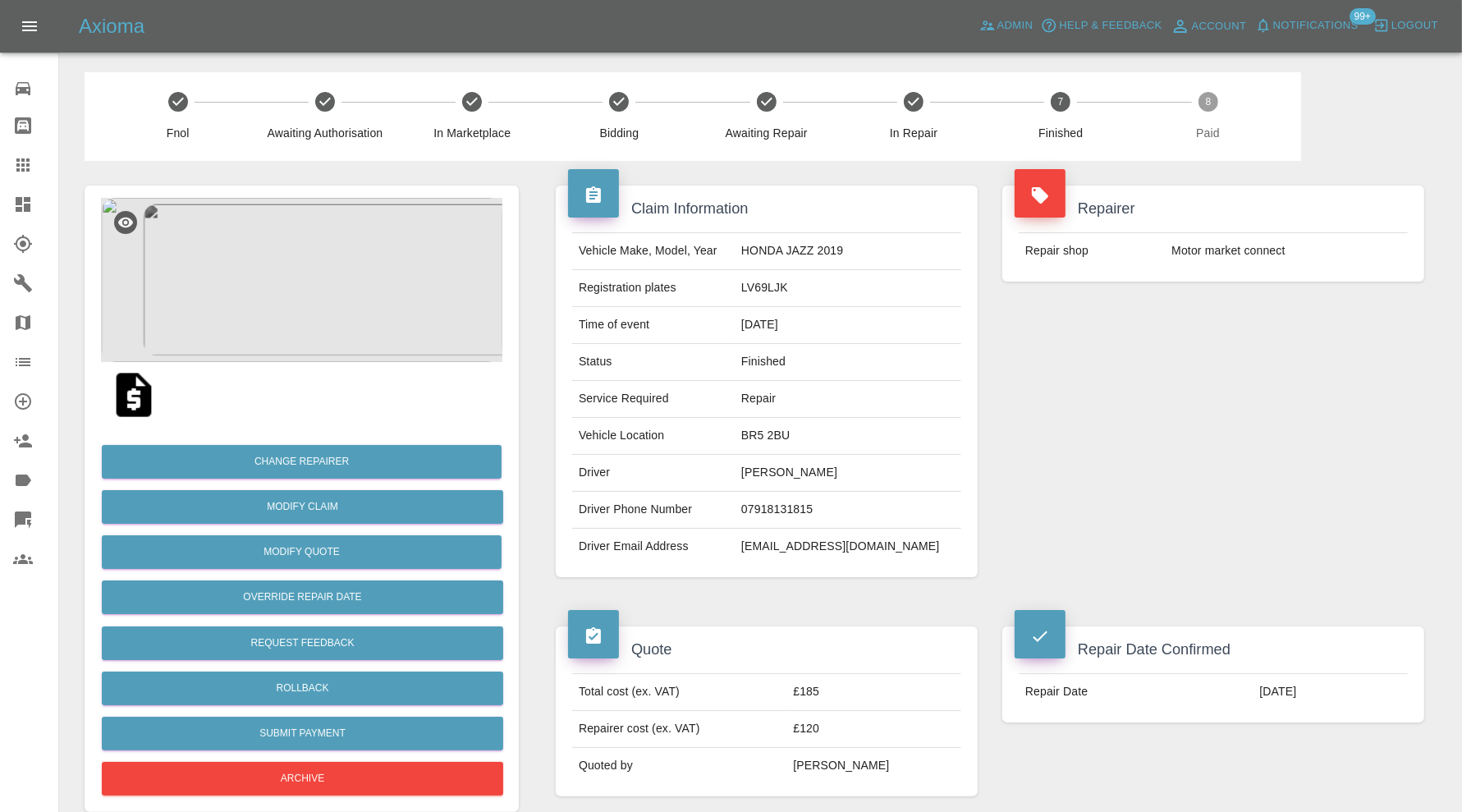
click at [788, 289] on td "LV69LJK" at bounding box center [848, 288] width 227 height 37
copy td "LV69LJK"
click at [23, 243] on icon at bounding box center [22, 244] width 18 height 18
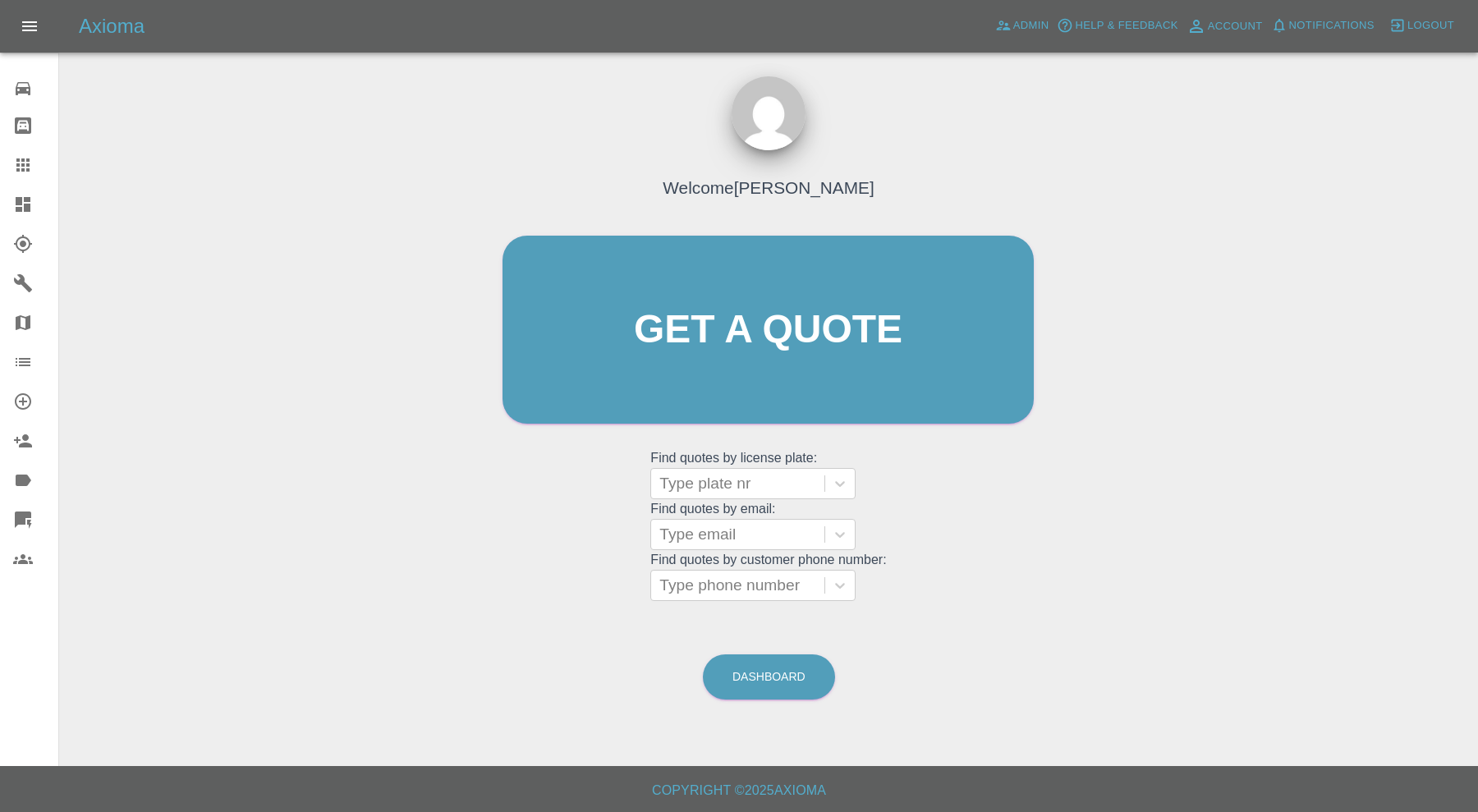
click at [706, 497] on div "Type plate nr" at bounding box center [752, 483] width 205 height 31
type input "lj69"
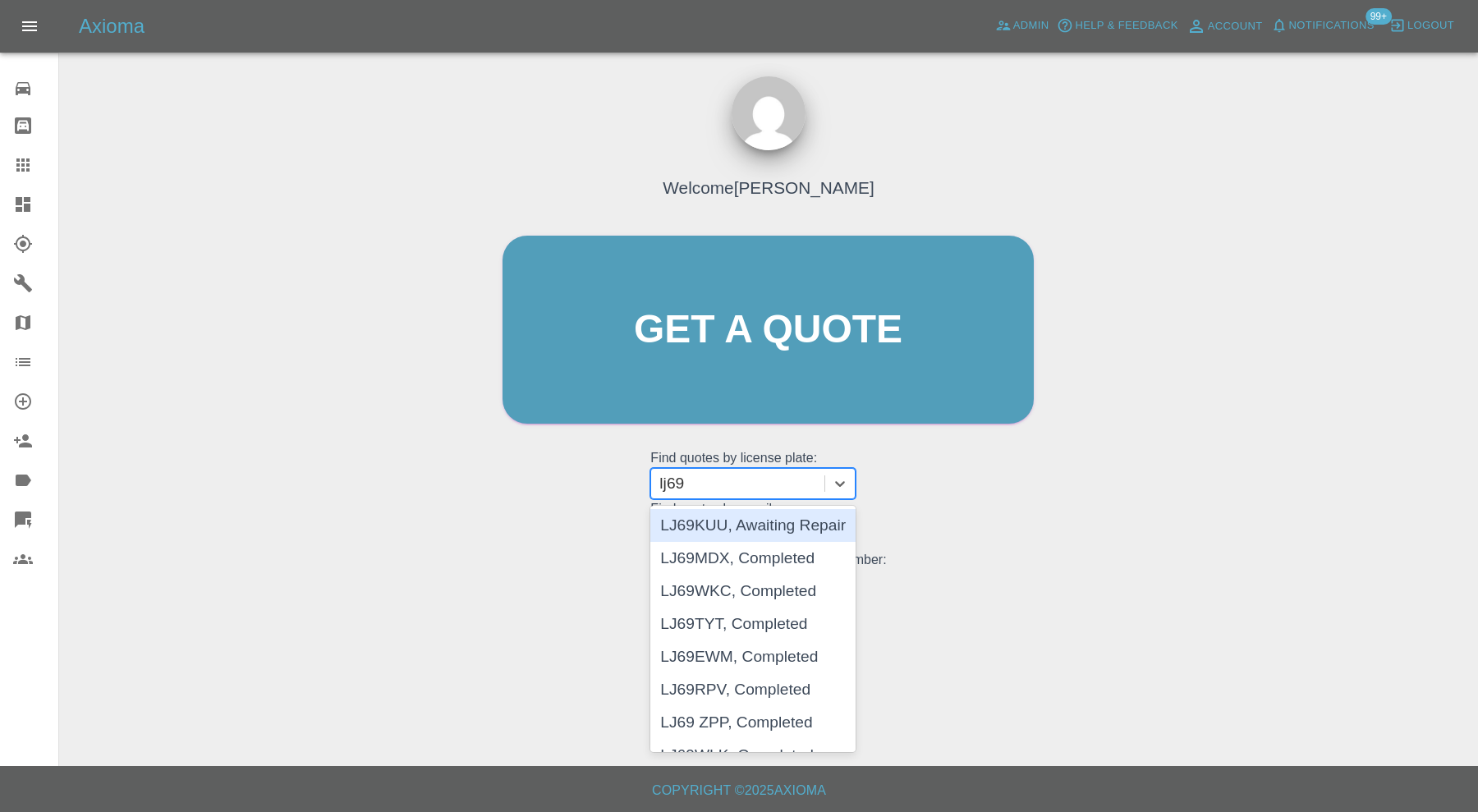
click at [732, 522] on div "LJ69KUU, Awaiting Repair" at bounding box center [752, 524] width 205 height 33
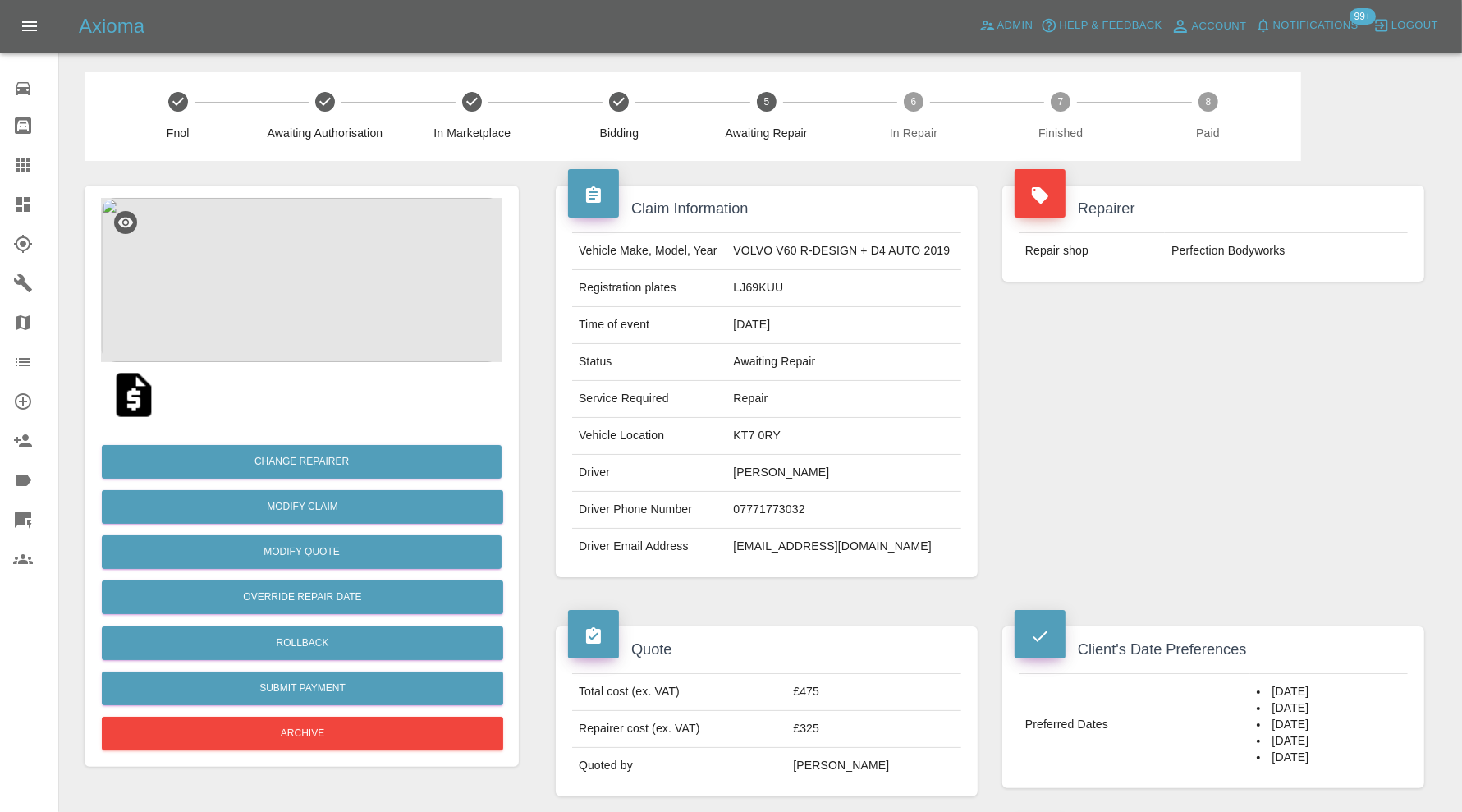
click at [341, 298] on img at bounding box center [302, 279] width 402 height 164
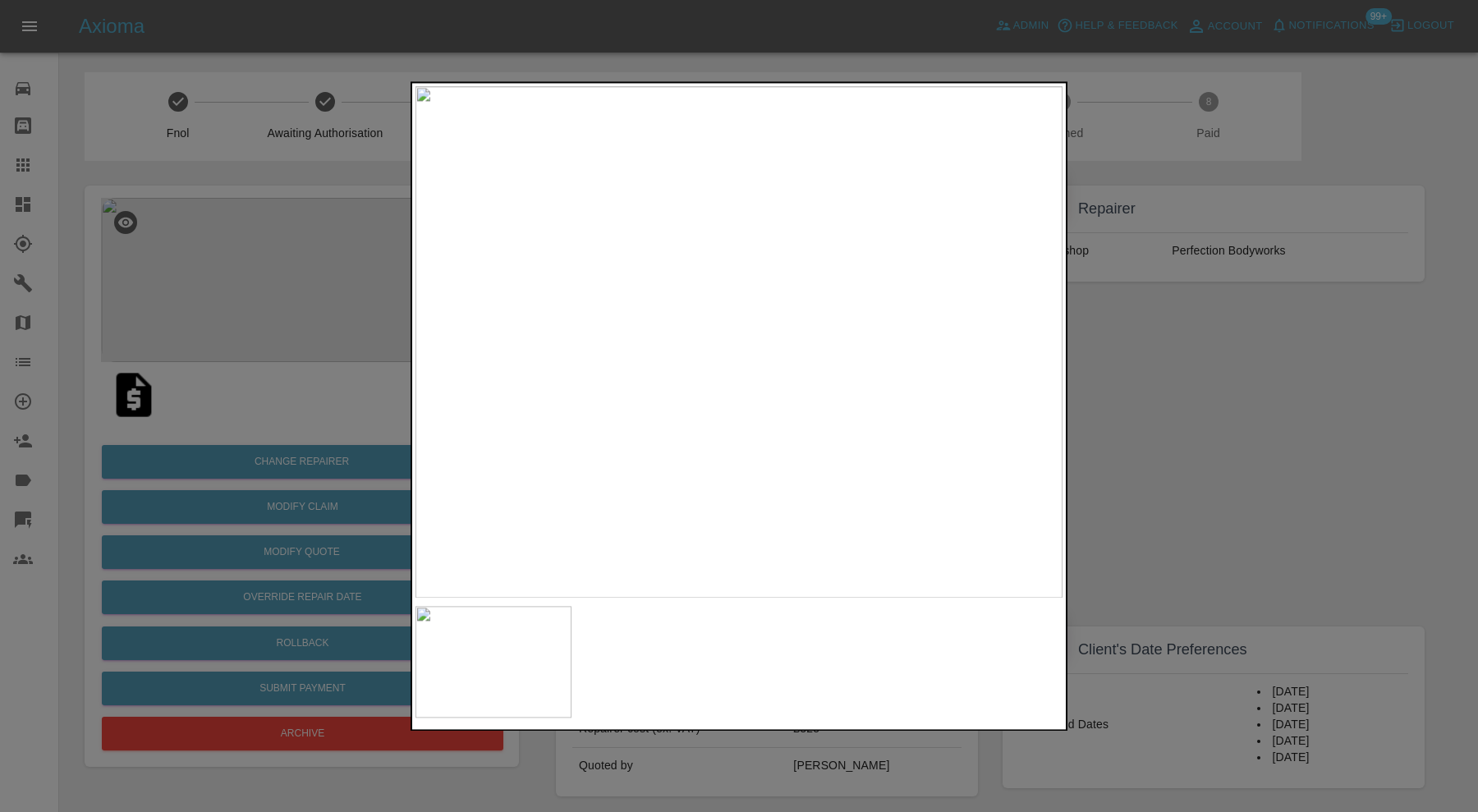
click at [722, 440] on img at bounding box center [738, 342] width 647 height 511
click at [714, 408] on img at bounding box center [758, 199] width 1941 height 1535
click at [834, 403] on img at bounding box center [756, 279] width 1941 height 1535
click at [1168, 402] on div at bounding box center [739, 406] width 1478 height 812
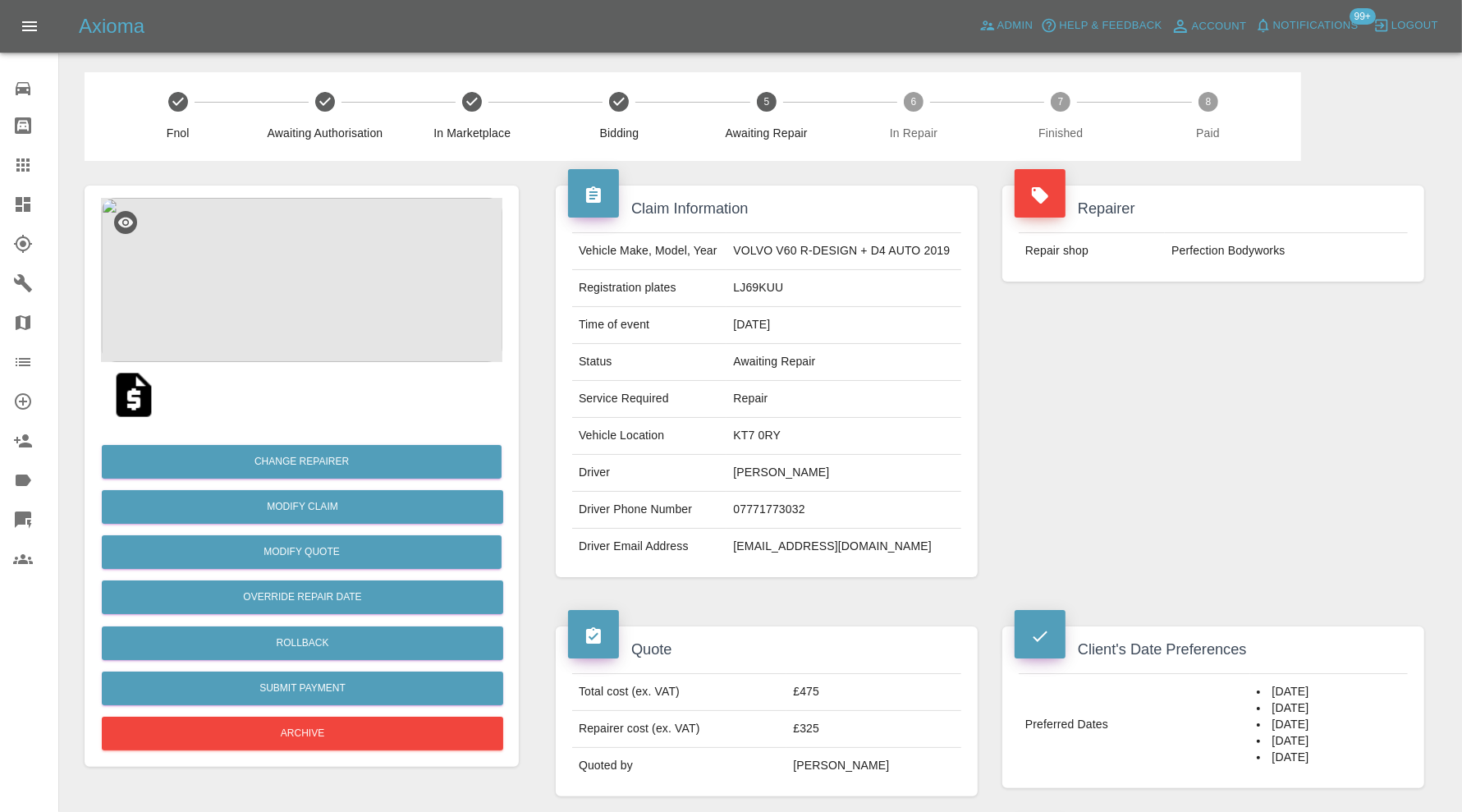
click at [316, 280] on img at bounding box center [302, 279] width 402 height 164
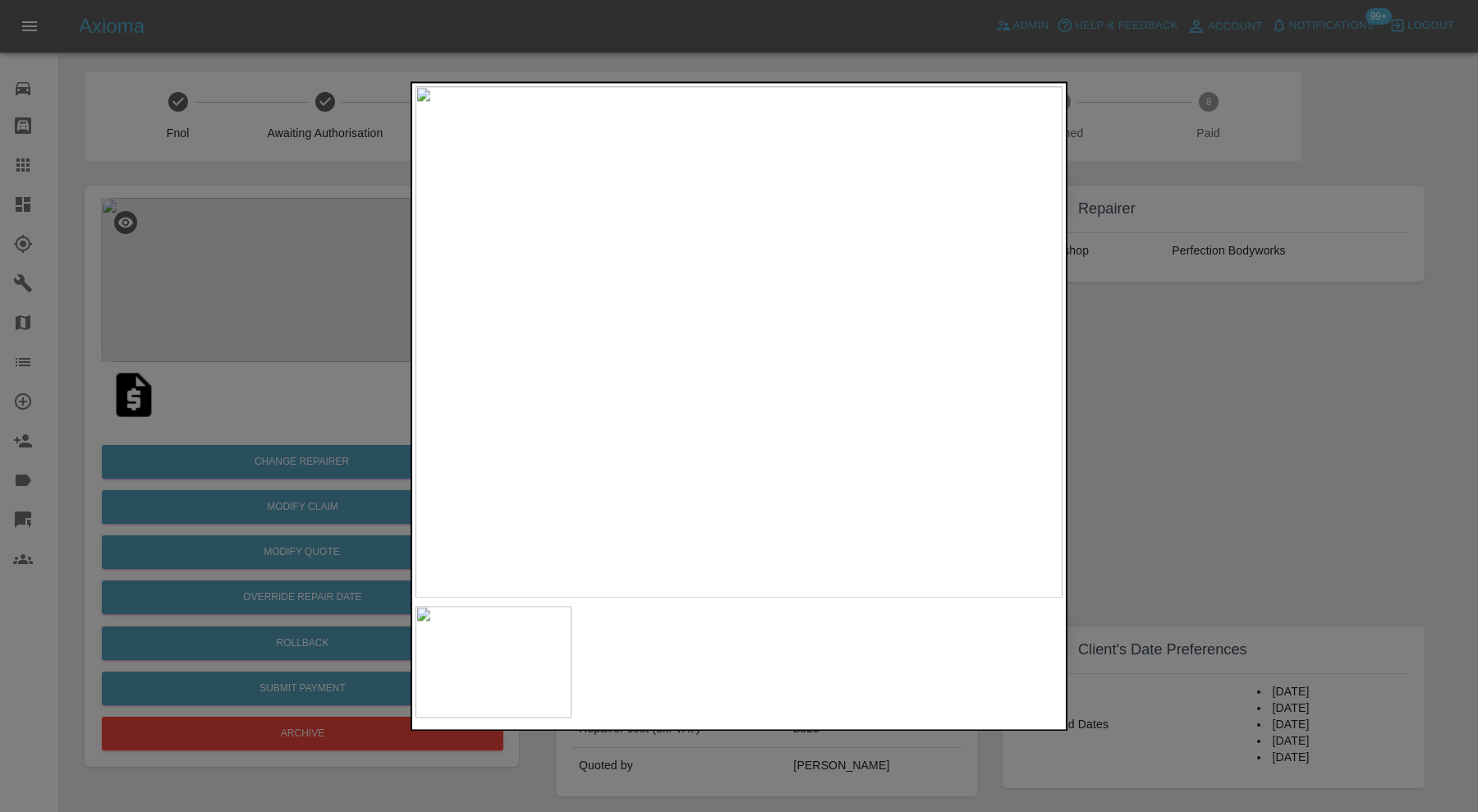
click at [764, 354] on img at bounding box center [738, 342] width 647 height 511
click at [1207, 348] on div at bounding box center [739, 406] width 1478 height 812
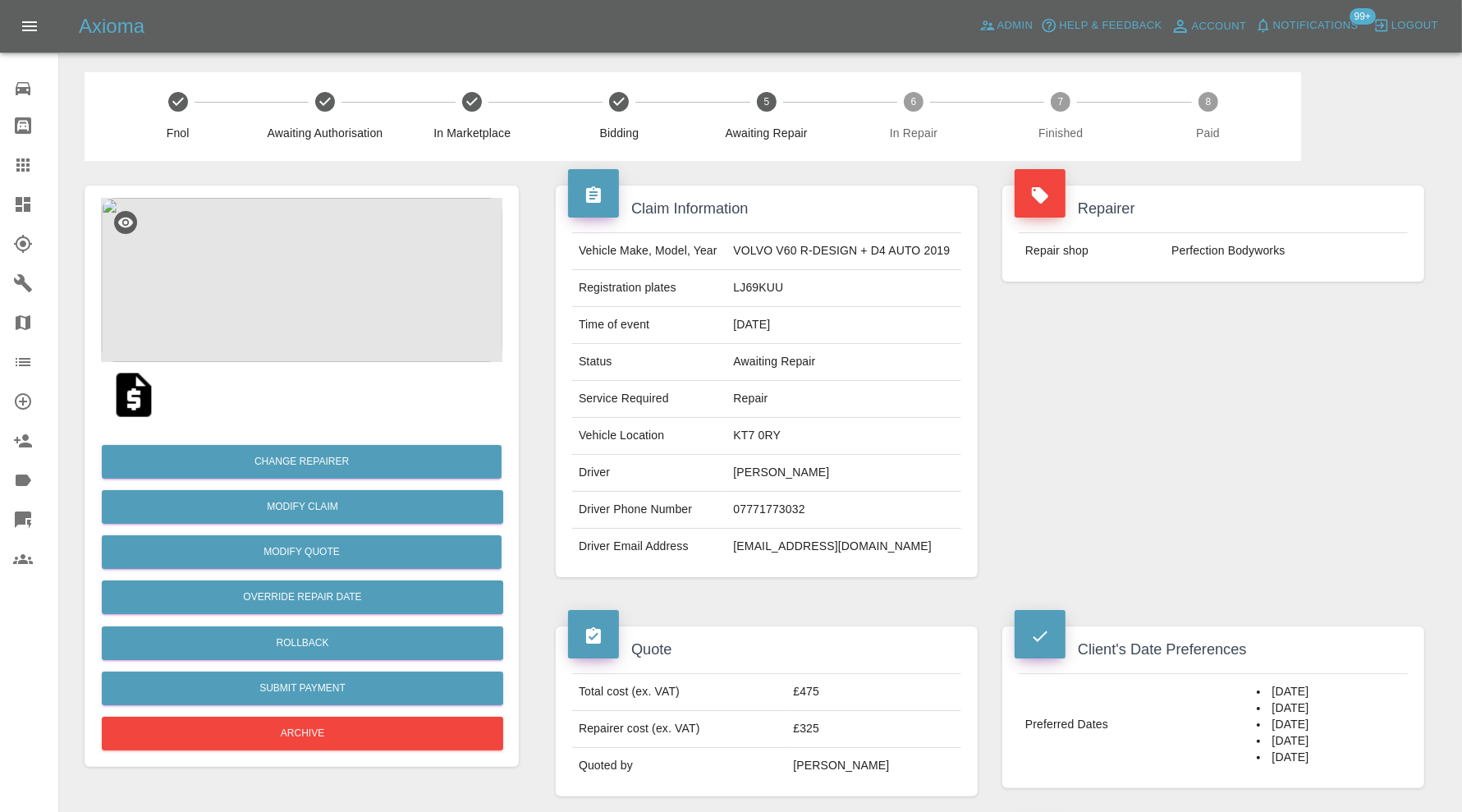
click at [327, 251] on img at bounding box center [302, 279] width 402 height 164
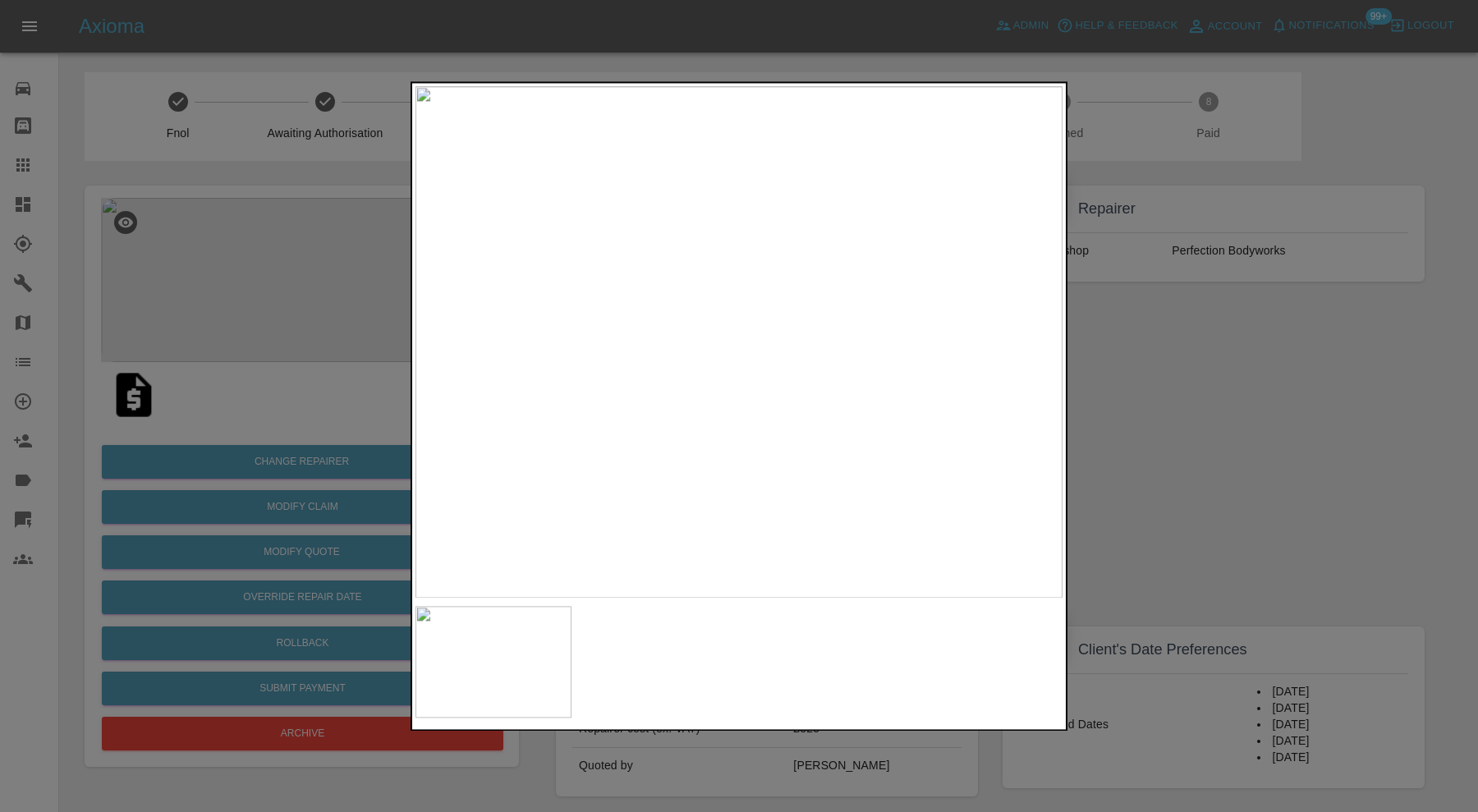
click at [1239, 517] on div at bounding box center [739, 406] width 1478 height 812
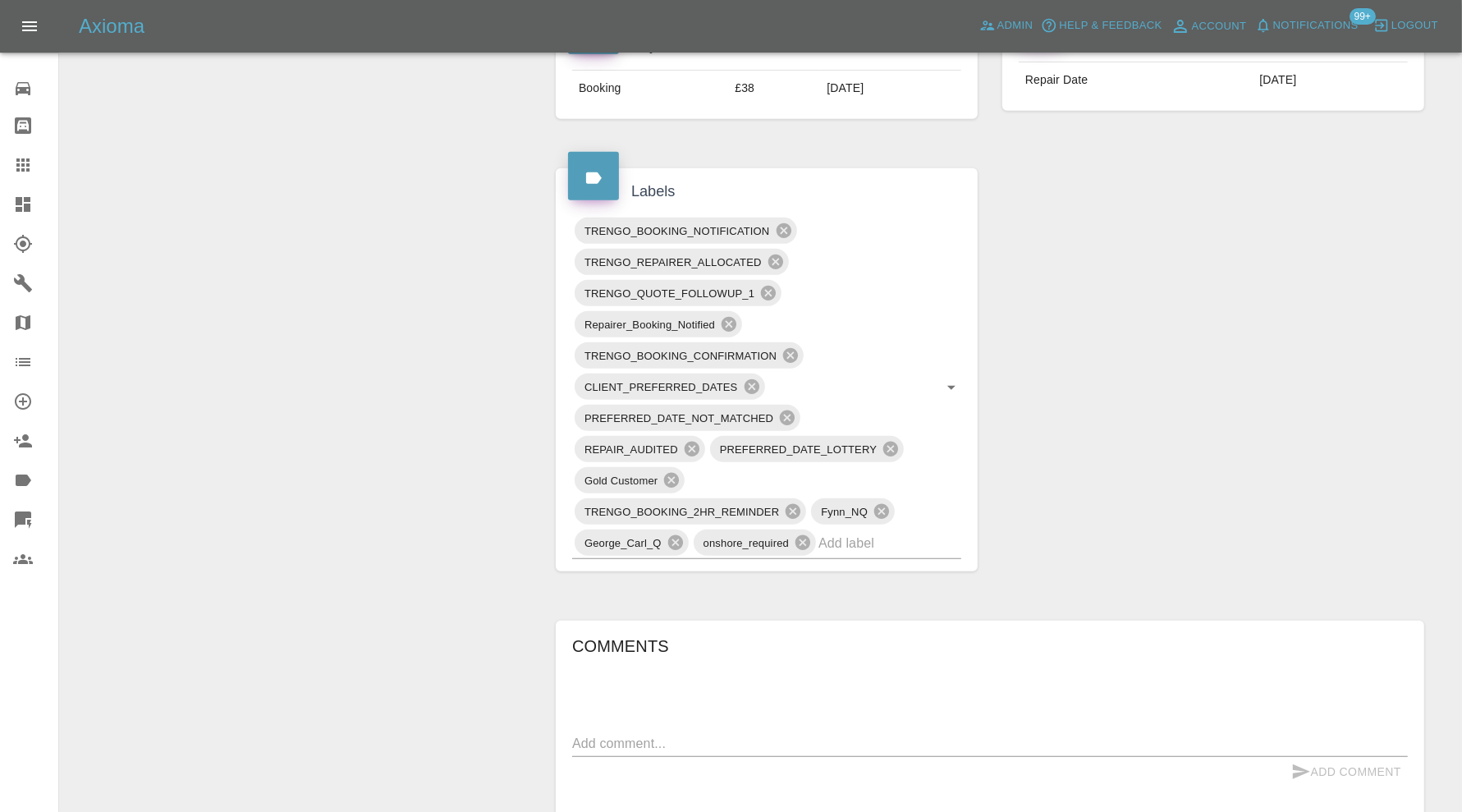
scroll to position [1094, 0]
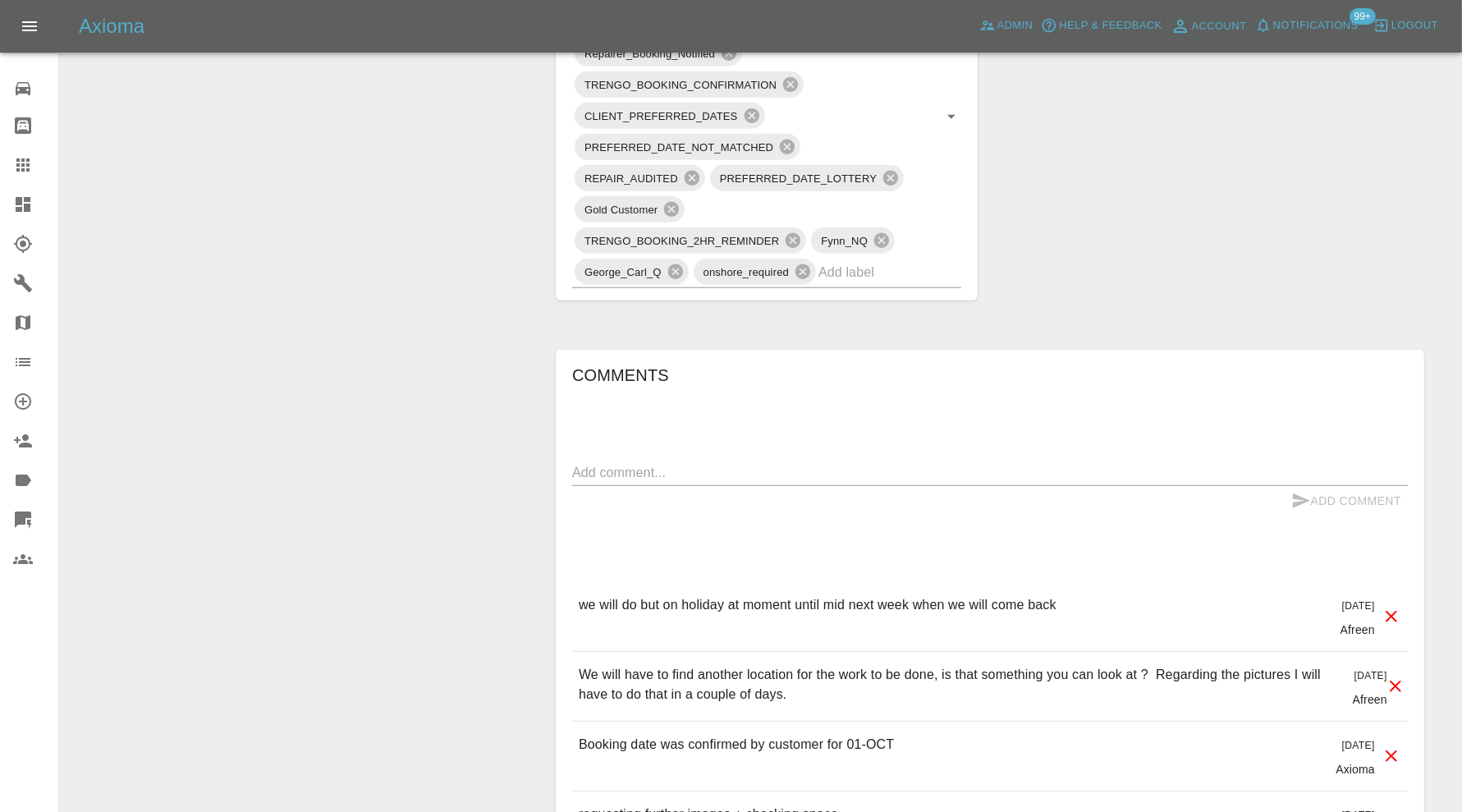
click at [687, 469] on textarea at bounding box center [990, 472] width 835 height 19
type textarea "chasing images"
click at [1324, 488] on button "Add Comment" at bounding box center [1346, 501] width 123 height 30
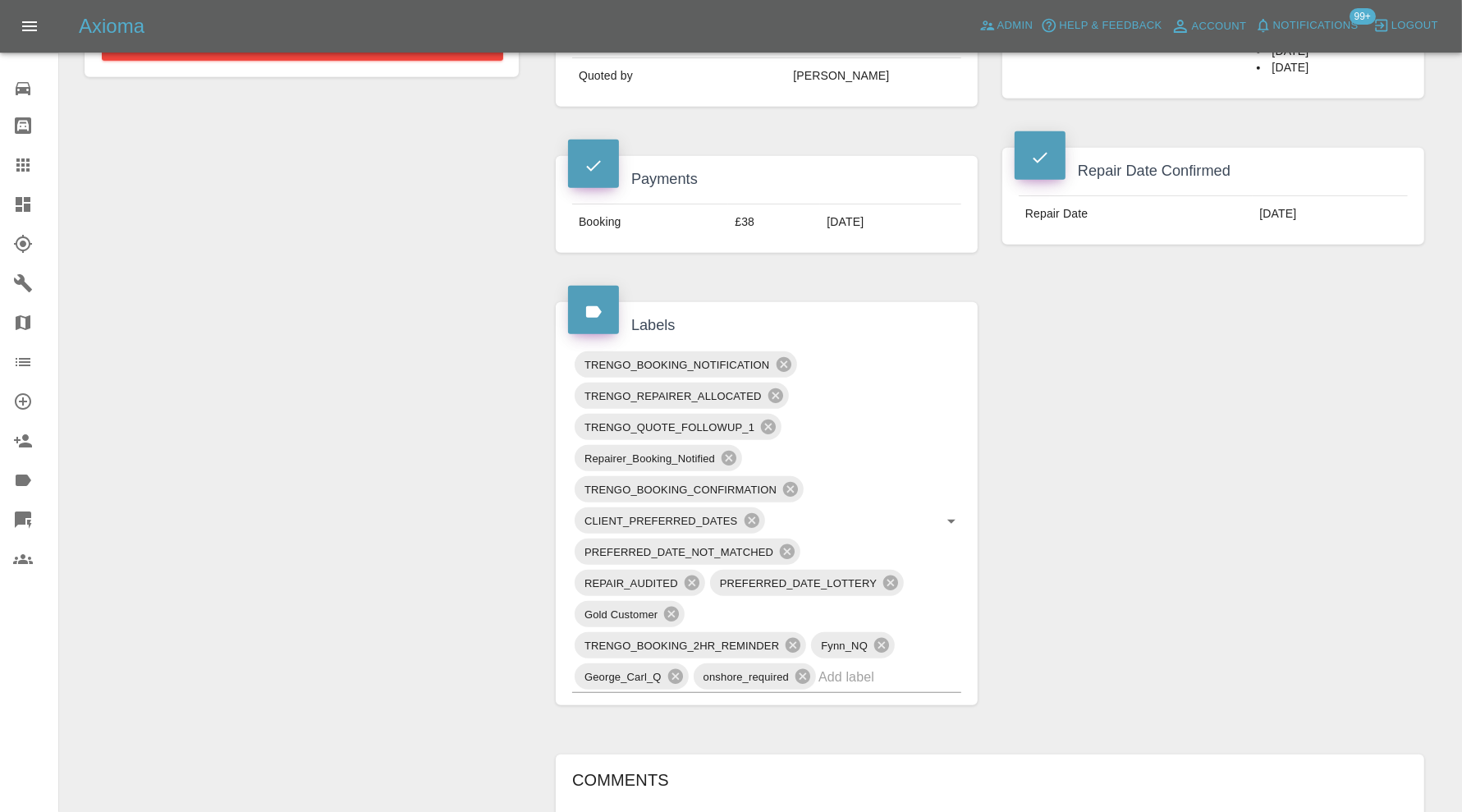
scroll to position [410, 0]
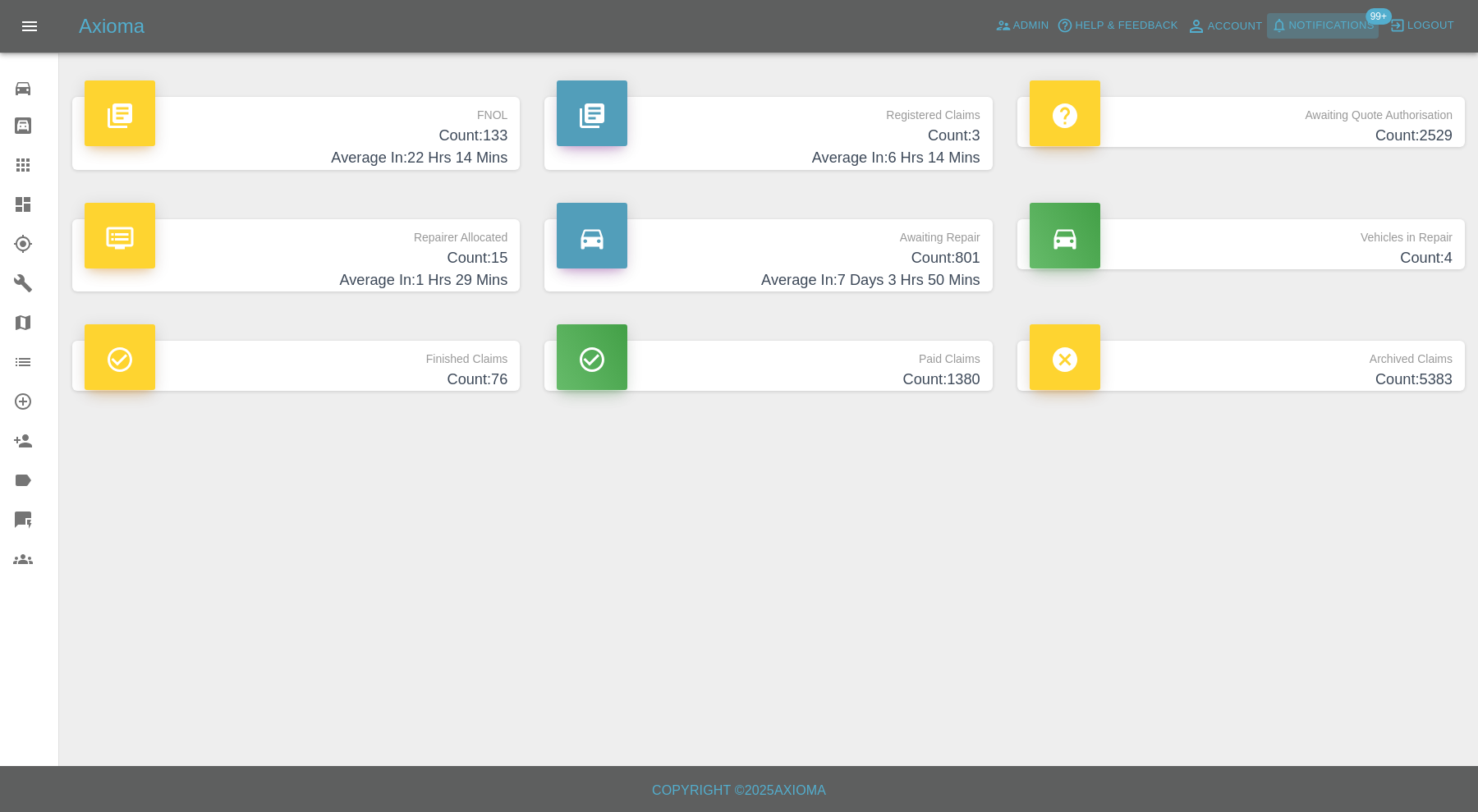
click at [1311, 19] on span "Notifications" at bounding box center [1331, 26] width 85 height 19
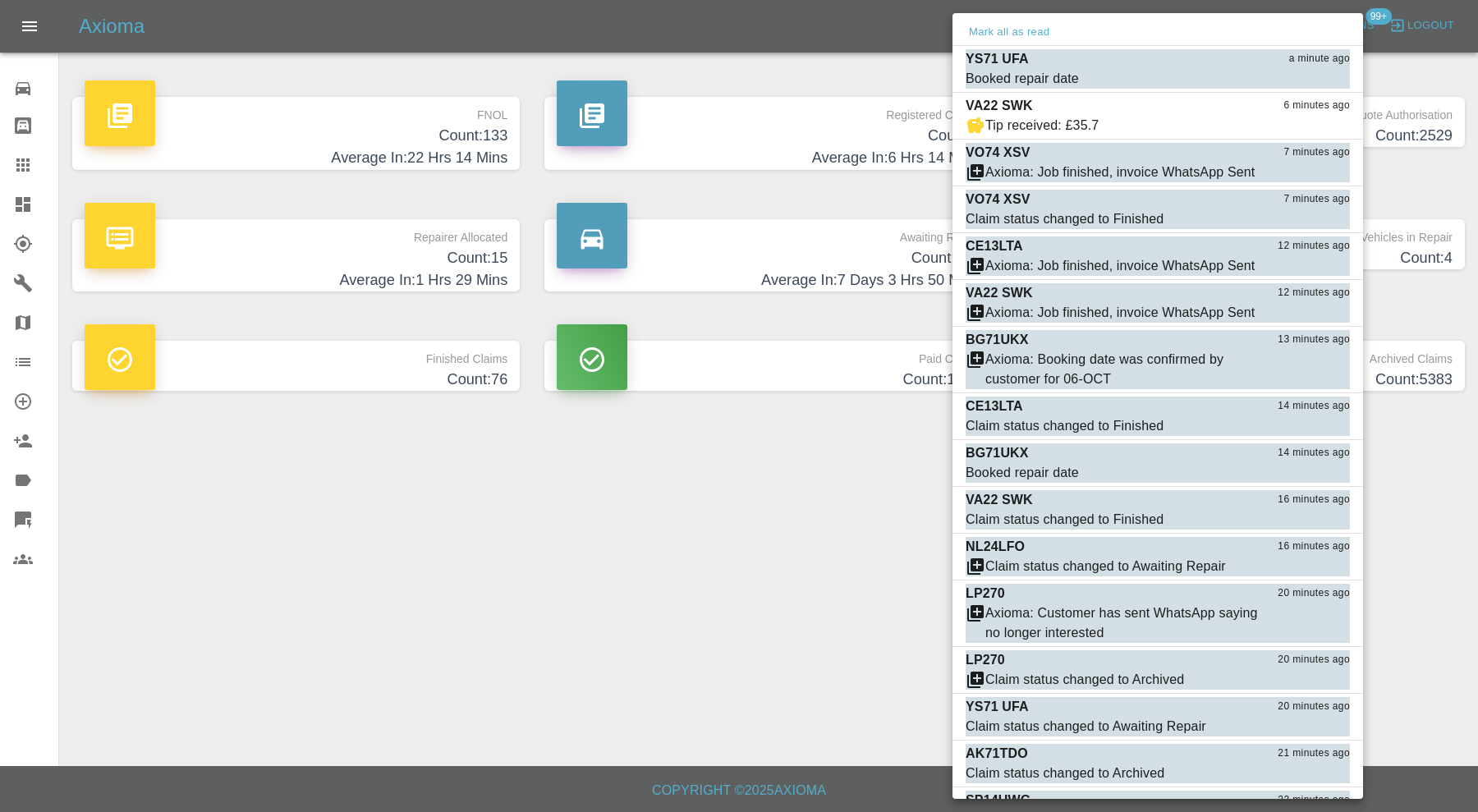
click at [1108, 117] on span "Tip received: £35.7" at bounding box center [1116, 125] width 303 height 20
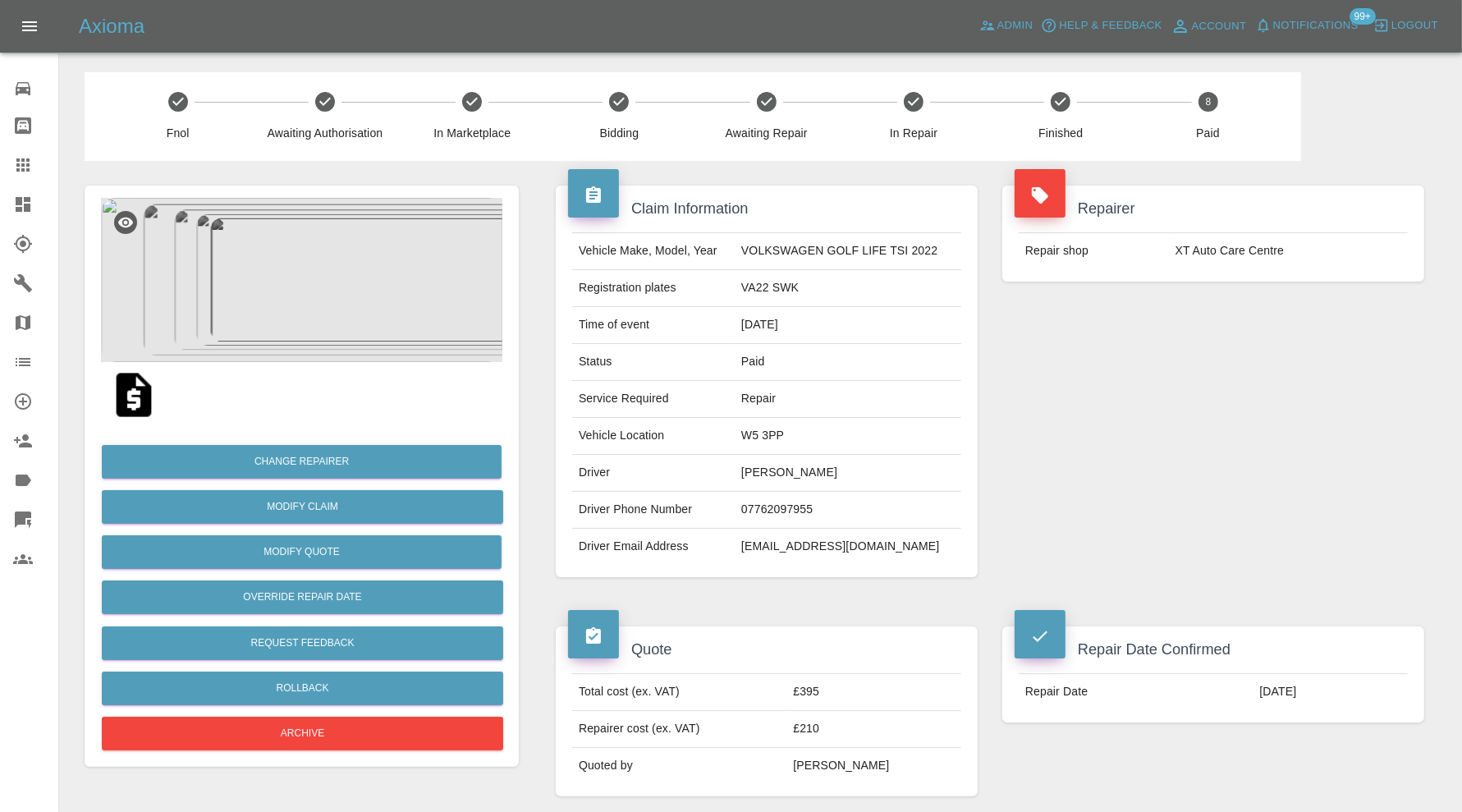
click at [25, 199] on icon at bounding box center [23, 204] width 15 height 15
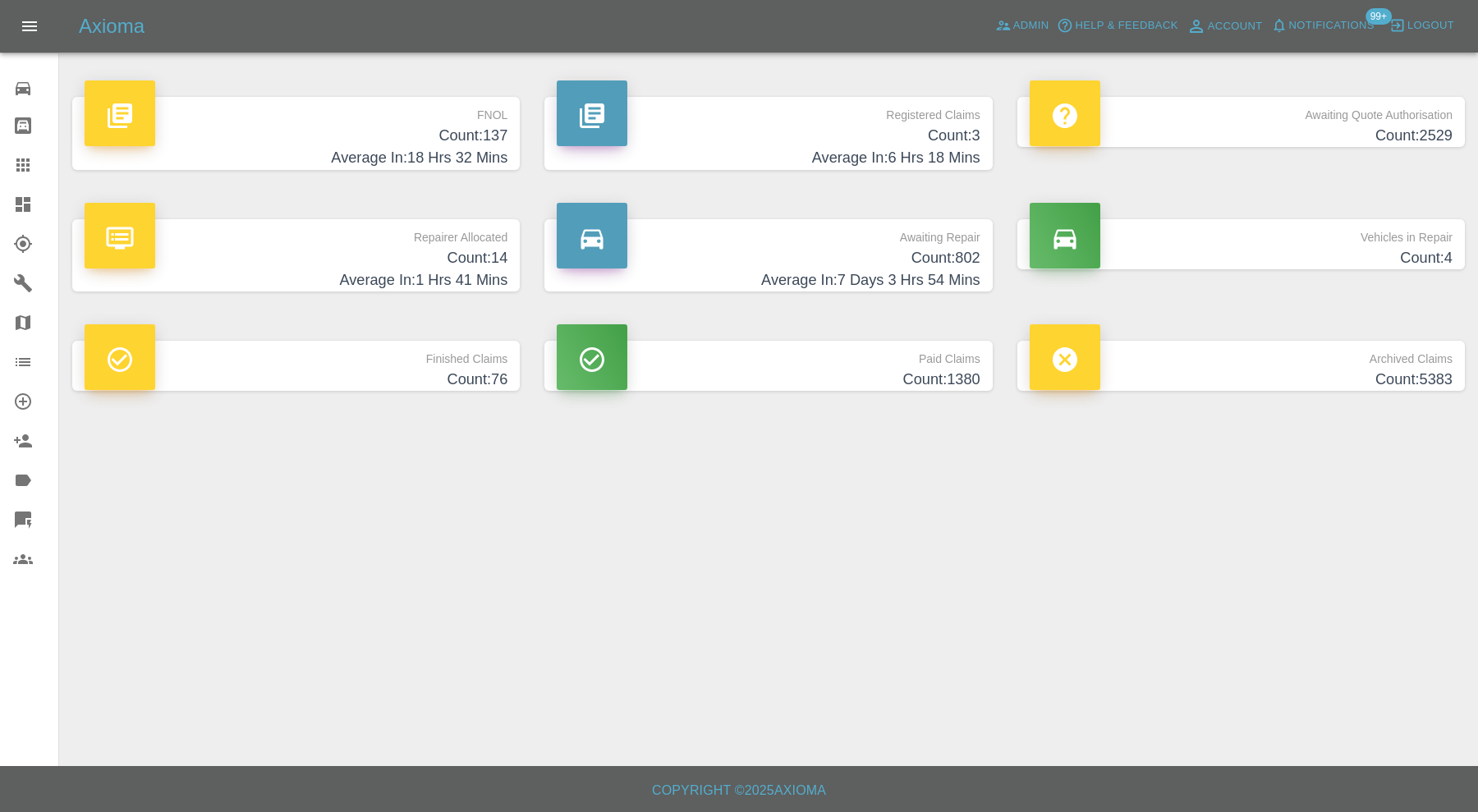
click at [655, 251] on h4 "Count: 802" at bounding box center [767, 258] width 422 height 22
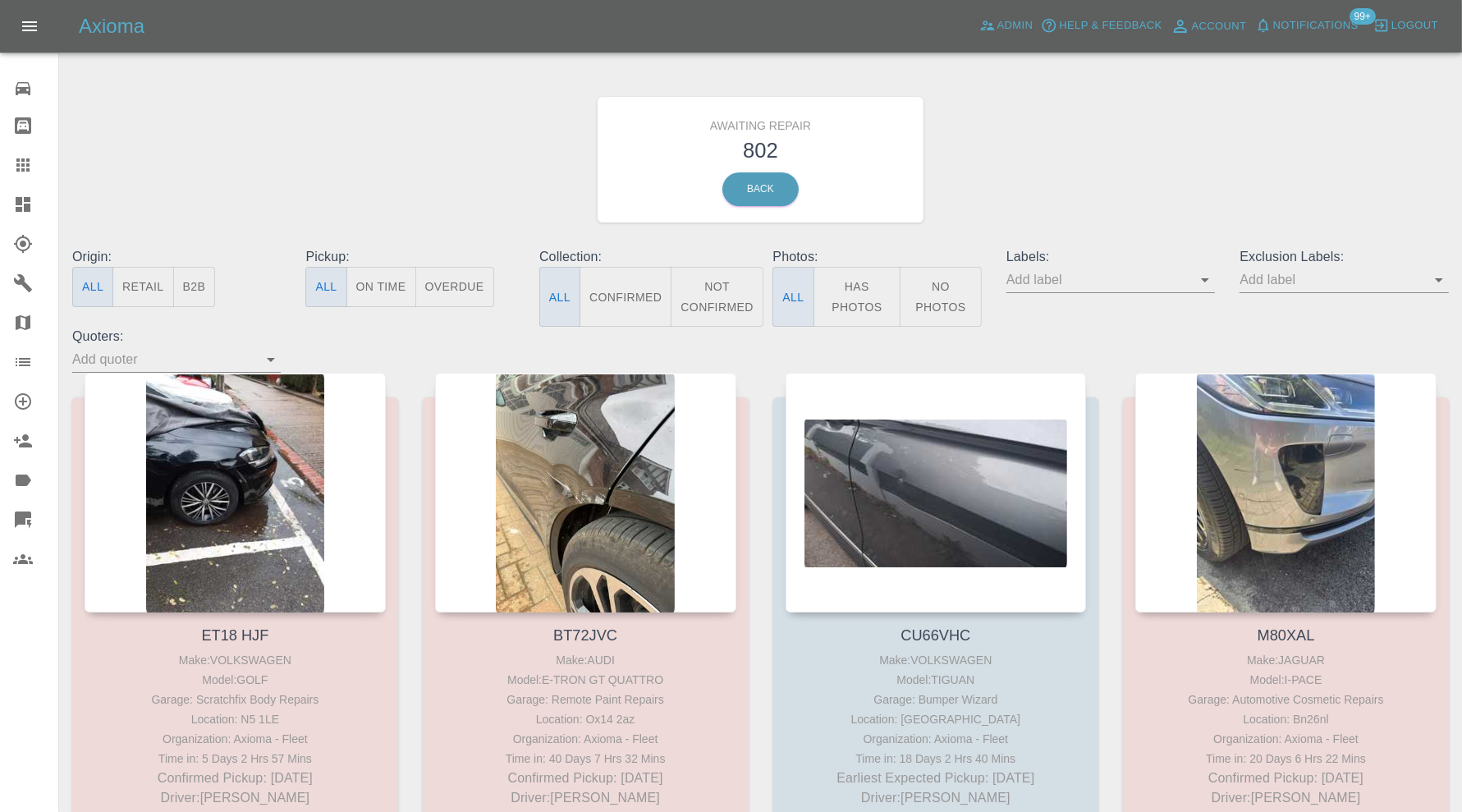
click at [640, 306] on button "Confirmed" at bounding box center [626, 297] width 92 height 60
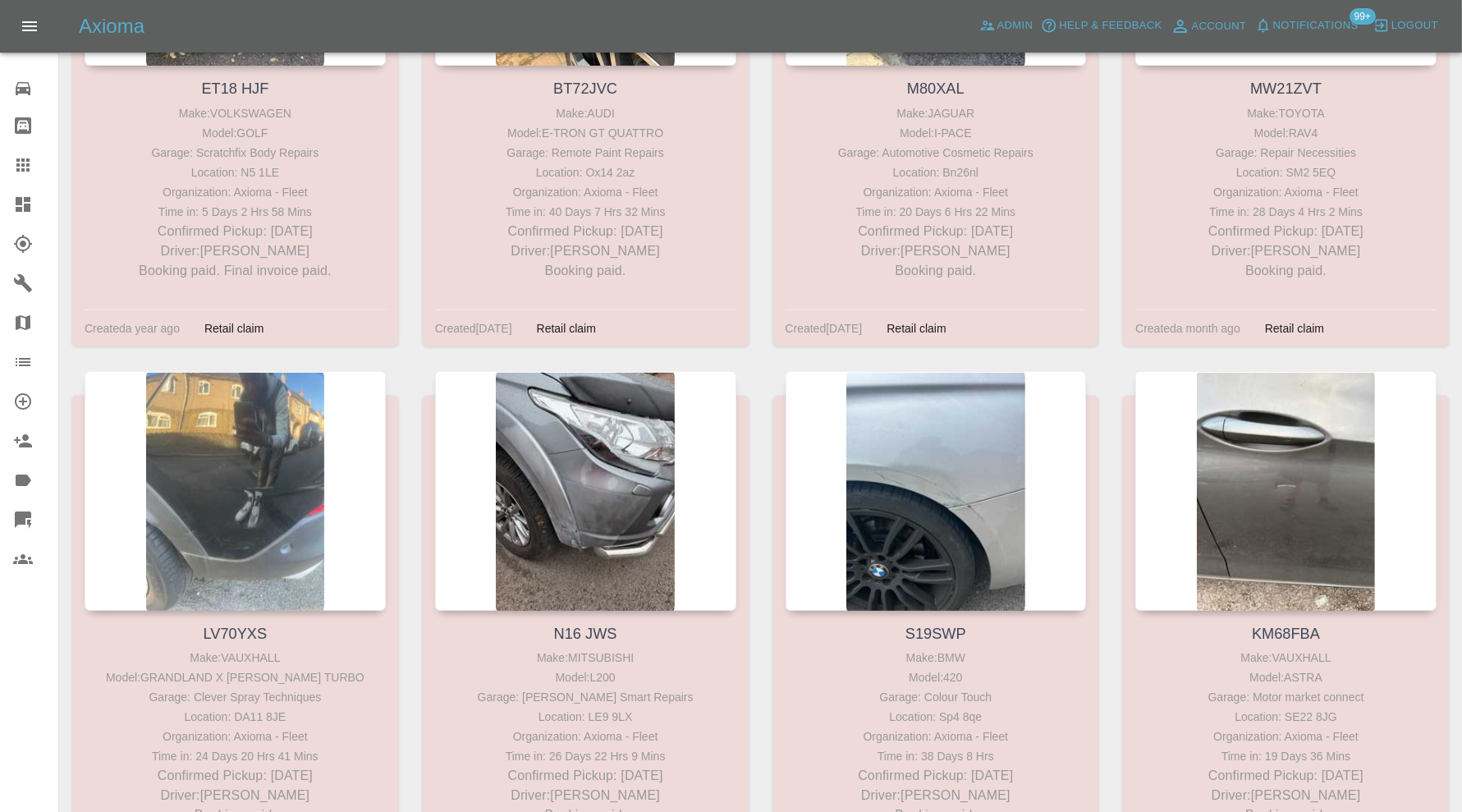
scroll to position [1094, 0]
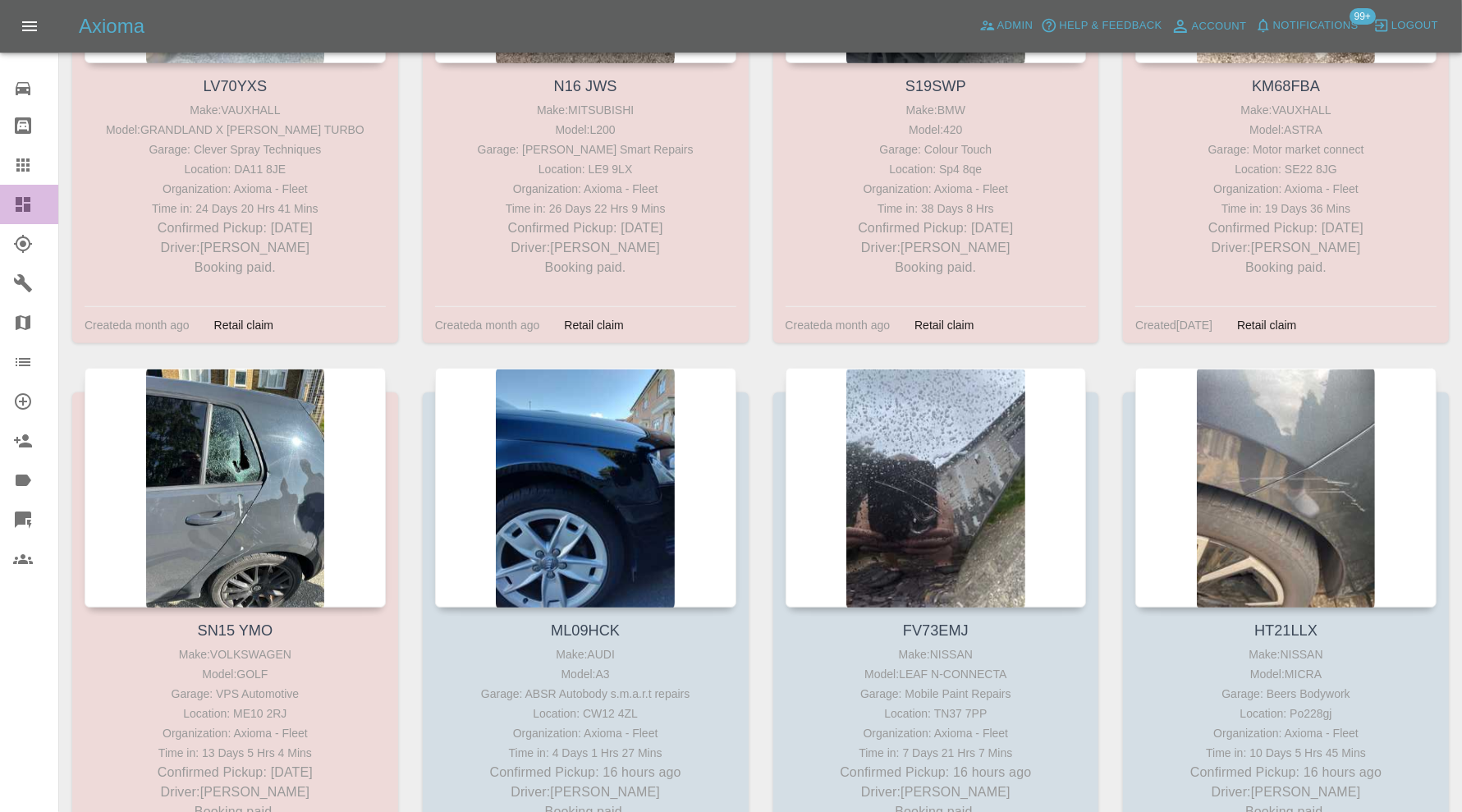
click at [25, 199] on icon at bounding box center [23, 204] width 15 height 15
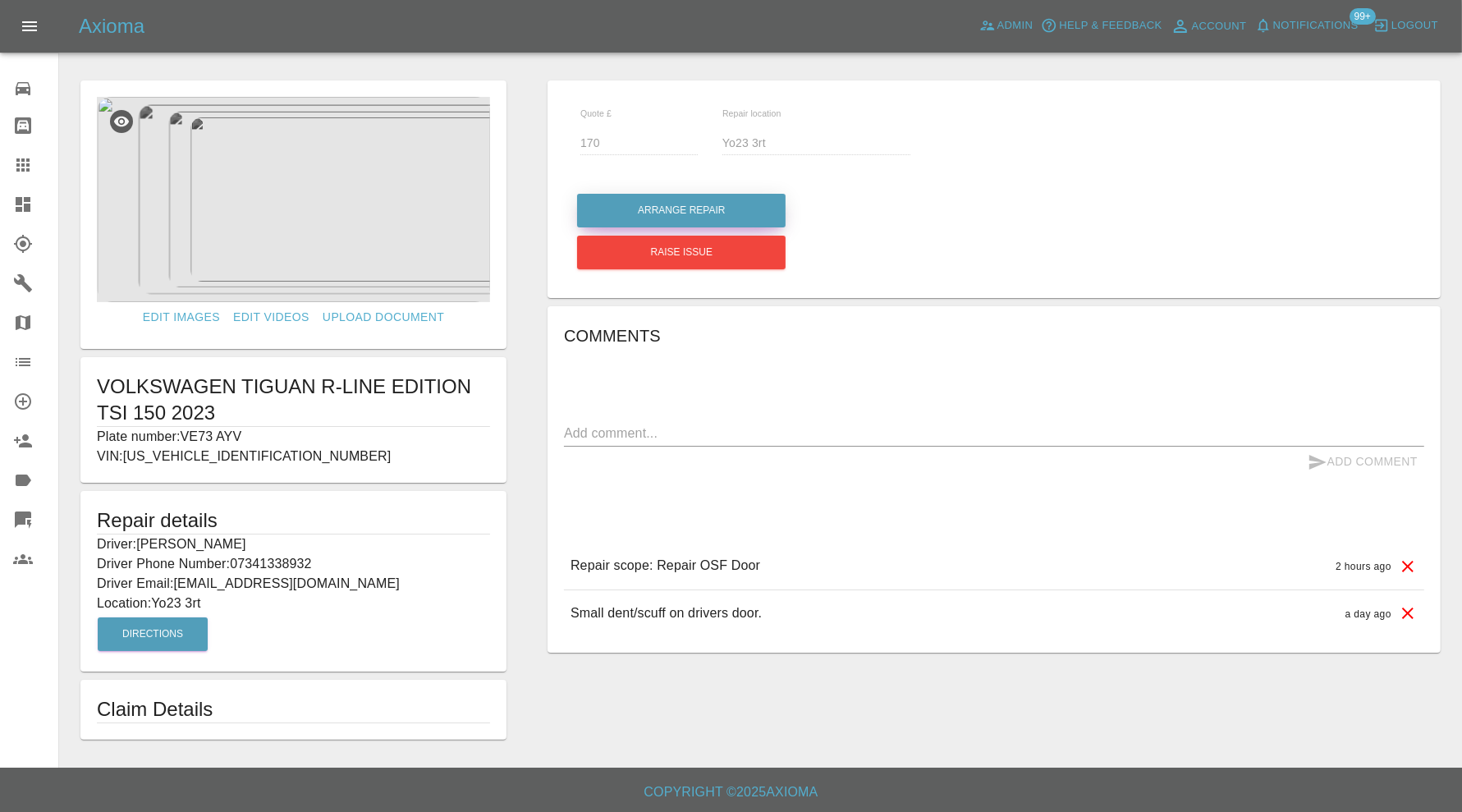
click at [740, 208] on button "Arrange Repair" at bounding box center [681, 211] width 209 height 34
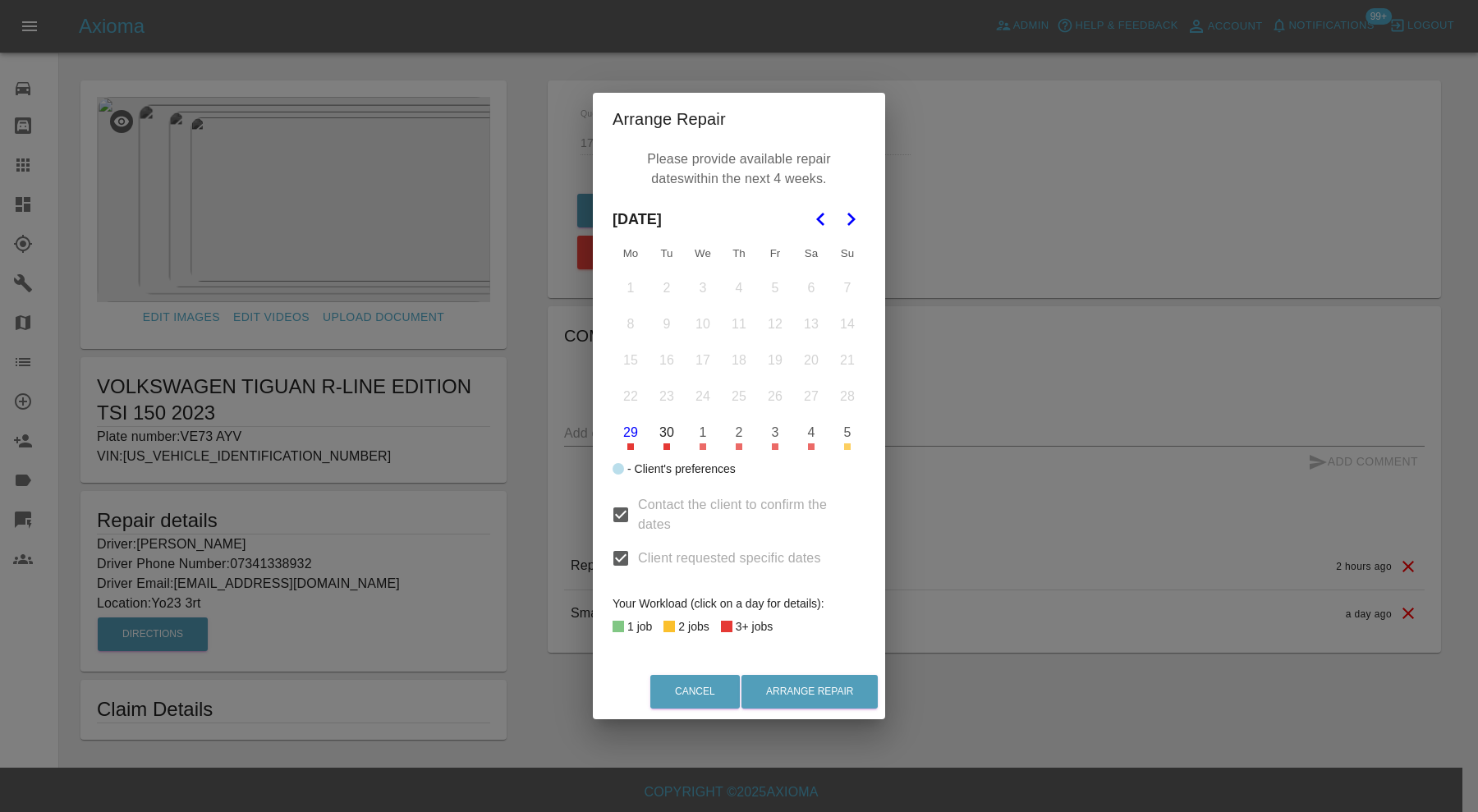
click at [850, 221] on polygon "Go to the Next Month" at bounding box center [850, 219] width 8 height 13
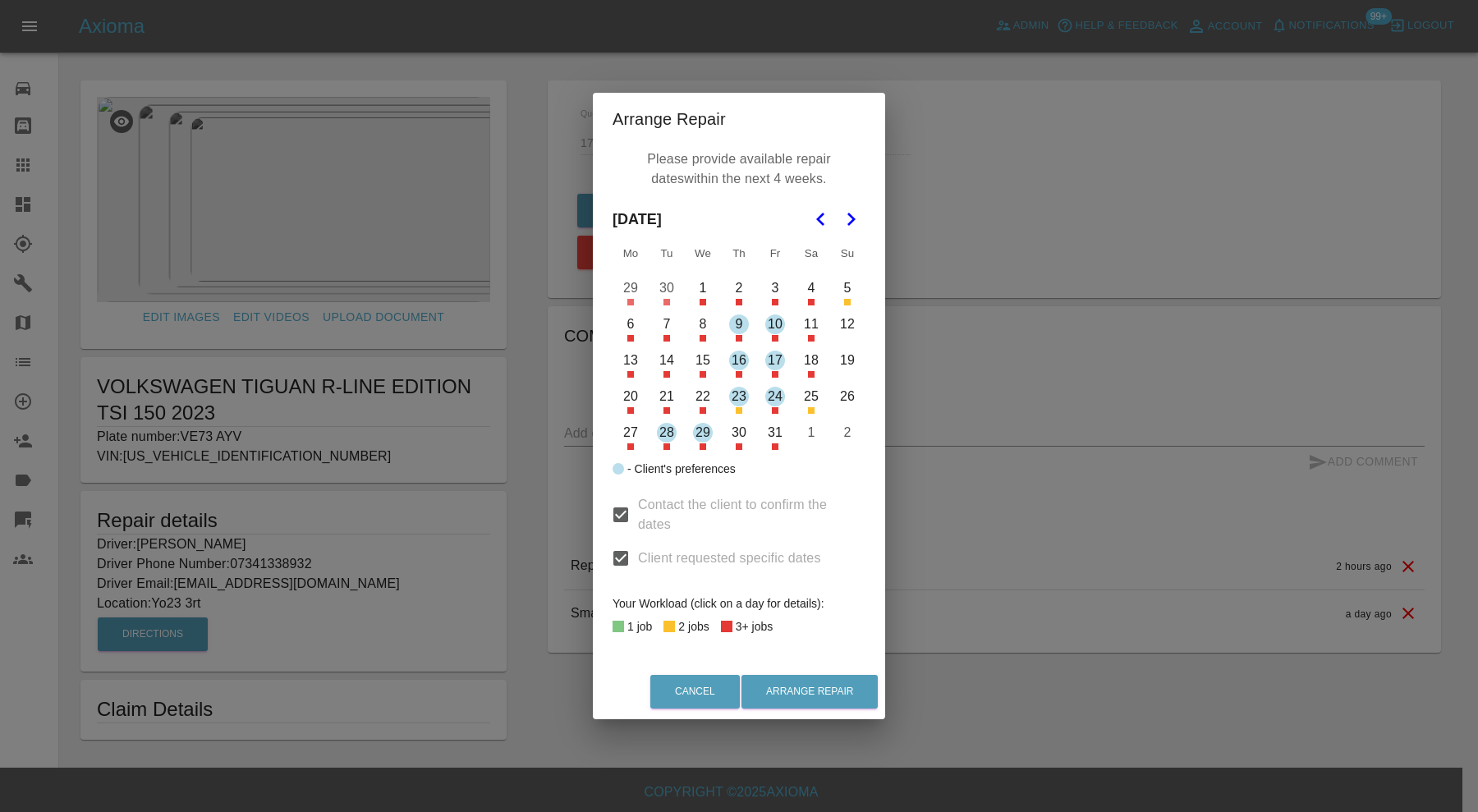
click at [639, 362] on button "13" at bounding box center [630, 360] width 35 height 35
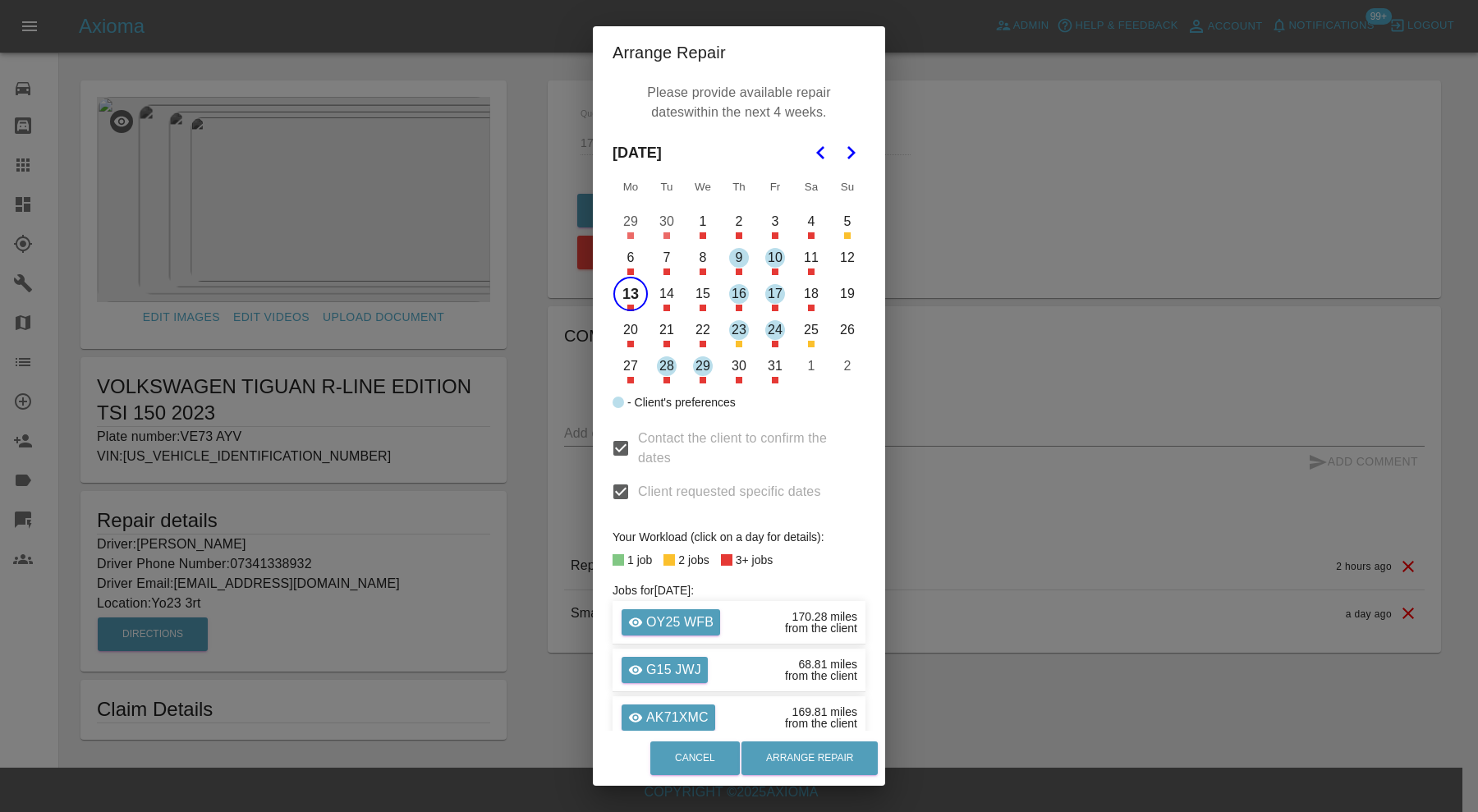
click at [659, 301] on button "14" at bounding box center [666, 293] width 35 height 35
click at [763, 293] on button "17" at bounding box center [775, 293] width 35 height 35
click at [828, 751] on button "Arrange Repair" at bounding box center [808, 758] width 136 height 34
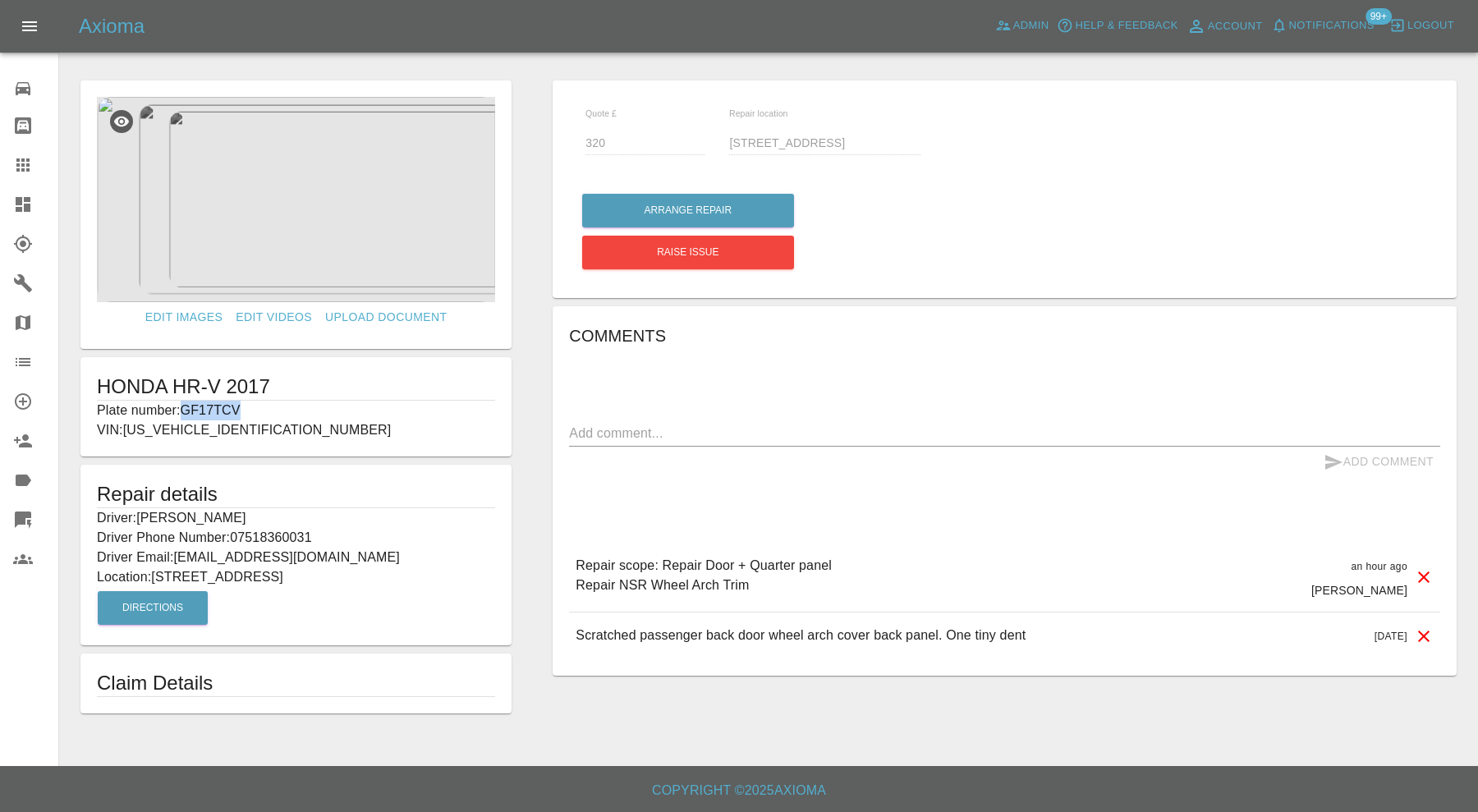
drag, startPoint x: 273, startPoint y: 404, endPoint x: 185, endPoint y: 410, distance: 88.2
click at [185, 410] on p "Plate number: GF17TCV" at bounding box center [295, 410] width 398 height 20
copy p "GF17TCV"
click at [20, 156] on icon at bounding box center [22, 165] width 20 height 20
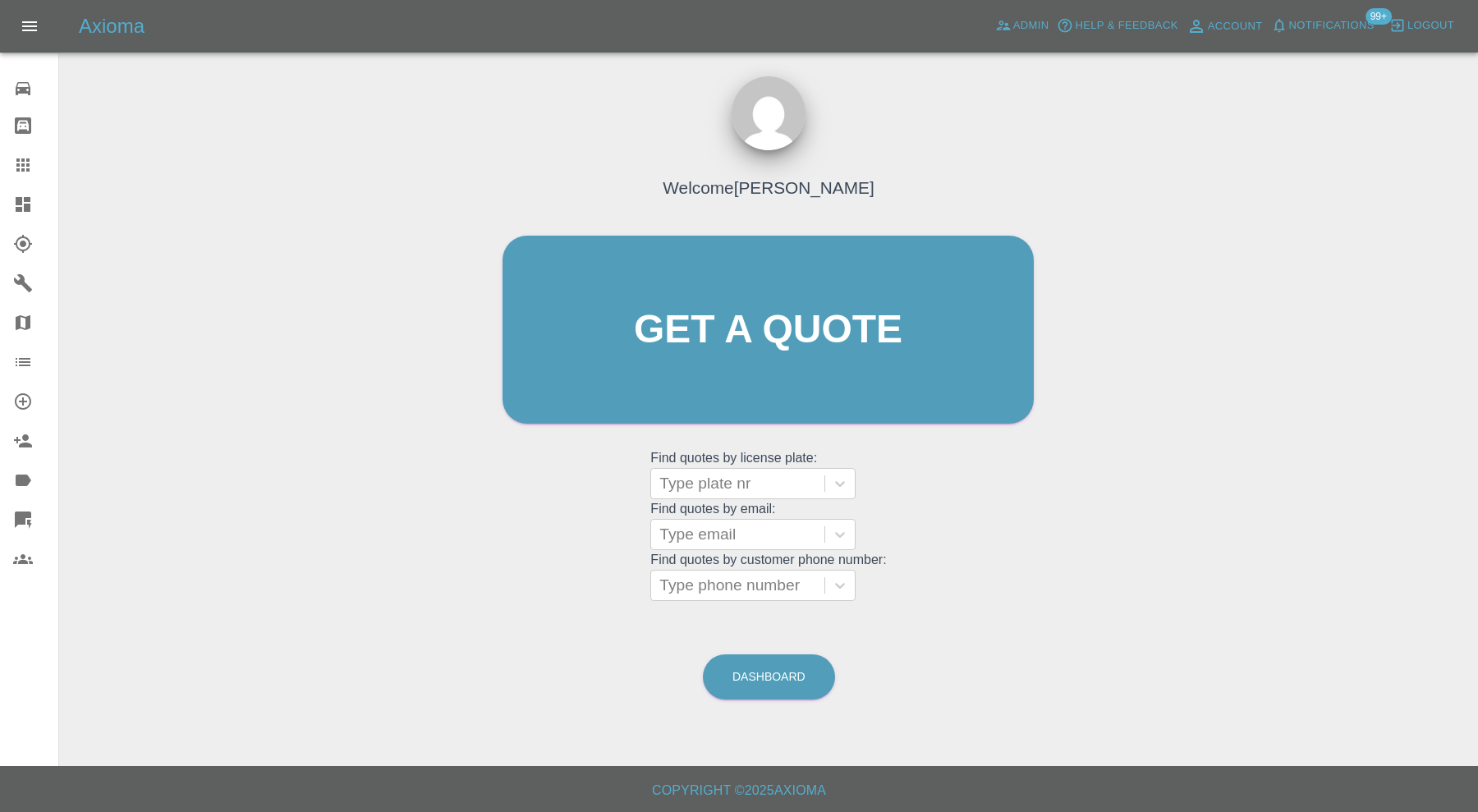
click at [695, 468] on div "Type plate nr" at bounding box center [737, 483] width 173 height 30
paste input "GF17TCV"
type input "GF17TCV"
click at [719, 518] on div "GF17TCV, Bidding" at bounding box center [752, 524] width 205 height 33
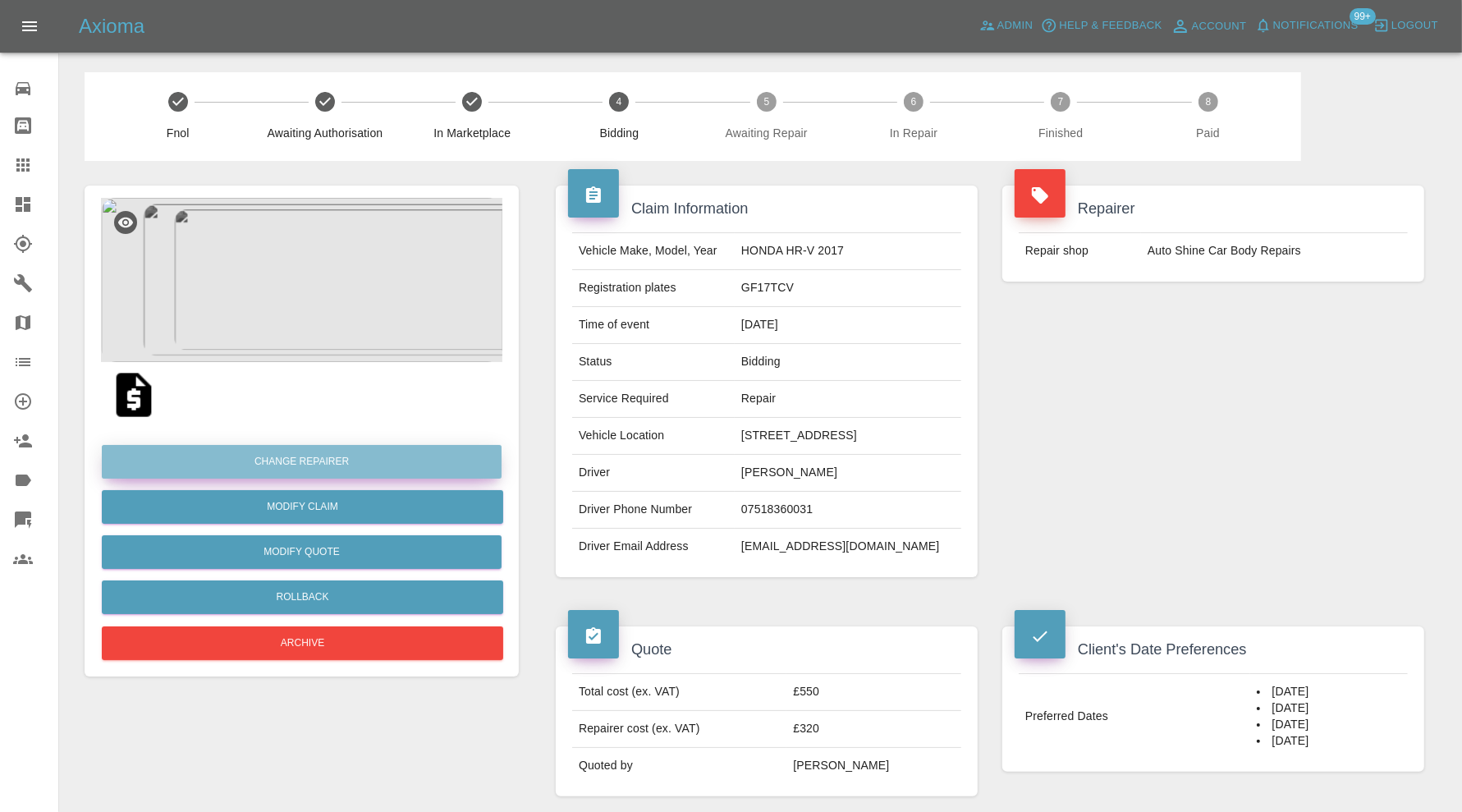
click at [337, 460] on button "Change Repairer" at bounding box center [302, 462] width 400 height 34
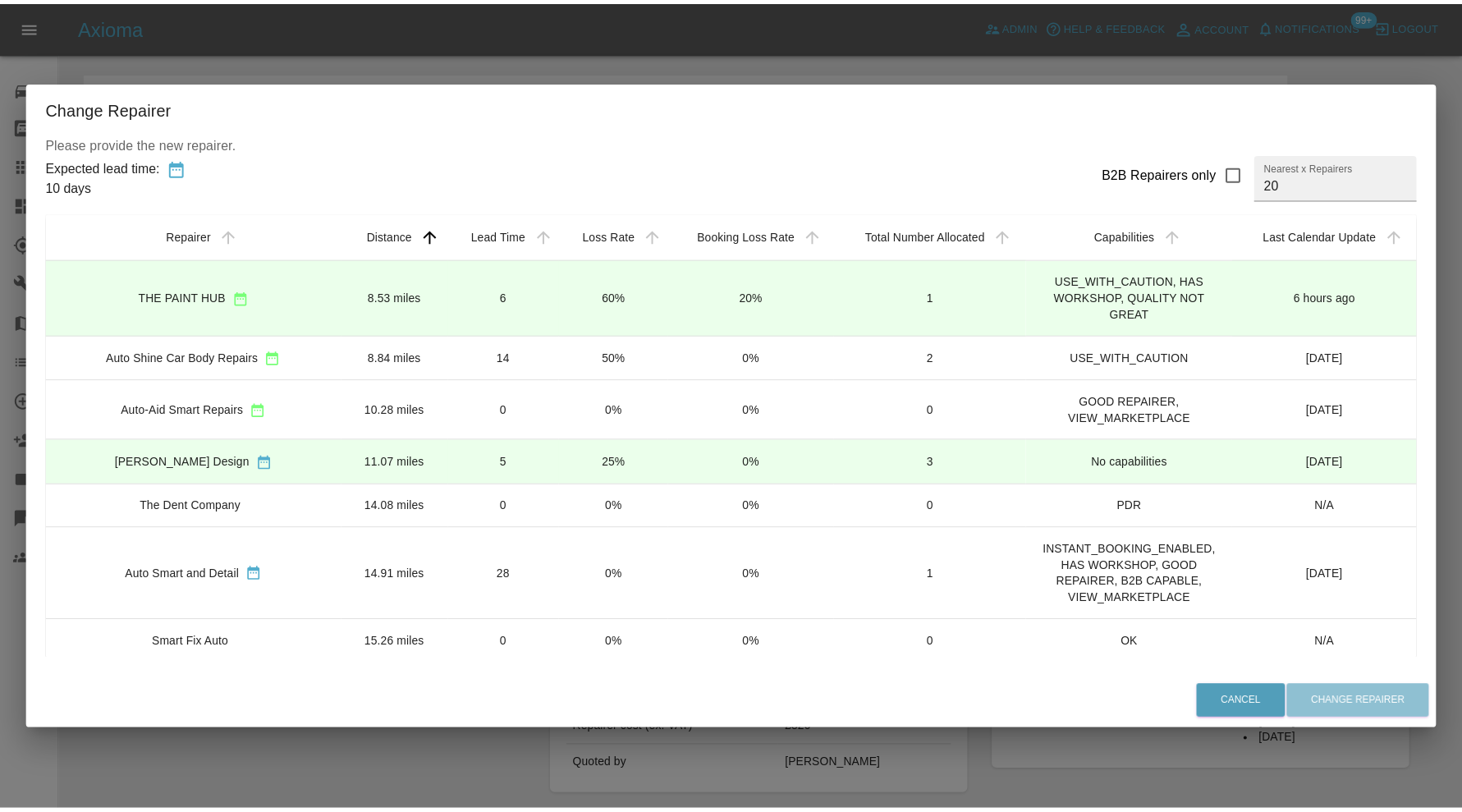
scroll to position [273, 0]
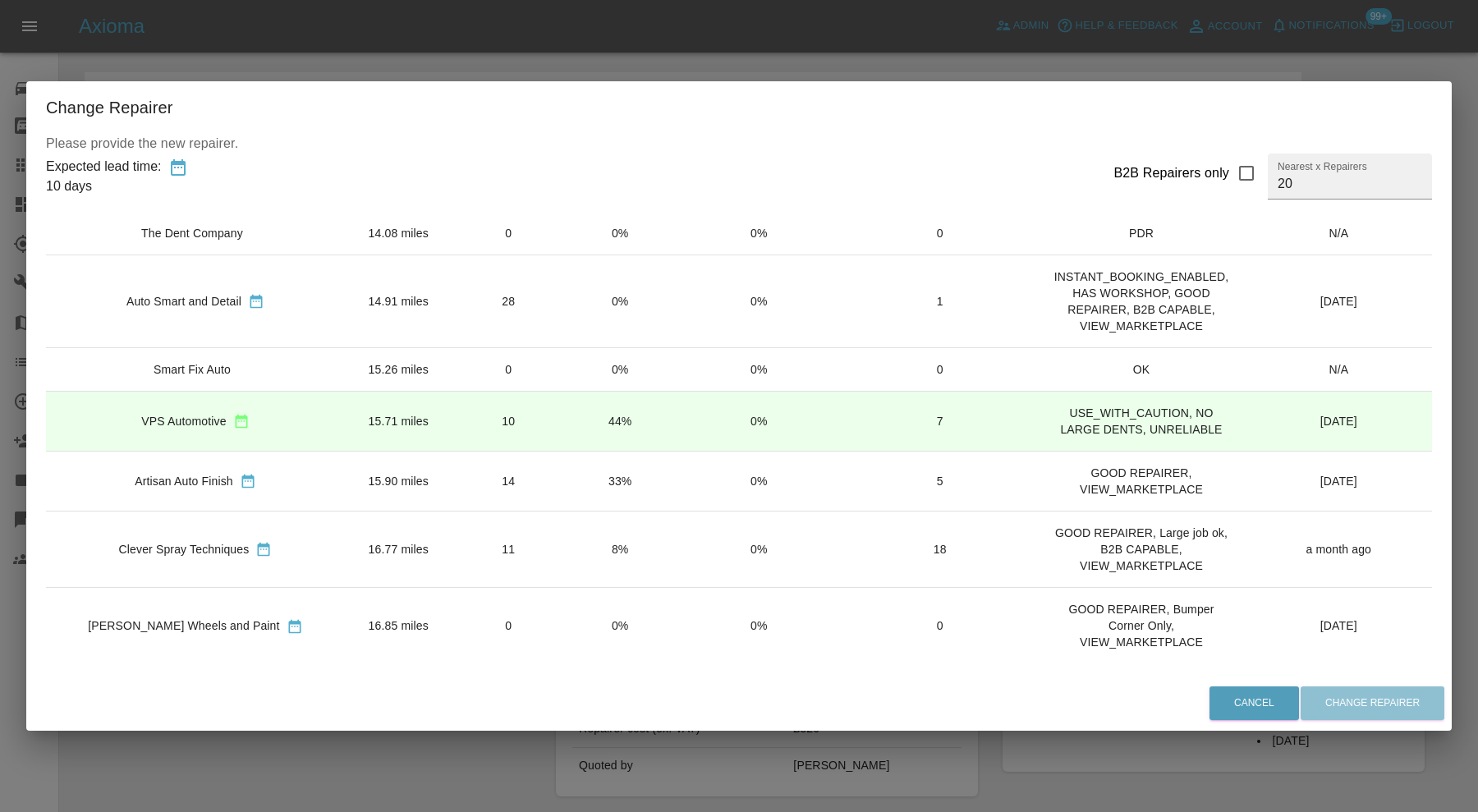
click at [345, 461] on td "15.90 miles" at bounding box center [398, 480] width 108 height 60
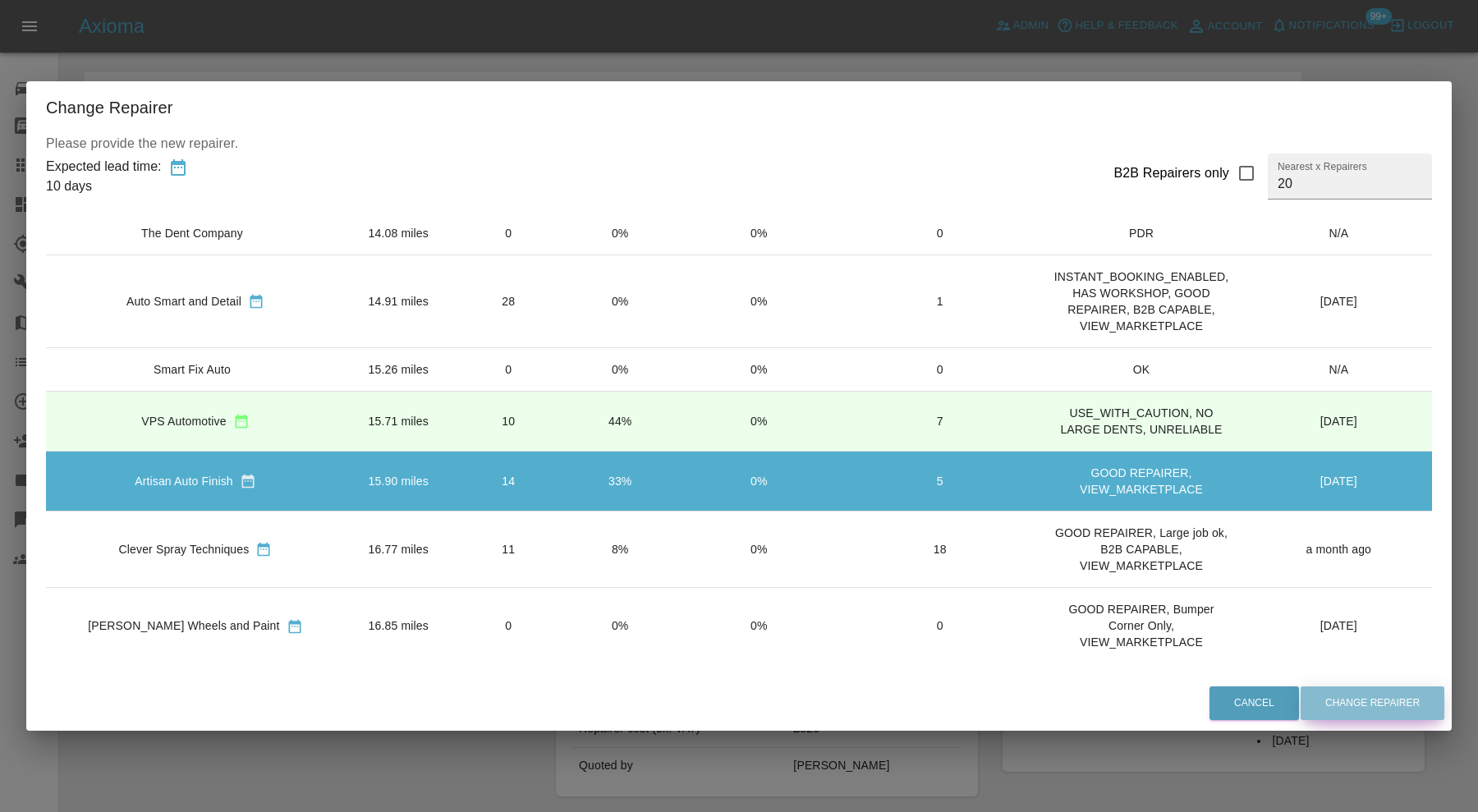
click at [1332, 705] on button "Change Repairer" at bounding box center [1371, 703] width 143 height 34
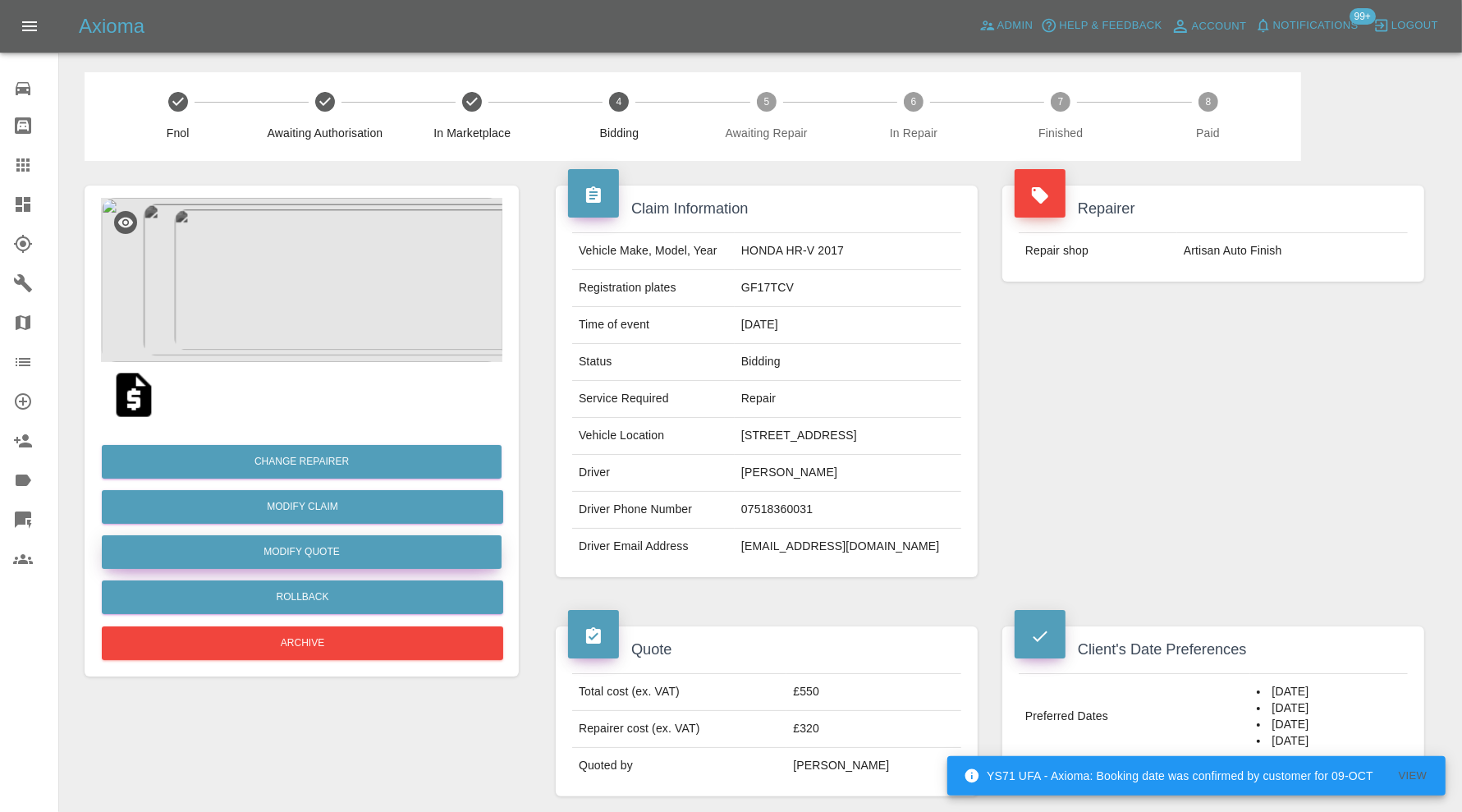
click at [360, 551] on button "Modify Quote" at bounding box center [302, 552] width 400 height 34
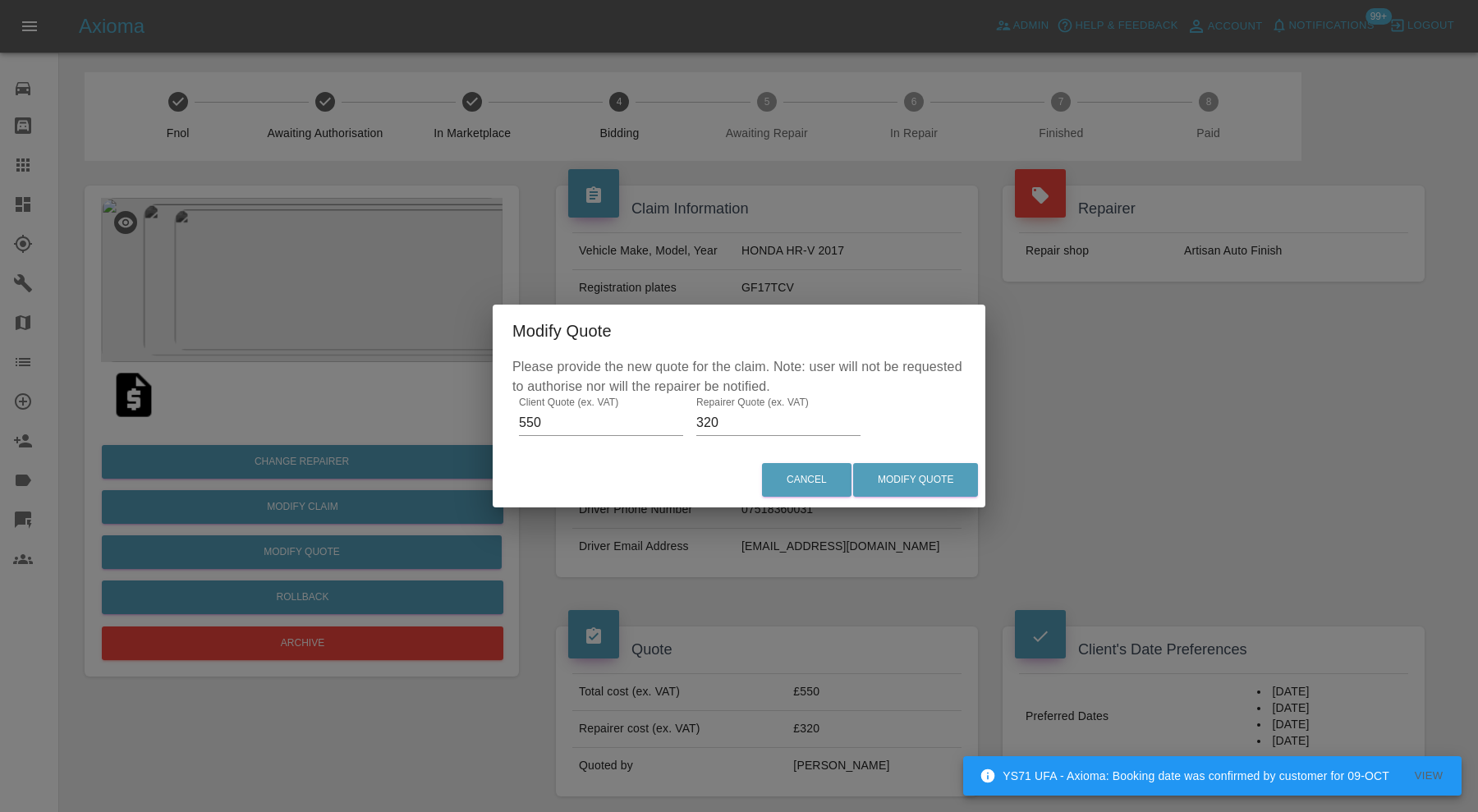
click at [722, 422] on input "320" at bounding box center [777, 422] width 164 height 26
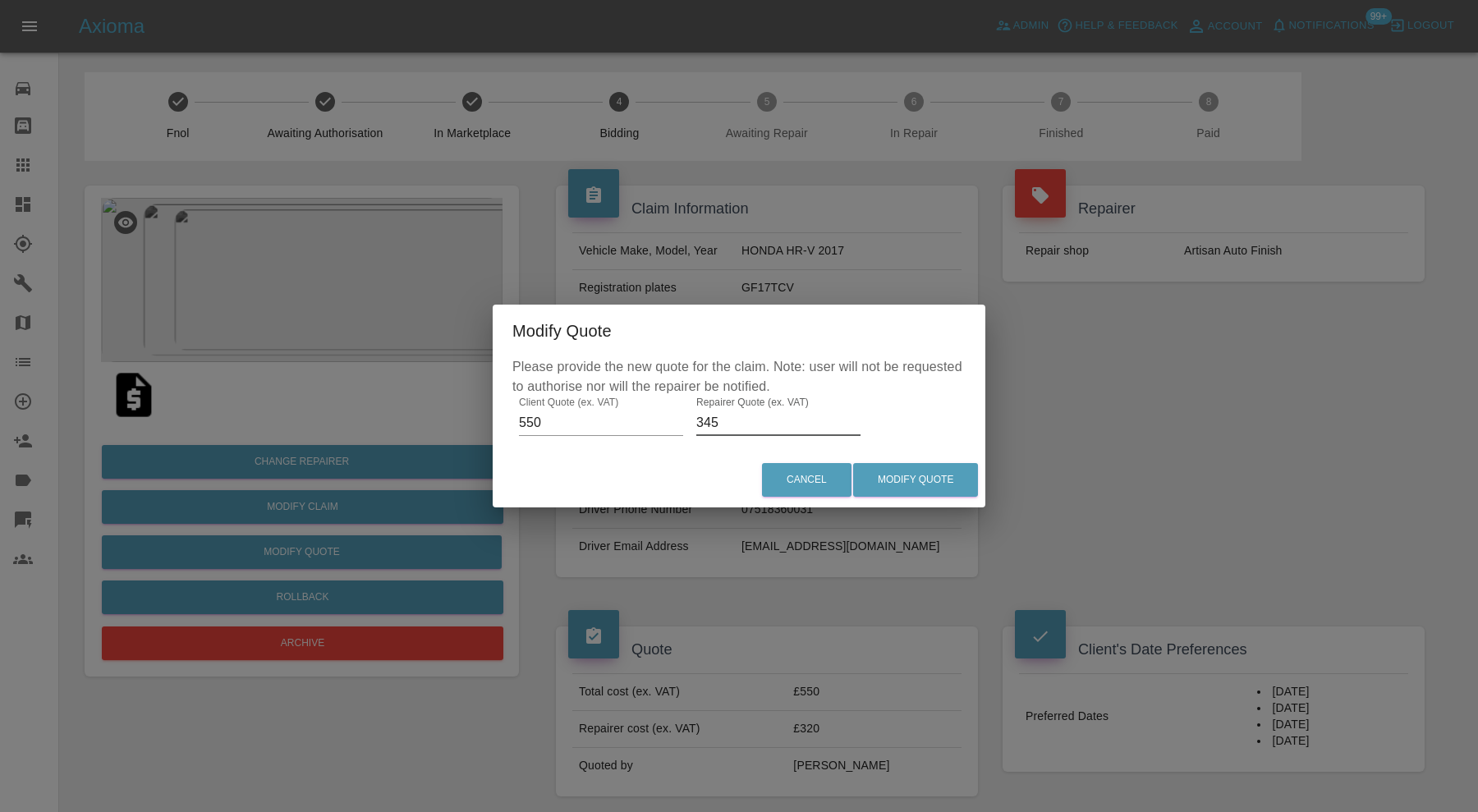
type input "345"
click at [915, 488] on button "Modify Quote" at bounding box center [915, 480] width 125 height 34
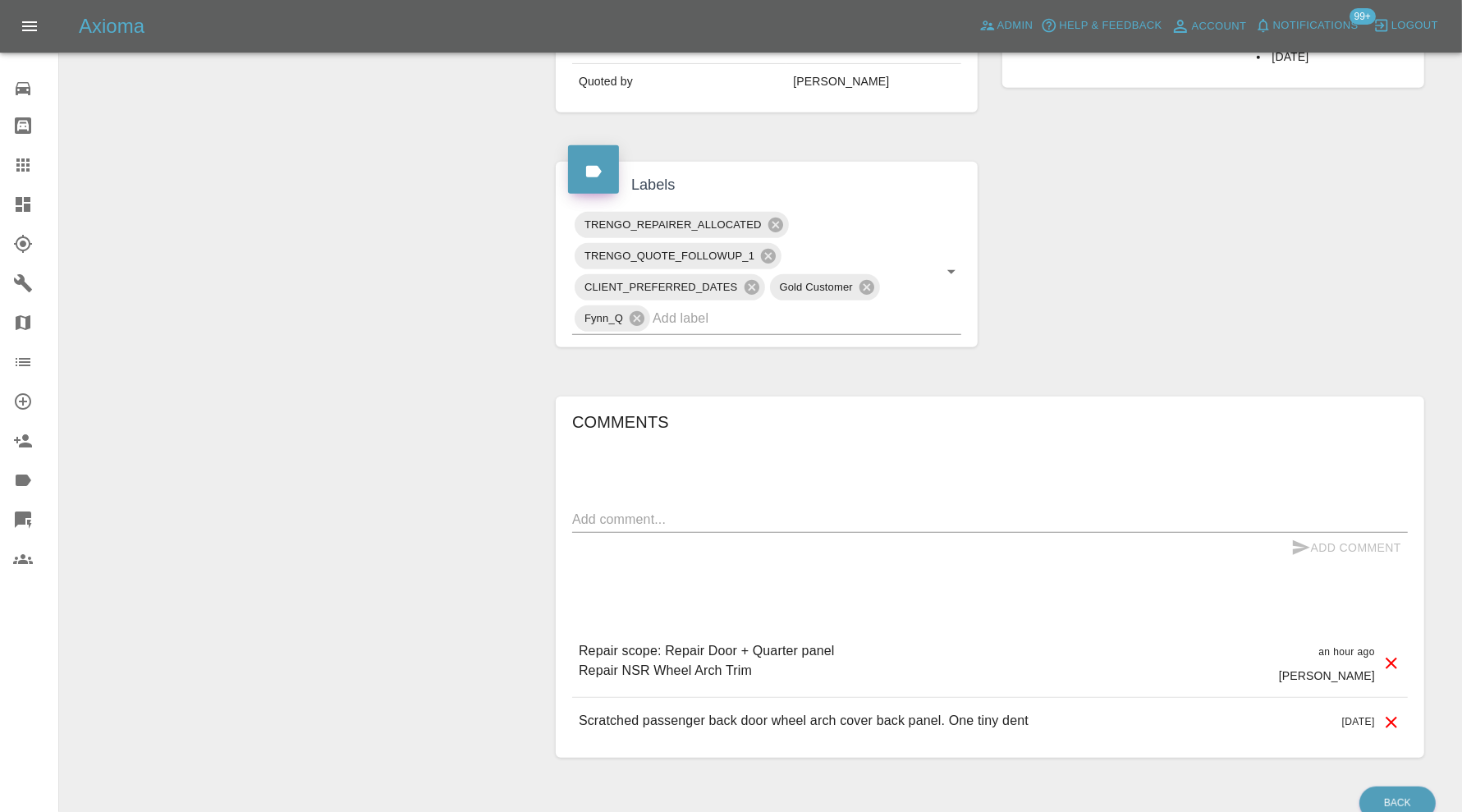
scroll to position [0, 0]
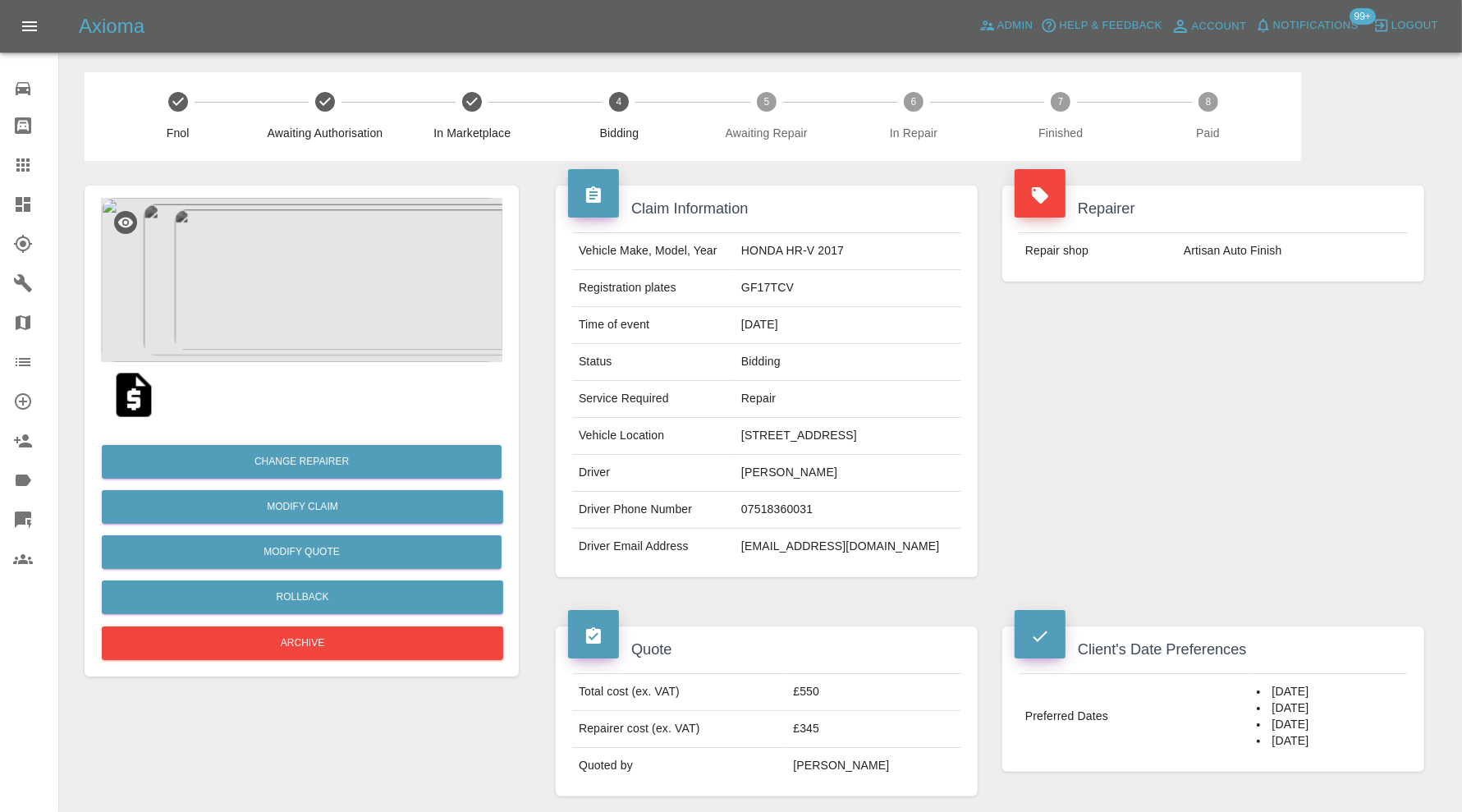
click at [378, 317] on img at bounding box center [302, 279] width 402 height 164
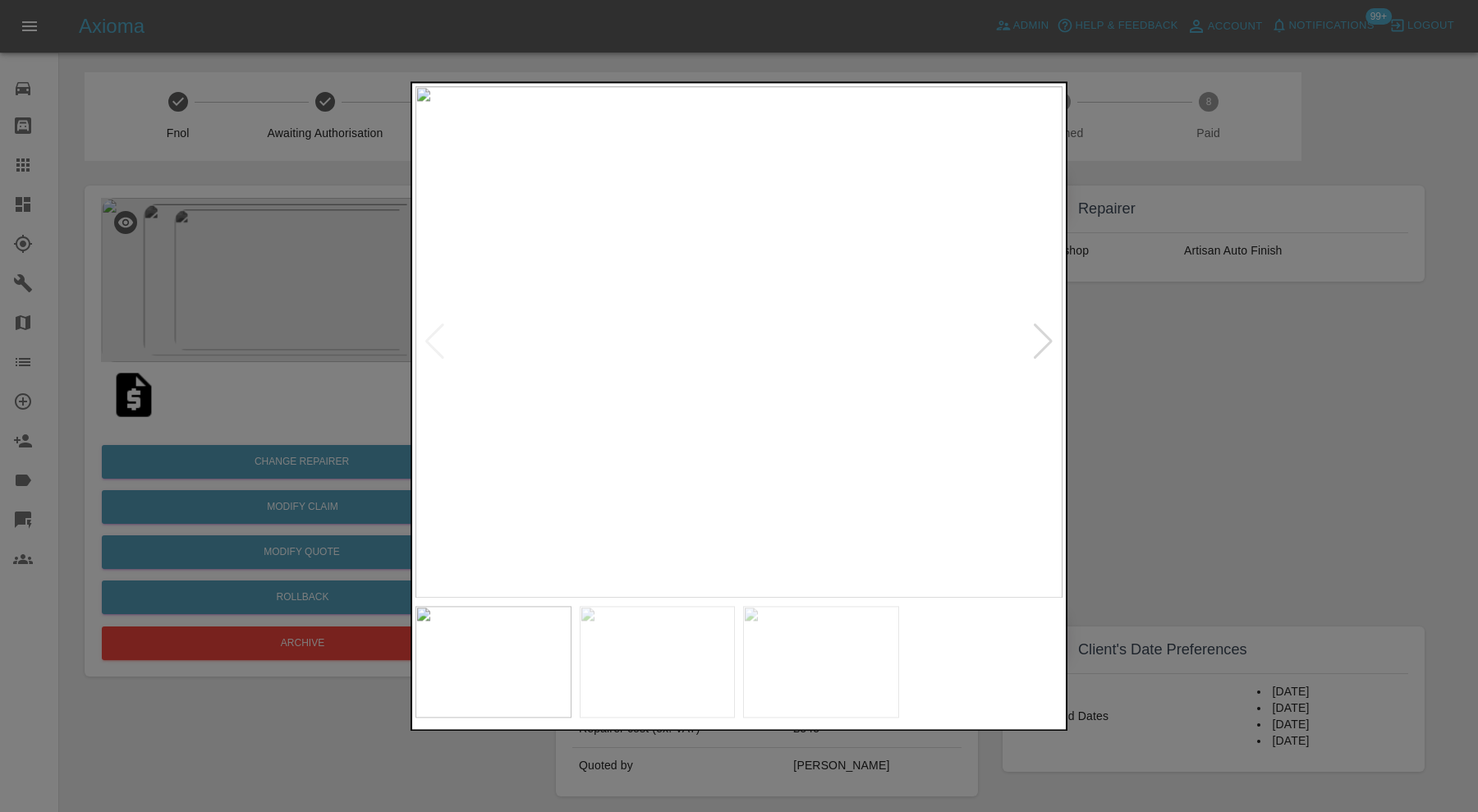
click at [856, 649] on img at bounding box center [820, 661] width 156 height 111
click at [1035, 325] on img at bounding box center [738, 342] width 647 height 511
click at [1136, 408] on div at bounding box center [739, 406] width 1478 height 812
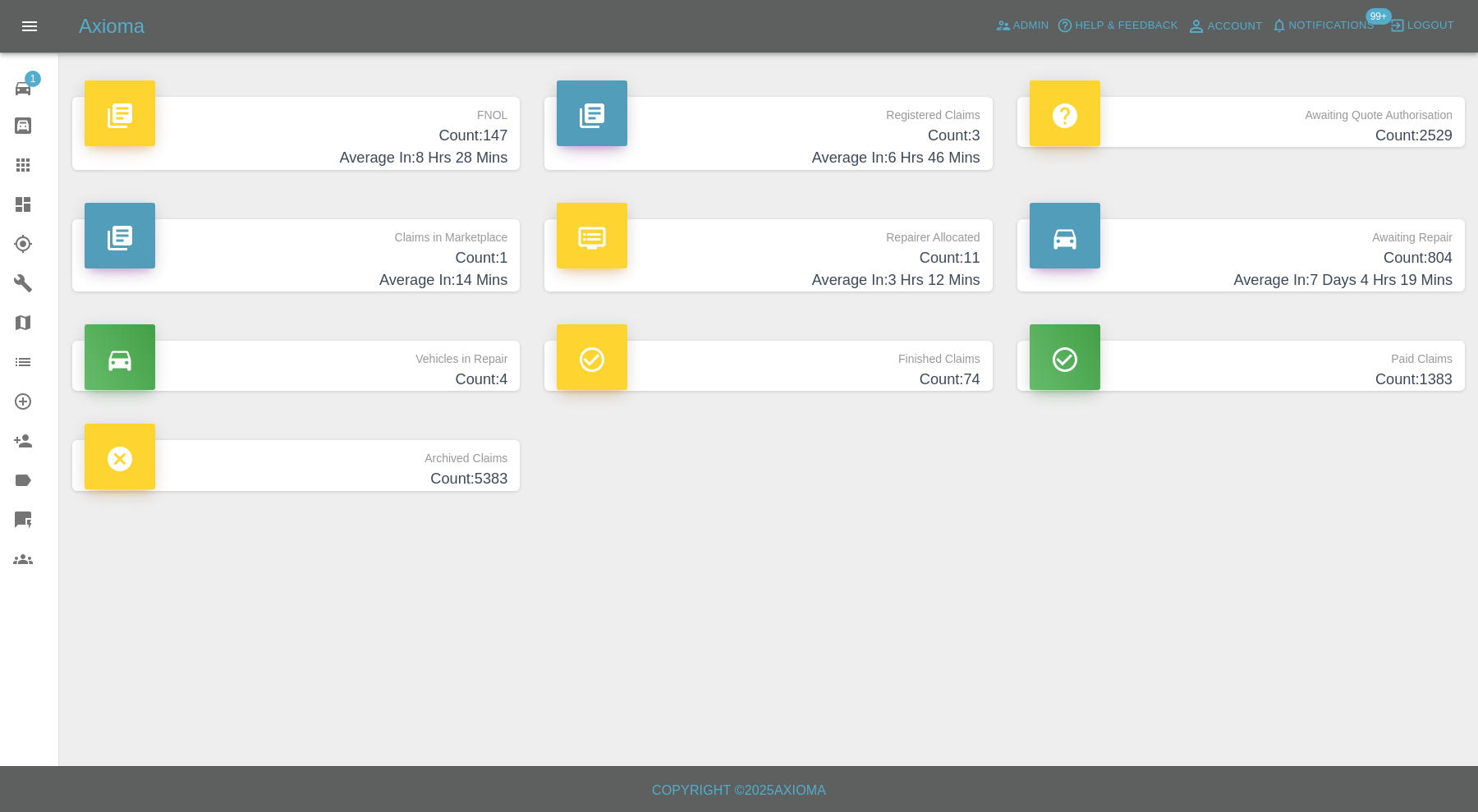
click at [323, 271] on h4 "Average In: 14 Mins" at bounding box center [295, 280] width 422 height 22
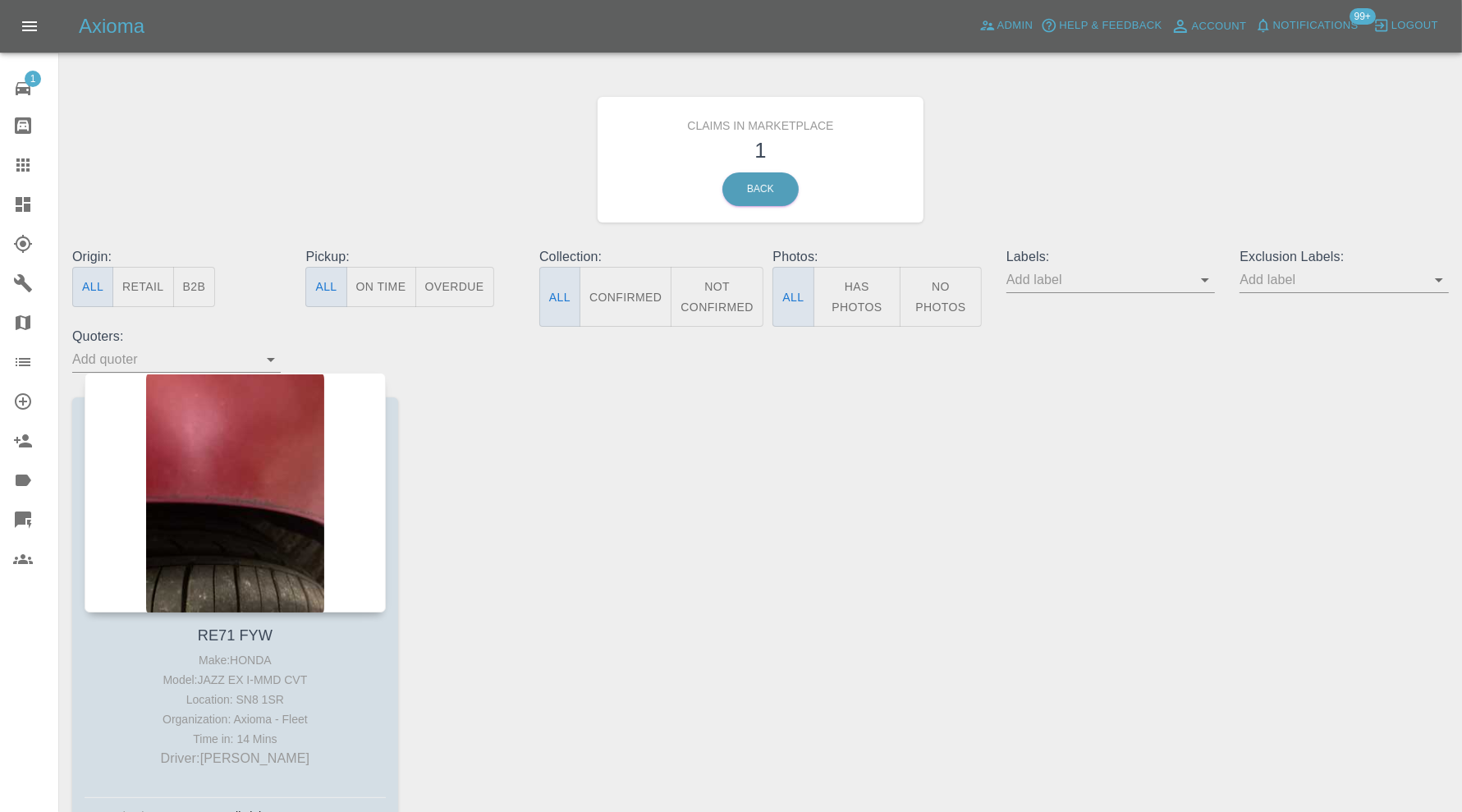
click at [238, 505] on div at bounding box center [235, 493] width 302 height 240
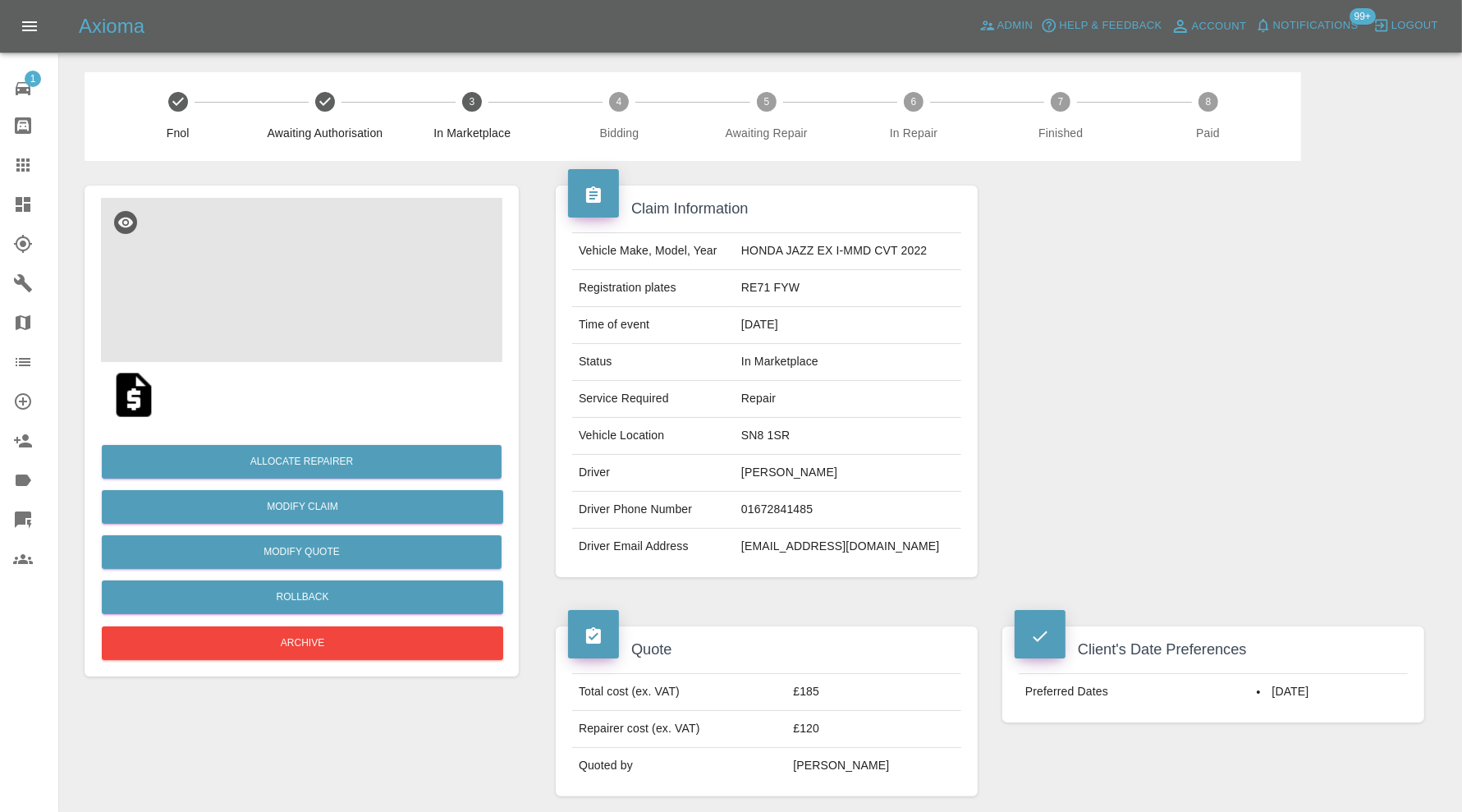
click at [288, 324] on img at bounding box center [302, 279] width 402 height 164
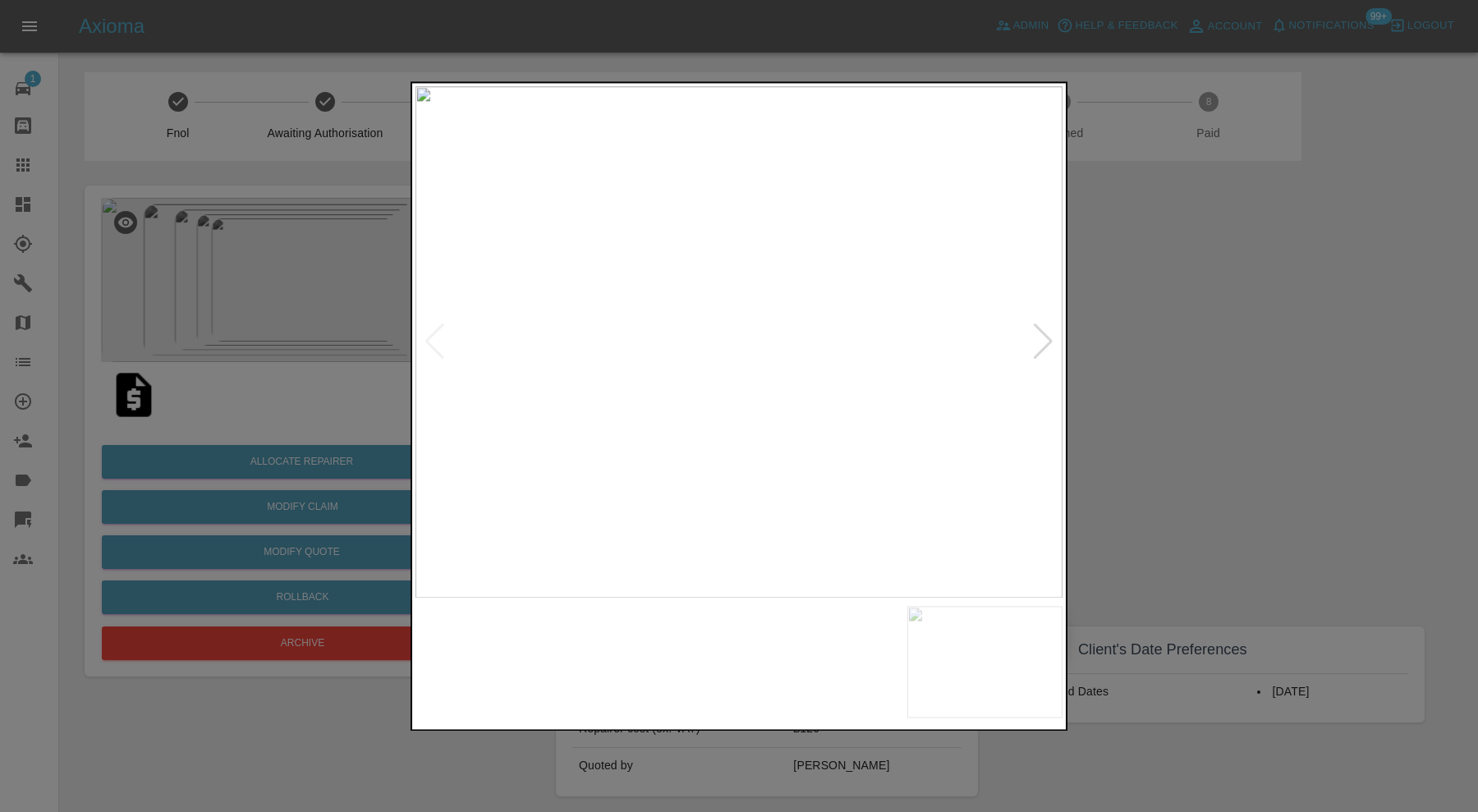
click at [685, 656] on img at bounding box center [658, 661] width 156 height 111
click at [796, 661] on img at bounding box center [820, 661] width 156 height 111
click at [933, 659] on img at bounding box center [984, 661] width 156 height 111
click at [1298, 395] on div at bounding box center [739, 406] width 1478 height 812
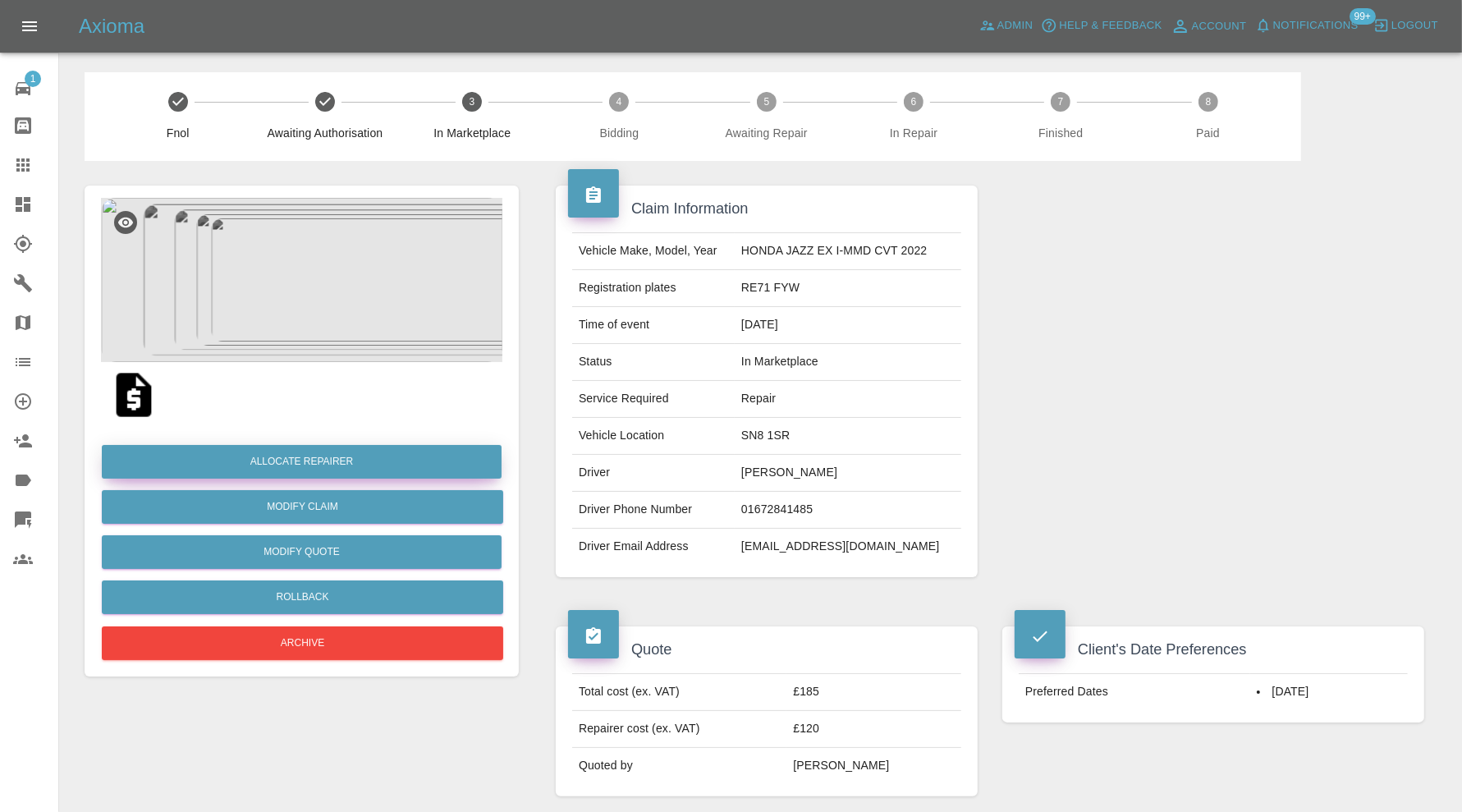
click at [369, 457] on button "Allocate Repairer" at bounding box center [302, 462] width 400 height 34
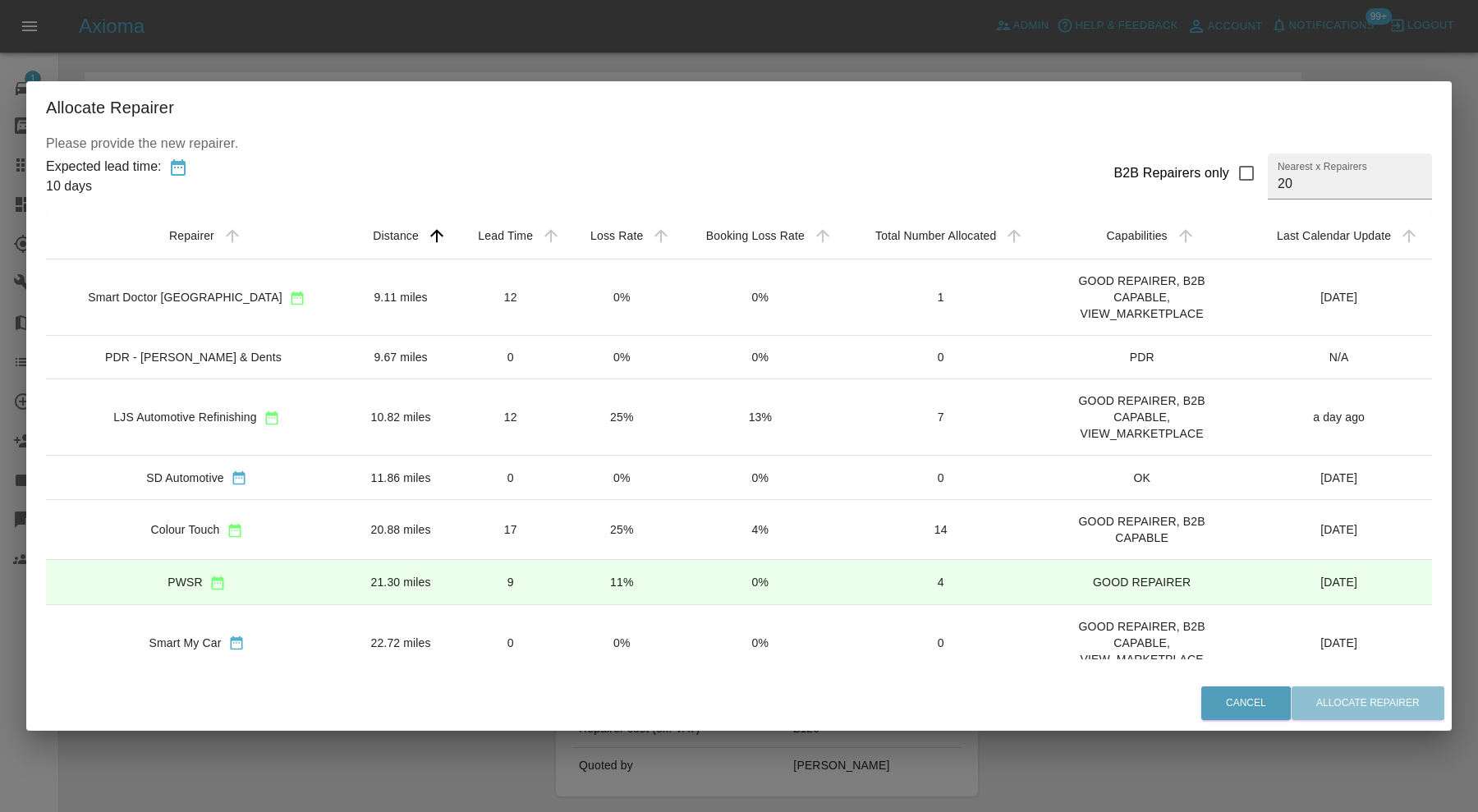
click at [384, 293] on td "9.11 miles" at bounding box center [401, 297] width 107 height 77
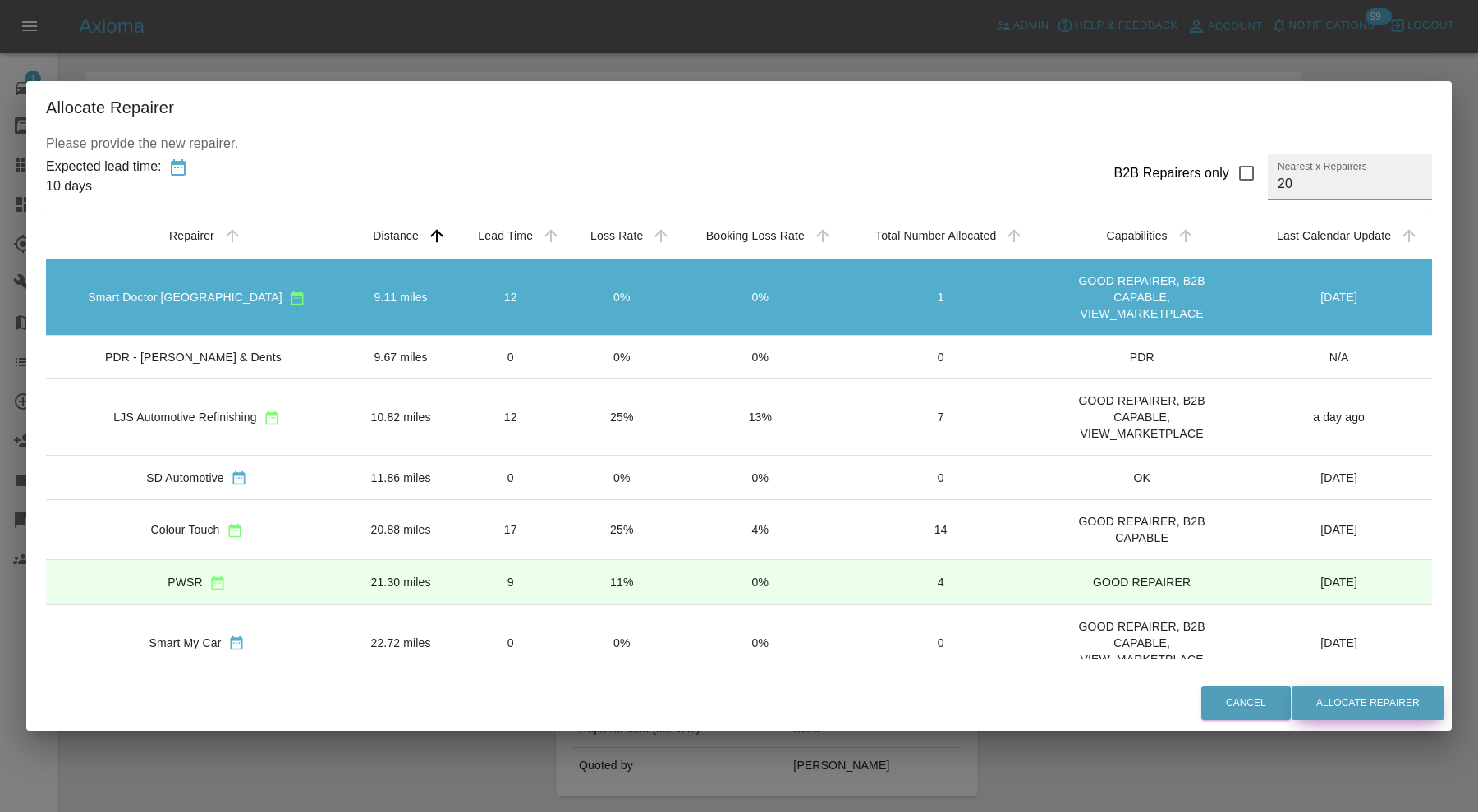
click at [1314, 698] on button "Allocate Repairer" at bounding box center [1367, 703] width 153 height 34
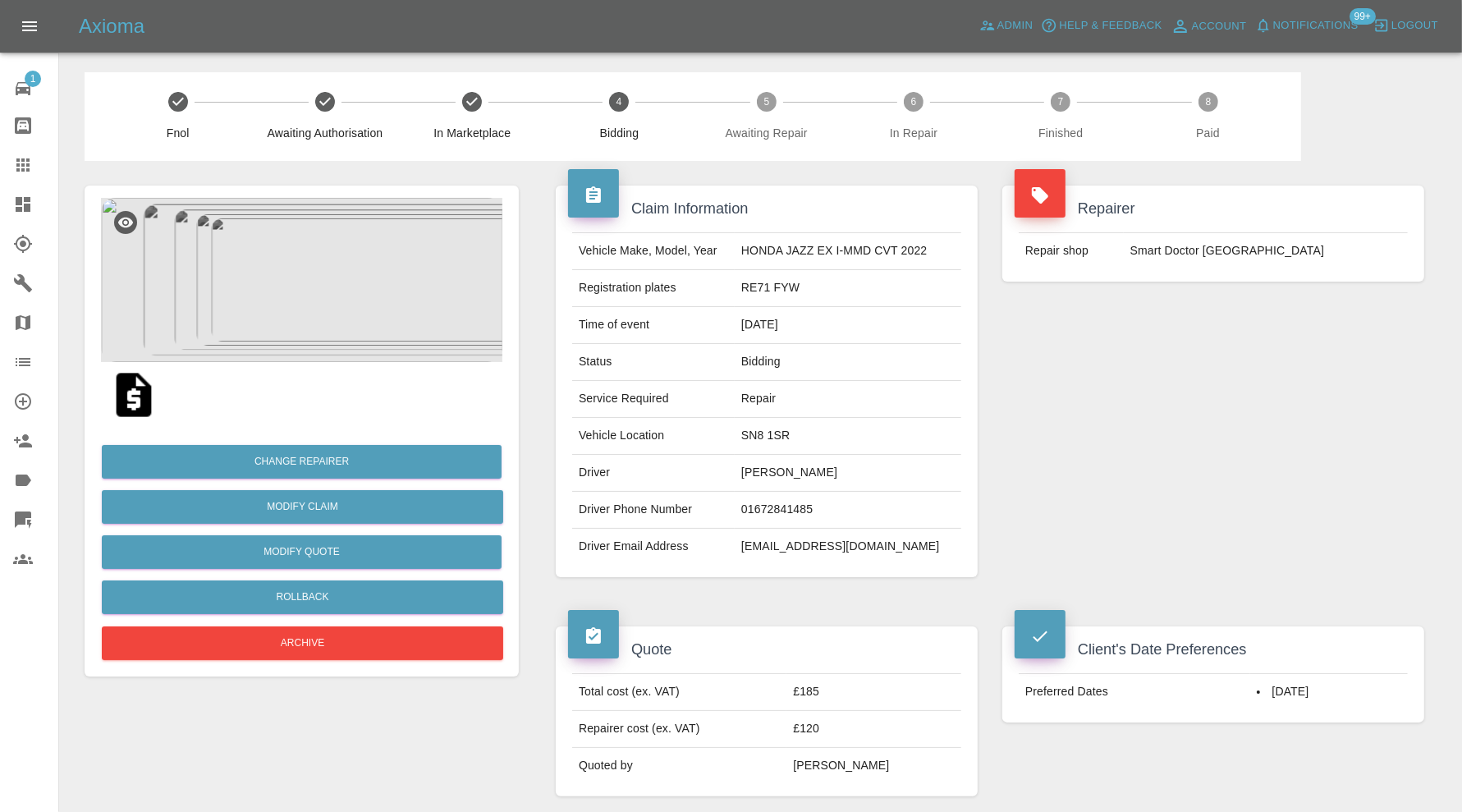
click at [22, 209] on icon at bounding box center [23, 204] width 15 height 15
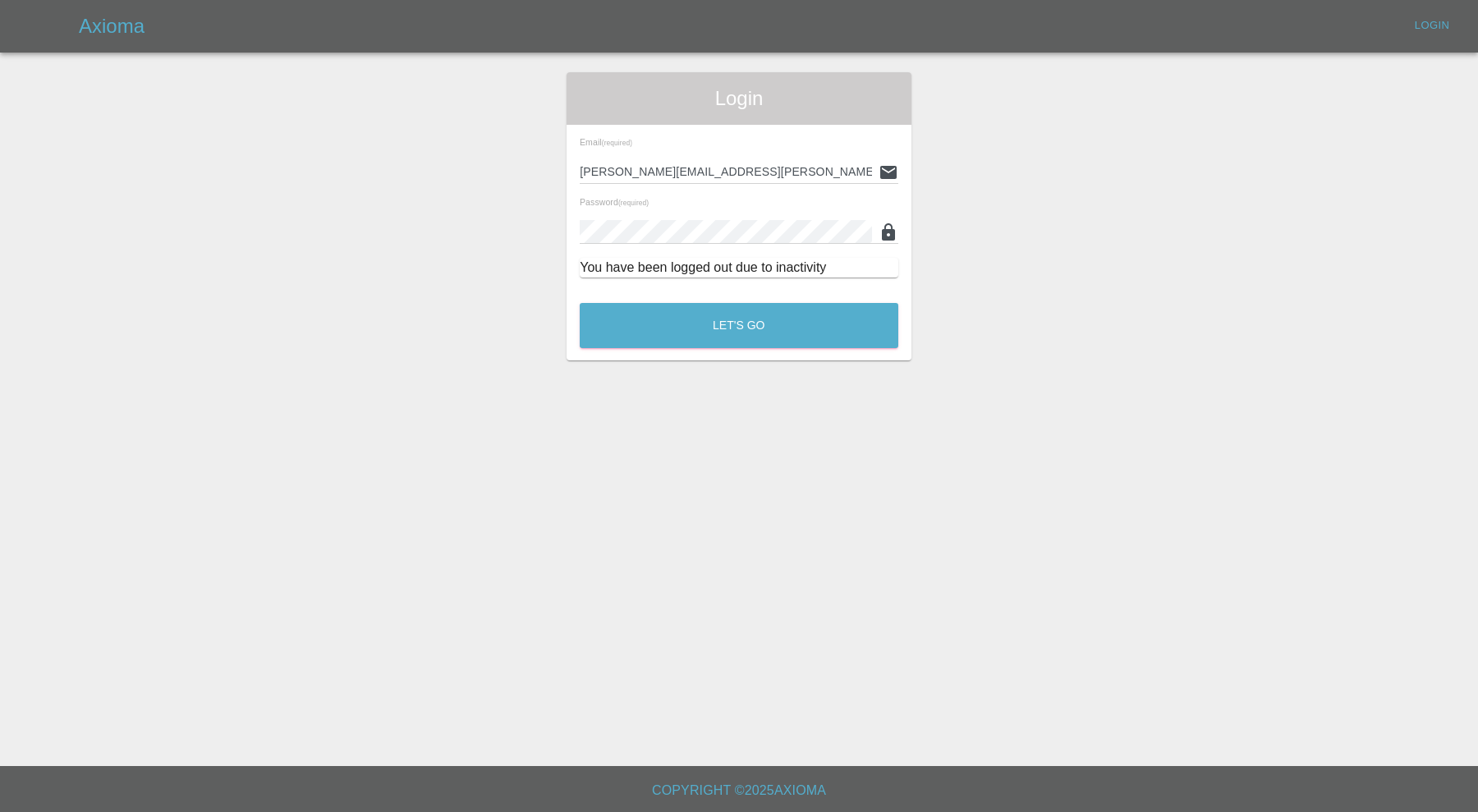
click at [694, 348] on div "Let's Go" at bounding box center [739, 321] width 320 height 62
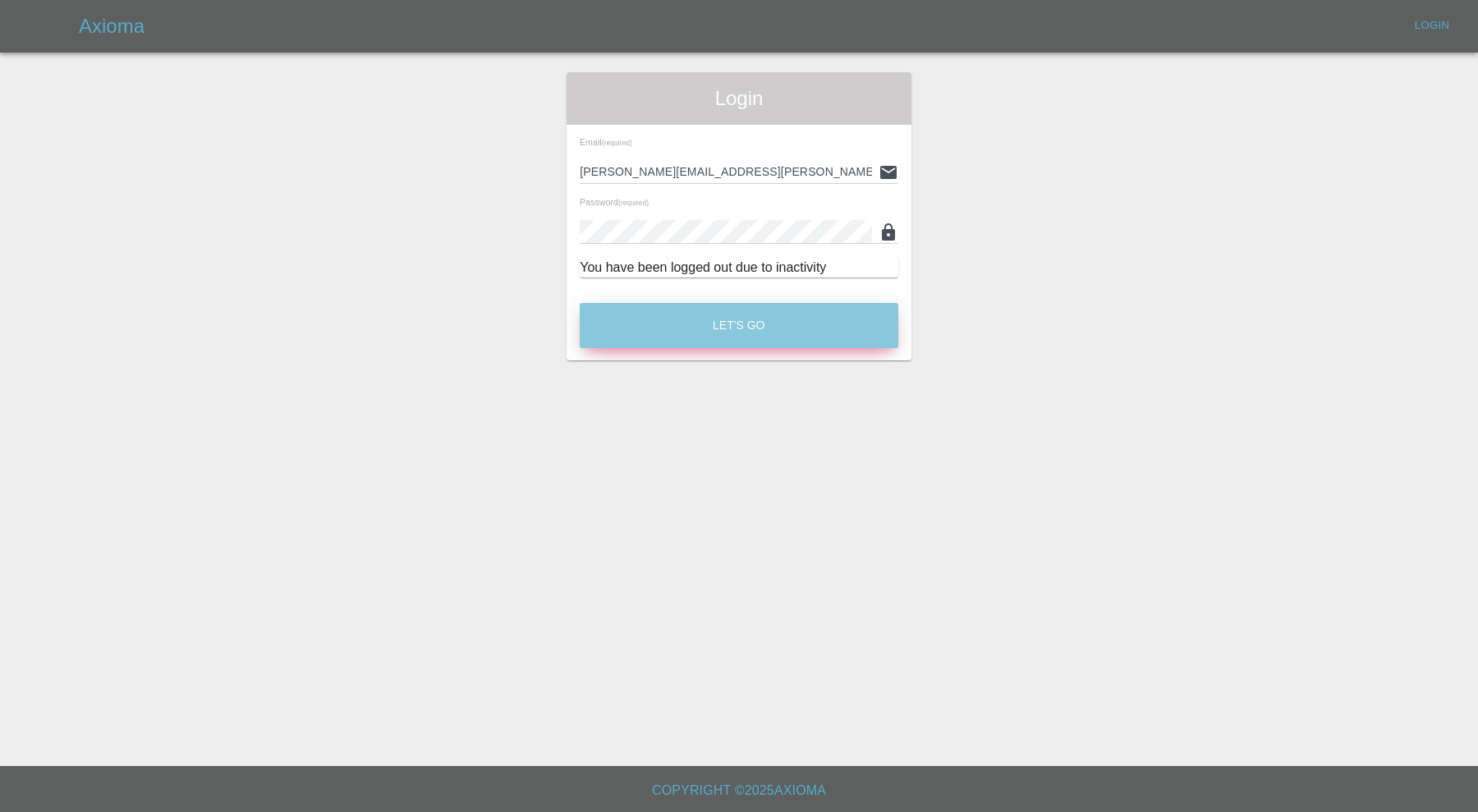
click at [714, 328] on button "Let's Go" at bounding box center [739, 325] width 318 height 45
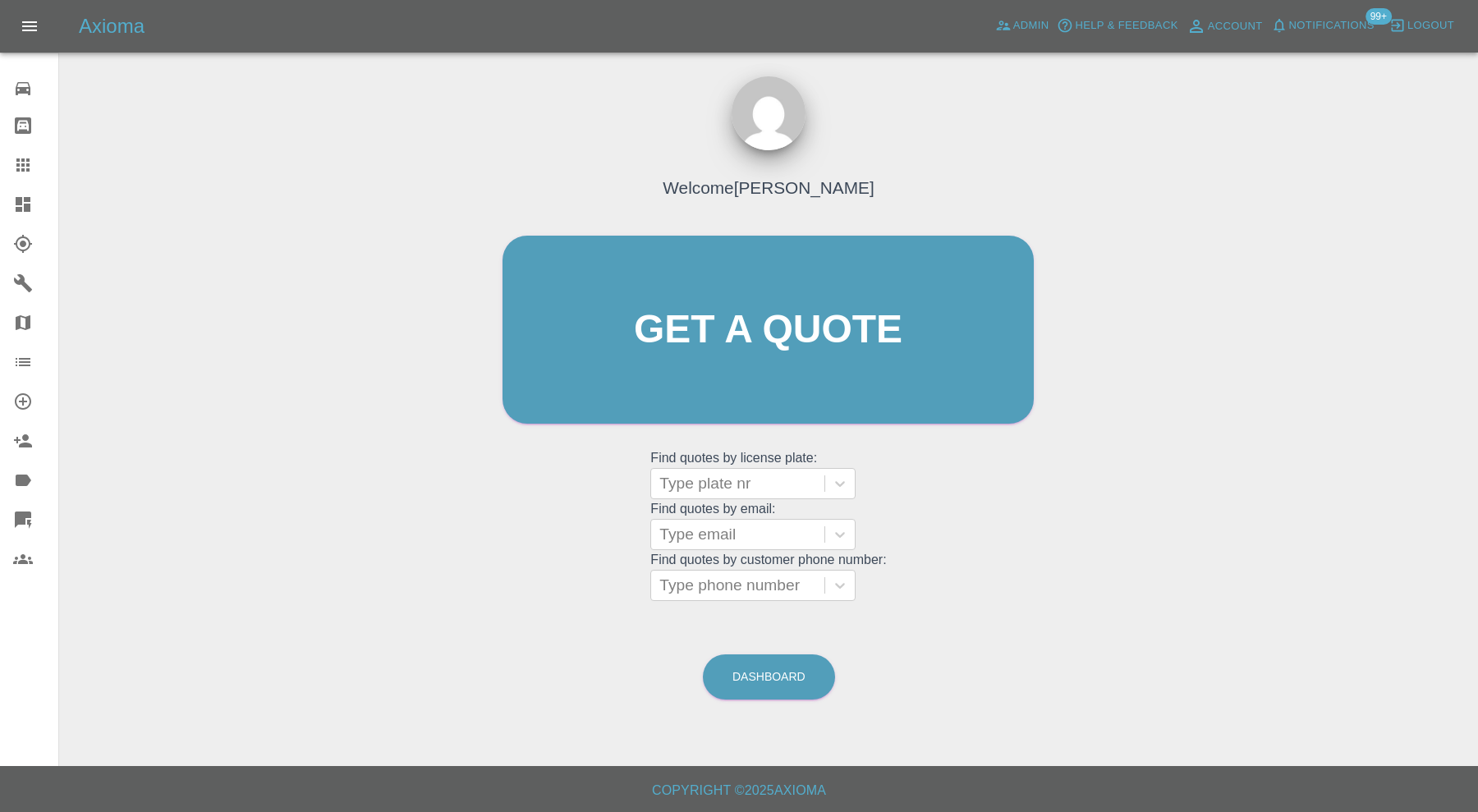
click at [27, 196] on icon at bounding box center [22, 204] width 20 height 20
